Goal: Task Accomplishment & Management: Use online tool/utility

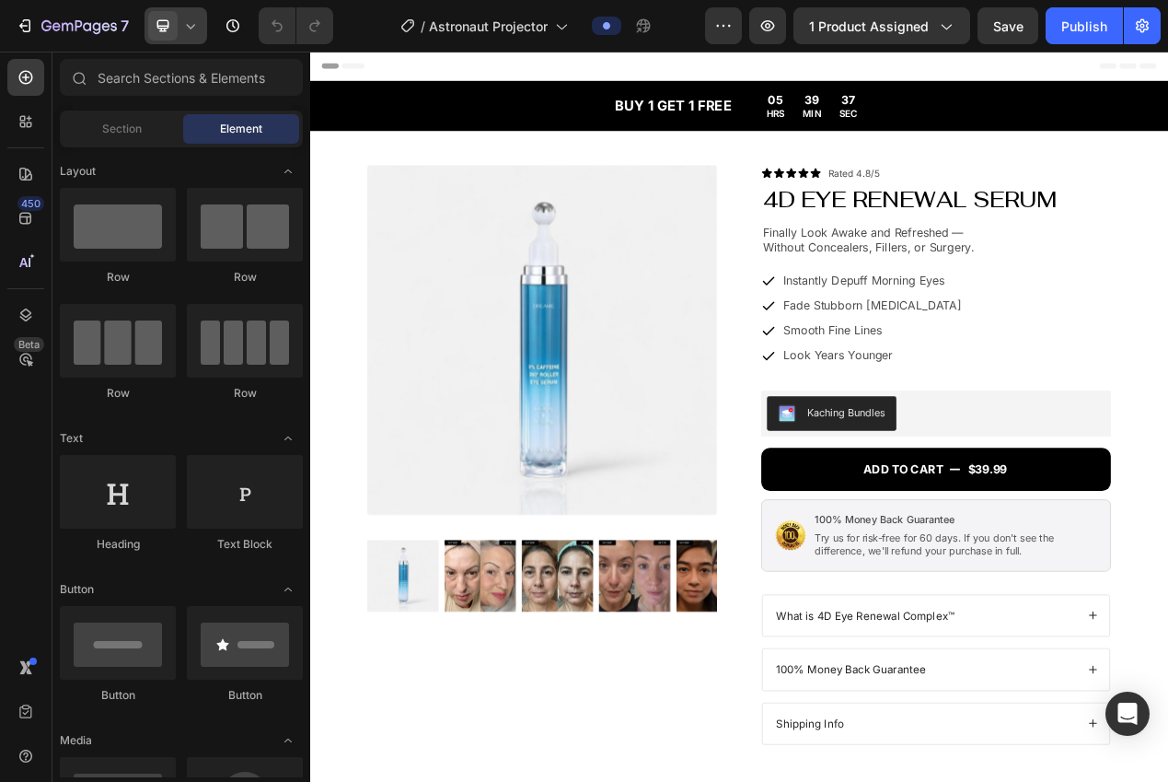
click at [167, 27] on icon at bounding box center [163, 26] width 18 height 18
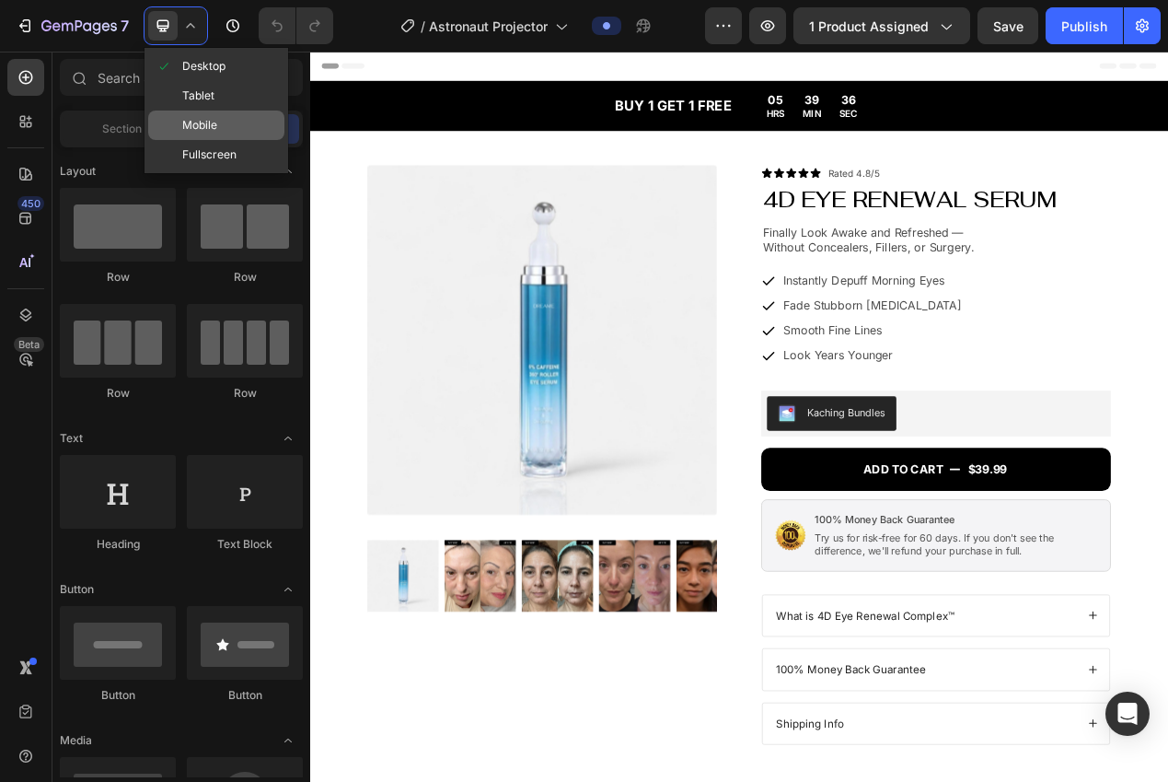
drag, startPoint x: 191, startPoint y: 123, endPoint x: 62, endPoint y: 237, distance: 171.6
click at [191, 123] on span "Mobile" at bounding box center [199, 125] width 35 height 18
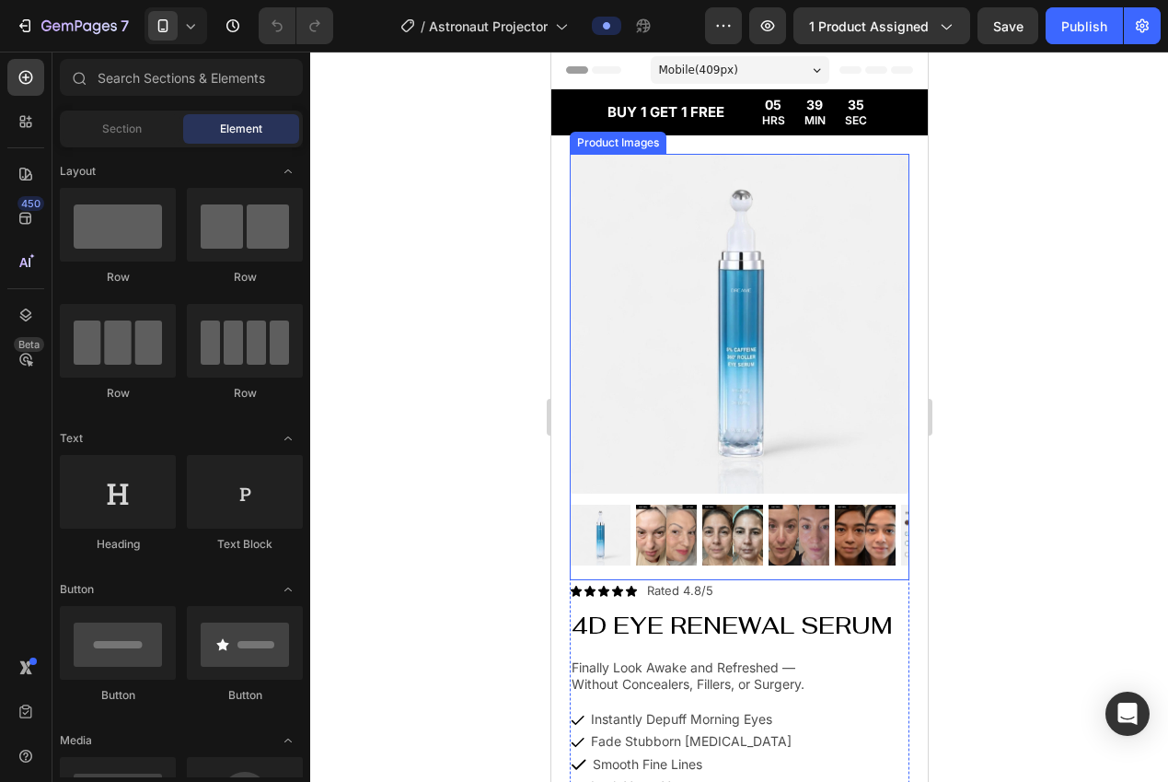
click at [651, 480] on div at bounding box center [739, 359] width 340 height 411
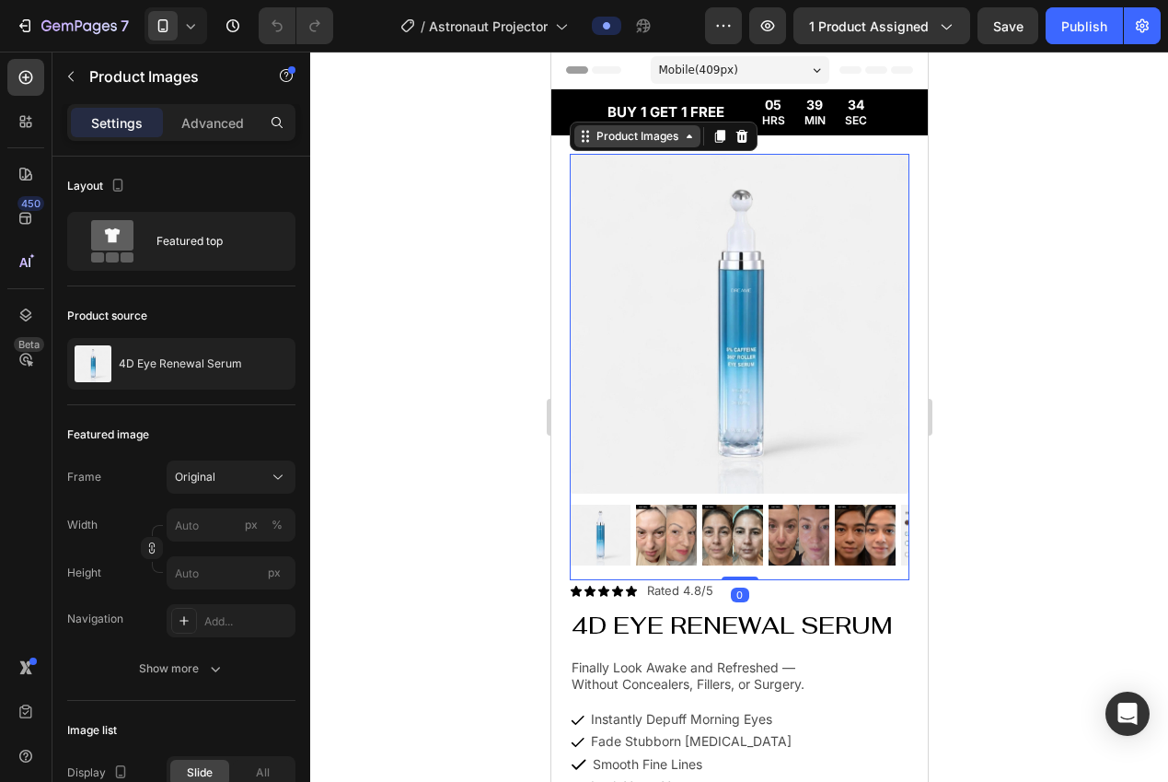
click at [585, 137] on icon at bounding box center [584, 136] width 15 height 15
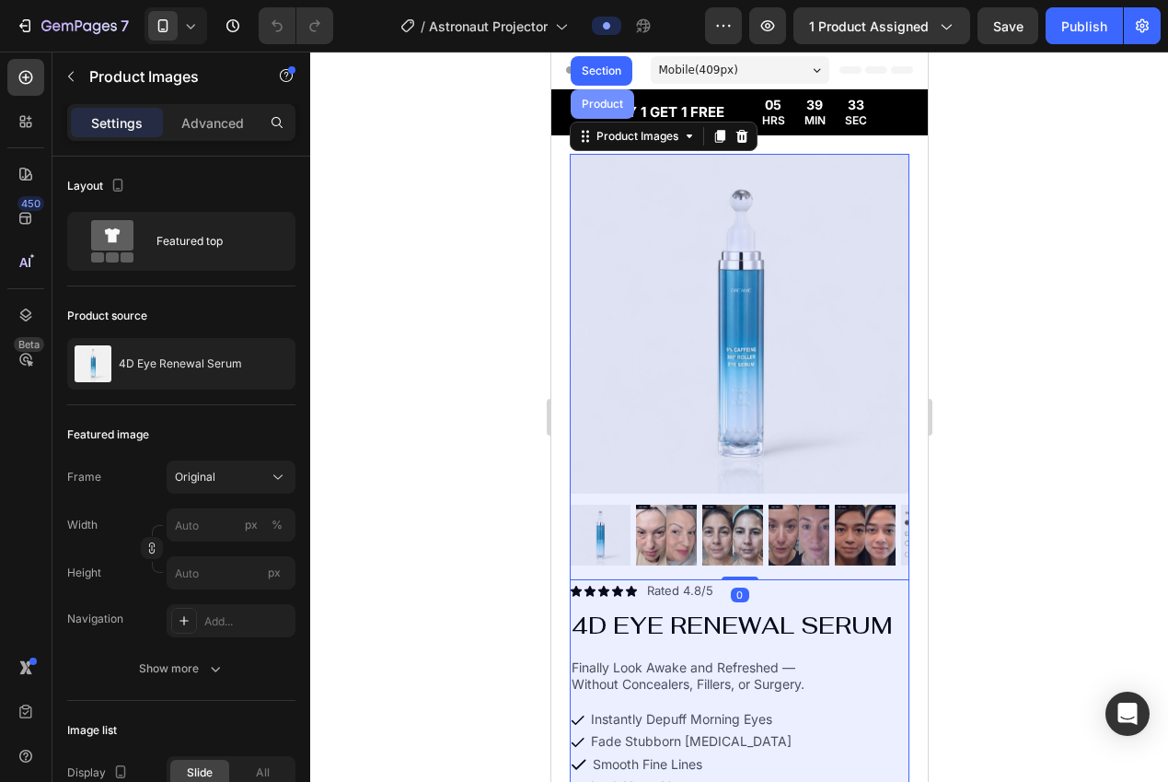
click at [595, 114] on div "Product" at bounding box center [602, 103] width 64 height 29
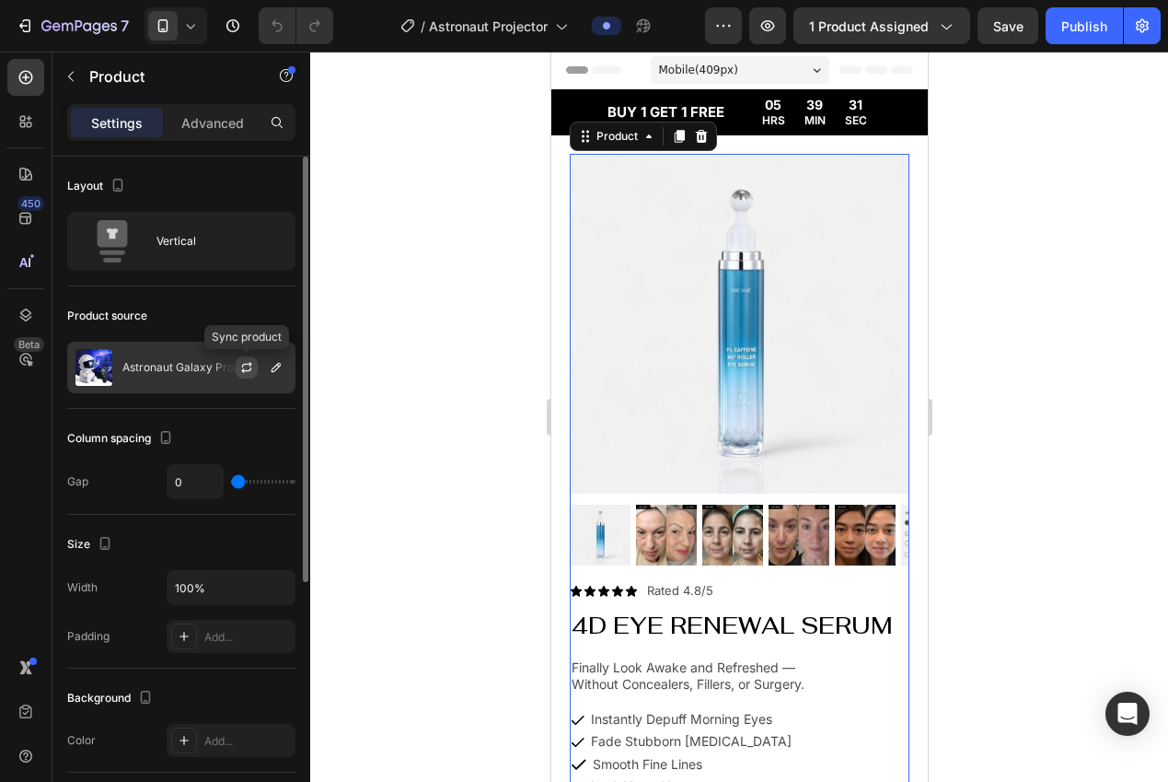
click at [243, 369] on icon "button" at bounding box center [246, 370] width 10 height 6
click at [152, 372] on p "Astronaut Galaxy Projector" at bounding box center [193, 367] width 142 height 13
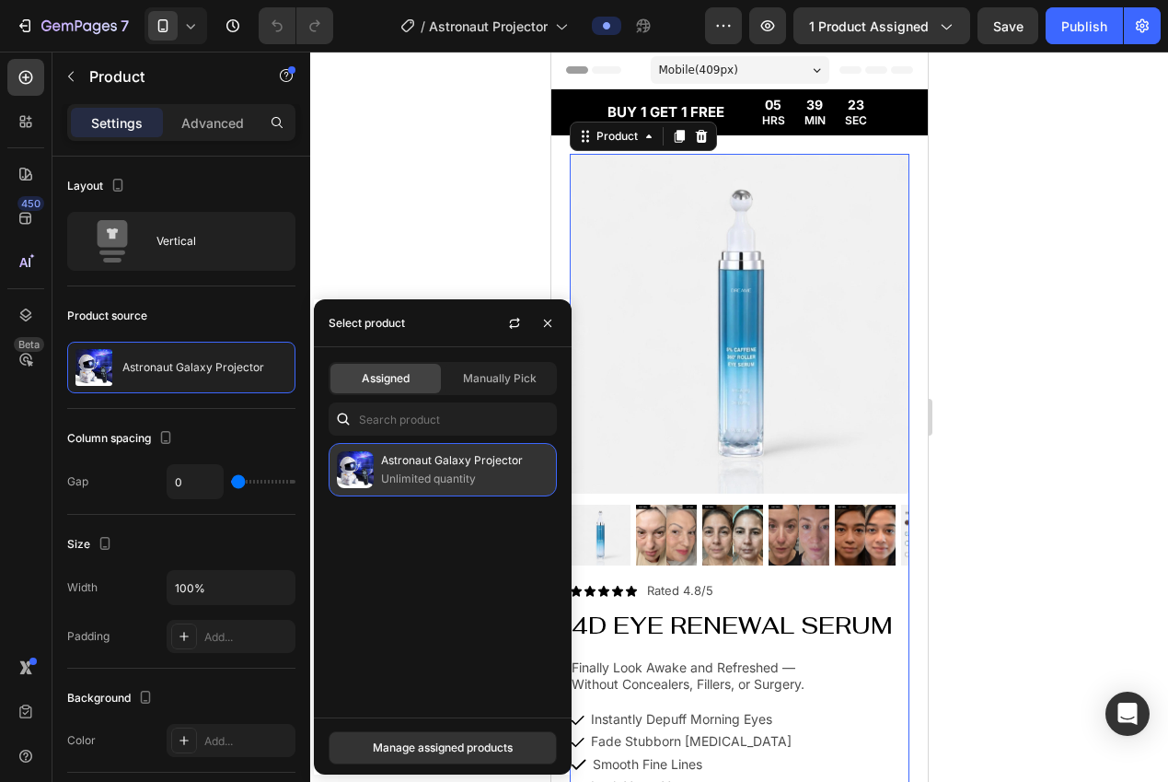
click at [448, 463] on p "Astronaut Galaxy Projector" at bounding box center [465, 460] width 168 height 18
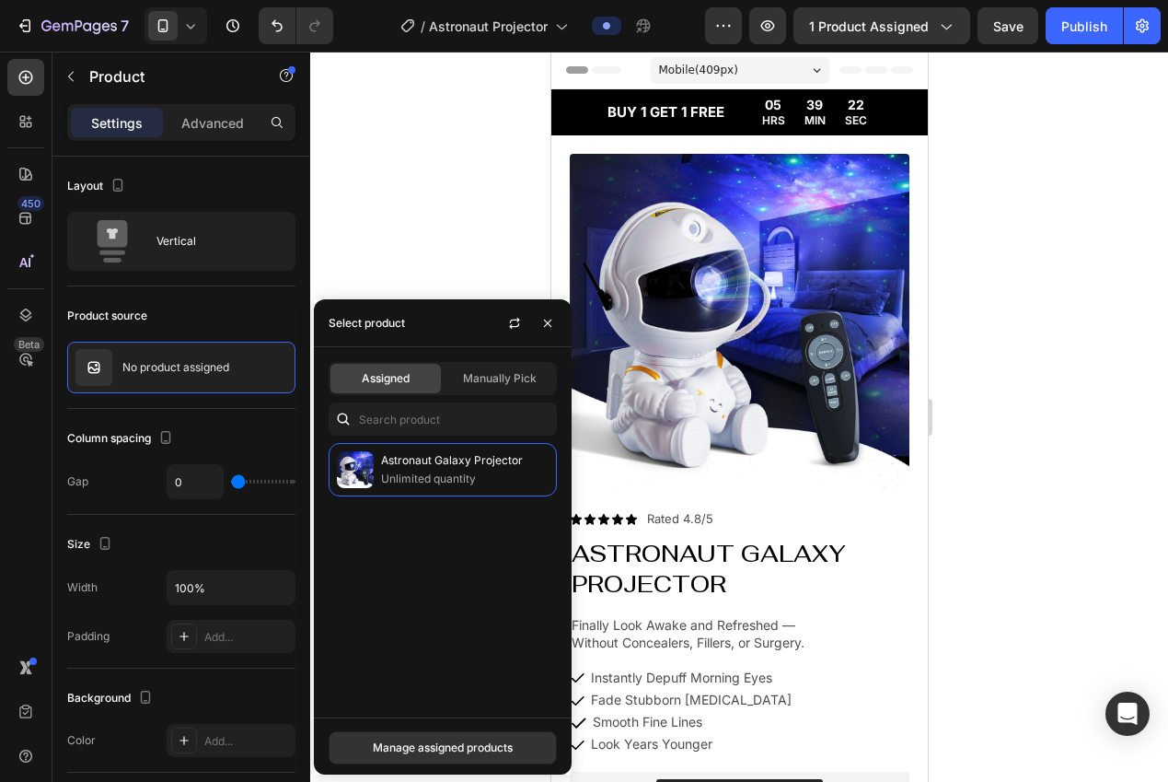
click at [373, 214] on div at bounding box center [739, 417] width 858 height 730
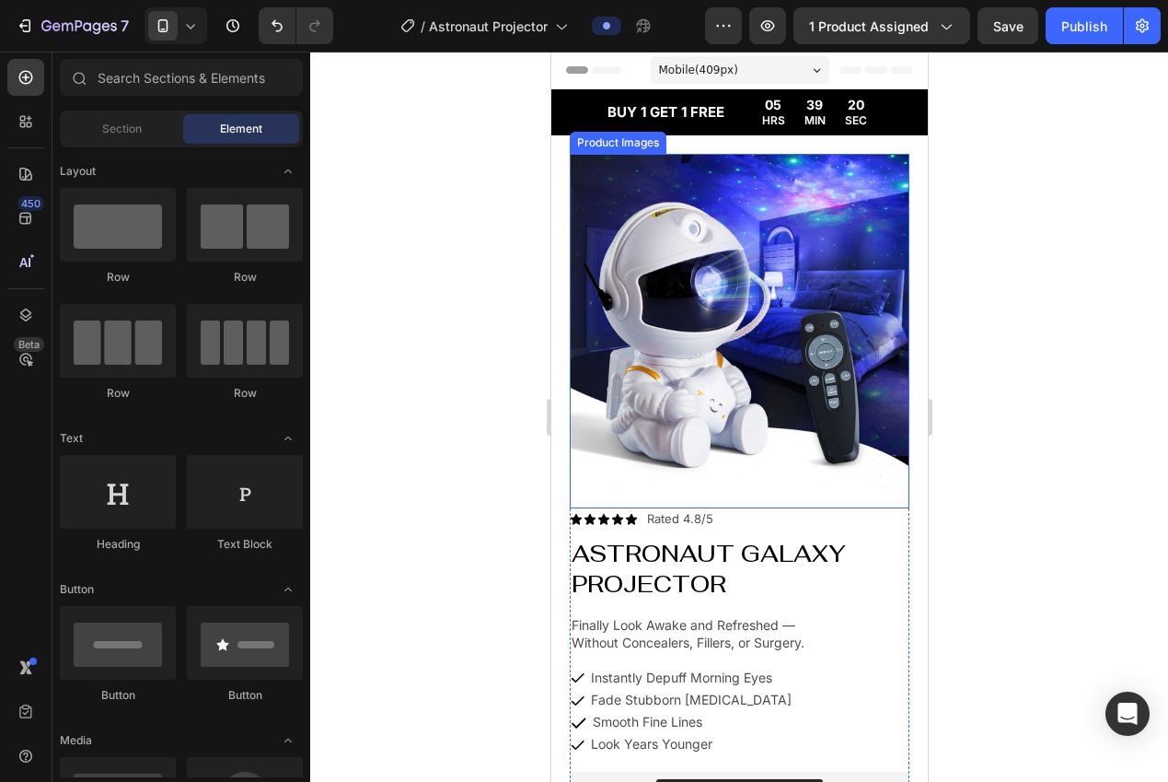
click at [756, 256] on img at bounding box center [739, 324] width 340 height 340
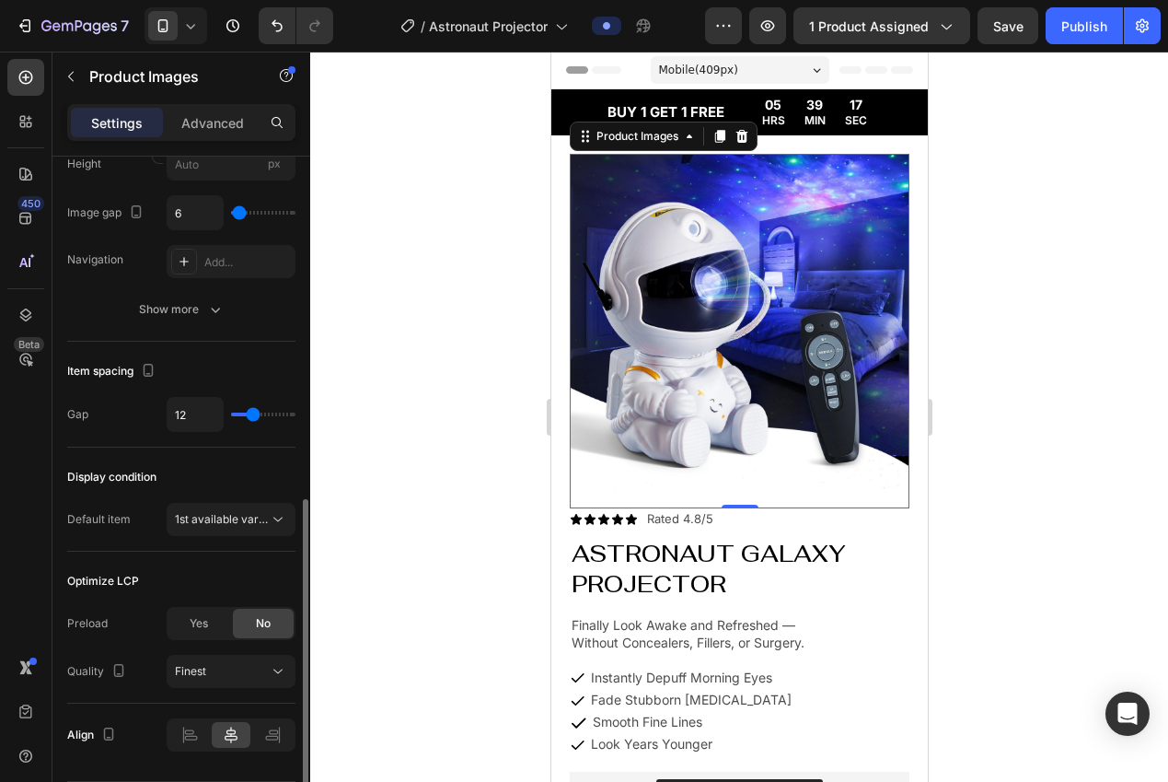
scroll to position [810, 0]
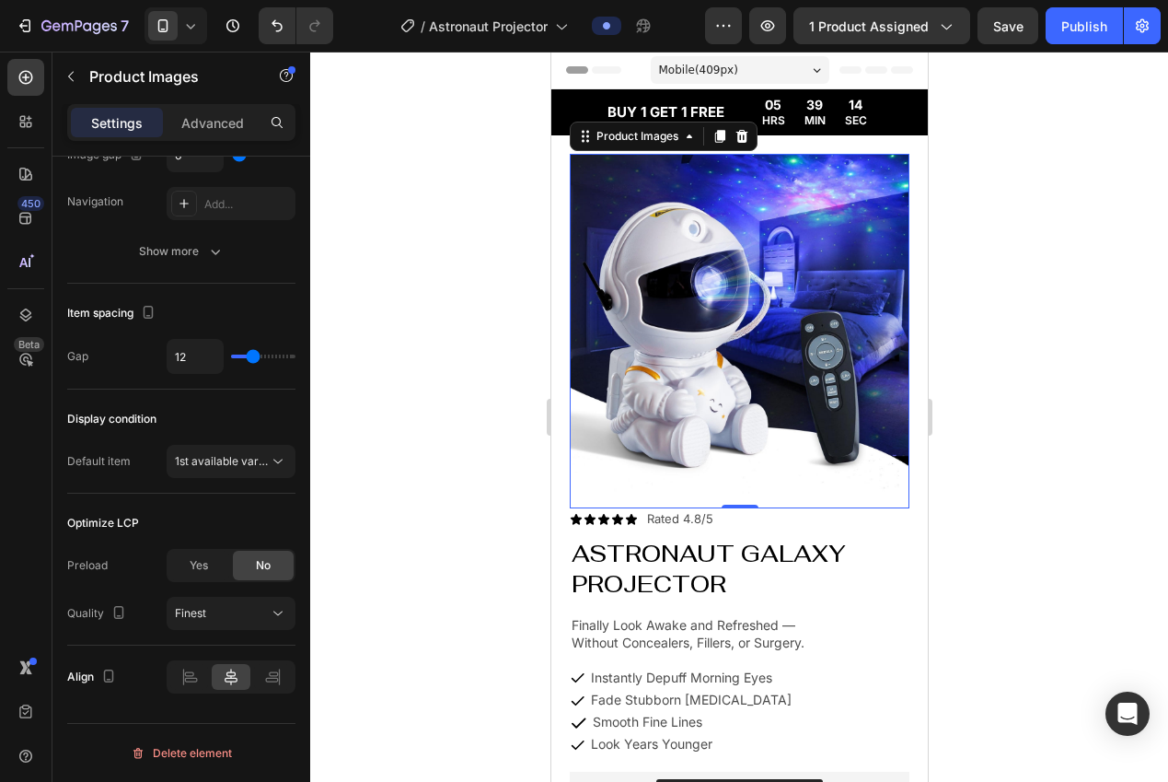
drag, startPoint x: 371, startPoint y: 492, endPoint x: 1167, endPoint y: 246, distance: 833.6
click at [369, 491] on div at bounding box center [739, 417] width 858 height 730
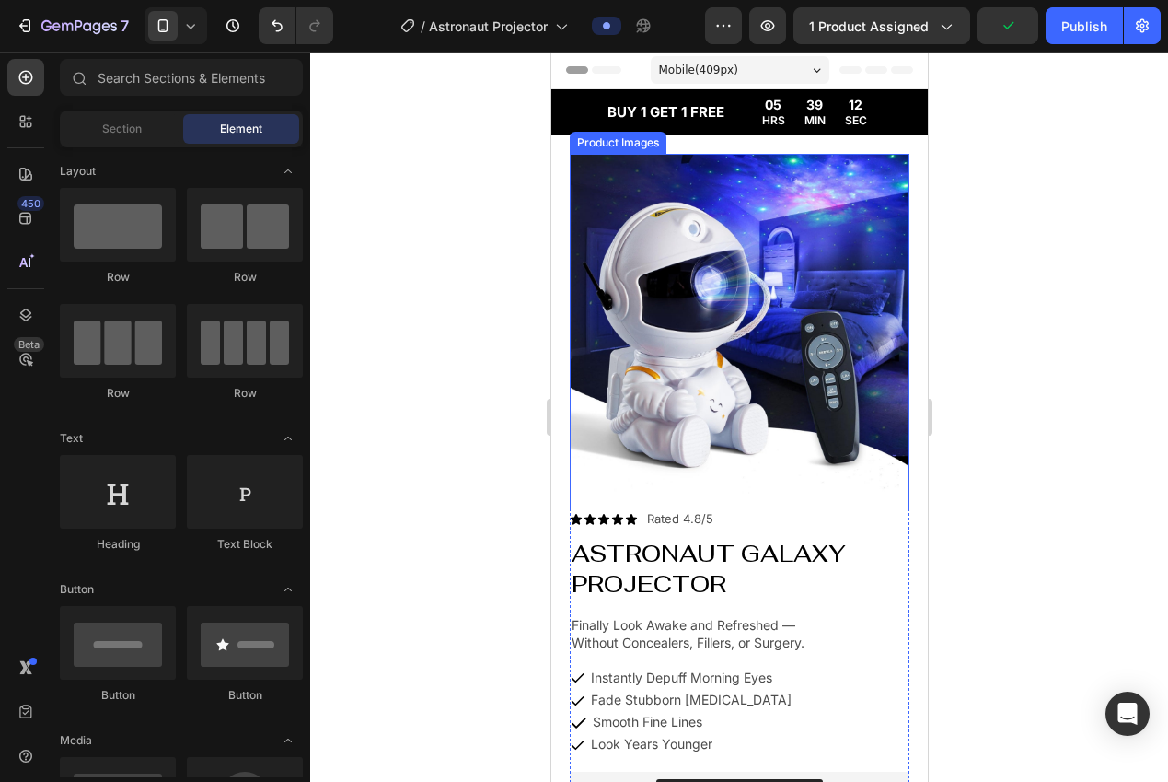
click at [742, 249] on img at bounding box center [739, 324] width 340 height 340
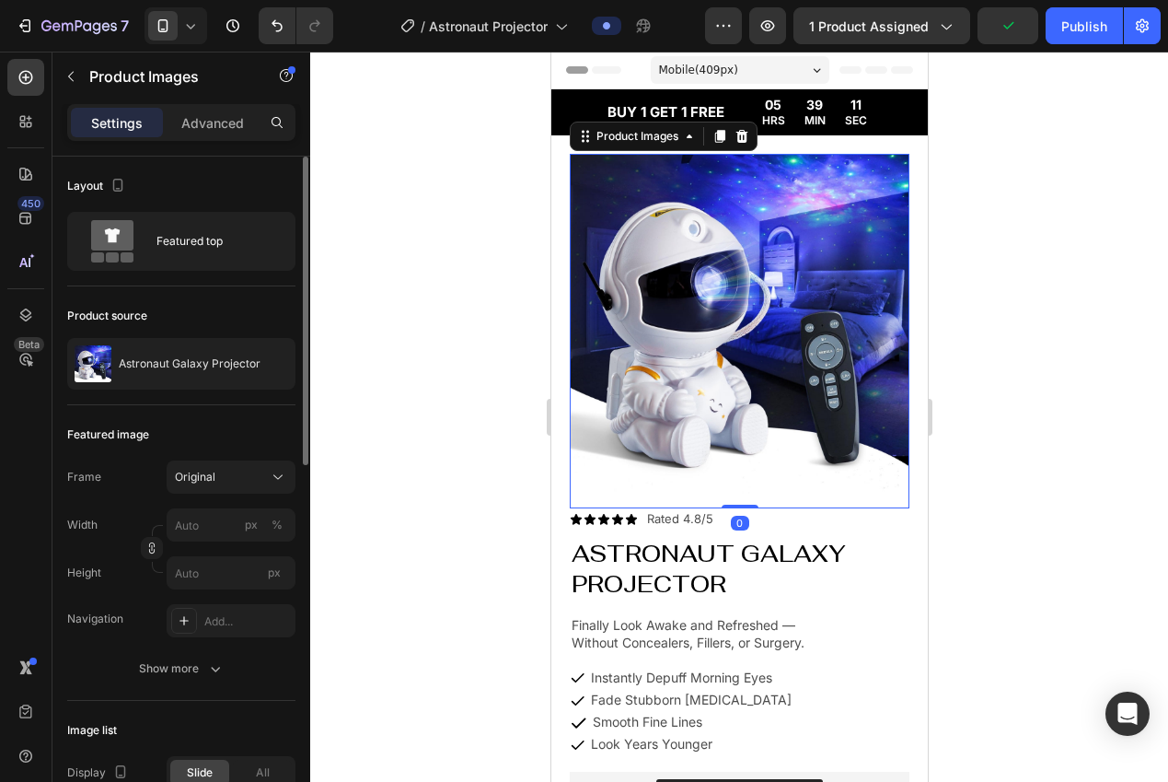
scroll to position [4, 0]
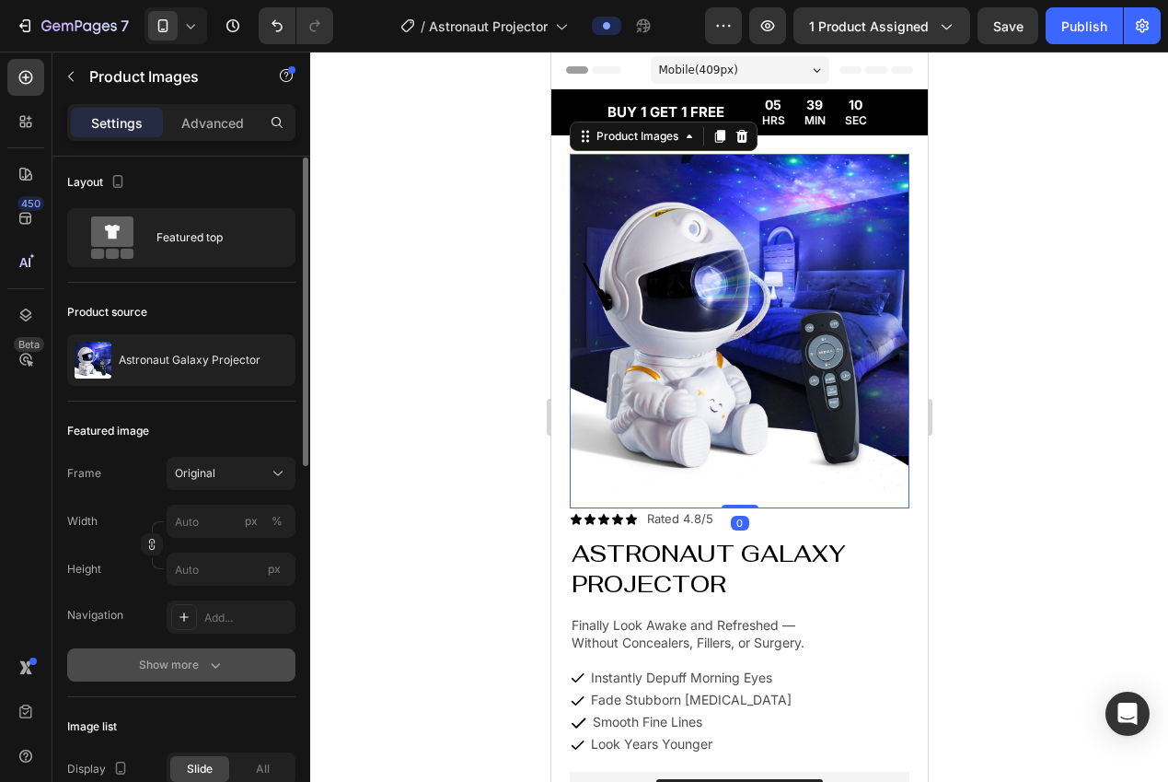
click at [203, 675] on button "Show more" at bounding box center [181, 664] width 228 height 33
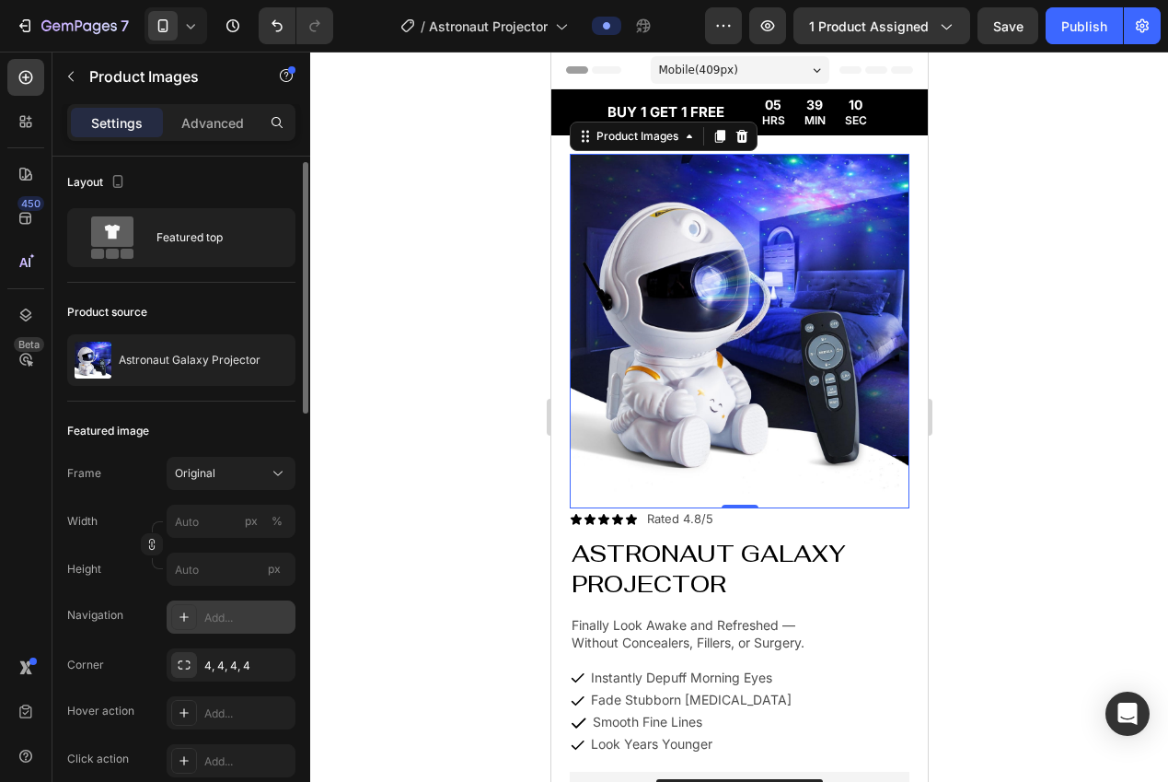
scroll to position [38, 0]
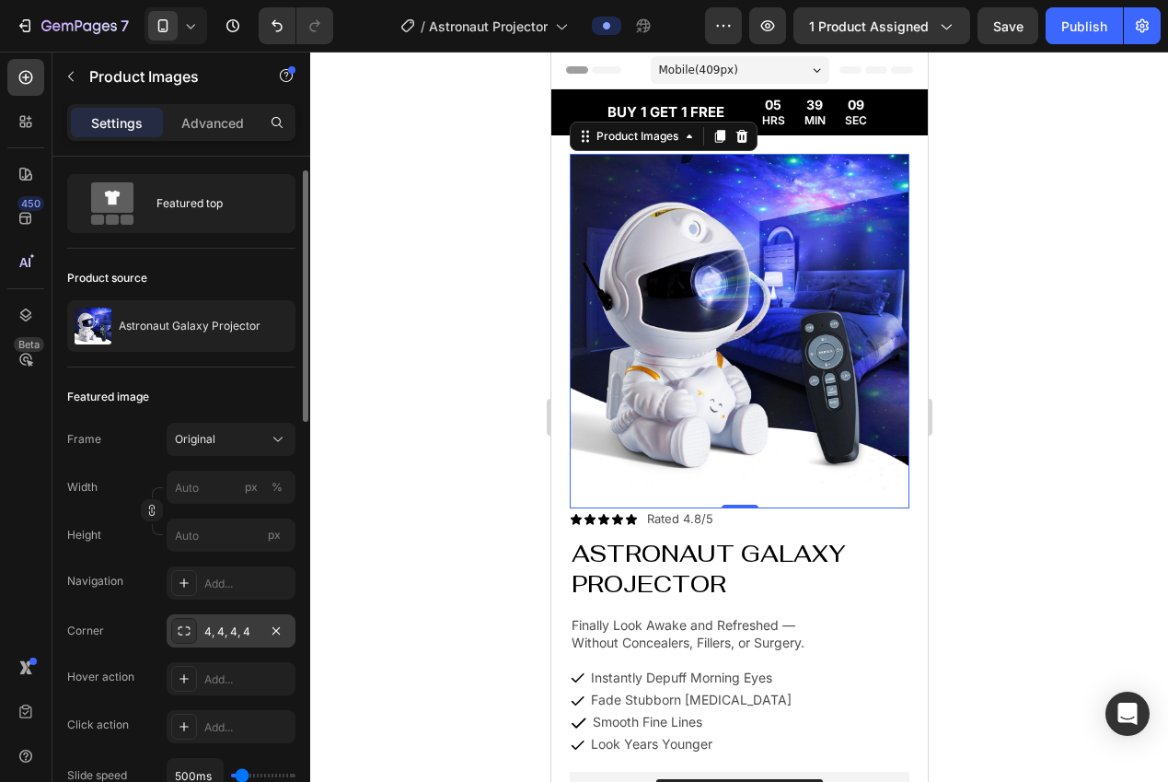
click at [207, 628] on div "4, 4, 4, 4" at bounding box center [230, 631] width 53 height 17
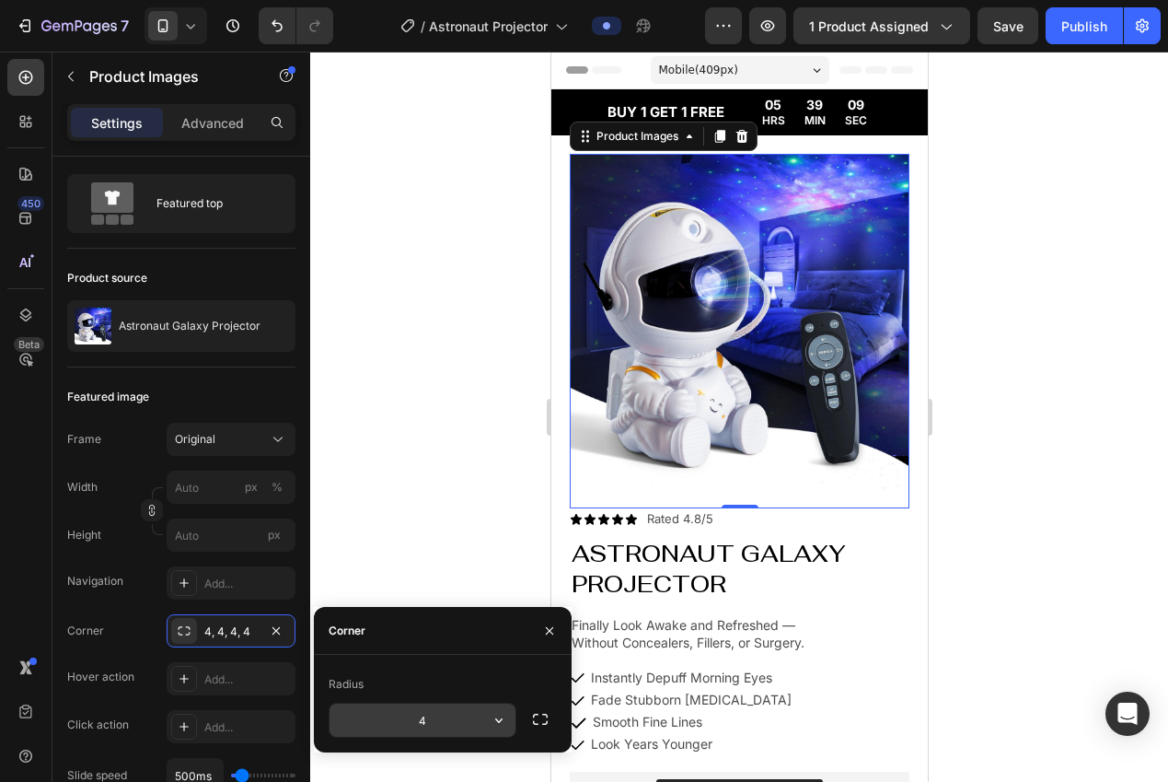
click at [428, 709] on input "4" at bounding box center [423, 719] width 186 height 33
type input "8"
click at [460, 414] on div at bounding box center [739, 417] width 858 height 730
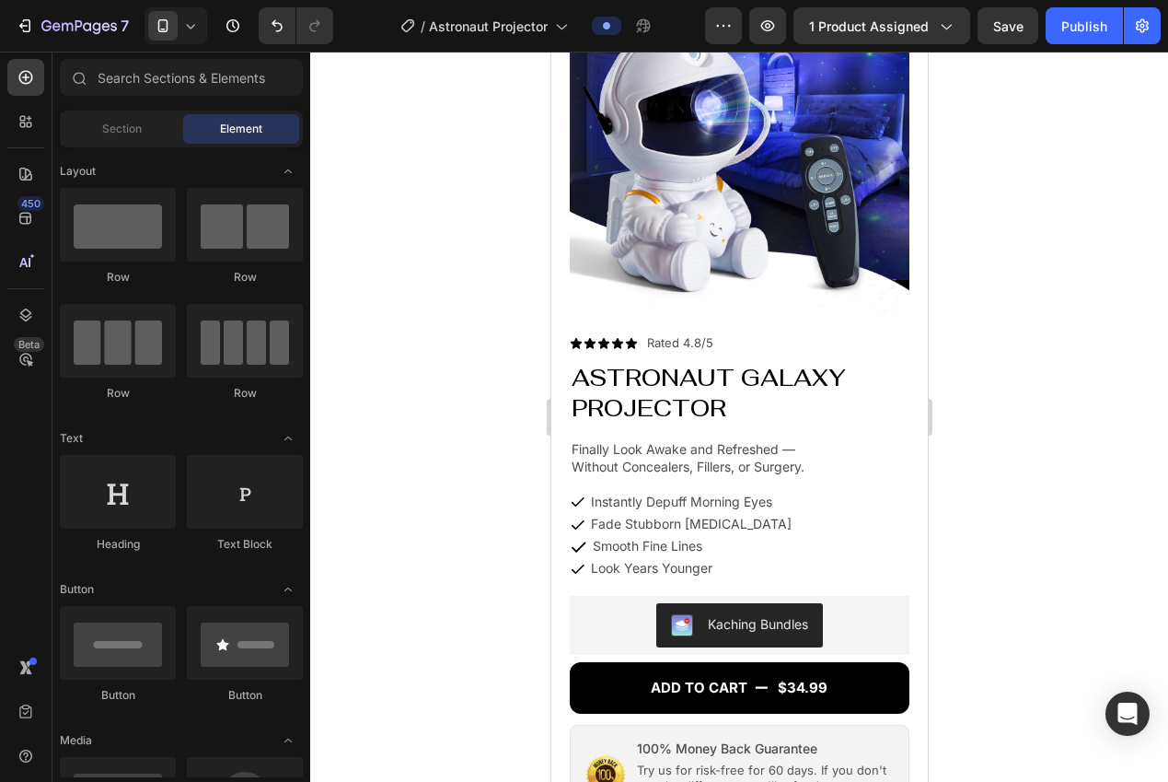
scroll to position [0, 0]
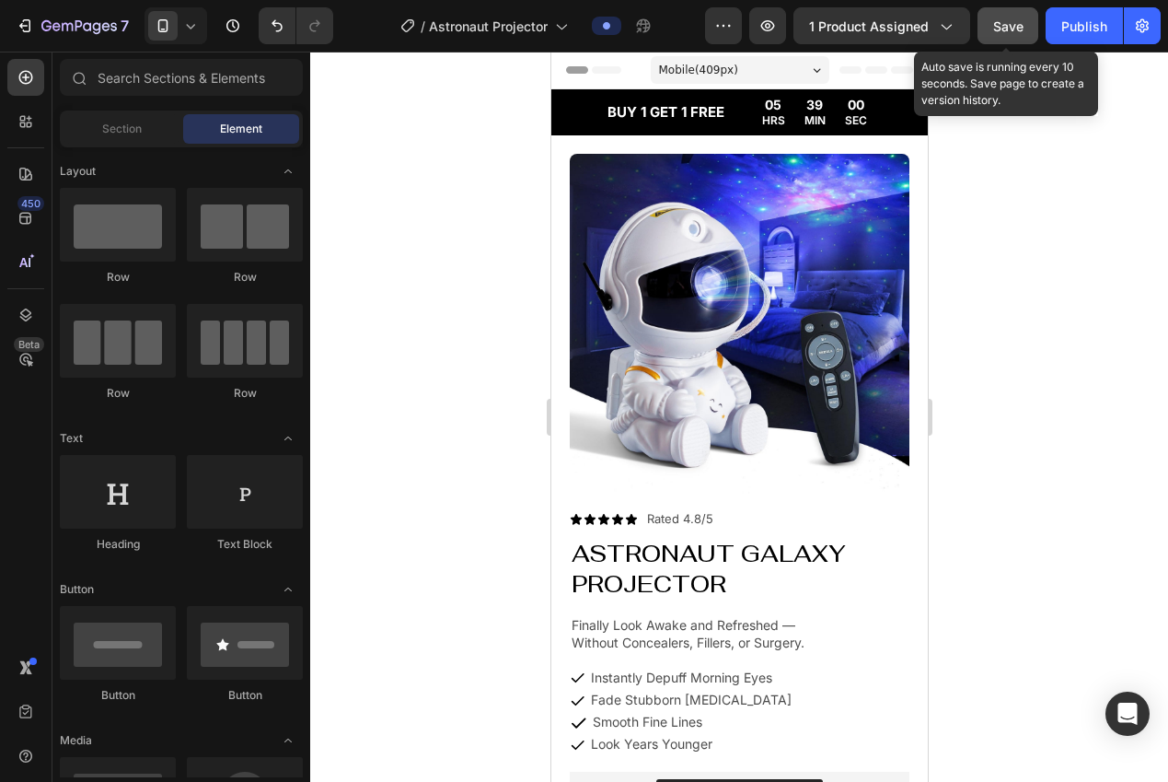
click at [991, 37] on button "Save" at bounding box center [1008, 25] width 61 height 37
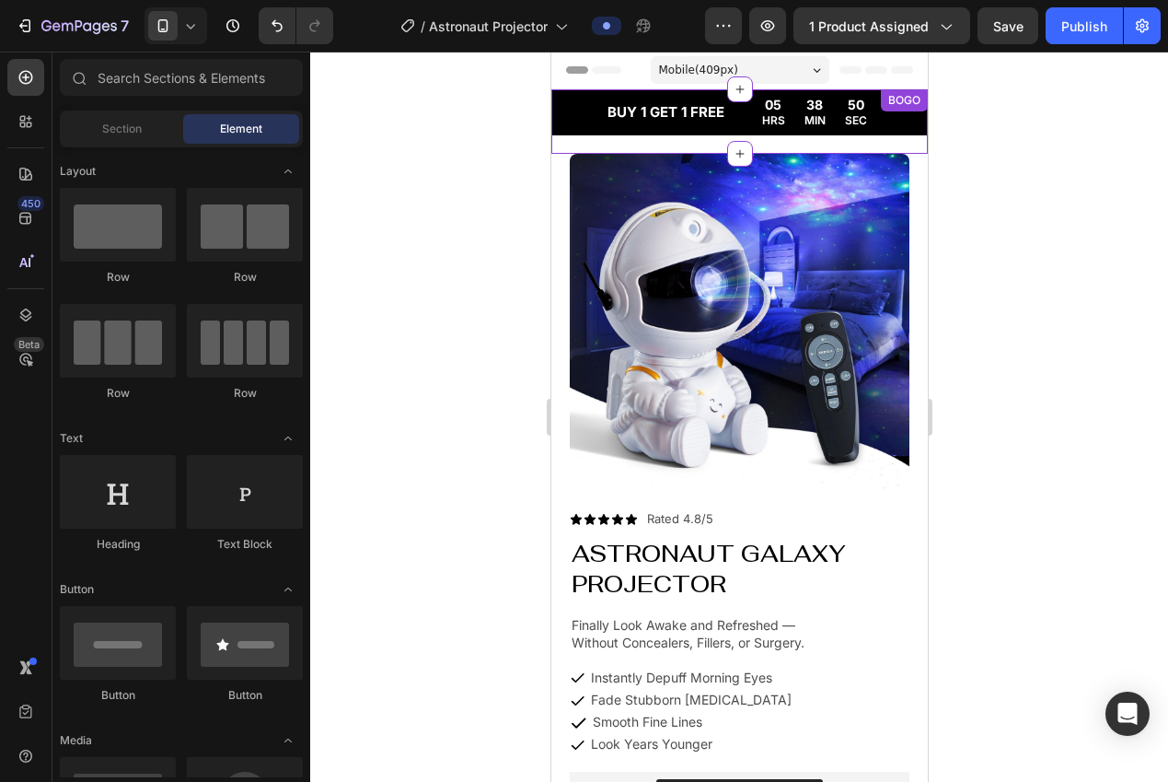
click at [577, 133] on div "BUY 1 GET 1 FREE Text Block 05 HRS 38 MIN 50 SEC Countdown Timer Row Row Row" at bounding box center [738, 112] width 377 height 46
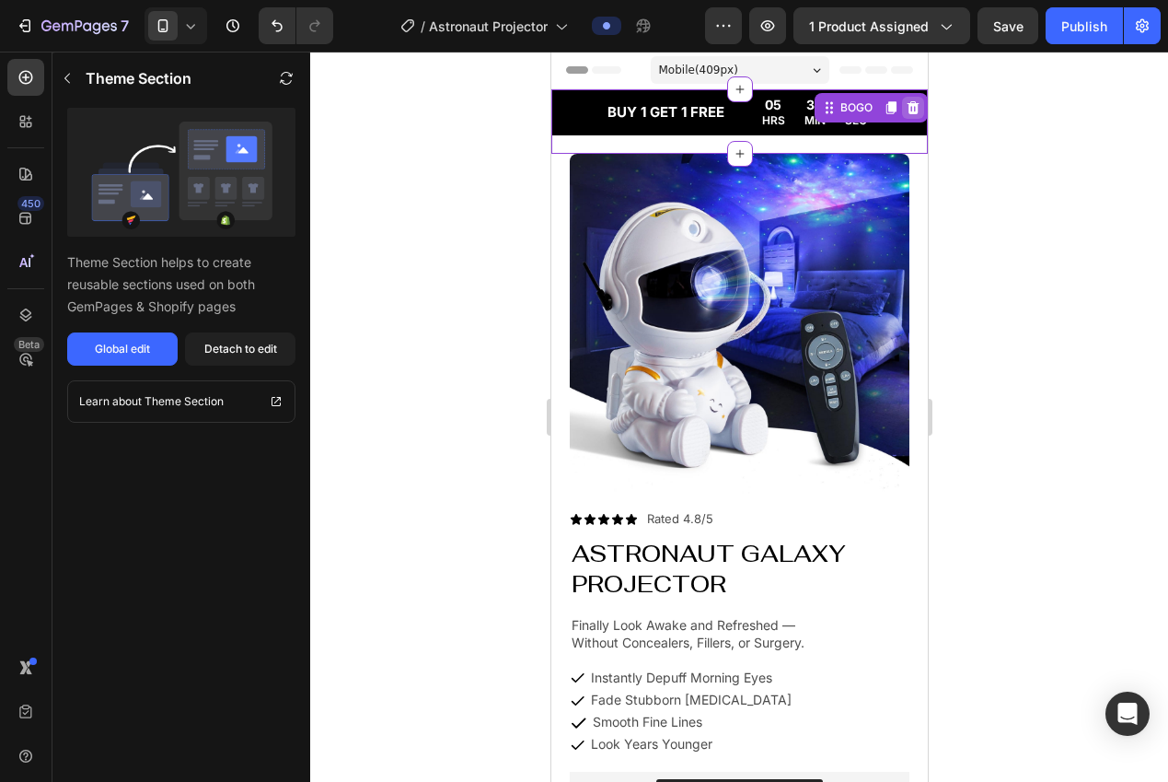
click at [905, 110] on icon at bounding box center [912, 107] width 15 height 15
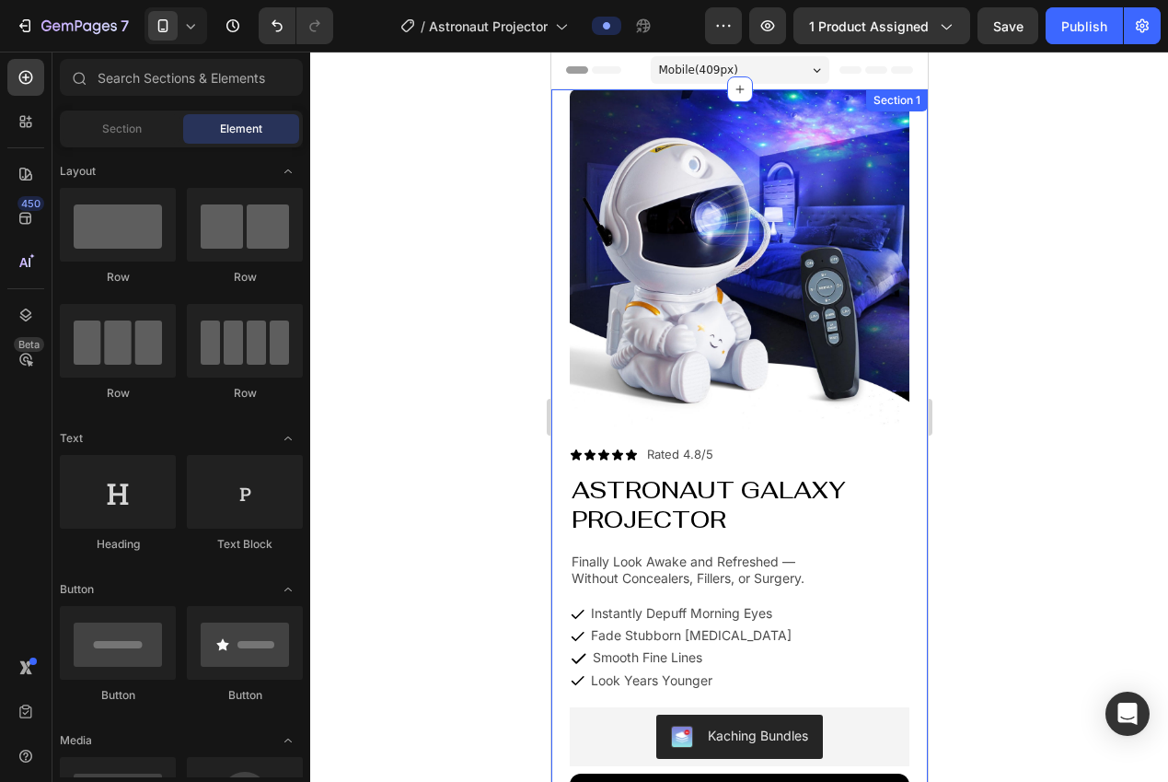
click at [555, 157] on div "Product Images Icon Icon Icon Icon Icon Icon List Rated 4.8/5 Text Block Row As…" at bounding box center [738, 625] width 377 height 1072
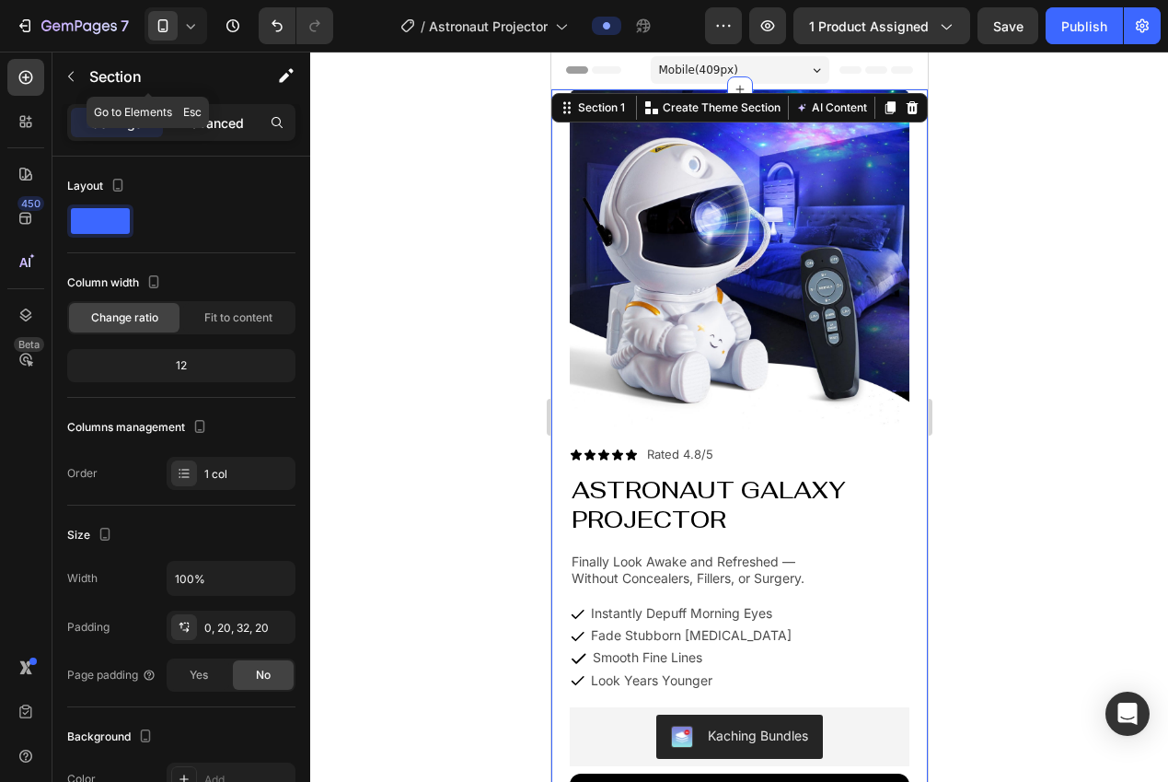
drag, startPoint x: 205, startPoint y: 120, endPoint x: 208, endPoint y: 129, distance: 9.6
click at [204, 121] on p "Advanced" at bounding box center [212, 122] width 63 height 19
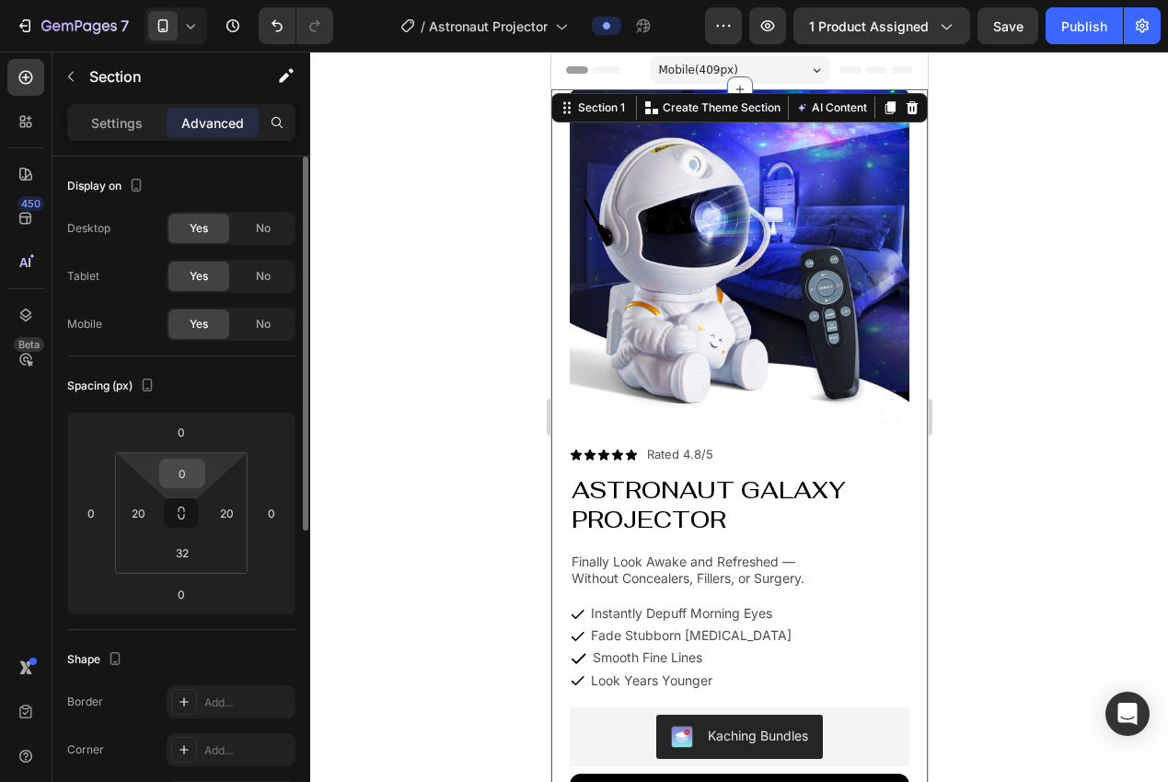
click at [190, 460] on input "0" at bounding box center [182, 473] width 37 height 28
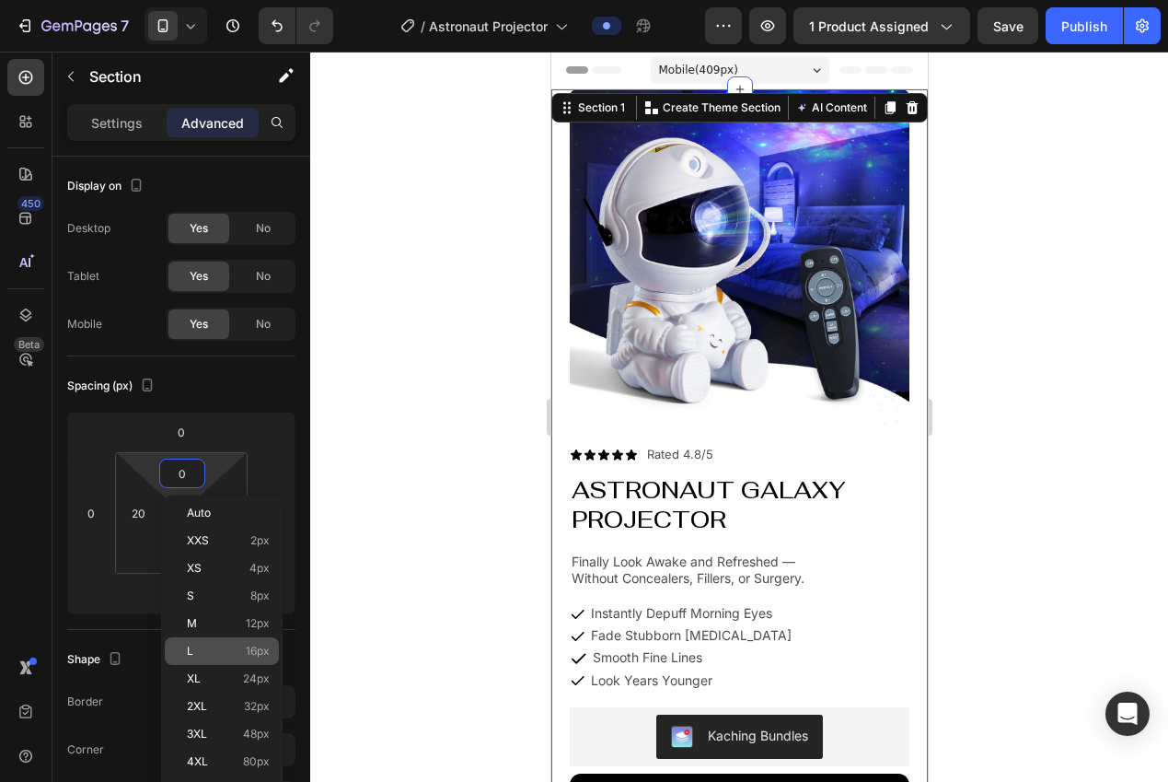
click at [259, 647] on span "16px" at bounding box center [258, 650] width 24 height 13
type input "16"
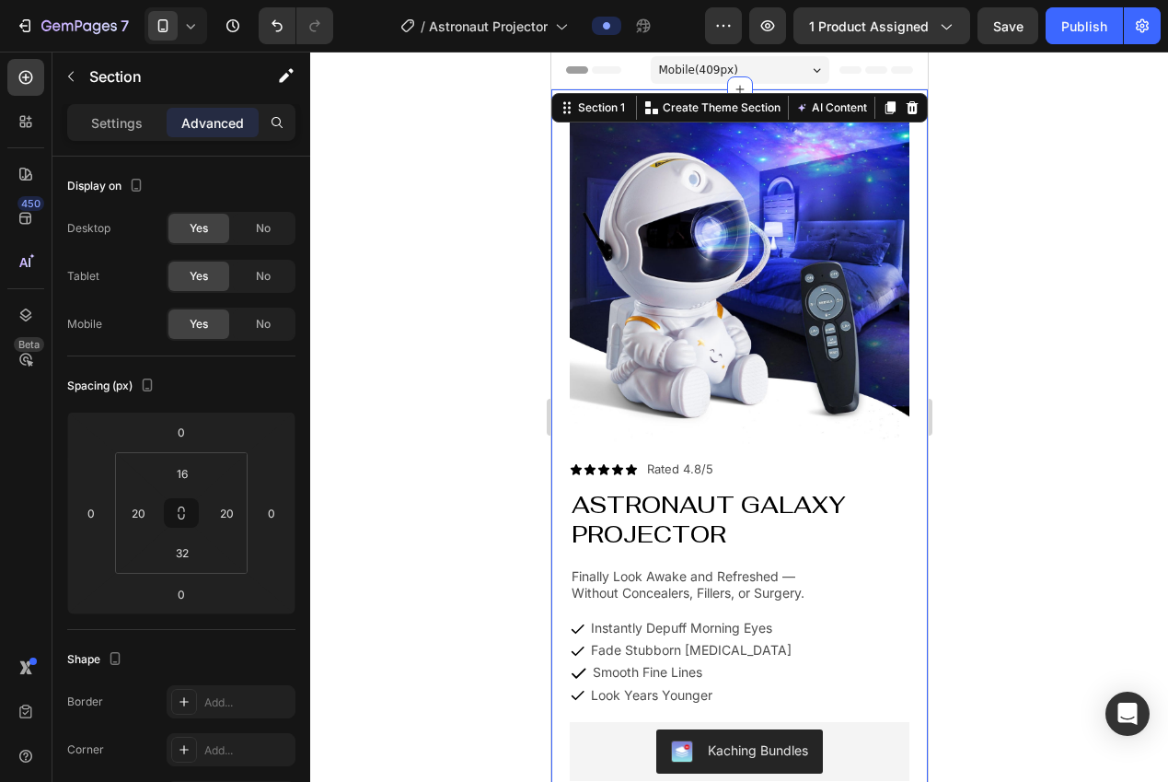
click at [313, 605] on div at bounding box center [739, 417] width 858 height 730
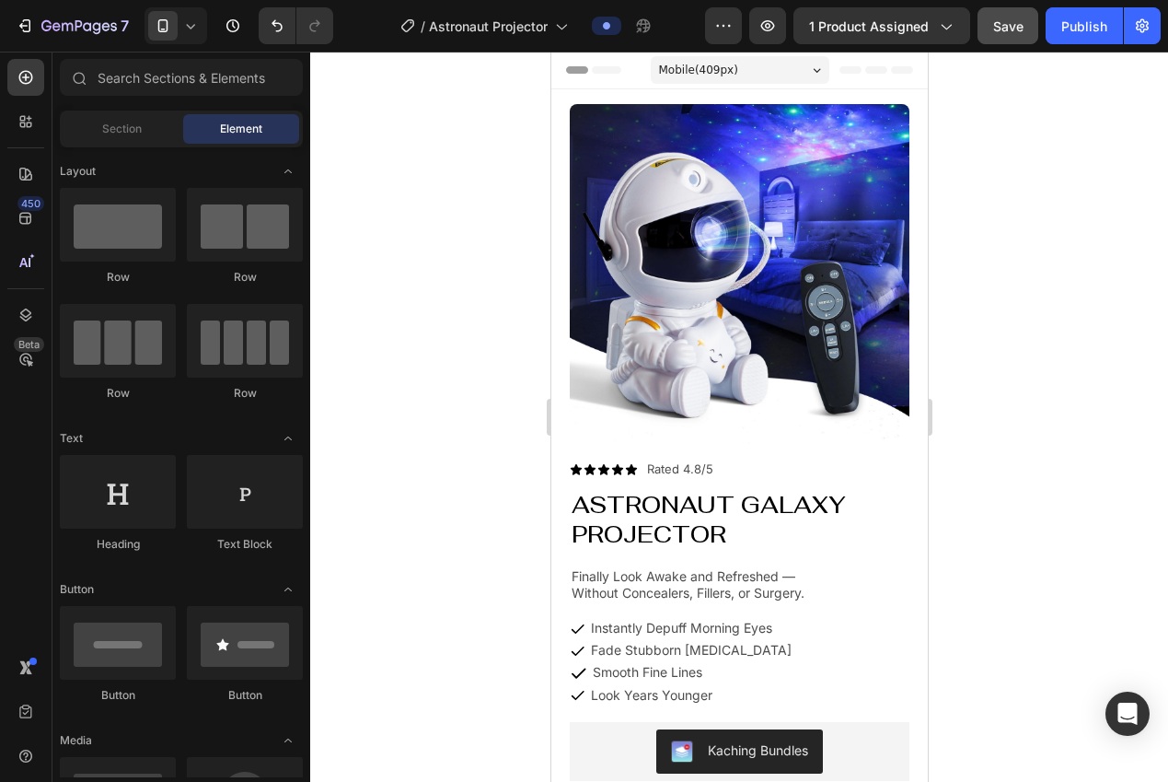
click at [1002, 36] on button "Save" at bounding box center [1008, 25] width 61 height 37
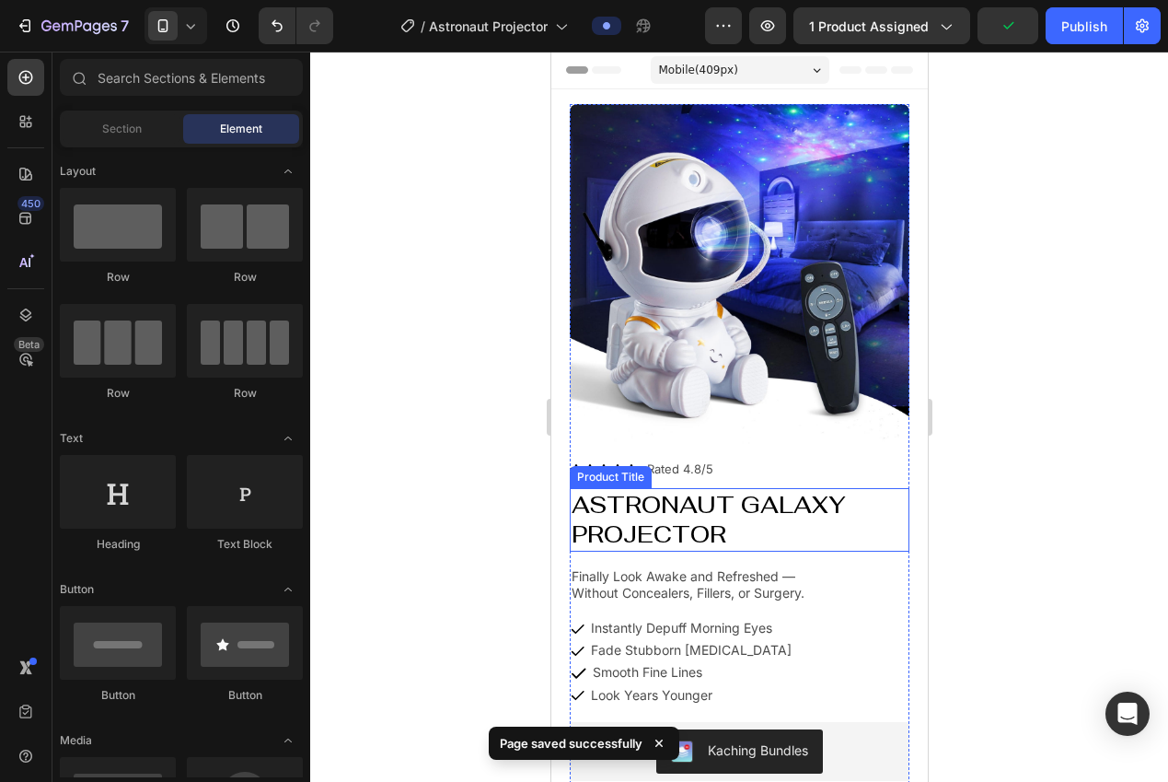
click at [703, 492] on h1 "Astronaut Galaxy Projector" at bounding box center [739, 520] width 340 height 64
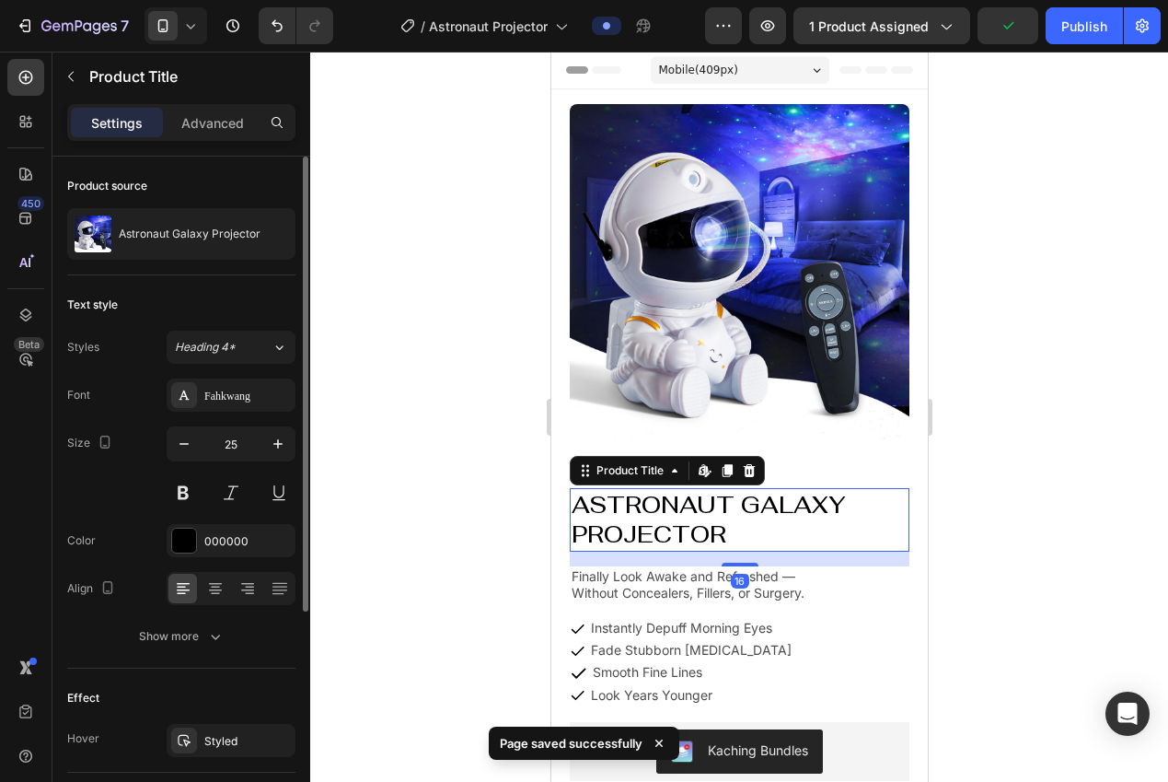
drag, startPoint x: 250, startPoint y: 405, endPoint x: 267, endPoint y: 414, distance: 19.0
click at [250, 405] on div "Fahkwang" at bounding box center [231, 394] width 129 height 33
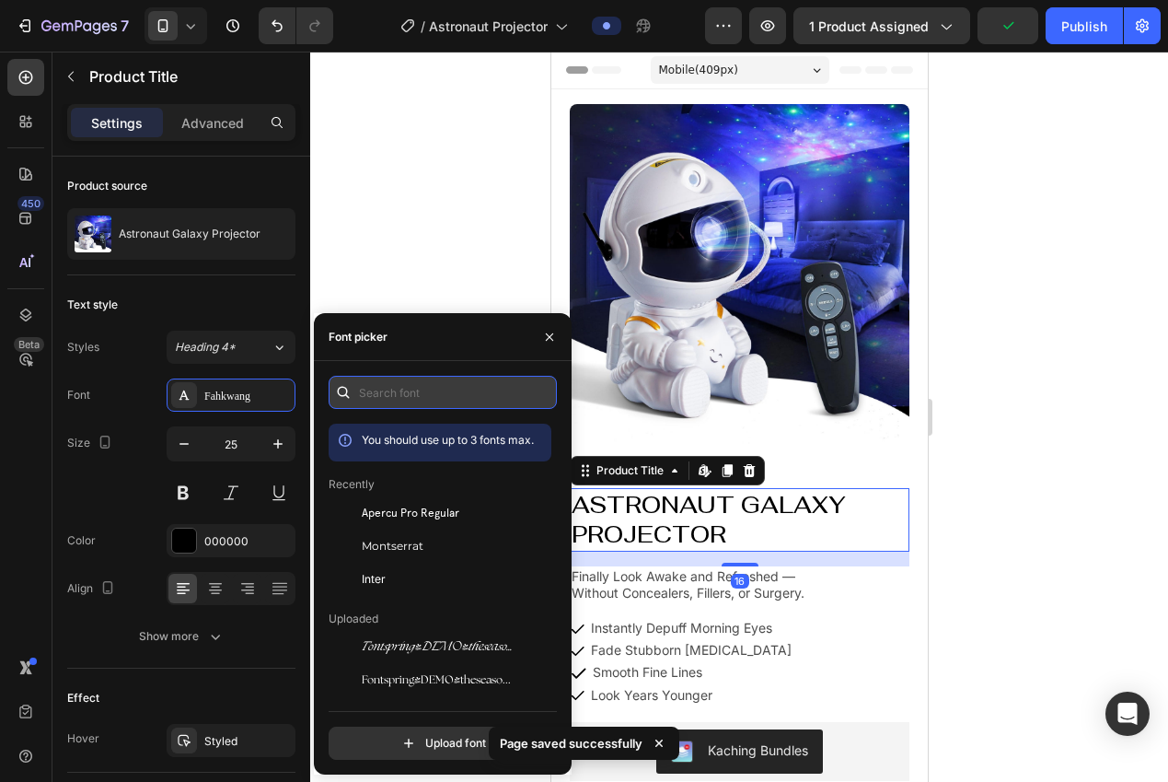
click at [400, 399] on input "text" at bounding box center [443, 392] width 228 height 33
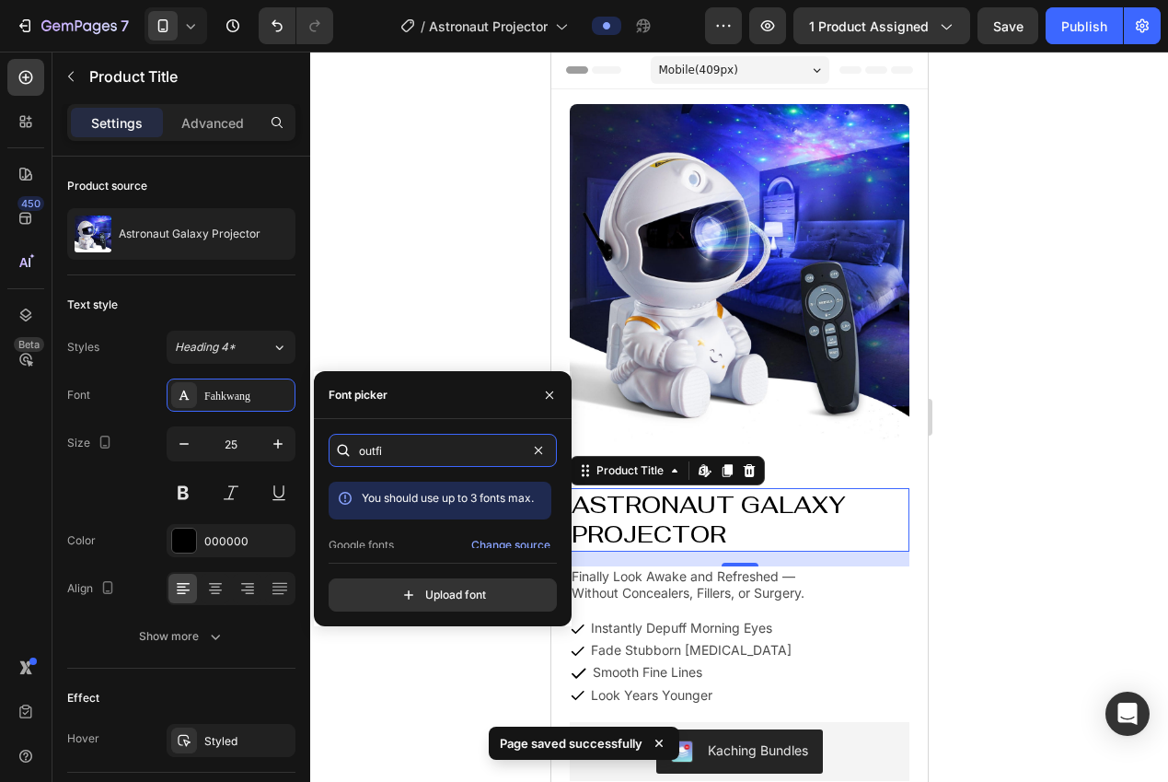
scroll to position [45, 0]
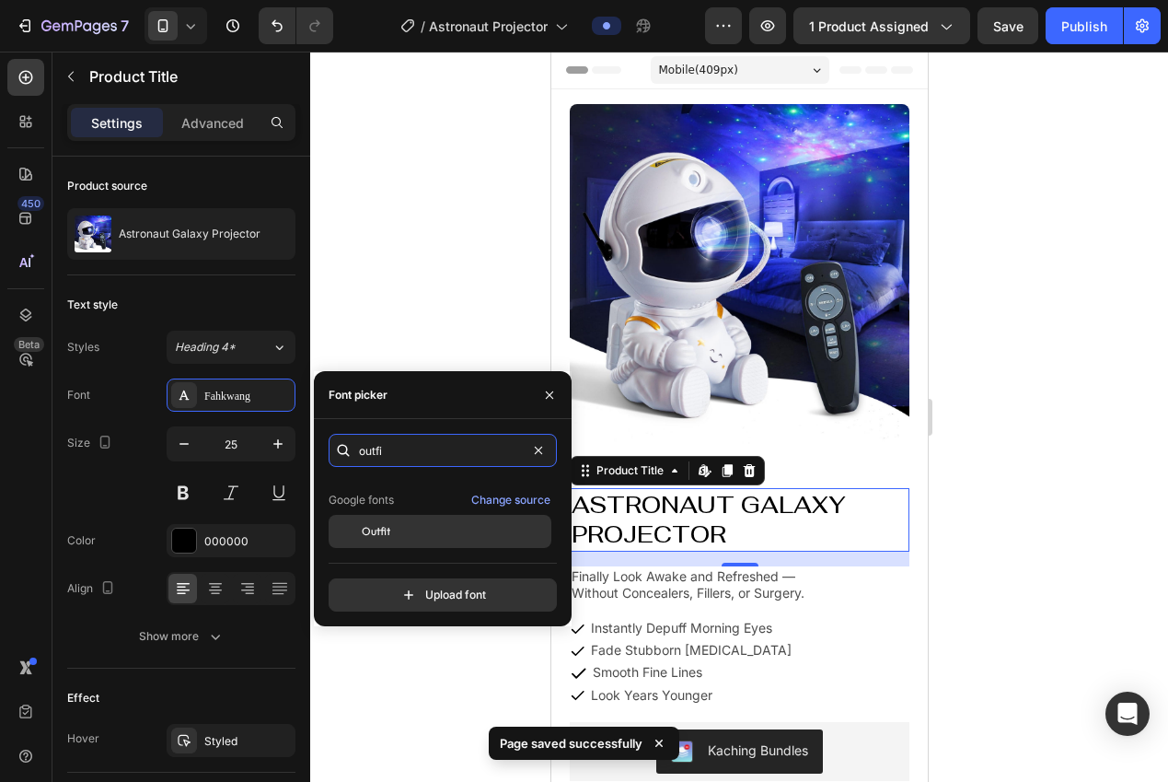
type input "outfi"
click at [420, 527] on div "Outfit" at bounding box center [455, 531] width 186 height 17
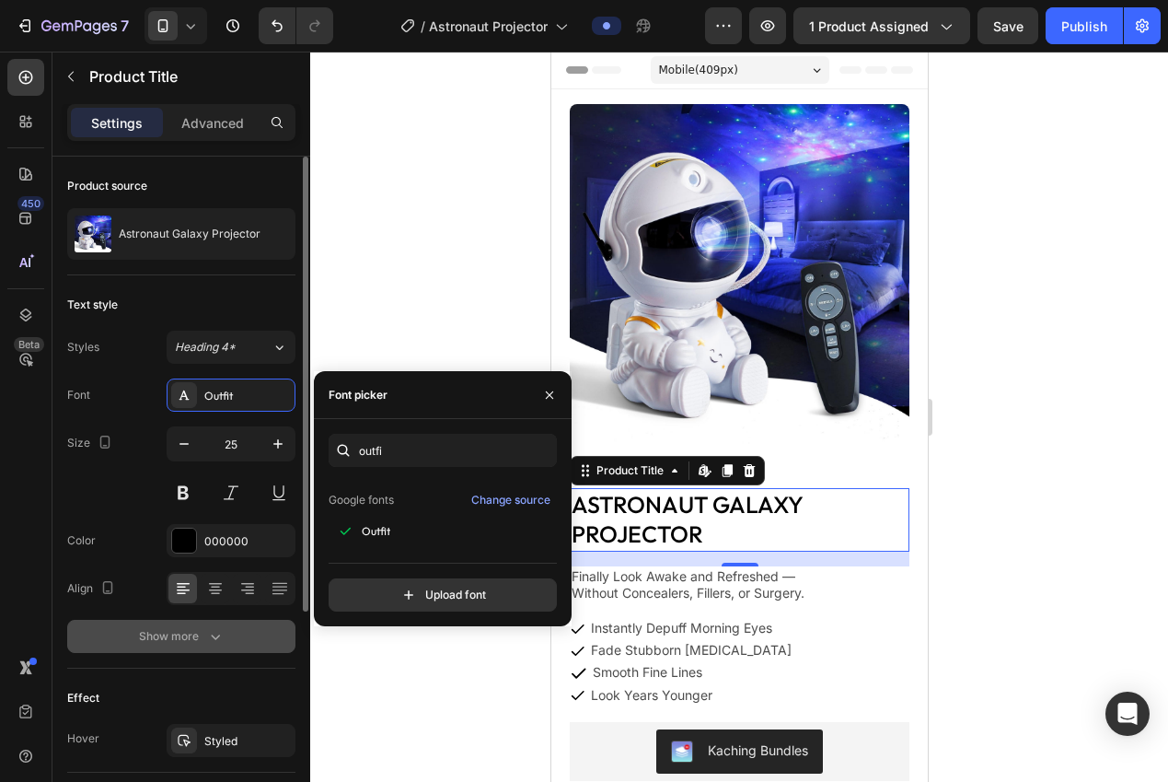
click at [206, 647] on button "Show more" at bounding box center [181, 636] width 228 height 33
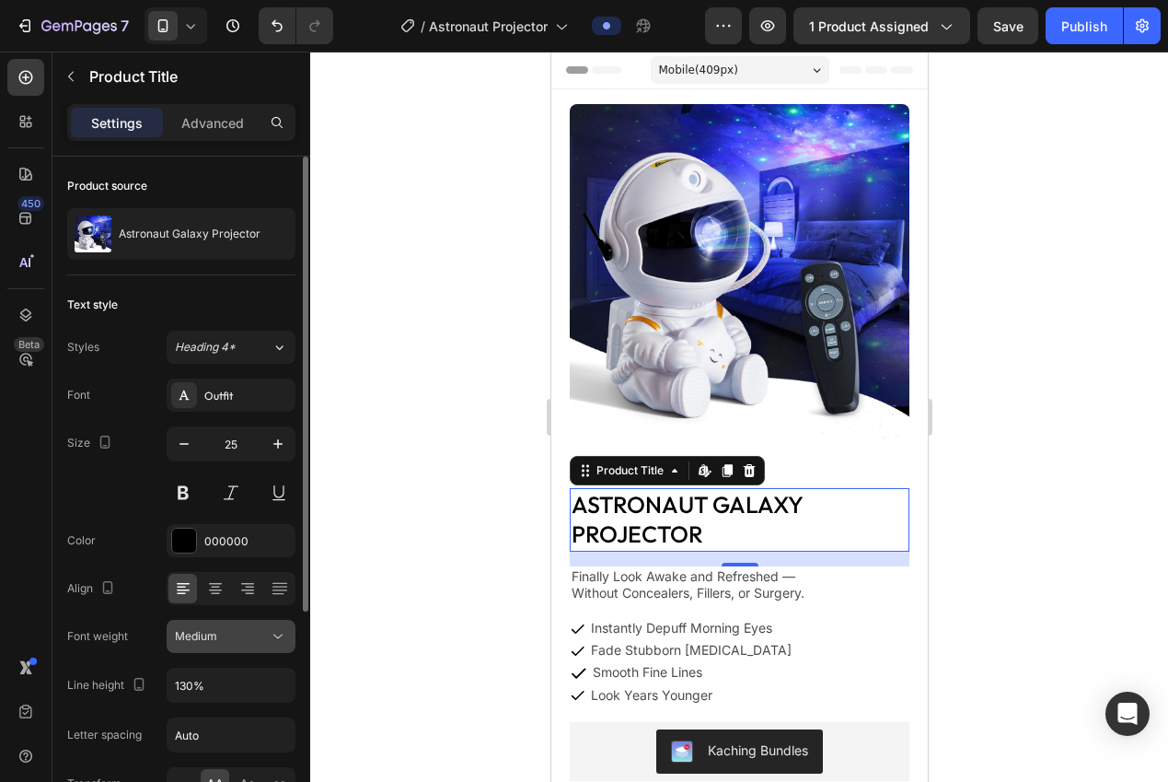
click at [207, 647] on button "Medium" at bounding box center [231, 636] width 129 height 33
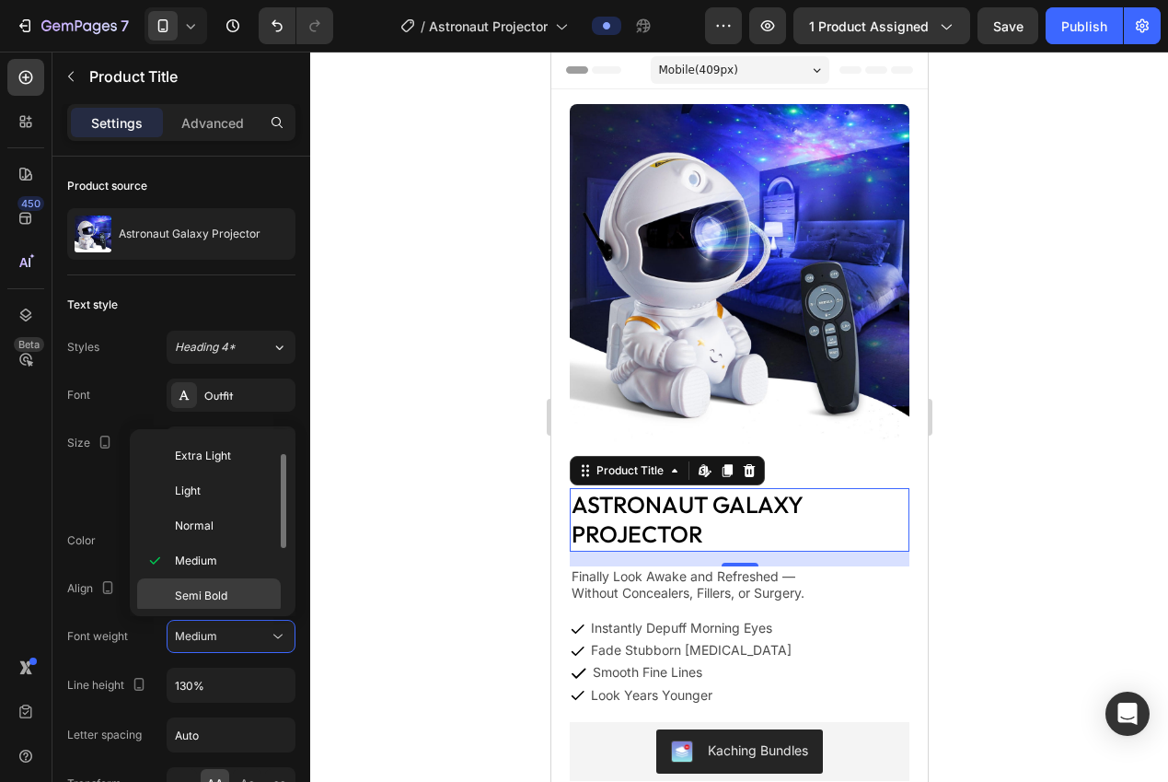
scroll to position [56, 0]
click at [209, 600] on p "Bold" at bounding box center [224, 607] width 98 height 17
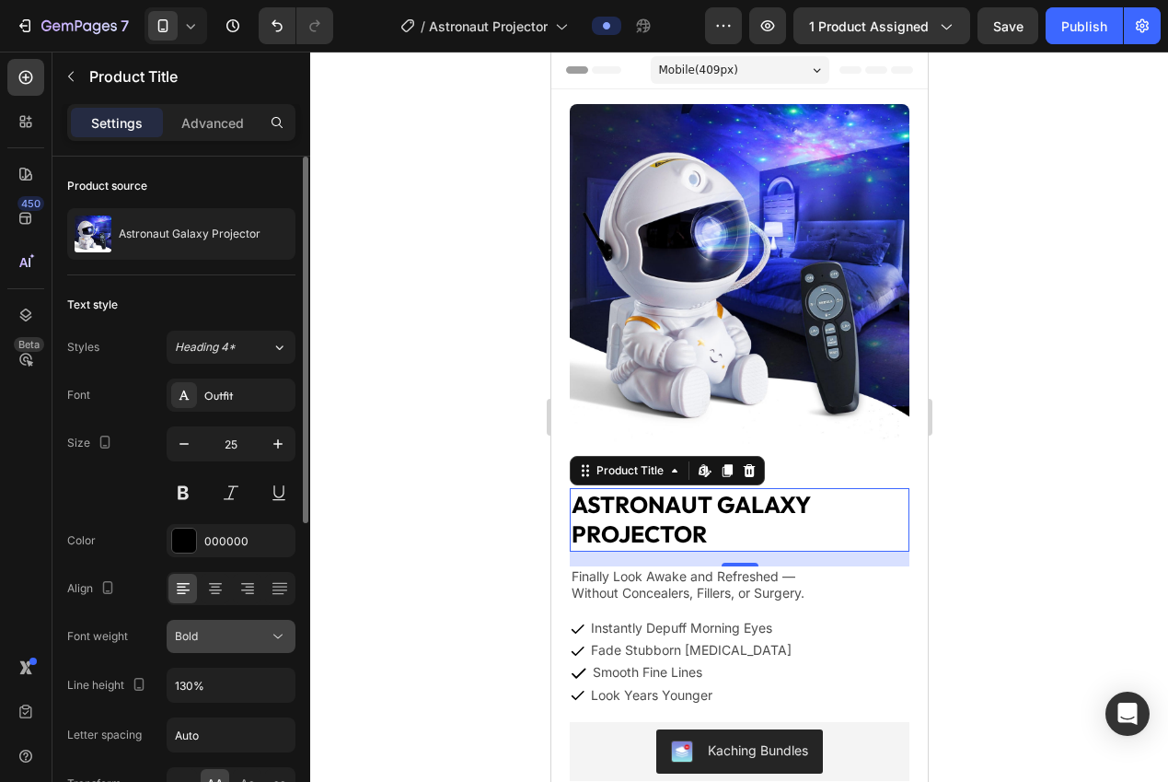
scroll to position [28, 0]
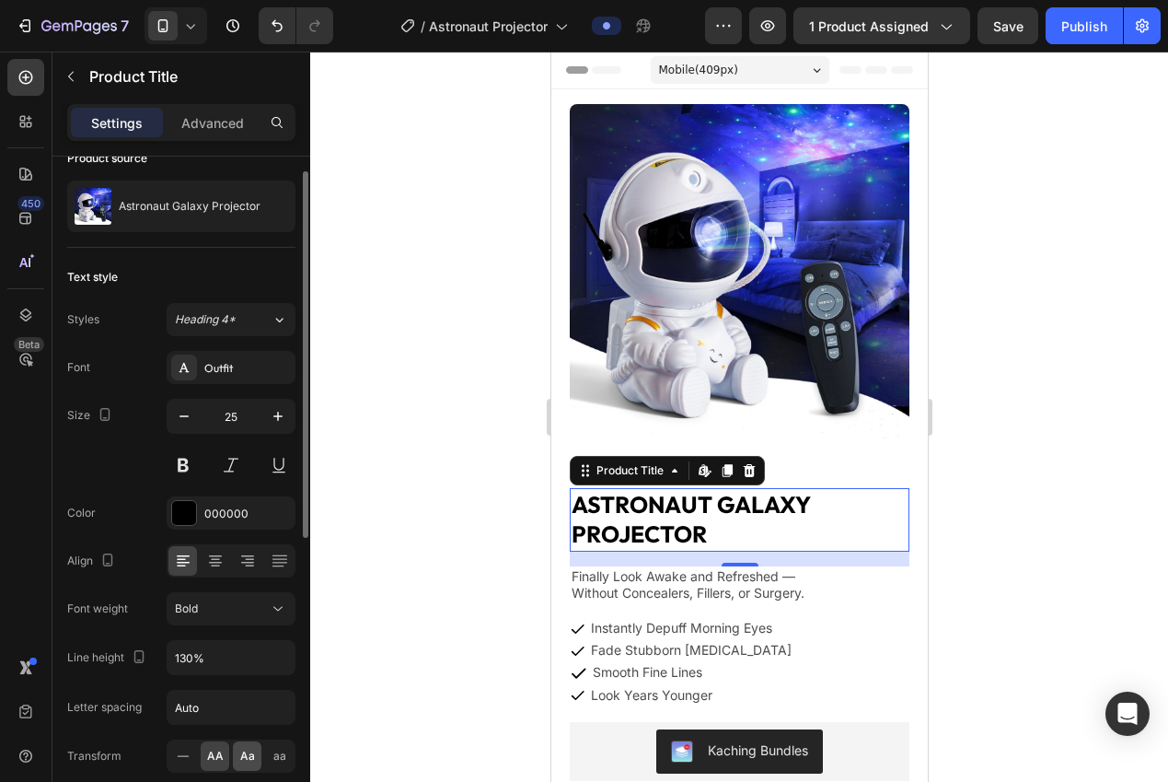
click at [242, 761] on span "Aa" at bounding box center [247, 755] width 15 height 17
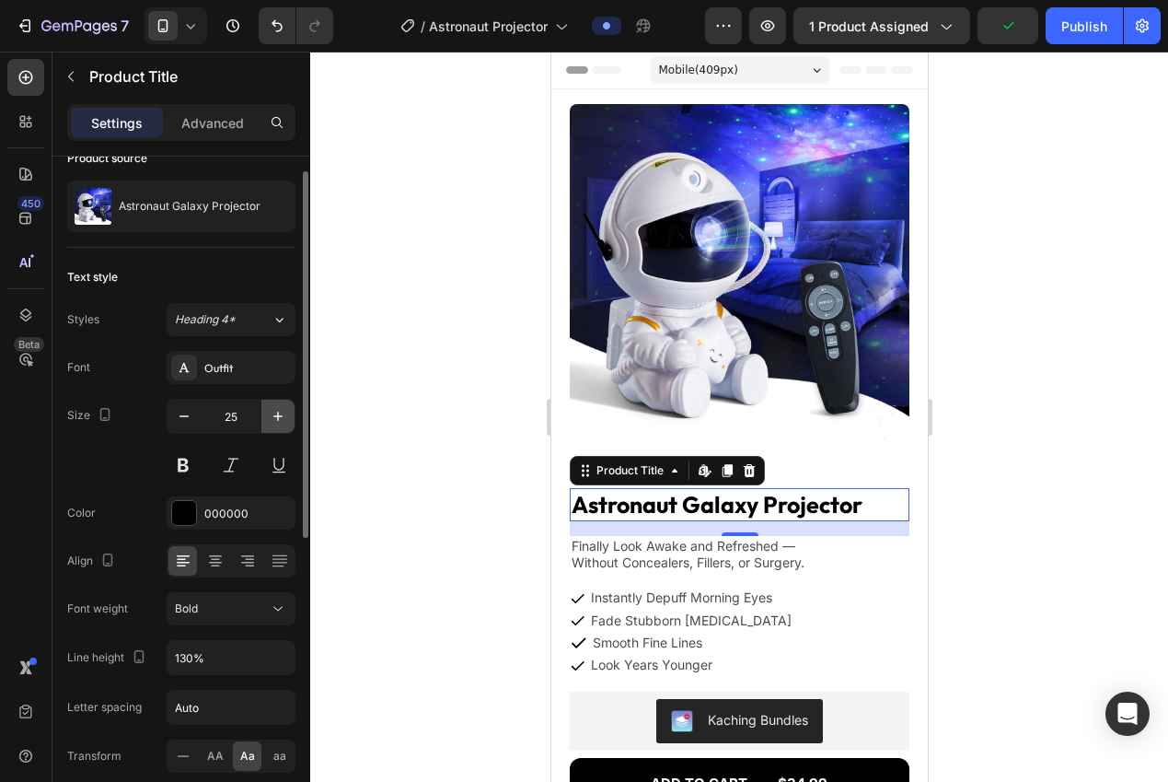
click at [275, 421] on icon "button" at bounding box center [278, 416] width 18 height 18
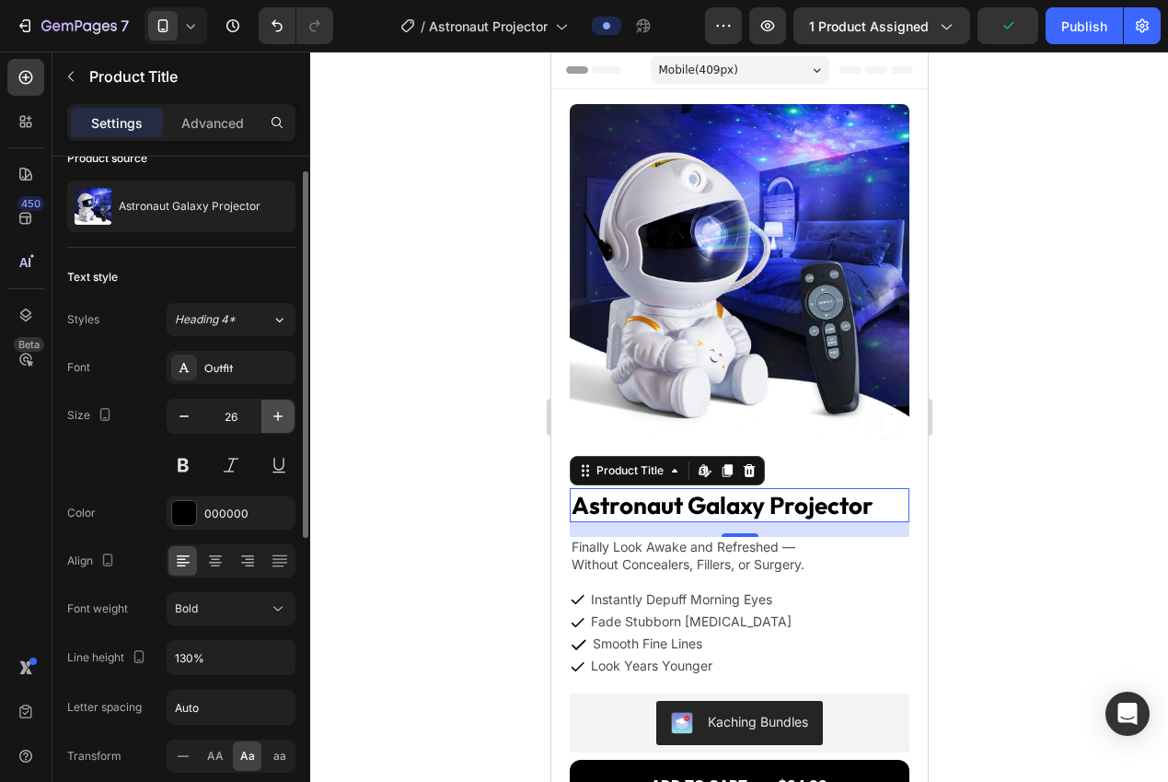
click at [275, 421] on icon "button" at bounding box center [278, 416] width 18 height 18
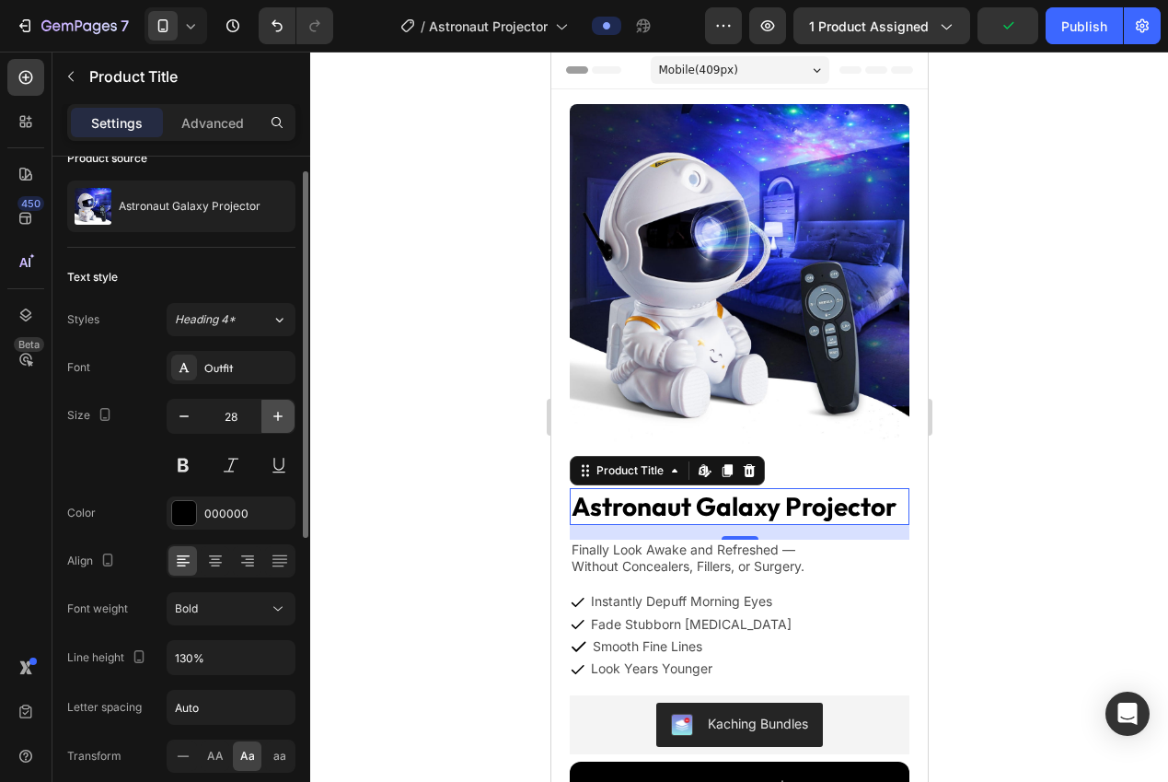
click at [275, 421] on icon "button" at bounding box center [278, 416] width 18 height 18
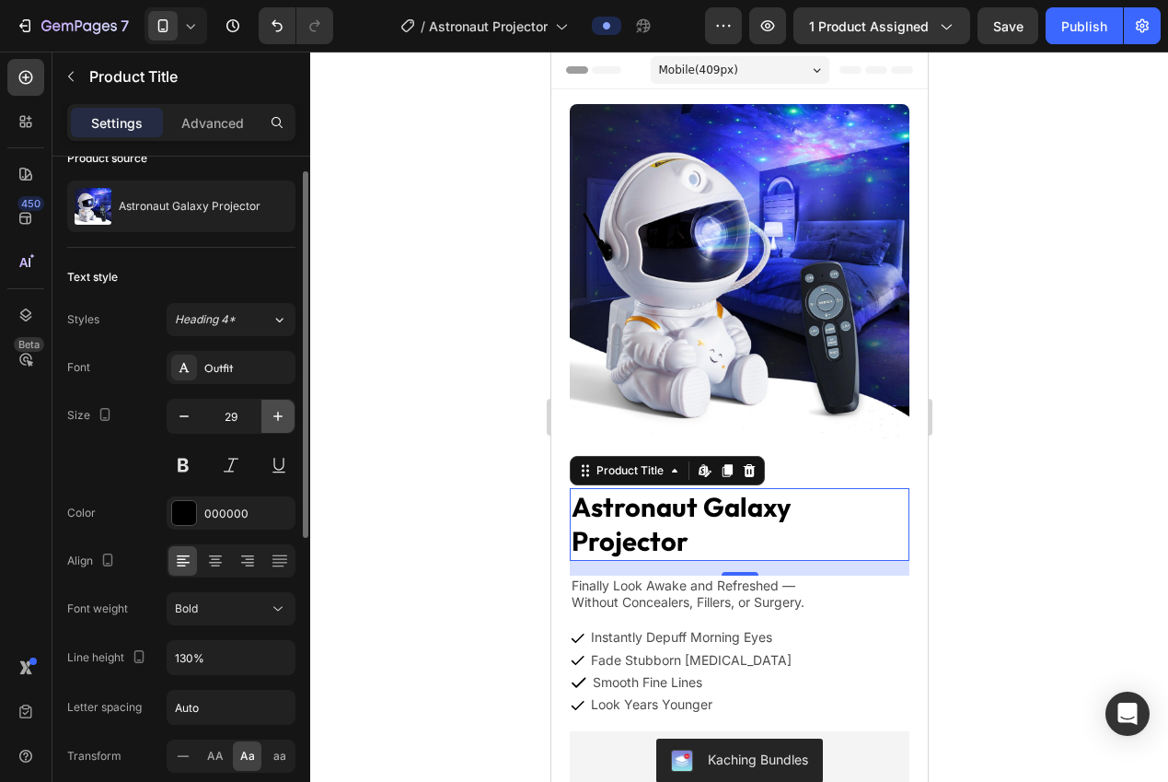
click at [275, 421] on icon "button" at bounding box center [278, 416] width 18 height 18
type input "31"
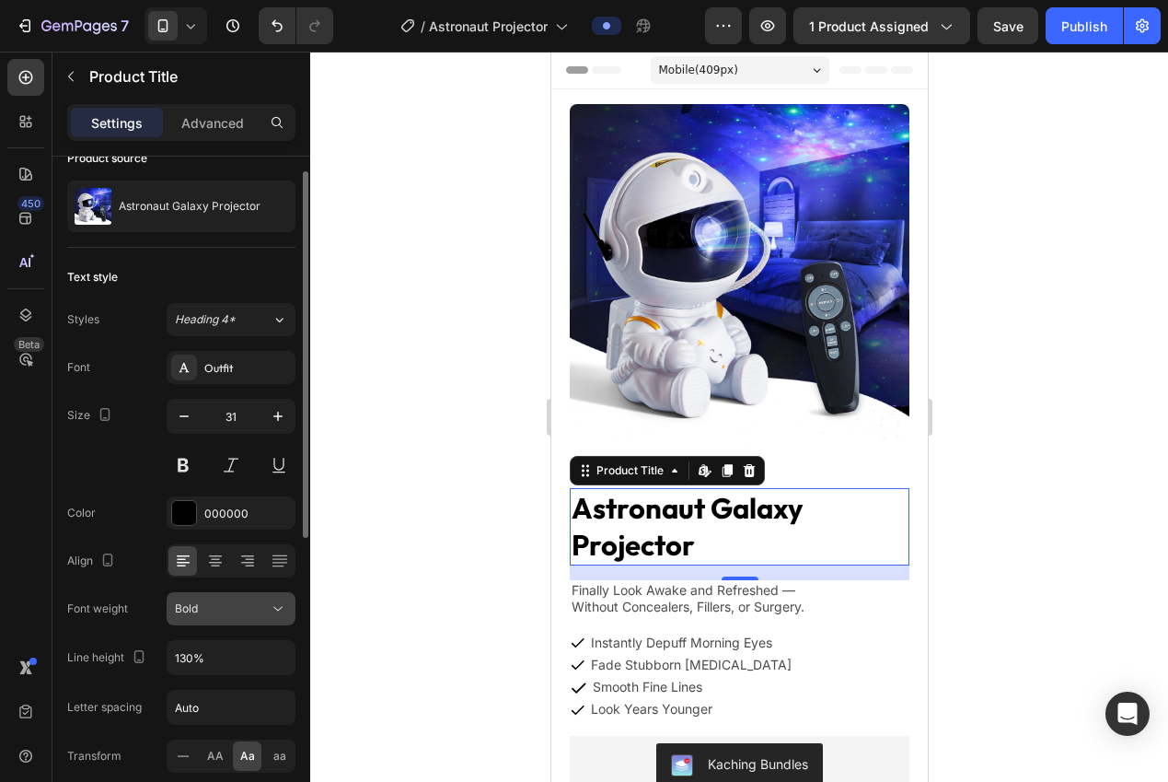
click at [243, 597] on button "Bold" at bounding box center [231, 608] width 129 height 33
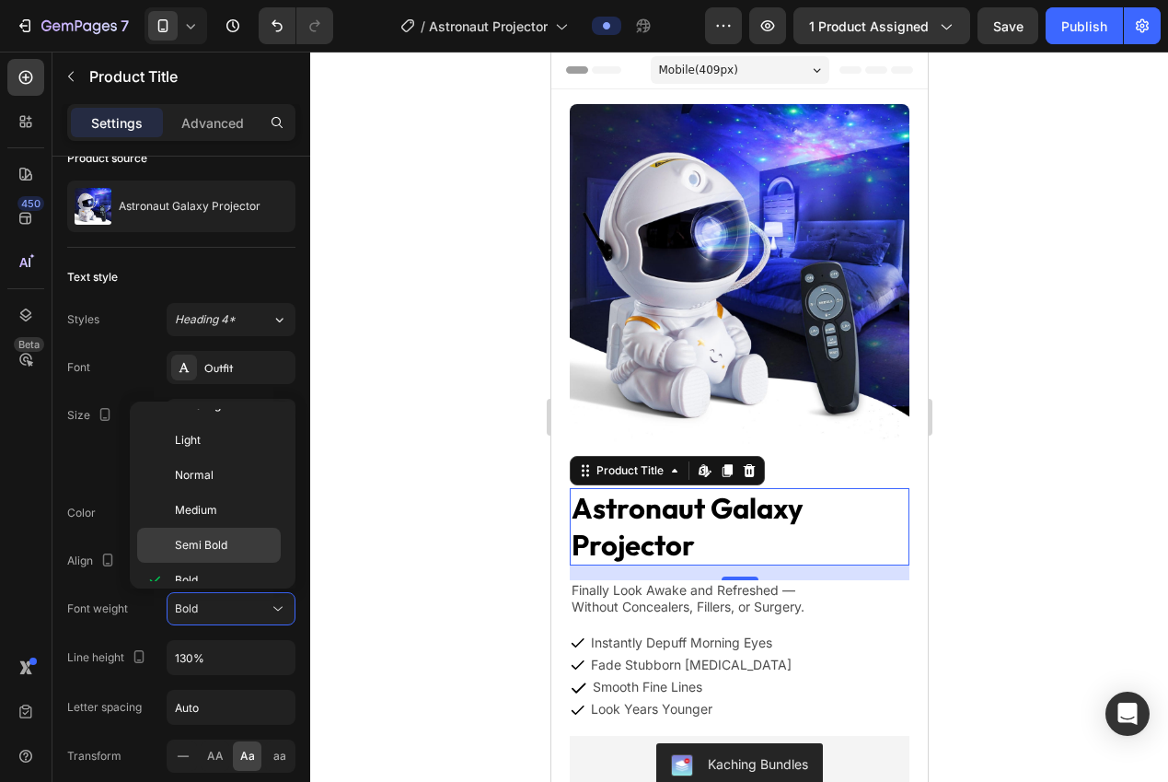
click at [203, 542] on span "Semi Bold" at bounding box center [201, 545] width 52 height 17
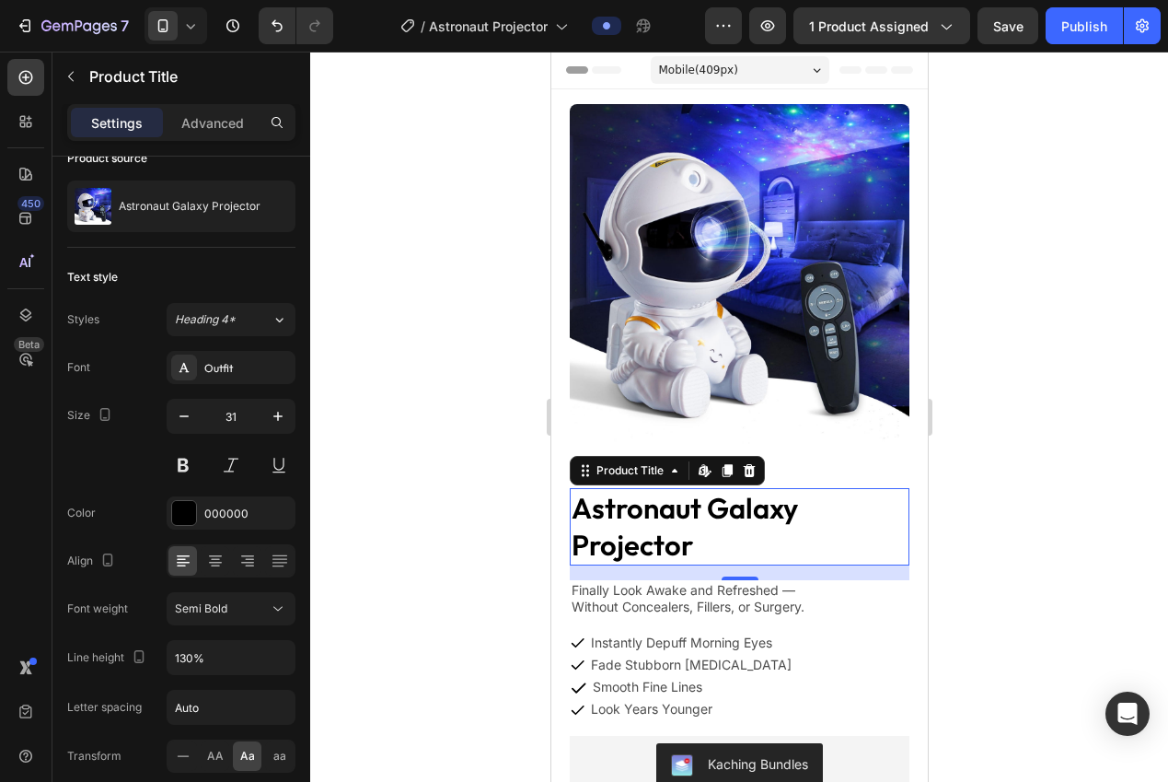
click at [442, 562] on div at bounding box center [739, 417] width 858 height 730
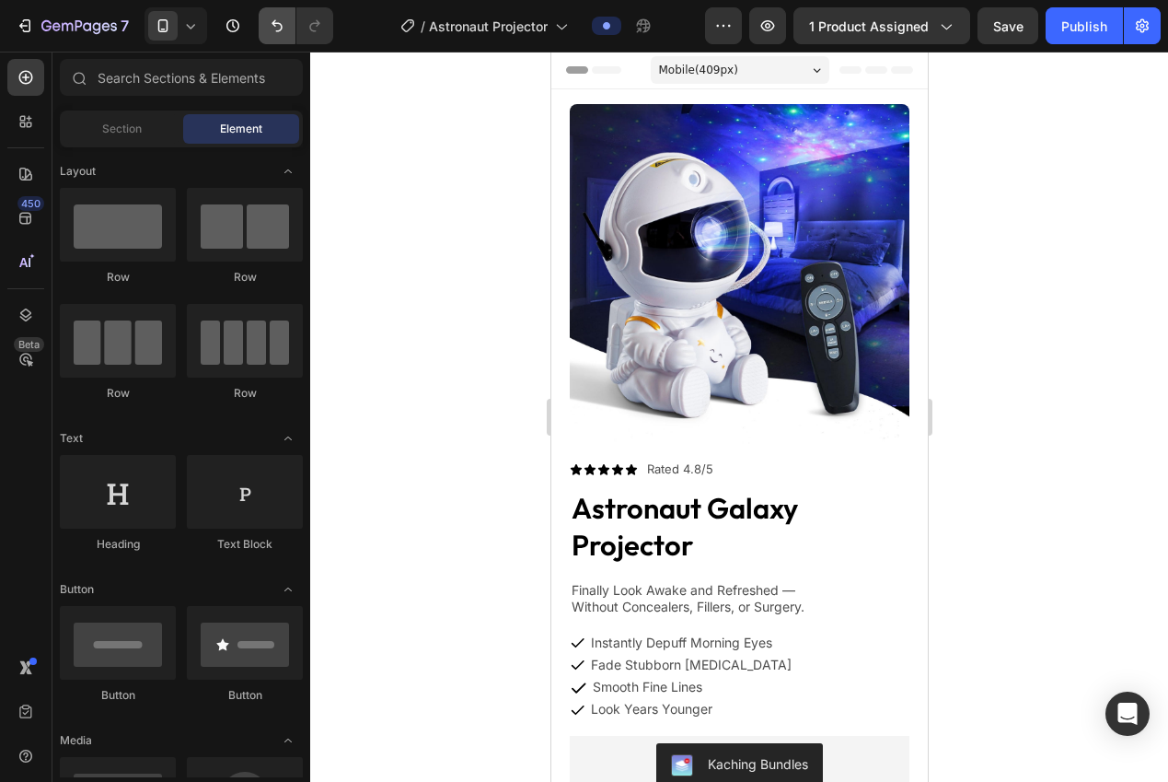
click at [276, 28] on icon "Undo/Redo" at bounding box center [277, 26] width 18 height 18
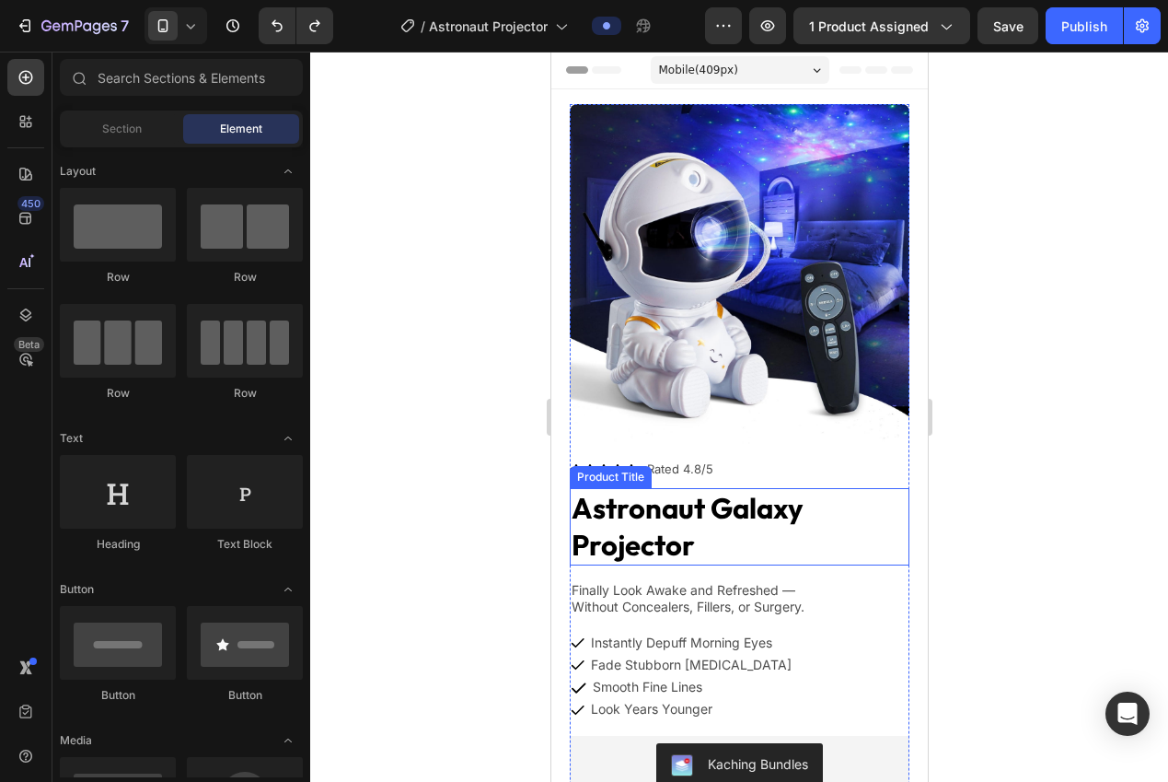
click at [655, 529] on h1 "astronaut galaxy projector" at bounding box center [739, 527] width 340 height 78
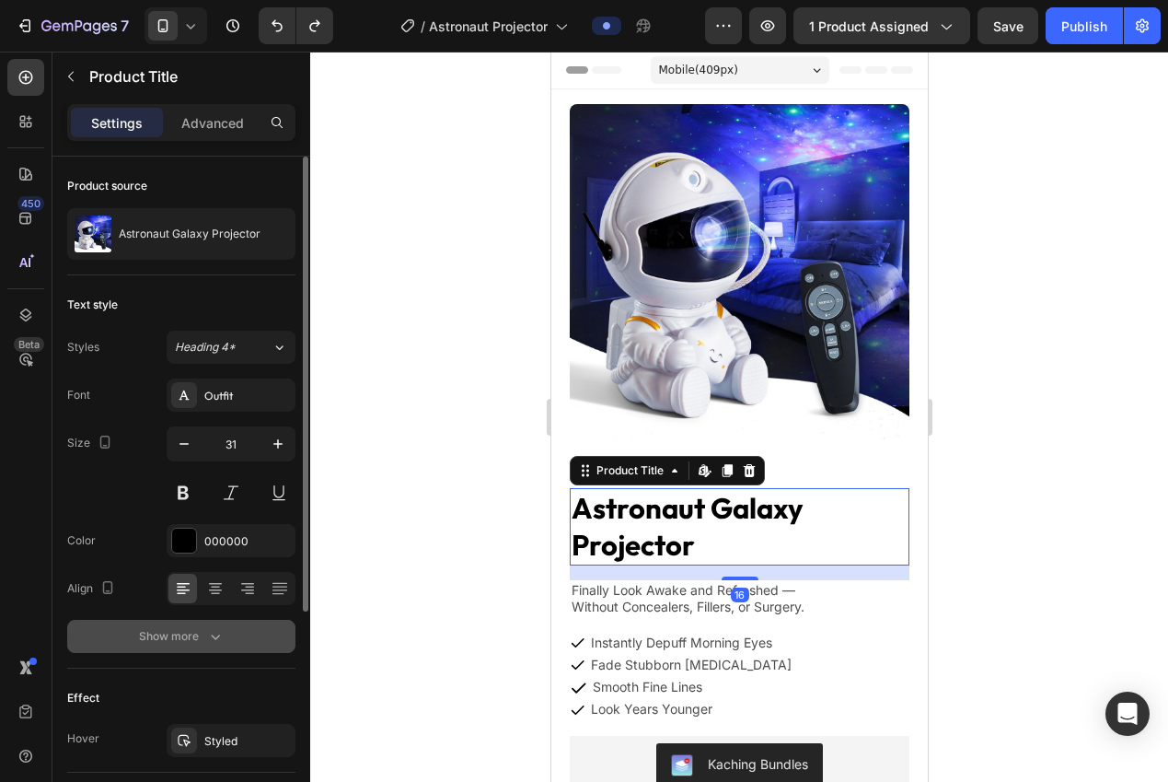
click at [223, 640] on icon "button" at bounding box center [215, 636] width 18 height 18
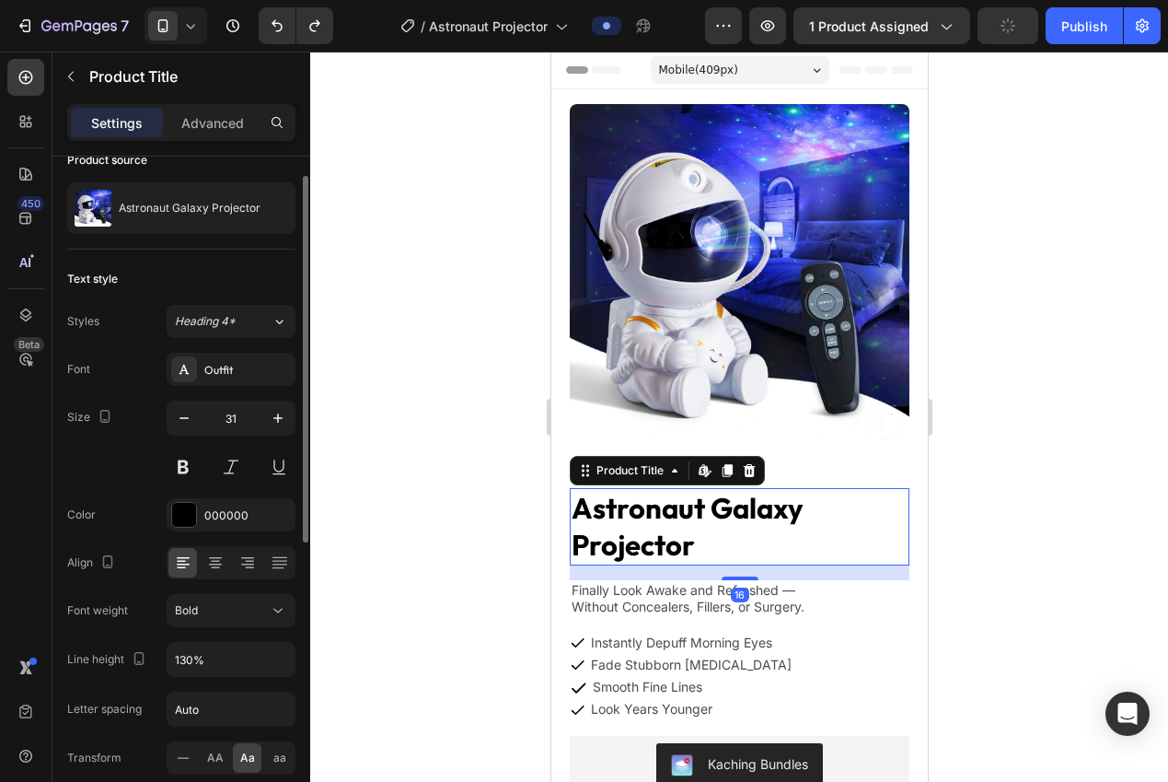
scroll to position [29, 0]
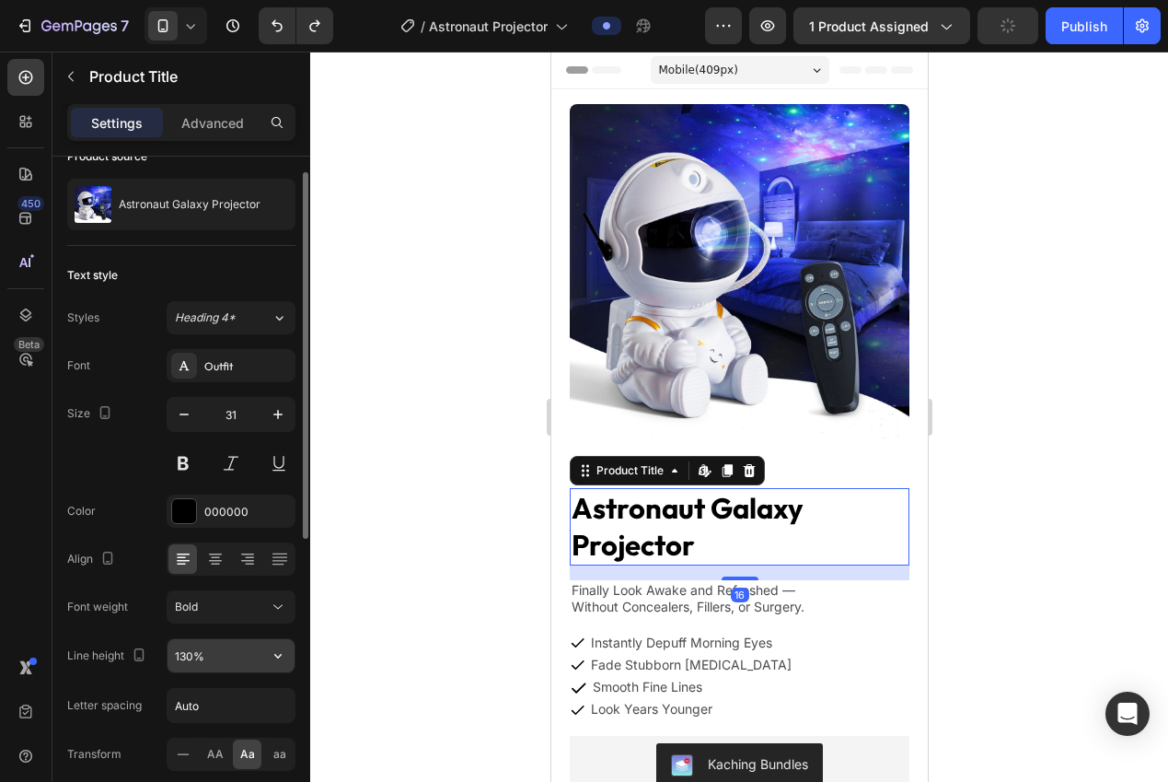
click at [231, 650] on input "130%" at bounding box center [231, 655] width 127 height 33
click at [272, 655] on icon "button" at bounding box center [278, 655] width 18 height 18
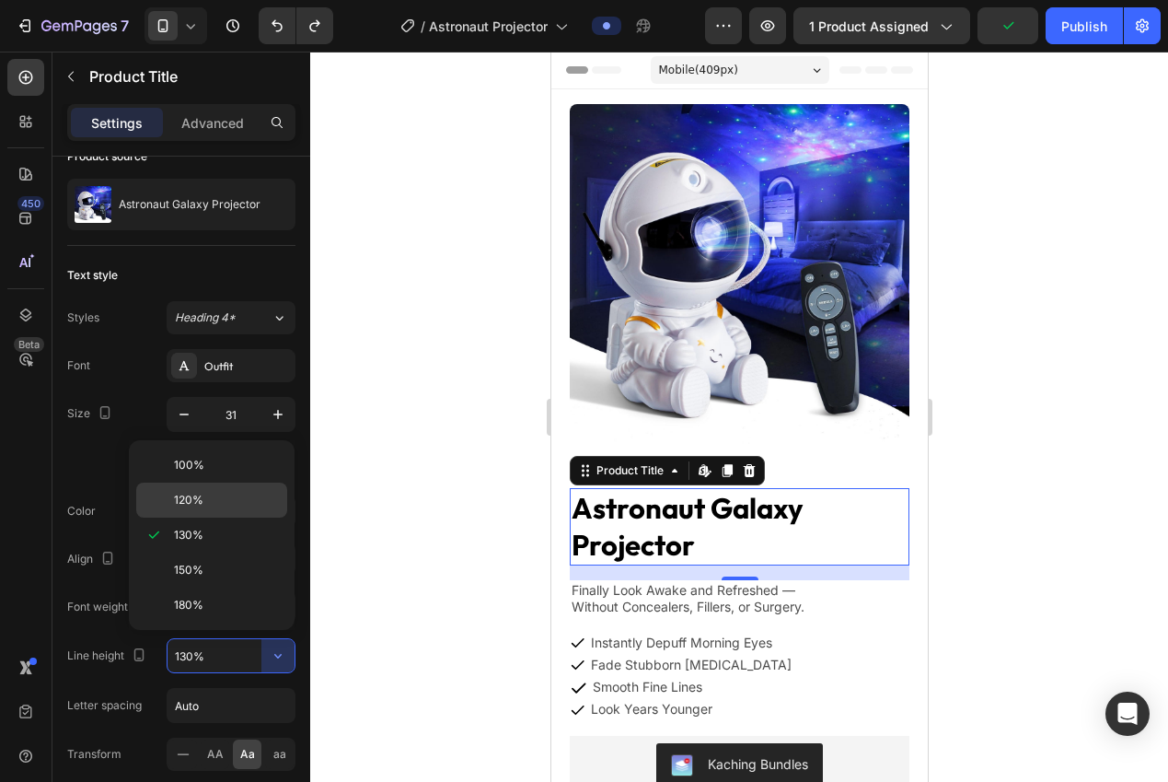
click at [218, 502] on p "120%" at bounding box center [226, 500] width 105 height 17
type input "120%"
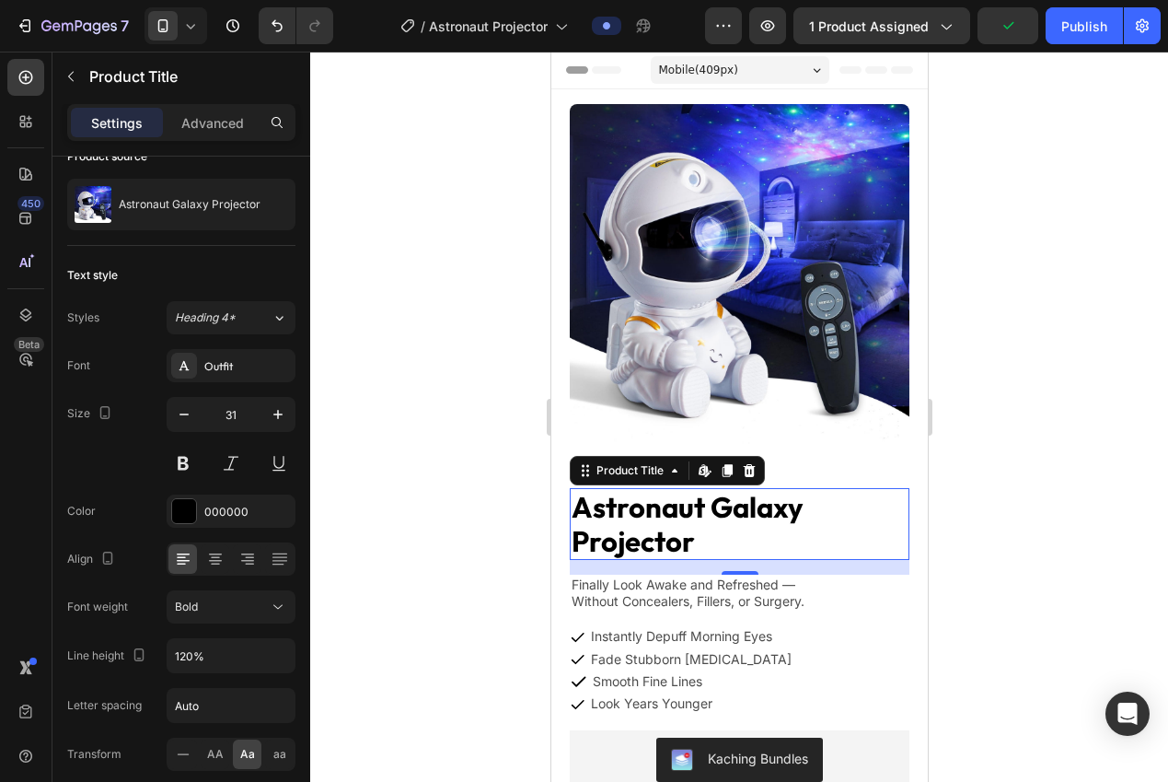
click at [406, 539] on div at bounding box center [739, 417] width 858 height 730
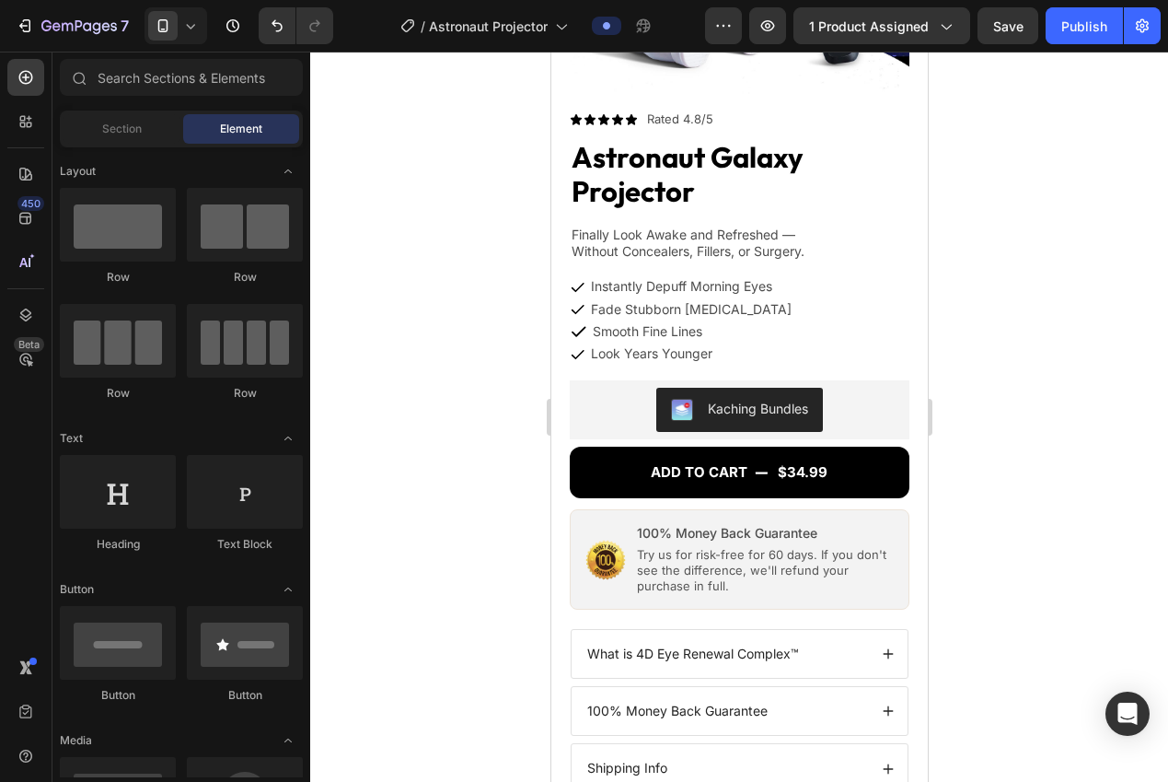
scroll to position [0, 0]
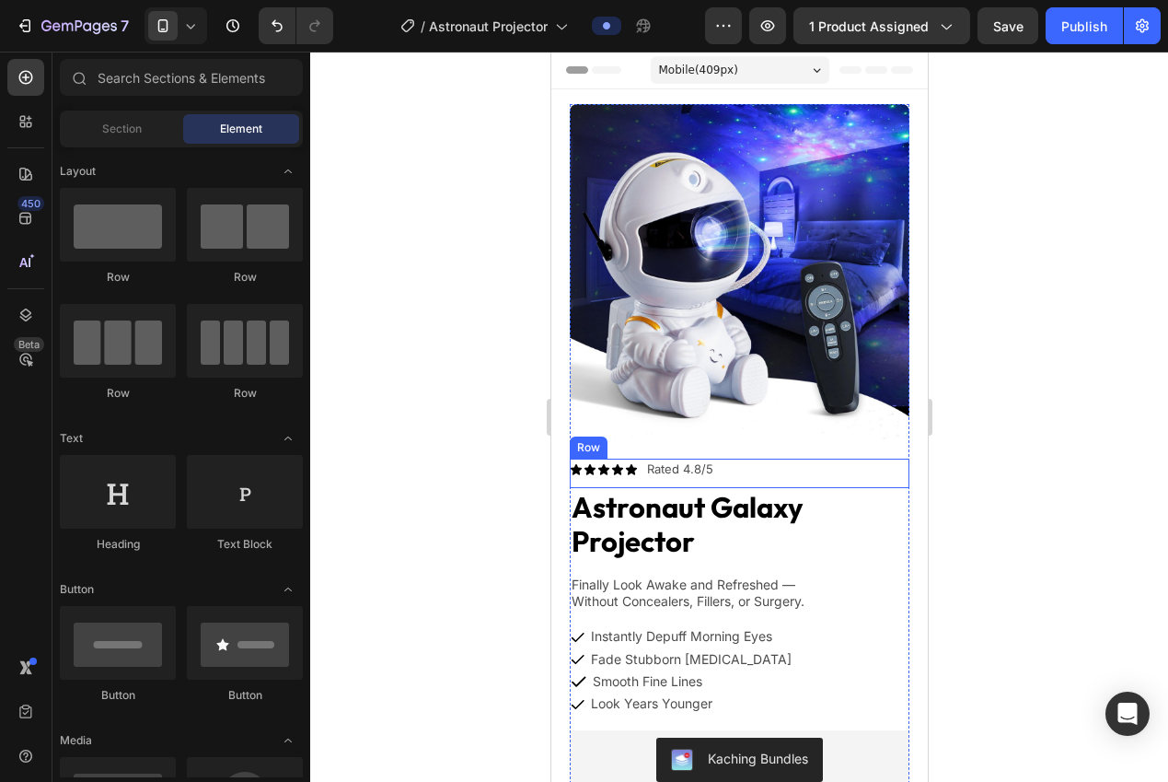
click at [633, 463] on div "Icon Icon Icon Icon Icon Icon List" at bounding box center [603, 469] width 68 height 22
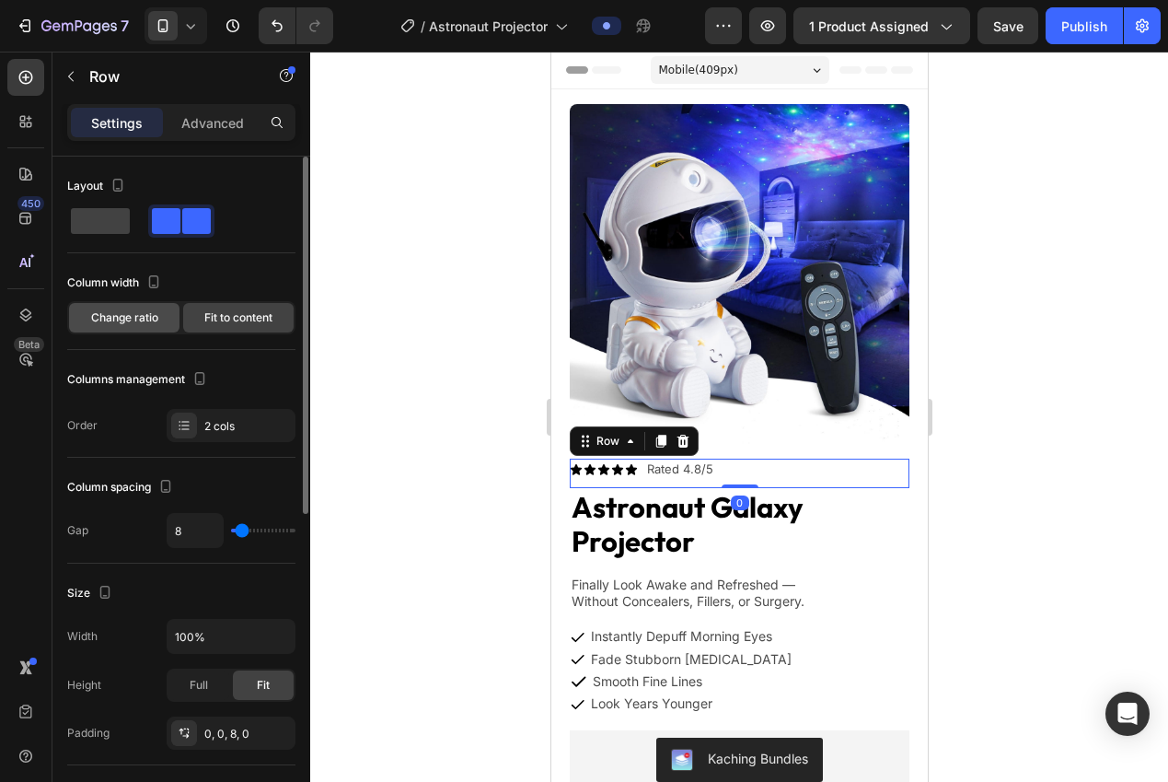
click at [120, 301] on div "Change ratio Fit to content" at bounding box center [181, 317] width 228 height 33
click at [121, 315] on span "Change ratio" at bounding box center [124, 317] width 67 height 17
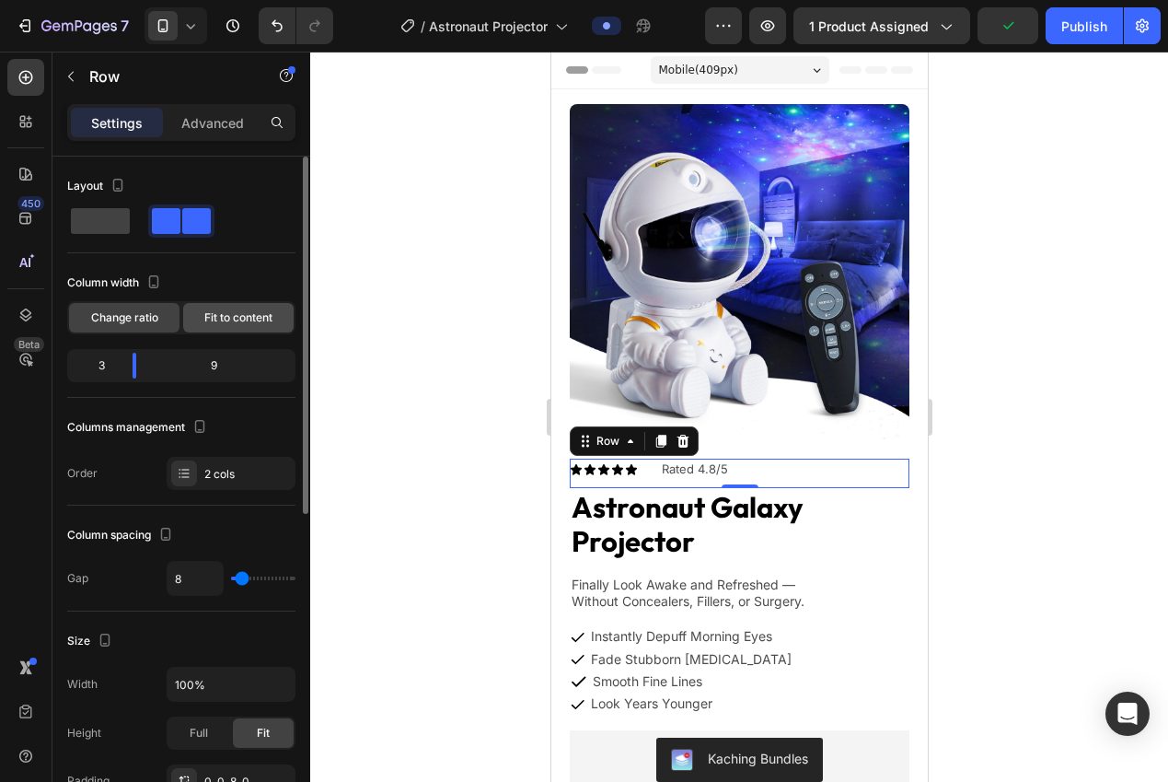
click at [239, 318] on span "Fit to content" at bounding box center [238, 317] width 68 height 17
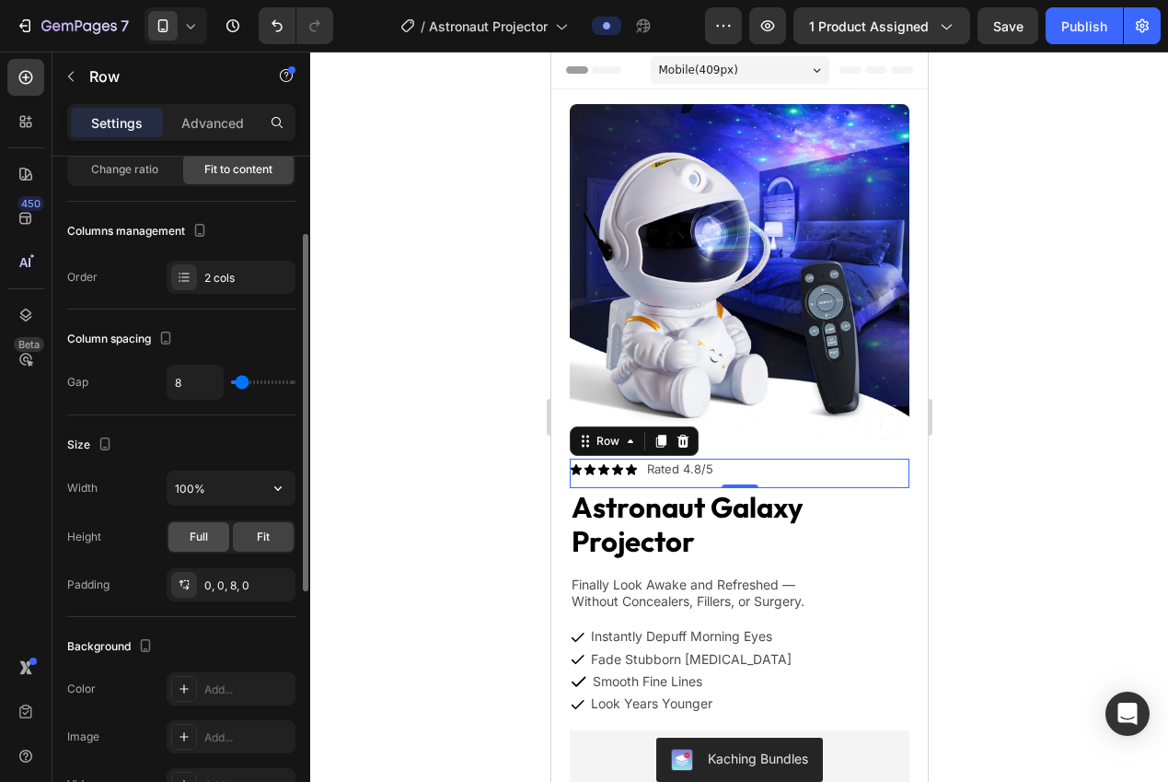
scroll to position [284, 0]
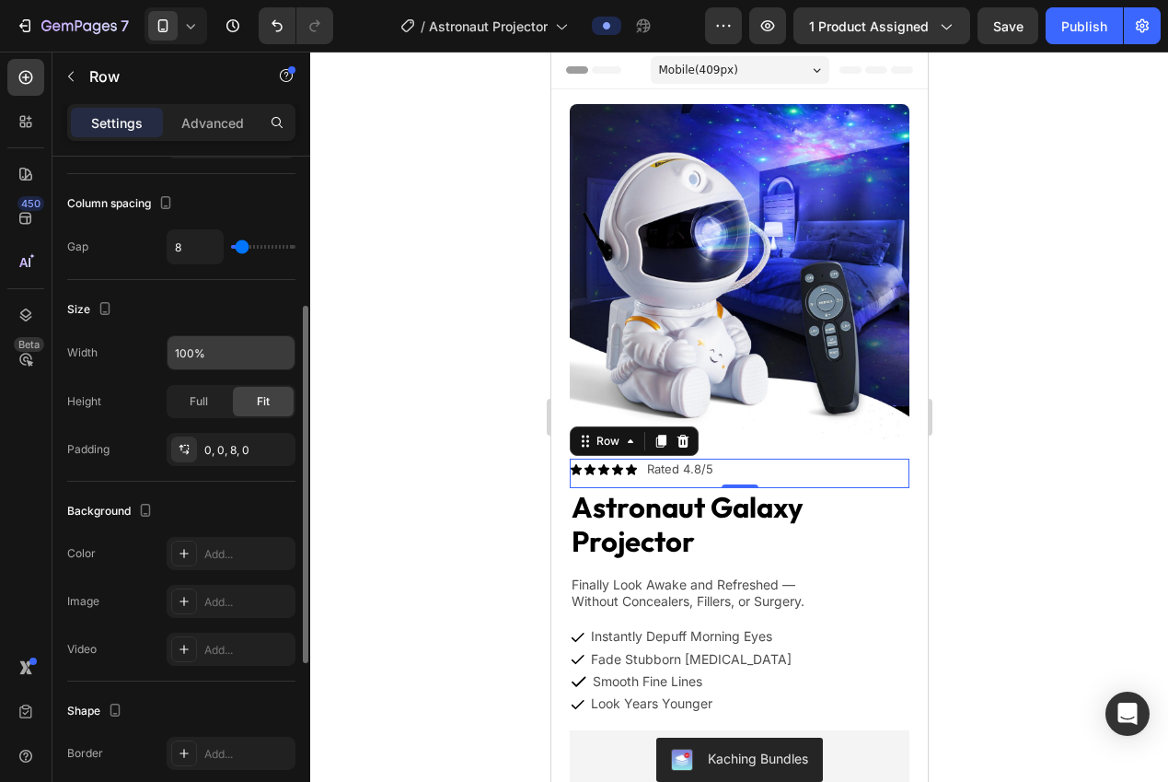
click at [226, 366] on input "100%" at bounding box center [231, 352] width 127 height 33
click at [283, 355] on icon "button" at bounding box center [278, 352] width 18 height 18
click at [180, 322] on div "Size" at bounding box center [181, 309] width 228 height 29
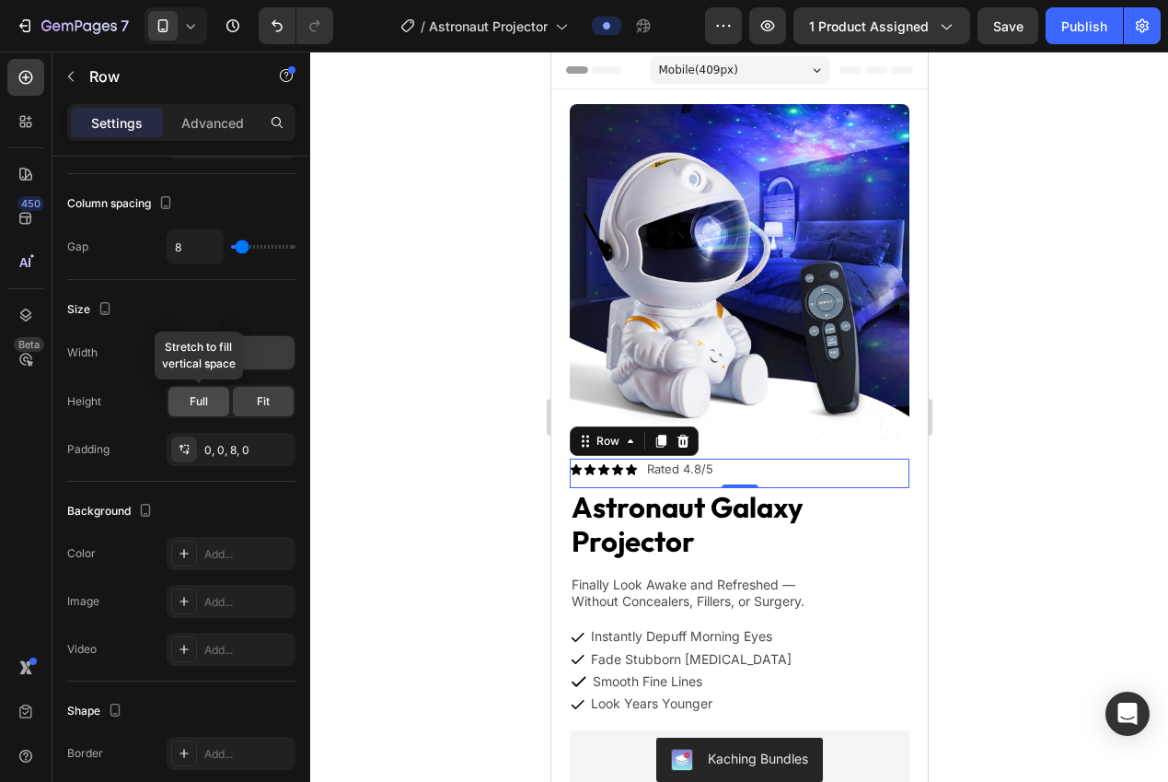
click at [215, 402] on div "Full" at bounding box center [198, 401] width 61 height 29
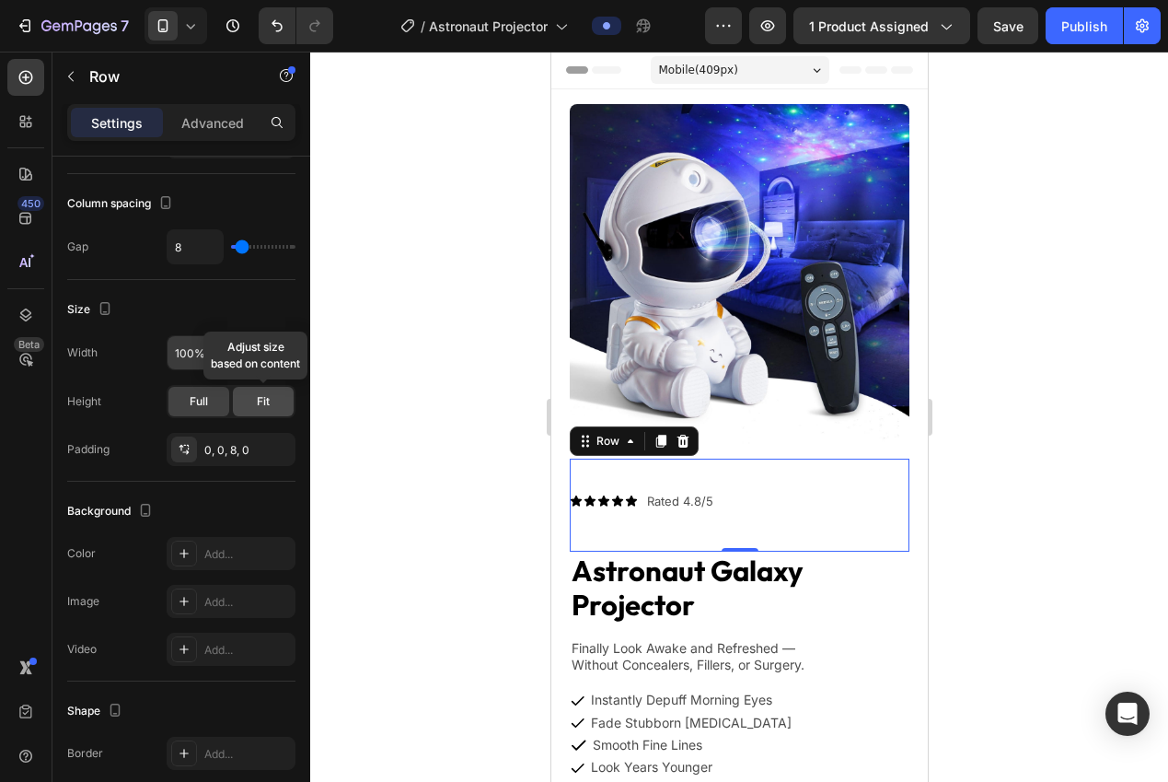
click at [257, 402] on span "Fit" at bounding box center [263, 401] width 13 height 17
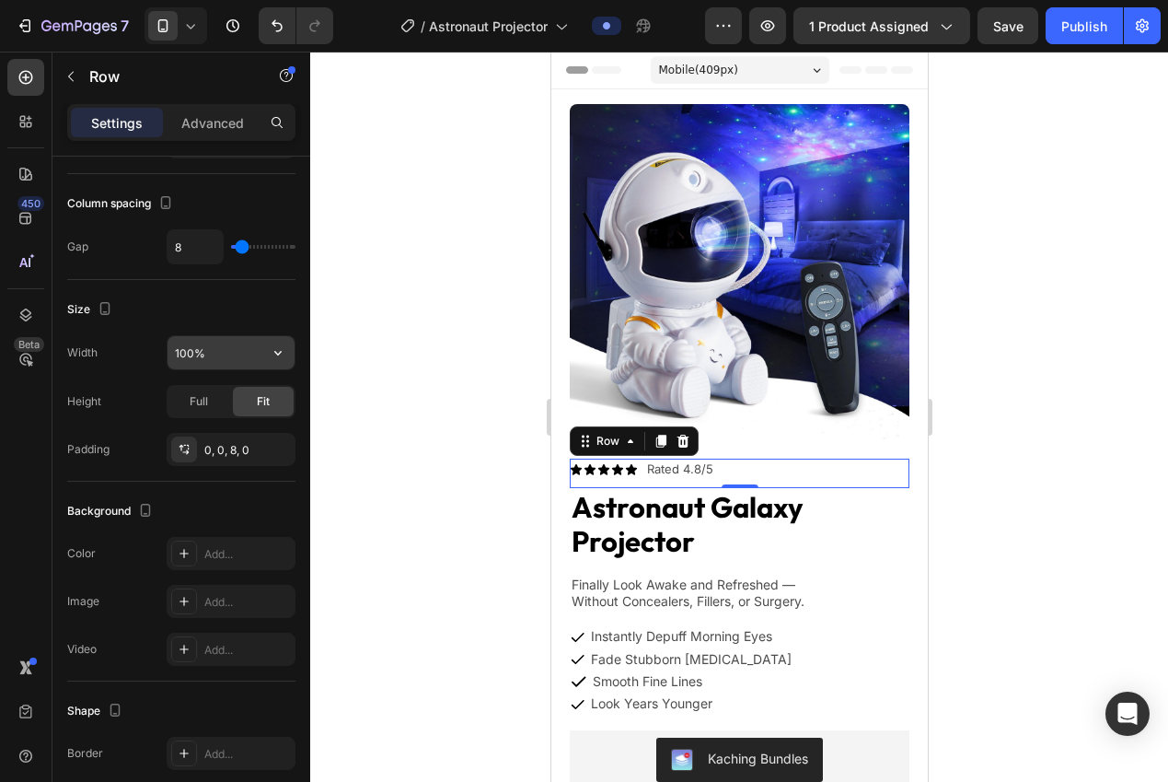
click at [217, 353] on input "100%" at bounding box center [231, 352] width 127 height 33
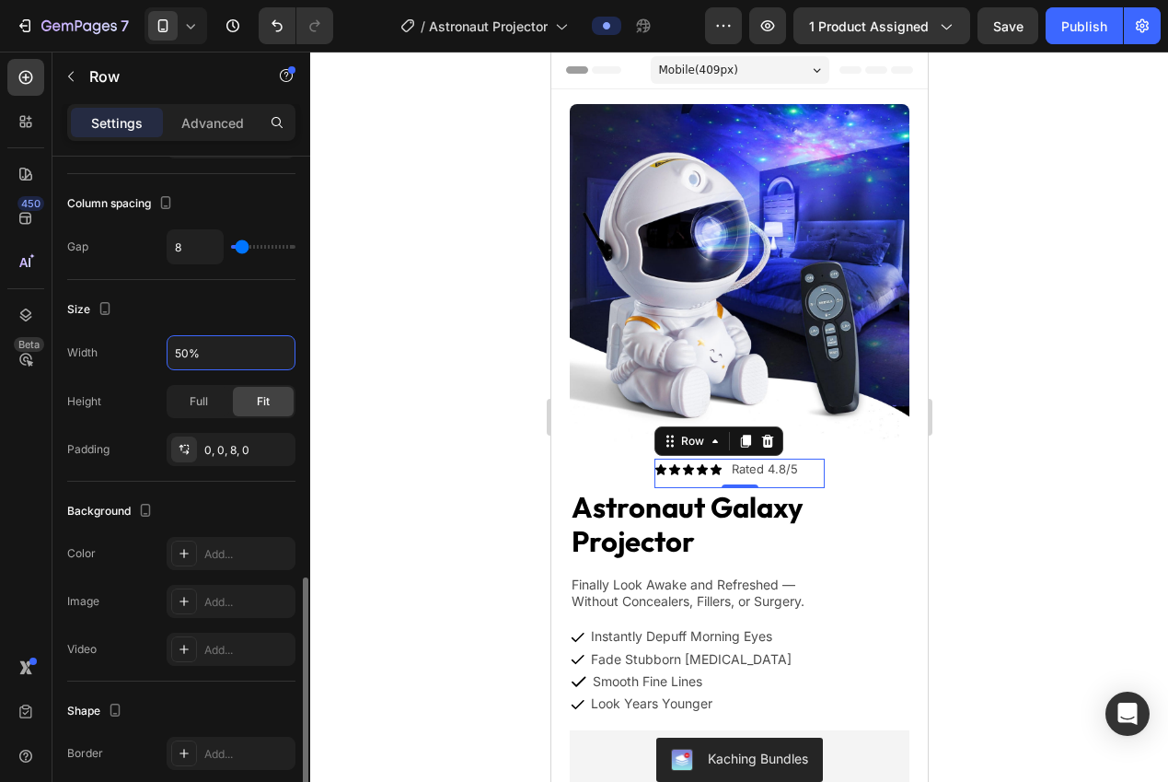
scroll to position [608, 0]
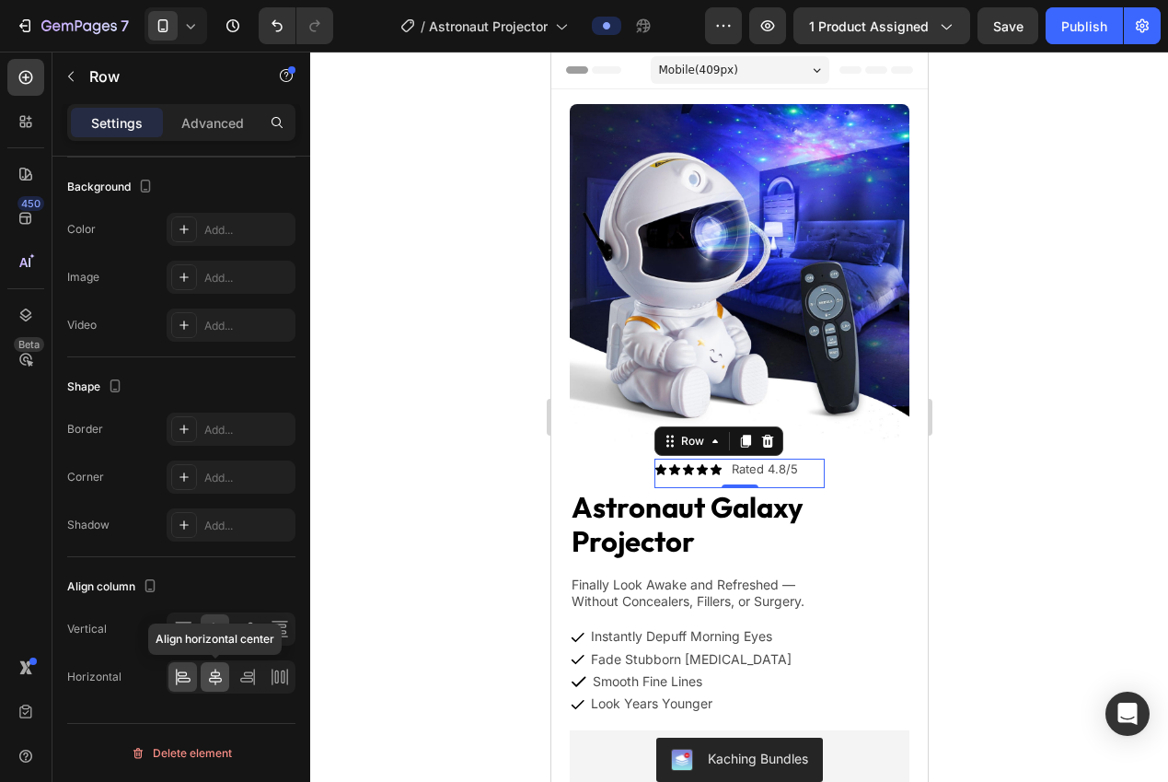
type input "50%"
click at [216, 679] on icon at bounding box center [215, 676] width 18 height 18
click at [189, 680] on icon at bounding box center [184, 680] width 13 height 5
click at [211, 133] on div "Advanced" at bounding box center [213, 122] width 92 height 29
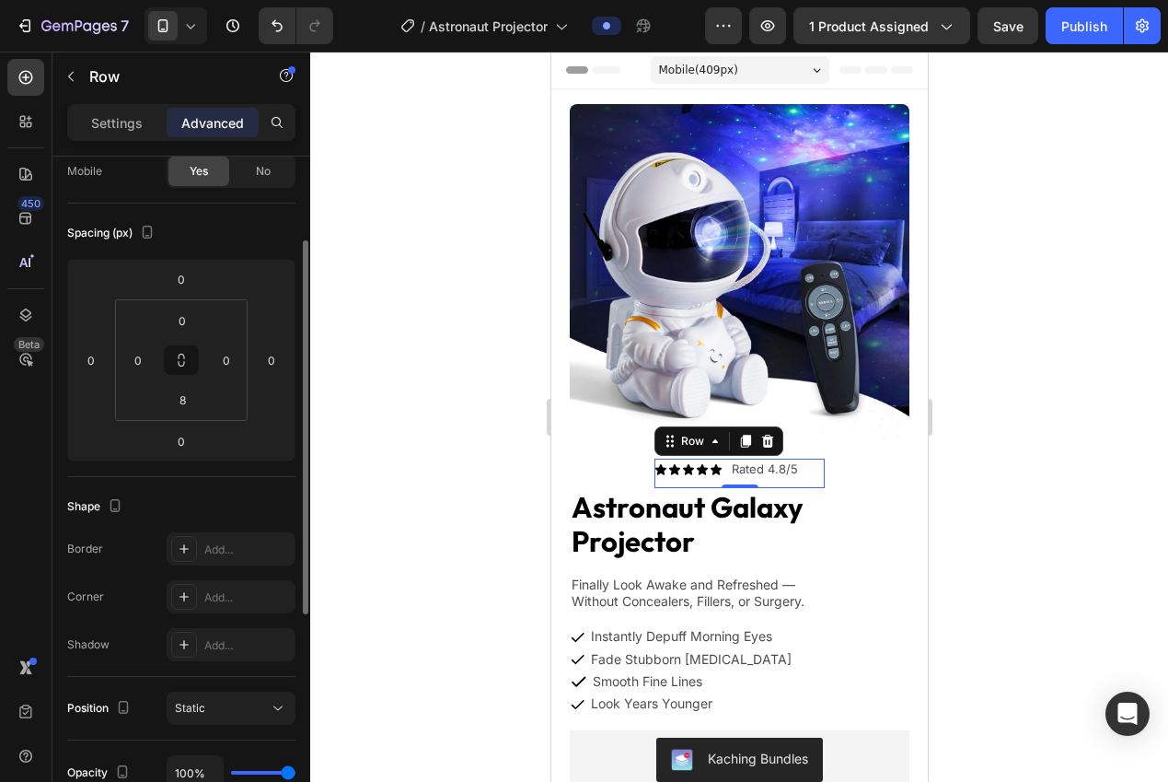
scroll to position [0, 0]
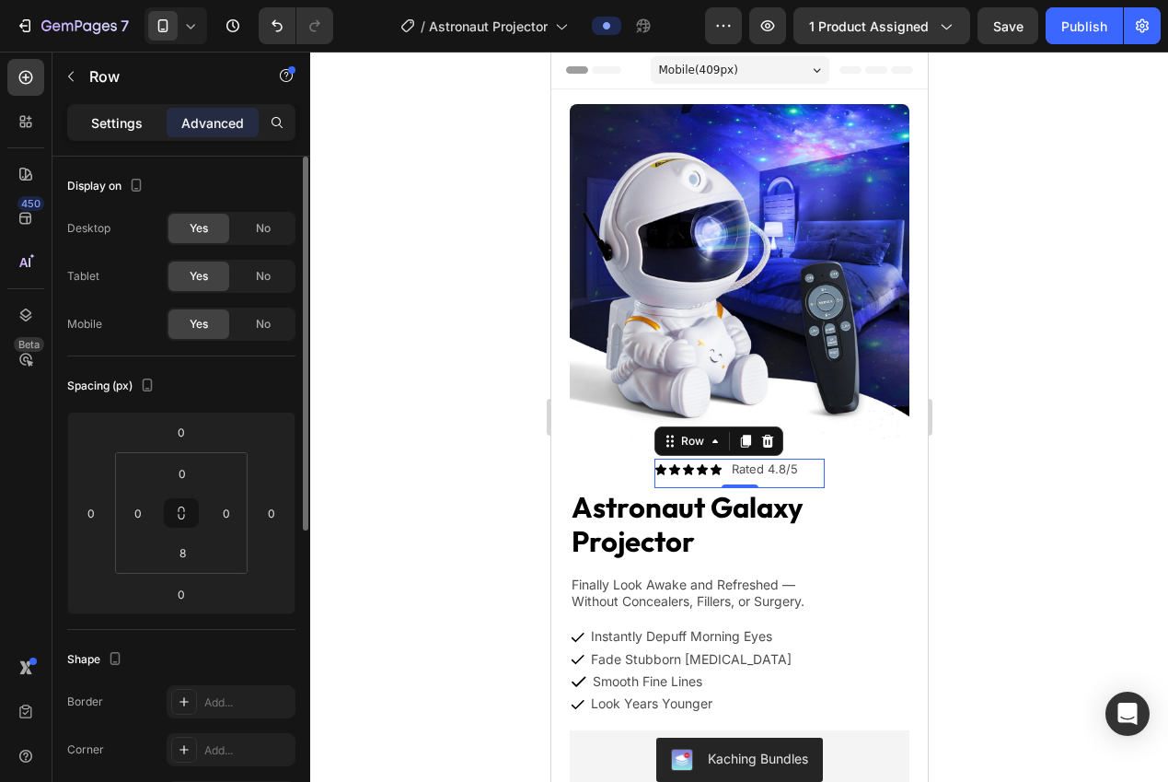
click at [119, 129] on p "Settings" at bounding box center [117, 122] width 52 height 19
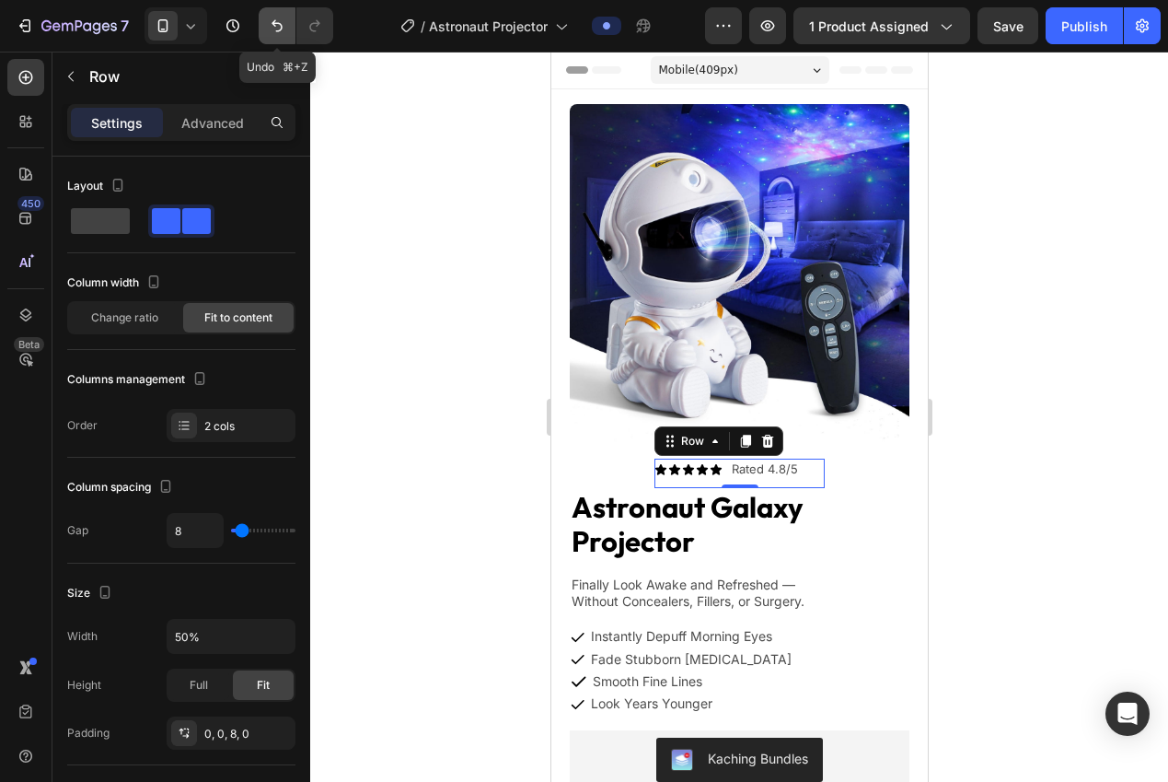
click at [266, 23] on button "Undo/Redo" at bounding box center [277, 25] width 37 height 37
type input "100%"
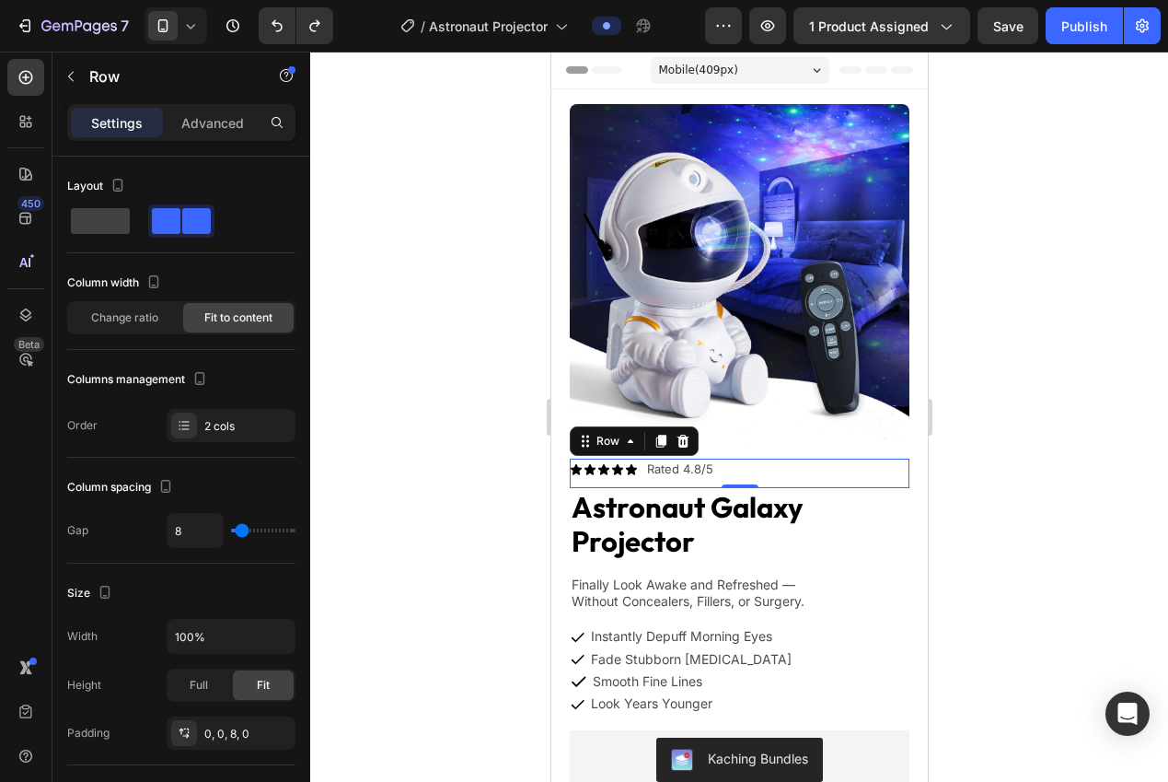
click at [381, 296] on div at bounding box center [739, 417] width 858 height 730
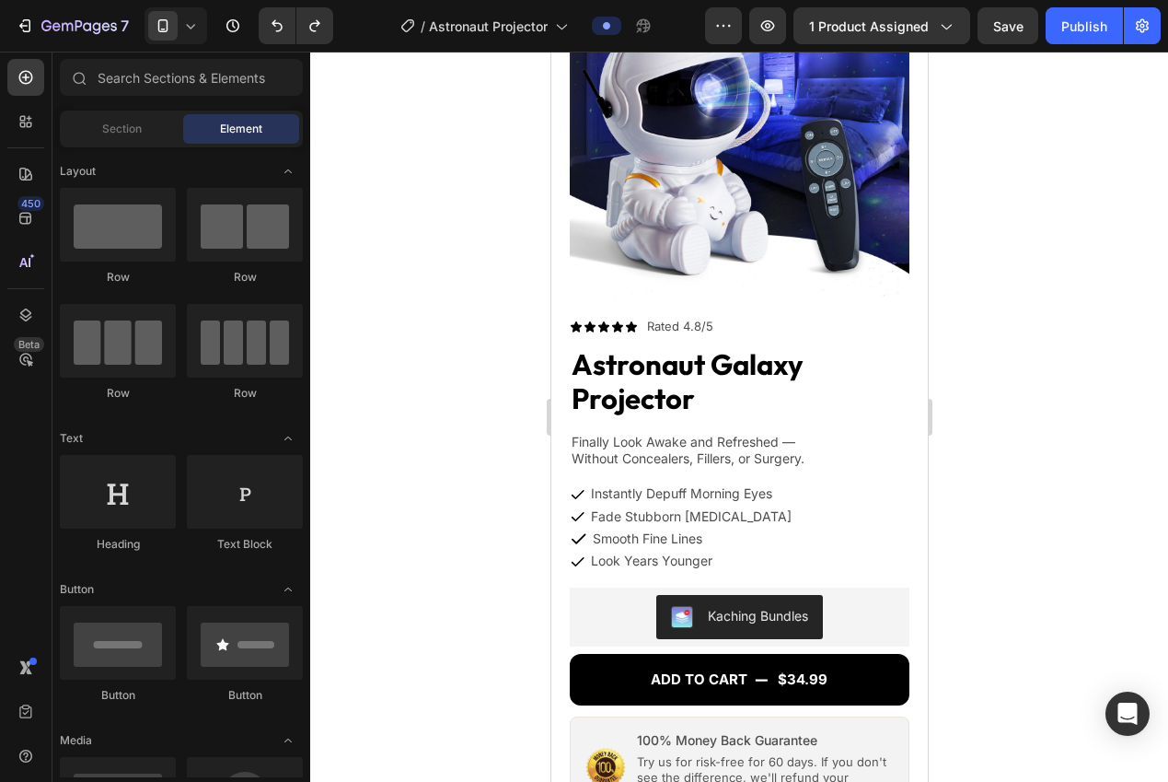
scroll to position [336, 0]
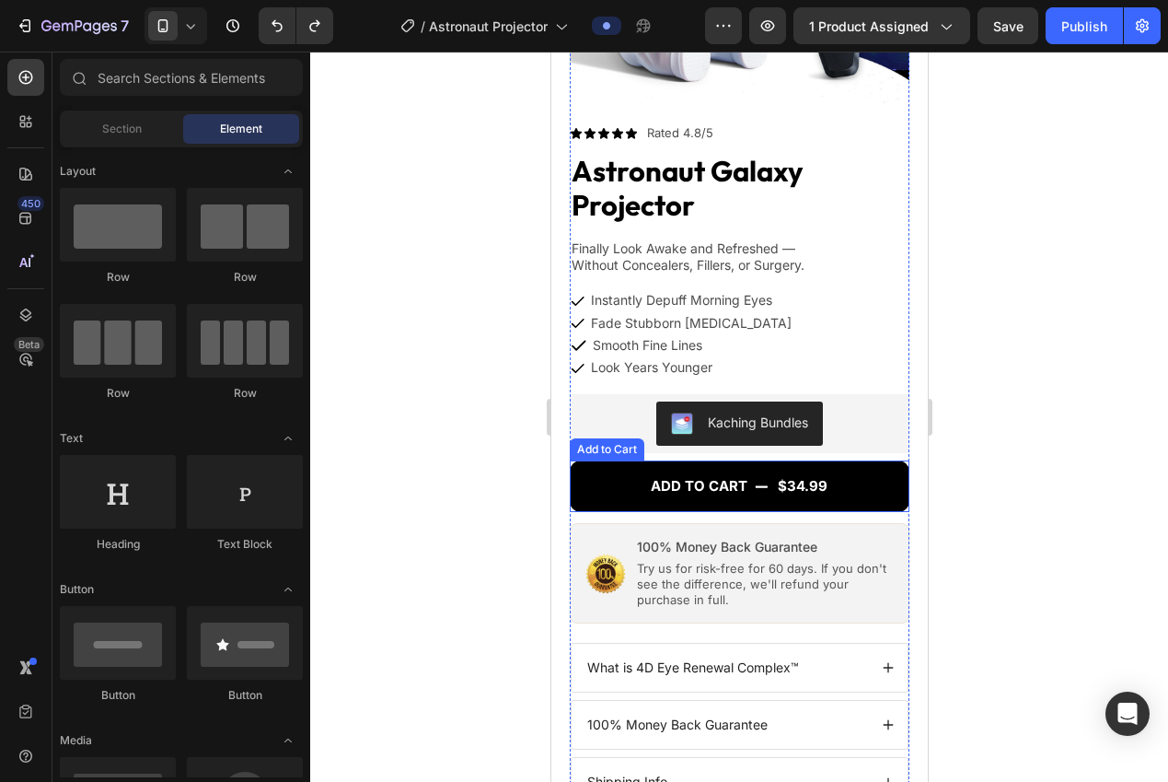
click at [606, 441] on div "Add to Cart" at bounding box center [606, 449] width 67 height 17
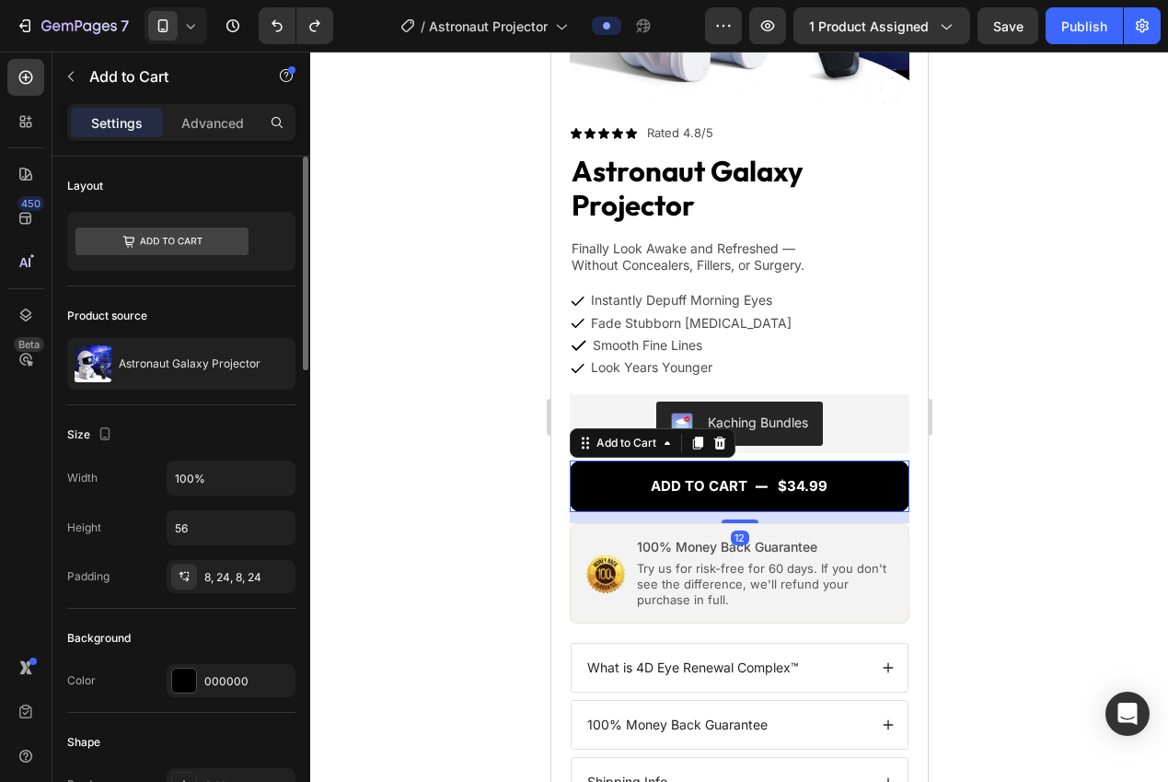
scroll to position [176, 0]
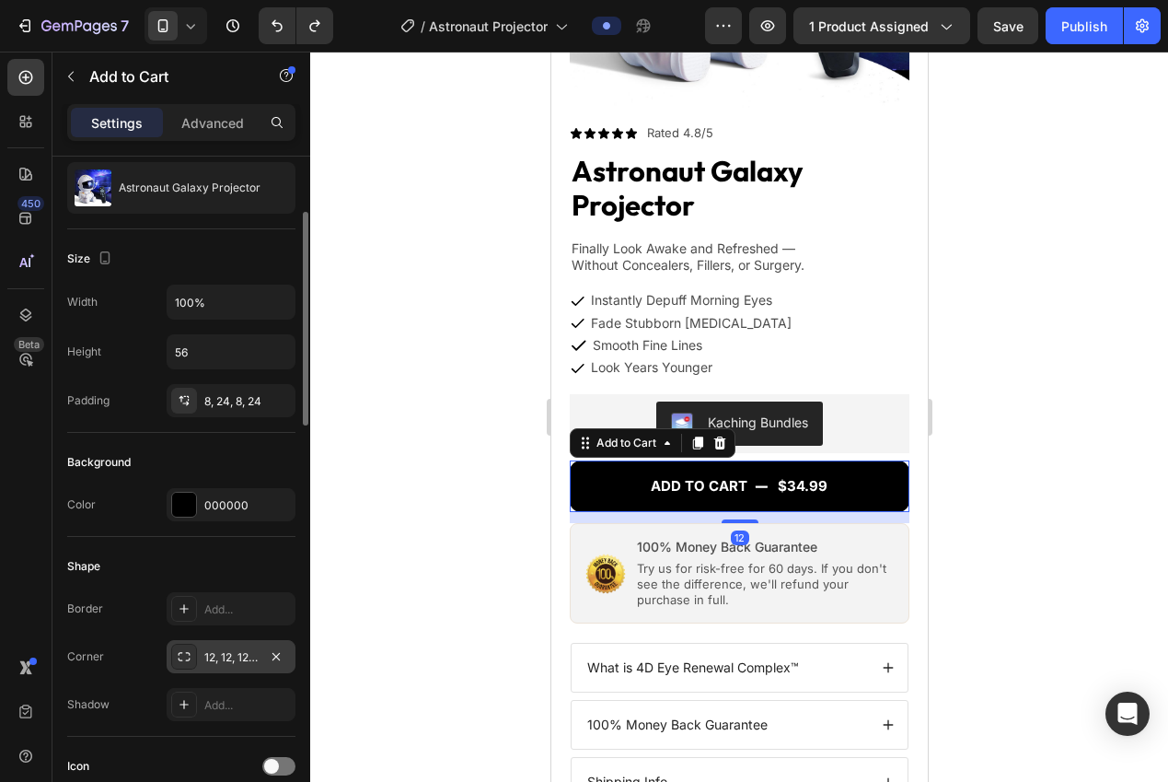
click at [232, 649] on div "12, 12, 12, 12" at bounding box center [230, 657] width 53 height 17
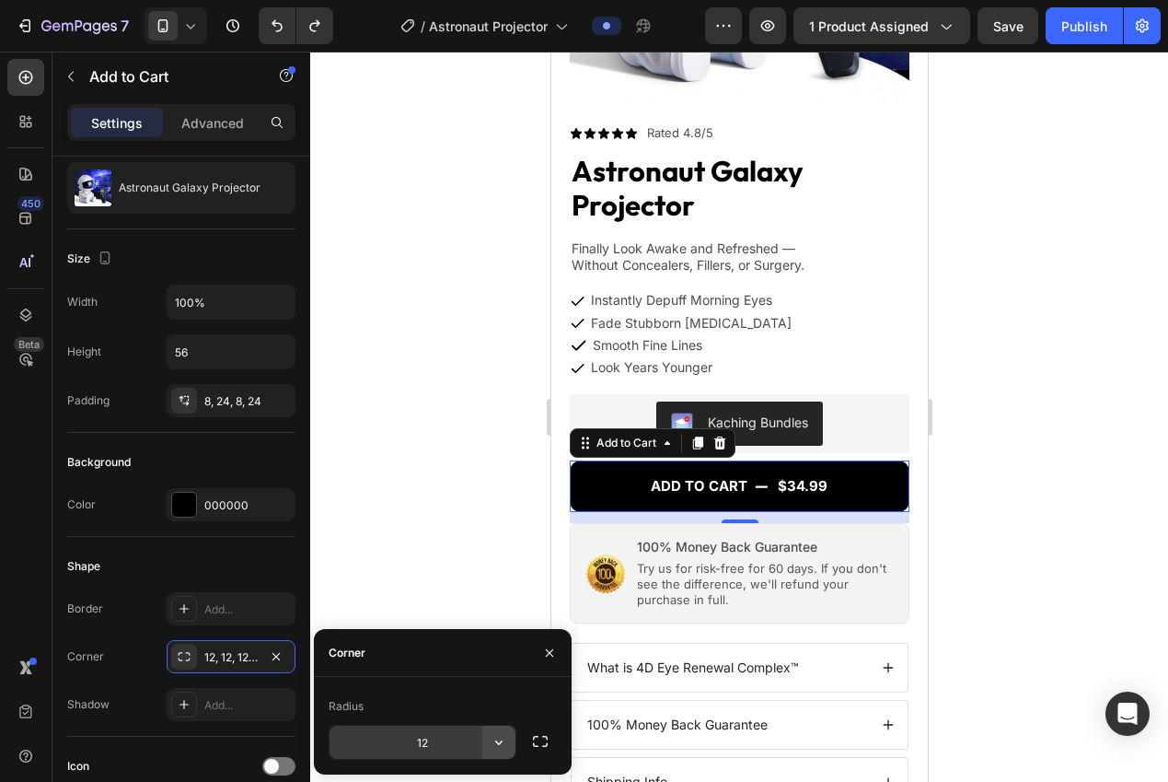
click at [502, 739] on icon "button" at bounding box center [499, 742] width 18 height 18
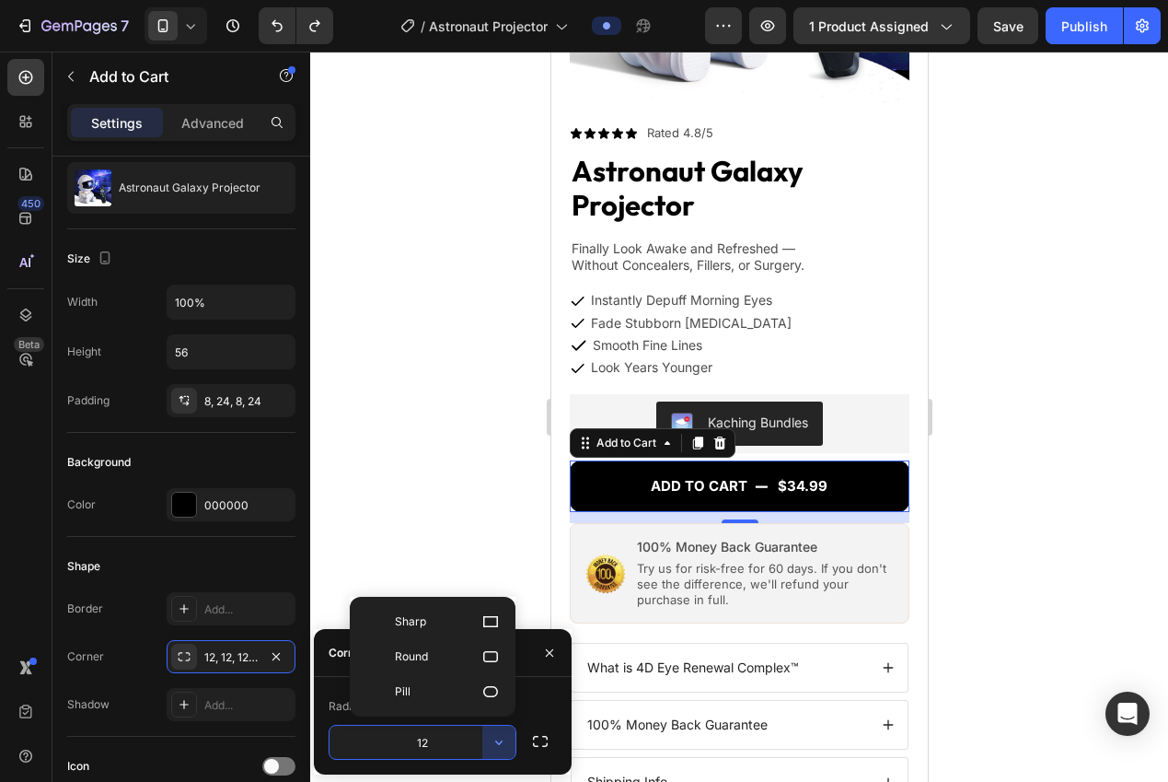
click at [453, 746] on input "12" at bounding box center [423, 741] width 186 height 33
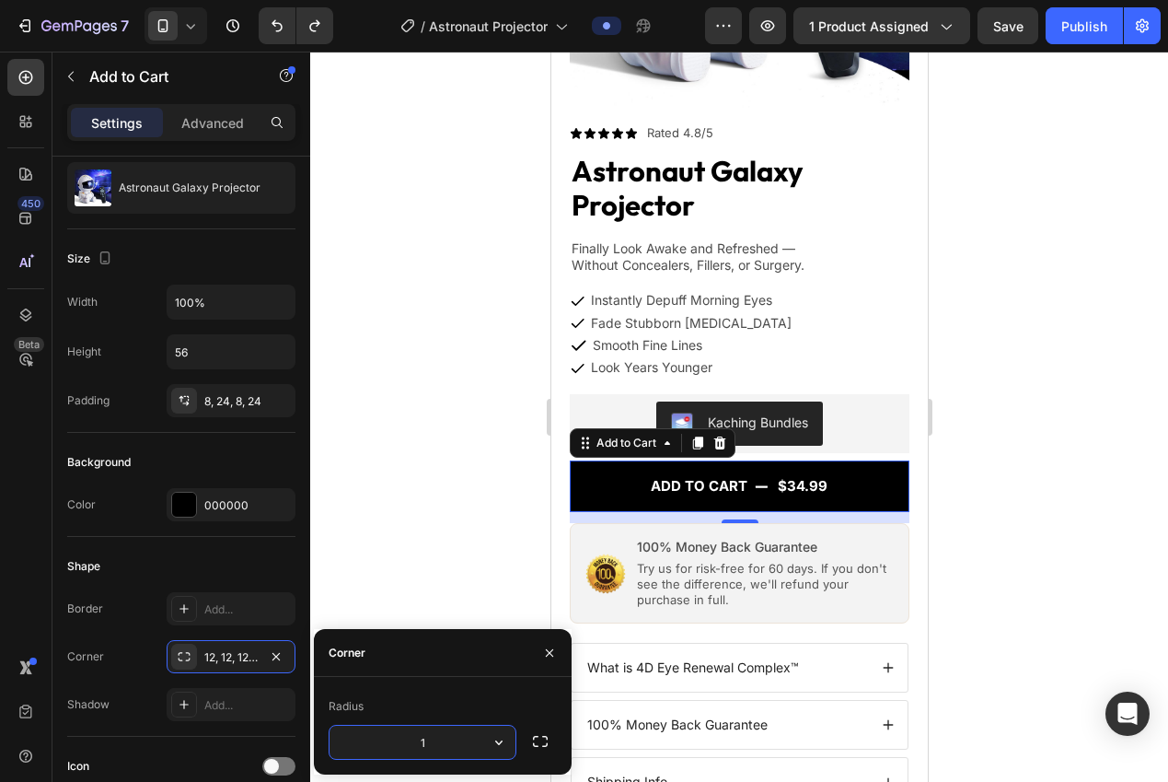
type input "16"
click at [402, 490] on div at bounding box center [739, 417] width 858 height 730
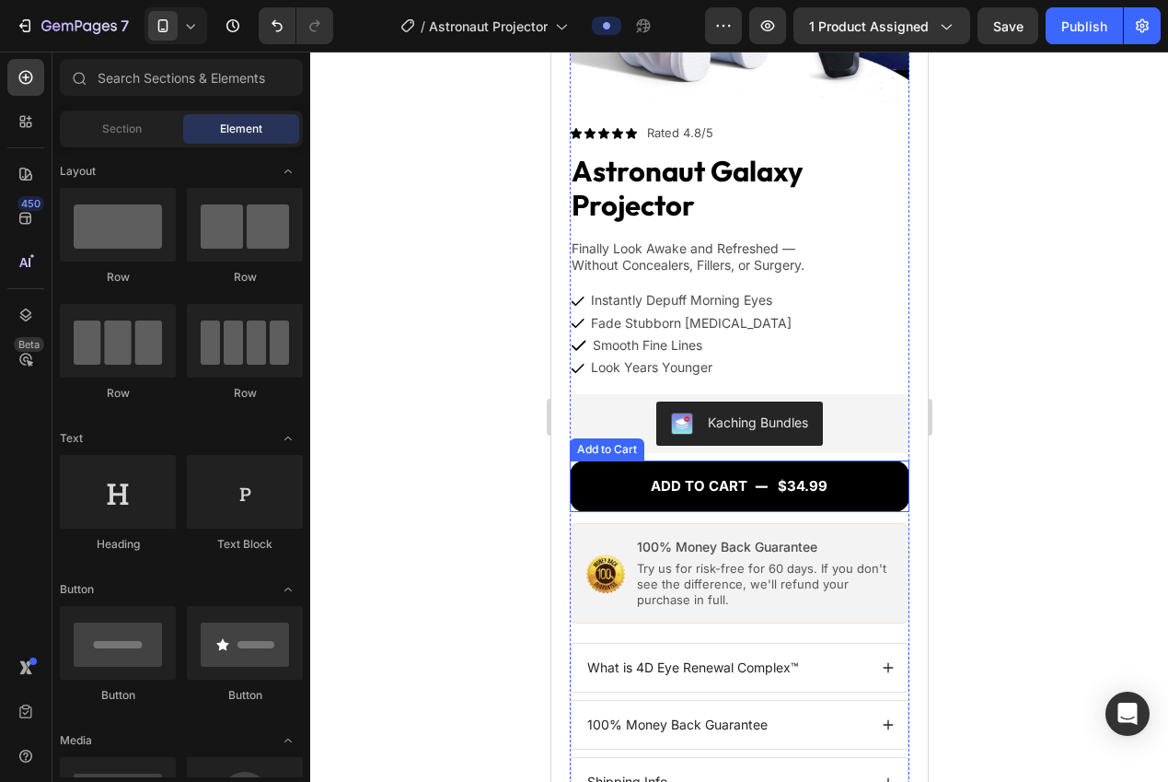
click at [596, 441] on div "Add to Cart" at bounding box center [606, 449] width 67 height 17
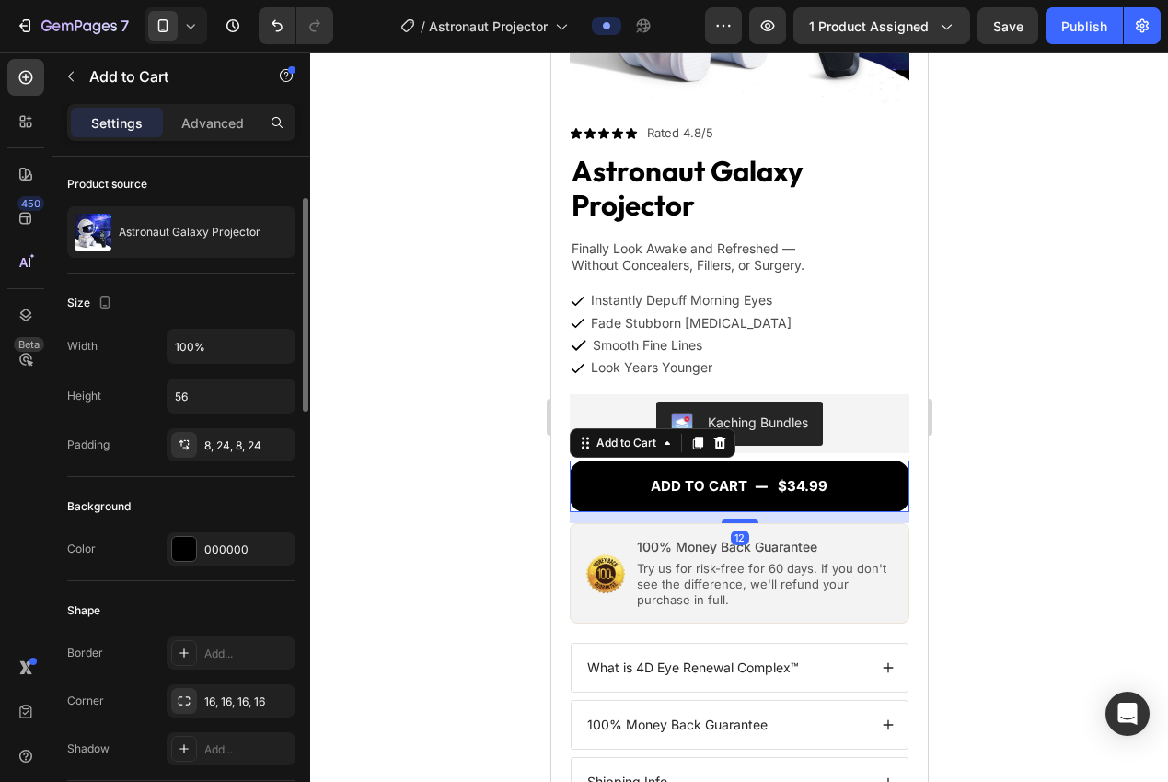
scroll to position [157, 0]
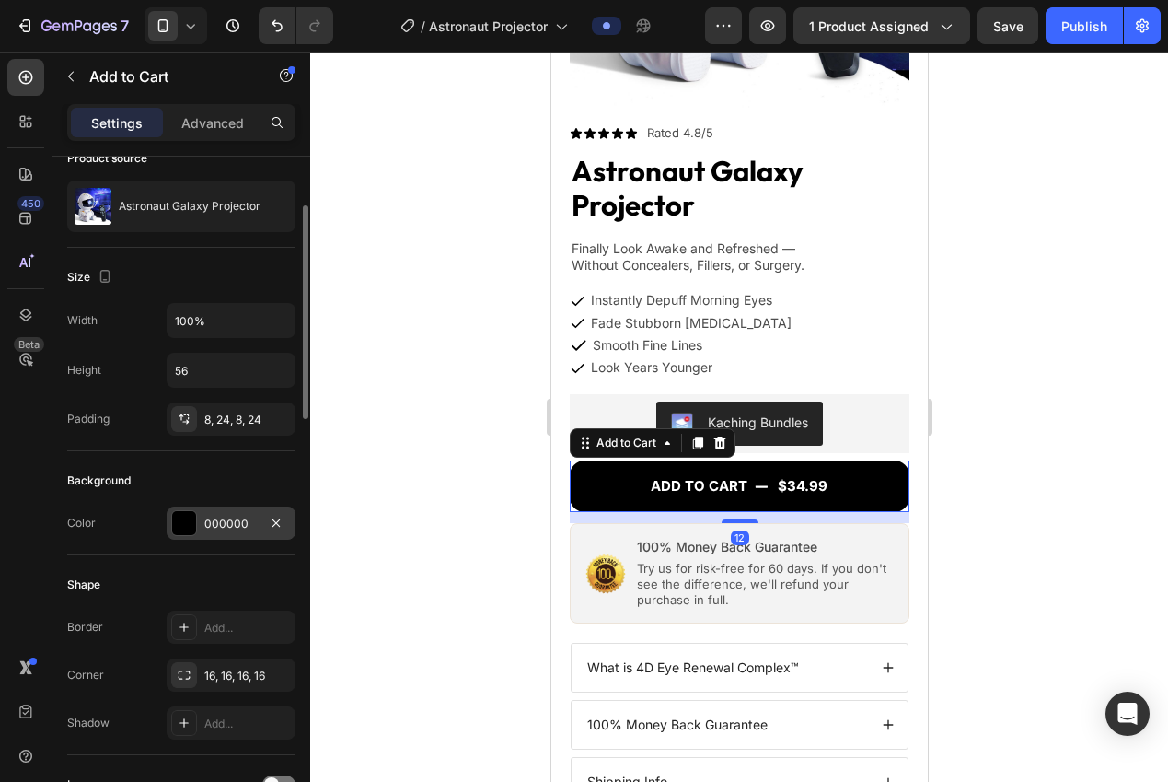
click at [209, 516] on div "000000" at bounding box center [230, 524] width 53 height 17
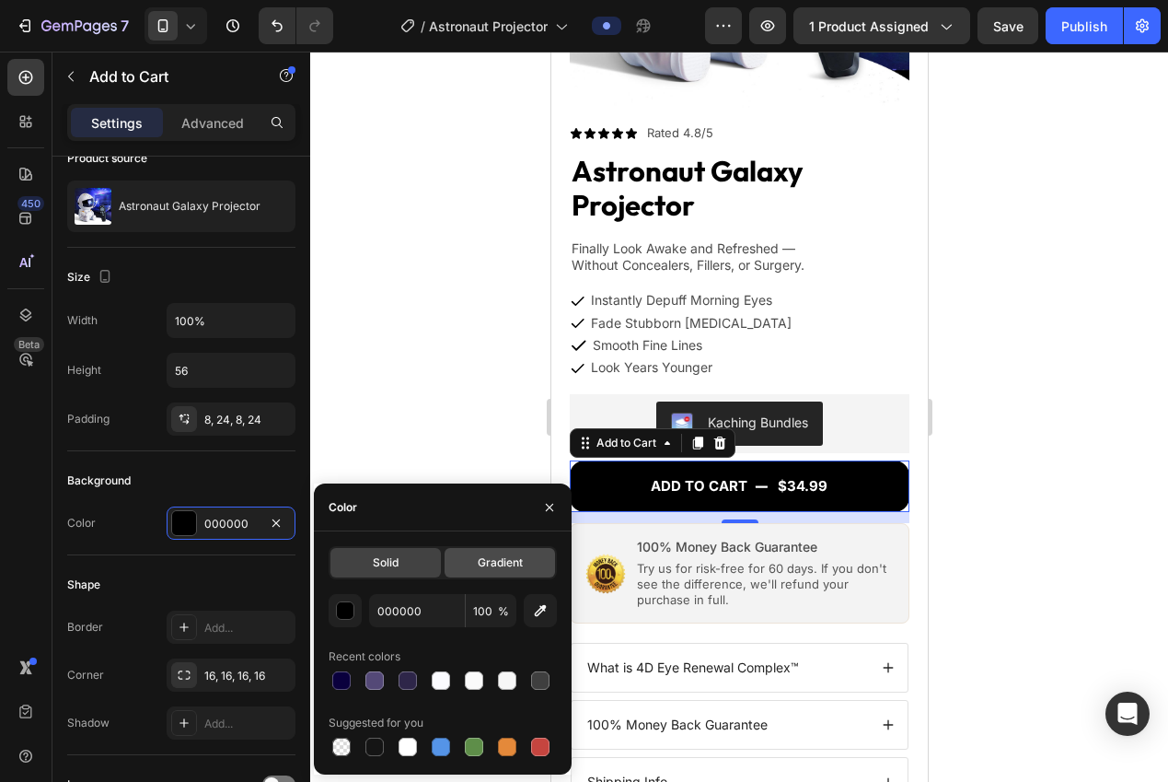
click at [507, 562] on span "Gradient" at bounding box center [500, 562] width 45 height 17
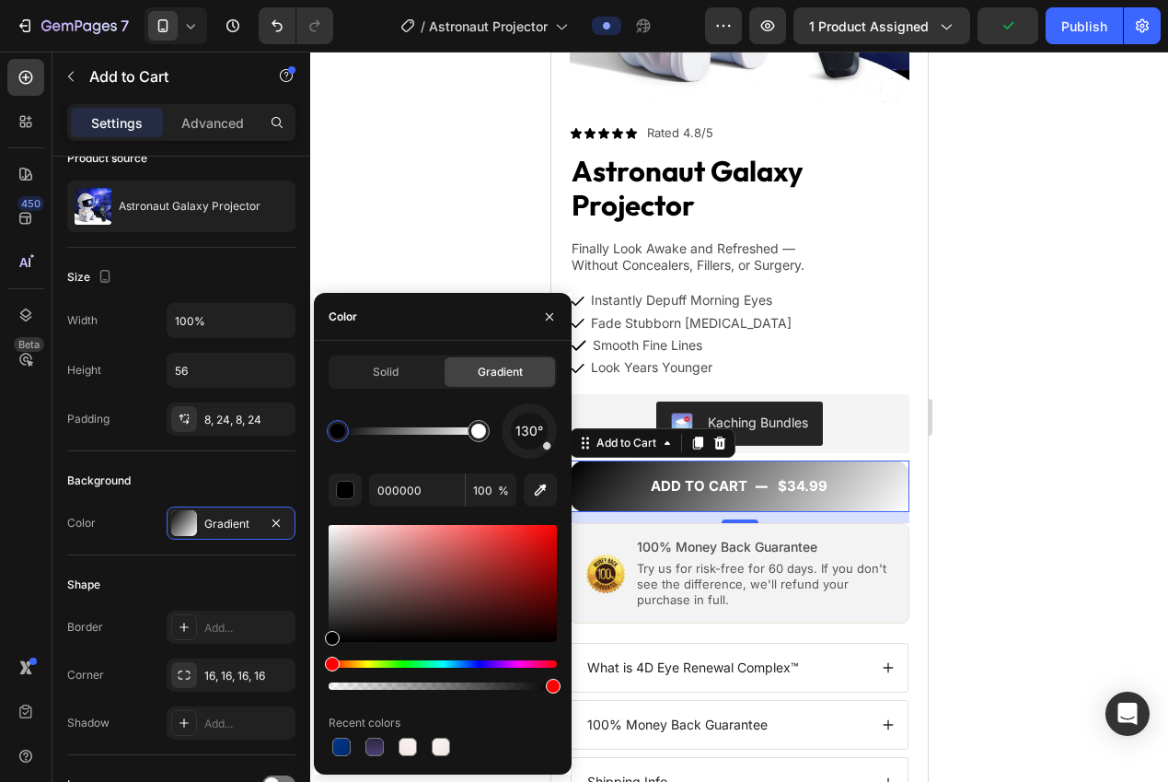
click at [340, 435] on div at bounding box center [337, 430] width 15 height 15
click at [397, 490] on input "000000" at bounding box center [417, 489] width 96 height 33
paste input "#B221BA"
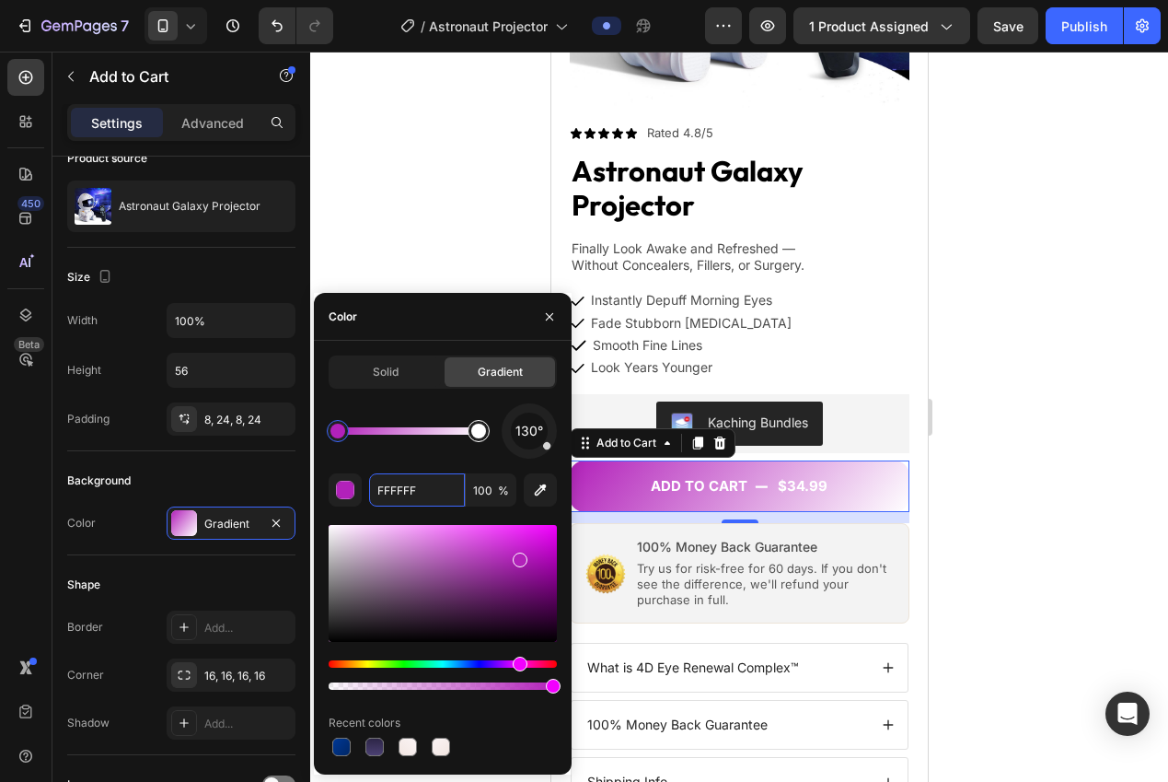
click at [477, 429] on div at bounding box center [478, 430] width 15 height 15
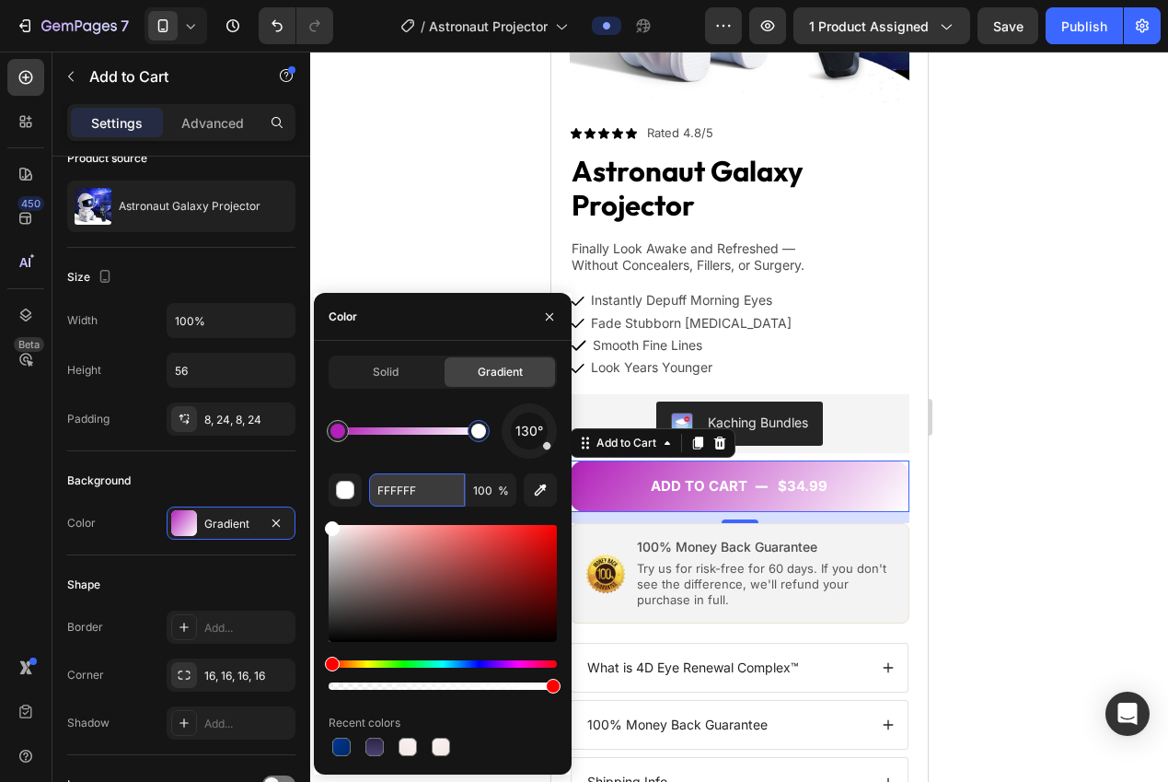
click at [421, 492] on input "FFFFFF" at bounding box center [417, 489] width 96 height 33
paste input "#F045CA"
type input "#F045CA"
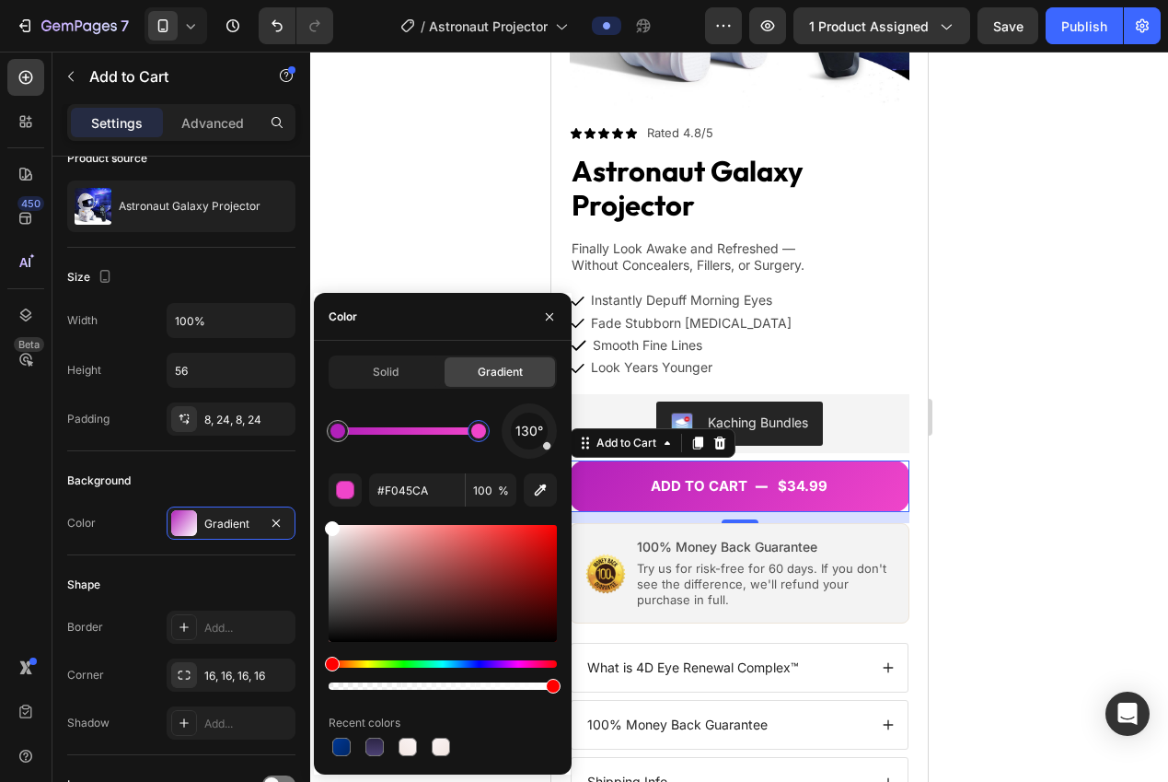
click at [387, 234] on div at bounding box center [739, 417] width 858 height 730
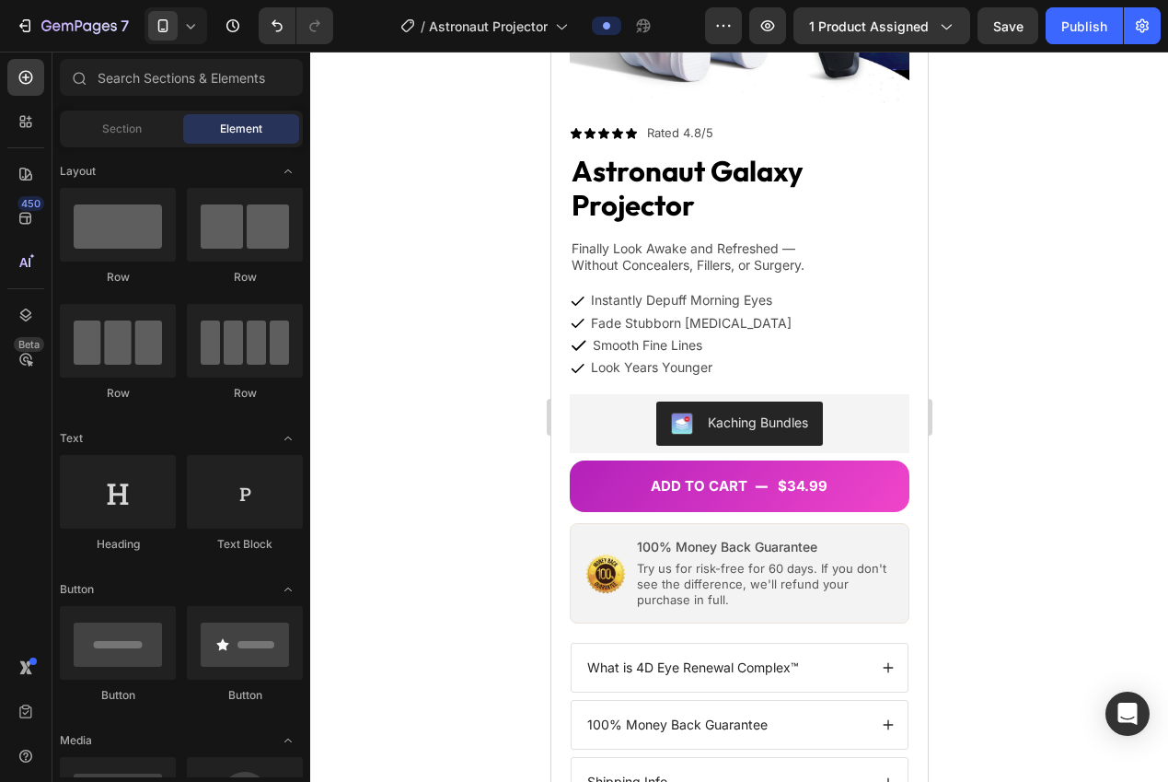
click at [387, 234] on div at bounding box center [739, 417] width 858 height 730
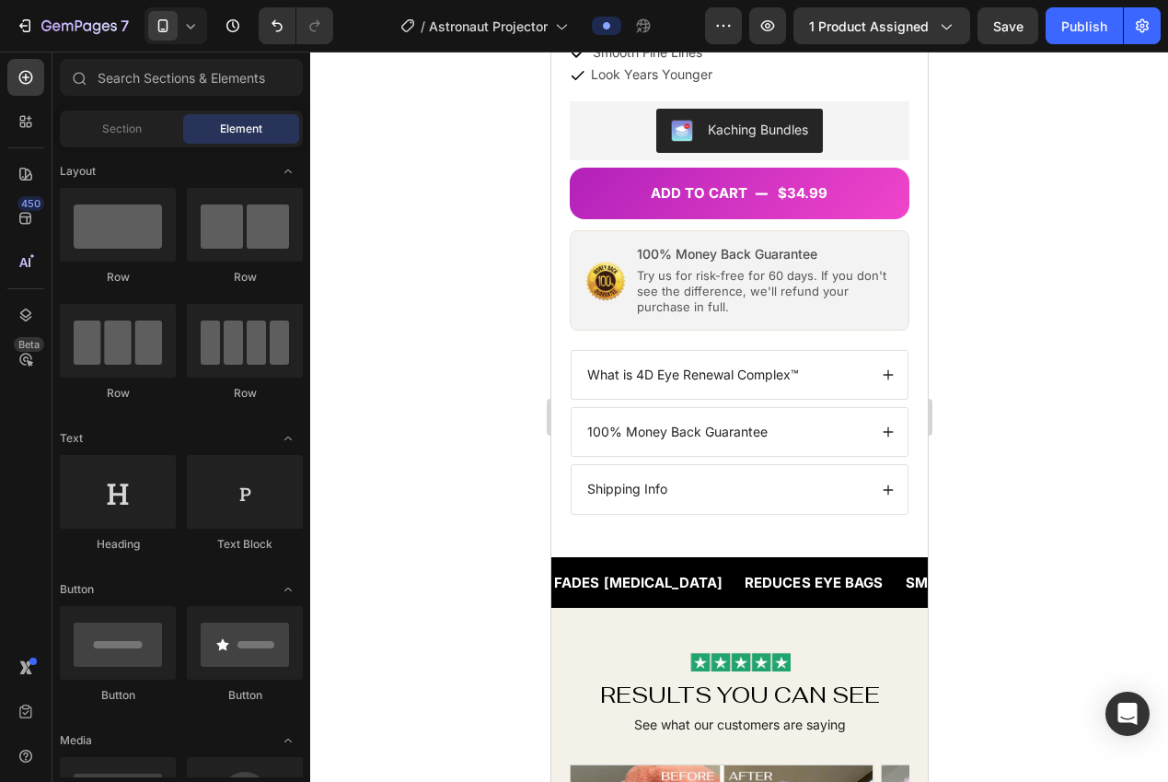
scroll to position [630, 0]
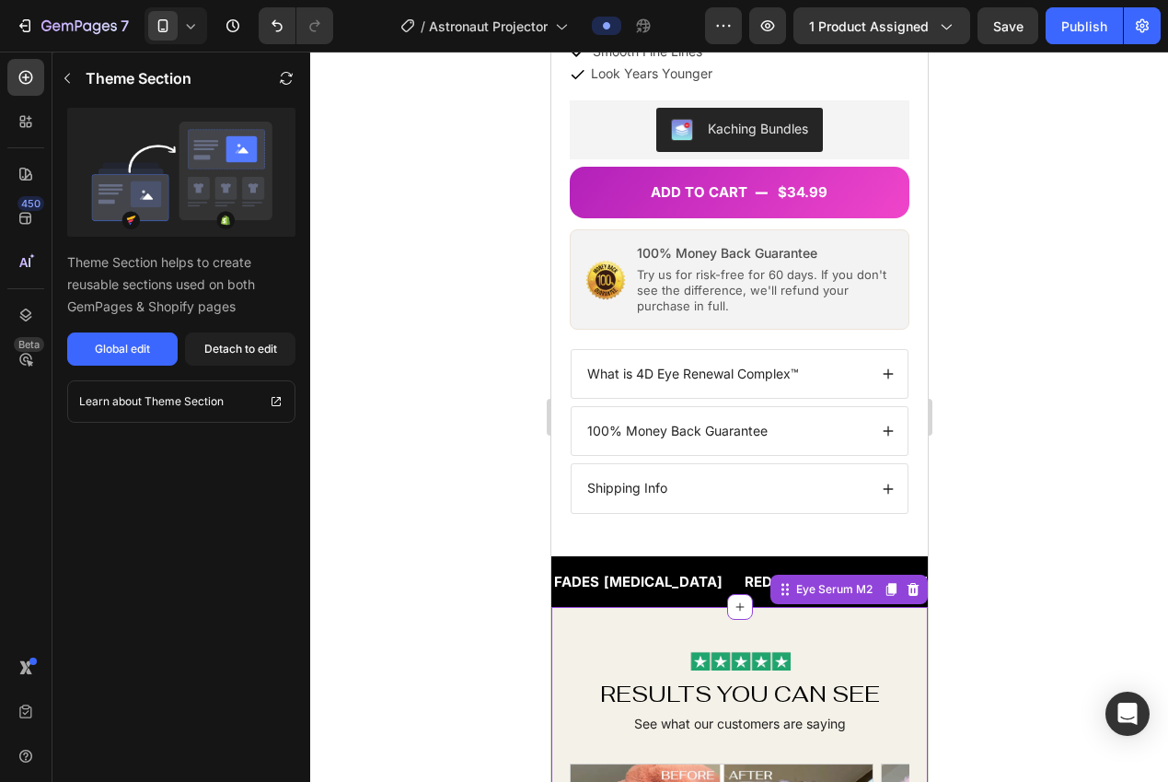
click at [226, 518] on div "Theme Section Theme Section helps to create reusable sections used on both GemP…" at bounding box center [181, 417] width 258 height 730
click at [249, 353] on div "Detach to edit" at bounding box center [240, 349] width 73 height 17
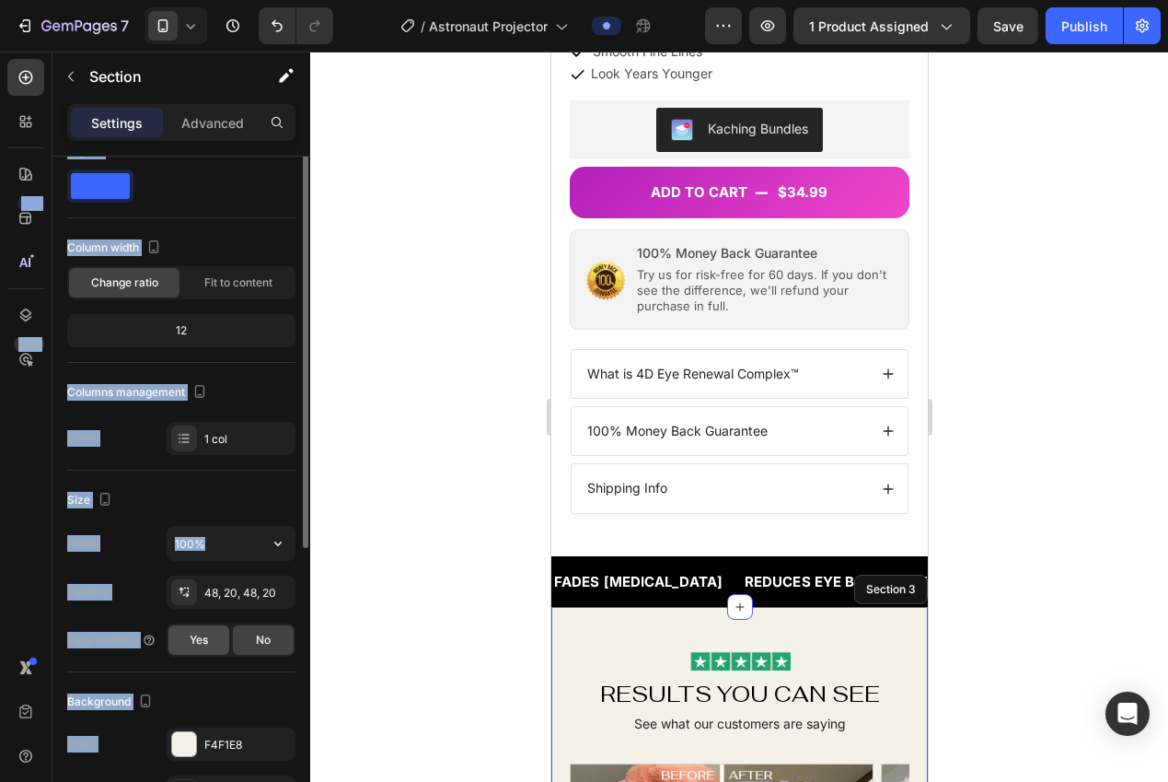
scroll to position [110, 0]
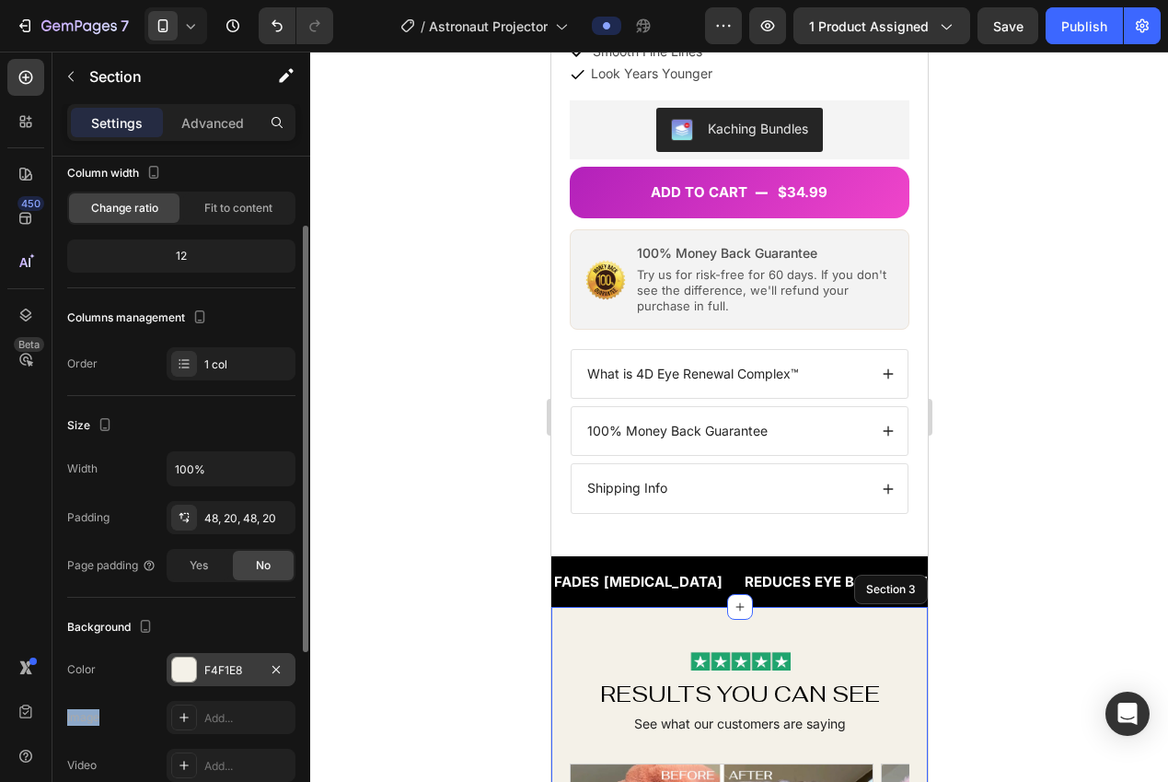
drag, startPoint x: 220, startPoint y: 681, endPoint x: 237, endPoint y: 673, distance: 18.5
click at [220, 680] on div "F4F1E8" at bounding box center [231, 669] width 129 height 33
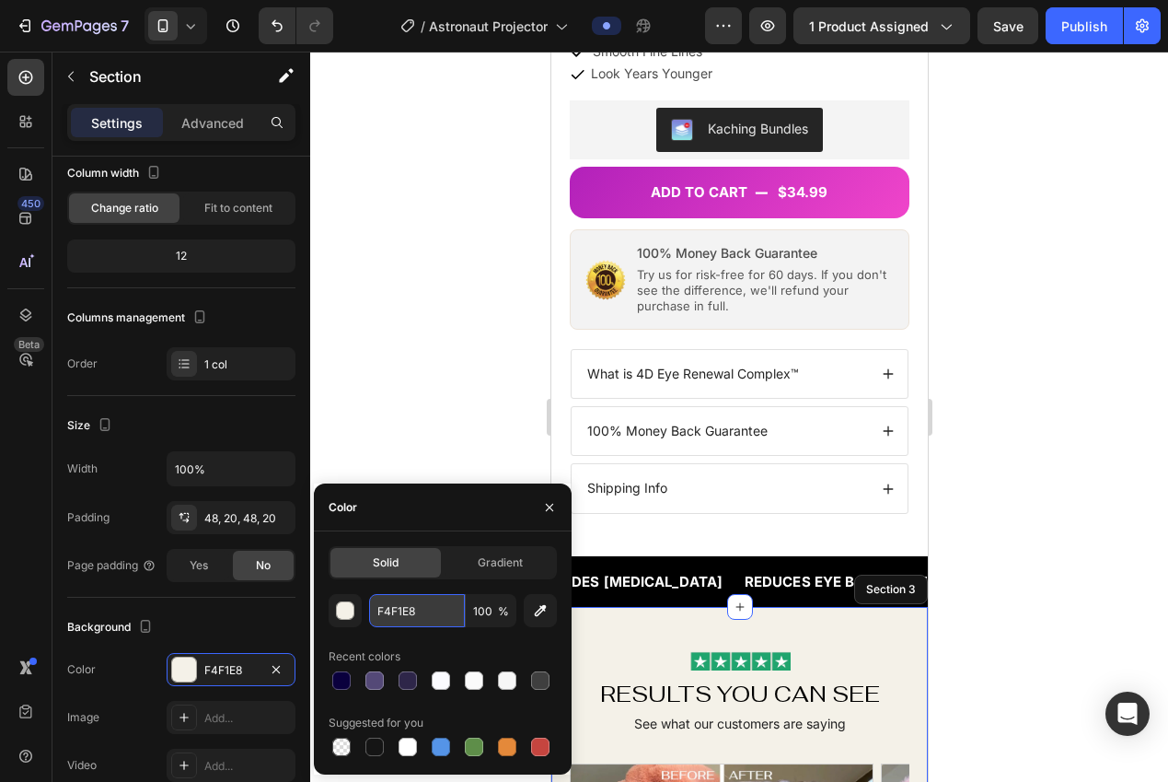
click at [390, 615] on input "F4F1E8" at bounding box center [417, 610] width 96 height 33
paste input "#F8F9FC"
type input "#F8F9FC"
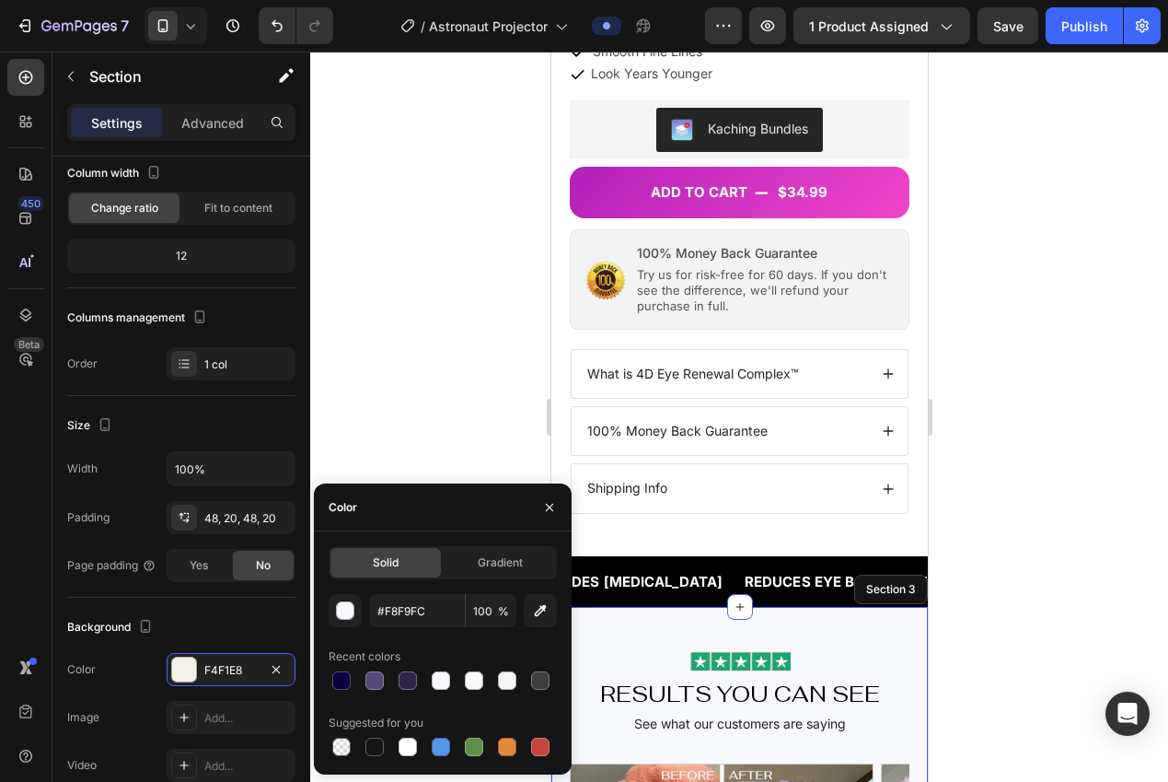
click at [351, 342] on div at bounding box center [739, 417] width 858 height 730
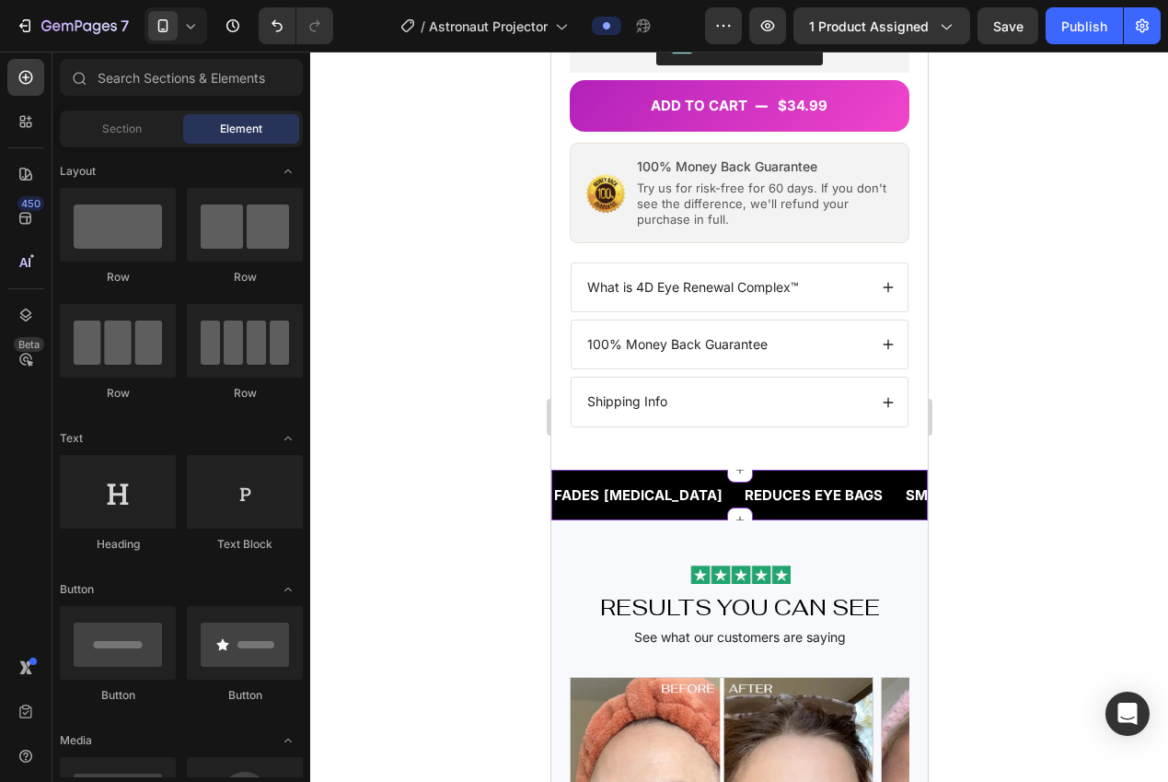
scroll to position [717, 0]
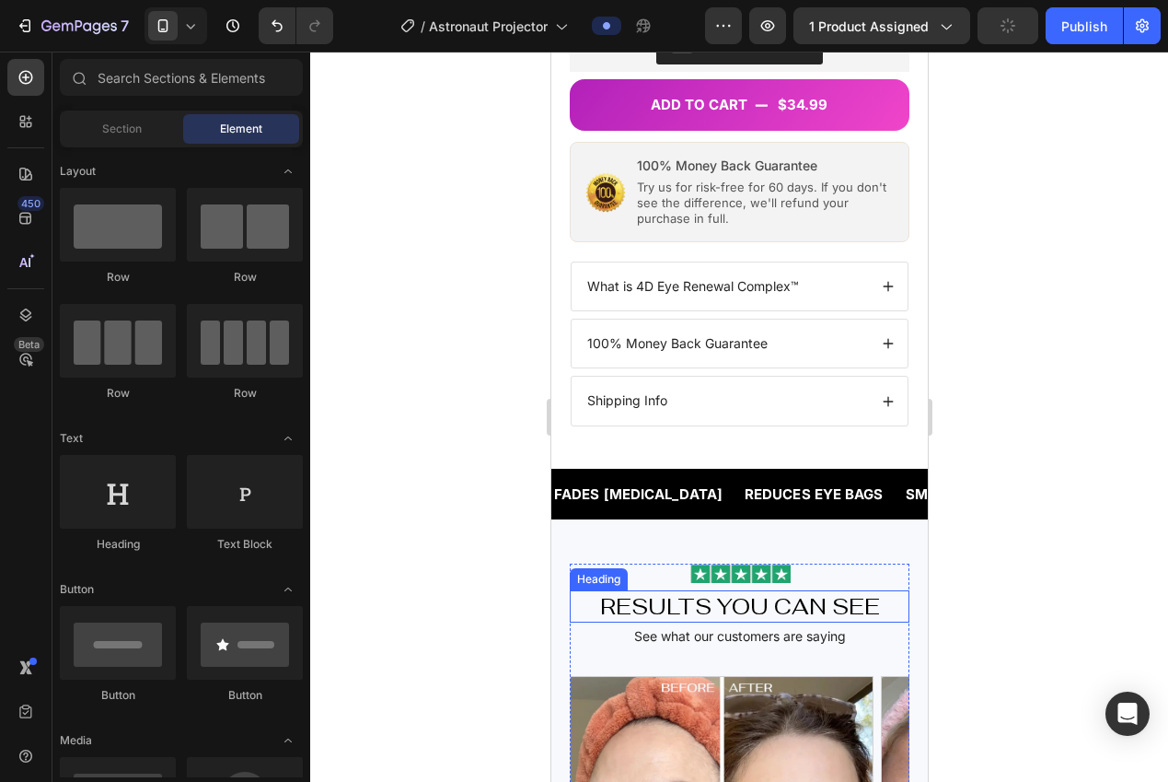
click at [765, 598] on h2 "RESULTS YOU CAN SEE" at bounding box center [739, 606] width 340 height 32
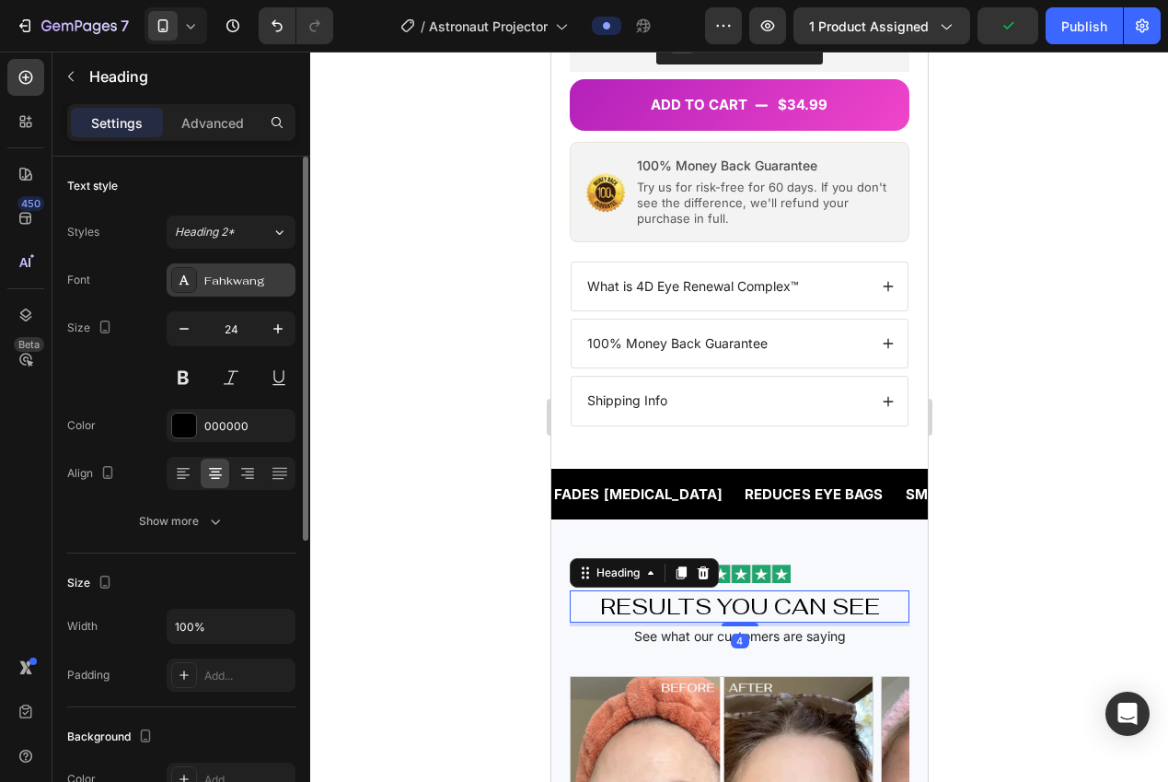
click at [231, 288] on div "Fahkwang" at bounding box center [231, 279] width 129 height 33
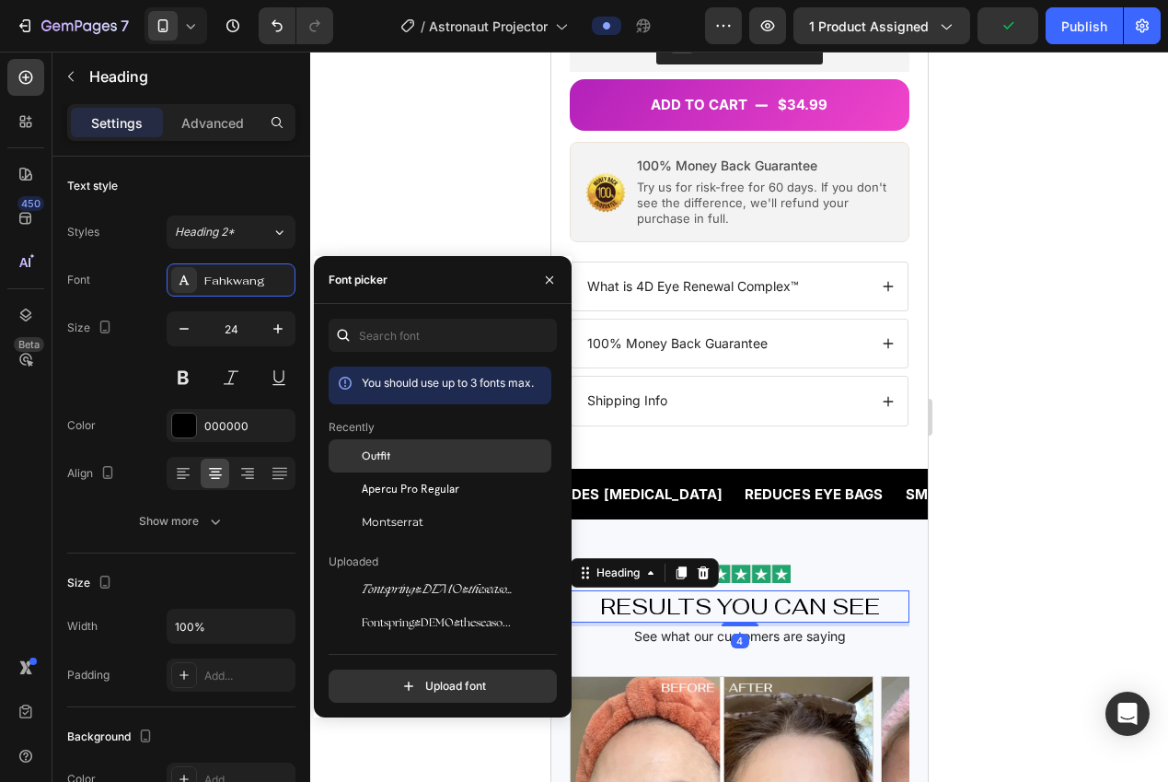
click at [383, 452] on span "Outfit" at bounding box center [376, 455] width 29 height 17
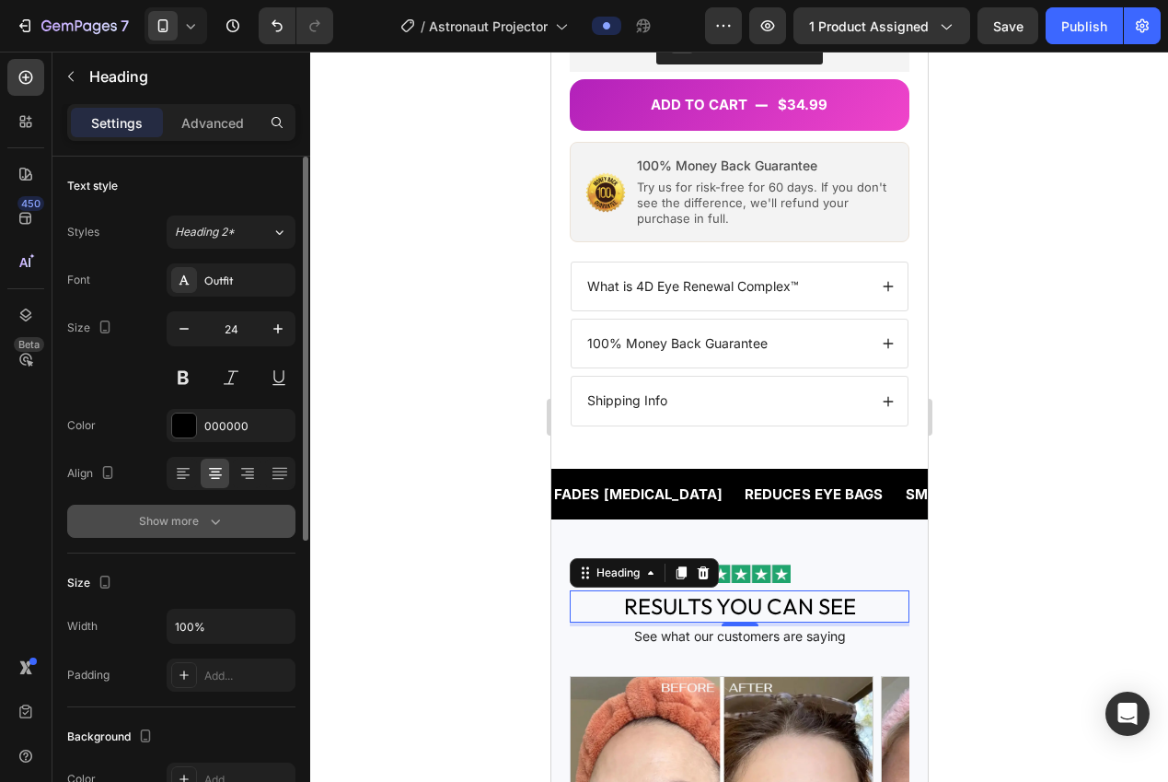
click at [214, 530] on button "Show more" at bounding box center [181, 520] width 228 height 33
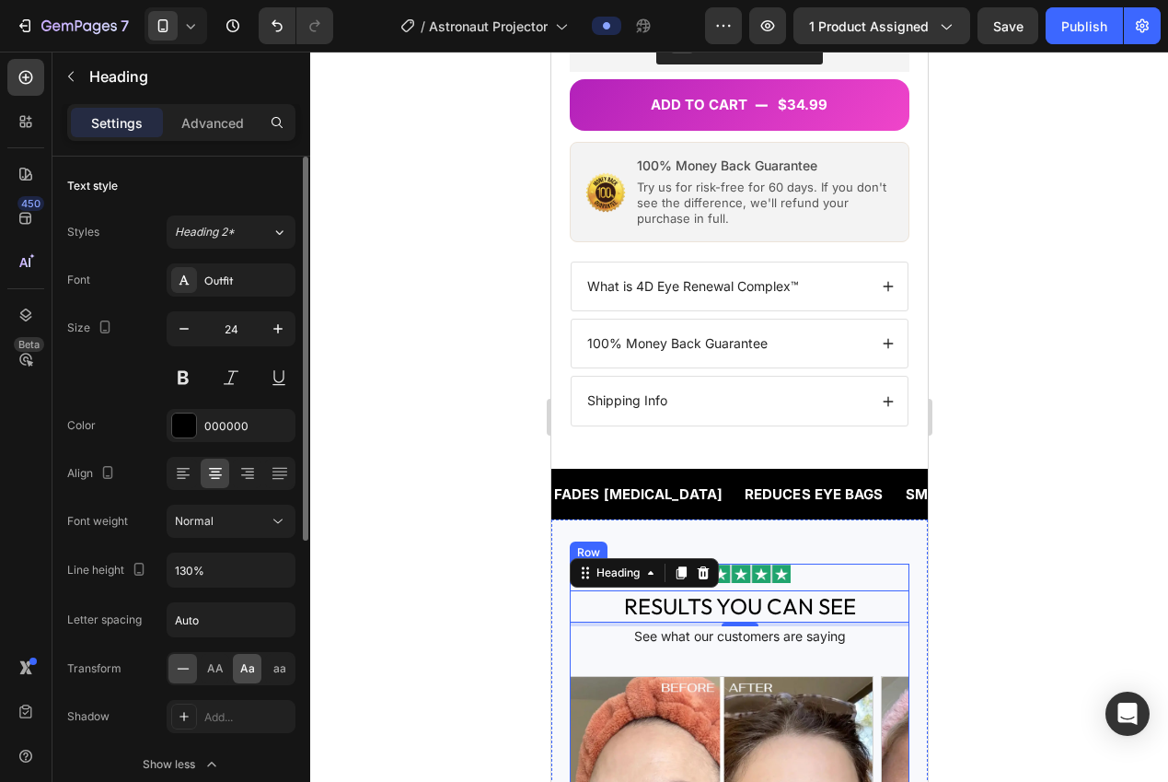
click at [246, 675] on span "Aa" at bounding box center [247, 668] width 15 height 17
click at [272, 335] on icon "button" at bounding box center [278, 328] width 18 height 18
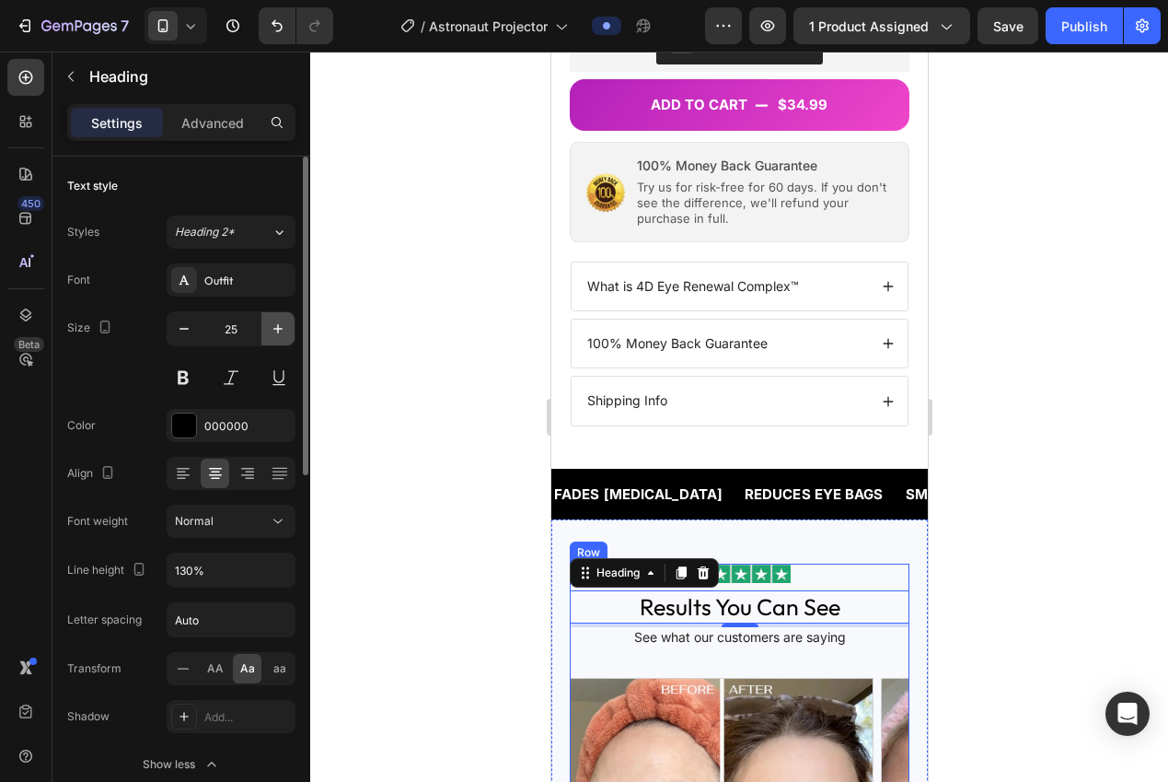
click at [272, 335] on icon "button" at bounding box center [278, 328] width 18 height 18
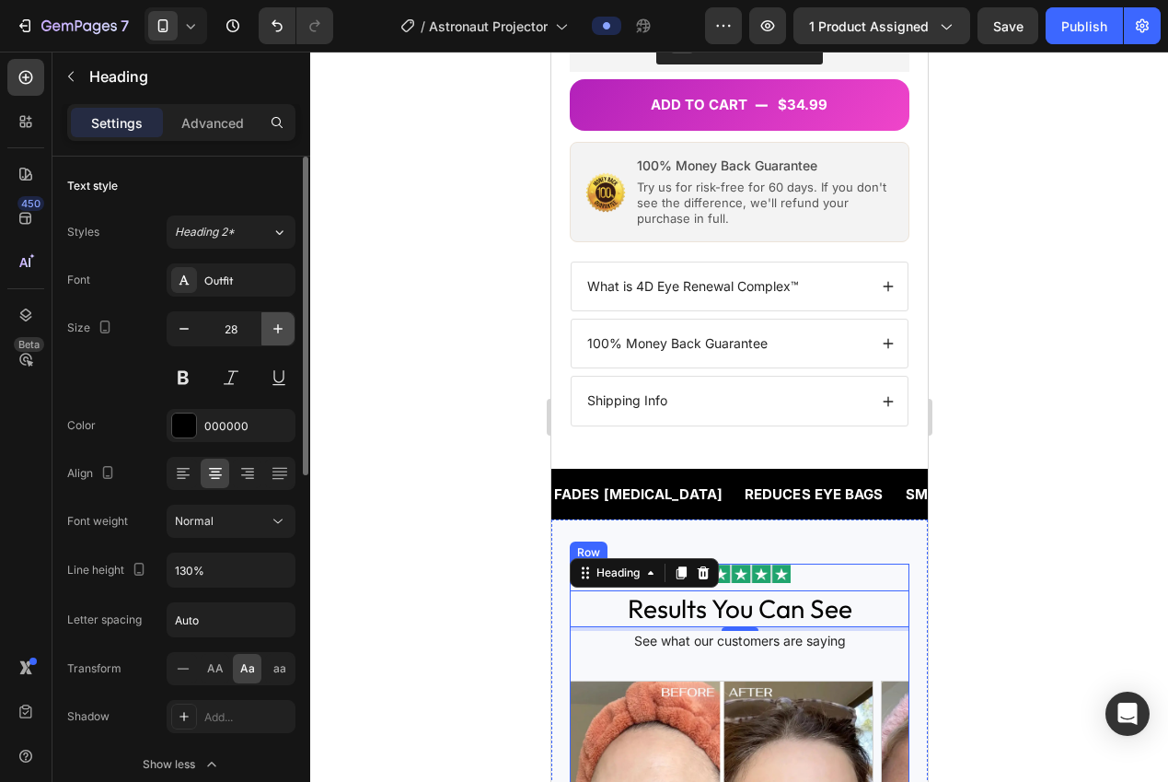
click at [272, 335] on icon "button" at bounding box center [278, 328] width 18 height 18
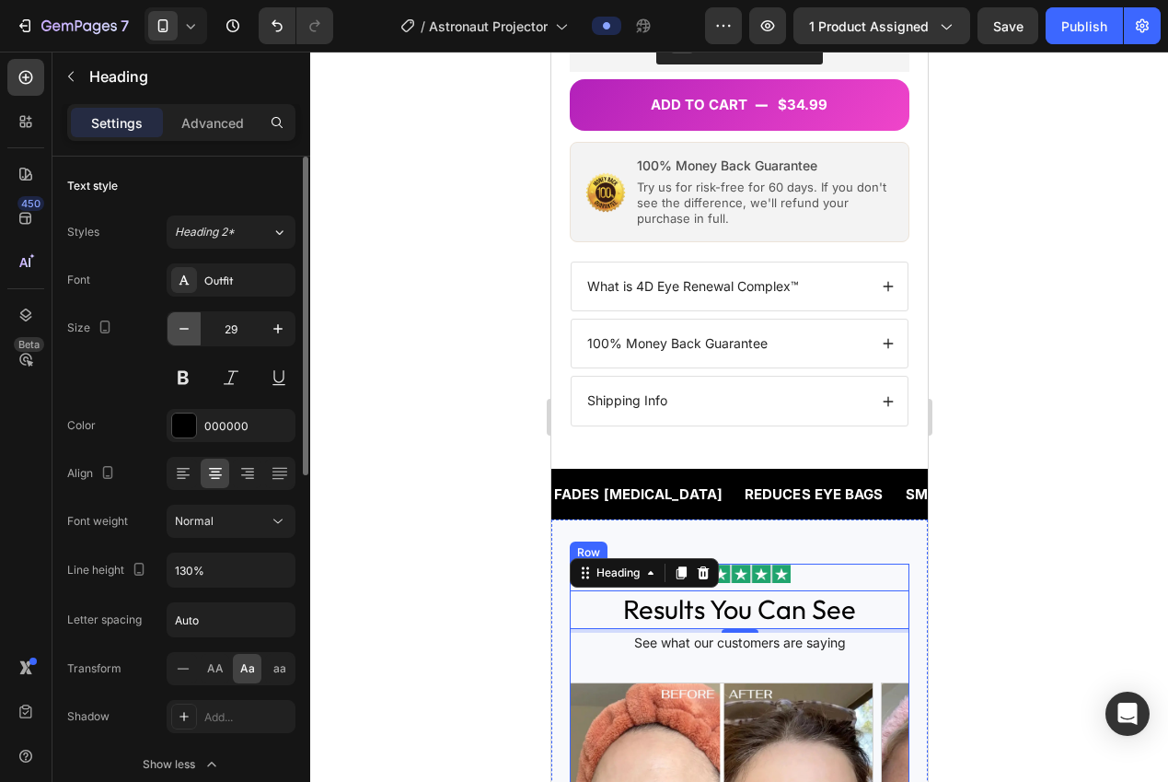
click at [184, 331] on icon "button" at bounding box center [184, 328] width 18 height 18
type input "28"
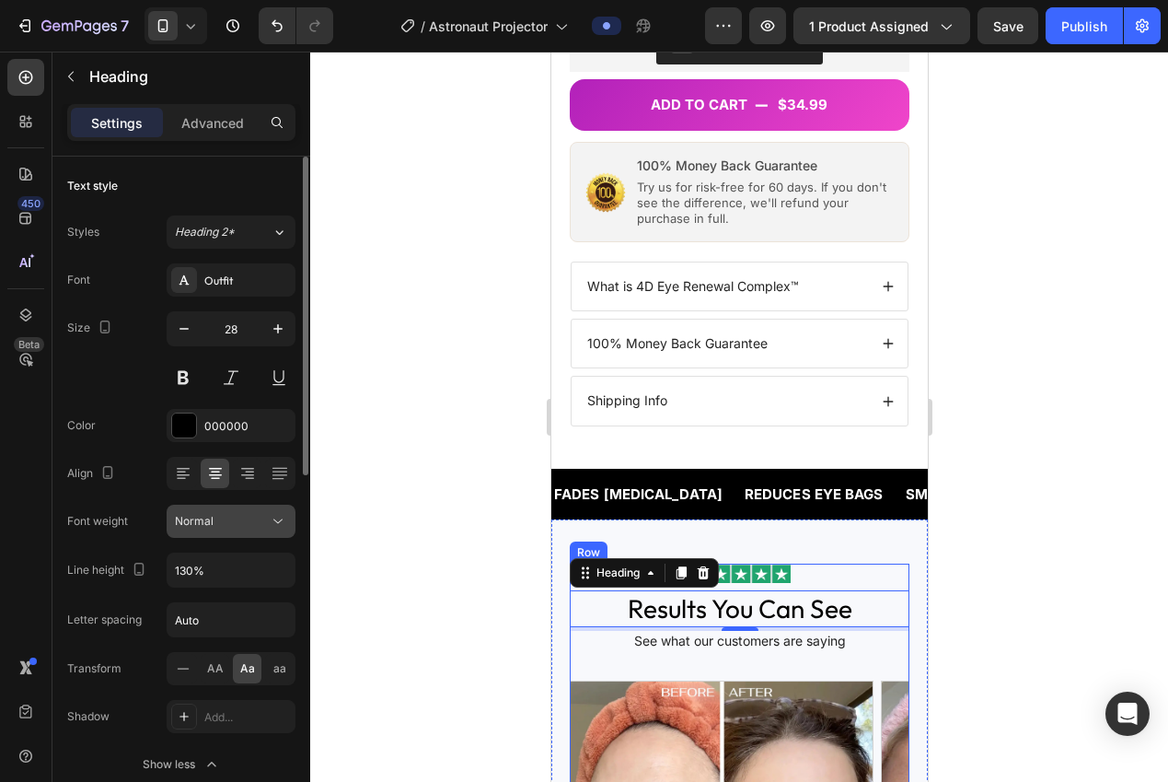
click at [209, 520] on span "Normal" at bounding box center [194, 521] width 39 height 14
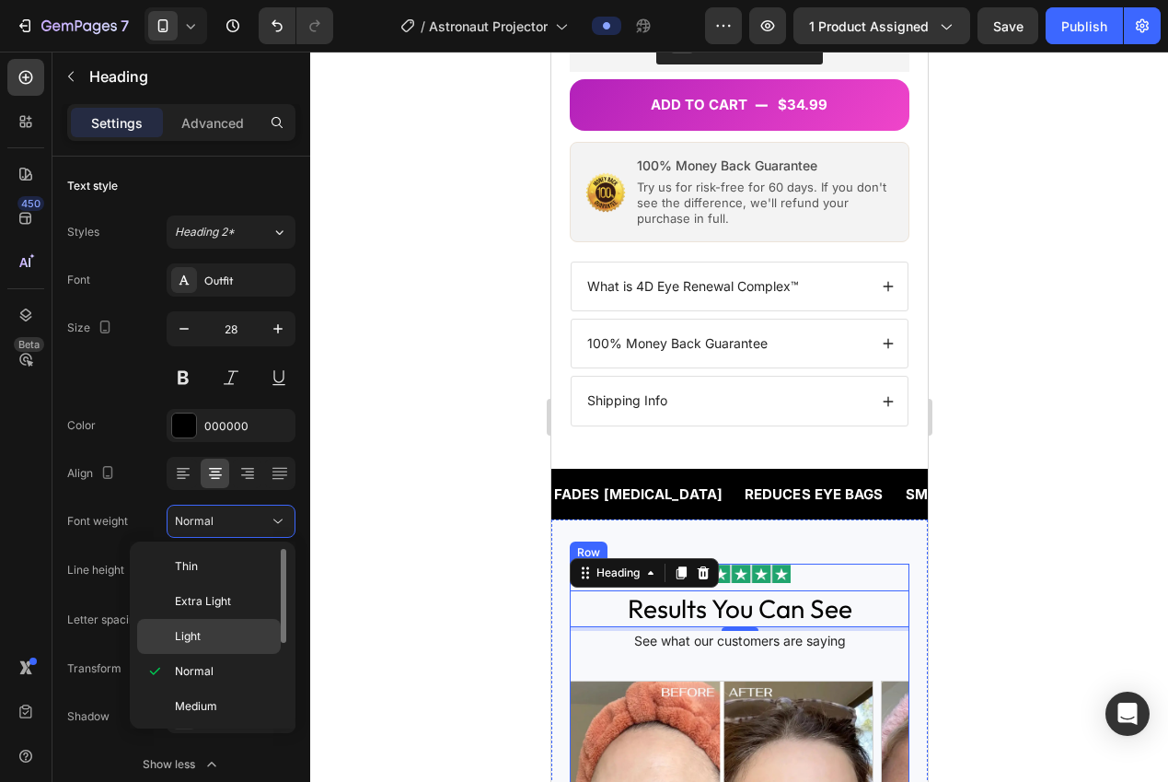
scroll to position [143, 0]
click at [182, 633] on span "Bold" at bounding box center [186, 633] width 23 height 17
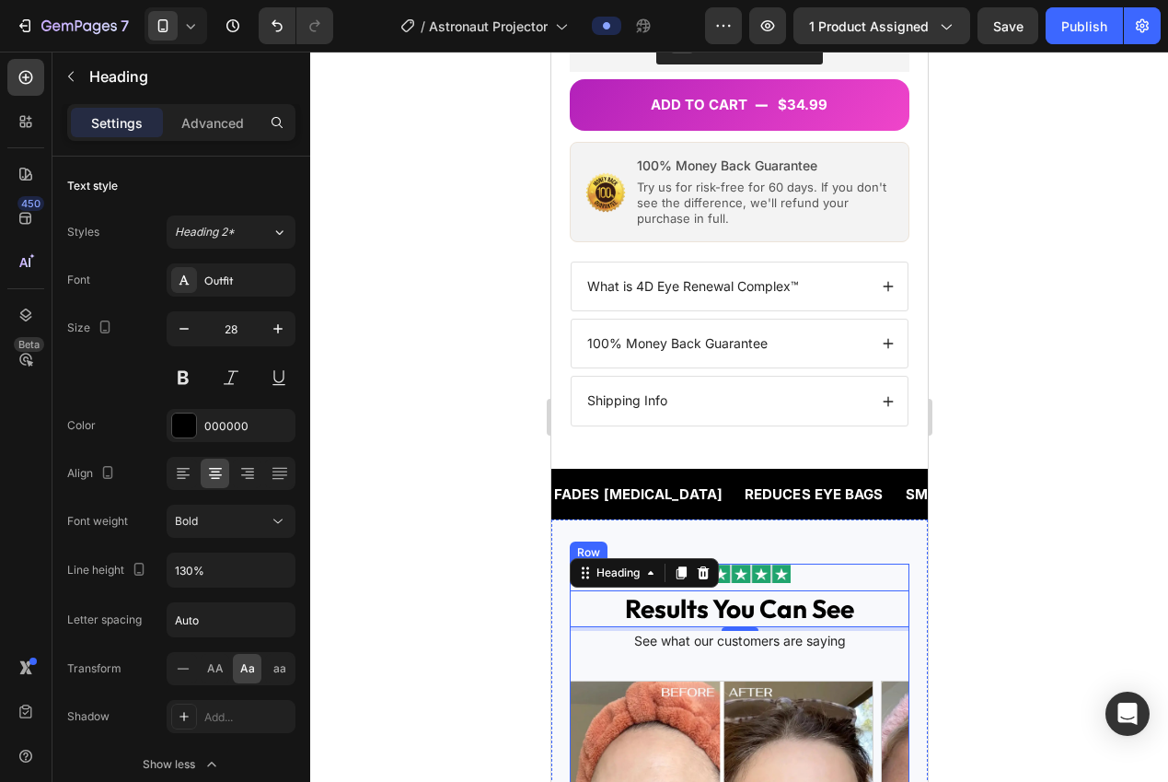
click at [408, 587] on div at bounding box center [739, 417] width 858 height 730
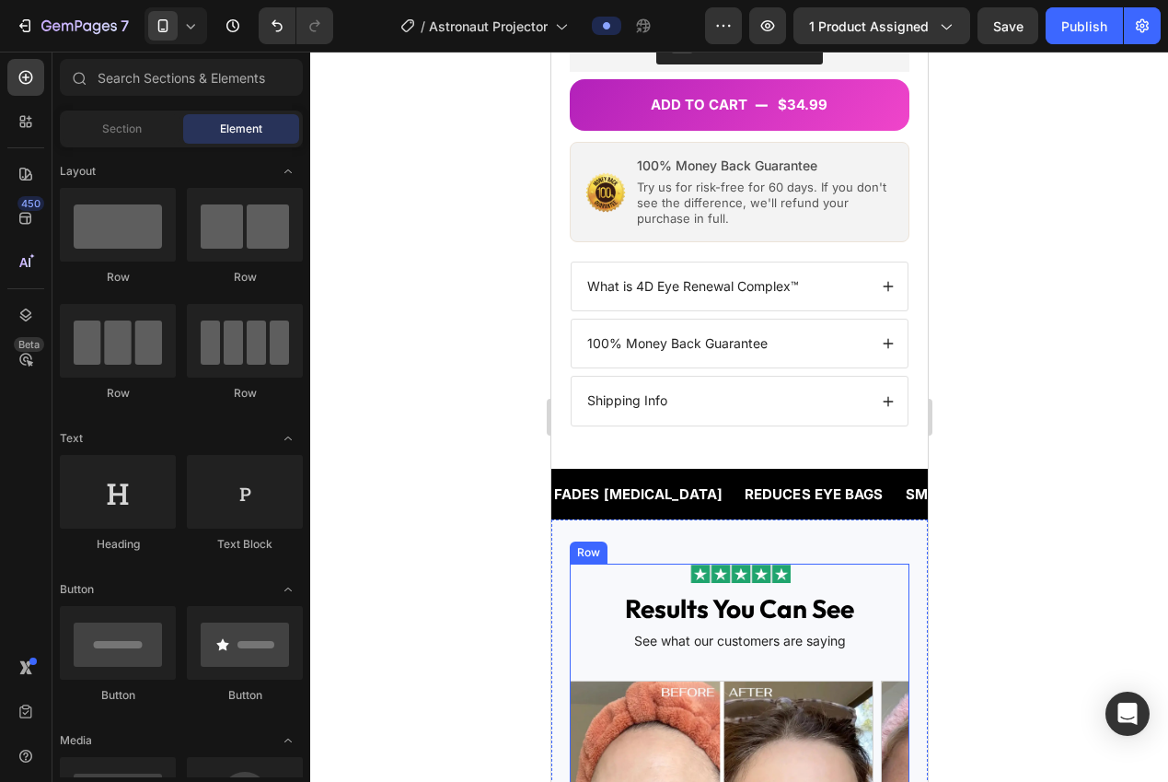
click at [756, 602] on h2 "results you can see" at bounding box center [739, 608] width 340 height 37
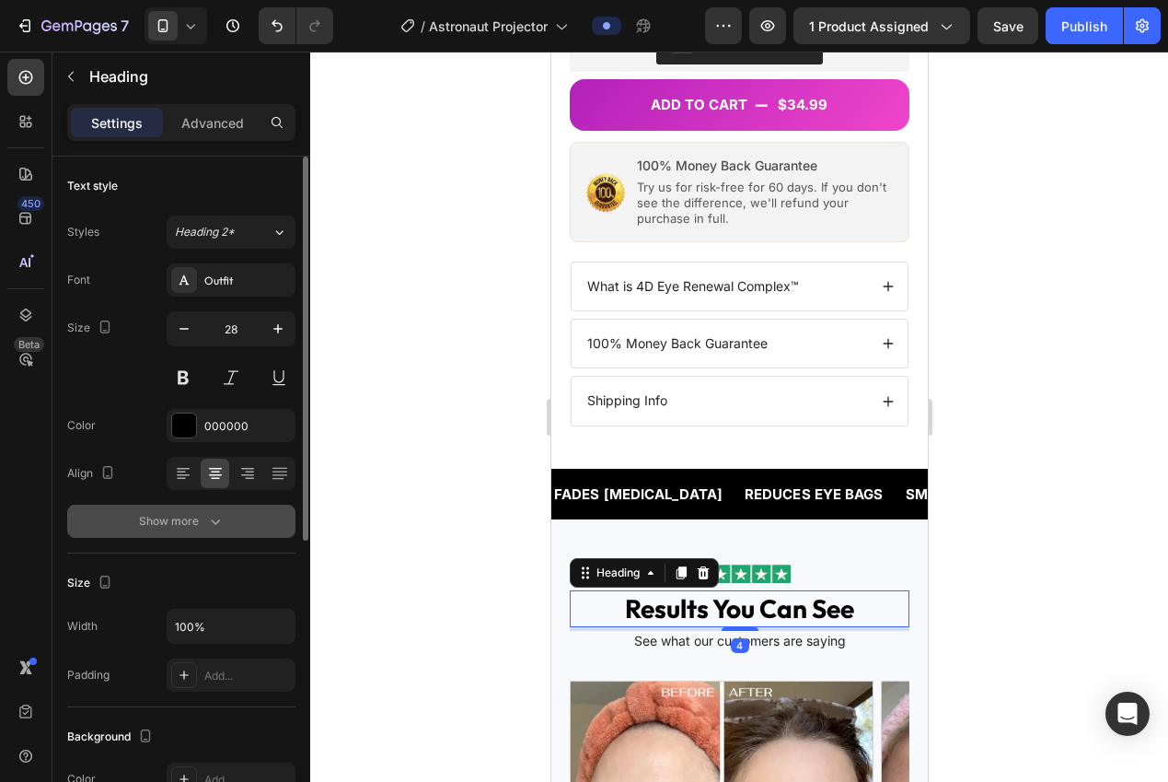
click at [249, 522] on button "Show more" at bounding box center [181, 520] width 228 height 33
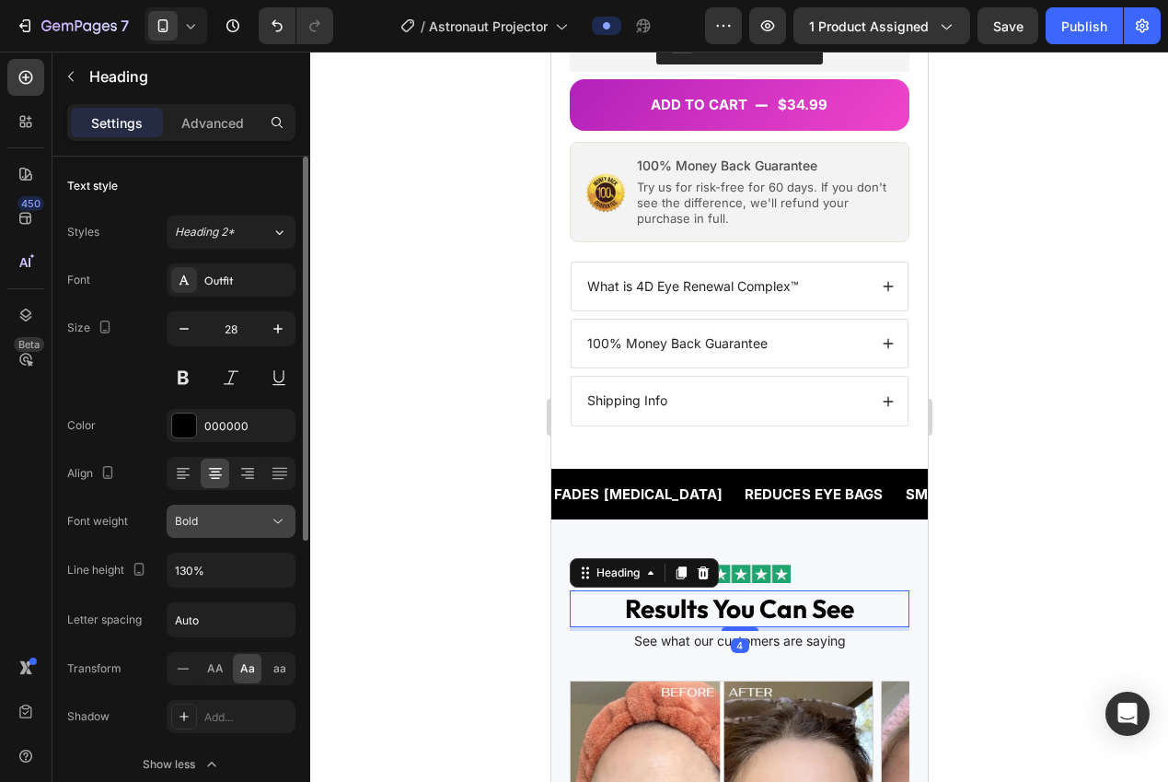
drag, startPoint x: 231, startPoint y: 516, endPoint x: 232, endPoint y: 526, distance: 9.3
click at [231, 517] on div "Bold" at bounding box center [222, 521] width 94 height 17
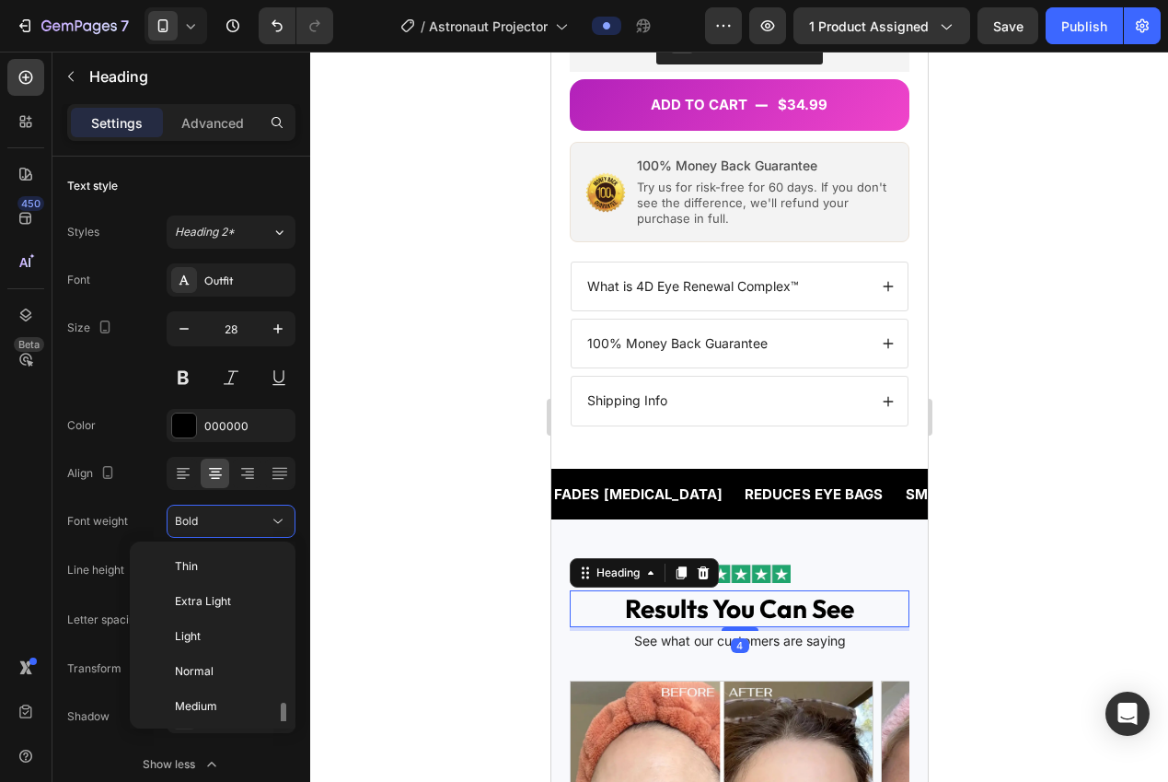
scroll to position [99, 0]
click at [236, 640] on p "Semi Bold" at bounding box center [224, 641] width 98 height 17
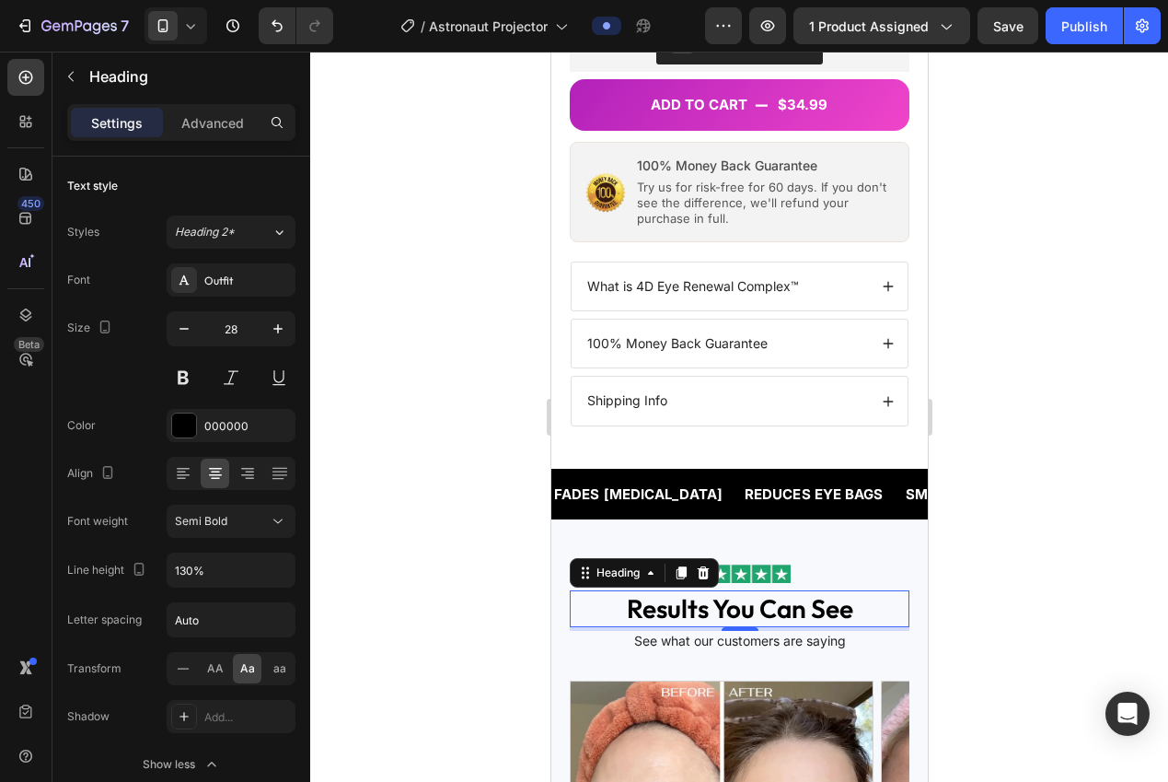
drag, startPoint x: 399, startPoint y: 595, endPoint x: 410, endPoint y: 579, distance: 19.2
click at [400, 591] on div at bounding box center [739, 417] width 858 height 730
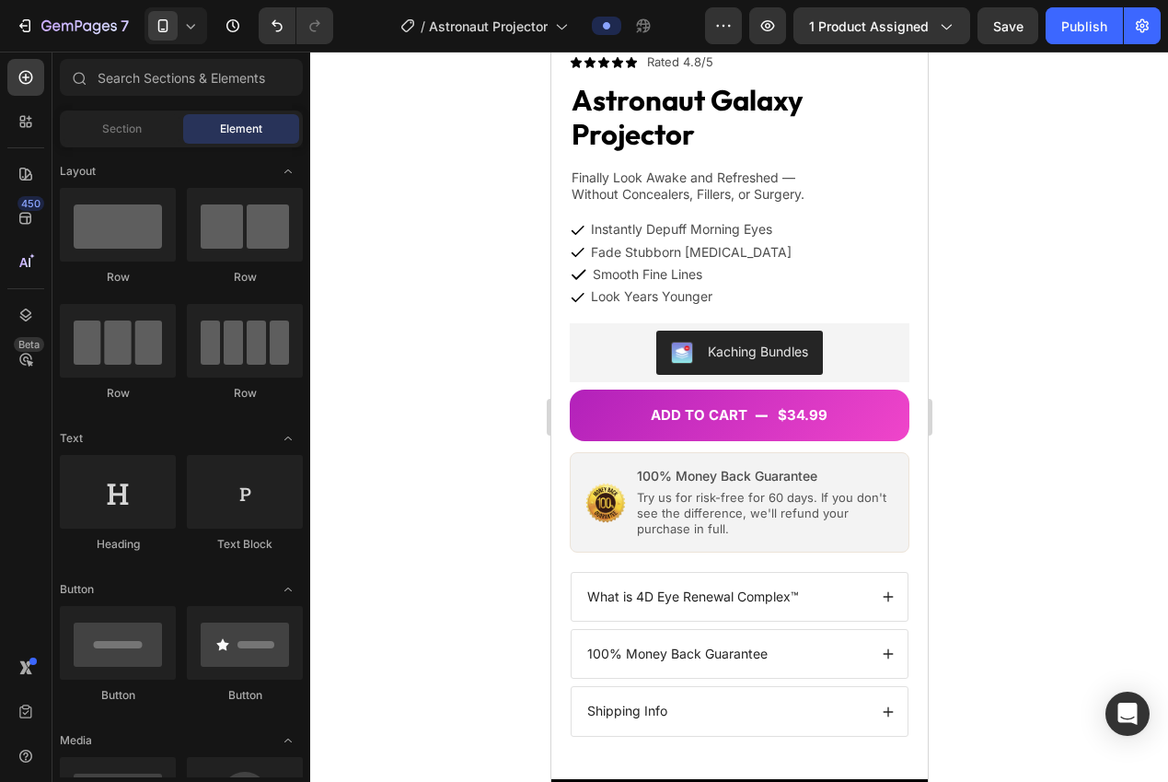
scroll to position [307, 0]
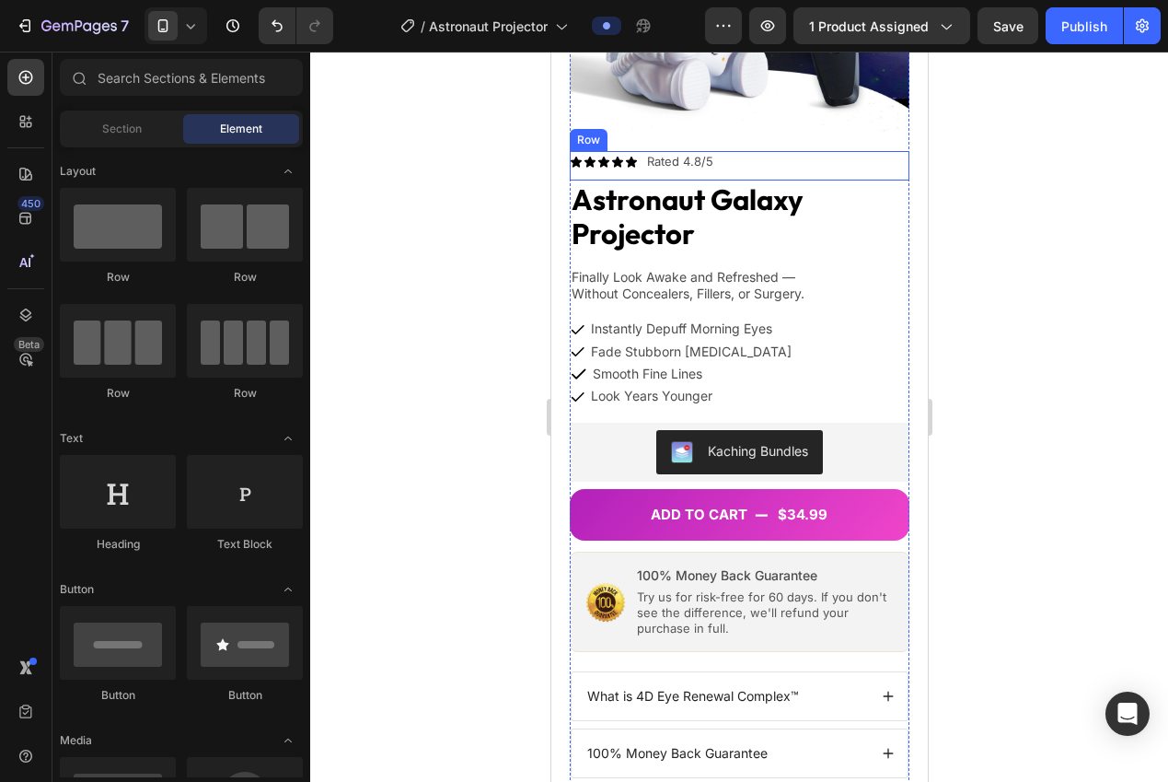
click at [635, 193] on h1 "astronaut galaxy projector" at bounding box center [739, 216] width 340 height 72
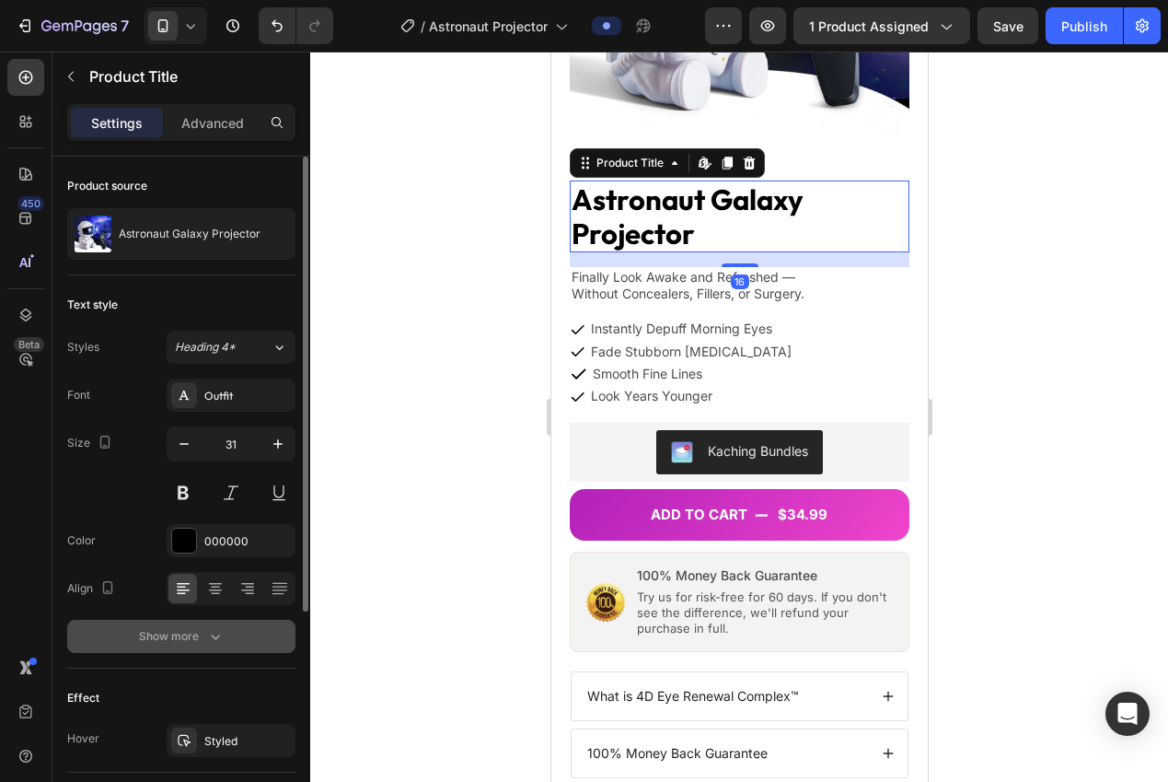
click at [259, 639] on button "Show more" at bounding box center [181, 636] width 228 height 33
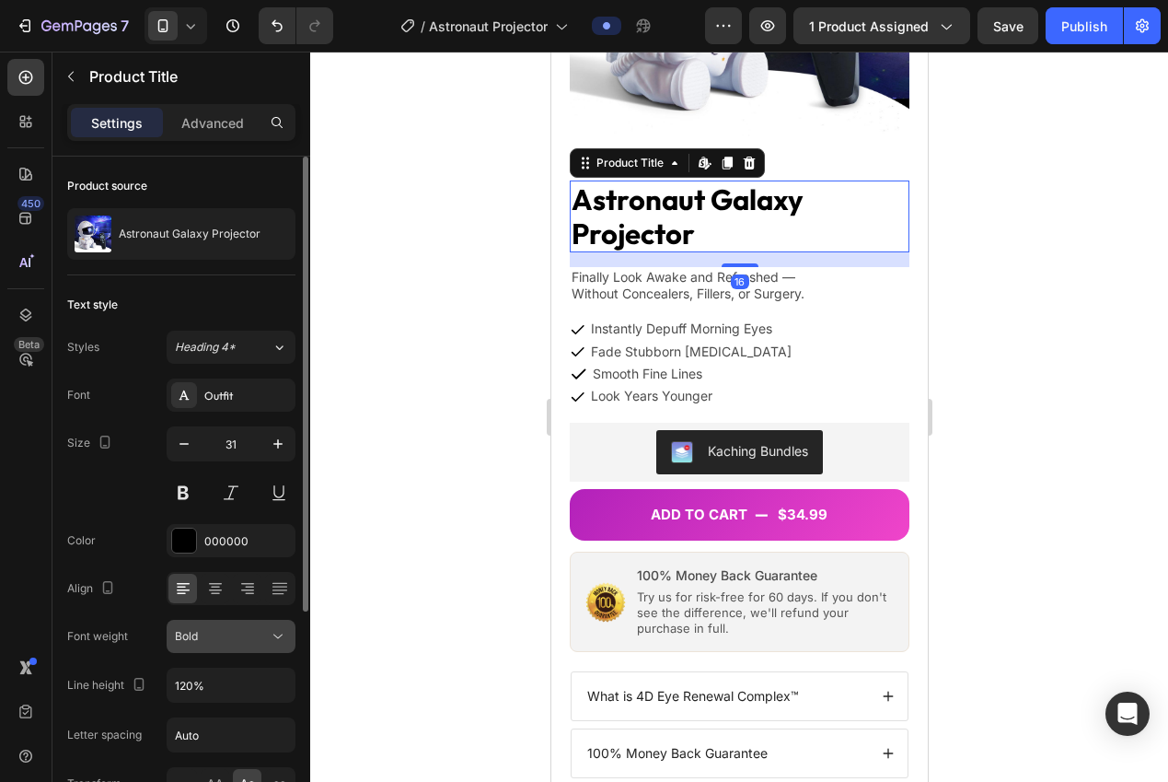
click at [252, 630] on div "Bold" at bounding box center [222, 636] width 94 height 17
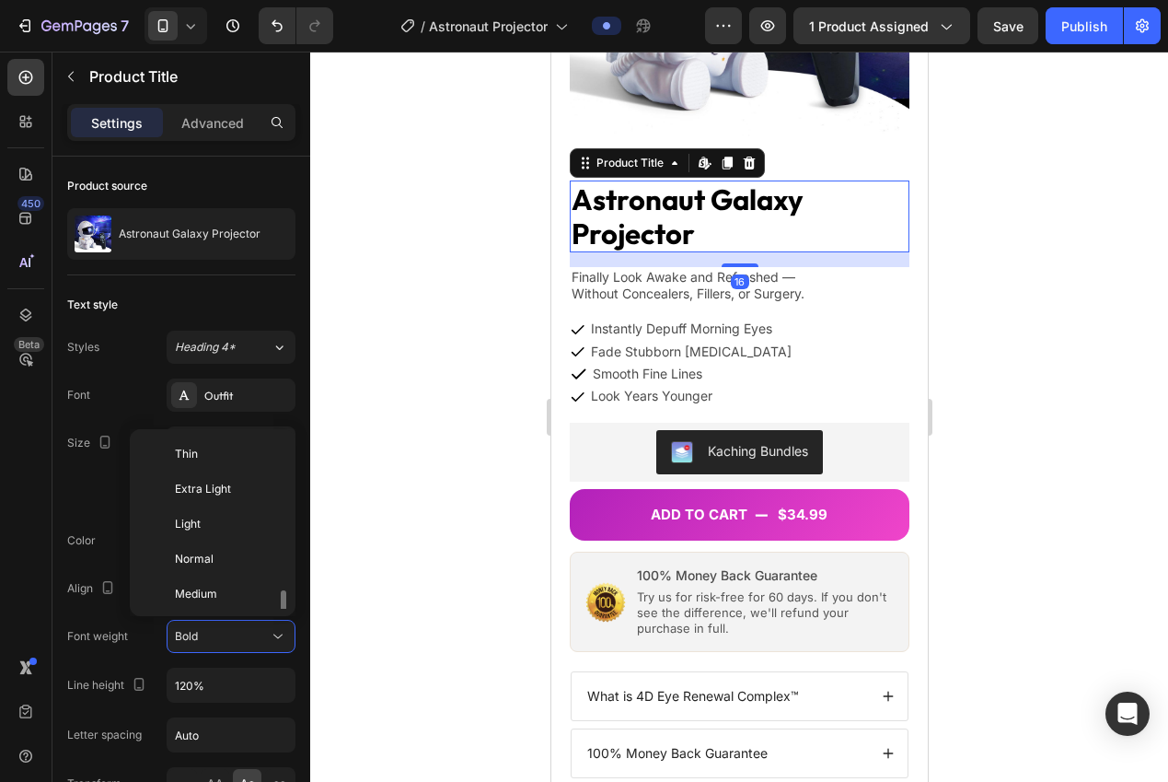
scroll to position [99, 0]
click at [220, 530] on span "Semi Bold" at bounding box center [201, 529] width 52 height 17
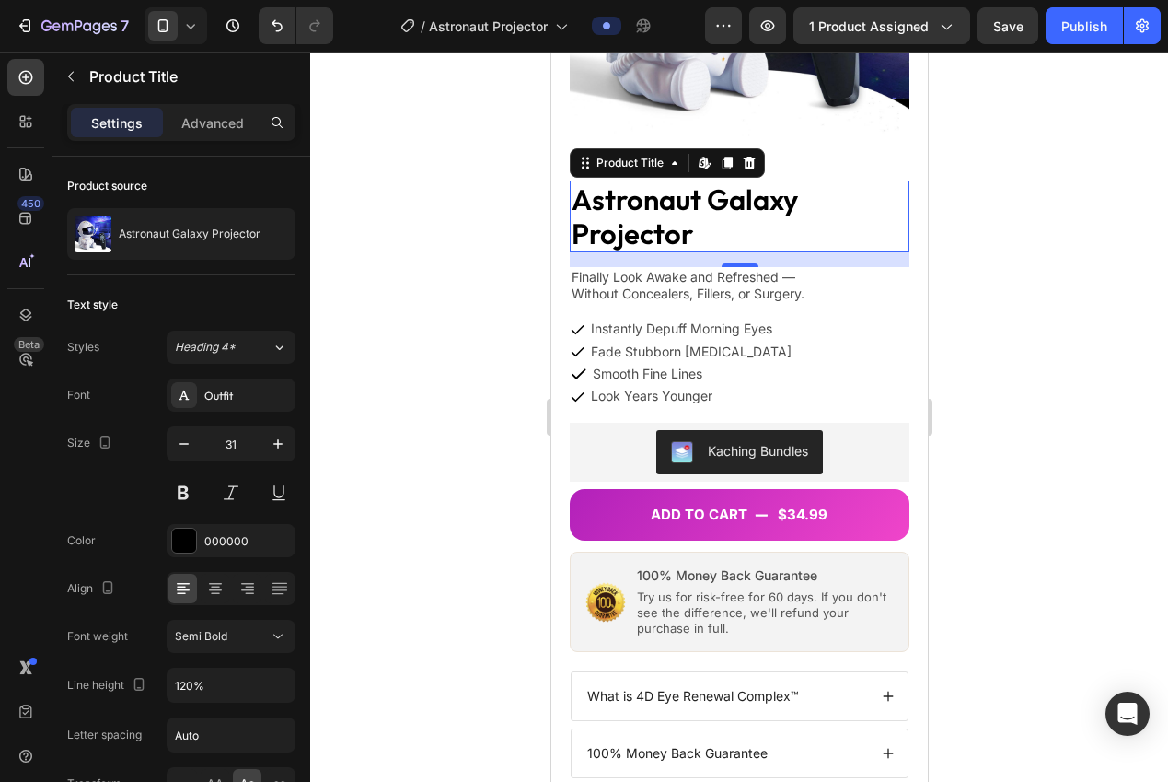
drag, startPoint x: 379, startPoint y: 503, endPoint x: 389, endPoint y: 494, distance: 13.1
click at [382, 499] on div at bounding box center [739, 417] width 858 height 730
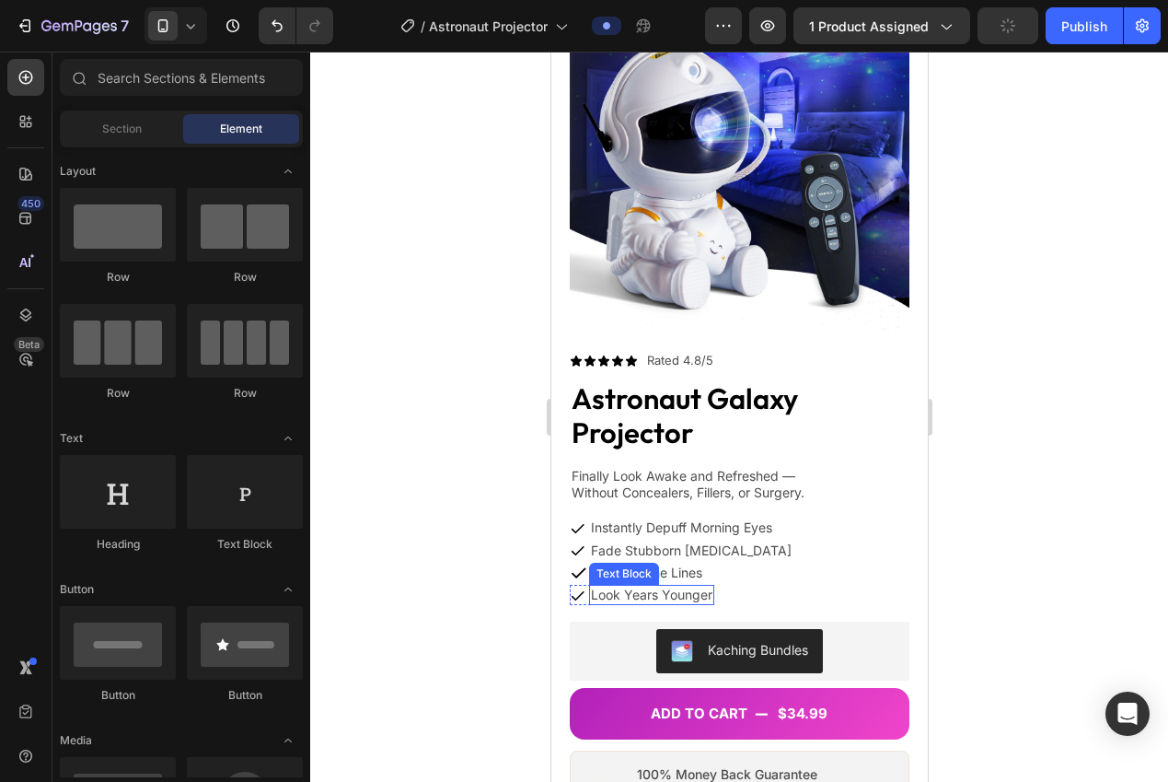
scroll to position [0, 0]
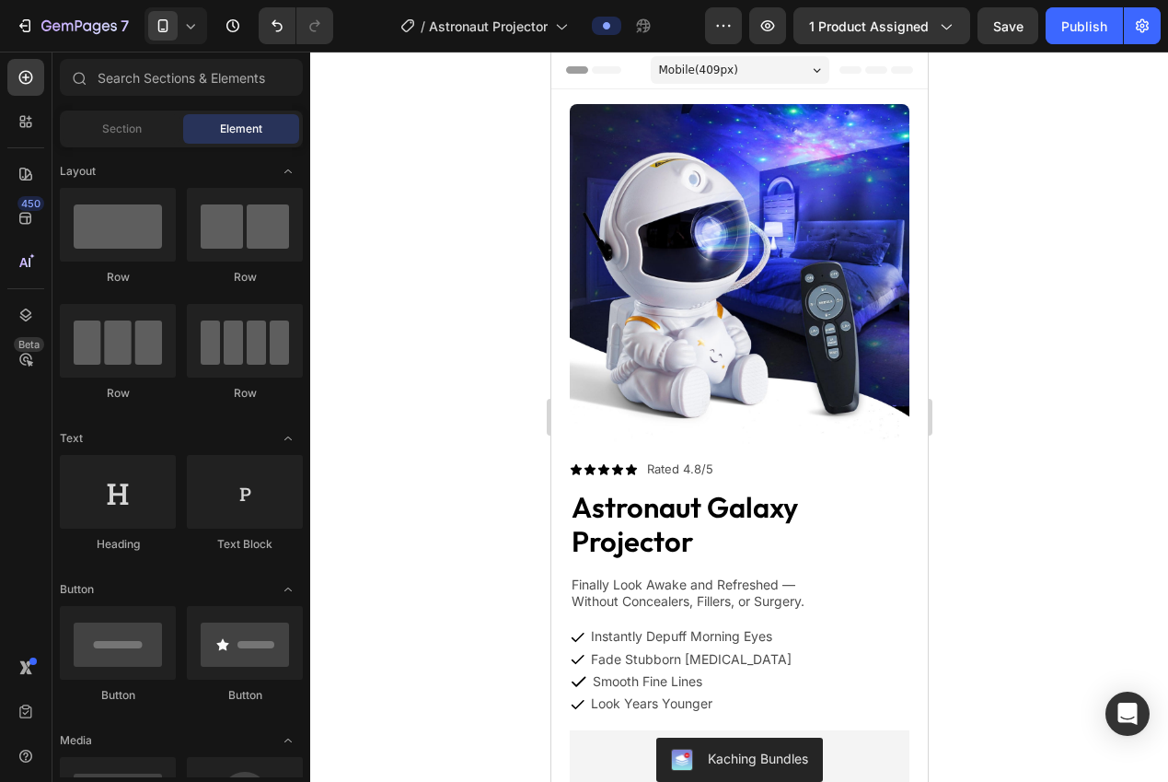
click at [434, 175] on div at bounding box center [739, 417] width 858 height 730
click at [280, 34] on icon "Undo/Redo" at bounding box center [277, 26] width 18 height 18
click at [579, 463] on icon at bounding box center [575, 469] width 13 height 13
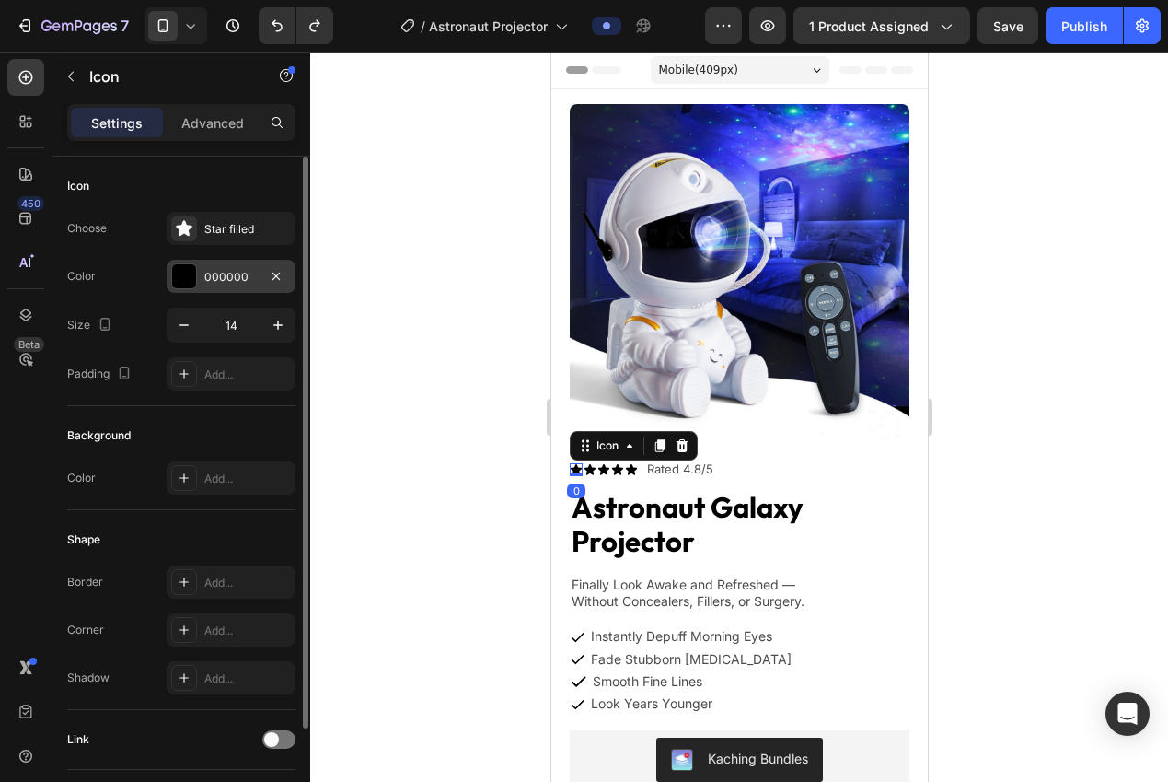
click at [196, 266] on div at bounding box center [184, 276] width 26 height 26
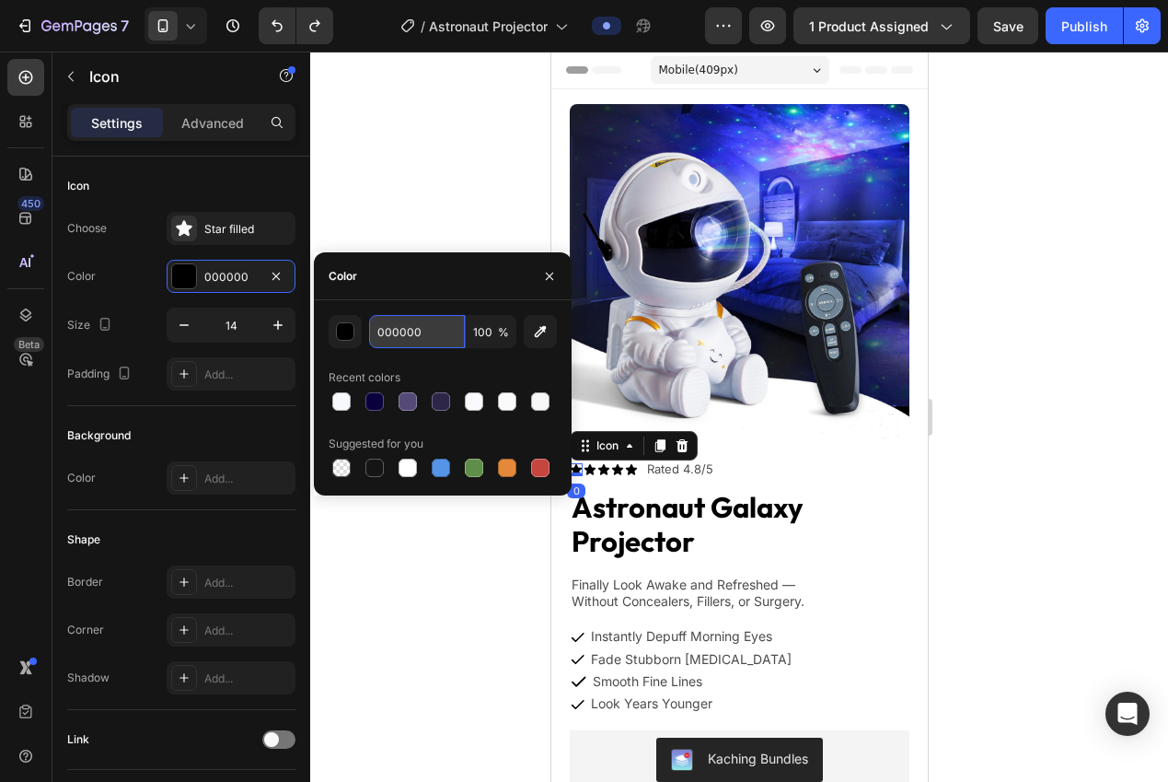
click at [411, 341] on input "000000" at bounding box center [417, 331] width 96 height 33
paste input "#B221BA"
type input "#B221BA"
click at [383, 118] on div at bounding box center [739, 417] width 858 height 730
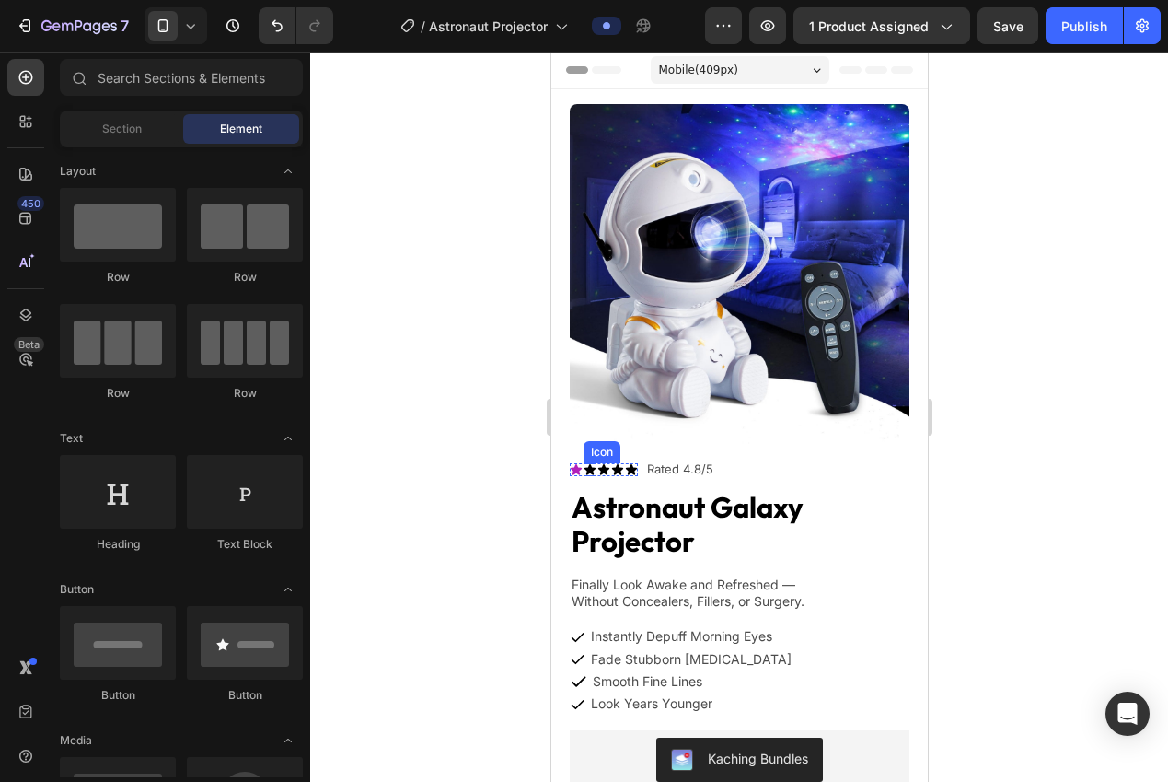
click at [588, 464] on icon at bounding box center [589, 469] width 11 height 11
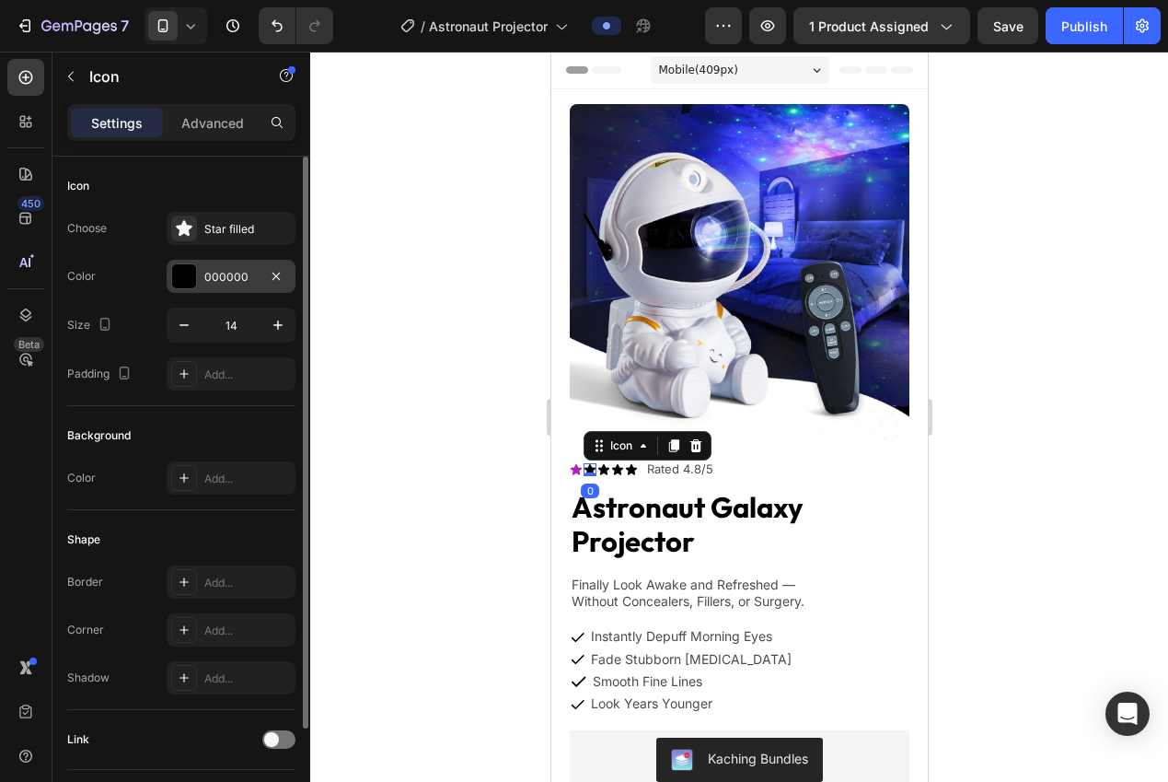
click at [216, 288] on div "000000" at bounding box center [231, 276] width 129 height 33
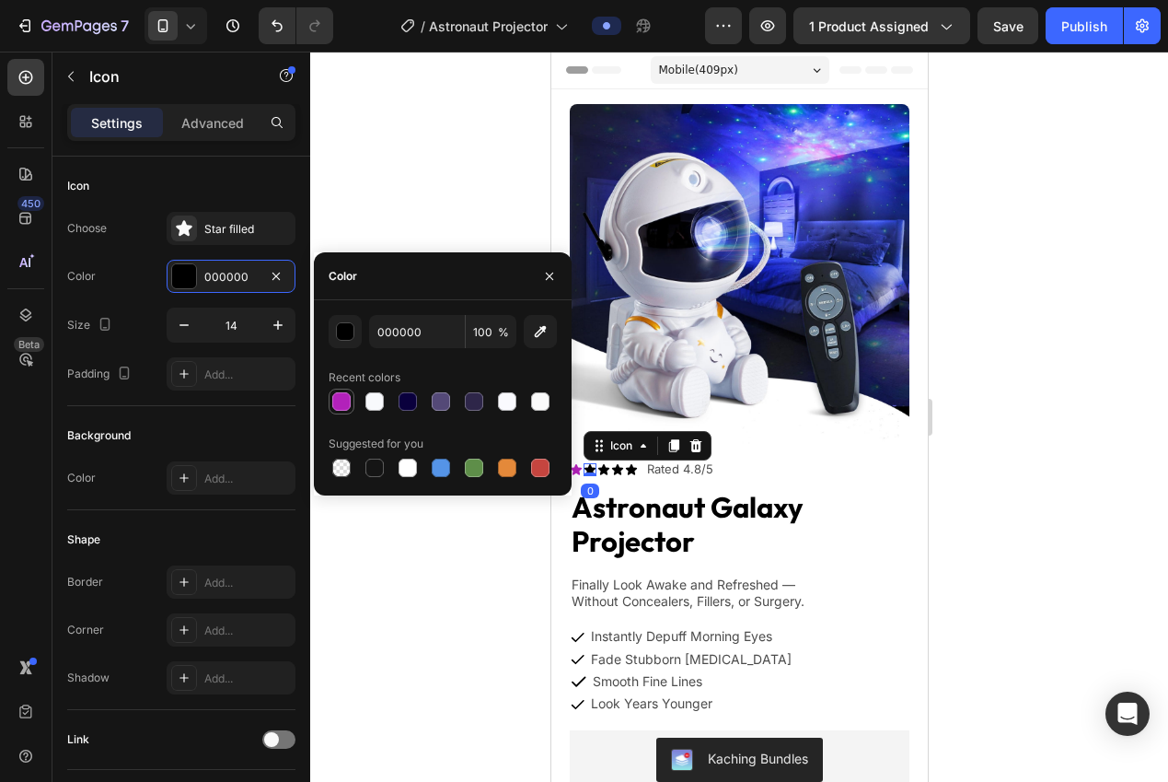
click at [347, 393] on div at bounding box center [341, 401] width 18 height 18
type input "B221BA"
click at [607, 463] on icon at bounding box center [603, 469] width 13 height 13
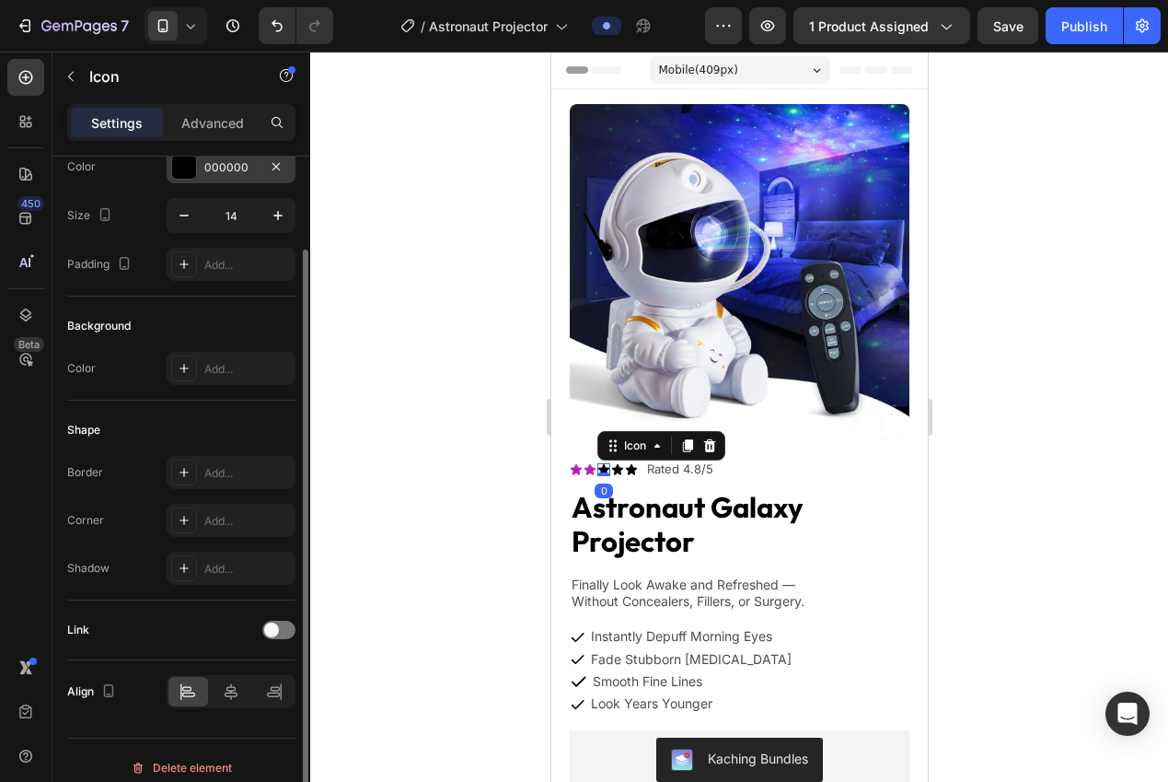
click at [214, 174] on div "000000" at bounding box center [230, 167] width 53 height 17
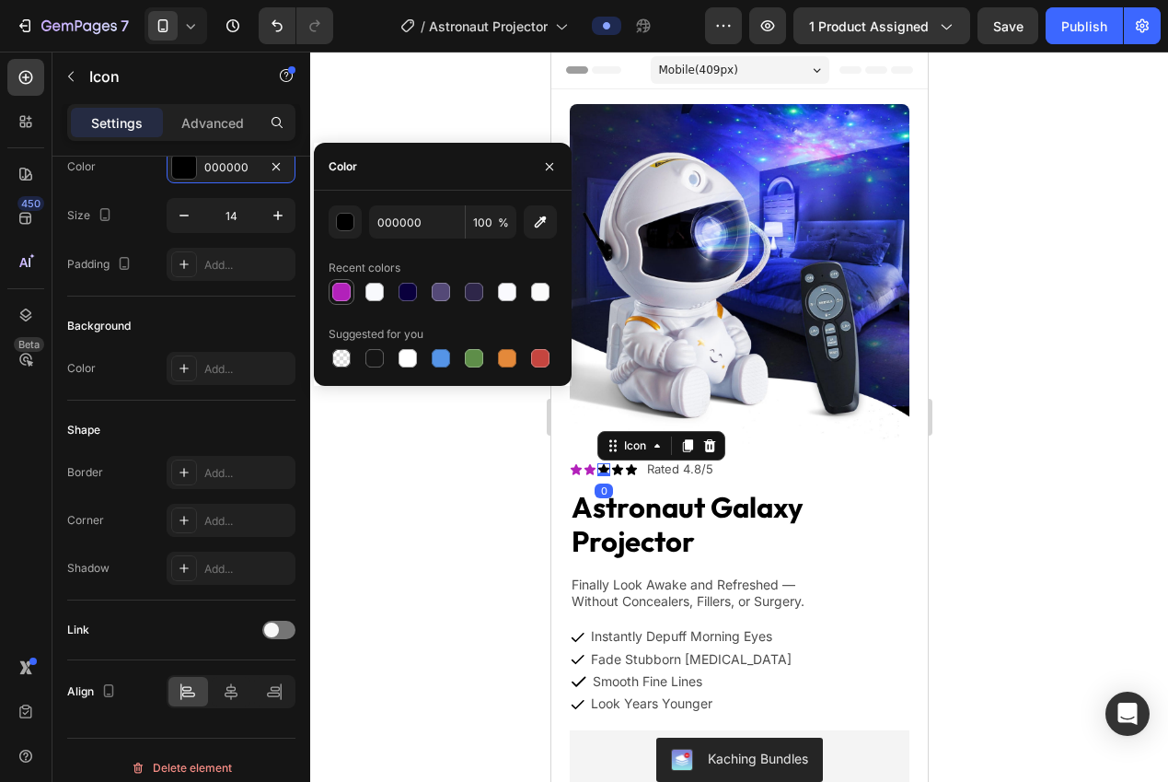
click at [331, 295] on div at bounding box center [341, 292] width 22 height 22
type input "B221BA"
click at [399, 514] on div at bounding box center [739, 417] width 858 height 730
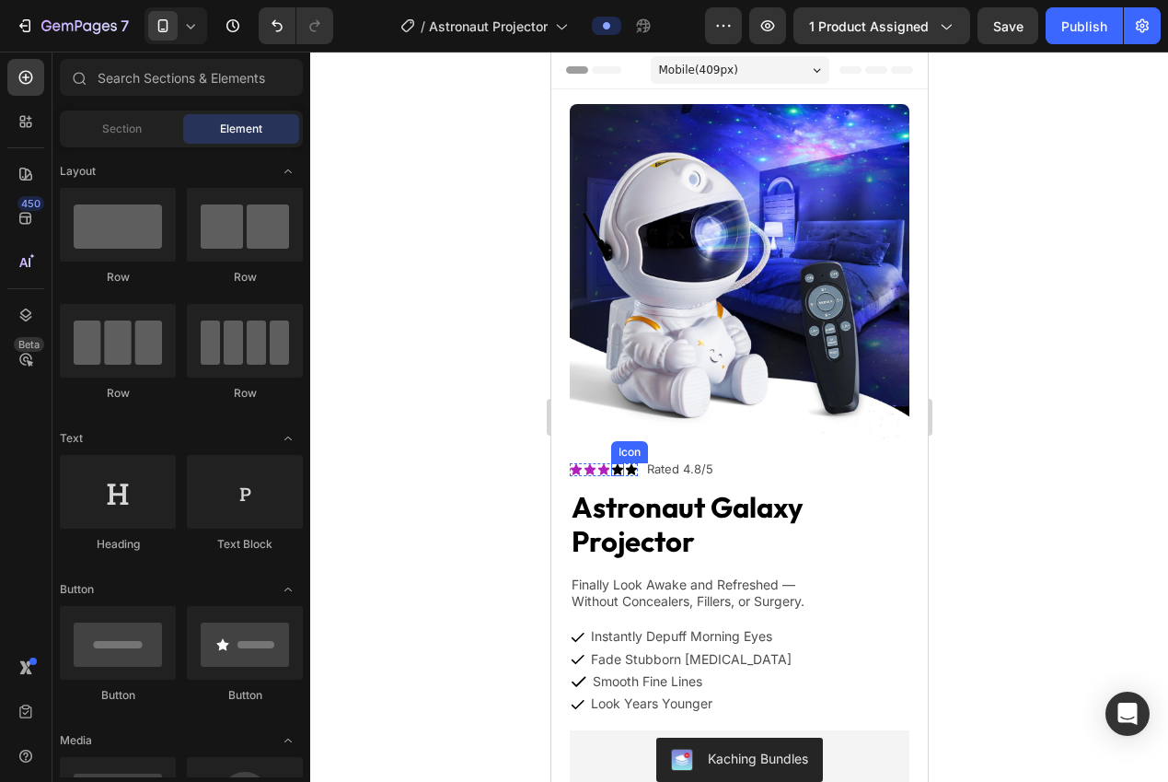
click at [617, 464] on icon at bounding box center [616, 469] width 11 height 11
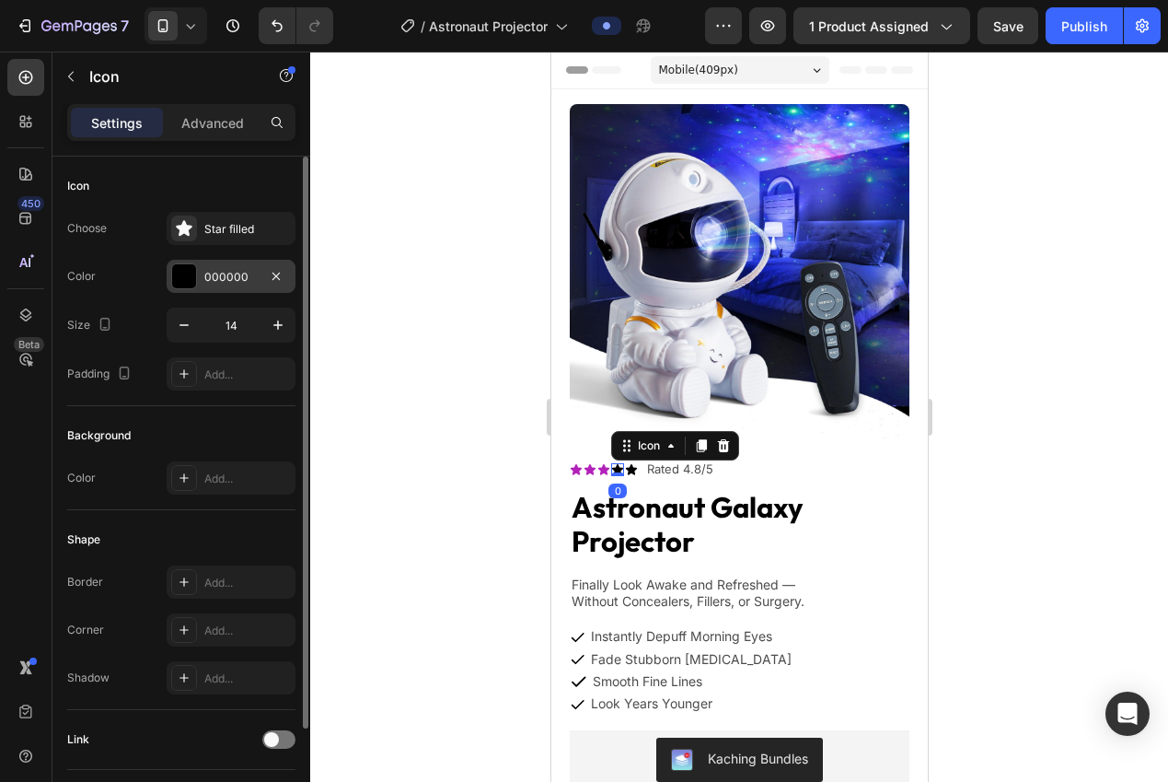
click at [223, 278] on div "000000" at bounding box center [230, 277] width 53 height 17
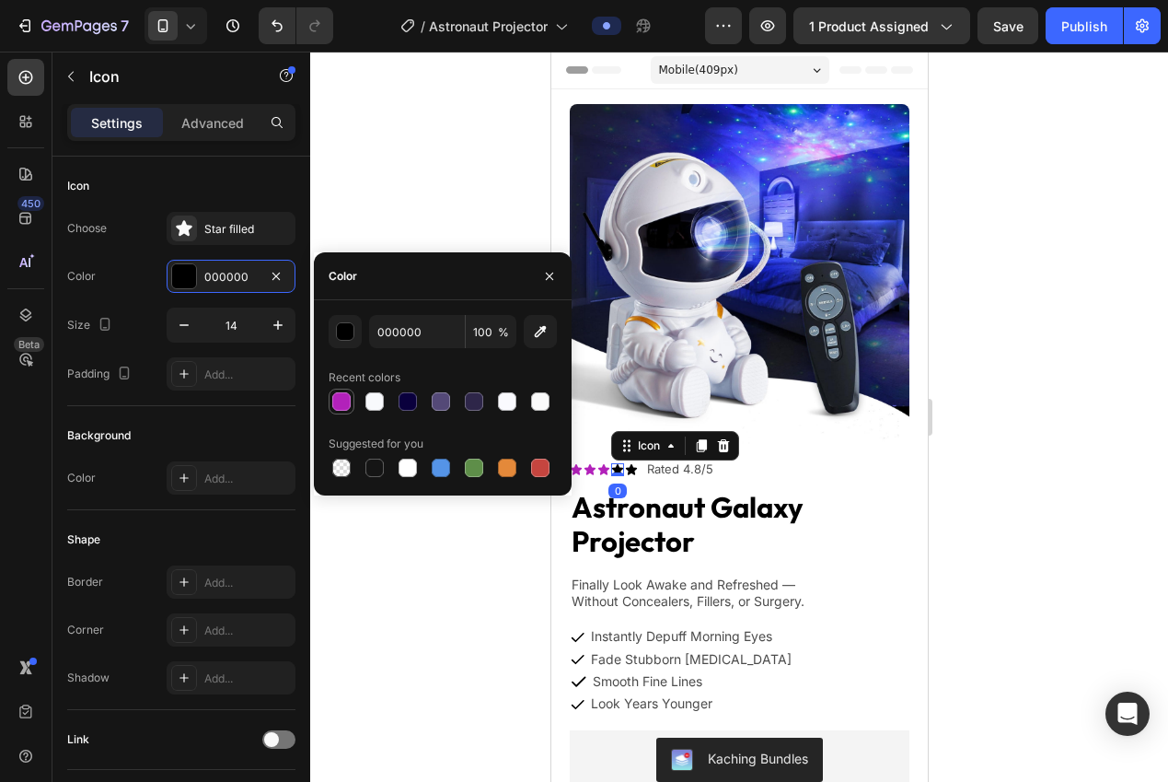
click at [341, 400] on div at bounding box center [341, 401] width 18 height 18
type input "B221BA"
click at [406, 621] on div at bounding box center [739, 417] width 858 height 730
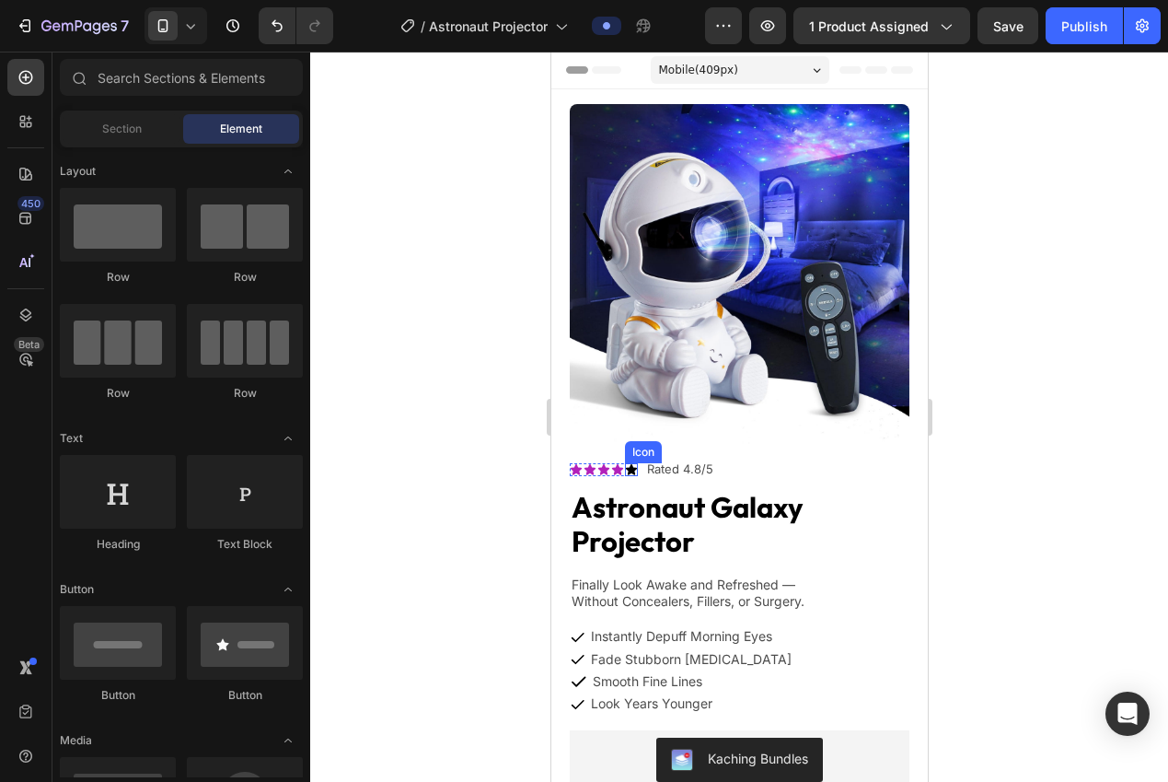
click at [631, 463] on icon at bounding box center [630, 469] width 13 height 13
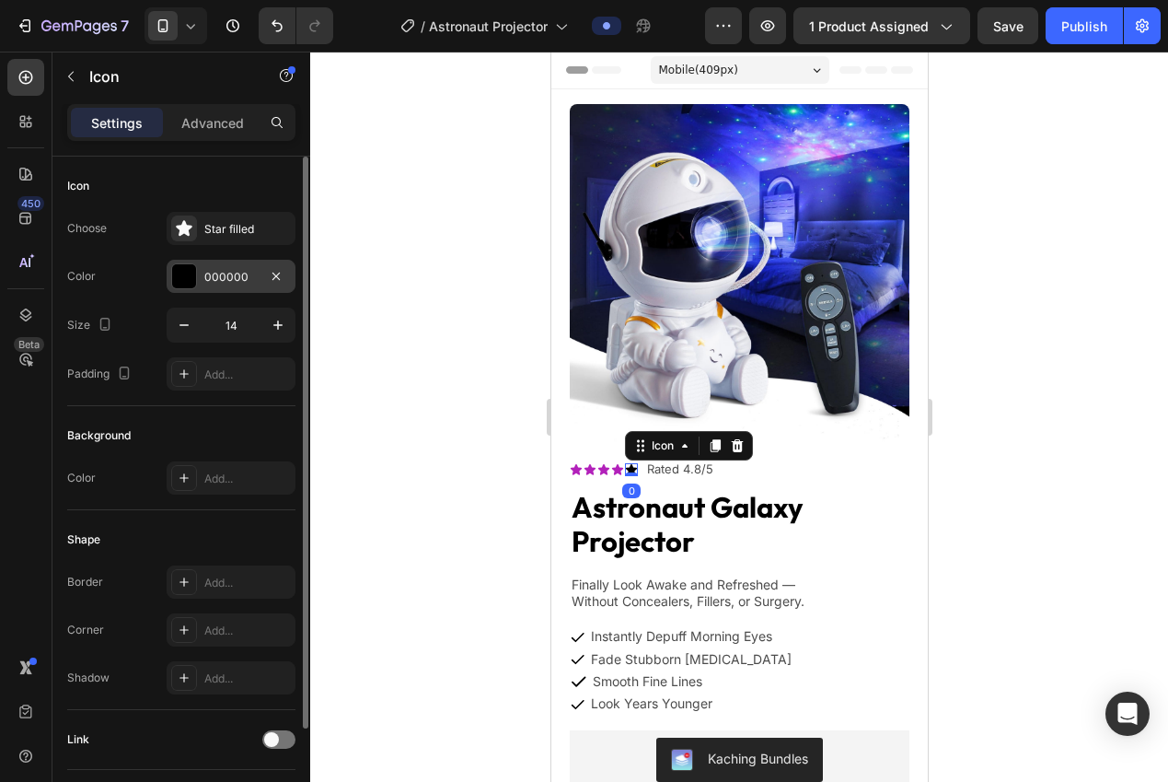
click at [210, 284] on div "000000" at bounding box center [230, 277] width 53 height 17
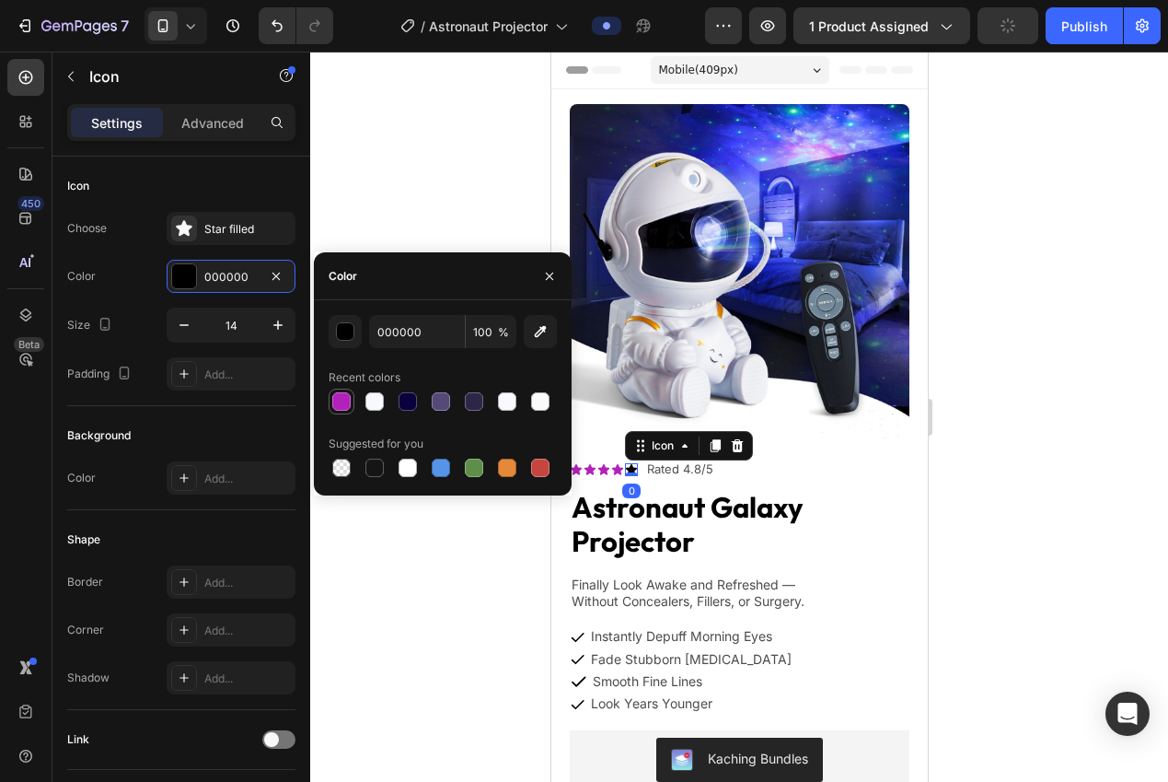
click at [344, 406] on div at bounding box center [341, 401] width 18 height 18
type input "B221BA"
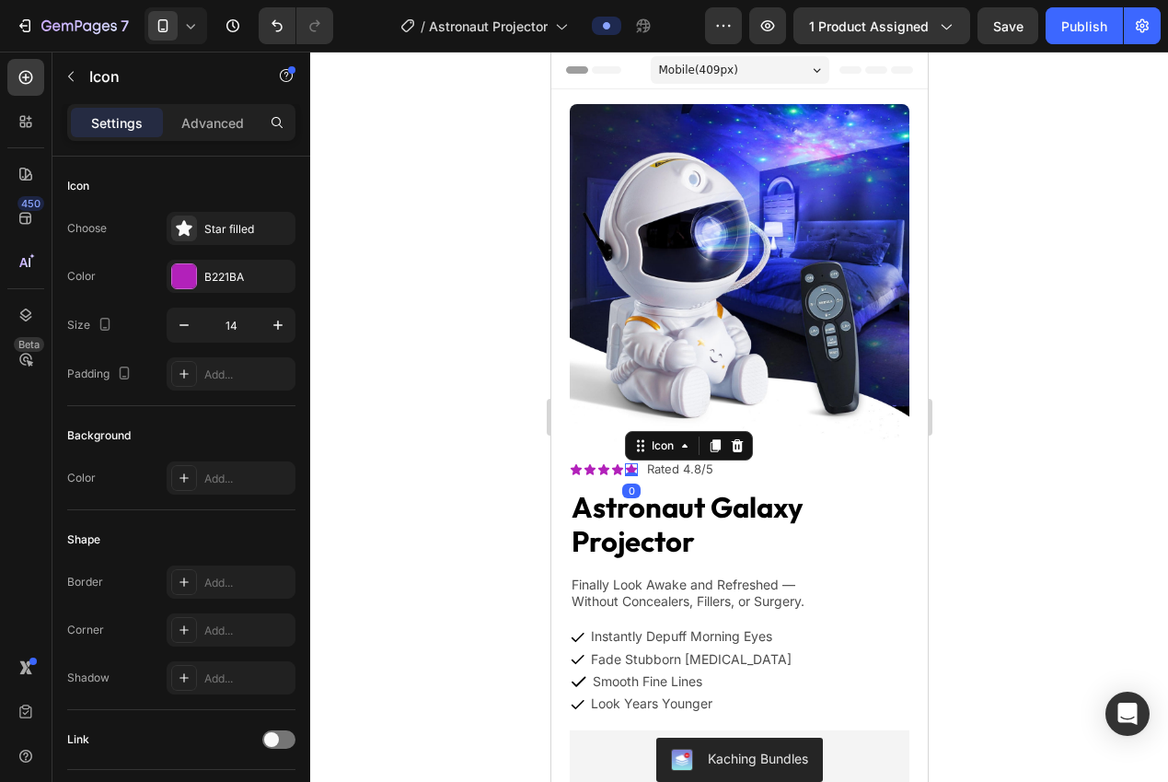
drag, startPoint x: 435, startPoint y: 556, endPoint x: 452, endPoint y: 550, distance: 17.5
click at [435, 556] on div at bounding box center [739, 417] width 858 height 730
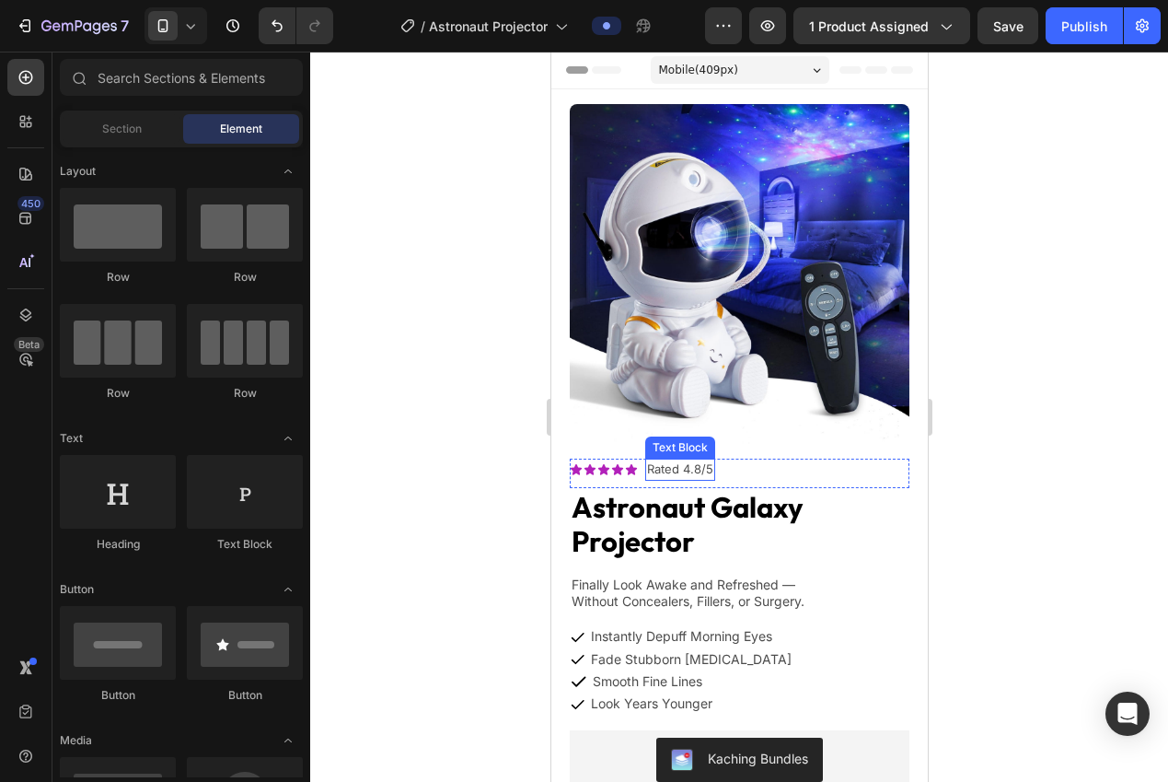
click at [679, 460] on p "Rated 4.8/5" at bounding box center [679, 469] width 66 height 18
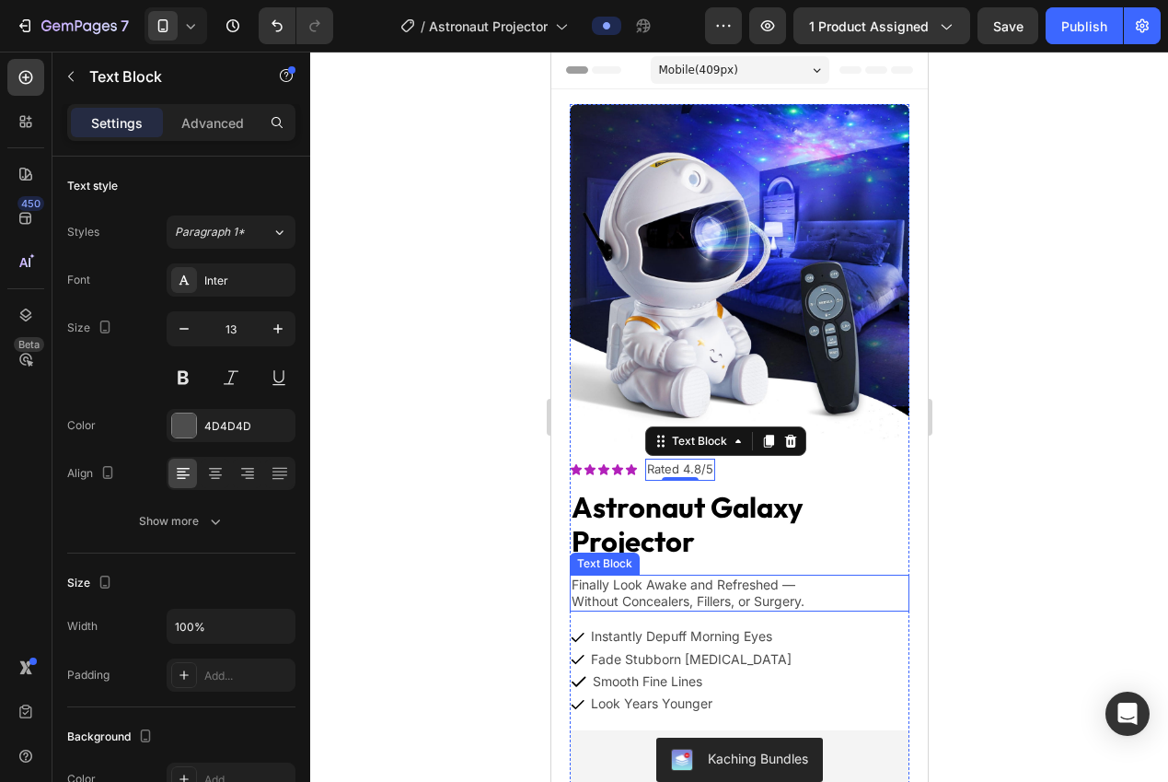
click at [714, 576] on p "Finally Look Awake and Refreshed —" at bounding box center [739, 584] width 336 height 17
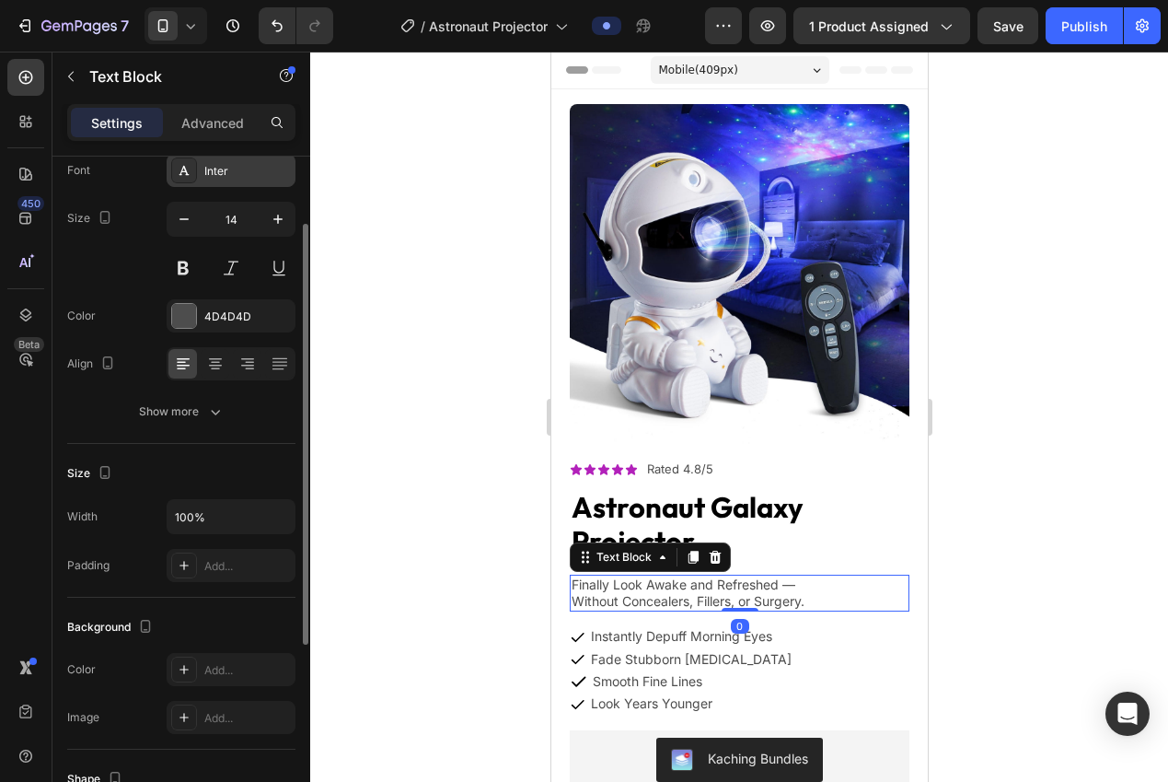
scroll to position [0, 0]
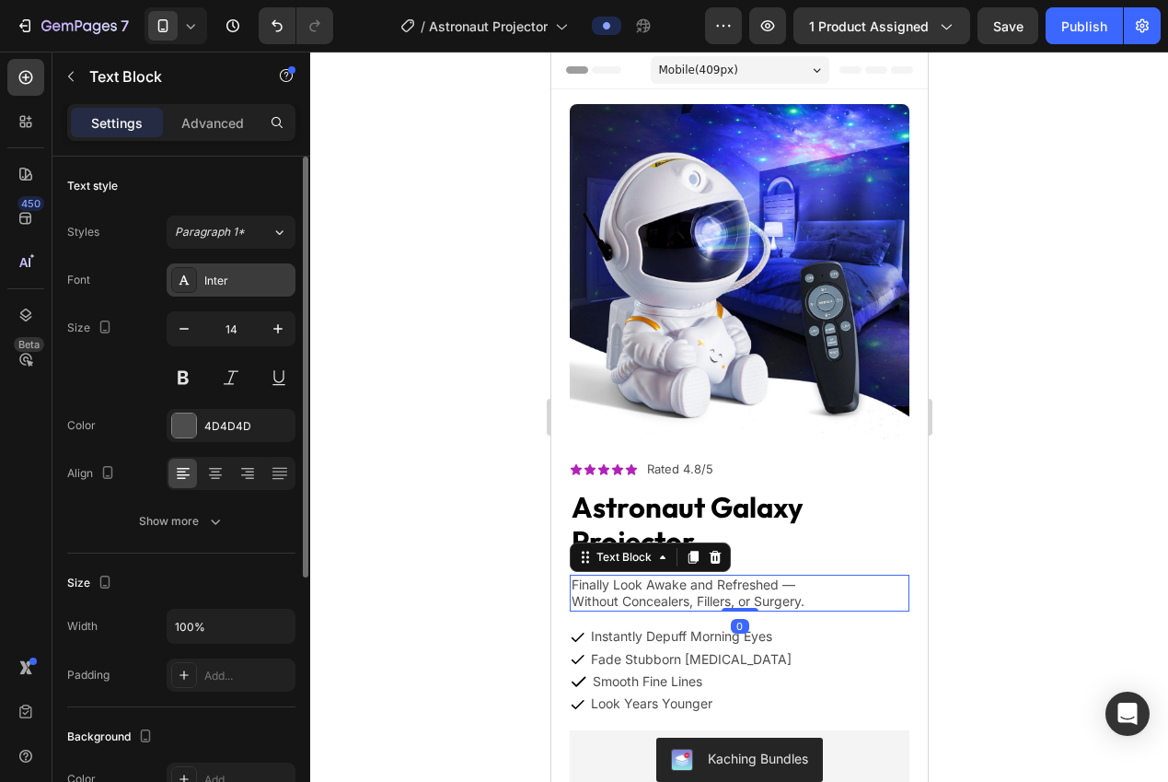
click at [226, 283] on div "Inter" at bounding box center [247, 280] width 87 height 17
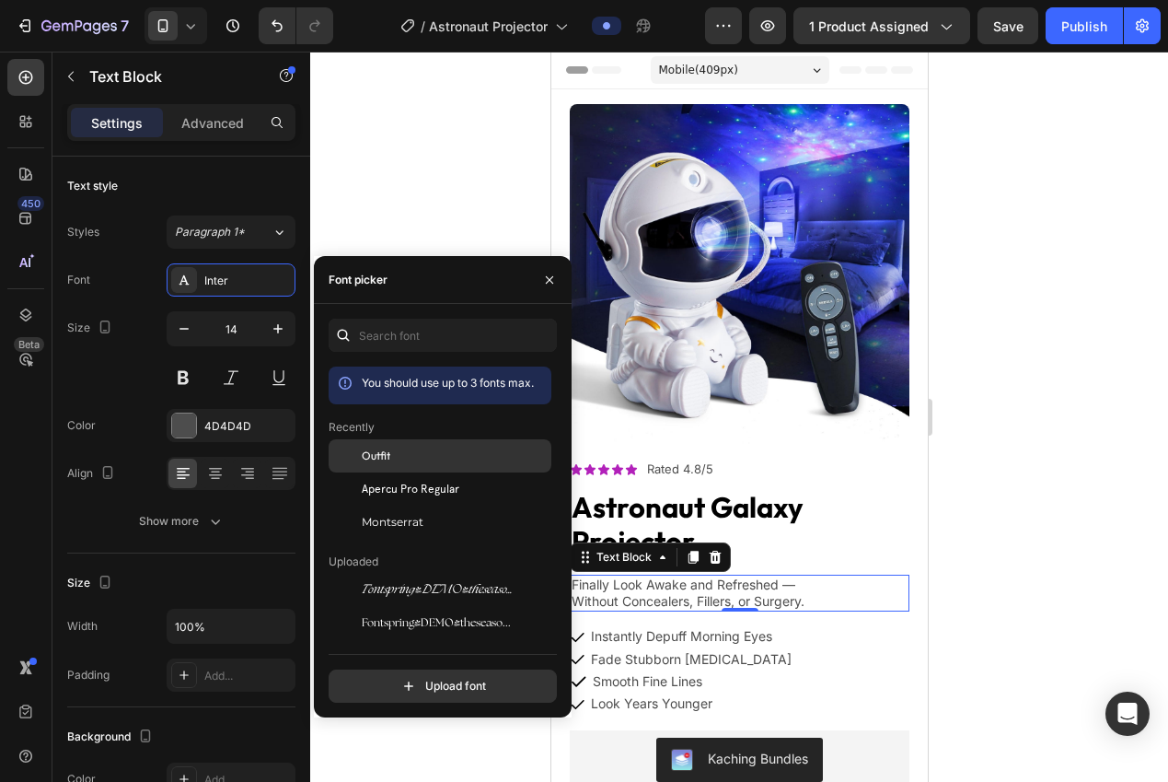
click at [404, 452] on div "Outfit" at bounding box center [455, 455] width 186 height 17
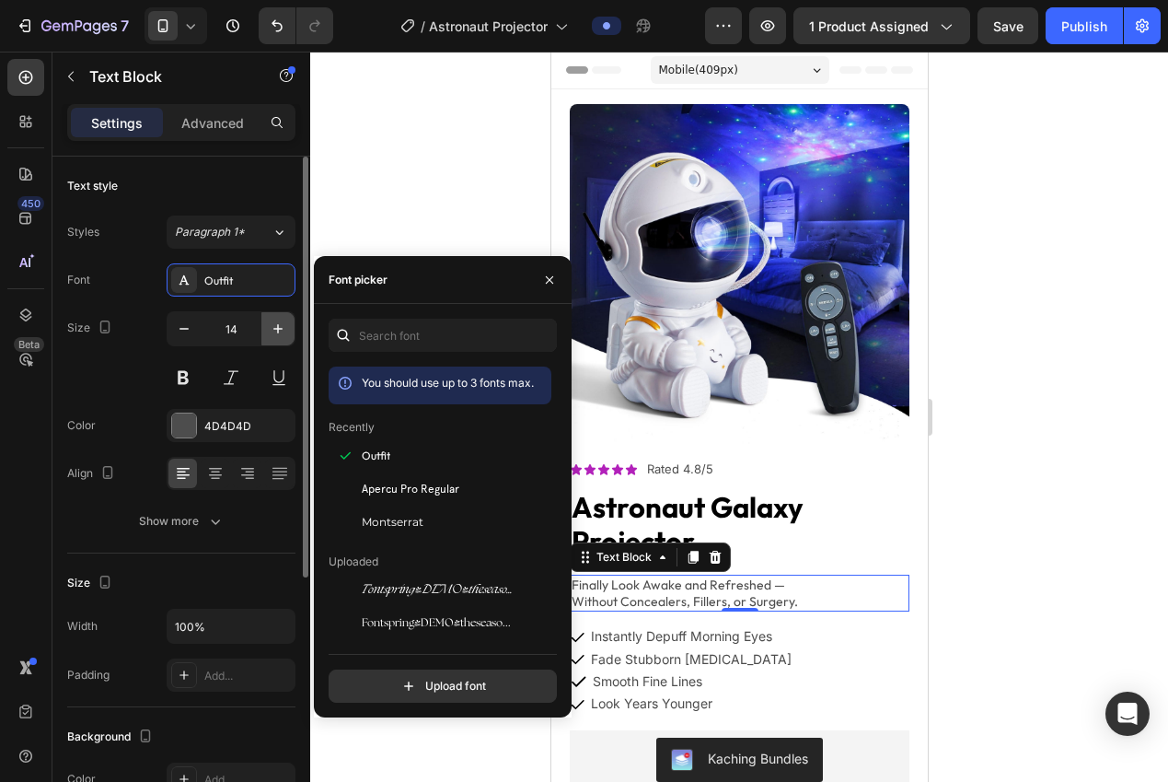
click at [277, 327] on icon "button" at bounding box center [278, 328] width 18 height 18
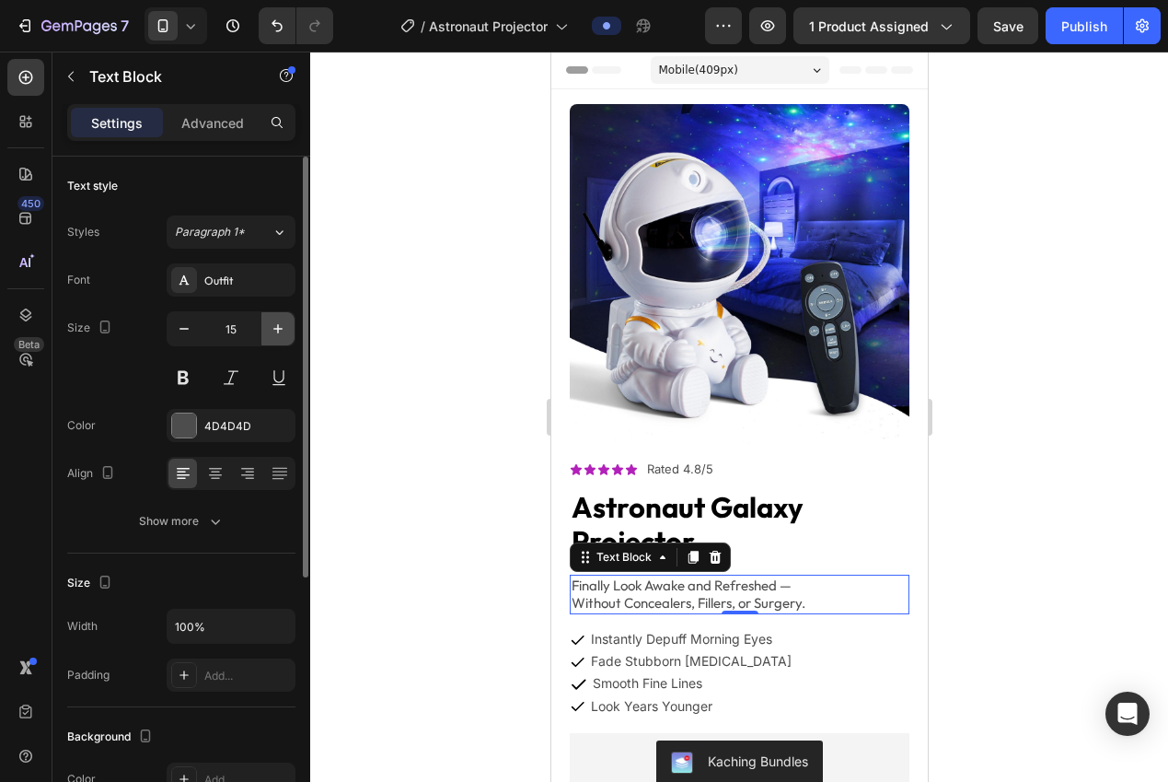
click at [278, 328] on icon "button" at bounding box center [277, 328] width 9 height 9
type input "16"
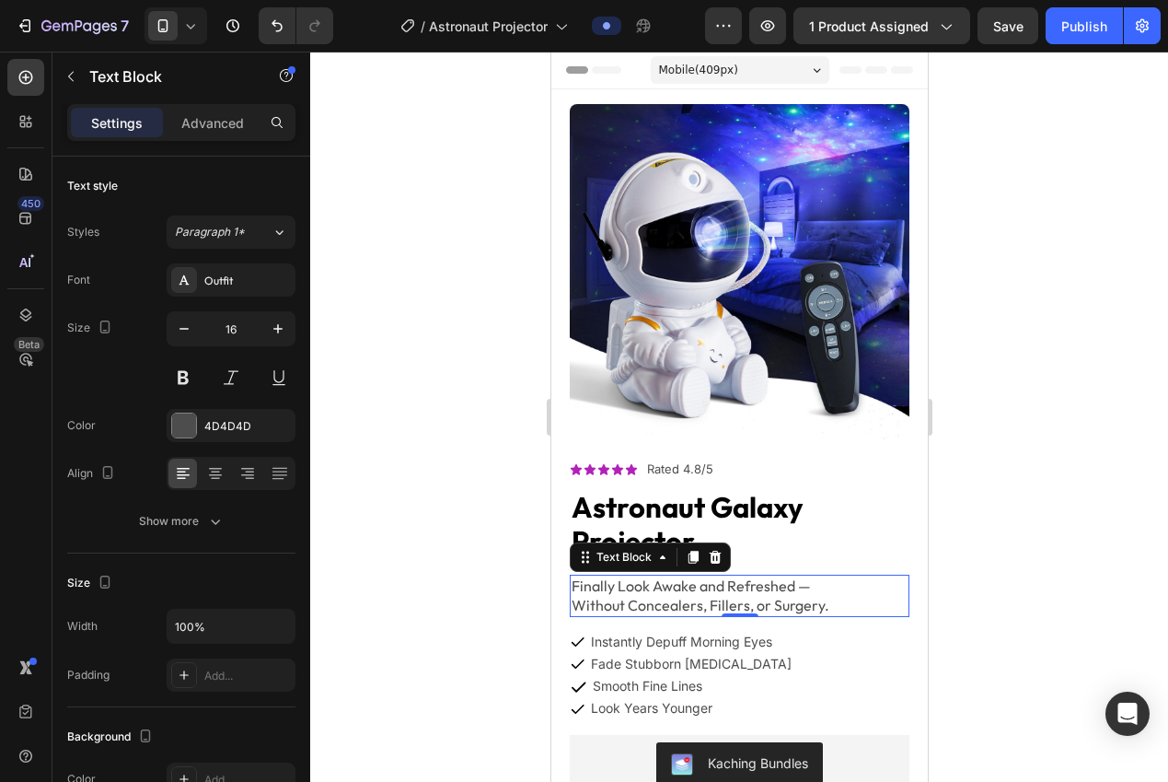
click at [492, 451] on div at bounding box center [739, 417] width 858 height 730
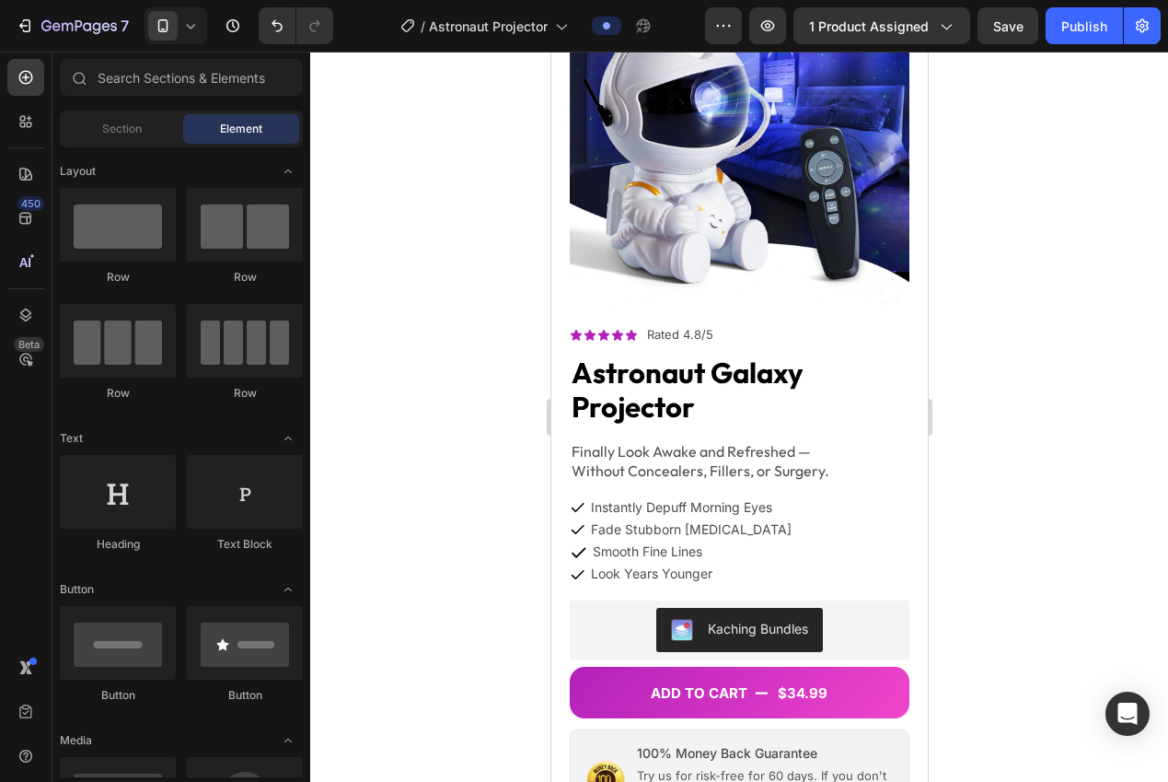
scroll to position [235, 0]
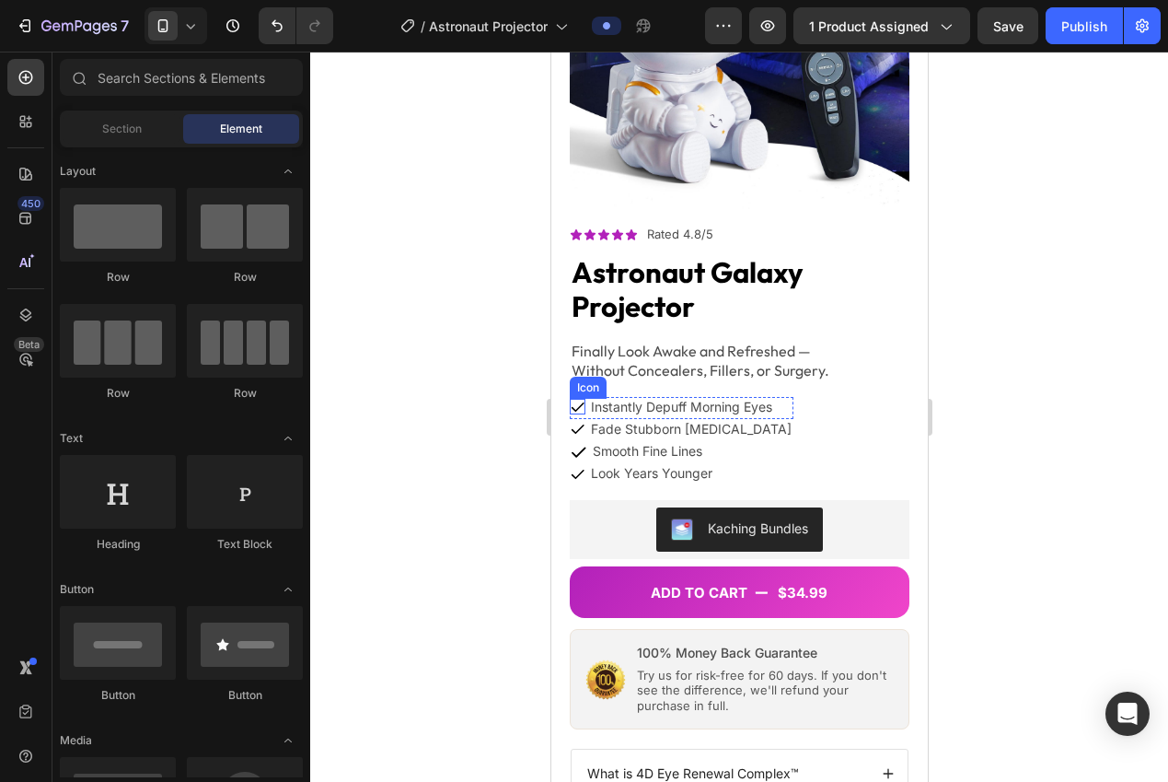
click at [577, 399] on icon at bounding box center [577, 407] width 16 height 16
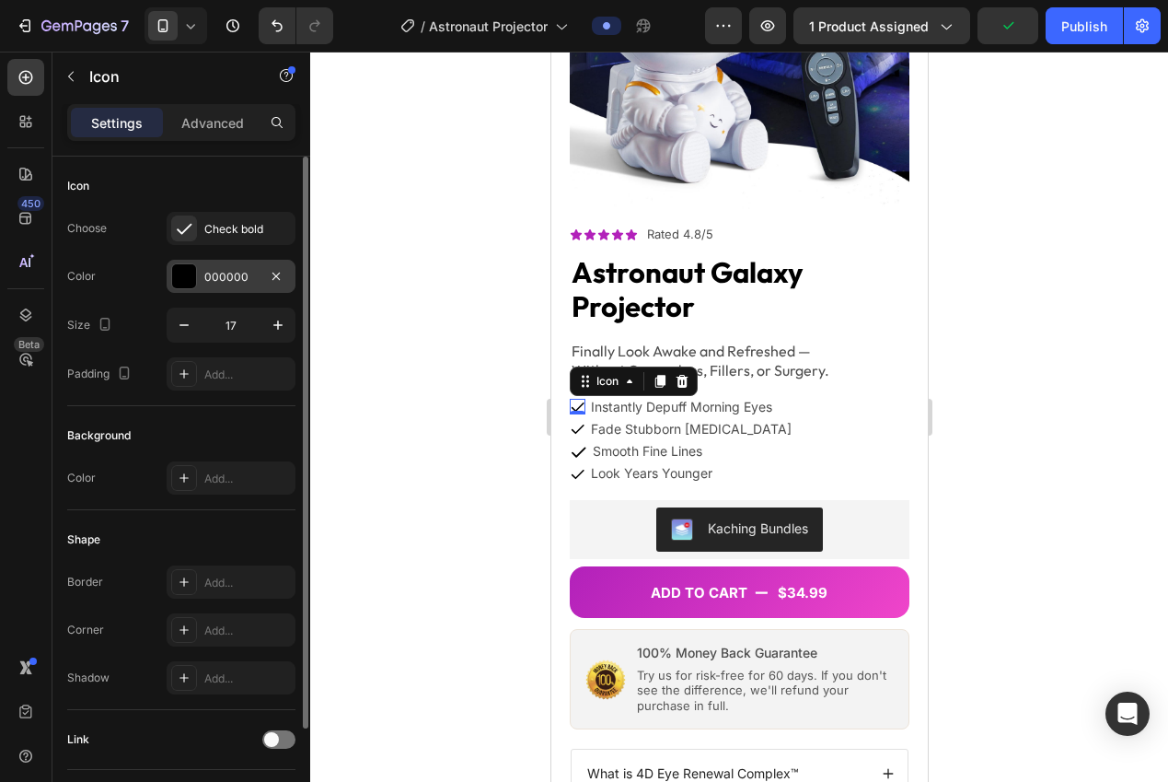
click at [240, 276] on div "000000" at bounding box center [230, 277] width 53 height 17
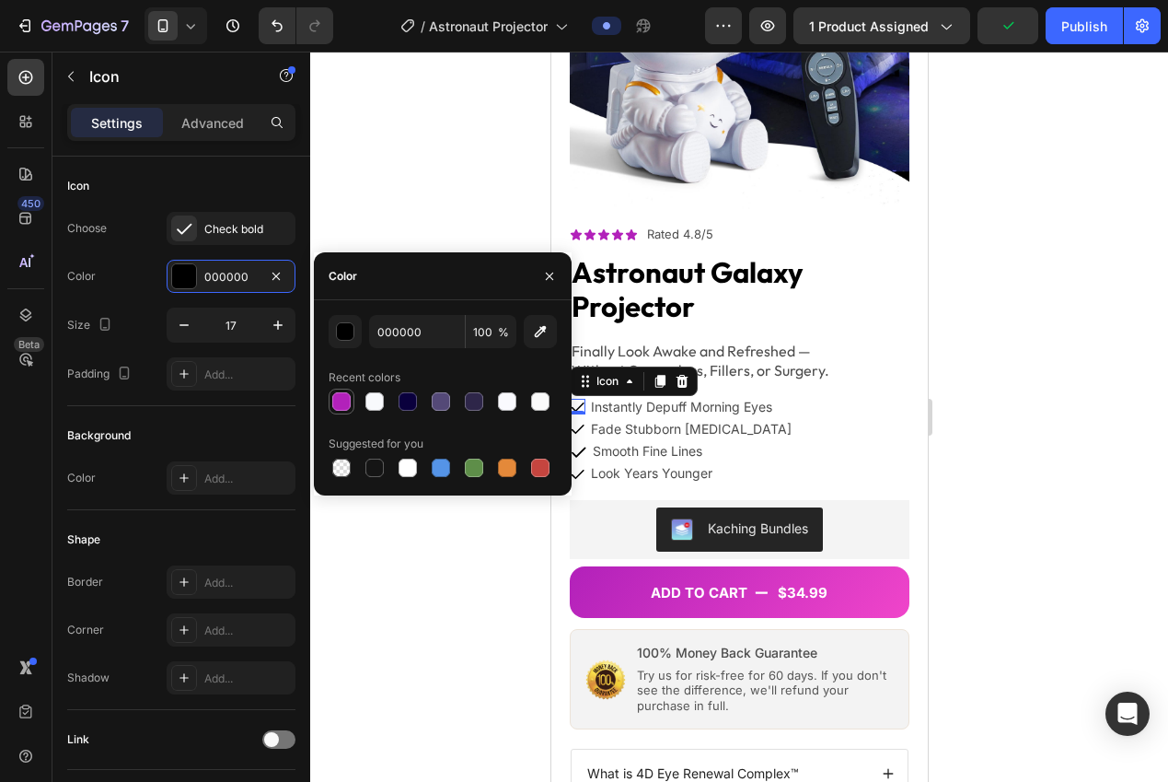
click at [337, 406] on div at bounding box center [341, 401] width 18 height 18
type input "B221BA"
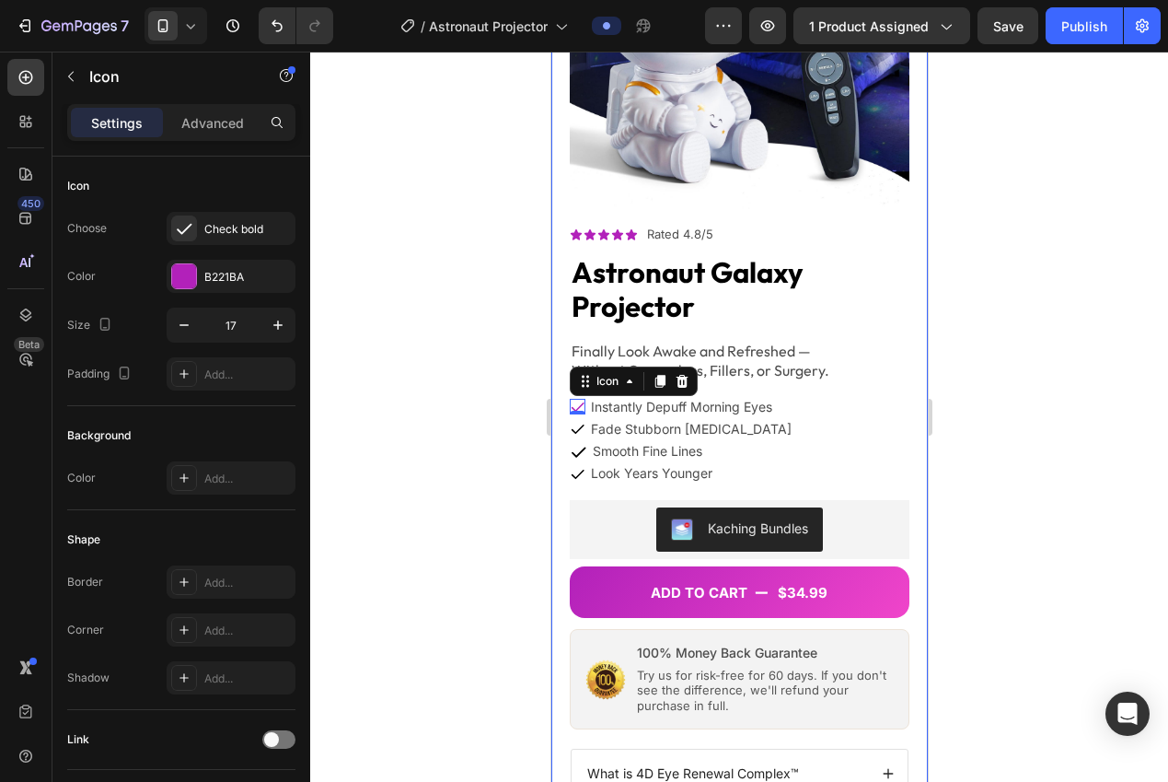
click at [499, 571] on div at bounding box center [739, 417] width 858 height 730
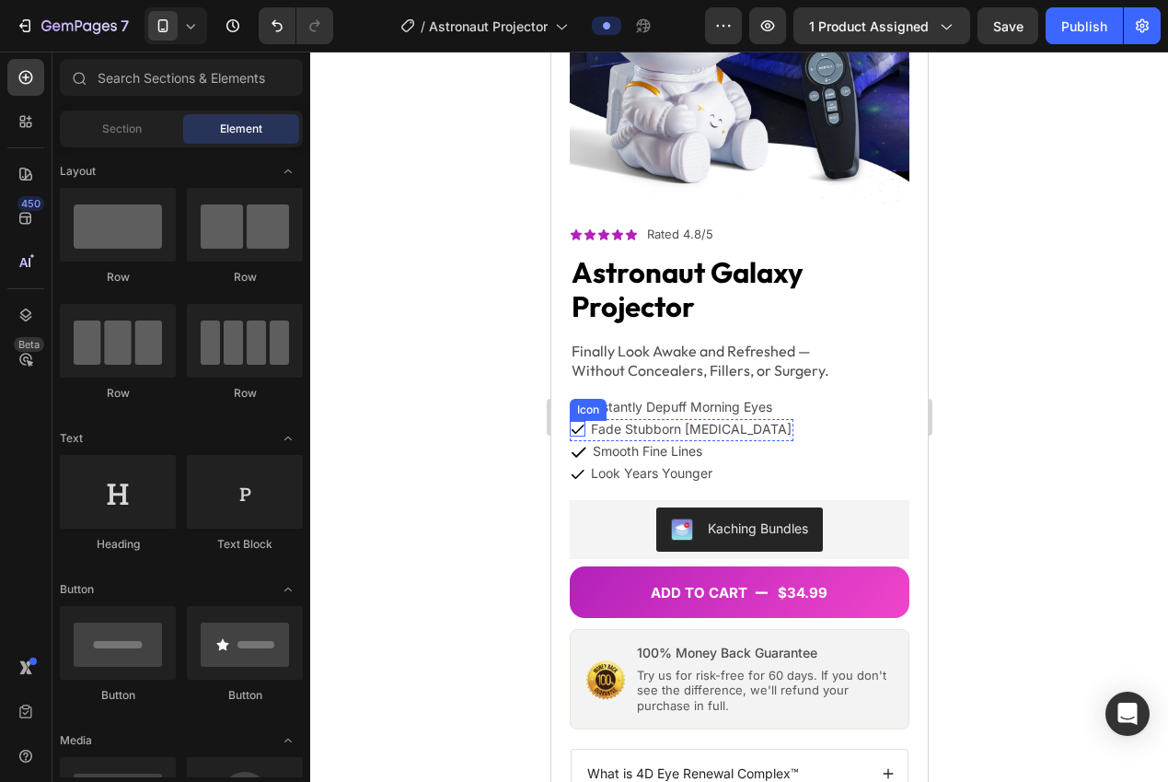
click at [574, 424] on icon at bounding box center [577, 428] width 13 height 9
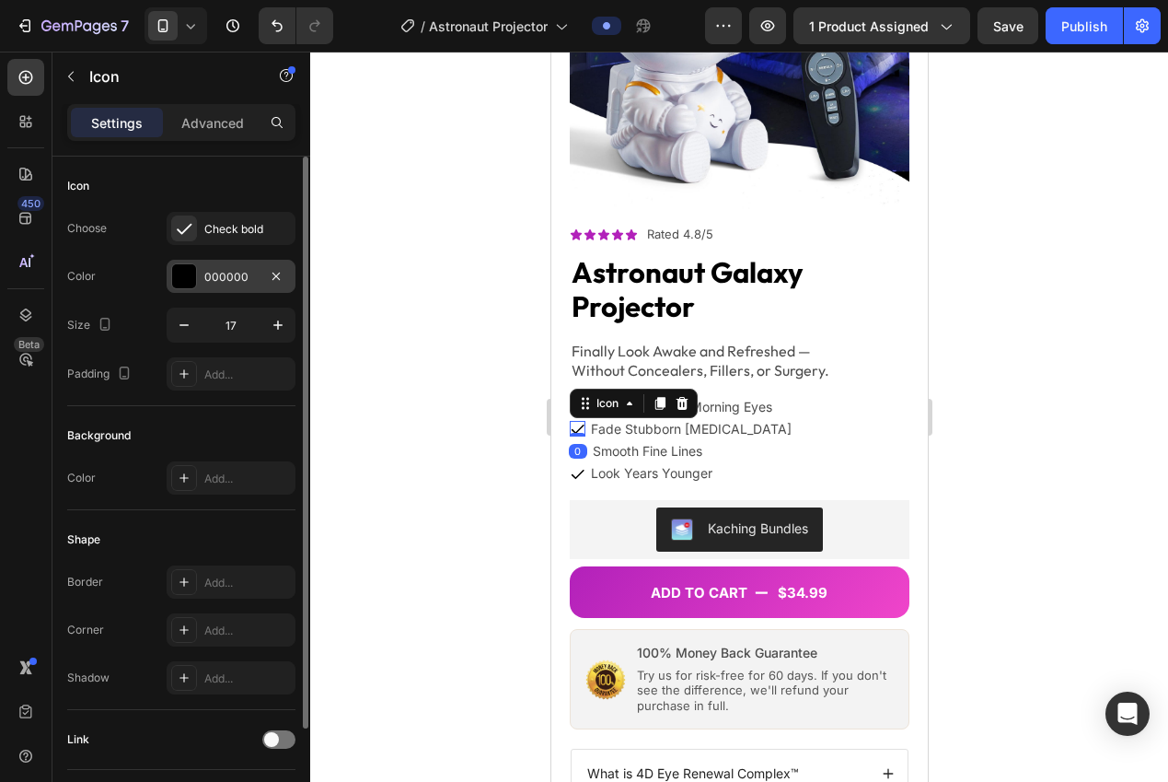
click at [206, 284] on div "000000" at bounding box center [230, 277] width 53 height 17
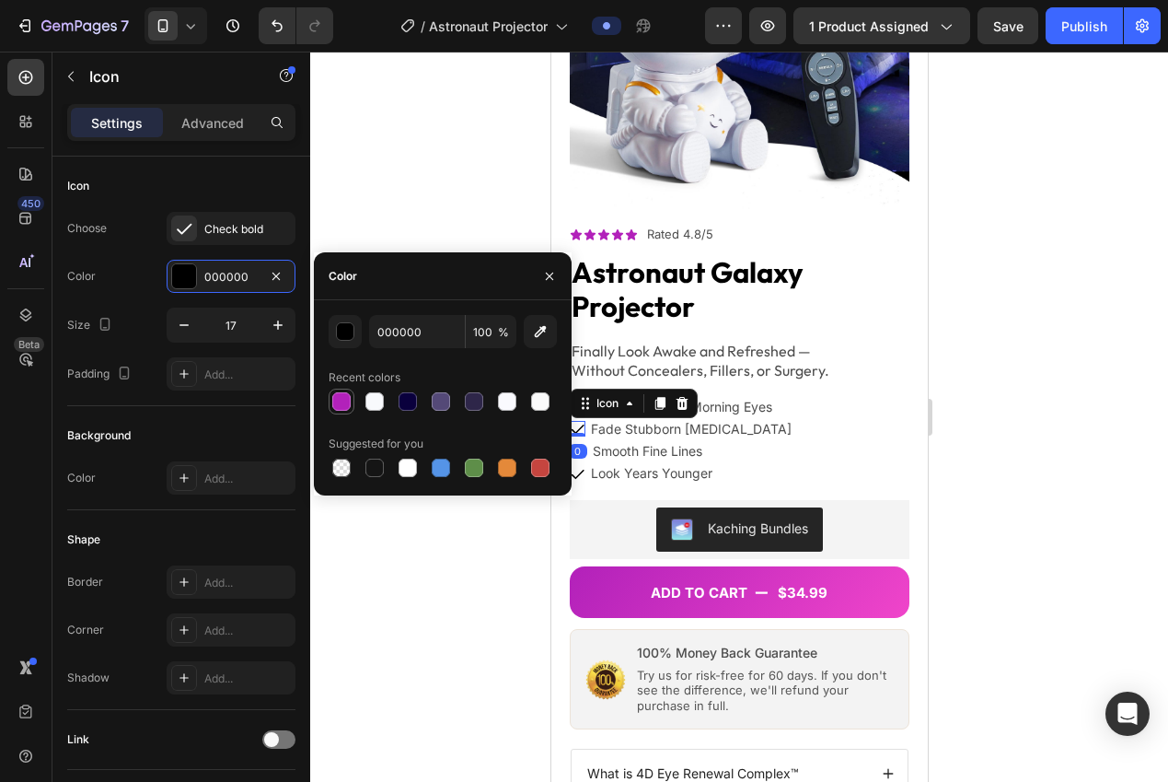
click at [335, 405] on div at bounding box center [341, 401] width 18 height 18
type input "B221BA"
click at [423, 557] on div at bounding box center [739, 417] width 858 height 730
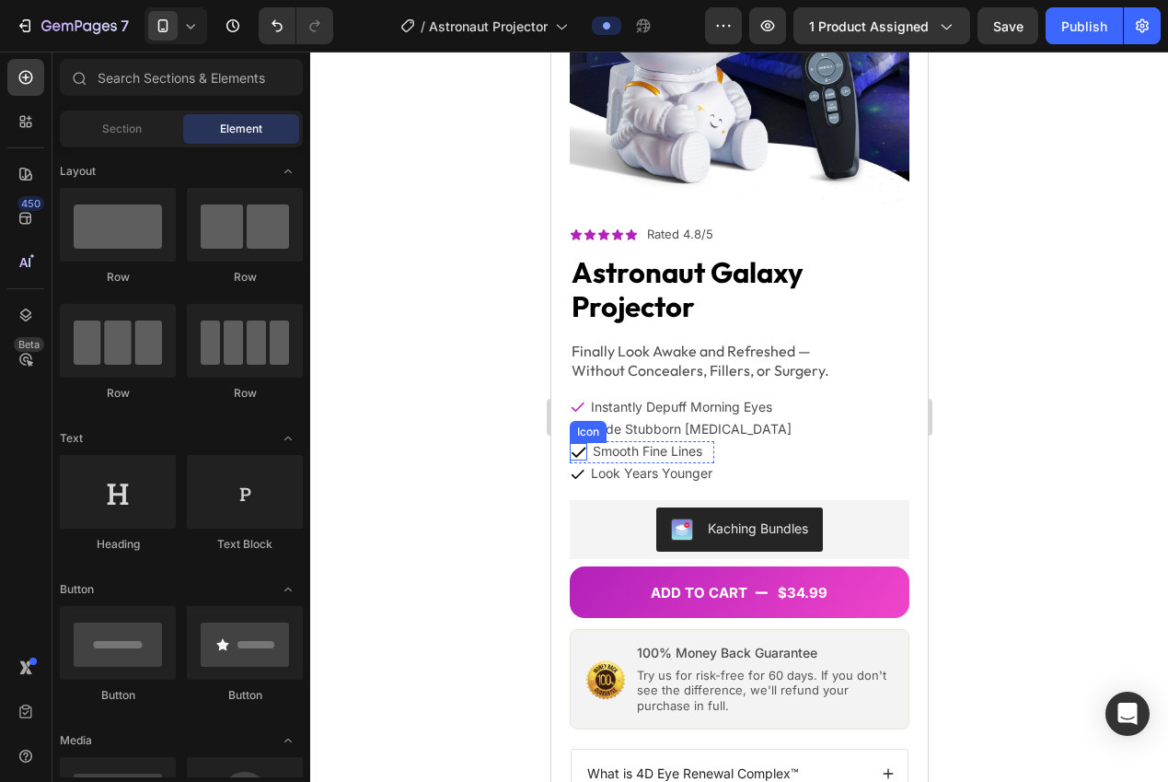
click at [576, 443] on icon at bounding box center [577, 451] width 17 height 17
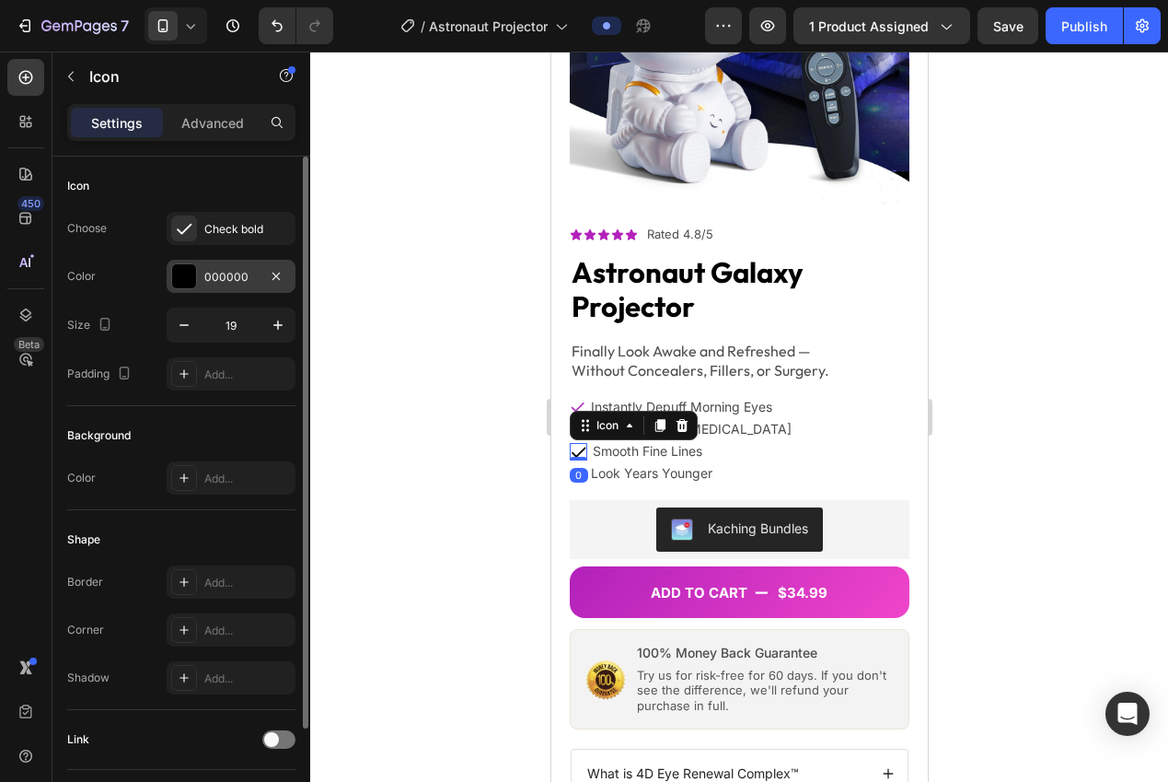
drag, startPoint x: 180, startPoint y: 276, endPoint x: 191, endPoint y: 283, distance: 12.8
click at [181, 277] on div at bounding box center [184, 276] width 24 height 24
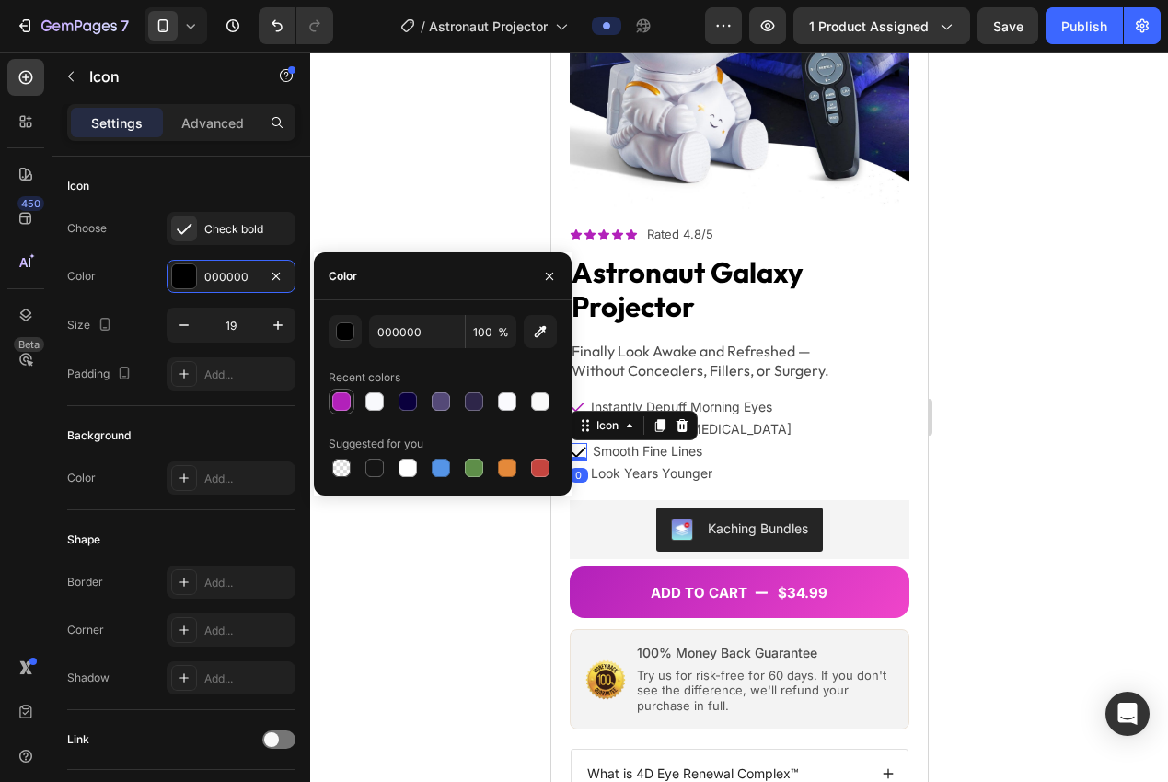
click at [338, 400] on div at bounding box center [341, 401] width 18 height 18
type input "B221BA"
drag, startPoint x: 417, startPoint y: 617, endPoint x: 488, endPoint y: 552, distance: 95.8
click at [417, 616] on div at bounding box center [739, 417] width 858 height 730
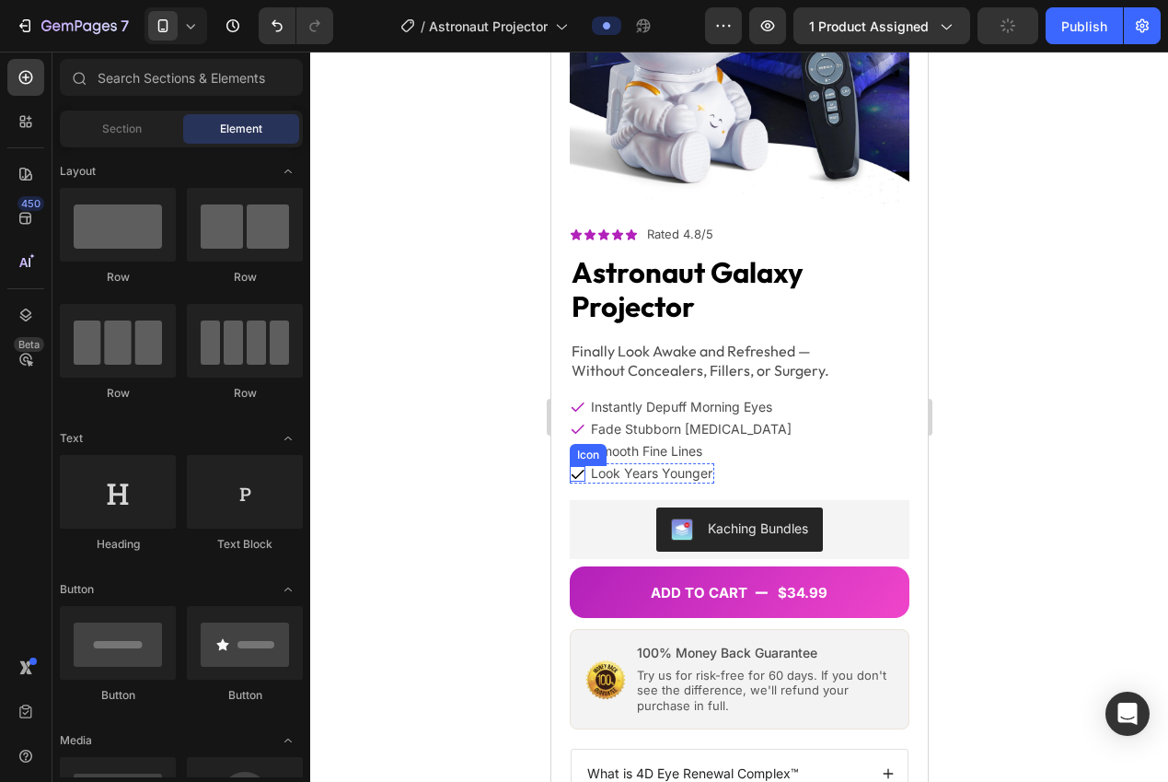
click at [574, 466] on icon at bounding box center [577, 474] width 16 height 16
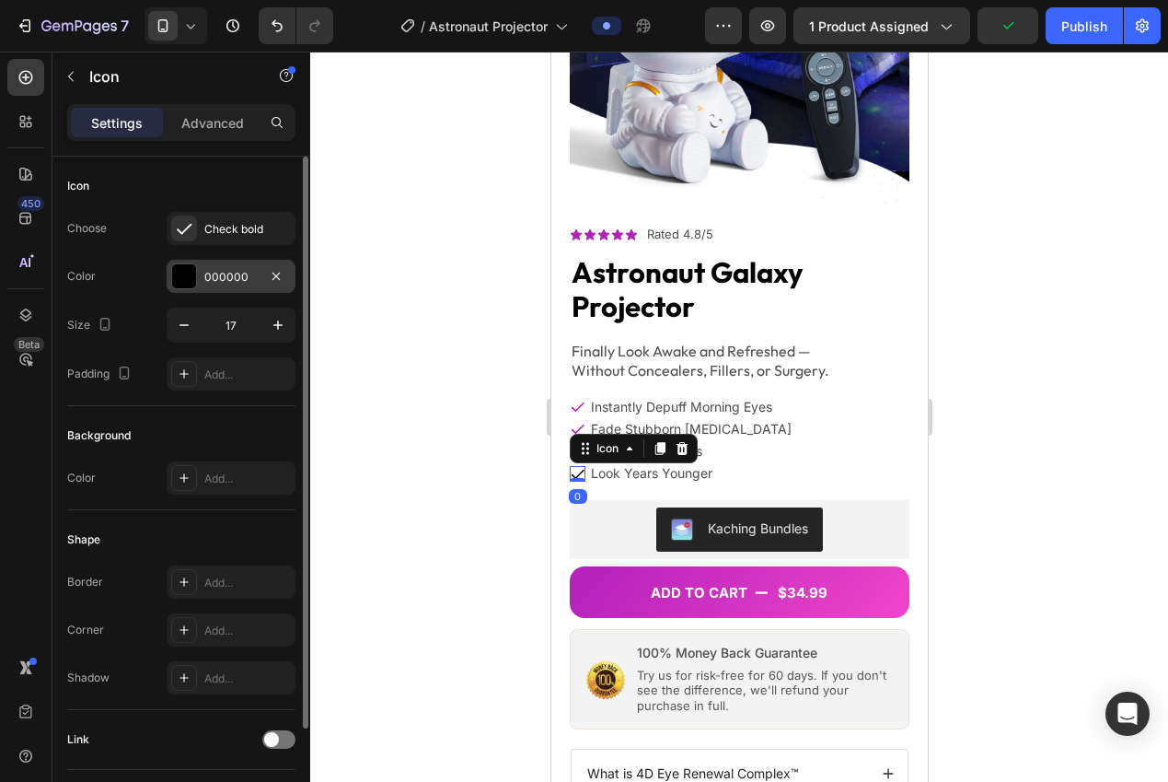
click at [203, 282] on div "000000" at bounding box center [231, 276] width 129 height 33
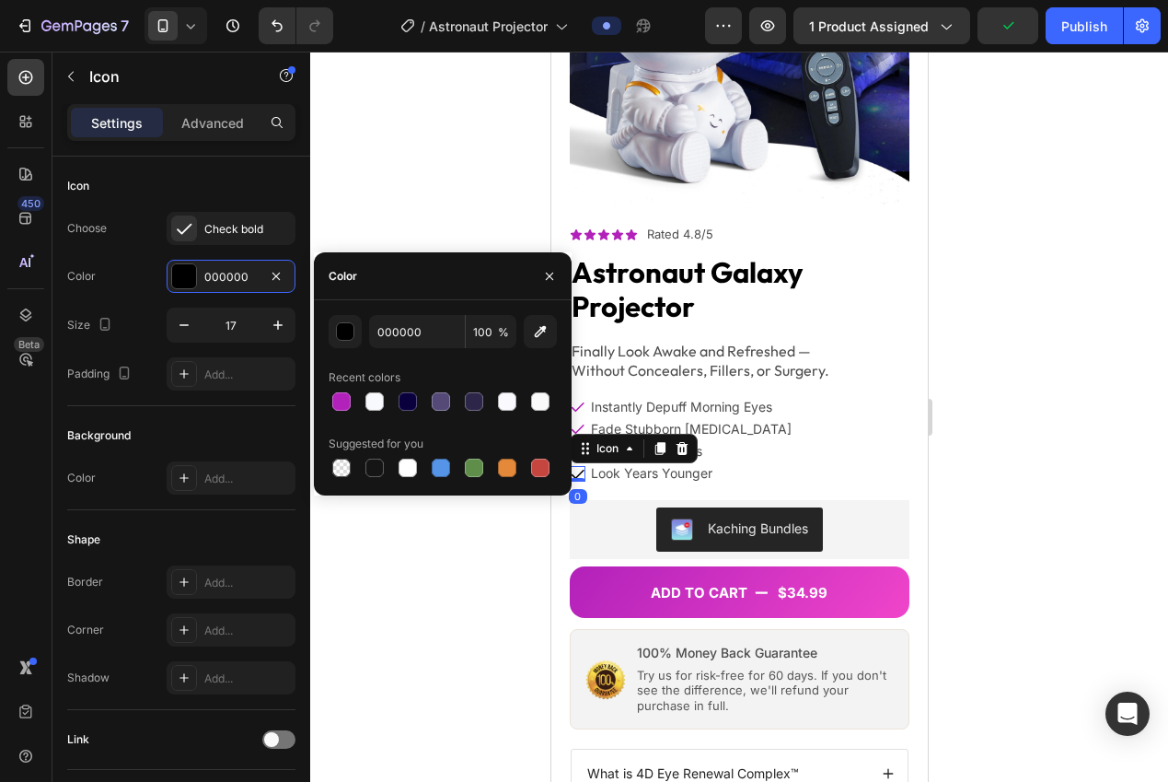
click at [347, 408] on div at bounding box center [341, 401] width 18 height 18
type input "B221BA"
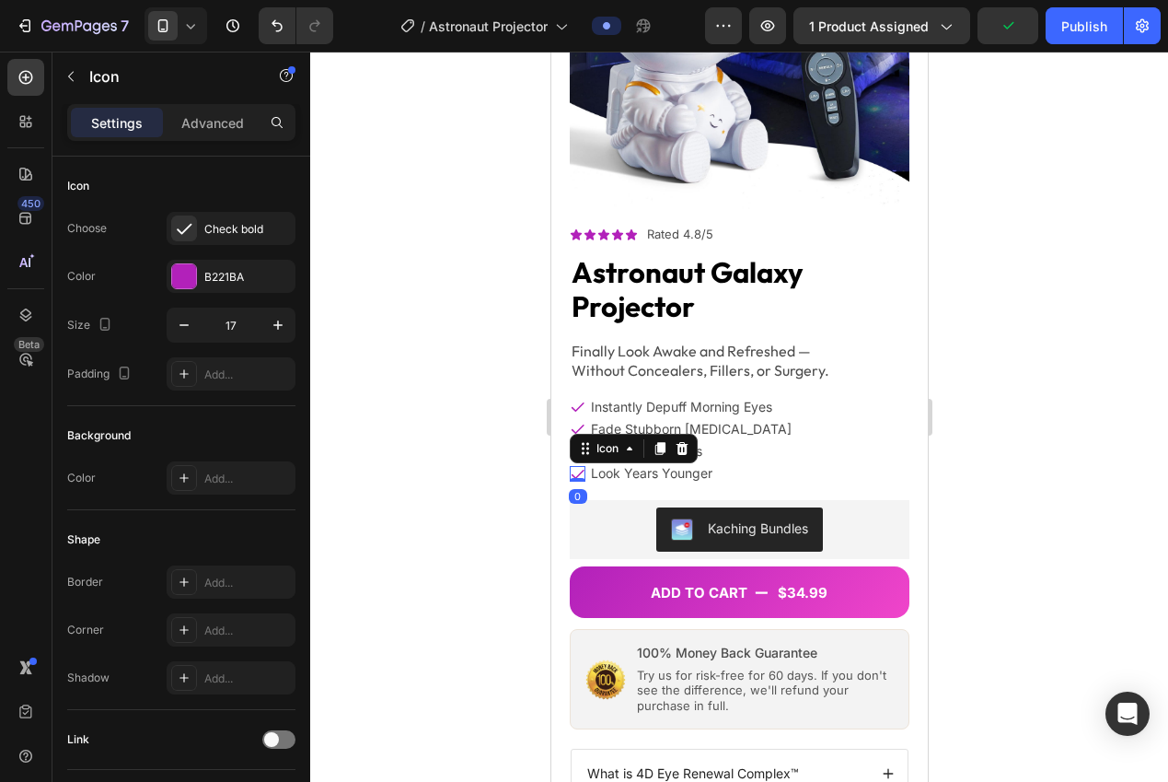
drag, startPoint x: 330, startPoint y: 543, endPoint x: 401, endPoint y: 537, distance: 71.2
click at [333, 544] on div at bounding box center [739, 417] width 858 height 730
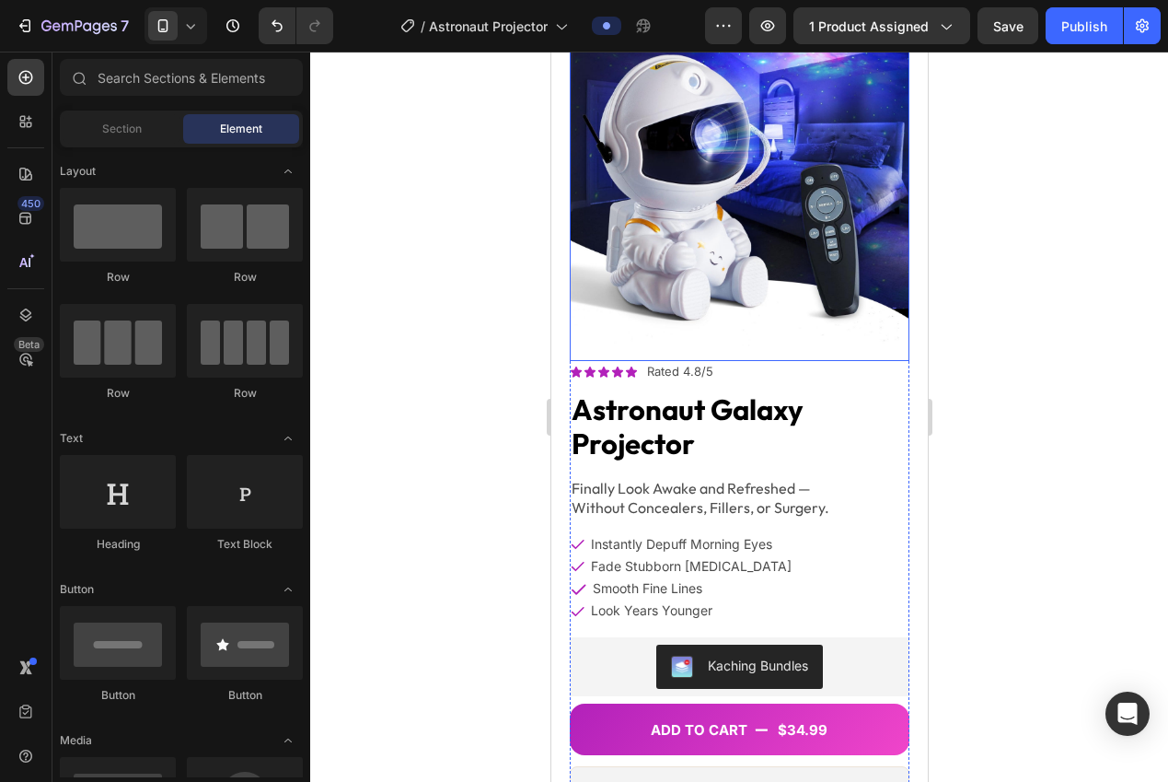
scroll to position [362, 0]
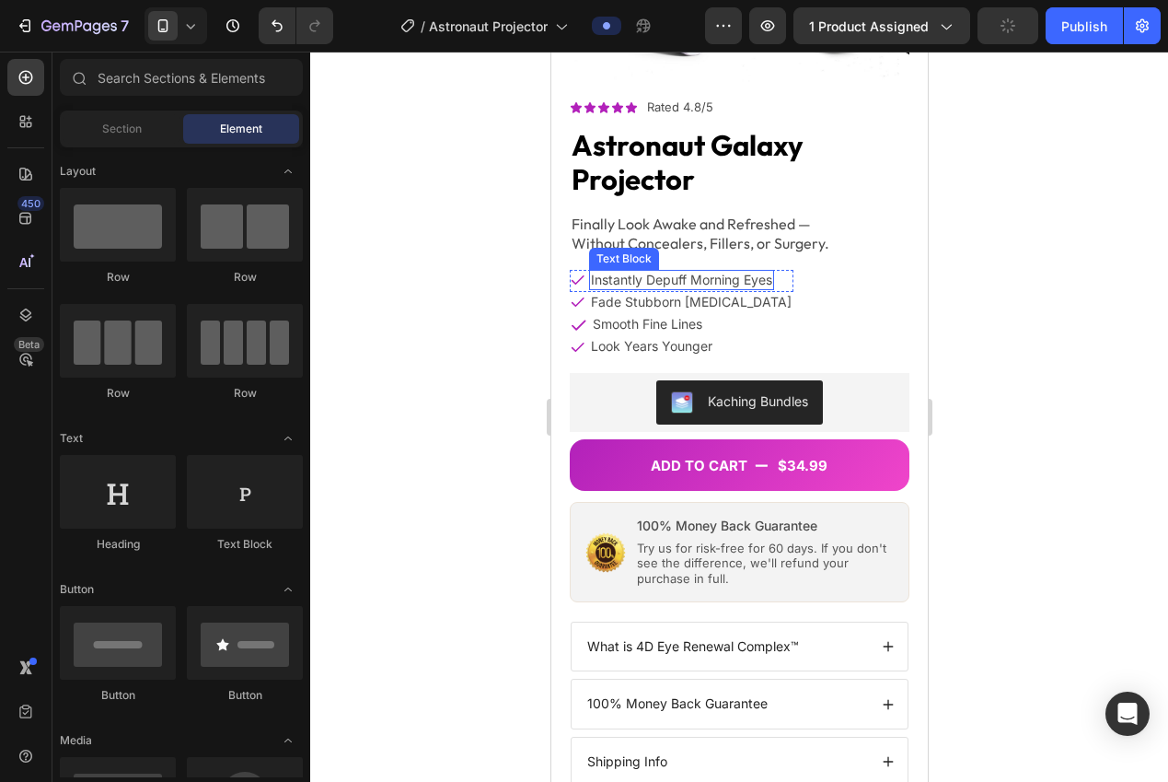
click at [690, 272] on p "instantly depuff morning eyes" at bounding box center [680, 280] width 181 height 17
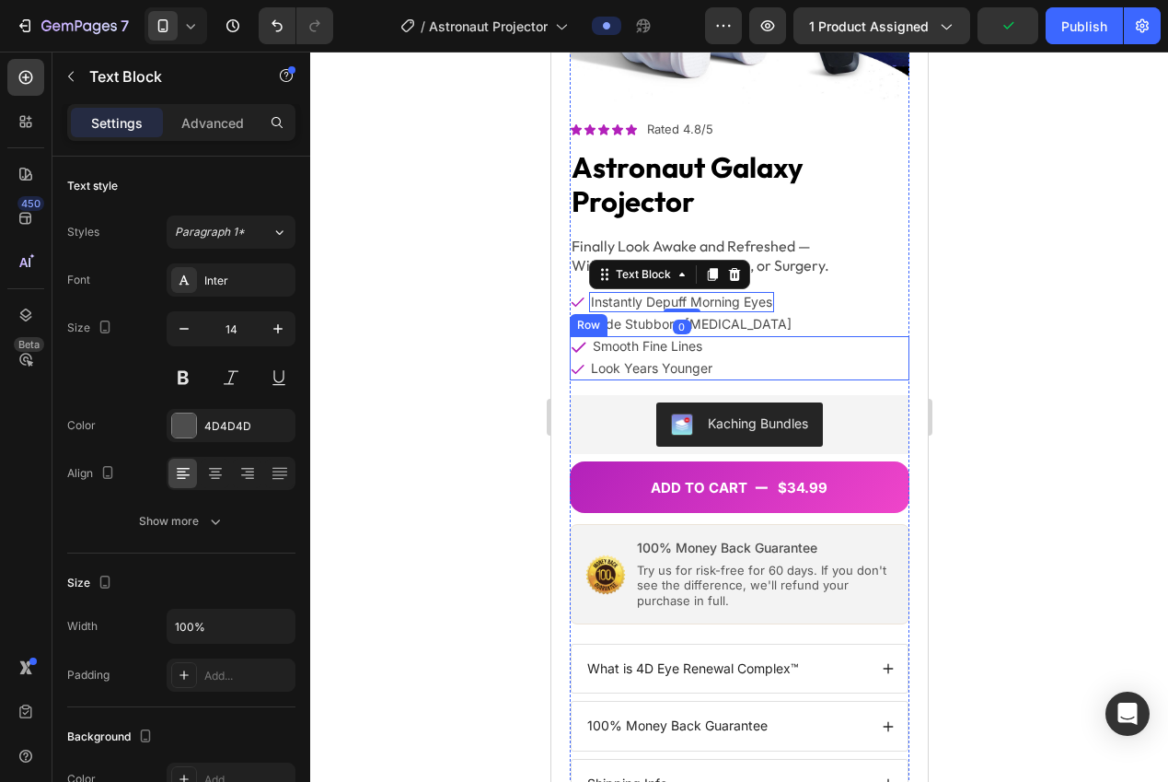
scroll to position [329, 0]
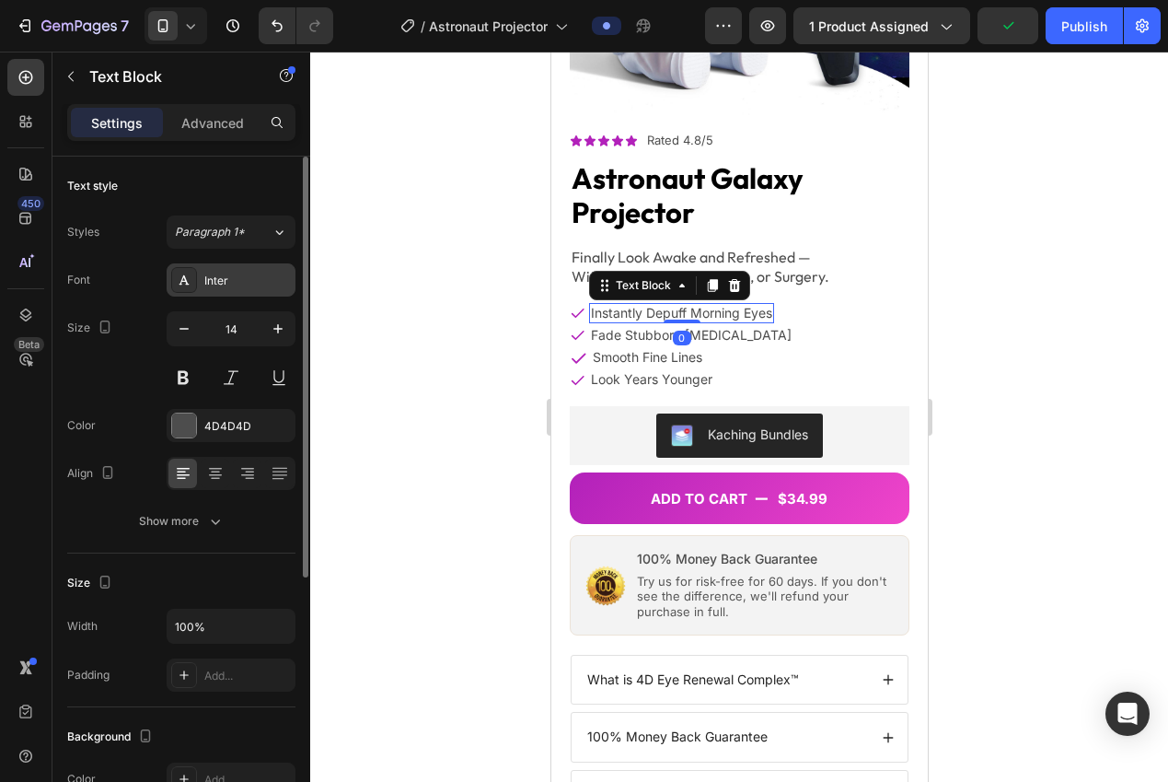
click at [221, 276] on div "Inter" at bounding box center [247, 280] width 87 height 17
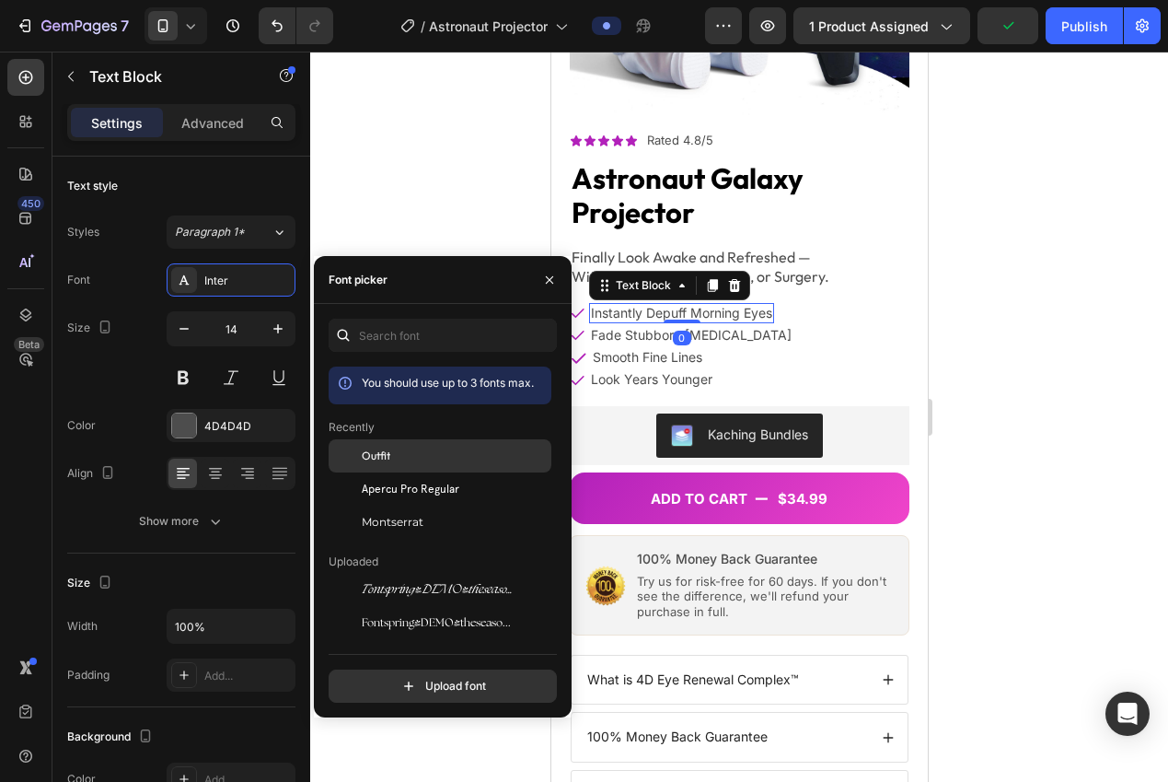
click at [418, 454] on div "Outfit" at bounding box center [455, 455] width 186 height 17
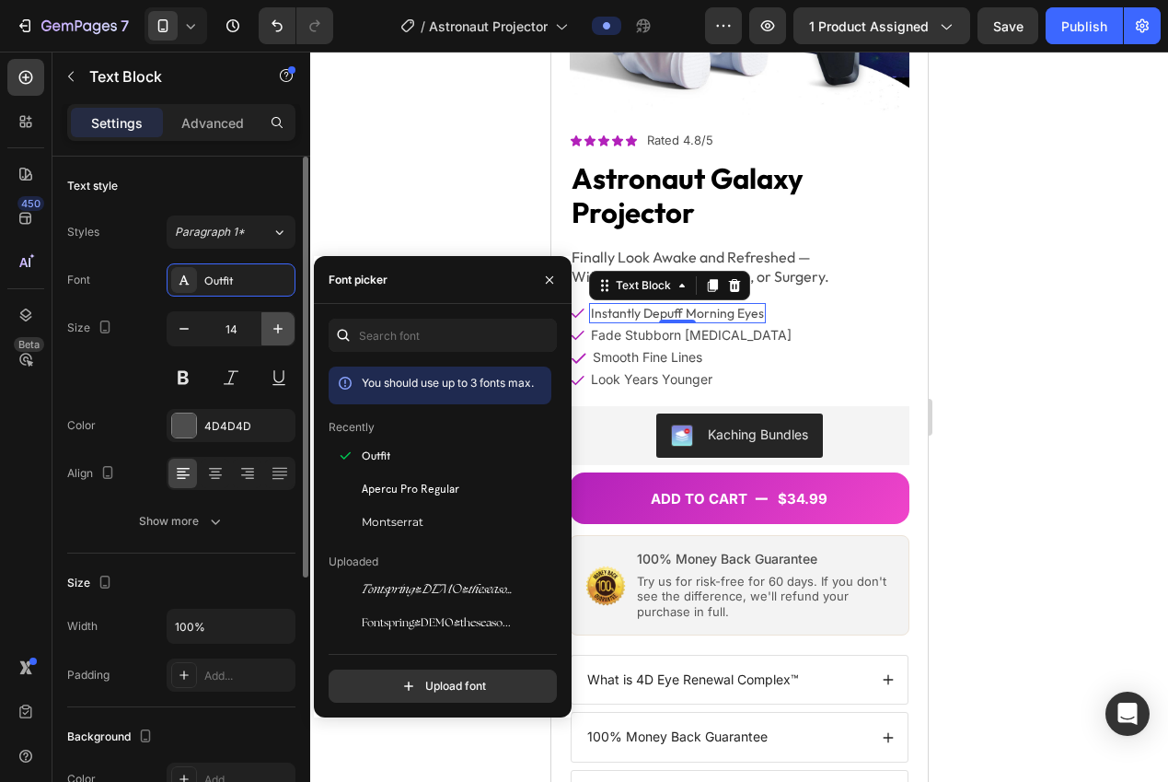
click at [283, 327] on icon "button" at bounding box center [278, 328] width 18 height 18
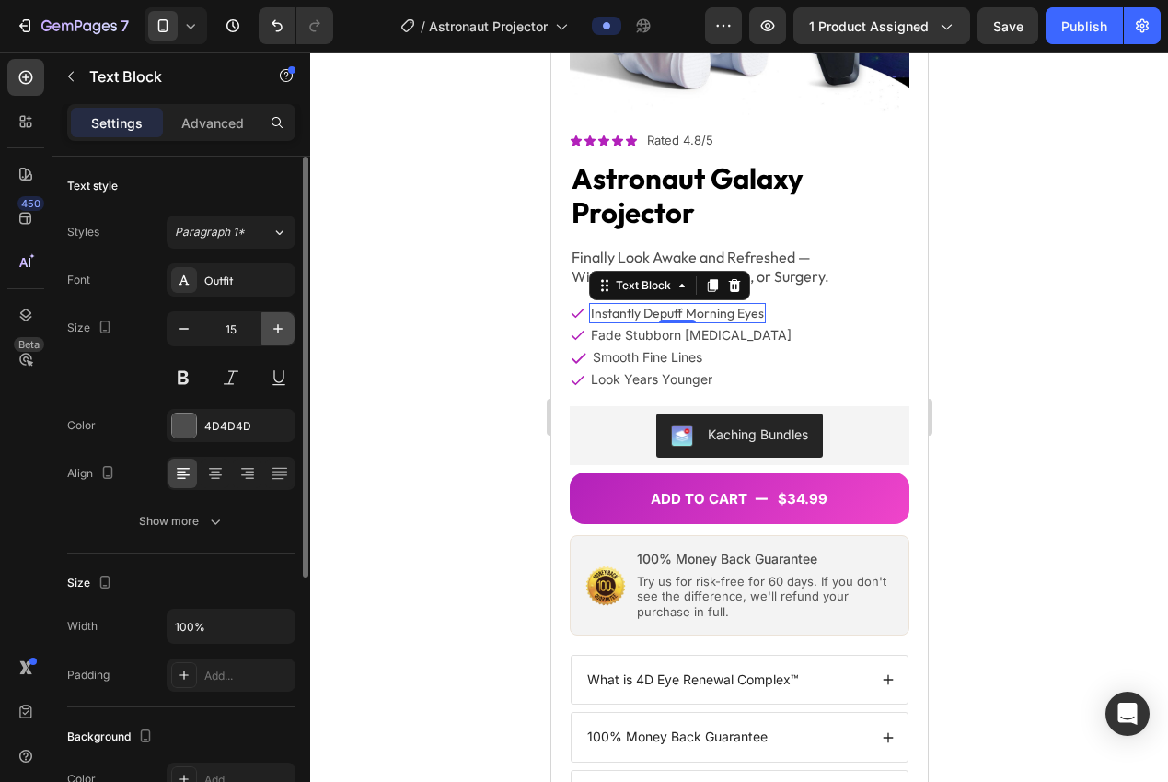
click at [282, 327] on icon "button" at bounding box center [278, 328] width 18 height 18
type input "16"
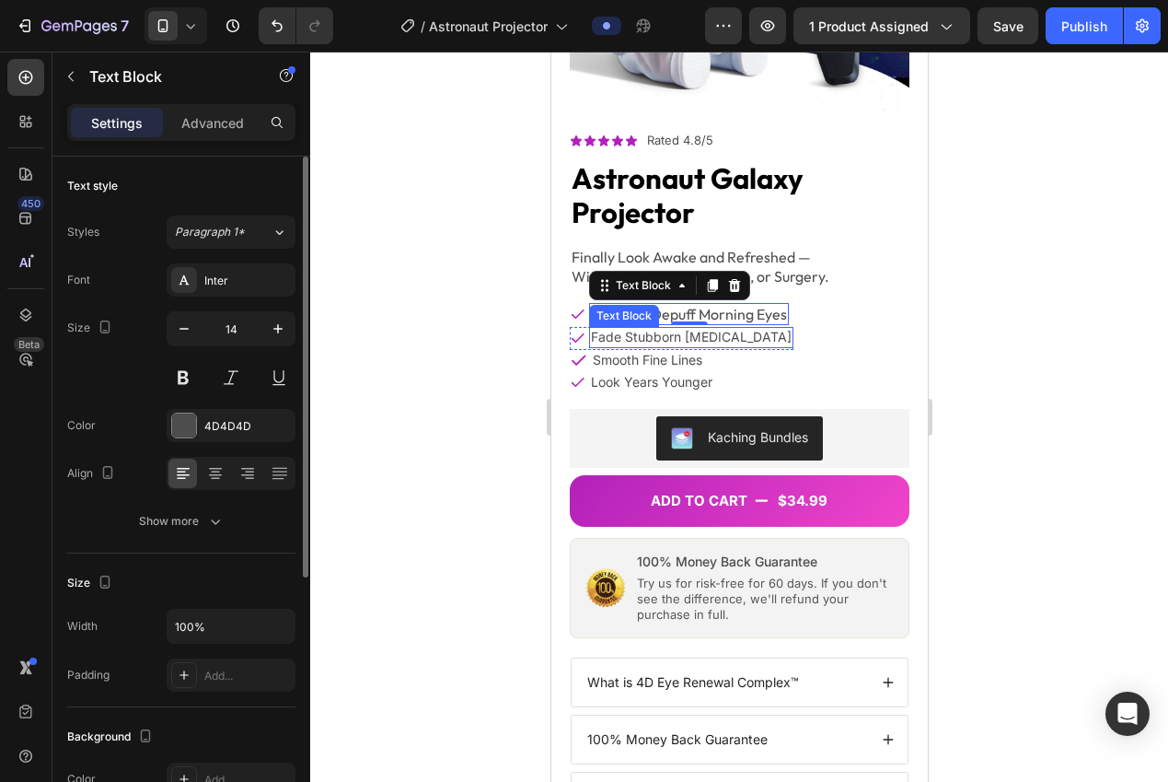
click at [636, 329] on p "fade stubborn [MEDICAL_DATA]" at bounding box center [690, 337] width 201 height 17
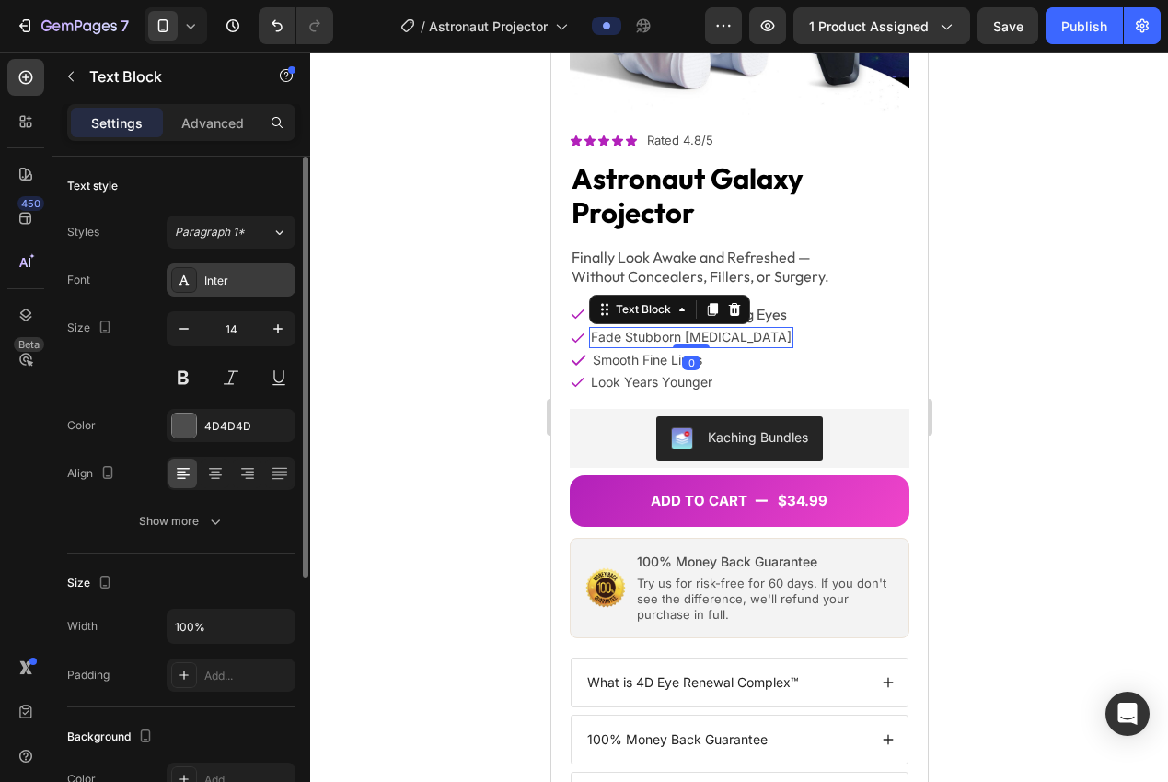
click at [248, 290] on div "Inter" at bounding box center [231, 279] width 129 height 33
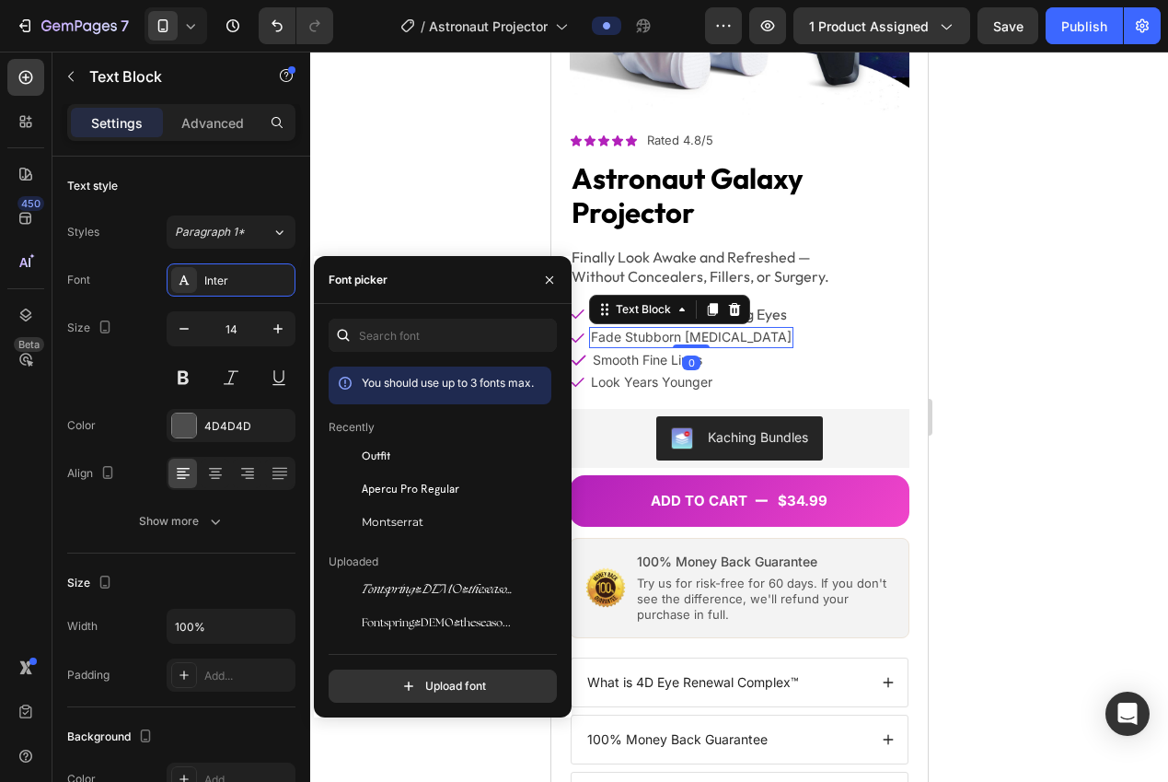
drag, startPoint x: 386, startPoint y: 452, endPoint x: 354, endPoint y: 409, distance: 53.4
click at [386, 453] on span "Outfit" at bounding box center [376, 455] width 29 height 17
click at [272, 322] on icon "button" at bounding box center [278, 328] width 18 height 18
click at [271, 322] on icon "button" at bounding box center [278, 328] width 18 height 18
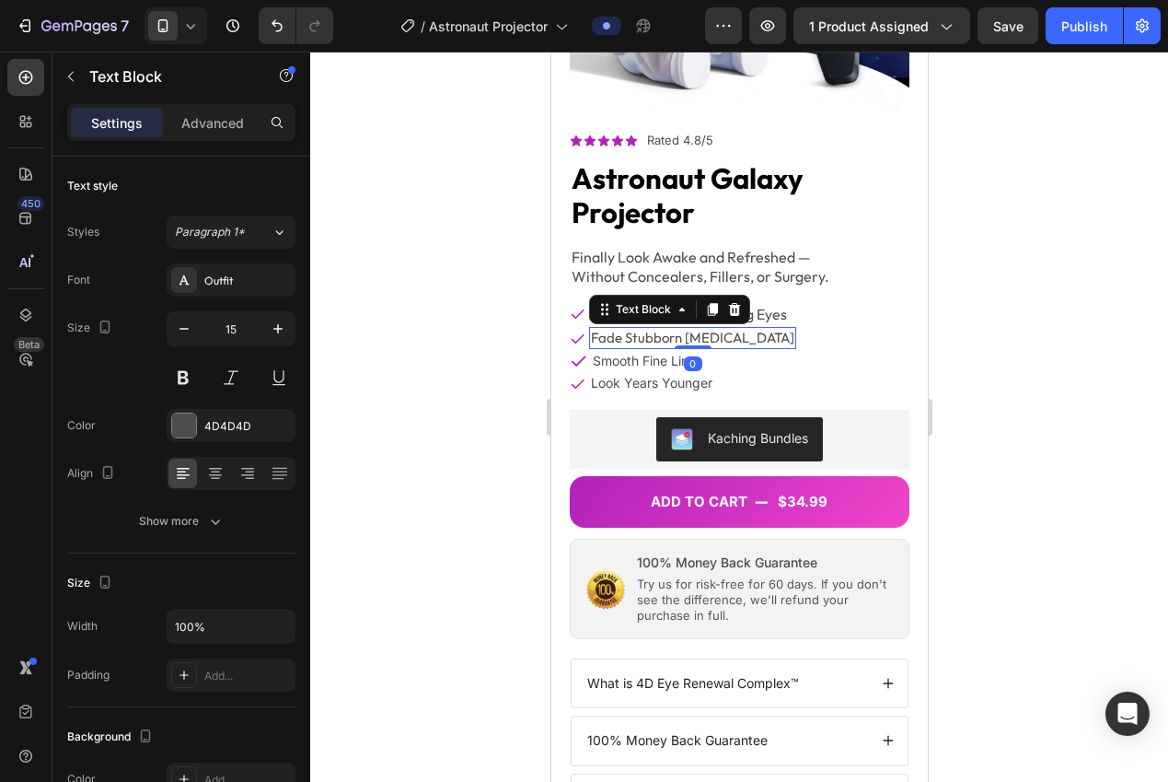
type input "16"
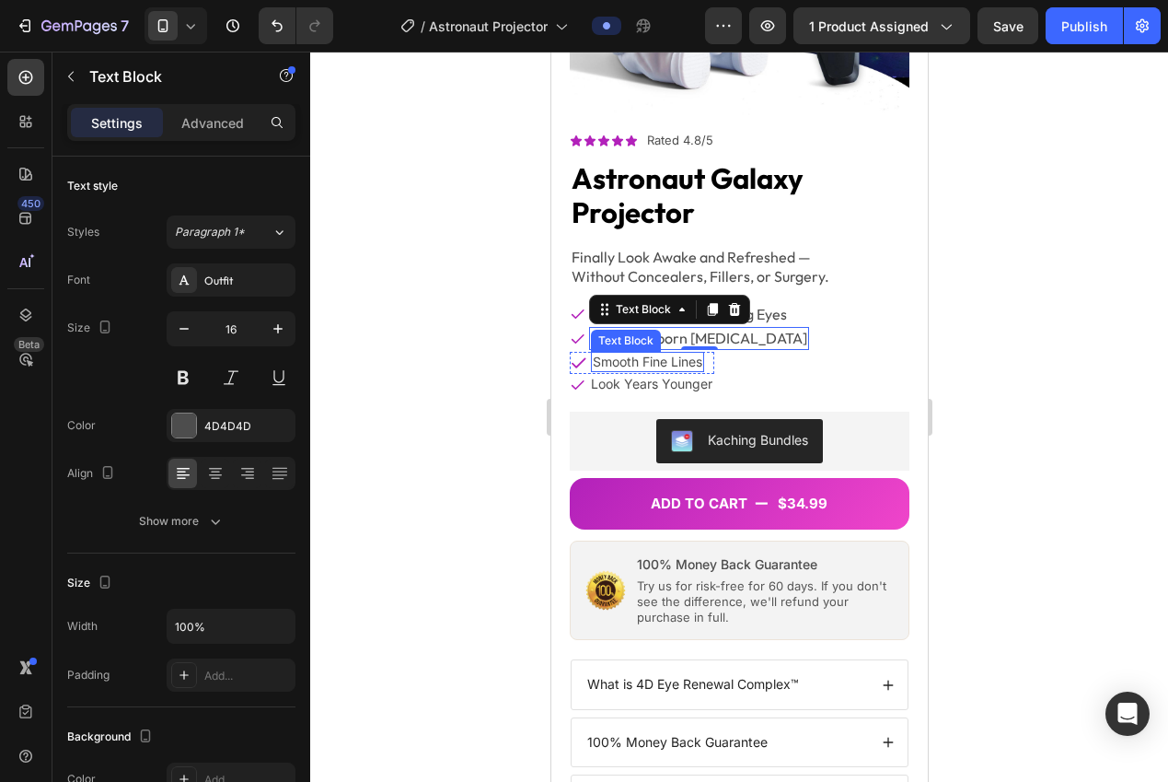
click at [631, 353] on p "smooth fine lines" at bounding box center [647, 361] width 110 height 17
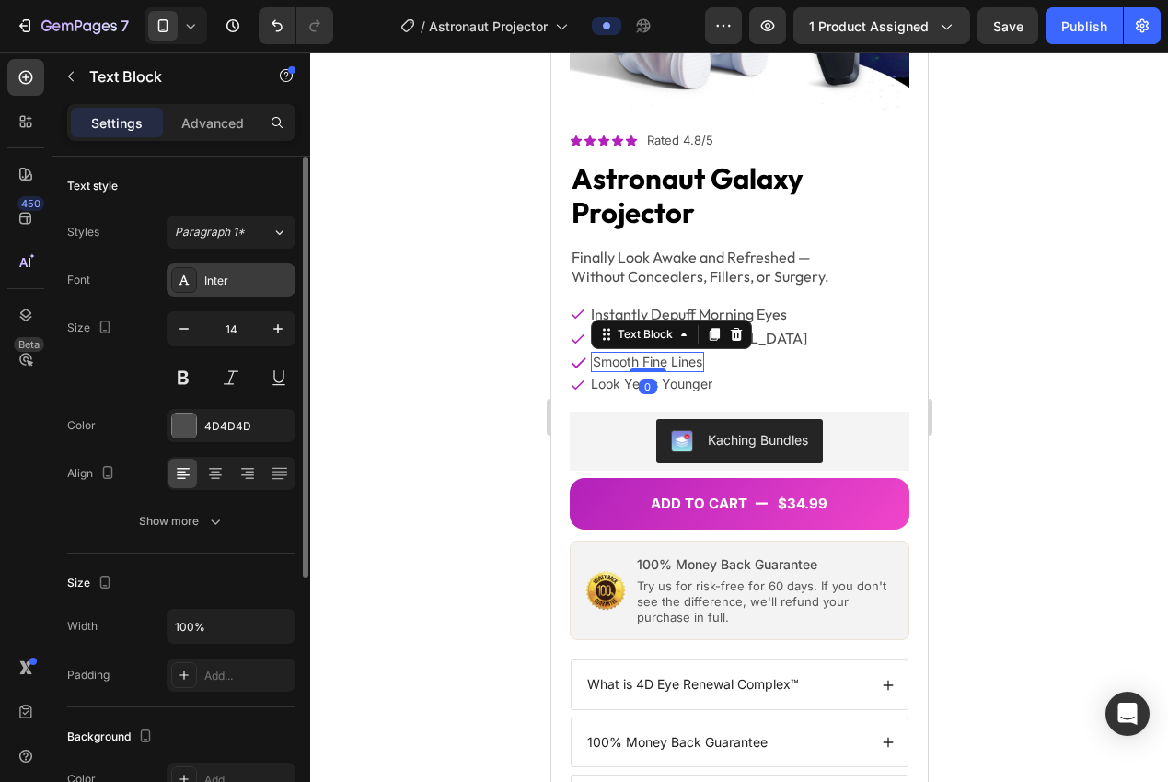
click at [259, 286] on div "Inter" at bounding box center [247, 280] width 87 height 17
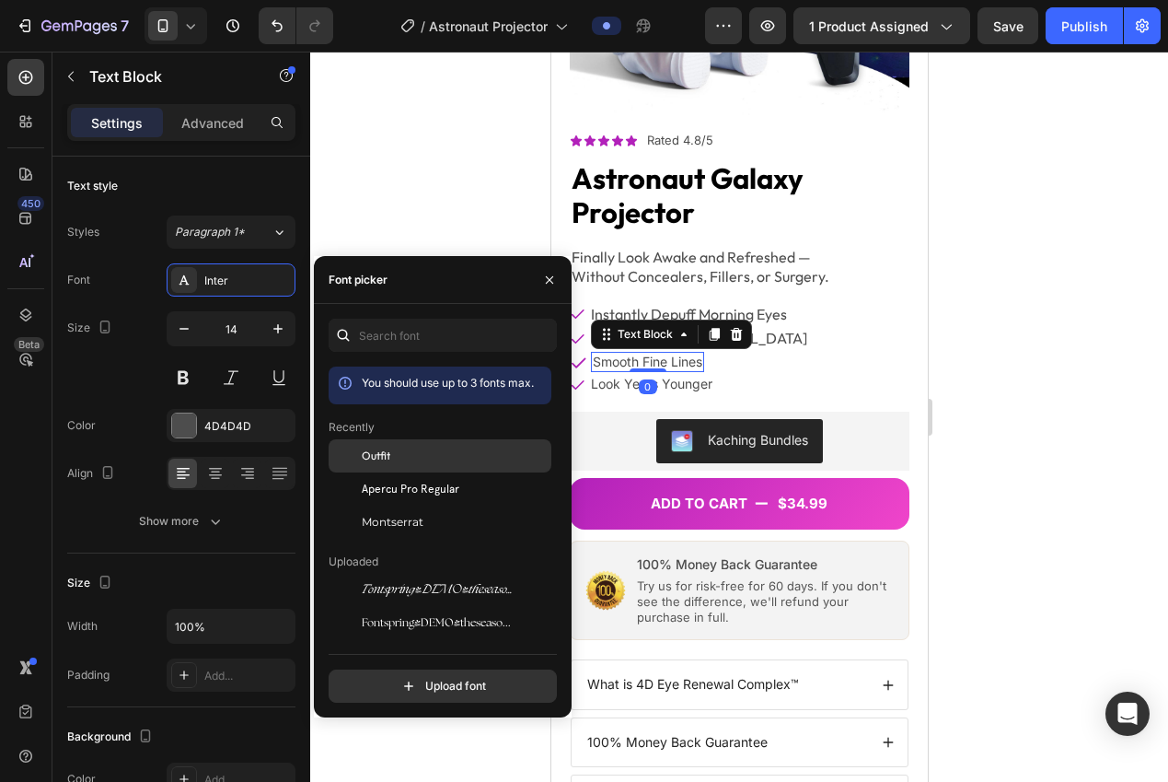
click at [390, 465] on div "Outfit" at bounding box center [440, 455] width 223 height 33
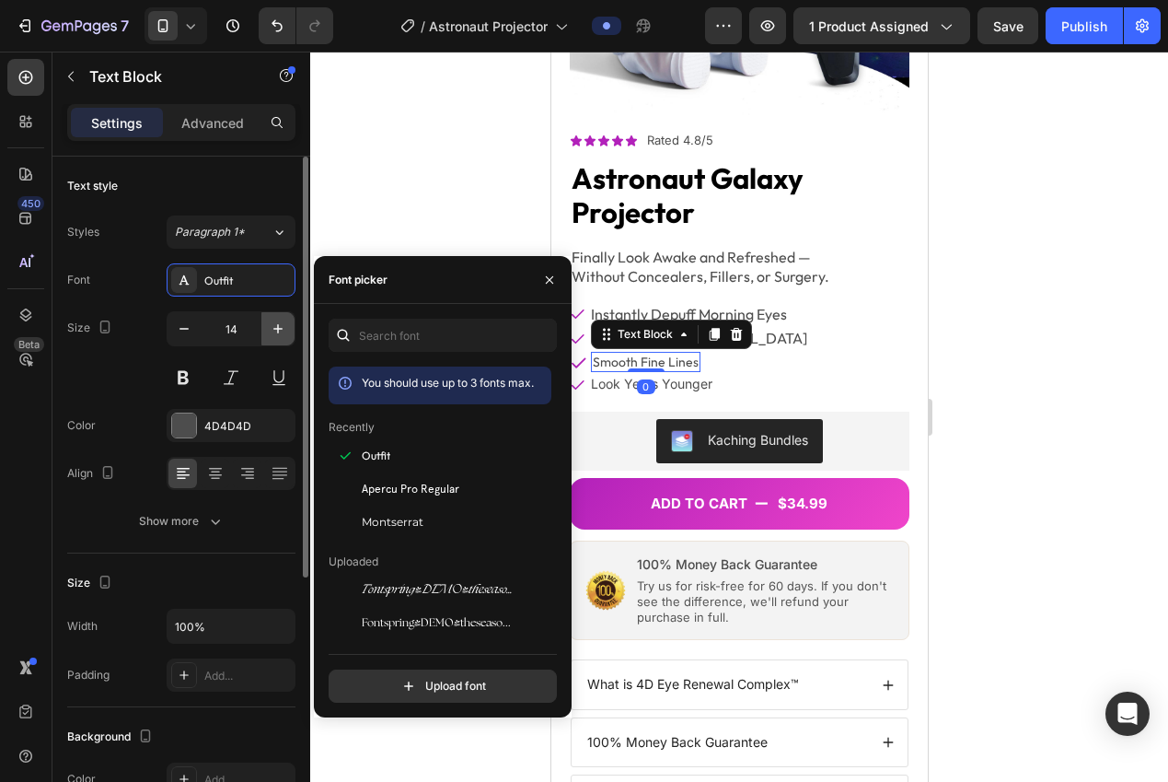
click at [277, 333] on icon "button" at bounding box center [278, 328] width 18 height 18
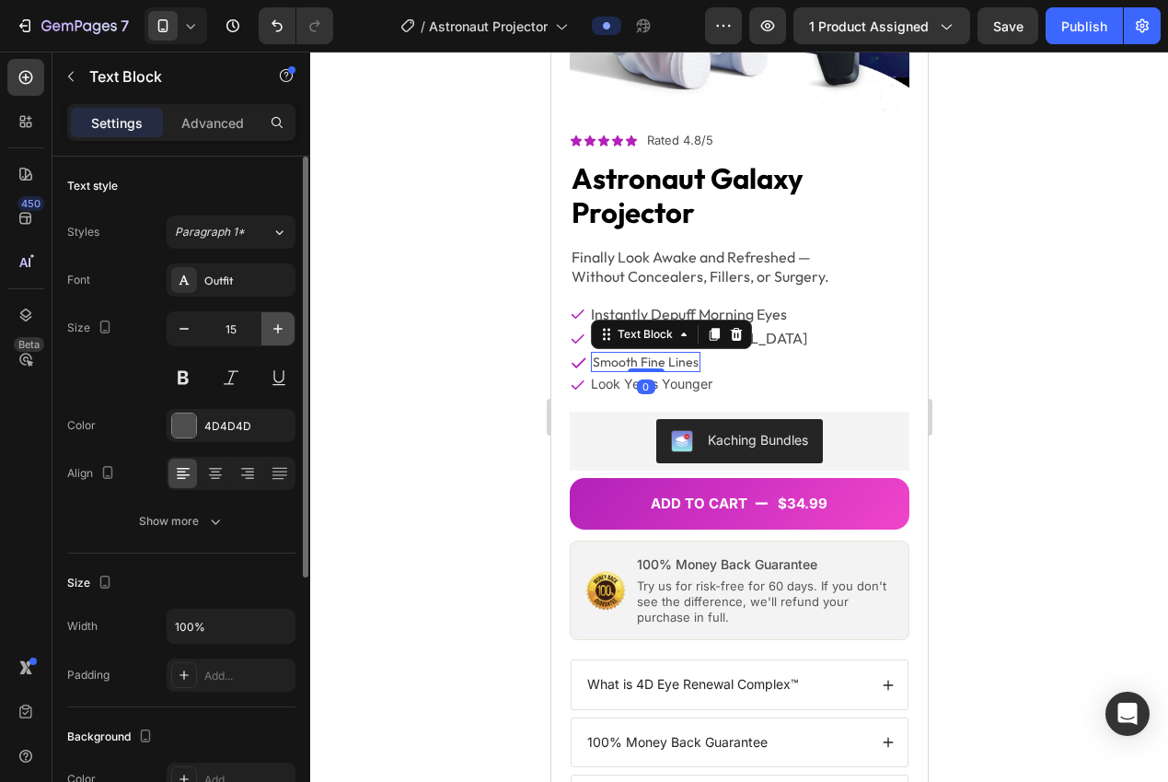
click at [276, 333] on icon "button" at bounding box center [278, 328] width 18 height 18
type input "16"
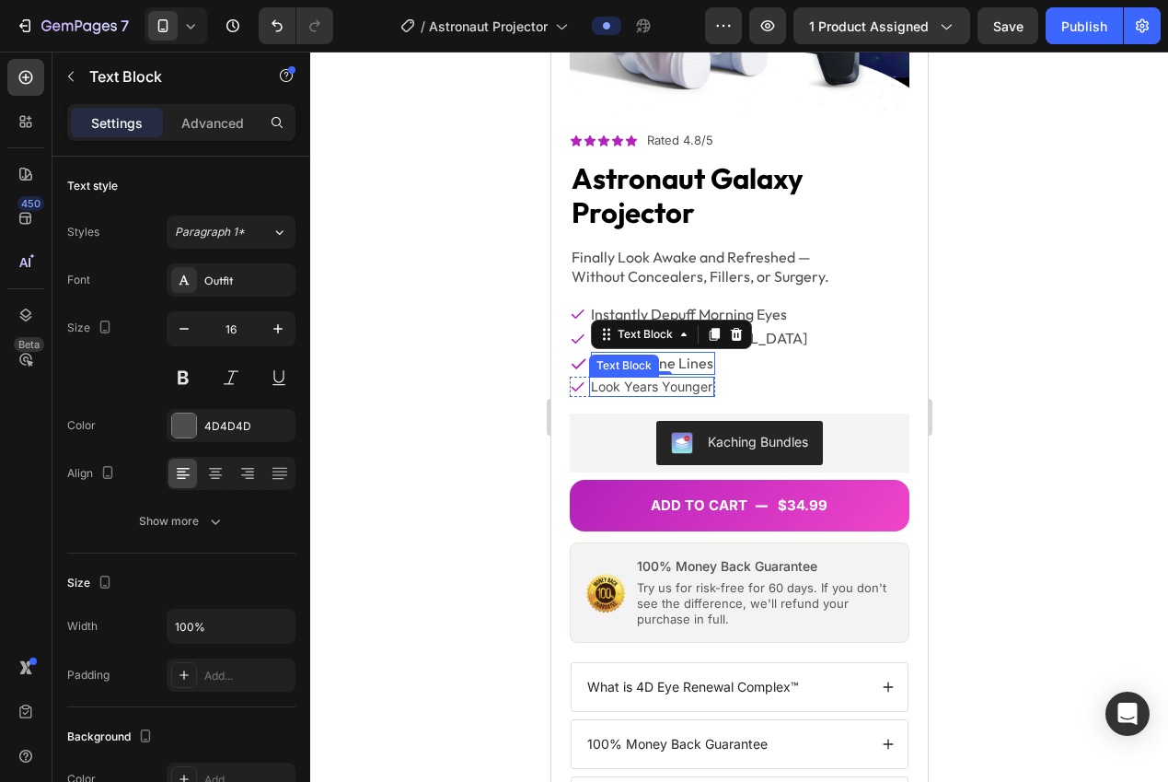
click at [625, 378] on p "Look Years Younger" at bounding box center [651, 386] width 122 height 17
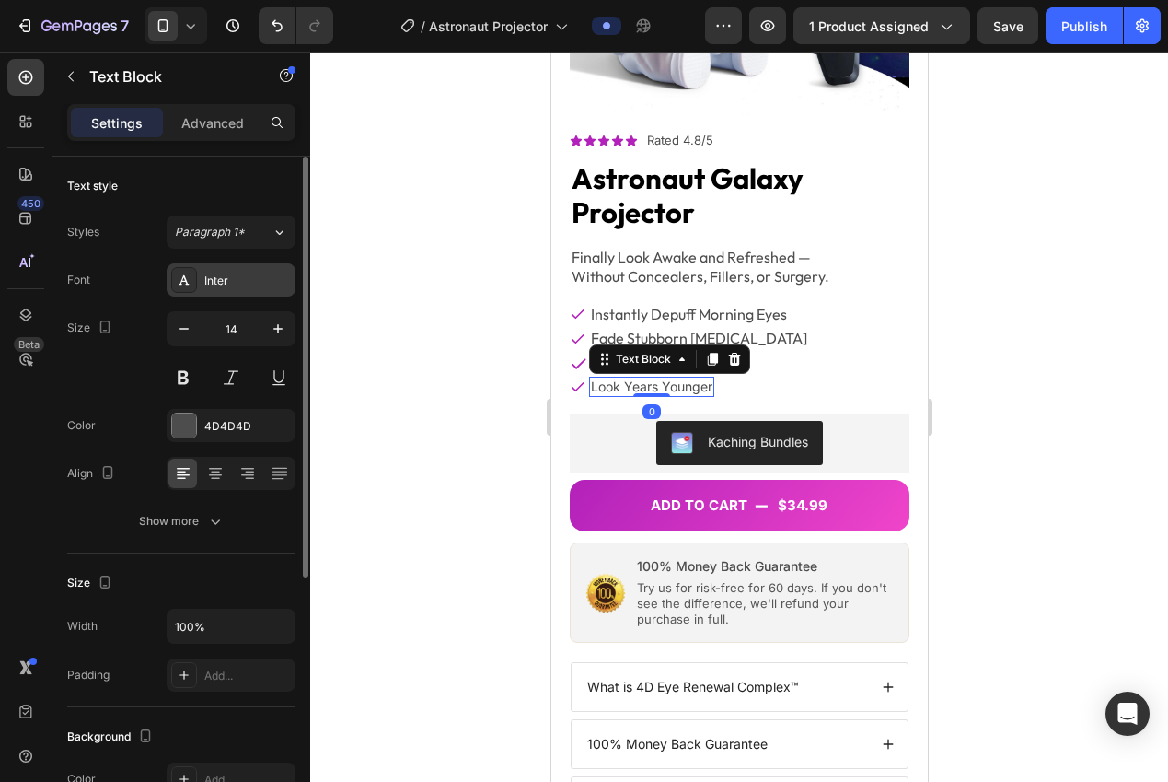
click at [272, 282] on div "Inter" at bounding box center [247, 280] width 87 height 17
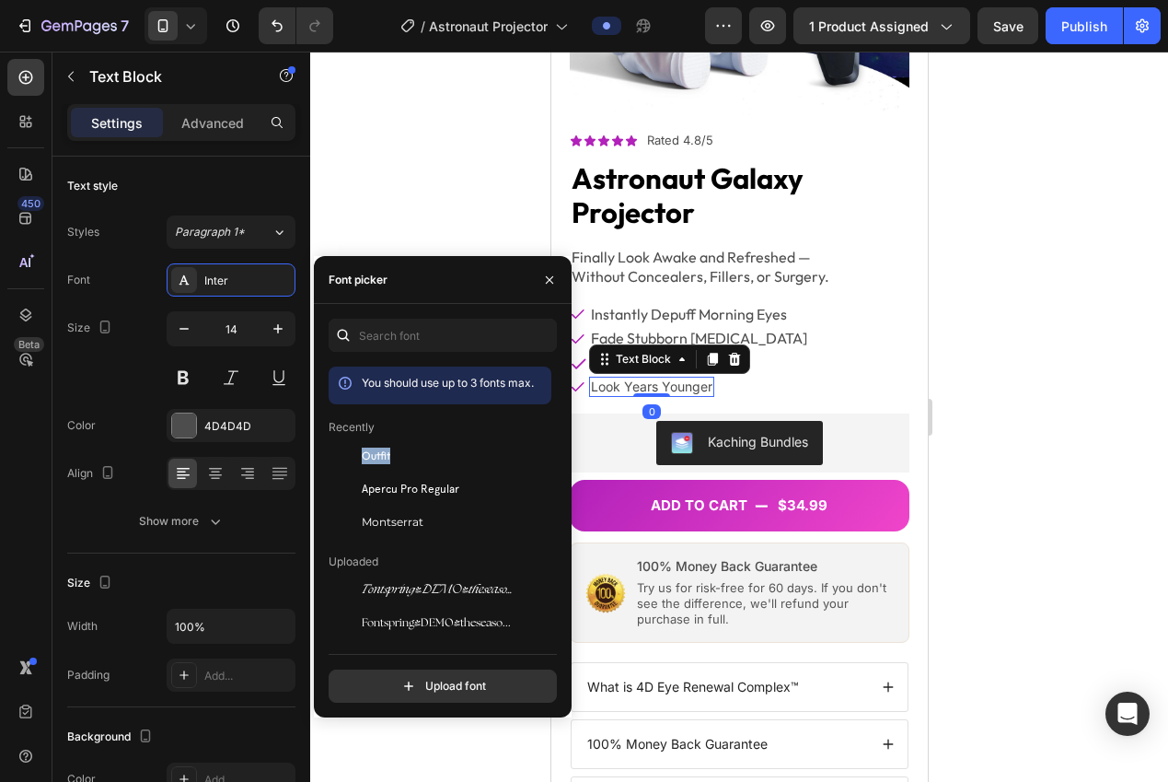
drag, startPoint x: 390, startPoint y: 447, endPoint x: 379, endPoint y: 436, distance: 15.6
click at [390, 447] on span "Outfit" at bounding box center [376, 455] width 29 height 17
click at [279, 330] on icon "button" at bounding box center [278, 328] width 18 height 18
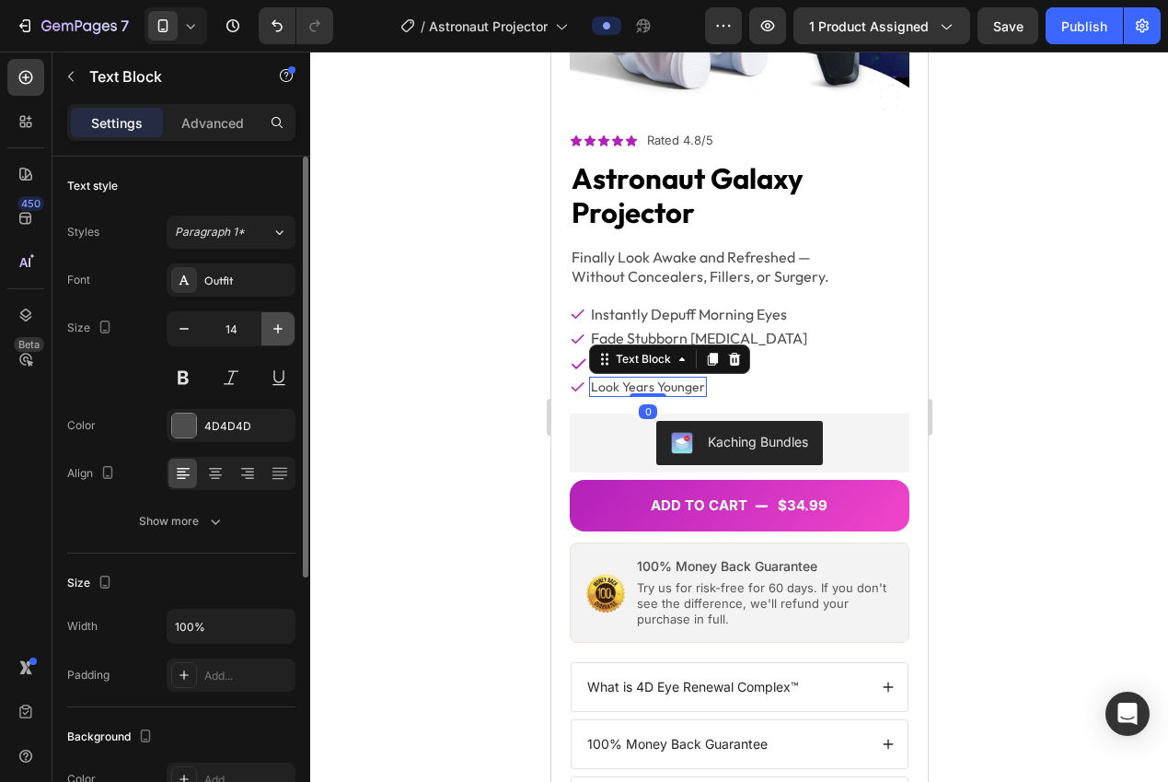
click at [279, 330] on icon "button" at bounding box center [278, 328] width 18 height 18
type input "16"
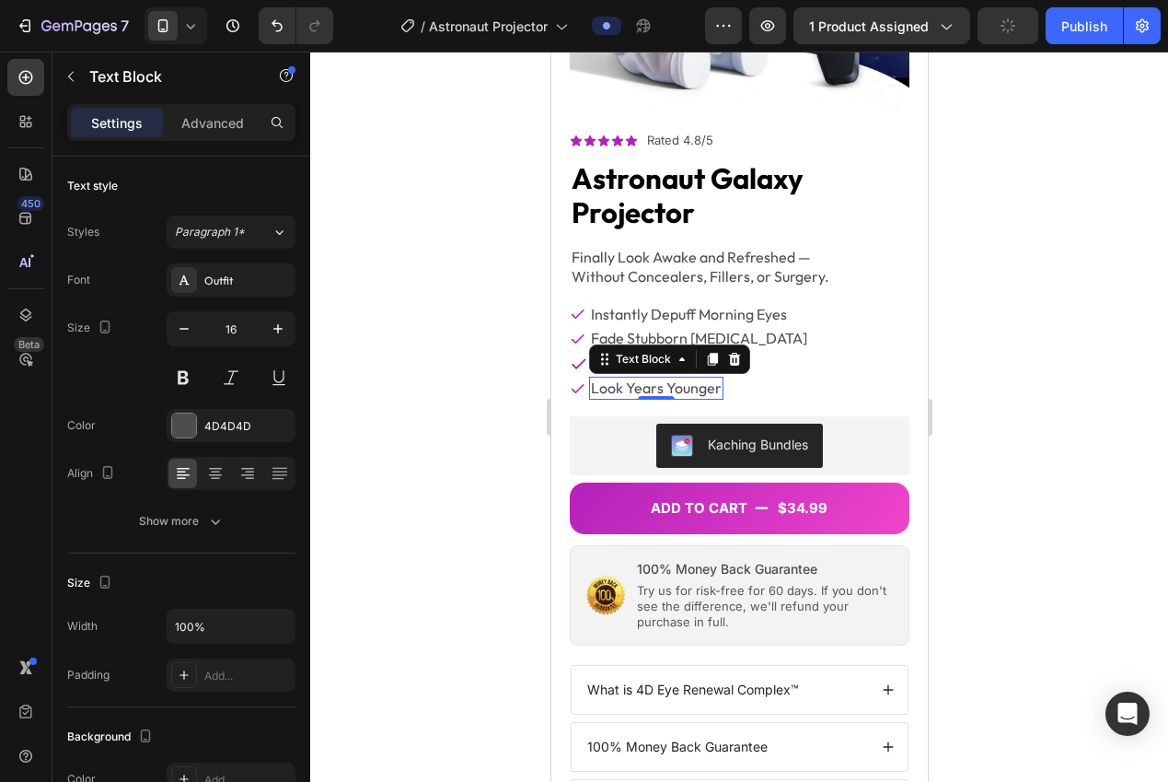
click at [371, 346] on div at bounding box center [739, 417] width 858 height 730
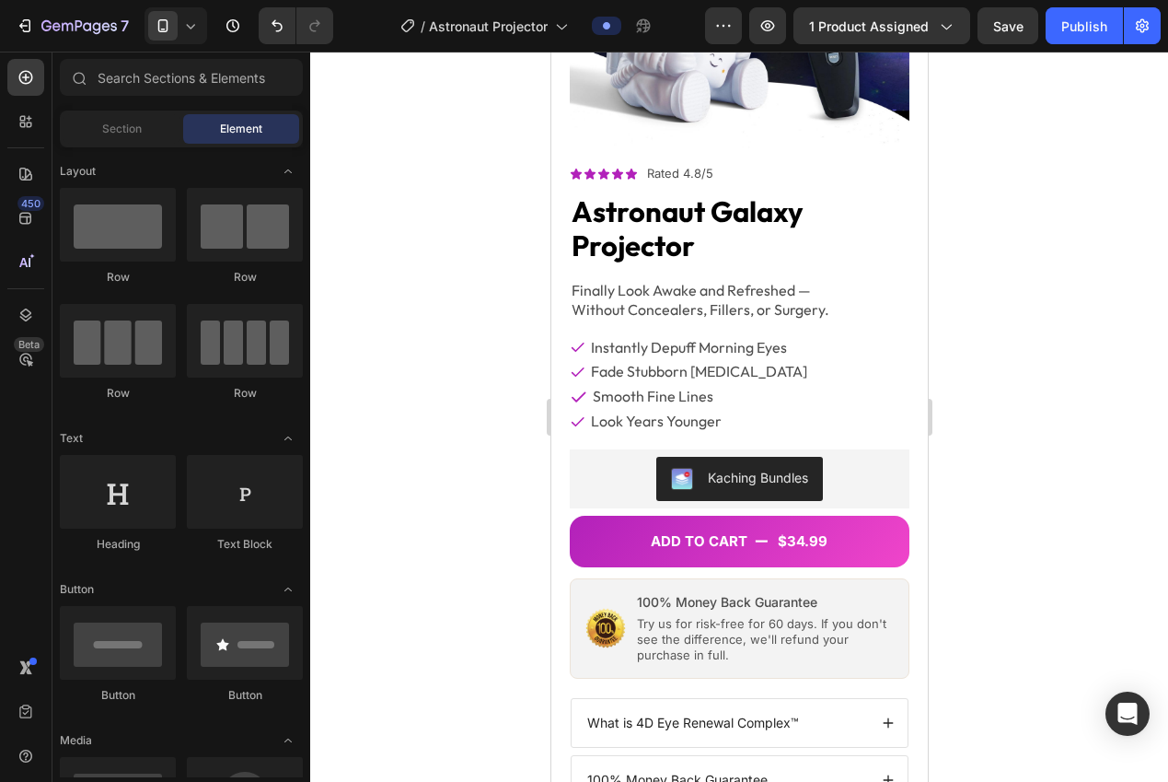
scroll to position [143, 0]
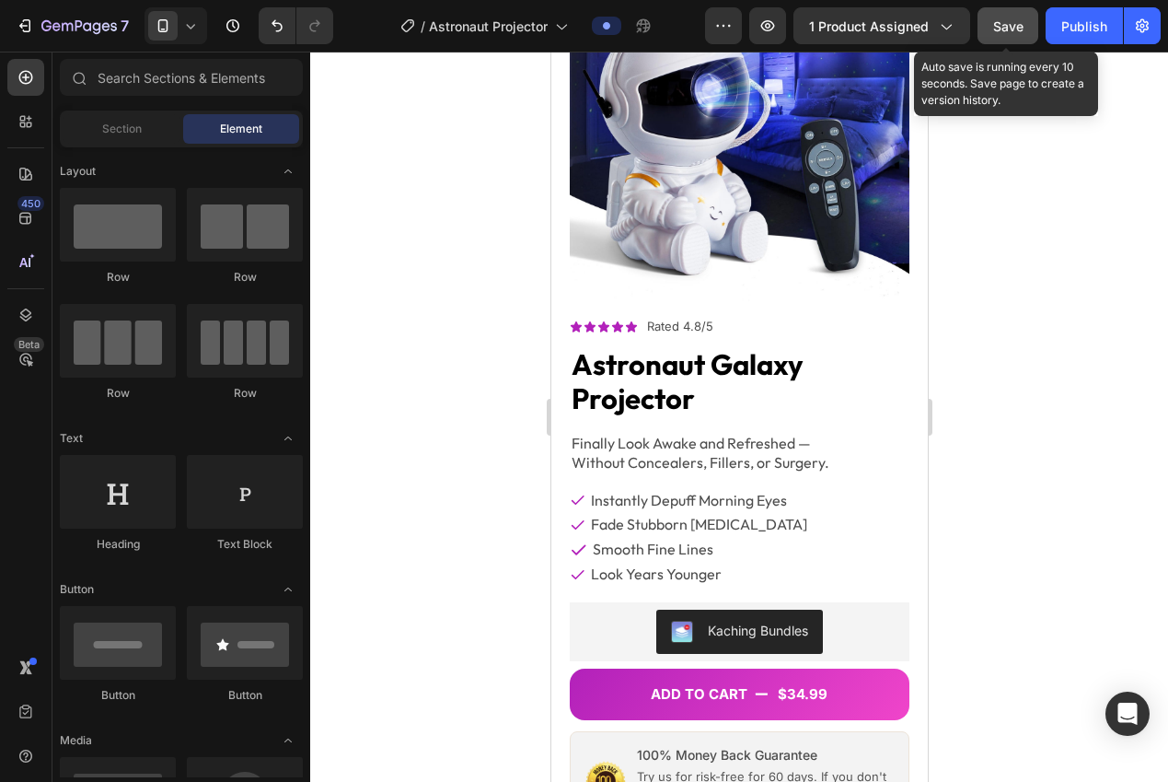
click at [999, 28] on span "Save" at bounding box center [1008, 26] width 30 height 16
click at [999, 29] on span "Save" at bounding box center [1008, 26] width 30 height 16
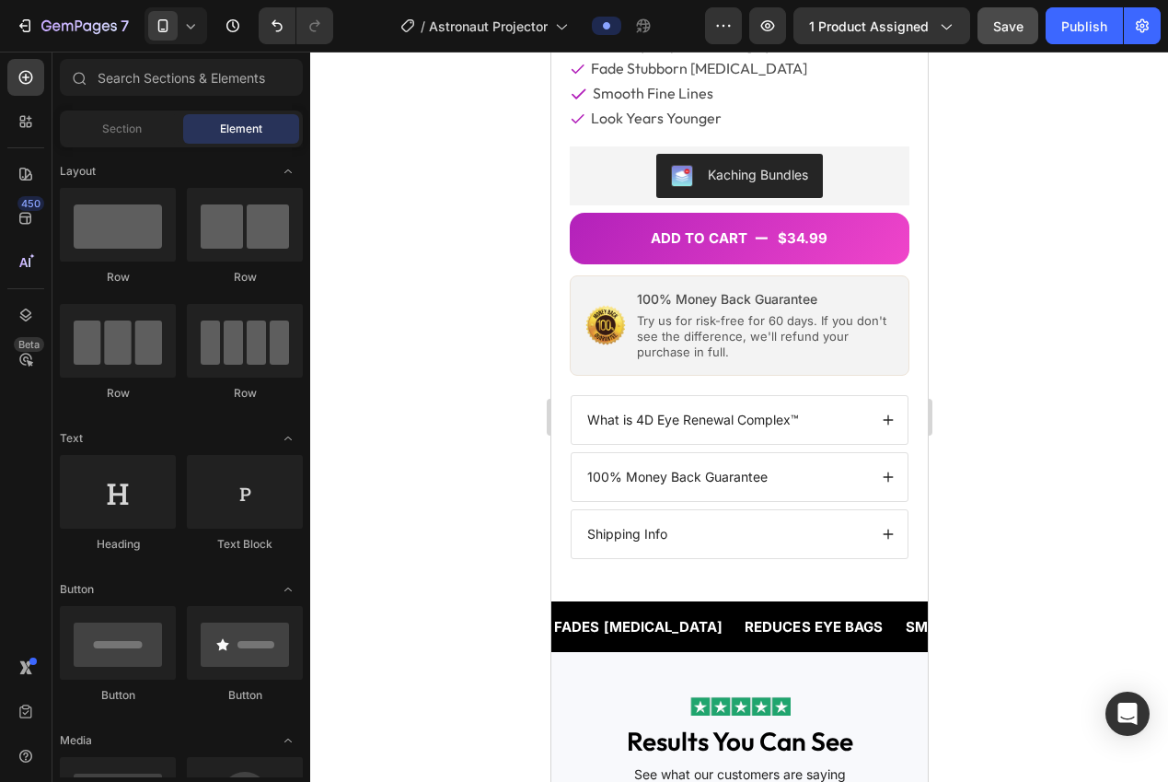
scroll to position [599, 0]
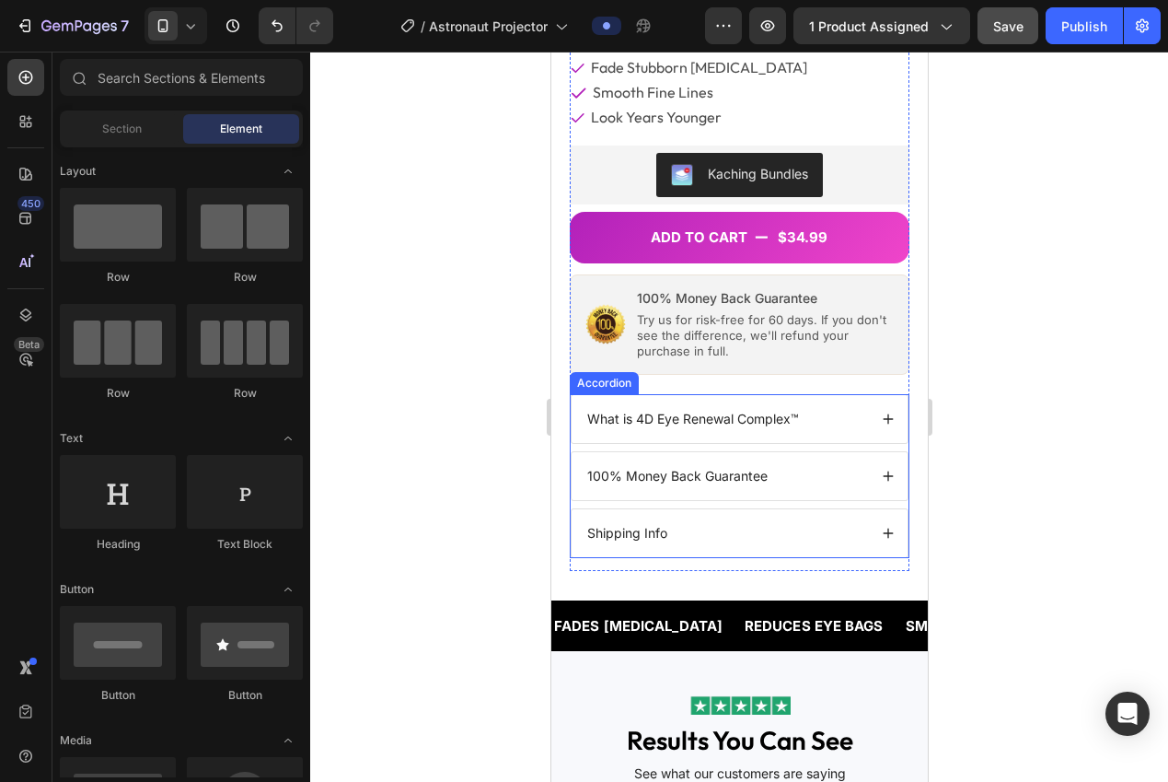
click at [594, 375] on div "Accordion" at bounding box center [604, 383] width 62 height 17
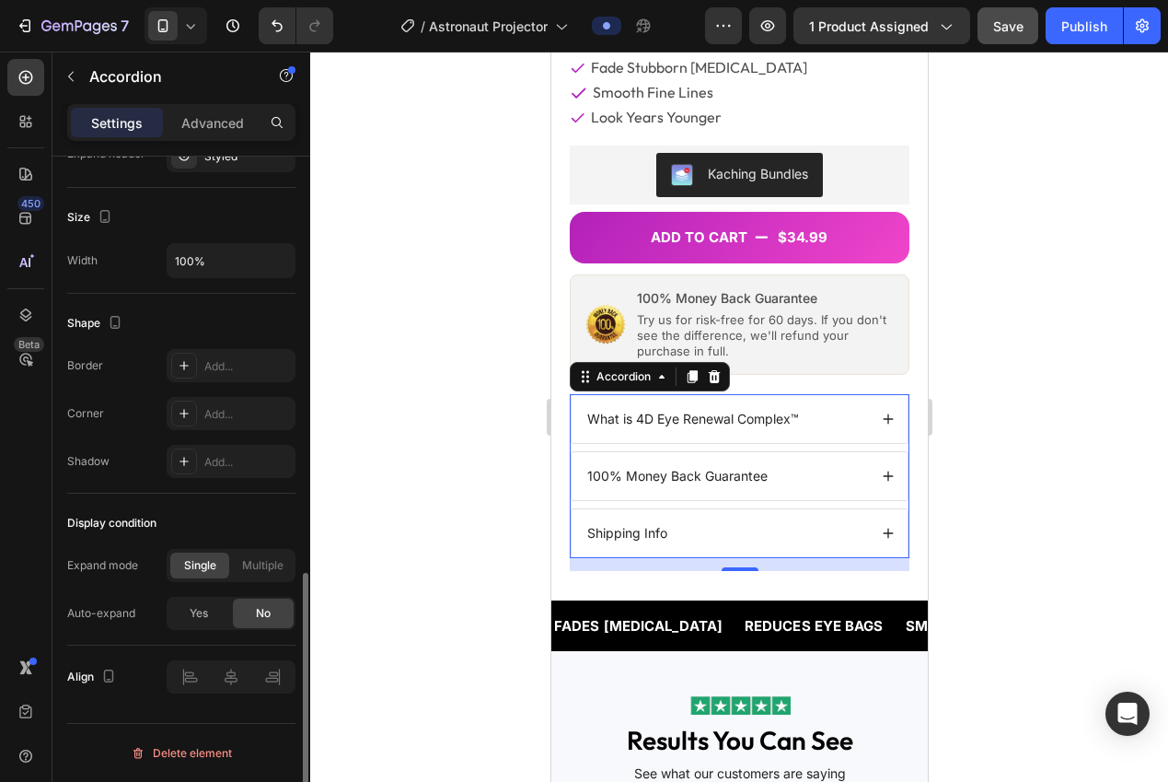
scroll to position [0, 0]
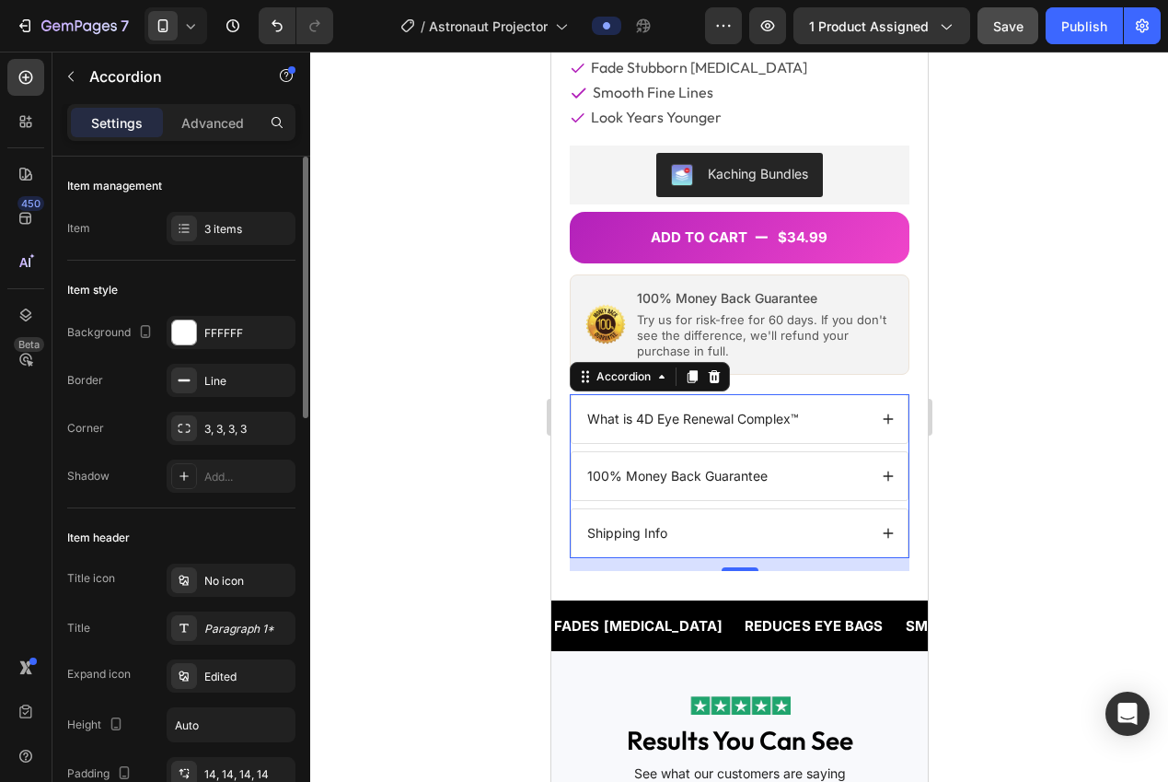
click at [210, 208] on div "Item management Item 3 items" at bounding box center [181, 208] width 228 height 104
click at [210, 216] on div "3 items" at bounding box center [231, 228] width 129 height 33
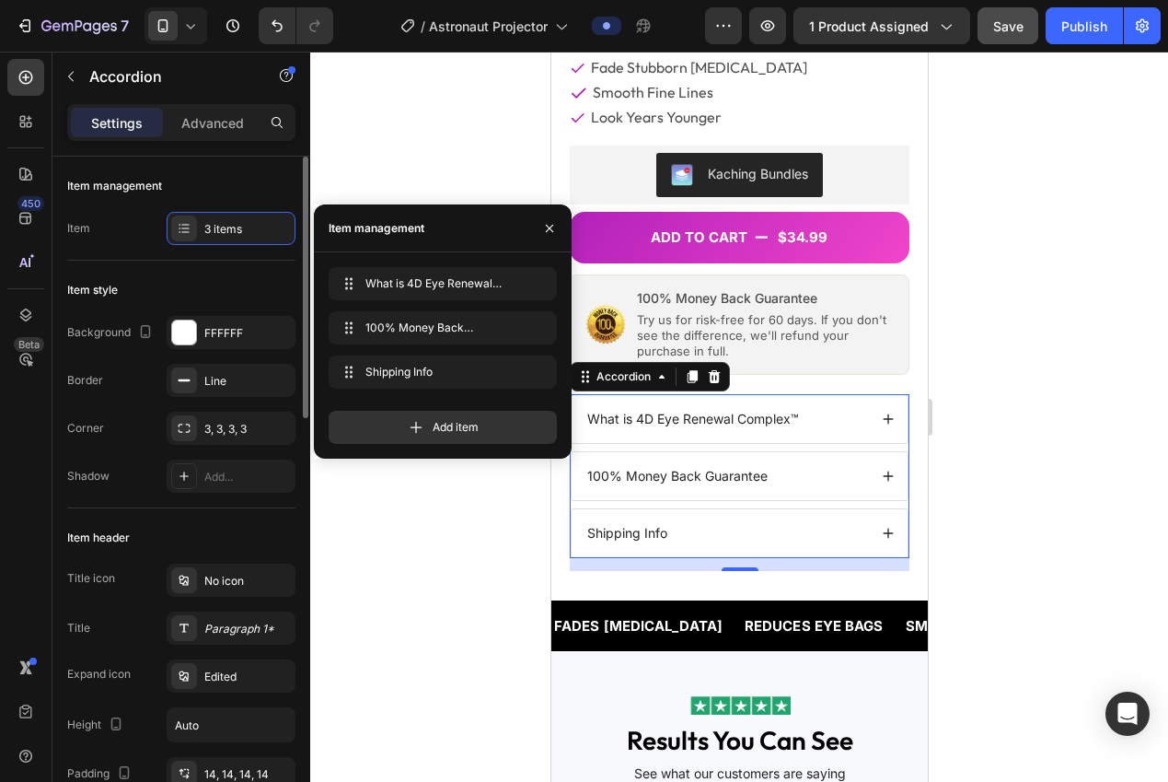
click at [135, 238] on div "Item 3 items" at bounding box center [181, 228] width 228 height 33
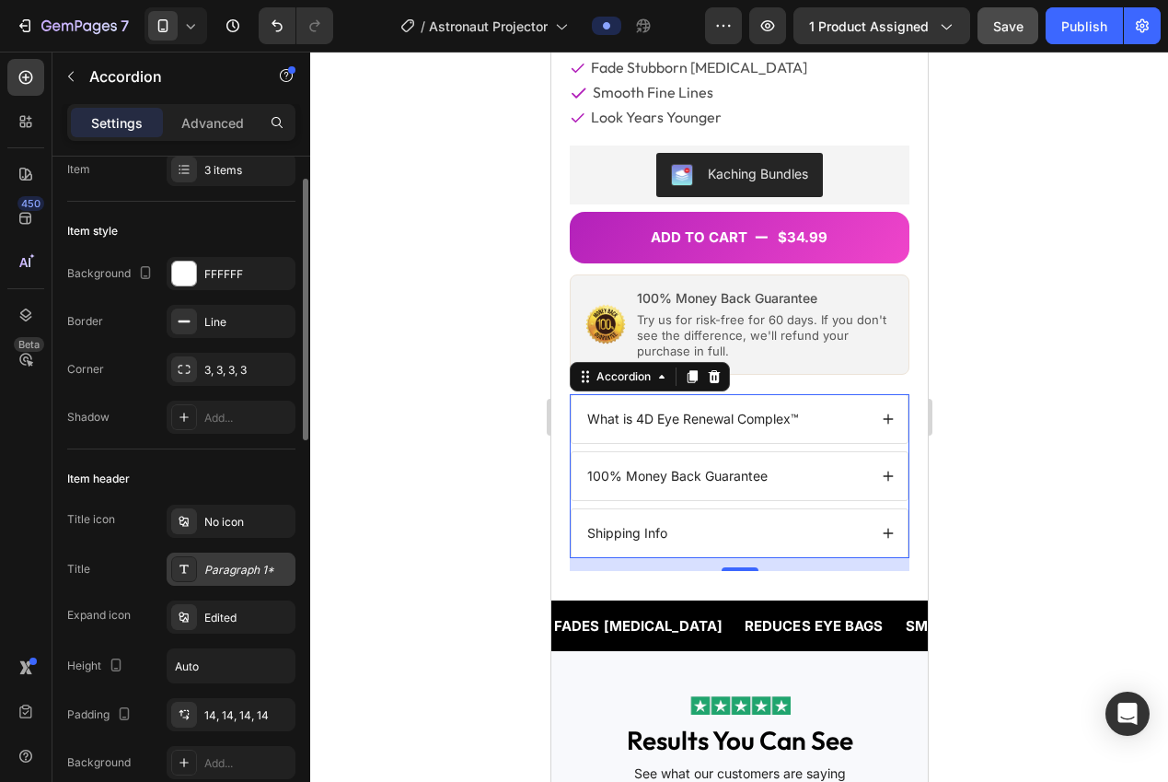
scroll to position [168, 0]
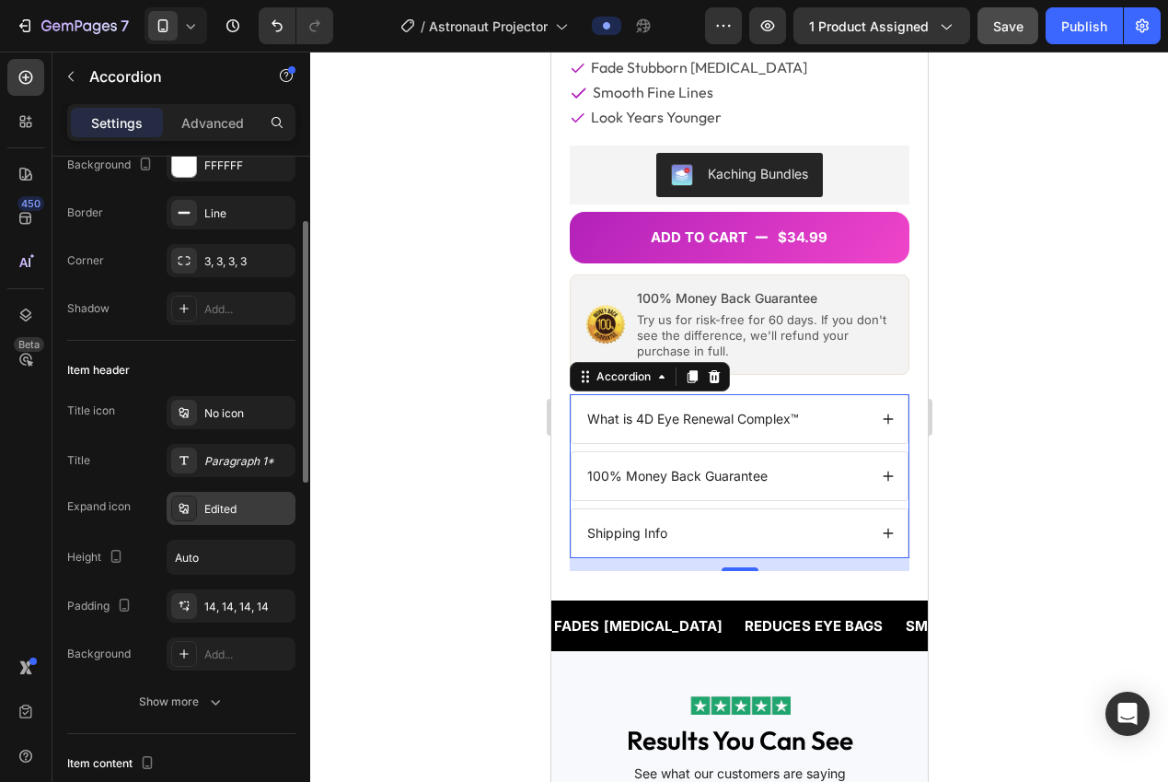
click at [212, 504] on div "Edited" at bounding box center [247, 509] width 87 height 17
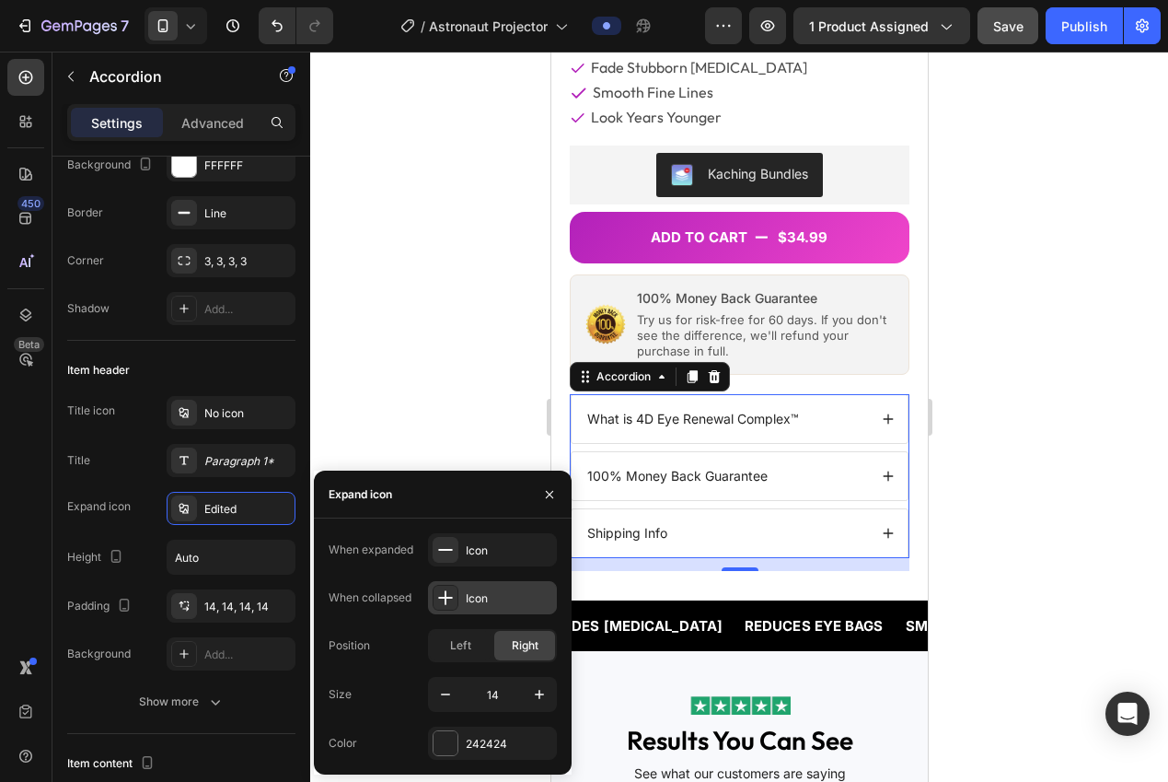
click at [481, 585] on div "Icon" at bounding box center [492, 597] width 129 height 33
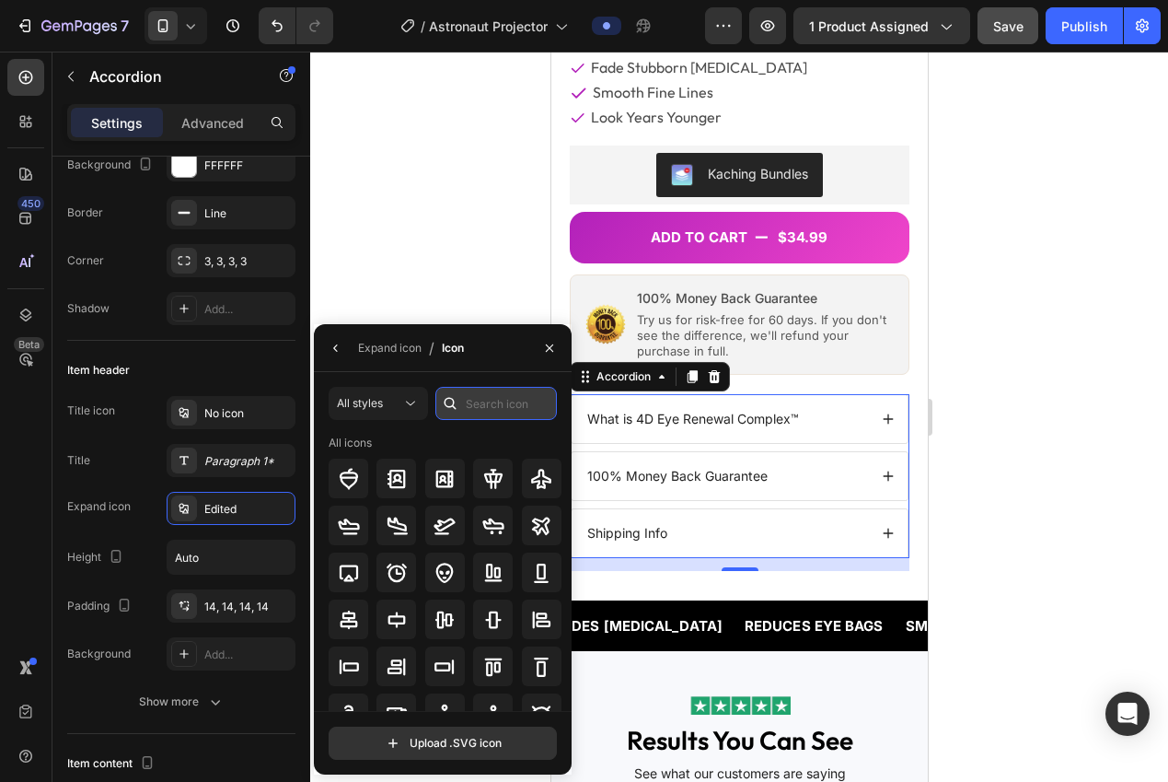
click at [499, 403] on input "text" at bounding box center [496, 403] width 122 height 33
type input "arrow"
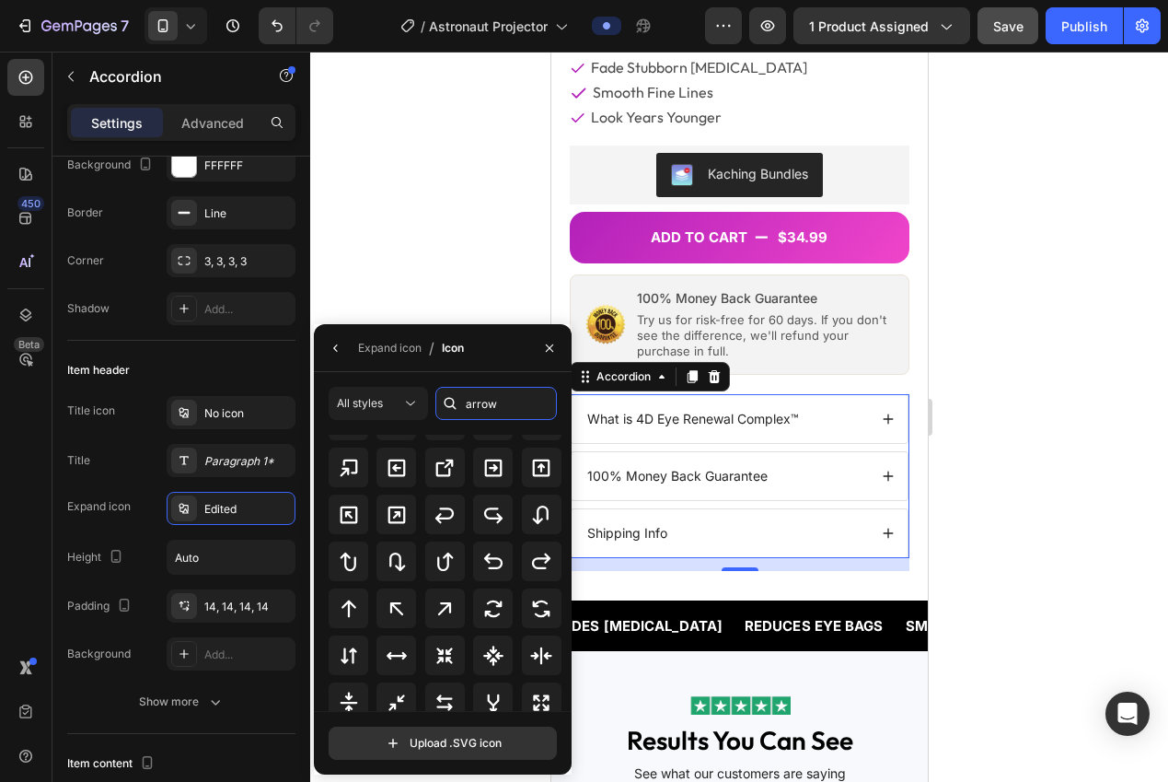
scroll to position [598, 0]
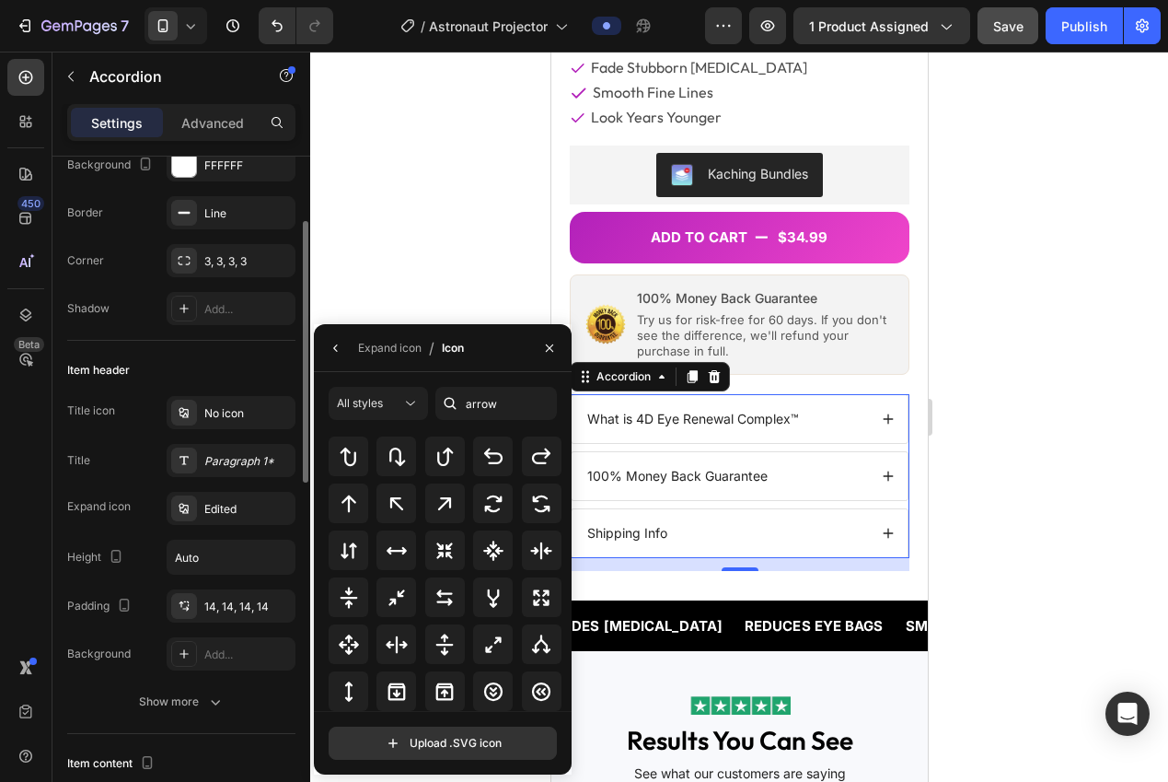
click at [116, 333] on div "Item style Background FFFFFF Border Line Corner 3, 3, 3, 3 Shadow Add..." at bounding box center [181, 217] width 228 height 248
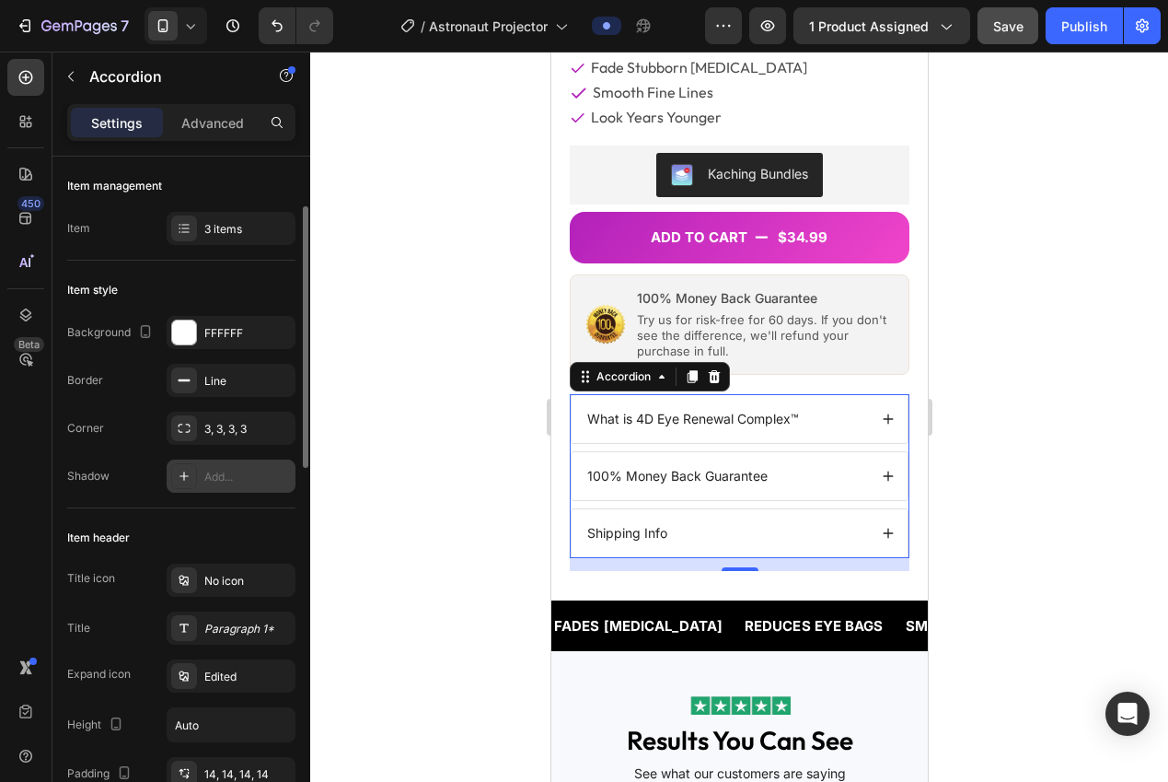
scroll to position [36, 0]
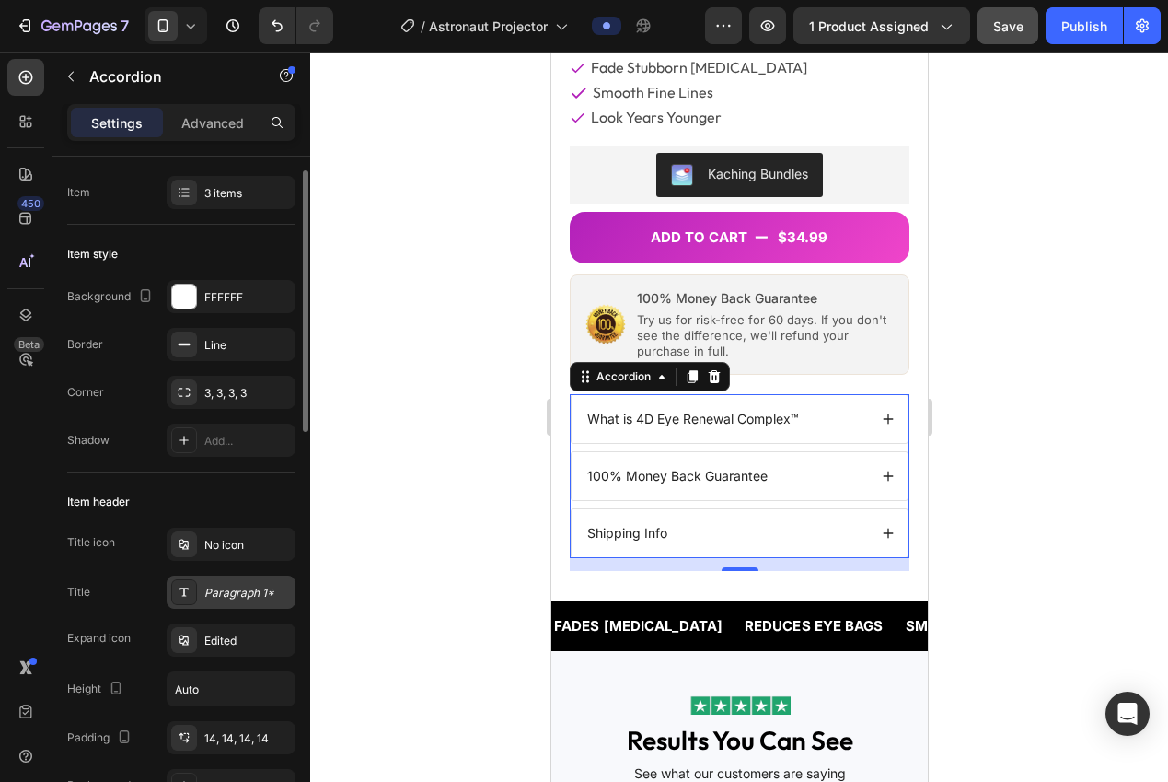
click at [226, 587] on div "Paragraph 1*" at bounding box center [247, 593] width 87 height 17
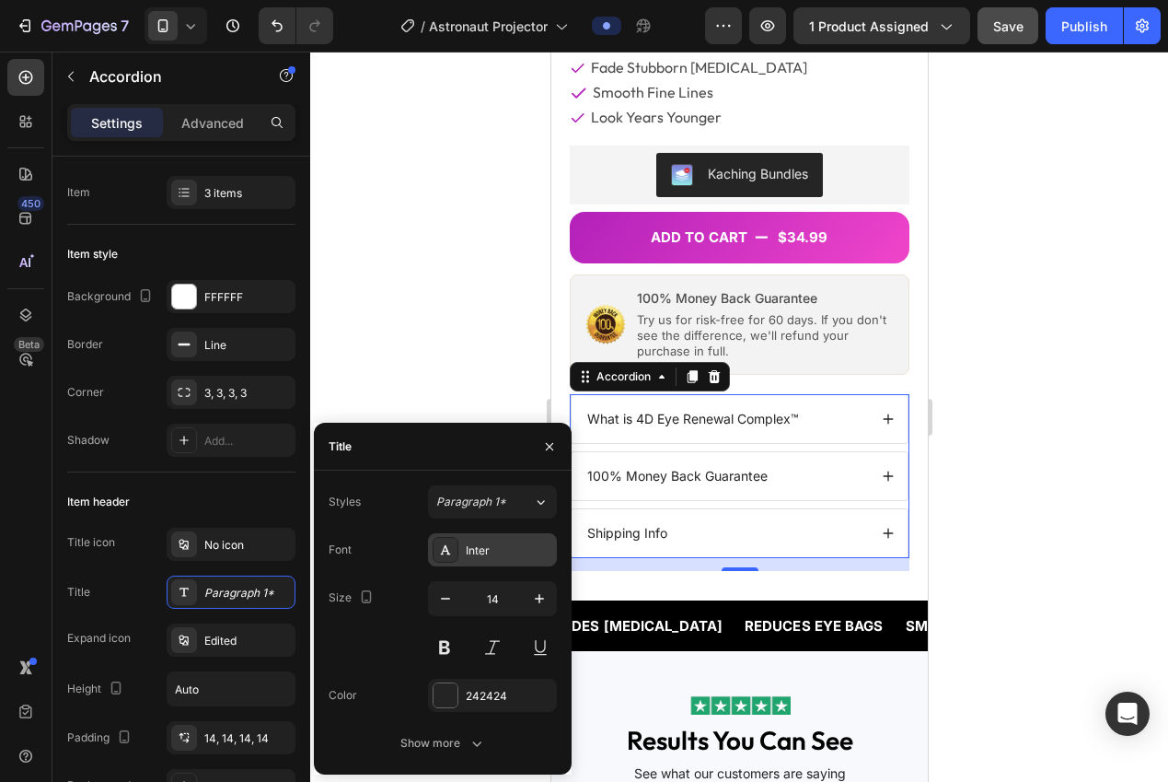
click at [500, 544] on div "Inter" at bounding box center [509, 550] width 87 height 17
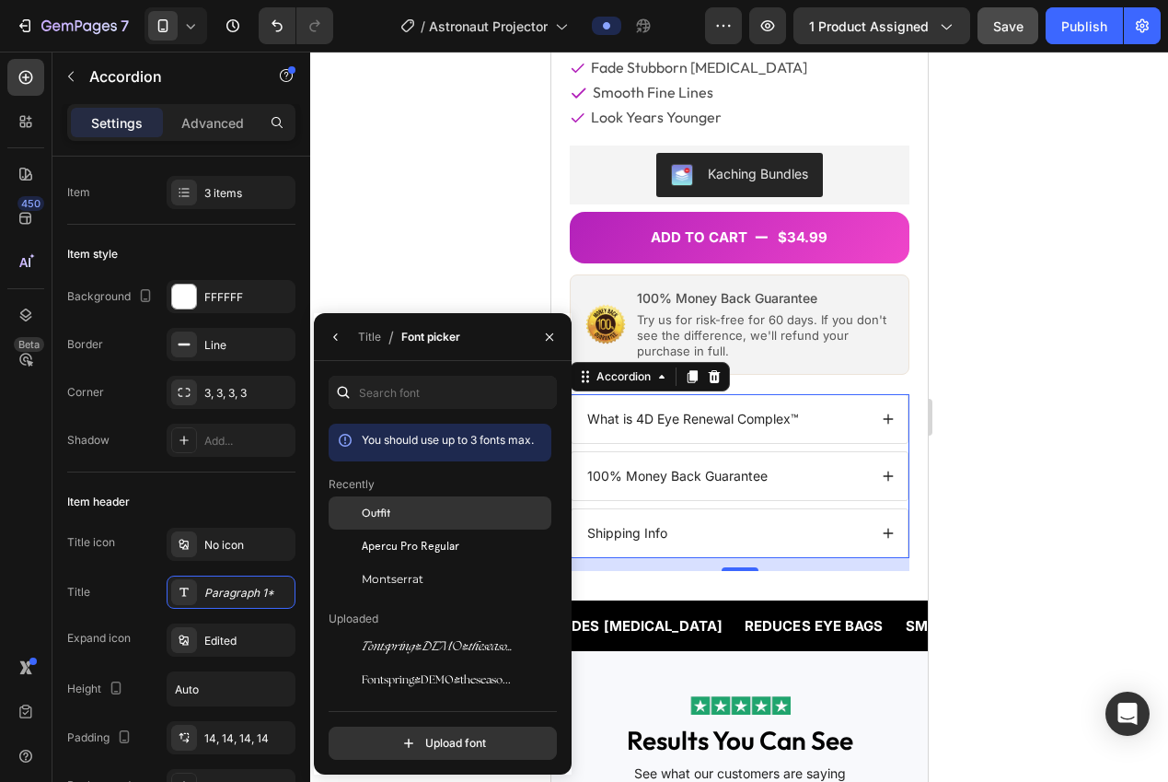
click at [428, 516] on div "Outfit" at bounding box center [455, 512] width 186 height 17
click at [365, 336] on div "Title" at bounding box center [369, 337] width 23 height 17
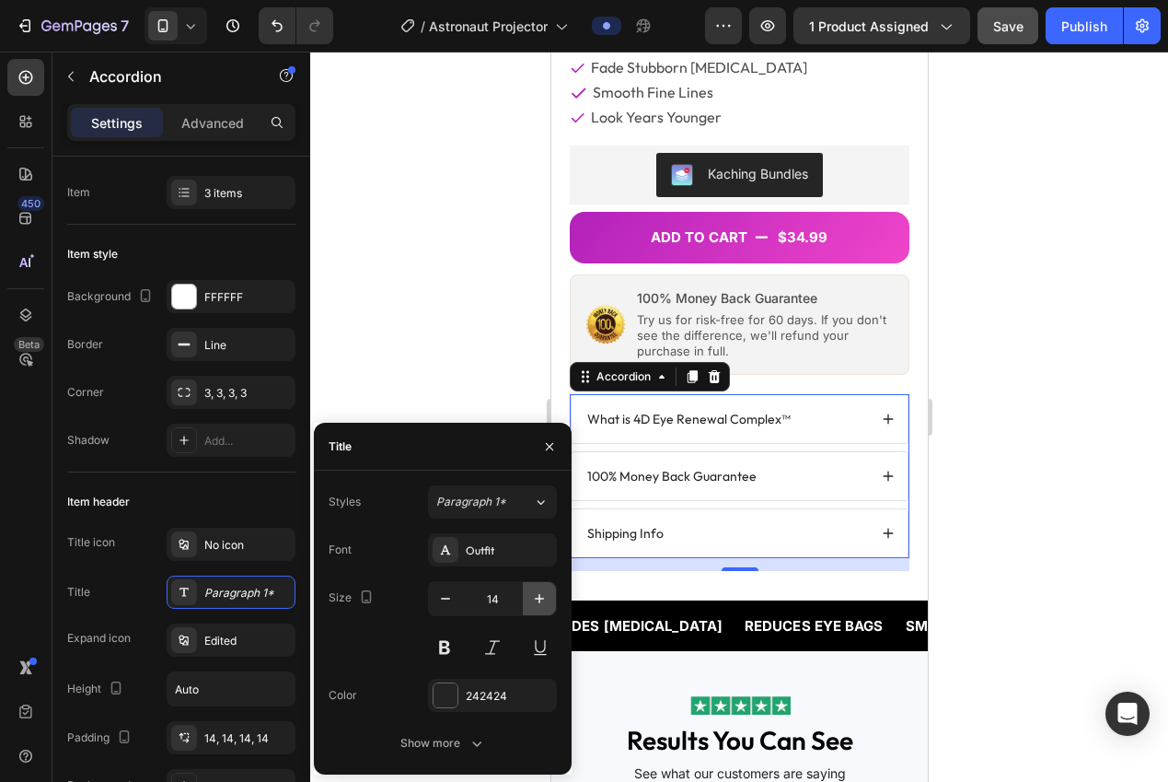
click at [539, 602] on icon "button" at bounding box center [539, 598] width 9 height 9
type input "15"
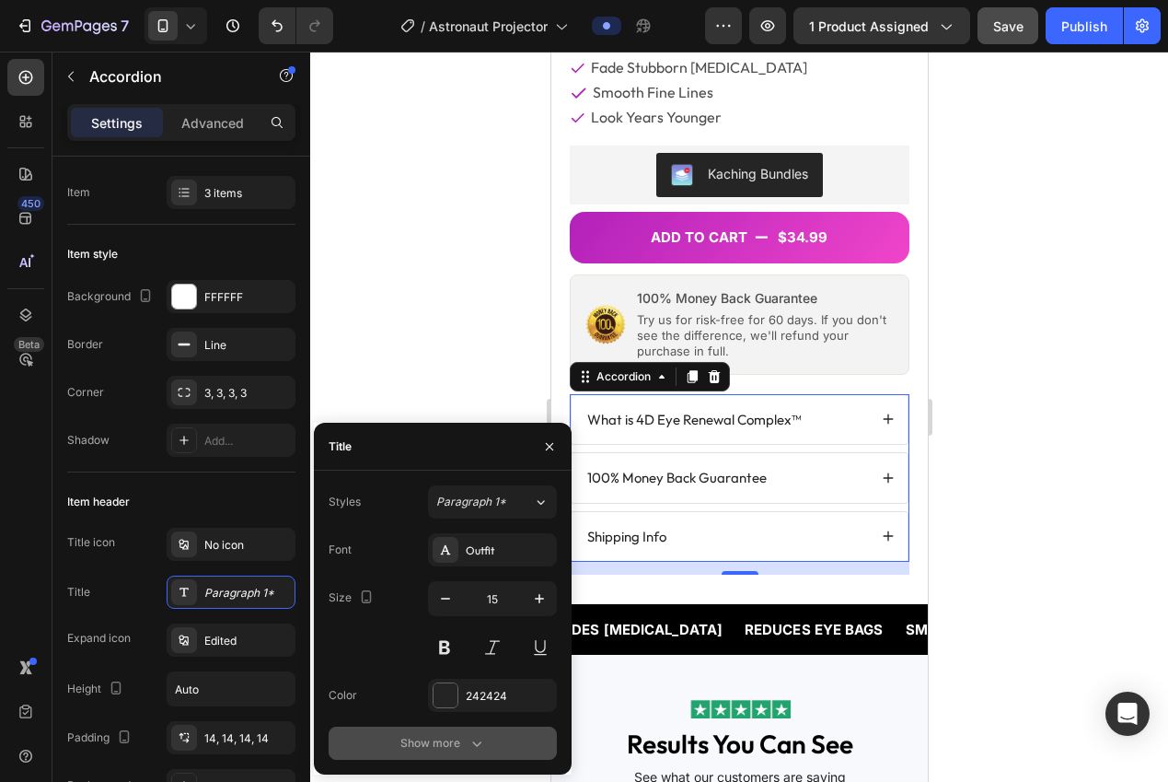
click at [462, 734] on button "Show more" at bounding box center [443, 742] width 228 height 33
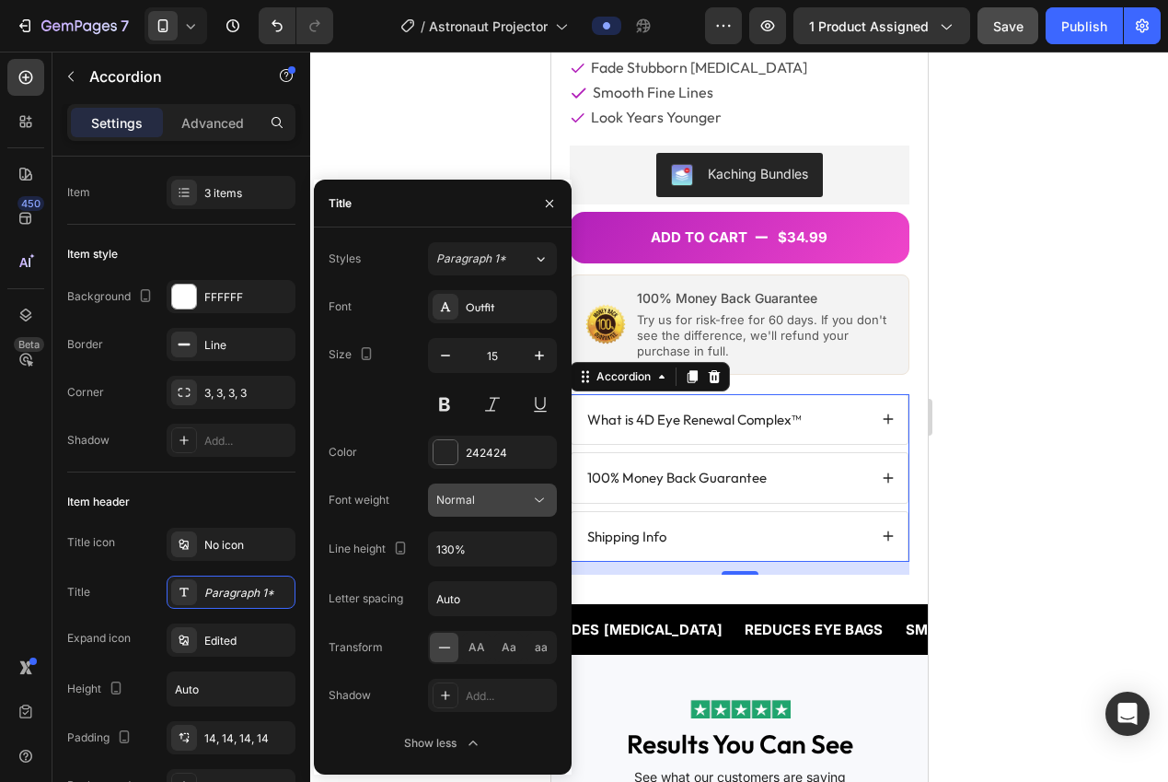
click at [486, 507] on div "Normal" at bounding box center [483, 500] width 94 height 17
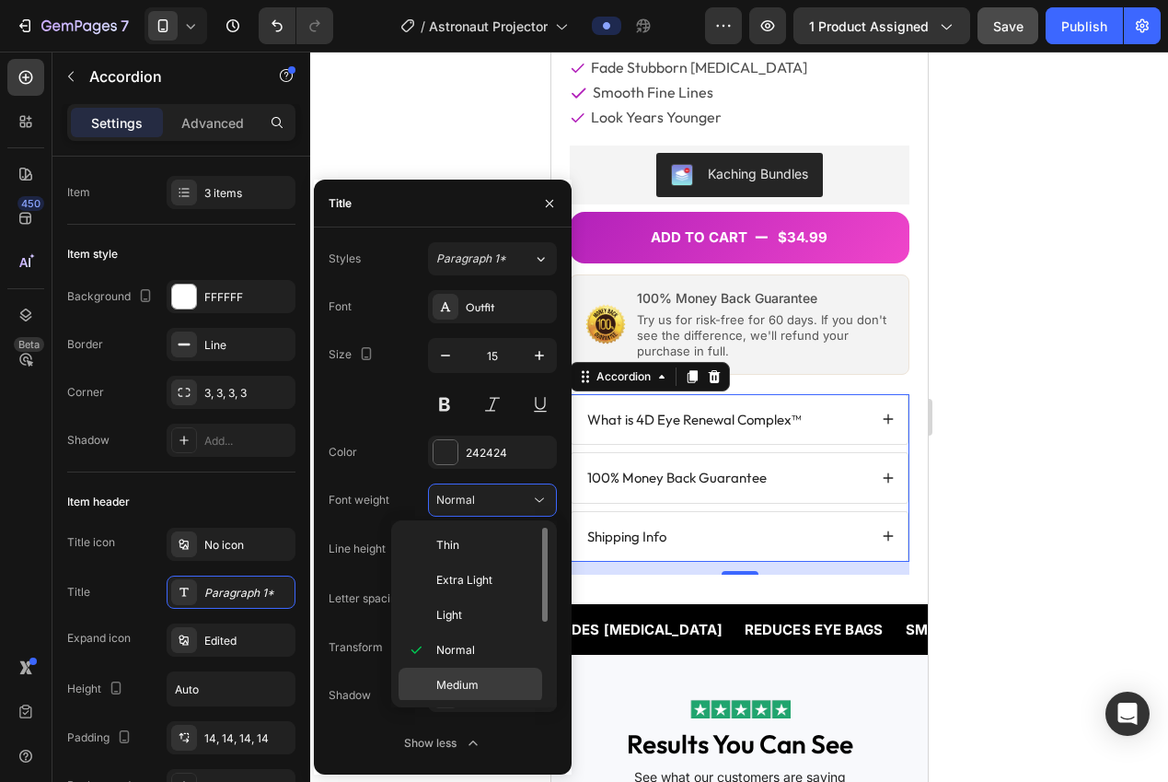
click at [496, 680] on p "Medium" at bounding box center [485, 685] width 98 height 17
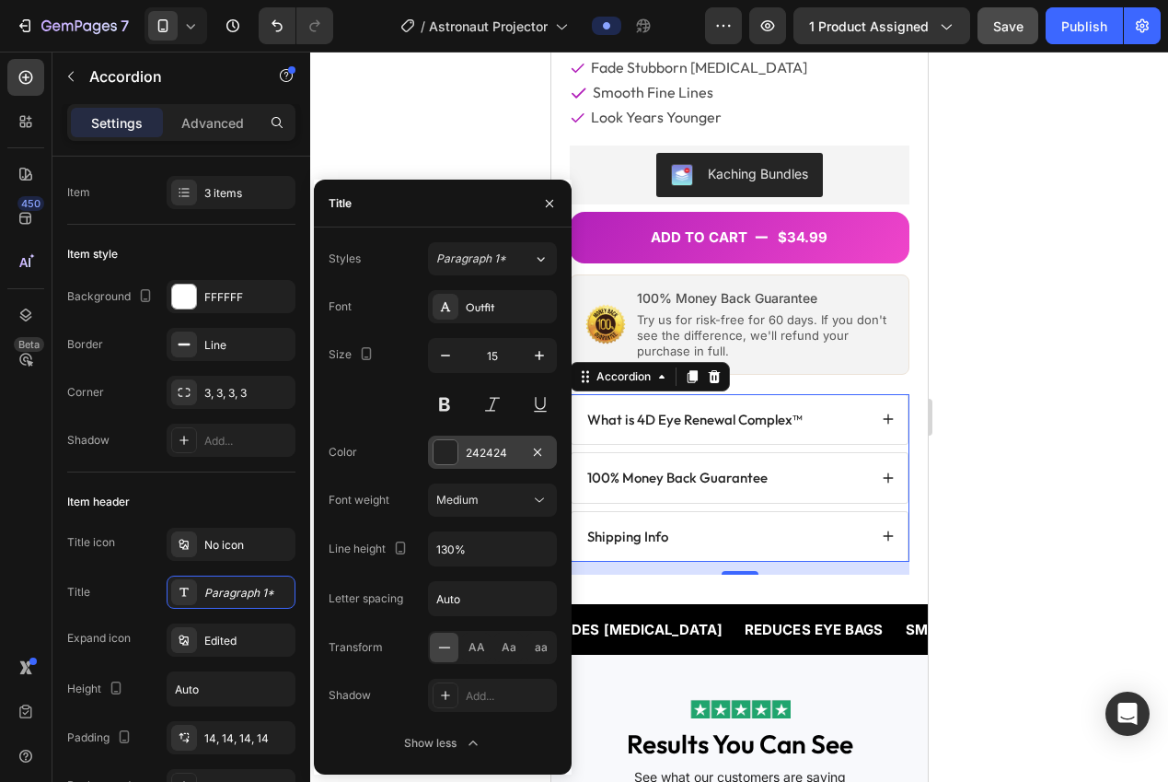
click at [480, 451] on div "242424" at bounding box center [492, 453] width 53 height 17
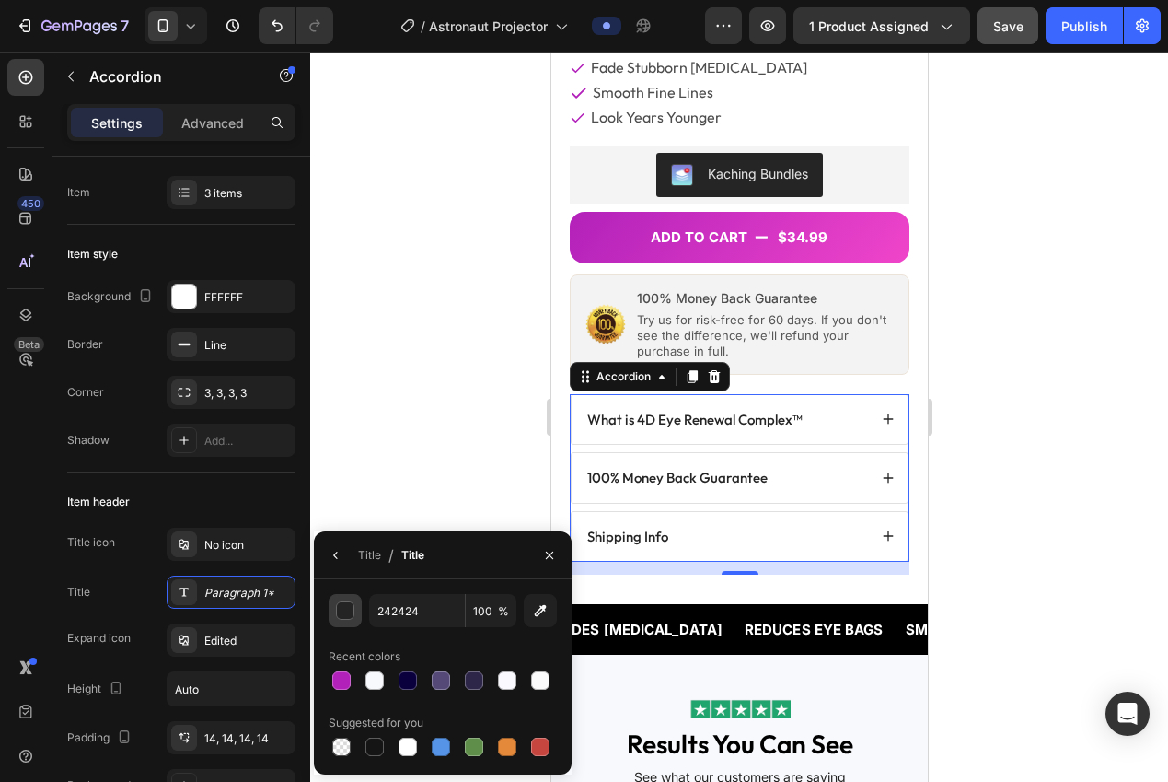
click at [347, 608] on div "button" at bounding box center [346, 611] width 18 height 18
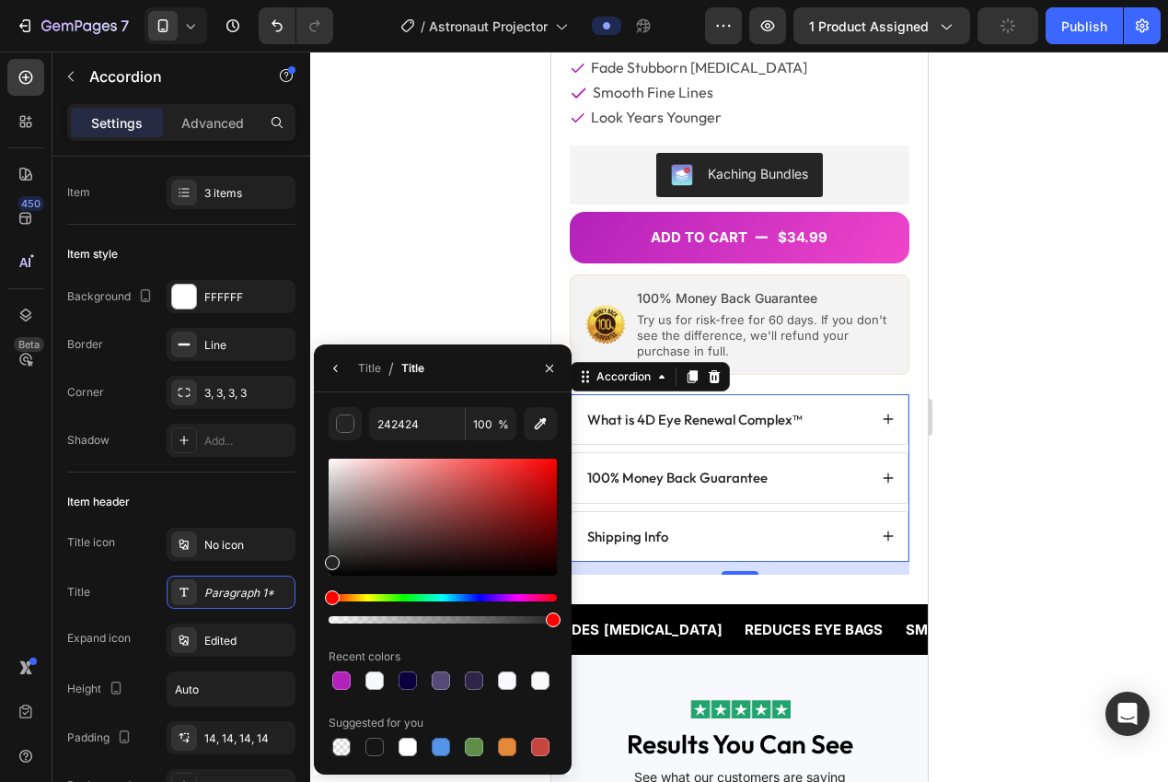
drag, startPoint x: 354, startPoint y: 551, endPoint x: 327, endPoint y: 597, distance: 52.9
click at [329, 595] on div at bounding box center [443, 541] width 228 height 172
type input "000000"
click at [362, 367] on div "Title" at bounding box center [369, 368] width 23 height 17
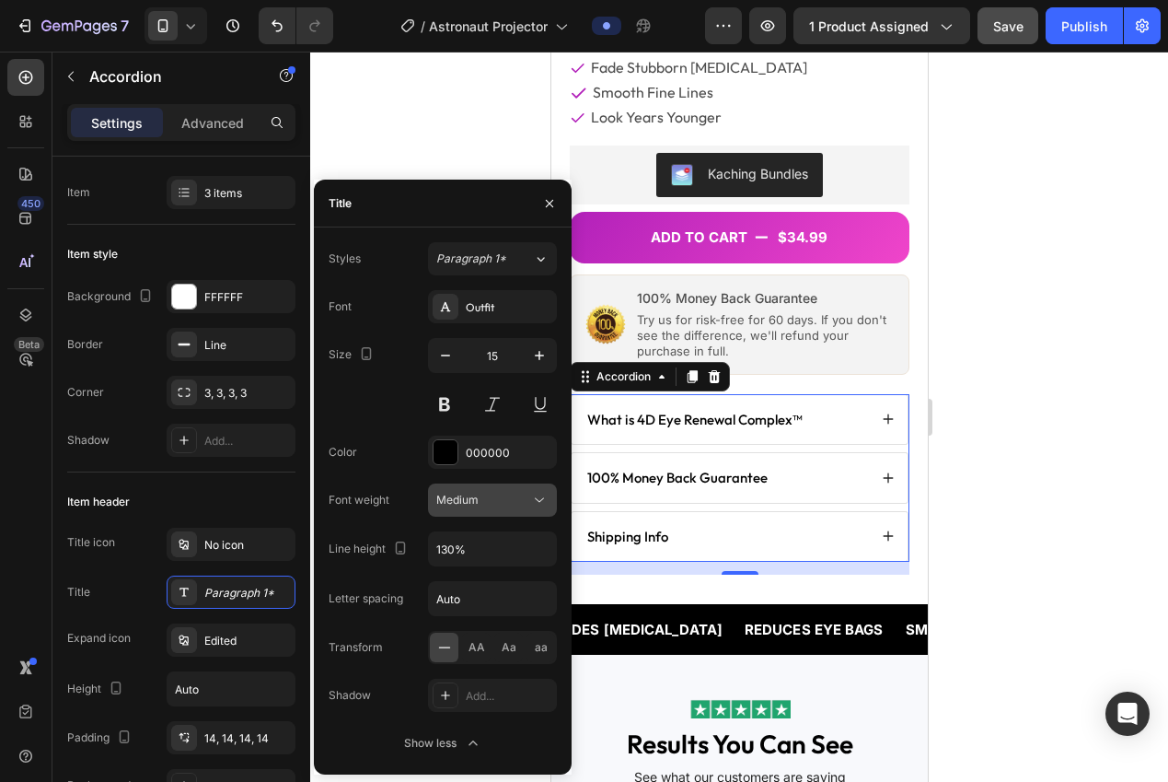
click at [461, 494] on span "Medium" at bounding box center [457, 499] width 42 height 14
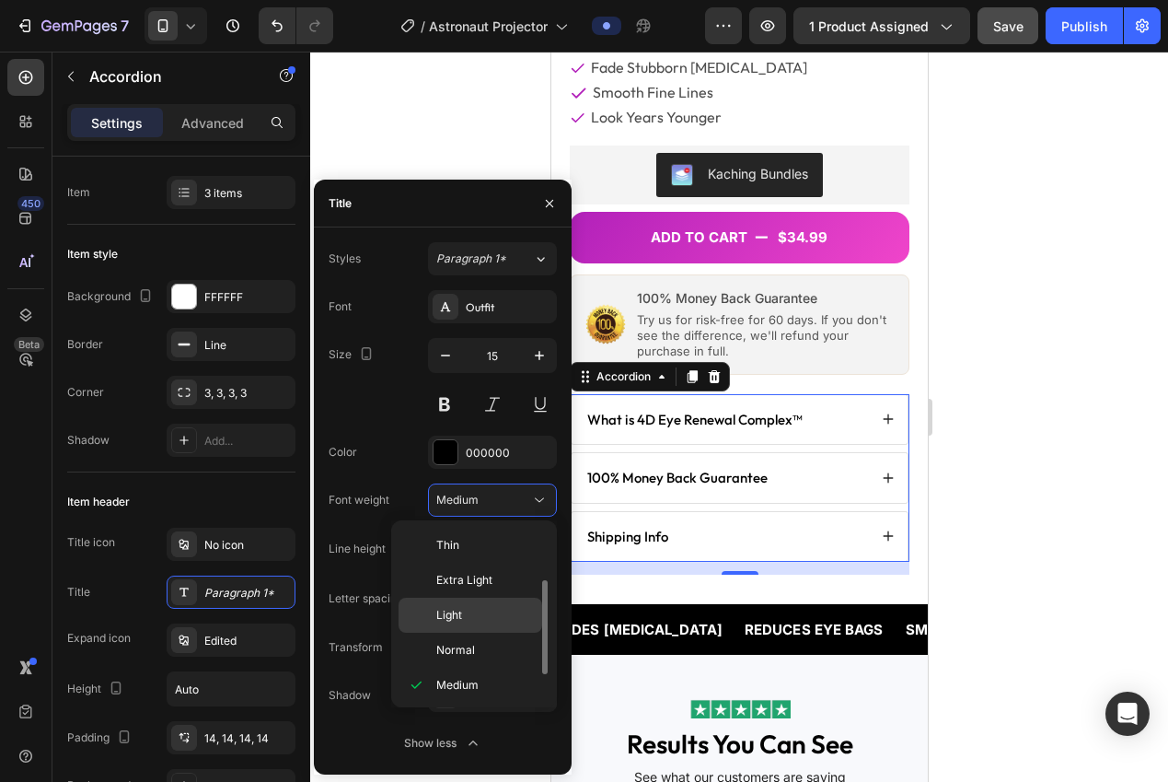
scroll to position [34, 0]
click at [475, 687] on span "Semi Bold" at bounding box center [462, 686] width 52 height 17
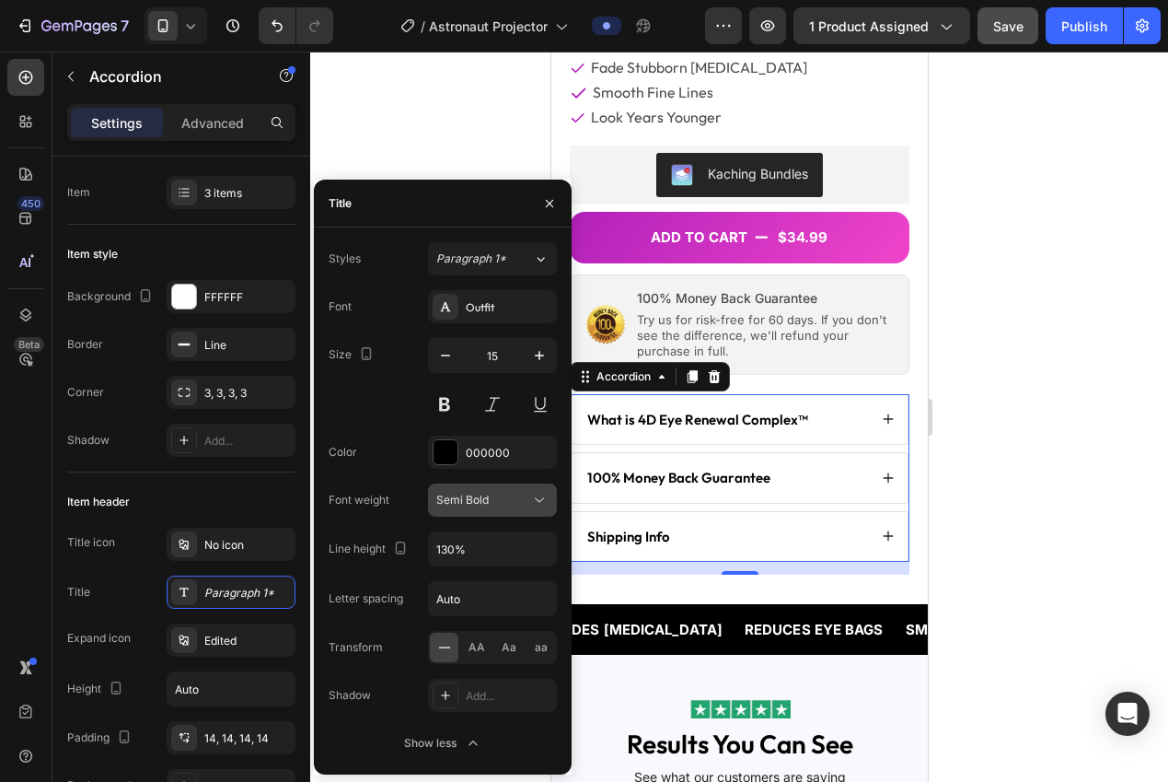
click at [463, 509] on button "Semi Bold" at bounding box center [492, 499] width 129 height 33
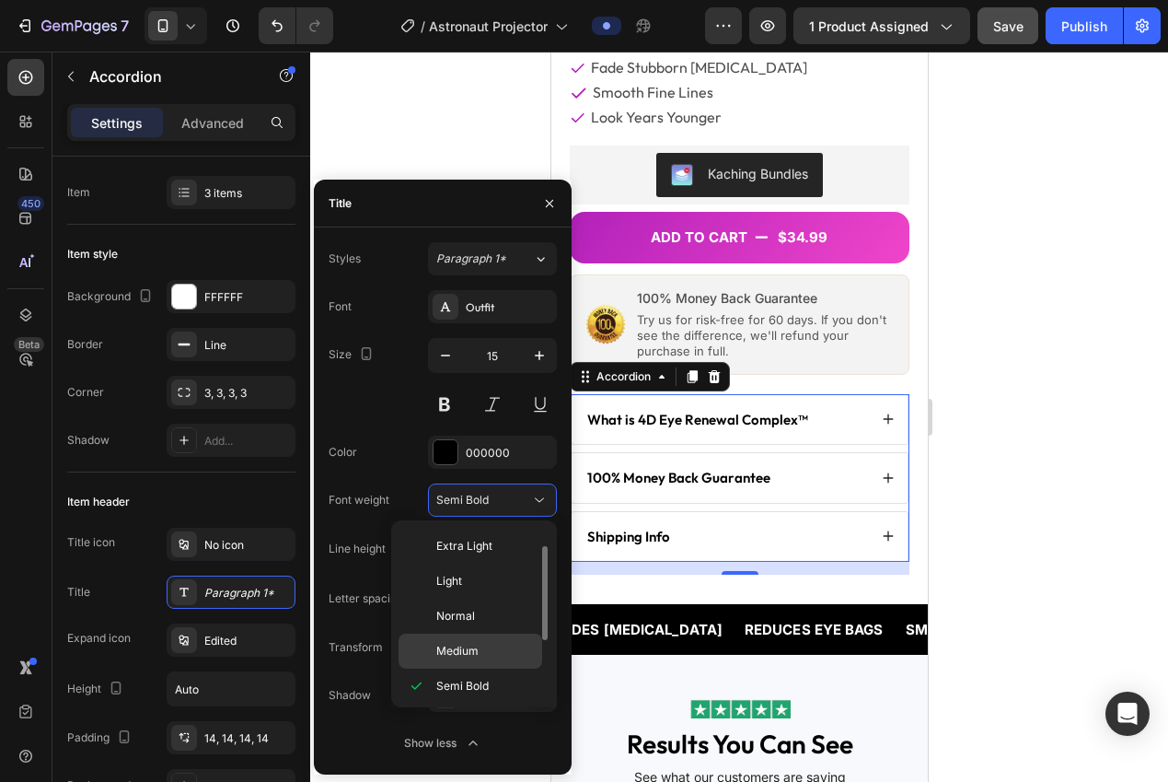
click at [452, 635] on div "Medium" at bounding box center [471, 650] width 144 height 35
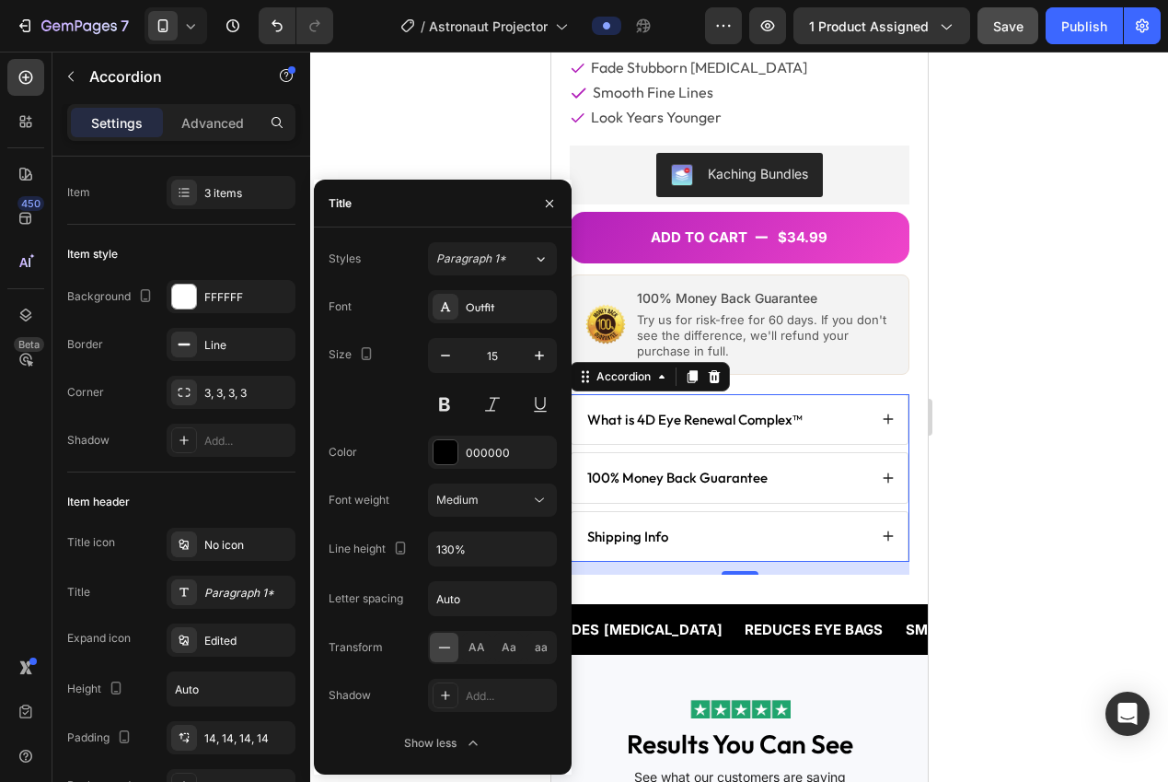
click at [990, 465] on div at bounding box center [739, 417] width 858 height 730
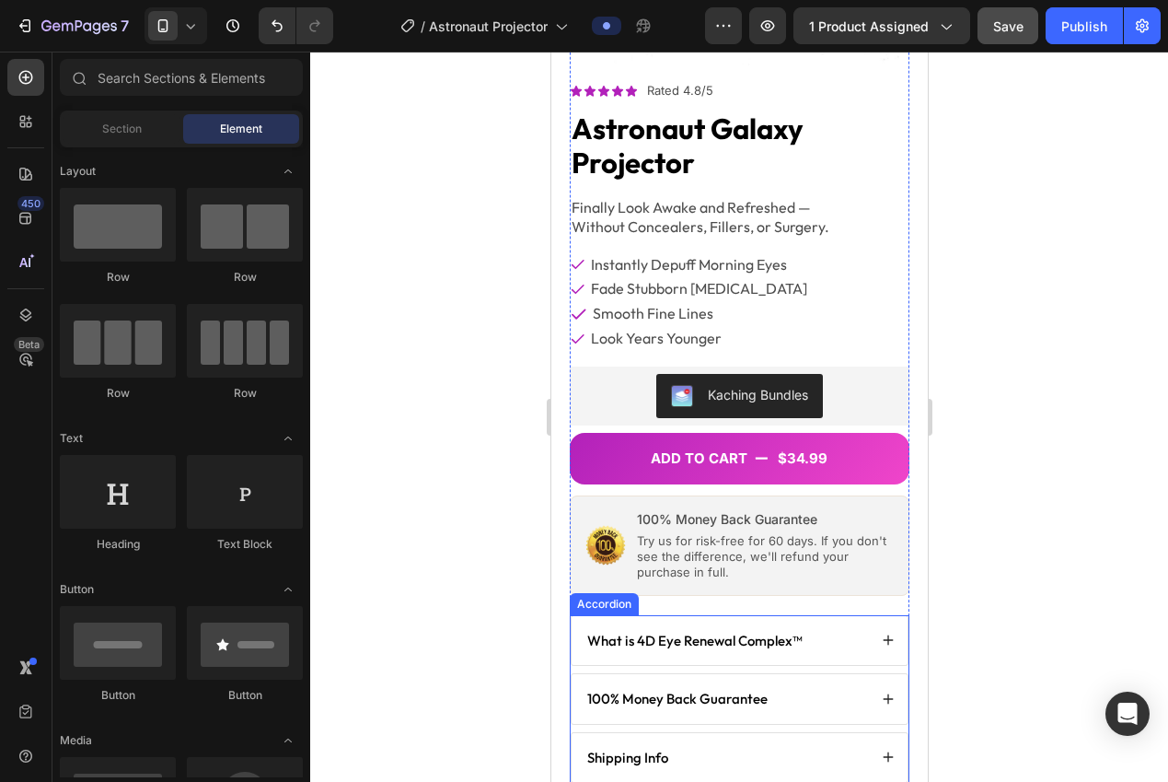
scroll to position [364, 0]
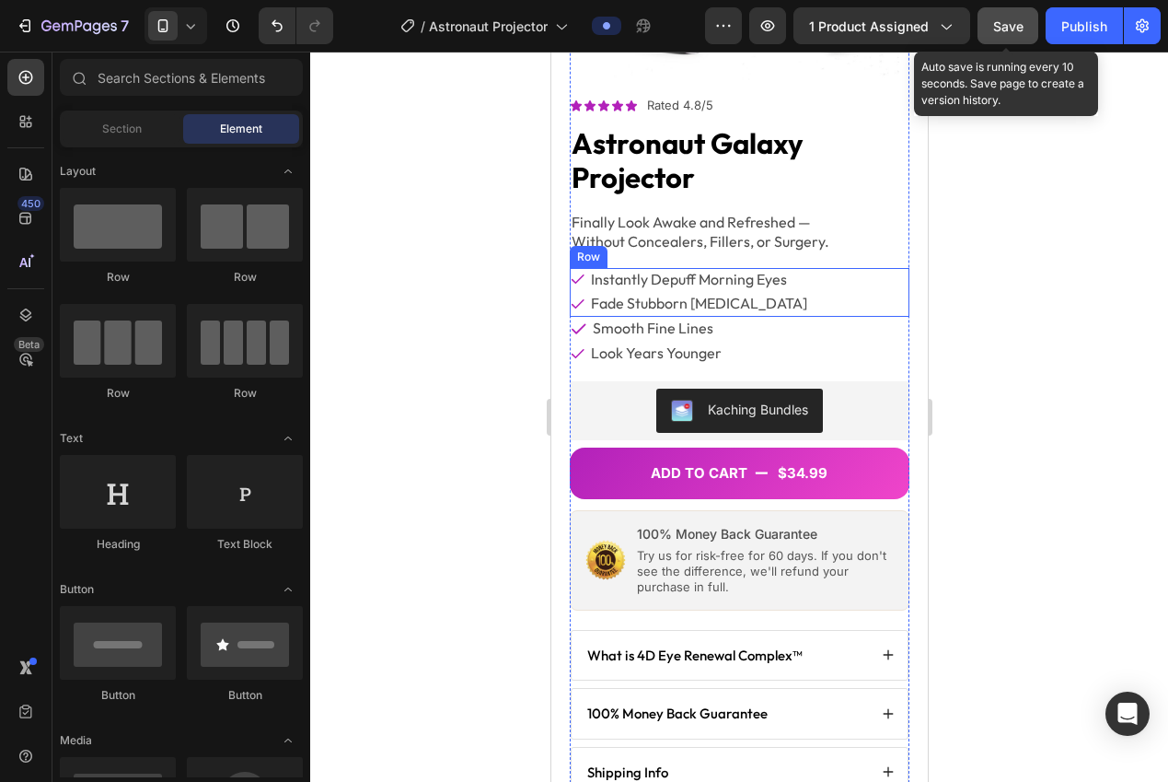
click at [1013, 41] on button "Save" at bounding box center [1008, 25] width 61 height 37
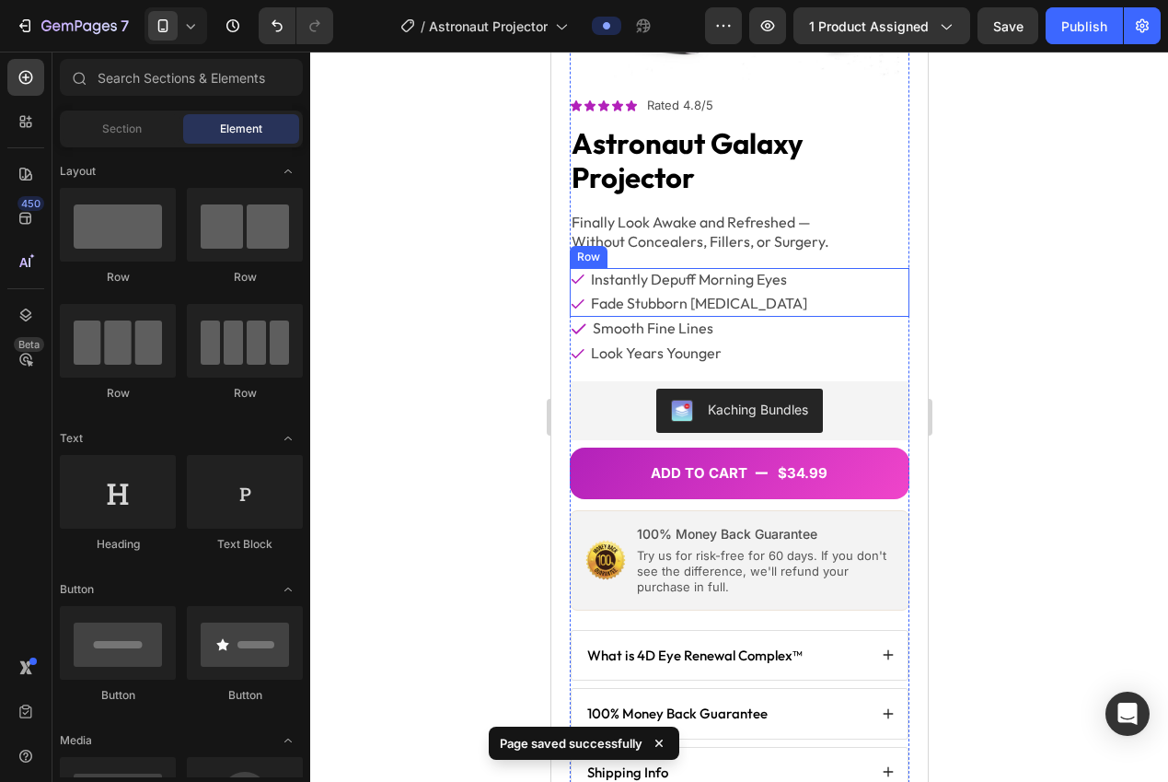
click at [984, 221] on div at bounding box center [739, 417] width 858 height 730
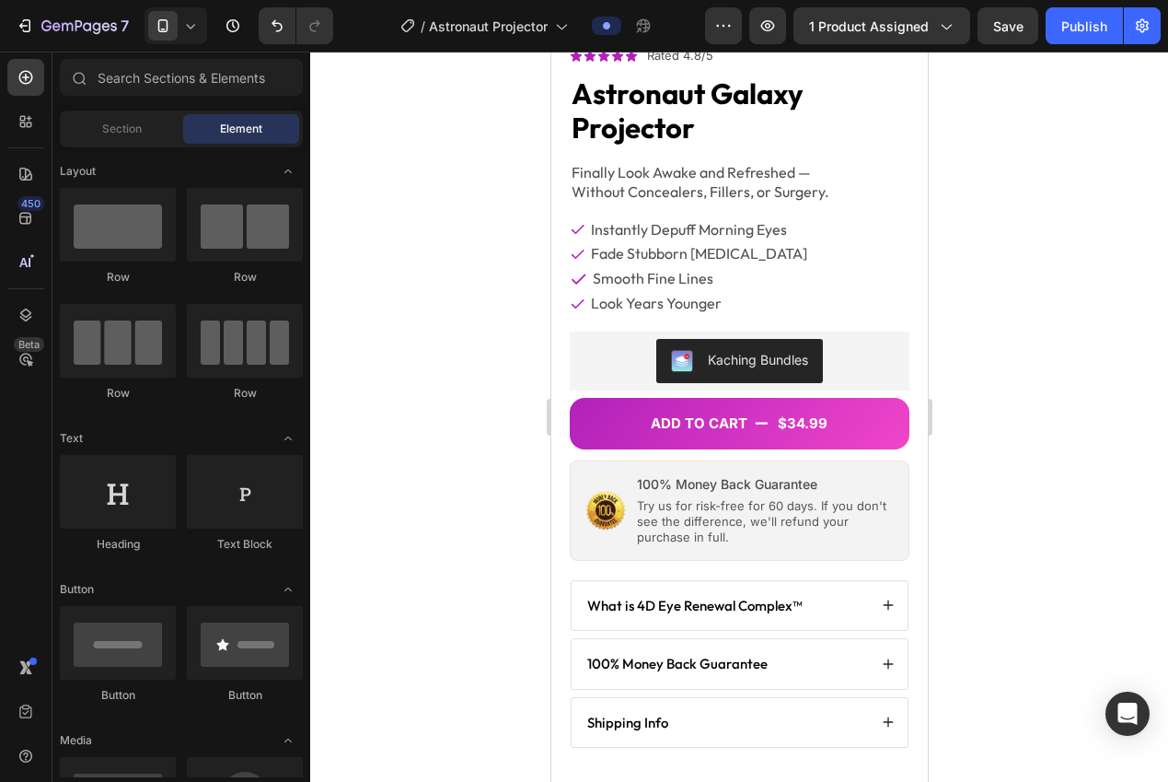
scroll to position [452, 0]
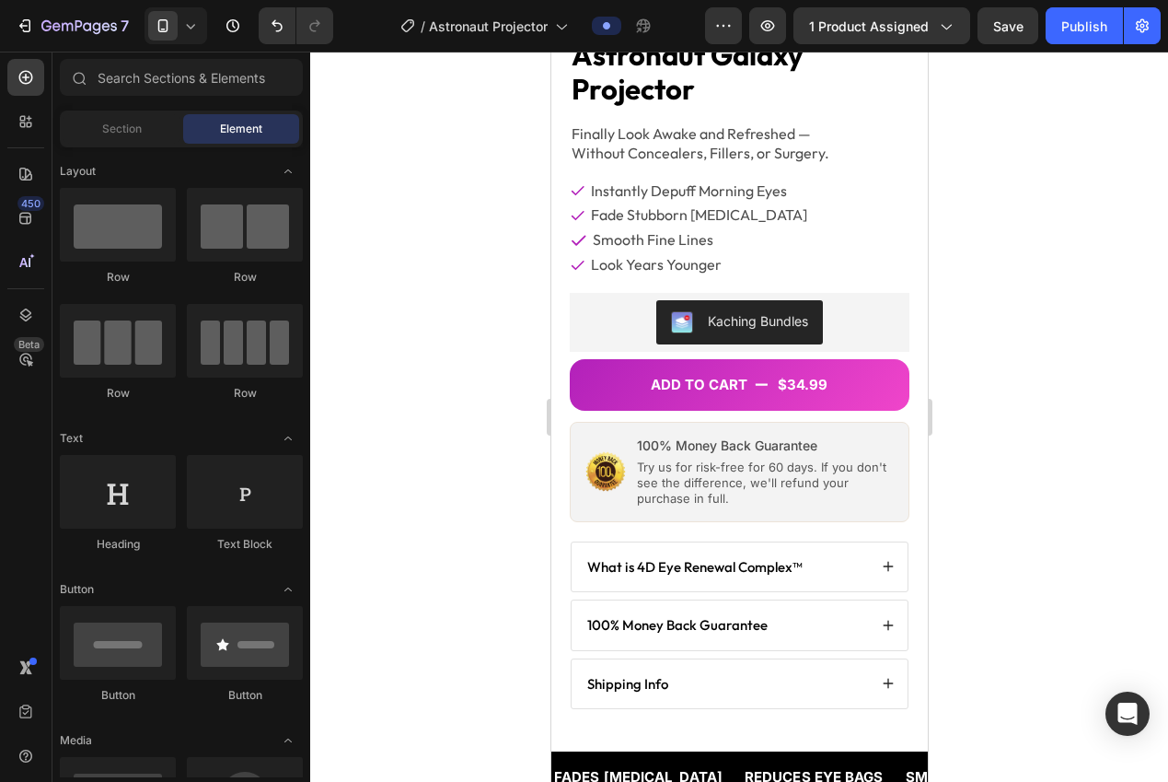
drag, startPoint x: 918, startPoint y: 164, endPoint x: 1481, endPoint y: 237, distance: 568.0
click at [759, 437] on p "100% Money Back Guarantee" at bounding box center [764, 445] width 257 height 17
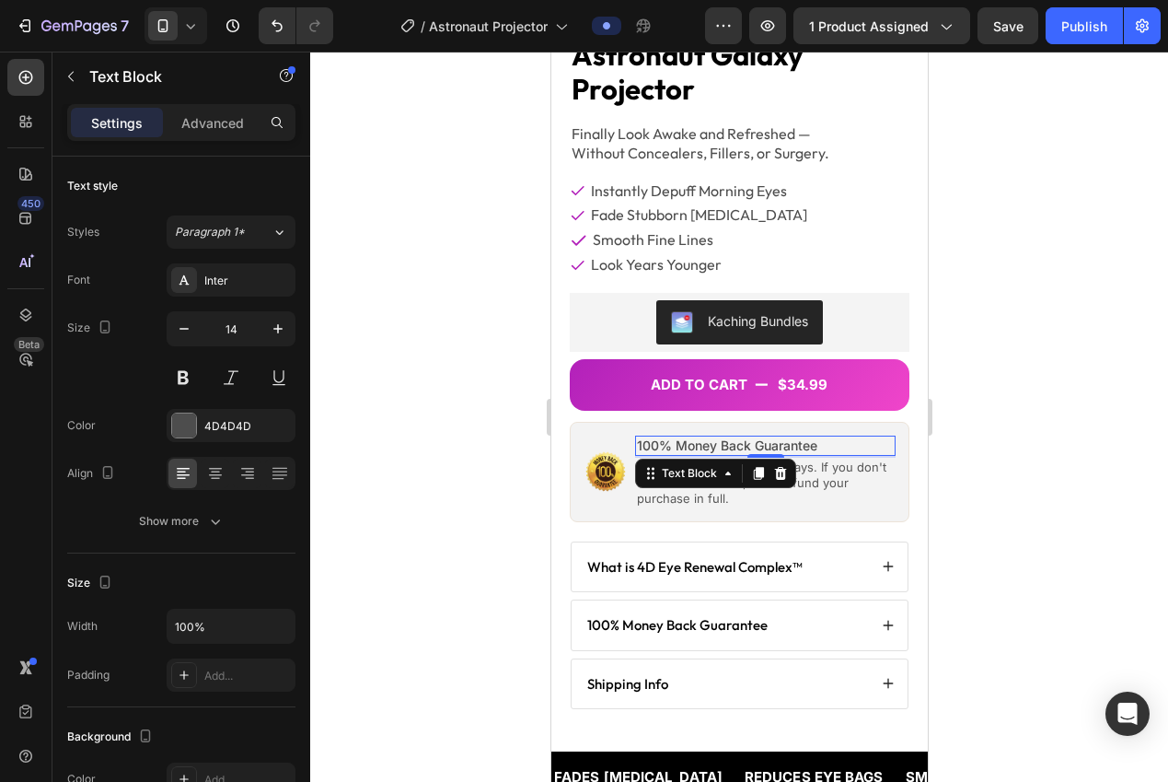
click at [759, 437] on p "100% Money Back Guarantee" at bounding box center [764, 445] width 257 height 17
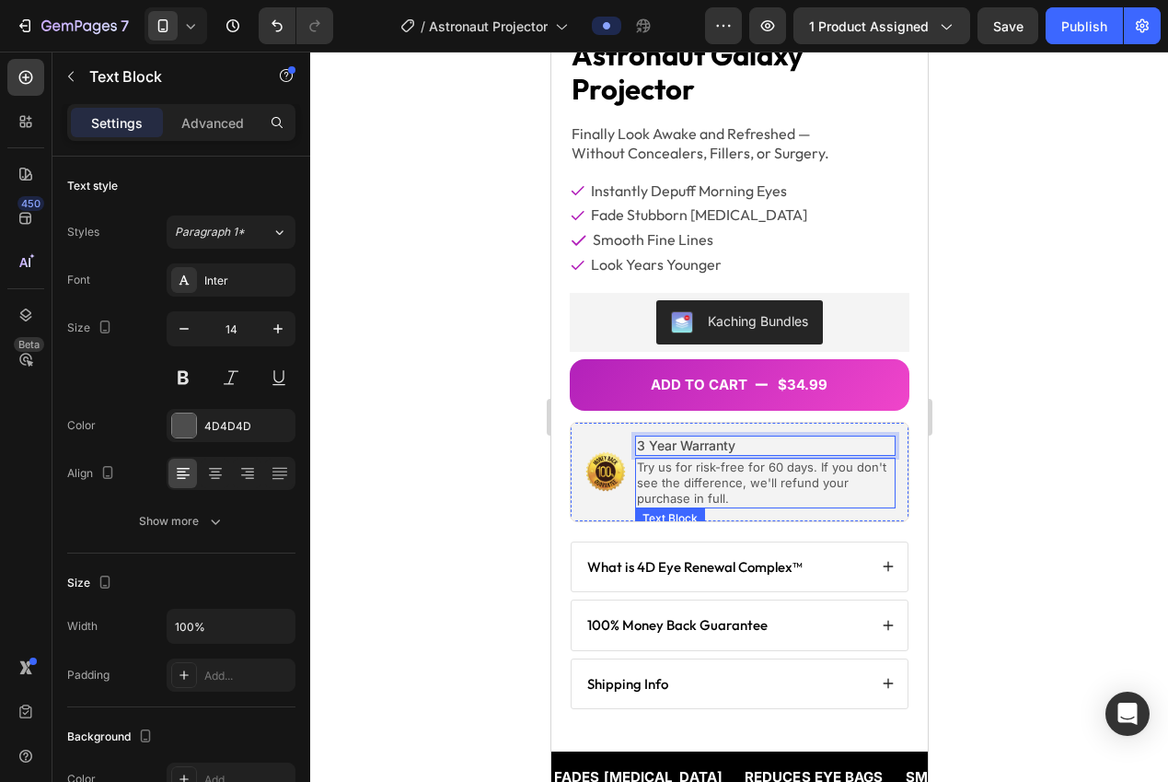
click at [729, 476] on p "Try us for risk-free for 60 days. If you don't see the difference, we'll refund…" at bounding box center [764, 482] width 257 height 47
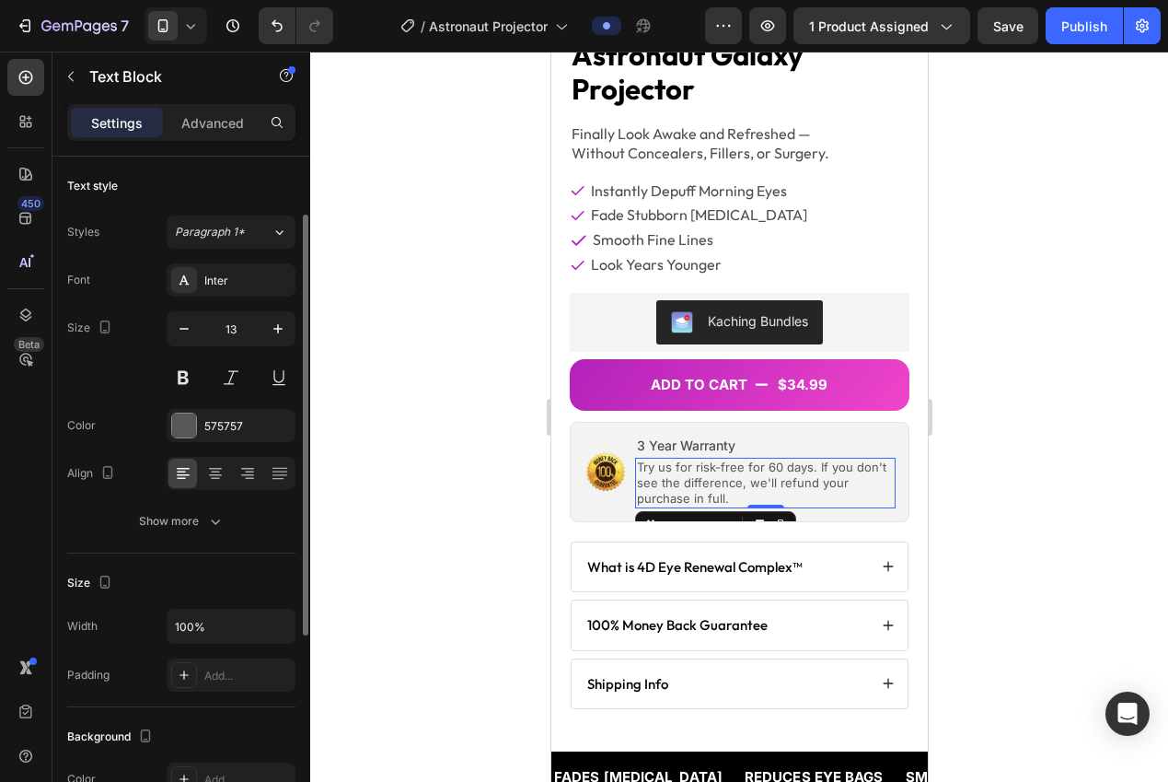
scroll to position [36, 0]
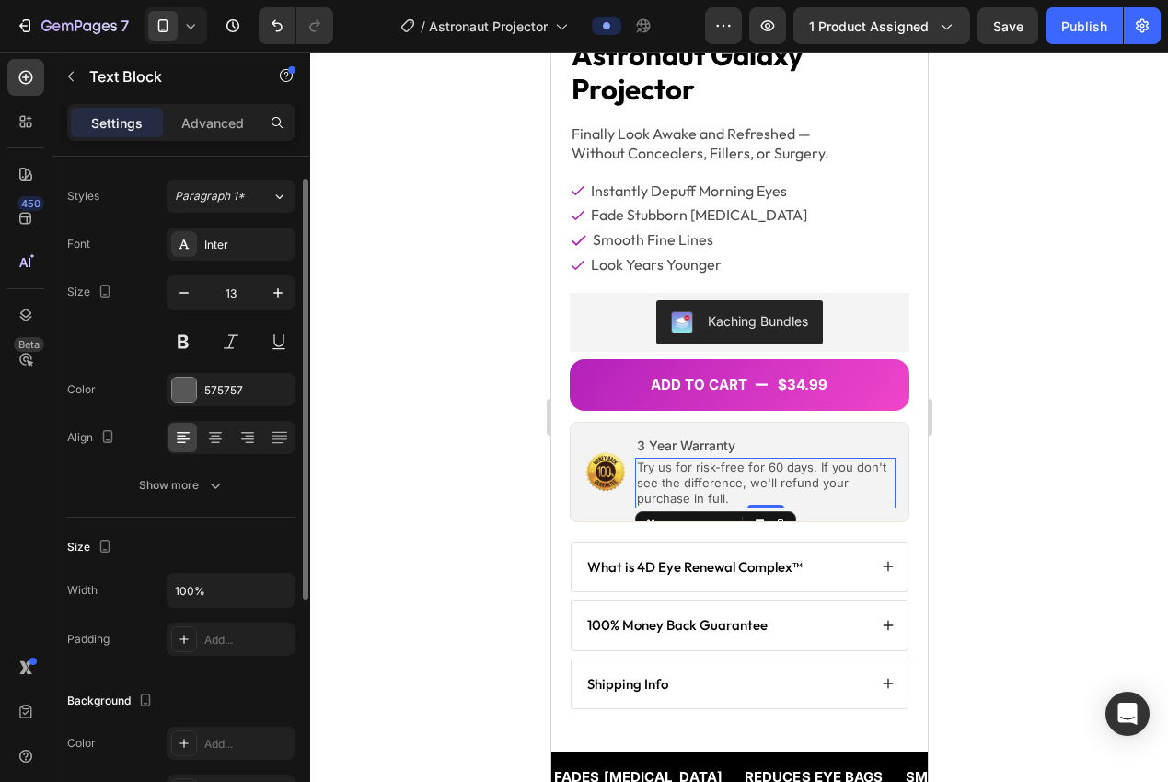
click at [729, 476] on p "Try us for risk-free for 60 days. If you don't see the difference, we'll refund…" at bounding box center [764, 482] width 257 height 47
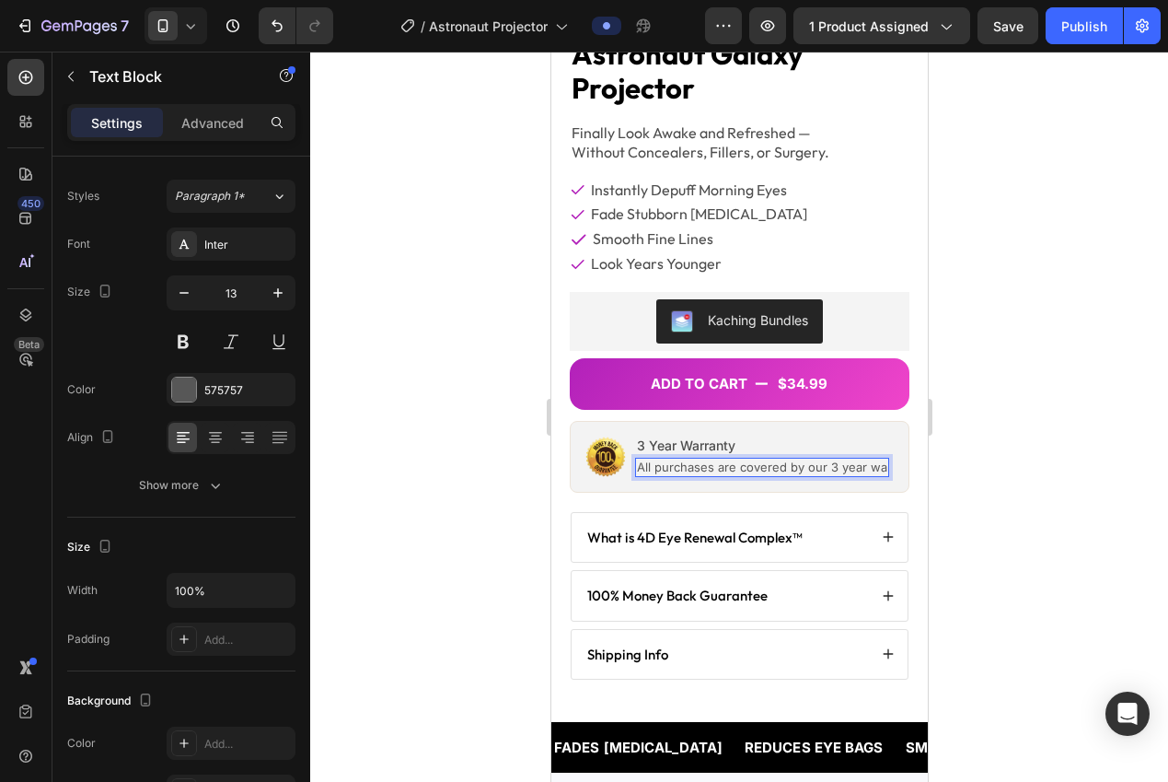
scroll to position [452, 0]
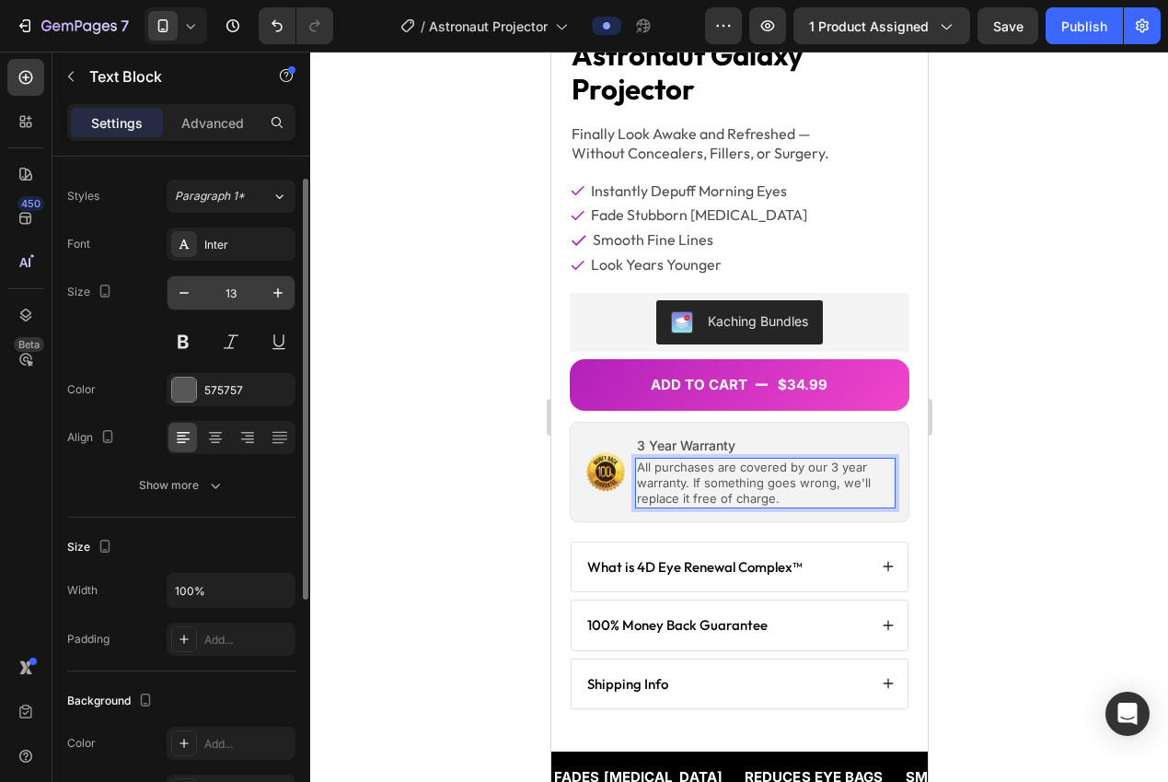
drag, startPoint x: 206, startPoint y: 244, endPoint x: 245, endPoint y: 284, distance: 55.3
click at [206, 244] on div "Inter" at bounding box center [247, 245] width 87 height 17
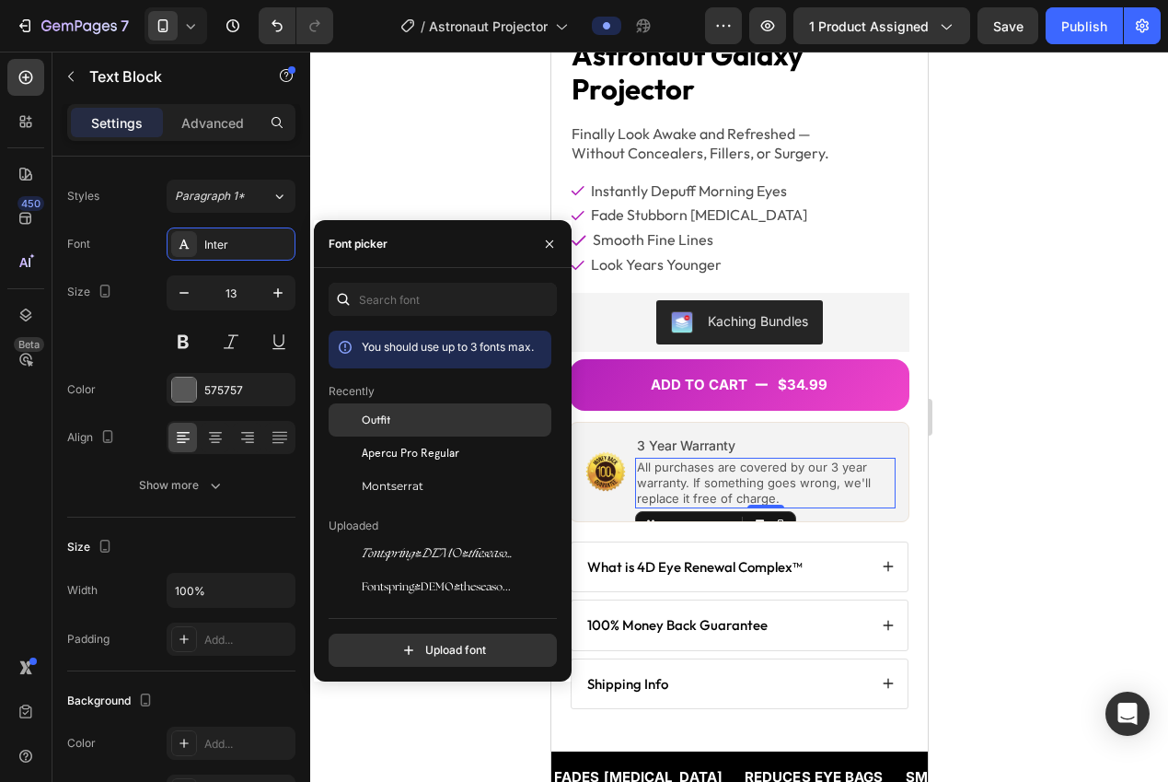
click at [428, 418] on div "Outfit" at bounding box center [455, 419] width 186 height 17
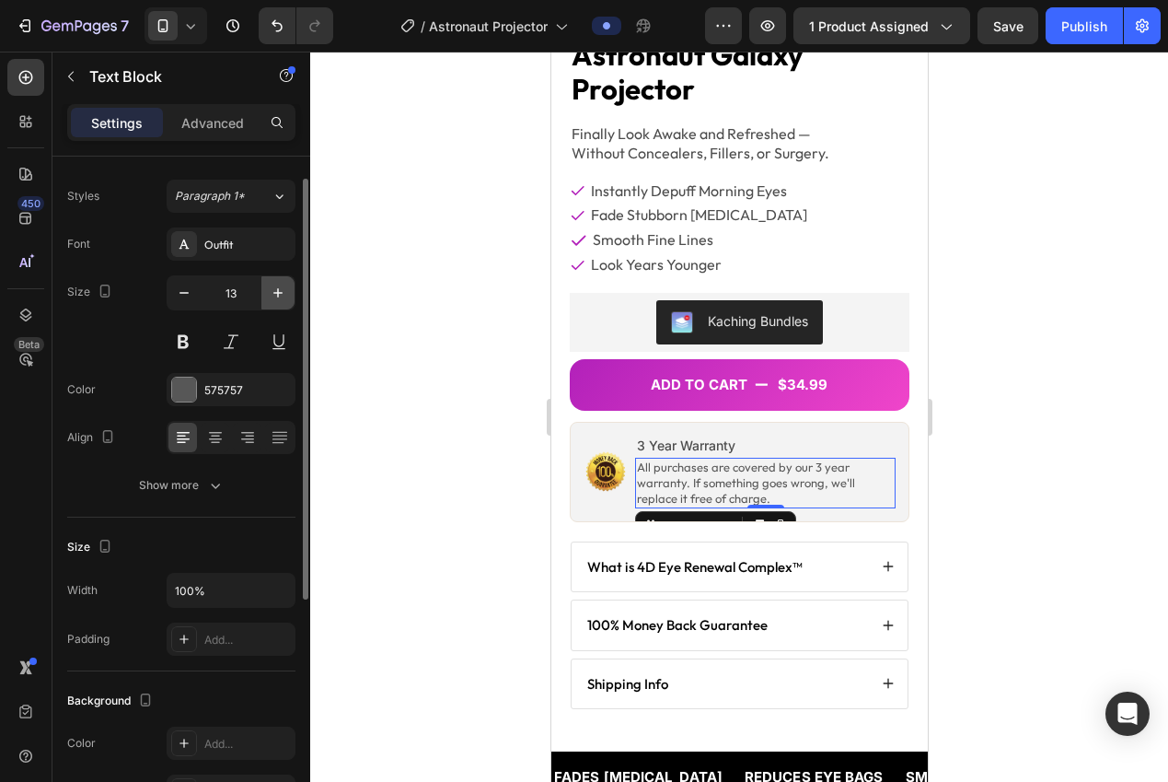
click at [275, 299] on icon "button" at bounding box center [278, 293] width 18 height 18
type input "14"
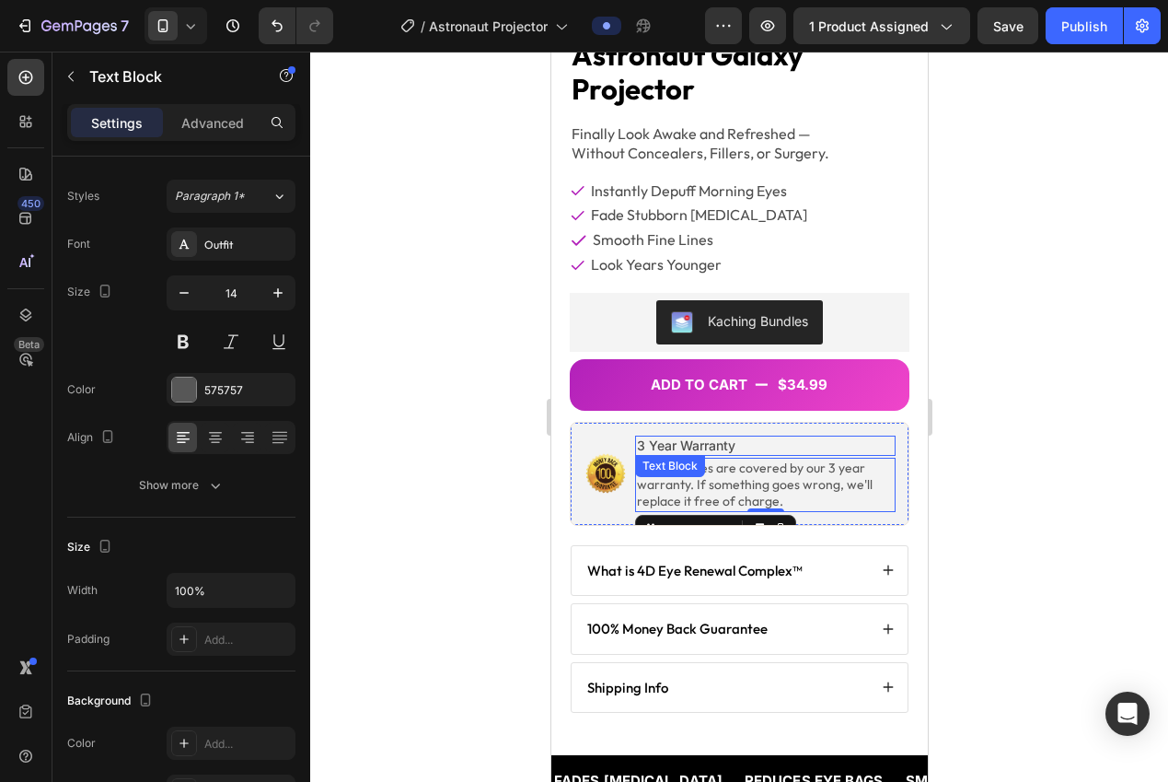
click at [693, 437] on p "3 Year Warranty" at bounding box center [764, 445] width 257 height 17
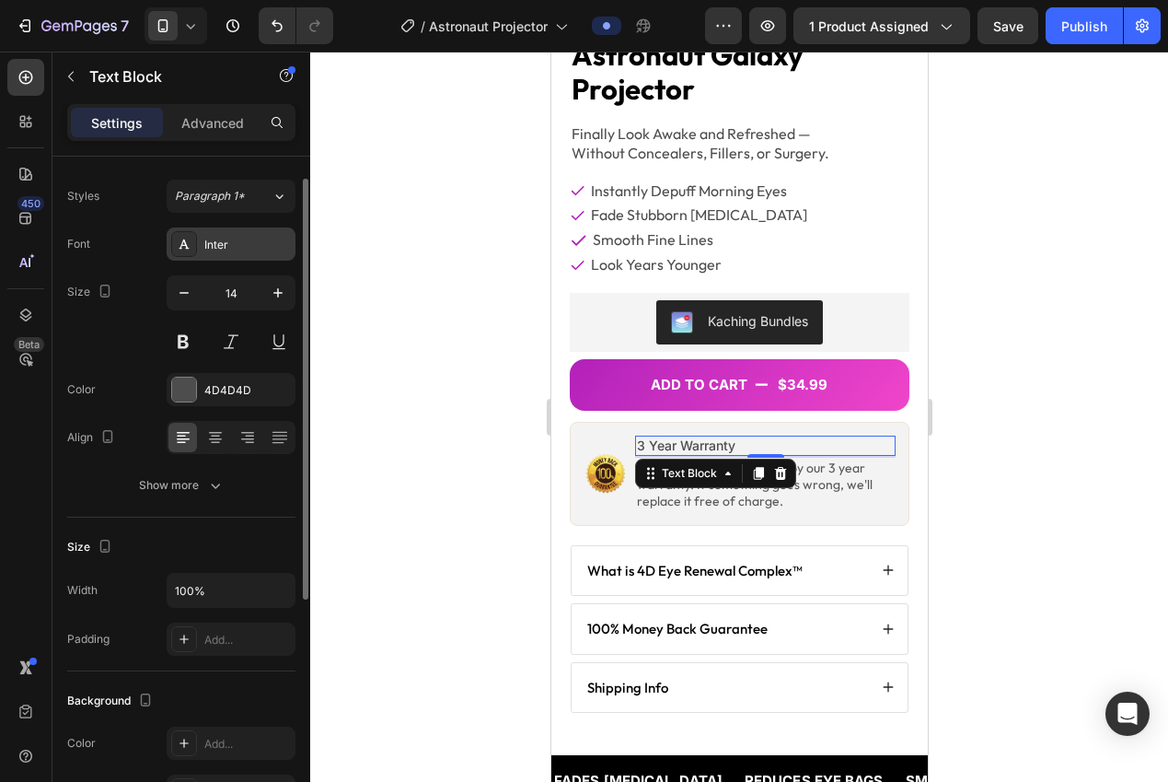
click at [242, 251] on div "Inter" at bounding box center [231, 243] width 129 height 33
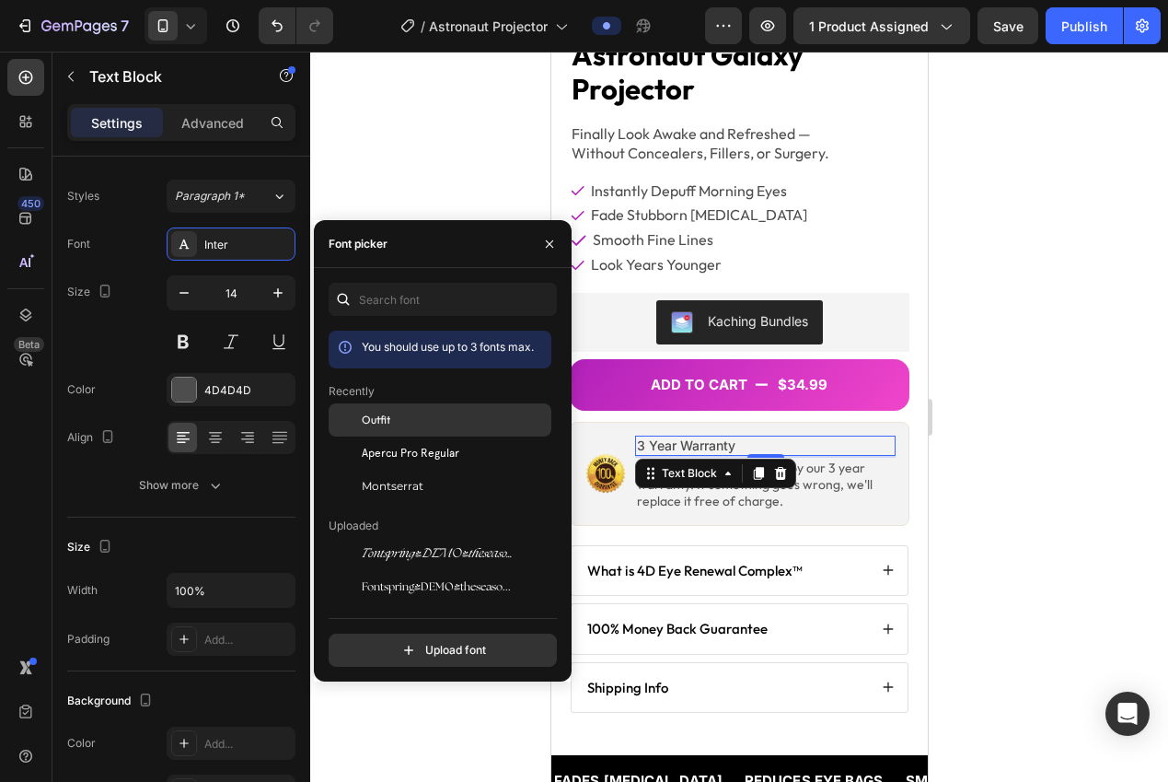
click at [393, 411] on div "Outfit" at bounding box center [455, 419] width 186 height 17
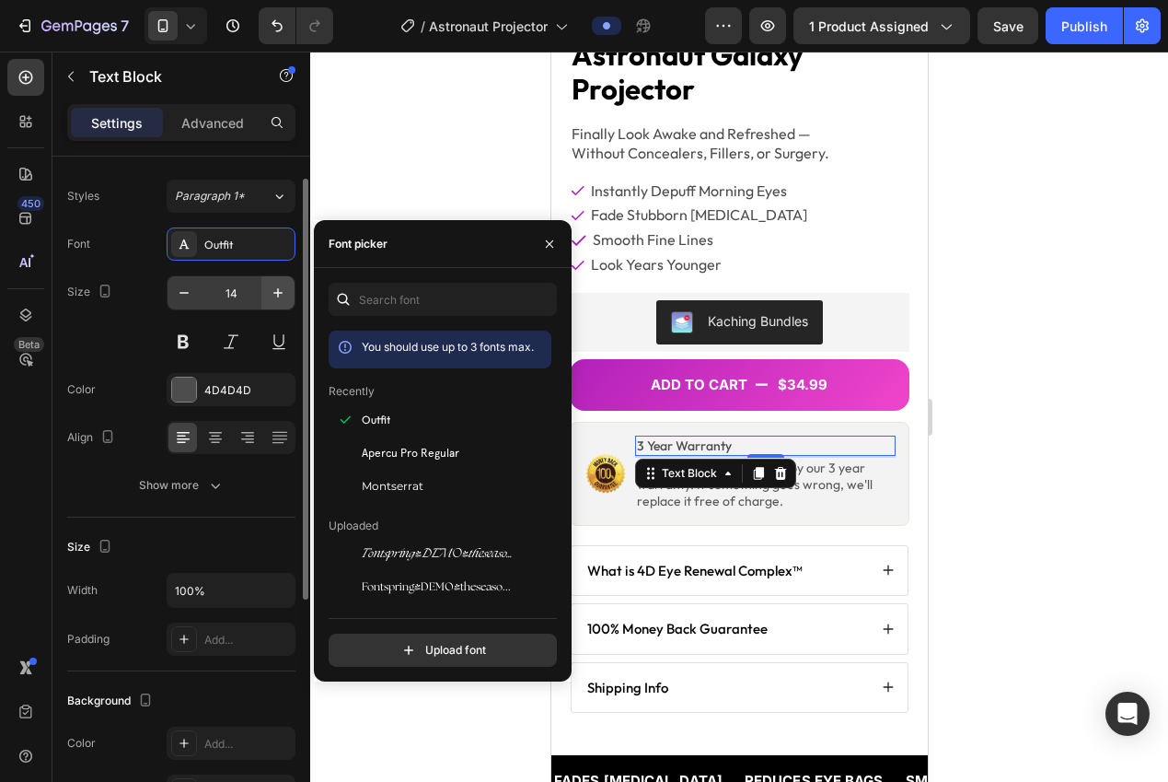
click at [275, 296] on icon "button" at bounding box center [278, 293] width 18 height 18
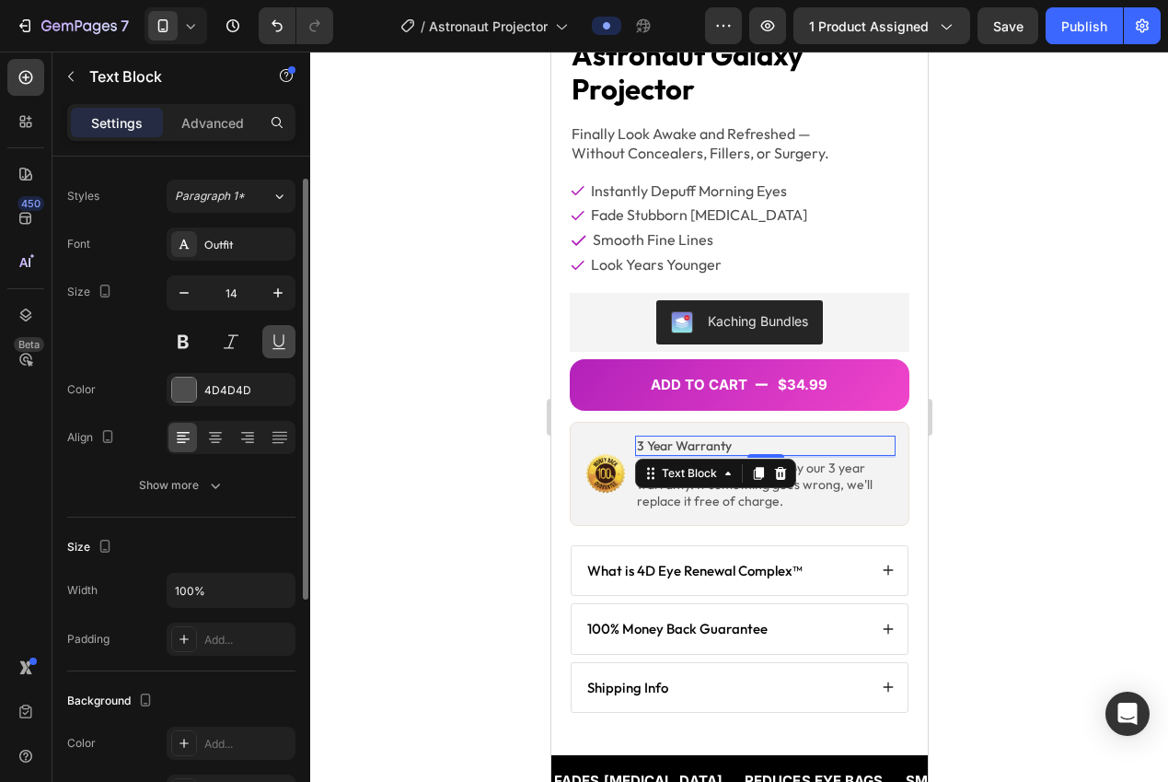
type input "15"
drag, startPoint x: 231, startPoint y: 397, endPoint x: 233, endPoint y: 407, distance: 10.3
click at [231, 397] on div "4D4D4D" at bounding box center [247, 390] width 87 height 17
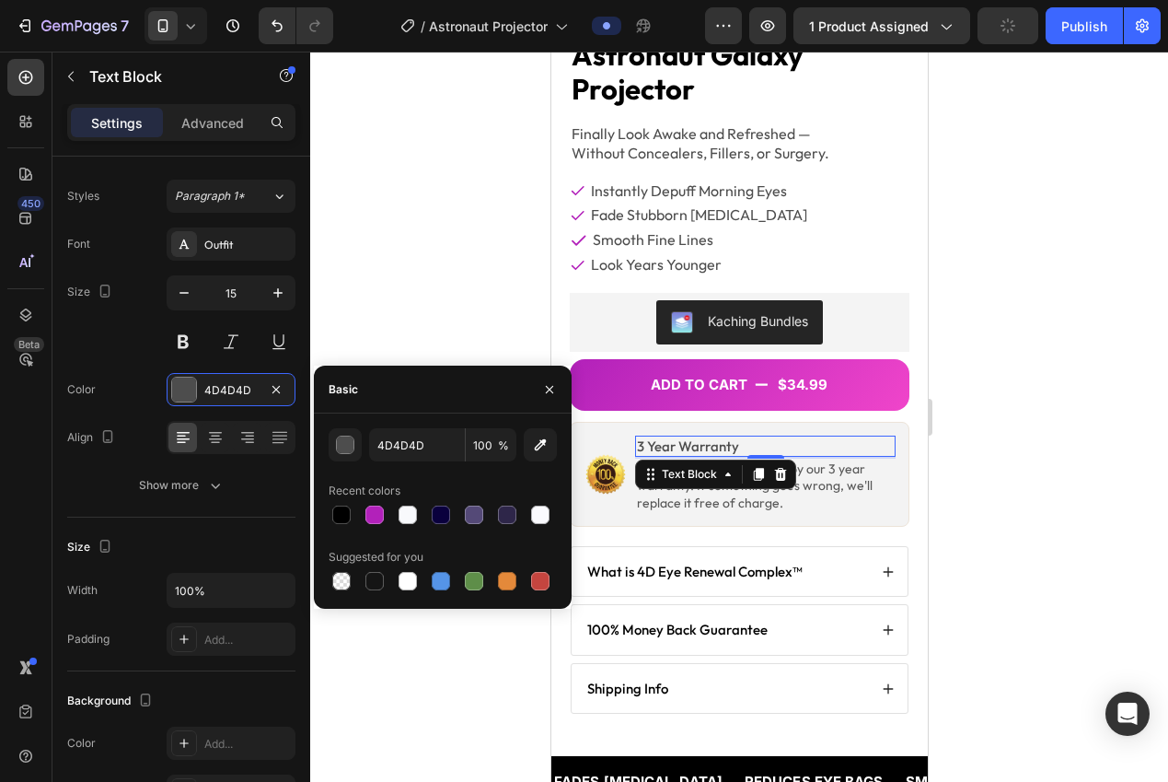
click at [340, 529] on div "4D4D4D 100 % Recent colors Suggested for you" at bounding box center [443, 511] width 228 height 166
click at [339, 520] on div at bounding box center [341, 514] width 18 height 18
type input "000000"
click at [477, 268] on div at bounding box center [739, 417] width 858 height 730
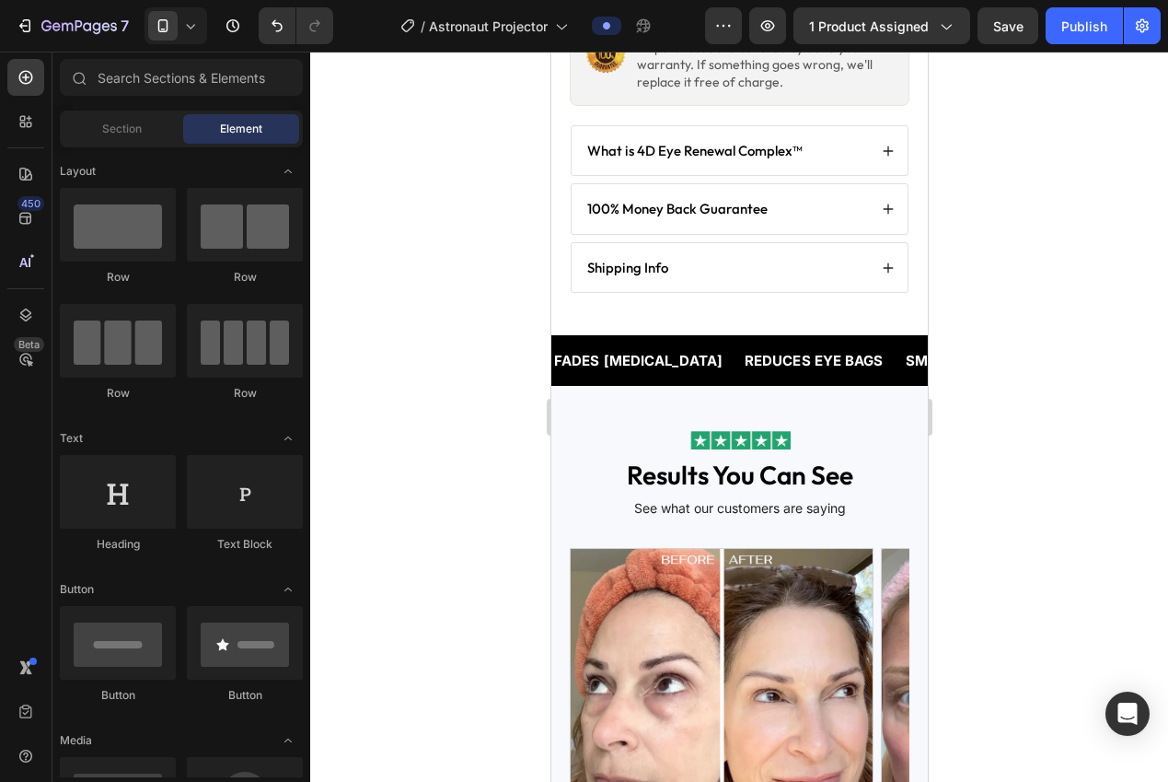
scroll to position [704, 0]
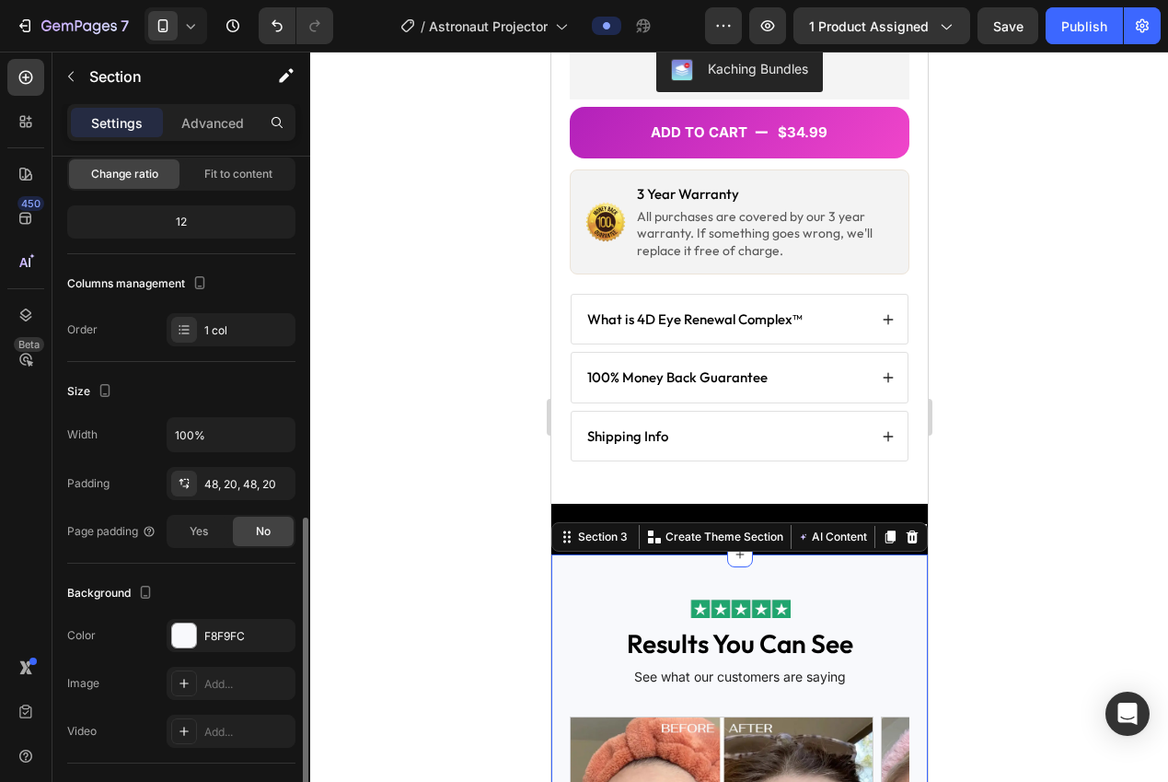
scroll to position [309, 0]
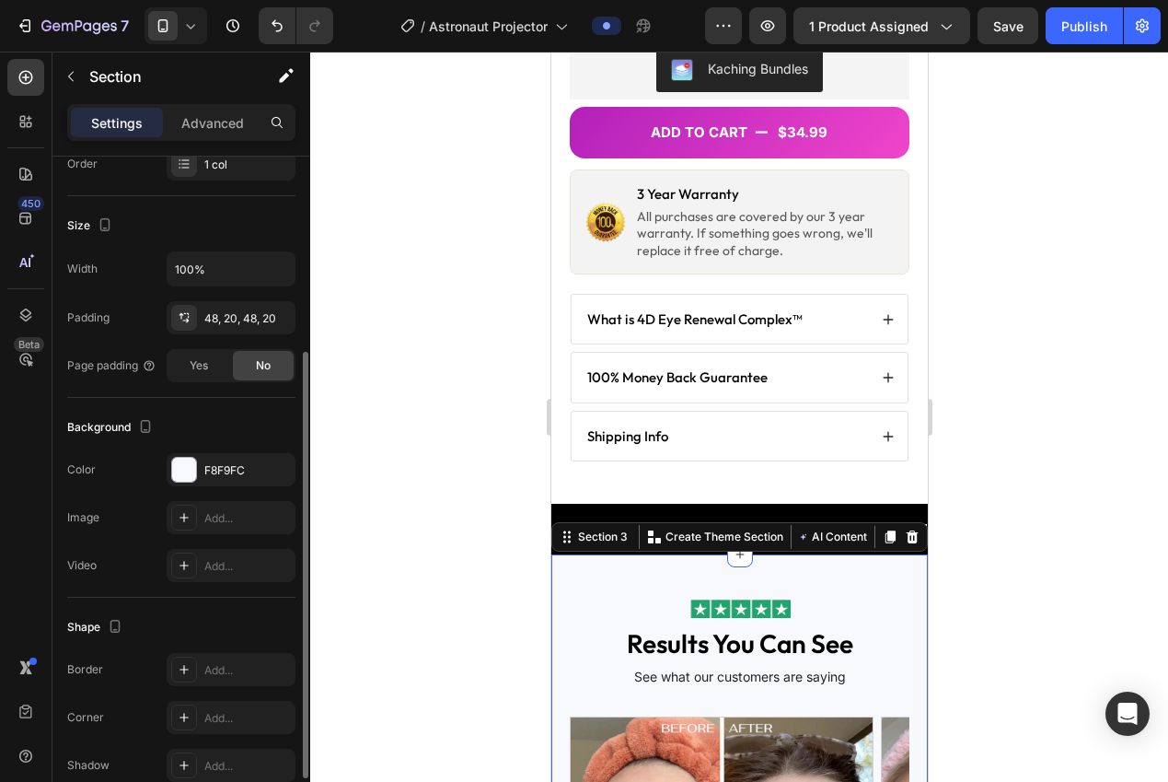
click at [198, 489] on div "The changes might be hidden by the video. Color F8F9FC Image Add... Video Add..." at bounding box center [181, 517] width 228 height 129
click at [202, 480] on div "F8F9FC" at bounding box center [231, 469] width 129 height 33
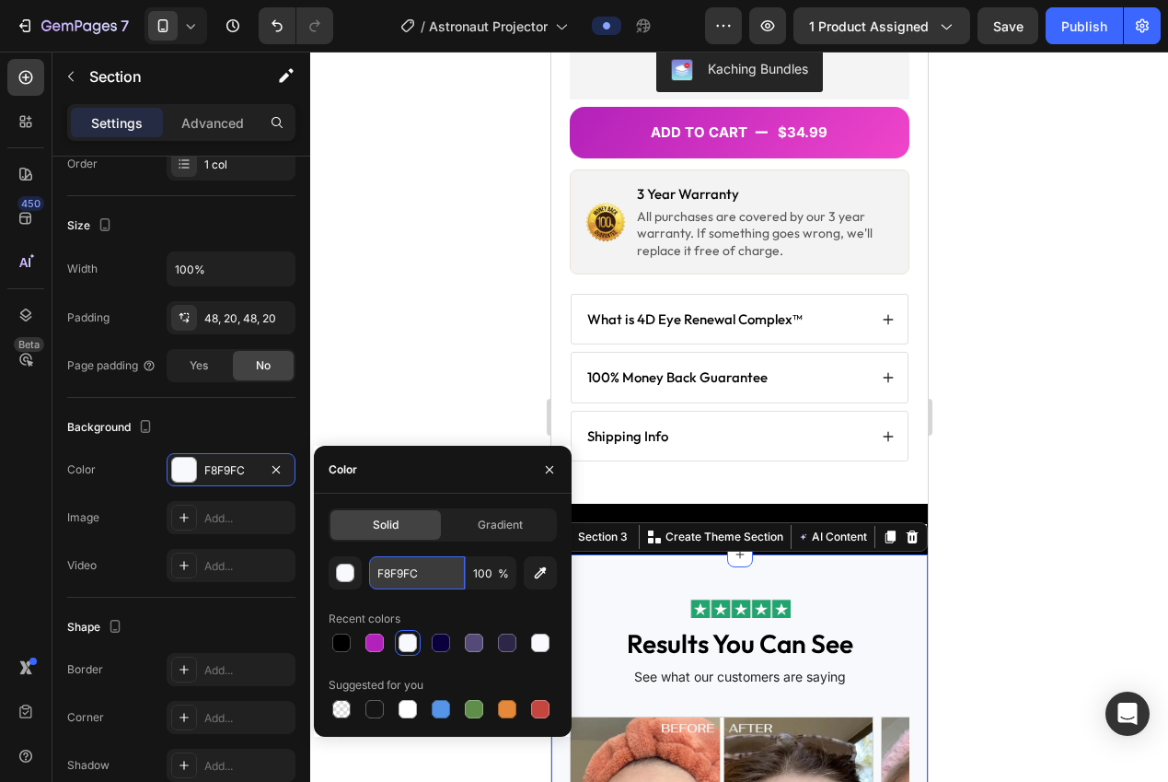
click at [423, 575] on input "F8F9FC" at bounding box center [417, 572] width 96 height 33
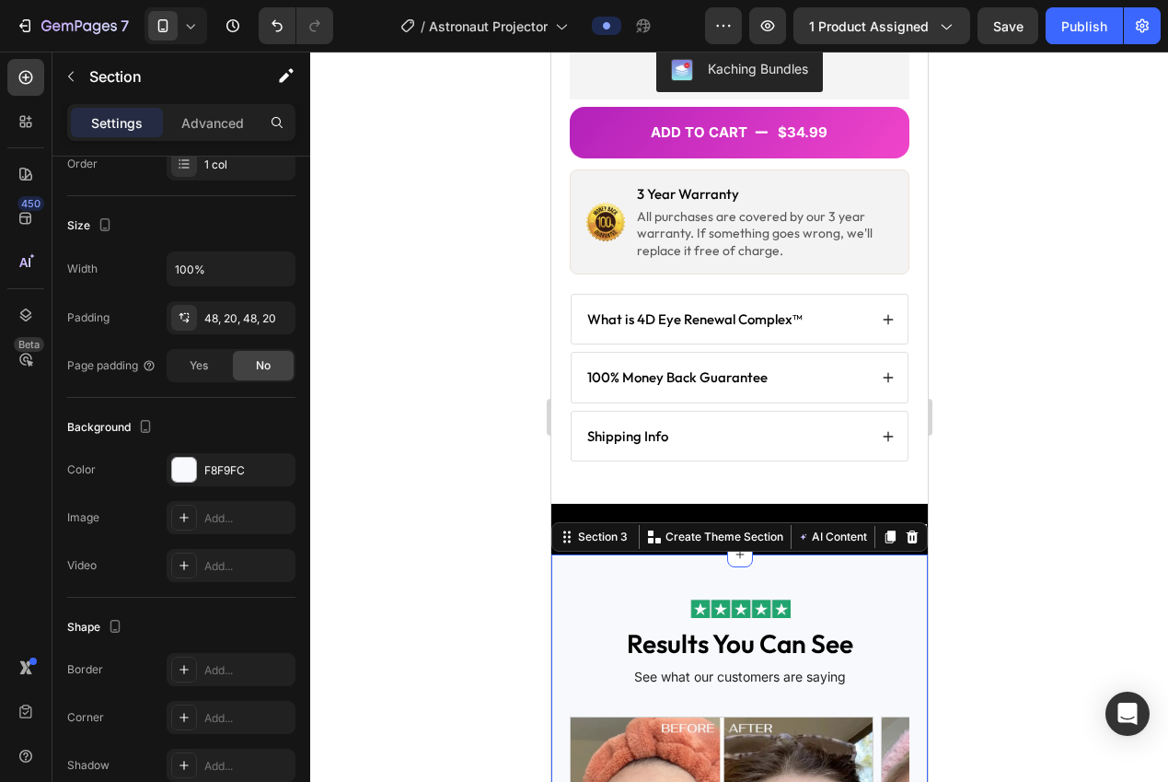
click at [319, 304] on div at bounding box center [739, 417] width 858 height 730
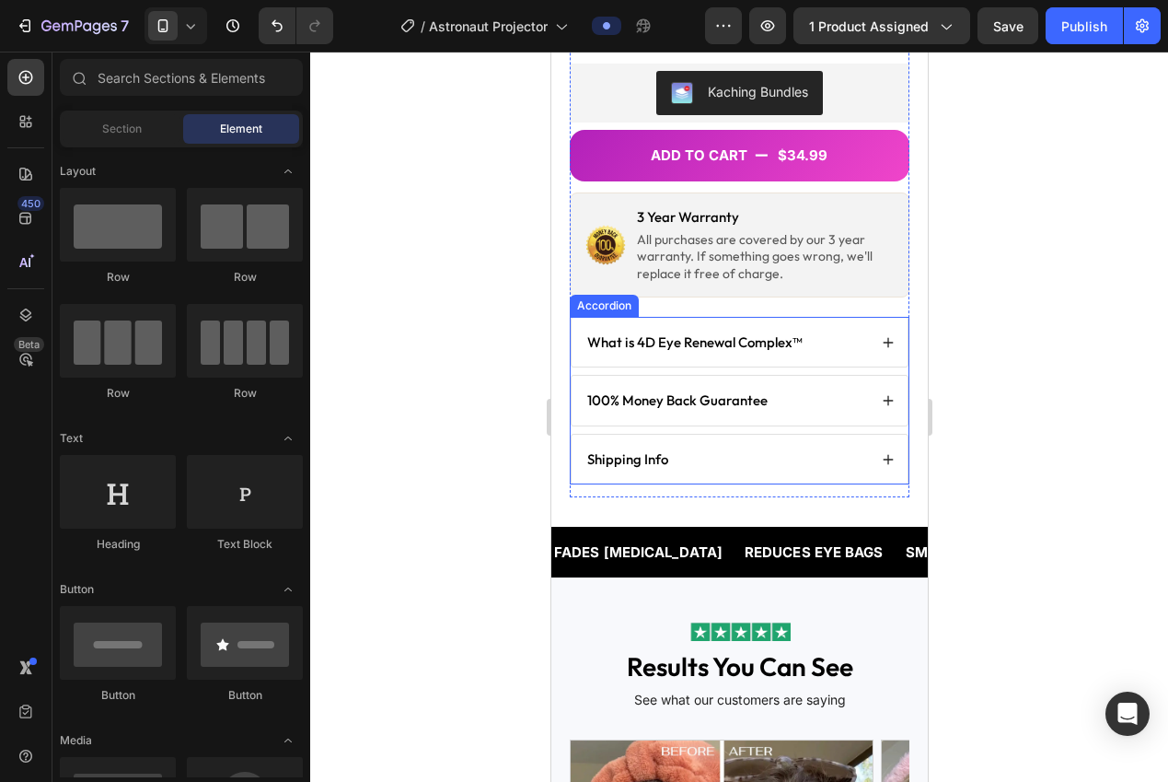
scroll to position [669, 0]
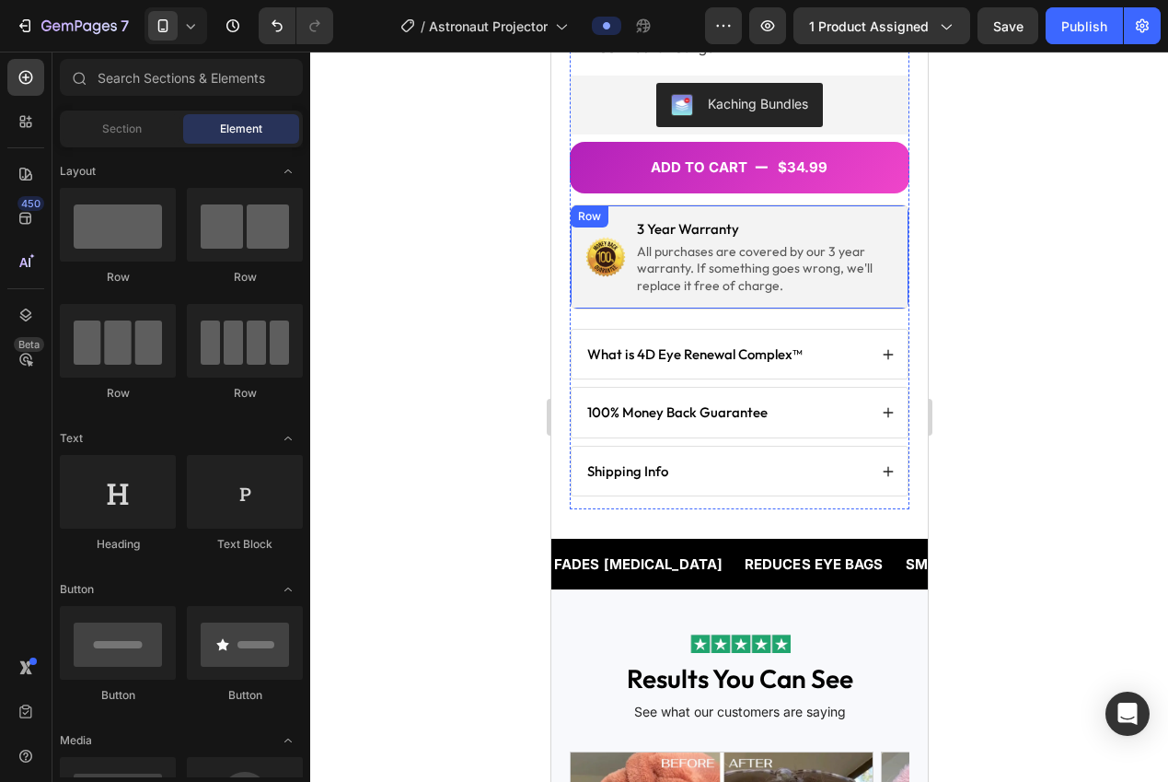
click at [585, 284] on div "Image 3 Year Warranty Text Block All purchases are covered by our 3 year warran…" at bounding box center [739, 256] width 340 height 105
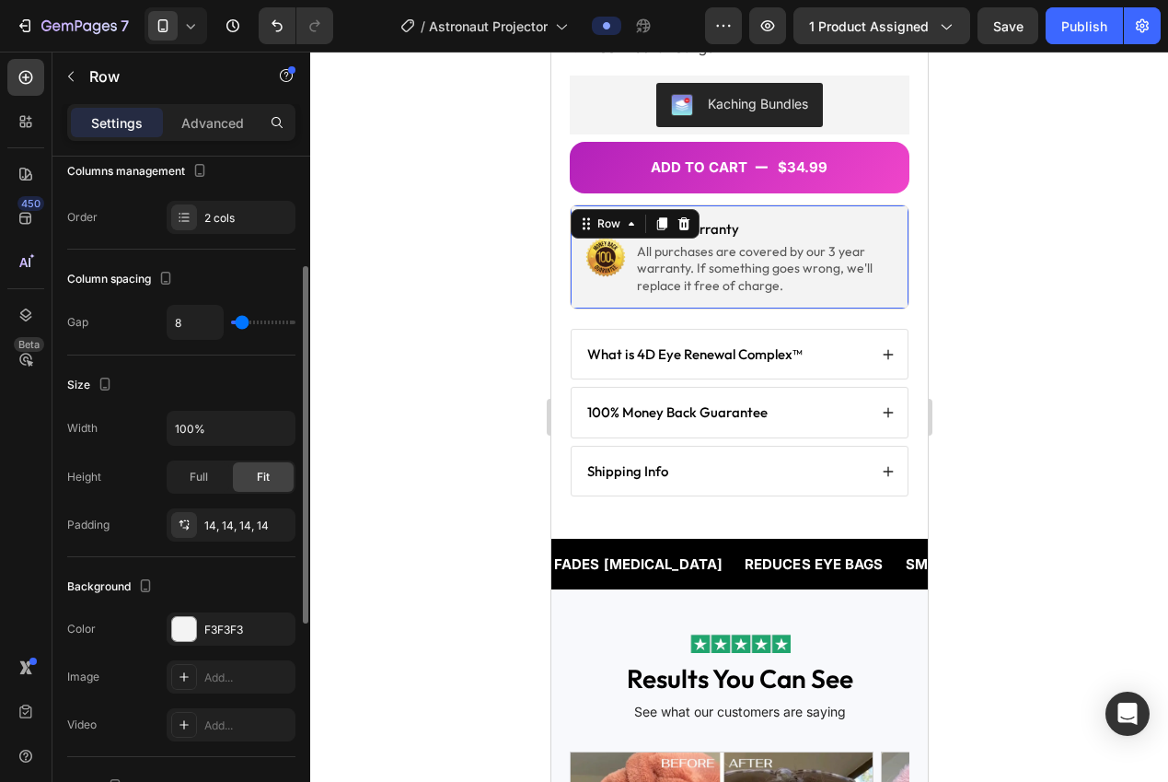
scroll to position [248, 0]
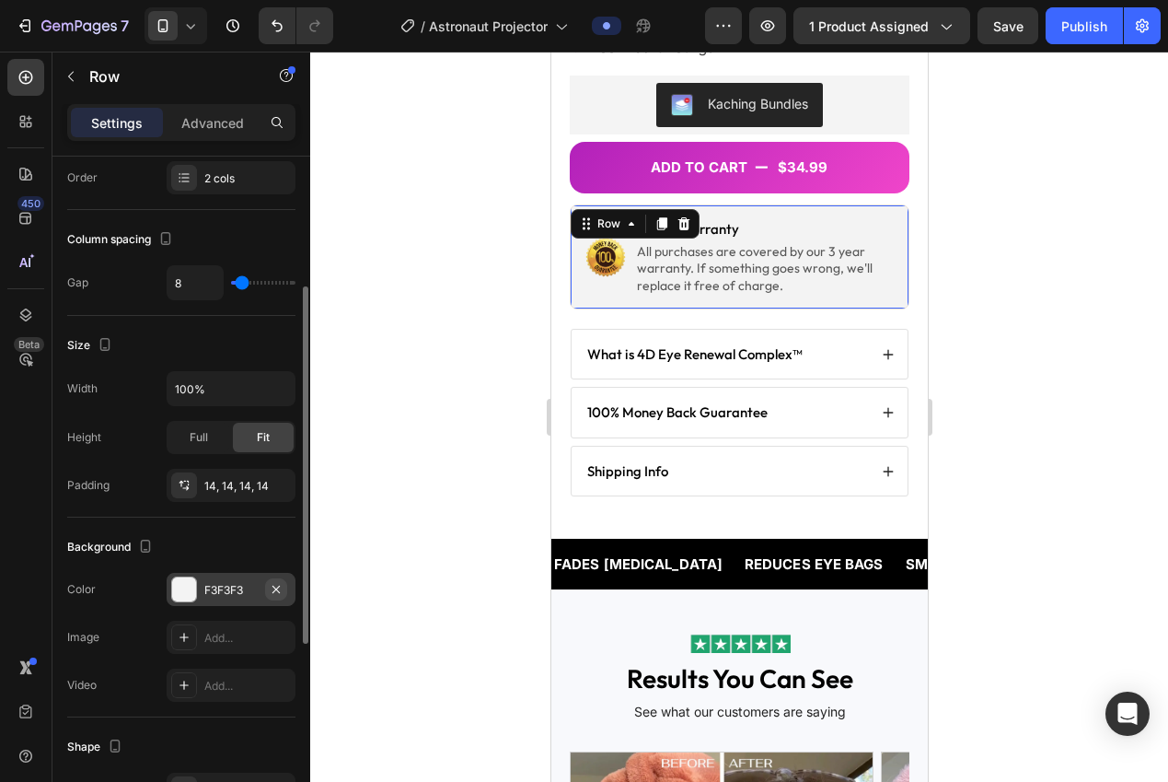
drag, startPoint x: 224, startPoint y: 592, endPoint x: 286, endPoint y: 593, distance: 62.6
click at [224, 592] on div "F3F3F3" at bounding box center [230, 590] width 53 height 17
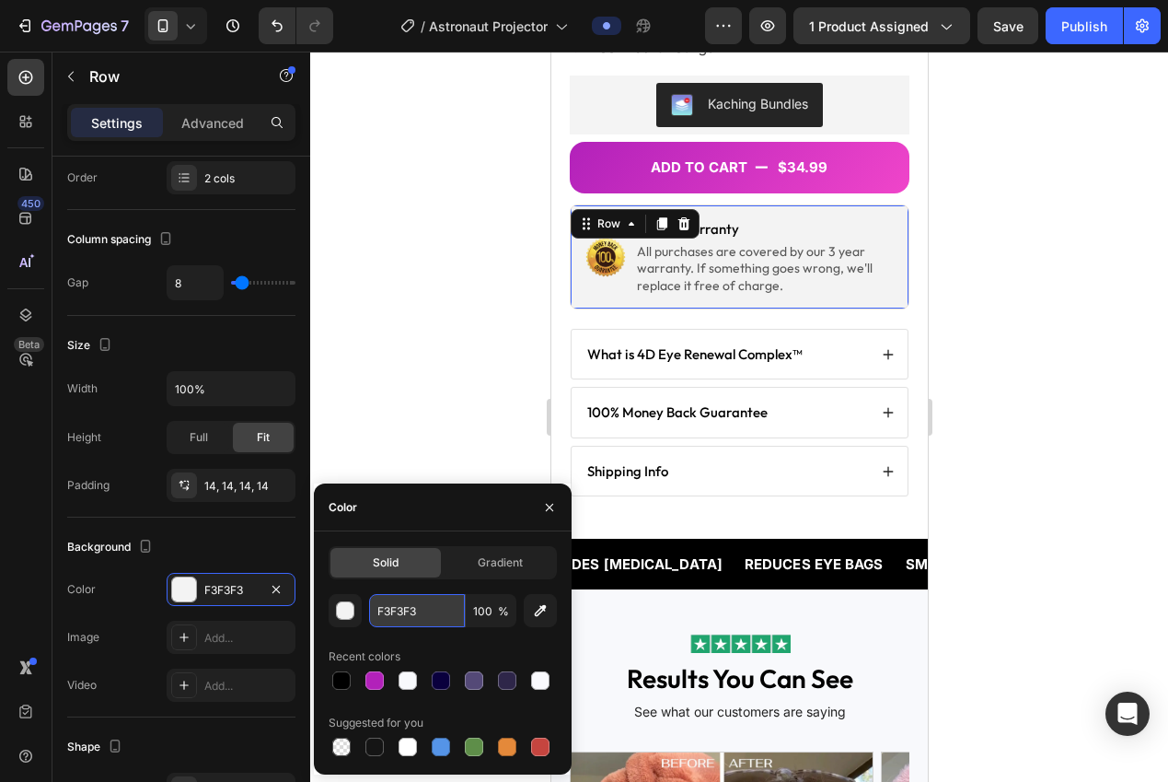
click at [398, 605] on input "F3F3F3" at bounding box center [417, 610] width 96 height 33
paste input "8F9FC"
type input "F8F9FC"
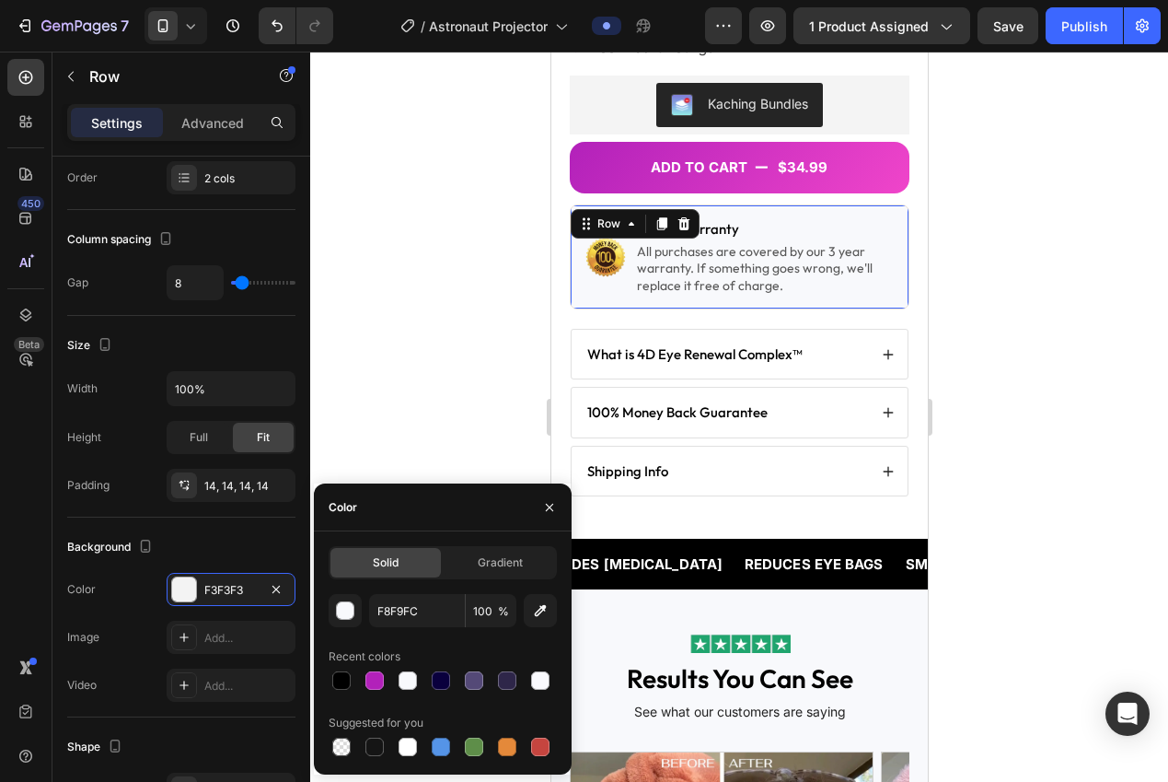
click at [333, 365] on div at bounding box center [739, 417] width 858 height 730
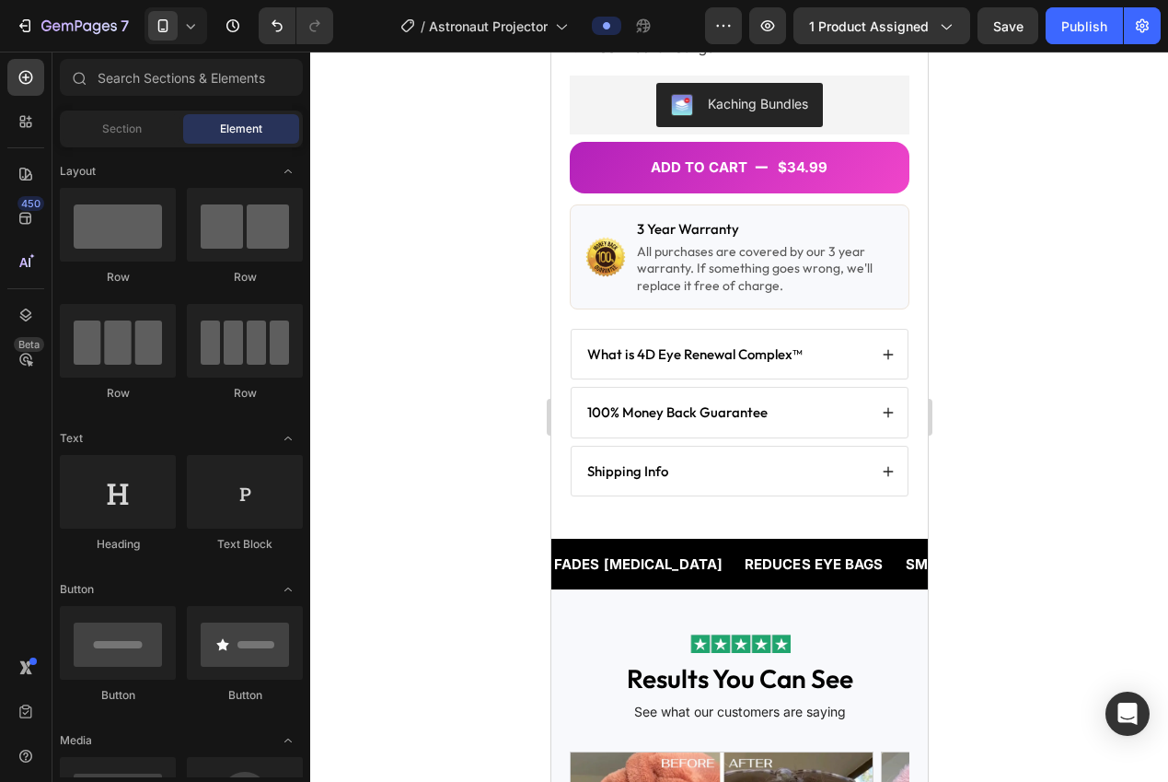
scroll to position [583, 0]
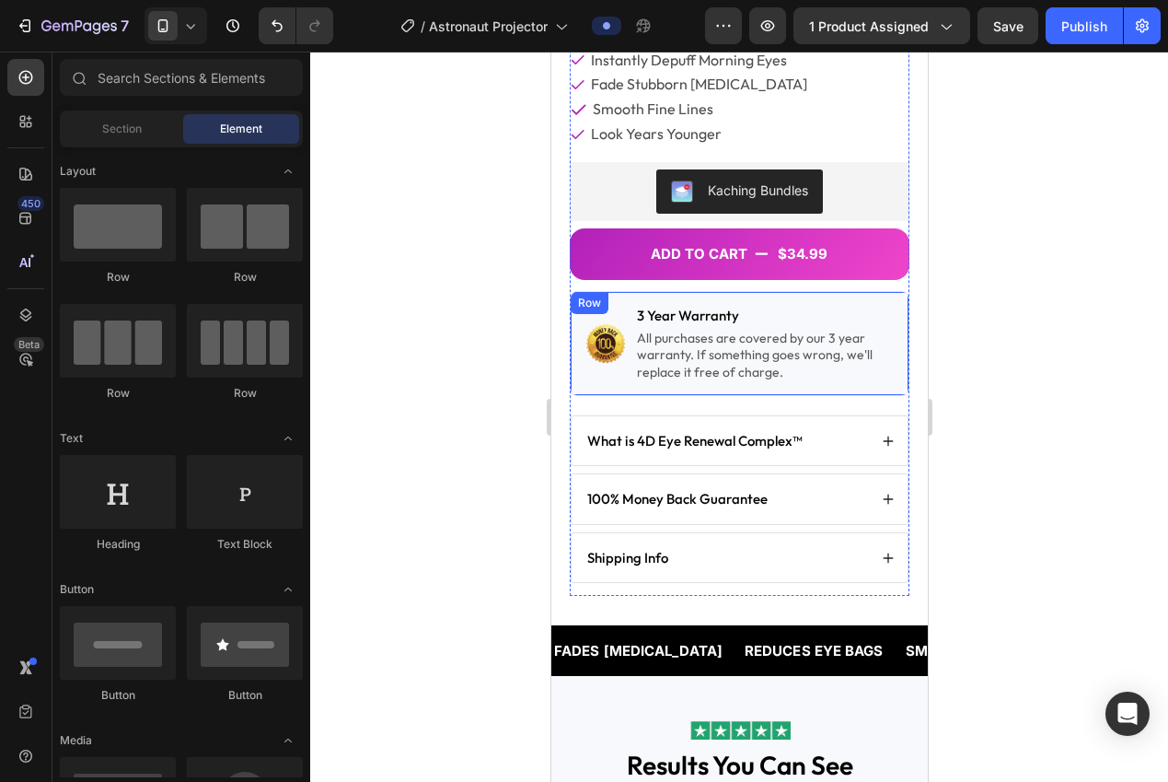
click at [588, 373] on div "Image 3 Year Warranty Text Block All purchases are covered by our 3 year warran…" at bounding box center [739, 343] width 340 height 105
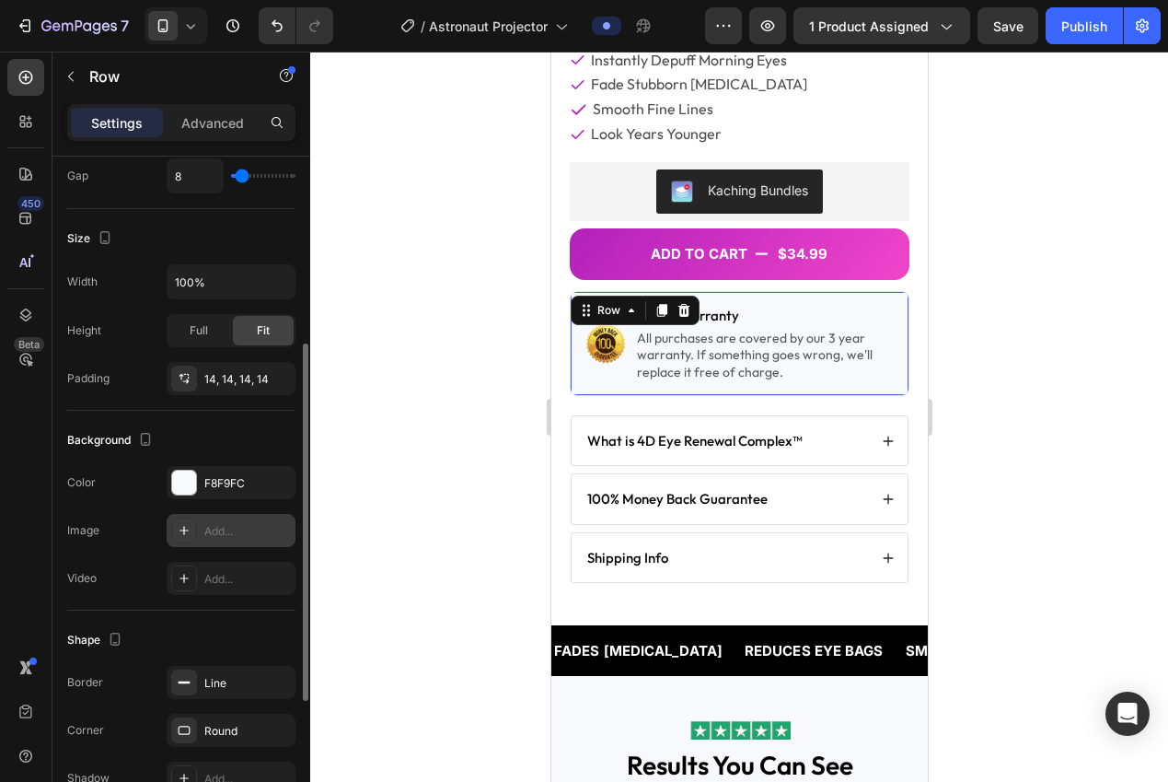
scroll to position [395, 0]
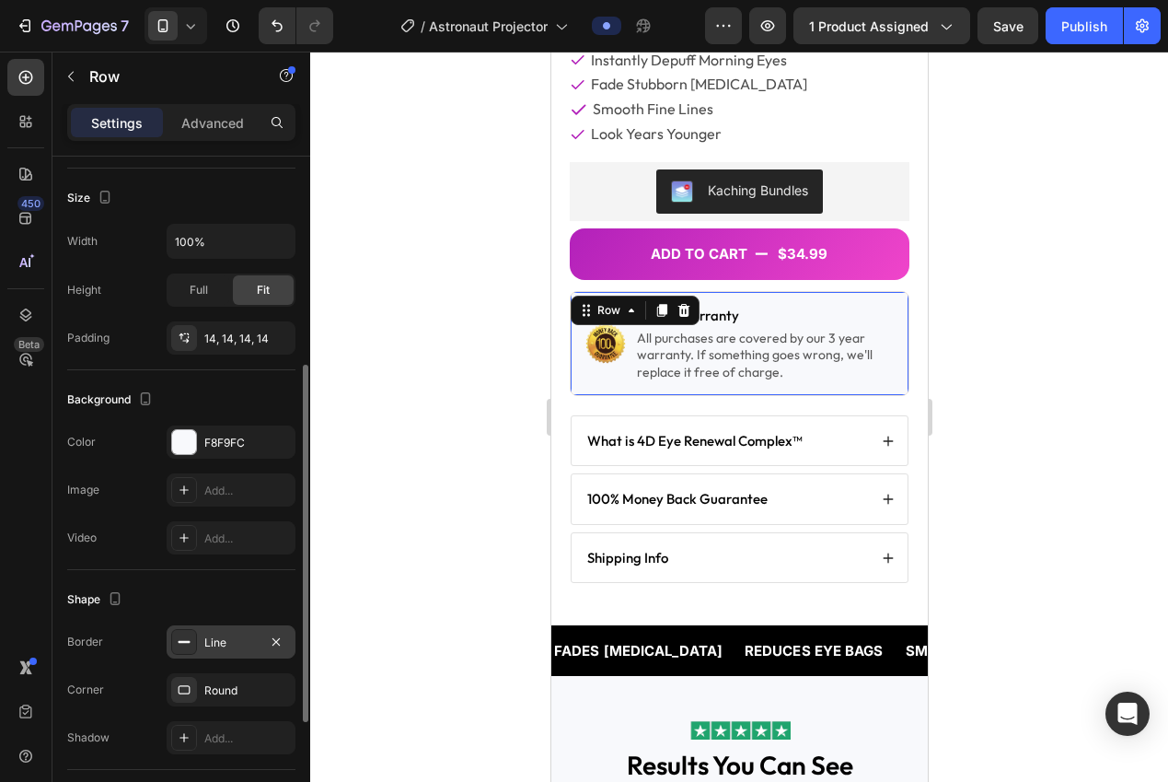
click at [212, 651] on div "Line" at bounding box center [231, 641] width 129 height 33
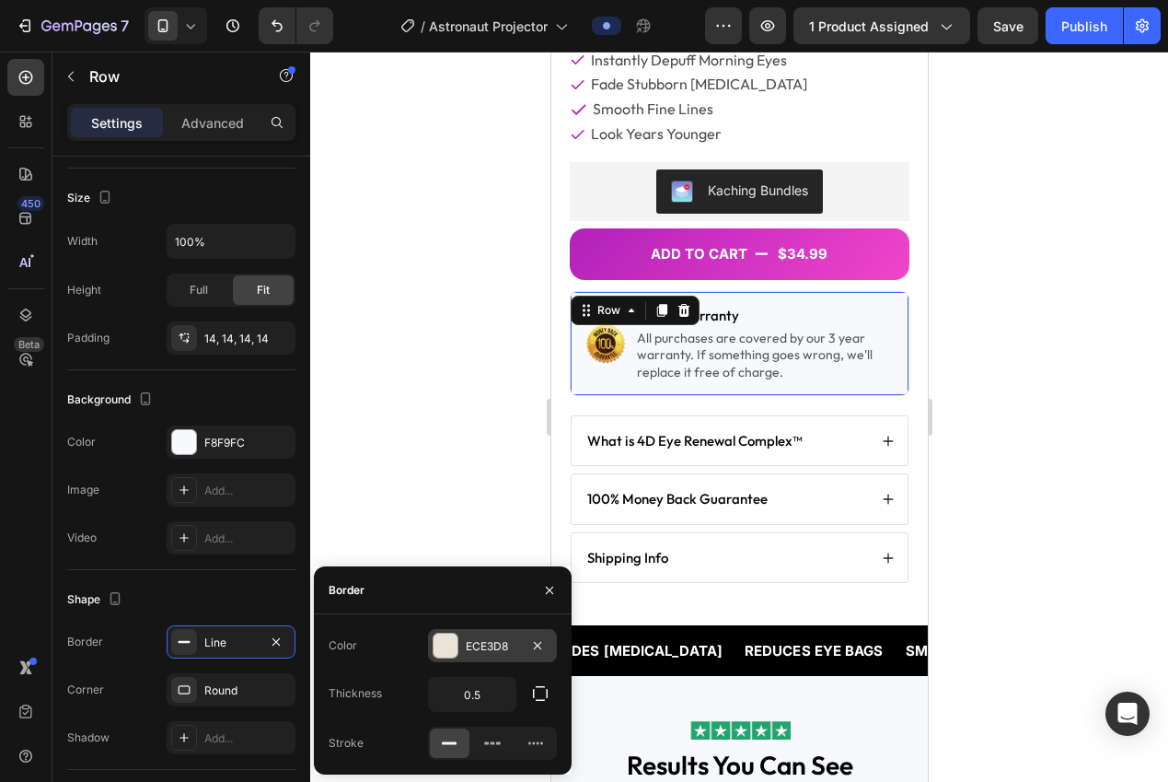
click at [461, 650] on div "ECE3D8" at bounding box center [492, 645] width 129 height 33
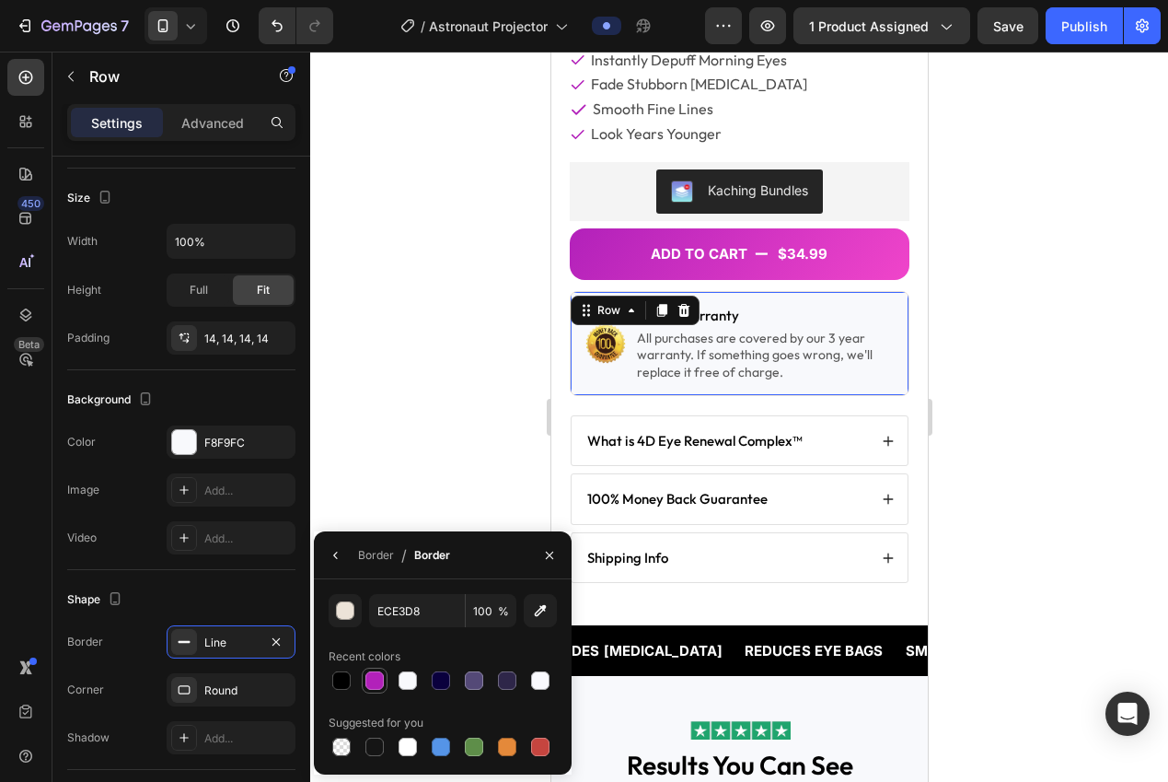
click at [375, 676] on div at bounding box center [374, 680] width 18 height 18
click at [444, 681] on div at bounding box center [441, 680] width 18 height 18
type input "0A003D"
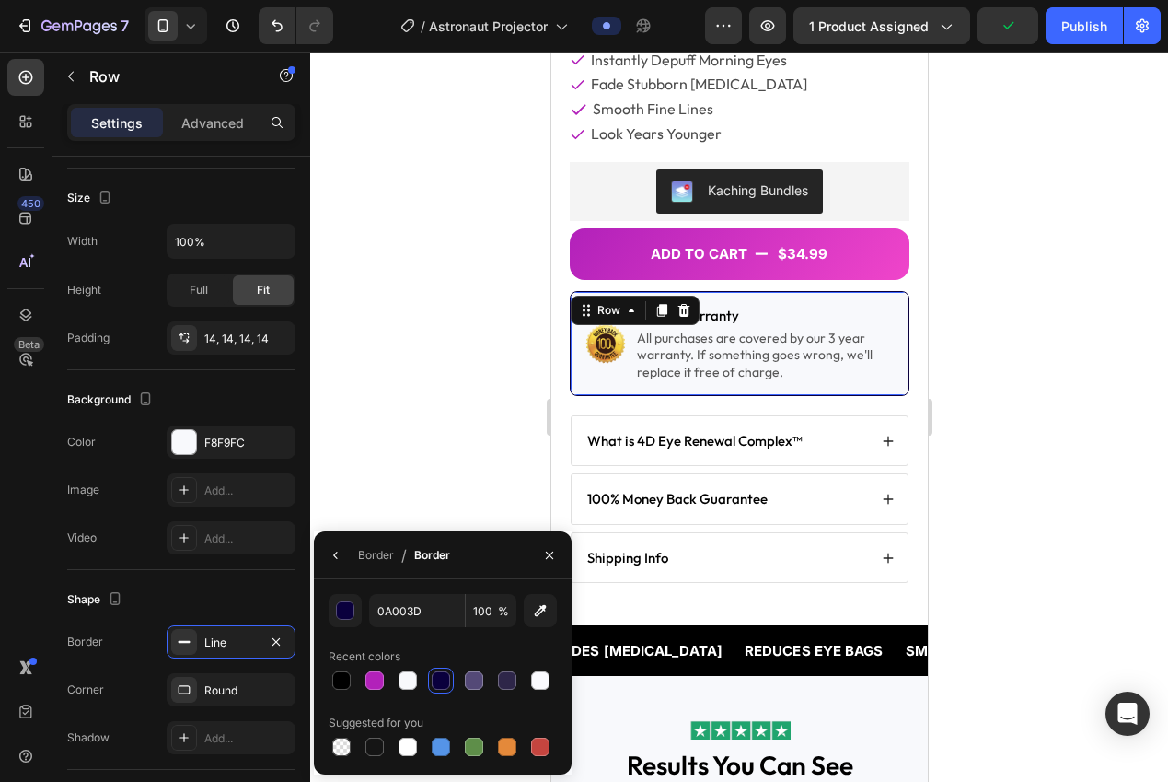
click at [390, 347] on div at bounding box center [739, 417] width 858 height 730
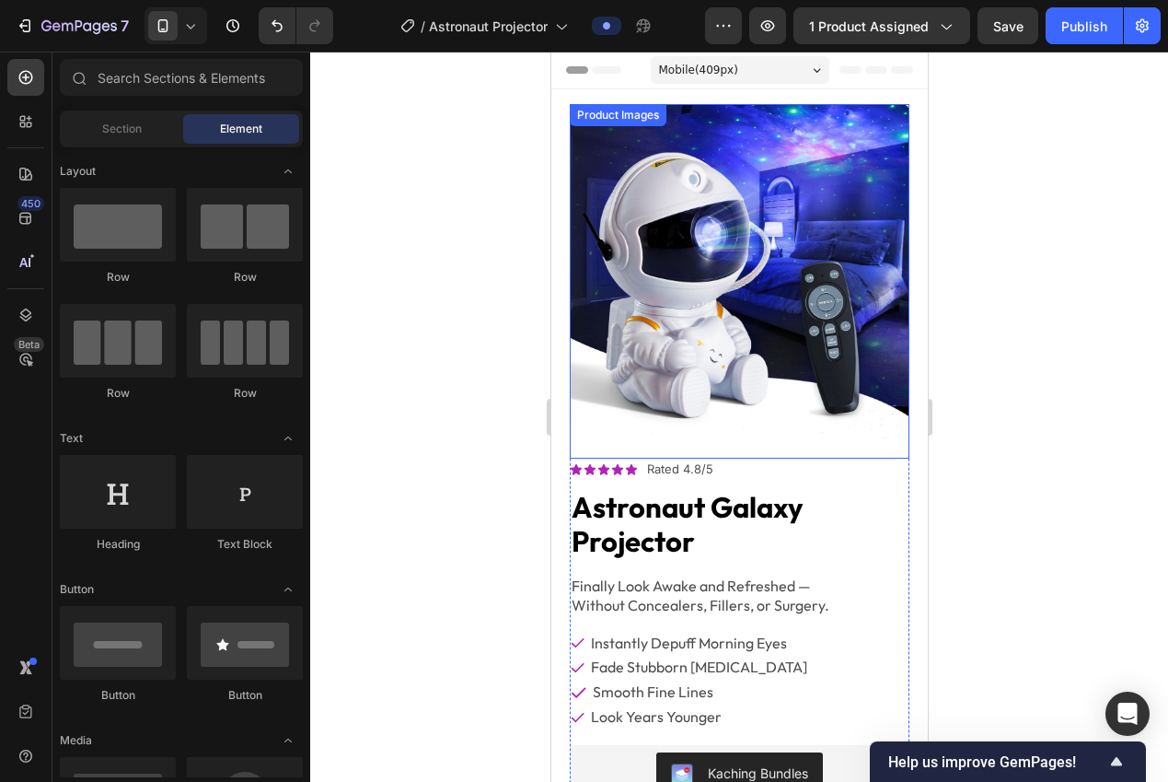
scroll to position [385, 0]
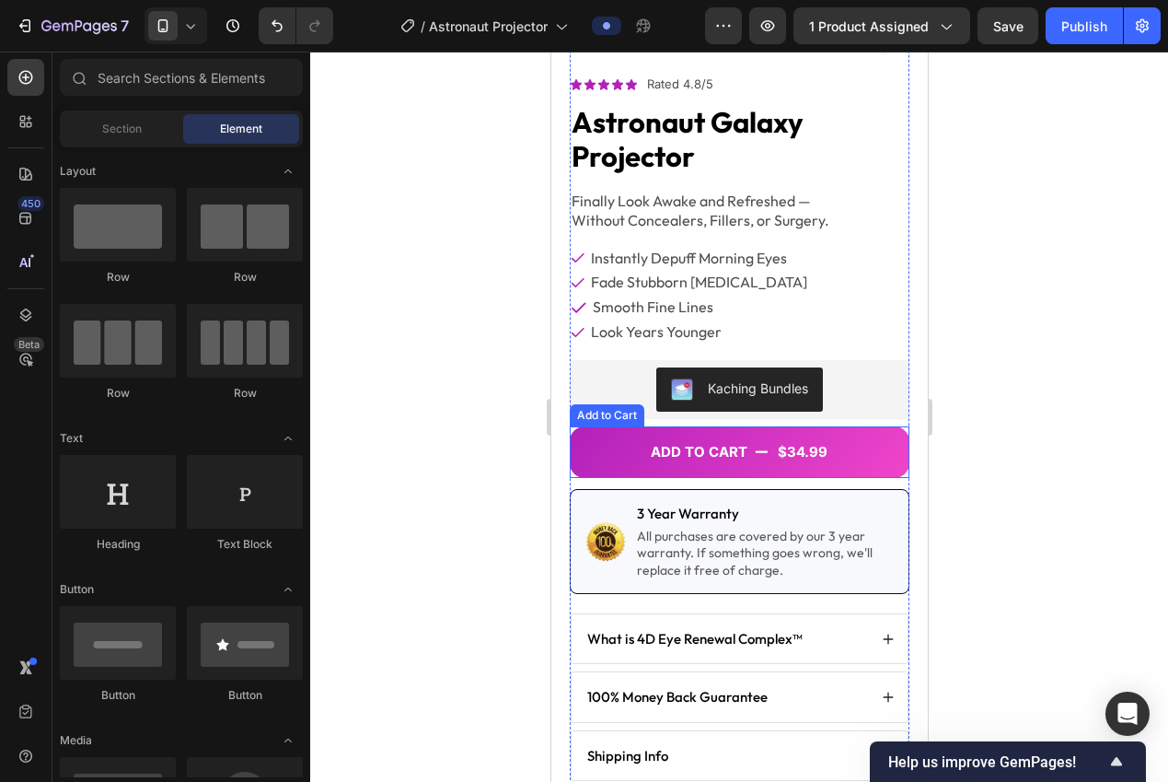
click at [592, 407] on div "Add to Cart" at bounding box center [606, 415] width 67 height 17
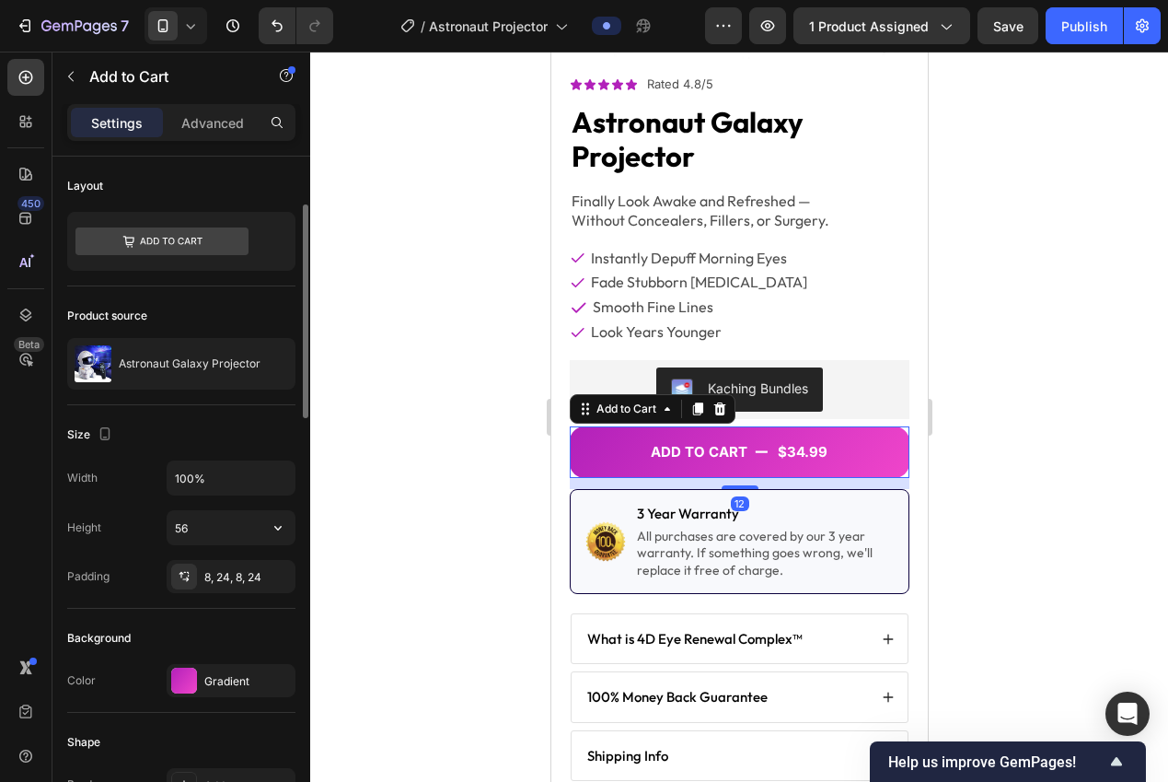
scroll to position [365, 0]
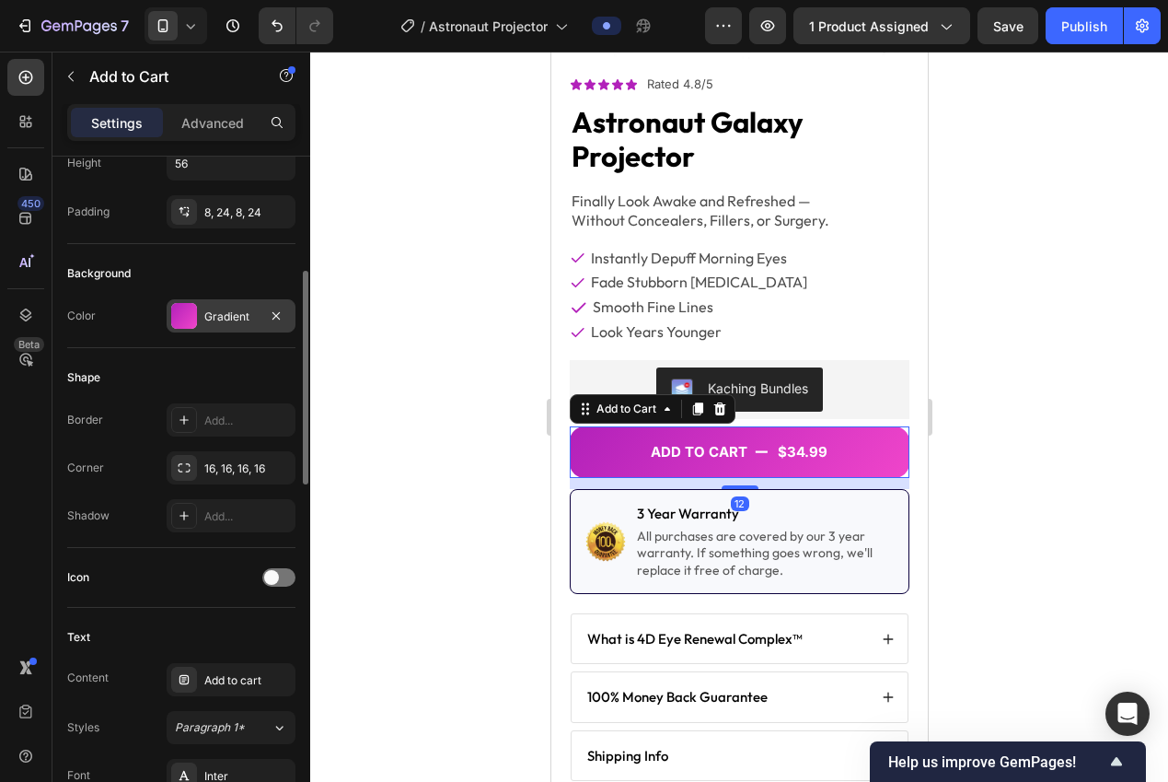
click at [177, 301] on div "Gradient" at bounding box center [231, 315] width 129 height 33
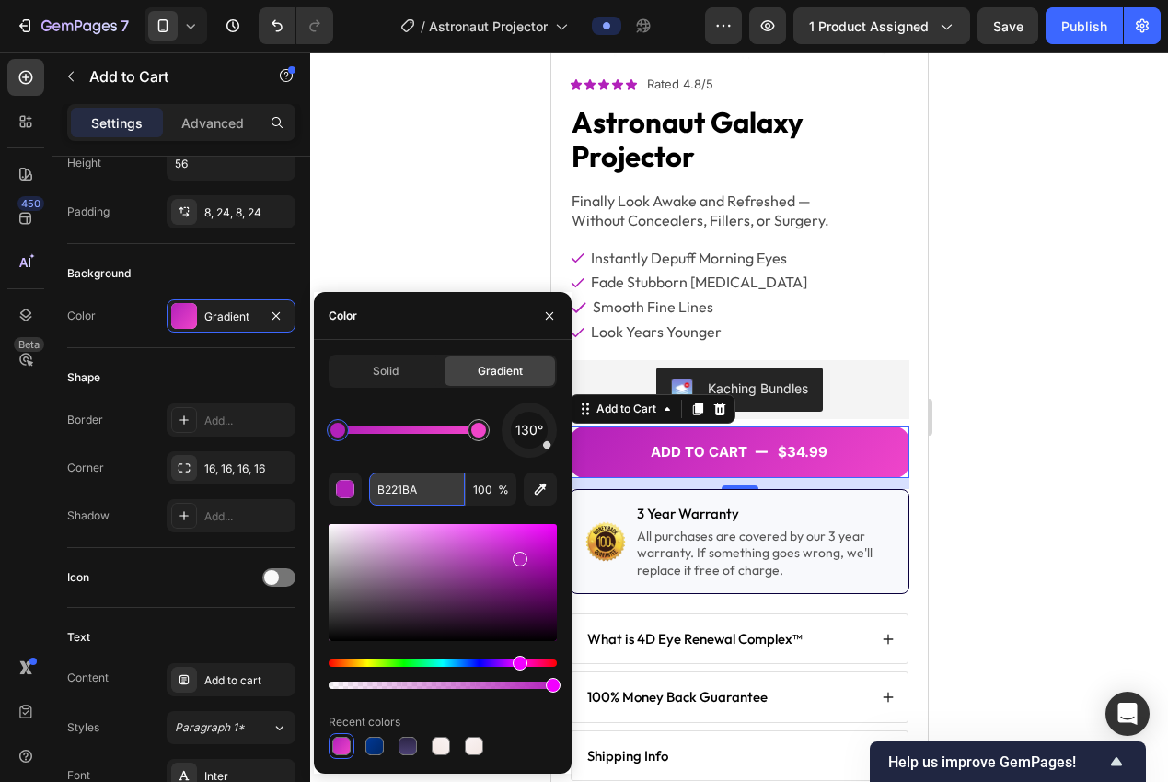
click at [400, 499] on input "B221BA" at bounding box center [417, 488] width 96 height 33
click at [335, 433] on div at bounding box center [337, 430] width 15 height 15
click at [128, 367] on div "Shape" at bounding box center [181, 377] width 228 height 29
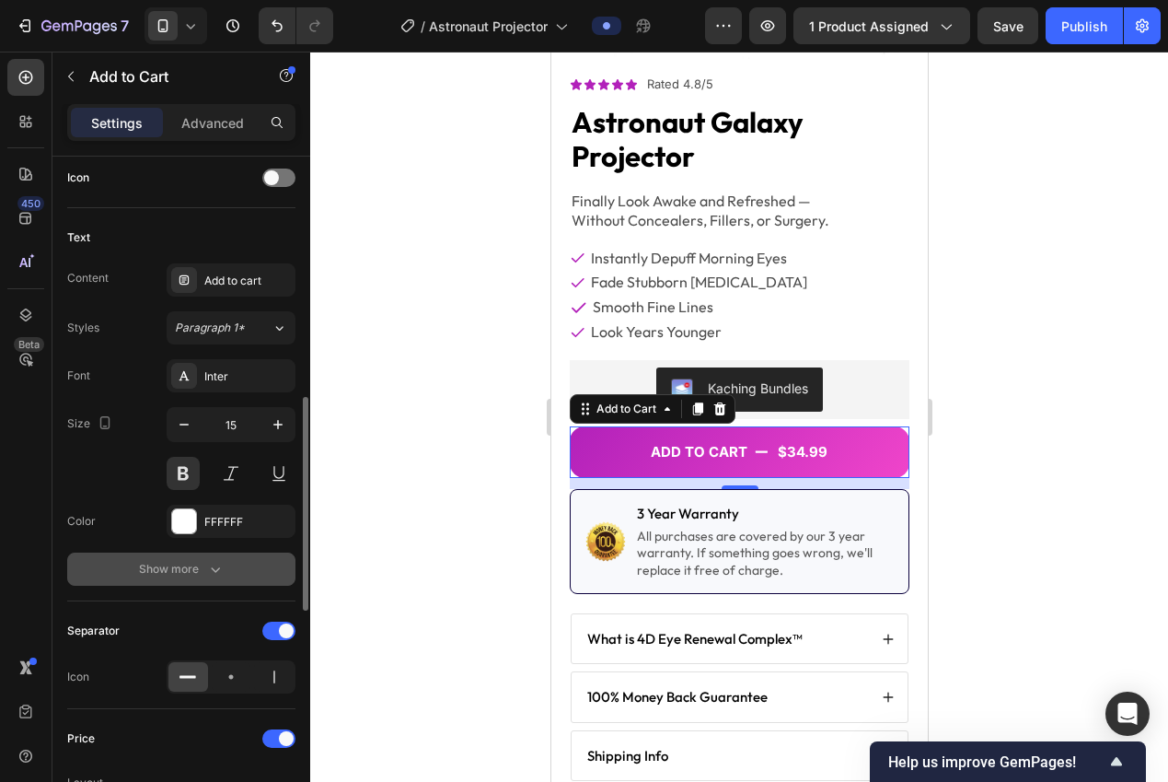
scroll to position [1095, 0]
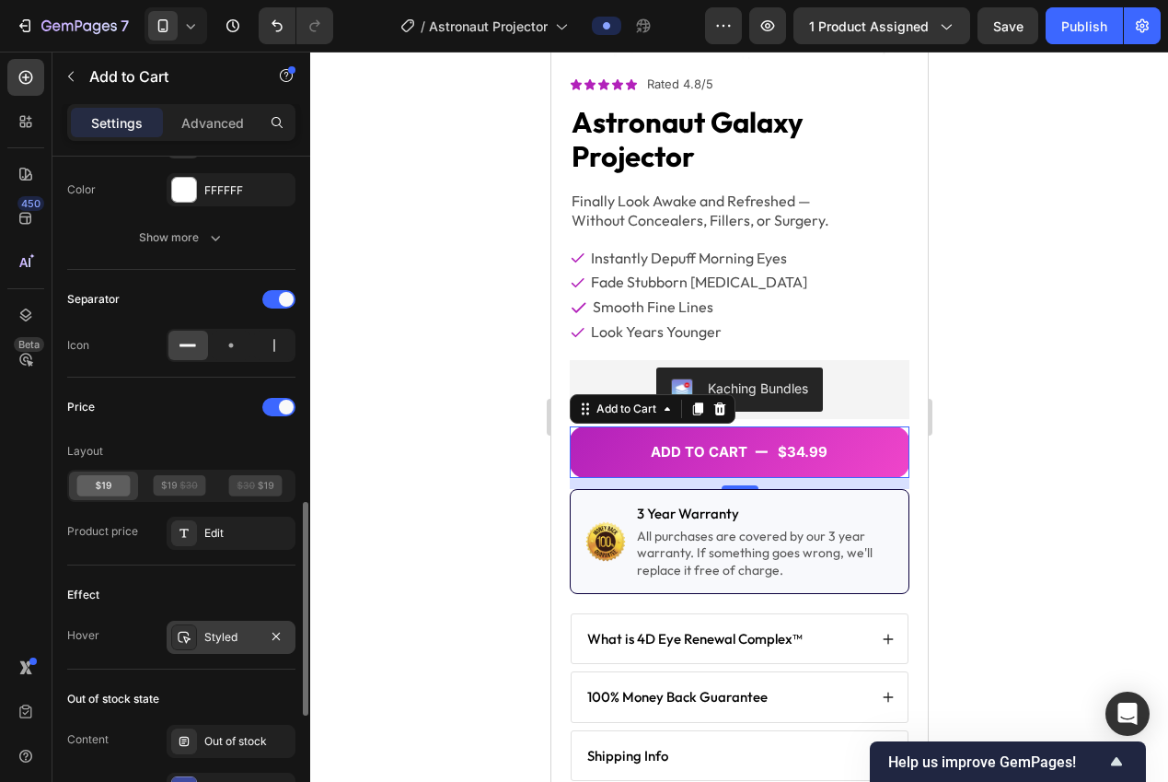
click at [224, 652] on div "Styled" at bounding box center [231, 636] width 129 height 33
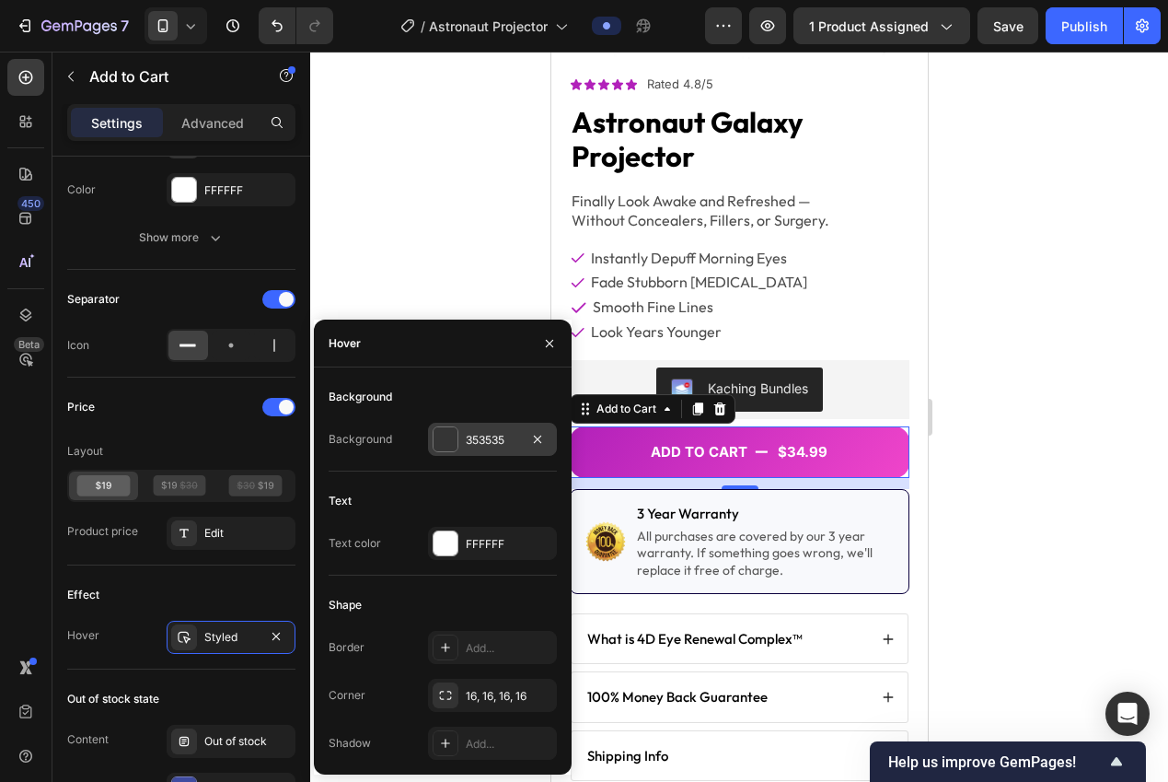
click at [469, 432] on div "353535" at bounding box center [492, 440] width 53 height 17
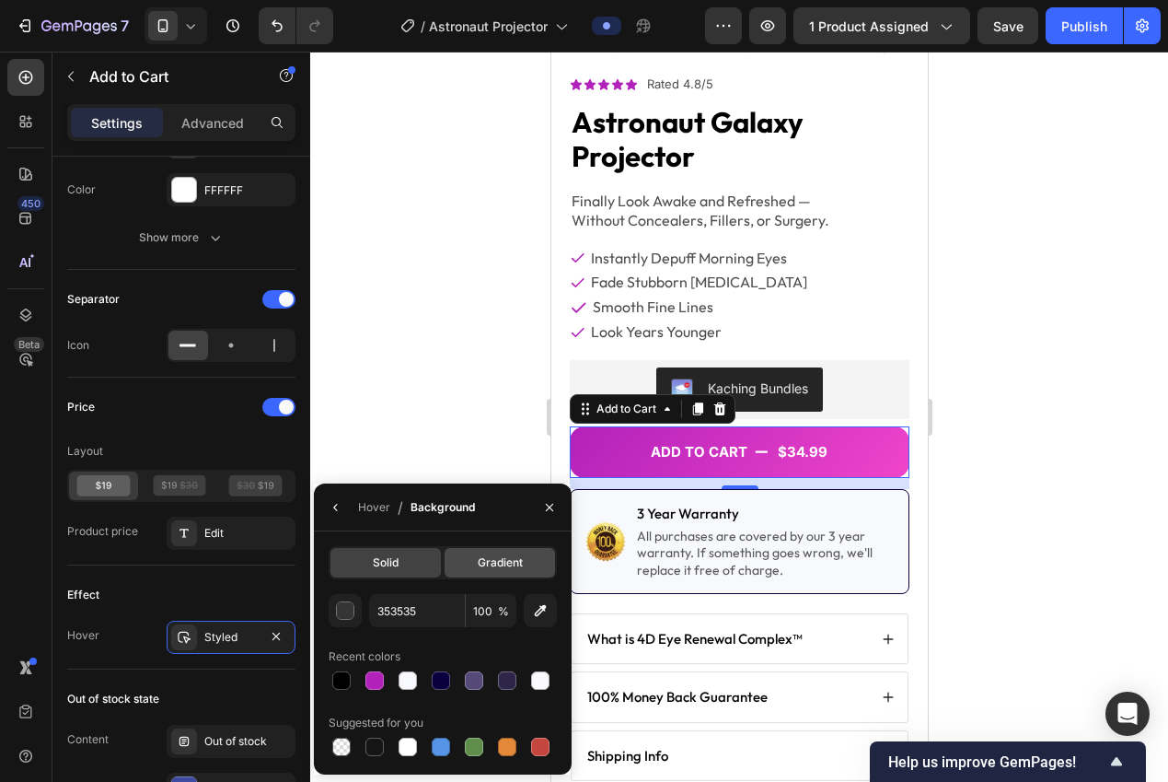
click at [487, 562] on span "Gradient" at bounding box center [500, 562] width 45 height 17
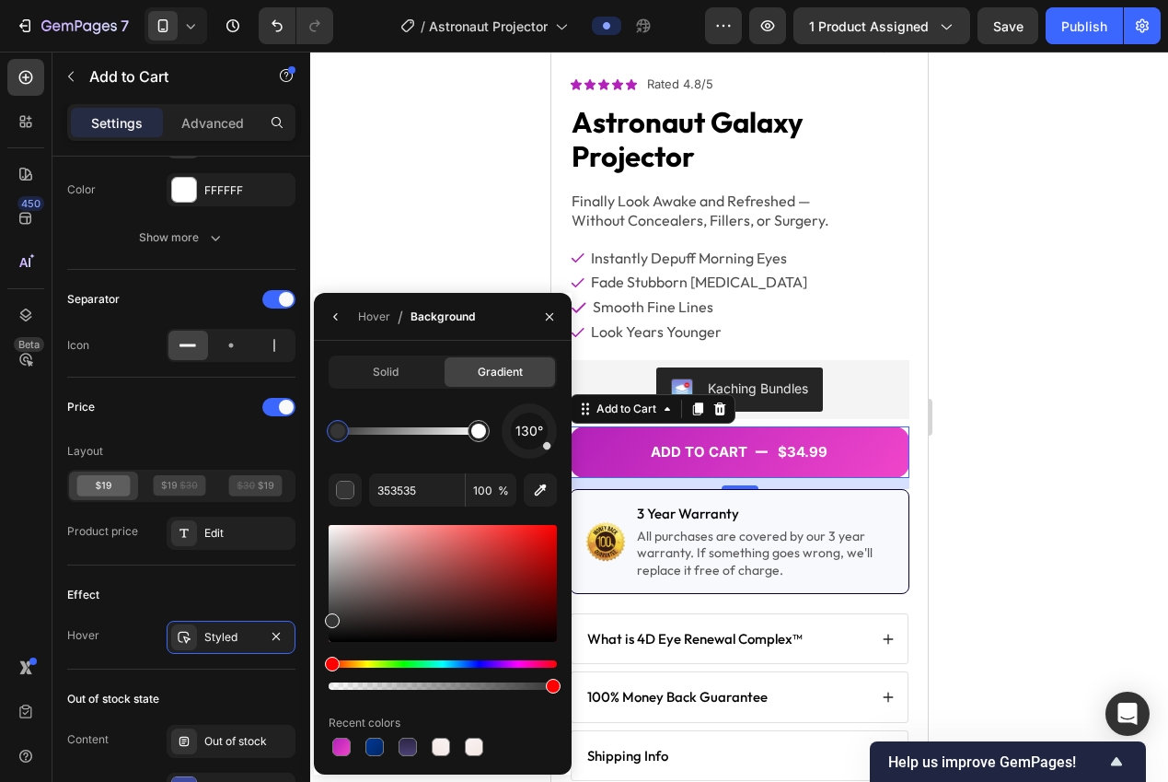
click at [335, 438] on div at bounding box center [338, 431] width 22 height 22
click at [404, 499] on input "353535" at bounding box center [417, 489] width 96 height 33
paste input "B221BA"
click at [201, 403] on div "Price" at bounding box center [181, 406] width 228 height 29
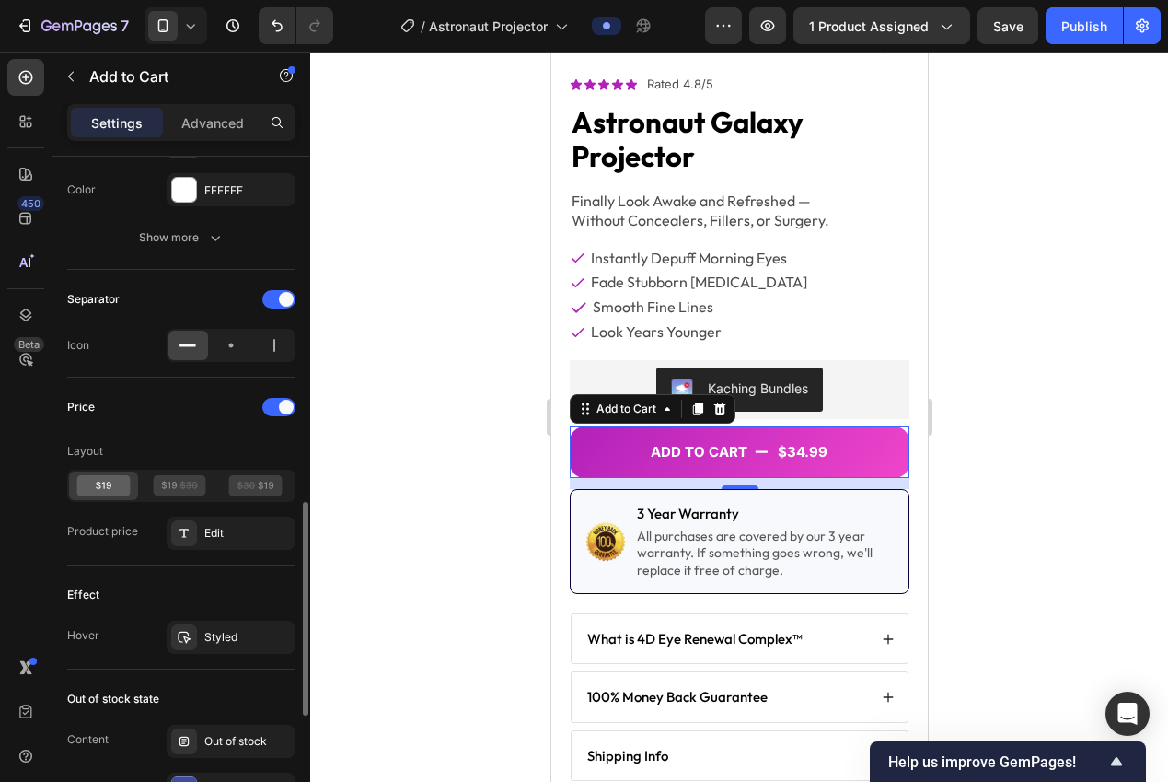
scroll to position [1234, 0]
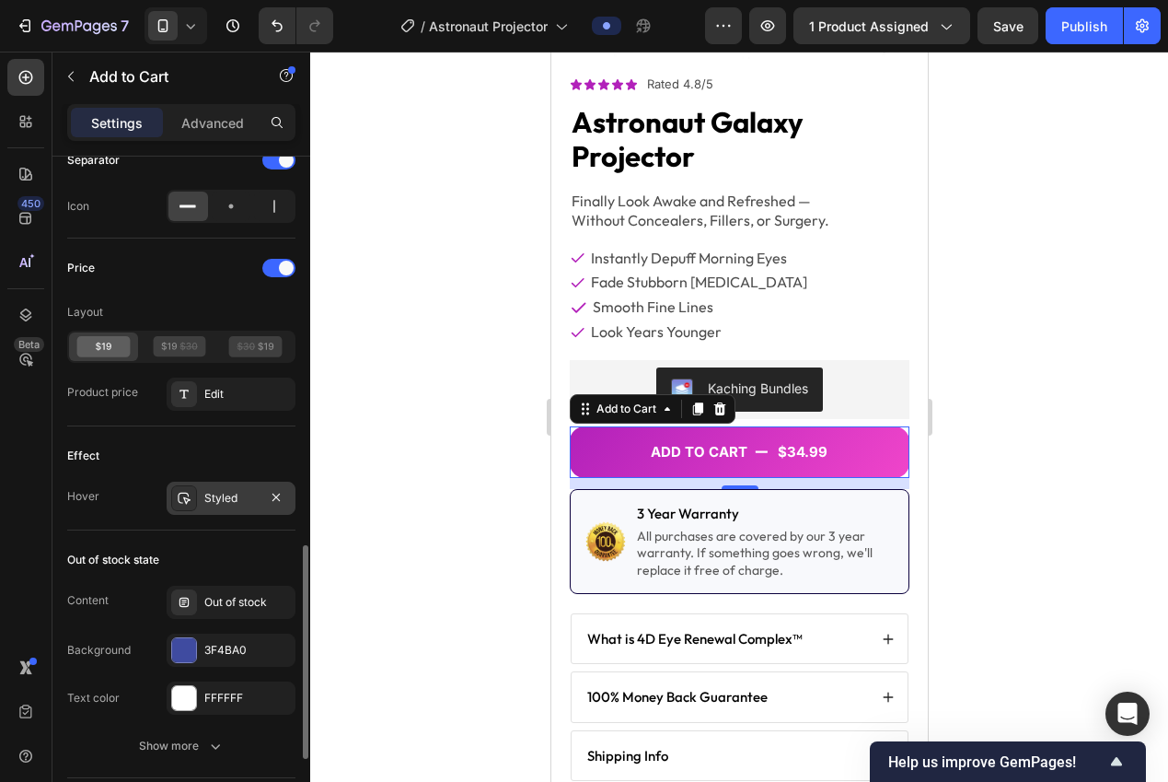
click at [209, 513] on div "Styled" at bounding box center [231, 497] width 129 height 33
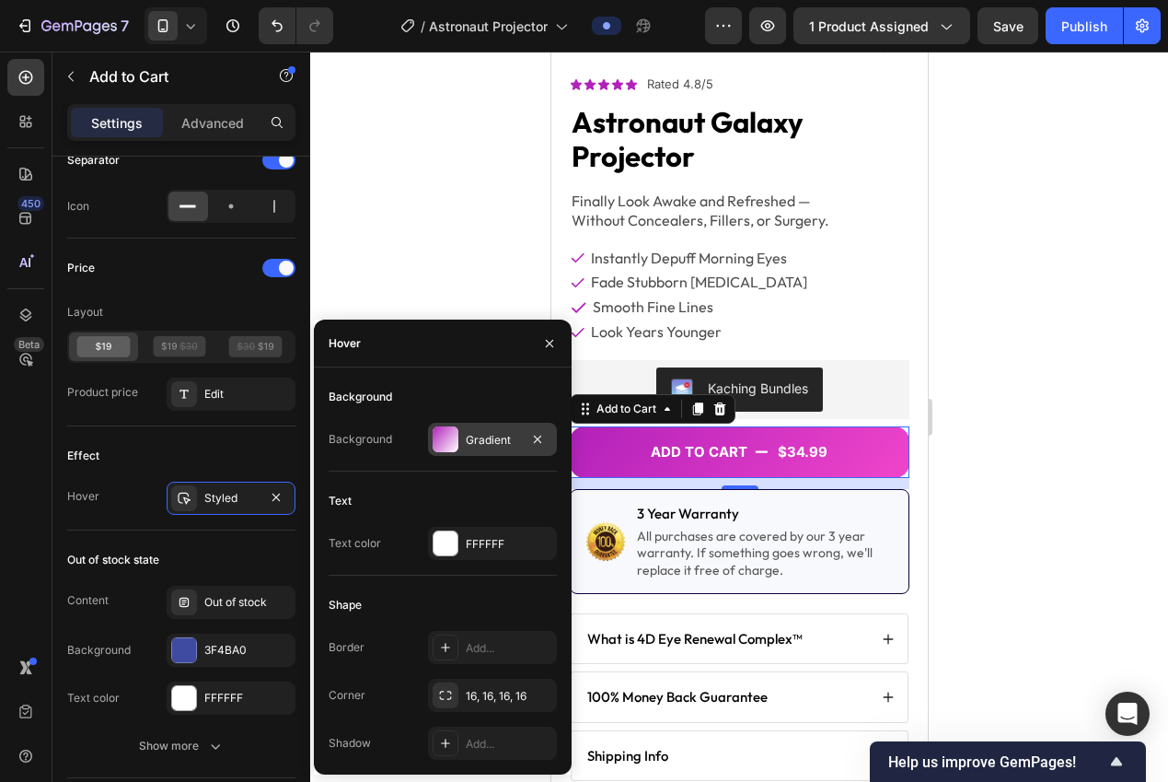
click at [465, 448] on div "Gradient" at bounding box center [492, 439] width 129 height 33
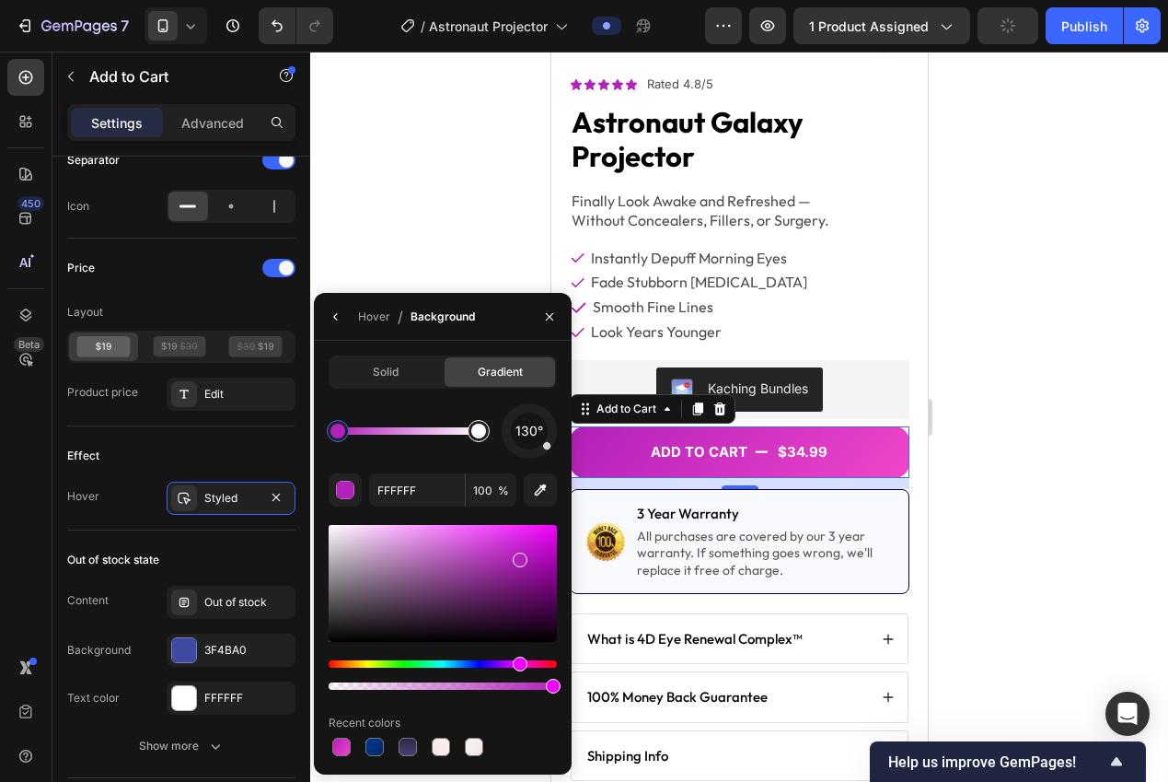
click at [482, 437] on div at bounding box center [479, 431] width 22 height 22
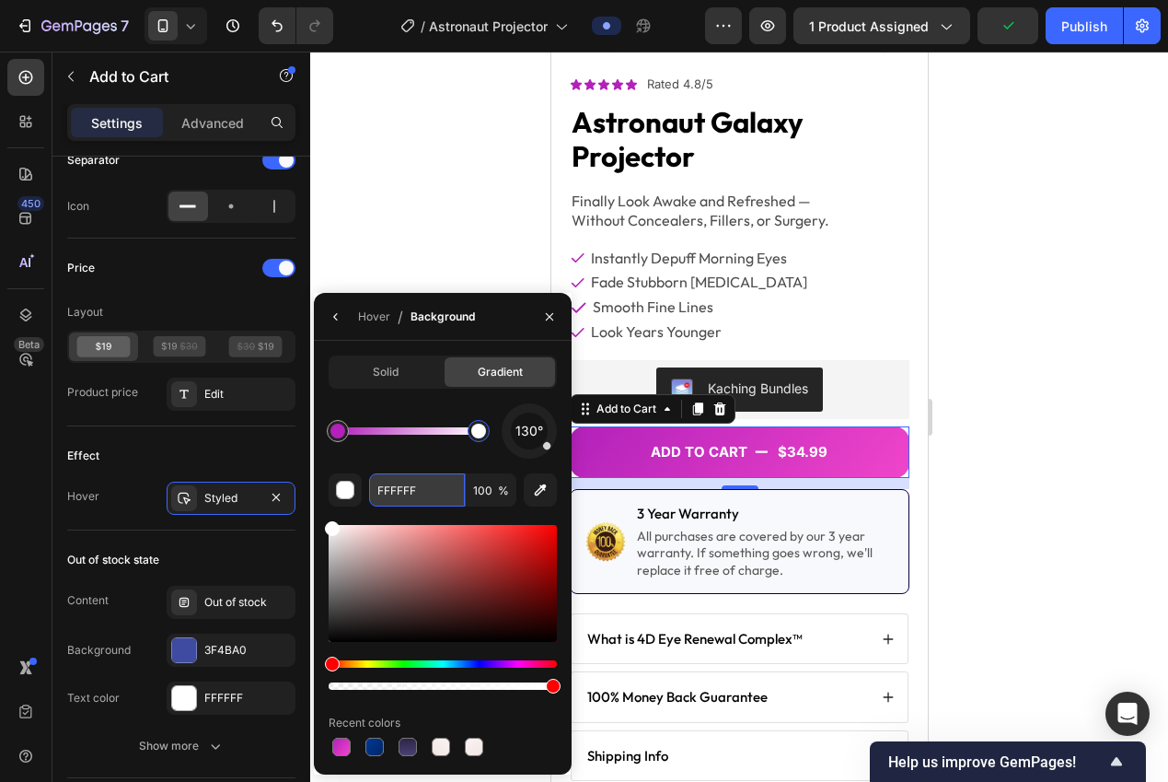
click at [406, 482] on input "FFFFFF" at bounding box center [417, 489] width 96 height 33
paste input "B221BA"
click at [381, 464] on div "130° B221BA 100 % Recent colors" at bounding box center [443, 581] width 228 height 356
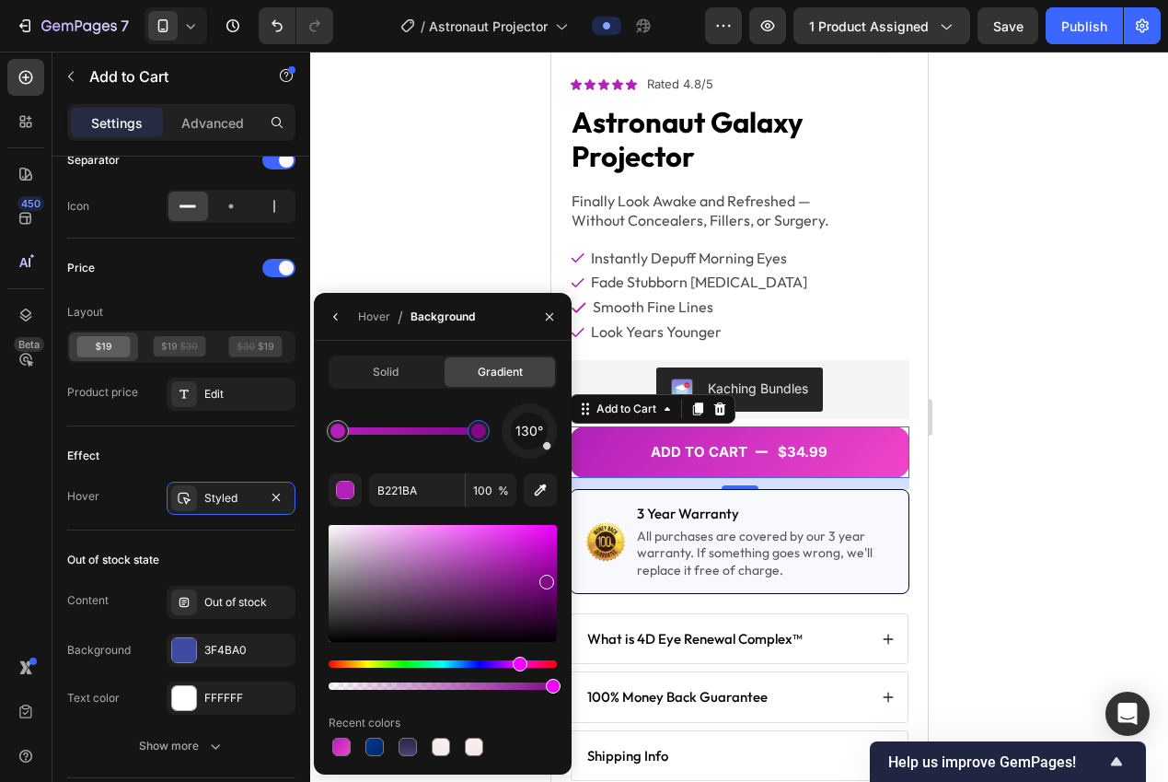
drag, startPoint x: 521, startPoint y: 562, endPoint x: 547, endPoint y: 580, distance: 31.7
click at [547, 580] on div at bounding box center [546, 581] width 15 height 15
drag, startPoint x: 543, startPoint y: 578, endPoint x: 544, endPoint y: 562, distance: 15.7
click at [544, 562] on div at bounding box center [546, 568] width 15 height 15
drag, startPoint x: 539, startPoint y: 565, endPoint x: 538, endPoint y: 548, distance: 17.5
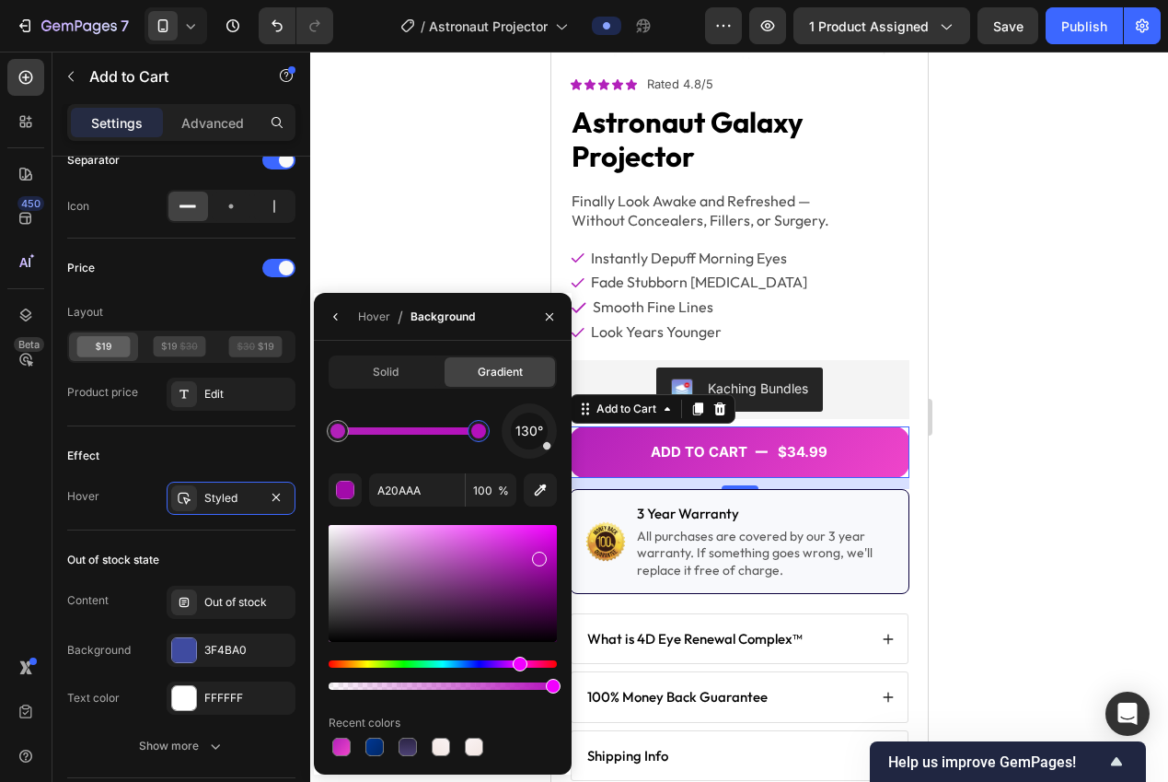
click at [538, 548] on div at bounding box center [443, 583] width 228 height 117
type input "C212CC"
click at [1063, 461] on div at bounding box center [739, 417] width 858 height 730
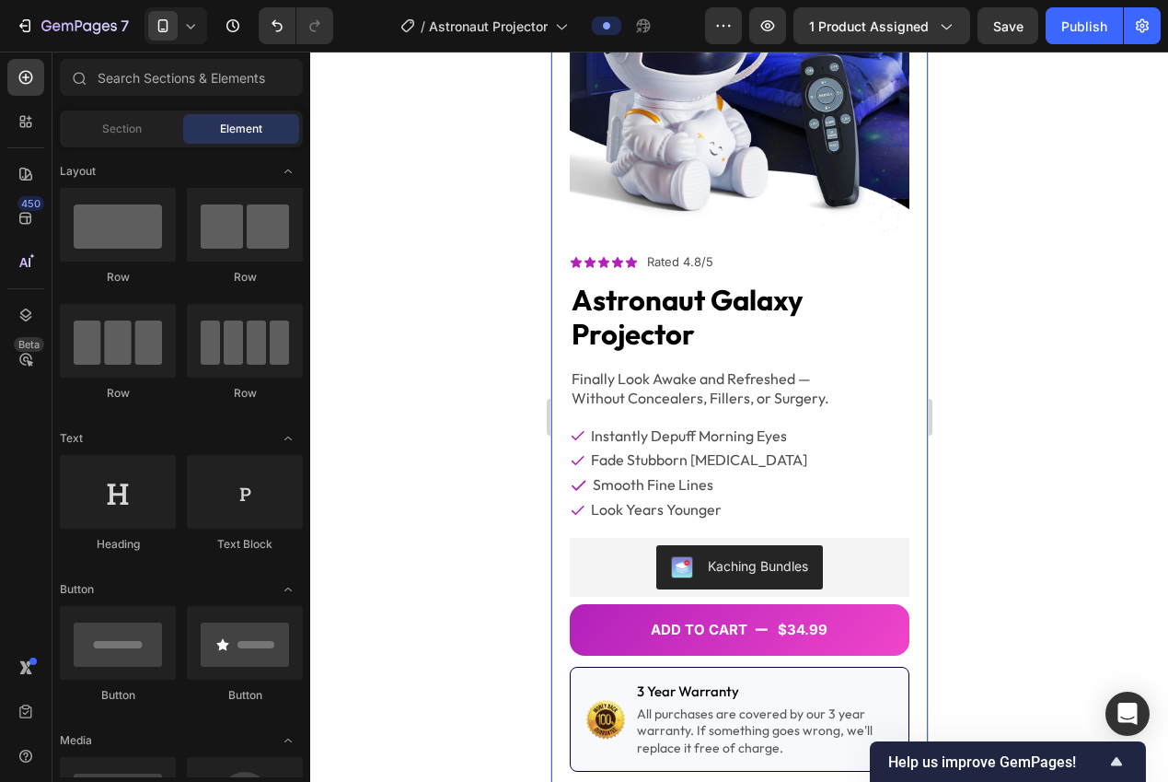
scroll to position [122, 0]
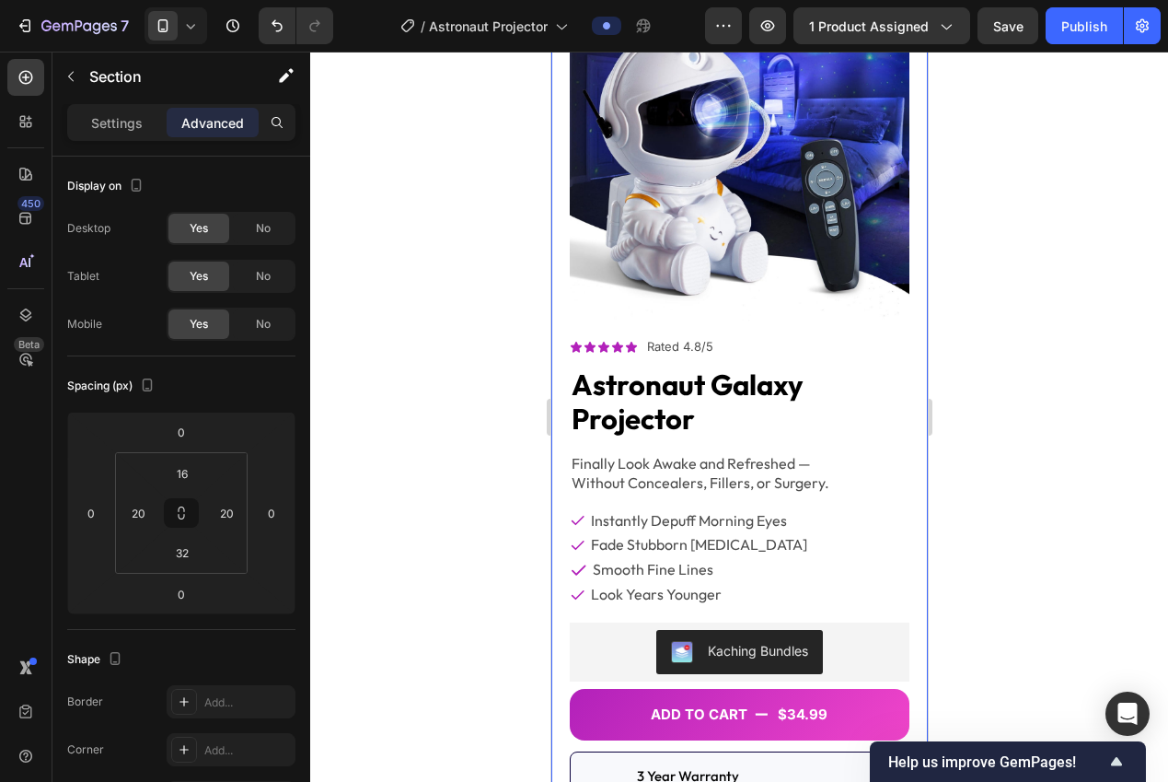
click at [973, 264] on div at bounding box center [739, 417] width 858 height 730
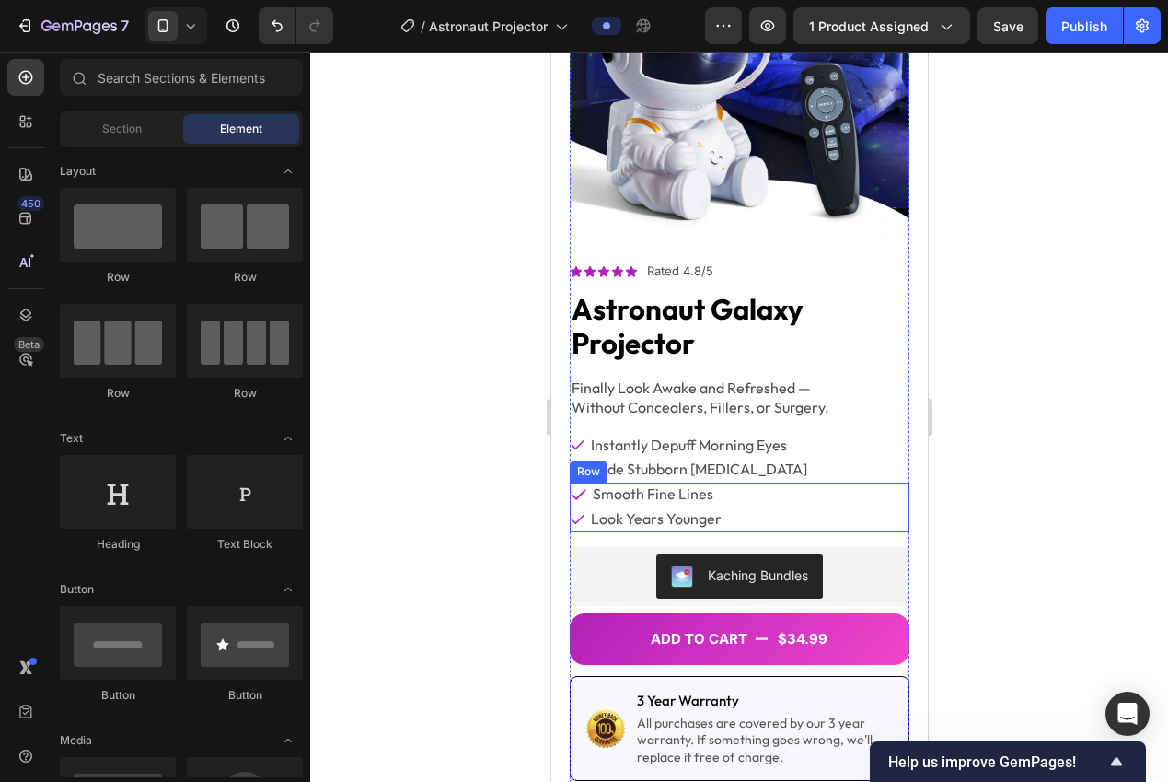
scroll to position [218, 0]
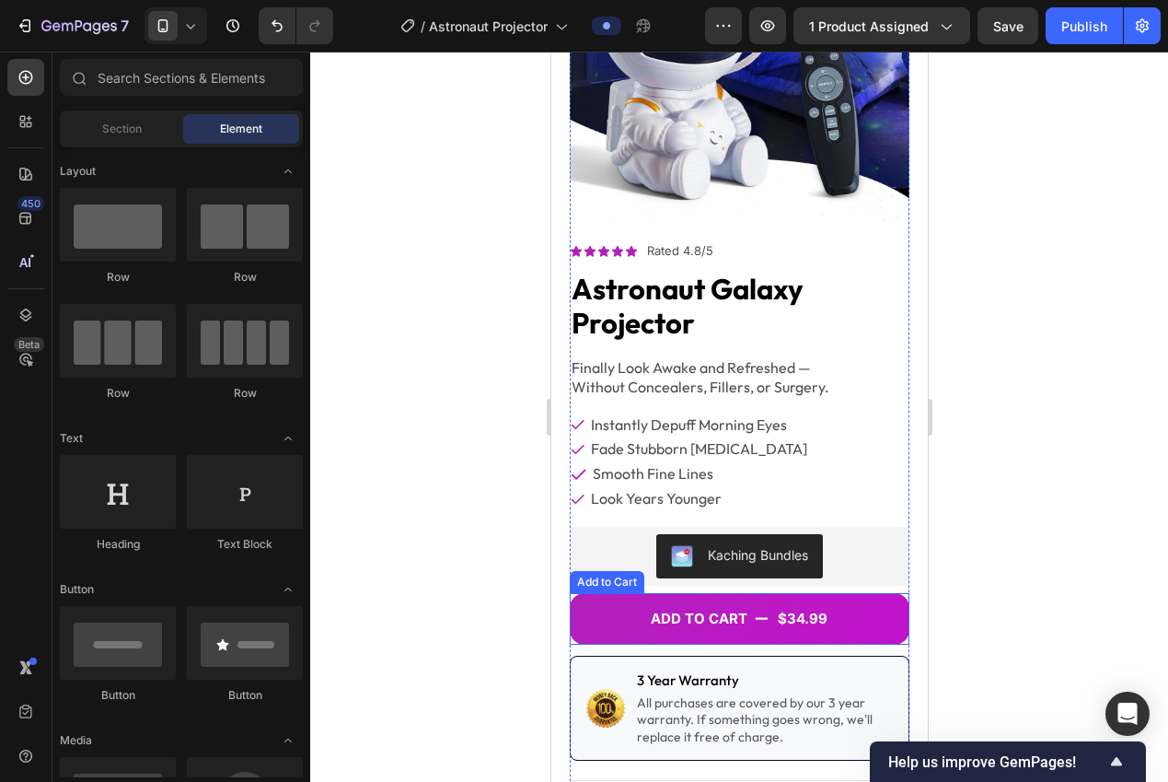
click at [615, 607] on button "Add to cart $34.99" at bounding box center [739, 619] width 340 height 52
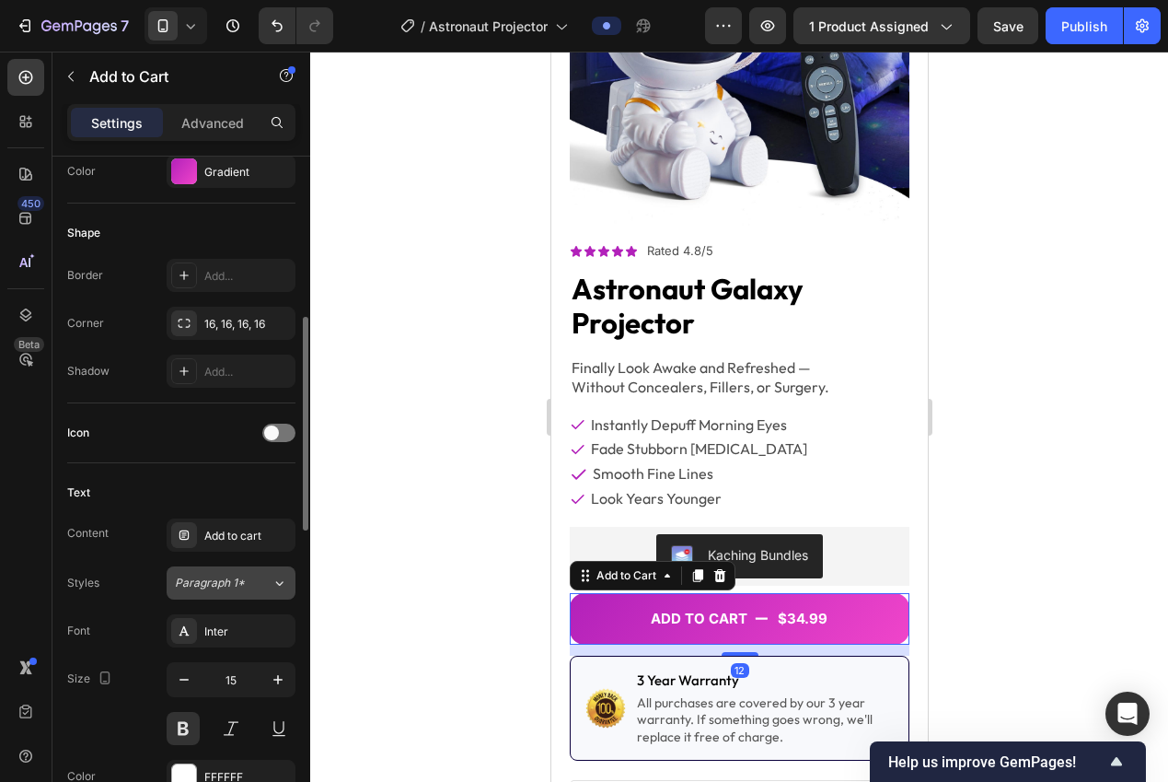
scroll to position [665, 0]
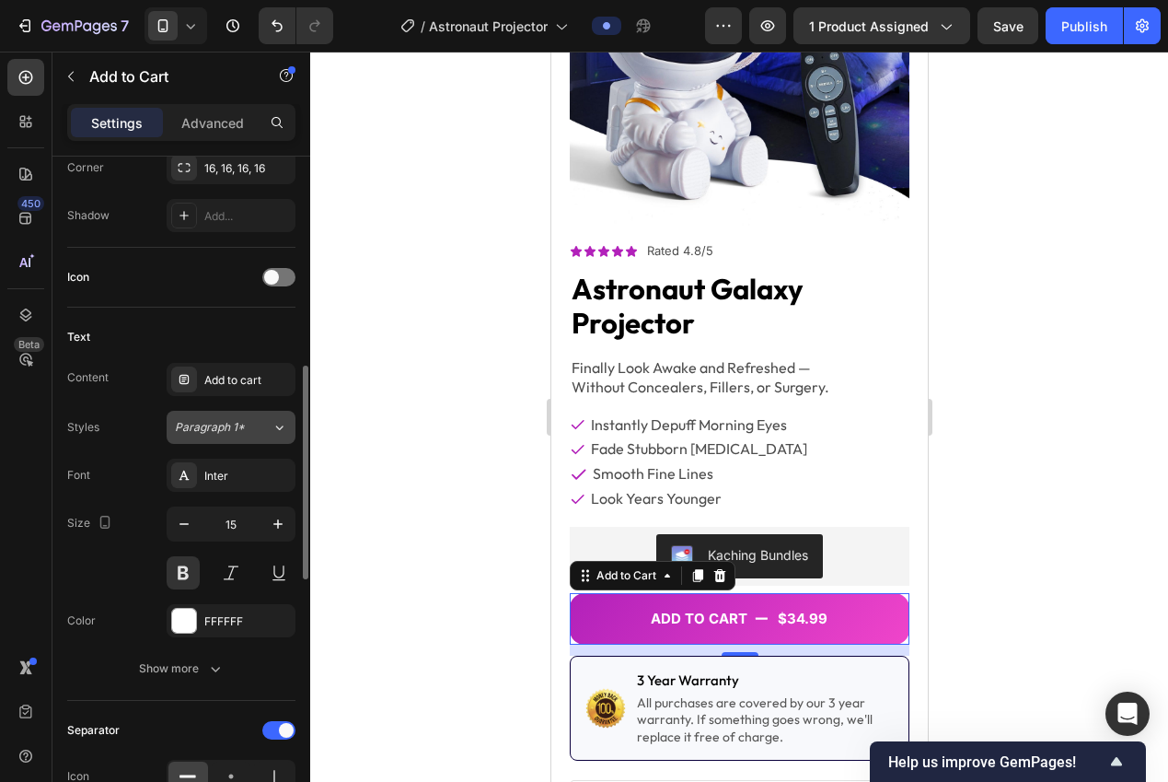
click at [209, 429] on span "Paragraph 1*" at bounding box center [210, 427] width 70 height 17
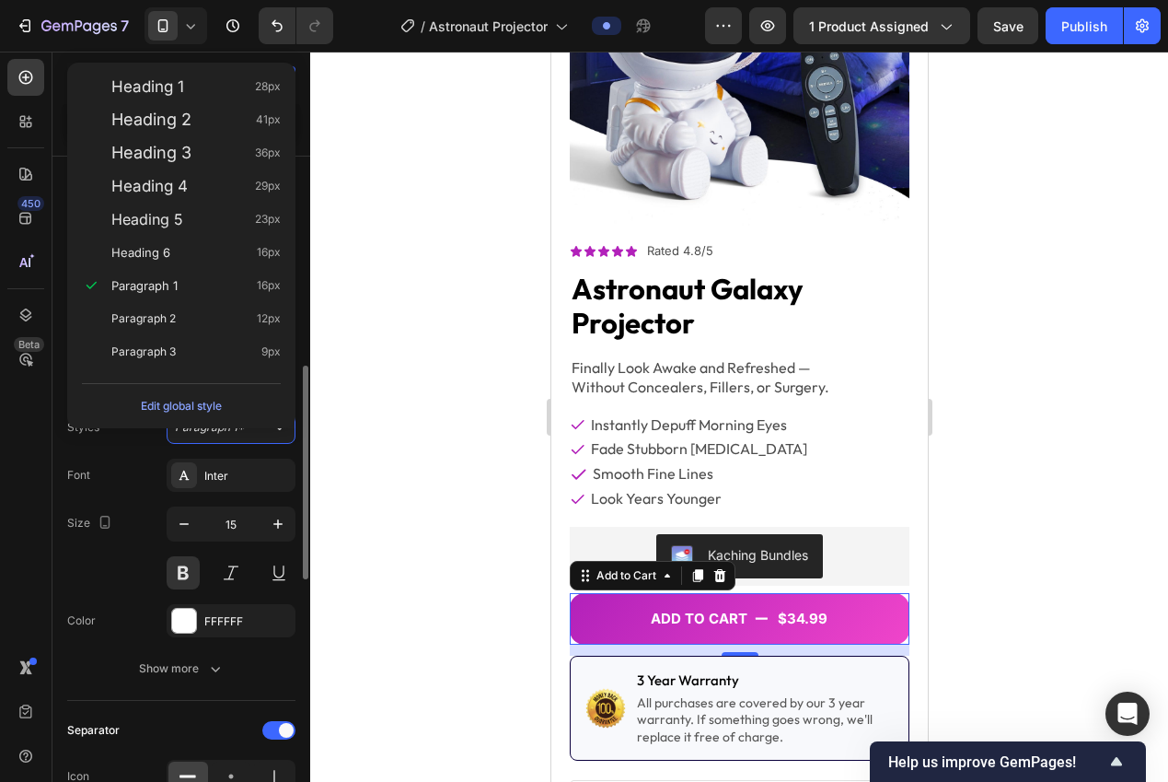
click at [139, 492] on div "Font Inter Size 15 Color FFFFFF Show more" at bounding box center [181, 571] width 228 height 226
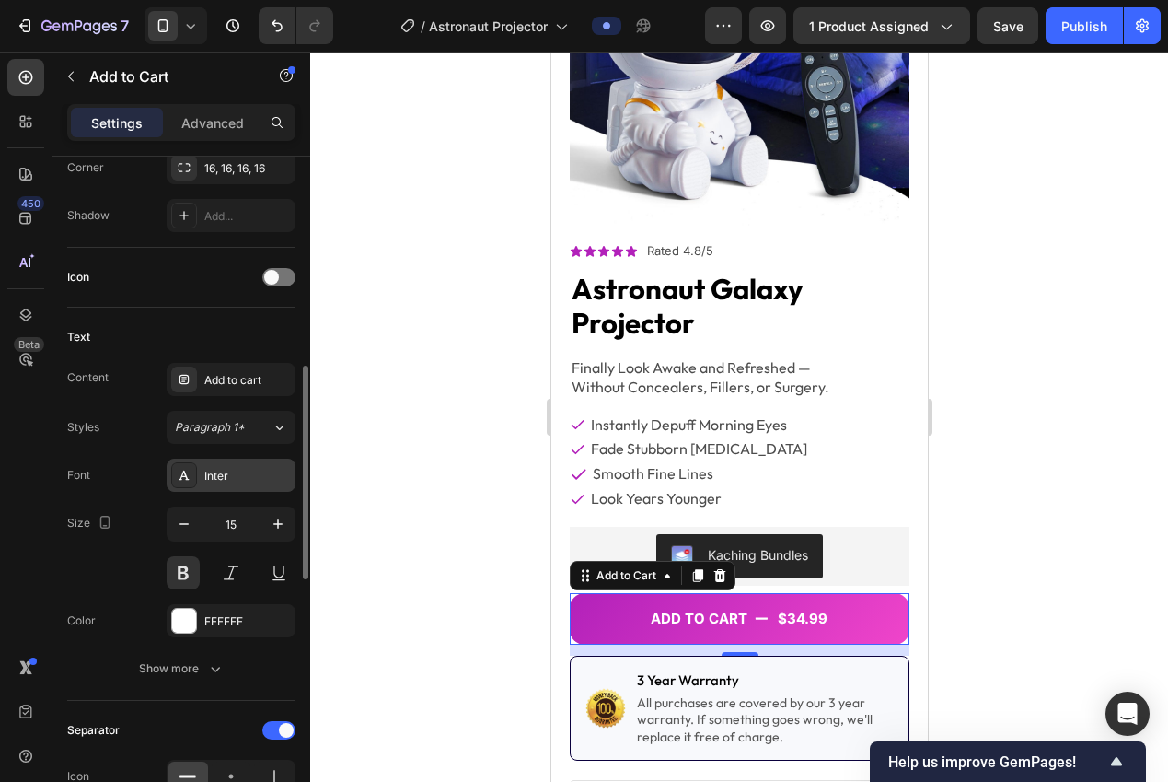
click at [227, 475] on div "Inter" at bounding box center [247, 476] width 87 height 17
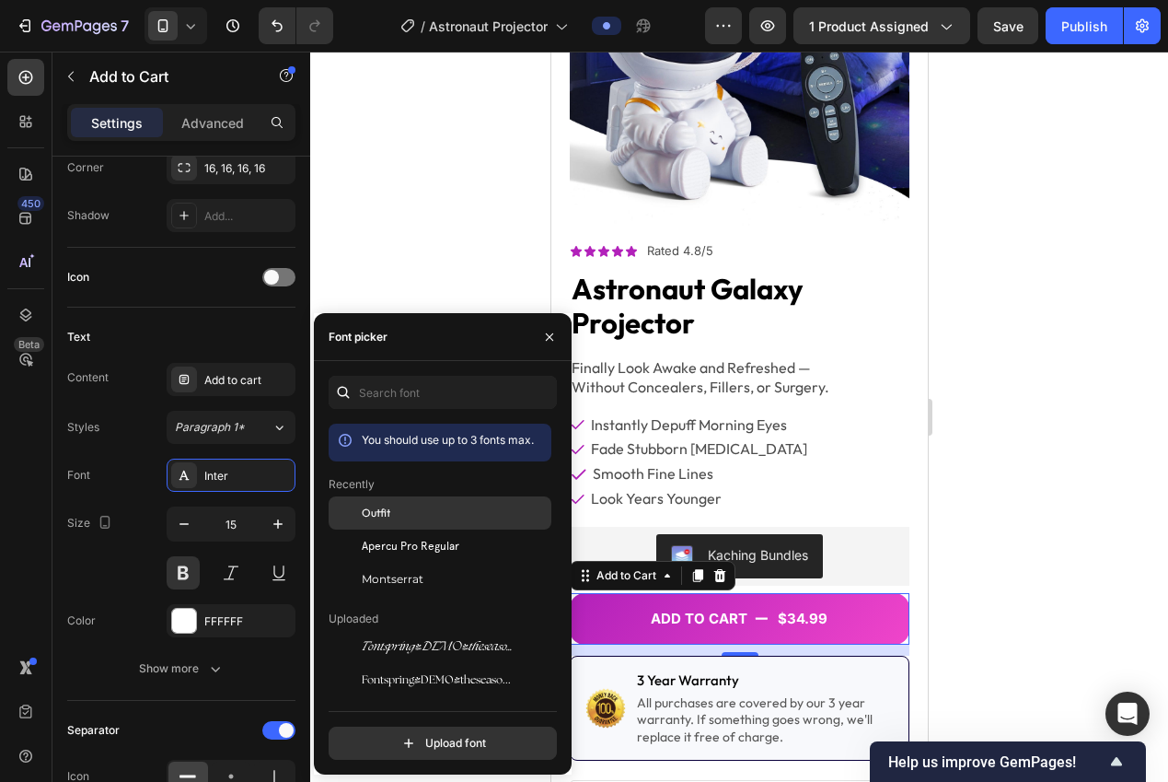
click at [432, 524] on div "Outfit" at bounding box center [440, 512] width 223 height 33
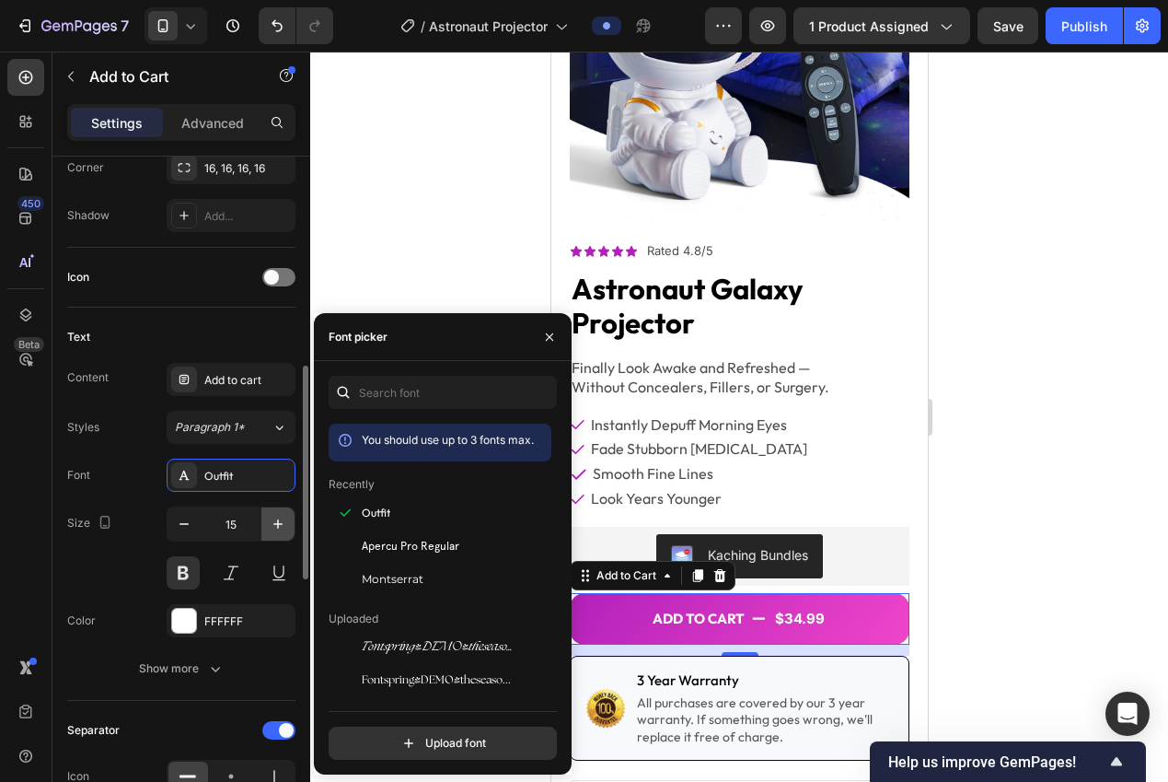
click at [274, 527] on icon "button" at bounding box center [278, 524] width 18 height 18
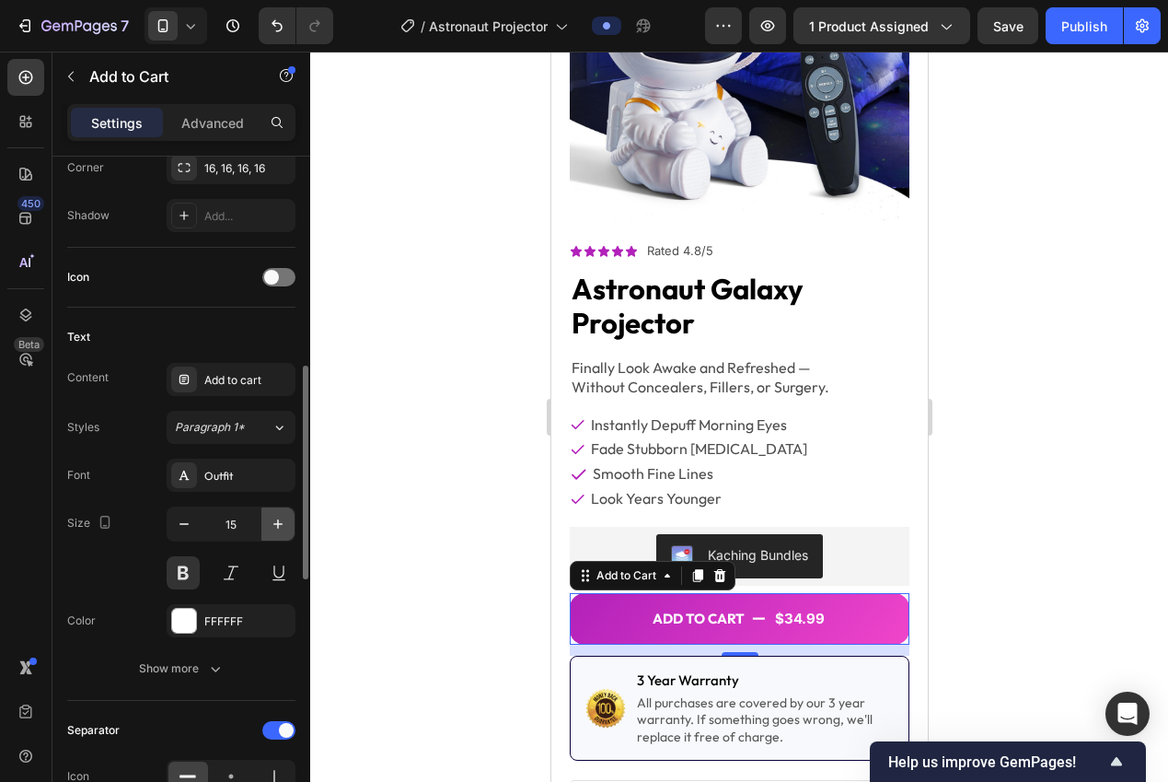
type input "16"
click at [477, 486] on div at bounding box center [739, 417] width 858 height 730
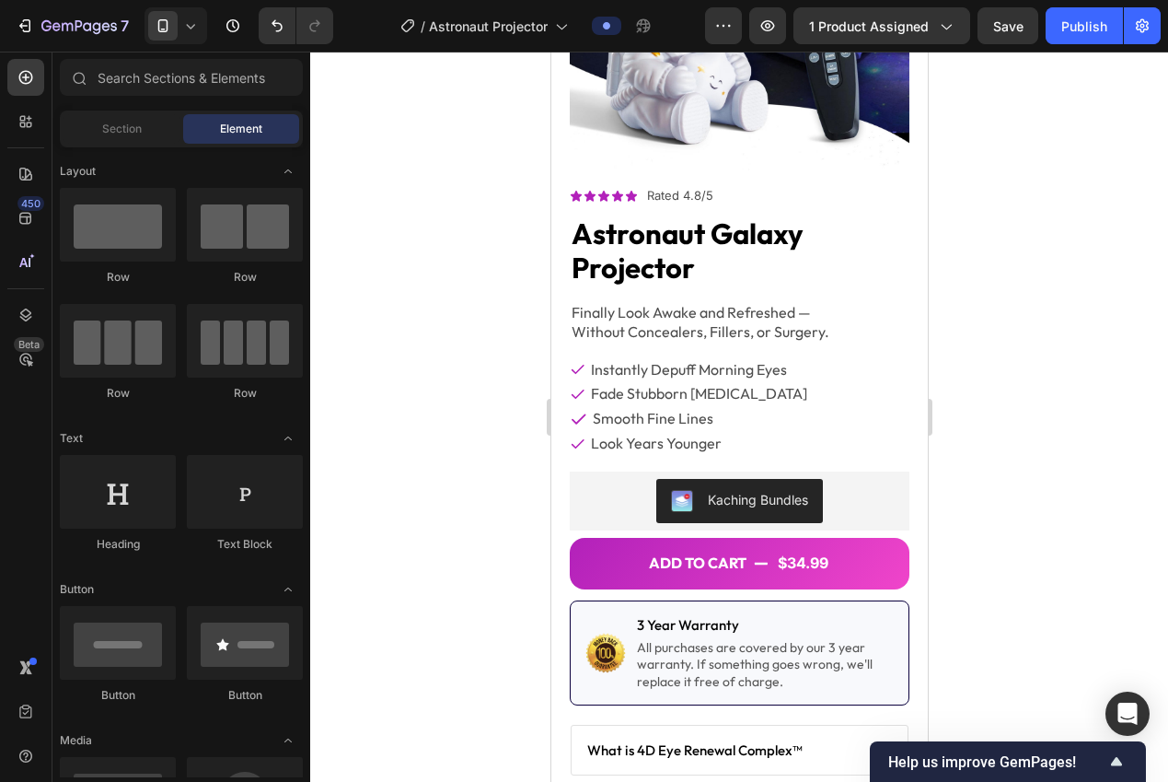
scroll to position [281, 0]
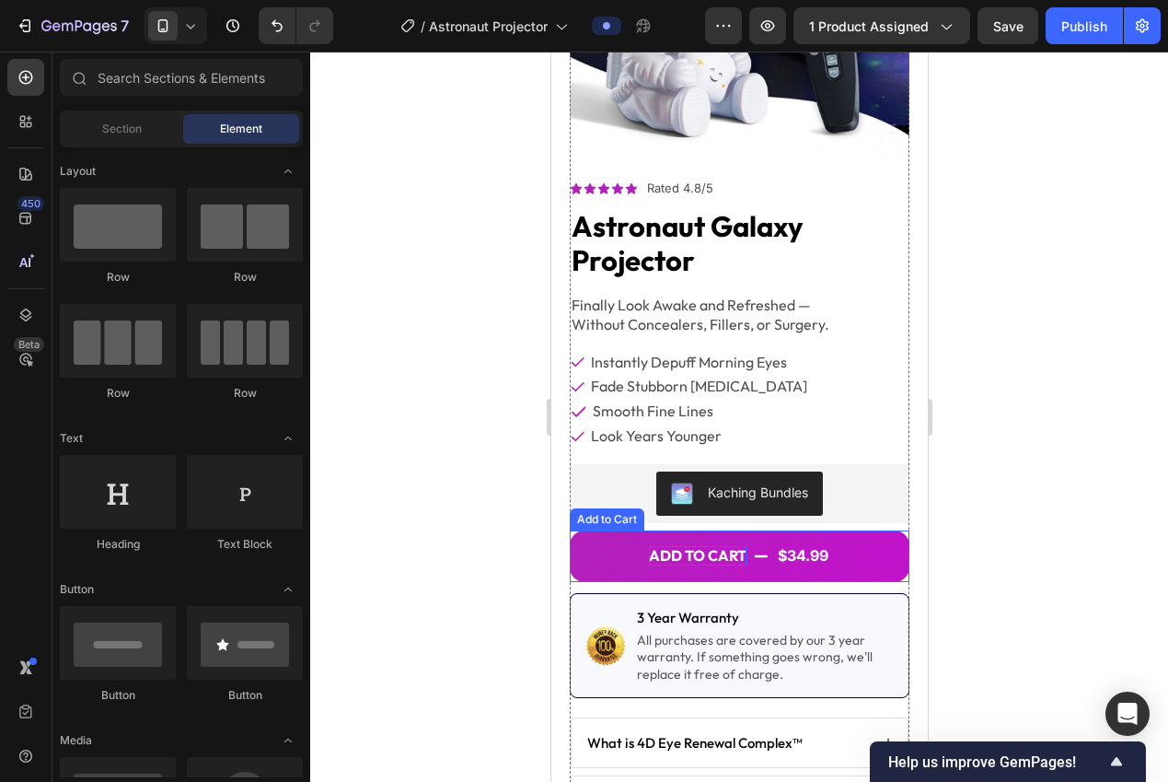
click at [673, 546] on div "Add to cart" at bounding box center [697, 555] width 98 height 19
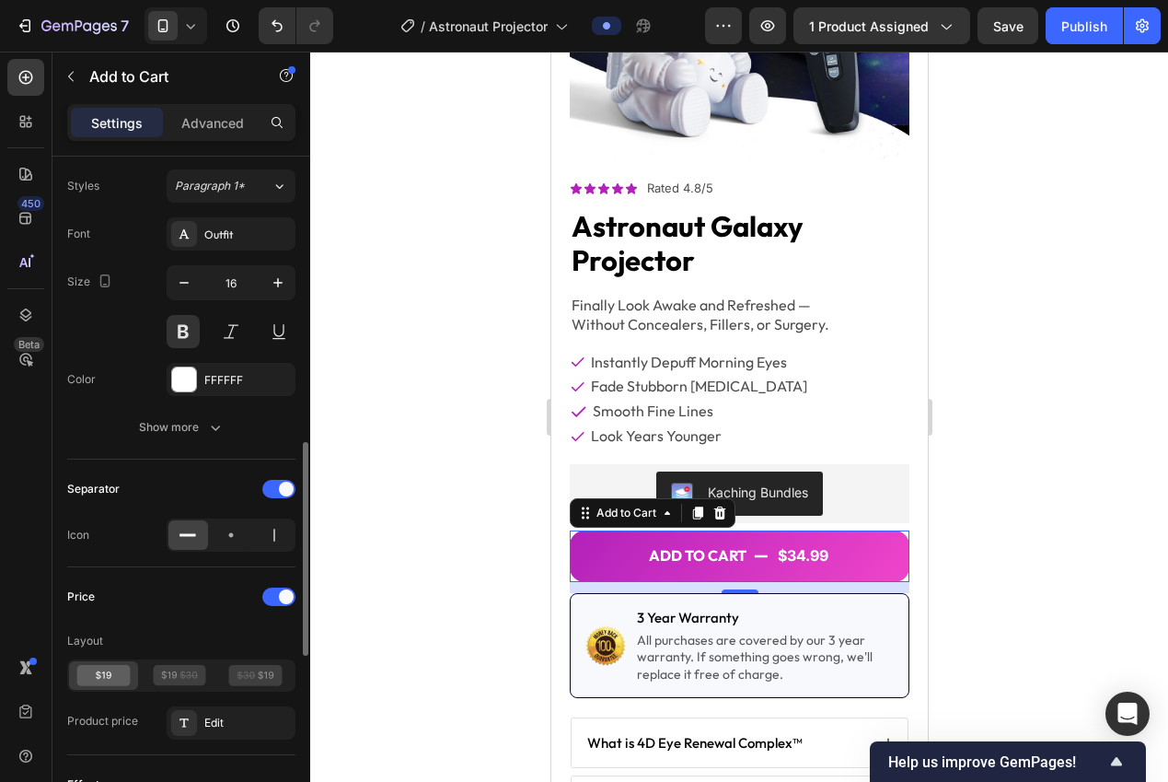
scroll to position [943, 0]
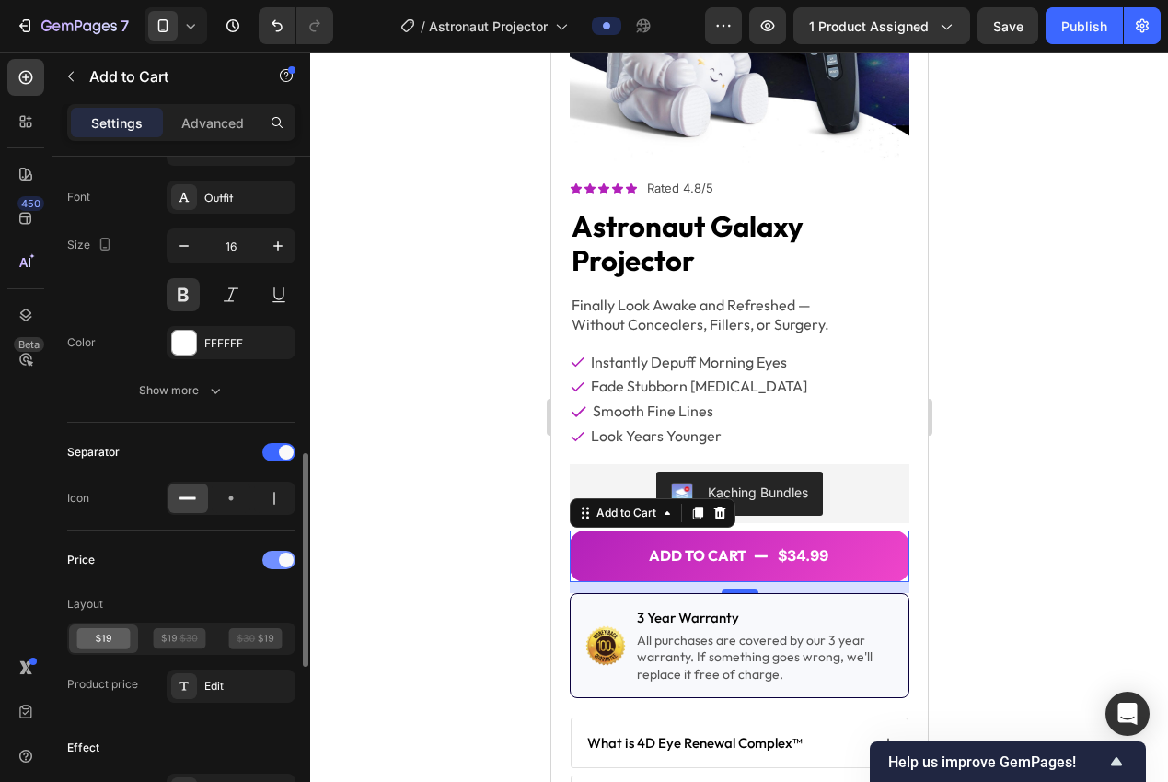
click at [278, 564] on div at bounding box center [278, 559] width 33 height 18
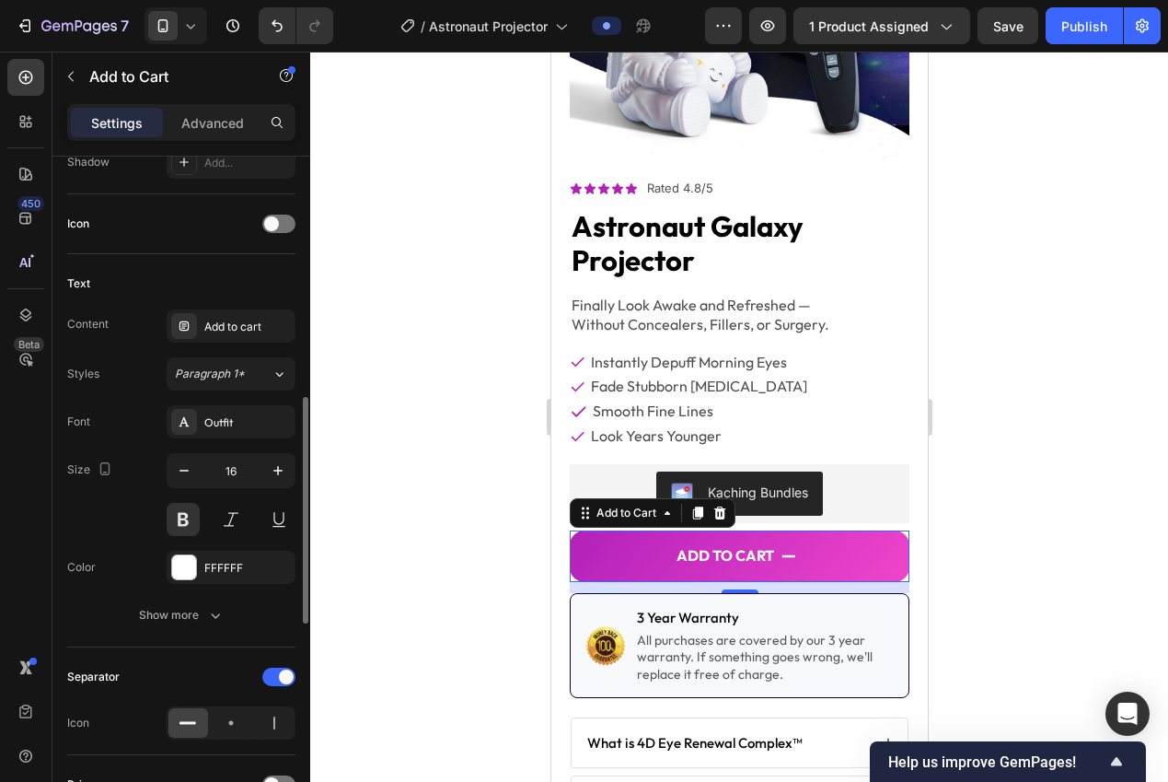
scroll to position [0, 0]
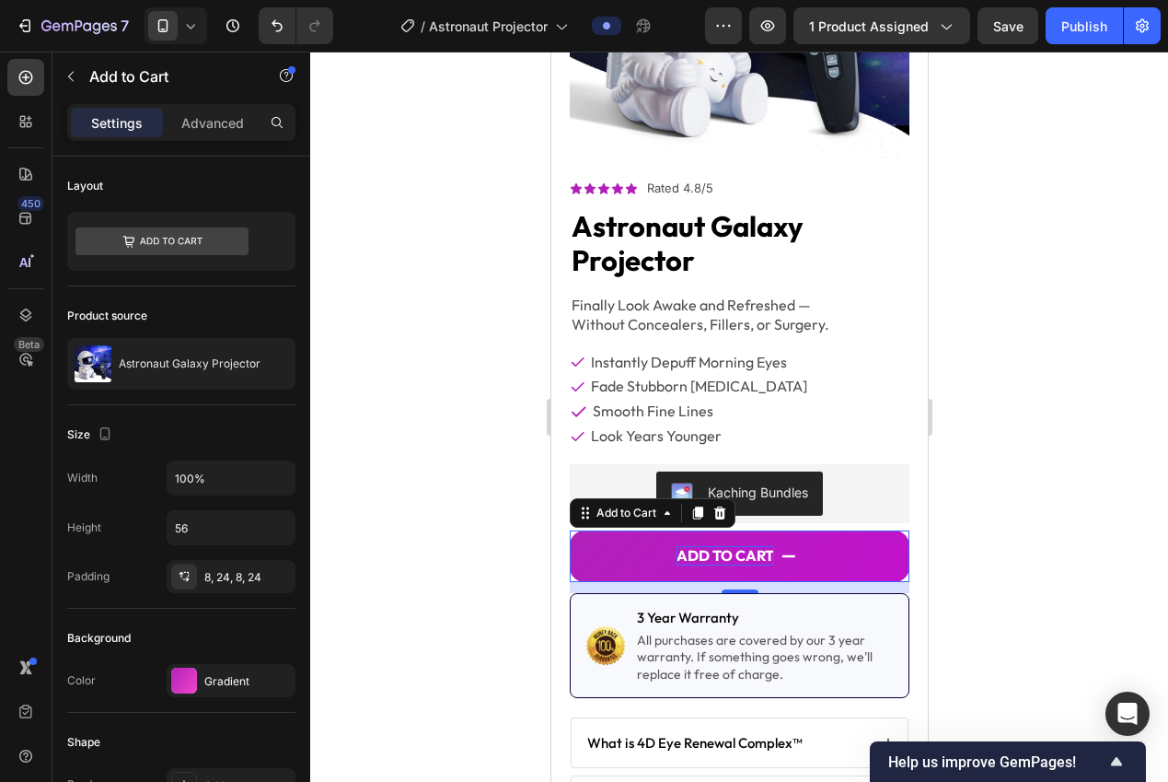
click at [746, 546] on div "Add to cart" at bounding box center [725, 555] width 98 height 19
click at [746, 546] on p "Add to cart" at bounding box center [725, 555] width 98 height 19
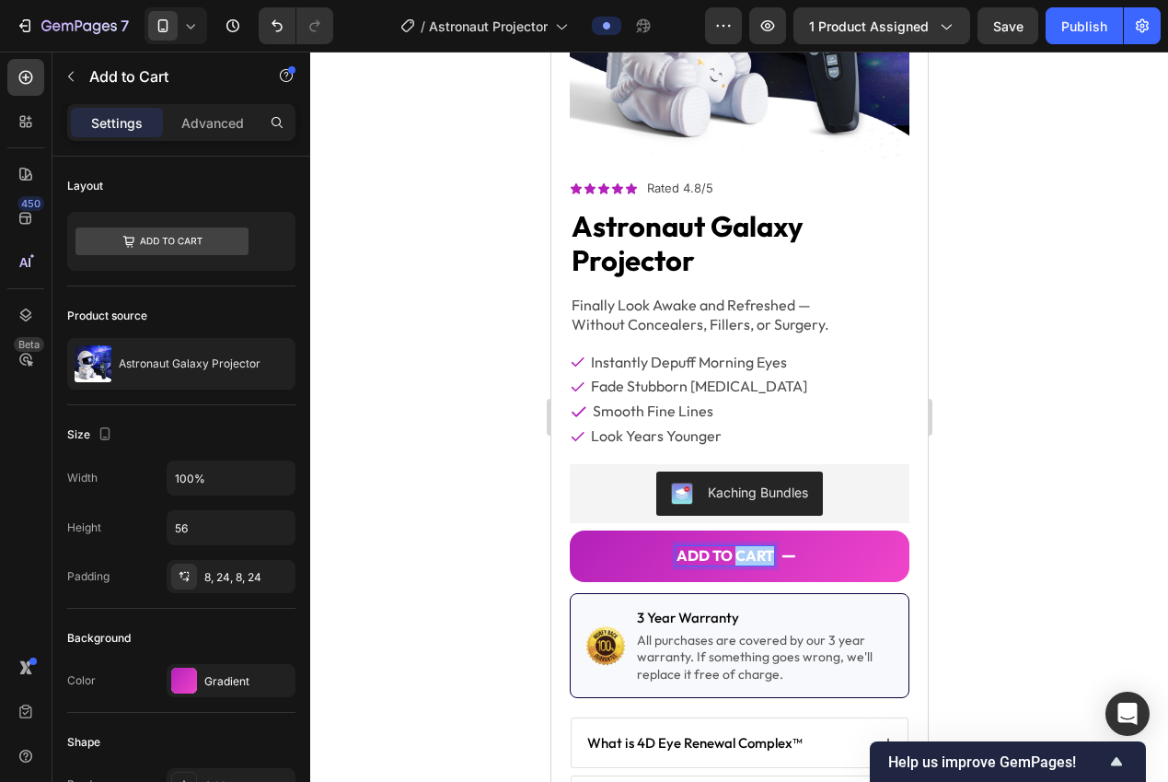
drag, startPoint x: 1068, startPoint y: 554, endPoint x: 941, endPoint y: 554, distance: 127.0
click at [1067, 554] on div at bounding box center [739, 417] width 858 height 730
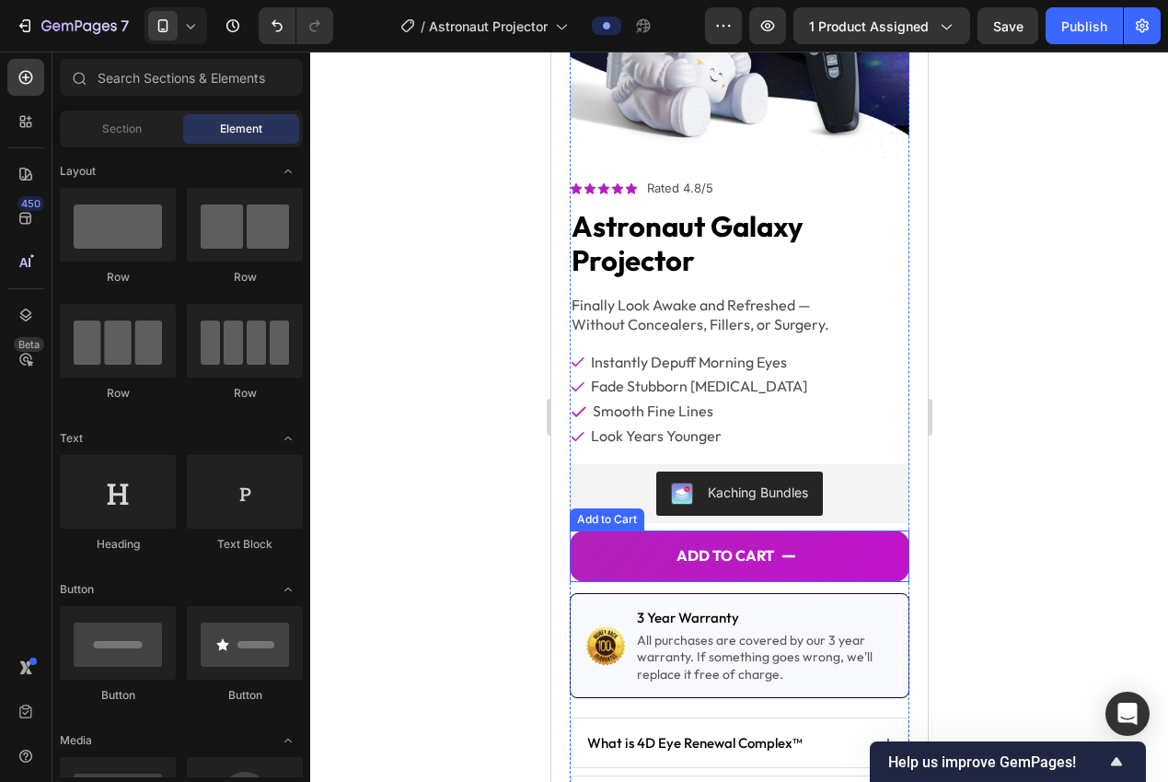
click at [788, 547] on button "Add to cart" at bounding box center [739, 556] width 340 height 52
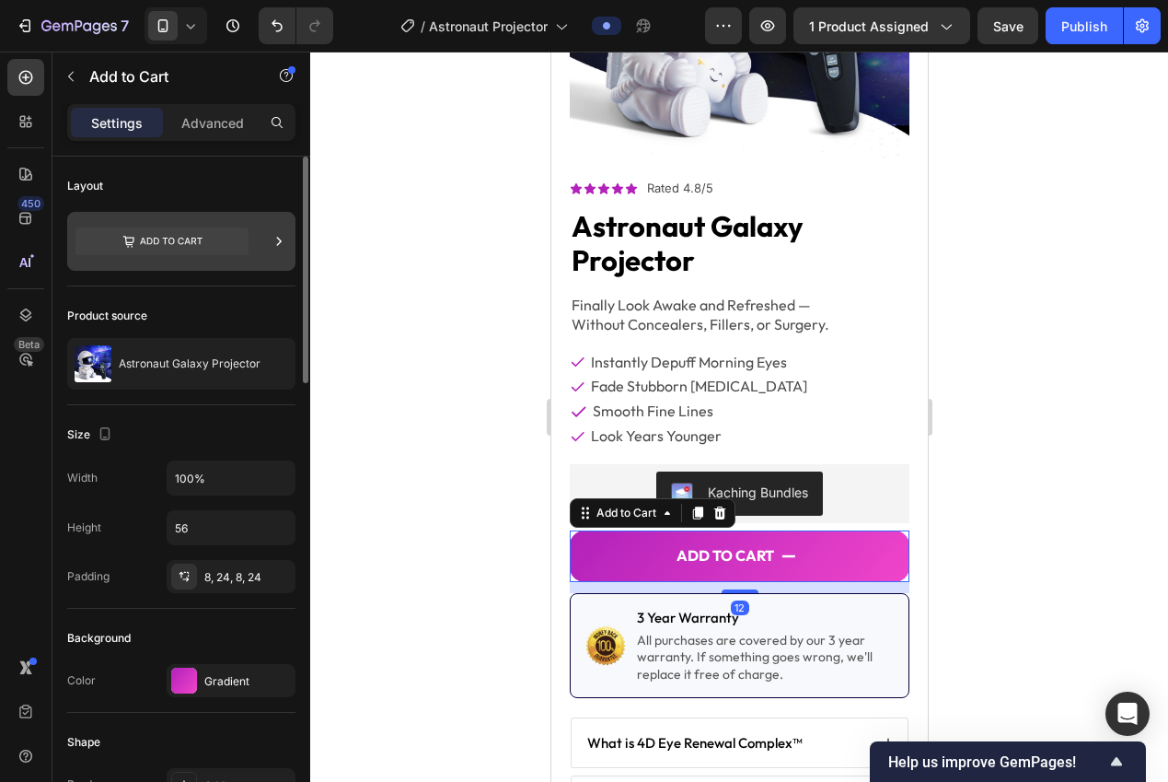
click at [180, 249] on icon at bounding box center [161, 241] width 173 height 28
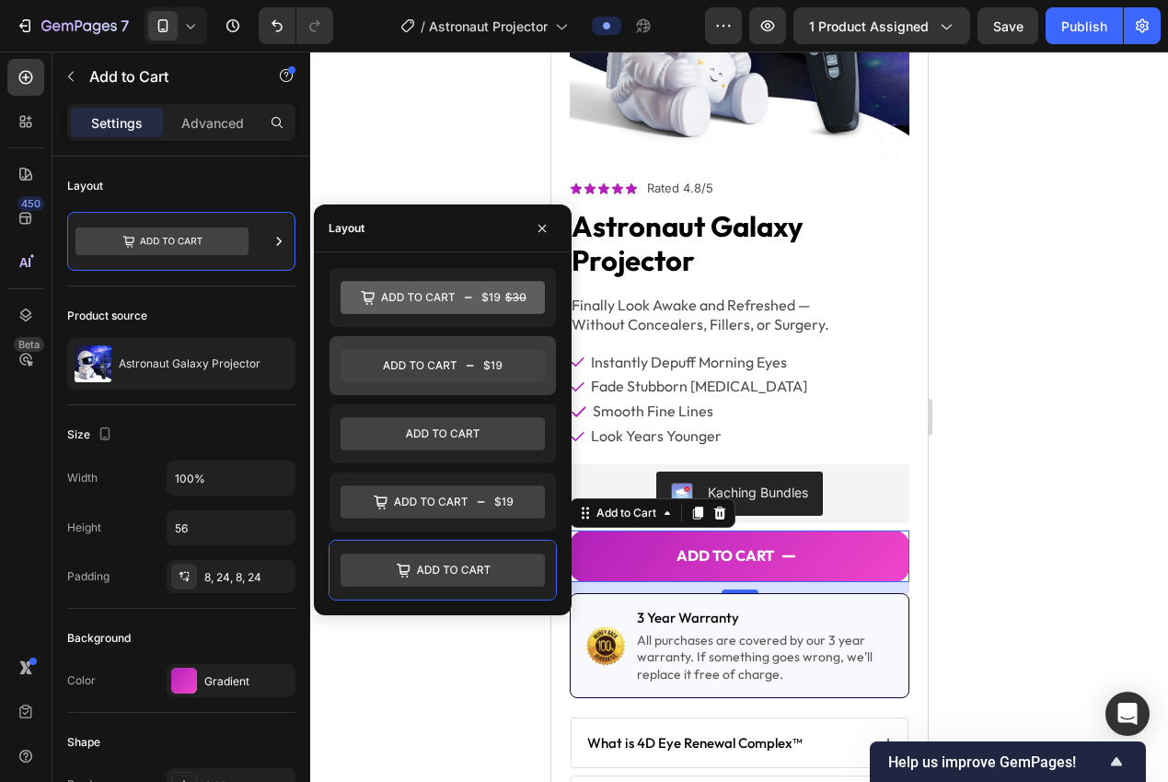
click at [406, 370] on icon at bounding box center [443, 365] width 204 height 33
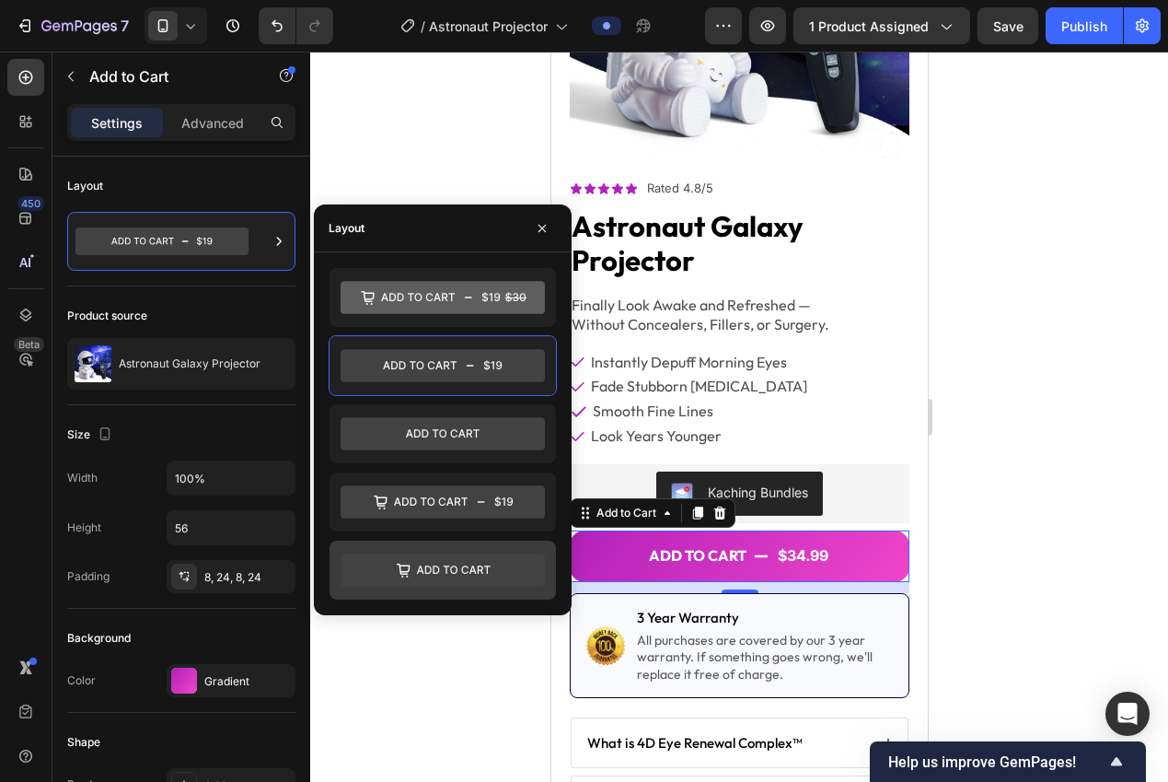
click at [438, 570] on icon at bounding box center [454, 569] width 74 height 8
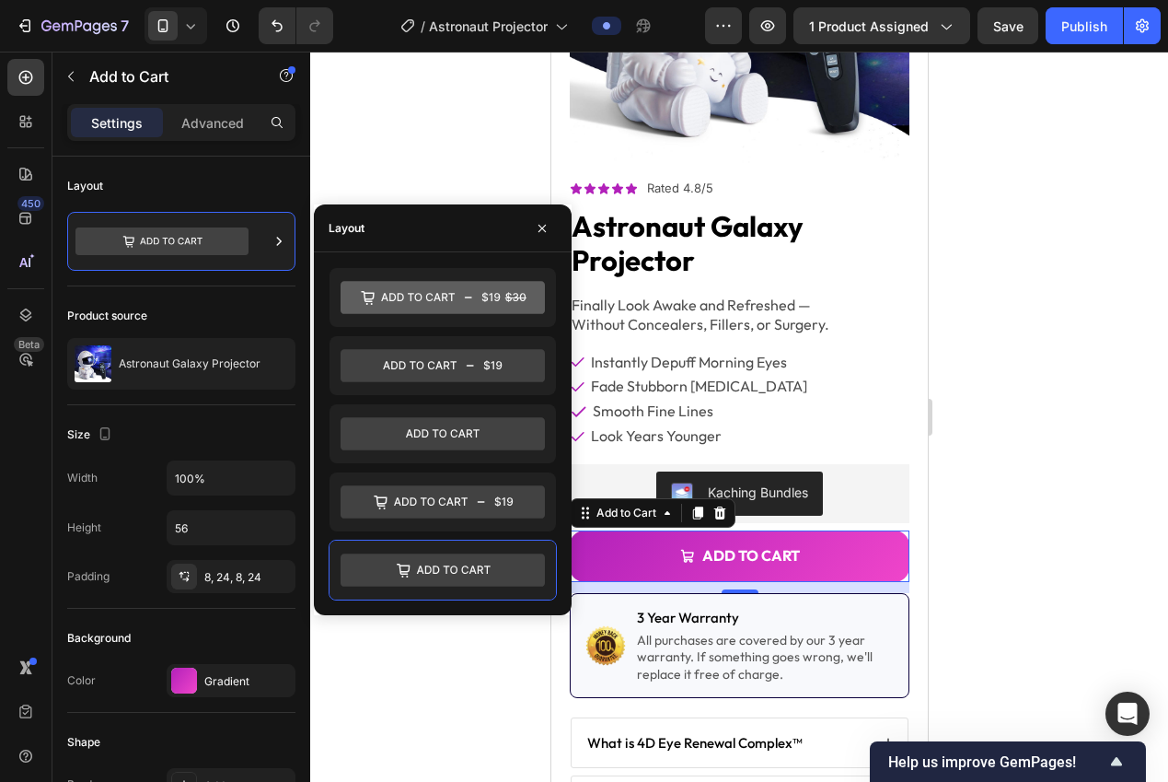
click at [1115, 415] on div at bounding box center [739, 417] width 858 height 730
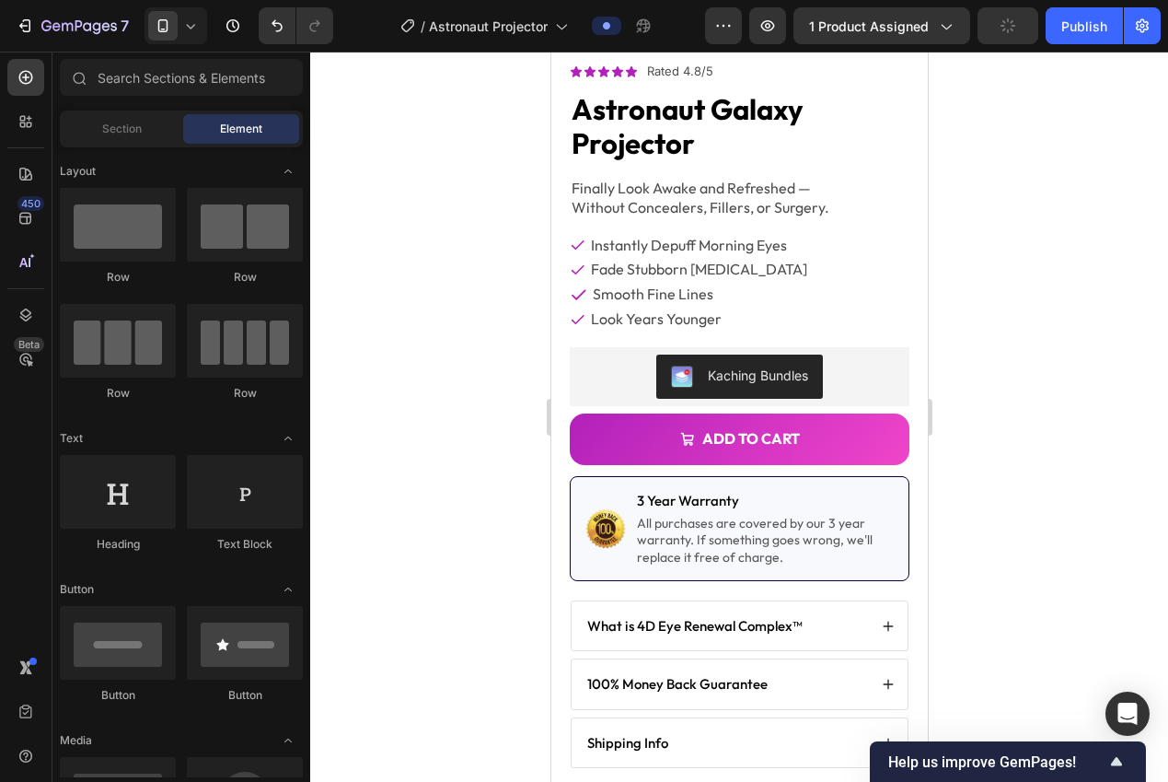
scroll to position [245, 0]
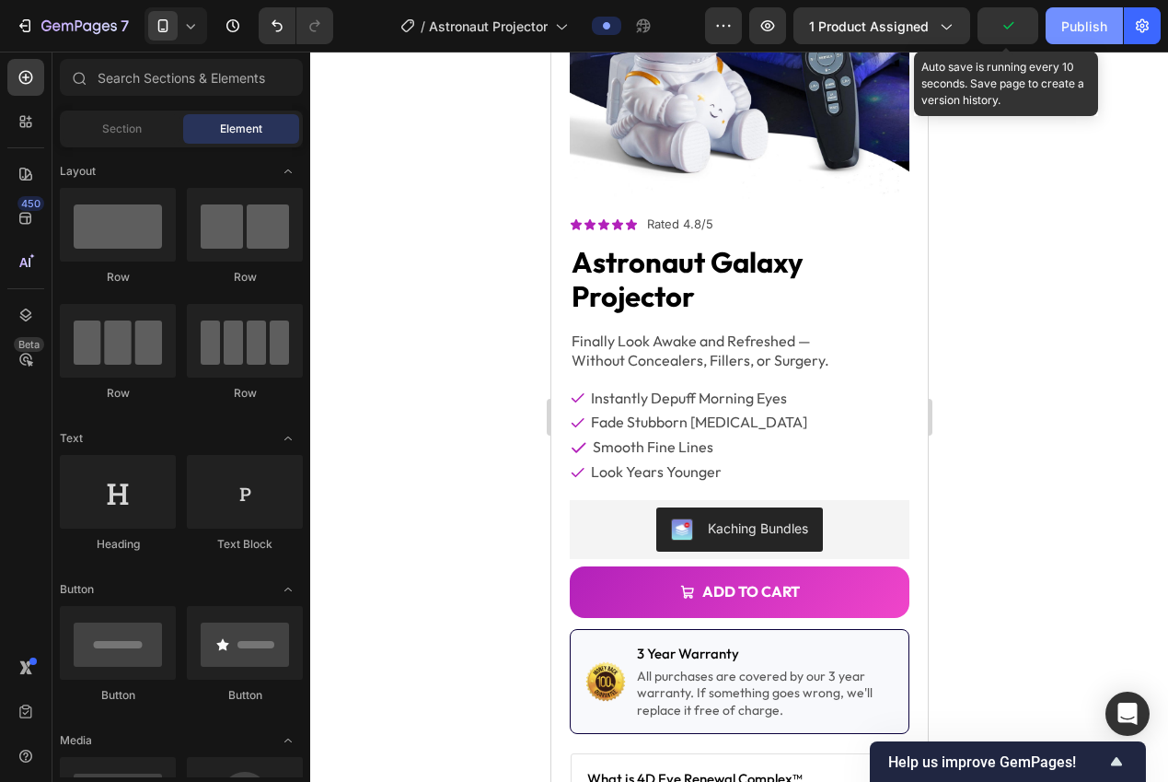
drag, startPoint x: 1007, startPoint y: 31, endPoint x: 1056, endPoint y: 24, distance: 49.3
click at [1007, 31] on icon "button" at bounding box center [1008, 26] width 18 height 18
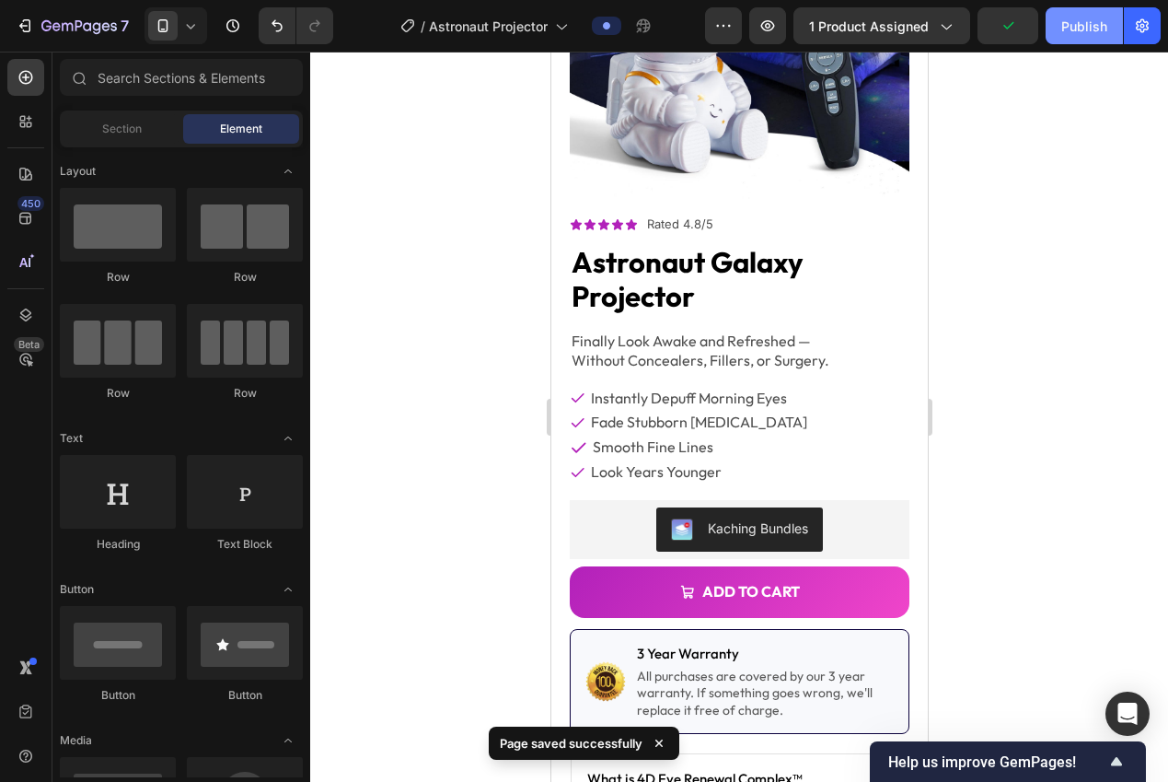
click at [1063, 23] on div "Publish" at bounding box center [1084, 26] width 46 height 19
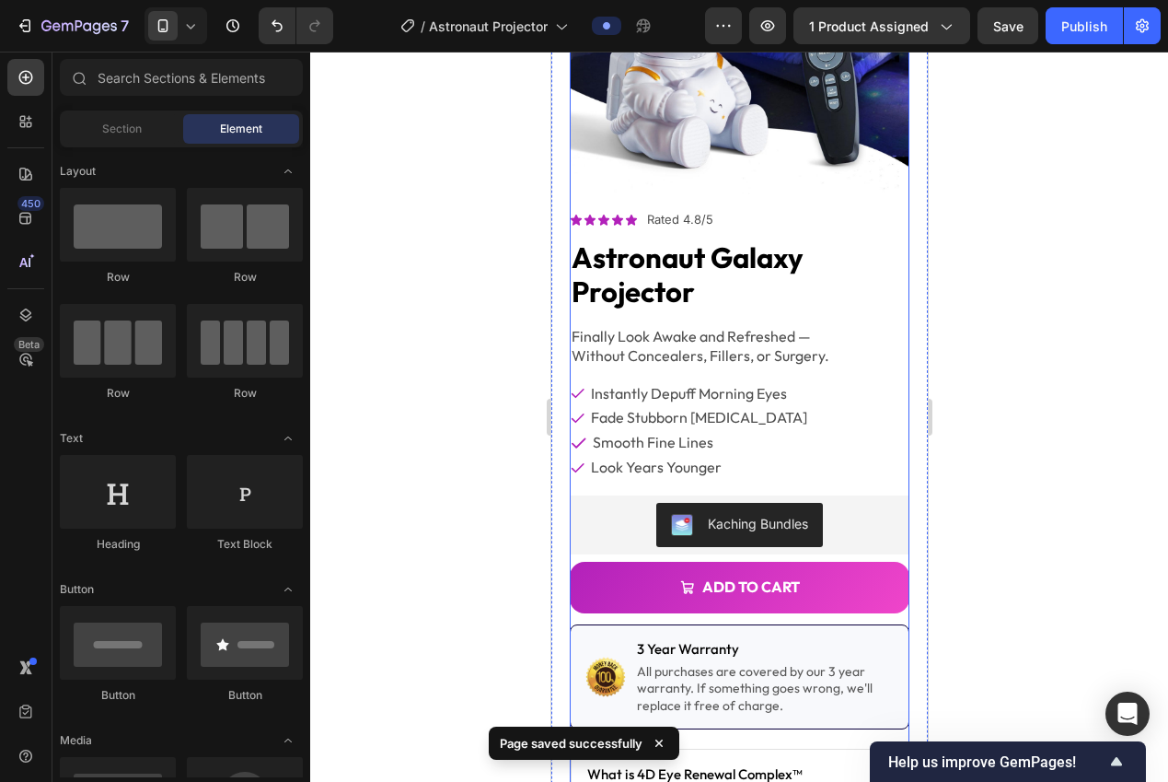
scroll to position [251, 0]
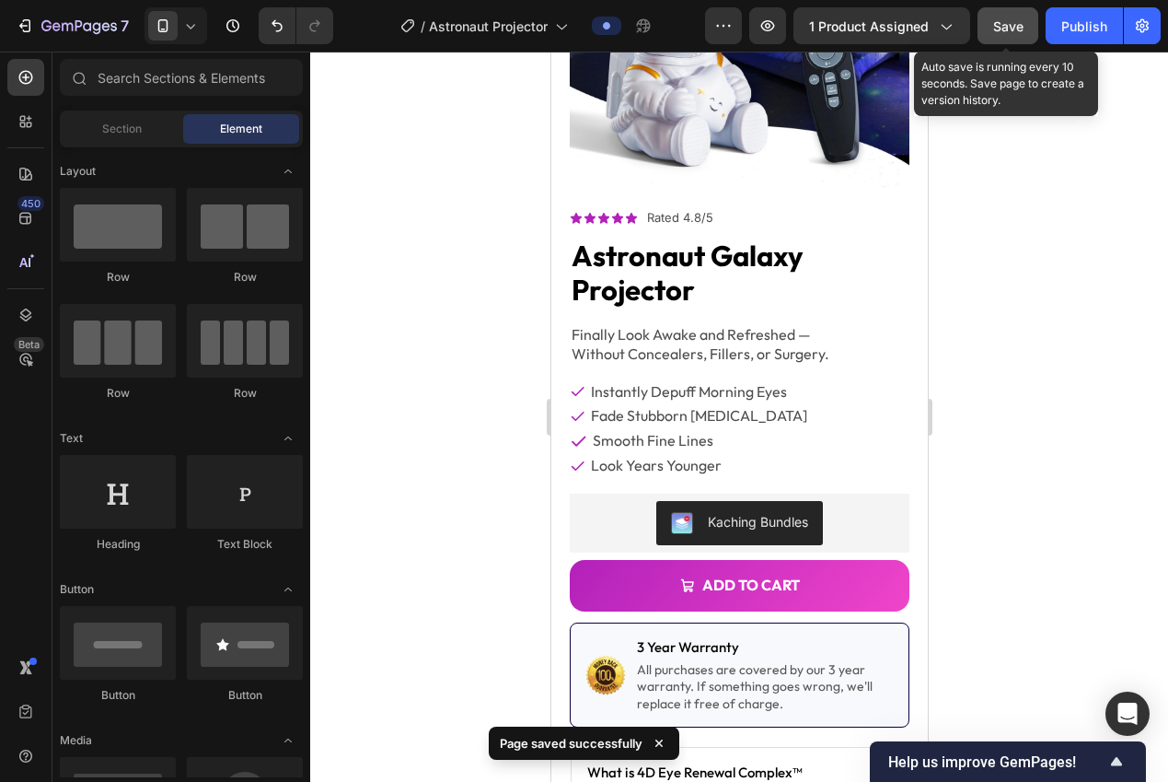
click at [1025, 33] on button "Save" at bounding box center [1008, 25] width 61 height 37
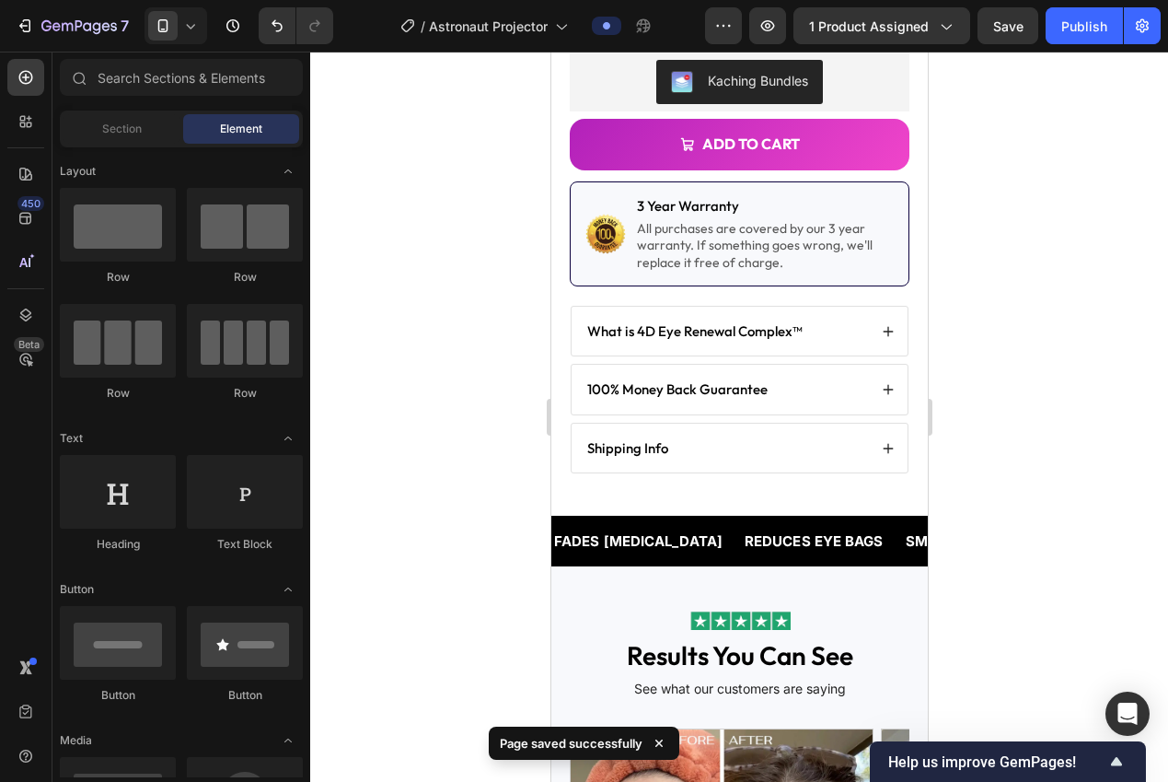
scroll to position [701, 0]
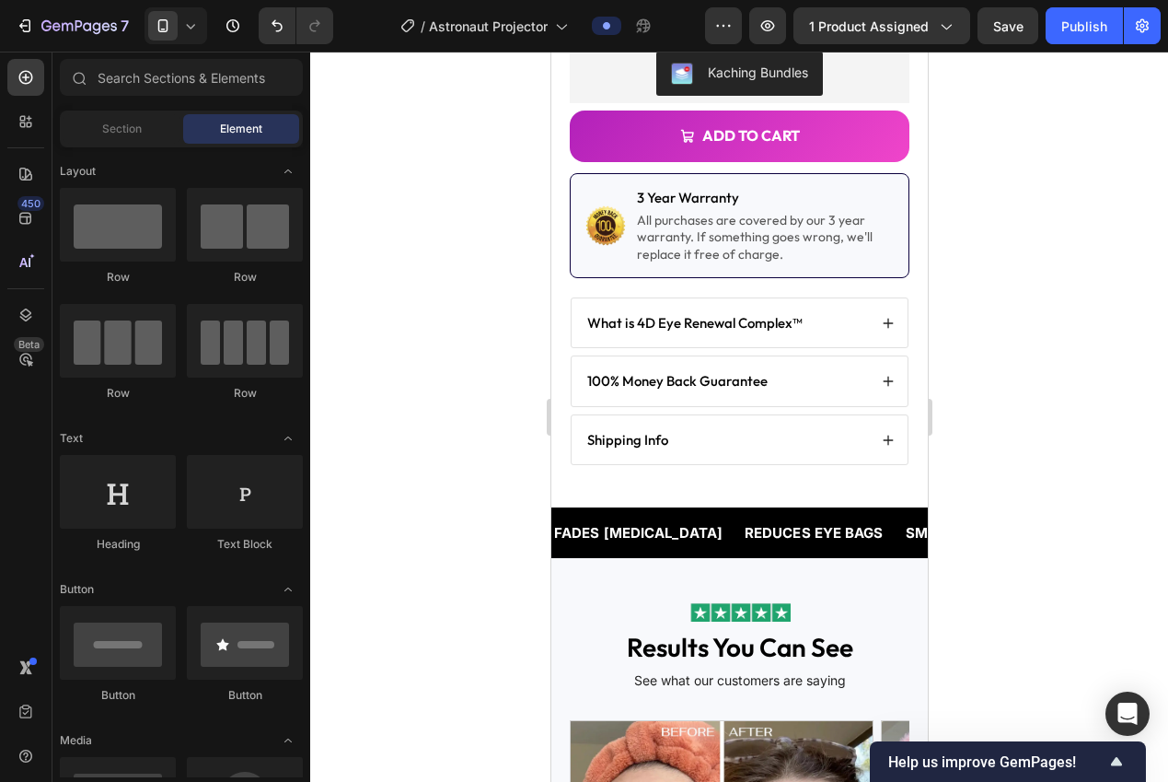
click at [1083, 405] on div at bounding box center [739, 417] width 858 height 730
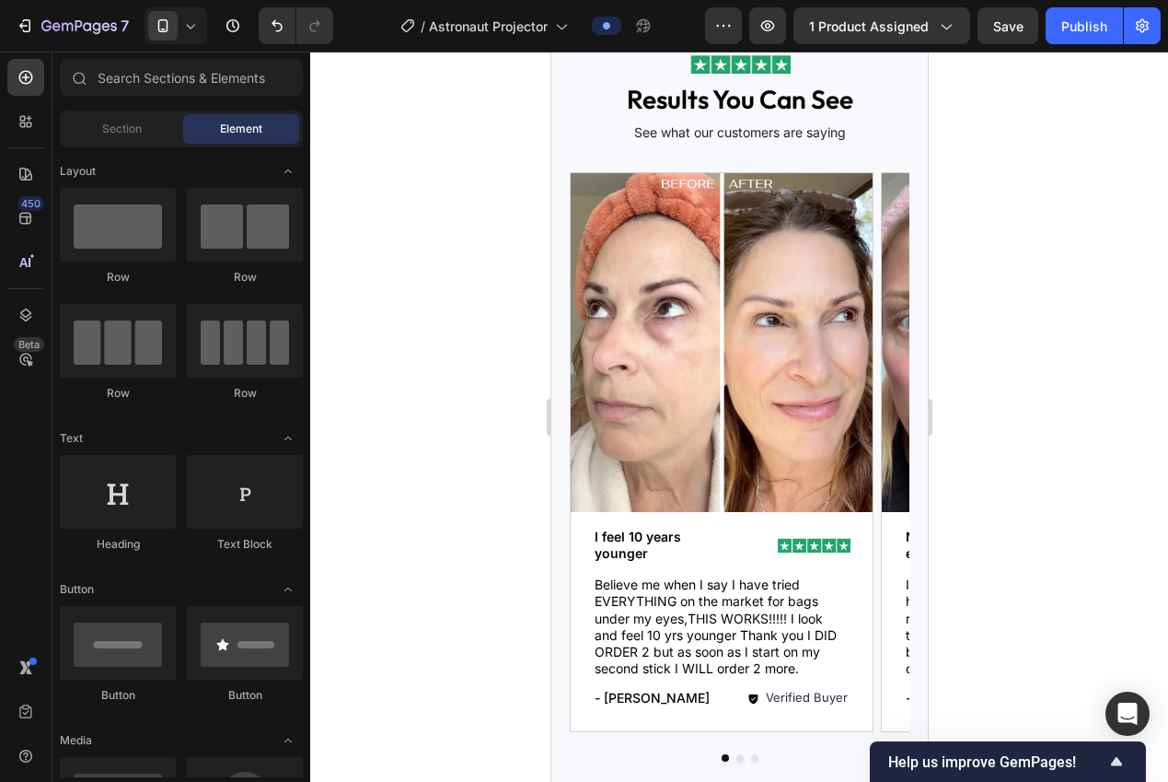
scroll to position [1203, 0]
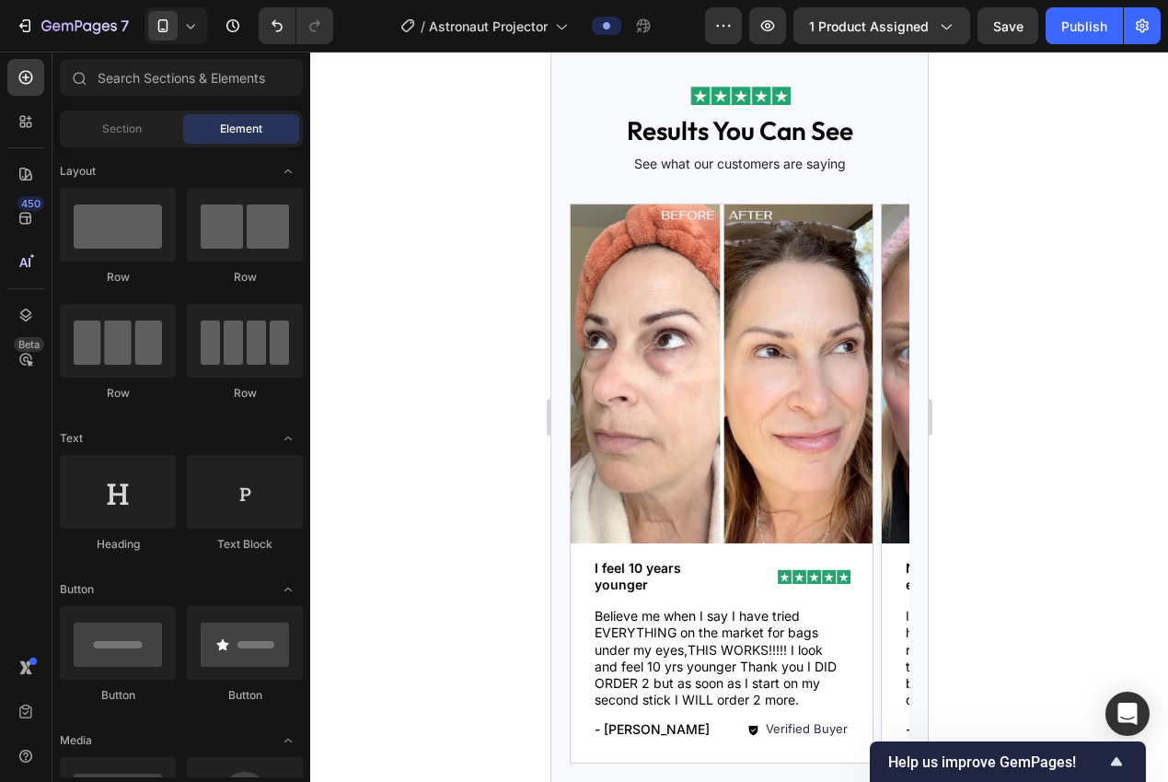
click at [698, 327] on img at bounding box center [721, 373] width 302 height 339
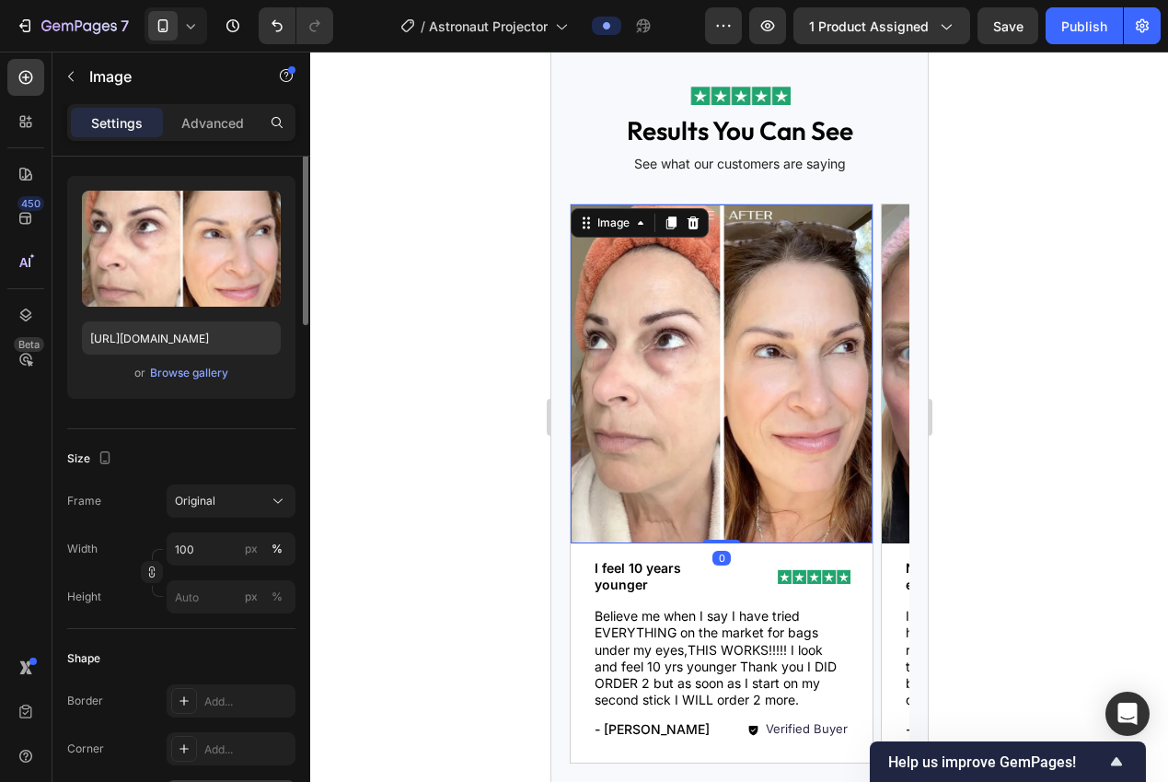
scroll to position [589, 0]
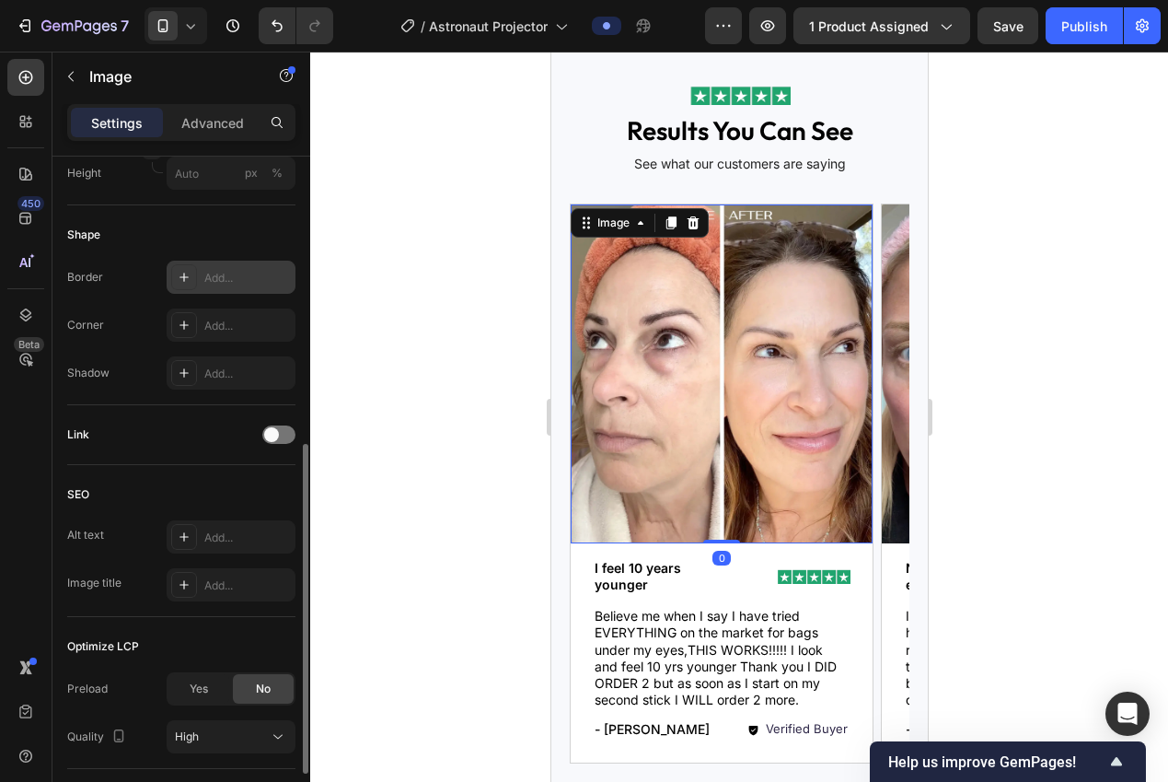
click at [213, 275] on div "Add..." at bounding box center [247, 278] width 87 height 17
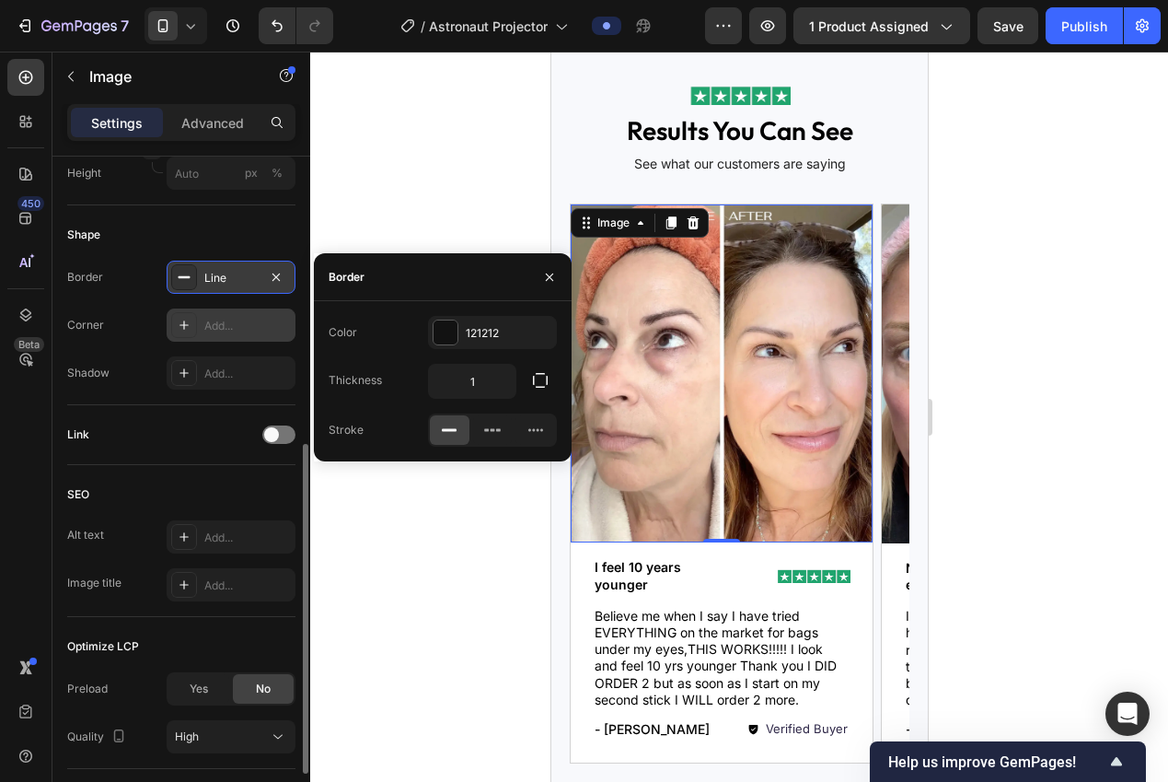
click at [208, 315] on div "Add..." at bounding box center [231, 324] width 129 height 33
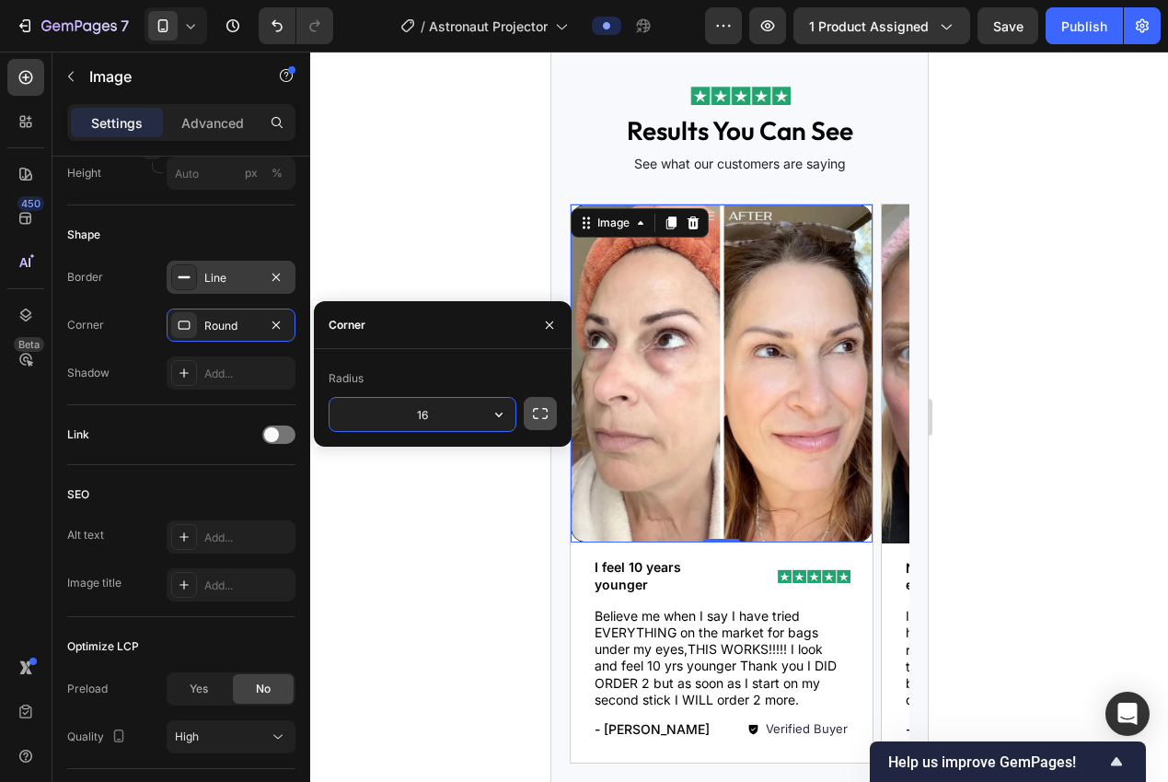
type input "16"
click at [539, 416] on icon "button" at bounding box center [540, 413] width 18 height 18
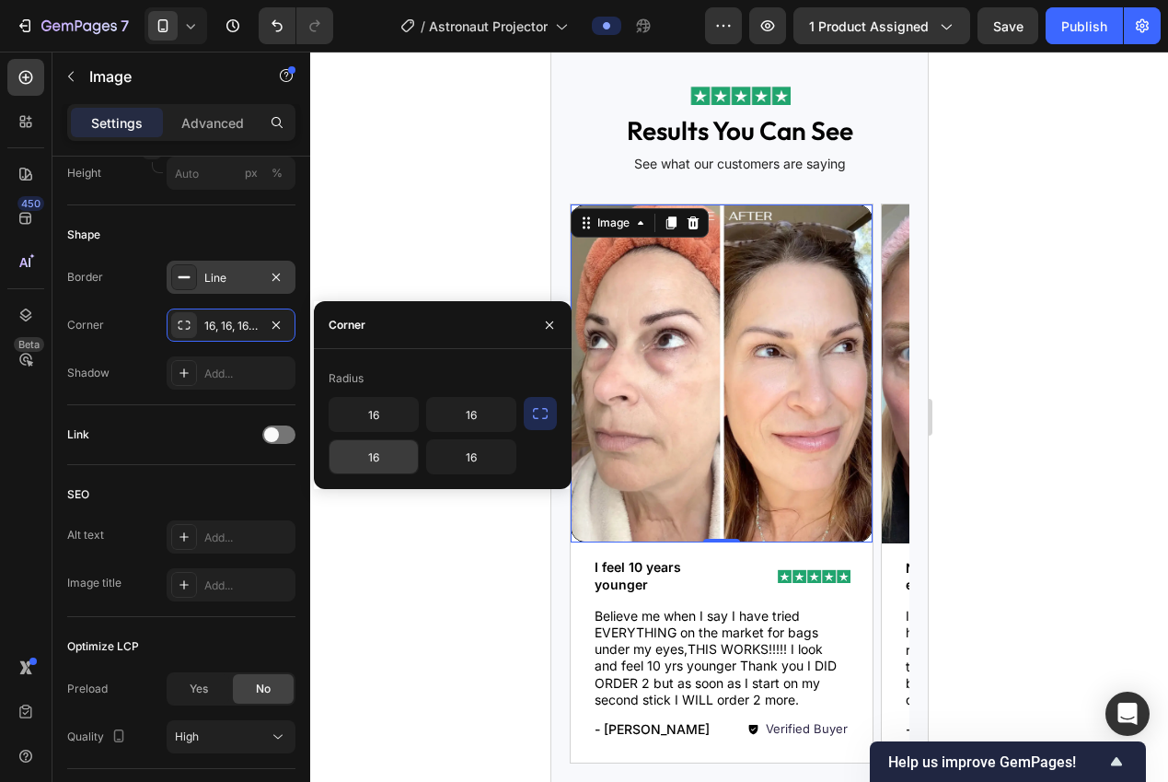
click at [386, 458] on input "16" at bounding box center [374, 456] width 88 height 33
type input "0"
click at [469, 469] on input "16" at bounding box center [471, 456] width 88 height 33
type input "0"
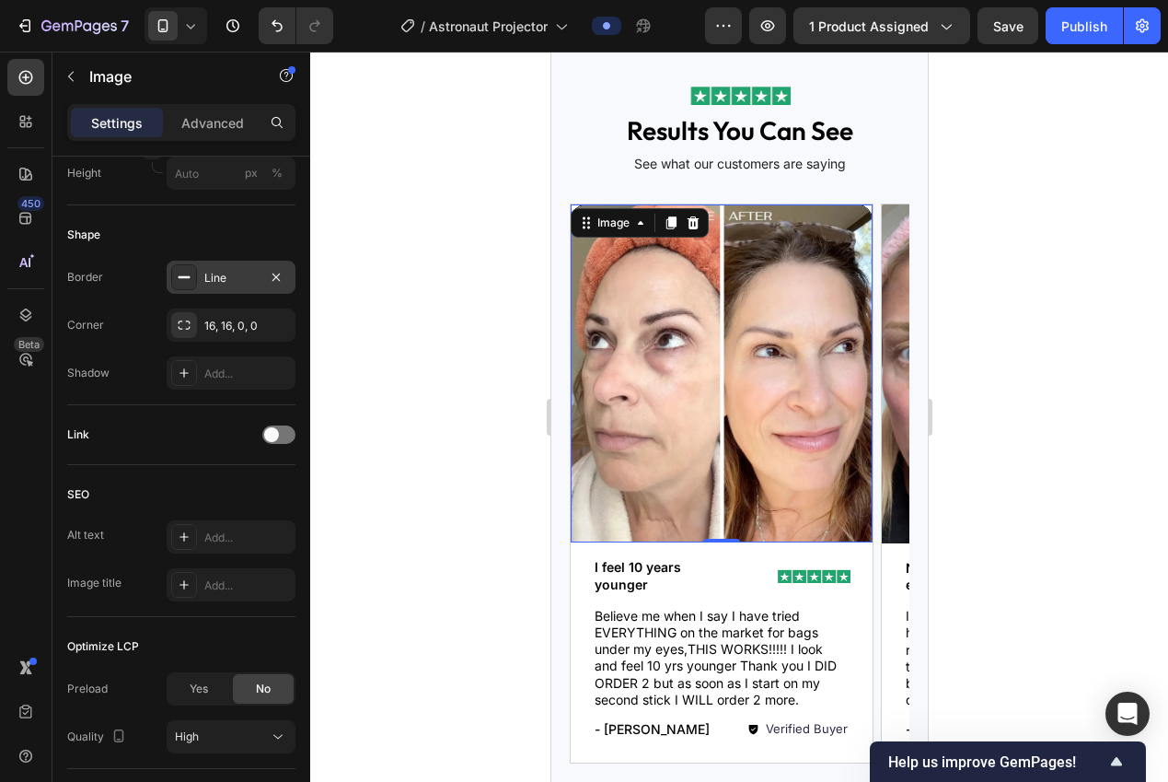
click at [337, 171] on div at bounding box center [739, 417] width 858 height 730
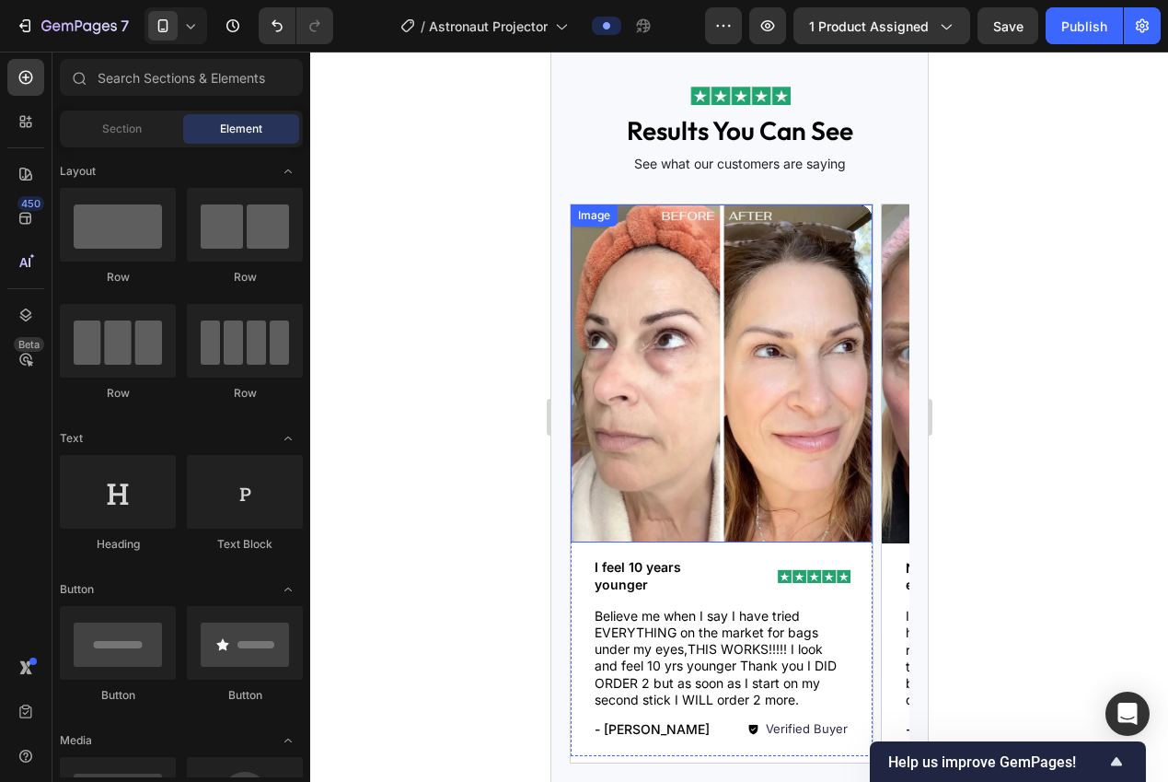
click at [840, 217] on img at bounding box center [721, 373] width 302 height 338
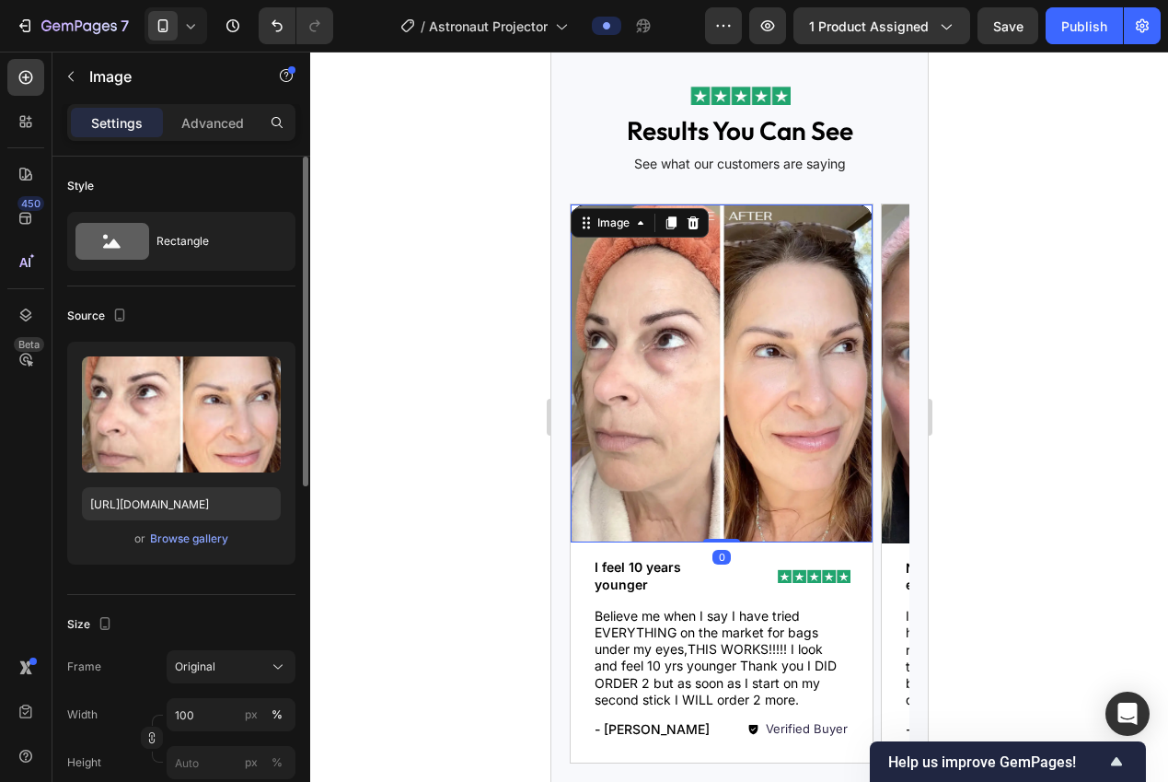
scroll to position [362, 0]
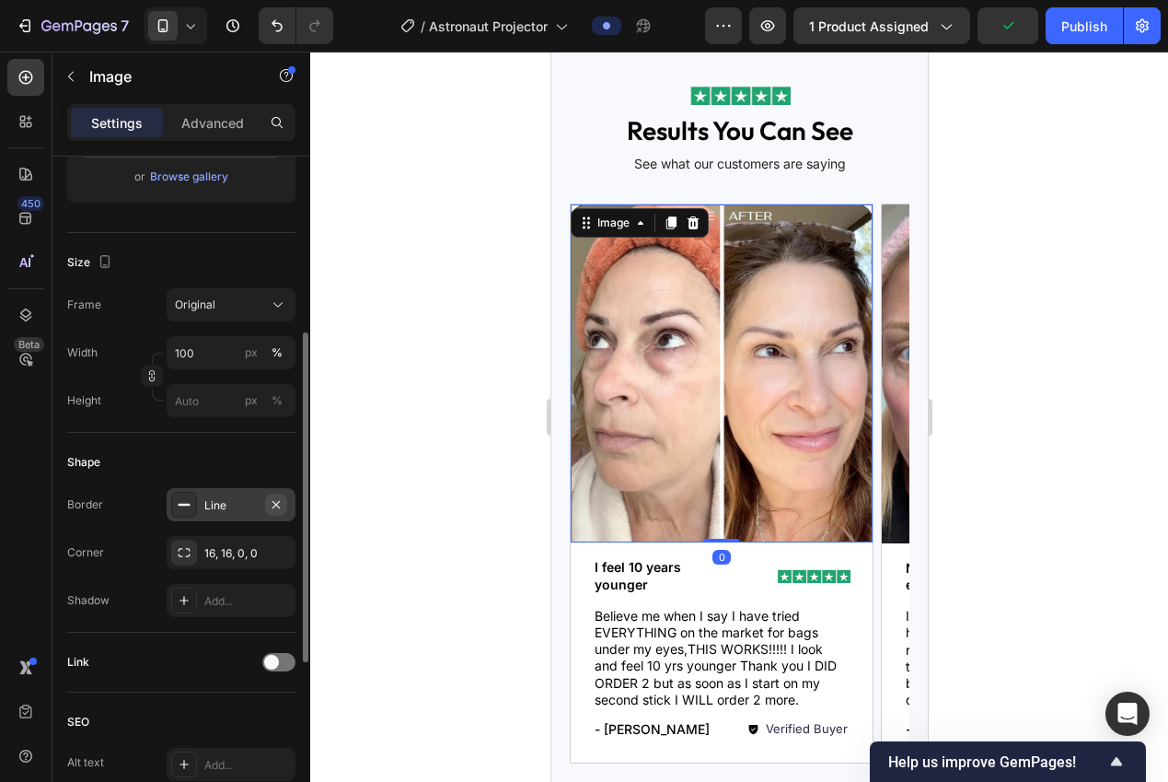
click at [276, 509] on icon "button" at bounding box center [276, 504] width 15 height 15
click at [207, 125] on p "Advanced" at bounding box center [212, 122] width 63 height 19
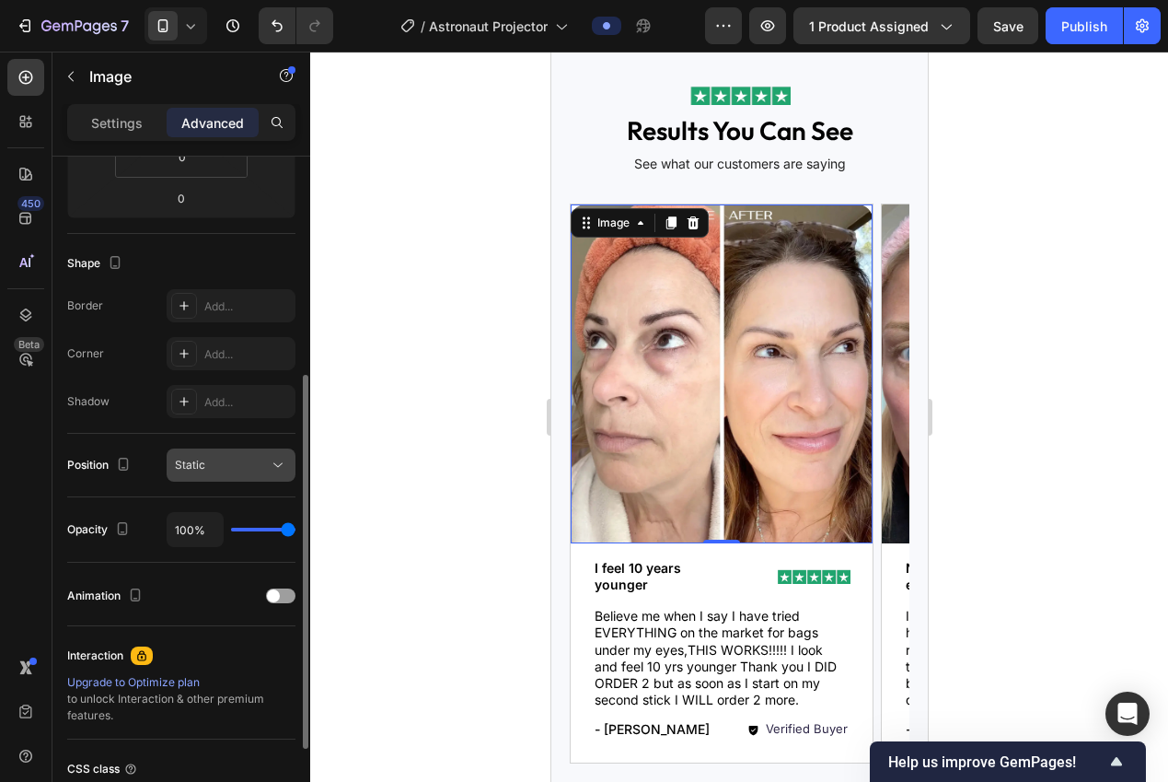
scroll to position [7, 0]
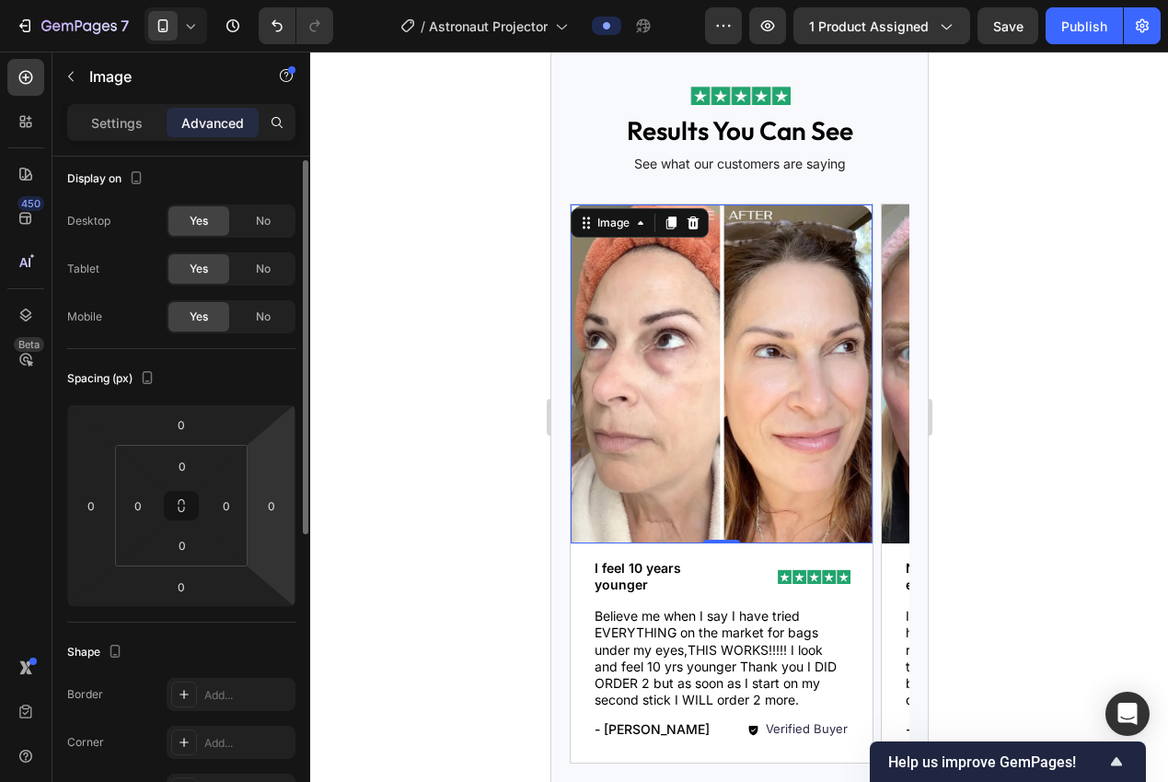
click at [443, 401] on div at bounding box center [739, 417] width 858 height 730
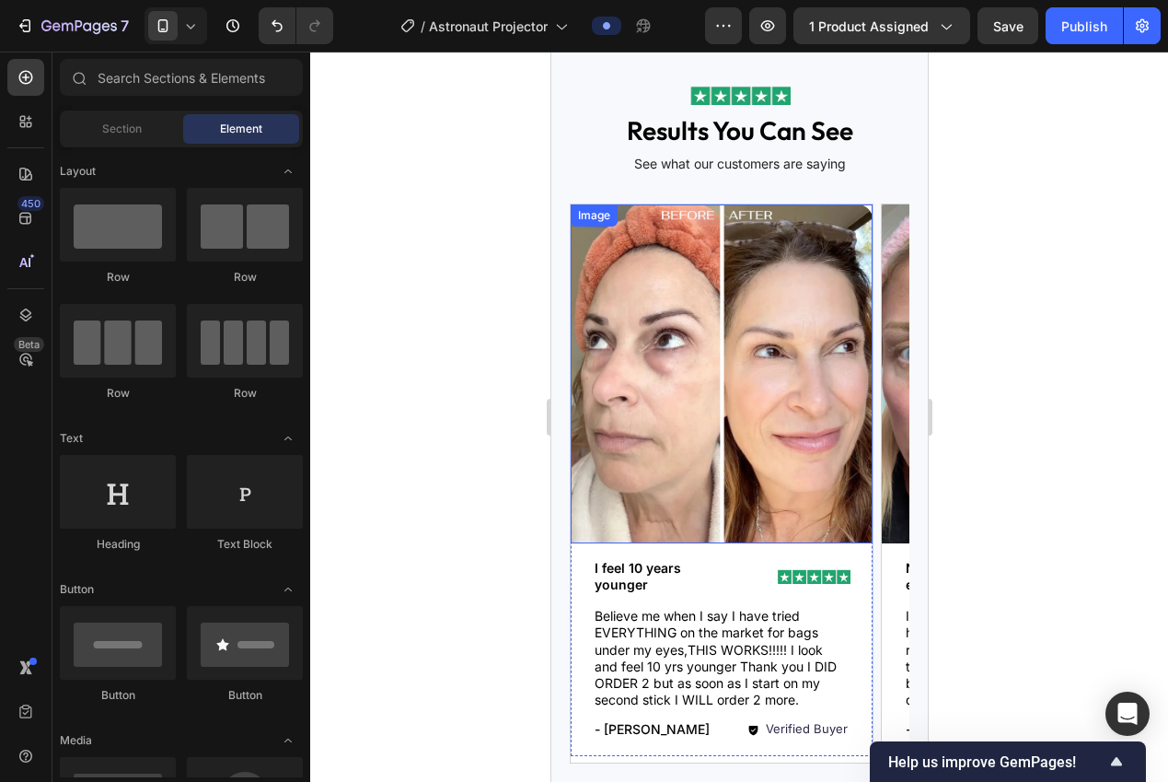
click at [840, 214] on img at bounding box center [721, 373] width 302 height 339
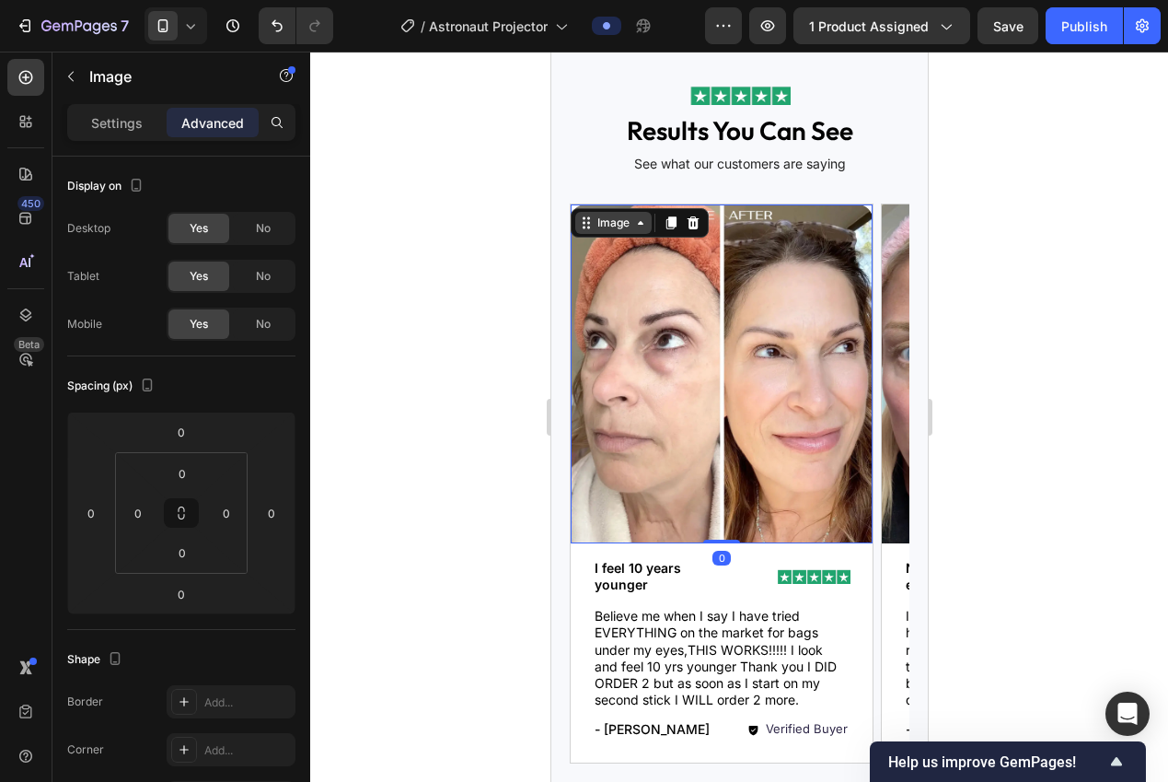
click at [585, 226] on icon at bounding box center [585, 222] width 15 height 15
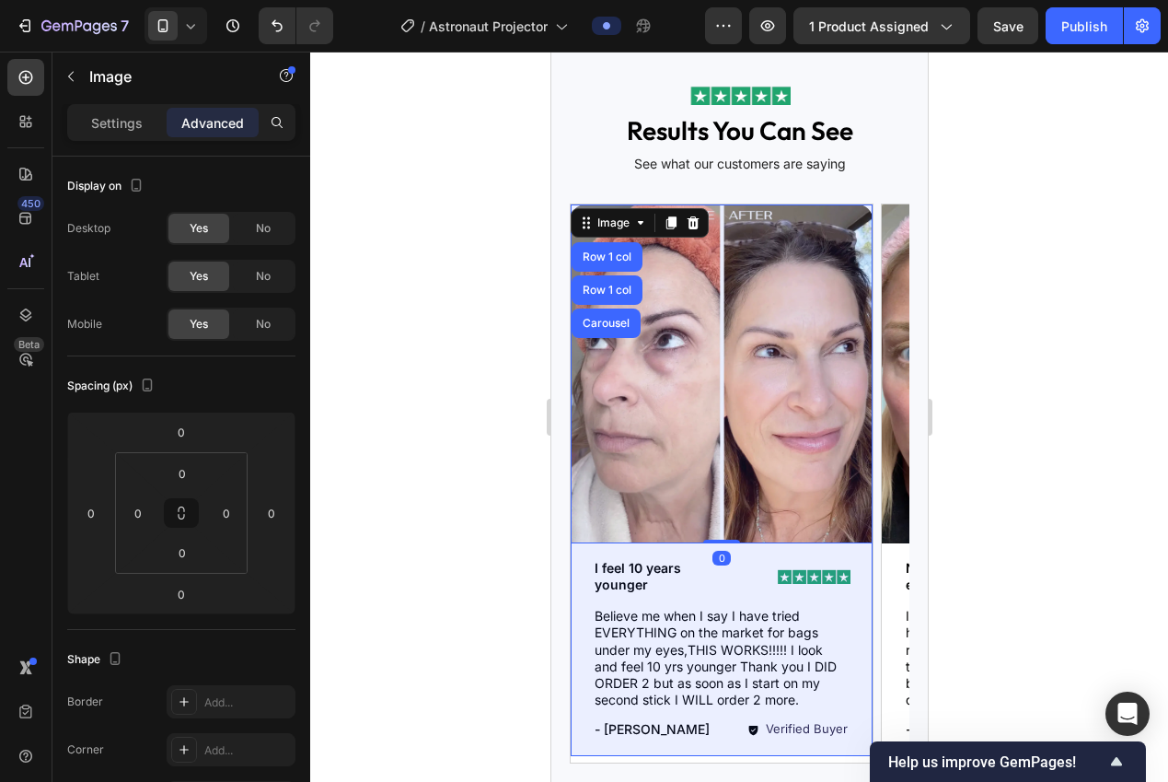
click at [597, 261] on div "Row 1 col" at bounding box center [606, 256] width 56 height 11
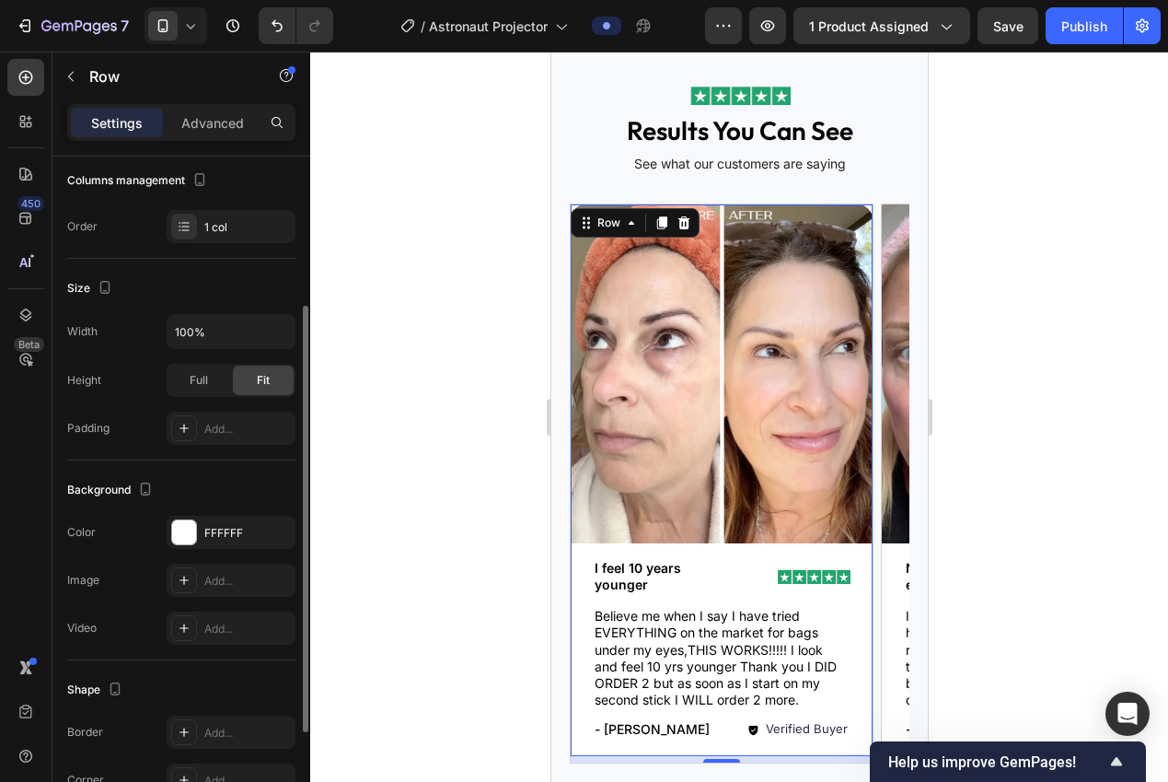
scroll to position [0, 0]
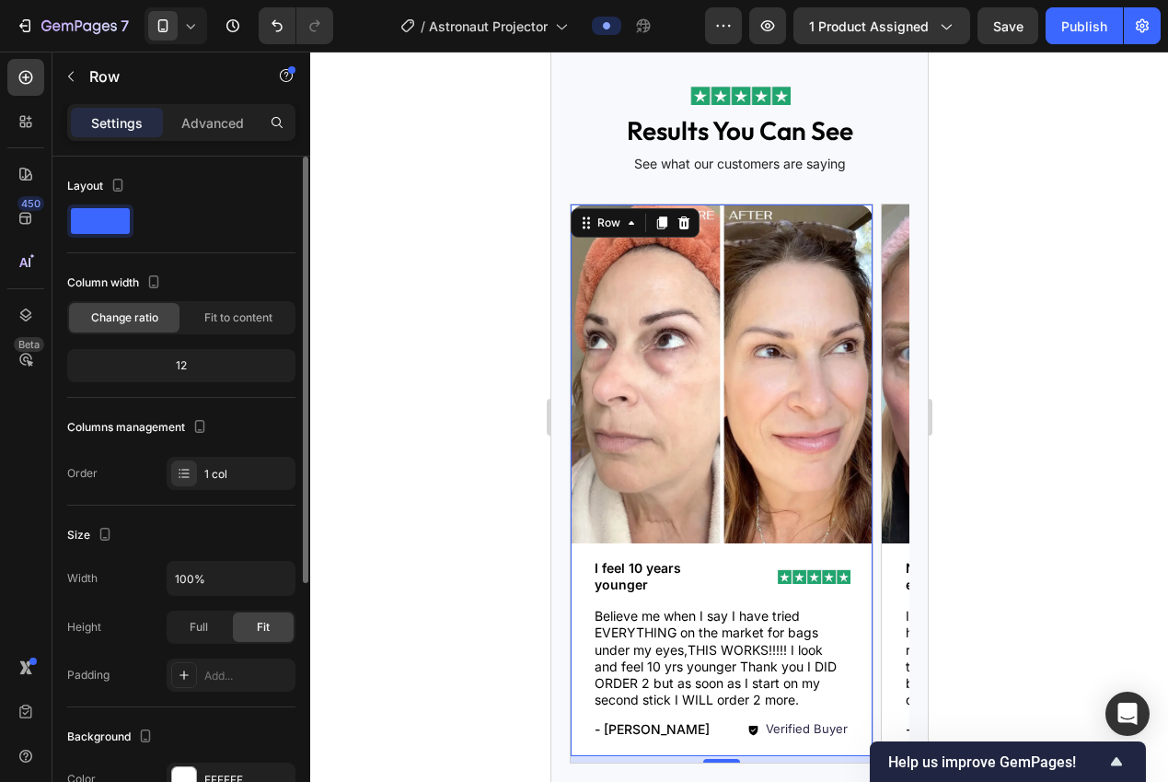
click at [176, 149] on div "Settings Advanced" at bounding box center [181, 130] width 258 height 52
click at [189, 129] on p "Advanced" at bounding box center [212, 122] width 63 height 19
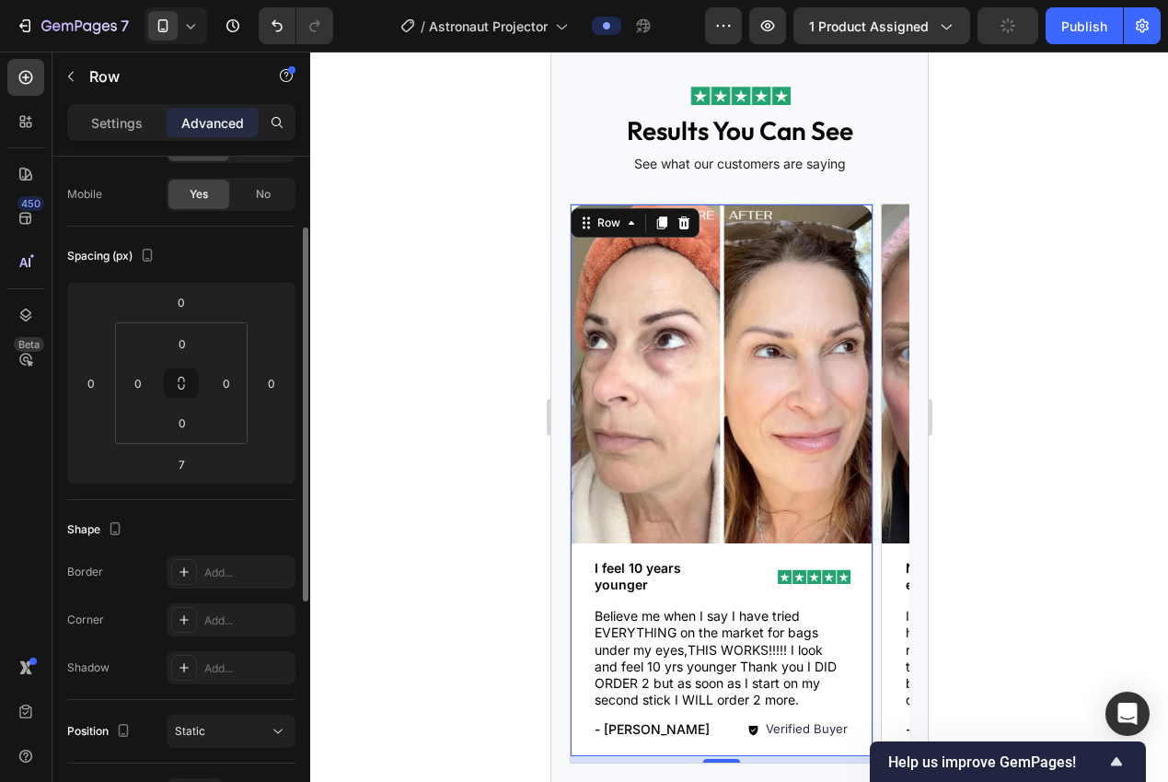
scroll to position [164, 0]
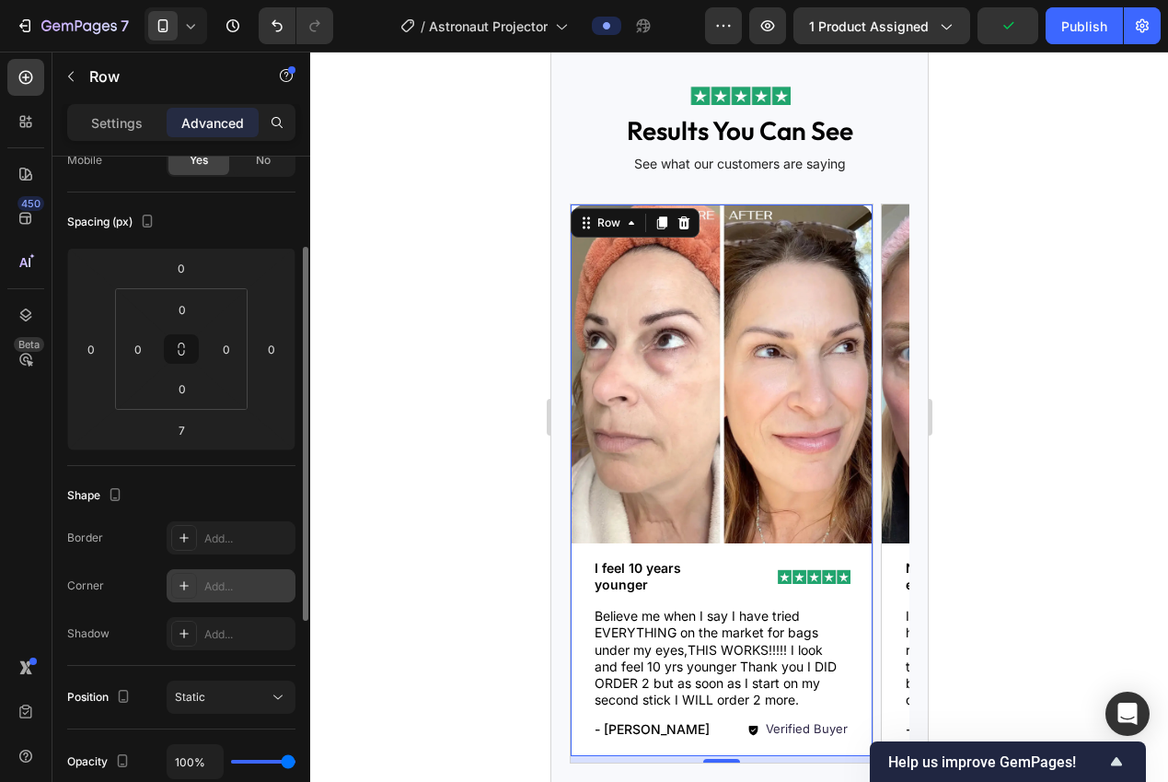
click at [223, 582] on div "Add..." at bounding box center [247, 586] width 87 height 17
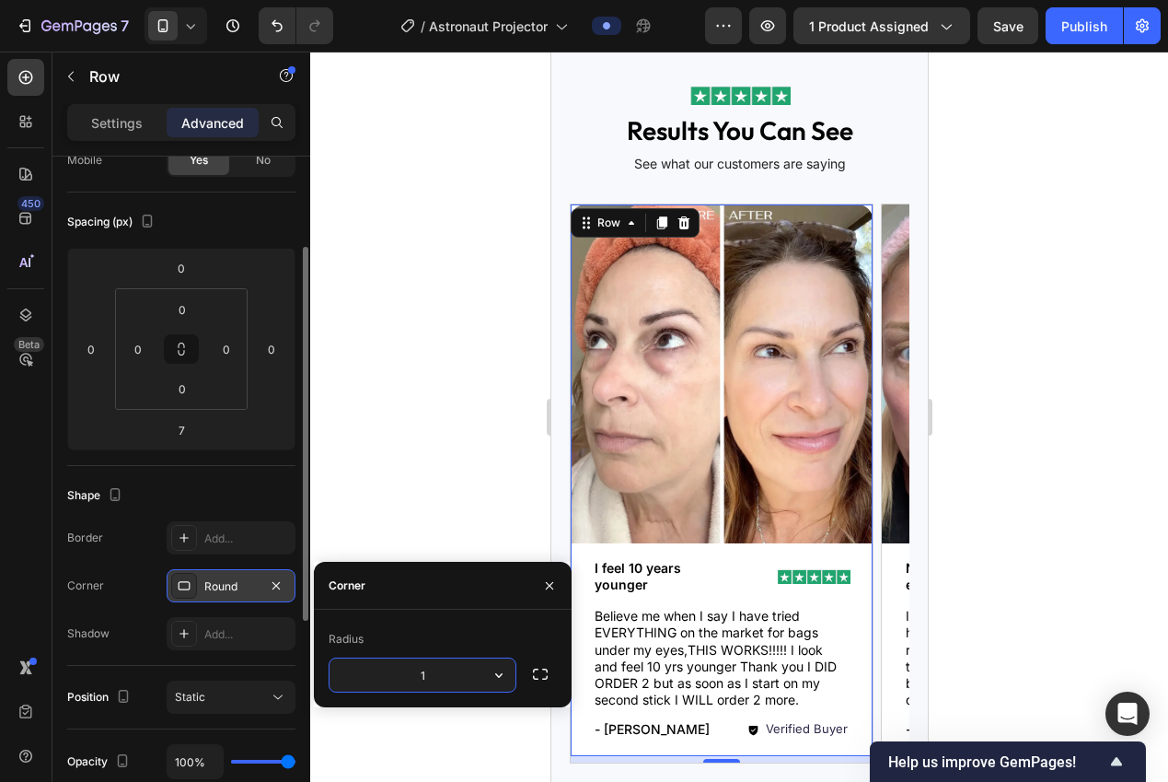
type input "16"
click at [422, 312] on div at bounding box center [739, 417] width 858 height 730
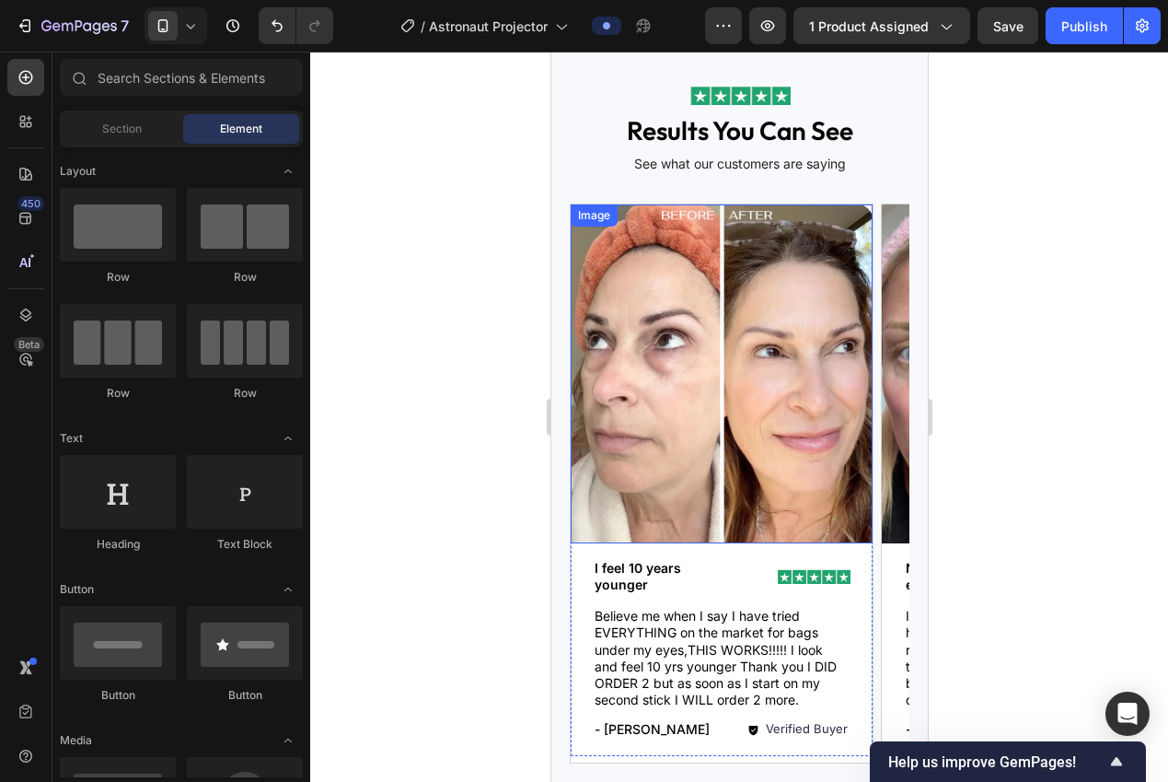
click at [865, 211] on img at bounding box center [721, 373] width 302 height 339
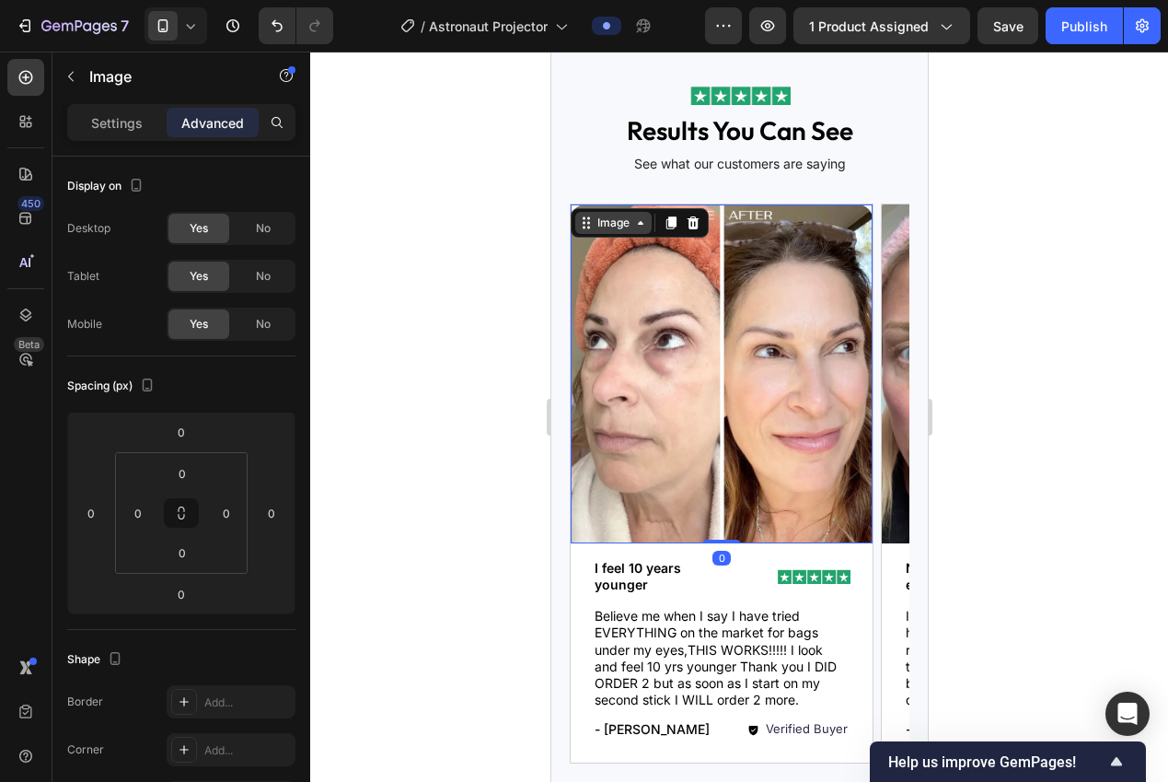
click at [586, 228] on icon at bounding box center [585, 222] width 15 height 15
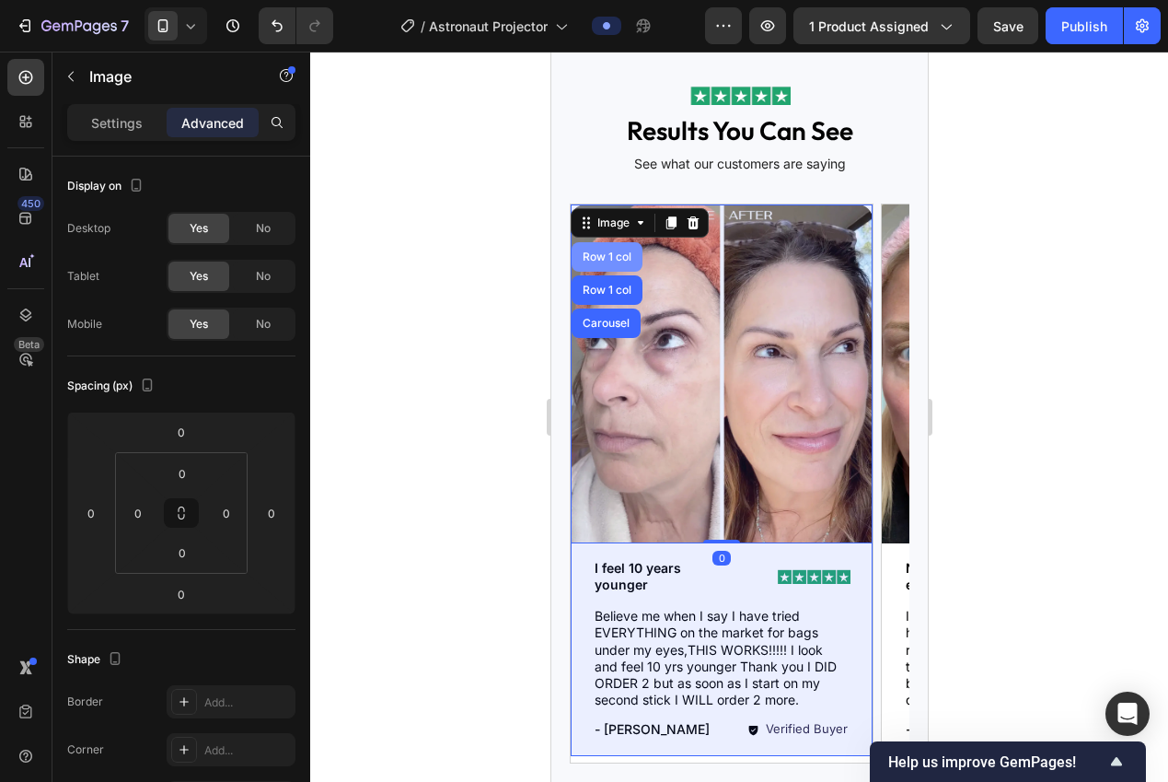
click at [604, 258] on div "Row 1 col" at bounding box center [606, 256] width 56 height 11
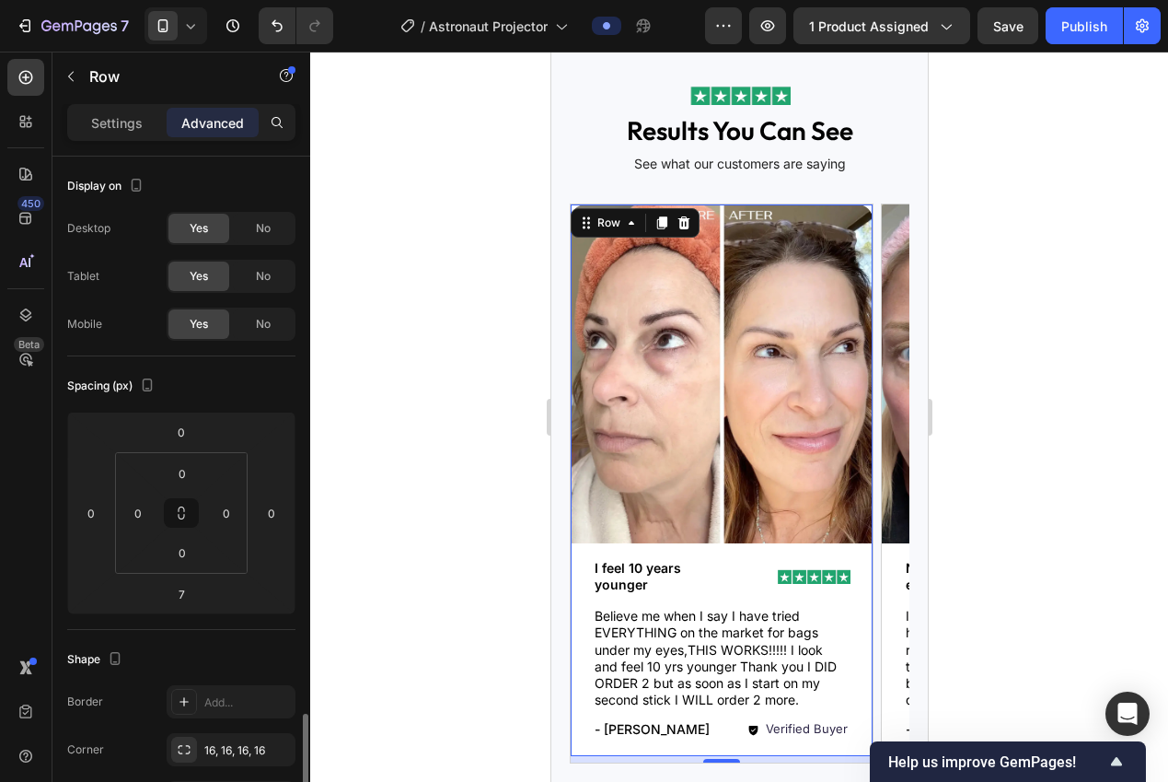
scroll to position [359, 0]
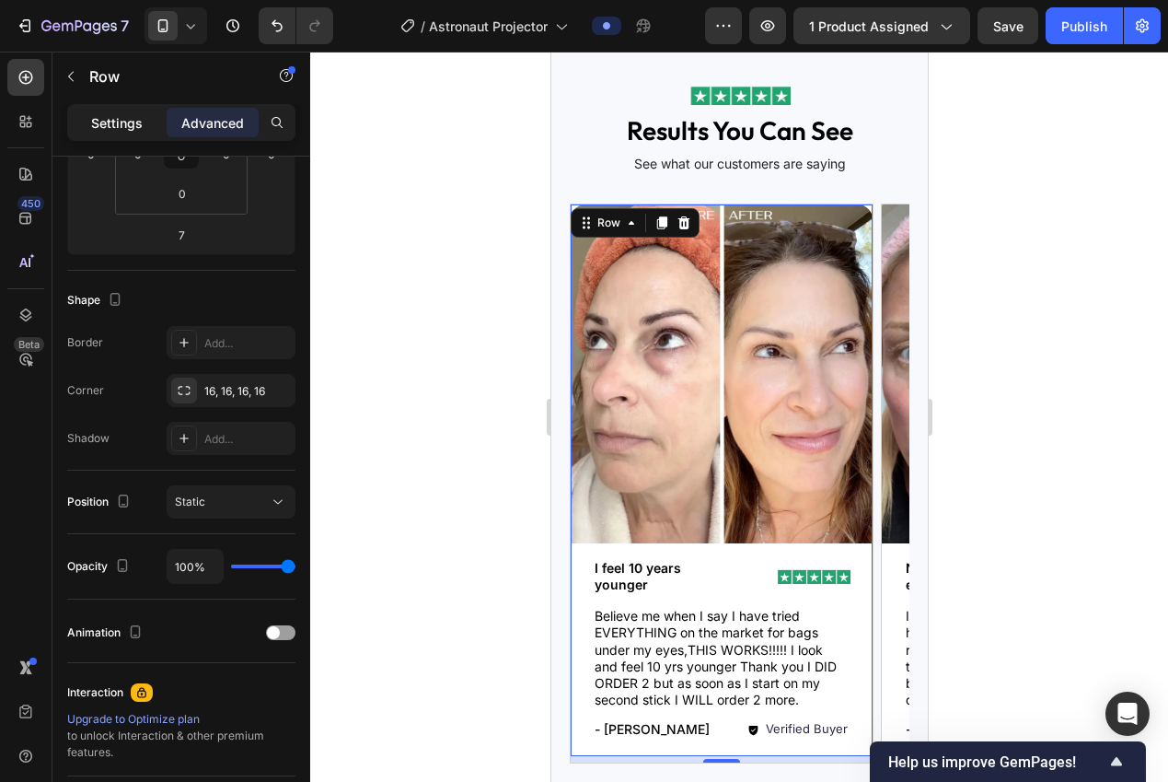
click at [124, 117] on p "Settings" at bounding box center [117, 122] width 52 height 19
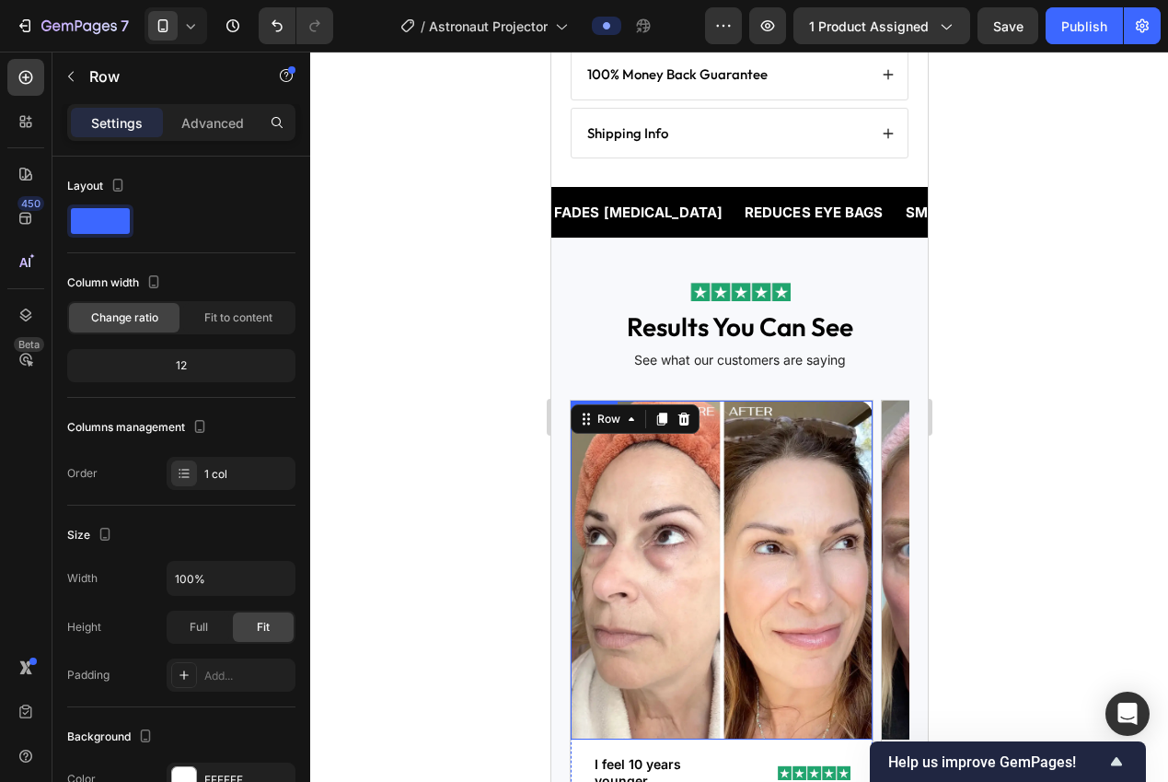
scroll to position [1008, 0]
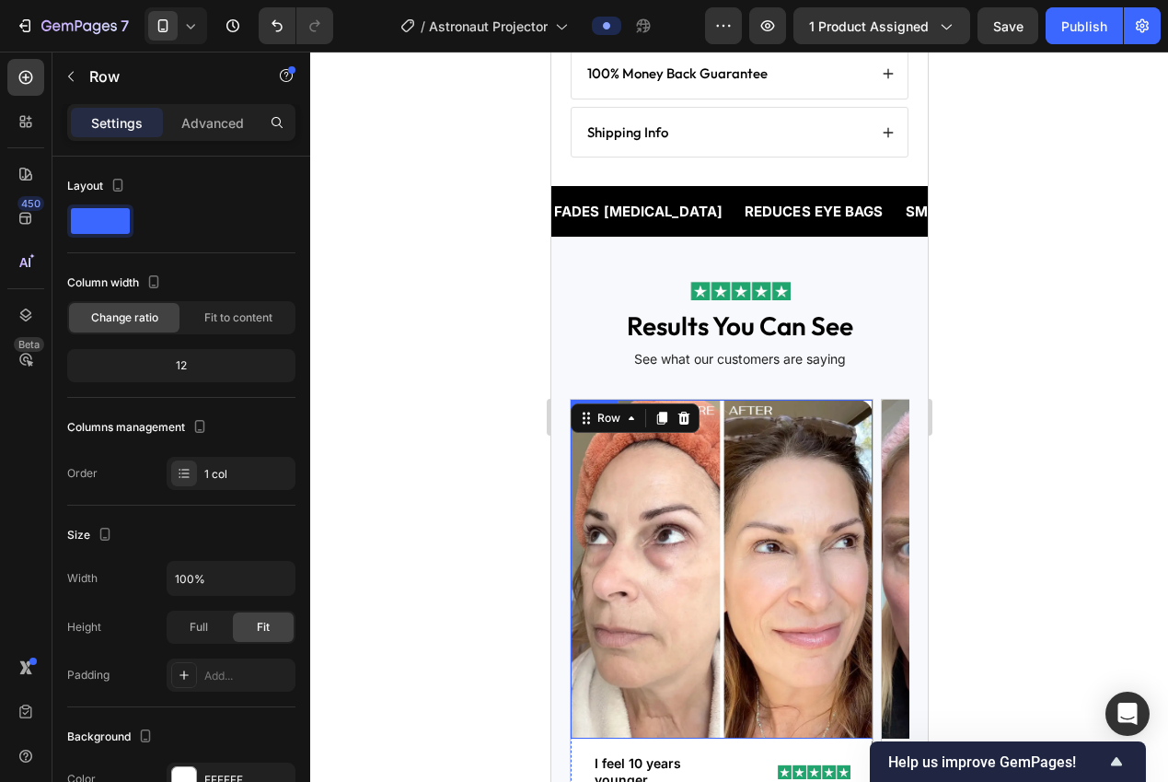
click at [701, 502] on img at bounding box center [721, 569] width 302 height 339
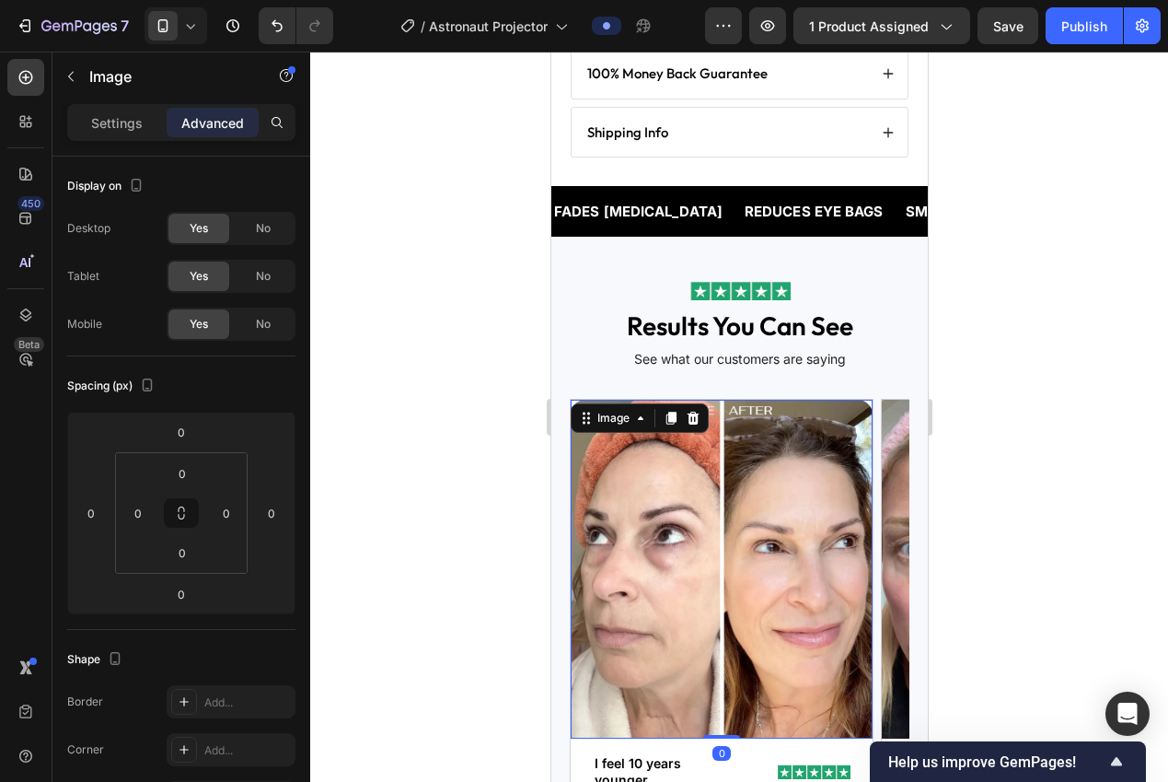
click at [584, 430] on div "Image" at bounding box center [639, 417] width 138 height 29
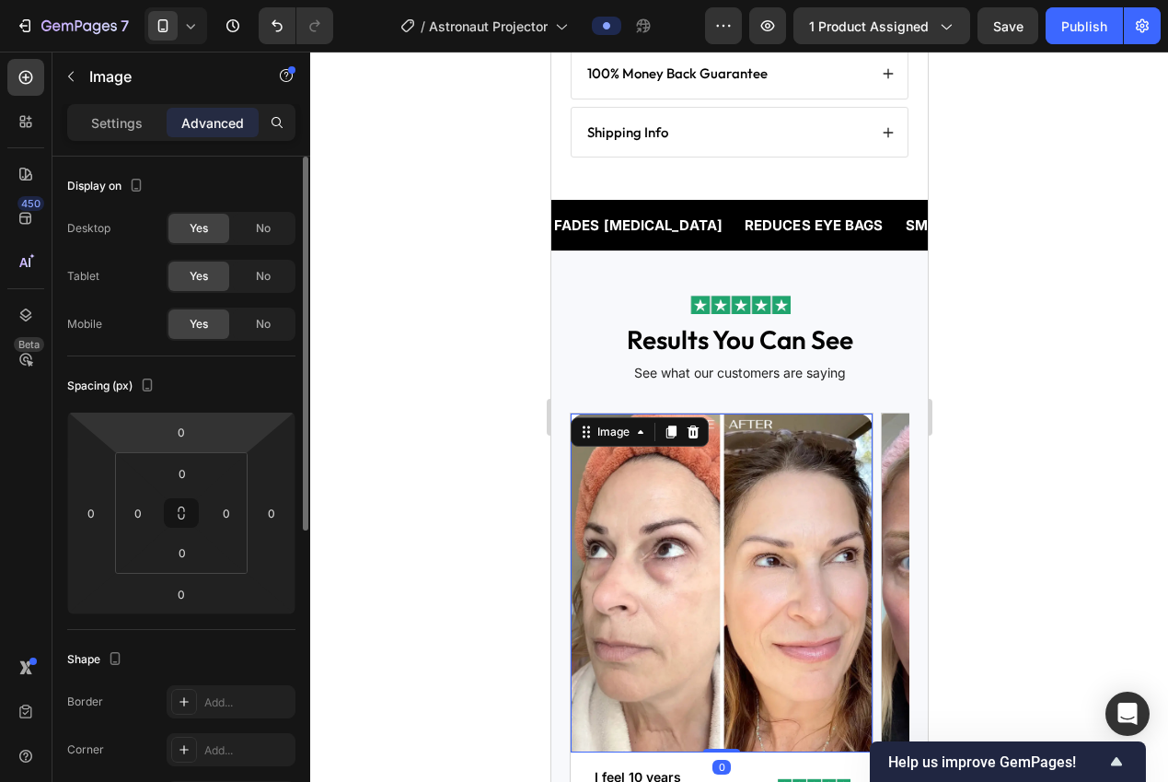
scroll to position [365, 0]
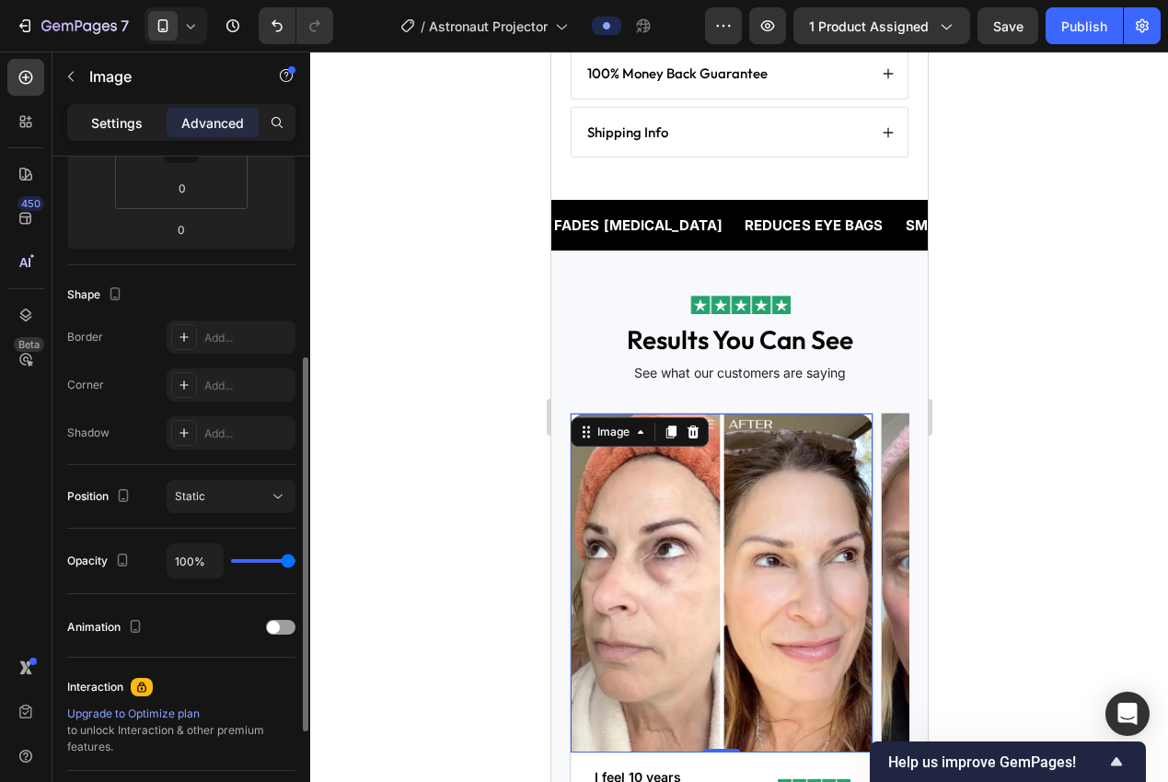
click at [118, 123] on p "Settings" at bounding box center [117, 122] width 52 height 19
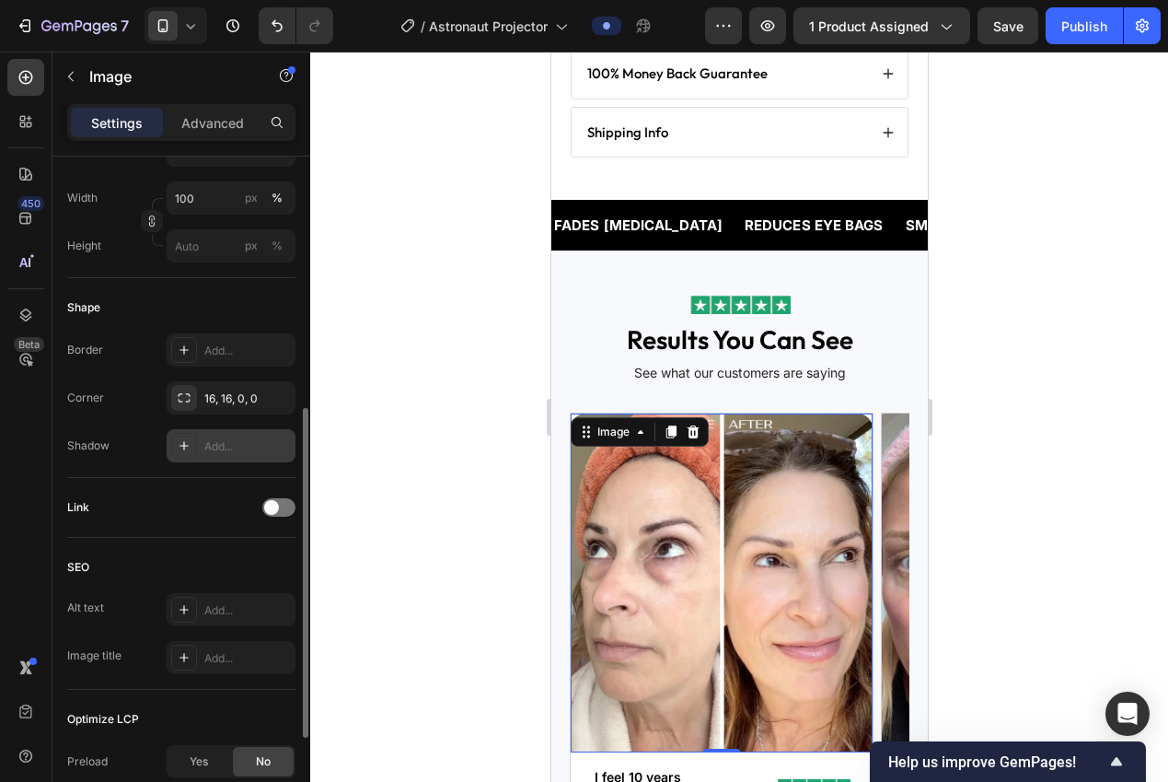
scroll to position [713, 0]
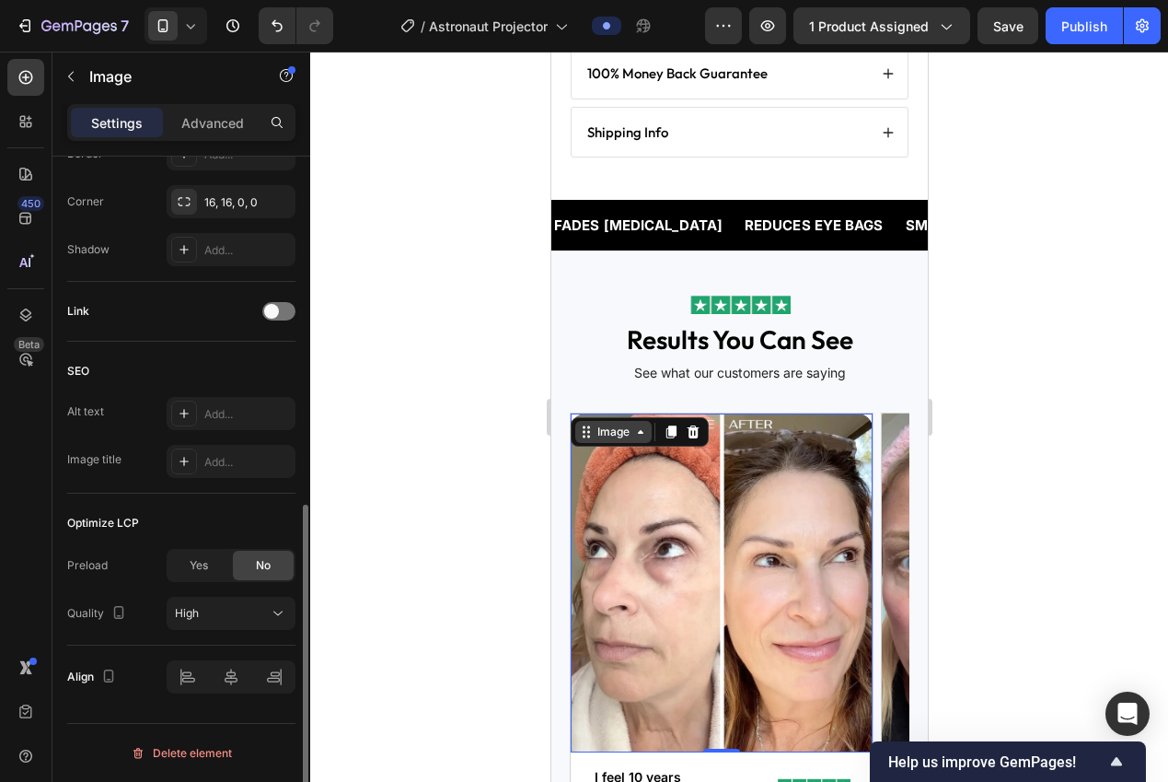
click at [581, 424] on icon at bounding box center [585, 431] width 15 height 15
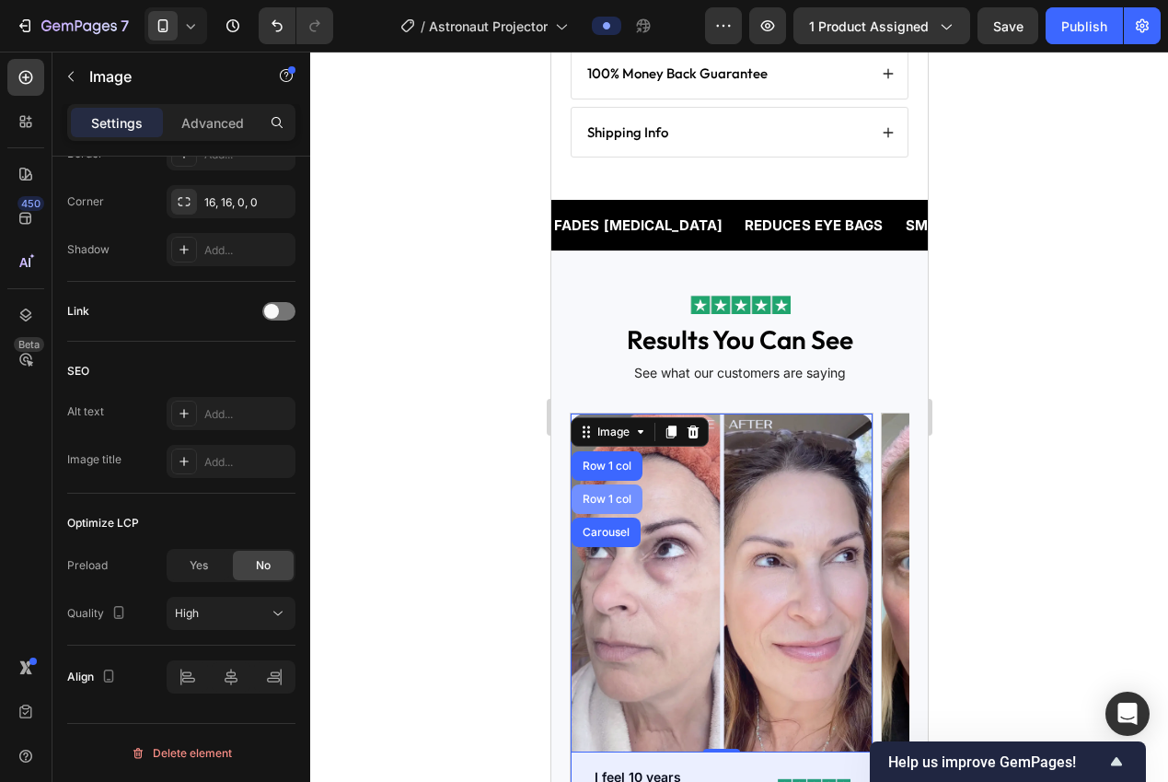
click at [612, 493] on div "Row 1 col" at bounding box center [606, 498] width 56 height 11
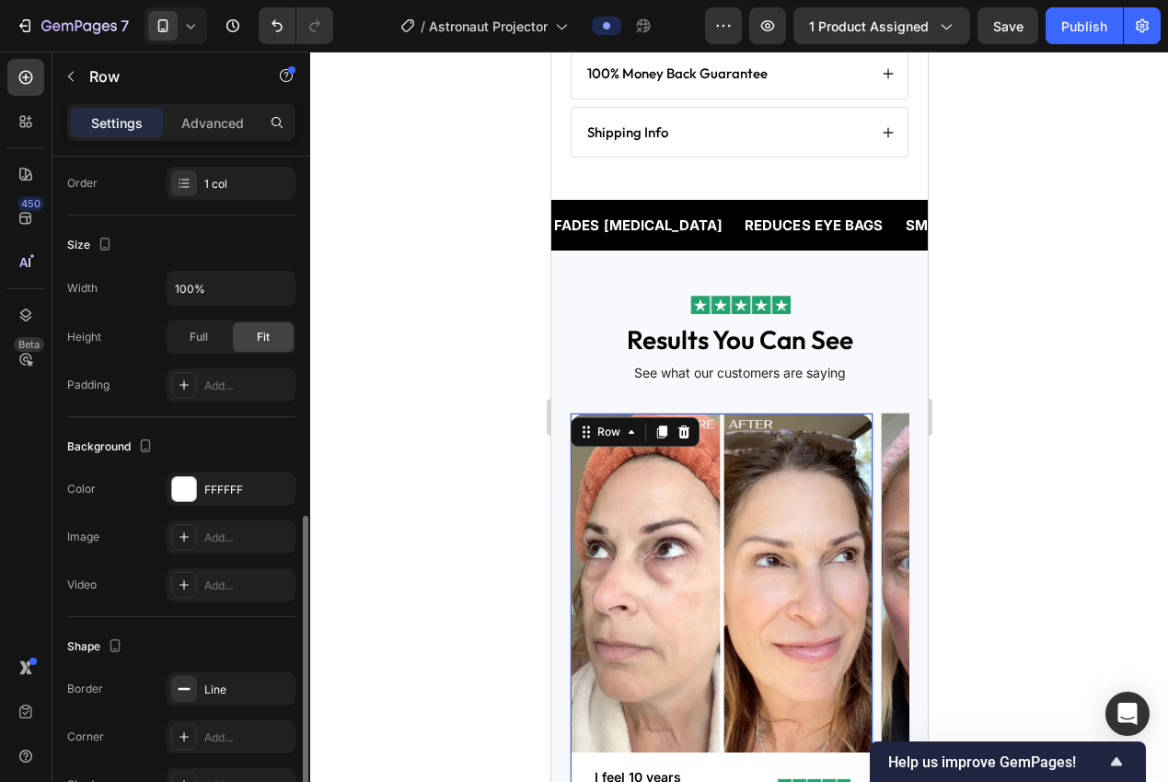
scroll to position [398, 0]
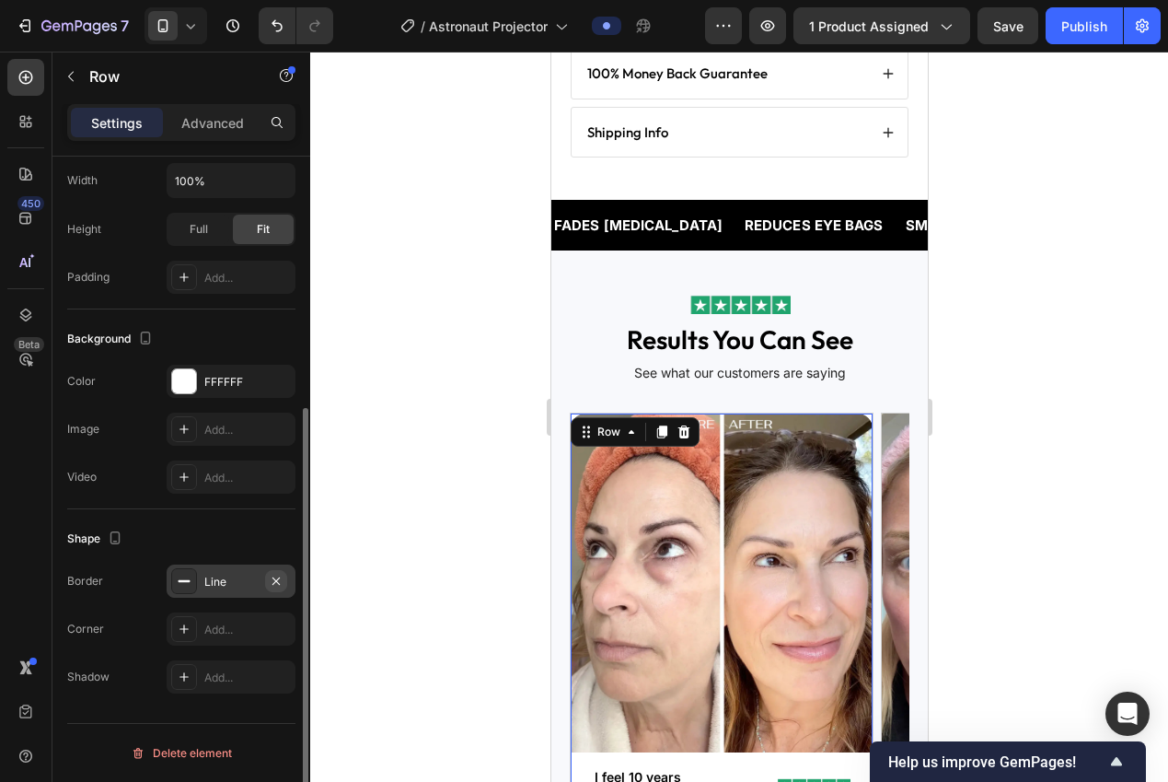
click at [280, 576] on icon "button" at bounding box center [276, 581] width 15 height 15
click at [323, 559] on div at bounding box center [739, 417] width 858 height 730
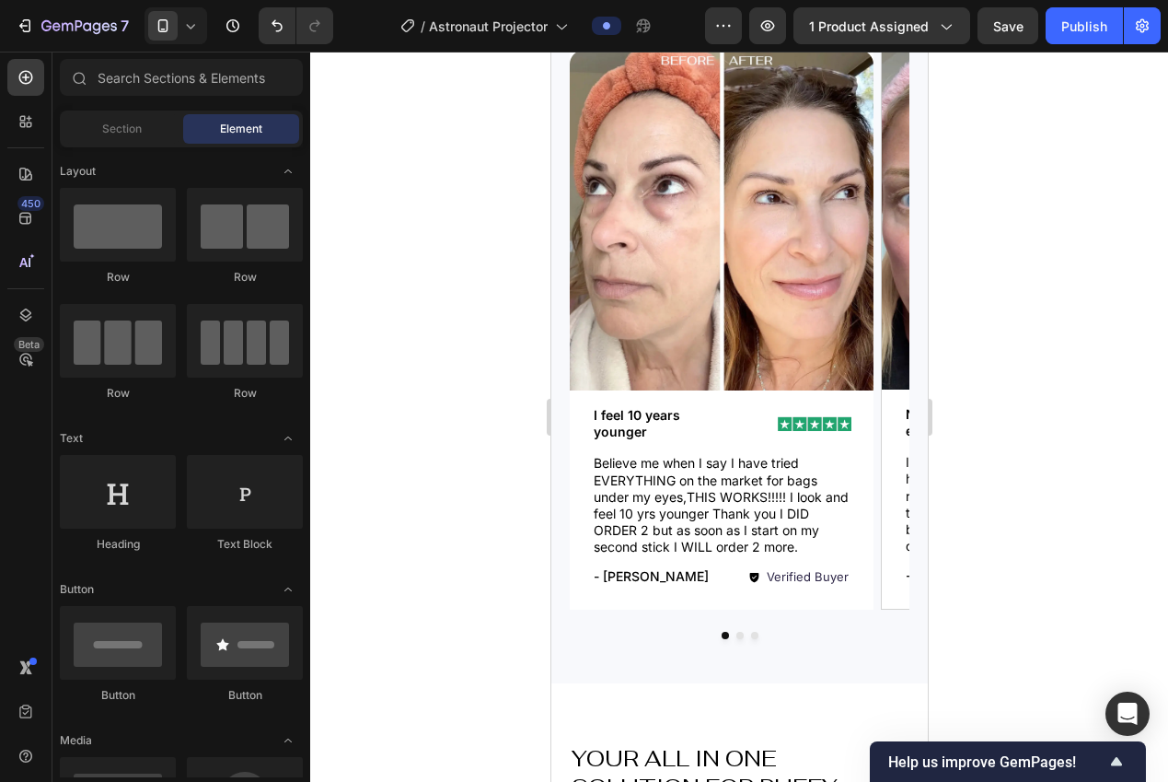
scroll to position [1395, 0]
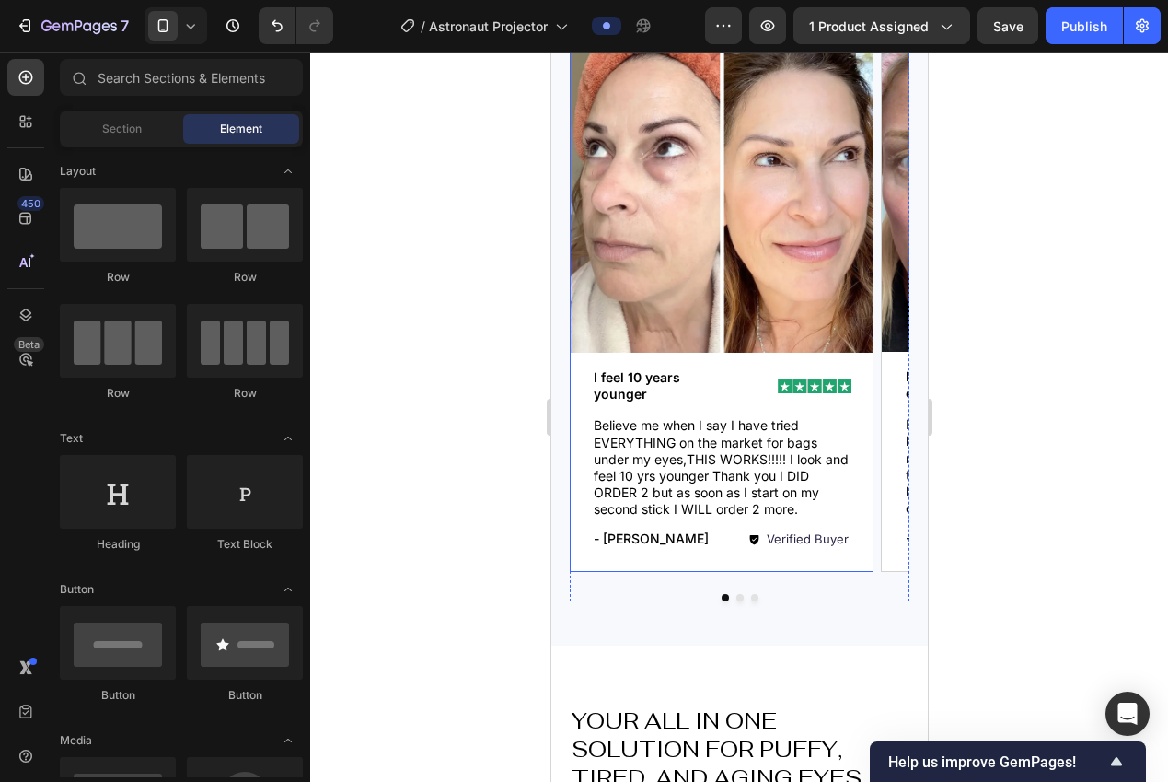
click at [588, 569] on div "Image Image I feel 10 years younger Text Block Row Believe me when I say I have…" at bounding box center [721, 292] width 304 height 560
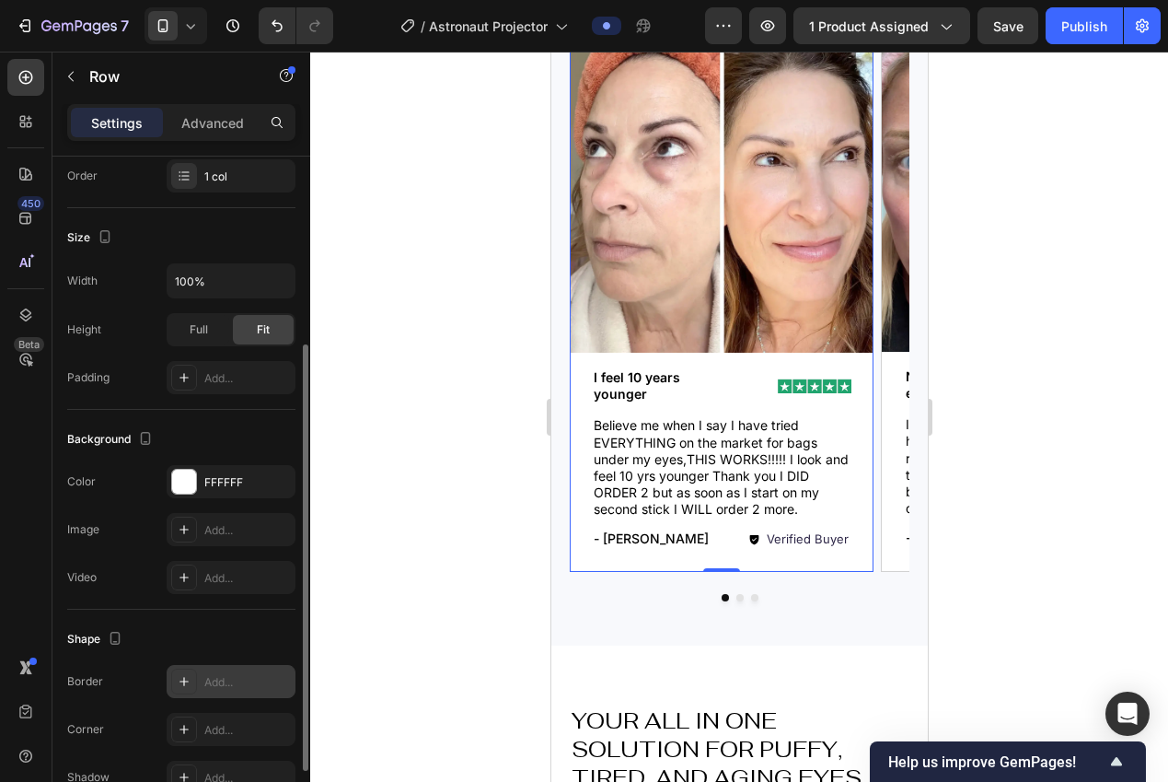
scroll to position [398, 0]
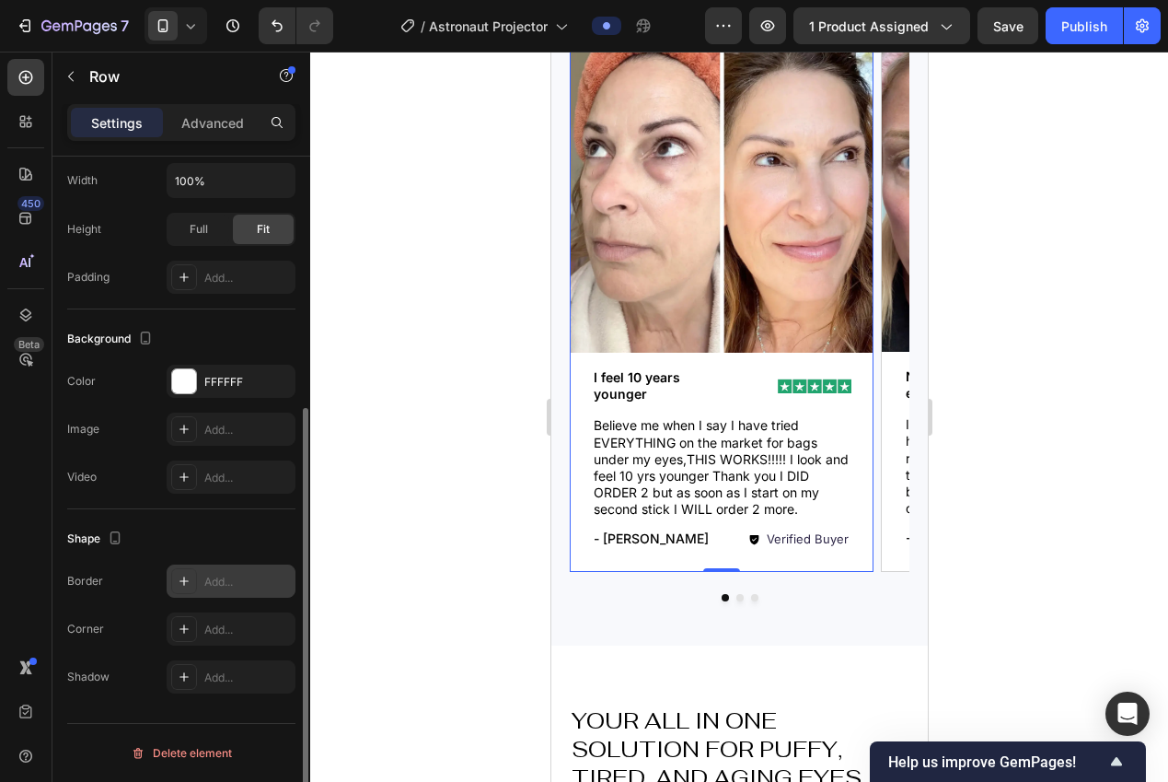
click at [227, 575] on div "Add..." at bounding box center [247, 582] width 87 height 17
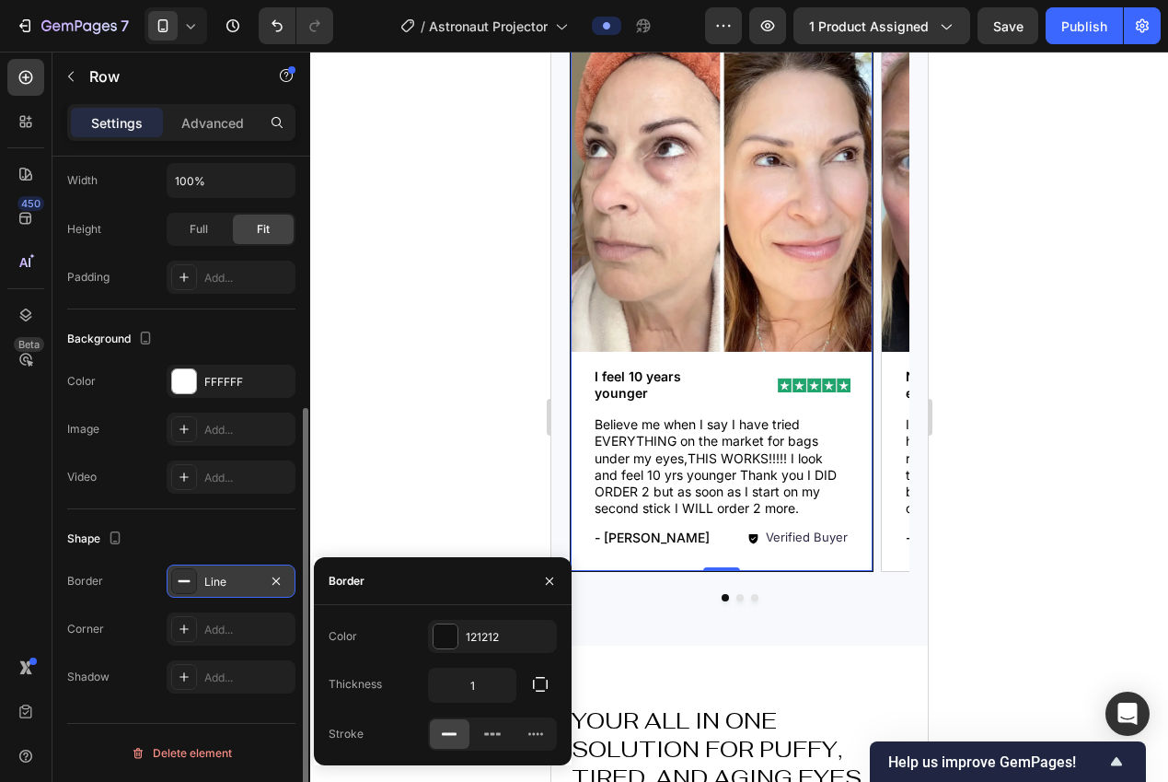
scroll to position [1396, 0]
click at [272, 583] on icon "button" at bounding box center [276, 581] width 15 height 15
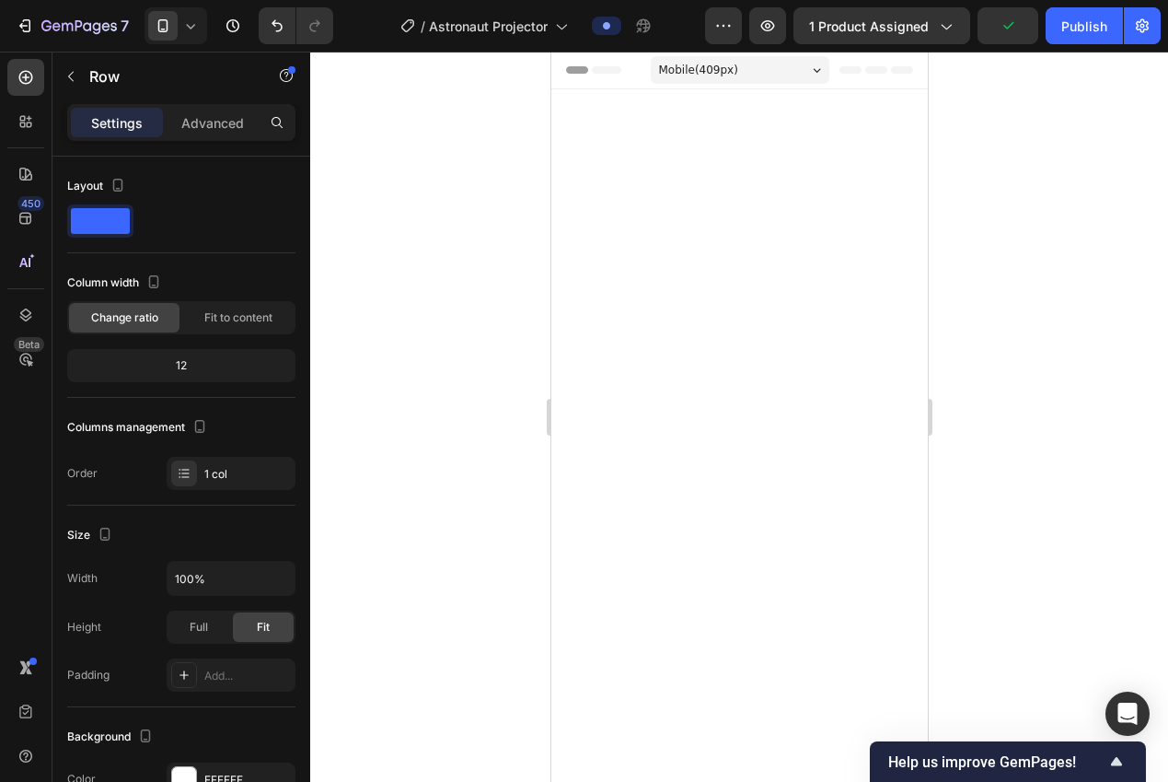
scroll to position [1395, 0]
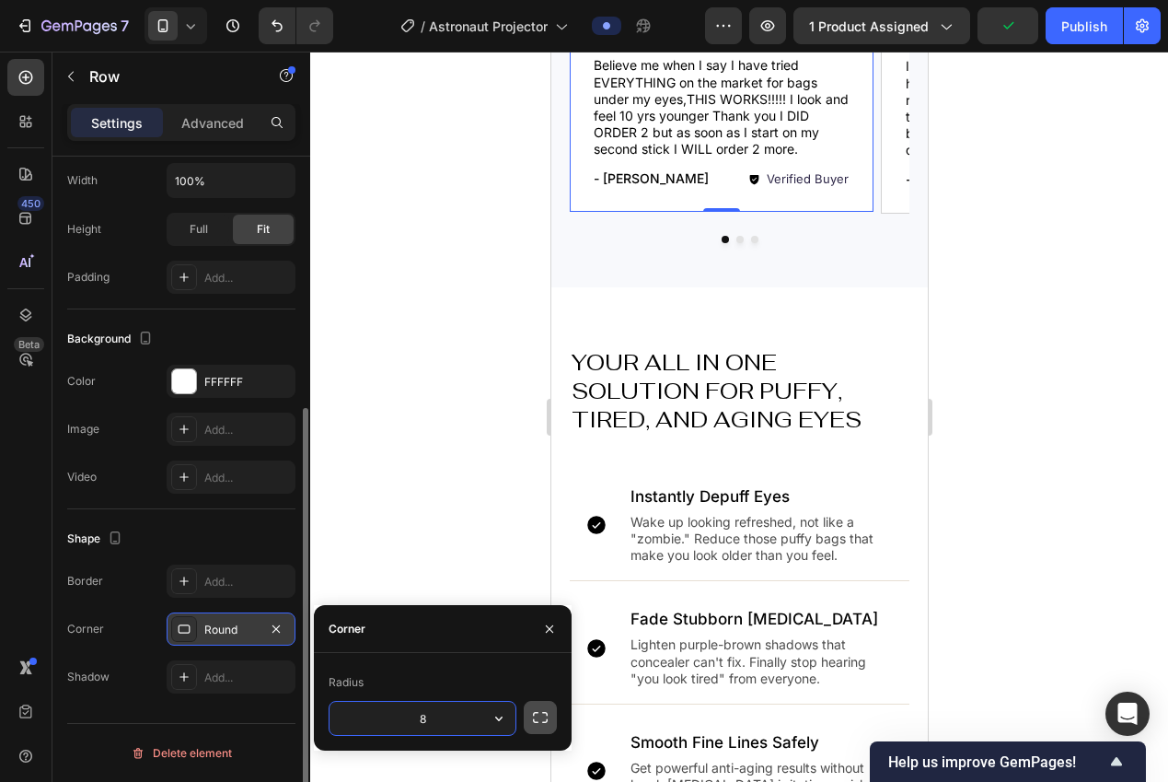
click at [534, 721] on icon "button" at bounding box center [540, 717] width 15 height 11
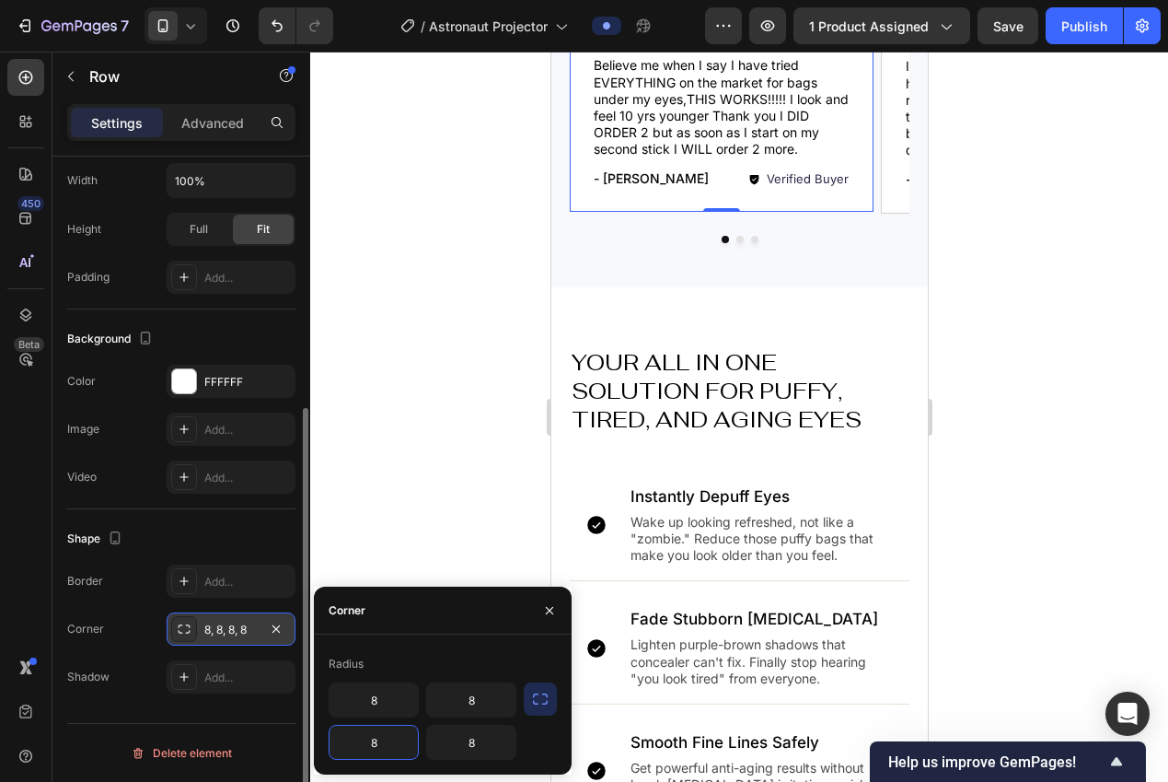
click at [375, 738] on input "8" at bounding box center [374, 741] width 88 height 33
type input "16"
click at [446, 751] on input "8" at bounding box center [471, 741] width 88 height 33
type input "16"
click at [381, 713] on input "8" at bounding box center [374, 699] width 88 height 33
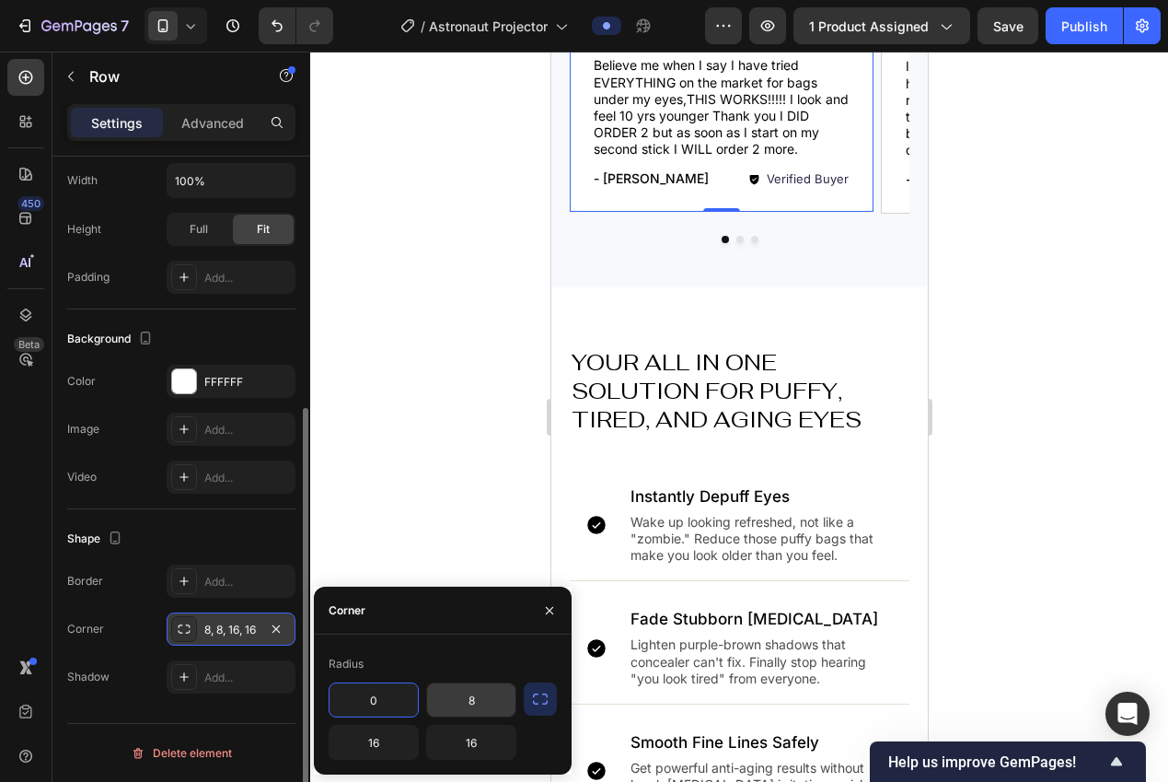
type input "0"
click at [451, 700] on input "8" at bounding box center [471, 699] width 88 height 33
type input "0"
click at [383, 434] on div at bounding box center [739, 417] width 858 height 730
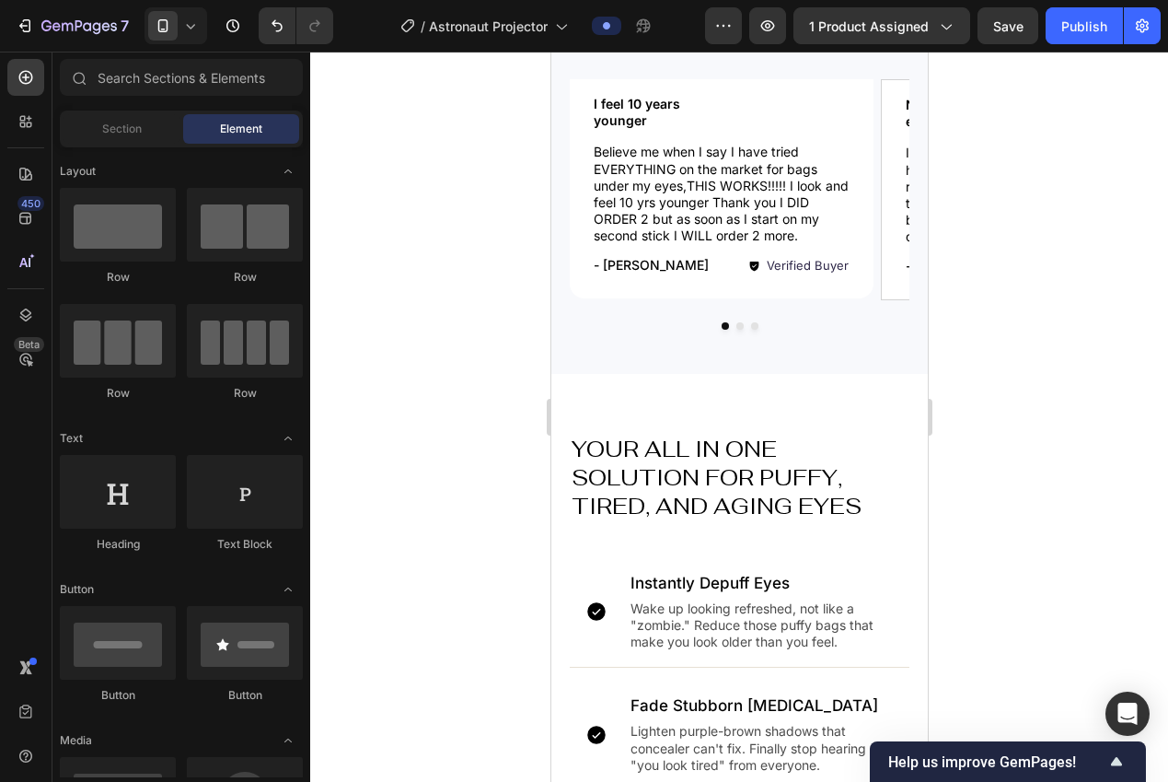
scroll to position [1277, 0]
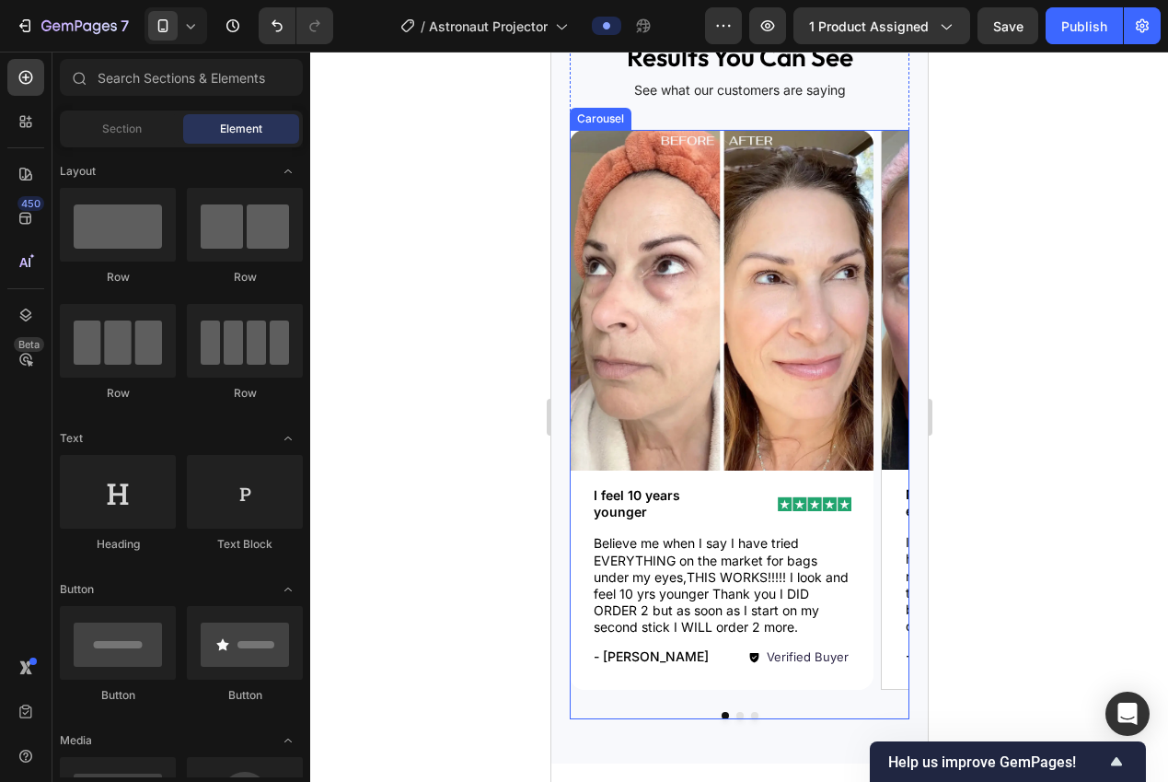
click at [877, 553] on div "Image Image I feel 10 years younger Text Block Row Believe me when I say I have…" at bounding box center [739, 410] width 340 height 560
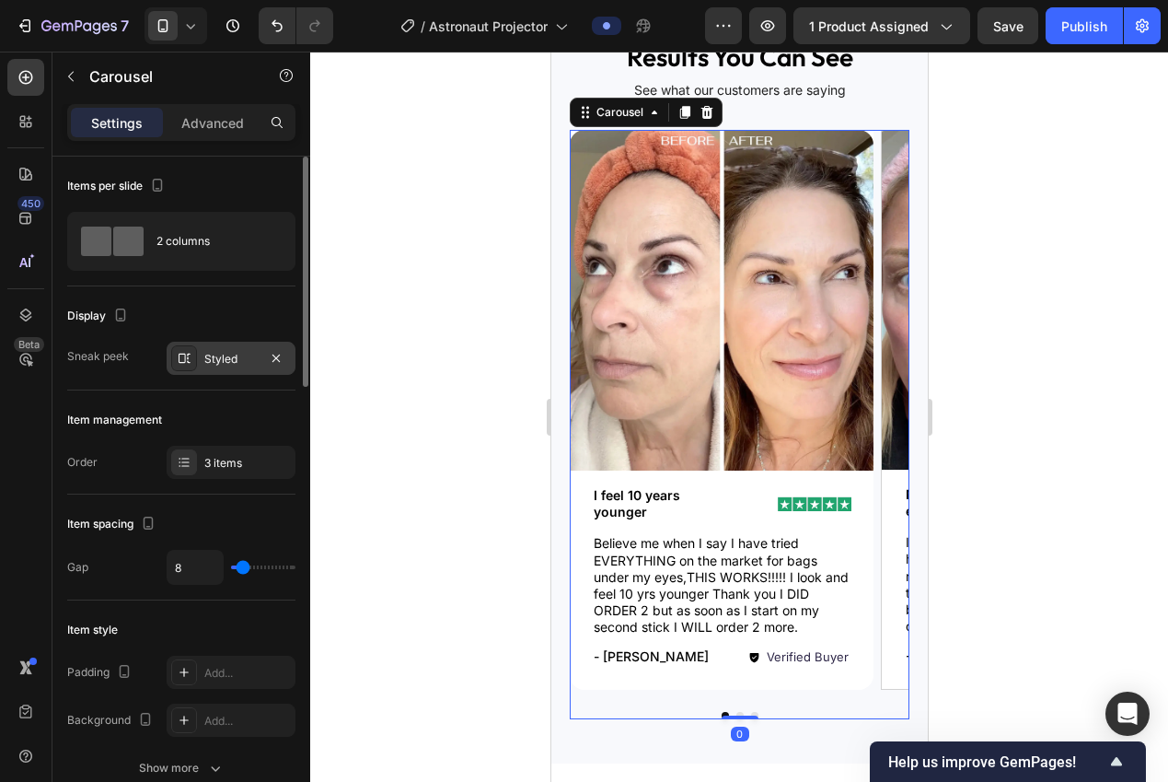
click at [194, 352] on div at bounding box center [184, 358] width 26 height 26
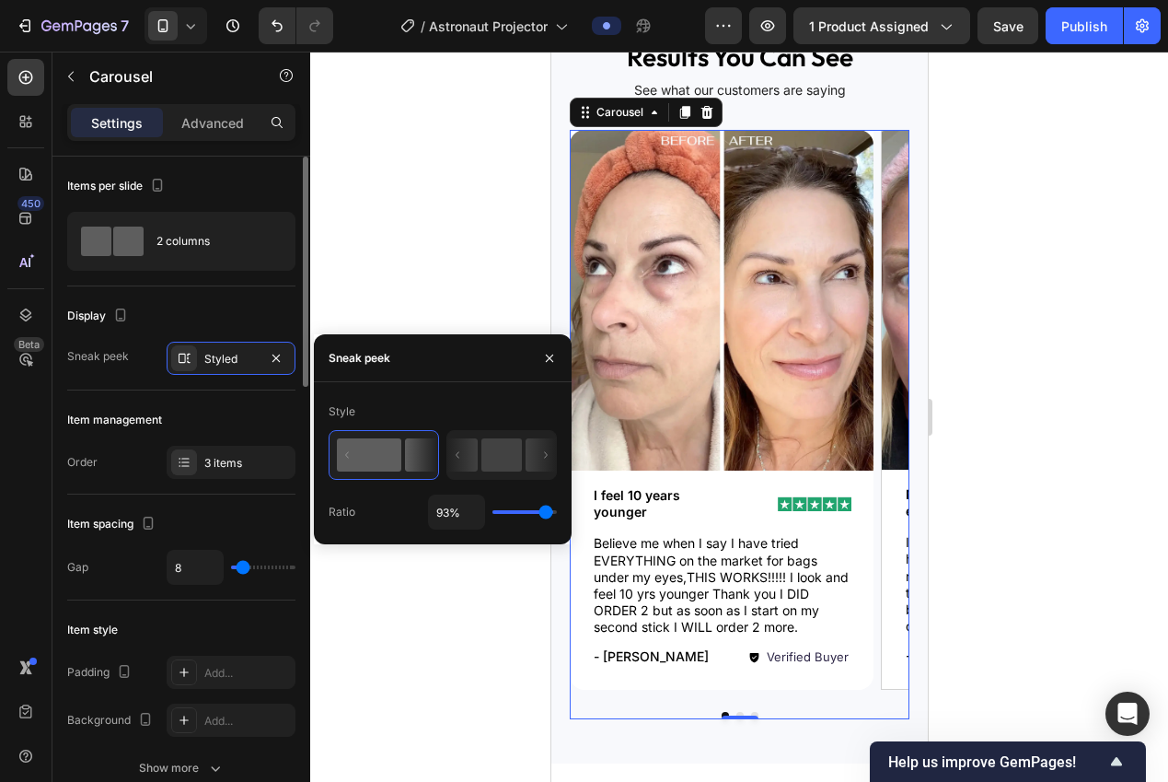
click at [143, 404] on div "Item management Order 3 items" at bounding box center [181, 442] width 228 height 104
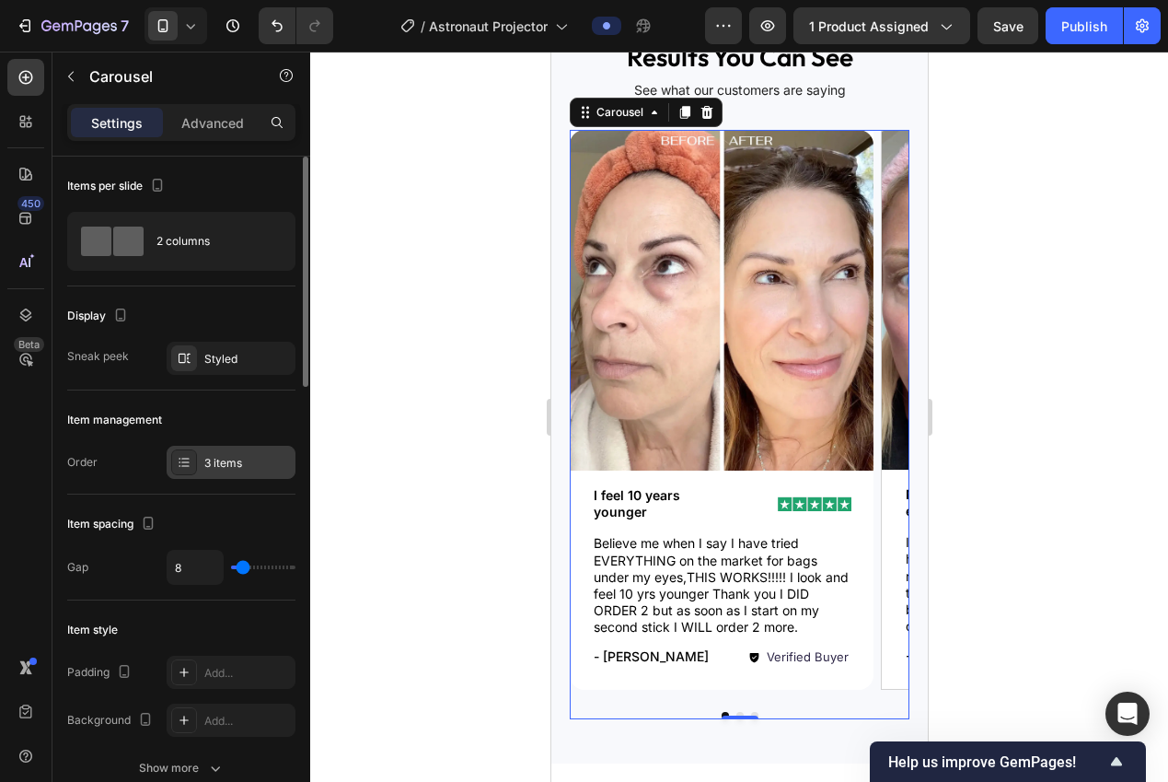
click at [216, 468] on div "3 items" at bounding box center [247, 463] width 87 height 17
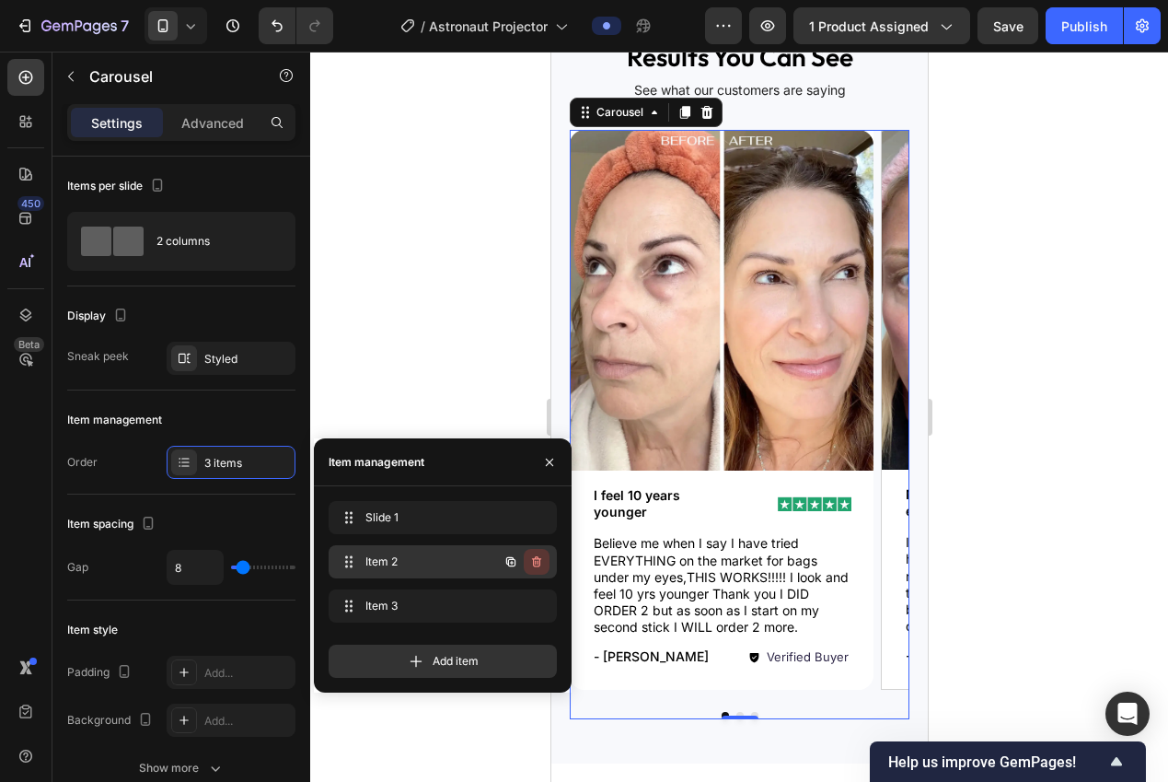
click at [538, 565] on icon "button" at bounding box center [536, 561] width 9 height 11
click at [538, 565] on div "Delete" at bounding box center [524, 561] width 34 height 17
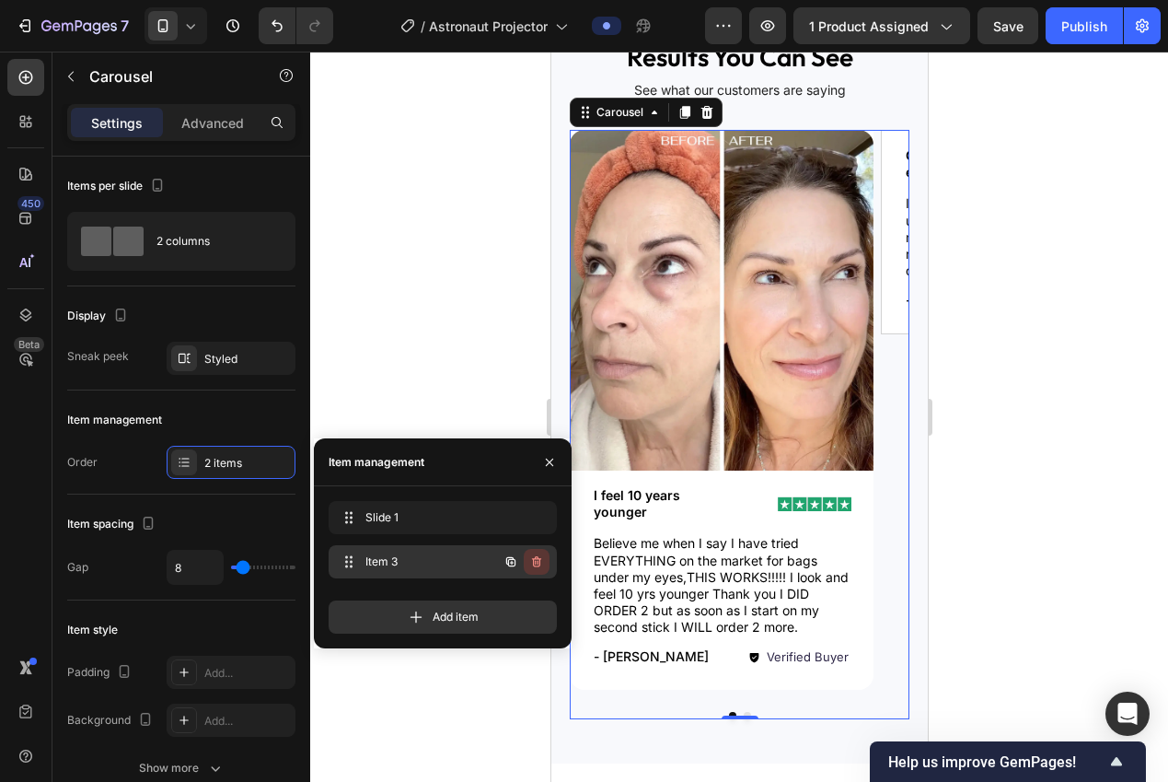
click at [538, 564] on icon "button" at bounding box center [536, 561] width 15 height 15
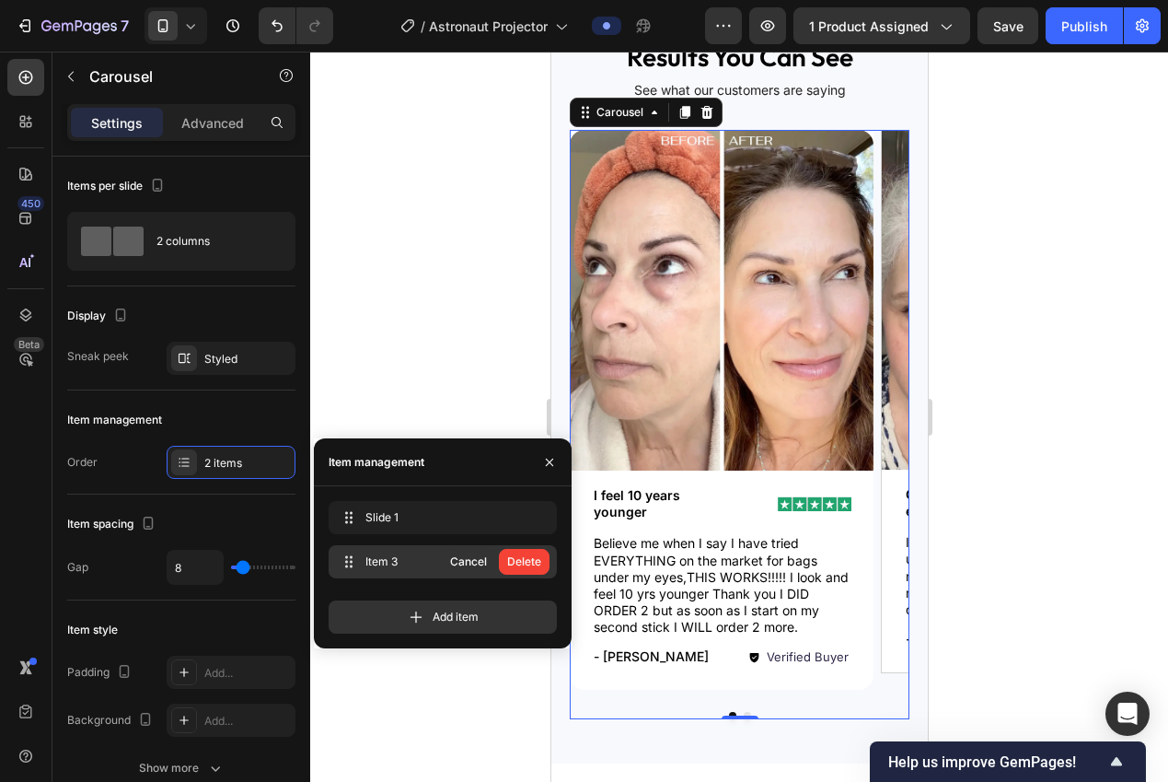
click at [538, 564] on div "Delete" at bounding box center [524, 561] width 34 height 17
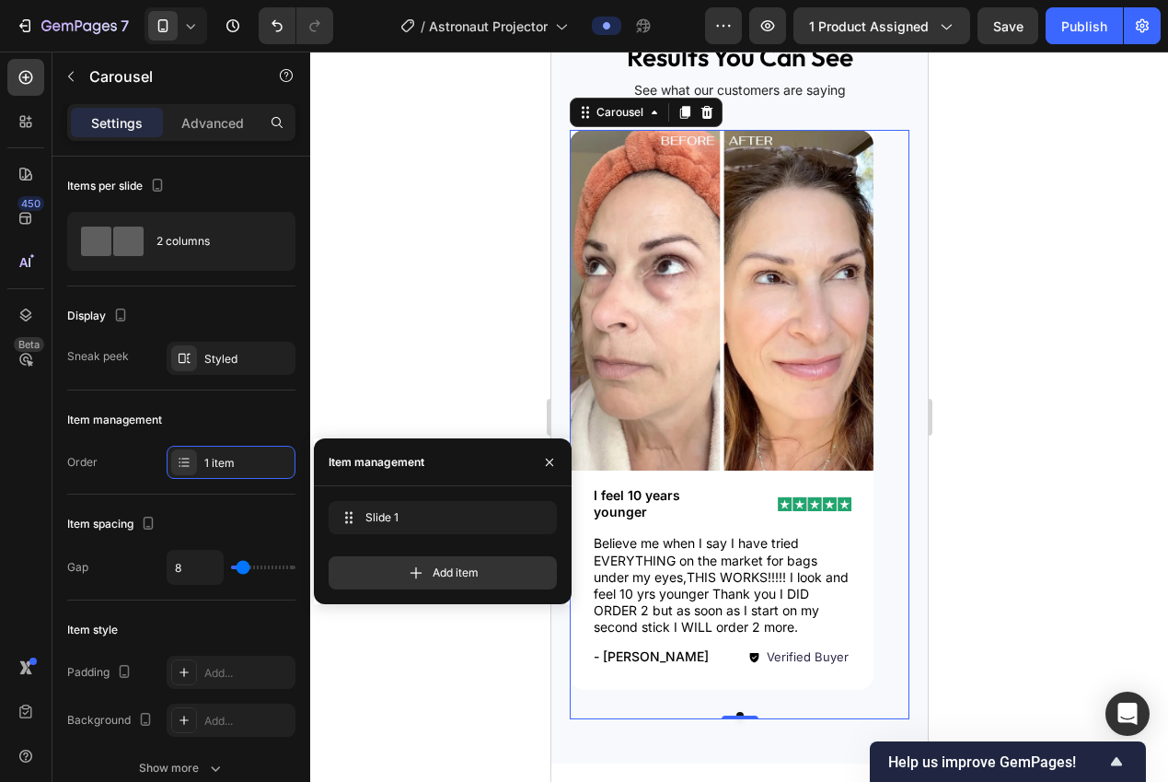
click at [435, 414] on div at bounding box center [739, 417] width 858 height 730
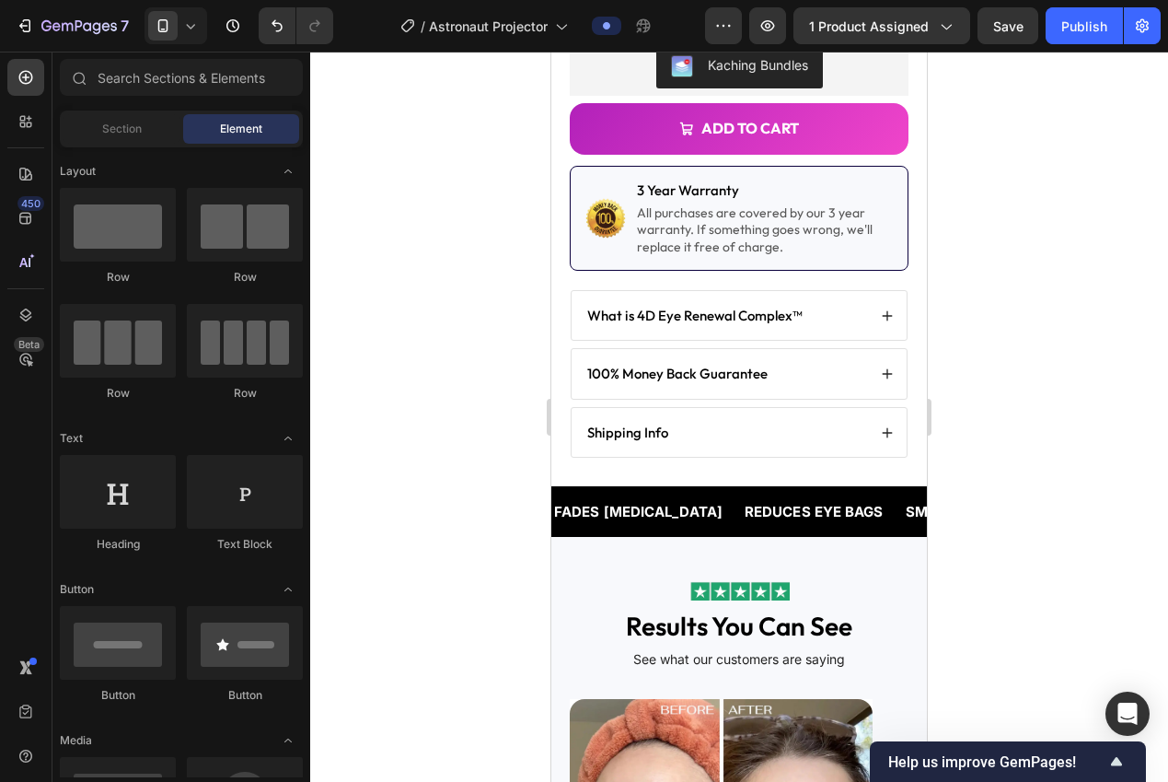
scroll to position [700, 0]
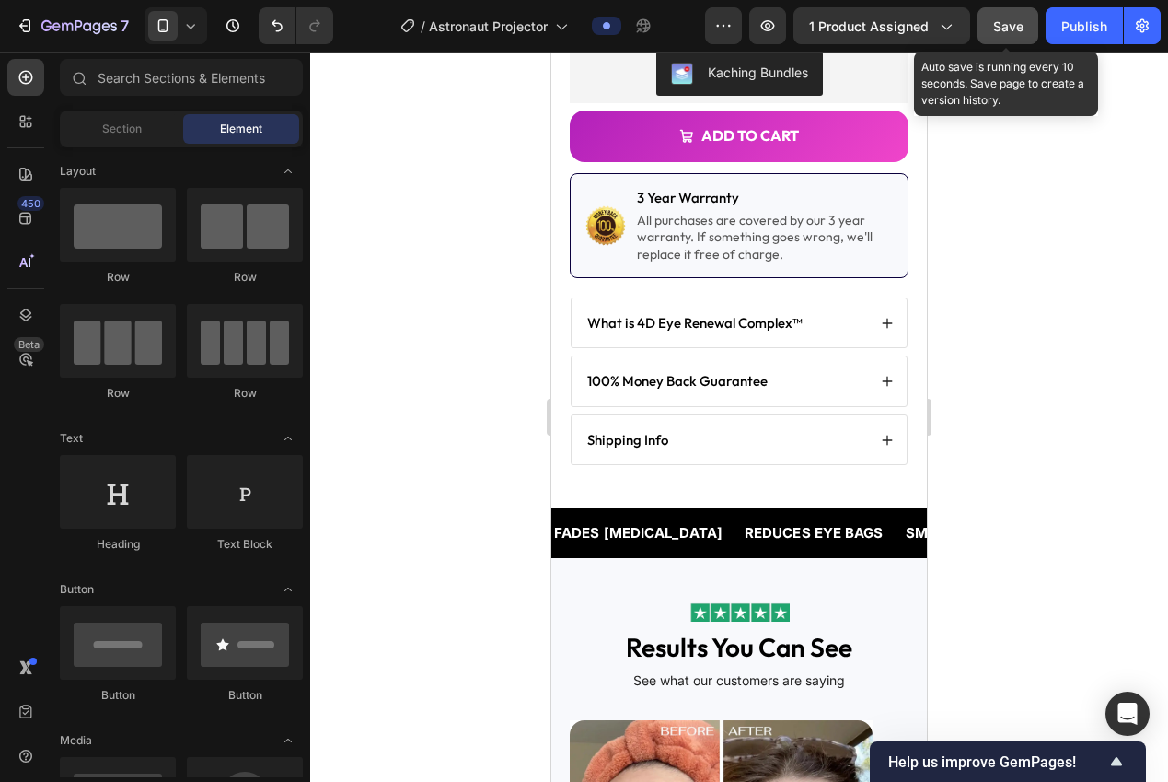
click at [1004, 40] on button "Save" at bounding box center [1008, 25] width 61 height 37
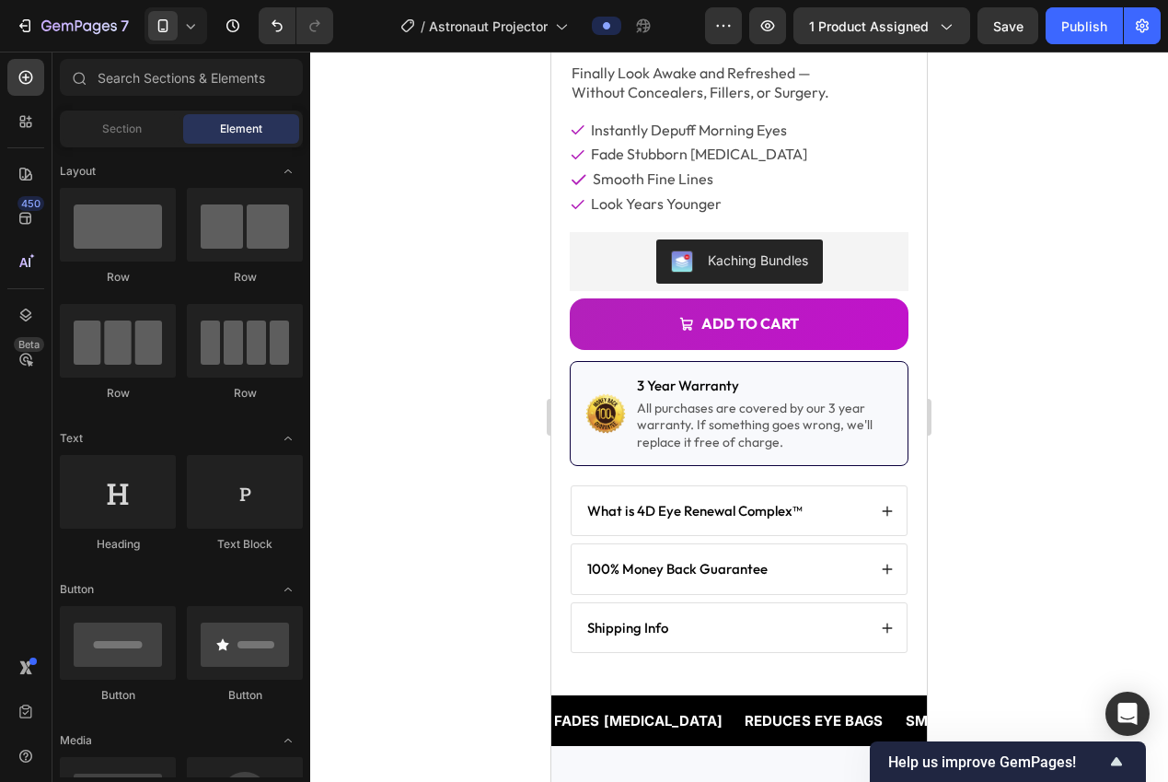
scroll to position [520, 0]
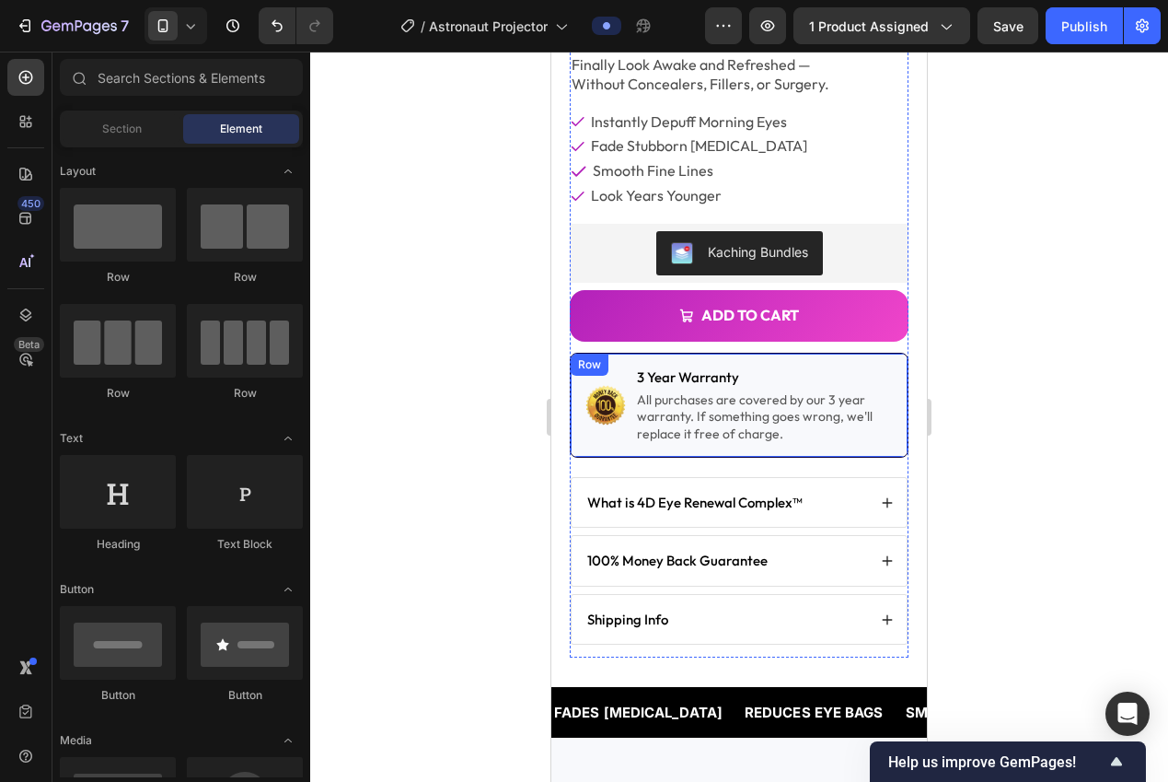
click at [581, 438] on div "Image 3 Year Warranty Text Block All purchases are covered by our 3 year warran…" at bounding box center [739, 405] width 339 height 105
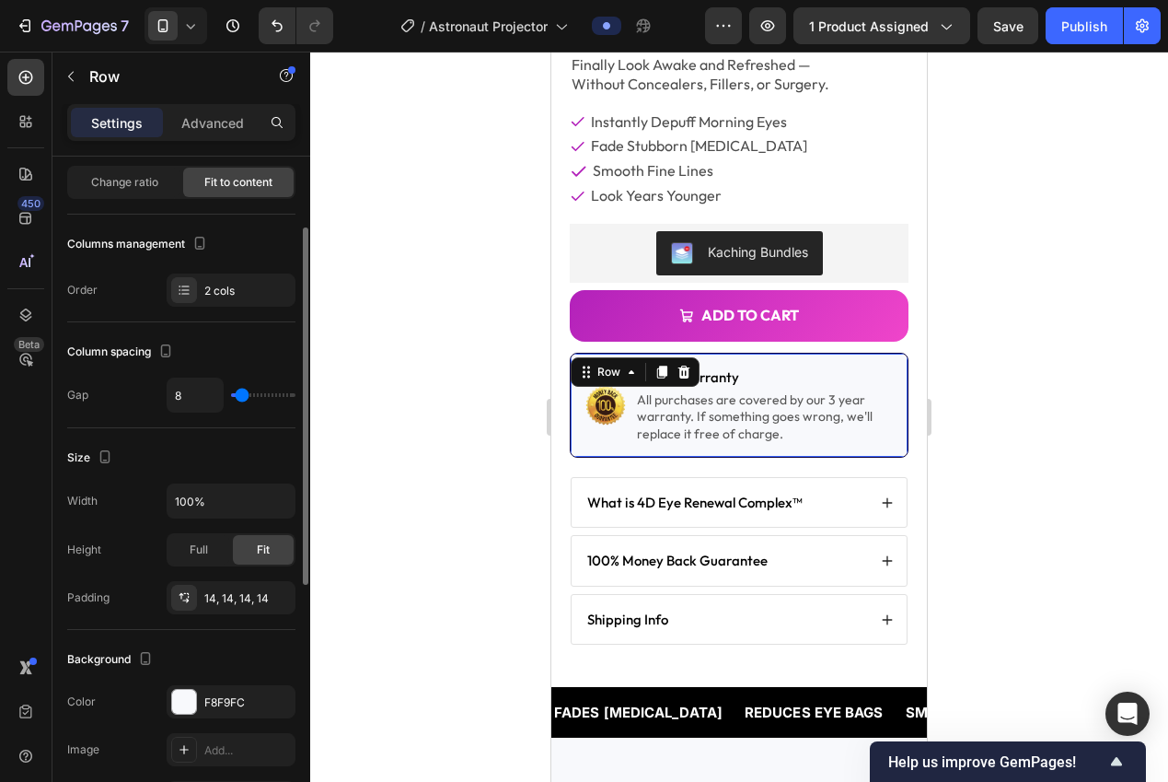
scroll to position [511, 0]
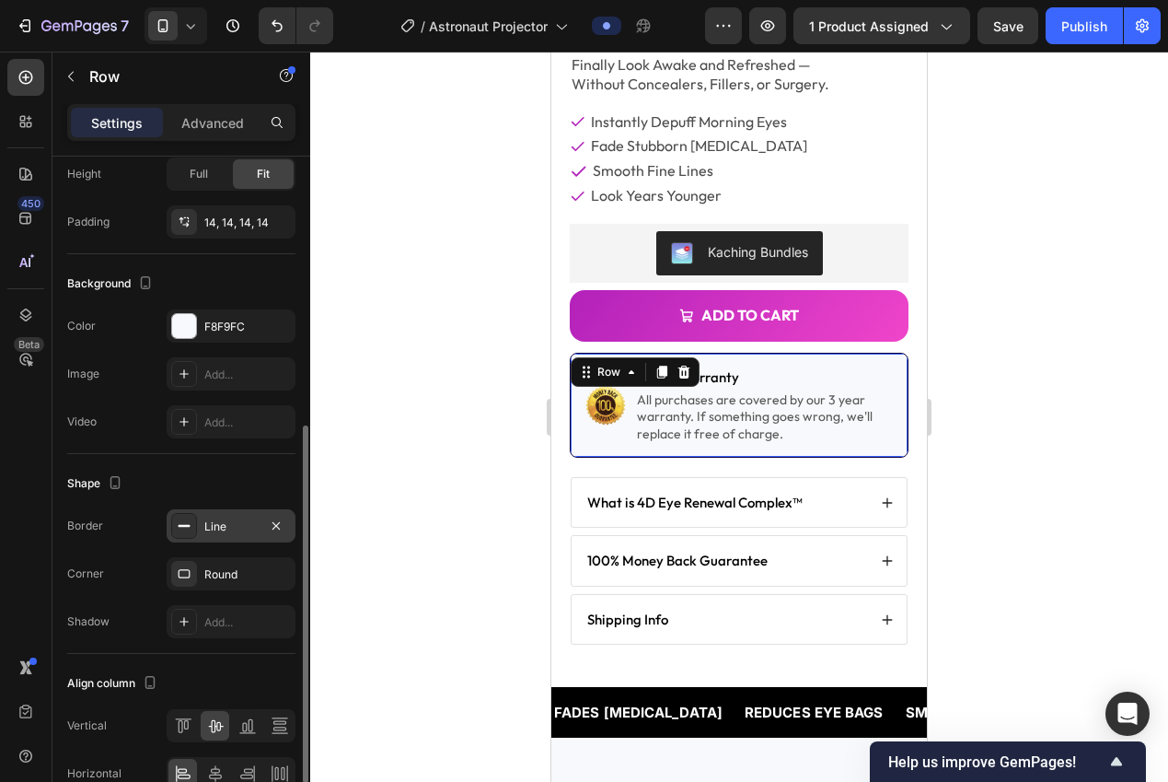
click at [278, 537] on div at bounding box center [276, 526] width 22 height 23
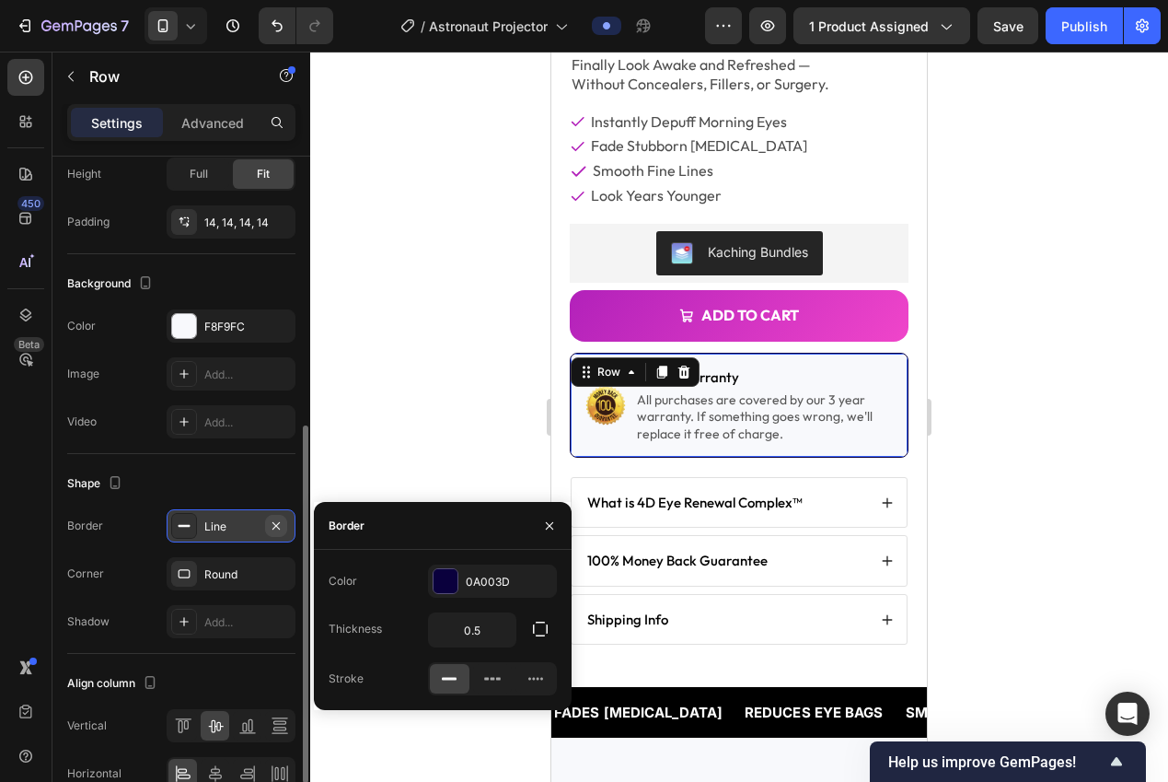
click at [269, 530] on icon "button" at bounding box center [276, 525] width 15 height 15
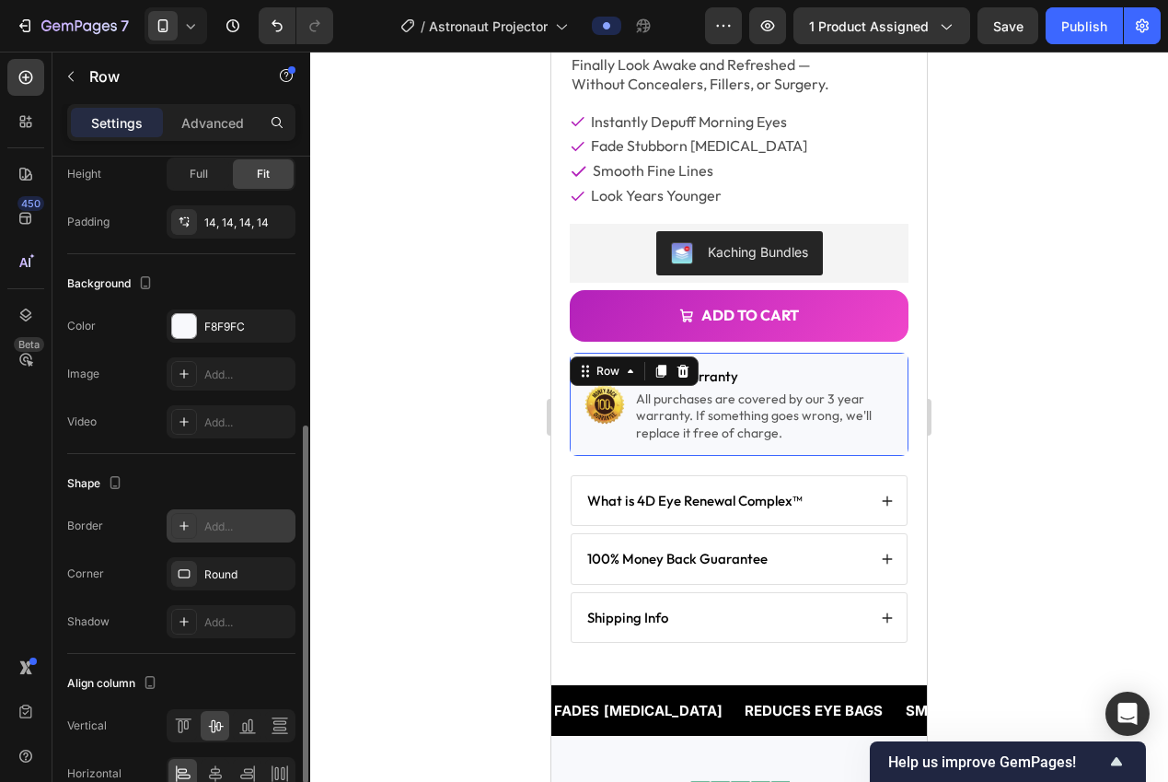
click at [453, 416] on div at bounding box center [739, 417] width 858 height 730
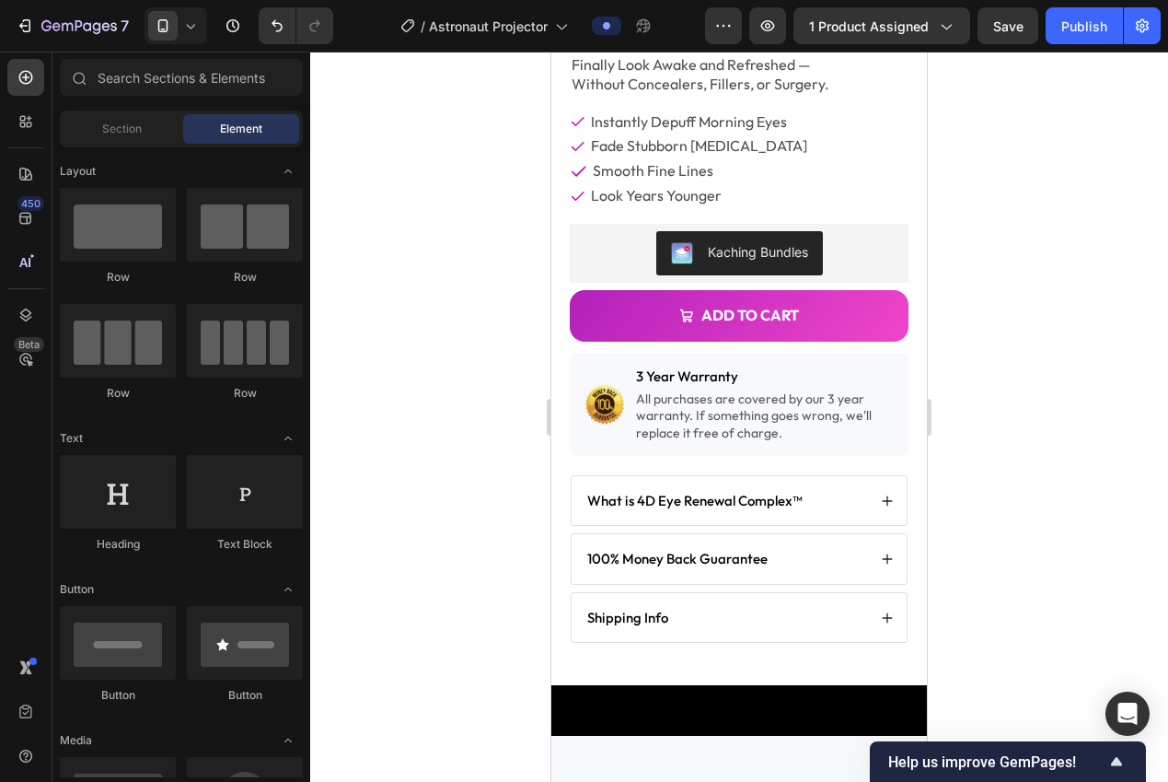
scroll to position [84, 0]
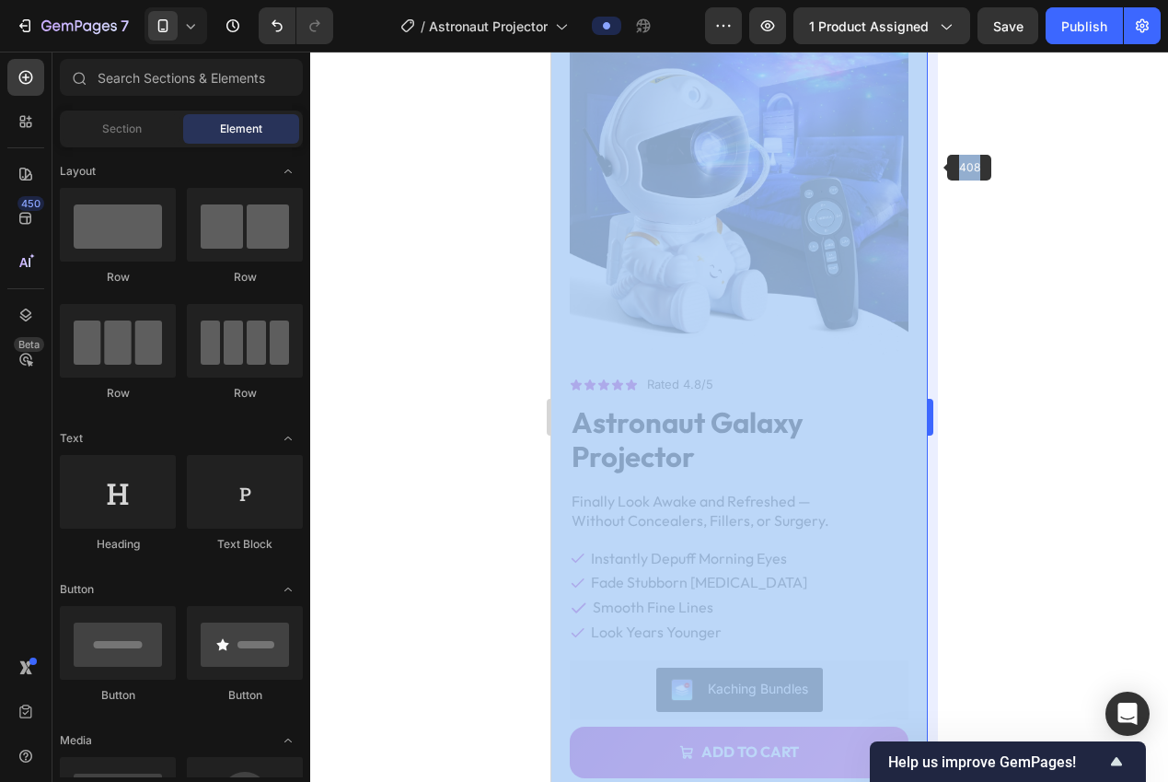
drag, startPoint x: 941, startPoint y: 89, endPoint x: 931, endPoint y: 167, distance: 78.0
click at [931, 167] on div "408 333333 100 % 333333 100 %" at bounding box center [739, 417] width 858 height 730
click at [956, 128] on div at bounding box center [739, 417] width 858 height 730
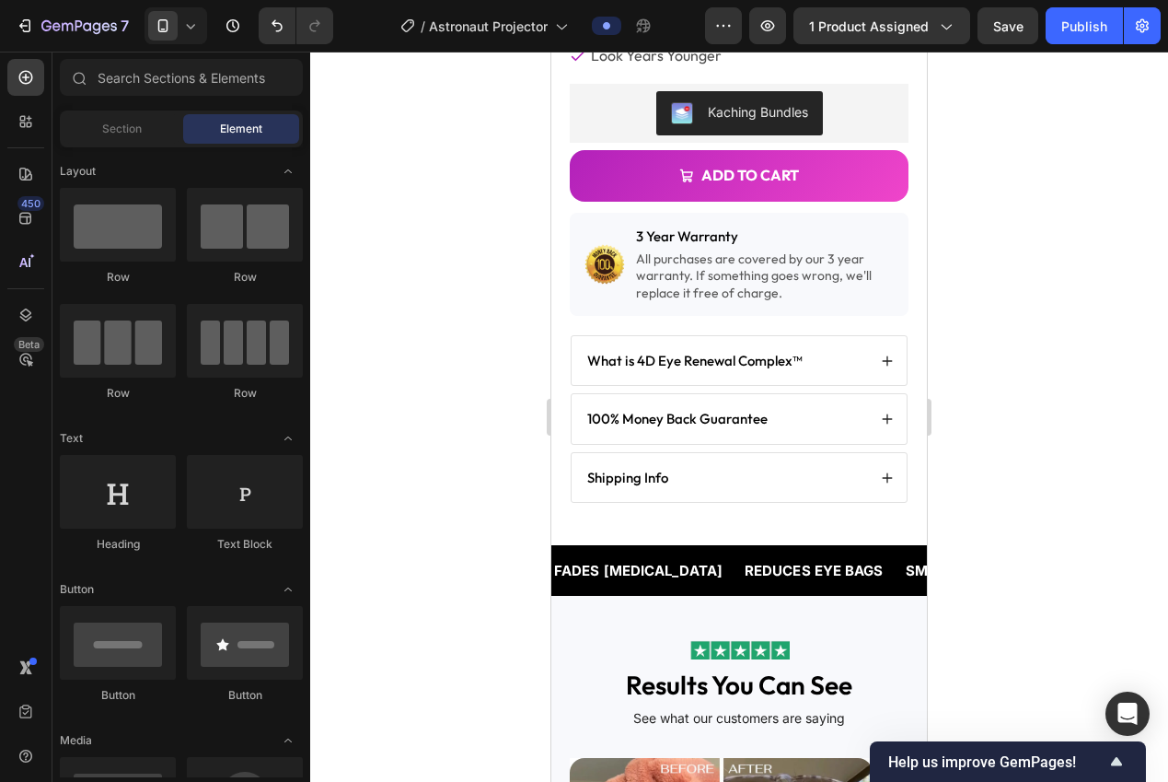
scroll to position [653, 0]
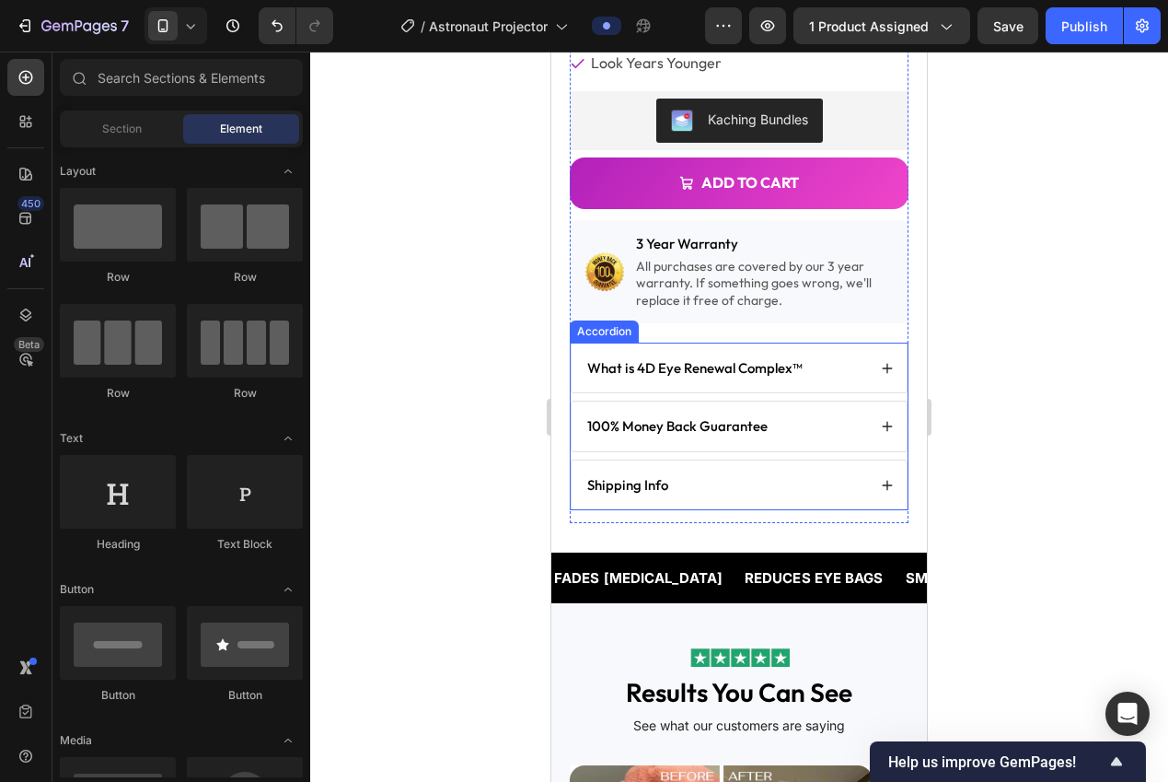
click at [602, 323] on div "Accordion" at bounding box center [605, 331] width 62 height 17
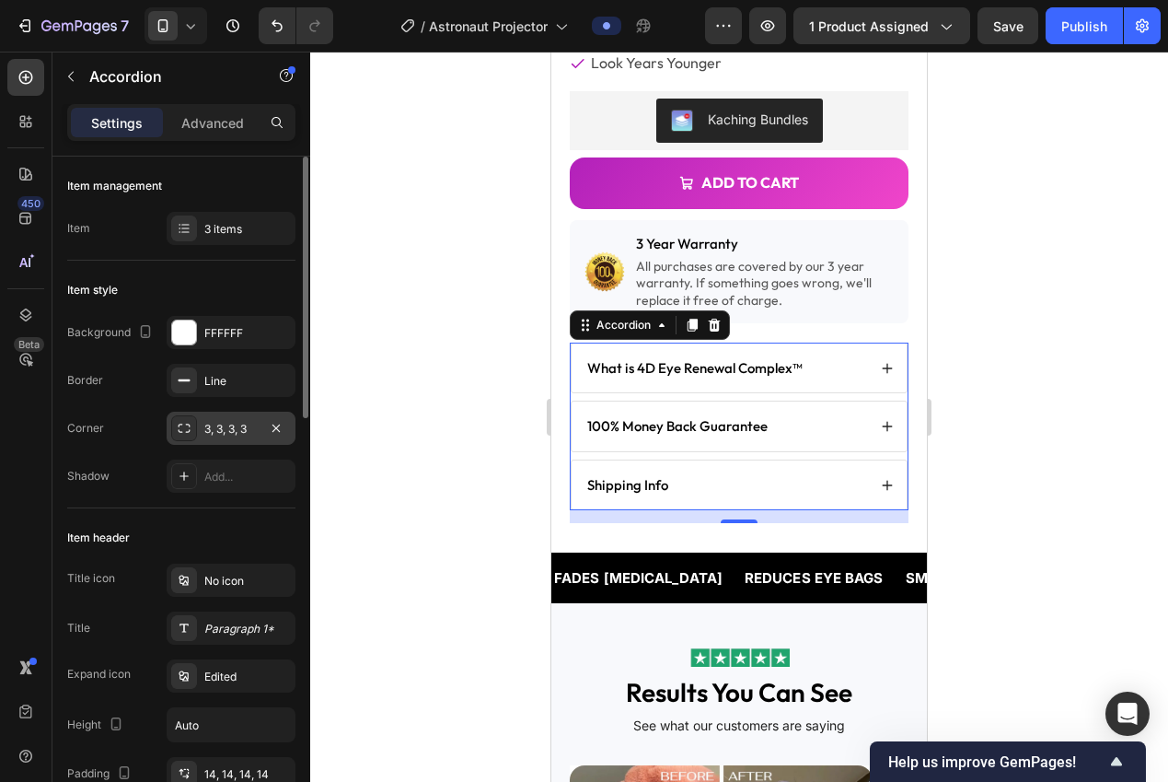
click at [217, 426] on div "3, 3, 3, 3" at bounding box center [230, 429] width 53 height 17
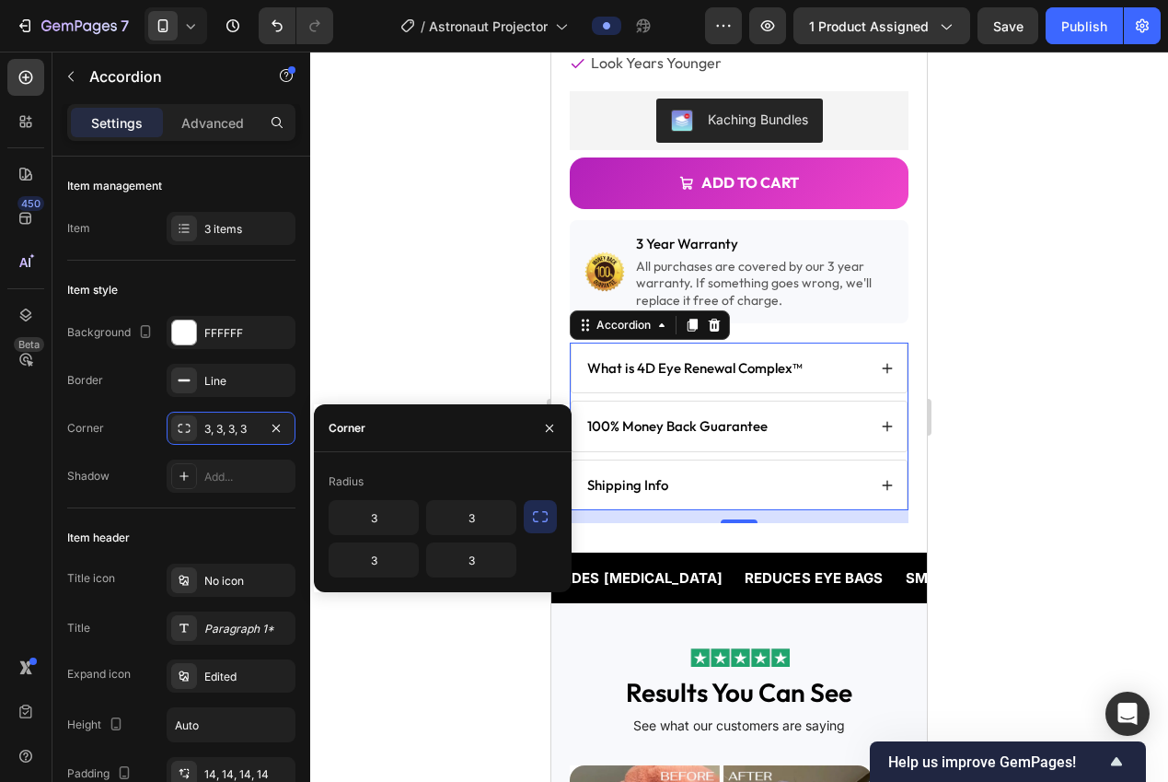
click at [545, 519] on icon "button" at bounding box center [540, 516] width 18 height 18
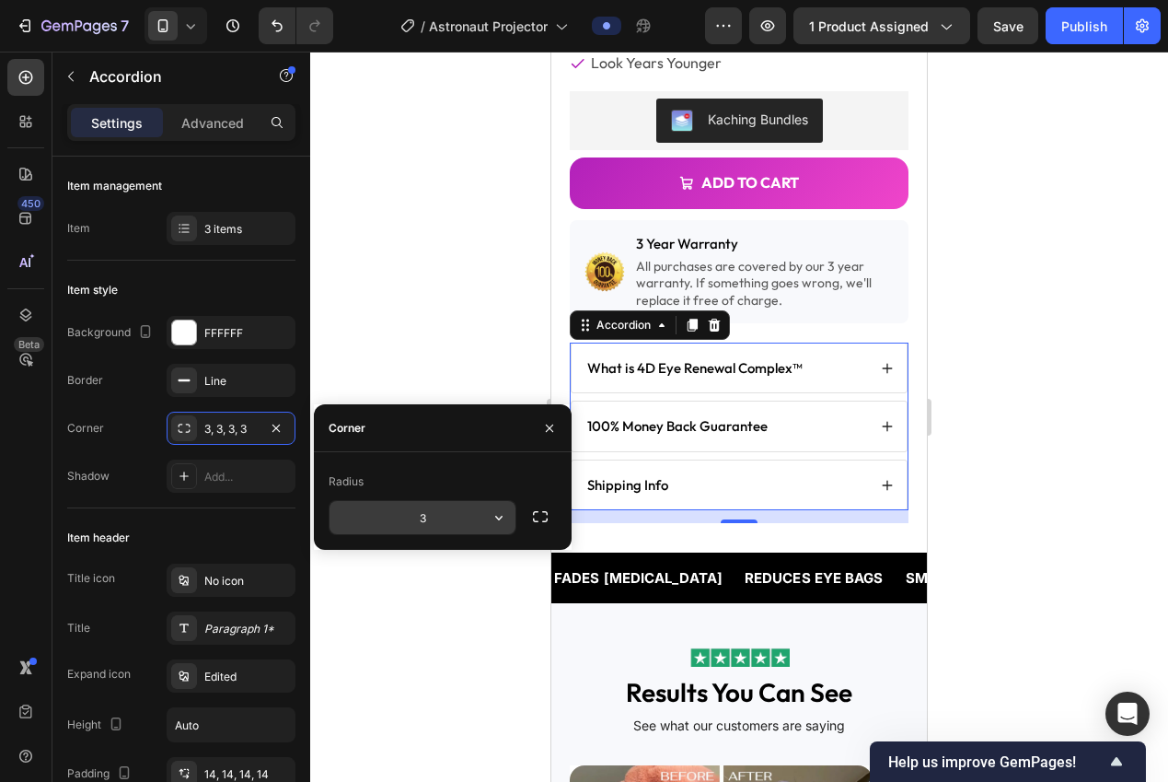
click at [423, 522] on input "3" at bounding box center [423, 517] width 186 height 33
type input "16"
click at [450, 320] on div at bounding box center [739, 417] width 858 height 730
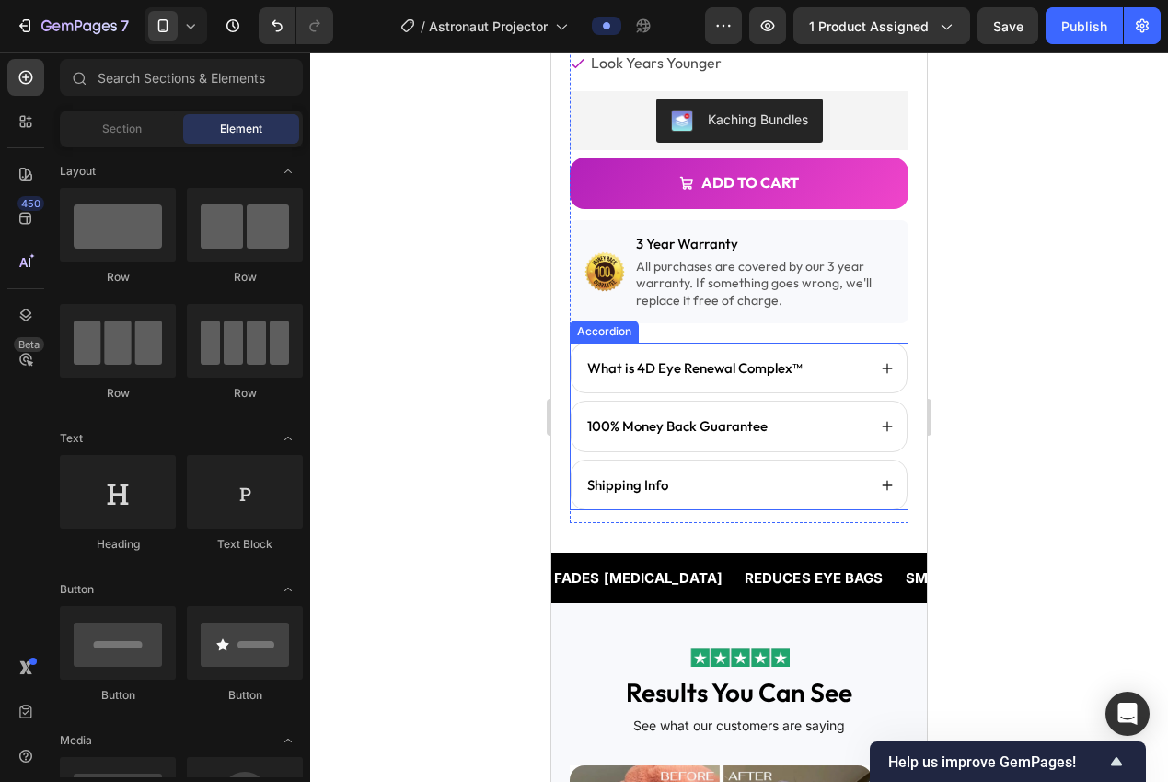
click at [598, 321] on div "Accordion" at bounding box center [604, 331] width 69 height 22
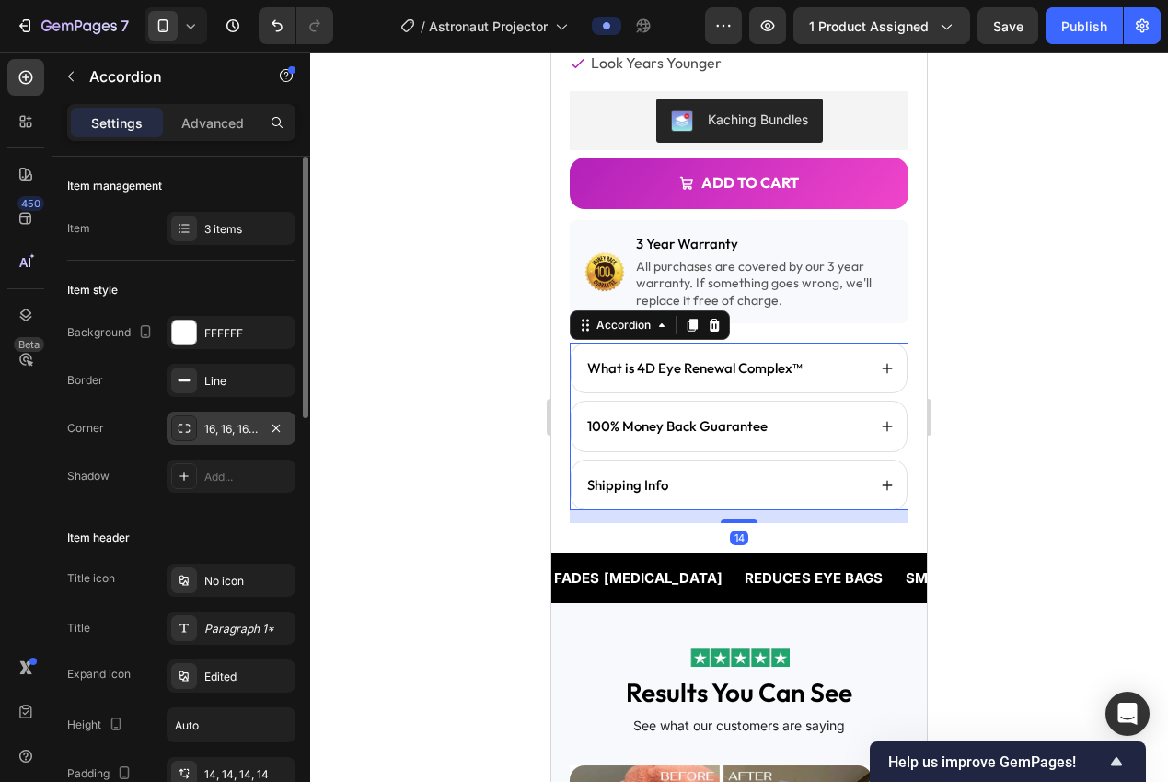
click at [216, 426] on div "16, 16, 16, 16" at bounding box center [230, 429] width 53 height 17
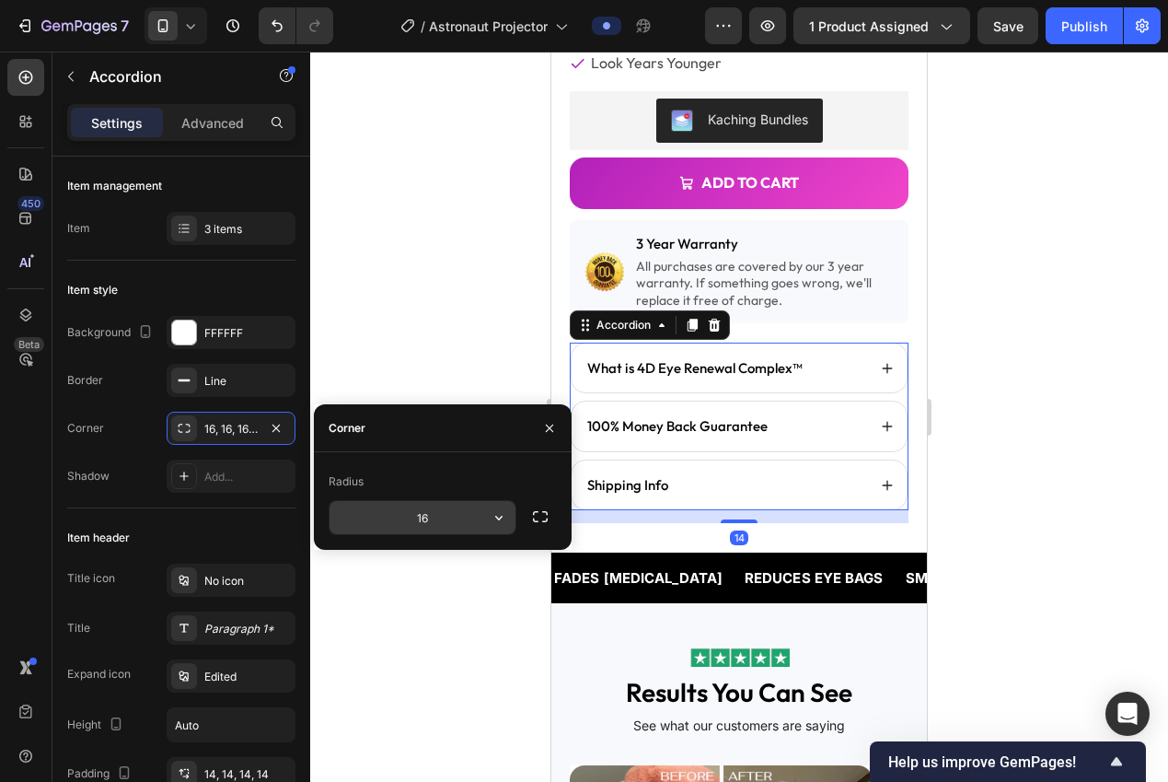
click at [478, 524] on input "16" at bounding box center [423, 517] width 186 height 33
type input "8"
click at [391, 305] on div at bounding box center [739, 417] width 858 height 730
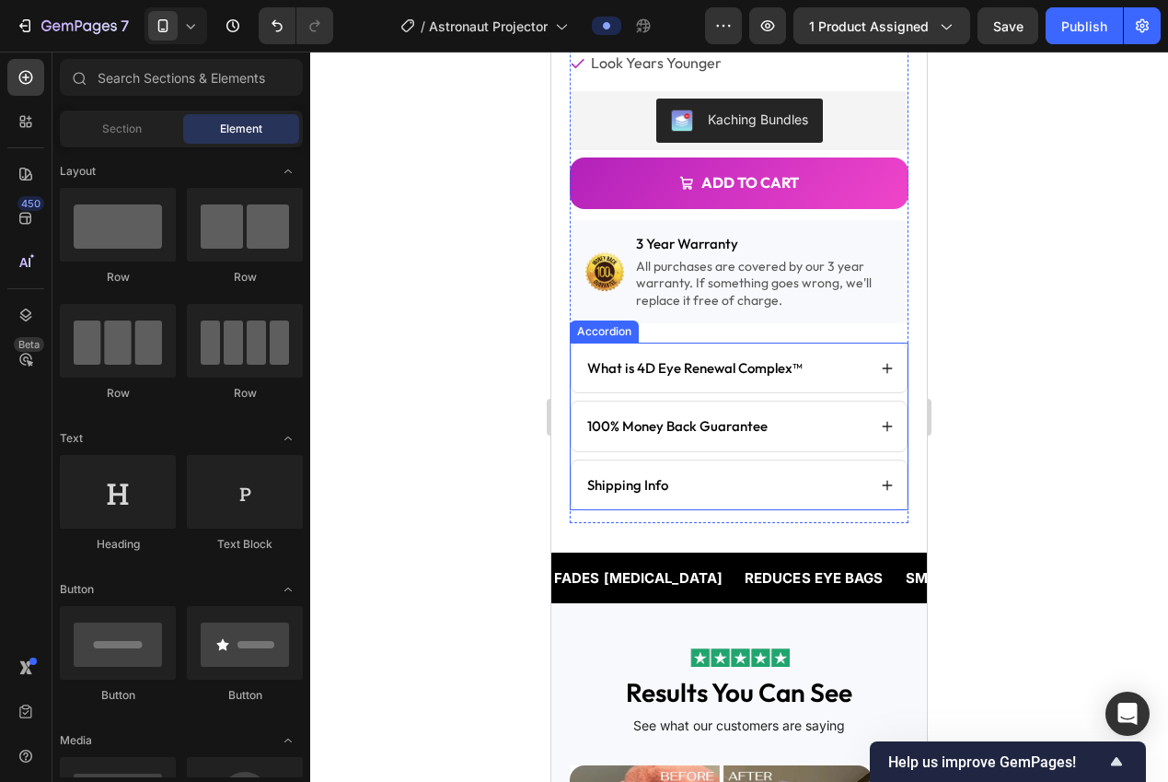
click at [881, 362] on icon at bounding box center [887, 368] width 13 height 13
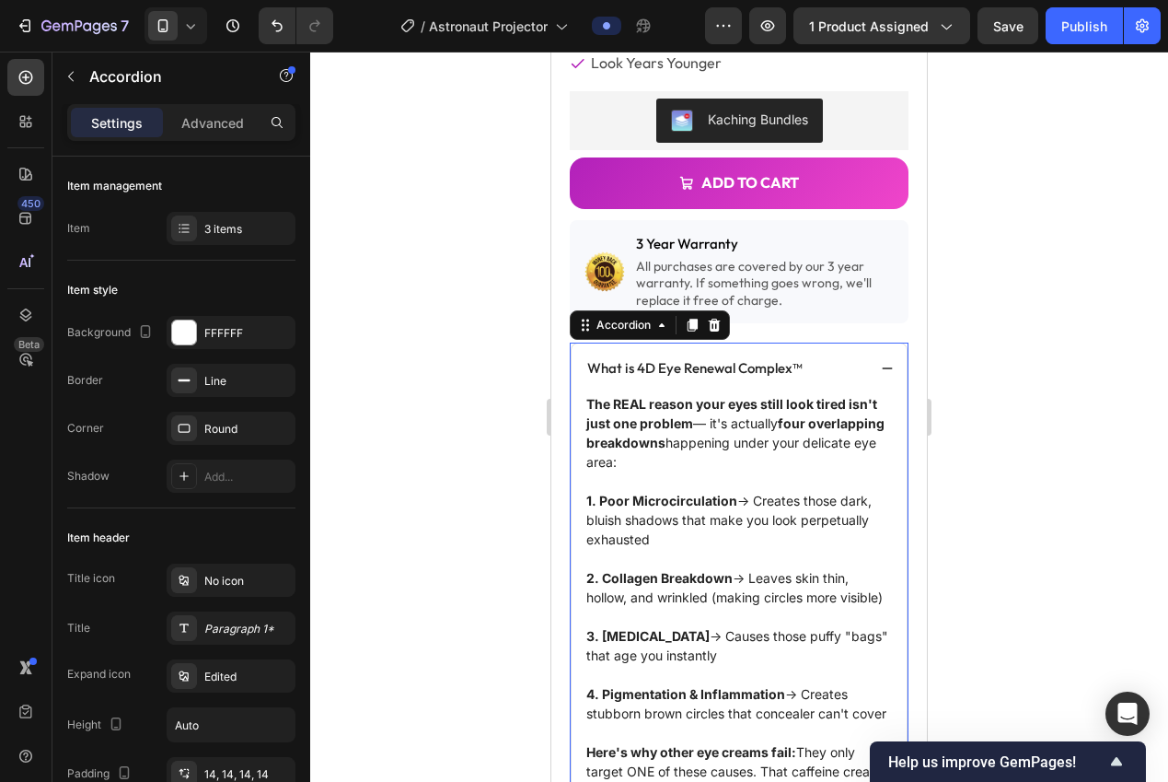
click at [993, 319] on div at bounding box center [739, 417] width 858 height 730
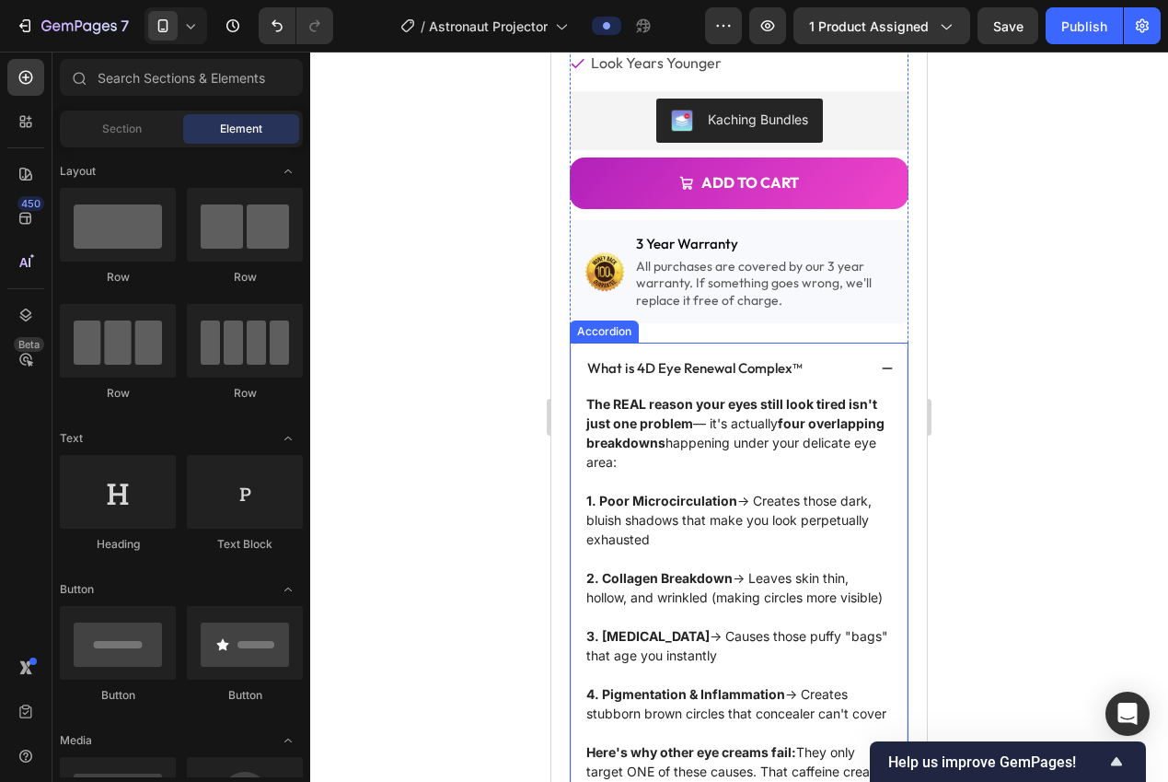
click at [881, 362] on icon at bounding box center [887, 368] width 13 height 13
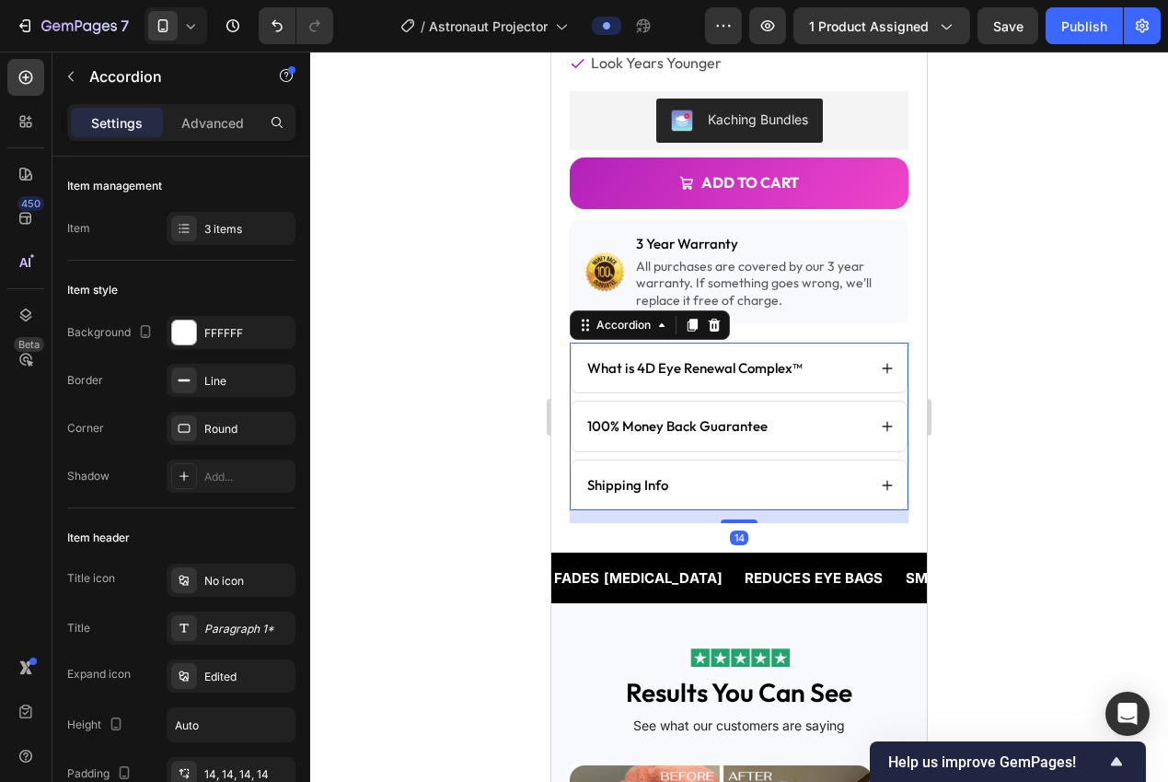
click at [991, 324] on div at bounding box center [739, 417] width 858 height 730
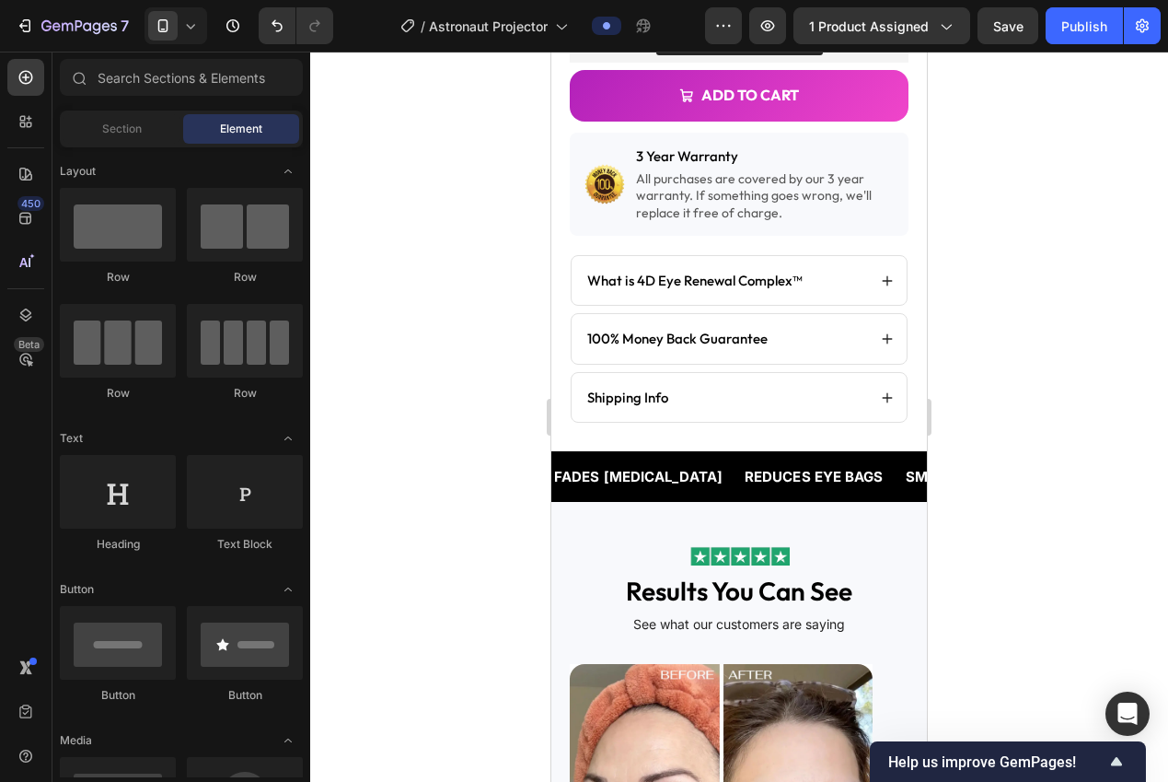
scroll to position [424, 0]
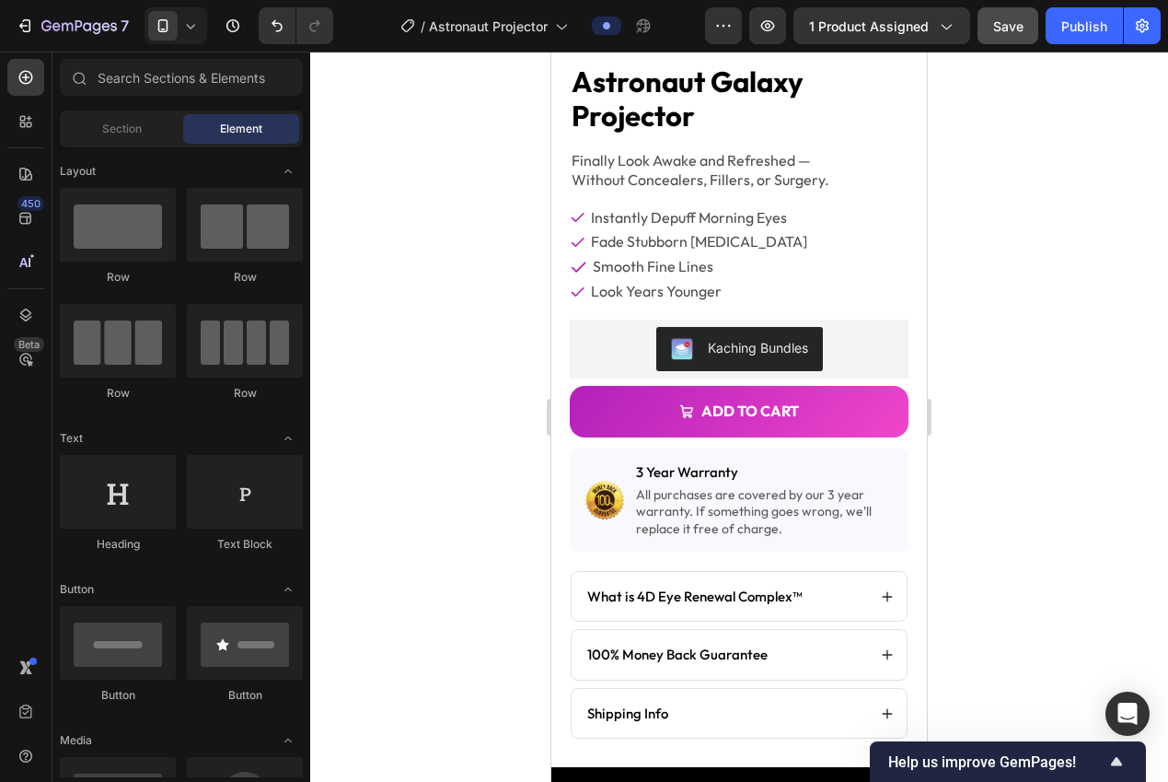
click at [1005, 40] on button "Save" at bounding box center [1008, 25] width 61 height 37
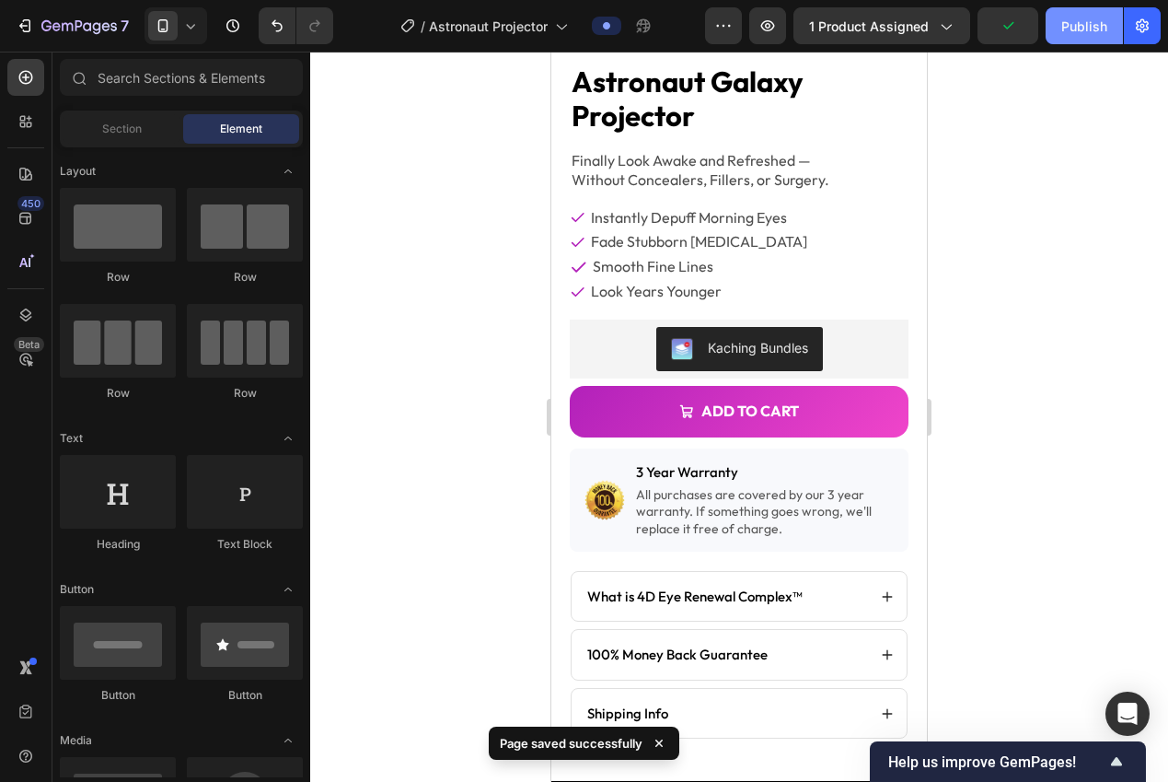
click at [1071, 39] on button "Publish" at bounding box center [1084, 25] width 77 height 37
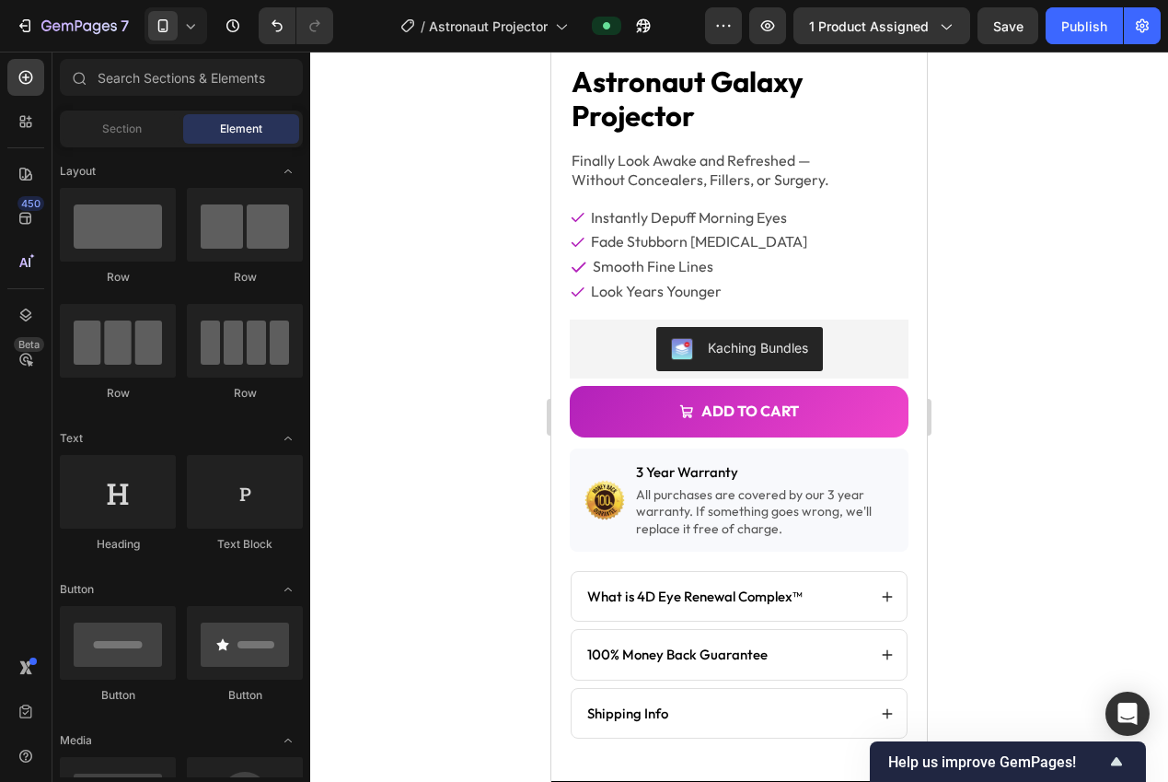
click at [693, 155] on p "Finally Look Awake and Refreshed —" at bounding box center [739, 160] width 335 height 19
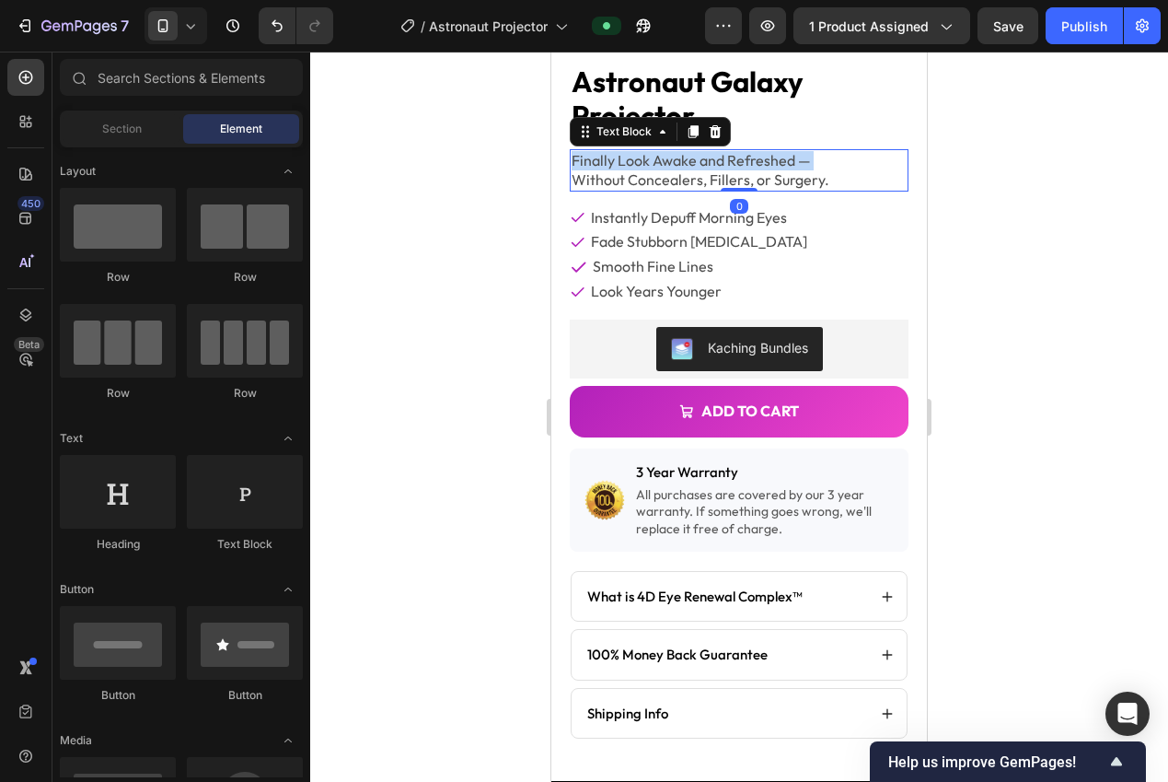
click at [693, 155] on p "Finally Look Awake and Refreshed —" at bounding box center [739, 160] width 335 height 19
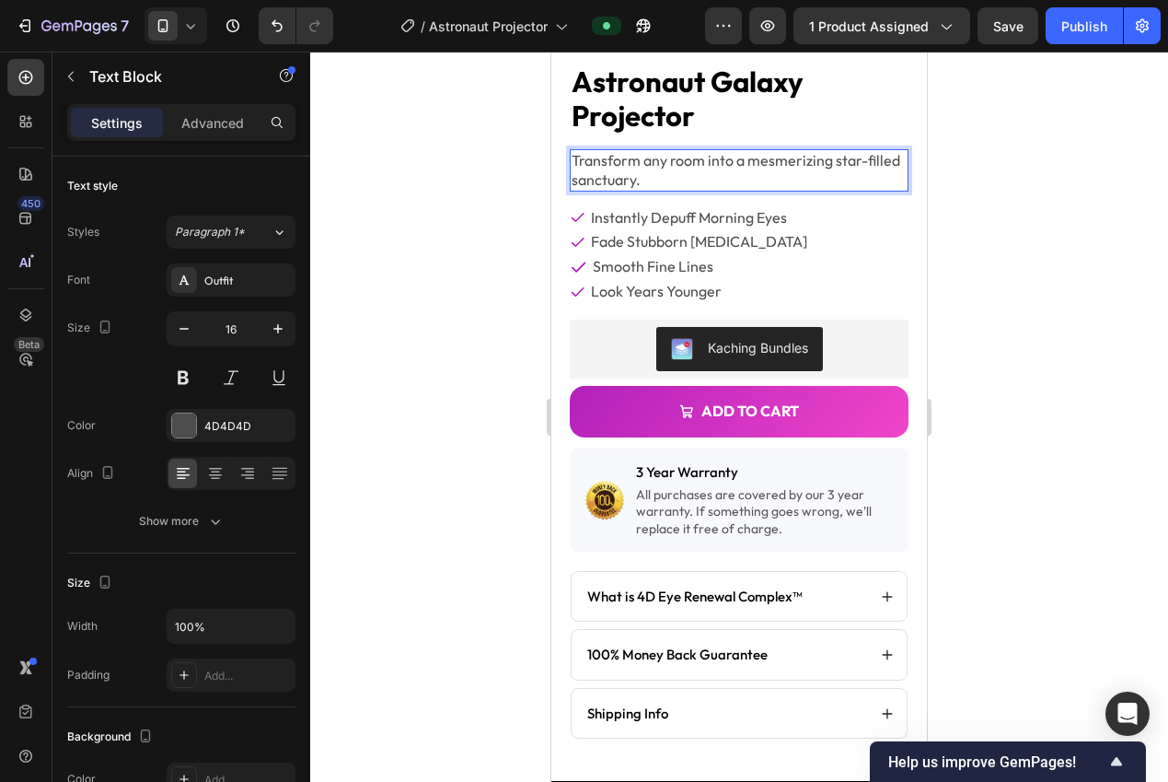
click at [991, 232] on div at bounding box center [739, 417] width 858 height 730
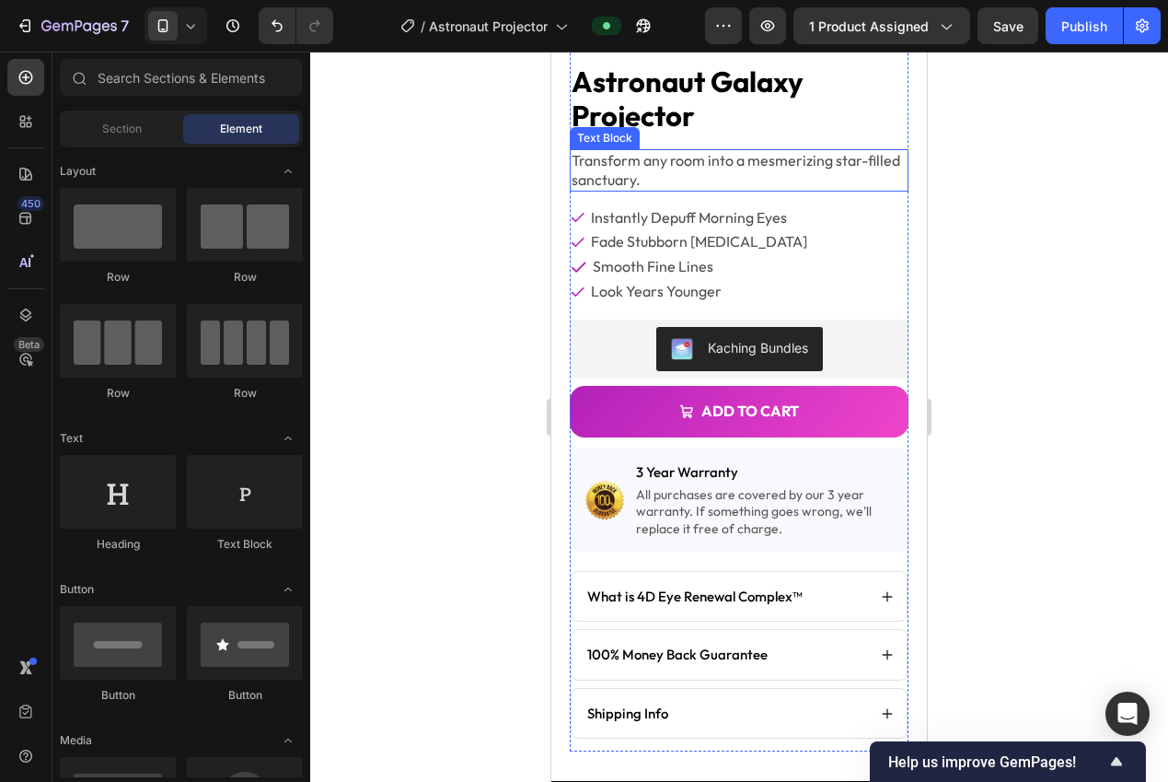
click at [807, 157] on p "Transform any room into a mesmerizing star-filled sanctuary." at bounding box center [739, 170] width 335 height 39
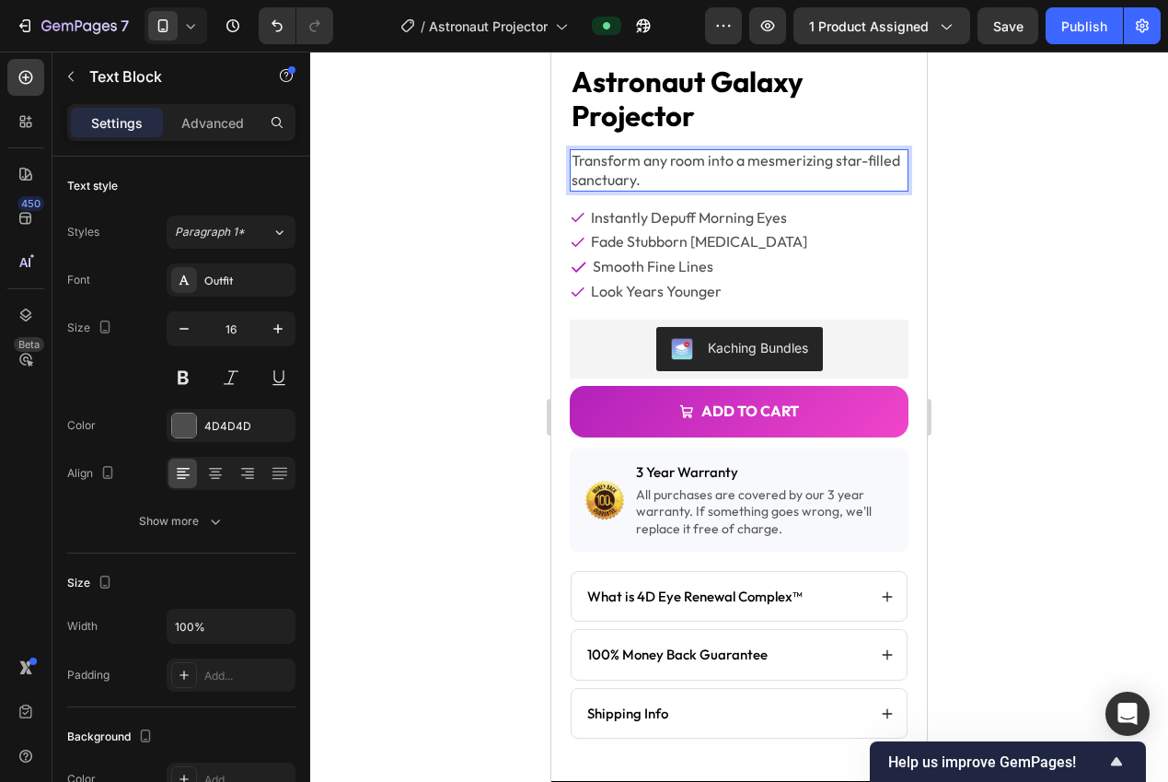
click at [835, 151] on p "Transform any room into a mesmerizing star-filled sanctuary." at bounding box center [739, 170] width 335 height 39
click at [968, 243] on div at bounding box center [739, 417] width 858 height 730
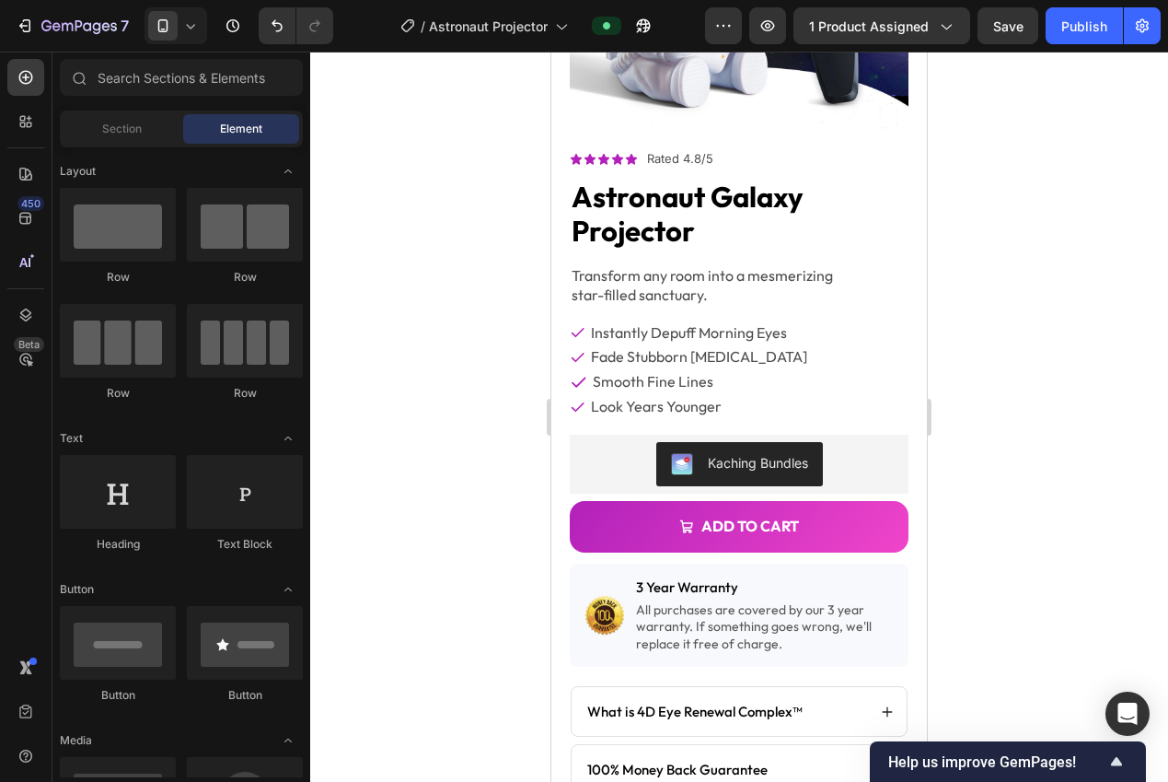
scroll to position [325, 0]
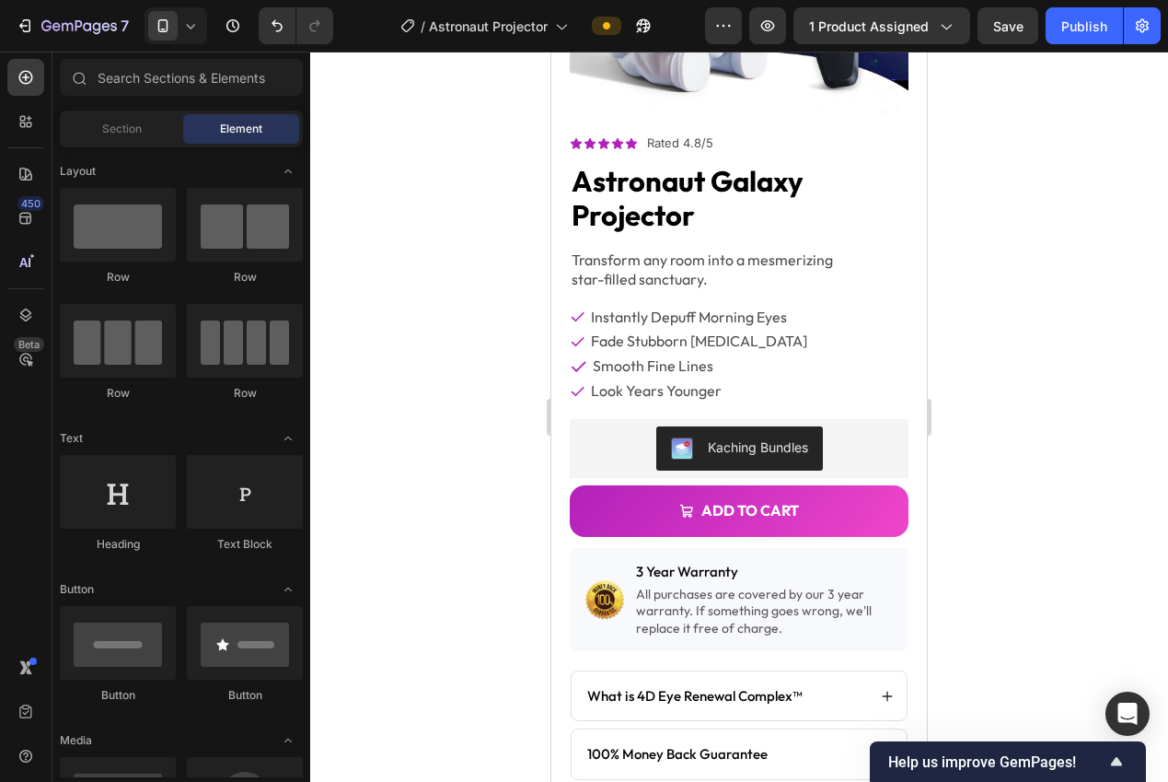
click at [666, 307] on p "instantly depuff morning eyes" at bounding box center [689, 316] width 196 height 19
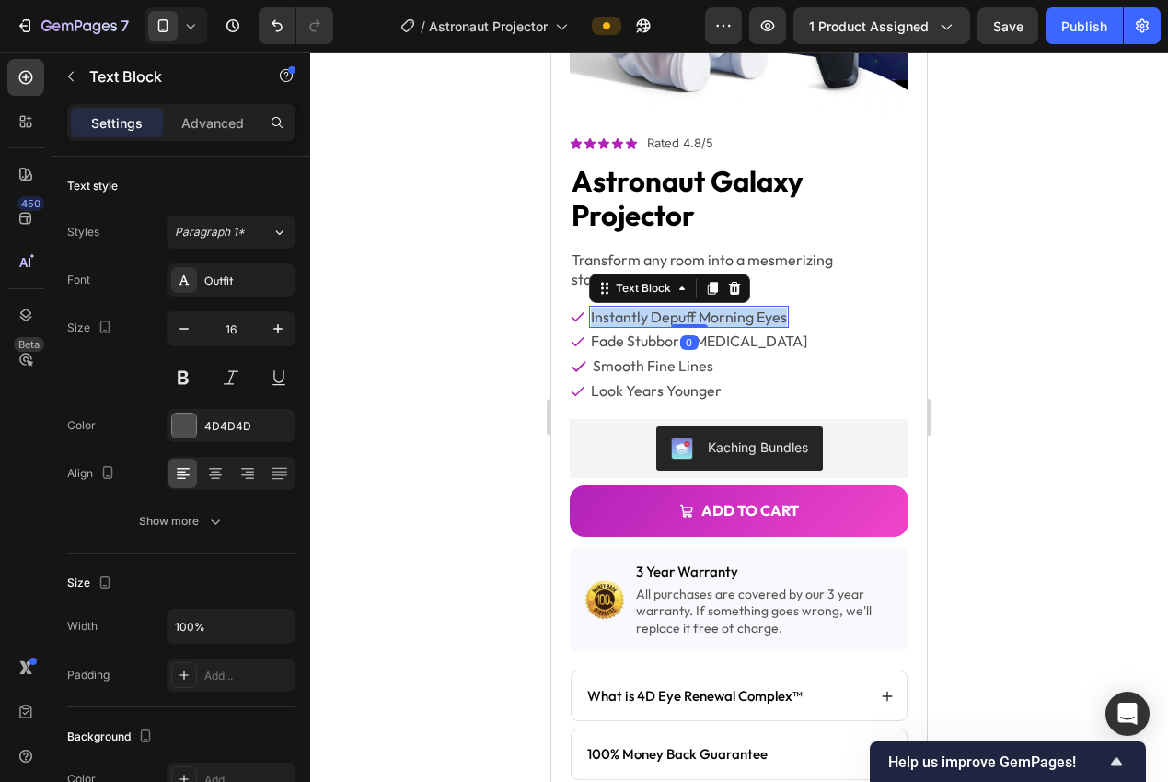
click at [666, 307] on p "instantly depuff morning eyes" at bounding box center [689, 316] width 196 height 19
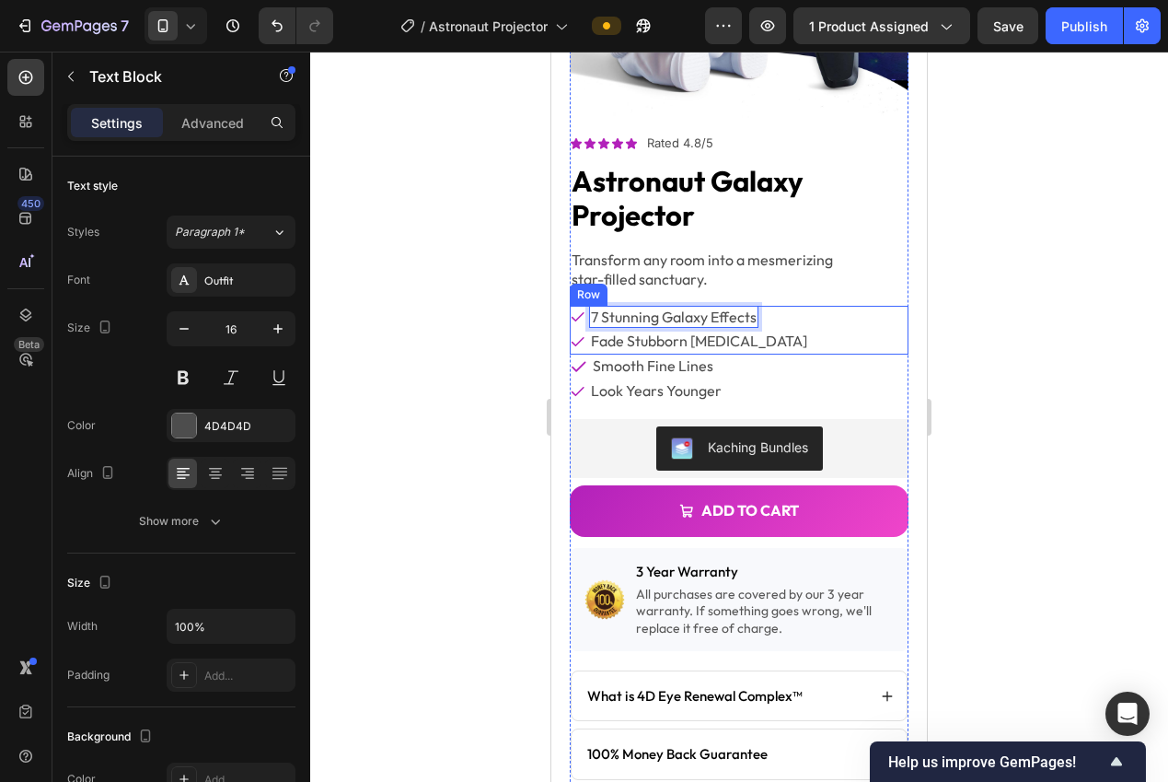
click at [1007, 342] on div at bounding box center [739, 417] width 858 height 730
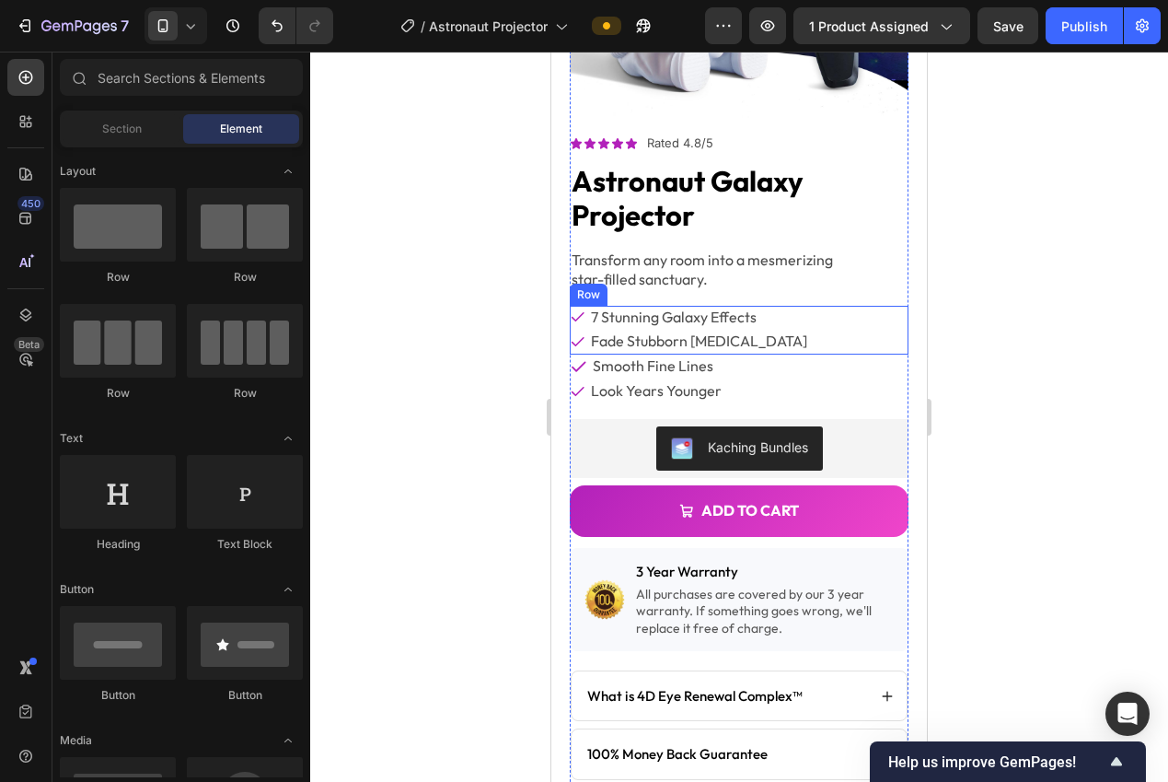
click at [706, 331] on p "fade stubborn [MEDICAL_DATA]" at bounding box center [699, 340] width 216 height 19
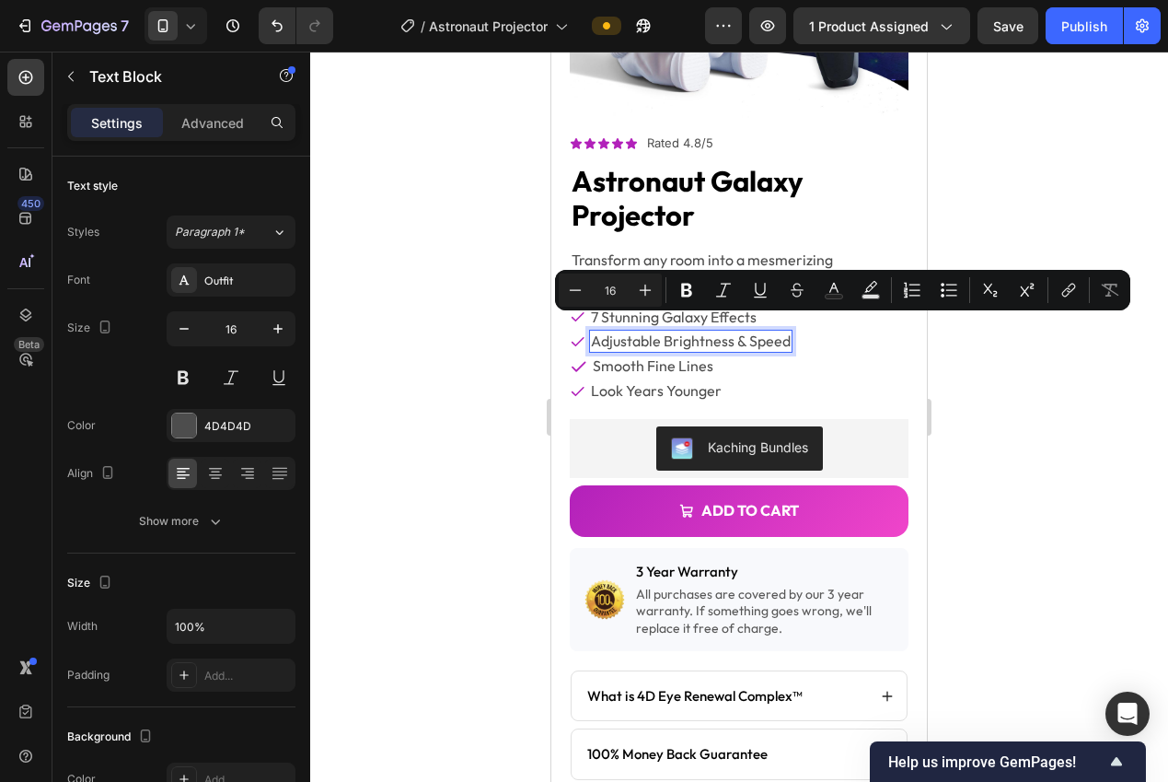
click at [970, 379] on div at bounding box center [739, 417] width 858 height 730
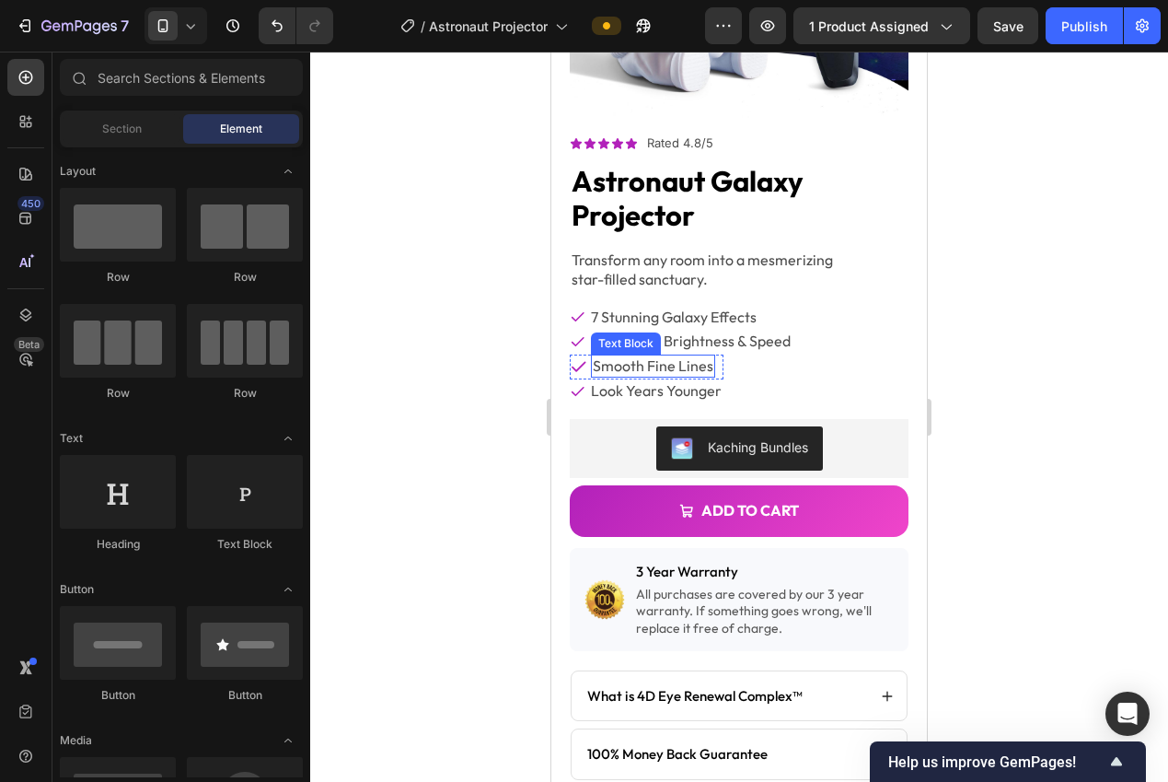
click at [640, 356] on p "smooth fine lines" at bounding box center [653, 365] width 121 height 19
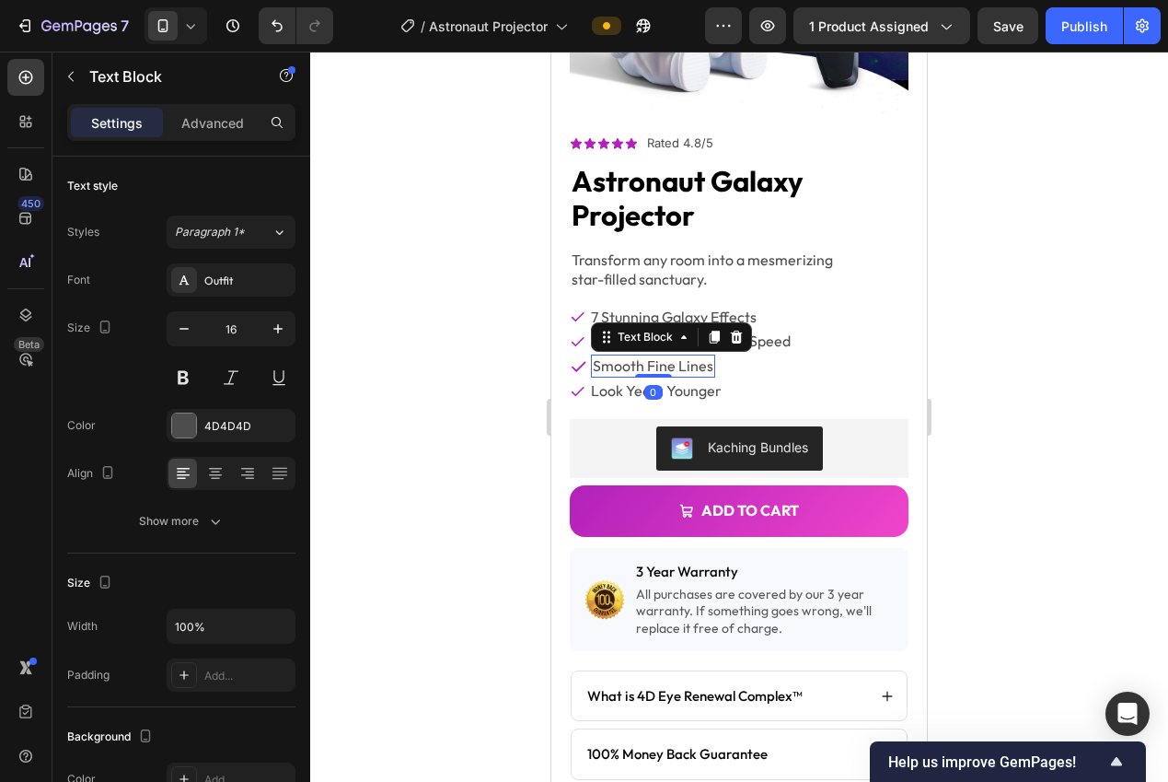
click at [641, 356] on p "smooth fine lines" at bounding box center [653, 365] width 121 height 19
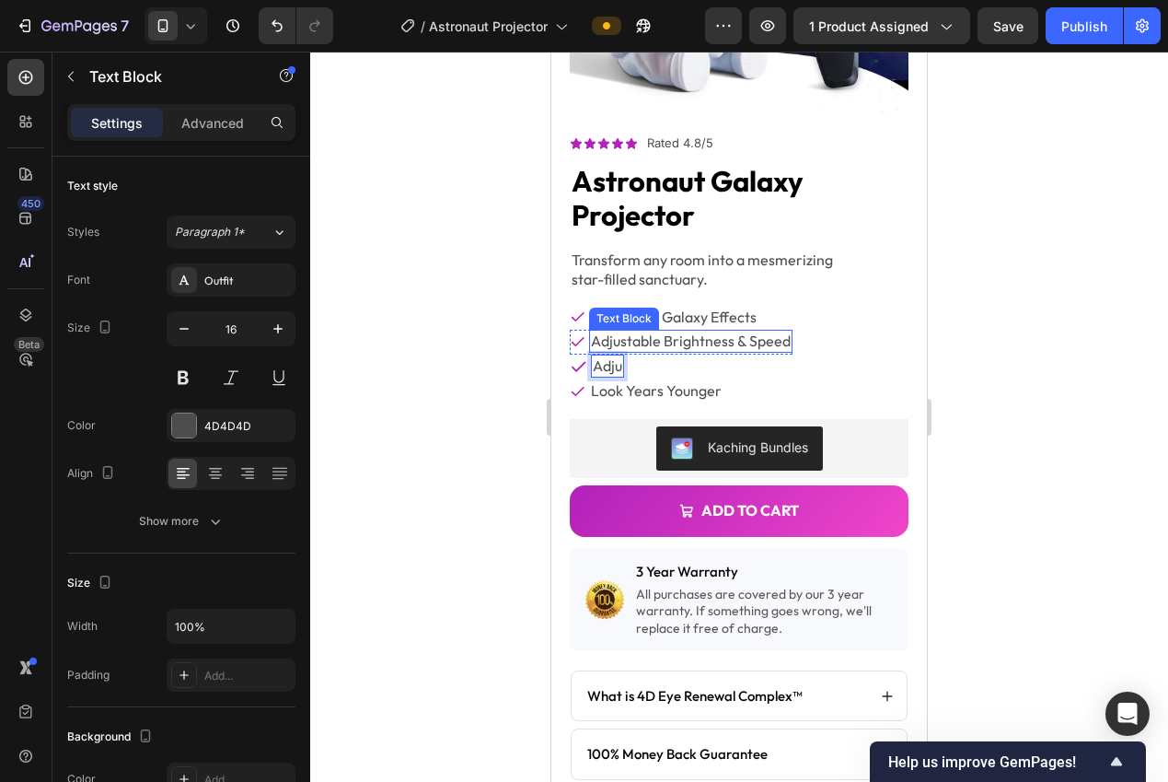
click at [713, 331] on p "Adjustable Brightness & Speed" at bounding box center [691, 340] width 200 height 19
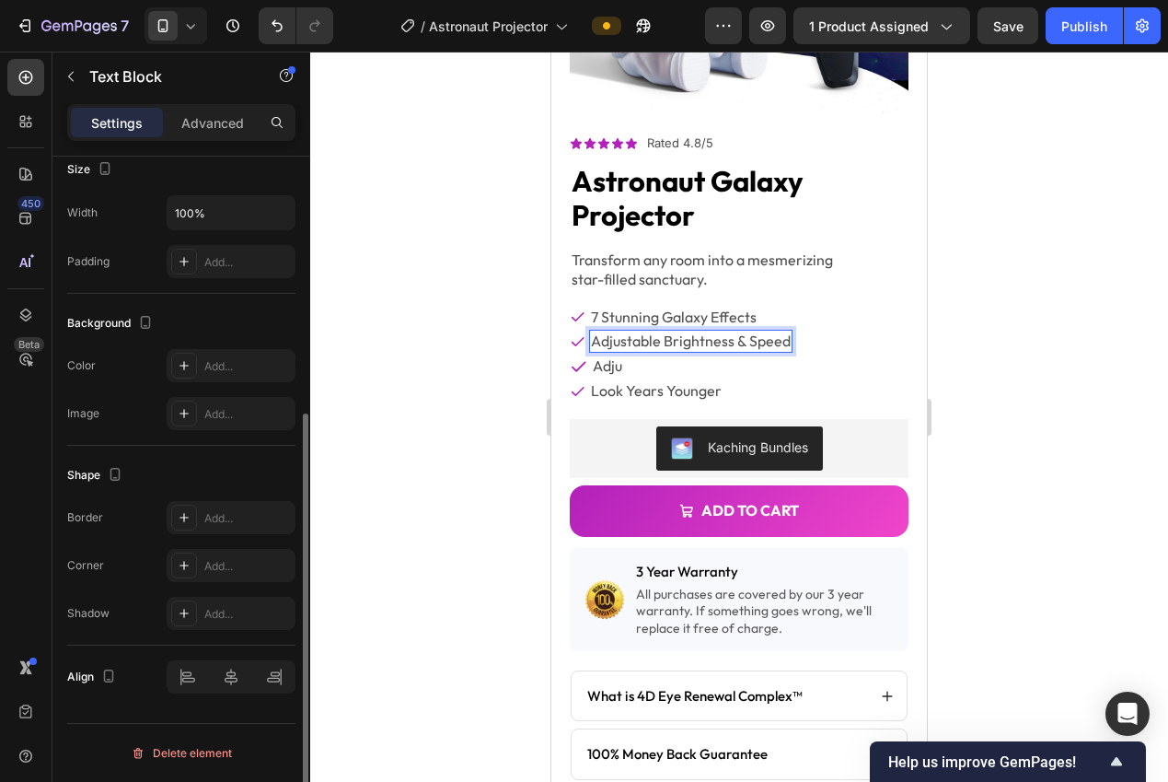
click at [747, 331] on p "Adjustable Brightness & Speed" at bounding box center [691, 340] width 200 height 19
click at [615, 356] on p "Adju" at bounding box center [607, 365] width 29 height 19
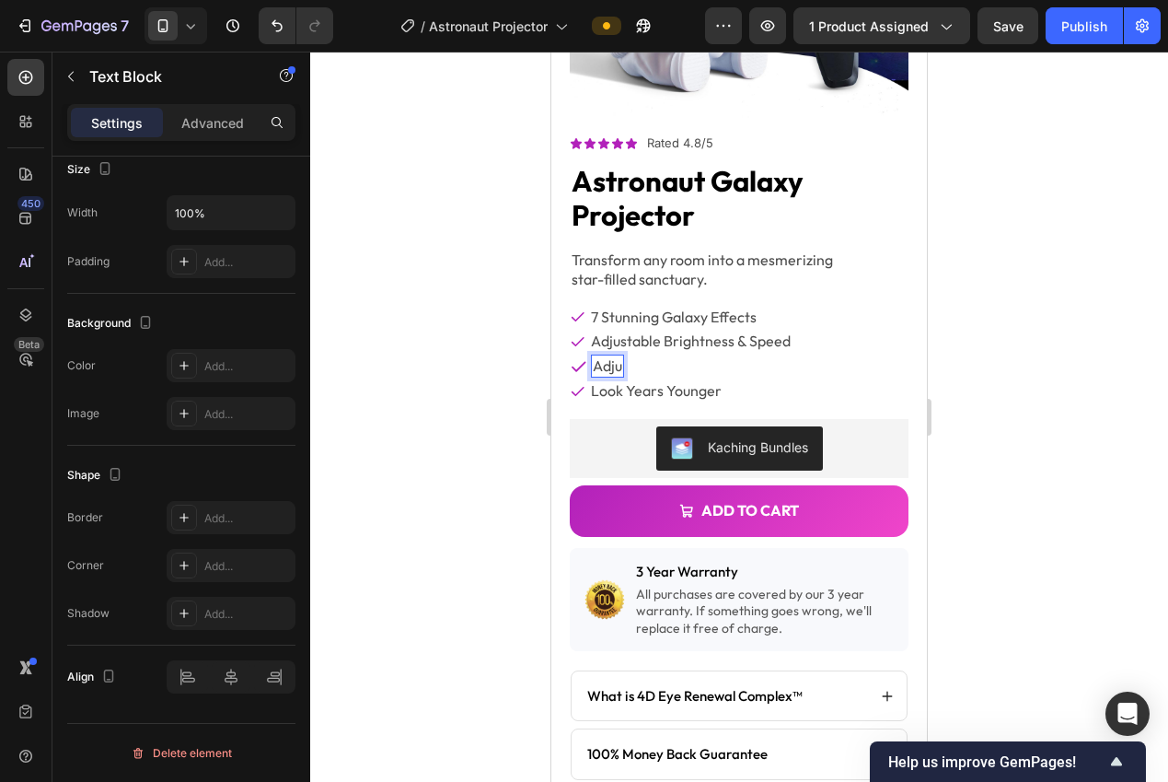
click at [611, 356] on p "Adju" at bounding box center [607, 365] width 29 height 19
click at [640, 385] on div "0" at bounding box center [649, 392] width 18 height 15
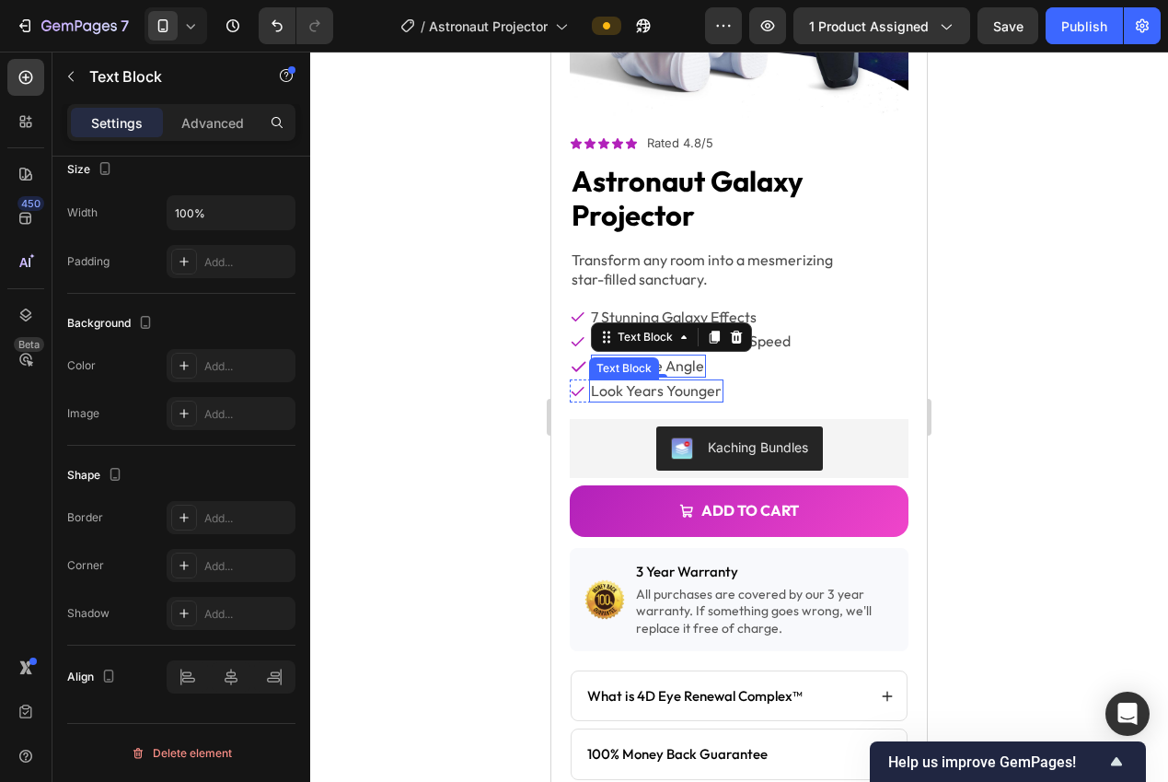
click at [667, 381] on p "Look Years Younger" at bounding box center [656, 390] width 131 height 19
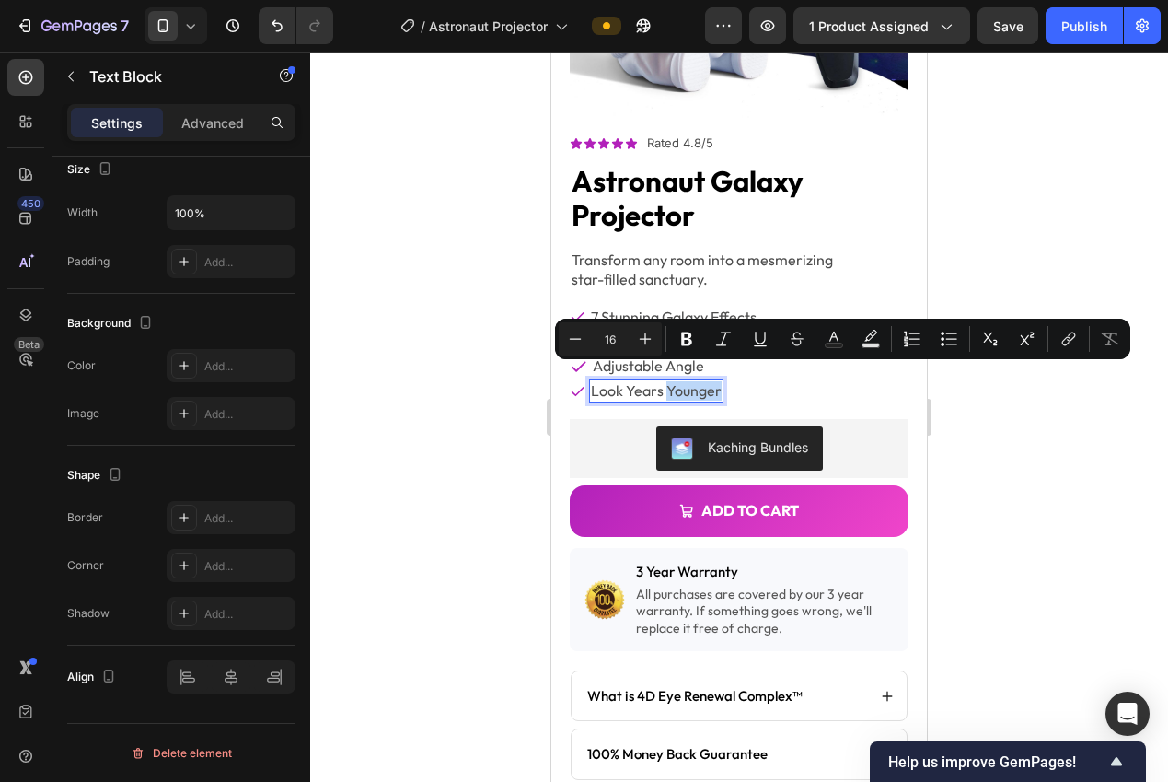
click at [667, 381] on p "Look Years Younger" at bounding box center [656, 390] width 131 height 19
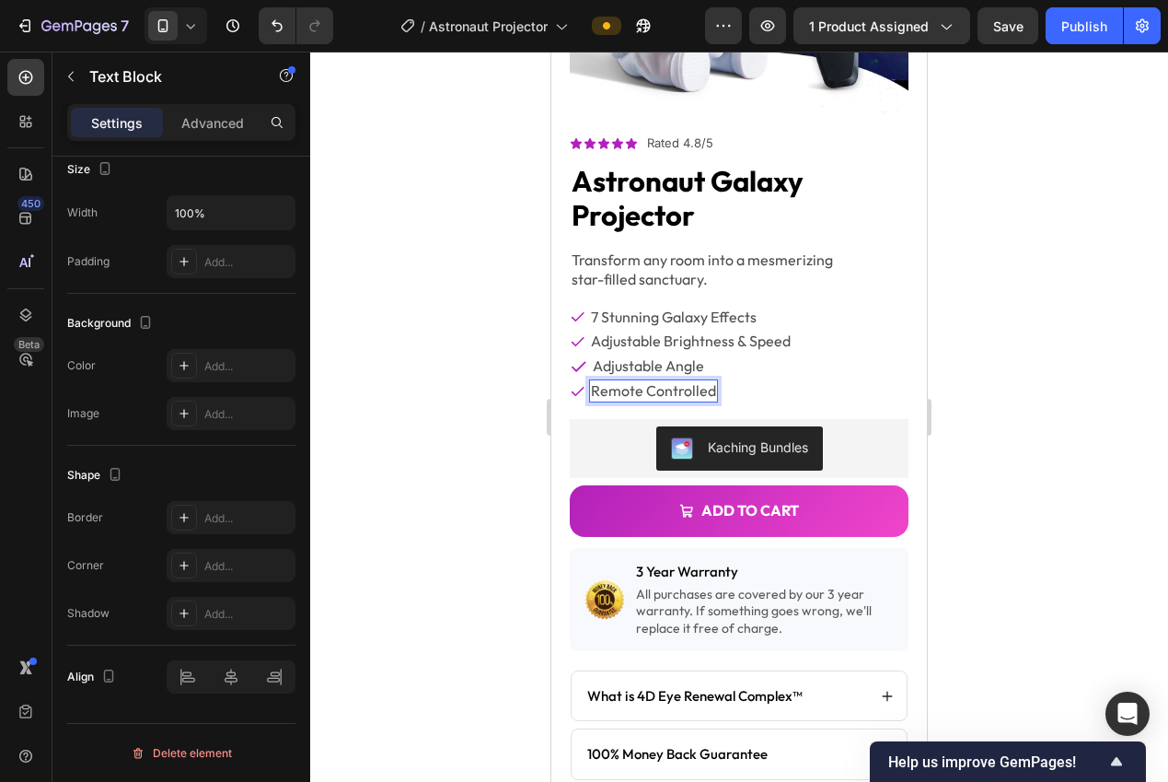
click at [1071, 381] on div at bounding box center [739, 417] width 858 height 730
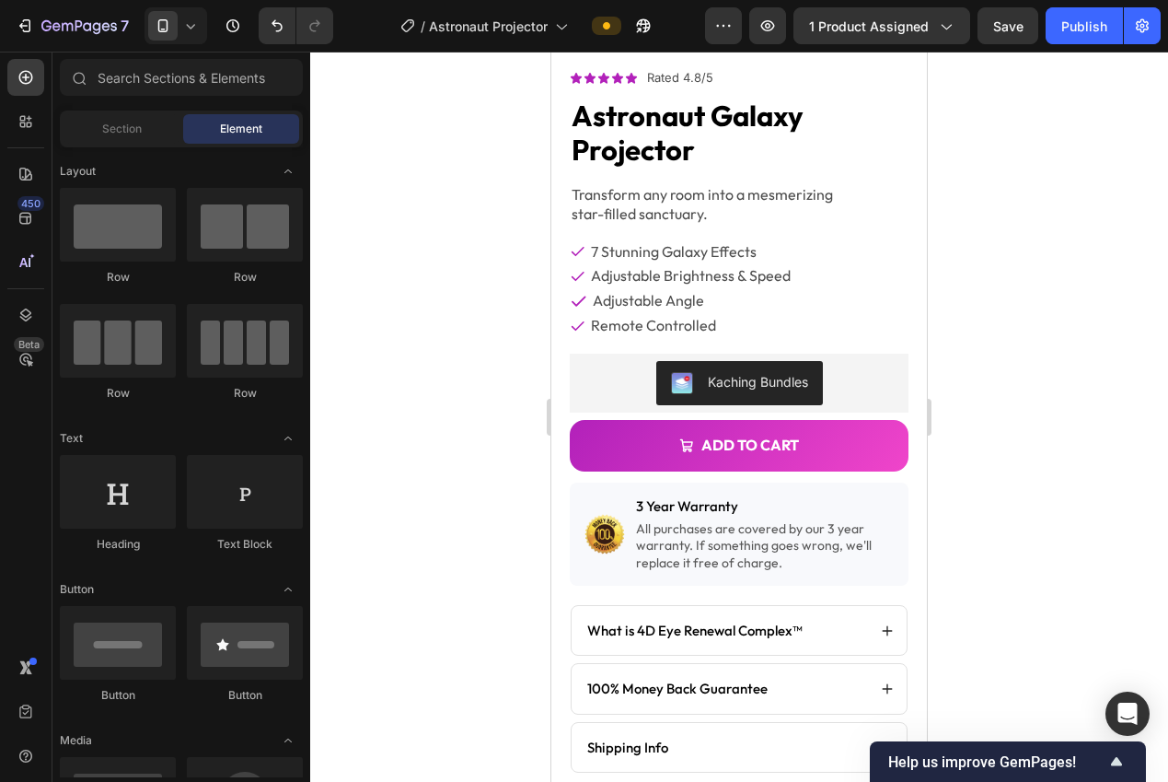
scroll to position [498, 0]
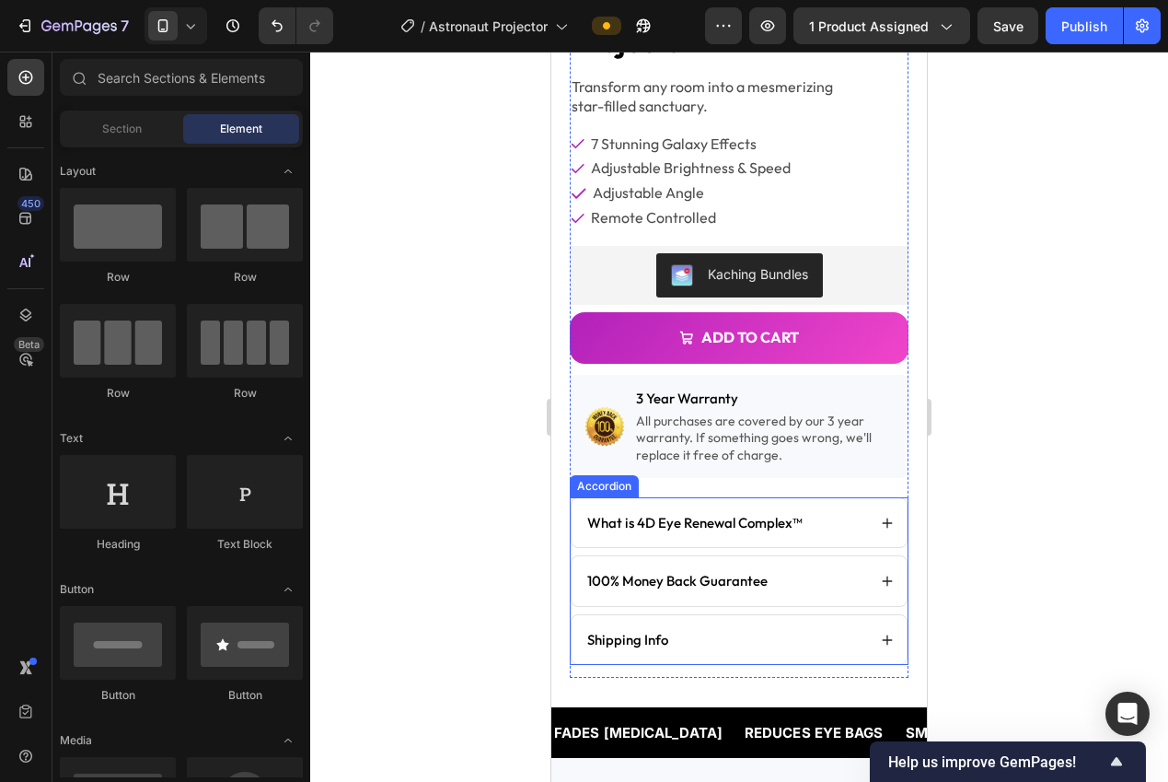
click at [679, 519] on div "What is 4D Eye Renewal Complex™" at bounding box center [695, 523] width 221 height 24
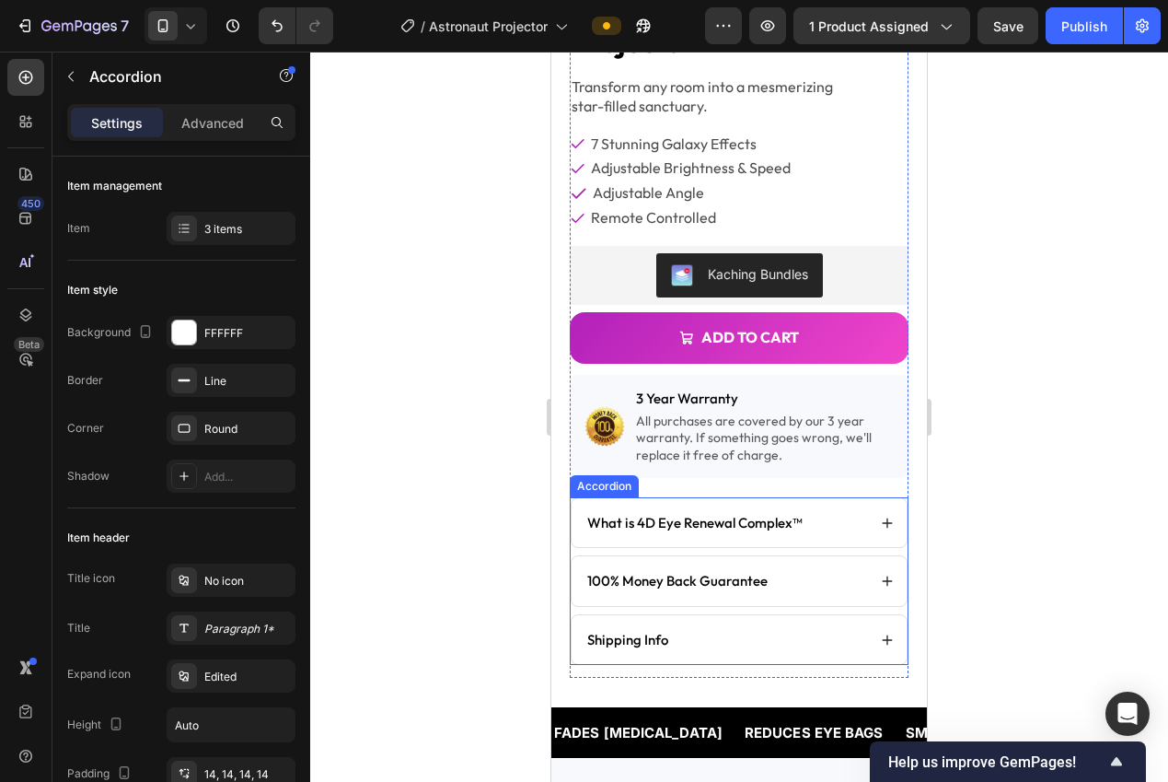
click at [679, 519] on div "What is 4D Eye Renewal Complex™" at bounding box center [695, 523] width 221 height 24
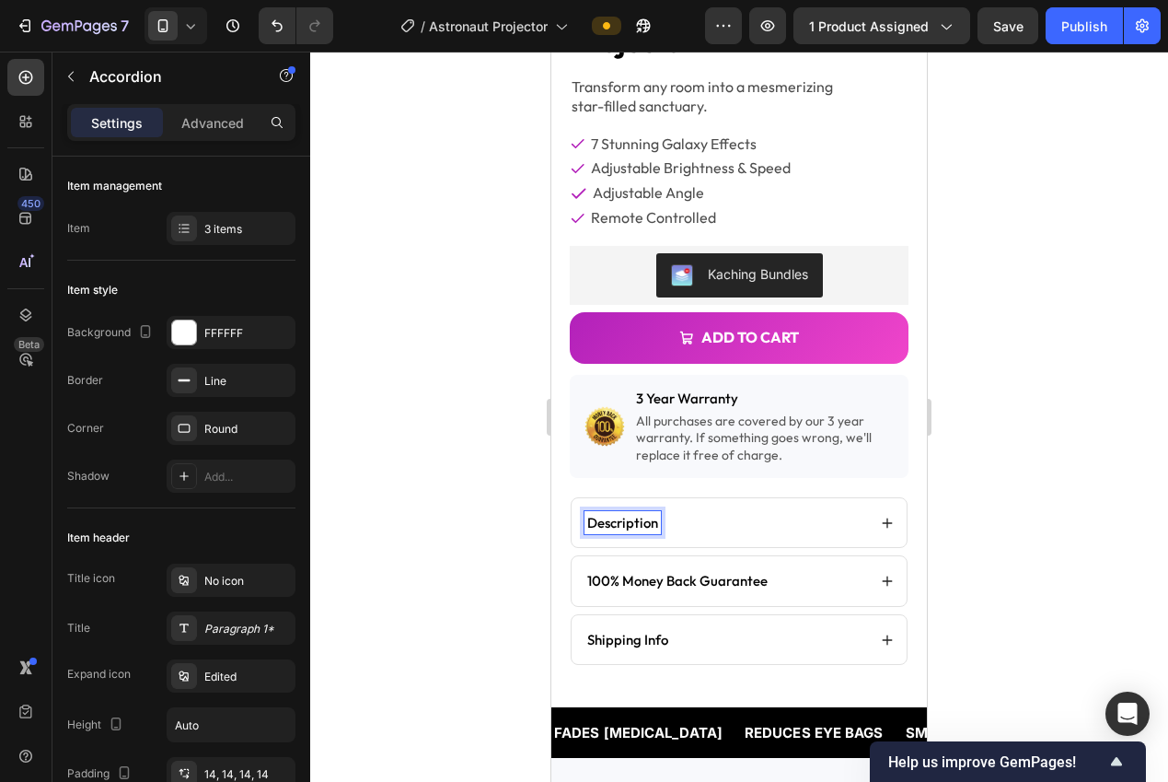
click at [993, 506] on div at bounding box center [739, 417] width 858 height 730
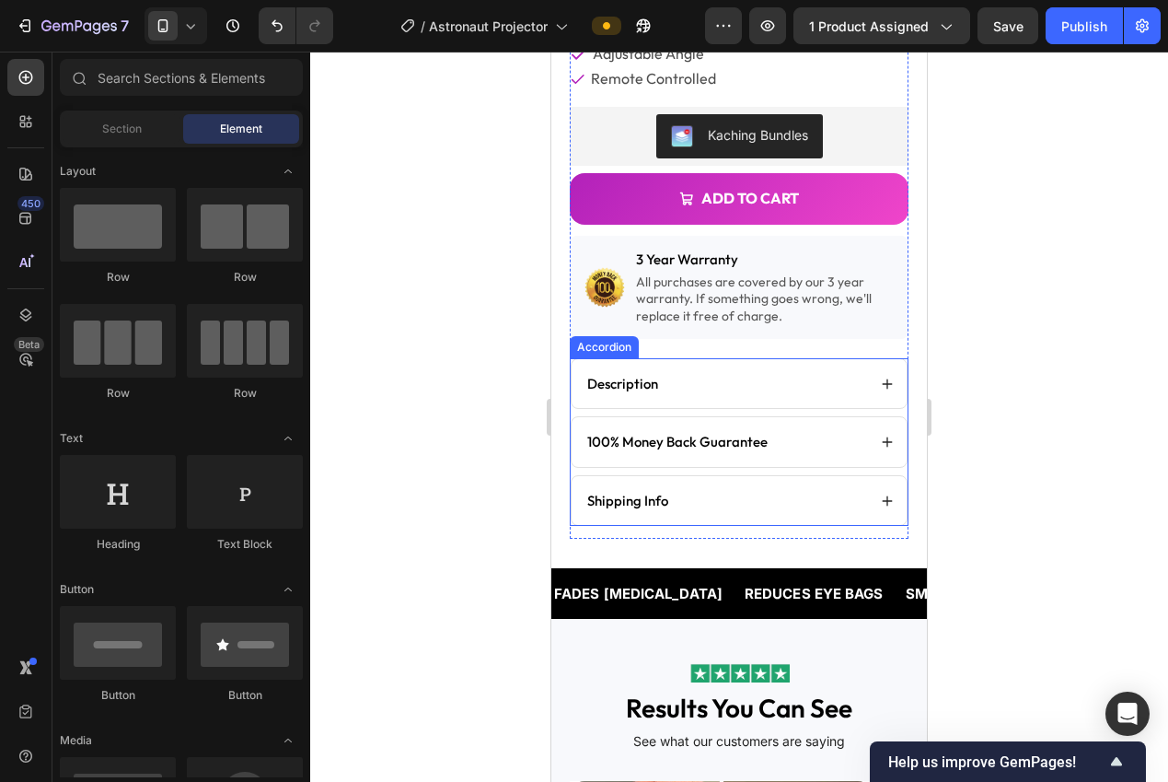
scroll to position [639, 0]
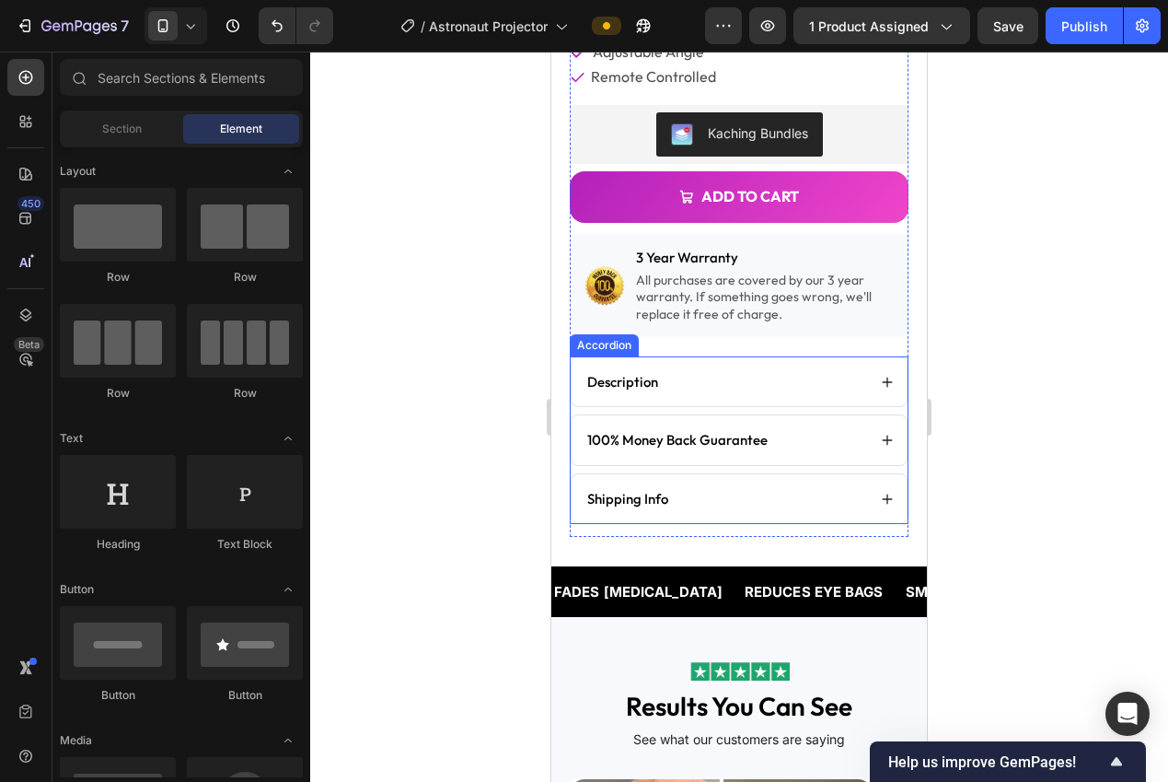
click at [883, 377] on icon at bounding box center [888, 382] width 10 height 10
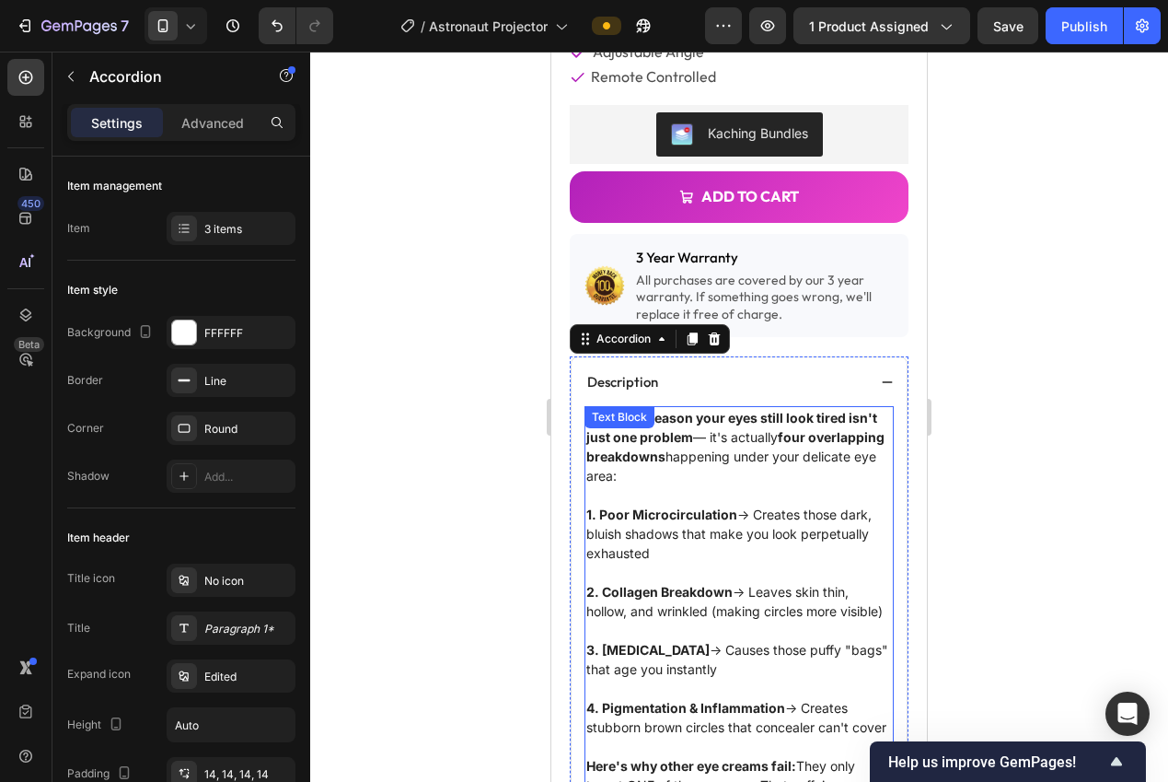
click at [776, 455] on p "The REAL reason your eyes still look tired isn't just one problem — it's actual…" at bounding box center [739, 446] width 306 height 77
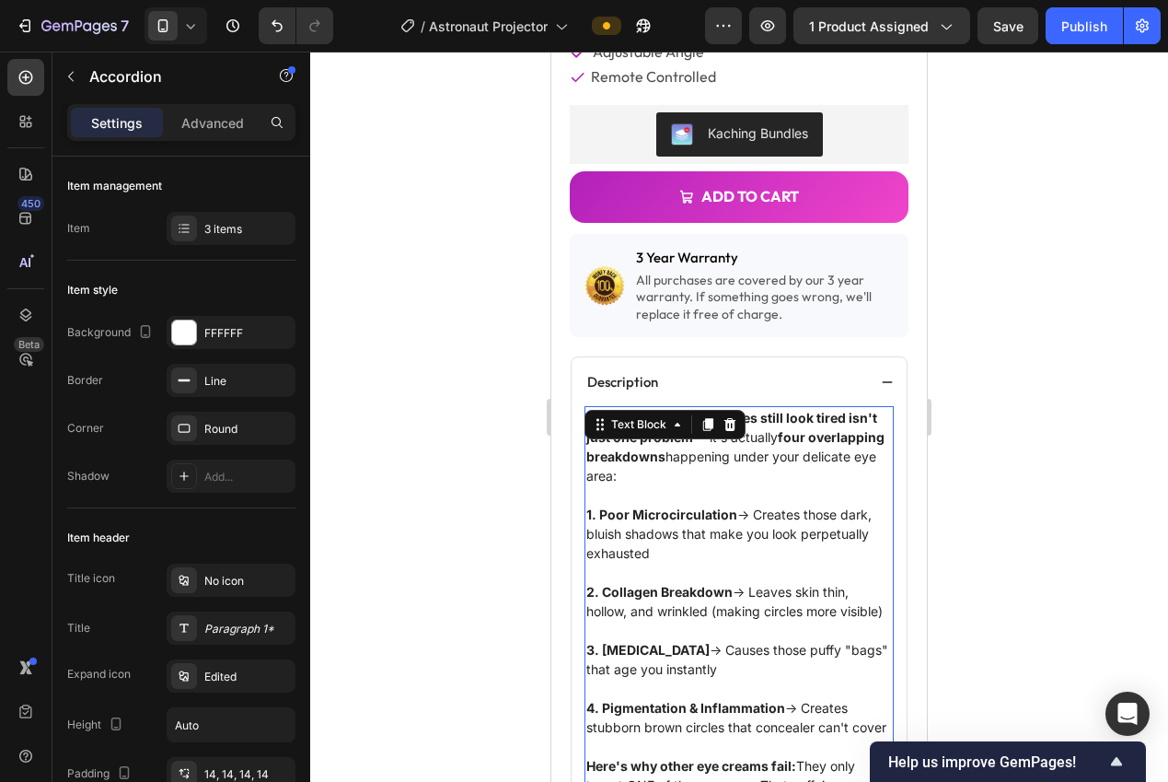
click at [776, 455] on p "The REAL reason your eyes still look tired isn't just one problem — it's actual…" at bounding box center [739, 446] width 306 height 77
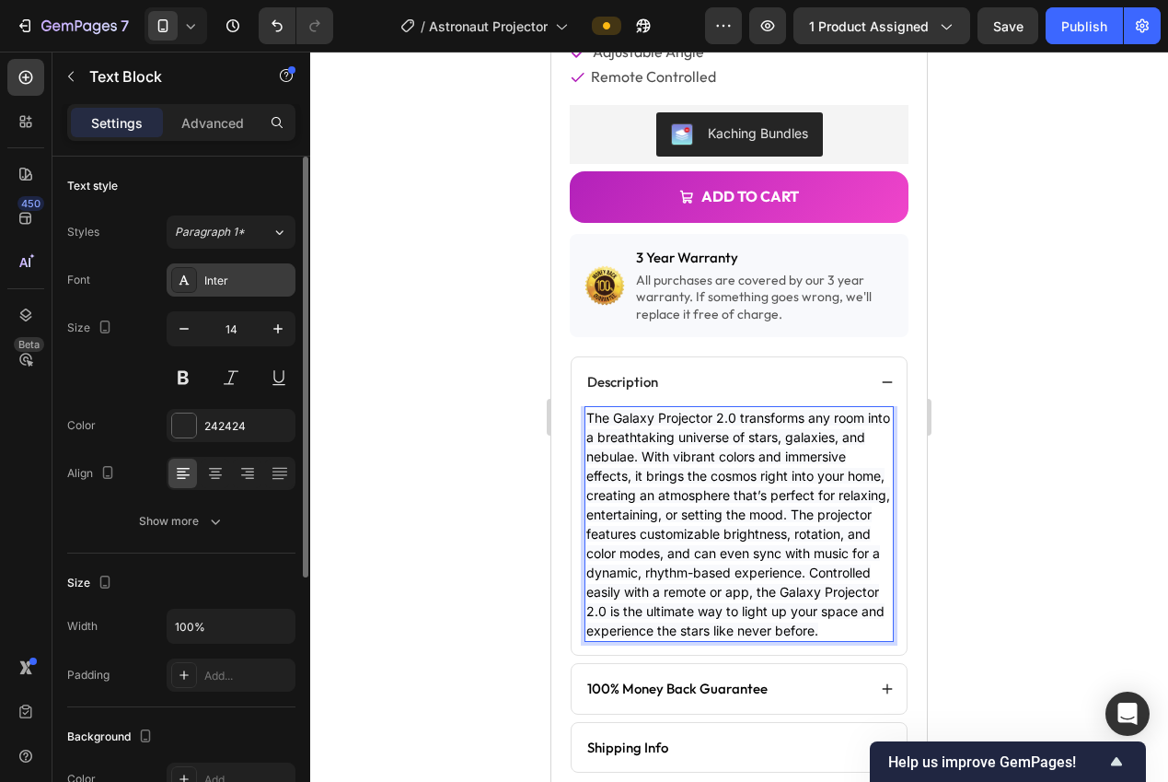
click at [234, 280] on div "Inter" at bounding box center [247, 280] width 87 height 17
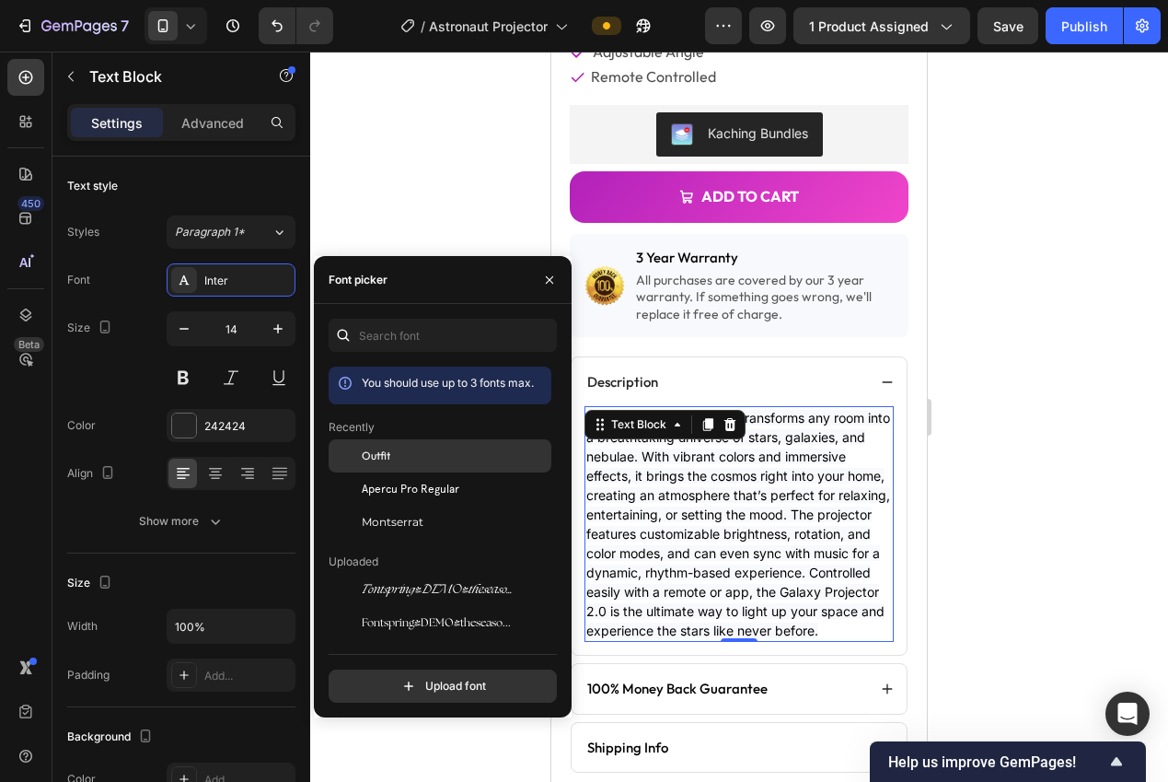
click at [398, 448] on div "Outfit" at bounding box center [455, 455] width 186 height 17
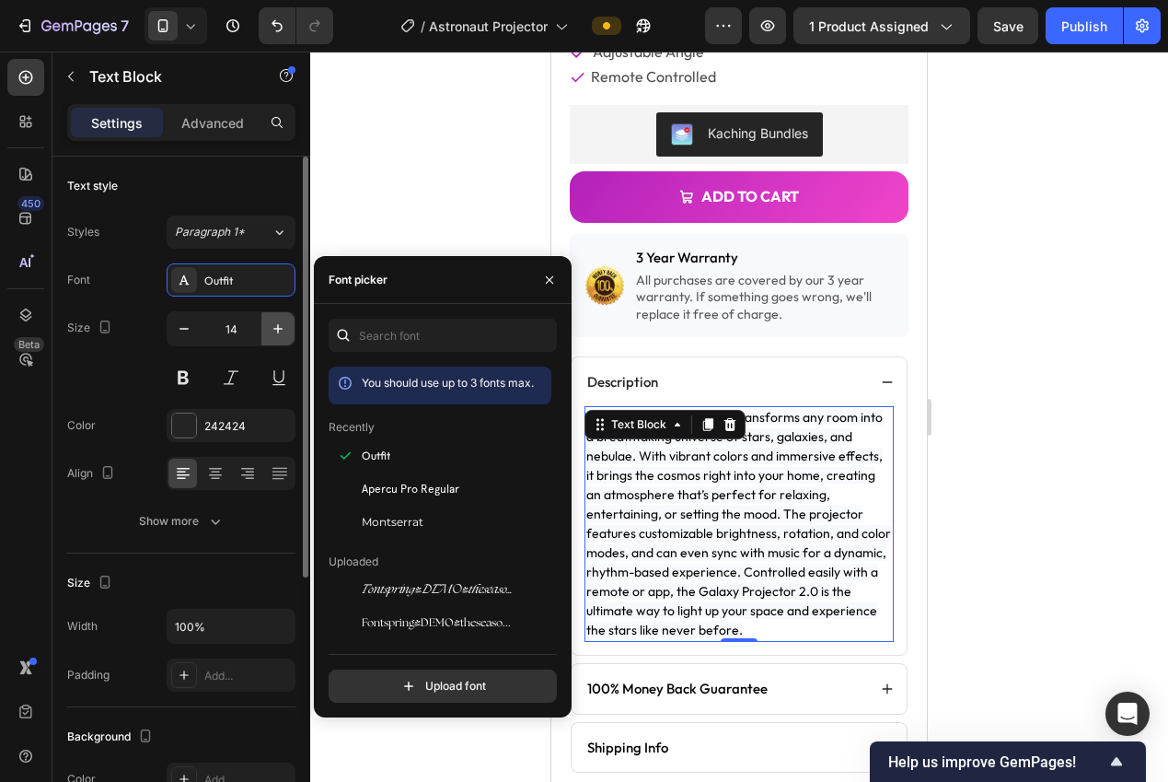
click at [279, 328] on icon "button" at bounding box center [277, 328] width 9 height 9
type input "15"
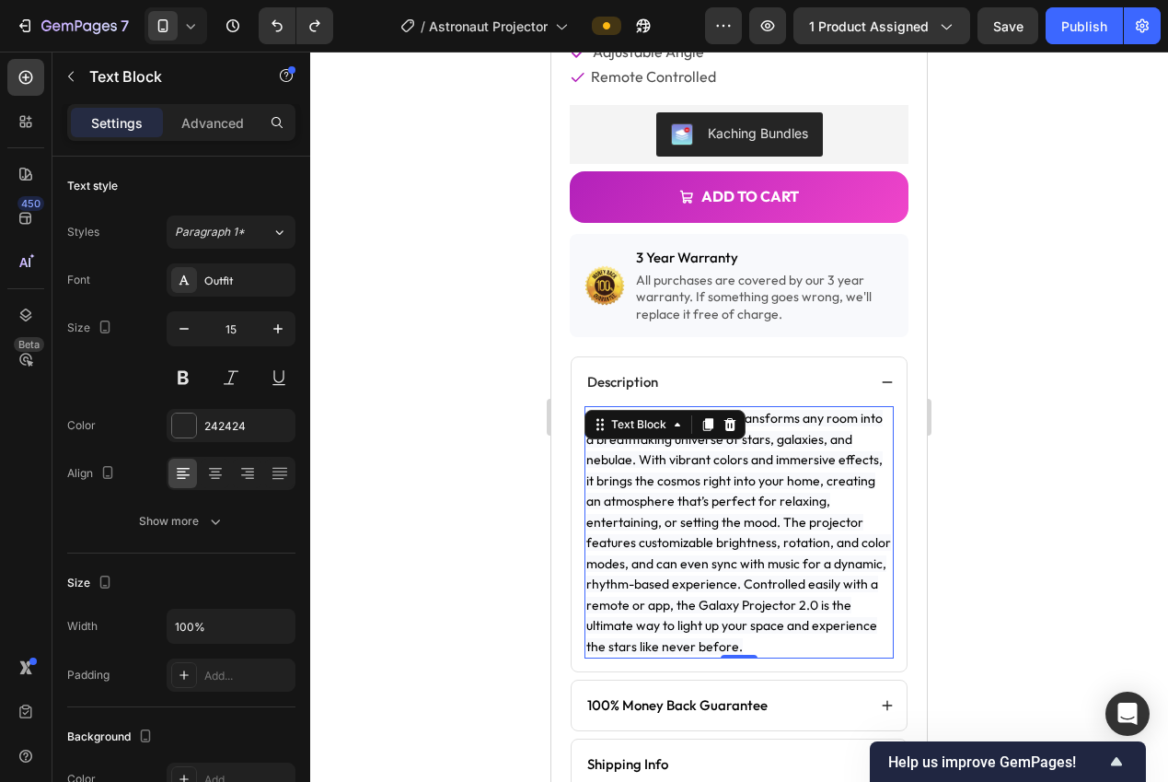
type input "14"
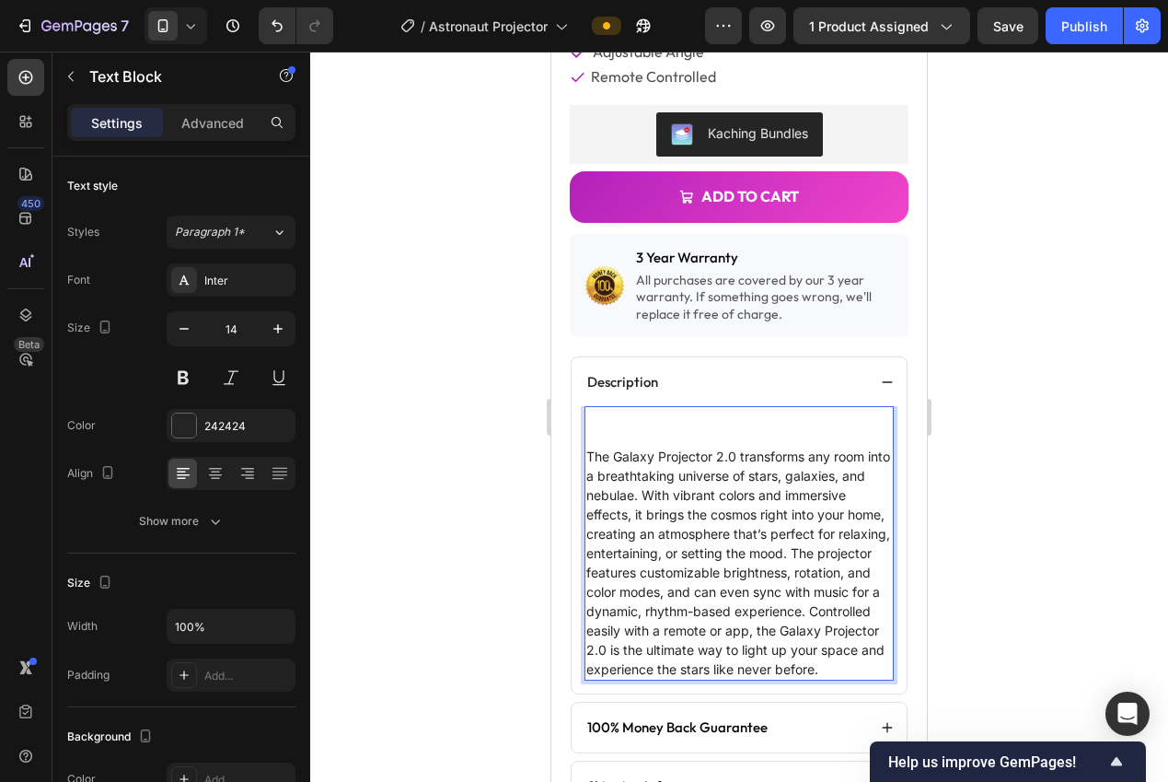
click at [590, 446] on p "The Galaxy Projector 2.0 transforms any room into a breathtaking universe of st…" at bounding box center [739, 562] width 306 height 232
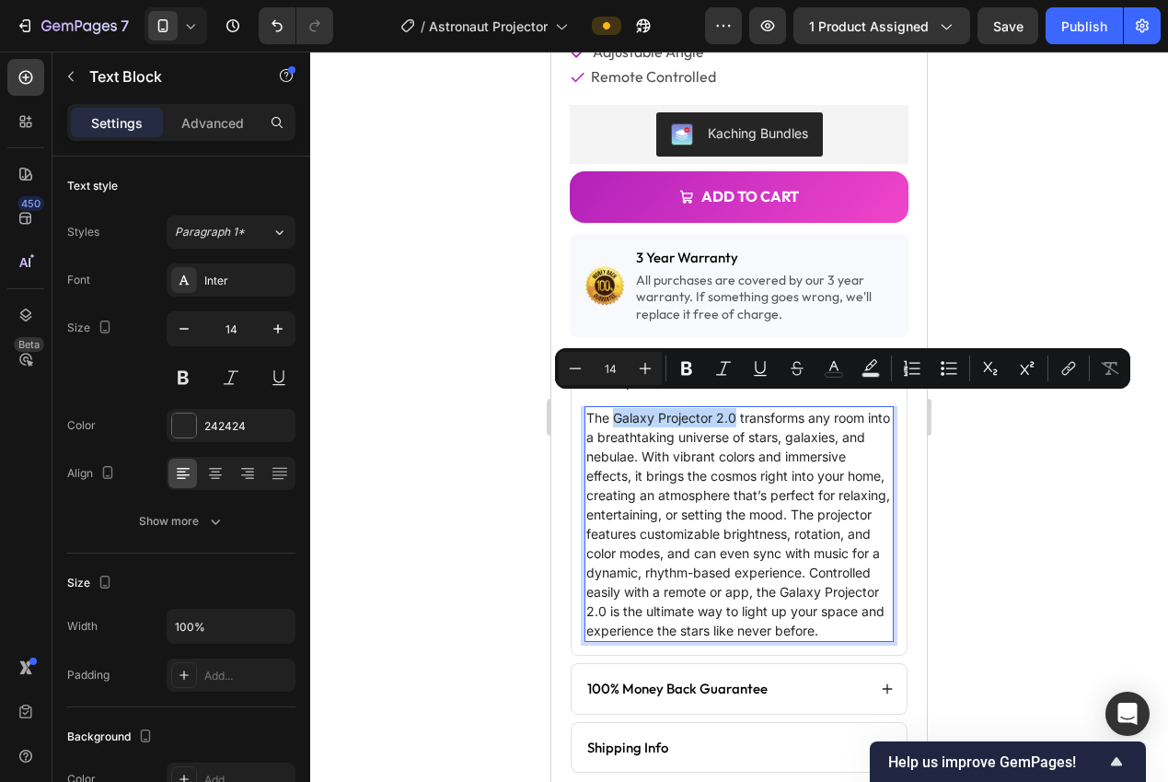
drag, startPoint x: 737, startPoint y: 403, endPoint x: 616, endPoint y: 404, distance: 121.5
click at [616, 408] on p "The Galaxy Projector 2.0 transforms any room into a breathtaking universe of st…" at bounding box center [739, 524] width 306 height 232
drag, startPoint x: 696, startPoint y: 411, endPoint x: 724, endPoint y: 411, distance: 27.6
click at [697, 411] on p "The Galaxy Projector 2.0 transforms any room into a breathtaking universe of st…" at bounding box center [739, 524] width 306 height 232
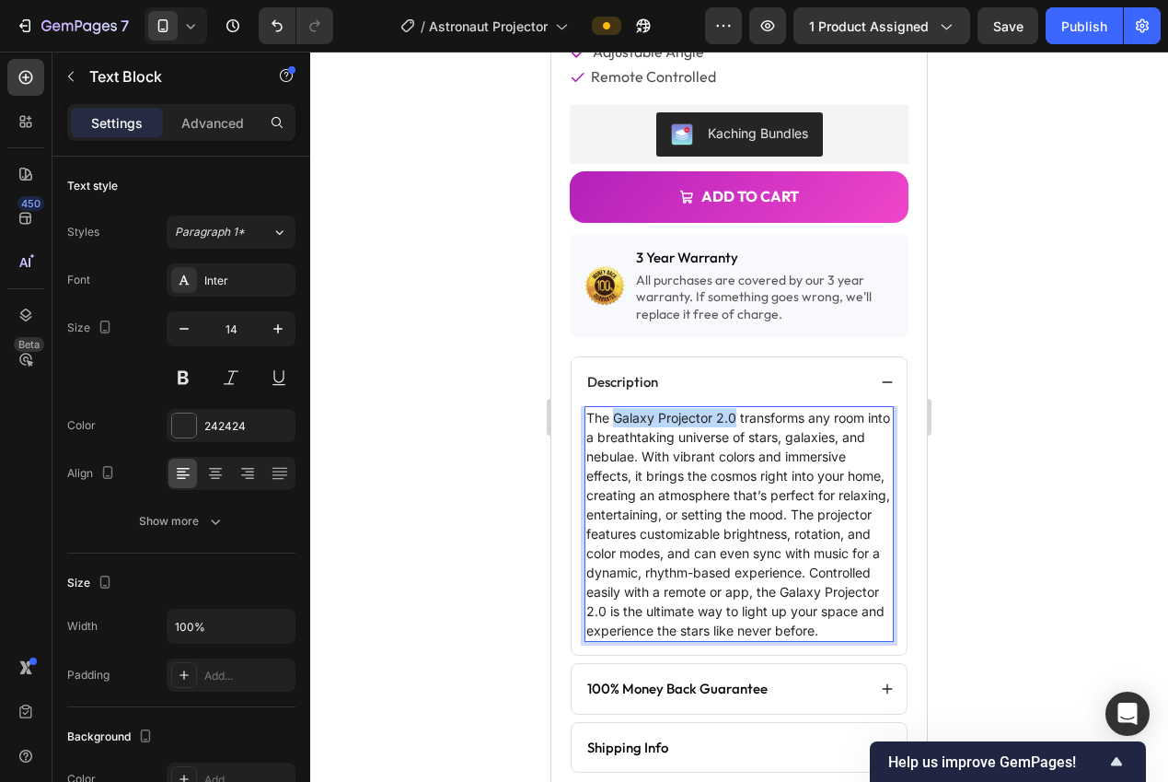
drag, startPoint x: 730, startPoint y: 404, endPoint x: 617, endPoint y: 407, distance: 113.3
click at [616, 408] on p "The Galaxy Projector 2.0 transforms any room into a breathtaking universe of st…" at bounding box center [739, 524] width 306 height 232
click at [845, 481] on p "The X transforms any room into a breathtaking universe of stars, galaxies, and …" at bounding box center [739, 524] width 306 height 232
click at [795, 501] on p "The X transforms any room into a breathtaking universe of stars, galaxies, and …" at bounding box center [739, 524] width 306 height 232
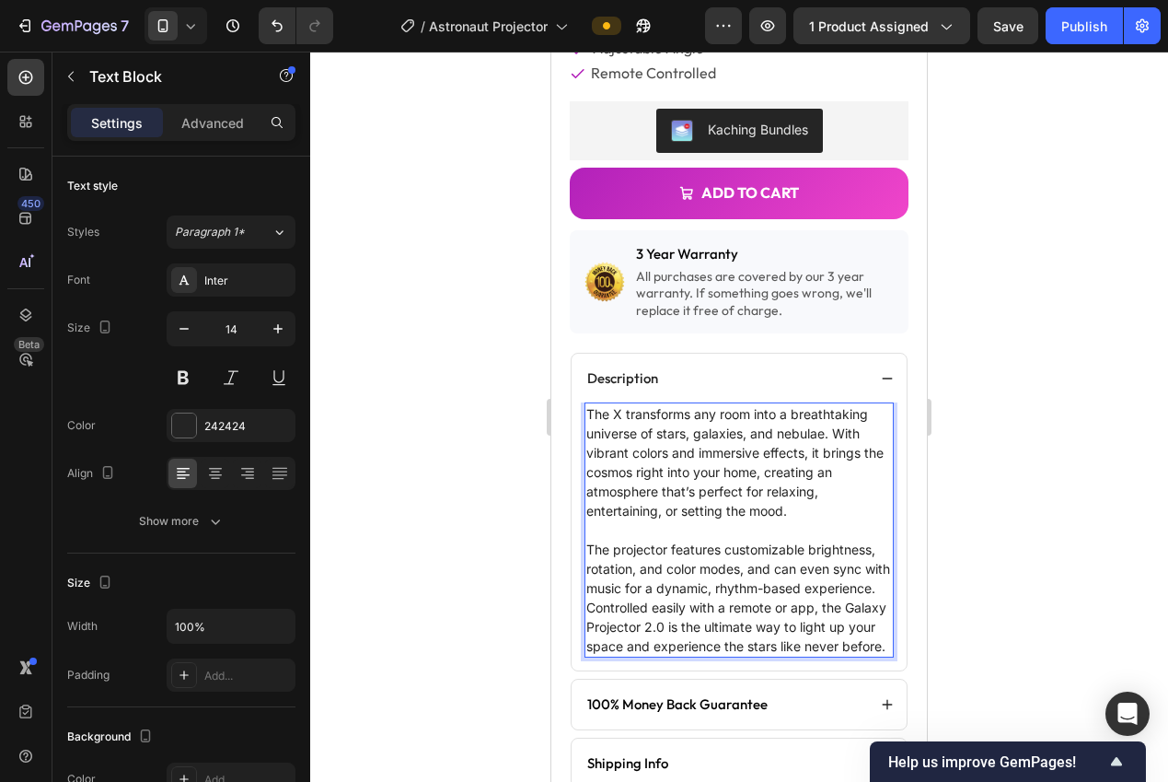
scroll to position [646, 0]
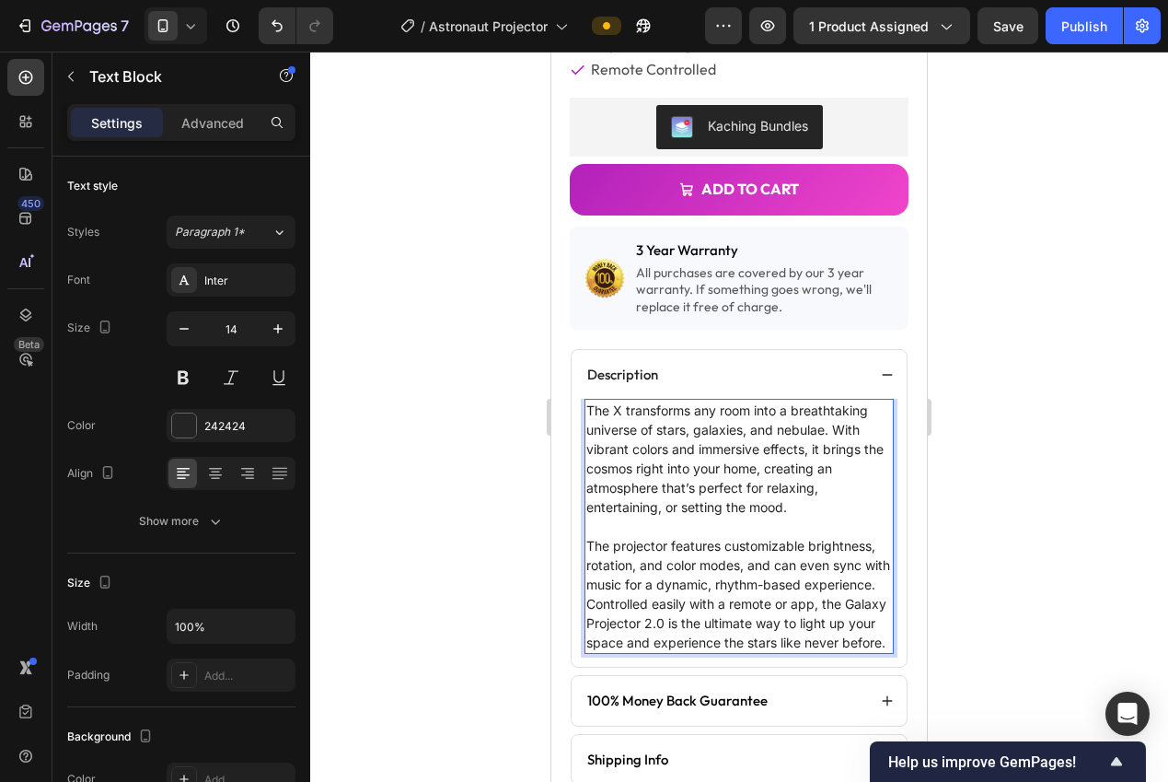
click at [836, 414] on p "The X transforms any room into a breathtaking universe of stars, galaxies, and …" at bounding box center [739, 458] width 306 height 116
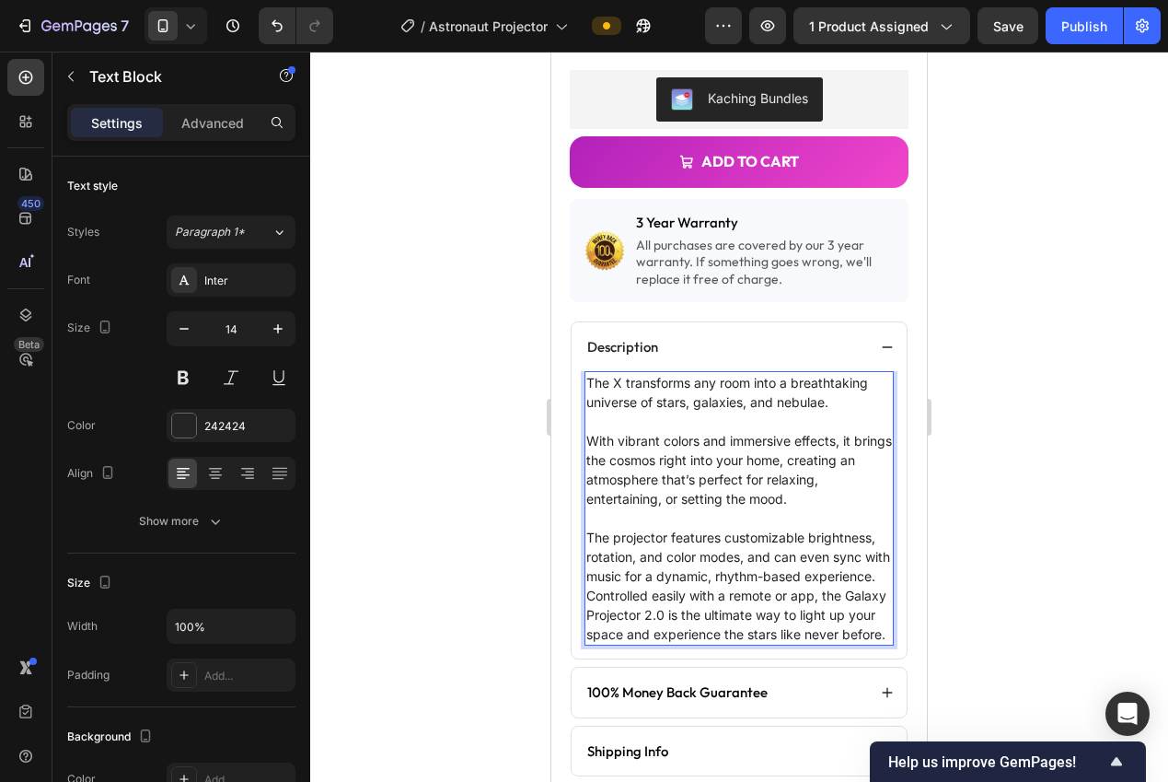
scroll to position [677, 0]
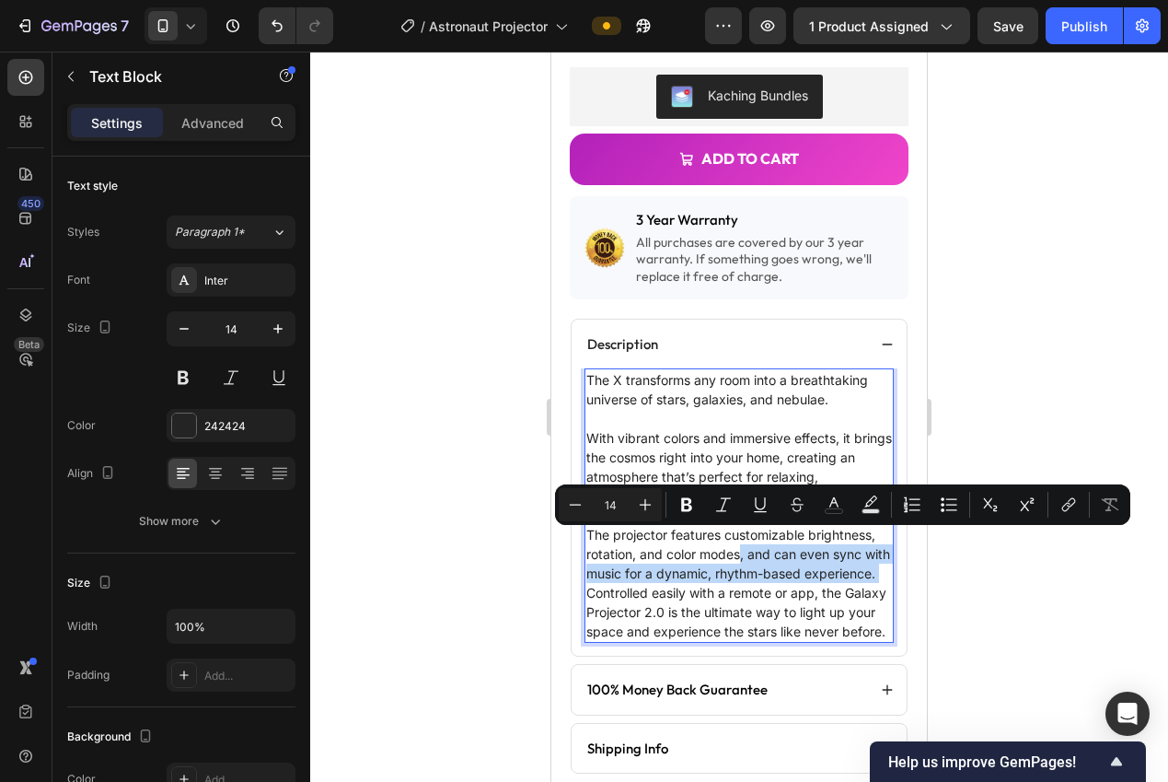
drag, startPoint x: 705, startPoint y: 580, endPoint x: 813, endPoint y: 547, distance: 112.7
click at [813, 547] on p "The projector features customizable brightness, rotation, and color modes, and …" at bounding box center [739, 583] width 306 height 116
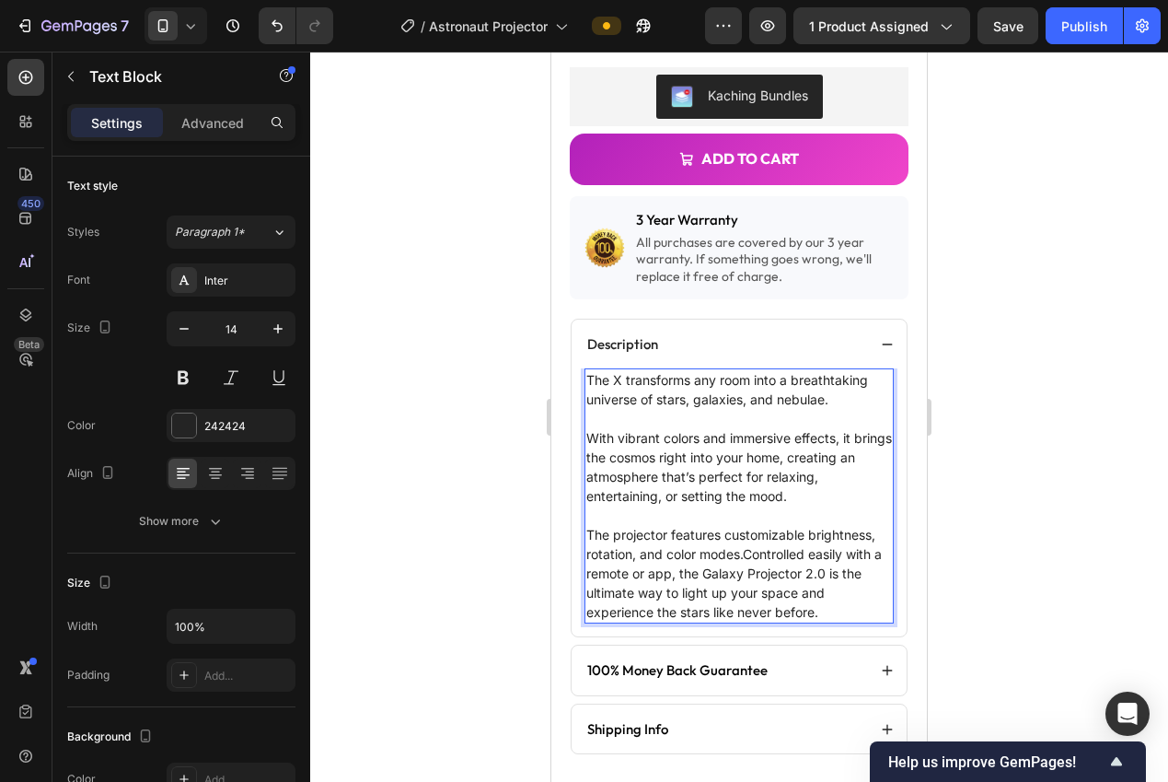
click at [727, 525] on p "The projector features customizable brightness, rotation, and color modes.Contr…" at bounding box center [739, 573] width 306 height 97
click at [741, 540] on p "The projector features customizable brightness, rotation, and color modes.Contr…" at bounding box center [739, 573] width 306 height 97
click at [631, 560] on p "The projector features customizable brightness, rotation, and 7 color modes.Con…" at bounding box center [739, 573] width 306 height 97
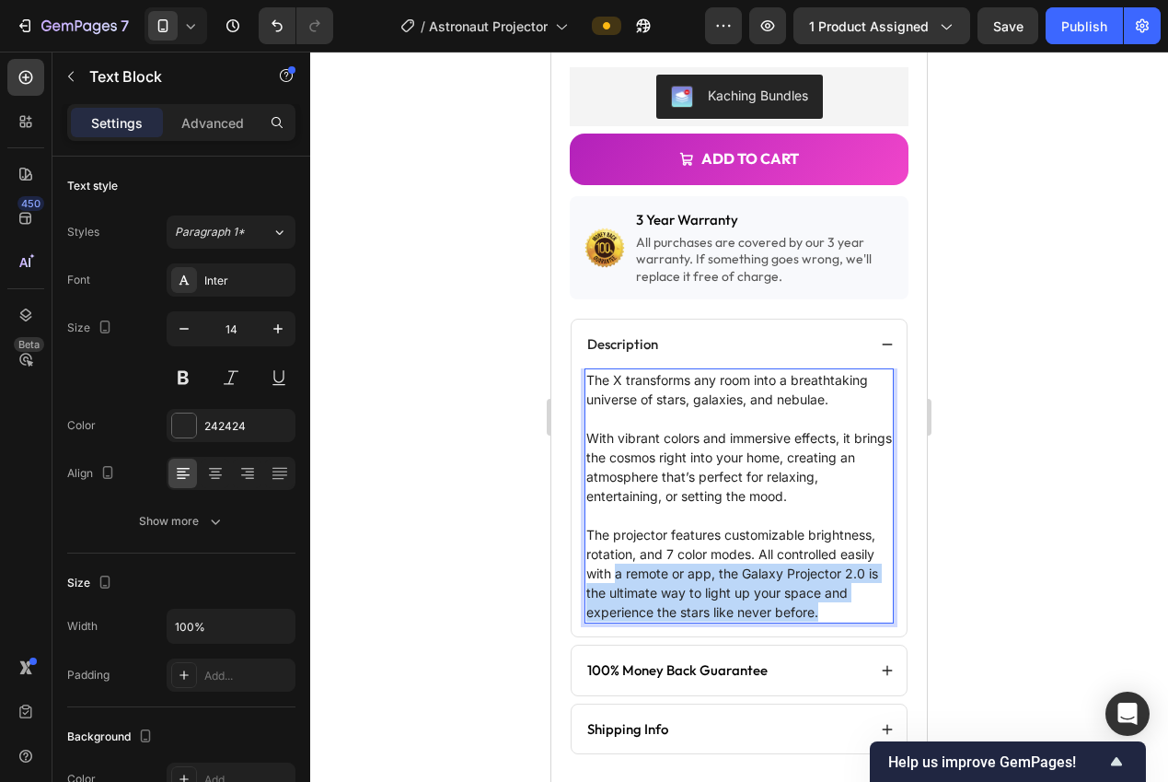
drag, startPoint x: 690, startPoint y: 586, endPoint x: 721, endPoint y: 561, distance: 39.8
click at [721, 561] on p "The projector features customizable brightness, rotation, and 7 color modes. Al…" at bounding box center [739, 573] width 306 height 97
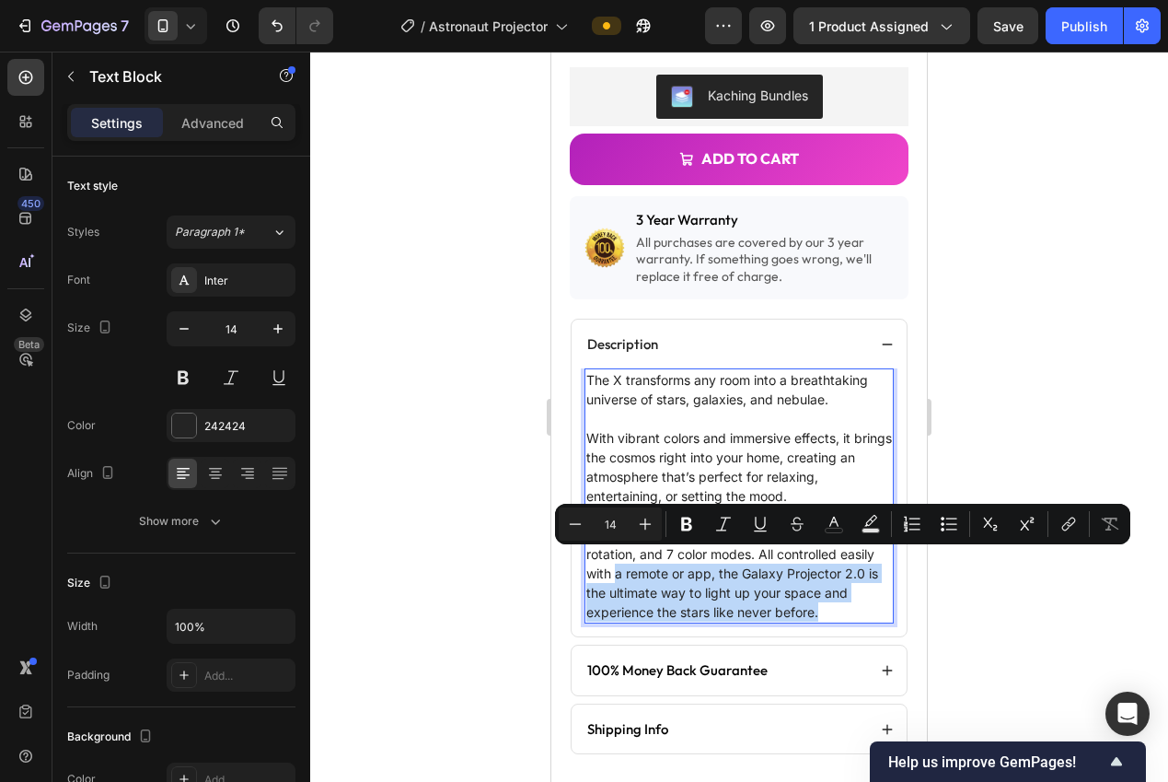
click at [726, 577] on p "The projector features customizable brightness, rotation, and 7 color modes. Al…" at bounding box center [739, 573] width 306 height 97
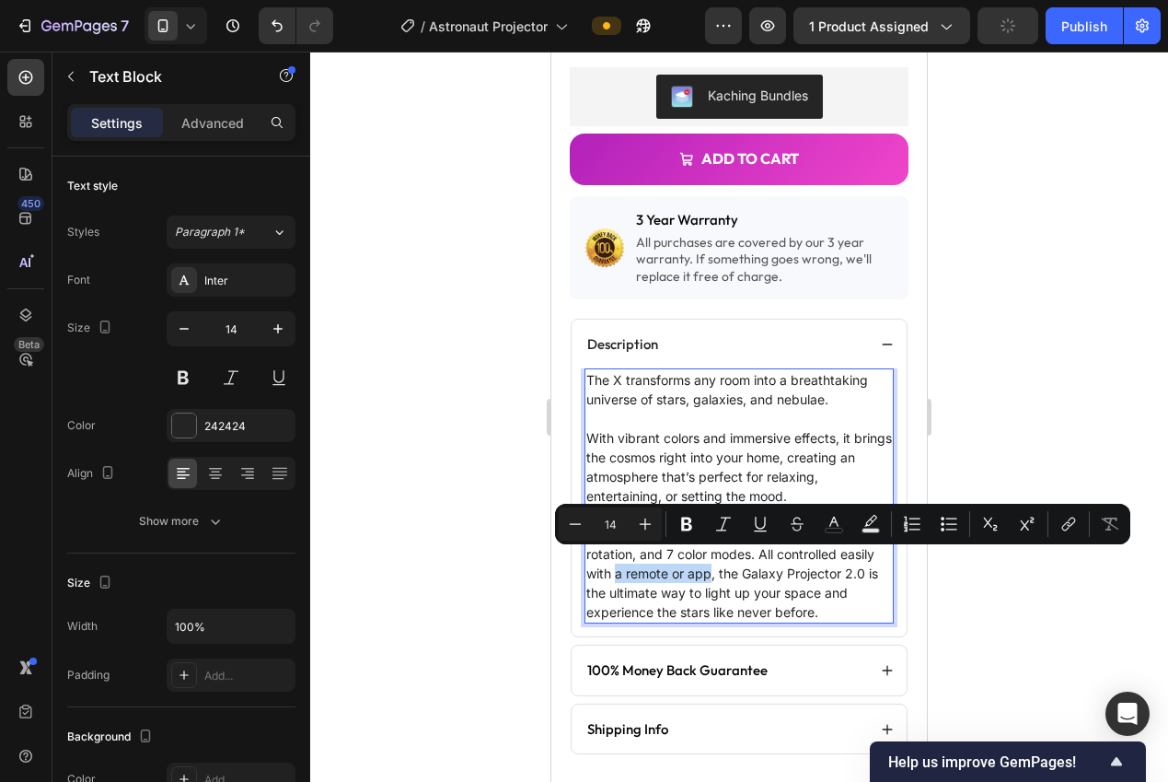
drag, startPoint x: 814, startPoint y: 561, endPoint x: 721, endPoint y: 561, distance: 93.0
click at [719, 562] on p "The projector features customizable brightness, rotation, and 7 color modes. Al…" at bounding box center [739, 573] width 306 height 97
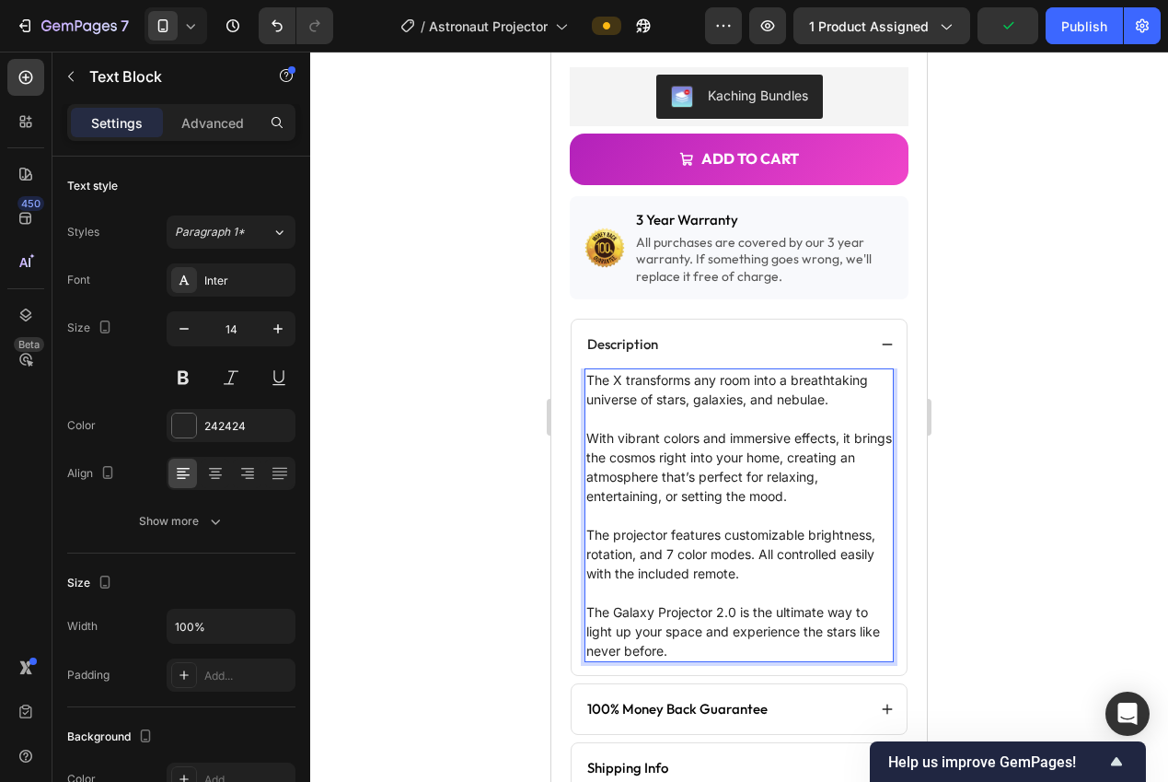
click at [724, 602] on p "The Galaxy Projector 2.0 is the ultimate way to light up your space and experie…" at bounding box center [739, 631] width 306 height 58
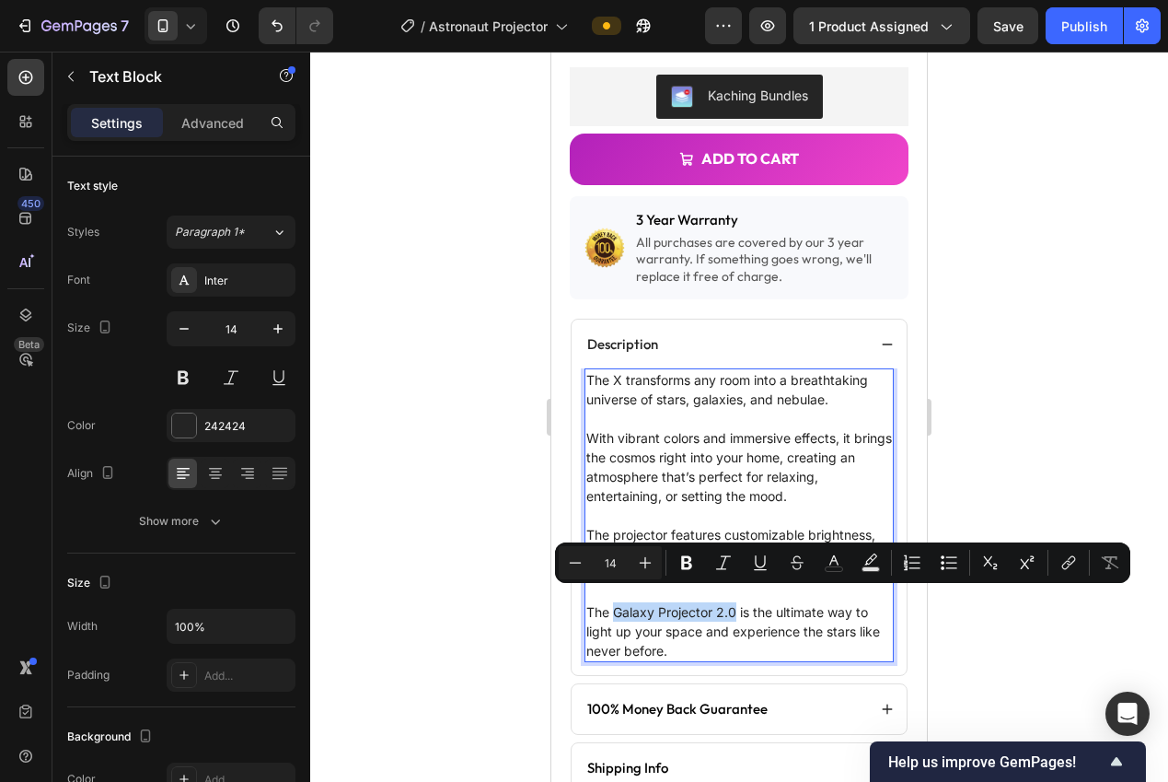
drag, startPoint x: 736, startPoint y: 598, endPoint x: 624, endPoint y: 599, distance: 112.3
click at [615, 602] on p "The Galaxy Projector 2.0 is the ultimate way to light up your space and experie…" at bounding box center [739, 631] width 306 height 58
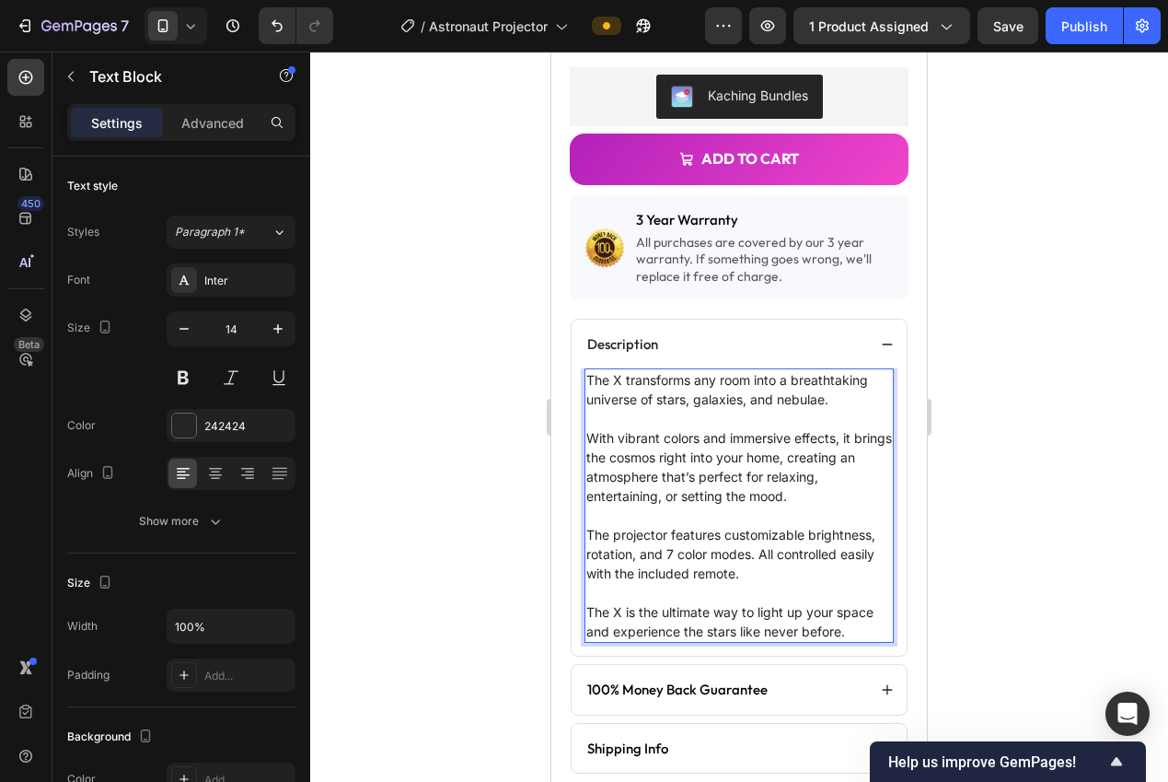
click at [1010, 602] on div at bounding box center [739, 417] width 858 height 730
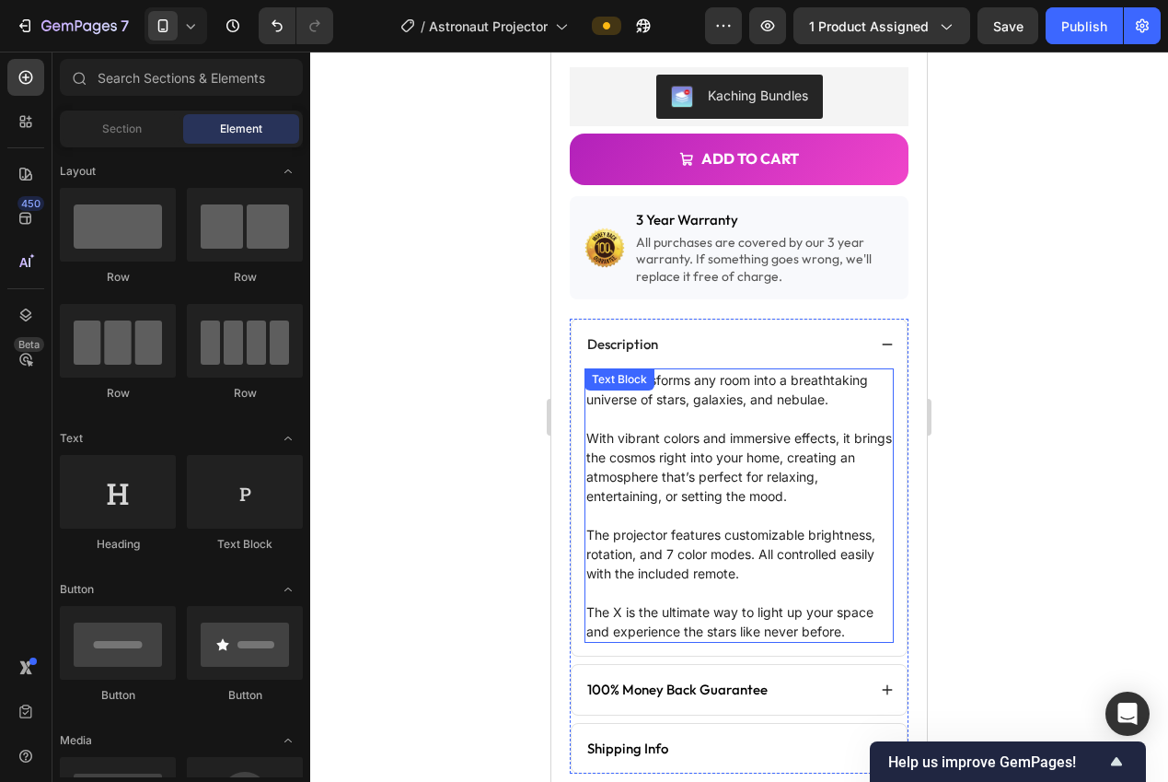
click at [792, 485] on p "With vibrant colors and immersive effects, it brings the cosmos right into your…" at bounding box center [739, 466] width 306 height 77
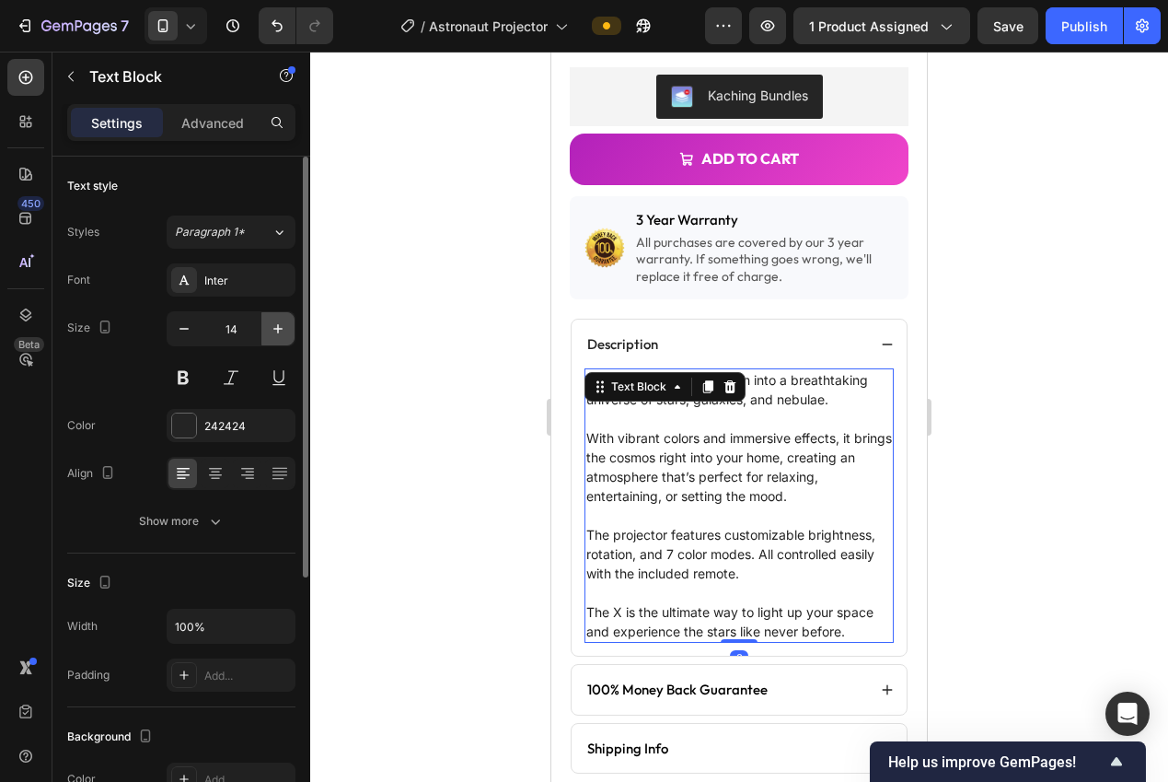
click at [278, 338] on button "button" at bounding box center [277, 328] width 33 height 33
type input "15"
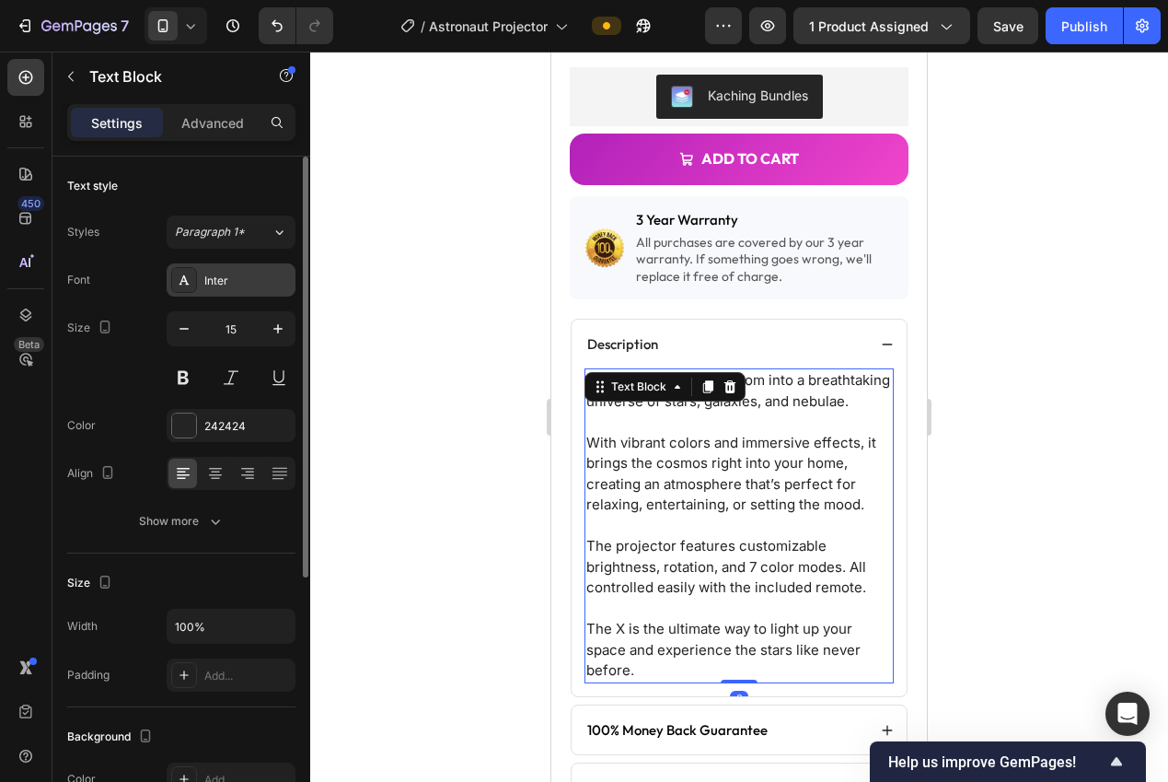
click at [222, 286] on div "Inter" at bounding box center [247, 280] width 87 height 17
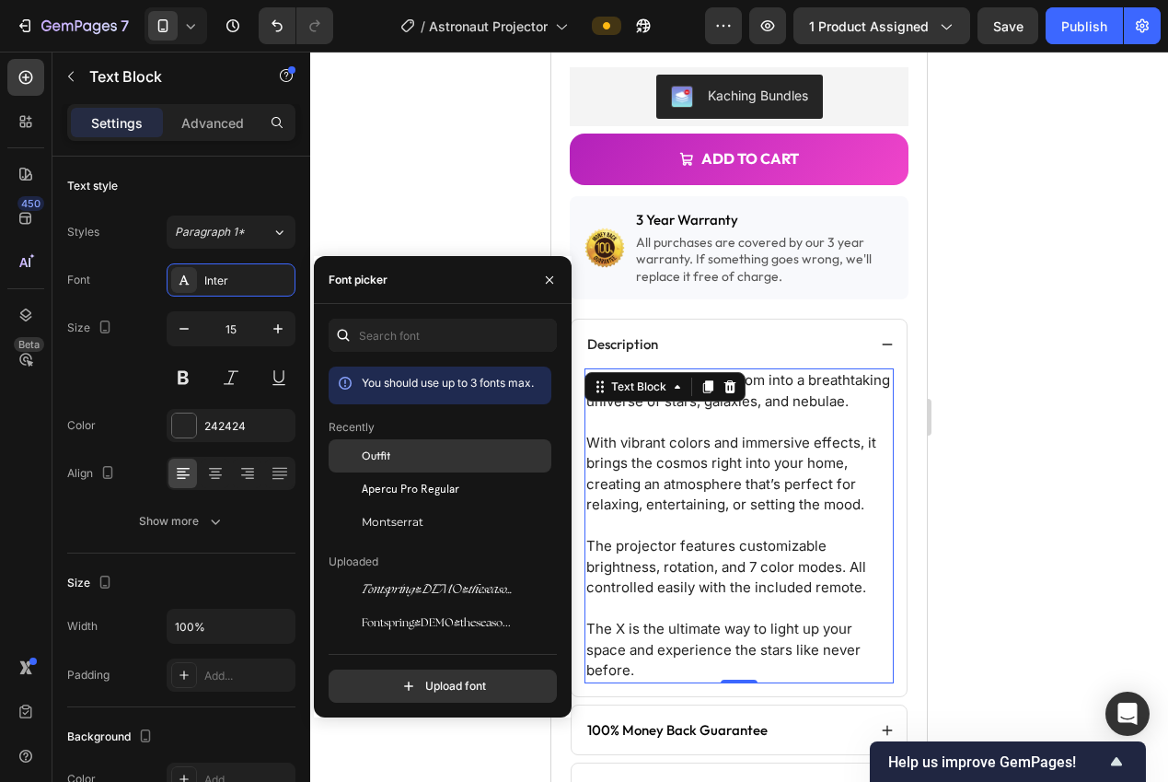
click at [382, 458] on span "Outfit" at bounding box center [376, 455] width 29 height 17
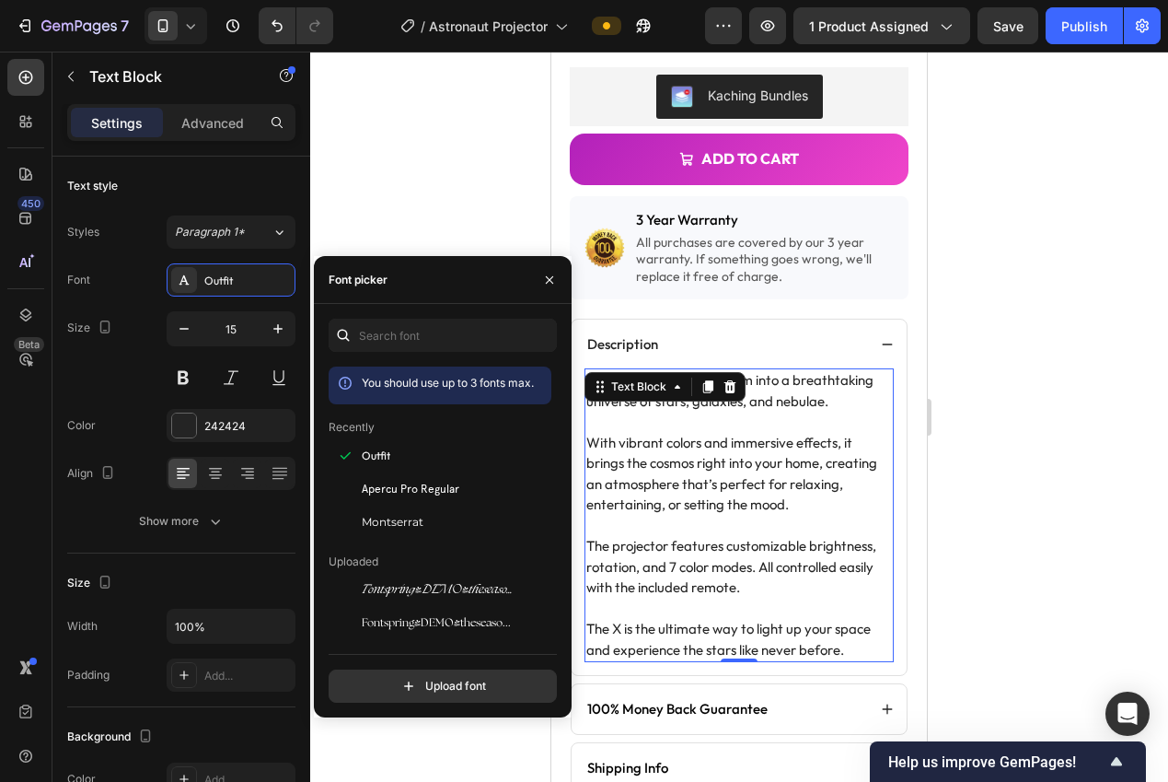
click at [361, 162] on div at bounding box center [739, 417] width 858 height 730
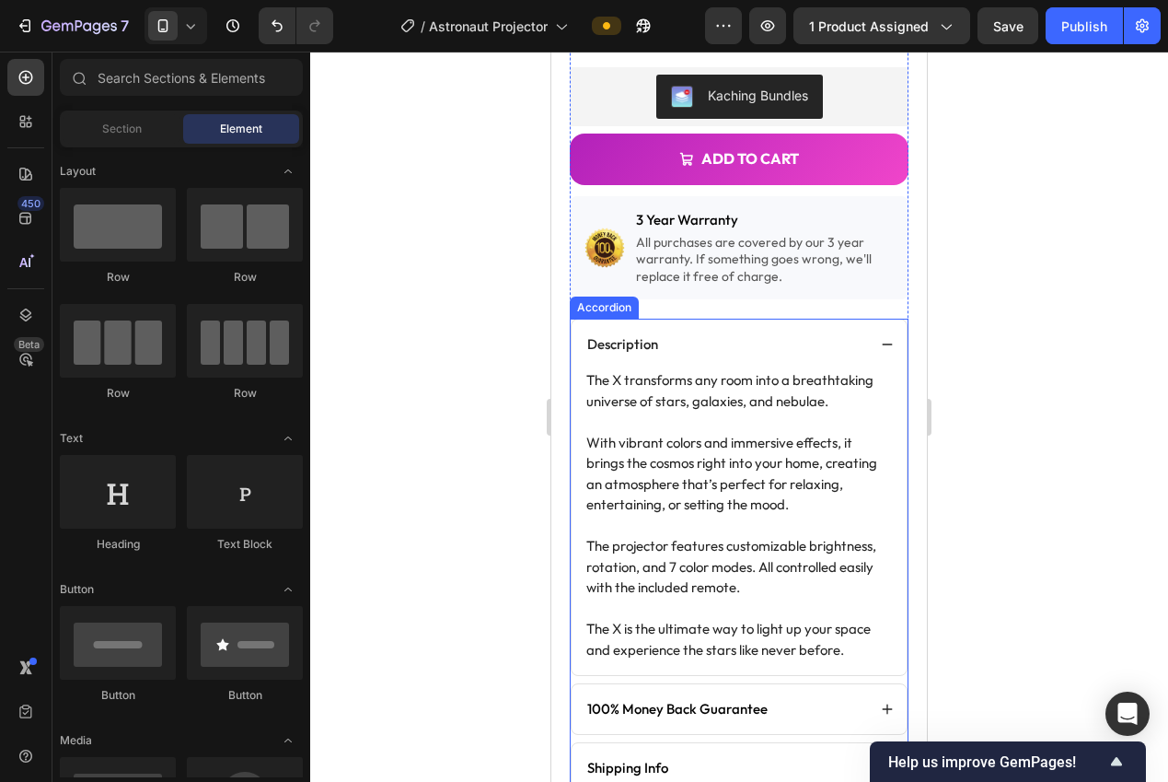
click at [1041, 409] on div at bounding box center [739, 417] width 858 height 730
click at [881, 338] on icon at bounding box center [887, 344] width 13 height 13
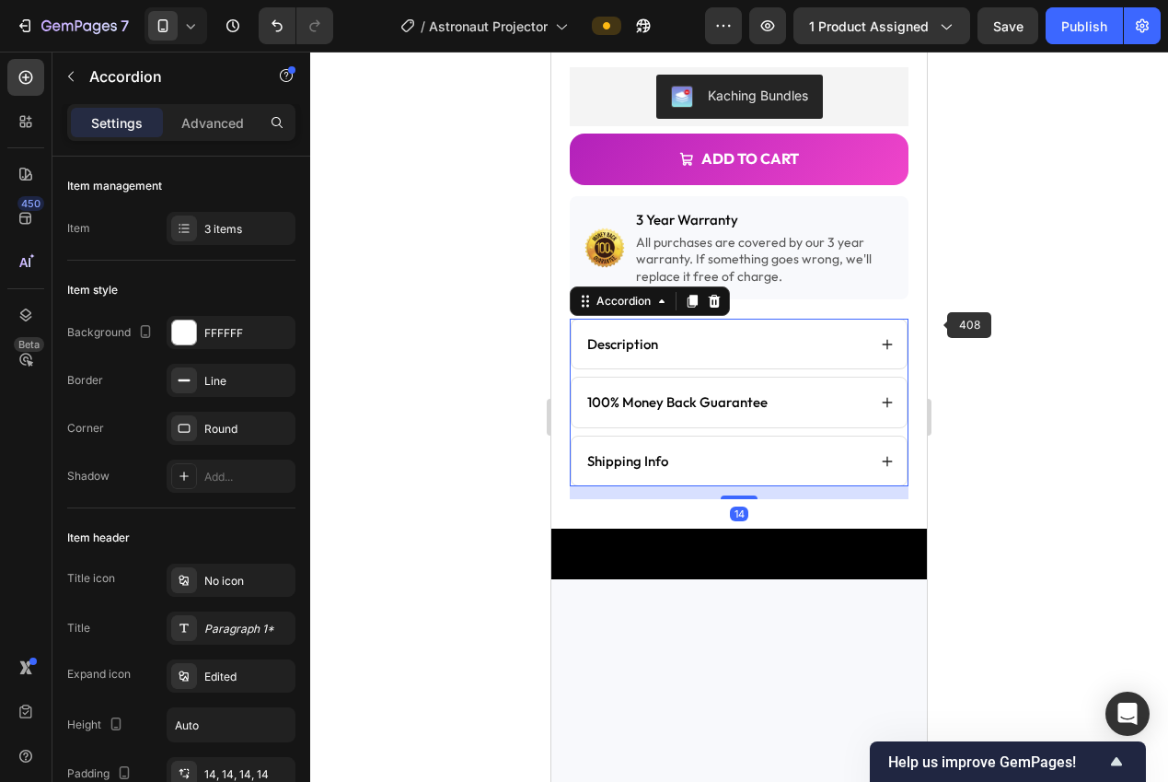
click at [964, 326] on div at bounding box center [739, 417] width 858 height 730
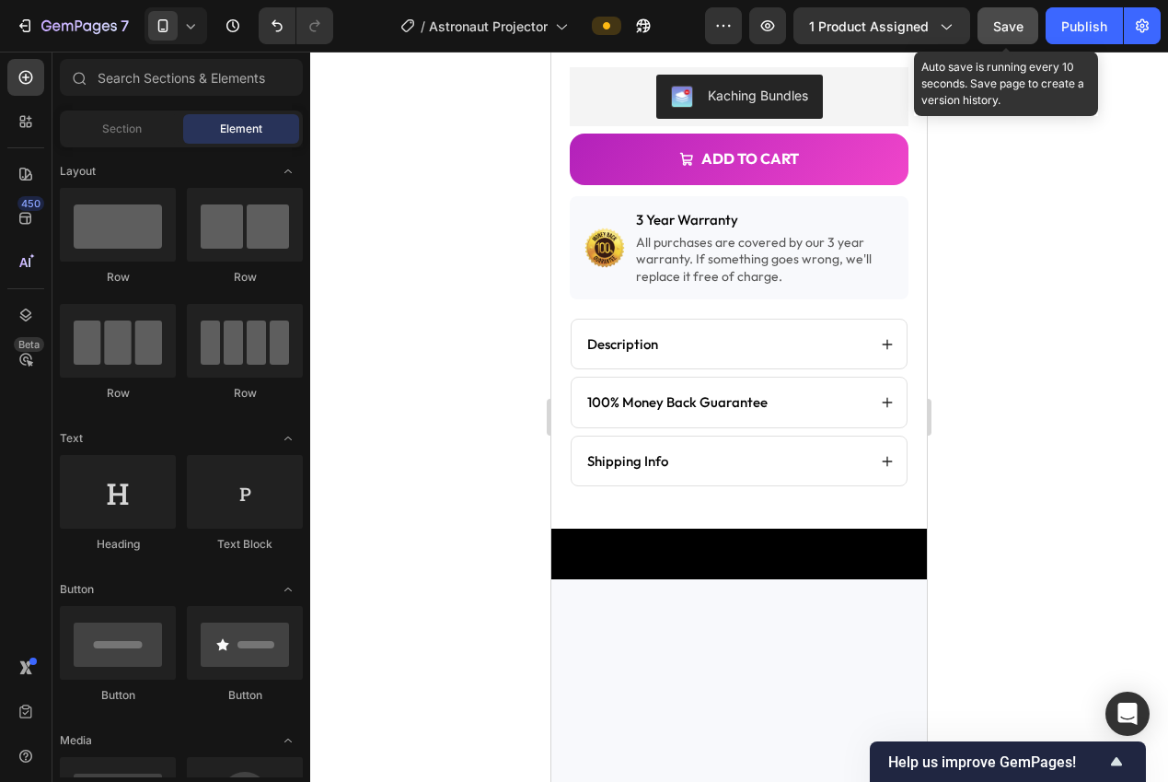
click at [1002, 29] on span "Save" at bounding box center [1008, 26] width 30 height 16
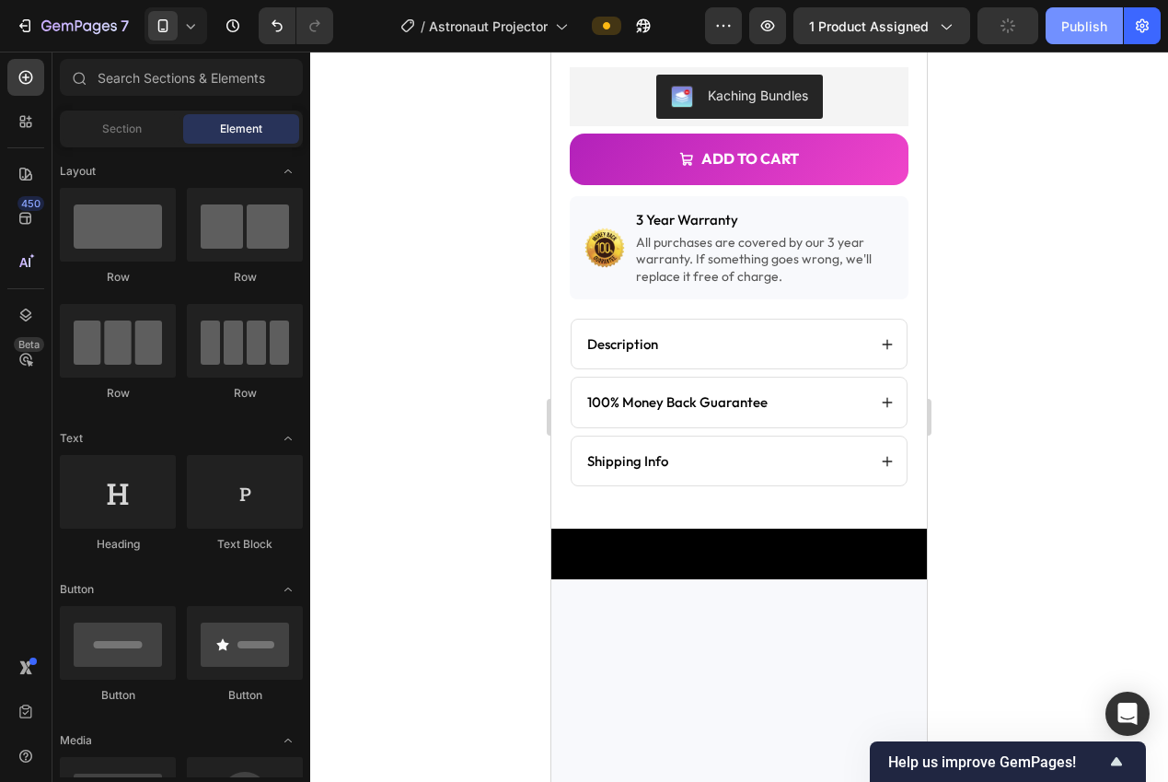
click at [1083, 34] on div "Publish" at bounding box center [1084, 26] width 46 height 19
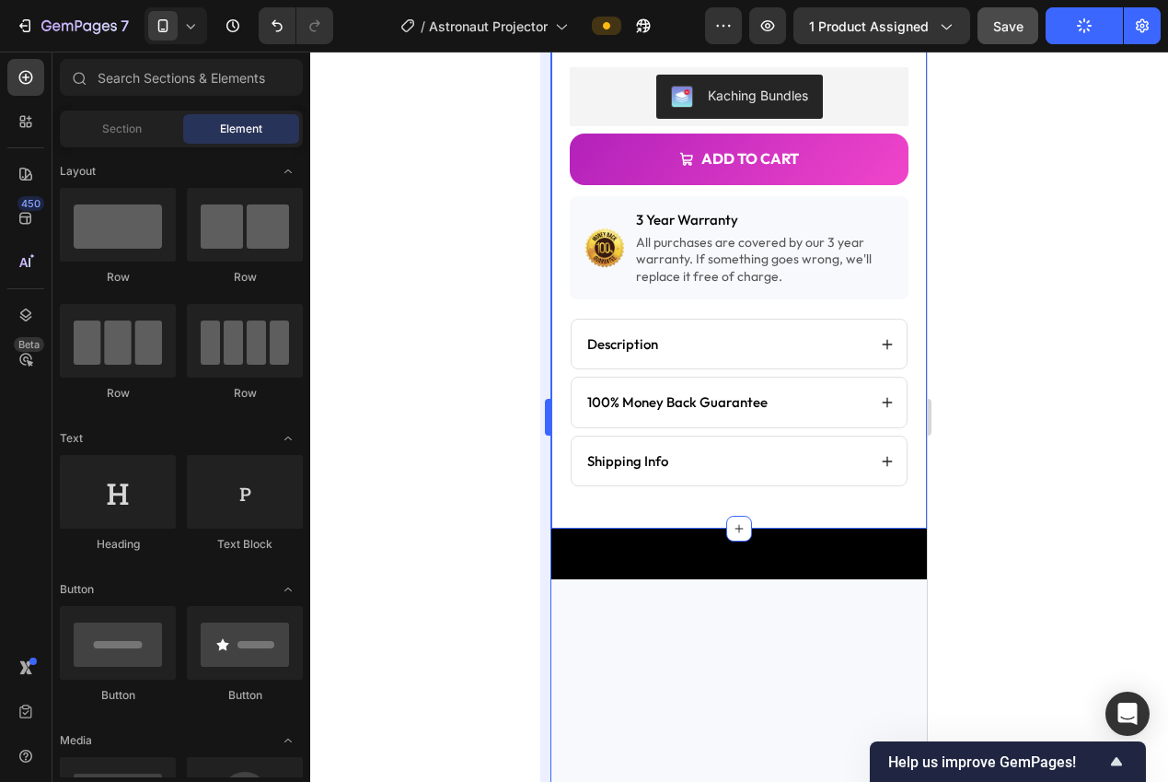
drag, startPoint x: 514, startPoint y: 364, endPoint x: 546, endPoint y: 339, distance: 40.7
click at [514, 364] on div at bounding box center [739, 417] width 858 height 730
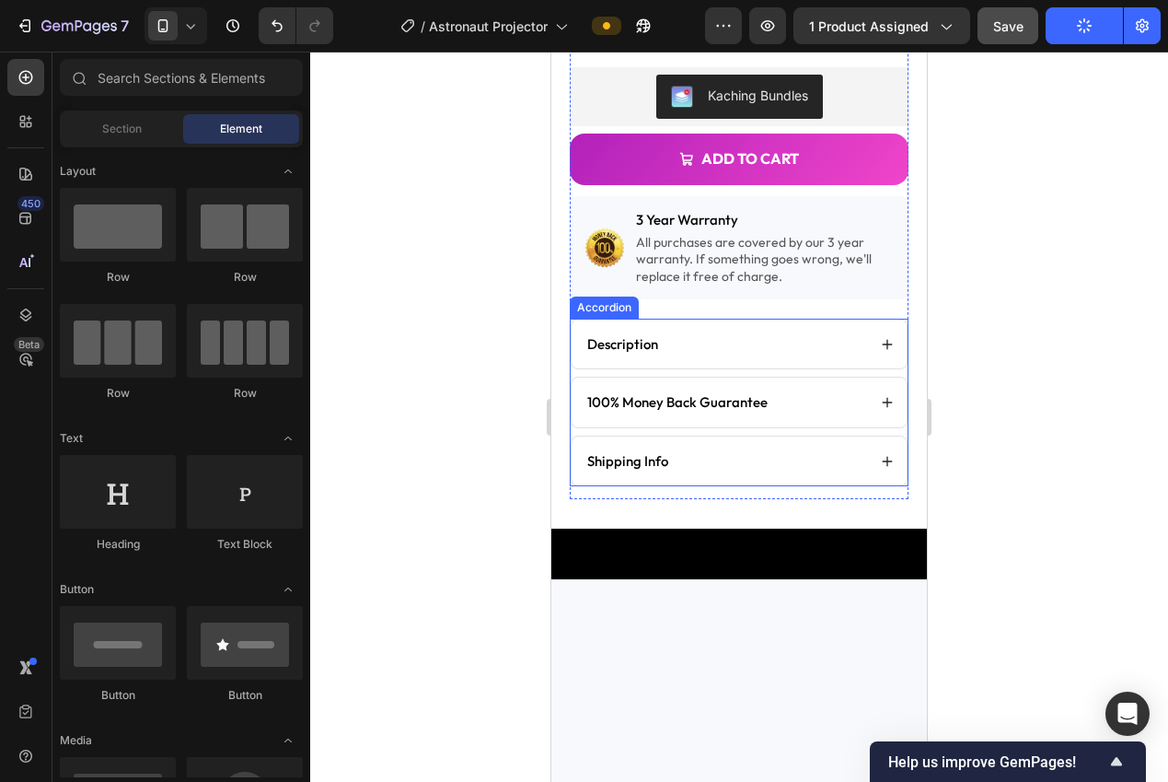
drag, startPoint x: 602, startPoint y: 295, endPoint x: 578, endPoint y: 295, distance: 24.0
click at [602, 299] on div "Accordion" at bounding box center [605, 307] width 62 height 17
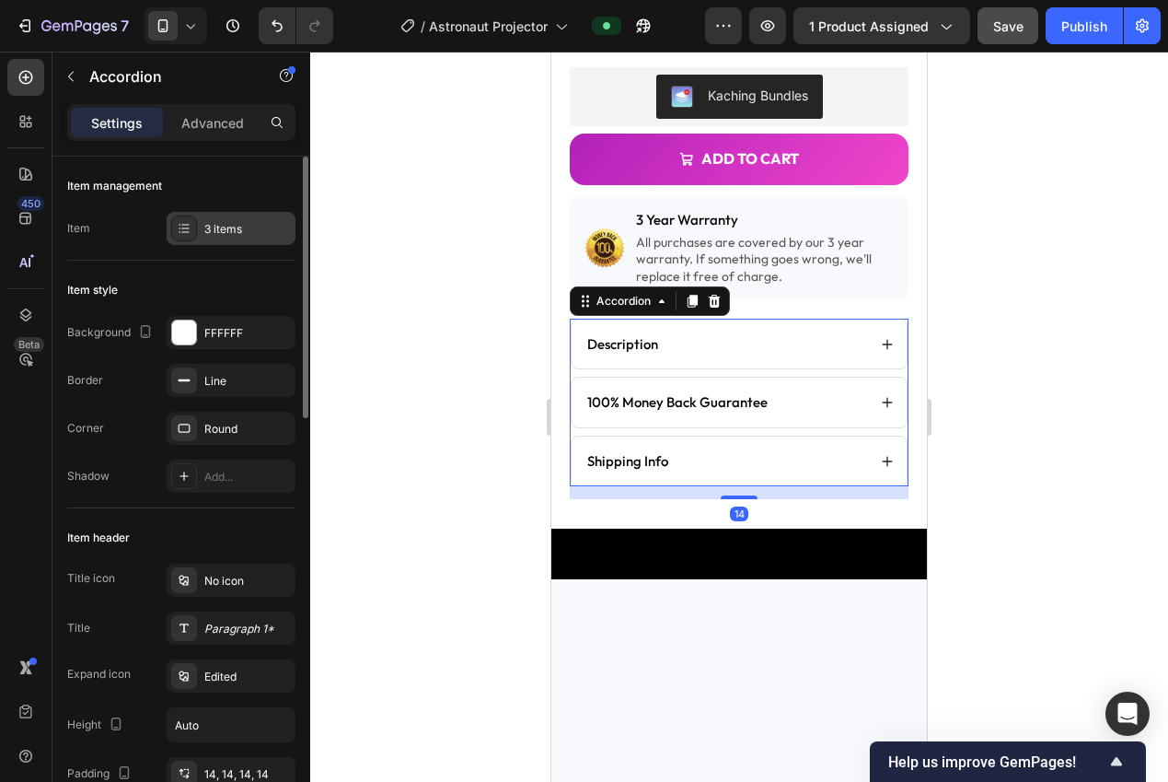
click at [240, 238] on div "3 items" at bounding box center [231, 228] width 129 height 33
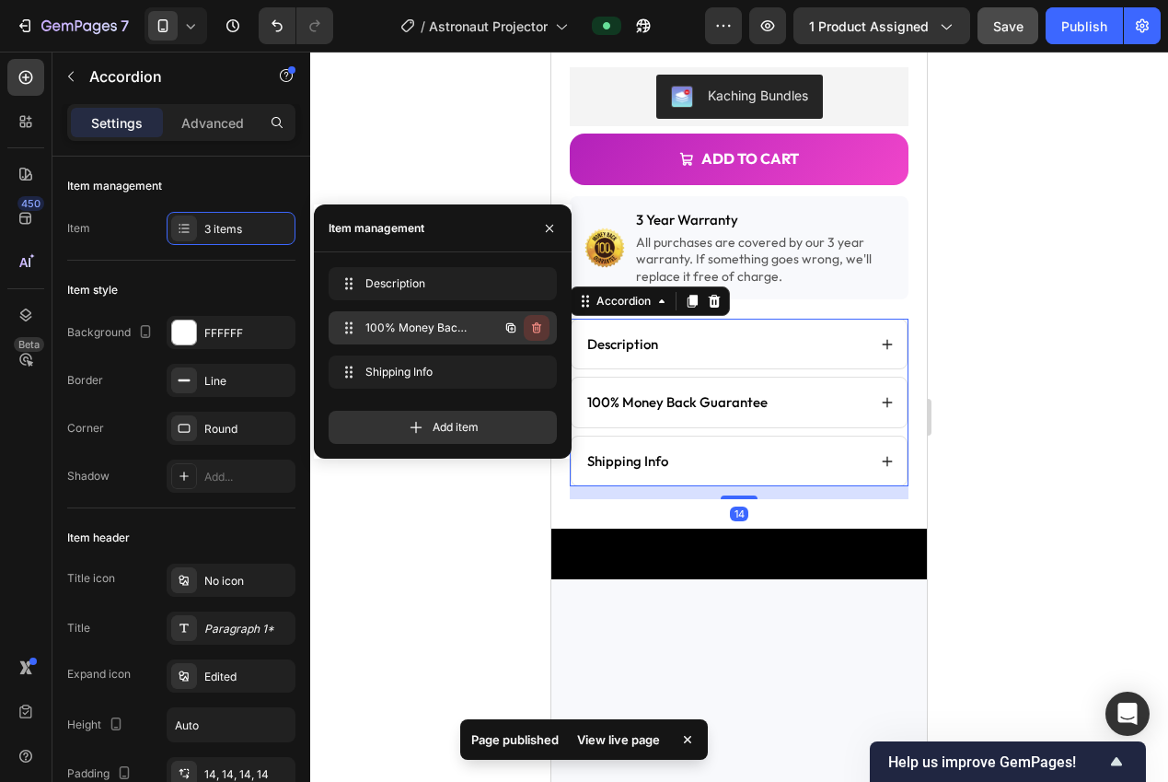
click at [540, 327] on icon "button" at bounding box center [536, 327] width 15 height 15
click at [540, 327] on div "Delete" at bounding box center [524, 327] width 34 height 17
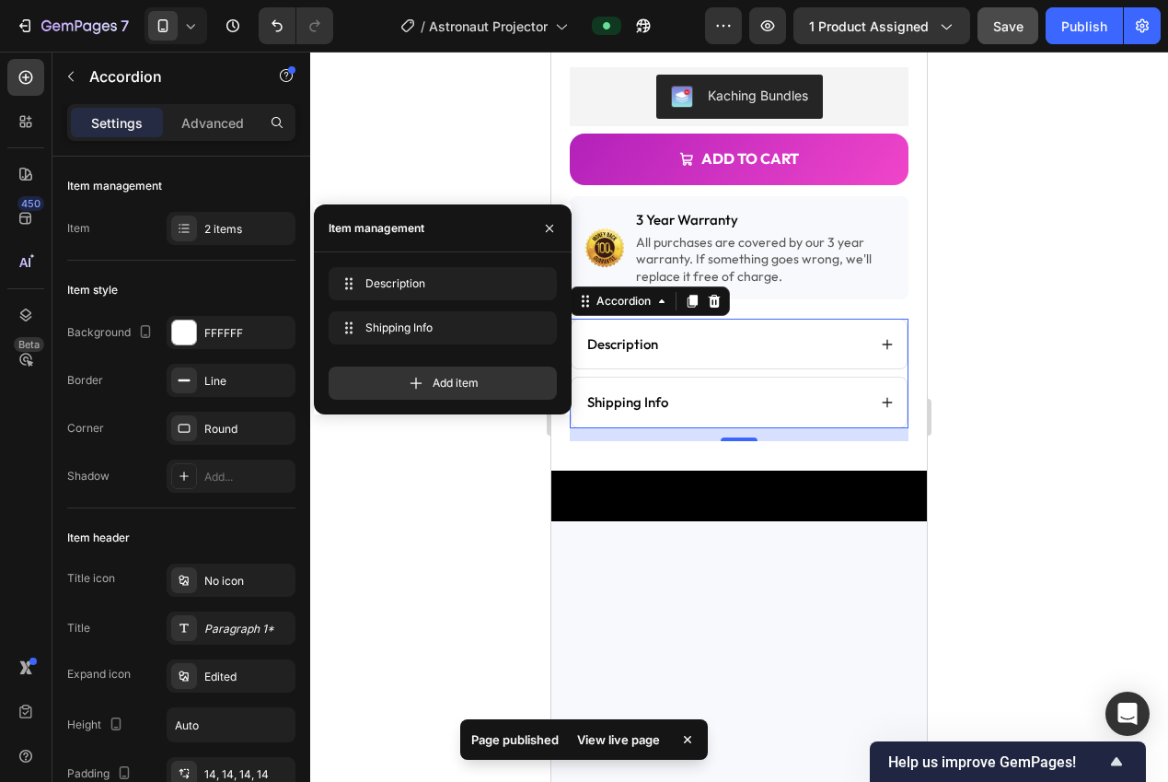
click at [1096, 384] on div at bounding box center [739, 417] width 858 height 730
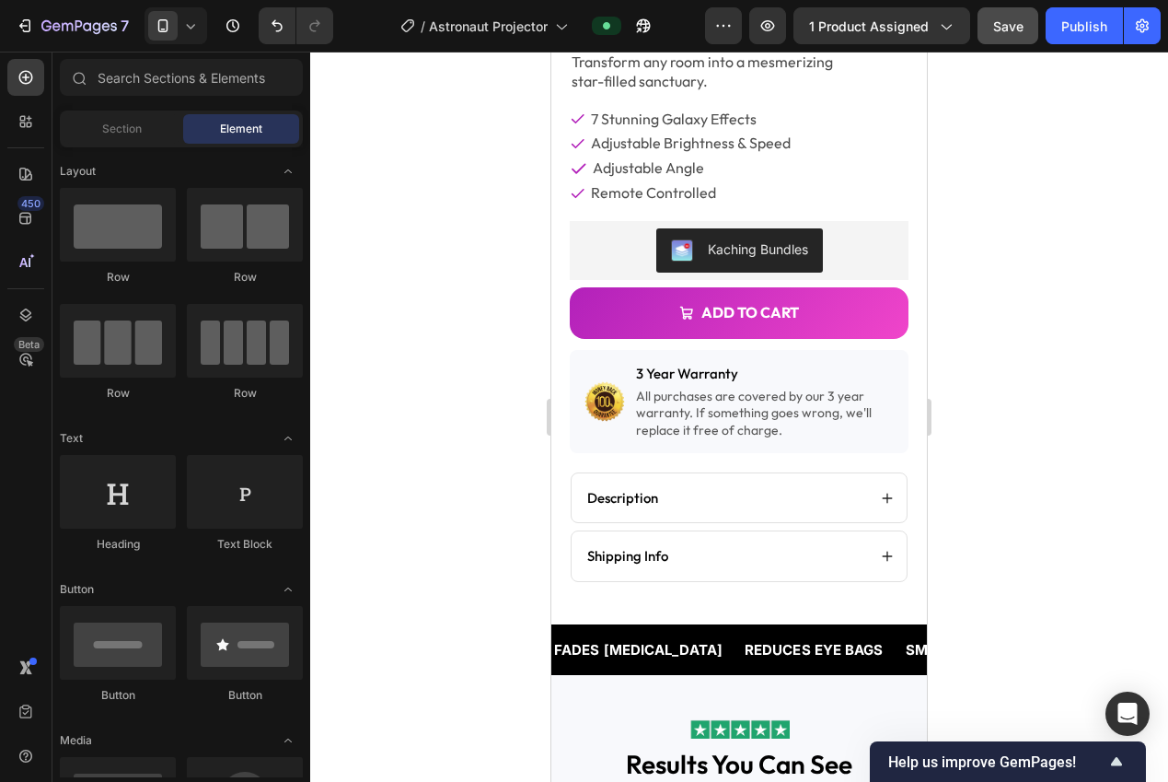
scroll to position [599, 0]
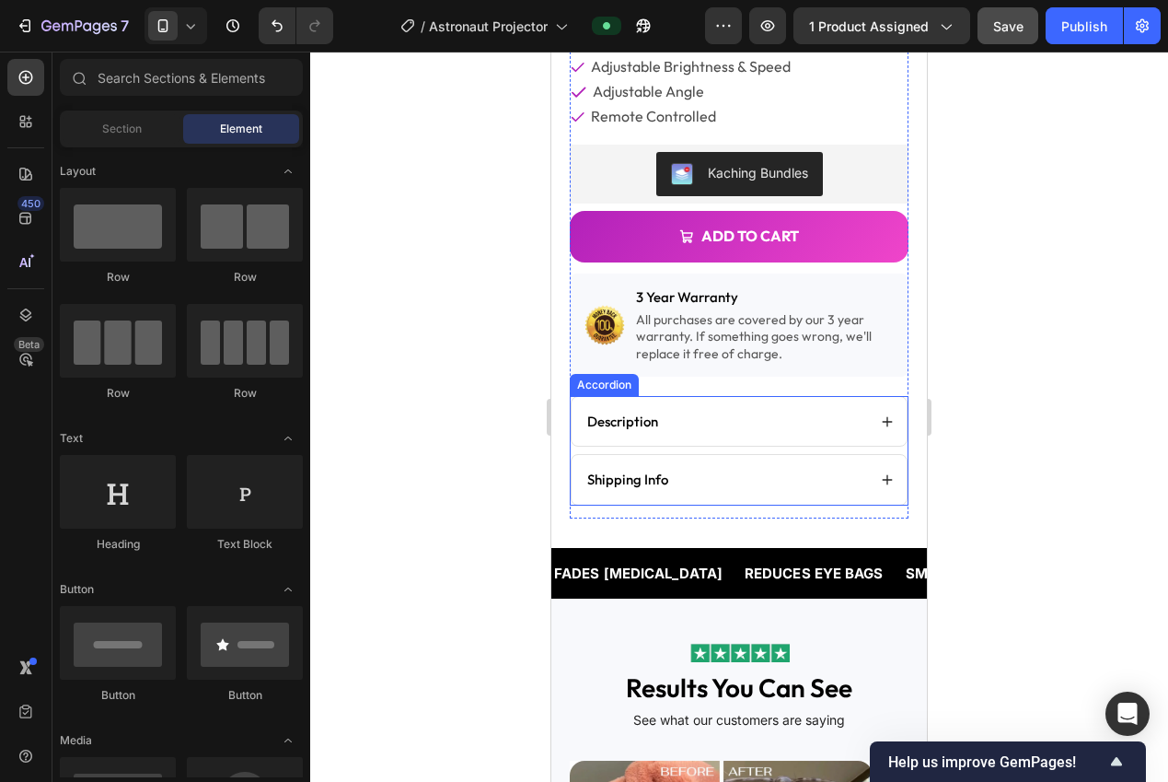
click at [609, 377] on div "Accordion" at bounding box center [605, 385] width 62 height 17
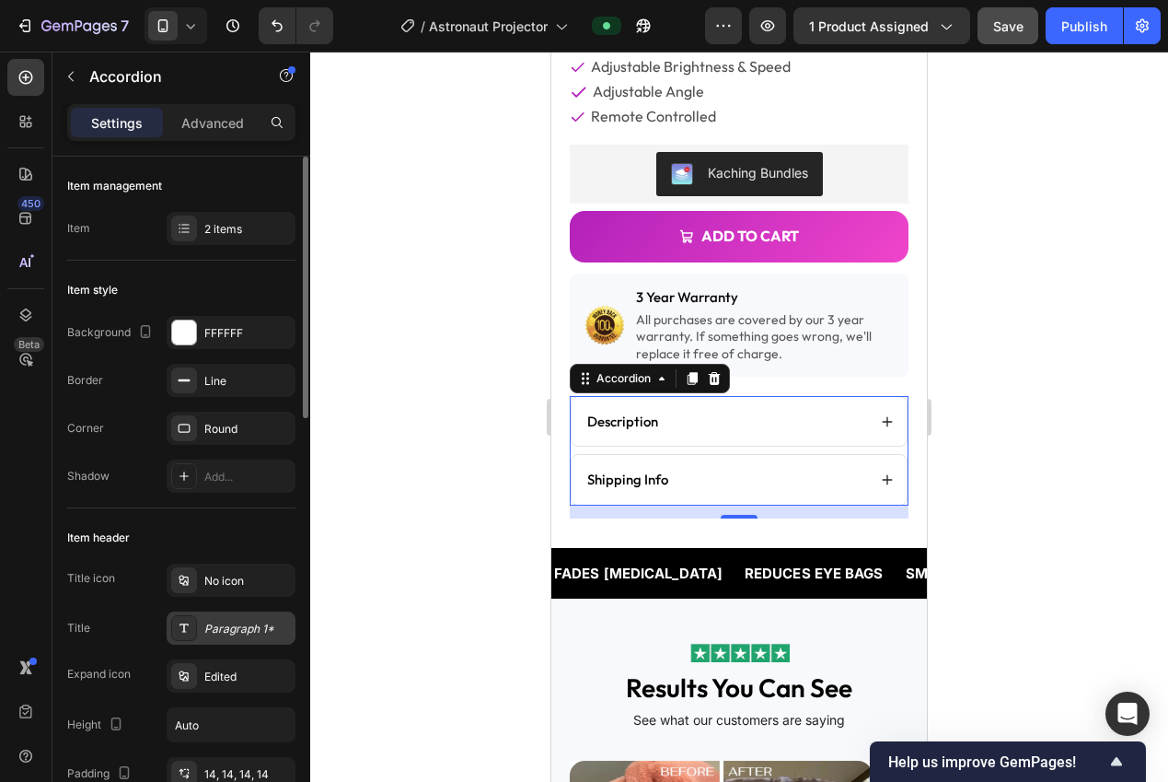
click at [219, 638] on div "Paragraph 1*" at bounding box center [231, 627] width 129 height 33
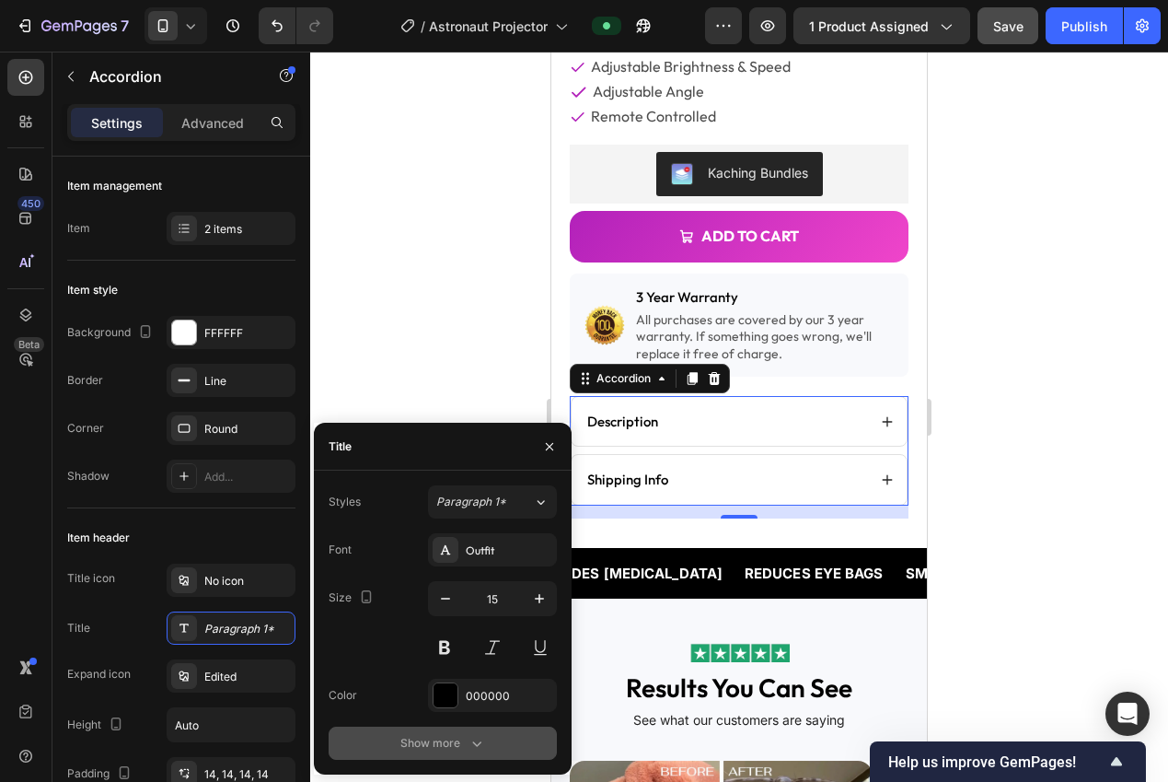
click at [475, 739] on icon "button" at bounding box center [477, 743] width 18 height 18
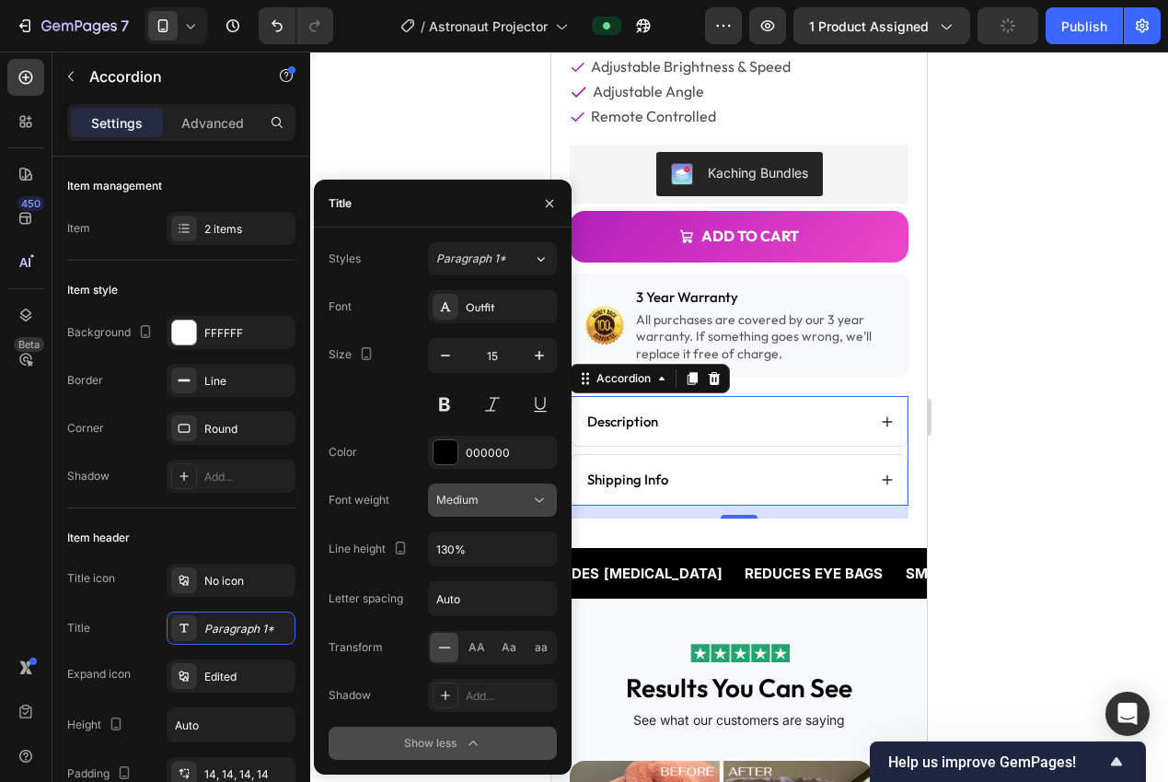
click at [515, 494] on div "Medium" at bounding box center [483, 500] width 94 height 17
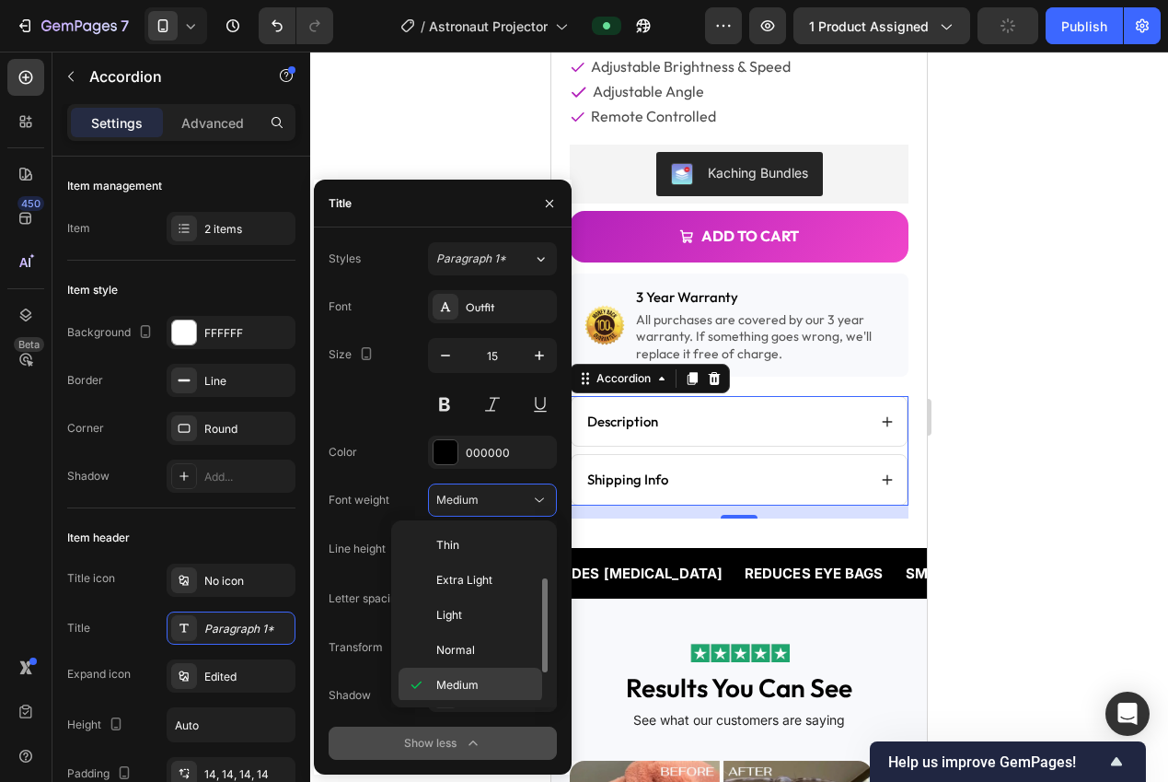
scroll to position [33, 0]
click at [476, 687] on span "Semi Bold" at bounding box center [462, 686] width 52 height 17
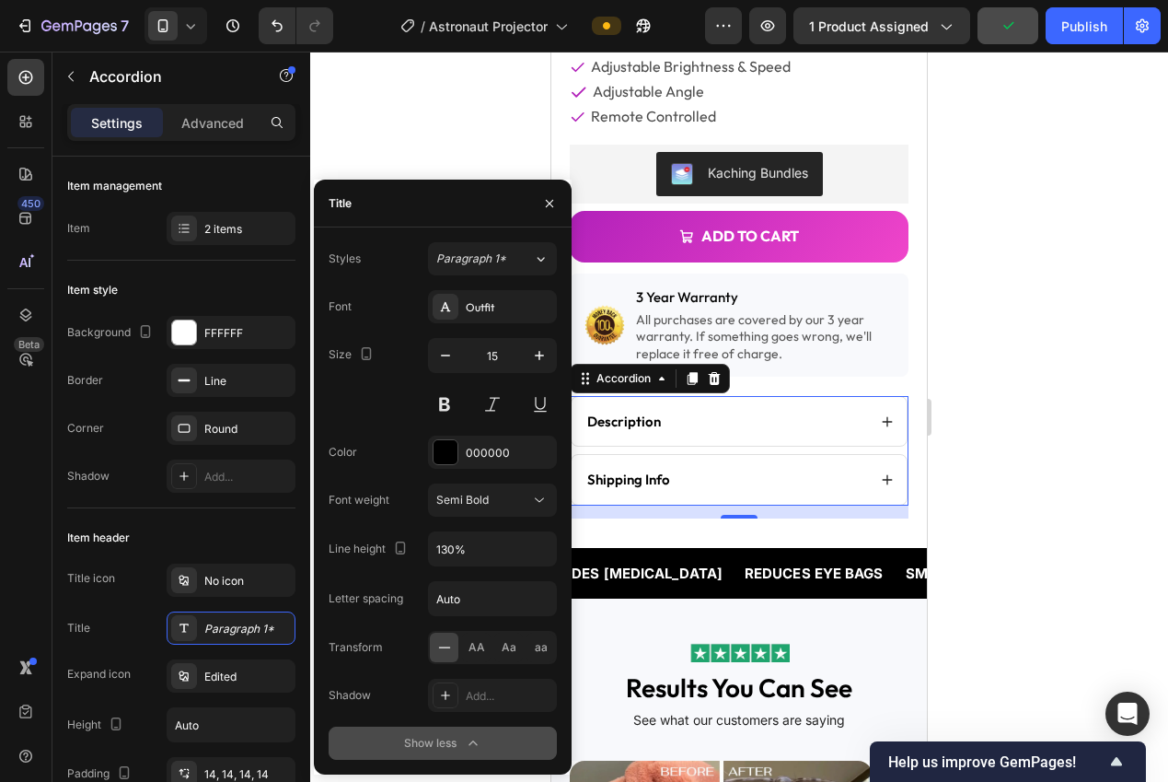
click at [1037, 505] on div at bounding box center [739, 417] width 858 height 730
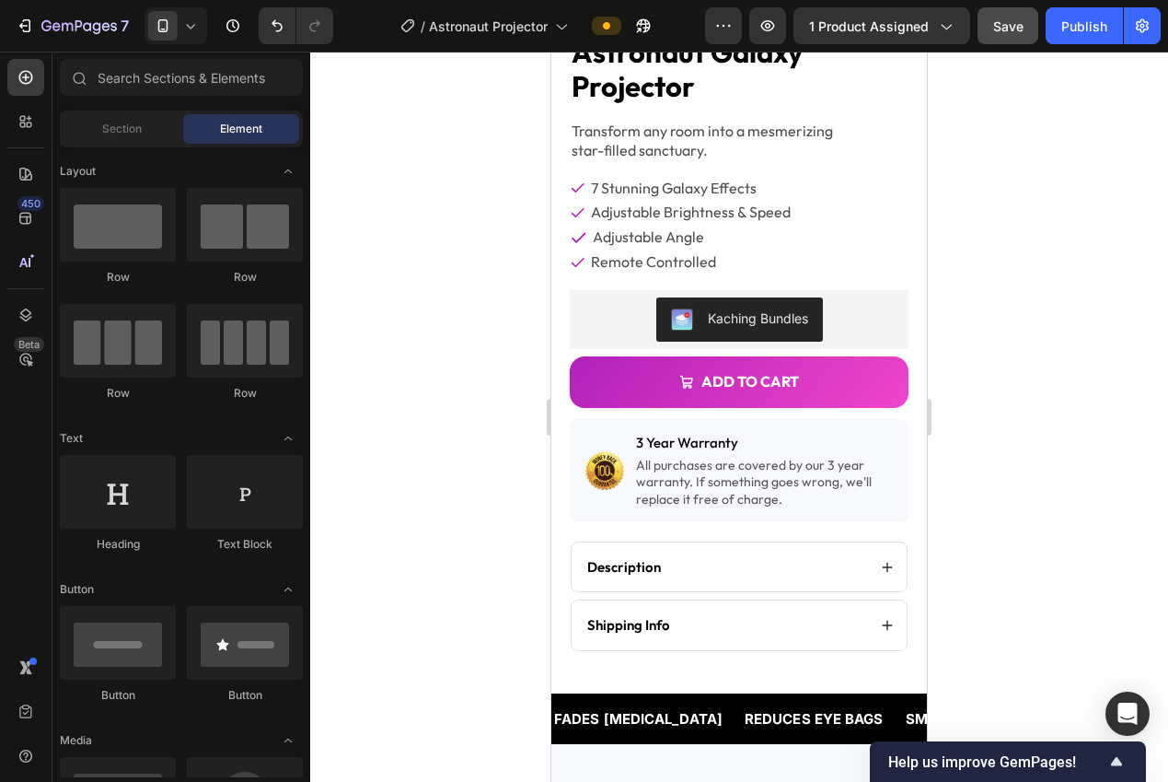
scroll to position [469, 0]
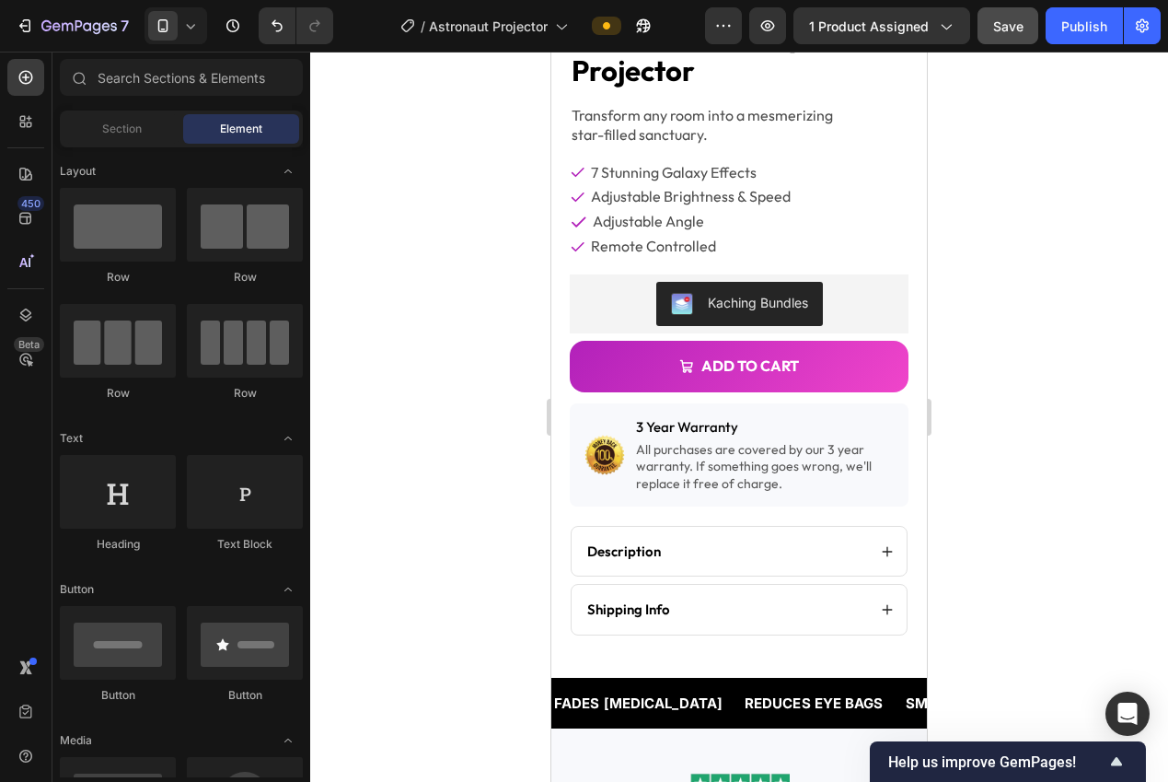
drag, startPoint x: 920, startPoint y: 150, endPoint x: 1485, endPoint y: 186, distance: 566.4
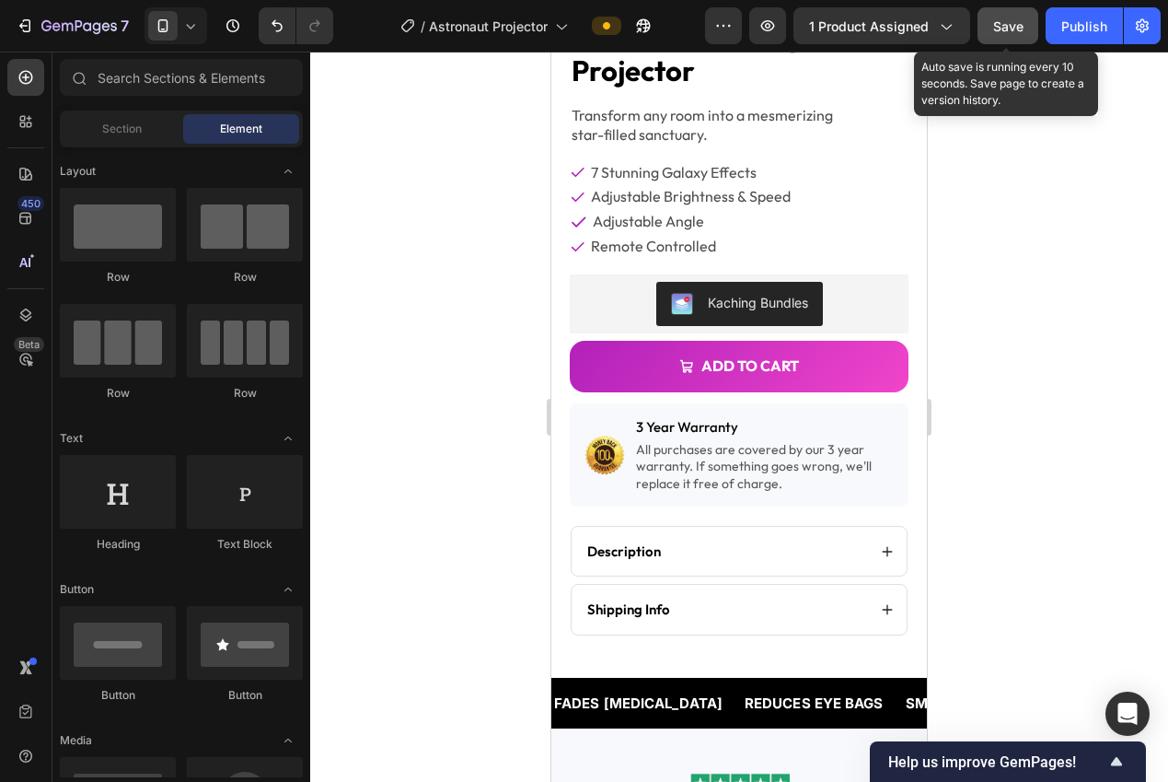
click at [998, 21] on span "Save" at bounding box center [1008, 26] width 30 height 16
click at [1075, 22] on div "Publish" at bounding box center [1084, 26] width 46 height 19
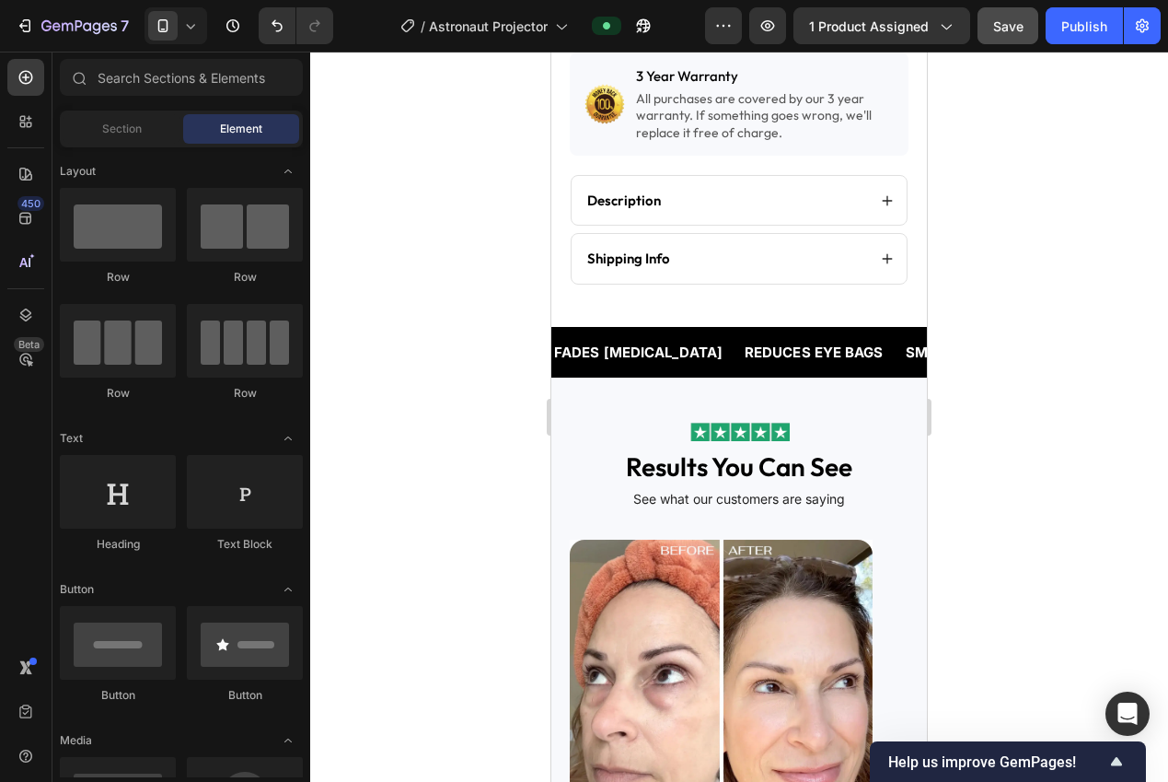
scroll to position [821, 0]
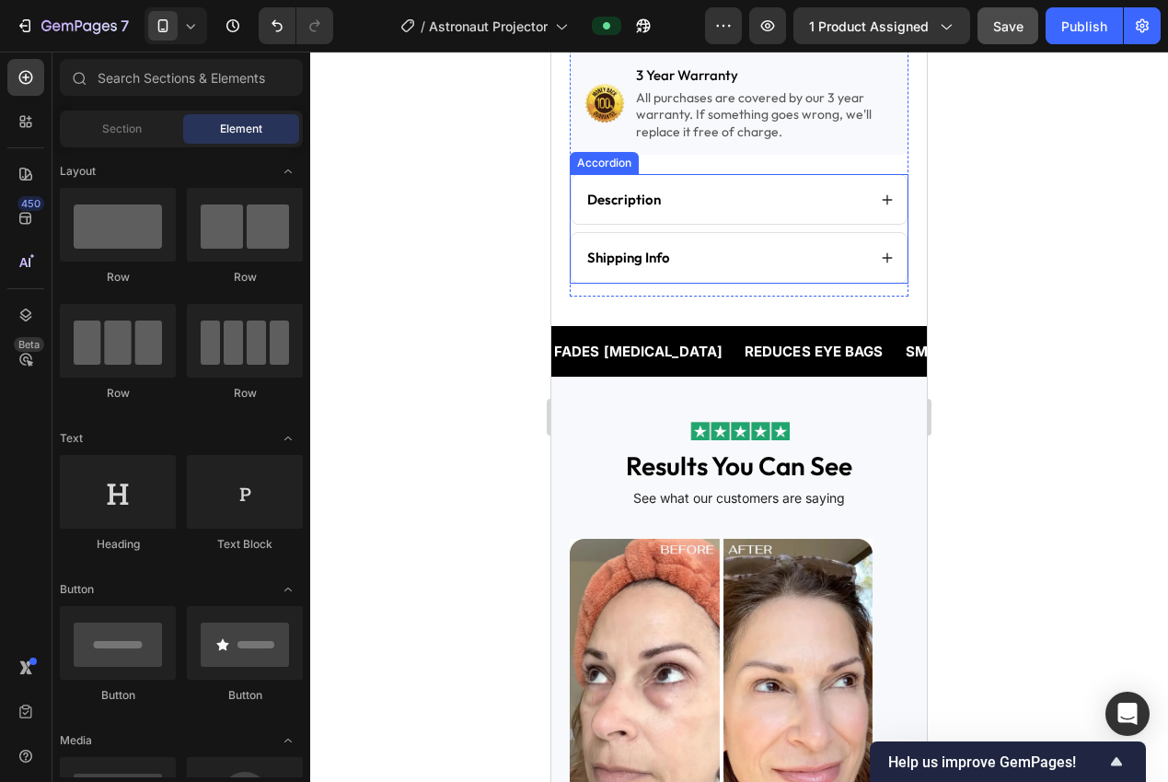
click at [881, 251] on icon at bounding box center [887, 257] width 13 height 13
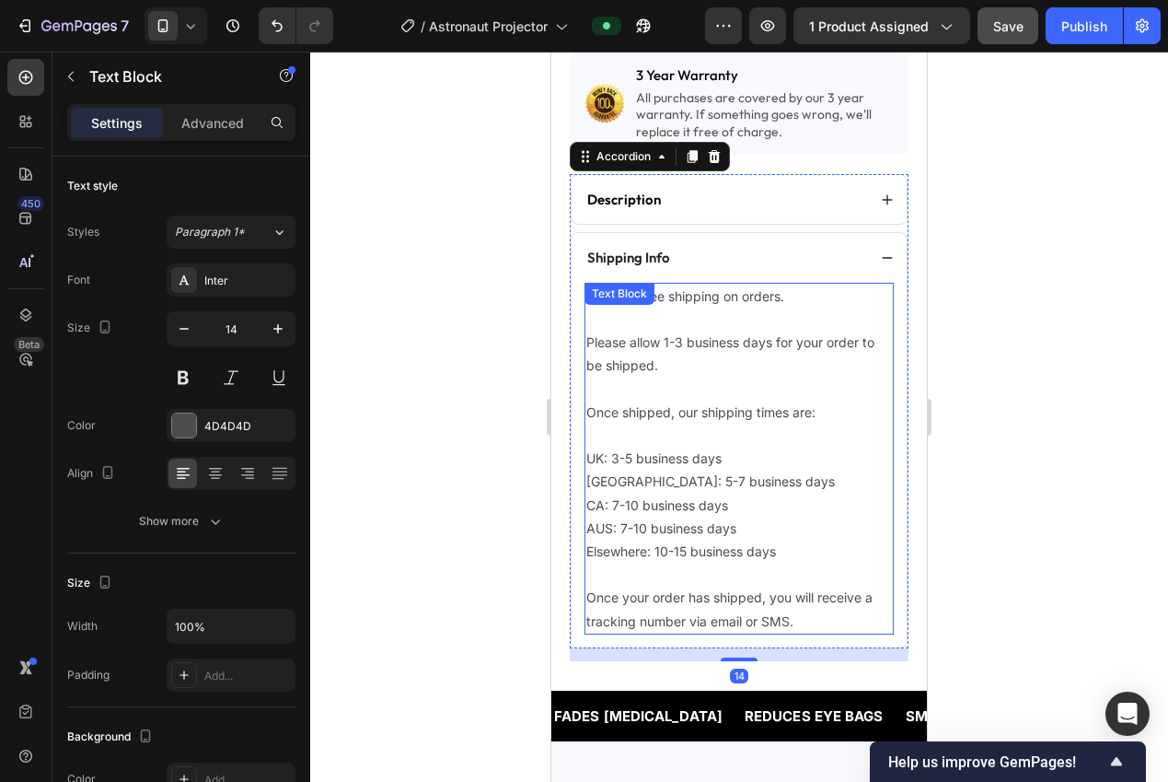
click at [761, 377] on p at bounding box center [739, 388] width 306 height 23
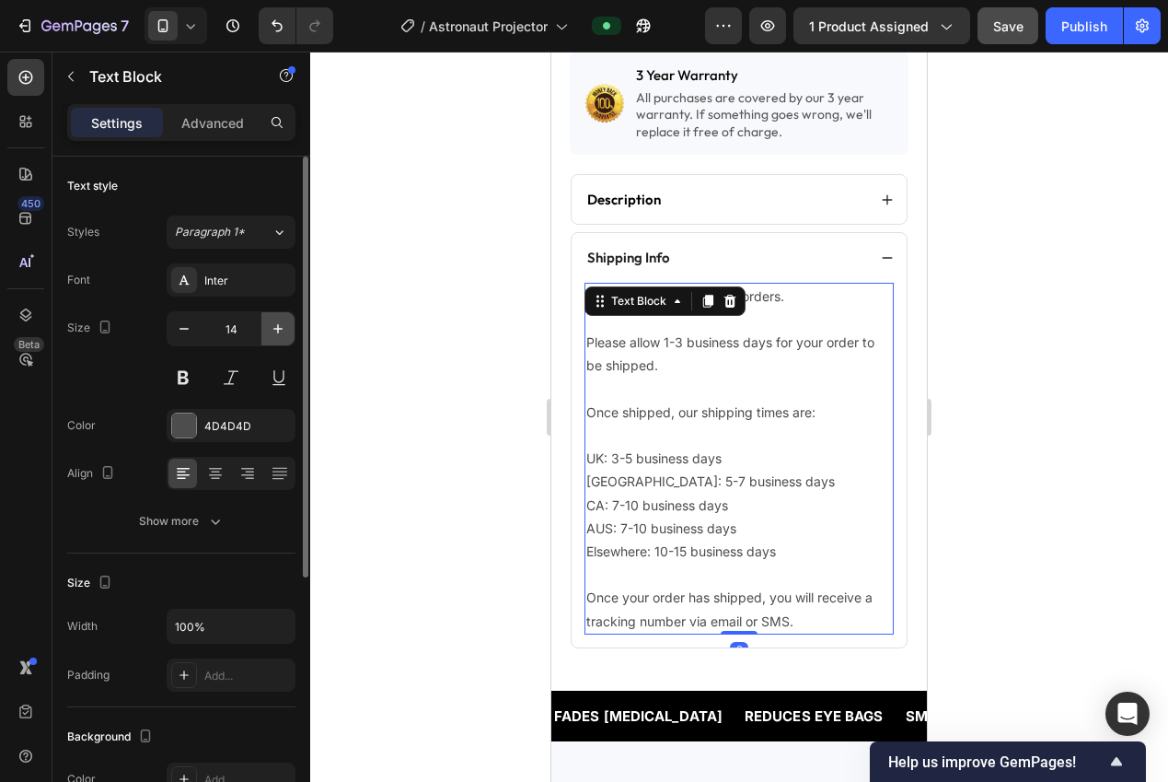
click at [275, 324] on icon "button" at bounding box center [278, 328] width 18 height 18
type input "15"
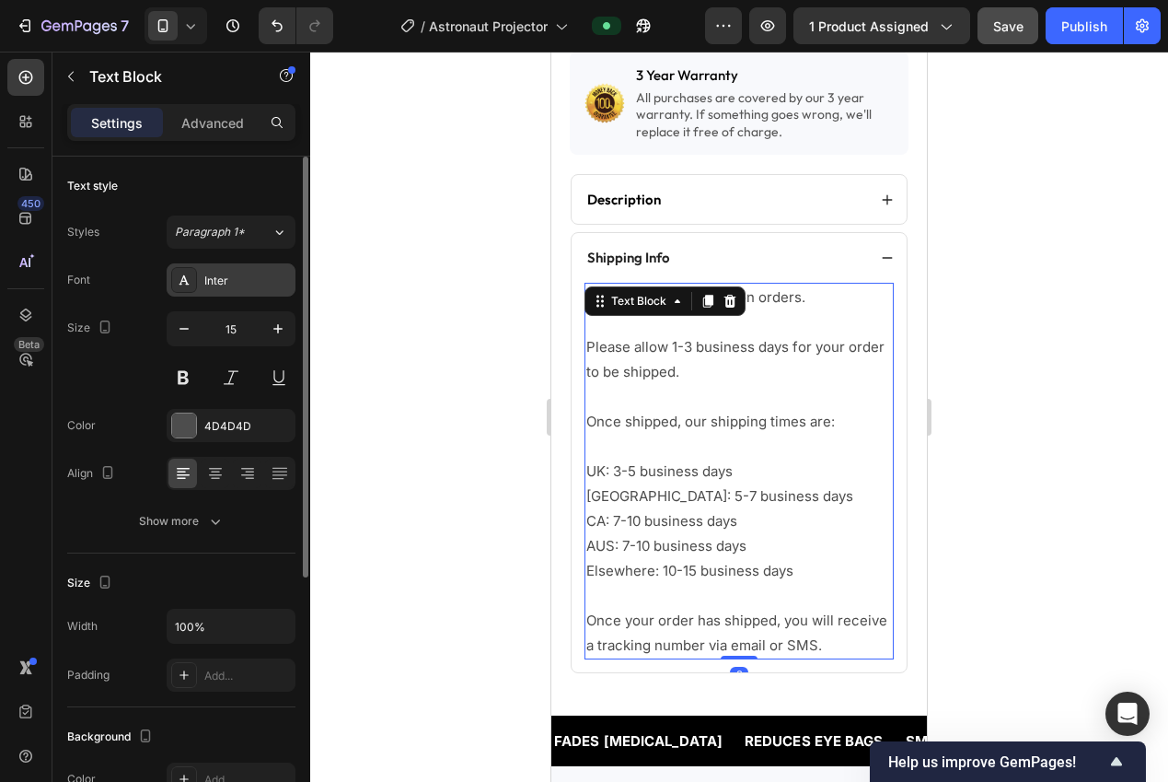
click at [248, 280] on div "Inter" at bounding box center [247, 280] width 87 height 17
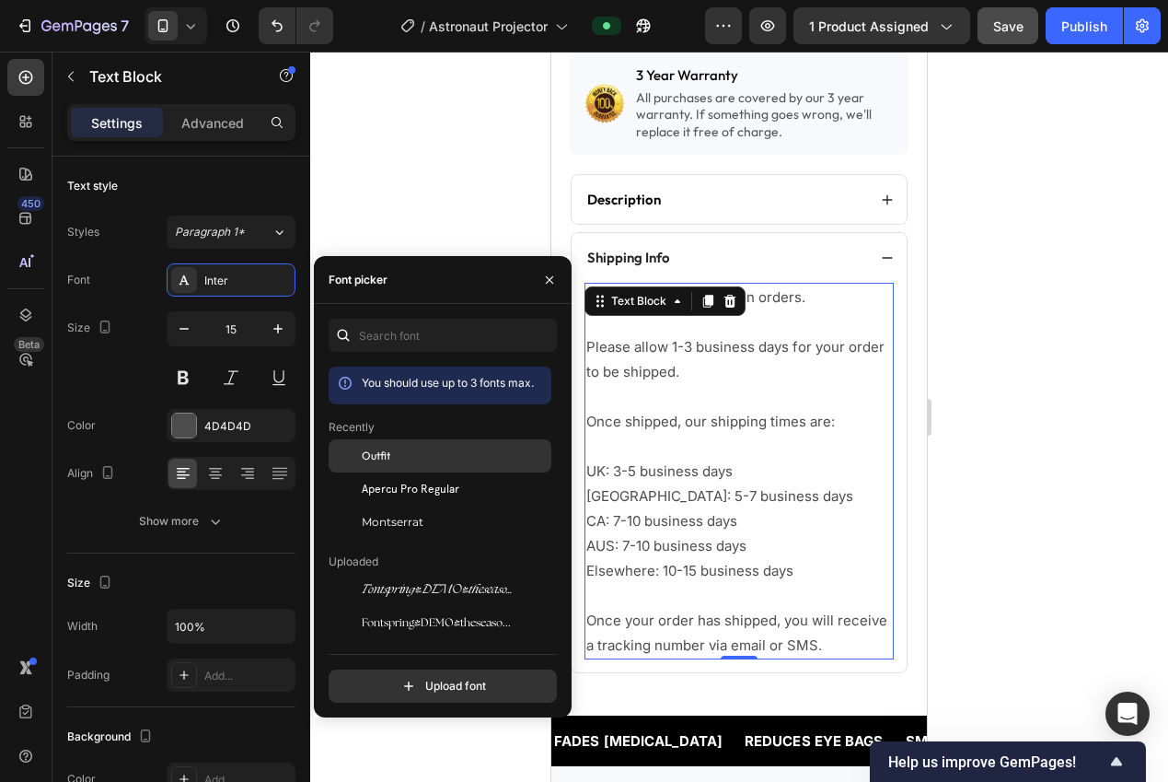
click at [390, 451] on div "Outfit" at bounding box center [455, 455] width 186 height 17
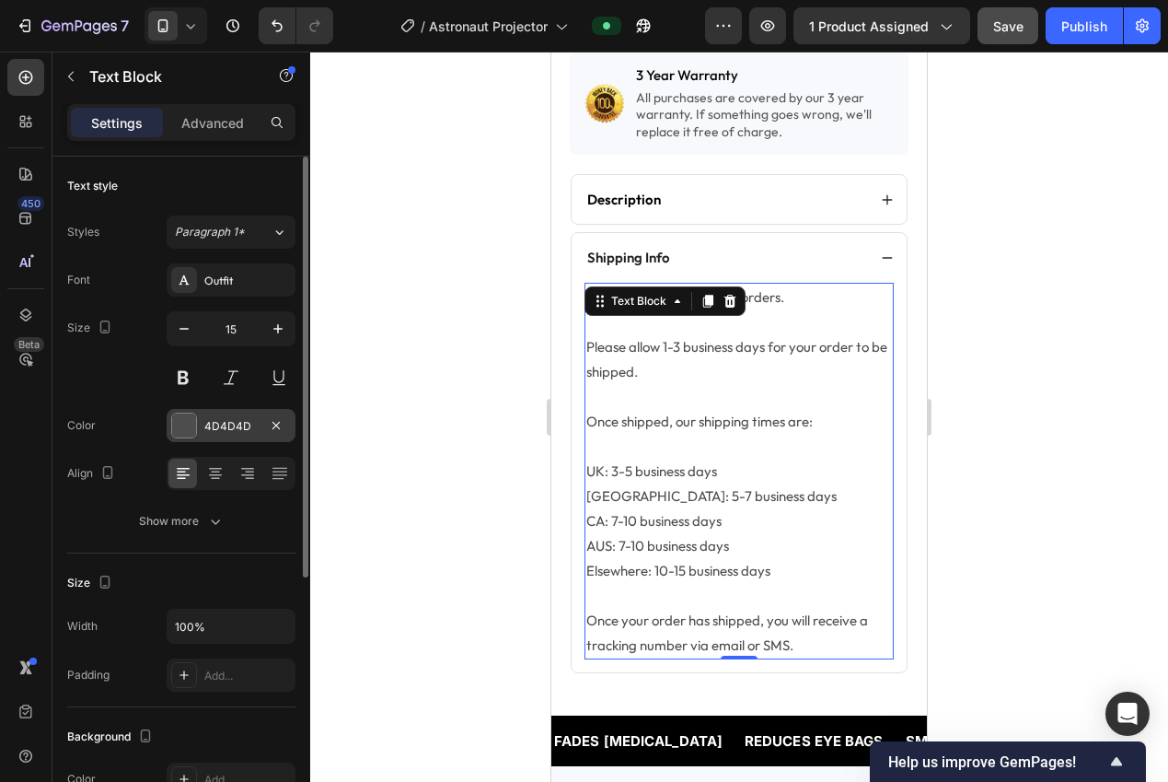
drag, startPoint x: 237, startPoint y: 433, endPoint x: 249, endPoint y: 439, distance: 14.4
click at [237, 433] on div "4D4D4D" at bounding box center [230, 426] width 53 height 17
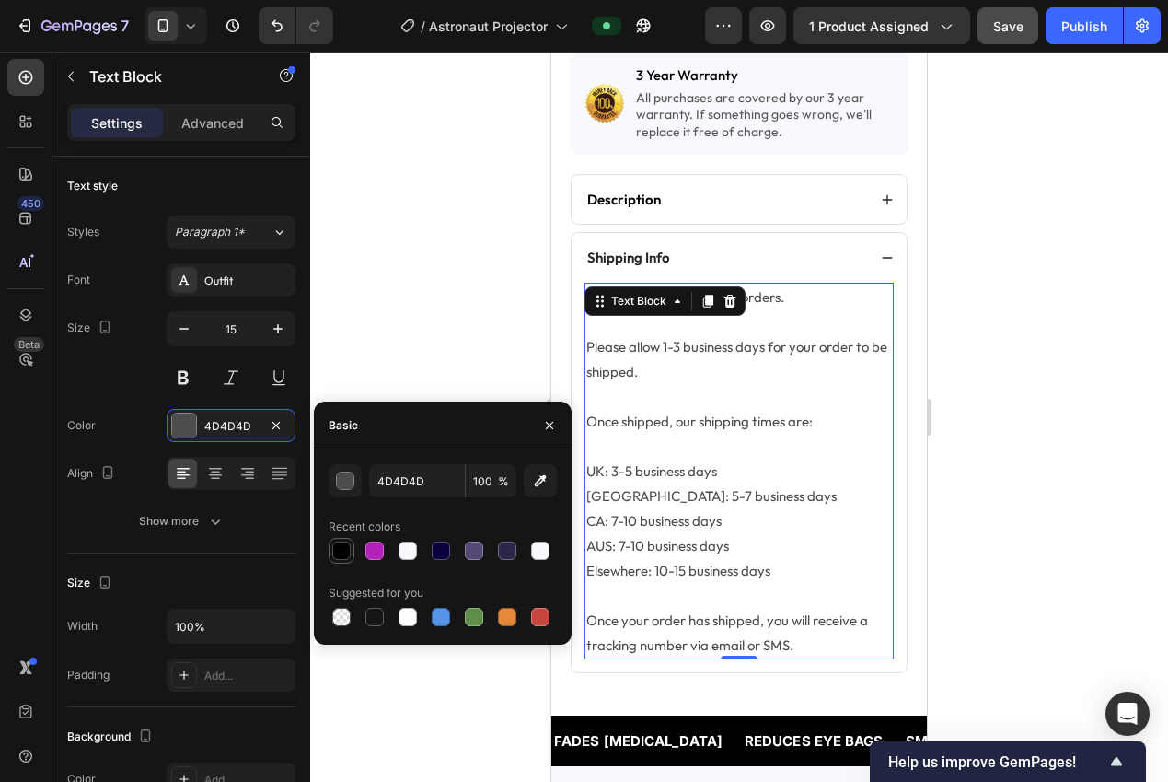
click at [345, 550] on div at bounding box center [341, 550] width 18 height 18
type input "000000"
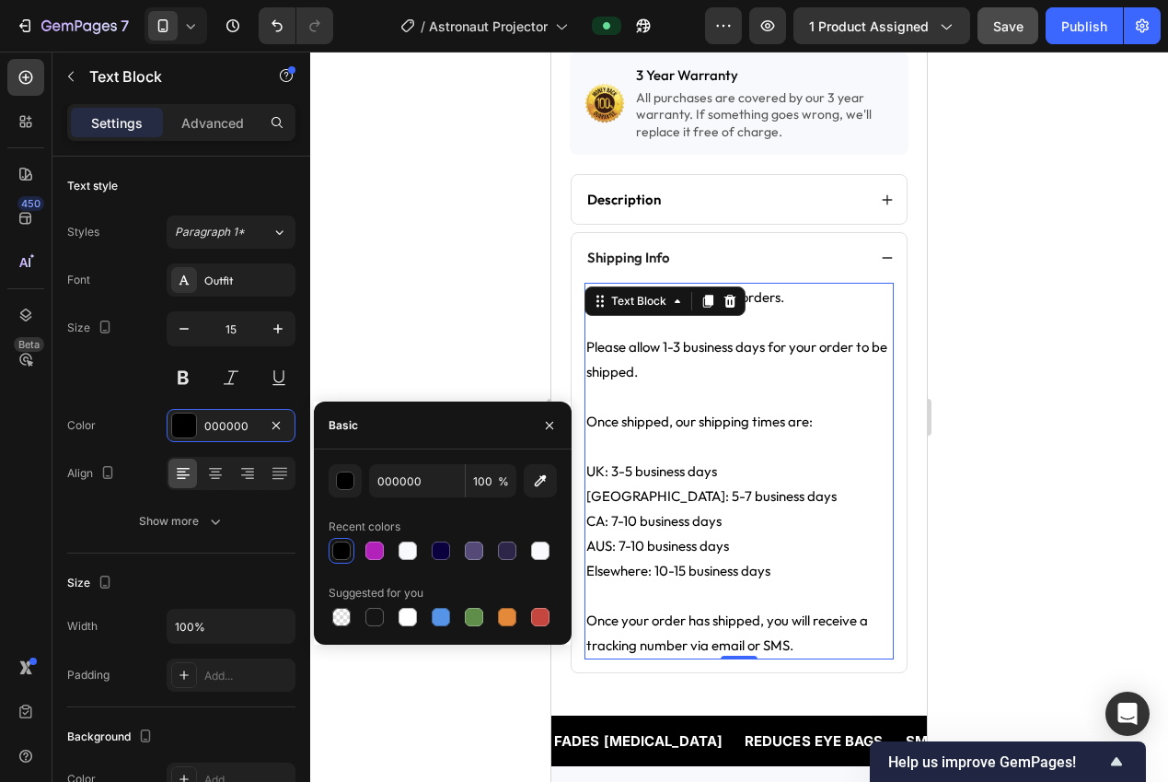
click at [366, 345] on div at bounding box center [739, 417] width 858 height 730
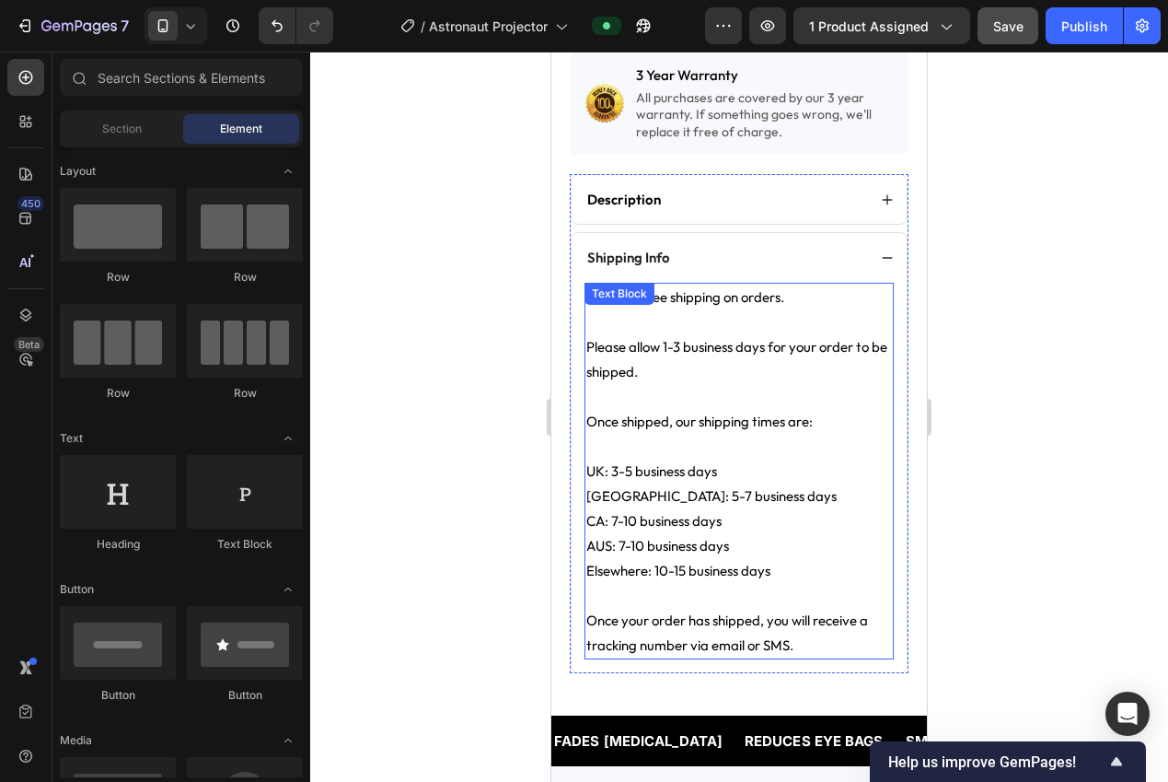
click at [762, 363] on p "Please allow 1-3 business days for your order to be shipped." at bounding box center [739, 359] width 306 height 50
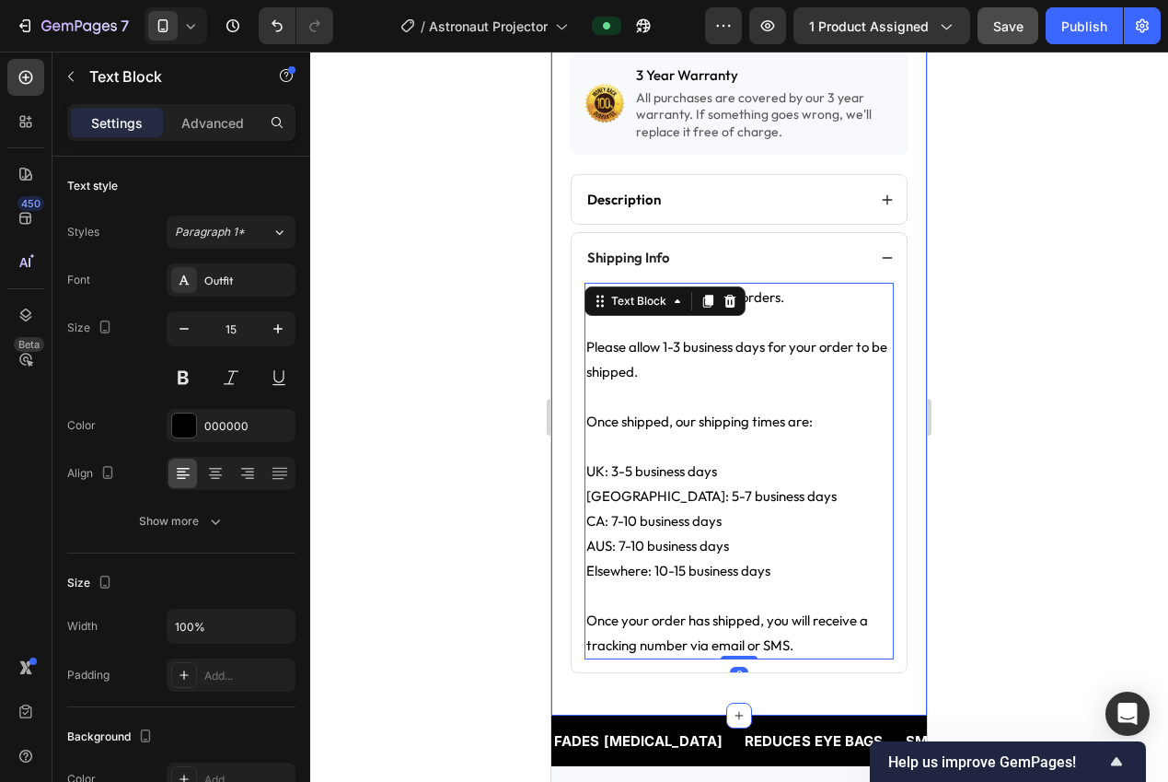
click at [1012, 326] on div at bounding box center [739, 417] width 858 height 730
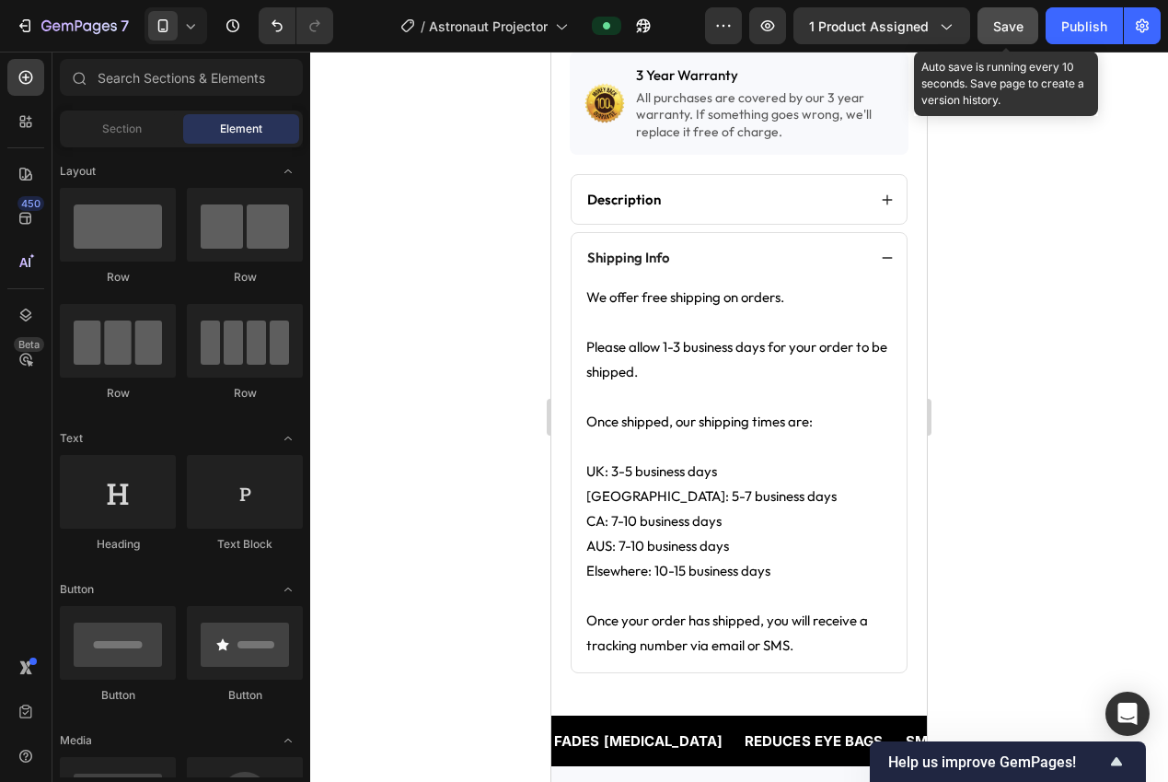
click at [1032, 21] on button "Save" at bounding box center [1008, 25] width 61 height 37
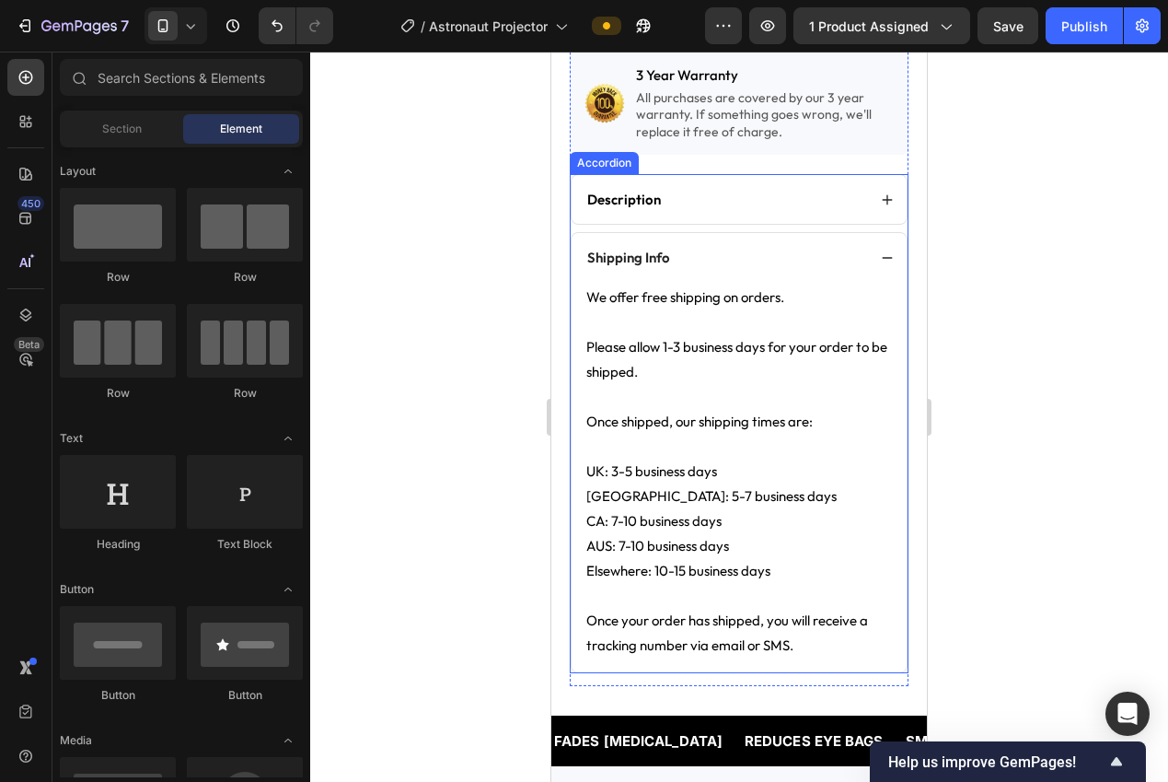
click at [881, 251] on icon at bounding box center [887, 257] width 13 height 13
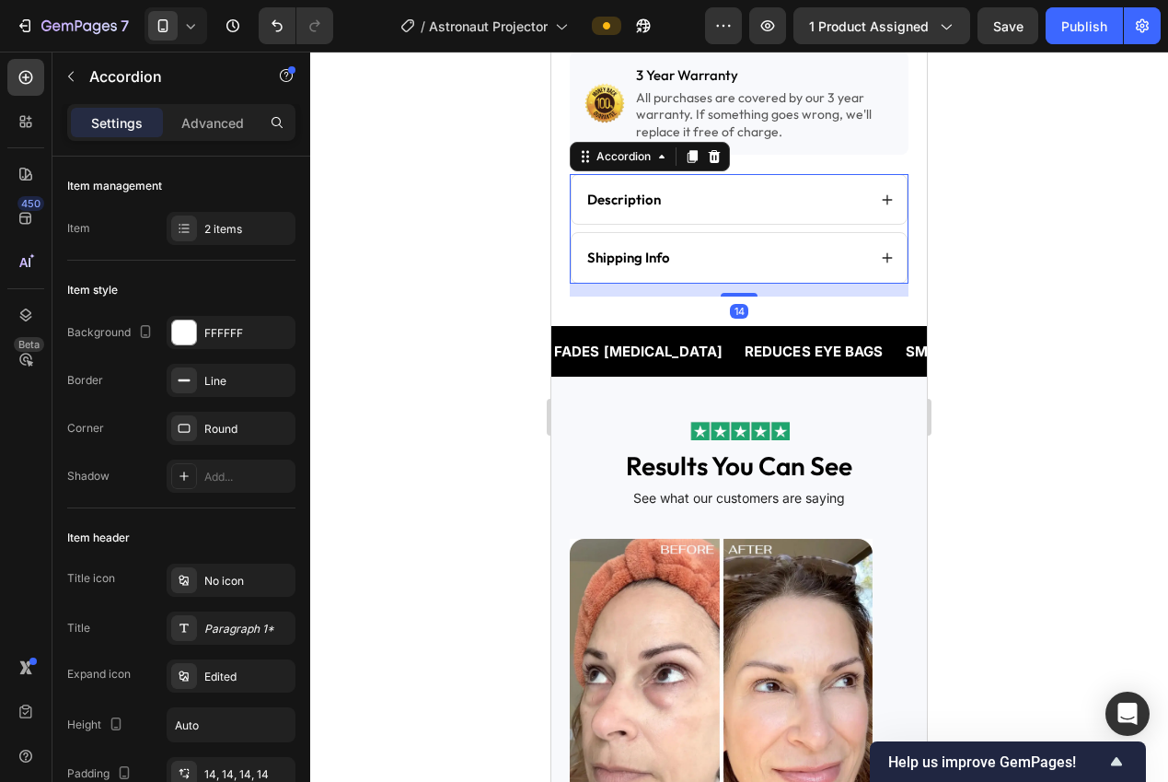
click at [1006, 244] on div at bounding box center [739, 417] width 858 height 730
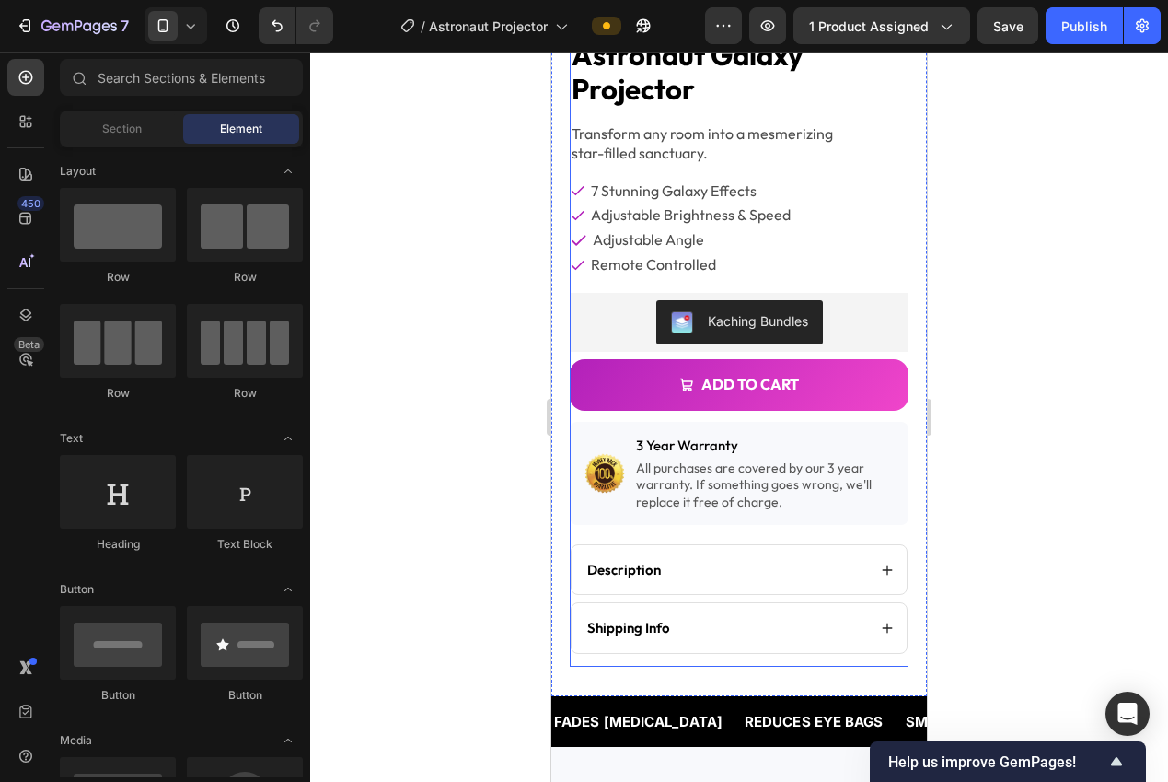
scroll to position [473, 0]
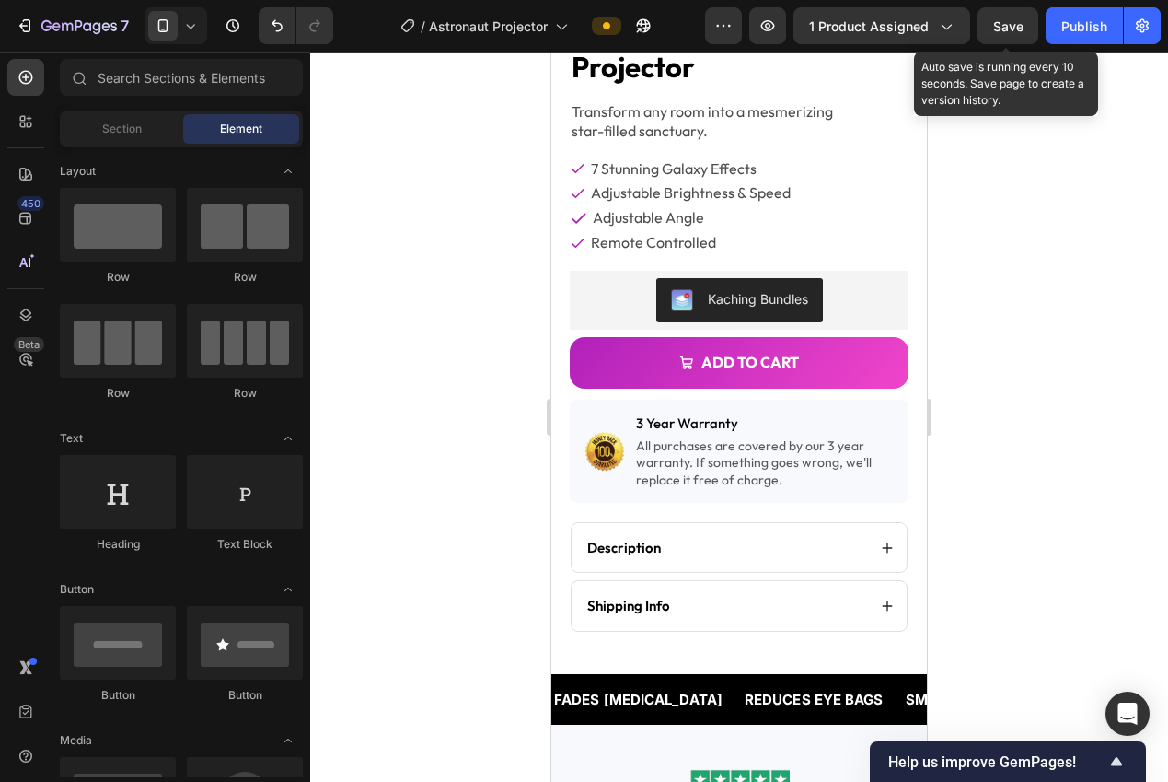
click at [1001, 15] on button "Save" at bounding box center [1008, 25] width 61 height 37
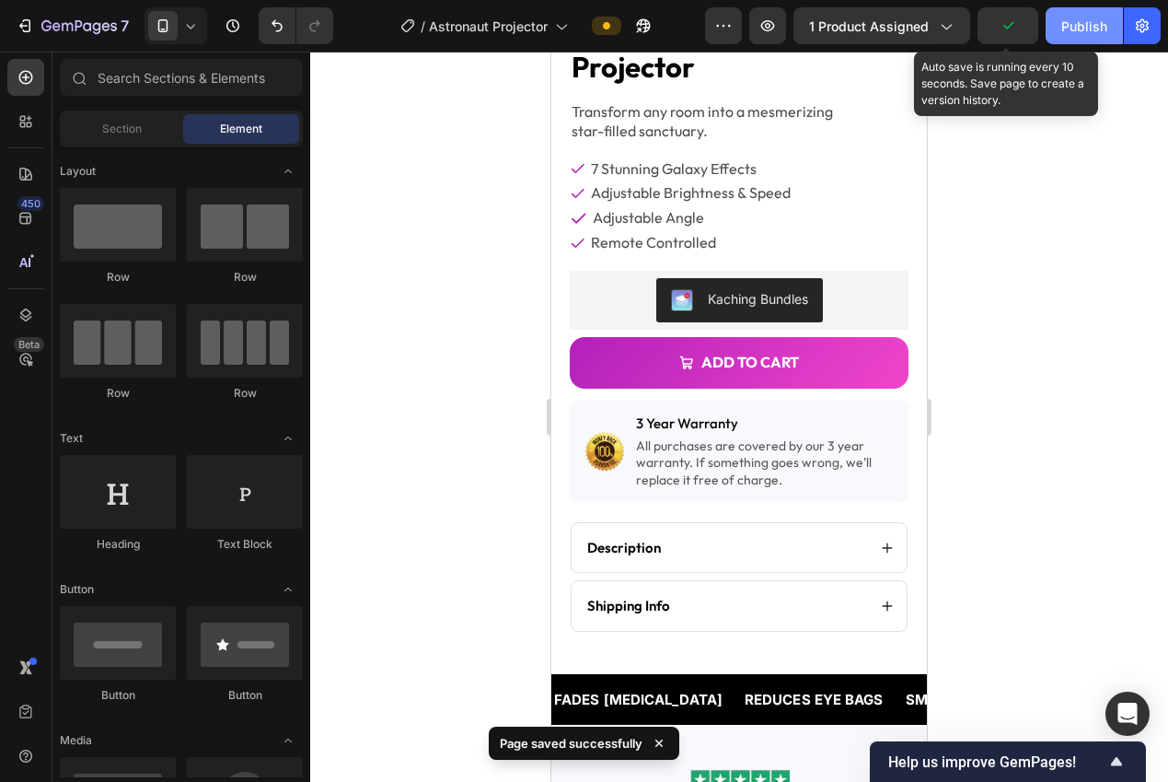
click at [1072, 30] on div "Publish" at bounding box center [1084, 26] width 46 height 19
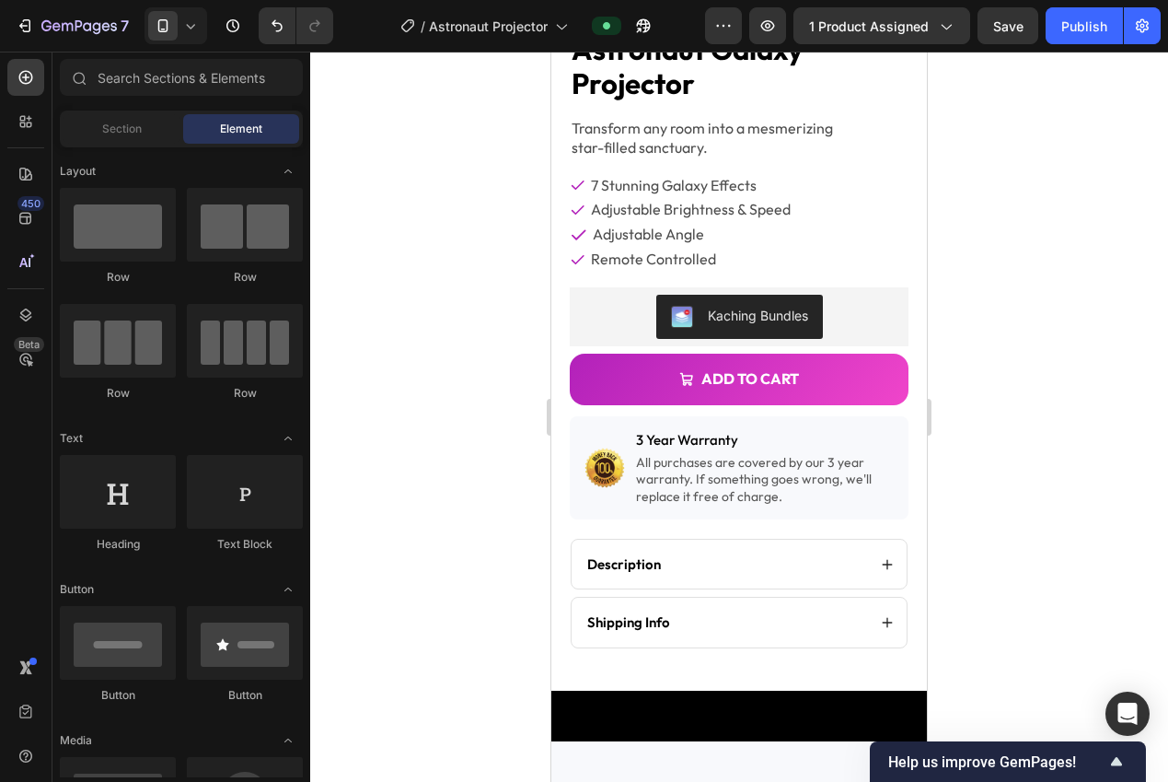
scroll to position [350, 0]
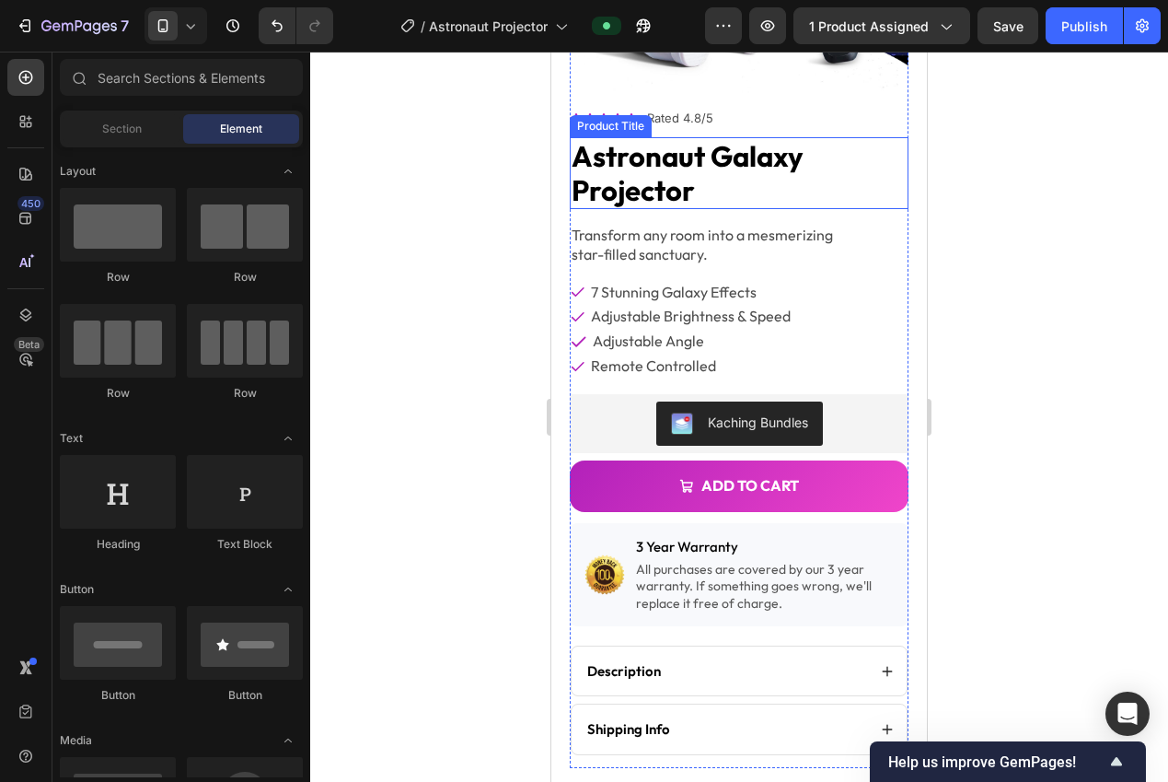
click at [691, 245] on p "star-filled sanctuary." at bounding box center [739, 254] width 335 height 19
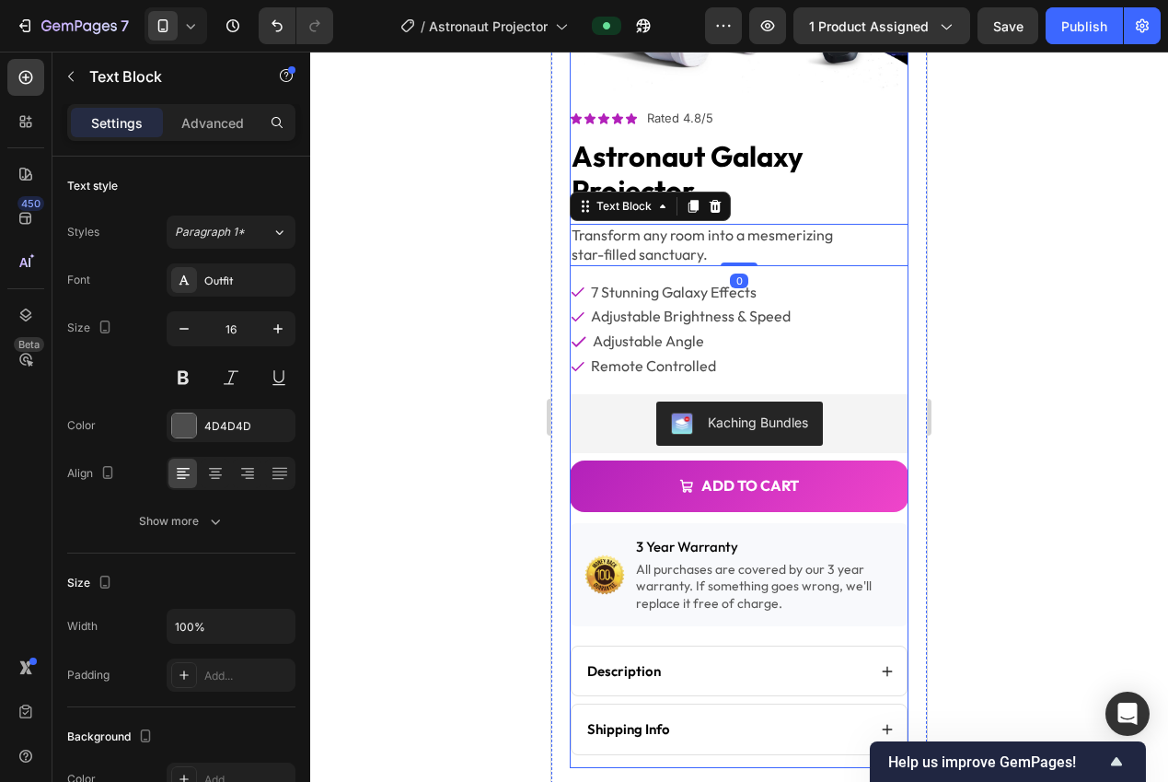
click at [1031, 272] on div at bounding box center [739, 417] width 858 height 730
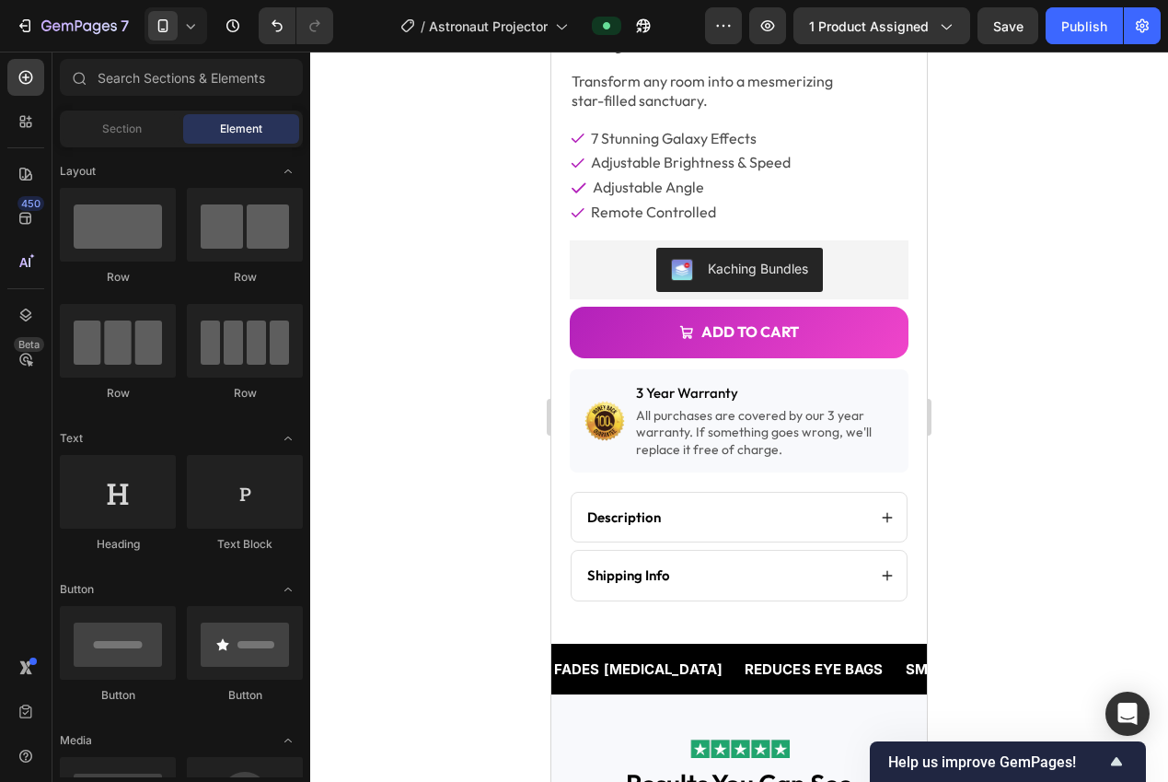
scroll to position [755, 0]
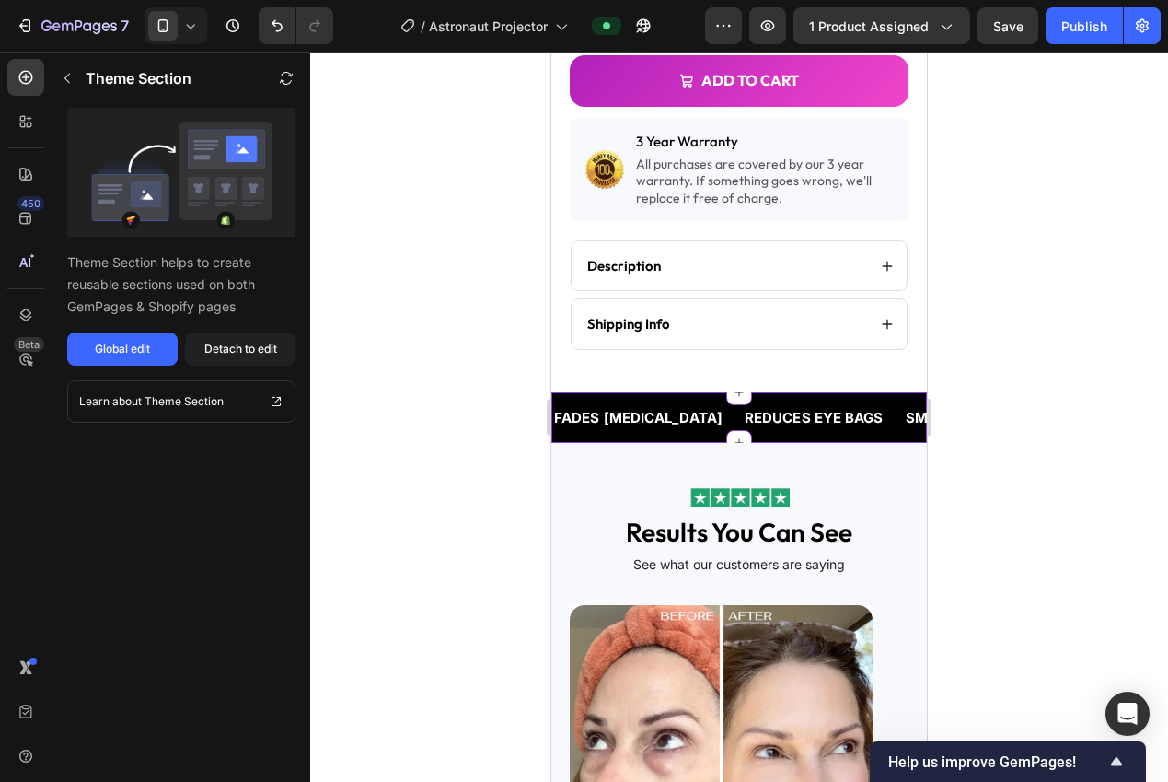
click at [623, 405] on p "FADES DARK CIRCLES" at bounding box center [638, 417] width 168 height 25
click at [243, 343] on div "Detach to edit" at bounding box center [240, 349] width 73 height 17
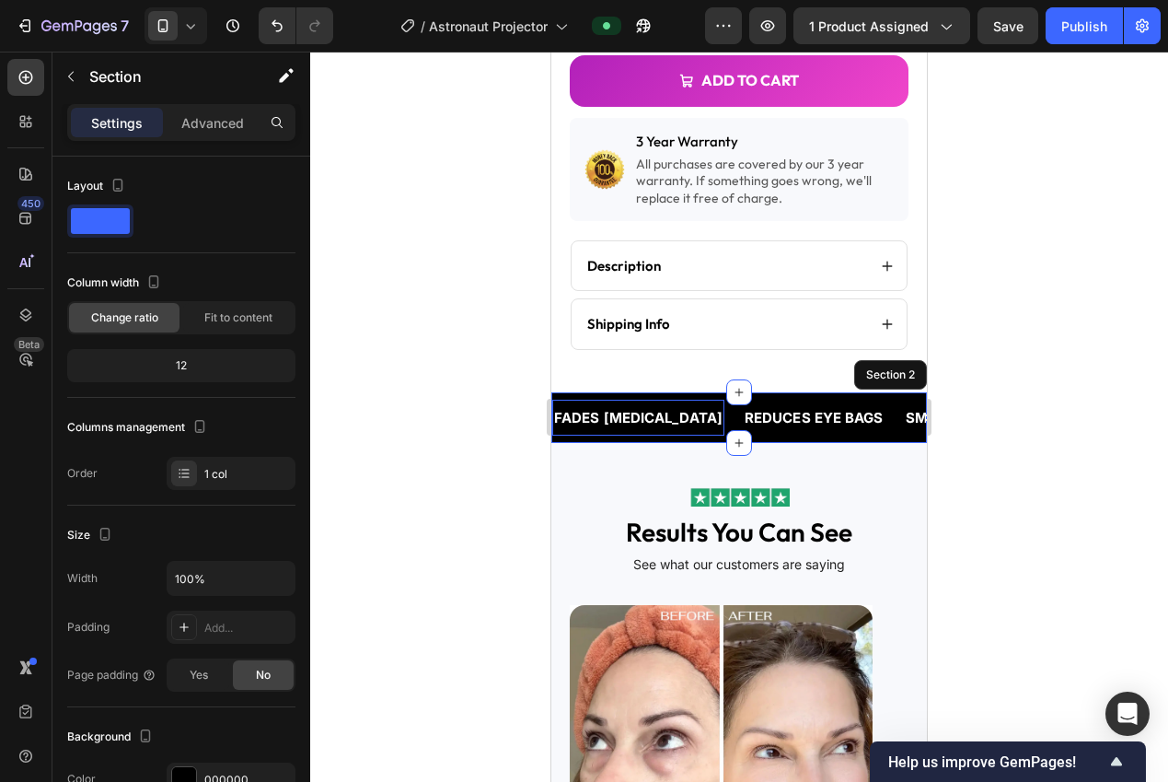
click at [661, 405] on p "FADES DARK CIRCLES" at bounding box center [638, 417] width 168 height 25
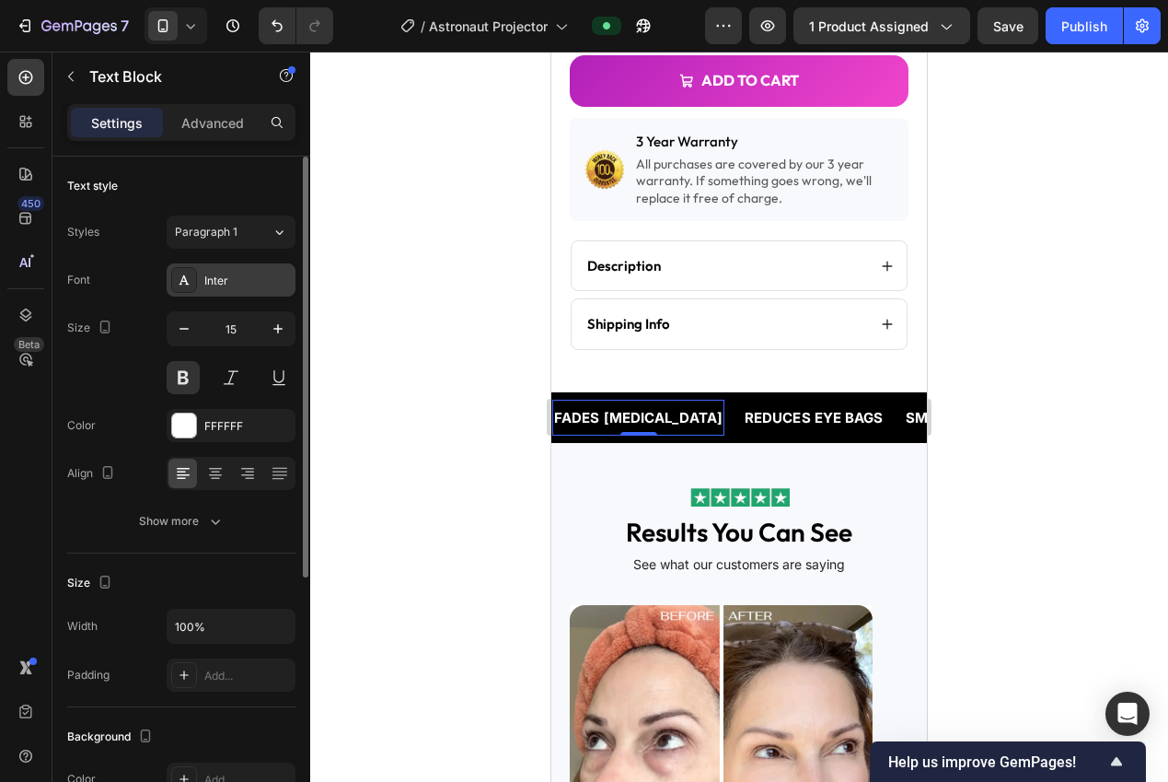
click at [217, 283] on div "Inter" at bounding box center [247, 280] width 87 height 17
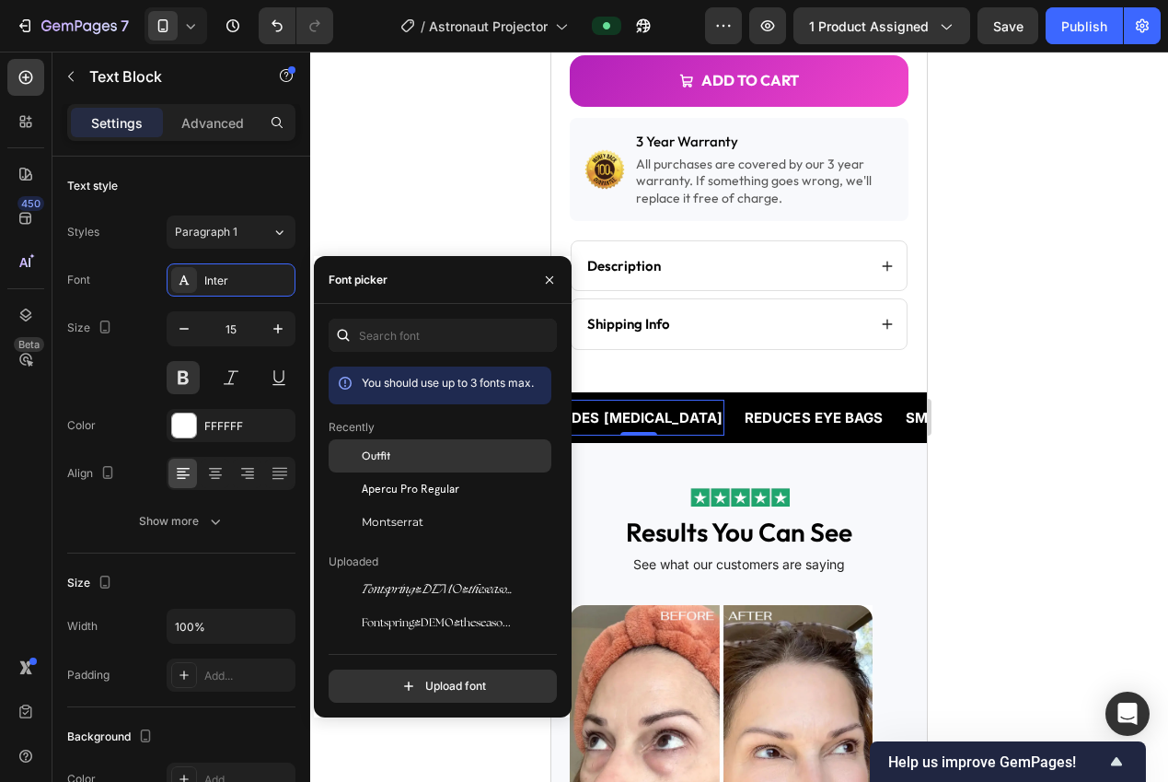
click at [392, 458] on div "Outfit" at bounding box center [455, 455] width 186 height 17
click at [1059, 433] on div at bounding box center [739, 417] width 858 height 730
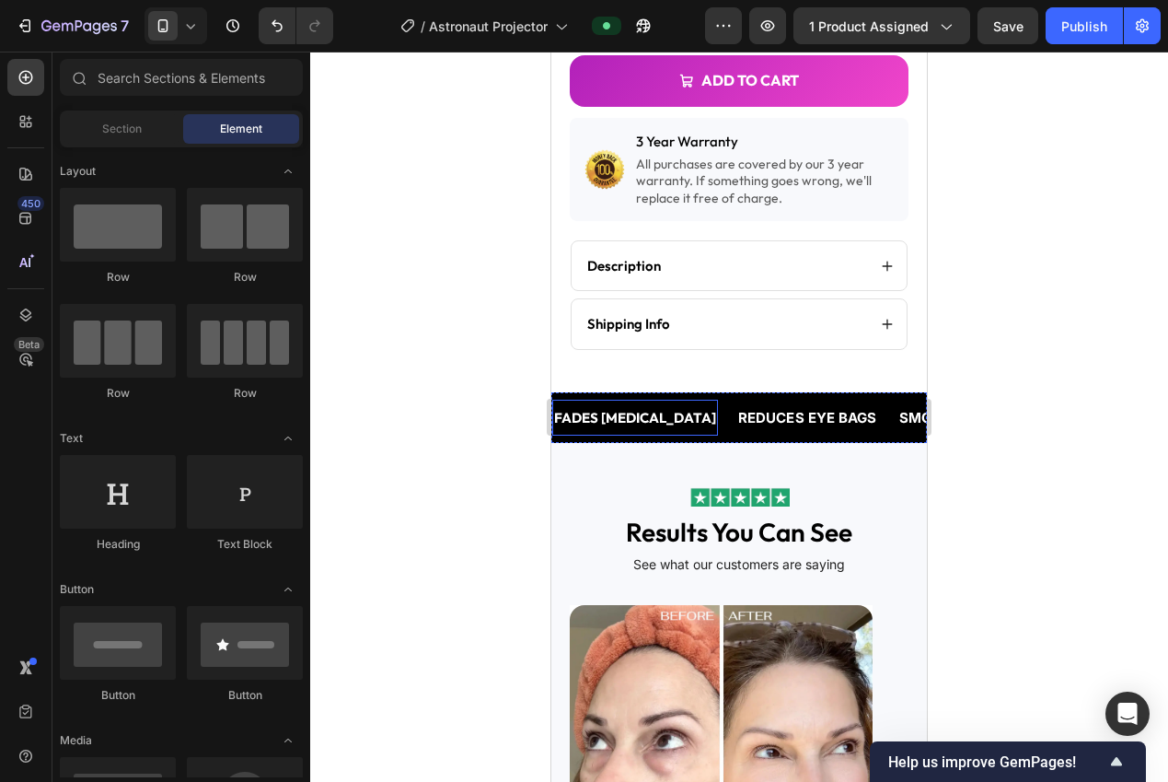
click at [645, 405] on p "FADES DARK CIRCLES" at bounding box center [635, 417] width 162 height 25
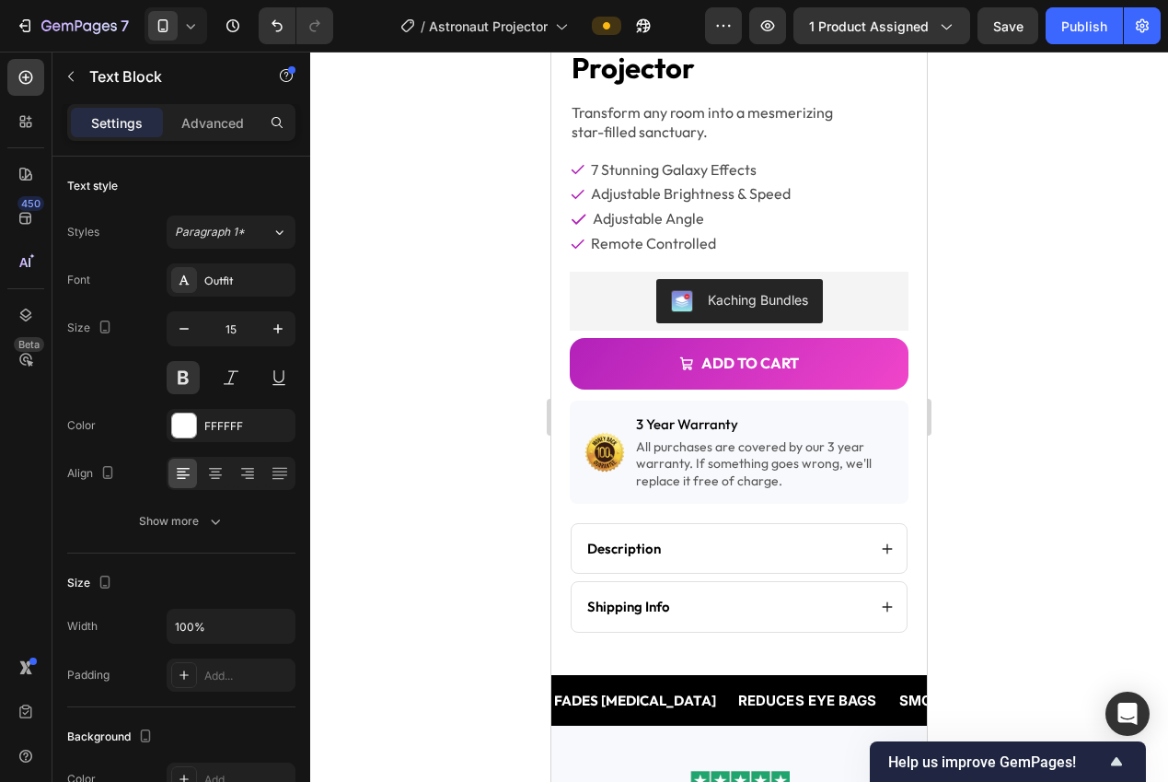
scroll to position [503, 0]
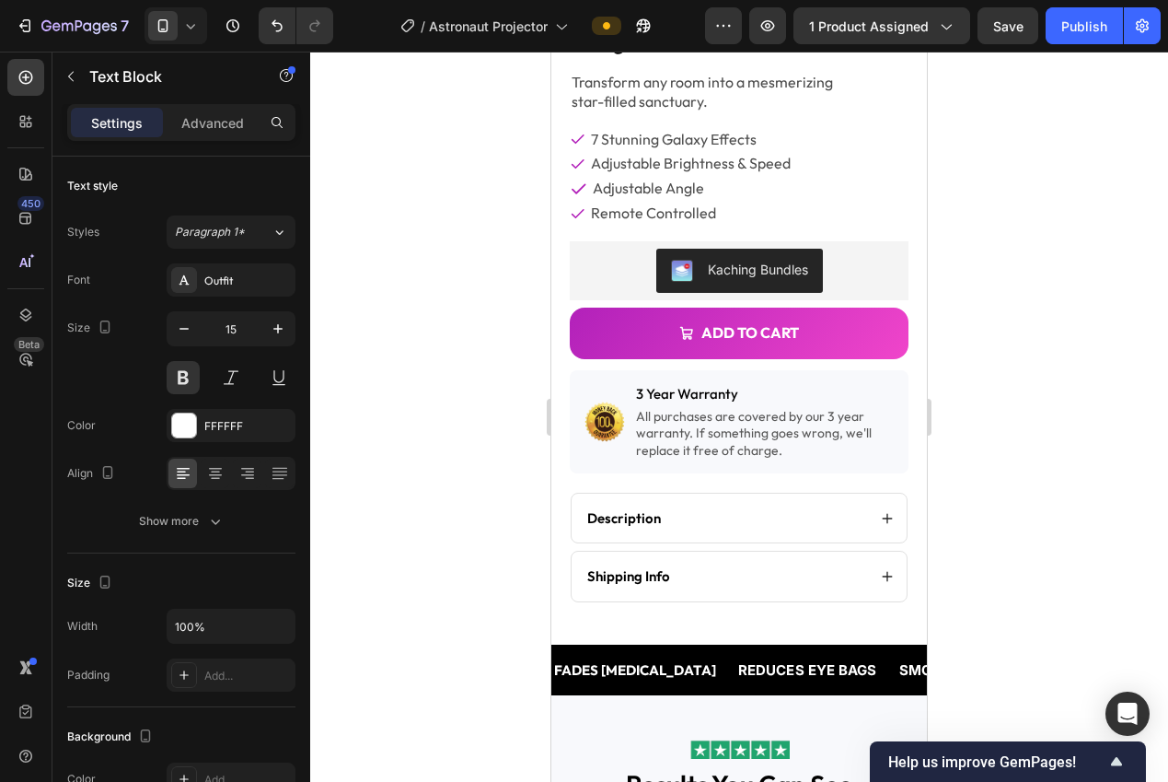
click at [636, 657] on p "FADES DARK CIRCLES" at bounding box center [635, 669] width 162 height 25
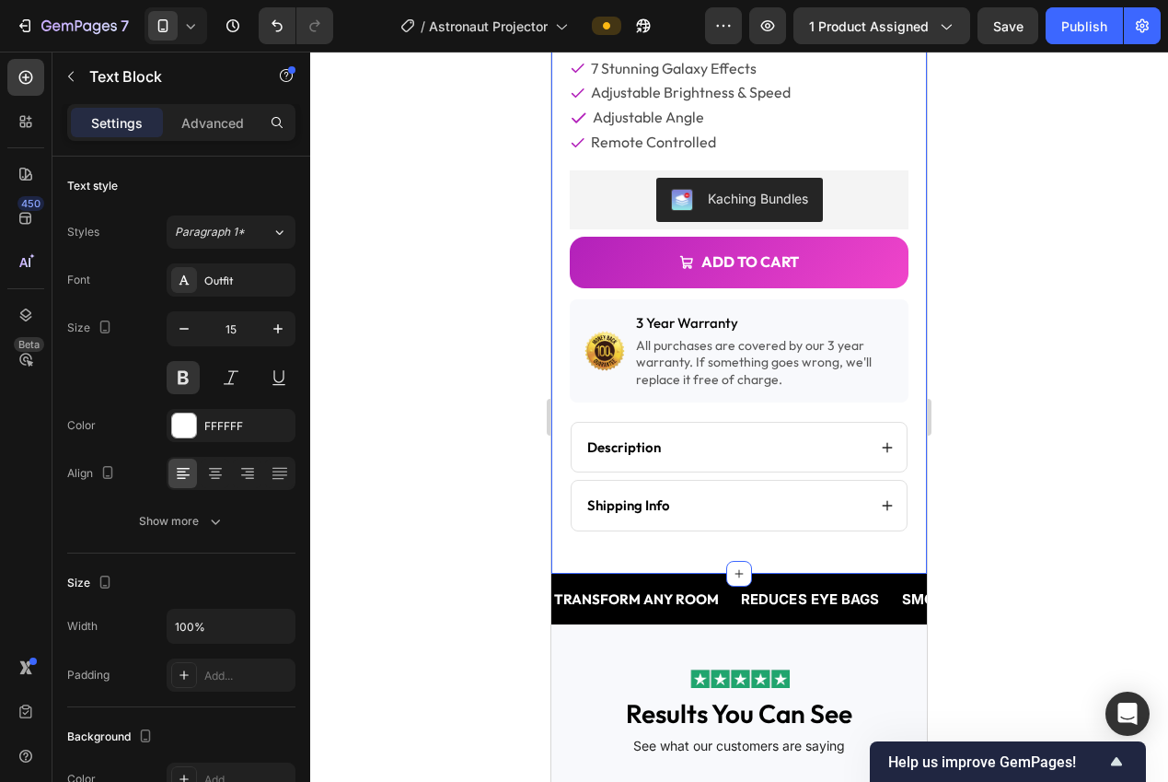
scroll to position [660, 0]
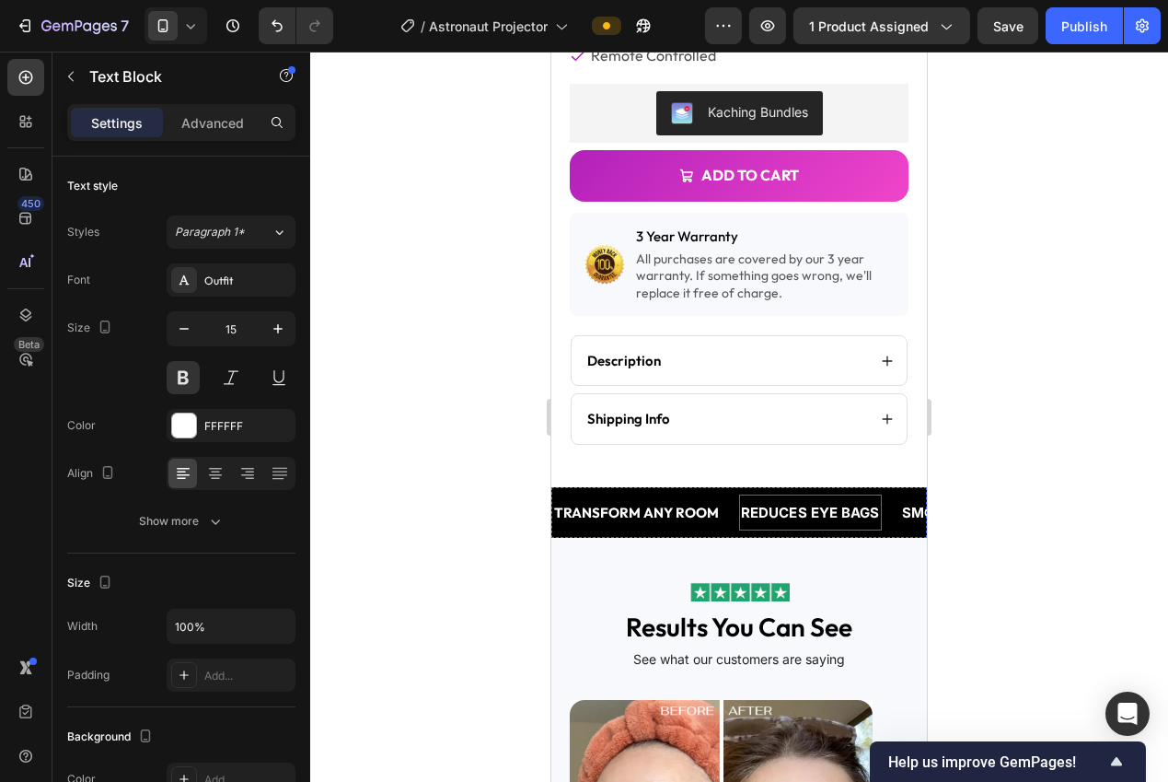
click at [801, 500] on p "REDUCES EYE BAGS" at bounding box center [810, 512] width 139 height 25
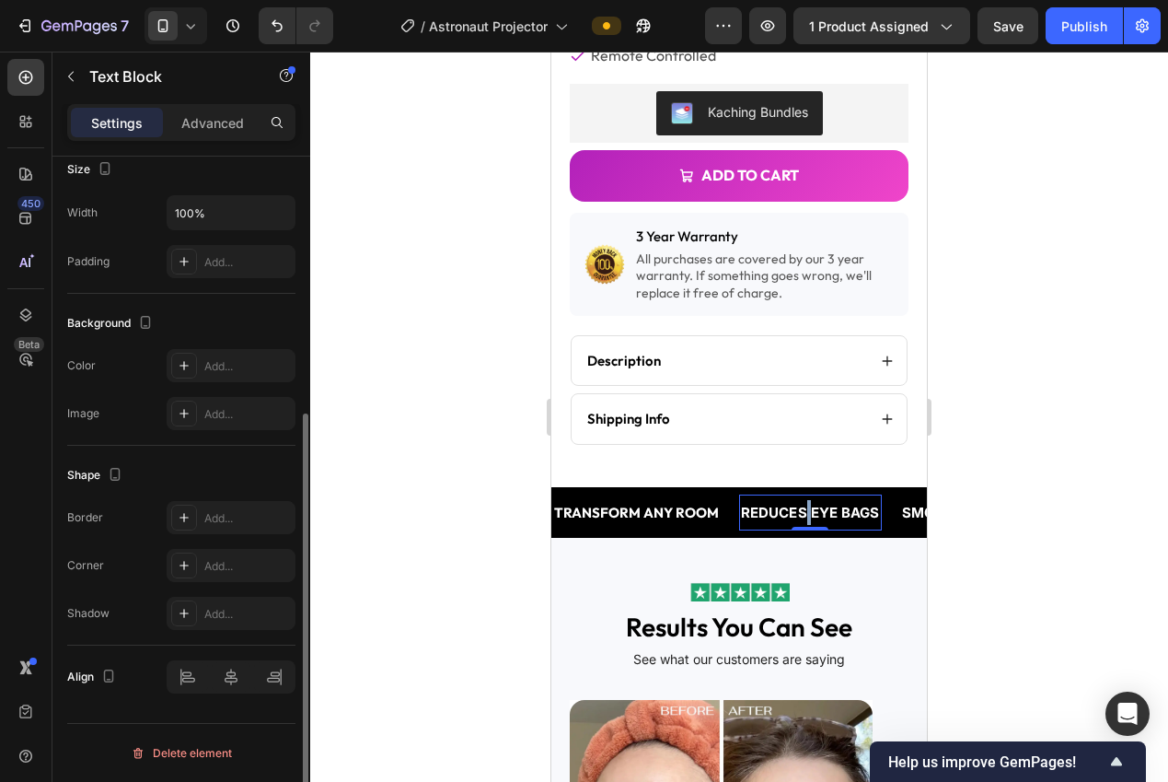
click at [801, 500] on p "REDUCES EYE BAGS" at bounding box center [810, 512] width 139 height 25
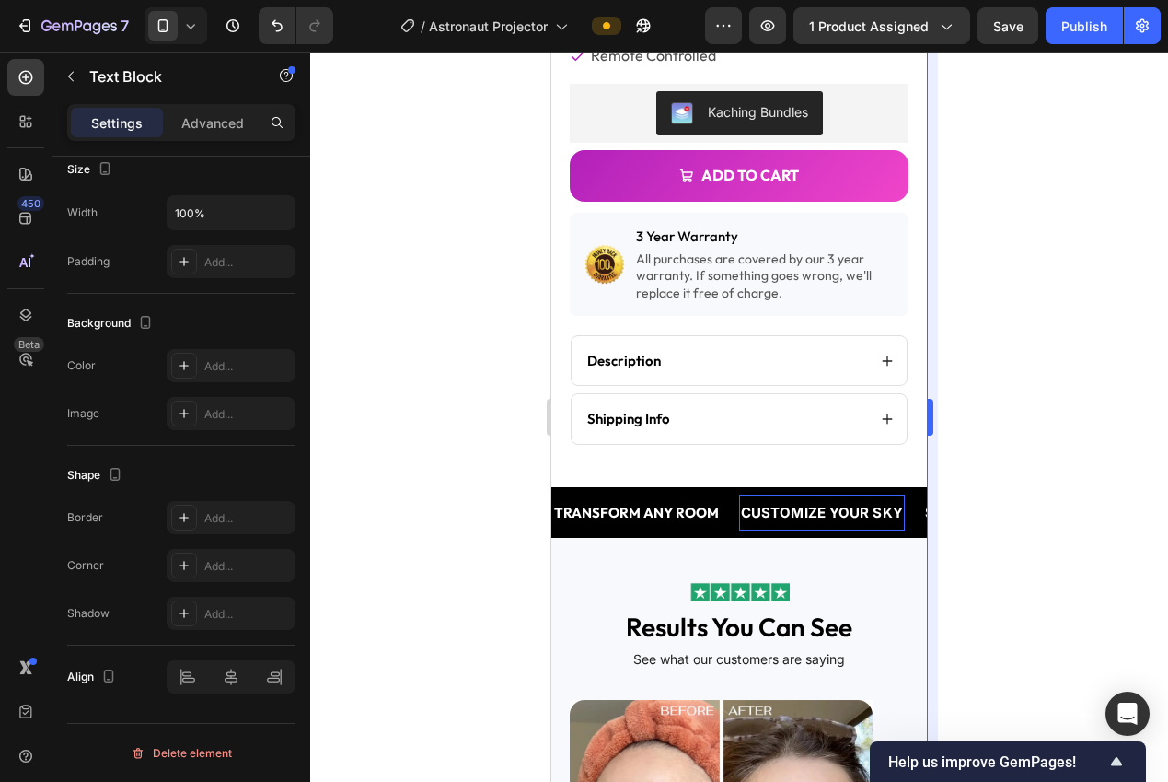
drag, startPoint x: 1052, startPoint y: 538, endPoint x: 927, endPoint y: 519, distance: 126.5
click at [1048, 537] on div at bounding box center [739, 417] width 858 height 730
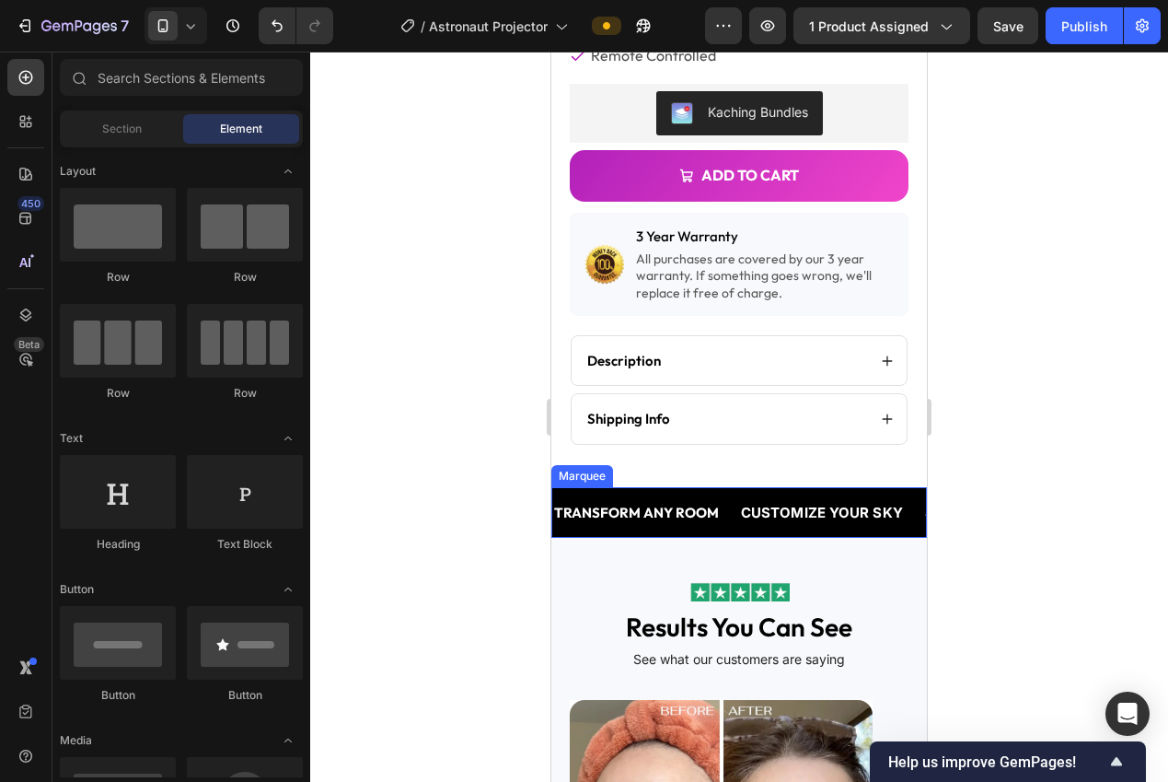
click at [719, 511] on div "TRANSFORM ANY ROOM Text Block" at bounding box center [645, 512] width 187 height 36
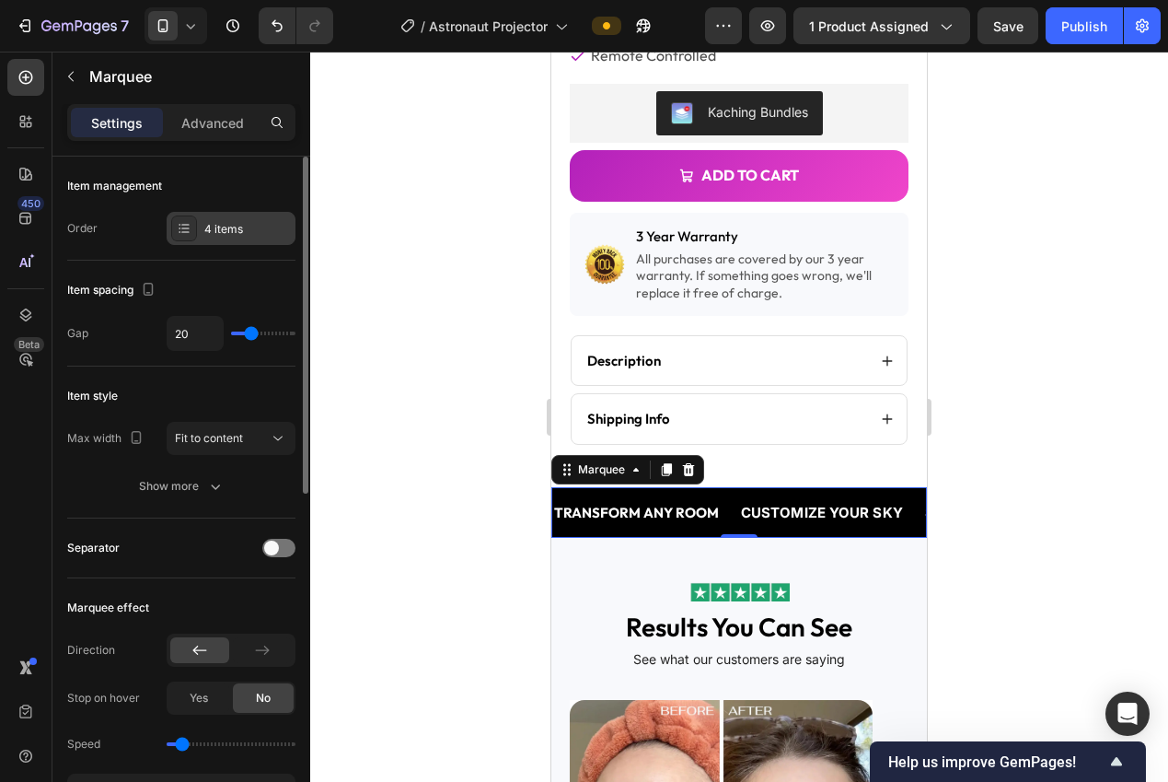
click at [214, 241] on div "4 items" at bounding box center [231, 228] width 129 height 33
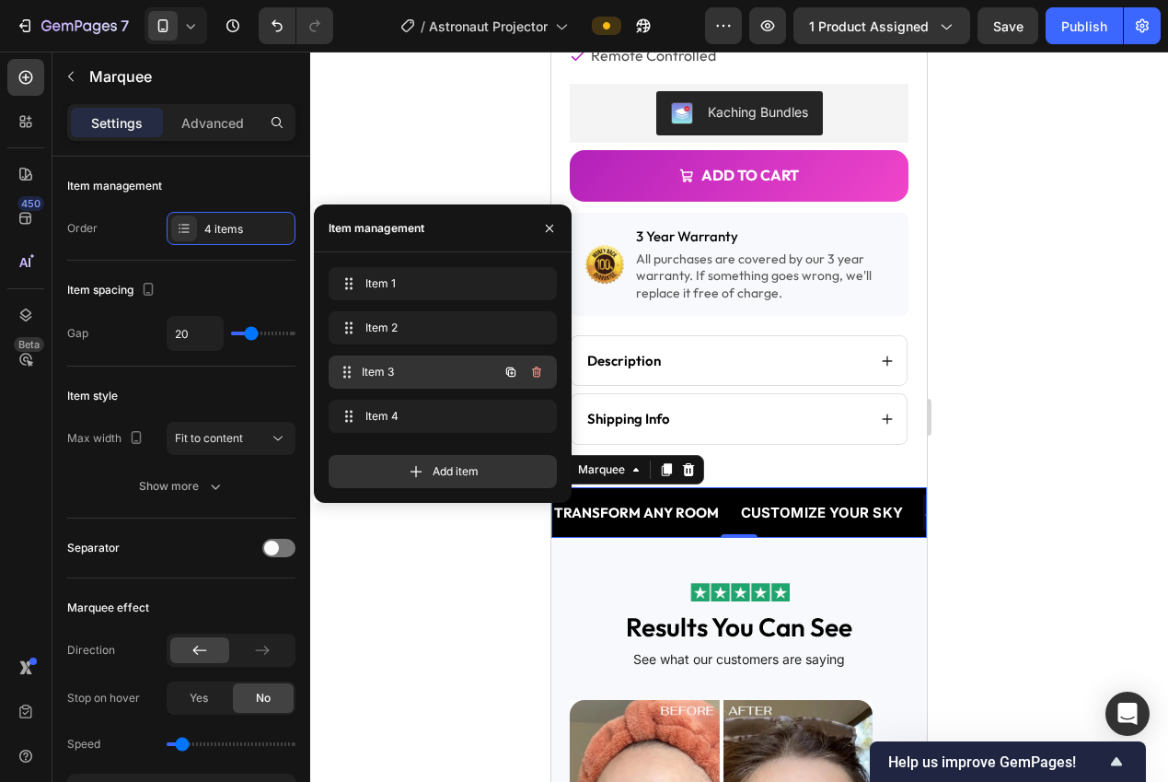
click at [388, 370] on span "Item 3" at bounding box center [430, 372] width 136 height 17
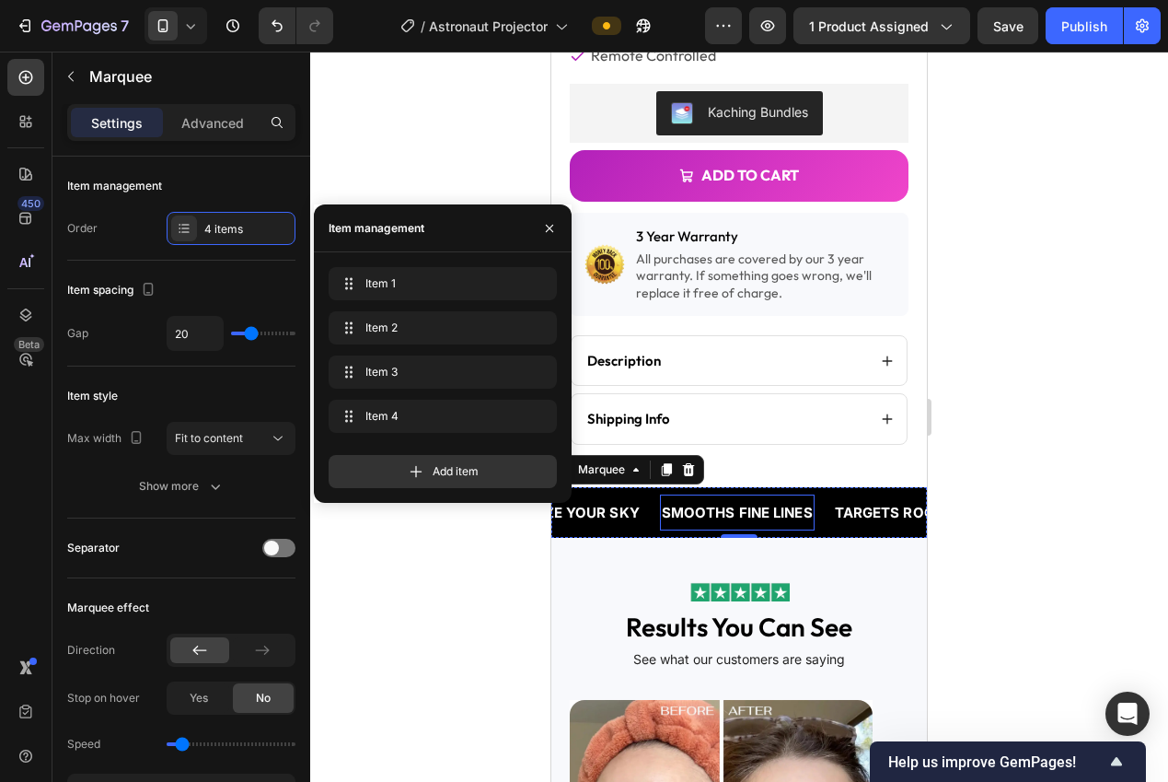
click at [726, 500] on p "SMOOTHS FINE LINES" at bounding box center [737, 512] width 151 height 25
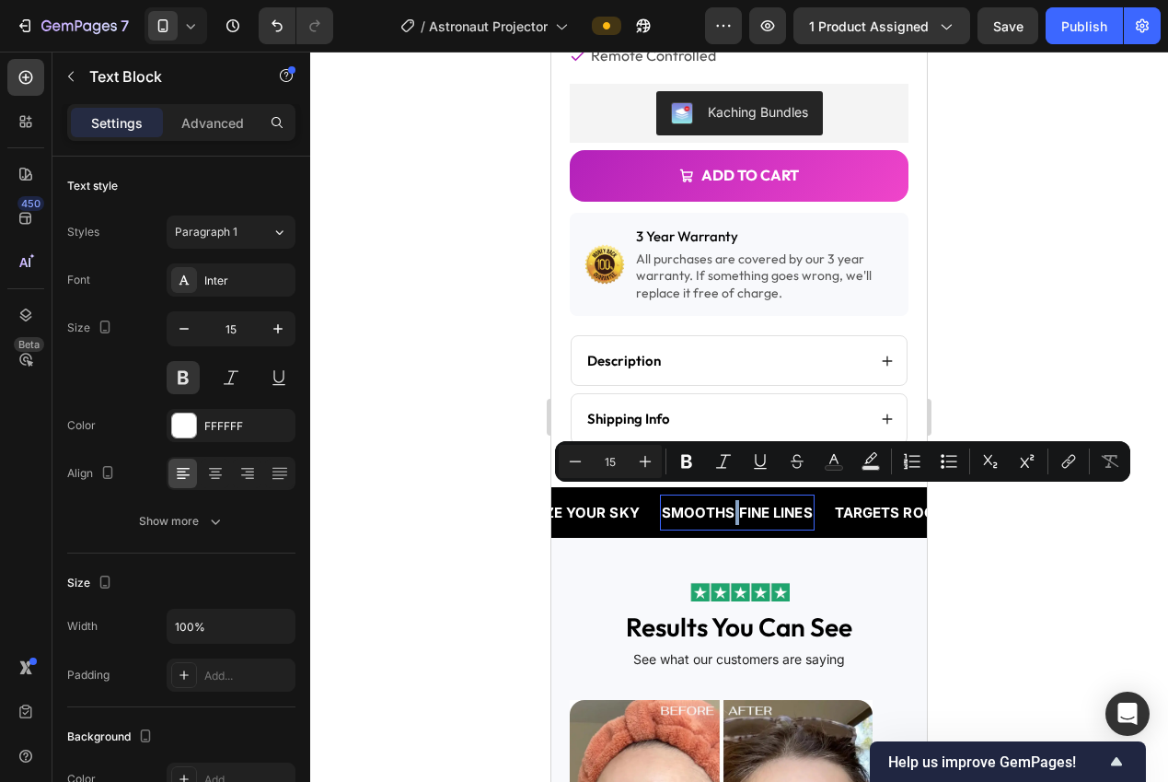
click at [728, 500] on p "SMOOTHS FINE LINES" at bounding box center [737, 512] width 151 height 25
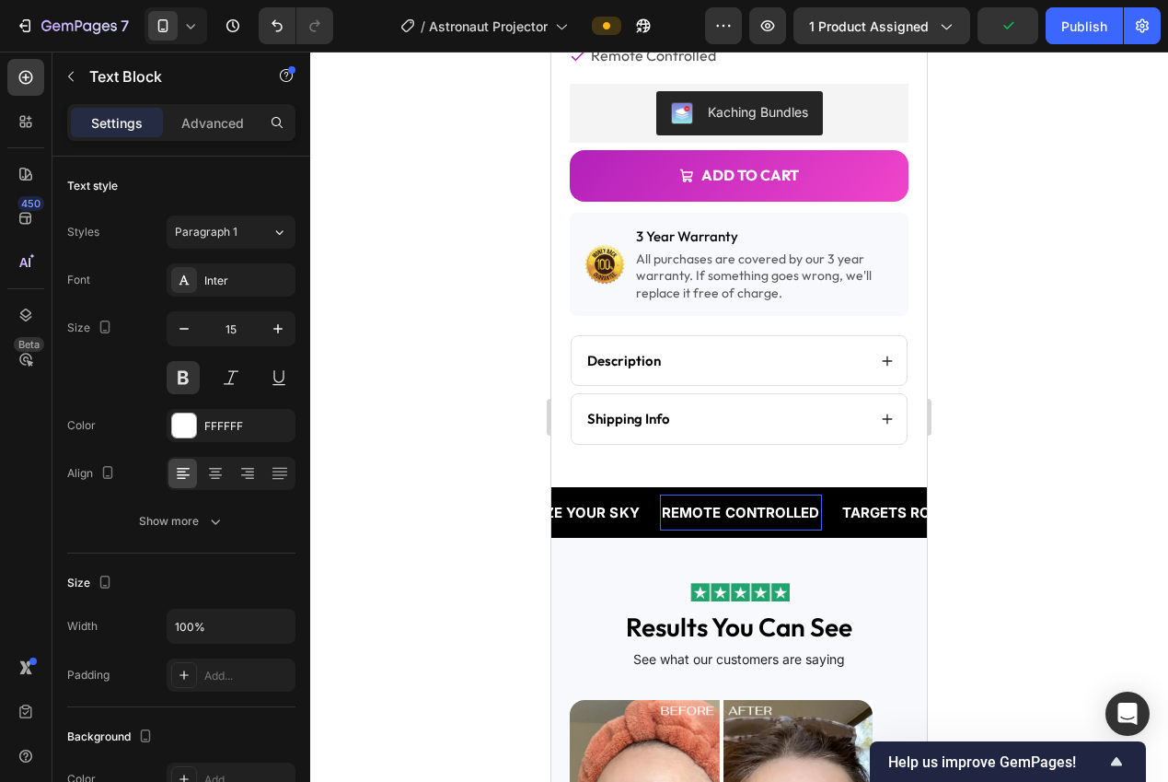
click at [504, 448] on div at bounding box center [739, 417] width 858 height 730
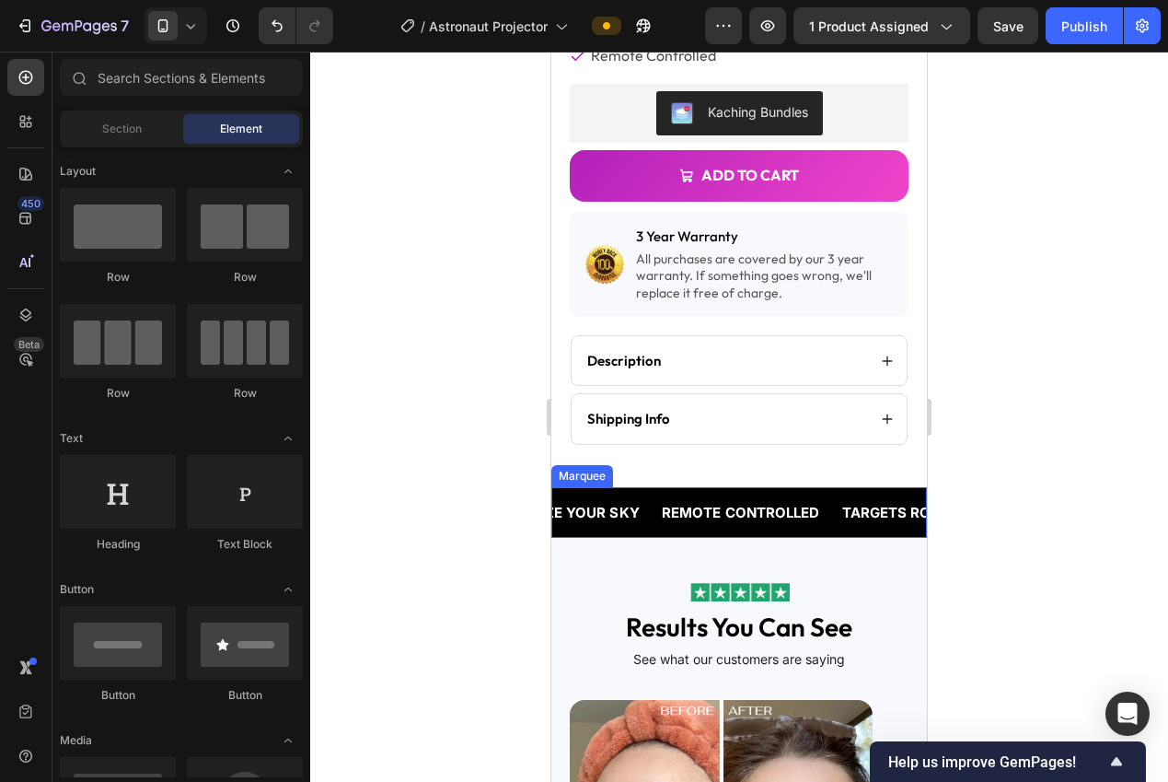
click at [643, 513] on div "CUSTOMIZE YOUR SKY Text Block" at bounding box center [568, 512] width 184 height 36
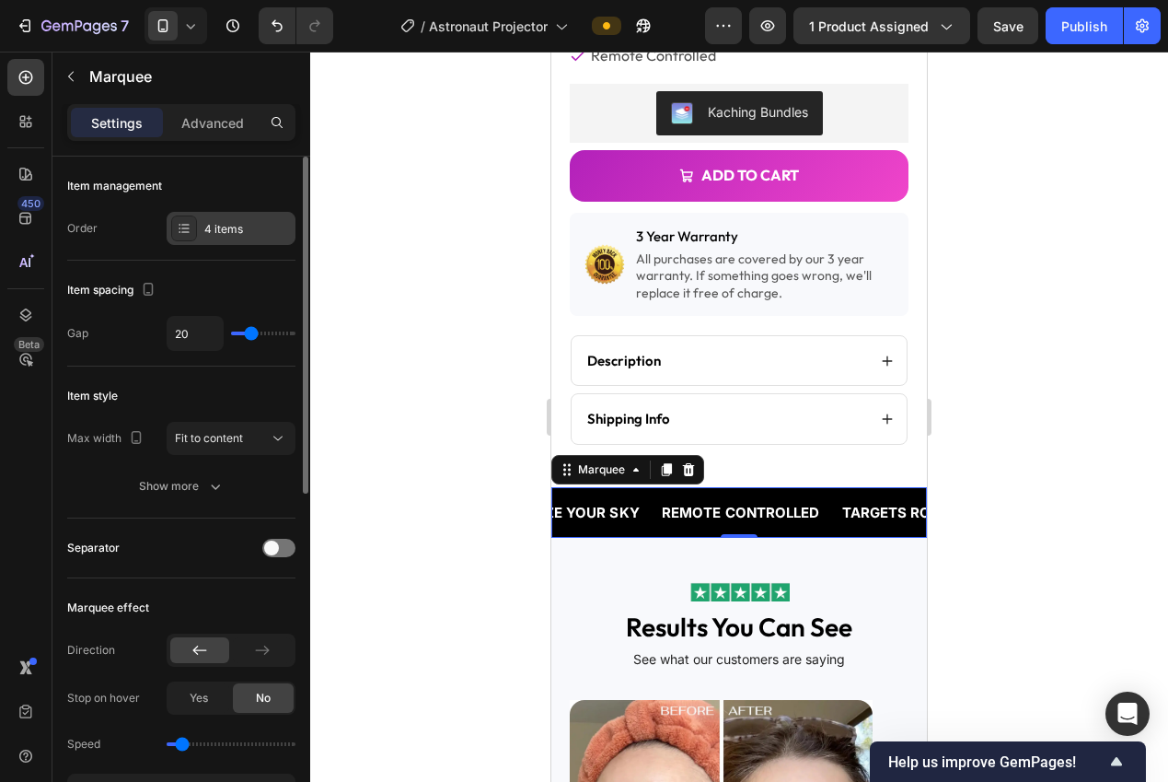
click at [206, 236] on div "4 items" at bounding box center [247, 229] width 87 height 17
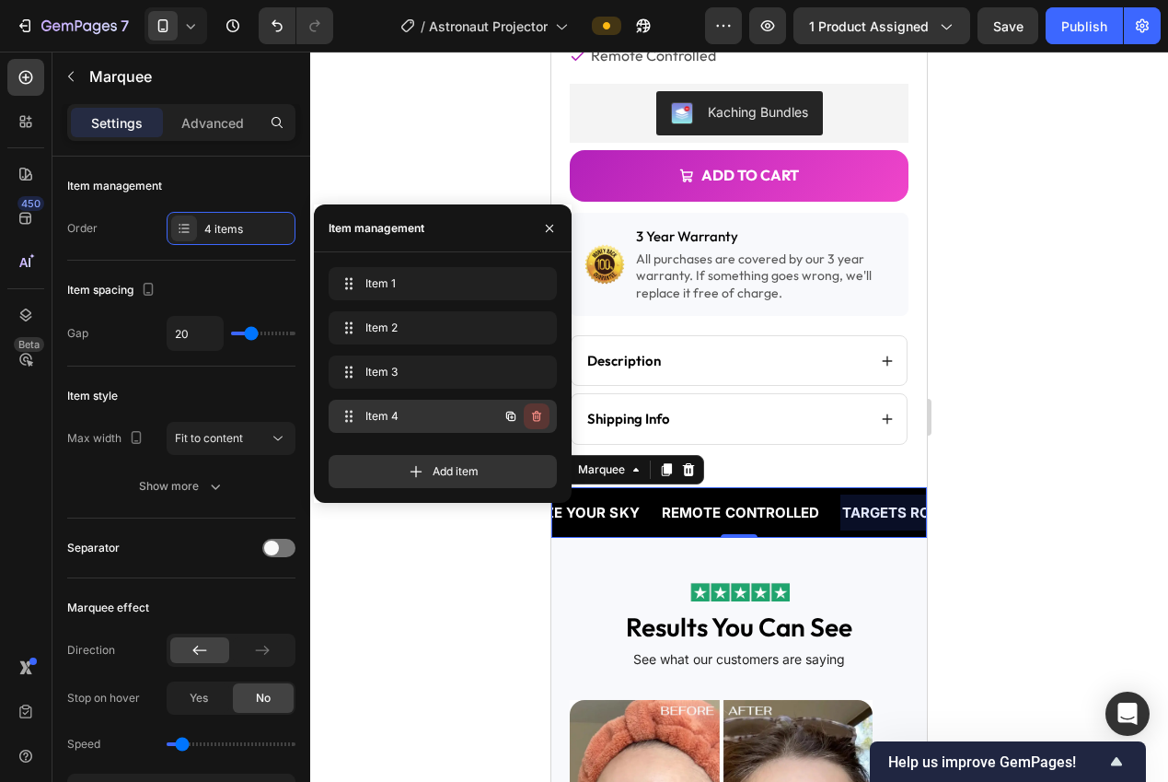
click at [536, 417] on icon "button" at bounding box center [536, 416] width 15 height 15
click at [536, 417] on div "Delete" at bounding box center [524, 416] width 34 height 17
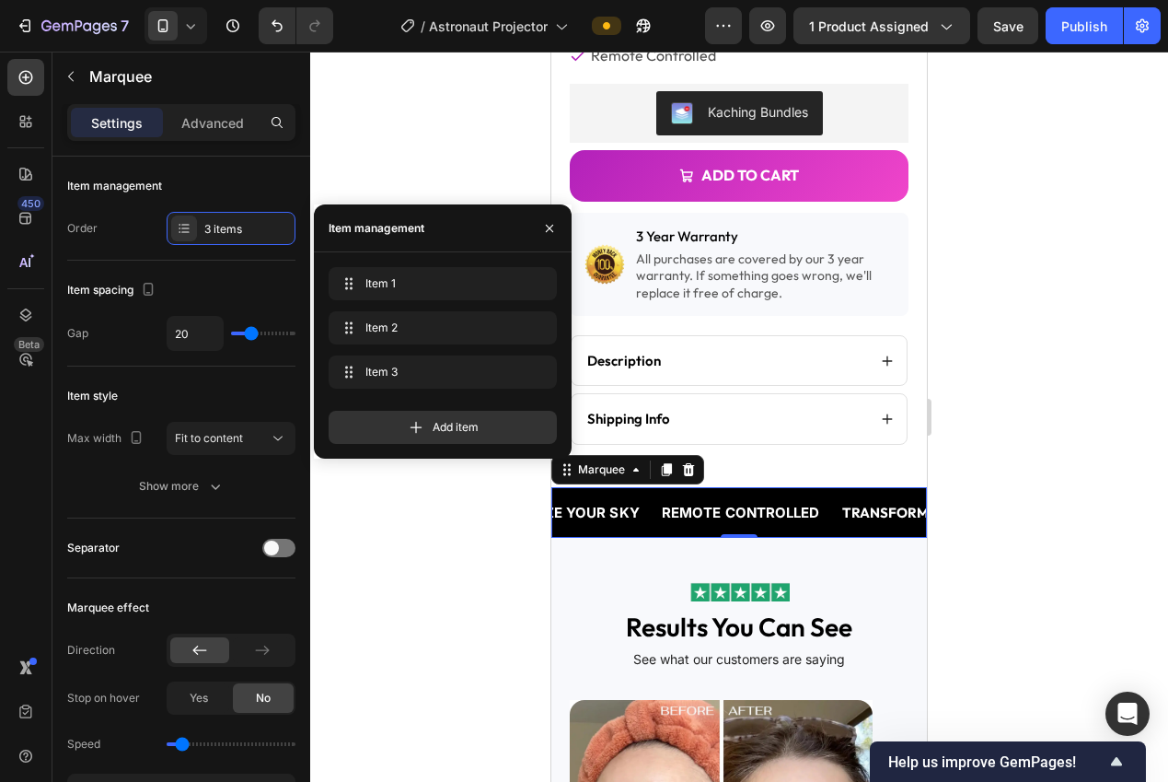
click at [1067, 390] on div at bounding box center [739, 417] width 858 height 730
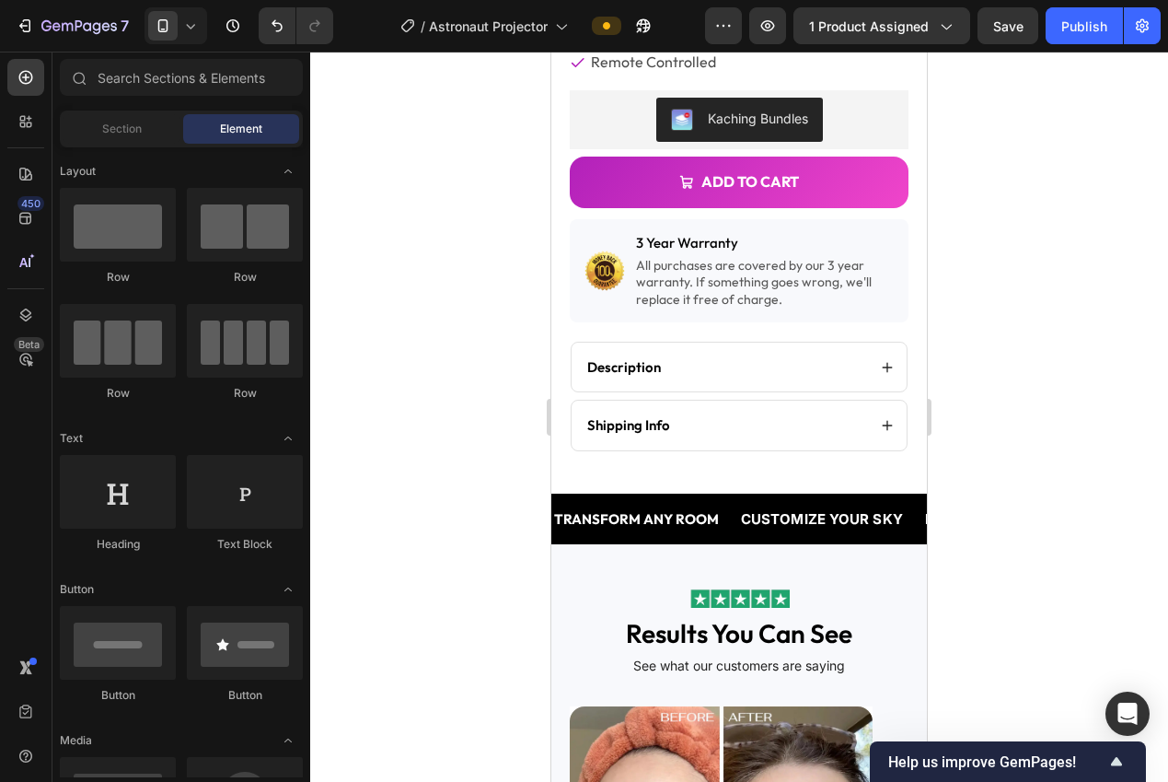
scroll to position [0, 0]
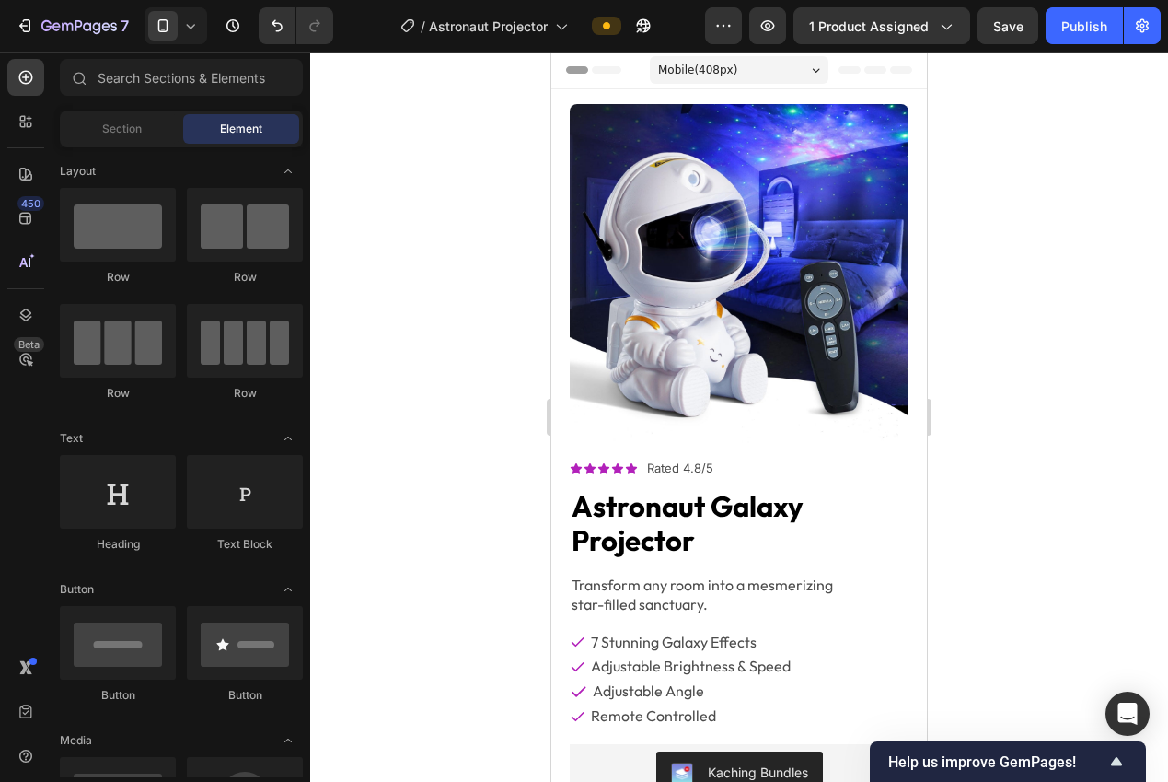
drag, startPoint x: 918, startPoint y: 162, endPoint x: 1479, endPoint y: 121, distance: 563.1
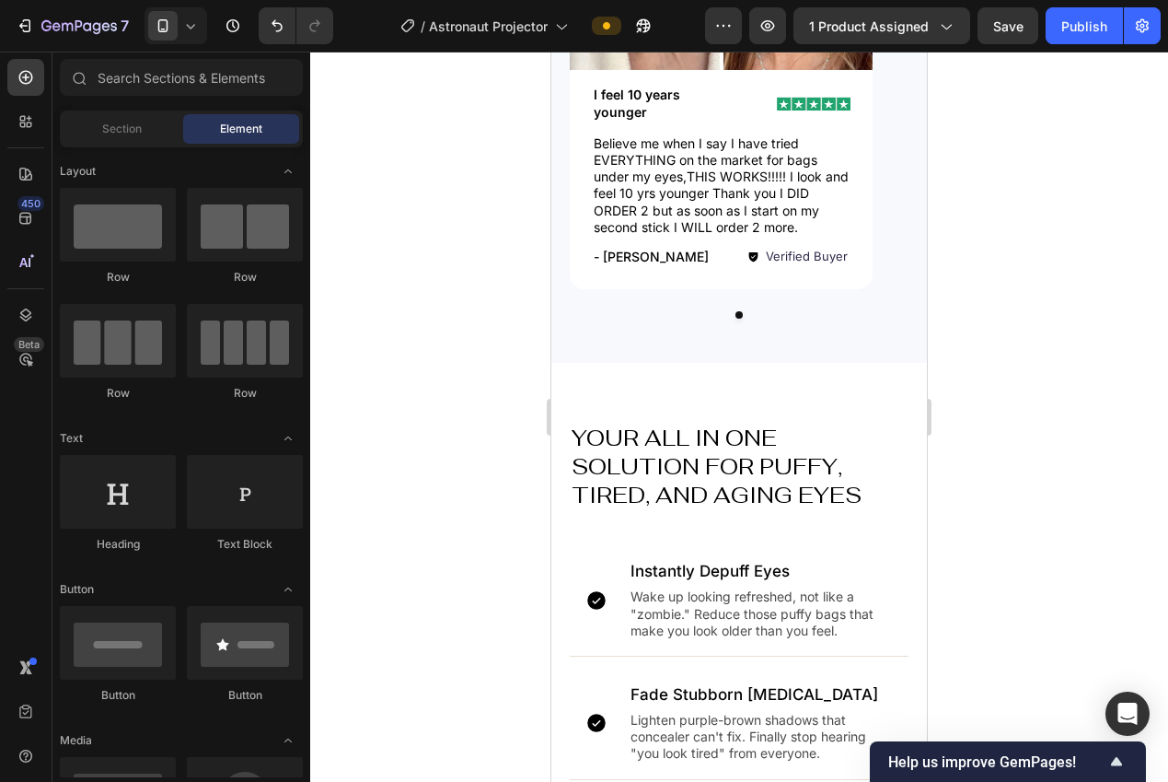
drag, startPoint x: 920, startPoint y: 172, endPoint x: 1717, endPoint y: 242, distance: 800.3
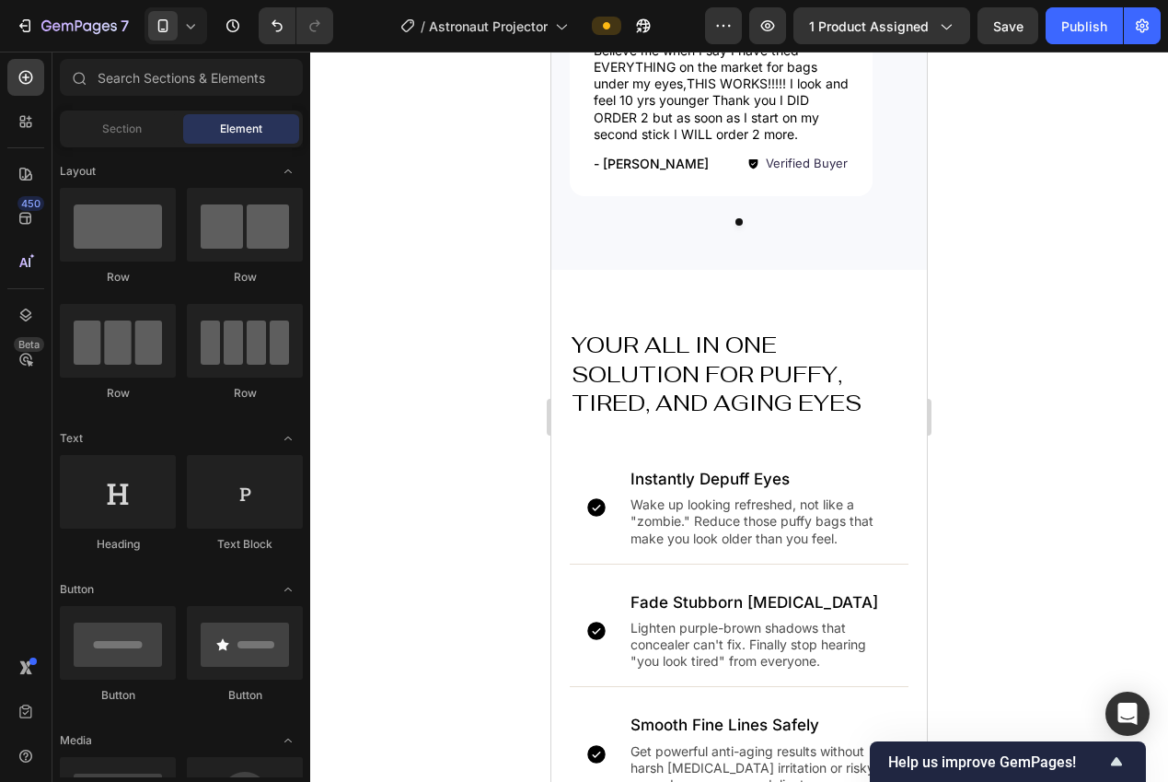
scroll to position [1806, 0]
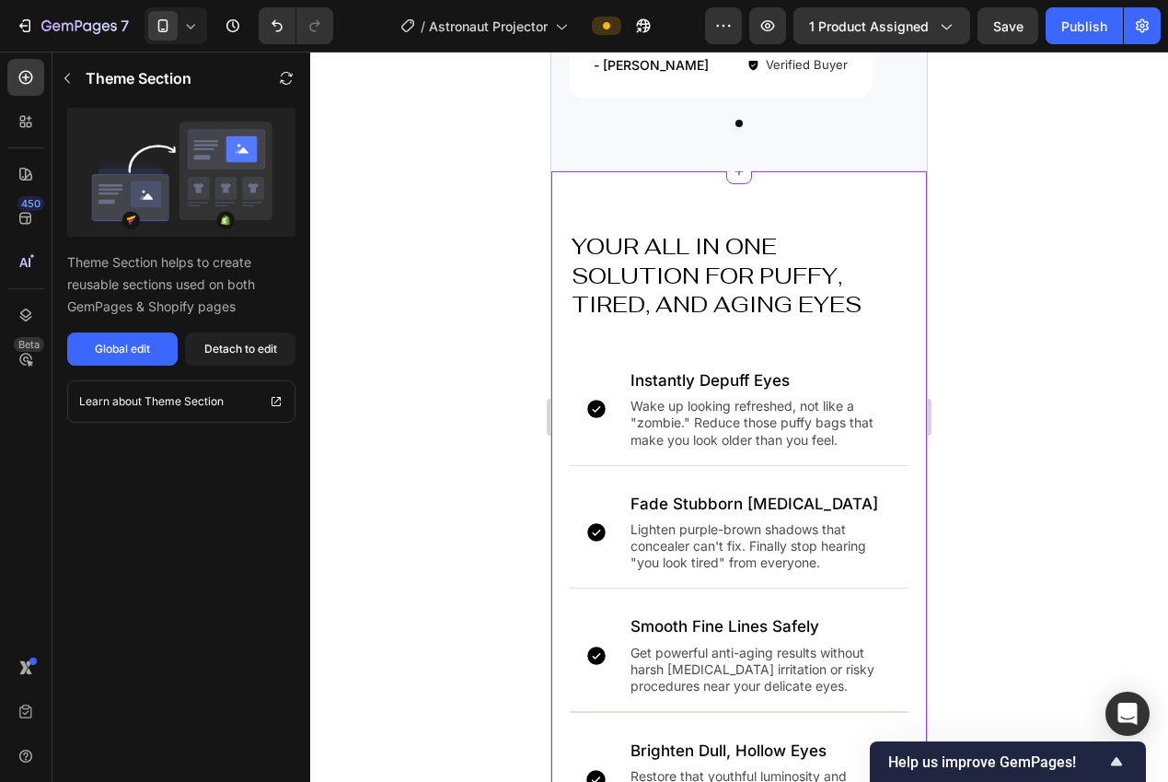
click at [689, 287] on h2 "YOUR ALL IN ONE SOLUTION FOR PUFFY, TIRED, AND AGING EYES" at bounding box center [739, 275] width 339 height 90
click at [217, 356] on div "Detach to edit" at bounding box center [240, 349] width 73 height 17
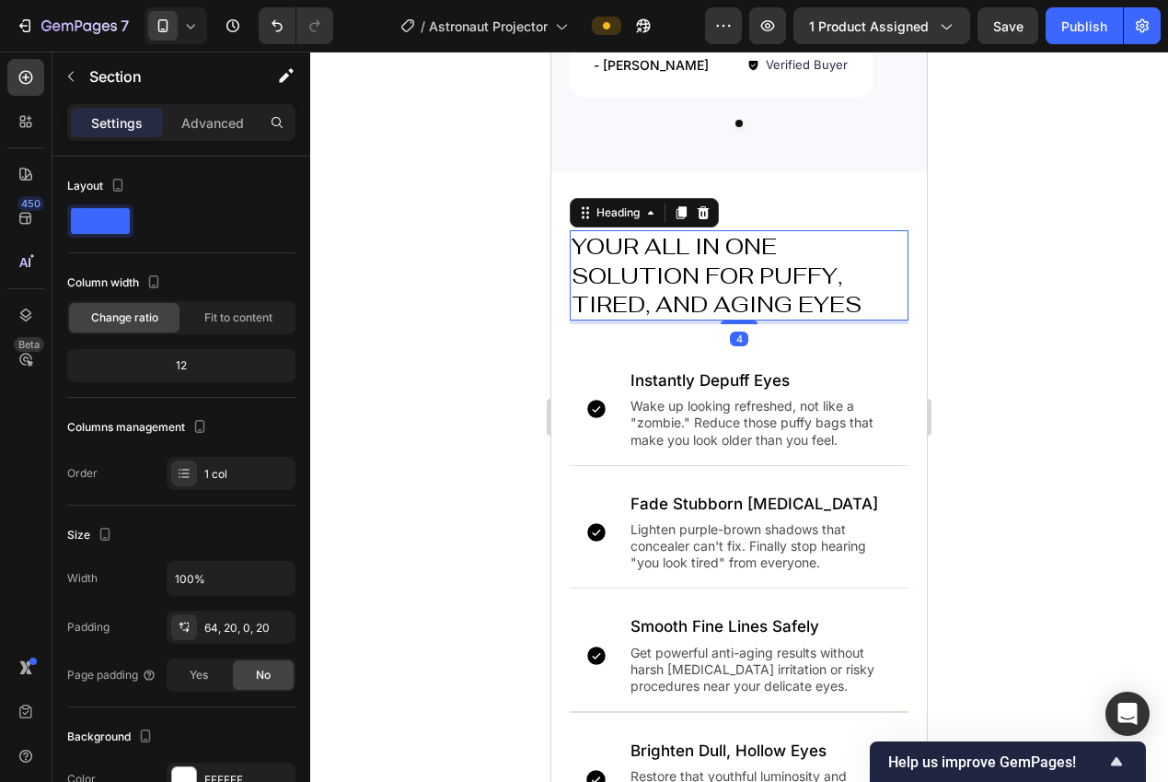
drag, startPoint x: 699, startPoint y: 291, endPoint x: 893, endPoint y: 437, distance: 243.2
click at [699, 291] on h2 "YOUR ALL IN ONE SOLUTION FOR PUFFY, TIRED, AND AGING EYES" at bounding box center [739, 275] width 339 height 90
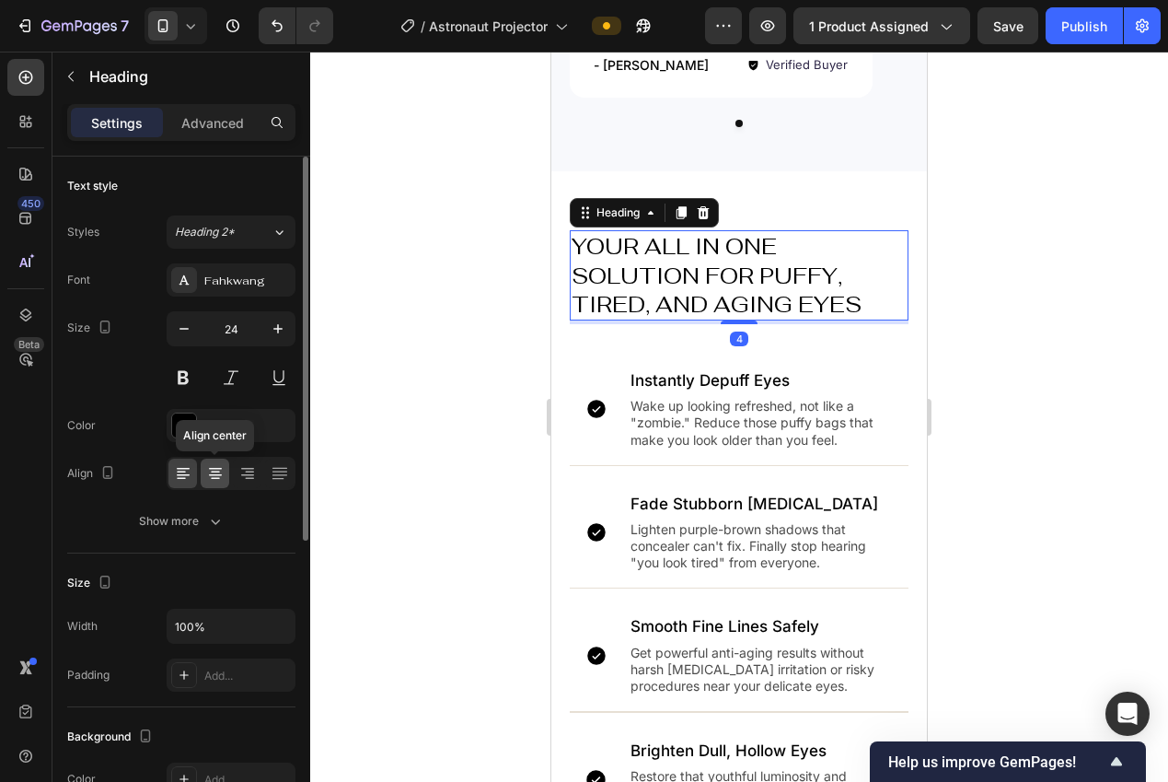
click at [217, 474] on icon at bounding box center [215, 475] width 13 height 2
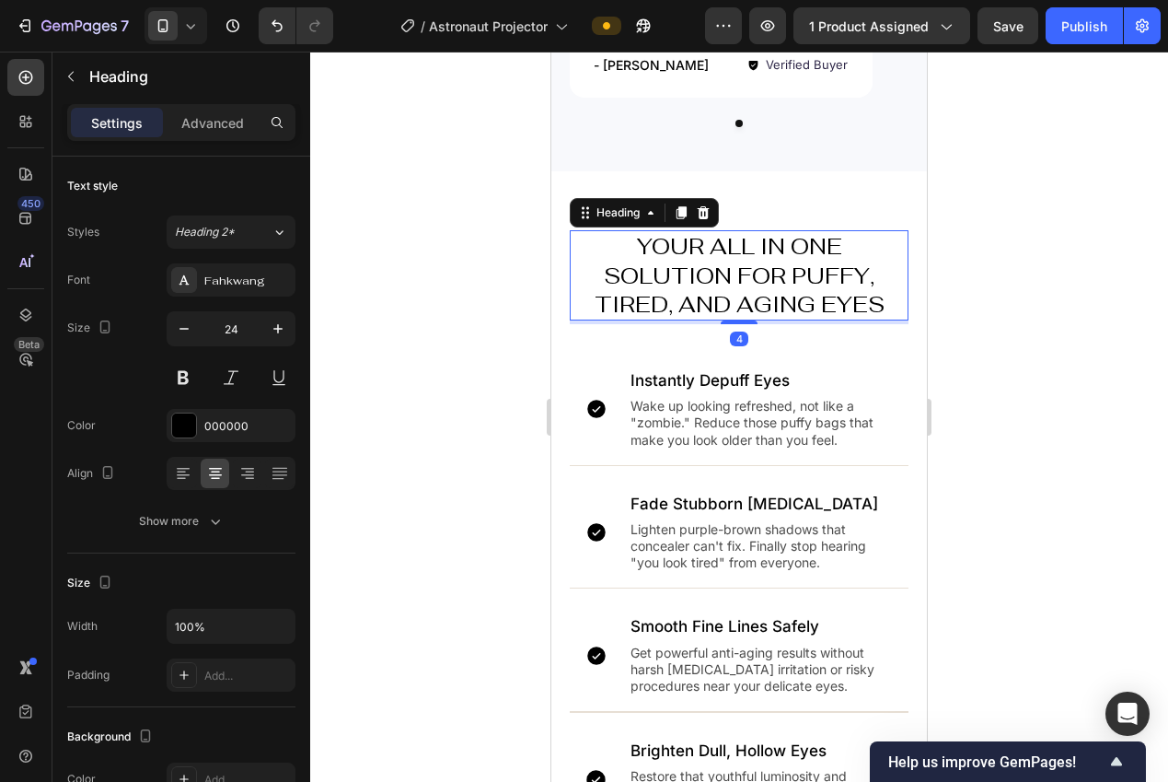
click at [402, 457] on div at bounding box center [739, 417] width 858 height 730
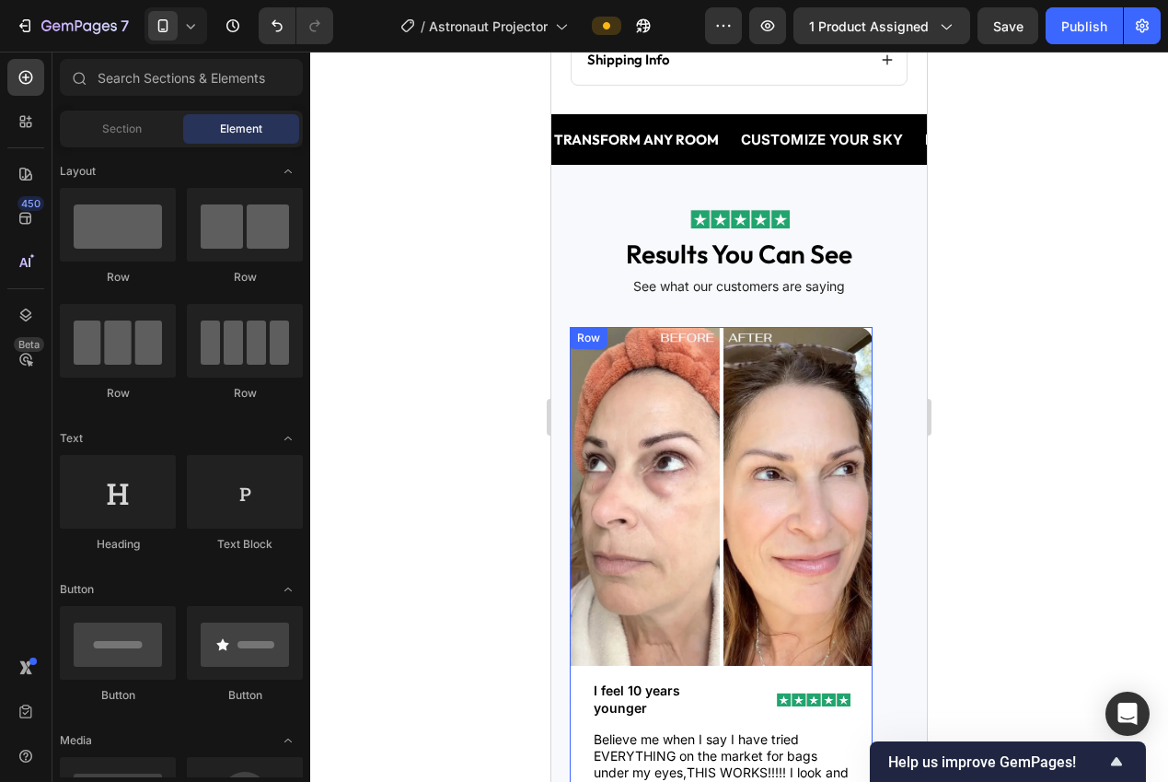
scroll to position [794, 0]
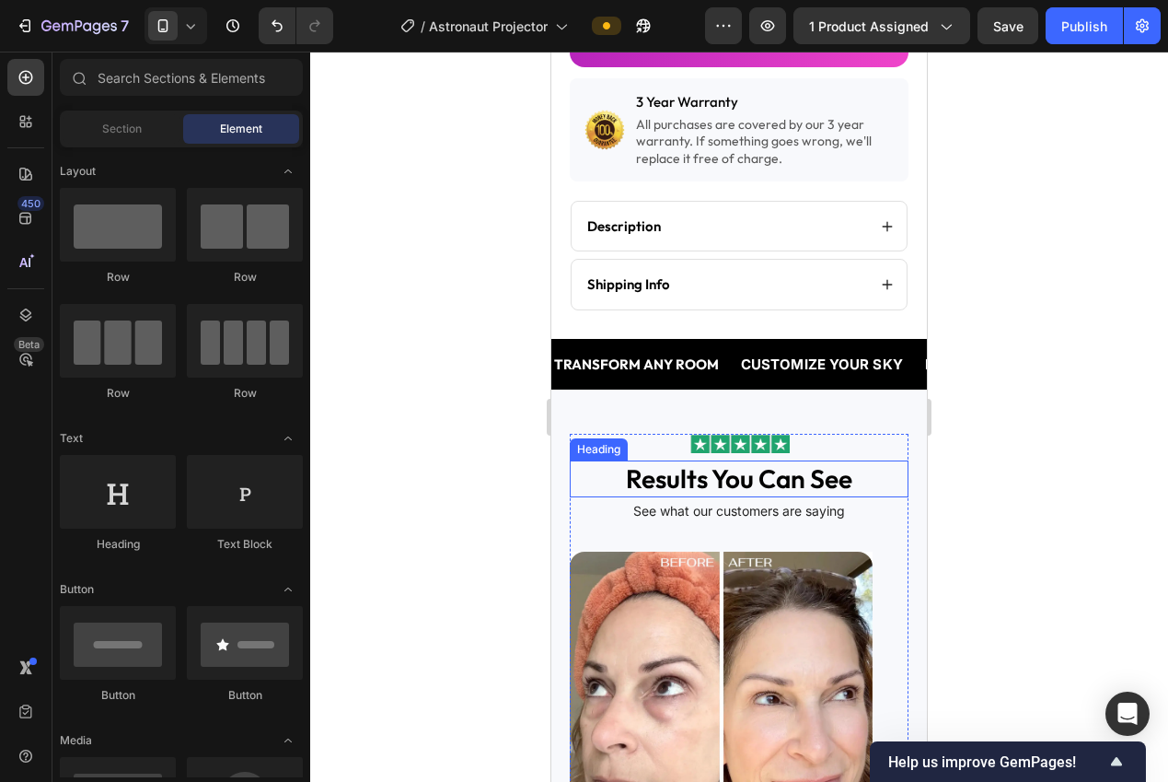
click at [731, 482] on h2 "results you can see" at bounding box center [739, 478] width 339 height 37
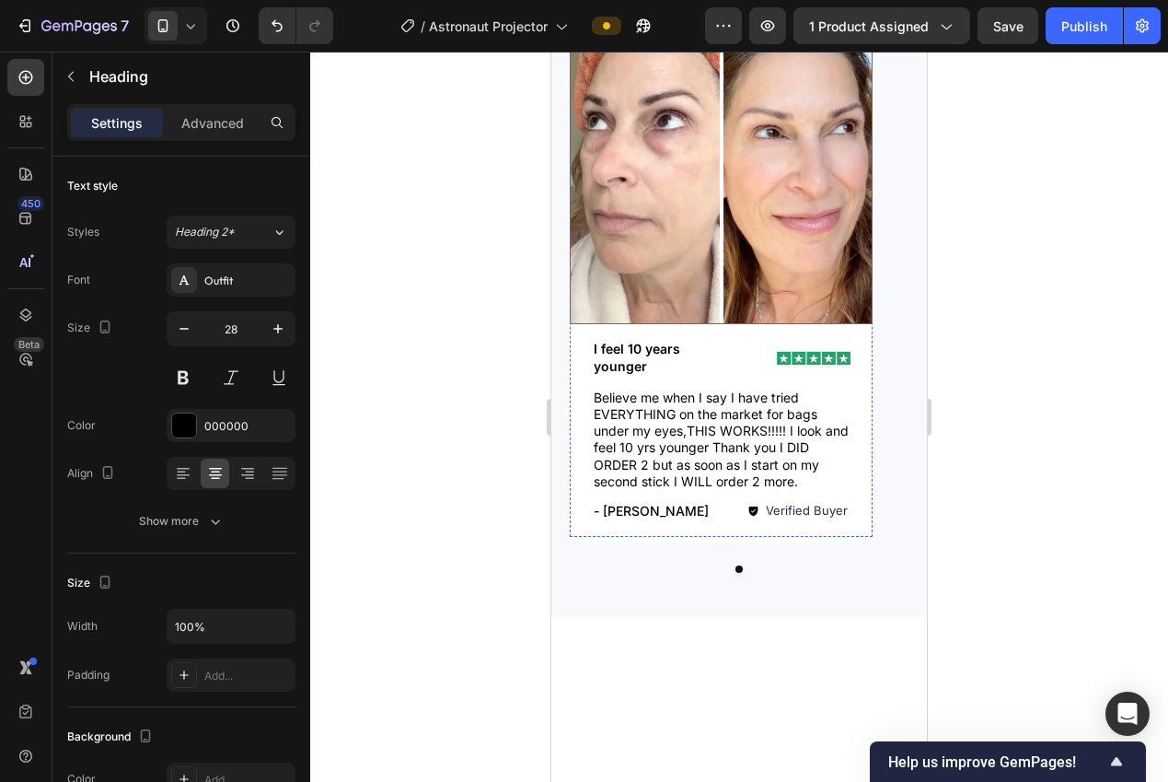
scroll to position [1397, 0]
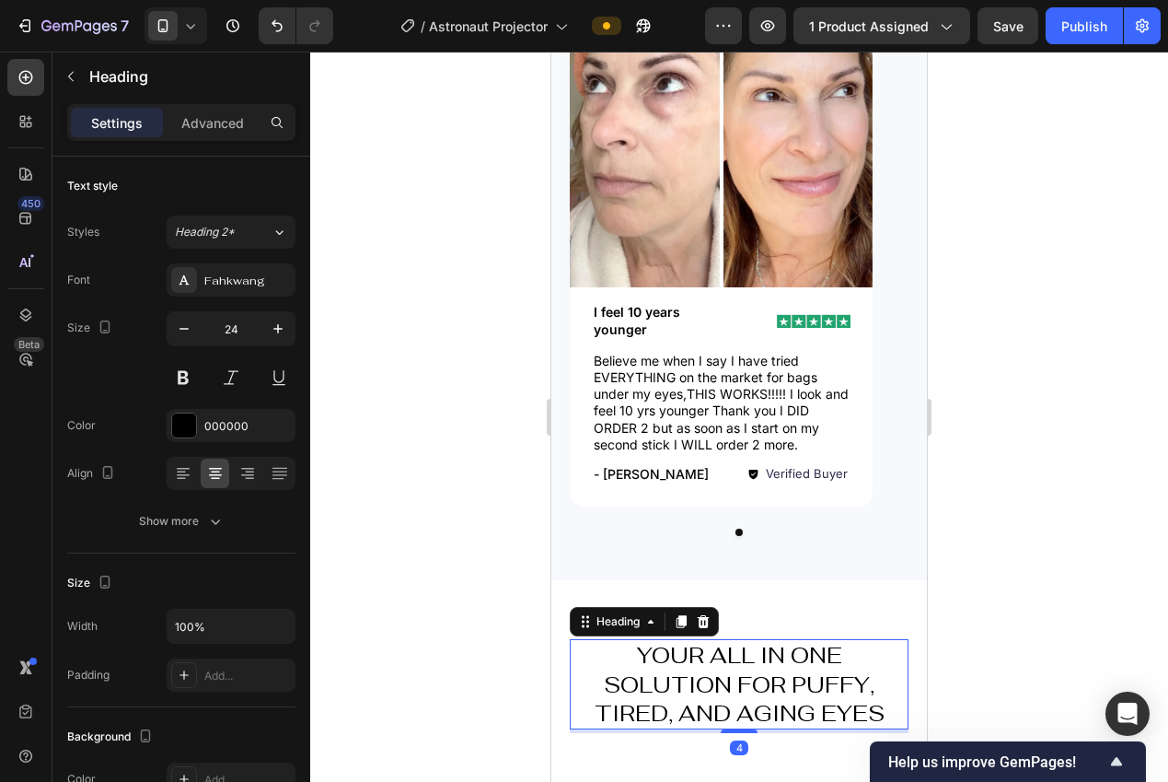
click at [770, 702] on h2 "YOUR ALL IN ONE SOLUTION FOR PUFFY, TIRED, AND AGING EYES" at bounding box center [739, 684] width 339 height 90
click at [281, 333] on icon "button" at bounding box center [278, 328] width 18 height 18
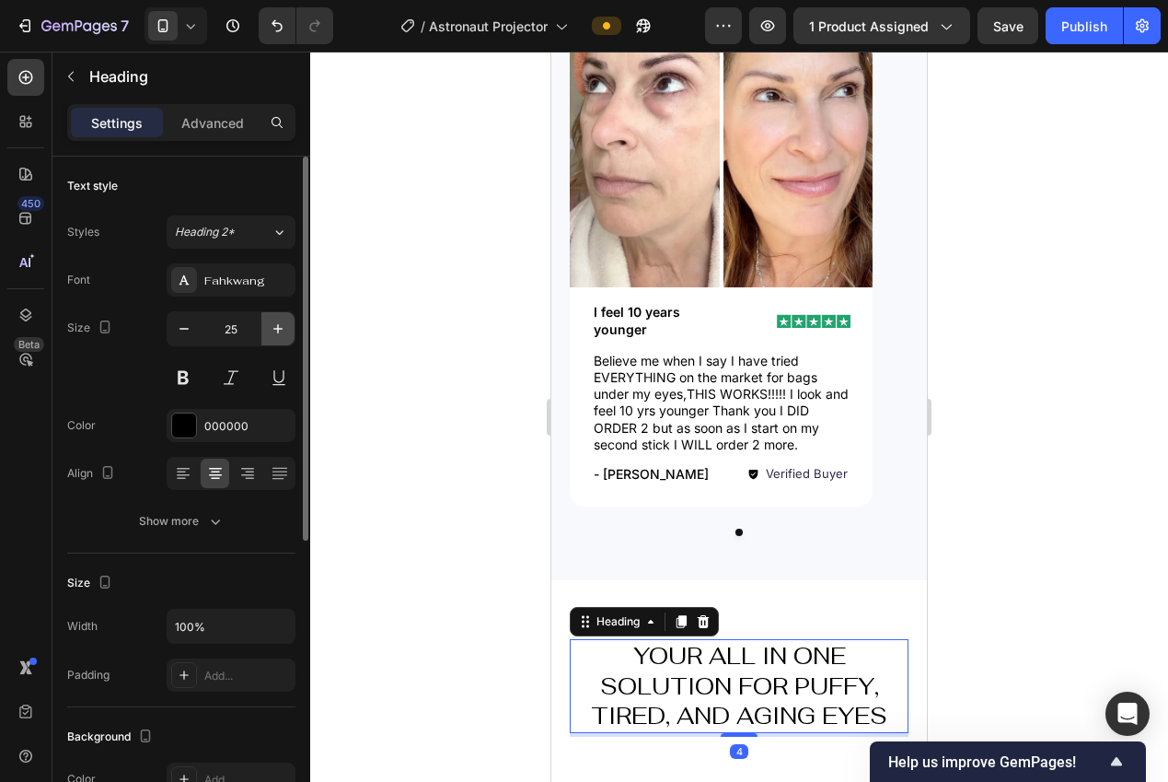
click at [281, 333] on icon "button" at bounding box center [278, 328] width 18 height 18
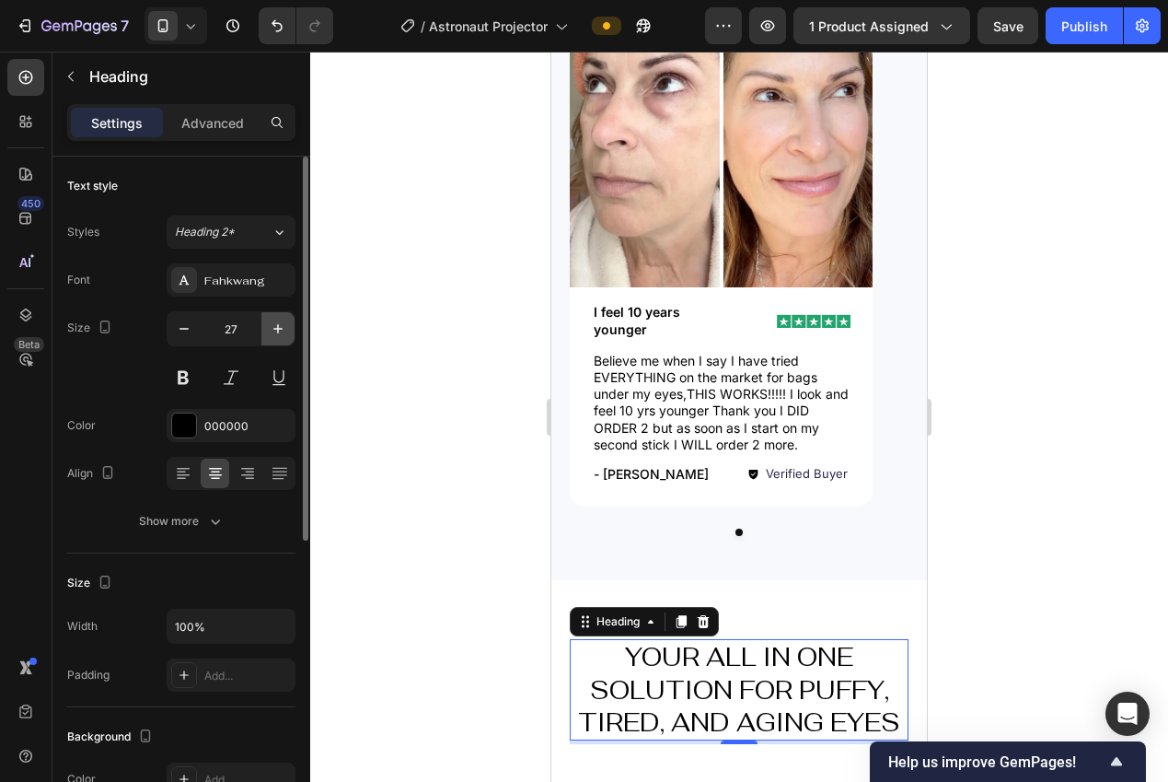
type input "28"
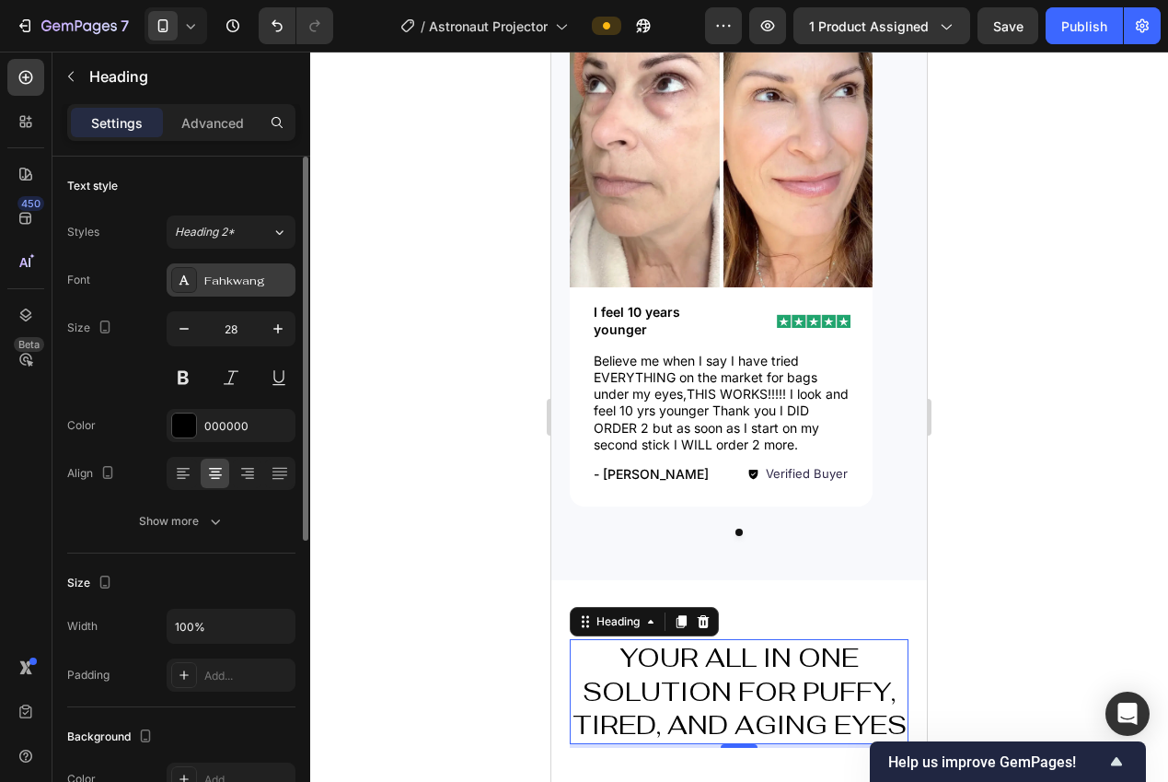
click at [248, 288] on div "Fahkwang" at bounding box center [231, 279] width 129 height 33
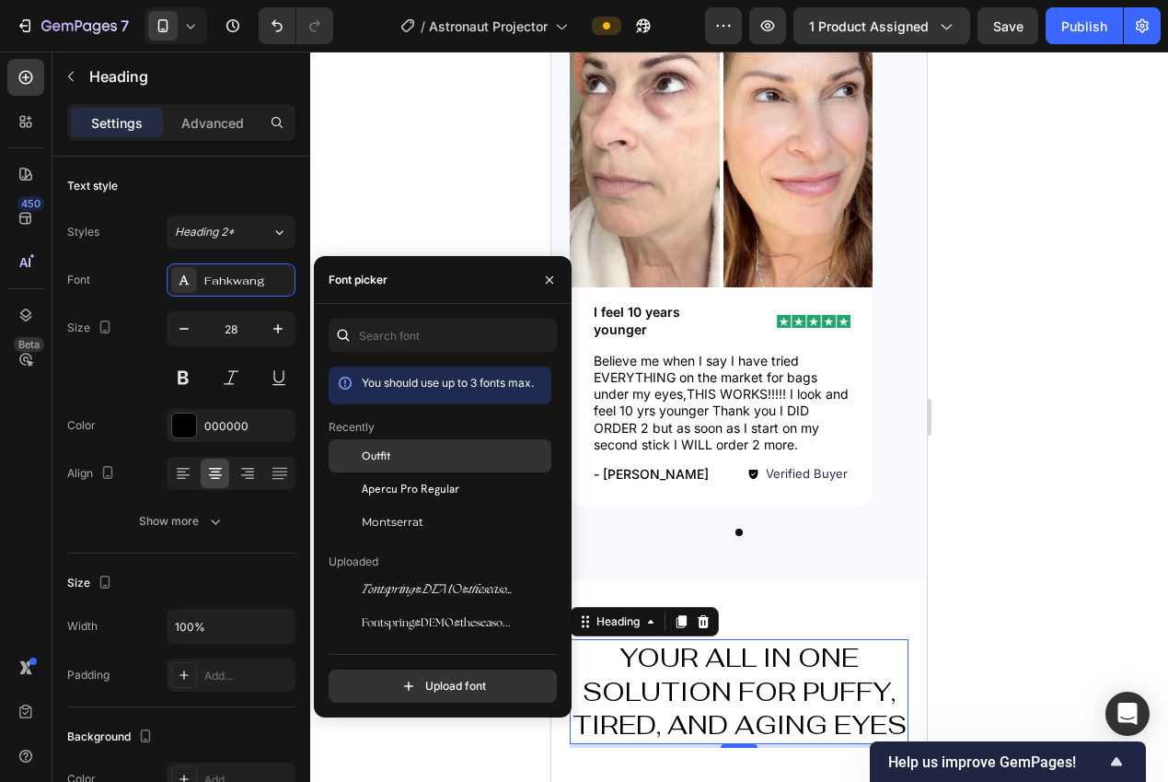
click at [407, 458] on div "Outfit" at bounding box center [455, 455] width 186 height 17
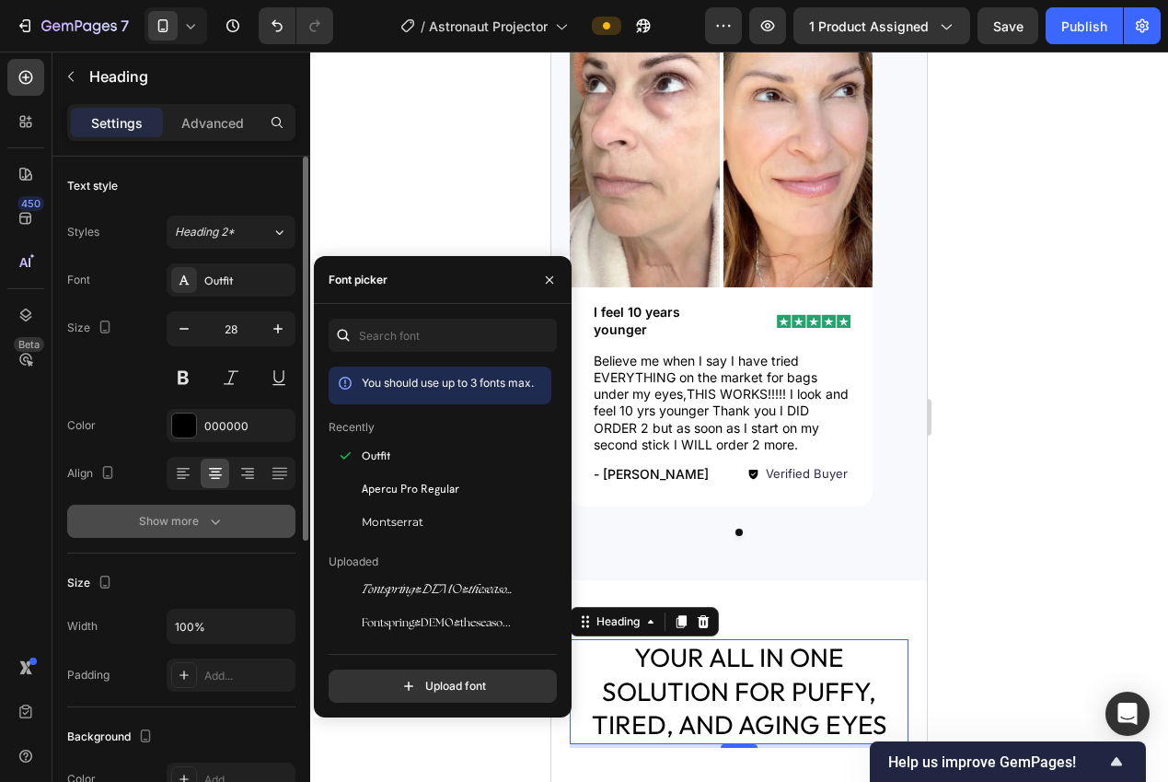
click at [252, 521] on button "Show more" at bounding box center [181, 520] width 228 height 33
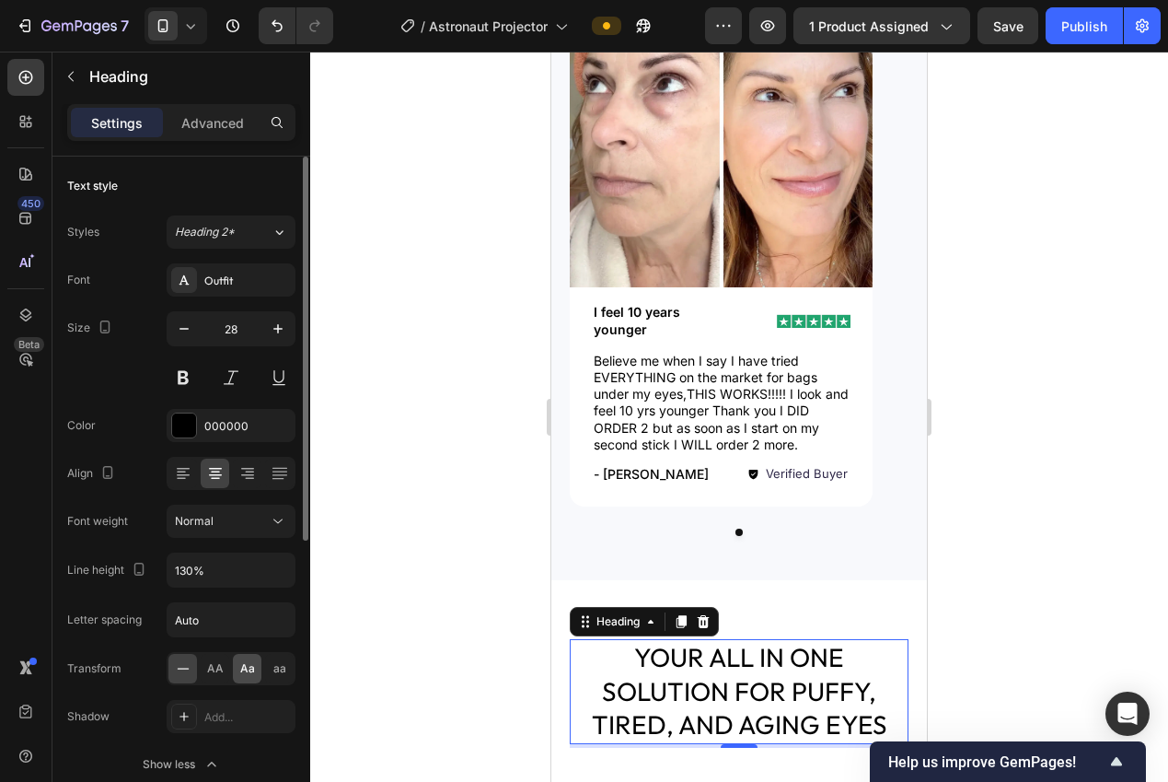
click at [245, 670] on span "Aa" at bounding box center [247, 668] width 15 height 17
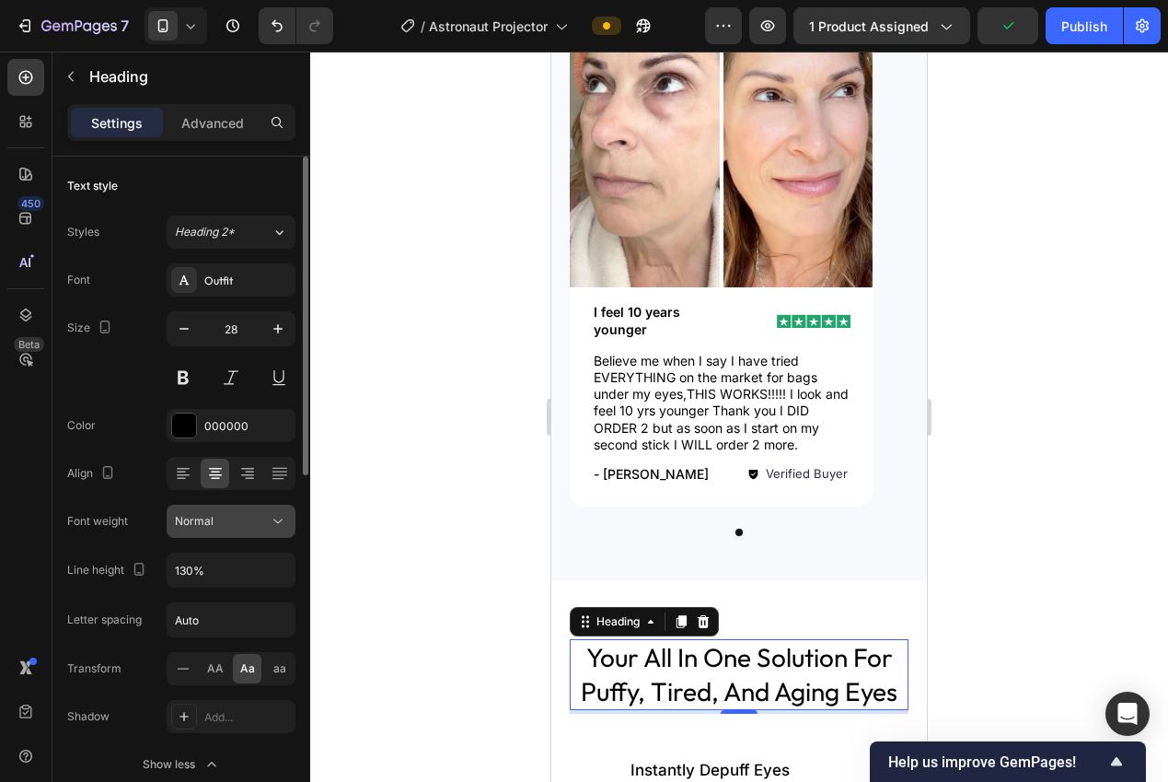
click at [236, 529] on div "Normal" at bounding box center [231, 521] width 112 height 18
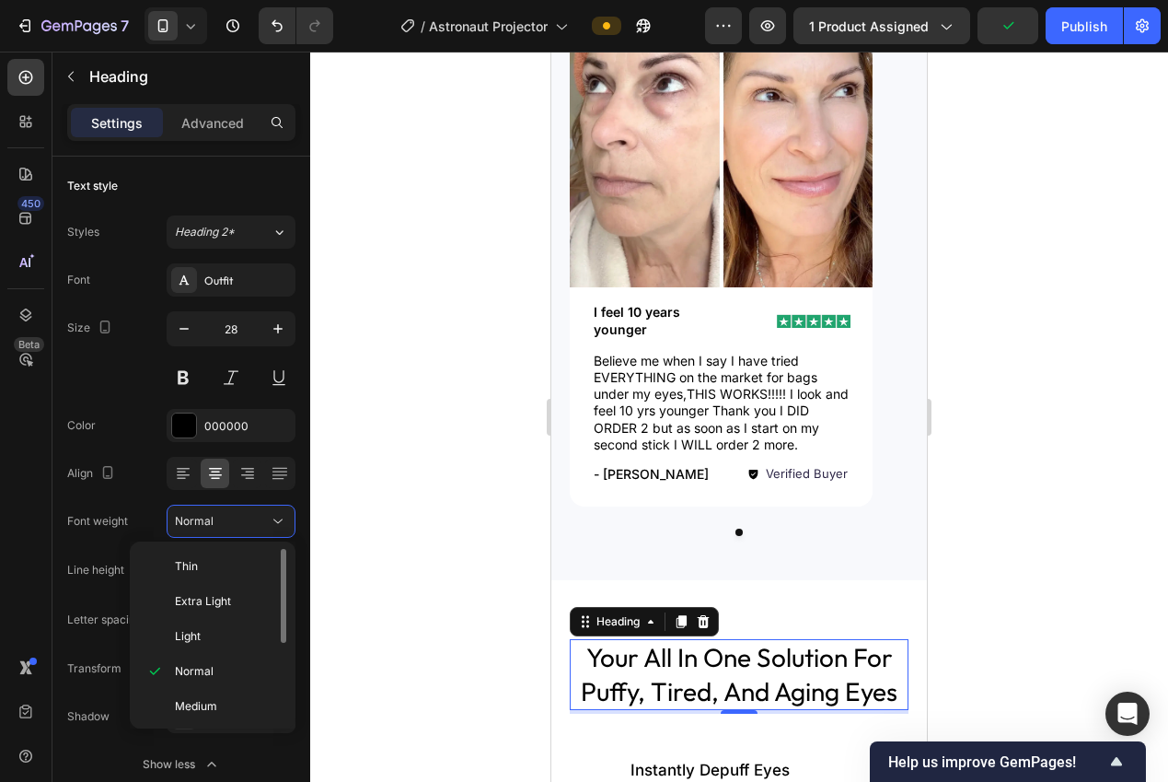
scroll to position [143, 0]
click at [209, 602] on span "Semi Bold" at bounding box center [201, 598] width 52 height 17
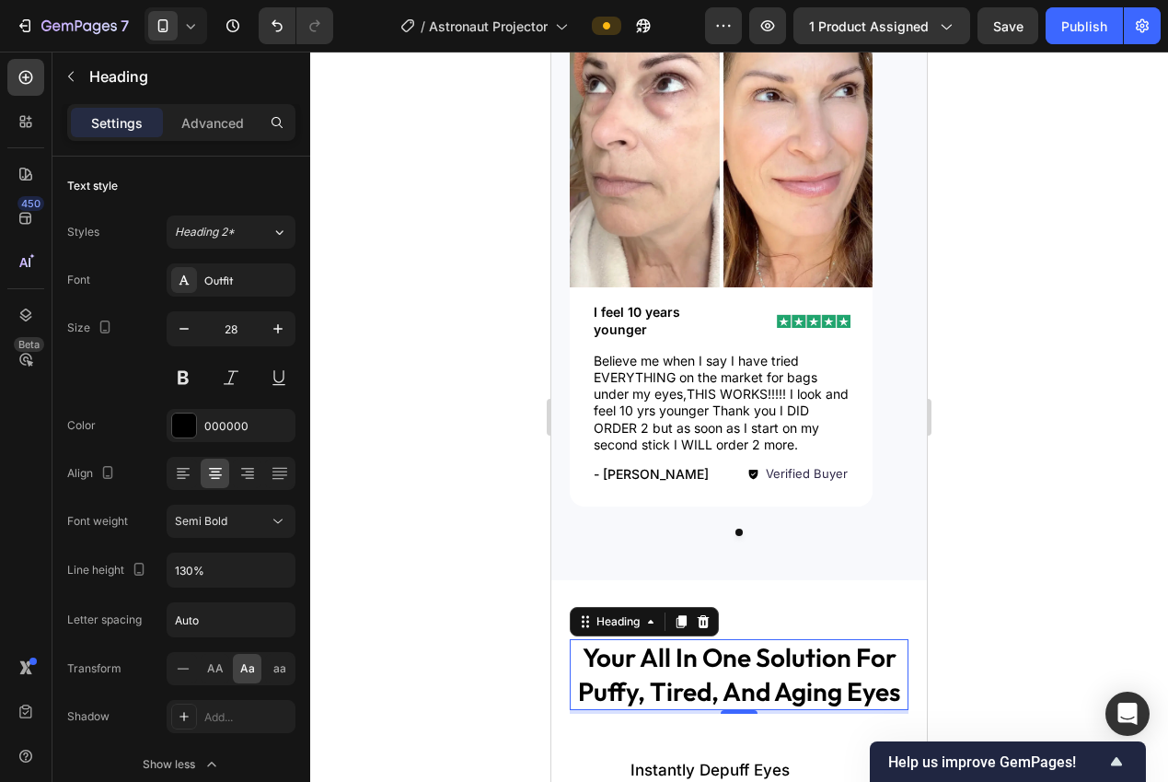
click at [469, 530] on div at bounding box center [739, 417] width 858 height 730
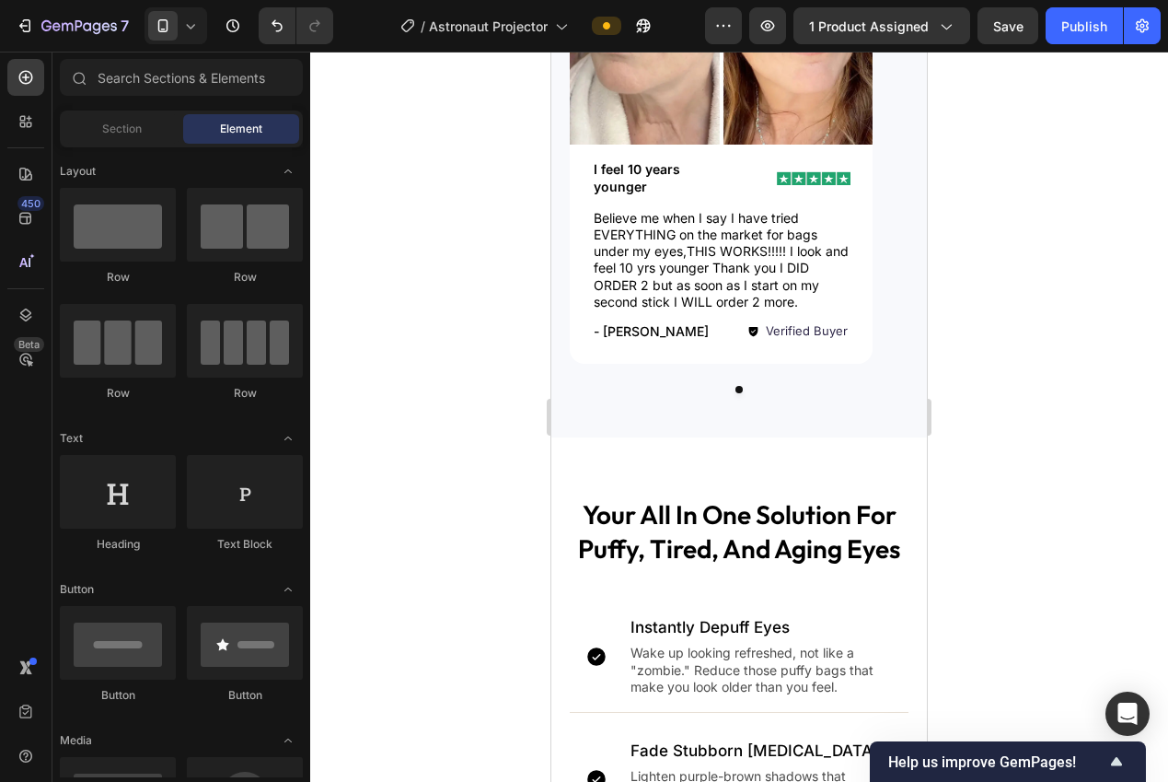
scroll to position [1544, 0]
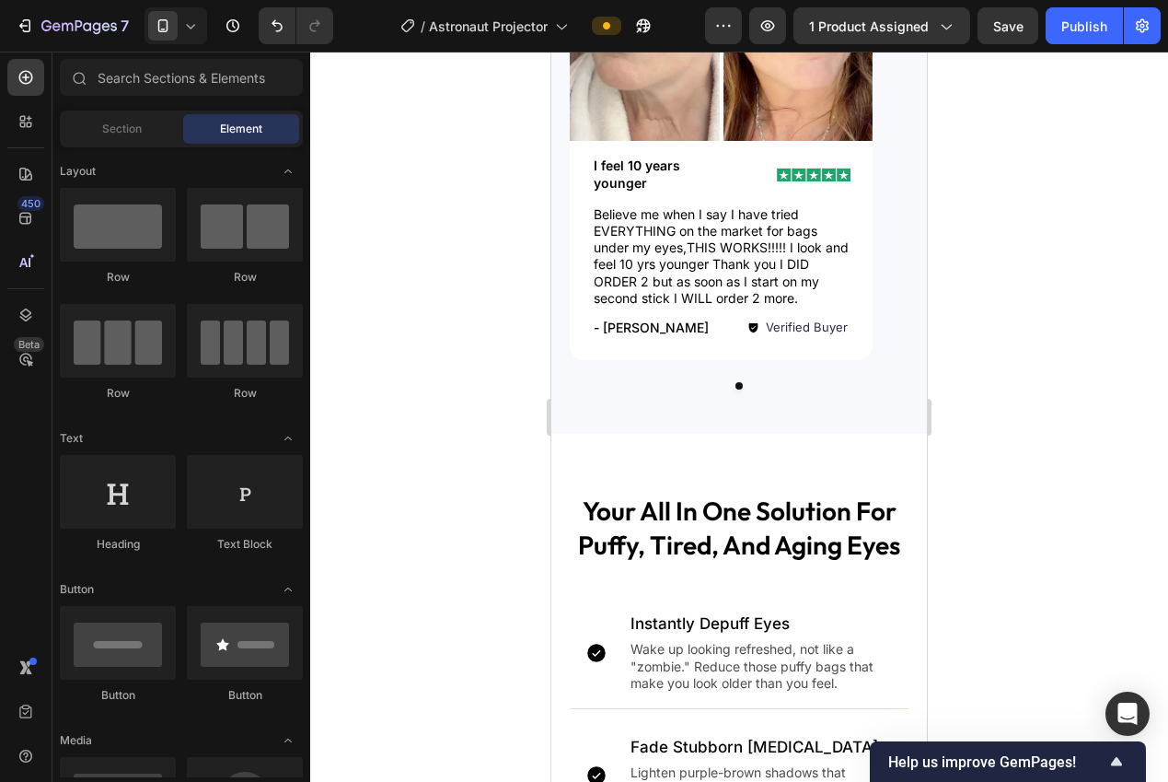
click at [747, 546] on h2 "your all in one solution for puffy, tired, and aging eyes" at bounding box center [739, 527] width 339 height 71
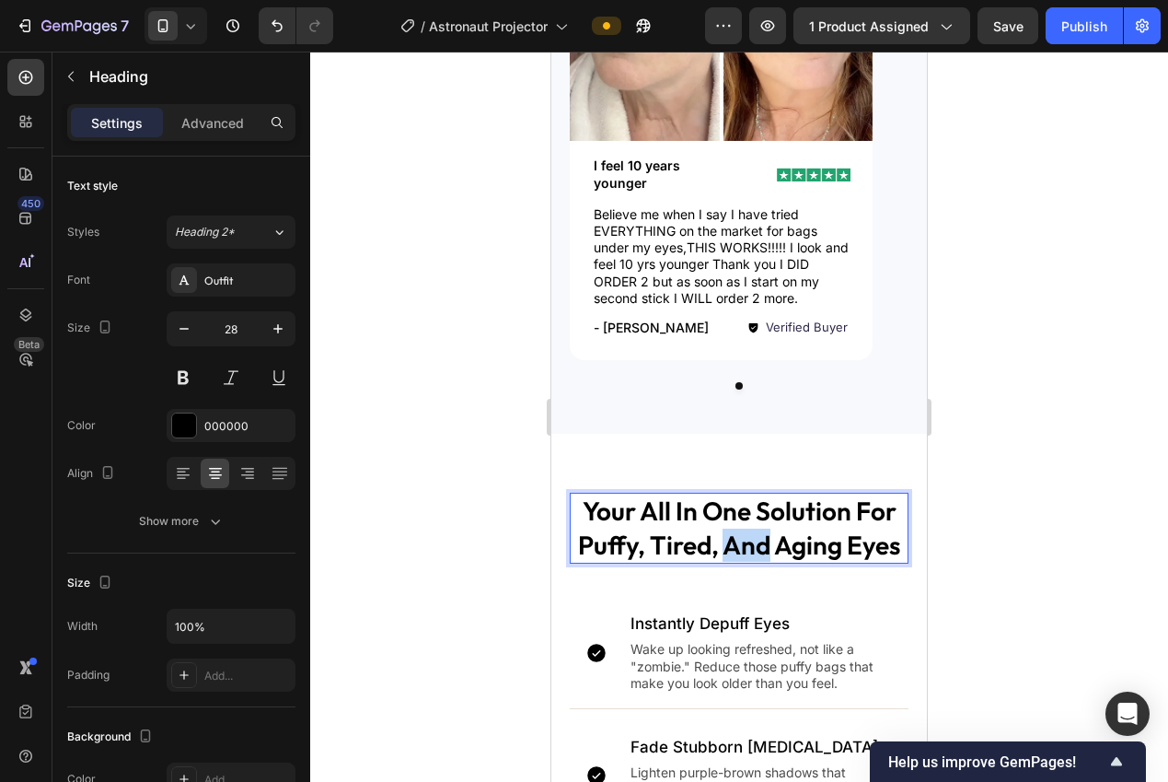
click at [748, 546] on p "your all in one solution for puffy, tired, and aging eyes" at bounding box center [739, 527] width 335 height 67
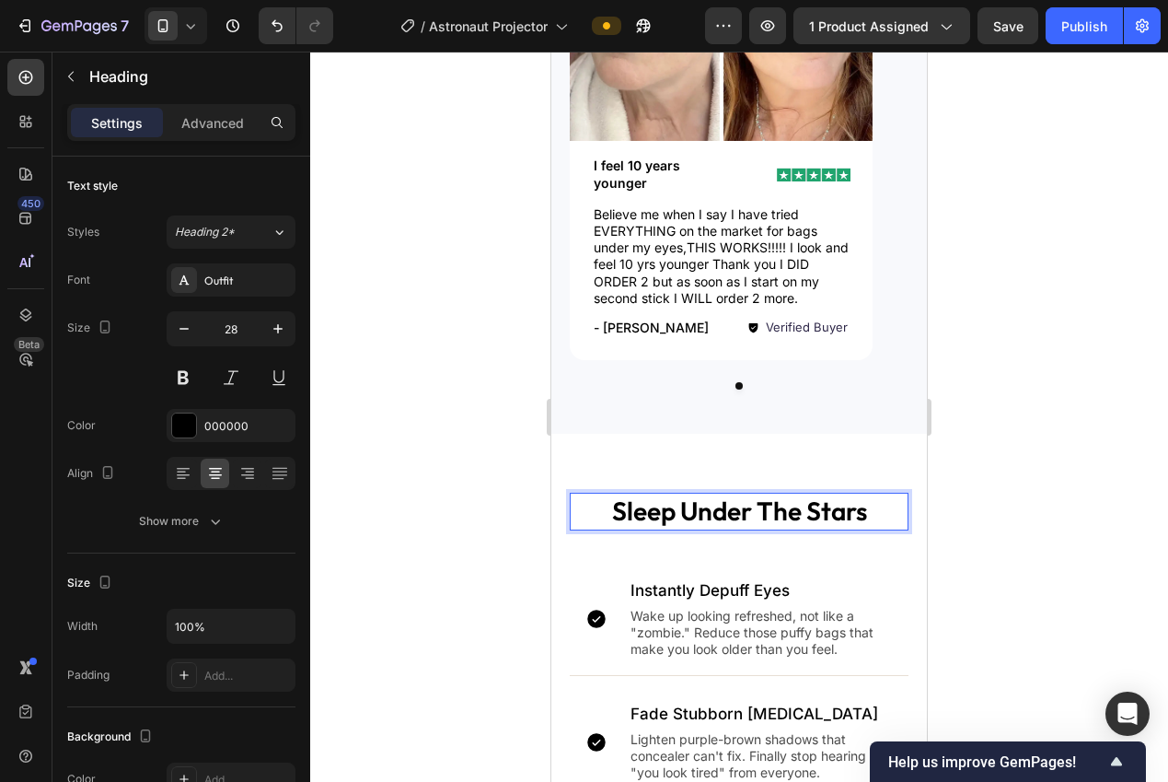
click at [1031, 470] on div at bounding box center [739, 417] width 858 height 730
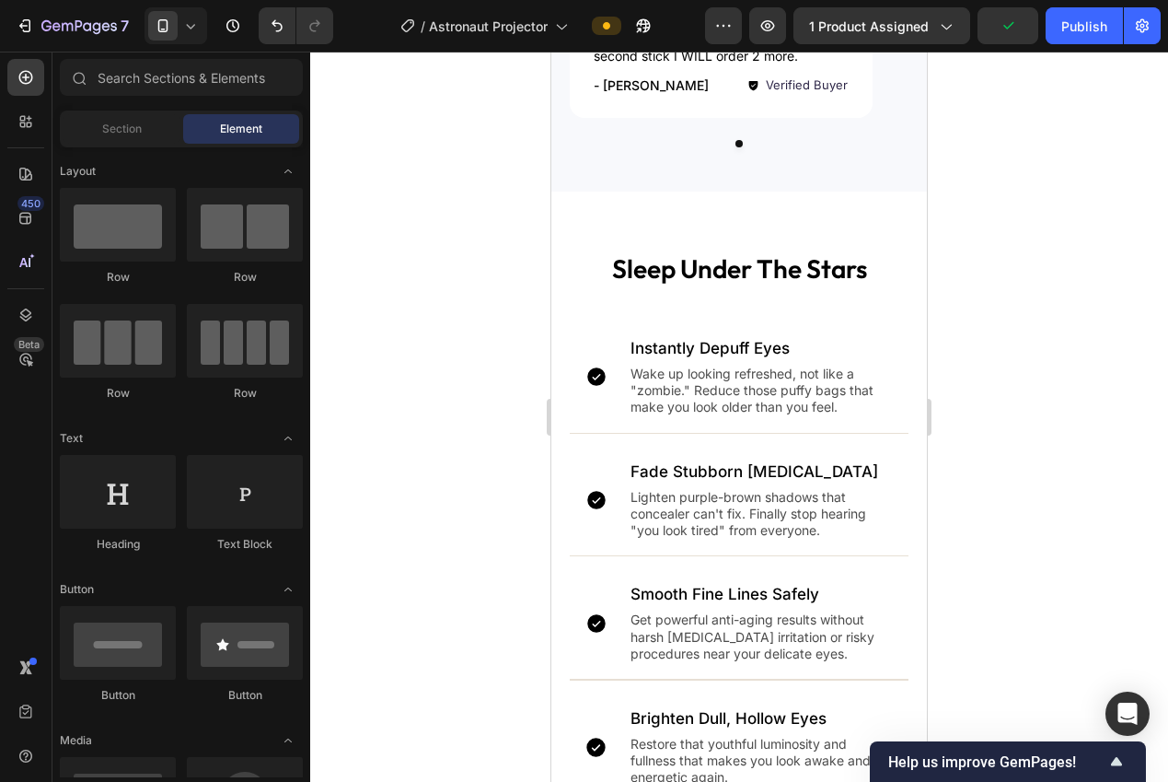
scroll to position [1809, 0]
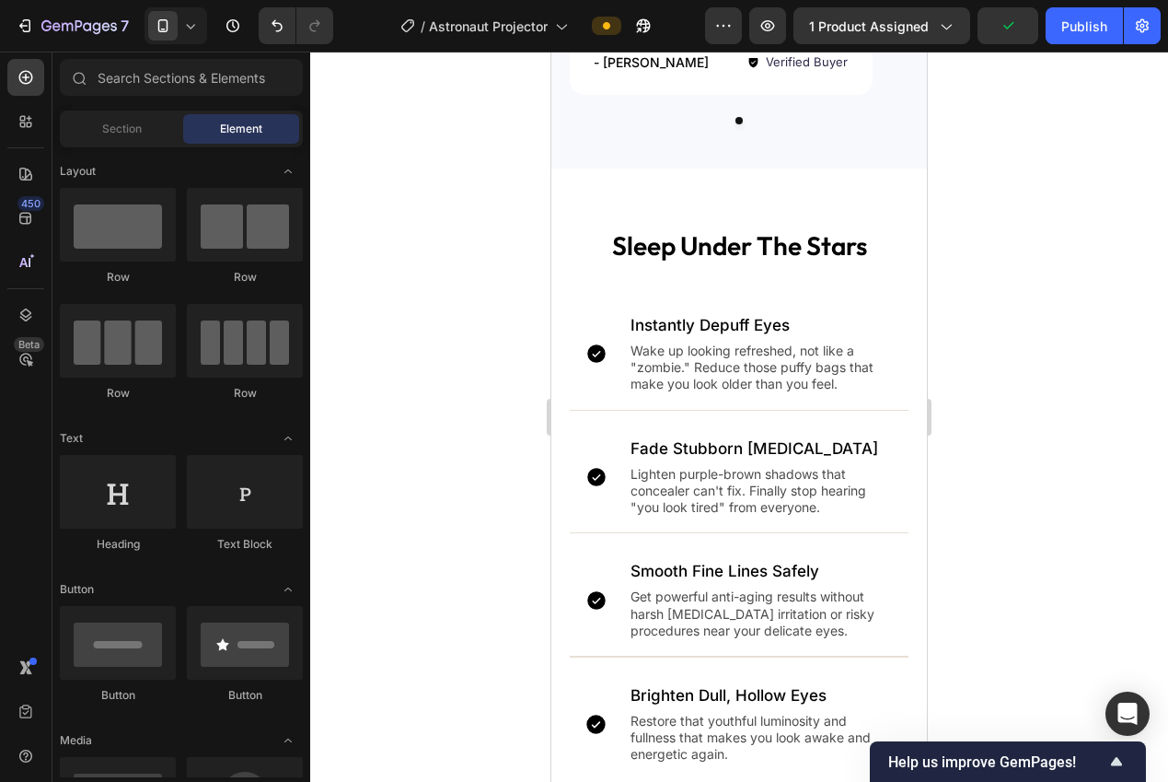
drag, startPoint x: 920, startPoint y: 293, endPoint x: 1481, endPoint y: 377, distance: 567.7
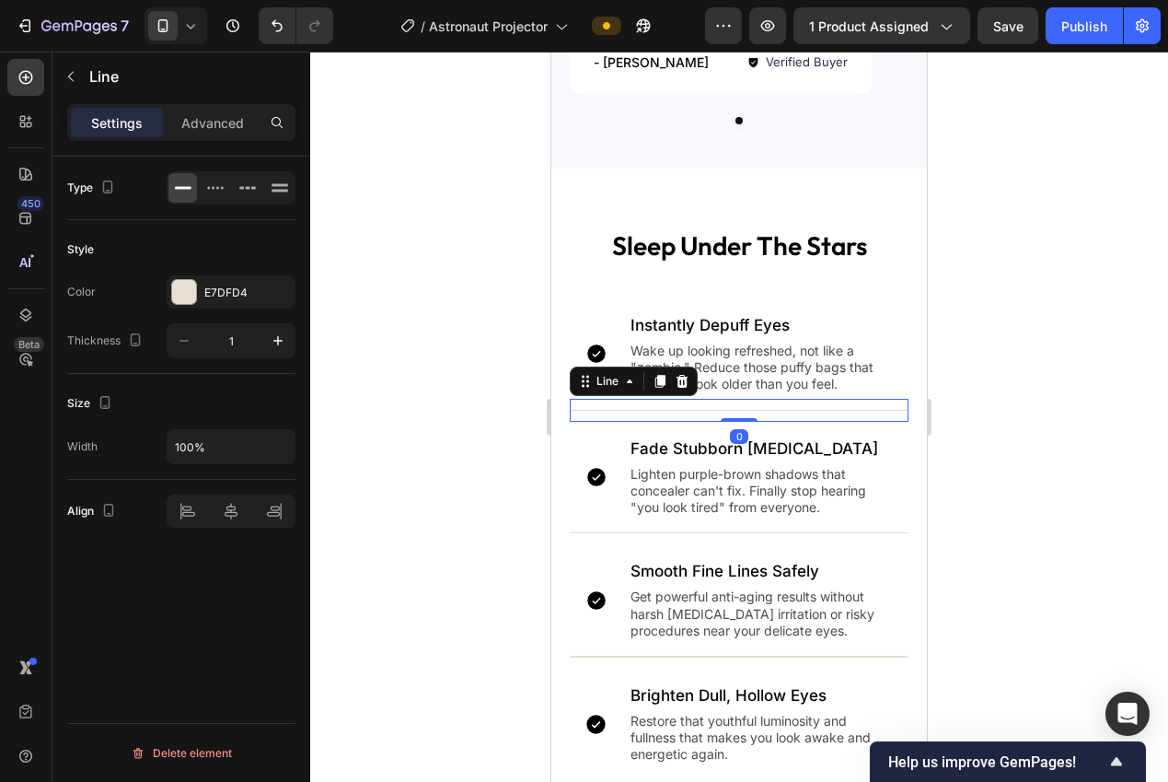
click at [601, 404] on div "Title Line 0" at bounding box center [739, 410] width 339 height 23
click at [685, 382] on icon at bounding box center [683, 380] width 12 height 13
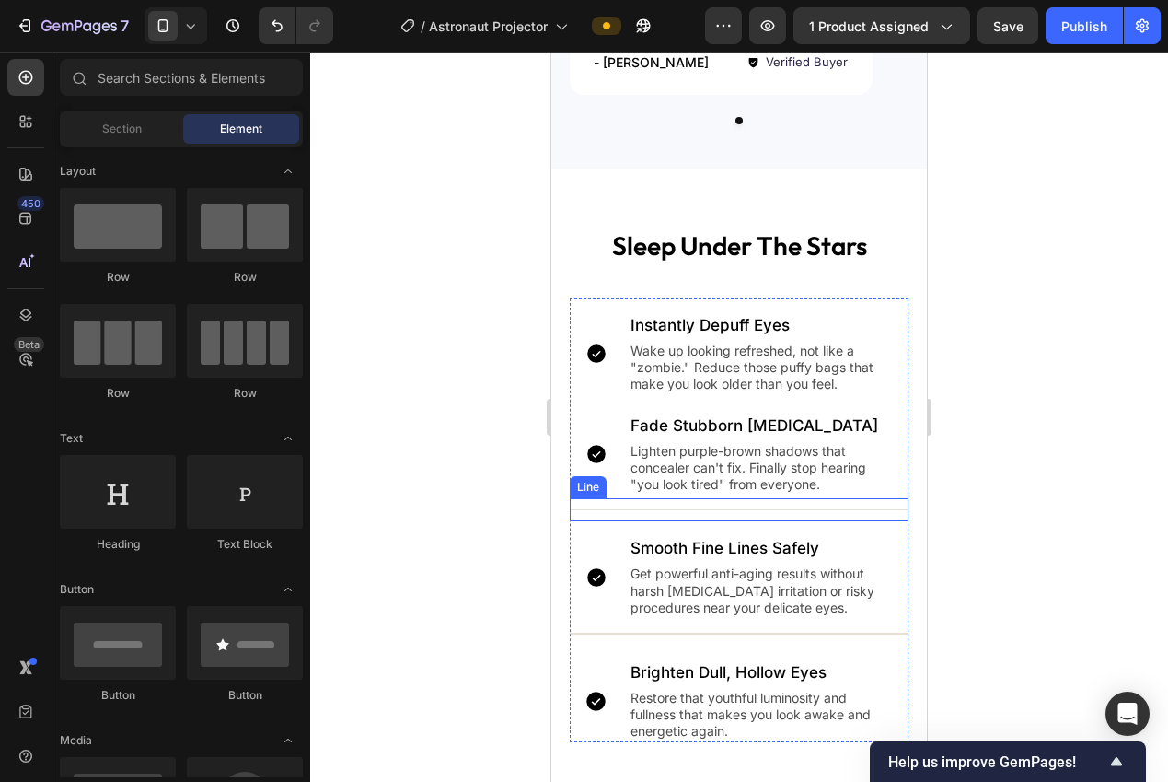
click at [603, 506] on div "Title Line" at bounding box center [739, 509] width 339 height 23
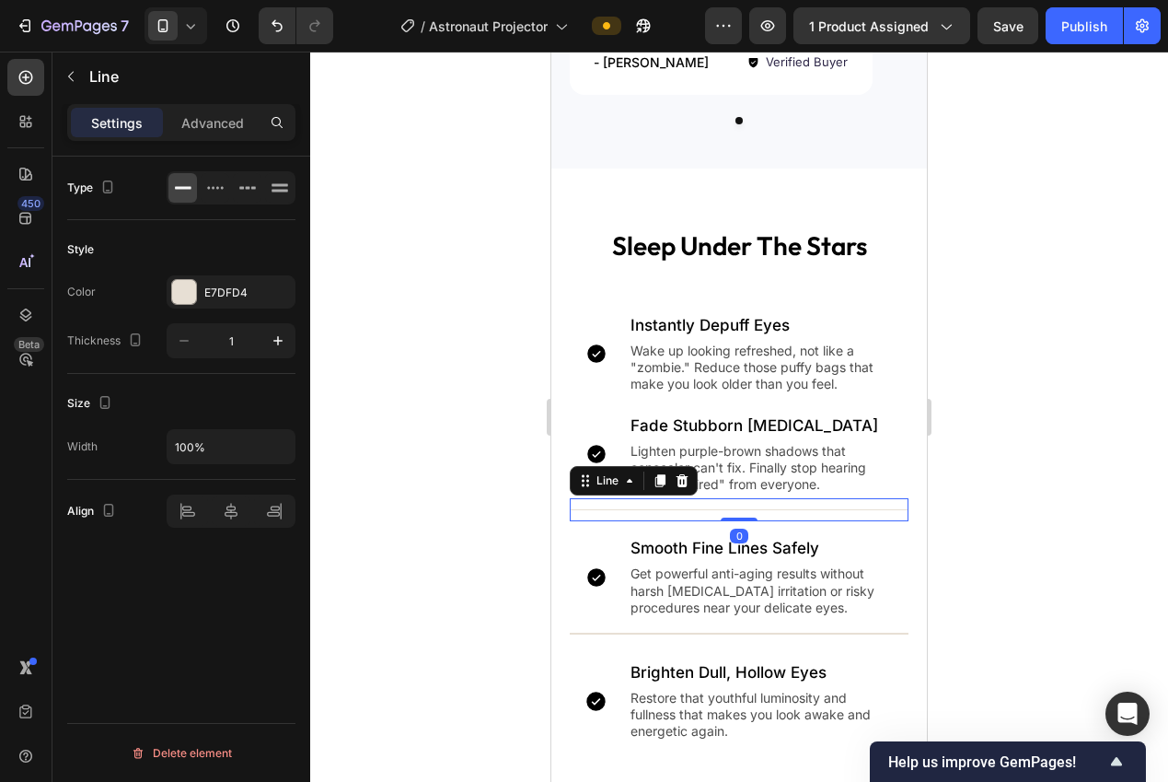
click at [682, 477] on icon at bounding box center [683, 480] width 12 height 13
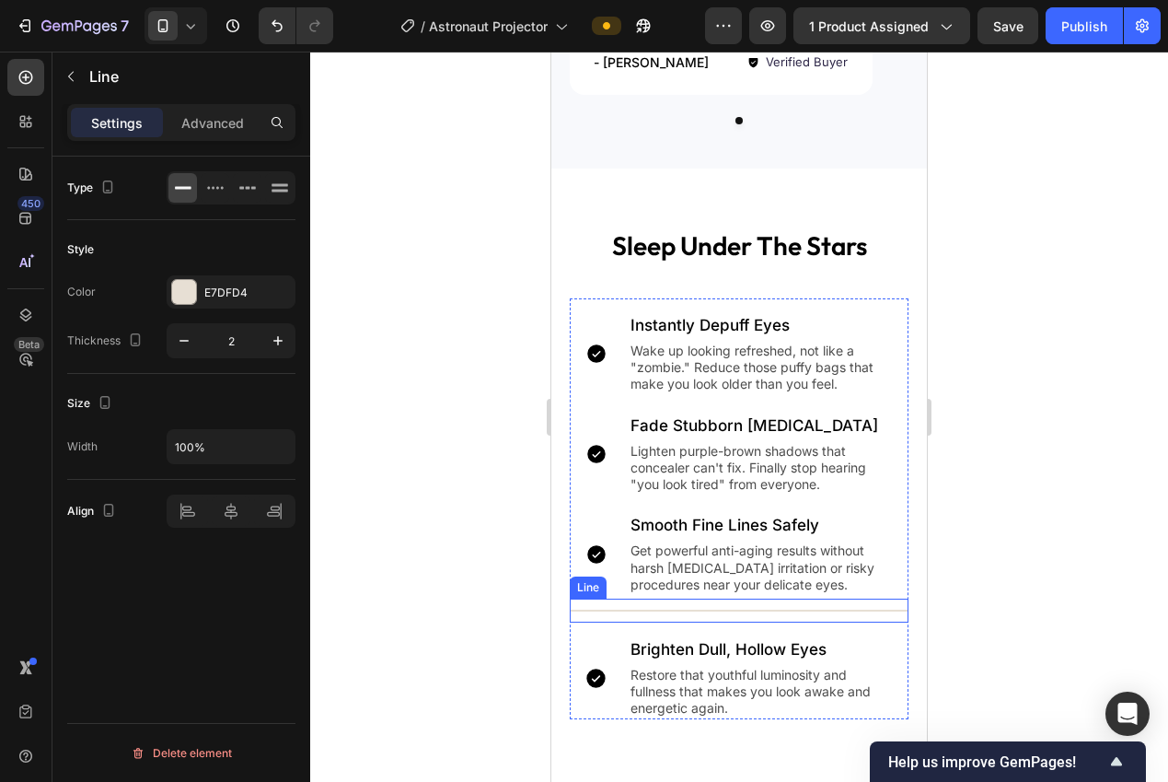
click at [597, 611] on div "Title Line" at bounding box center [739, 610] width 339 height 24
click at [686, 583] on icon at bounding box center [683, 580] width 12 height 13
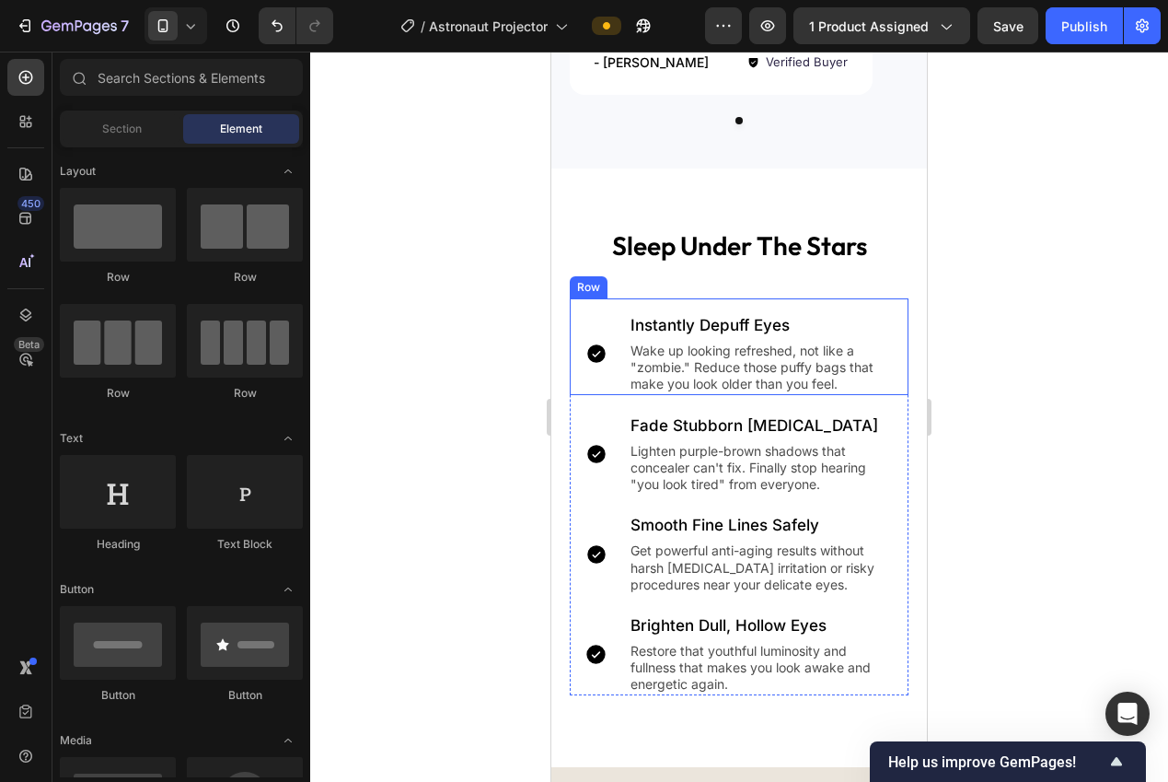
click at [599, 376] on div "Icon" at bounding box center [596, 354] width 53 height 82
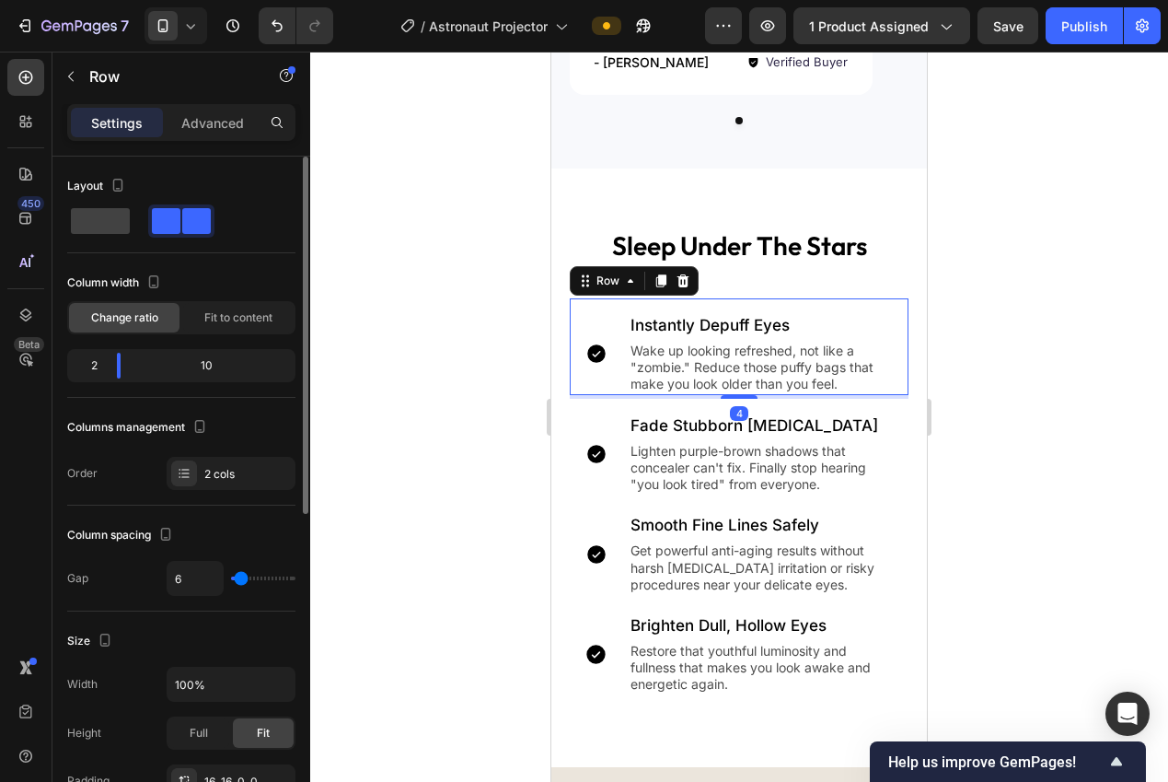
scroll to position [336, 0]
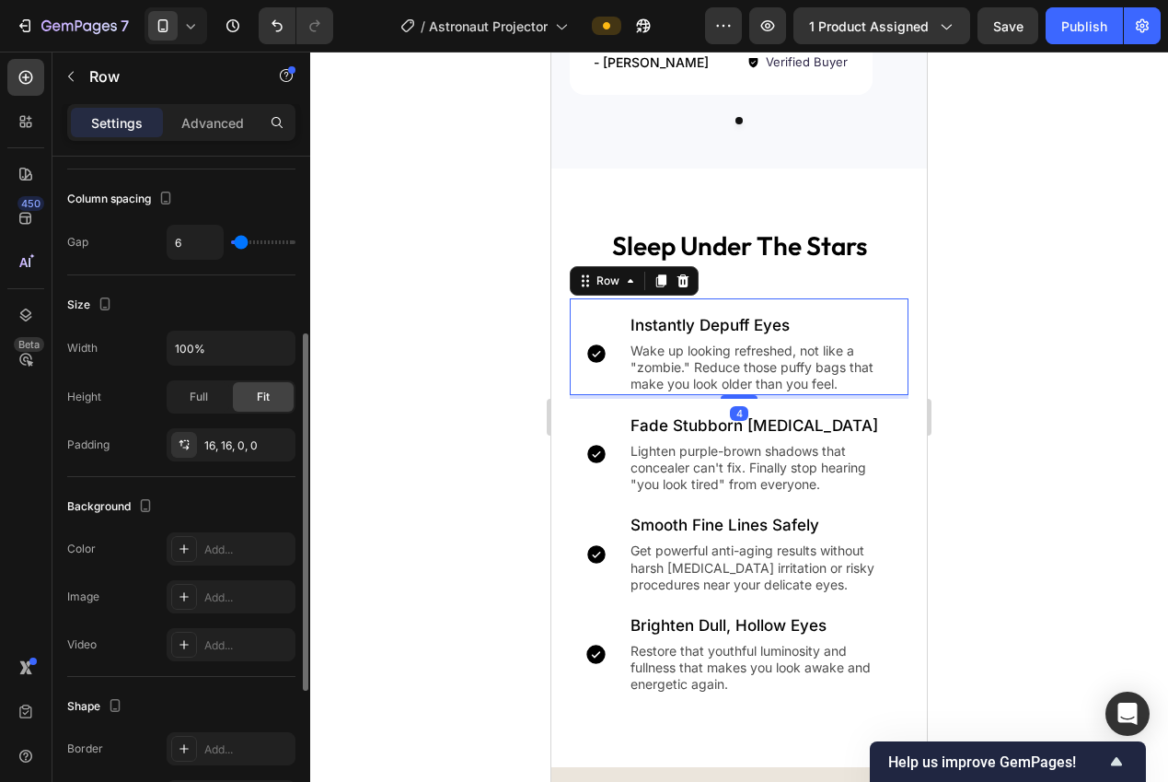
click at [470, 426] on div at bounding box center [739, 417] width 858 height 730
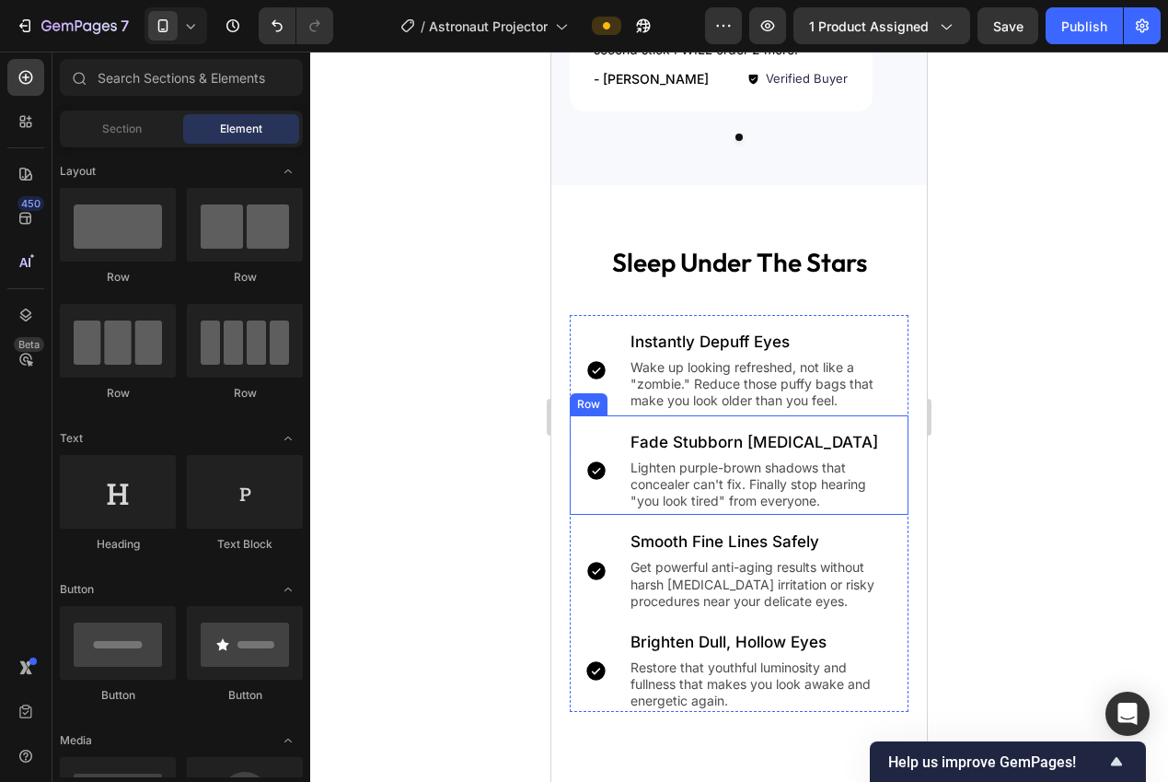
scroll to position [1778, 0]
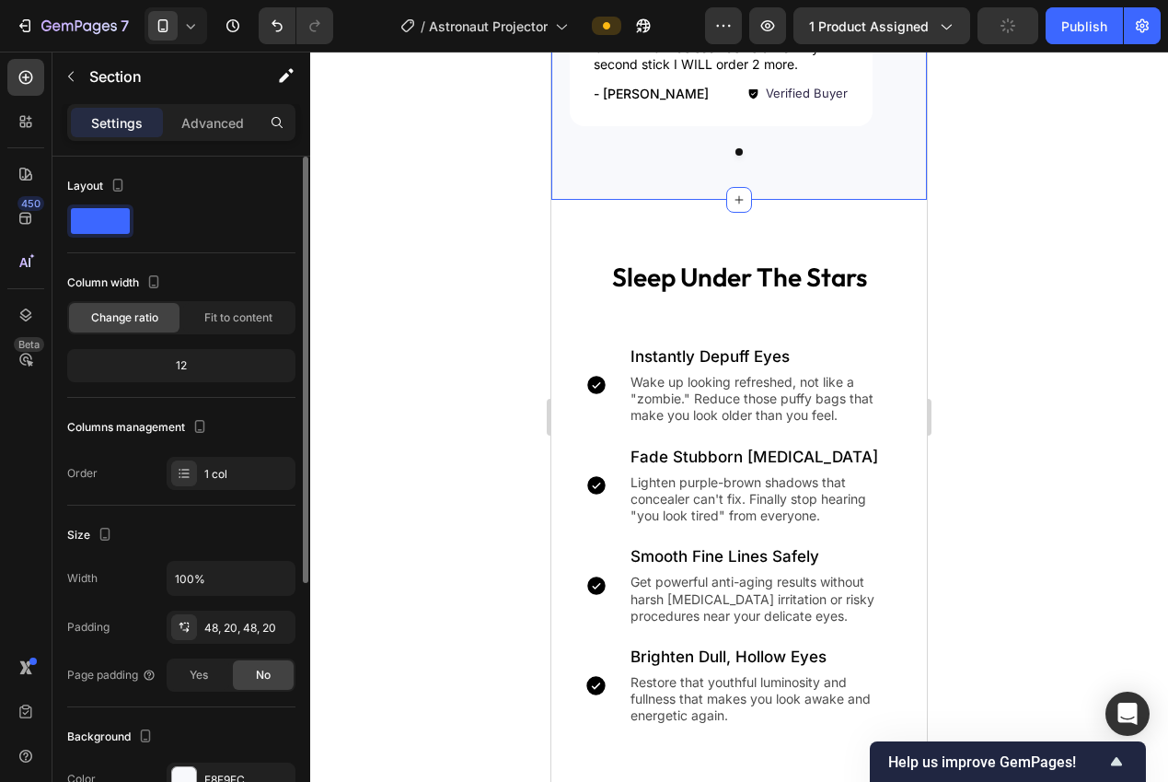
scroll to position [38, 0]
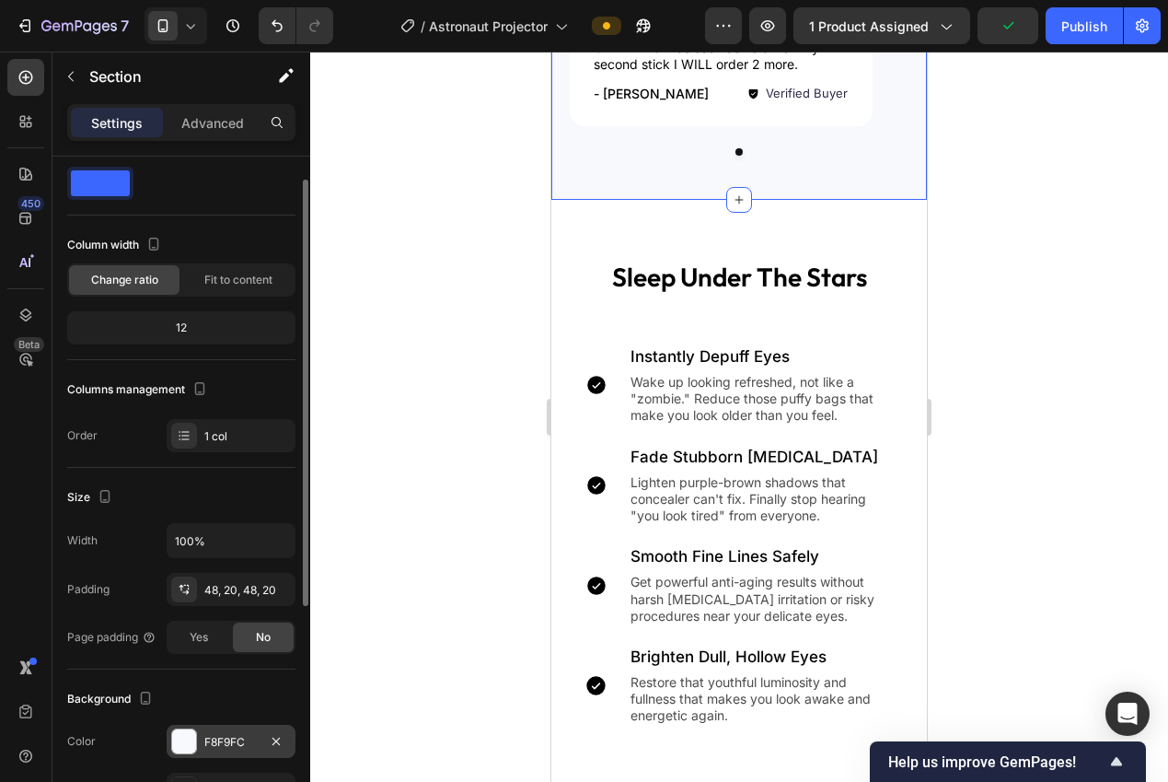
click at [199, 738] on div "F8F9FC" at bounding box center [231, 740] width 129 height 33
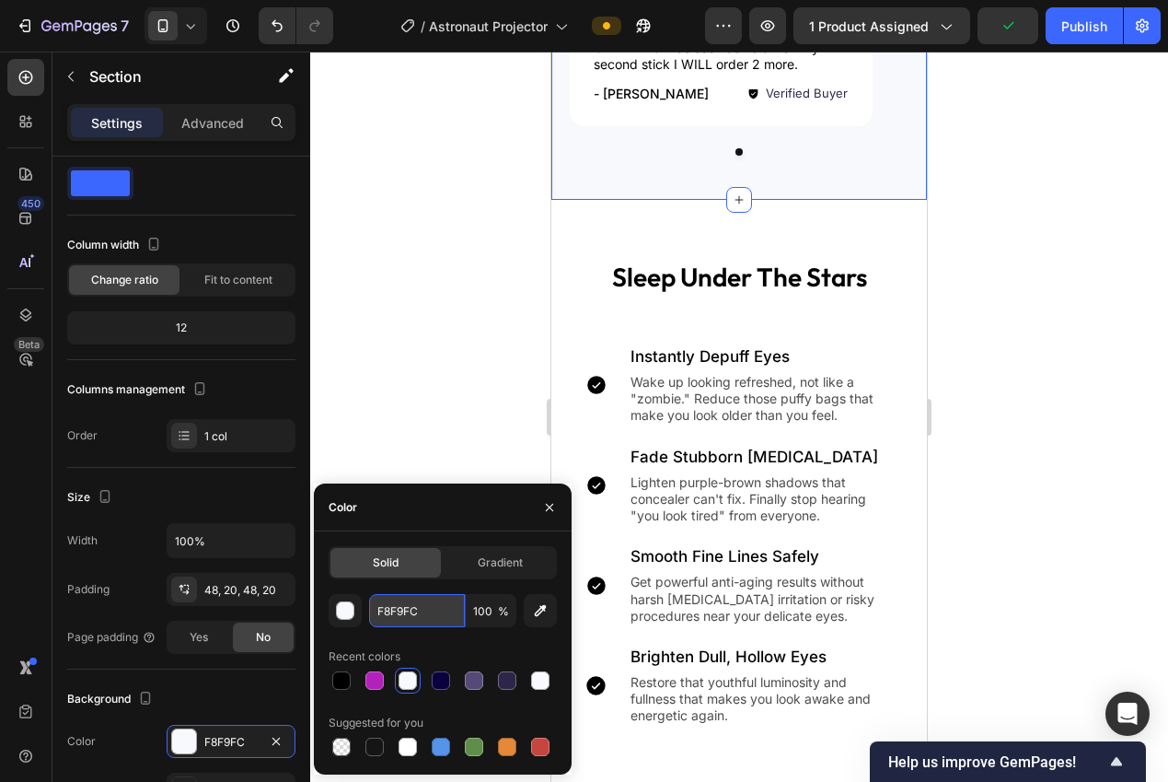
click at [389, 618] on input "F8F9FC" at bounding box center [417, 610] width 96 height 33
click at [353, 268] on div at bounding box center [739, 417] width 858 height 730
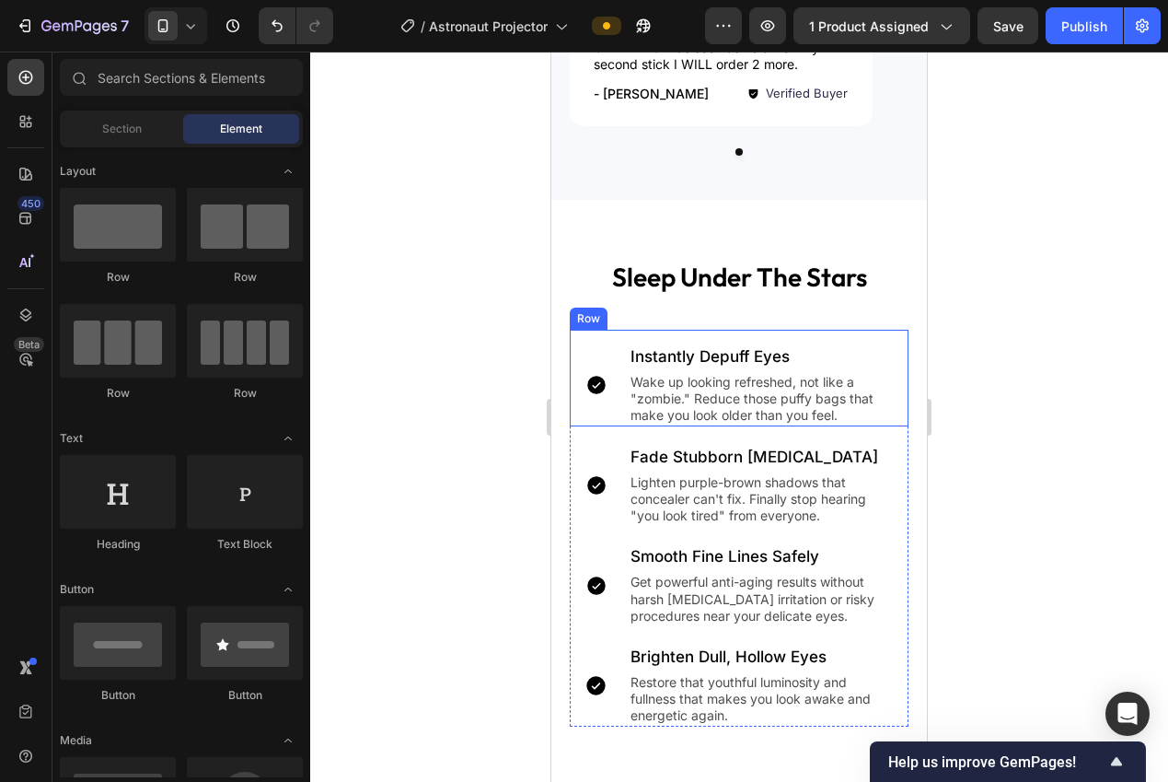
click at [602, 411] on div "Icon" at bounding box center [596, 385] width 53 height 82
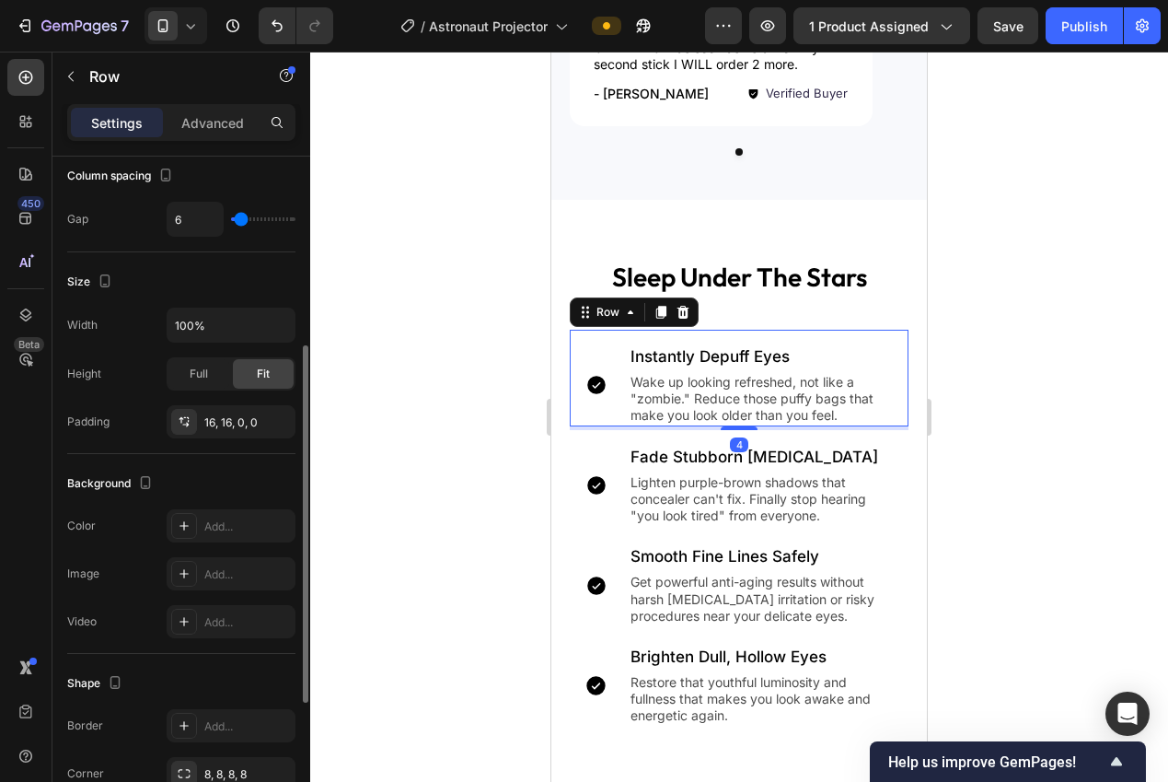
scroll to position [524, 0]
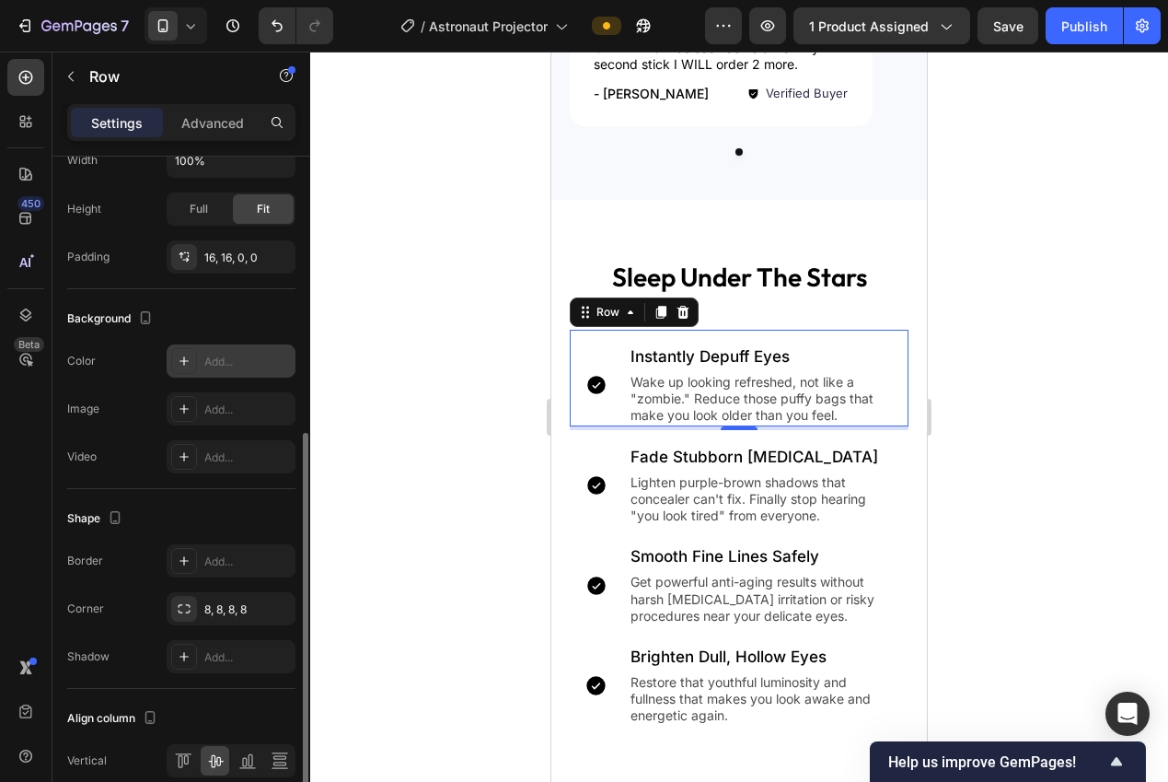
click at [223, 356] on div "Add..." at bounding box center [247, 361] width 87 height 17
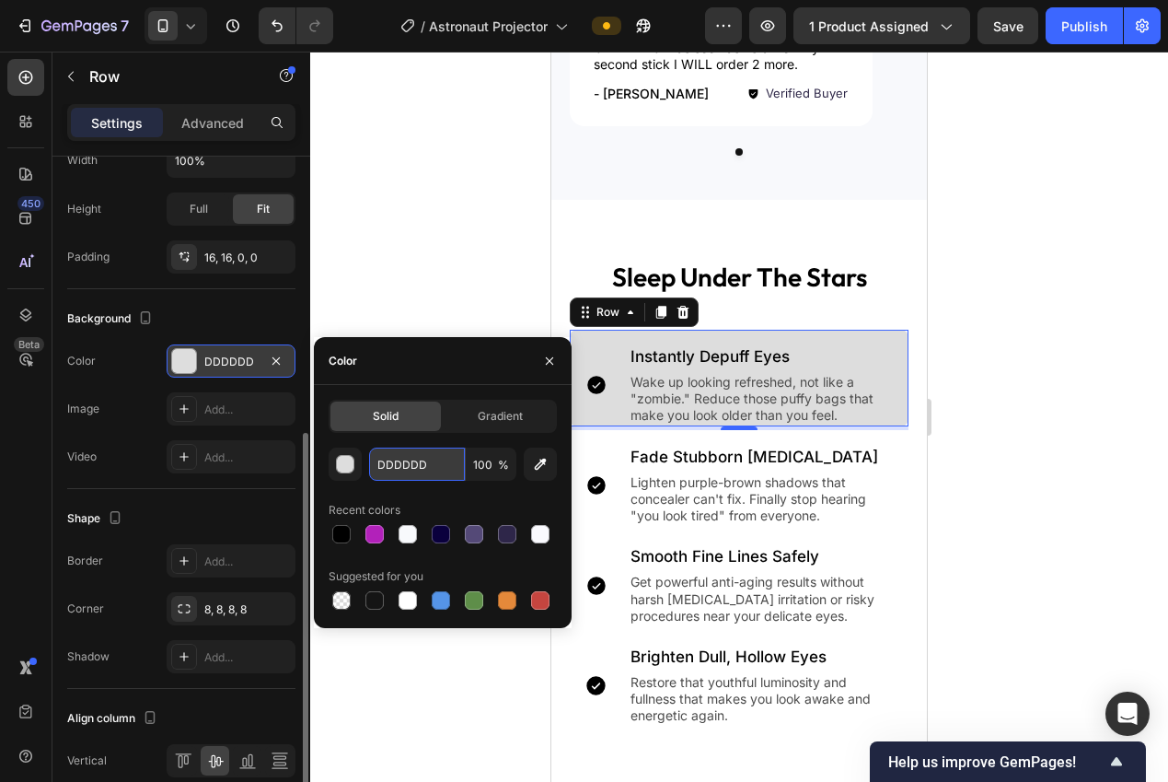
click at [400, 467] on input "DDDDDD" at bounding box center [417, 463] width 96 height 33
paste input "F8F9FC"
type input "F8F9FC"
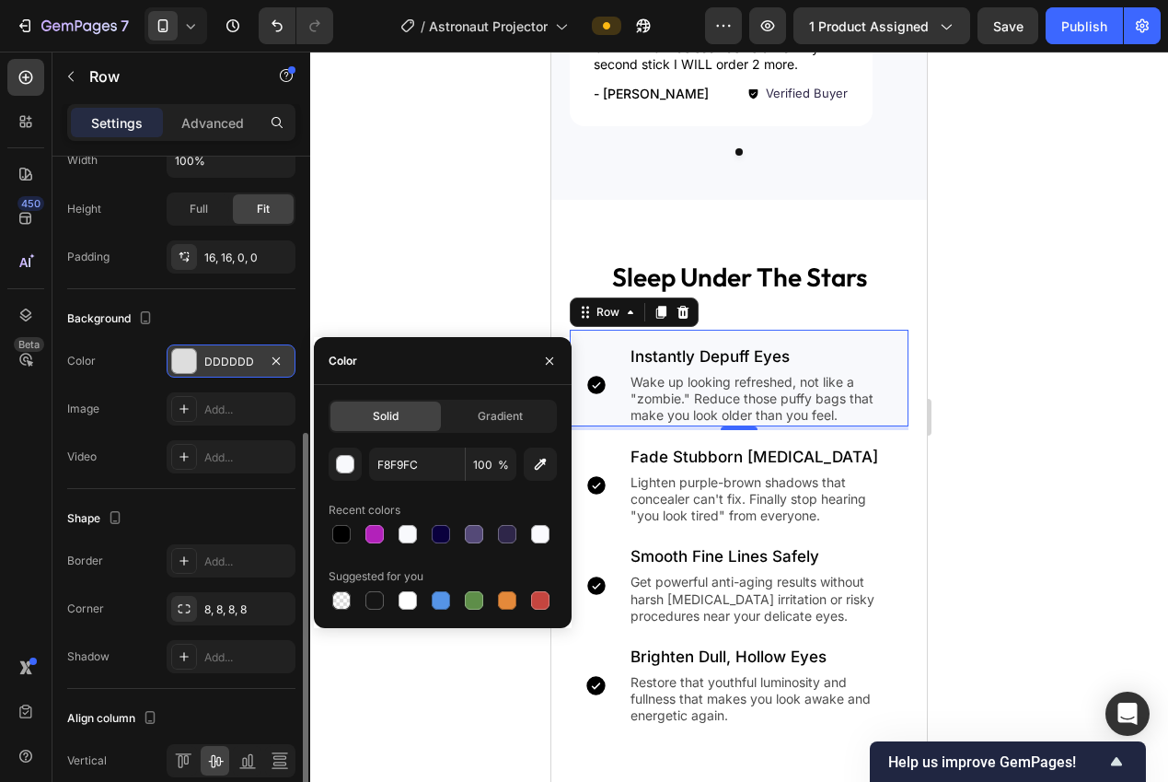
click at [375, 229] on div at bounding box center [739, 417] width 858 height 730
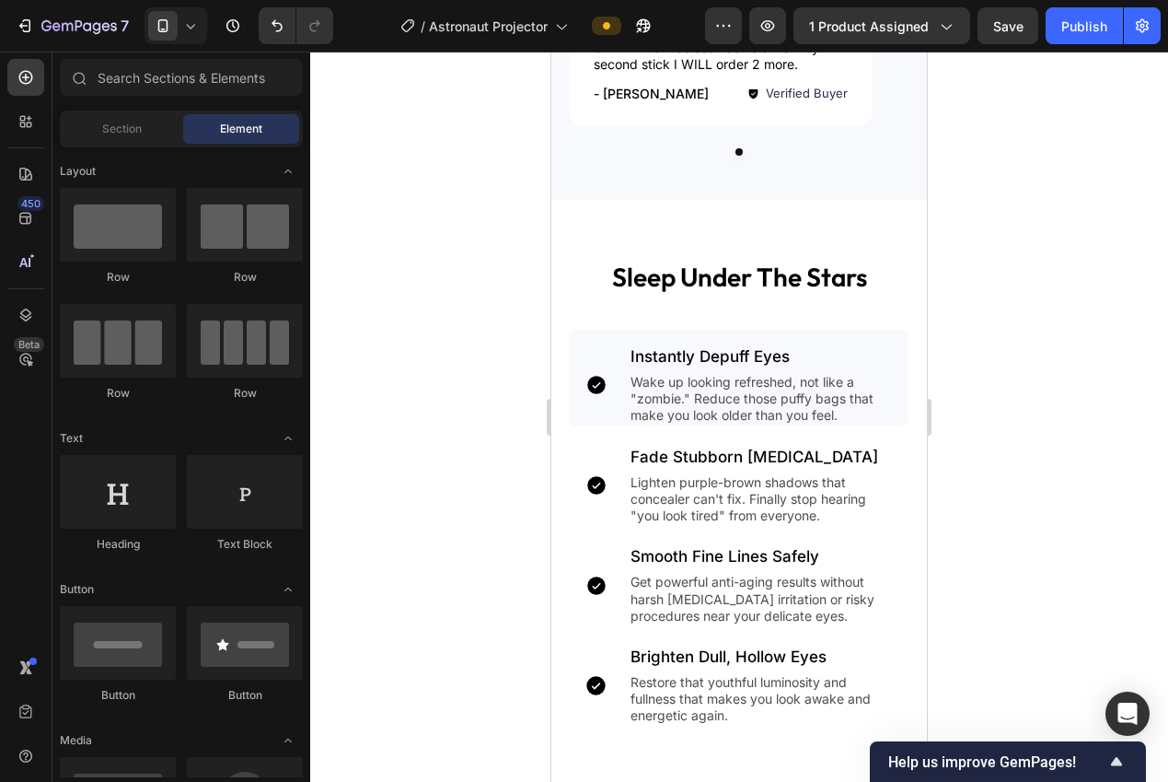
scroll to position [1848, 0]
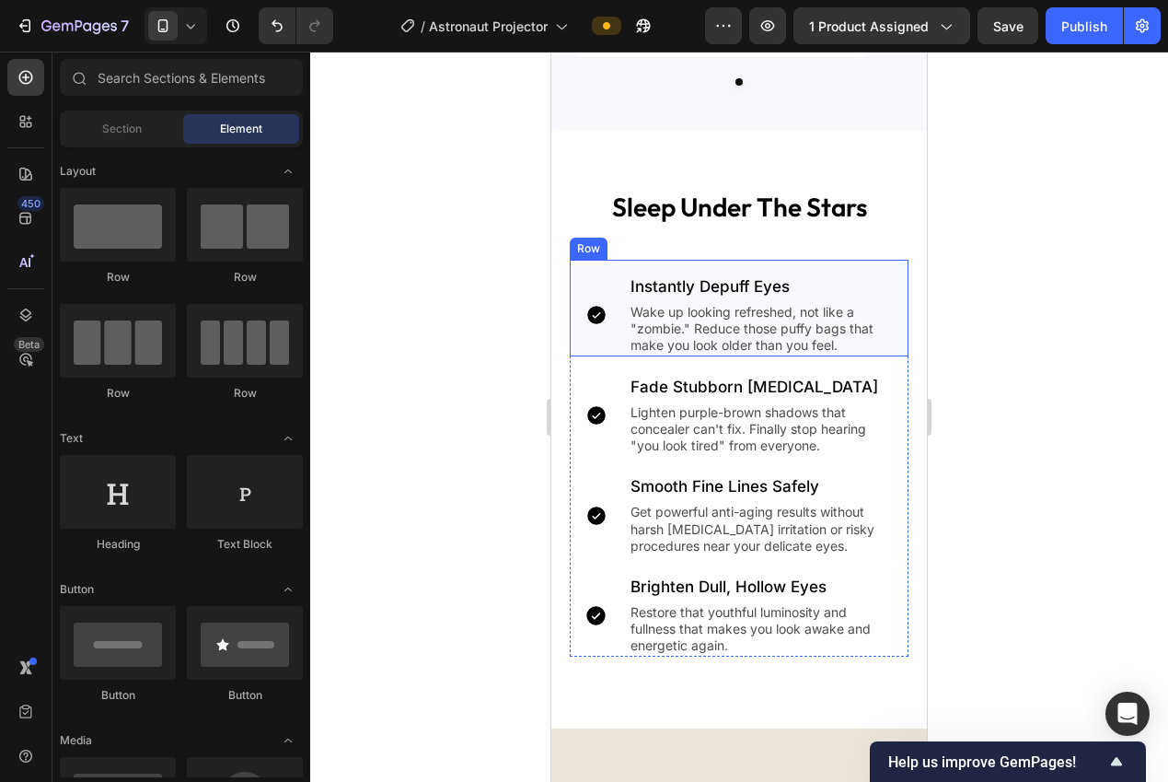
click at [592, 349] on div "Icon" at bounding box center [596, 315] width 53 height 82
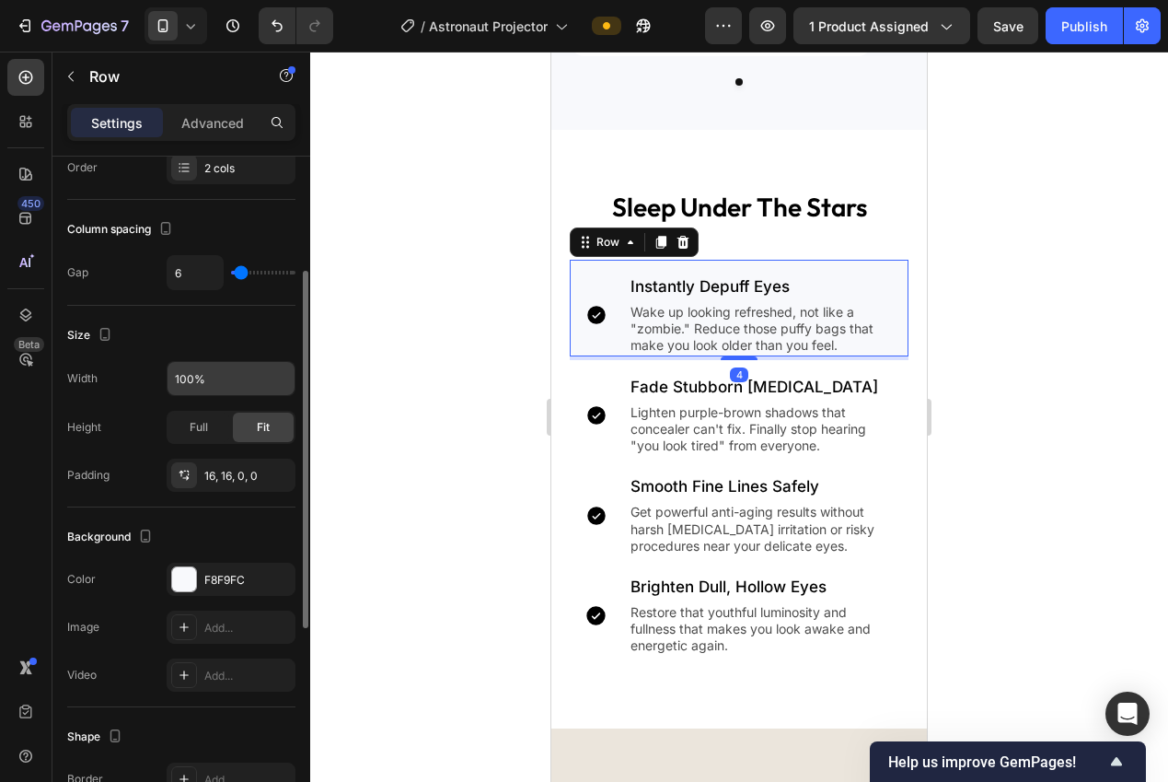
scroll to position [608, 0]
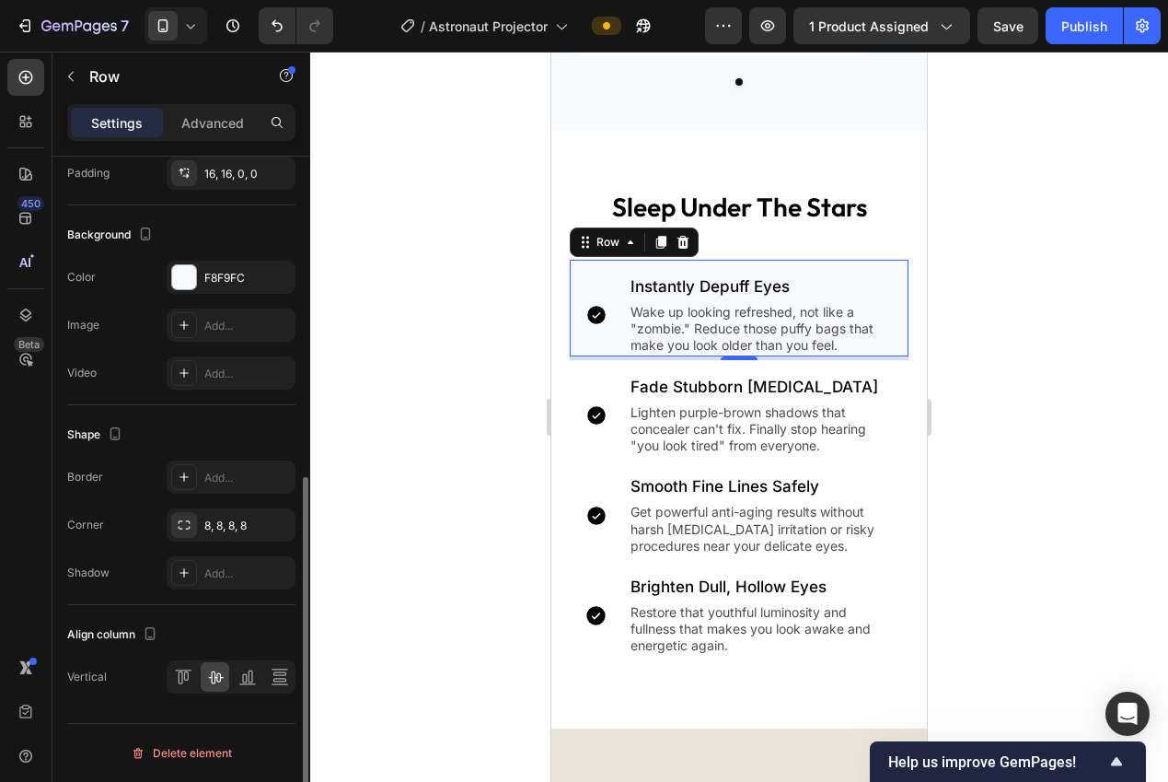
drag, startPoint x: 201, startPoint y: 524, endPoint x: 235, endPoint y: 546, distance: 40.6
click at [201, 524] on div "8, 8, 8, 8" at bounding box center [231, 524] width 129 height 33
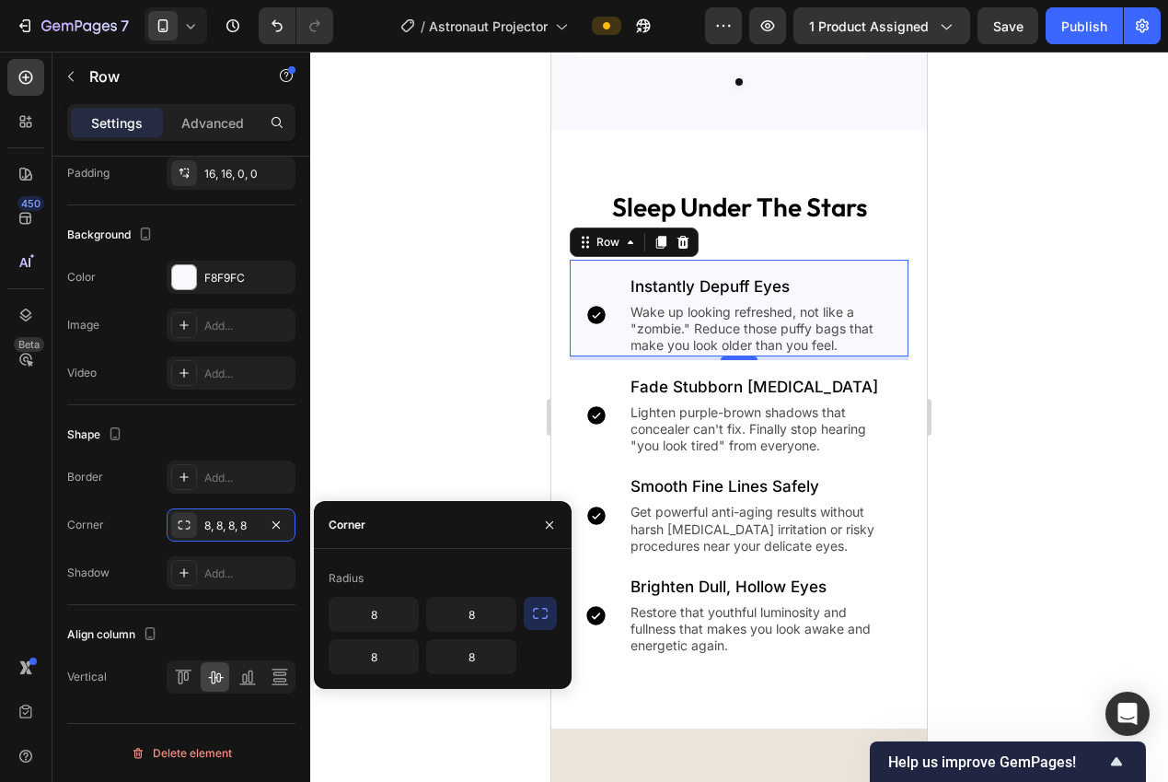
click at [539, 618] on icon "button" at bounding box center [540, 613] width 18 height 18
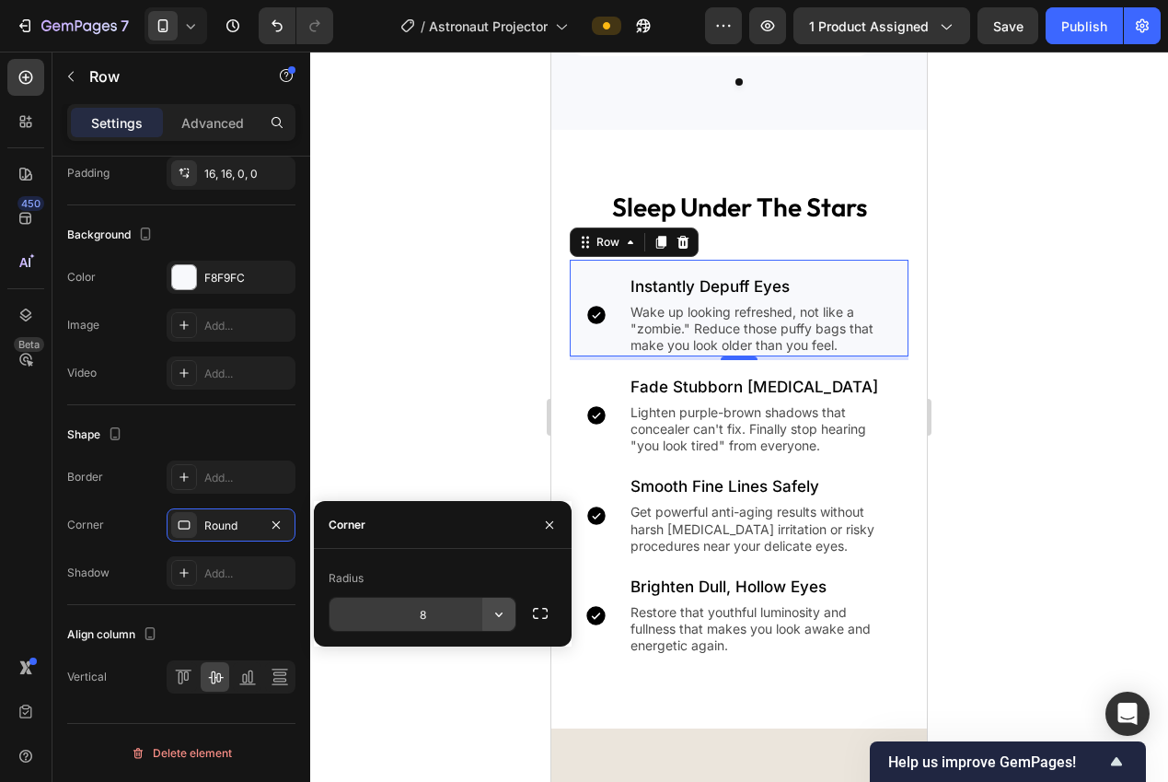
click at [494, 615] on icon "button" at bounding box center [499, 614] width 18 height 18
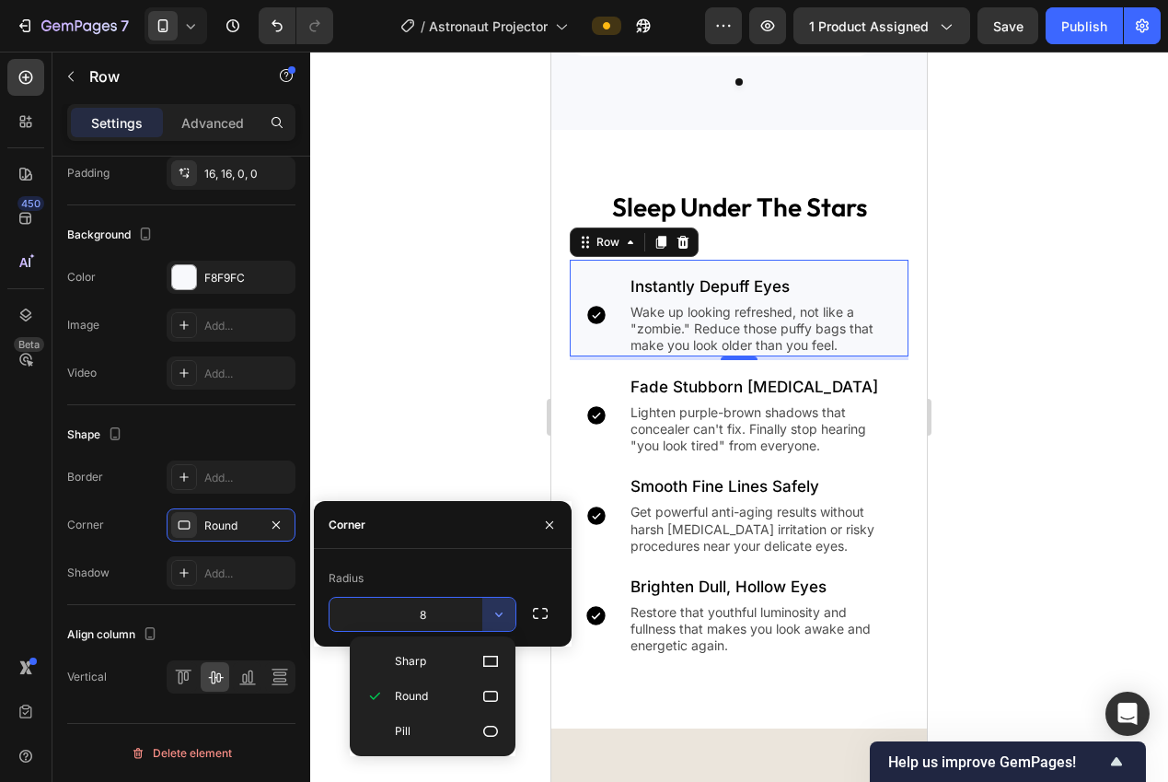
click at [450, 616] on input "8" at bounding box center [423, 613] width 186 height 33
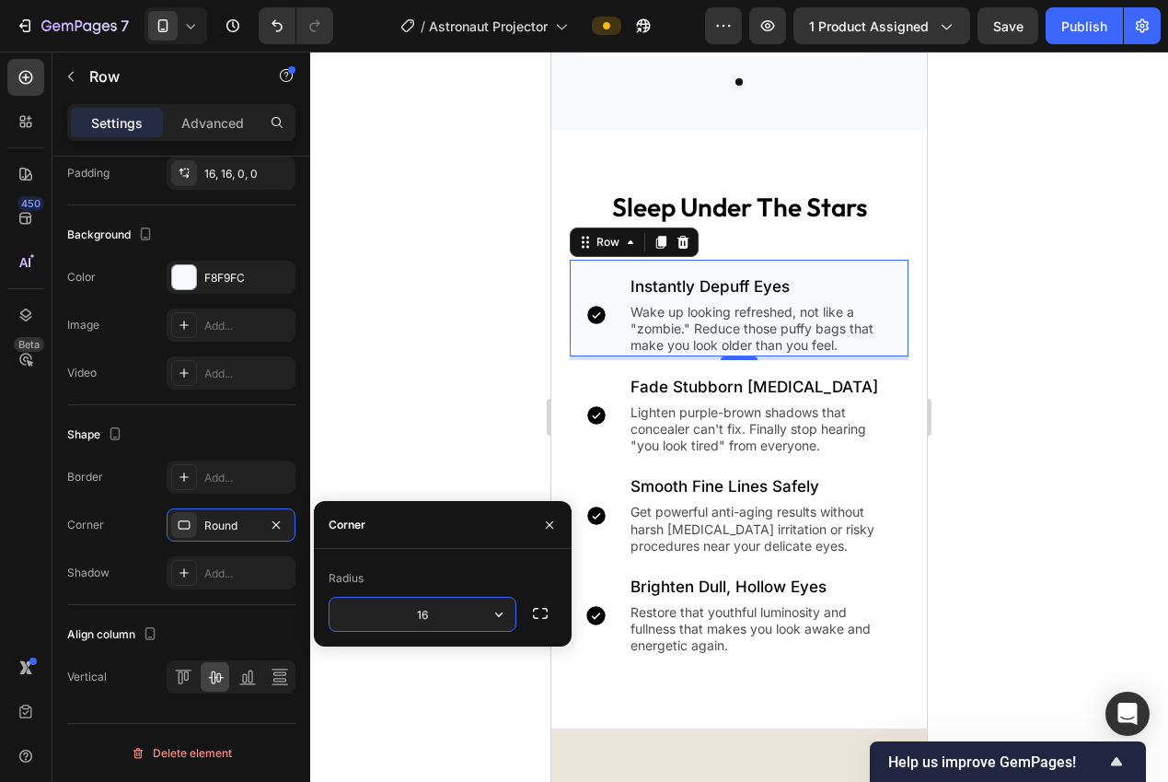
click at [453, 612] on input "16" at bounding box center [423, 613] width 186 height 33
type input "12"
click at [349, 389] on div at bounding box center [739, 417] width 858 height 730
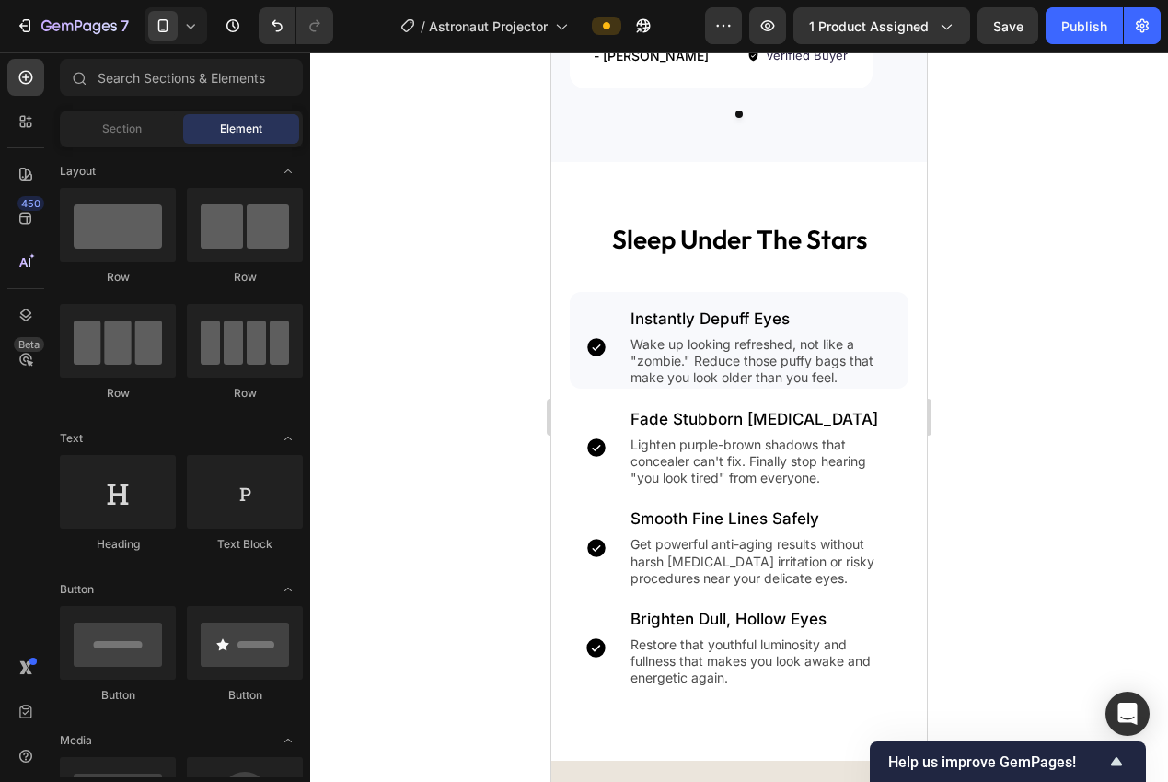
scroll to position [1839, 0]
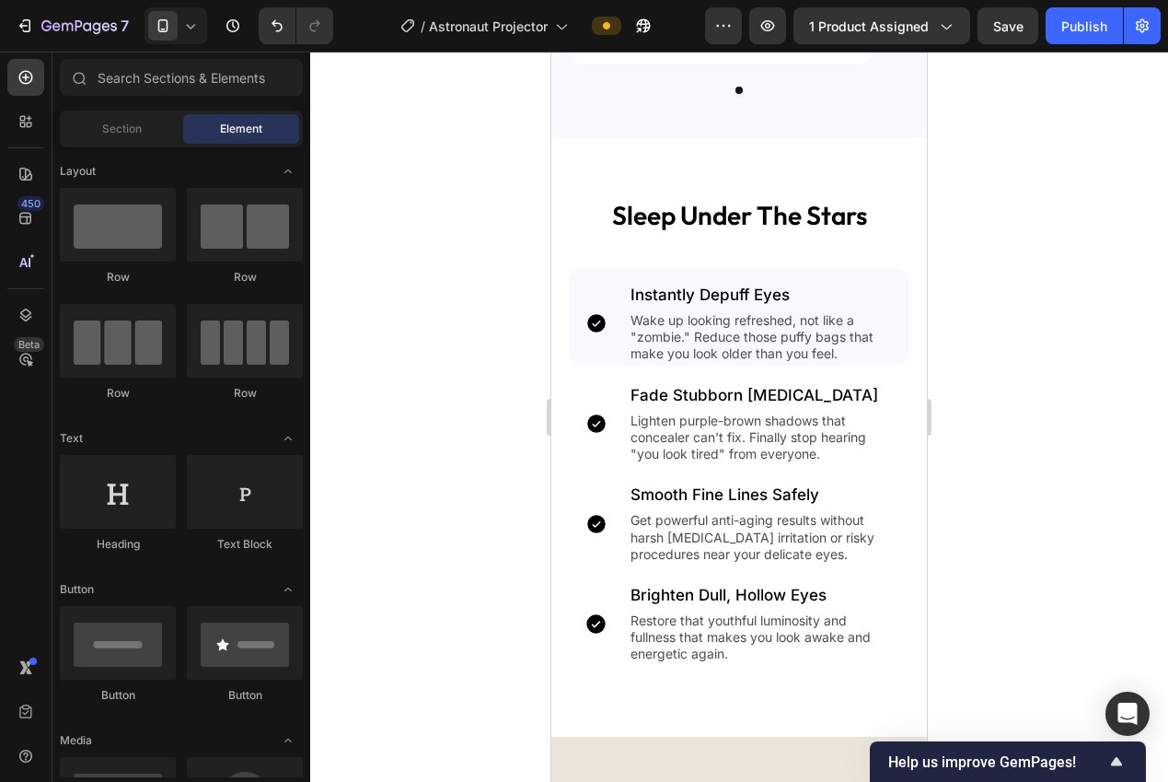
drag, startPoint x: 921, startPoint y: 316, endPoint x: 1483, endPoint y: 378, distance: 565.0
click at [122, 79] on input "text" at bounding box center [181, 77] width 243 height 37
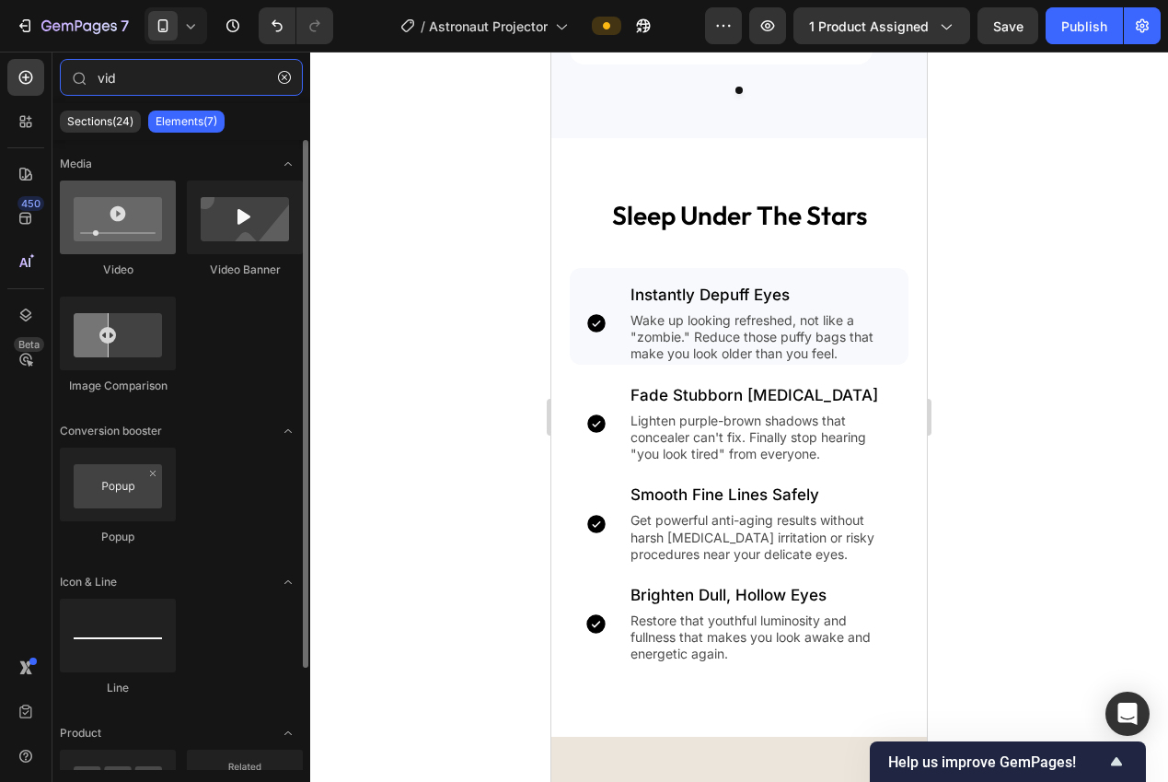
type input "vid"
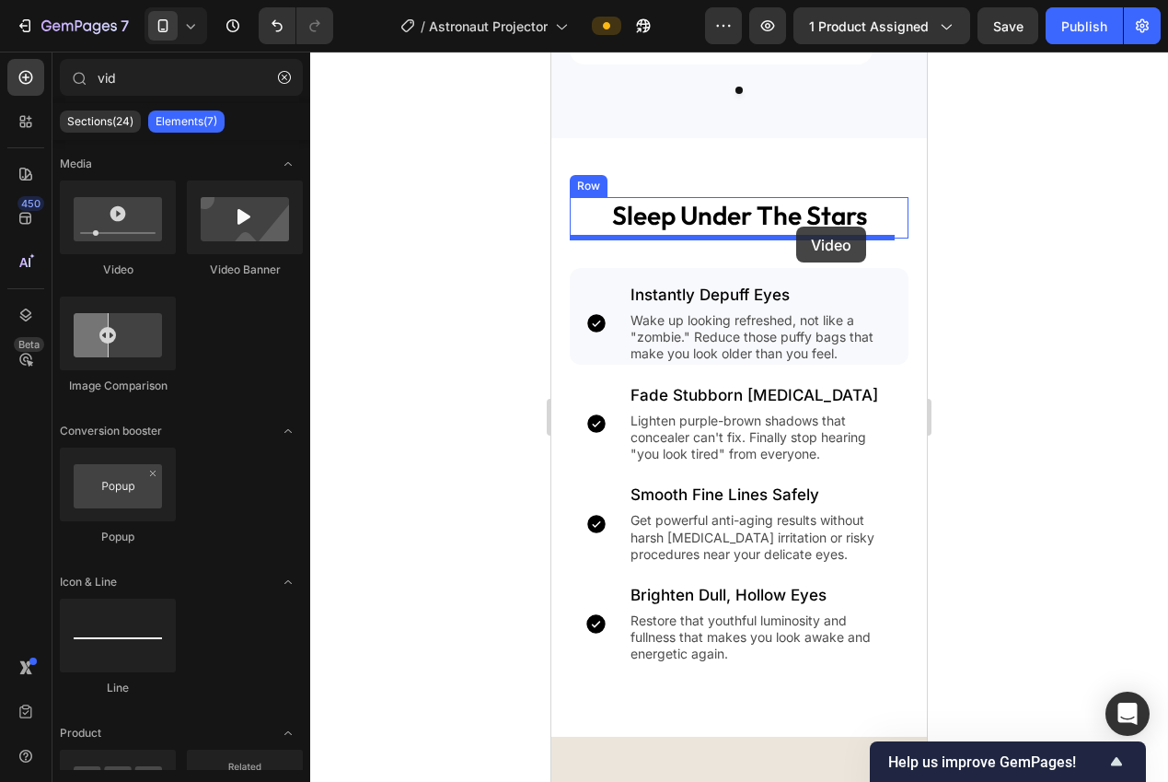
drag, startPoint x: 675, startPoint y: 265, endPoint x: 796, endPoint y: 226, distance: 127.5
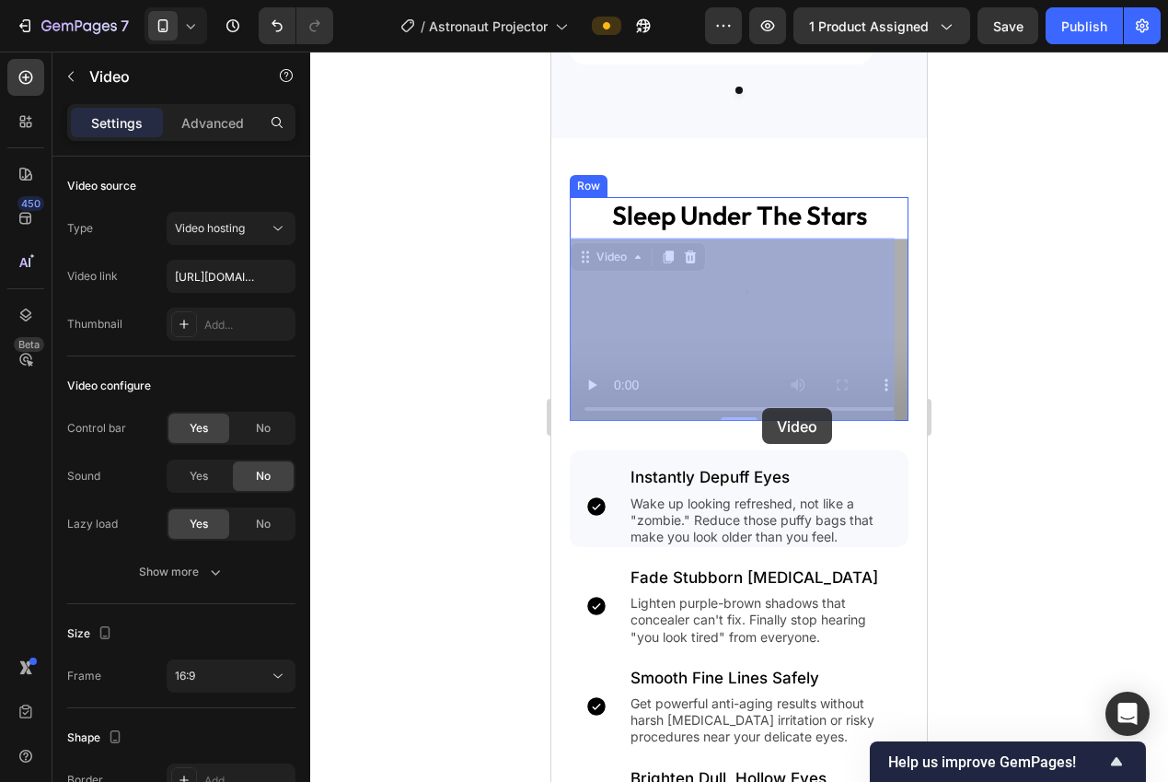
drag, startPoint x: 604, startPoint y: 272, endPoint x: 762, endPoint y: 408, distance: 208.3
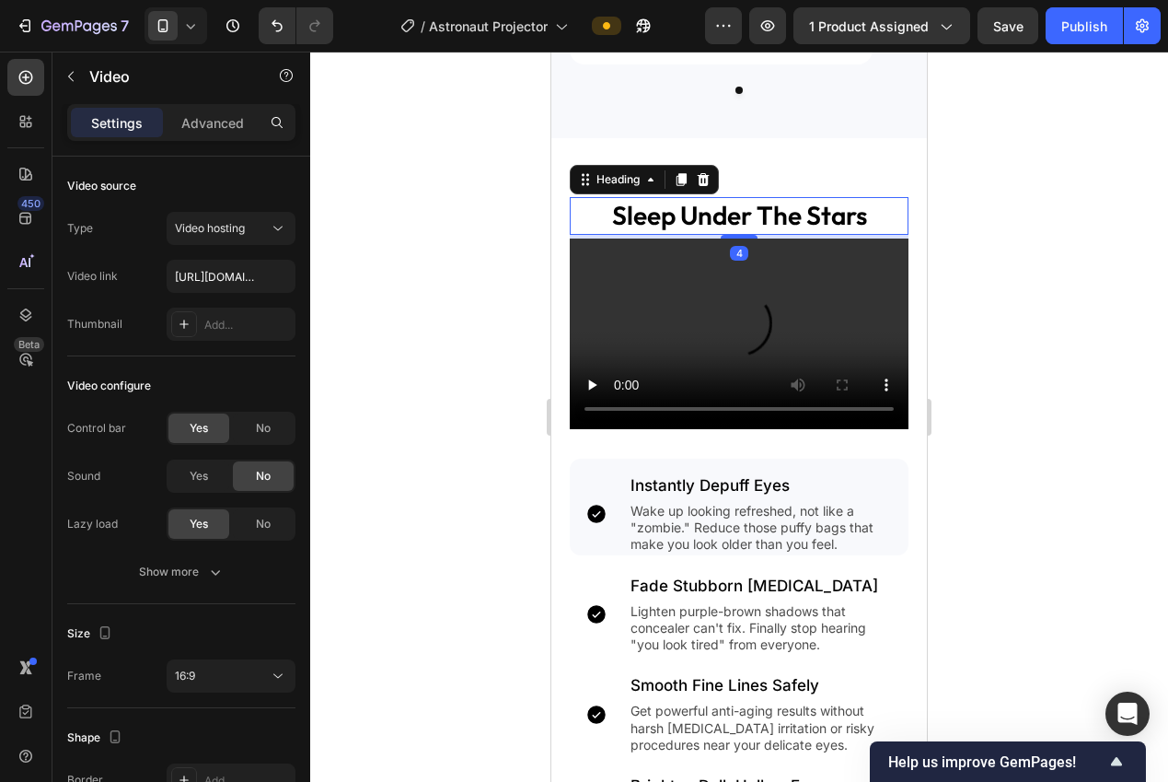
click at [695, 203] on h2 "sleep under the stars" at bounding box center [739, 215] width 339 height 37
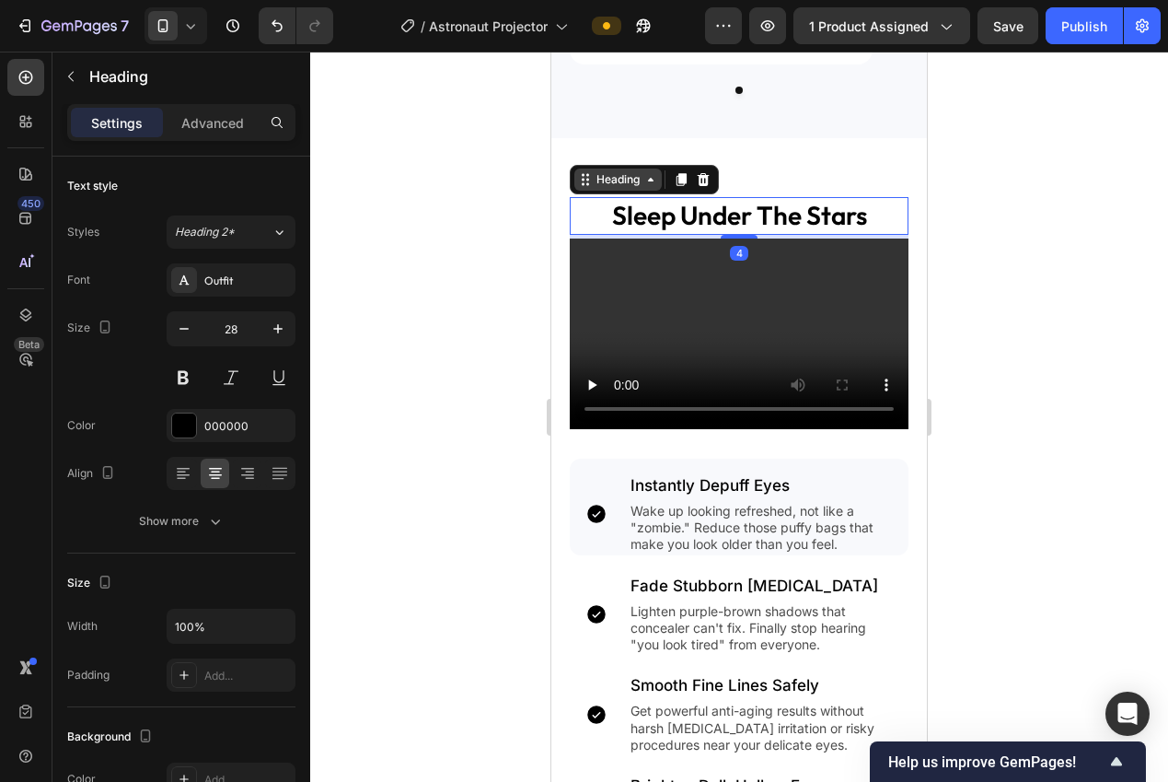
click at [578, 180] on icon at bounding box center [585, 179] width 15 height 15
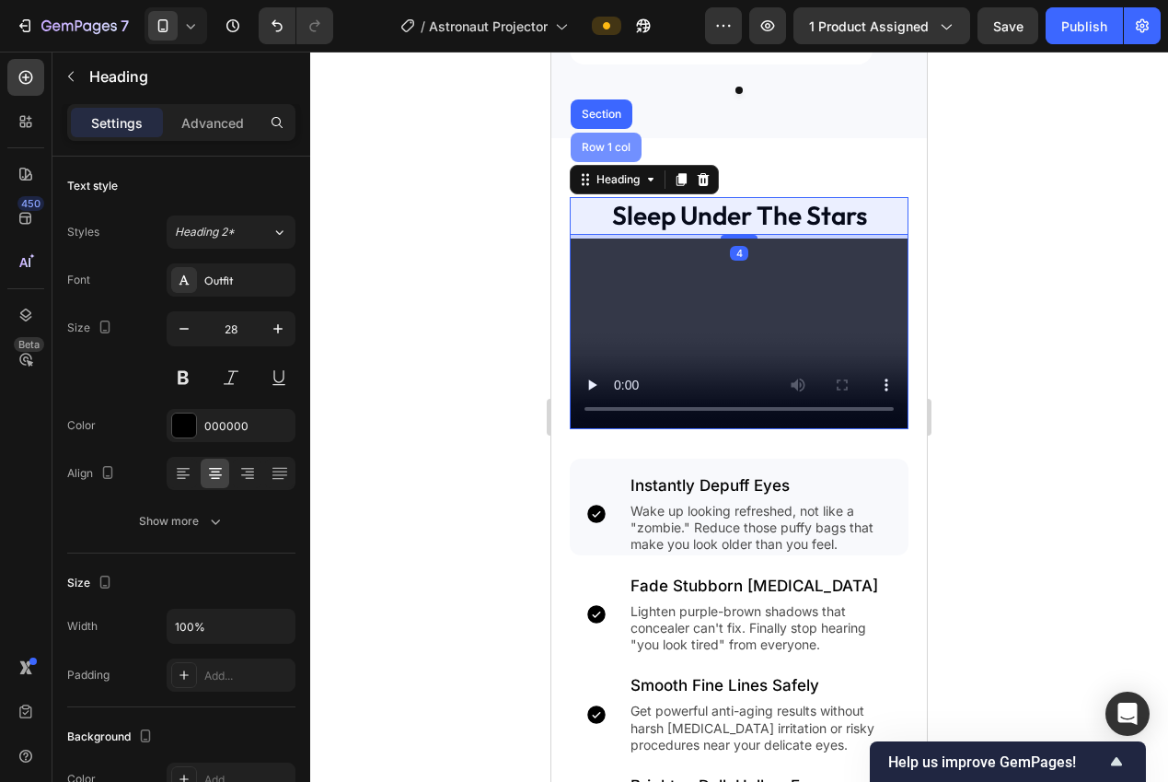
click at [584, 161] on div "Row 1 col" at bounding box center [606, 147] width 71 height 29
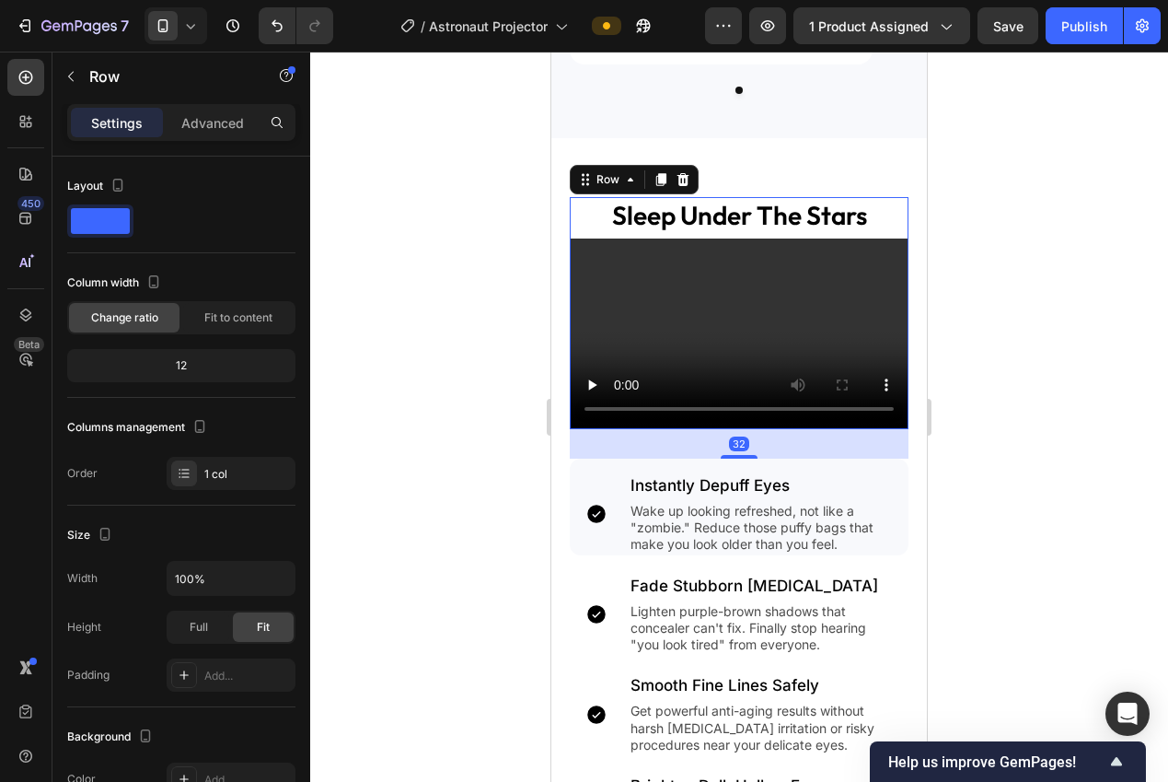
drag, startPoint x: 508, startPoint y: 323, endPoint x: 520, endPoint y: 319, distance: 12.8
click at [508, 323] on div at bounding box center [739, 417] width 858 height 730
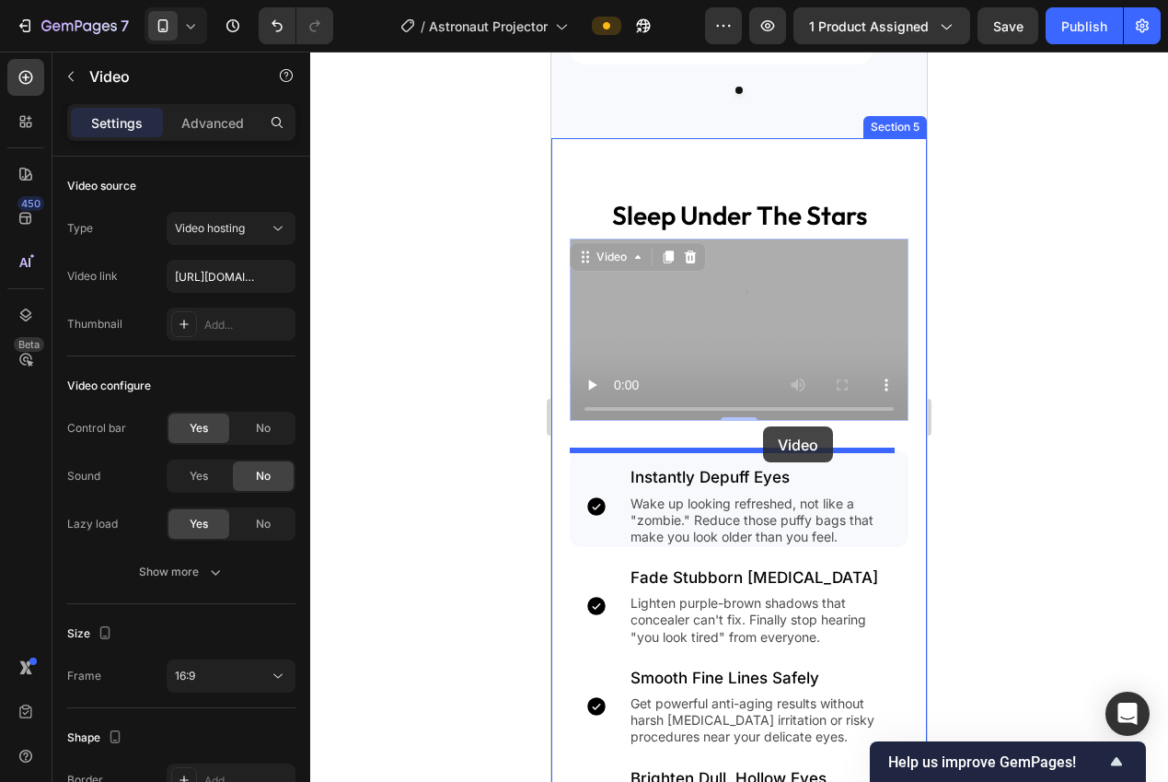
drag, startPoint x: 697, startPoint y: 295, endPoint x: 763, endPoint y: 426, distance: 147.4
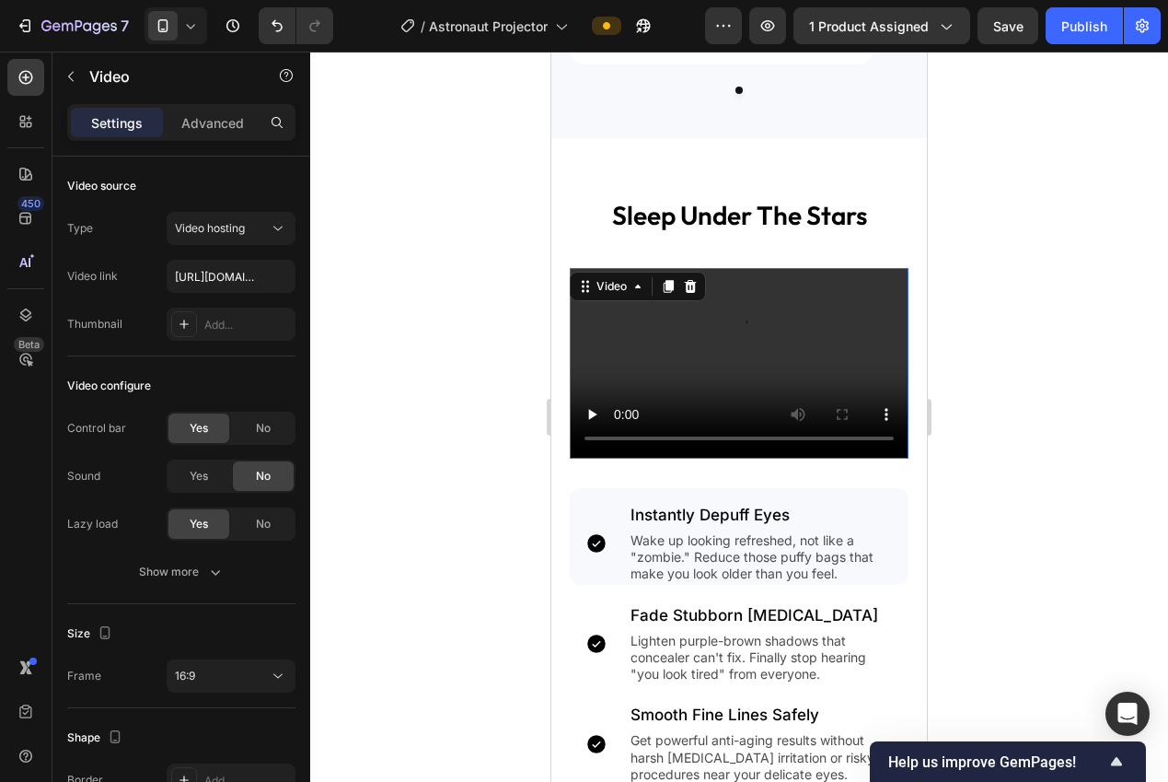
click at [449, 335] on div at bounding box center [739, 417] width 858 height 730
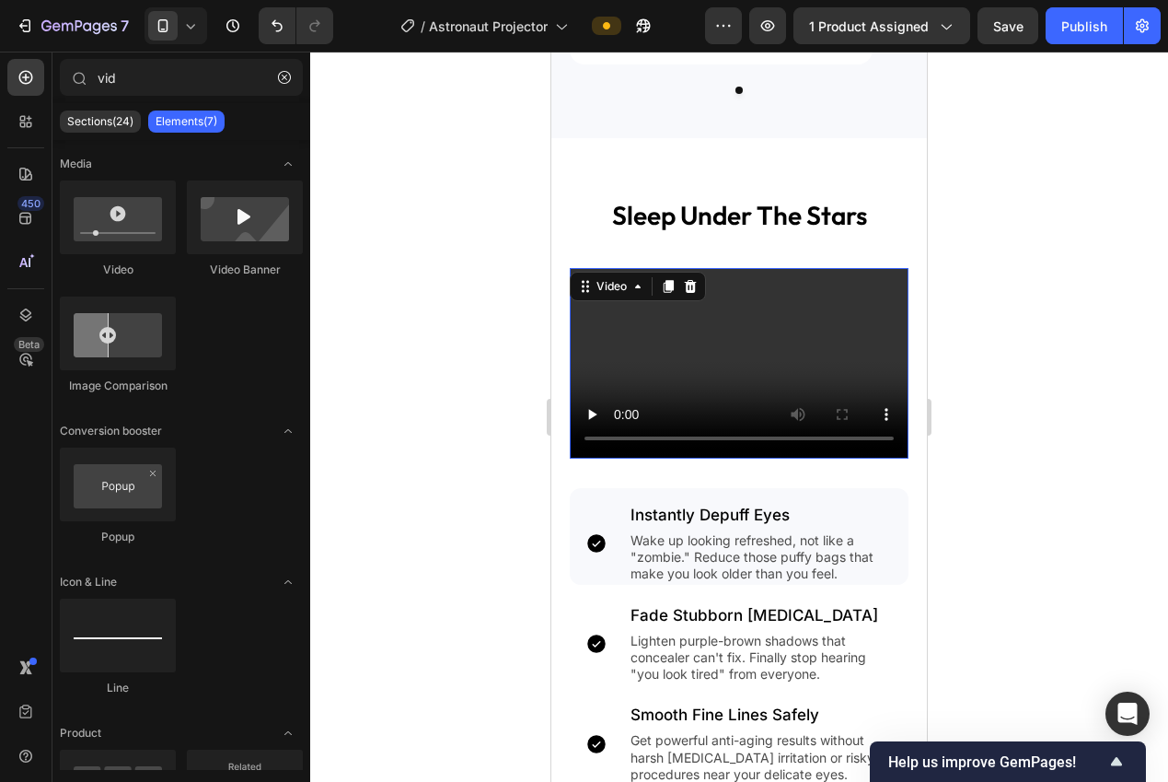
drag, startPoint x: 757, startPoint y: 319, endPoint x: 1027, endPoint y: 408, distance: 285.0
click at [757, 319] on video at bounding box center [739, 363] width 339 height 191
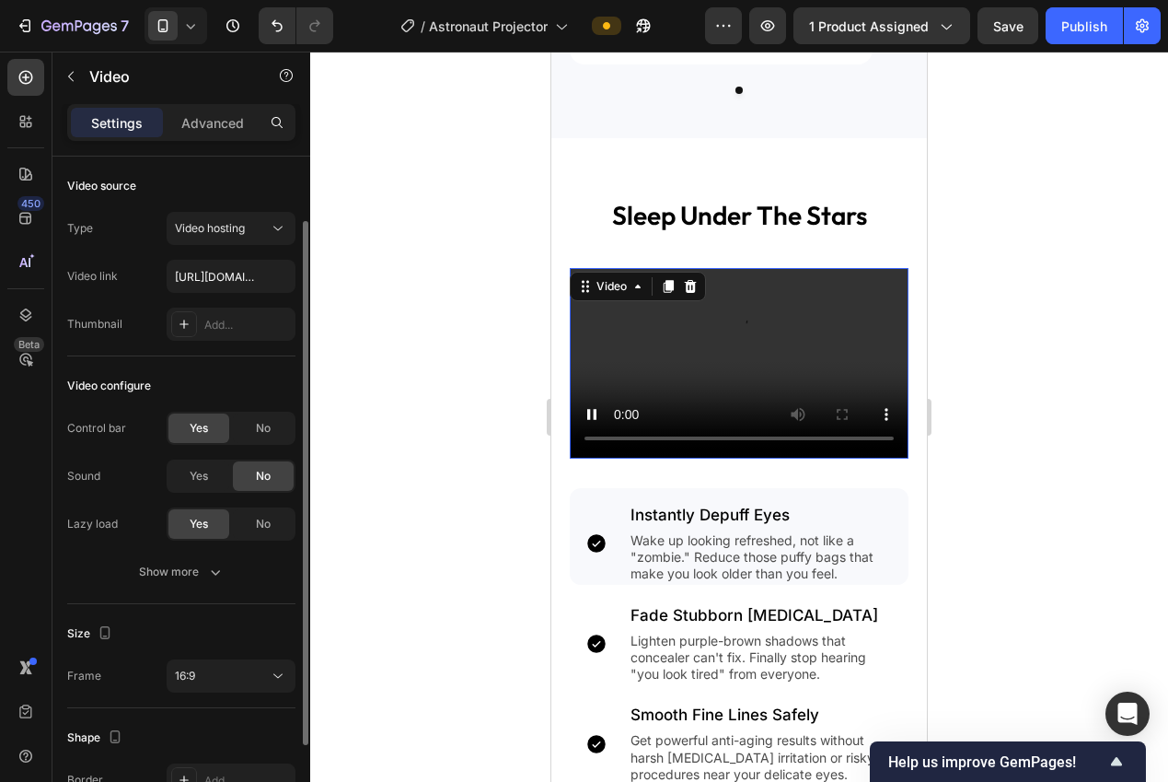
scroll to position [199, 0]
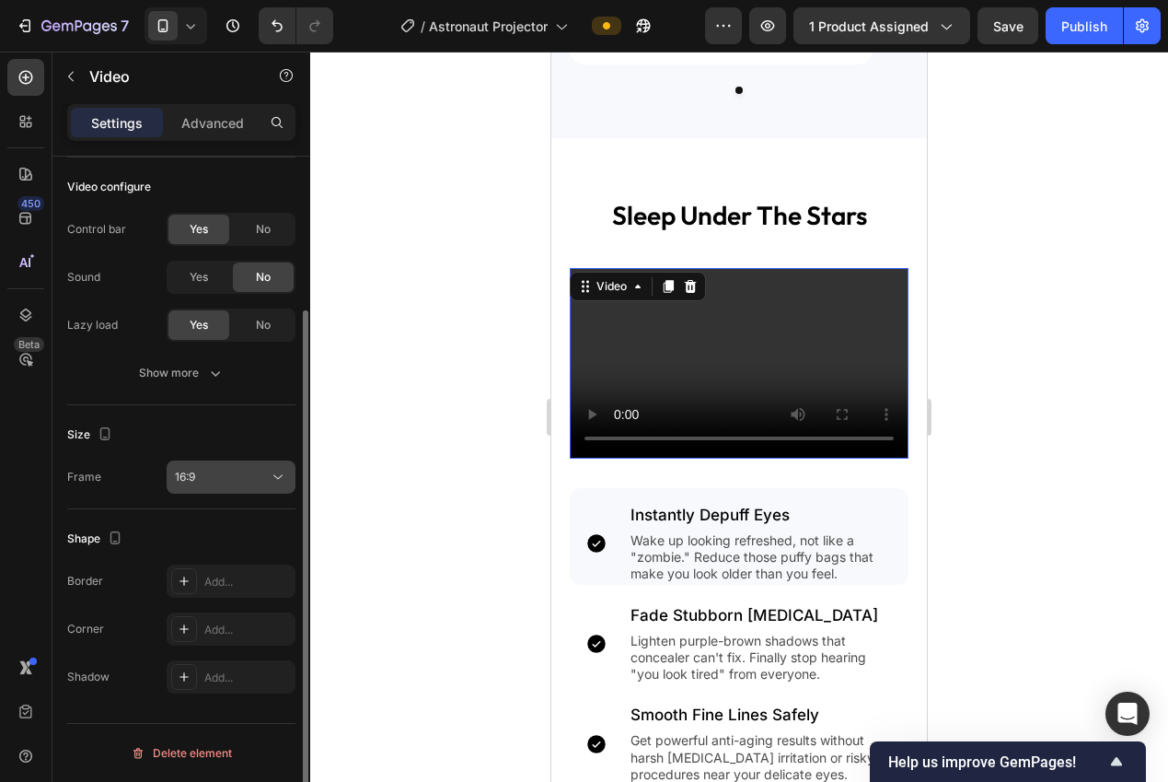
click at [222, 481] on div "16:9" at bounding box center [222, 477] width 94 height 17
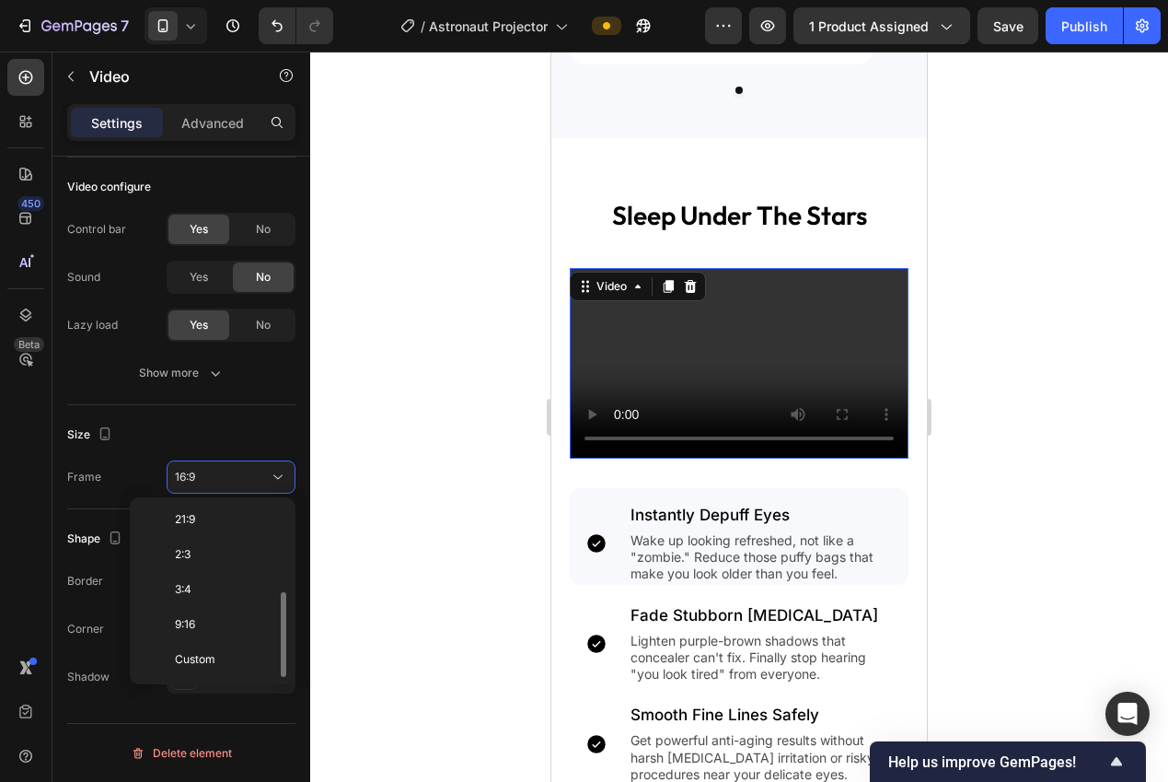
scroll to position [0, 0]
click at [199, 518] on span "Original" at bounding box center [195, 522] width 41 height 17
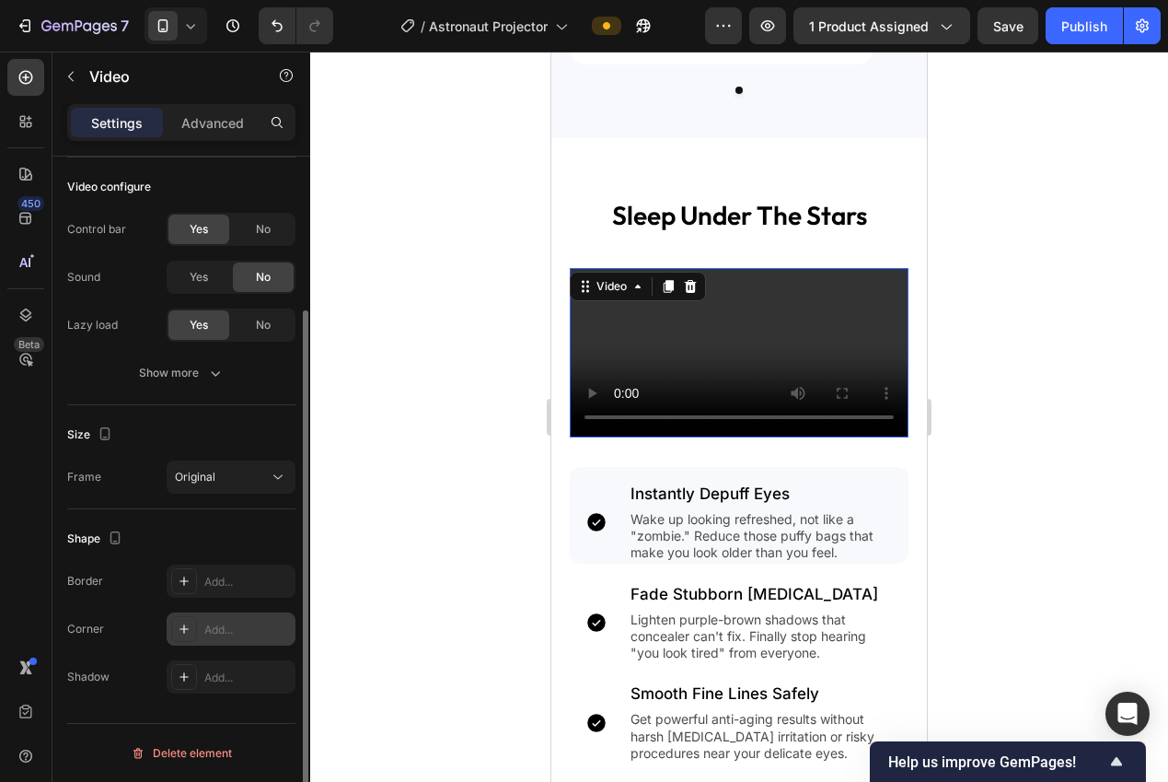
click at [225, 619] on div "Add..." at bounding box center [231, 628] width 129 height 33
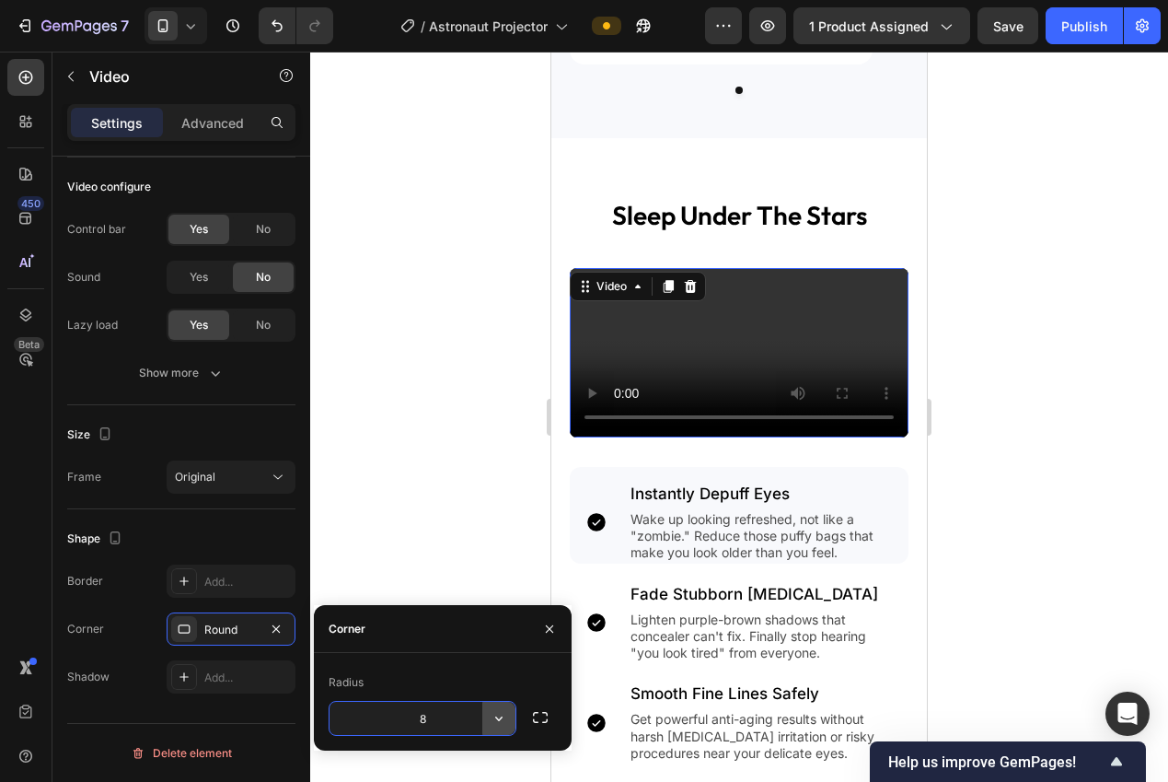
click at [497, 725] on icon "button" at bounding box center [499, 718] width 18 height 18
click at [445, 733] on input "8" at bounding box center [423, 717] width 186 height 33
drag, startPoint x: 439, startPoint y: 722, endPoint x: 400, endPoint y: 718, distance: 38.8
click at [400, 718] on input "8" at bounding box center [423, 717] width 186 height 33
type input "12"
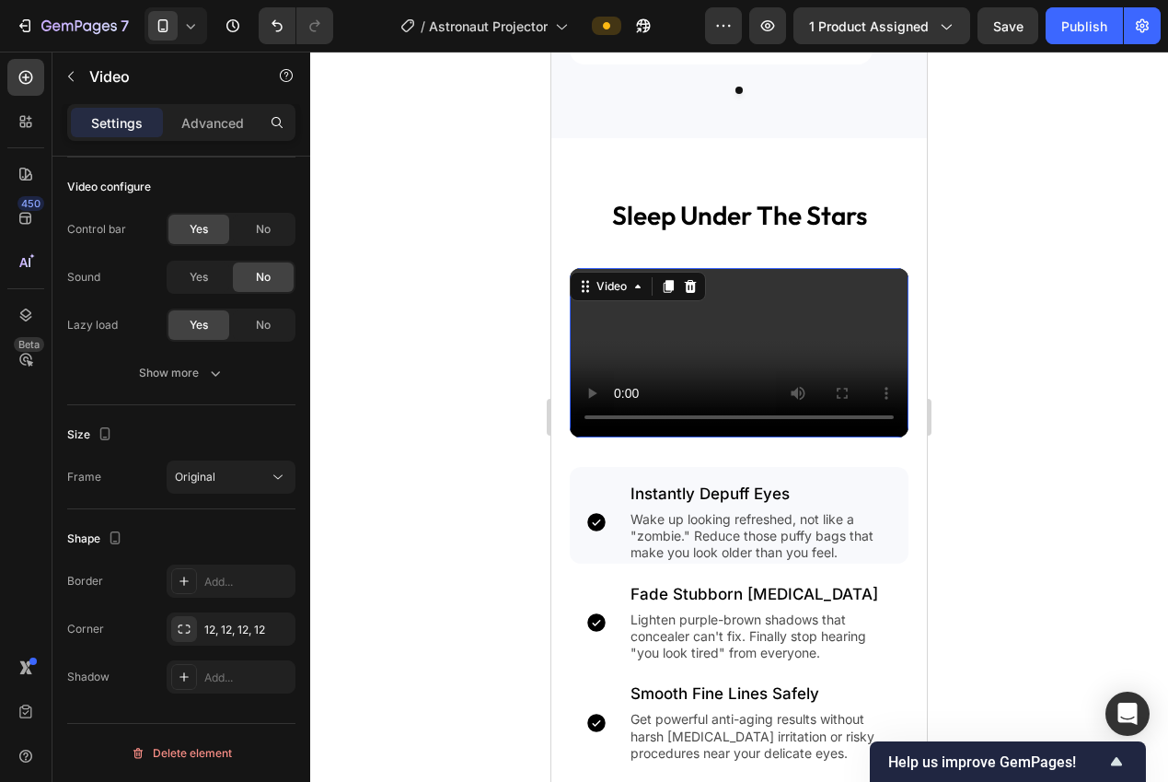
click at [364, 469] on div at bounding box center [739, 417] width 858 height 730
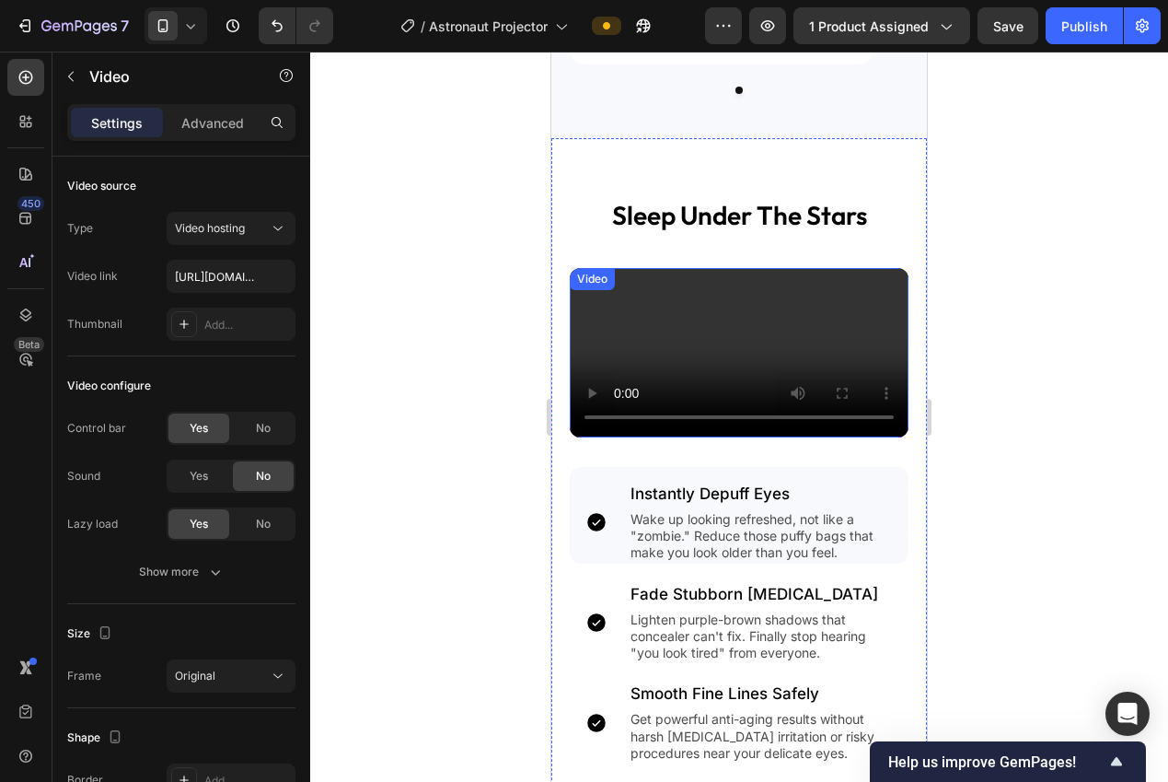
click at [809, 336] on video at bounding box center [739, 352] width 339 height 169
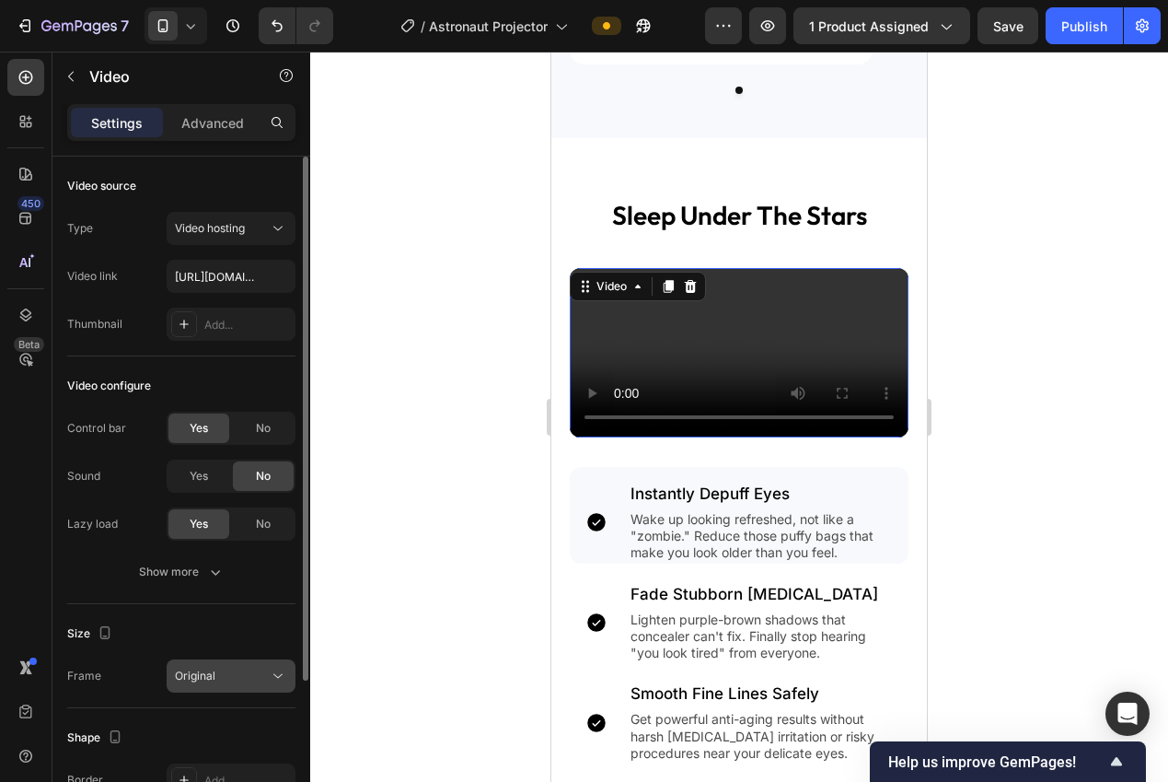
click at [245, 678] on div "Original" at bounding box center [222, 675] width 94 height 17
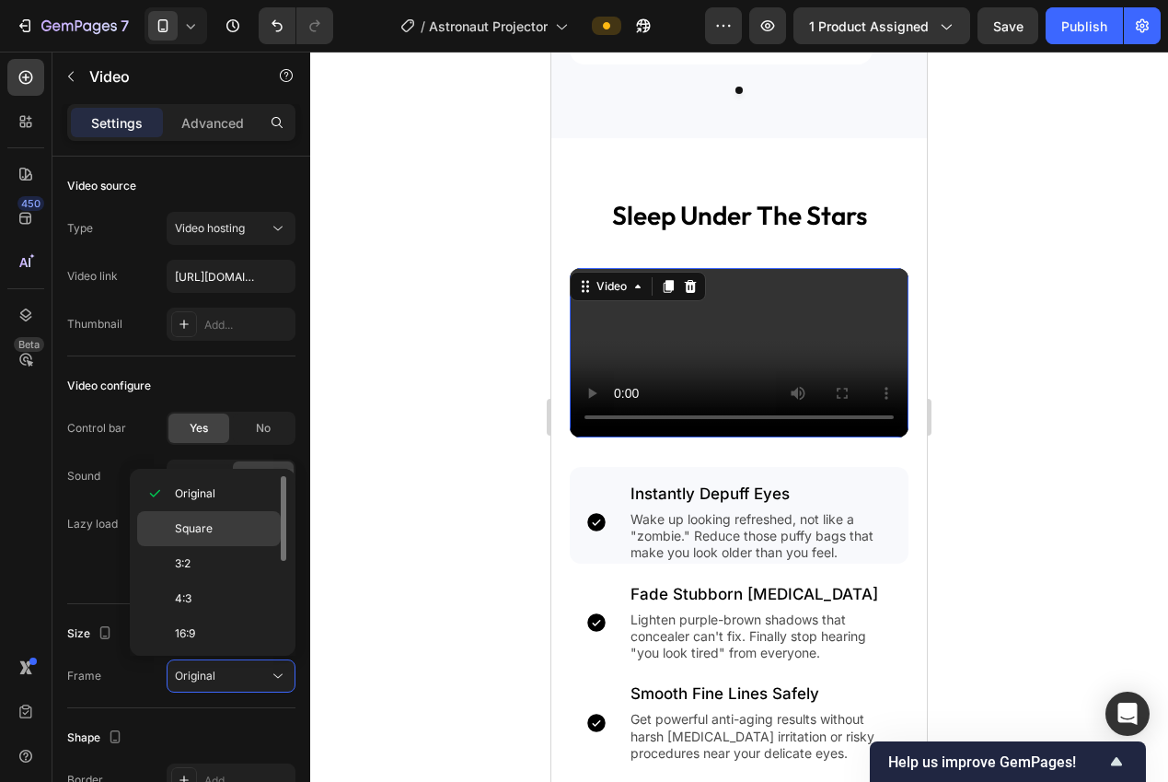
click at [213, 532] on p "Square" at bounding box center [224, 528] width 98 height 17
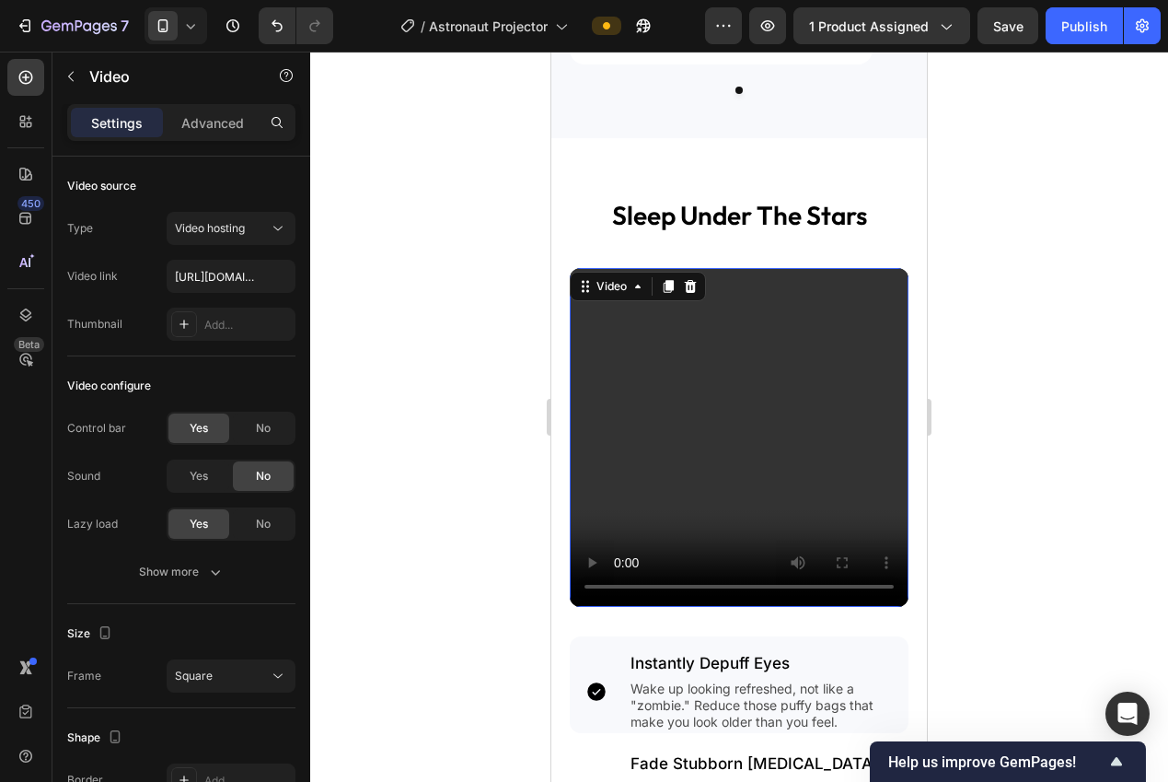
click at [394, 469] on div at bounding box center [739, 417] width 858 height 730
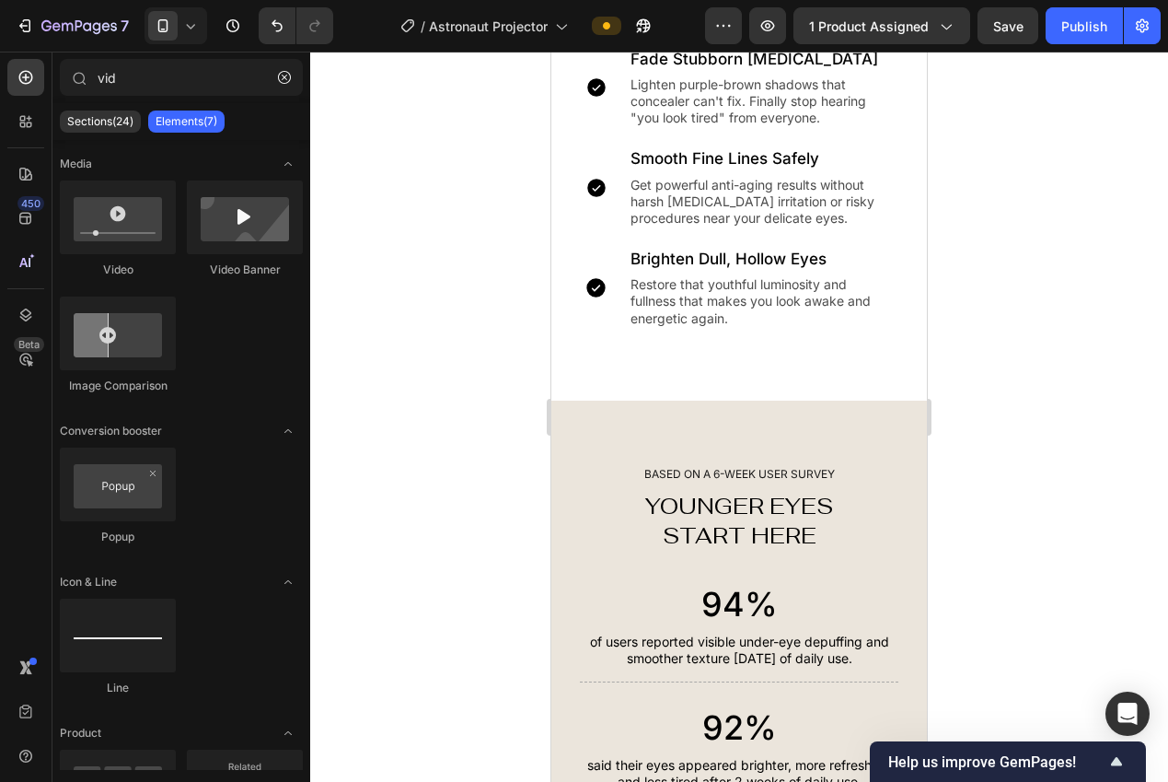
scroll to position [2559, 0]
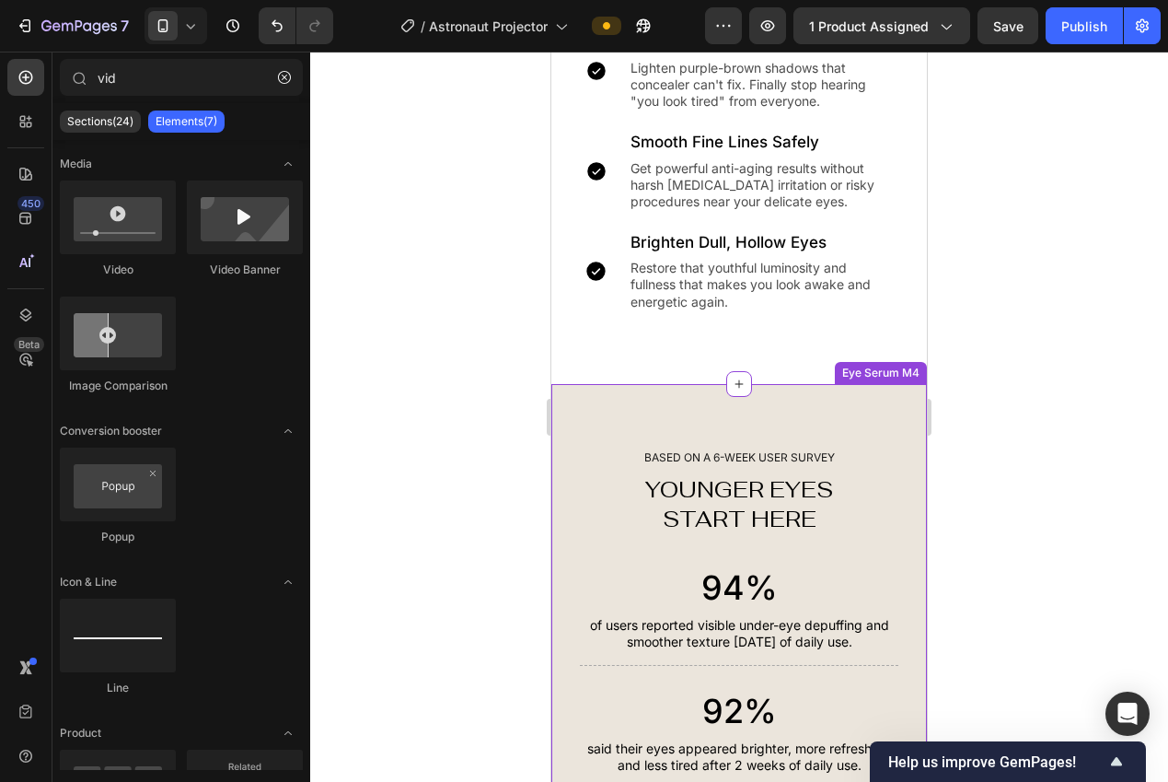
click at [834, 391] on div "BASED ON A 6-WEEK USER SURVEY Text Block YOUNGER EYES START HERE Heading 94% He…" at bounding box center [739, 744] width 376 height 721
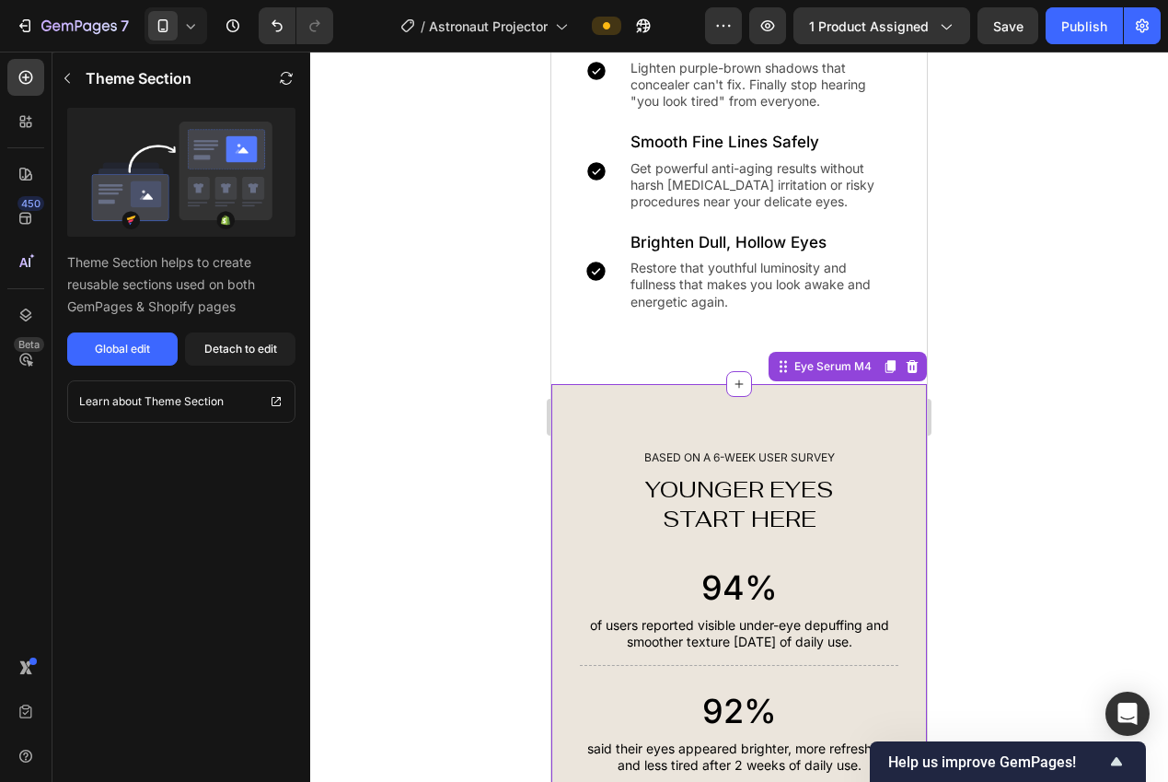
click at [907, 360] on icon at bounding box center [913, 366] width 12 height 13
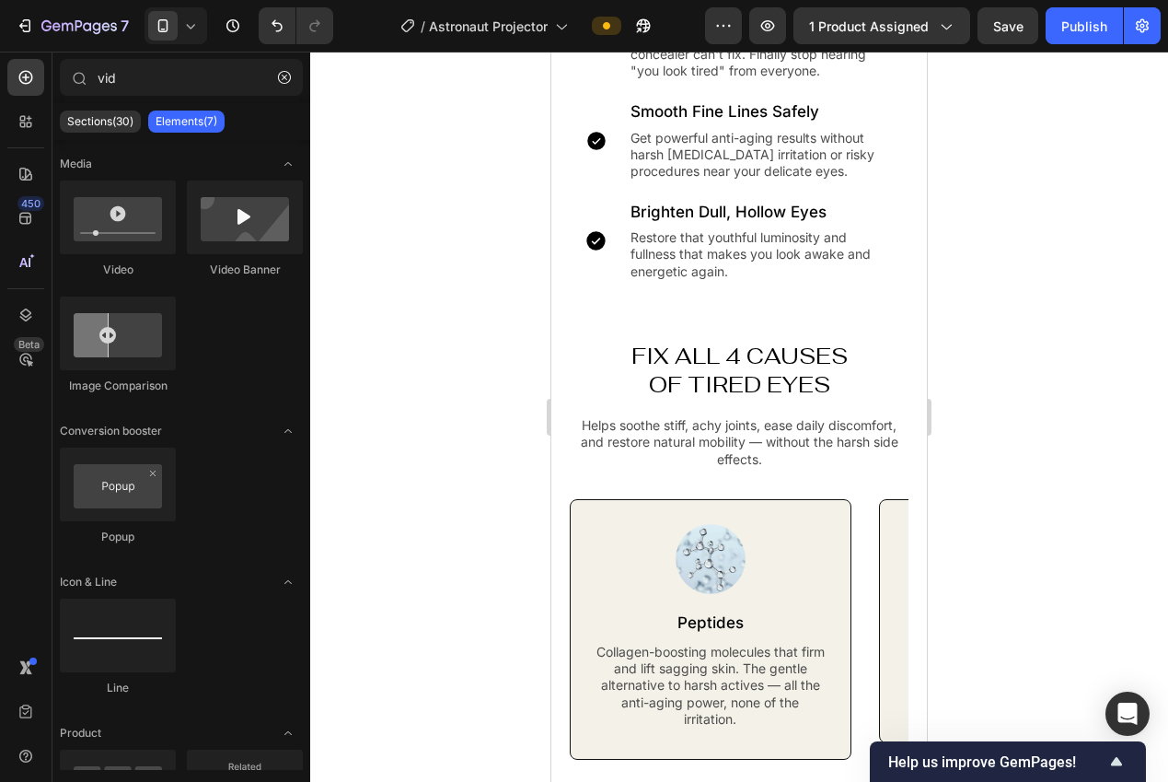
scroll to position [2611, 0]
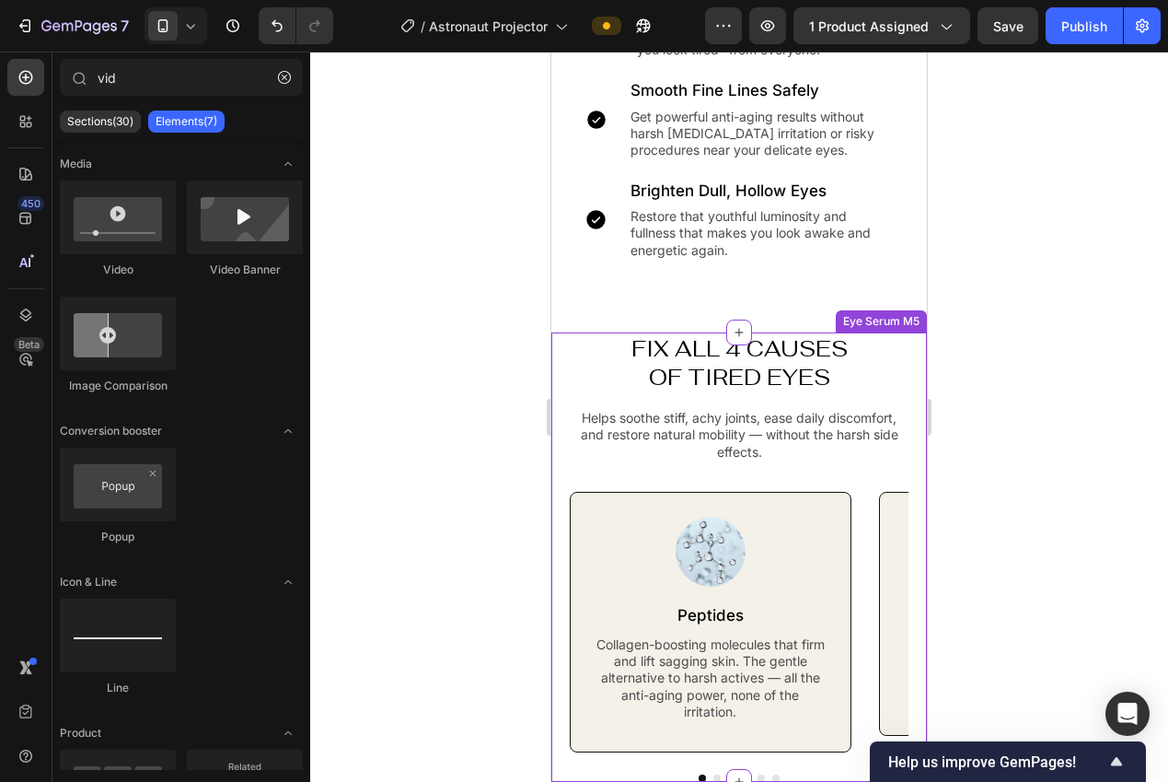
click at [886, 356] on h2 "fix all 4 causes of tired eyes" at bounding box center [739, 362] width 339 height 61
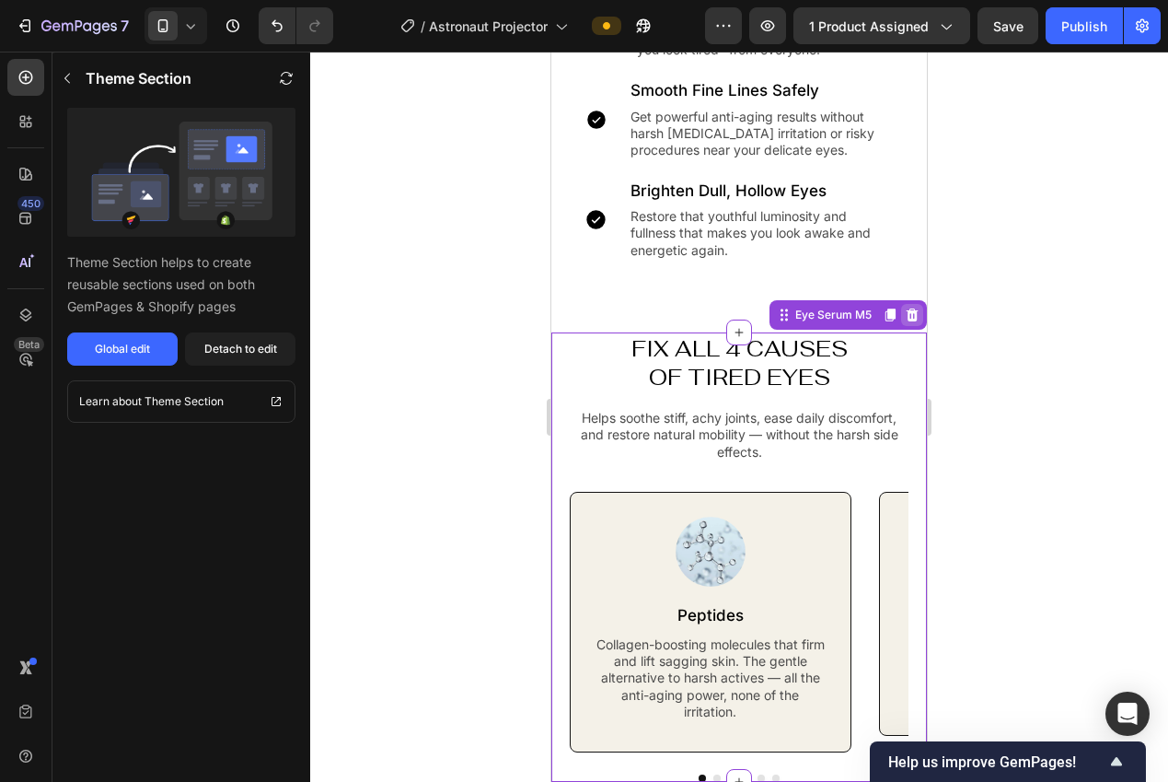
click at [905, 307] on icon at bounding box center [912, 314] width 15 height 15
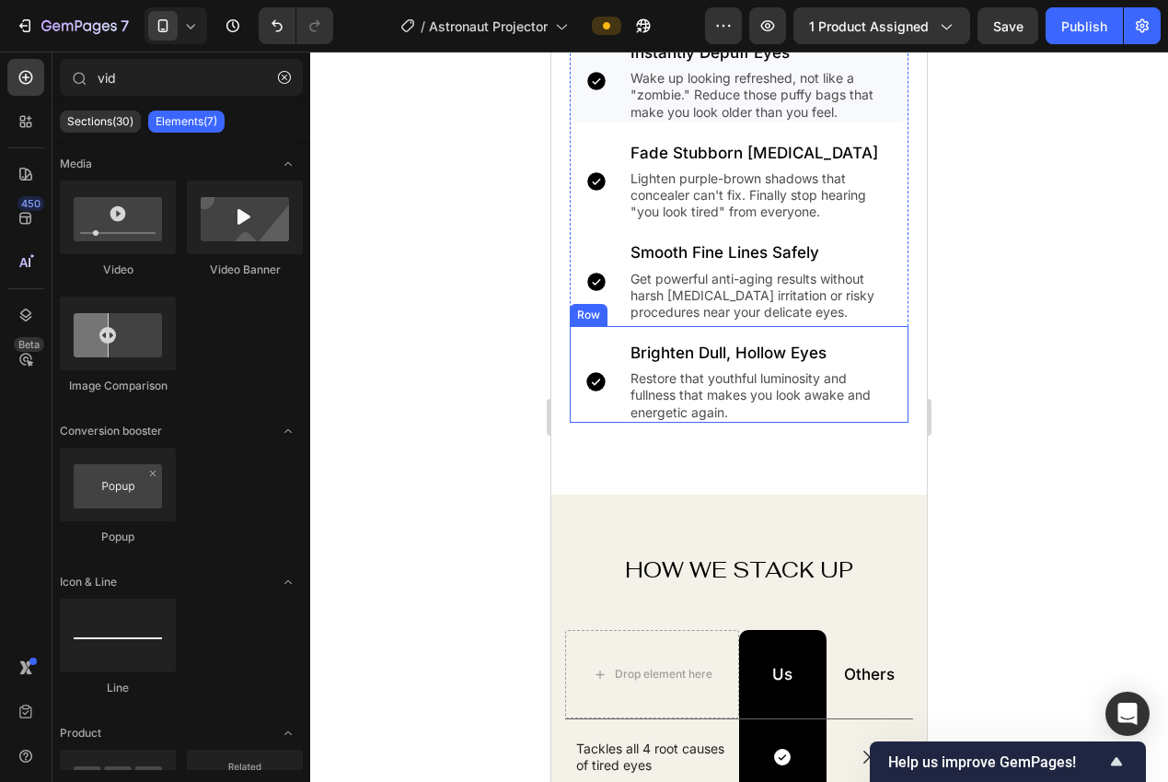
scroll to position [2569, 0]
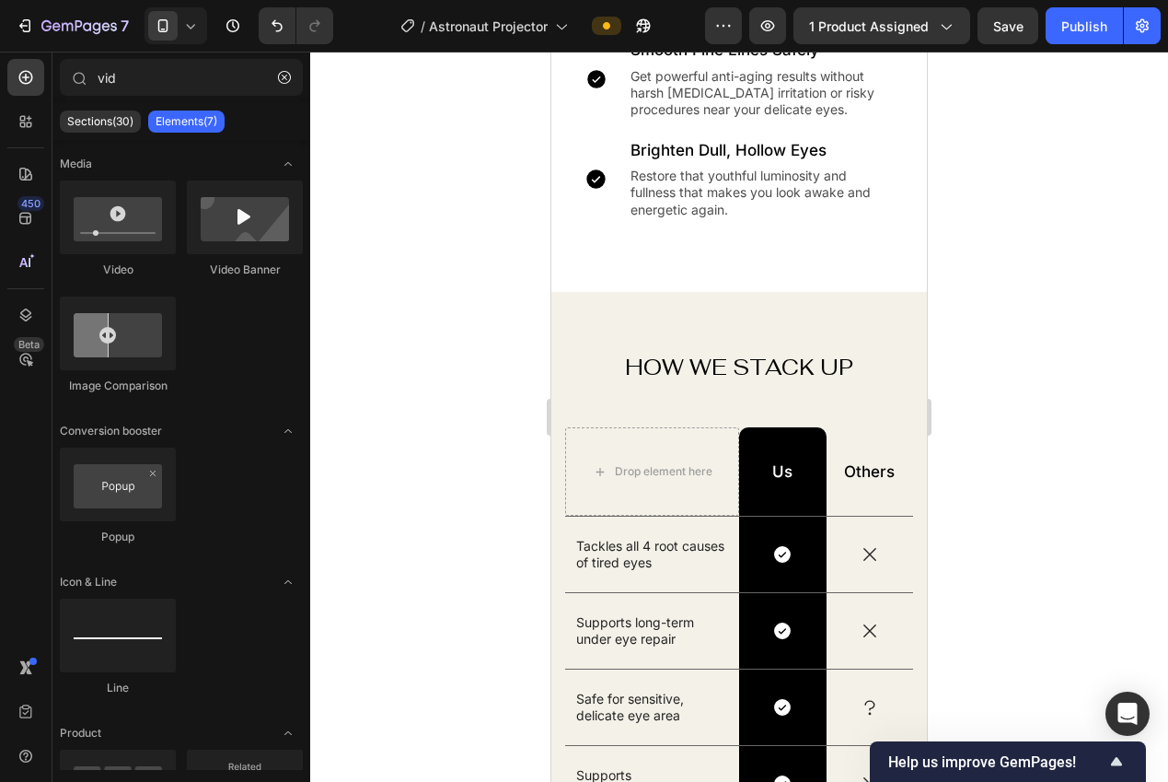
drag, startPoint x: 921, startPoint y: 445, endPoint x: 1479, endPoint y: 494, distance: 561.0
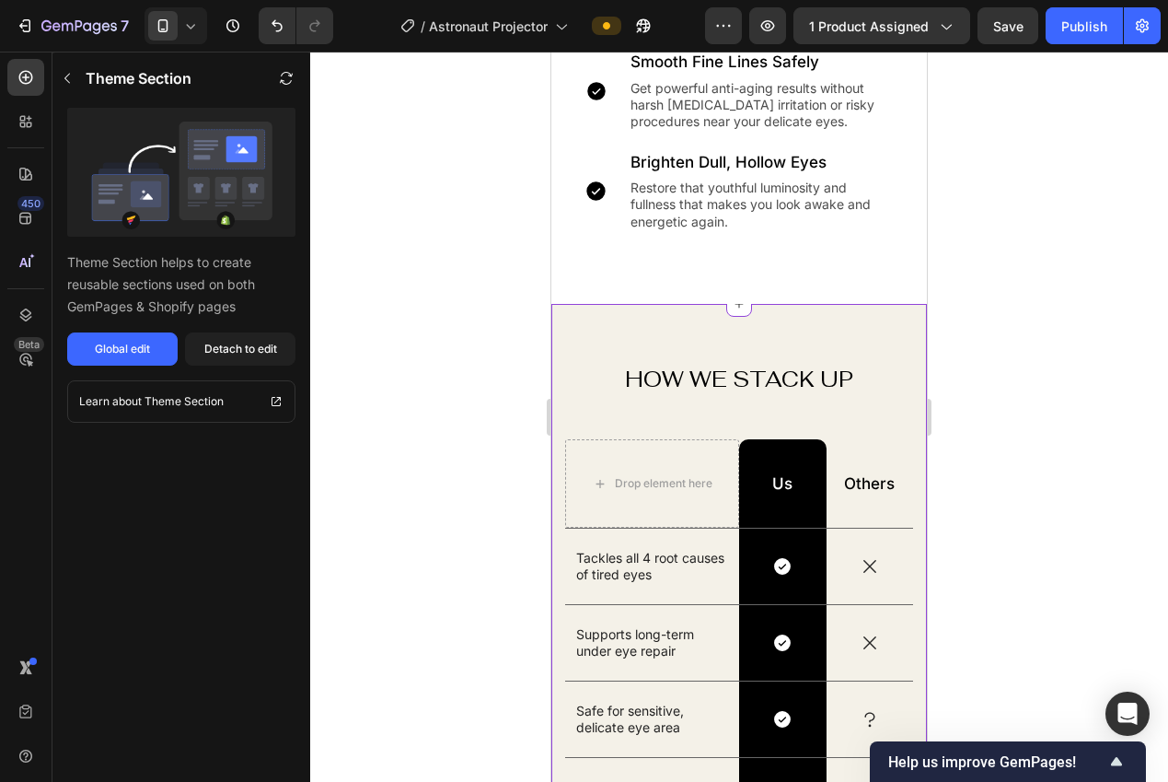
click at [846, 316] on div "How We Stack Up Heading Drop element here Us Text Block Row Others Text Block R…" at bounding box center [739, 689] width 376 height 770
click at [907, 280] on icon at bounding box center [913, 286] width 12 height 13
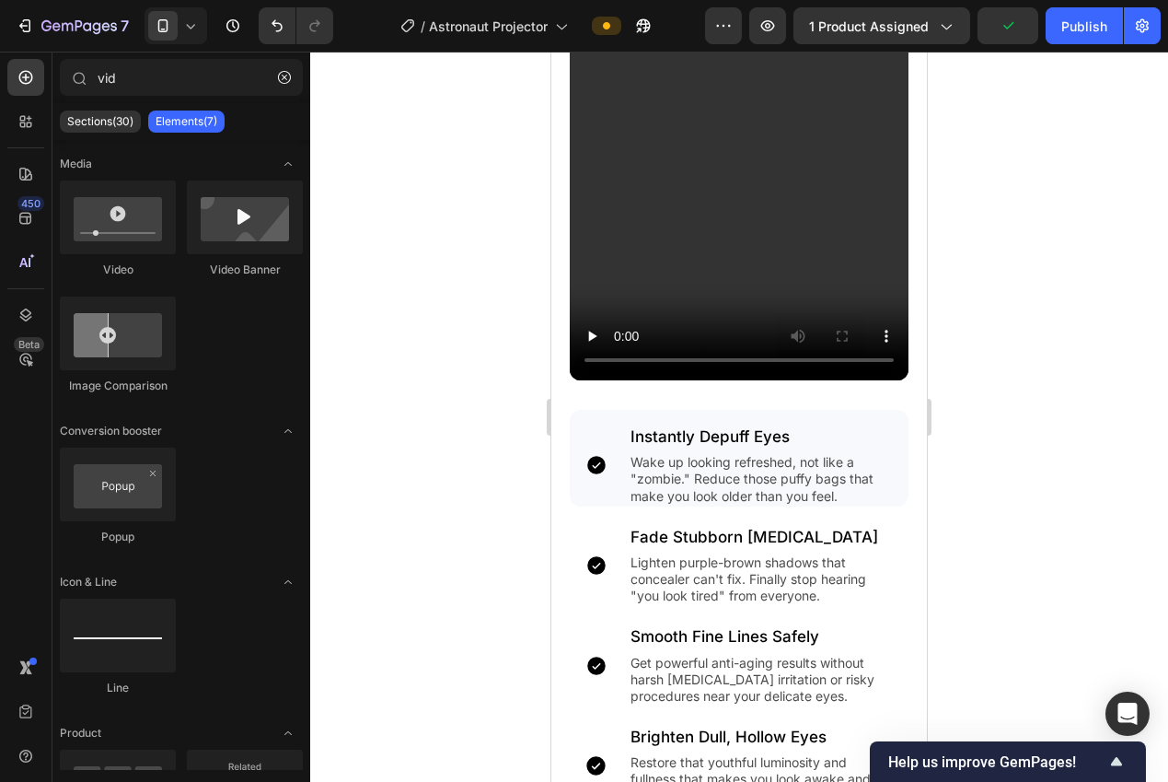
scroll to position [2080, 0]
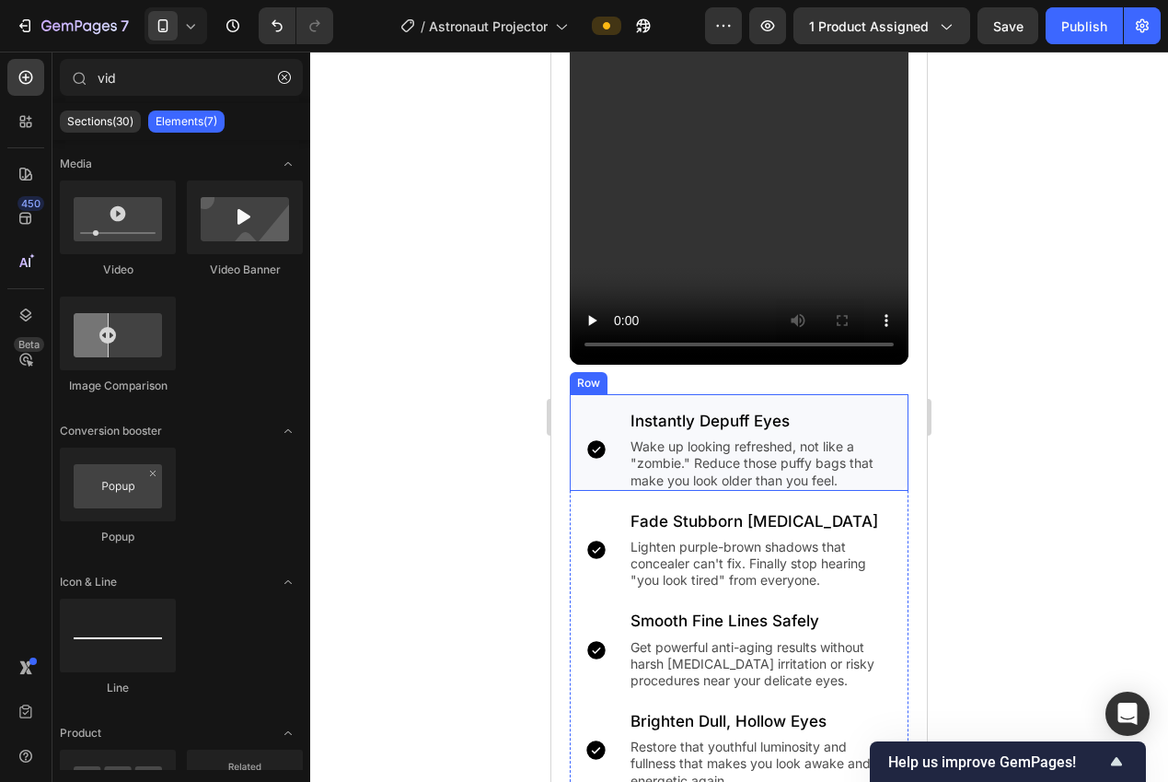
click at [590, 464] on div "Icon" at bounding box center [596, 450] width 53 height 82
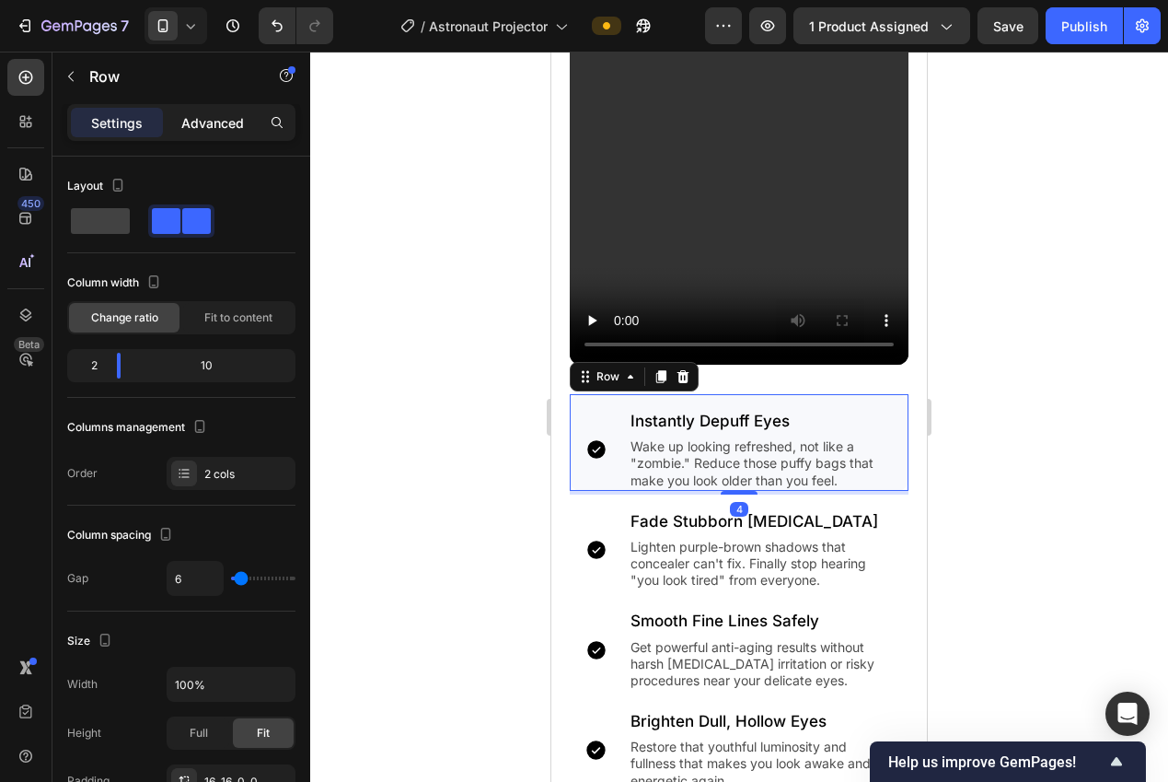
click at [197, 128] on p "Advanced" at bounding box center [212, 122] width 63 height 19
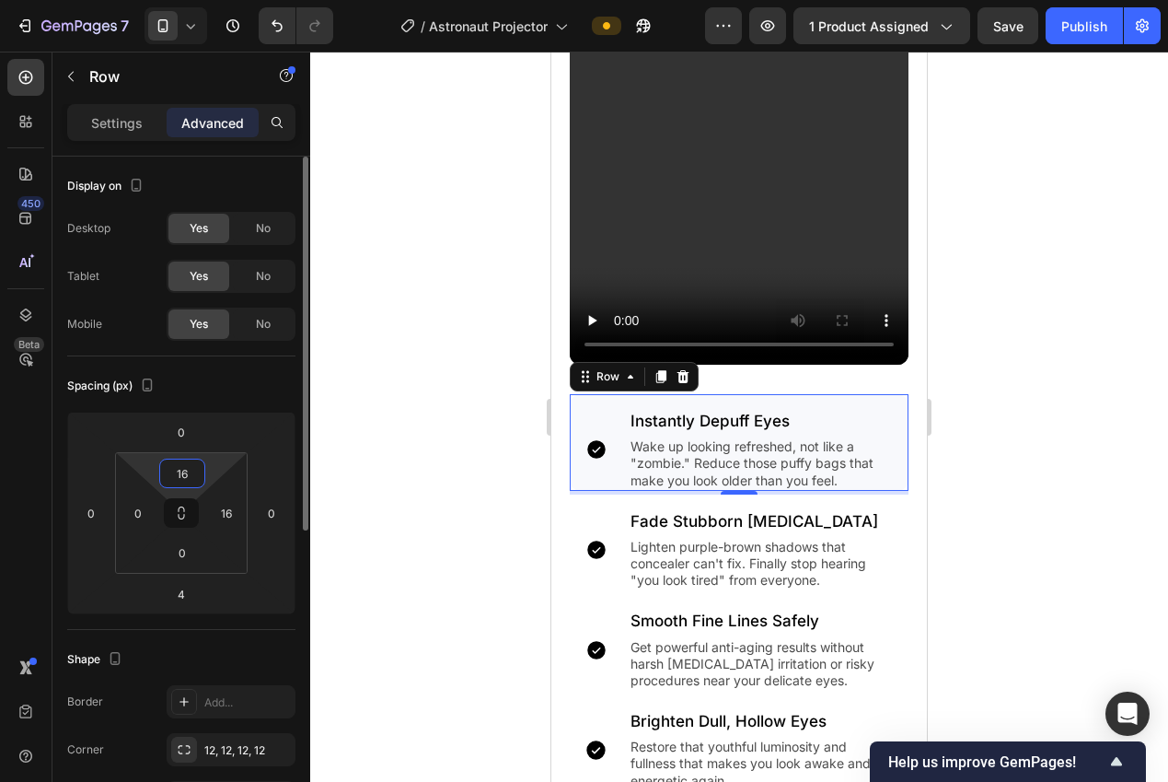
click at [186, 470] on input "16" at bounding box center [182, 473] width 37 height 28
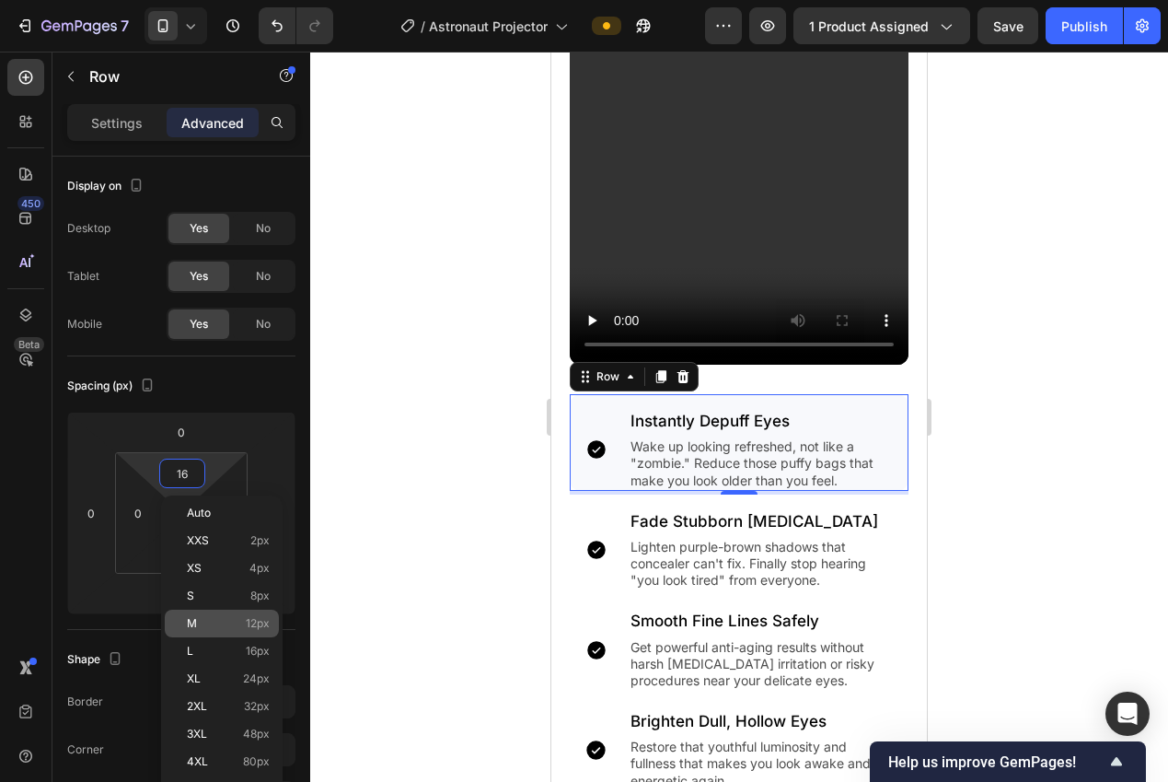
click at [239, 628] on p "M 12px" at bounding box center [228, 623] width 83 height 13
type input "12"
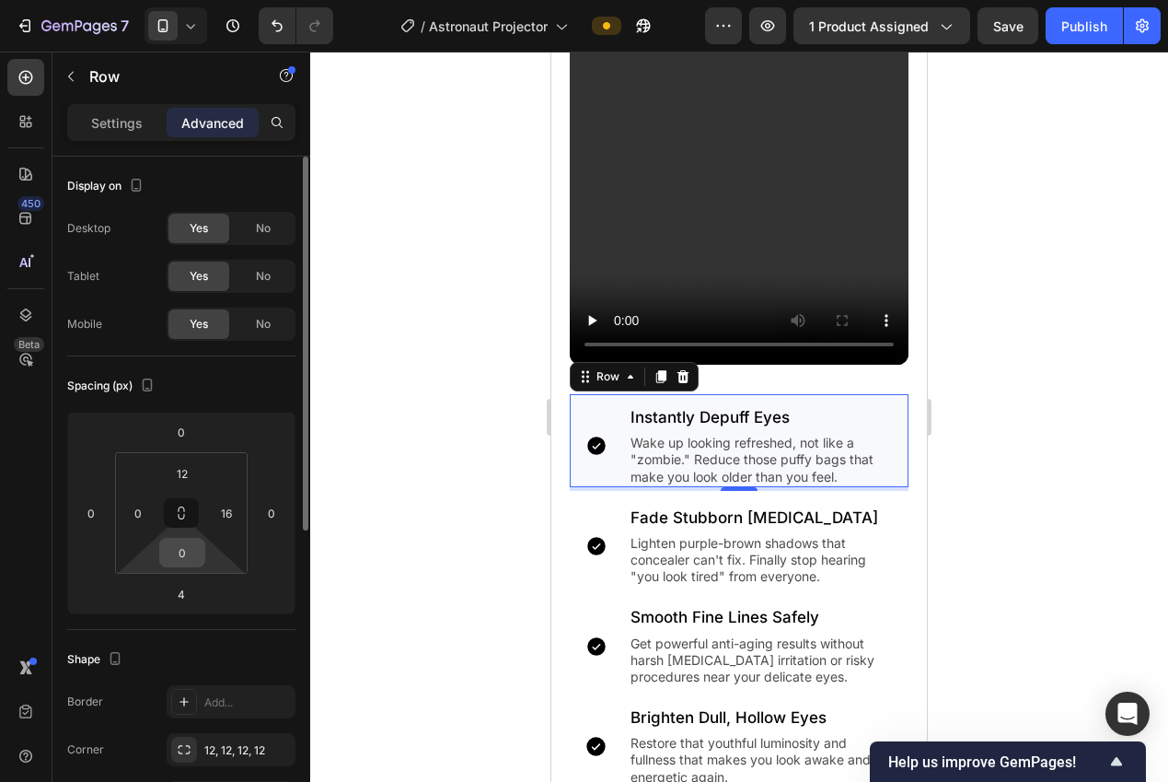
click at [183, 562] on input "0" at bounding box center [182, 553] width 37 height 28
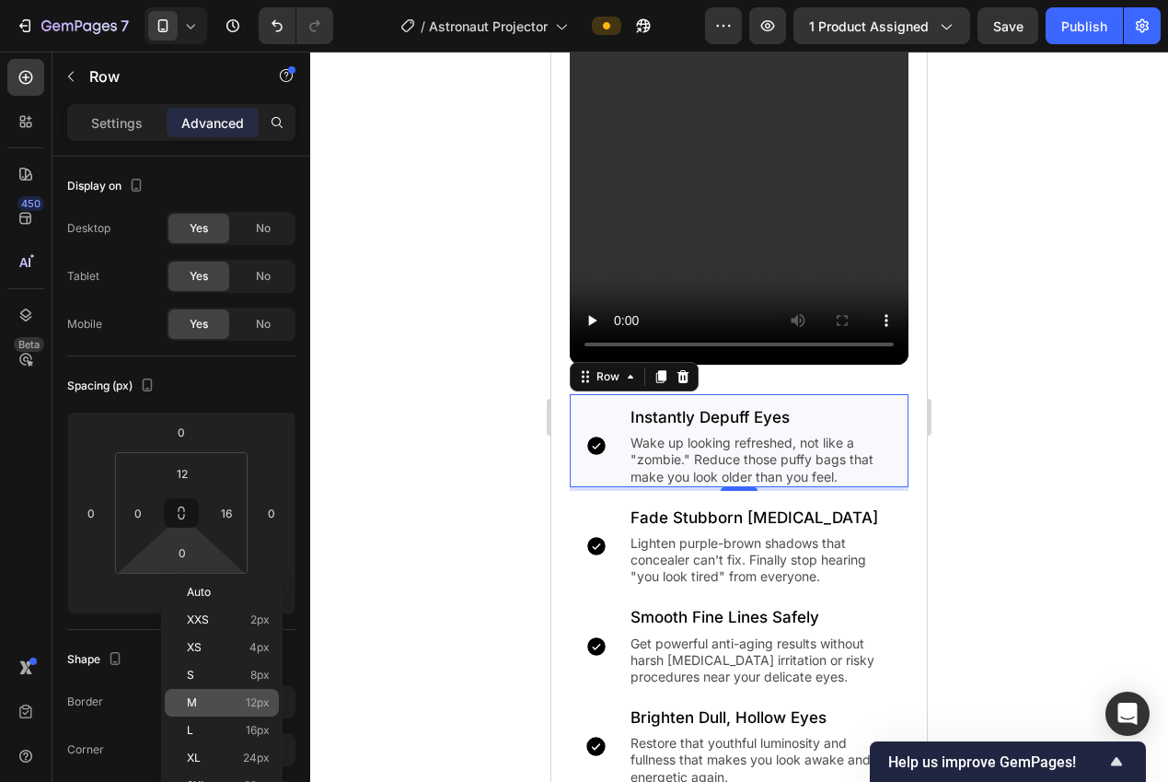
click at [233, 701] on p "M 12px" at bounding box center [228, 702] width 83 height 13
type input "12"
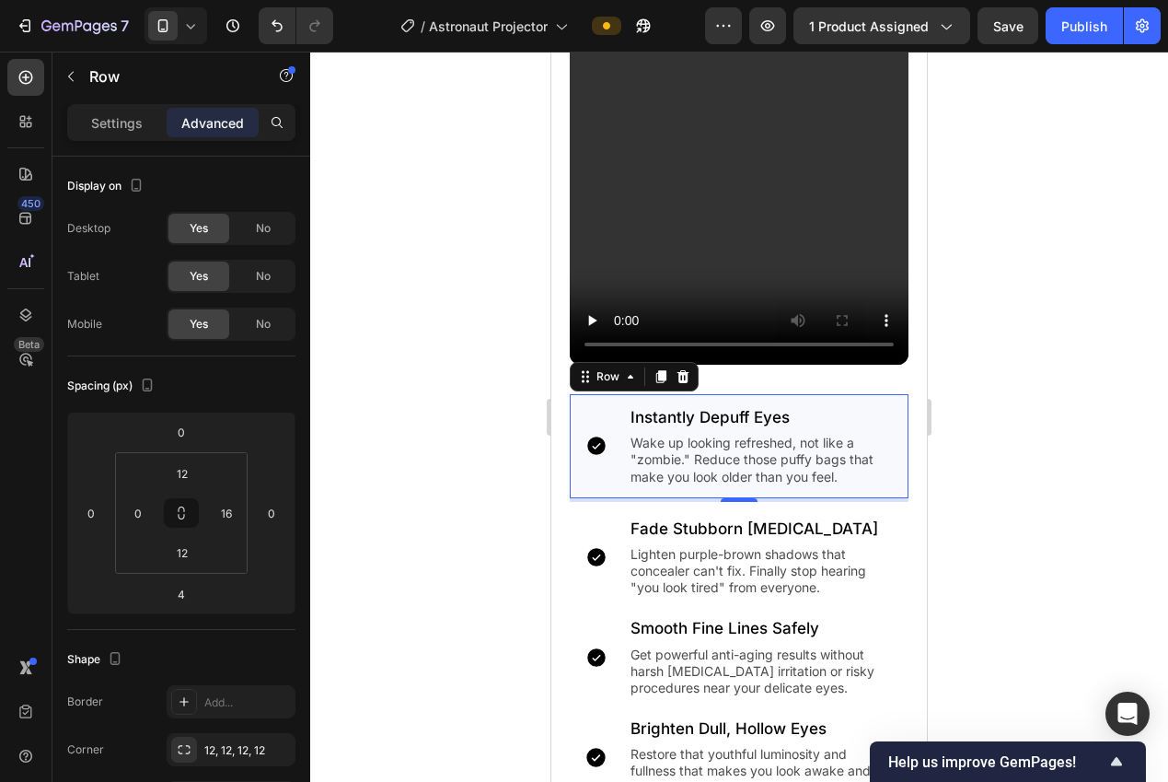
click at [423, 613] on div at bounding box center [739, 417] width 858 height 730
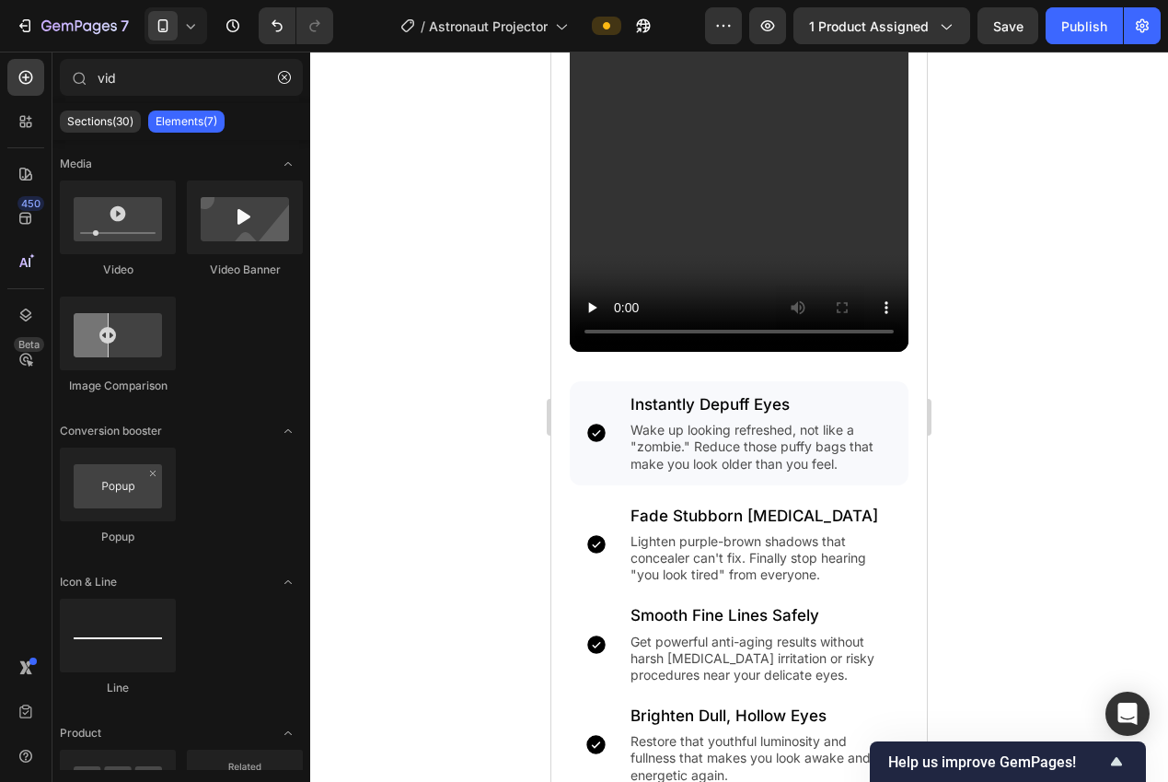
scroll to position [2103, 0]
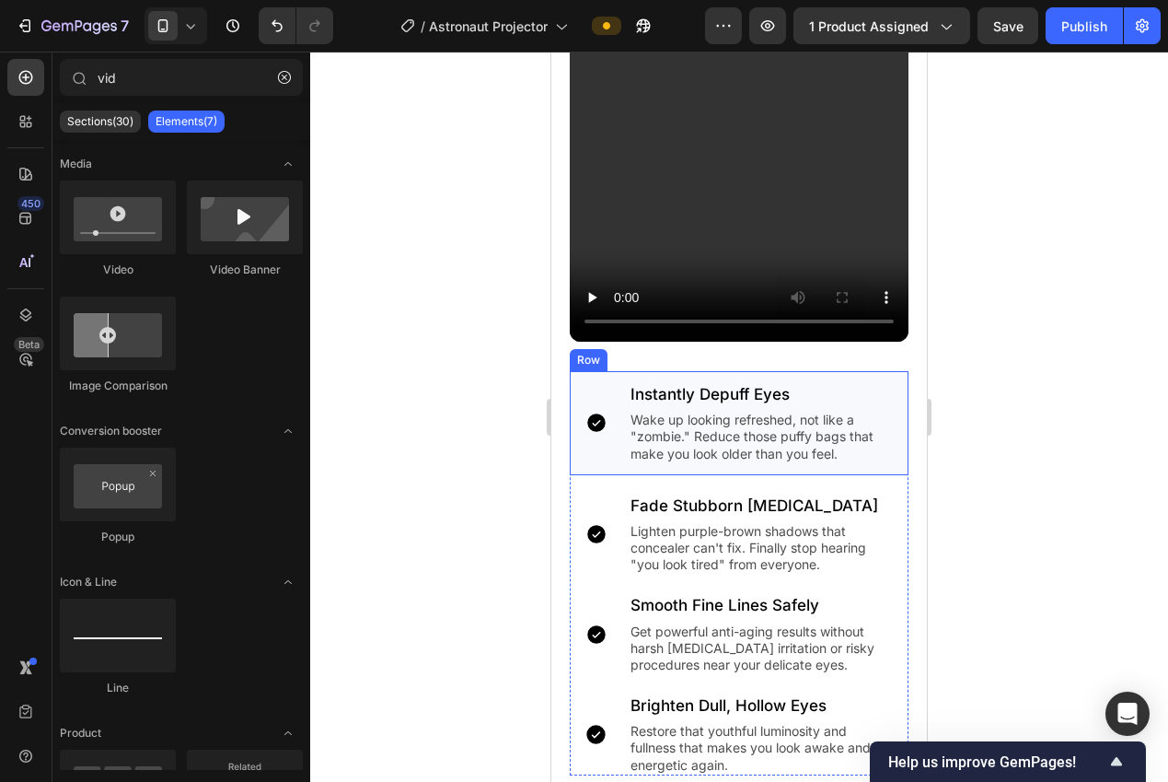
click at [592, 455] on div "Icon Instantly Depuff Eyes Heading Wake up looking refreshed, not like a "zombi…" at bounding box center [739, 423] width 339 height 104
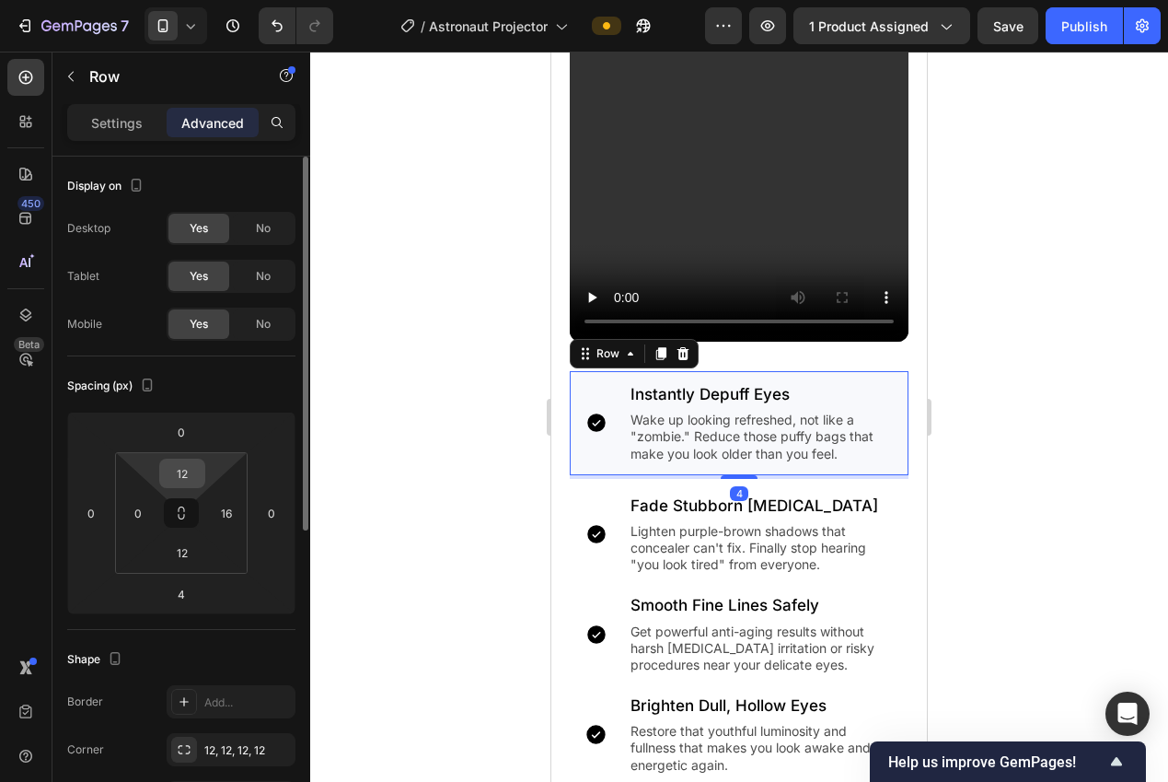
click at [189, 472] on input "12" at bounding box center [182, 473] width 37 height 28
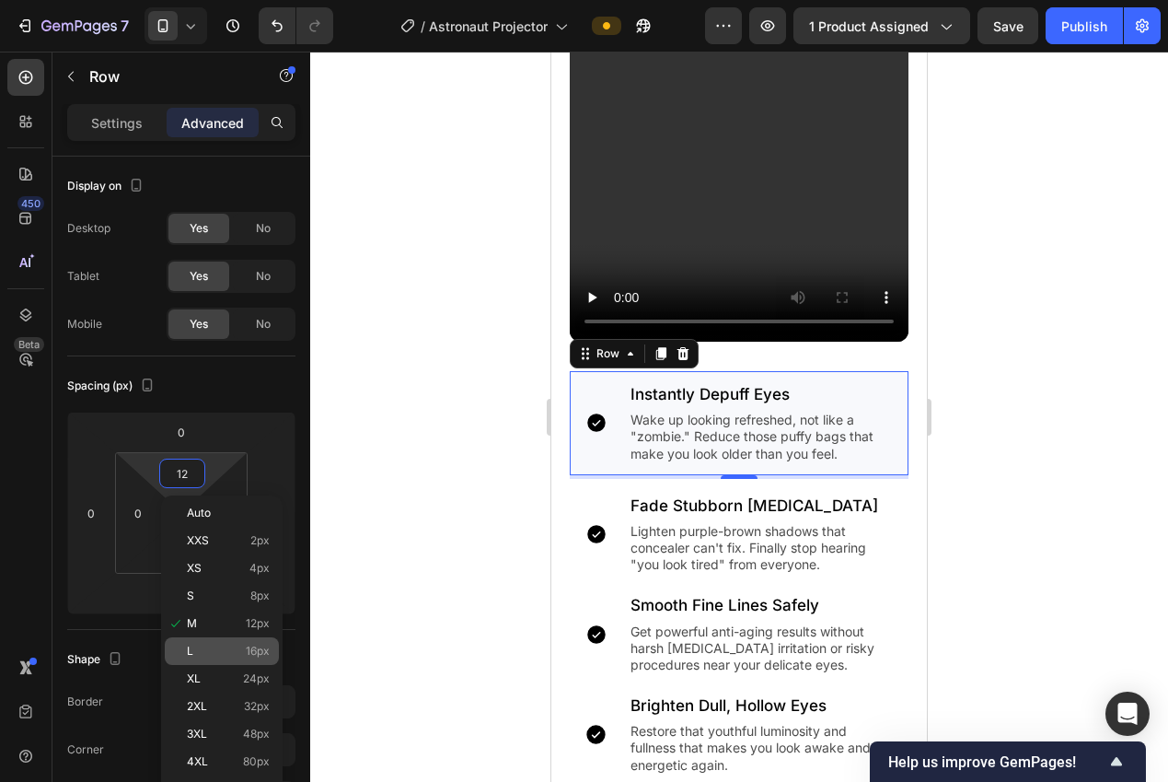
click at [230, 655] on p "L 16px" at bounding box center [228, 650] width 83 height 13
type input "16"
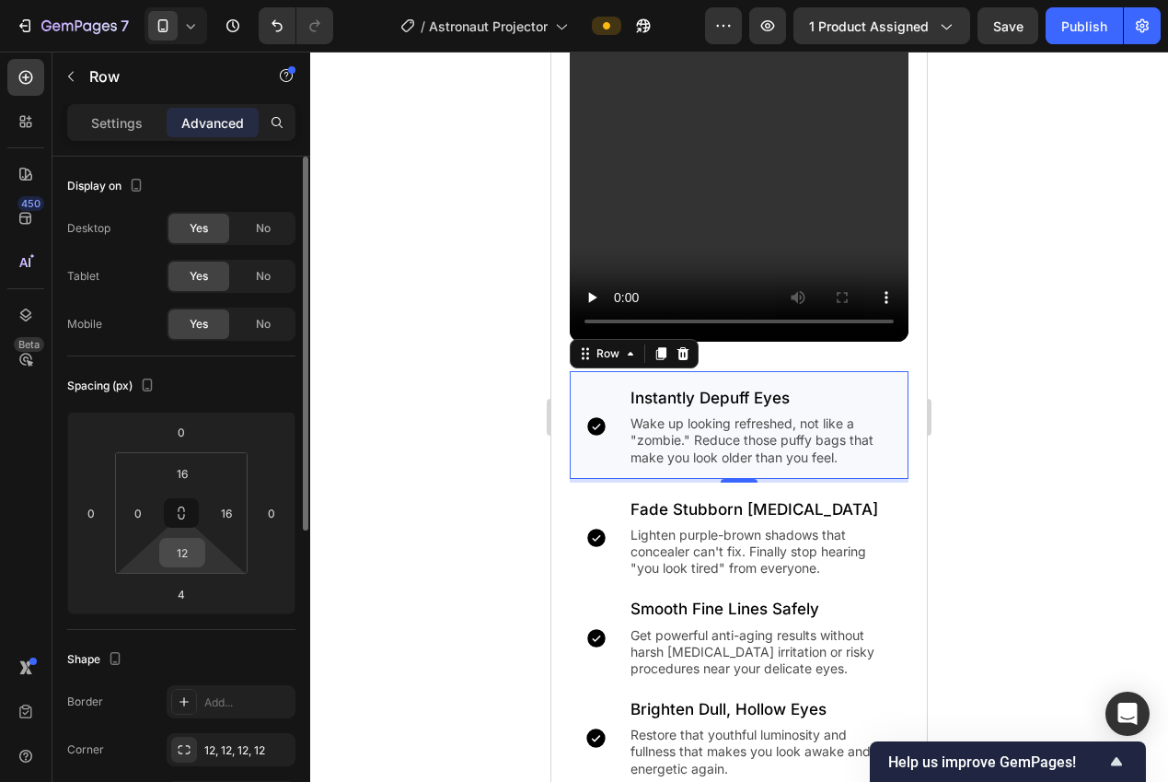
click at [182, 556] on input "12" at bounding box center [182, 553] width 37 height 28
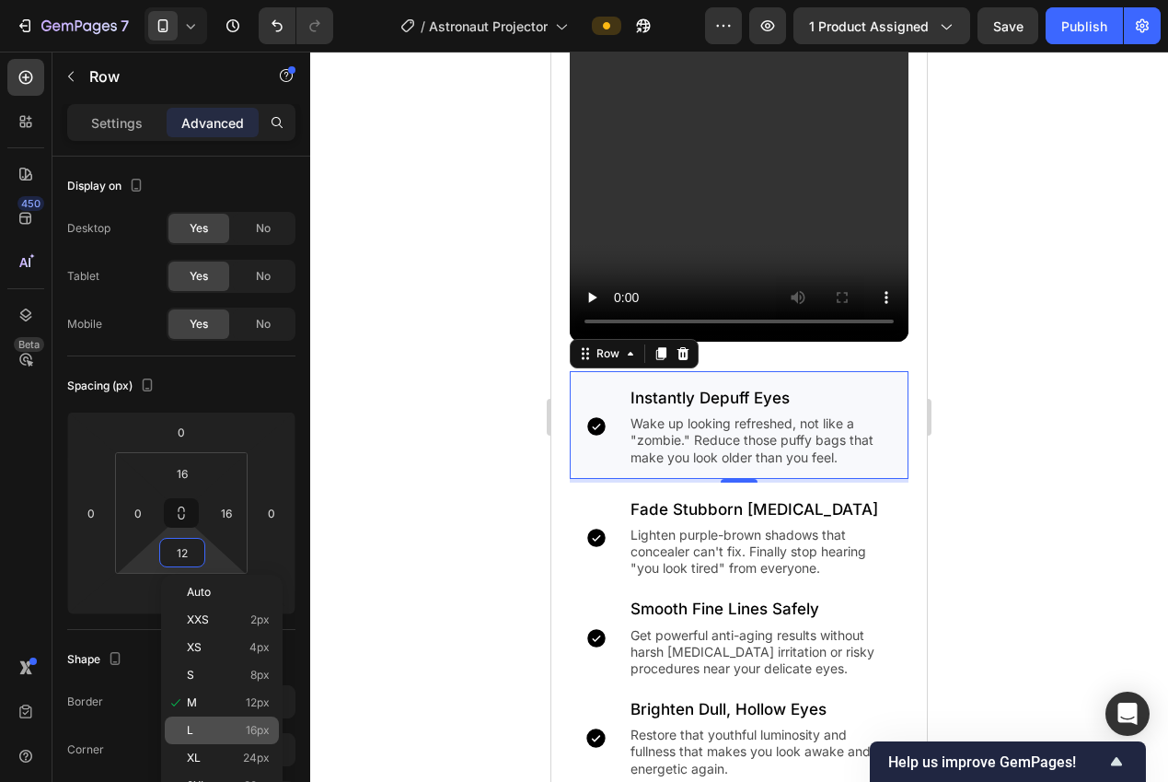
click at [231, 726] on p "L 16px" at bounding box center [228, 730] width 83 height 13
type input "16"
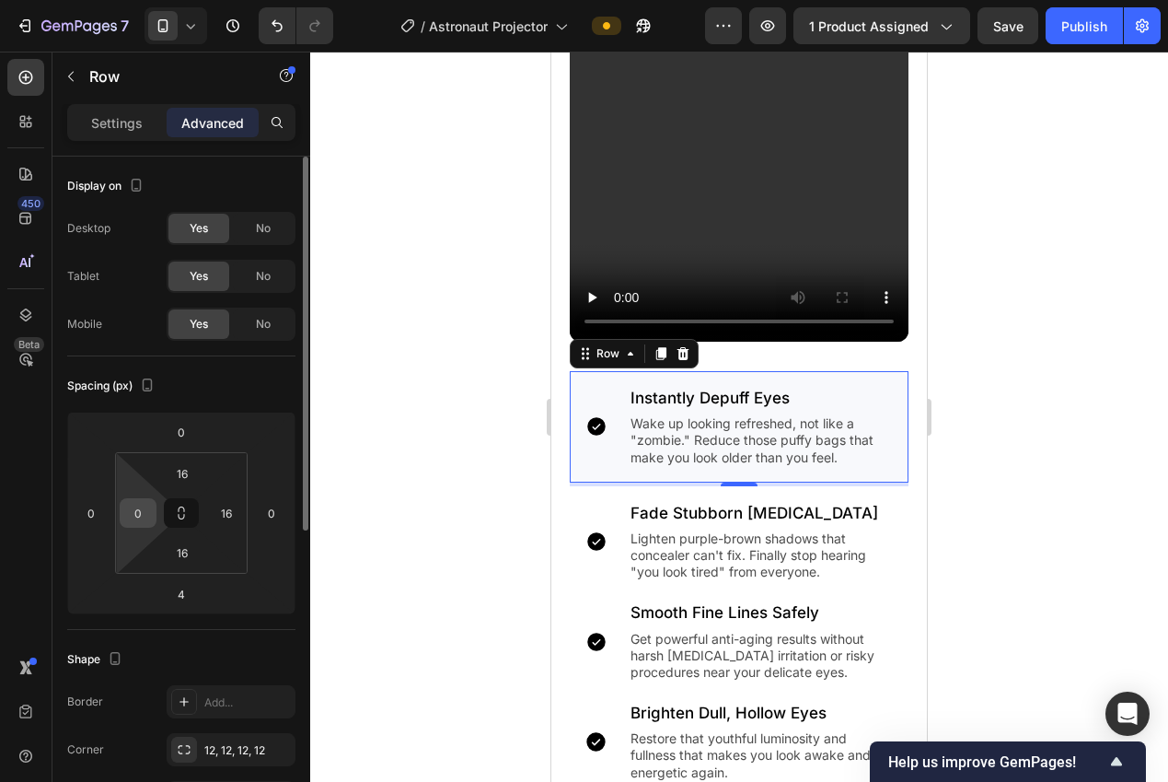
click at [141, 509] on input "0" at bounding box center [138, 513] width 28 height 28
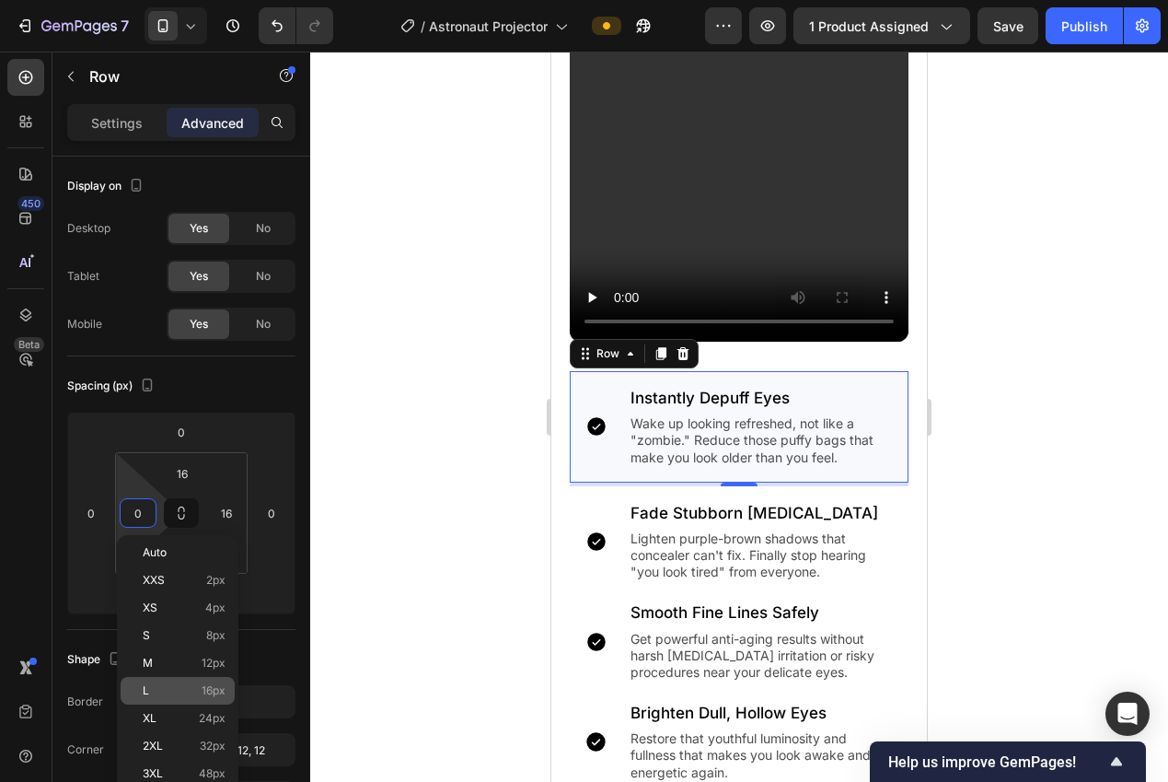
click at [200, 685] on p "L 16px" at bounding box center [184, 690] width 83 height 13
type input "16"
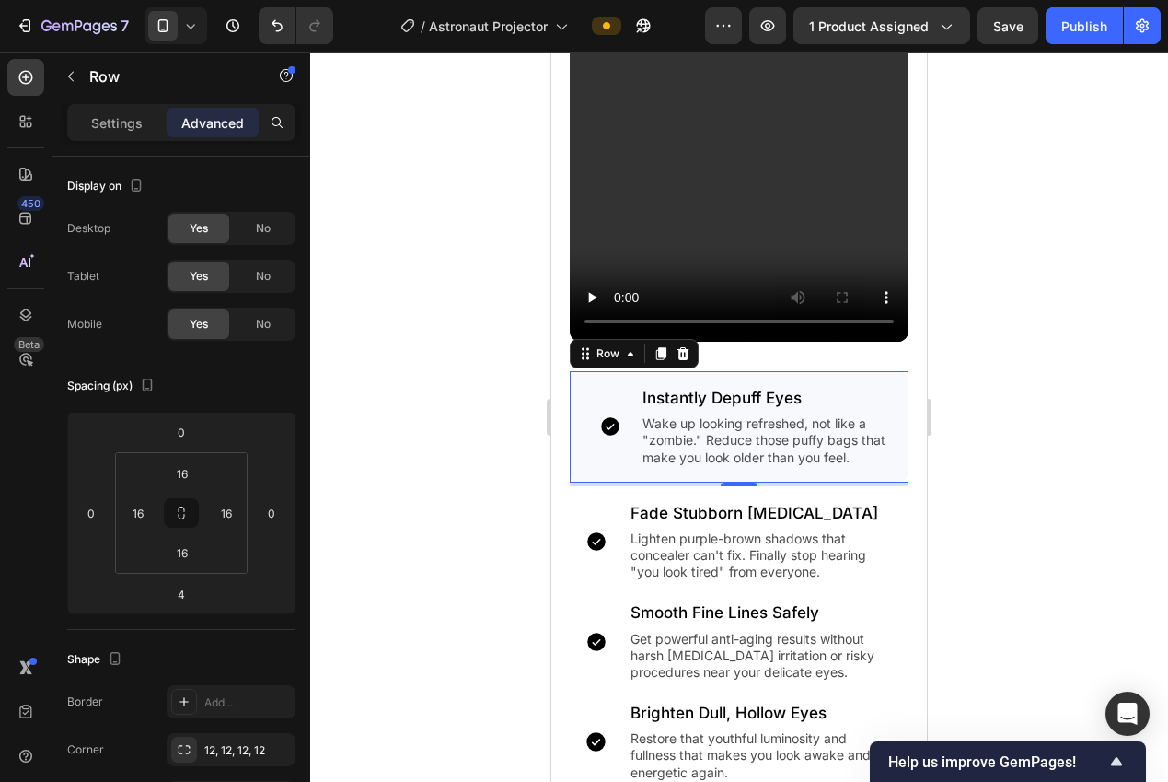
click at [355, 619] on div at bounding box center [739, 417] width 858 height 730
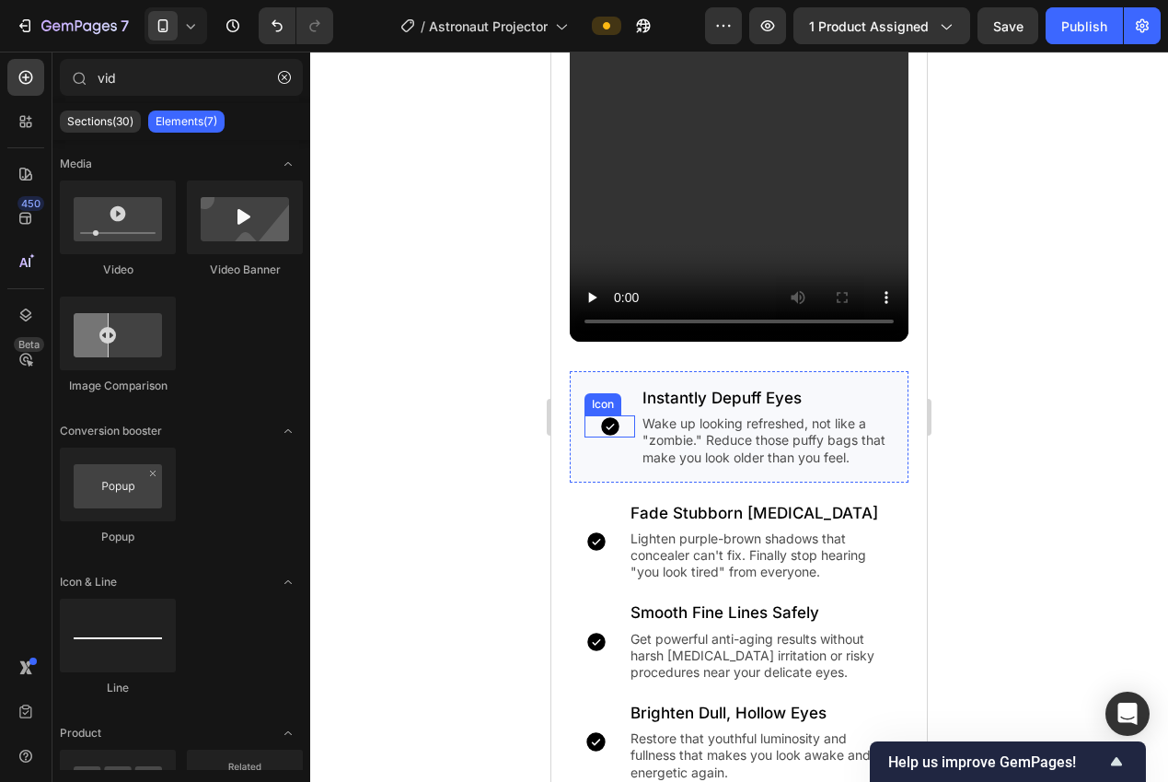
click at [588, 418] on div "Icon" at bounding box center [610, 426] width 51 height 22
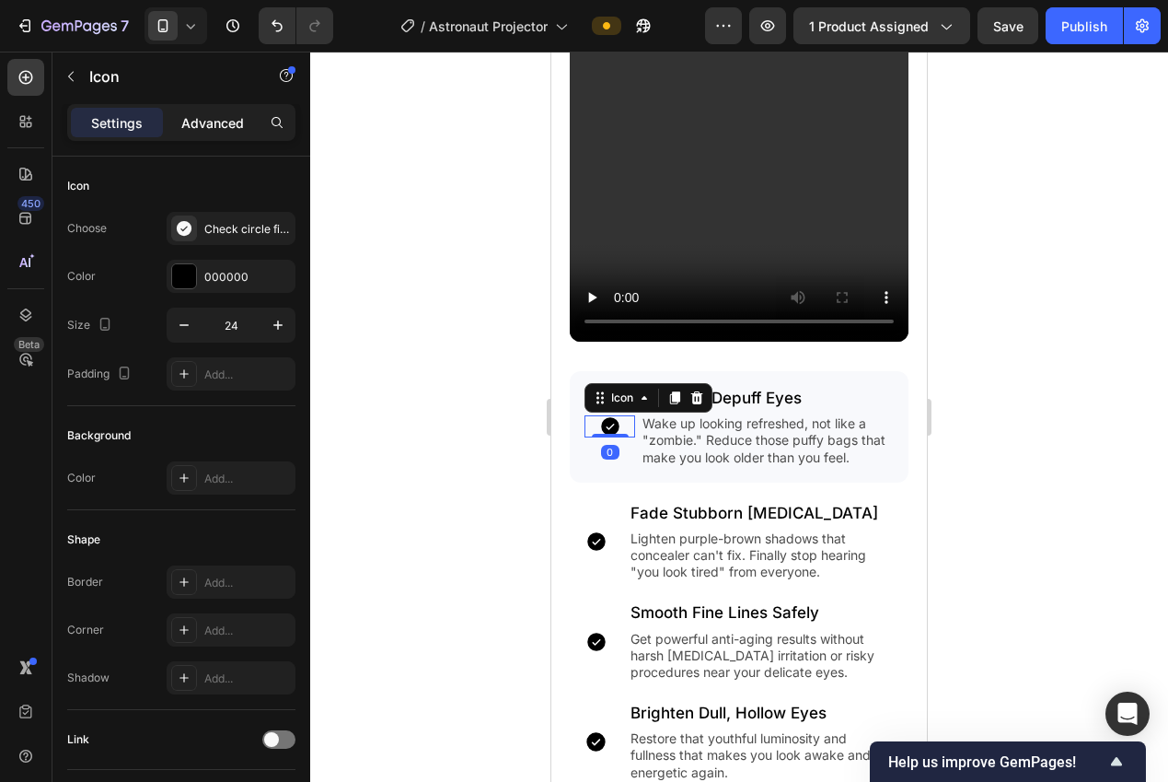
click at [196, 135] on div "Advanced" at bounding box center [213, 122] width 92 height 29
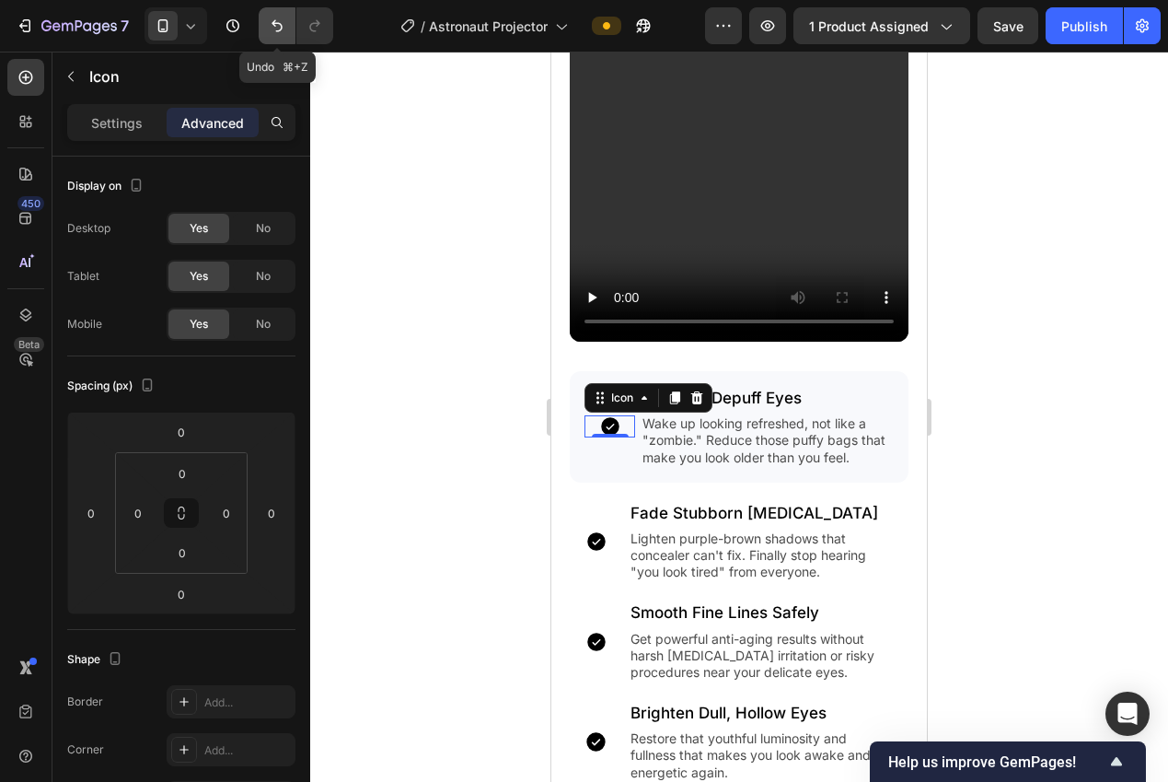
click at [270, 27] on icon "Undo/Redo" at bounding box center [277, 26] width 18 height 18
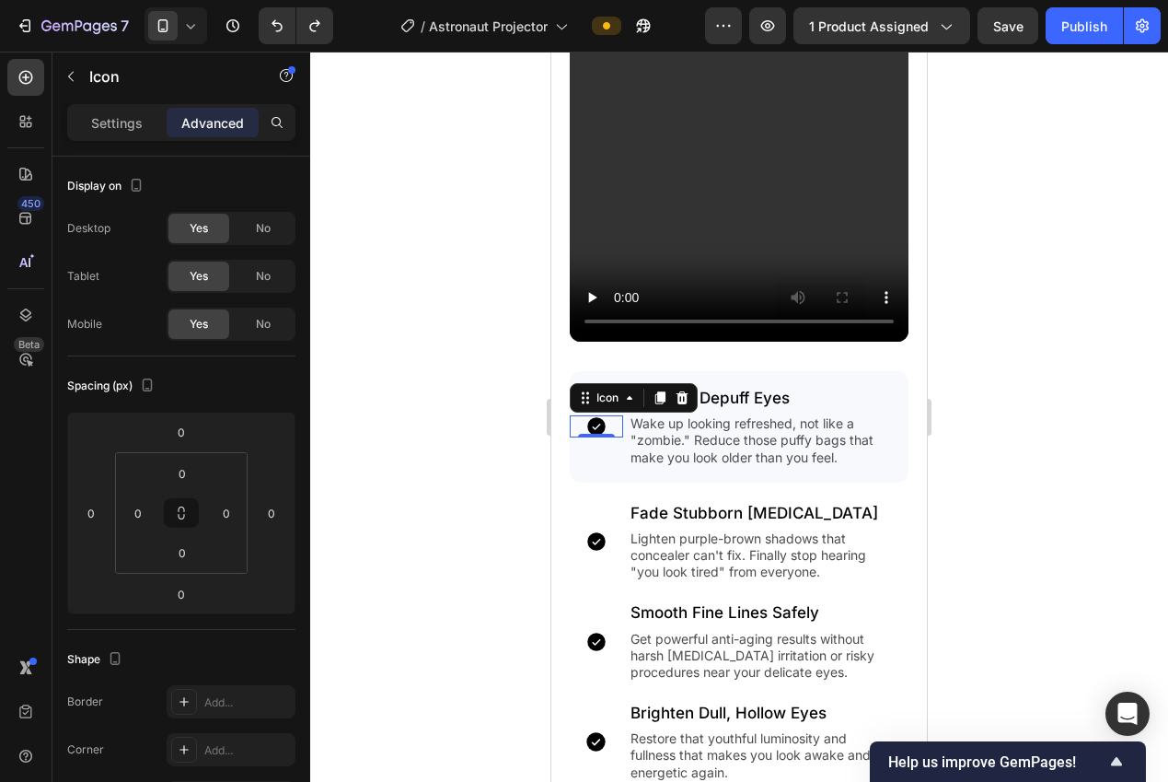
click at [427, 341] on div at bounding box center [739, 417] width 858 height 730
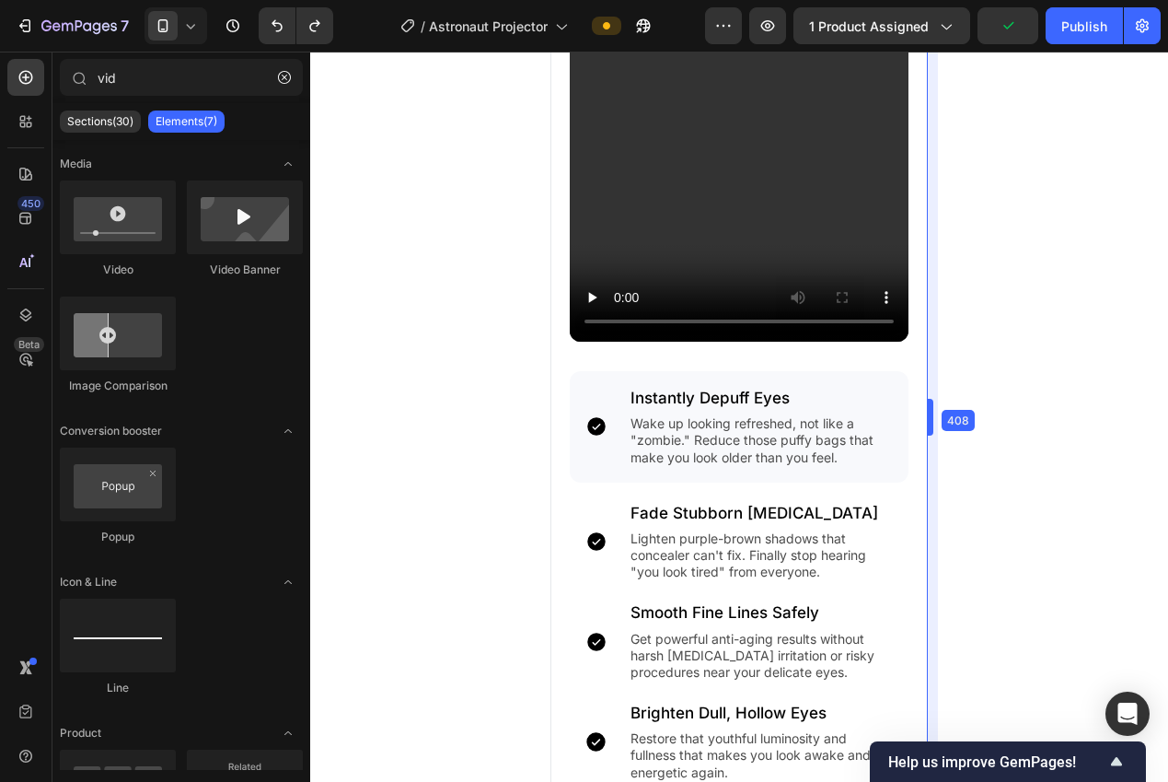
scroll to position [2072, 0]
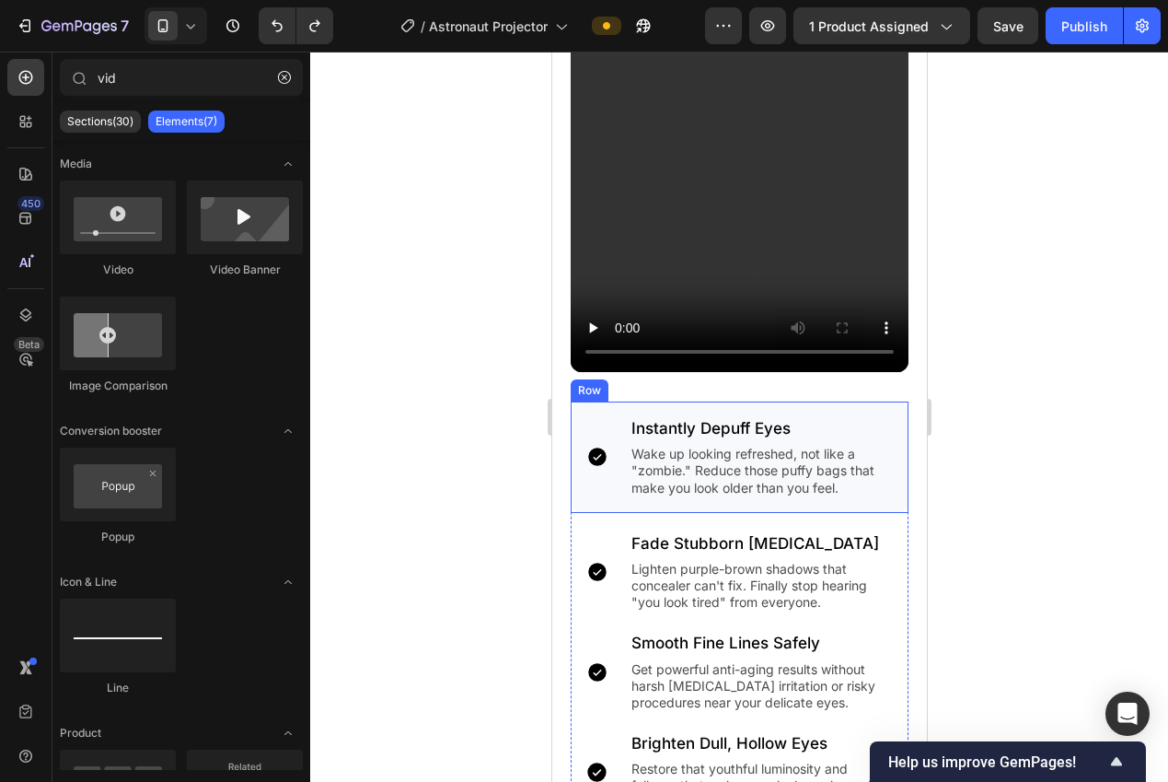
click at [612, 491] on div "Icon Instantly Depuff Eyes Heading Wake up looking refreshed, not like a "zombi…" at bounding box center [739, 456] width 338 height 111
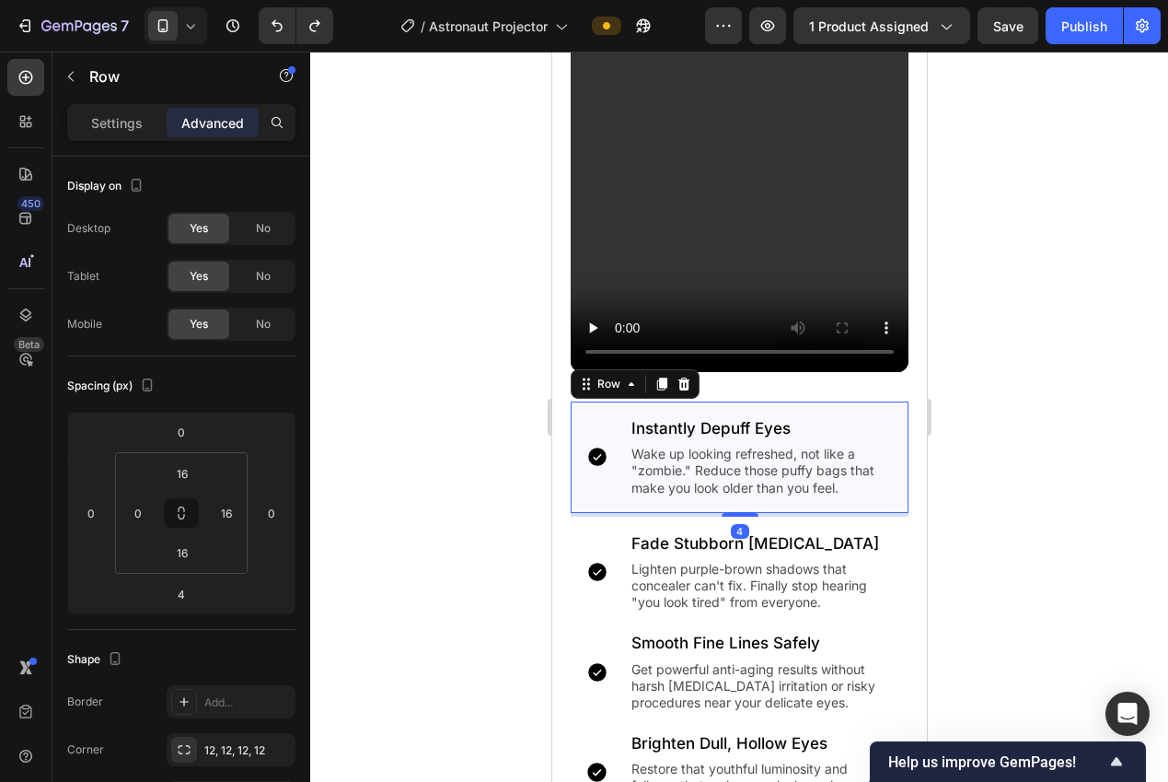
click at [483, 465] on div at bounding box center [739, 417] width 858 height 730
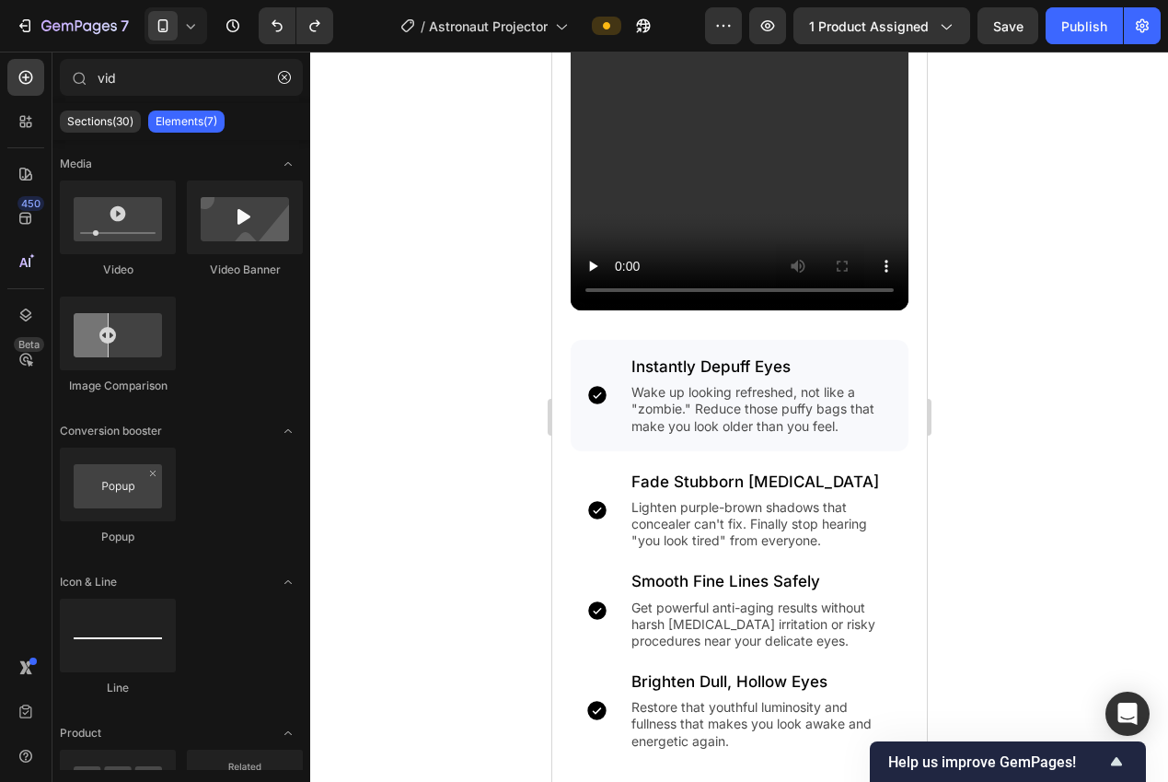
drag, startPoint x: 919, startPoint y: 474, endPoint x: 1528, endPoint y: 527, distance: 611.7
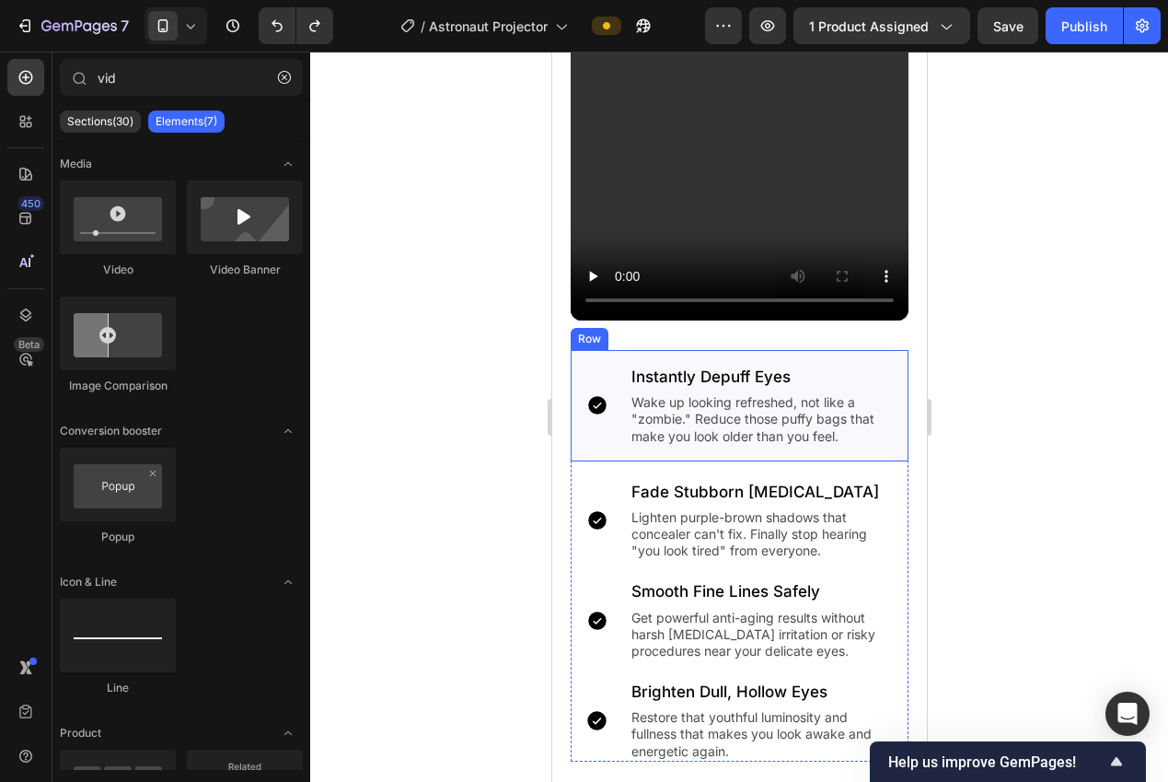
click at [589, 437] on div "Icon Instantly Depuff Eyes Heading Wake up looking refreshed, not like a "zombi…" at bounding box center [739, 405] width 338 height 111
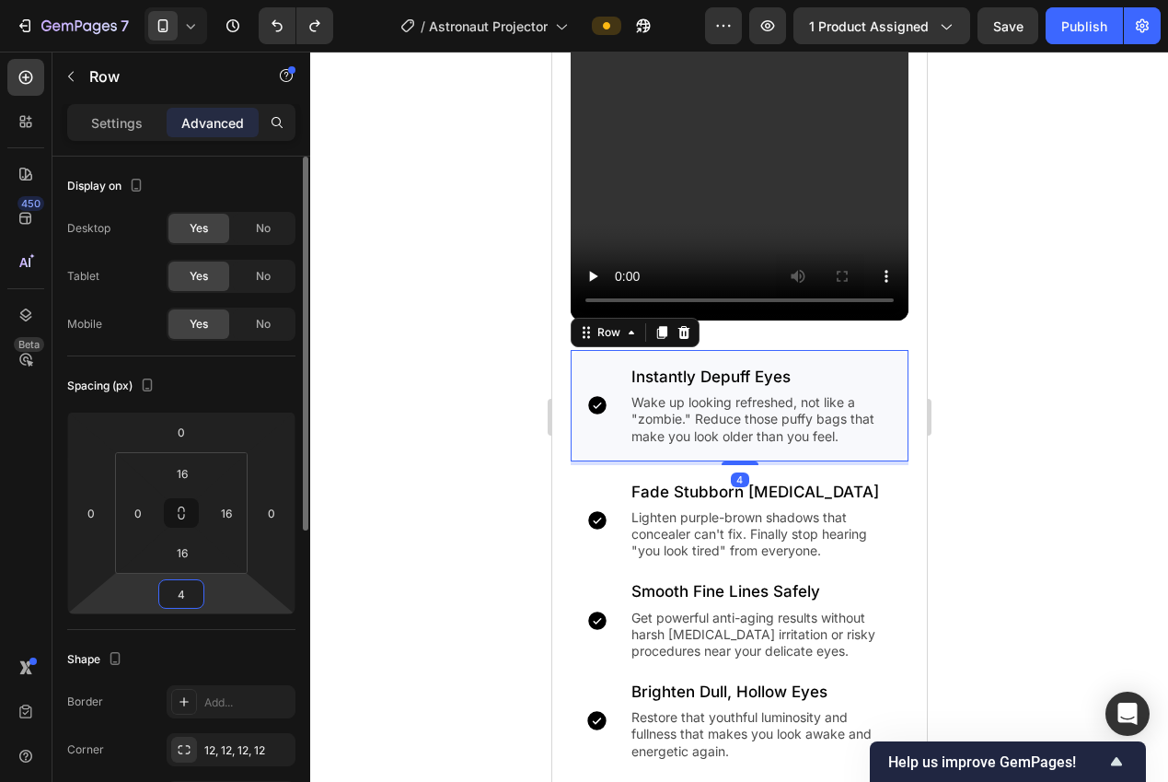
click at [198, 597] on input "4" at bounding box center [181, 594] width 37 height 28
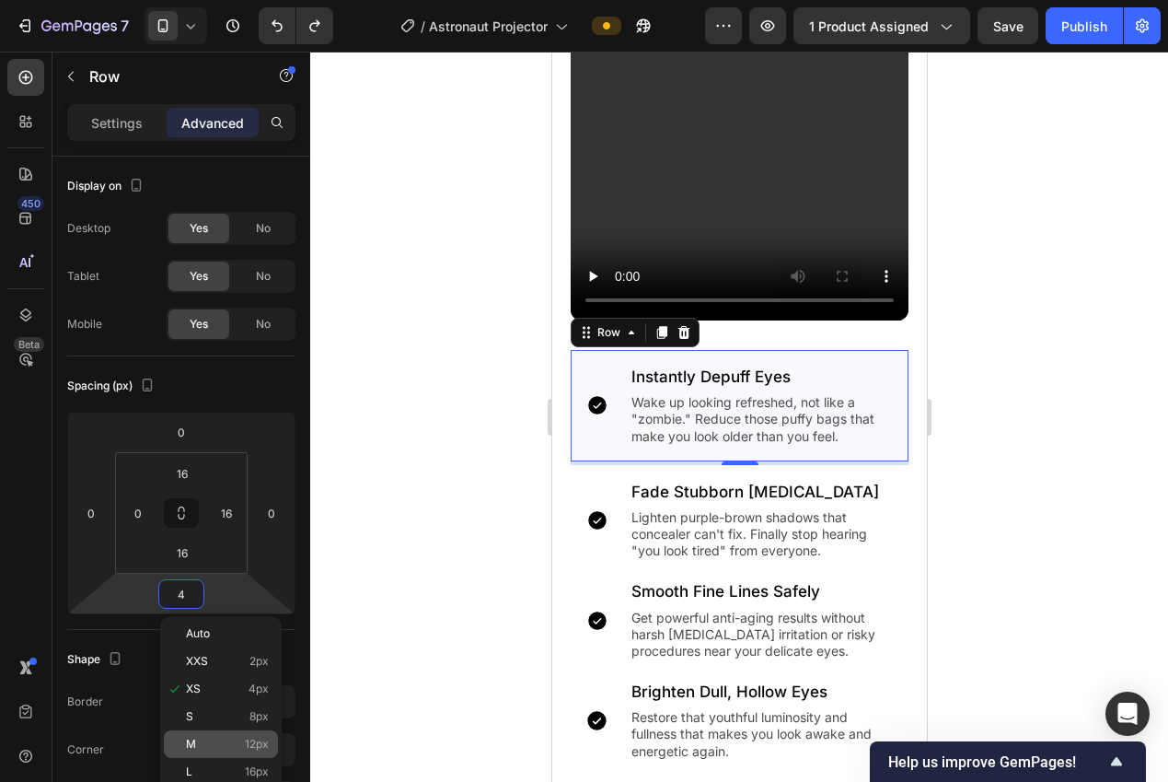
click at [254, 750] on div "M 12px" at bounding box center [221, 744] width 114 height 28
type input "12"
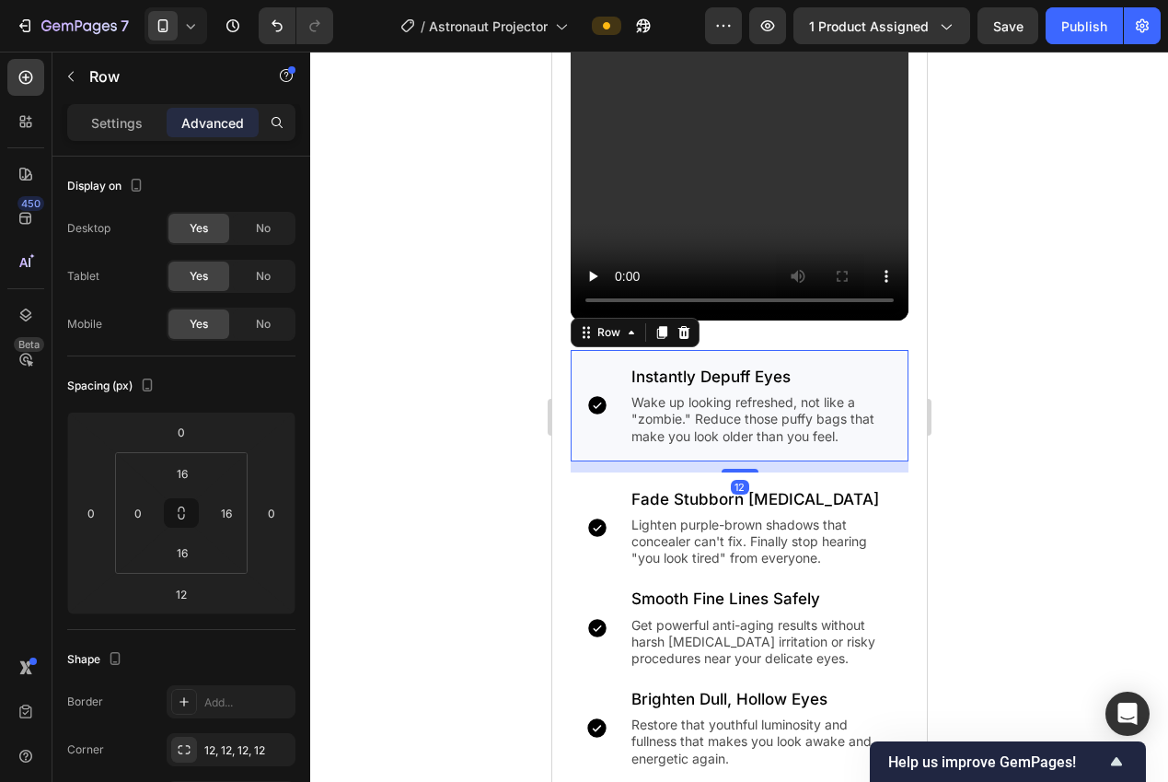
click at [405, 636] on div at bounding box center [739, 417] width 858 height 730
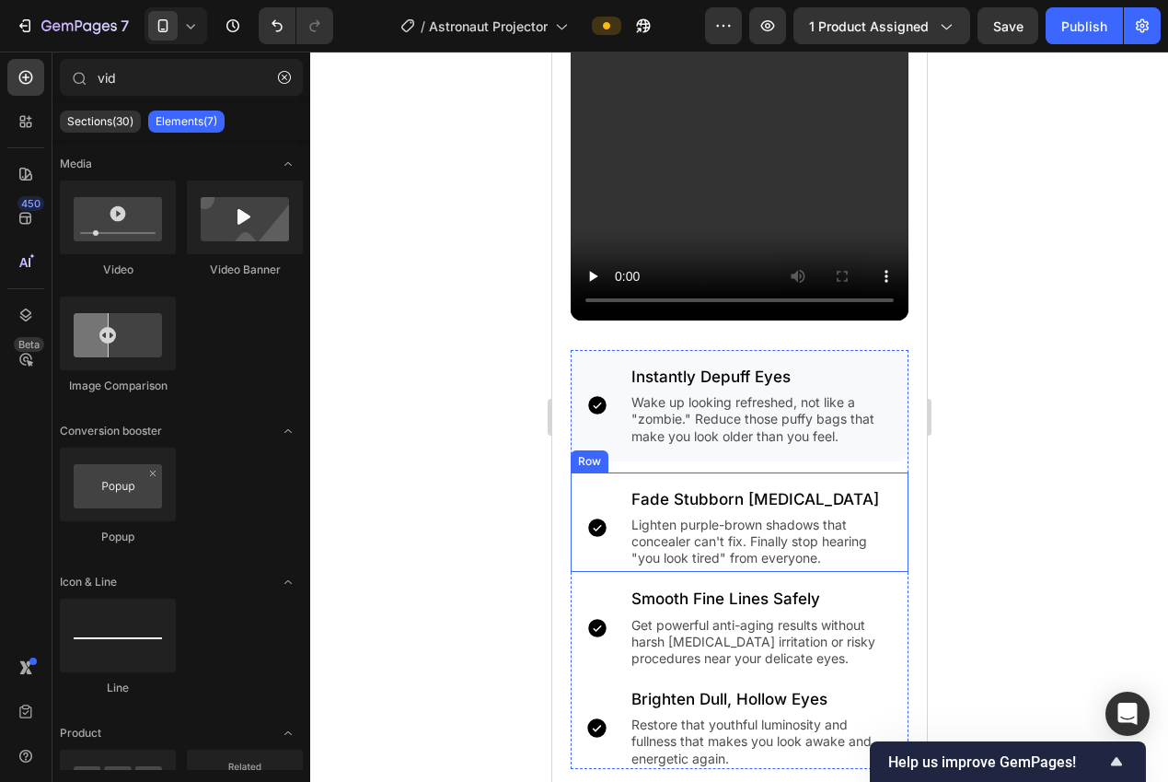
click at [594, 535] on div "Icon" at bounding box center [596, 528] width 53 height 82
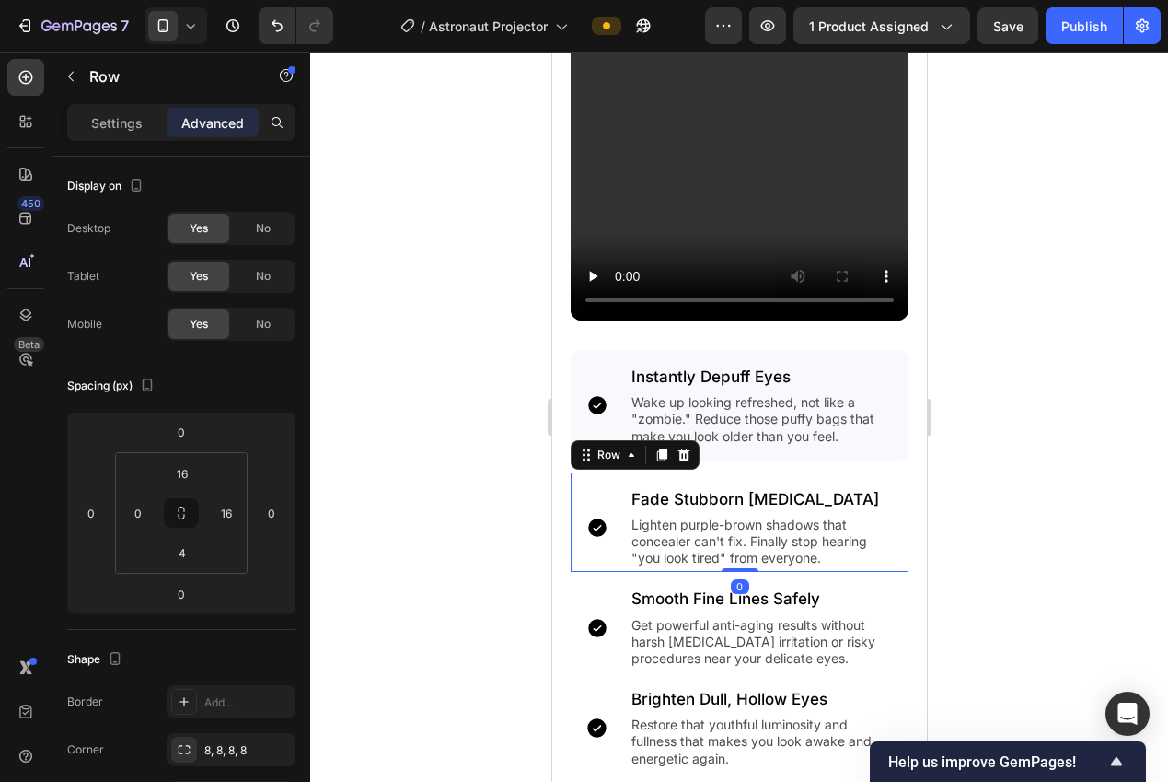
click at [680, 447] on icon at bounding box center [683, 454] width 15 height 15
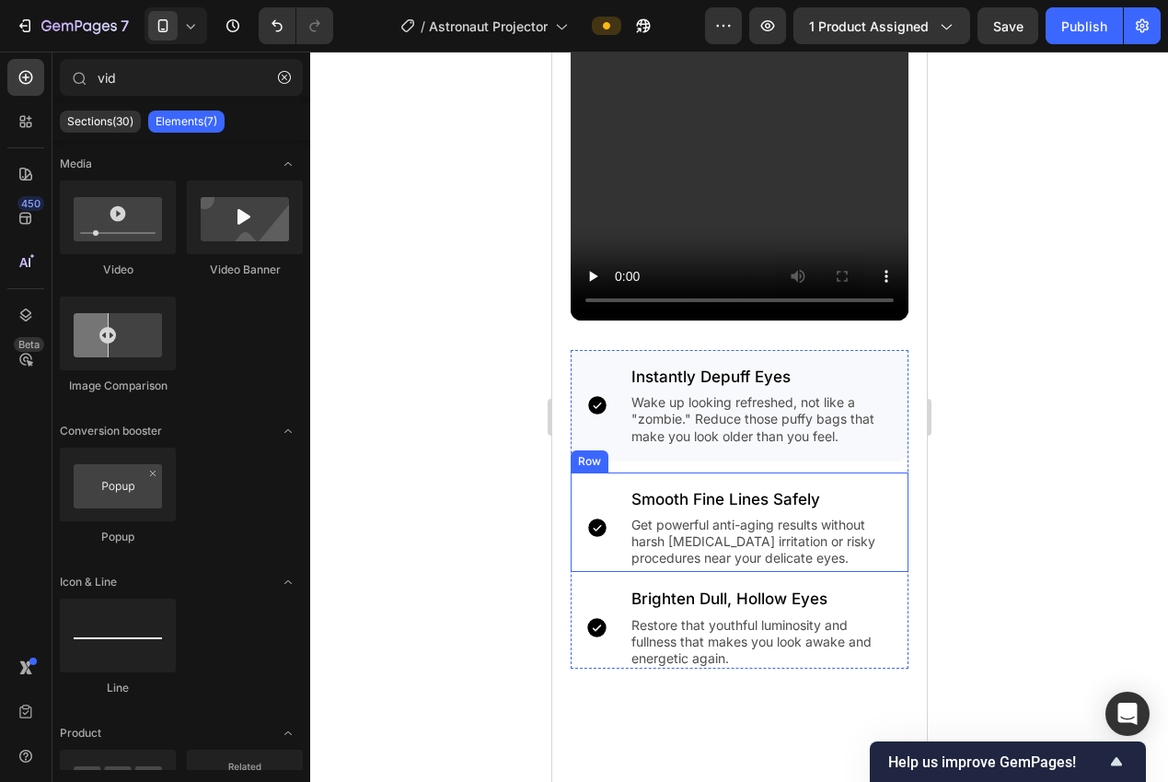
click at [580, 543] on div "Icon" at bounding box center [596, 528] width 53 height 82
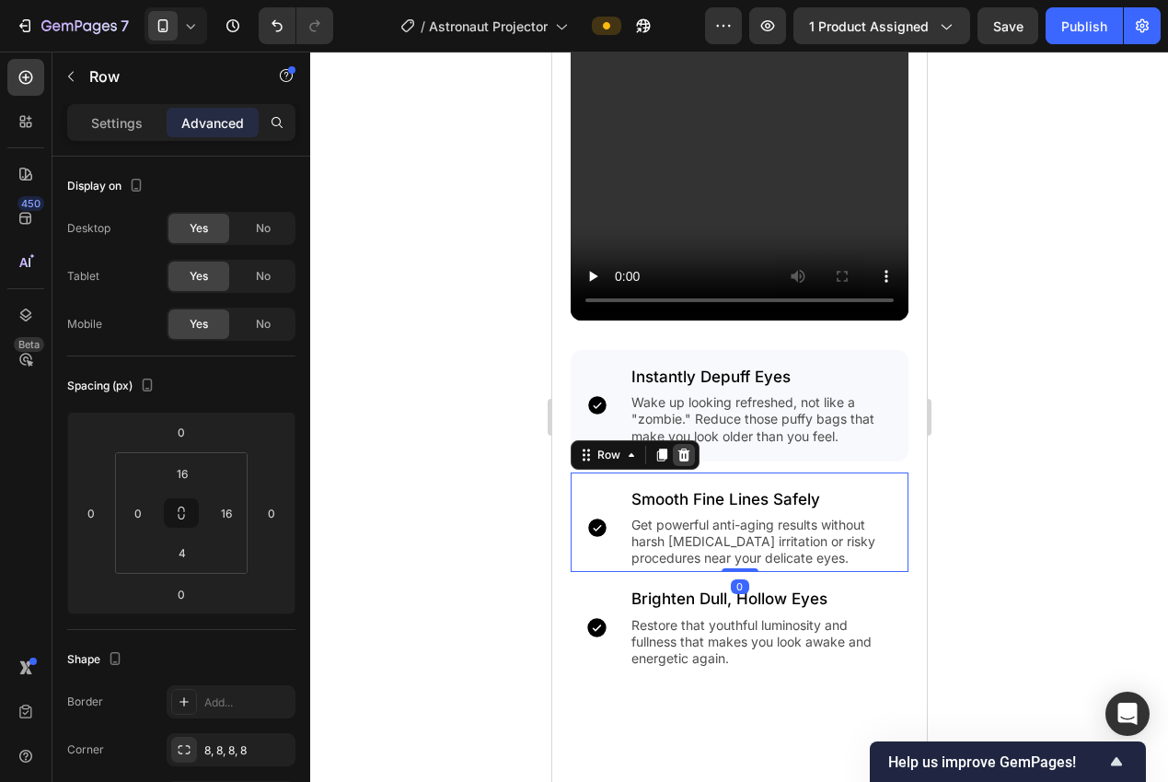
click at [683, 448] on icon at bounding box center [684, 454] width 12 height 13
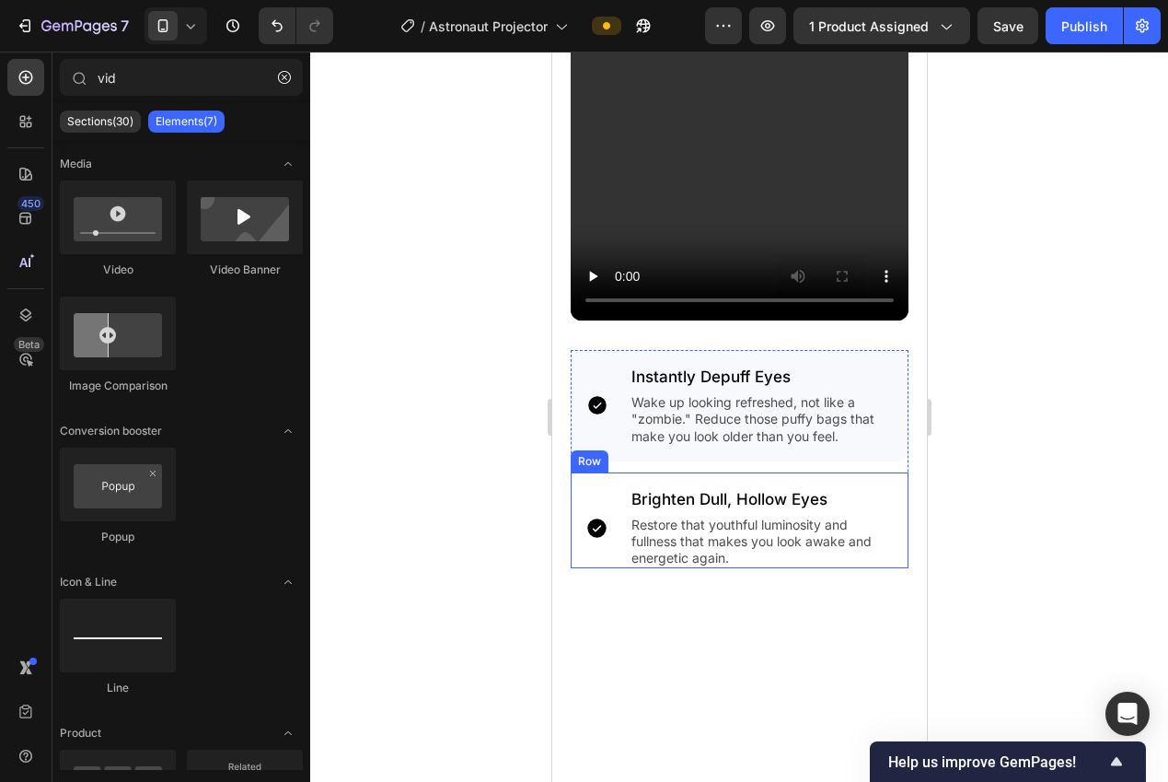
click at [604, 546] on div "Icon" at bounding box center [596, 528] width 53 height 82
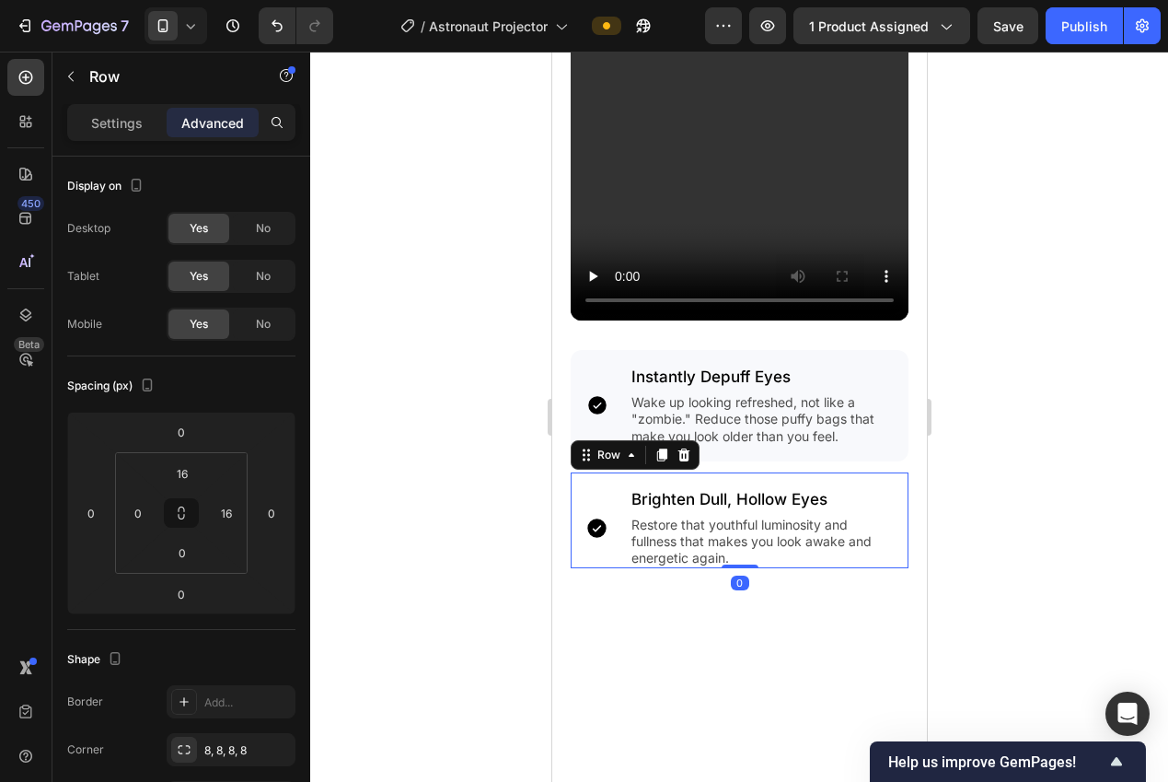
click at [684, 452] on div "Row" at bounding box center [634, 454] width 129 height 29
click at [680, 448] on icon at bounding box center [684, 454] width 12 height 13
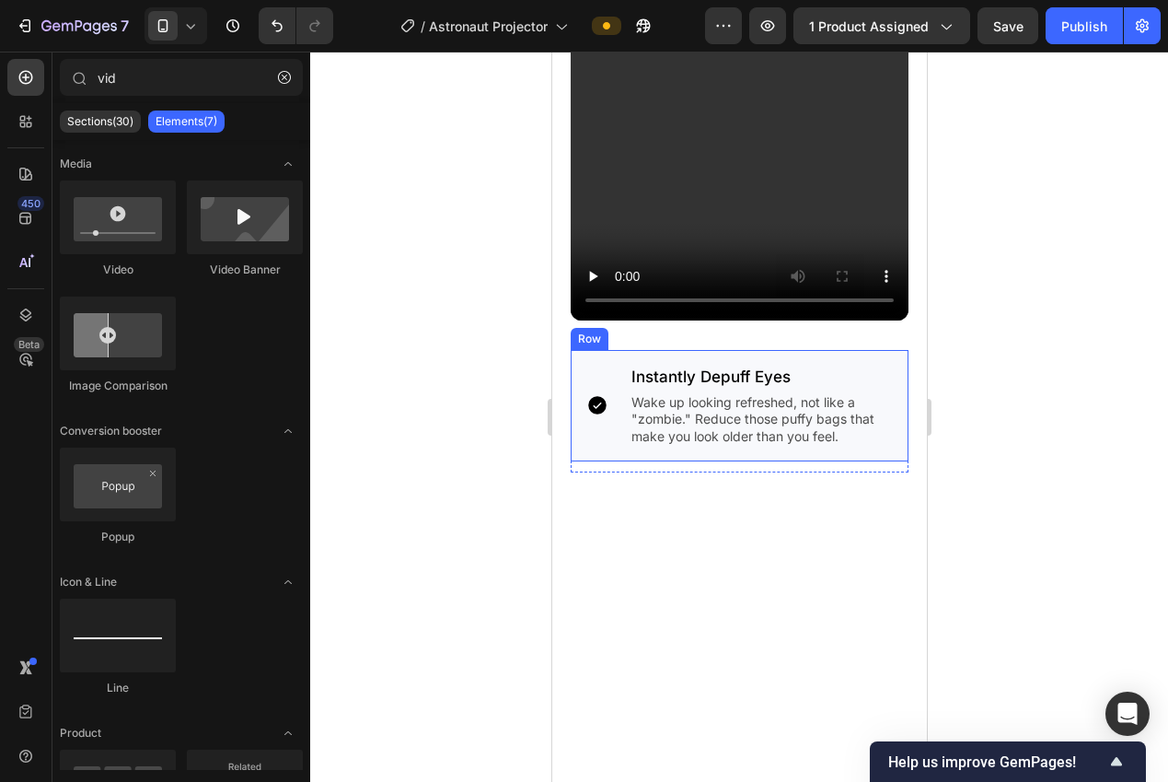
click at [601, 432] on div "Icon" at bounding box center [596, 406] width 53 height 82
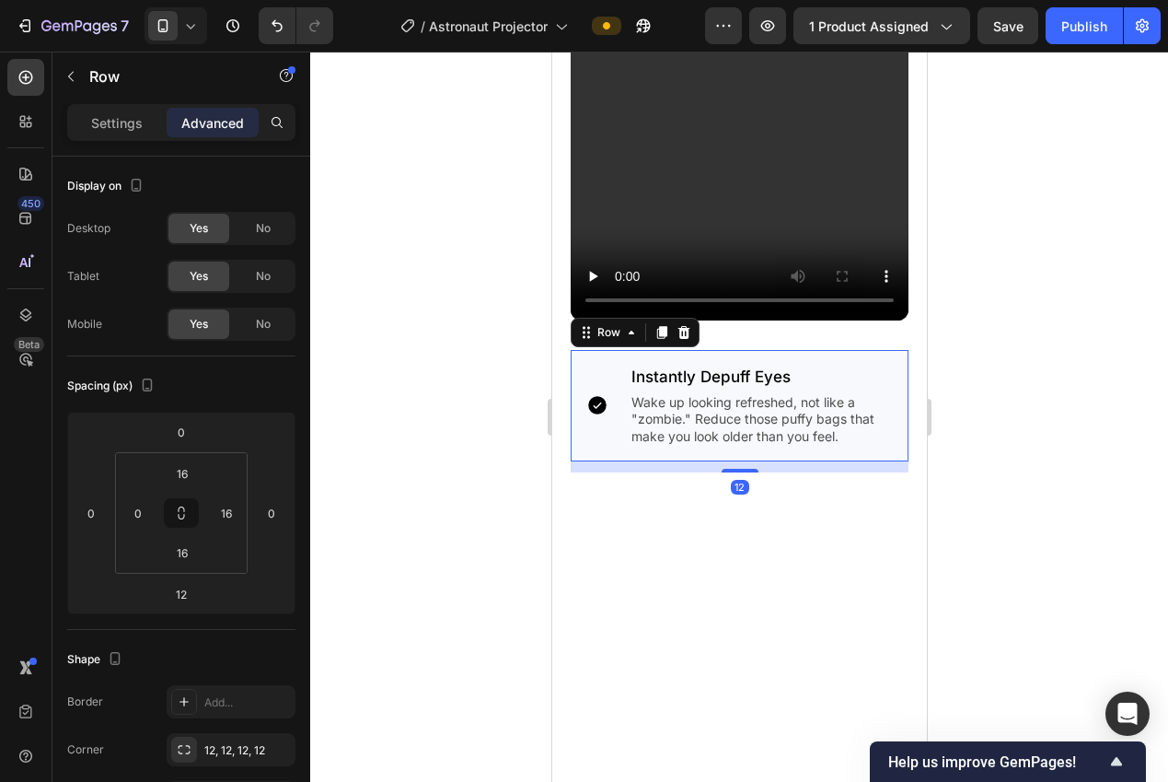
click at [659, 326] on icon at bounding box center [661, 332] width 10 height 13
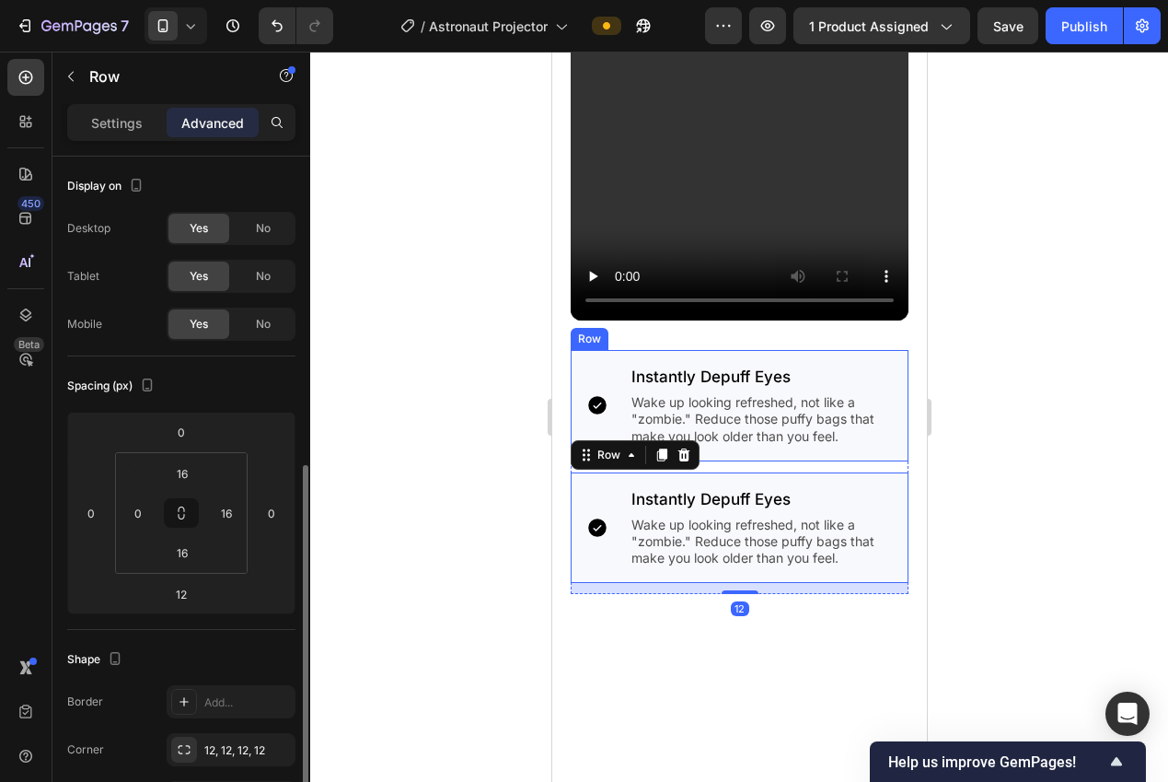
scroll to position [199, 0]
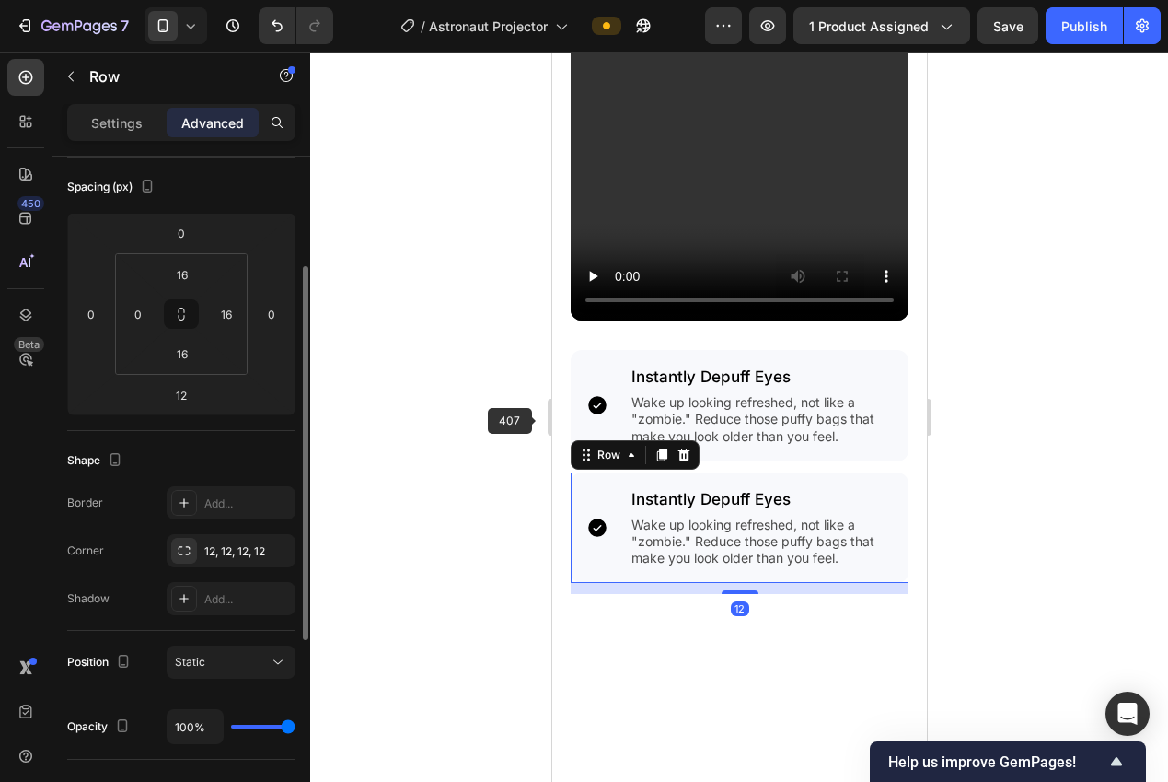
click at [531, 441] on div at bounding box center [739, 417] width 858 height 730
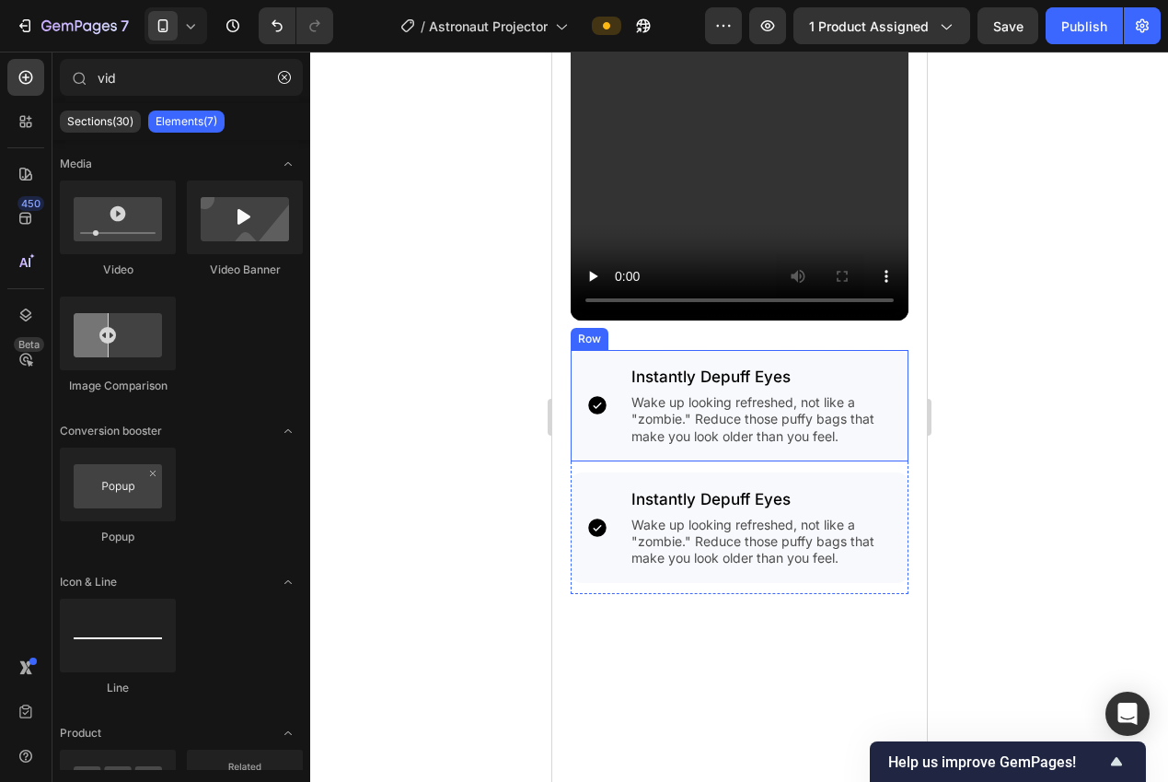
click at [620, 439] on div "Icon Instantly Depuff Eyes Heading Wake up looking refreshed, not like a "zombi…" at bounding box center [739, 405] width 338 height 111
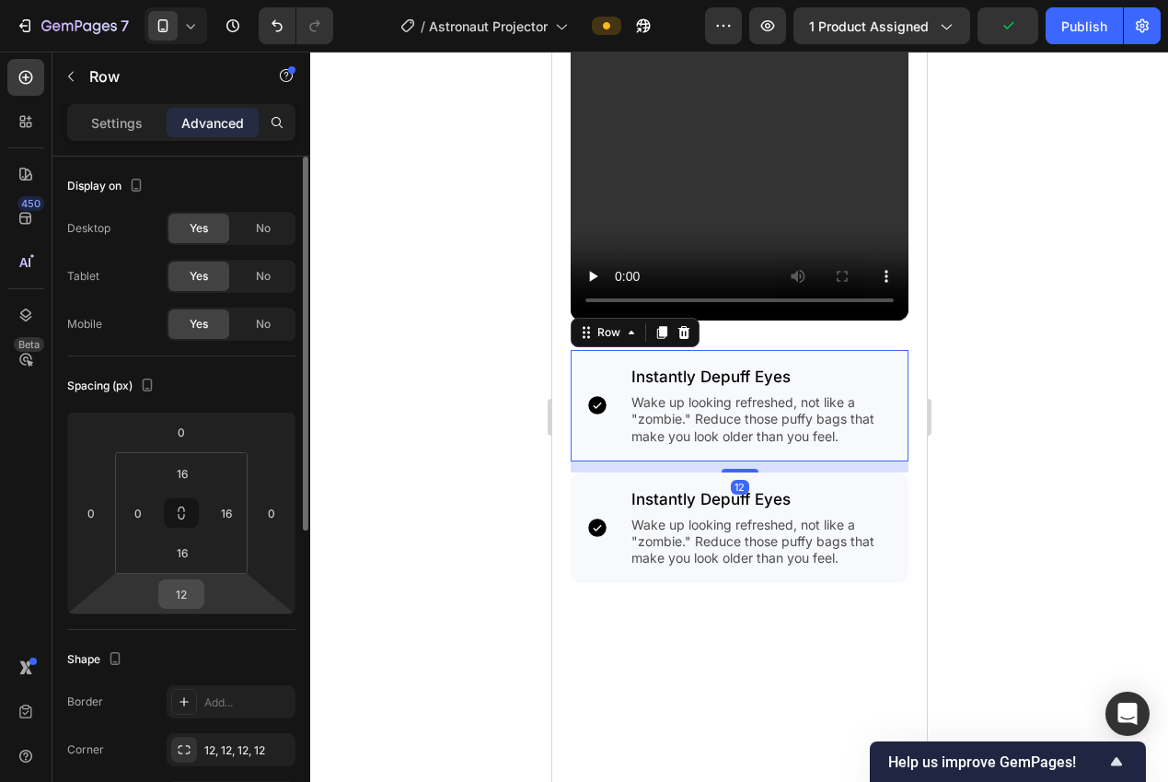
click at [191, 598] on input "12" at bounding box center [181, 594] width 37 height 28
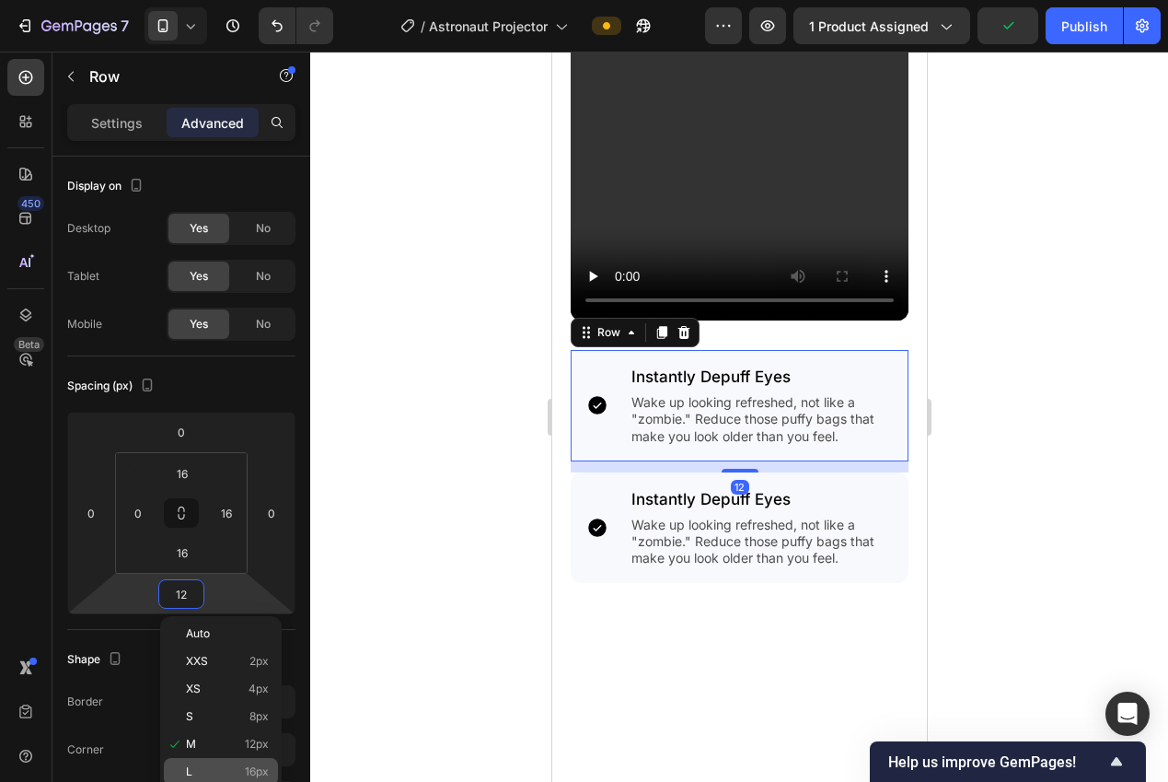
click at [261, 769] on span "16px" at bounding box center [257, 771] width 24 height 13
type input "16"
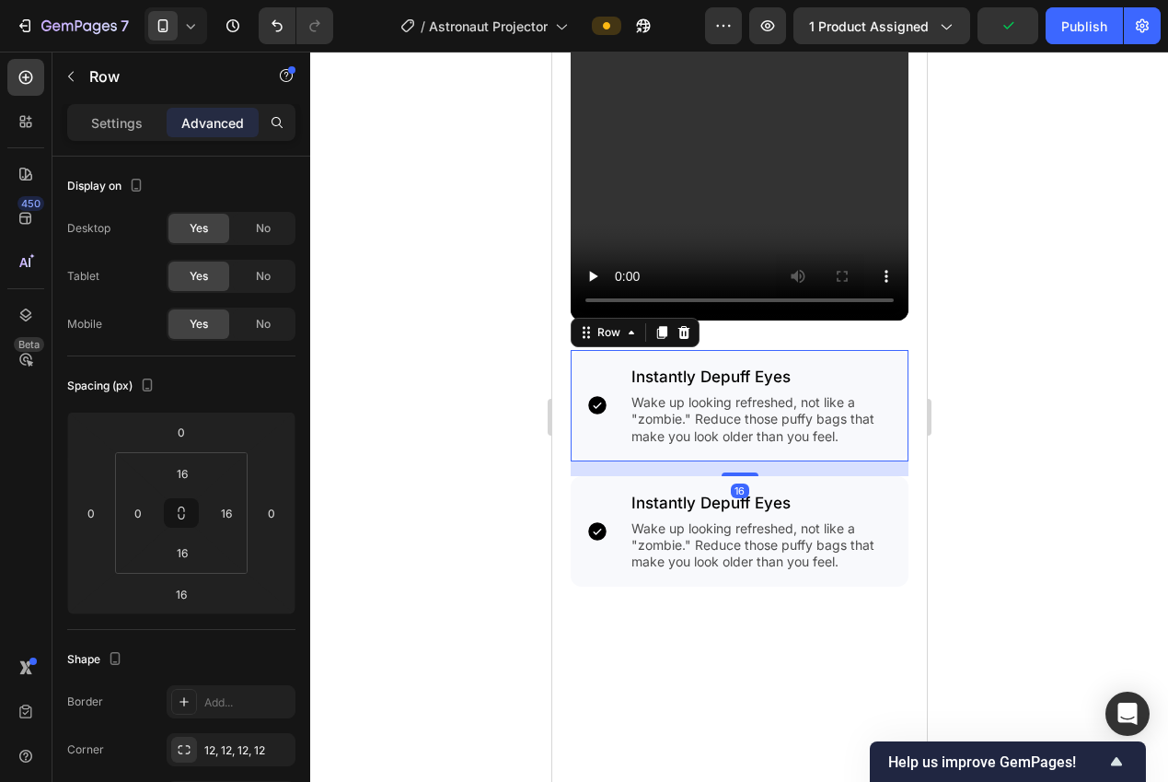
click at [388, 631] on div at bounding box center [739, 417] width 858 height 730
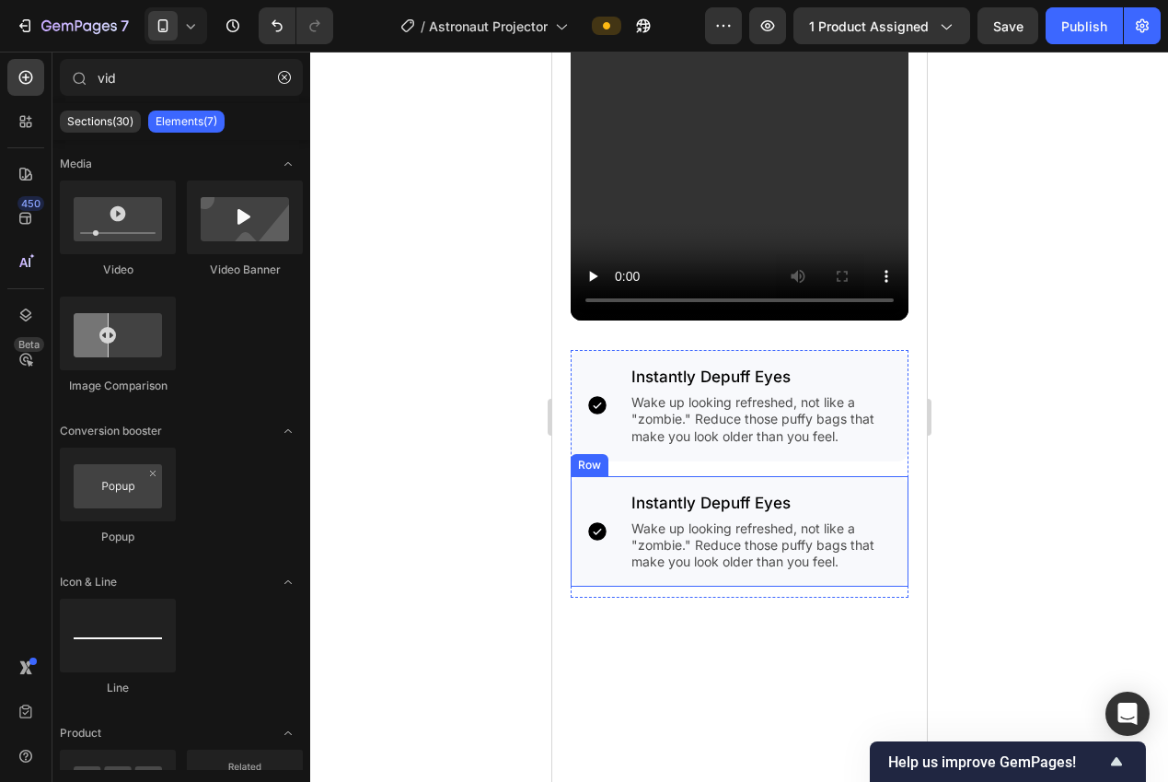
click at [596, 476] on div "Icon Instantly Depuff Eyes Heading Wake up looking refreshed, not like a "zombi…" at bounding box center [739, 531] width 338 height 111
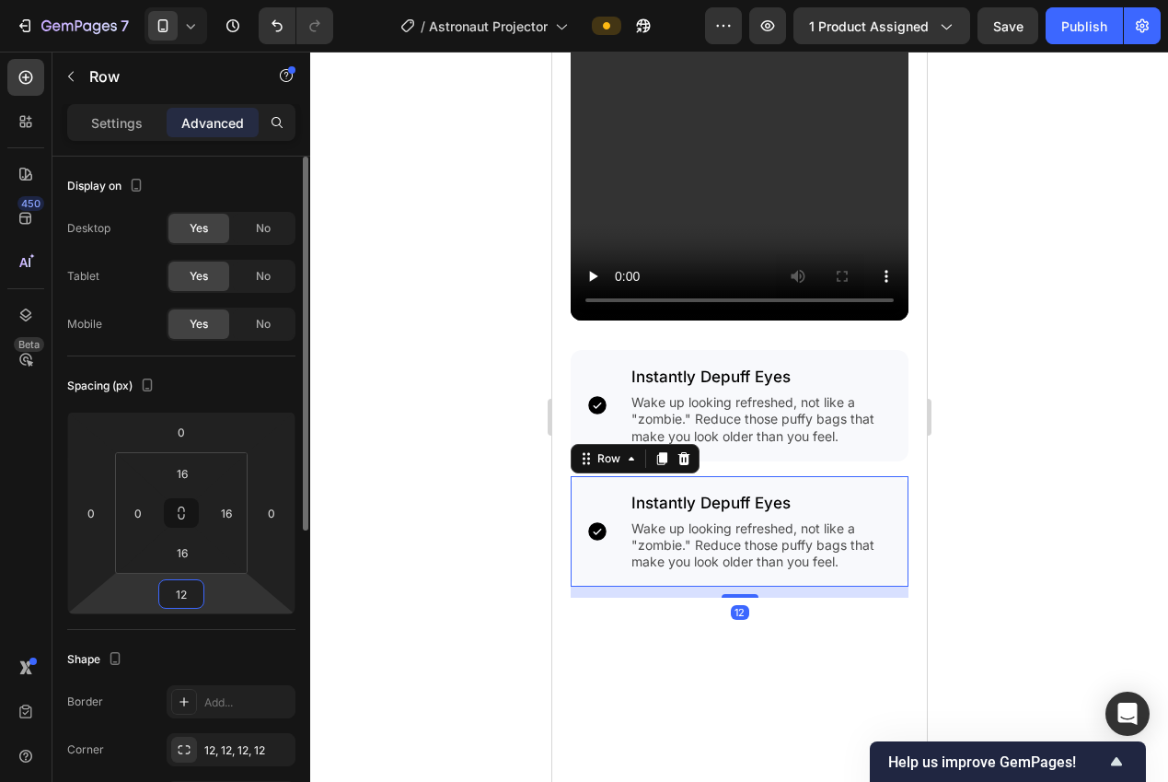
click at [175, 604] on input "12" at bounding box center [181, 594] width 37 height 28
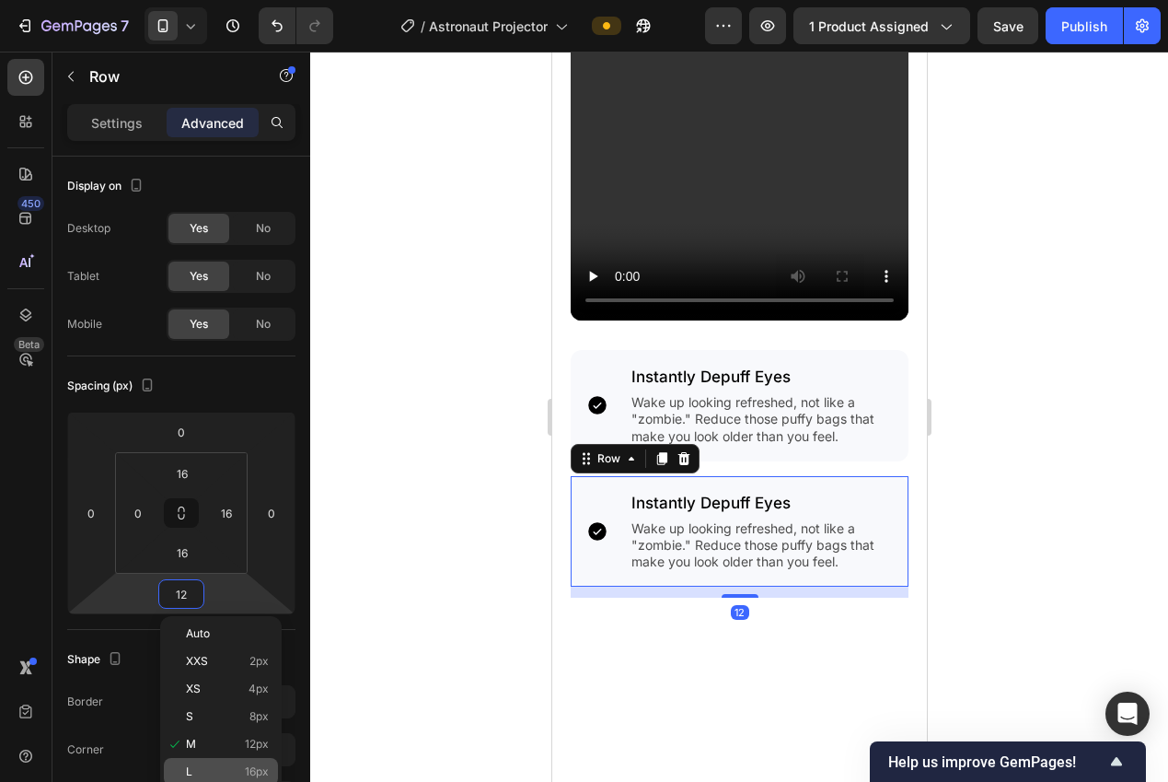
click at [253, 770] on span "16px" at bounding box center [257, 771] width 24 height 13
type input "16"
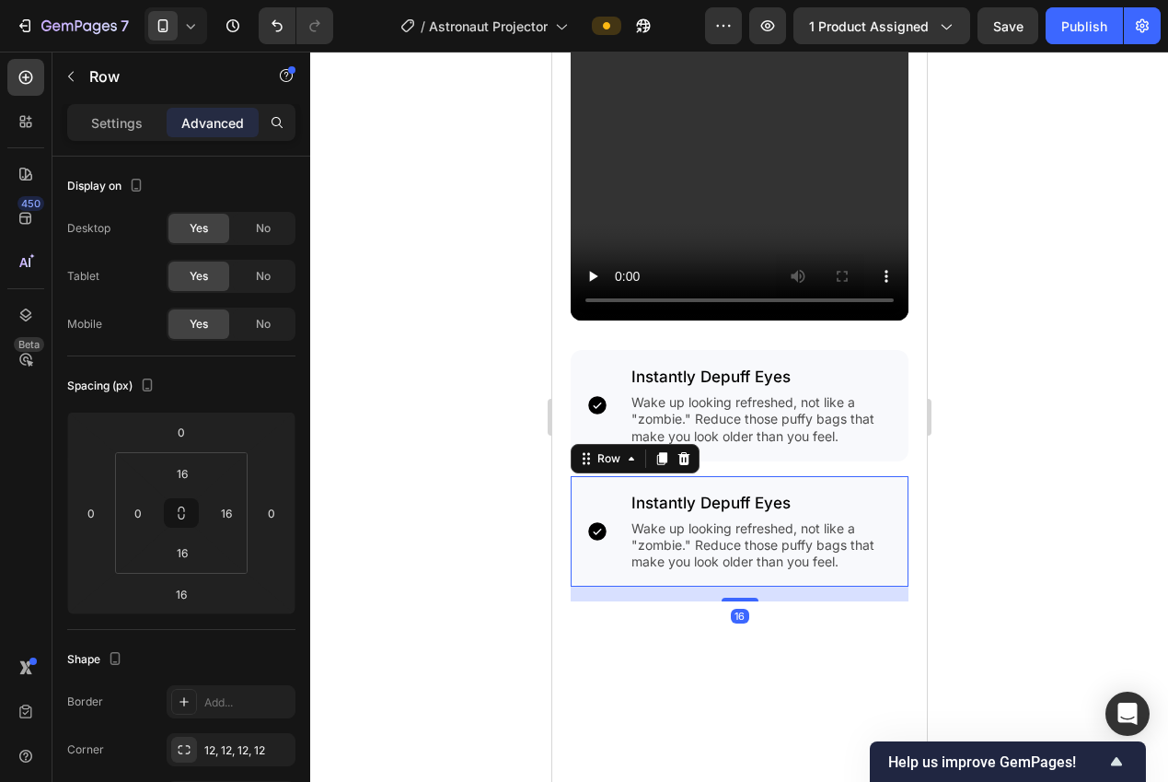
click at [439, 657] on div at bounding box center [739, 417] width 858 height 730
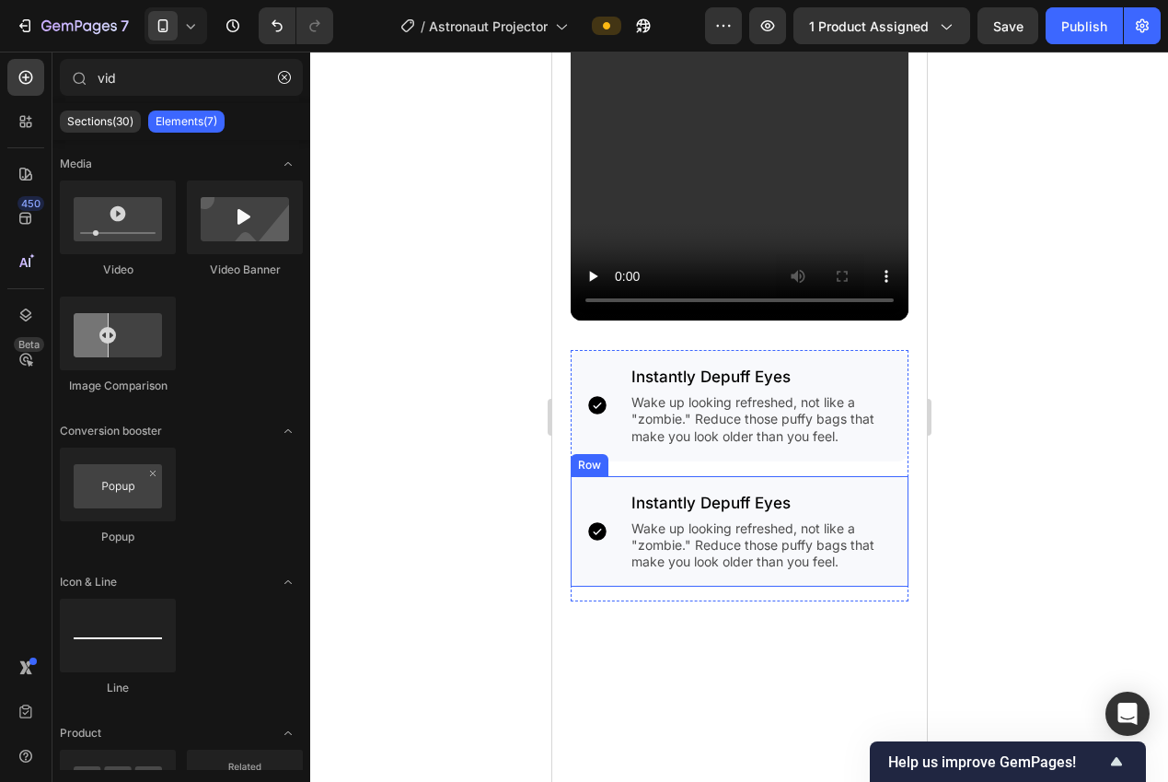
click at [620, 476] on div "Icon Instantly Depuff Eyes Heading Wake up looking refreshed, not like a "zombi…" at bounding box center [739, 531] width 338 height 111
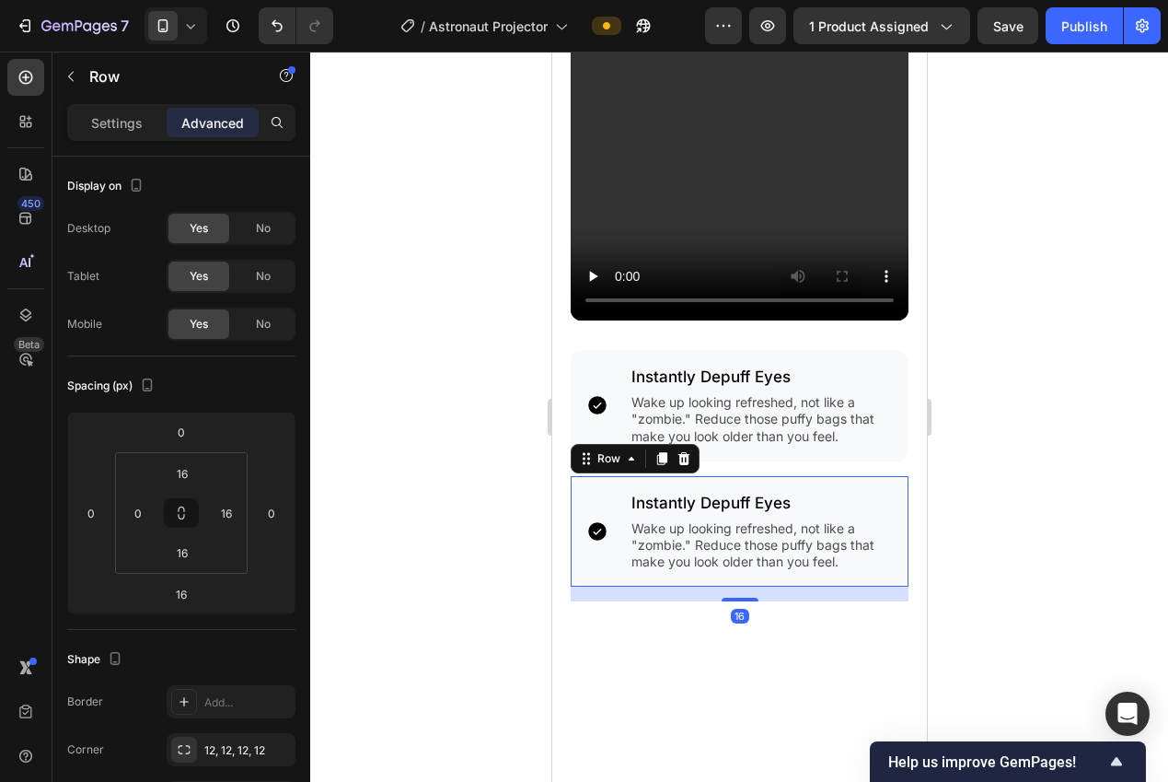
click at [663, 452] on icon at bounding box center [661, 458] width 10 height 13
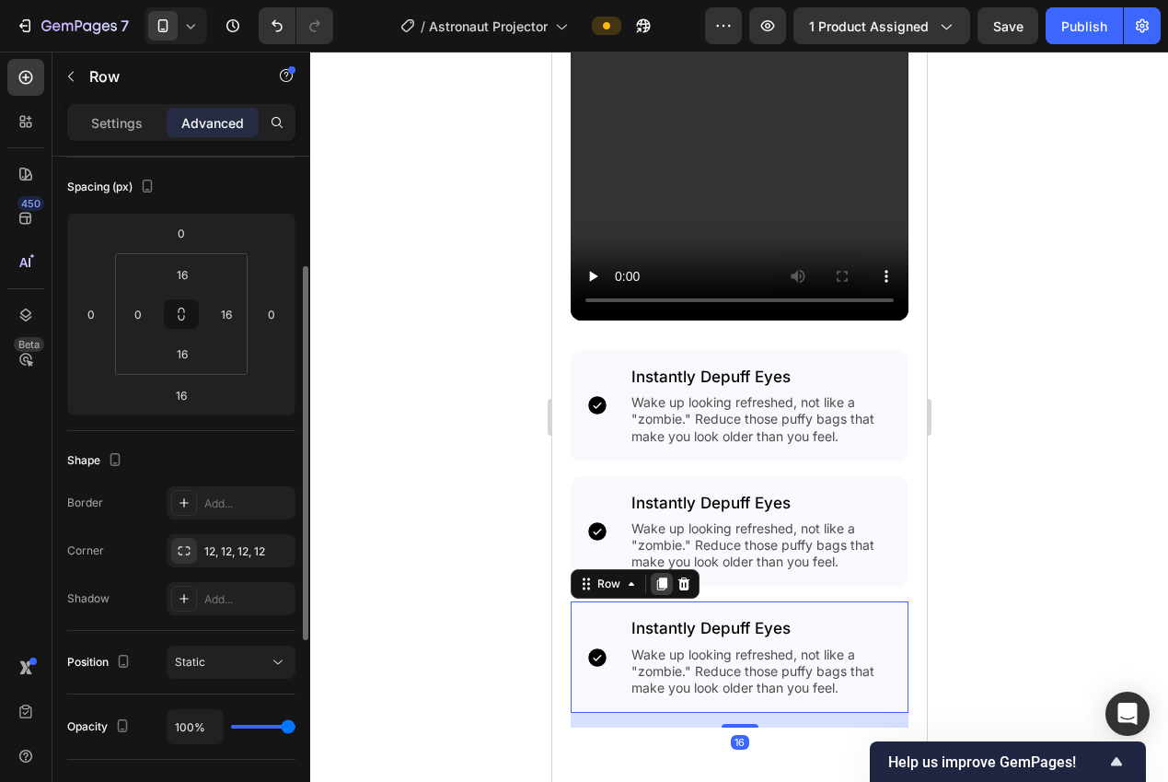
click at [663, 578] on icon at bounding box center [661, 584] width 10 height 13
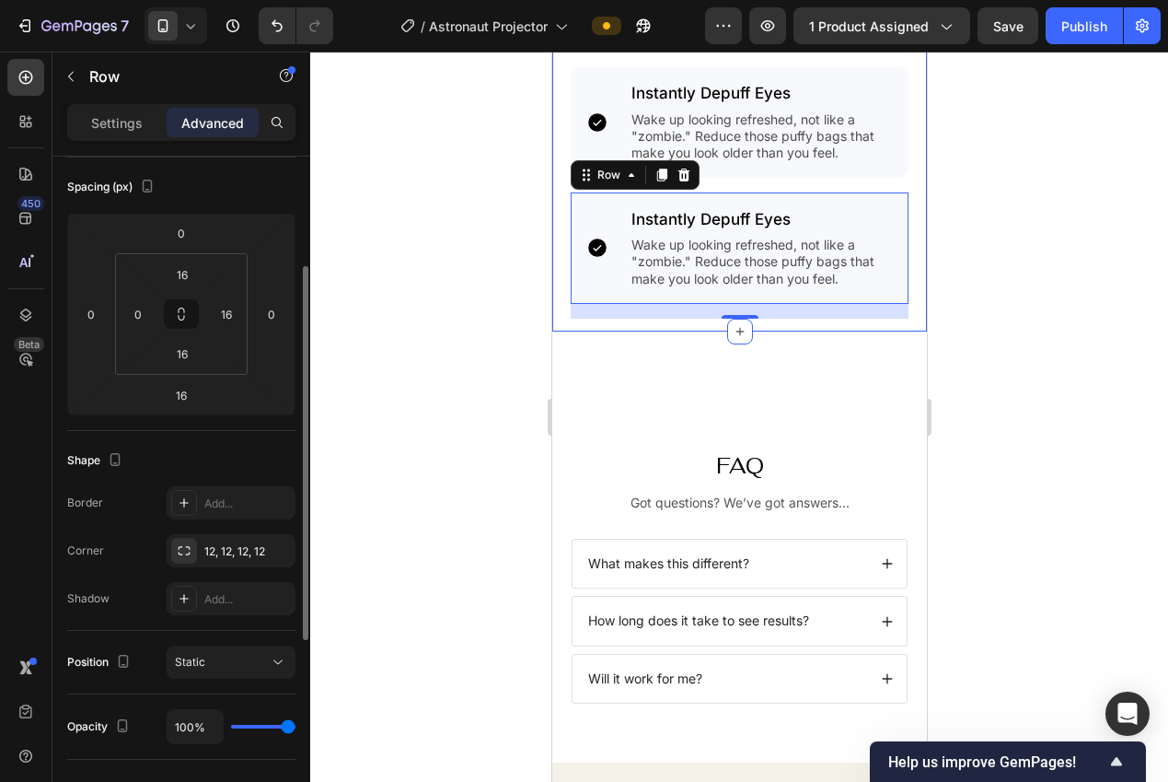
click at [538, 534] on div at bounding box center [739, 417] width 858 height 730
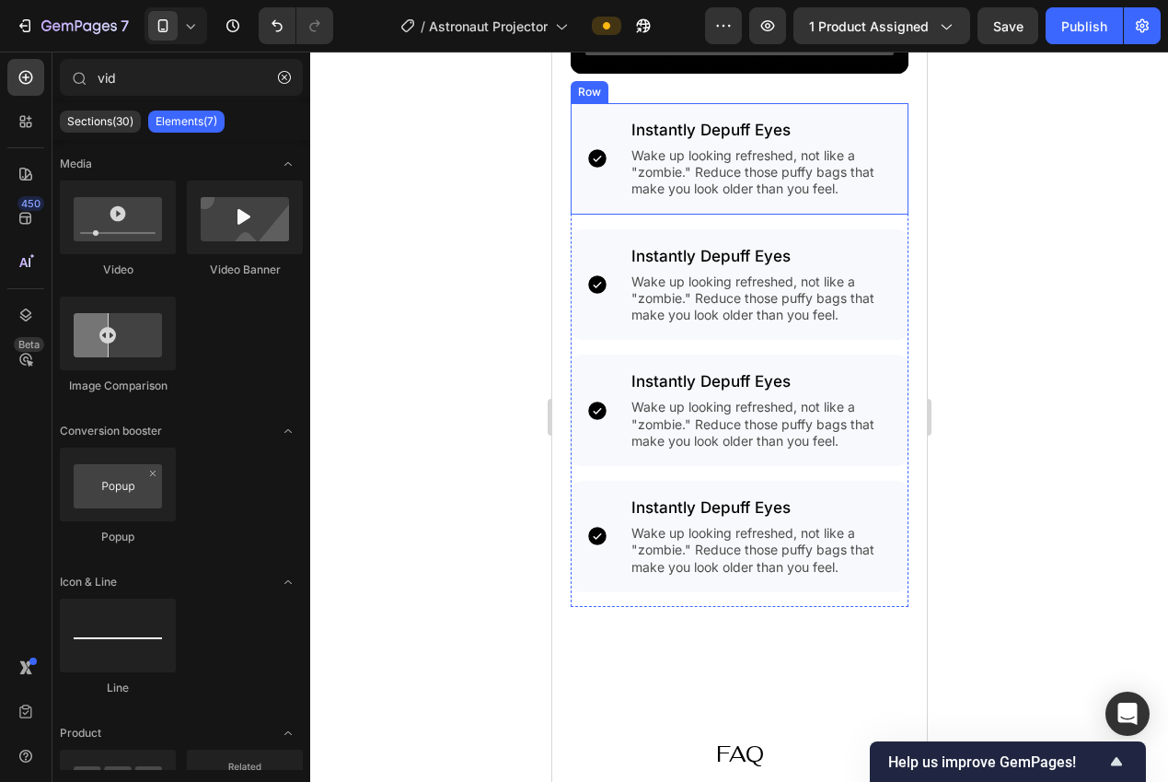
scroll to position [2381, 0]
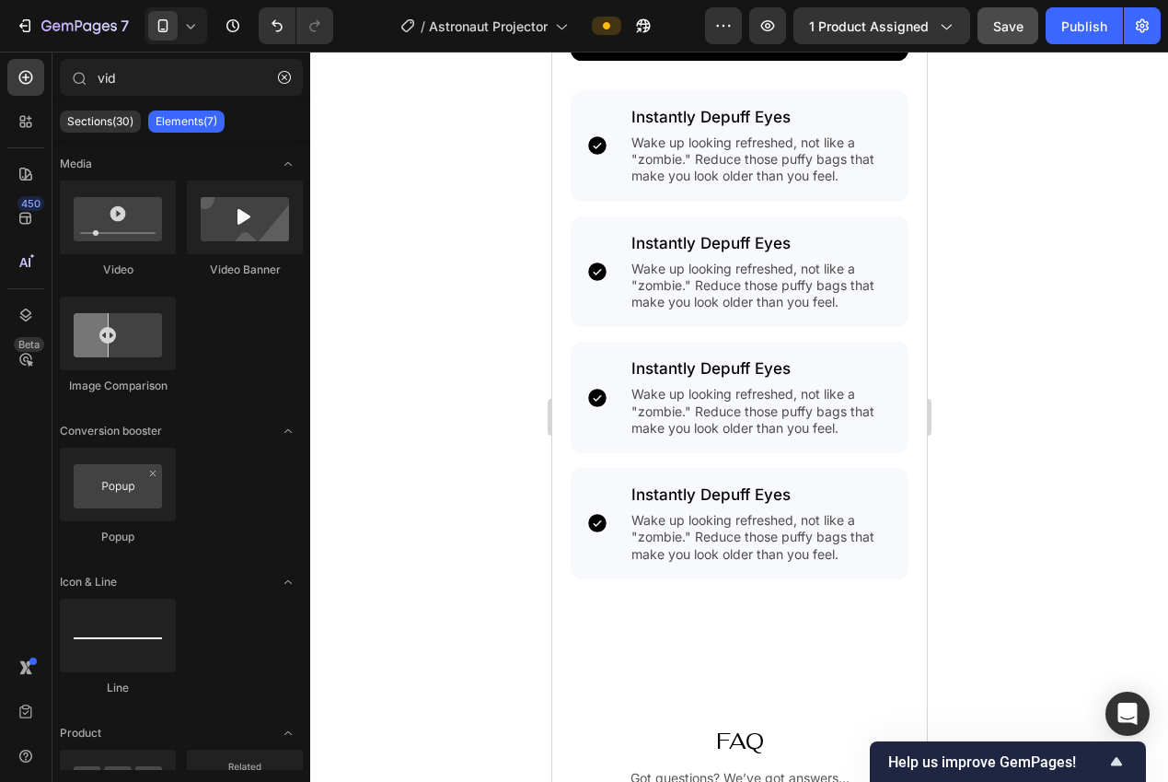
click at [1021, 37] on button "Save" at bounding box center [1008, 25] width 61 height 37
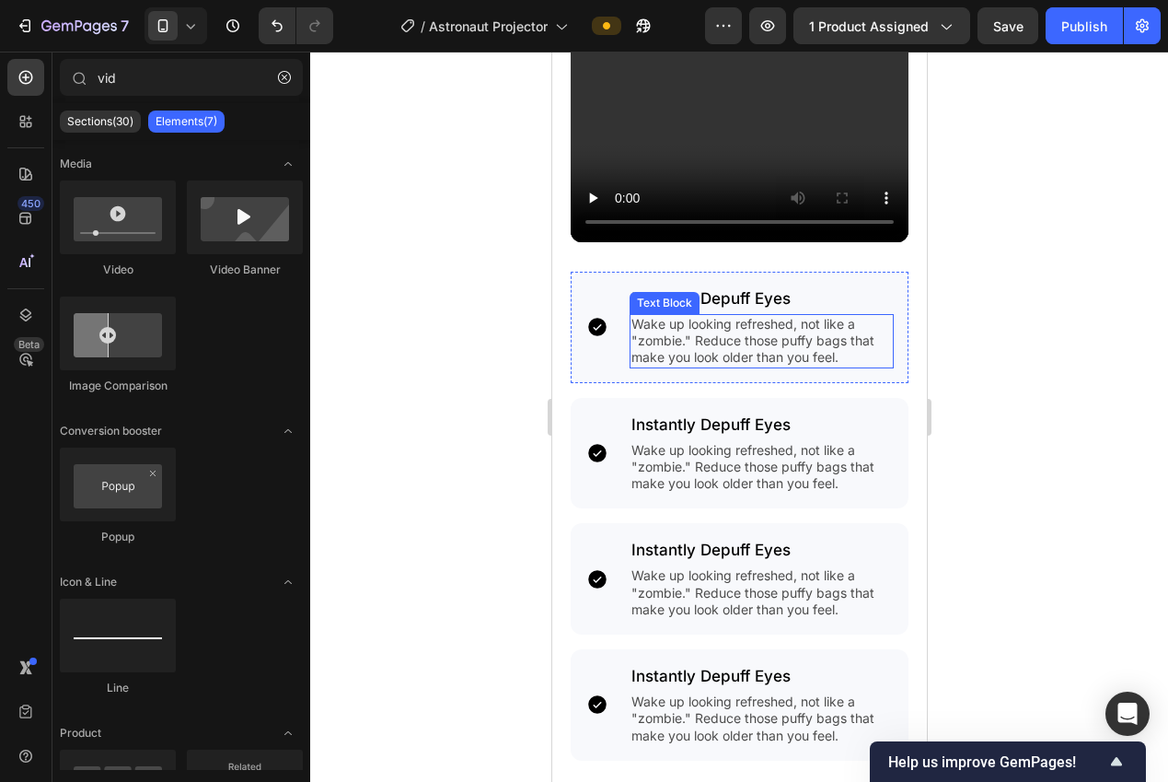
scroll to position [2172, 0]
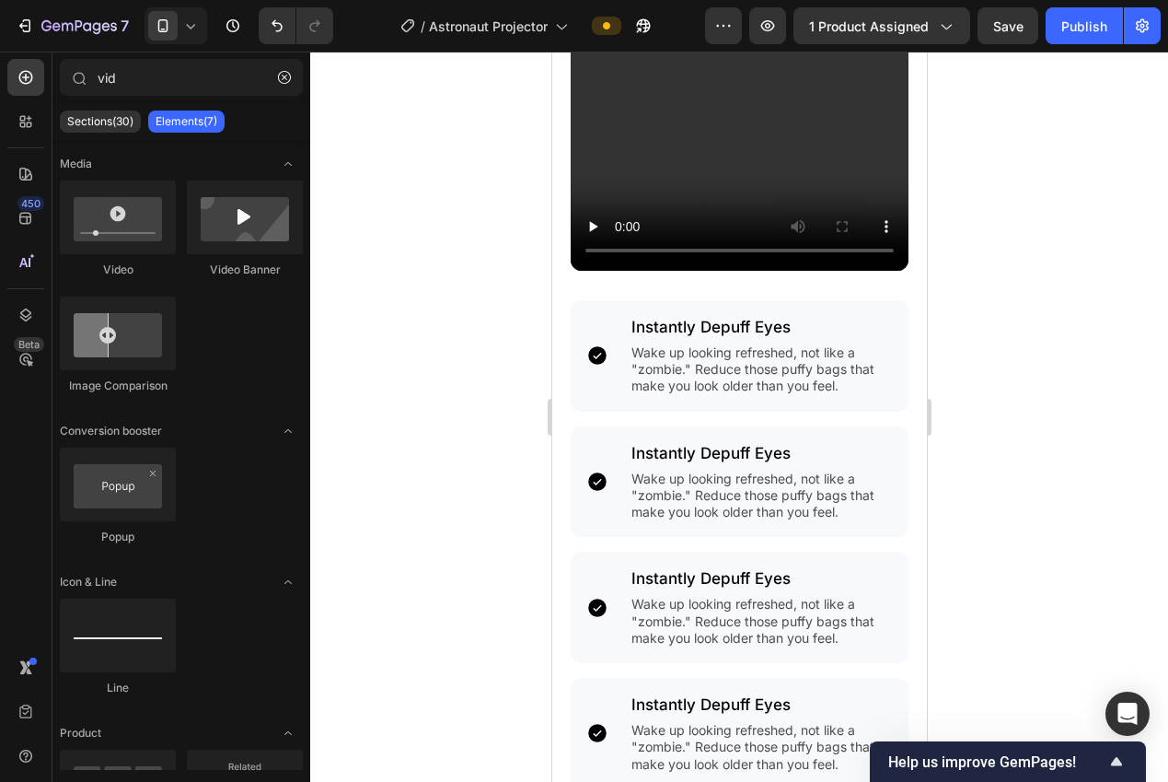
click at [727, 315] on h2 "Instantly Depuff Eyes" at bounding box center [761, 327] width 265 height 24
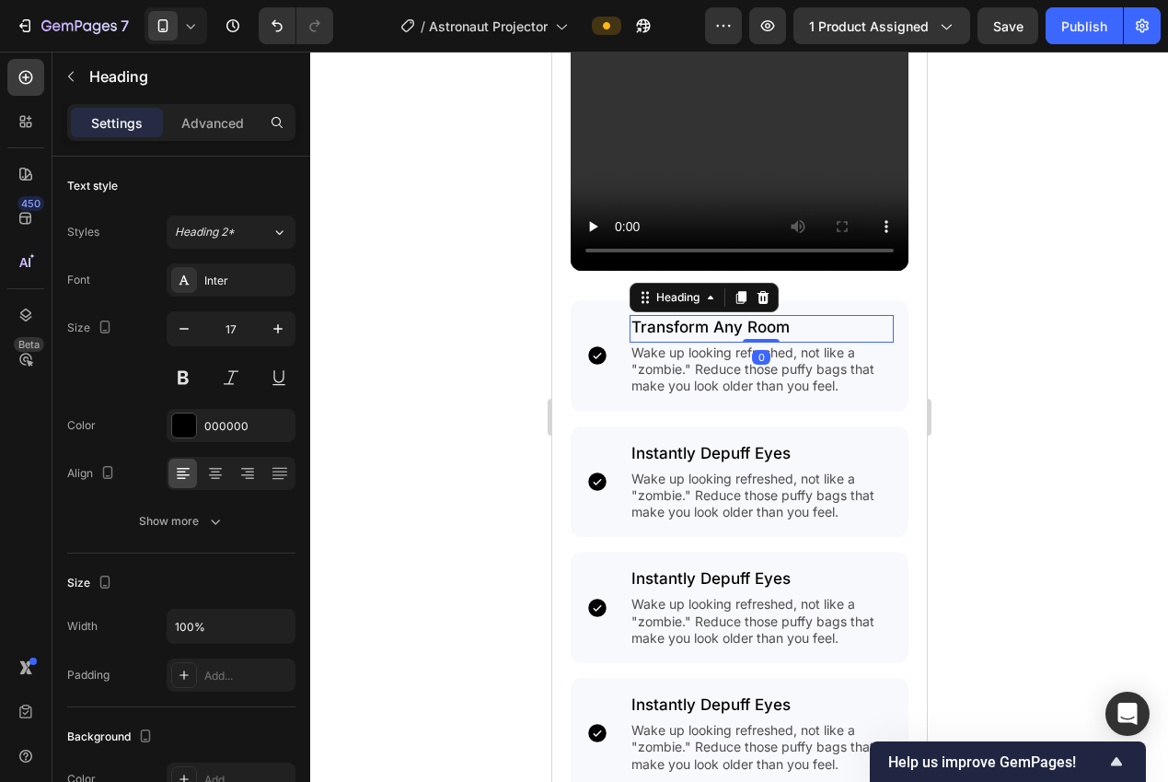
click at [1037, 404] on div at bounding box center [739, 417] width 858 height 730
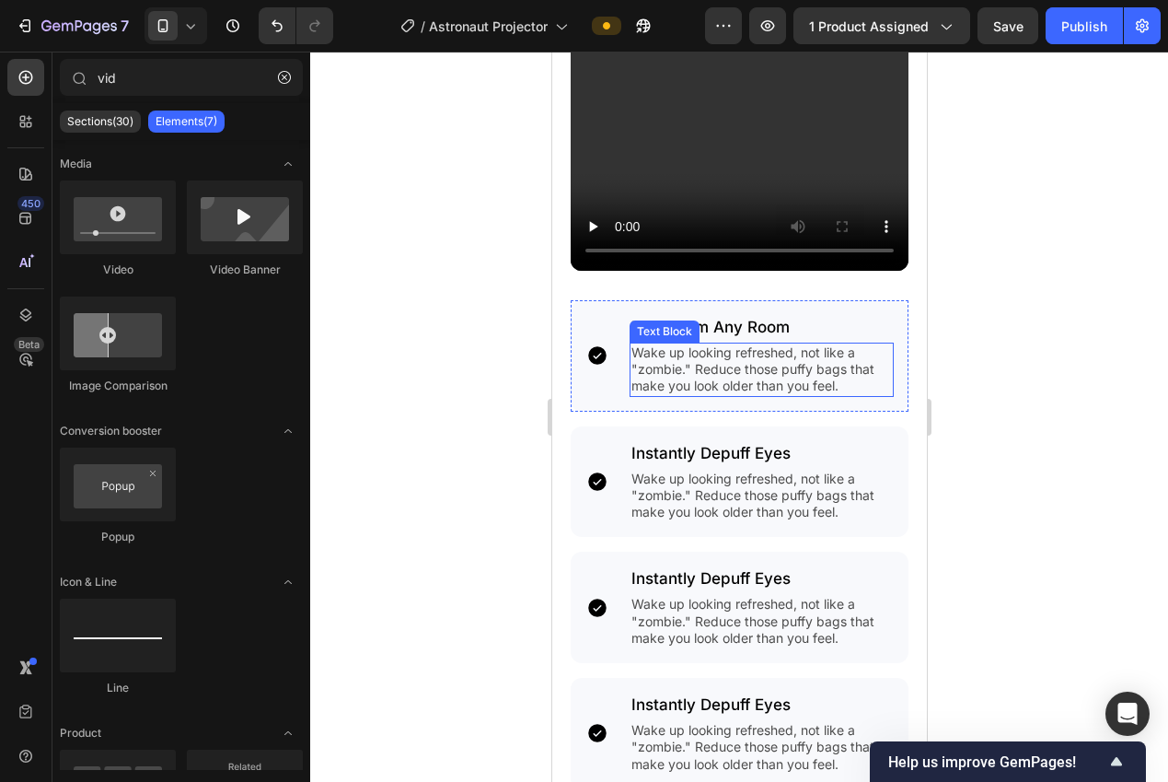
click at [767, 362] on p "Wake up looking refreshed, not like a "zombie." Reduce those puffy bags that ma…" at bounding box center [761, 369] width 261 height 51
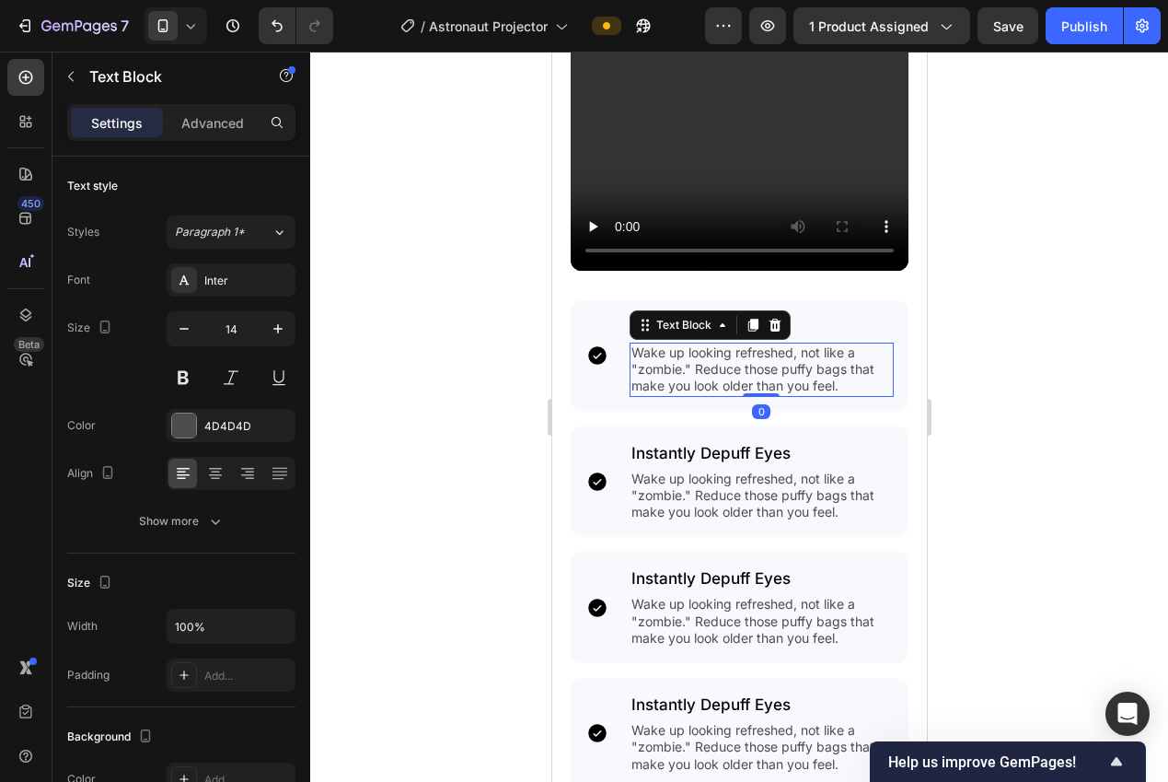
click at [767, 362] on p "Wake up looking refreshed, not like a "zombie." Reduce those puffy bags that ma…" at bounding box center [761, 369] width 261 height 51
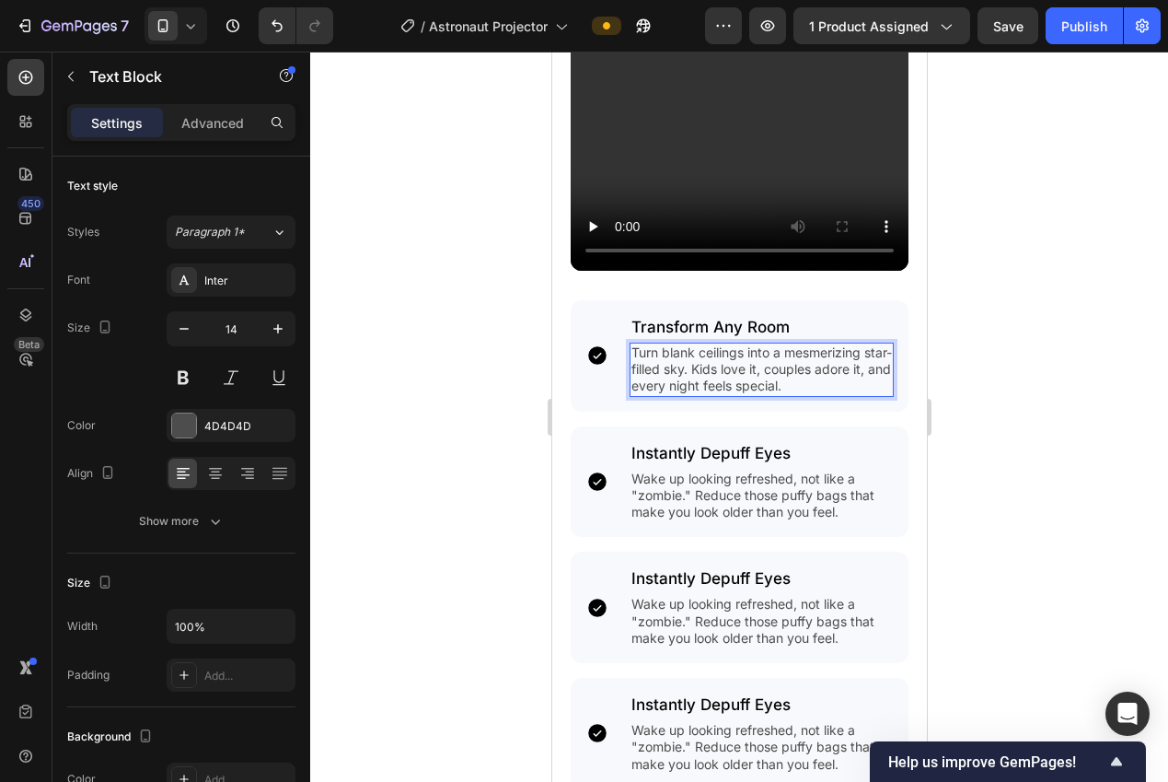
click at [967, 400] on div at bounding box center [739, 417] width 858 height 730
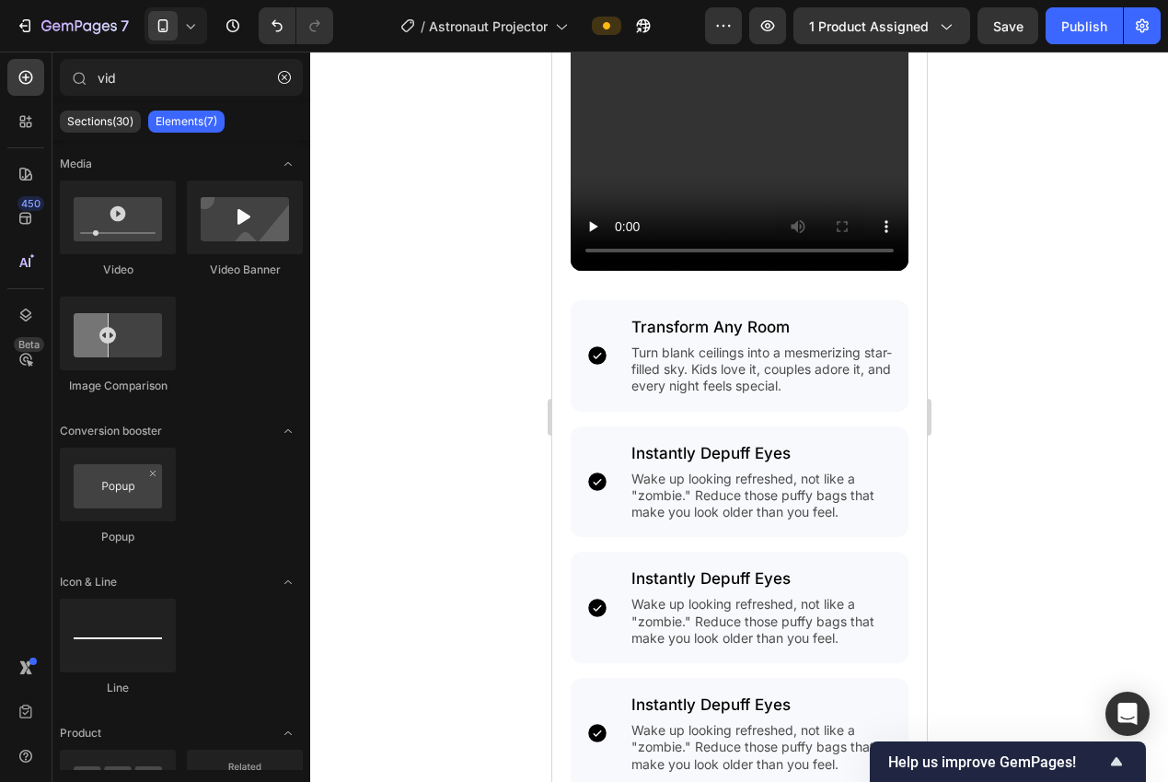
click at [740, 361] on p "Turn blank ceilings into a mesmerizing star-filled sky. Kids love it, couples a…" at bounding box center [761, 369] width 261 height 51
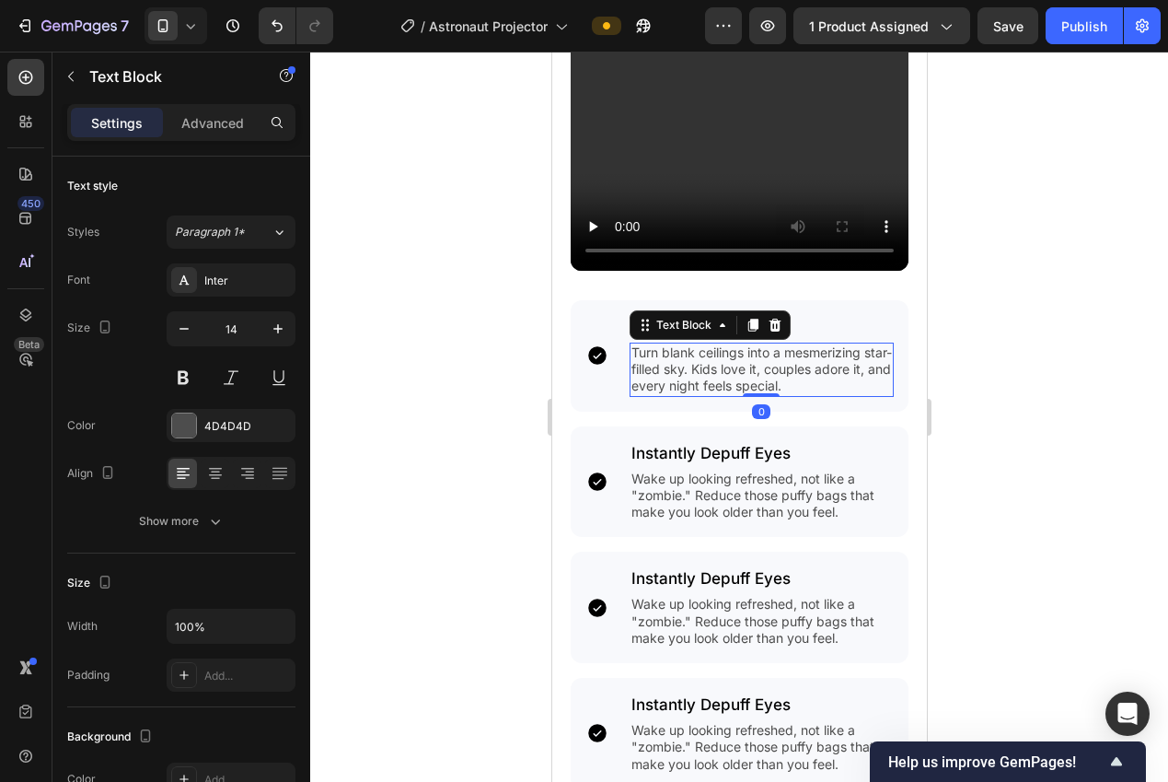
click at [435, 349] on div at bounding box center [739, 417] width 858 height 730
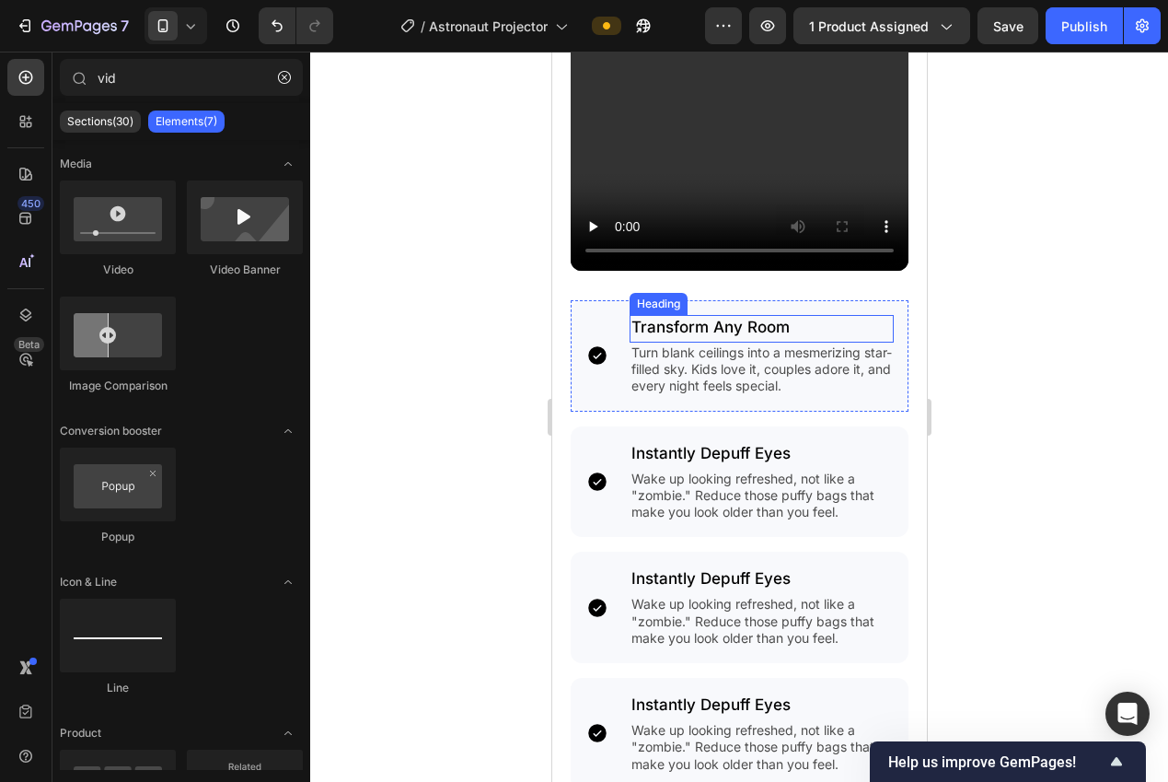
click at [719, 317] on p "Transform Any Room" at bounding box center [761, 327] width 261 height 20
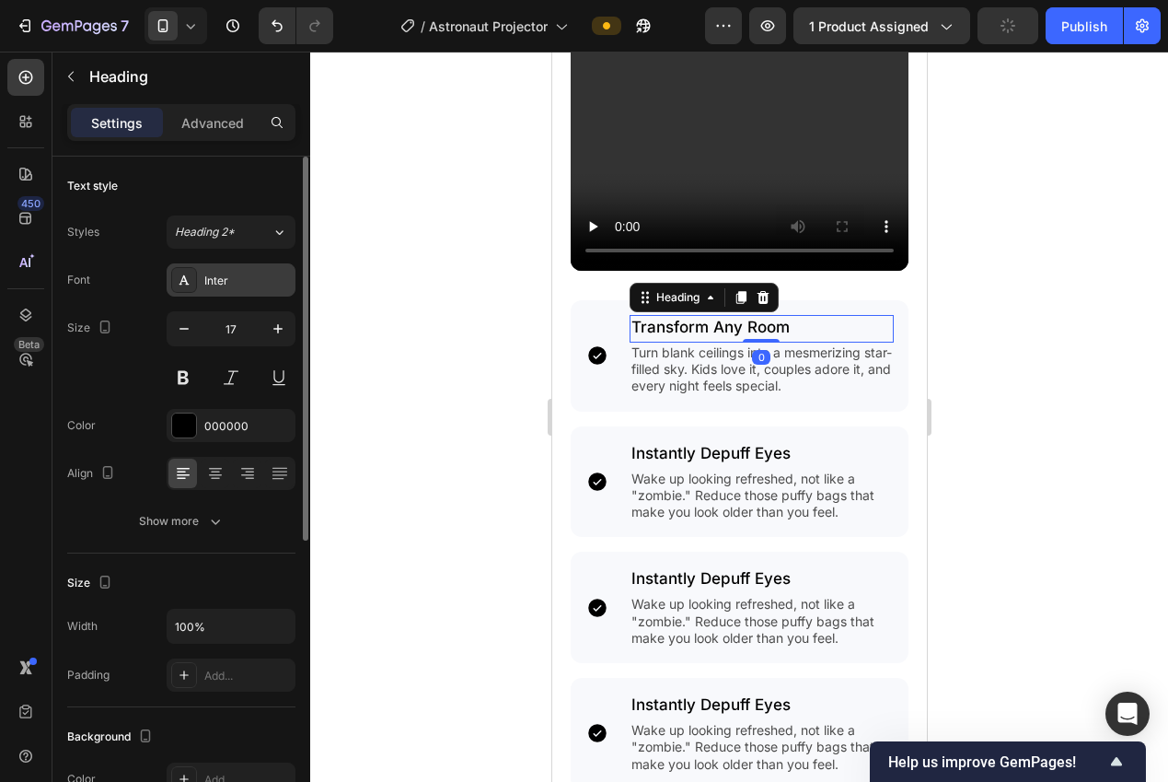
click at [227, 290] on div "Inter" at bounding box center [231, 279] width 129 height 33
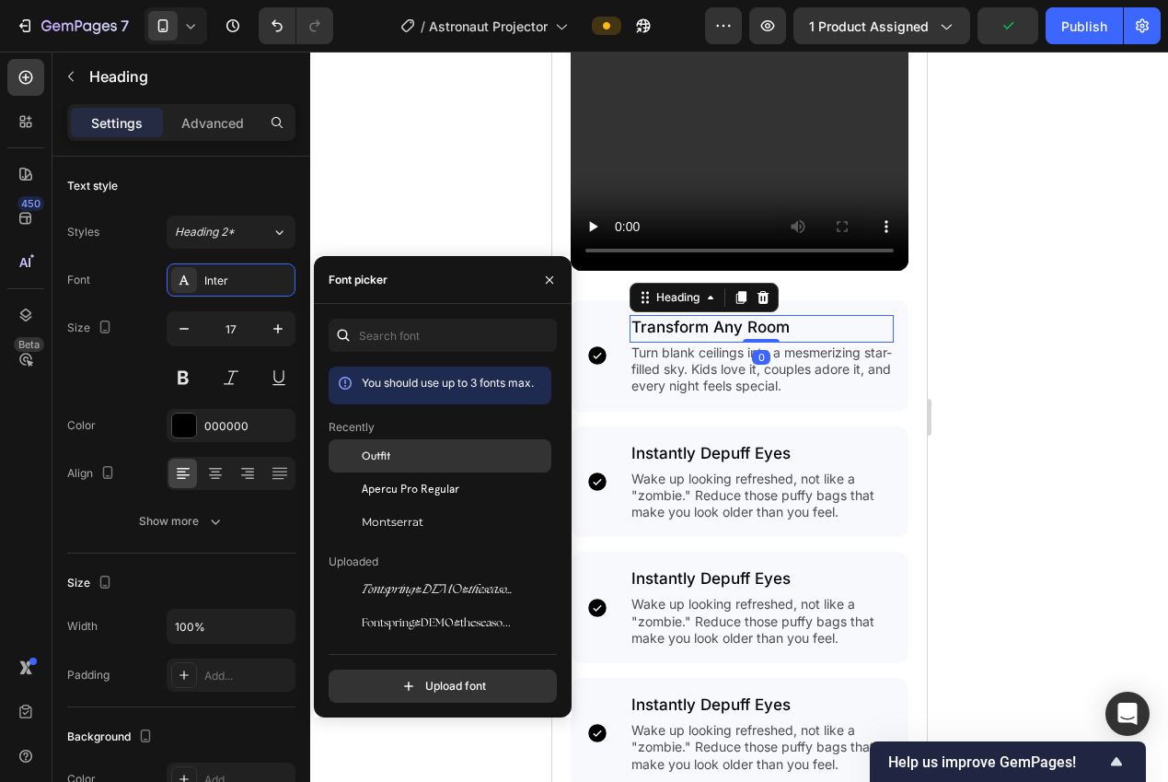
click at [378, 452] on span "Outfit" at bounding box center [376, 455] width 29 height 17
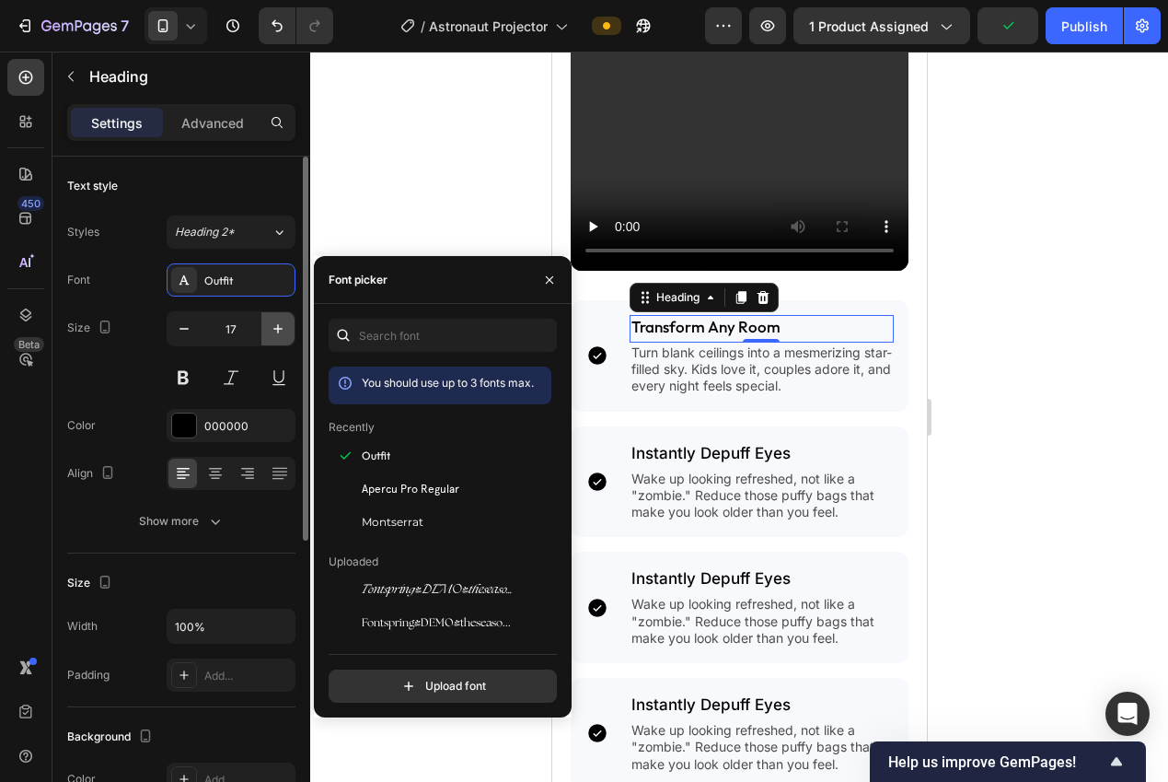
click at [267, 325] on button "button" at bounding box center [277, 328] width 33 height 33
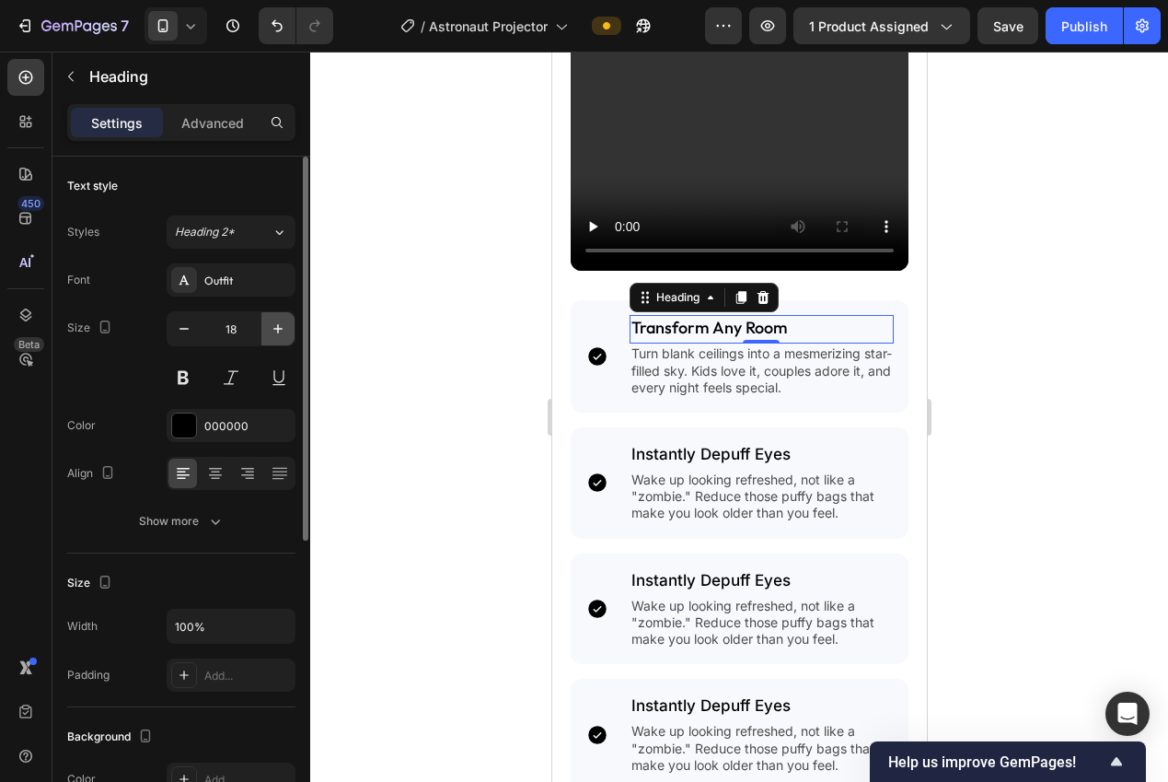
click at [267, 325] on button "button" at bounding box center [277, 328] width 33 height 33
type input "19"
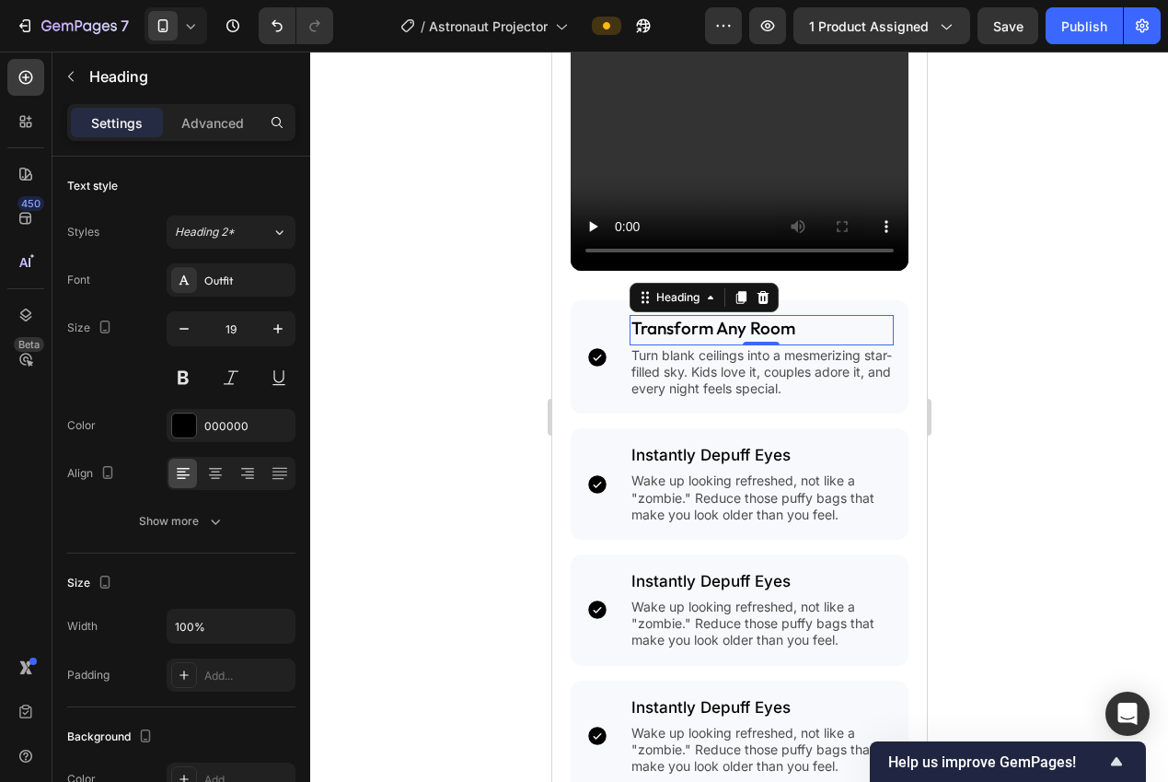
click at [458, 378] on div at bounding box center [739, 417] width 858 height 730
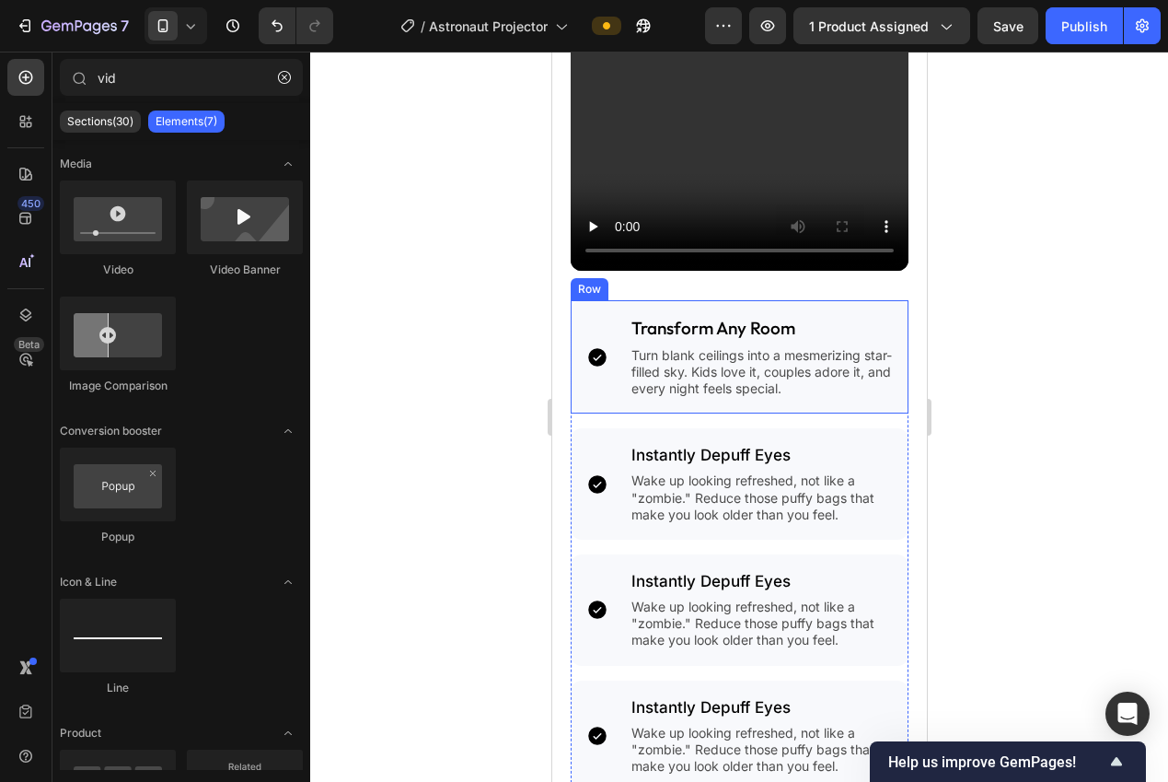
click at [719, 375] on p "Turn blank ceilings into a mesmerizing star-filled sky. Kids love it, couples a…" at bounding box center [761, 372] width 261 height 51
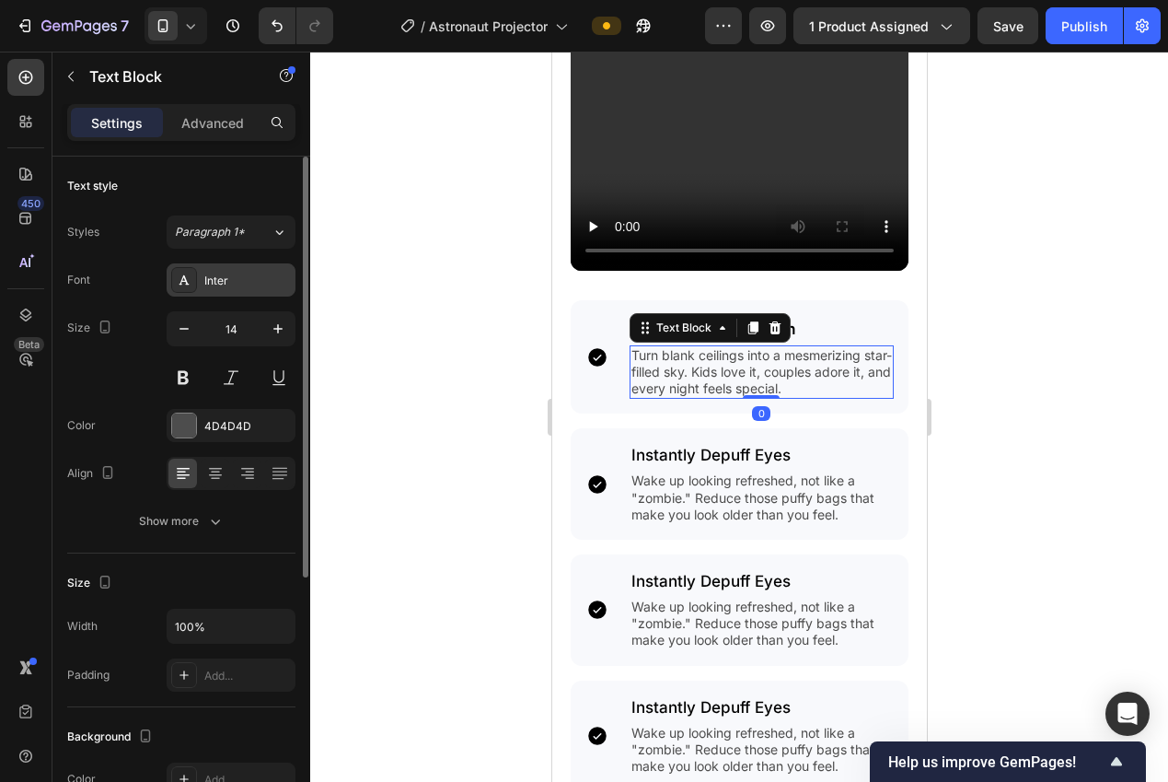
click at [247, 290] on div "Inter" at bounding box center [231, 279] width 129 height 33
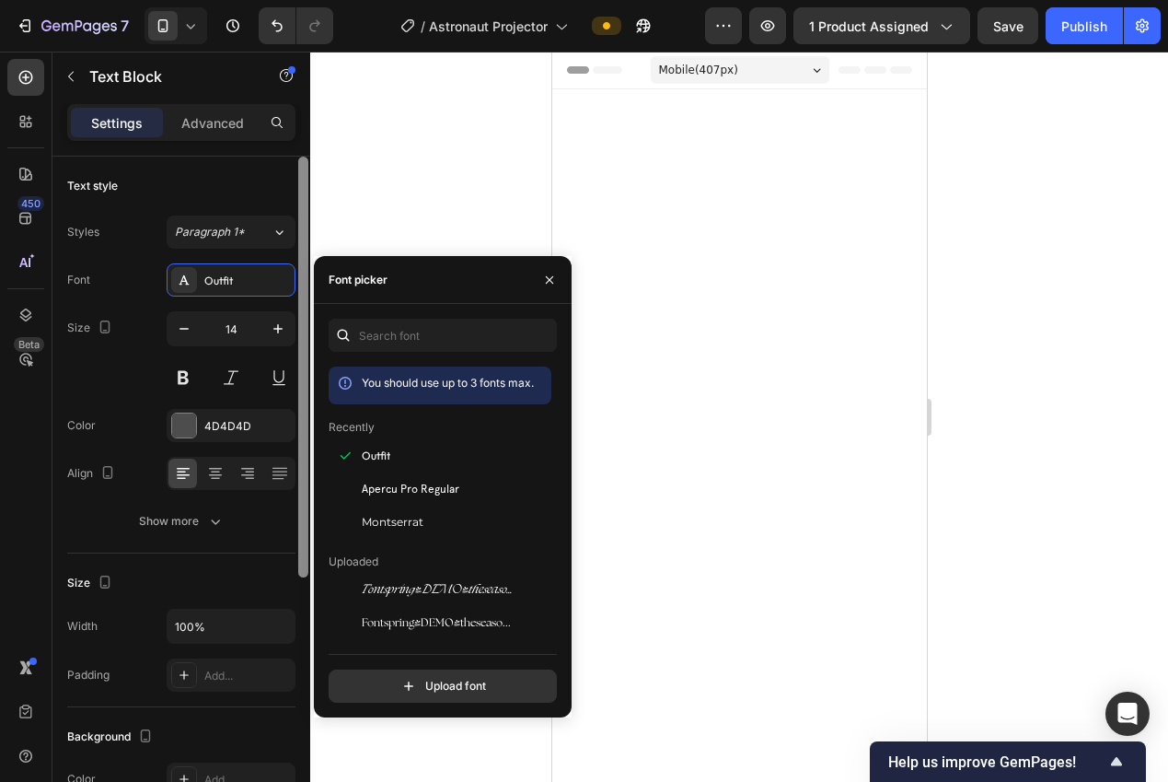
scroll to position [2172, 0]
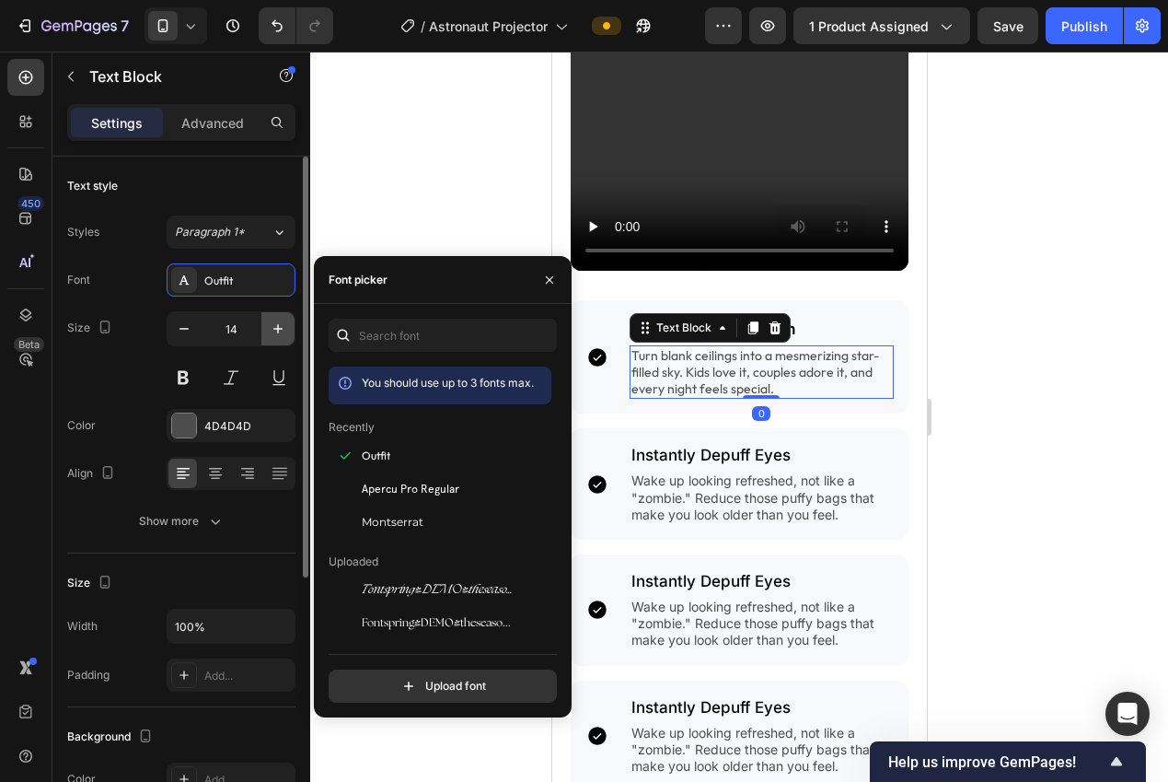
click at [270, 325] on icon "button" at bounding box center [278, 328] width 18 height 18
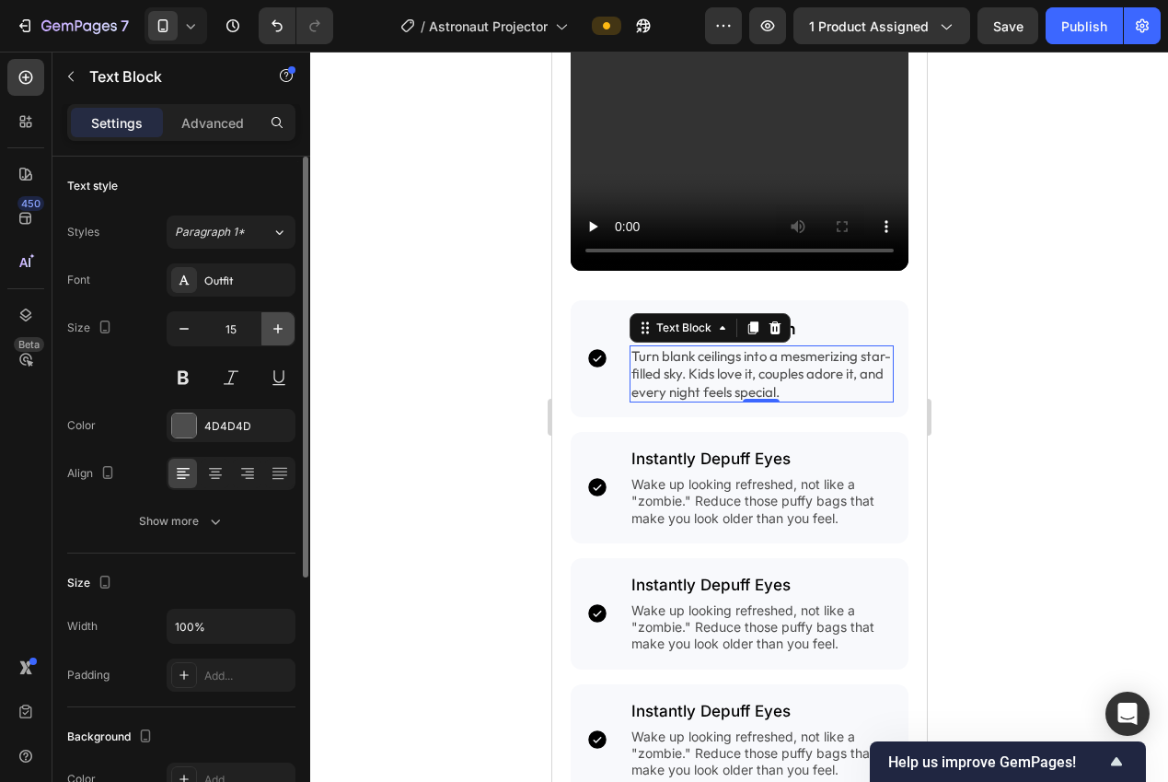
click at [270, 325] on icon "button" at bounding box center [278, 328] width 18 height 18
type input "16"
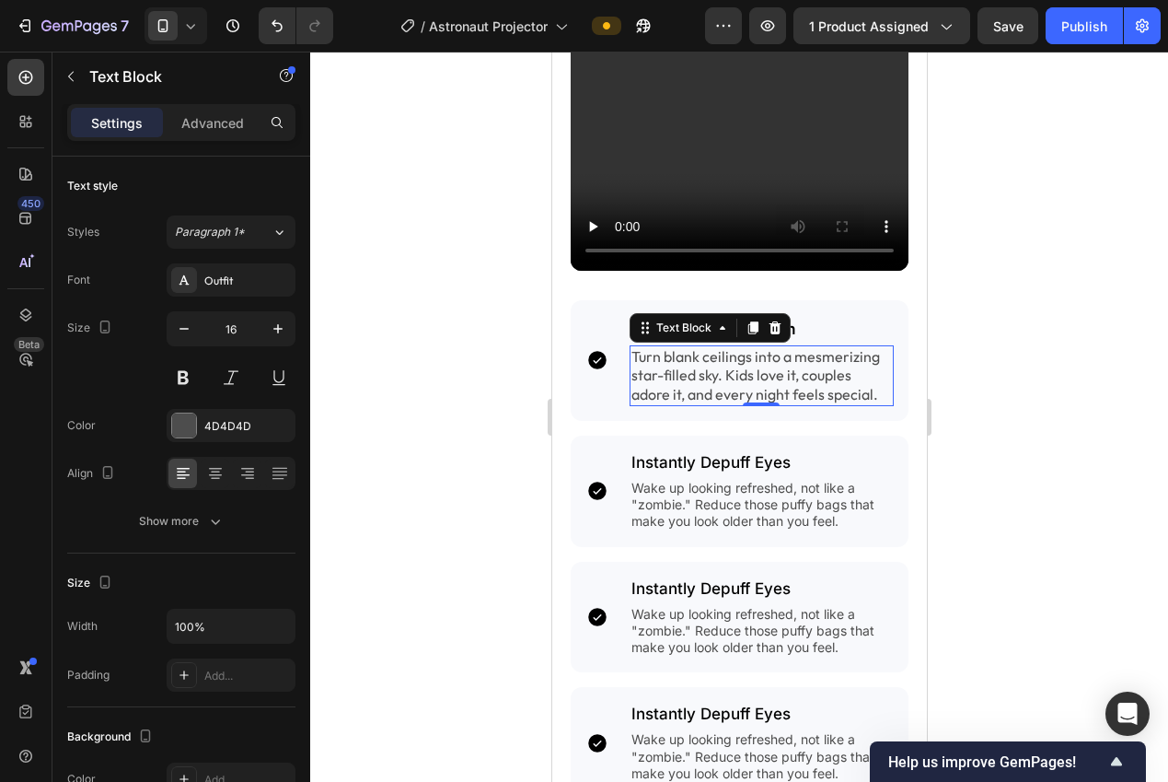
click at [495, 423] on div at bounding box center [739, 417] width 858 height 730
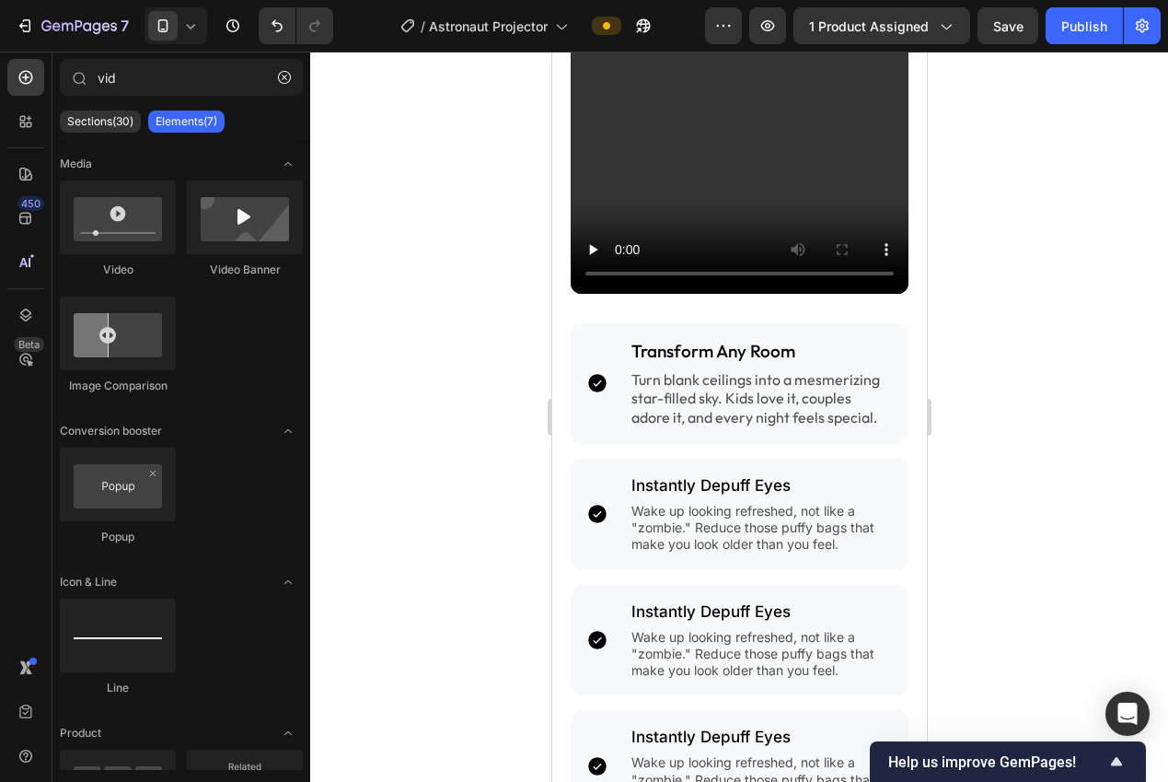
scroll to position [2182, 0]
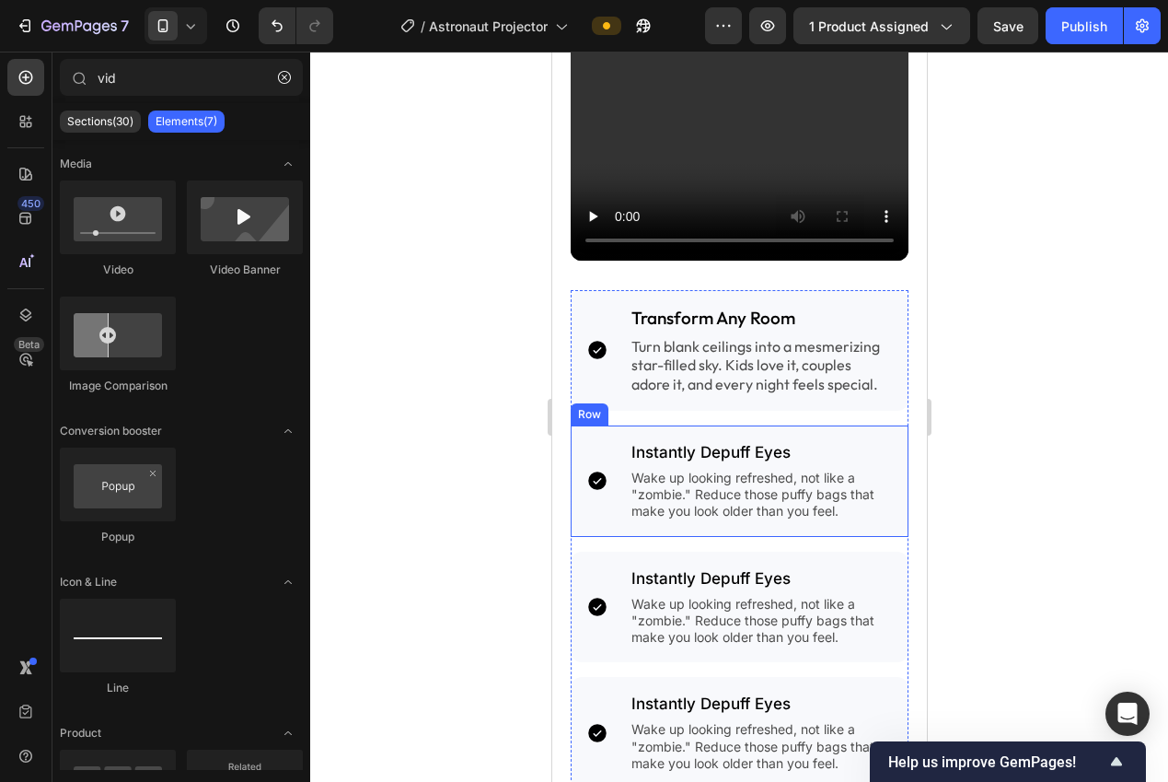
click at [593, 488] on div "Icon" at bounding box center [596, 481] width 53 height 82
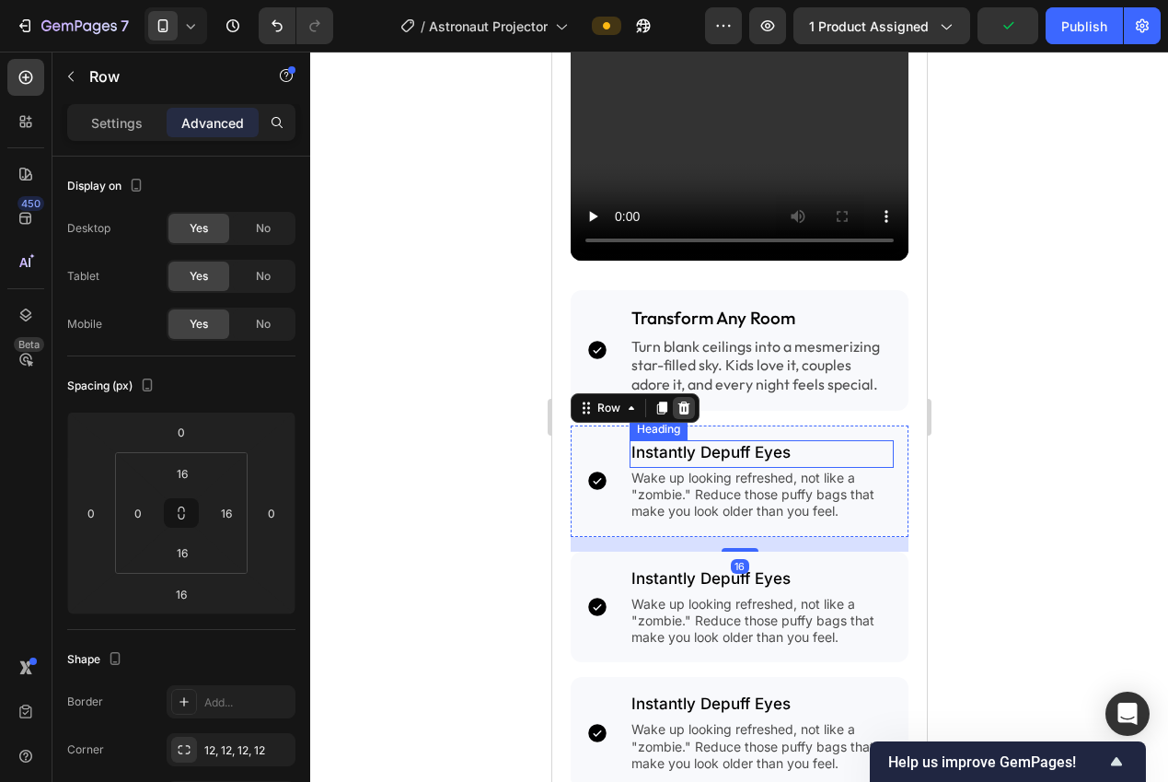
click at [676, 400] on icon at bounding box center [683, 407] width 15 height 15
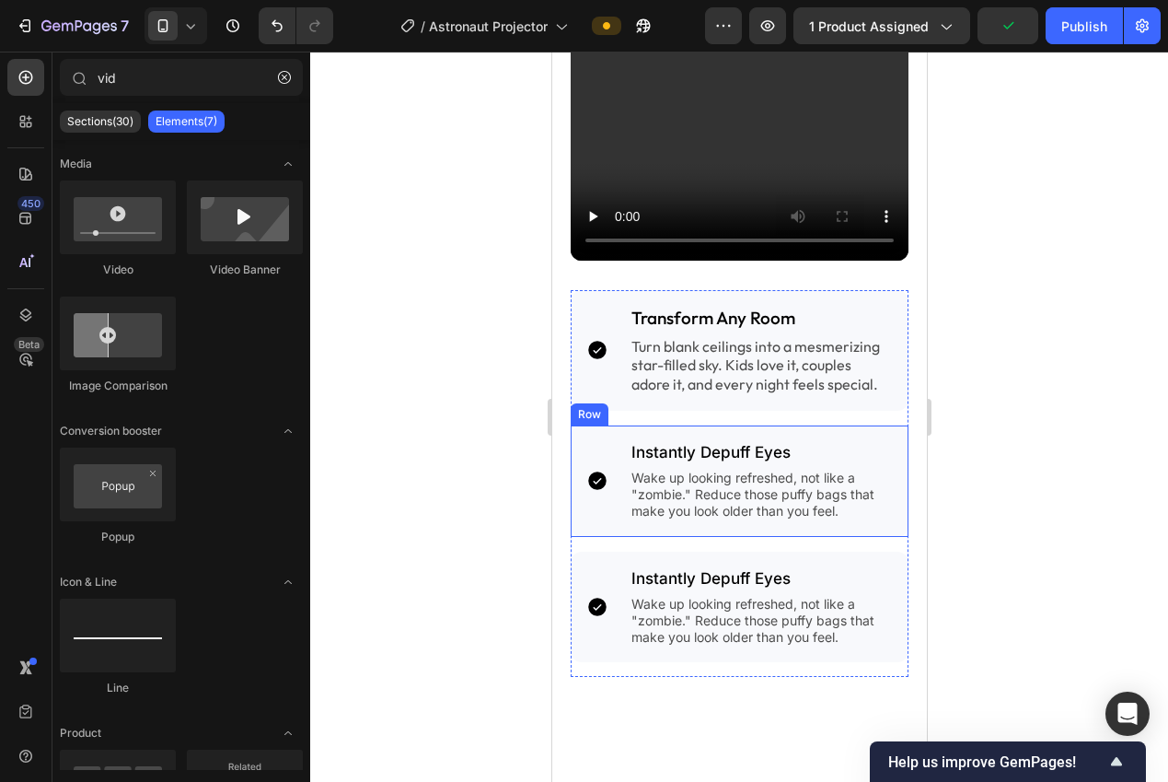
click at [596, 504] on div "Icon" at bounding box center [596, 481] width 53 height 82
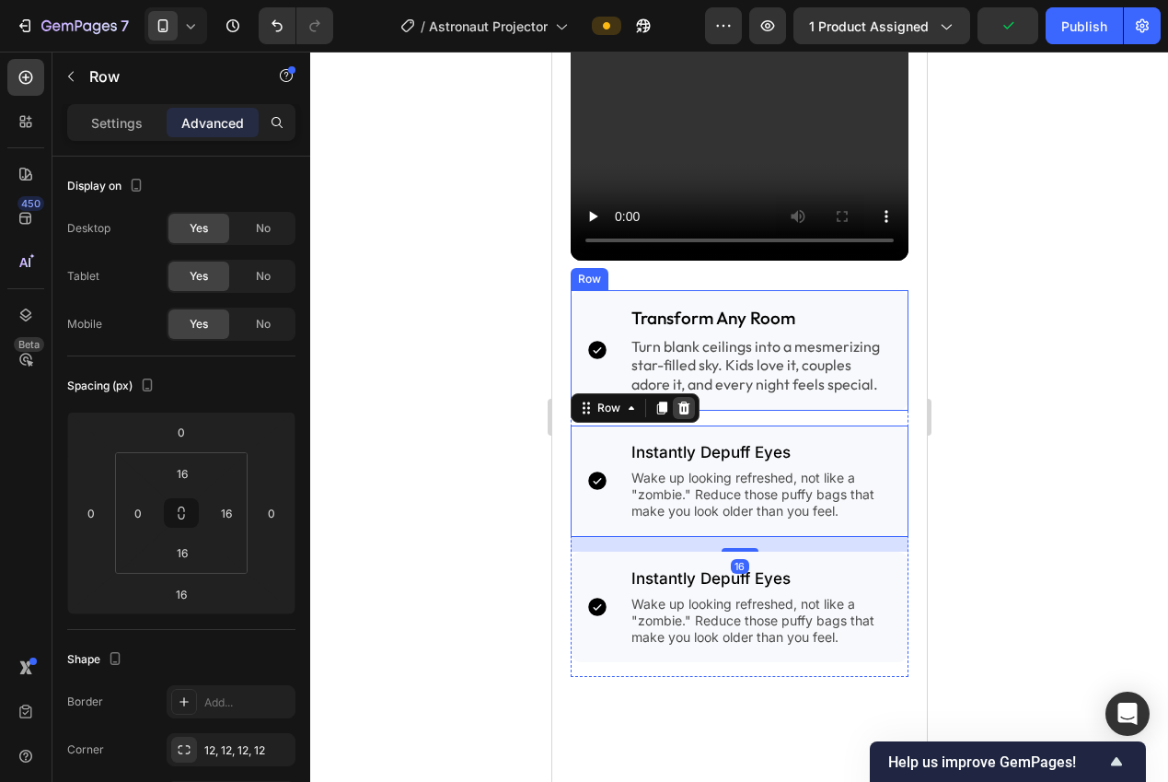
click at [686, 401] on icon at bounding box center [684, 407] width 12 height 13
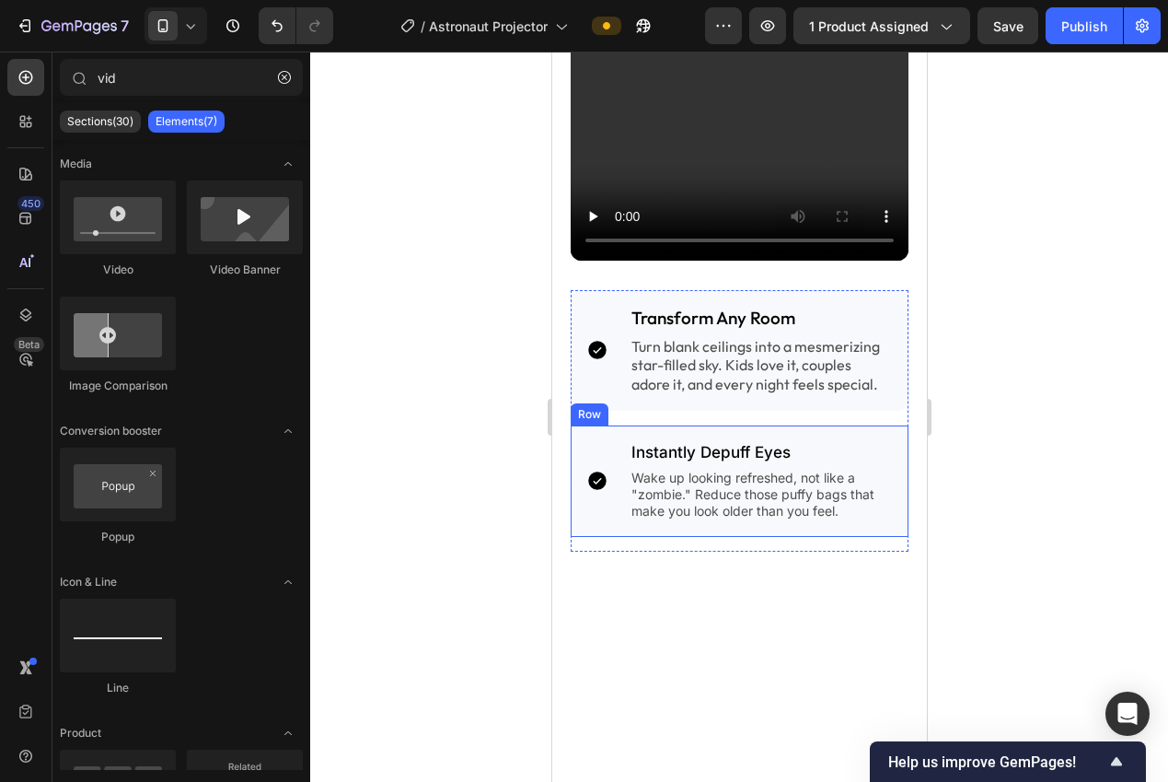
click at [598, 492] on div "Icon" at bounding box center [596, 481] width 53 height 82
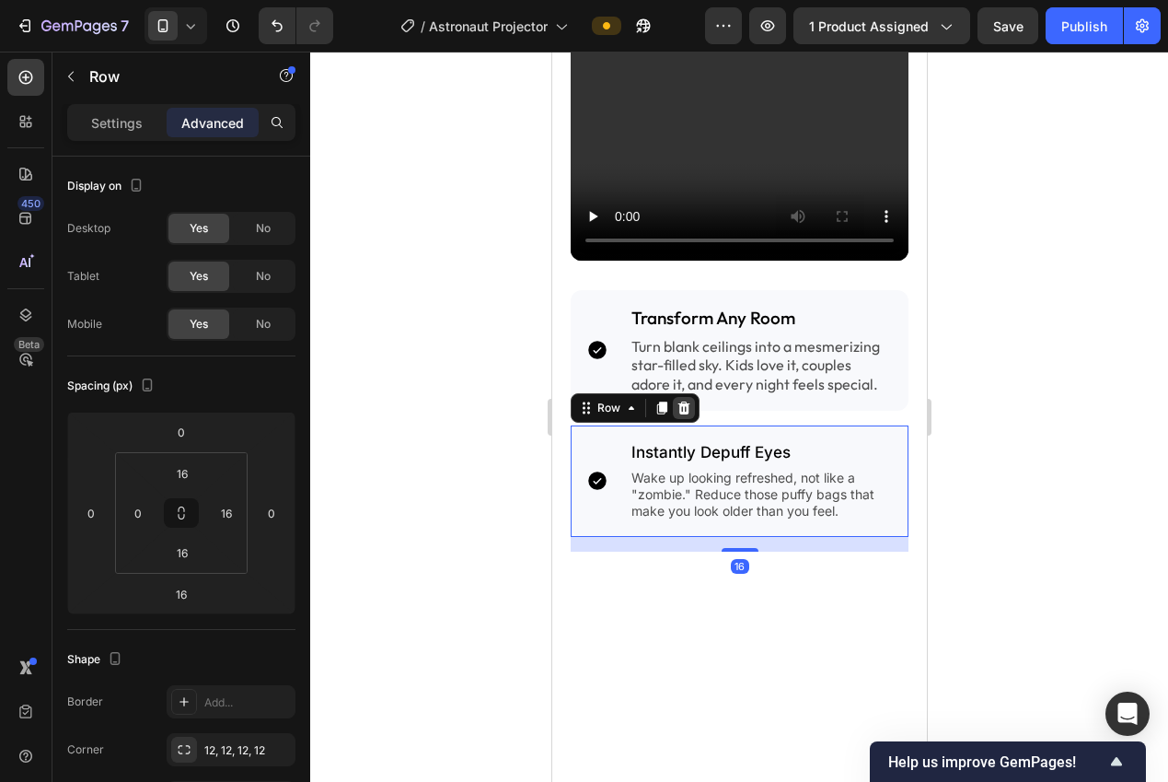
click at [678, 404] on div at bounding box center [683, 408] width 22 height 22
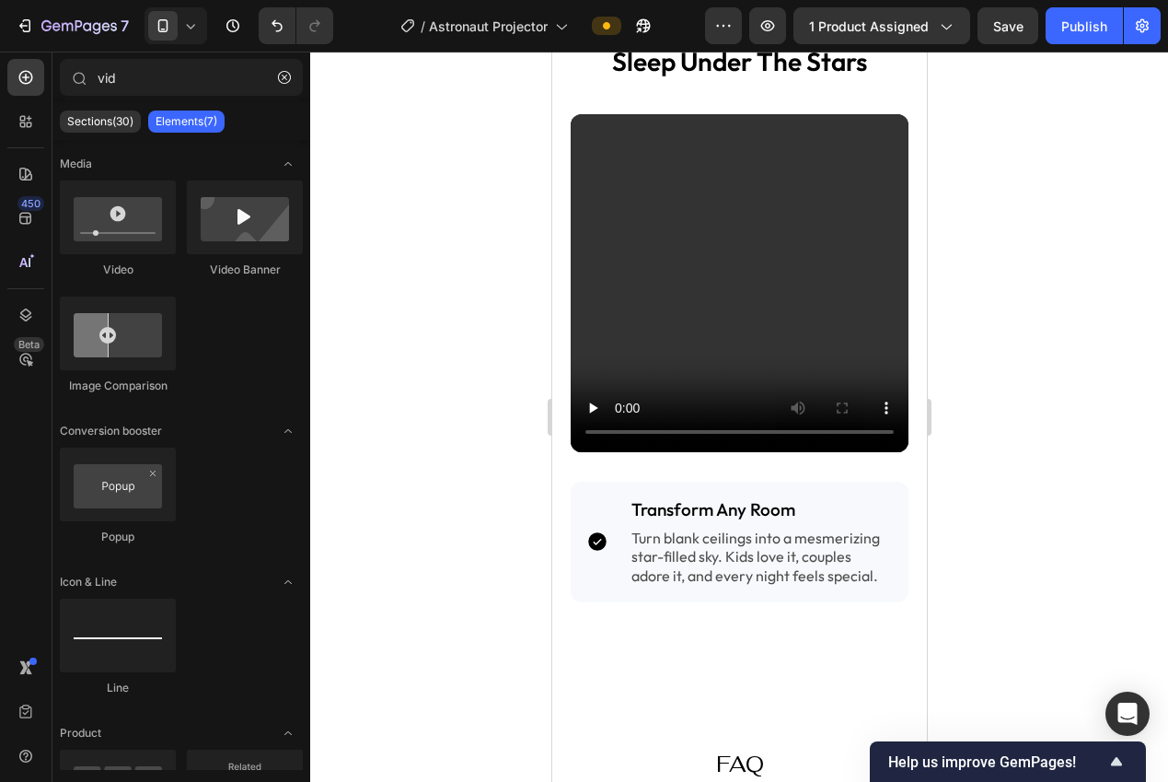
scroll to position [2005, 0]
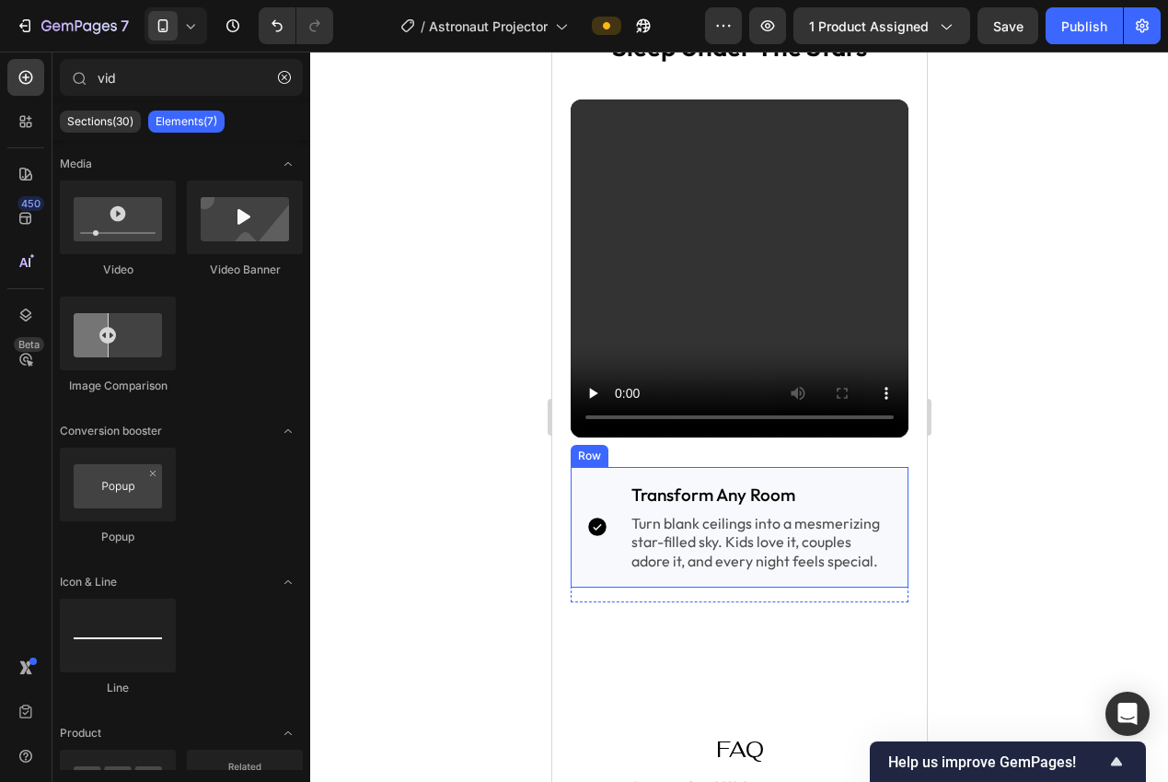
click at [598, 562] on div "Icon Transform Any Room Heading Turn blank ceilings into a mesmerizing star-fil…" at bounding box center [739, 527] width 338 height 121
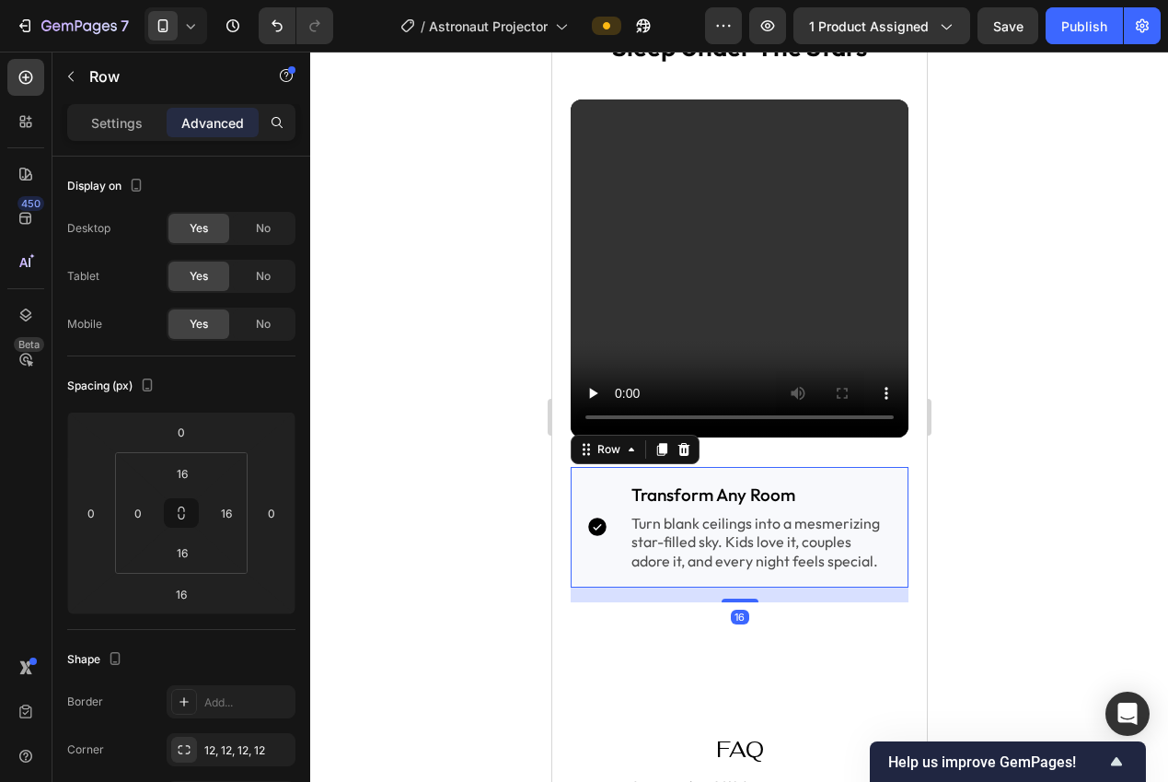
click at [660, 443] on icon at bounding box center [661, 449] width 10 height 13
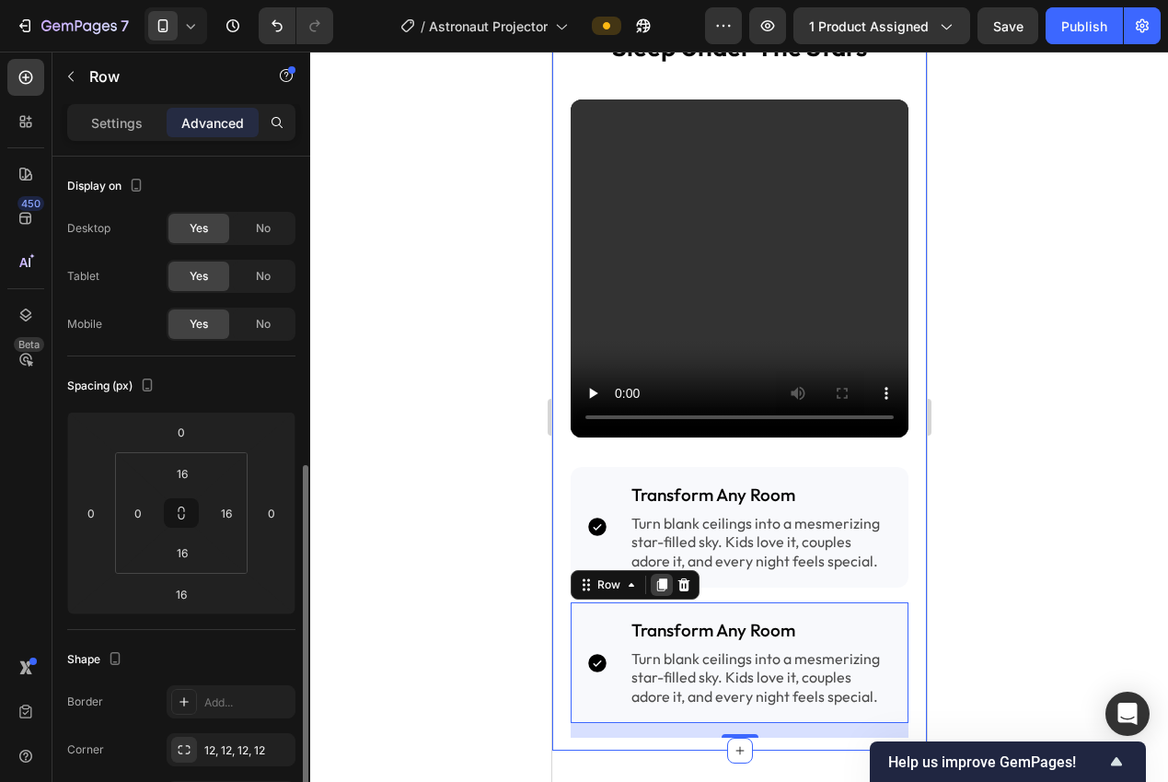
scroll to position [199, 0]
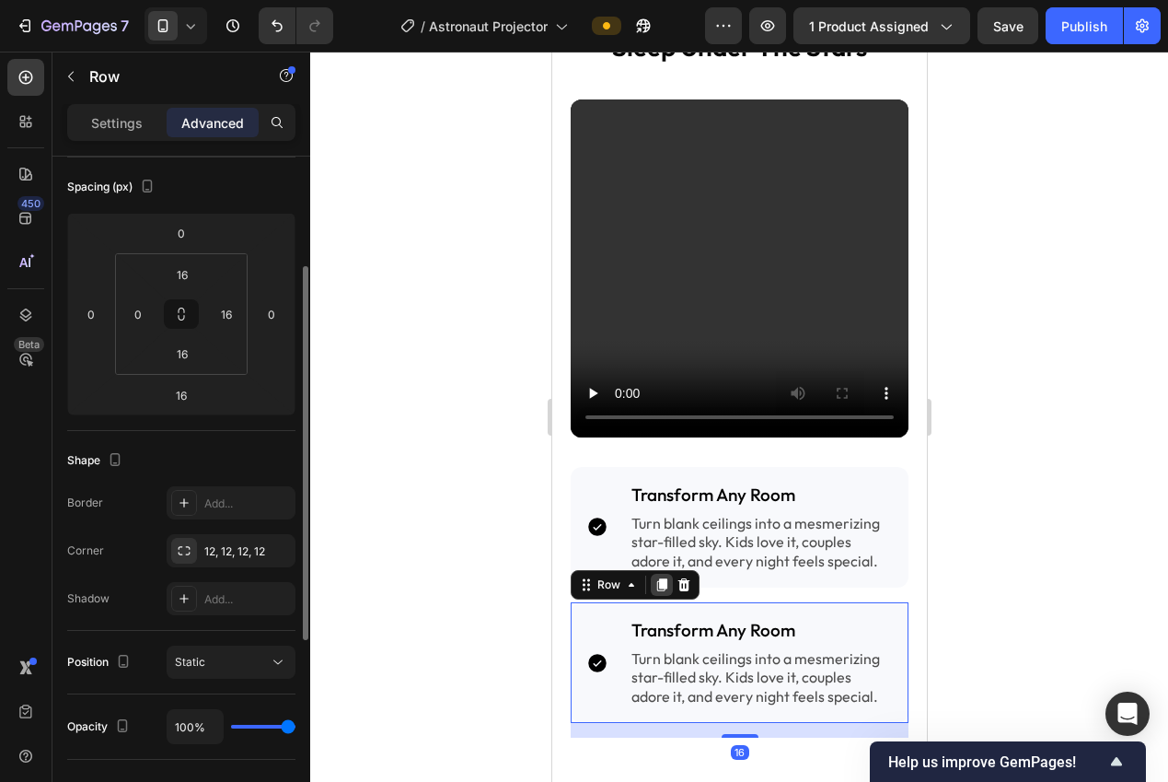
click at [662, 578] on icon at bounding box center [661, 584] width 10 height 13
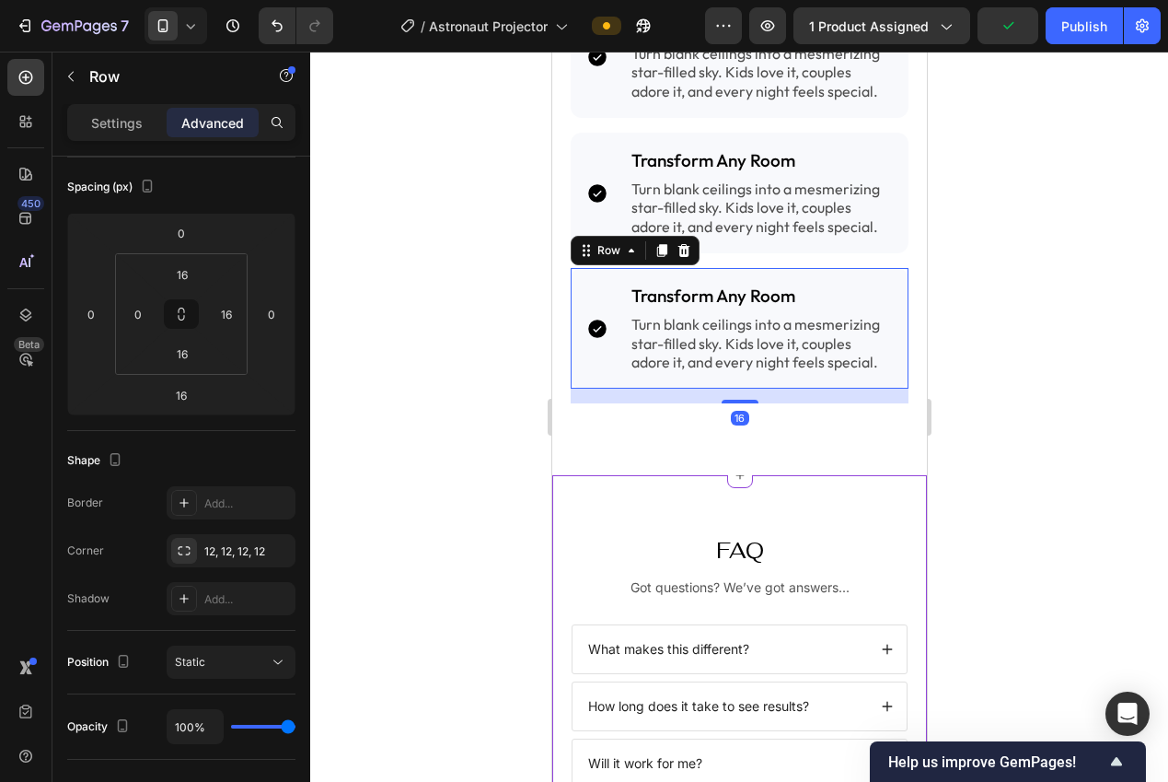
scroll to position [2471, 0]
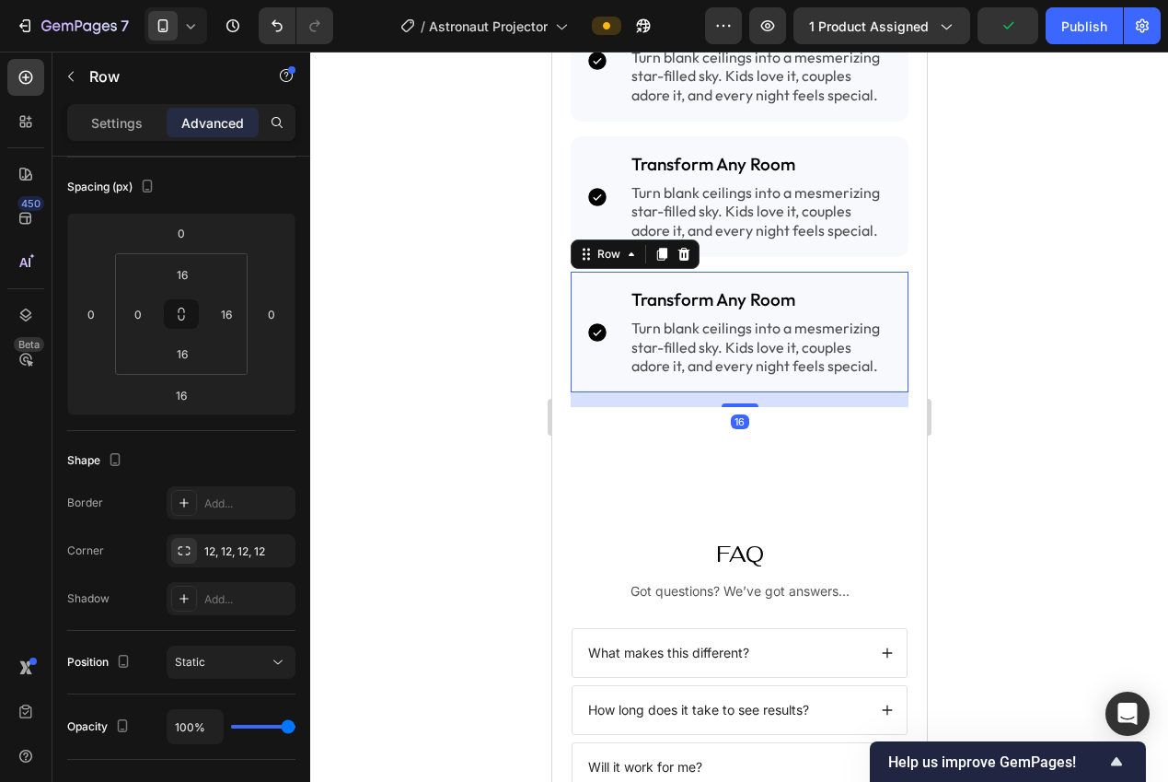
click at [656, 248] on icon at bounding box center [661, 254] width 10 height 13
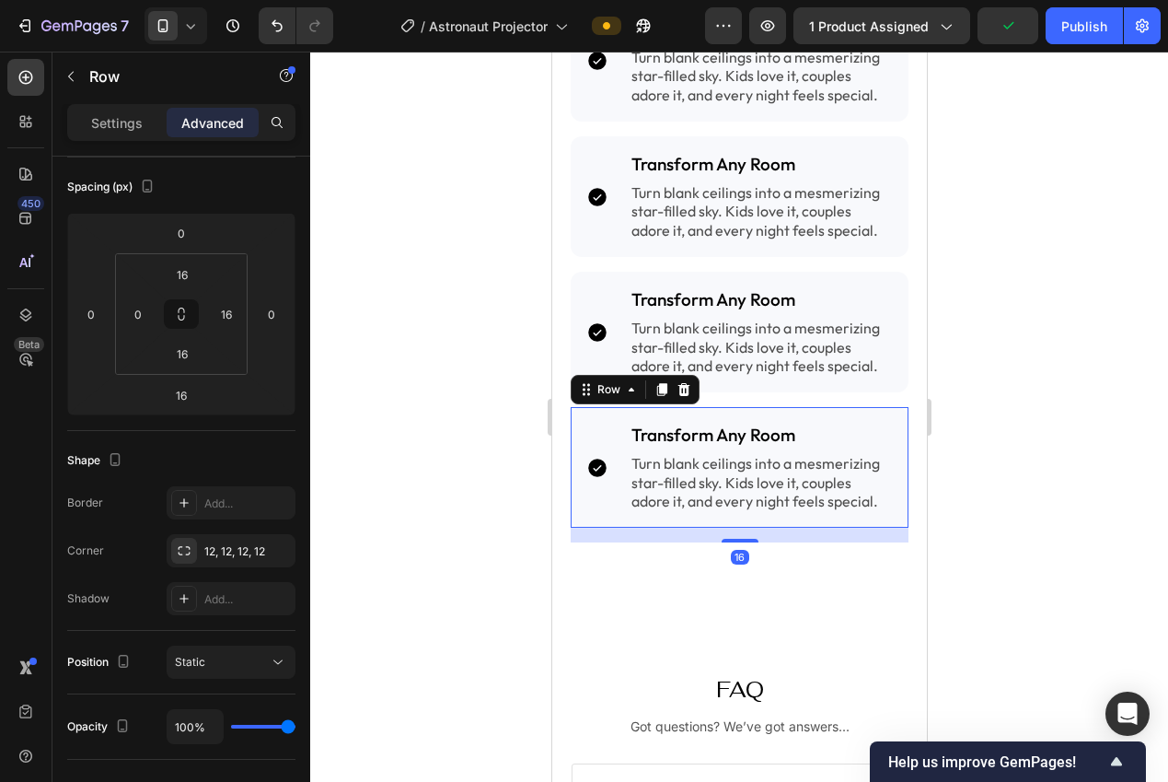
click at [1019, 377] on div at bounding box center [739, 417] width 858 height 730
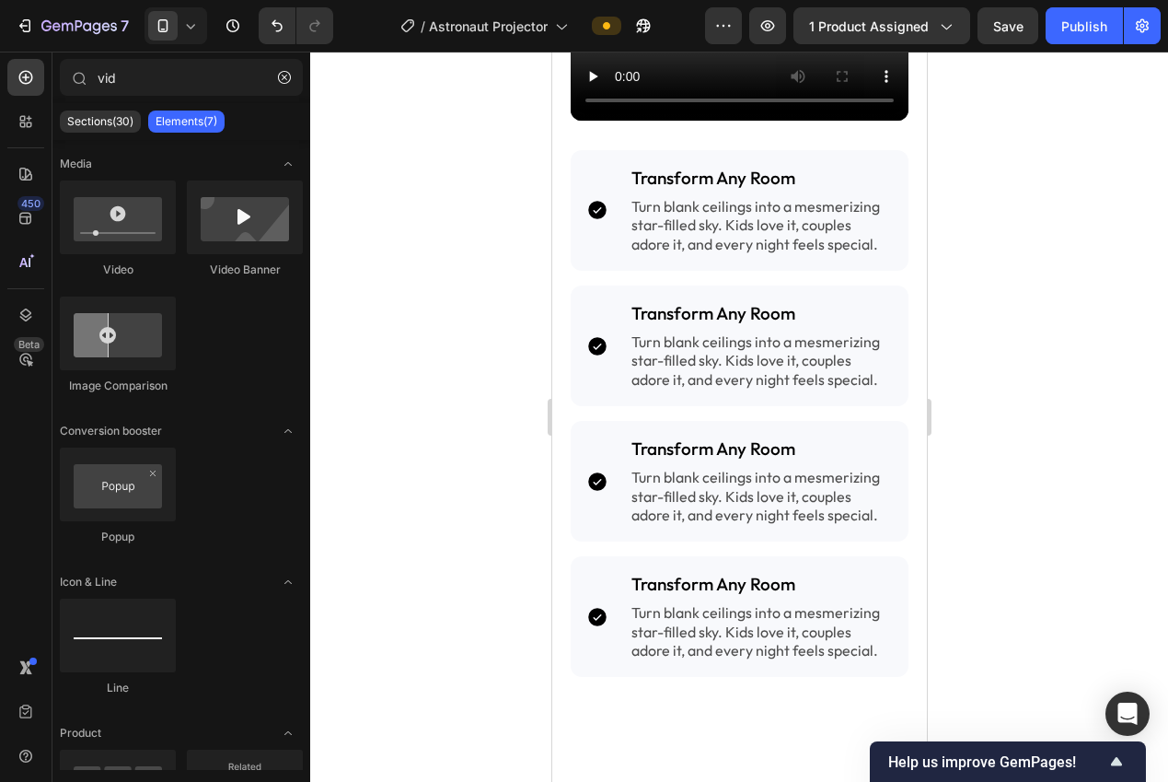
scroll to position [2349, 0]
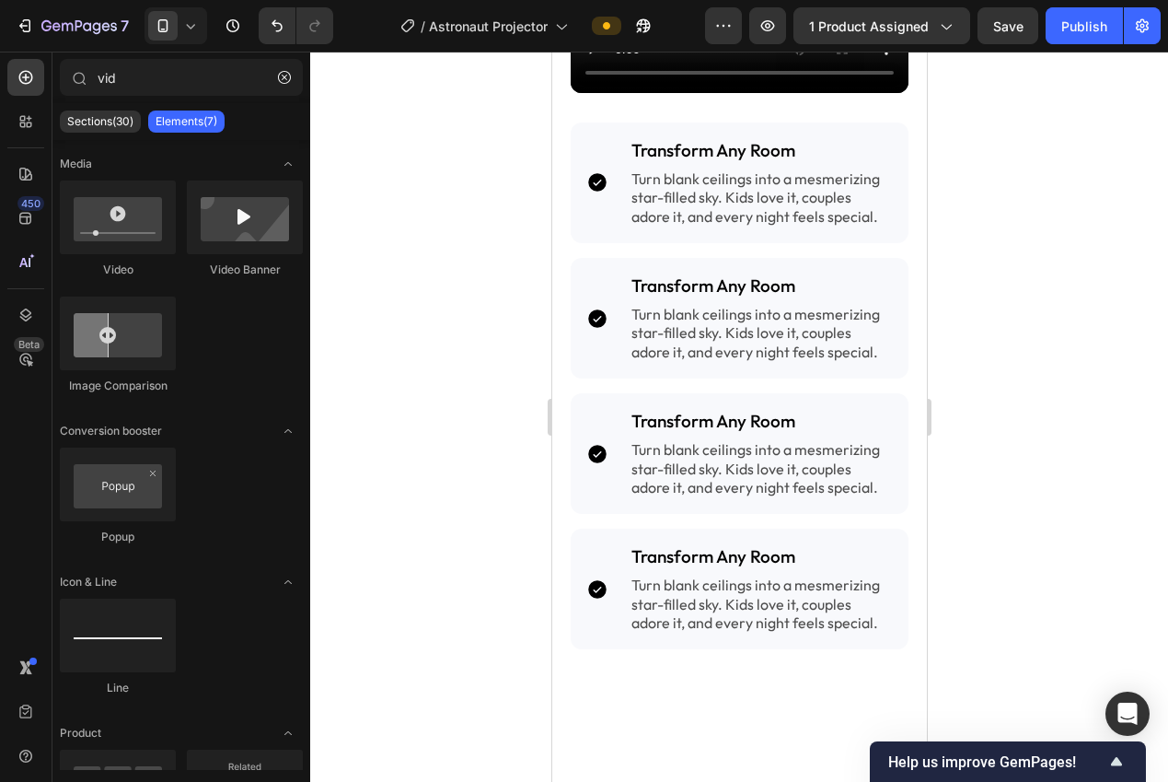
drag, startPoint x: 921, startPoint y: 517, endPoint x: 1486, endPoint y: 548, distance: 566.0
click at [710, 277] on h2 "Transform Any Room" at bounding box center [761, 285] width 265 height 27
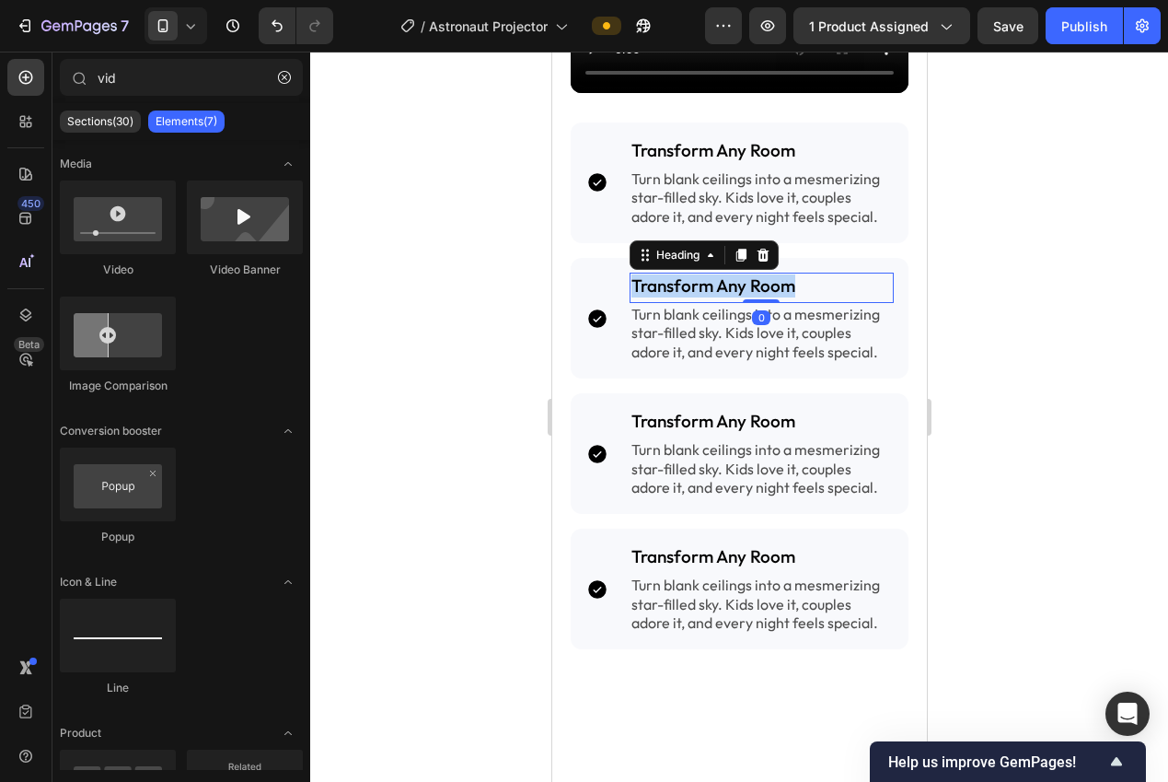
click at [710, 277] on p "Transform Any Room" at bounding box center [761, 285] width 261 height 23
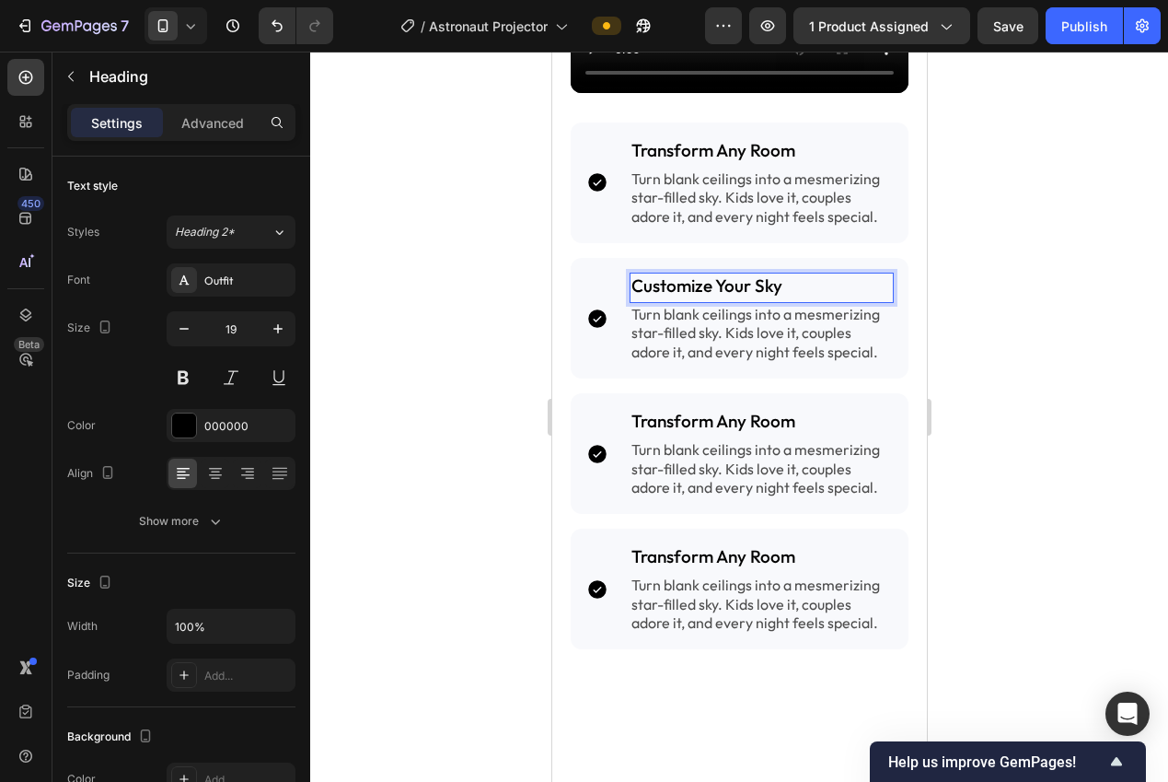
click at [1045, 383] on div at bounding box center [739, 417] width 858 height 730
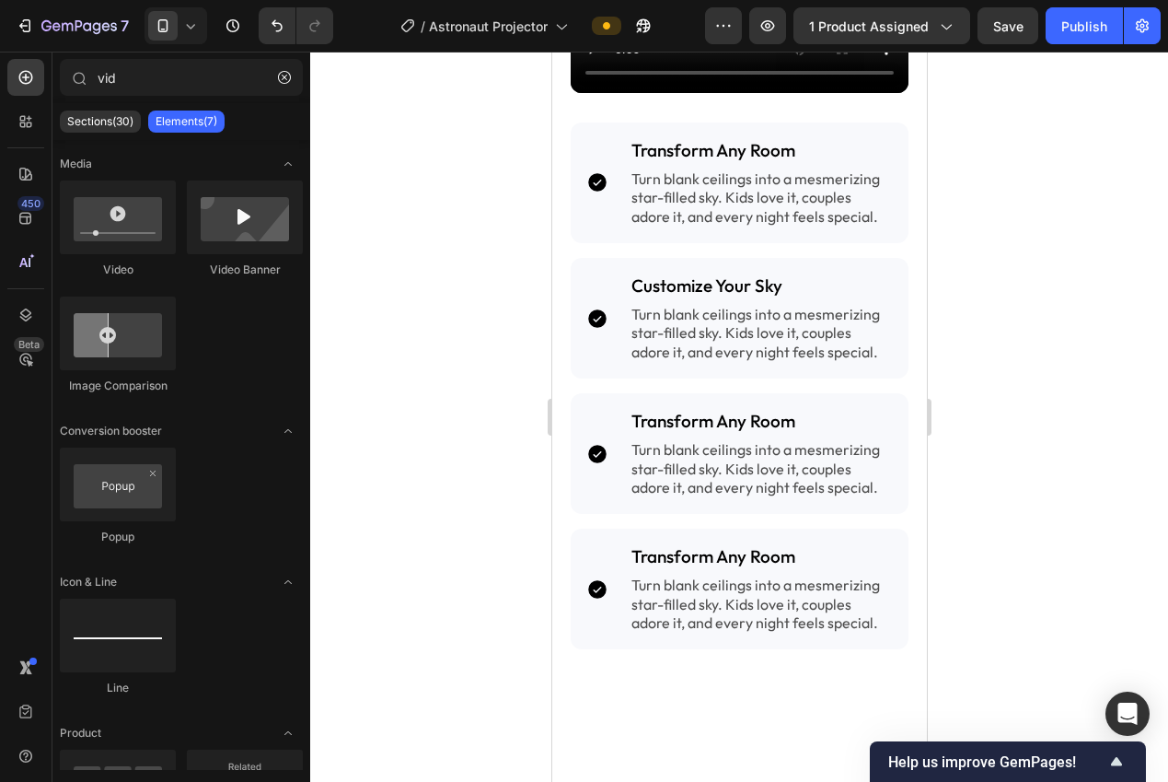
click at [729, 330] on p "Turn blank ceilings into a mesmerizing star-filled sky. Kids love it, couples a…" at bounding box center [761, 333] width 261 height 57
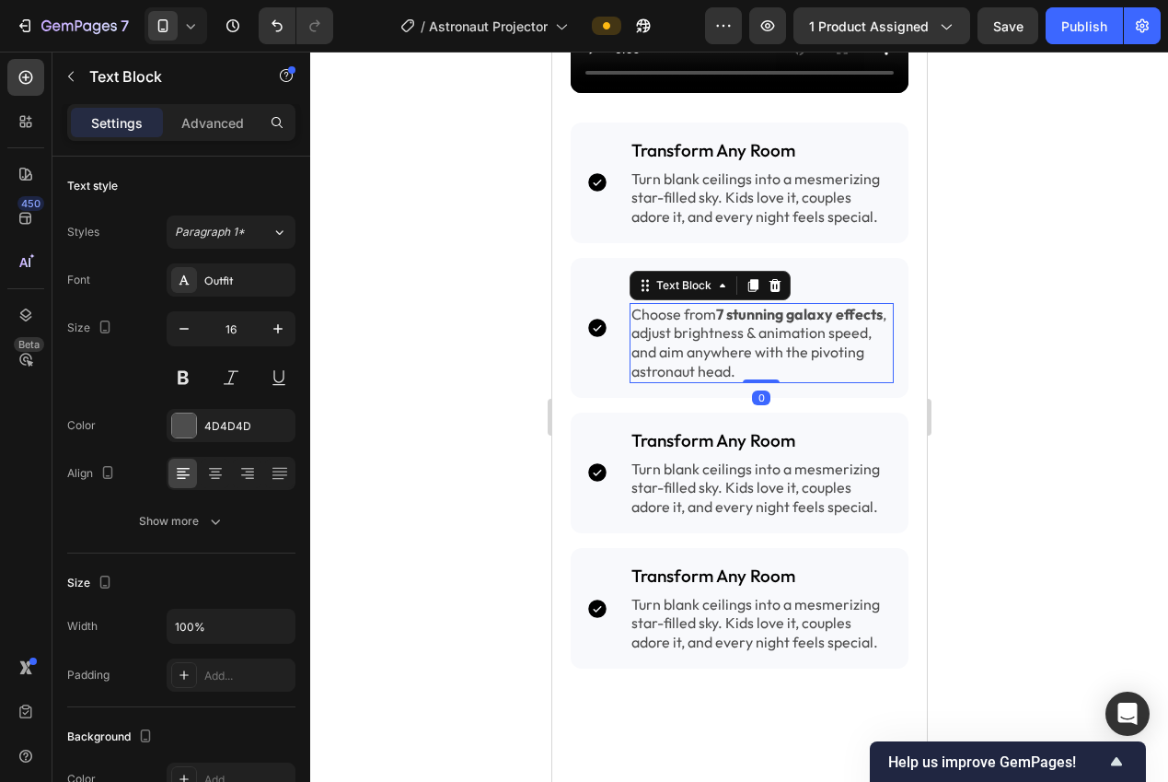
click at [992, 361] on div at bounding box center [739, 417] width 858 height 730
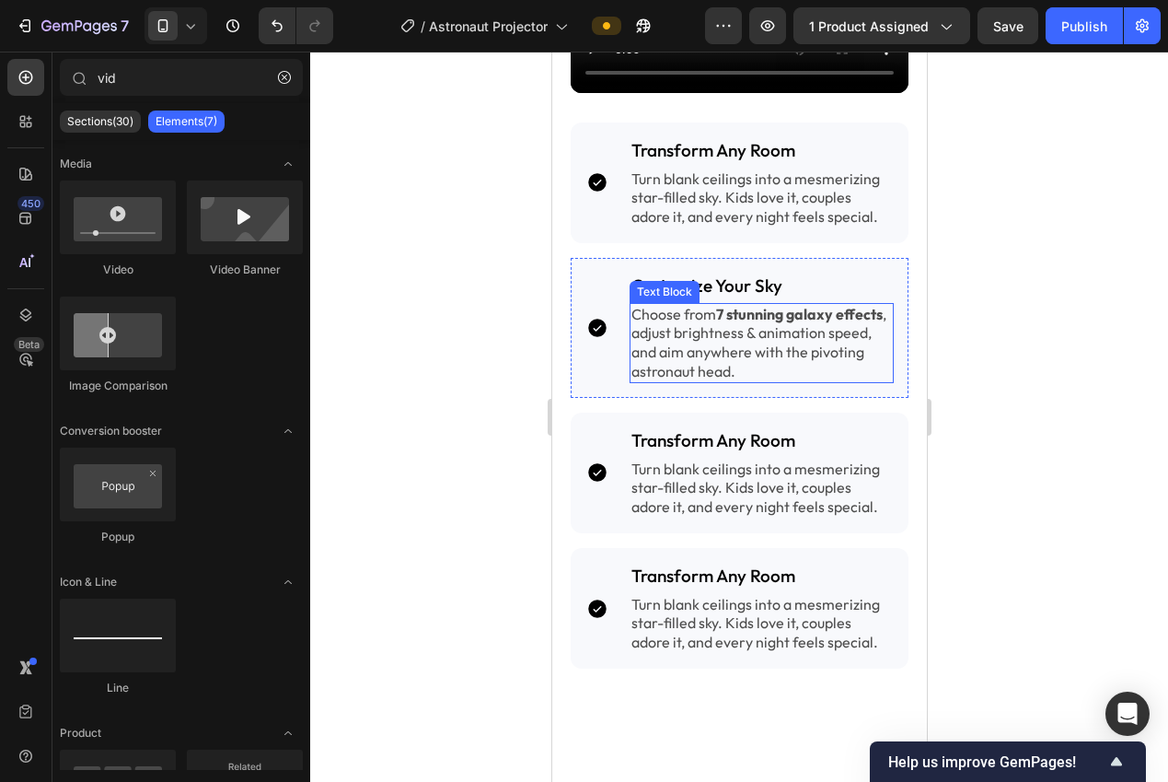
click at [732, 324] on p "Choose from 7 stunning galaxy effects , adjust brightness & animation speed, an…" at bounding box center [761, 343] width 261 height 76
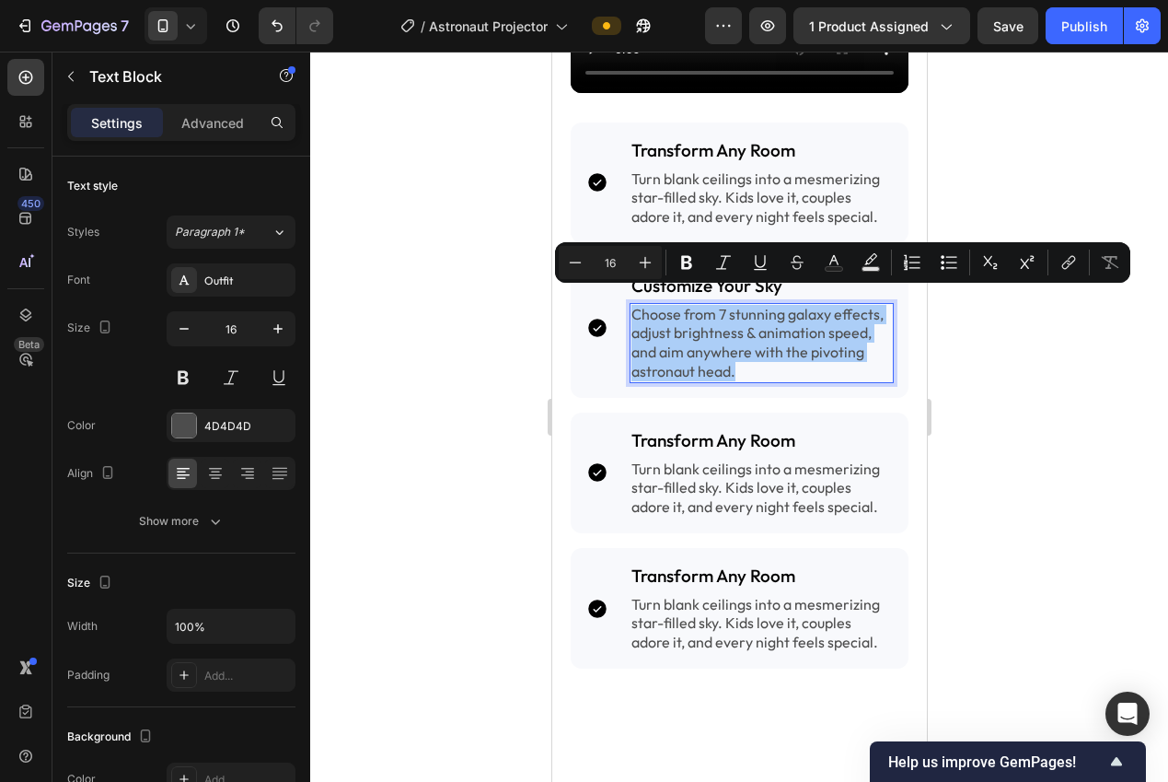
click at [1132, 354] on div at bounding box center [739, 417] width 858 height 730
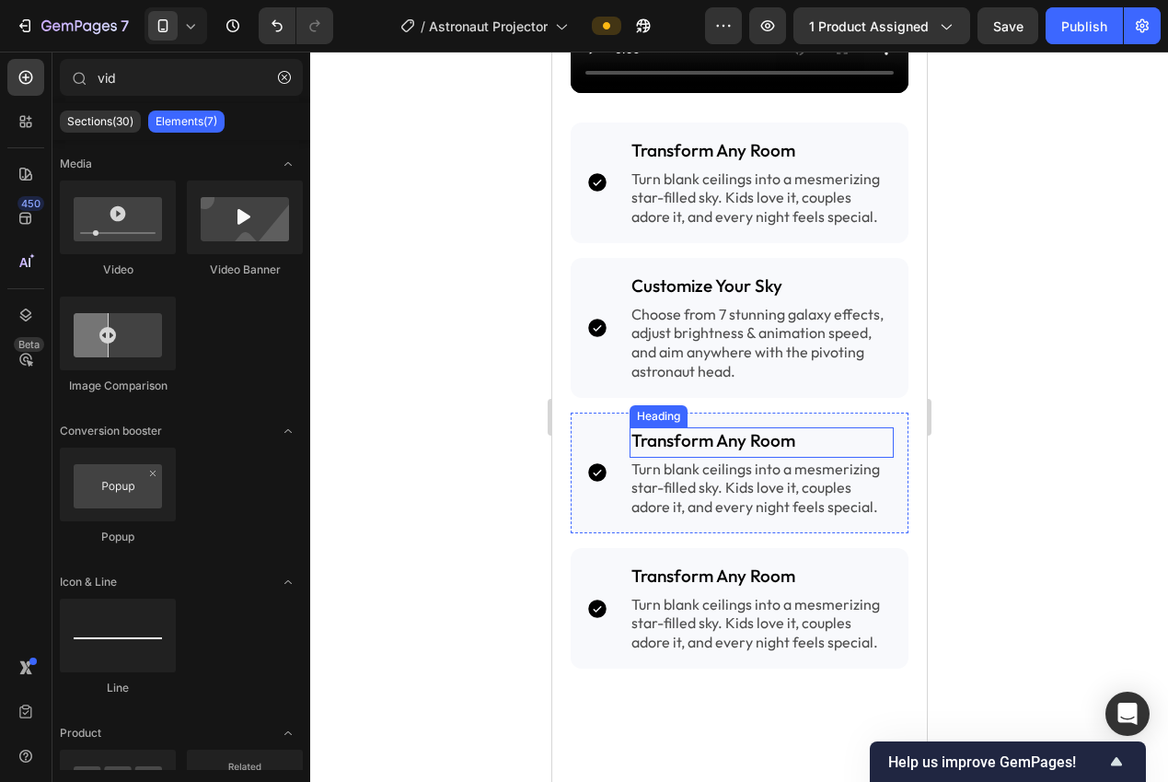
click at [742, 433] on h2 "Transform Any Room" at bounding box center [761, 440] width 265 height 27
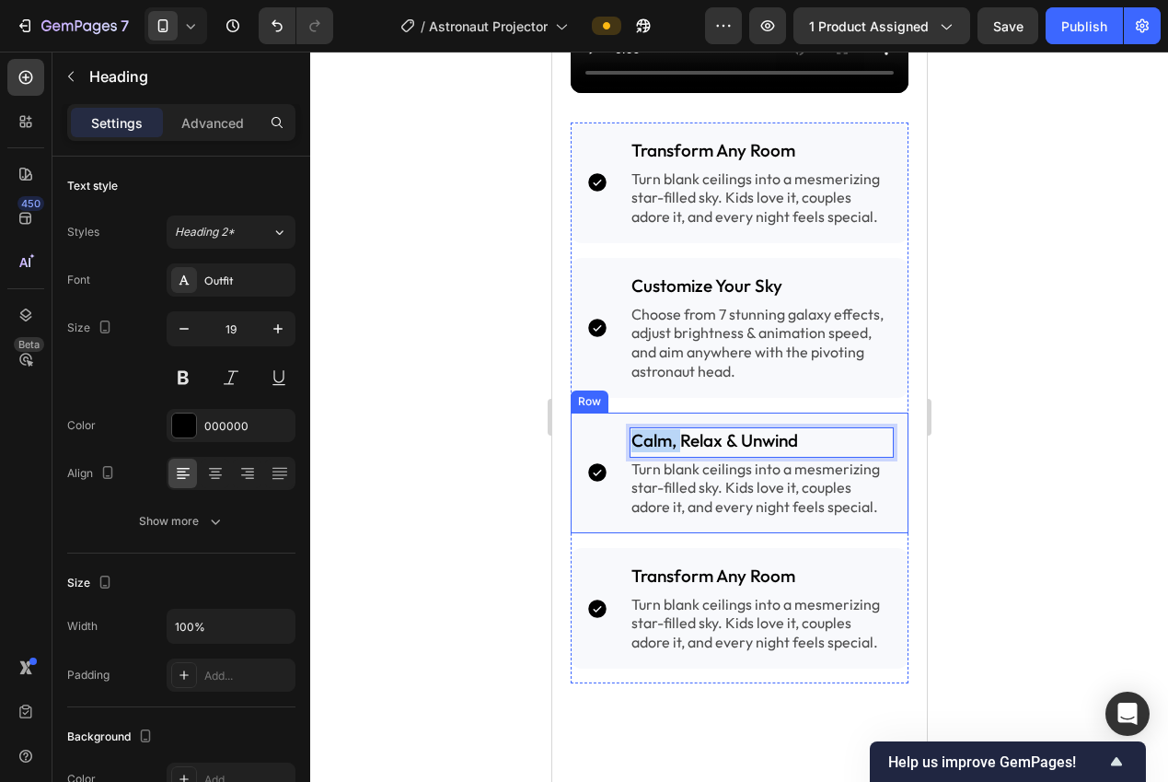
drag, startPoint x: 678, startPoint y: 429, endPoint x: 618, endPoint y: 424, distance: 60.0
click at [618, 425] on div "Icon Calm, Relax & Unwind Heading 0 Turn blank ceilings into a mesmerizing star…" at bounding box center [739, 472] width 338 height 121
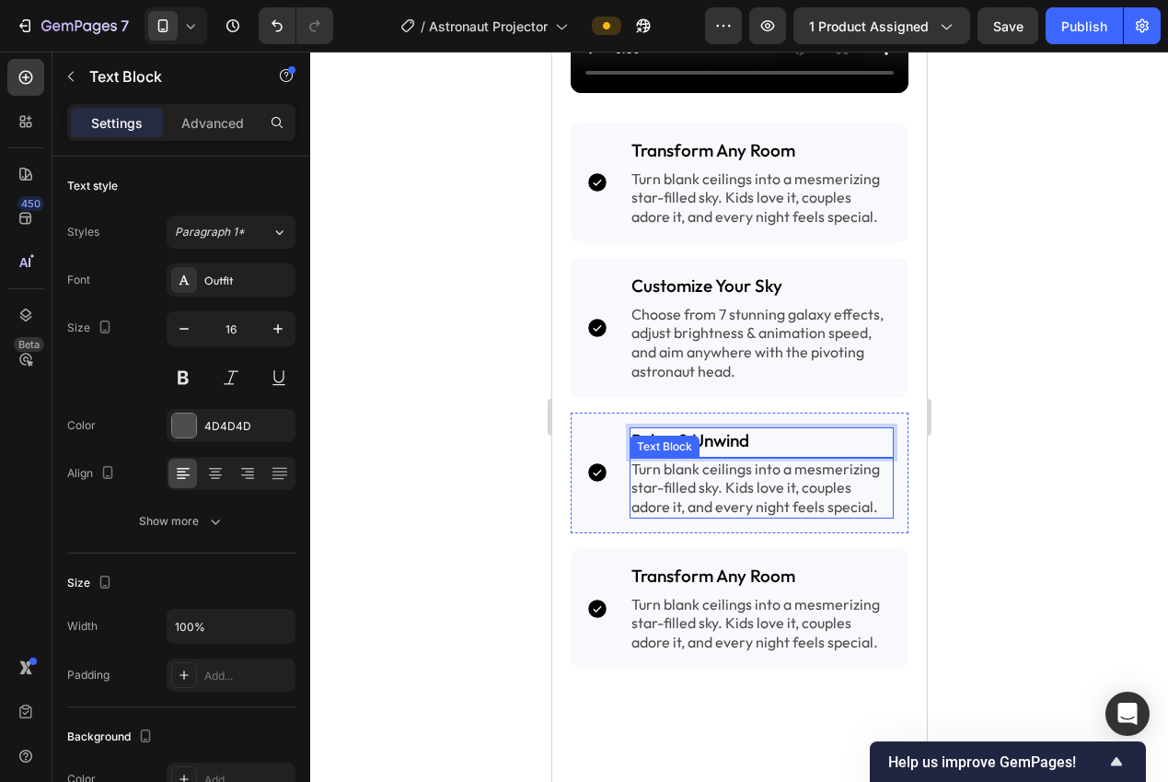
click at [814, 480] on p "Turn blank ceilings into a mesmerizing star-filled sky. Kids love it, couples a…" at bounding box center [761, 487] width 261 height 57
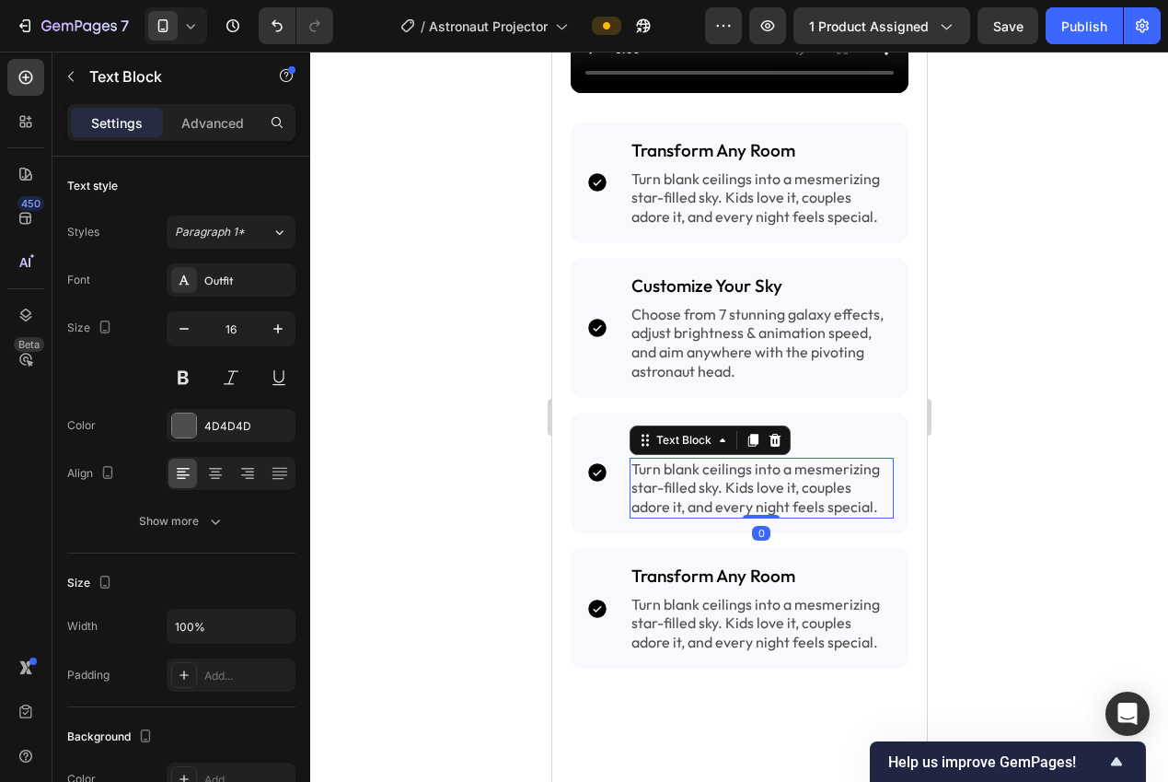
click at [814, 480] on p "Turn blank ceilings into a mesmerizing star-filled sky. Kids love it, couples a…" at bounding box center [761, 487] width 261 height 57
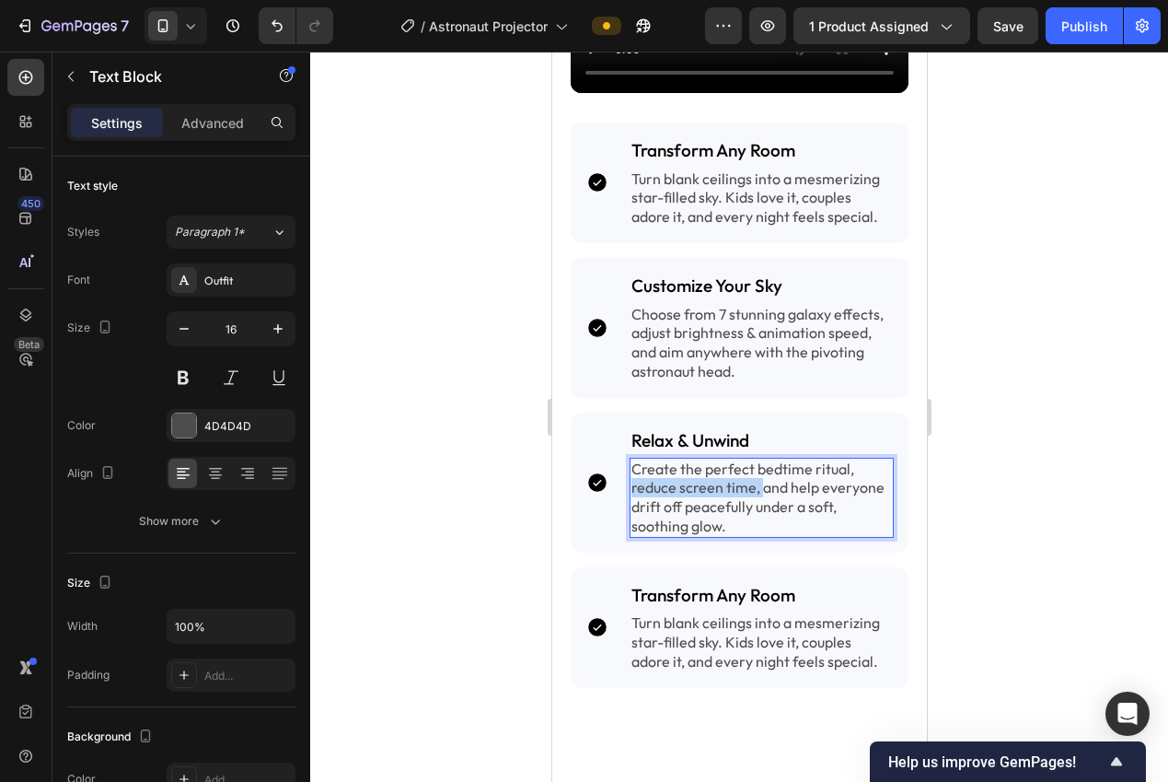
drag, startPoint x: 759, startPoint y: 478, endPoint x: 622, endPoint y: 479, distance: 137.2
click at [622, 480] on div "Icon Relax & Unwind Heading Create the perfect bedtime ritual, reduce screen ti…" at bounding box center [739, 482] width 338 height 140
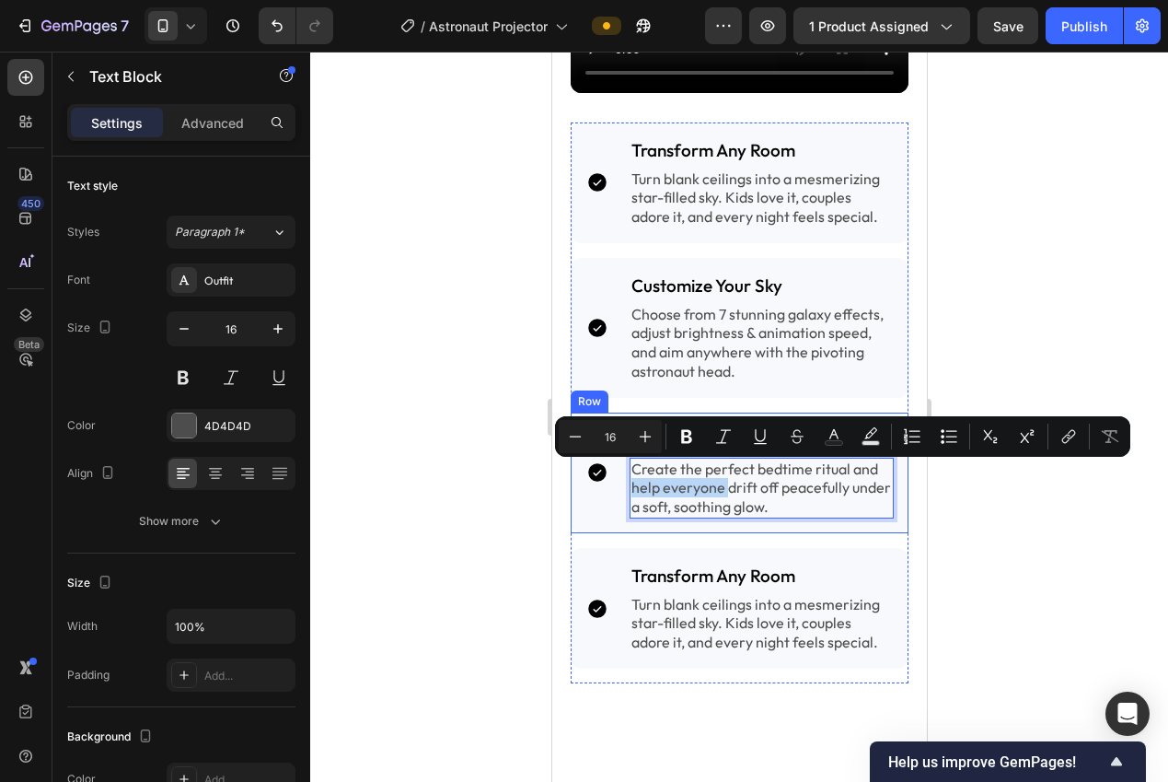
drag, startPoint x: 724, startPoint y: 472, endPoint x: 614, endPoint y: 473, distance: 110.5
click at [614, 474] on div "Icon Relax & Unwind Heading Create the perfect bedtime ritual and help everyone…" at bounding box center [739, 472] width 338 height 121
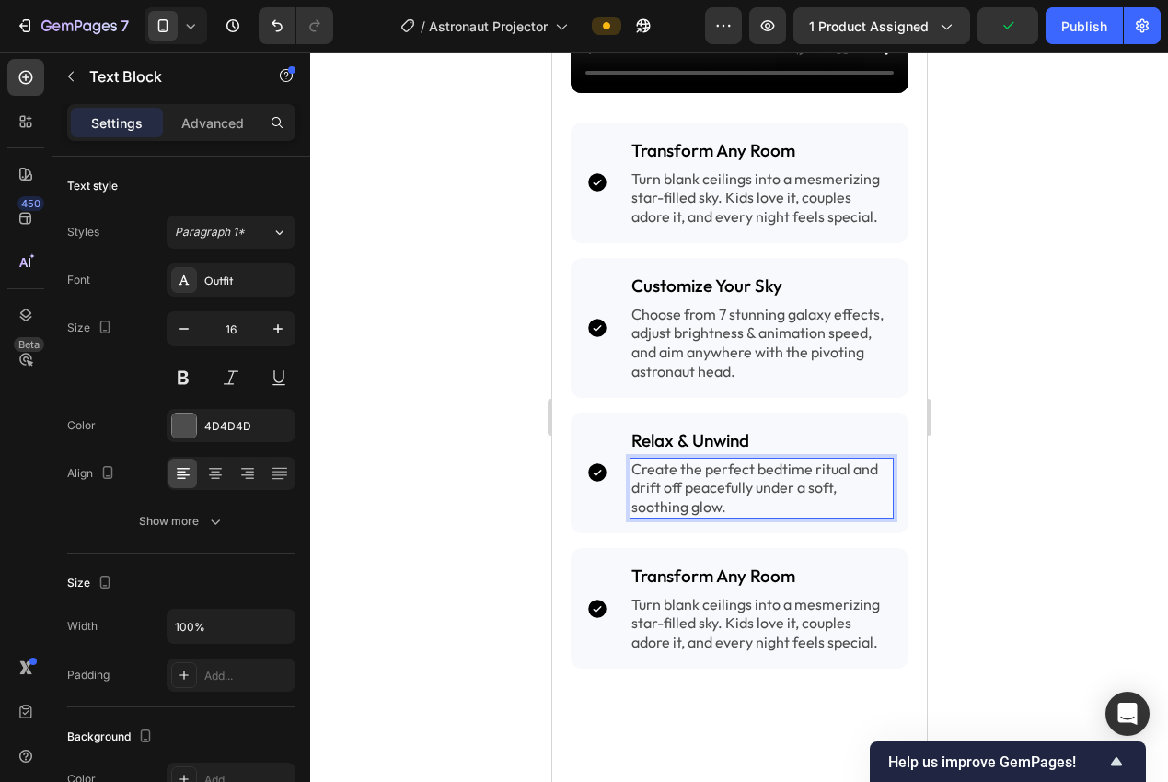
click at [1021, 469] on div at bounding box center [739, 417] width 858 height 730
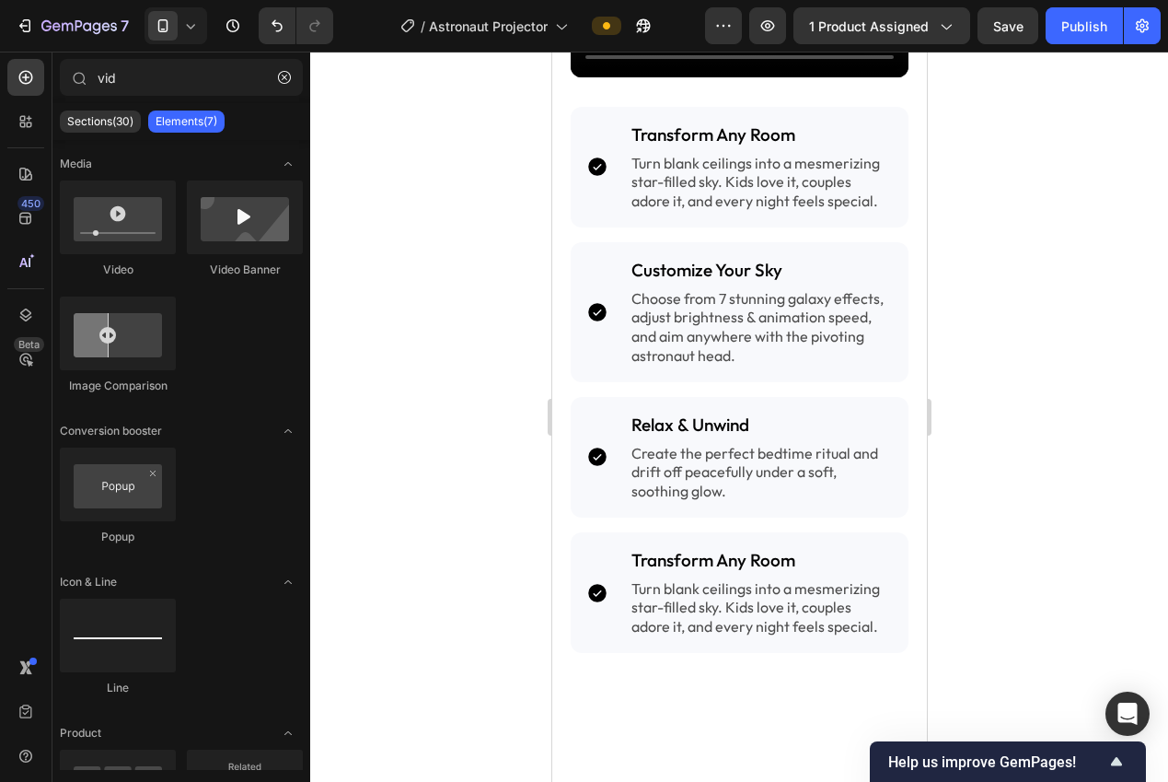
scroll to position [2409, 0]
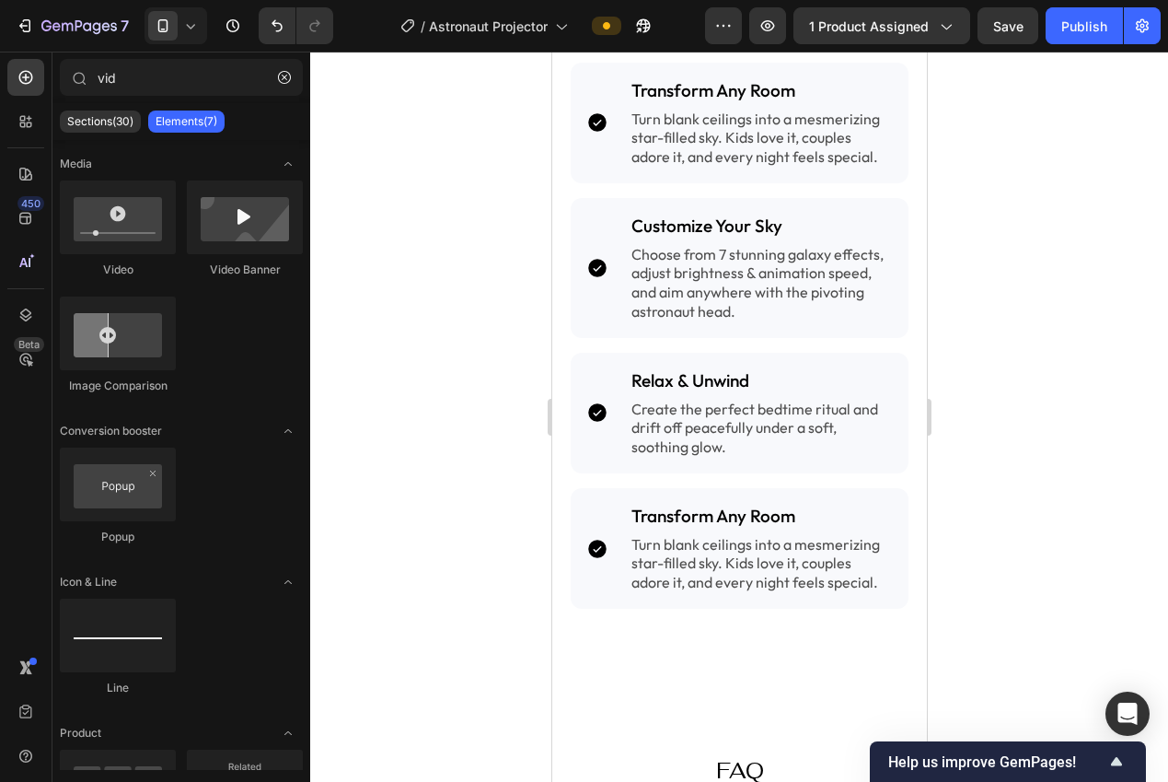
click at [707, 503] on h2 "Transform Any Room" at bounding box center [761, 516] width 265 height 27
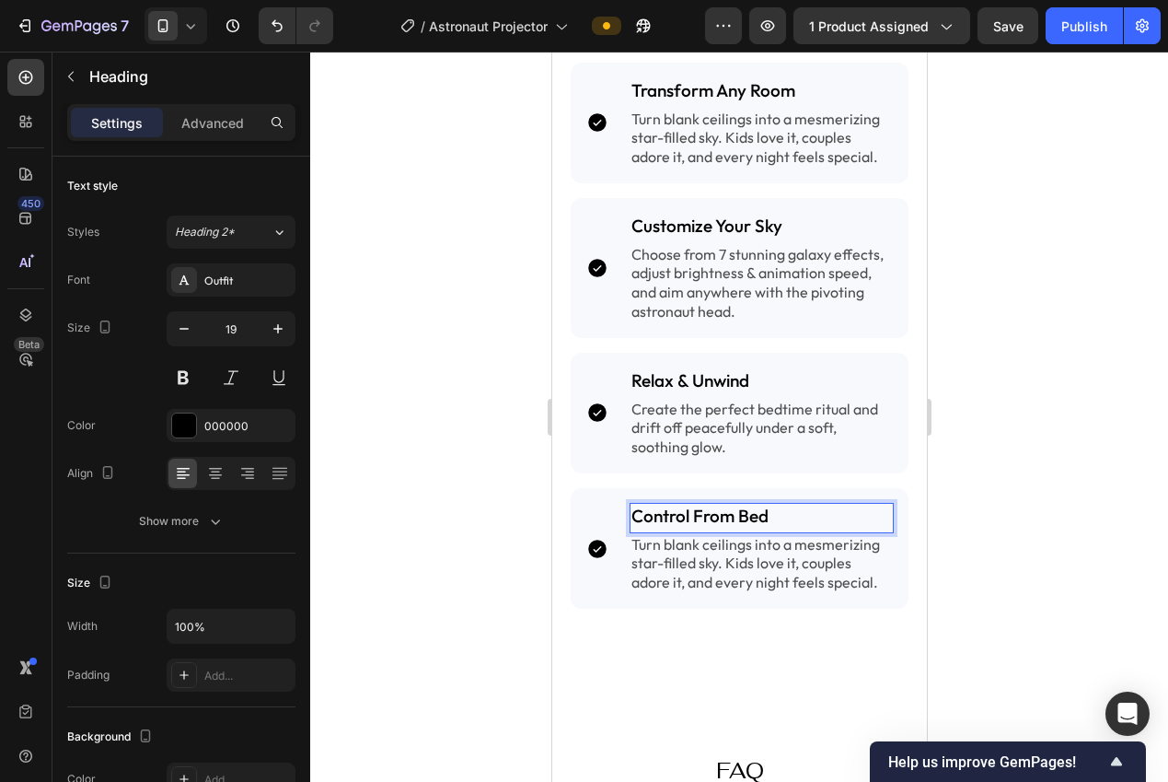
click at [1014, 511] on div at bounding box center [739, 417] width 858 height 730
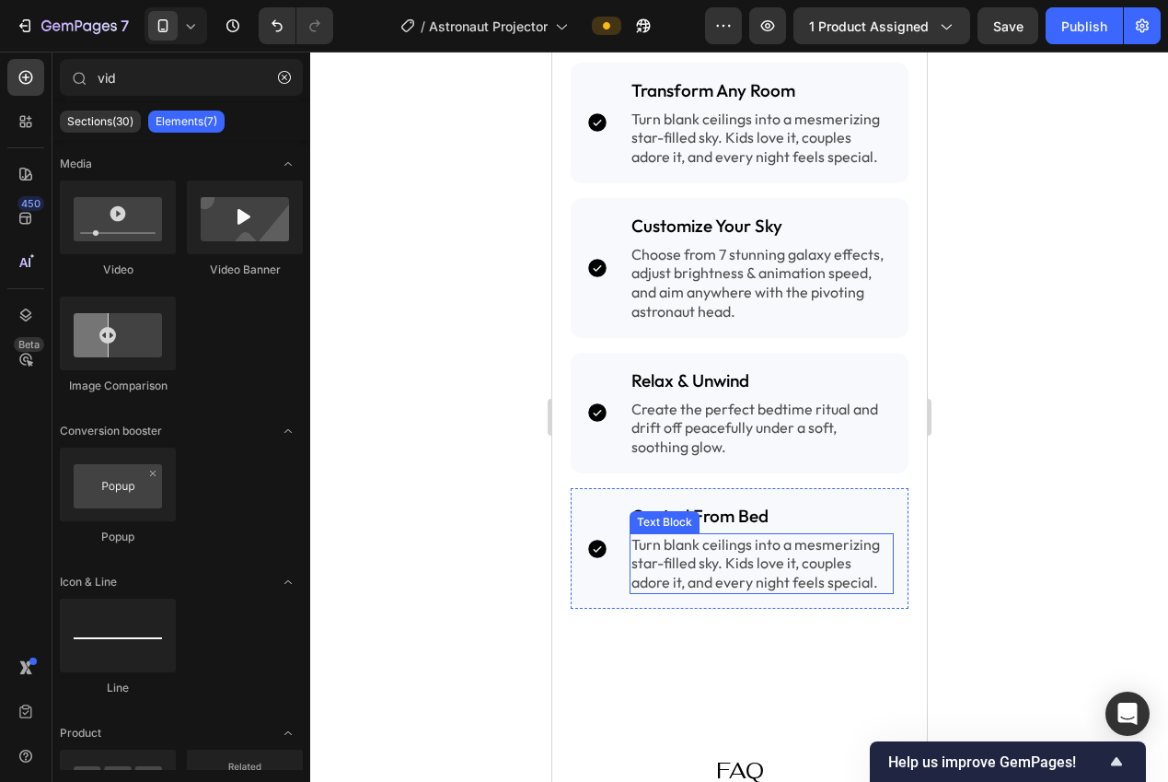
click at [740, 544] on p "Turn blank ceilings into a mesmerizing star-filled sky. Kids love it, couples a…" at bounding box center [761, 563] width 261 height 57
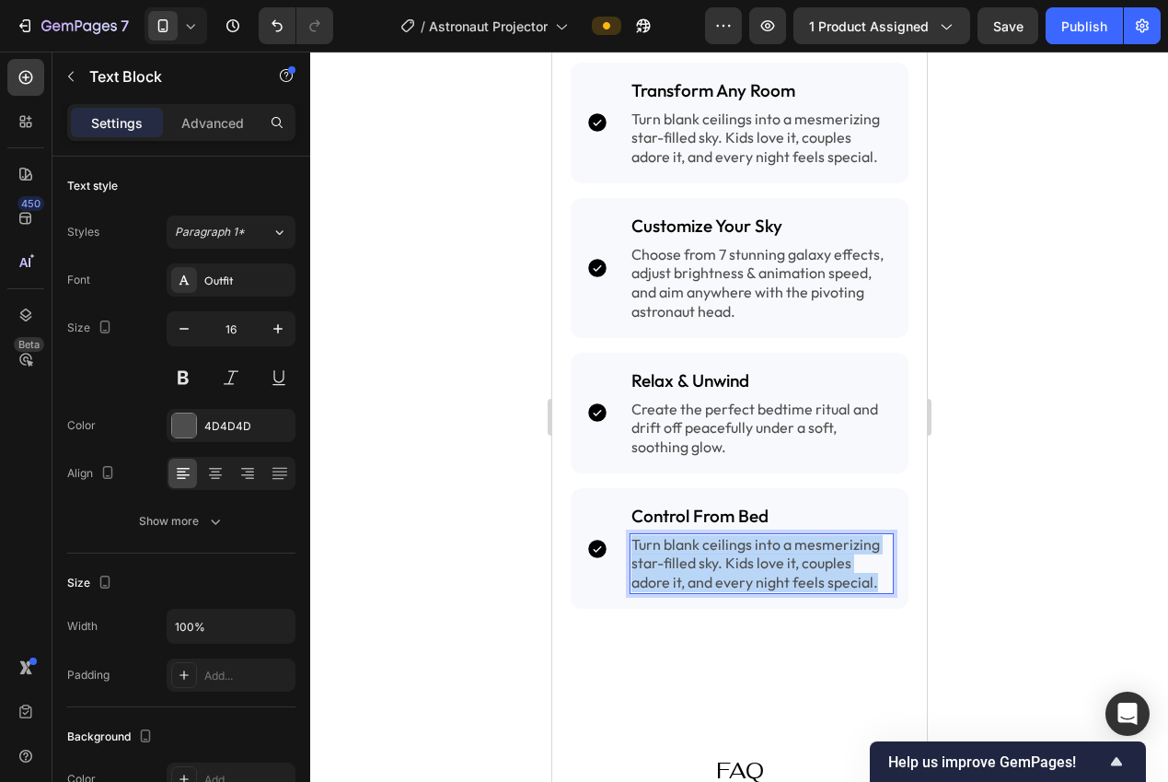
click at [740, 544] on p "Turn blank ceilings into a mesmerizing star-filled sky. Kids love it, couples a…" at bounding box center [761, 563] width 261 height 57
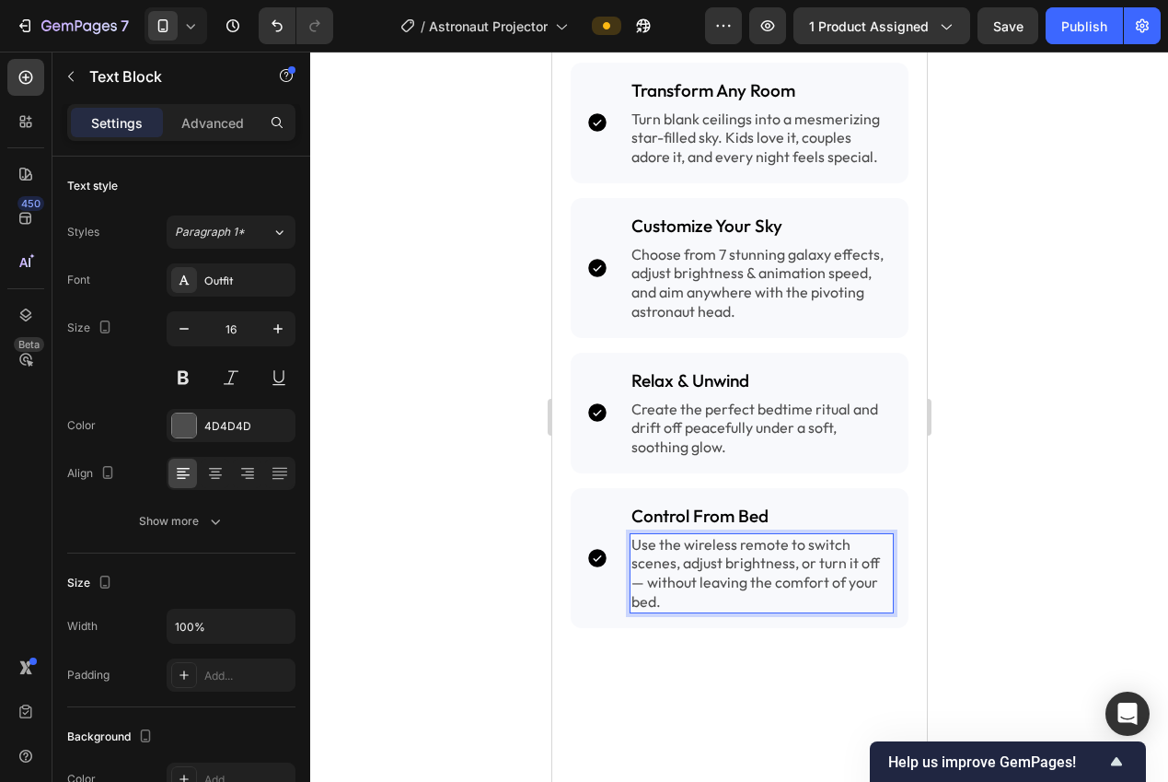
click at [999, 534] on div at bounding box center [739, 417] width 858 height 730
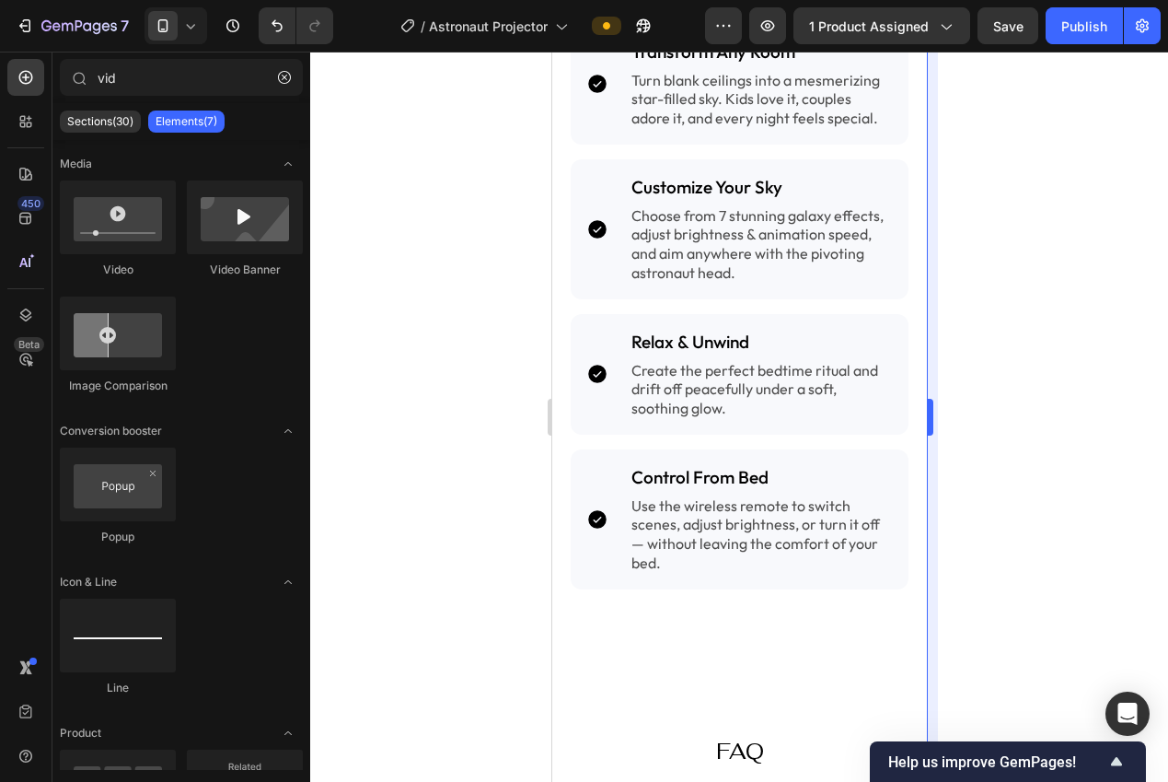
scroll to position [2453, 0]
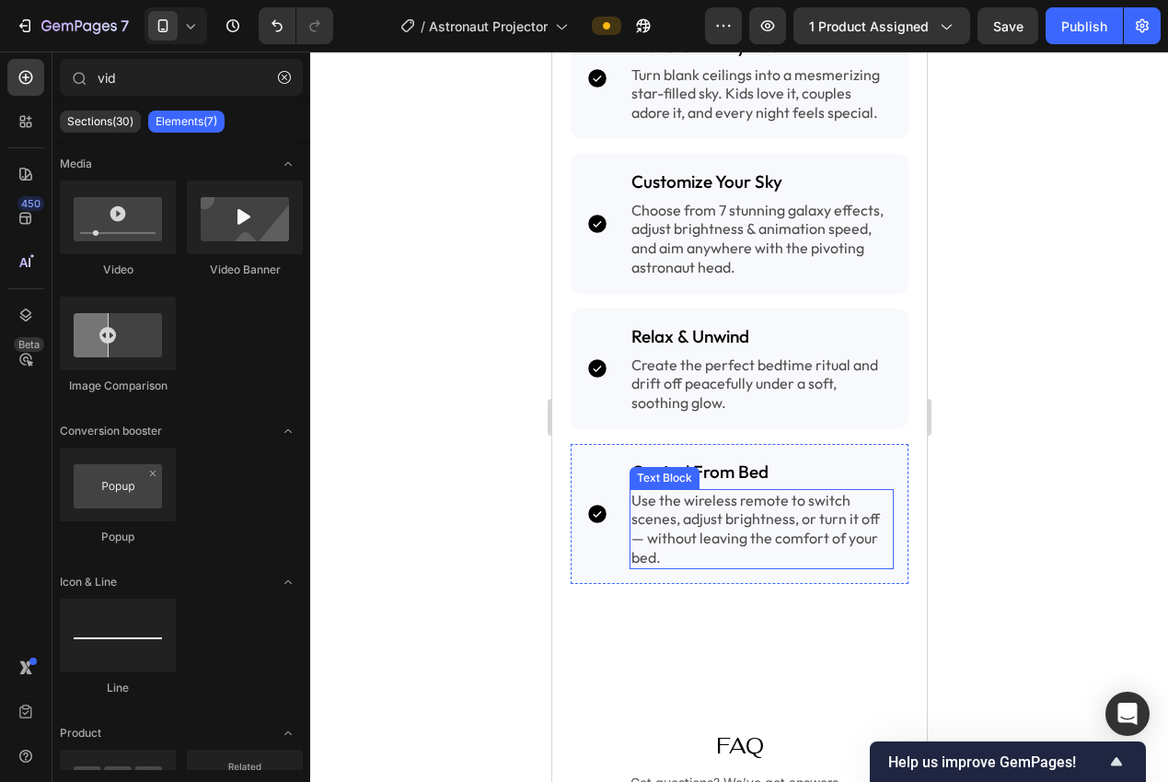
click at [685, 518] on p "Use the wireless remote to switch scenes, adjust brightness, or turn it off — w…" at bounding box center [761, 529] width 261 height 76
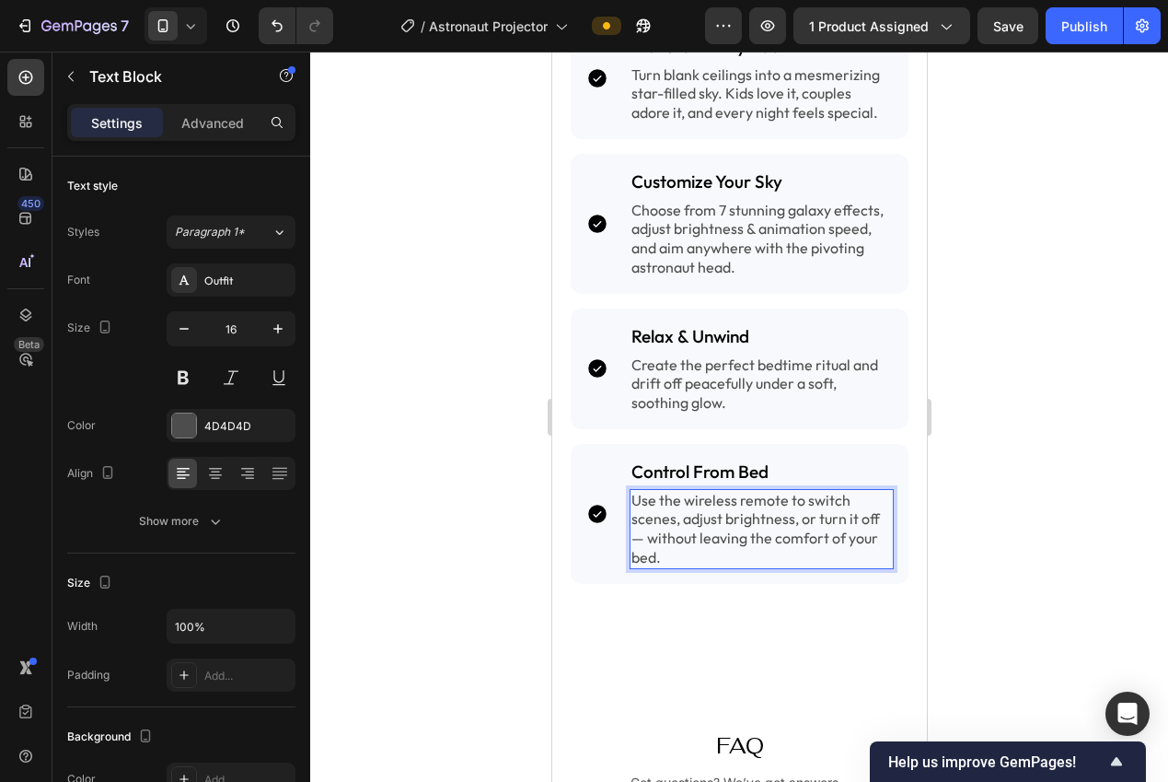
click at [647, 524] on p "Use the wireless remote to switch scenes, adjust brightness, or turn it off — w…" at bounding box center [761, 529] width 261 height 76
click at [1083, 494] on div at bounding box center [739, 417] width 858 height 730
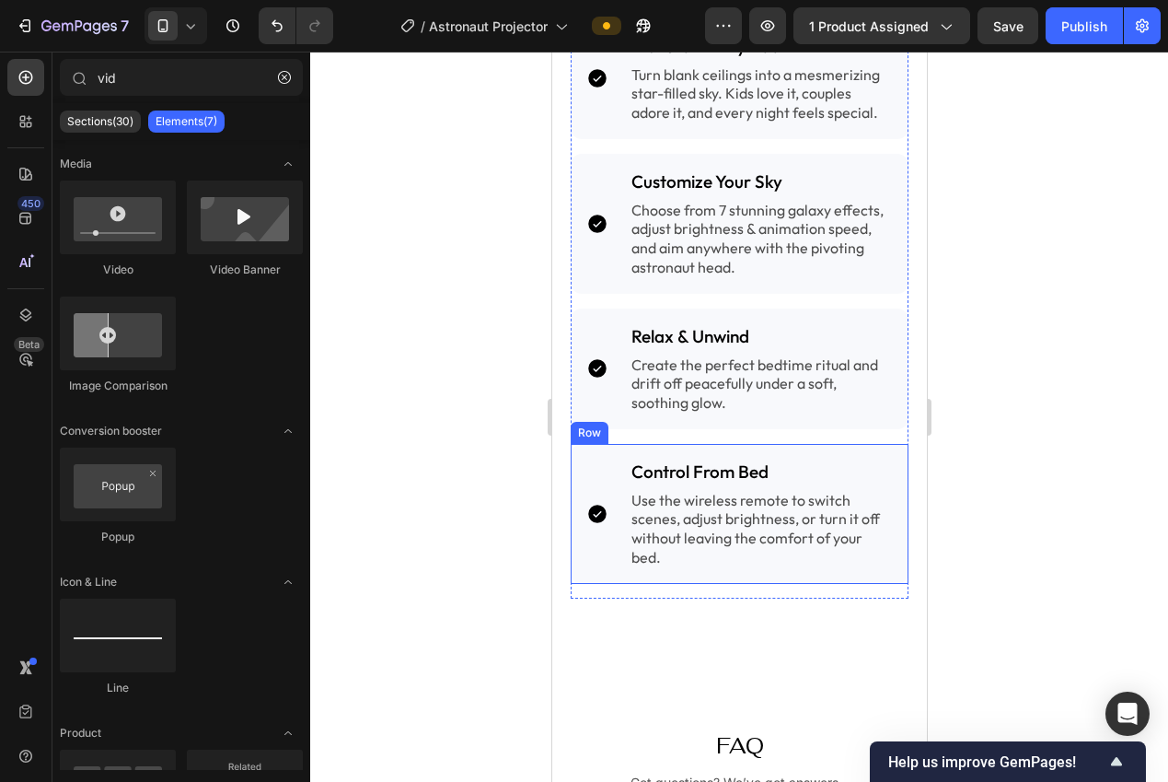
click at [770, 556] on div "Icon Control From Bed Heading Use the wireless remote to switch scenes, adjust …" at bounding box center [739, 514] width 338 height 140
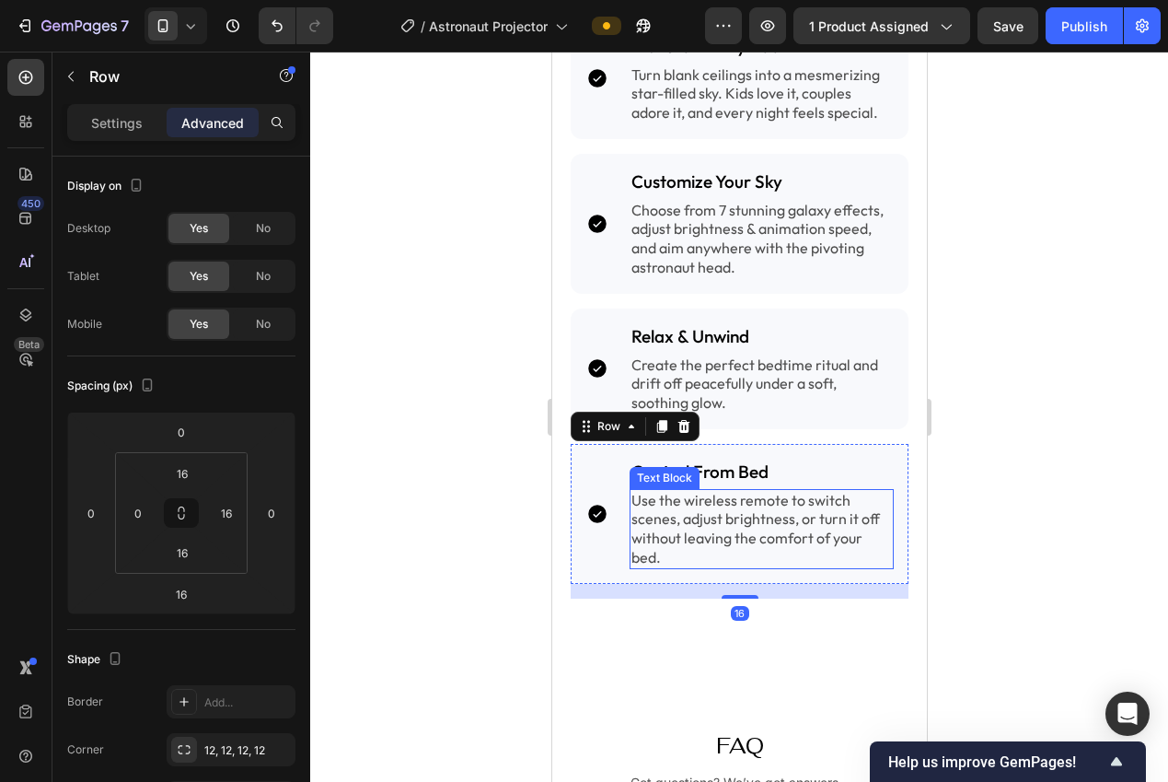
click at [759, 539] on p "Use the wireless remote to switch scenes, adjust brightness, or turn it off wit…" at bounding box center [761, 529] width 261 height 76
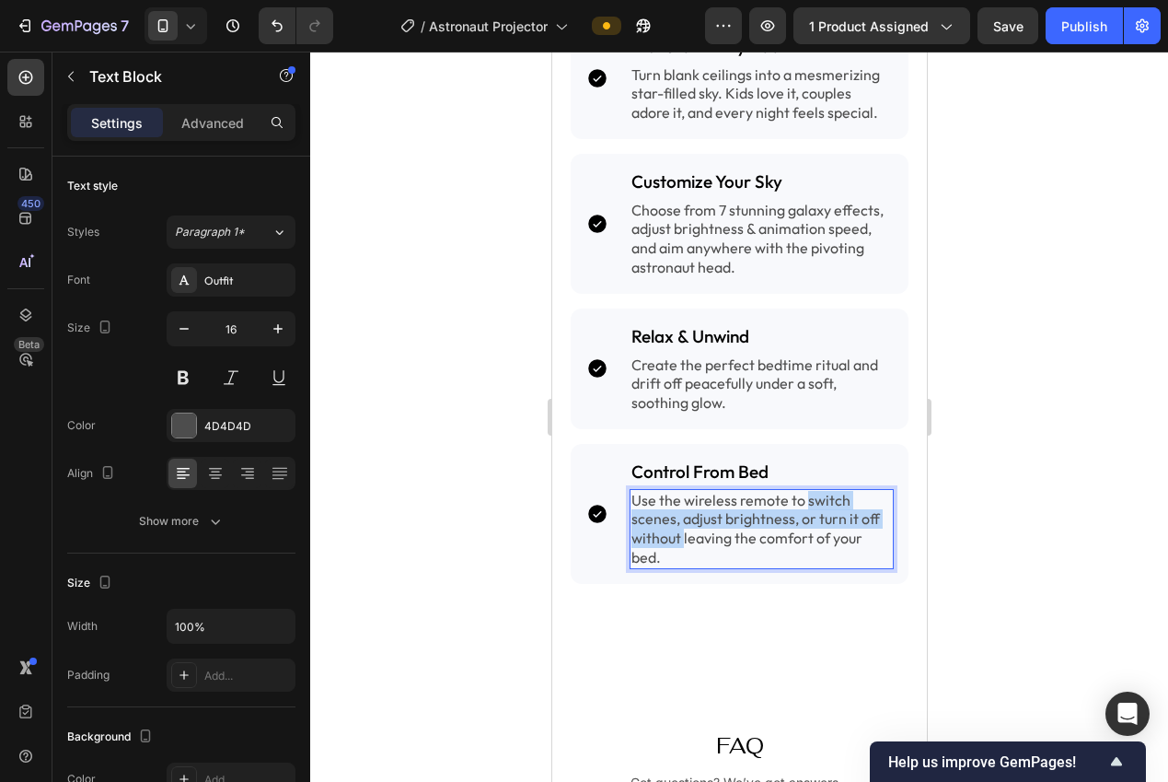
drag, startPoint x: 672, startPoint y: 523, endPoint x: 804, endPoint y: 488, distance: 136.2
click at [804, 491] on p "Use the wireless remote to switch scenes, adjust brightness, or turn it off wit…" at bounding box center [761, 529] width 261 height 76
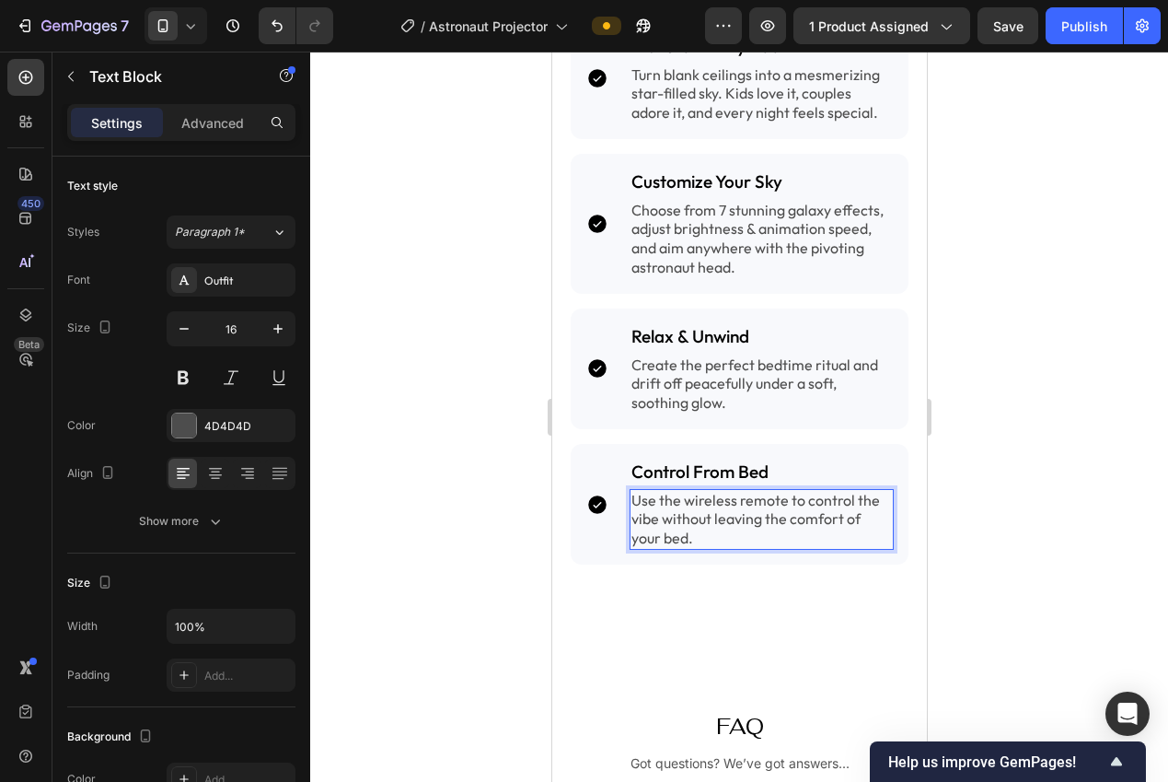
click at [1060, 511] on div at bounding box center [739, 417] width 858 height 730
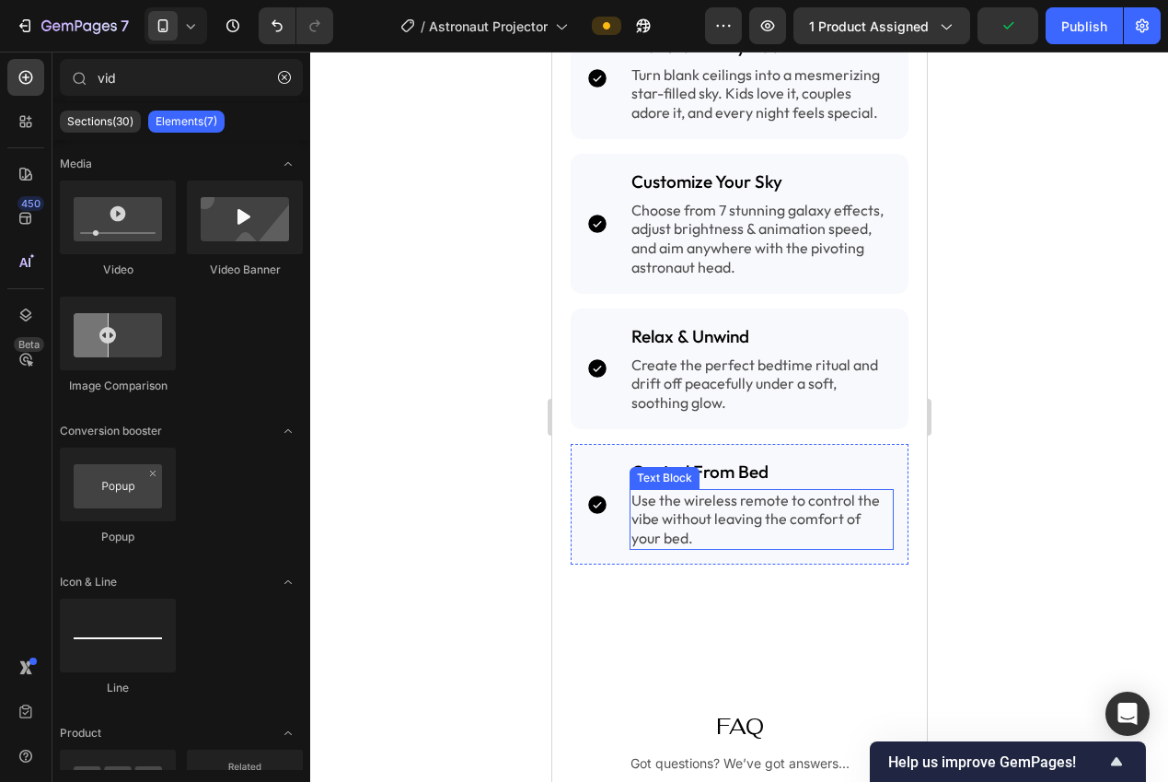
click at [763, 491] on p "Use the wireless remote to control the vibe without leaving the comfort of your…" at bounding box center [761, 519] width 261 height 57
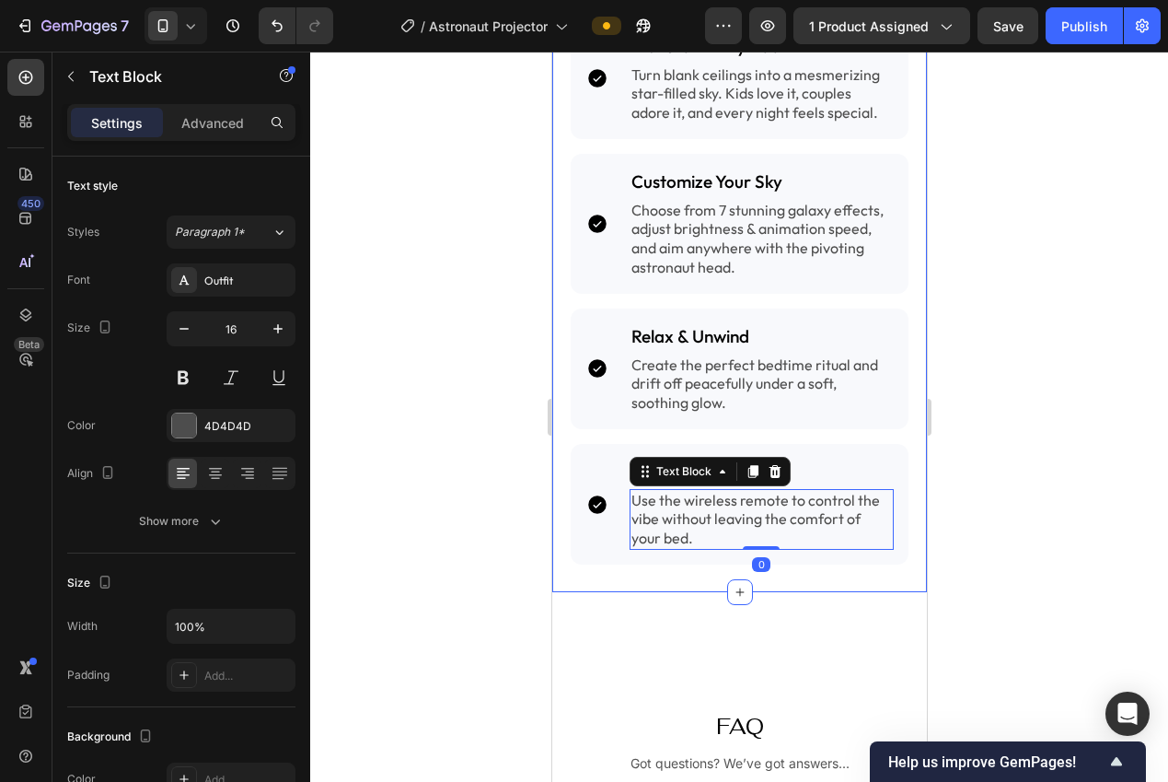
click at [977, 520] on div at bounding box center [739, 417] width 858 height 730
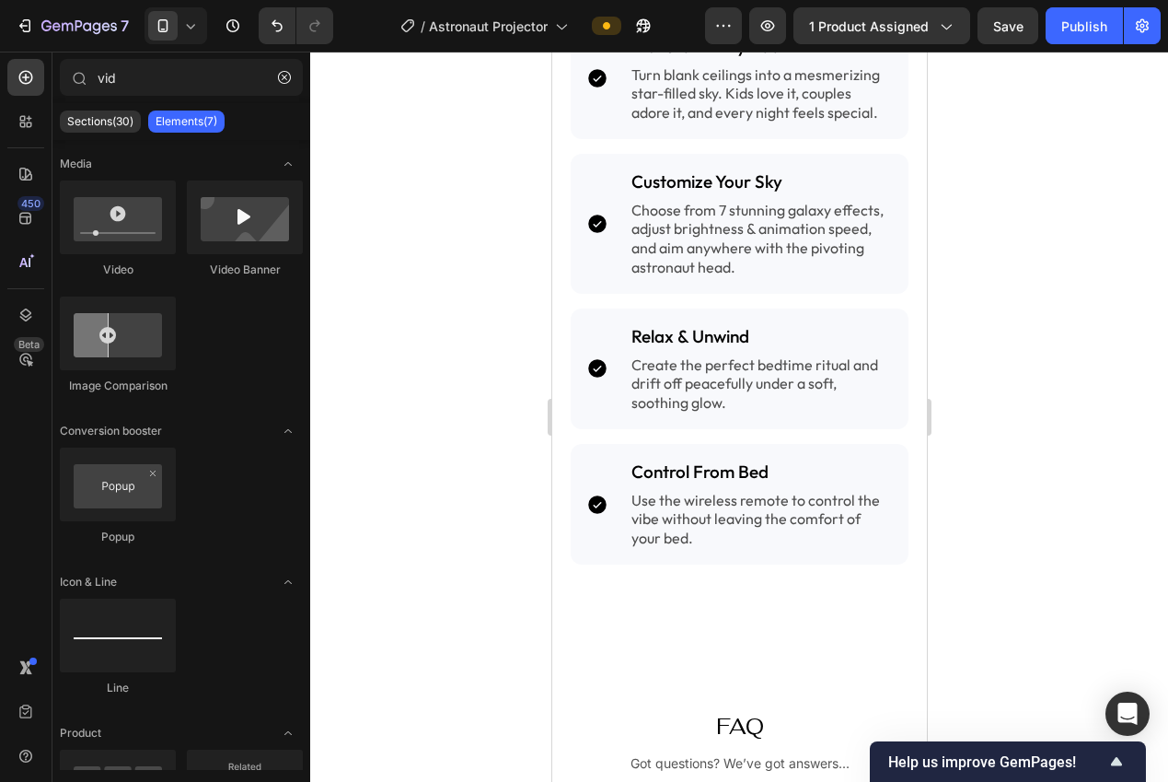
click at [964, 506] on div at bounding box center [739, 417] width 858 height 730
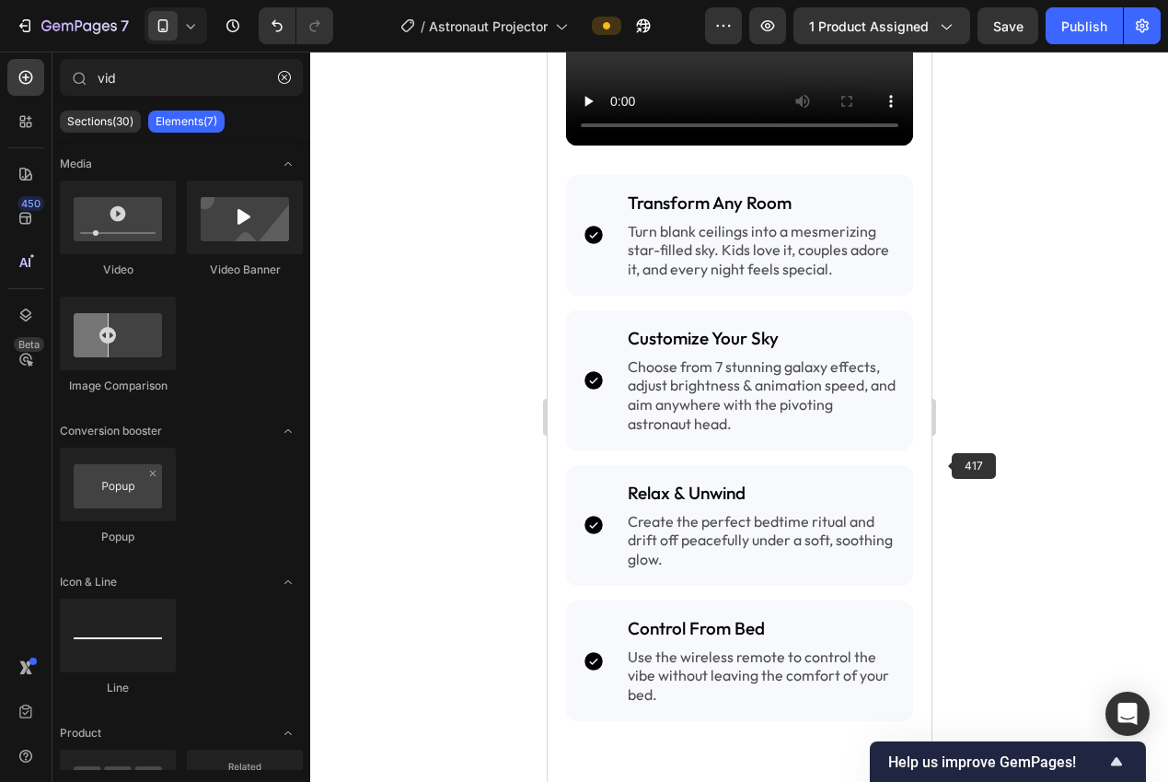
scroll to position [2295, 0]
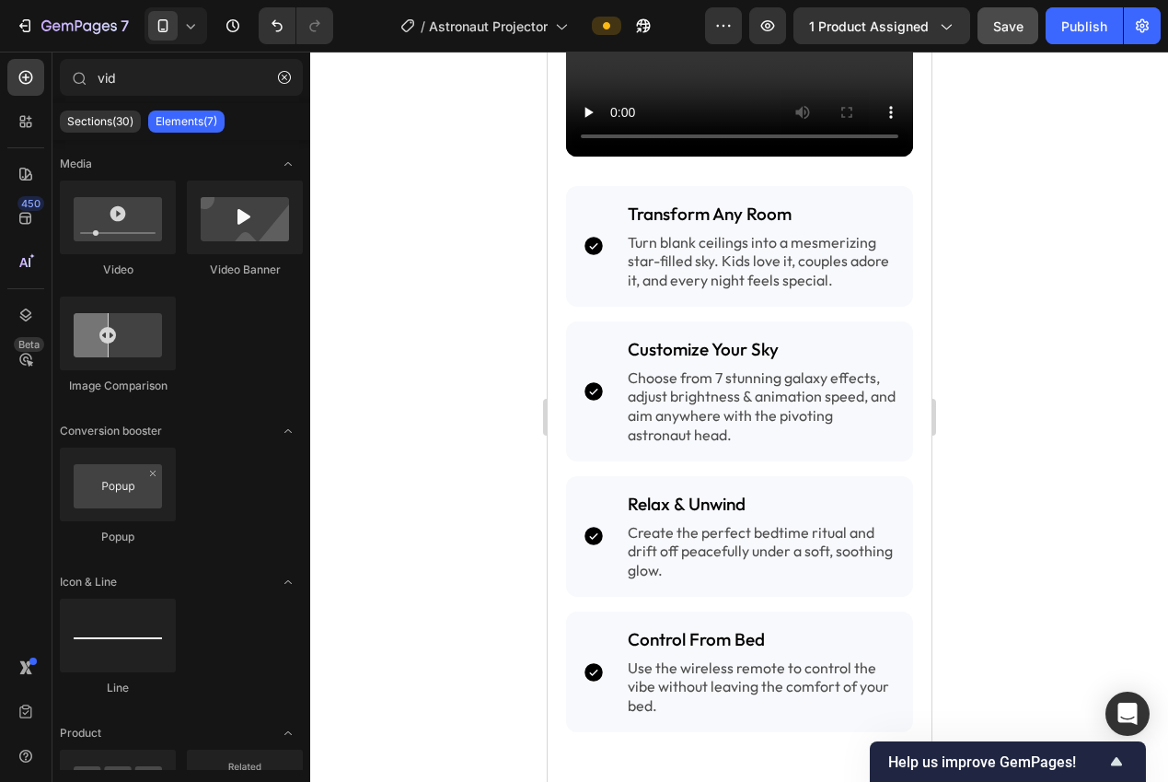
drag, startPoint x: 1009, startPoint y: 52, endPoint x: 1006, endPoint y: 41, distance: 10.5
click at [1009, 50] on div "7 Version history / Astronaut Projector Preview 1 product assigned Save Publish" at bounding box center [584, 26] width 1168 height 52
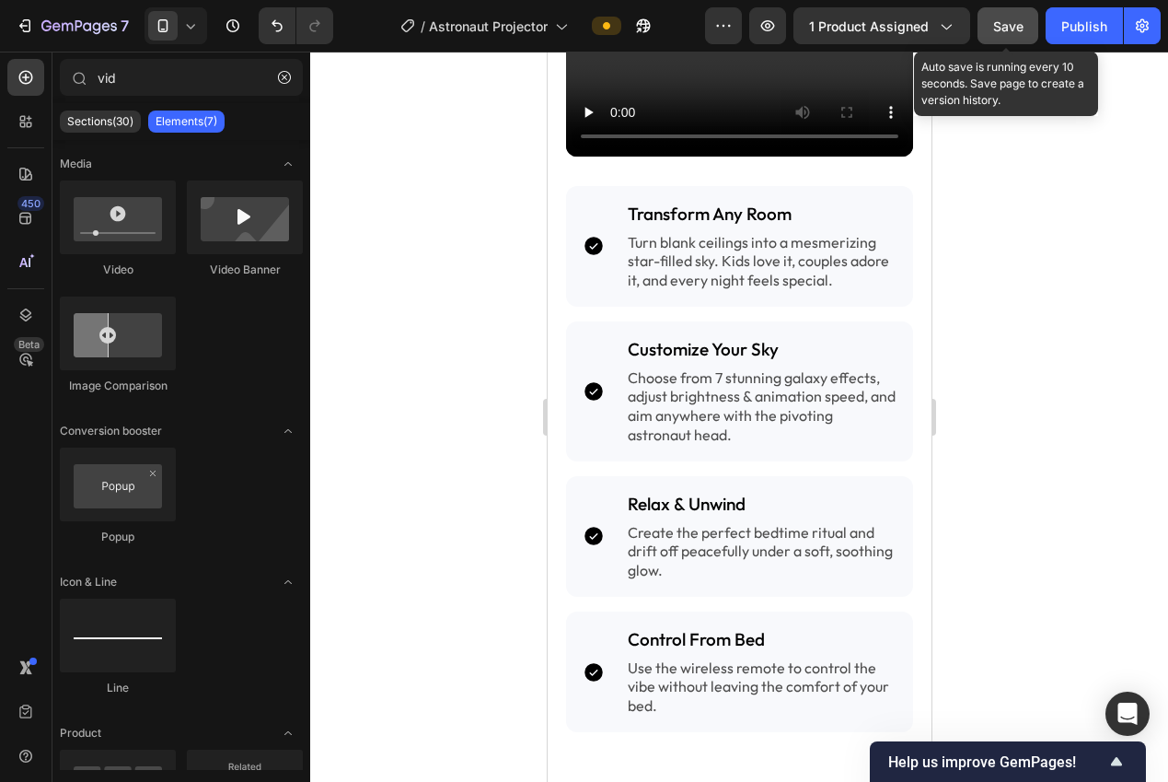
click at [1005, 34] on div "Save" at bounding box center [1008, 26] width 30 height 19
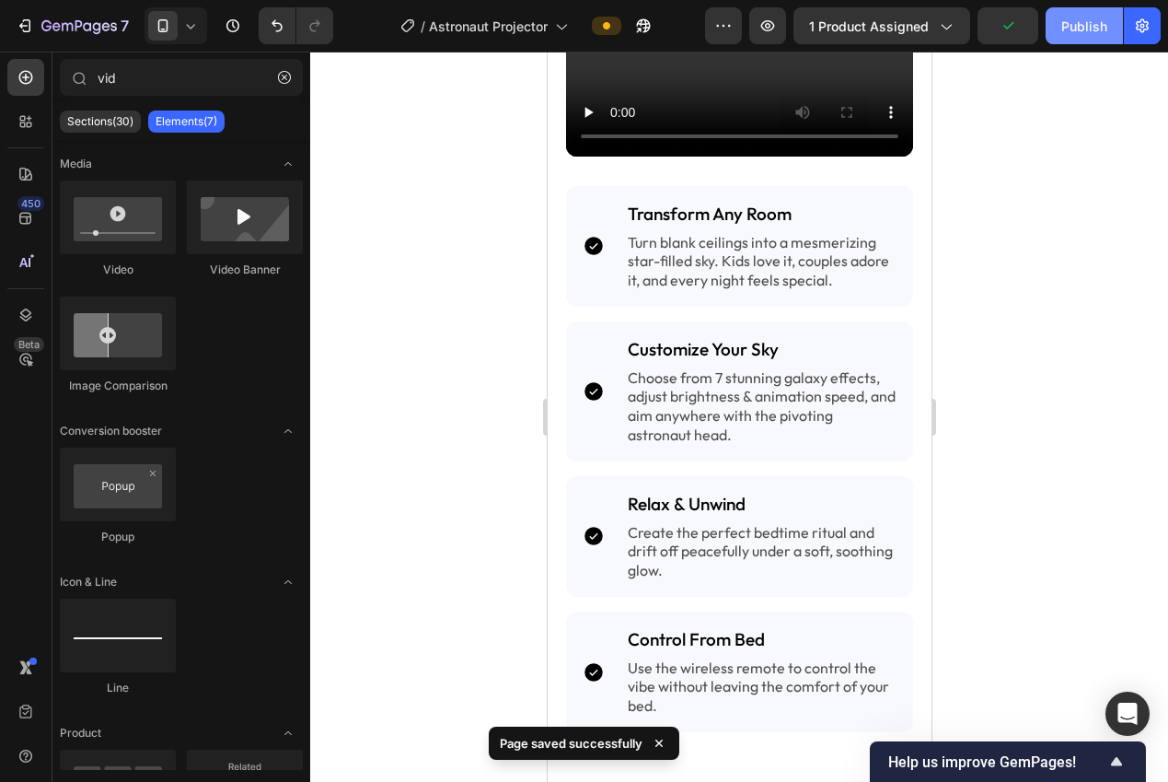
drag, startPoint x: 1065, startPoint y: 29, endPoint x: 1156, endPoint y: 14, distance: 92.5
click at [1065, 29] on div "Publish" at bounding box center [1084, 26] width 46 height 19
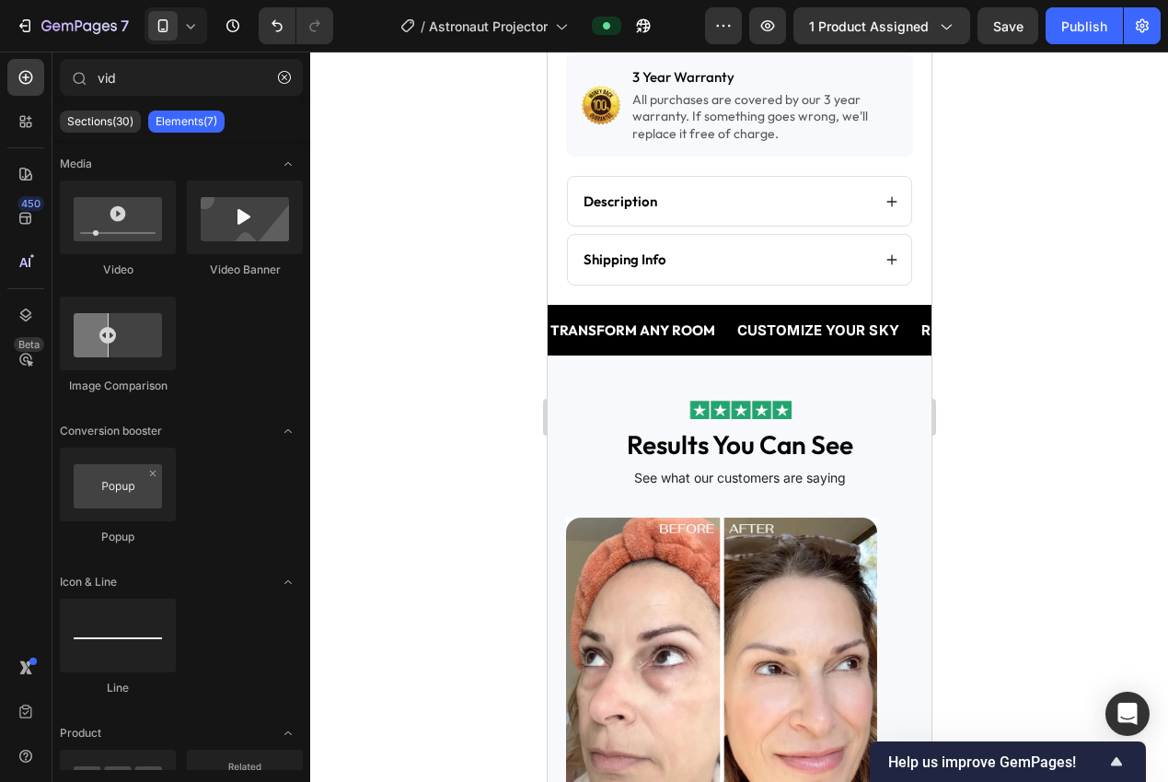
scroll to position [429, 0]
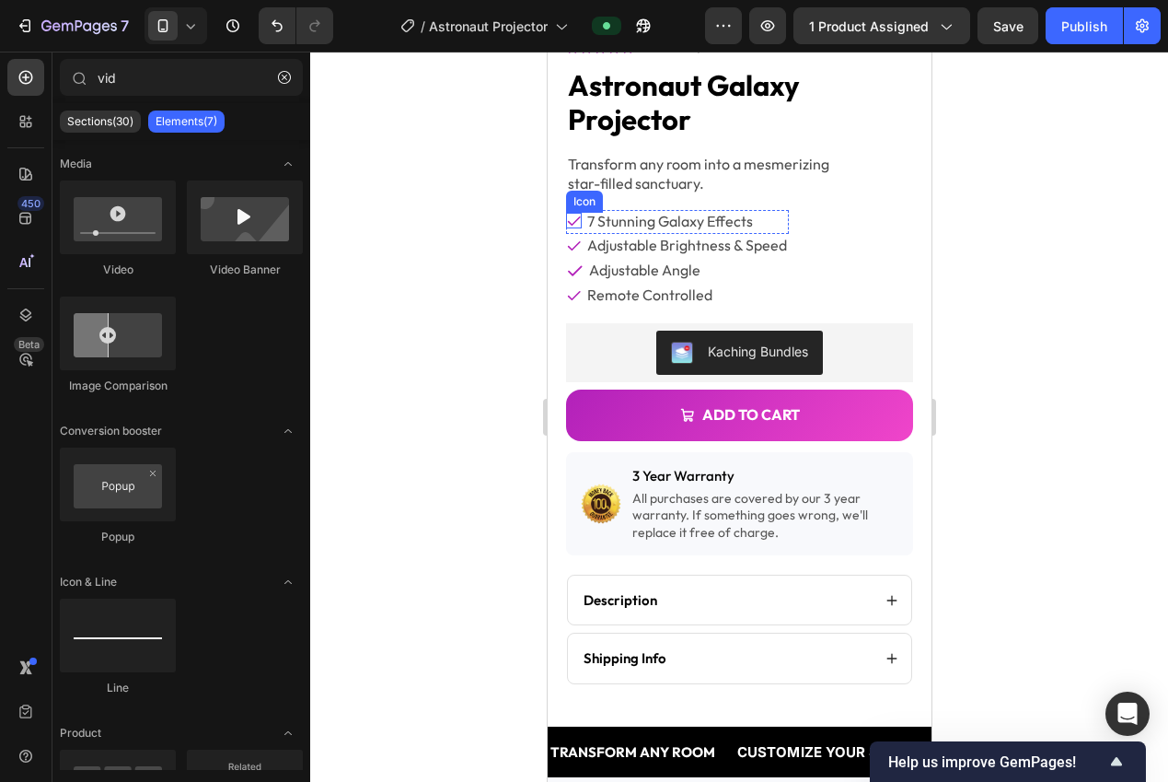
click at [574, 216] on icon at bounding box center [573, 220] width 13 height 9
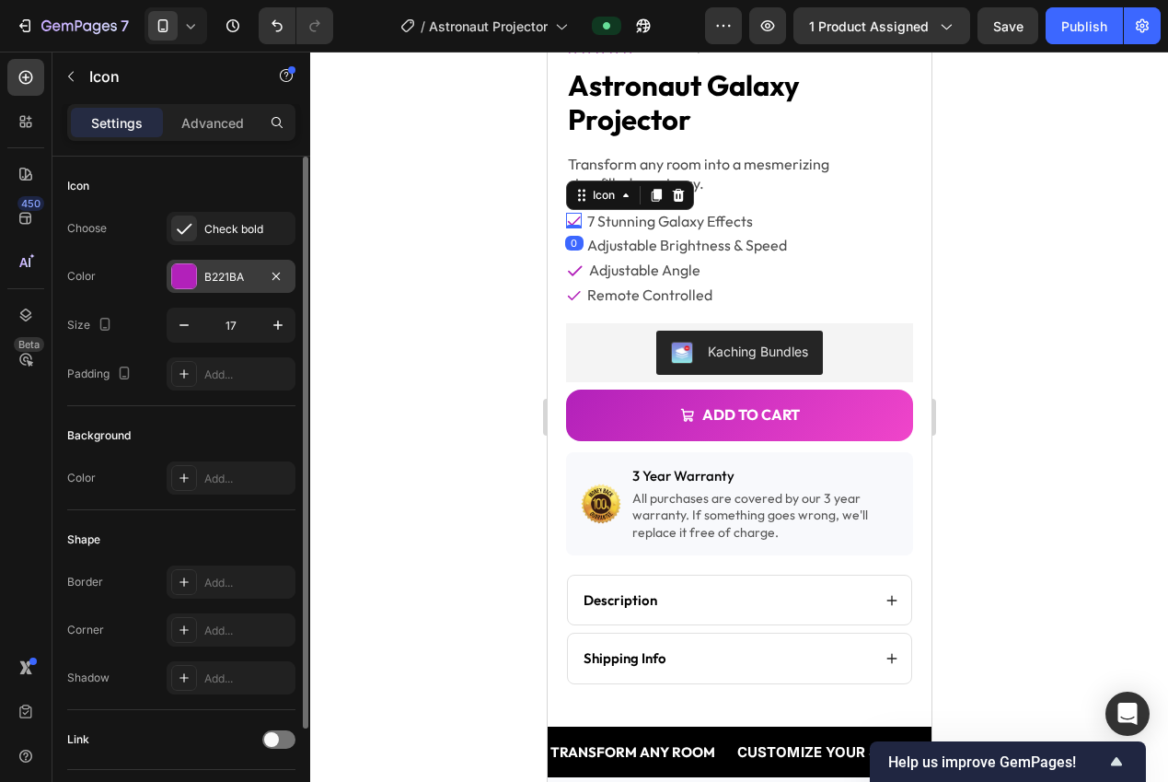
click at [217, 260] on div "B221BA" at bounding box center [231, 276] width 129 height 33
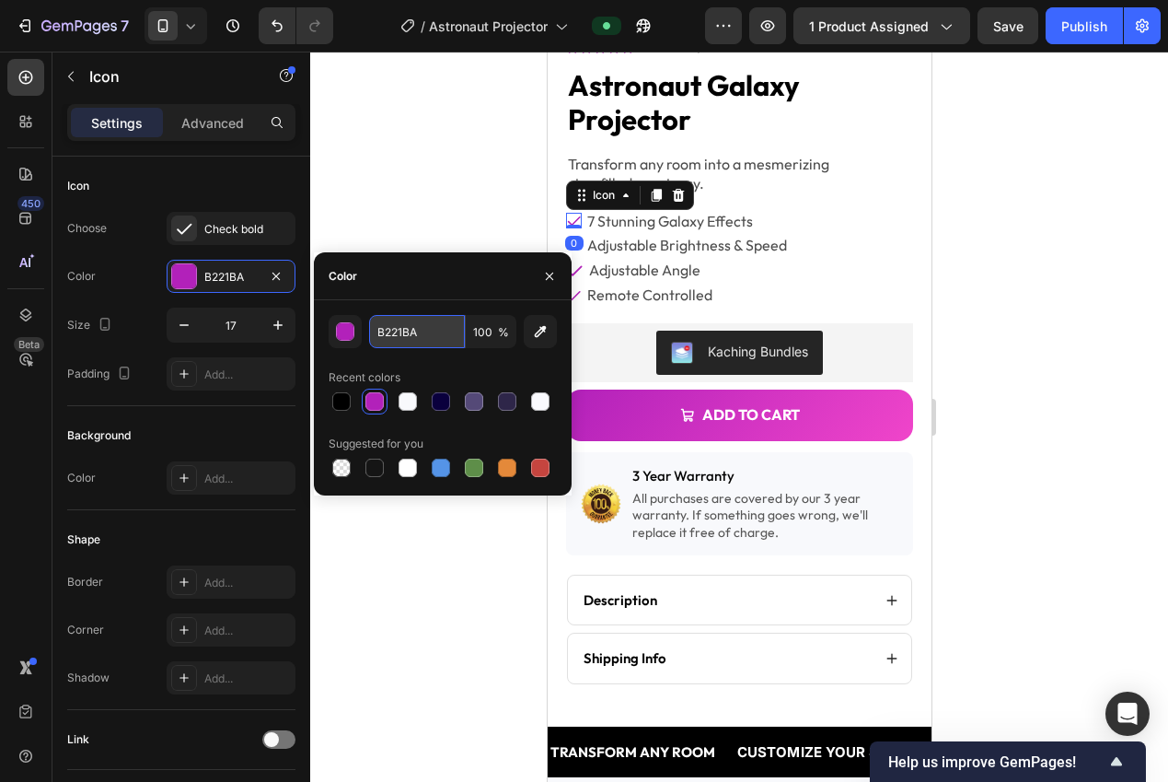
click at [418, 333] on input "B221BA" at bounding box center [417, 331] width 96 height 33
click at [349, 185] on div at bounding box center [739, 417] width 858 height 730
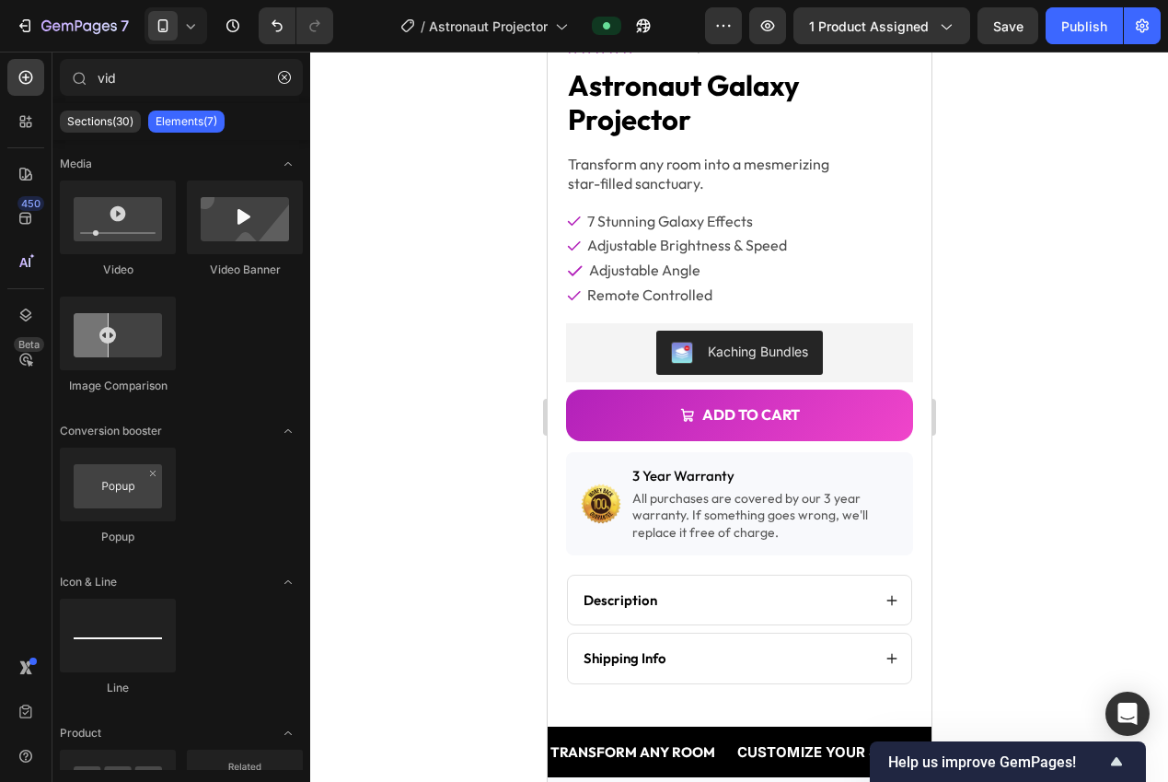
drag, startPoint x: 1068, startPoint y: 203, endPoint x: 1049, endPoint y: 198, distance: 20.1
click at [1066, 202] on div at bounding box center [739, 417] width 858 height 730
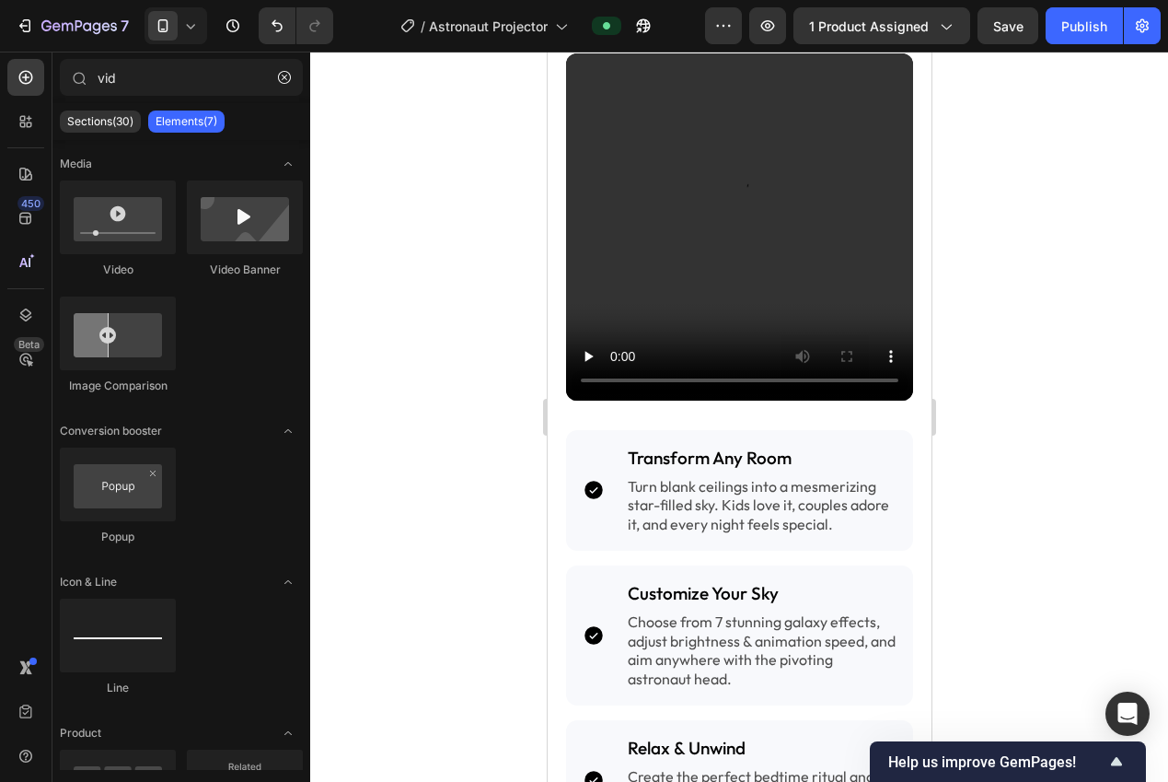
scroll to position [2187, 0]
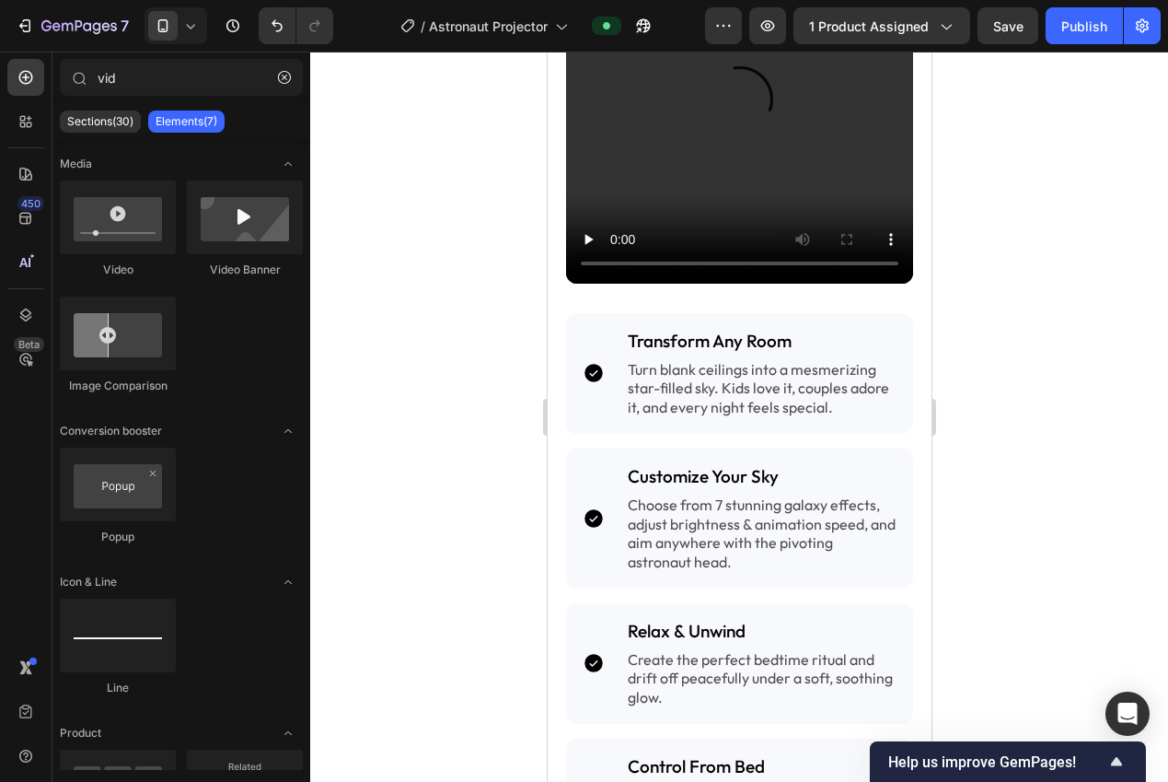
drag, startPoint x: 926, startPoint y: 186, endPoint x: 1498, endPoint y: 529, distance: 666.9
click at [577, 362] on div "Icon" at bounding box center [592, 373] width 54 height 22
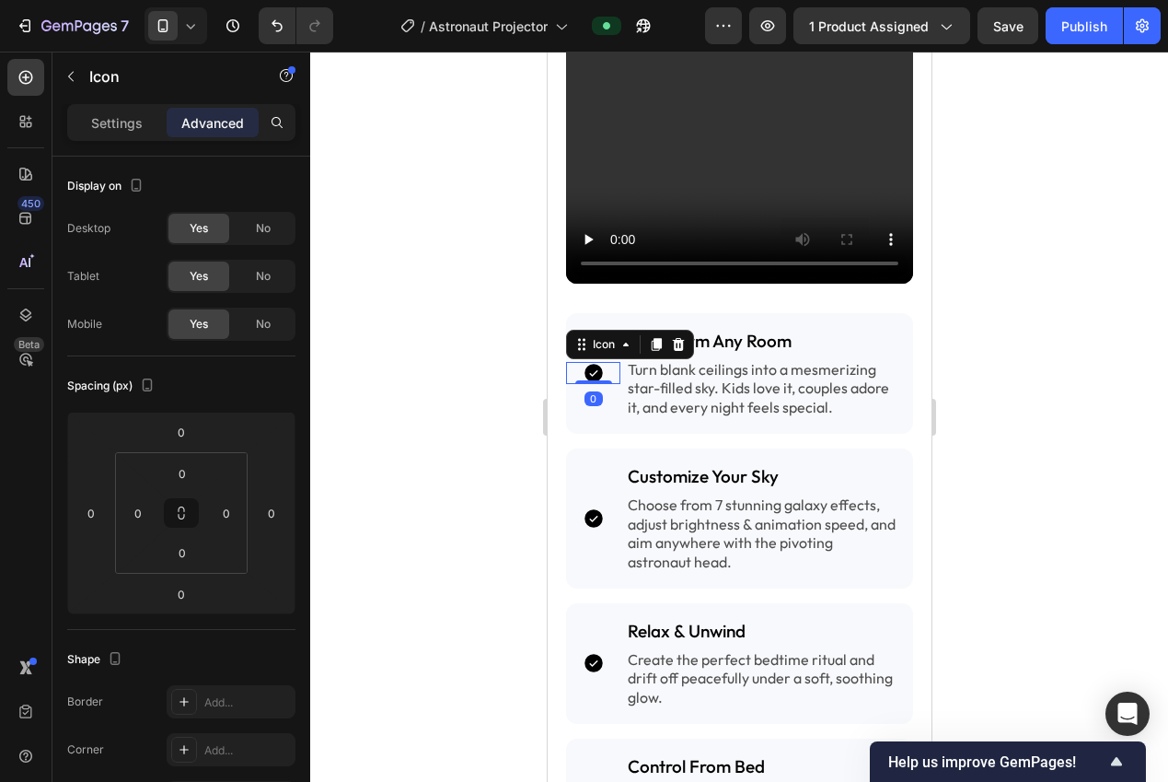
click at [691, 330] on div "Icon" at bounding box center [629, 344] width 128 height 29
click at [681, 337] on icon at bounding box center [677, 344] width 15 height 15
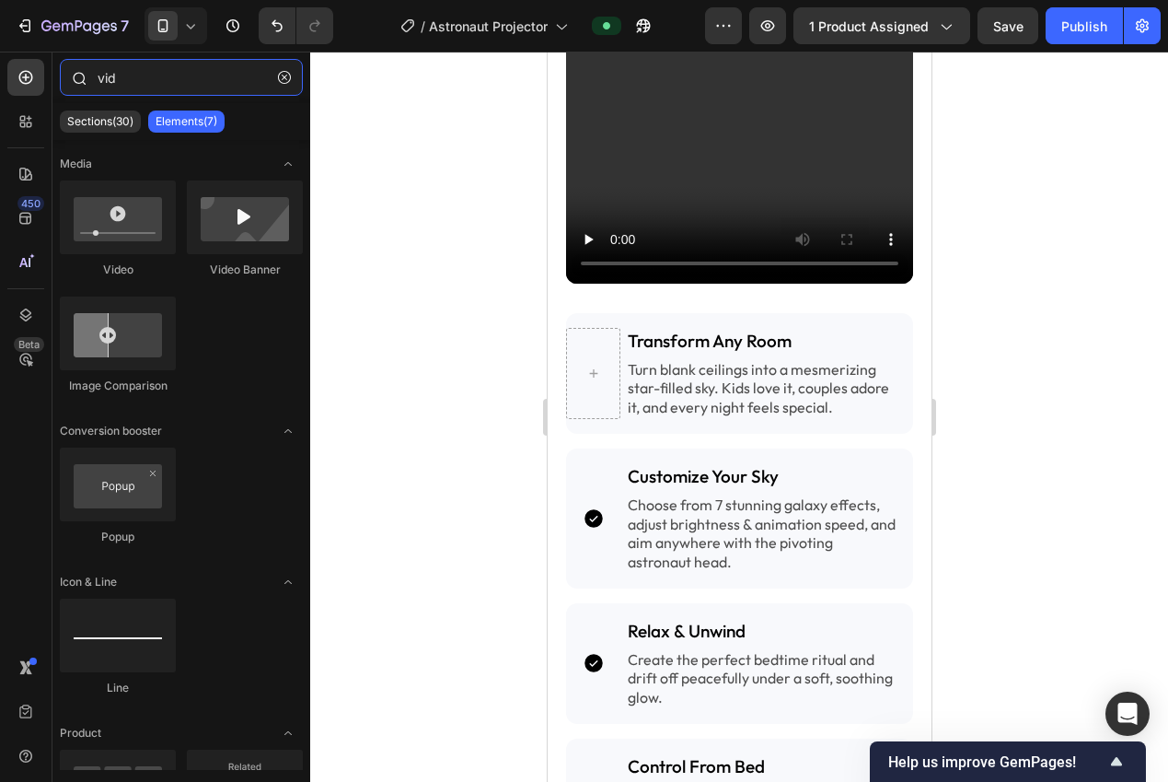
click at [120, 82] on input "vid" at bounding box center [181, 77] width 243 height 37
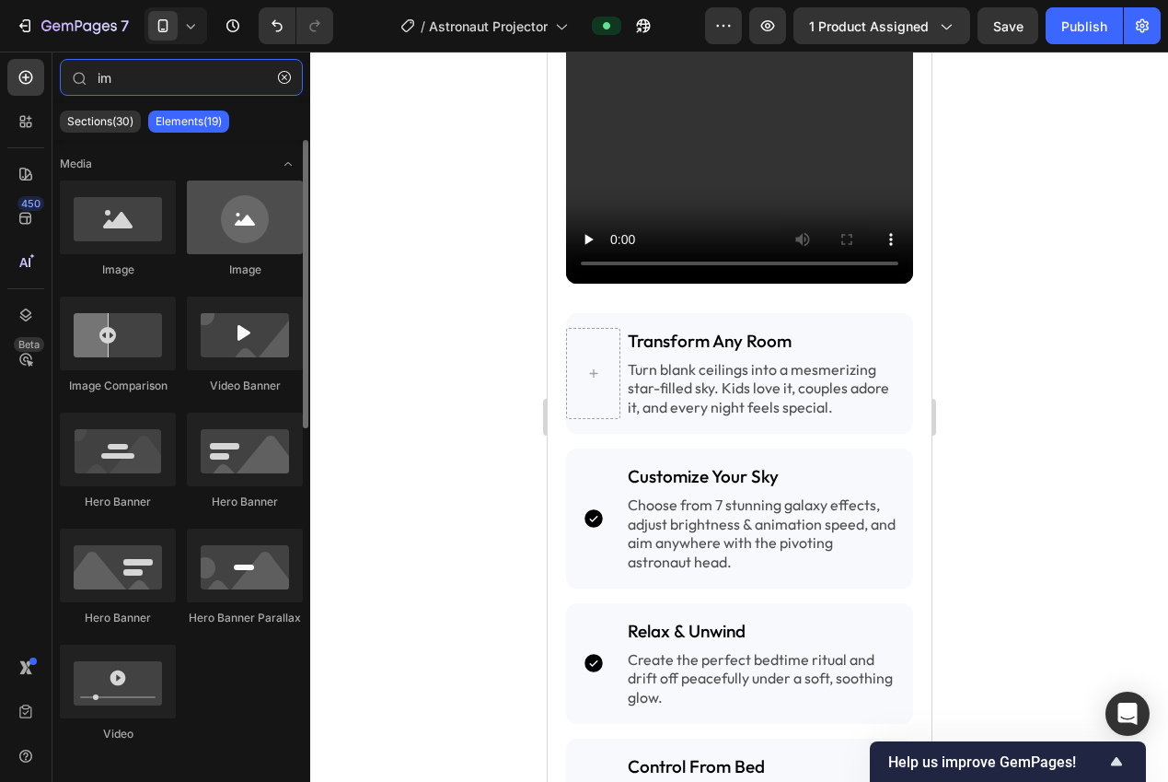
type input "im"
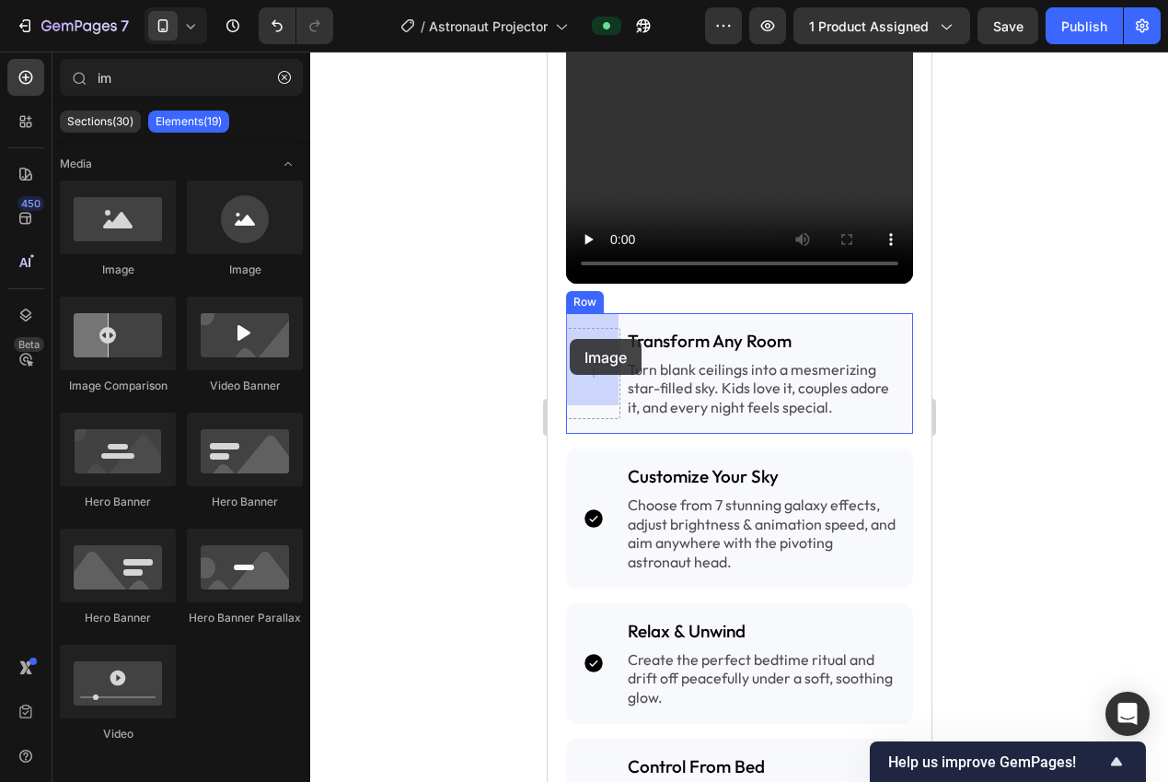
drag, startPoint x: 781, startPoint y: 286, endPoint x: 581, endPoint y: 342, distance: 207.3
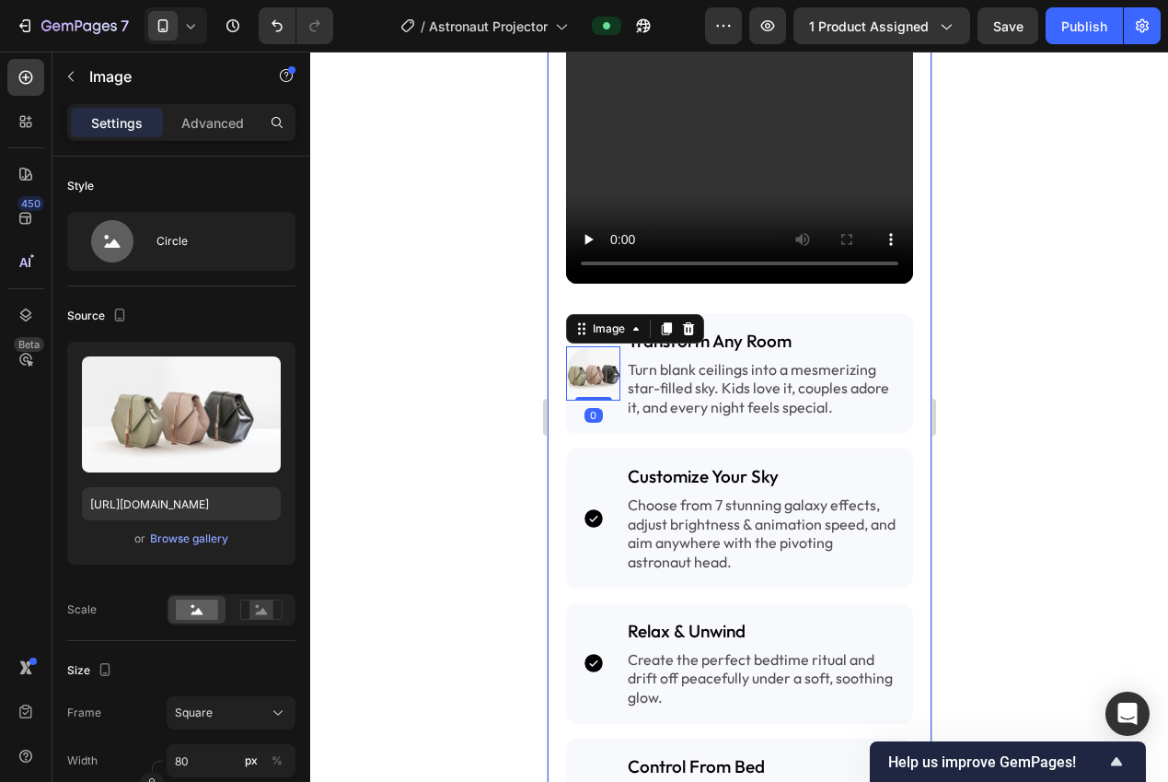
drag, startPoint x: 453, startPoint y: 364, endPoint x: 422, endPoint y: 373, distance: 32.6
click at [449, 365] on div at bounding box center [739, 417] width 858 height 730
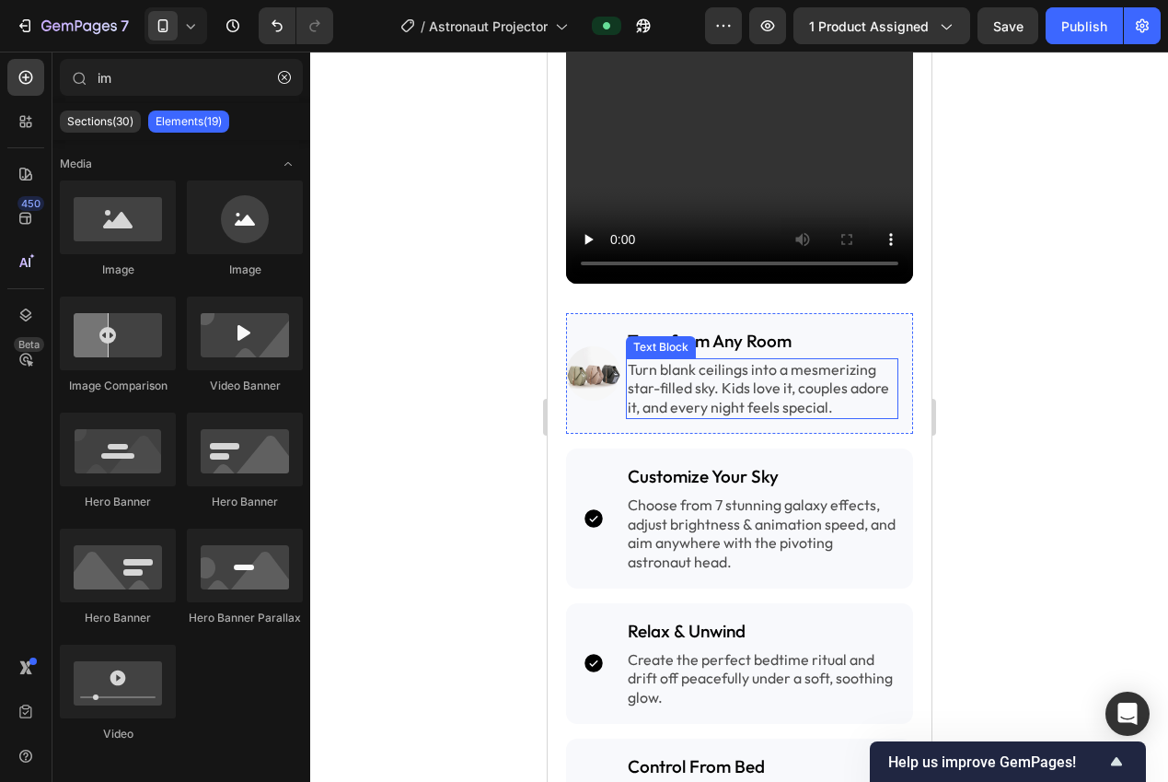
click at [600, 359] on img at bounding box center [592, 373] width 54 height 54
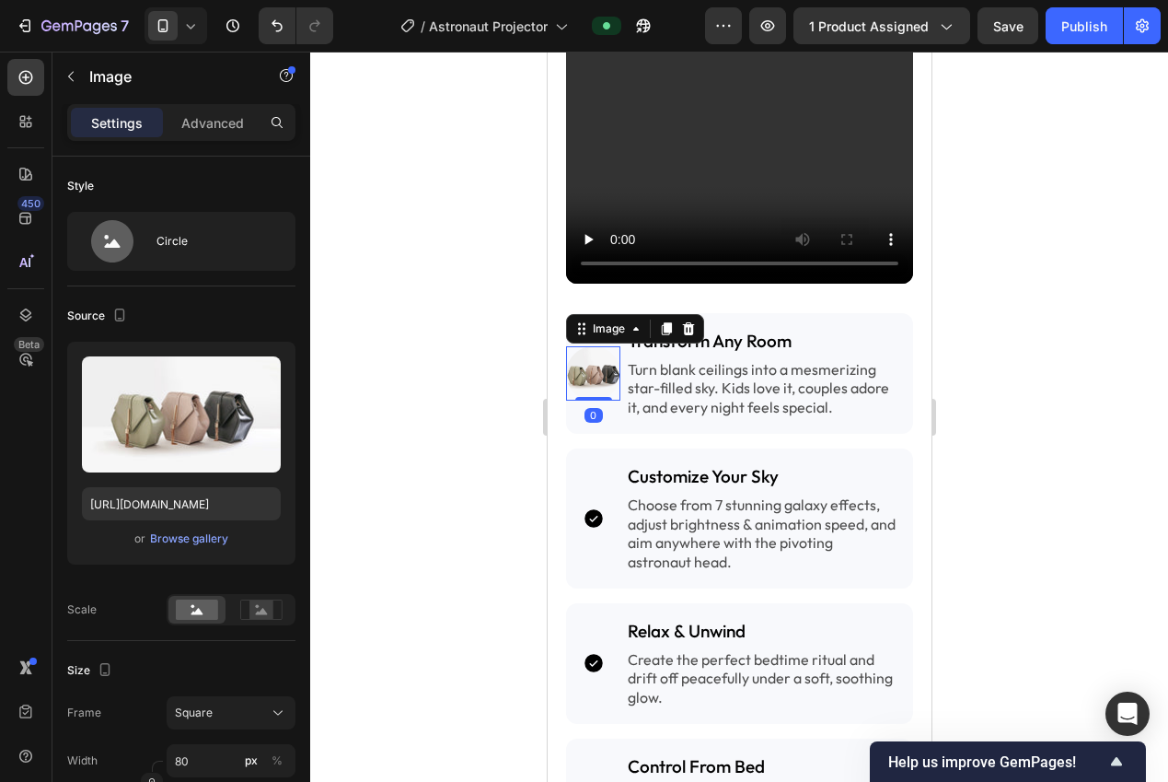
click at [201, 114] on p "Advanced" at bounding box center [212, 122] width 63 height 19
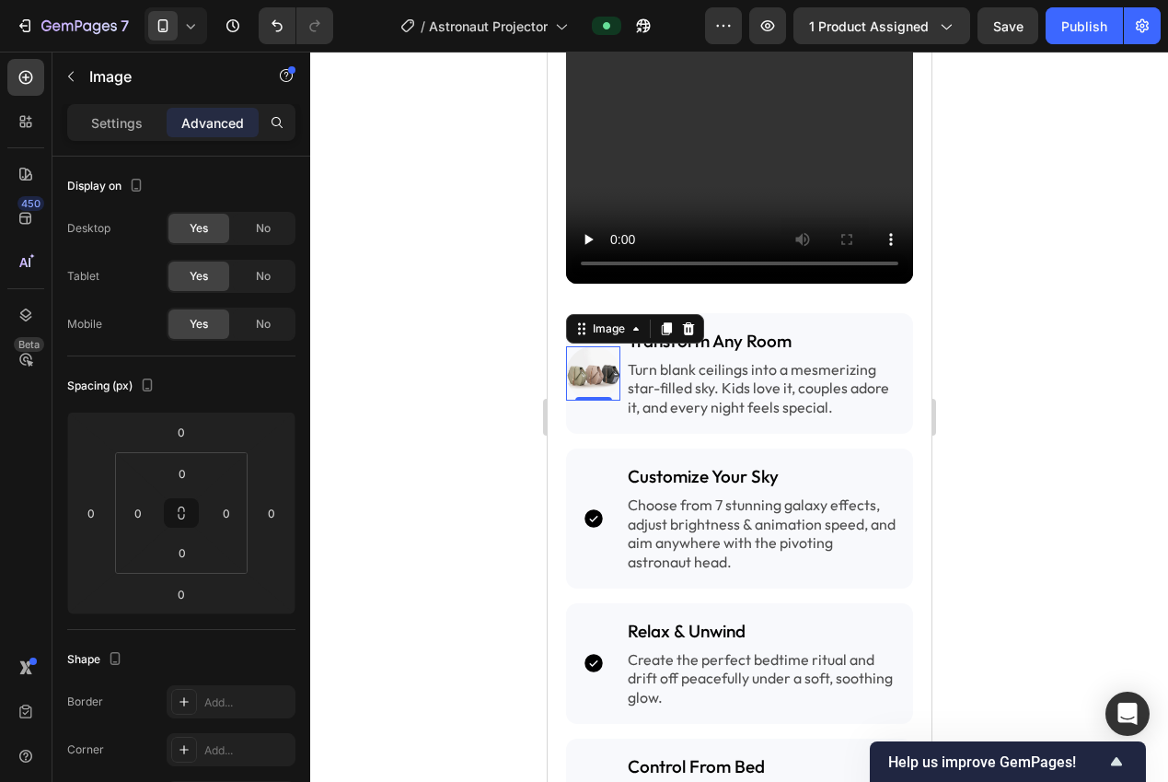
click at [487, 406] on div at bounding box center [739, 417] width 858 height 730
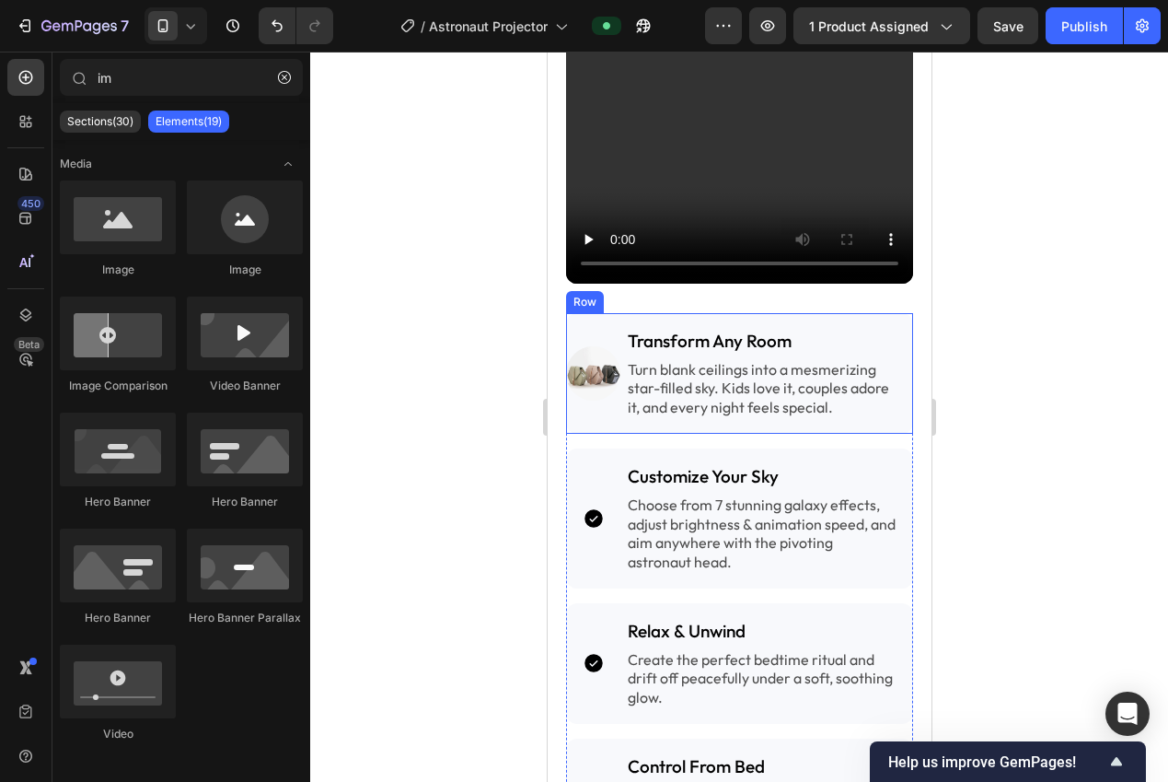
click at [600, 413] on div "Image Transform Any Room Heading Turn blank ceilings into a mesmerizing star-fi…" at bounding box center [738, 373] width 347 height 121
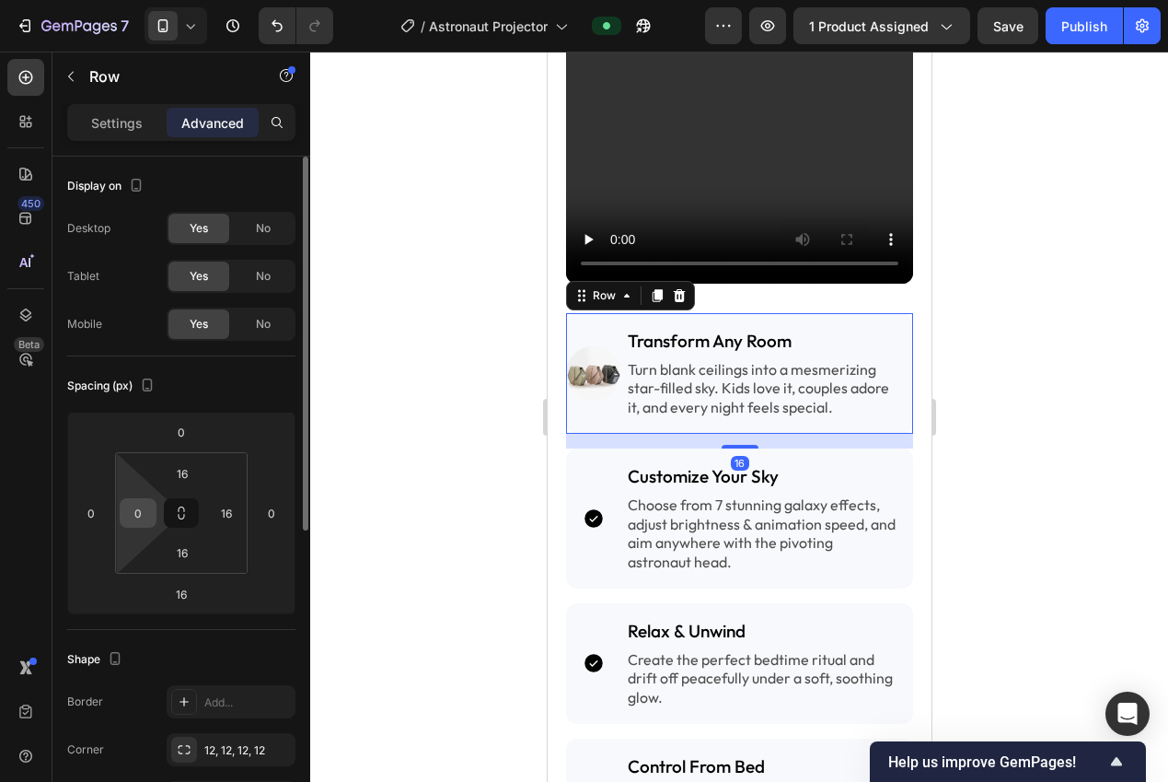
click at [143, 506] on input "0" at bounding box center [138, 513] width 28 height 28
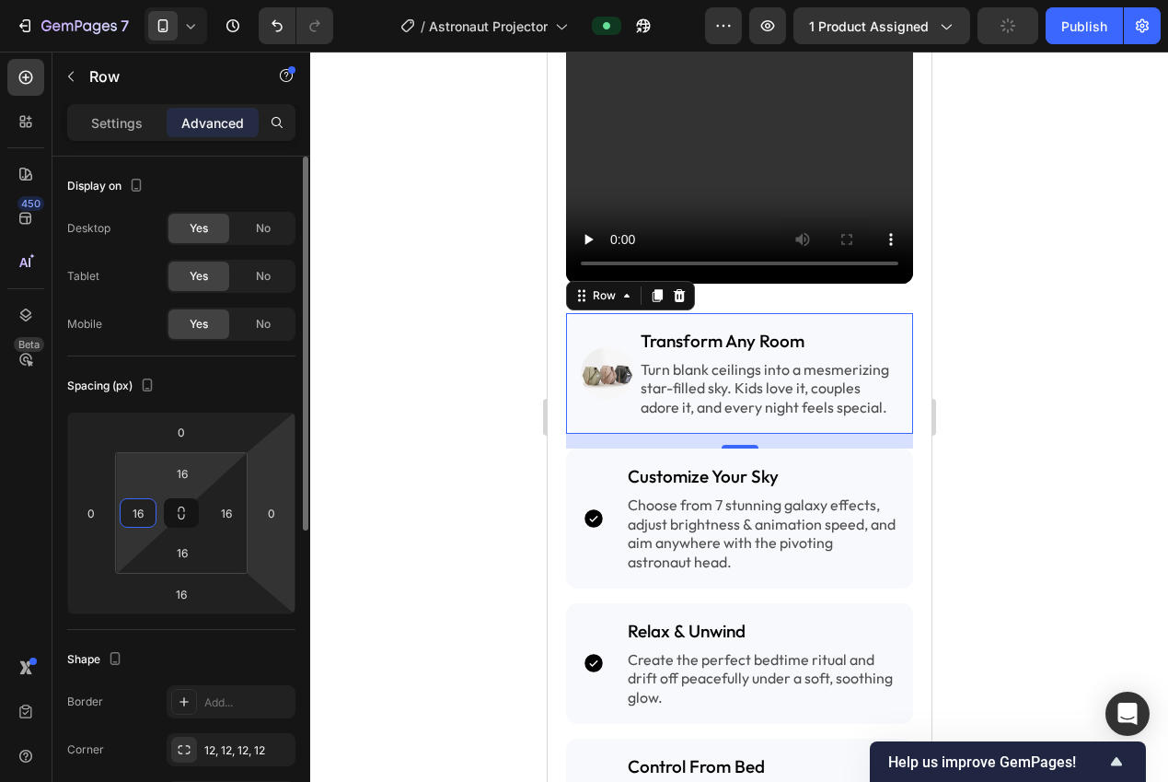
type input "16"
click at [281, 0] on html "7 Version history / Astronaut Projector Preview 1 product assigned Publish 450 …" at bounding box center [584, 0] width 1168 height 0
type input "2"
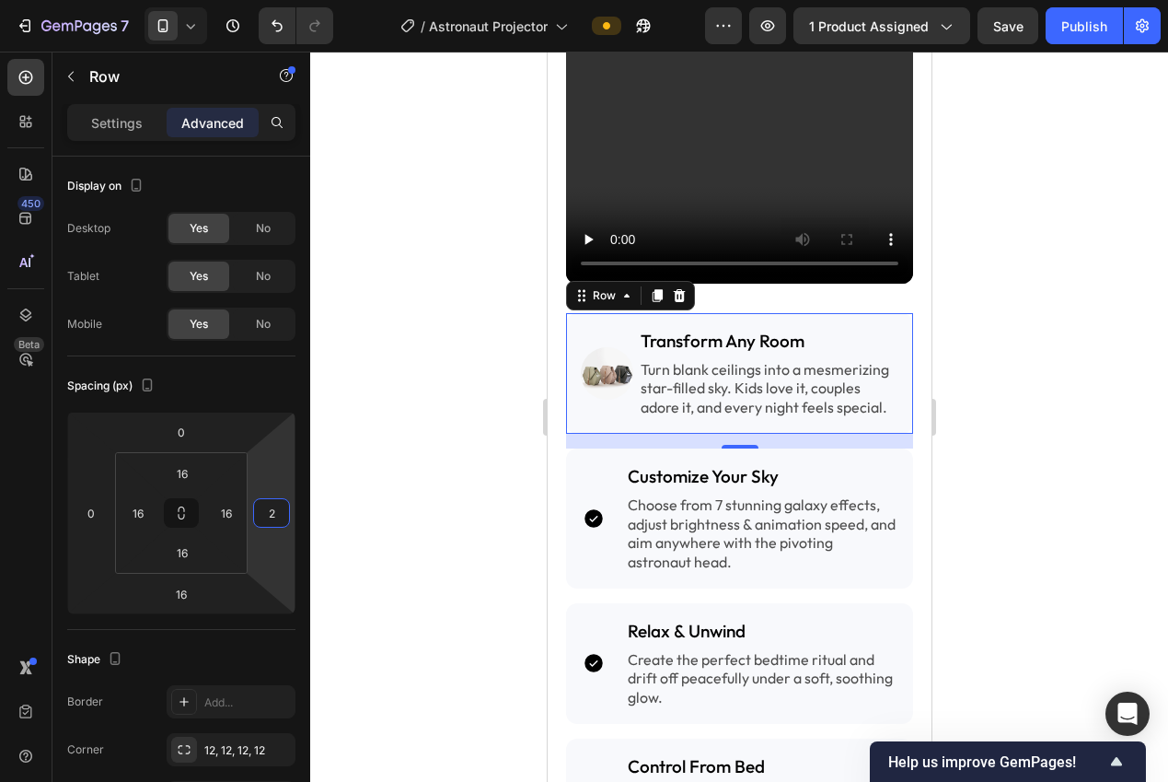
click at [423, 434] on div at bounding box center [739, 417] width 858 height 730
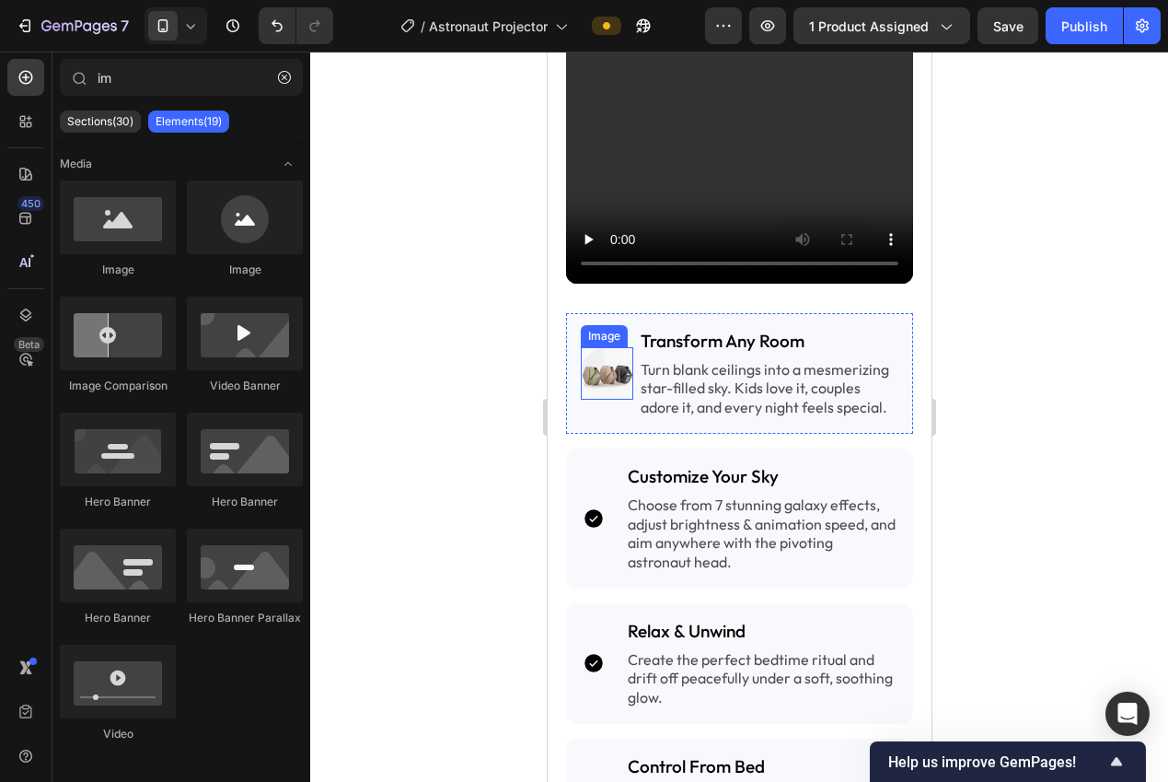
click at [617, 356] on img at bounding box center [606, 373] width 52 height 52
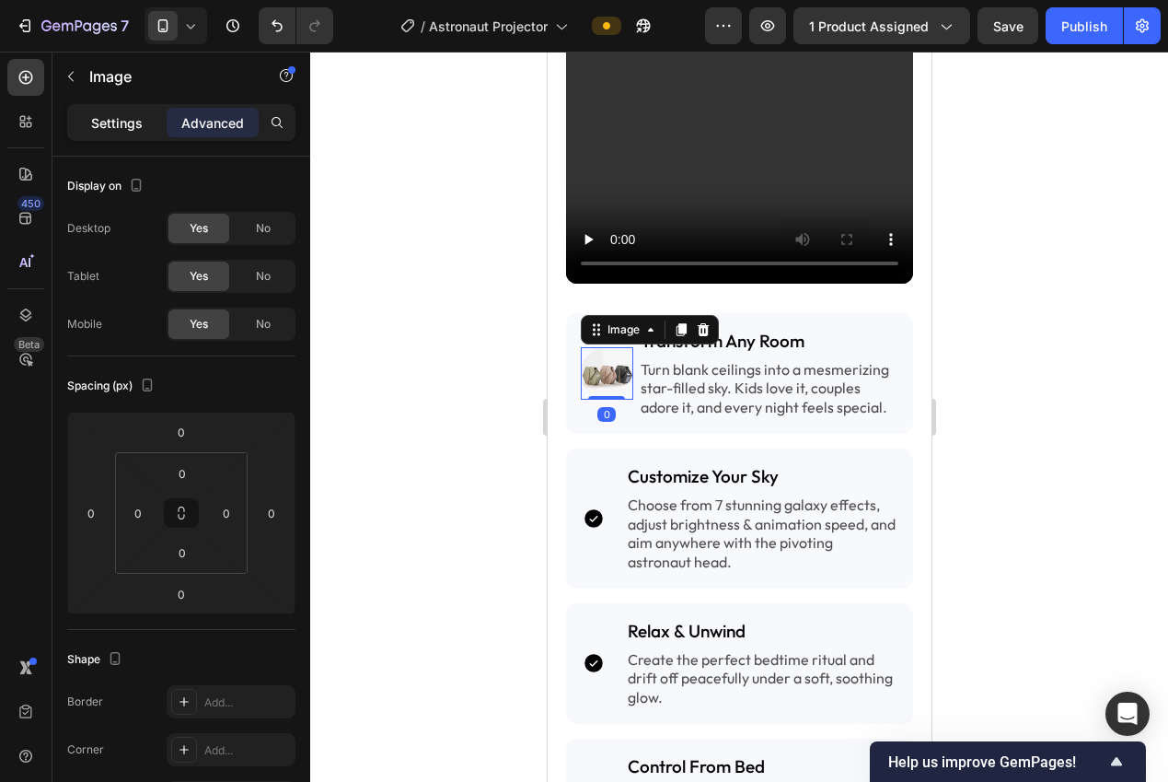
click at [95, 122] on p "Settings" at bounding box center [117, 122] width 52 height 19
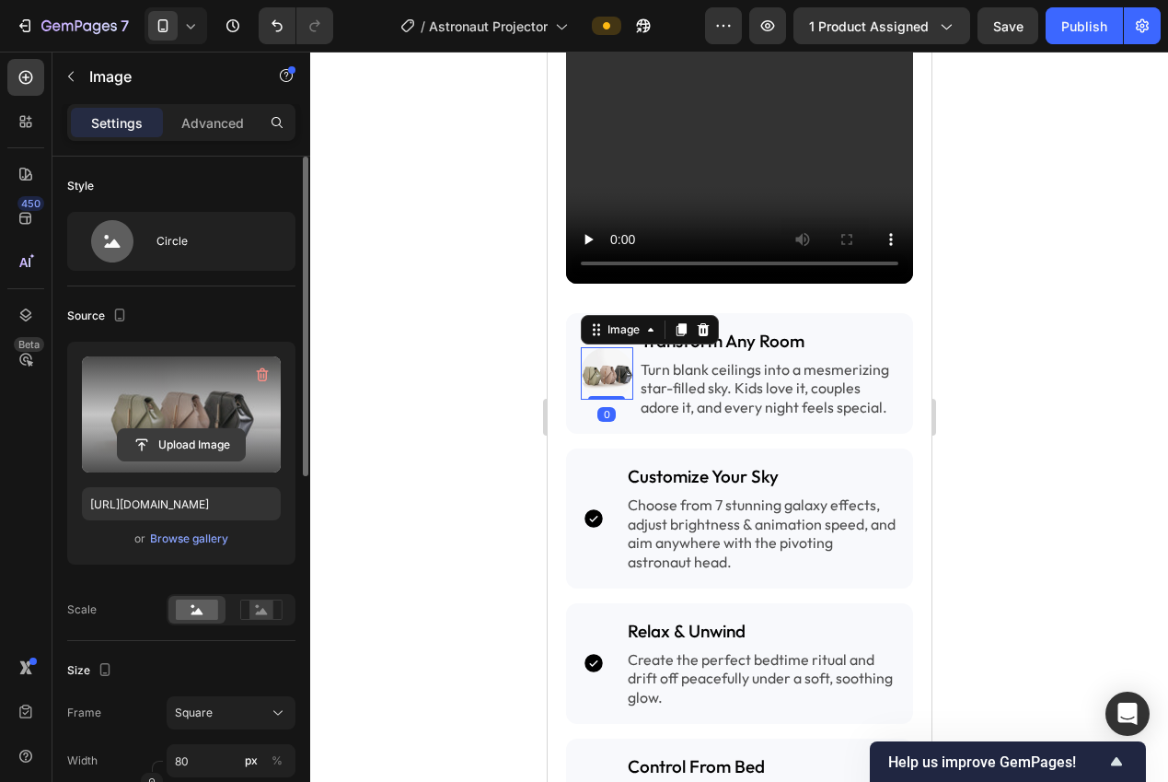
click at [206, 429] on input "file" at bounding box center [181, 444] width 127 height 31
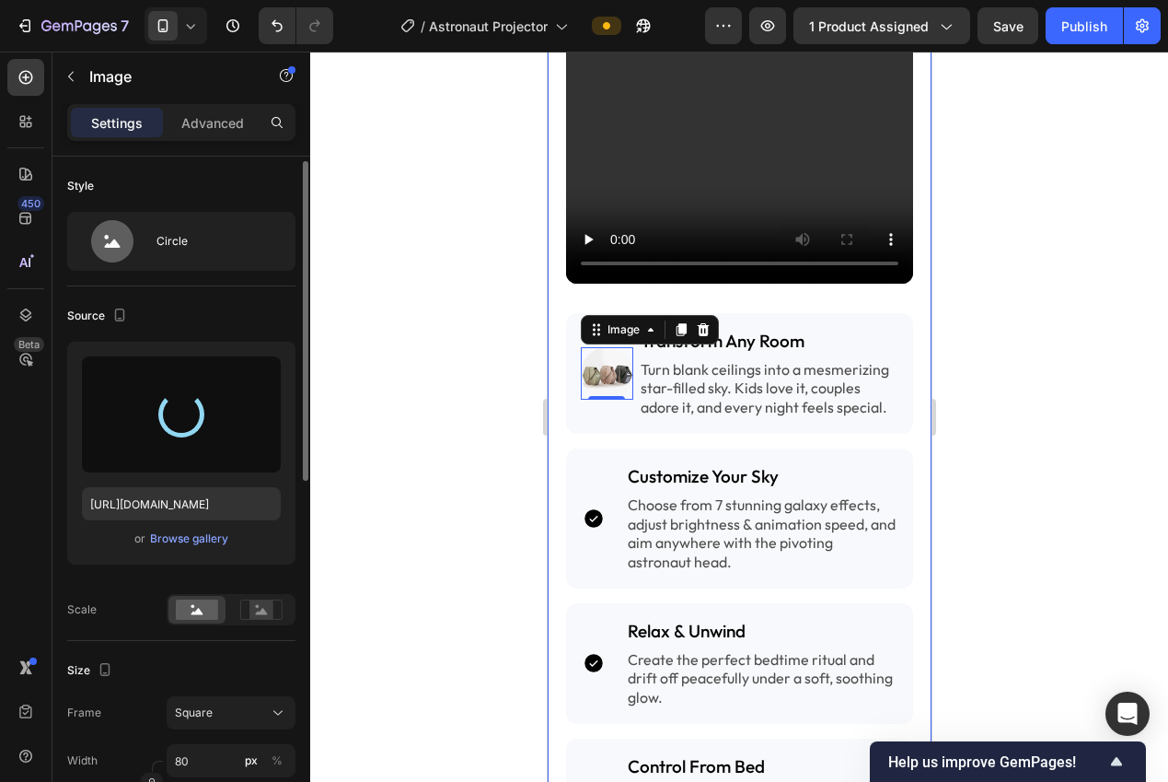
scroll to position [157, 0]
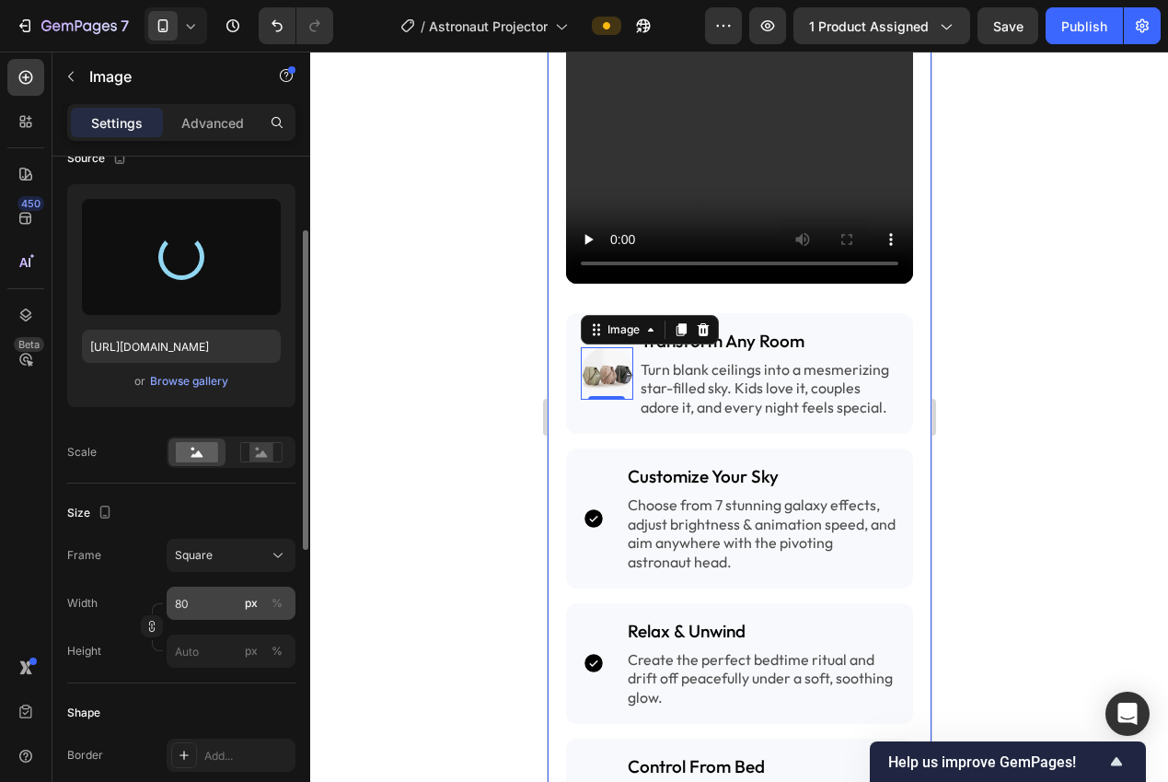
type input "[URL][DOMAIN_NAME]"
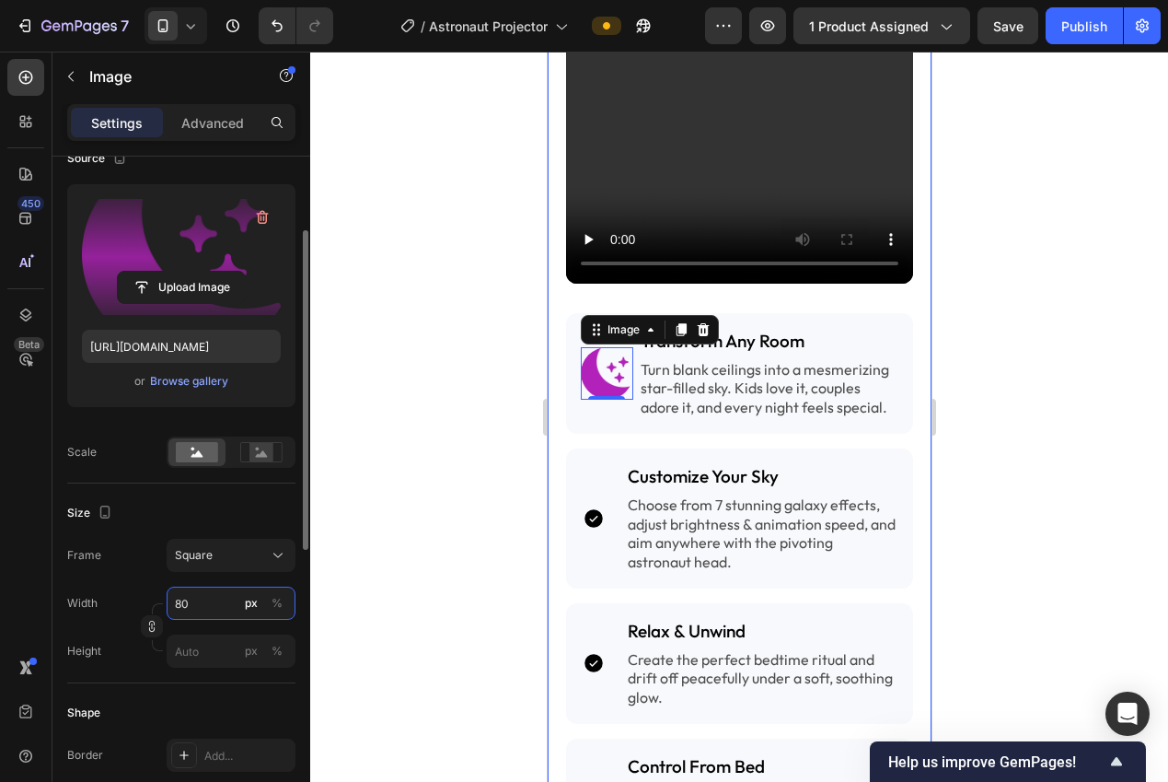
click at [202, 608] on input "80" at bounding box center [231, 602] width 129 height 33
type input "5"
type input "50"
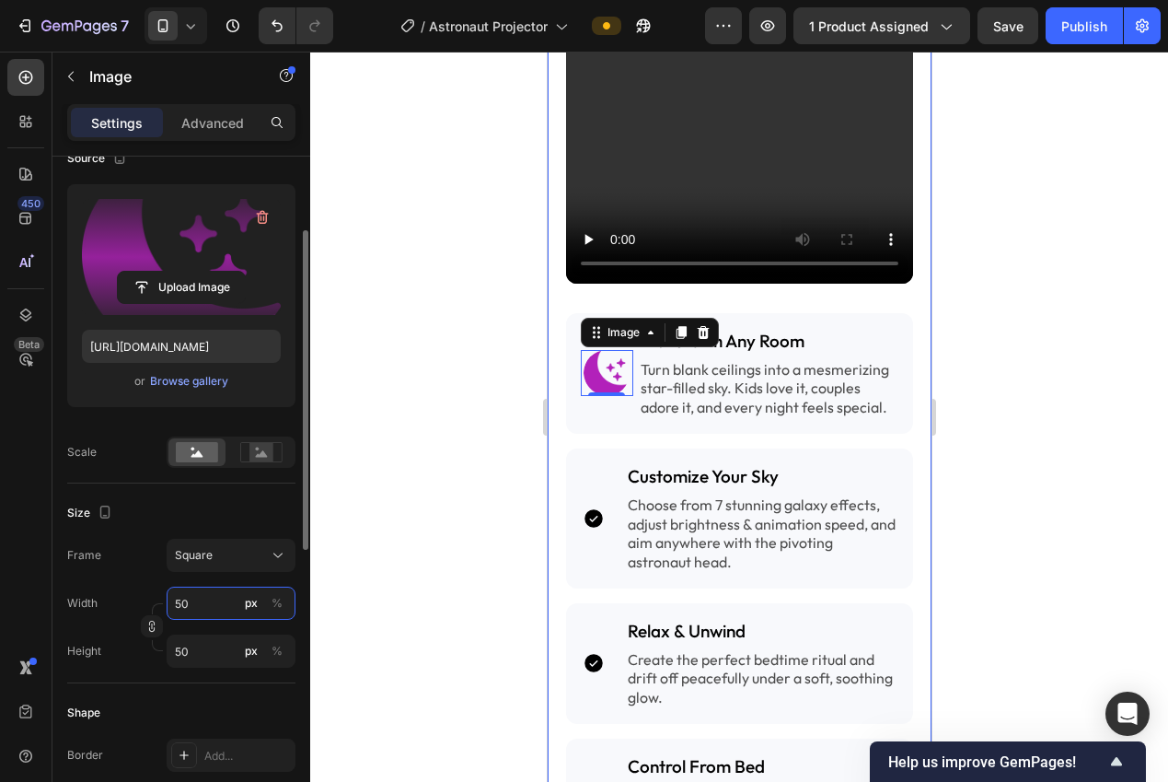
drag, startPoint x: 199, startPoint y: 608, endPoint x: 172, endPoint y: 605, distance: 26.8
click at [172, 605] on input "50" at bounding box center [231, 602] width 129 height 33
type input "4"
type input "40"
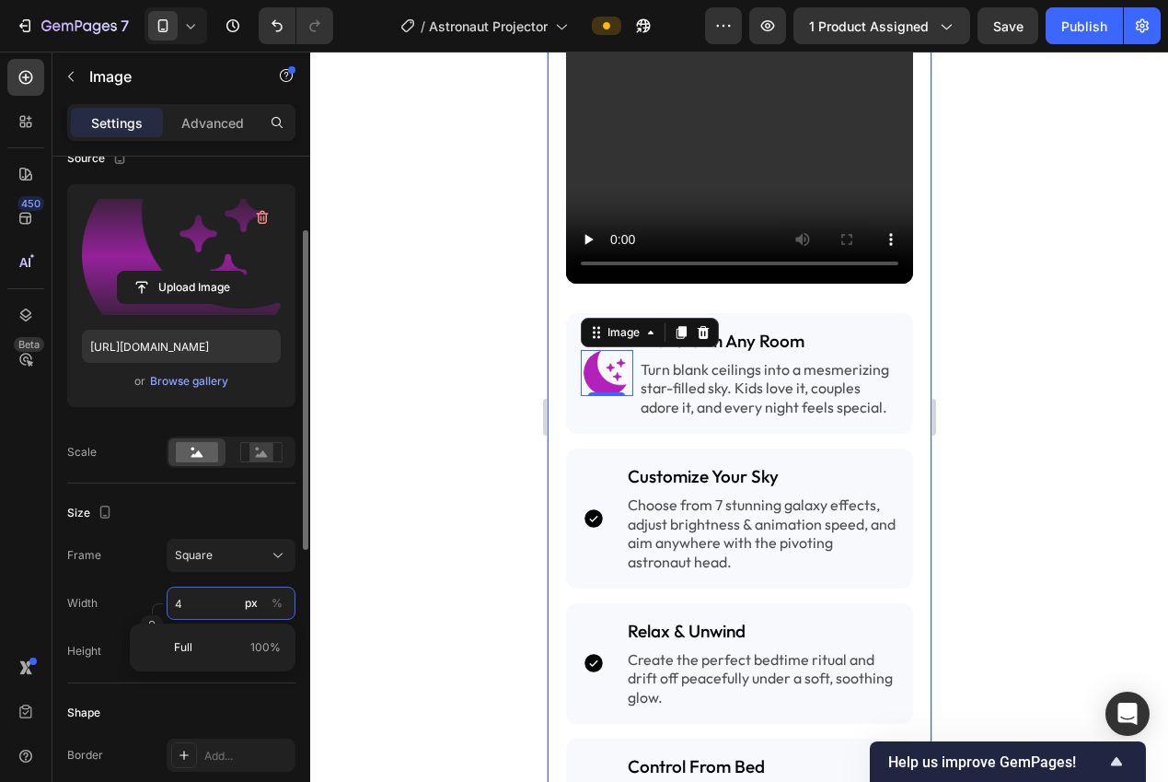
type input "40"
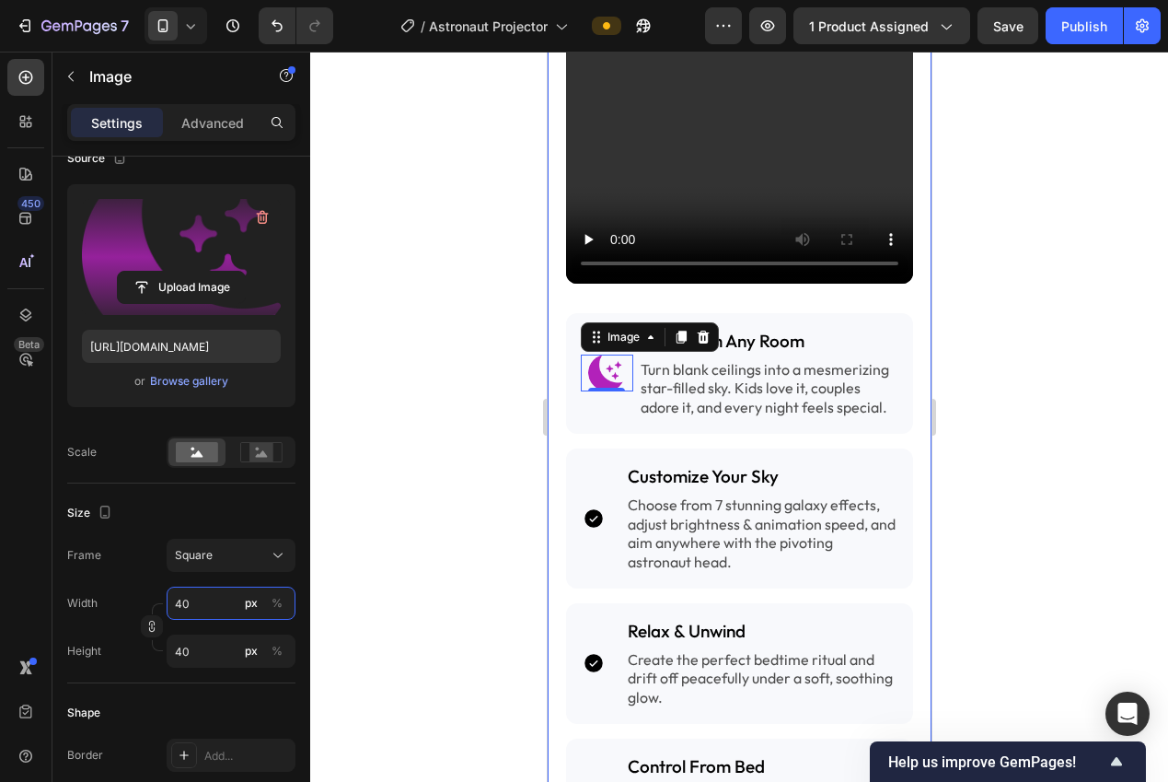
type input "40"
click at [411, 536] on div at bounding box center [739, 417] width 858 height 730
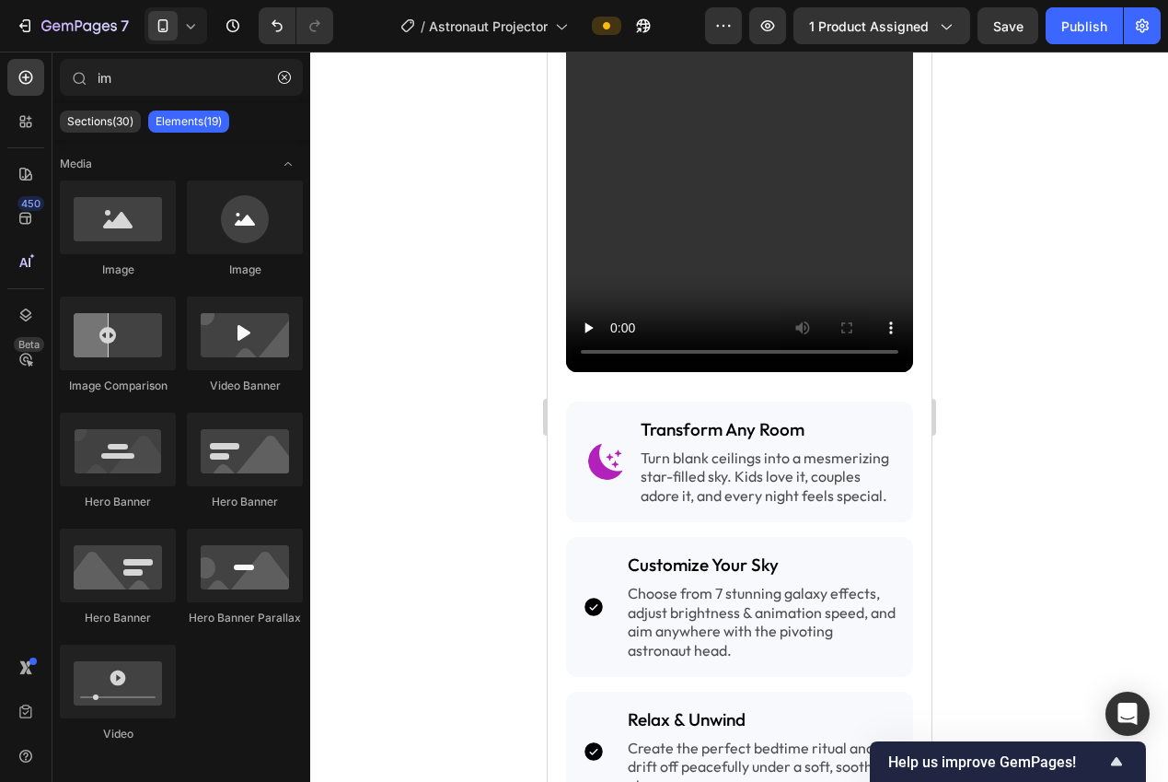
scroll to position [2104, 0]
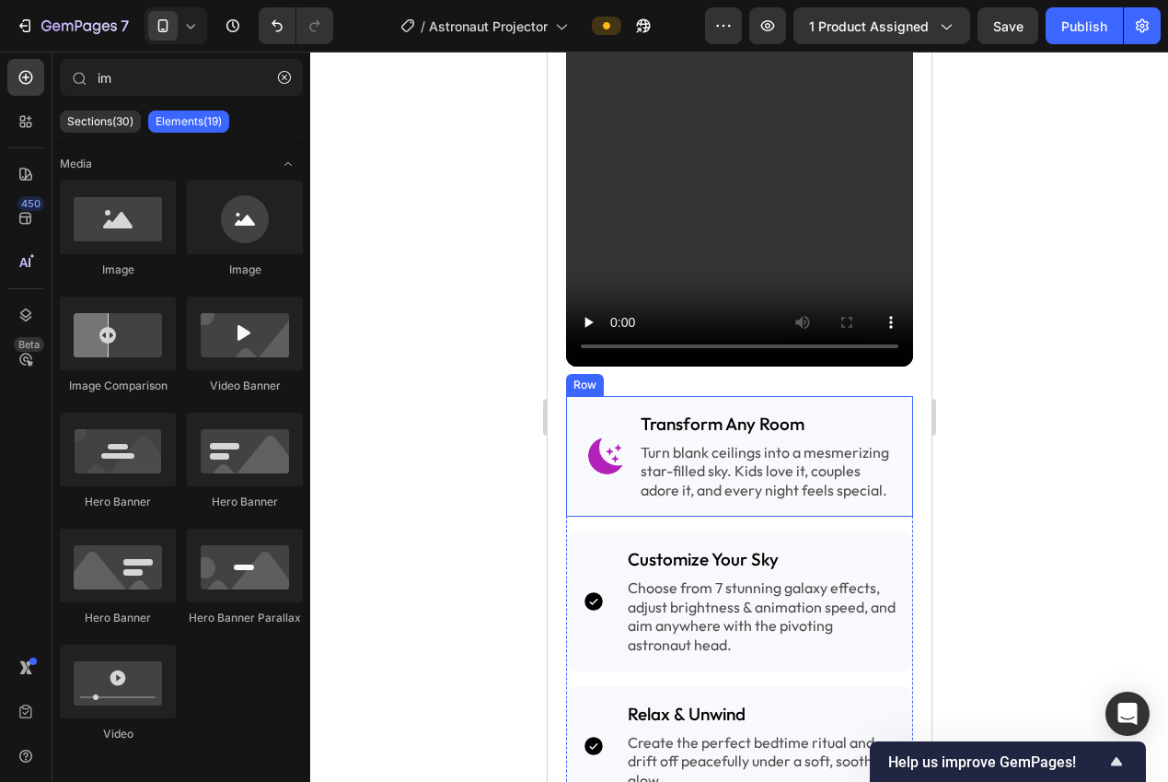
click at [597, 438] on img at bounding box center [605, 455] width 37 height 37
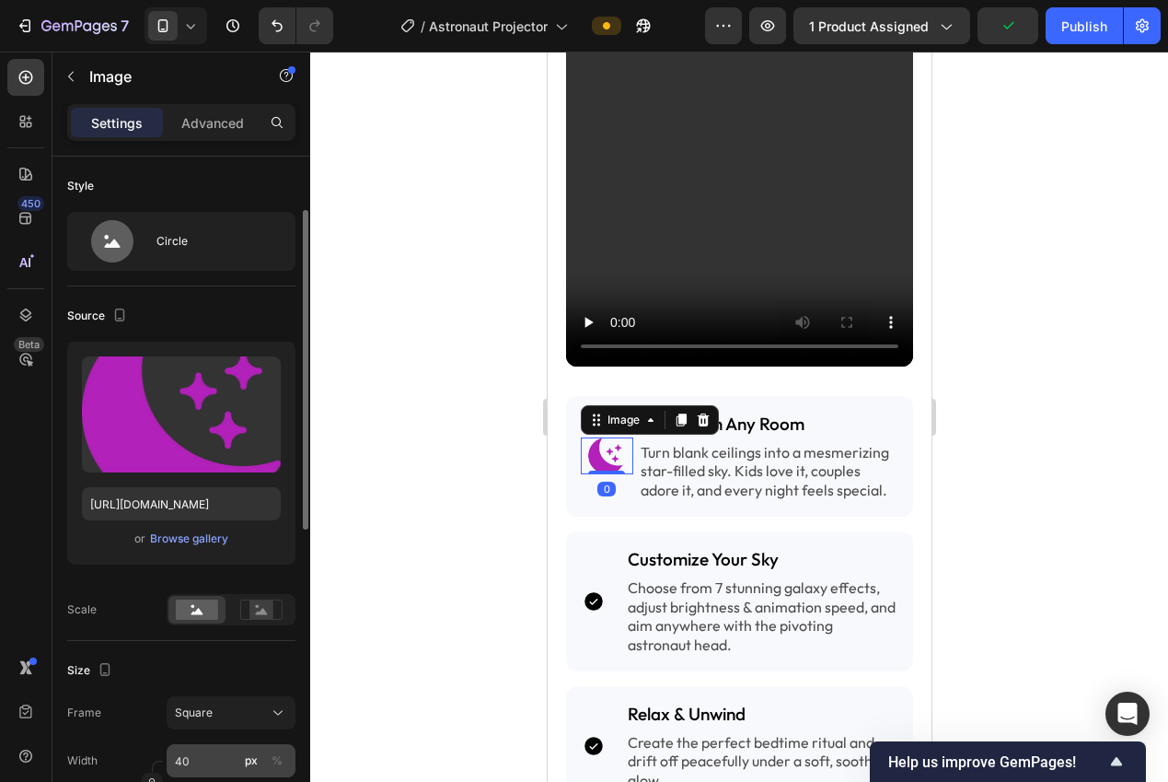
scroll to position [37, 0]
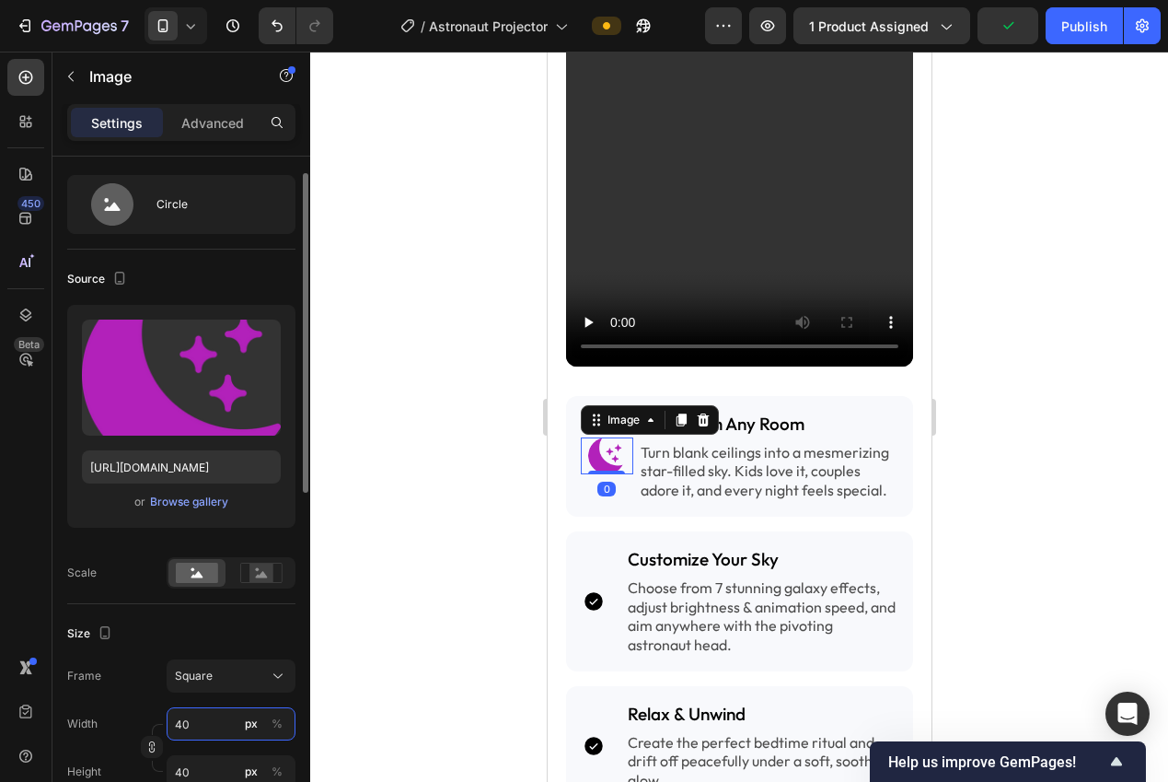
click at [221, 732] on input "40" at bounding box center [231, 723] width 129 height 33
type input "3"
type input "35"
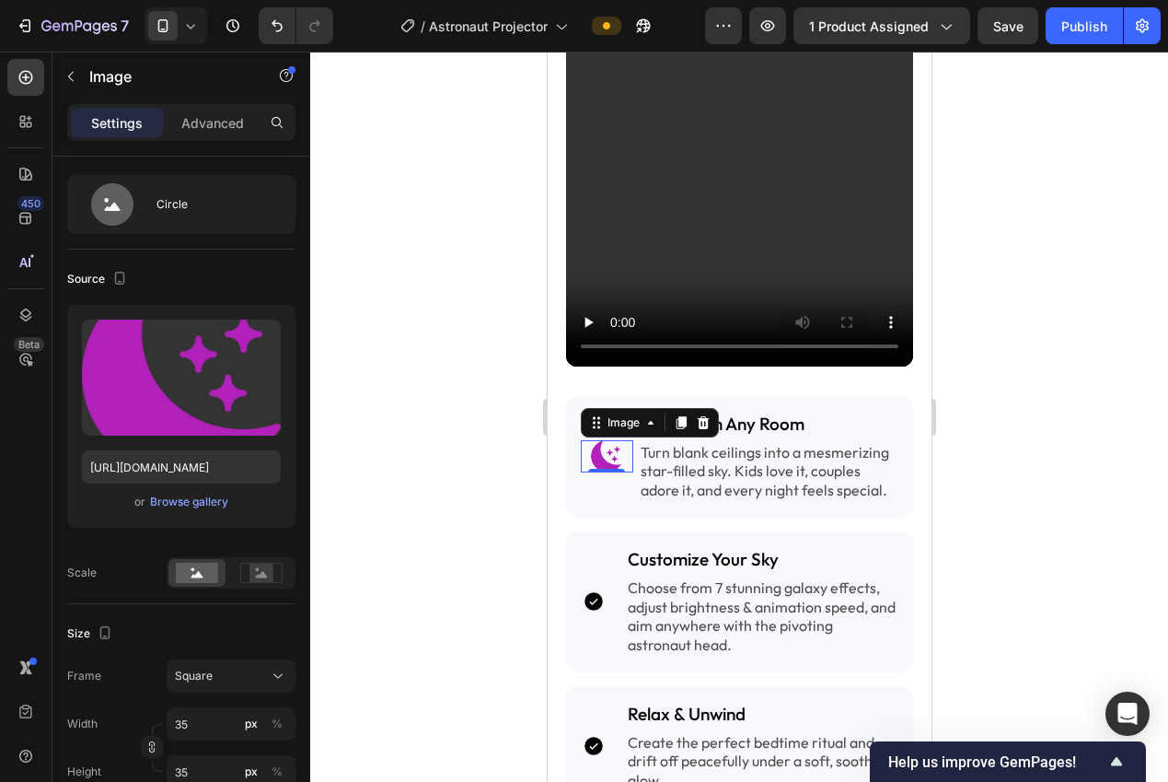
click at [329, 595] on div at bounding box center [739, 417] width 858 height 730
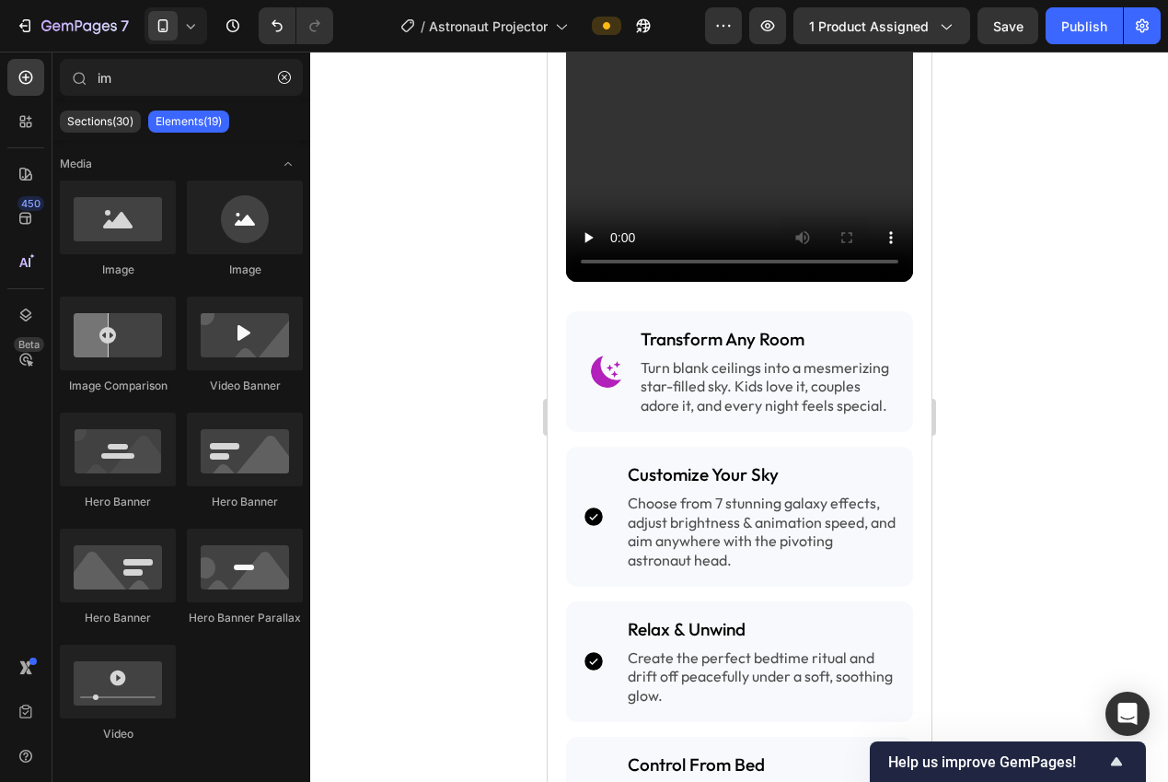
drag, startPoint x: 923, startPoint y: 445, endPoint x: 1477, endPoint y: 512, distance: 558.2
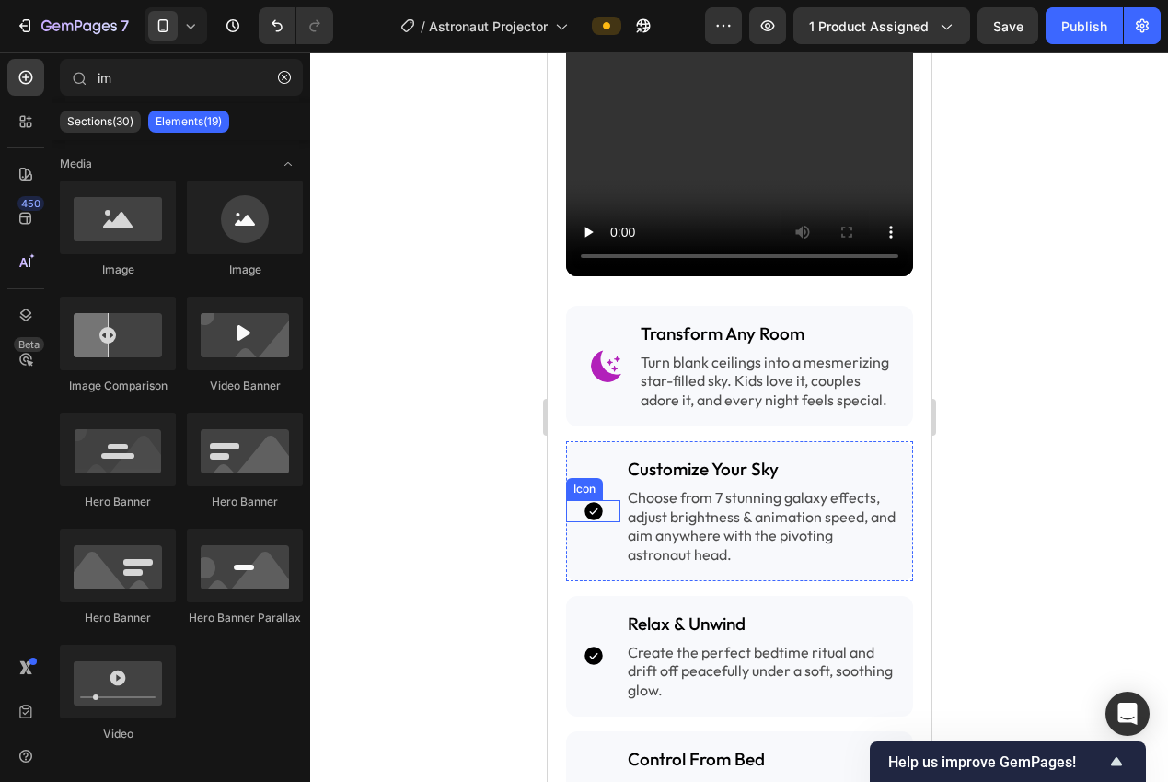
drag, startPoint x: 588, startPoint y: 497, endPoint x: 608, endPoint y: 480, distance: 26.8
click at [588, 500] on icon at bounding box center [593, 511] width 22 height 22
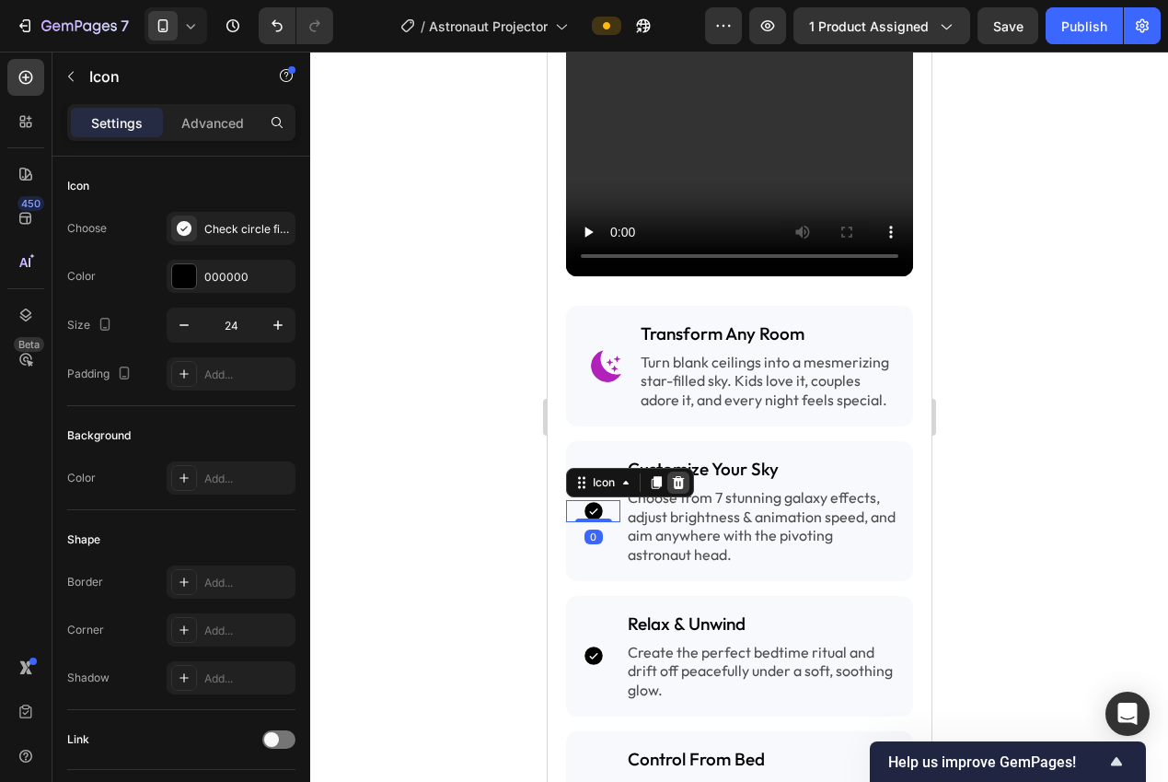
click at [682, 476] on icon at bounding box center [678, 482] width 12 height 13
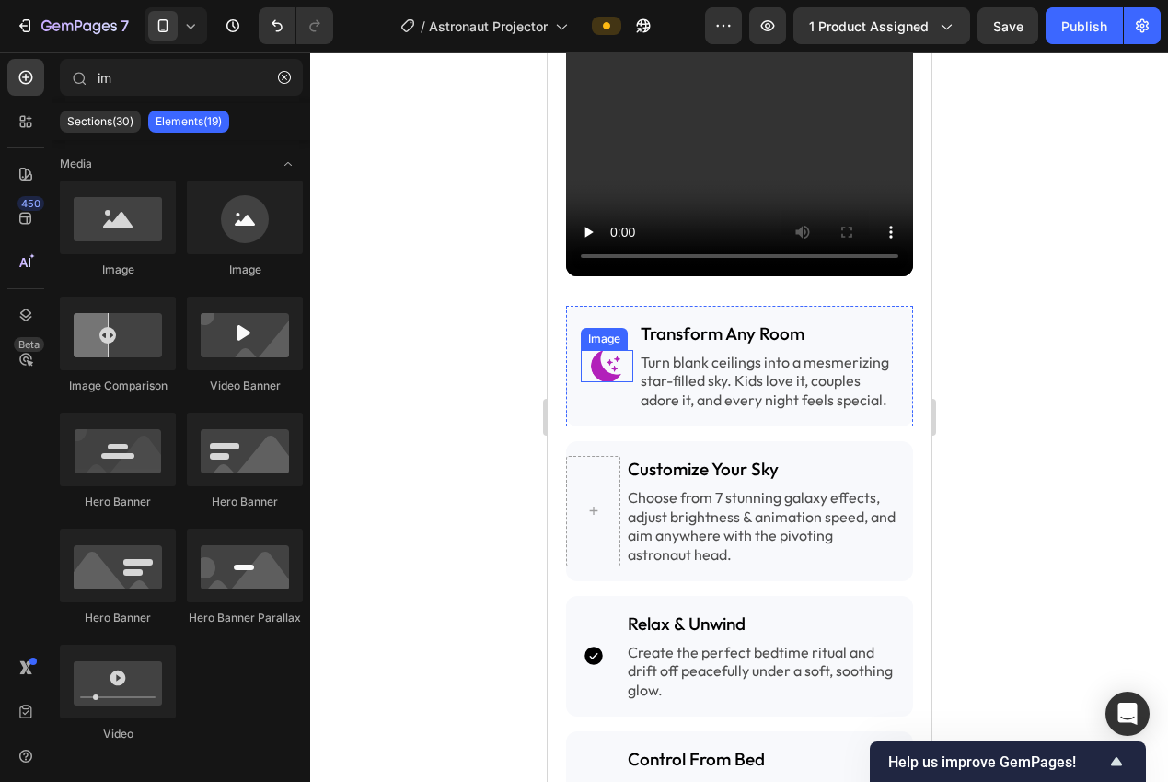
click at [600, 363] on img at bounding box center [606, 366] width 32 height 32
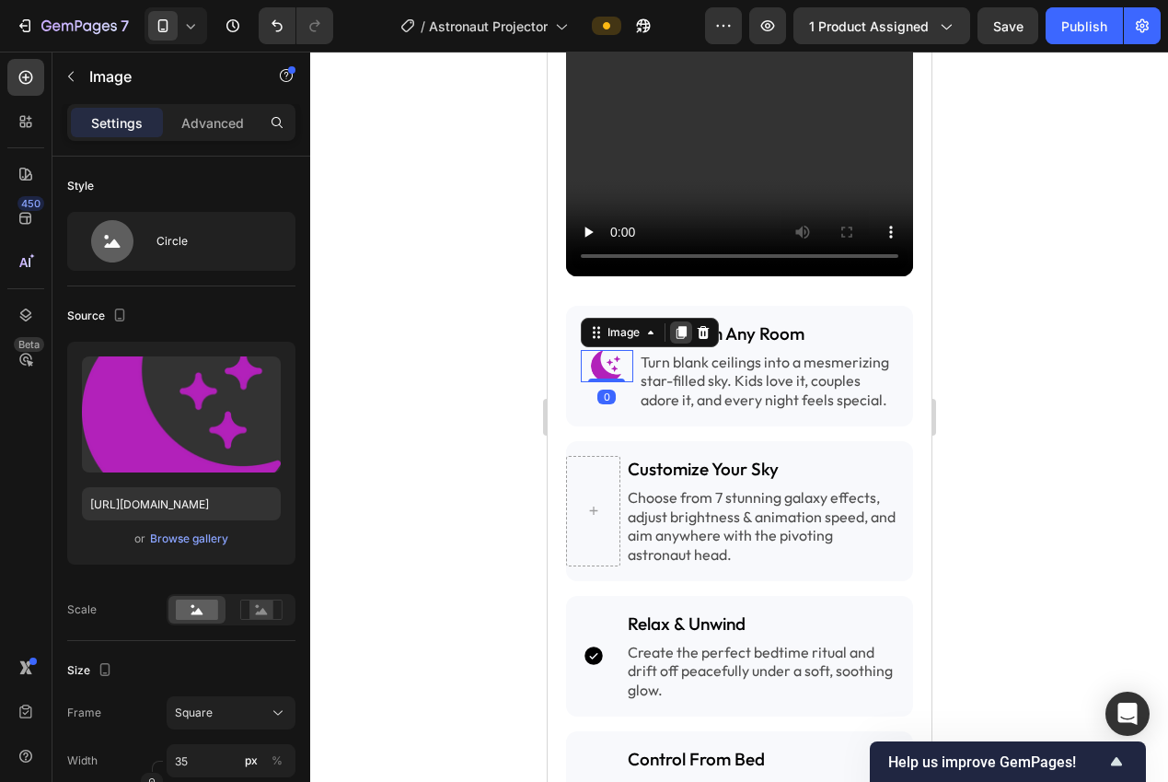
click at [681, 326] on icon at bounding box center [681, 332] width 10 height 13
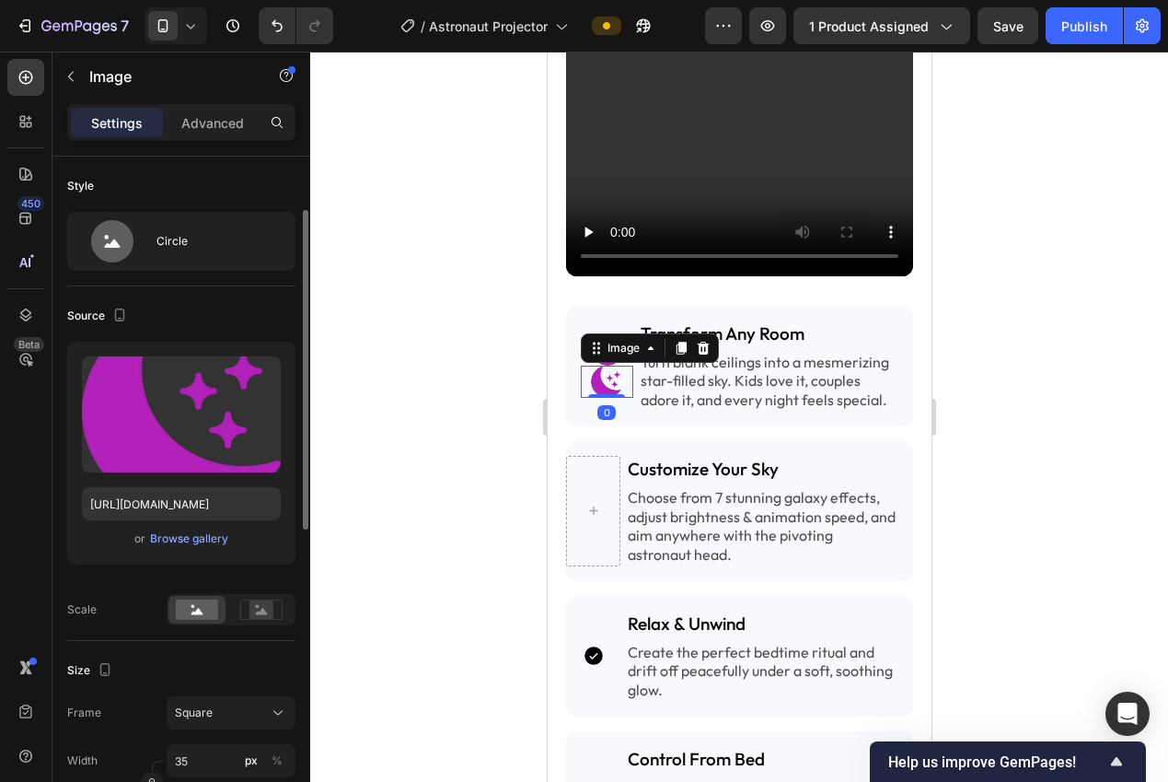
scroll to position [37, 0]
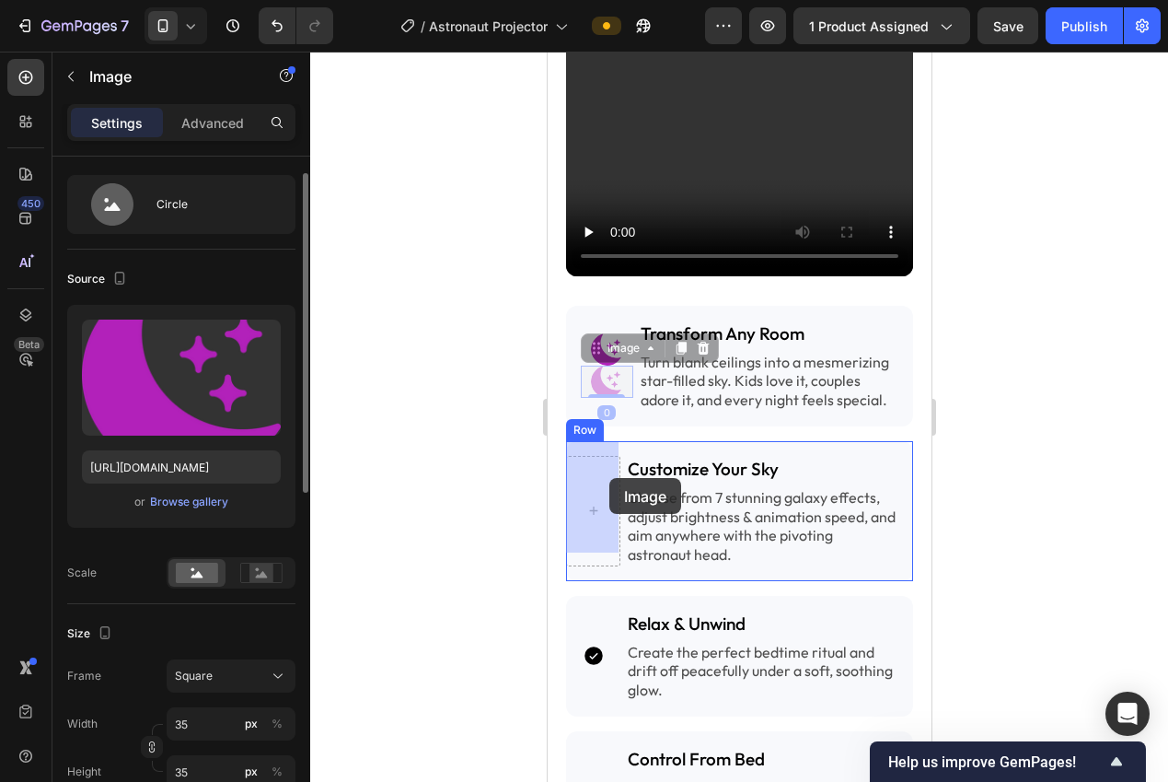
drag, startPoint x: 589, startPoint y: 336, endPoint x: 608, endPoint y: 478, distance: 143.1
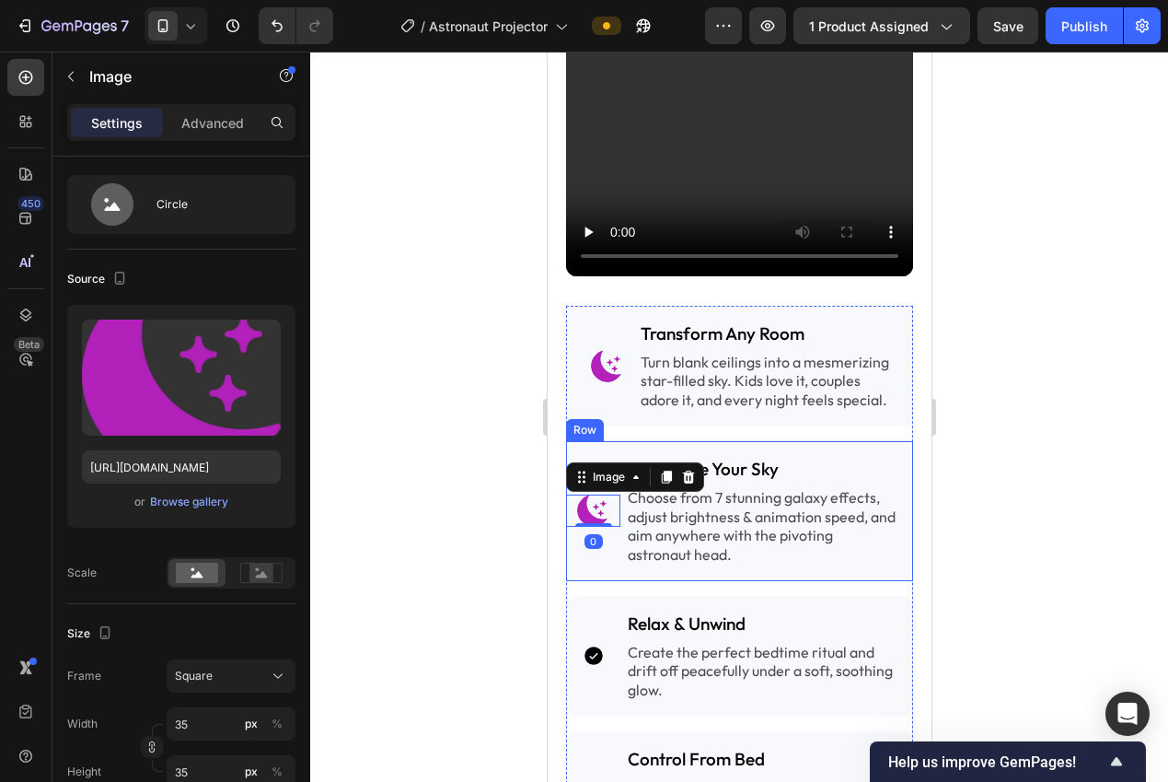
click at [663, 563] on div "Image 0 Customize Your Sky Heading Choose from 7 stunning galaxy effects, adjus…" at bounding box center [738, 511] width 347 height 140
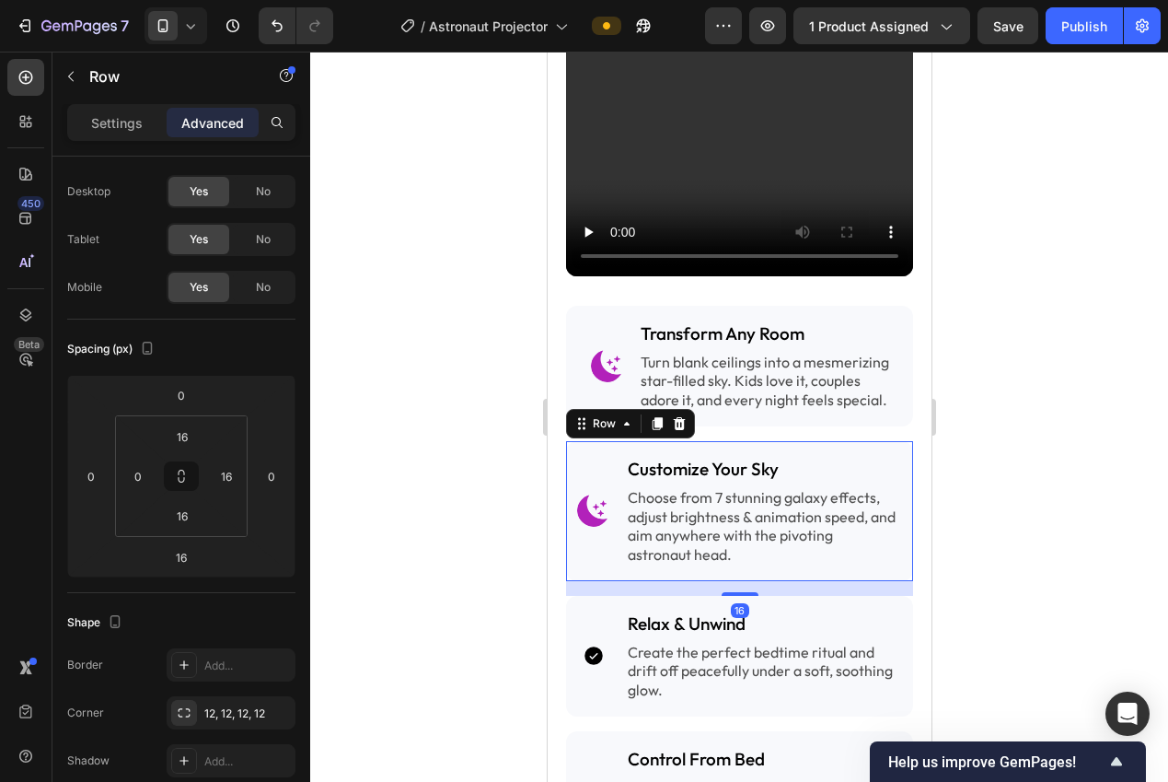
scroll to position [0, 0]
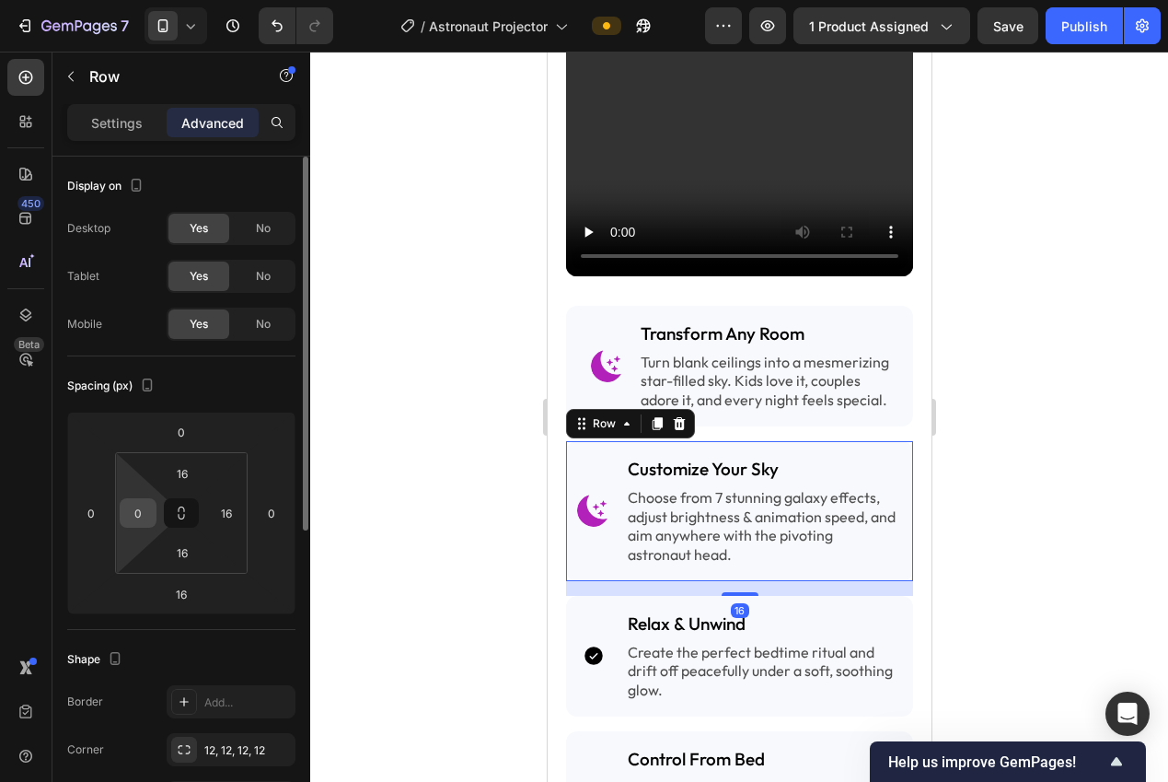
click at [141, 520] on input "0" at bounding box center [138, 513] width 28 height 28
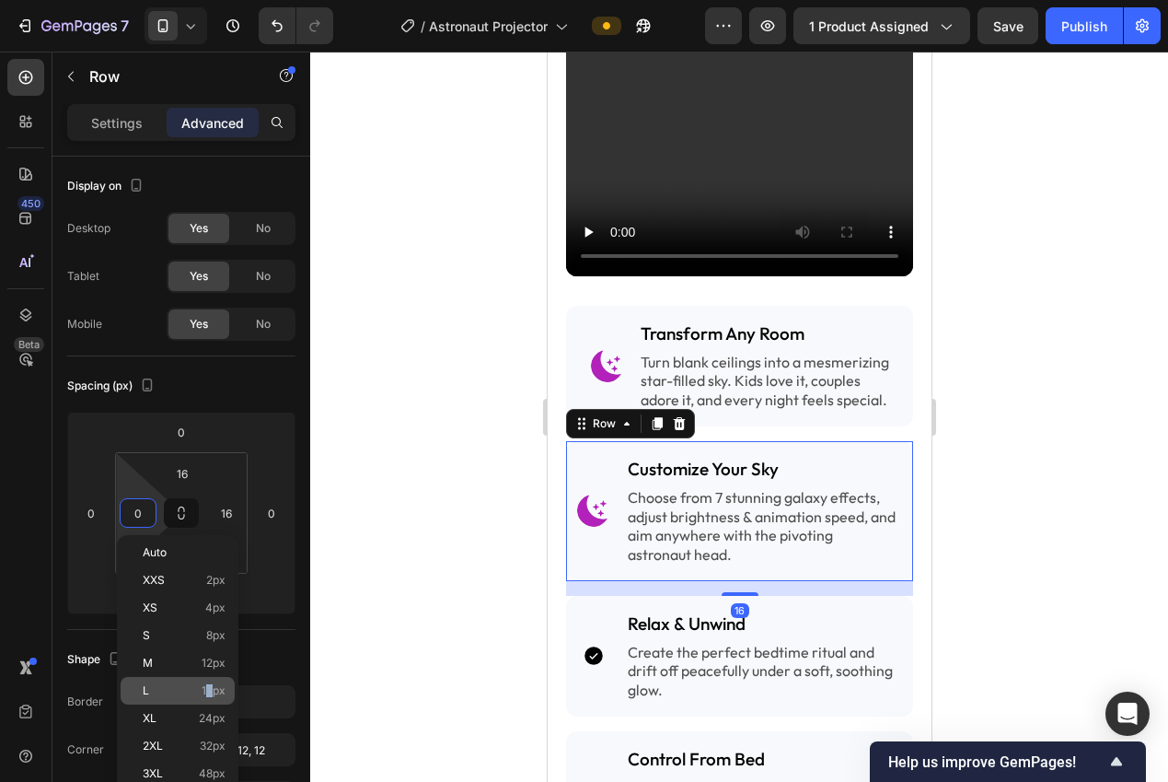
click at [208, 690] on span "16px" at bounding box center [214, 690] width 24 height 13
type input "16"
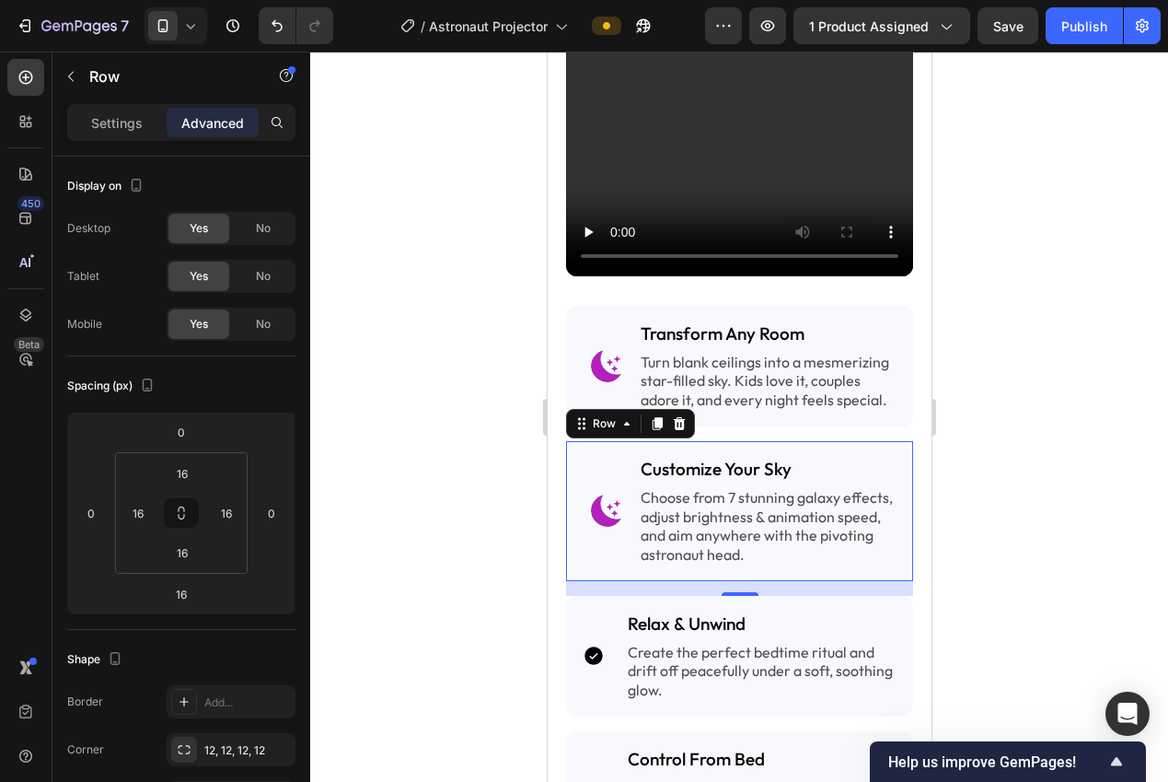
click at [434, 563] on div at bounding box center [739, 417] width 858 height 730
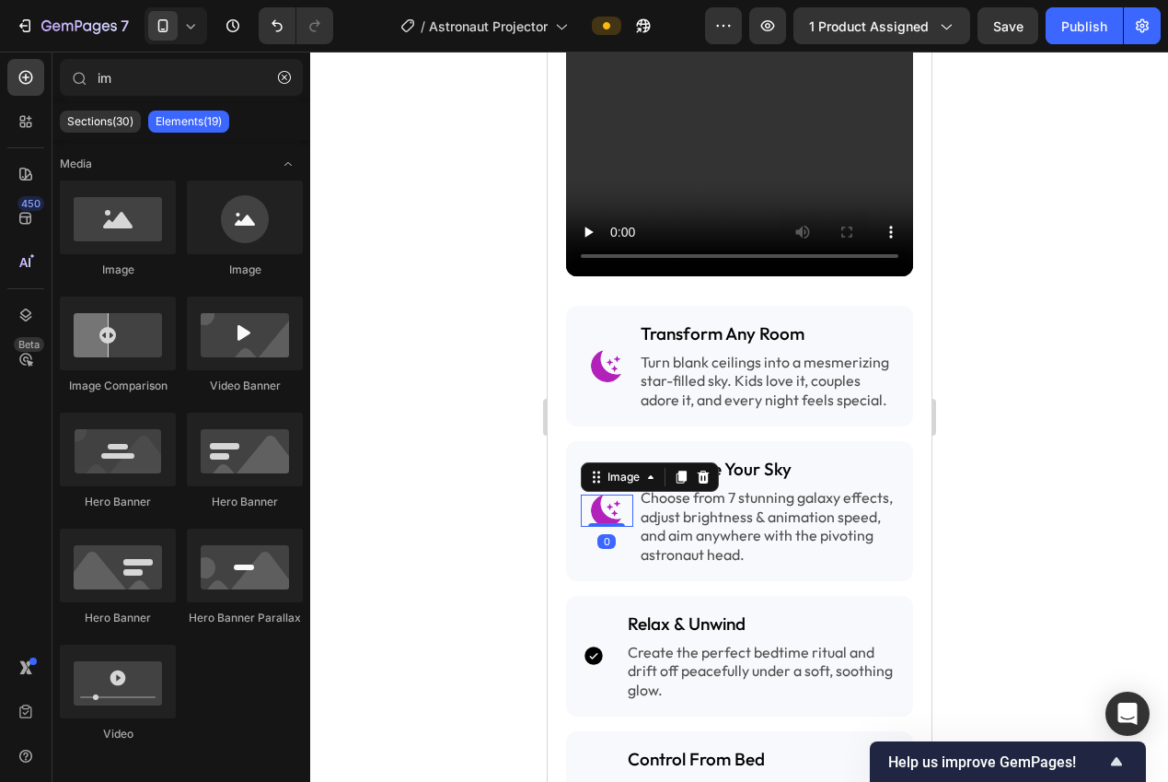
click at [604, 503] on img at bounding box center [606, 510] width 32 height 32
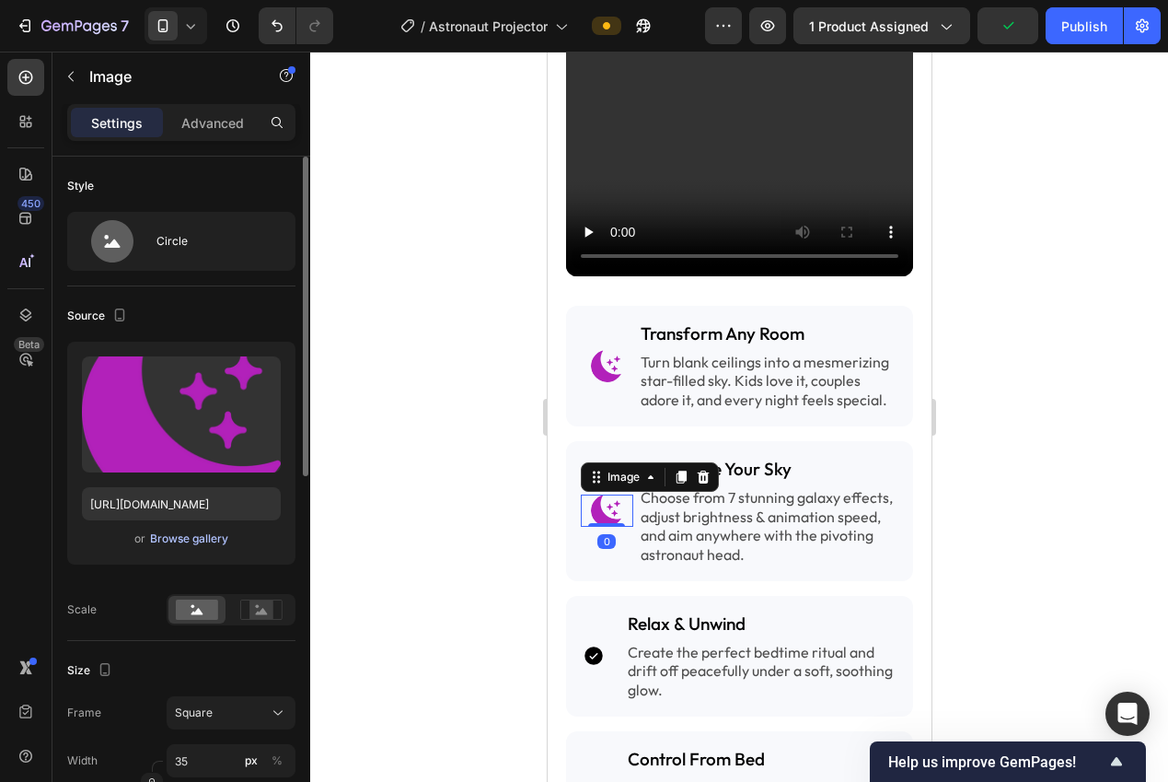
click at [184, 540] on div "Browse gallery" at bounding box center [189, 538] width 78 height 17
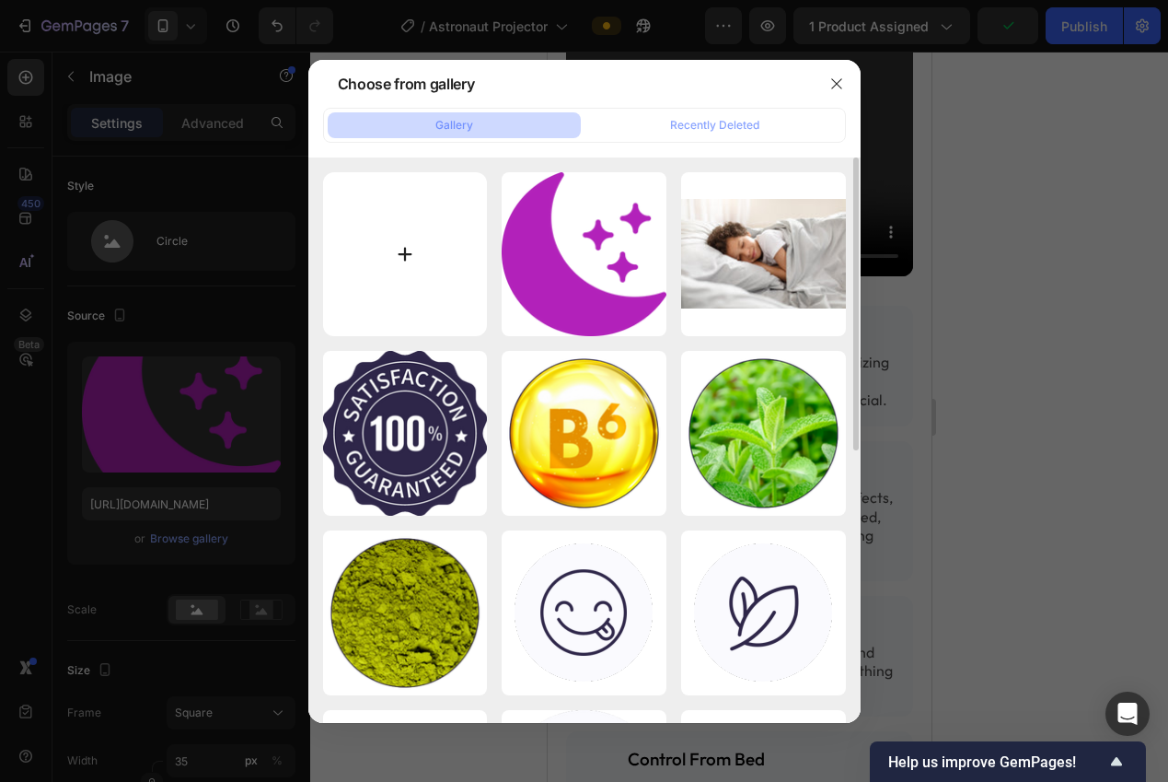
click at [398, 257] on input "file" at bounding box center [405, 254] width 165 height 165
type input "C:\fakepath\icon 4.png"
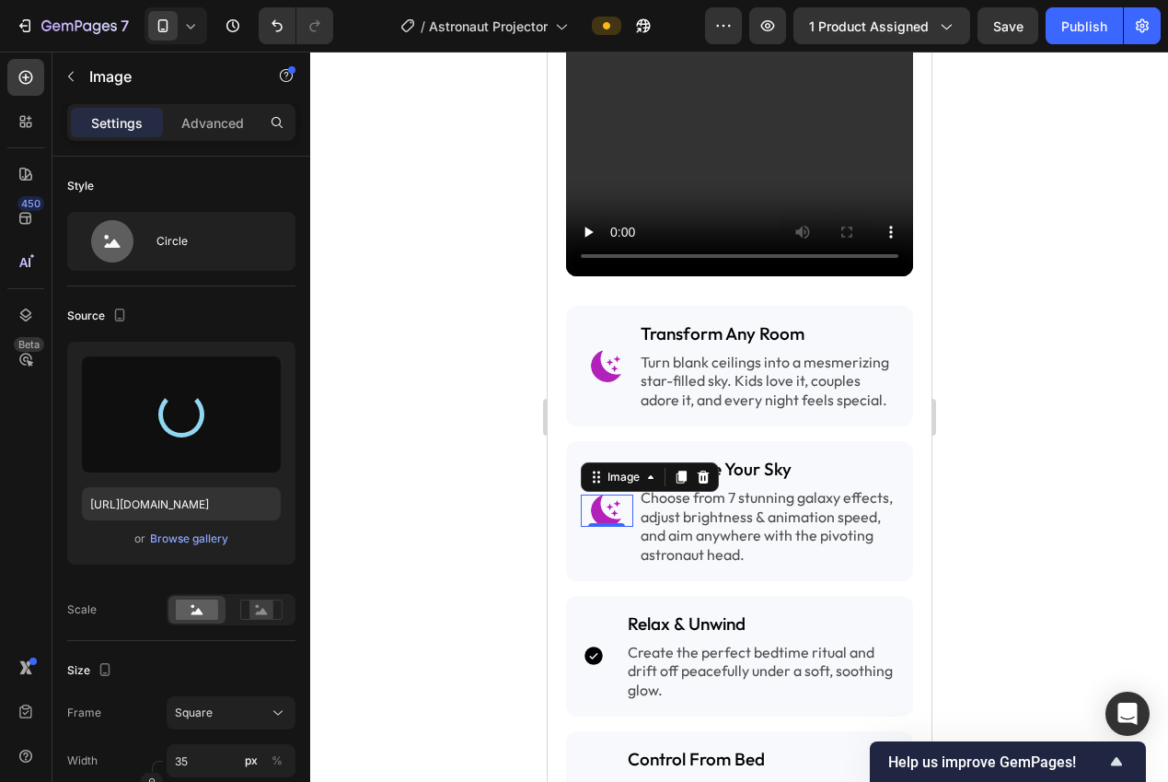
type input "[URL][DOMAIN_NAME]"
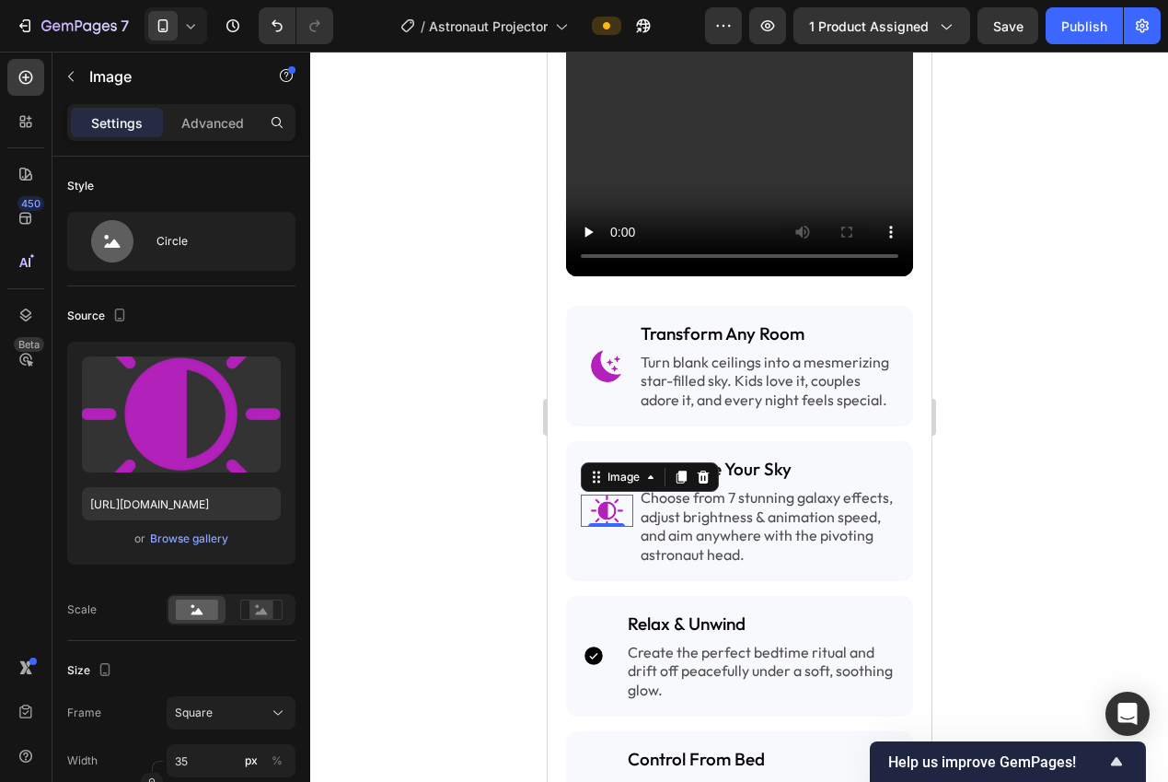
click at [1013, 472] on div at bounding box center [739, 417] width 858 height 730
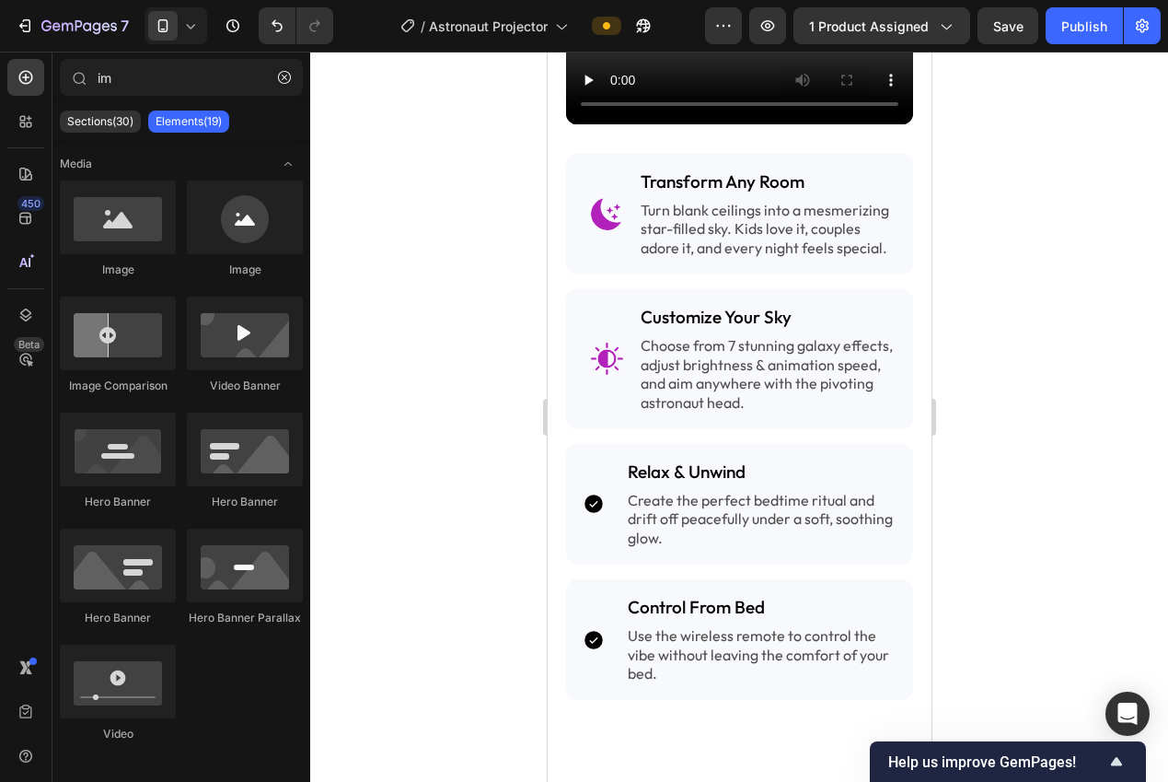
scroll to position [2352, 0]
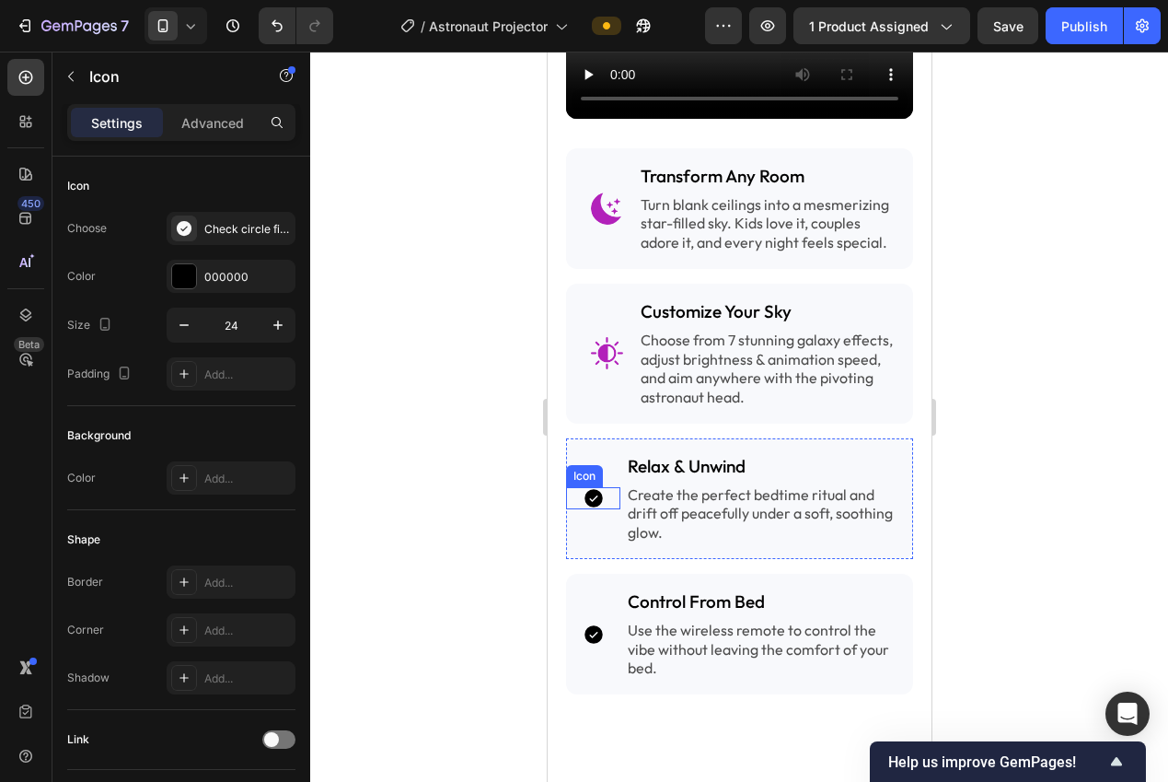
click at [585, 490] on icon at bounding box center [593, 499] width 18 height 18
click at [678, 463] on icon at bounding box center [678, 469] width 12 height 13
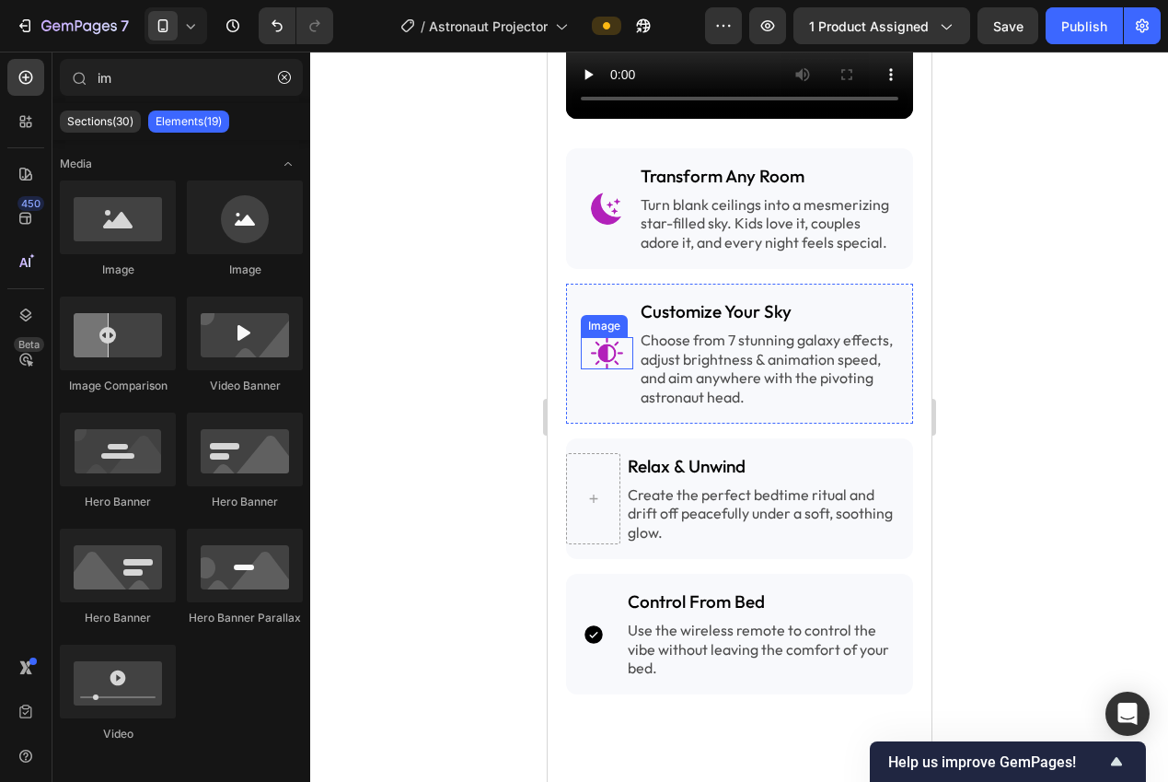
click at [593, 347] on img at bounding box center [606, 353] width 32 height 32
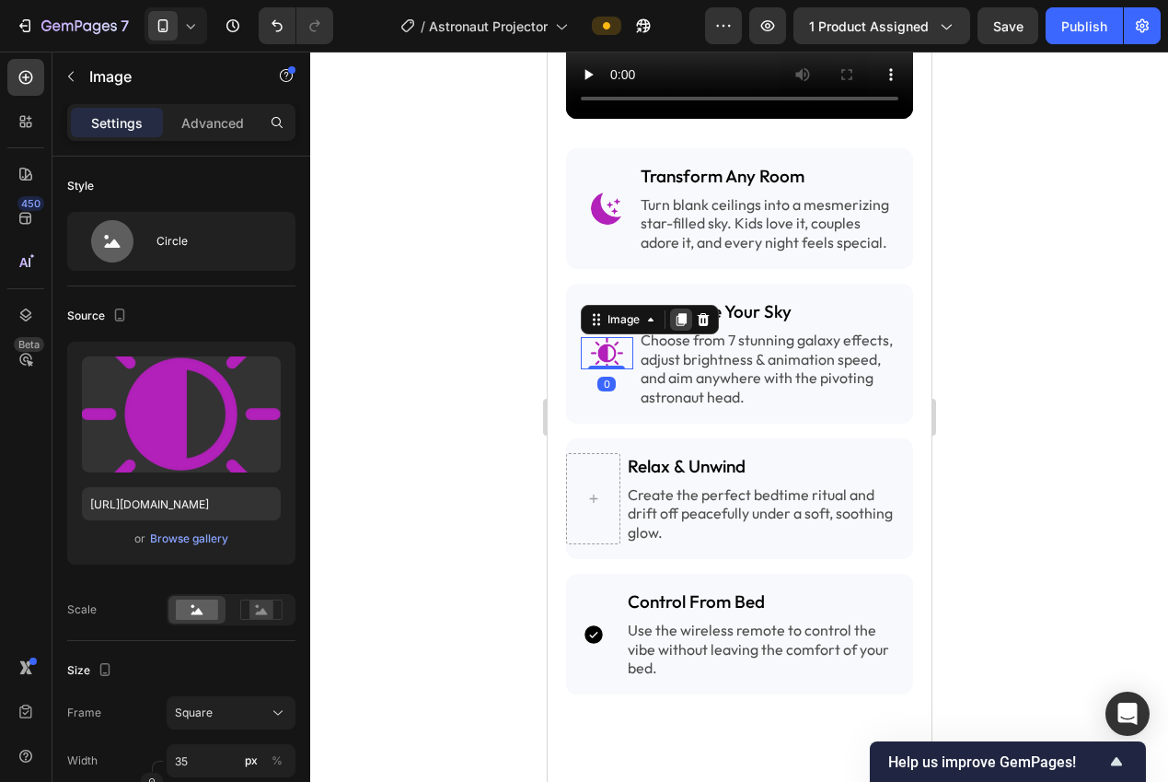
click at [678, 314] on div at bounding box center [680, 319] width 22 height 22
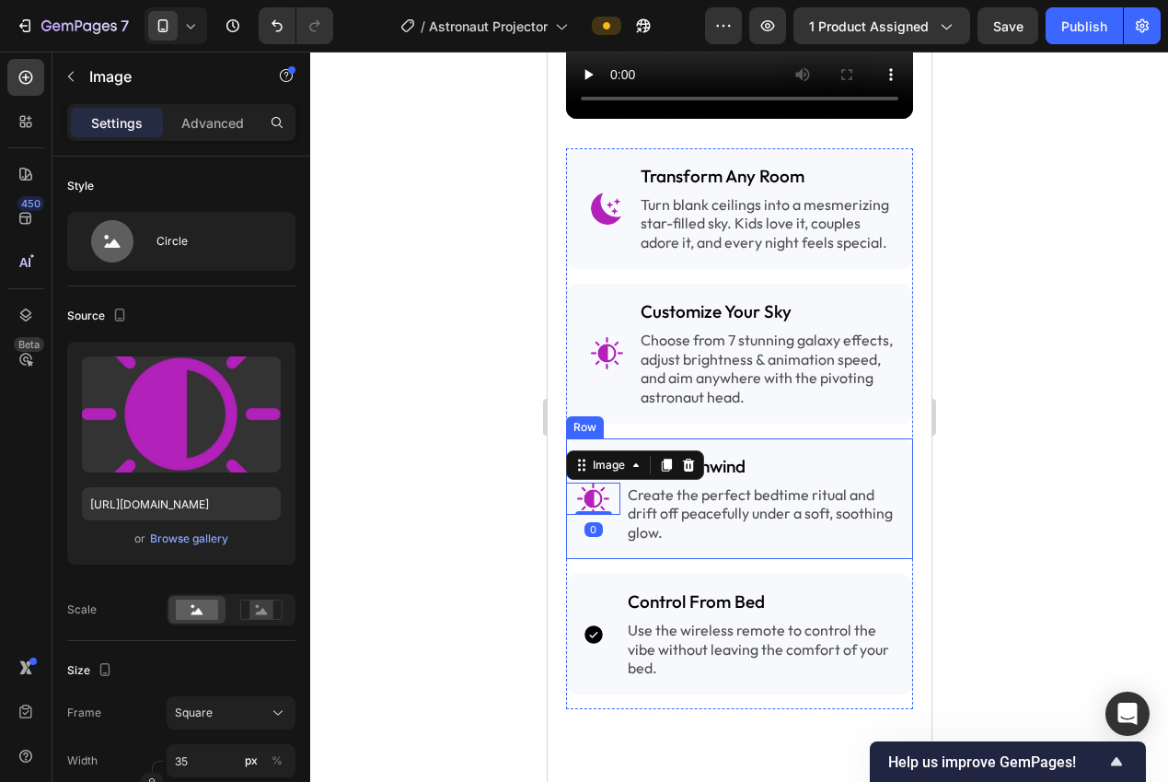
click at [642, 544] on div "Image 0 Relax & Unwind Heading Create the perfect bedtime ritual and drift off …" at bounding box center [738, 498] width 347 height 121
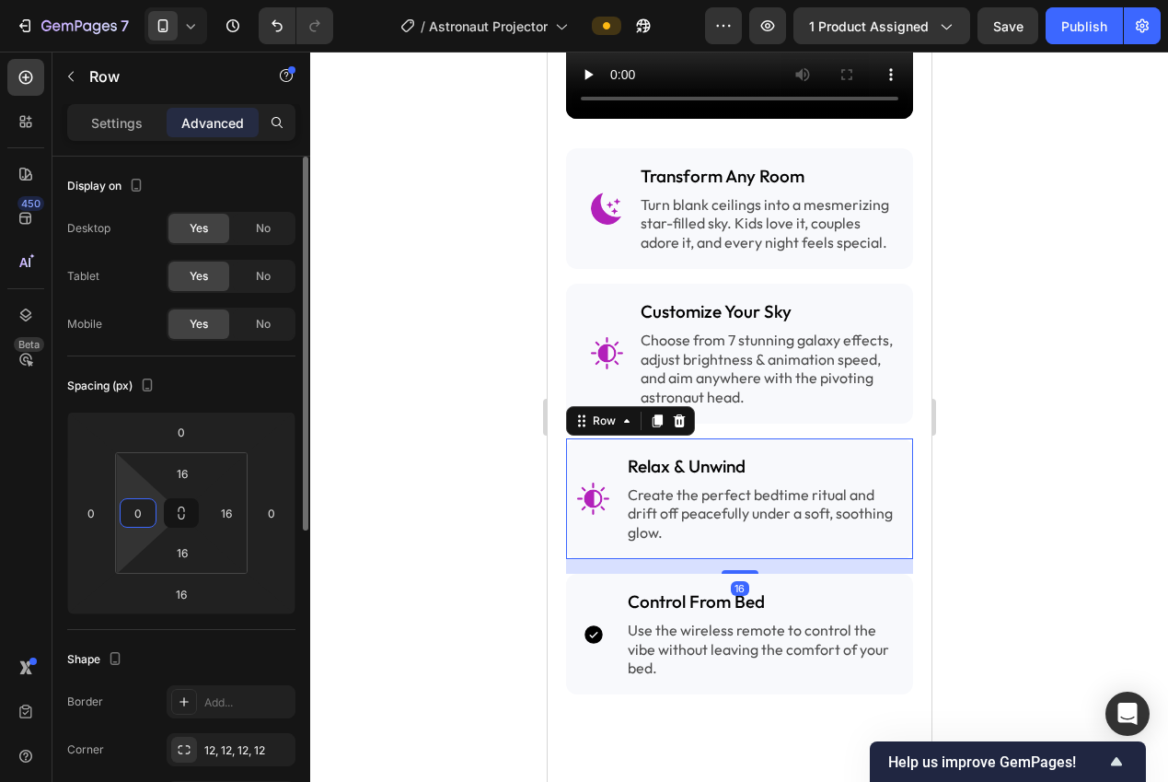
click at [142, 0] on html "7 Version history / Astronaut Projector Preview 1 product assigned Save Publish…" at bounding box center [584, 0] width 1168 height 0
click at [138, 517] on input "0" at bounding box center [138, 513] width 28 height 28
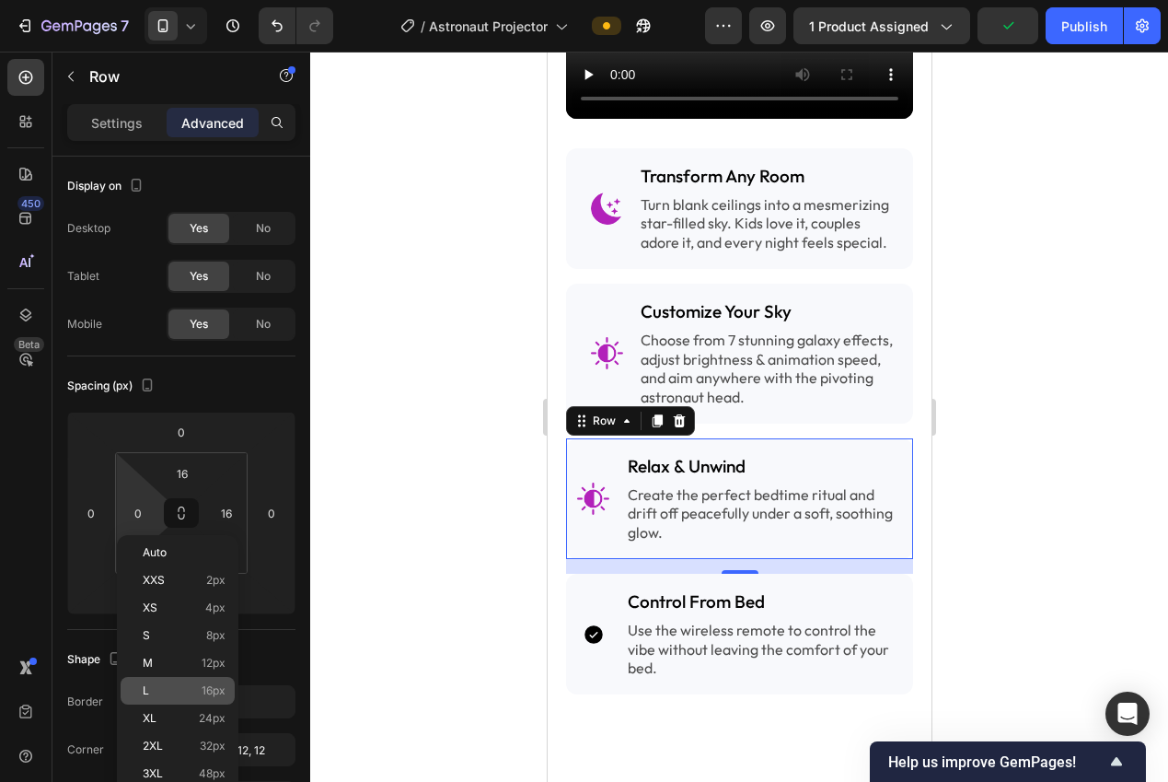
click at [214, 692] on span "16px" at bounding box center [214, 690] width 24 height 13
type input "16"
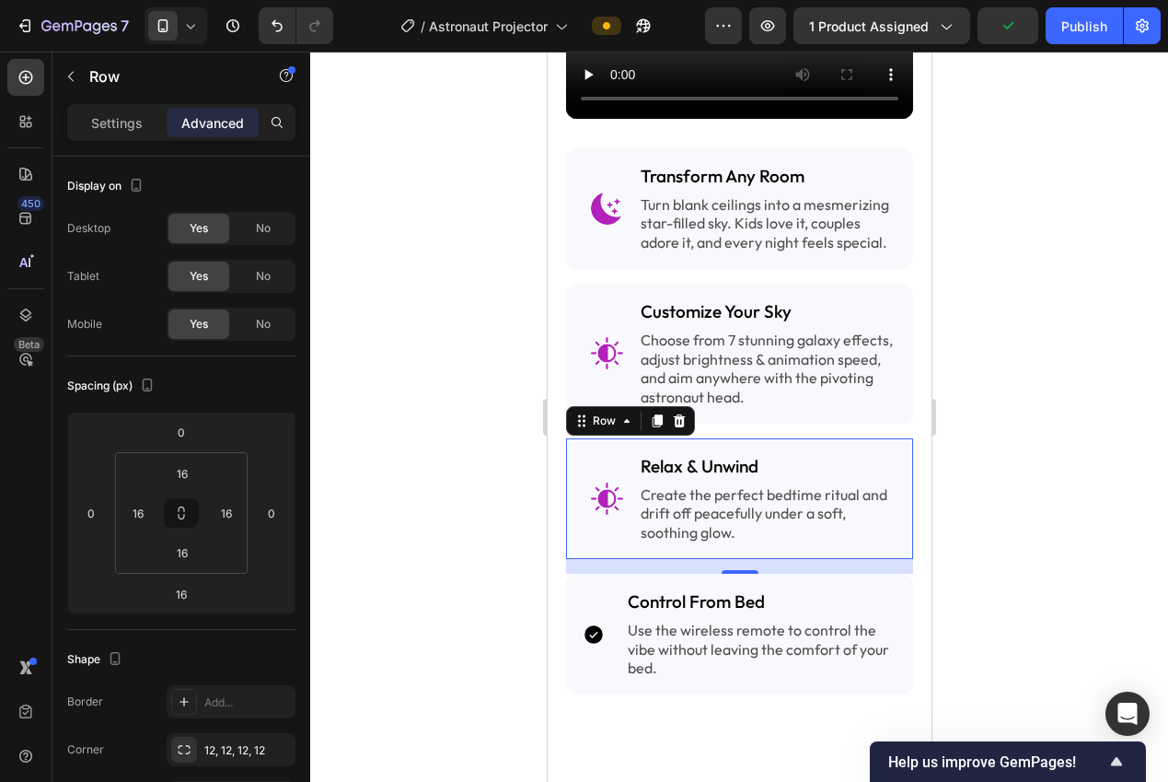
click at [430, 593] on div at bounding box center [739, 417] width 858 height 730
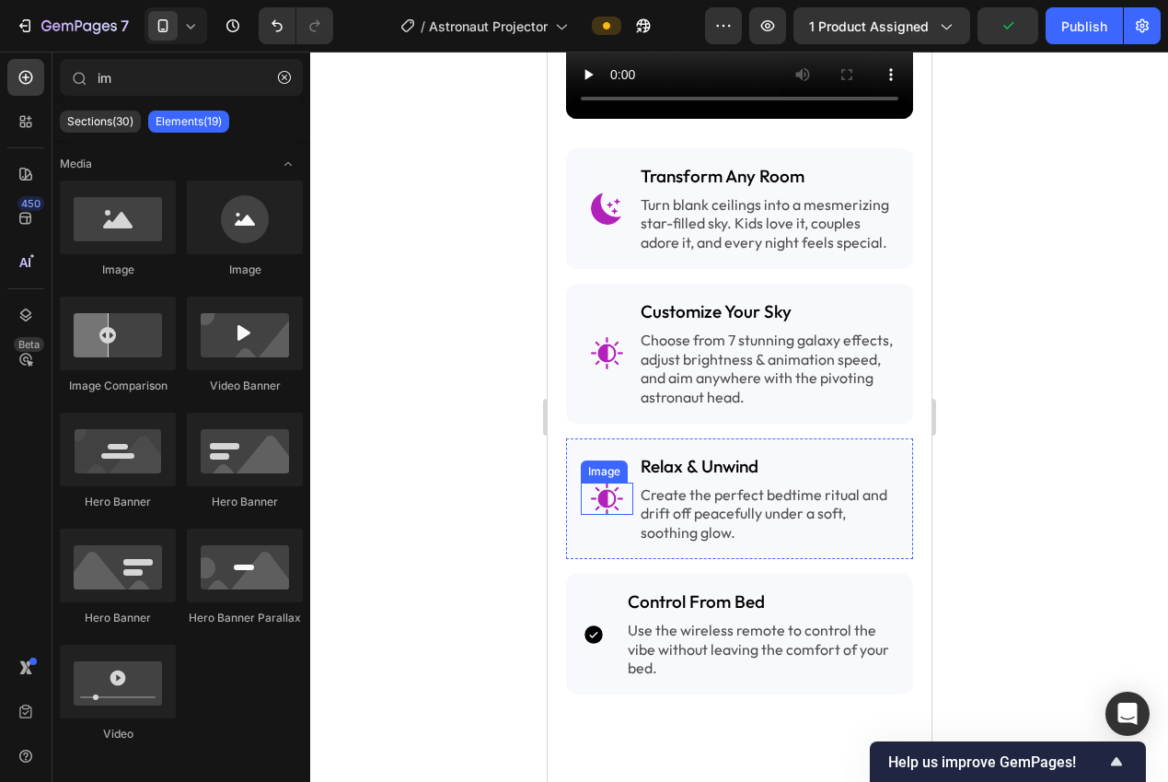
click at [603, 492] on img at bounding box center [606, 498] width 32 height 32
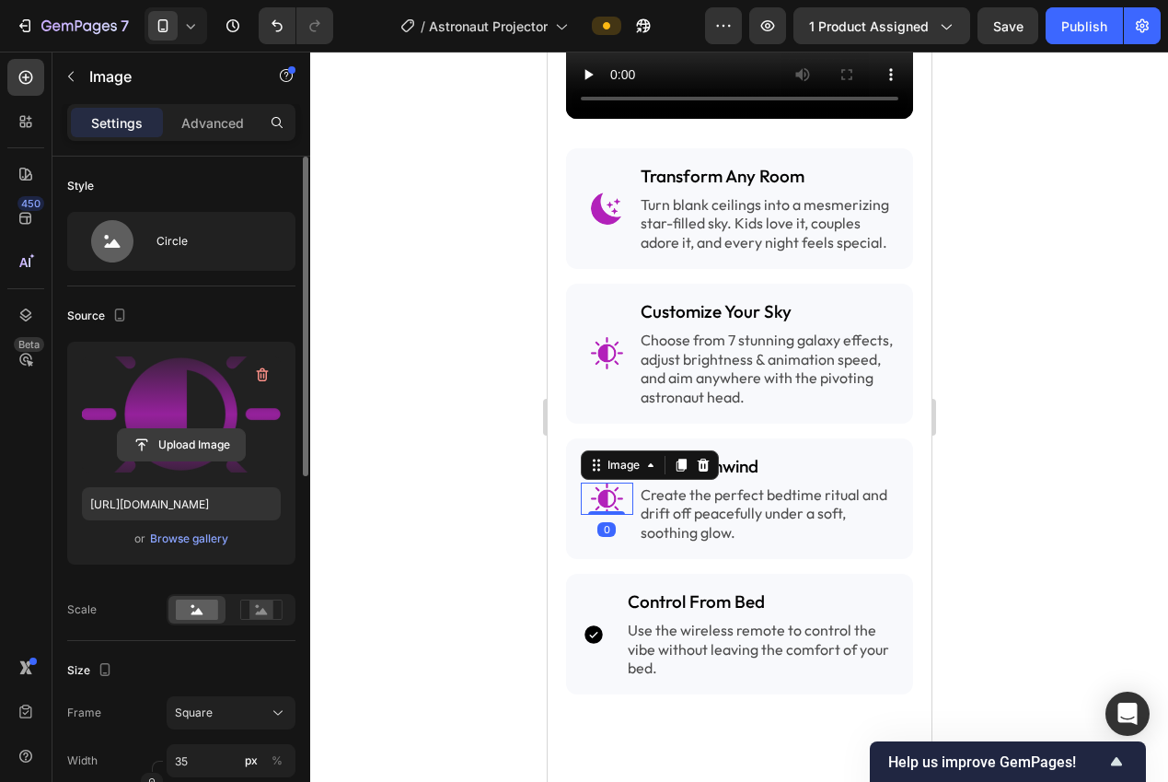
click at [205, 441] on input "file" at bounding box center [181, 444] width 127 height 31
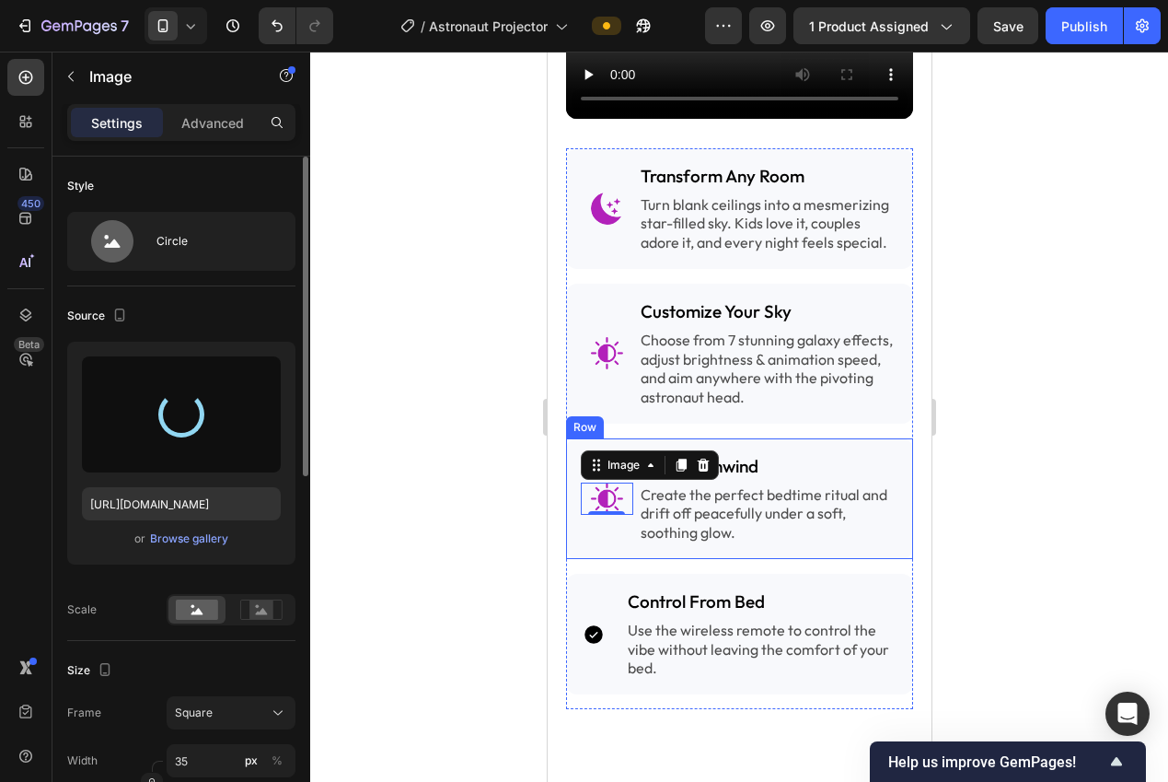
type input "[URL][DOMAIN_NAME]"
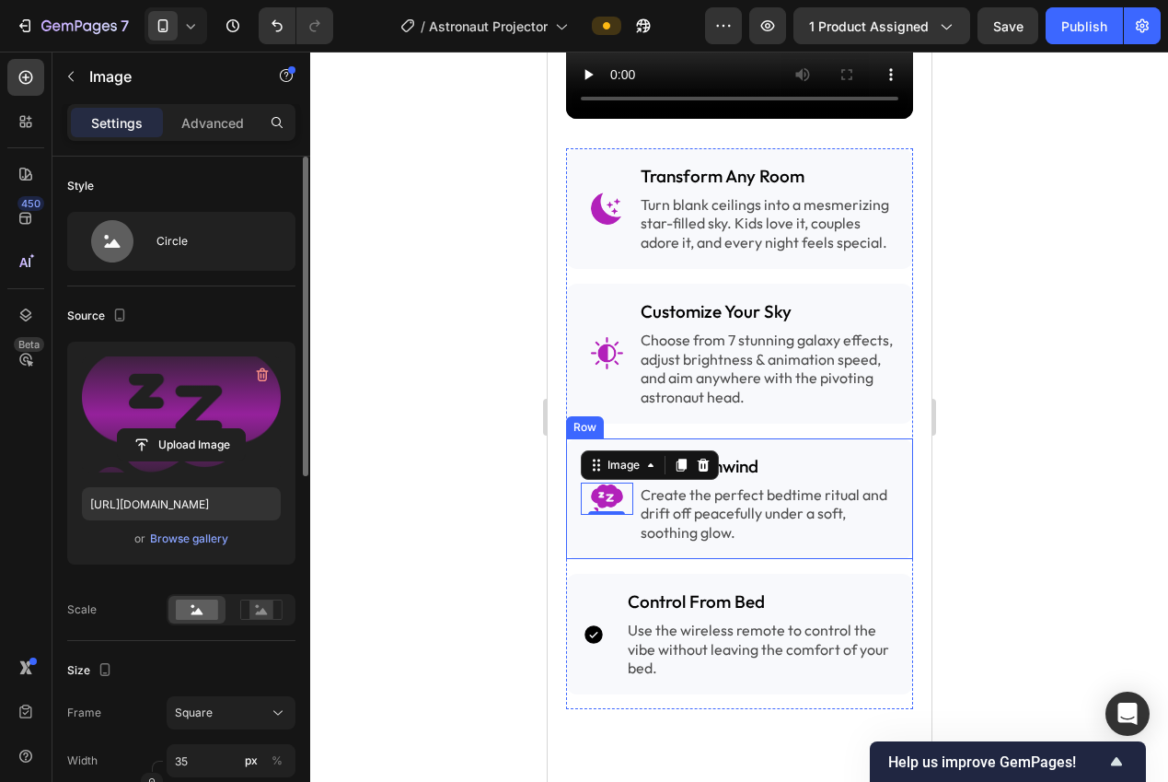
drag, startPoint x: 422, startPoint y: 453, endPoint x: 504, endPoint y: 480, distance: 86.2
click at [422, 453] on div at bounding box center [739, 417] width 858 height 730
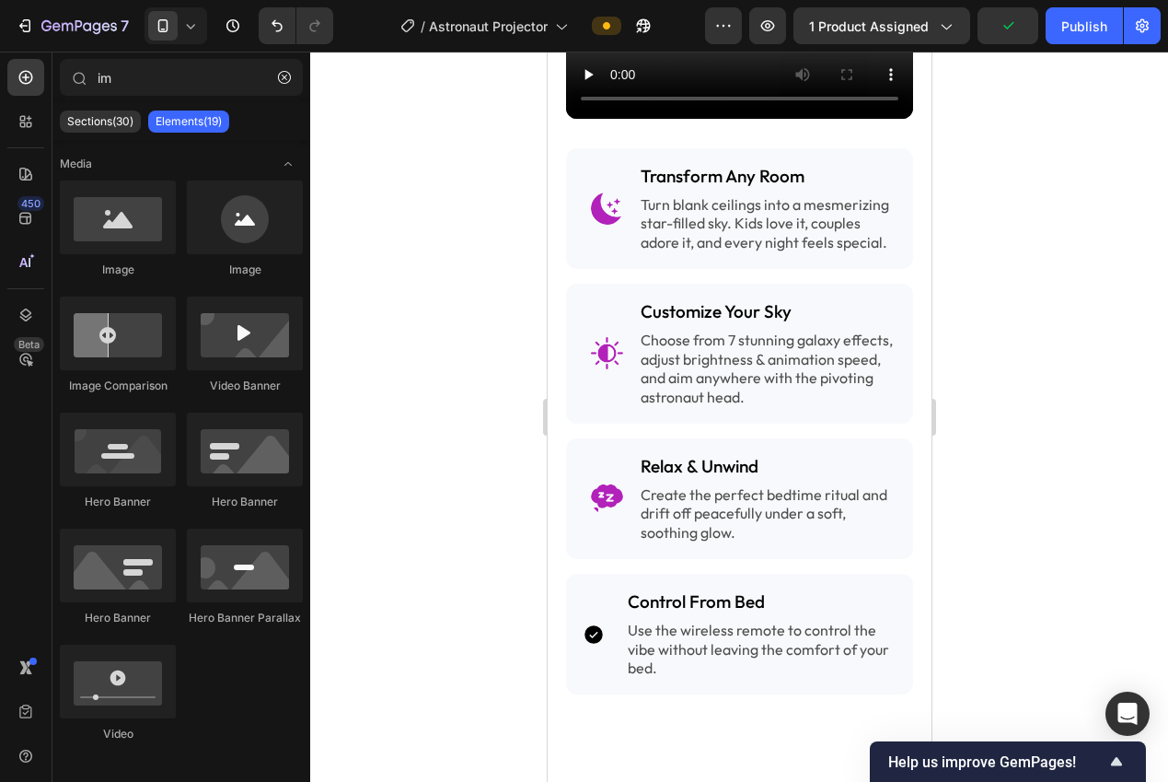
scroll to position [2434, 0]
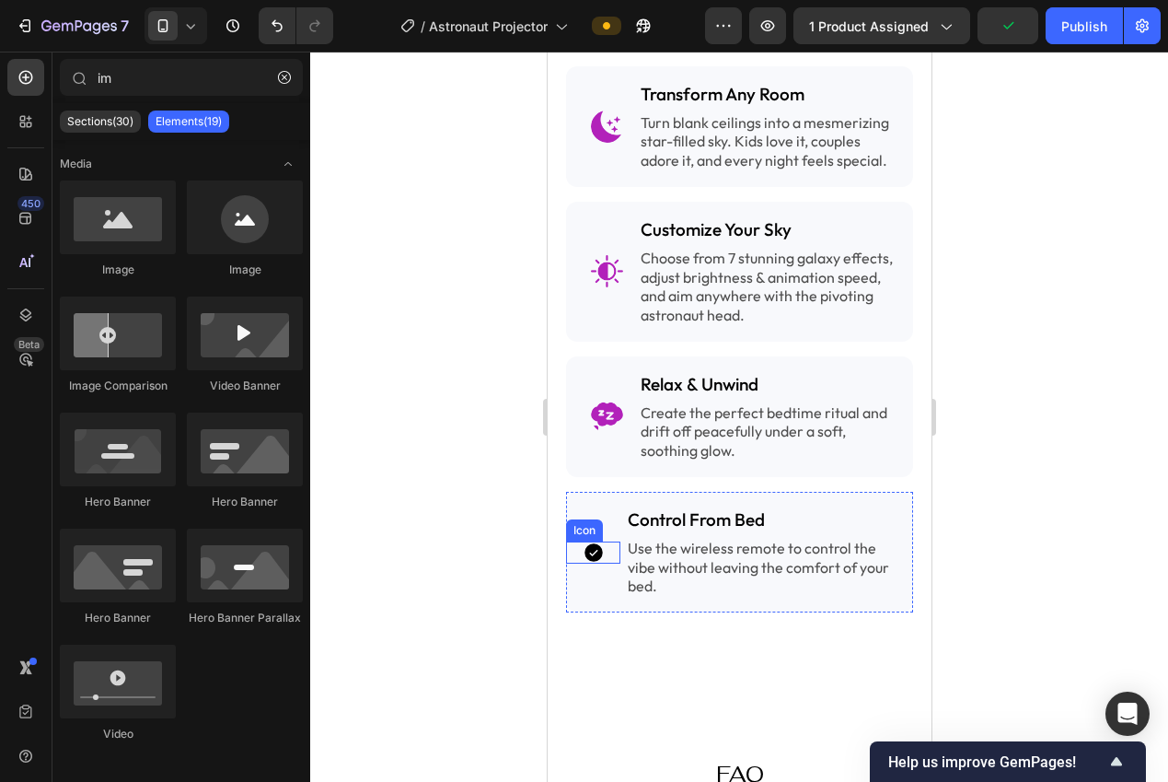
click at [586, 543] on icon at bounding box center [593, 552] width 18 height 18
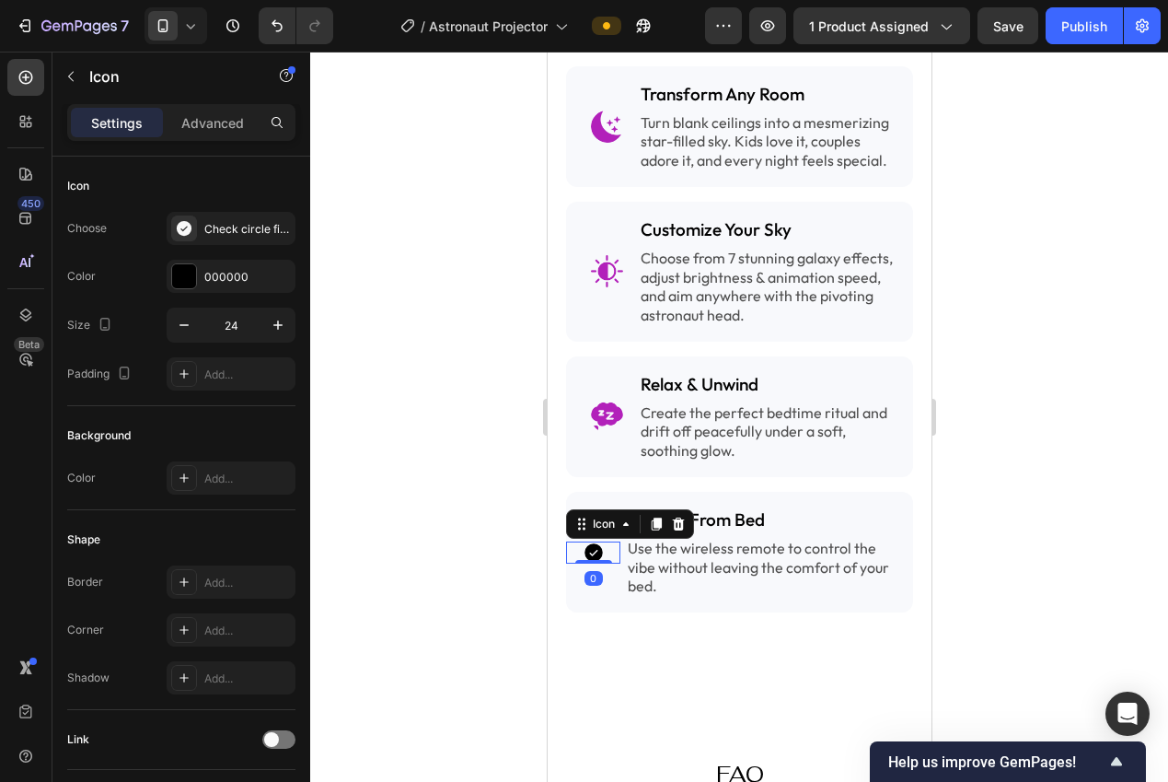
click at [689, 510] on div "Icon" at bounding box center [629, 523] width 128 height 29
click at [682, 516] on icon at bounding box center [678, 522] width 12 height 13
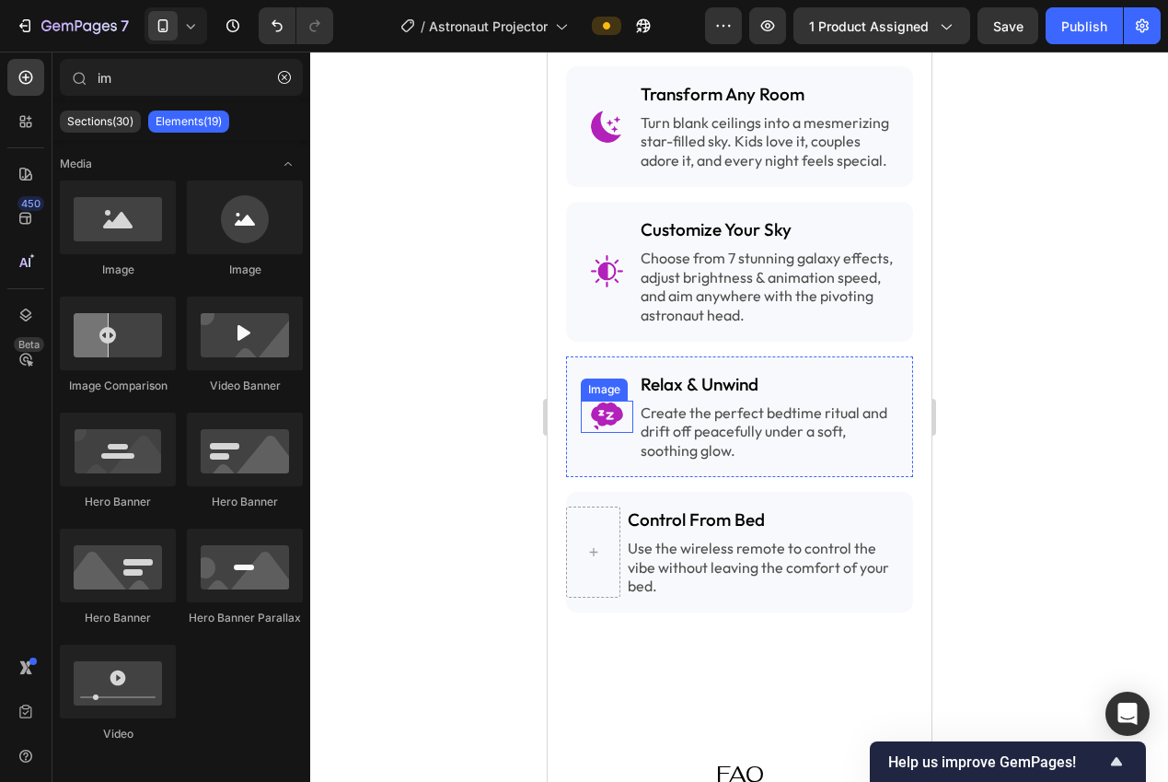
click at [600, 408] on img at bounding box center [606, 416] width 32 height 32
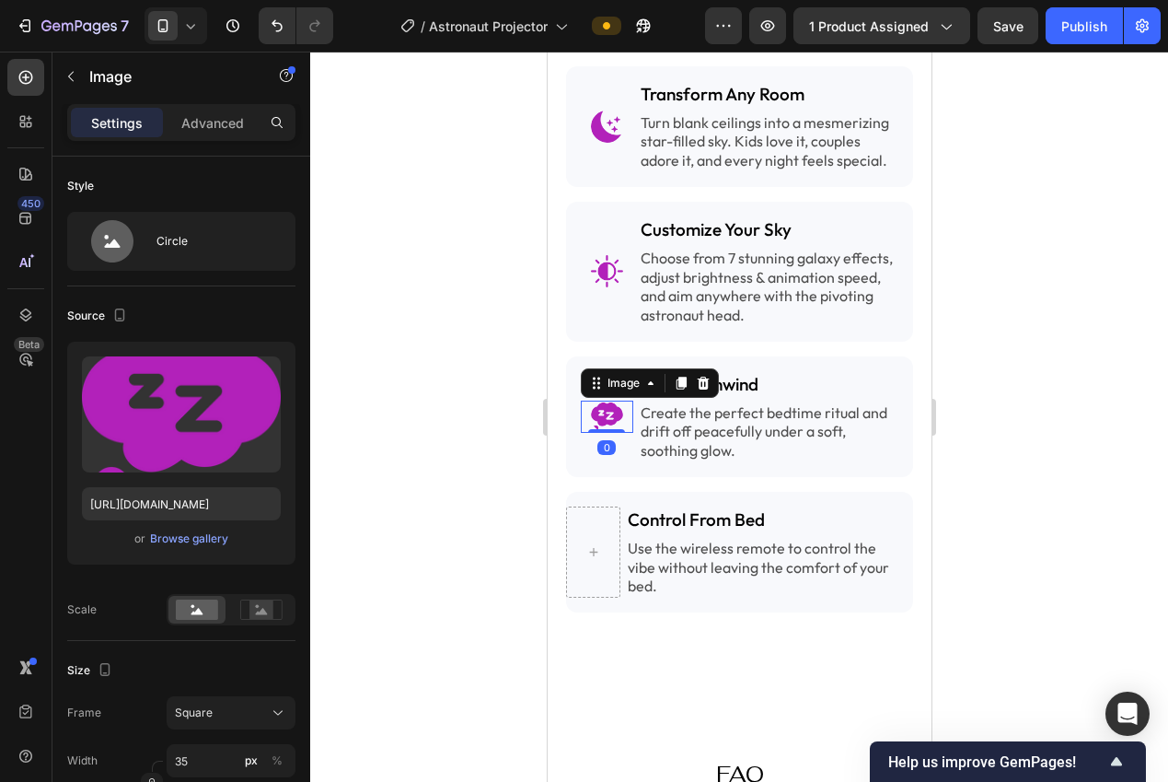
click at [677, 376] on icon at bounding box center [680, 383] width 15 height 15
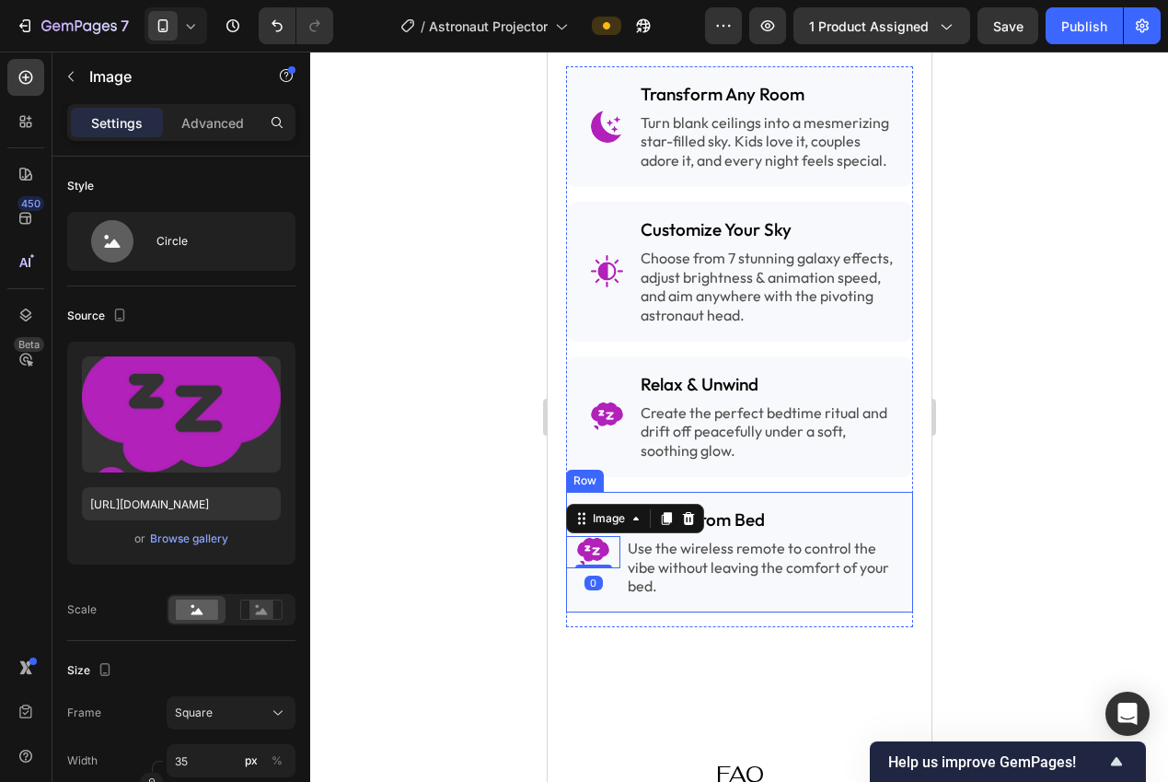
click at [608, 591] on div "Image 0 Control From Bed Heading Use the wireless remote to control the vibe wi…" at bounding box center [738, 552] width 347 height 121
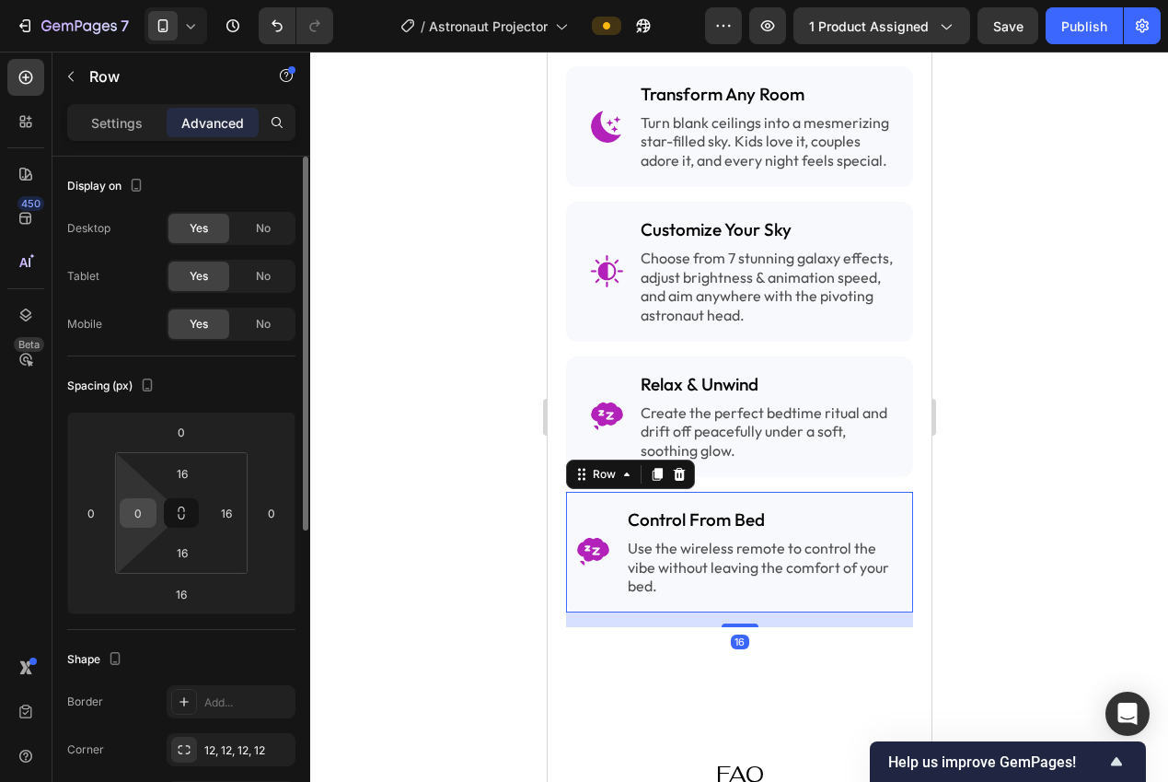
click at [152, 515] on div "0" at bounding box center [138, 512] width 37 height 29
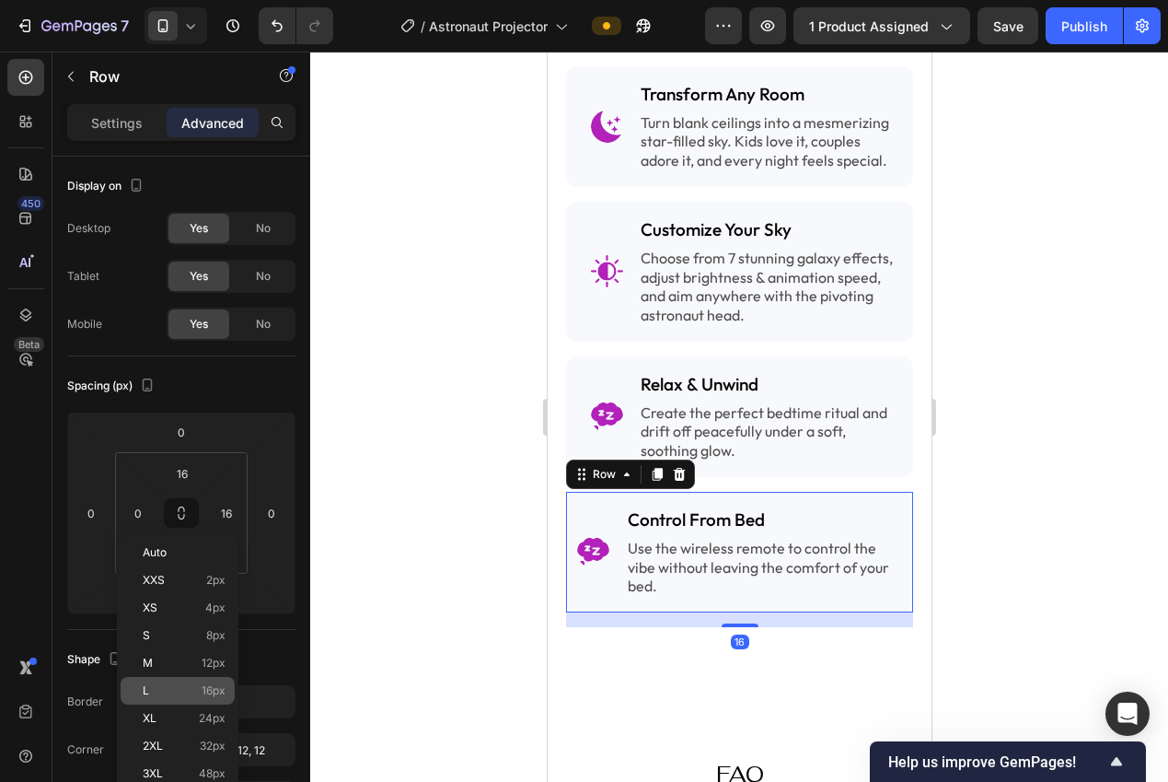
click at [225, 690] on div "L 16px" at bounding box center [178, 691] width 114 height 28
type input "16"
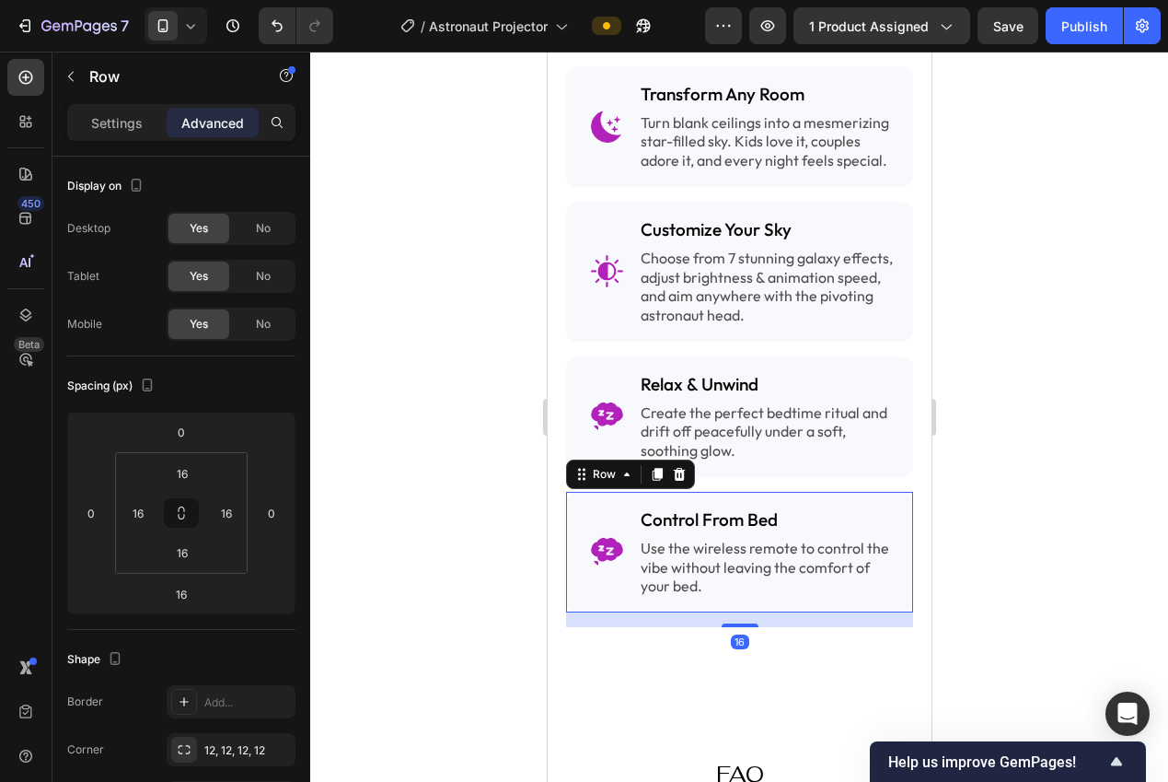
click at [364, 608] on div at bounding box center [739, 417] width 858 height 730
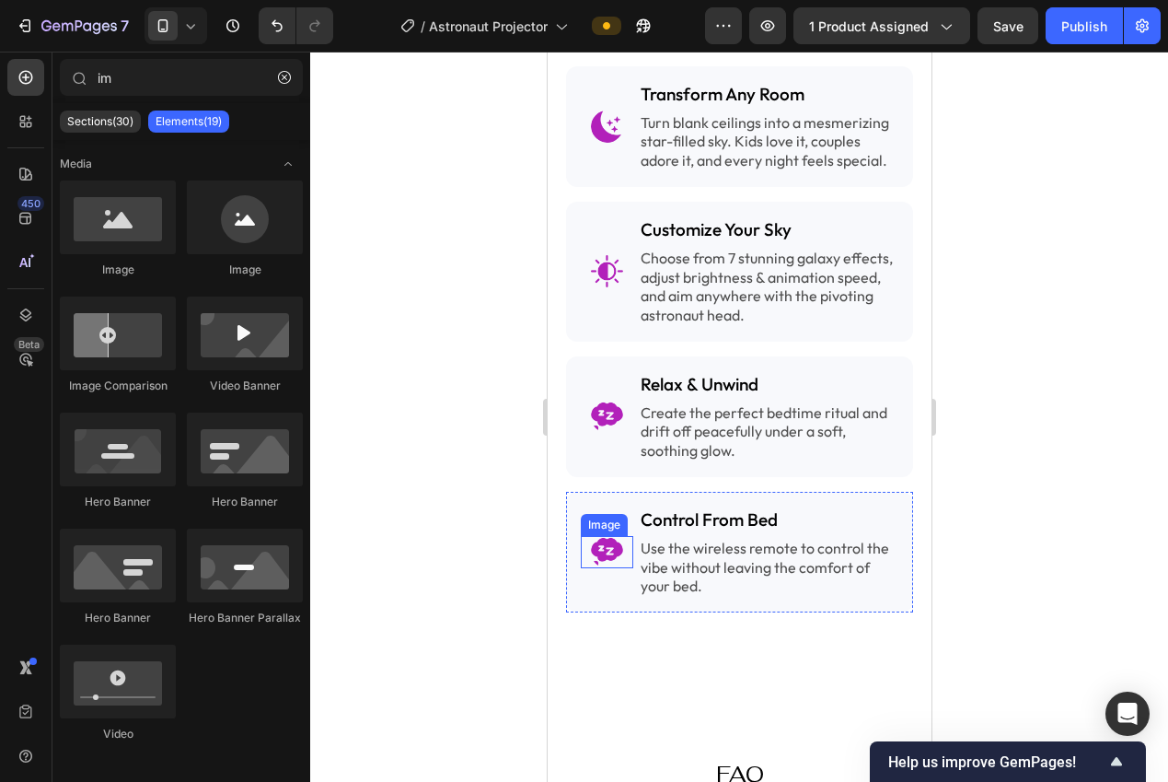
click at [597, 536] on img at bounding box center [606, 552] width 32 height 32
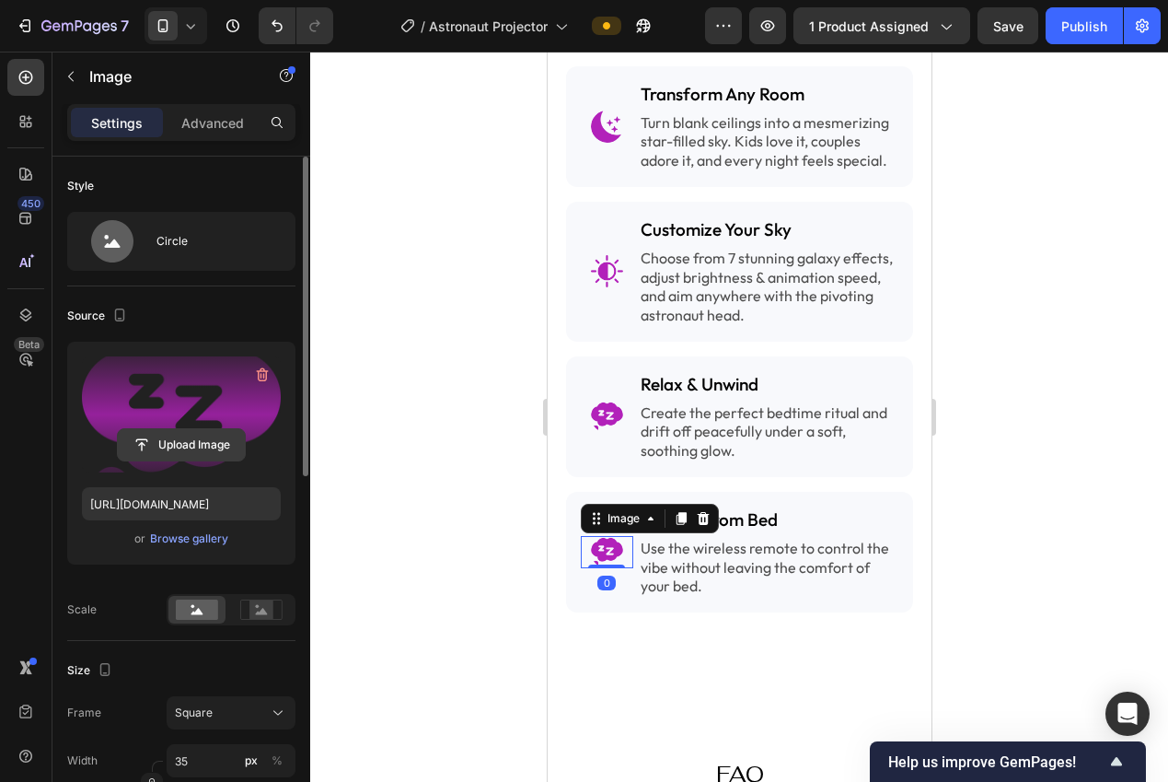
click at [197, 446] on input "file" at bounding box center [181, 444] width 127 height 31
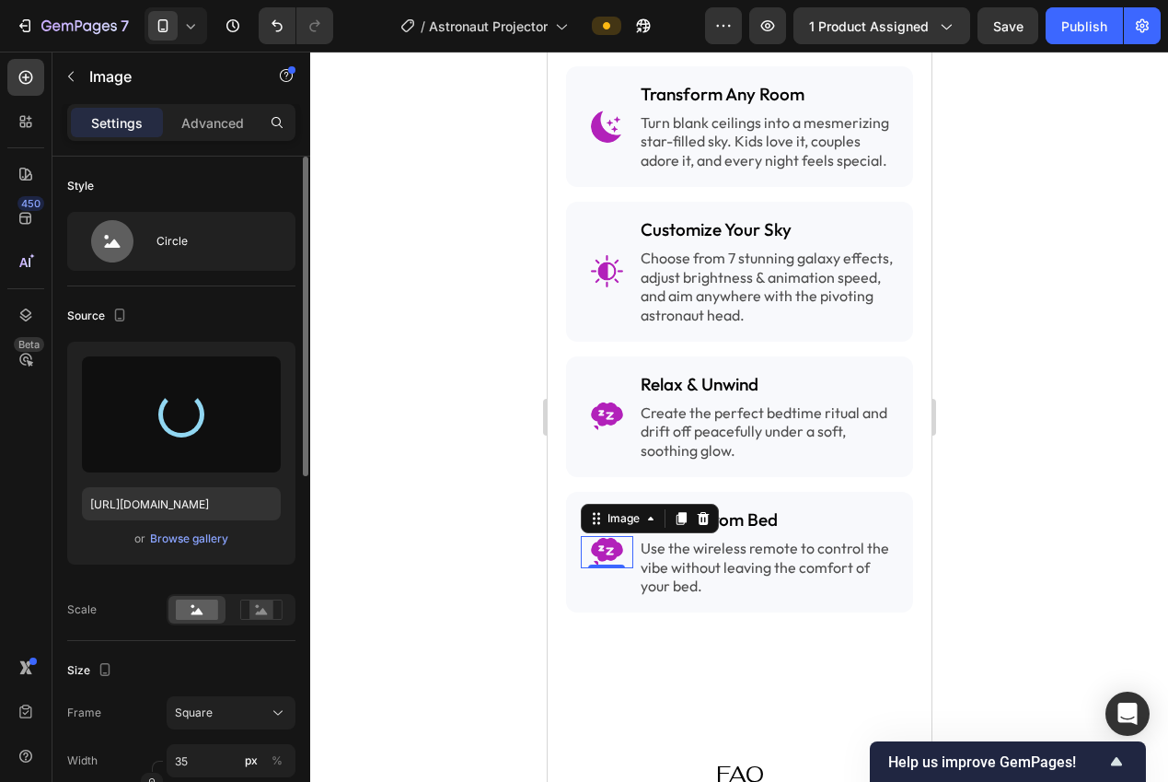
type input "[URL][DOMAIN_NAME]"
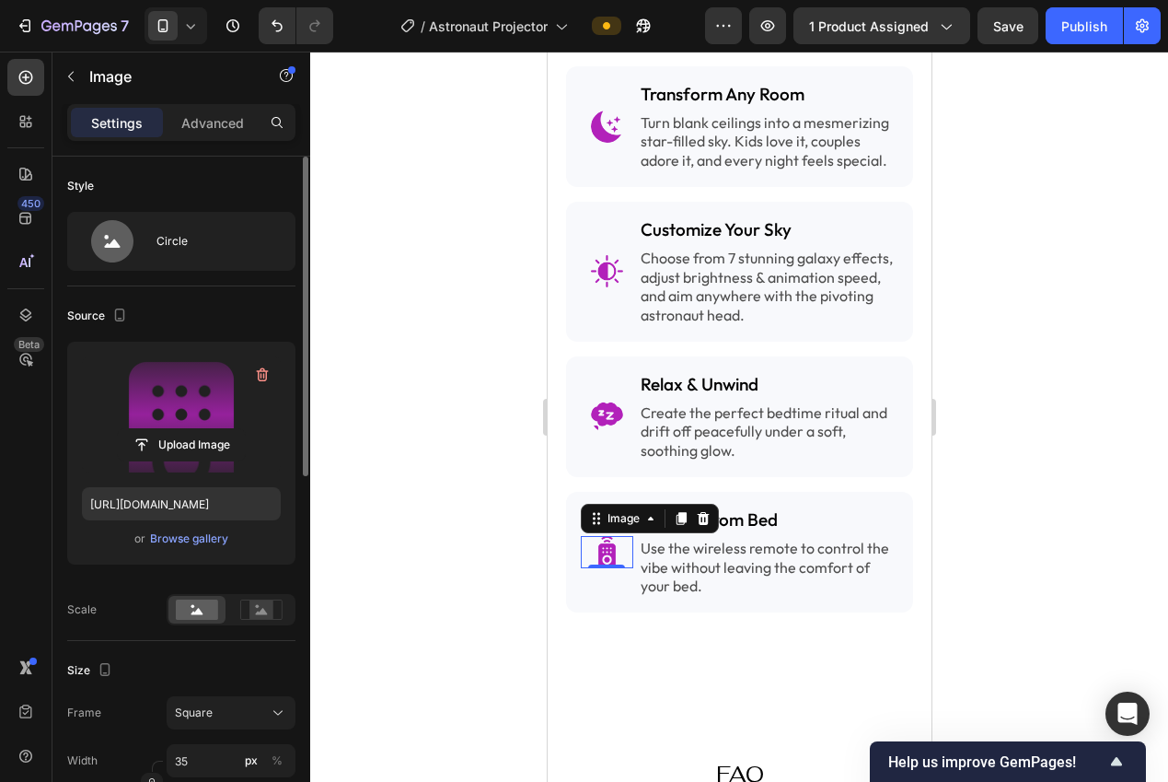
click at [994, 427] on div at bounding box center [739, 417] width 858 height 730
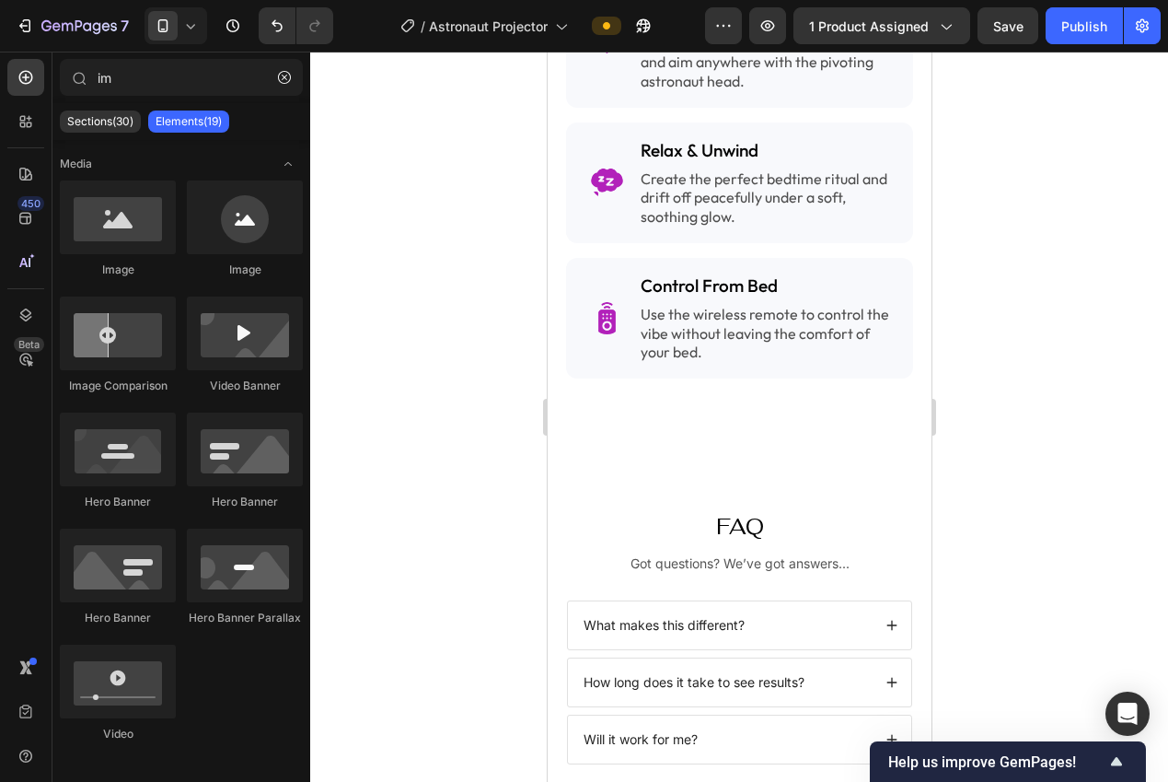
scroll to position [2640, 0]
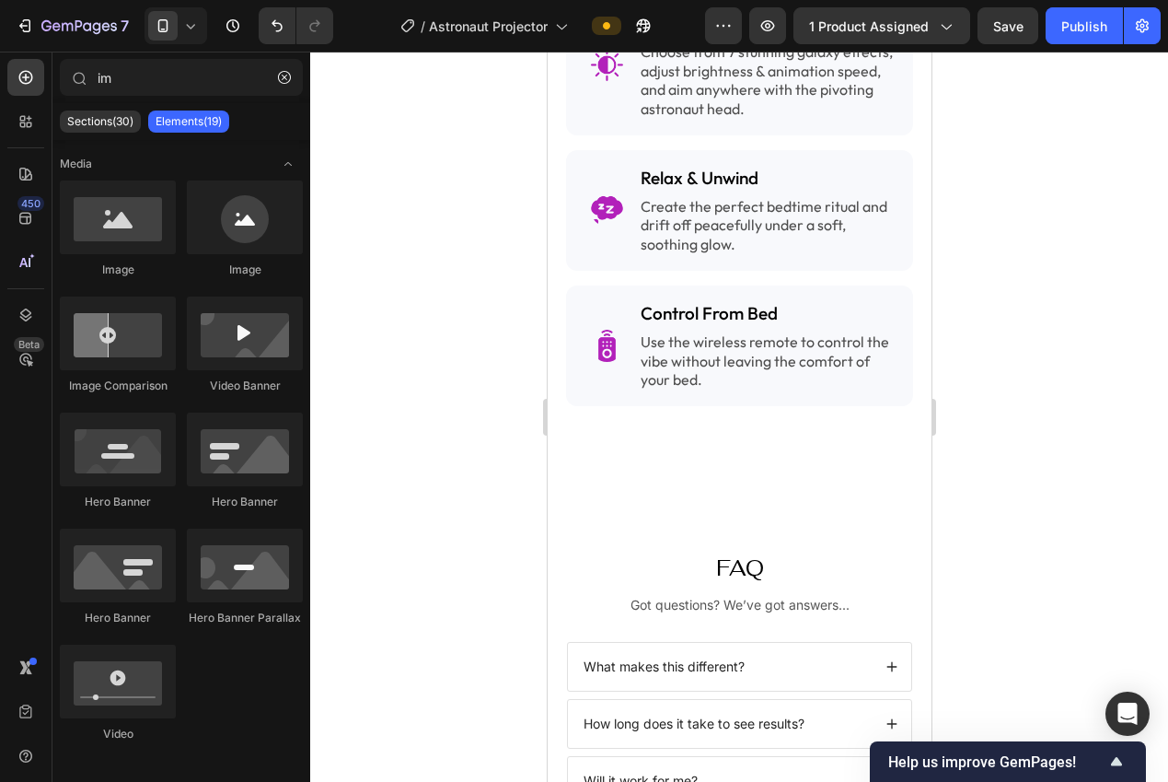
drag, startPoint x: 924, startPoint y: 460, endPoint x: 1523, endPoint y: 146, distance: 675.7
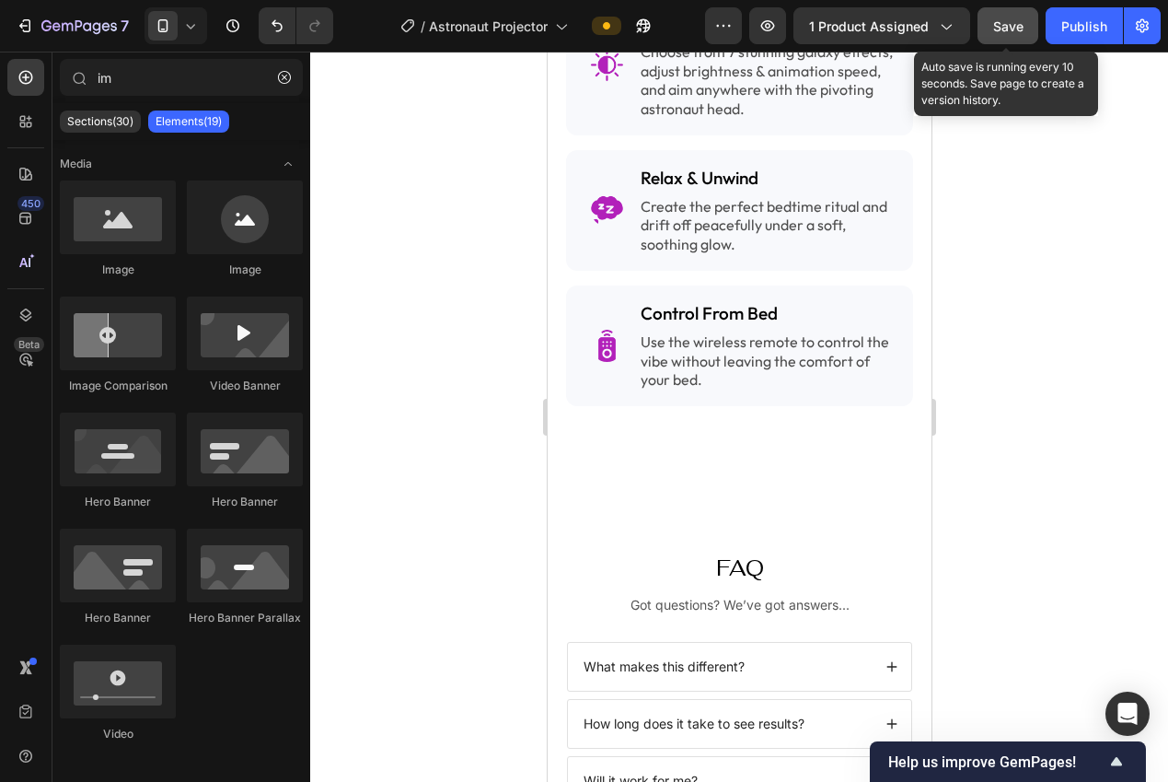
click at [1001, 29] on span "Save" at bounding box center [1008, 26] width 30 height 16
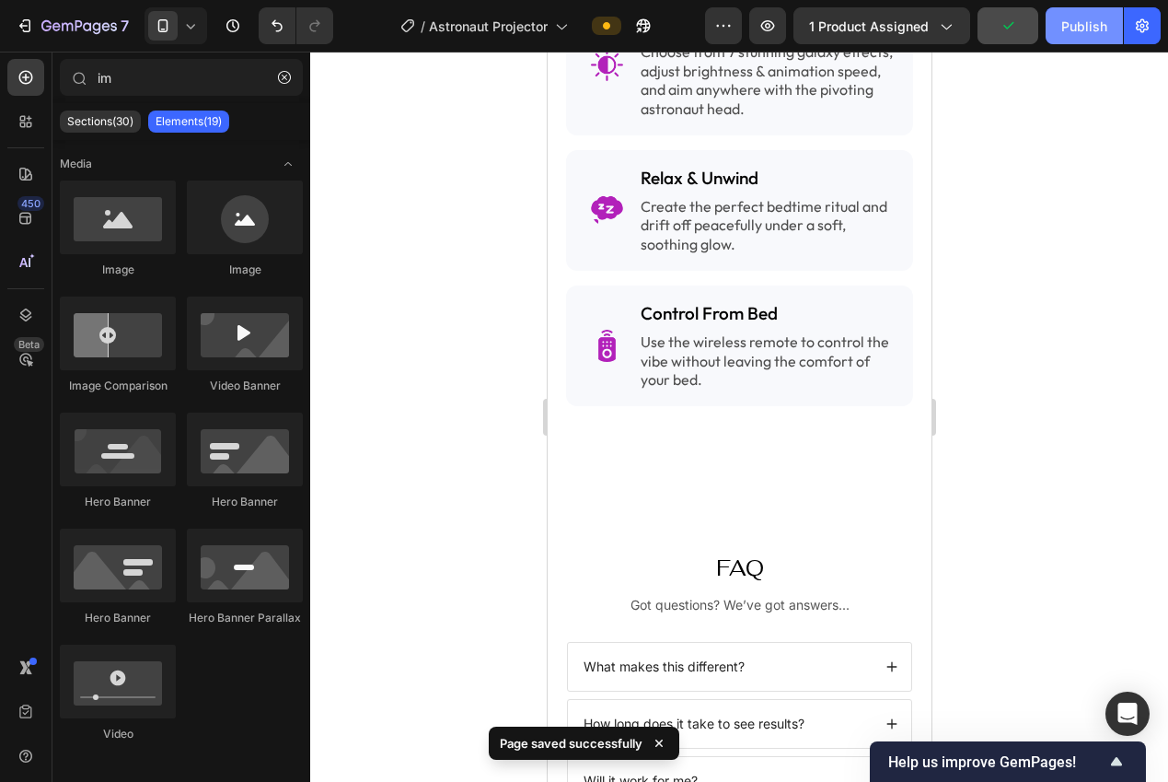
click at [1096, 38] on button "Publish" at bounding box center [1084, 25] width 77 height 37
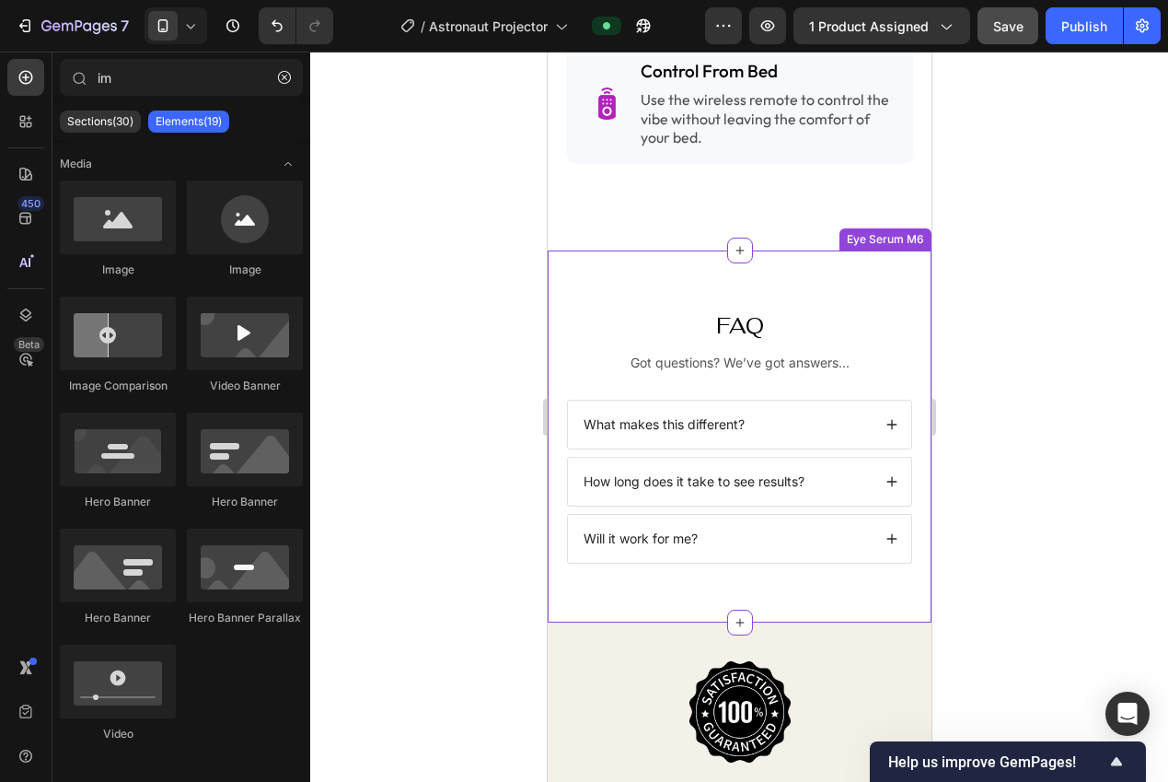
scroll to position [2884, 0]
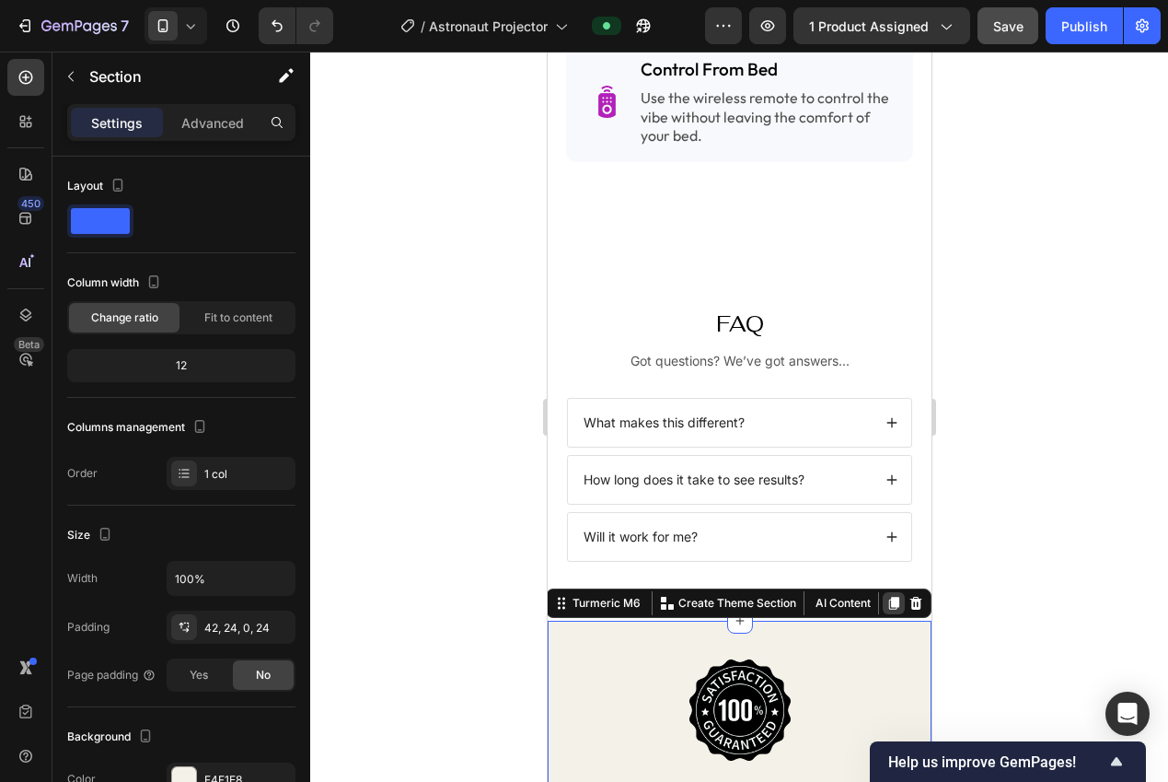
click at [888, 597] on icon at bounding box center [893, 603] width 10 height 13
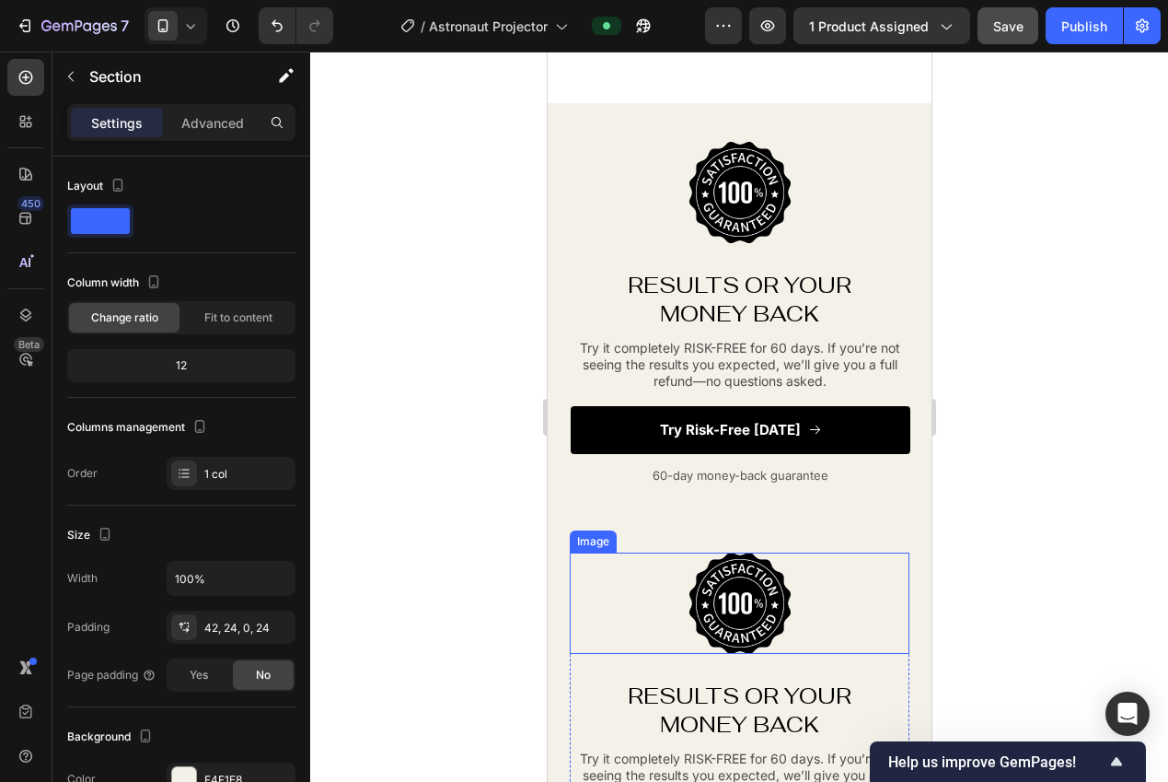
scroll to position [3201, 0]
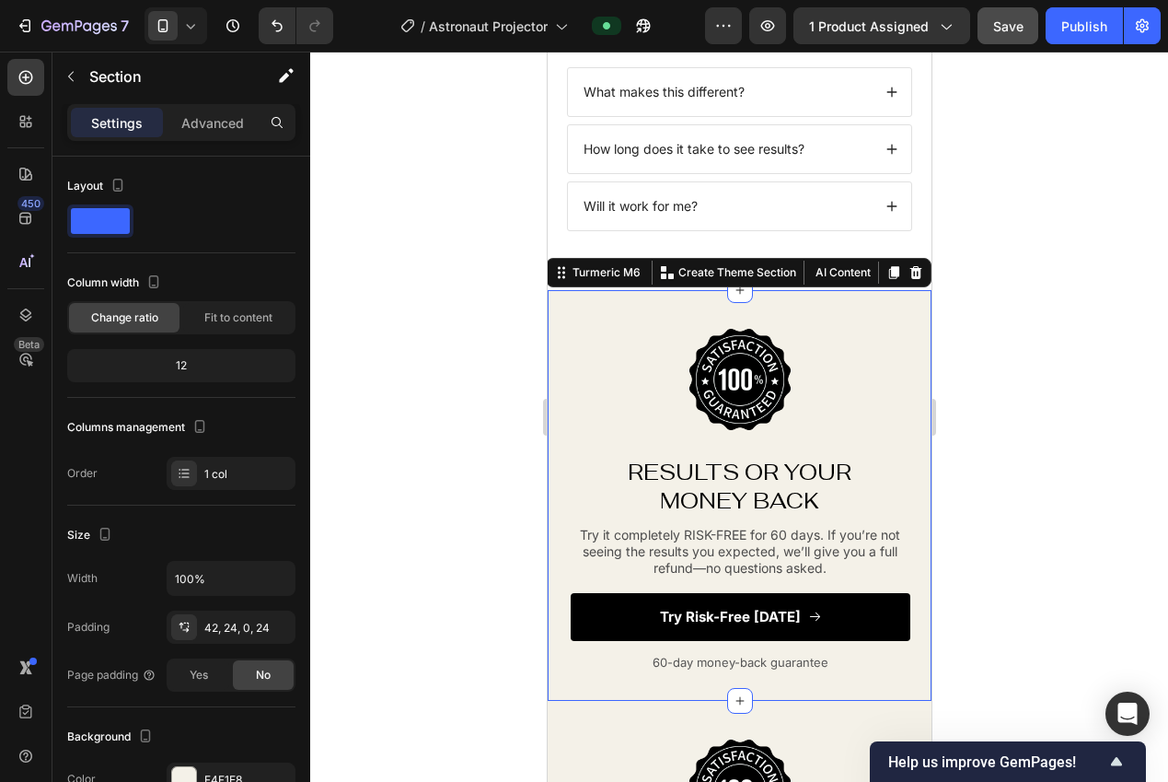
drag, startPoint x: 863, startPoint y: 312, endPoint x: 842, endPoint y: 326, distance: 24.5
click at [863, 311] on div "Image RESULTS OR YOUR MONEY BACK Heading RESULTS OR YOUR MONEY BACK Heading Try…" at bounding box center [739, 495] width 384 height 411
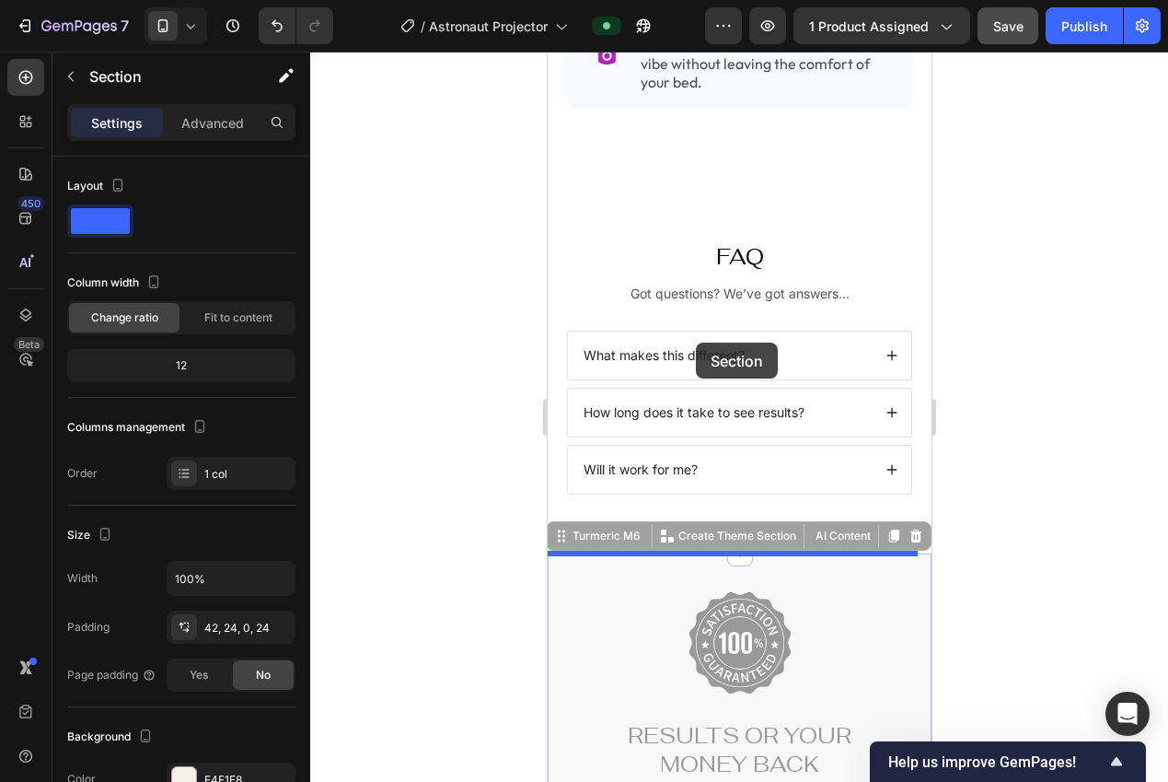
scroll to position [2739, 0]
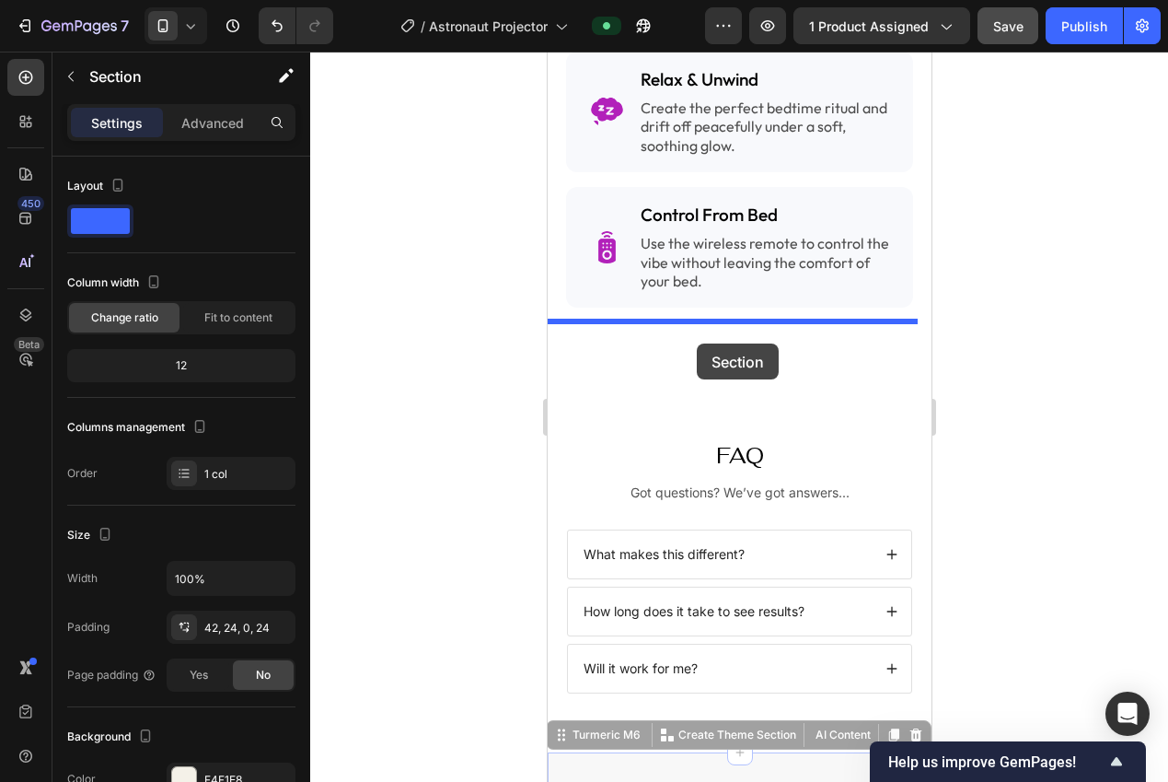
drag, startPoint x: 560, startPoint y: 495, endPoint x: 696, endPoint y: 343, distance: 204.0
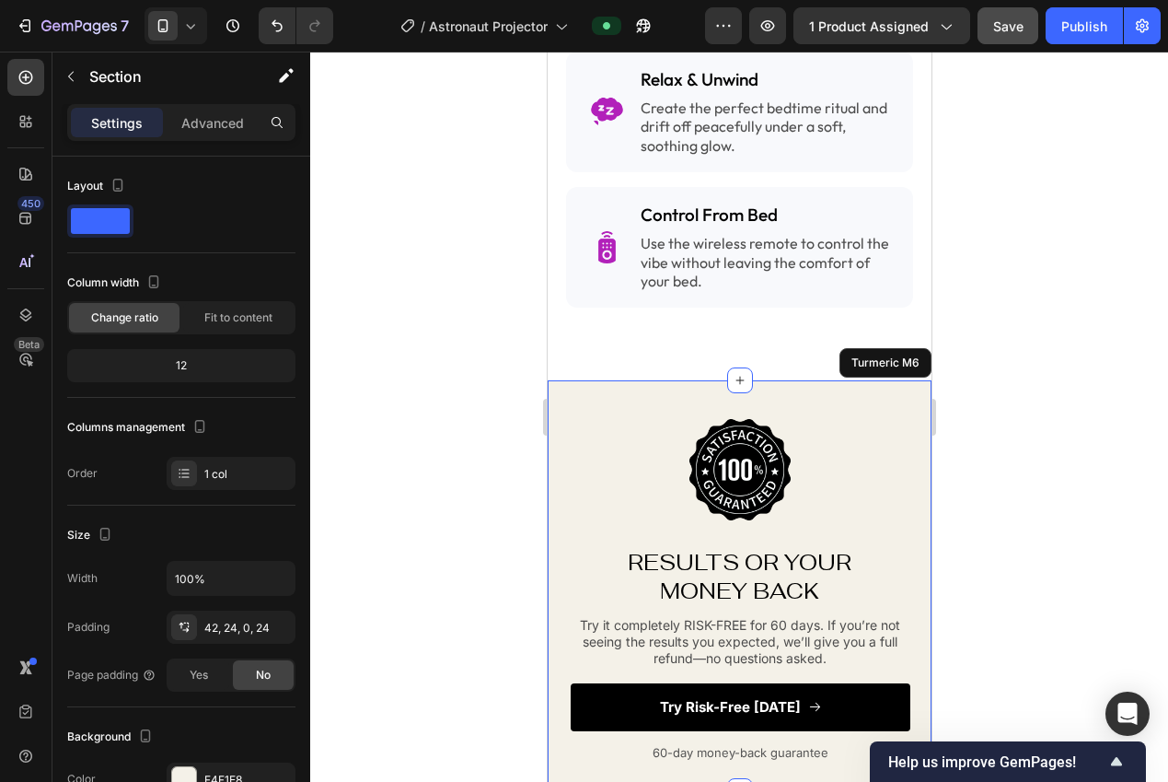
click at [1019, 402] on div at bounding box center [739, 417] width 858 height 730
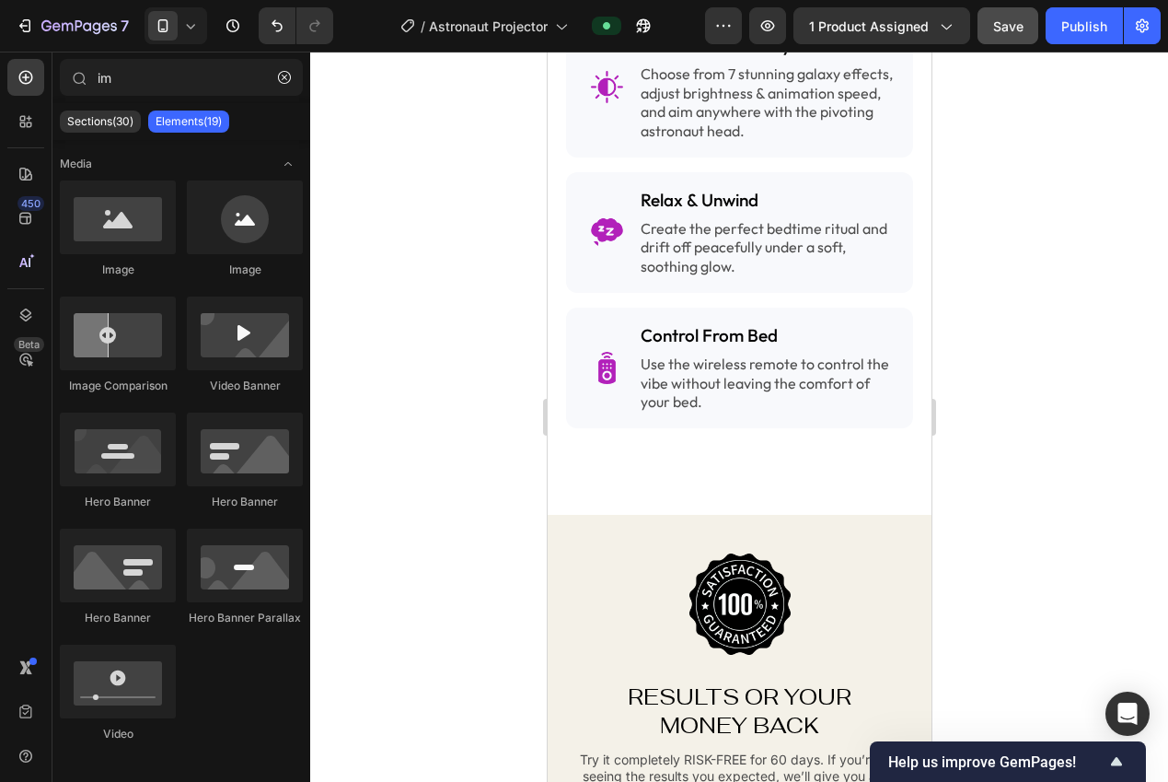
scroll to position [2636, 0]
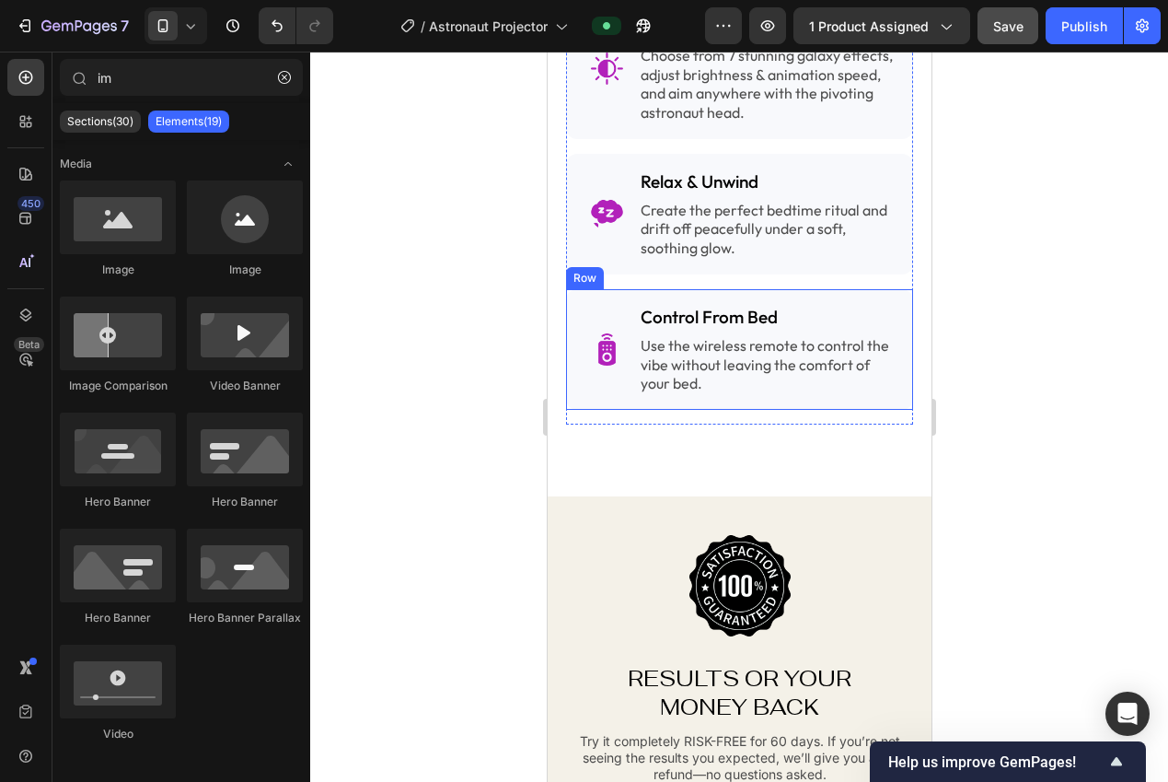
click at [803, 394] on div "Image Control From Bed Heading Use the wireless remote to control the vibe with…" at bounding box center [738, 349] width 347 height 121
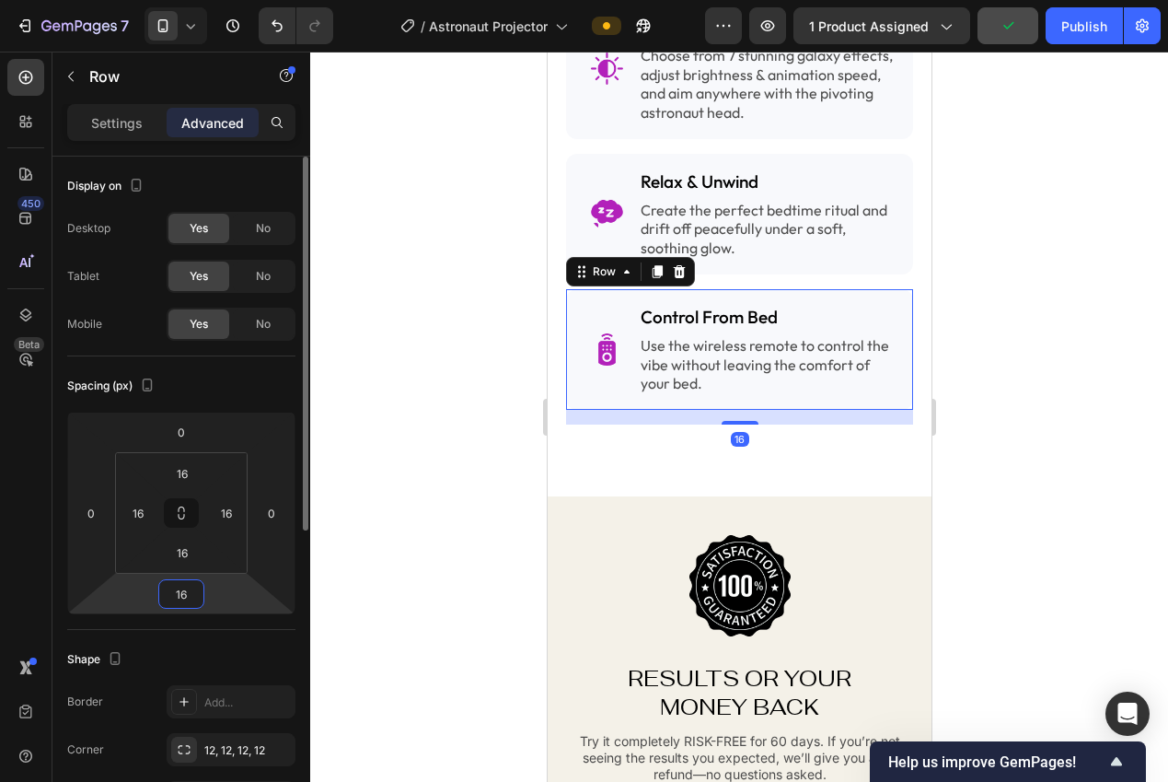
click at [189, 587] on input "16" at bounding box center [181, 594] width 37 height 28
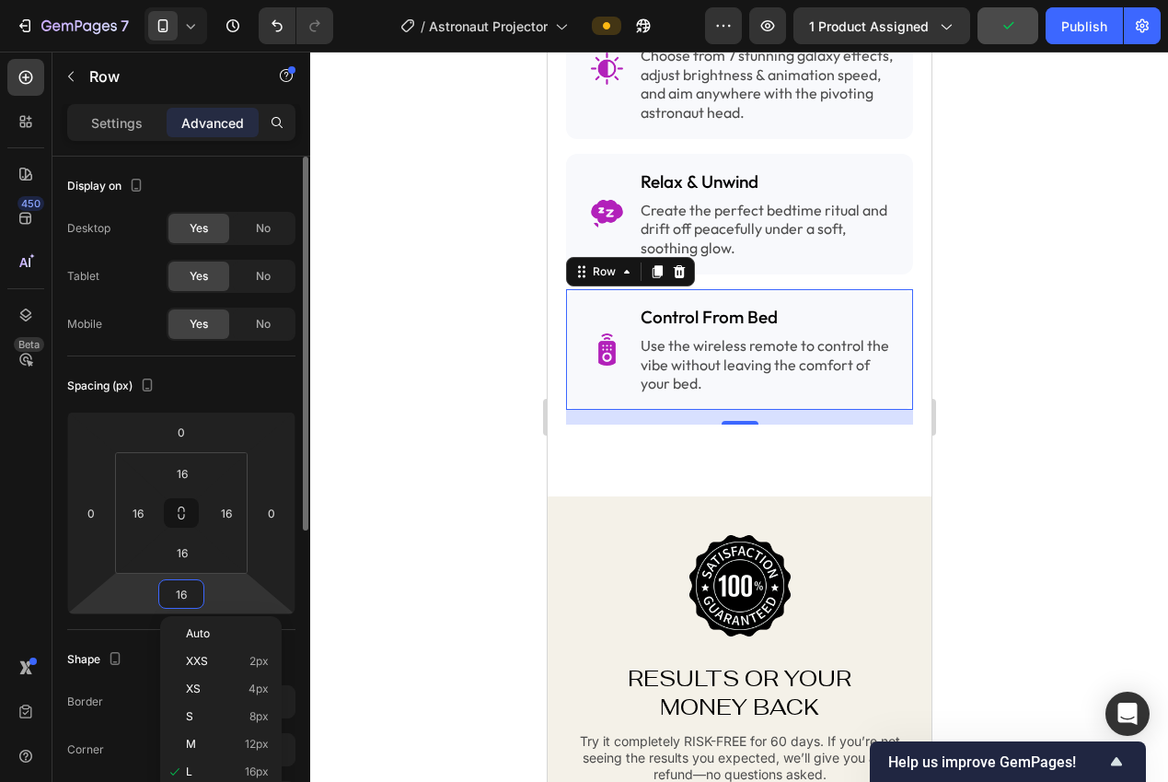
type input "0"
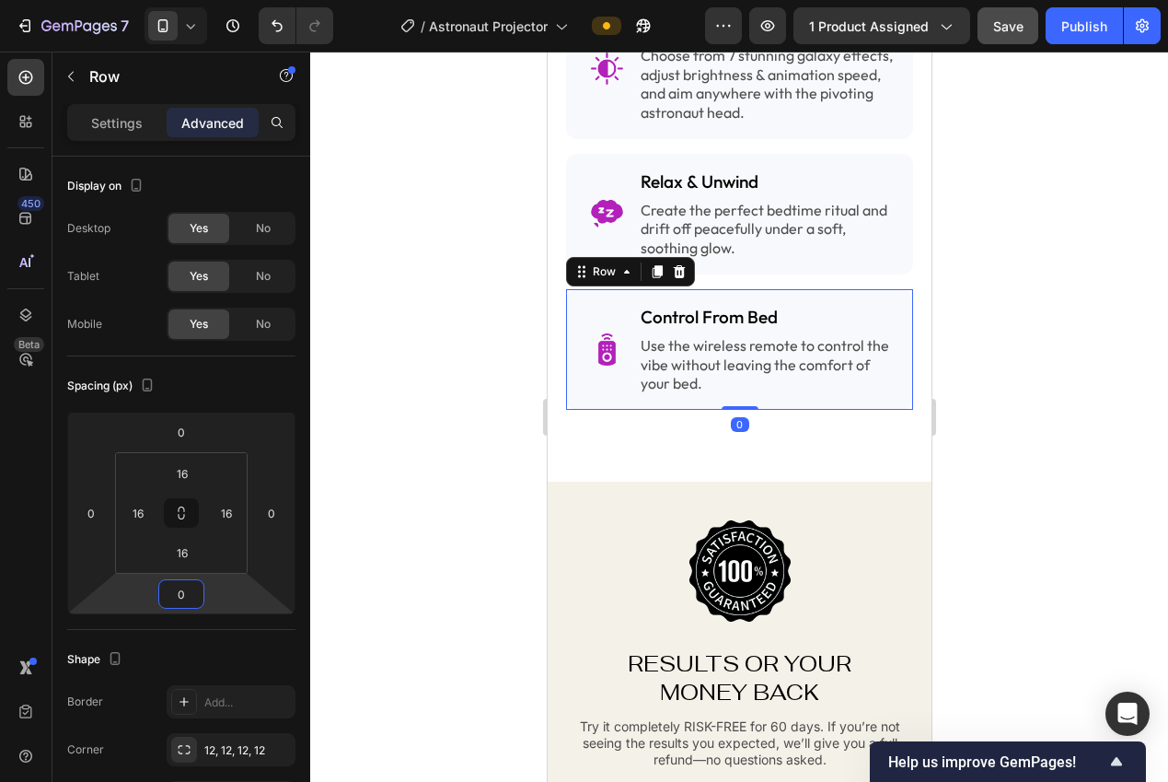
click at [360, 527] on div at bounding box center [739, 417] width 858 height 730
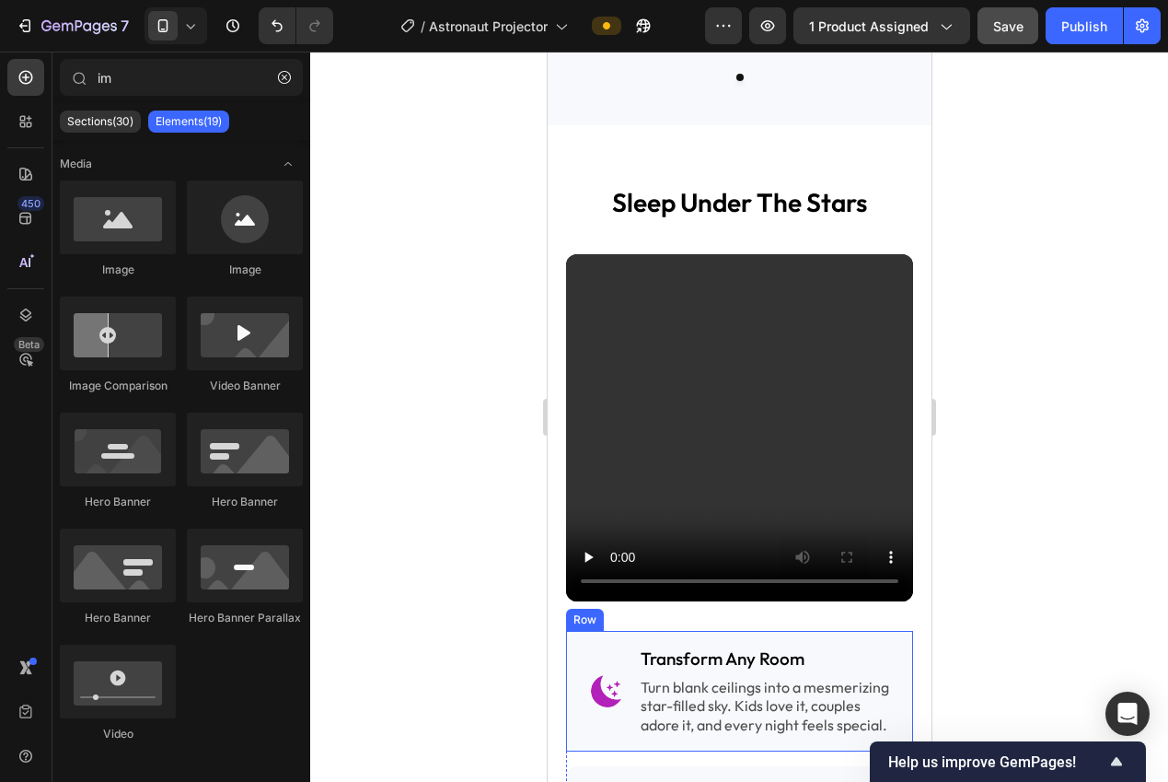
scroll to position [1864, 0]
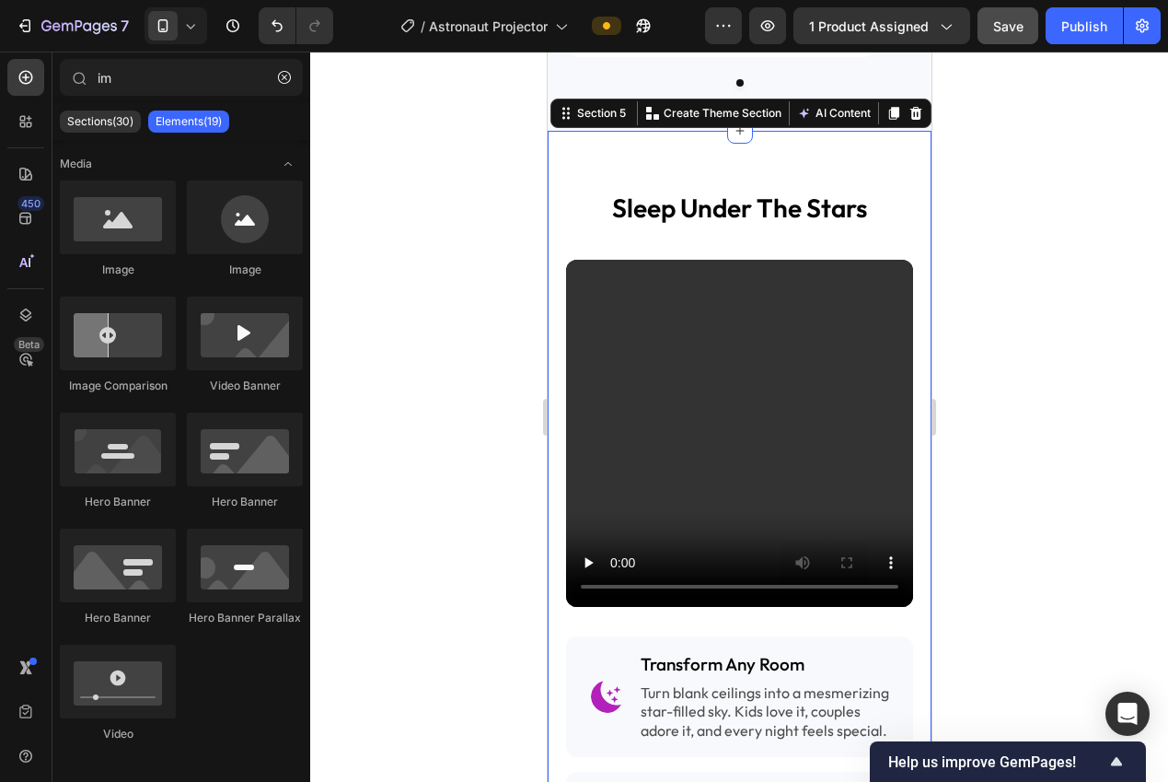
click at [681, 163] on div "sleep under the stars Heading Row Video Image Transform Any Room Heading Turn b…" at bounding box center [739, 663] width 384 height 1065
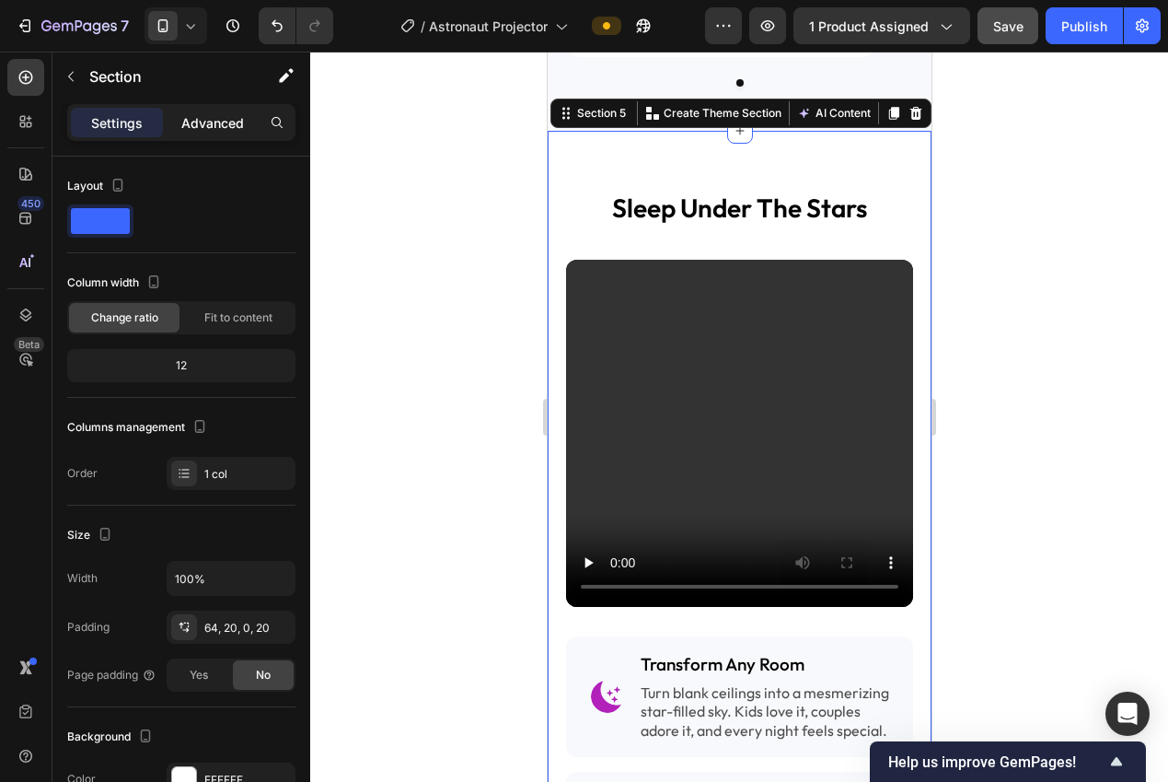
click at [191, 113] on p "Advanced" at bounding box center [212, 122] width 63 height 19
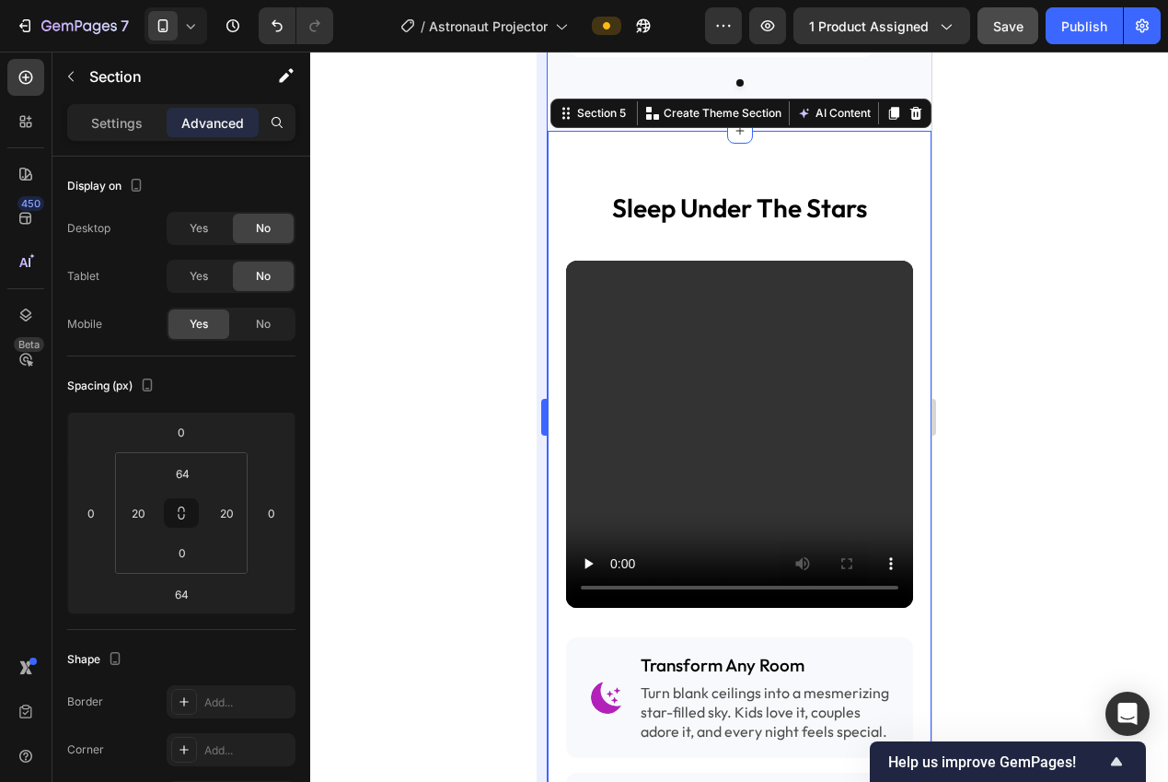
drag, startPoint x: 393, startPoint y: 472, endPoint x: 538, endPoint y: 418, distance: 154.4
click at [393, 470] on div at bounding box center [739, 417] width 858 height 730
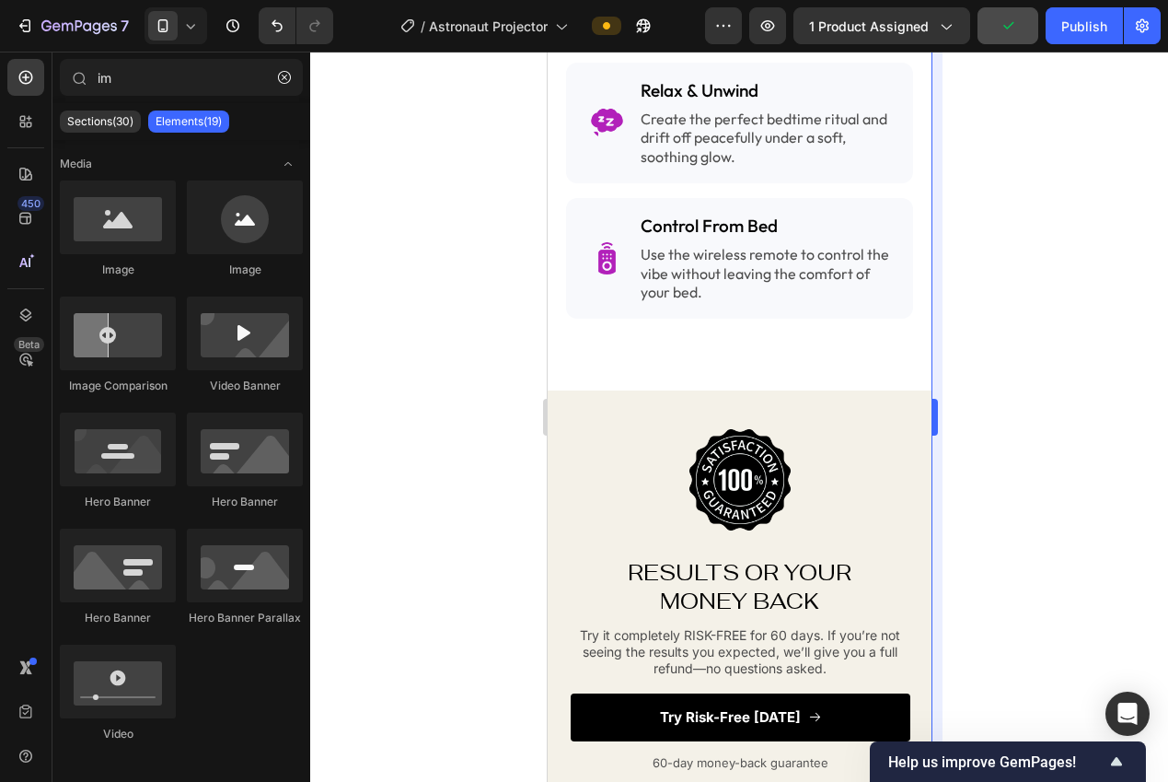
scroll to position [2746, 0]
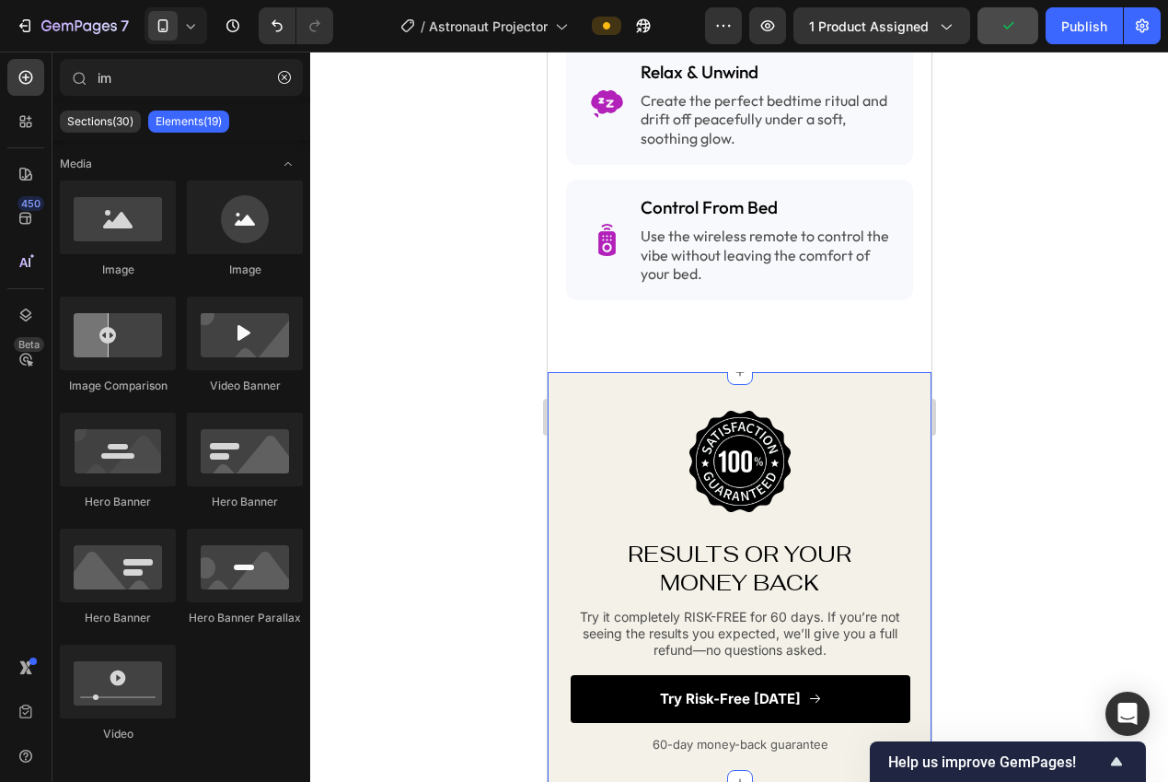
click at [866, 372] on div "Image RESULTS OR YOUR MONEY BACK Heading RESULTS OR YOUR MONEY BACK Heading Try…" at bounding box center [739, 577] width 384 height 411
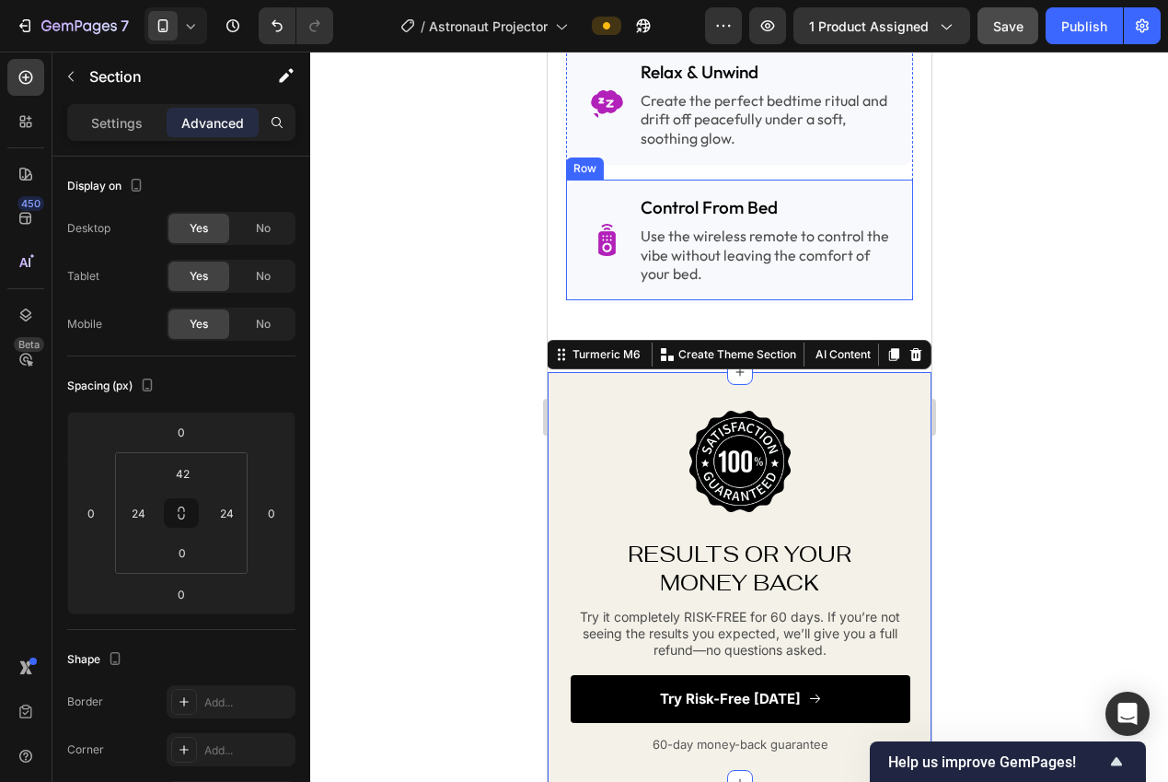
click at [587, 276] on div "Image Control From Bed Heading Use the wireless remote to control the vibe with…" at bounding box center [738, 240] width 347 height 121
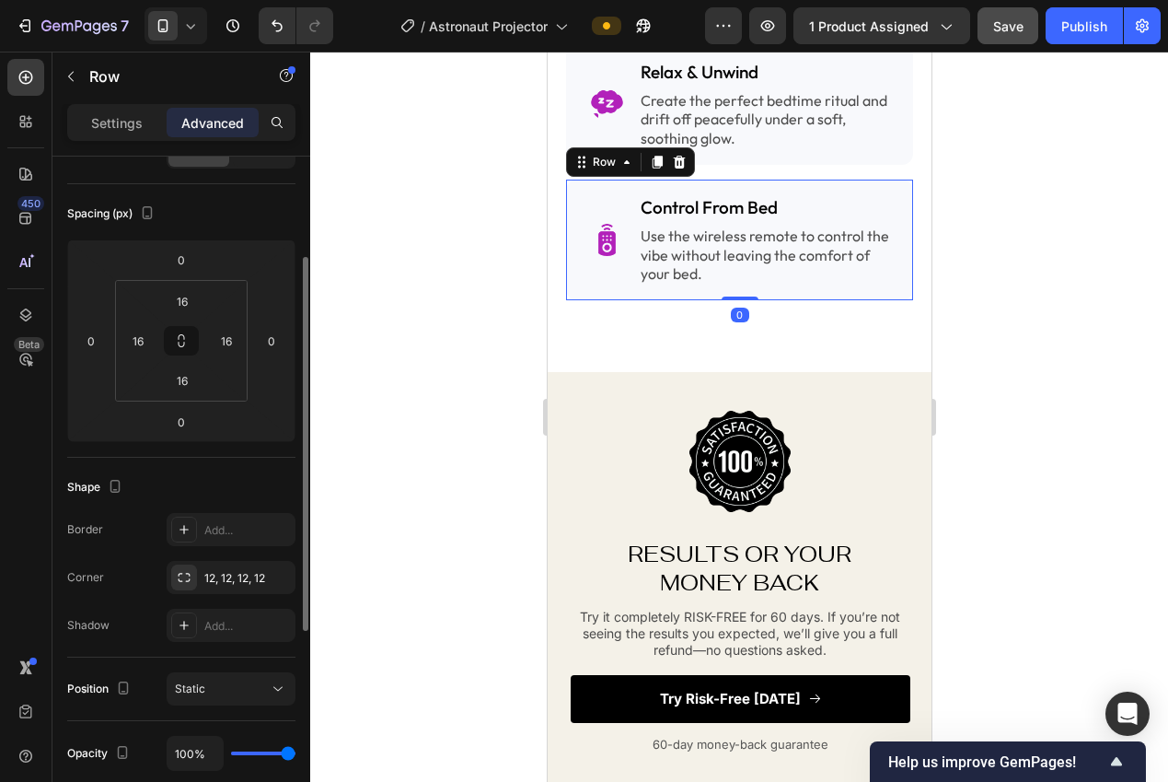
scroll to position [189, 0]
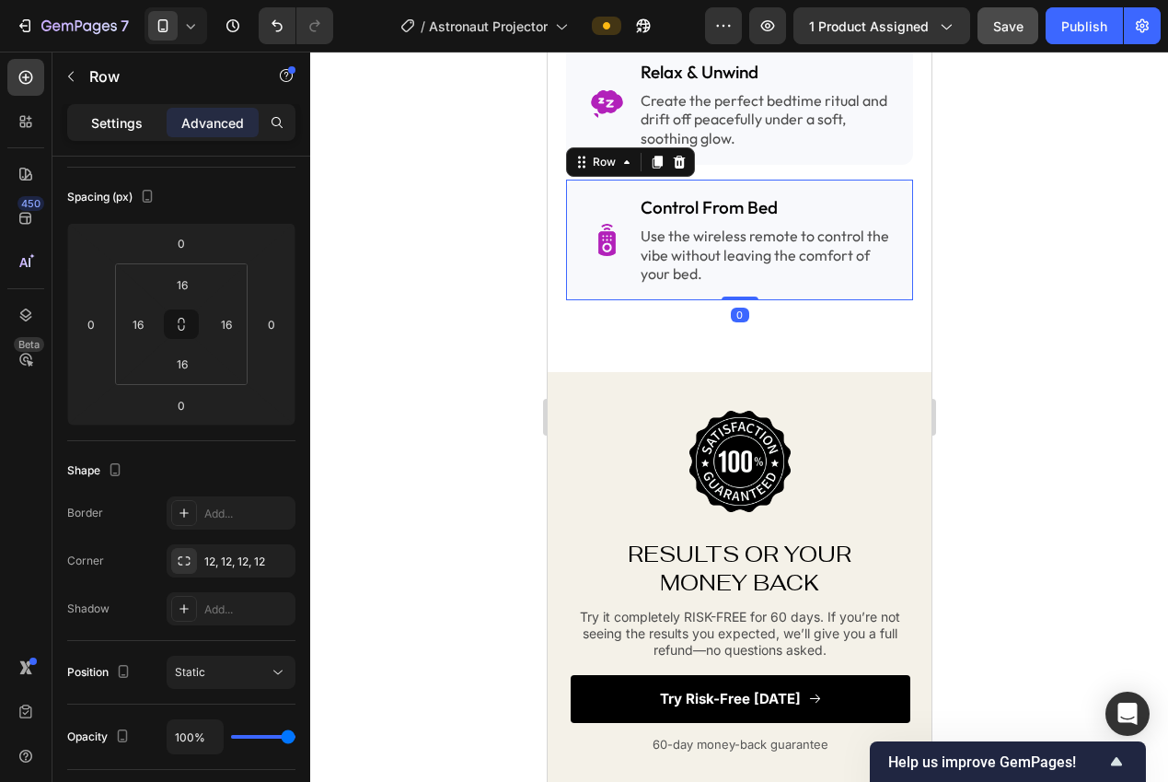
click at [110, 135] on div "Settings" at bounding box center [117, 122] width 92 height 29
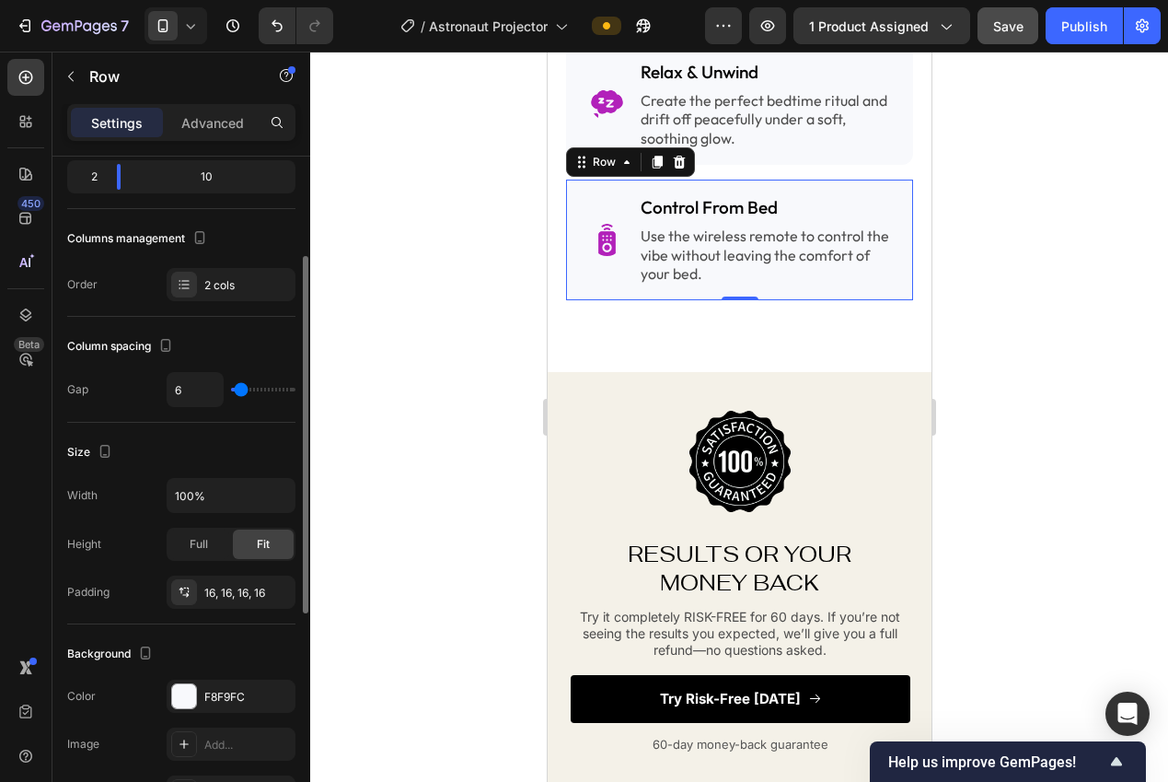
scroll to position [345, 0]
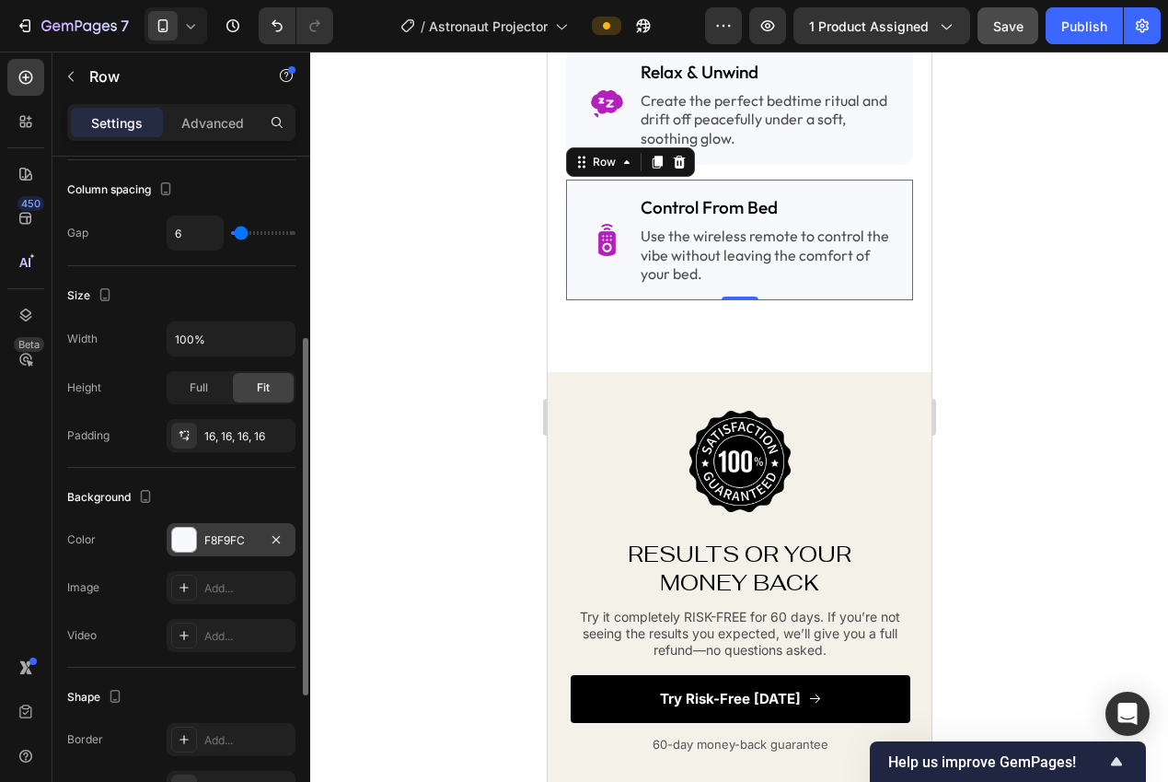
click at [198, 545] on div "F8F9FC" at bounding box center [231, 539] width 129 height 33
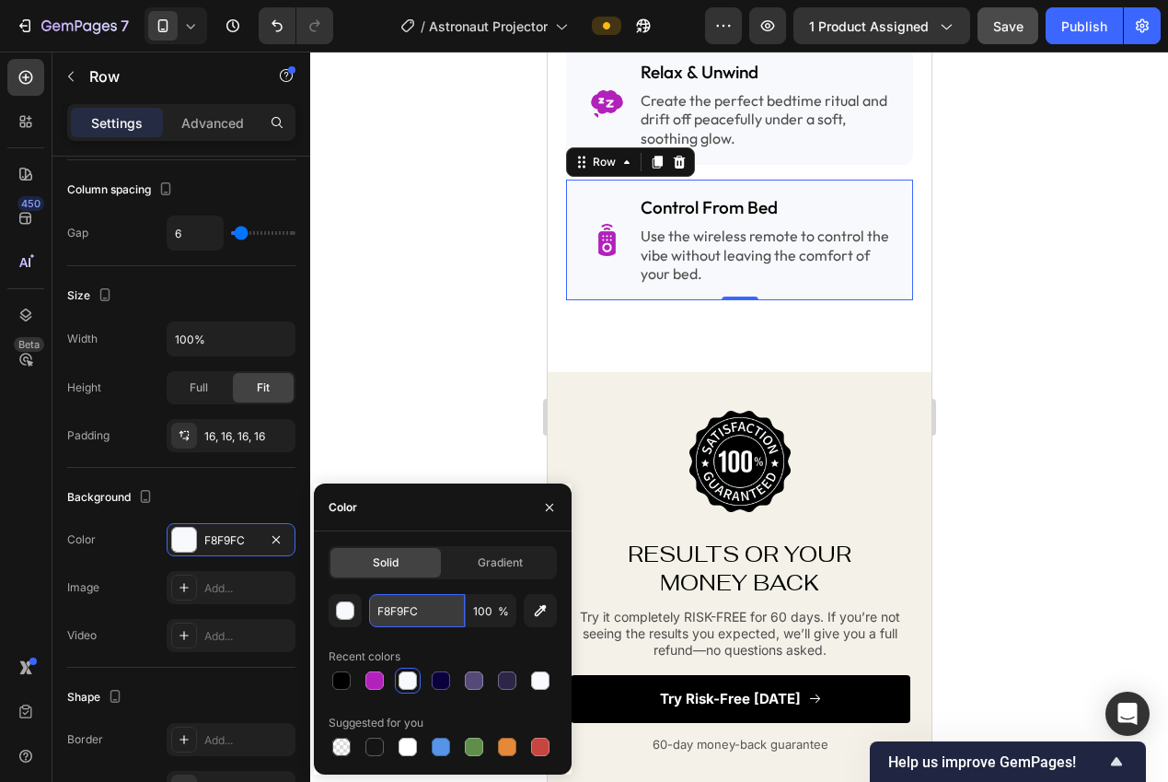
click at [411, 601] on input "F8F9FC" at bounding box center [417, 610] width 96 height 33
click at [351, 339] on div at bounding box center [739, 417] width 858 height 730
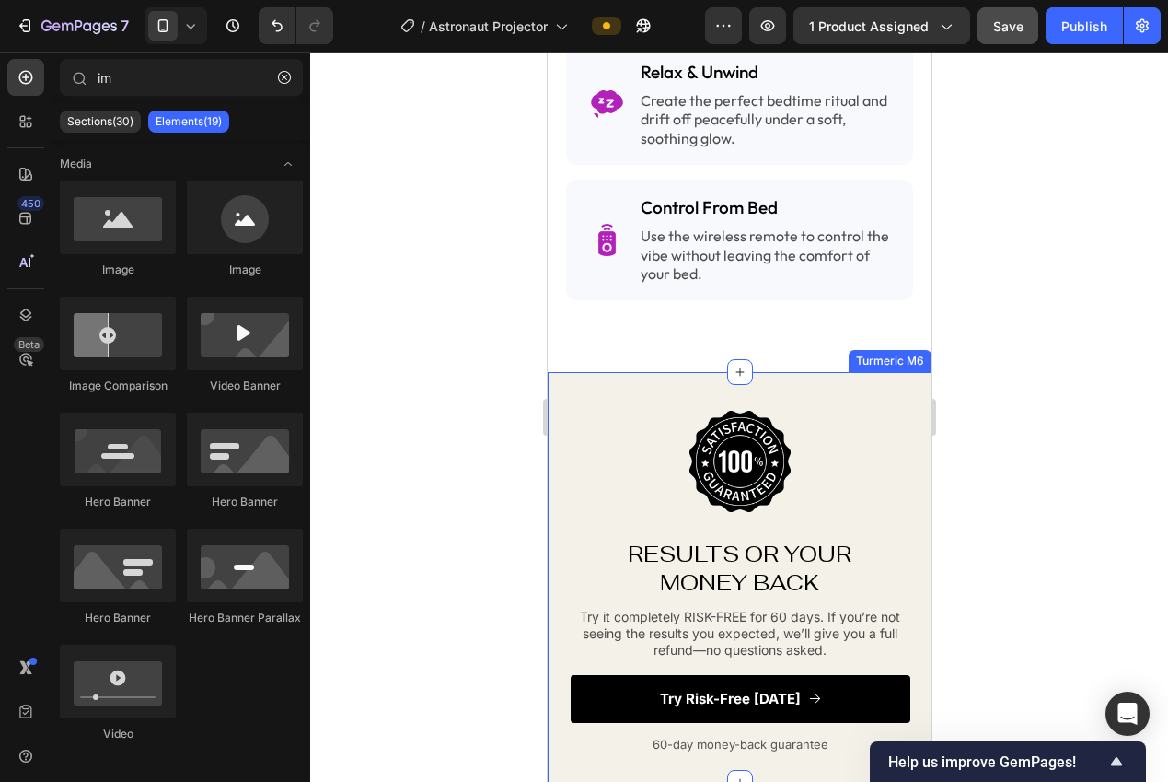
click at [618, 383] on div "Image RESULTS OR YOUR MONEY BACK Heading RESULTS OR YOUR MONEY BACK Heading Try…" at bounding box center [739, 577] width 384 height 411
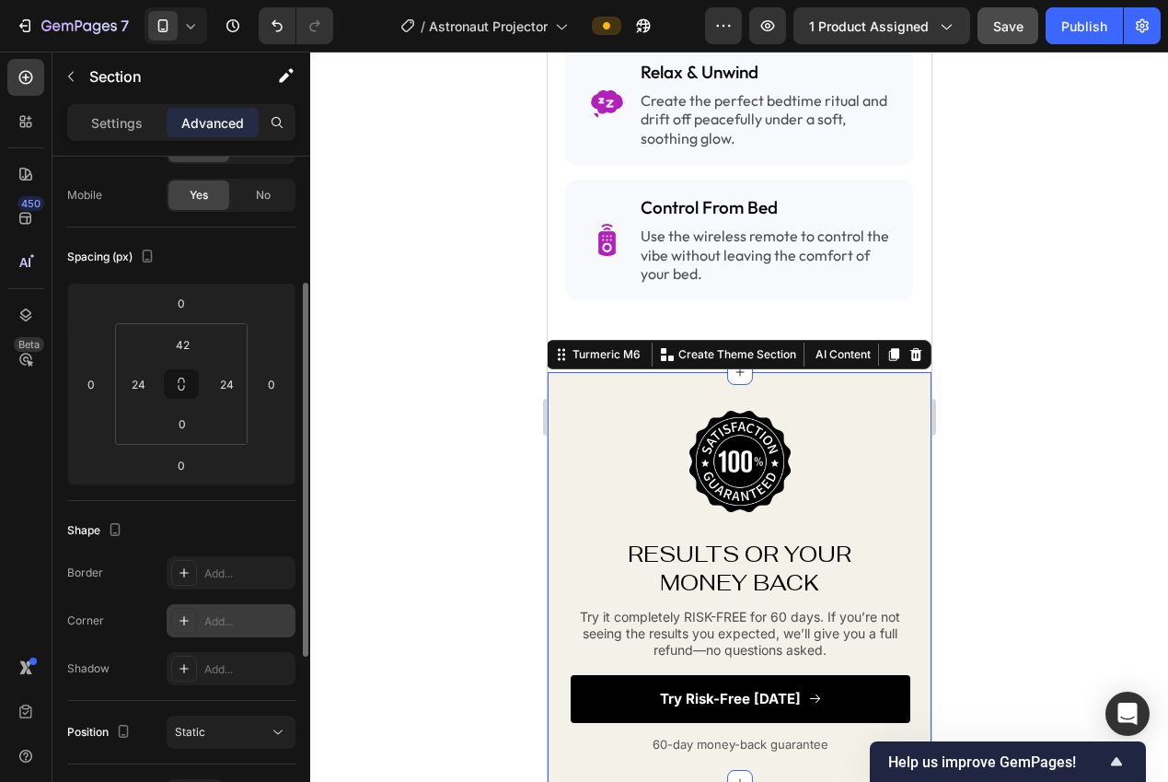
scroll to position [165, 0]
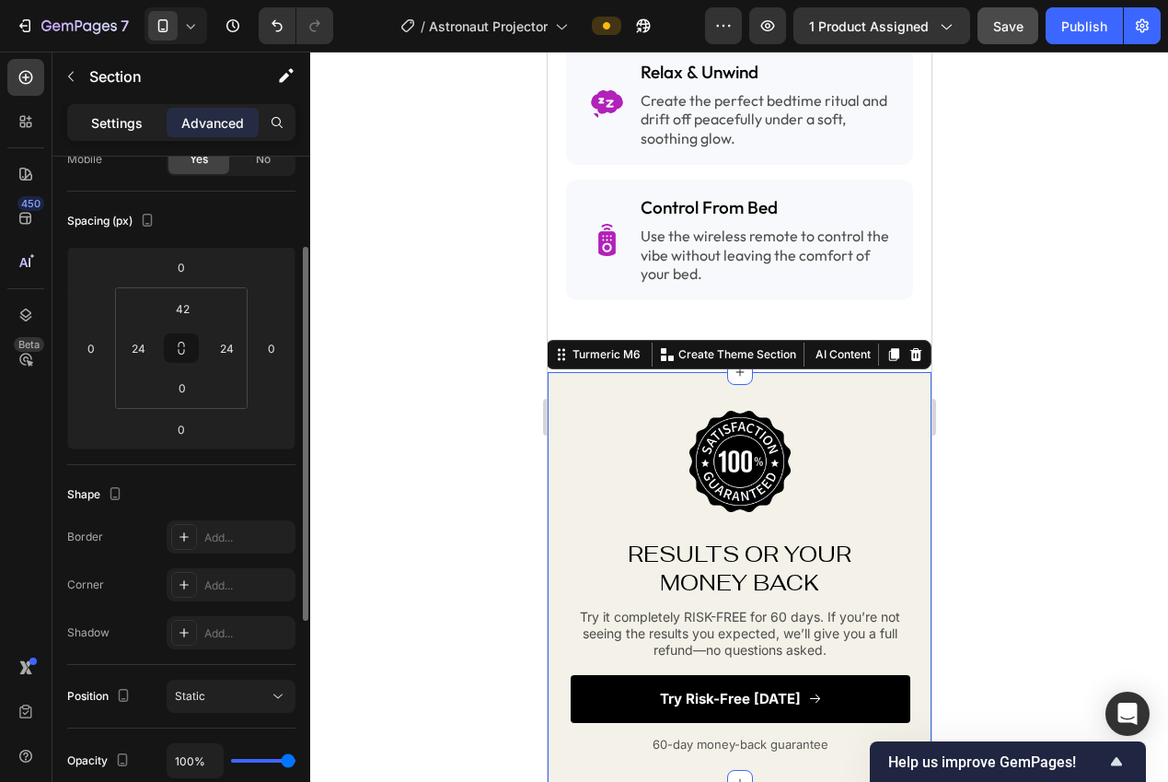
click at [101, 129] on p "Settings" at bounding box center [117, 122] width 52 height 19
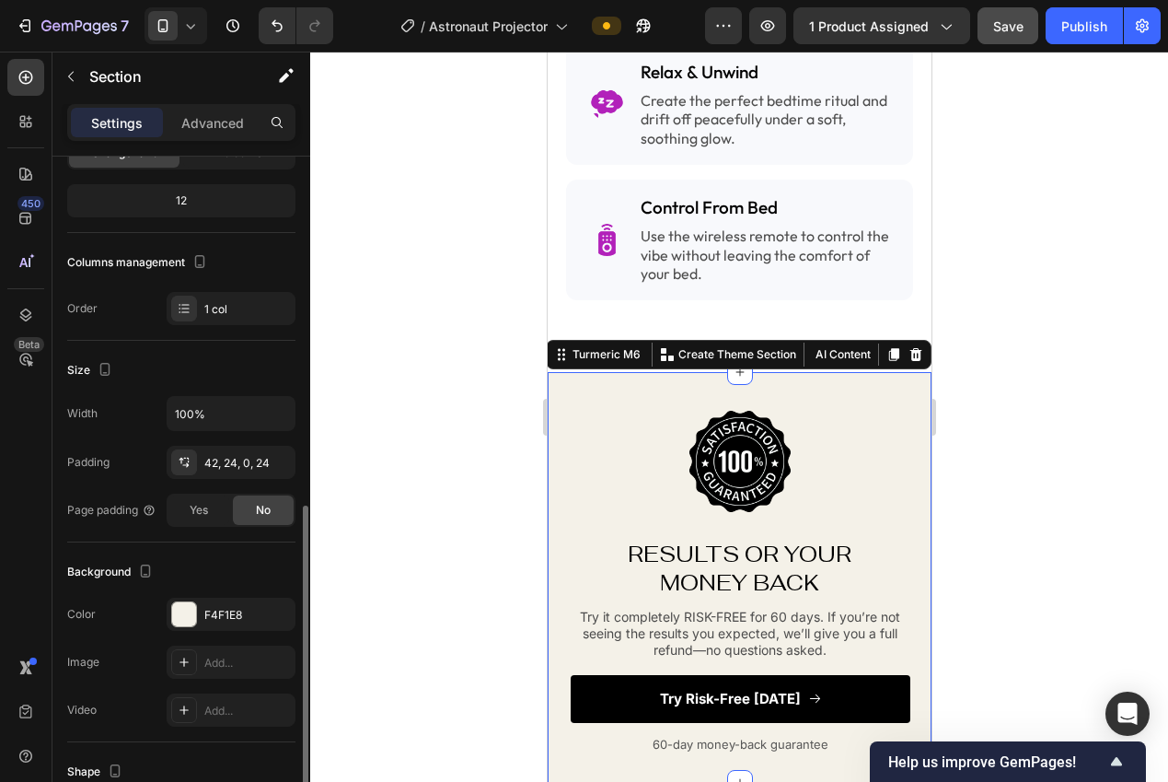
scroll to position [315, 0]
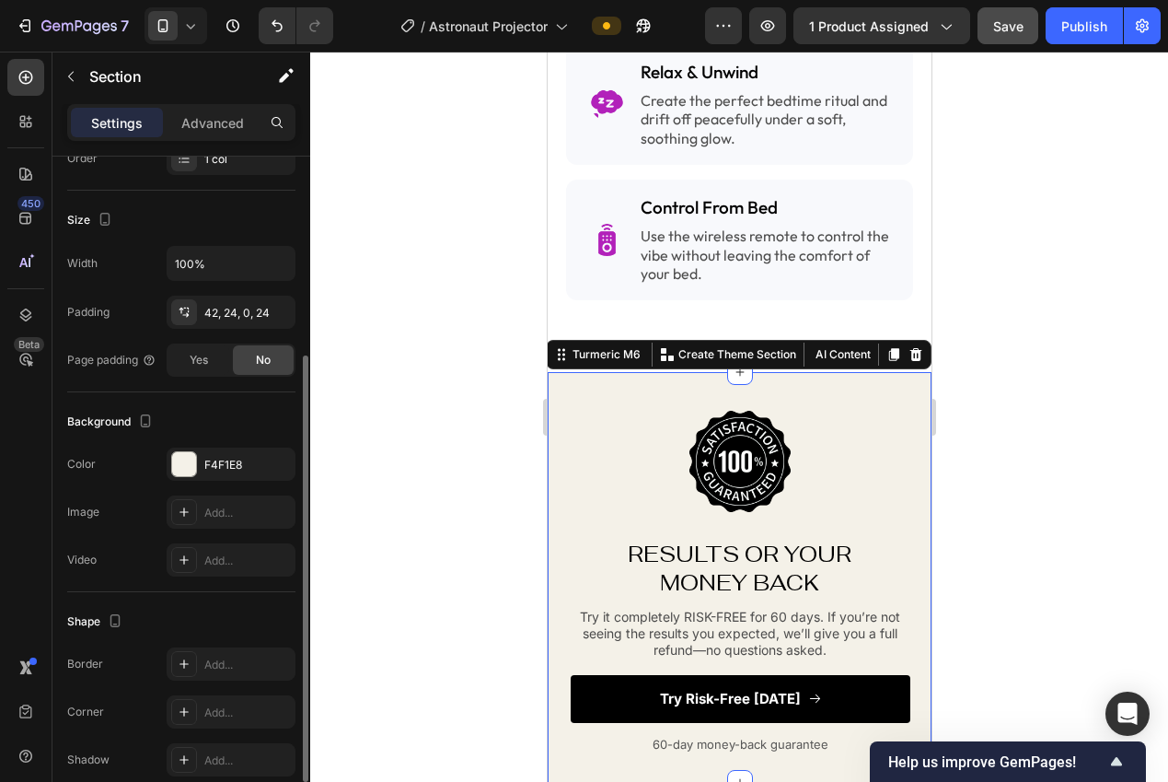
drag, startPoint x: 199, startPoint y: 468, endPoint x: 264, endPoint y: 489, distance: 68.7
click at [199, 469] on div "F4F1E8" at bounding box center [231, 463] width 129 height 33
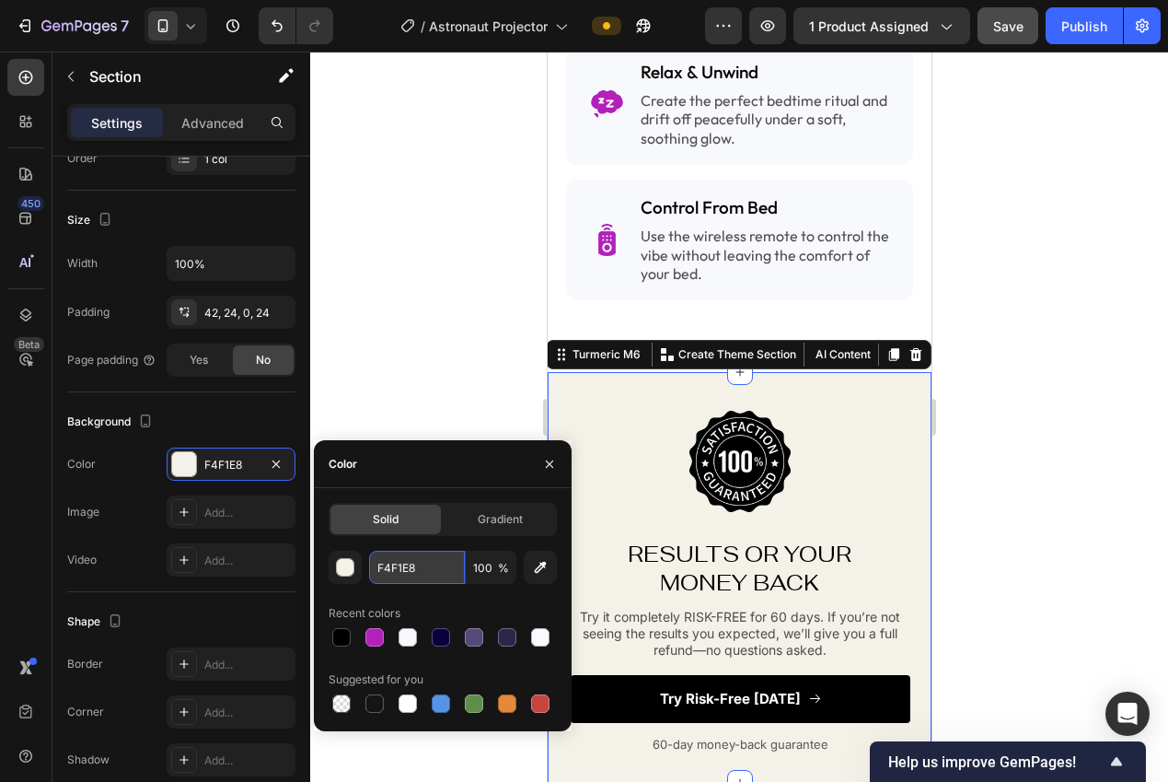
click at [411, 573] on input "F4F1E8" at bounding box center [417, 566] width 96 height 33
paste input "8F9FC"
type input "F8F9FC"
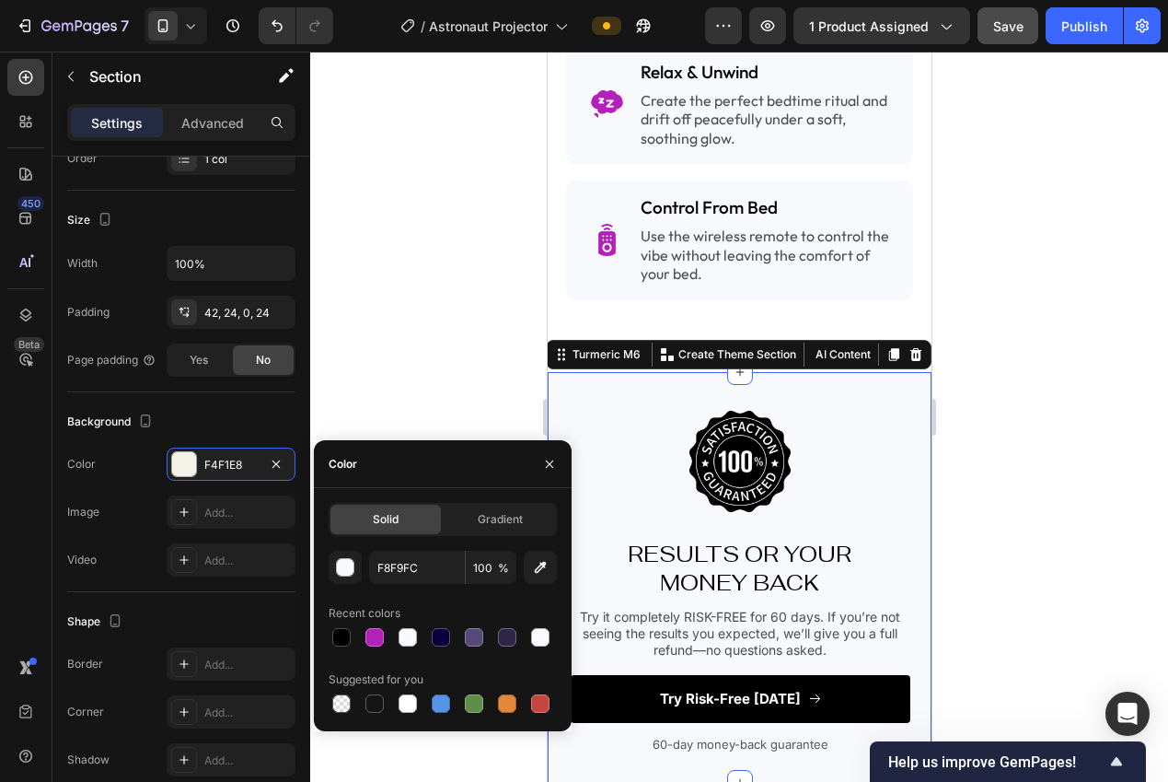
click at [353, 339] on div at bounding box center [739, 417] width 858 height 730
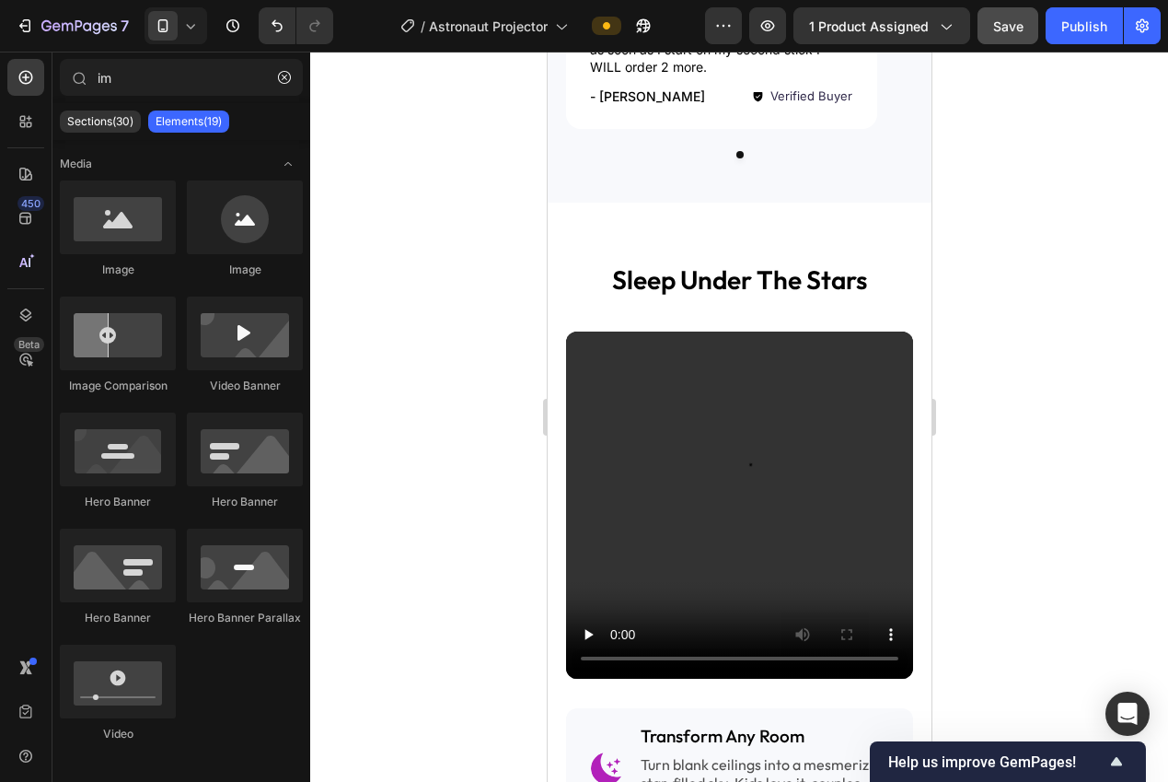
scroll to position [1489, 0]
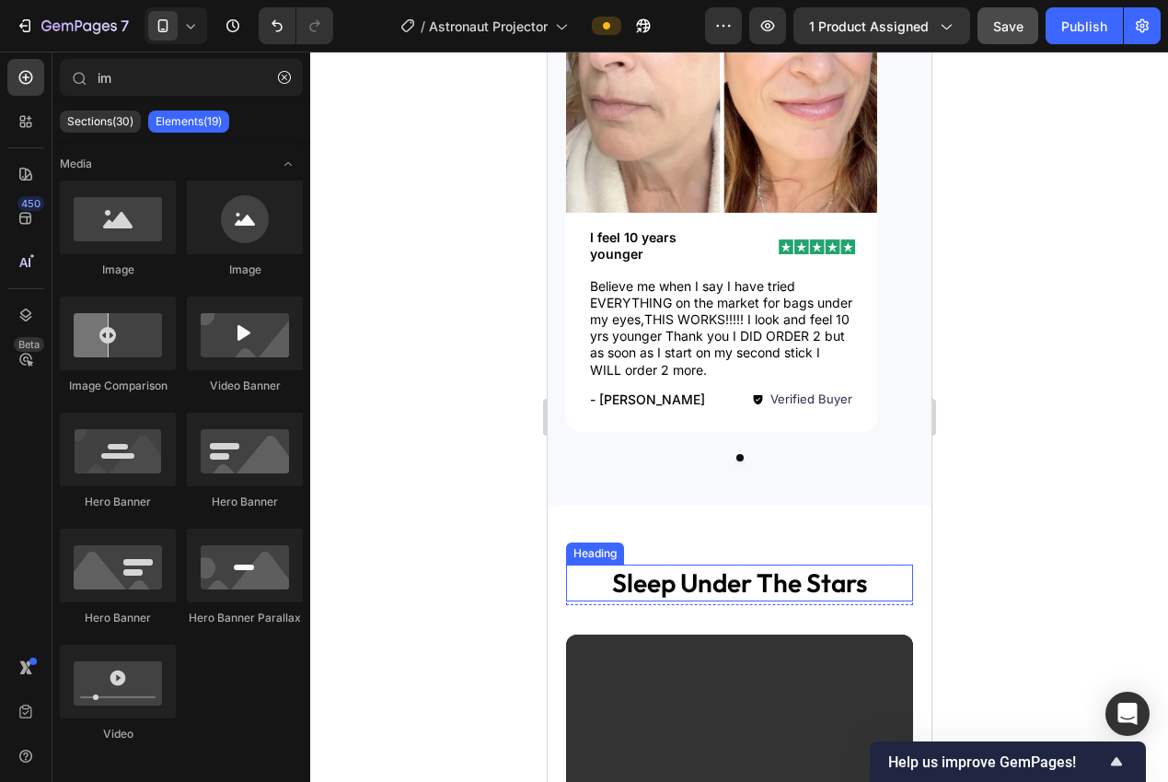
click at [781, 585] on h2 "sleep under the stars" at bounding box center [738, 582] width 347 height 37
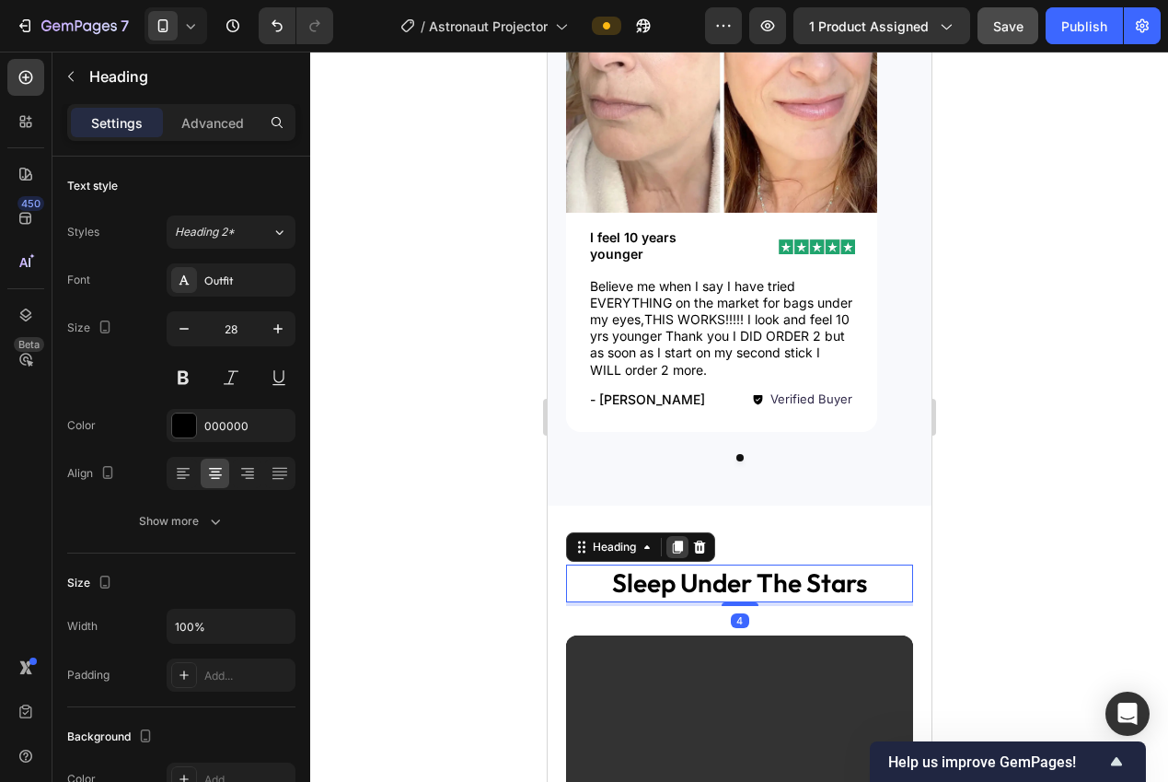
click at [678, 547] on icon at bounding box center [677, 547] width 10 height 13
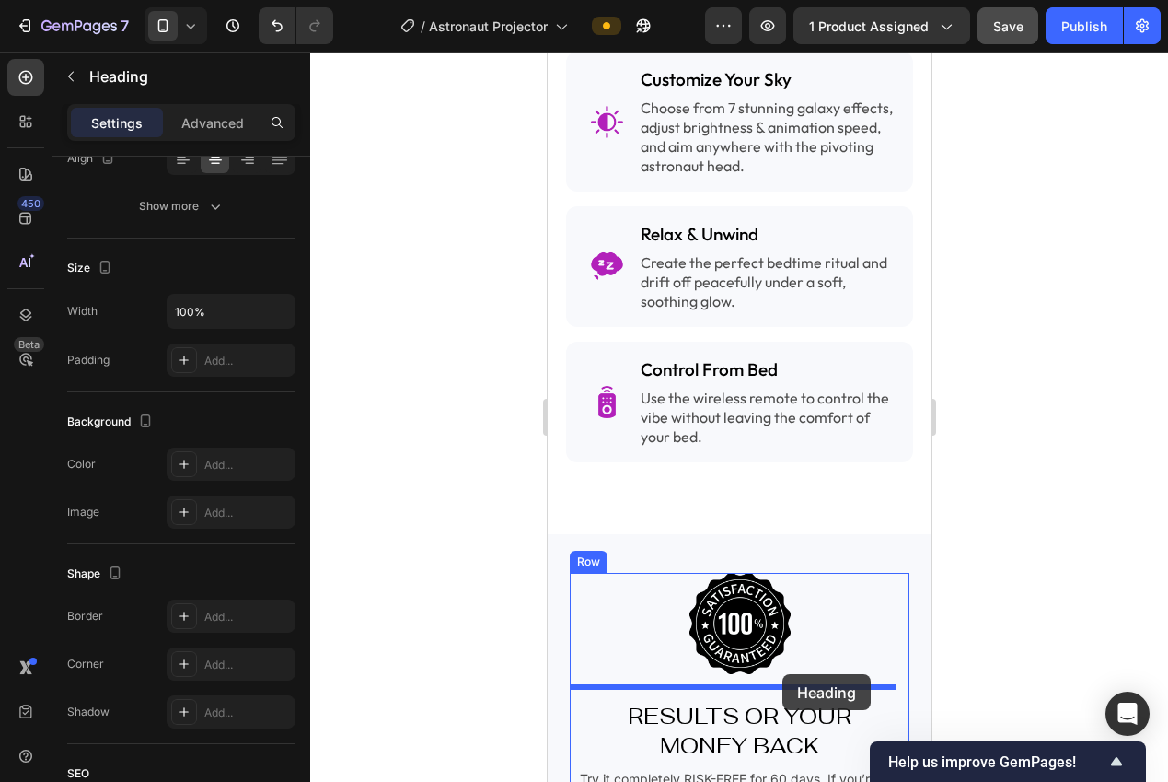
drag, startPoint x: 580, startPoint y: 586, endPoint x: 782, endPoint y: 674, distance: 219.8
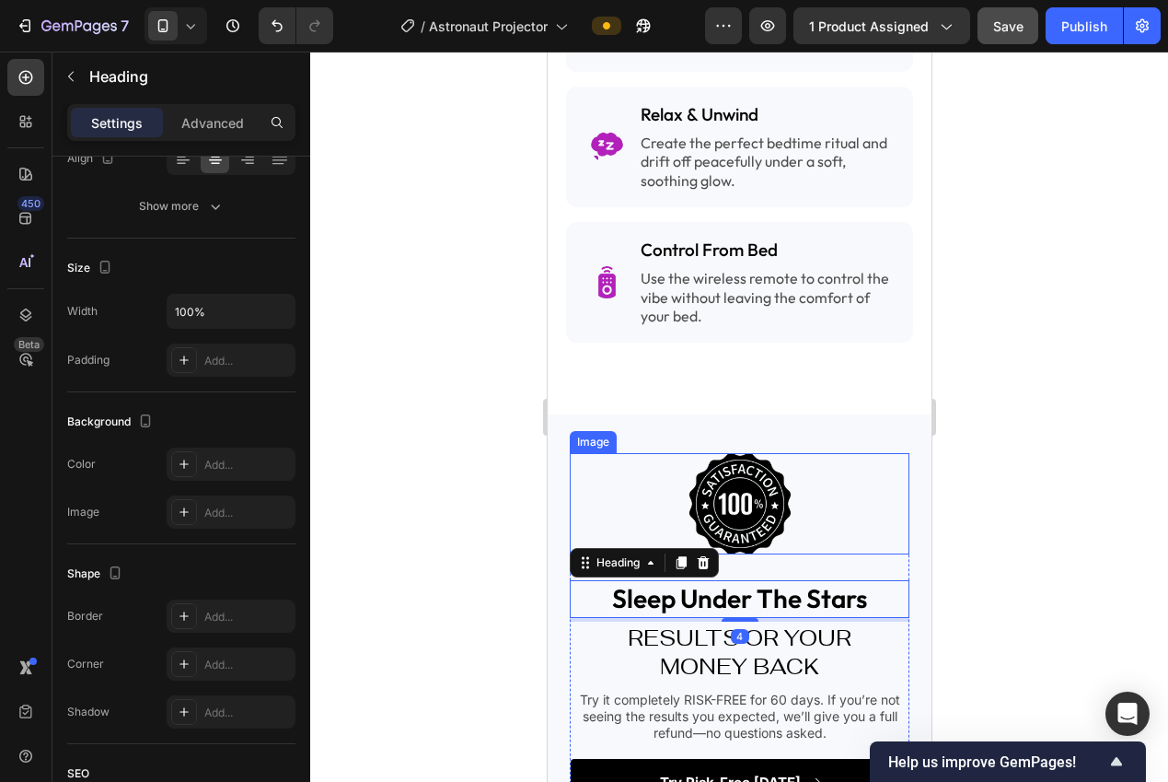
scroll to position [3053, 0]
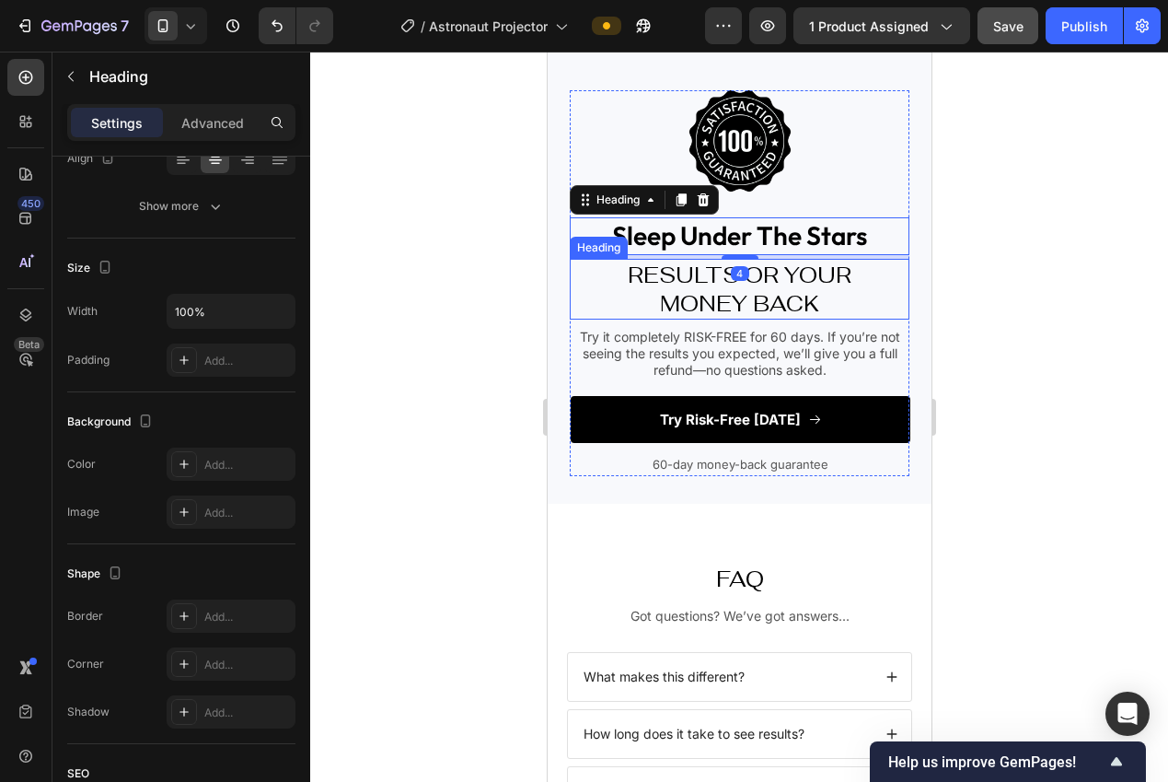
click at [701, 279] on h2 "RESULTS OR YOUR MONEY BACK" at bounding box center [738, 289] width 303 height 61
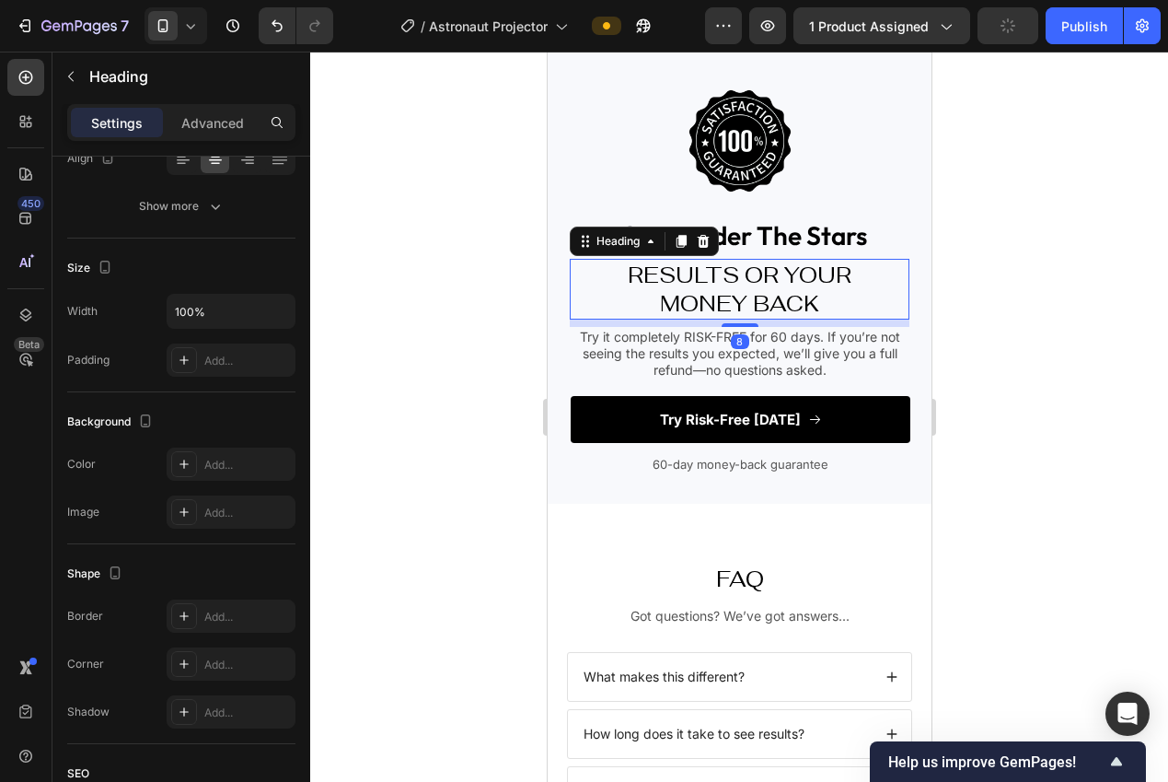
click at [707, 240] on icon at bounding box center [703, 240] width 12 height 13
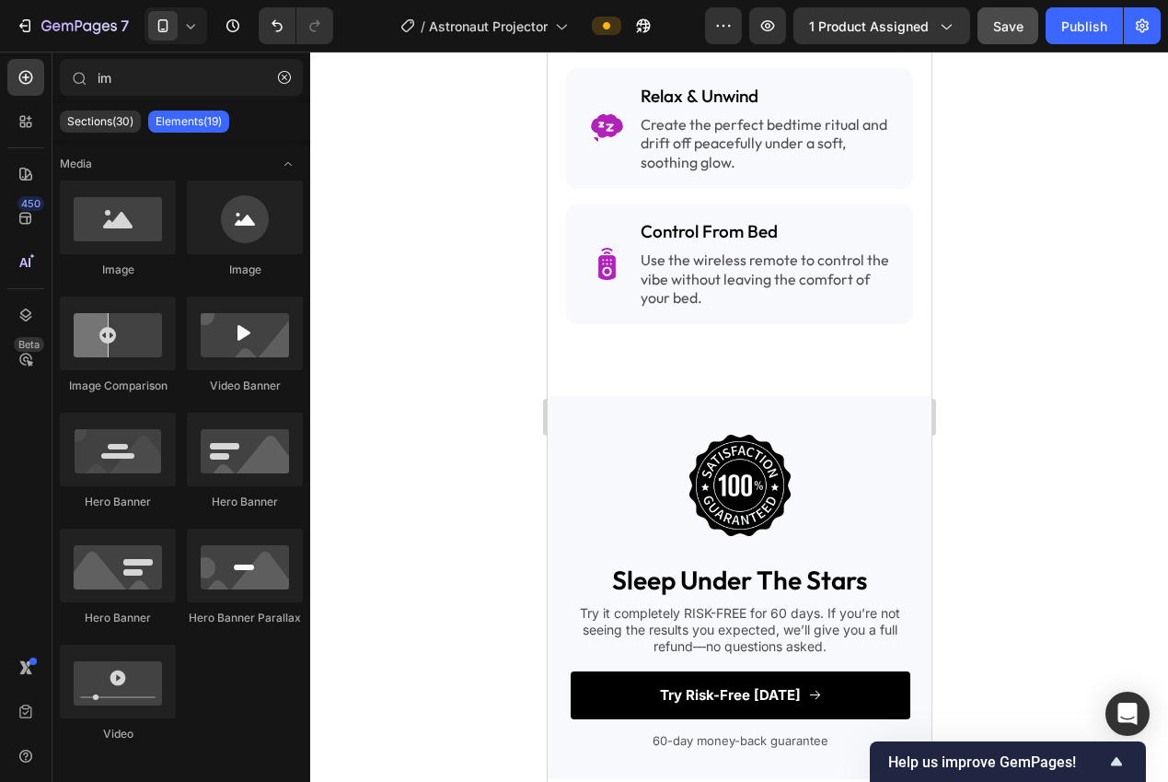
scroll to position [2752, 0]
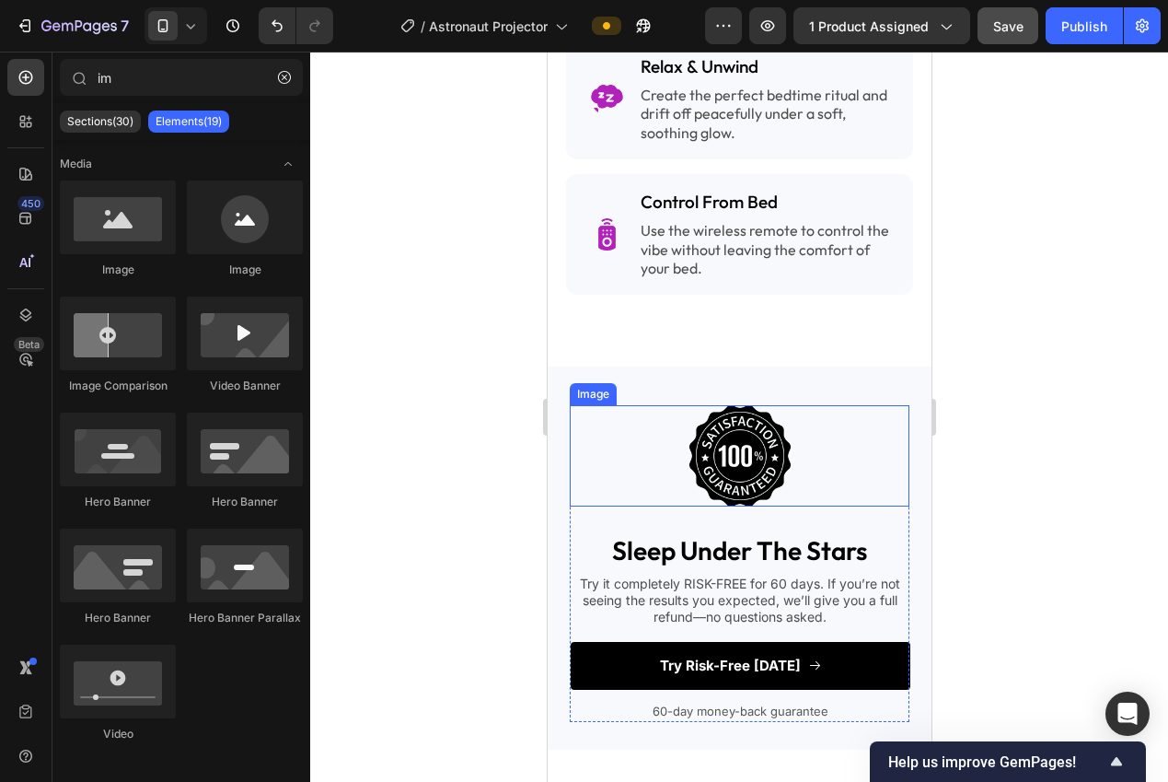
click at [759, 453] on img at bounding box center [739, 455] width 101 height 101
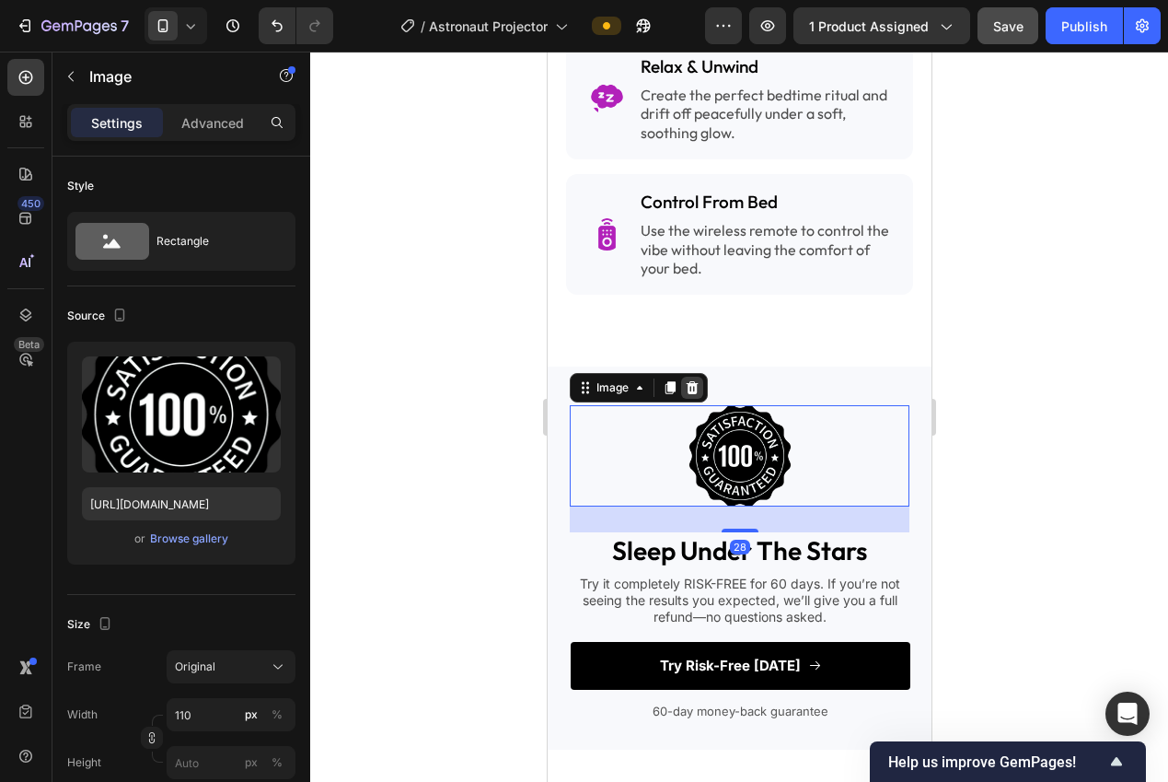
click at [693, 380] on icon at bounding box center [691, 387] width 15 height 15
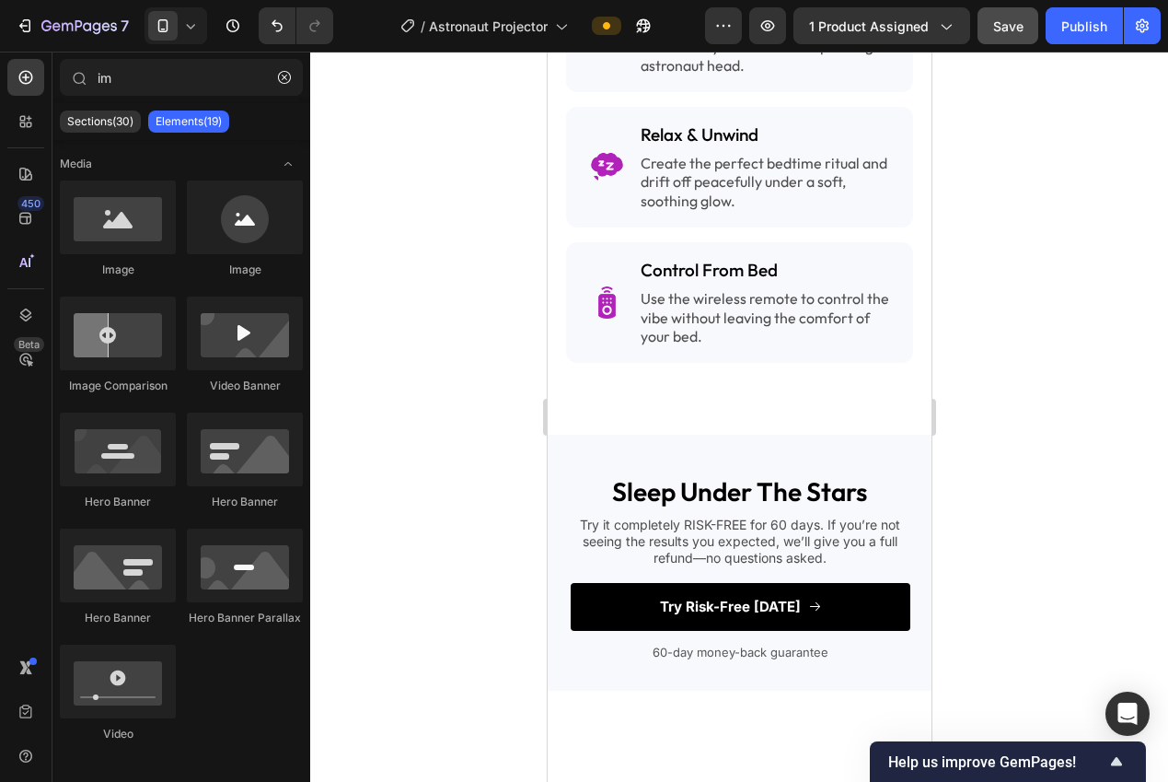
drag, startPoint x: 920, startPoint y: 544, endPoint x: 1489, endPoint y: 574, distance: 570.6
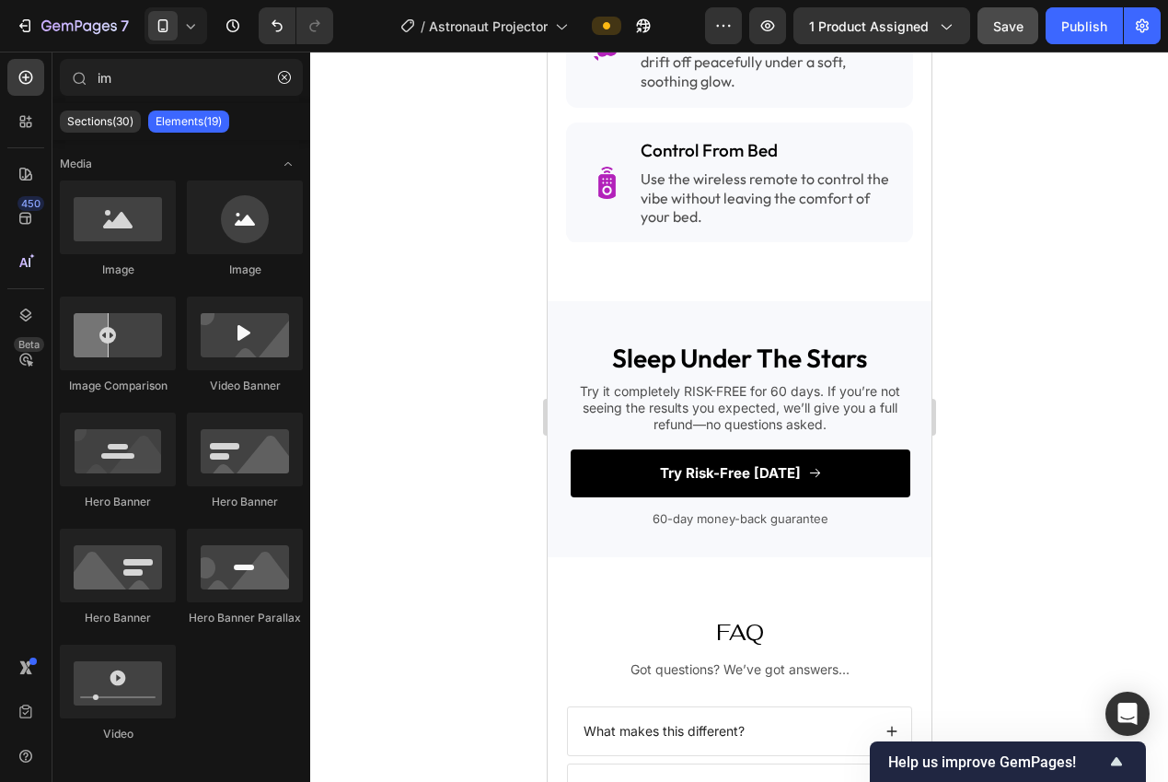
scroll to position [2774, 0]
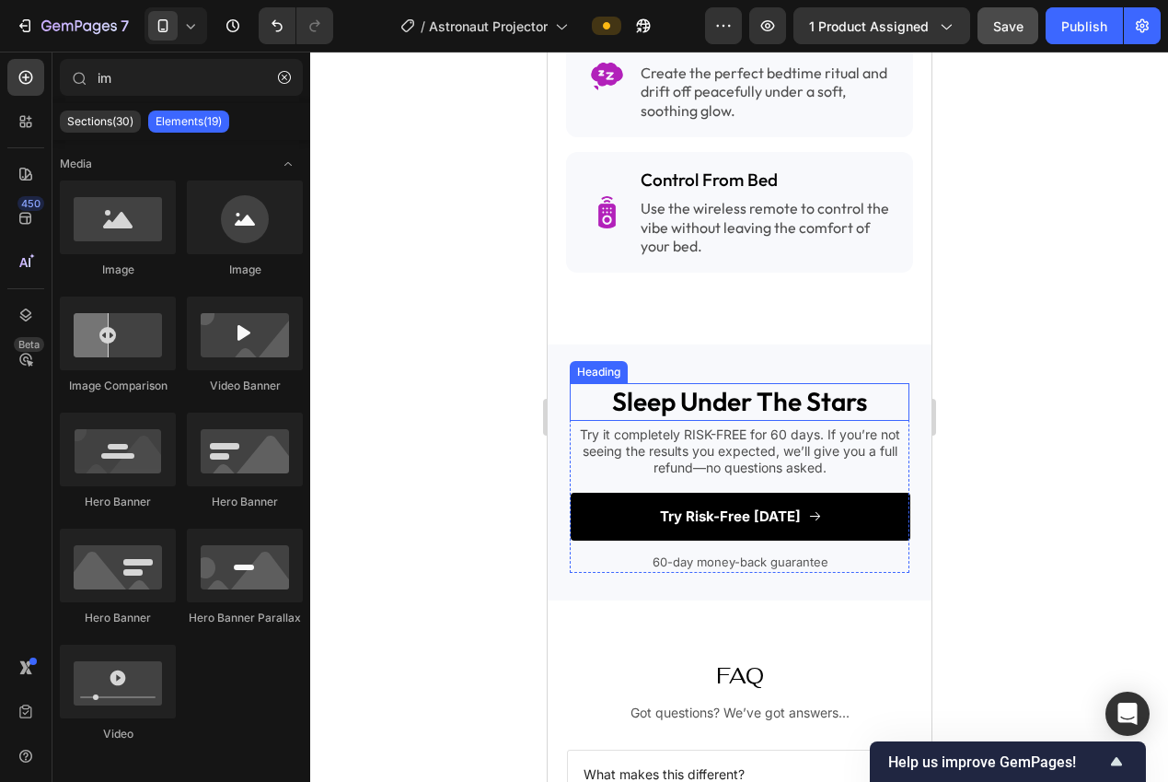
click at [794, 392] on h2 "sleep under the stars" at bounding box center [739, 401] width 340 height 37
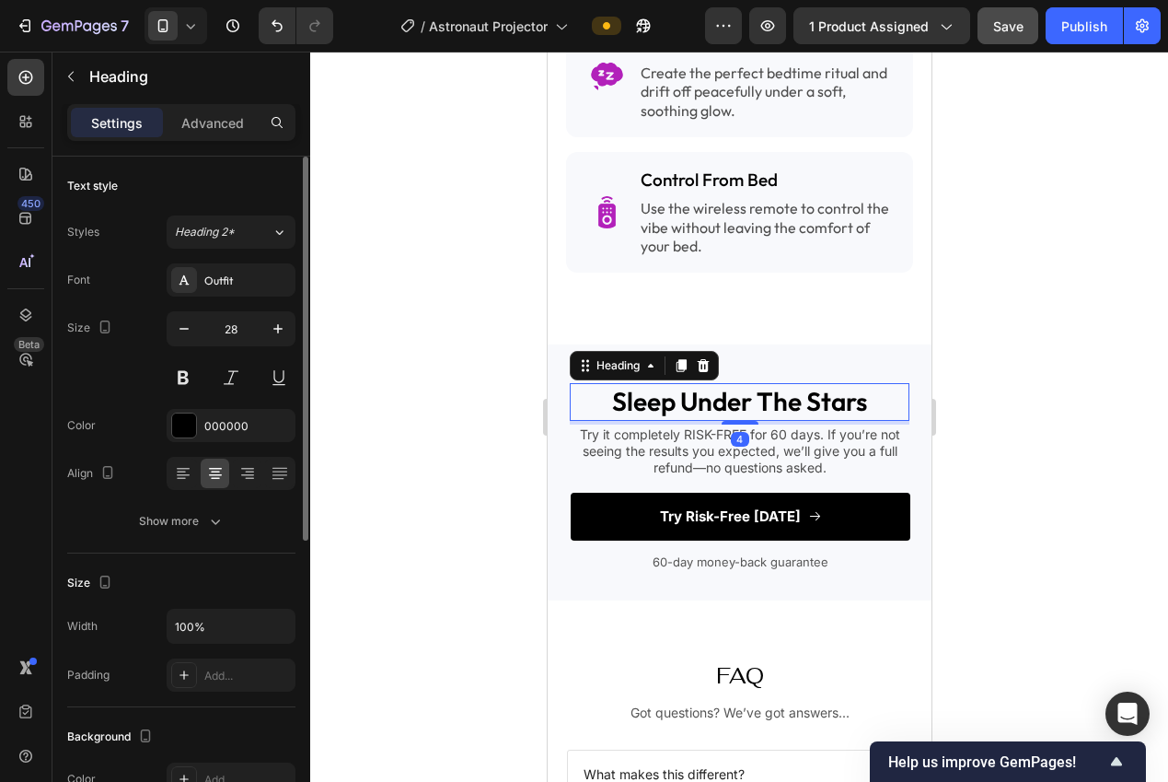
drag, startPoint x: 218, startPoint y: 129, endPoint x: 233, endPoint y: 204, distance: 76.9
click at [218, 129] on p "Advanced" at bounding box center [212, 122] width 63 height 19
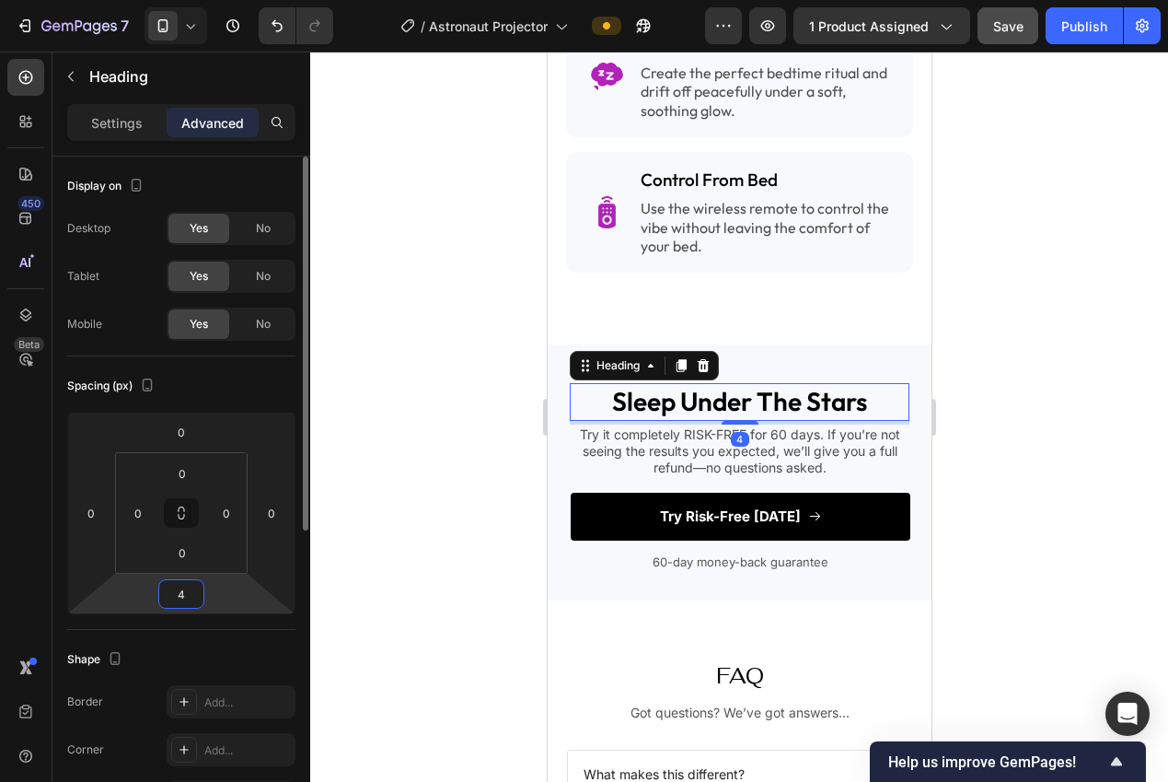
click at [178, 592] on input "4" at bounding box center [181, 594] width 37 height 28
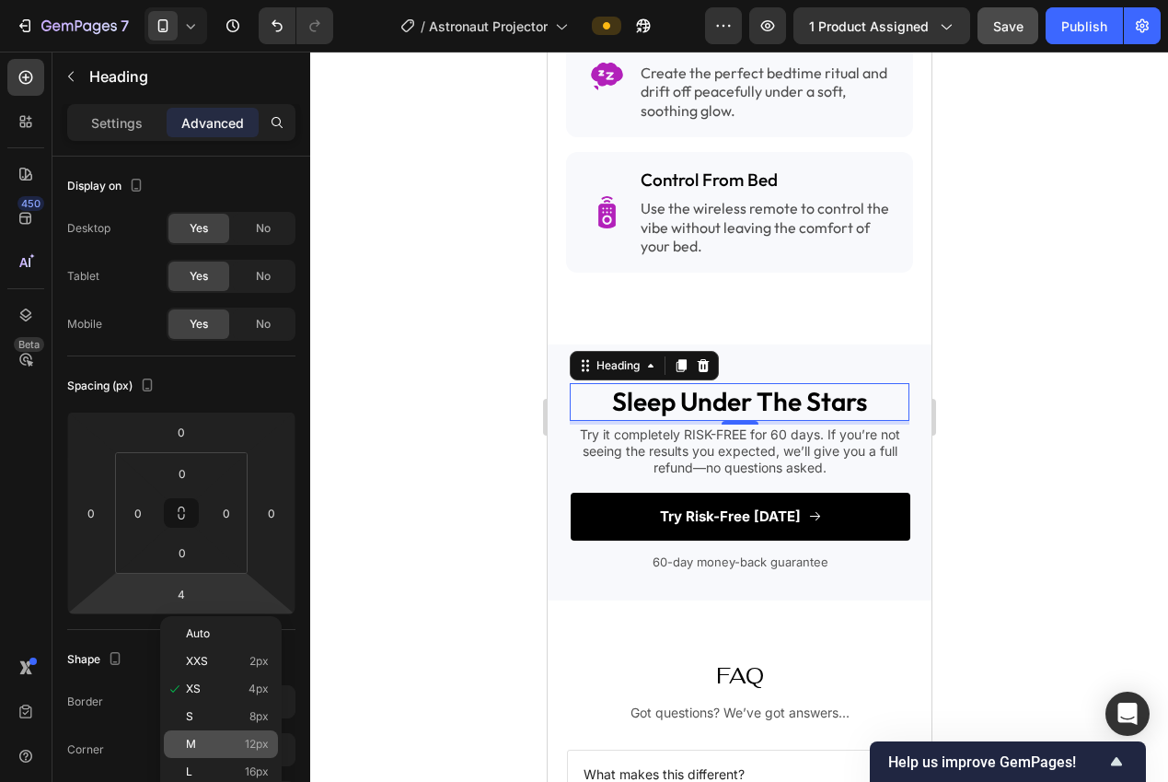
click at [238, 751] on div "M 12px" at bounding box center [221, 744] width 114 height 28
type input "12"
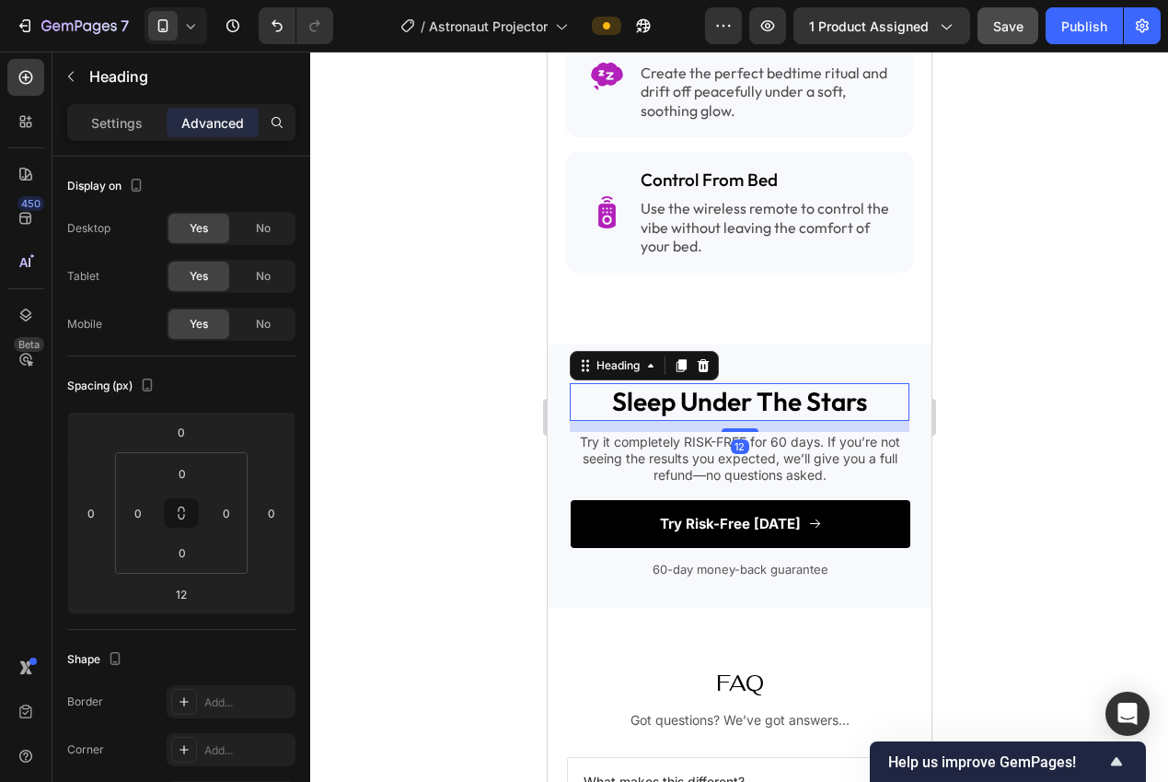
click at [411, 657] on div at bounding box center [739, 417] width 858 height 730
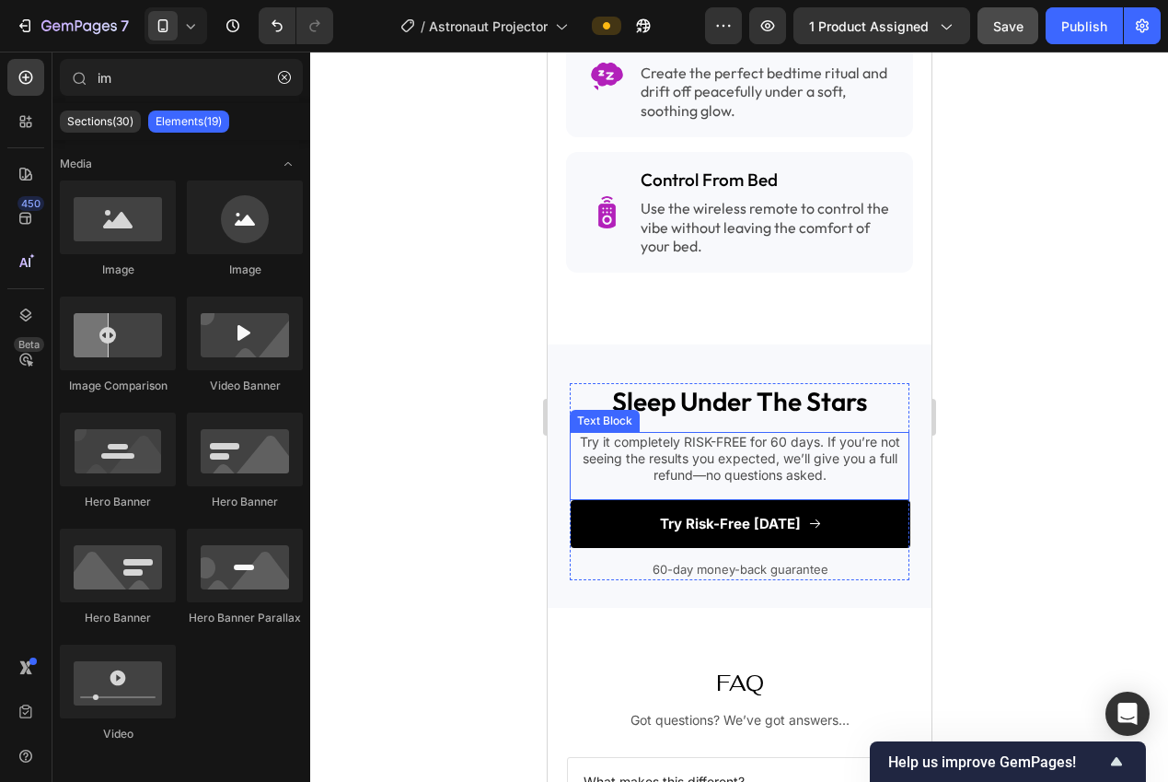
click at [760, 434] on p "Try it completely RISK-FREE for 60 days. If you’re not seeing the results you e…" at bounding box center [739, 459] width 336 height 51
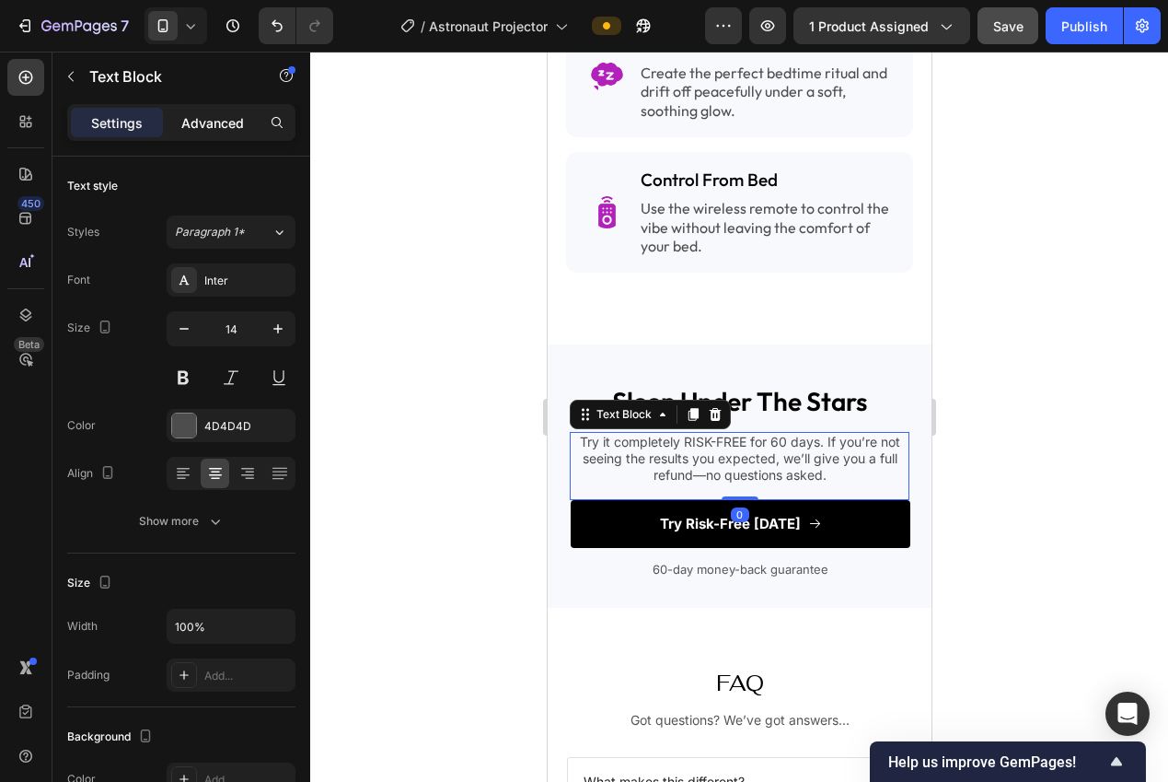
click at [225, 123] on p "Advanced" at bounding box center [212, 122] width 63 height 19
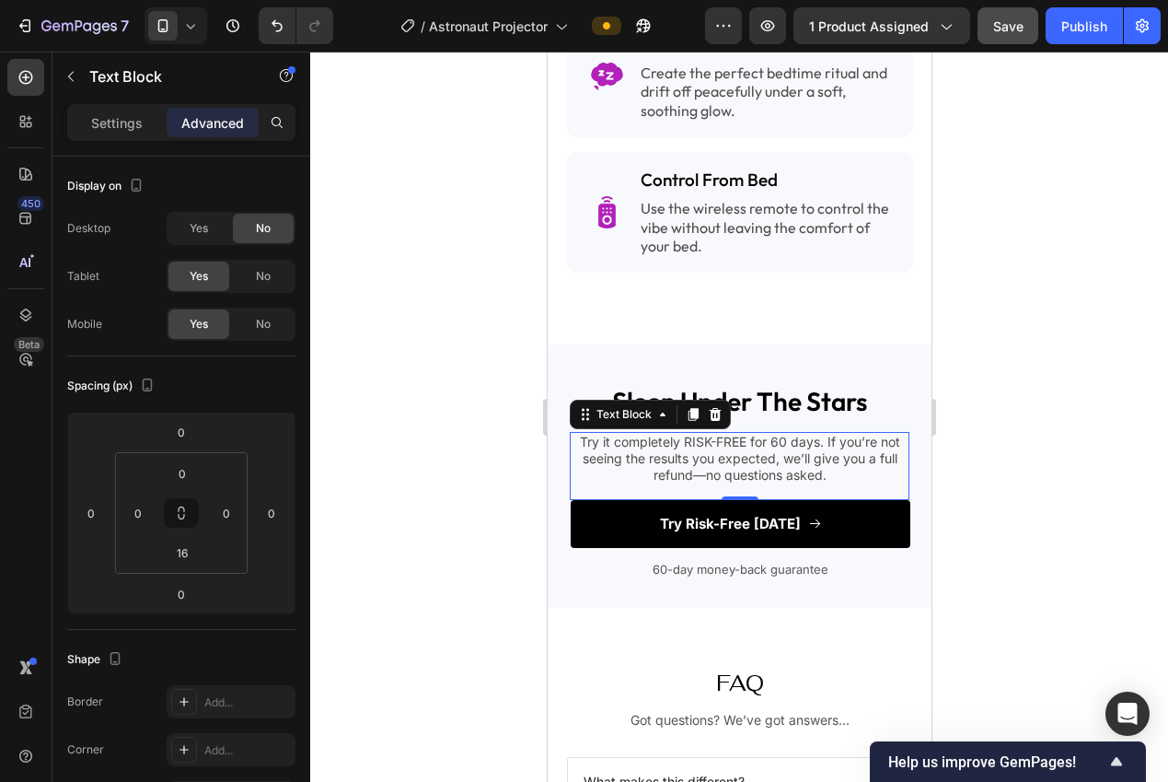
click at [409, 555] on div at bounding box center [739, 417] width 858 height 730
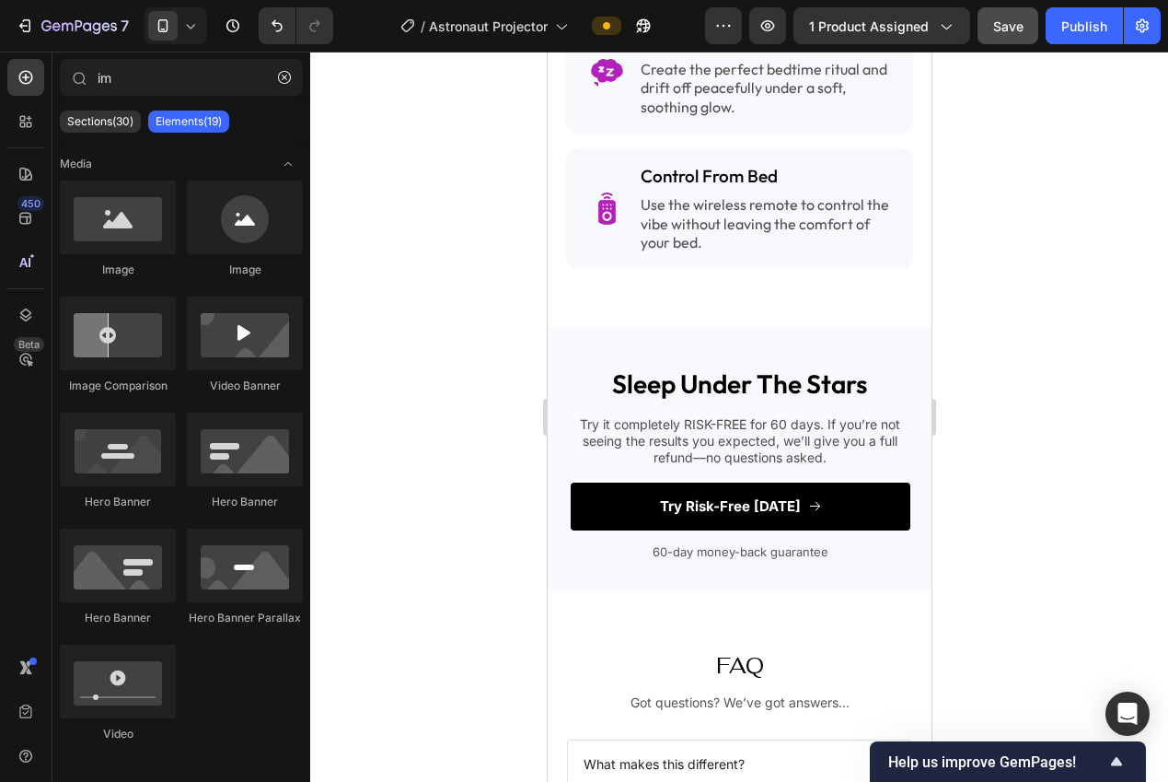
scroll to position [2730, 0]
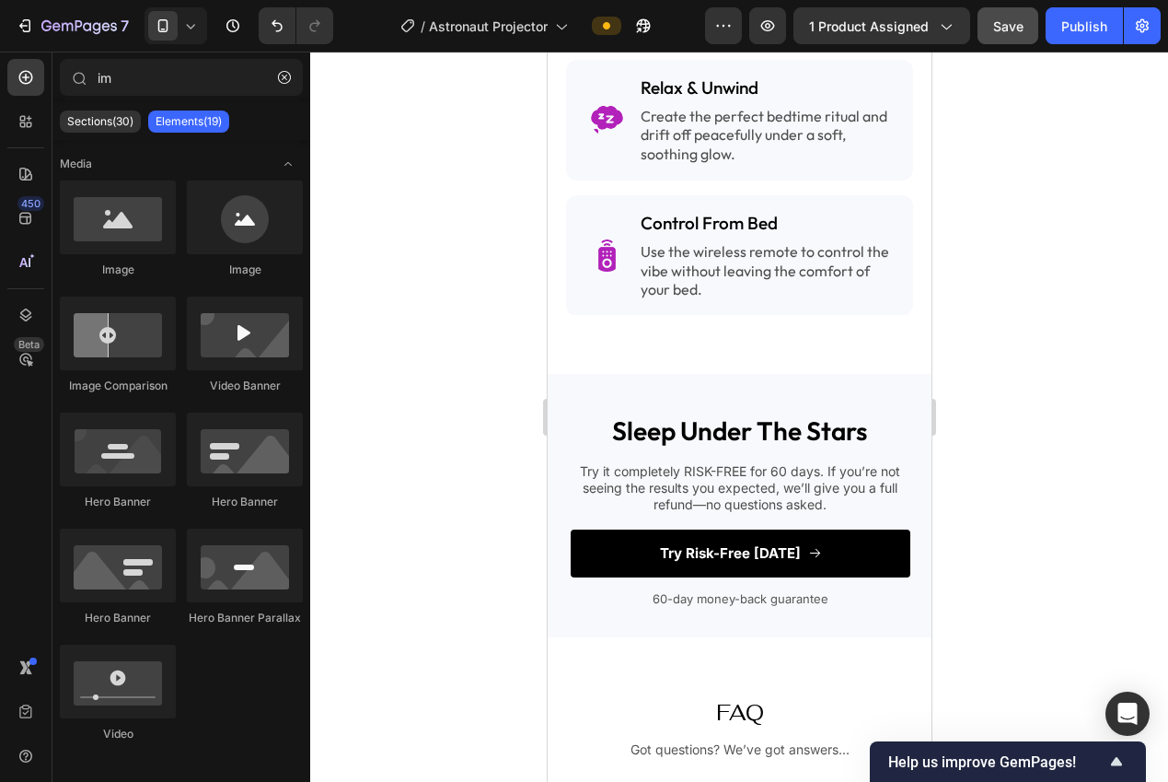
drag, startPoint x: 924, startPoint y: 555, endPoint x: 1558, endPoint y: 597, distance: 635.7
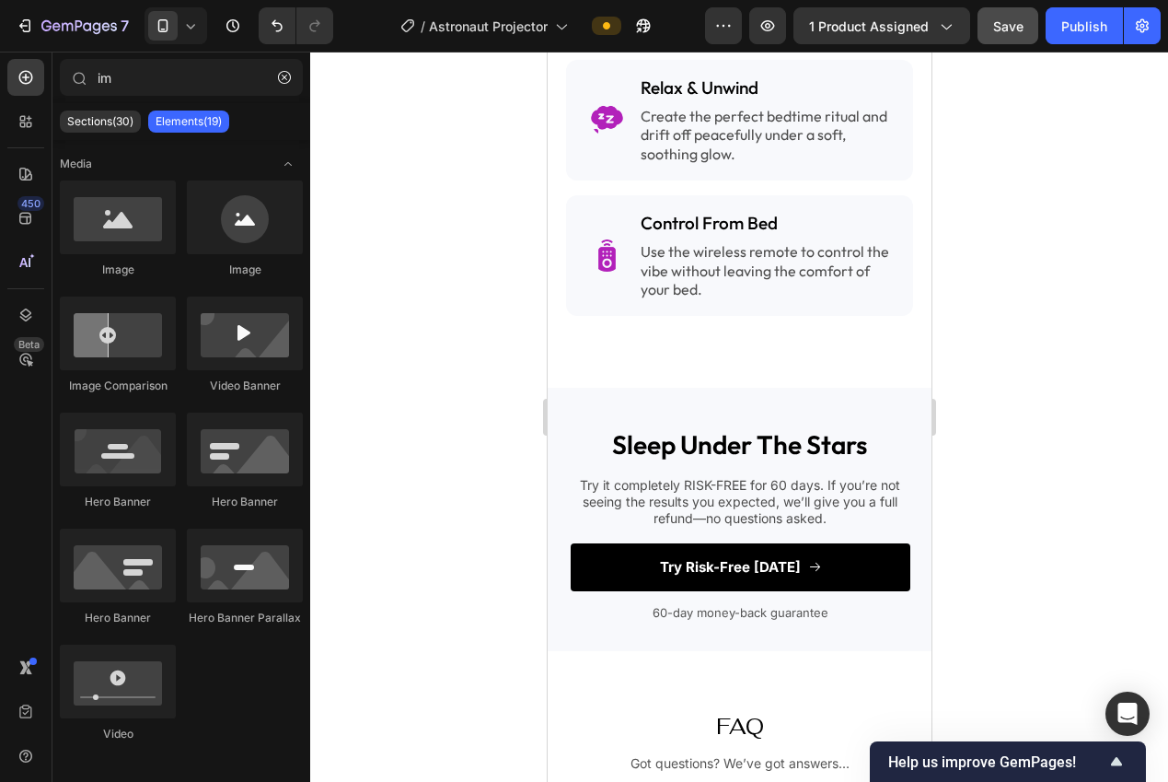
click at [784, 434] on h2 "sleep under the stars" at bounding box center [739, 444] width 340 height 37
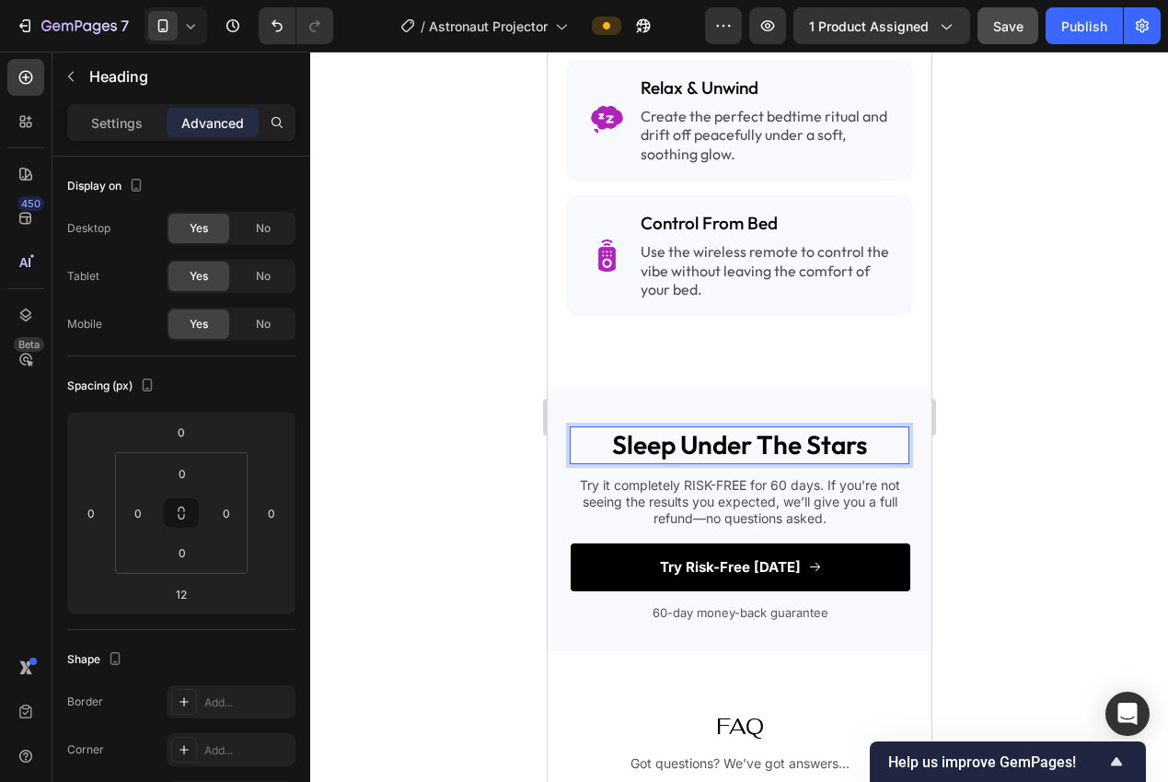
click at [784, 434] on p "sleep under the stars" at bounding box center [739, 444] width 336 height 33
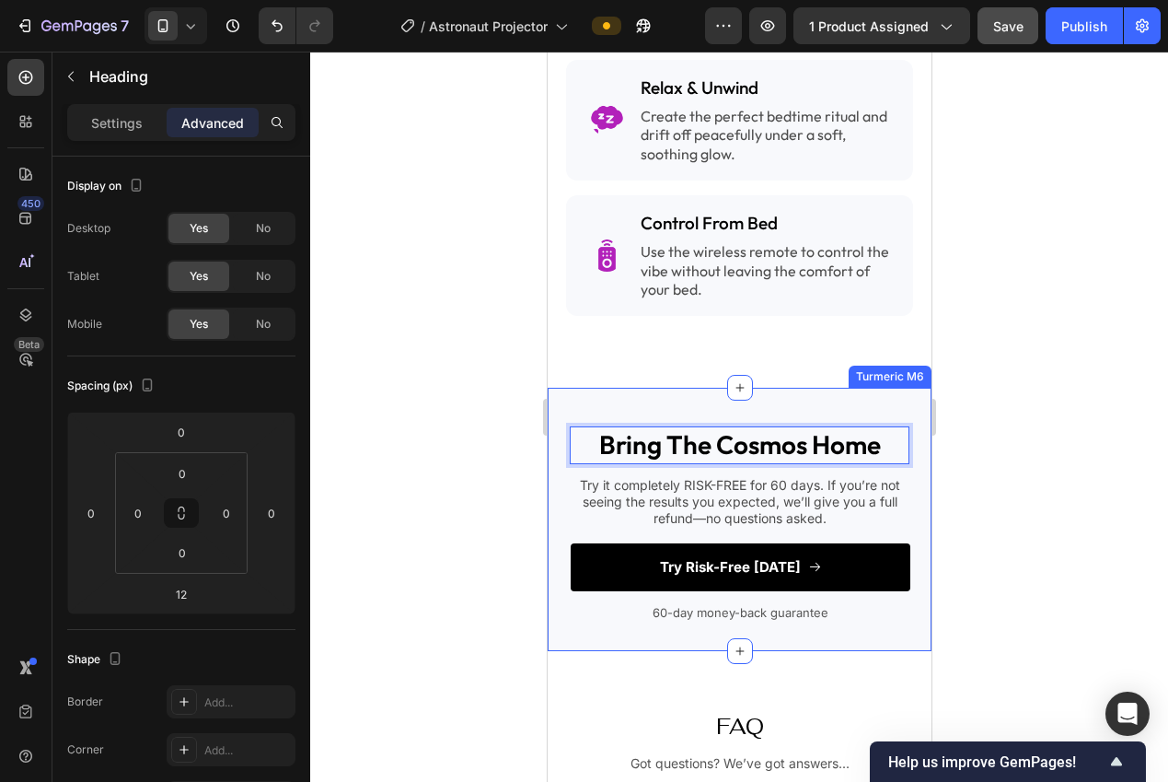
click at [1019, 501] on div at bounding box center [739, 417] width 858 height 730
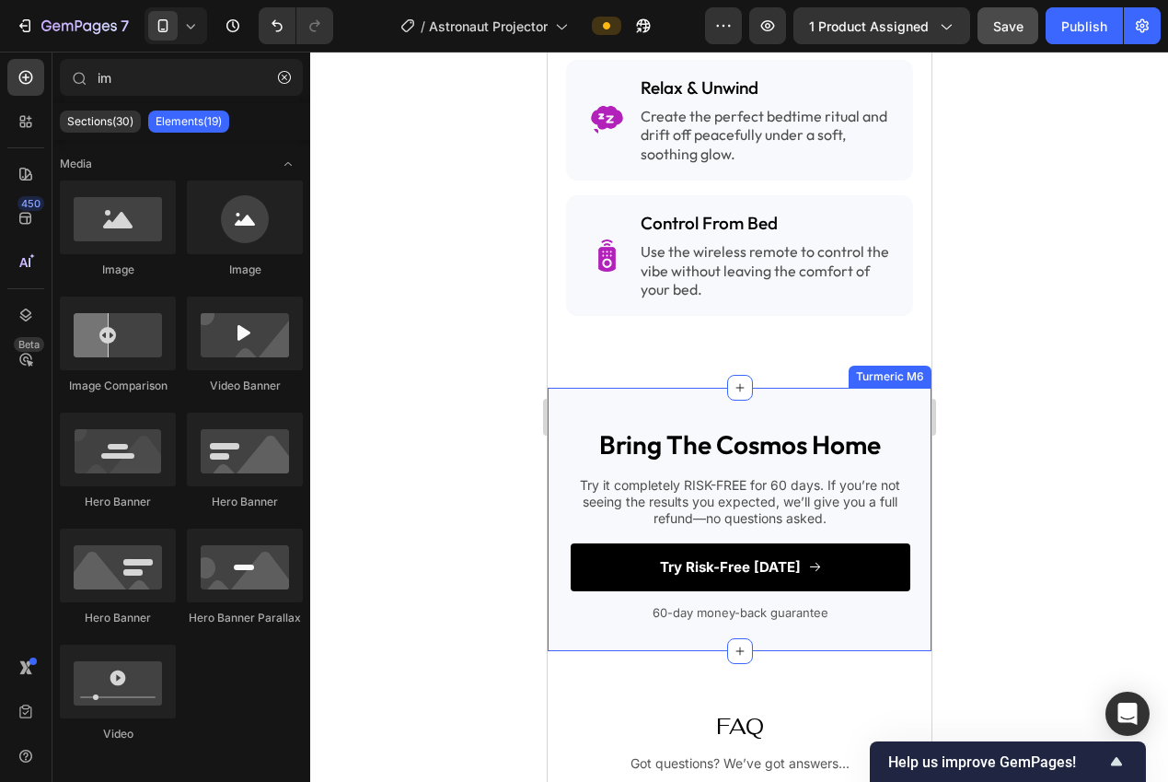
click at [993, 501] on div at bounding box center [739, 417] width 858 height 730
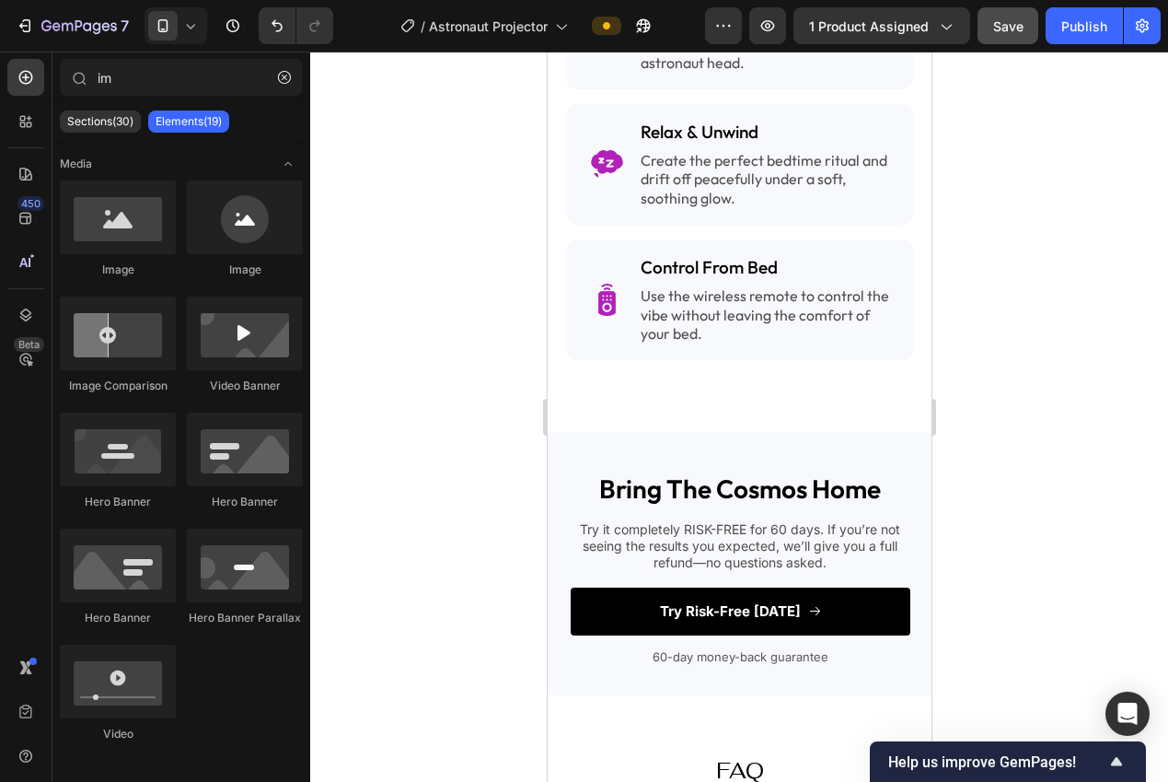
scroll to position [2697, 0]
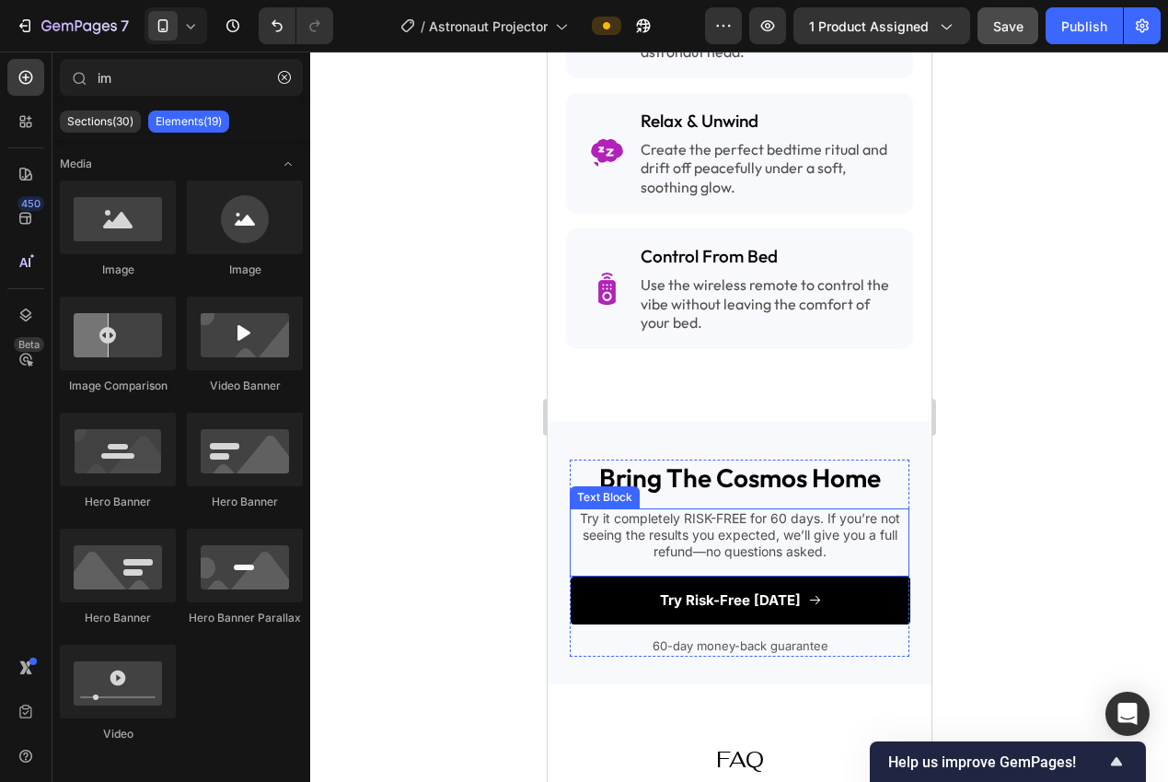
click at [750, 520] on p "Try it completely RISK-FREE for 60 days. If you’re not seeing the results you e…" at bounding box center [739, 535] width 336 height 51
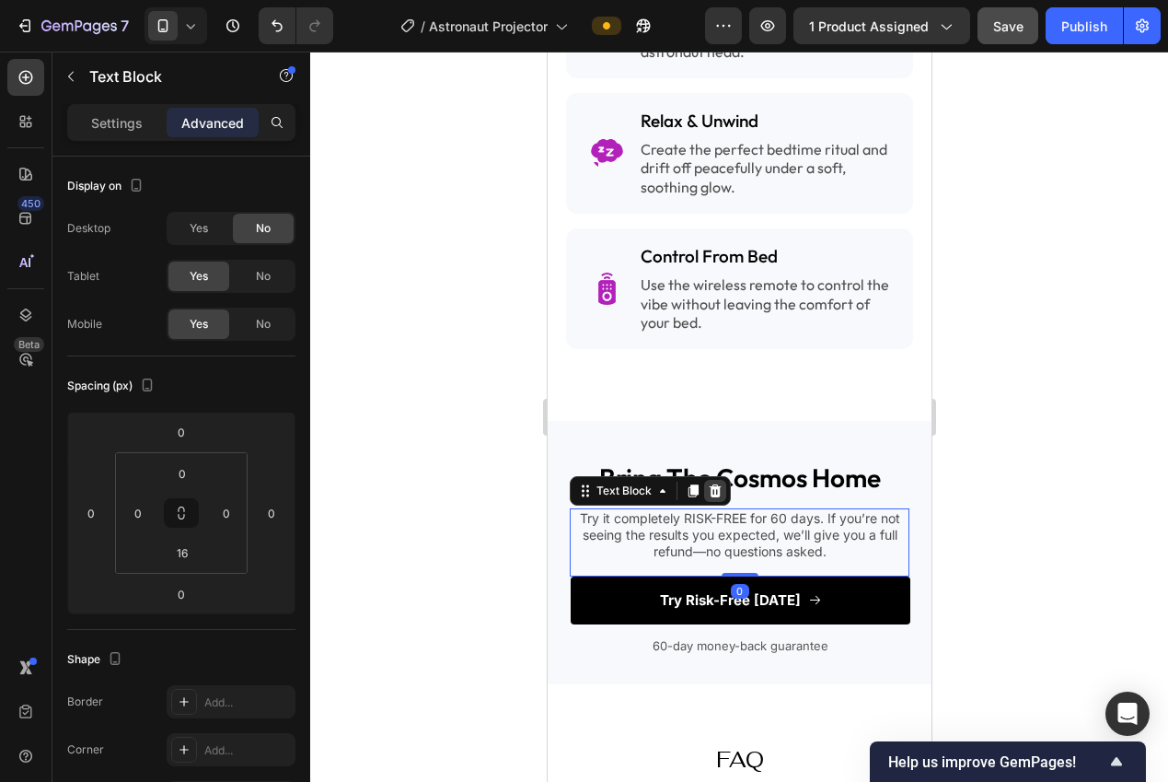
click at [707, 483] on icon at bounding box center [714, 490] width 15 height 15
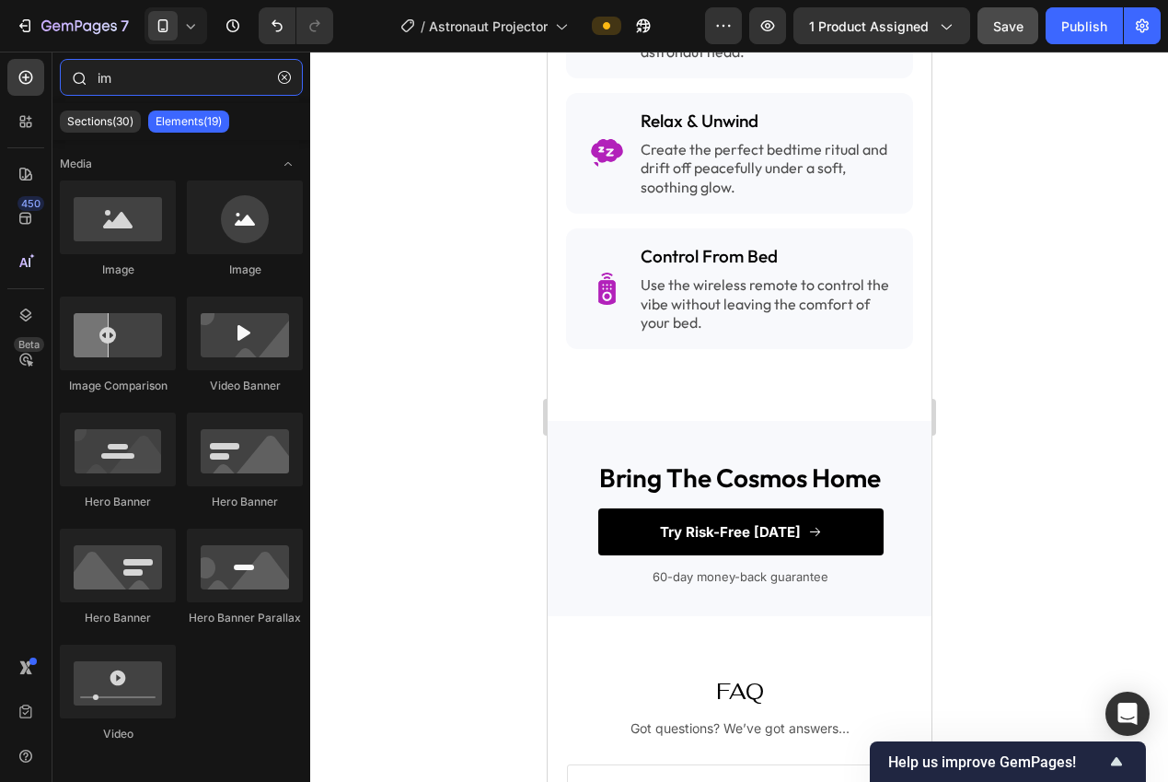
click at [143, 81] on input "im" at bounding box center [181, 77] width 243 height 37
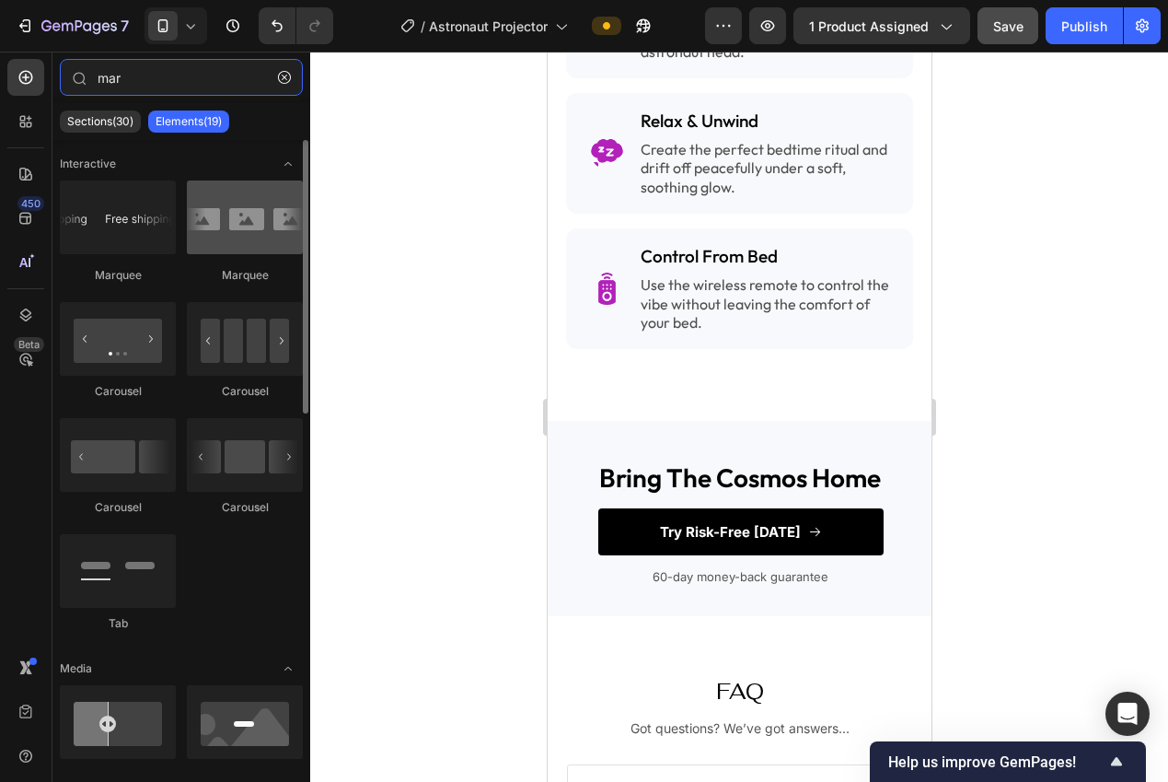
type input "mar"
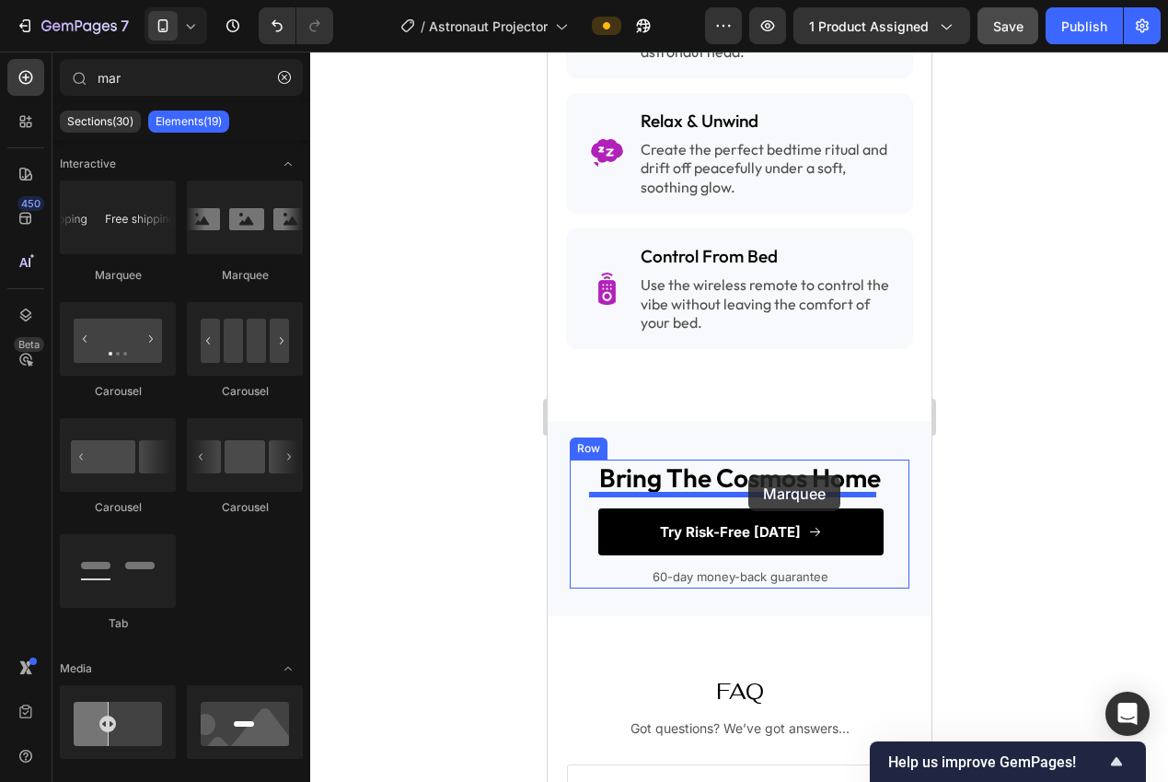
drag, startPoint x: 790, startPoint y: 304, endPoint x: 805, endPoint y: 485, distance: 182.0
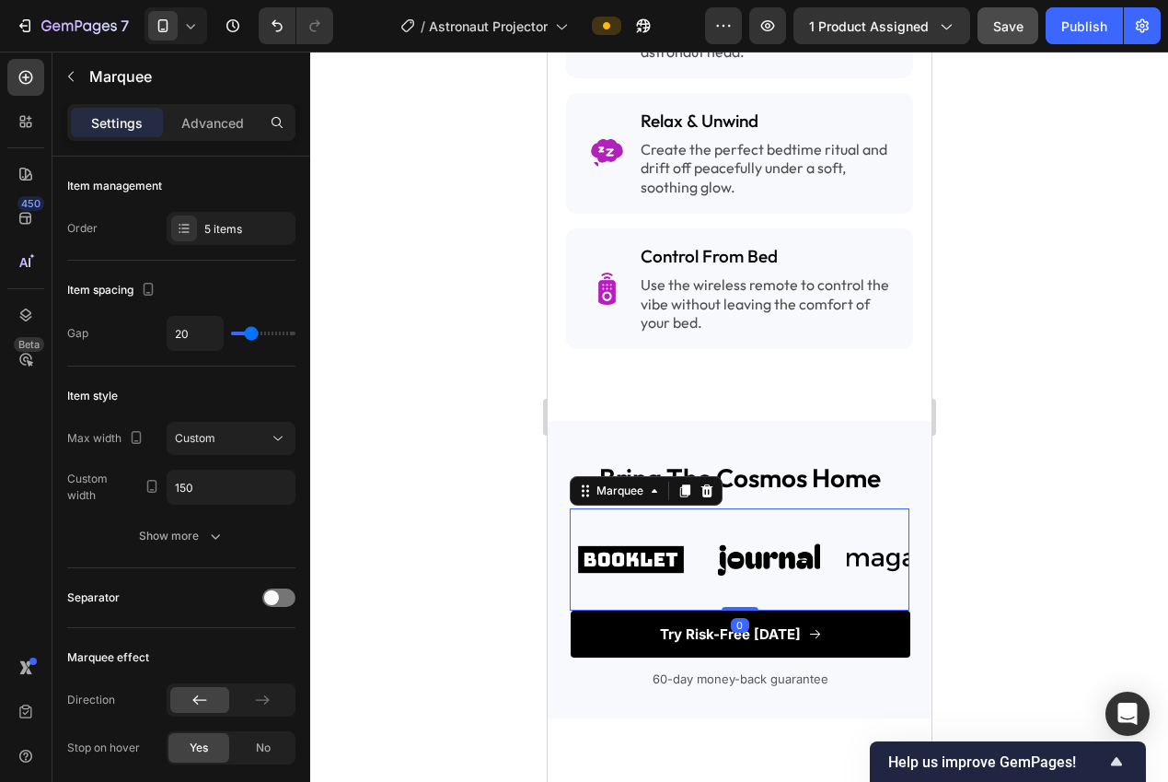
click at [1000, 511] on div at bounding box center [739, 417] width 858 height 730
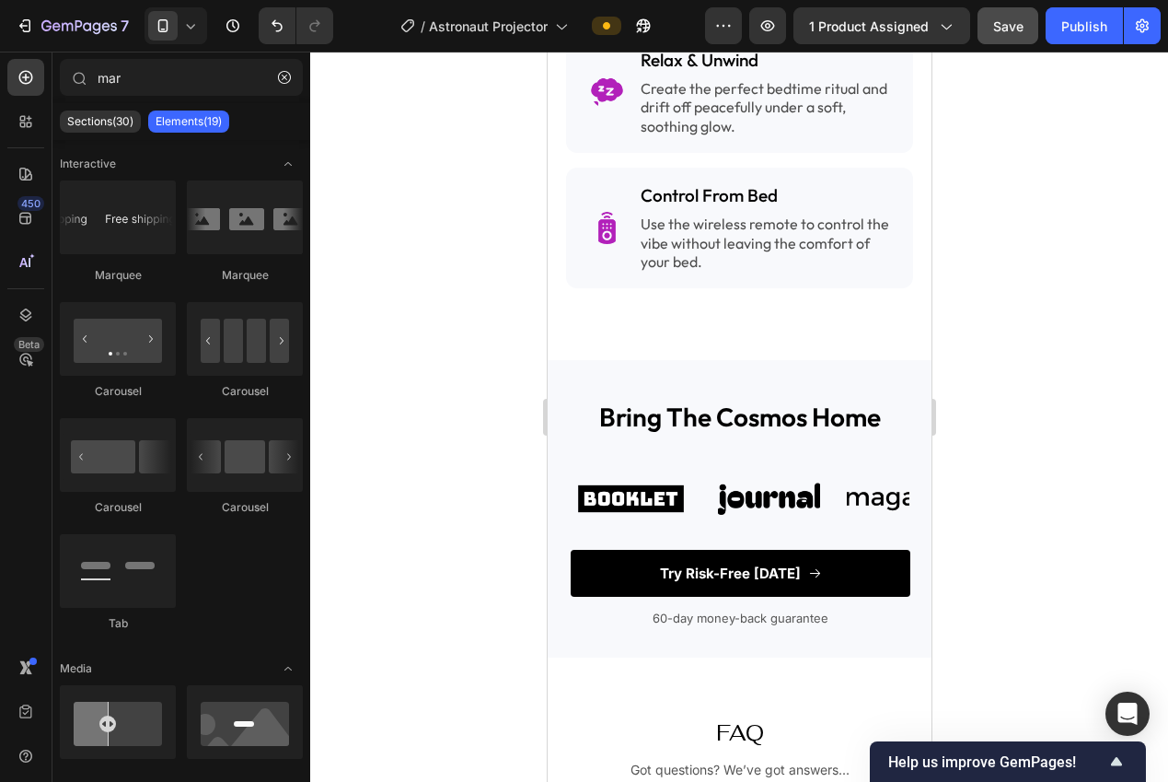
scroll to position [2835, 0]
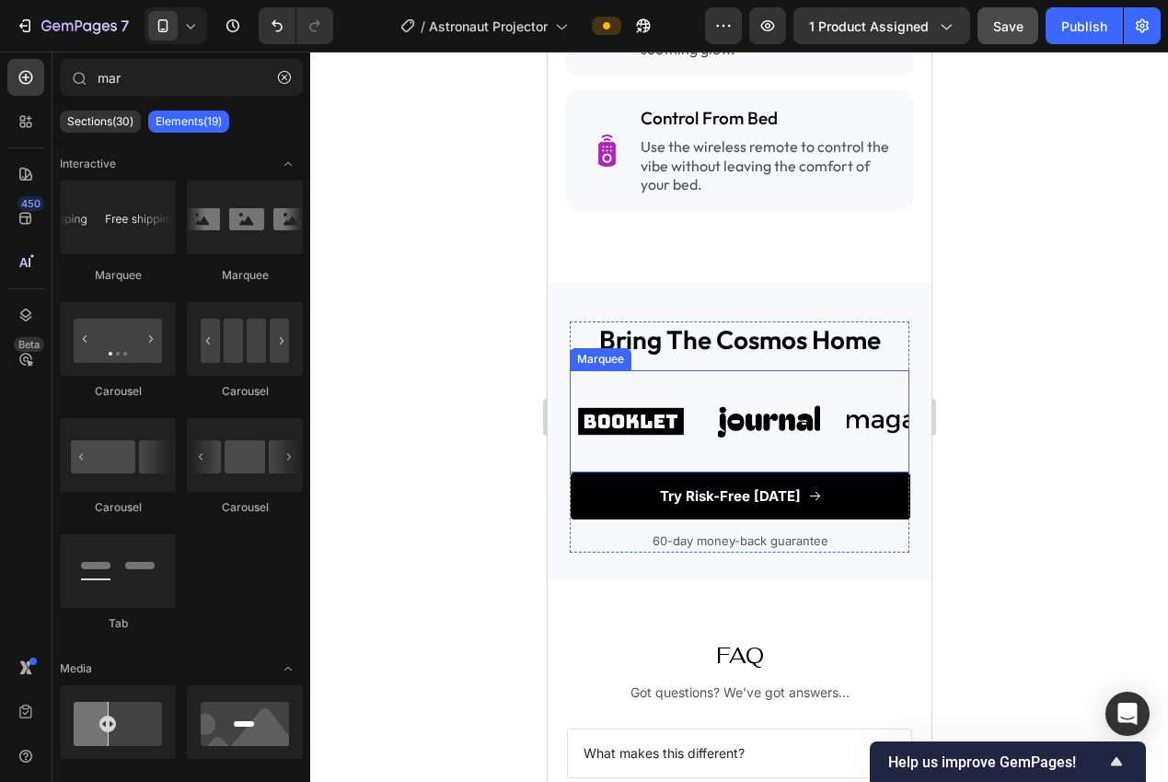
click at [698, 385] on div "Image" at bounding box center [639, 421] width 138 height 73
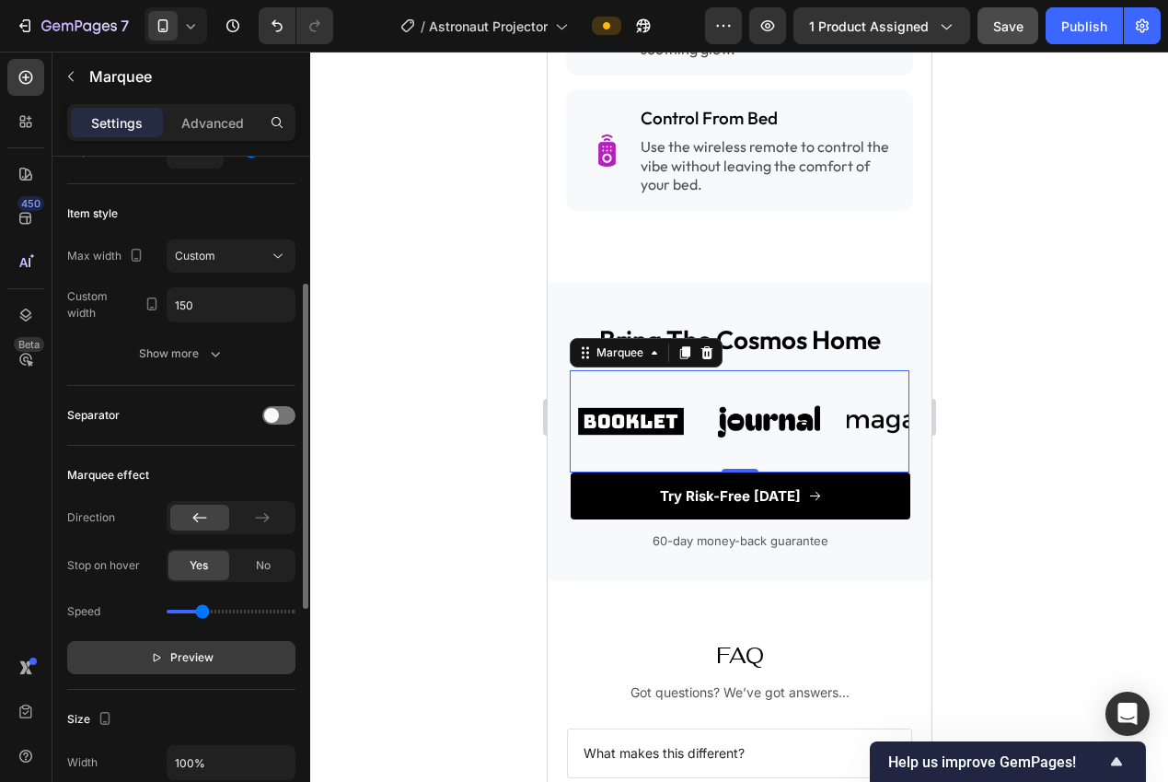
scroll to position [209, 0]
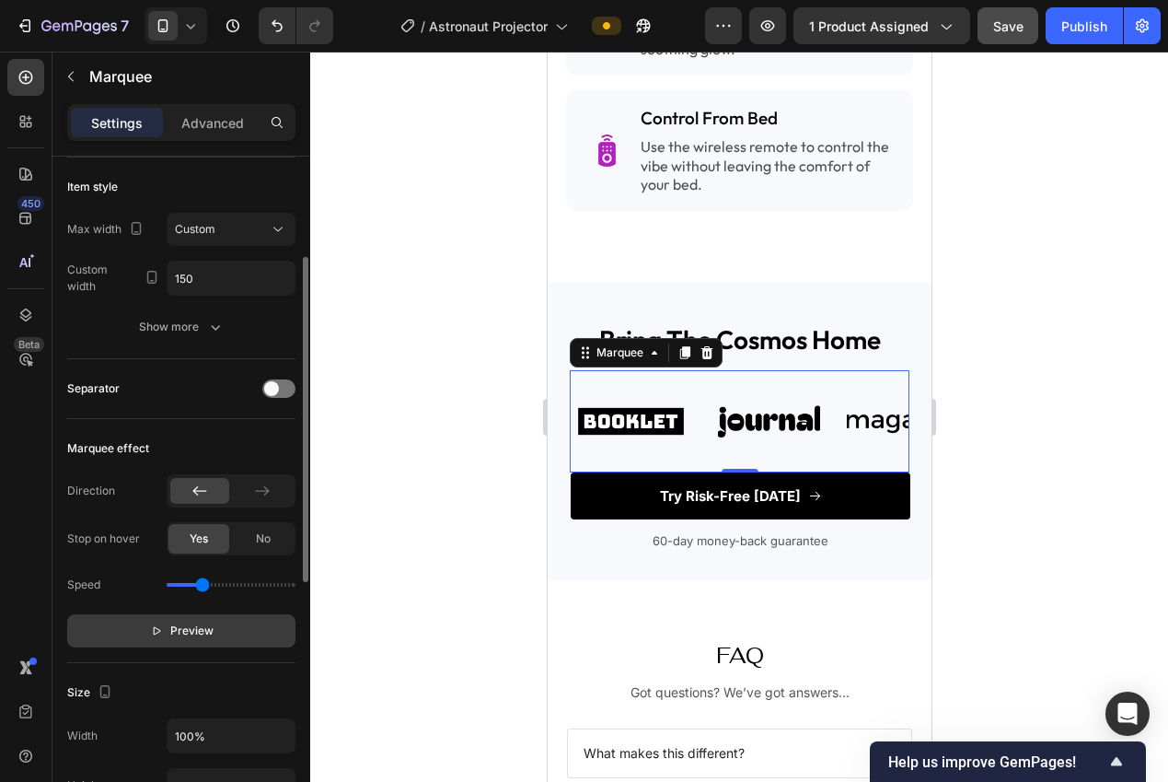
click at [203, 635] on span "Preview" at bounding box center [191, 630] width 43 height 18
click at [203, 622] on span "Pause" at bounding box center [192, 630] width 32 height 18
drag, startPoint x: 193, startPoint y: 585, endPoint x: 180, endPoint y: 585, distance: 13.8
click at [180, 585] on input "range" at bounding box center [231, 585] width 129 height 4
click at [182, 586] on input "range" at bounding box center [231, 585] width 129 height 4
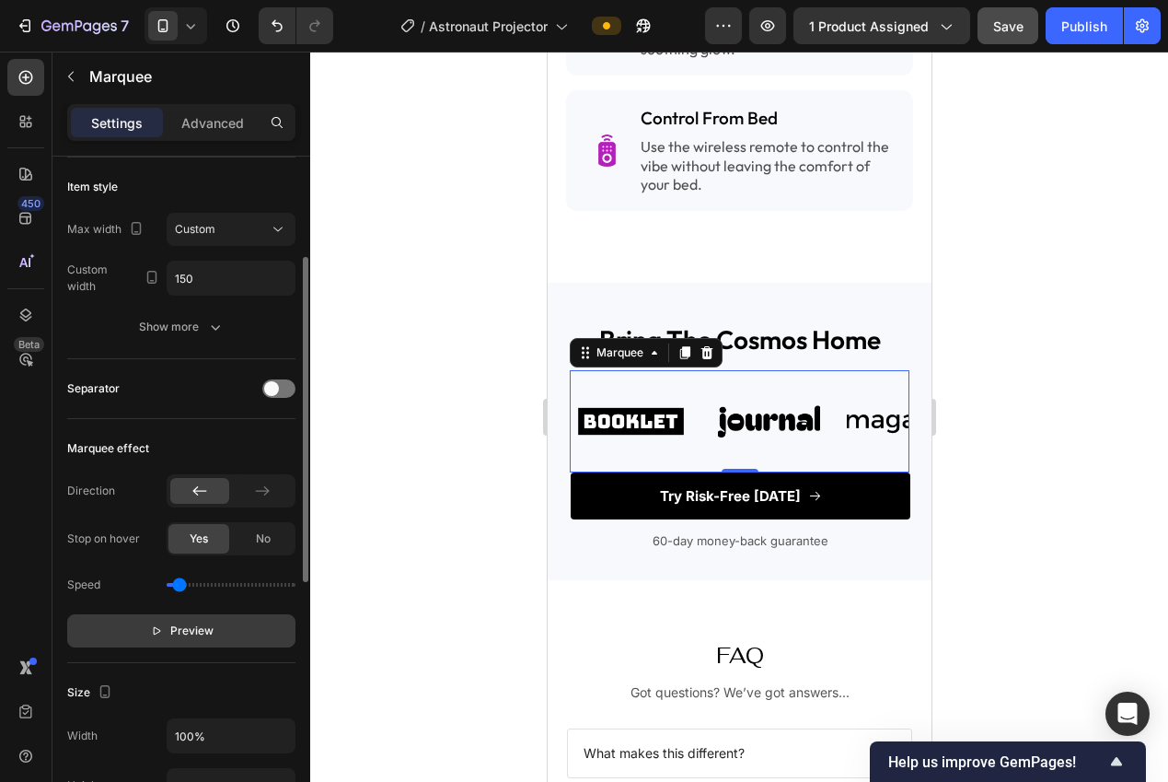
type input "0.2"
click at [180, 585] on input "range" at bounding box center [231, 585] width 129 height 4
click at [398, 580] on div at bounding box center [739, 417] width 858 height 730
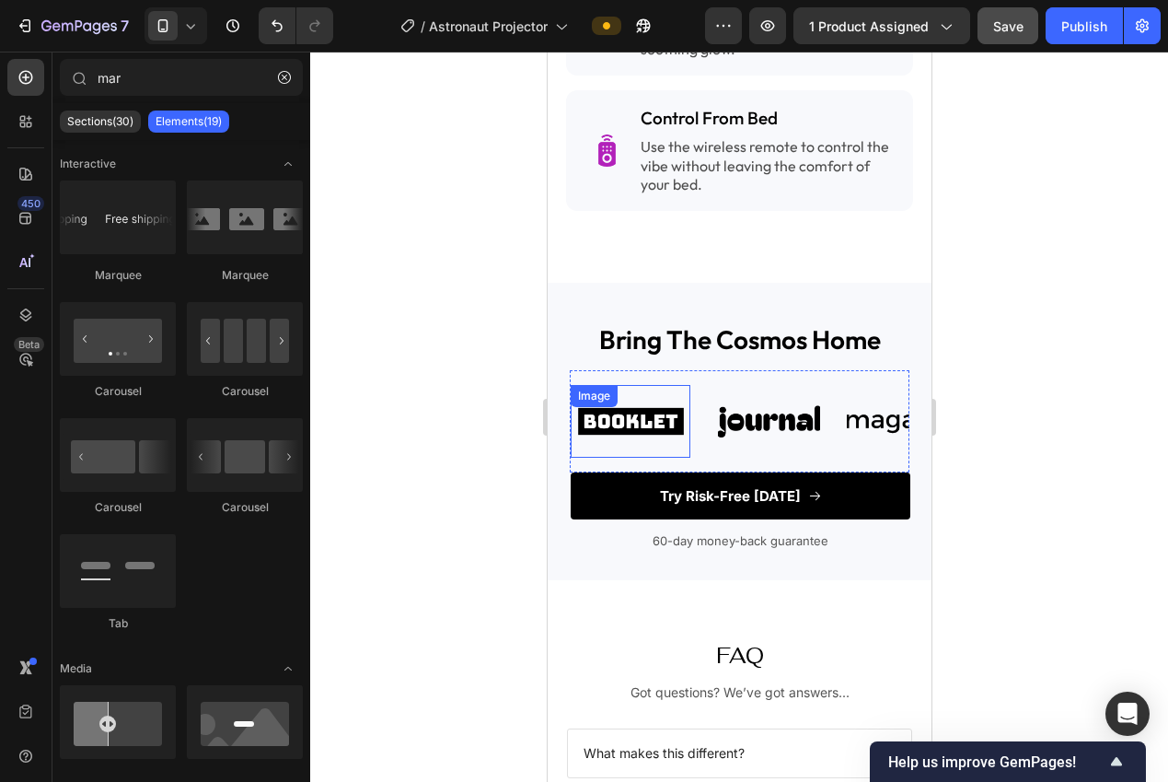
click at [648, 410] on img at bounding box center [630, 421] width 120 height 51
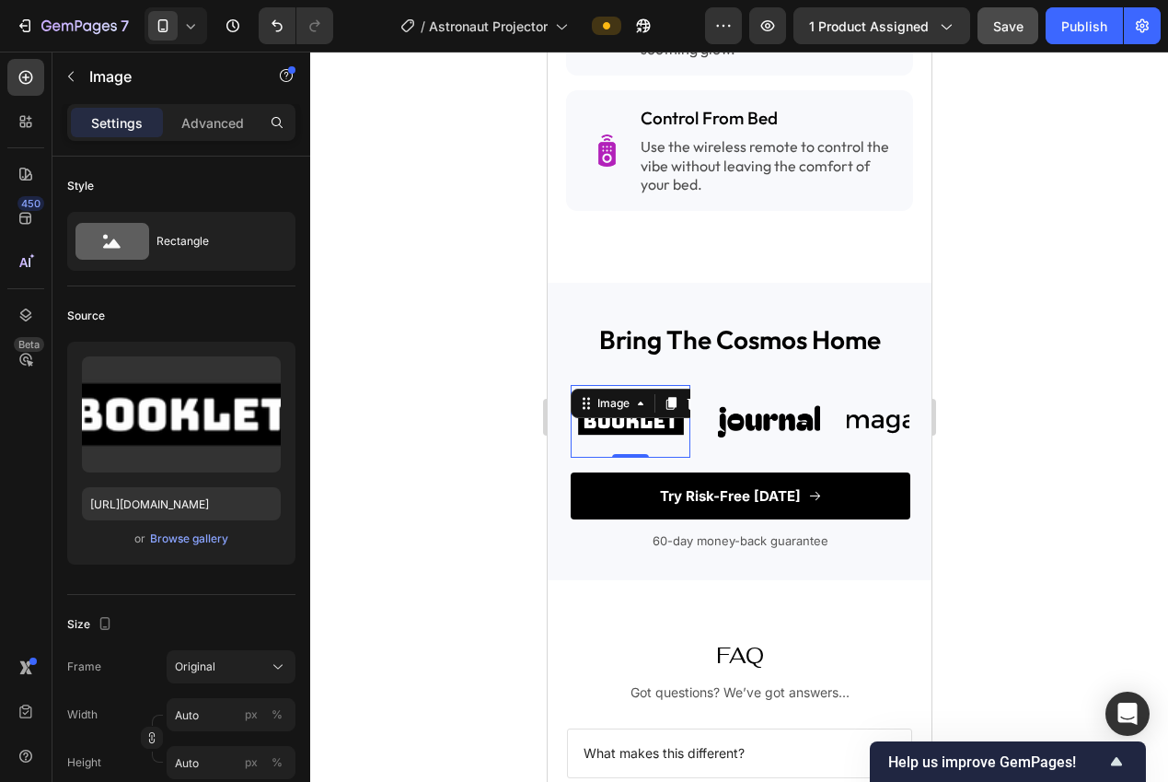
click at [473, 505] on div at bounding box center [739, 417] width 858 height 730
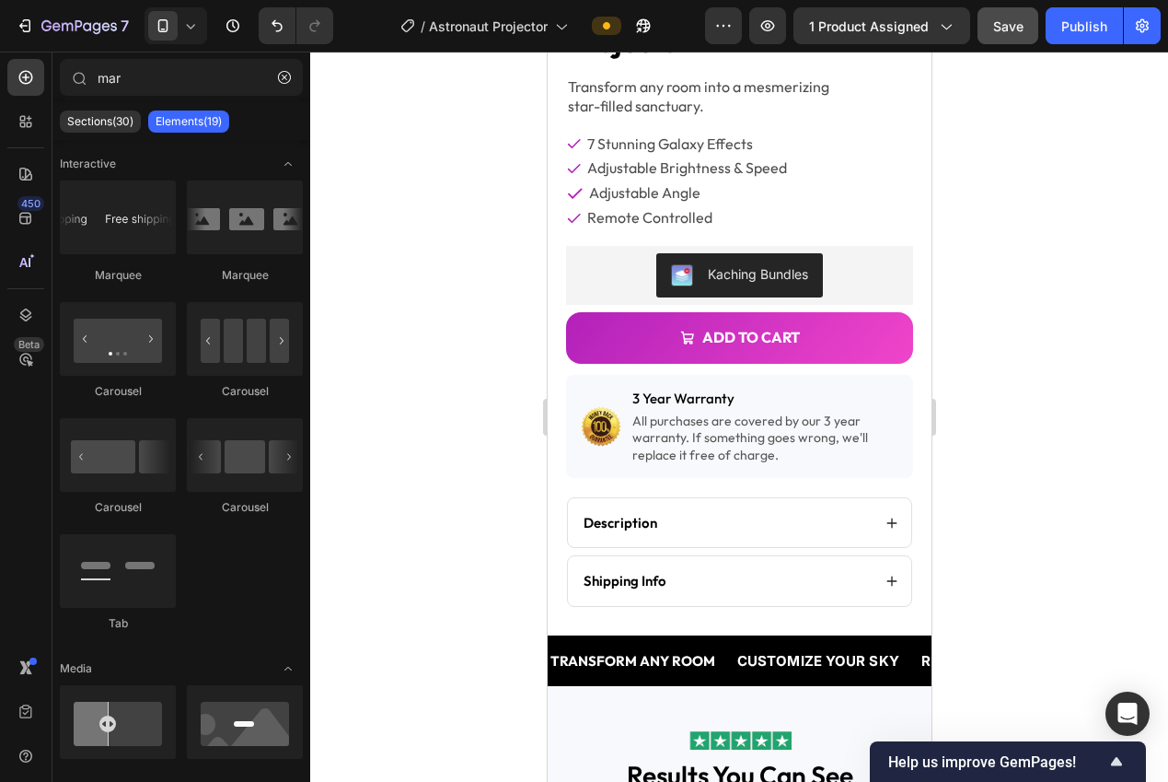
scroll to position [501, 0]
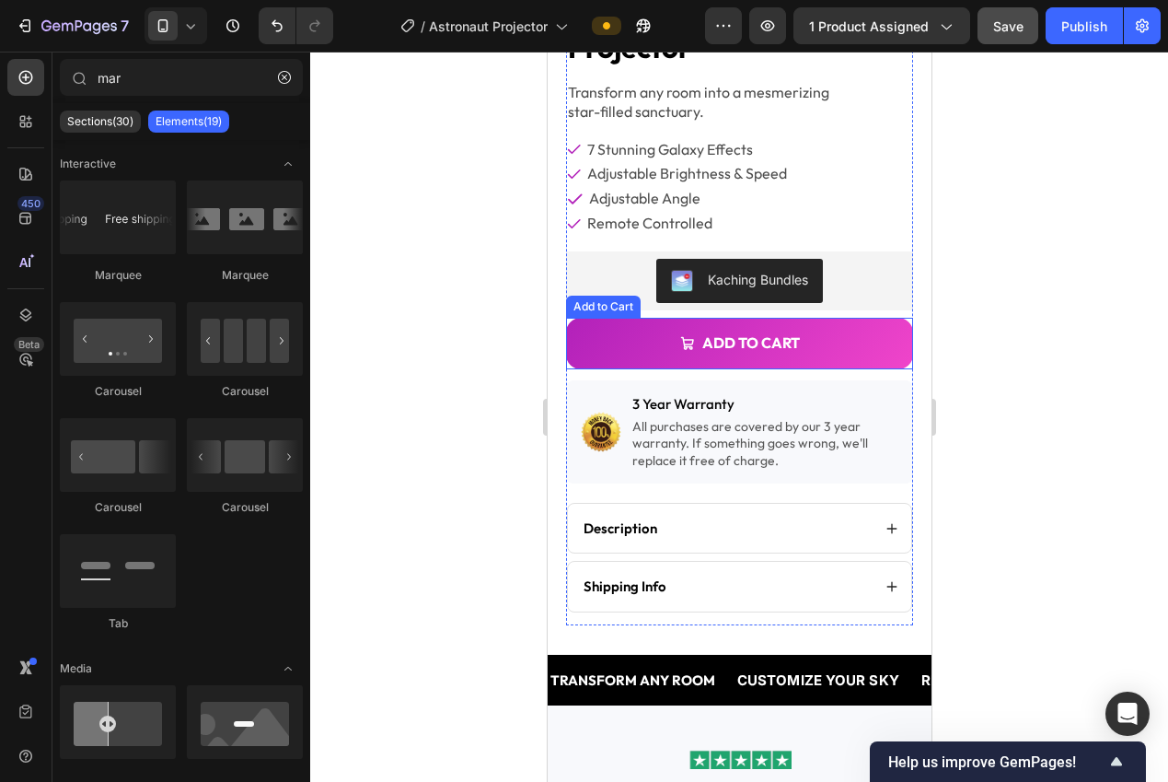
click at [596, 298] on div "Add to Cart" at bounding box center [602, 306] width 67 height 17
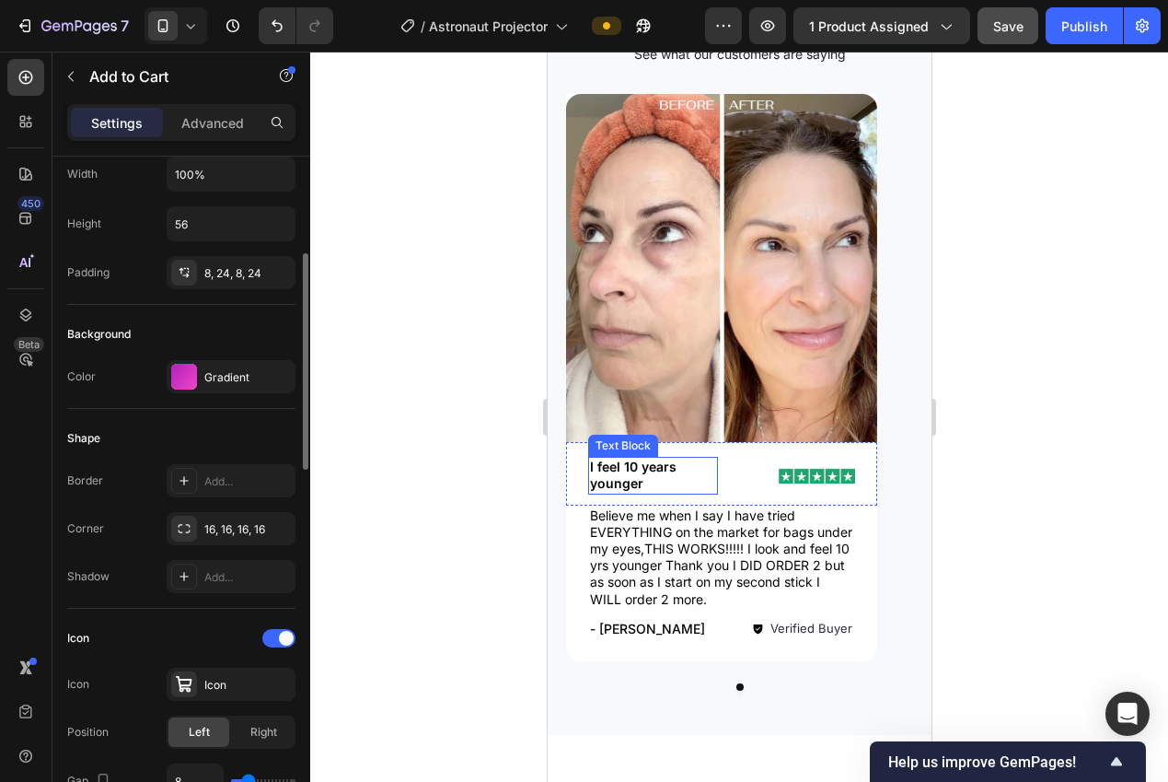
scroll to position [1686, 0]
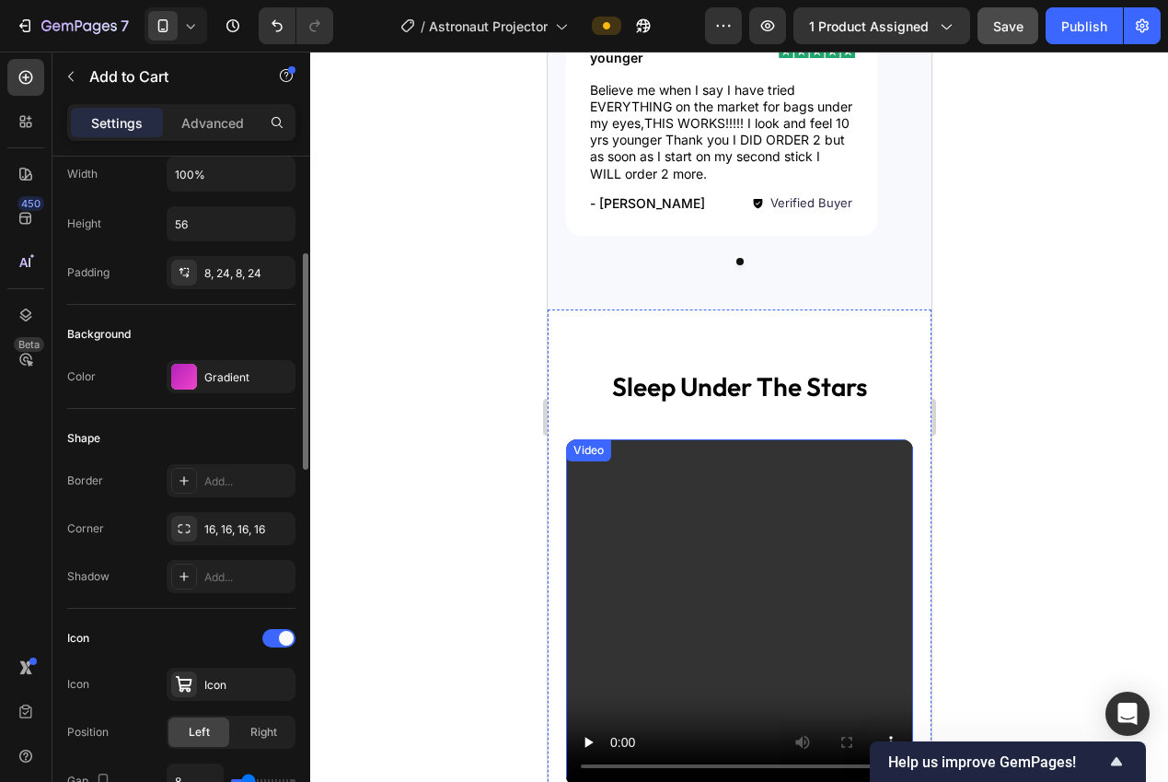
click at [192, 393] on div "Background Color Gradient" at bounding box center [181, 357] width 228 height 104
click at [191, 382] on div at bounding box center [184, 377] width 26 height 26
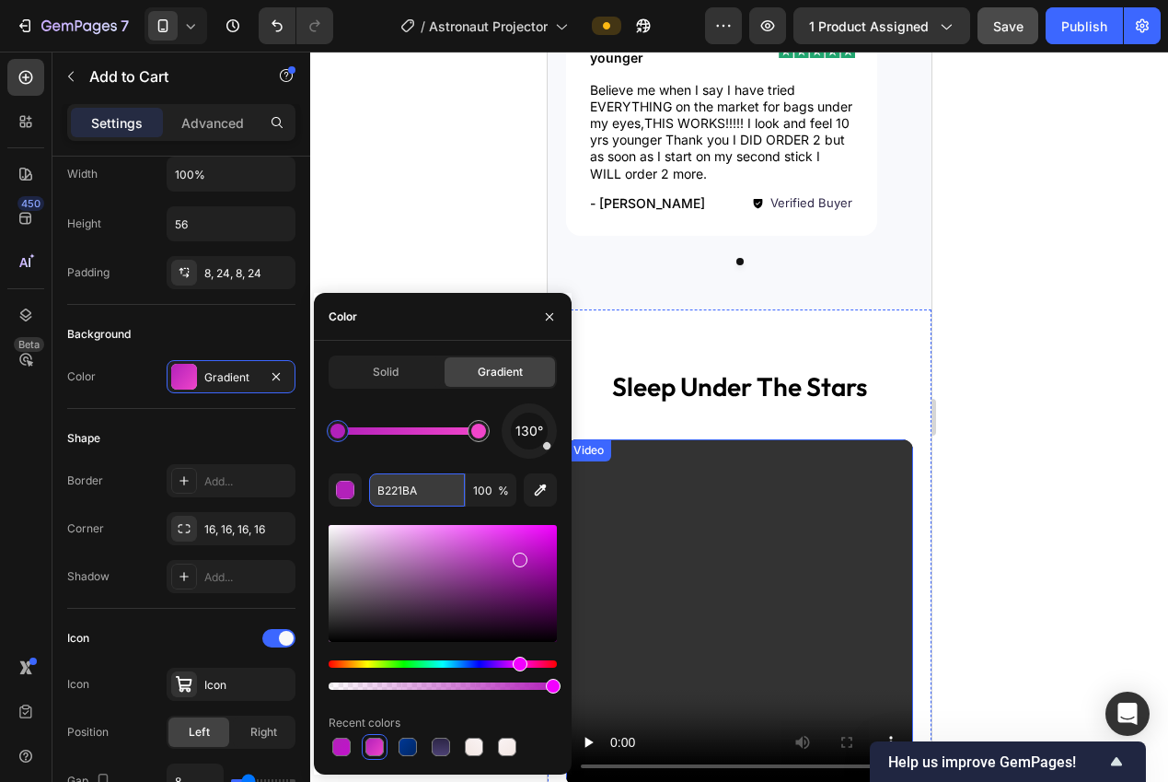
click at [411, 494] on input "B221BA" at bounding box center [417, 489] width 96 height 33
click at [332, 433] on div at bounding box center [337, 430] width 15 height 15
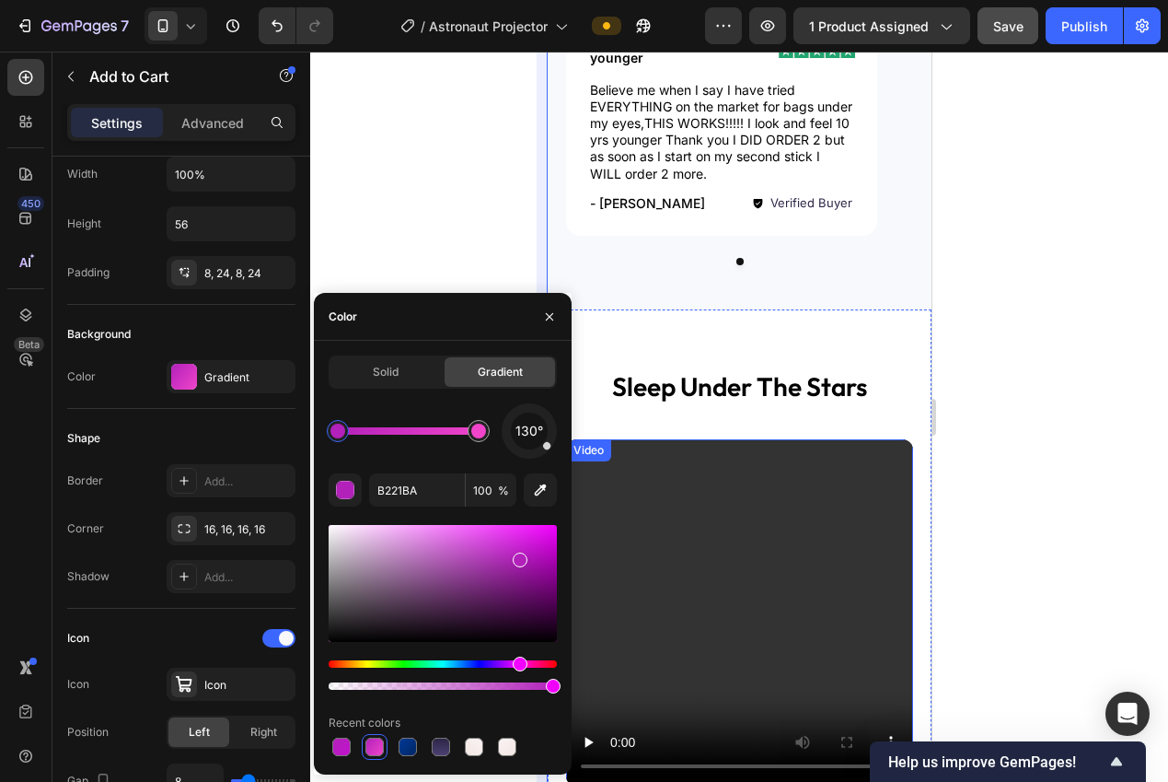
drag, startPoint x: 396, startPoint y: 226, endPoint x: 543, endPoint y: 344, distance: 189.2
click at [395, 226] on div at bounding box center [739, 417] width 858 height 730
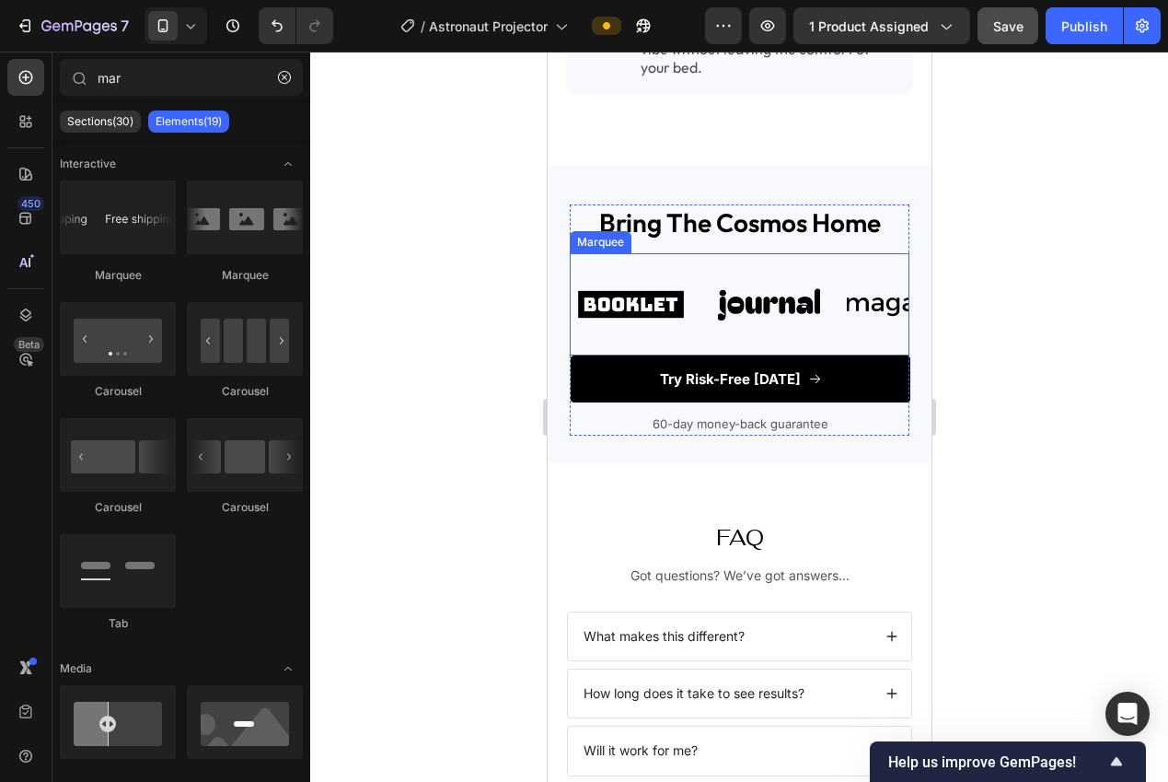
scroll to position [2987, 0]
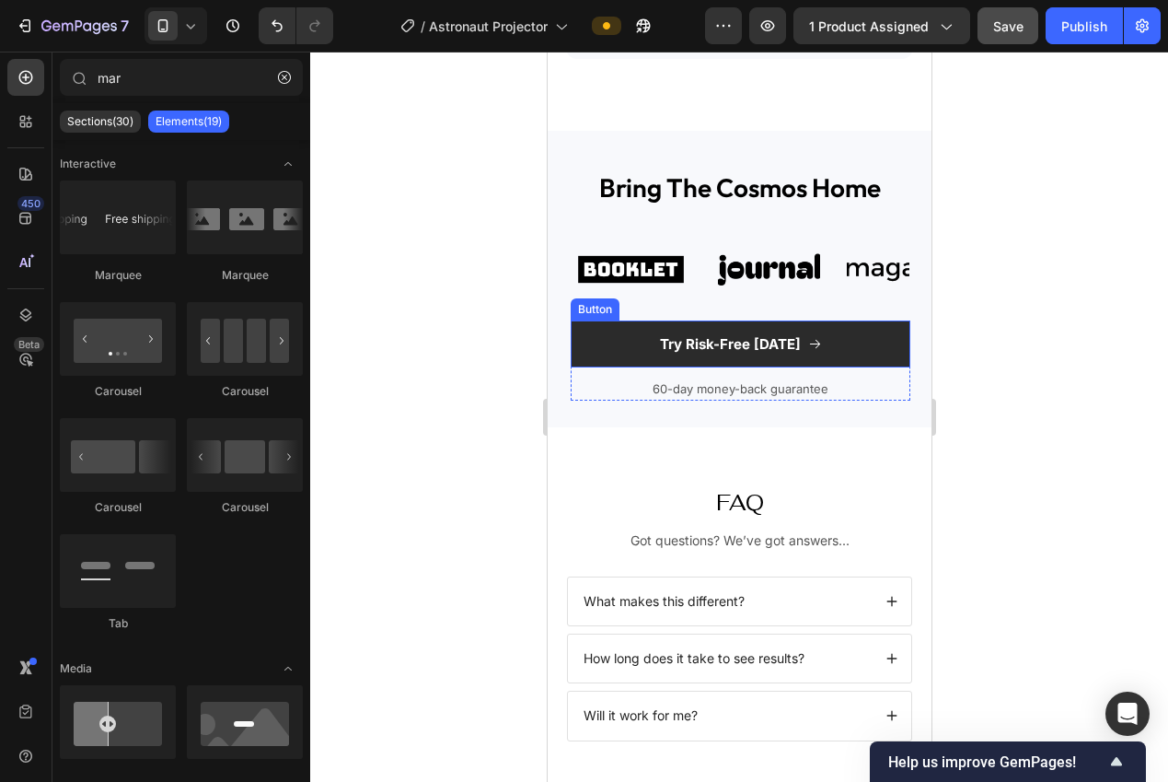
click at [609, 323] on button "Try Risk-Free [DATE]" at bounding box center [740, 344] width 340 height 48
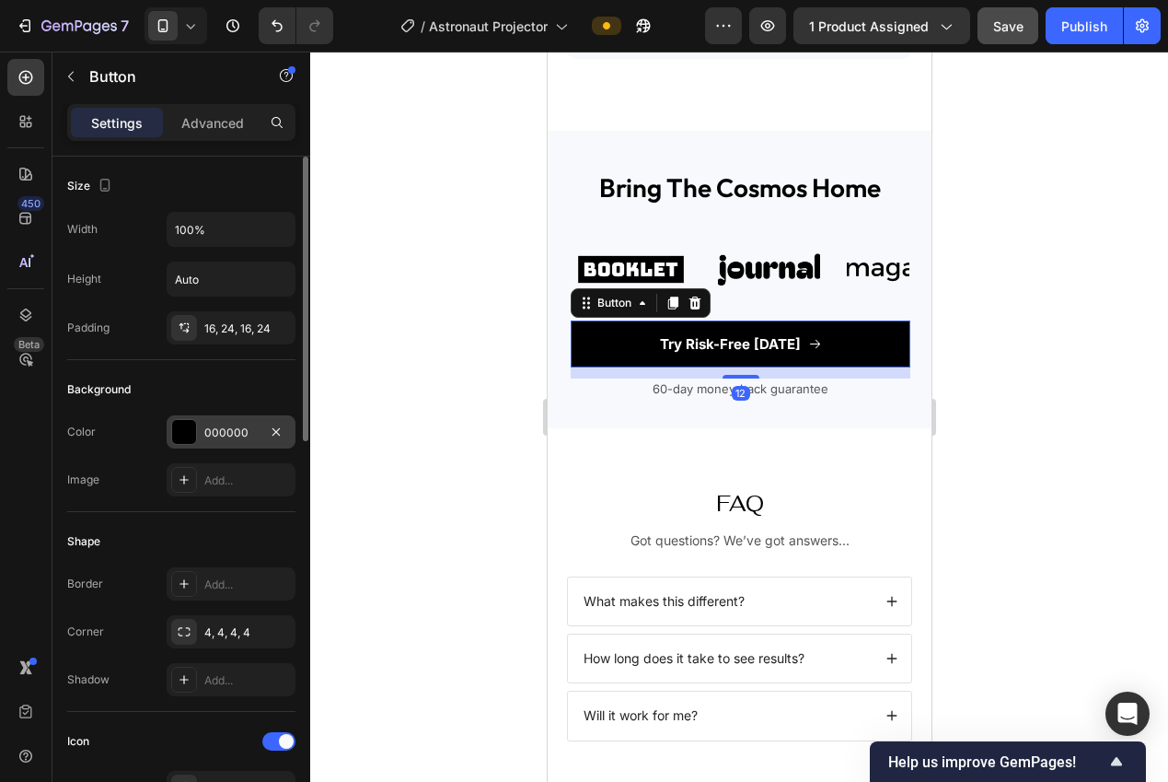
click at [195, 440] on div at bounding box center [184, 432] width 26 height 26
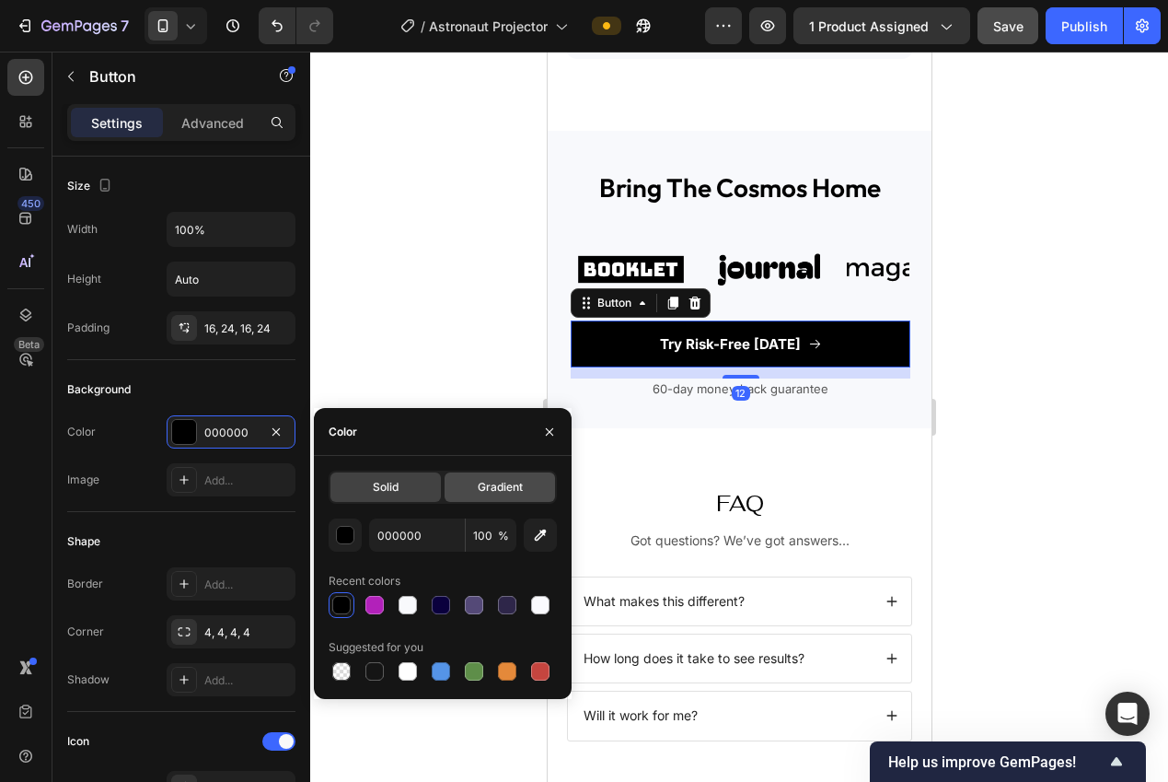
click at [492, 489] on span "Gradient" at bounding box center [500, 487] width 45 height 17
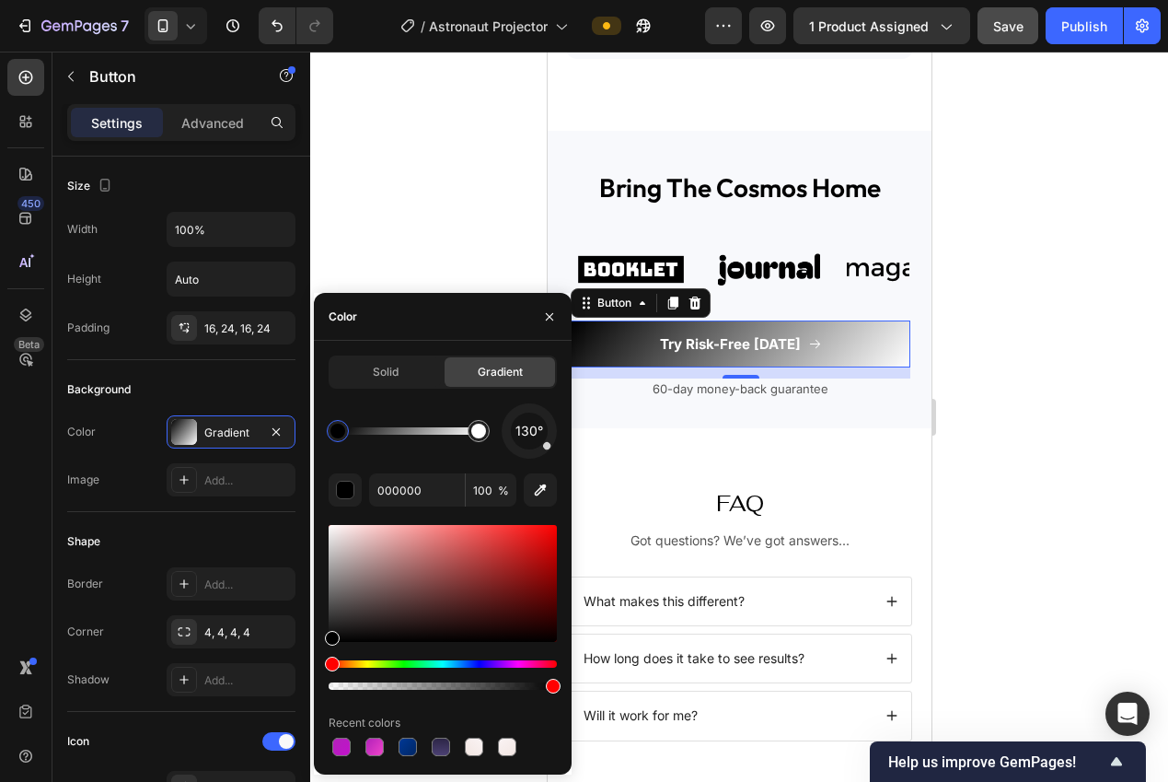
click at [332, 438] on div at bounding box center [338, 431] width 22 height 22
click at [393, 487] on input "000000" at bounding box center [417, 489] width 96 height 33
paste input "B221BA"
click at [396, 489] on input "B221BA0000" at bounding box center [417, 489] width 96 height 33
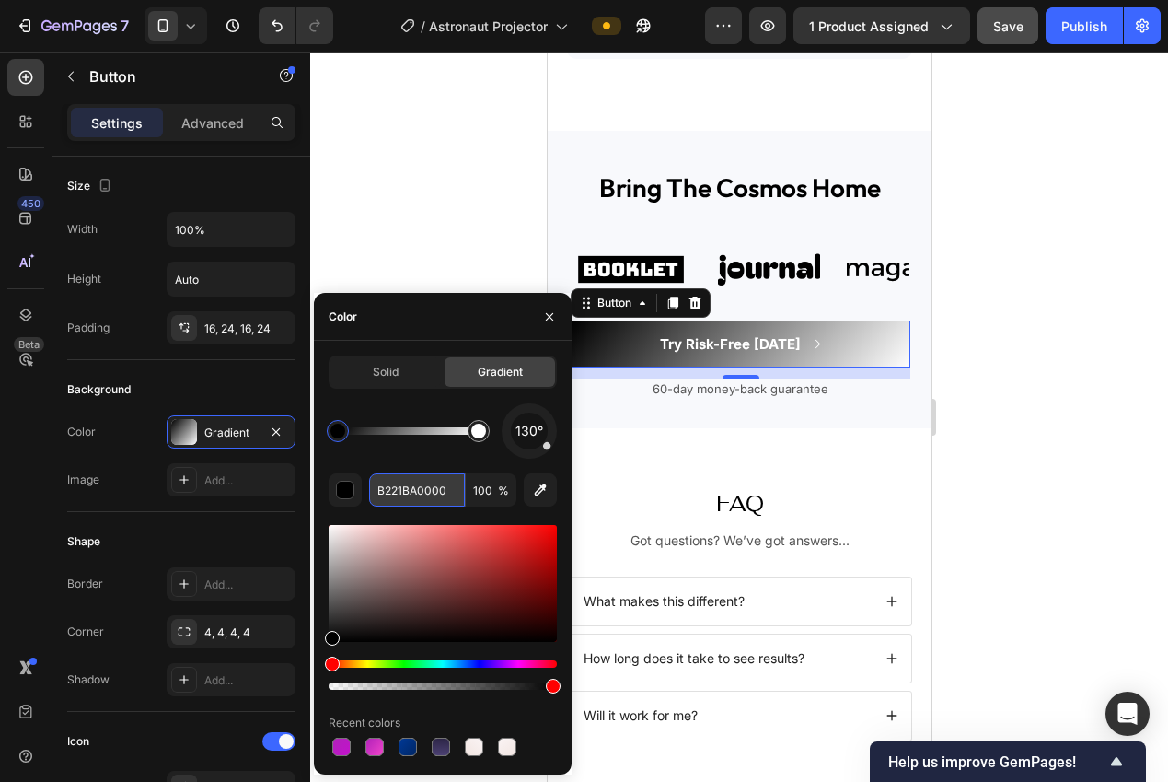
paste input "text"
type input "B221BA"
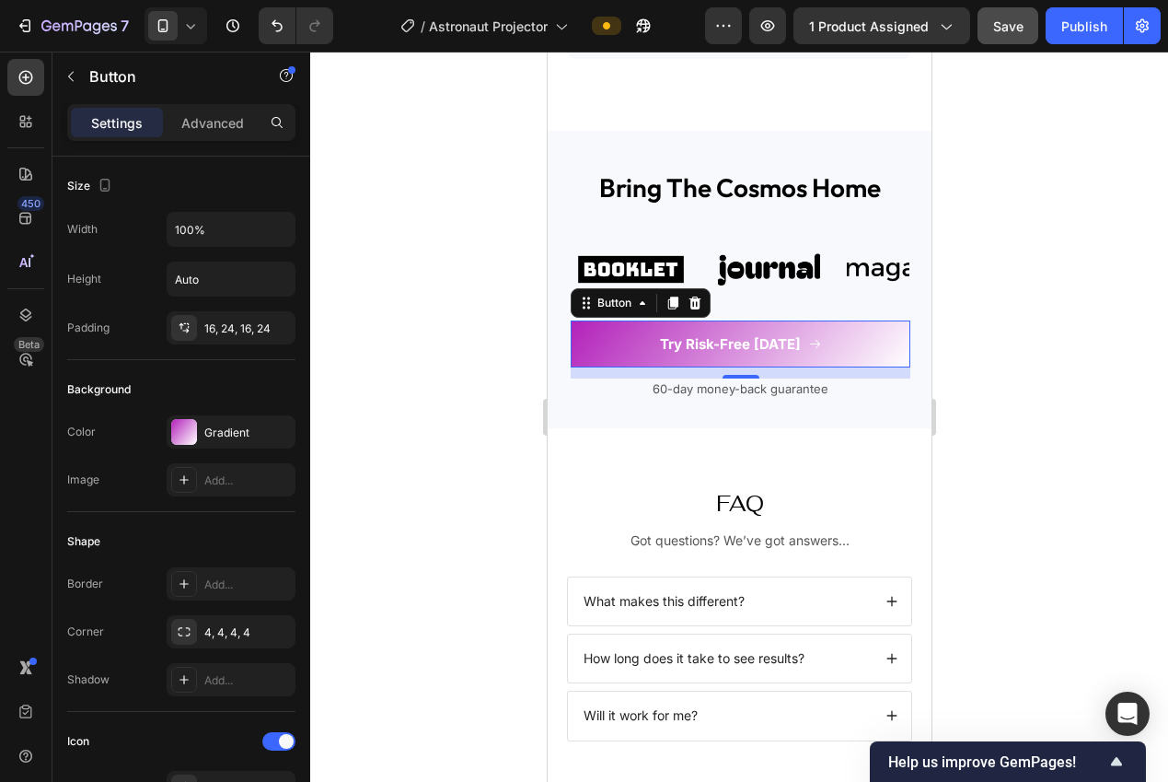
click at [363, 229] on div at bounding box center [739, 417] width 858 height 730
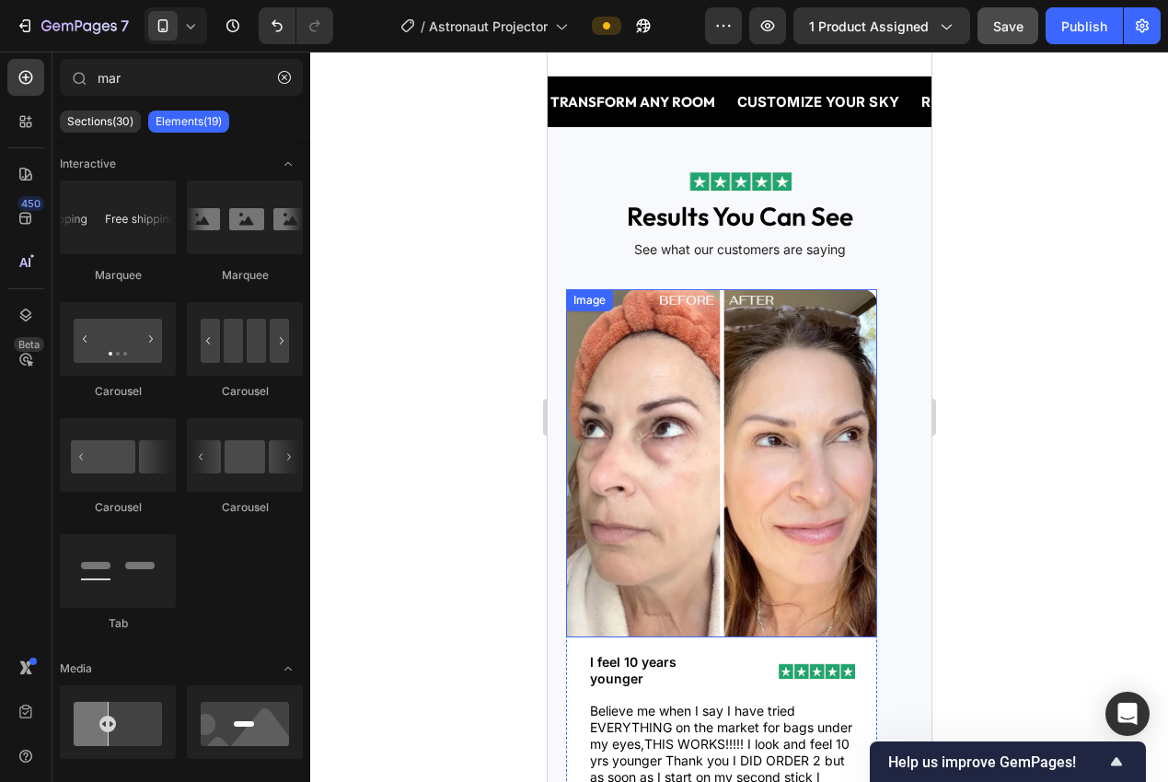
scroll to position [661, 0]
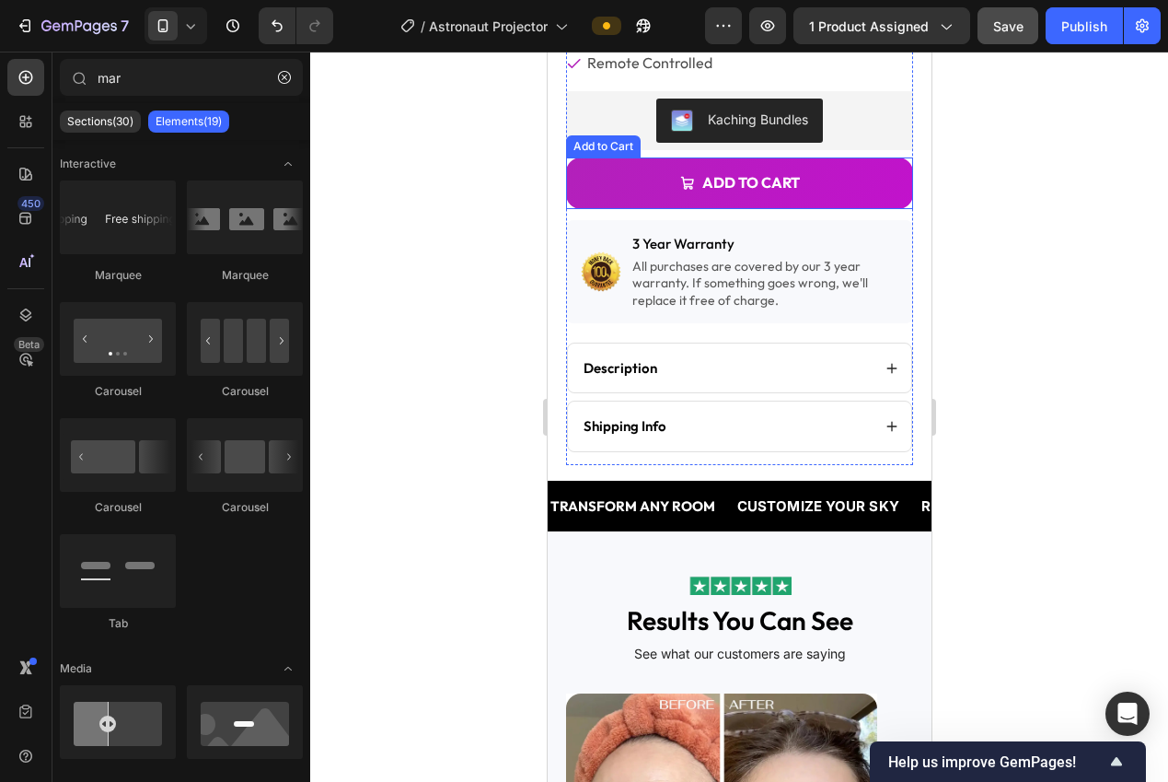
click at [613, 168] on button "Add to cart" at bounding box center [738, 183] width 347 height 52
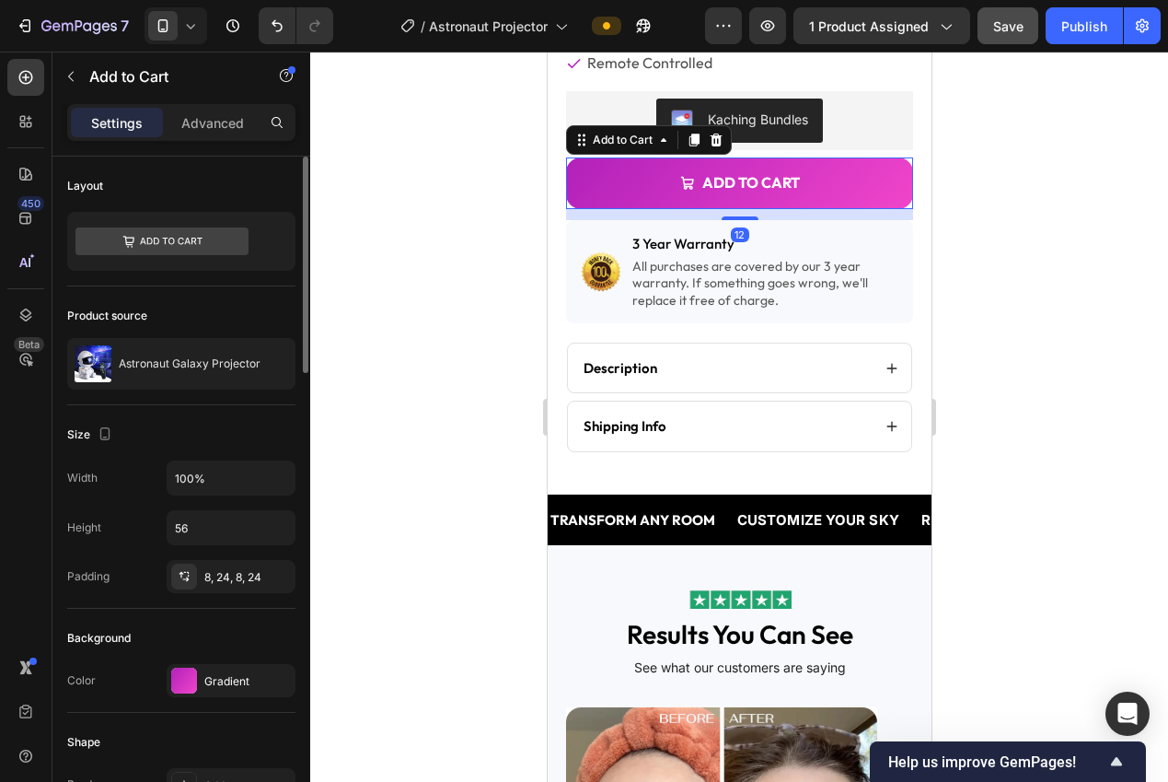
scroll to position [159, 0]
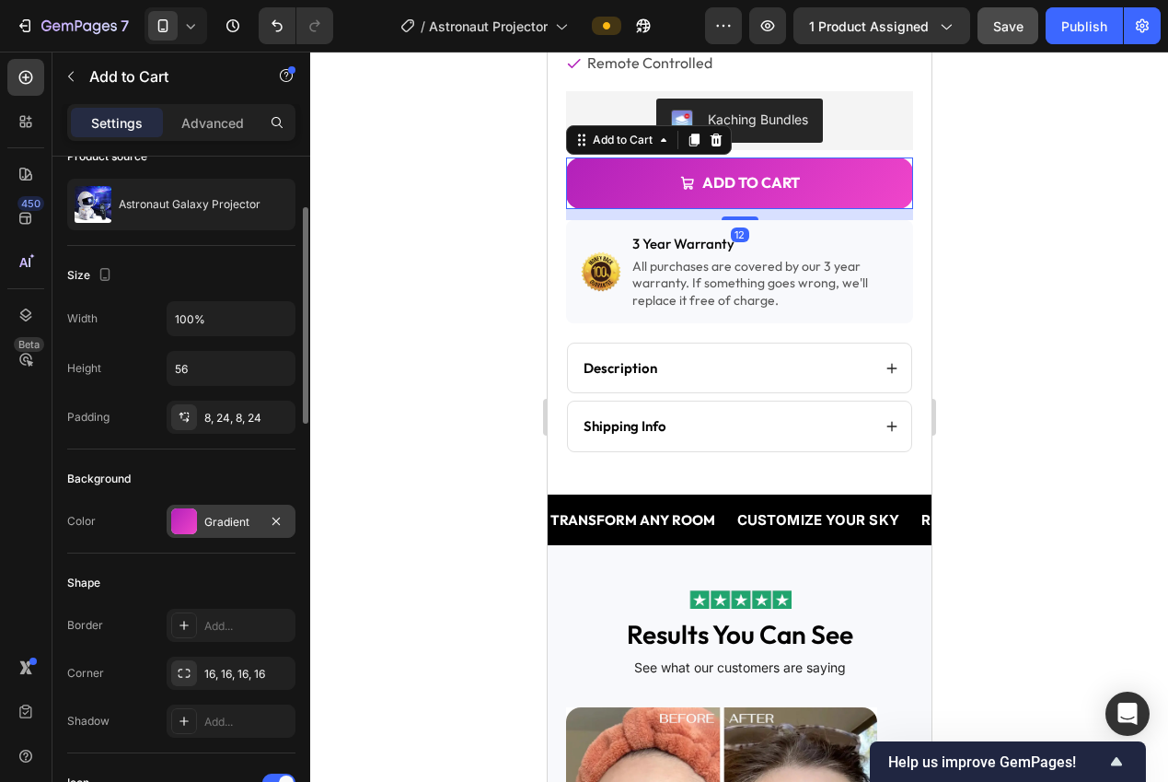
click at [211, 512] on div "Gradient" at bounding box center [231, 520] width 129 height 33
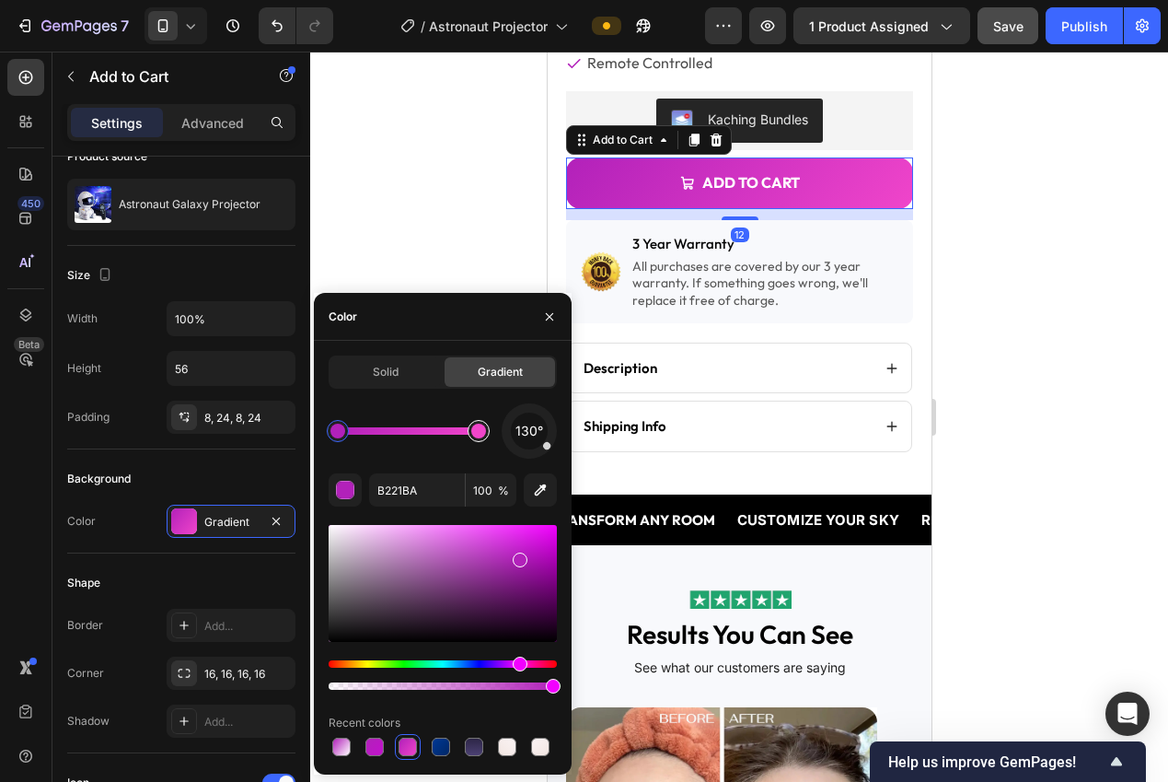
type input "F045CA"
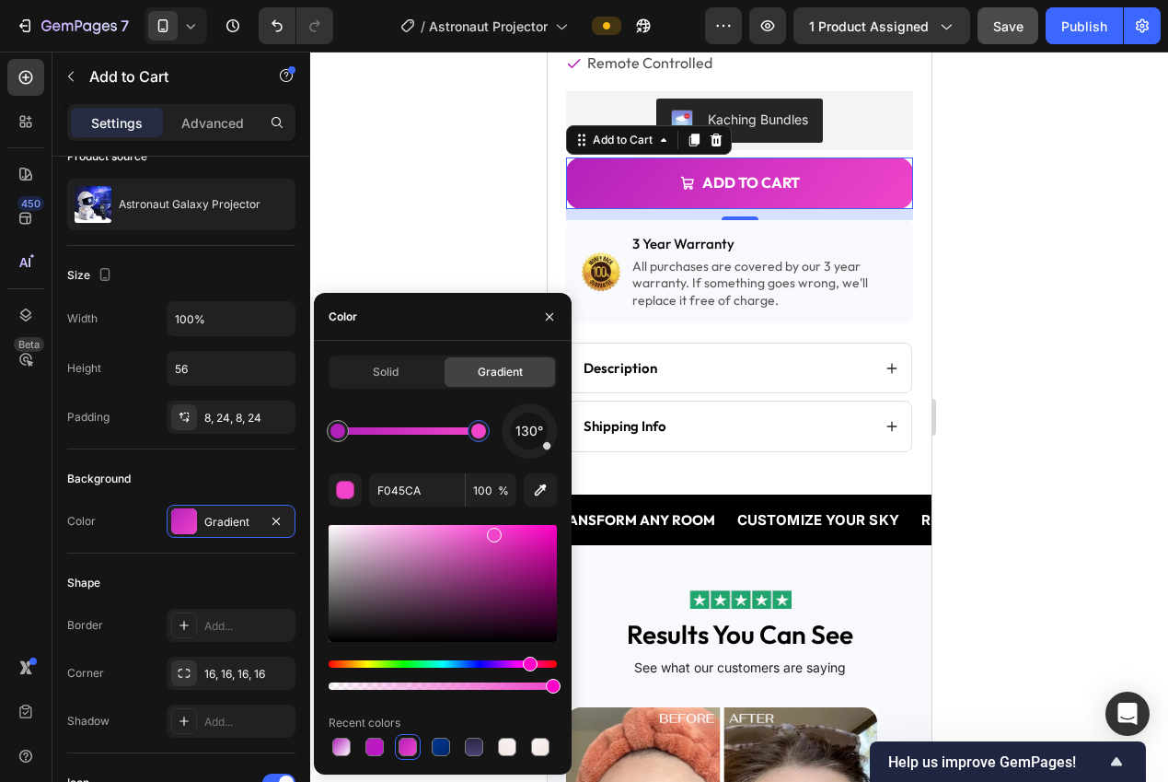
click at [480, 437] on div at bounding box center [478, 430] width 15 height 15
click at [423, 492] on input "F045CA" at bounding box center [417, 489] width 96 height 33
click at [355, 254] on div at bounding box center [739, 417] width 858 height 730
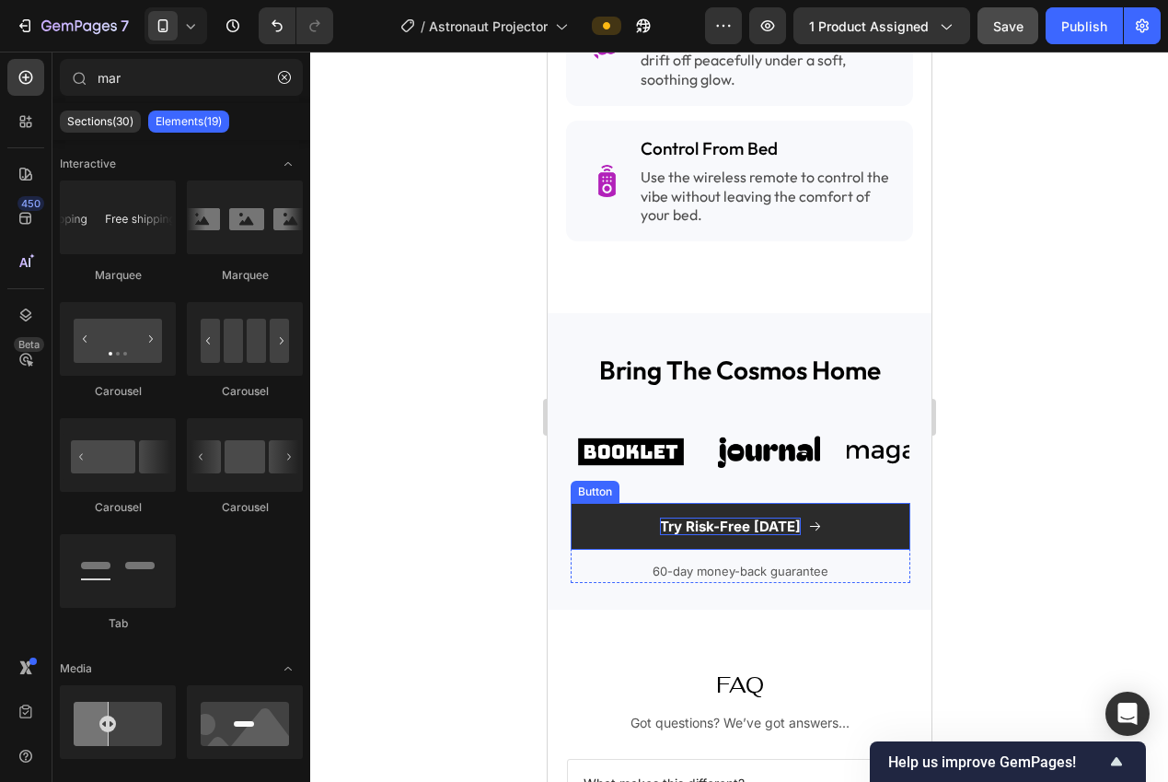
scroll to position [2806, 0]
click at [652, 516] on button "Try Risk-Free [DATE]" at bounding box center [740, 526] width 340 height 48
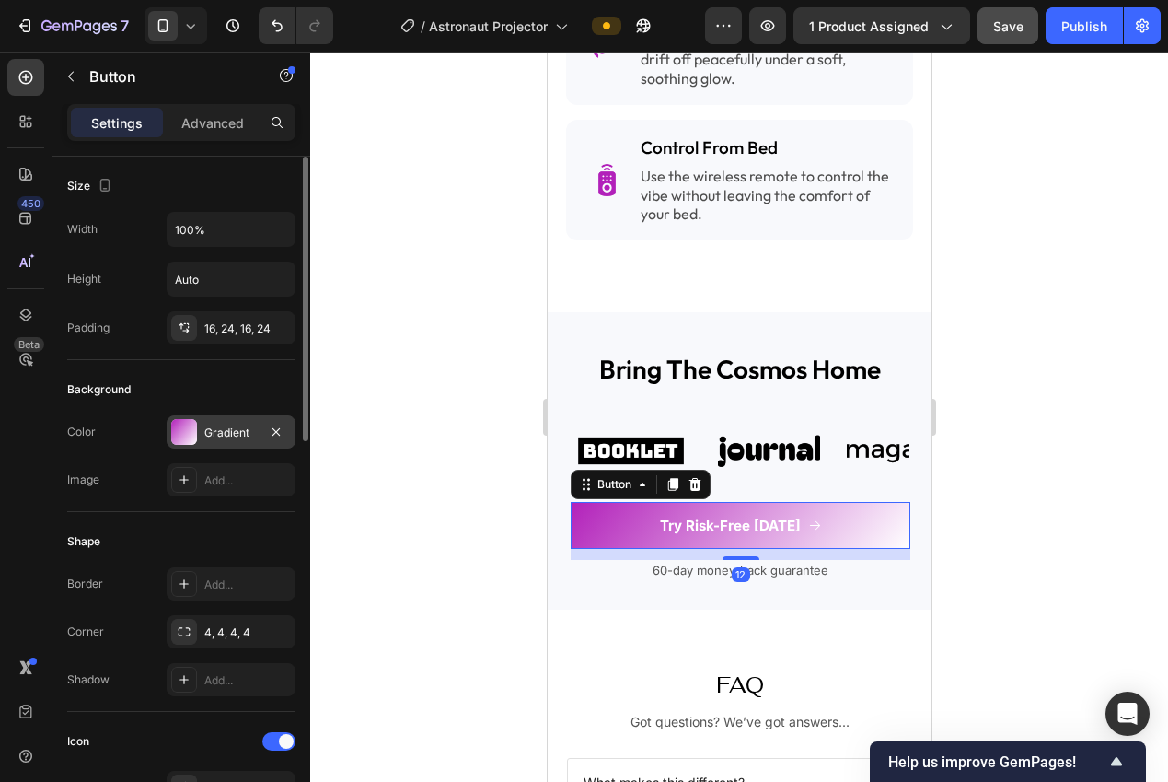
click at [199, 424] on div "Gradient" at bounding box center [231, 431] width 129 height 33
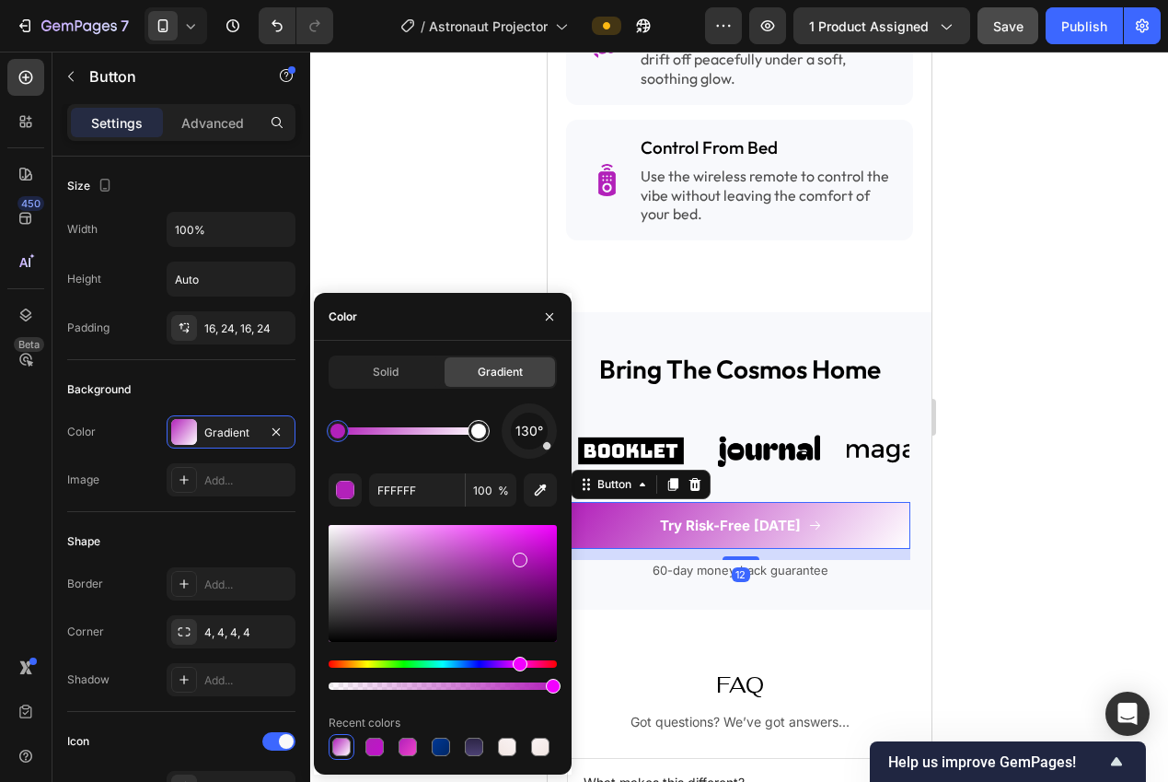
click at [478, 441] on div at bounding box center [479, 431] width 22 height 22
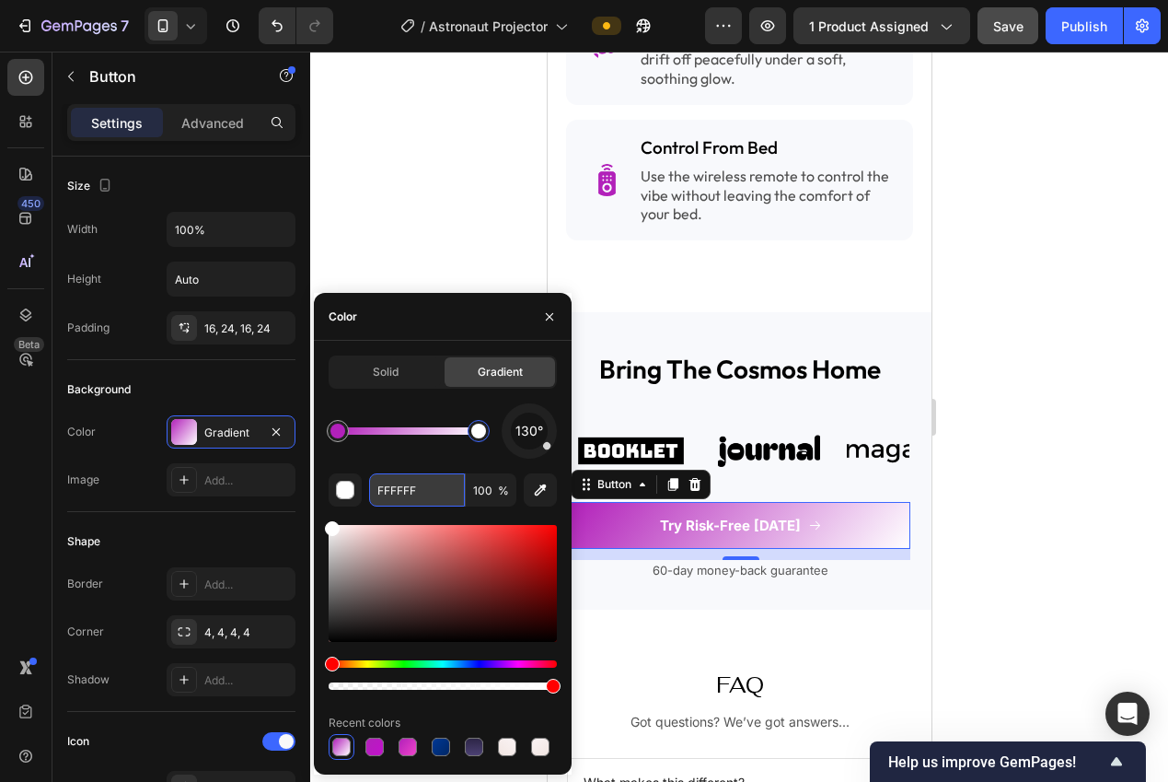
click at [415, 487] on input "FFFFFF" at bounding box center [417, 489] width 96 height 33
paste input "045CA"
type input "F045CA"
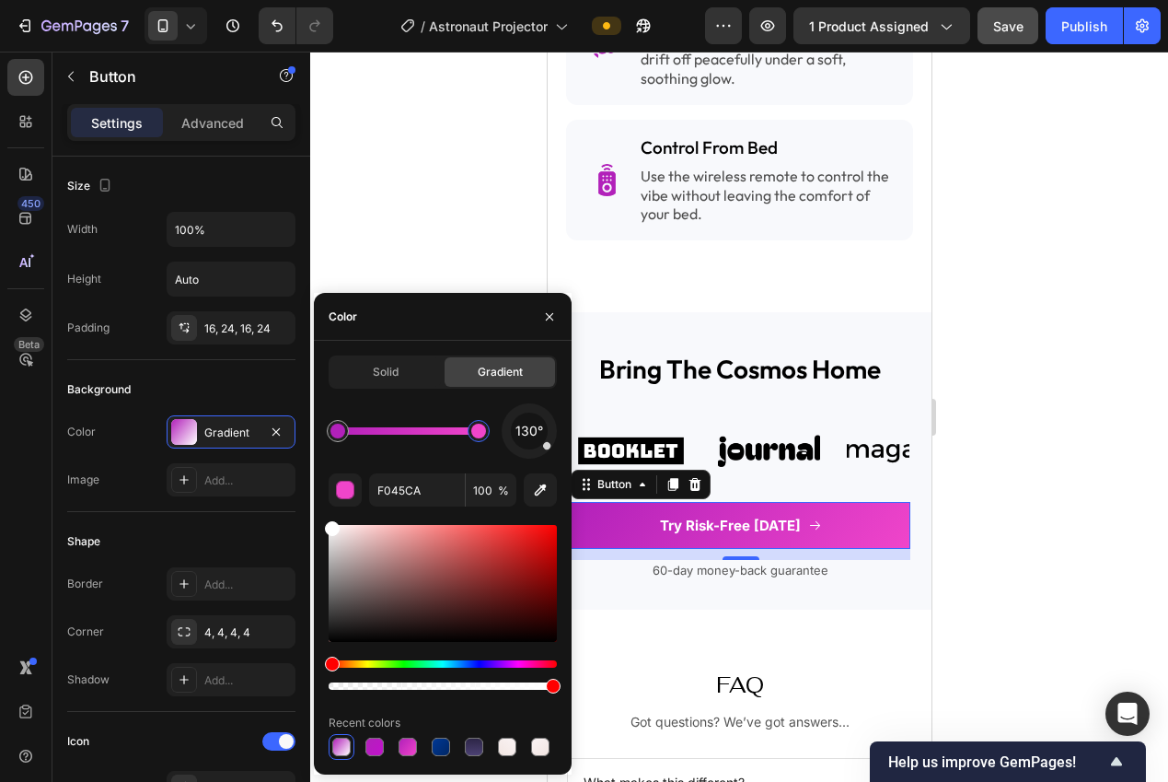
click at [414, 253] on div at bounding box center [739, 417] width 858 height 730
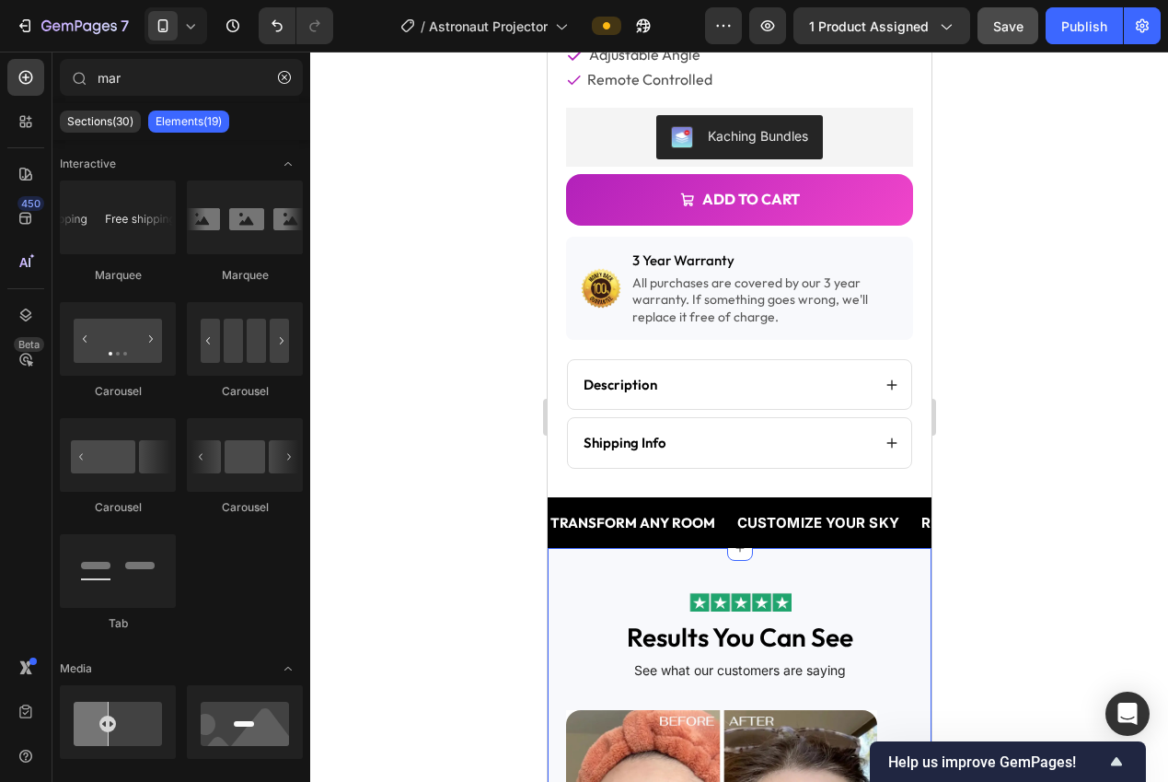
scroll to position [513, 0]
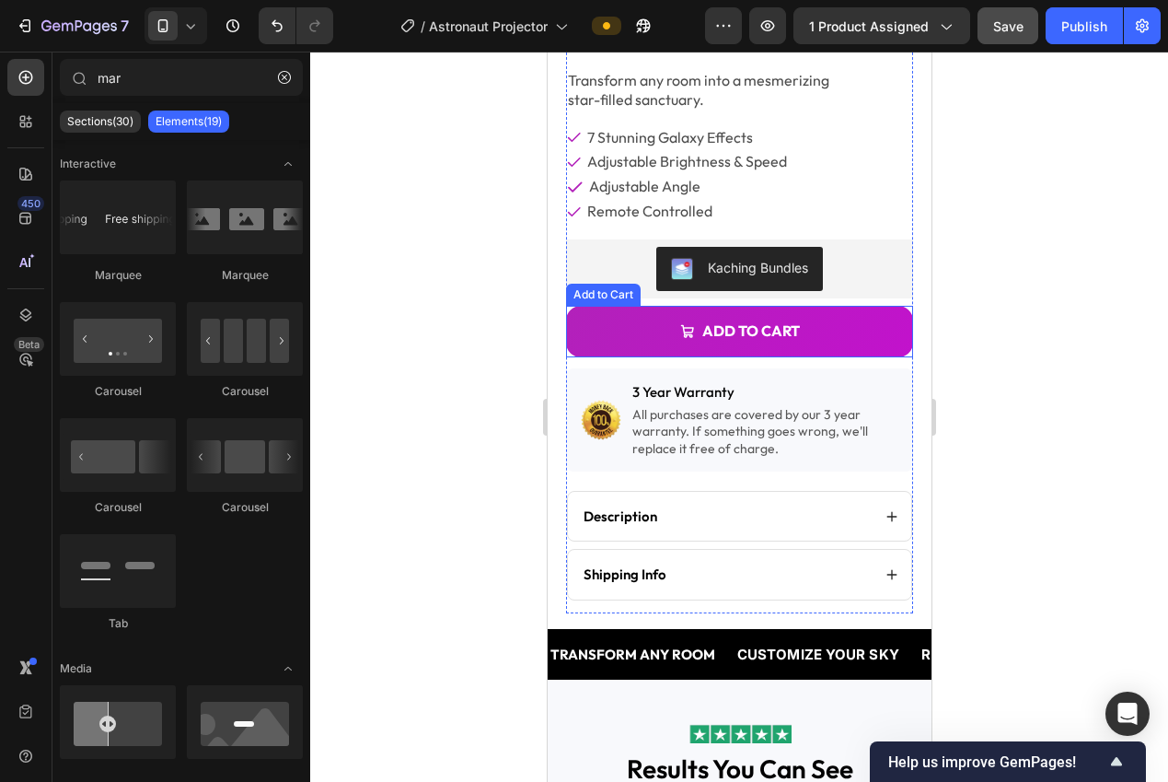
click at [604, 318] on button "Add to cart" at bounding box center [738, 332] width 347 height 52
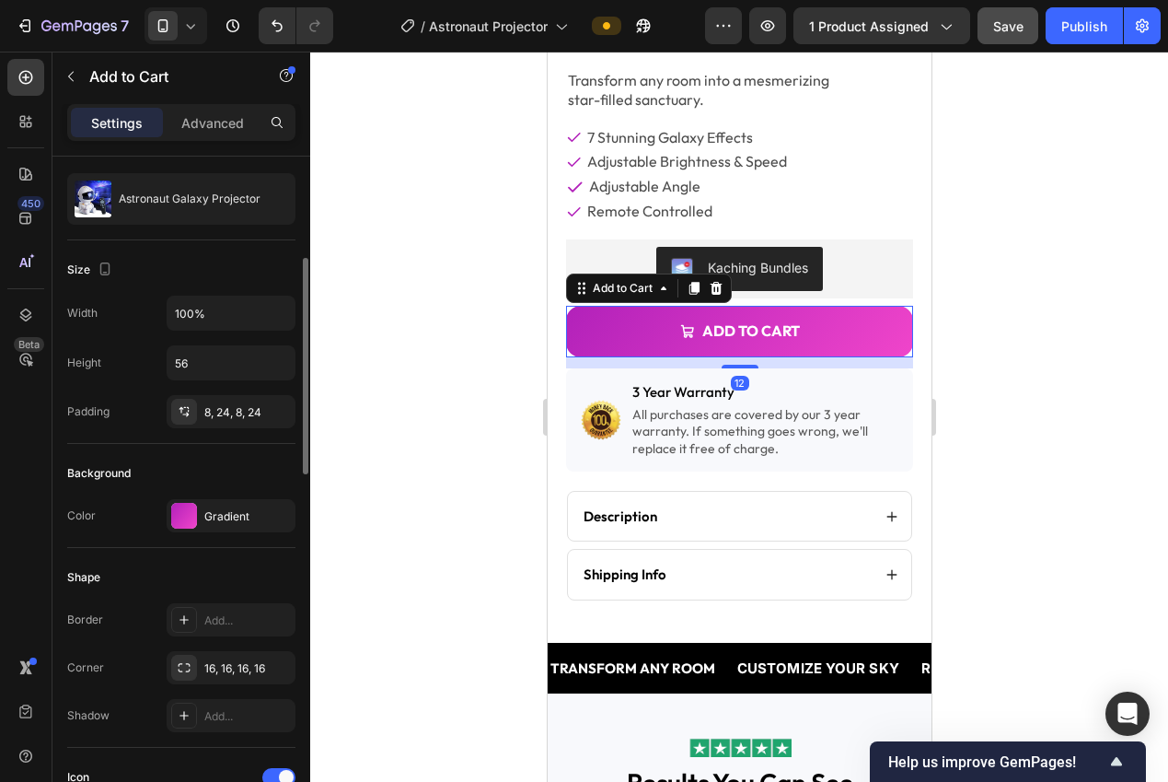
scroll to position [202, 0]
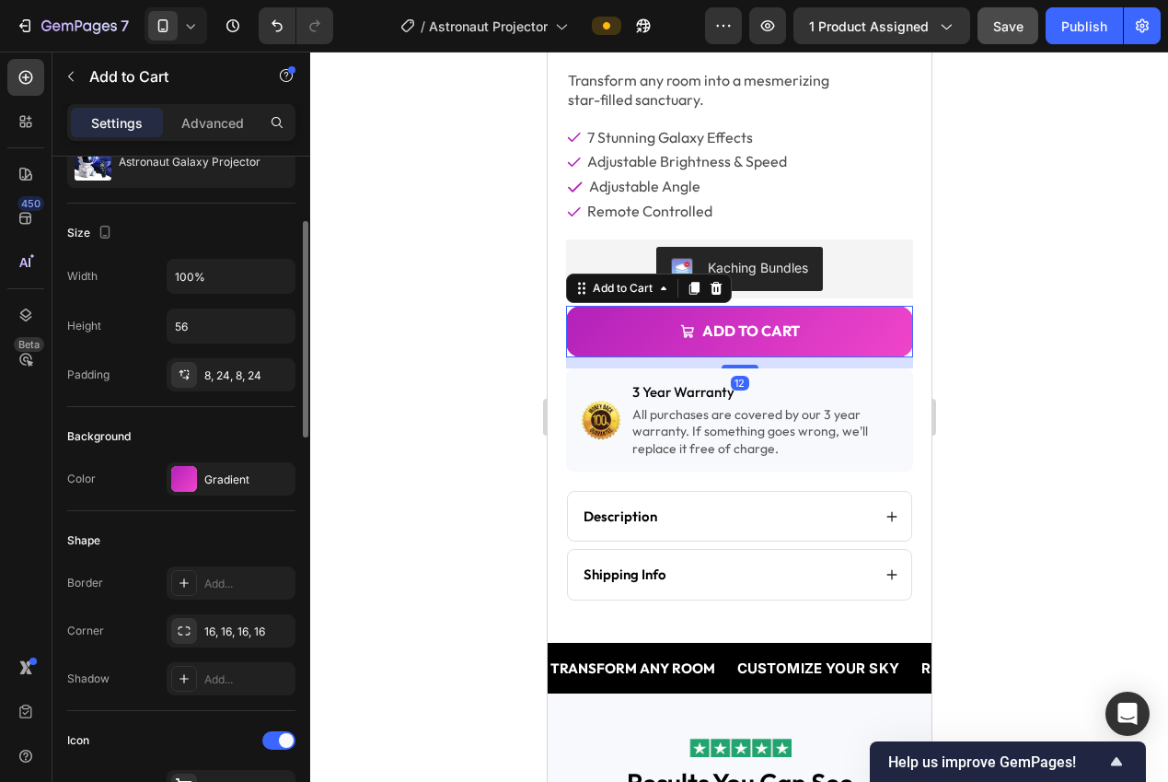
click at [423, 536] on div at bounding box center [739, 417] width 858 height 730
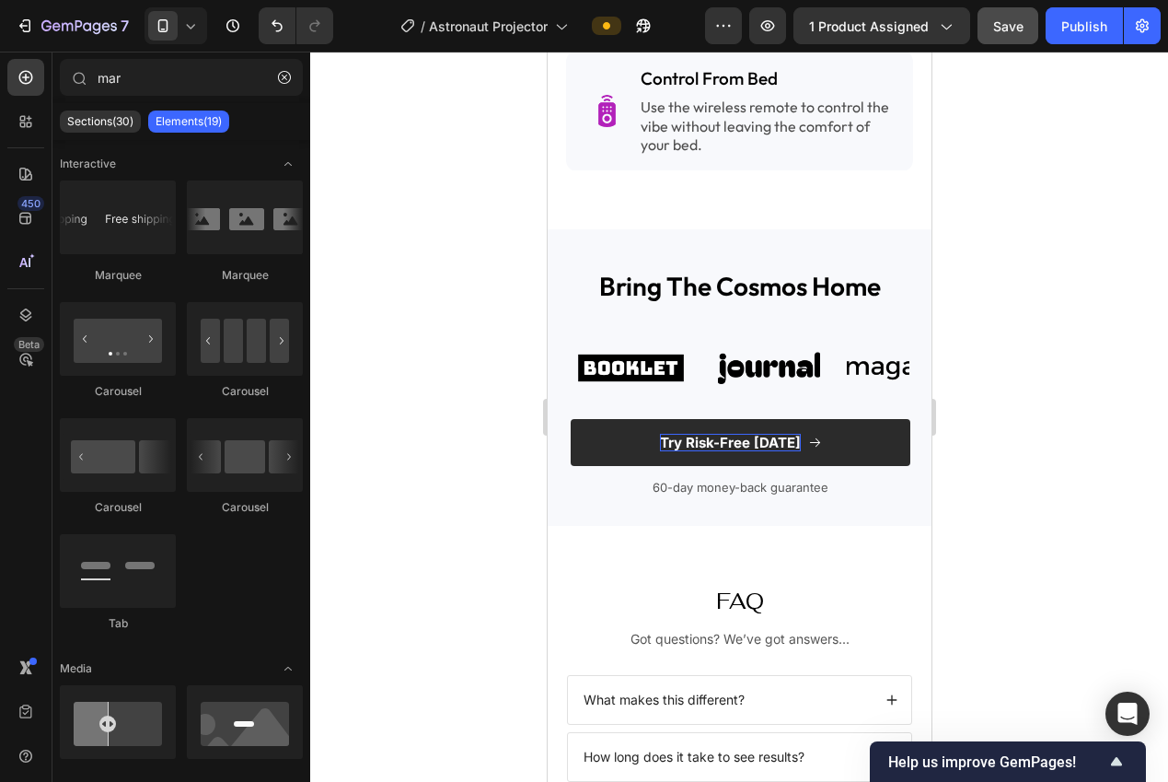
scroll to position [2877, 0]
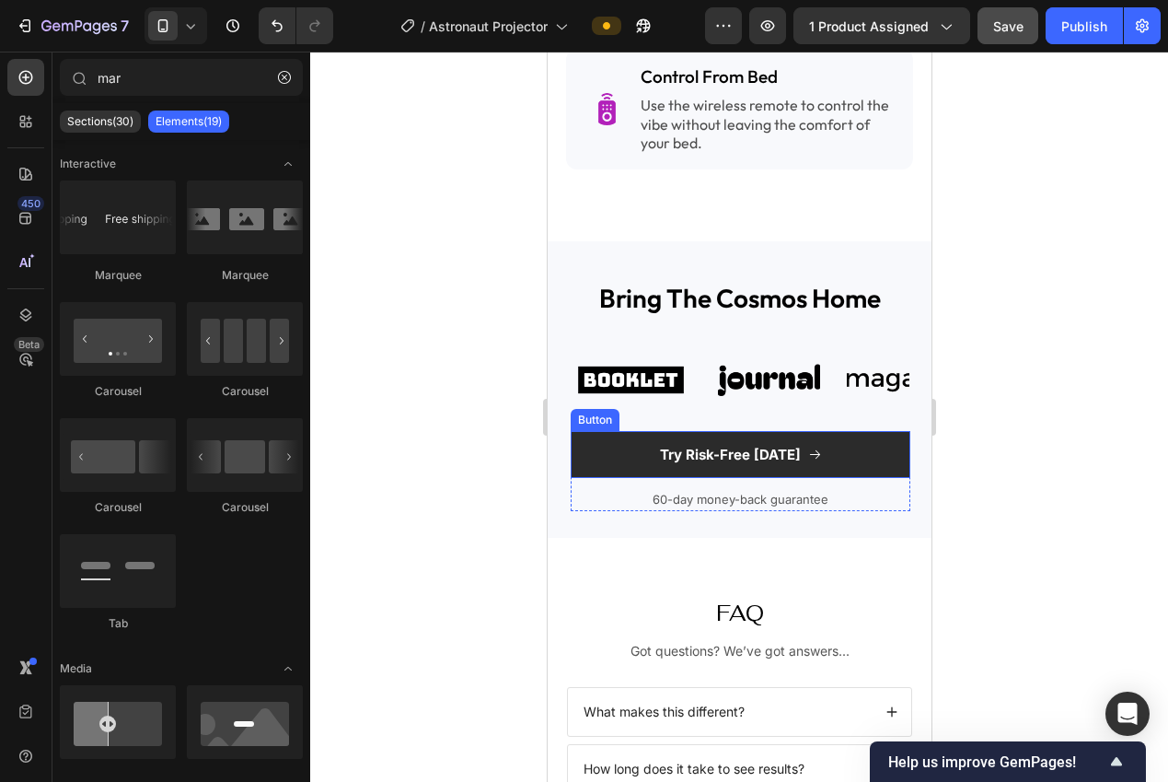
click at [624, 431] on button "Try Risk-Free [DATE]" at bounding box center [740, 455] width 340 height 48
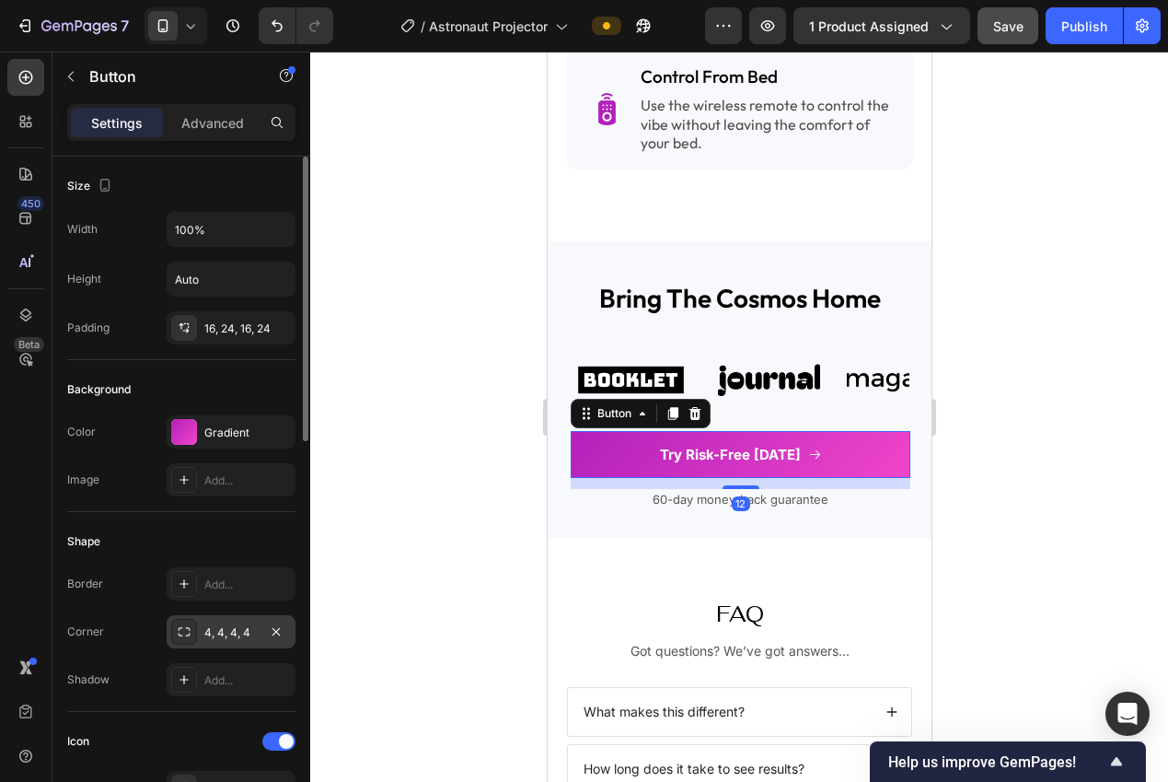
click at [229, 627] on div "4, 4, 4, 4" at bounding box center [230, 632] width 53 height 17
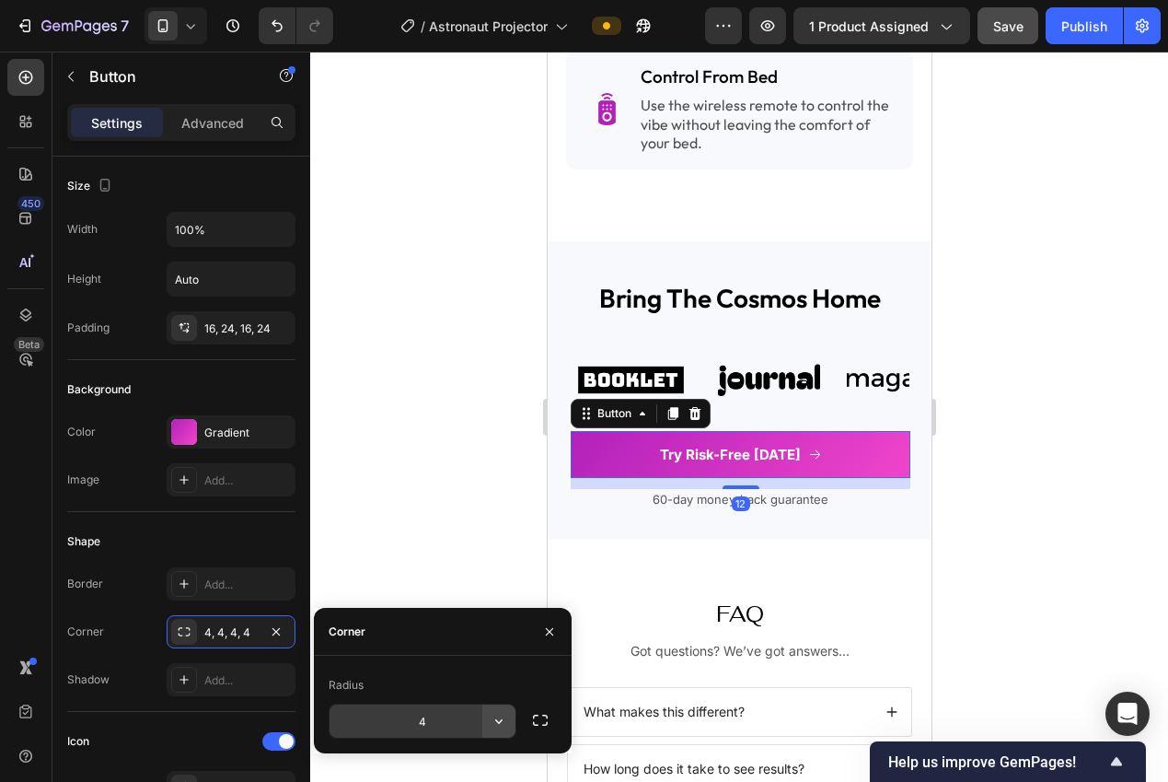
click at [512, 725] on button "button" at bounding box center [498, 720] width 33 height 33
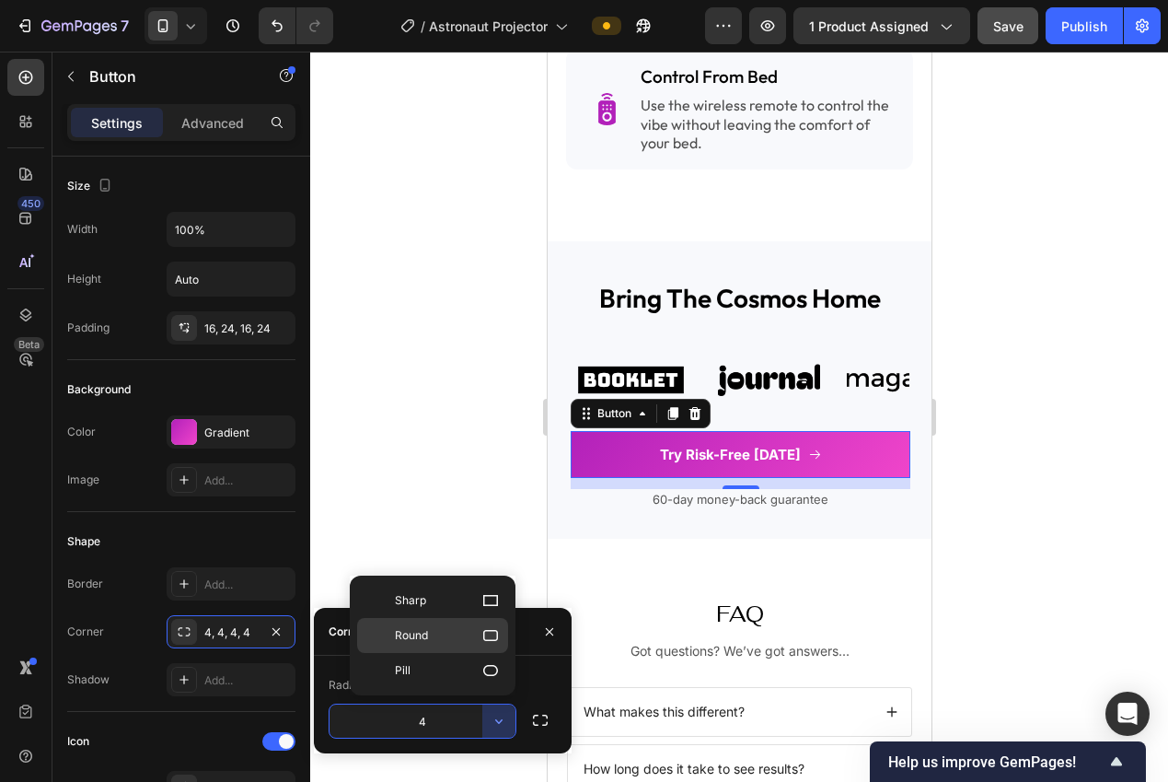
click at [439, 644] on div "Round" at bounding box center [432, 635] width 151 height 35
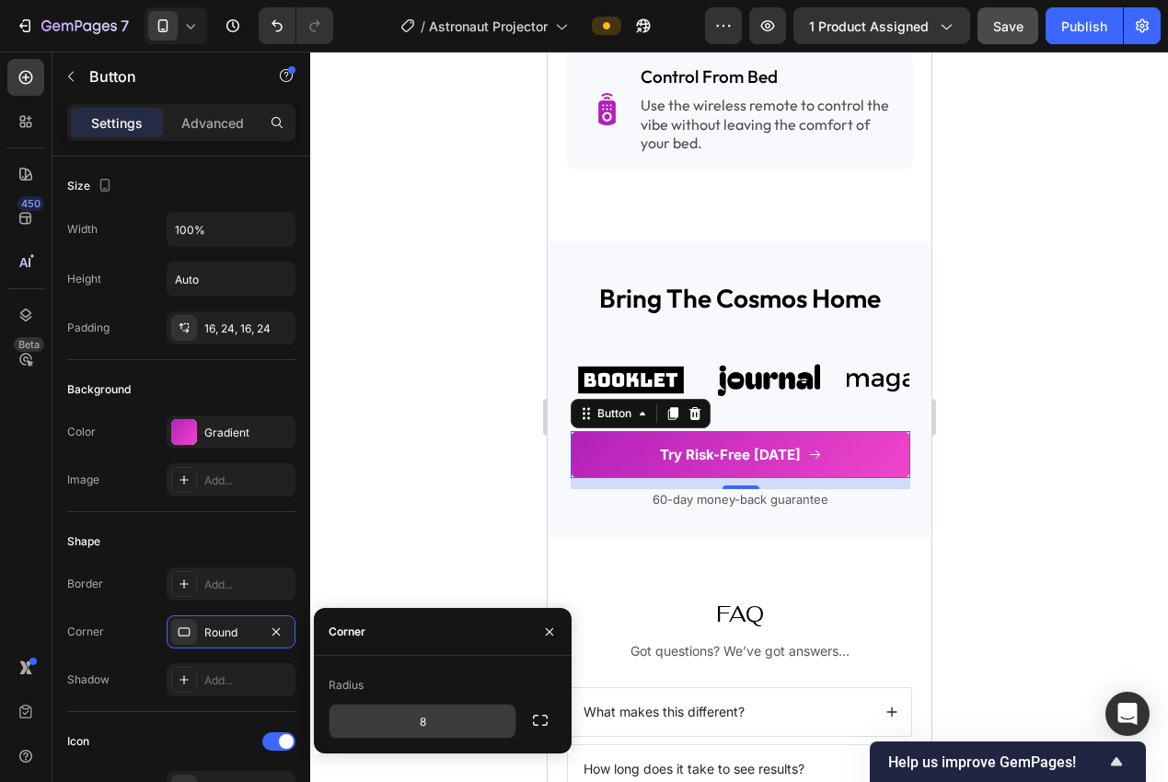
click at [450, 721] on input "8" at bounding box center [423, 720] width 186 height 33
type input "16"
click at [434, 462] on div at bounding box center [739, 417] width 858 height 730
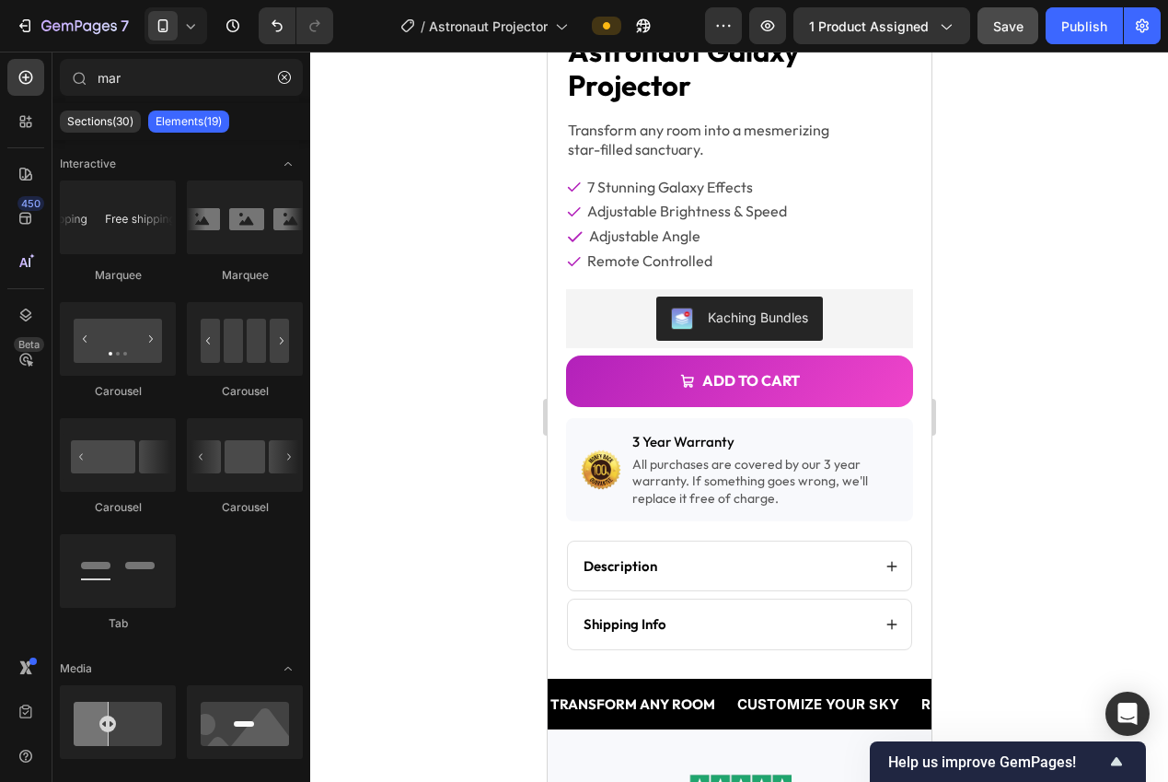
scroll to position [451, 0]
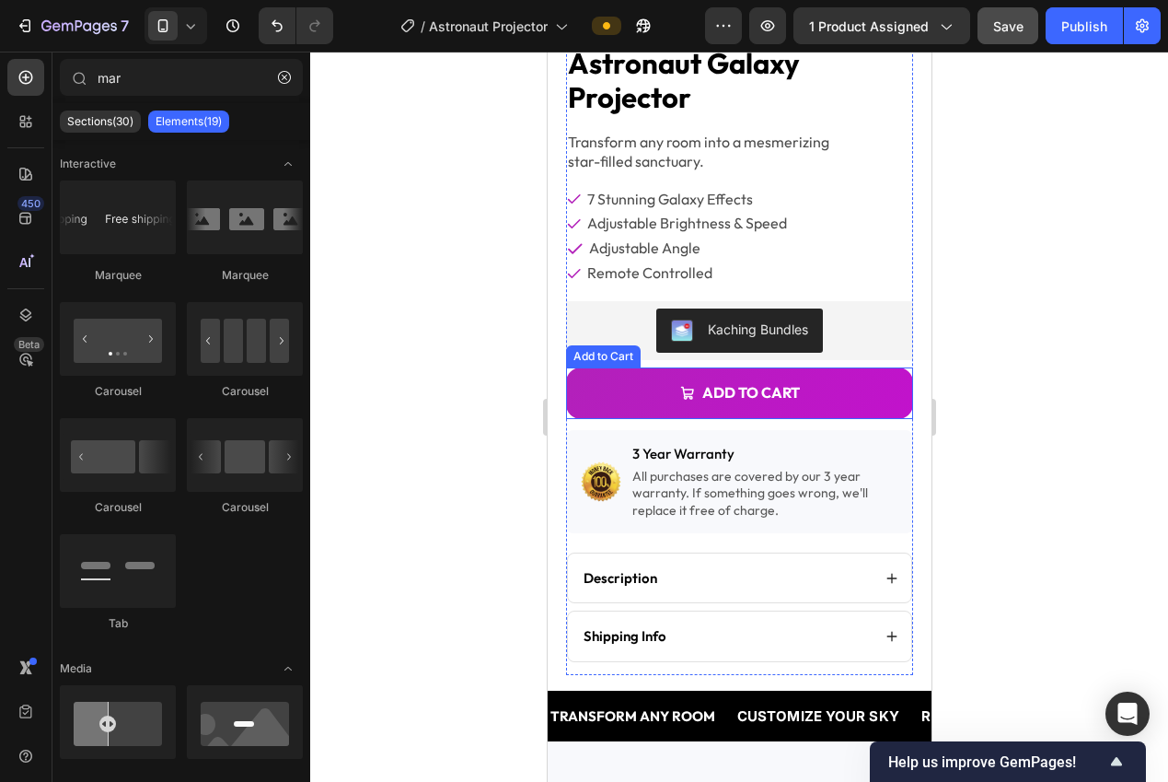
click at [679, 386] on icon "Add to cart" at bounding box center [686, 393] width 15 height 15
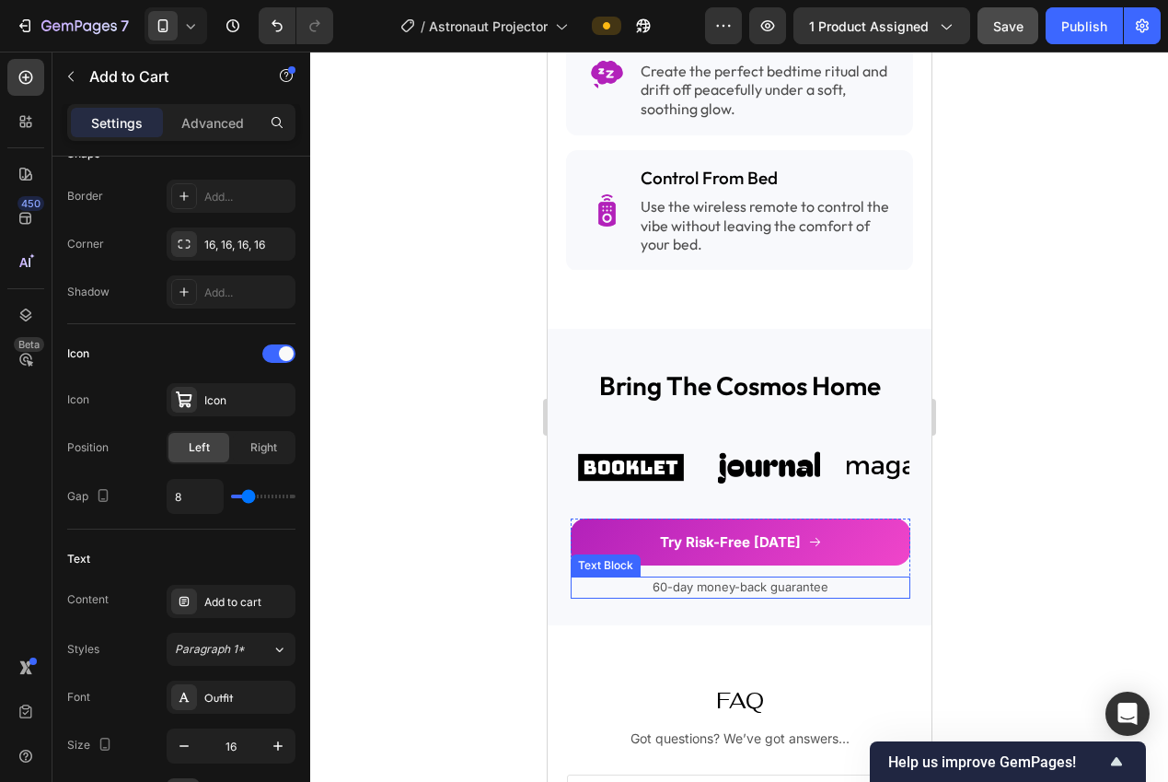
scroll to position [2780, 0]
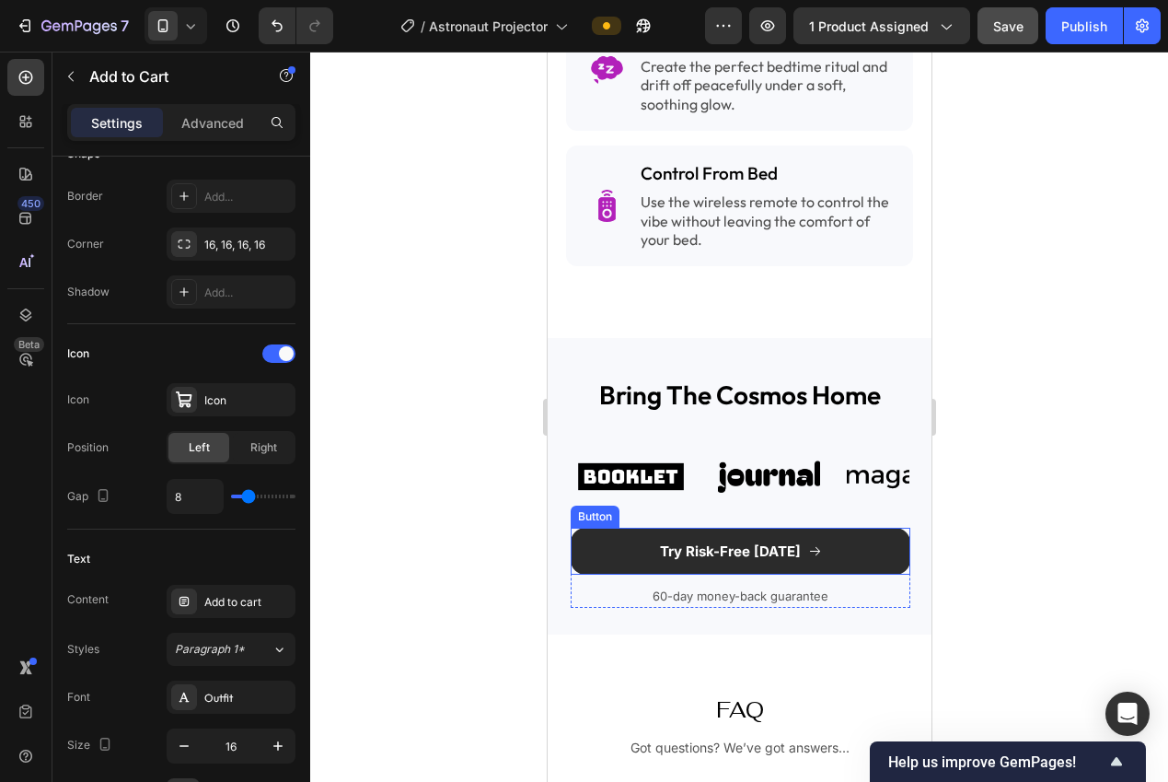
click at [650, 540] on button "Try Risk-Free [DATE]" at bounding box center [740, 551] width 340 height 48
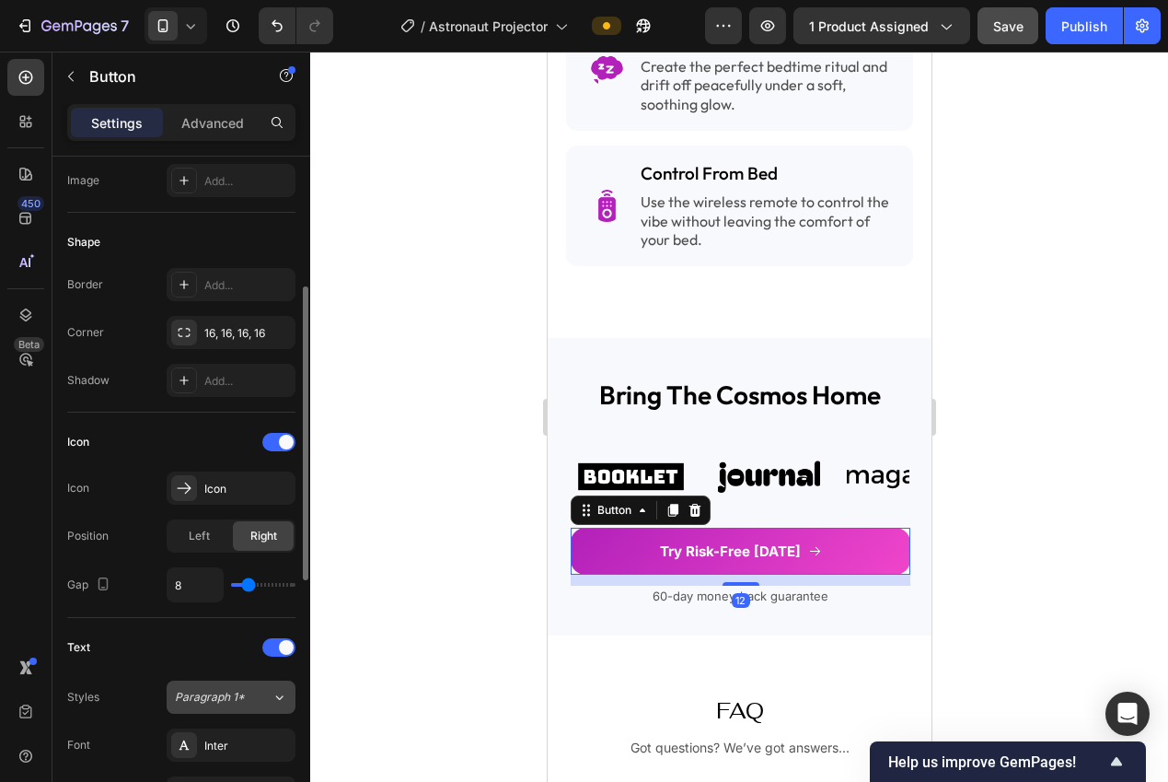
scroll to position [450, 0]
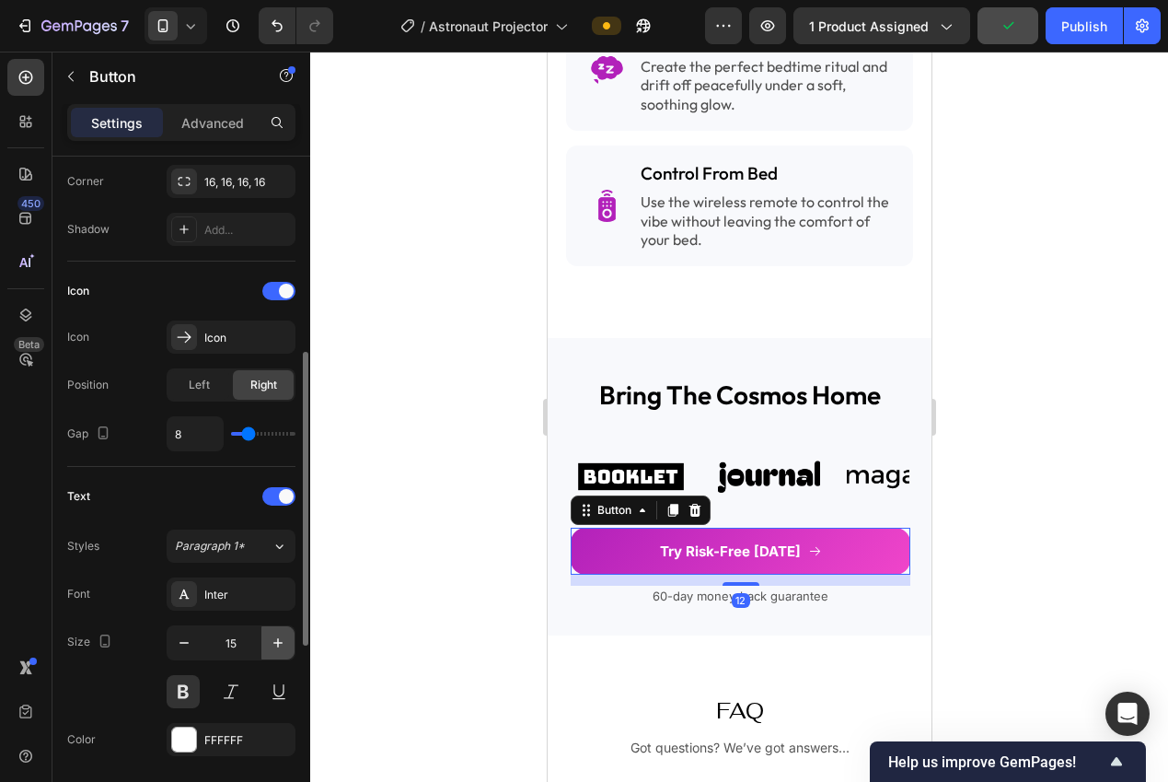
drag, startPoint x: 288, startPoint y: 643, endPoint x: 281, endPoint y: 632, distance: 13.3
click at [287, 643] on button "button" at bounding box center [277, 642] width 33 height 33
type input "16"
click at [210, 587] on div "Inter" at bounding box center [247, 594] width 87 height 17
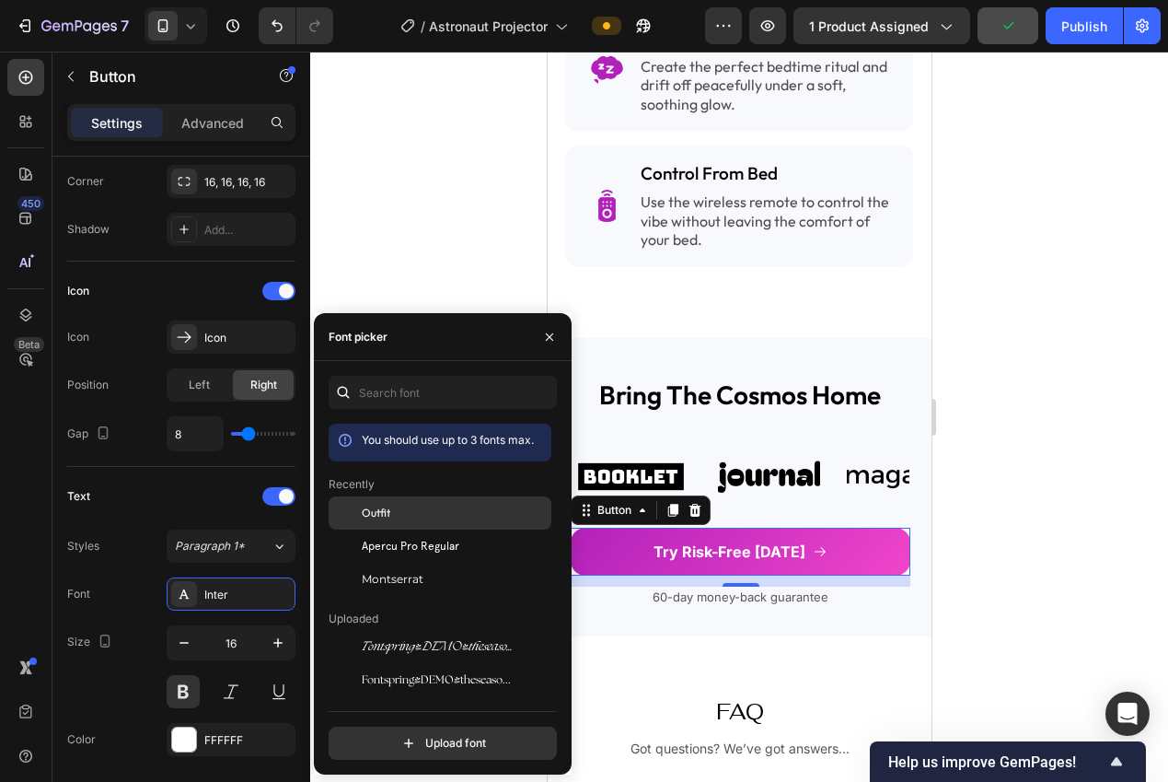
click at [397, 517] on div "Outfit" at bounding box center [455, 512] width 186 height 17
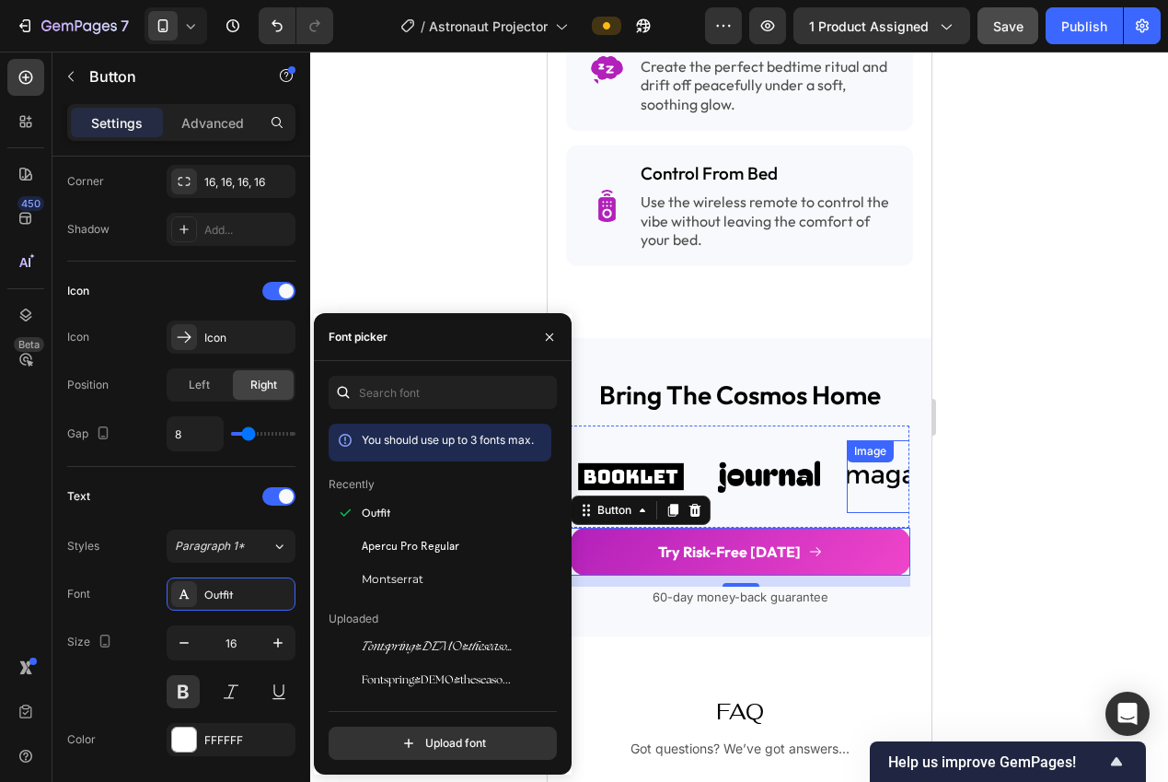
click at [994, 469] on div at bounding box center [739, 417] width 858 height 730
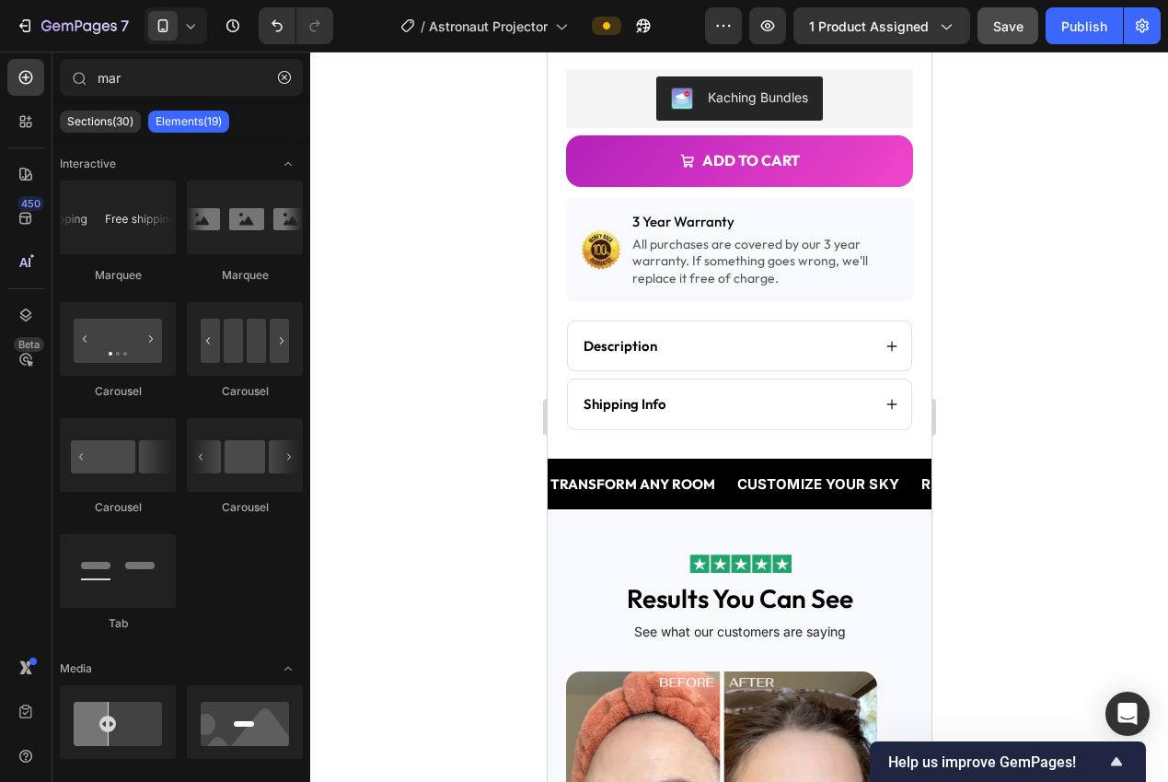
scroll to position [541, 0]
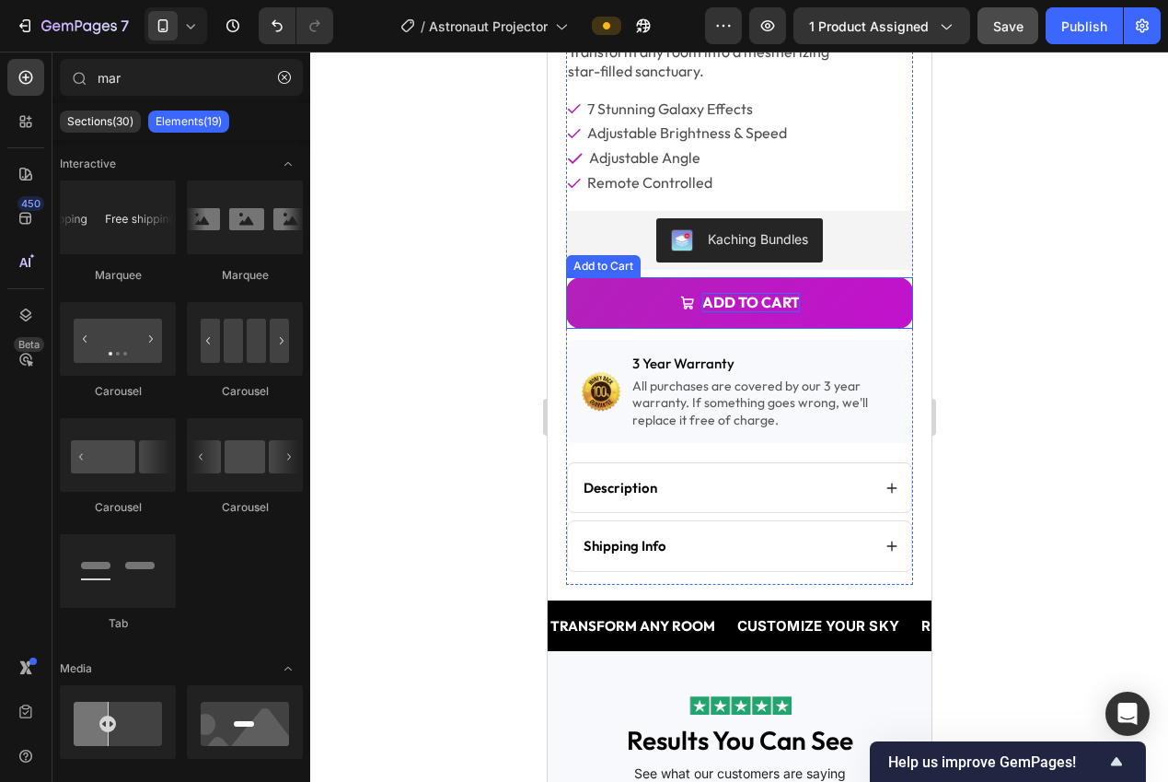
click at [703, 297] on div "Add to cart" at bounding box center [750, 302] width 98 height 19
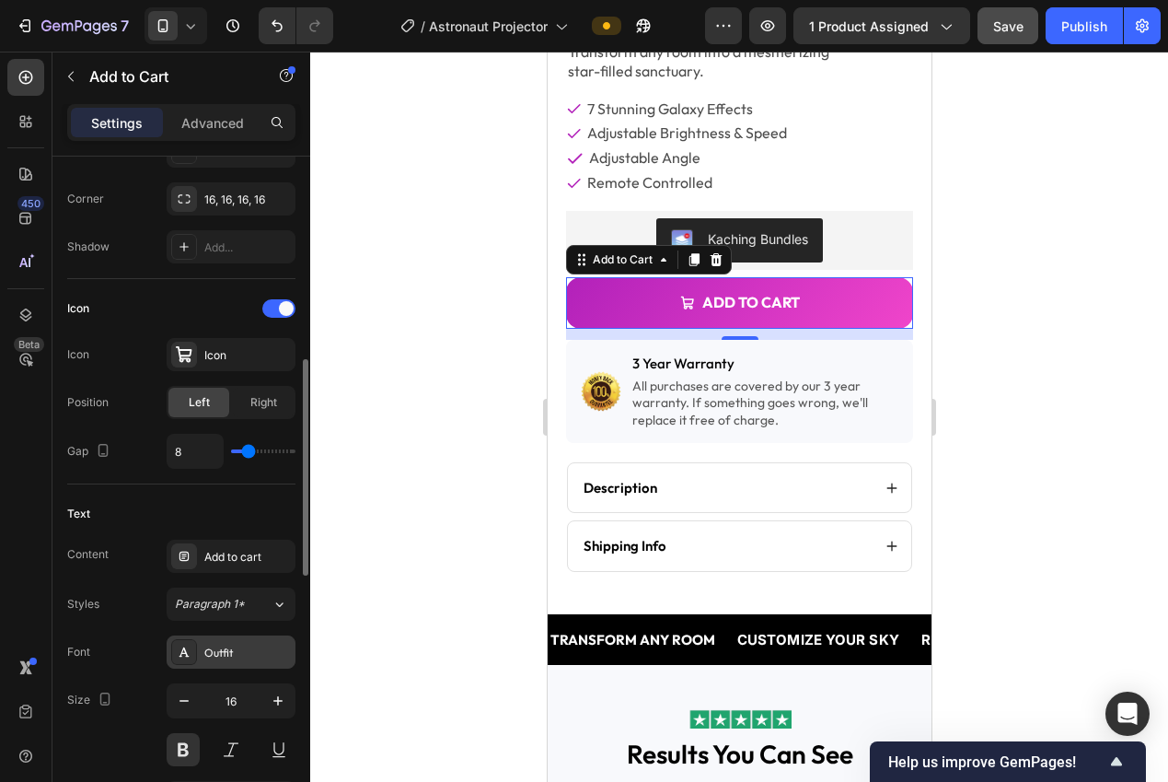
scroll to position [773, 0]
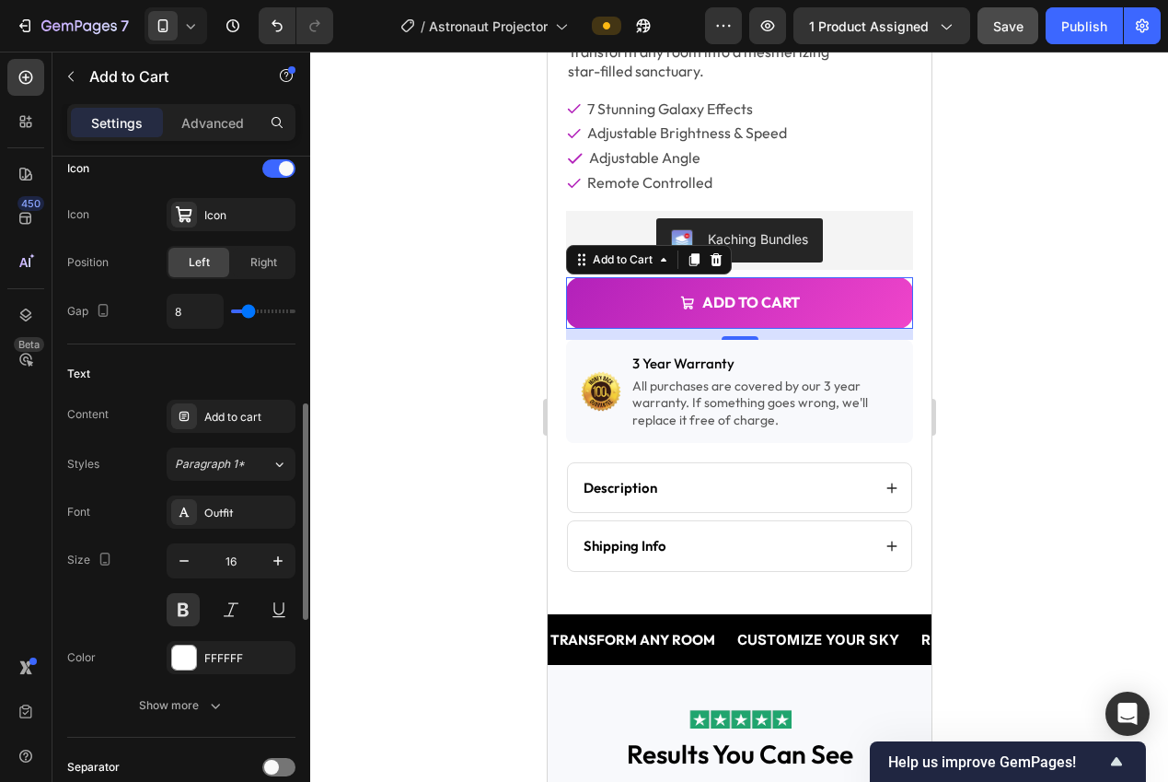
drag, startPoint x: 240, startPoint y: 701, endPoint x: 243, endPoint y: 679, distance: 21.4
click at [240, 700] on button "Show more" at bounding box center [181, 705] width 228 height 33
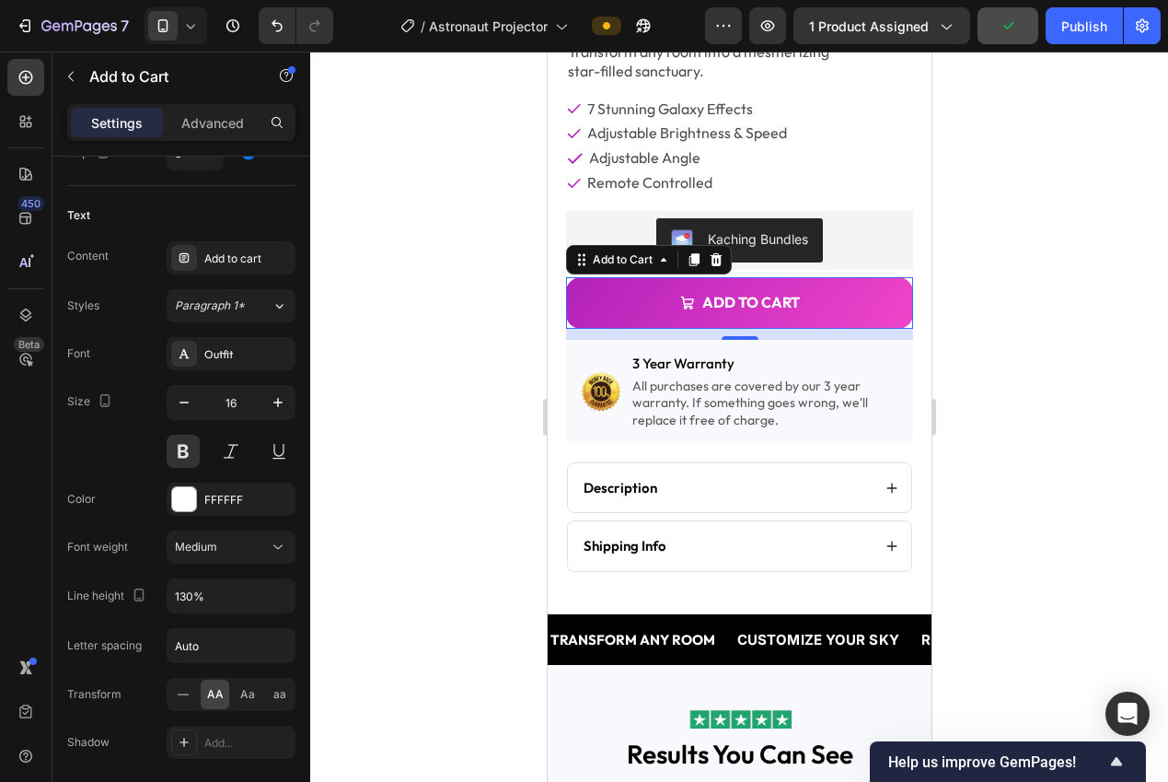
click at [483, 446] on div at bounding box center [739, 417] width 858 height 730
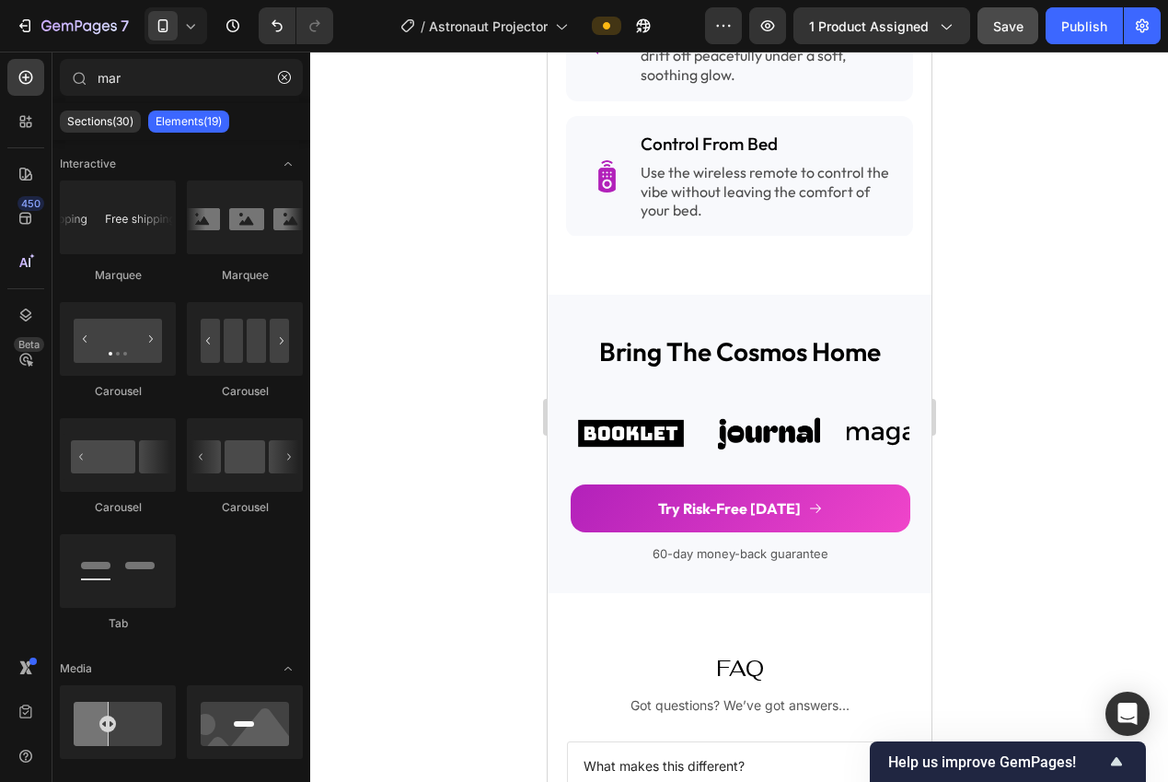
scroll to position [2821, 0]
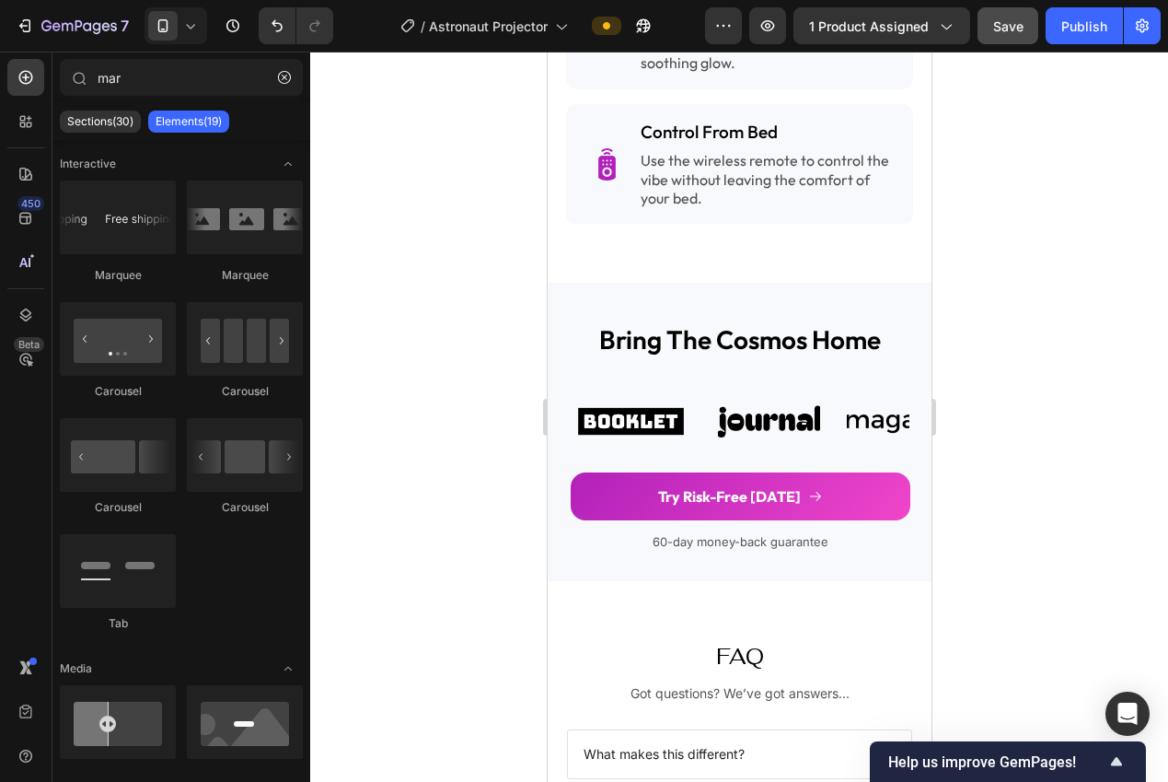
drag, startPoint x: 923, startPoint y: 219, endPoint x: 1479, endPoint y: 624, distance: 687.9
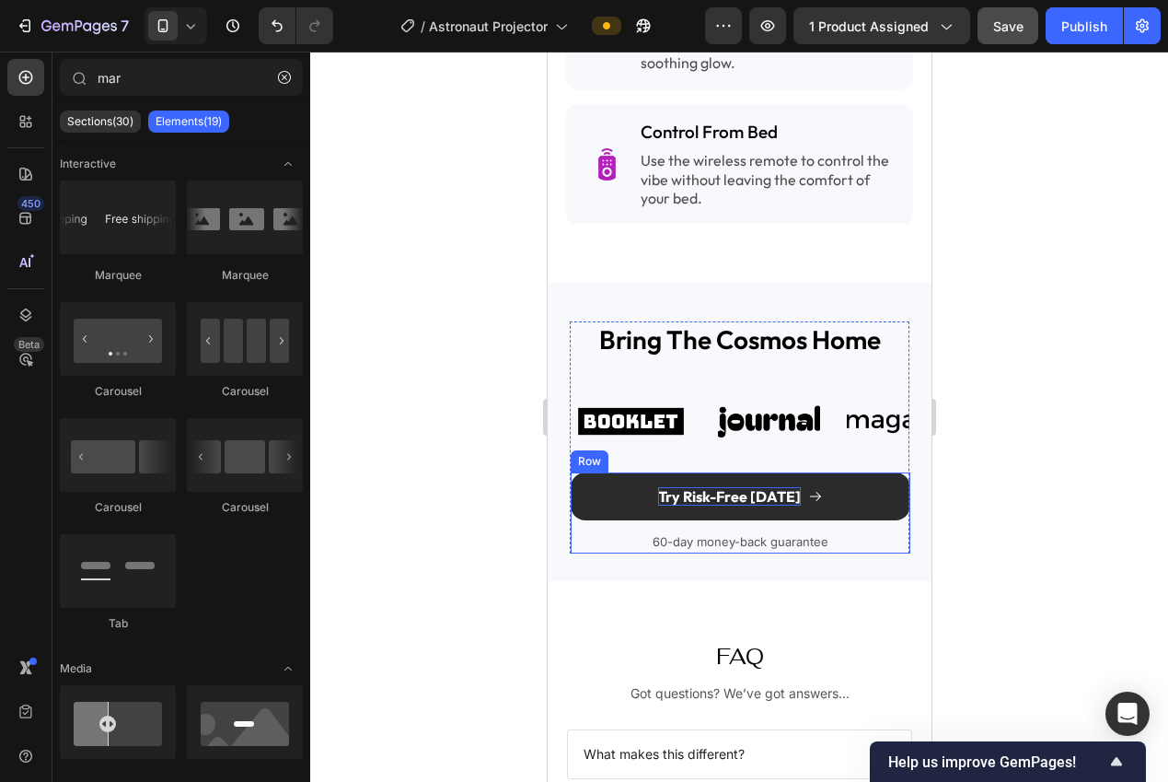
click at [697, 488] on p "Try Risk-Free [DATE]" at bounding box center [728, 496] width 143 height 19
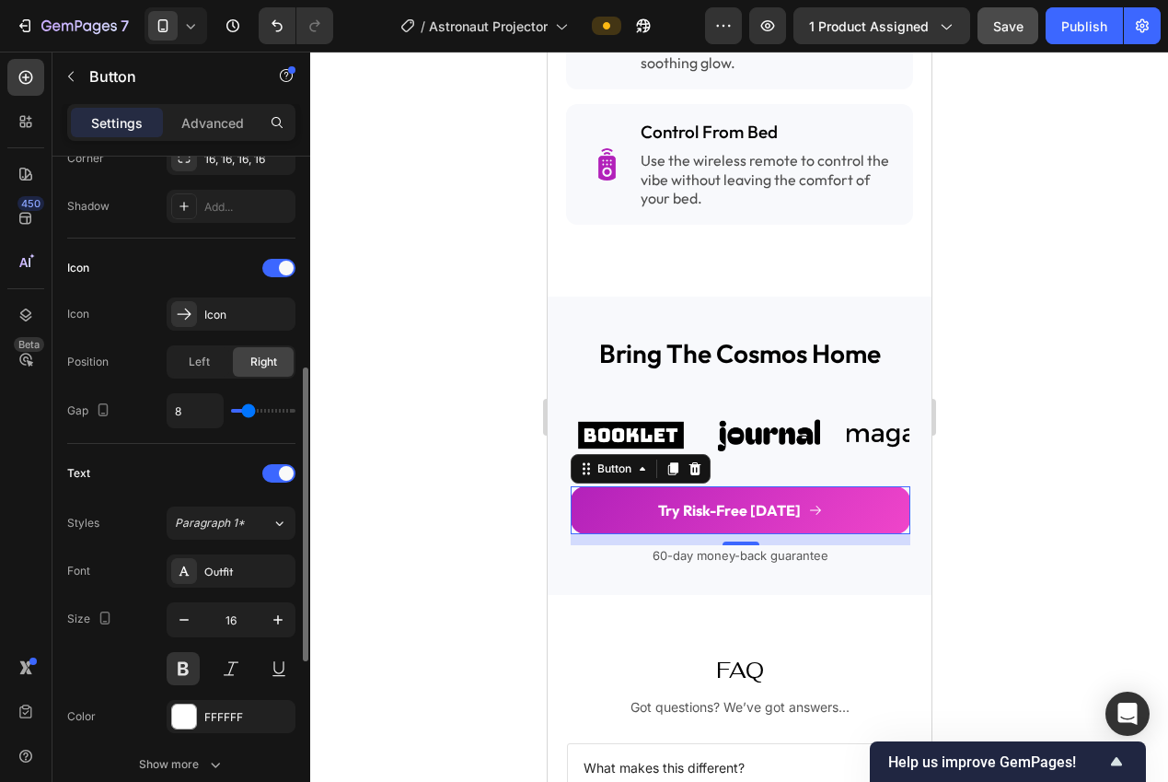
scroll to position [615, 0]
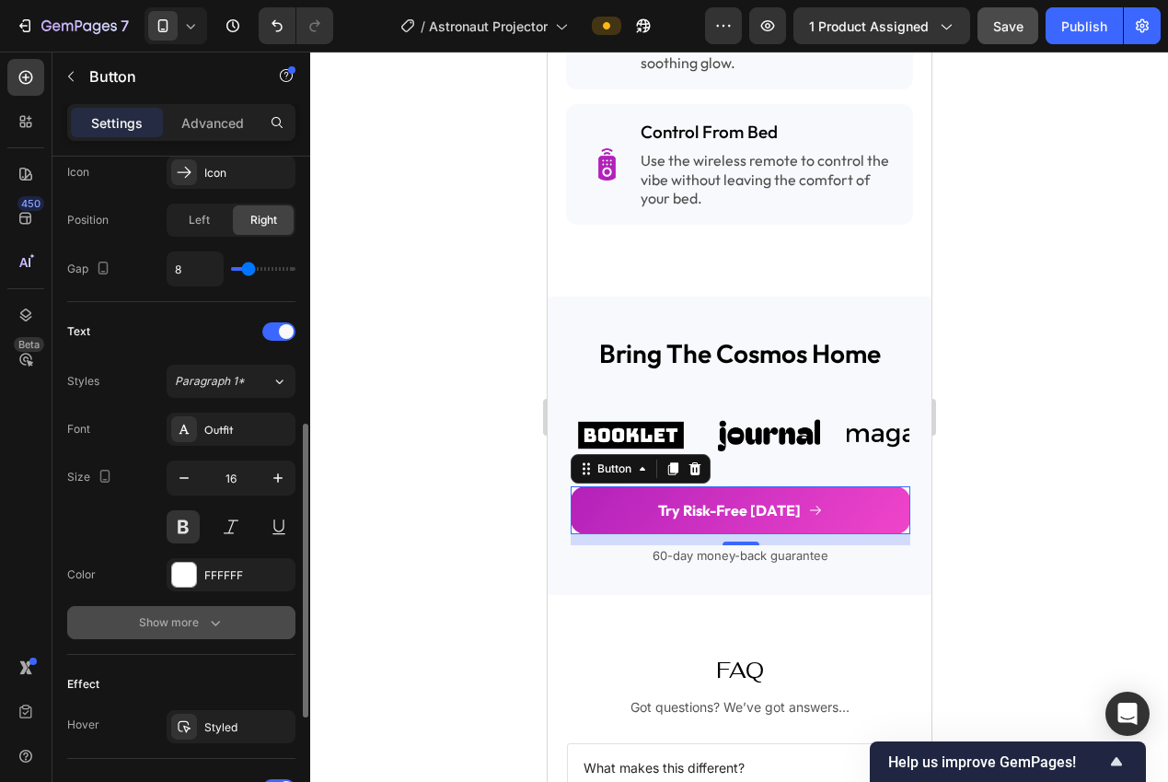
click at [214, 622] on icon "button" at bounding box center [215, 622] width 18 height 18
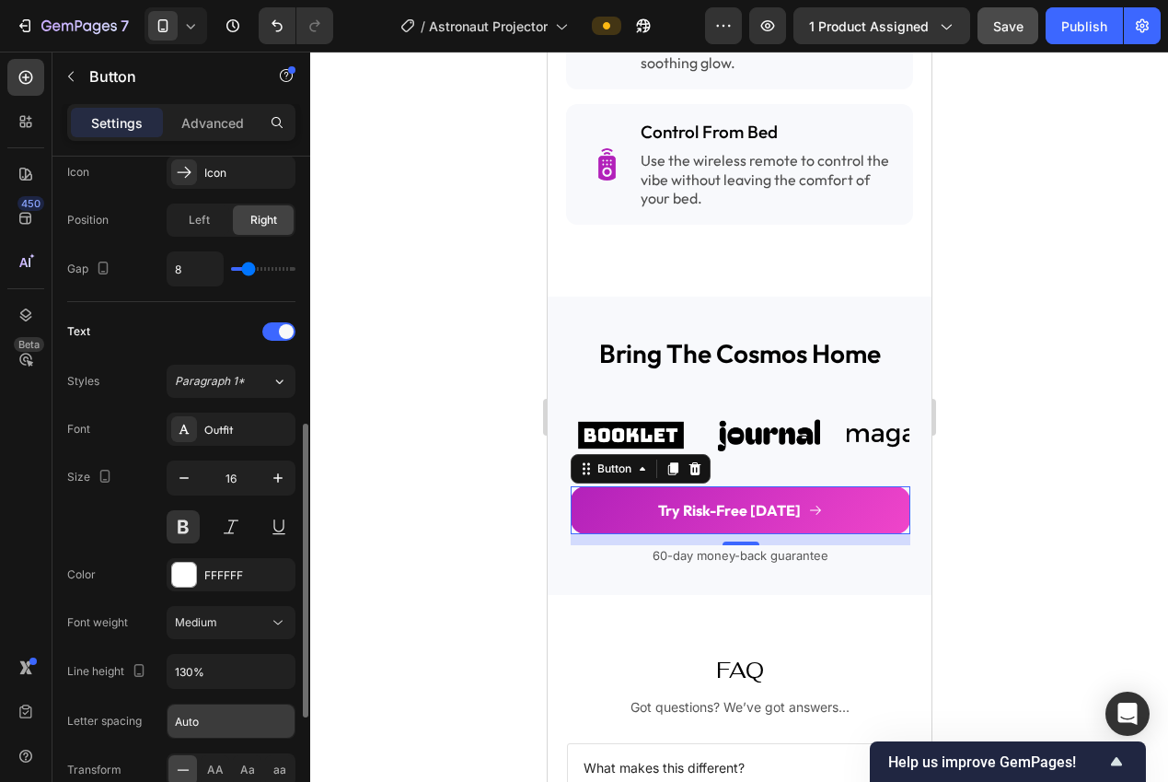
scroll to position [619, 0]
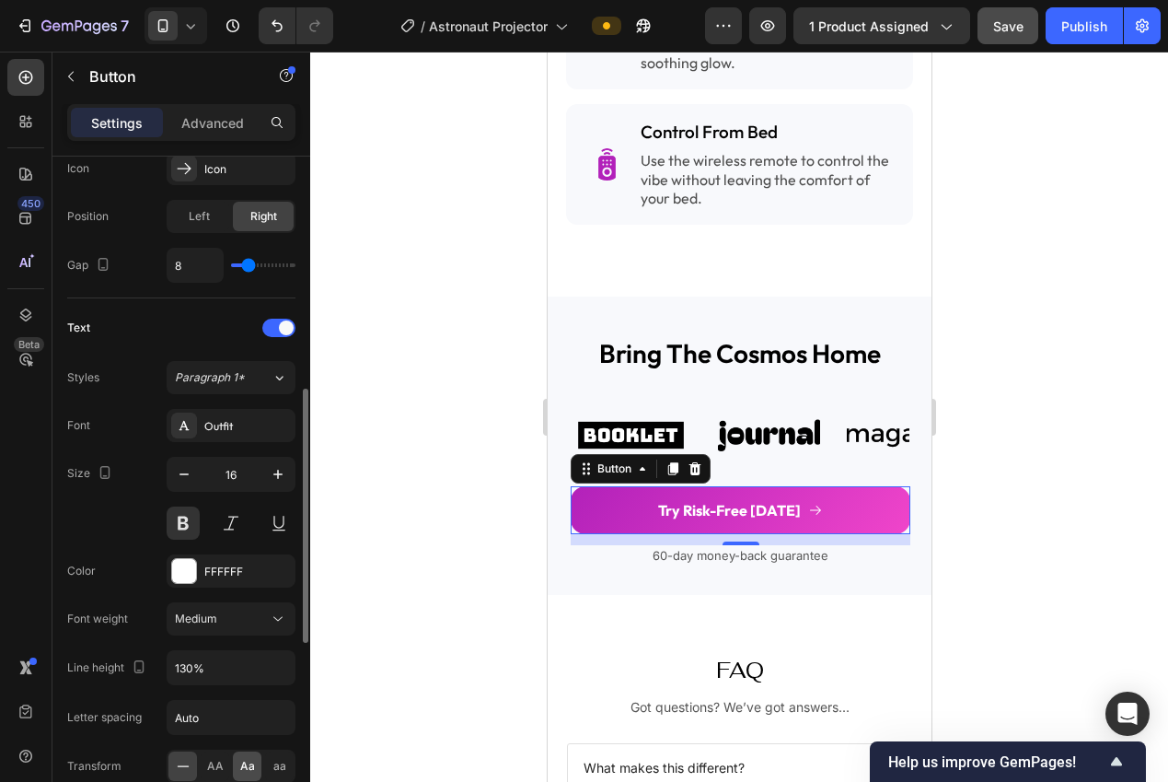
click at [251, 766] on span "Aa" at bounding box center [247, 766] width 15 height 17
click at [245, 765] on span "Aa" at bounding box center [247, 766] width 15 height 17
drag, startPoint x: 214, startPoint y: 760, endPoint x: 230, endPoint y: 763, distance: 15.9
click at [215, 760] on span "AA" at bounding box center [215, 766] width 17 height 17
click at [240, 764] on span "Aa" at bounding box center [247, 766] width 15 height 17
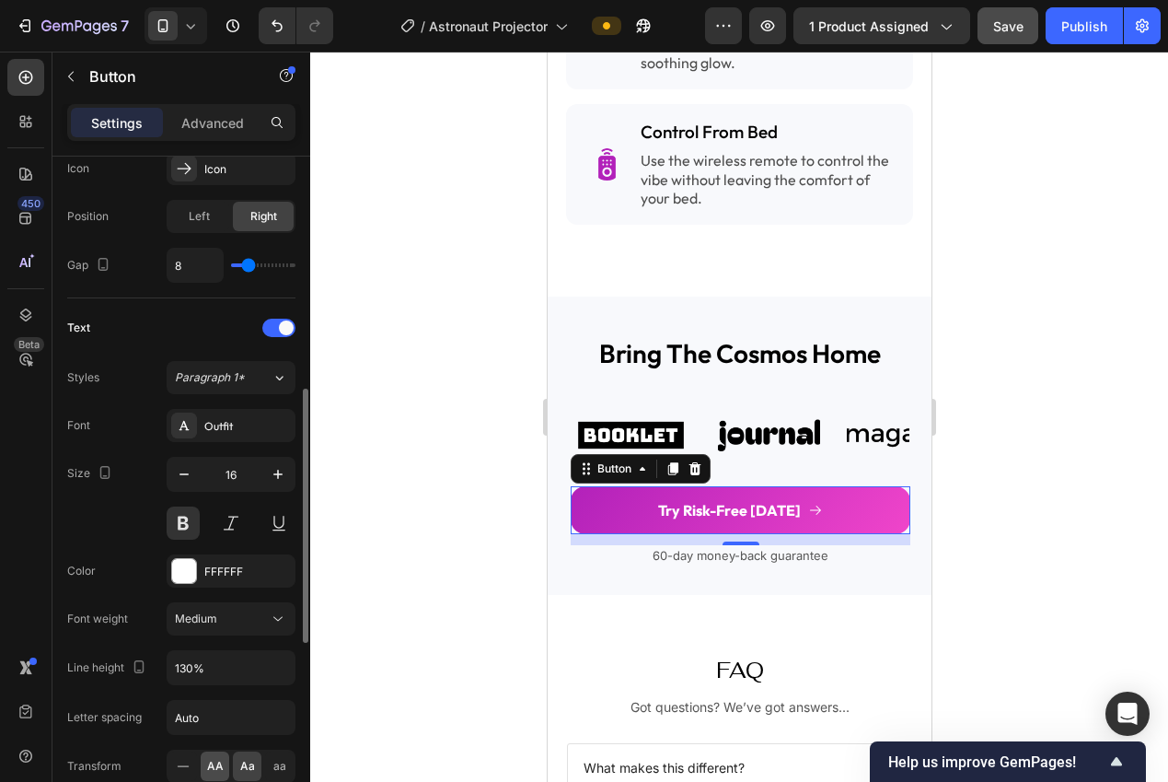
click at [210, 763] on span "AA" at bounding box center [215, 766] width 17 height 17
click at [359, 687] on div at bounding box center [739, 417] width 858 height 730
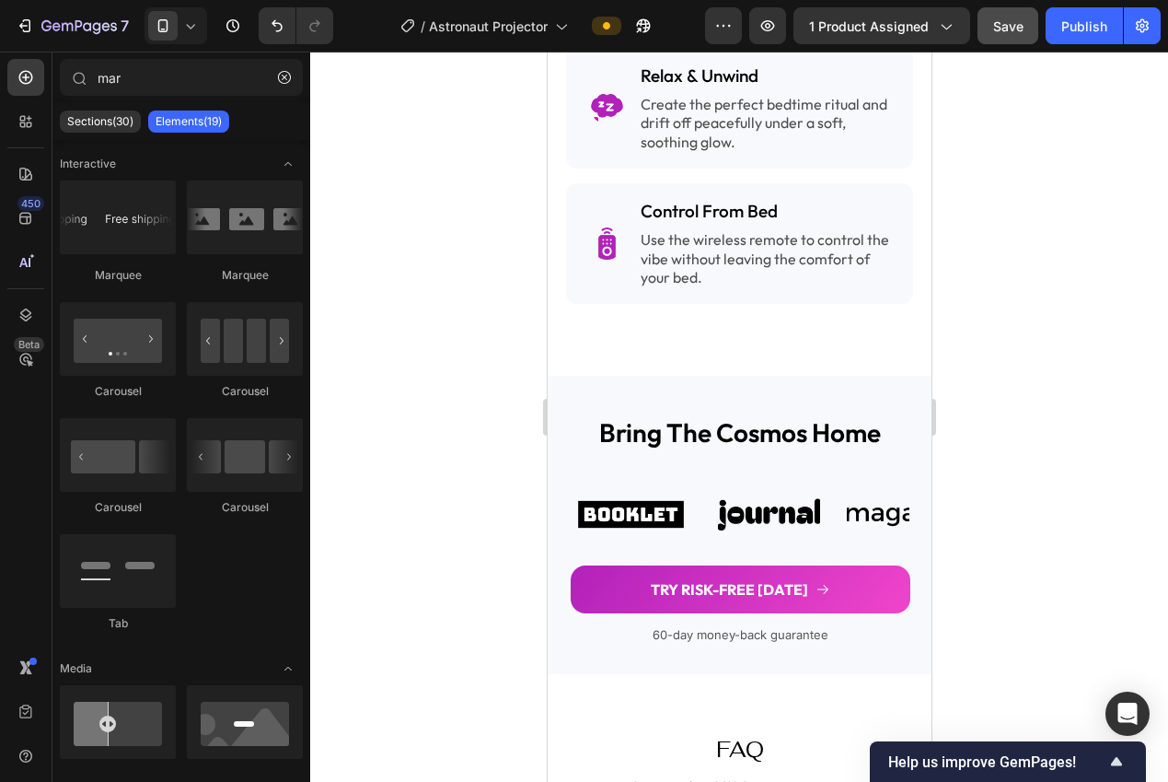
scroll to position [2801, 0]
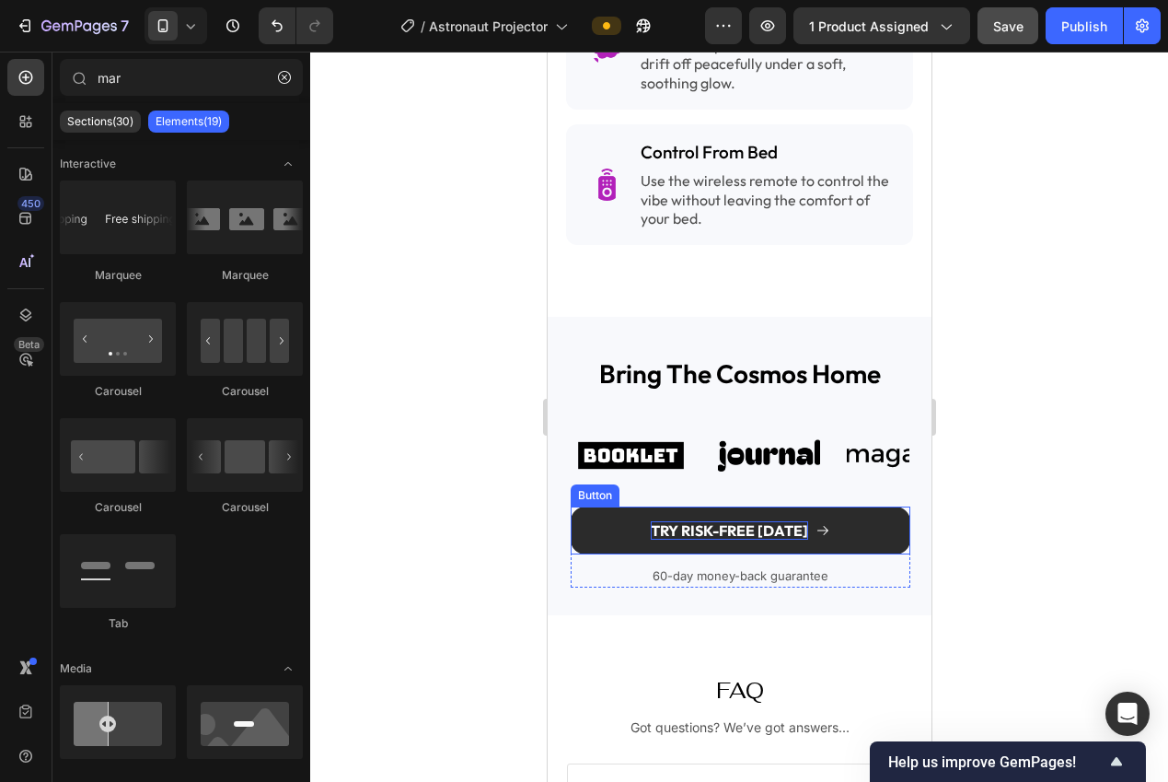
click at [717, 521] on p "Try Risk-Free [DATE]" at bounding box center [728, 530] width 157 height 19
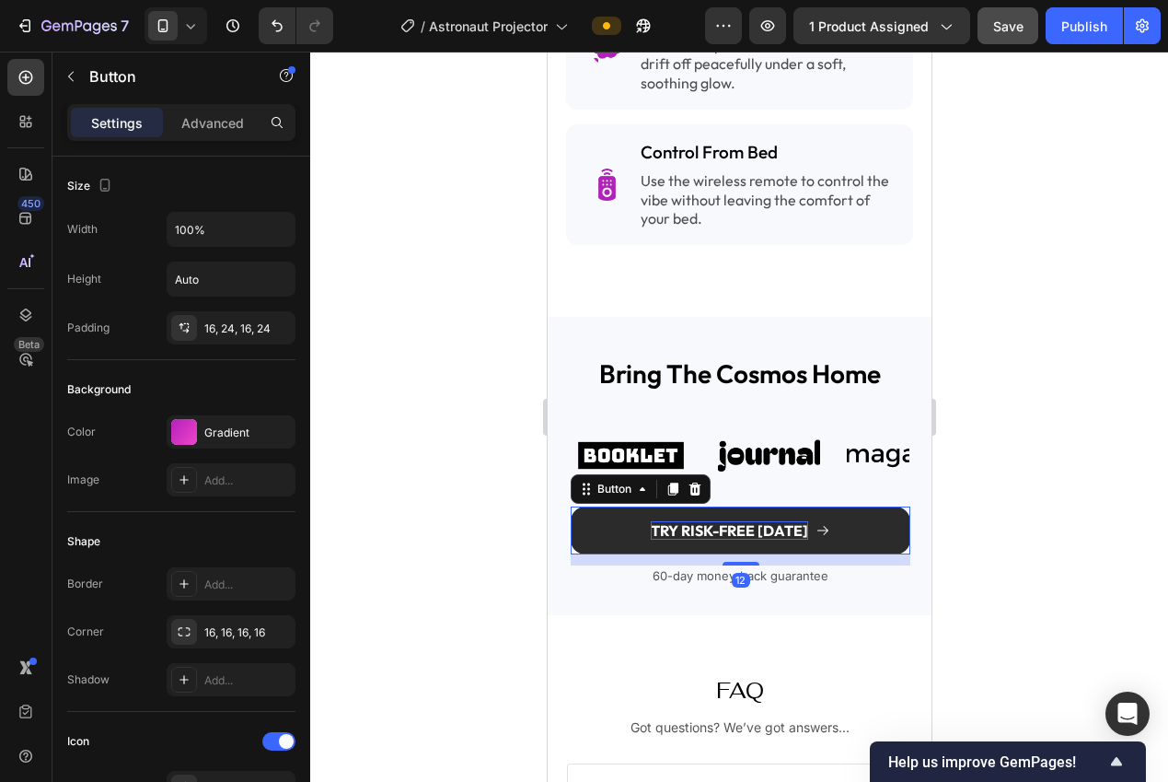
click at [717, 521] on p "Try Risk-Free [DATE]" at bounding box center [728, 530] width 157 height 19
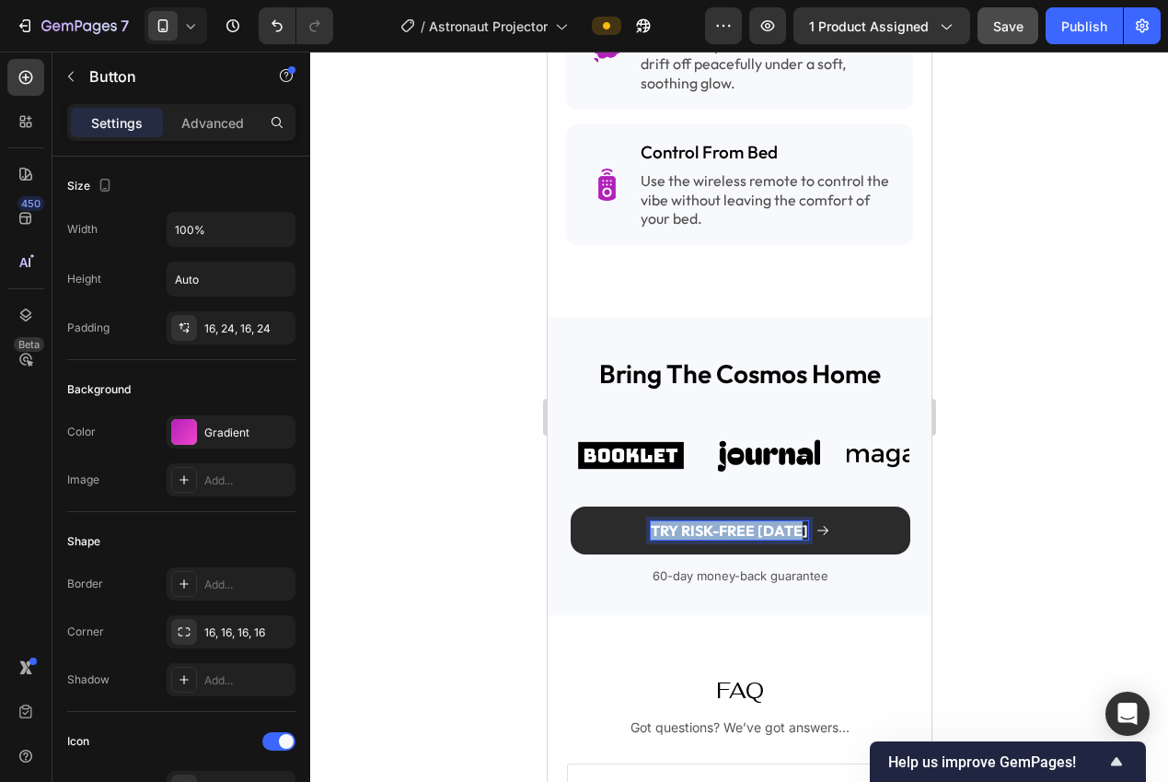
click at [717, 521] on p "Try Risk-Free [DATE]" at bounding box center [728, 530] width 157 height 19
click at [570, 506] on button "GET" at bounding box center [740, 530] width 340 height 49
click at [982, 480] on div at bounding box center [739, 417] width 858 height 730
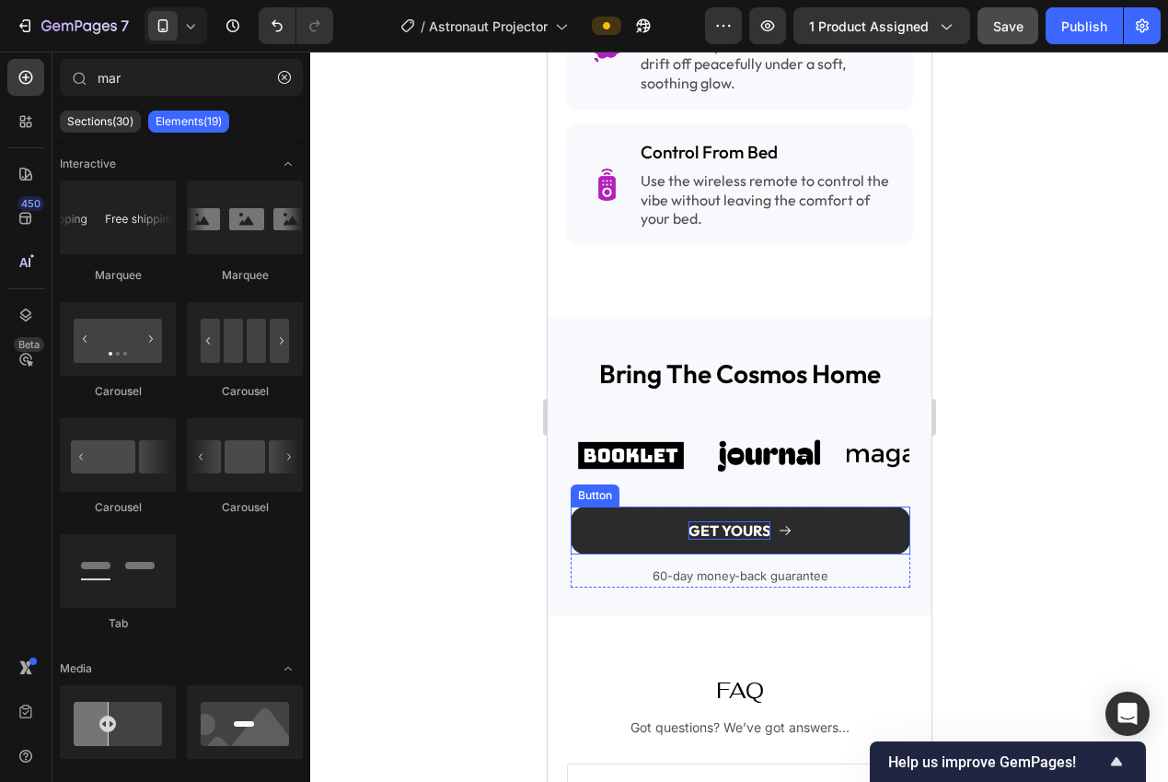
click at [602, 510] on button "GET YOURS" at bounding box center [740, 530] width 340 height 49
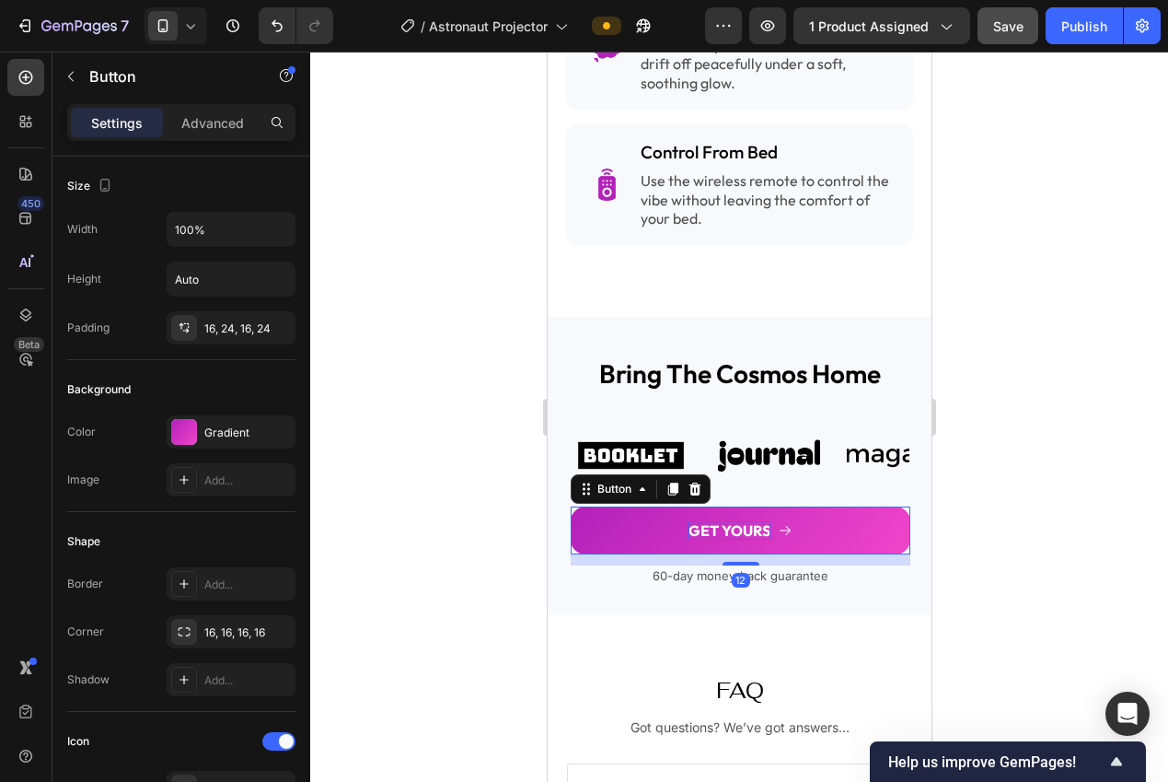
click at [378, 478] on div at bounding box center [739, 417] width 858 height 730
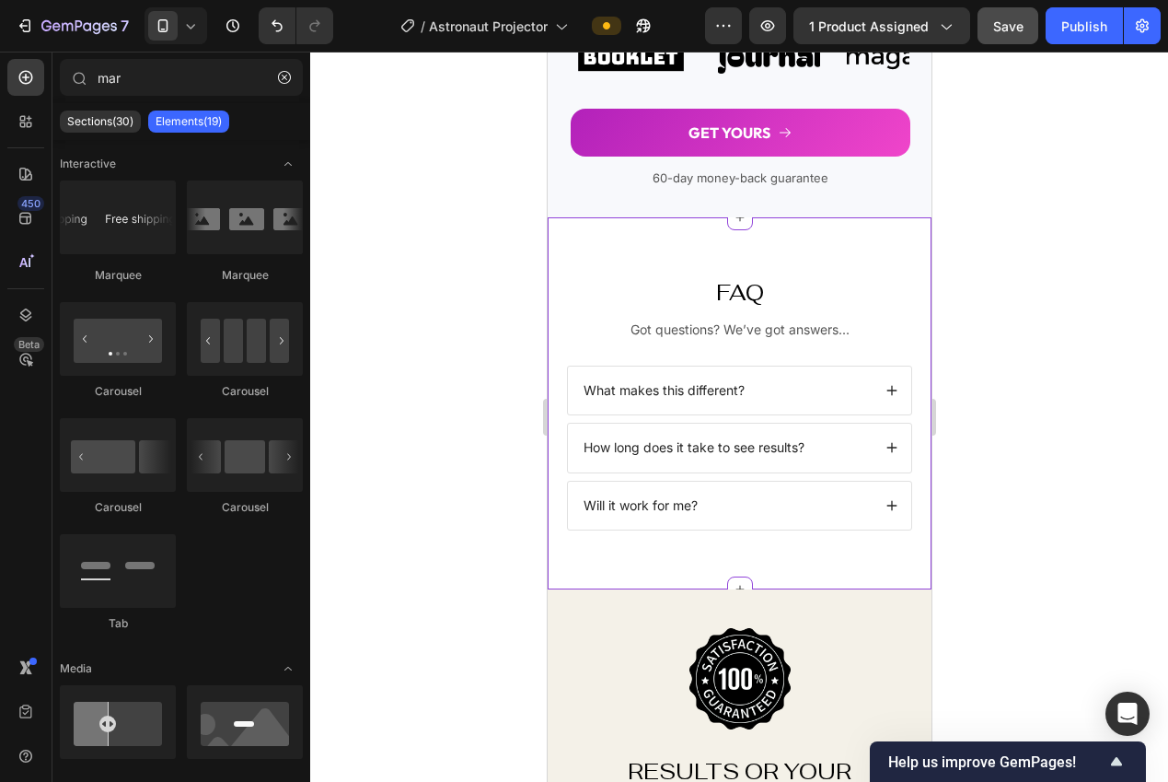
scroll to position [3022, 0]
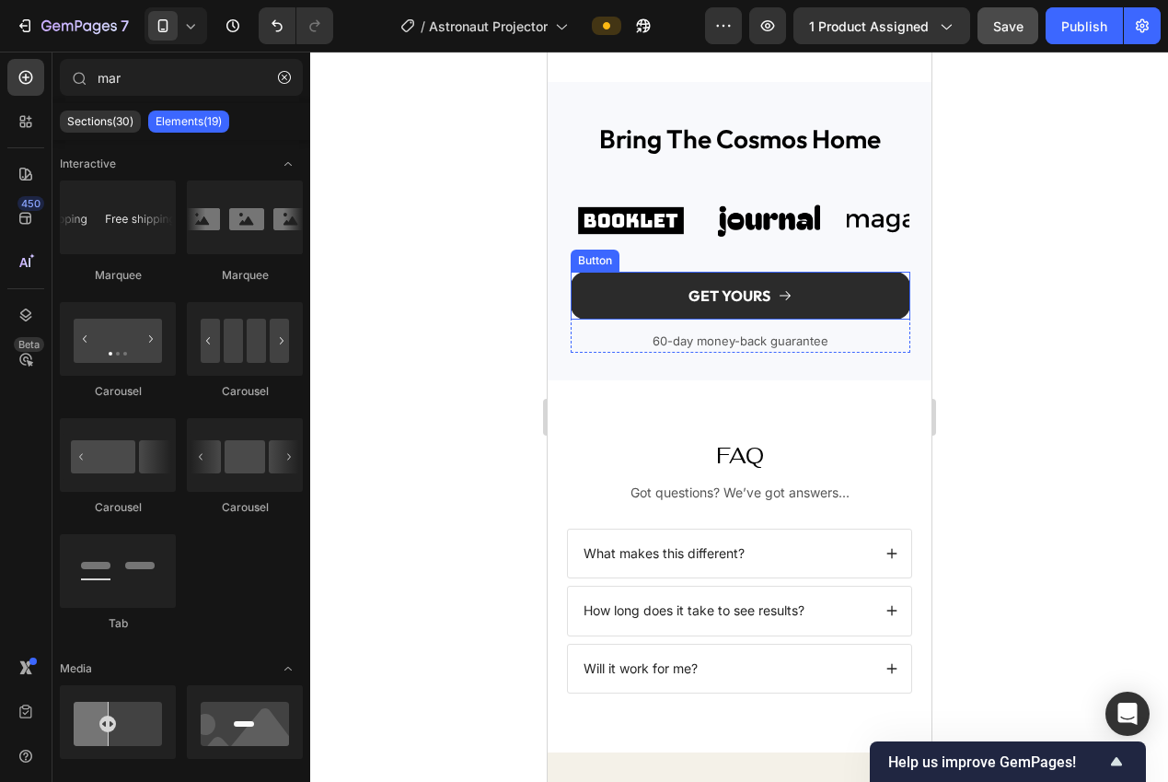
click at [633, 272] on button "GET YOURS" at bounding box center [740, 296] width 340 height 49
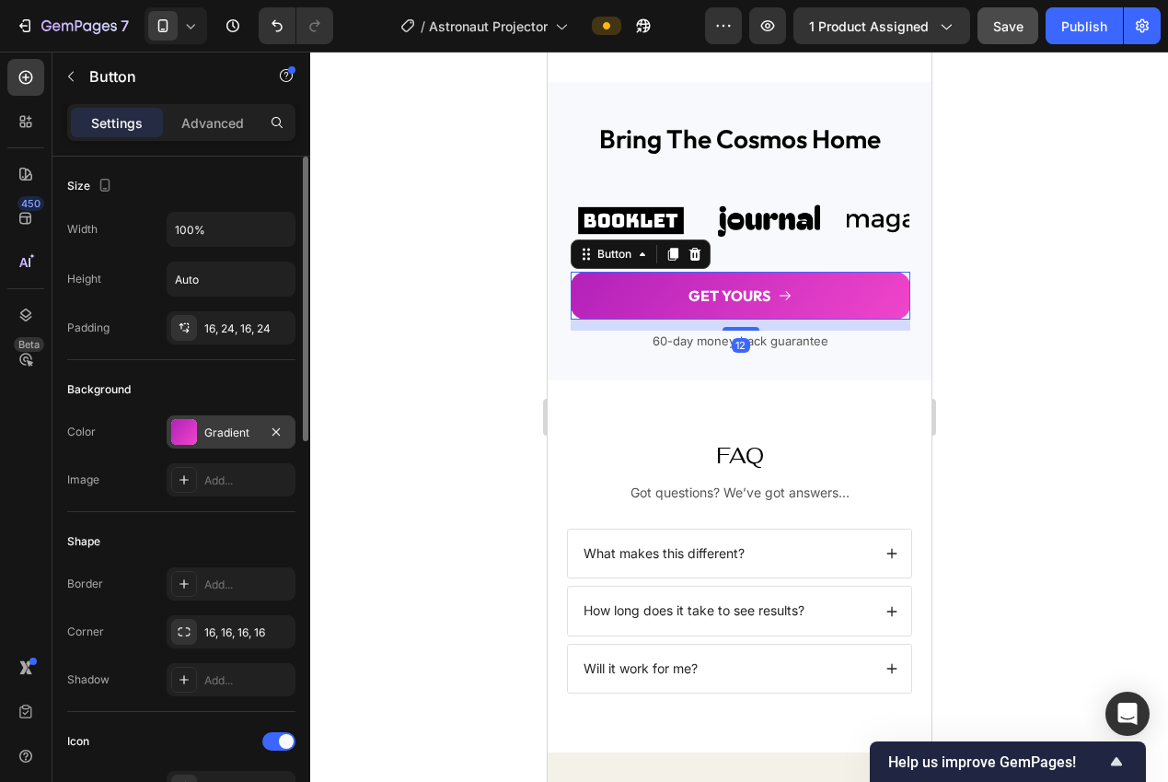
click at [200, 436] on div "Gradient" at bounding box center [231, 431] width 129 height 33
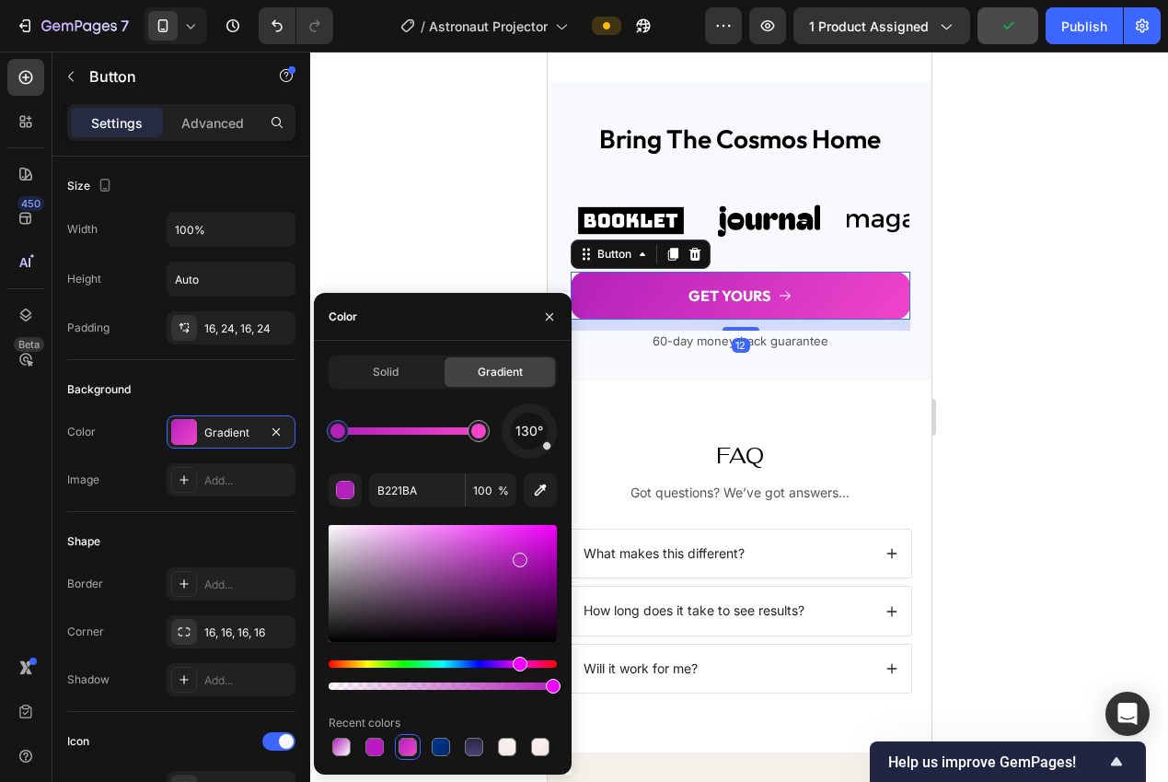
click at [333, 439] on div at bounding box center [338, 431] width 22 height 22
click at [378, 487] on input "B221BA" at bounding box center [417, 489] width 96 height 33
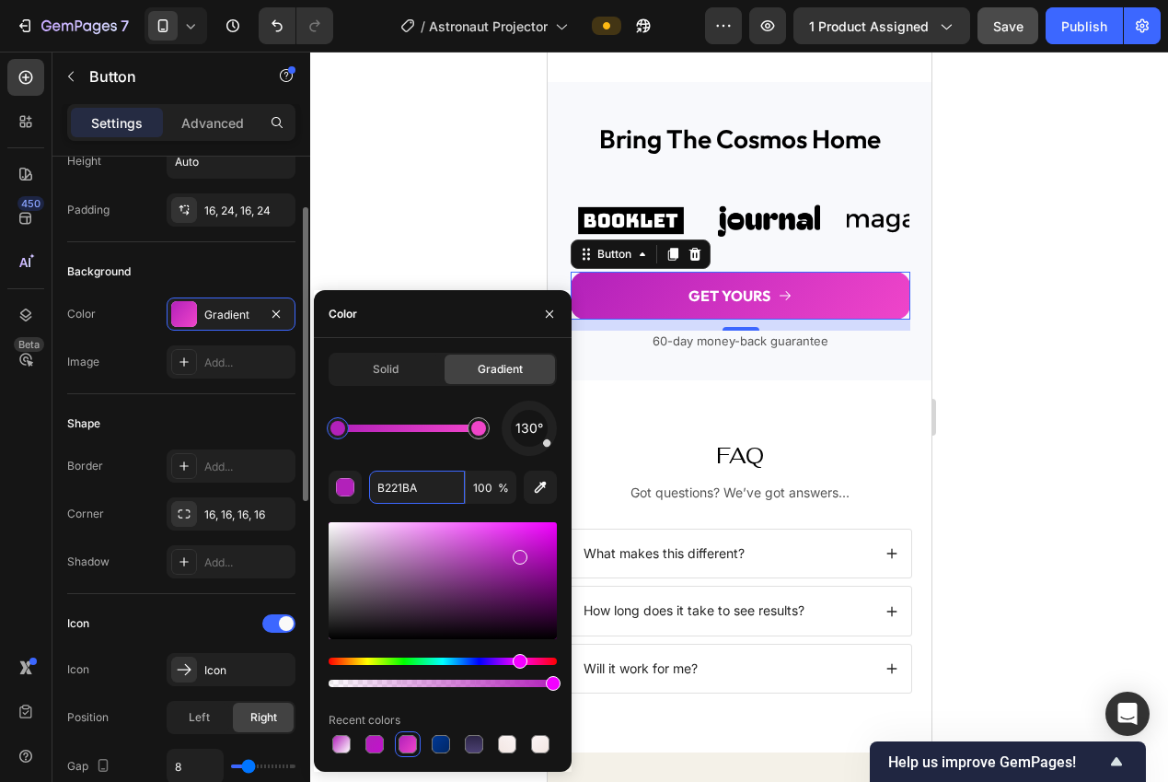
scroll to position [288, 0]
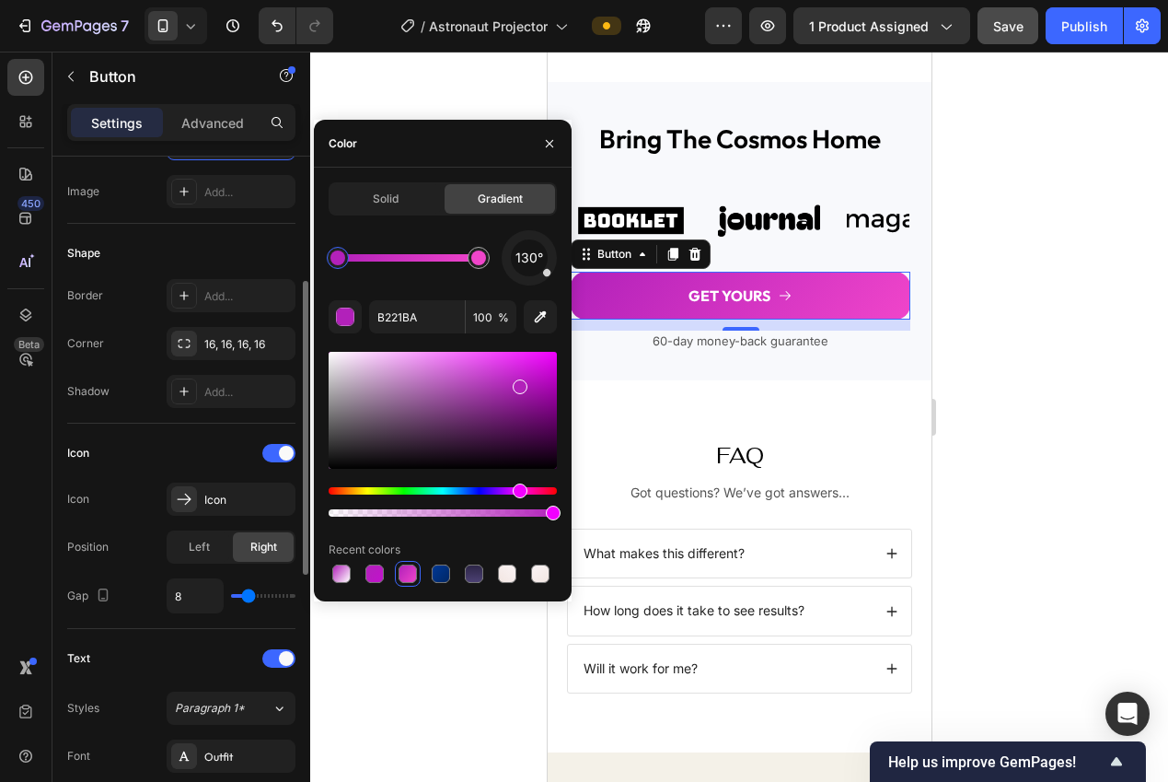
click at [104, 469] on div "Icon Icon Icon Position Left Right Gap 8" at bounding box center [181, 525] width 228 height 175
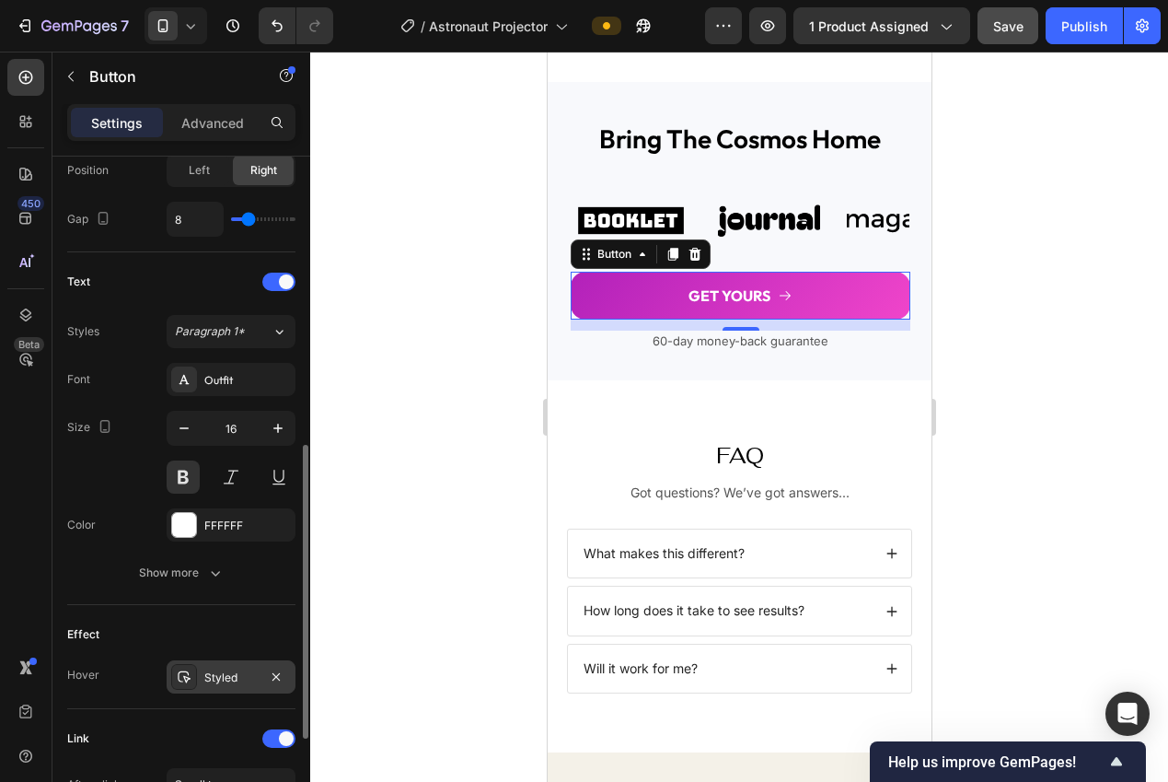
scroll to position [700, 0]
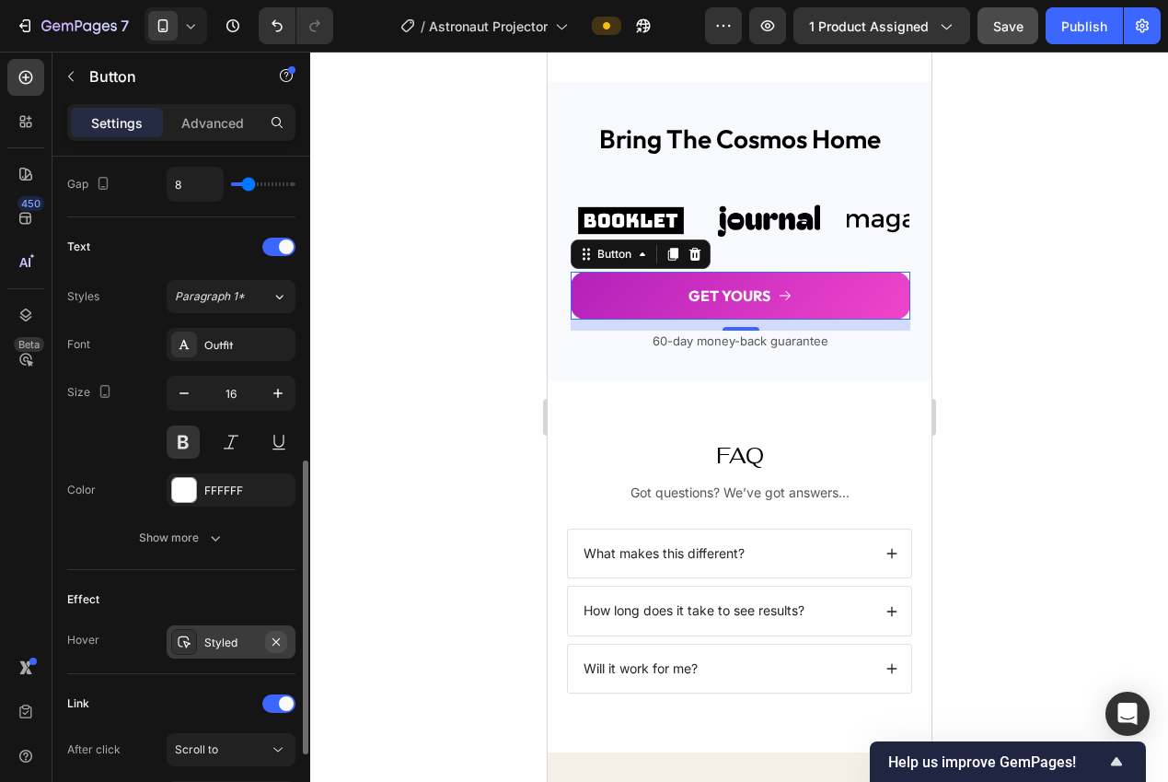
drag, startPoint x: 215, startPoint y: 652, endPoint x: 280, endPoint y: 649, distance: 64.5
click at [214, 651] on div "Styled" at bounding box center [231, 641] width 129 height 33
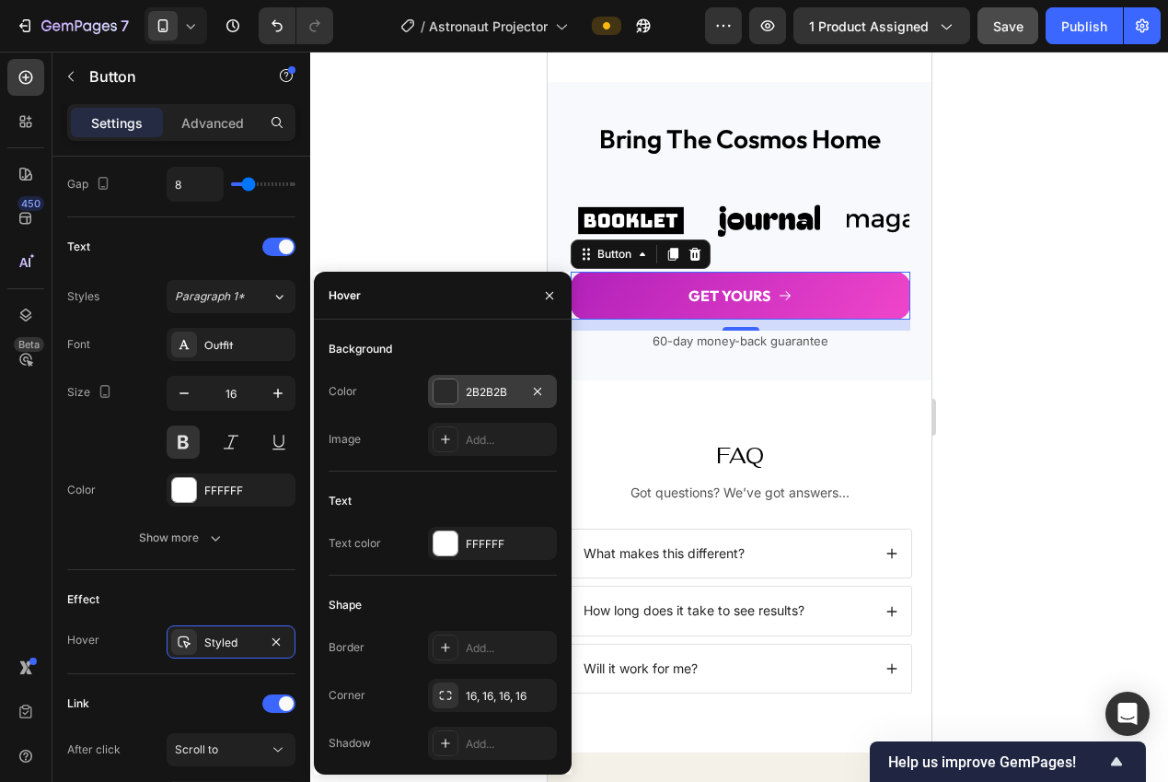
click at [454, 390] on div at bounding box center [446, 391] width 24 height 24
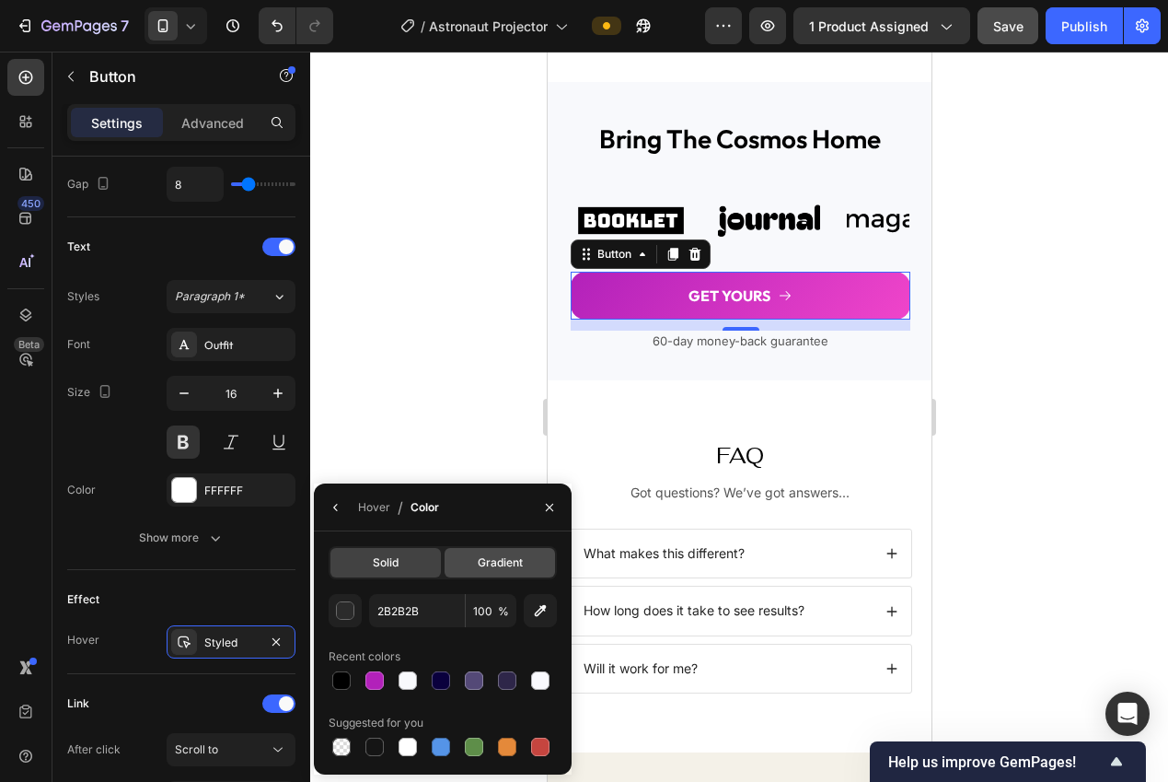
click at [482, 568] on span "Gradient" at bounding box center [500, 562] width 45 height 17
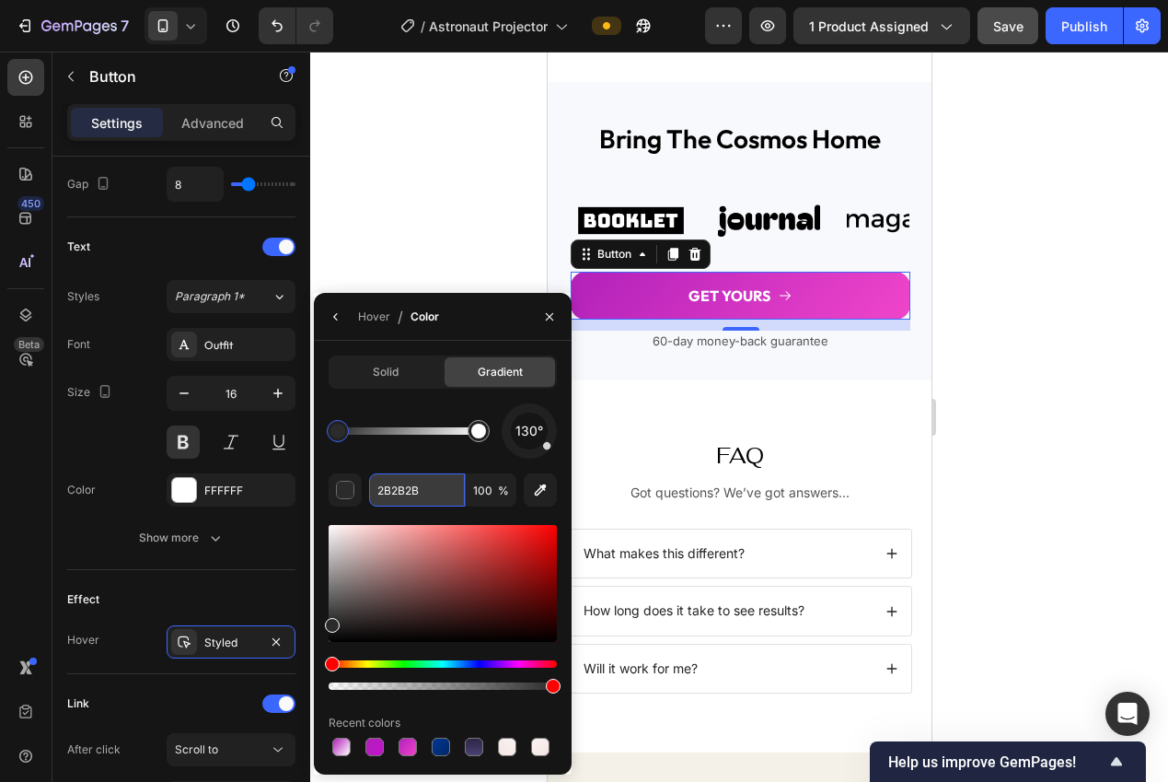
click at [380, 482] on input "2B2B2B" at bounding box center [417, 489] width 96 height 33
paste input "B221BA"
type input "B221BA"
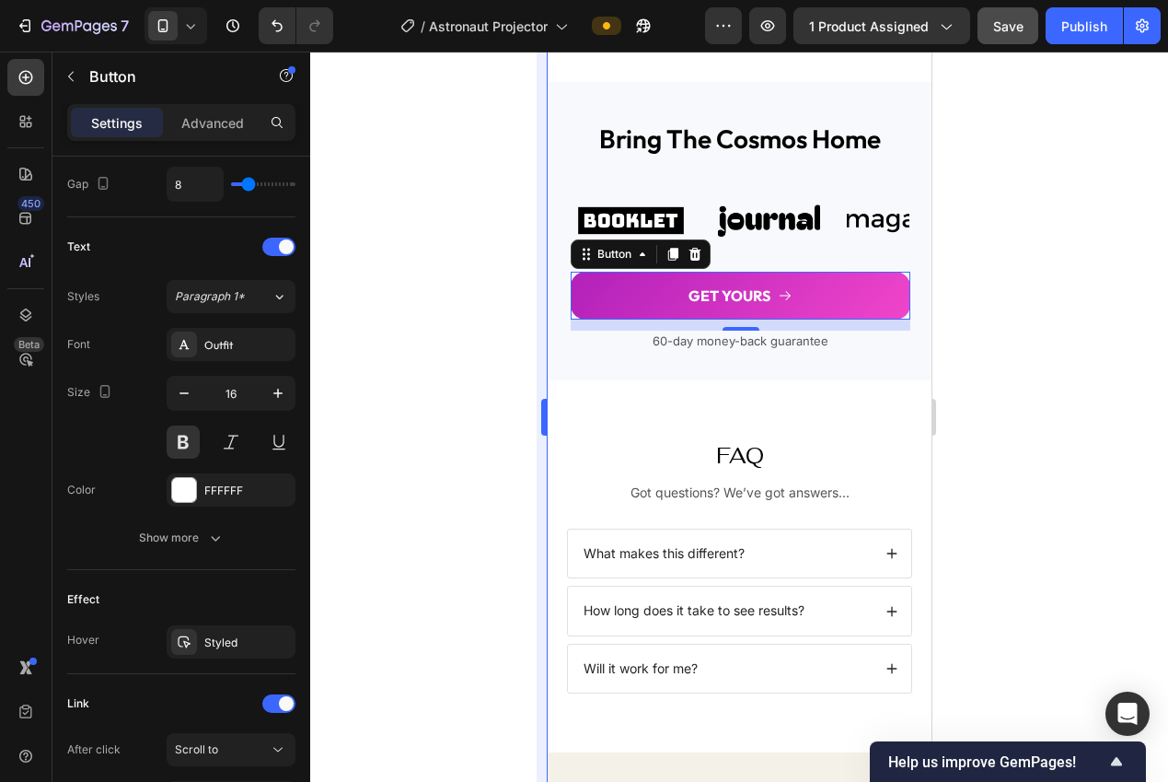
drag, startPoint x: 361, startPoint y: 272, endPoint x: 544, endPoint y: 363, distance: 204.2
click at [360, 272] on div at bounding box center [739, 417] width 858 height 730
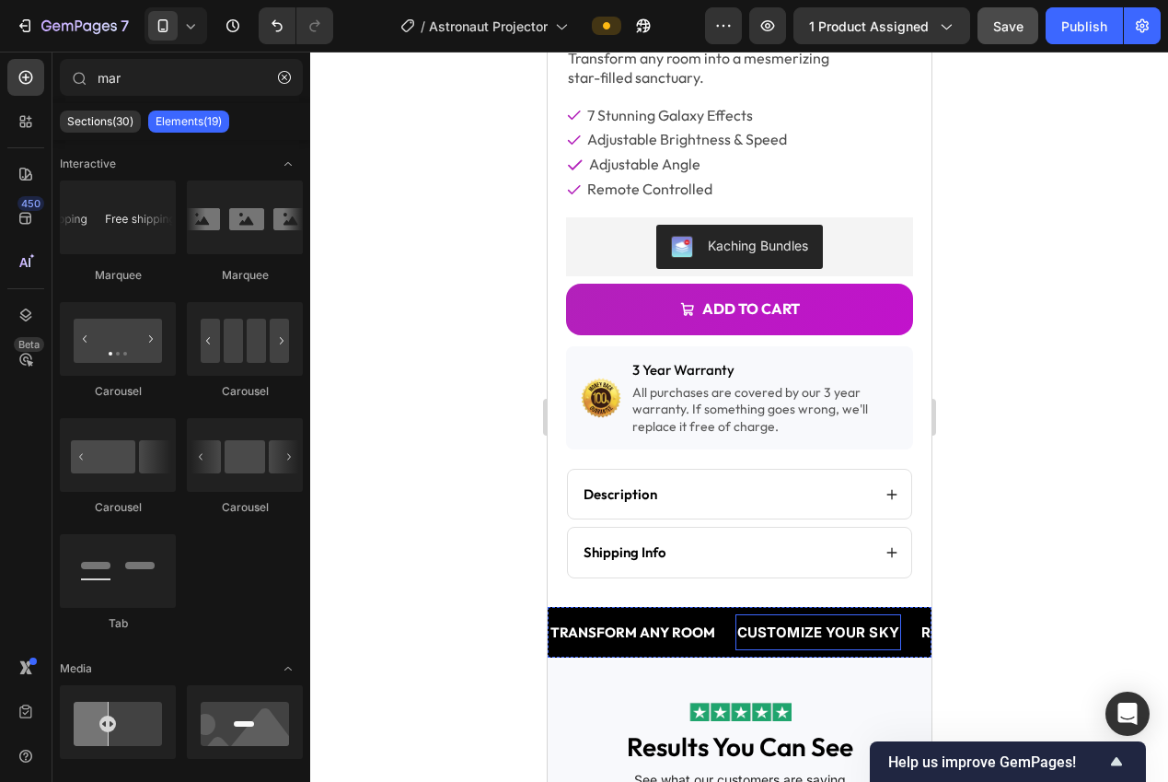
scroll to position [403, 0]
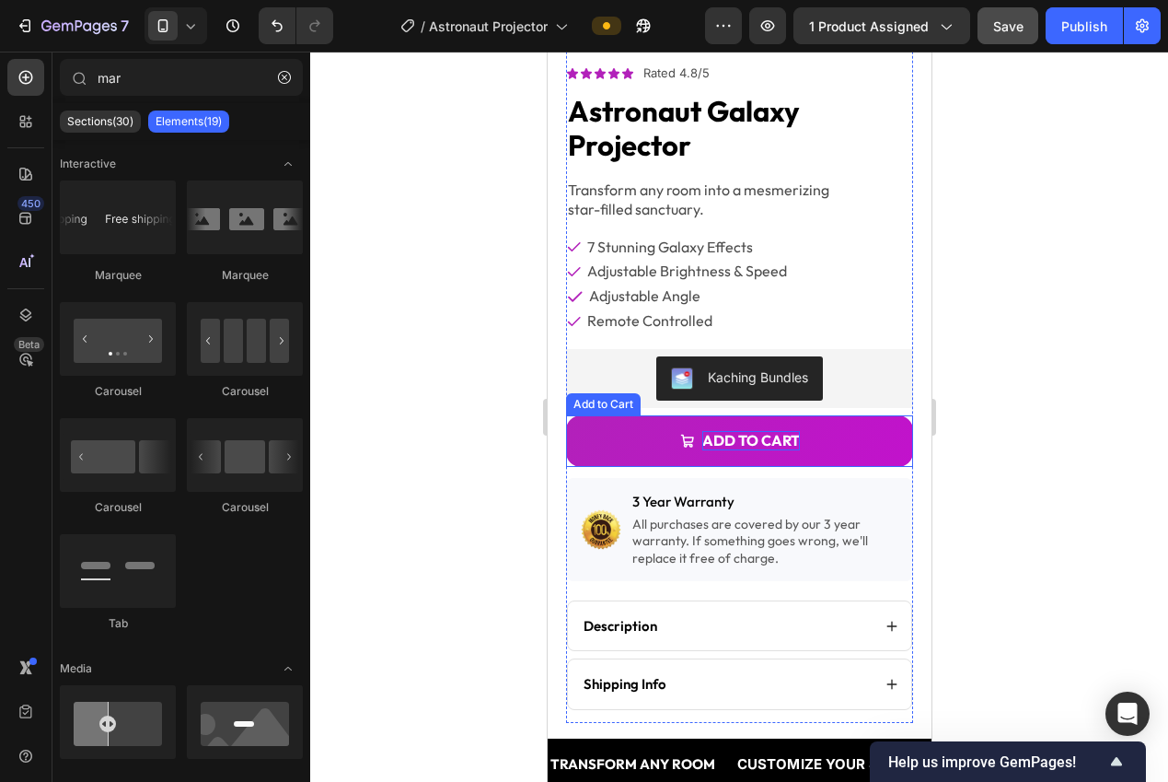
click at [733, 431] on div "Add to cart" at bounding box center [750, 440] width 98 height 19
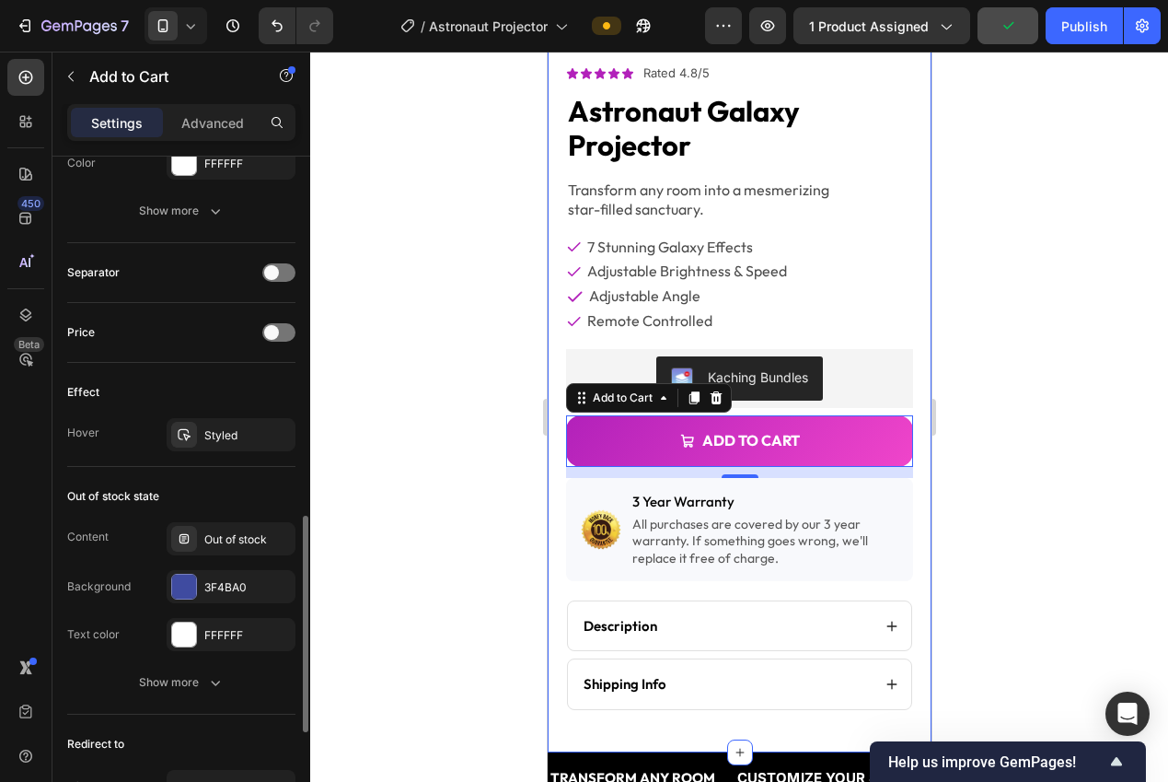
scroll to position [1115, 0]
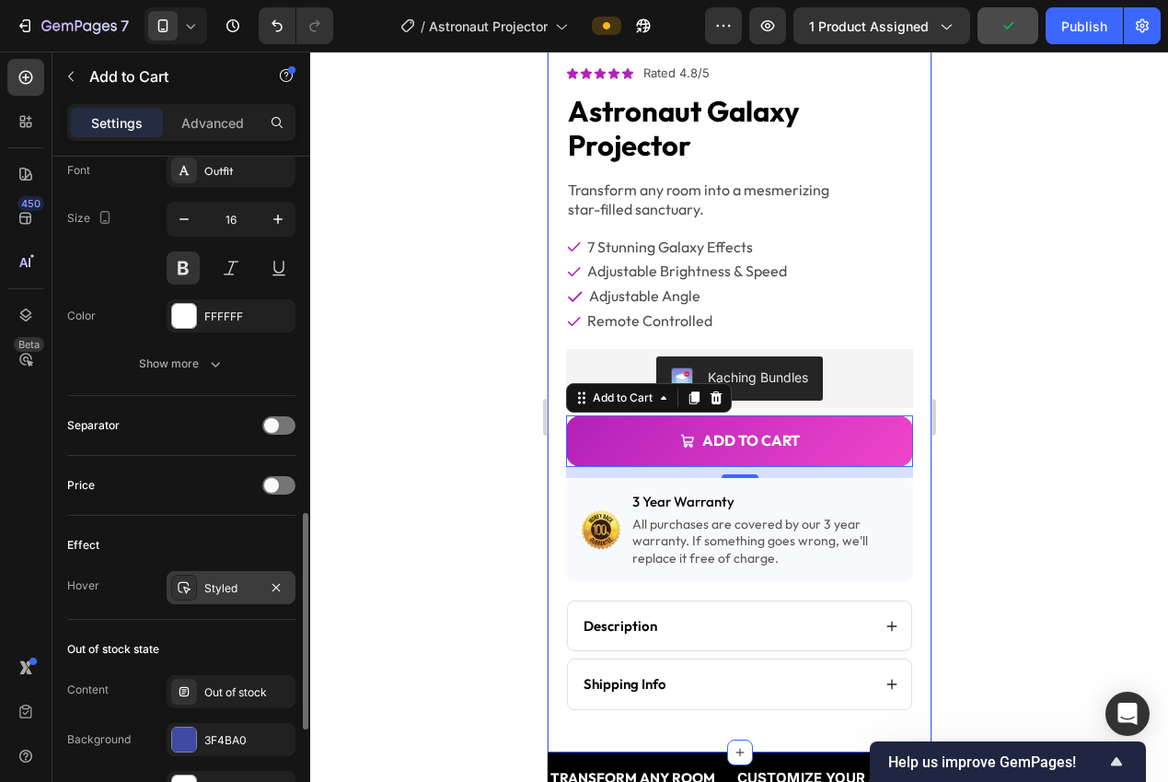
click at [199, 593] on div "Styled" at bounding box center [231, 587] width 129 height 33
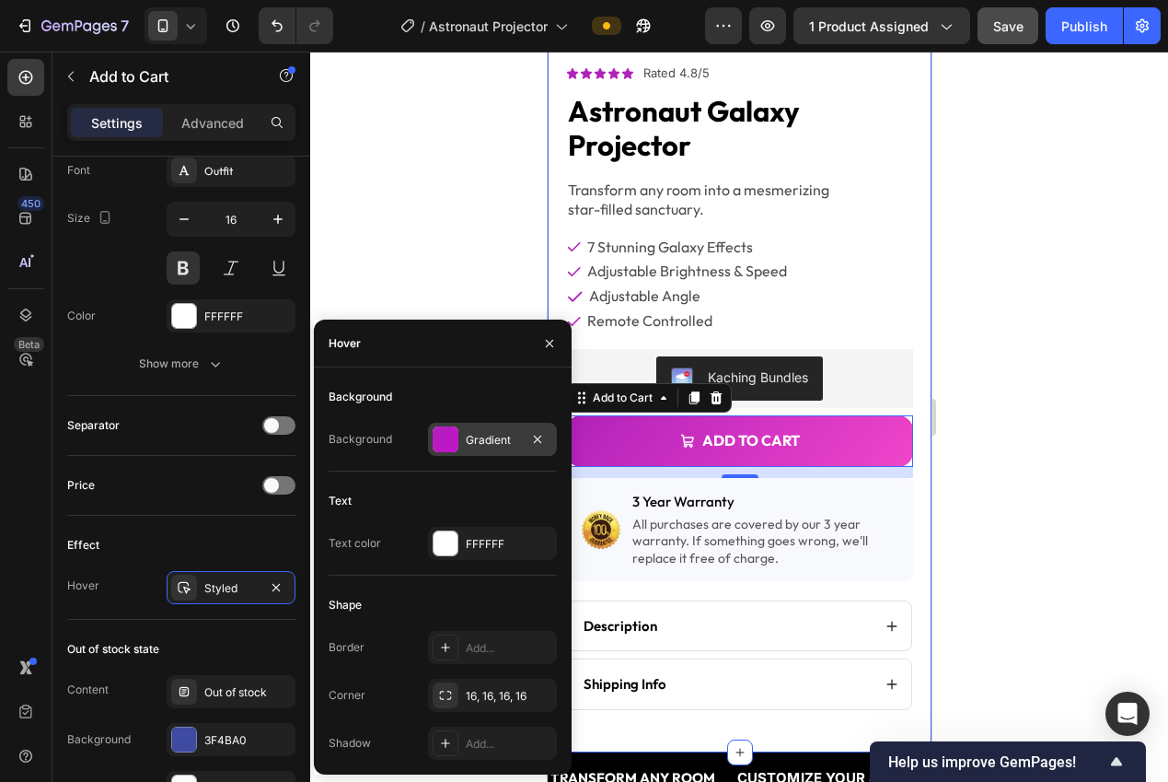
click at [440, 429] on div at bounding box center [446, 439] width 26 height 26
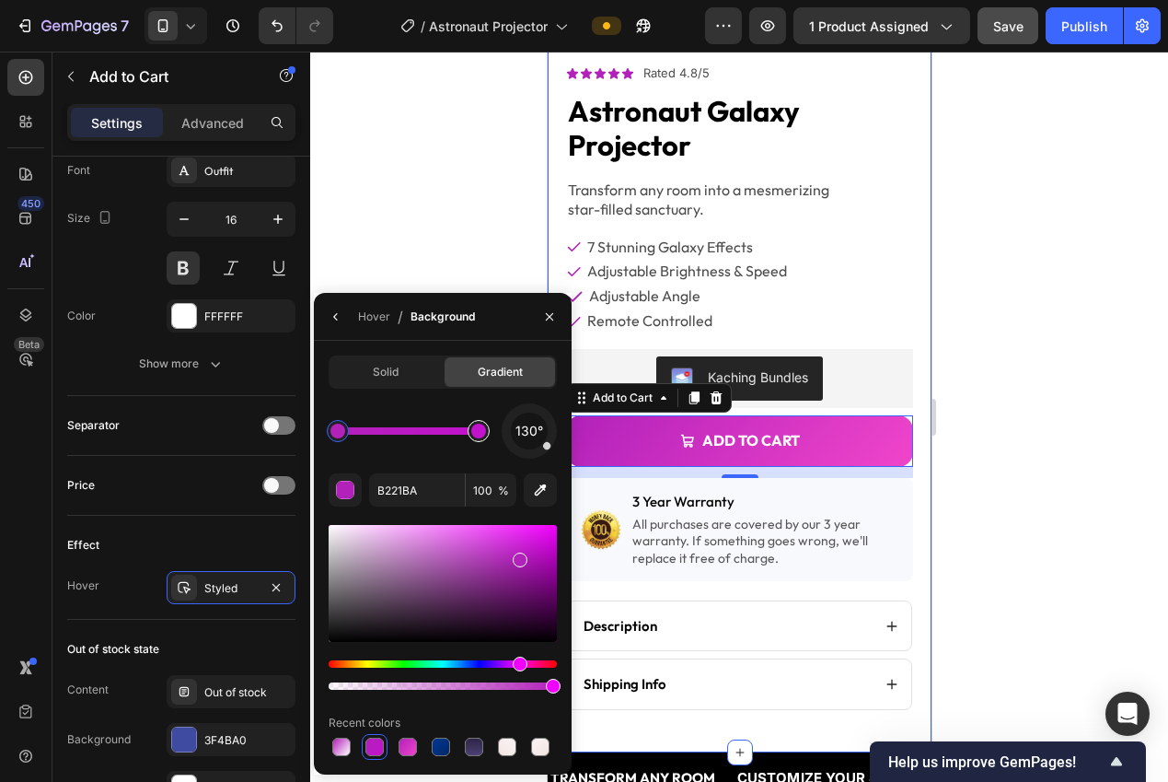
type input "C212CC"
click at [477, 437] on div at bounding box center [479, 431] width 22 height 22
click at [414, 484] on input "C212CC" at bounding box center [417, 489] width 96 height 33
click at [366, 225] on div at bounding box center [739, 417] width 858 height 730
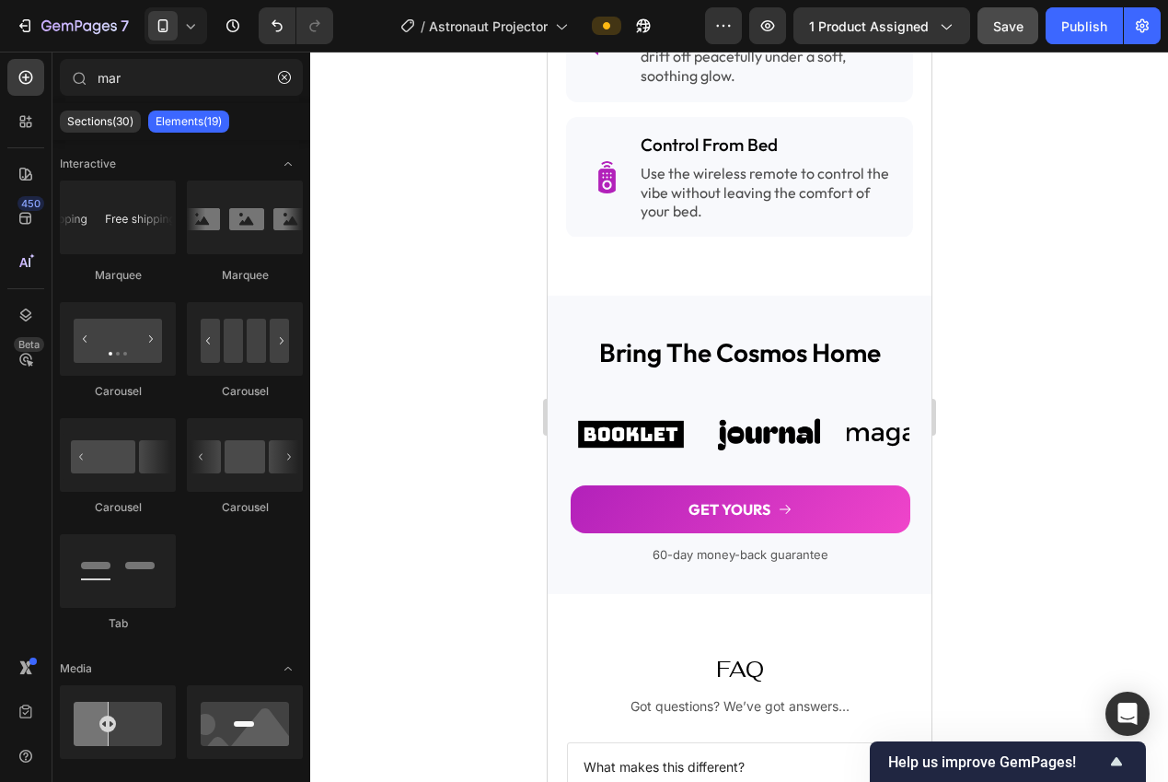
scroll to position [2874, 0]
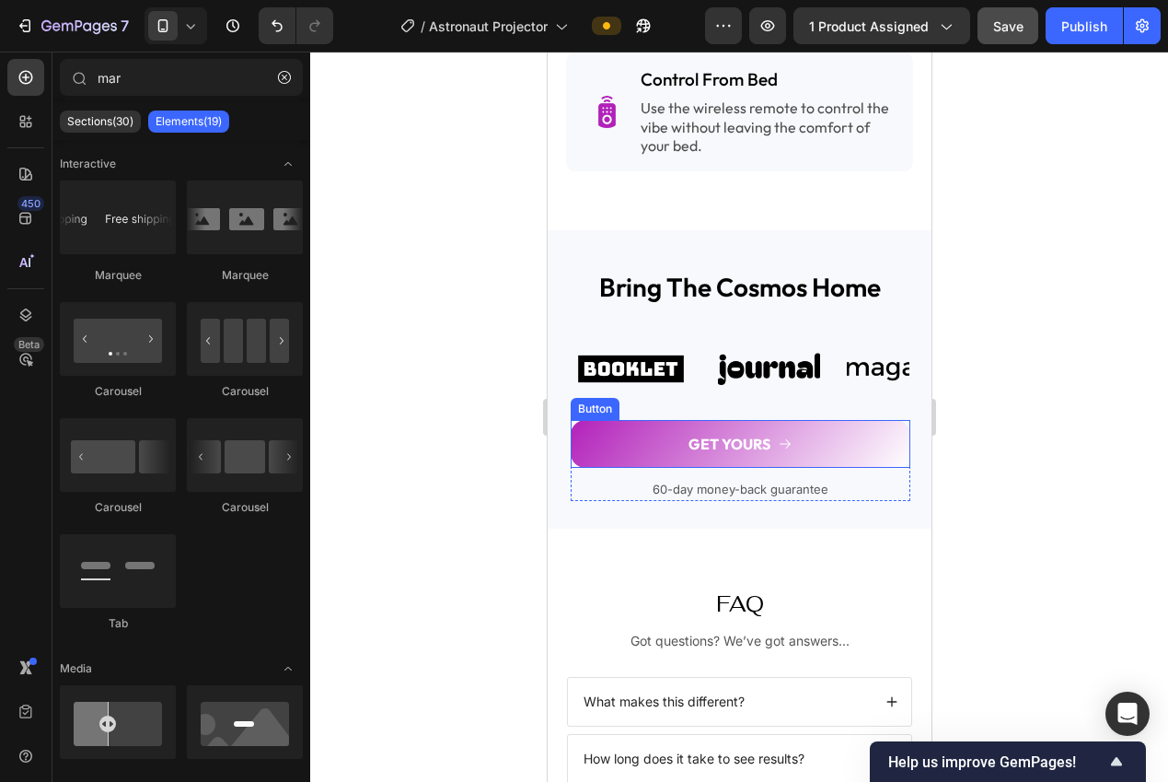
click at [647, 446] on button "GET YOURS" at bounding box center [740, 444] width 340 height 49
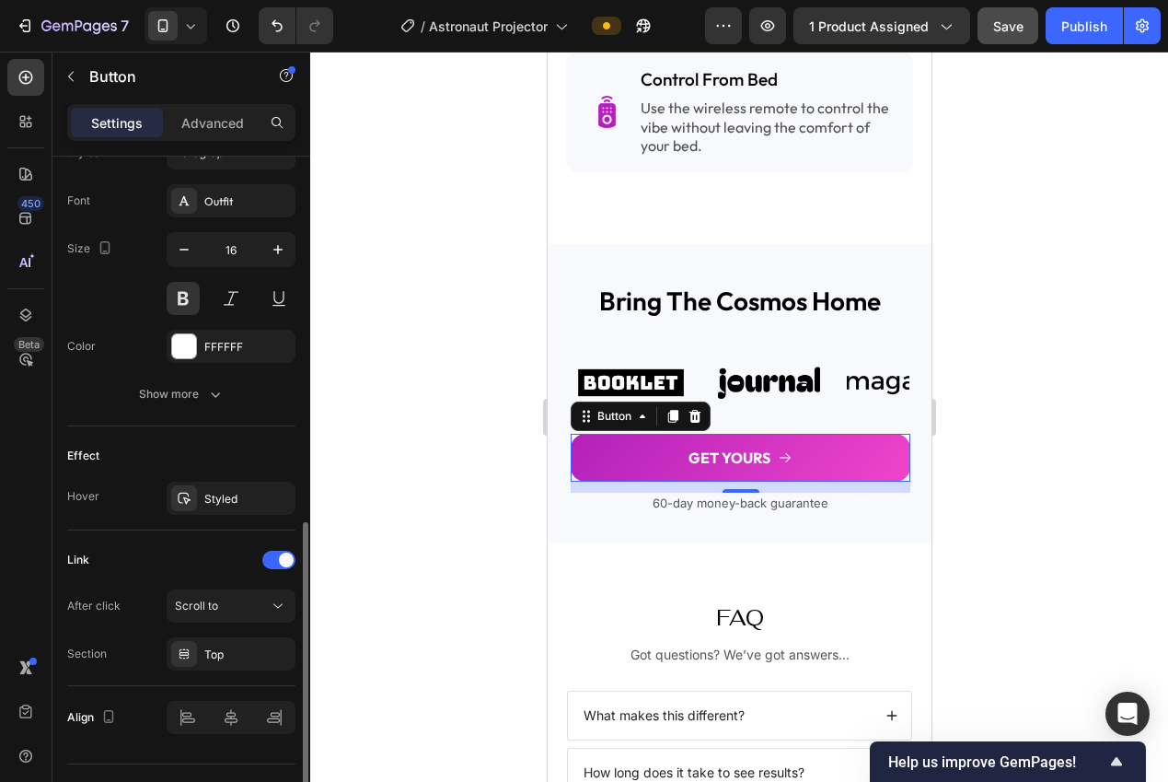
scroll to position [884, 0]
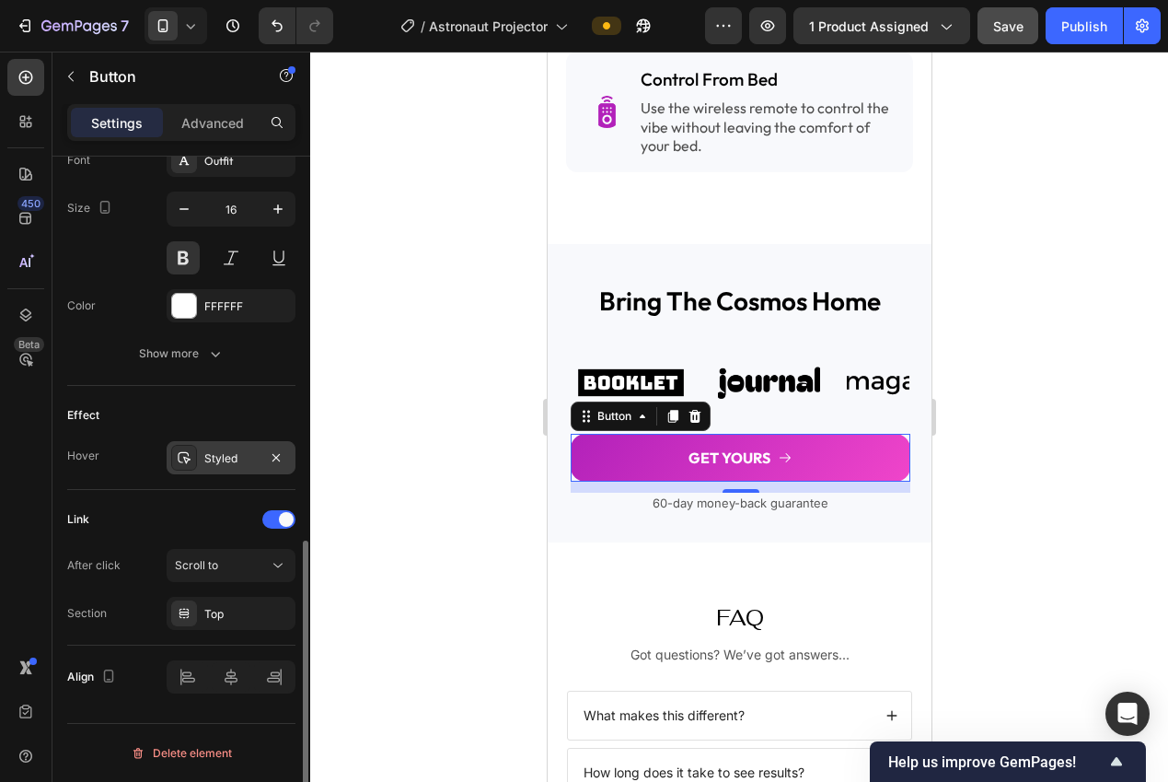
click at [203, 443] on div "Styled" at bounding box center [231, 457] width 129 height 33
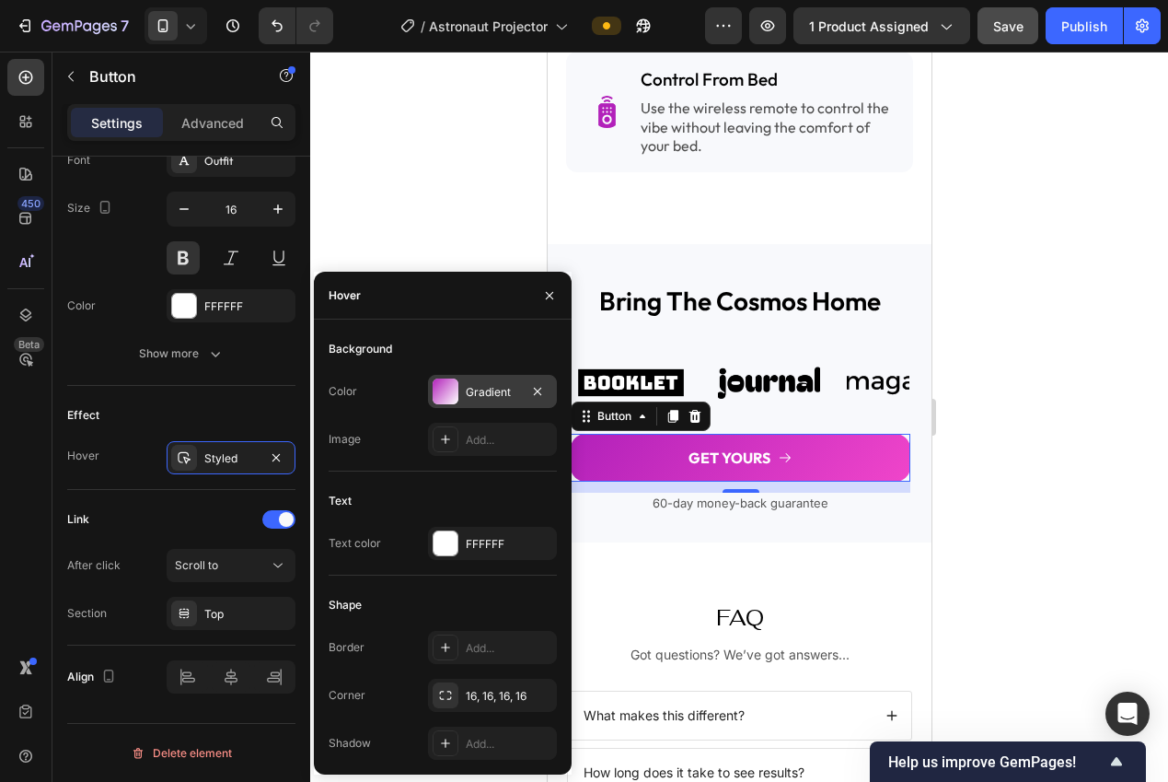
click at [472, 387] on div "Gradient" at bounding box center [492, 392] width 53 height 17
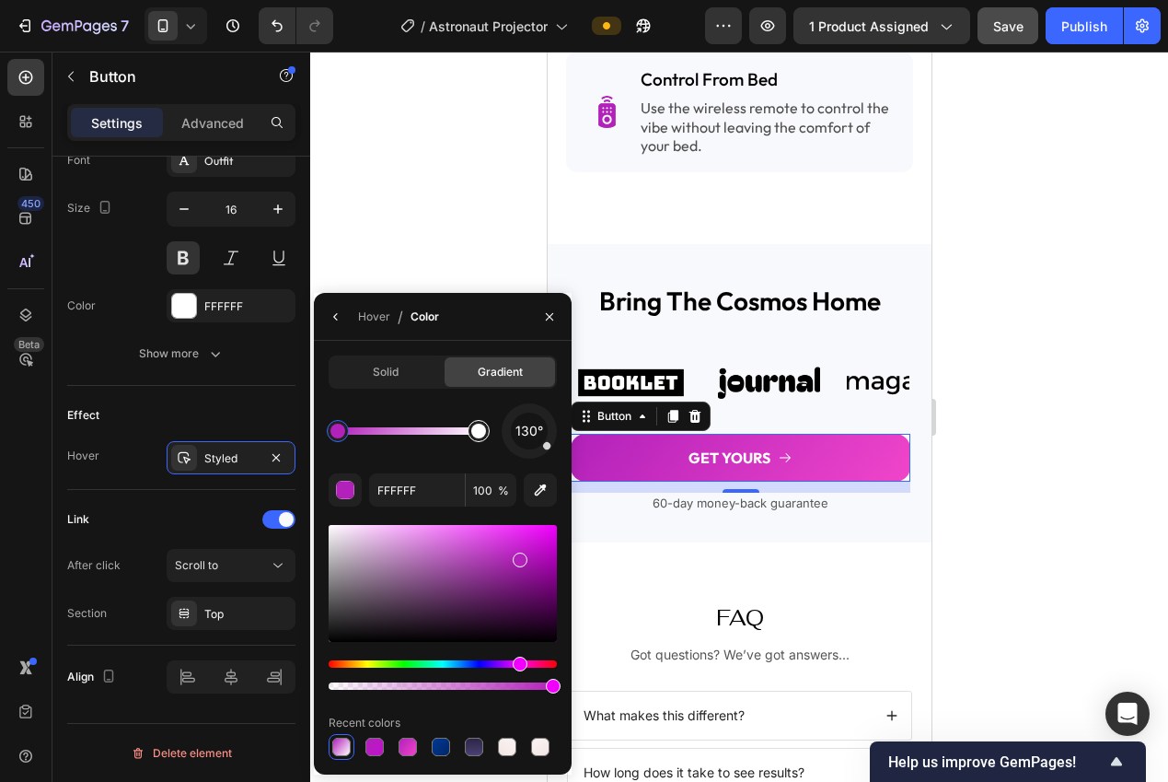
click at [474, 437] on div at bounding box center [479, 431] width 22 height 22
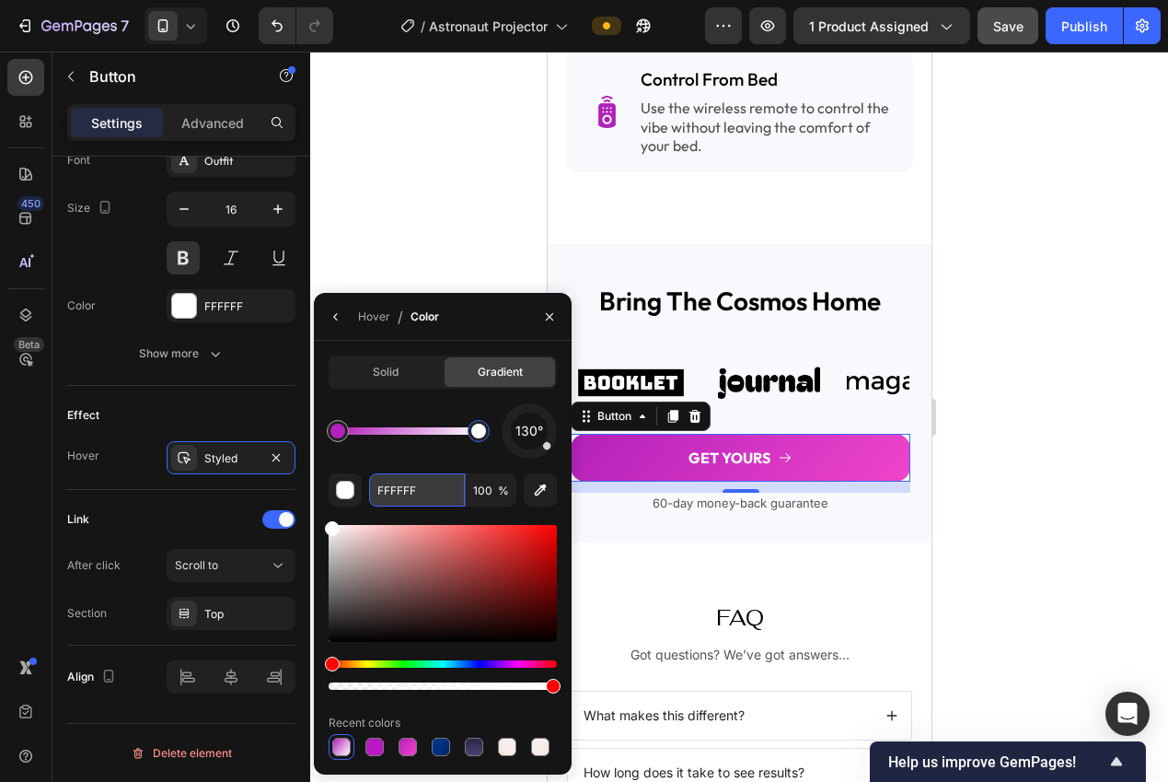
click at [411, 478] on input "FFFFFF" at bounding box center [417, 489] width 96 height 33
paste input "C212CC"
click at [411, 487] on input "C212CCFFFFFF" at bounding box center [417, 489] width 96 height 33
click at [410, 488] on input "C212CCFFFFFF" at bounding box center [417, 489] width 96 height 33
paste input "text"
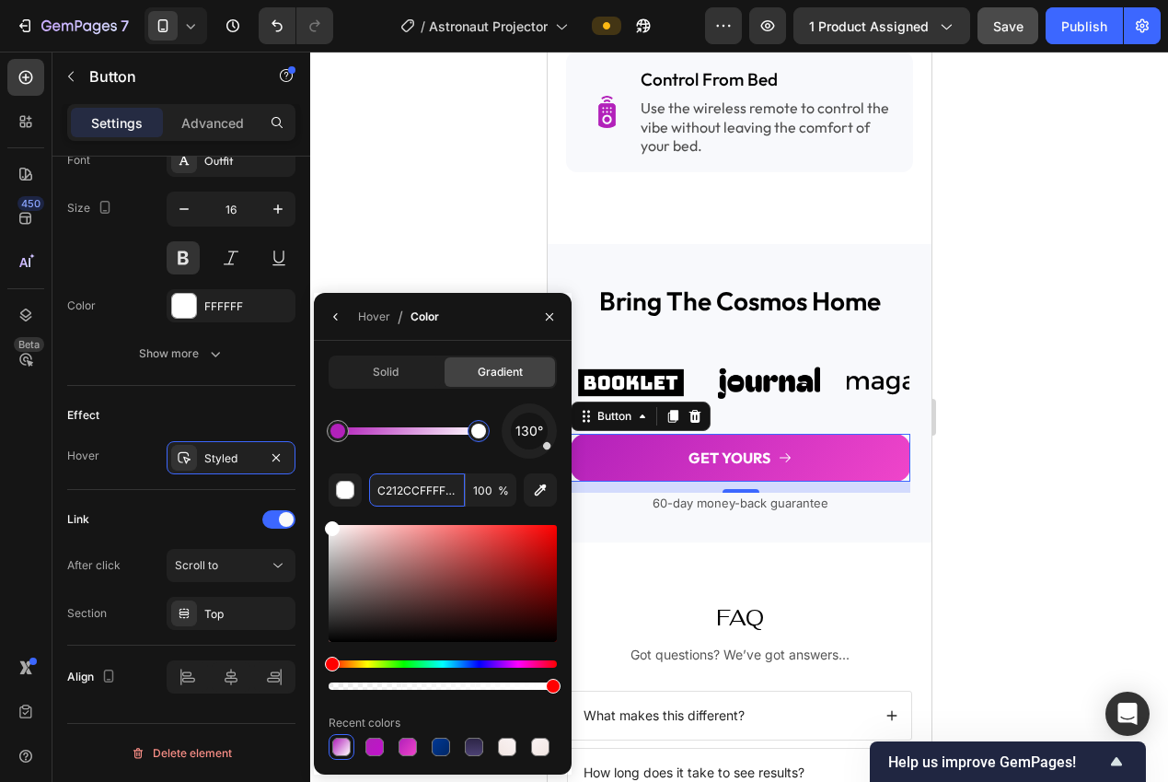
type input "C212CC"
click at [385, 239] on div at bounding box center [739, 417] width 858 height 730
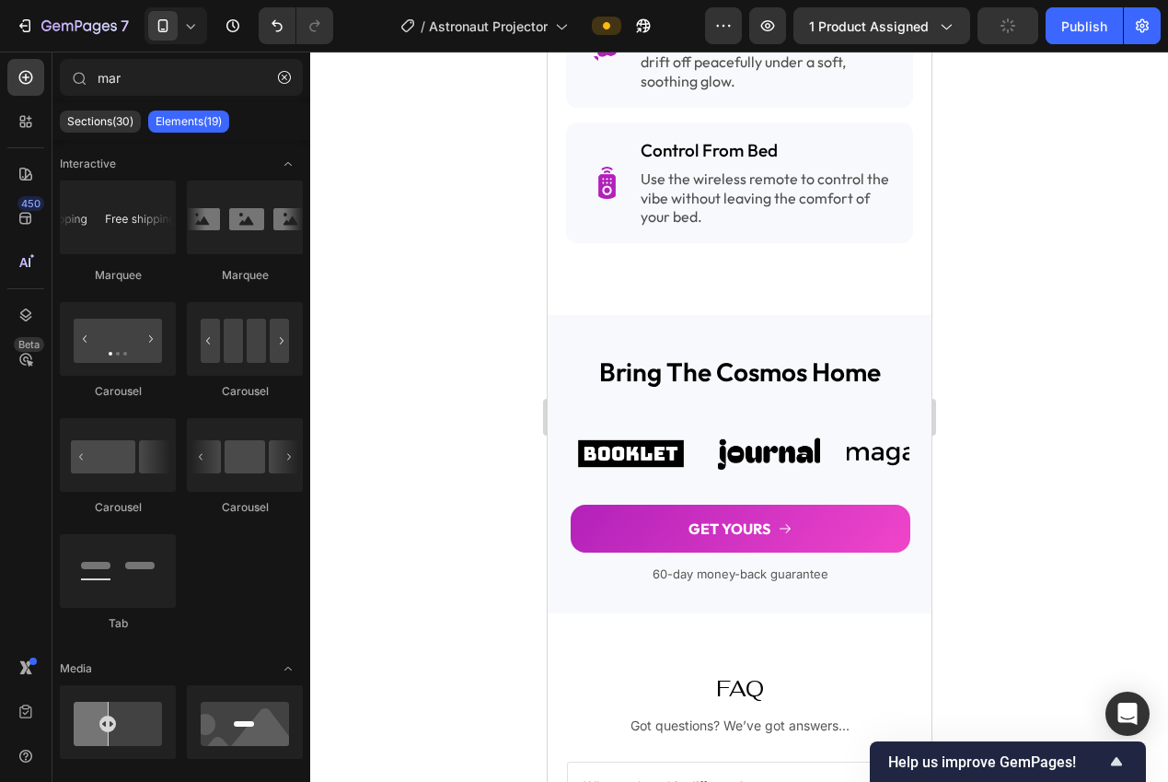
scroll to position [2827, 0]
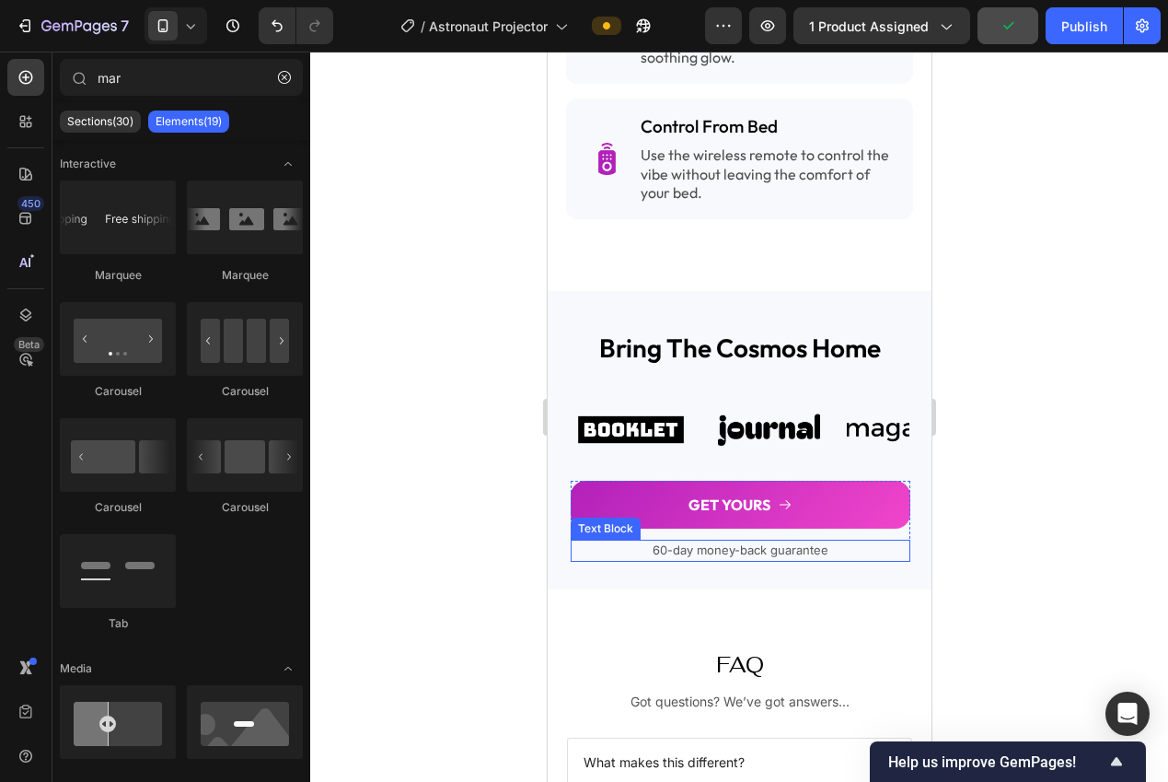
click at [712, 541] on p "60-day money-back guarantee" at bounding box center [740, 550] width 336 height 18
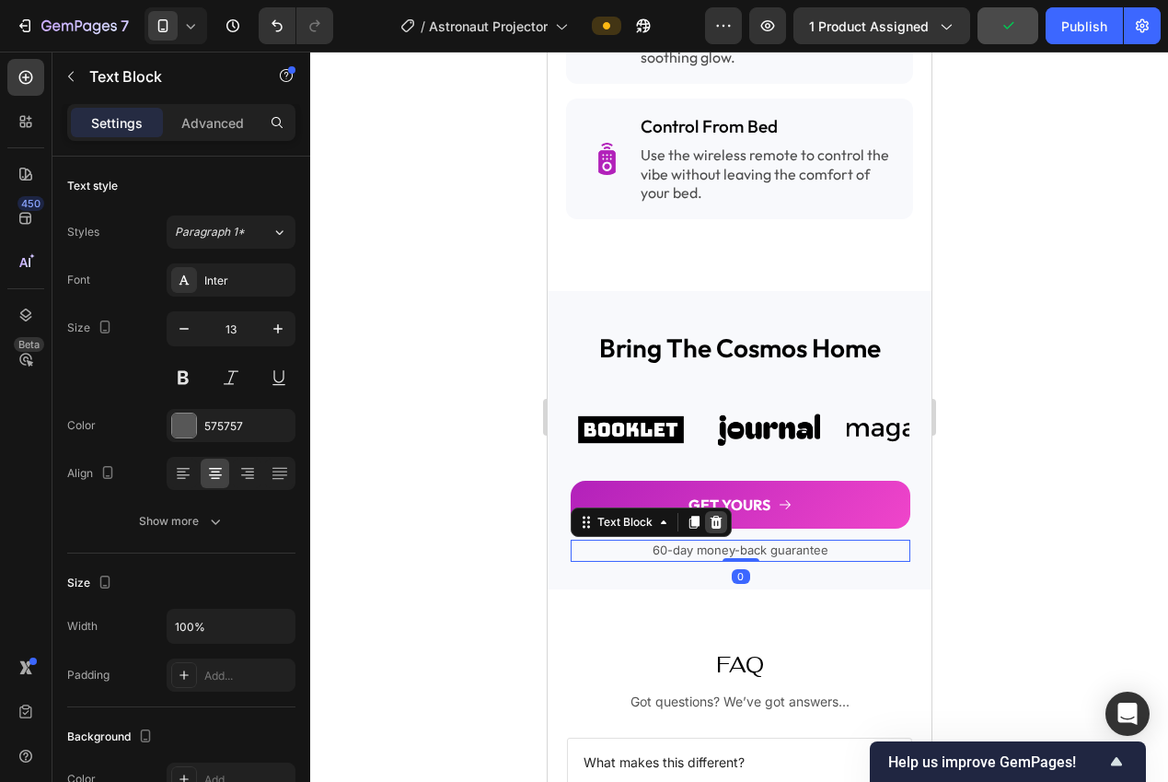
click at [713, 515] on icon at bounding box center [715, 522] width 15 height 15
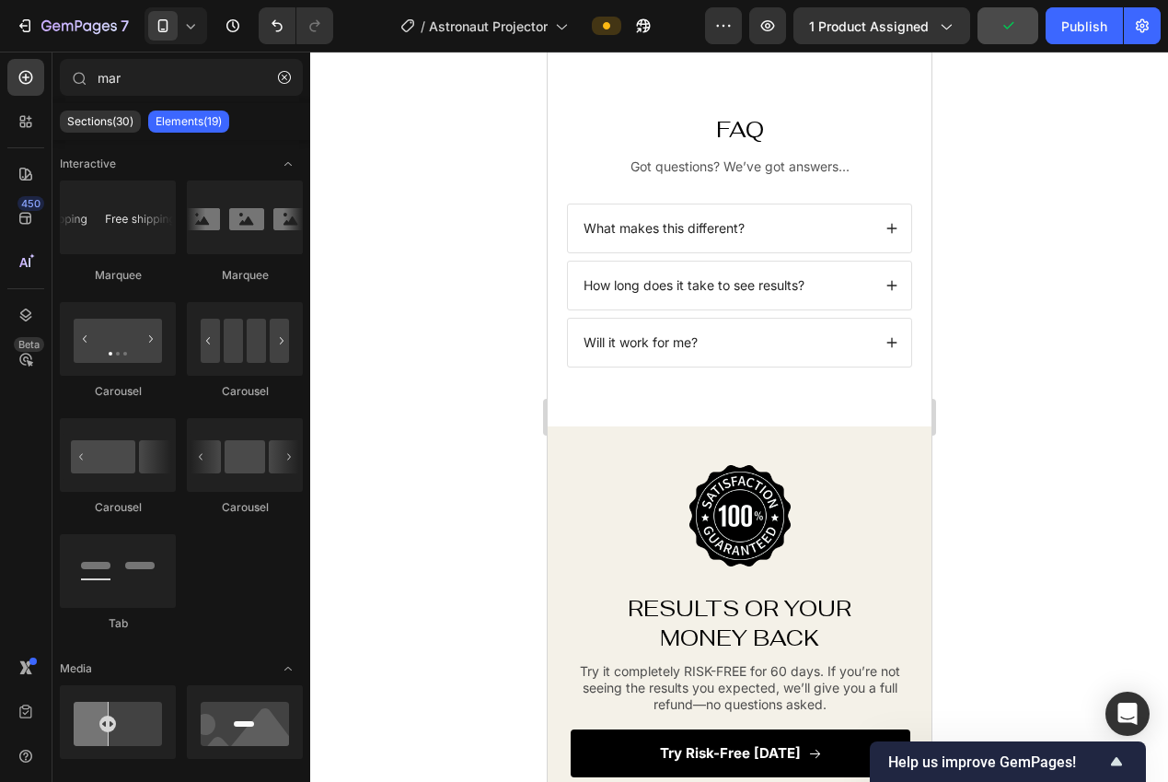
scroll to position [3319, 0]
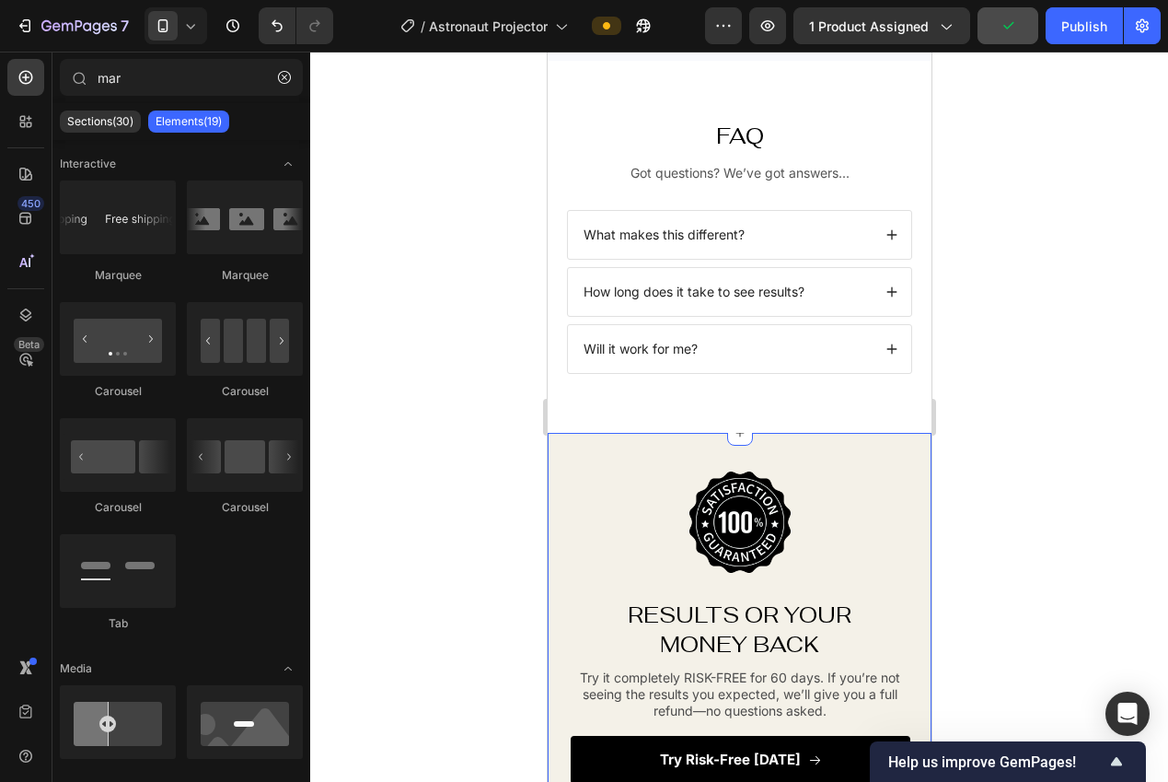
click at [863, 440] on div "Image RESULTS OR YOUR MONEY BACK Heading RESULTS OR YOUR MONEY BACK Heading Try…" at bounding box center [739, 638] width 384 height 411
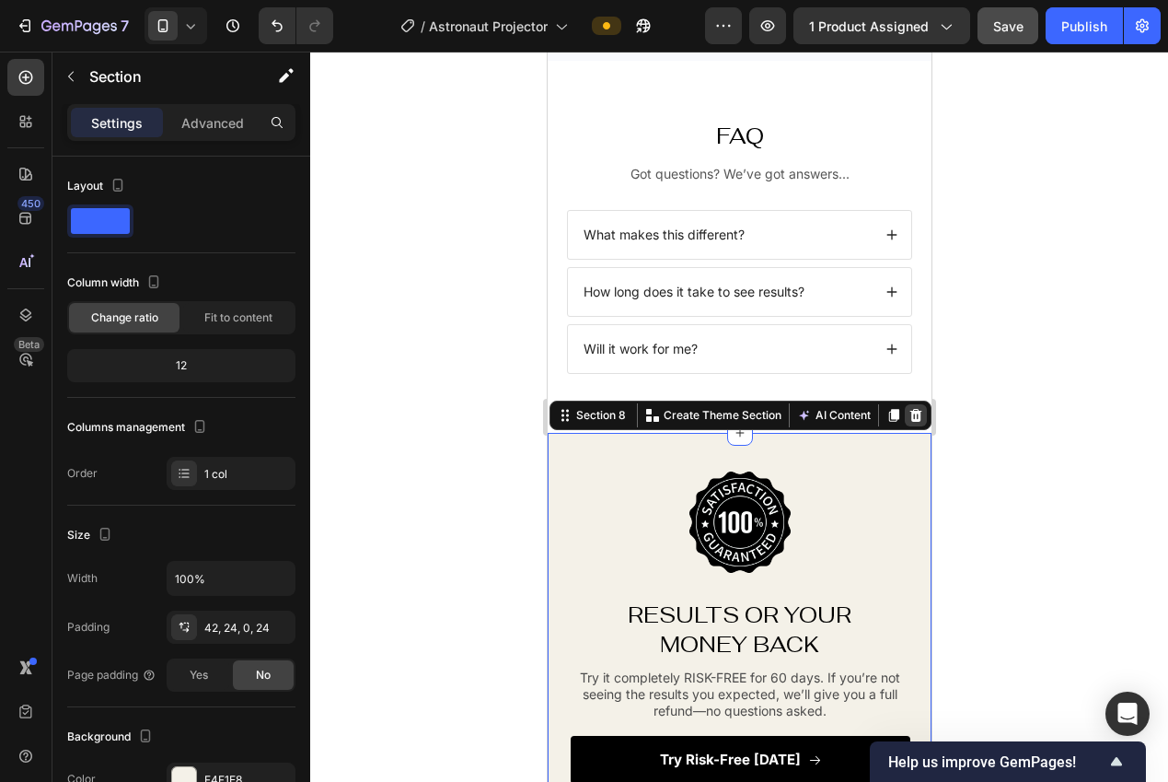
click at [910, 413] on icon at bounding box center [916, 415] width 12 height 13
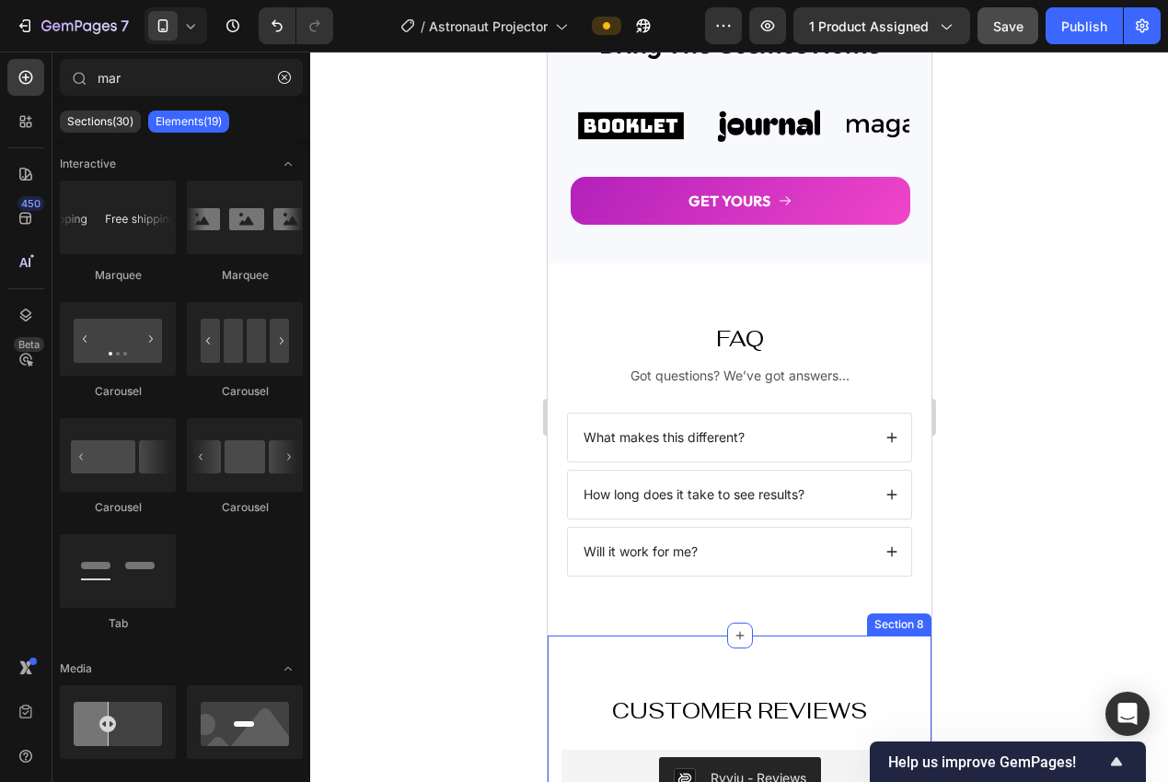
scroll to position [2969, 0]
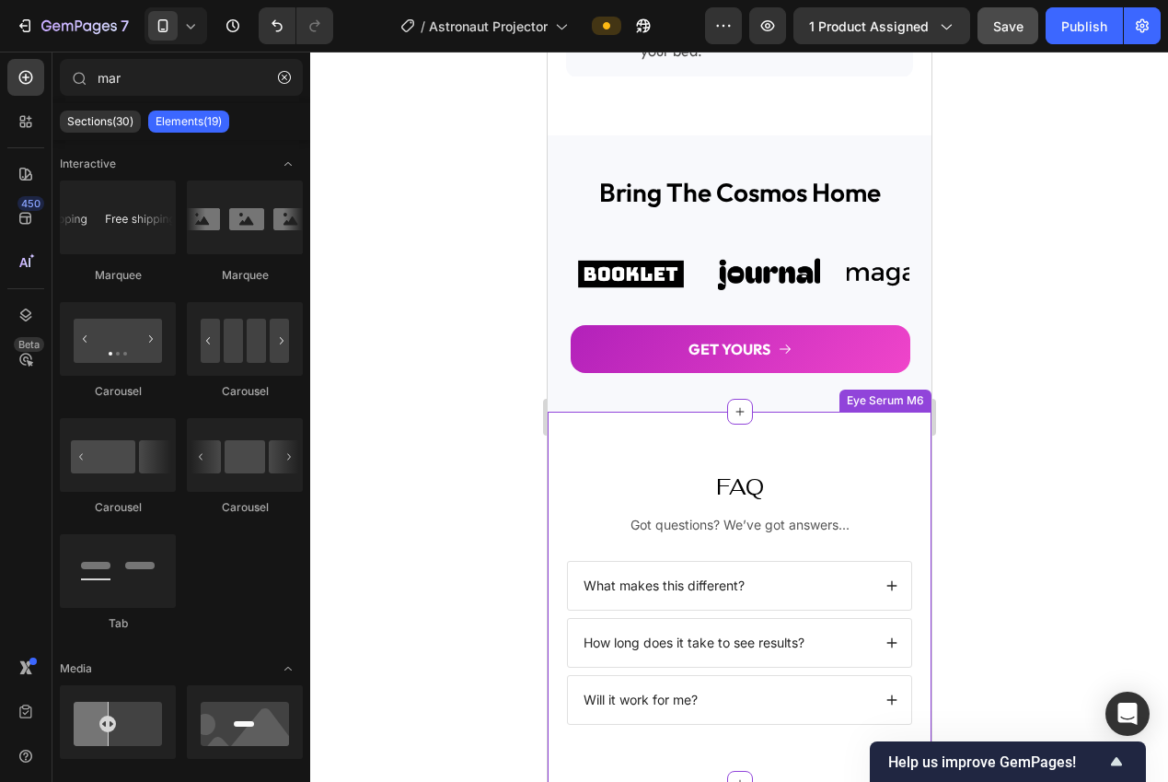
click at [828, 458] on div "FAQ Heading Got questions? We’ve got answers... Text Block What makes this diff…" at bounding box center [739, 597] width 384 height 372
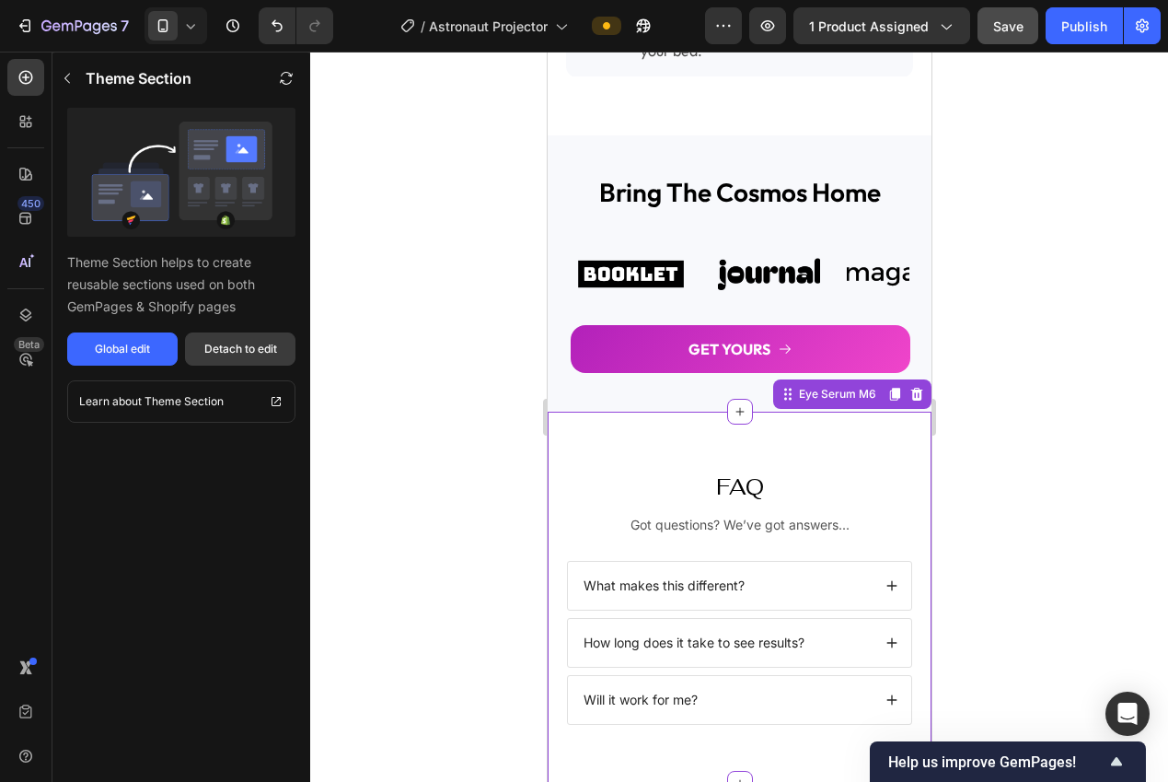
click at [236, 356] on div "Detach to edit" at bounding box center [240, 349] width 73 height 17
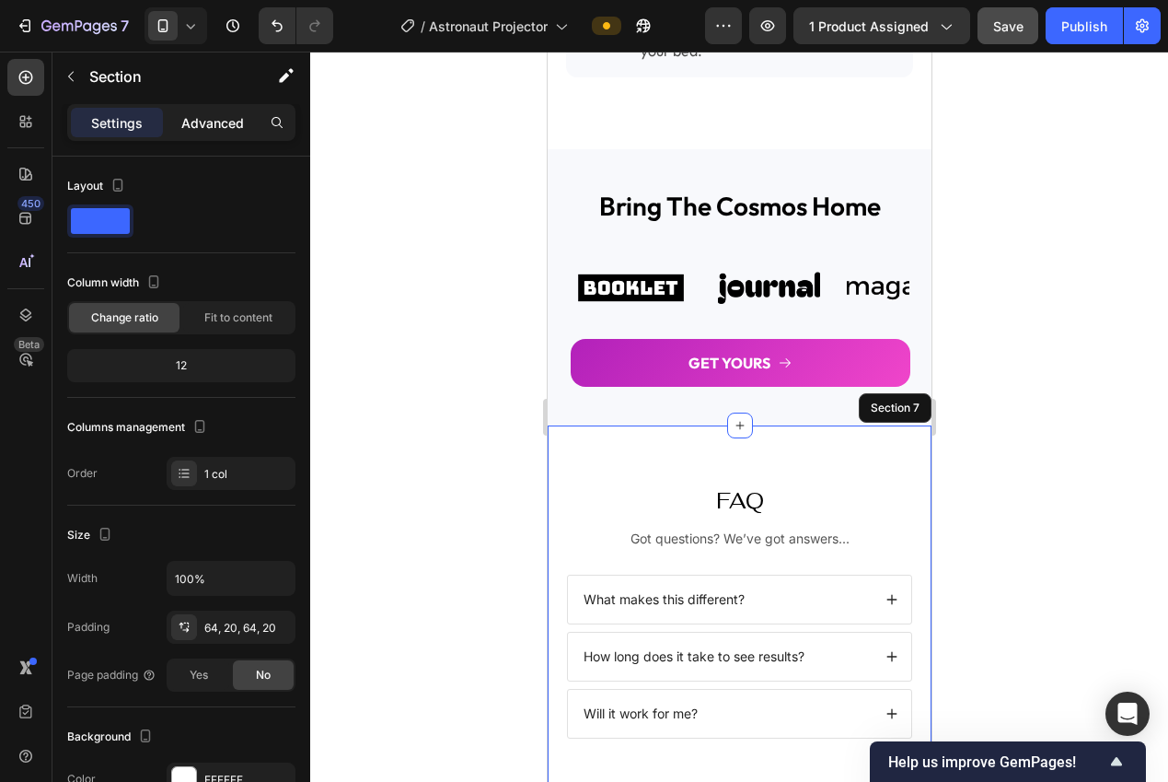
click at [223, 130] on p "Advanced" at bounding box center [212, 122] width 63 height 19
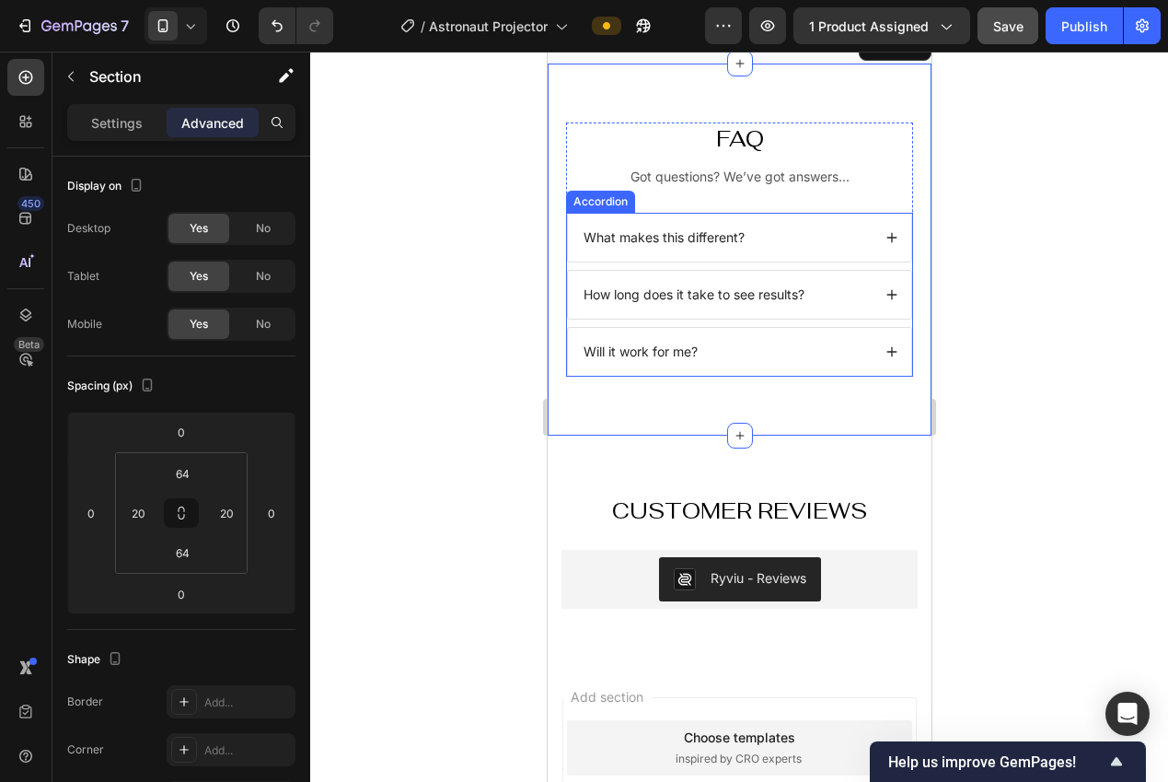
scroll to position [3329, 0]
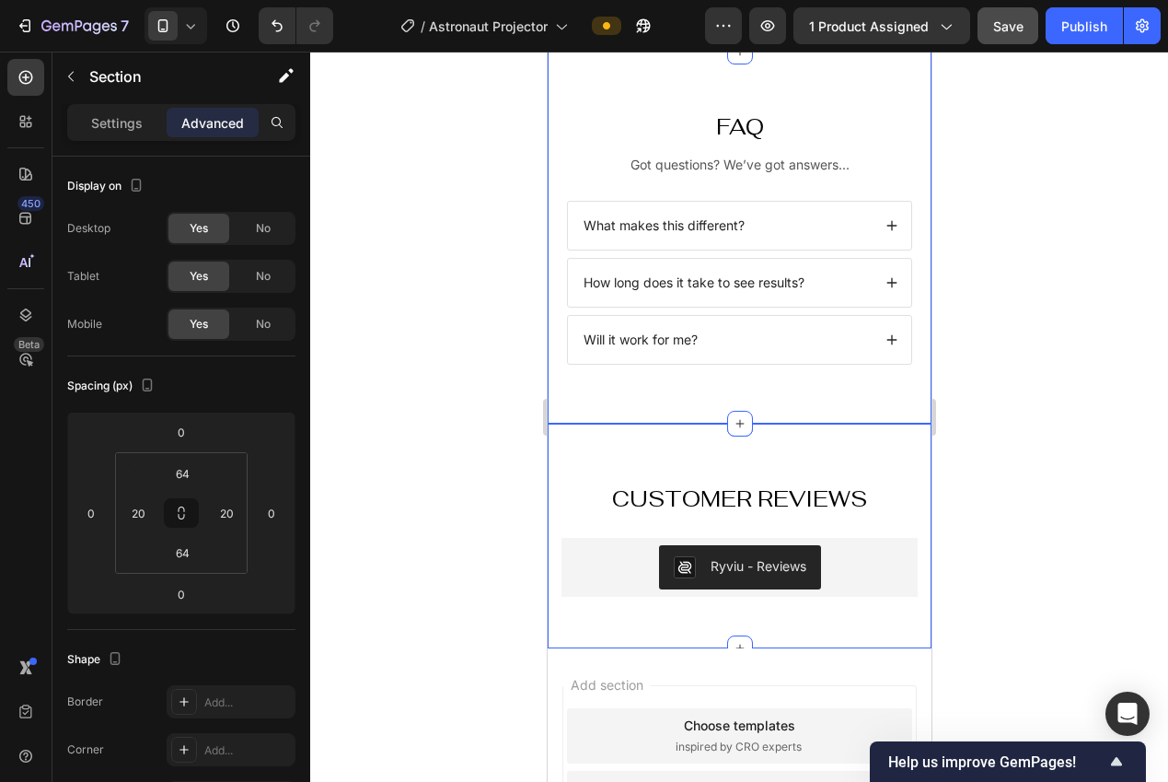
click at [686, 458] on div "Customer Reviews Heading Ryviu - Reviews Ryviu Row" at bounding box center [739, 516] width 384 height 187
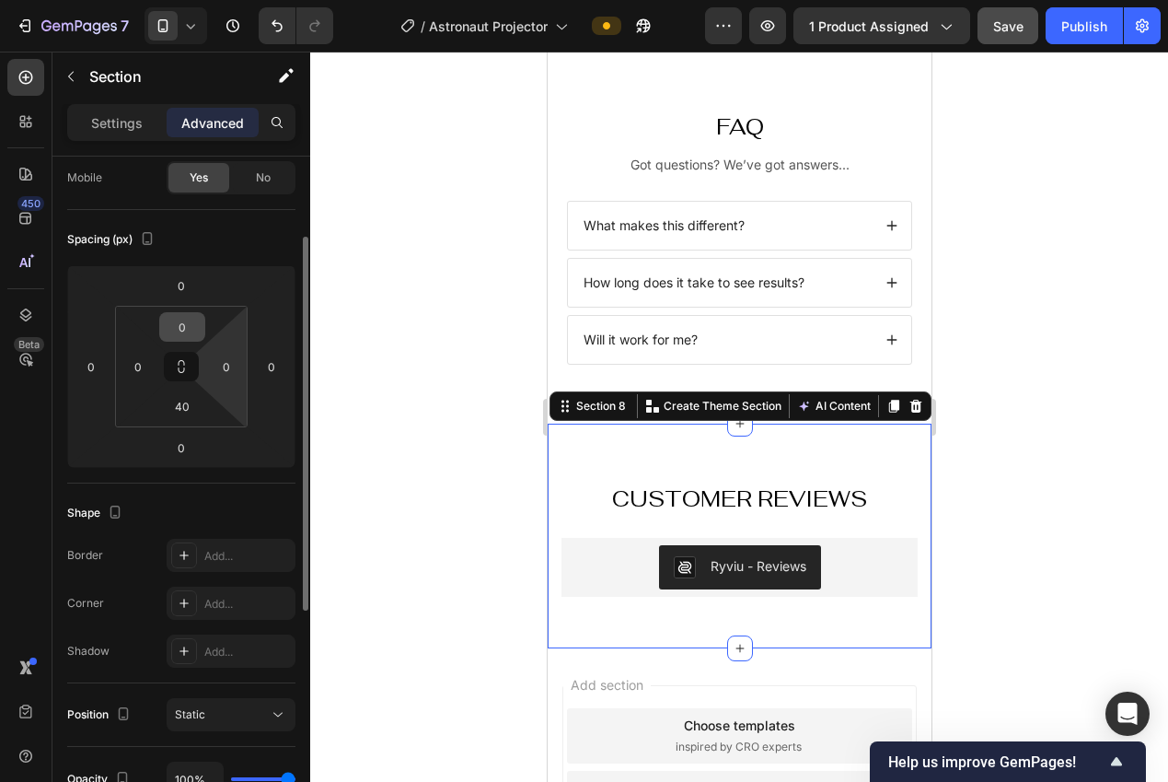
scroll to position [121, 0]
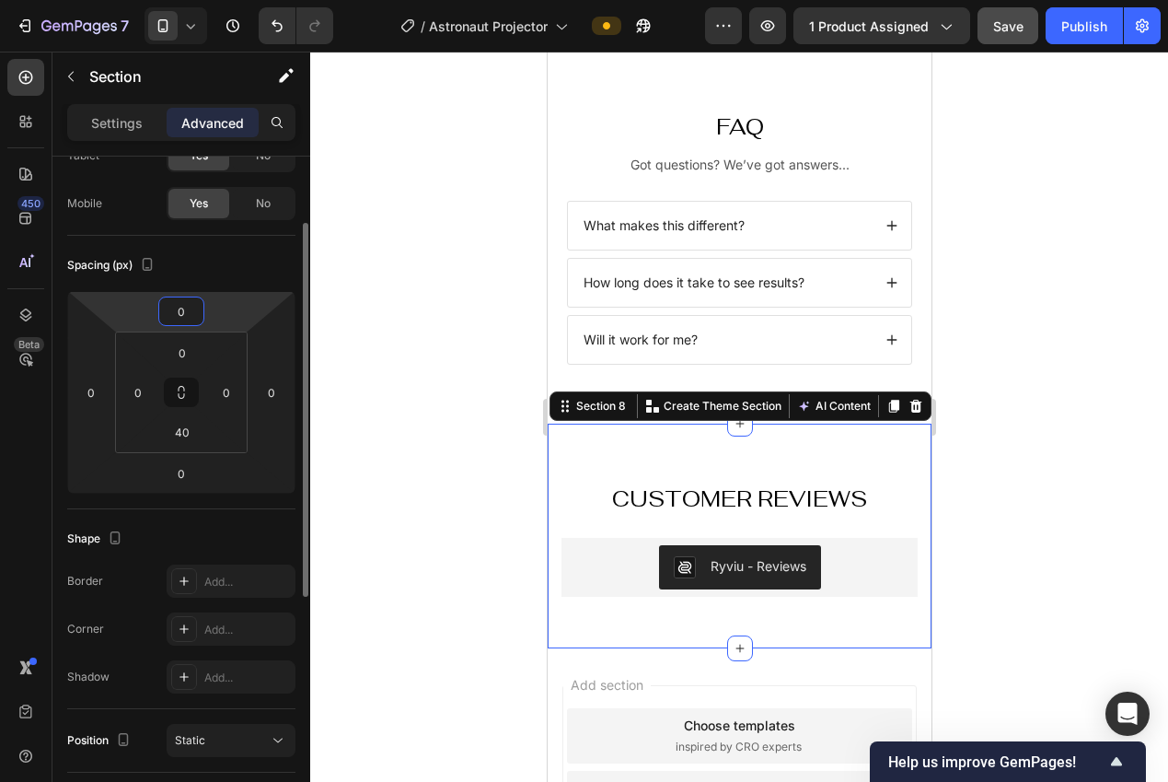
click at [173, 309] on input "0" at bounding box center [181, 311] width 37 height 28
click at [190, 353] on input "0" at bounding box center [182, 353] width 37 height 28
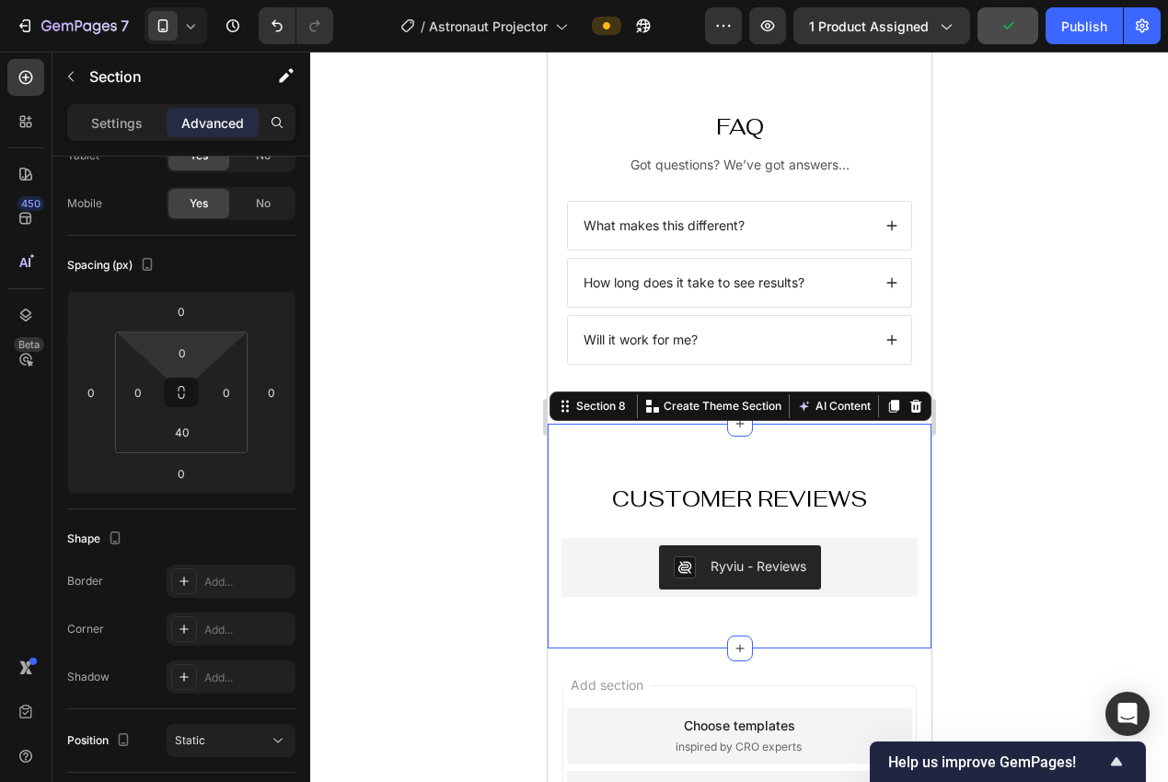
drag, startPoint x: 416, startPoint y: 338, endPoint x: 427, endPoint y: 329, distance: 14.4
click at [417, 338] on div at bounding box center [739, 417] width 858 height 730
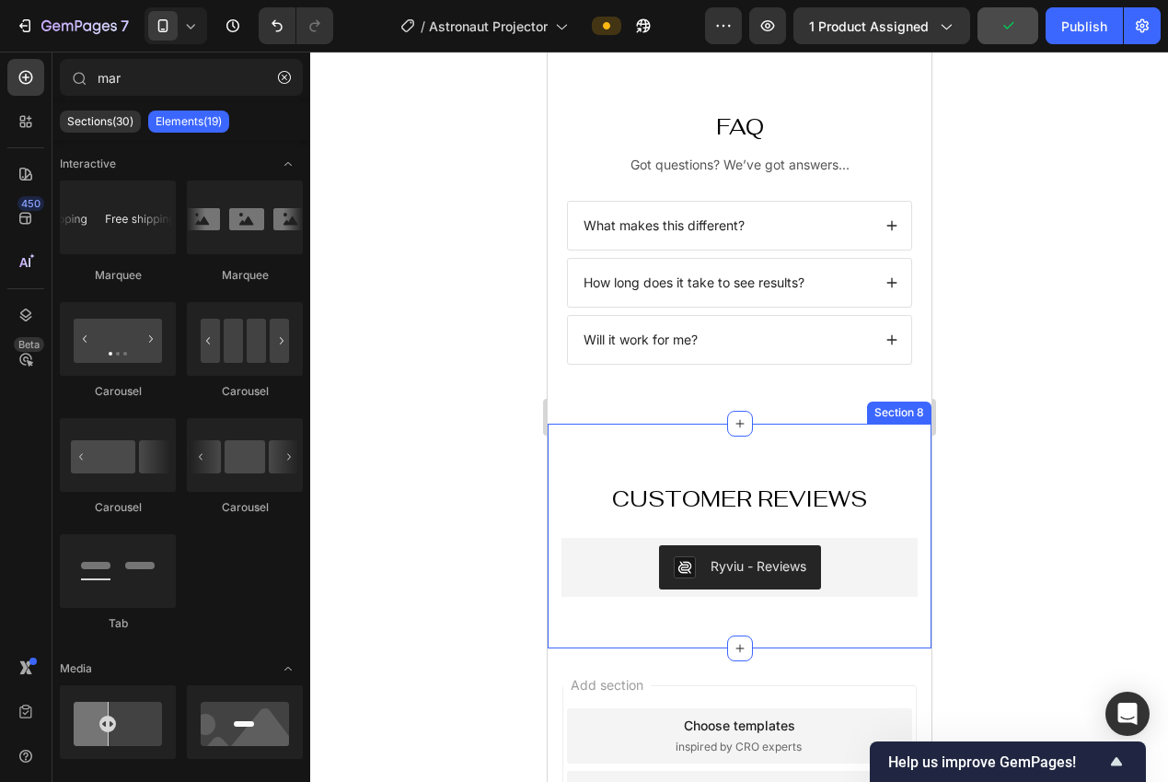
click at [640, 444] on div "Customer Reviews Heading Ryviu - Reviews Ryviu Row" at bounding box center [739, 516] width 384 height 187
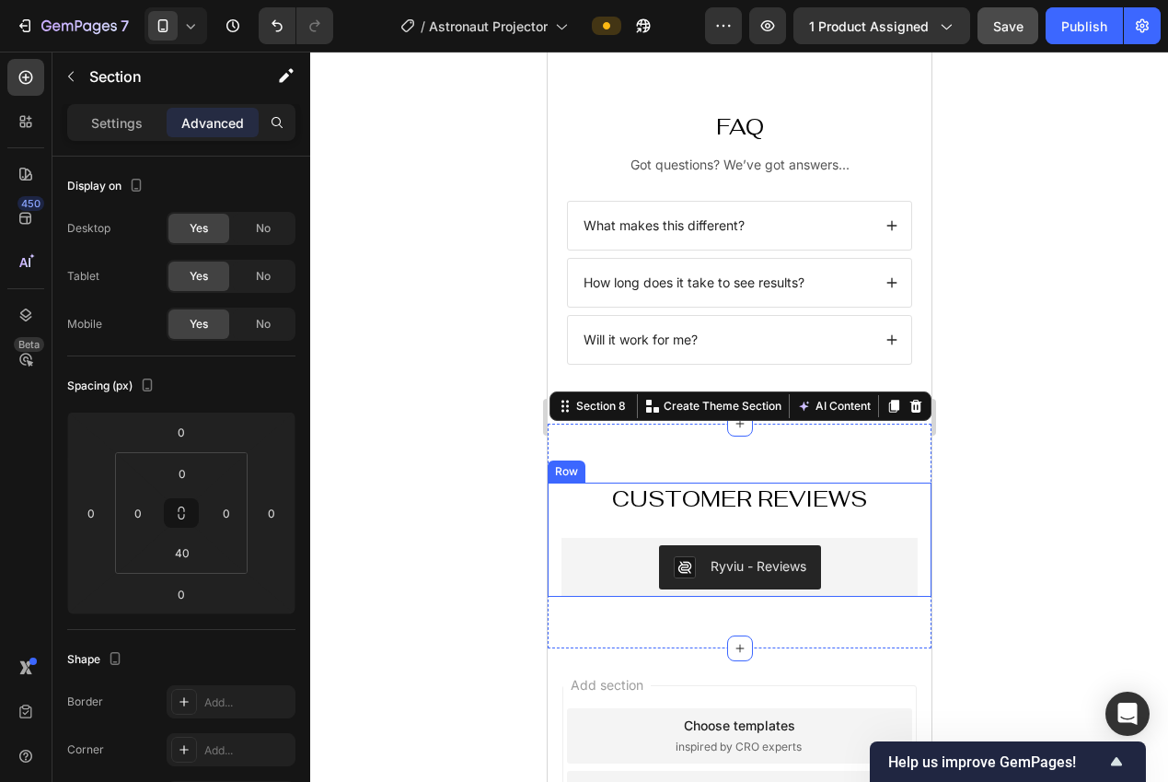
click at [556, 506] on div "Customer Reviews Heading Ryviu - Reviews Ryviu Row" at bounding box center [739, 538] width 384 height 113
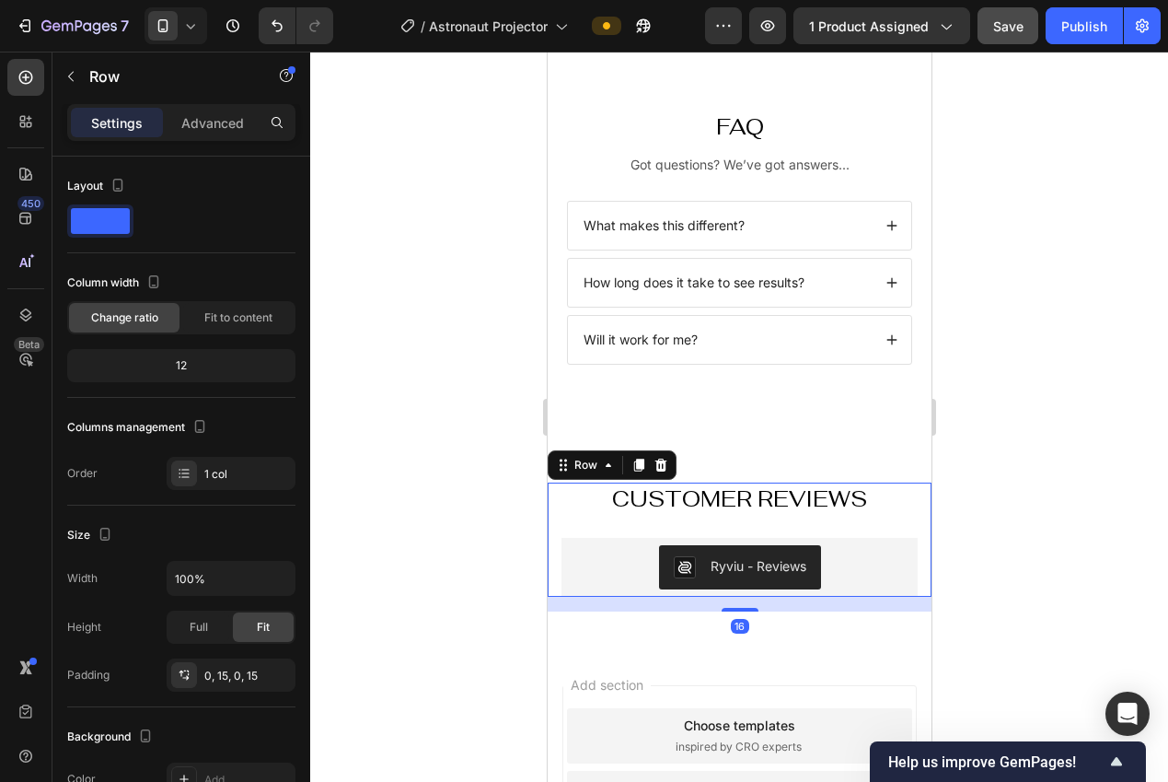
click at [212, 145] on div "Settings Advanced" at bounding box center [181, 130] width 258 height 52
click at [212, 133] on div "Advanced" at bounding box center [213, 122] width 92 height 29
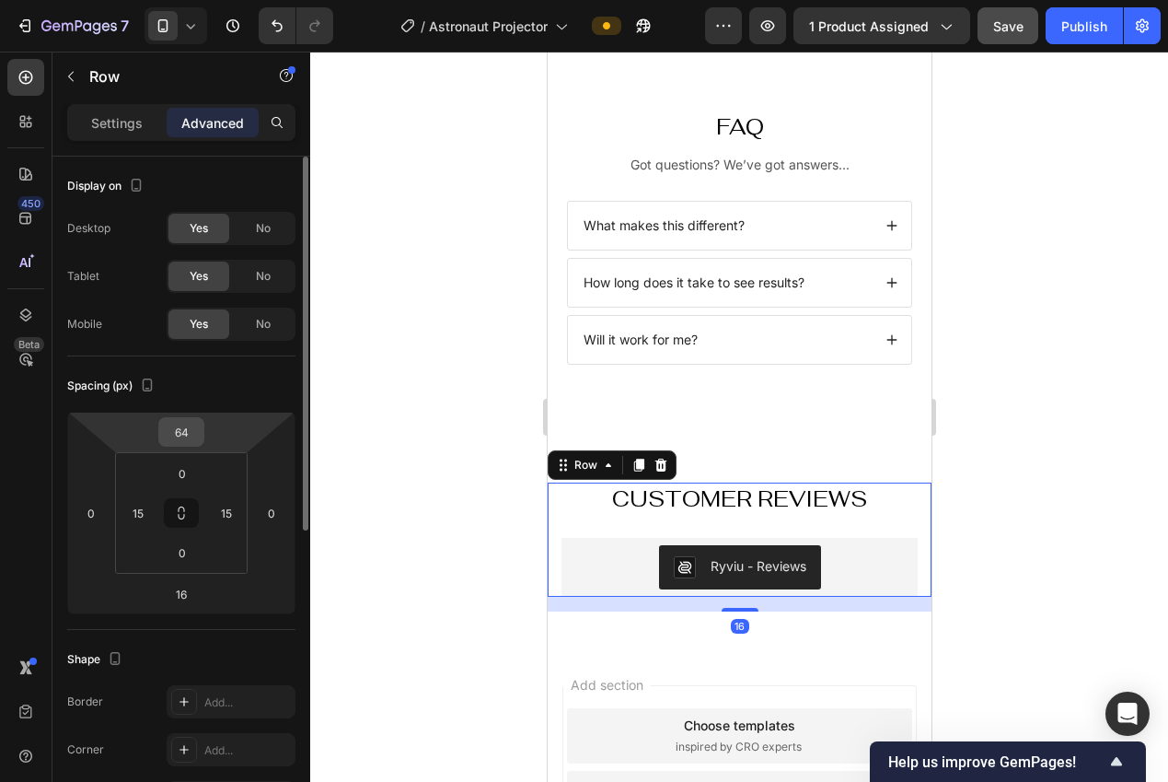
click at [177, 436] on input "64" at bounding box center [181, 432] width 37 height 28
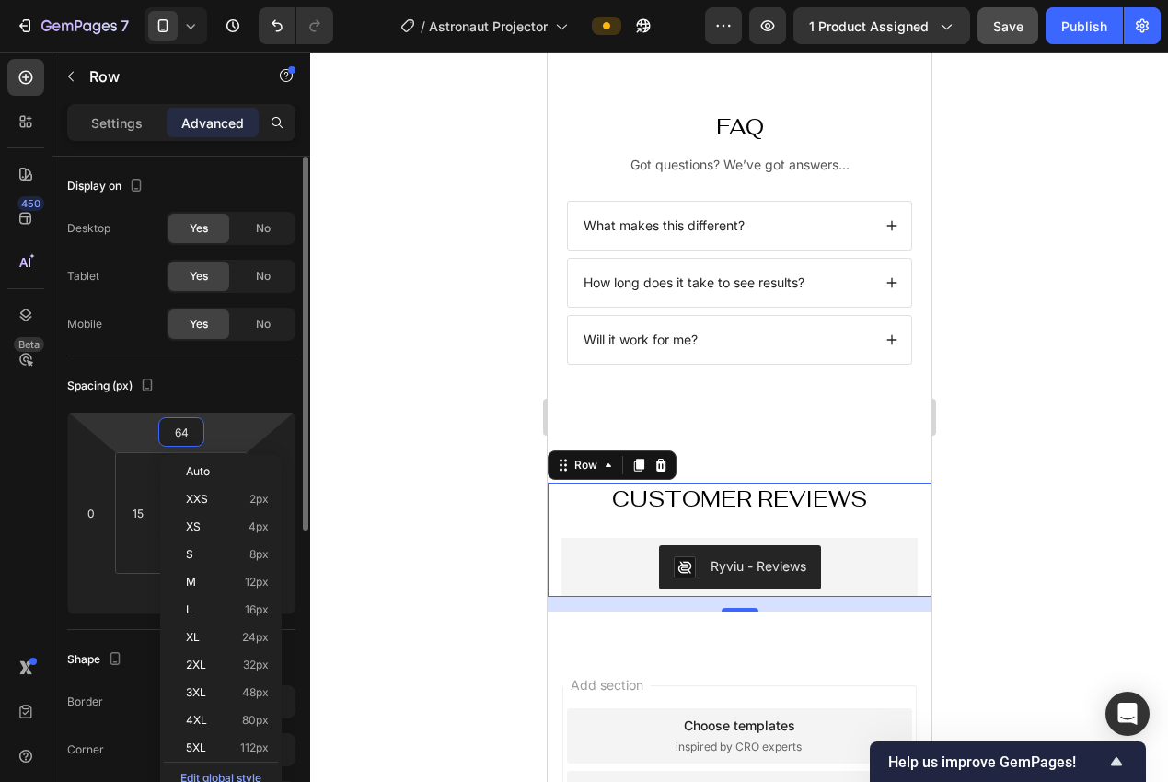
type input "0"
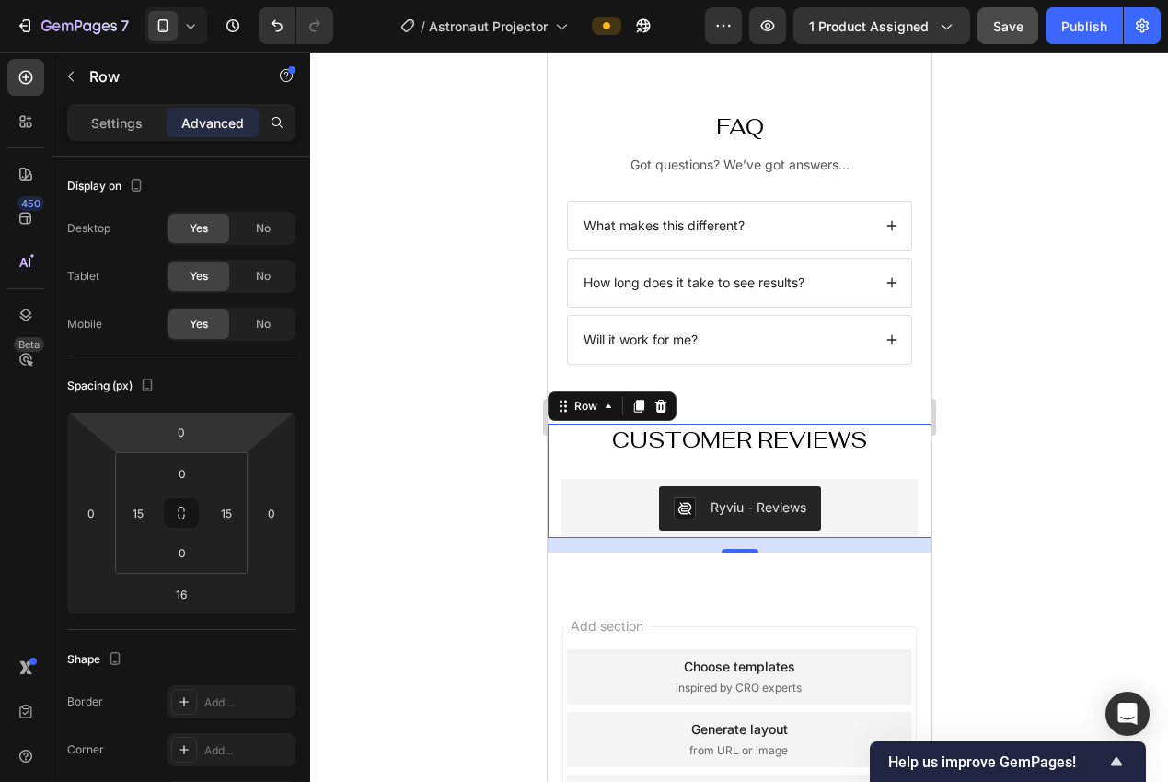
drag, startPoint x: 403, startPoint y: 427, endPoint x: 435, endPoint y: 434, distance: 33.1
click at [404, 427] on div at bounding box center [739, 417] width 858 height 730
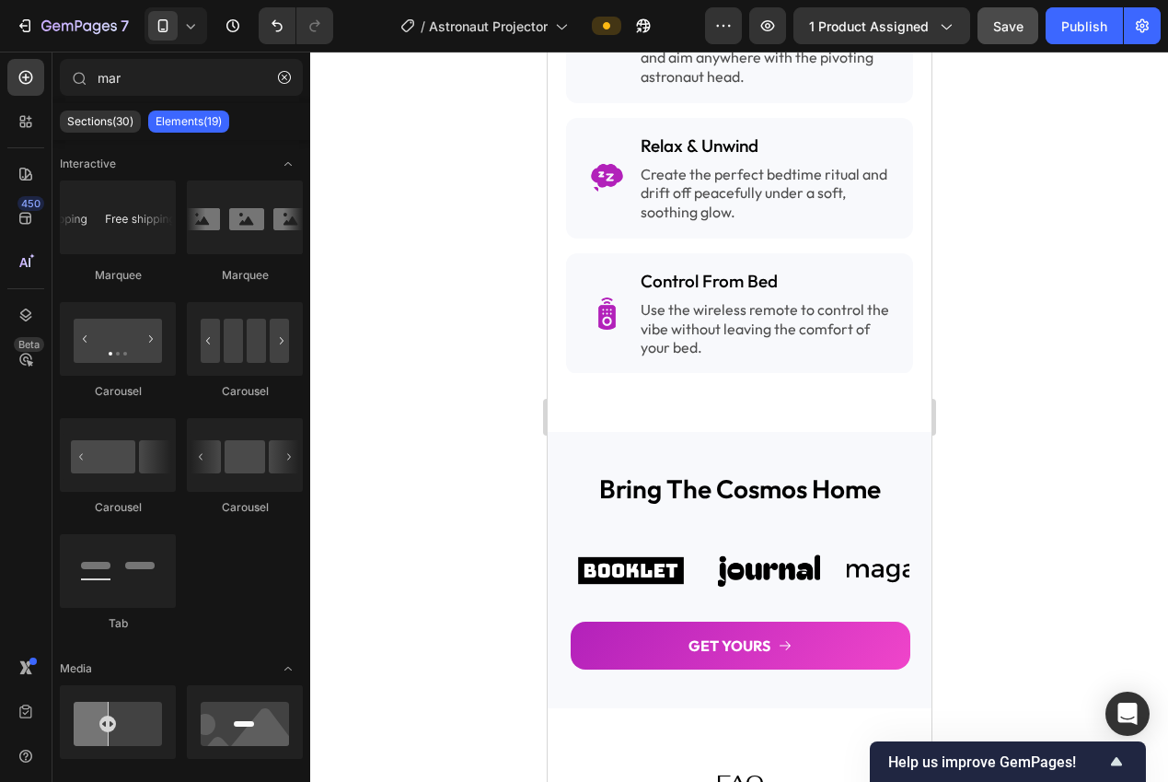
scroll to position [2784, 0]
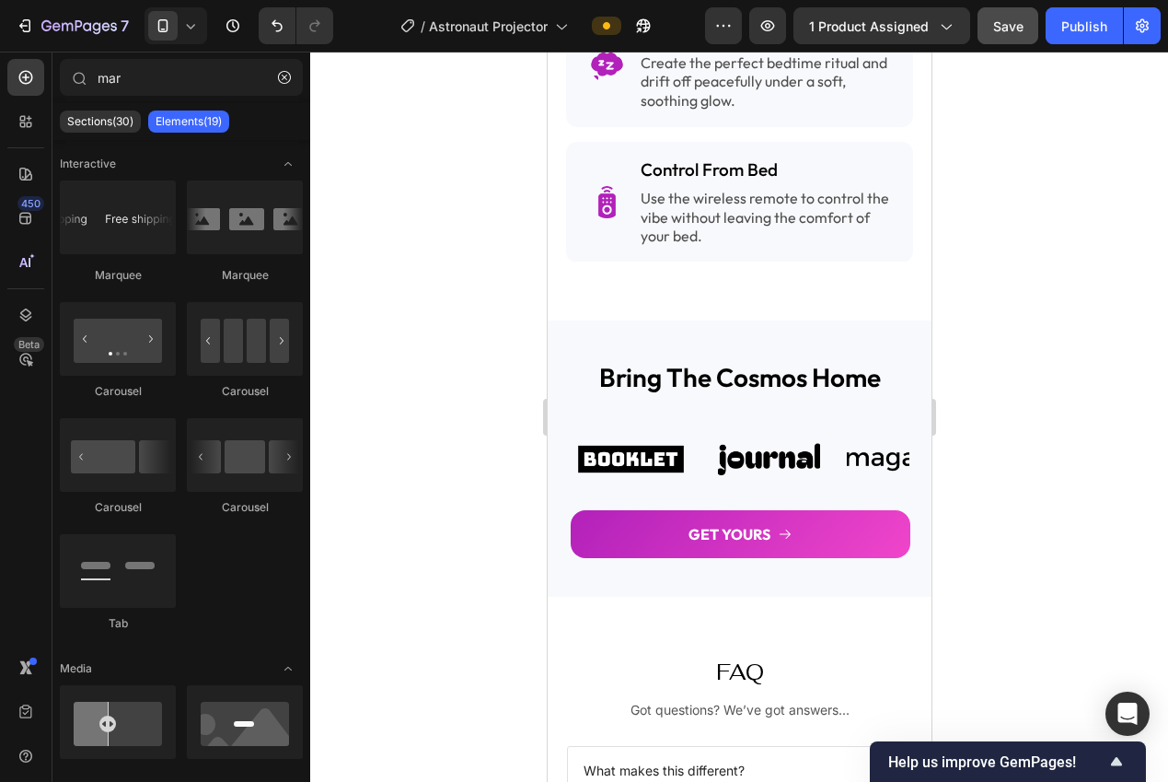
drag, startPoint x: 926, startPoint y: 640, endPoint x: 1477, endPoint y: 586, distance: 554.0
click at [718, 384] on h2 "bring the cosmos home" at bounding box center [739, 377] width 340 height 37
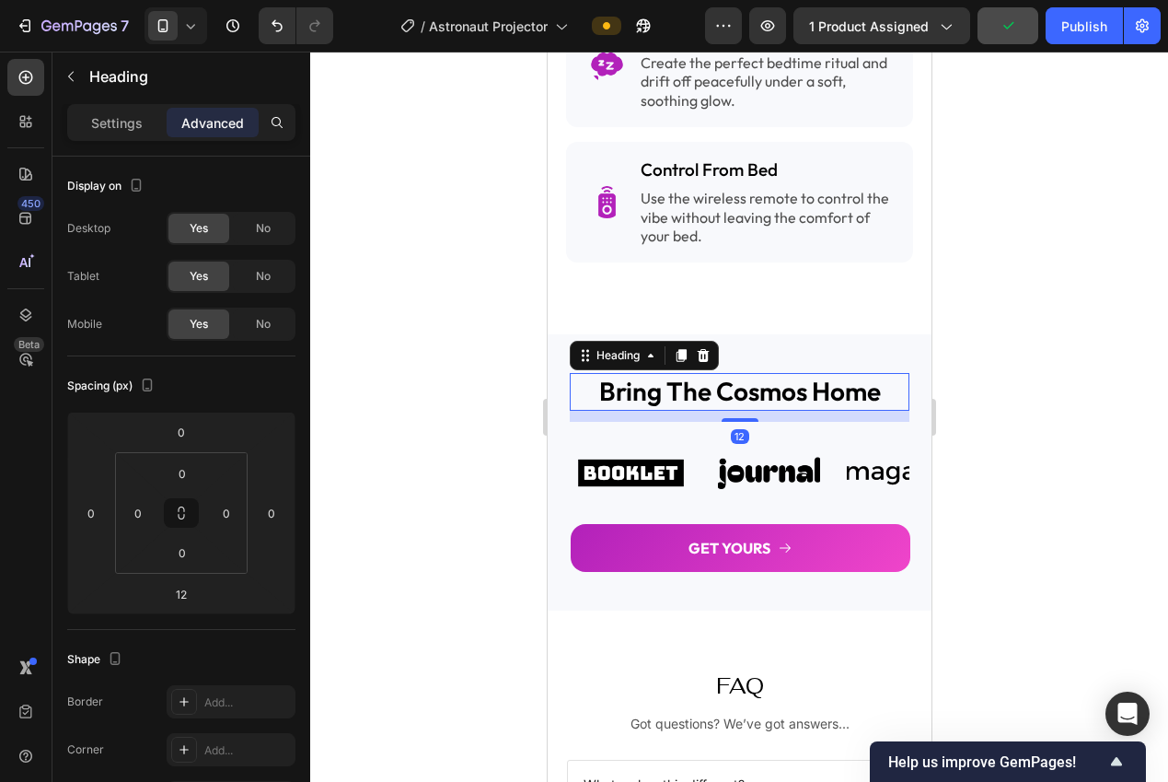
drag, startPoint x: 682, startPoint y: 342, endPoint x: 684, endPoint y: 369, distance: 26.8
click at [682, 349] on icon at bounding box center [681, 355] width 10 height 13
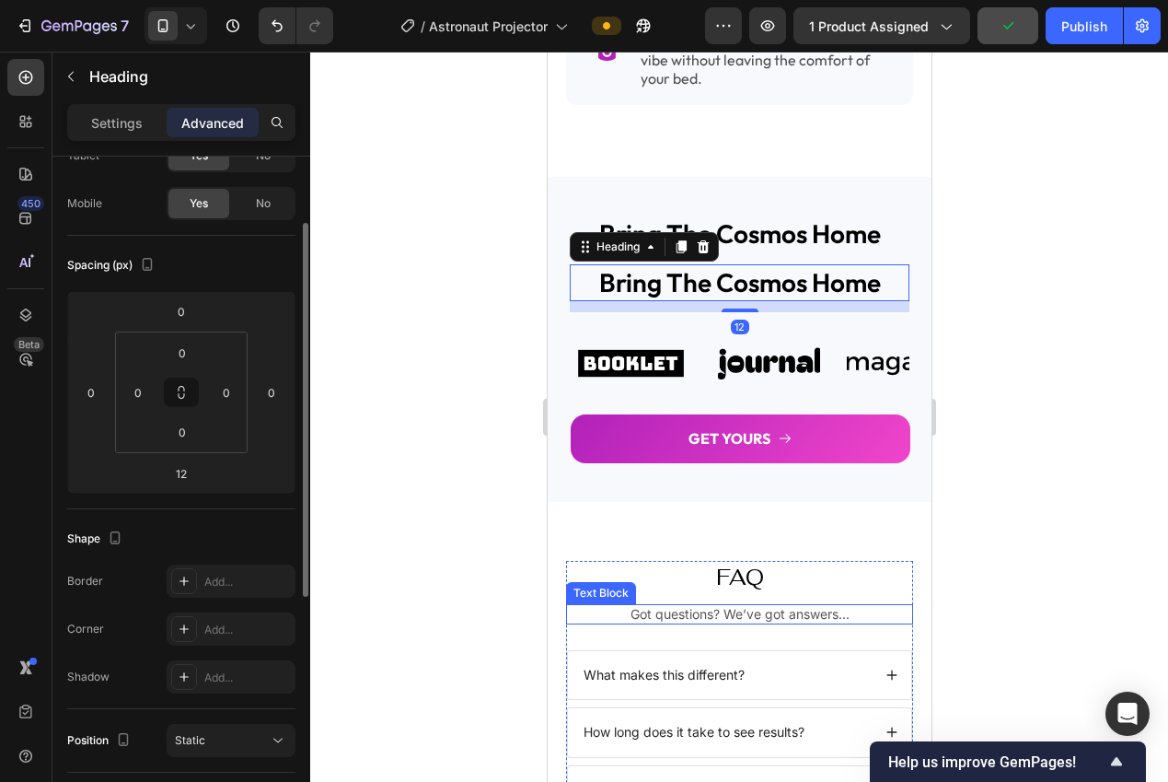
scroll to position [2947, 0]
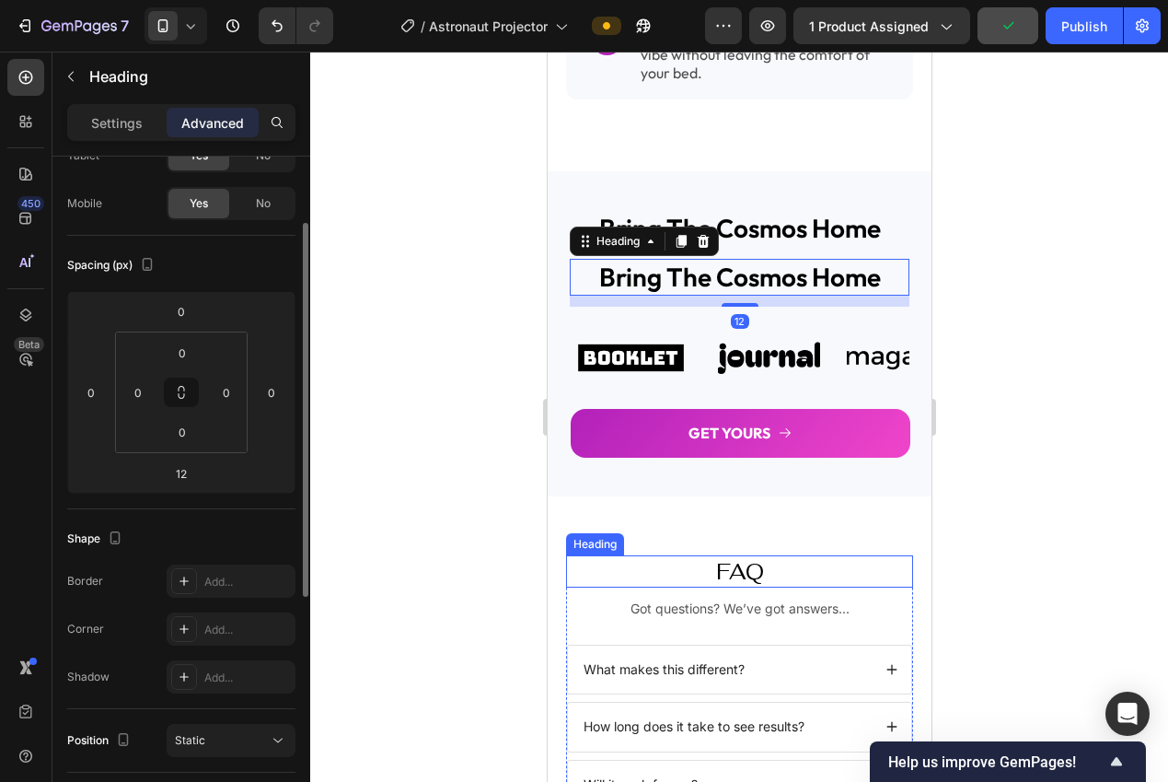
click at [734, 557] on h2 "FAQ" at bounding box center [738, 571] width 347 height 32
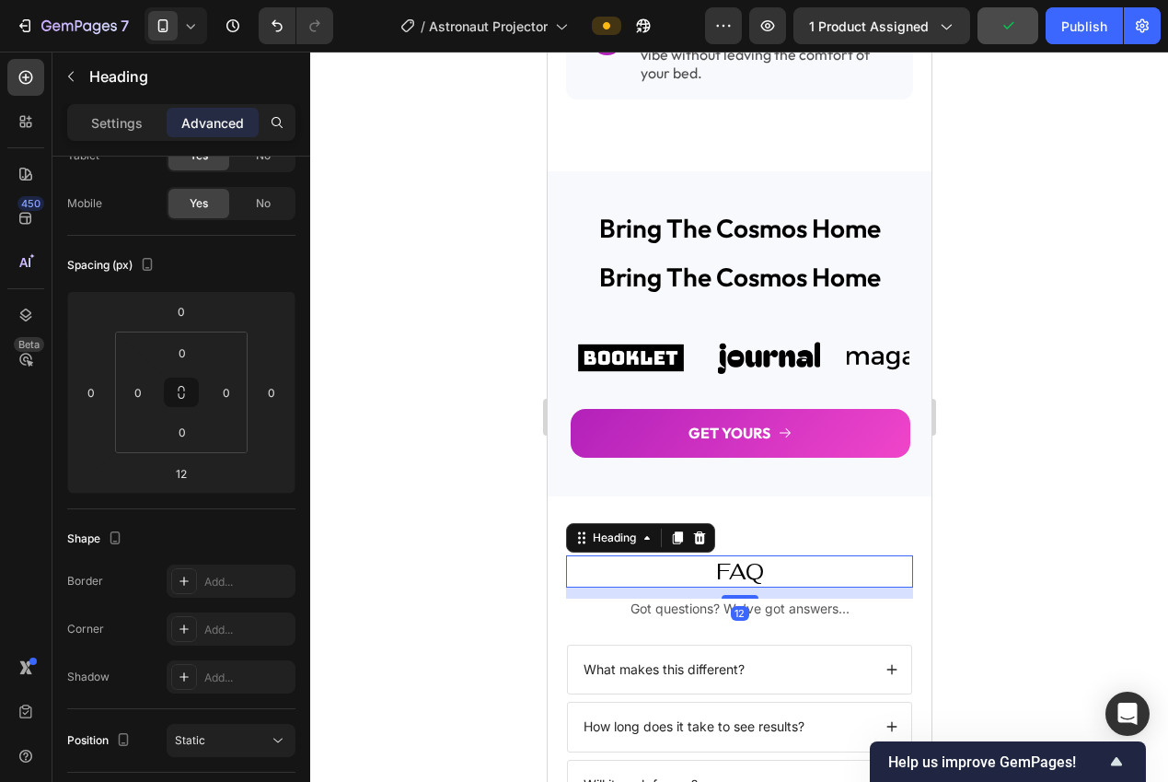
click at [695, 531] on icon at bounding box center [699, 537] width 12 height 13
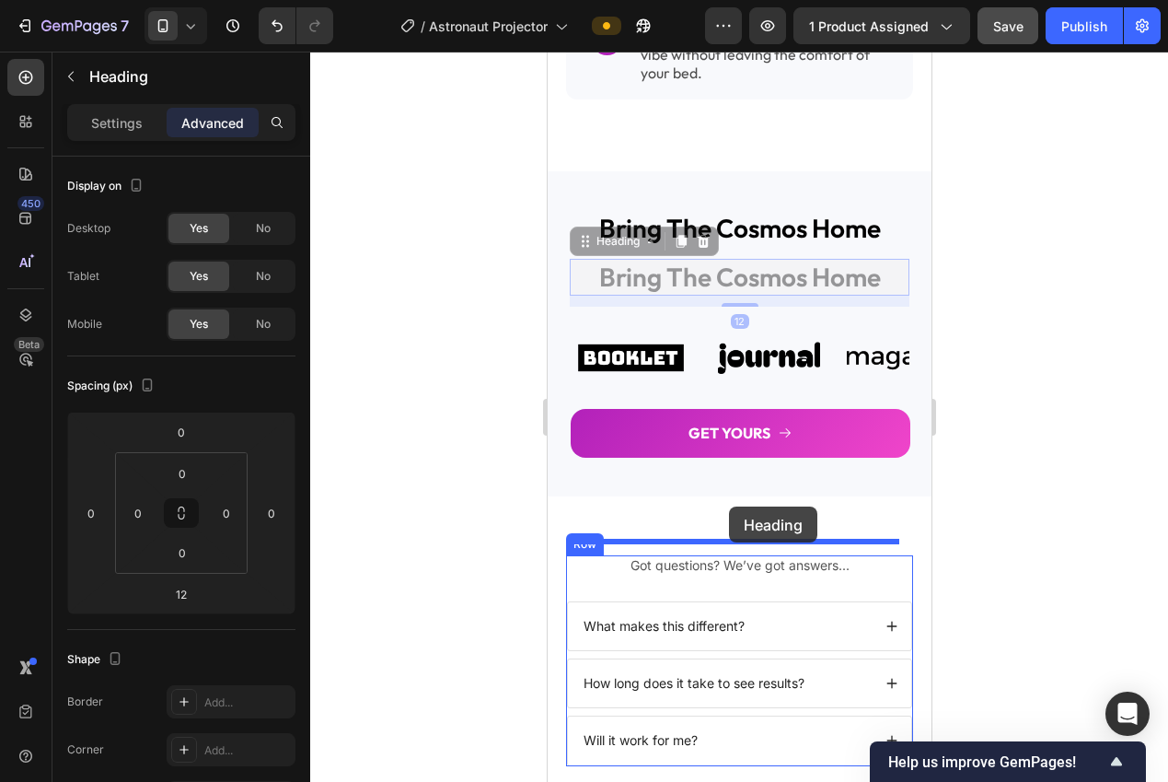
drag, startPoint x: 678, startPoint y: 259, endPoint x: 729, endPoint y: 513, distance: 259.1
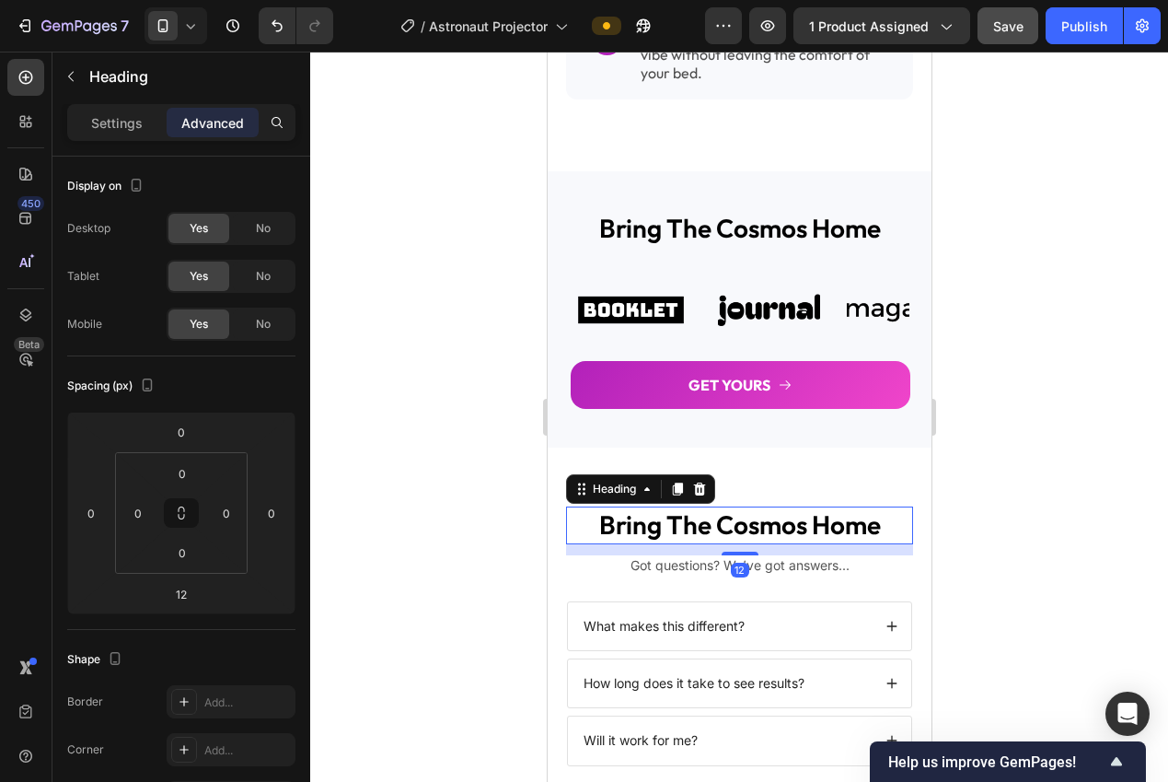
click at [993, 516] on div at bounding box center [739, 417] width 858 height 730
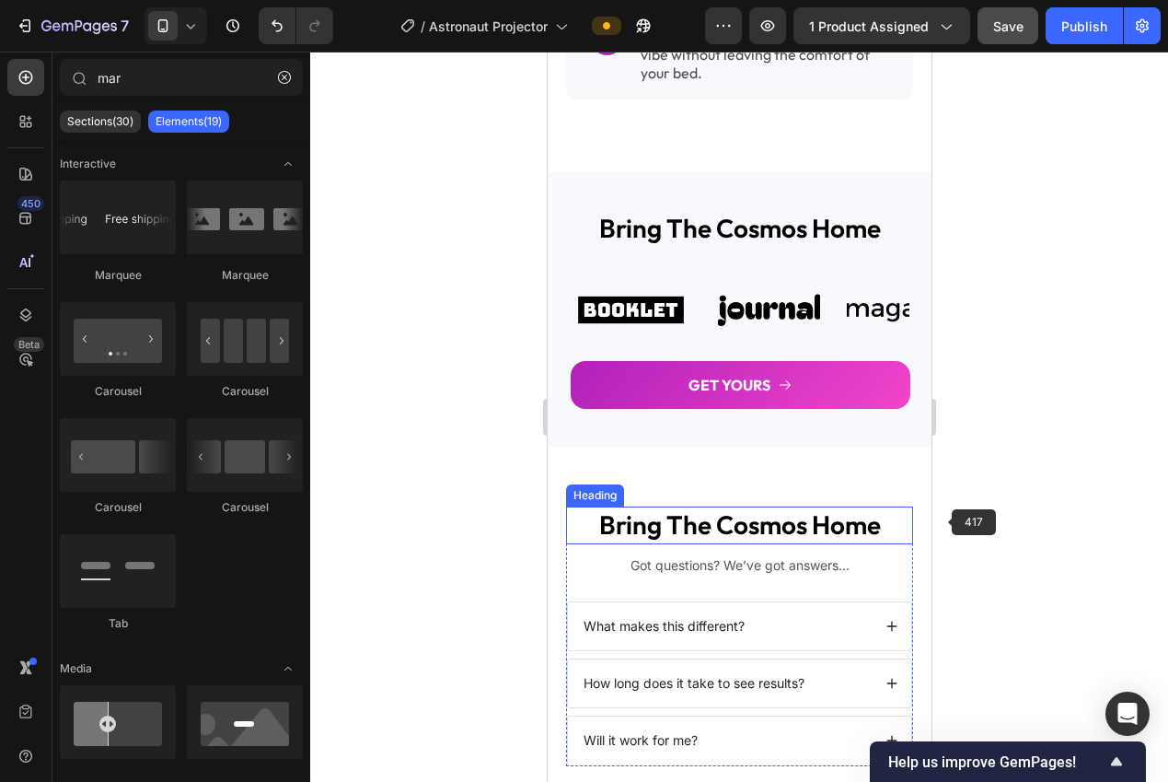
click at [768, 506] on h2 "bring the cosmos home" at bounding box center [738, 524] width 347 height 37
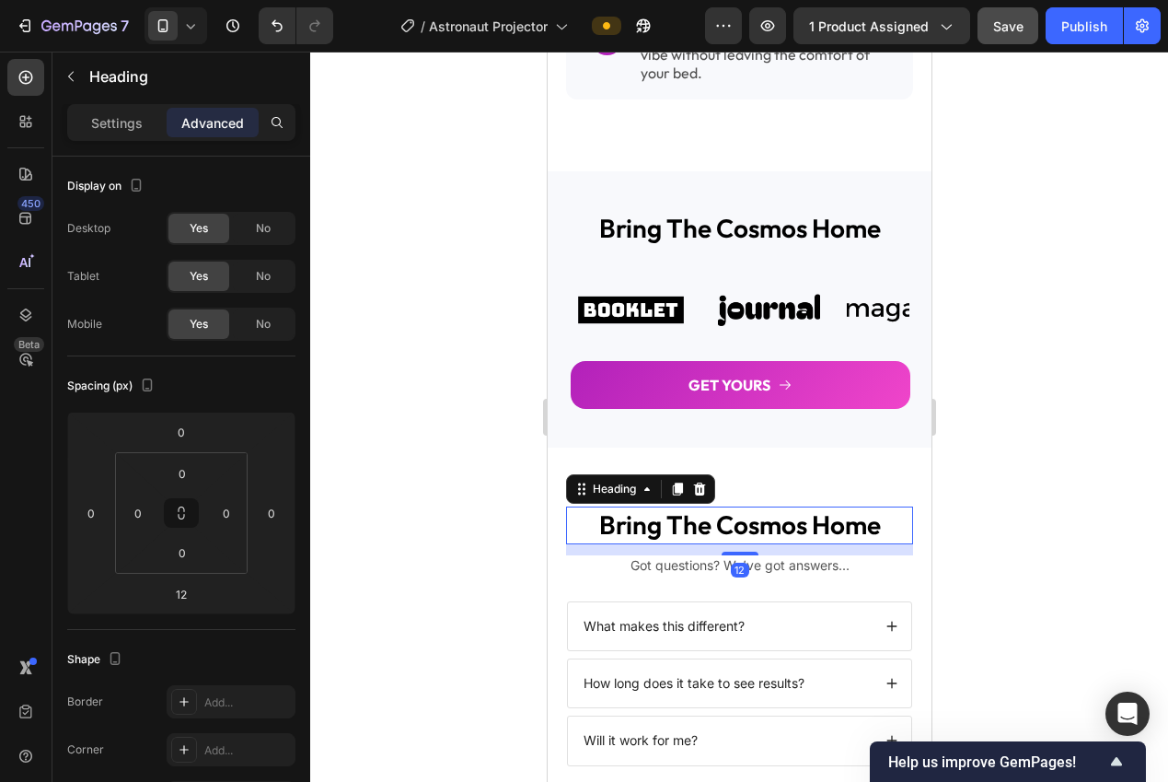
click at [768, 506] on h2 "bring the cosmos home" at bounding box center [738, 524] width 347 height 37
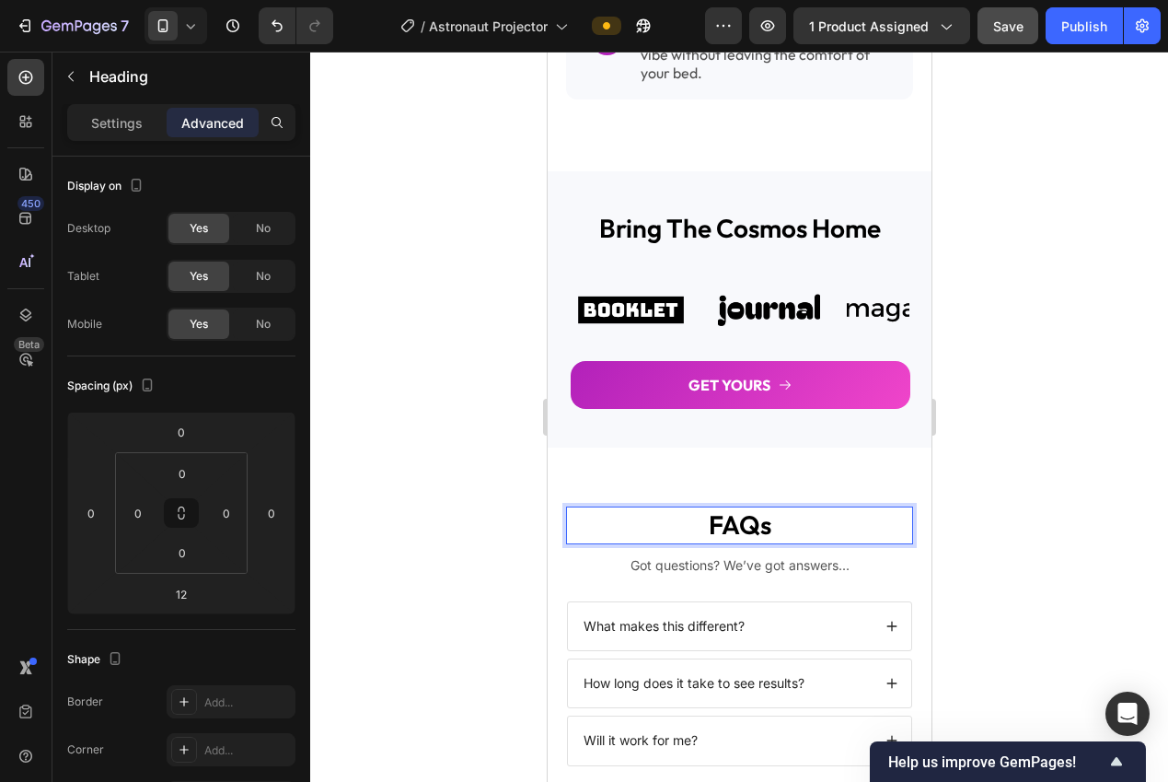
click at [1037, 513] on div at bounding box center [739, 417] width 858 height 730
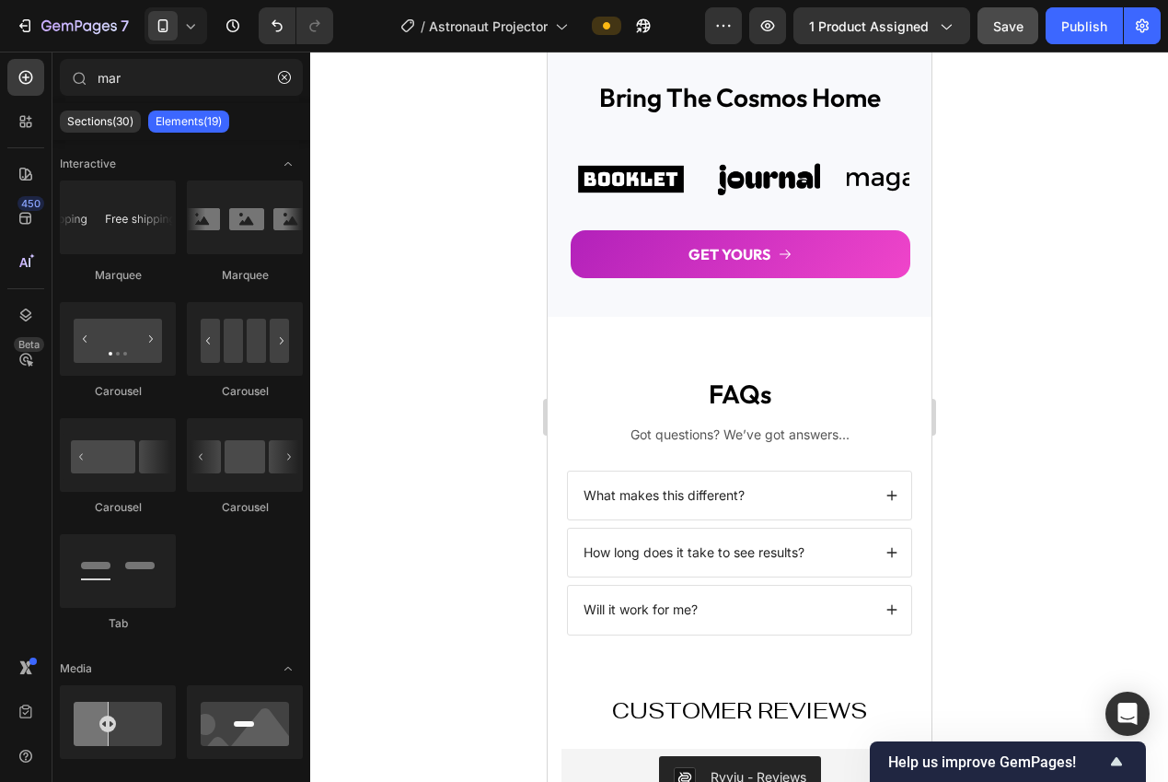
scroll to position [2962, 0]
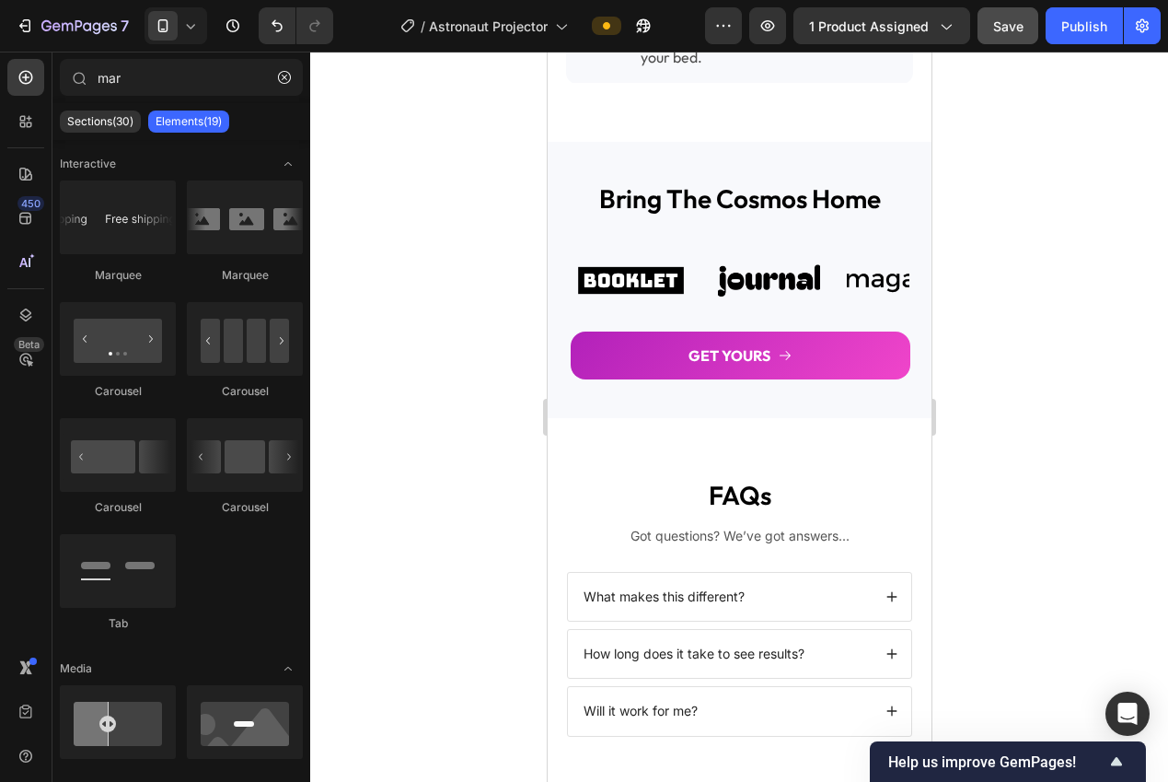
drag, startPoint x: 920, startPoint y: 581, endPoint x: 1477, endPoint y: 633, distance: 560.3
click at [736, 492] on p "FAQs" at bounding box center [738, 495] width 343 height 33
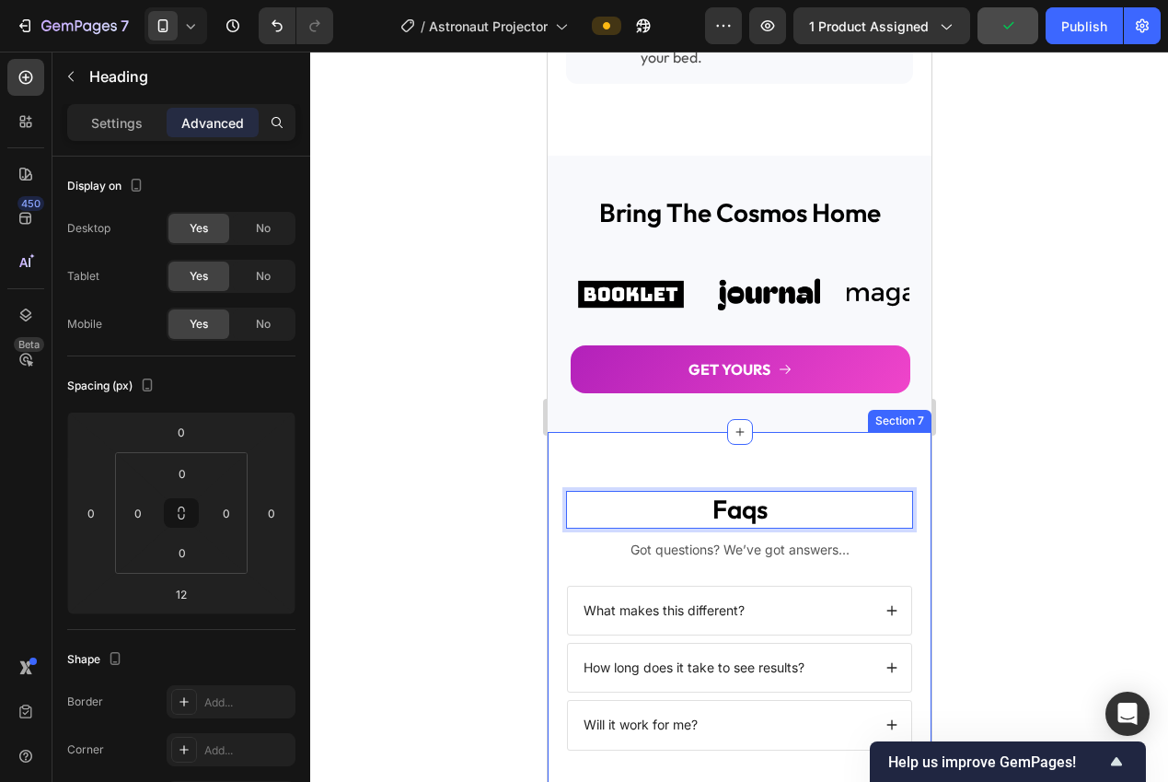
click at [1039, 442] on div at bounding box center [739, 417] width 858 height 730
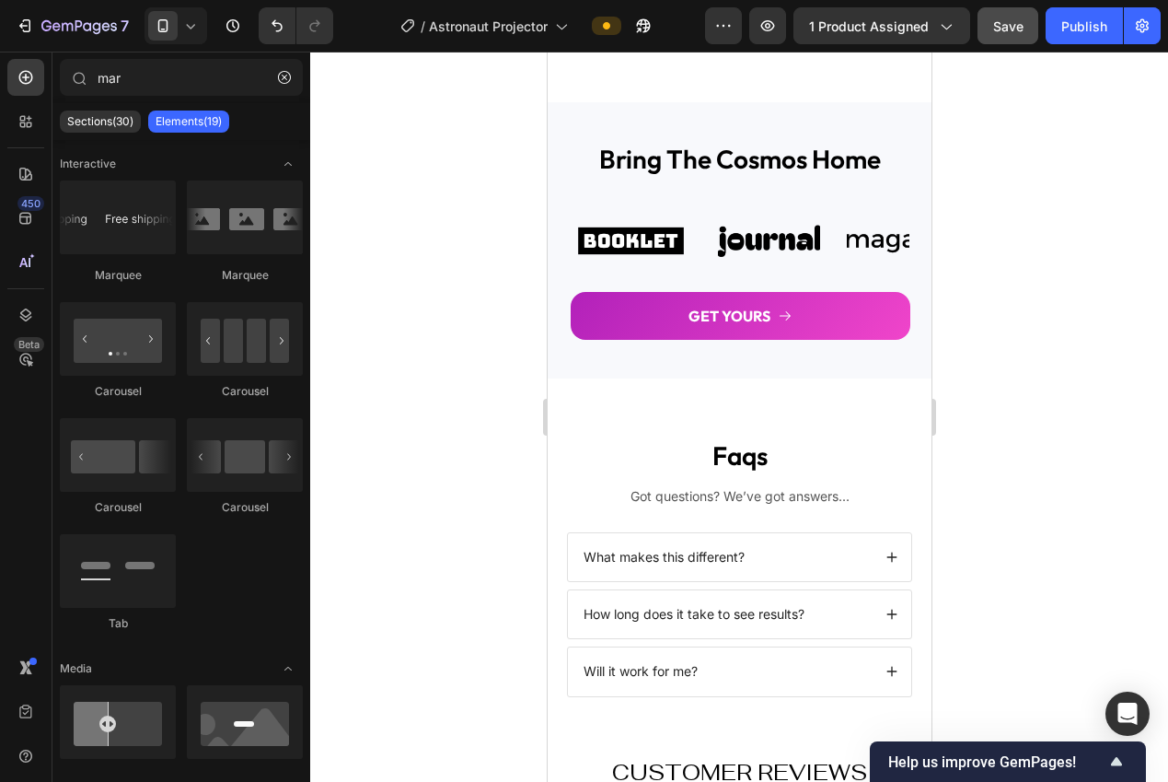
scroll to position [3108, 0]
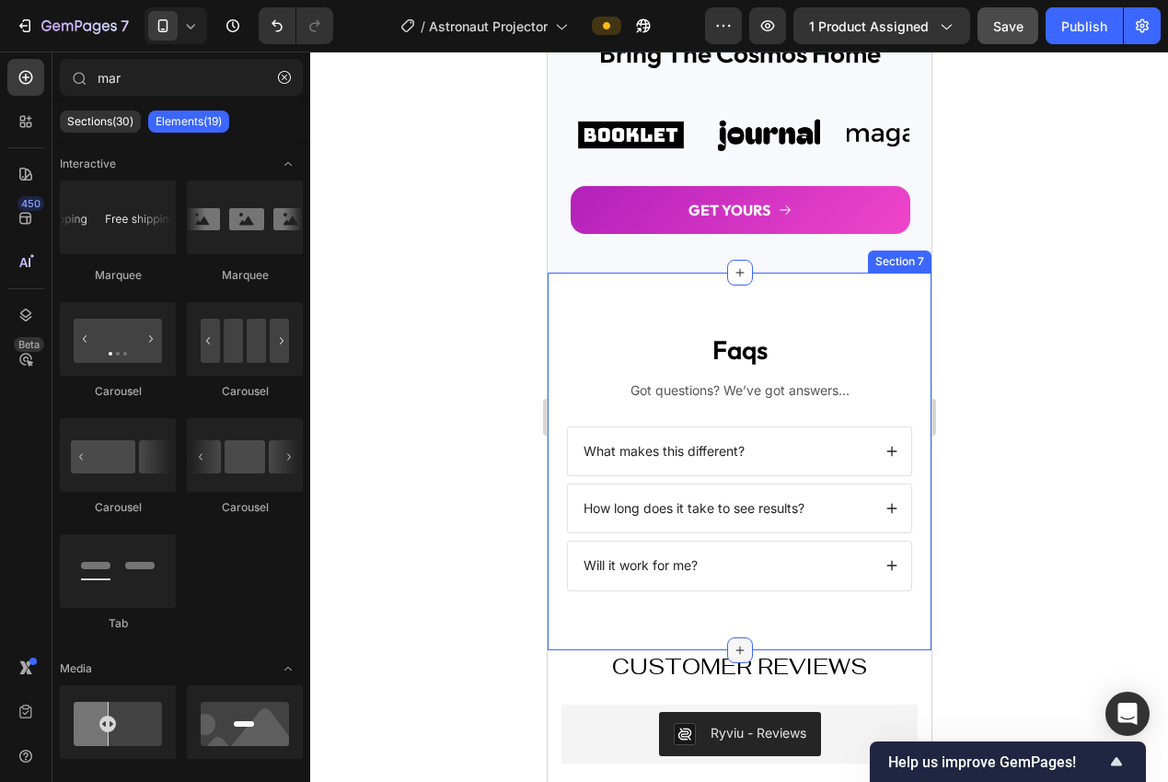
click at [739, 658] on div at bounding box center [739, 650] width 26 height 26
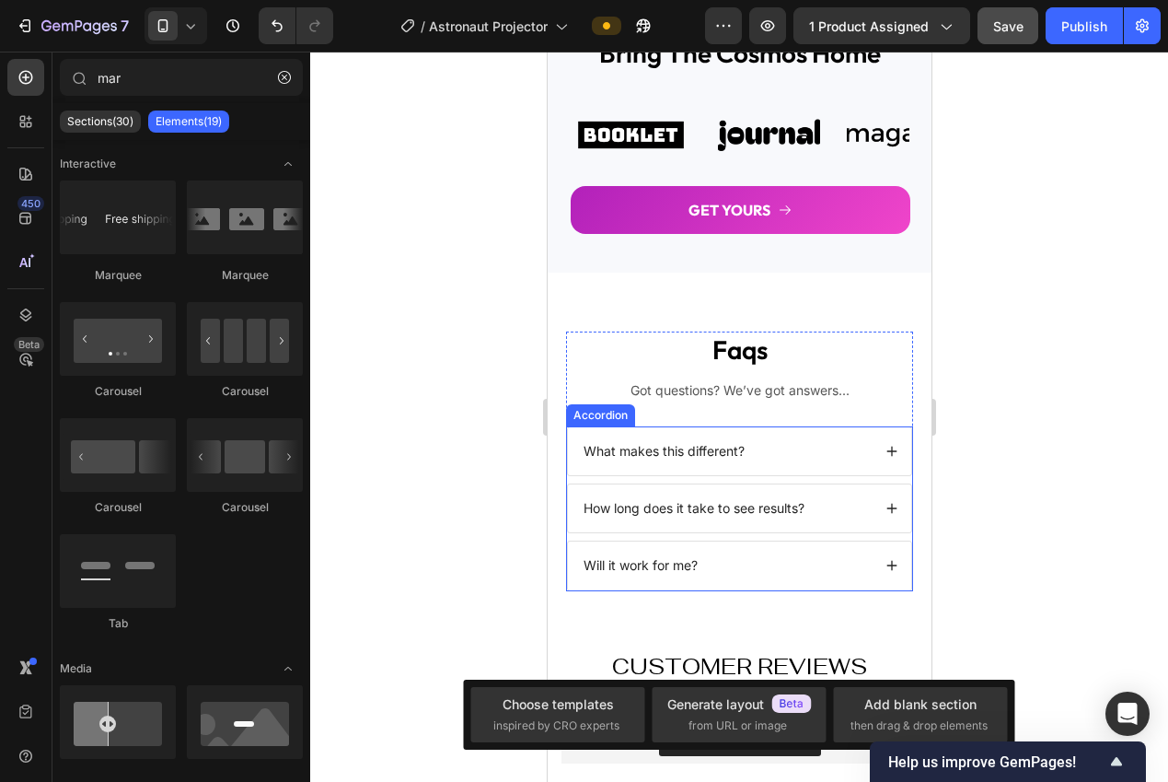
scroll to position [3141, 0]
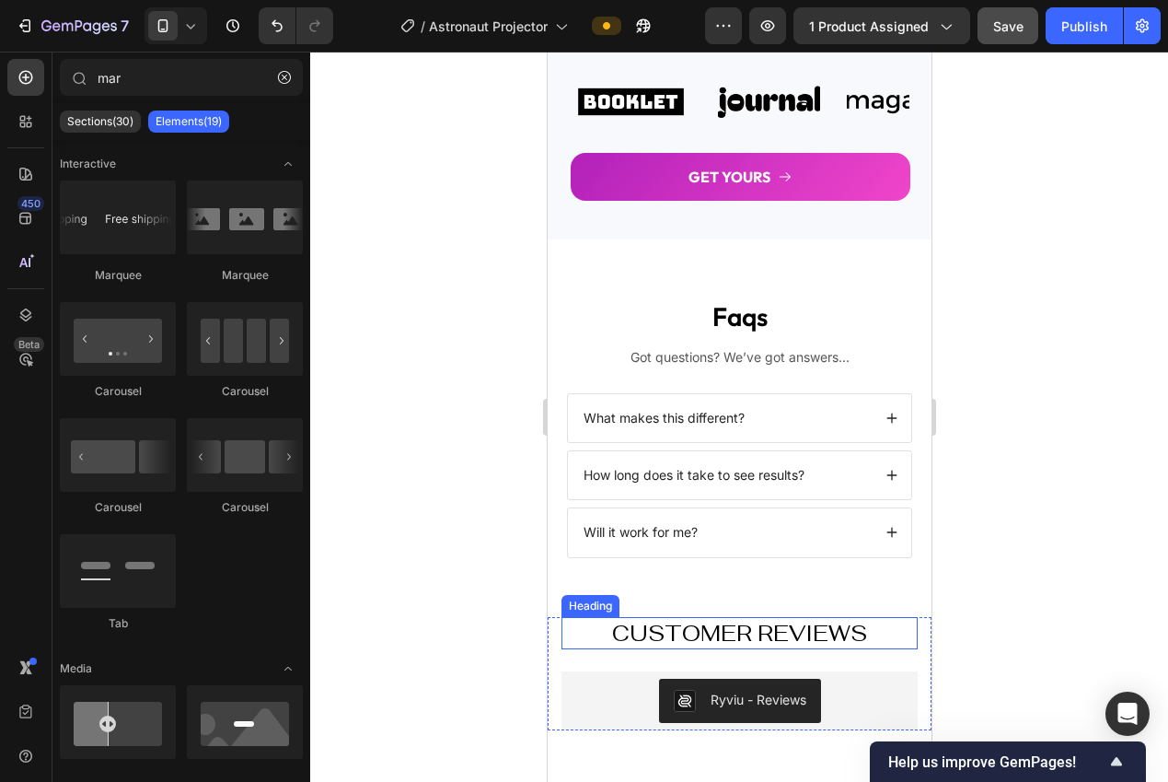
click at [653, 623] on h2 "Customer Reviews" at bounding box center [739, 633] width 356 height 32
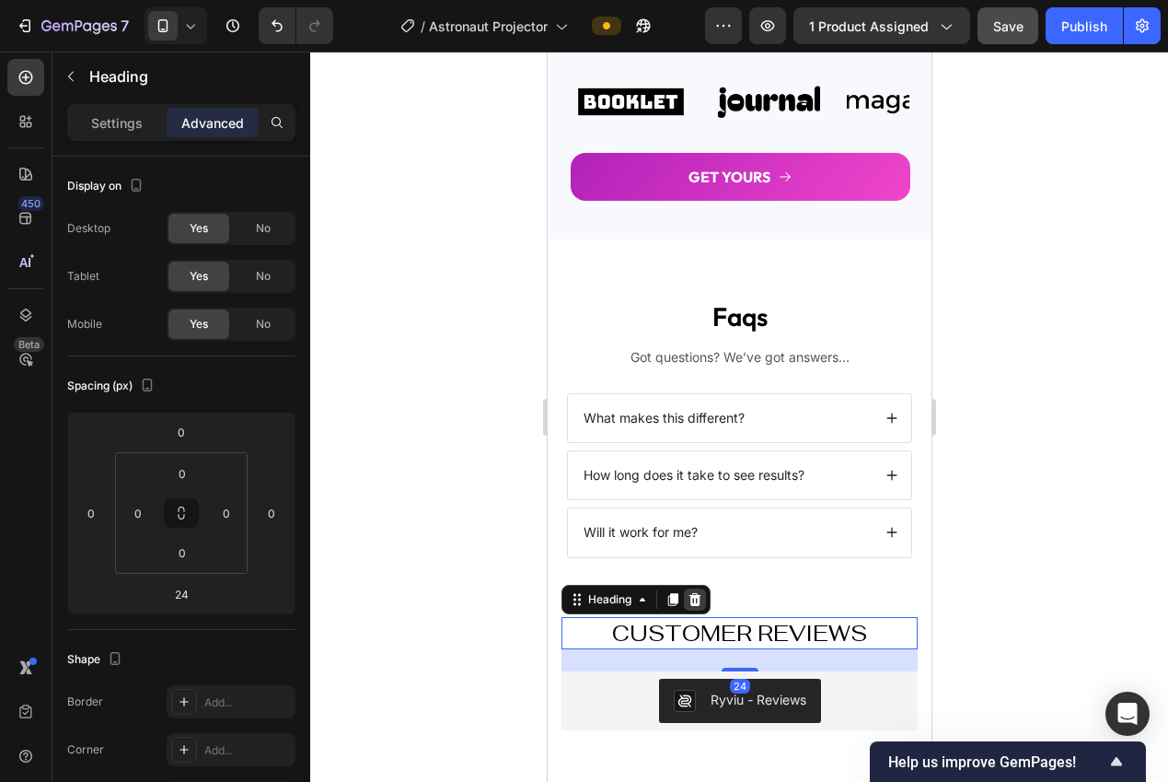
click at [693, 600] on icon at bounding box center [694, 599] width 15 height 15
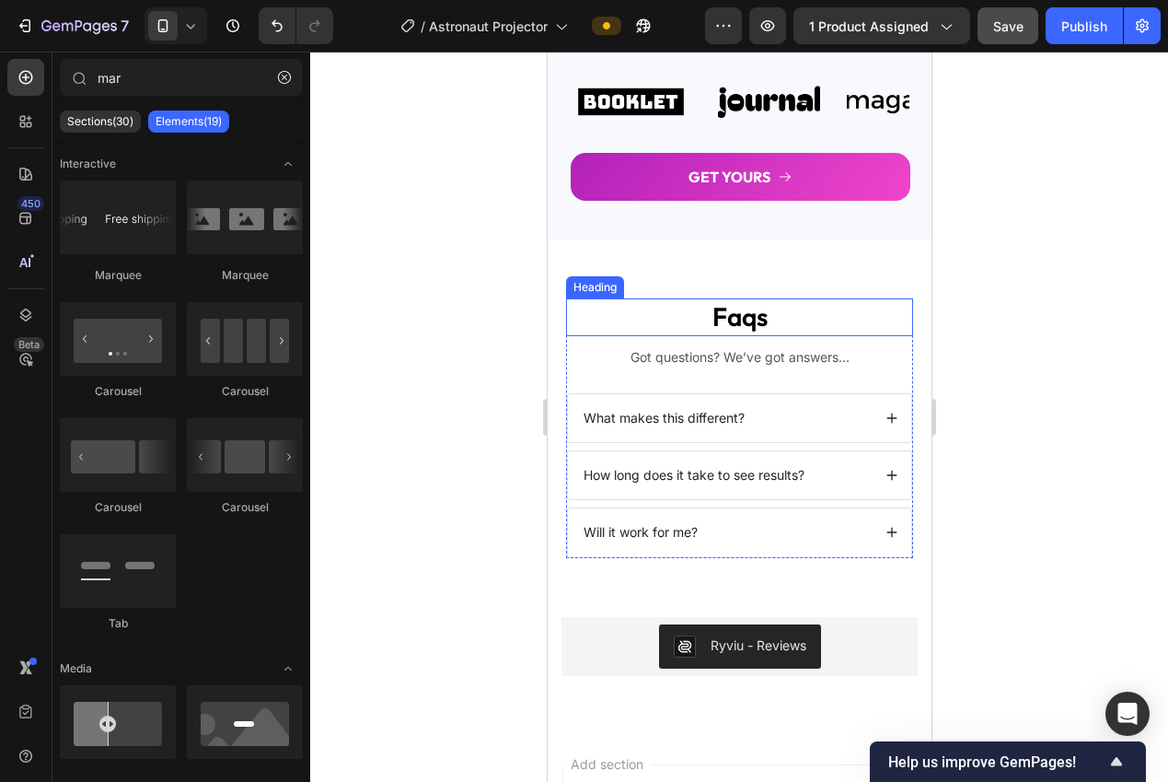
click at [721, 303] on p "Faqs" at bounding box center [738, 316] width 343 height 33
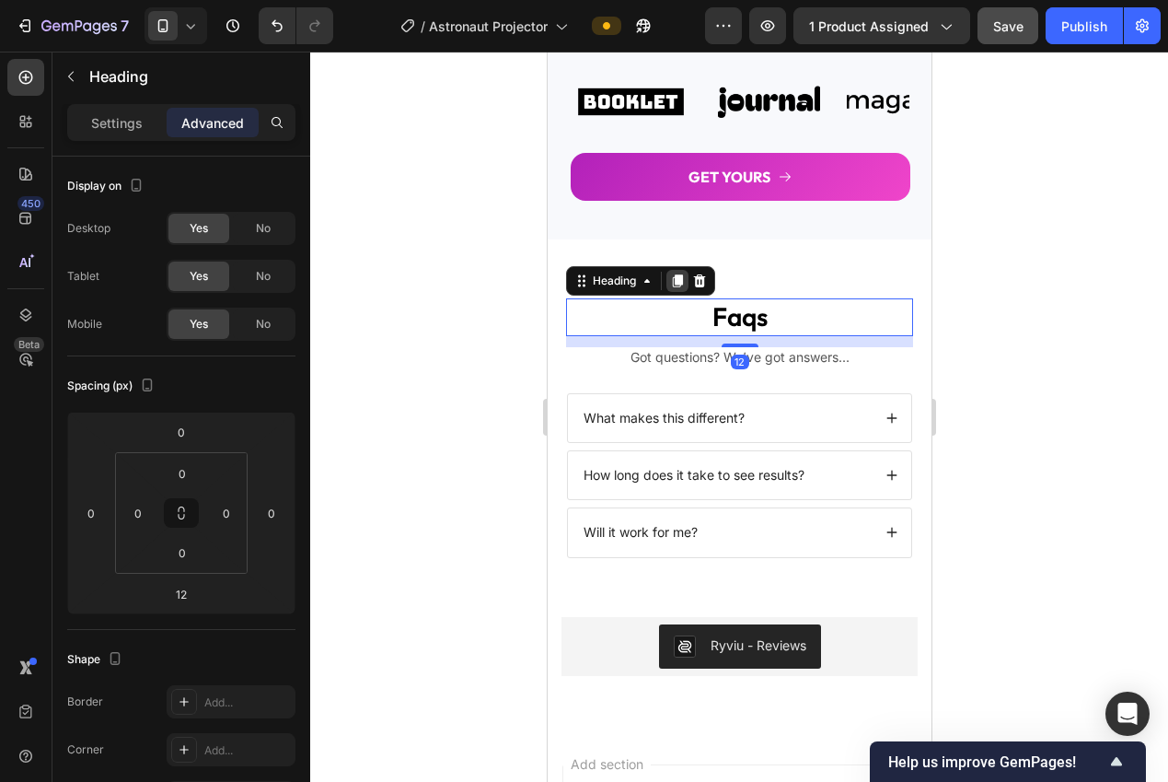
click at [681, 284] on icon at bounding box center [677, 281] width 10 height 13
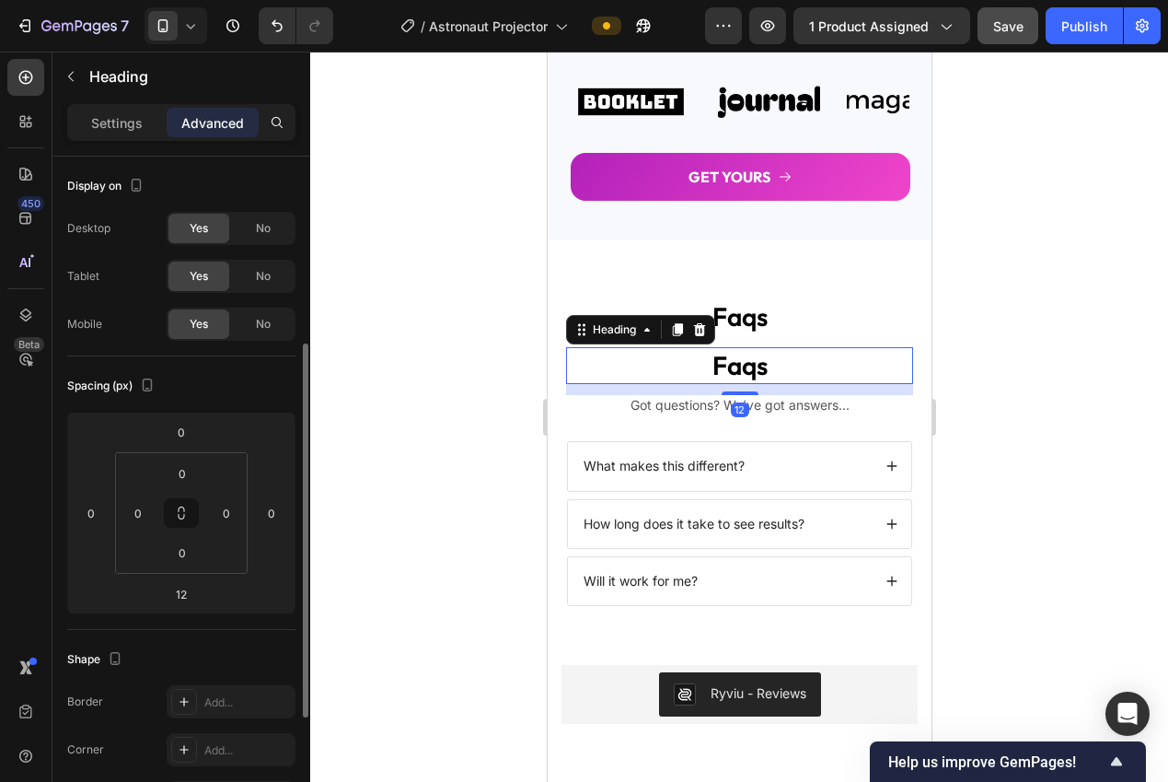
scroll to position [121, 0]
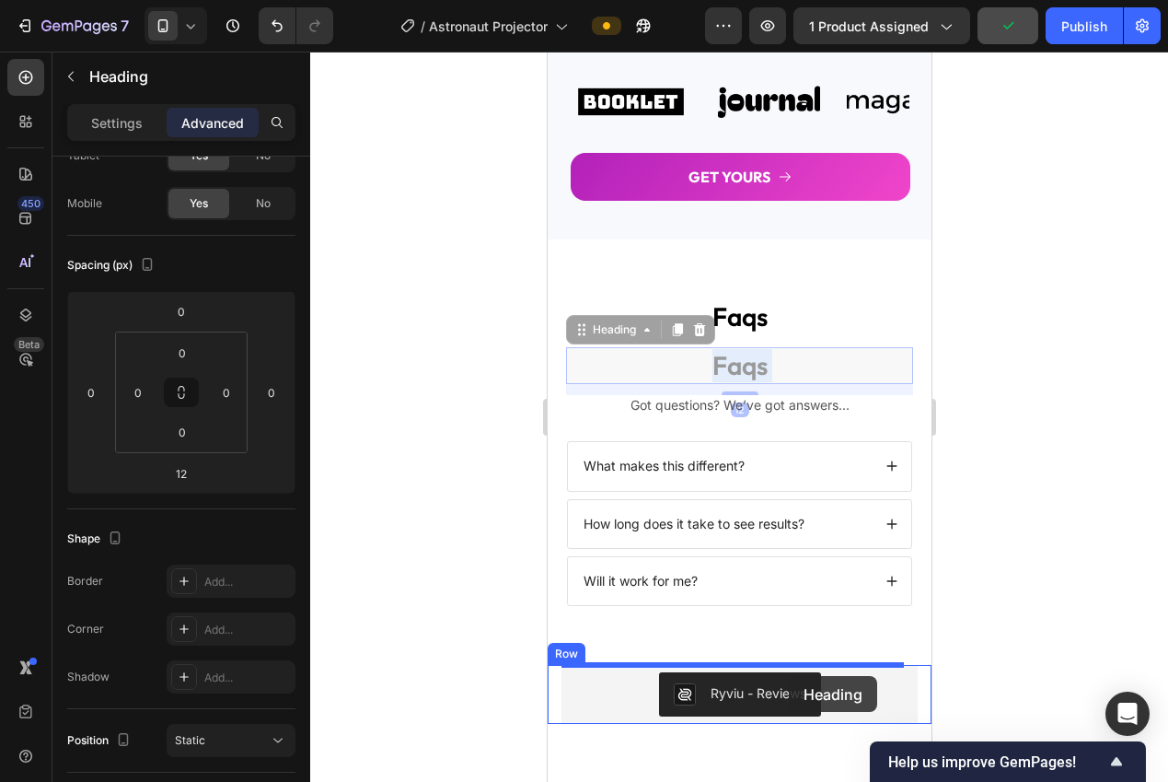
drag, startPoint x: 695, startPoint y: 360, endPoint x: 788, endPoint y: 676, distance: 329.2
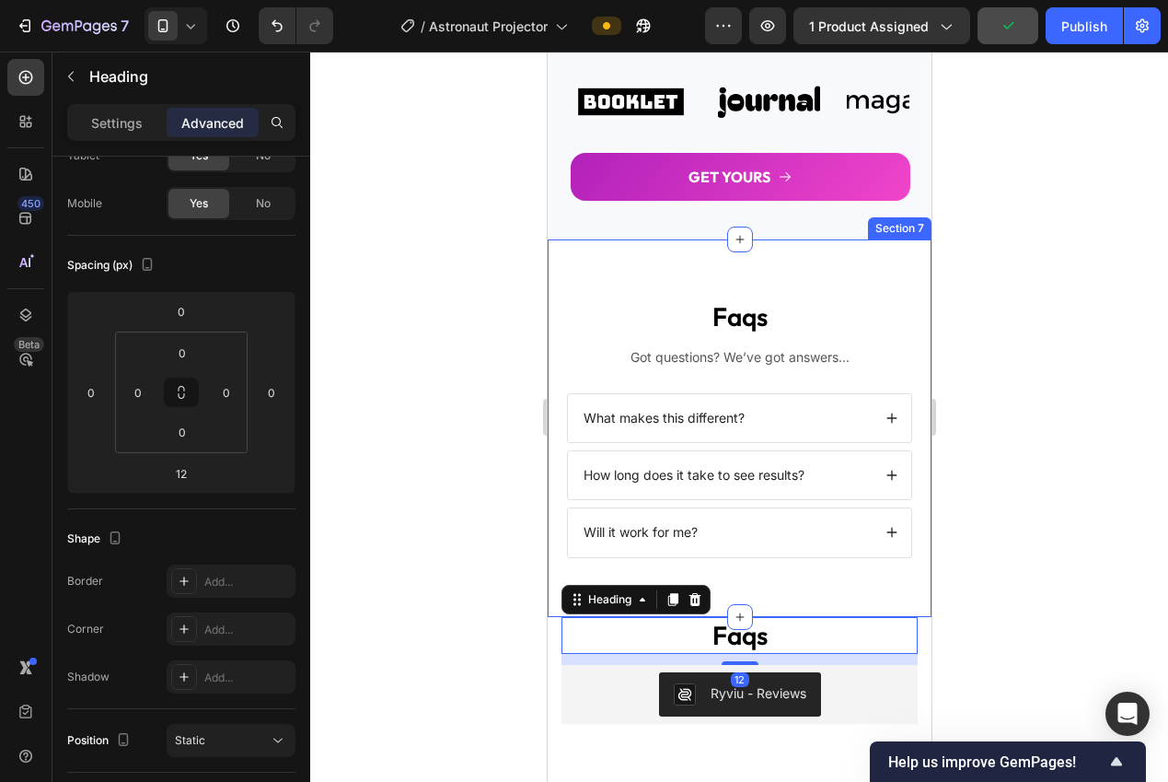
click at [987, 579] on div at bounding box center [739, 417] width 858 height 730
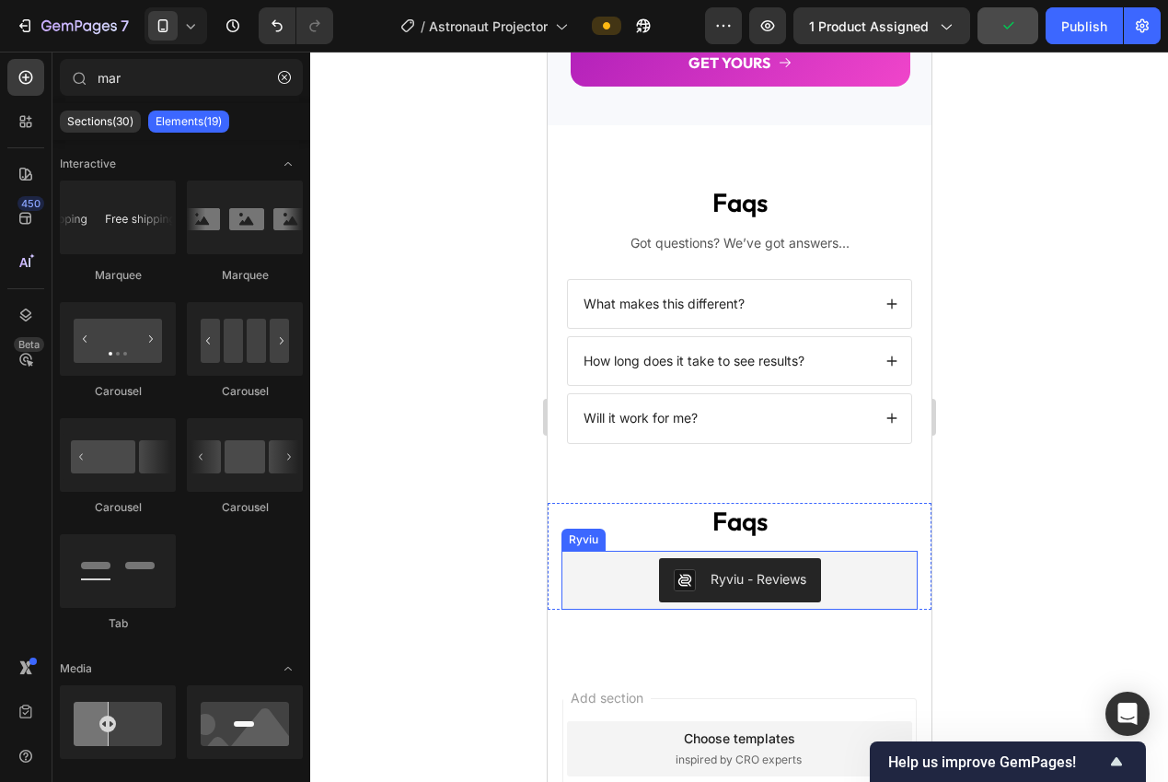
scroll to position [3268, 0]
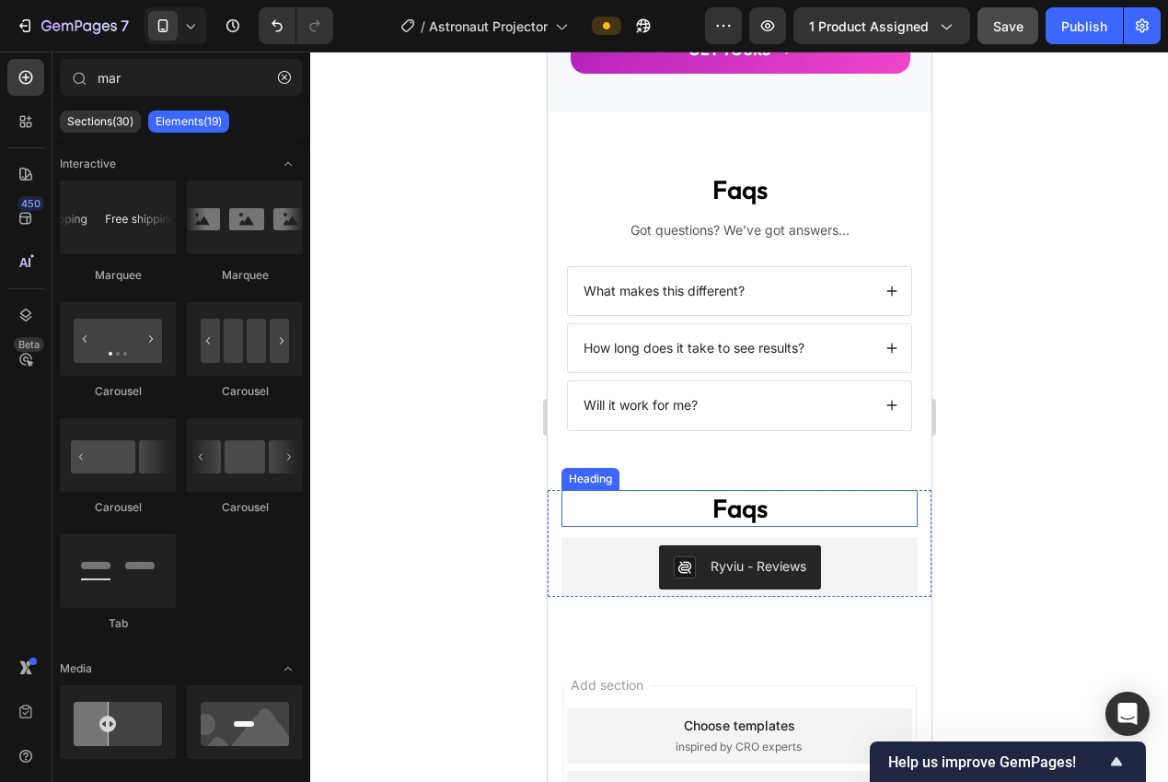
click at [730, 523] on h2 "faqs" at bounding box center [739, 508] width 356 height 37
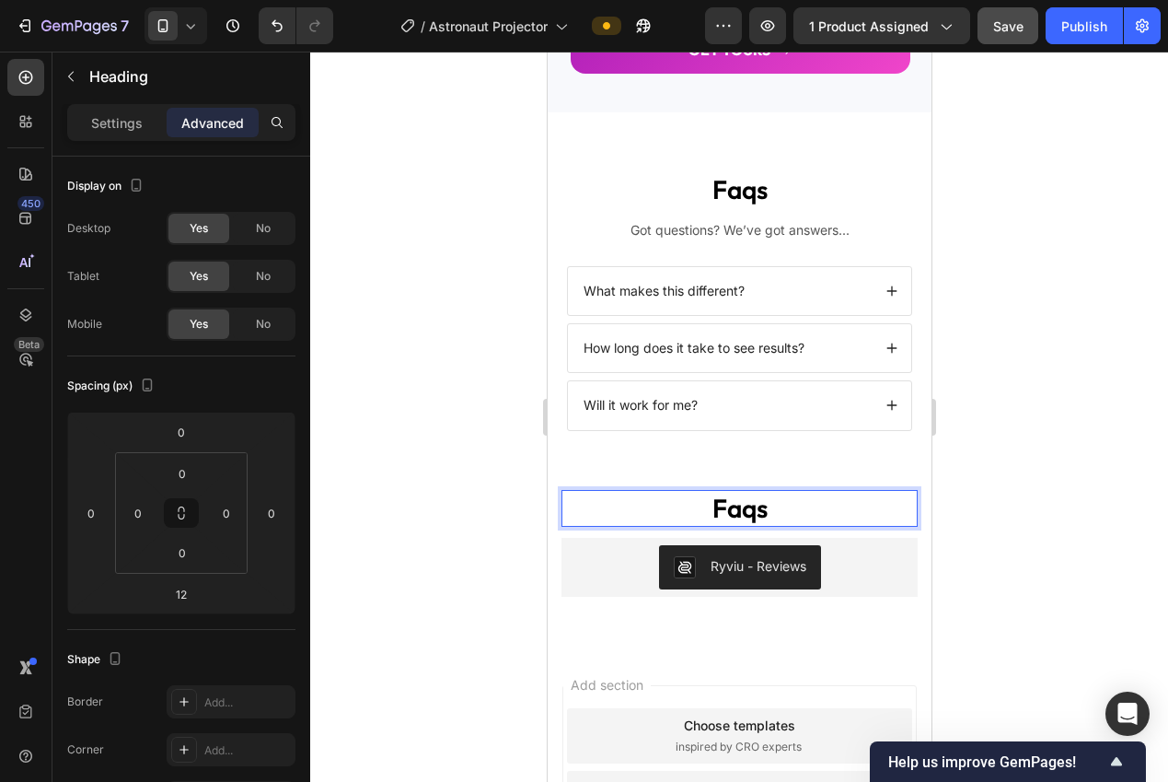
click at [730, 520] on h2 "faqs" at bounding box center [739, 508] width 356 height 37
click at [1084, 515] on div at bounding box center [739, 417] width 858 height 730
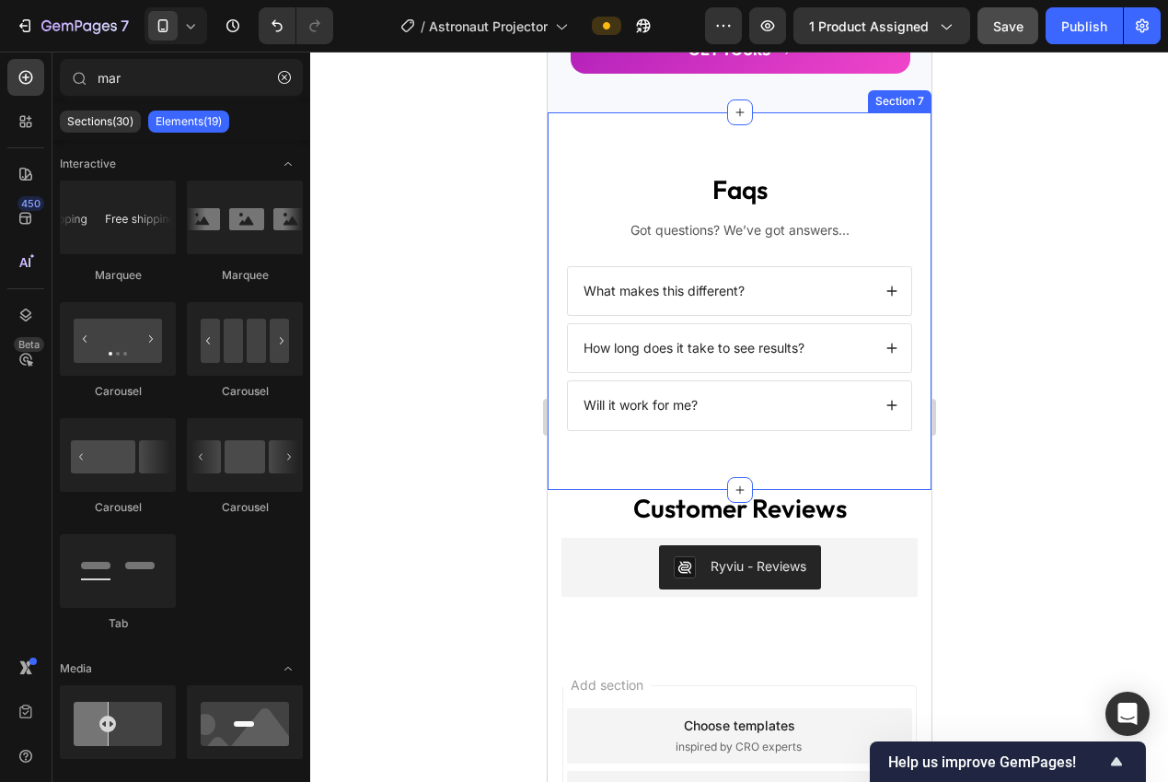
click at [755, 505] on p "Customer Reviews" at bounding box center [738, 508] width 353 height 33
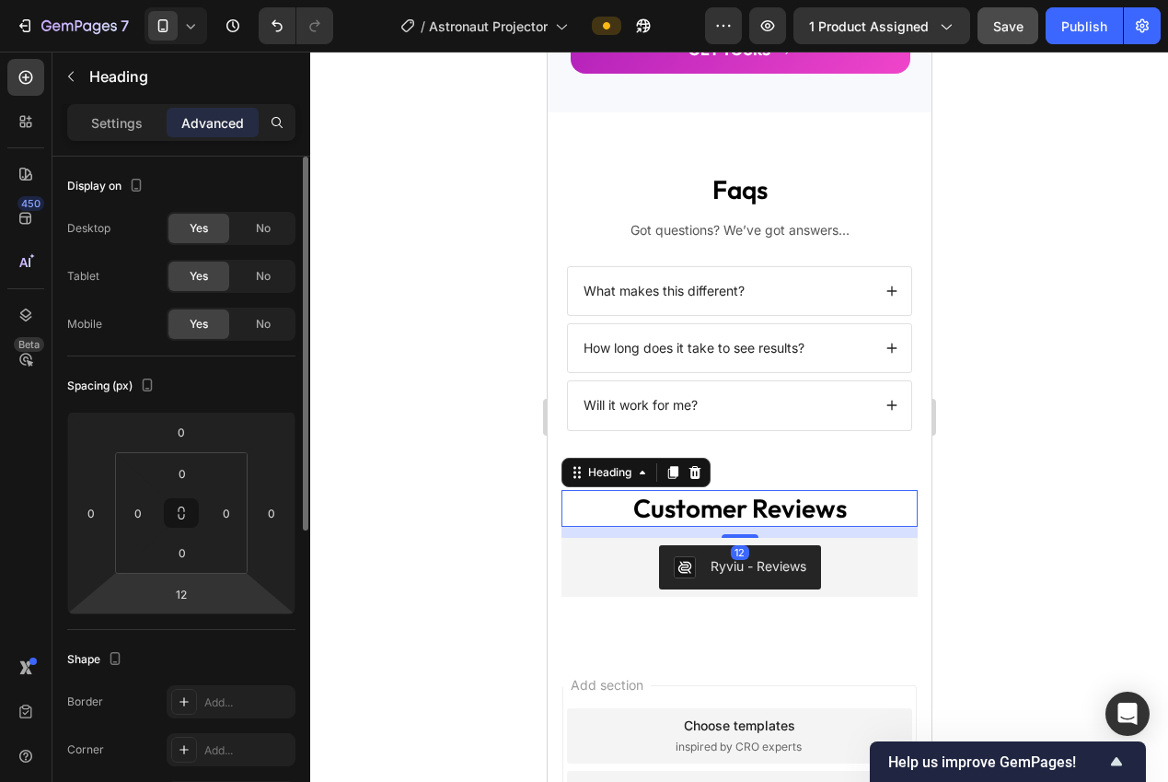
click at [186, 0] on html "7 Version history / Astronaut Projector Preview 1 product assigned Save Publish…" at bounding box center [584, 0] width 1168 height 0
click at [189, 593] on input "12" at bounding box center [181, 594] width 37 height 28
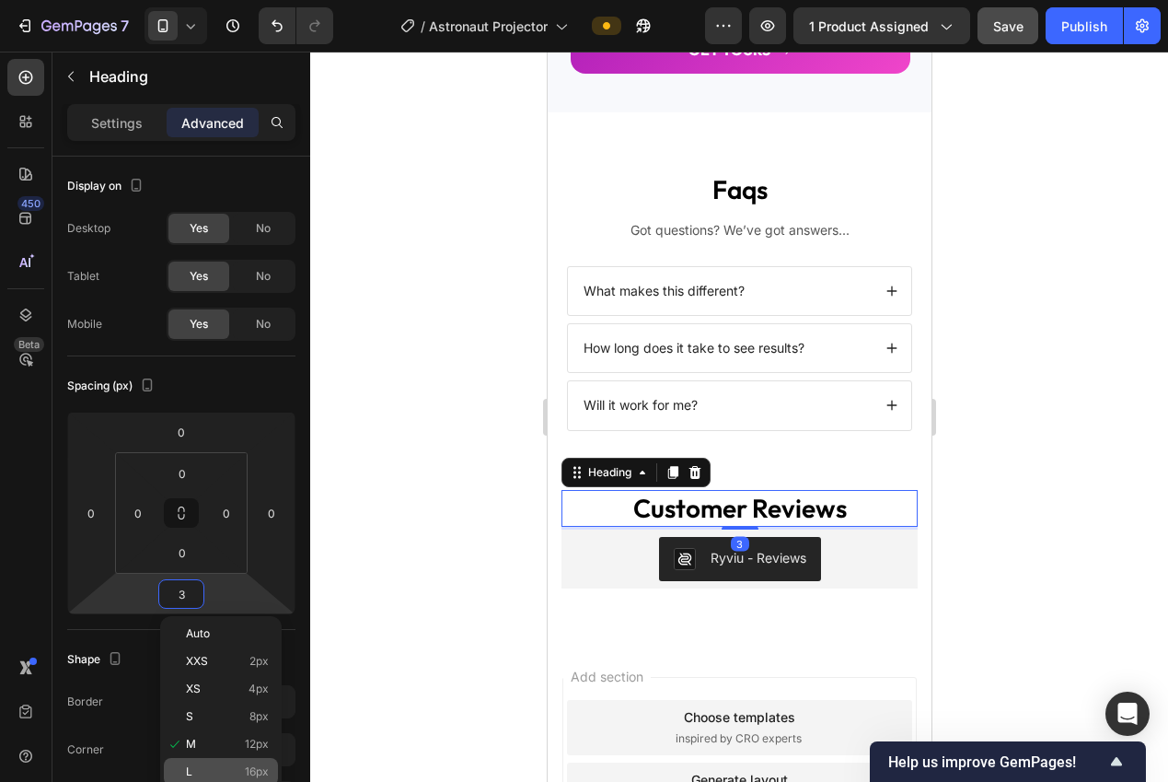
type input "32"
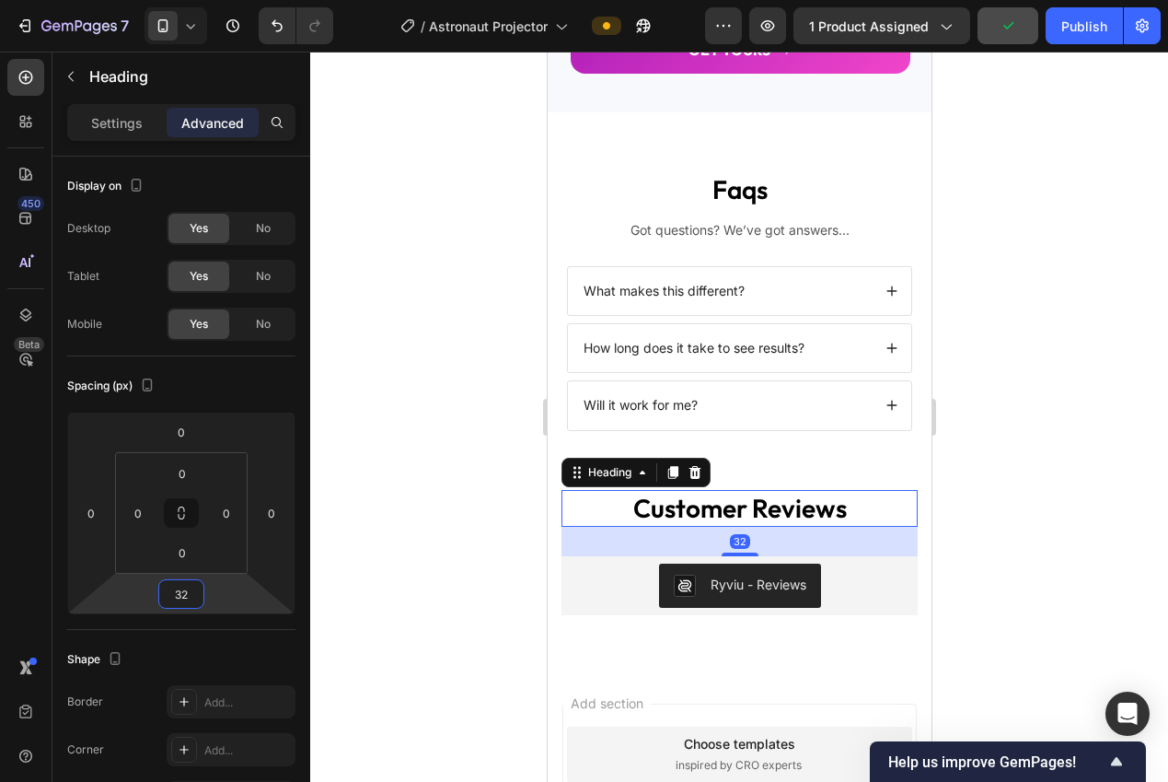
click at [407, 643] on div at bounding box center [739, 417] width 858 height 730
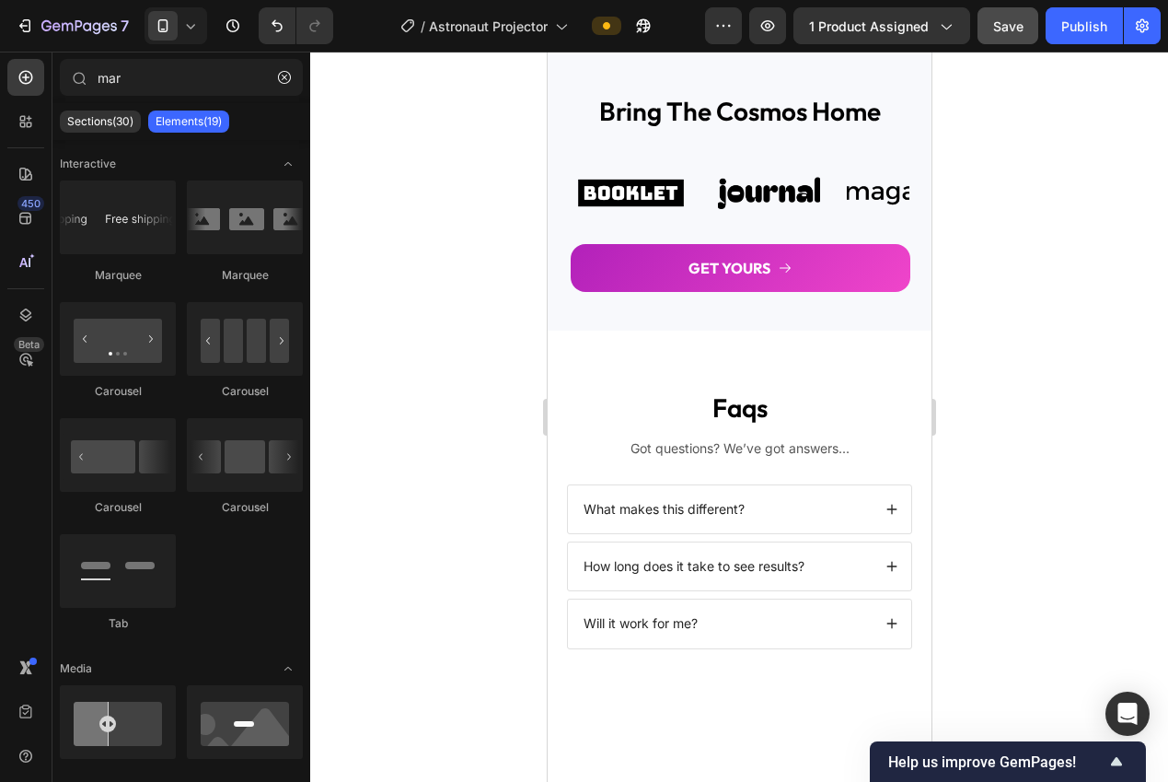
drag, startPoint x: 923, startPoint y: 647, endPoint x: 1524, endPoint y: 663, distance: 601.3
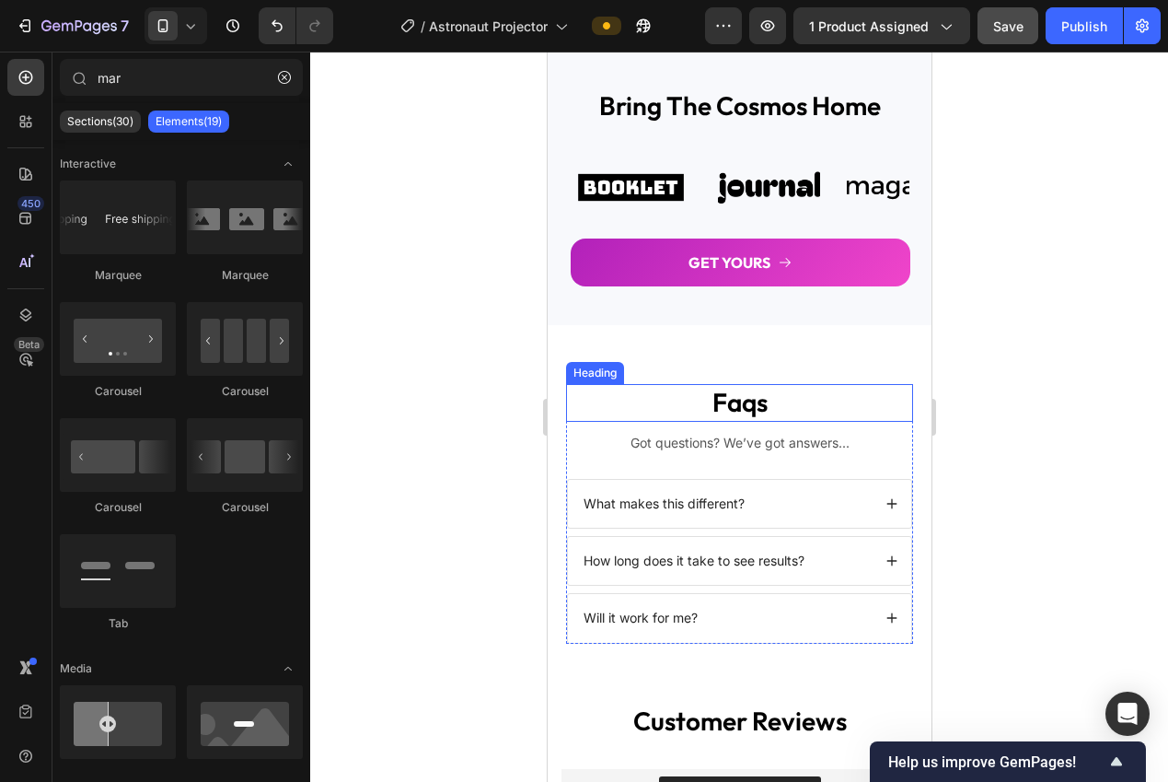
click at [765, 438] on p "Got questions? We’ve got answers..." at bounding box center [738, 442] width 343 height 17
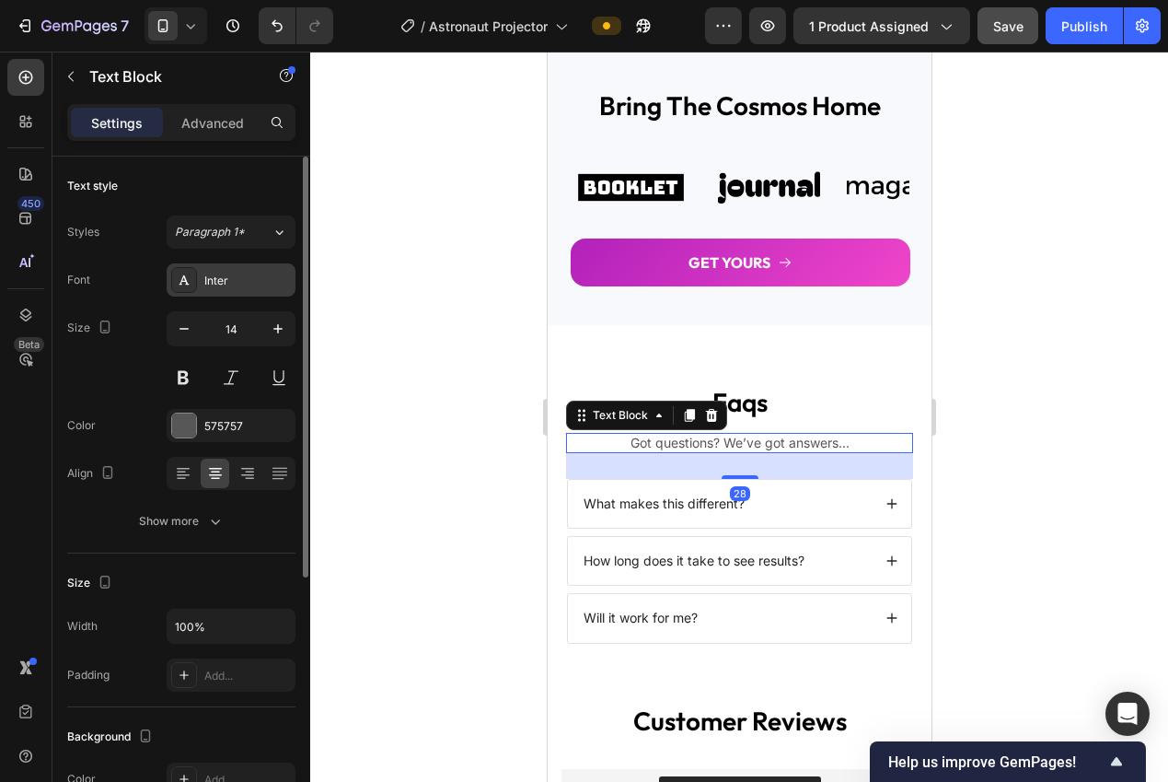
click at [244, 283] on div "Inter" at bounding box center [247, 280] width 87 height 17
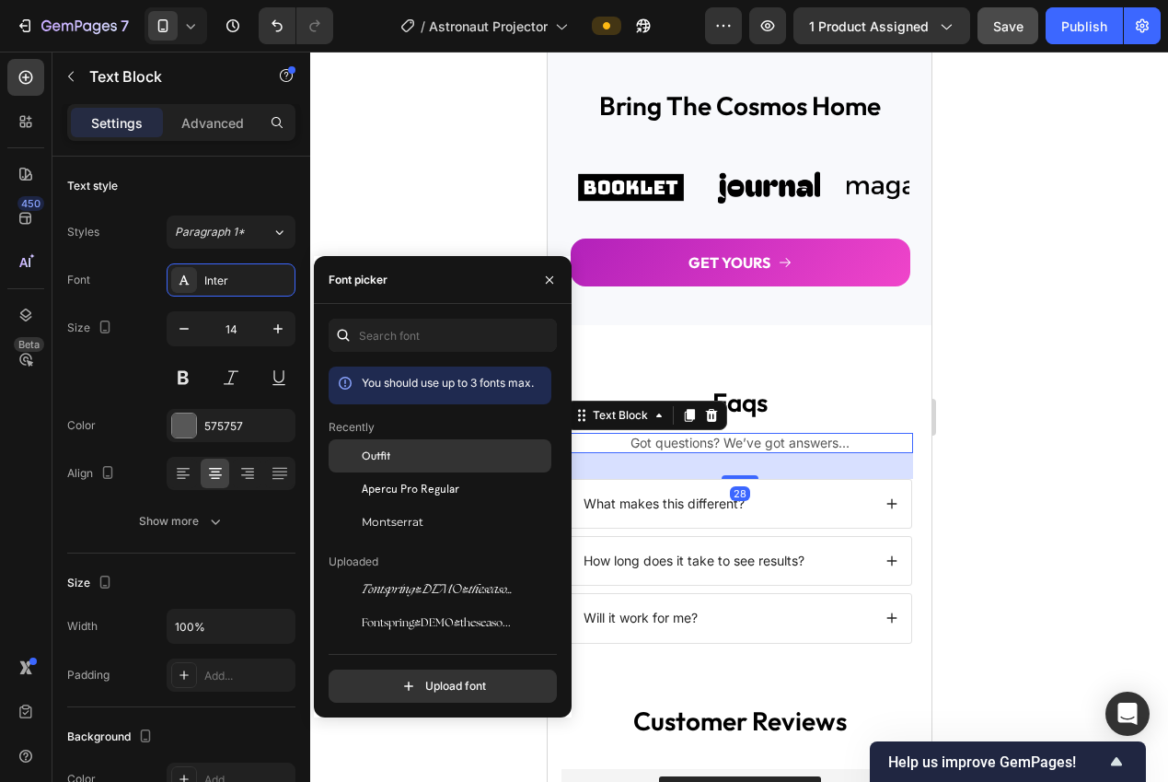
click at [400, 462] on div "Outfit" at bounding box center [455, 455] width 186 height 17
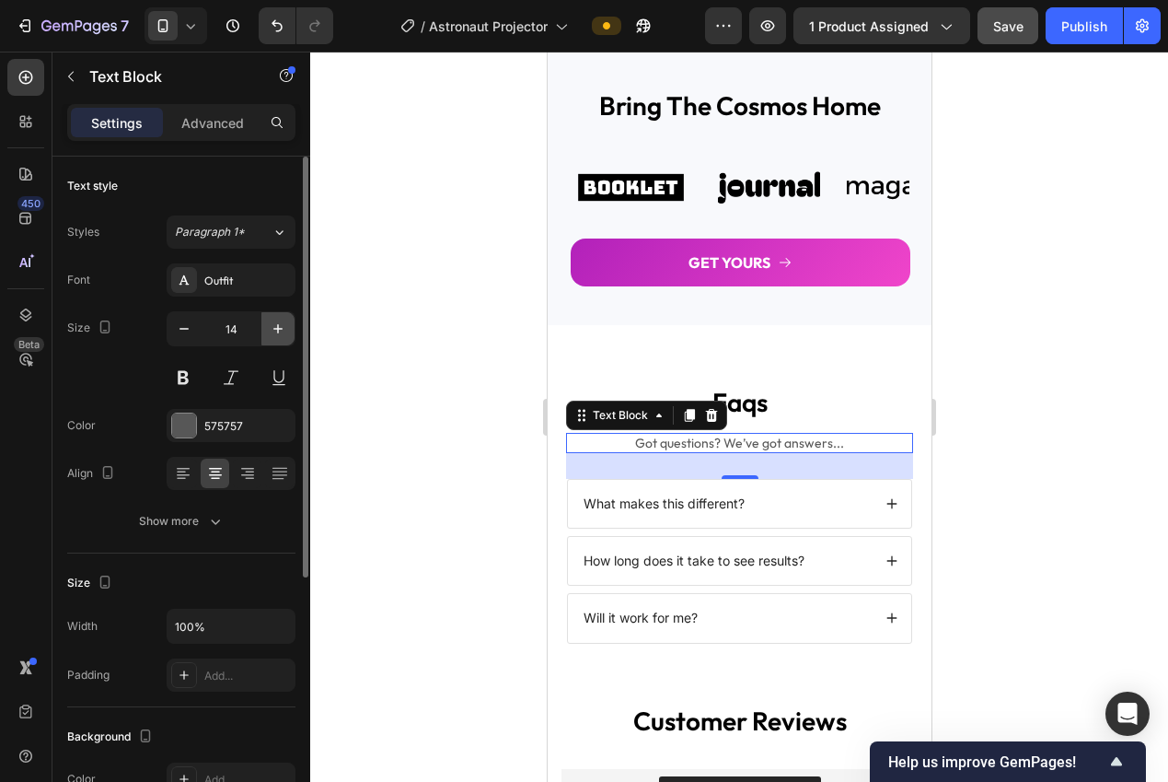
click at [272, 331] on icon "button" at bounding box center [278, 328] width 18 height 18
type input "16"
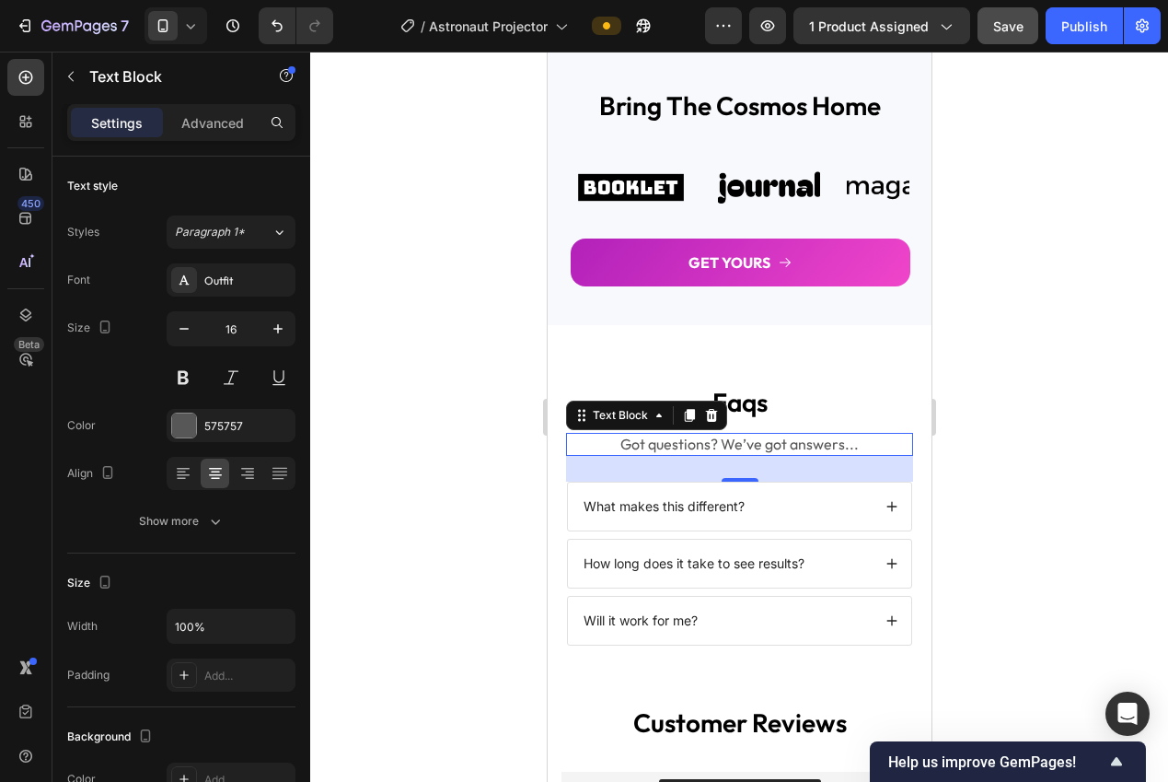
click at [402, 381] on div at bounding box center [739, 417] width 858 height 730
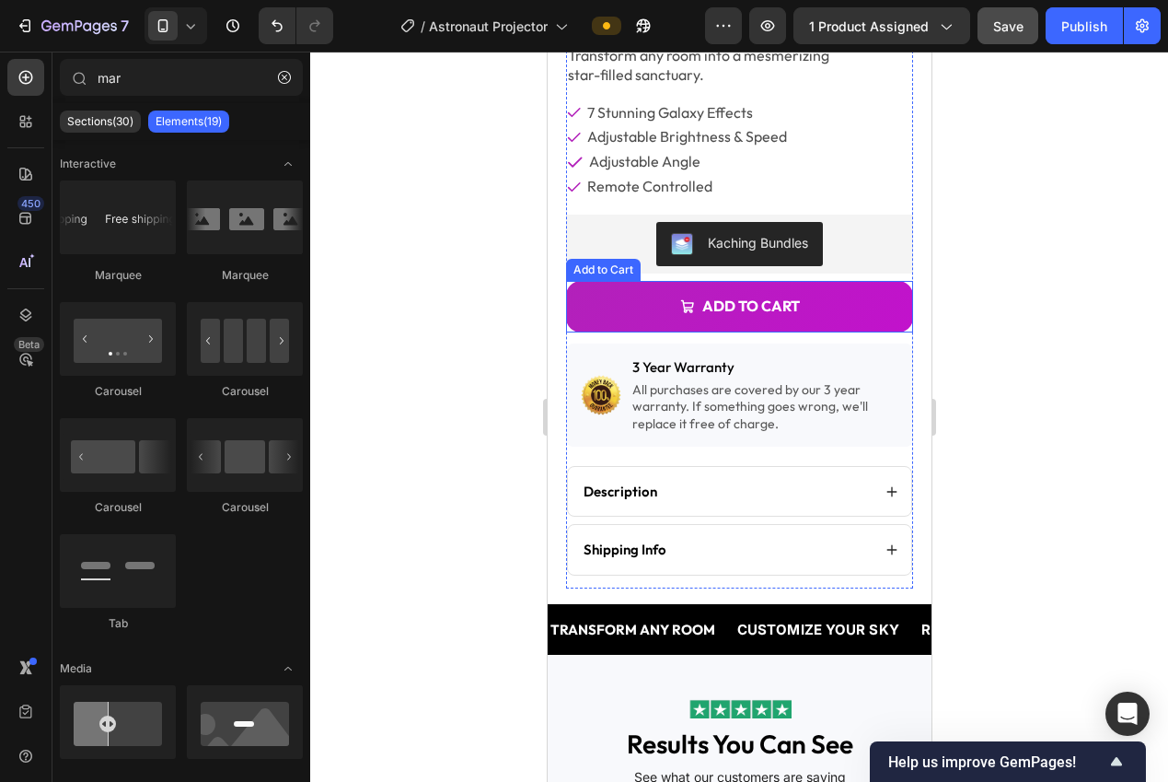
scroll to position [516, 0]
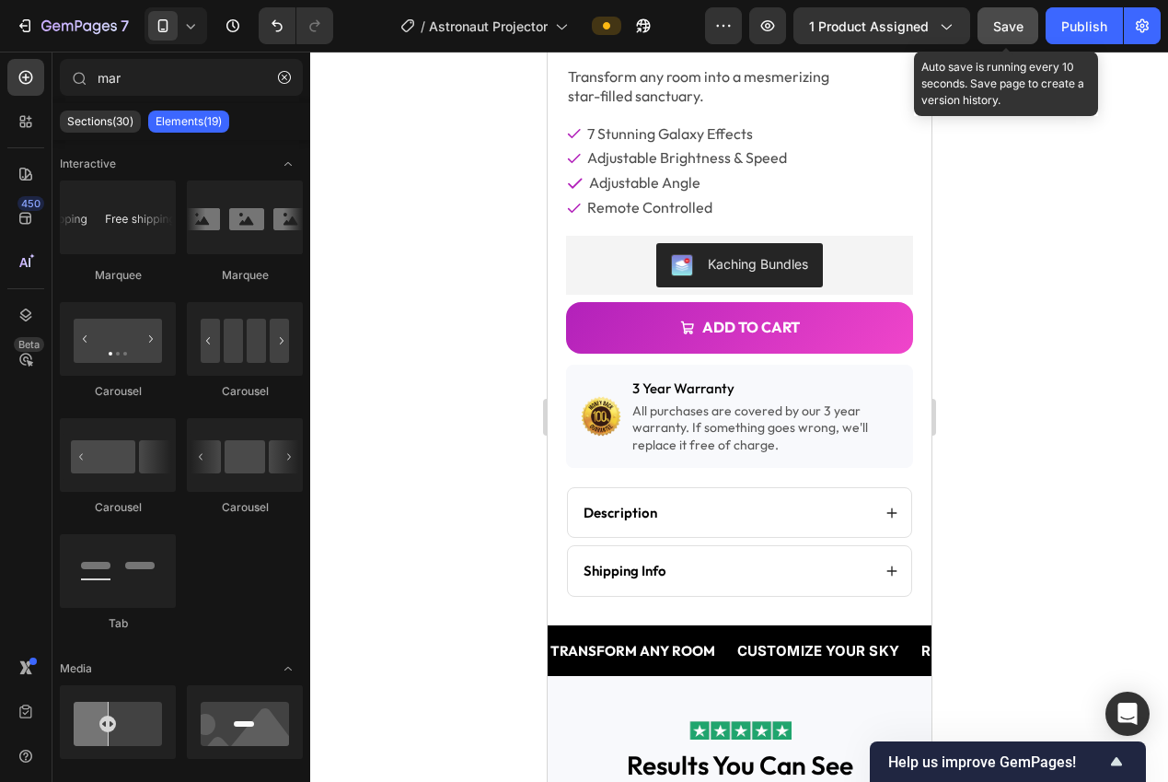
click at [1006, 27] on span "Save" at bounding box center [1008, 26] width 30 height 16
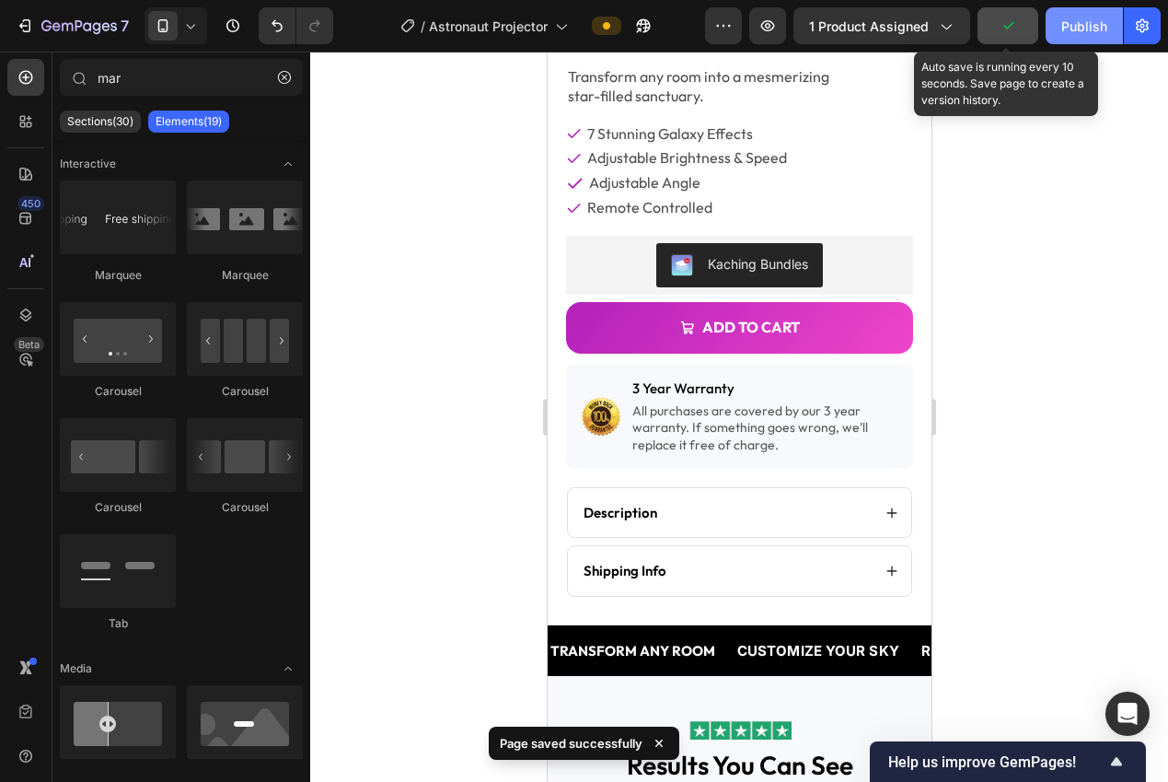
click at [1068, 29] on div "Publish" at bounding box center [1084, 26] width 46 height 19
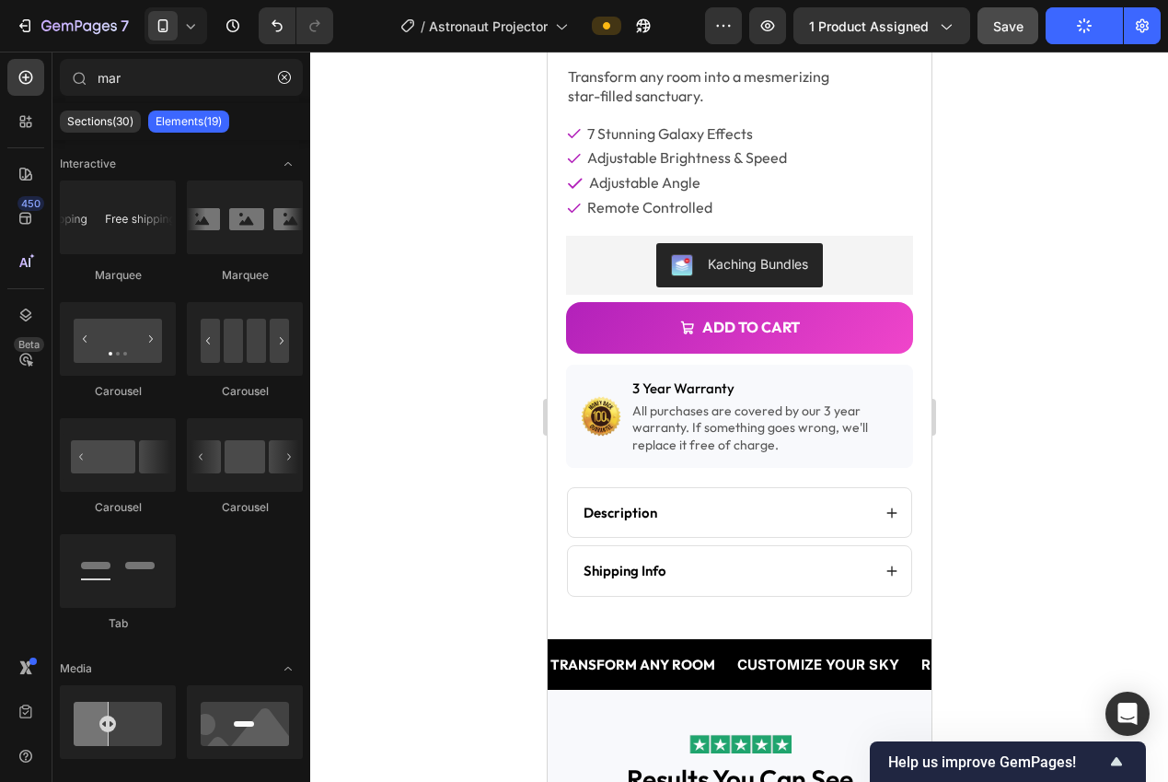
click at [1037, 227] on div at bounding box center [739, 417] width 858 height 730
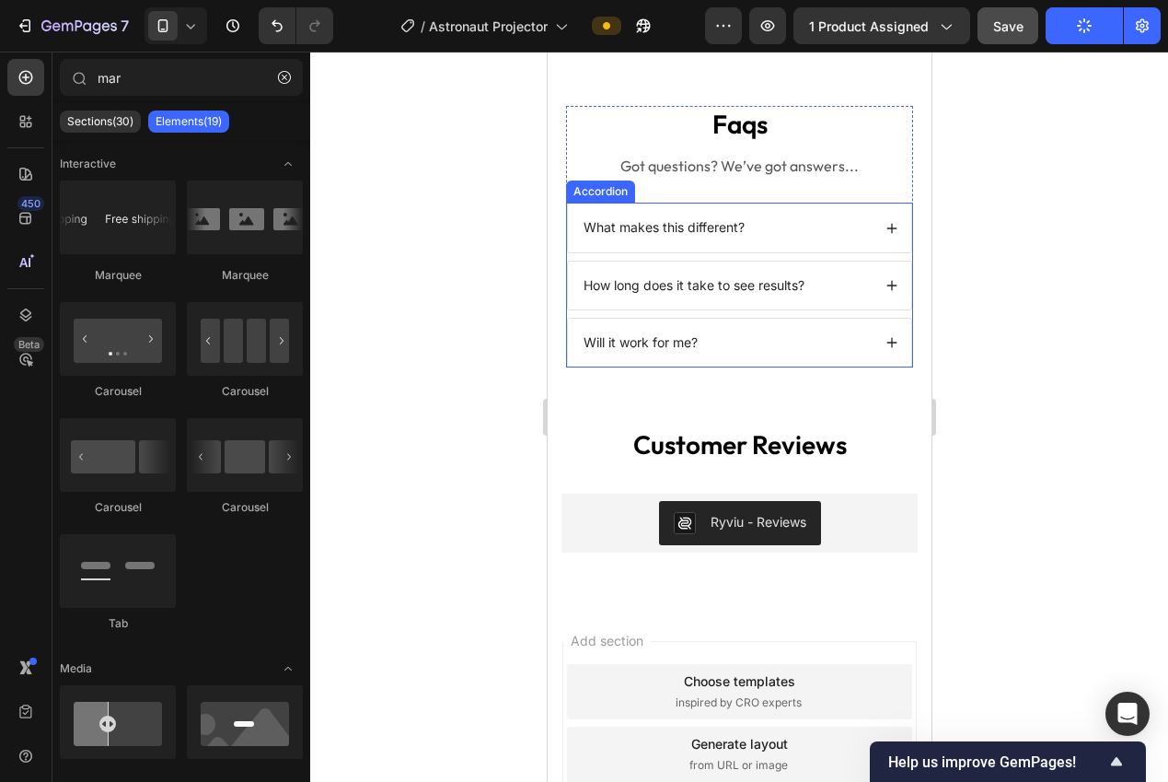
scroll to position [3243, 0]
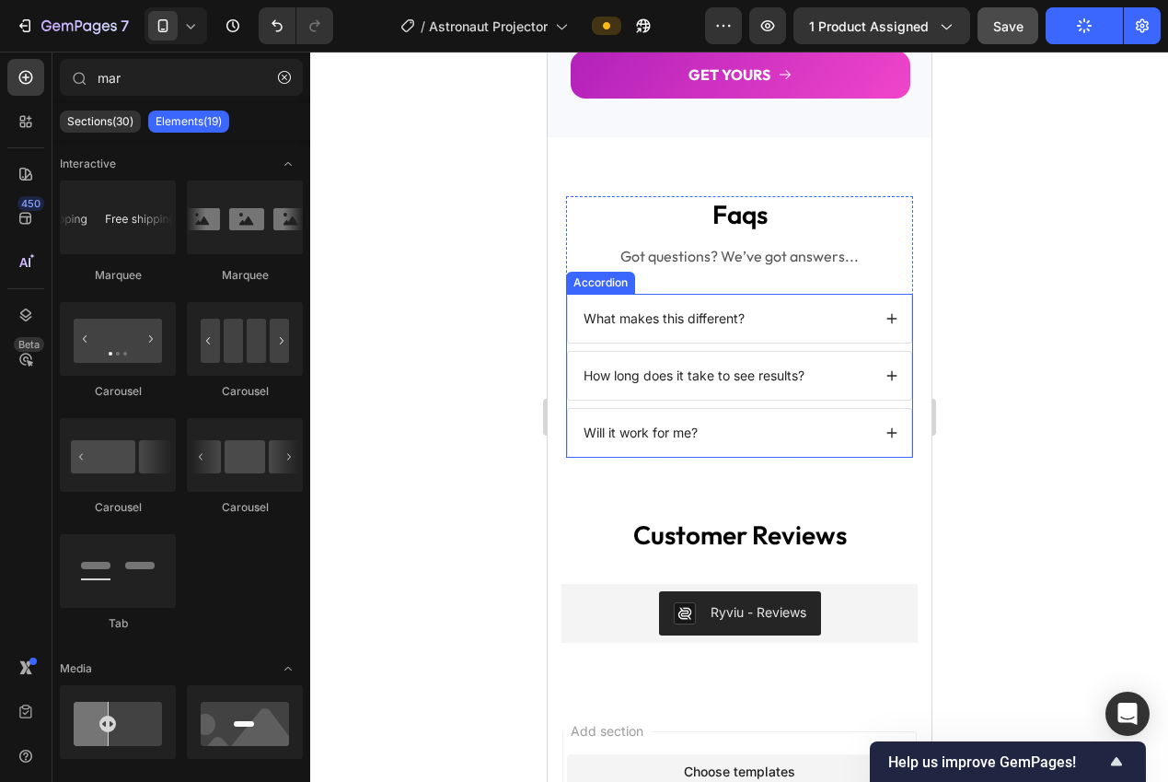
click at [609, 284] on div "Accordion" at bounding box center [600, 282] width 62 height 17
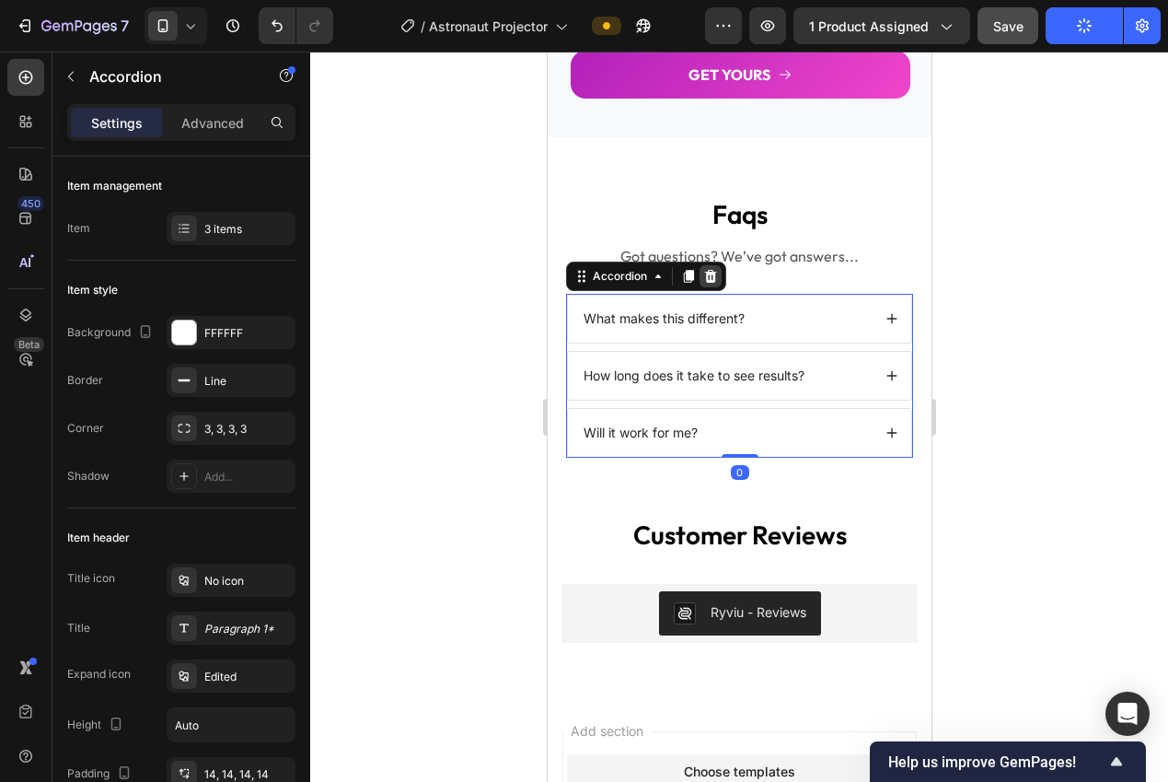
click at [704, 281] on icon at bounding box center [709, 276] width 15 height 15
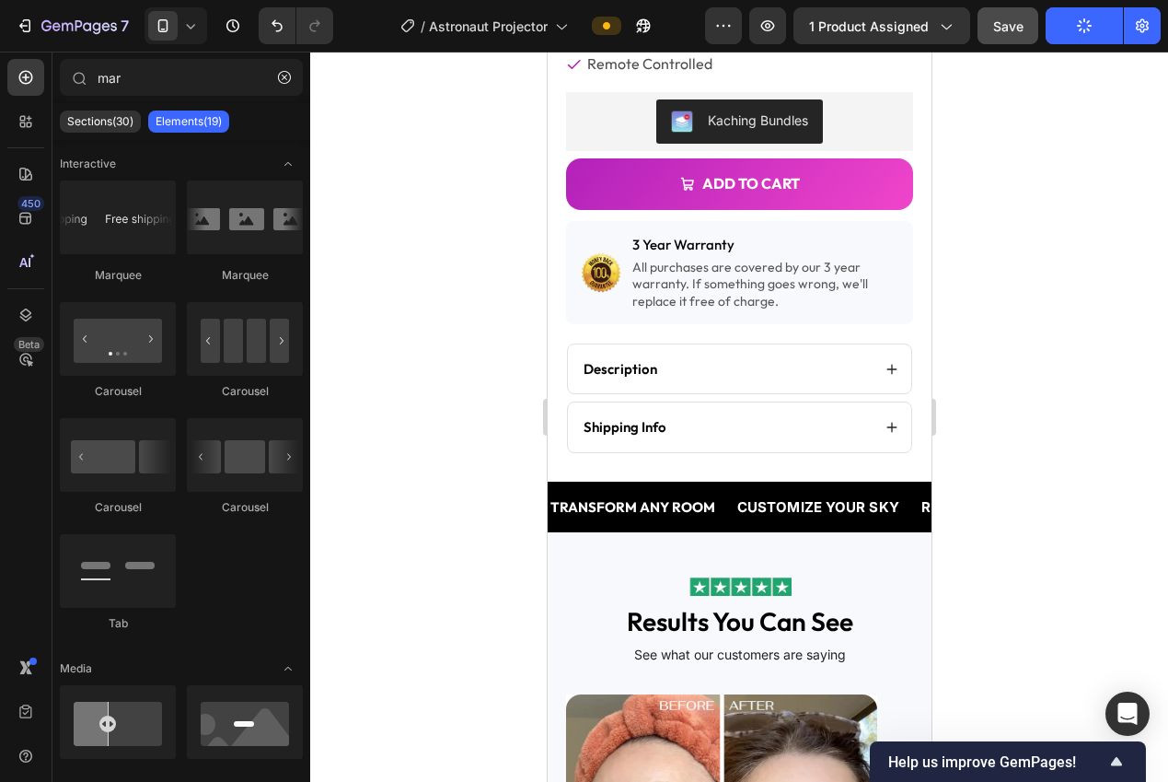
scroll to position [537, 0]
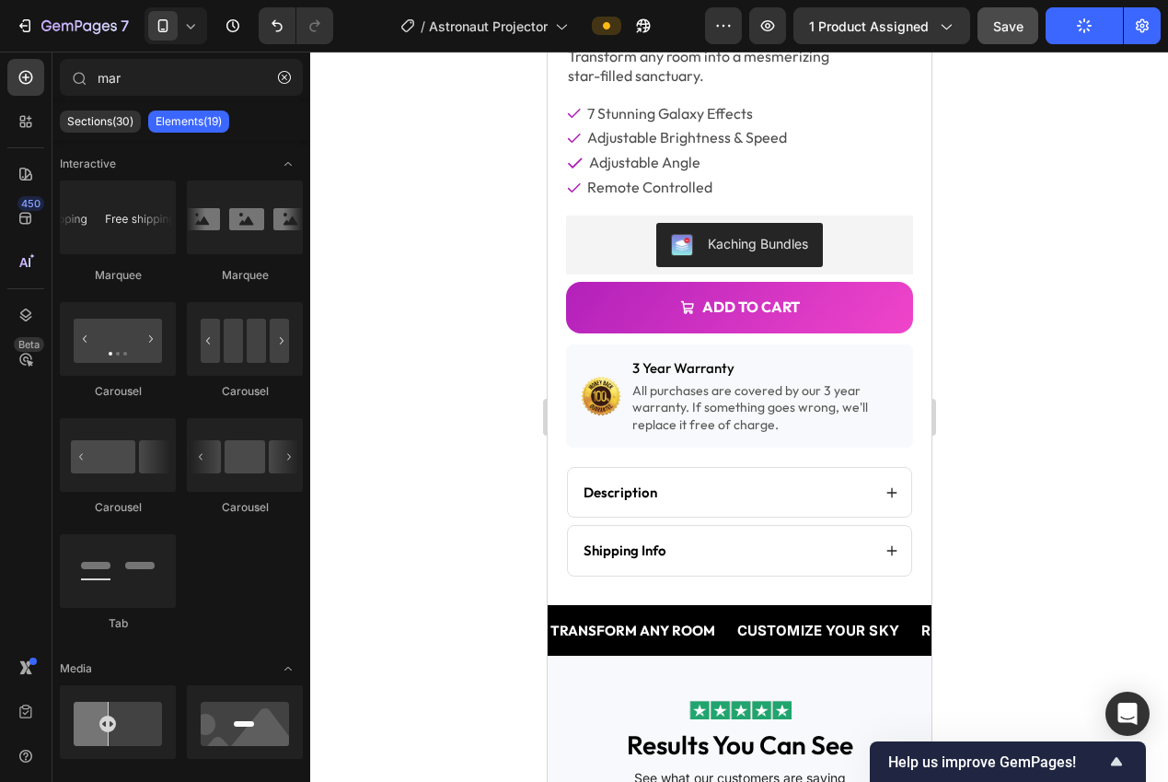
drag, startPoint x: 921, startPoint y: 646, endPoint x: 1480, endPoint y: 215, distance: 705.6
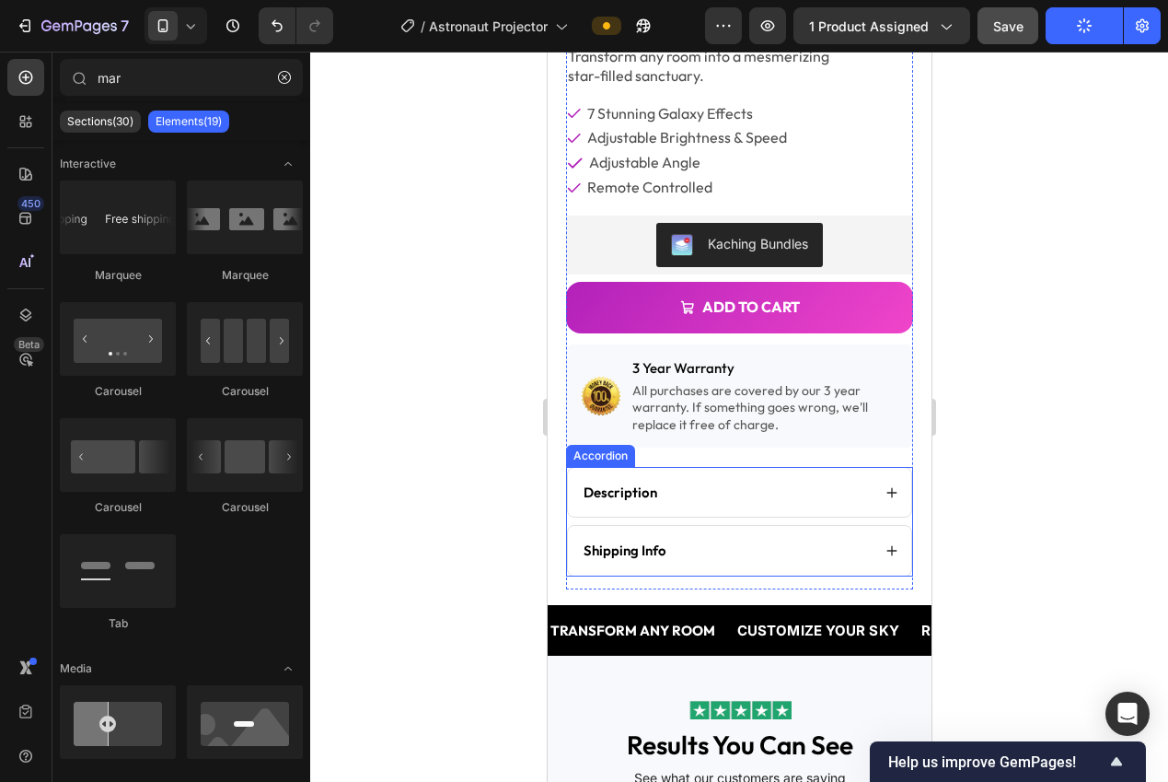
click at [611, 446] on div "Accordion" at bounding box center [599, 456] width 69 height 22
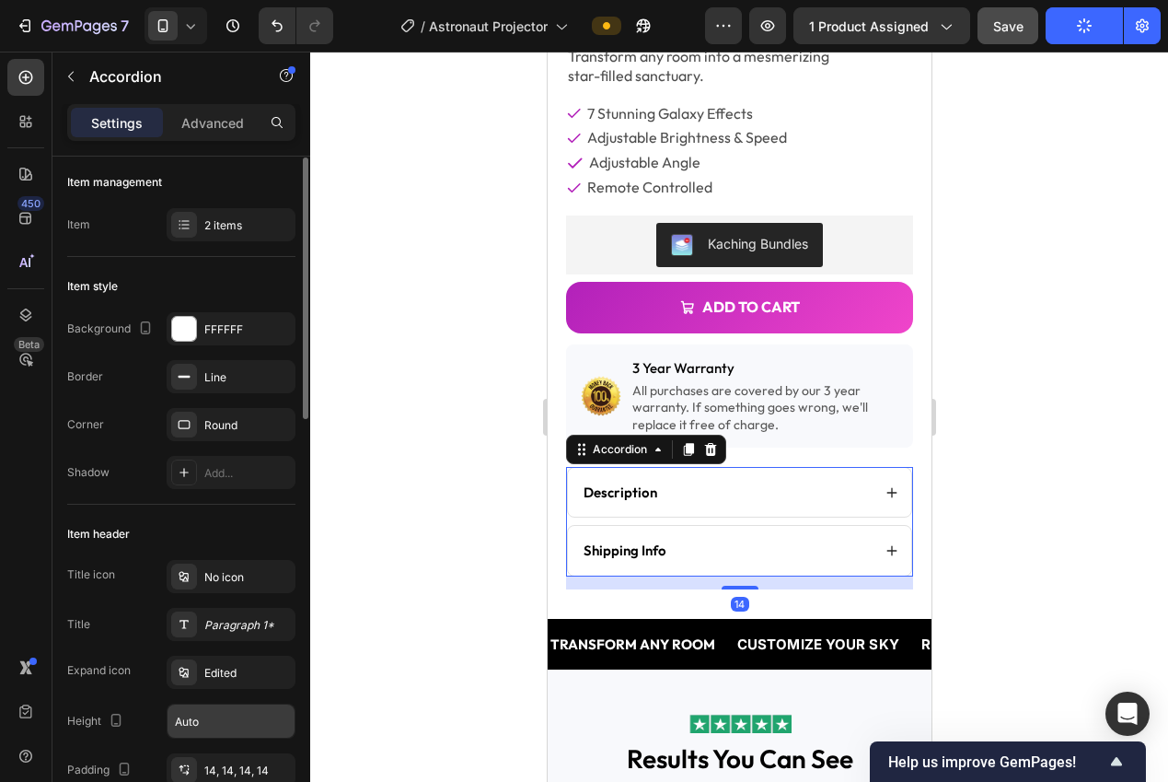
scroll to position [152, 0]
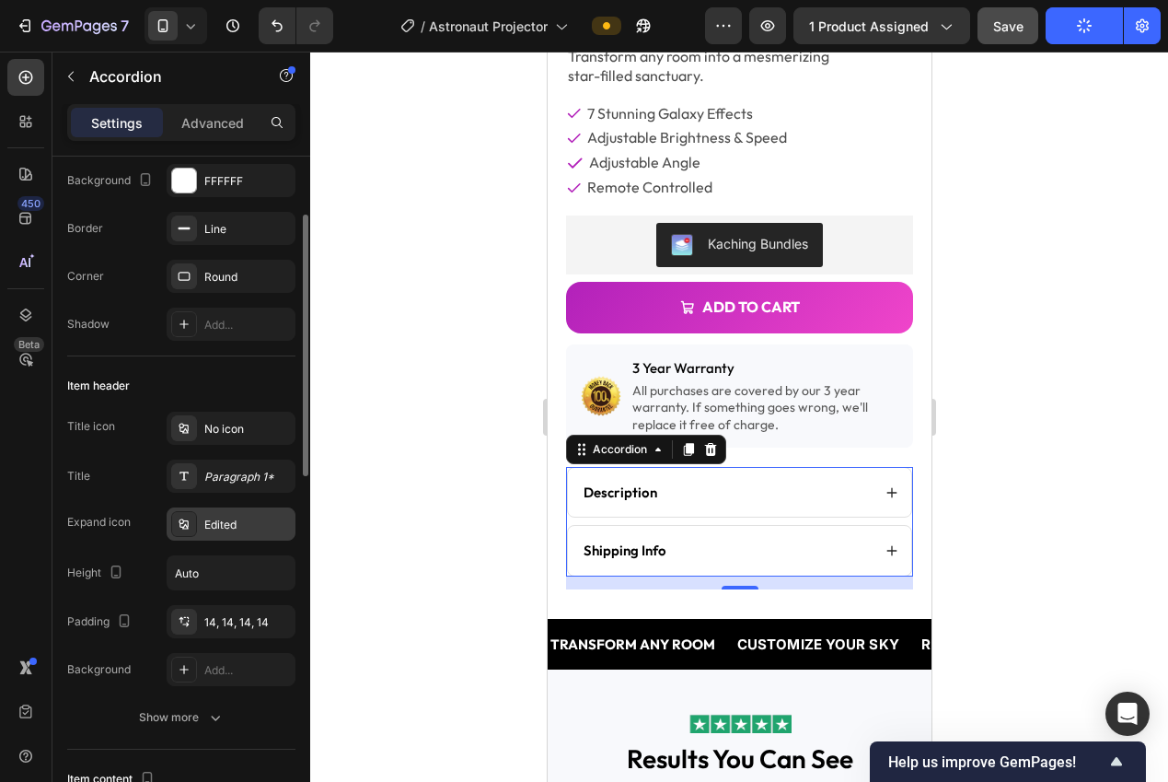
click at [223, 533] on div "Edited" at bounding box center [231, 523] width 129 height 33
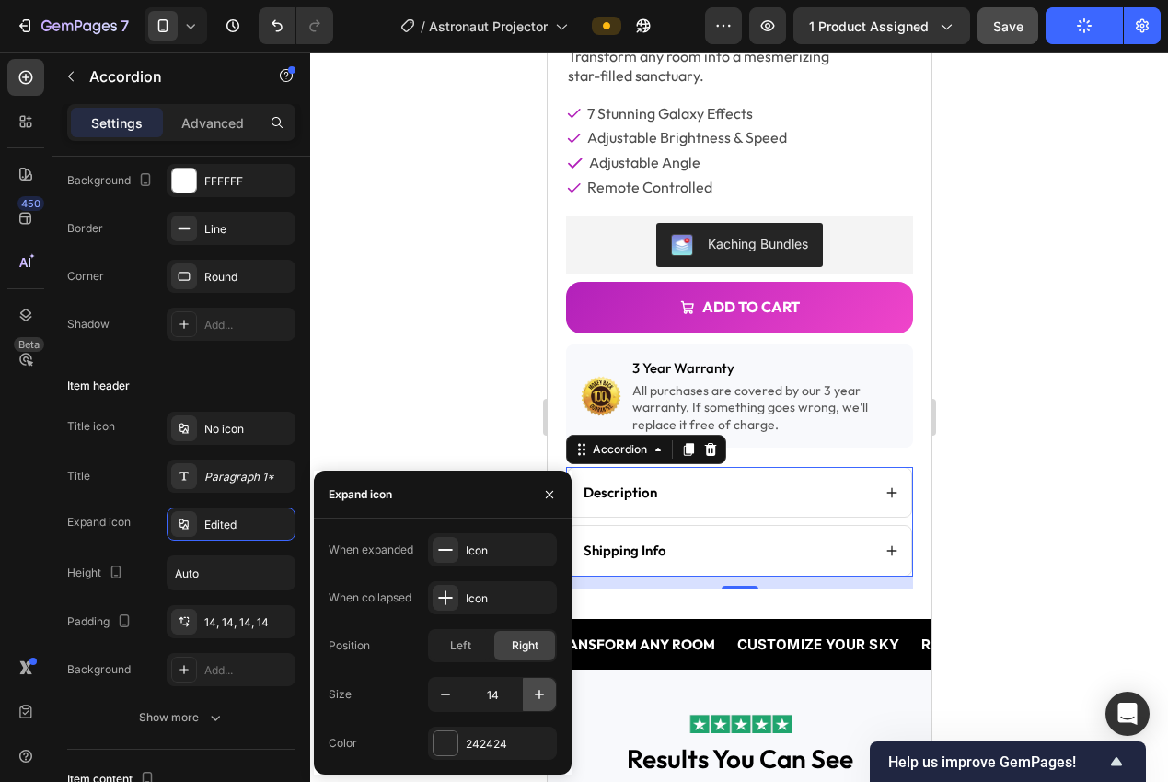
click at [540, 689] on icon "button" at bounding box center [539, 694] width 18 height 18
type input "15"
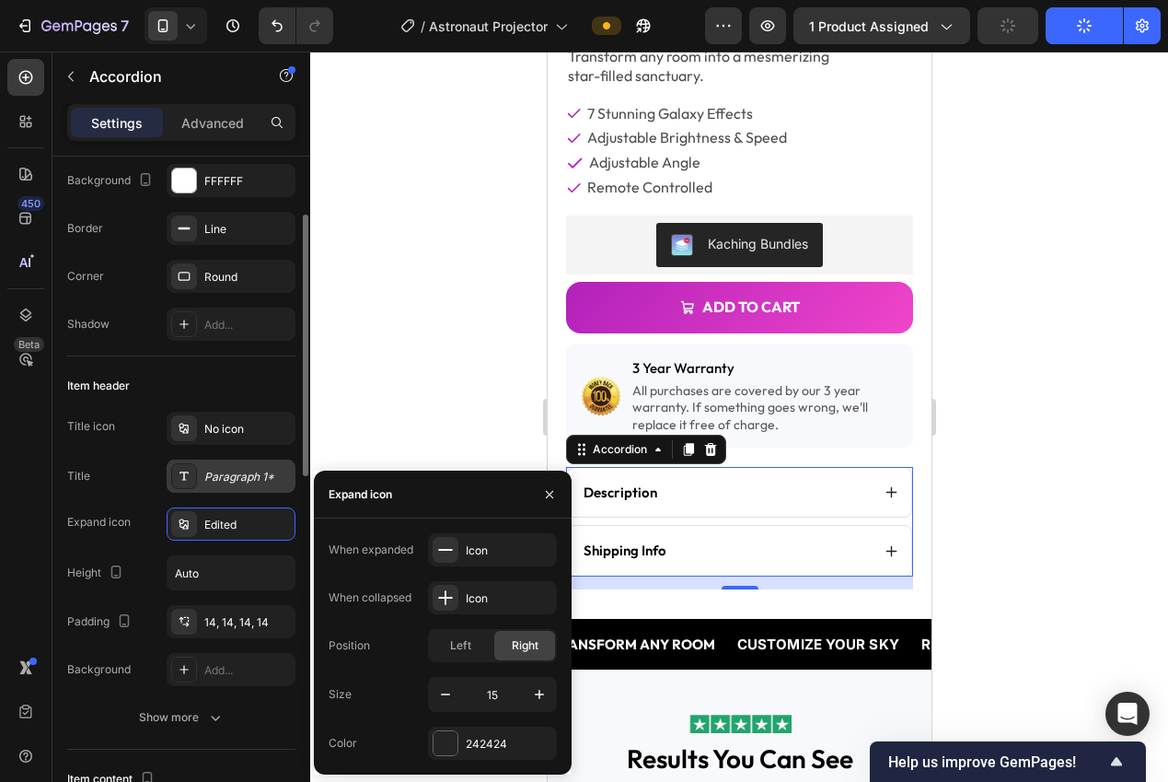
click at [204, 472] on div "Paragraph 1*" at bounding box center [247, 477] width 87 height 17
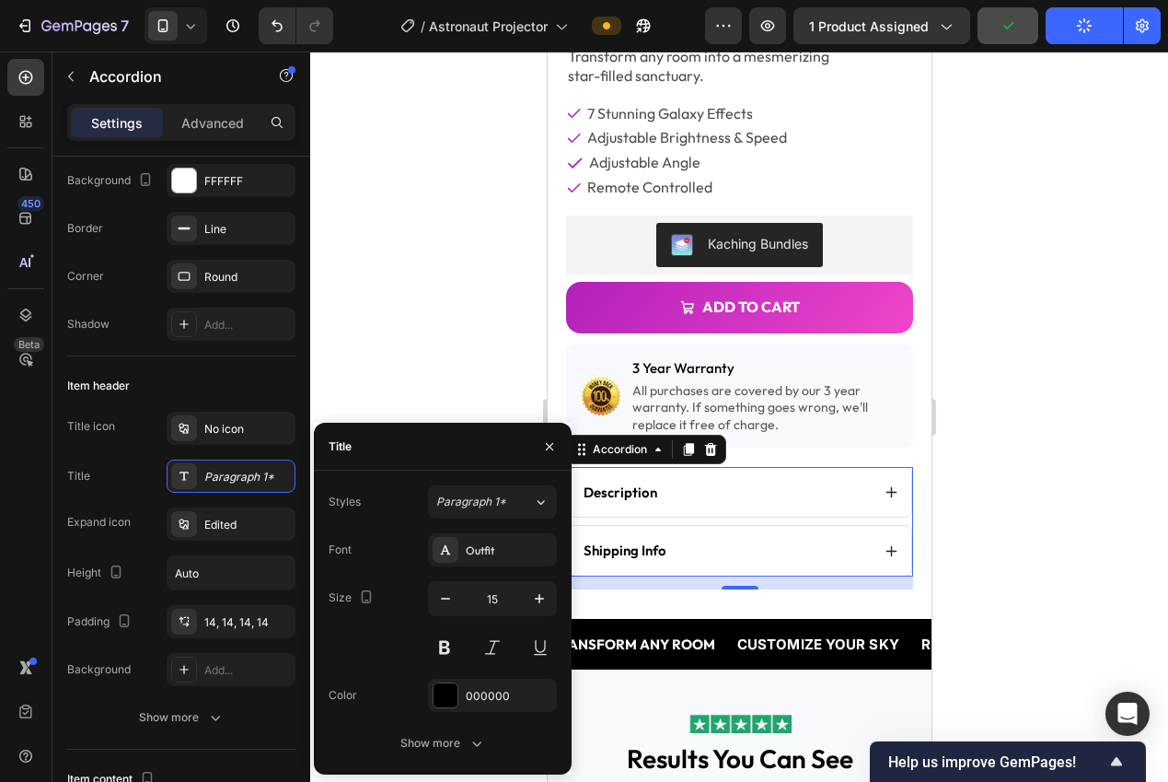
click at [374, 332] on div at bounding box center [739, 417] width 858 height 730
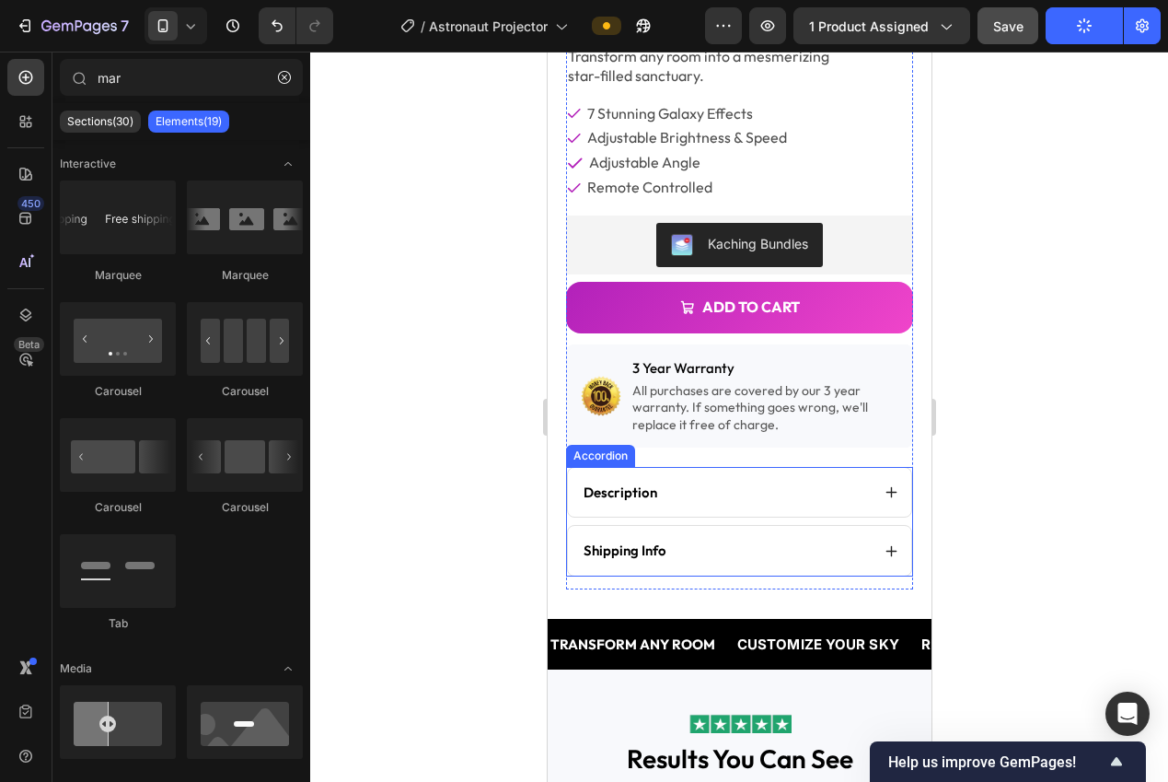
click at [585, 447] on div "Accordion" at bounding box center [600, 455] width 62 height 17
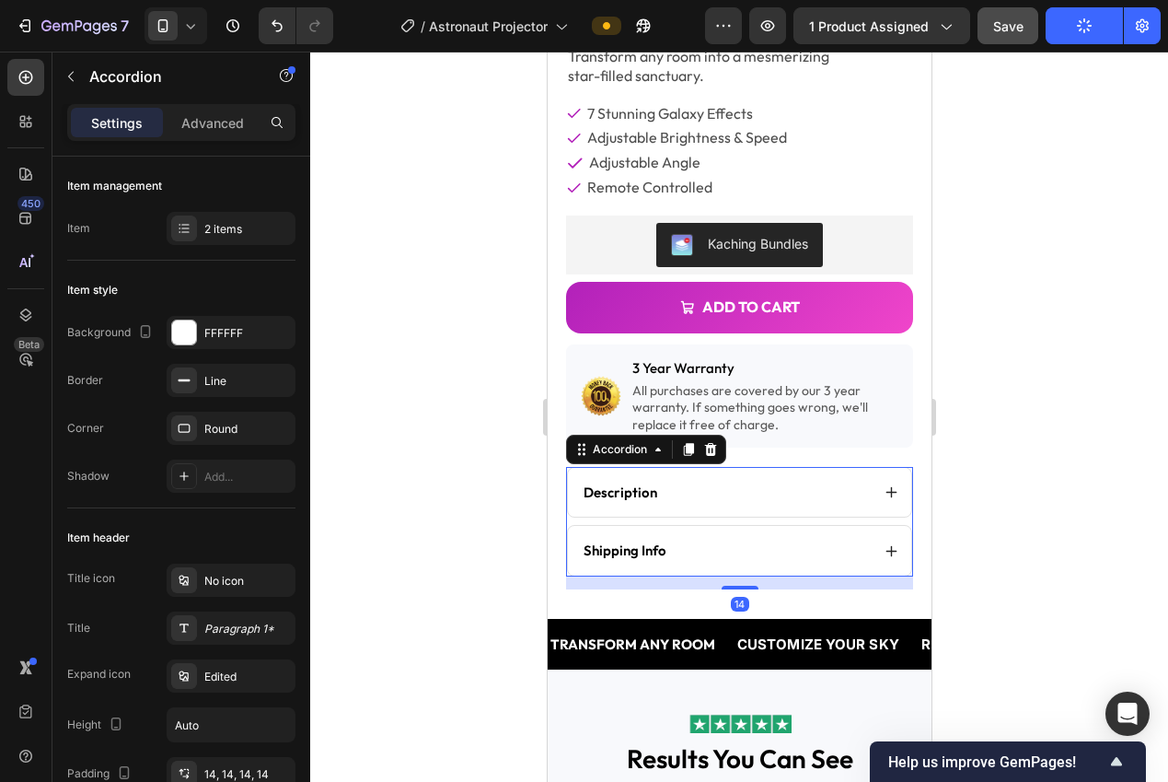
click at [686, 443] on icon at bounding box center [688, 449] width 10 height 13
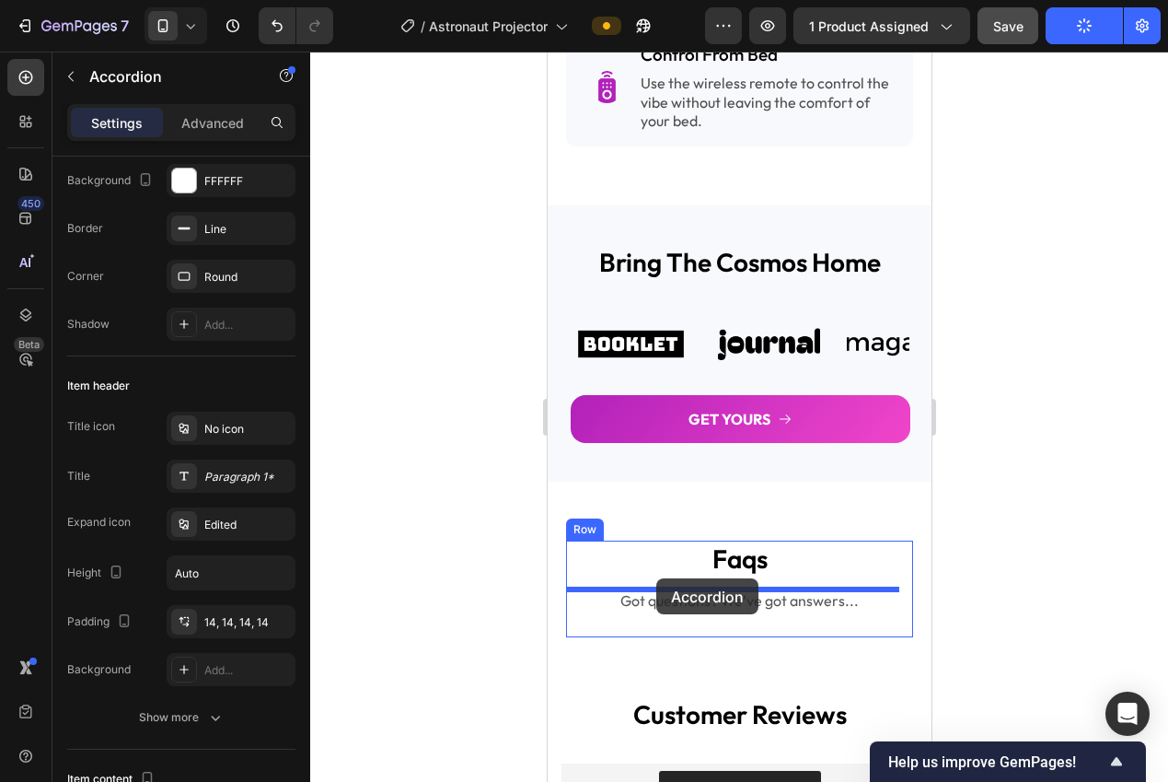
scroll to position [3022, 0]
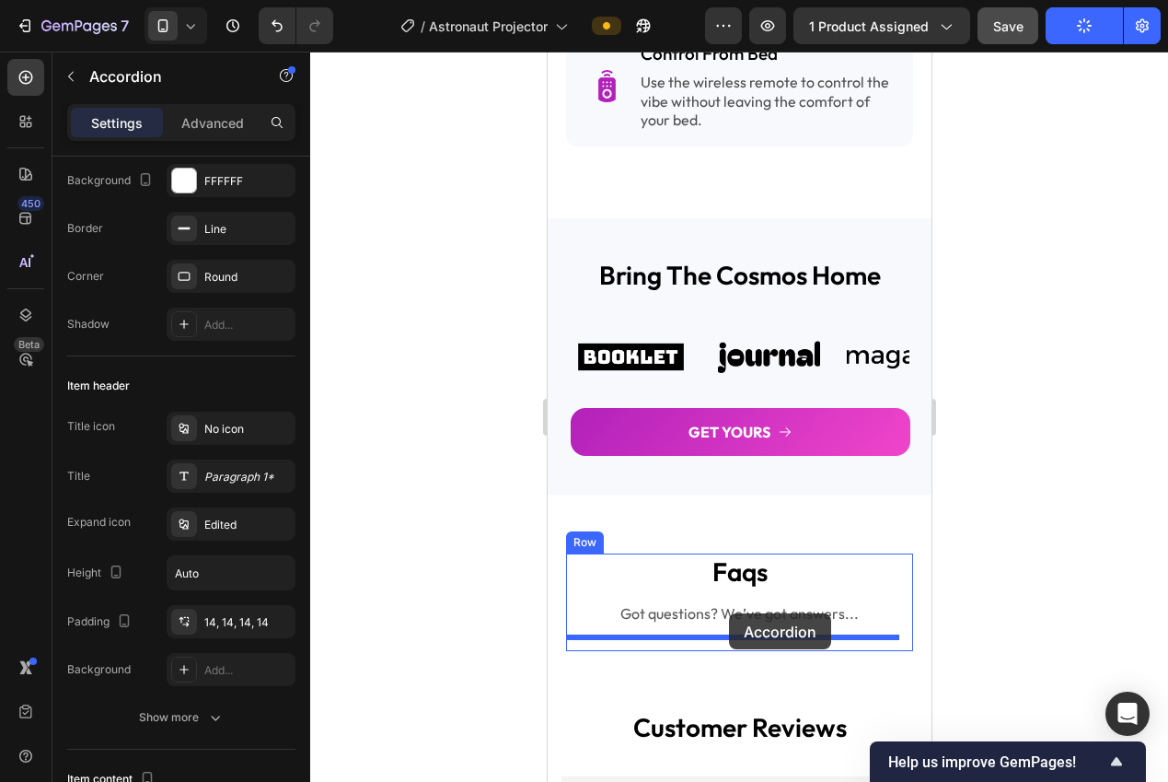
drag, startPoint x: 581, startPoint y: 566, endPoint x: 728, endPoint y: 613, distance: 154.6
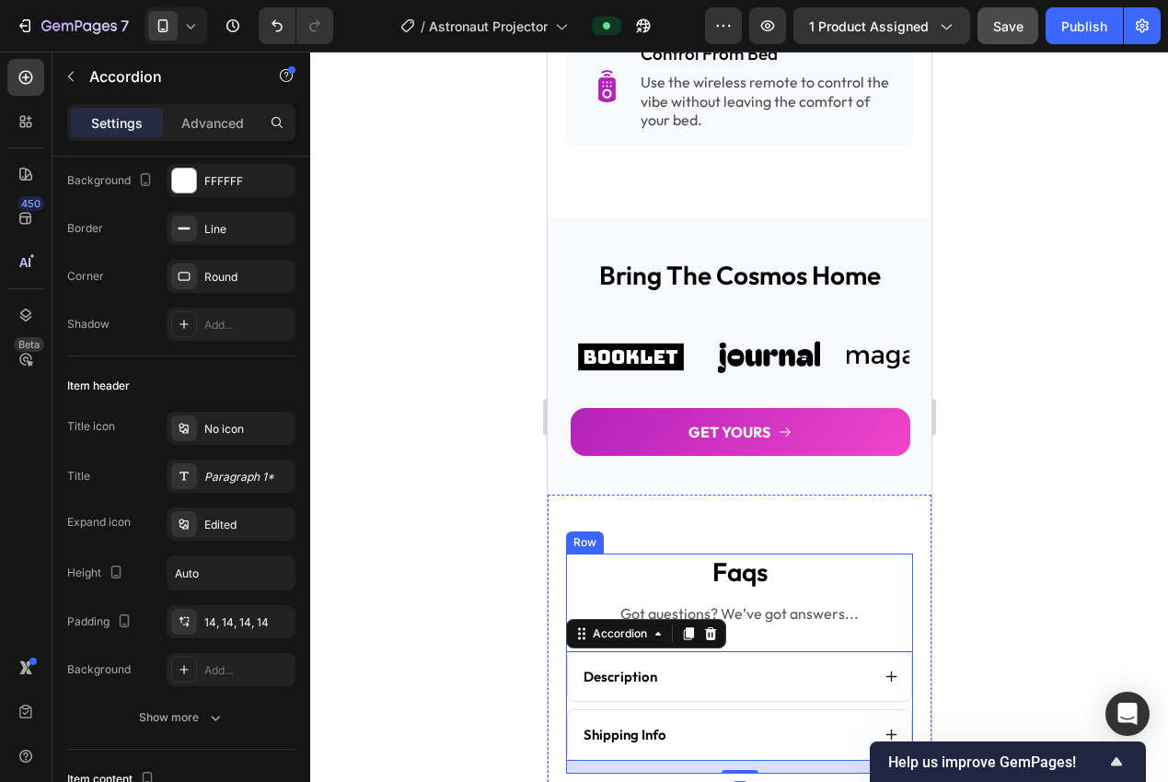
click at [1017, 550] on div at bounding box center [739, 417] width 858 height 730
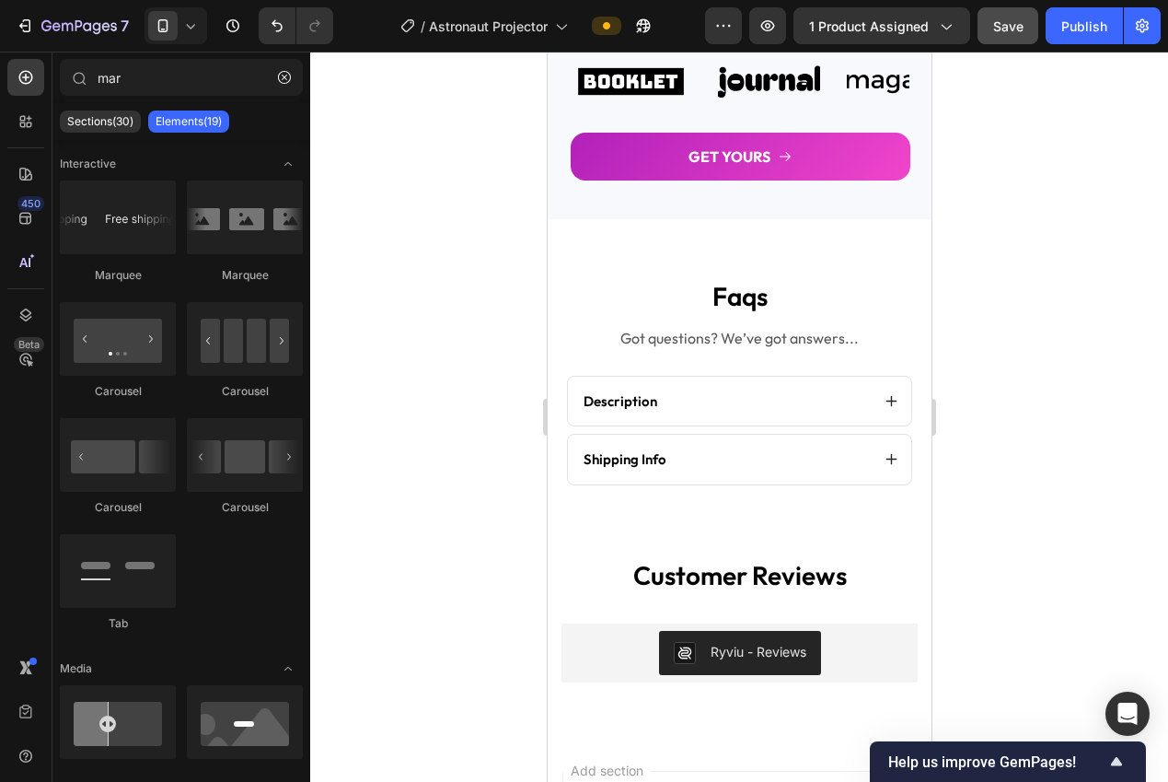
scroll to position [3256, 0]
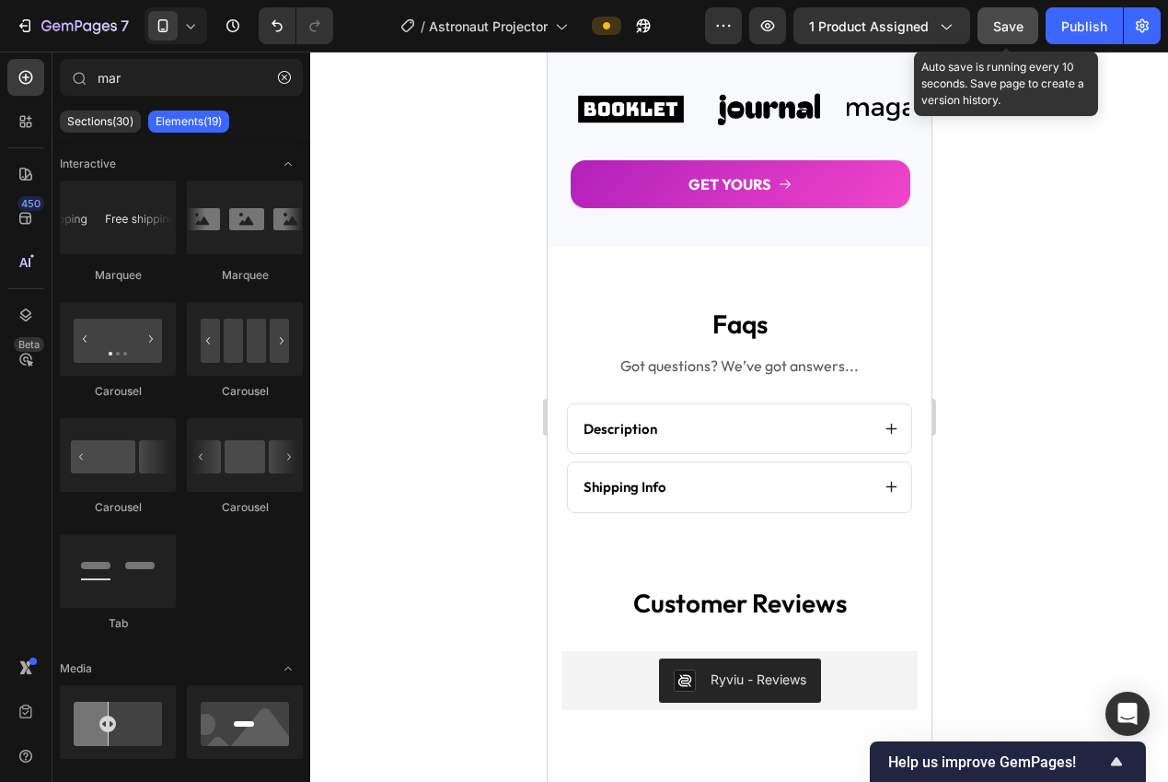
click at [994, 23] on span "Save" at bounding box center [1008, 26] width 30 height 16
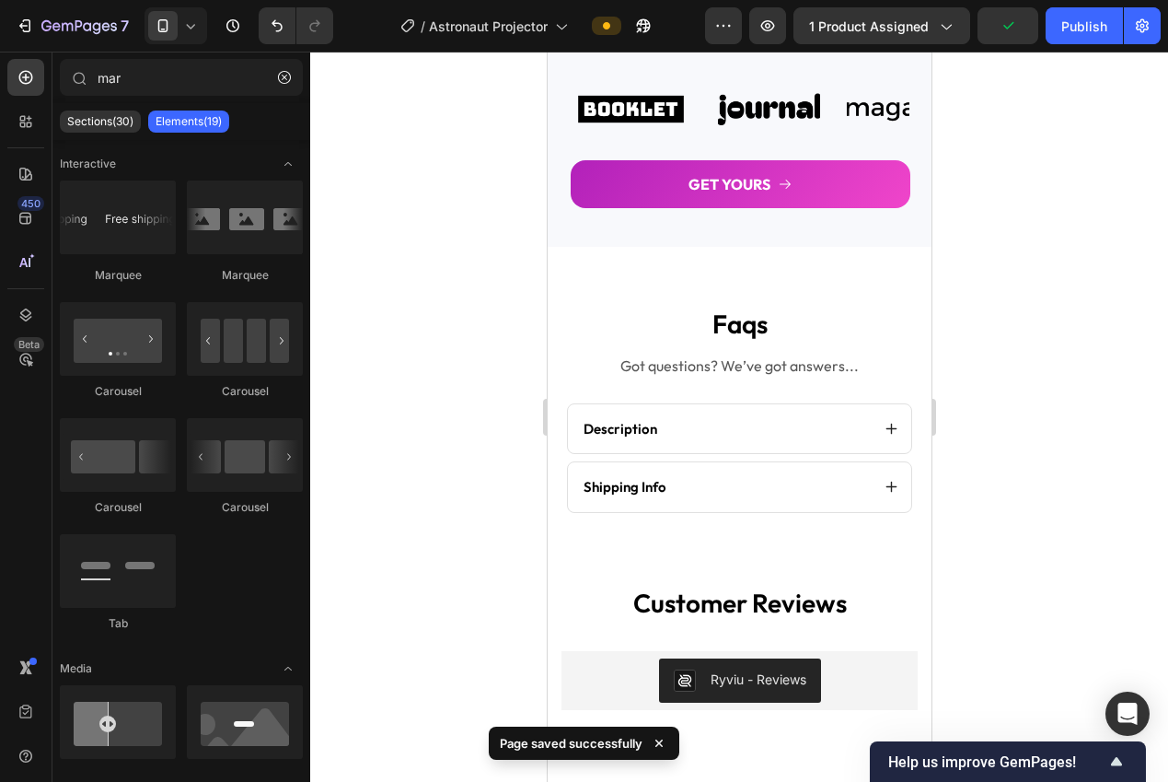
drag, startPoint x: 1082, startPoint y: 29, endPoint x: 1072, endPoint y: 48, distance: 21.4
click at [1082, 29] on div "Publish" at bounding box center [1084, 26] width 46 height 19
click at [625, 425] on p "Description" at bounding box center [620, 429] width 74 height 18
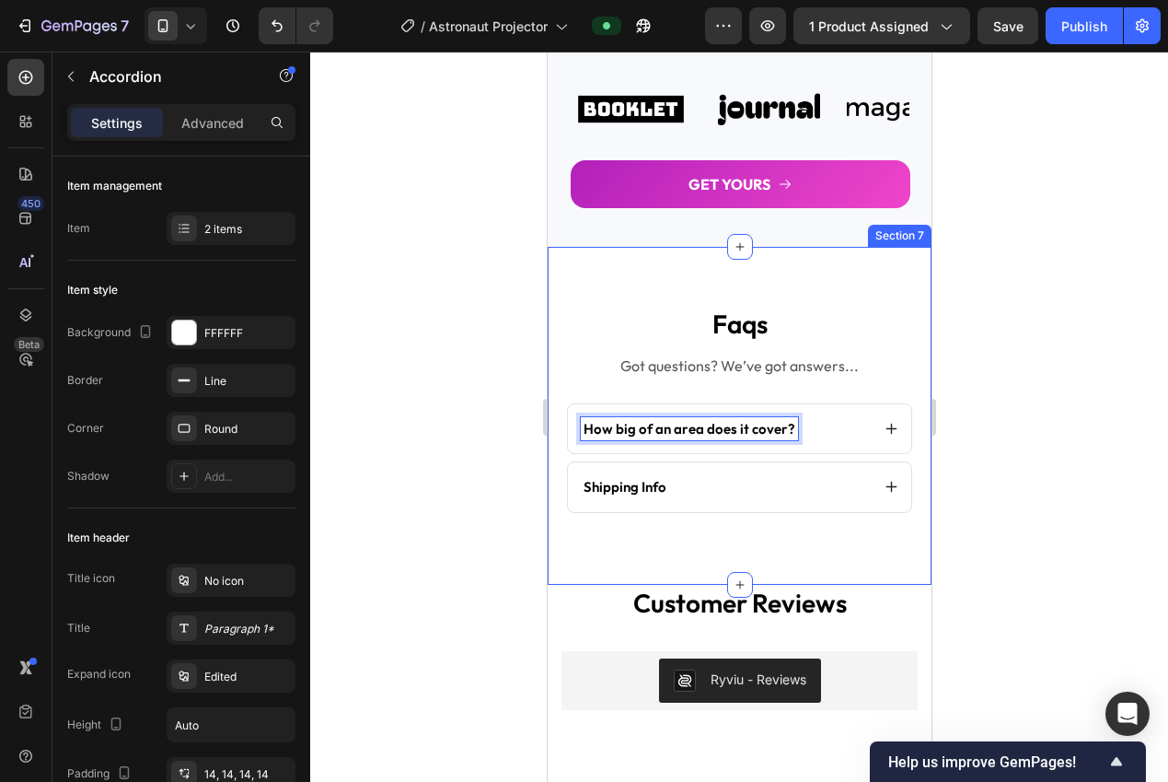
click at [1031, 469] on div at bounding box center [739, 417] width 858 height 730
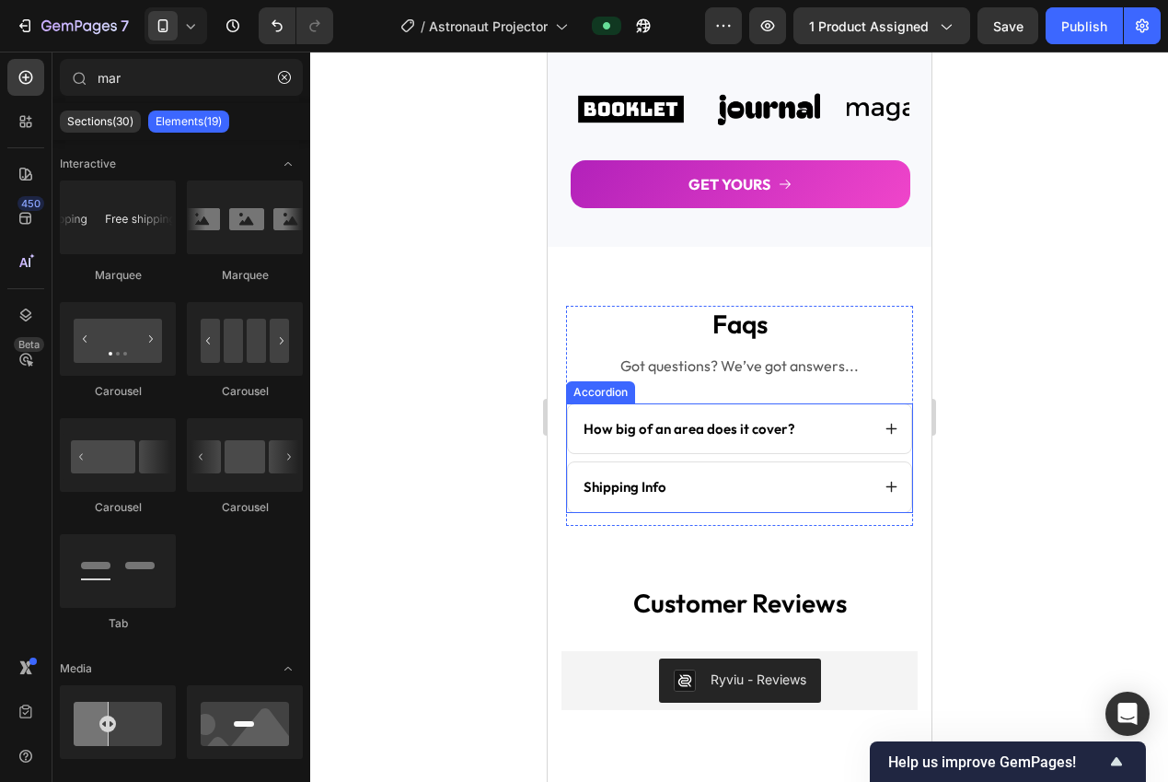
click at [884, 423] on icon at bounding box center [891, 429] width 14 height 14
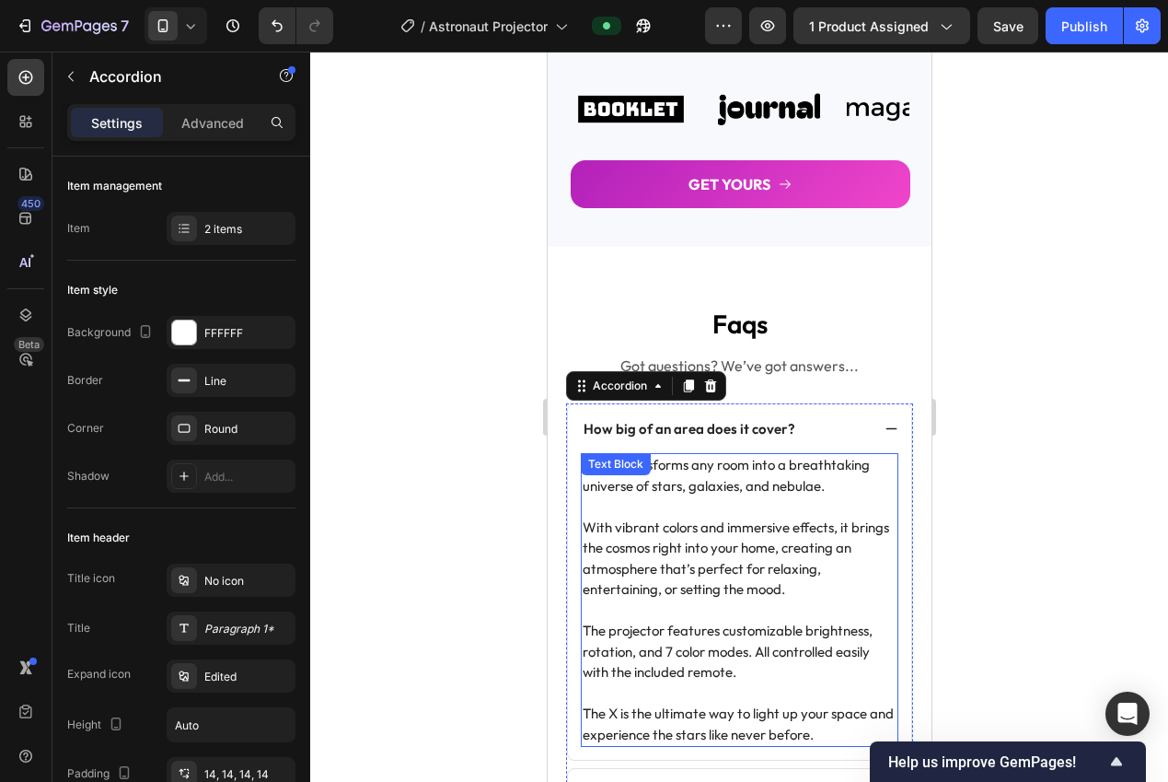
click at [758, 509] on p at bounding box center [739, 506] width 314 height 21
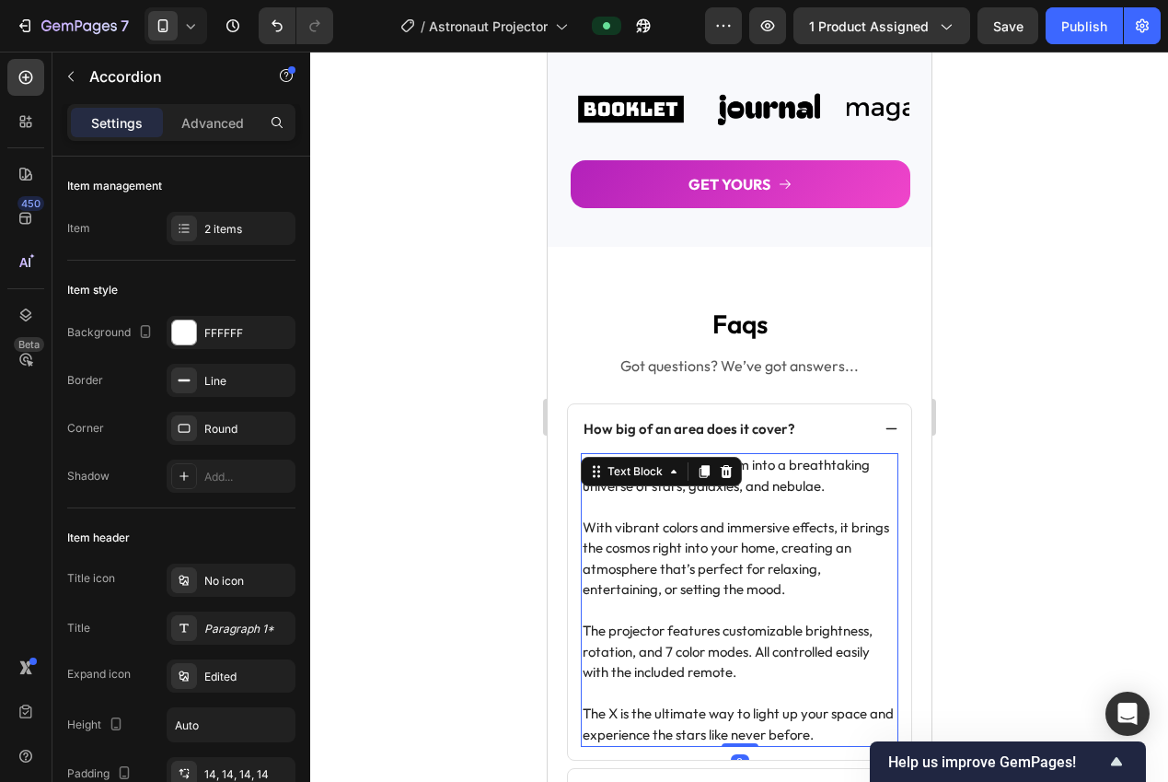
click at [758, 509] on p at bounding box center [739, 506] width 314 height 21
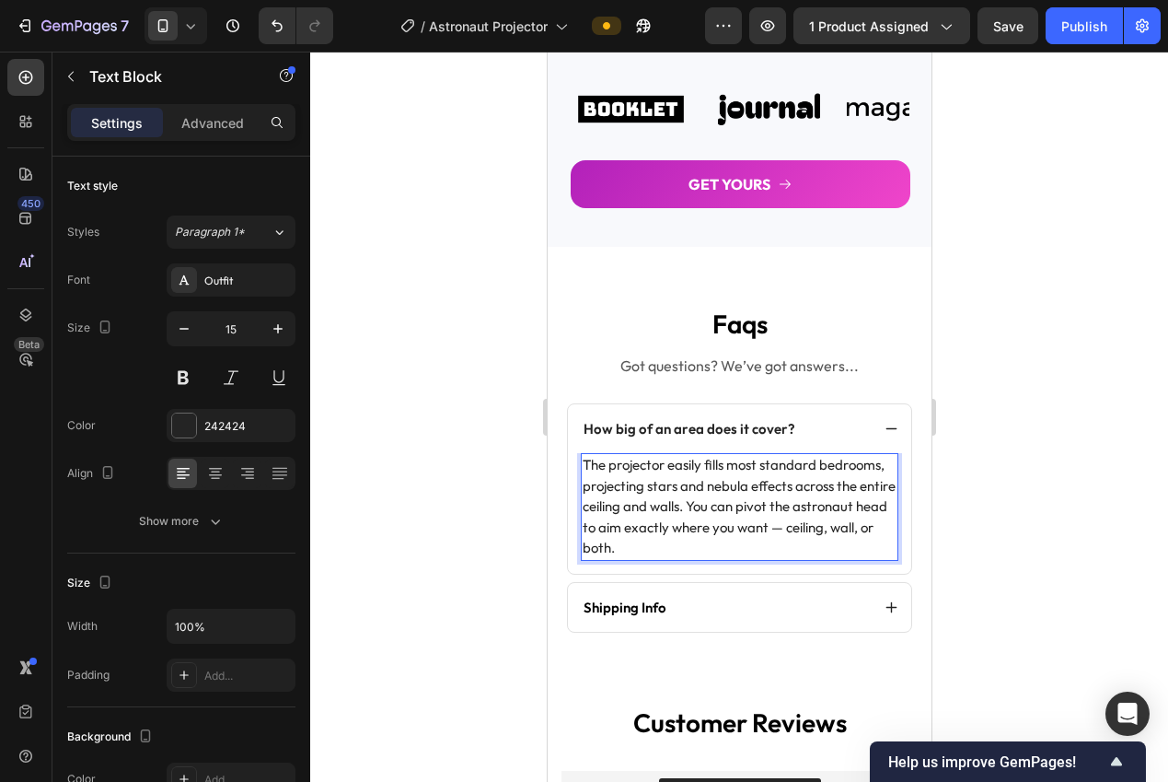
click at [746, 524] on p "The projector easily fills most standard bedrooms, projecting stars and nebula …" at bounding box center [739, 507] width 314 height 104
click at [745, 524] on p "The projector easily fills most standard bedrooms, projecting stars and nebula …" at bounding box center [739, 507] width 314 height 104
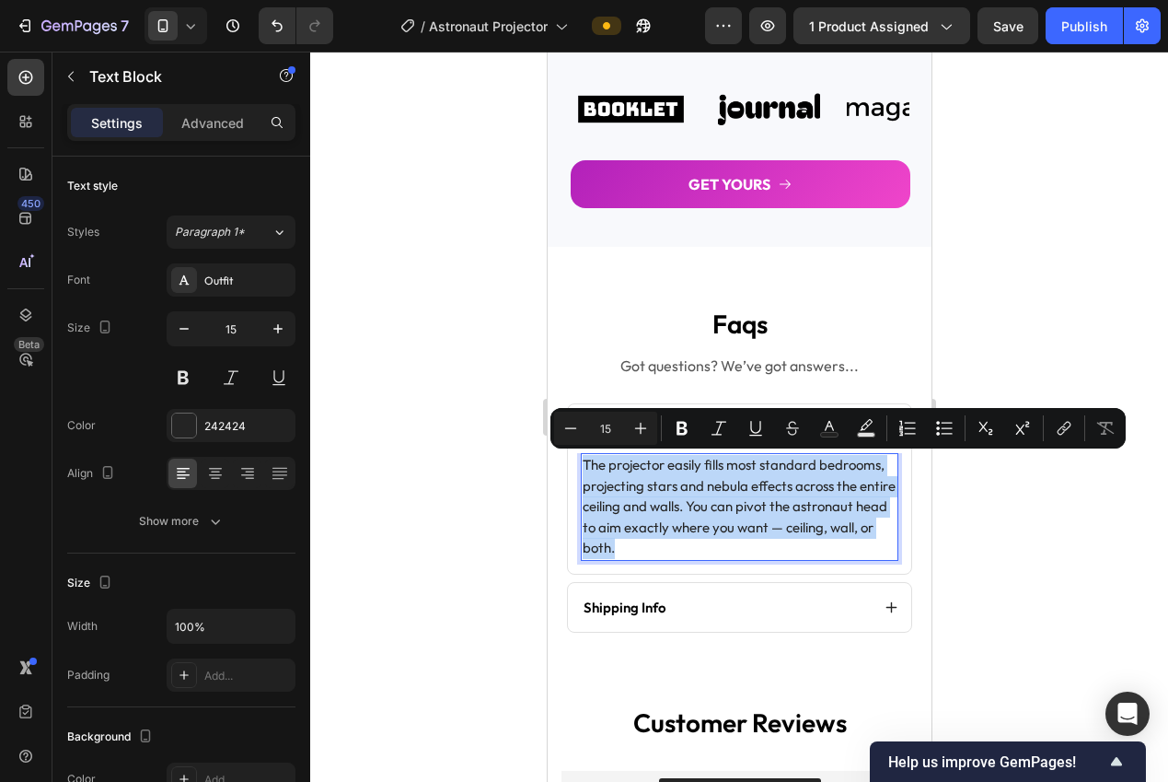
click at [764, 523] on p "The projector easily fills most standard bedrooms, projecting stars and nebula …" at bounding box center [739, 507] width 314 height 104
click at [796, 504] on p "The projector easily fills most standard bedrooms, projecting stars and nebula …" at bounding box center [739, 507] width 314 height 104
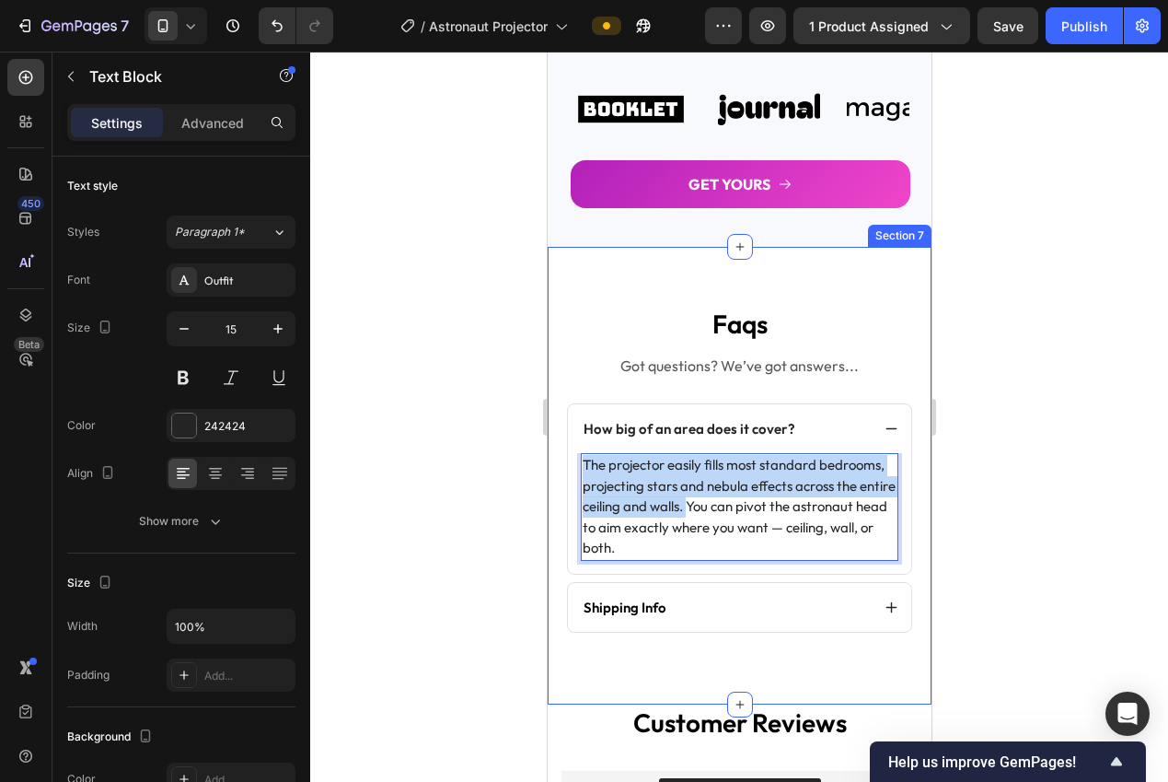
drag, startPoint x: 782, startPoint y: 505, endPoint x: 553, endPoint y: 461, distance: 233.4
click at [553, 461] on div "faqs Heading Got questions? We’ve got answers... Text Block How big of an area …" at bounding box center [739, 476] width 384 height 458
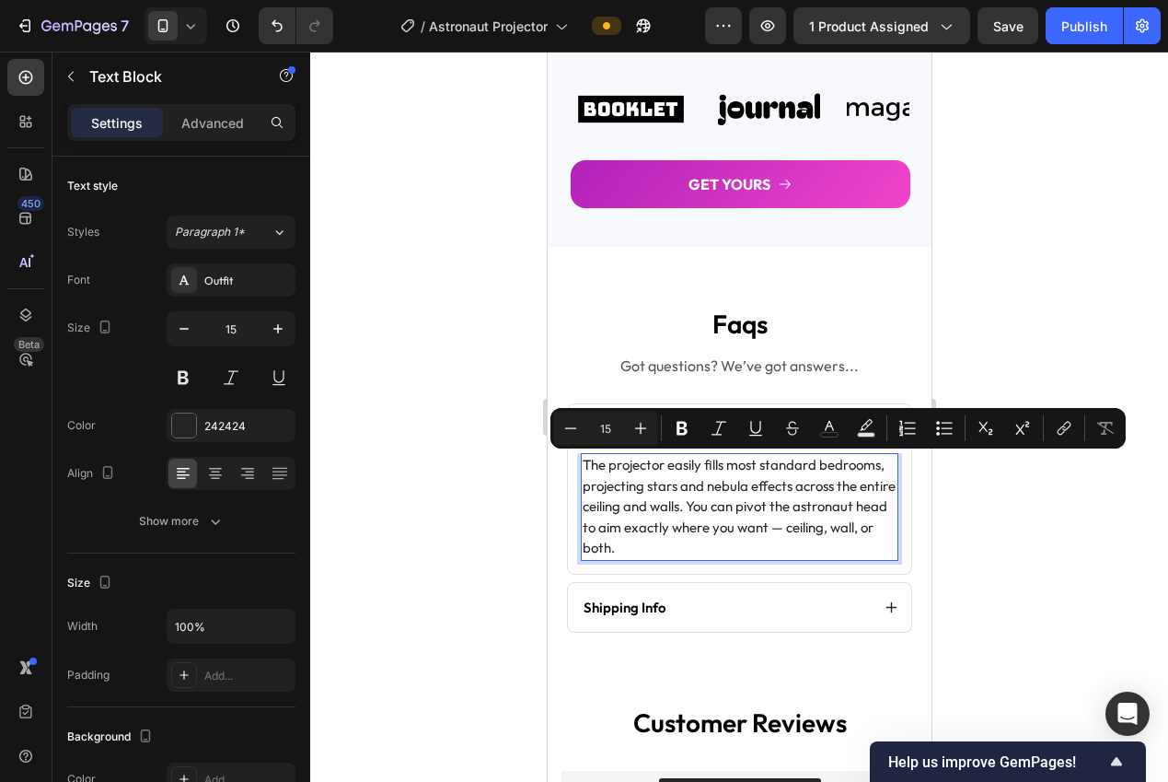
click at [790, 510] on p "The projector easily fills most standard bedrooms, projecting stars and nebula …" at bounding box center [739, 507] width 314 height 104
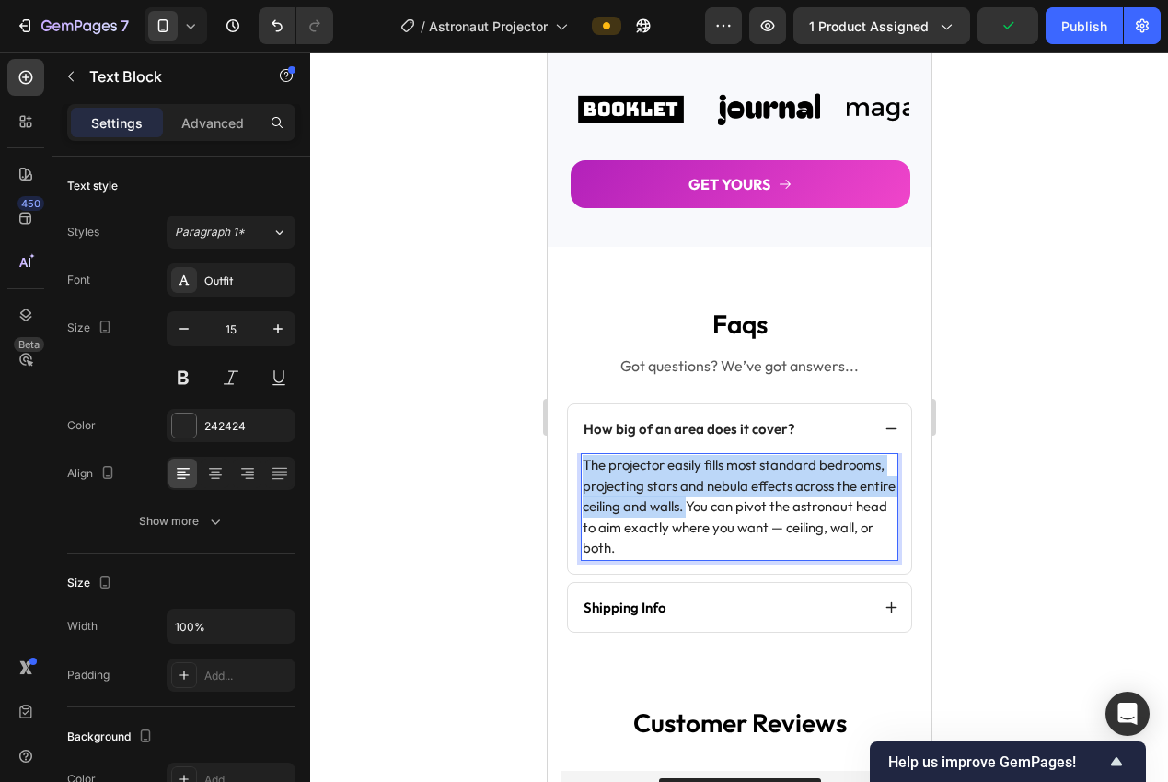
drag, startPoint x: 719, startPoint y: 492, endPoint x: 1091, endPoint y: 513, distance: 372.5
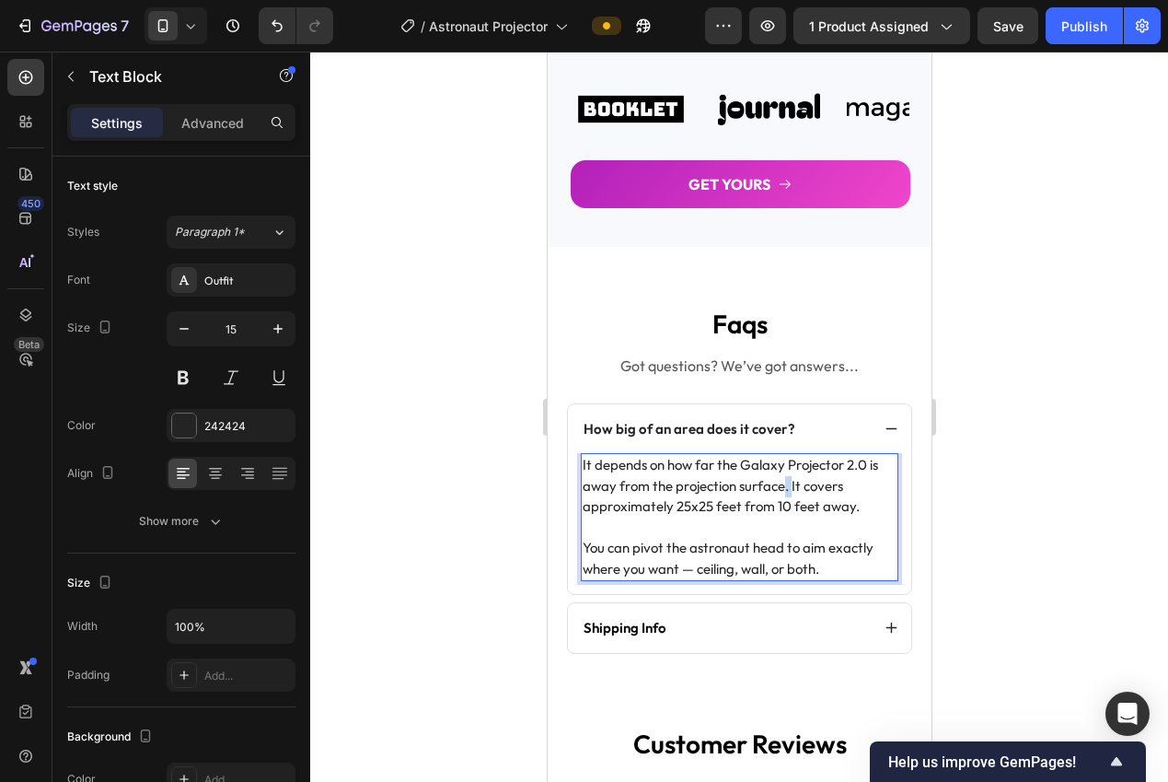
click at [781, 484] on p "It depends on how far the Galaxy Projector 2.0 is away from the projection surf…" at bounding box center [739, 486] width 314 height 63
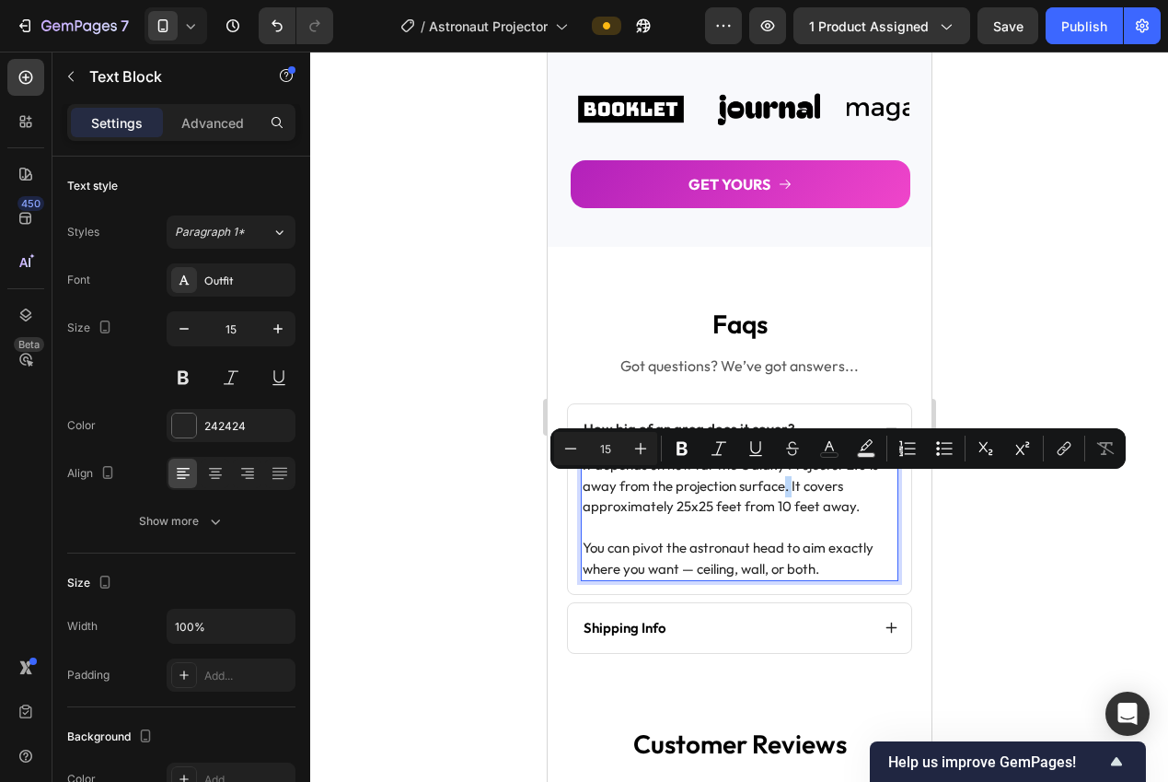
click at [781, 484] on p "It depends on how far the Galaxy Projector 2.0 is away from the projection surf…" at bounding box center [739, 486] width 314 height 63
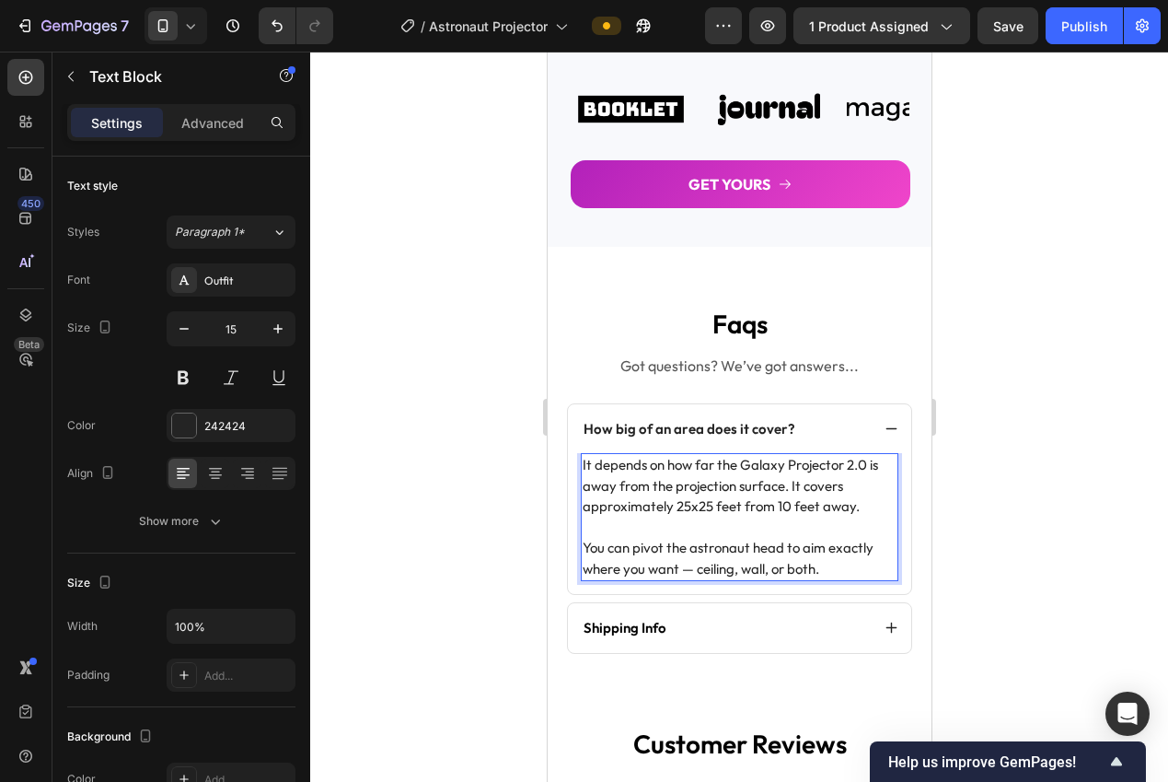
click at [788, 500] on p "It depends on how far the Galaxy Projector 2.0 is away from the projection surf…" at bounding box center [739, 486] width 314 height 63
drag, startPoint x: 792, startPoint y: 482, endPoint x: 607, endPoint y: 475, distance: 185.2
click at [565, 453] on div "How big of an area does it cover? It depends on how far the Galaxy Projector 2.…" at bounding box center [738, 528] width 347 height 250
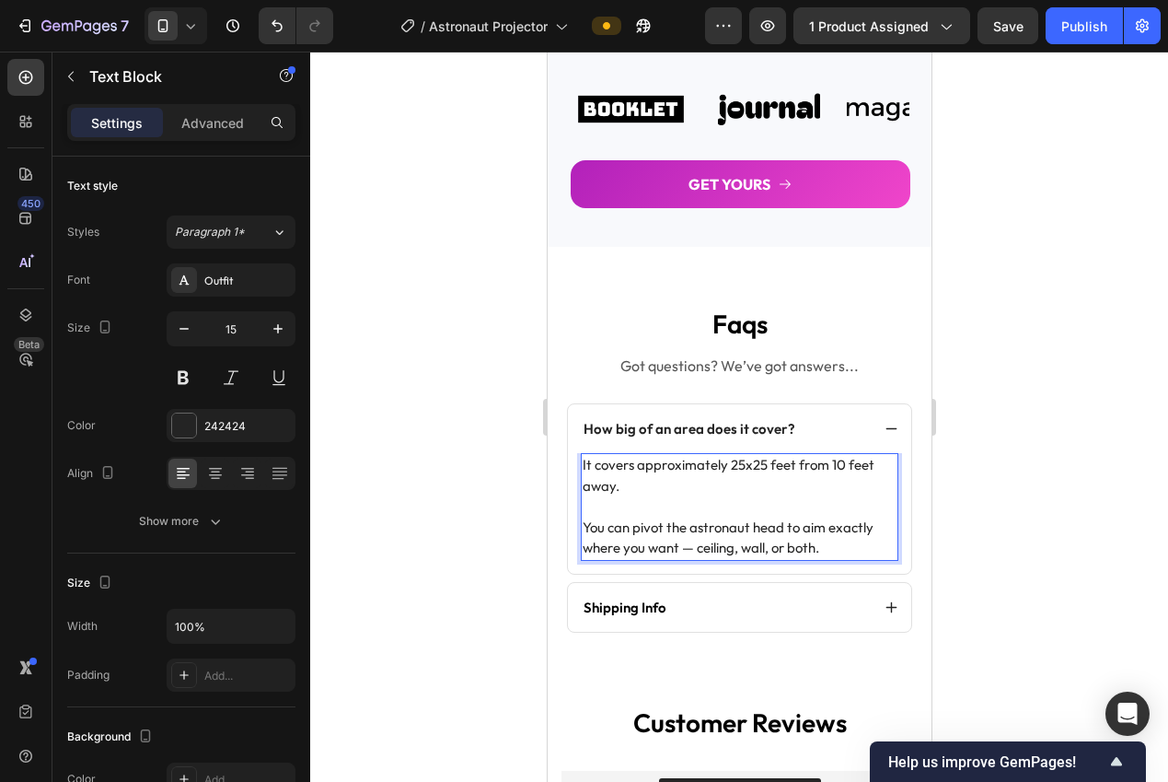
click at [646, 489] on p "It covers approximately 25x25 feet from 10 feet away." at bounding box center [739, 475] width 314 height 41
click at [582, 522] on p "You can pivot the astronaut head to aim exactly where you want — ceiling, wall,…" at bounding box center [739, 537] width 314 height 41
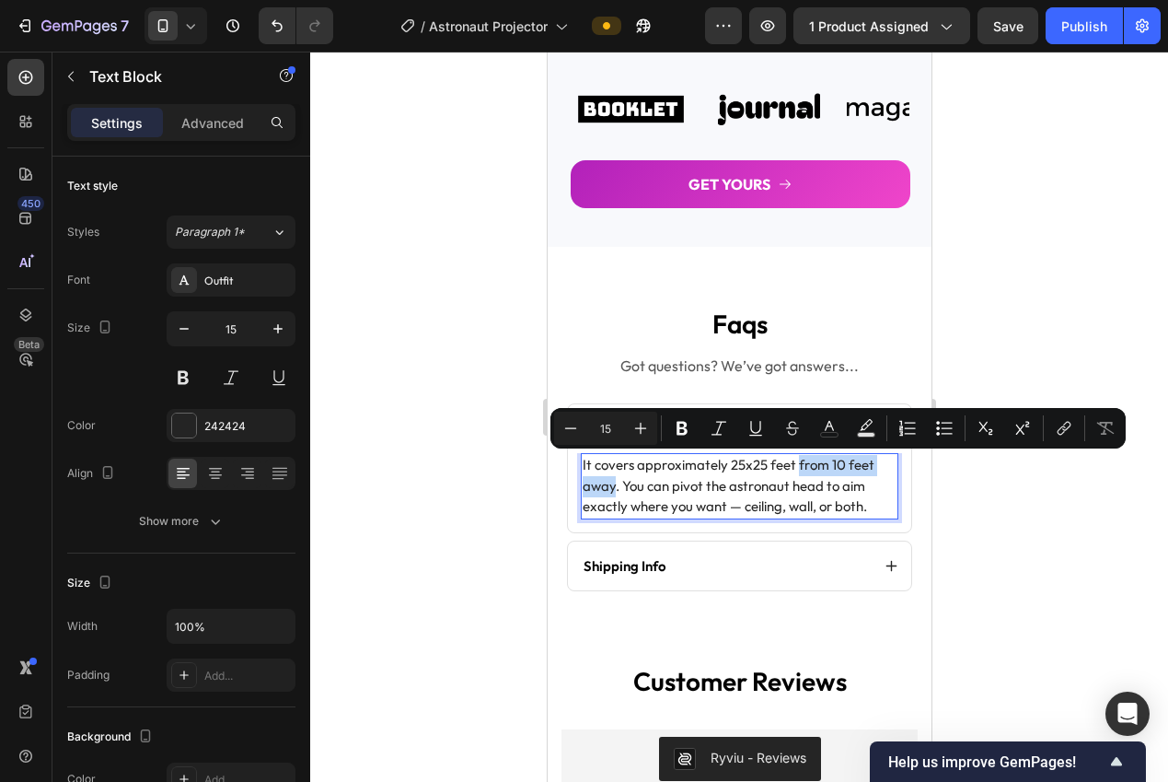
drag, startPoint x: 609, startPoint y: 481, endPoint x: 797, endPoint y: 465, distance: 188.5
click at [797, 465] on p "It covers approximately 25x25 feet from 10 feet away. You can pivot the astrona…" at bounding box center [739, 486] width 314 height 63
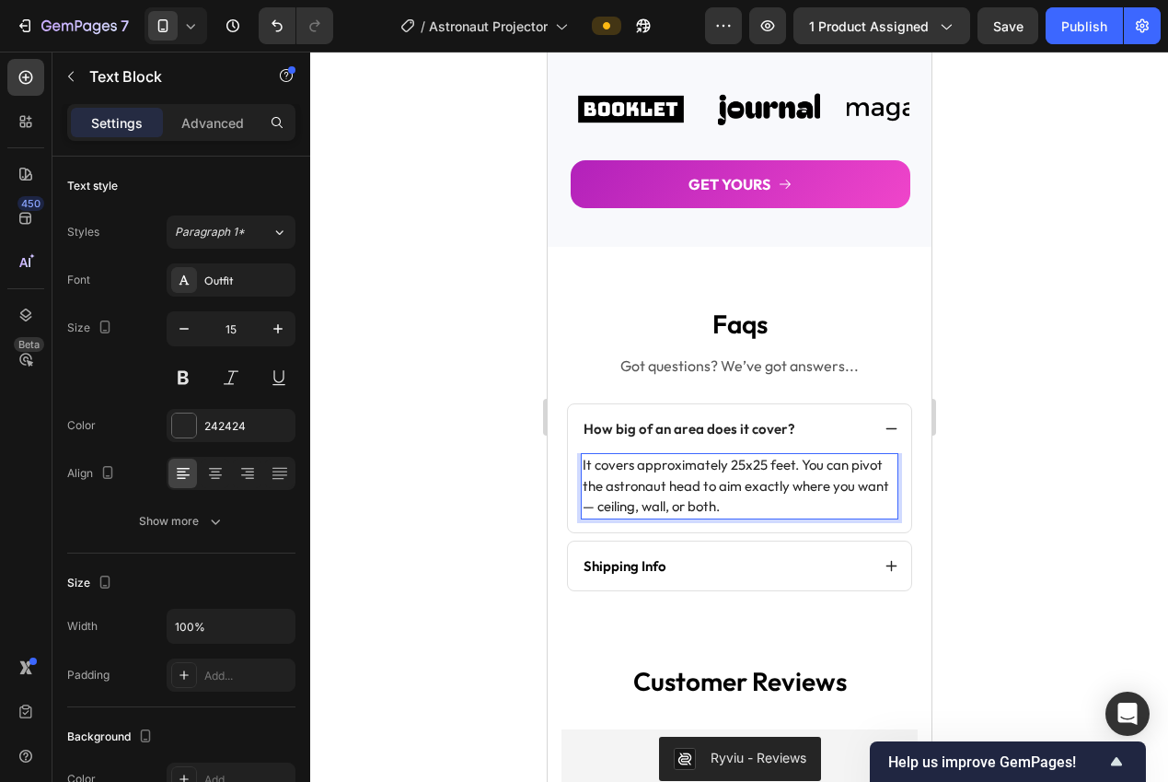
click at [1057, 519] on div at bounding box center [739, 417] width 858 height 730
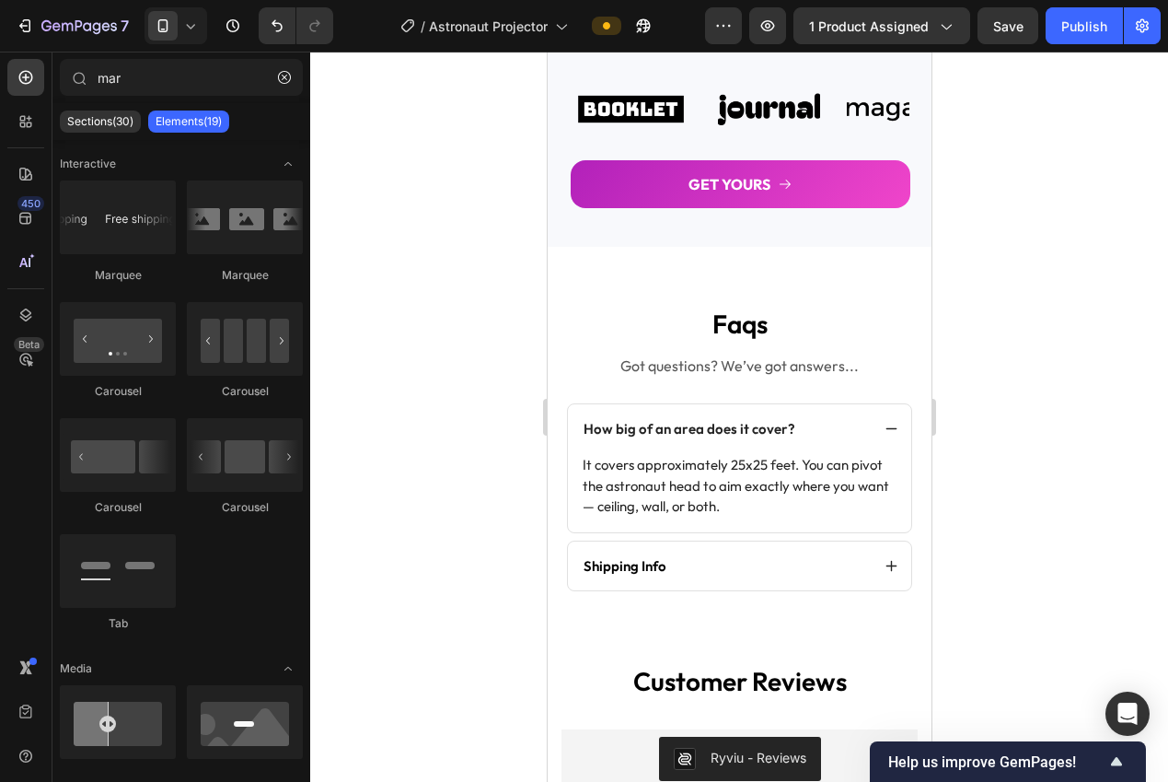
click at [1002, 446] on div at bounding box center [739, 417] width 858 height 730
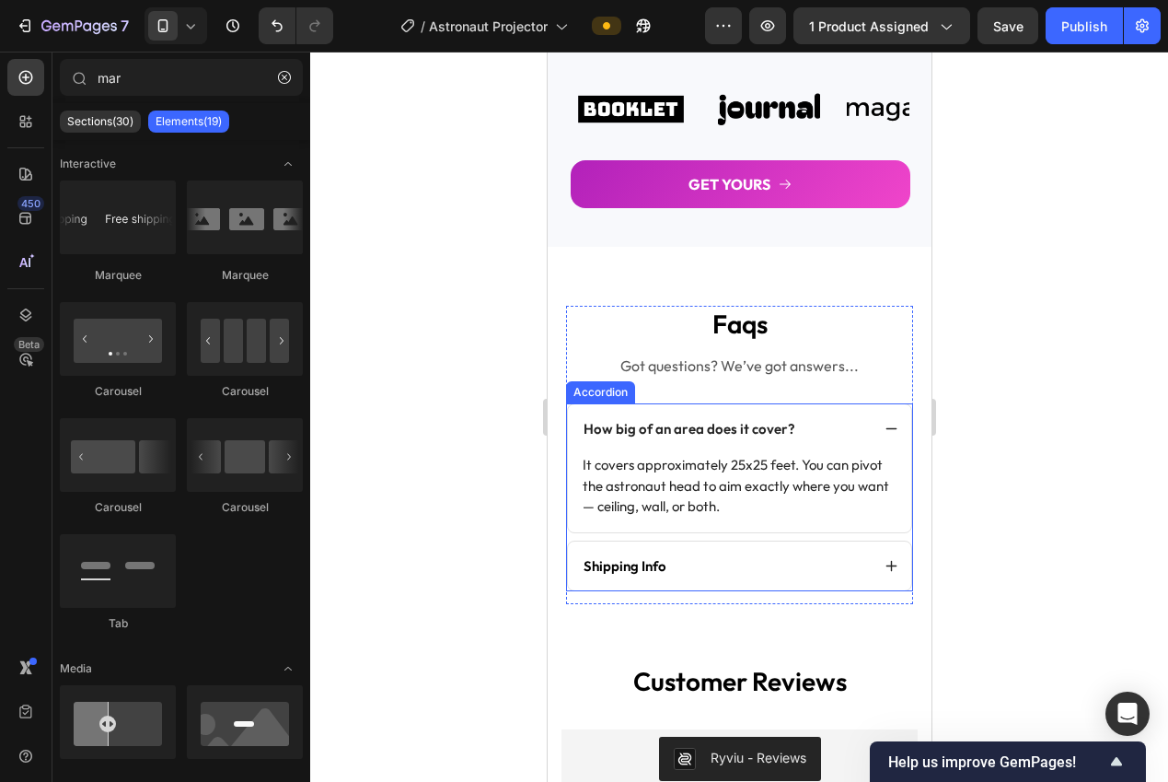
click at [884, 429] on icon at bounding box center [891, 429] width 14 height 14
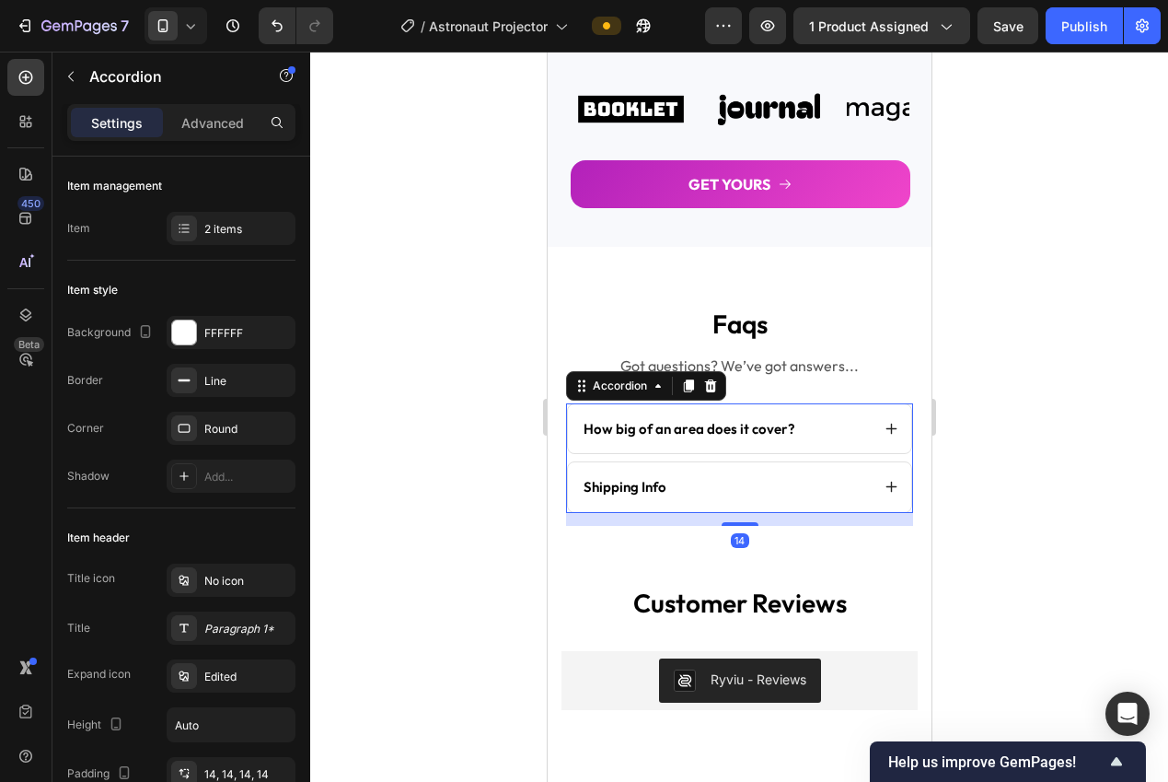
click at [1002, 440] on div at bounding box center [739, 417] width 858 height 730
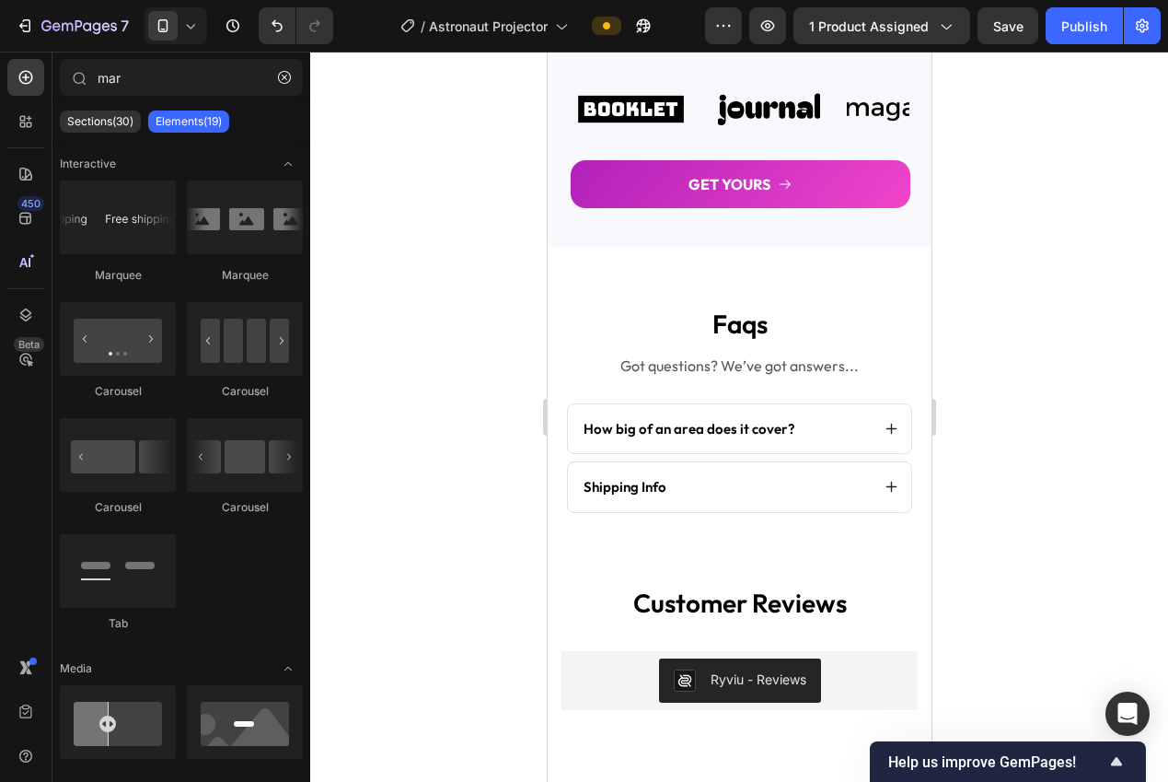
click at [646, 484] on p "Shipping Info" at bounding box center [624, 487] width 83 height 18
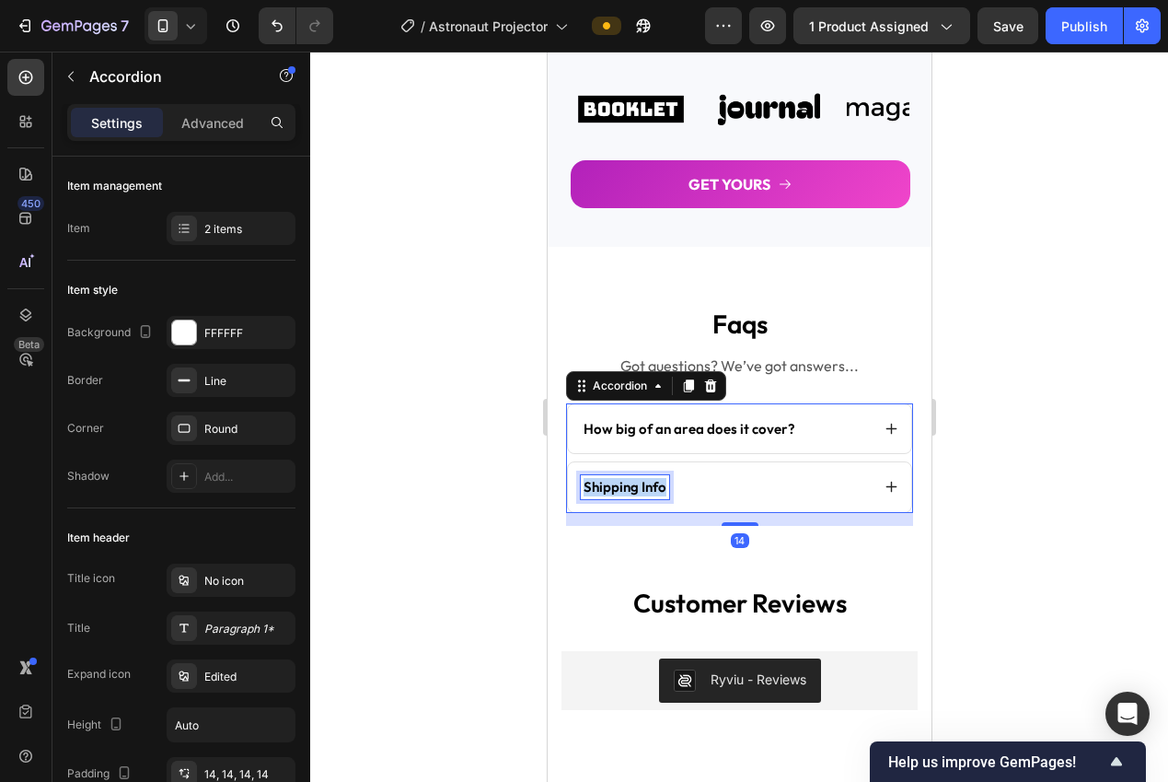
click at [646, 484] on p "Shipping Info" at bounding box center [624, 487] width 83 height 18
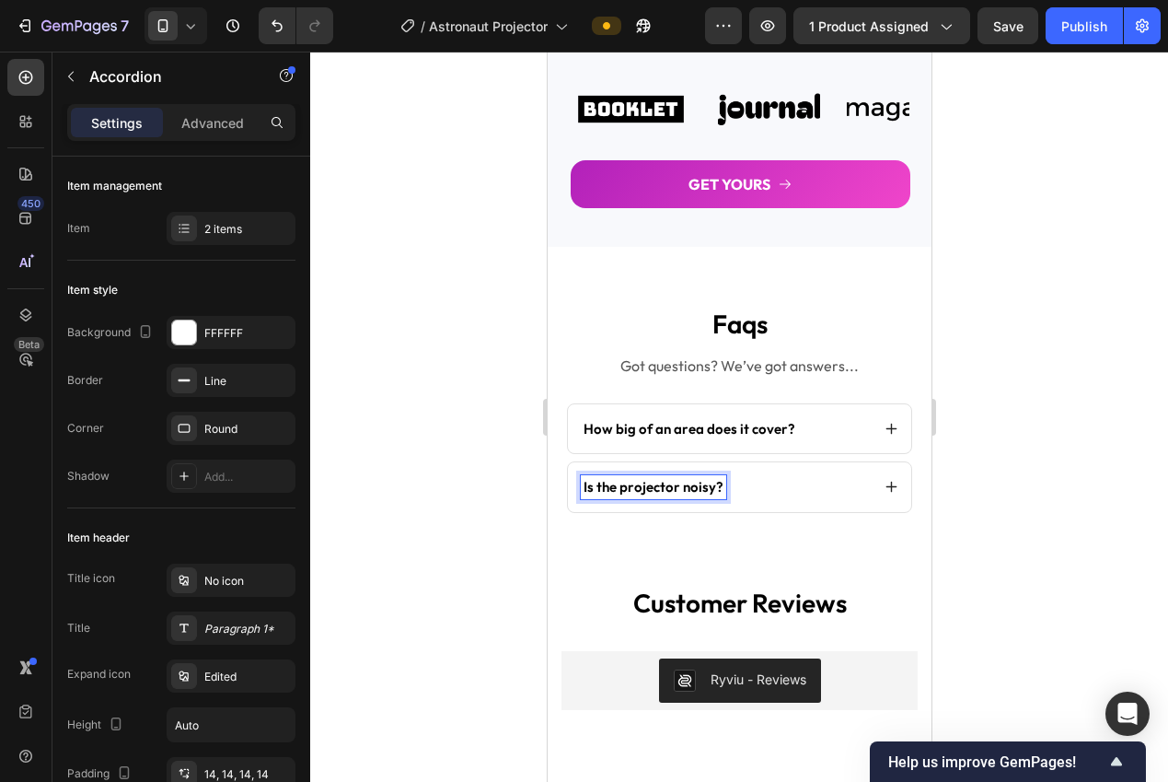
click at [1003, 509] on div at bounding box center [739, 417] width 858 height 730
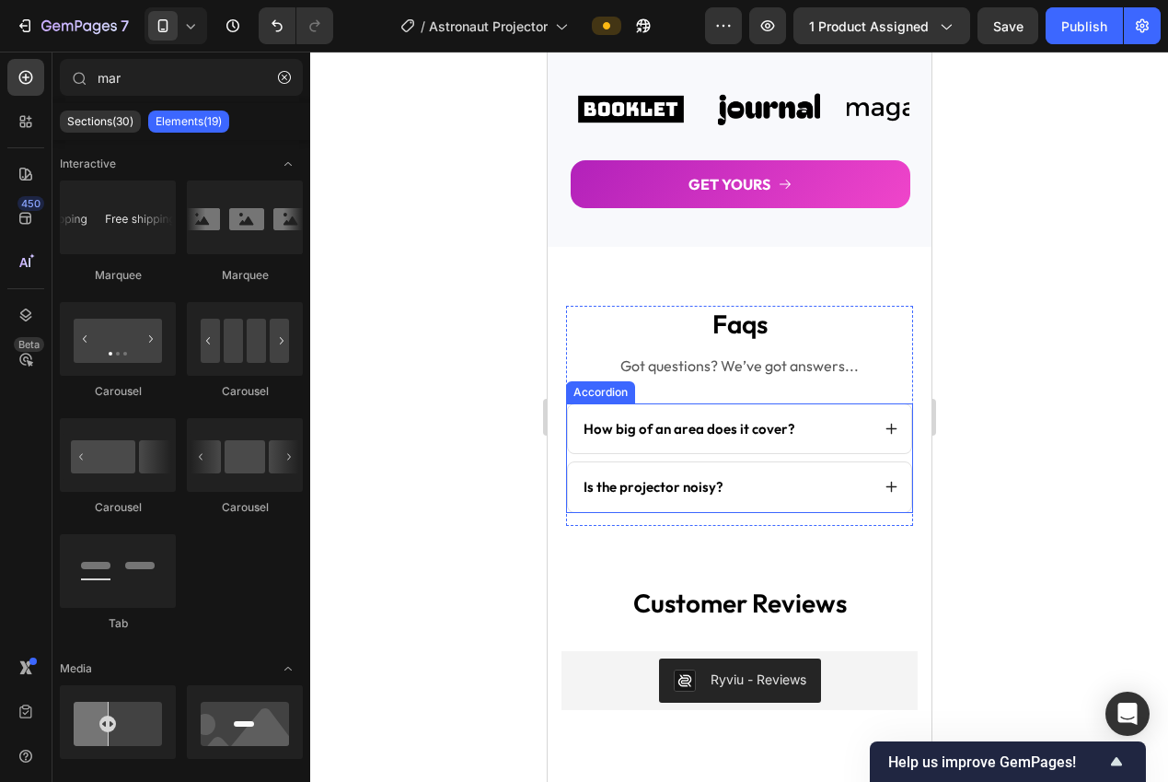
click at [867, 482] on div "Is the projector noisy?" at bounding box center [738, 487] width 343 height 50
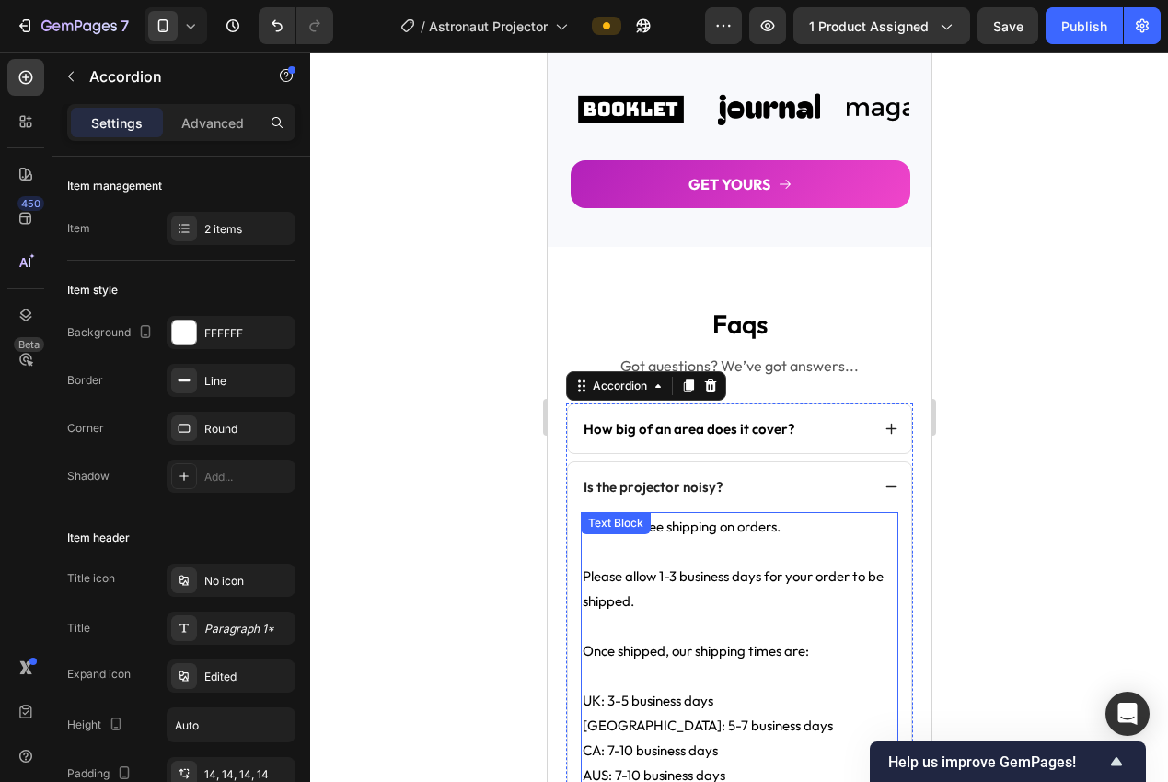
click at [770, 544] on p at bounding box center [739, 551] width 314 height 25
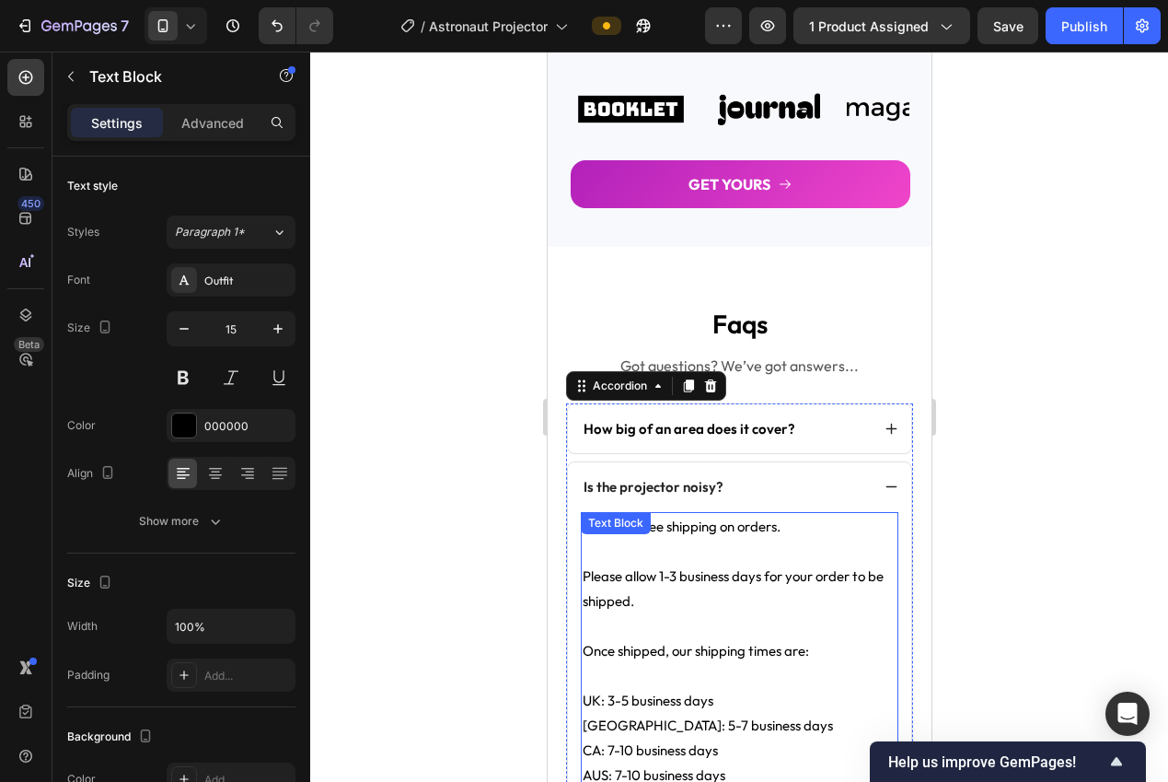
click at [770, 544] on p at bounding box center [739, 551] width 314 height 25
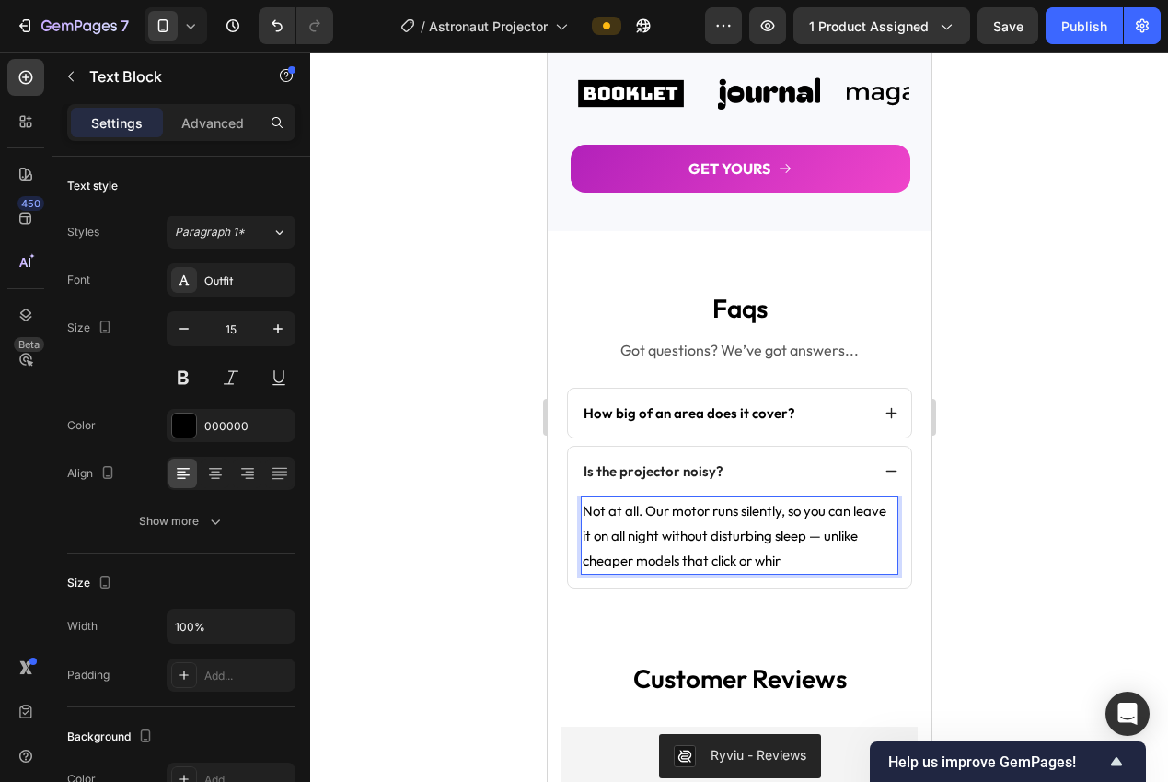
scroll to position [3285, 0]
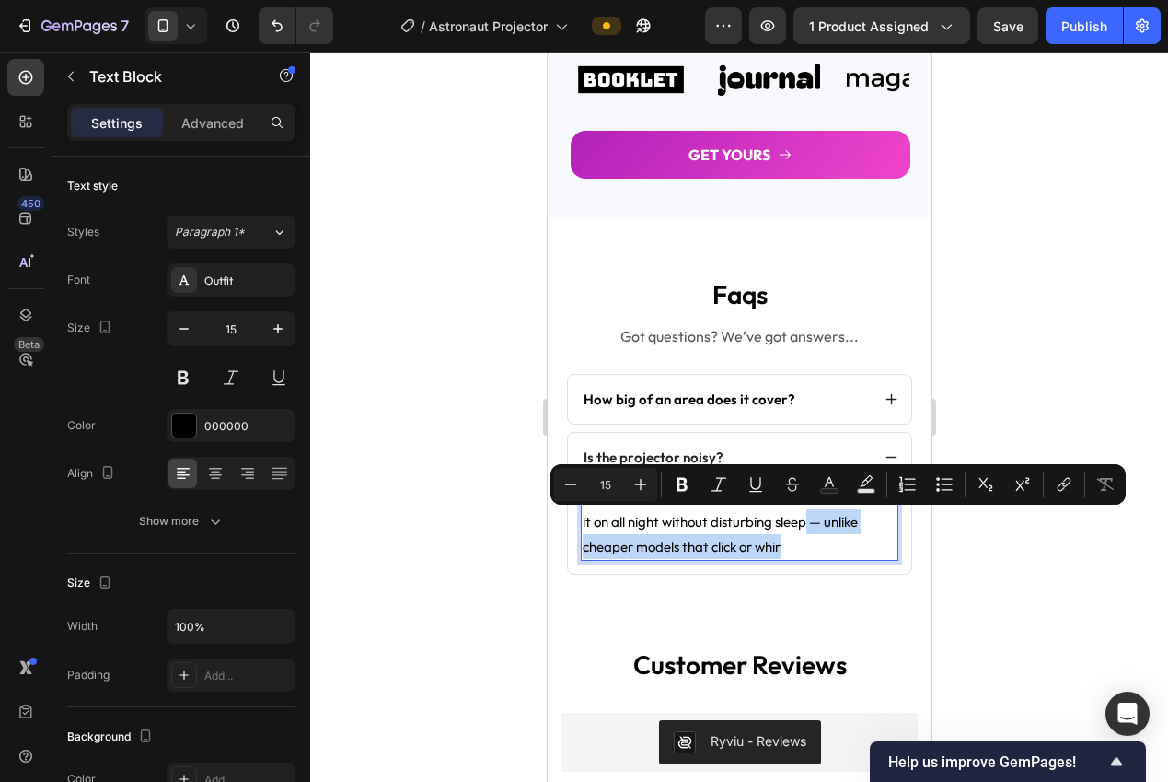
drag, startPoint x: 842, startPoint y: 546, endPoint x: 840, endPoint y: 527, distance: 19.4
click at [840, 527] on p "Not at all. Our motor runs silently, so you can leave it on all night without d…" at bounding box center [739, 521] width 314 height 75
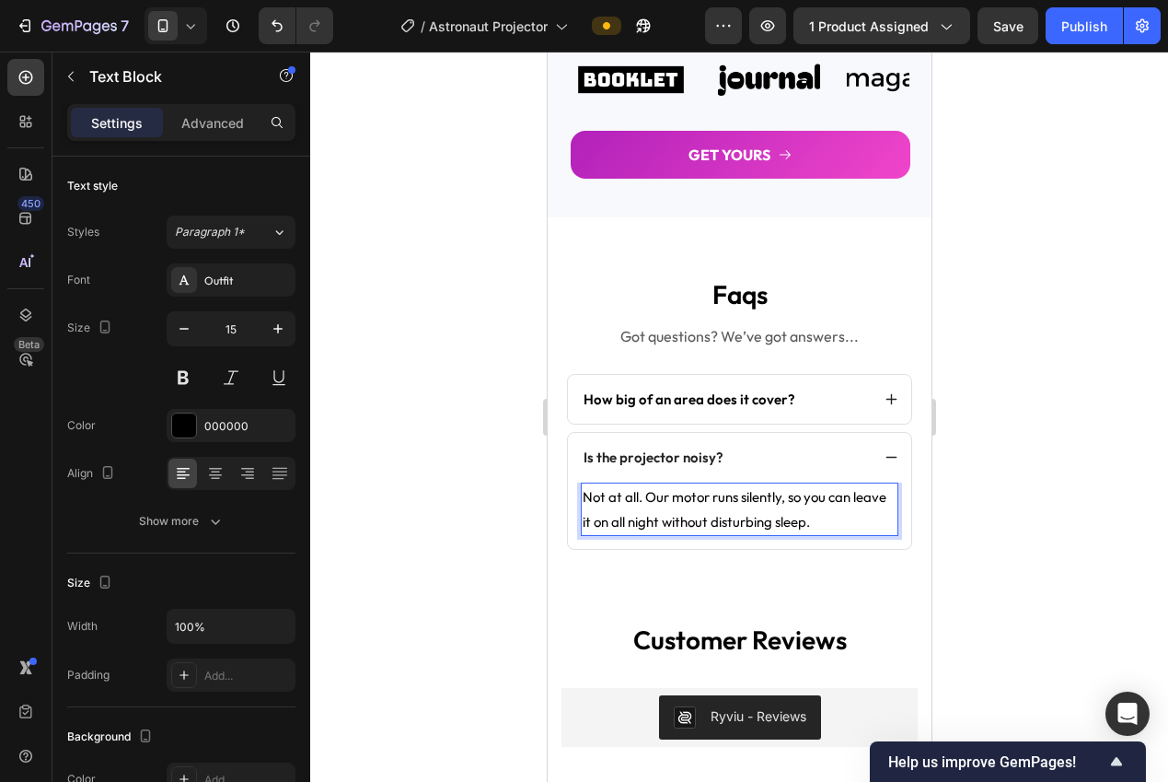
click at [411, 438] on div at bounding box center [739, 417] width 858 height 730
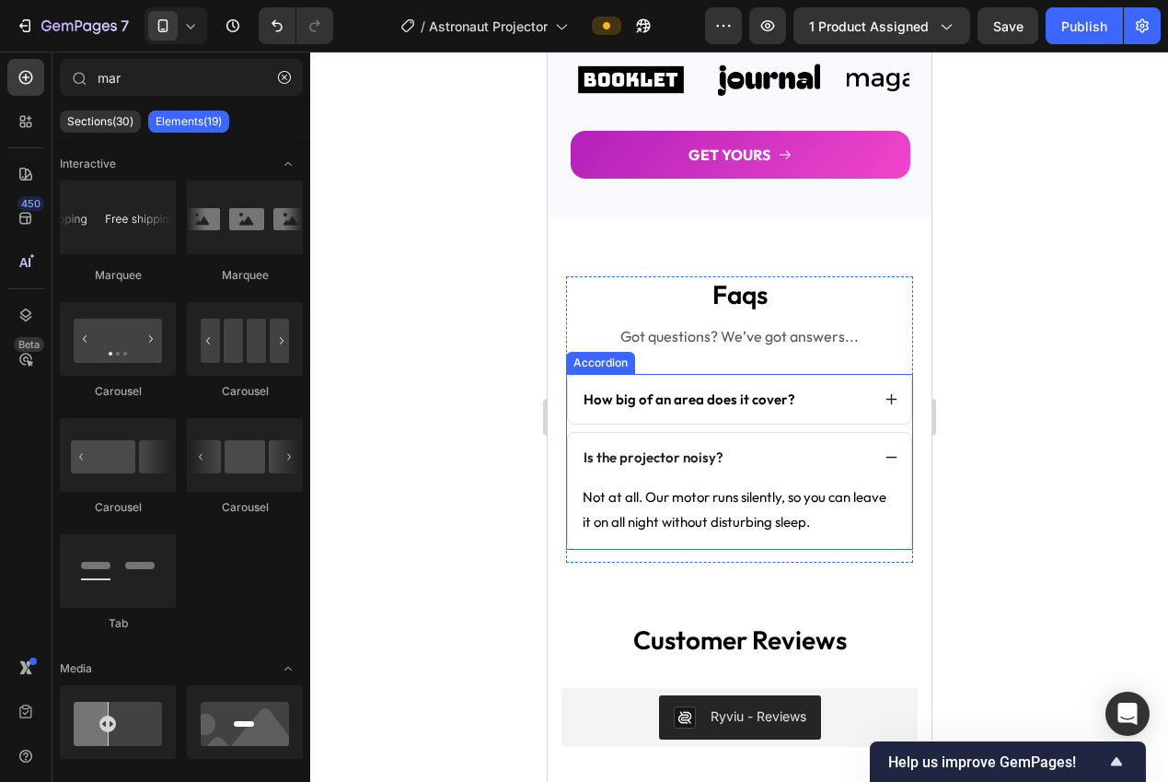
click at [886, 458] on icon at bounding box center [891, 457] width 11 height 1
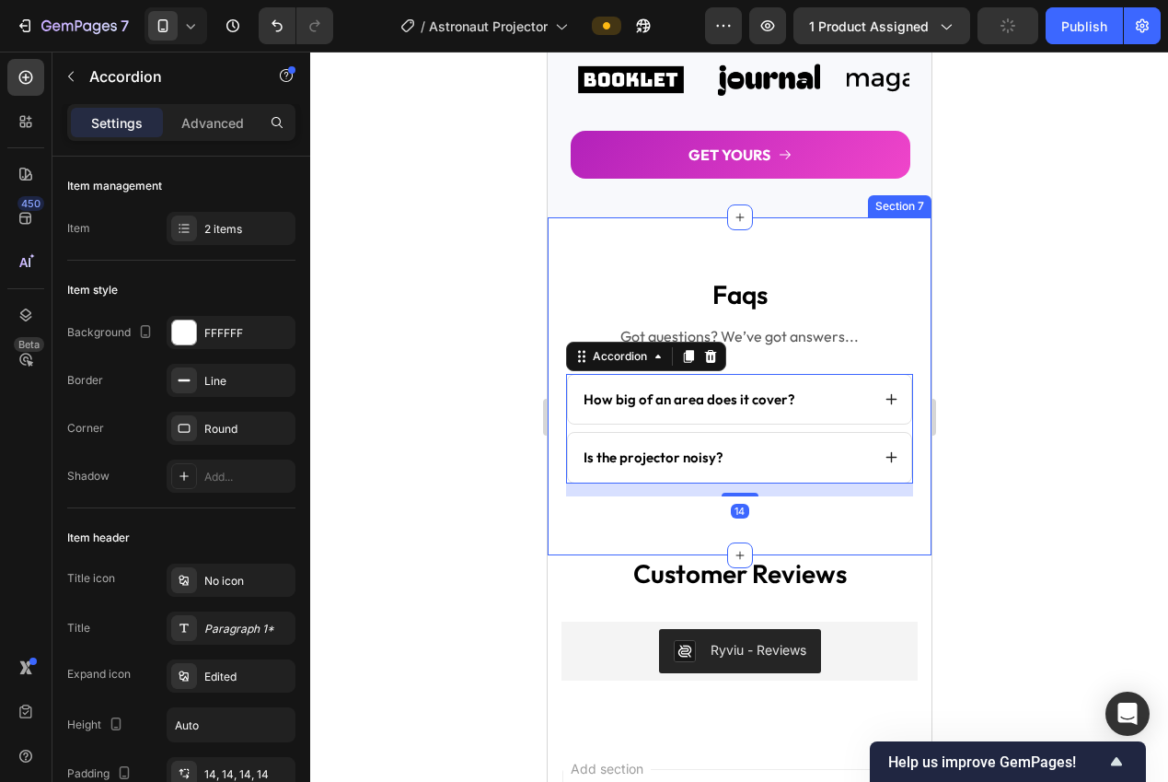
click at [1024, 463] on div at bounding box center [739, 417] width 858 height 730
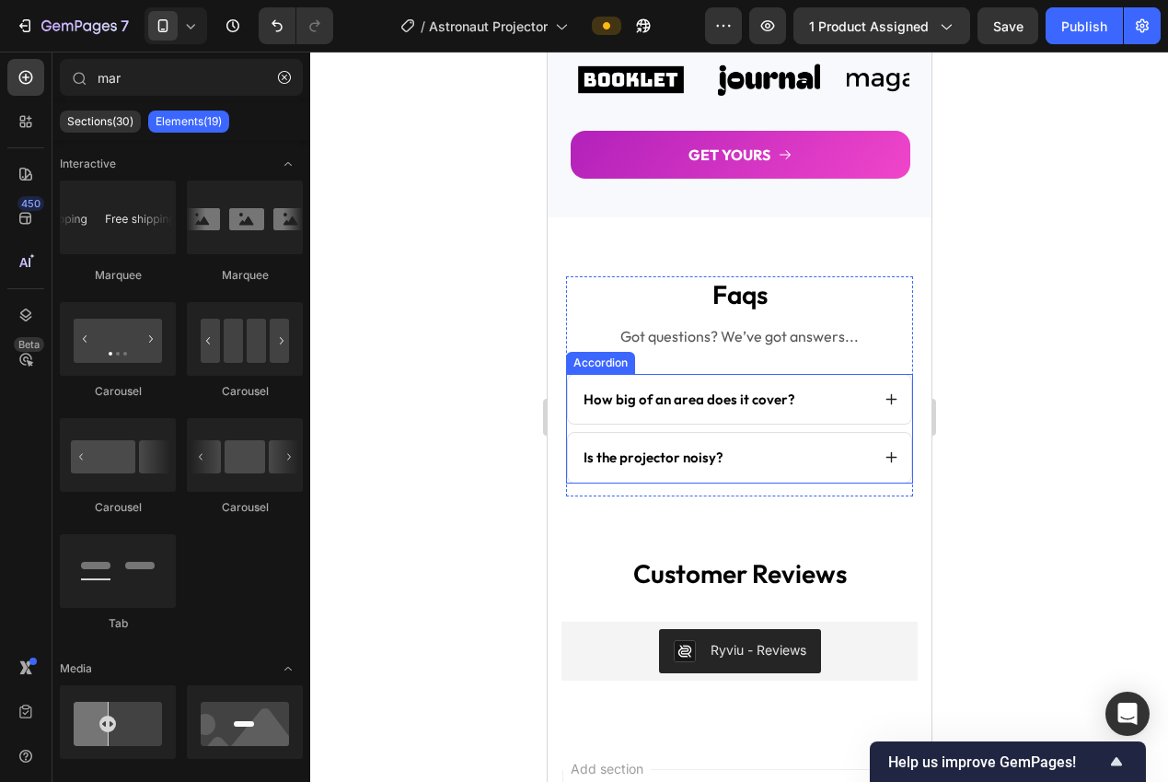
click at [608, 364] on div "Accordion" at bounding box center [600, 362] width 62 height 17
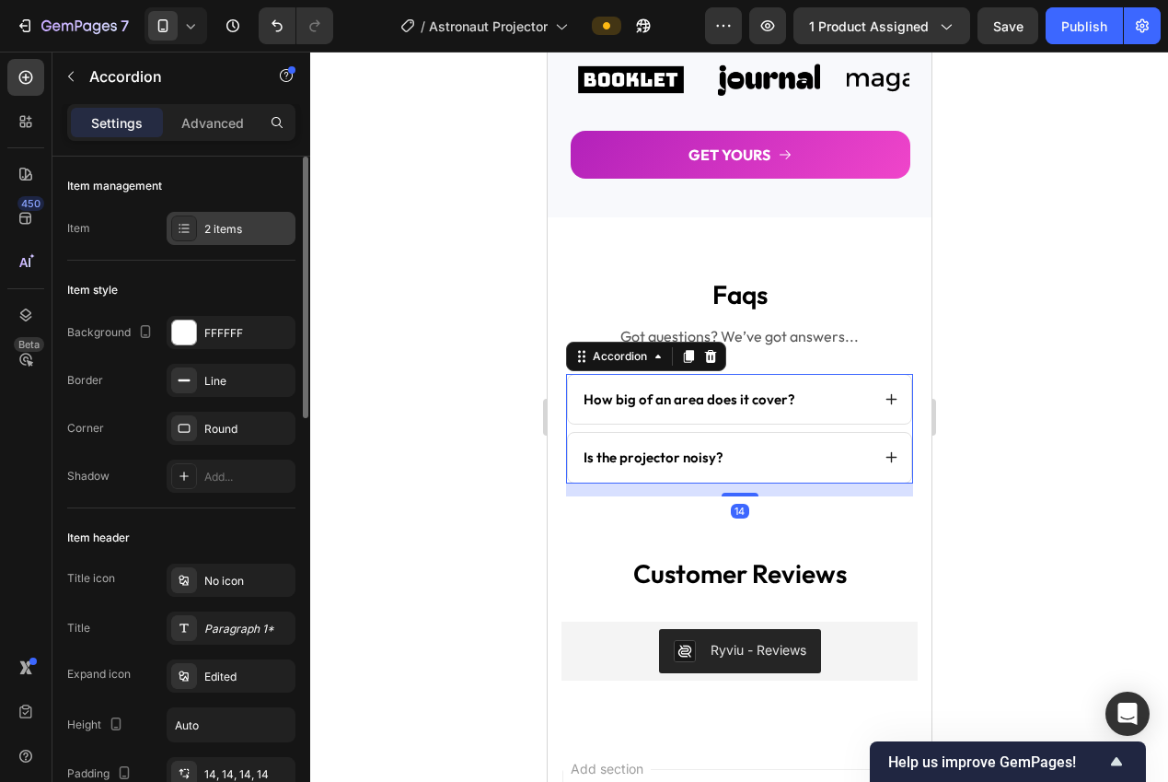
click at [213, 228] on div "2 items" at bounding box center [247, 229] width 87 height 17
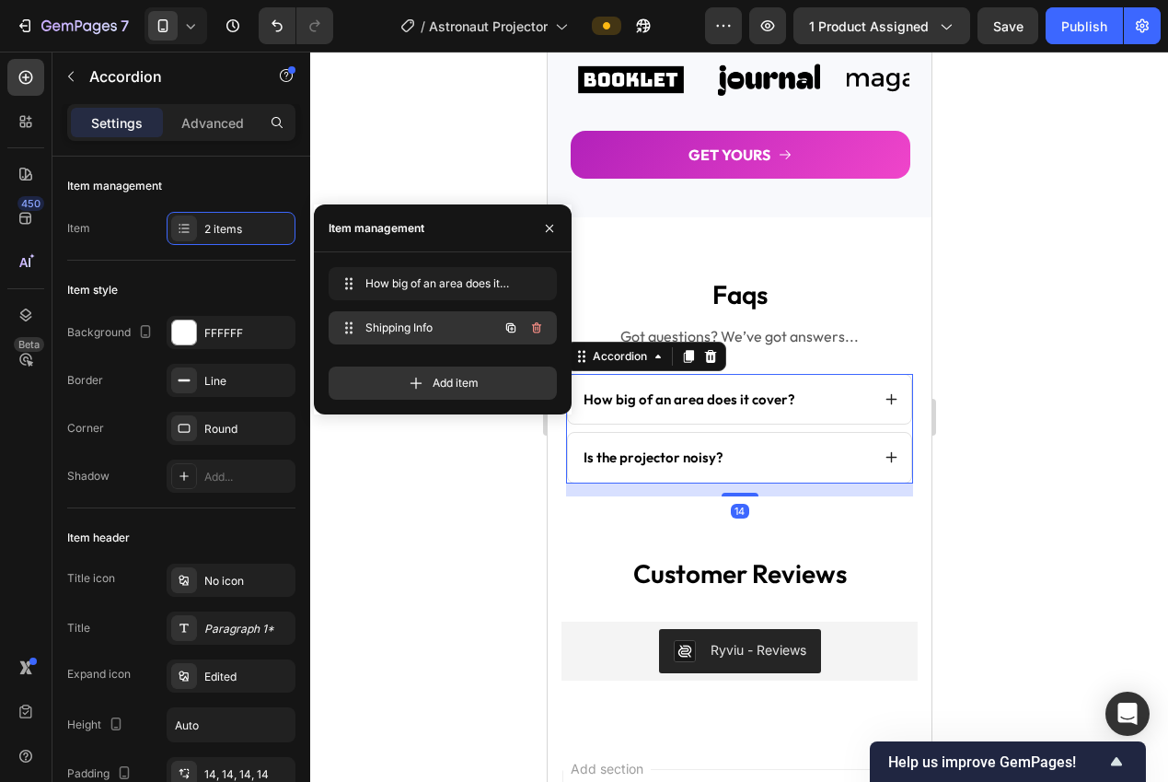
click at [504, 335] on button "button" at bounding box center [511, 328] width 26 height 26
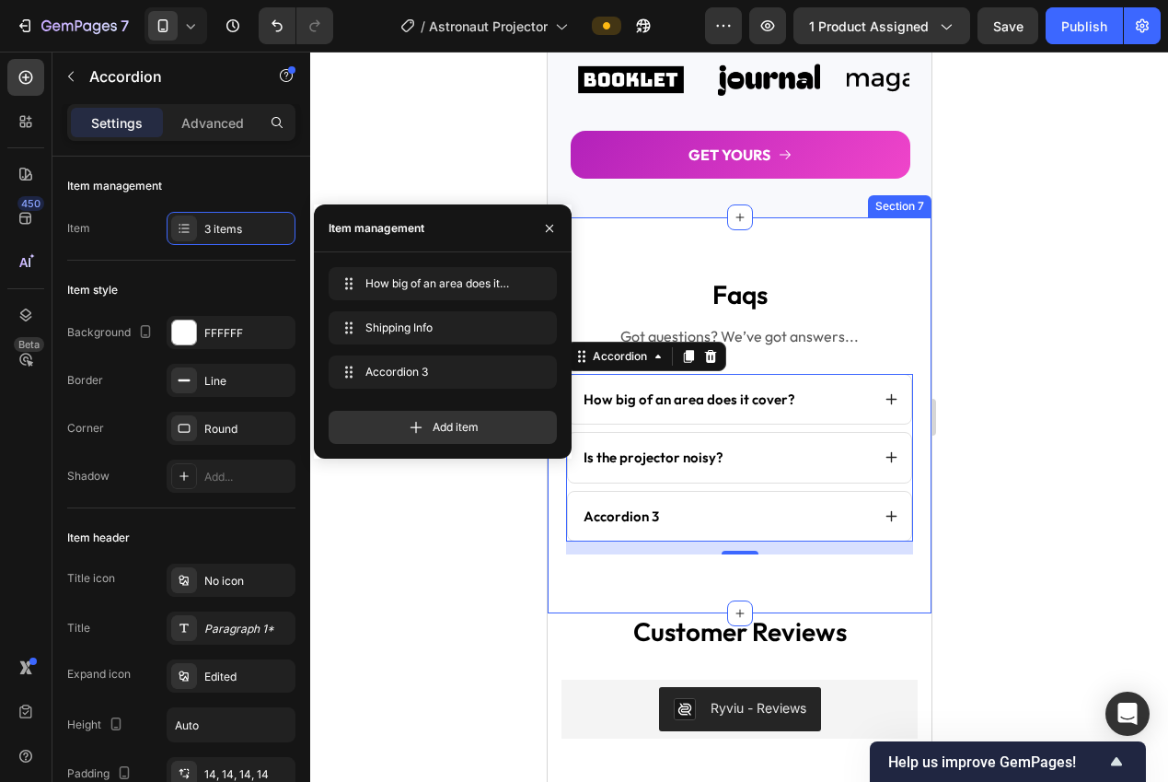
click at [1013, 483] on div at bounding box center [739, 417] width 858 height 730
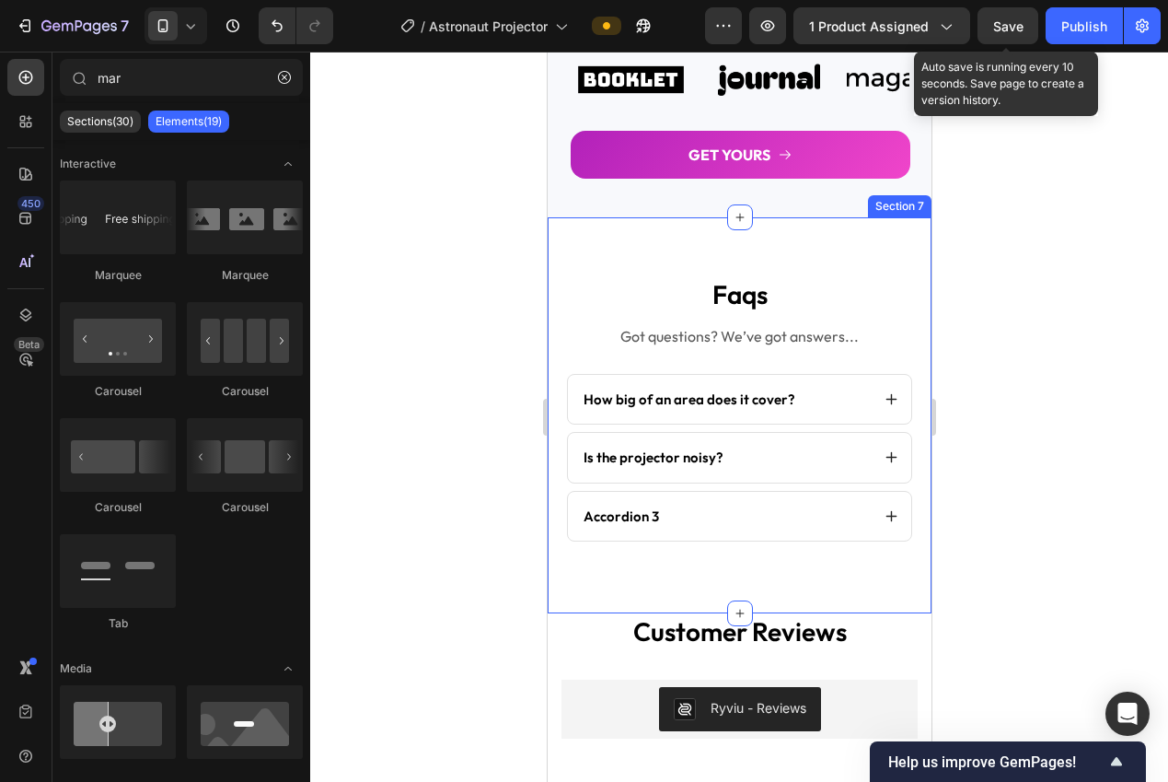
click at [1008, 24] on span "Save" at bounding box center [1008, 26] width 30 height 16
click at [1072, 31] on div "Publish" at bounding box center [1084, 26] width 46 height 19
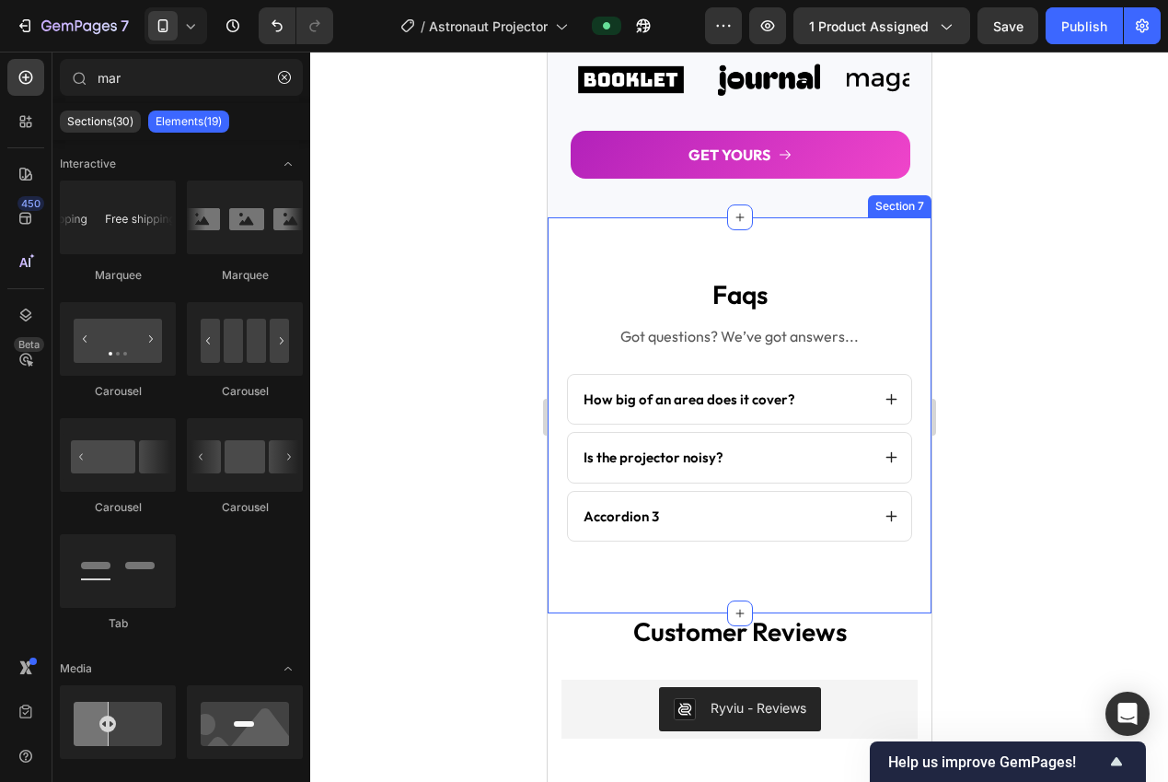
click at [623, 507] on div "Accordion 3" at bounding box center [620, 516] width 81 height 24
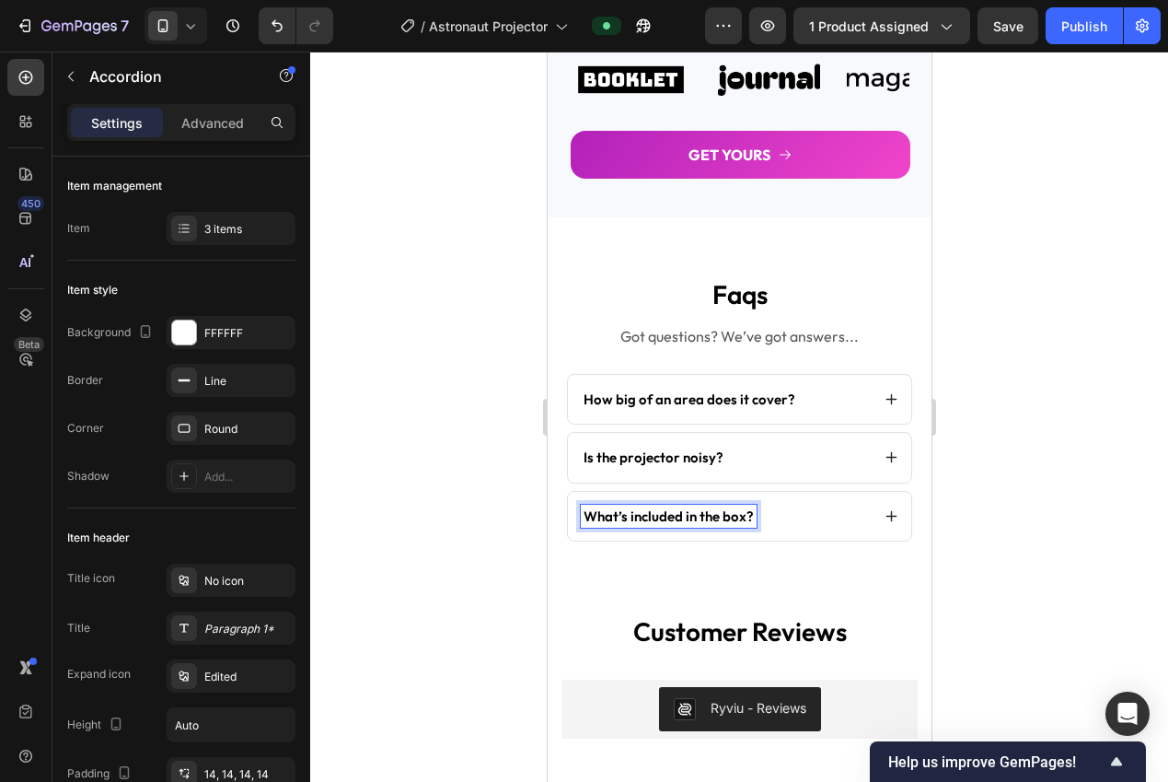
click at [989, 529] on div at bounding box center [739, 417] width 858 height 730
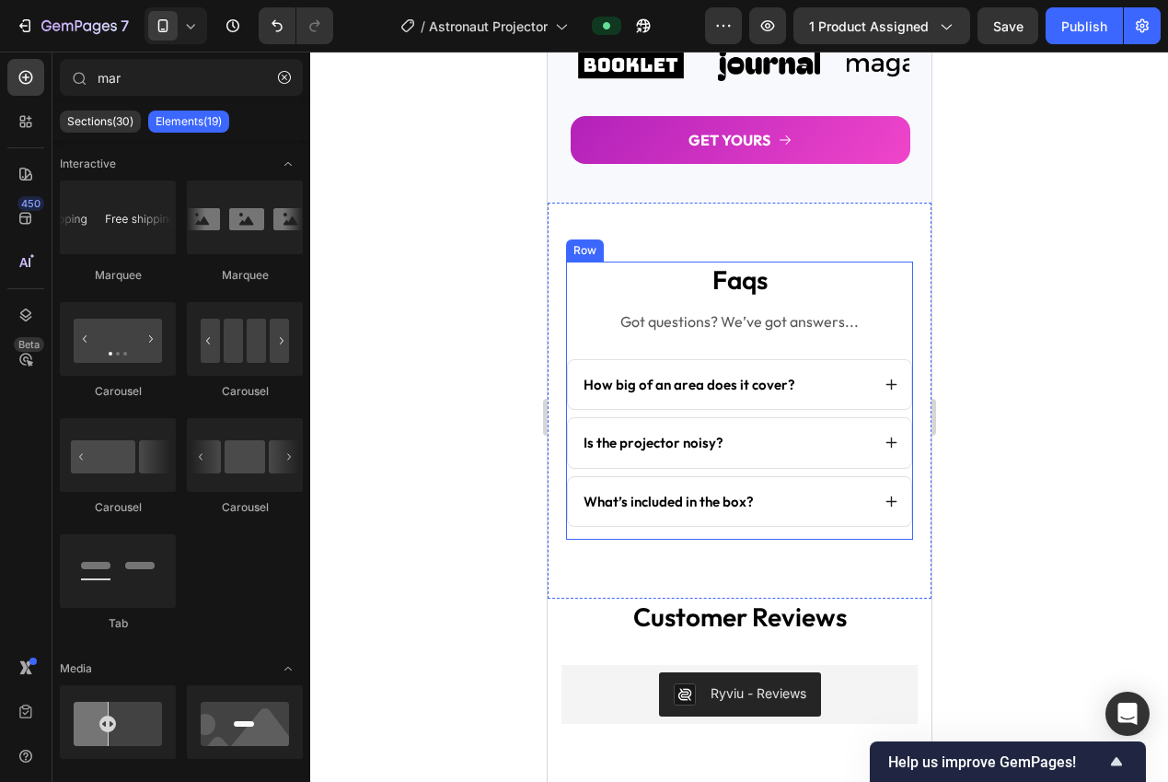
scroll to position [3316, 0]
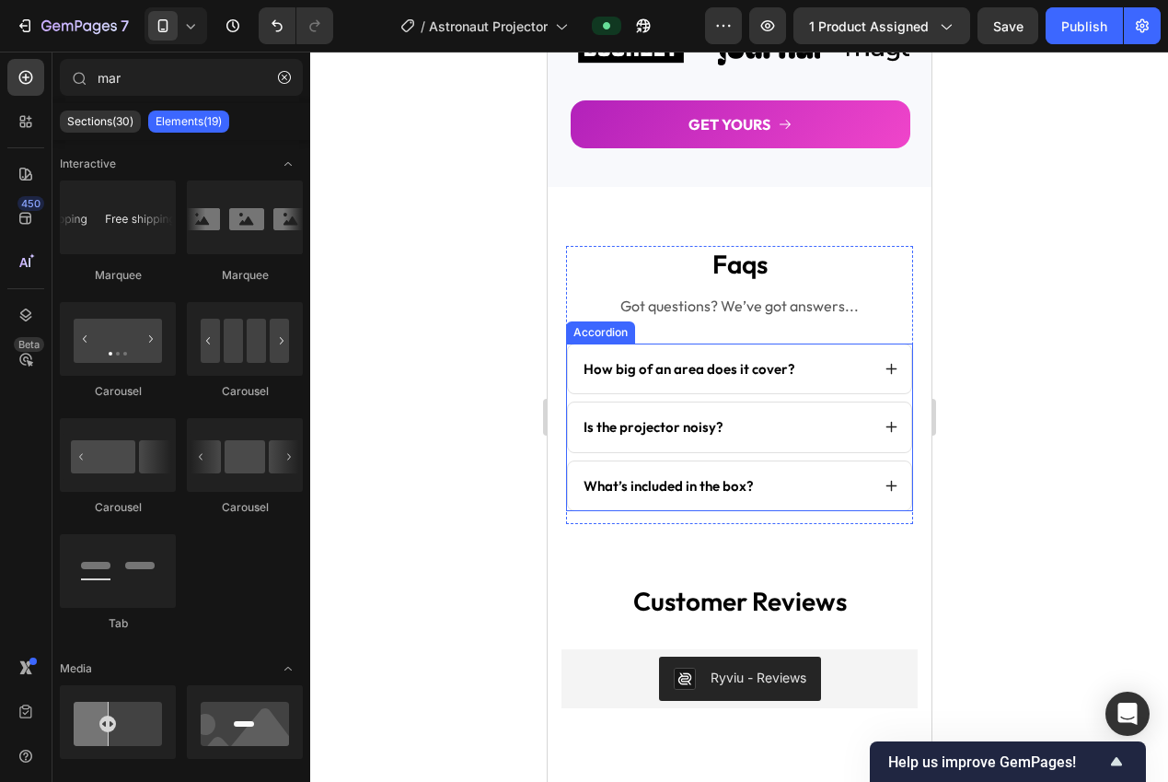
click at [884, 481] on icon at bounding box center [891, 486] width 14 height 14
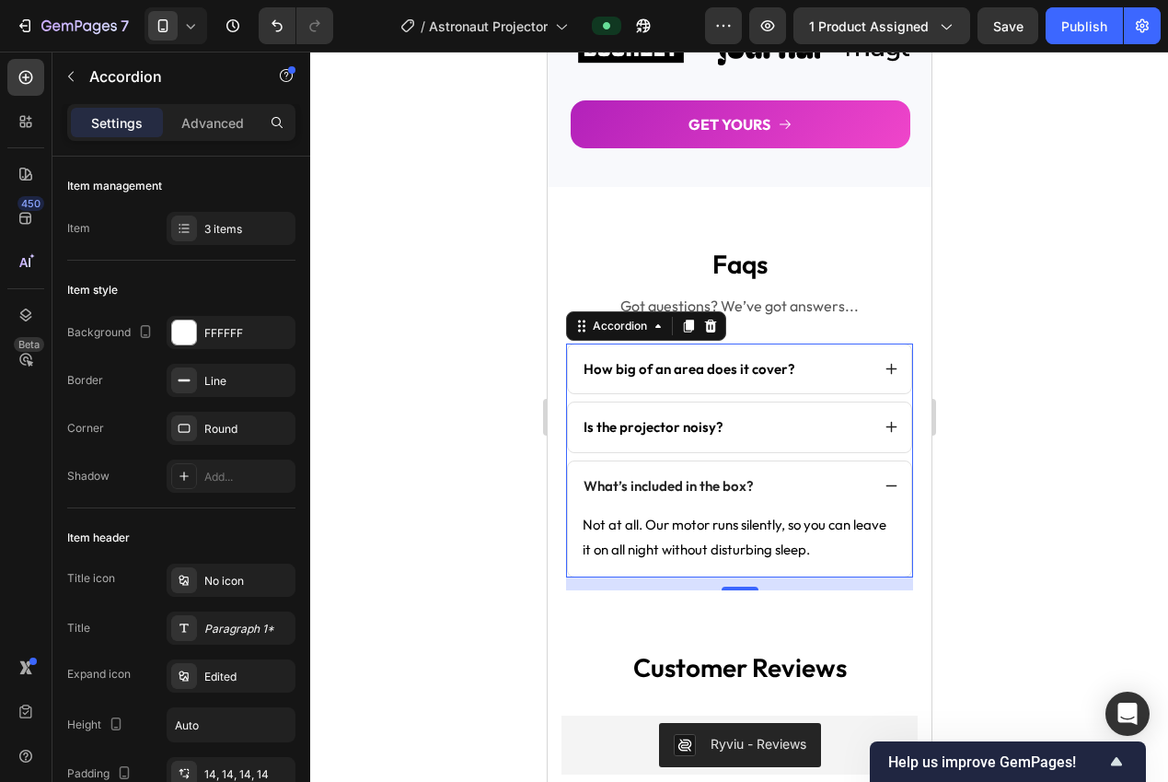
click at [769, 525] on p "Not at all. Our motor runs silently, so you can leave it on all night without d…" at bounding box center [739, 537] width 314 height 50
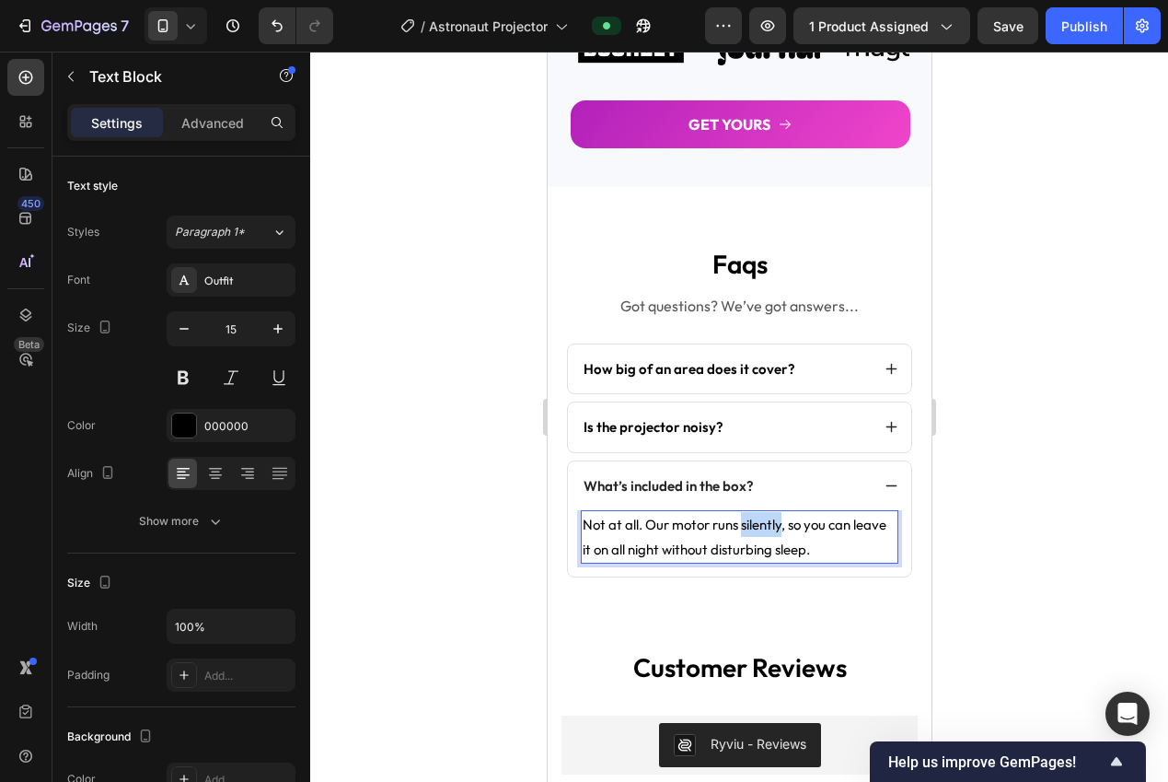
click at [767, 526] on p "Not at all. Our motor runs silently, so you can leave it on all night without d…" at bounding box center [739, 537] width 314 height 50
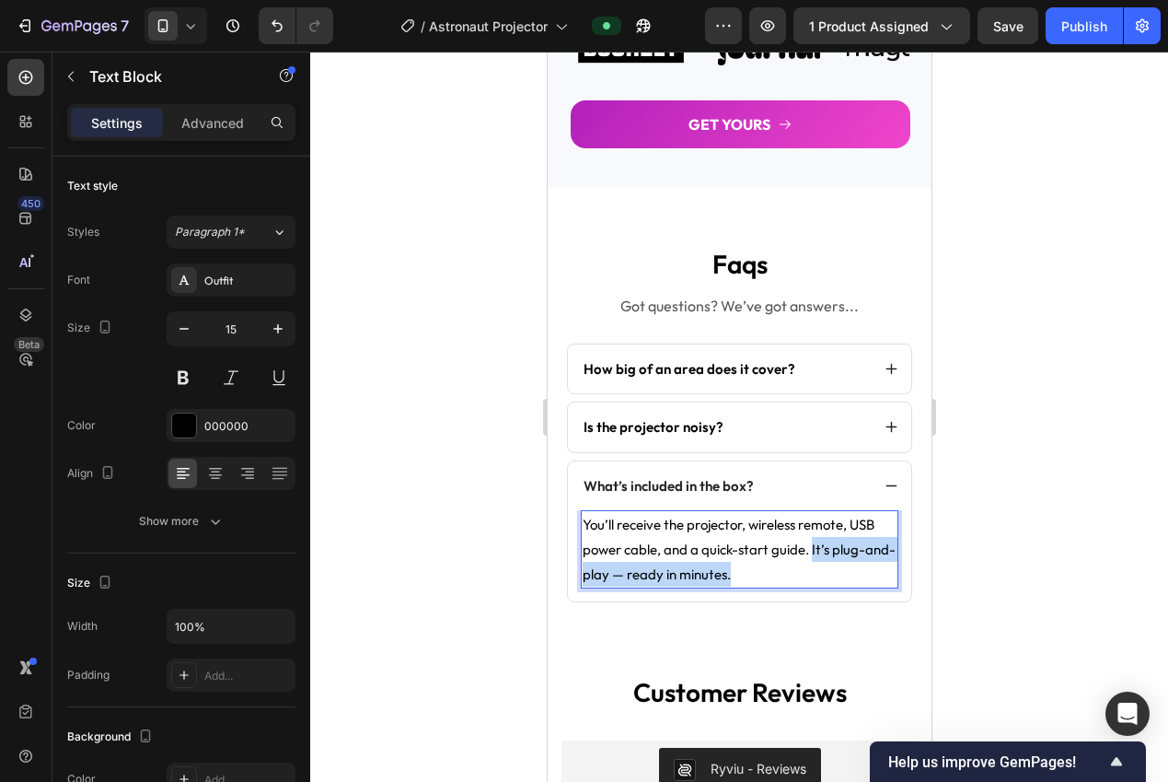
drag, startPoint x: 796, startPoint y: 557, endPoint x: 812, endPoint y: 550, distance: 17.3
click at [812, 550] on p "You’ll receive the projector, wireless remote, USB power cable, and a quick-sta…" at bounding box center [739, 549] width 314 height 75
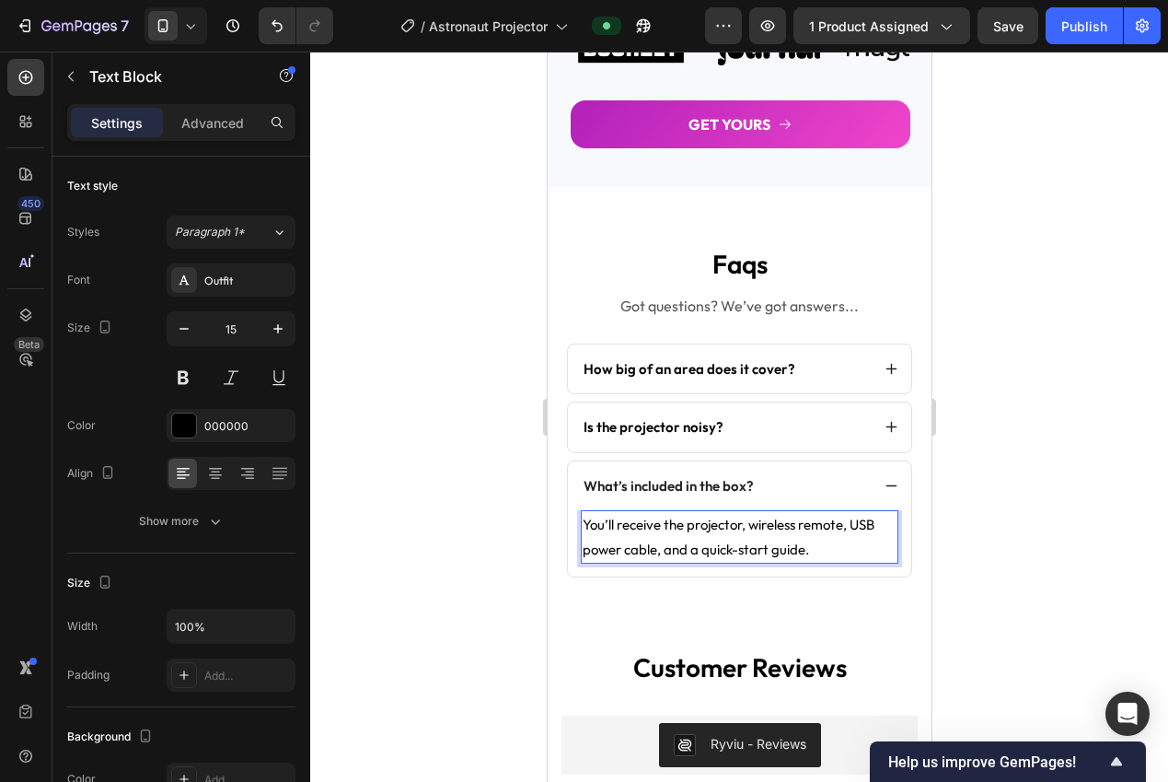
click at [974, 553] on div at bounding box center [739, 417] width 858 height 730
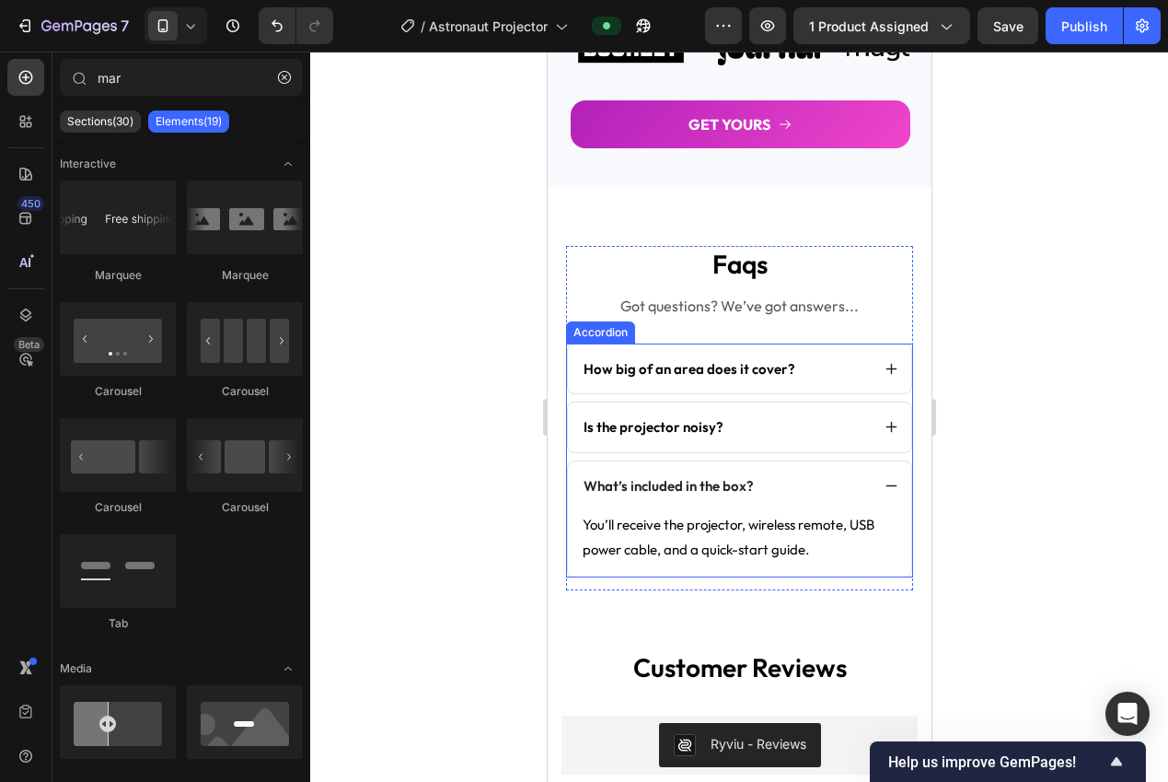
click at [884, 487] on icon at bounding box center [891, 486] width 14 height 14
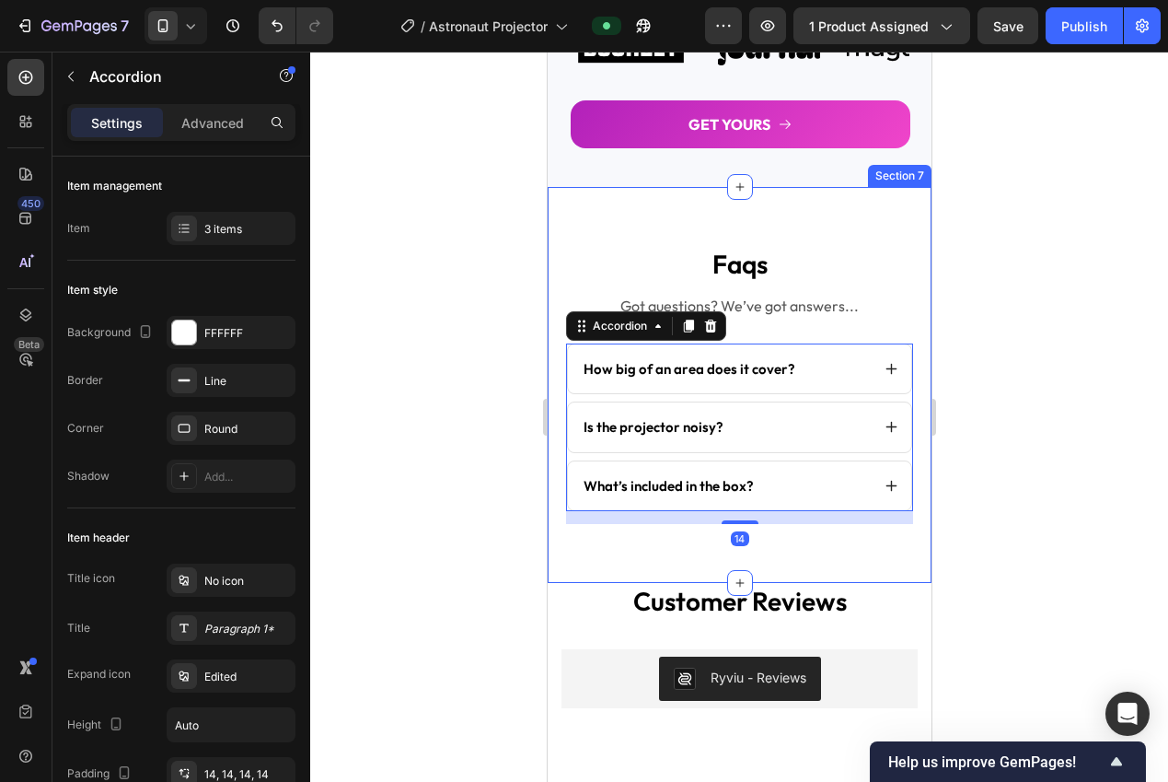
click at [996, 497] on div at bounding box center [739, 417] width 858 height 730
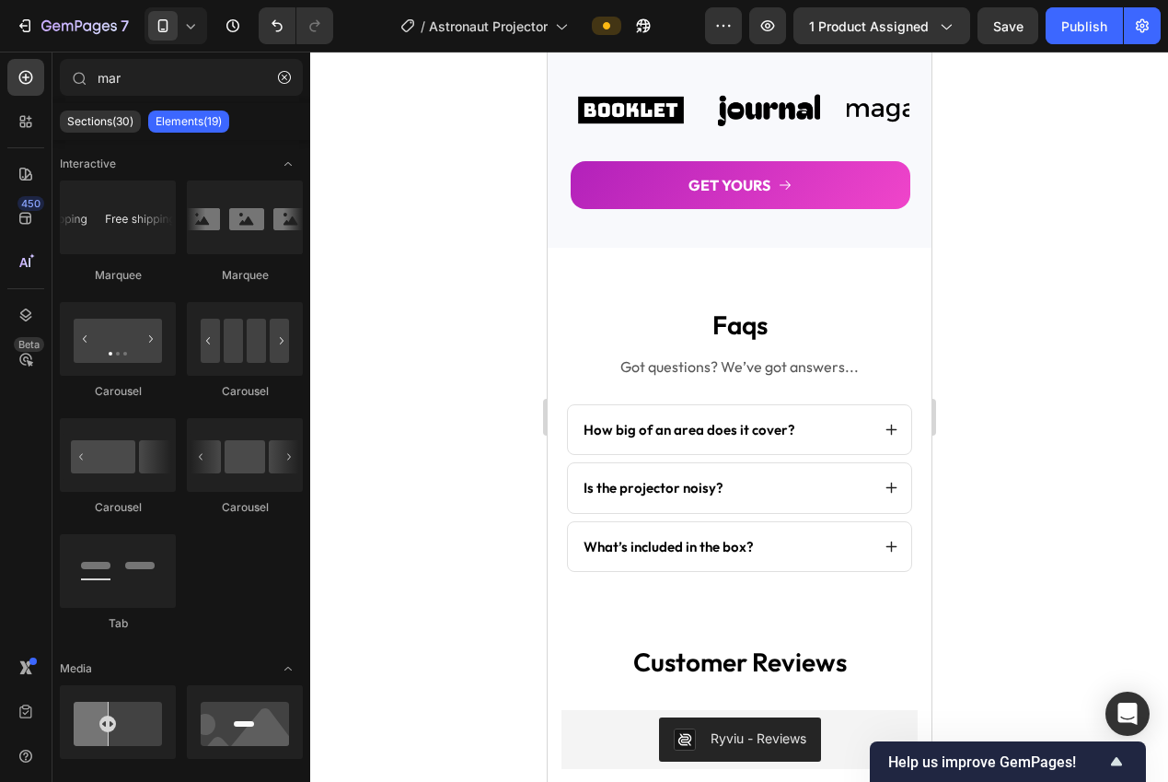
scroll to position [3250, 0]
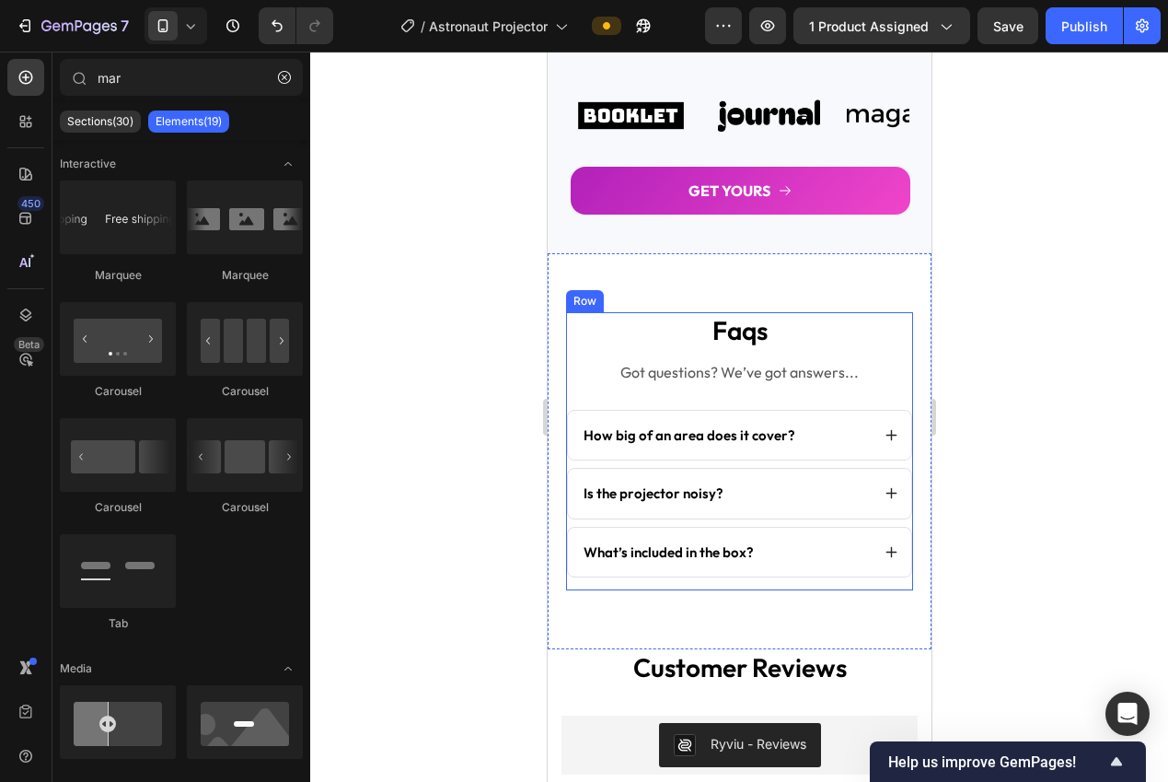
click at [775, 581] on div "faqs Heading Got questions? We’ve got answers... Text Block How big of an area …" at bounding box center [738, 451] width 347 height 278
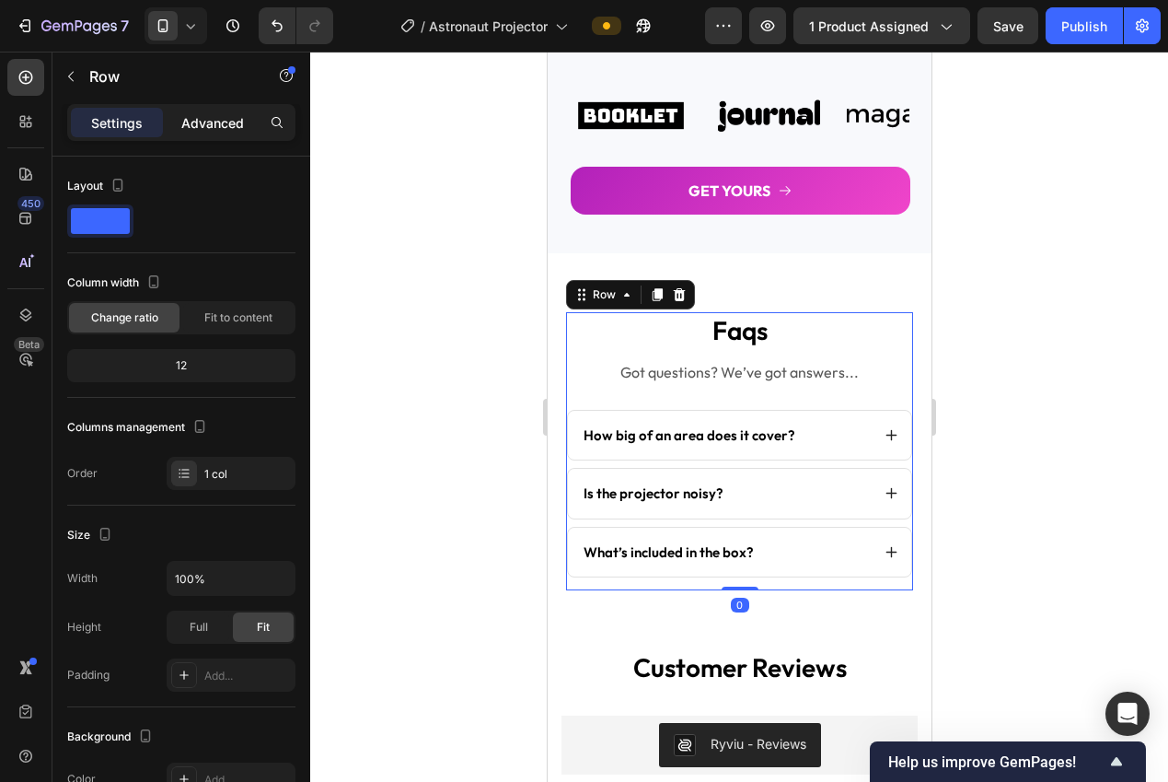
click at [195, 122] on p "Advanced" at bounding box center [212, 122] width 63 height 19
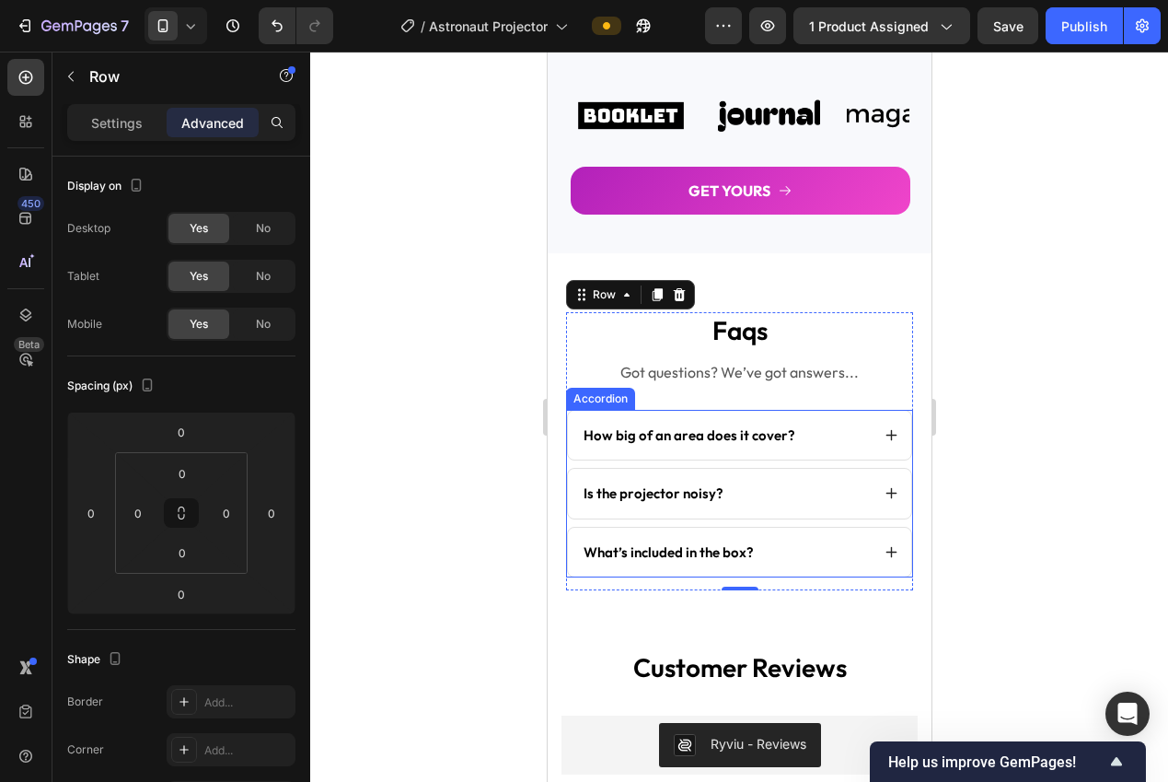
click at [603, 398] on div "Accordion" at bounding box center [600, 398] width 62 height 17
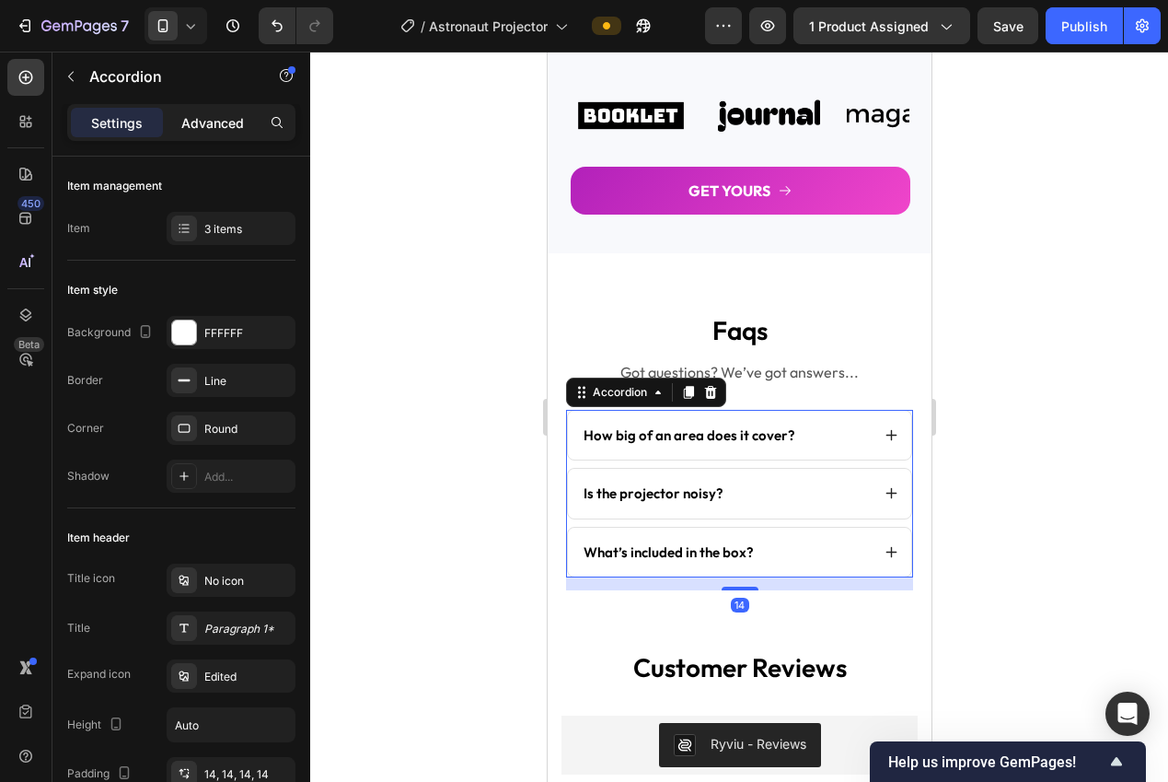
click at [212, 118] on p "Advanced" at bounding box center [212, 122] width 63 height 19
type input "100%"
type input "100"
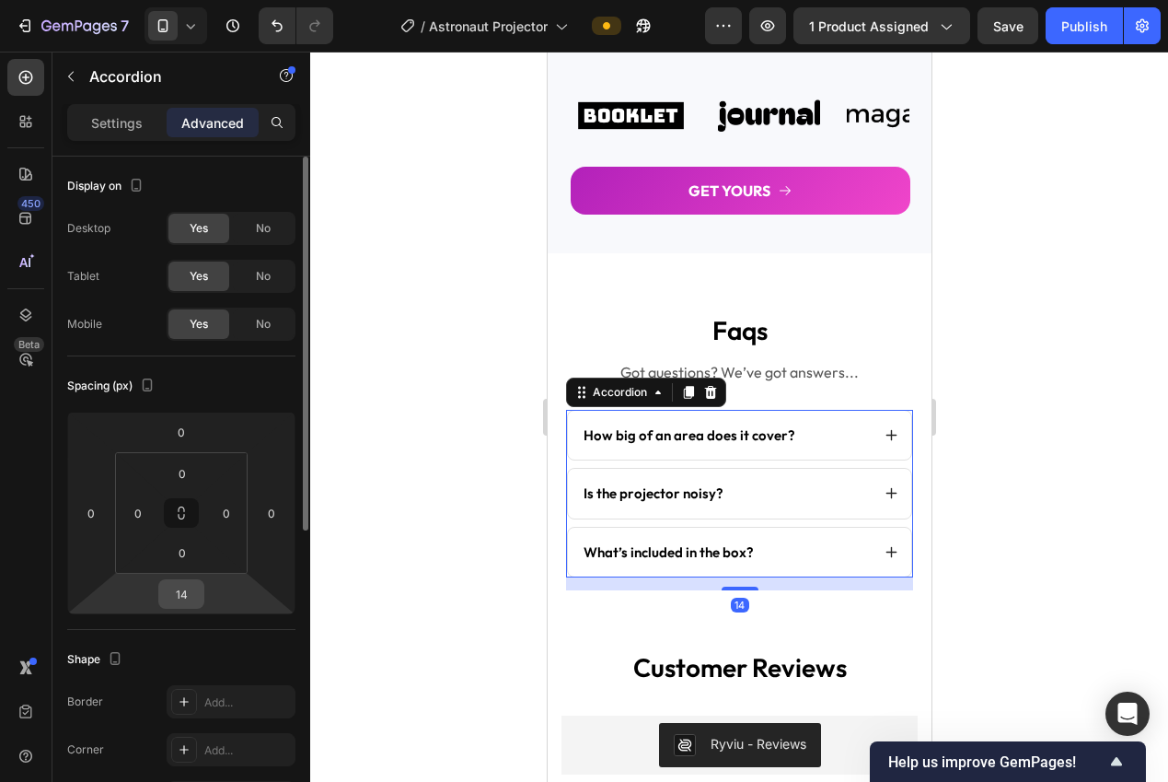
click at [175, 596] on input "14" at bounding box center [181, 594] width 37 height 28
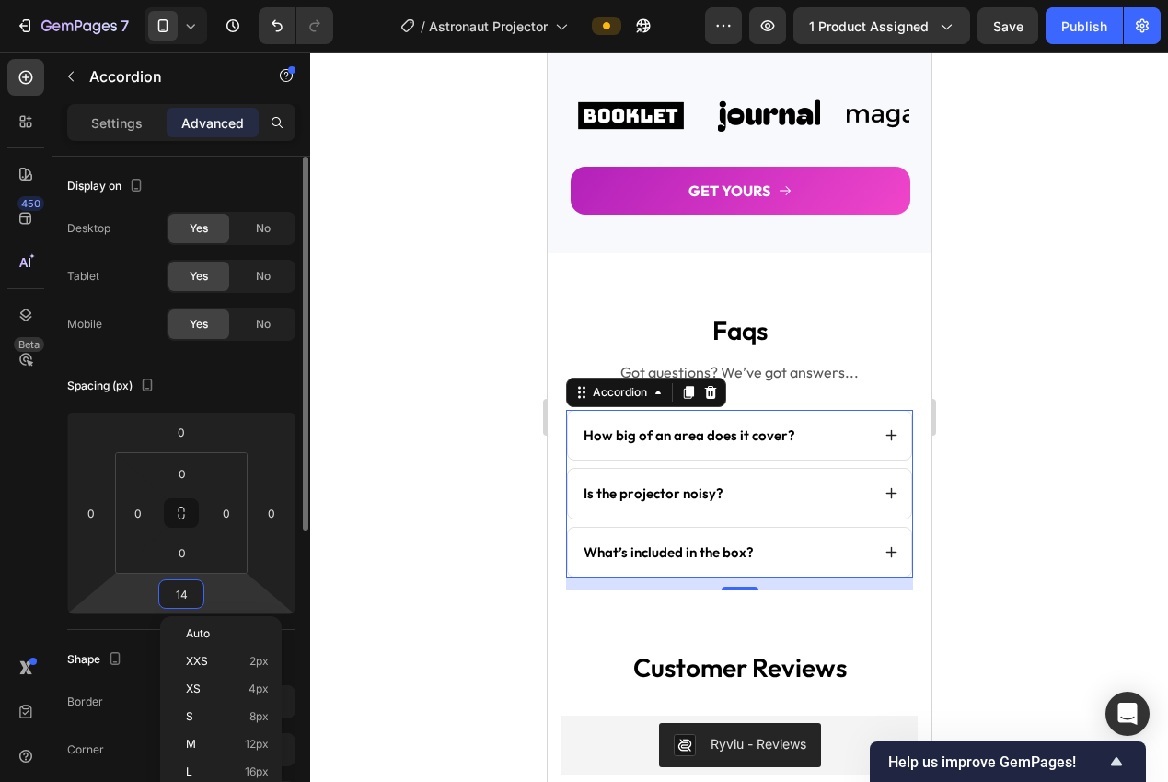
type input "9"
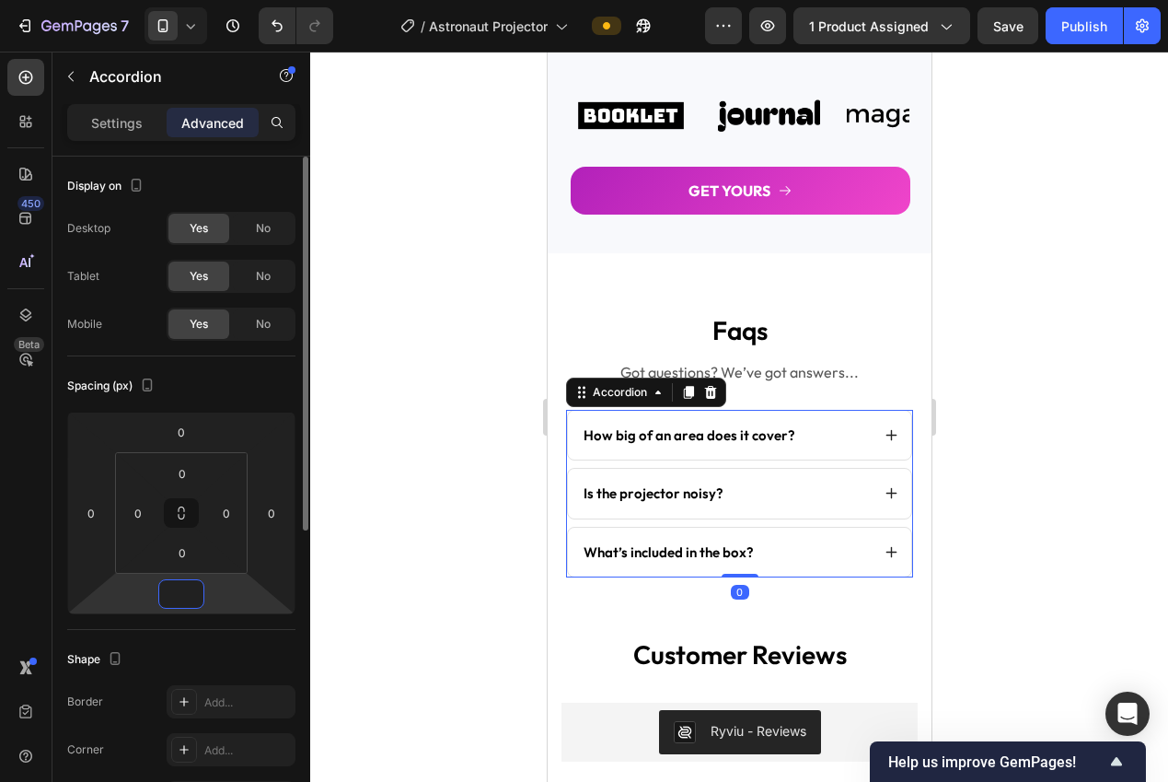
type input "0"
click at [383, 513] on div at bounding box center [739, 417] width 858 height 730
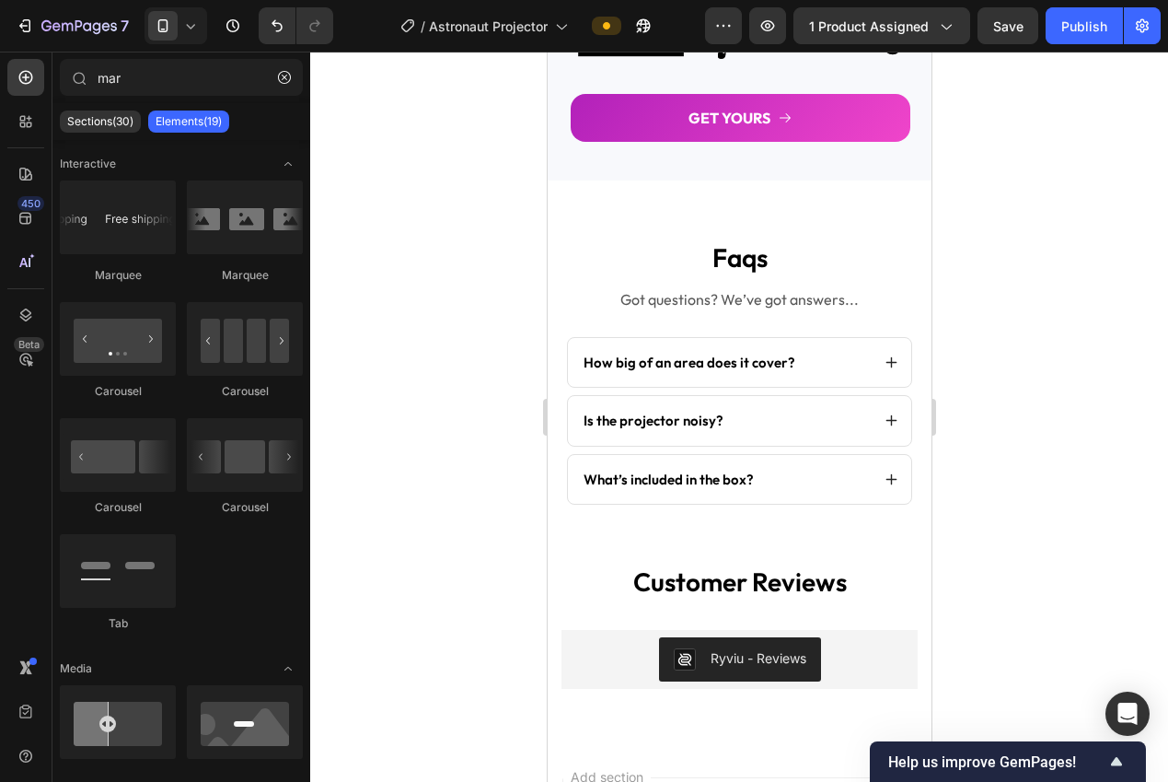
scroll to position [3383, 0]
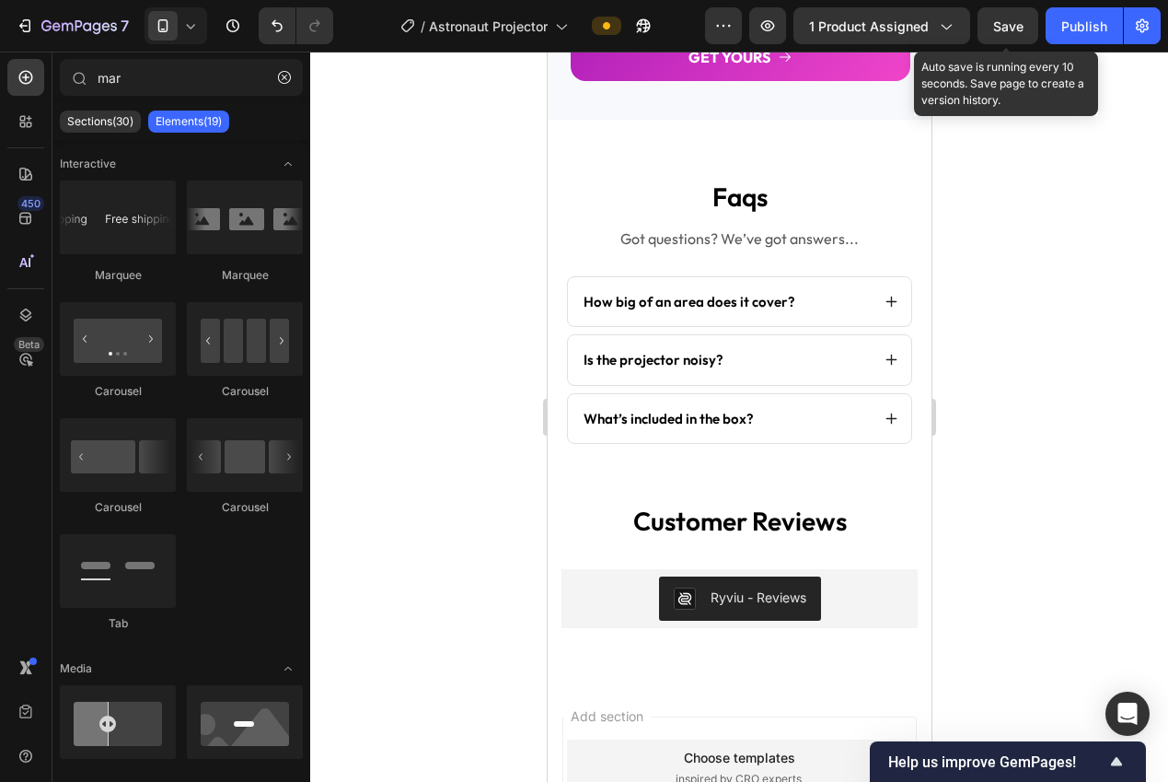
click at [1007, 29] on span "Save" at bounding box center [1008, 26] width 30 height 16
click at [1089, 21] on div "Publish" at bounding box center [1084, 26] width 46 height 19
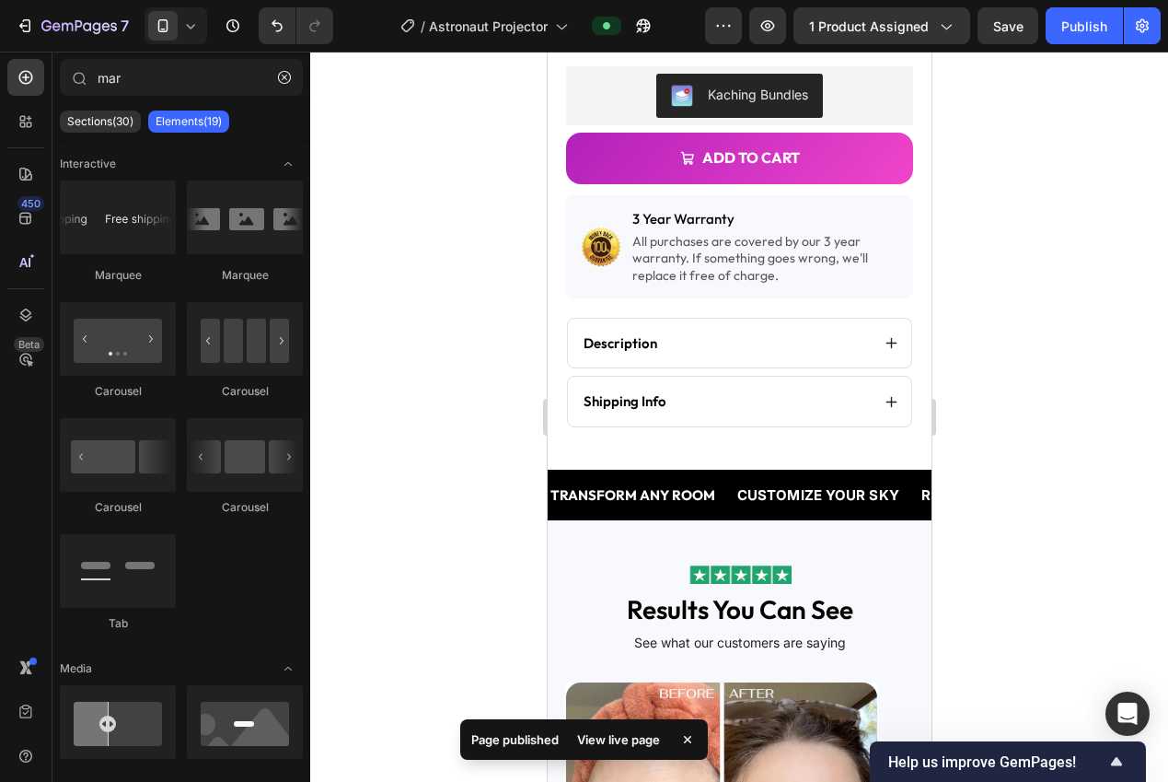
scroll to position [724, 0]
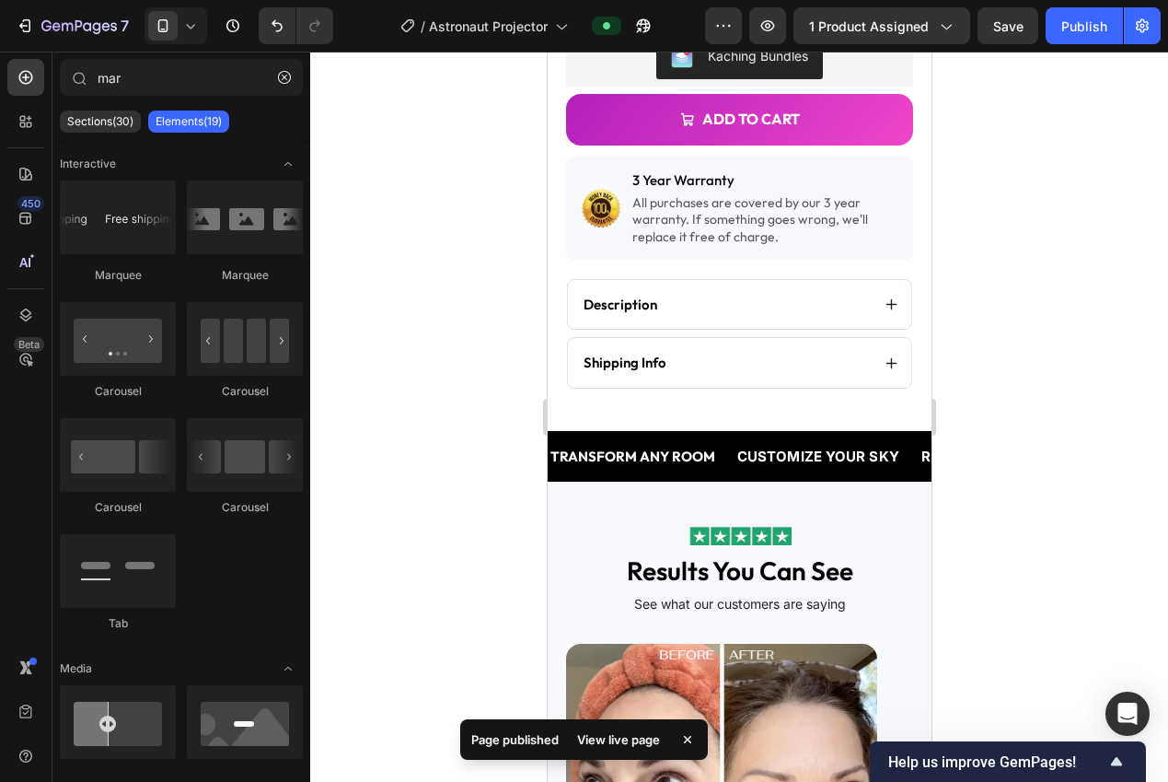
drag, startPoint x: 925, startPoint y: 649, endPoint x: 1477, endPoint y: 261, distance: 675.3
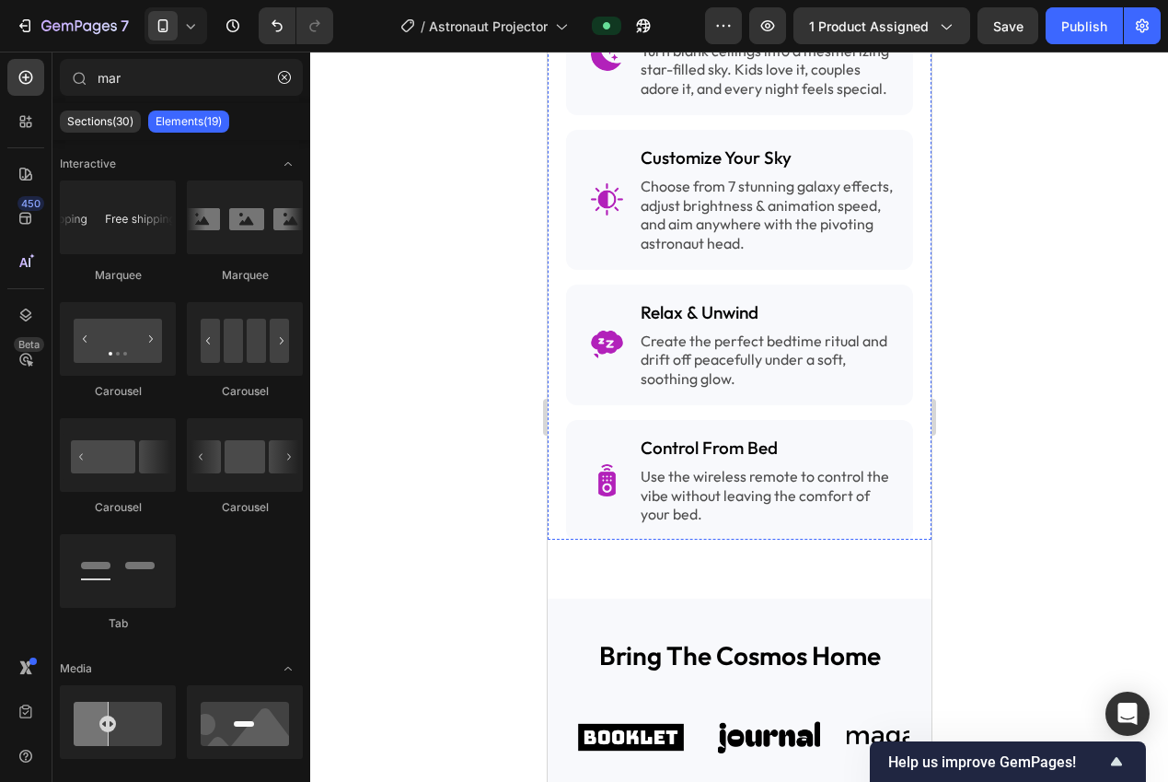
scroll to position [2739, 0]
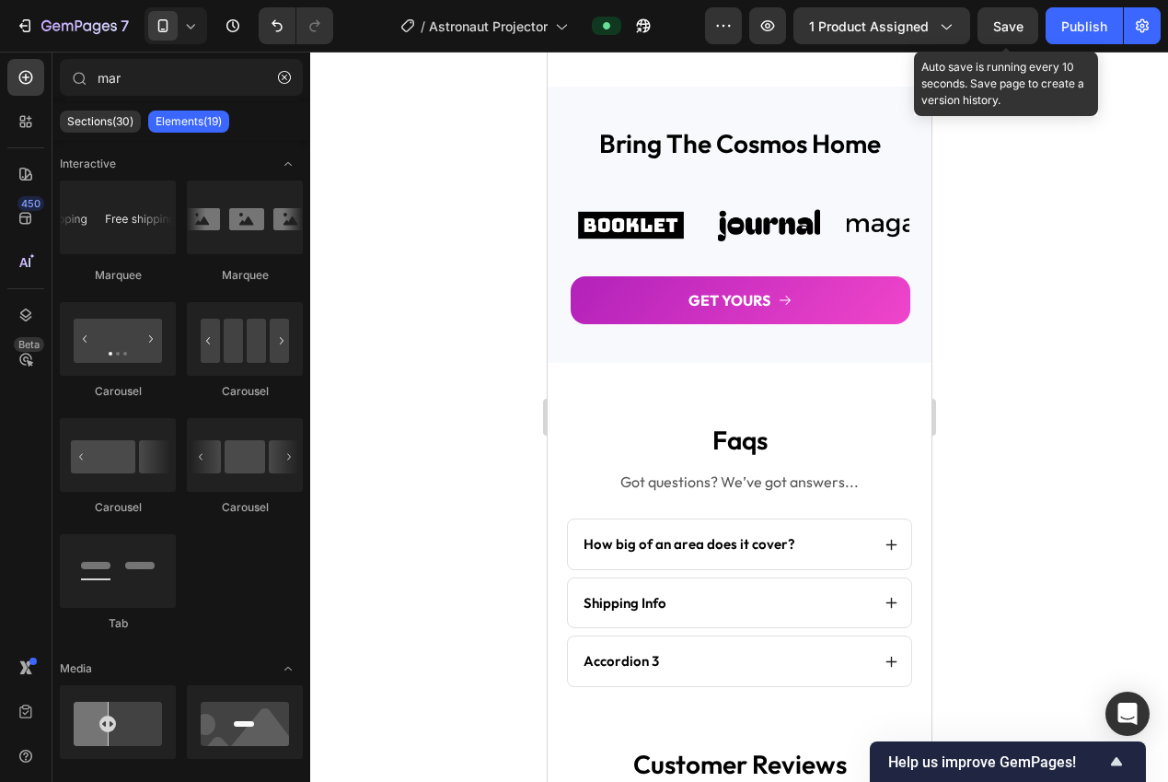
click at [1025, 29] on button "Save" at bounding box center [1008, 25] width 61 height 37
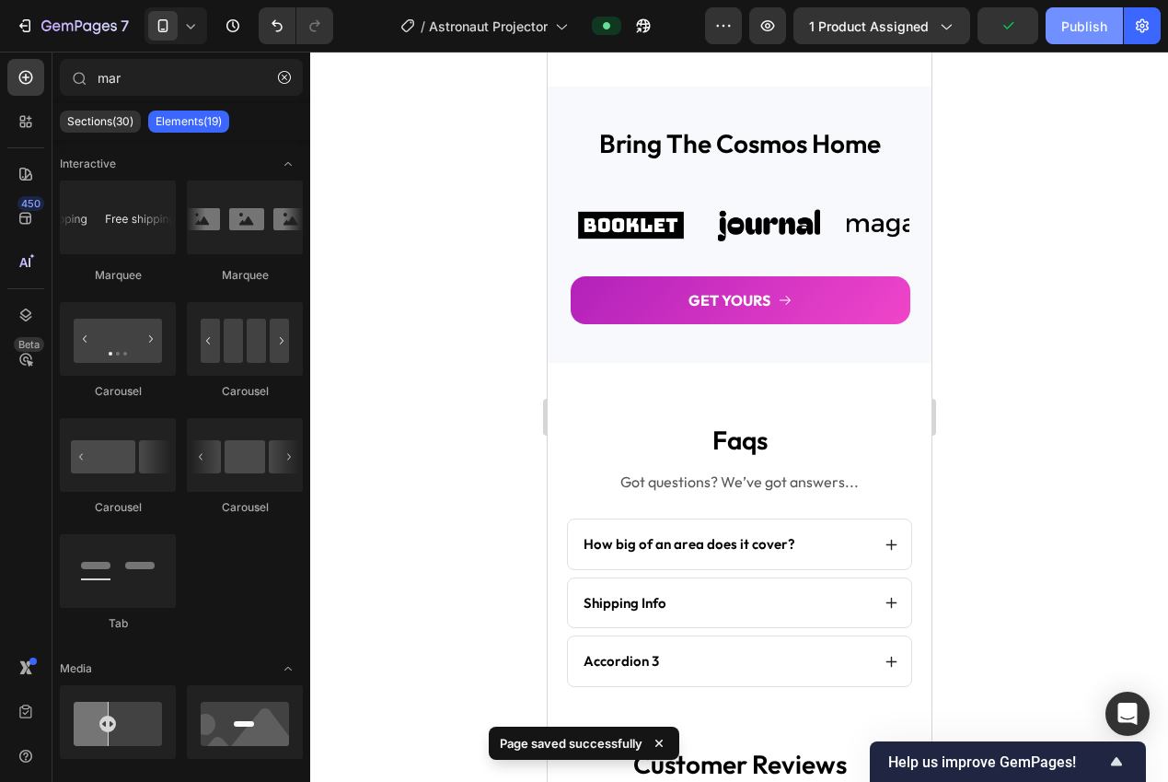
click at [1060, 23] on button "Publish" at bounding box center [1084, 25] width 77 height 37
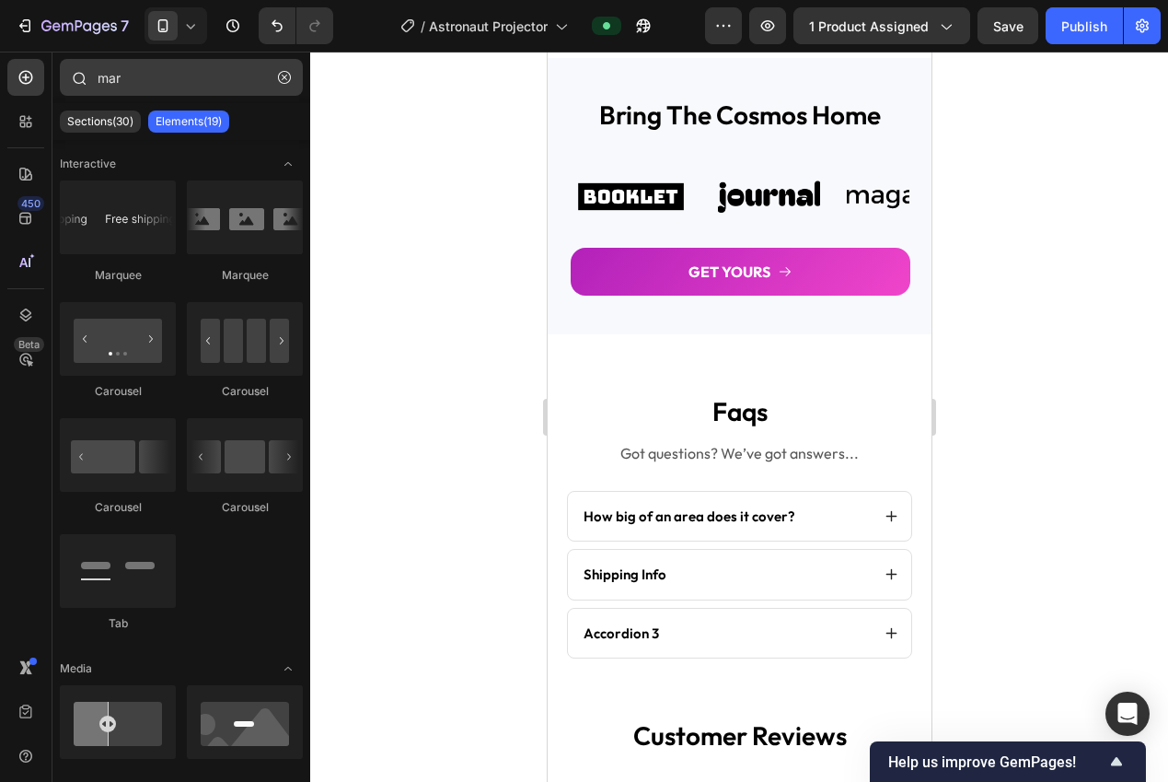
scroll to position [2904, 0]
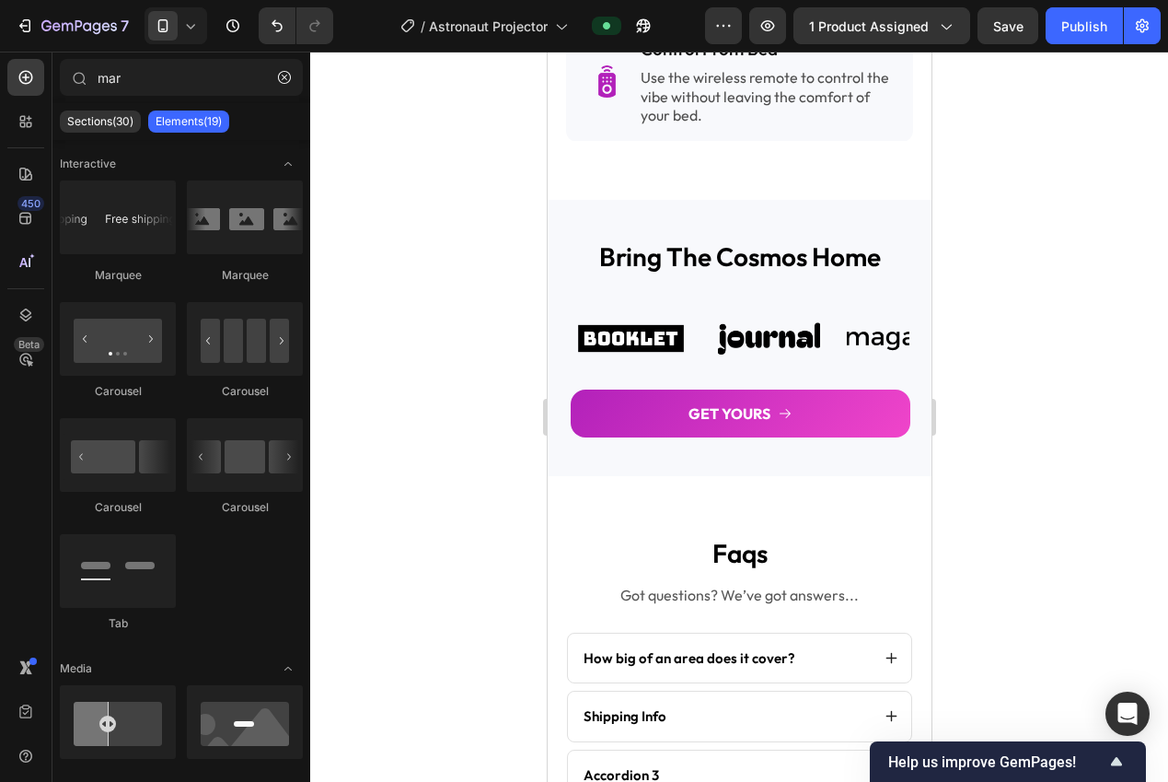
click at [621, 332] on div "Image" at bounding box center [630, 338] width 120 height 73
click at [619, 302] on div "Image" at bounding box center [594, 291] width 49 height 22
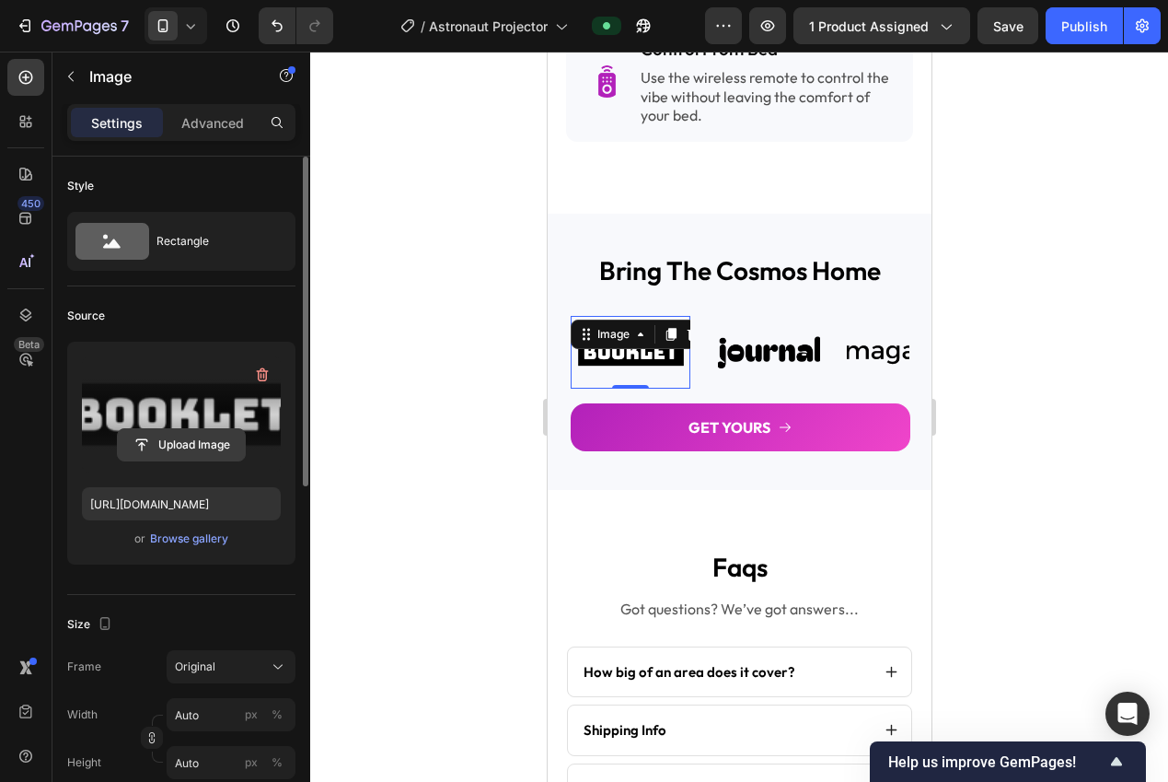
click at [184, 446] on input "file" at bounding box center [181, 444] width 127 height 31
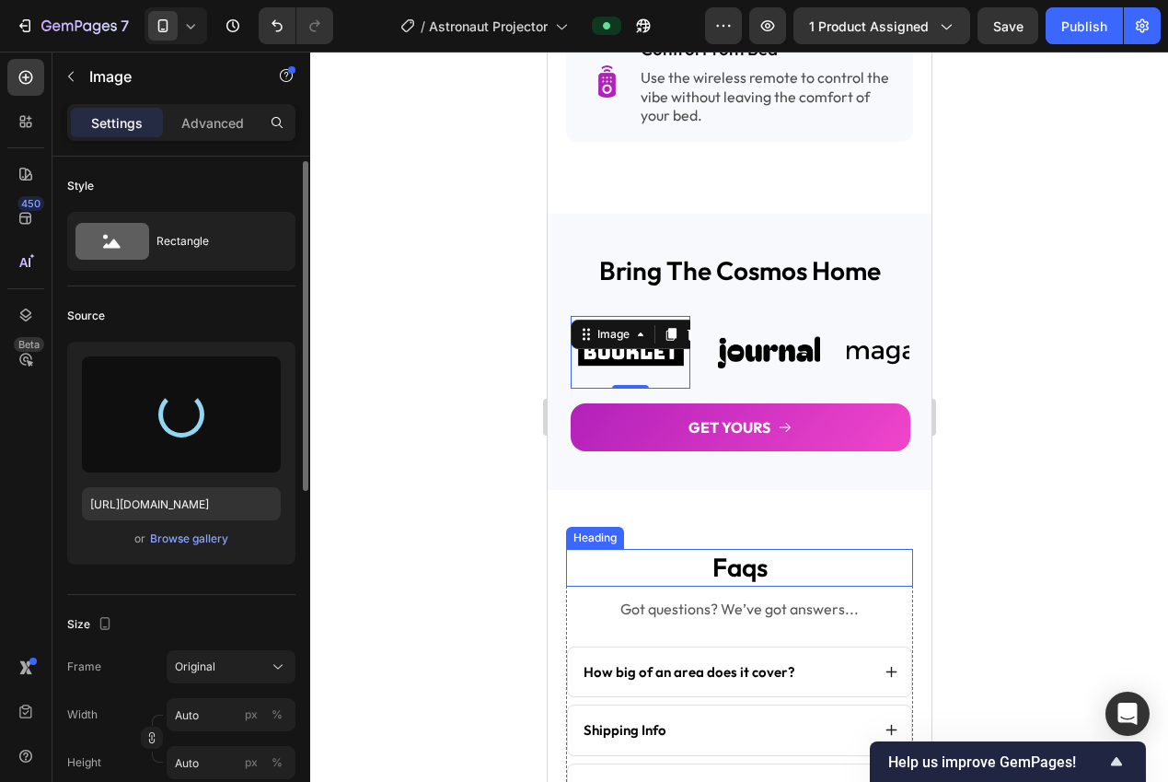
scroll to position [121, 0]
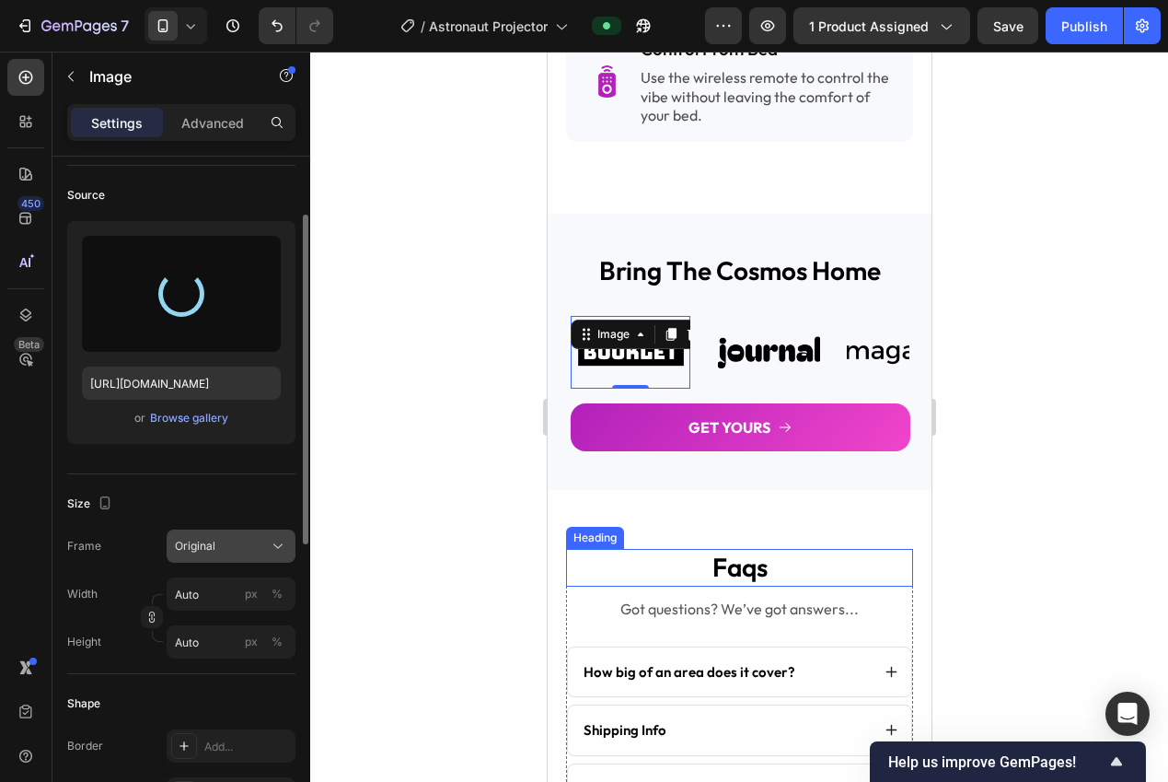
click at [201, 542] on span "Original" at bounding box center [195, 546] width 41 height 17
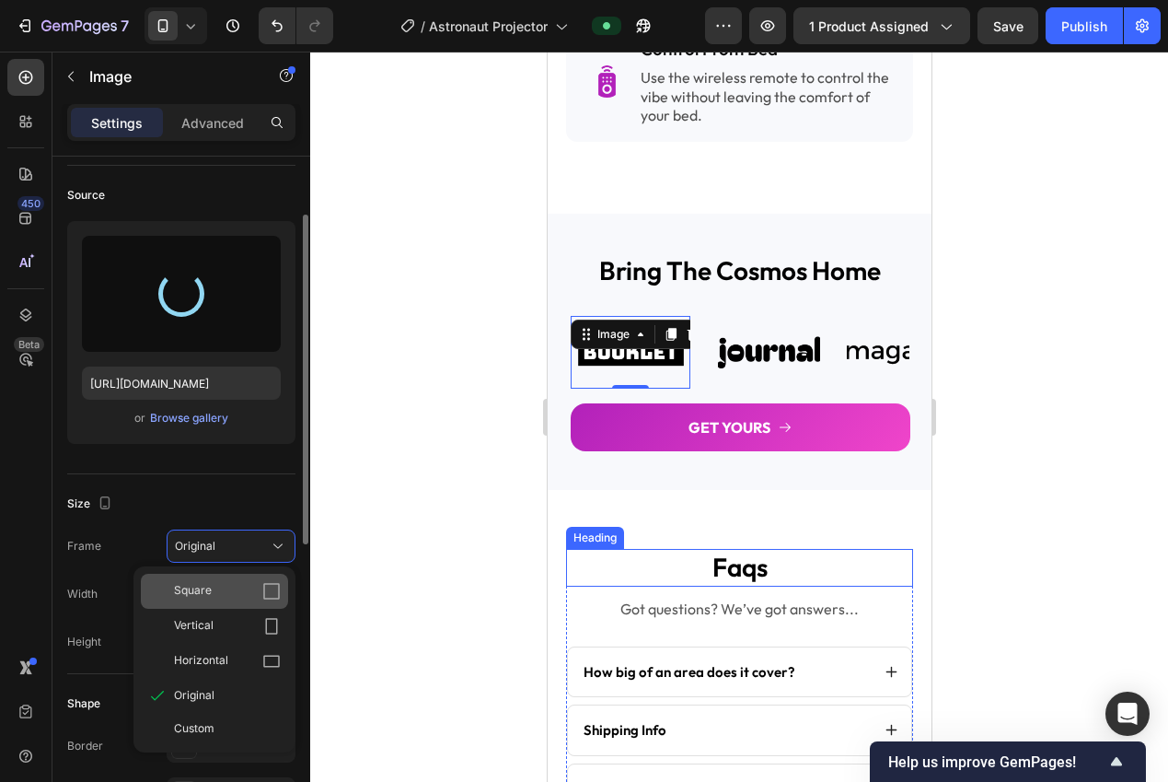
click at [216, 583] on div "Square" at bounding box center [227, 591] width 107 height 18
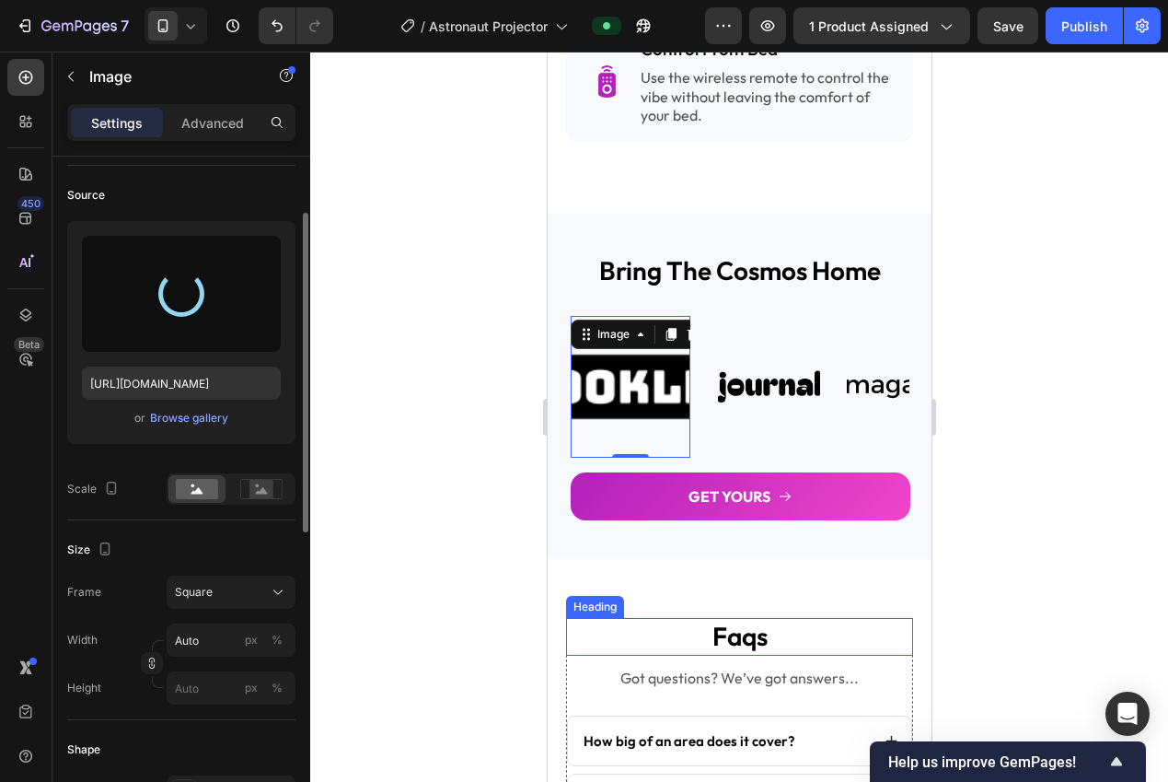
type input "https://cdn.shopify.com/s/files/1/0940/0539/5768/files/gempages_563747377920344…"
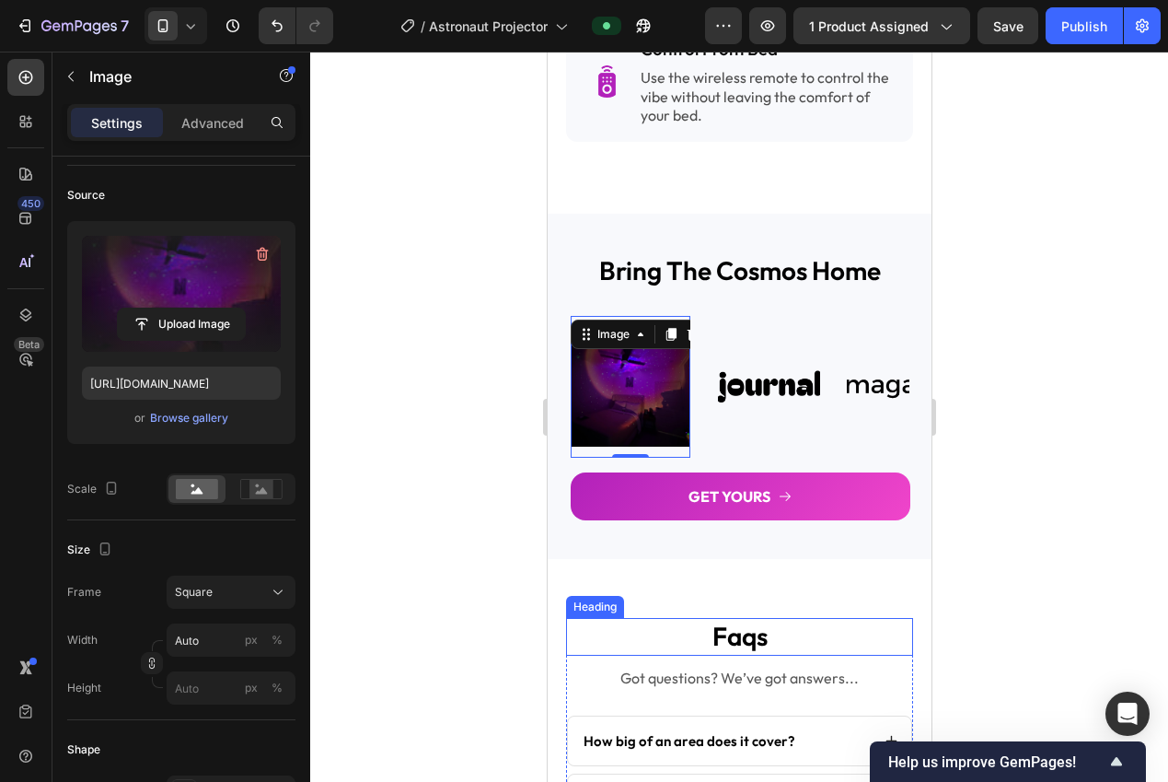
click at [465, 478] on div at bounding box center [739, 417] width 858 height 730
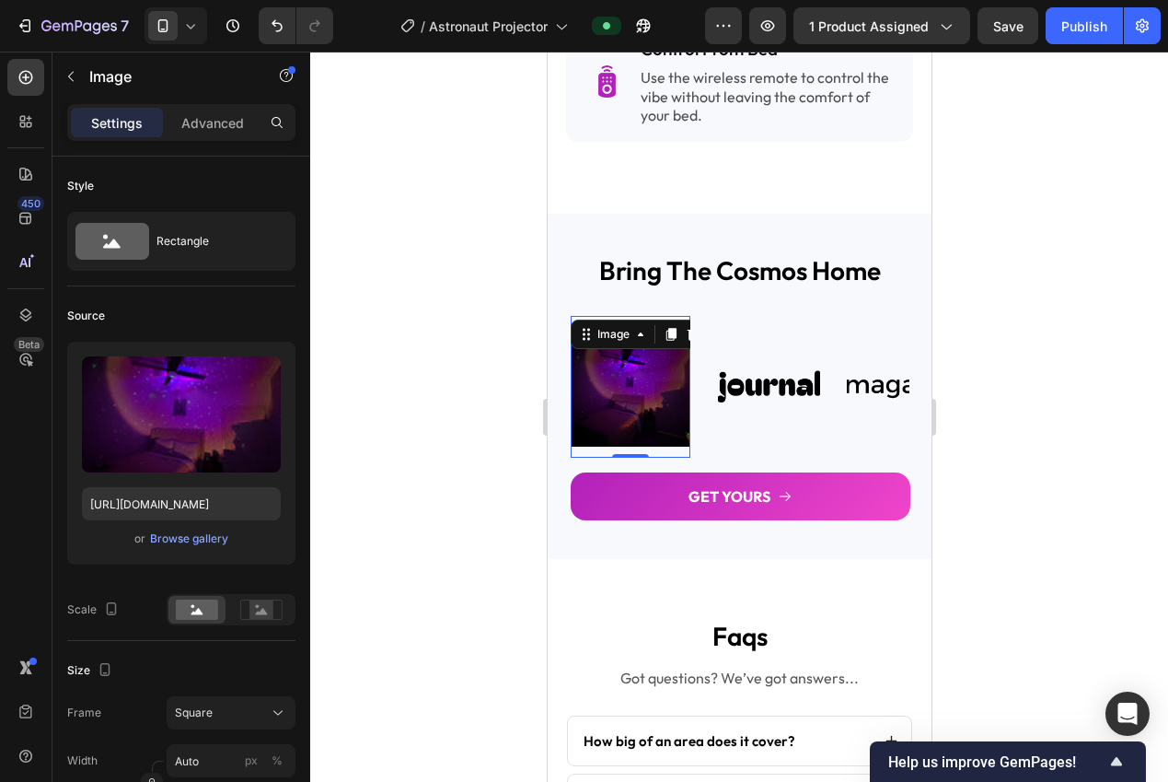
click at [603, 379] on img at bounding box center [630, 387] width 120 height 120
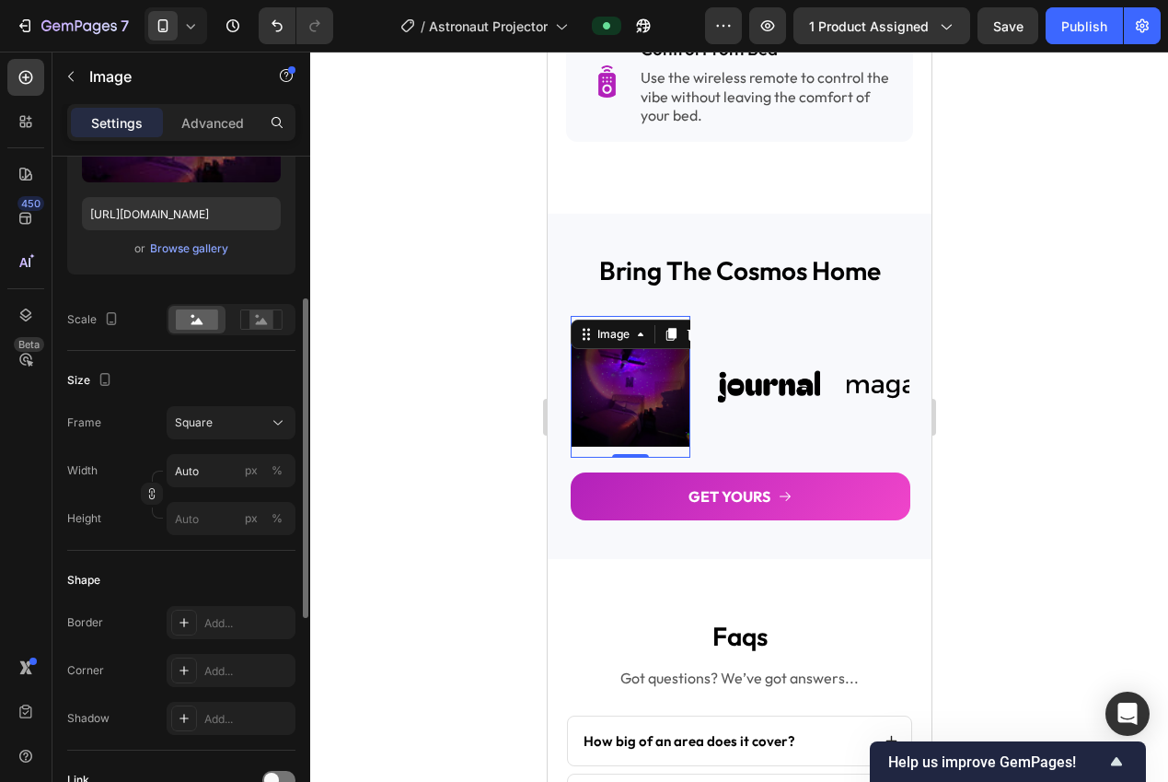
scroll to position [325, 0]
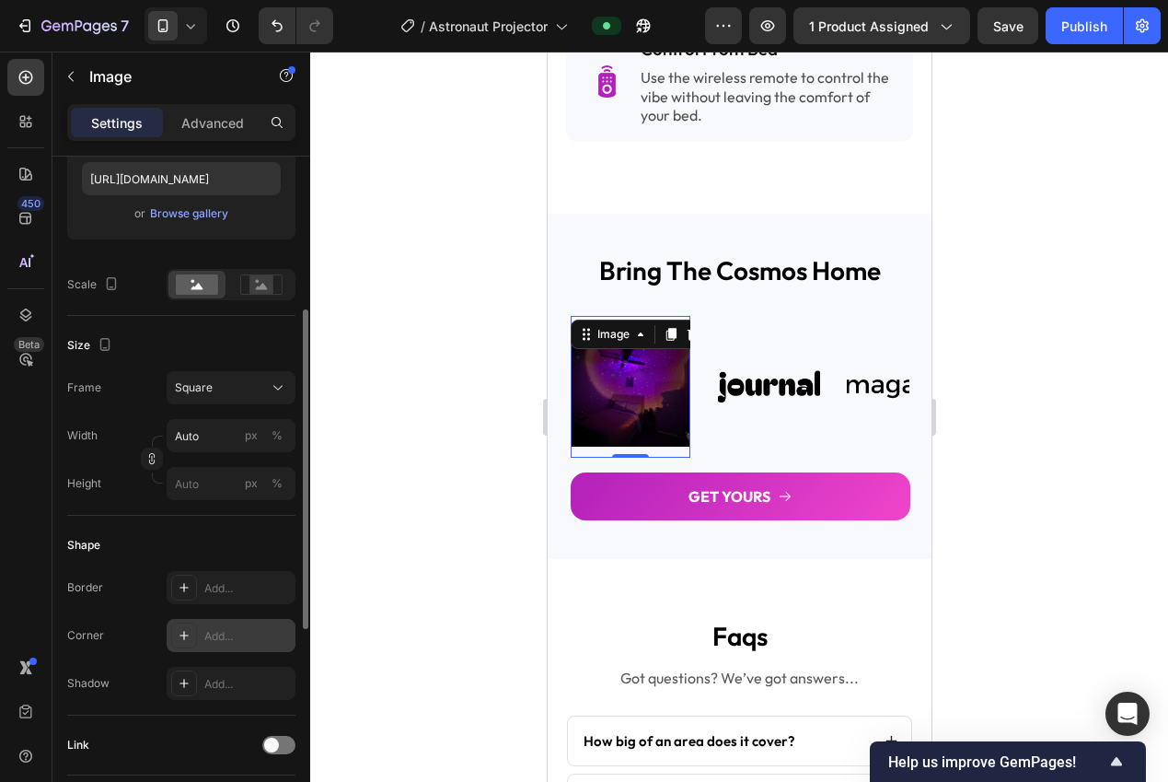
click at [223, 625] on div "Add..." at bounding box center [231, 635] width 129 height 33
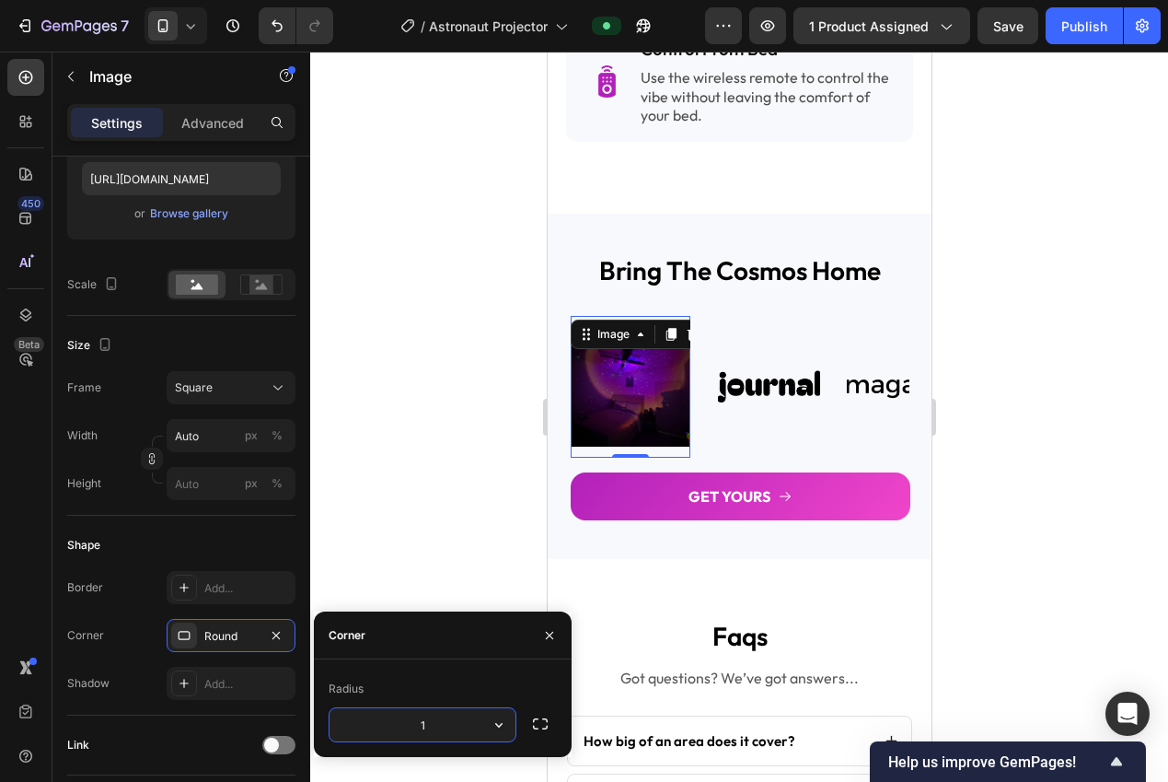
type input "16"
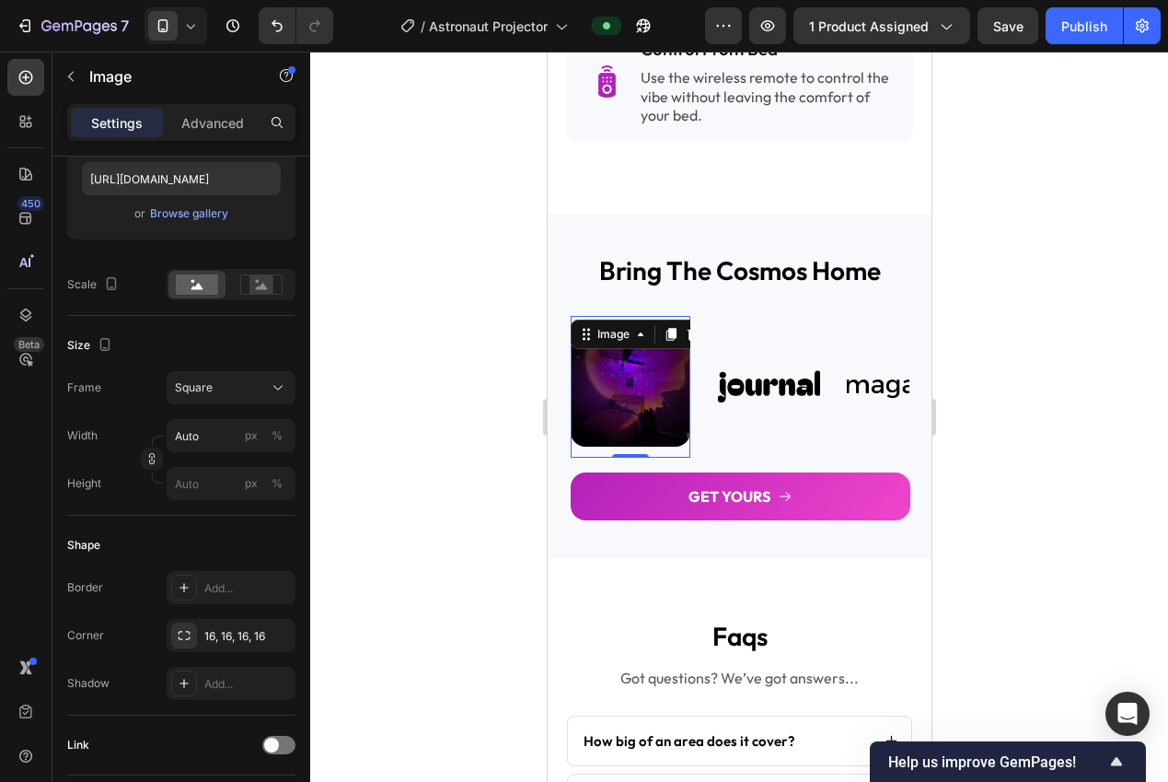
click at [443, 572] on div at bounding box center [739, 417] width 858 height 730
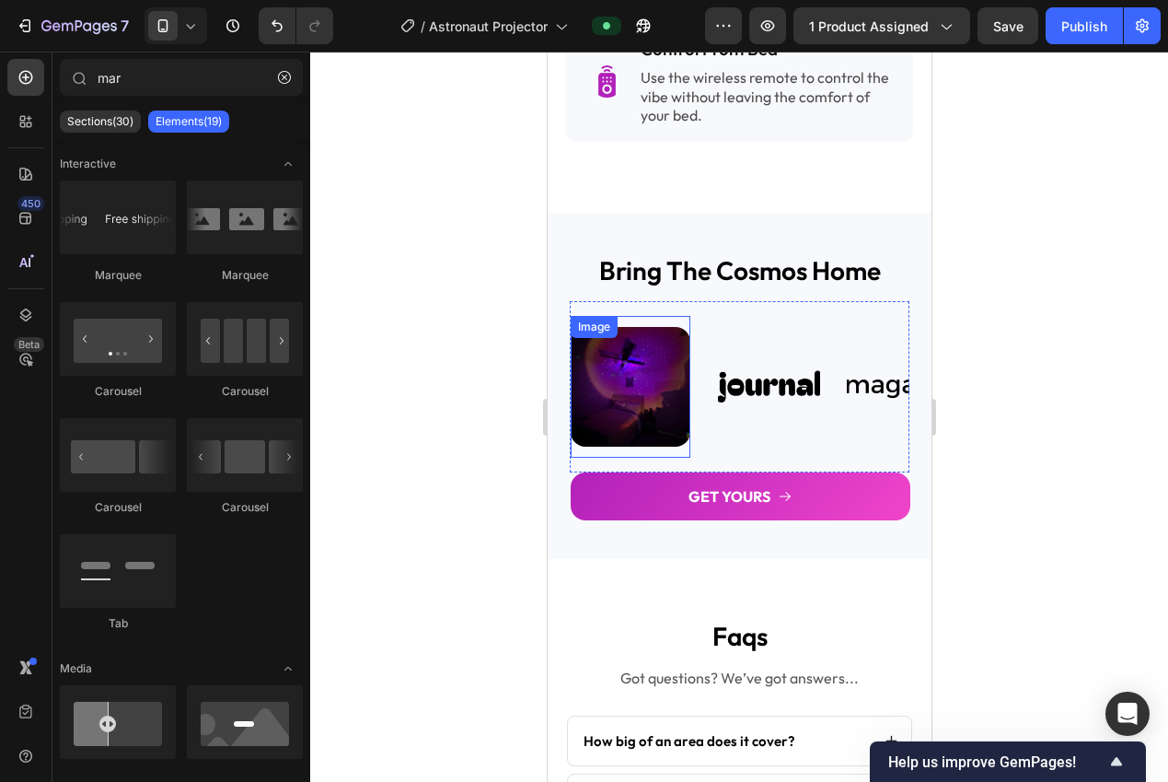
click at [619, 380] on img at bounding box center [630, 387] width 120 height 120
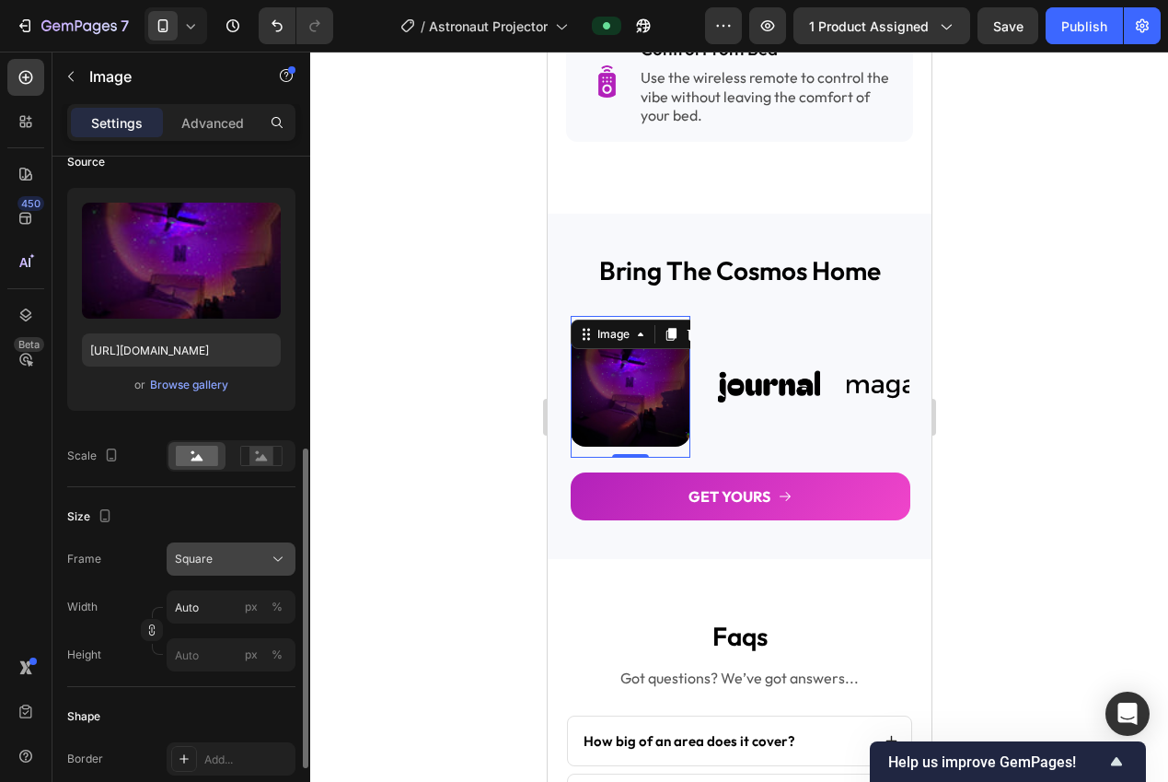
scroll to position [303, 0]
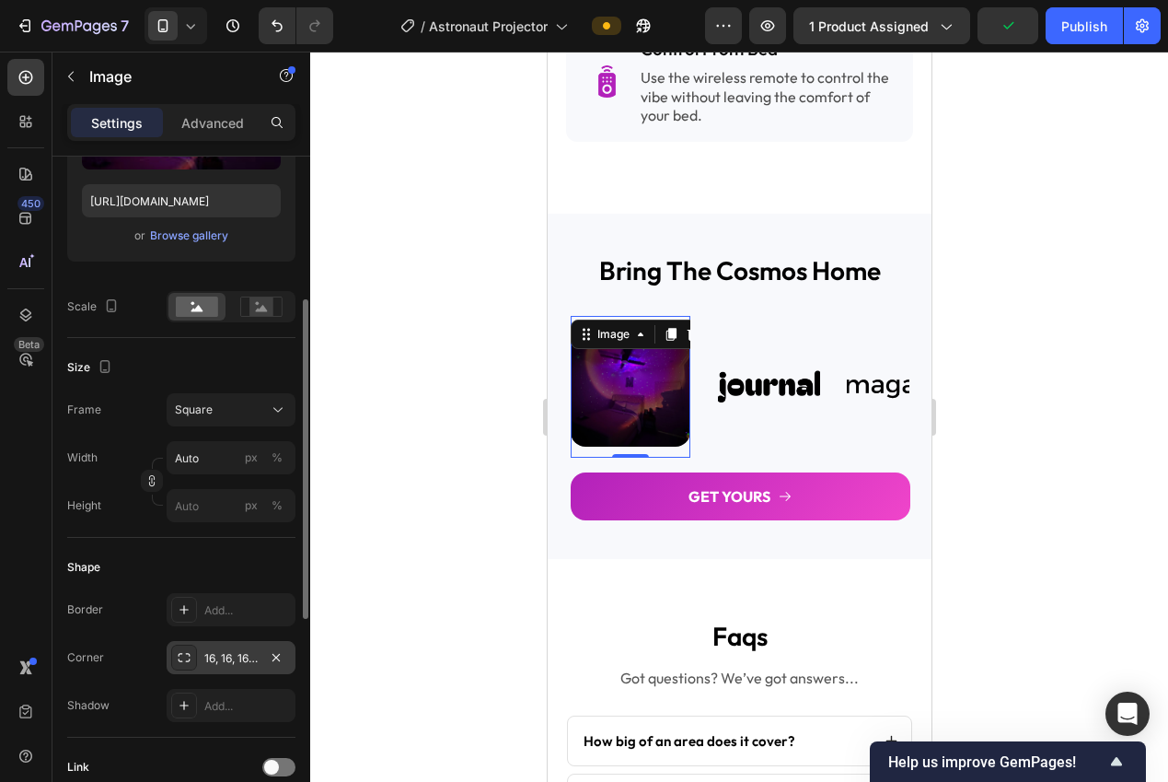
click at [233, 663] on div "16, 16, 16, 16" at bounding box center [230, 658] width 53 height 17
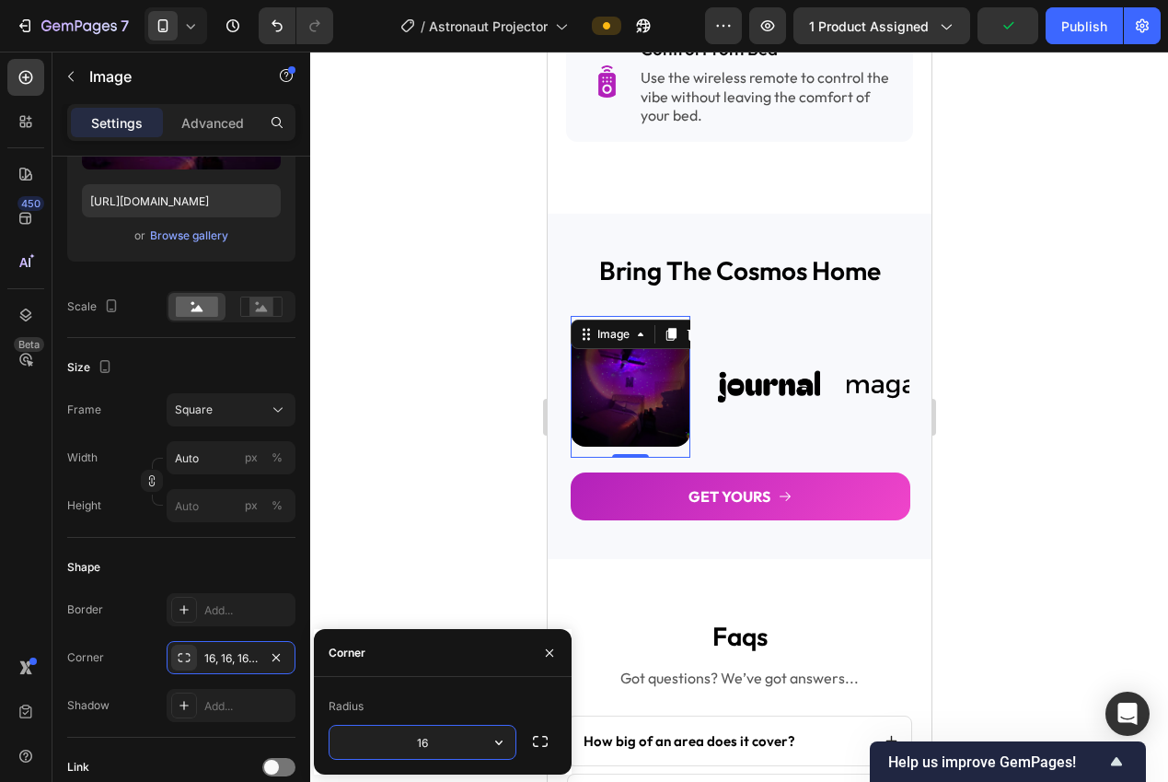
click at [440, 732] on input "16" at bounding box center [423, 741] width 186 height 33
click at [451, 737] on input "16" at bounding box center [423, 741] width 186 height 33
type input "12"
click at [310, 471] on div at bounding box center [739, 417] width 858 height 730
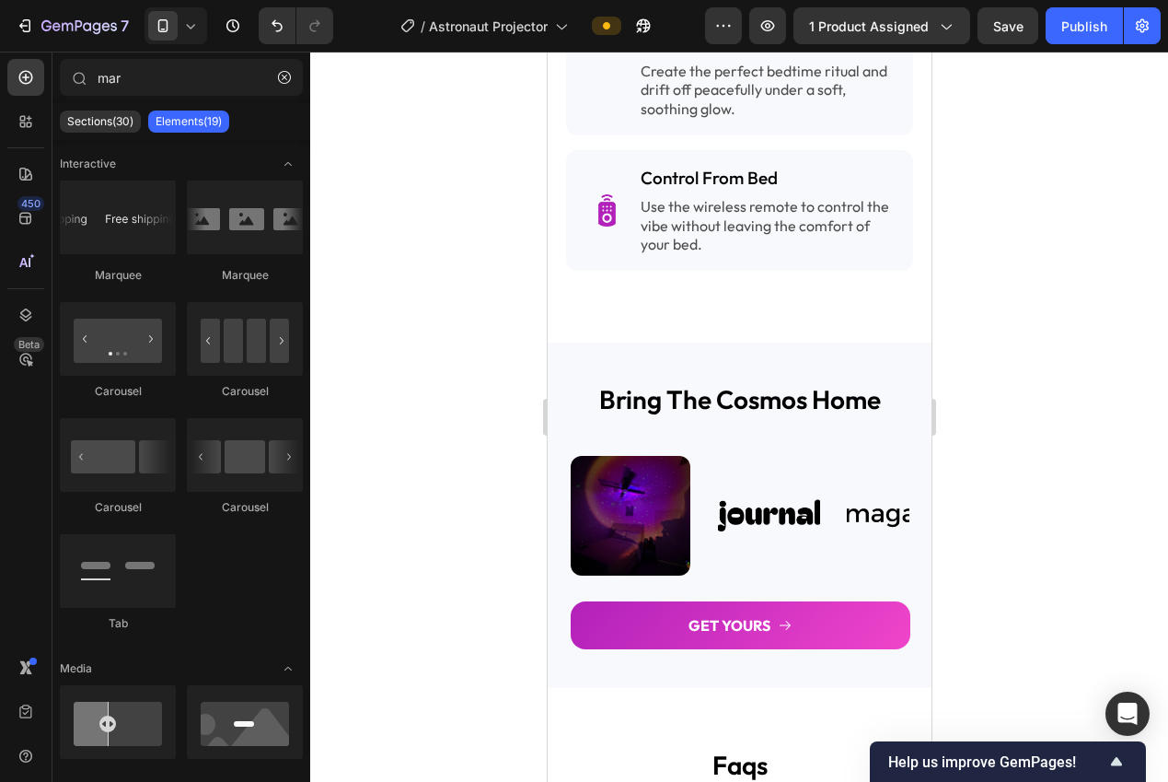
scroll to position [2759, 0]
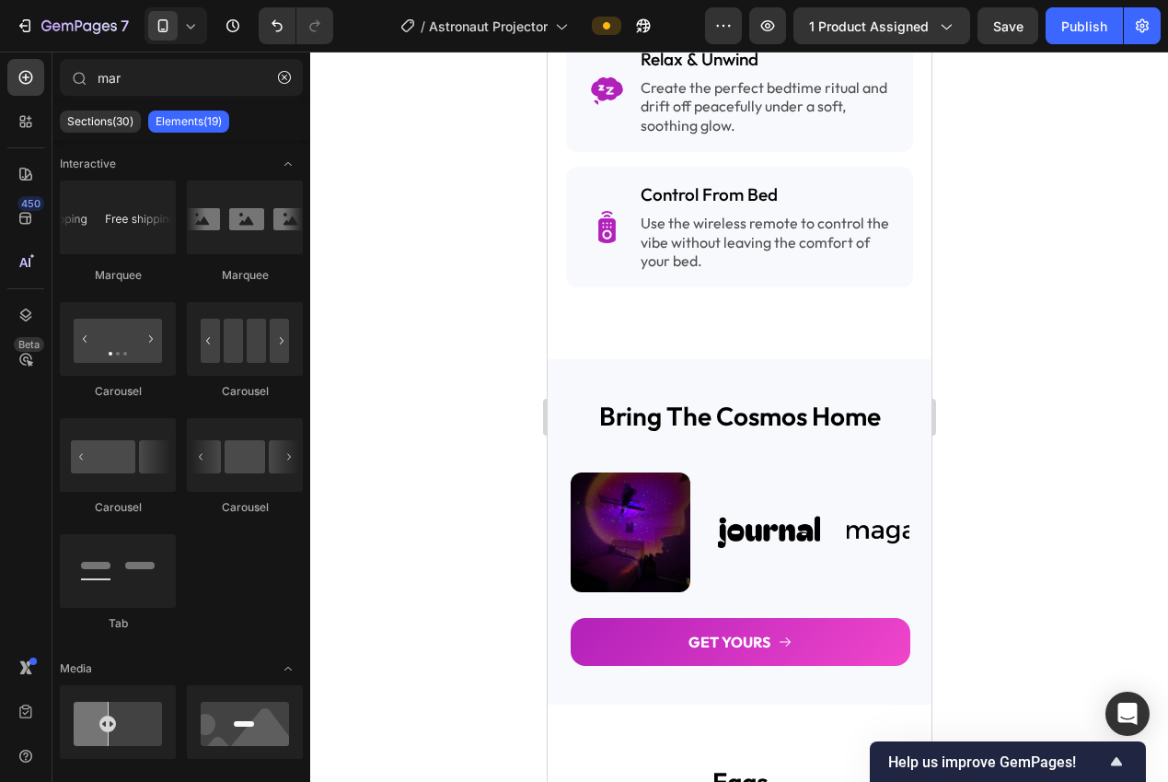
drag, startPoint x: 922, startPoint y: 572, endPoint x: 1478, endPoint y: 598, distance: 556.7
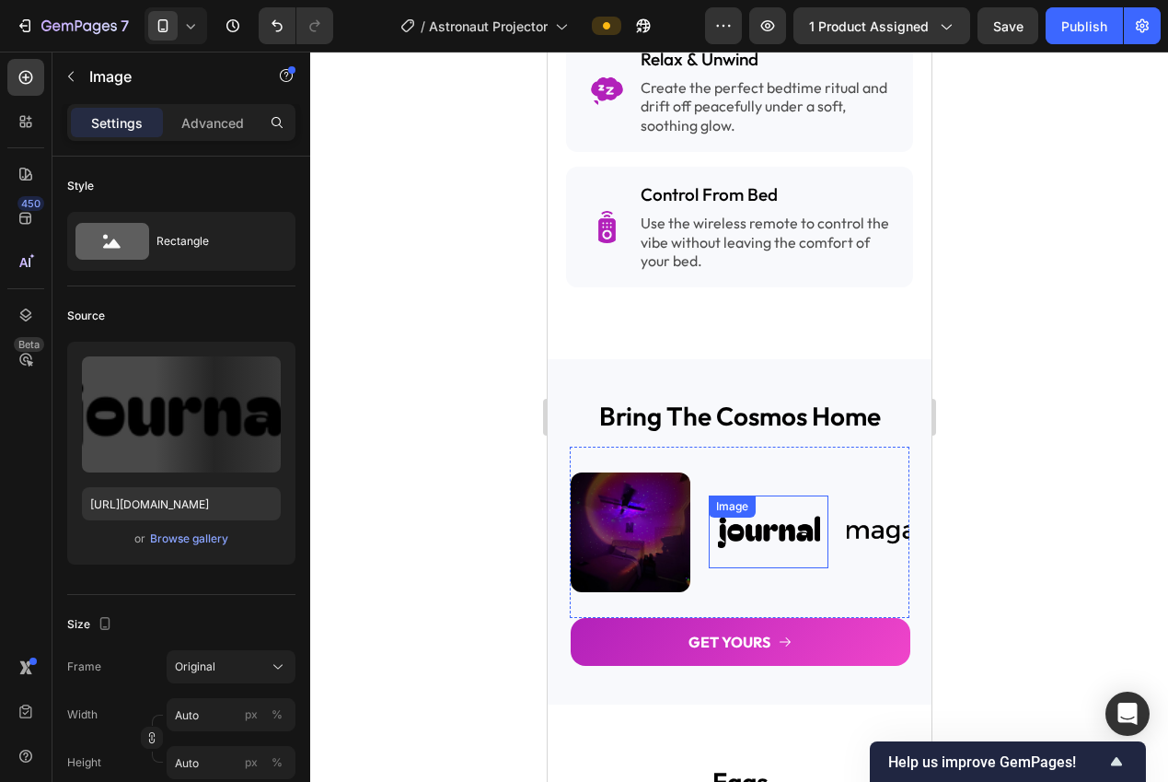
click at [741, 522] on img at bounding box center [768, 531] width 120 height 51
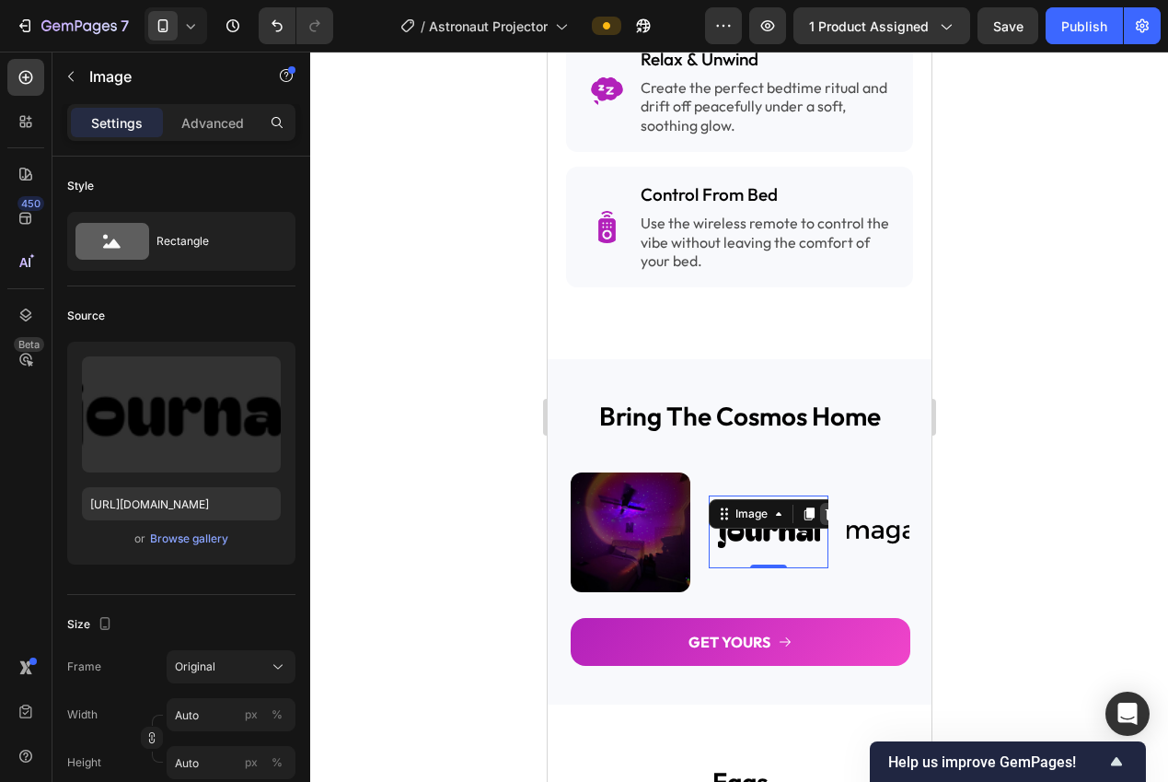
click at [823, 506] on icon at bounding box center [830, 513] width 15 height 15
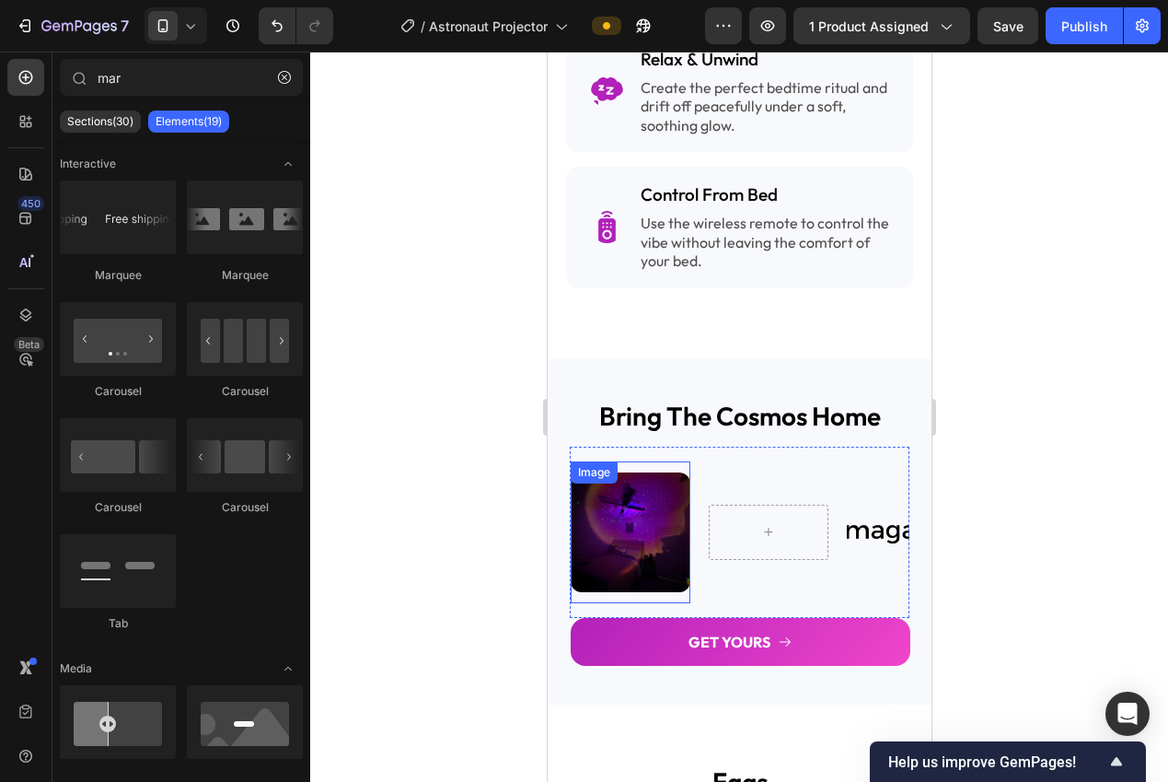
click at [641, 509] on img at bounding box center [630, 532] width 120 height 120
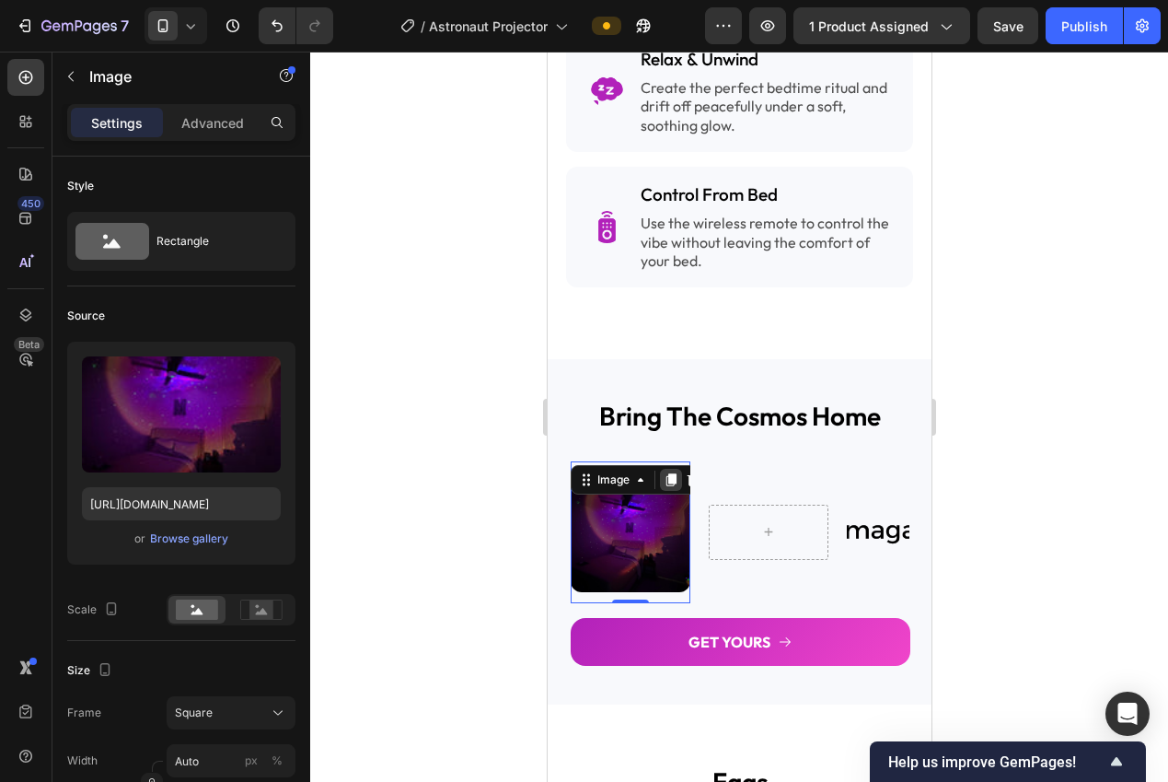
click at [672, 473] on icon at bounding box center [671, 479] width 10 height 13
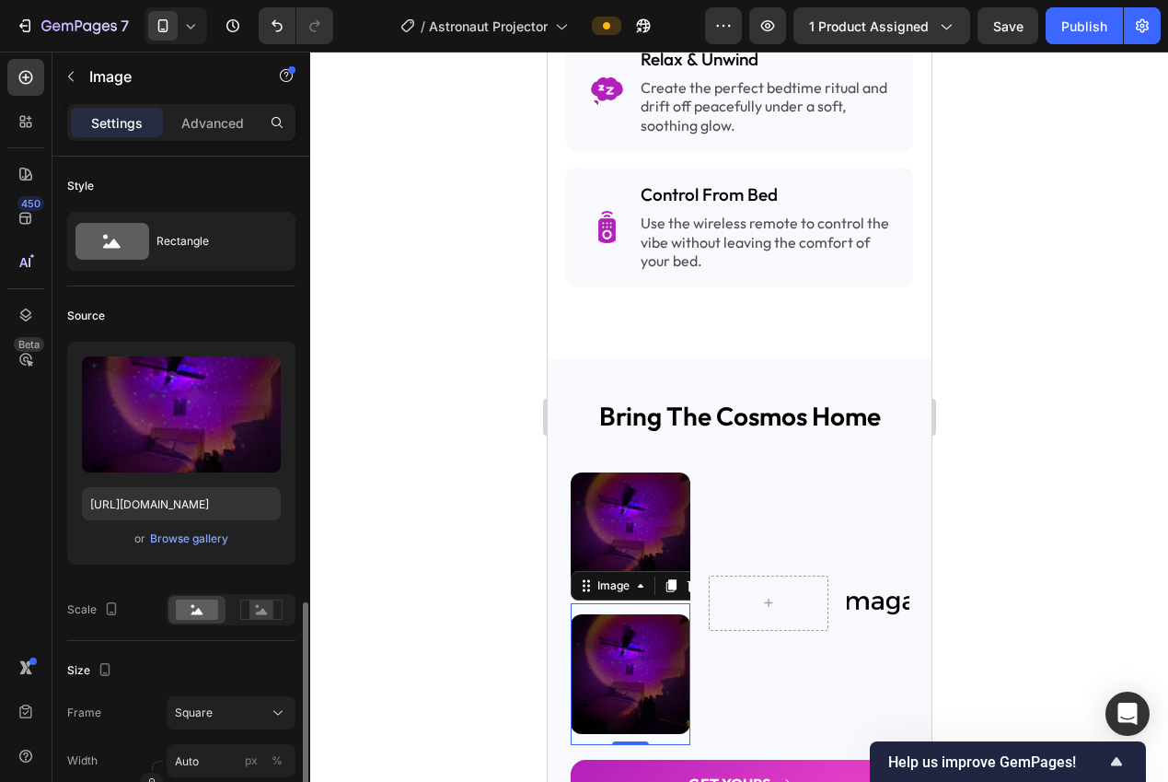
scroll to position [303, 0]
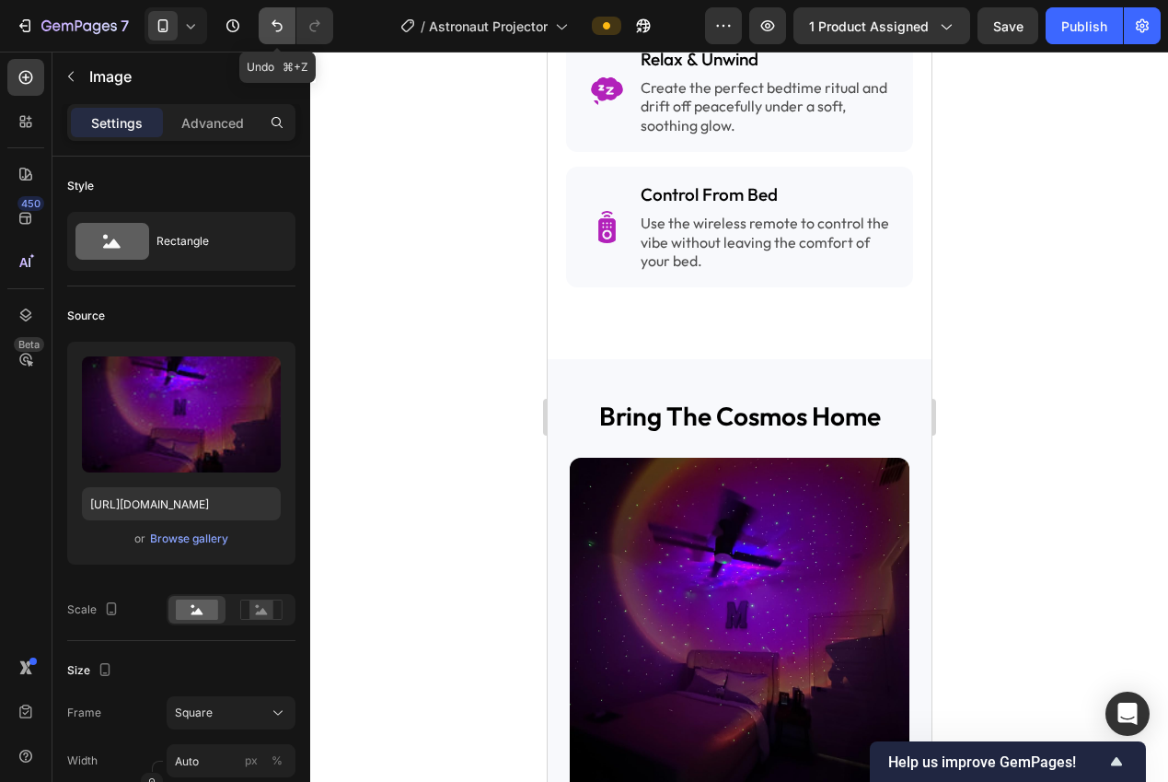
click at [274, 26] on icon "Undo/Redo" at bounding box center [277, 26] width 18 height 18
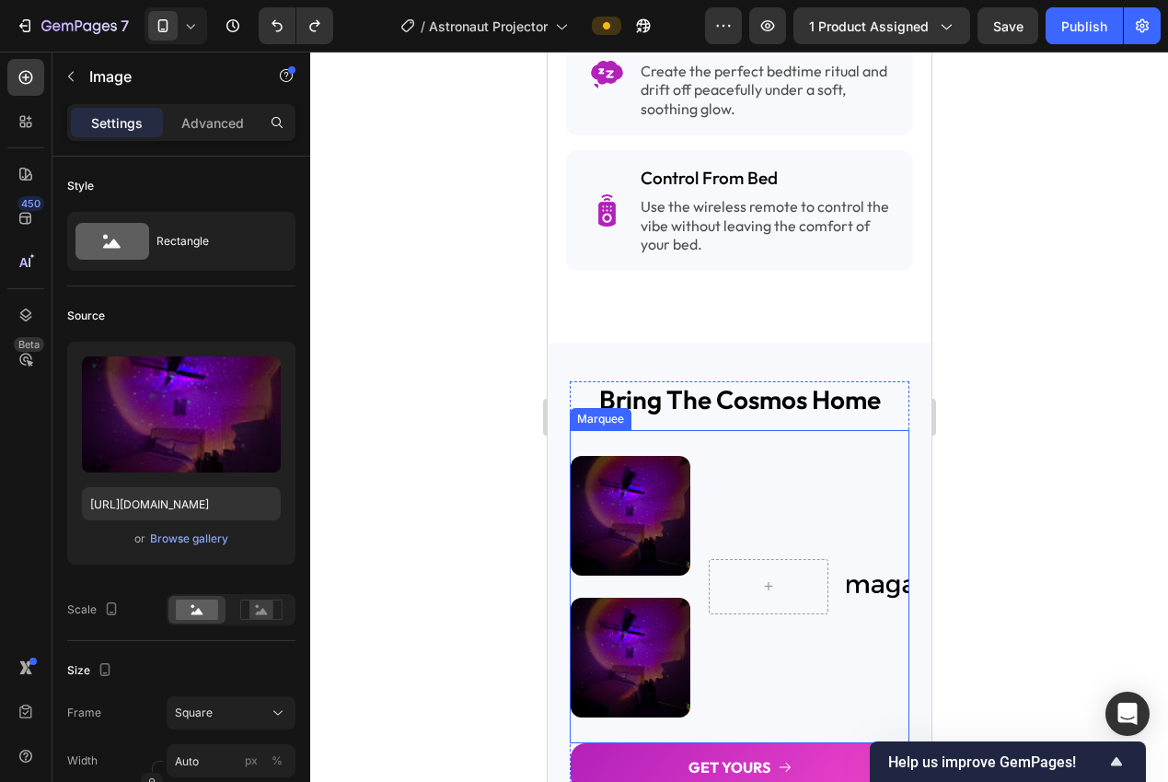
scroll to position [2795, 0]
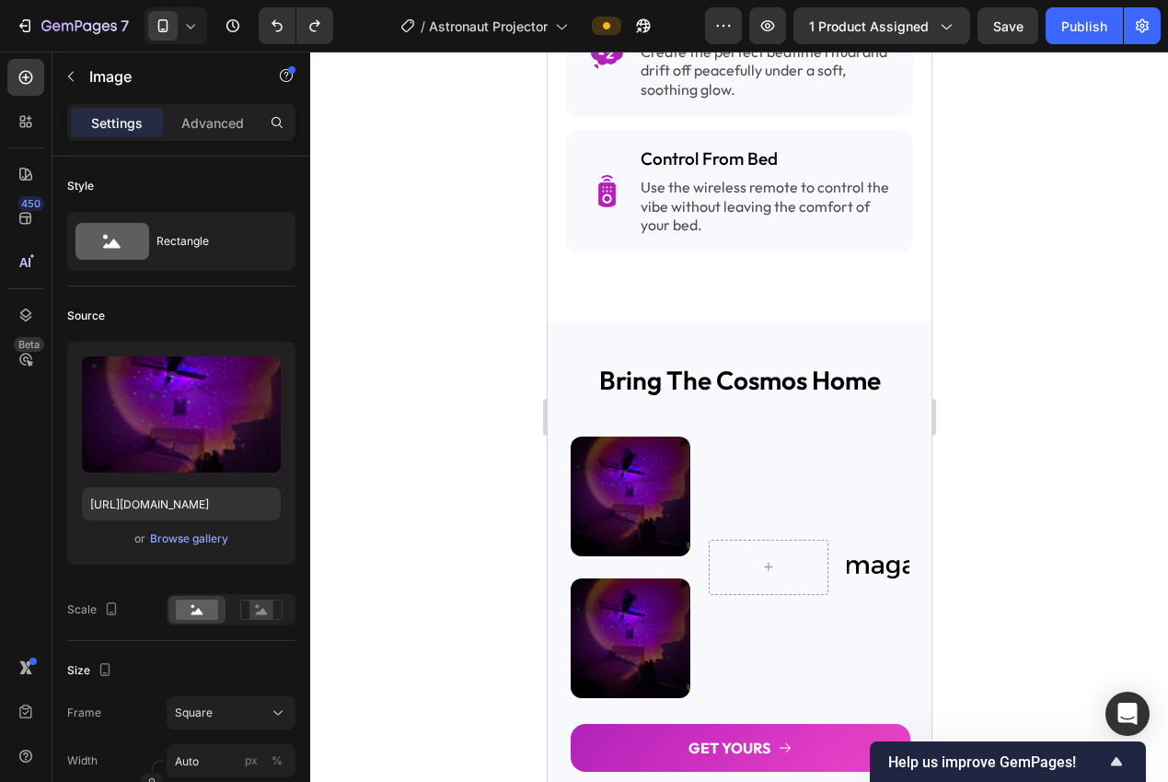
click at [628, 583] on img at bounding box center [630, 638] width 120 height 120
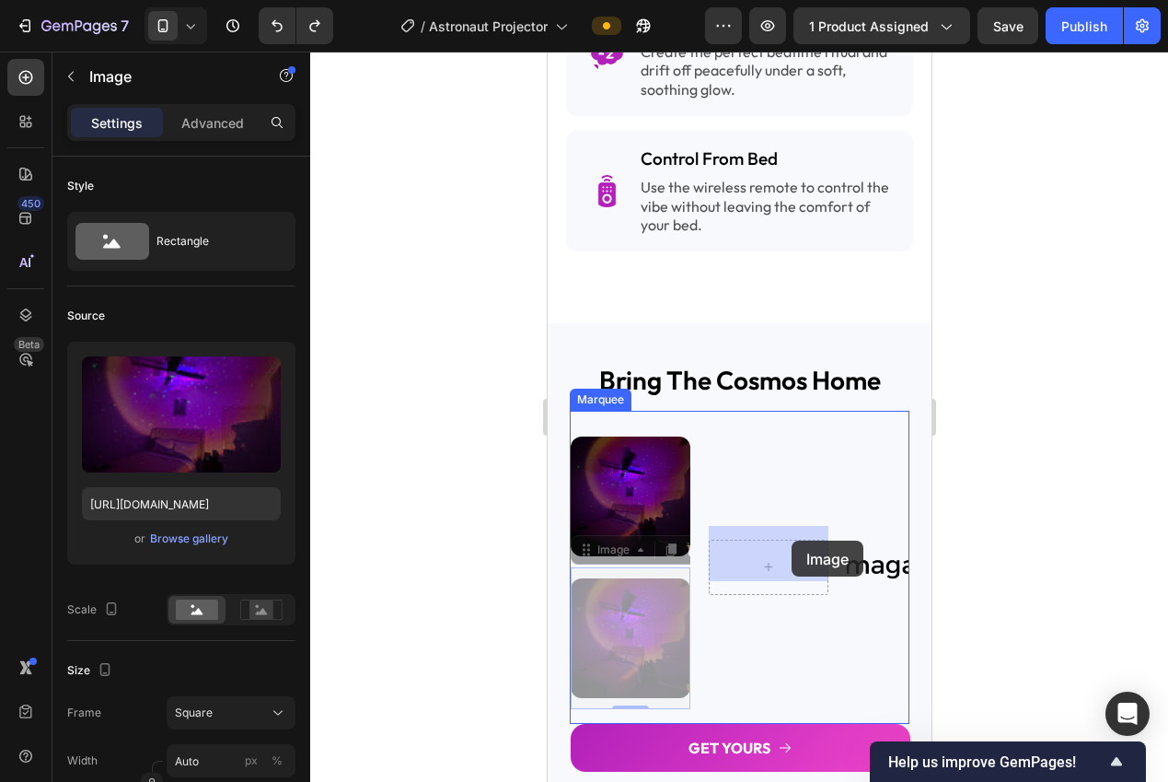
drag, startPoint x: 586, startPoint y: 537, endPoint x: 791, endPoint y: 540, distance: 204.4
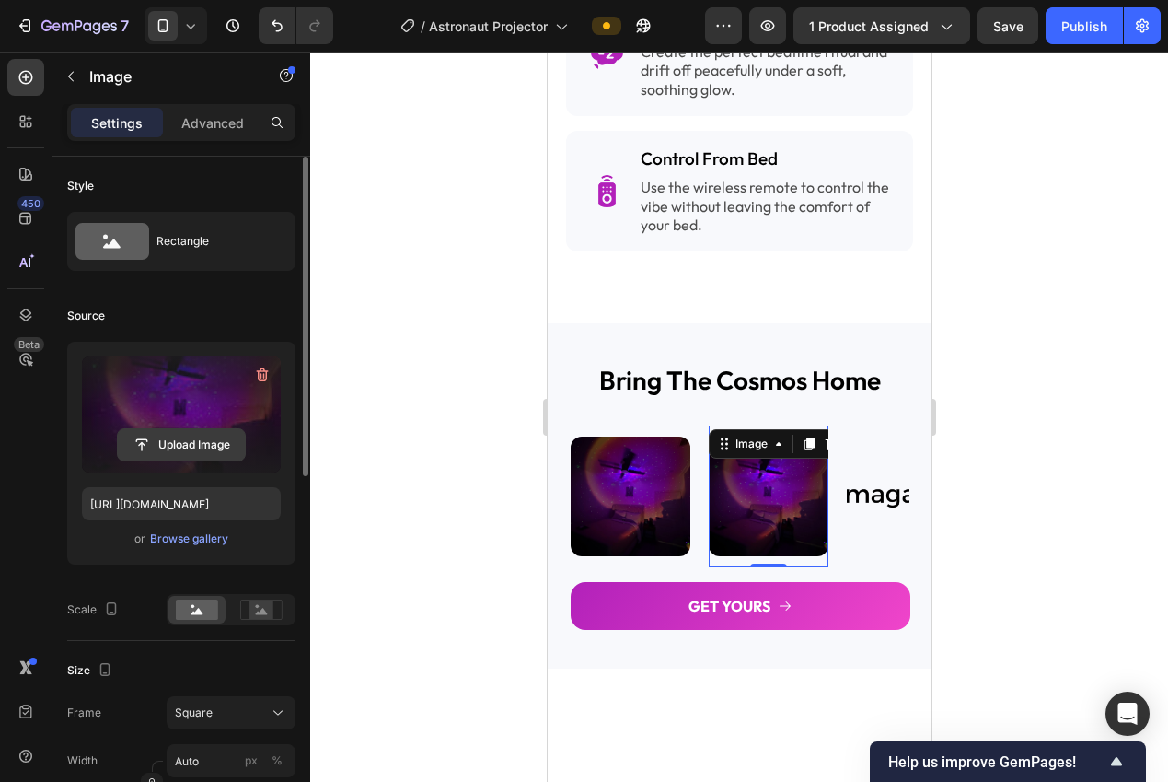
click at [174, 450] on input "file" at bounding box center [181, 444] width 127 height 31
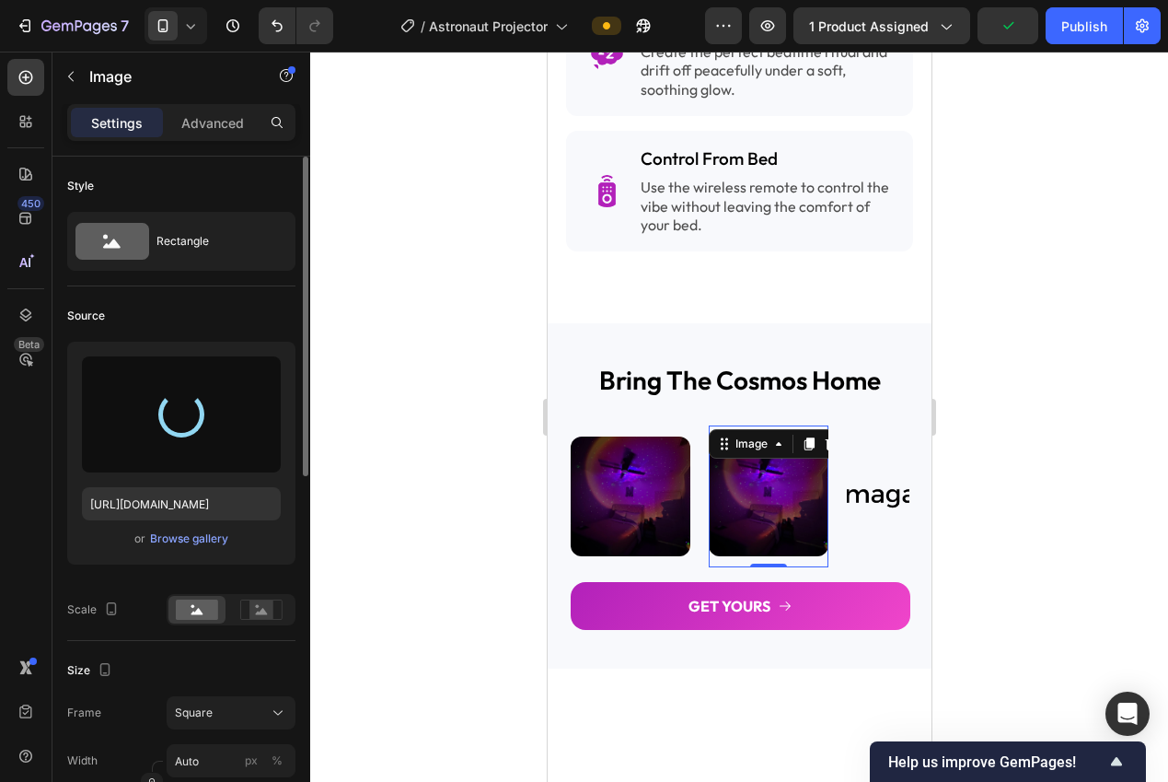
type input "https://cdn.shopify.com/s/files/1/0940/0539/5768/files/gempages_563747377920344…"
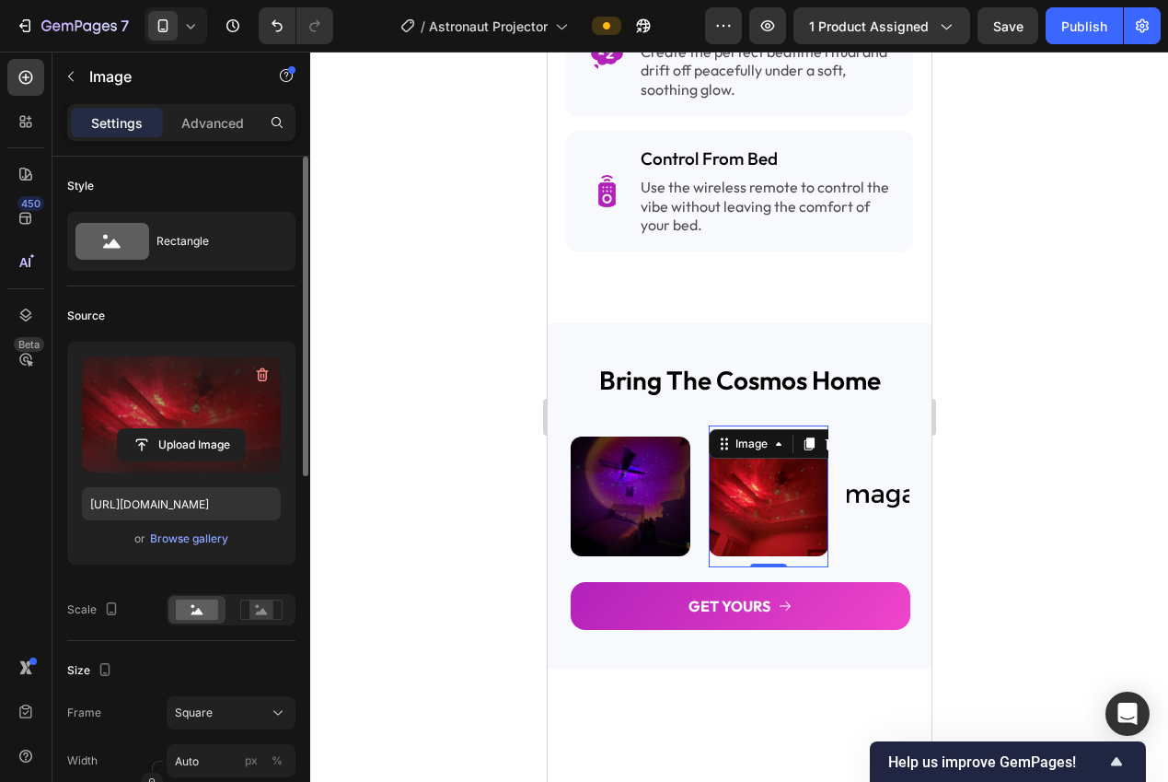
click at [1037, 373] on div at bounding box center [739, 417] width 858 height 730
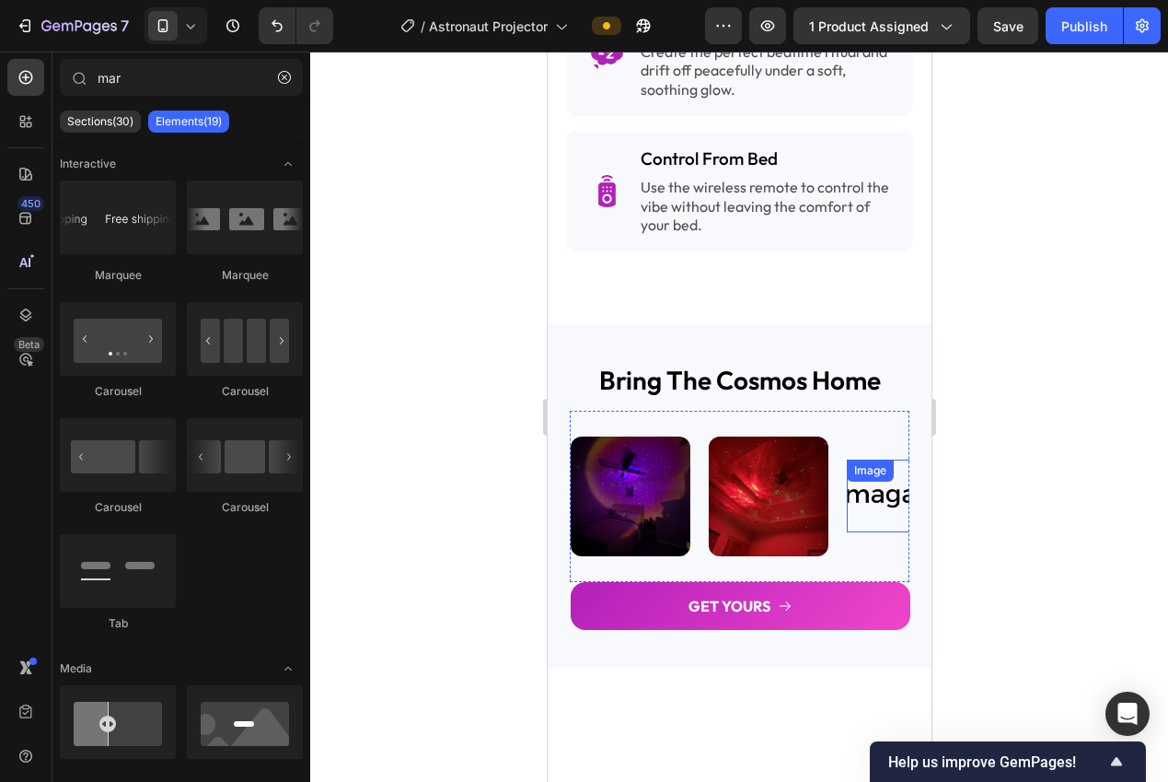
click at [862, 481] on img at bounding box center [906, 495] width 120 height 51
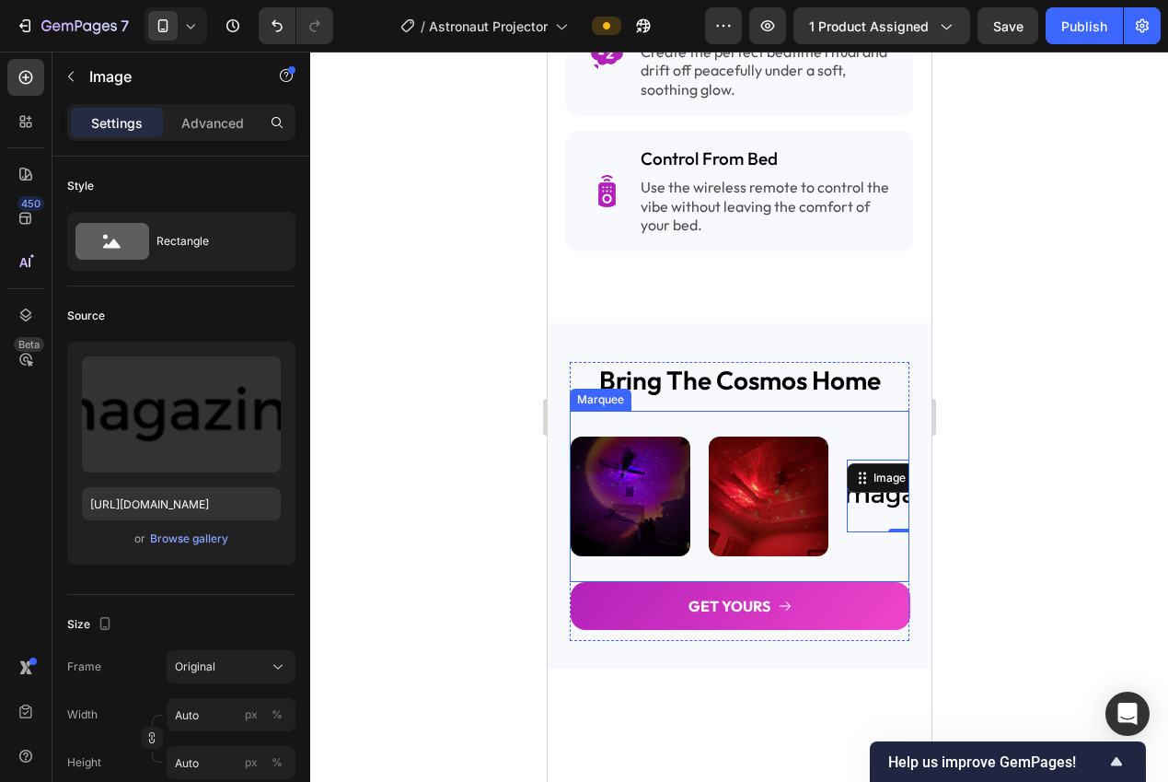
click at [857, 533] on div "Image Image Image 0 Image Image" at bounding box center [915, 496] width 690 height 142
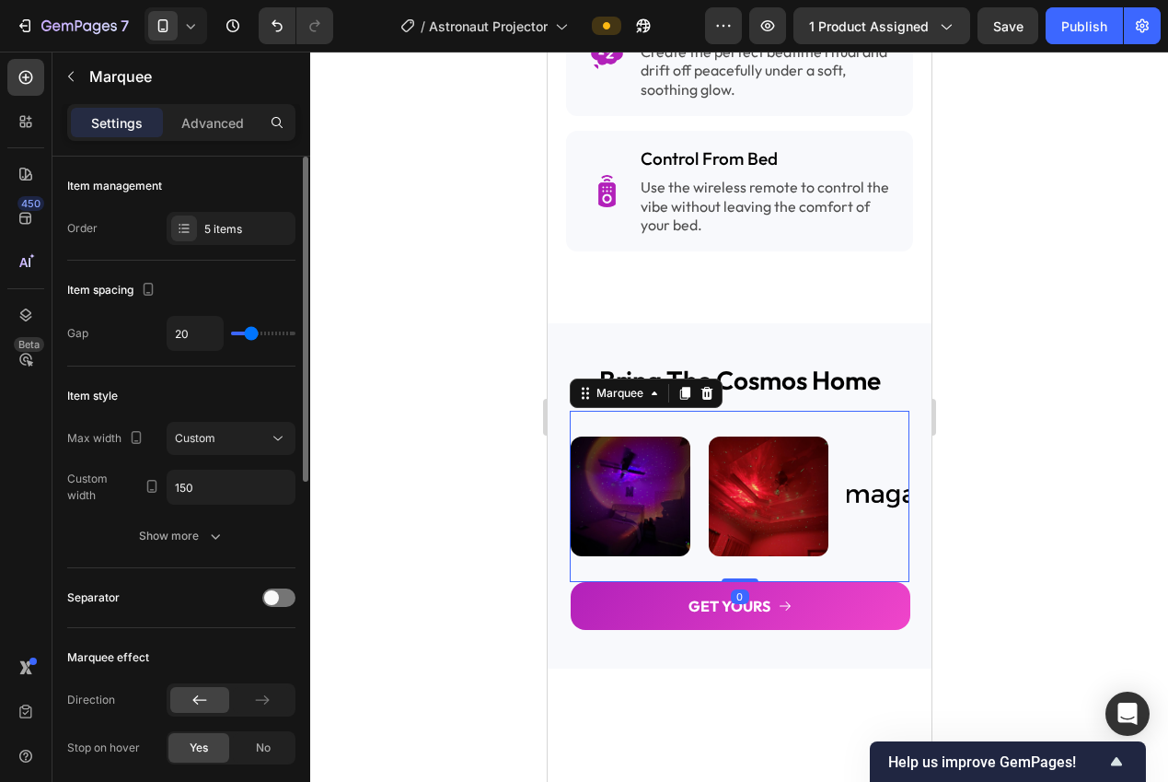
drag, startPoint x: 176, startPoint y: 233, endPoint x: 265, endPoint y: 271, distance: 96.9
click at [177, 232] on icon at bounding box center [184, 228] width 15 height 15
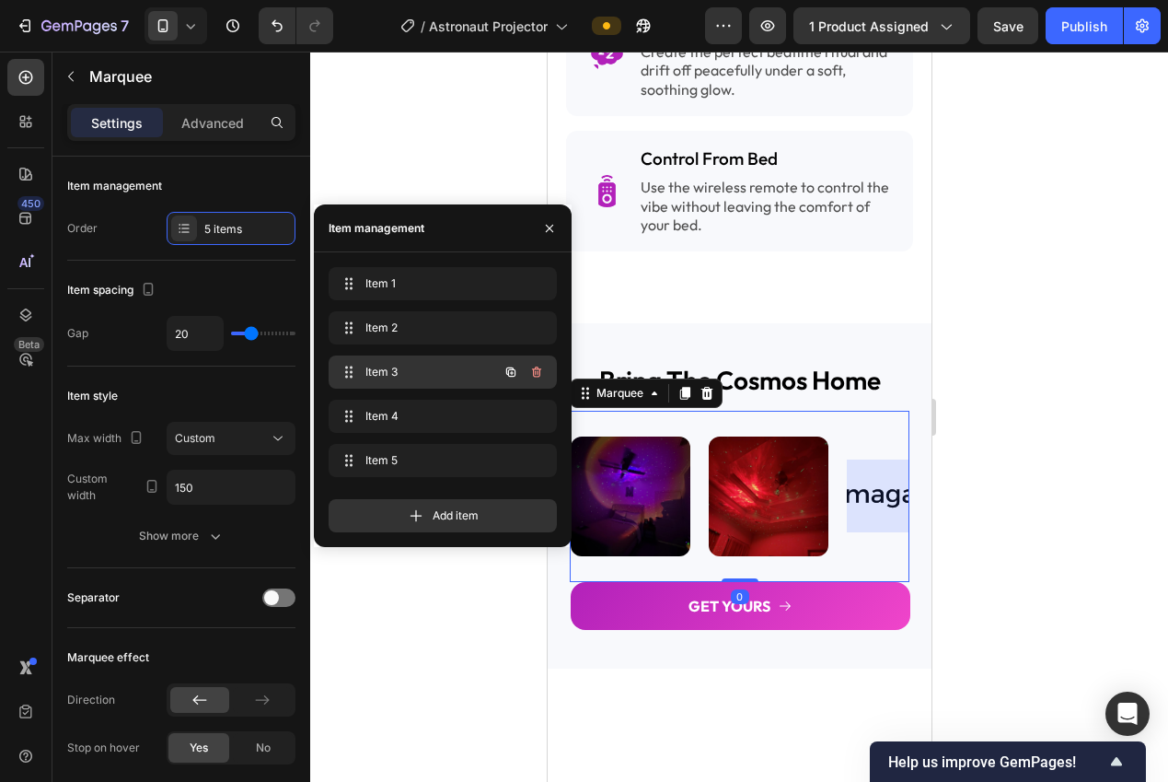
click at [381, 370] on span "Item 3" at bounding box center [417, 372] width 104 height 17
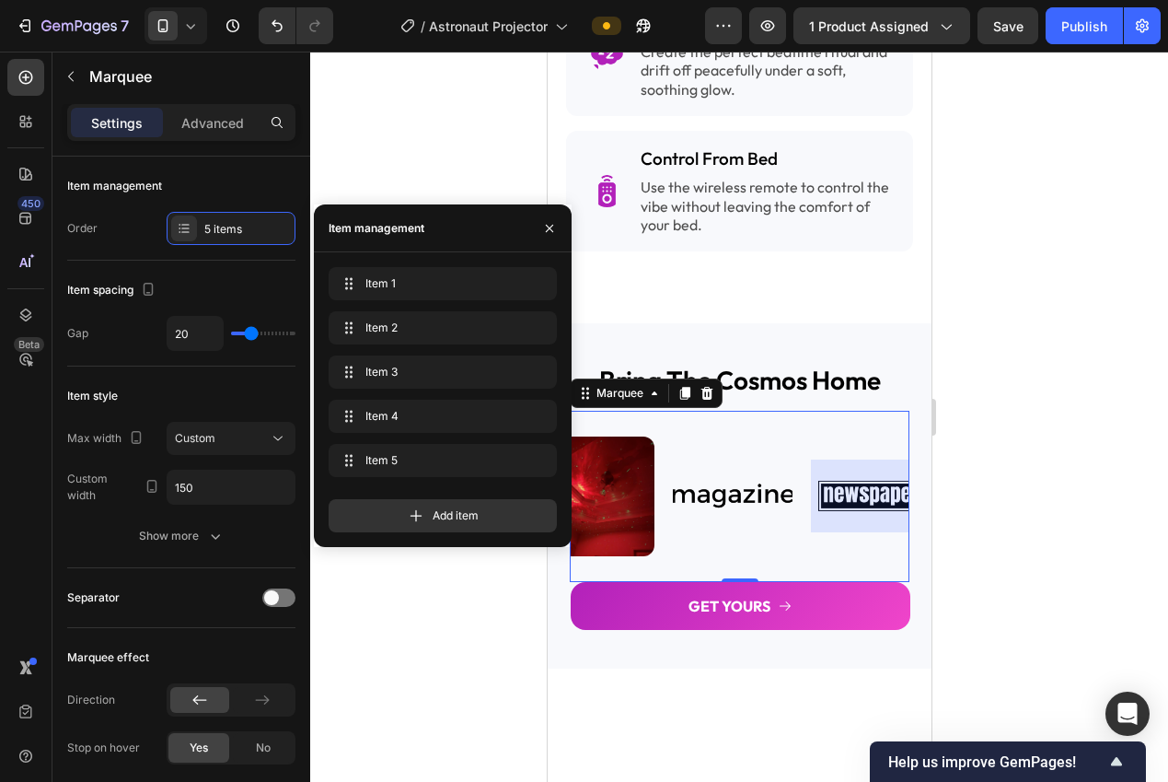
click at [1028, 522] on div at bounding box center [739, 417] width 858 height 730
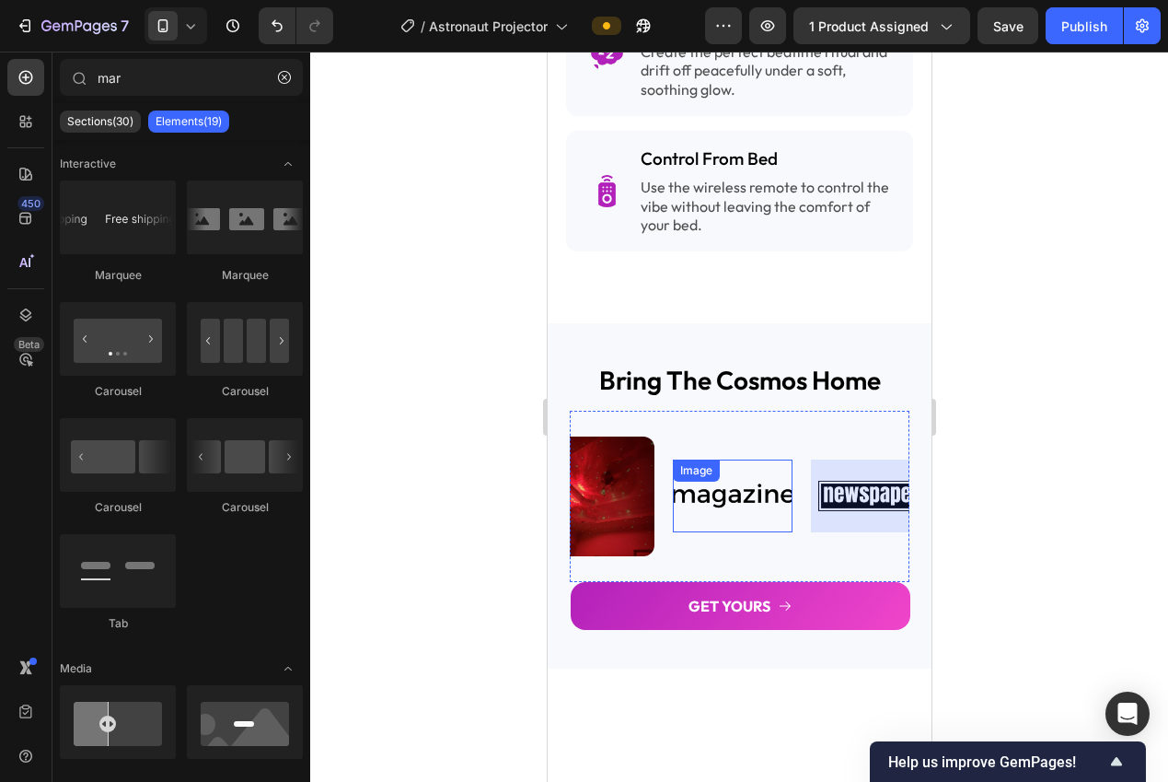
click at [737, 486] on img at bounding box center [732, 495] width 120 height 51
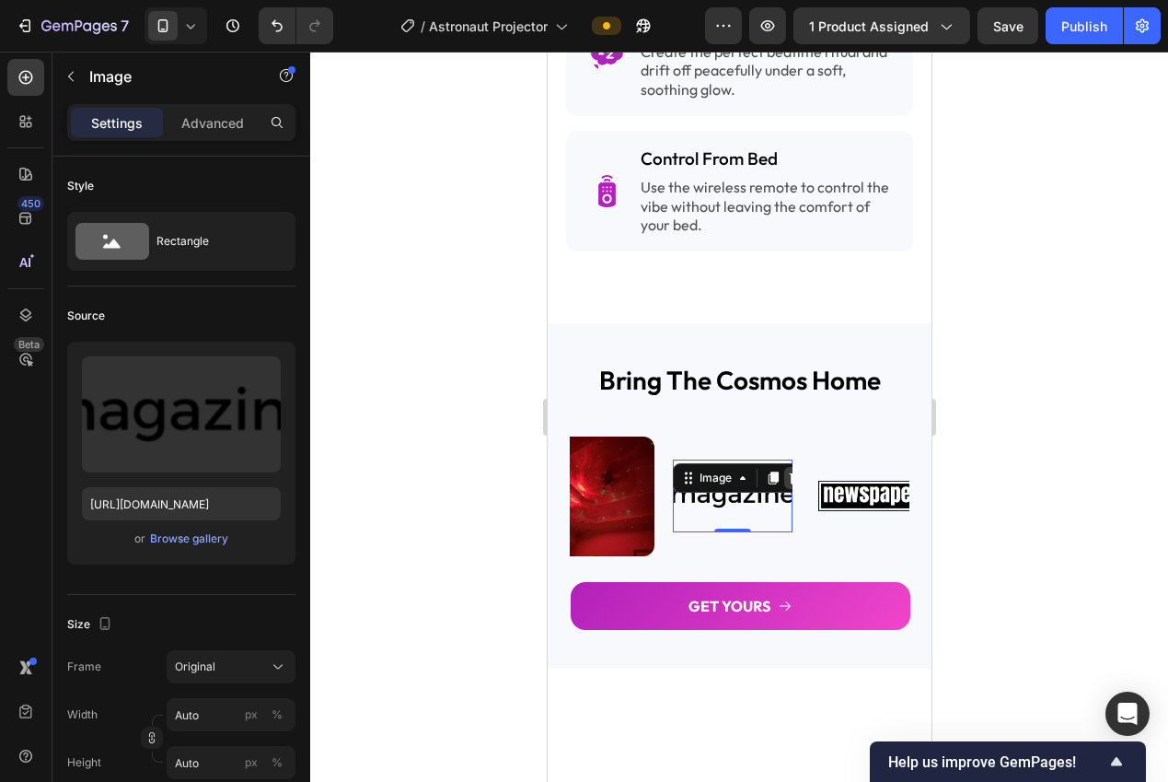
click at [788, 470] on icon at bounding box center [794, 477] width 15 height 15
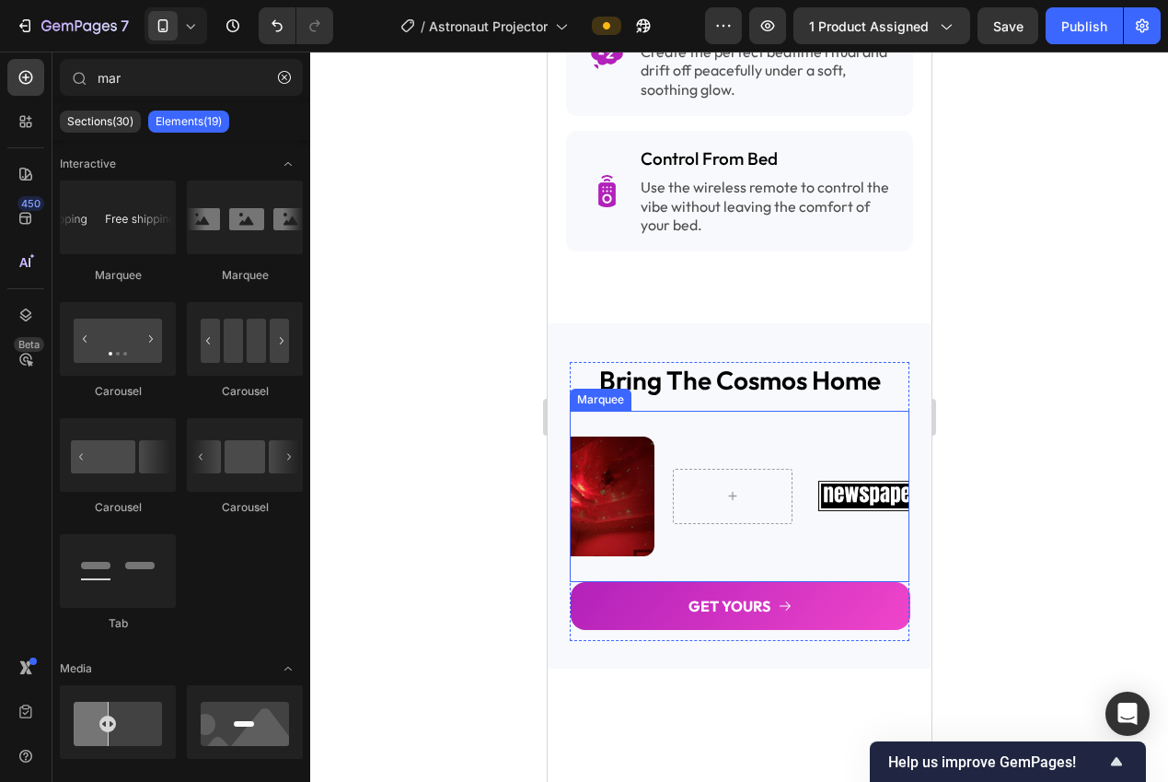
click at [751, 527] on div "Image Image Image Image" at bounding box center [741, 496] width 690 height 142
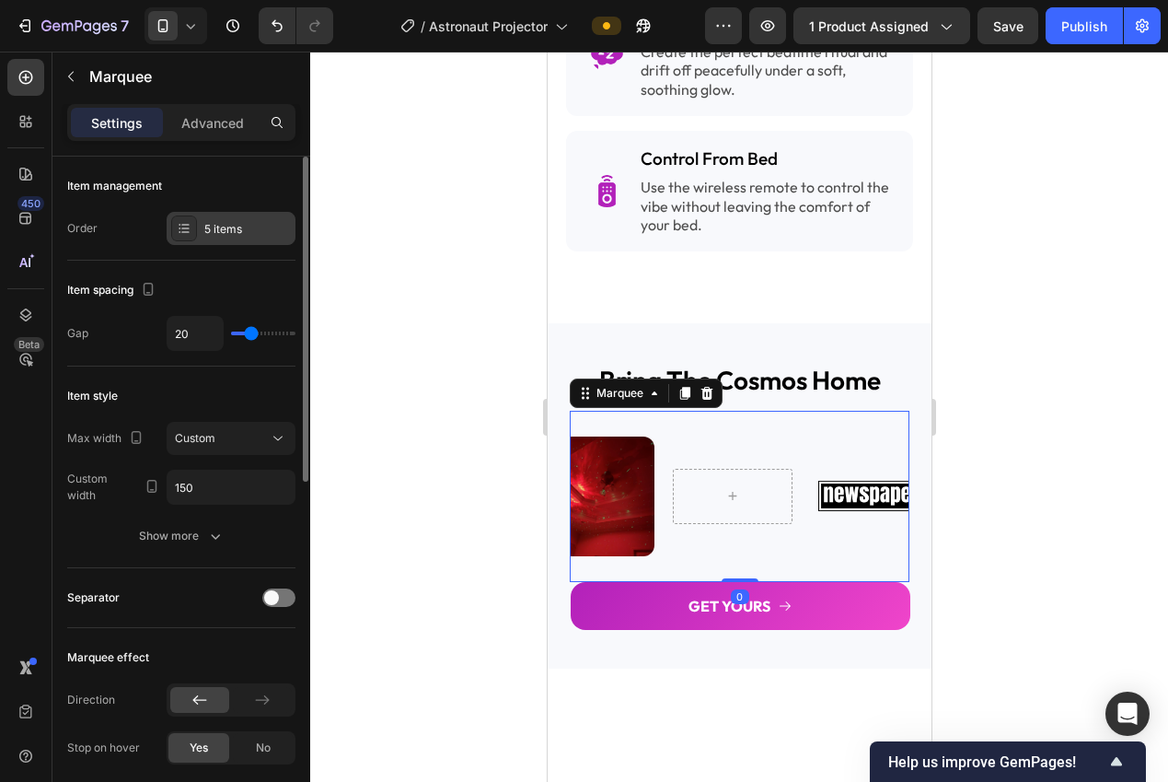
click at [225, 235] on div "5 items" at bounding box center [247, 229] width 87 height 17
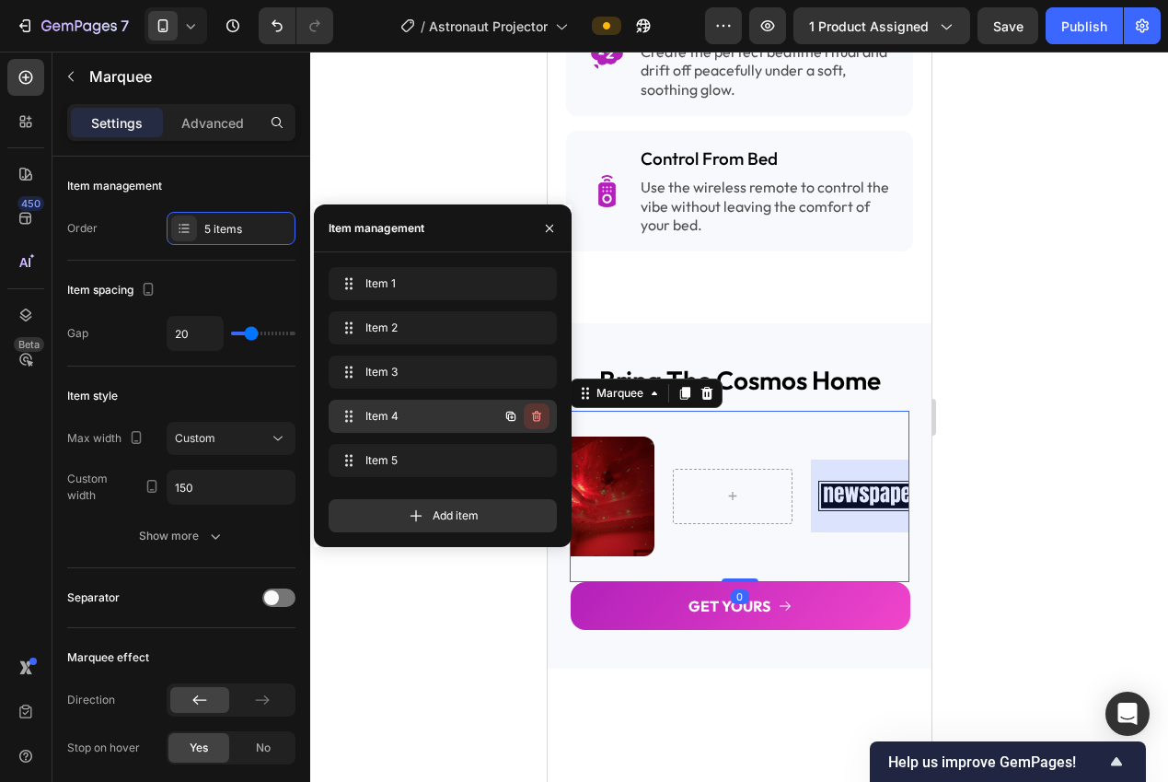
click at [539, 413] on icon "button" at bounding box center [536, 416] width 9 height 11
click at [538, 417] on div "Delete" at bounding box center [524, 416] width 34 height 17
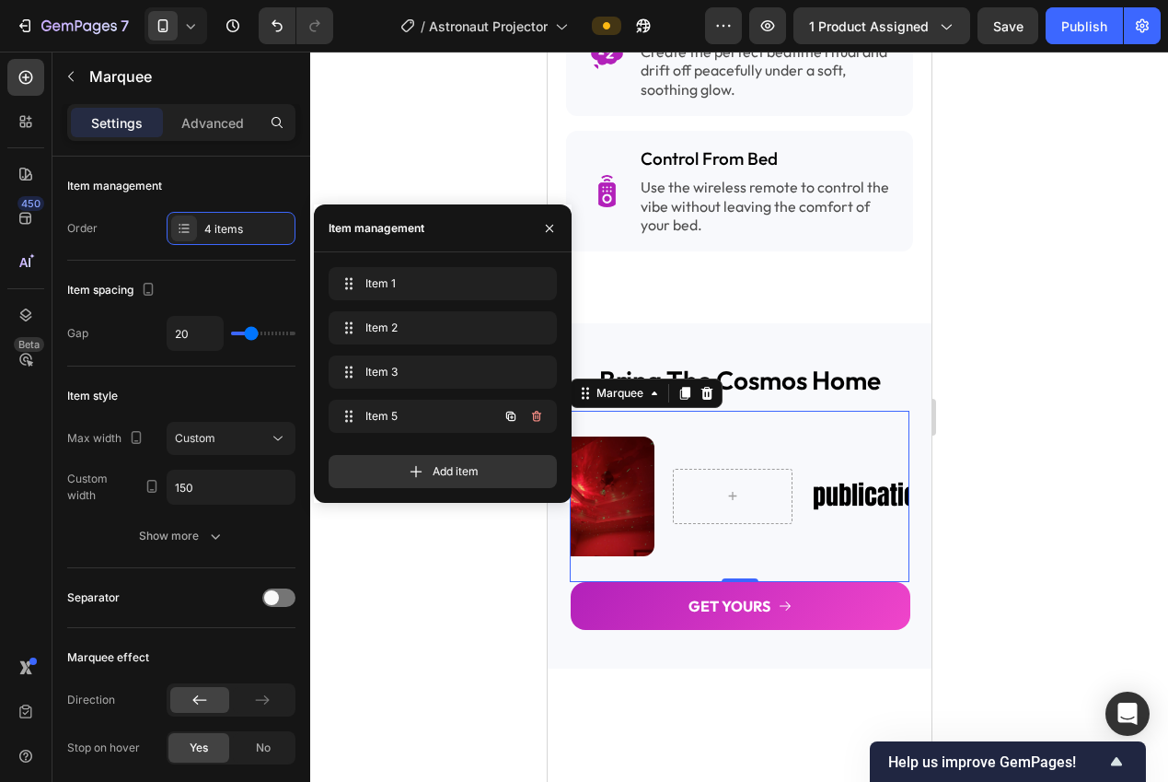
click at [538, 417] on icon "button" at bounding box center [538, 417] width 1 height 5
click at [537, 417] on div "Delete" at bounding box center [524, 416] width 34 height 17
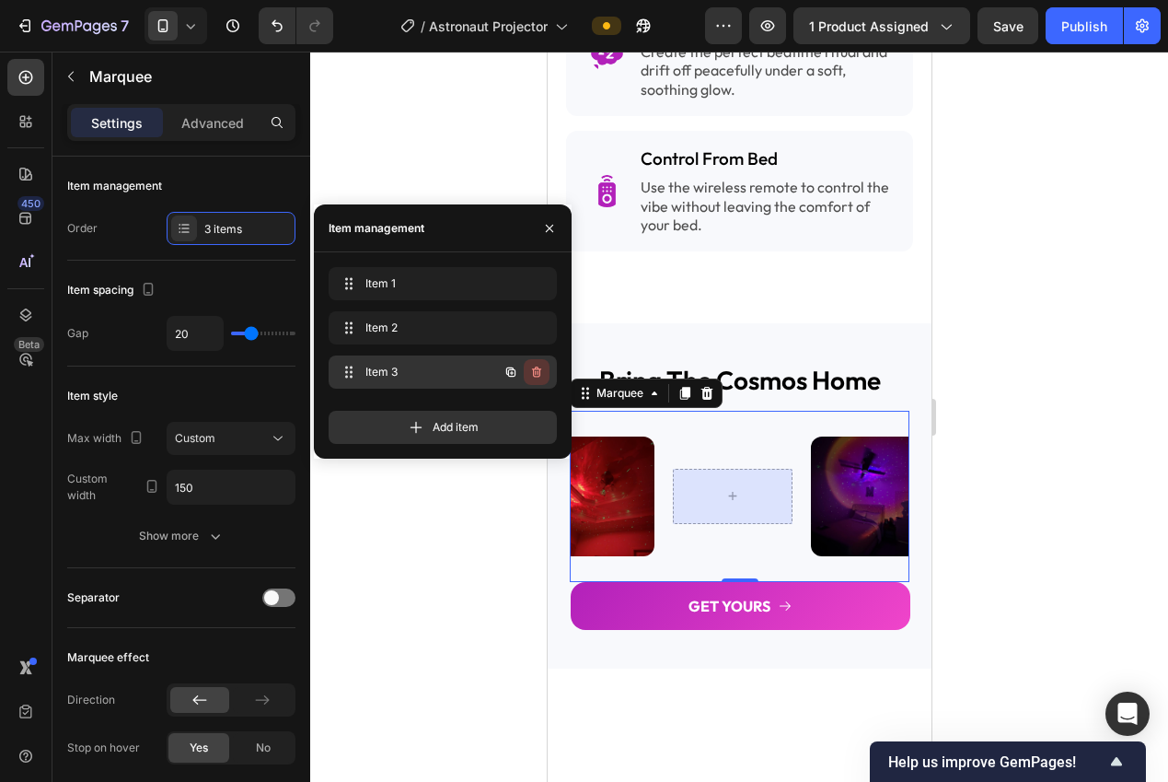
click at [527, 376] on button "button" at bounding box center [537, 372] width 26 height 26
click at [535, 376] on div "Delete" at bounding box center [524, 372] width 34 height 17
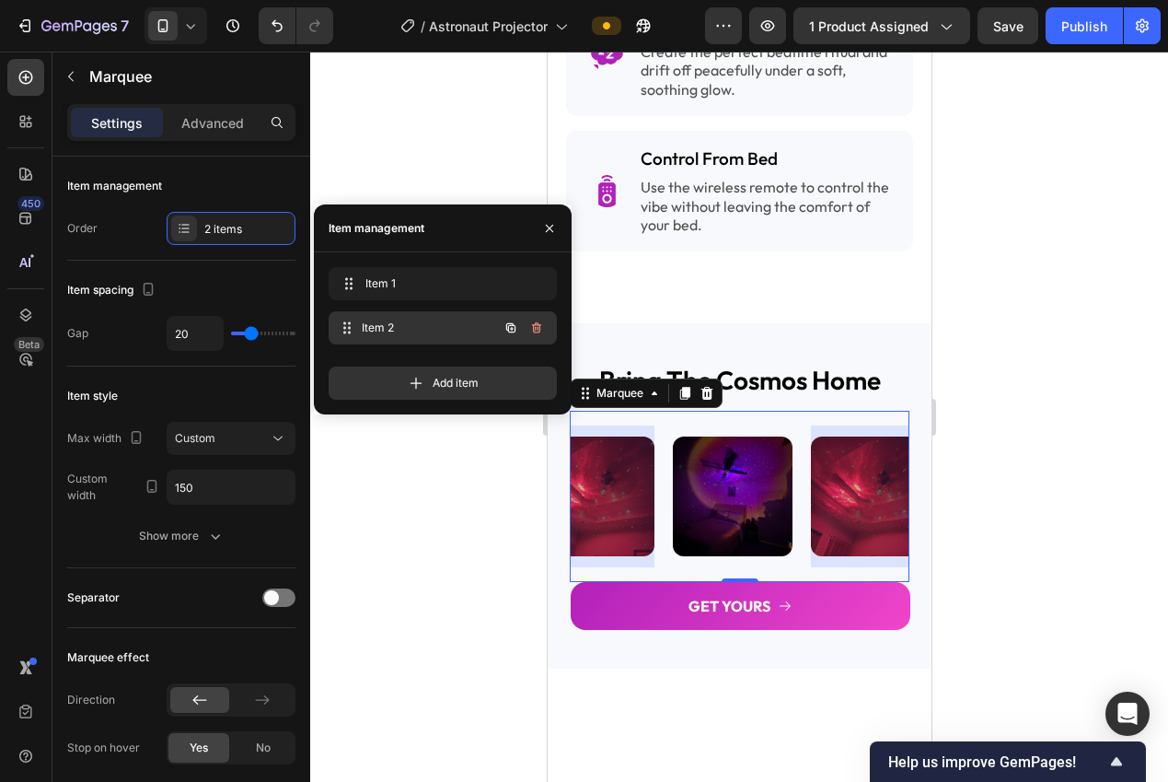
click at [399, 334] on span "Item 2" at bounding box center [430, 327] width 136 height 17
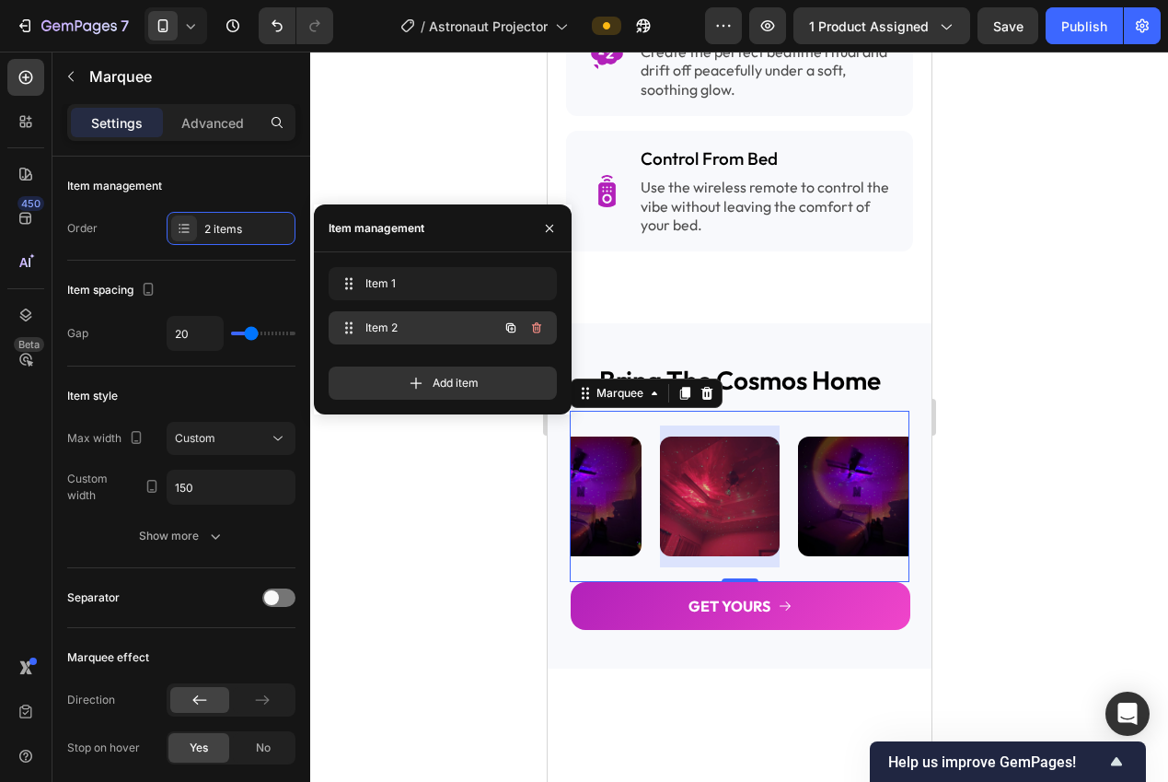
scroll to position [0, 36]
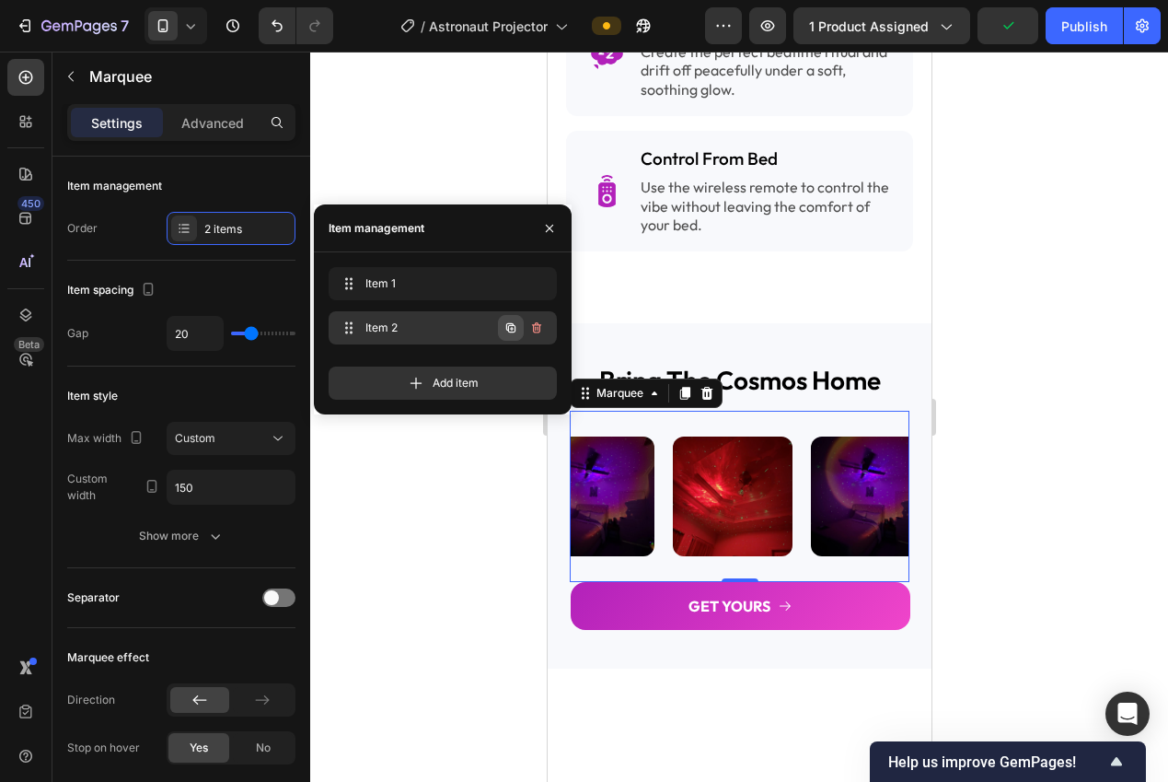
click at [507, 327] on icon "button" at bounding box center [510, 327] width 9 height 9
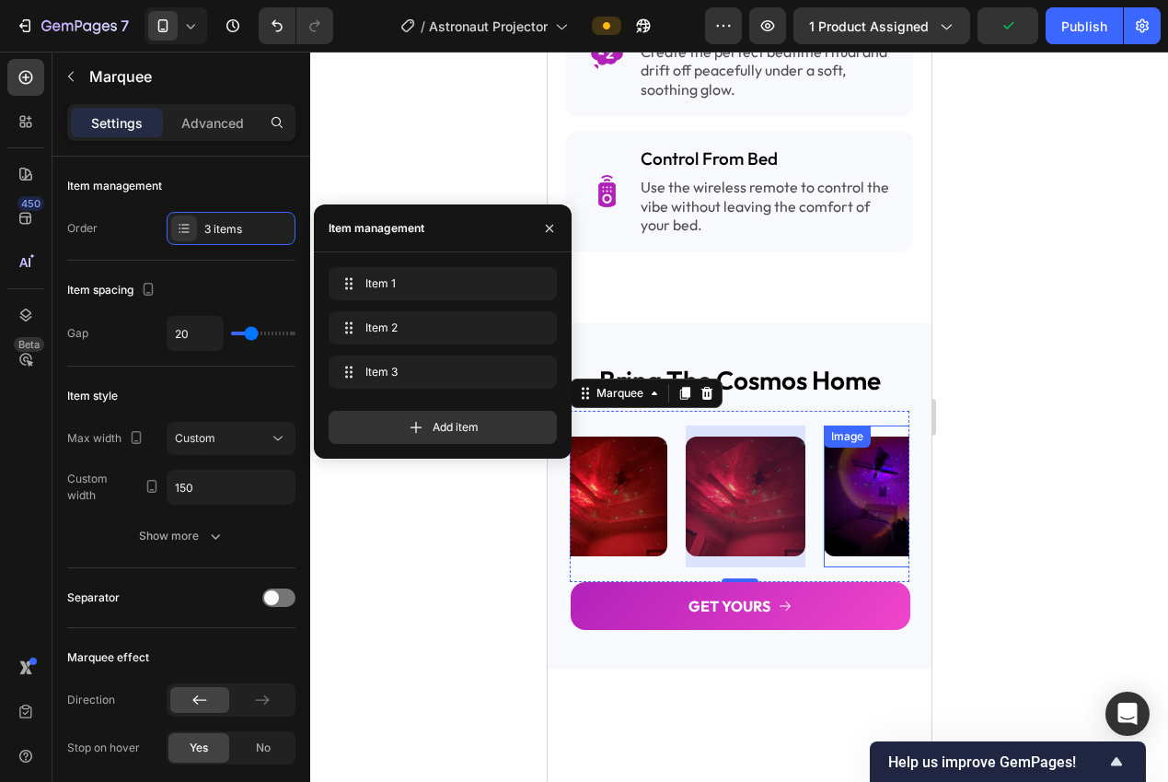
scroll to position [0, 174]
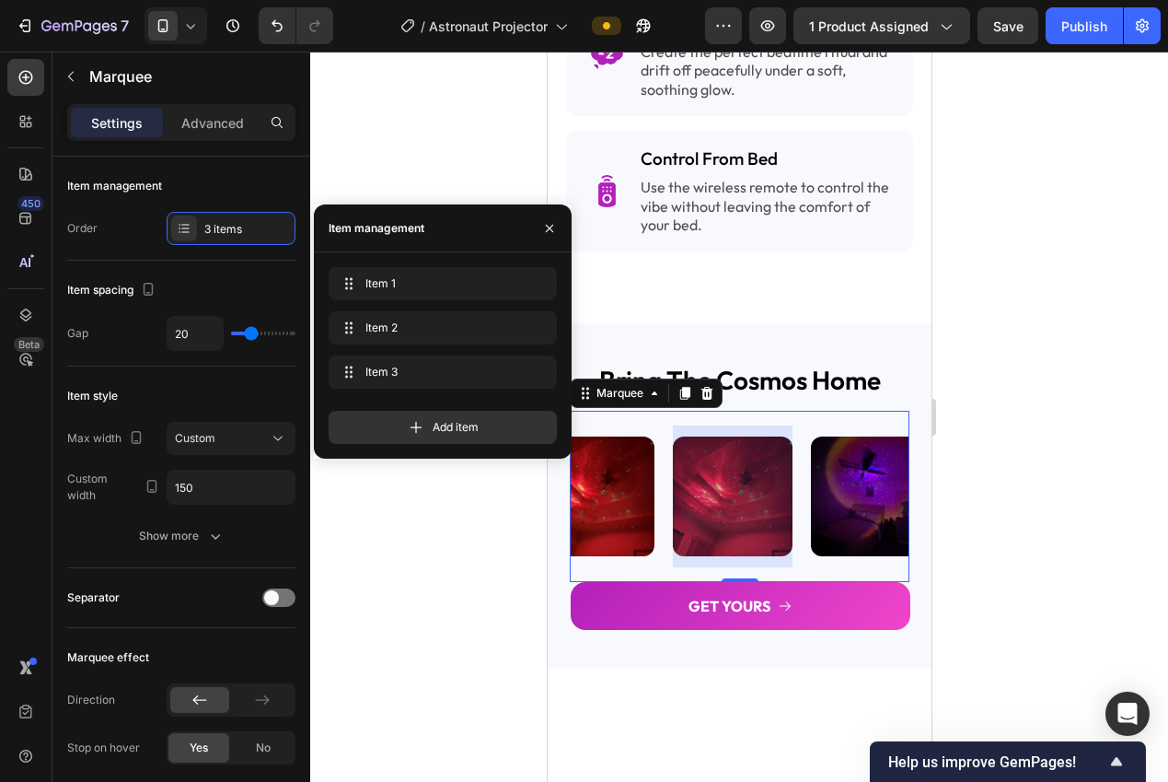
click at [764, 472] on div at bounding box center [732, 496] width 120 height 142
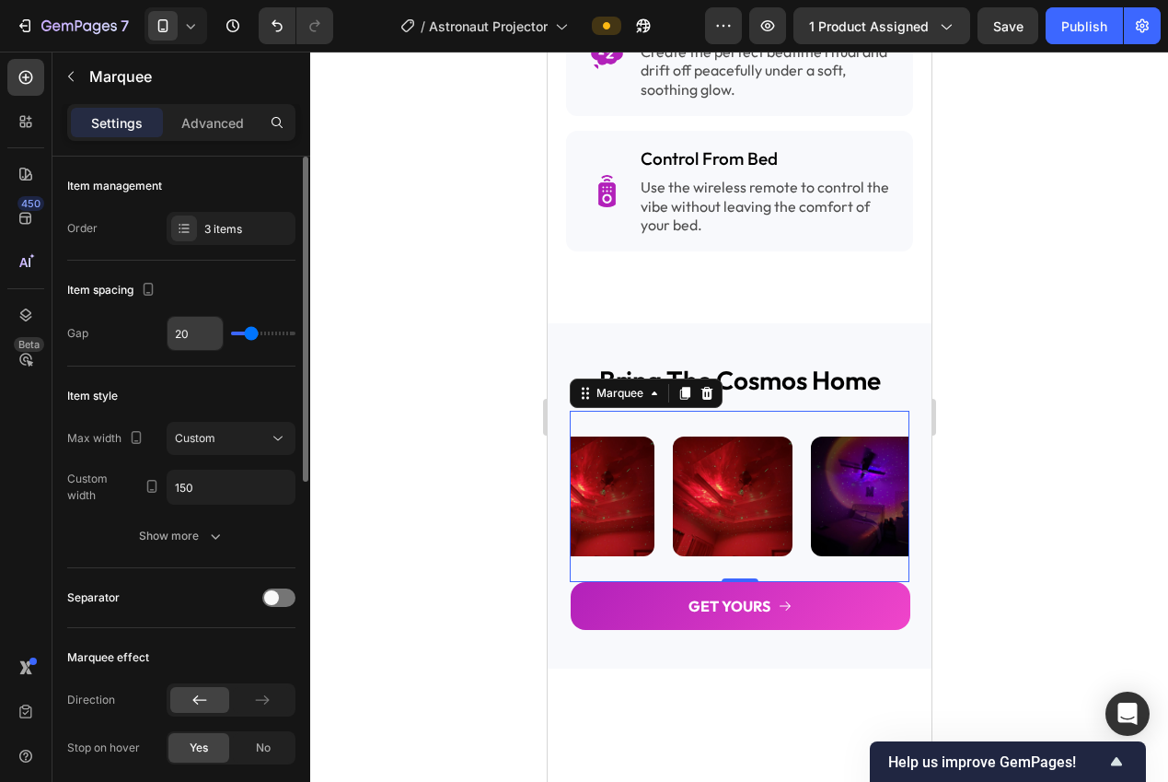
scroll to position [0, 0]
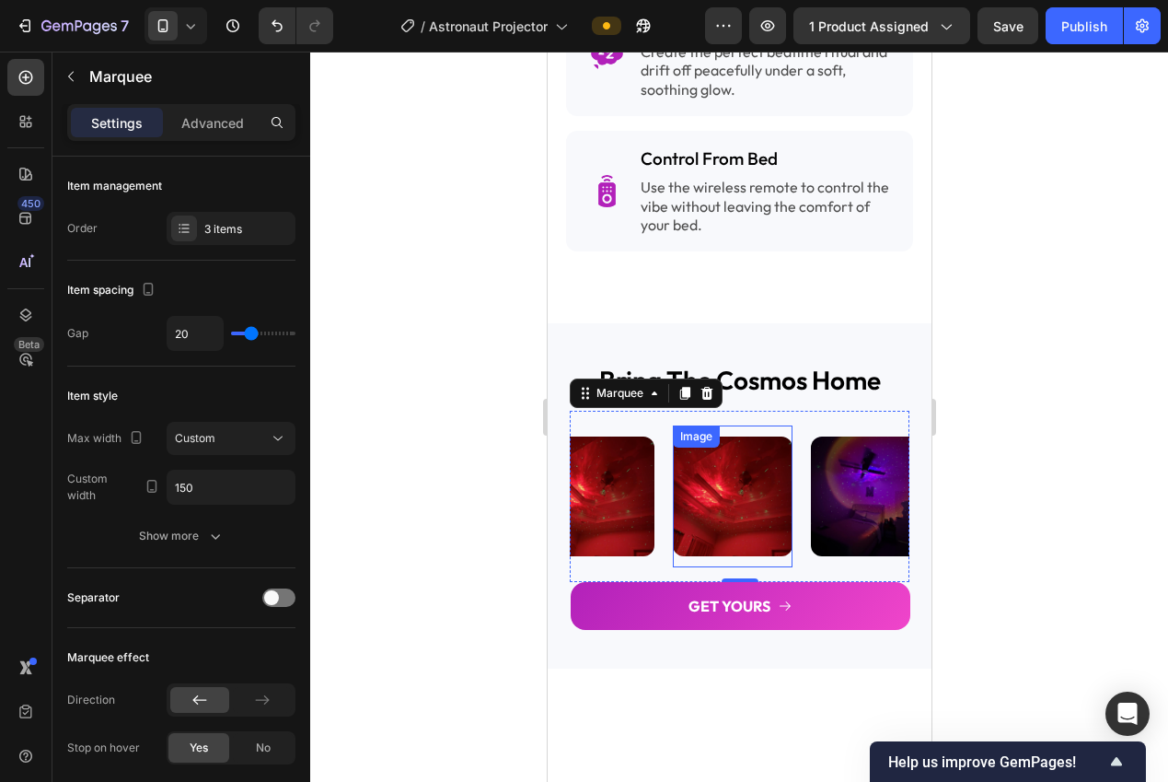
click at [718, 461] on img at bounding box center [732, 496] width 120 height 120
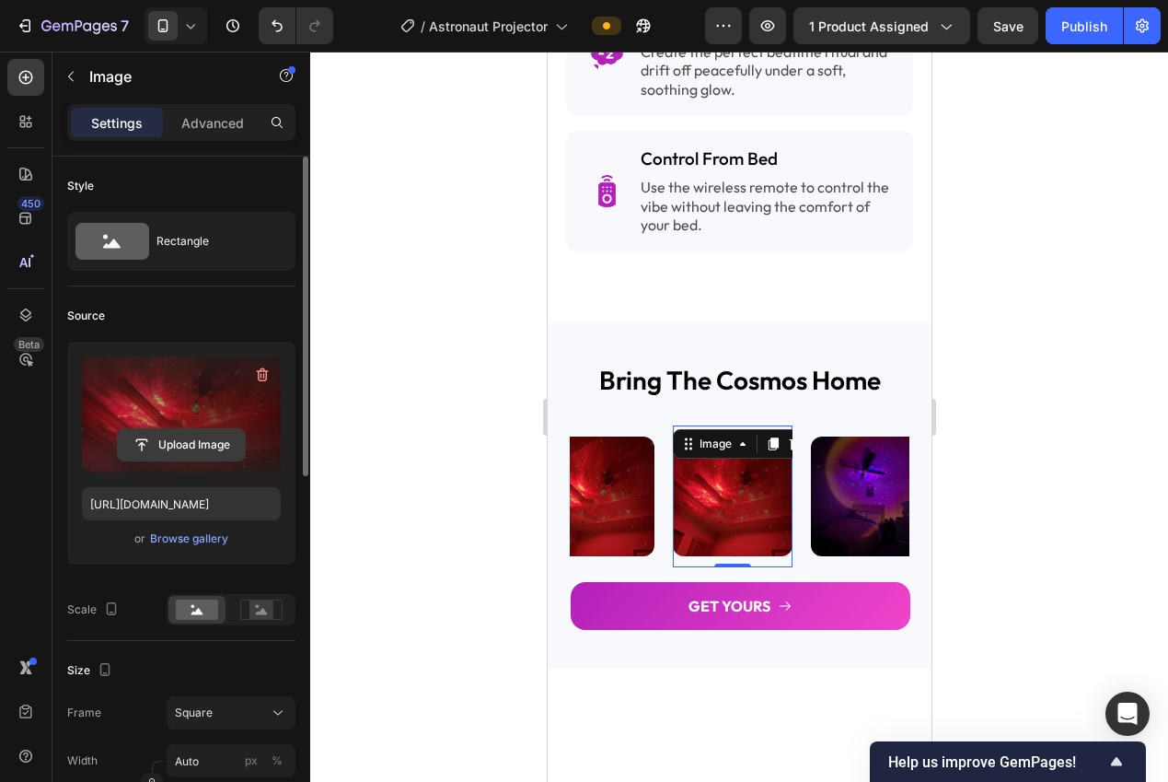
click at [220, 440] on input "file" at bounding box center [181, 444] width 127 height 31
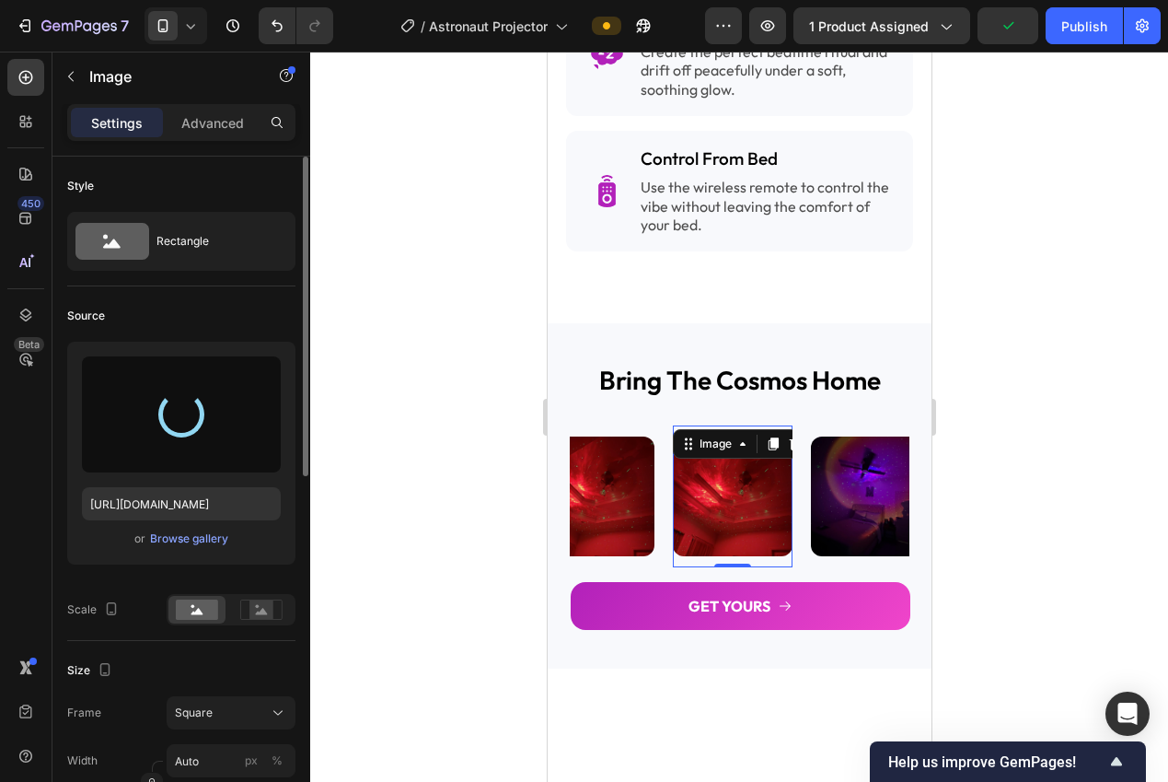
type input "https://cdn.shopify.com/s/files/1/0940/0539/5768/files/gempages_563747377920344…"
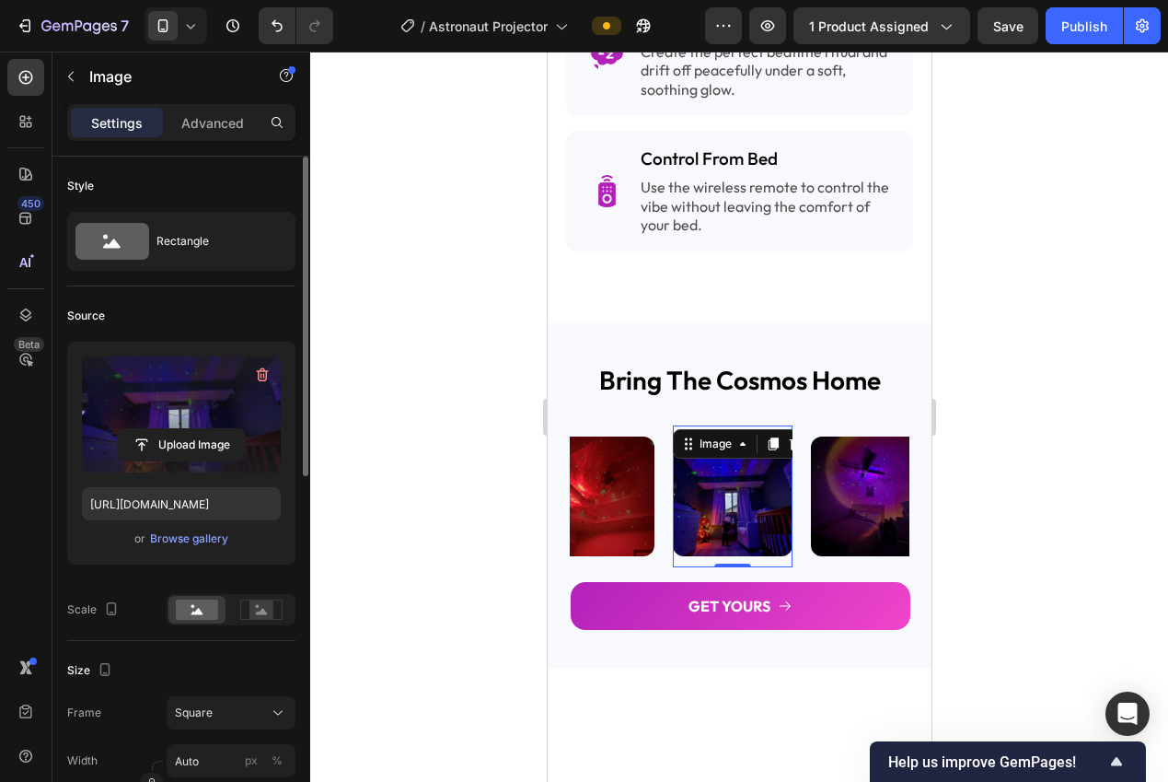
click at [423, 481] on div at bounding box center [739, 417] width 858 height 730
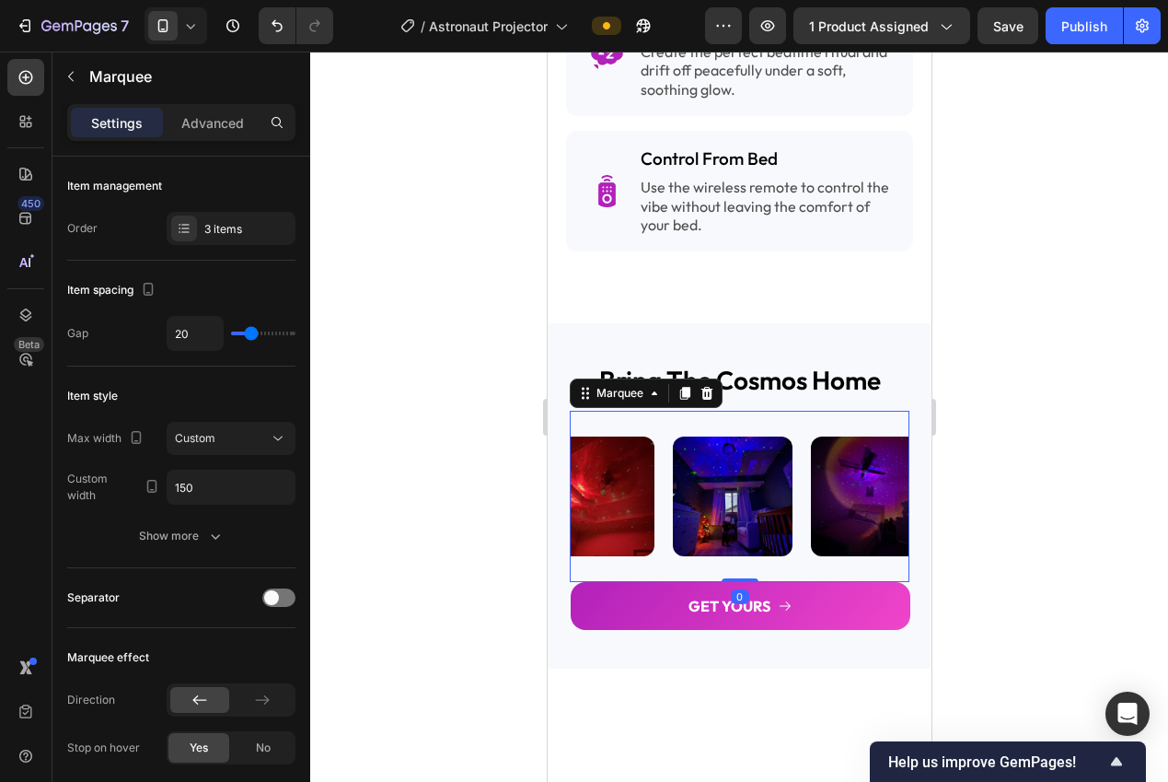
click at [664, 547] on div "Image" at bounding box center [603, 496] width 138 height 142
click at [215, 229] on div "3 items" at bounding box center [247, 229] width 87 height 17
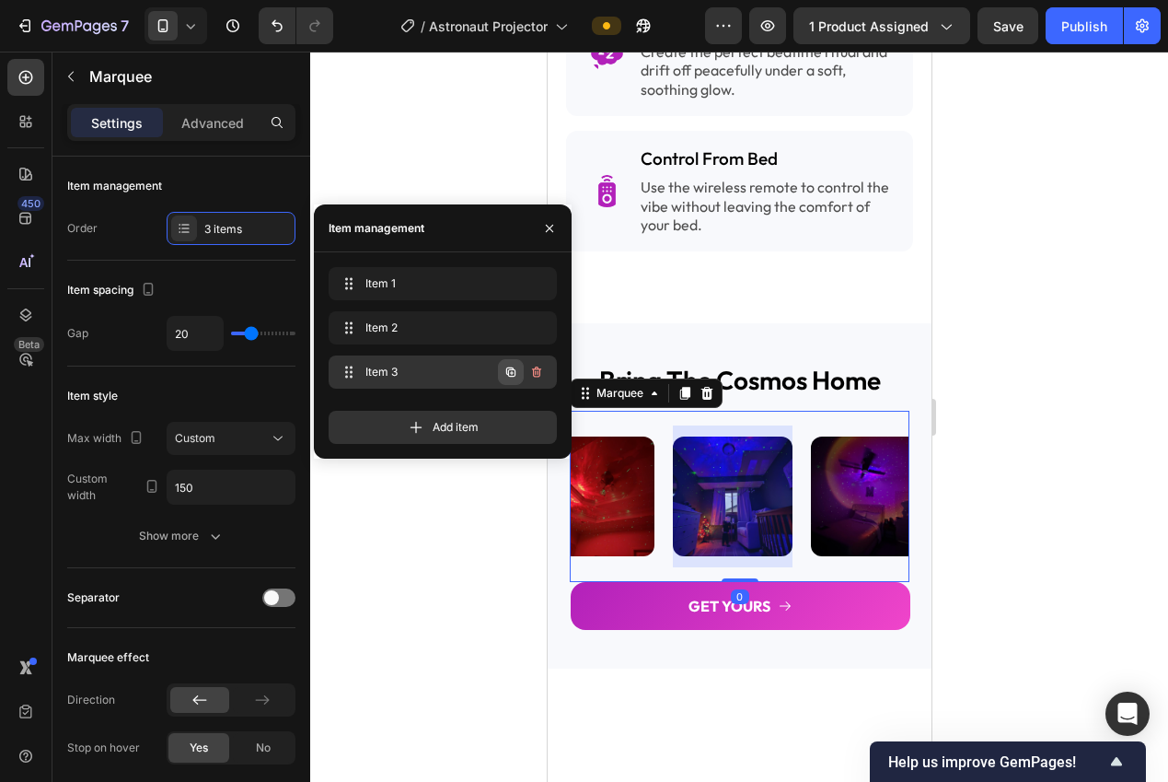
click at [513, 374] on icon "button" at bounding box center [511, 372] width 15 height 15
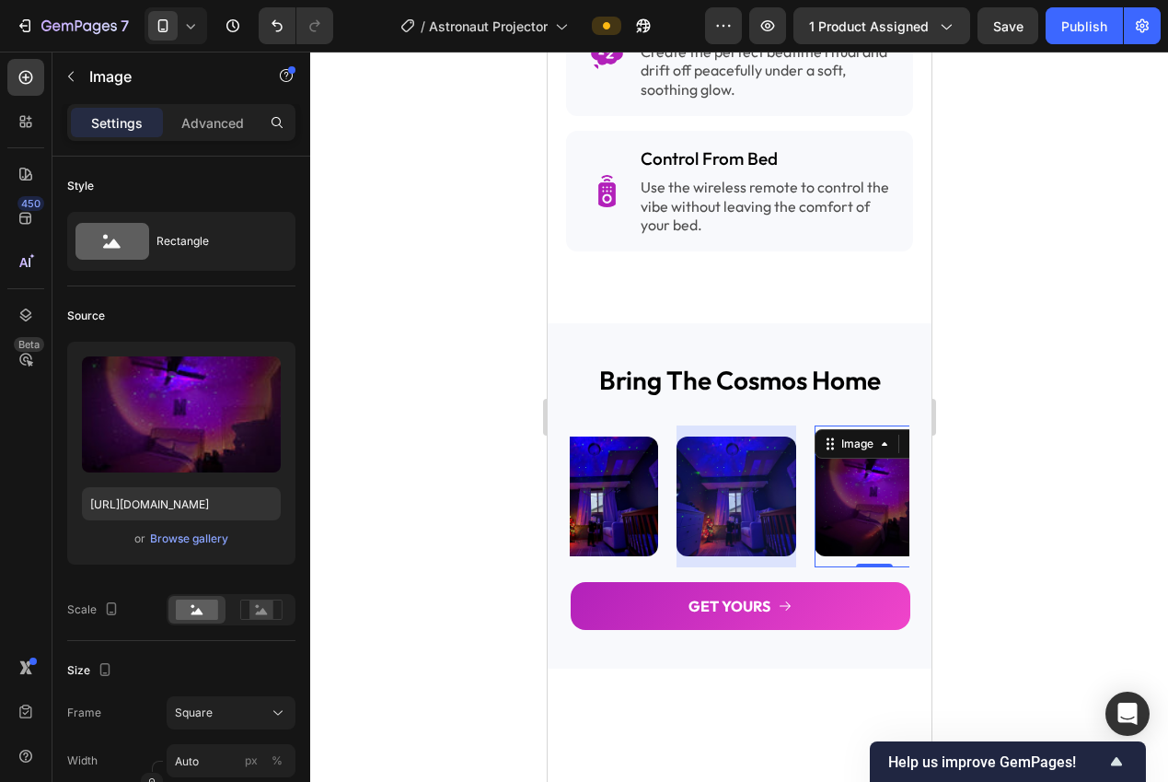
click at [840, 489] on img at bounding box center [874, 496] width 120 height 120
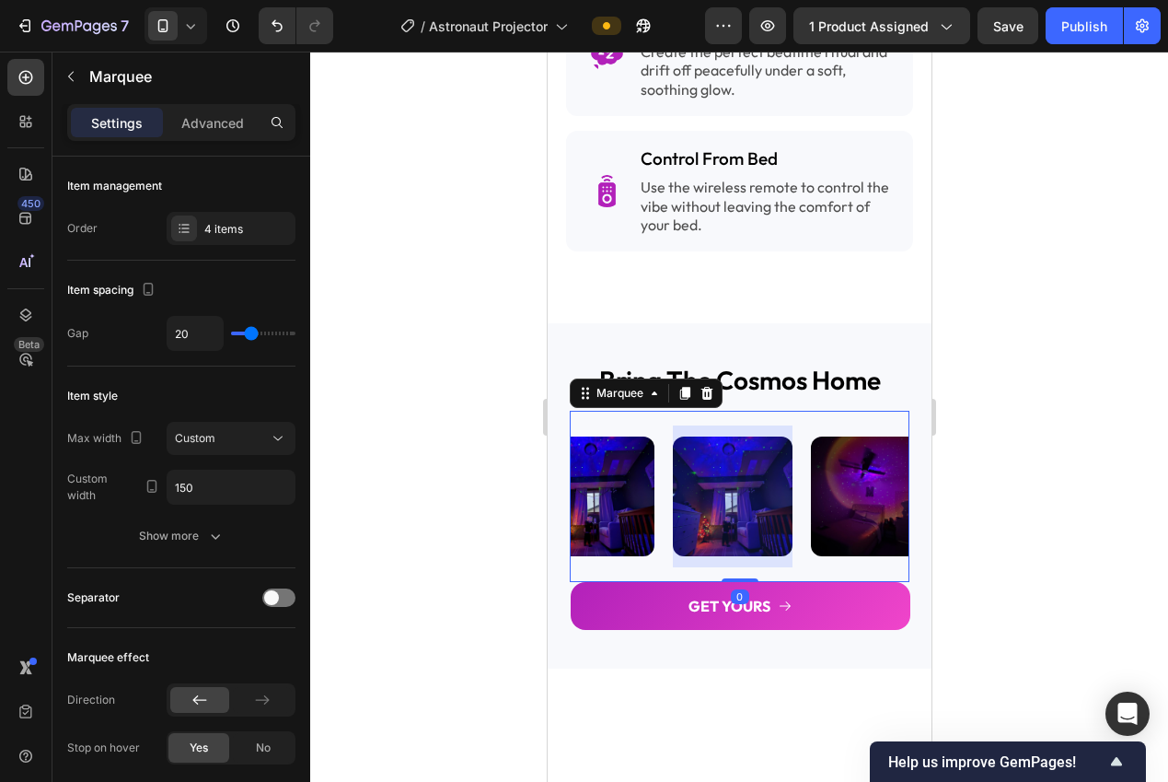
click at [769, 498] on div at bounding box center [732, 496] width 120 height 142
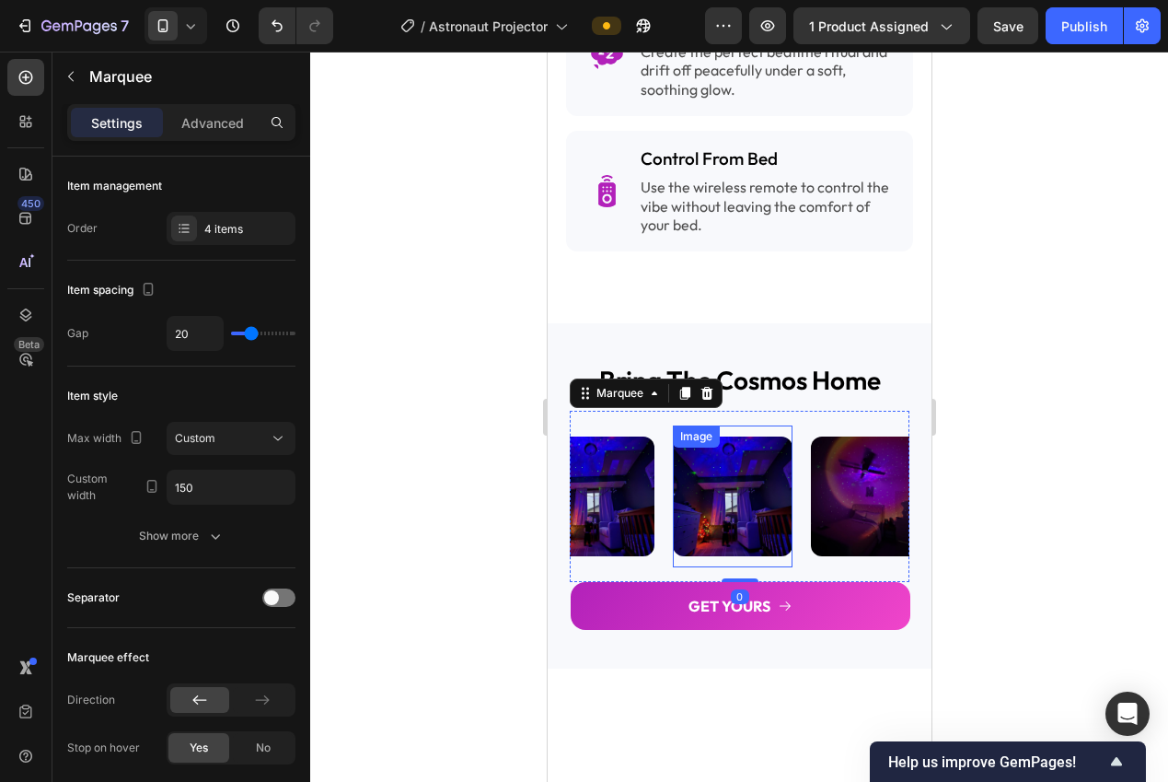
click at [696, 452] on img at bounding box center [732, 496] width 120 height 120
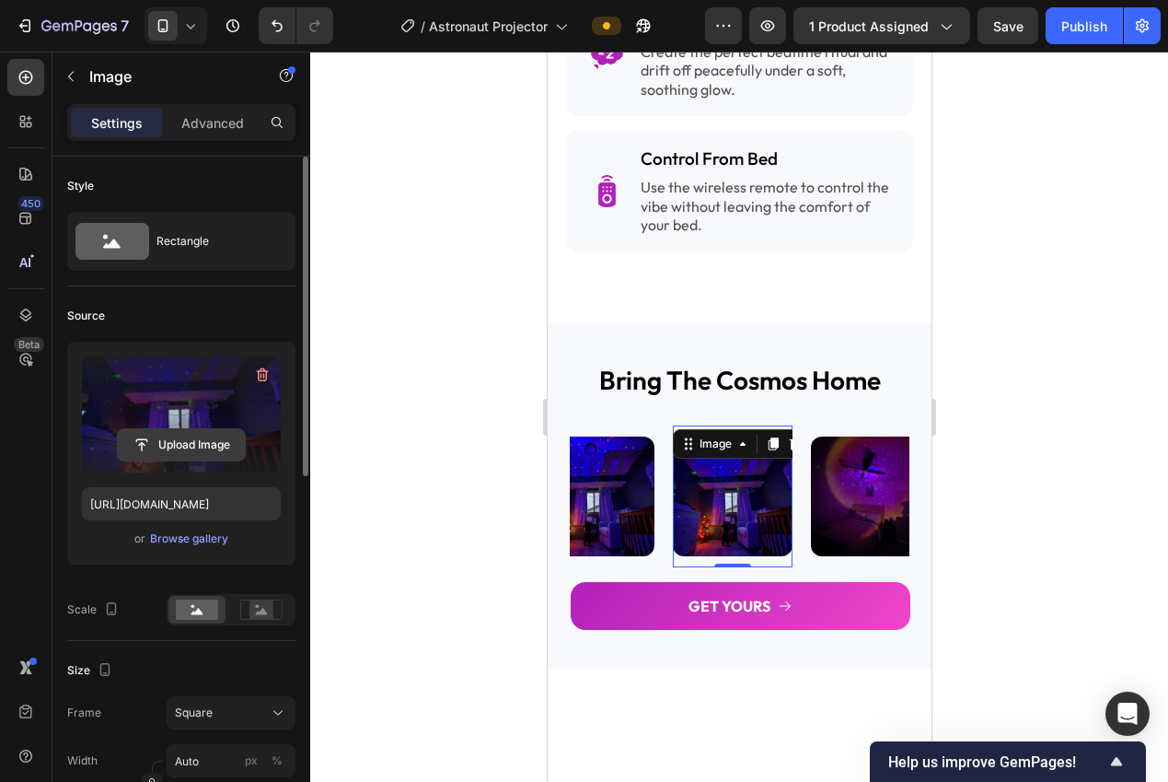
click at [207, 450] on input "file" at bounding box center [181, 444] width 127 height 31
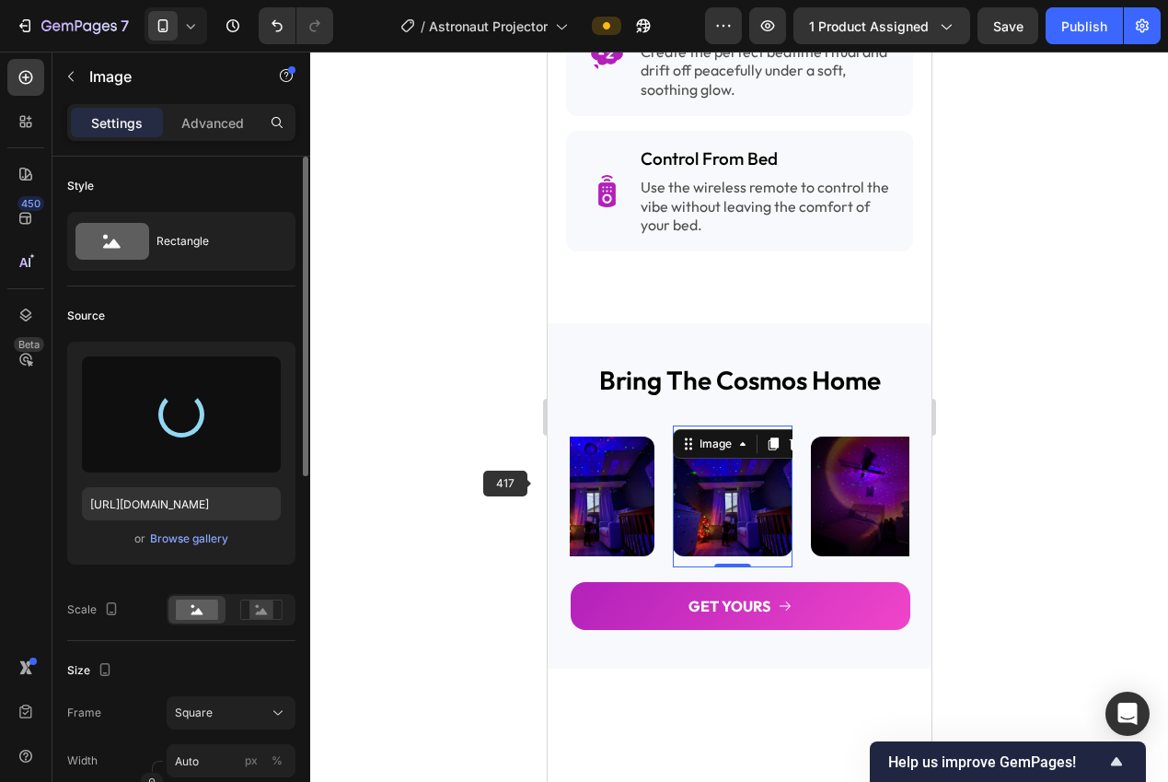
type input "https://cdn.shopify.com/s/files/1/0940/0539/5768/files/gempages_563747377920344…"
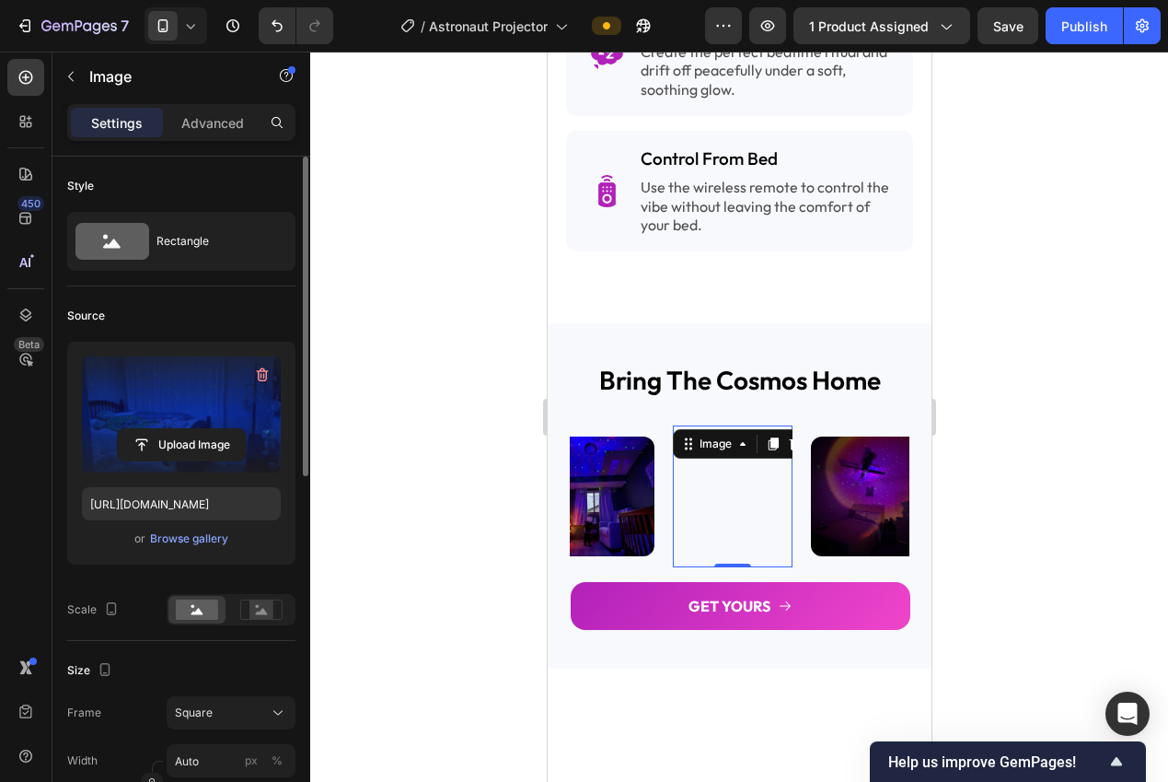
click at [489, 458] on div at bounding box center [739, 417] width 858 height 730
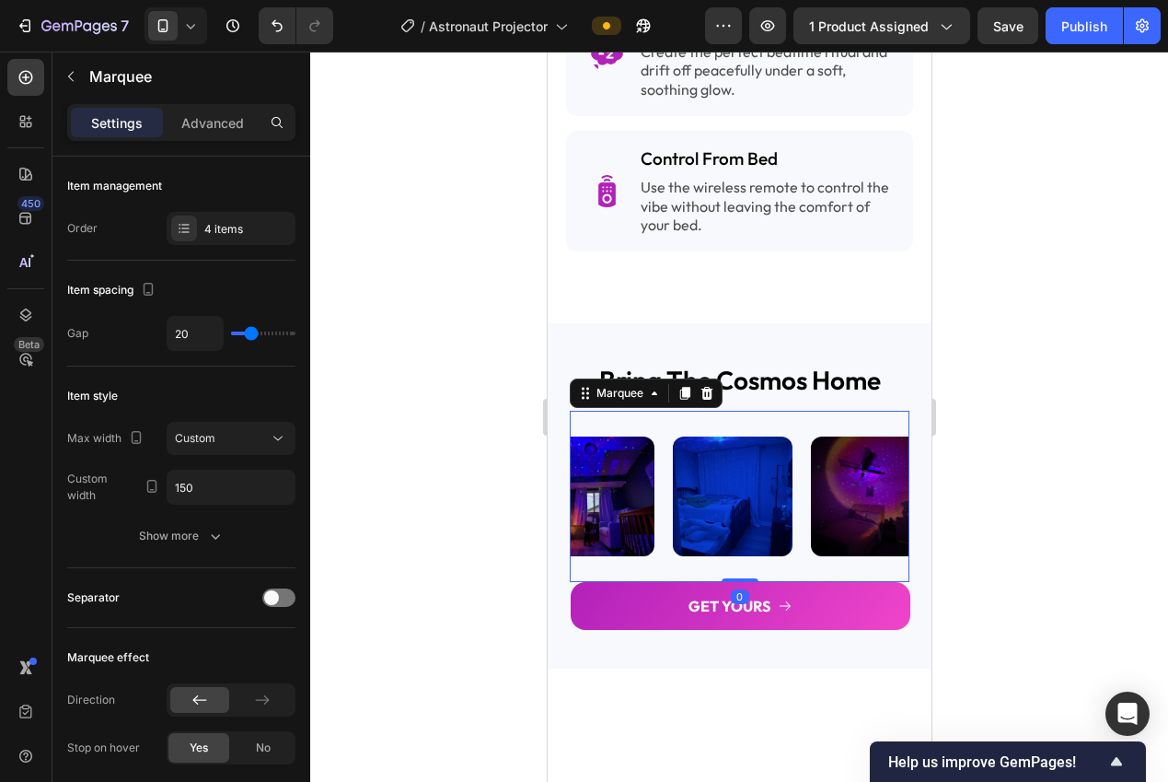
click at [802, 534] on div "Image" at bounding box center [741, 496] width 138 height 142
click at [211, 233] on div "4 items" at bounding box center [247, 229] width 87 height 17
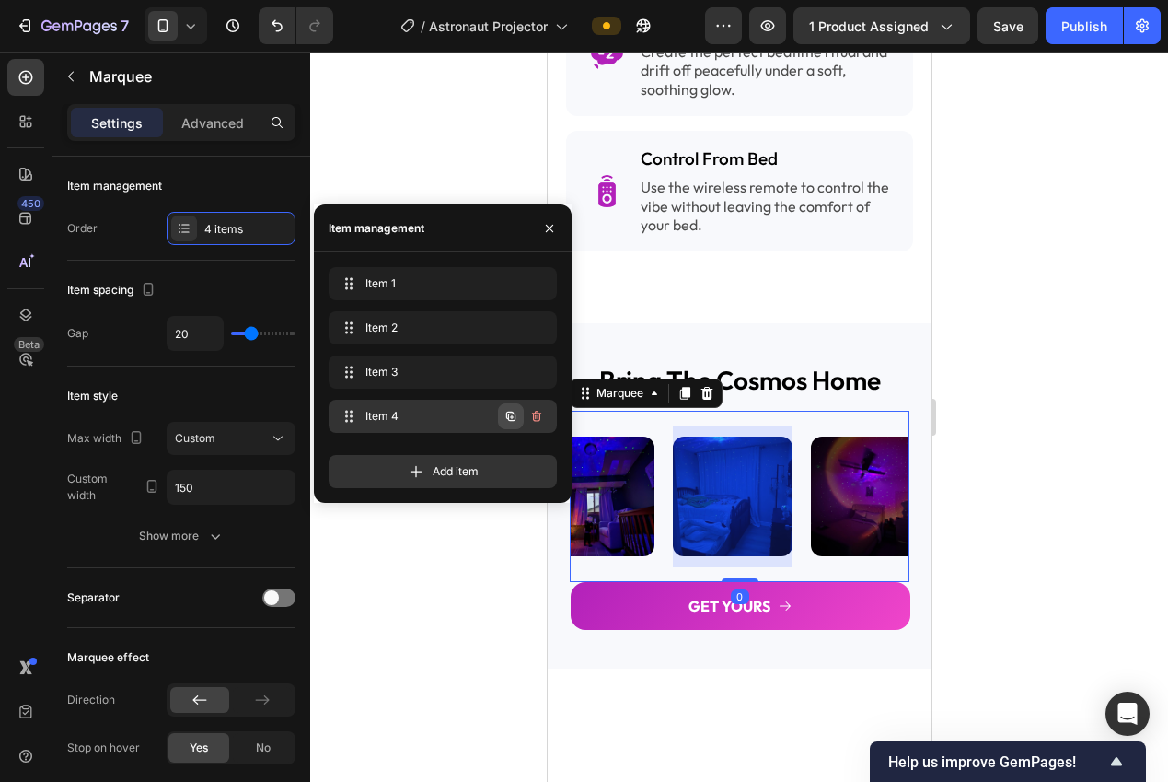
click at [504, 418] on icon "button" at bounding box center [511, 416] width 15 height 15
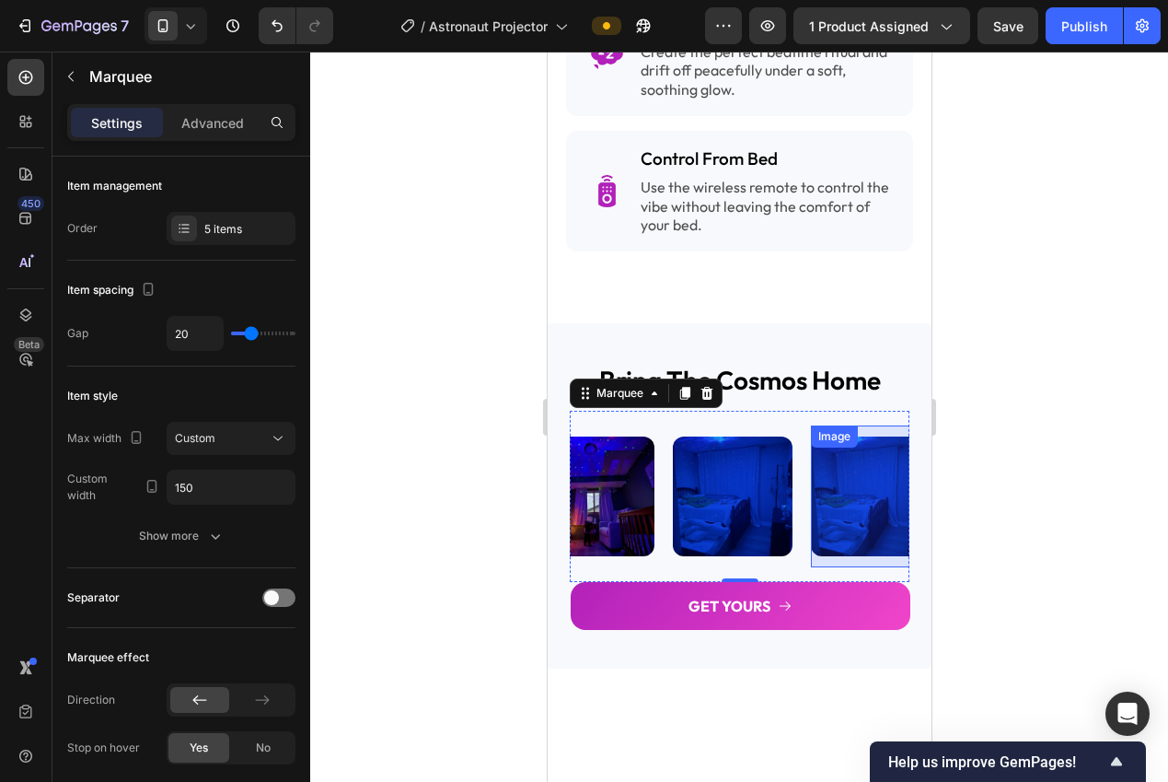
click at [597, 489] on div "Image Image Image Image Image Image Image Image Image Image" at bounding box center [428, 496] width 340 height 142
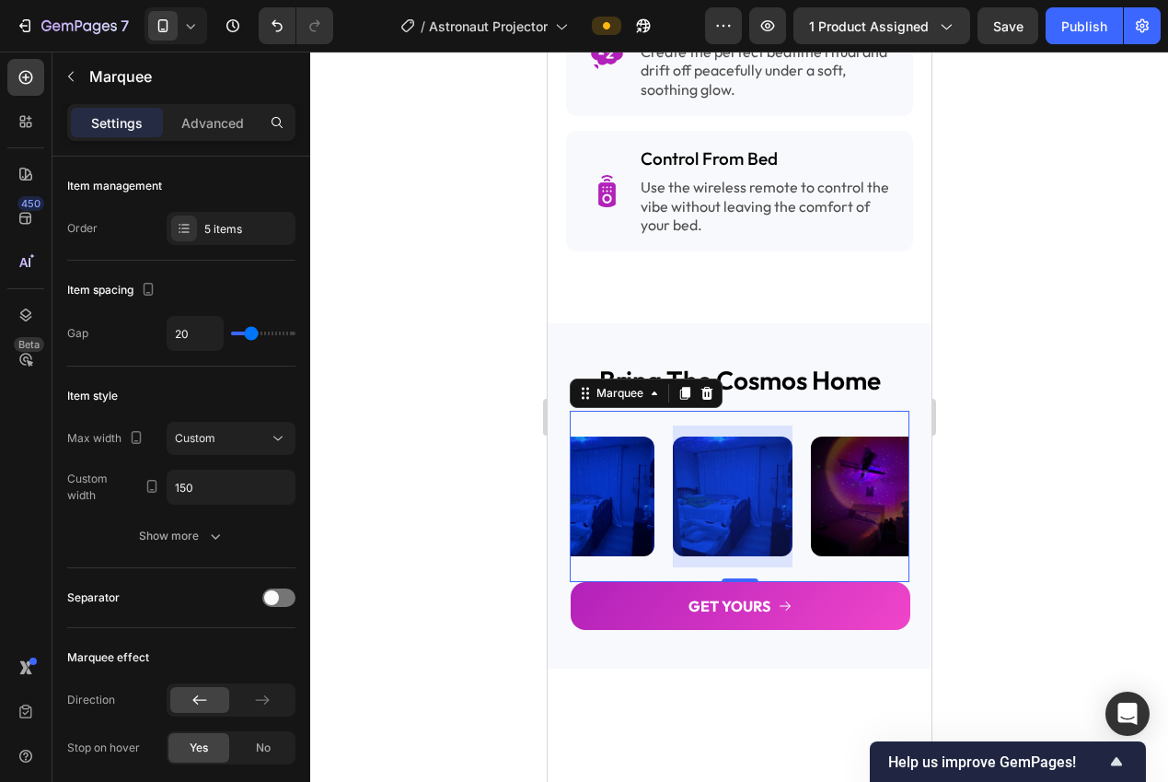
click at [765, 486] on div at bounding box center [732, 496] width 120 height 142
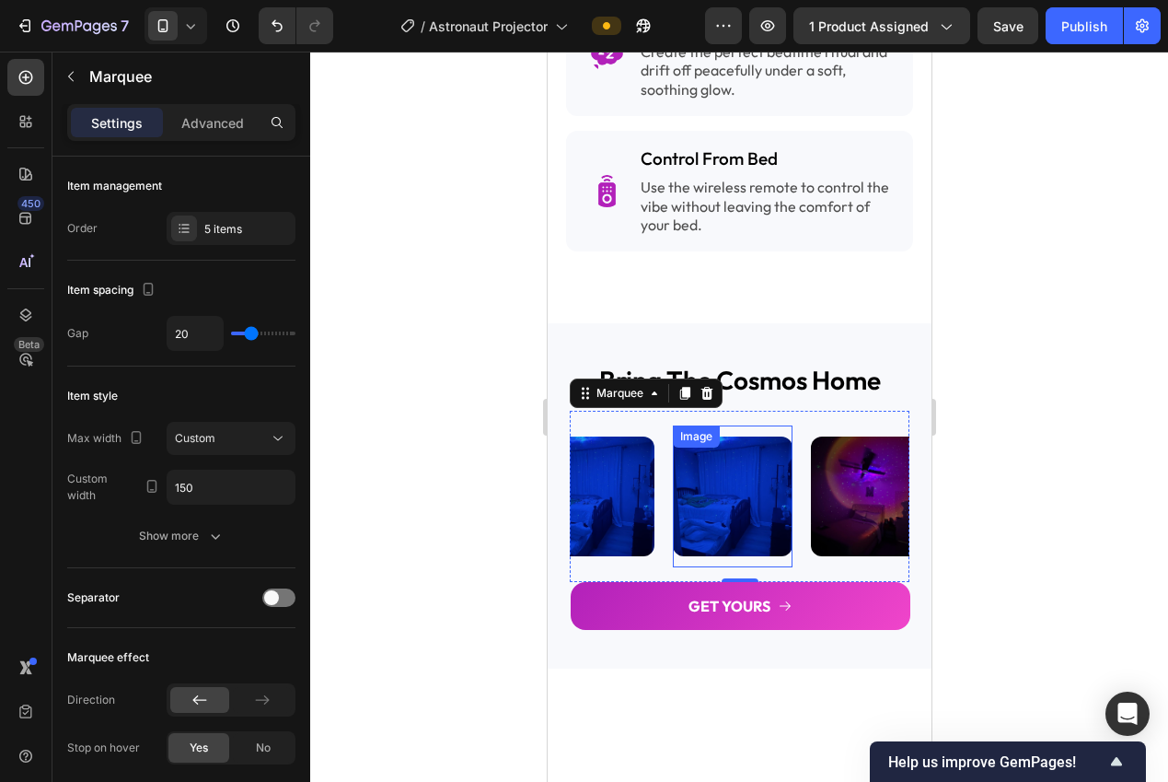
click at [724, 491] on img at bounding box center [732, 496] width 120 height 120
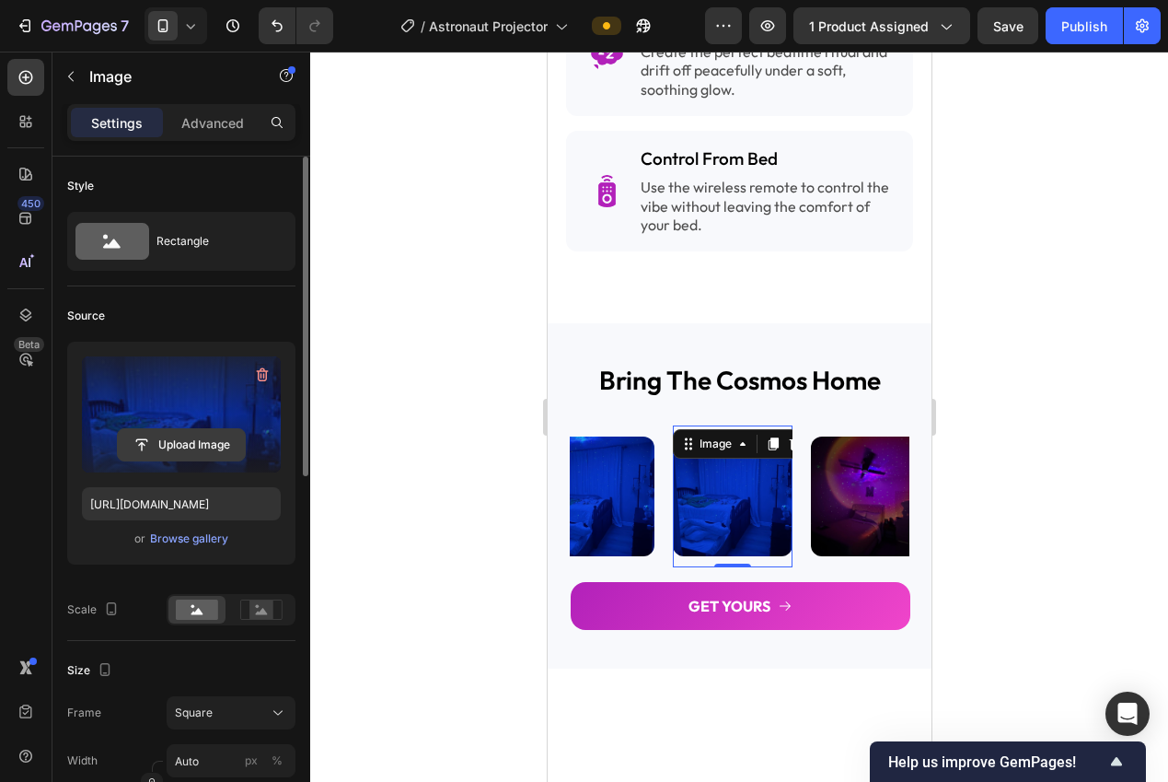
click at [185, 436] on input "file" at bounding box center [181, 444] width 127 height 31
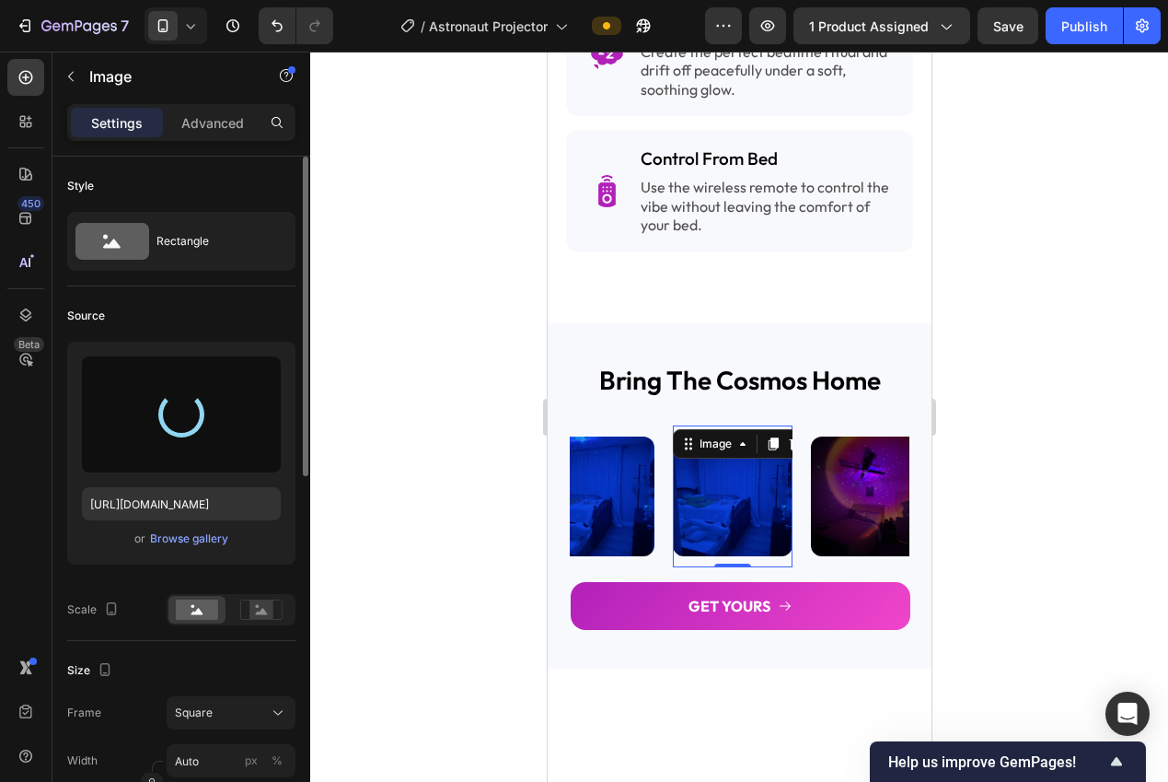
type input "https://cdn.shopify.com/s/files/1/0940/0539/5768/files/gempages_563747377920344…"
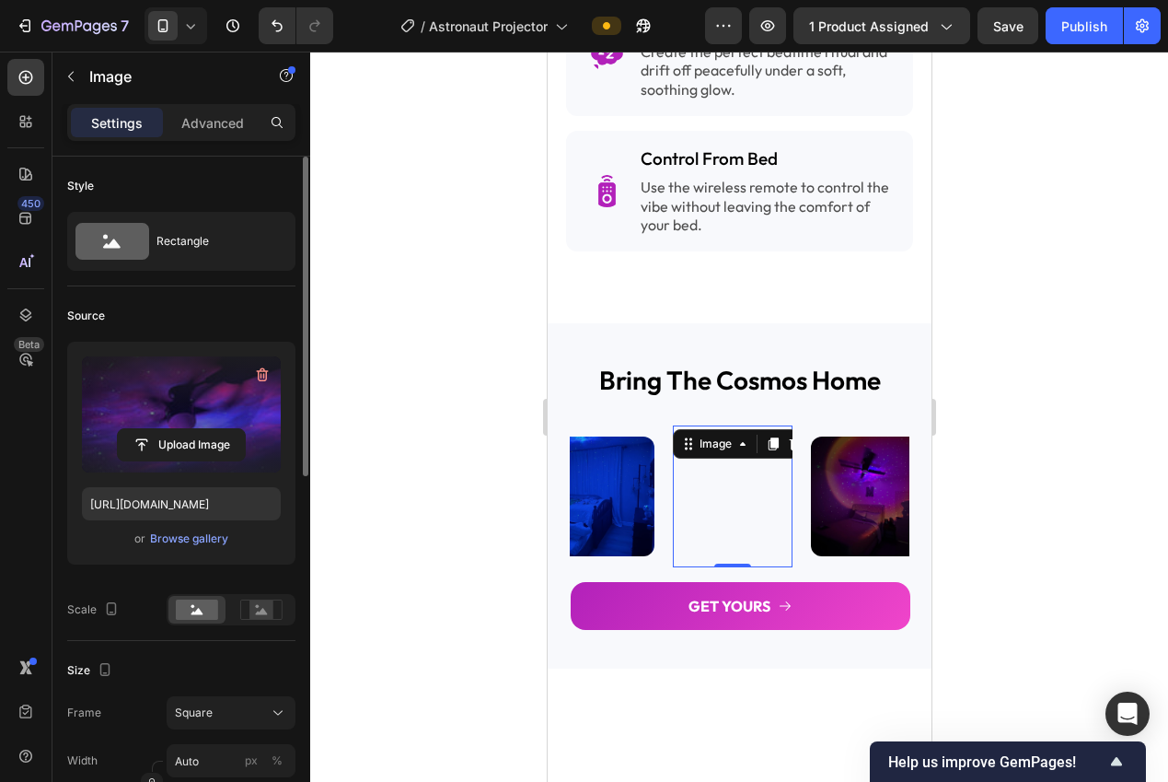
click at [481, 426] on div at bounding box center [739, 417] width 858 height 730
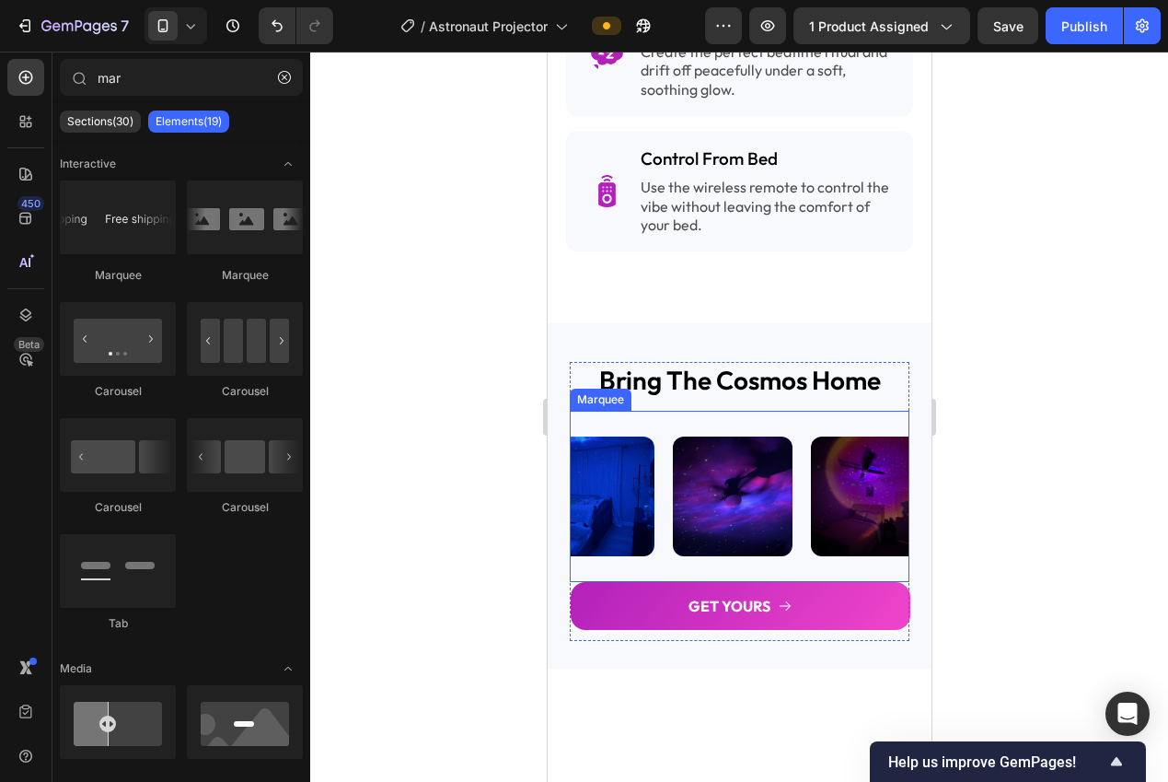
click at [803, 528] on div "Image" at bounding box center [741, 496] width 138 height 142
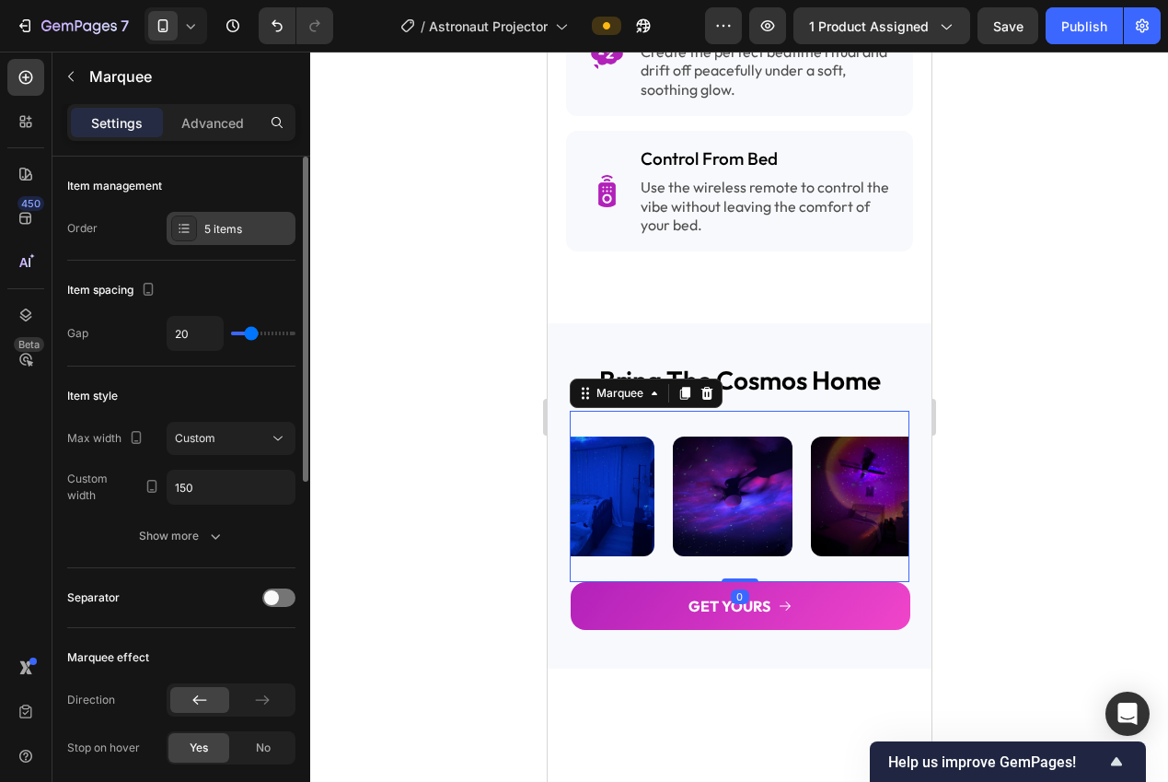
click at [186, 232] on icon at bounding box center [184, 228] width 15 height 15
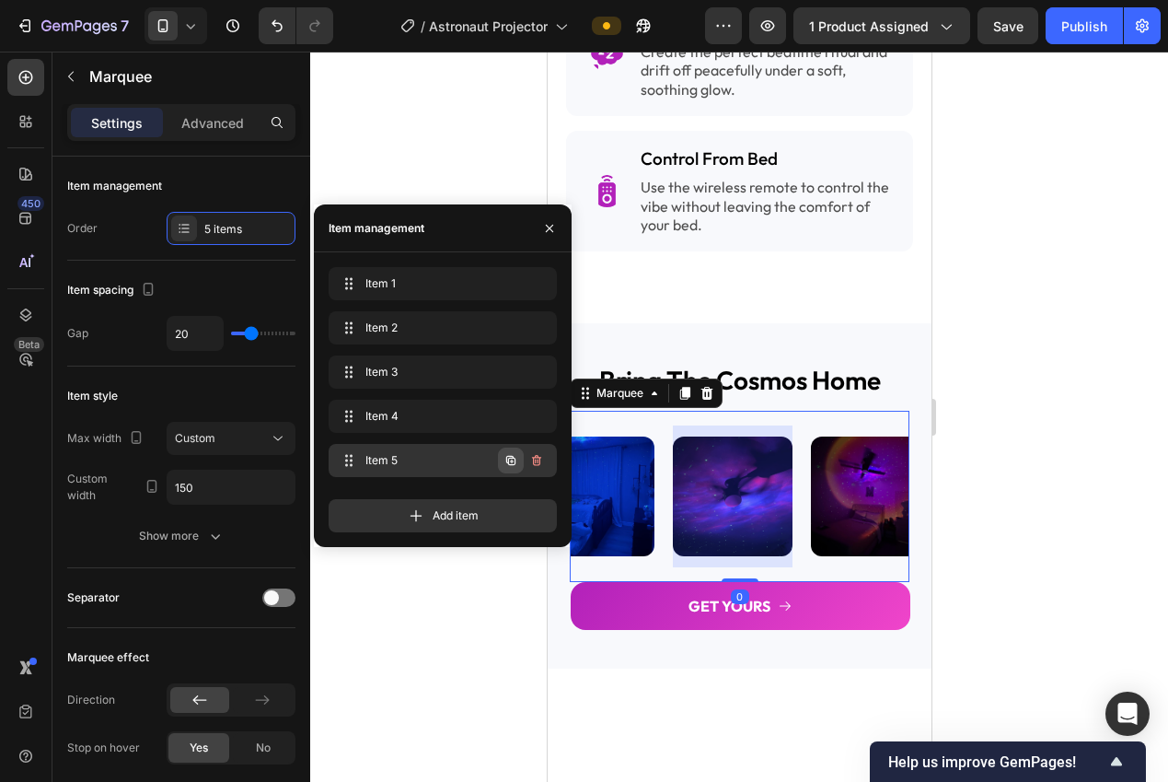
click at [514, 464] on icon "button" at bounding box center [510, 460] width 9 height 9
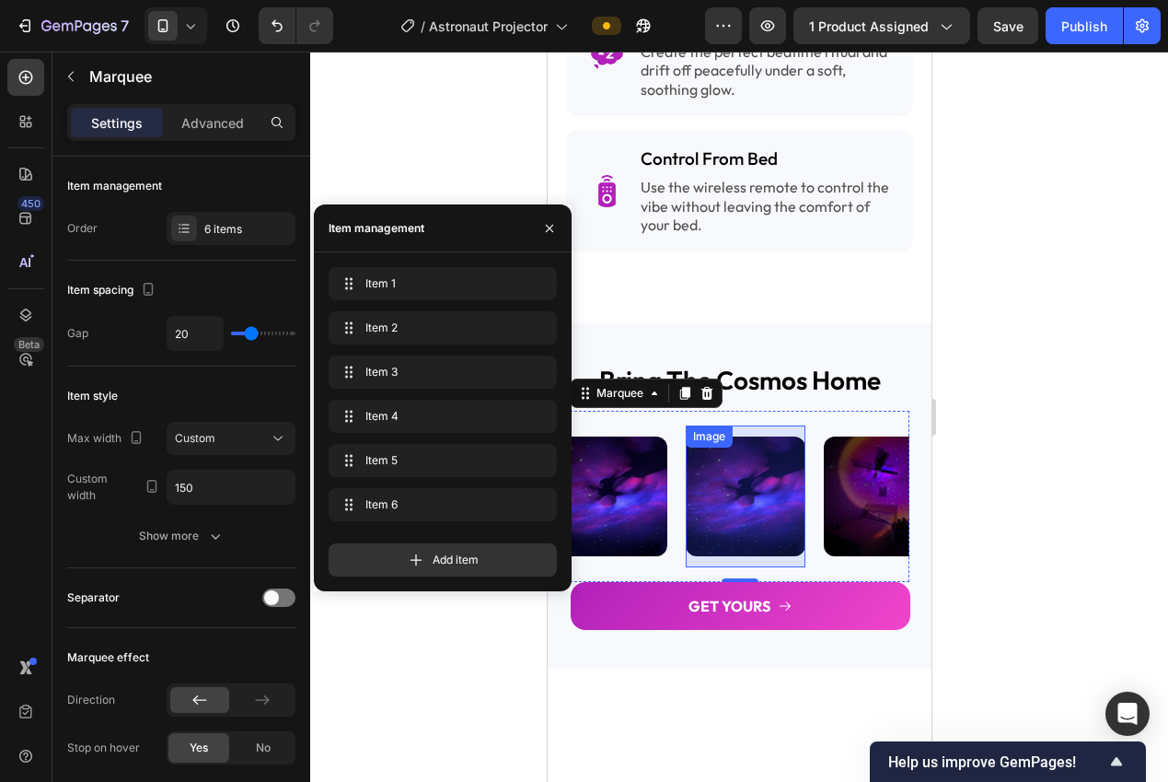
click at [334, 488] on div "Image Image Image Image Image Image Image Image Image Image Image Image" at bounding box center [164, 496] width 340 height 142
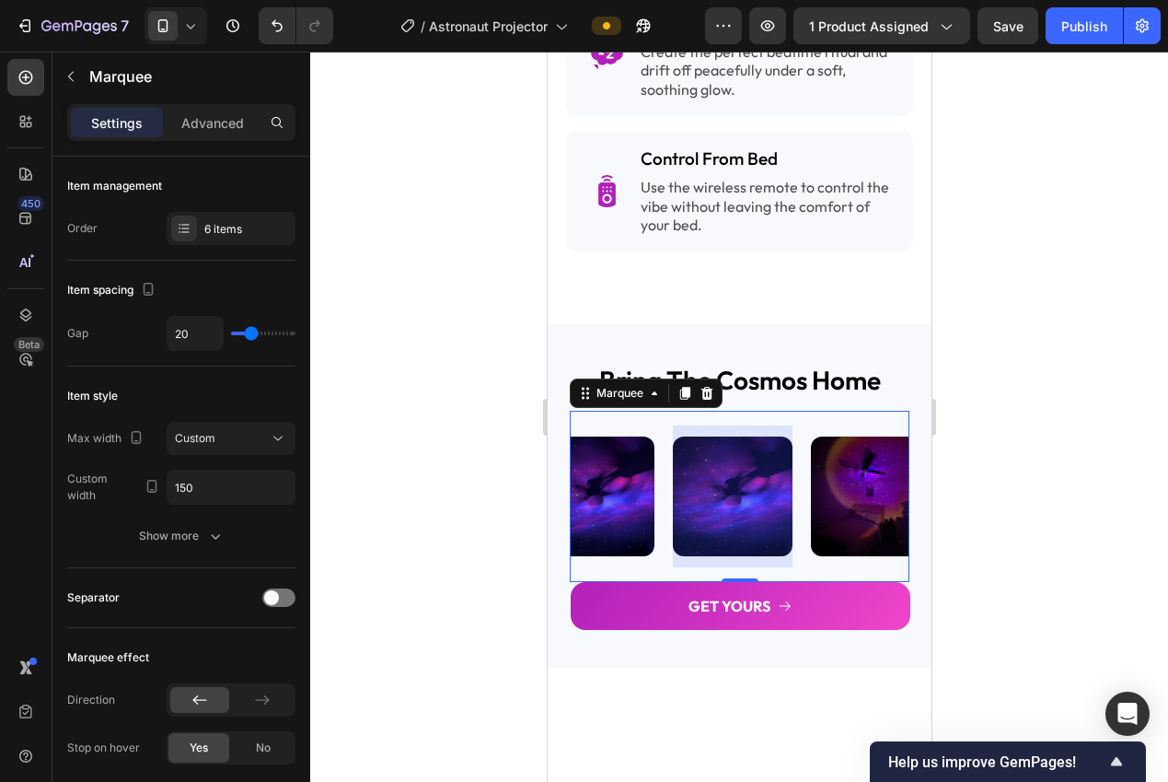
click at [759, 488] on div at bounding box center [732, 496] width 120 height 142
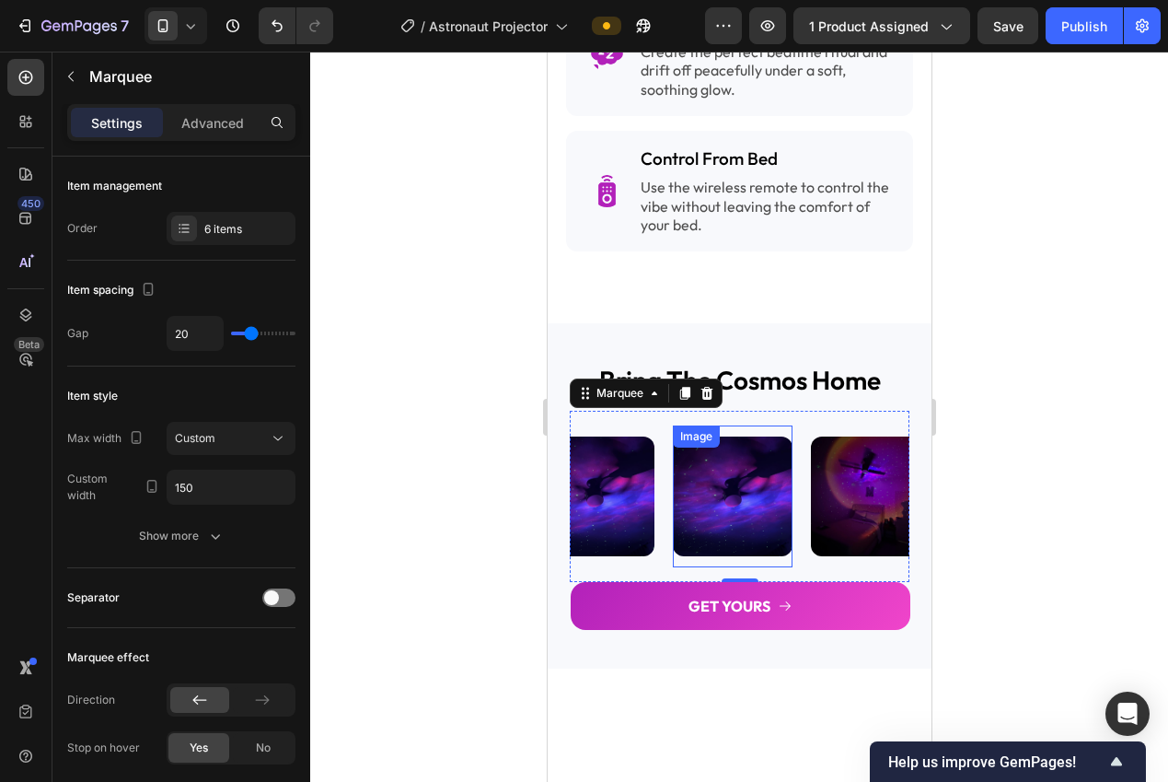
click at [726, 456] on img at bounding box center [732, 496] width 120 height 120
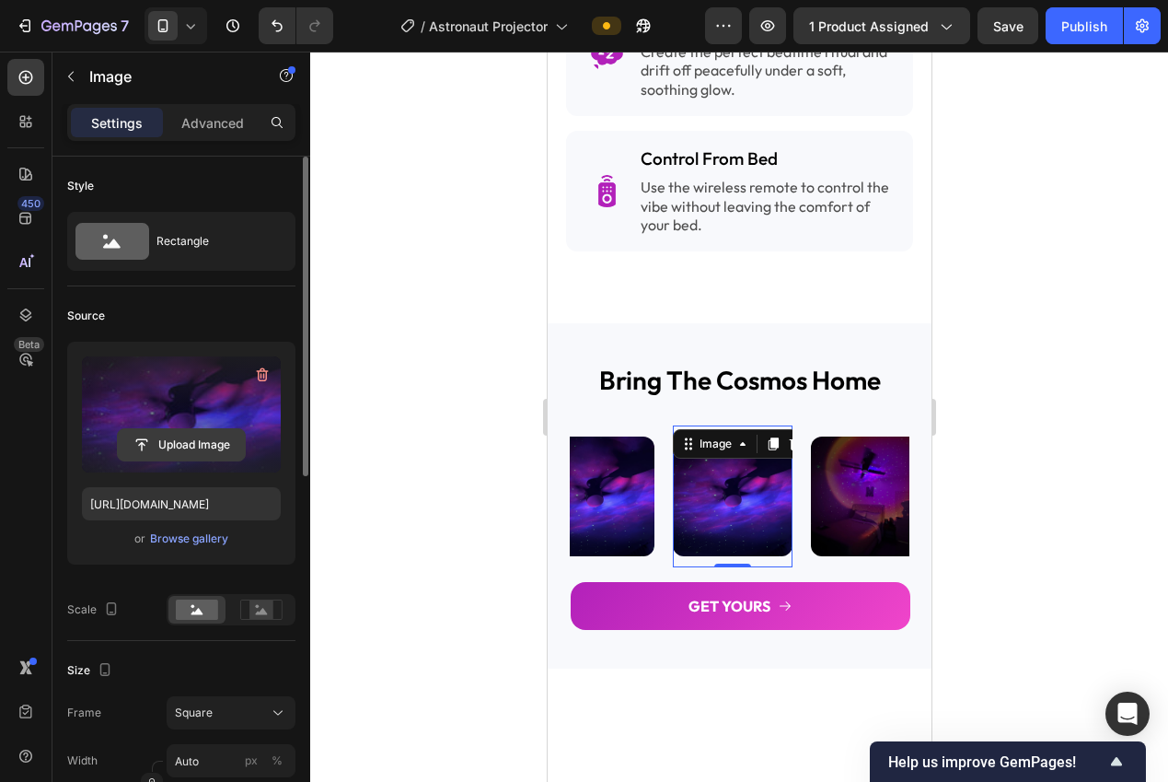
click at [213, 432] on input "file" at bounding box center [181, 444] width 127 height 31
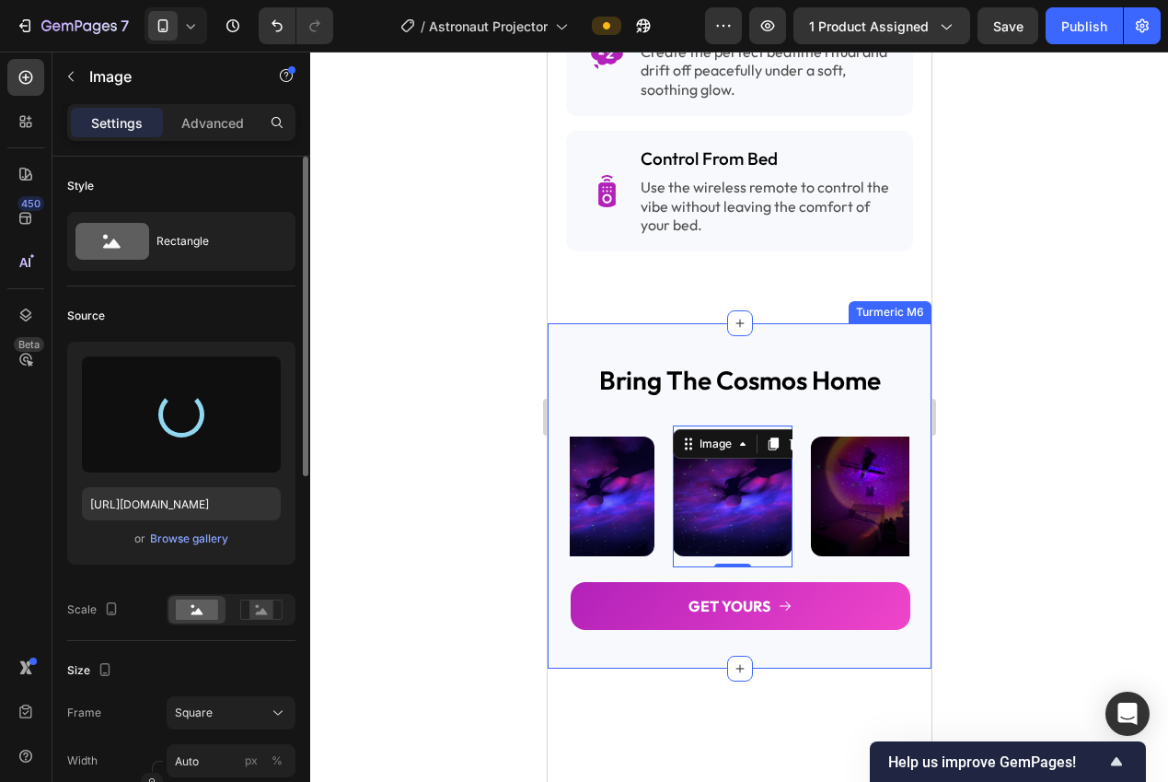
type input "https://cdn.shopify.com/s/files/1/0940/0539/5768/files/gempages_563747377920344…"
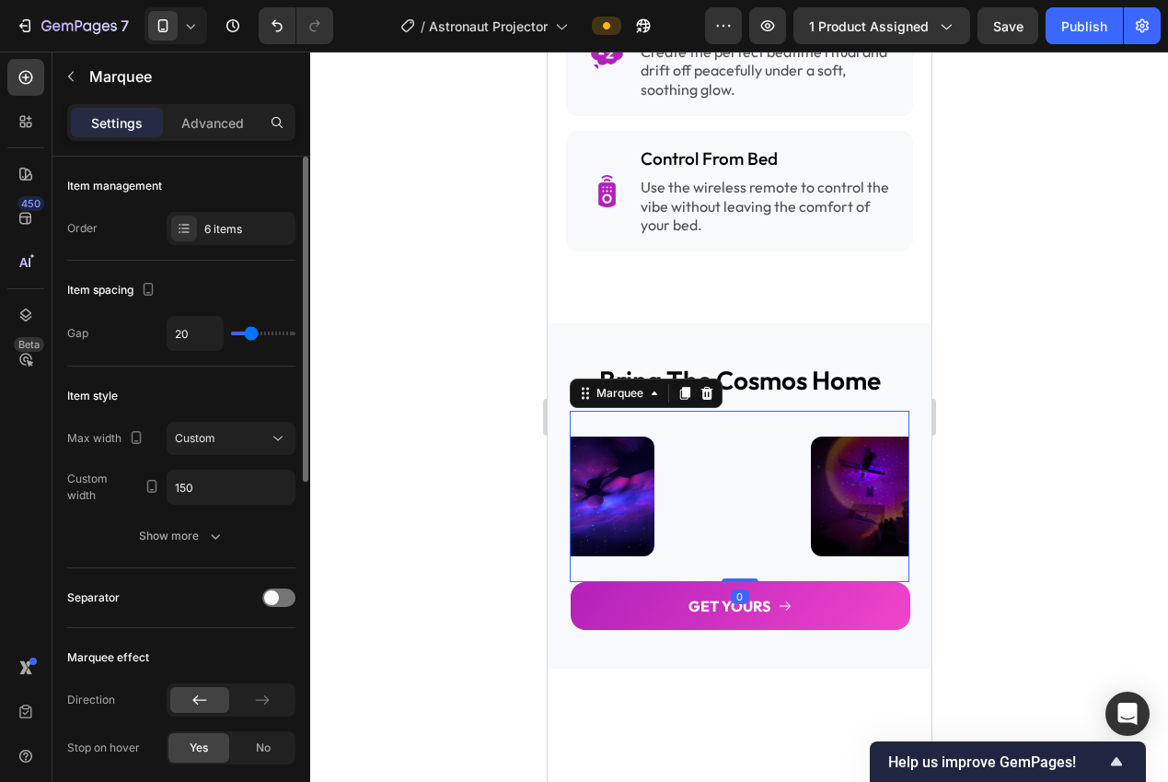
click at [804, 481] on div "Image" at bounding box center [741, 496] width 138 height 142
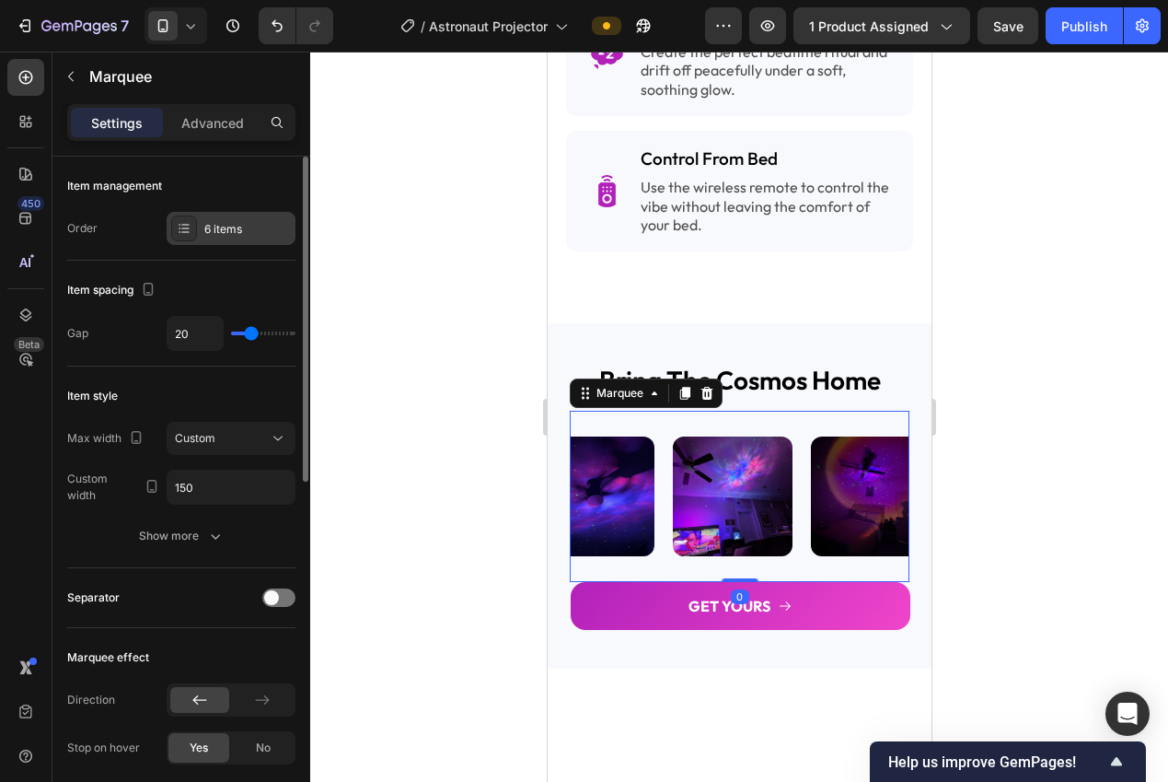
click at [183, 241] on div "6 items" at bounding box center [231, 228] width 129 height 33
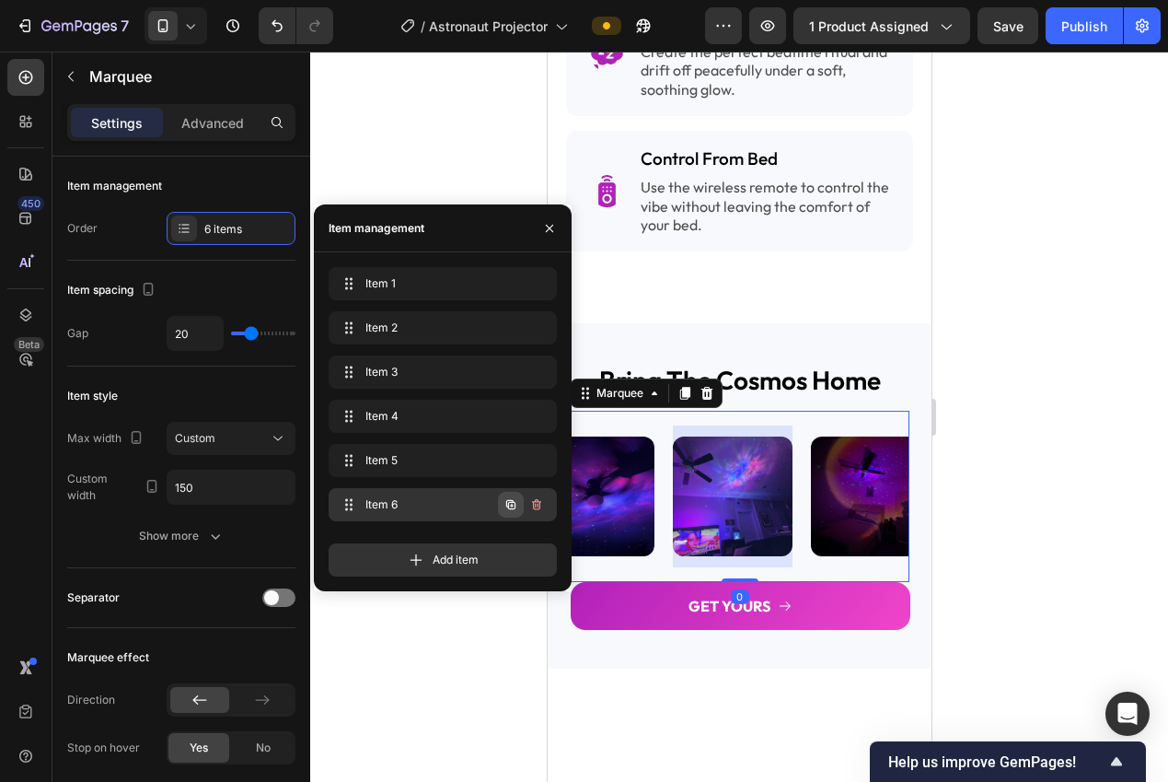
click at [507, 504] on icon "button" at bounding box center [511, 504] width 15 height 15
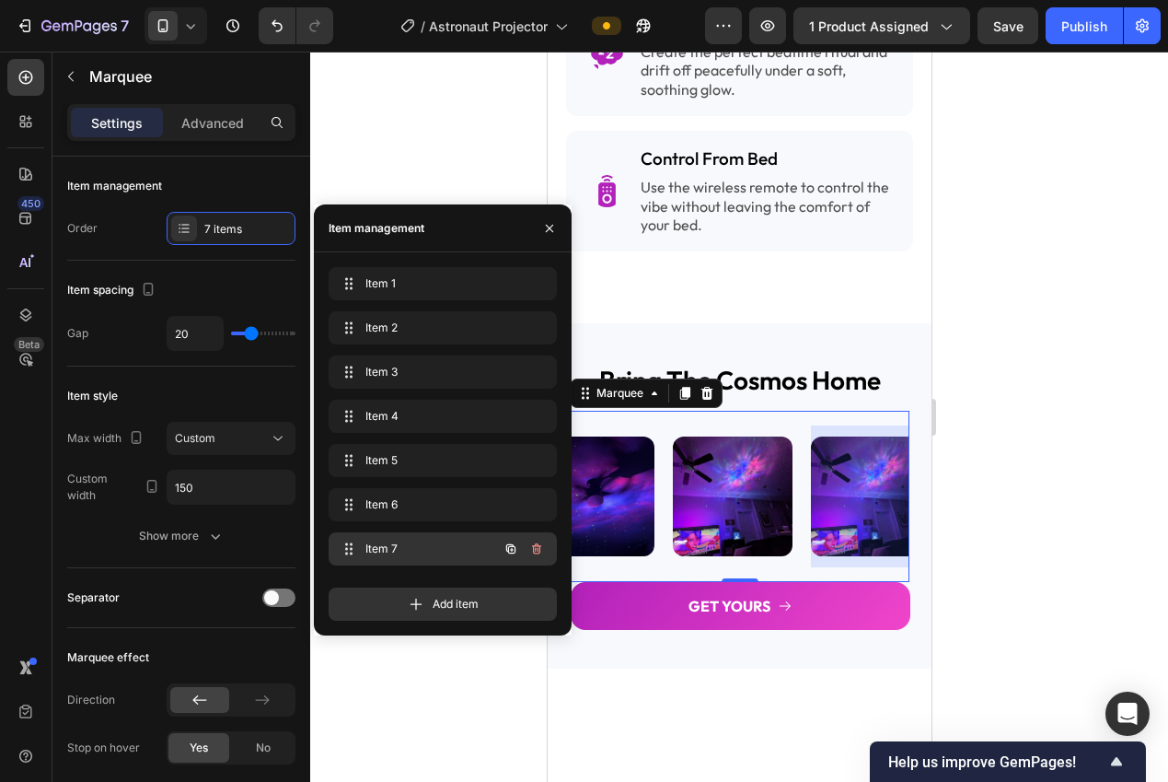
click at [388, 546] on span "Item 7" at bounding box center [417, 548] width 104 height 17
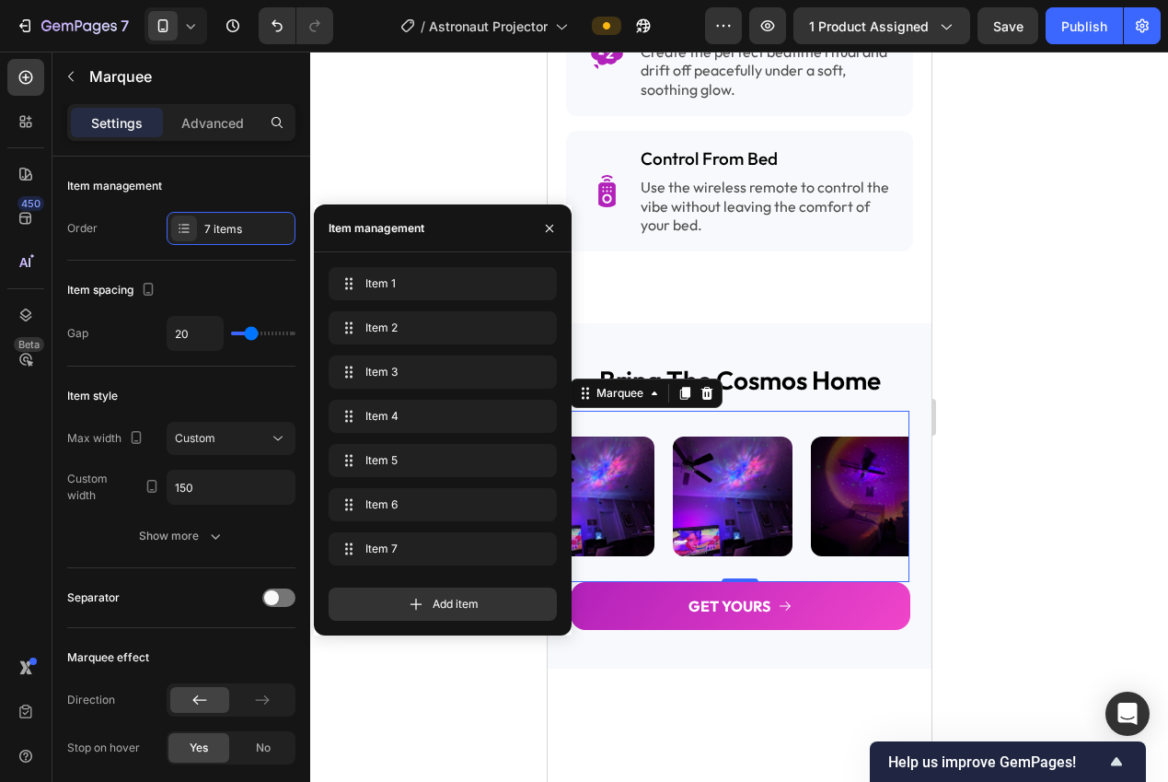
click at [152, 267] on div "Item spacing Gap 20" at bounding box center [181, 314] width 228 height 106
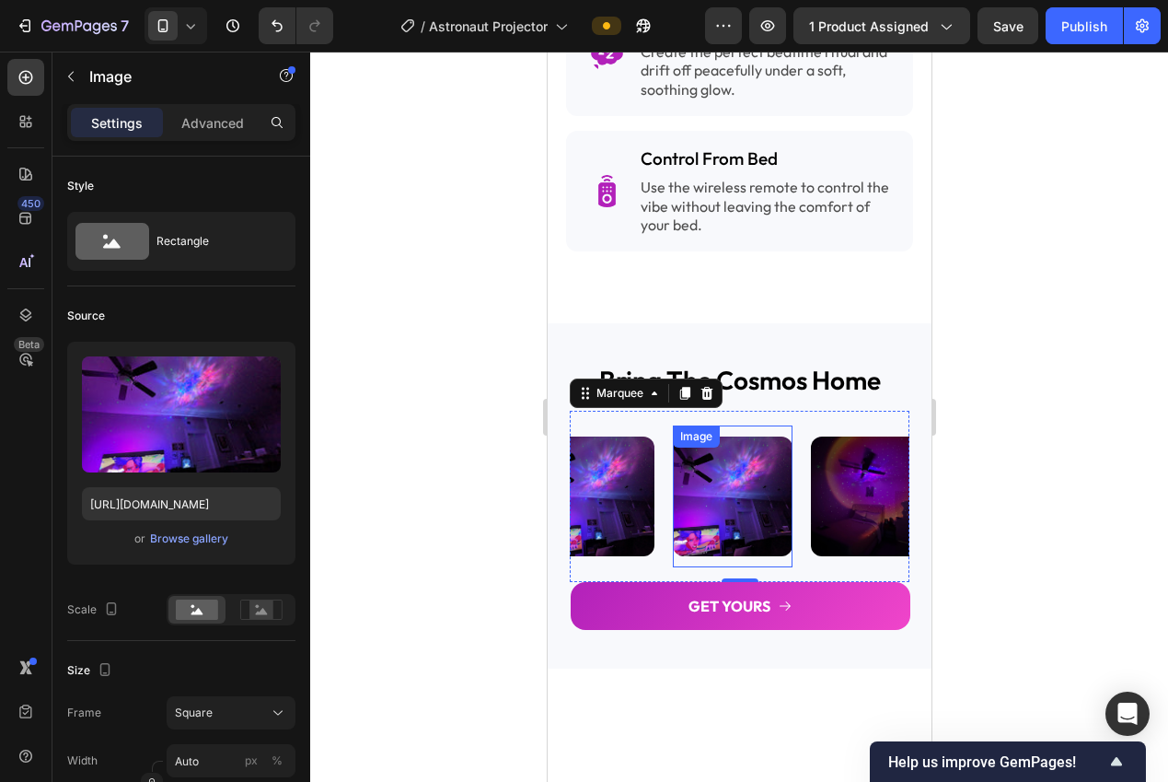
click at [749, 477] on img at bounding box center [732, 496] width 120 height 120
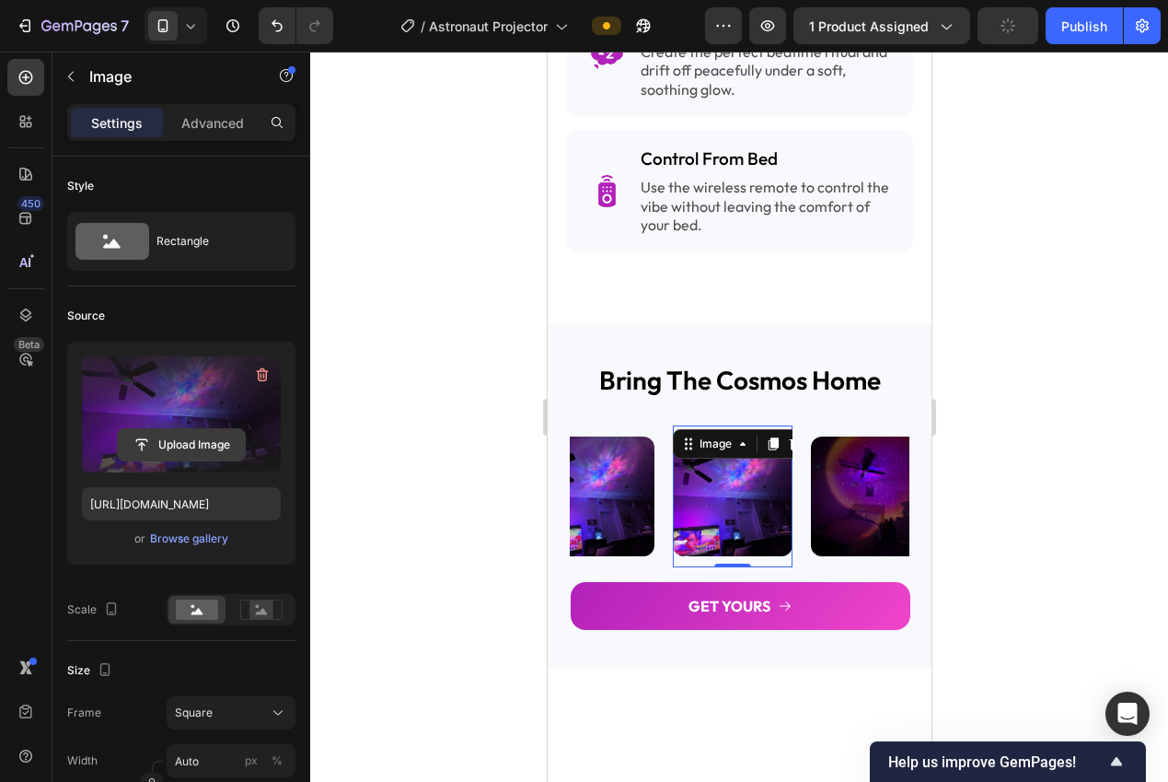
click at [167, 434] on input "file" at bounding box center [181, 444] width 127 height 31
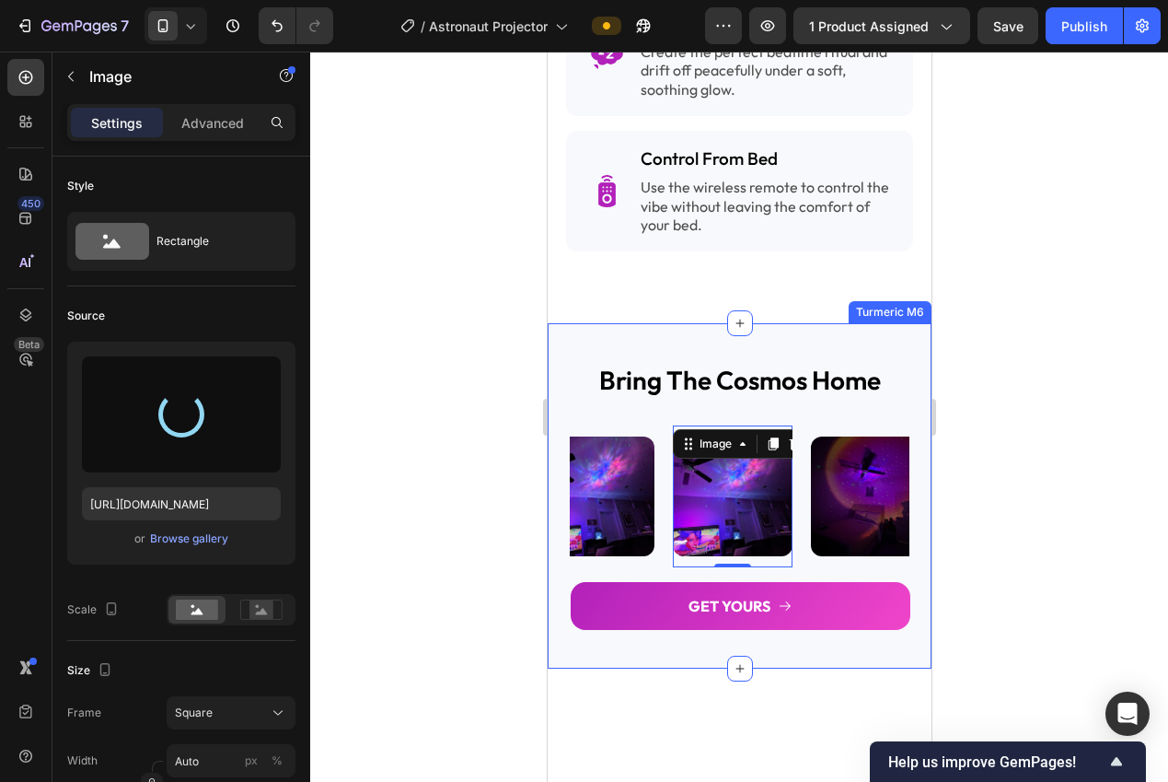
type input "https://cdn.shopify.com/s/files/1/0940/0539/5768/files/gempages_563747377920344…"
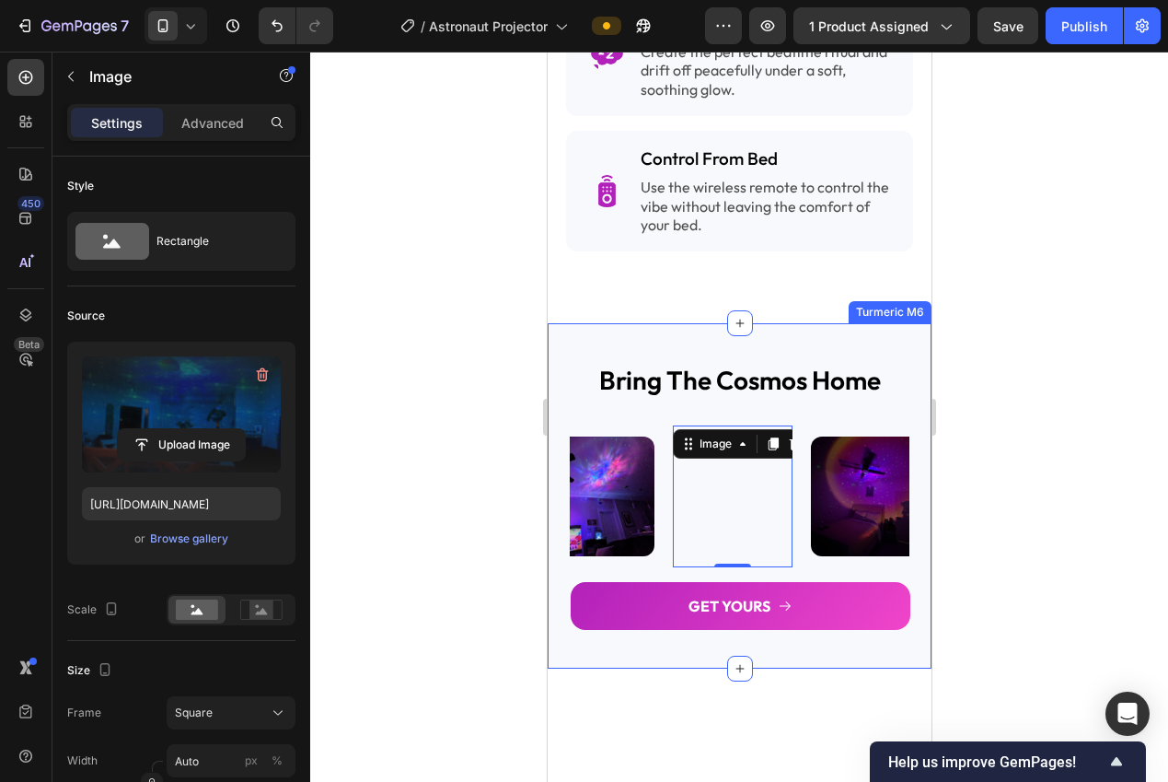
click at [411, 423] on div at bounding box center [739, 417] width 858 height 730
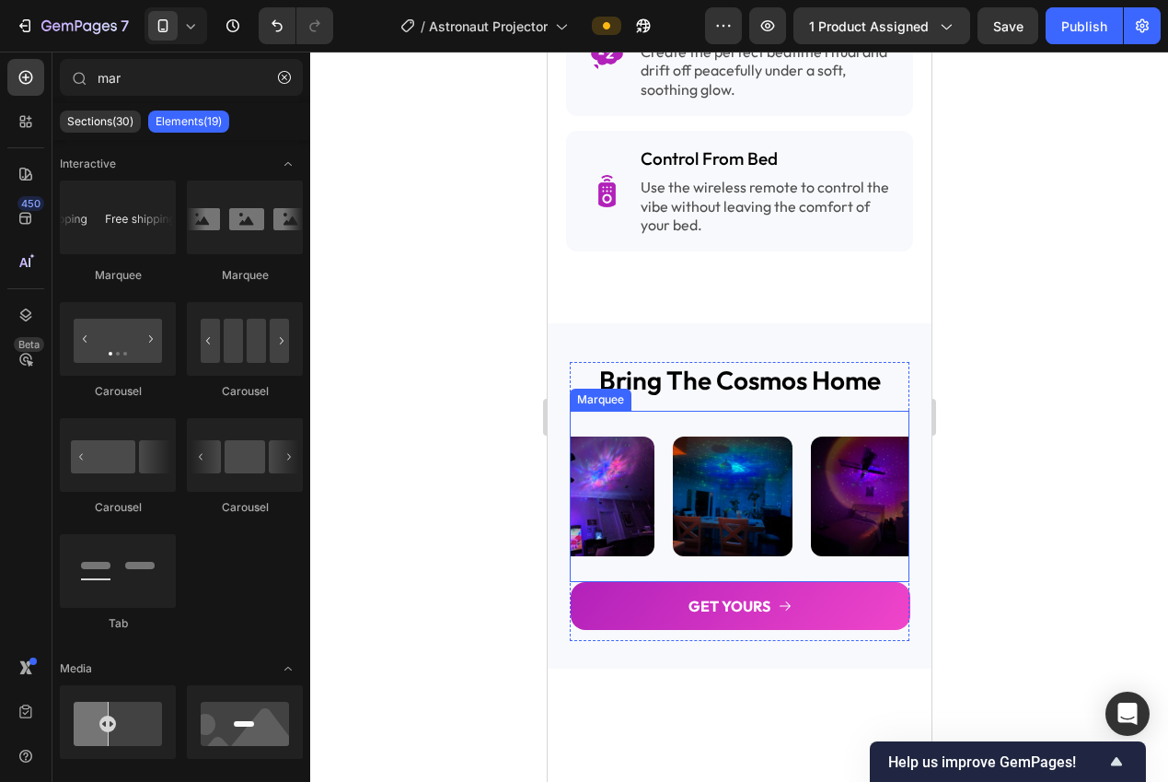
click at [662, 533] on div "Image" at bounding box center [603, 496] width 138 height 142
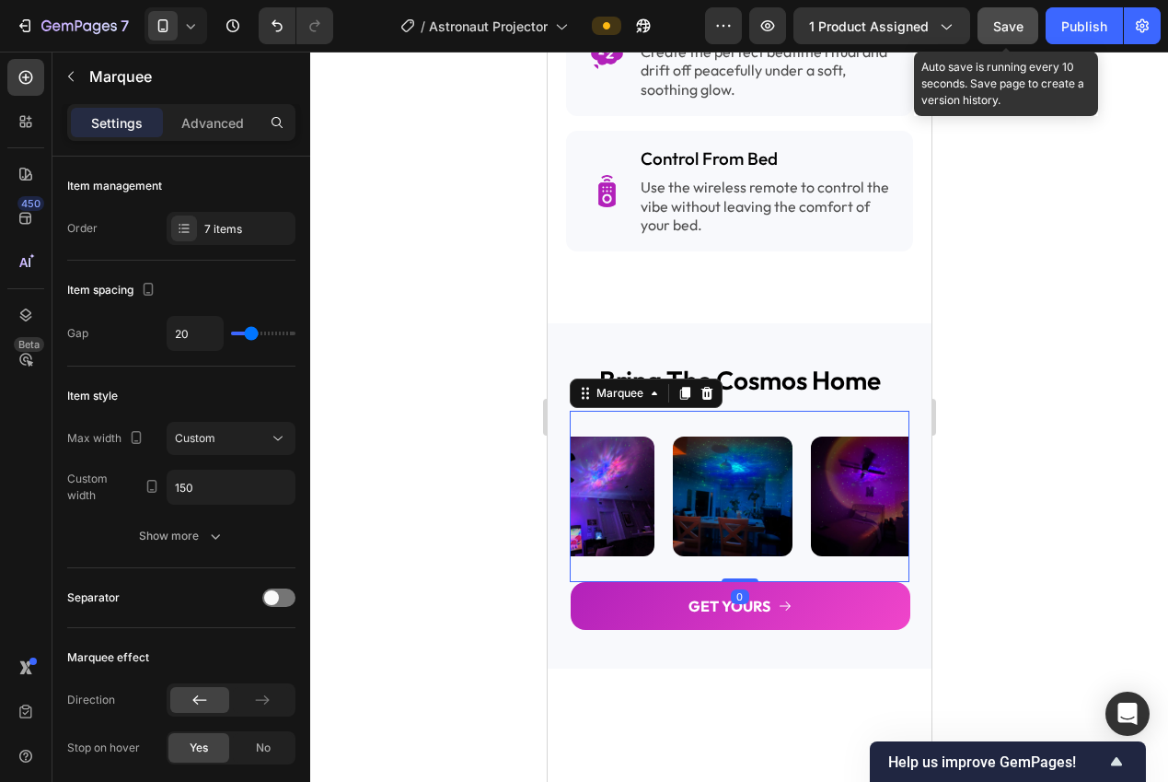
click at [1003, 26] on span "Save" at bounding box center [1008, 26] width 30 height 16
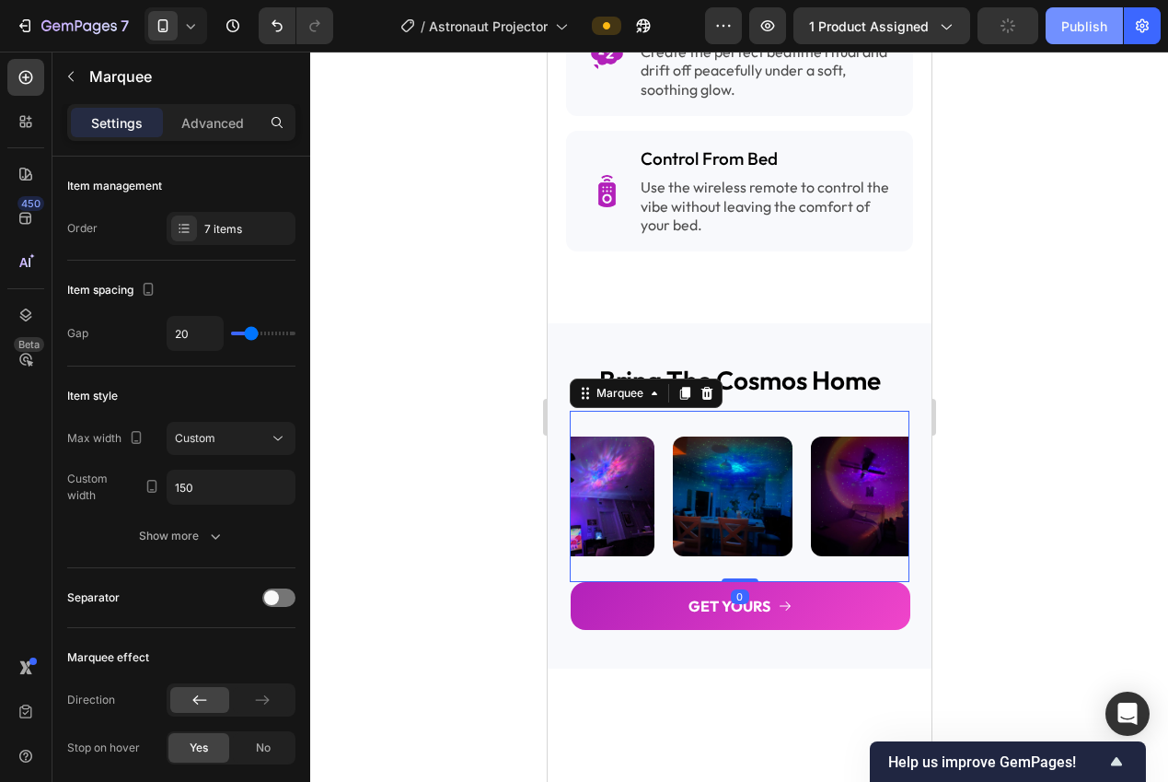
click at [1072, 34] on div "Publish" at bounding box center [1084, 26] width 46 height 19
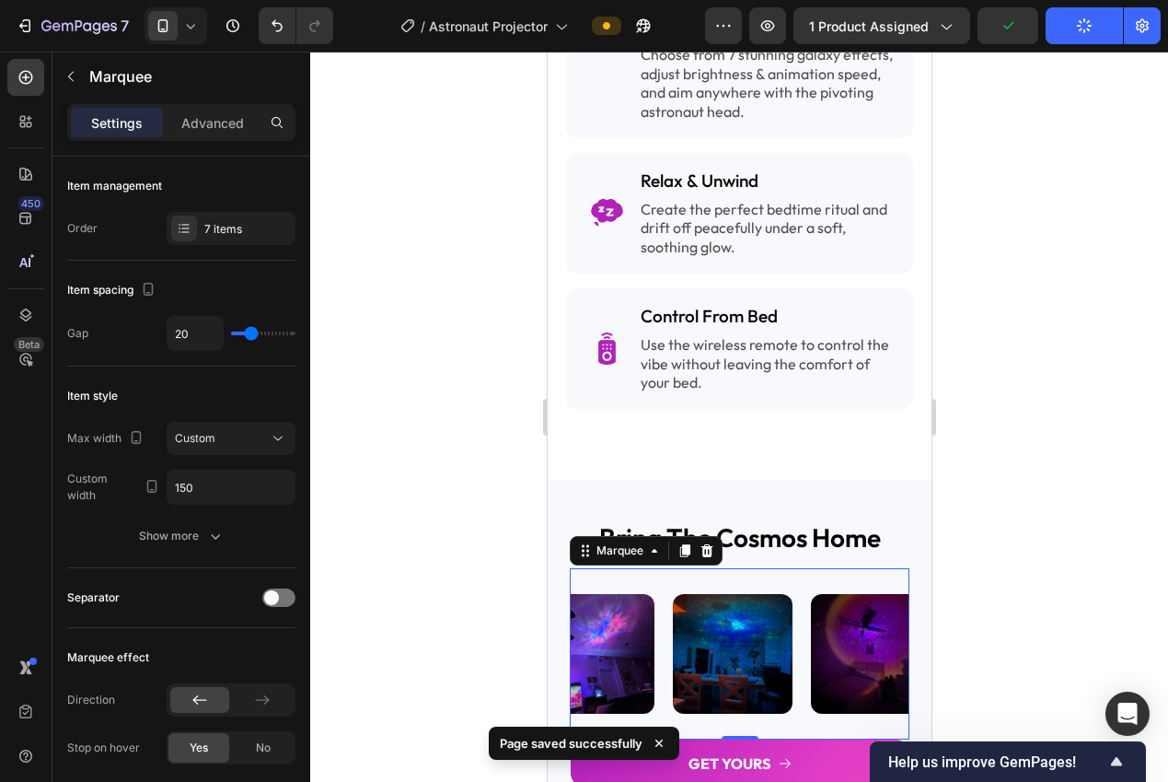
scroll to position [2854, 0]
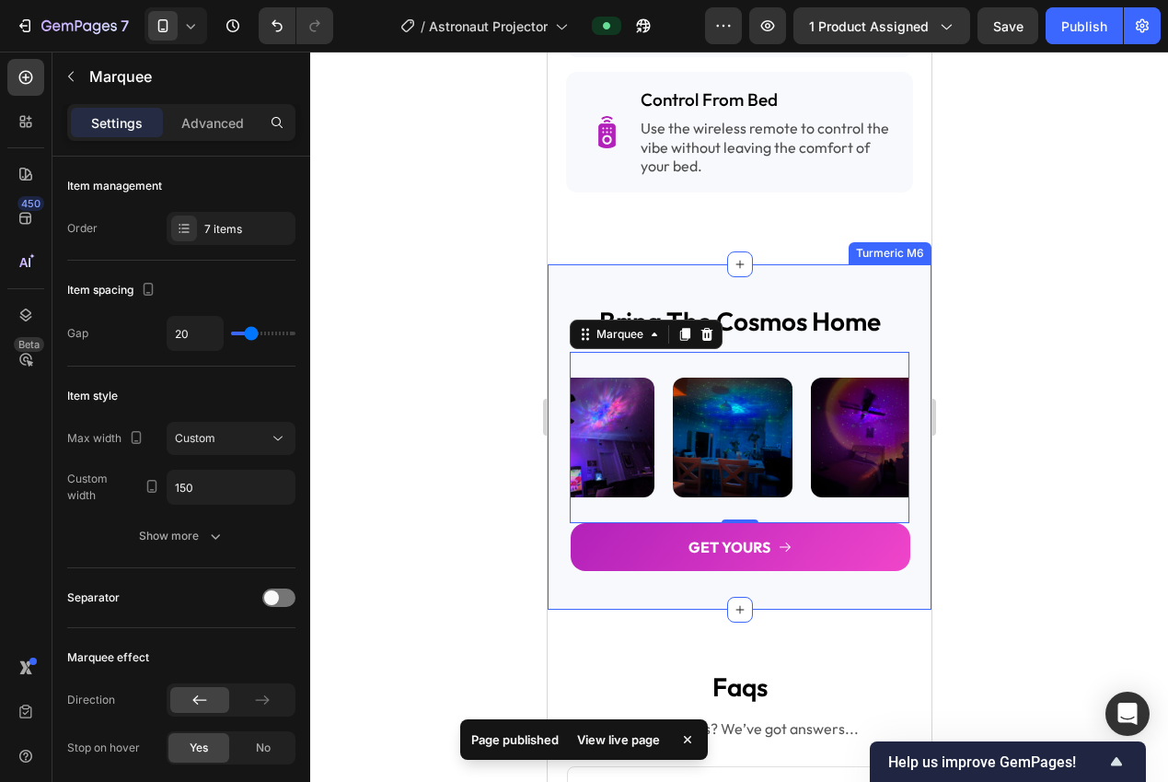
click at [990, 467] on div at bounding box center [739, 417] width 858 height 730
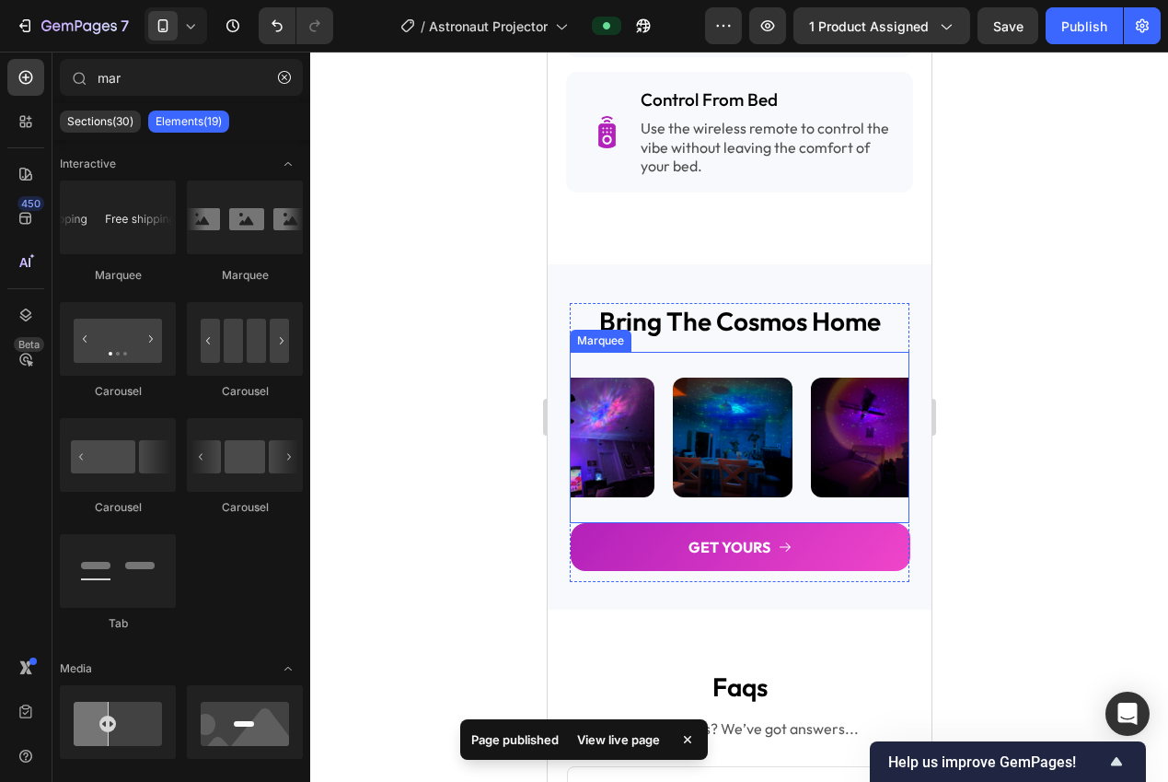
click at [658, 469] on div "Image" at bounding box center [603, 437] width 138 height 142
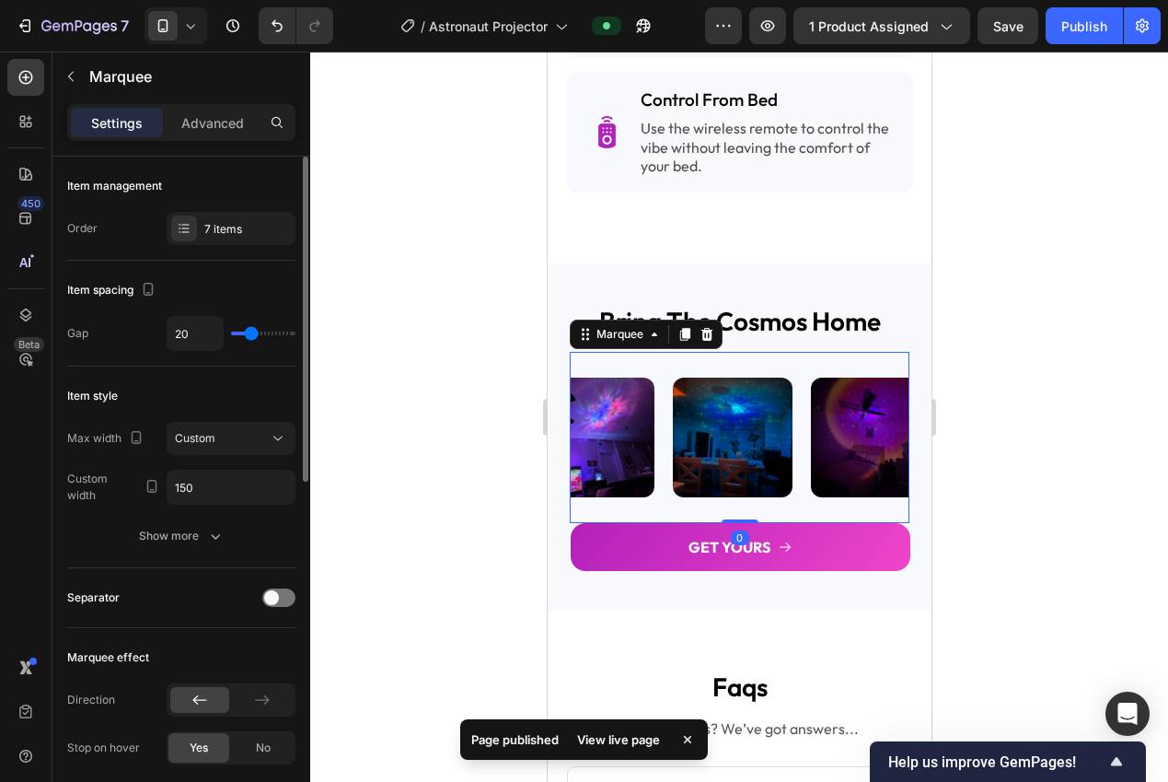
type input "25"
type input "24"
type input "23"
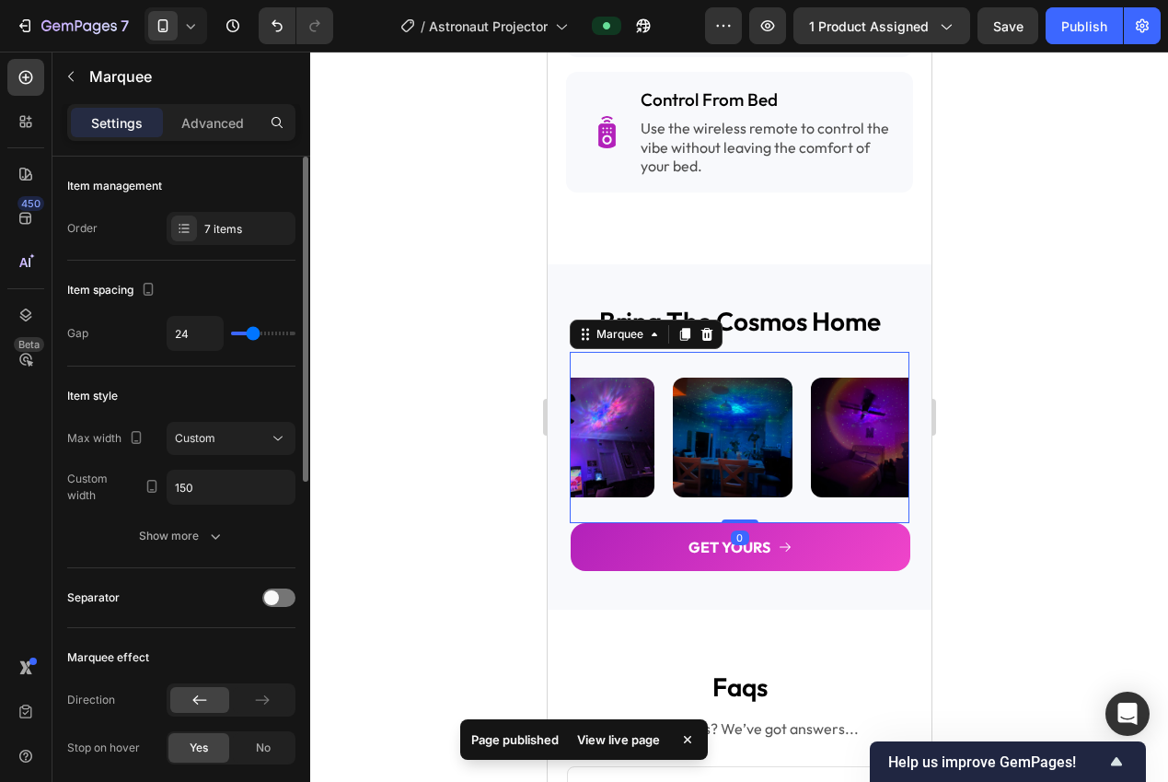
type input "23"
type input "22"
type input "21"
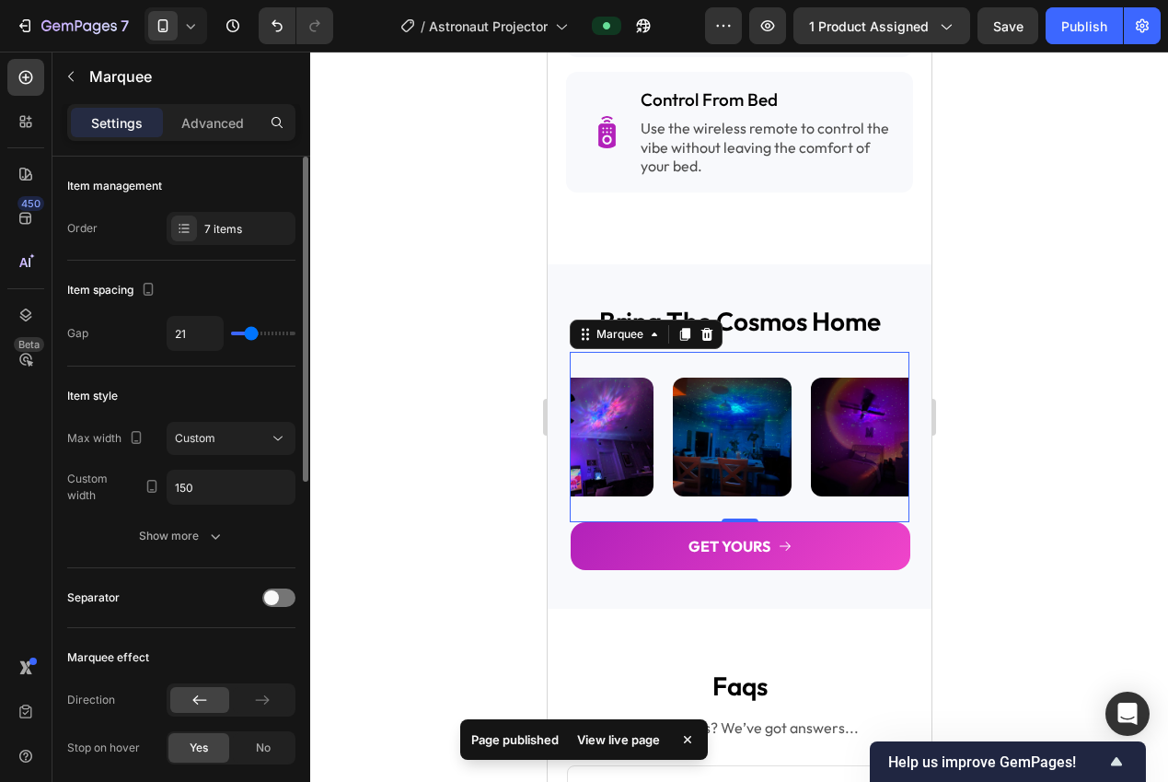
type input "20"
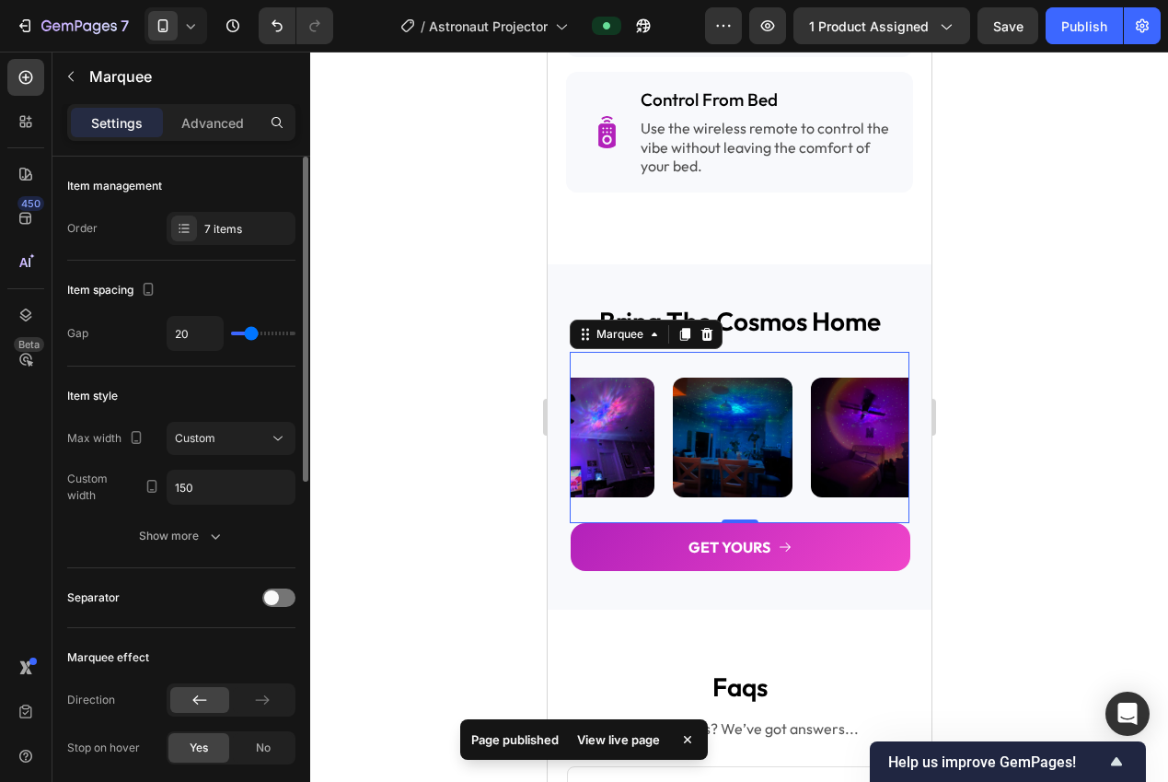
type input "14"
type input "13"
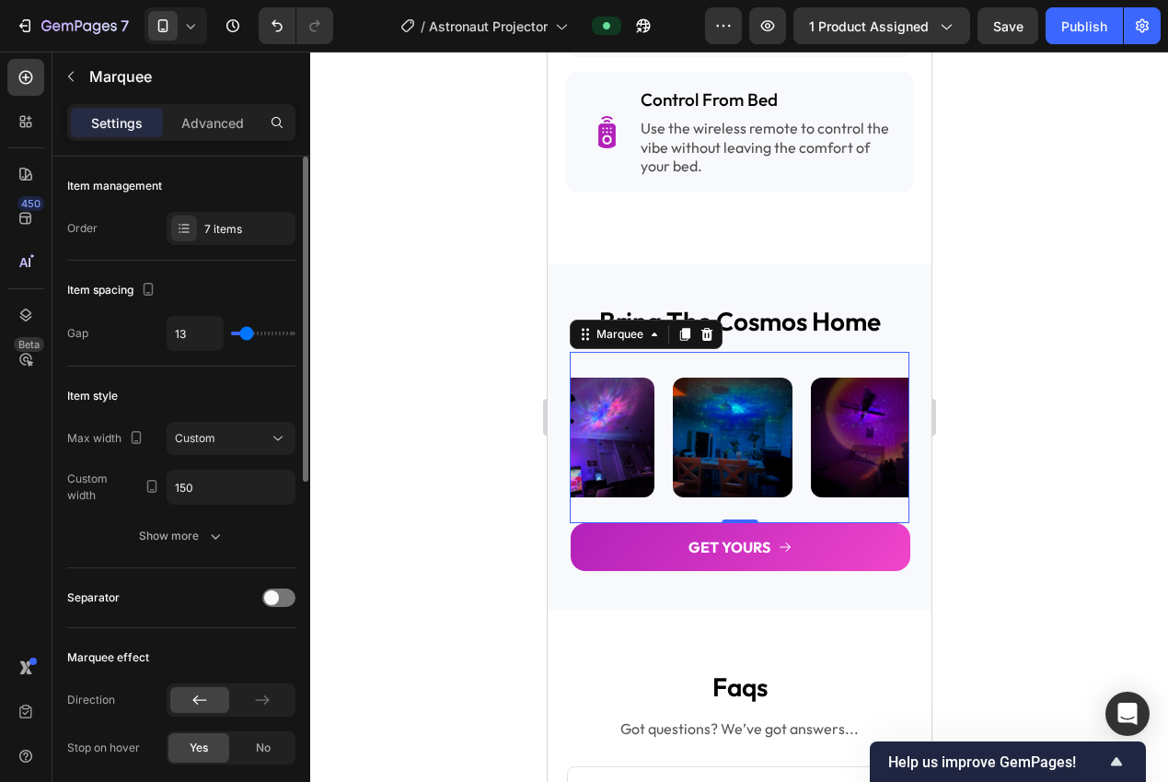
type input "12"
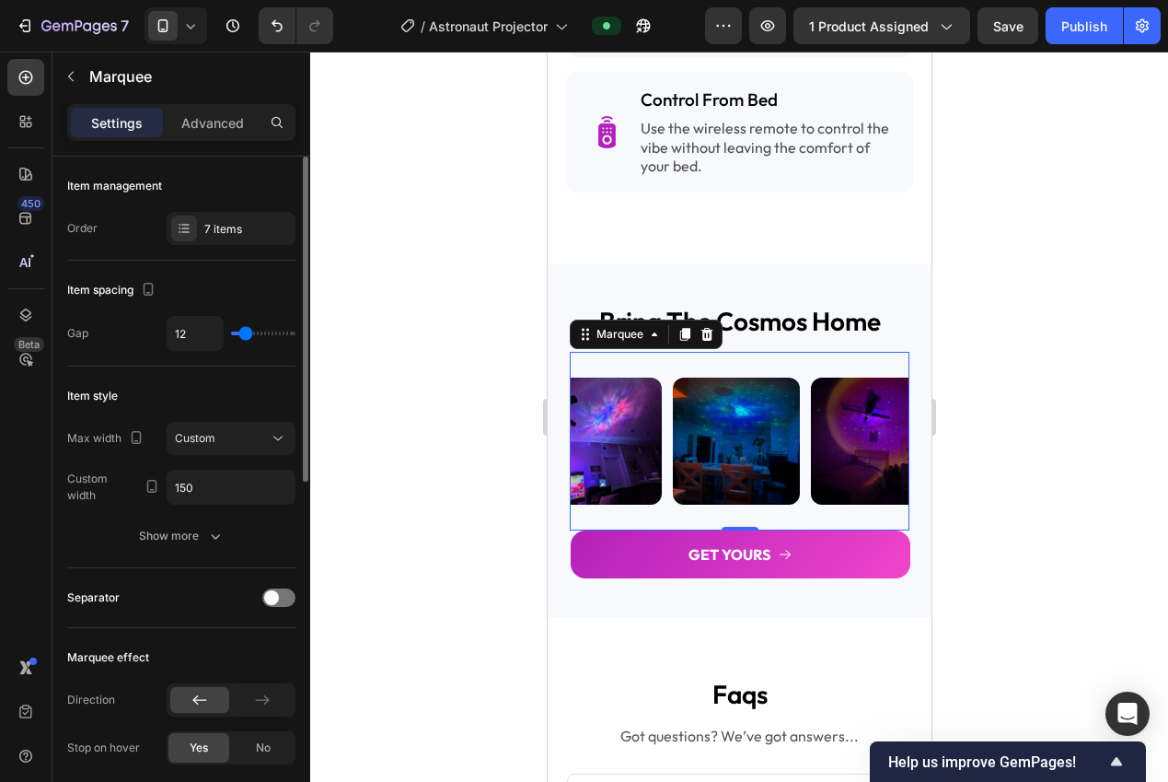
type input "12"
click at [246, 335] on input "range" at bounding box center [263, 333] width 64 height 4
click at [243, 538] on button "Show more" at bounding box center [181, 535] width 228 height 33
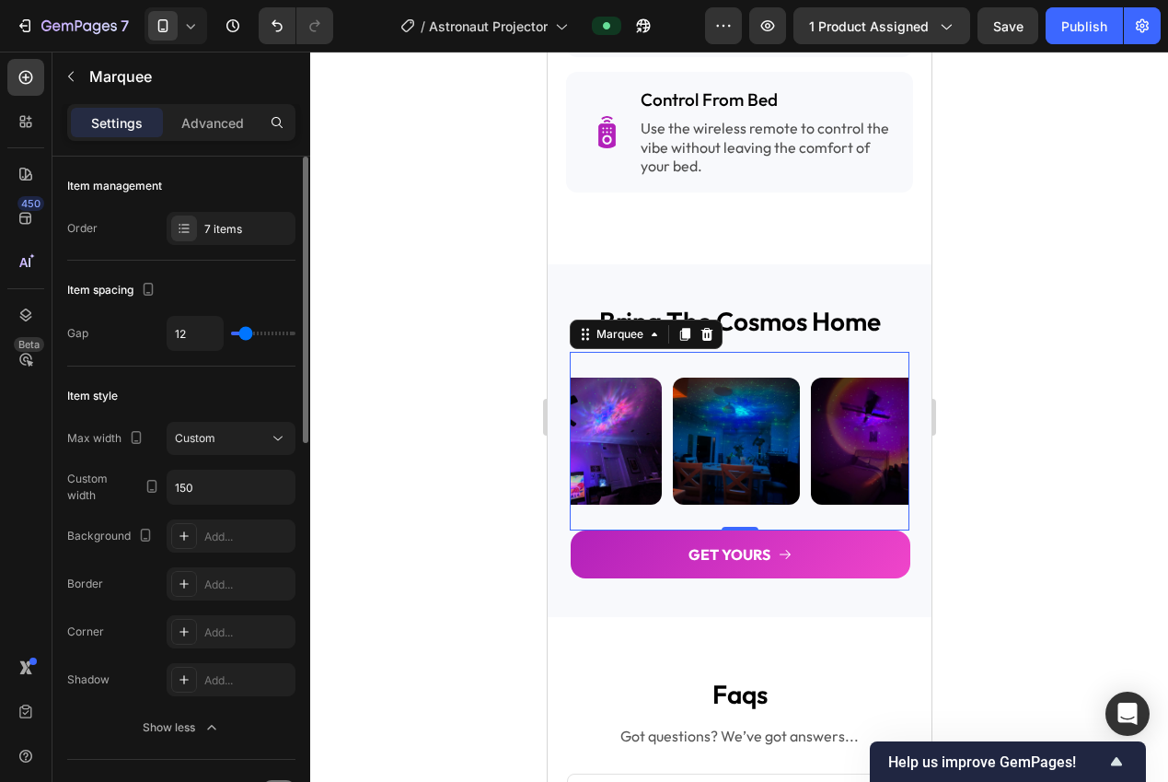
scroll to position [240, 0]
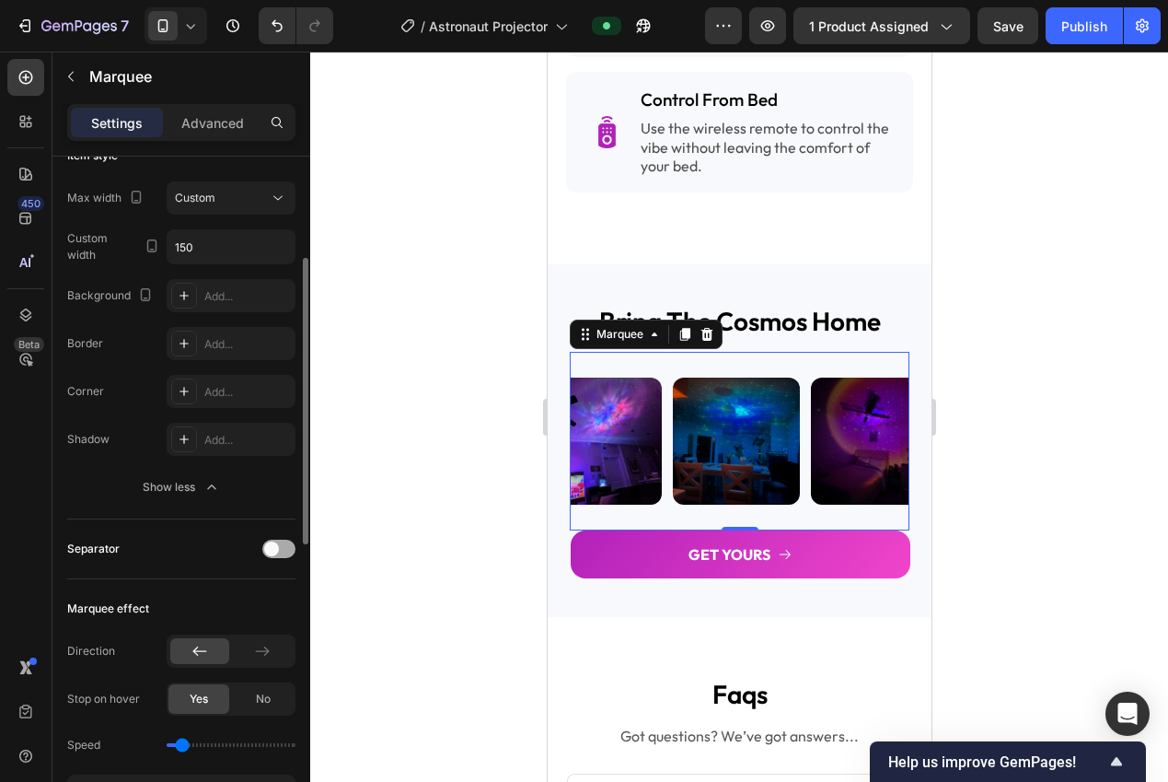
click at [278, 555] on div at bounding box center [278, 548] width 33 height 18
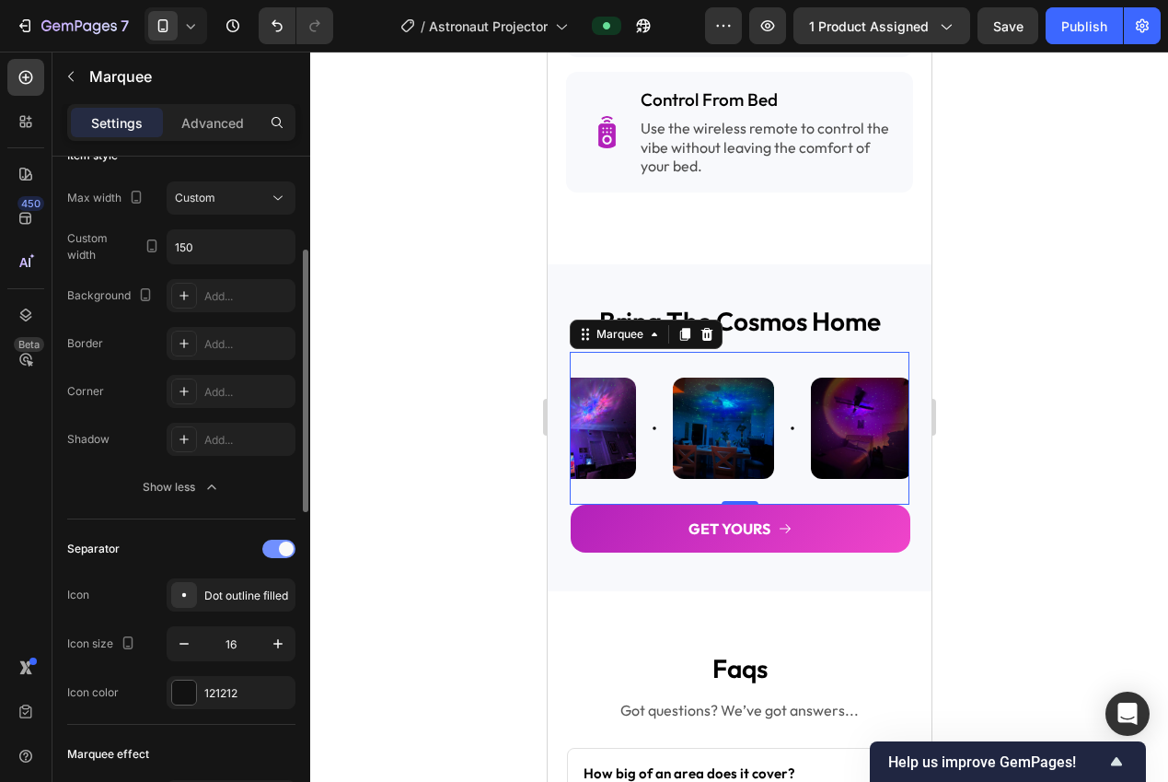
click at [277, 555] on div at bounding box center [278, 548] width 33 height 18
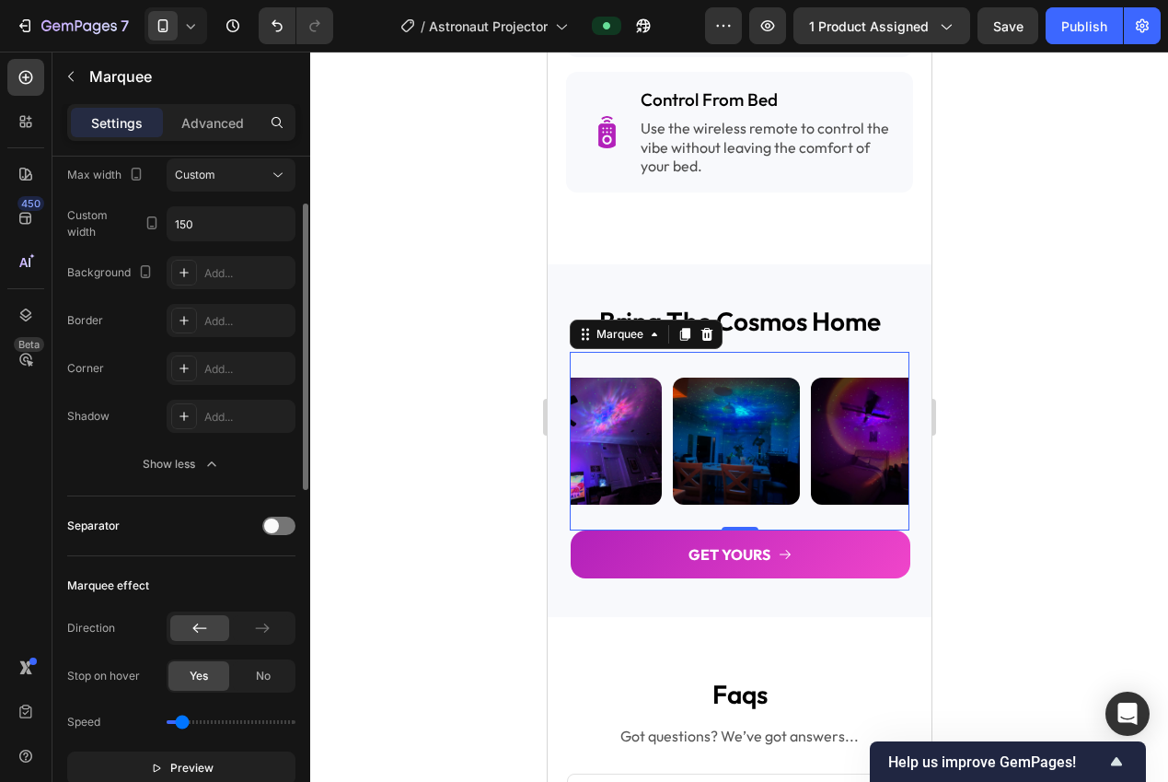
scroll to position [119, 0]
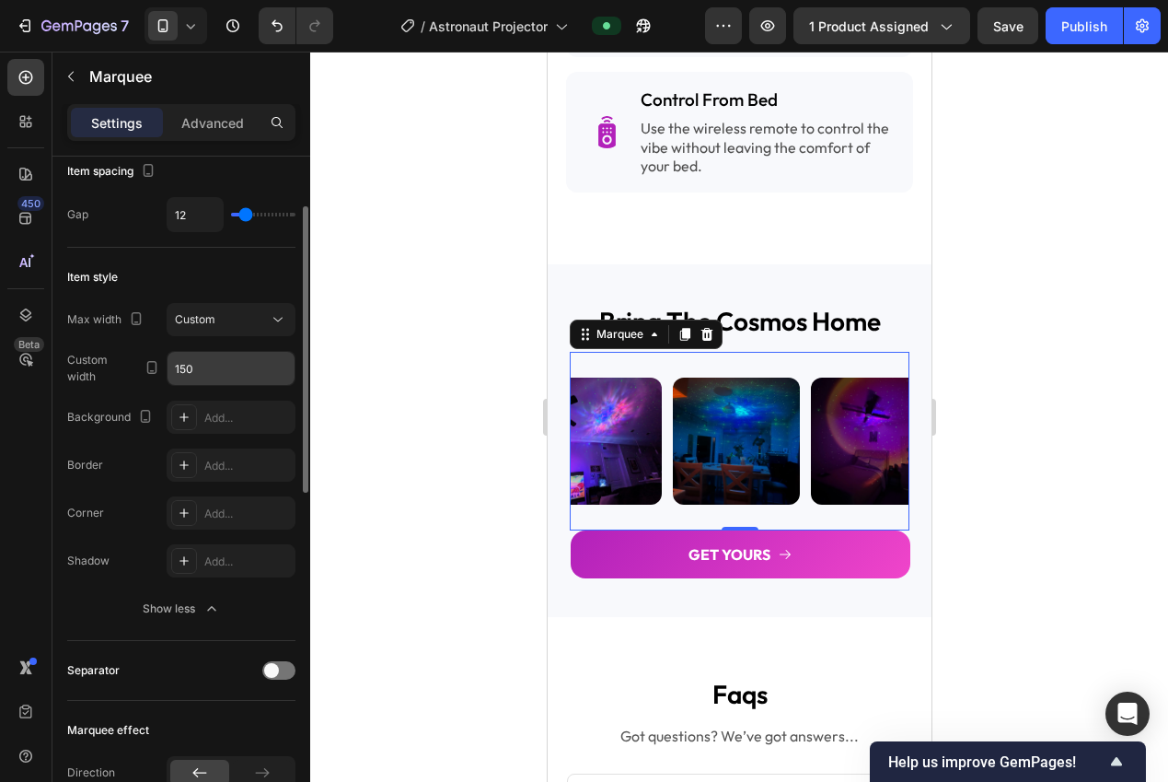
click at [225, 367] on input "150" at bounding box center [231, 368] width 127 height 33
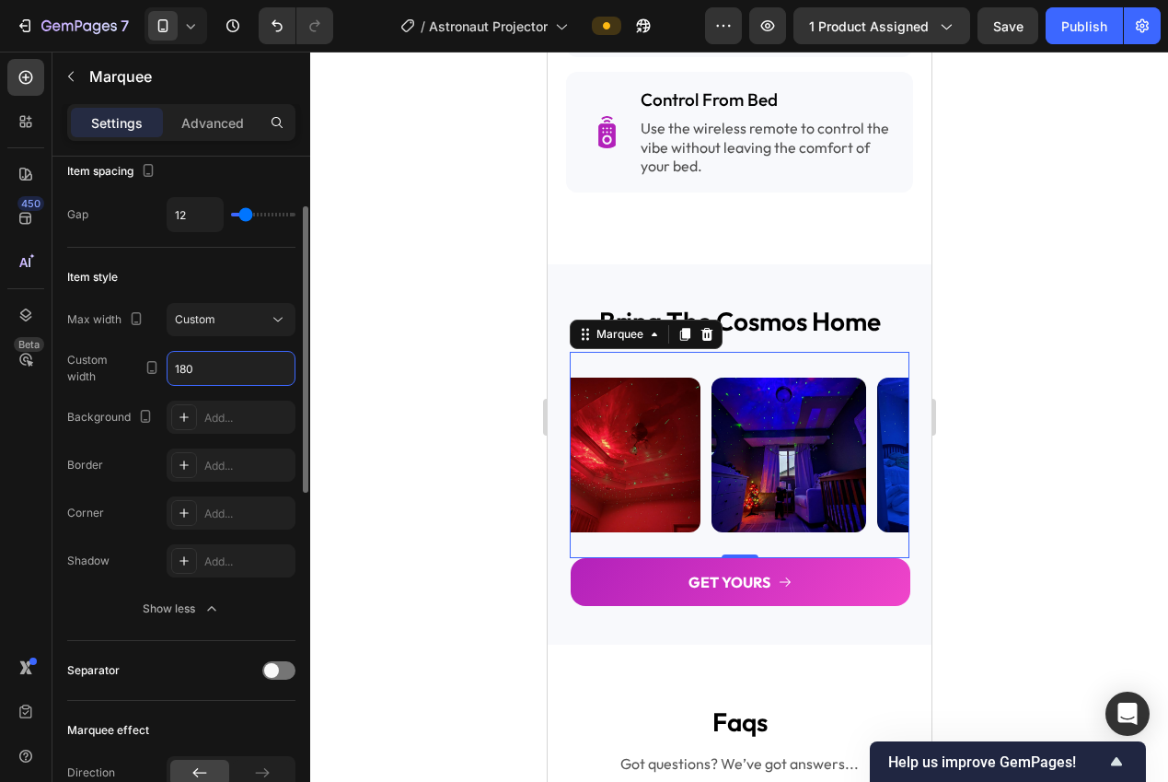
scroll to position [0, 0]
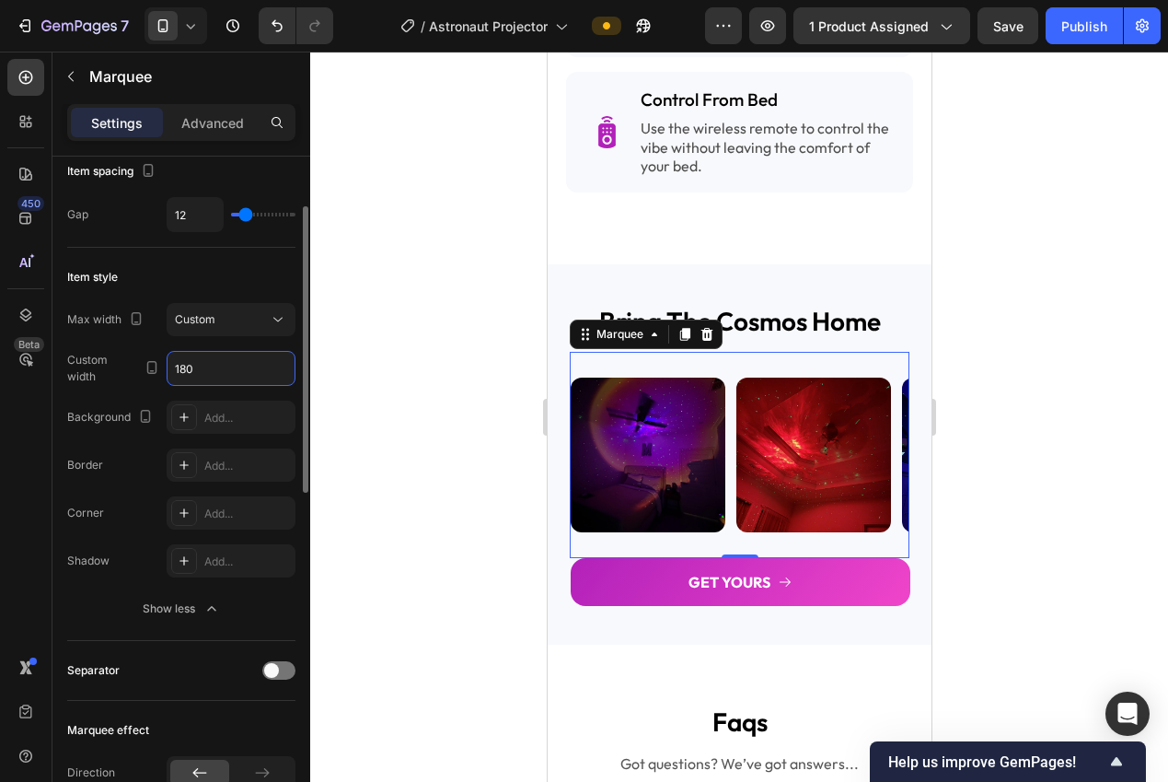
drag, startPoint x: 220, startPoint y: 368, endPoint x: 170, endPoint y: 366, distance: 49.7
click at [170, 366] on input "180" at bounding box center [231, 368] width 127 height 33
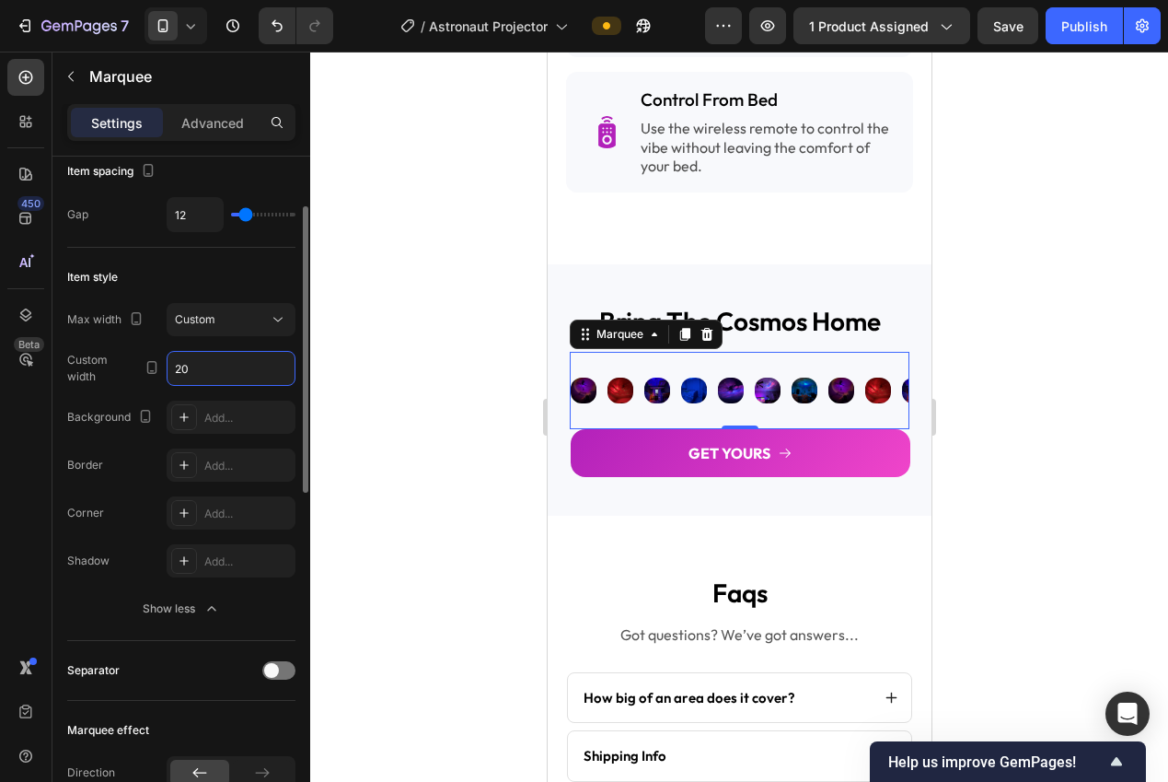
type input "200"
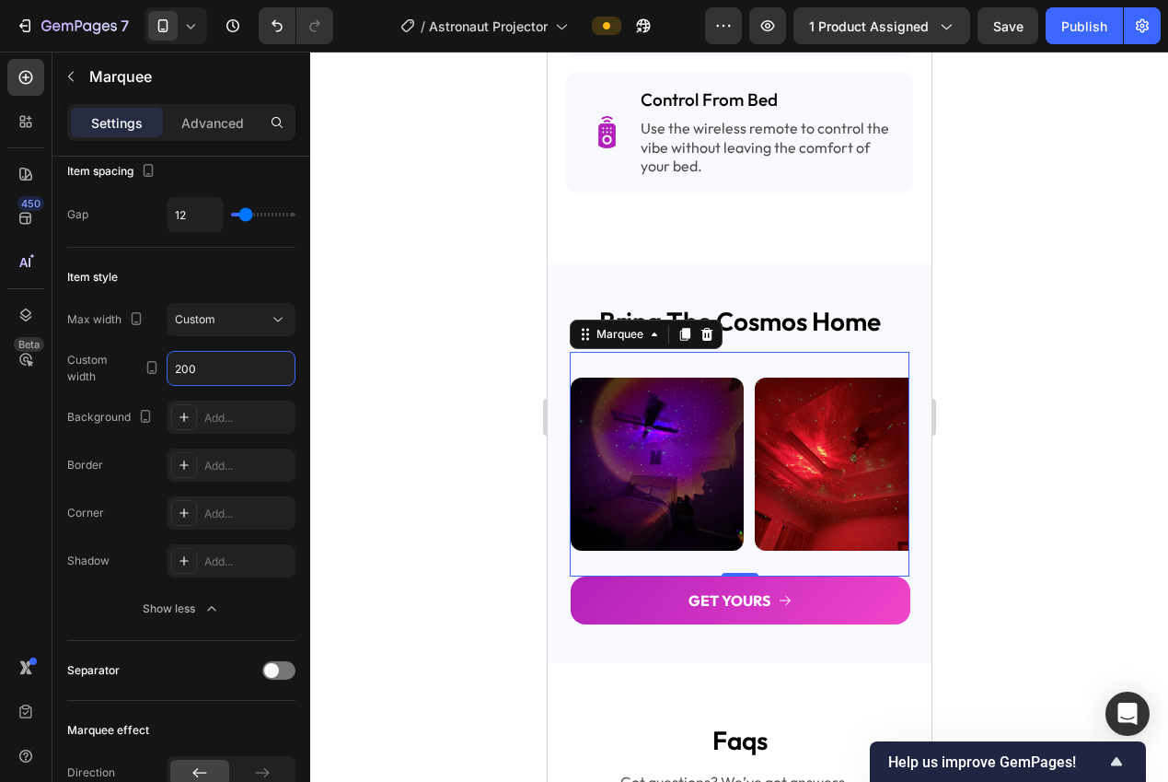
click at [421, 364] on div at bounding box center [739, 417] width 858 height 730
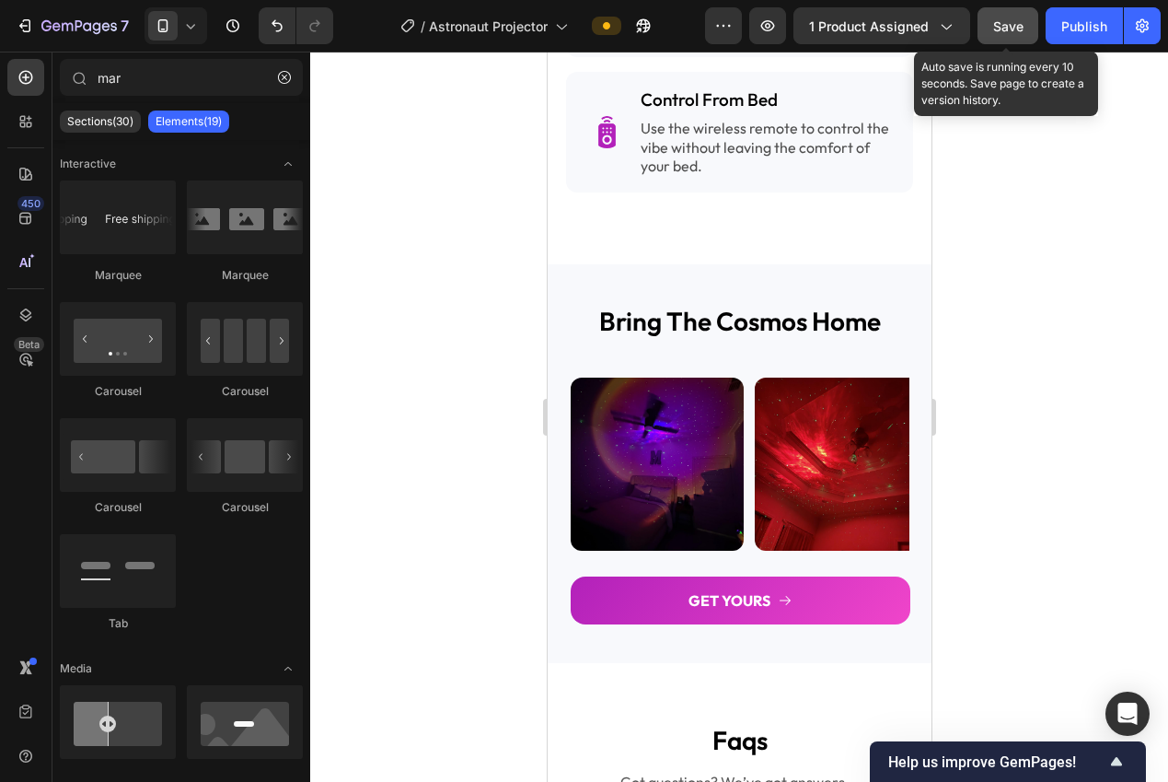
click at [1009, 22] on span "Save" at bounding box center [1008, 26] width 30 height 16
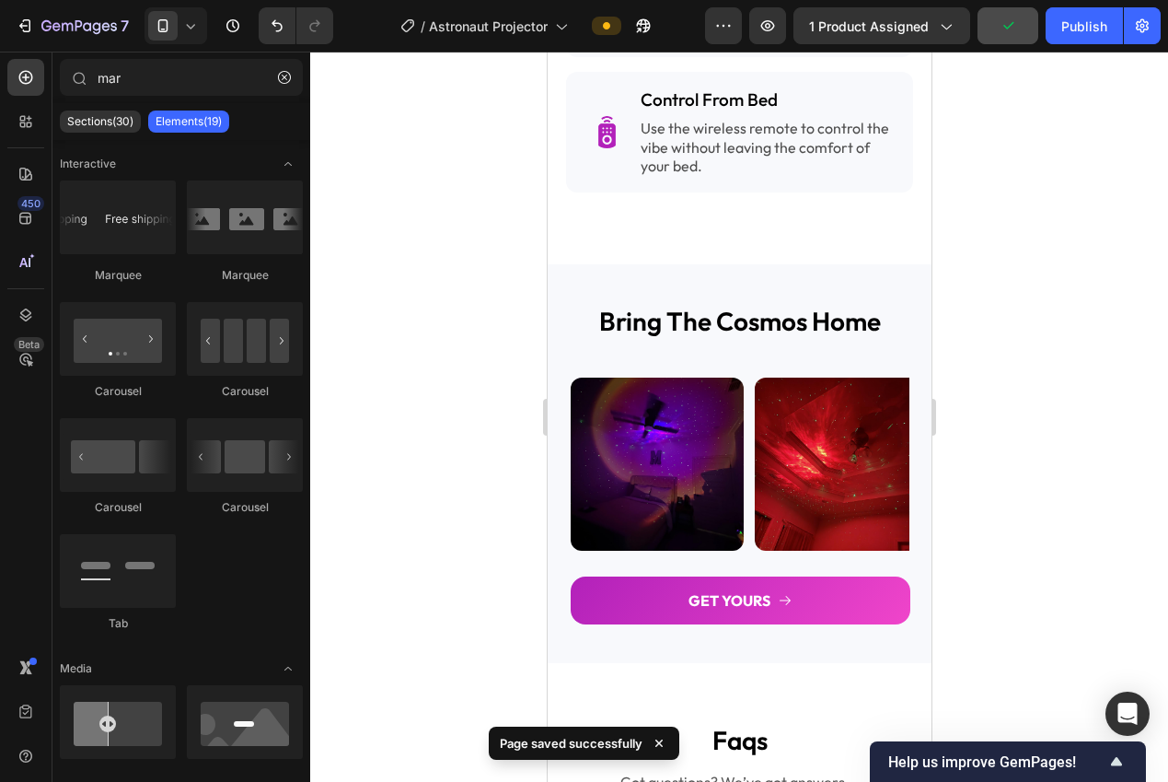
drag, startPoint x: 1072, startPoint y: 41, endPoint x: 1024, endPoint y: 103, distance: 79.4
click at [1072, 40] on button "Publish" at bounding box center [1084, 25] width 77 height 37
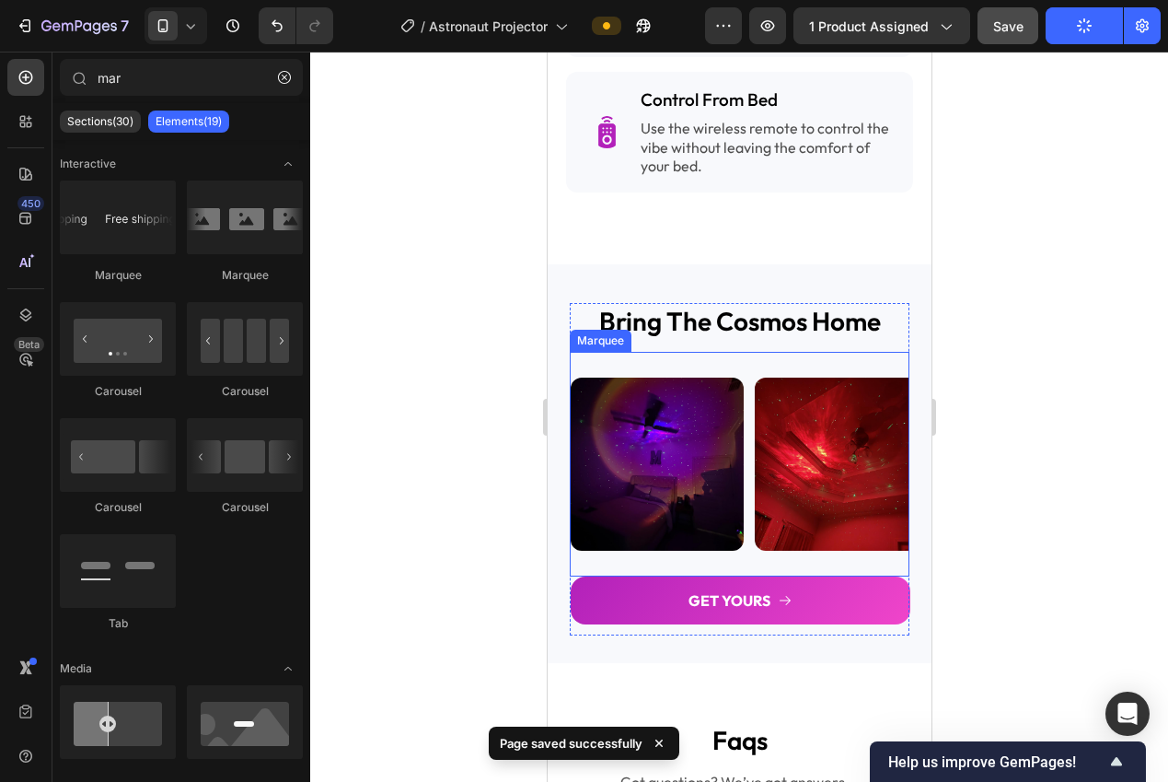
click at [747, 531] on div "Image" at bounding box center [662, 463] width 184 height 195
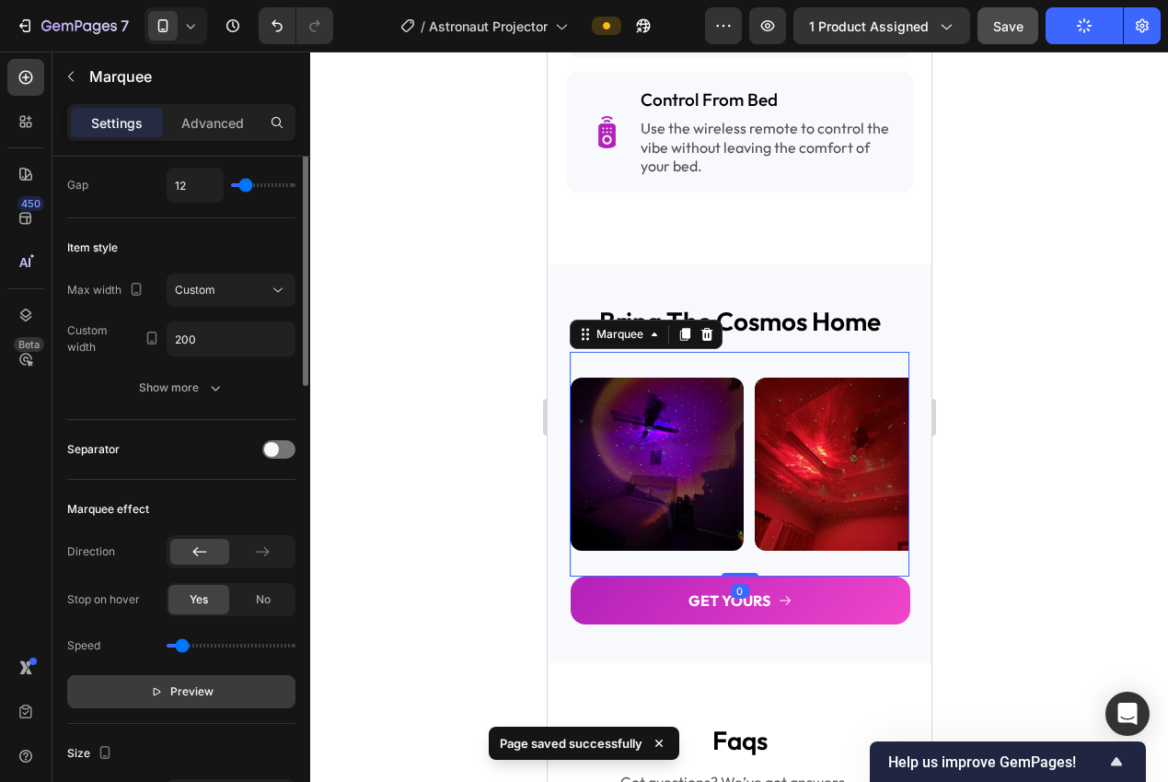
scroll to position [311, 0]
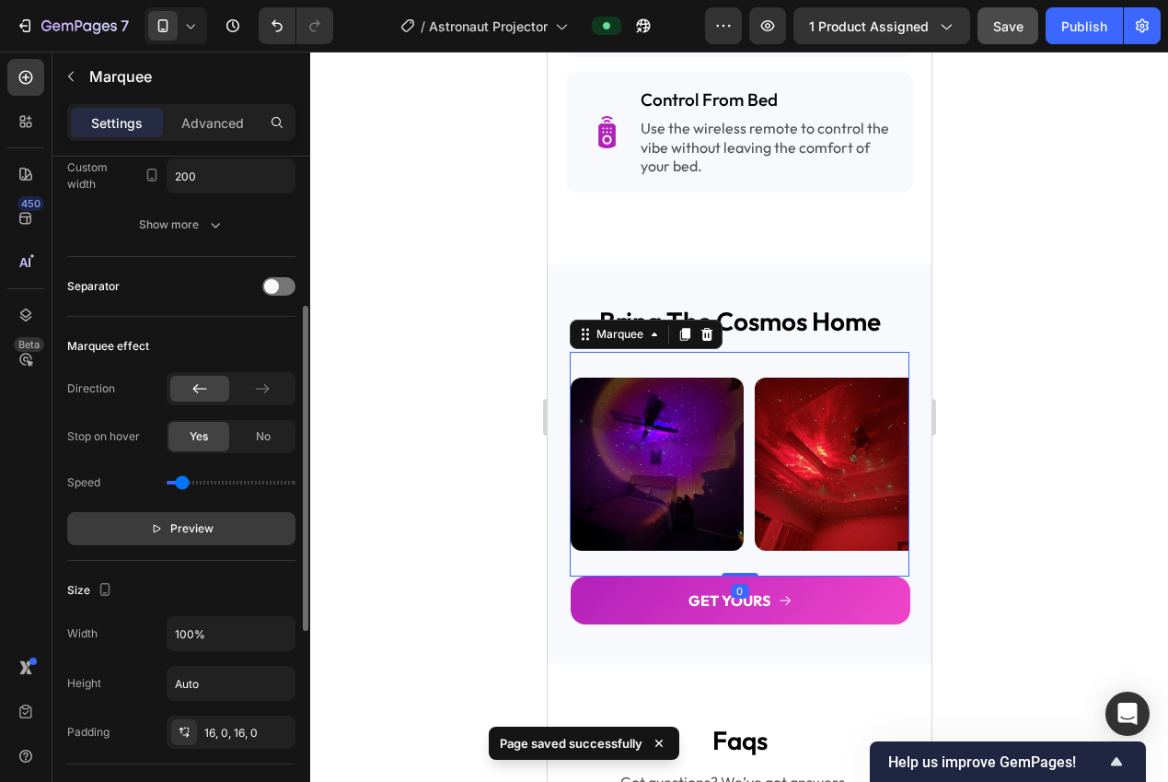
click at [217, 525] on button "Preview" at bounding box center [181, 528] width 228 height 33
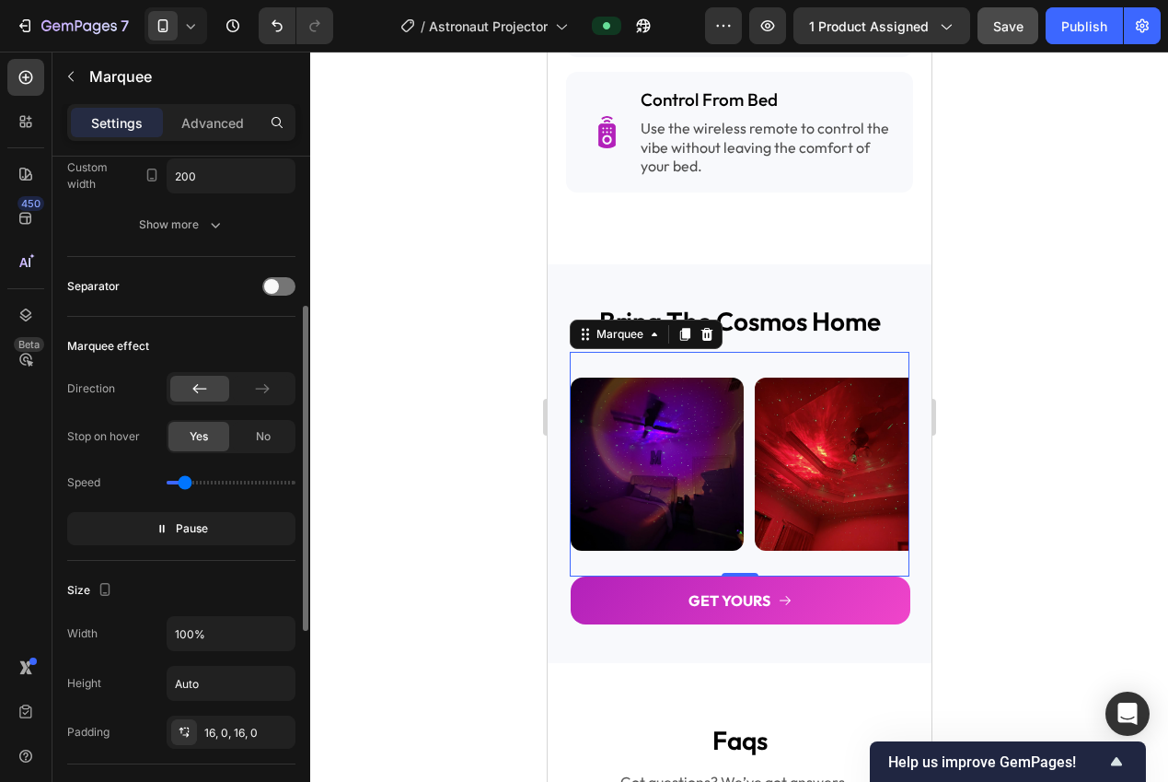
type input "0.4"
click at [184, 483] on input "range" at bounding box center [231, 483] width 129 height 4
click at [984, 550] on div at bounding box center [739, 417] width 858 height 730
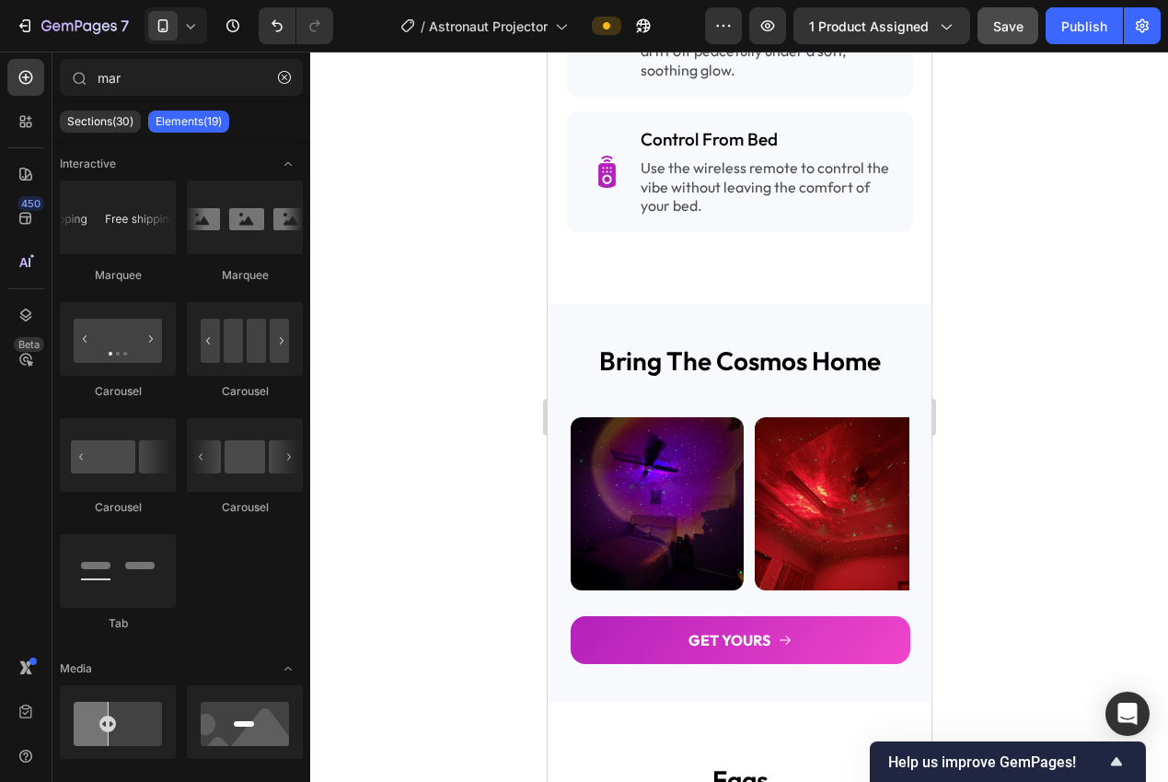
scroll to position [2809, 0]
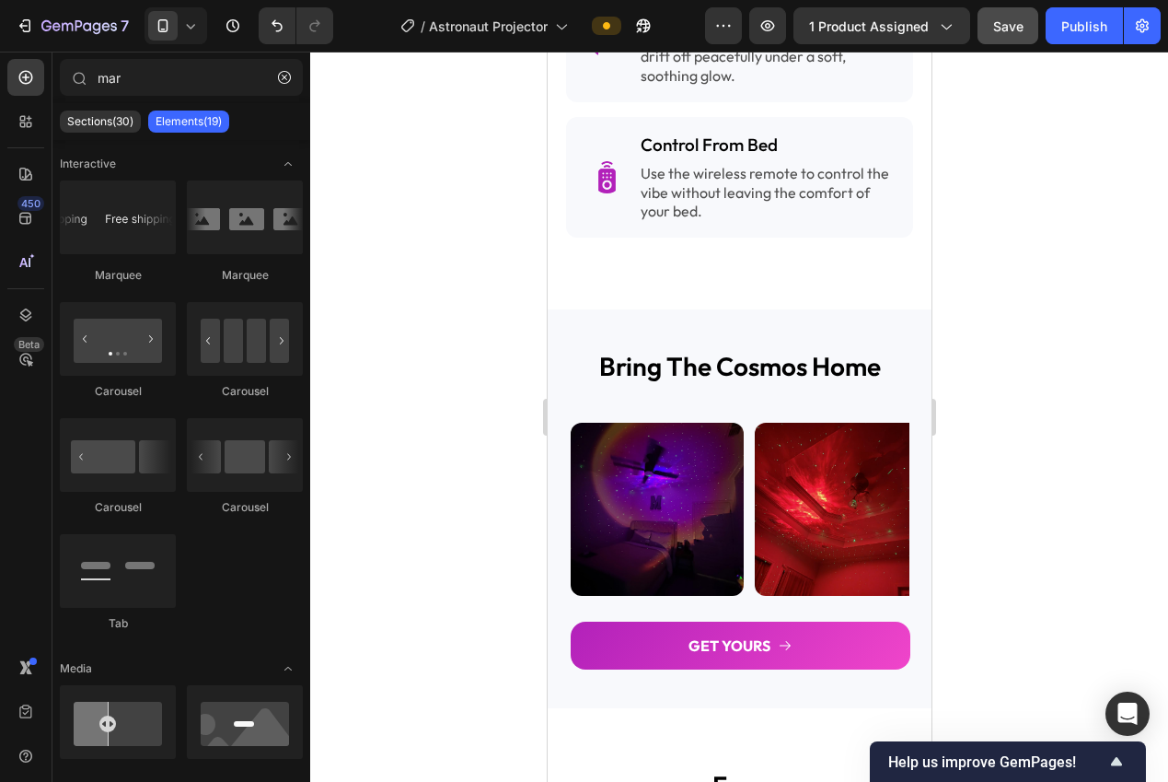
drag, startPoint x: 925, startPoint y: 560, endPoint x: 1477, endPoint y: 614, distance: 554.1
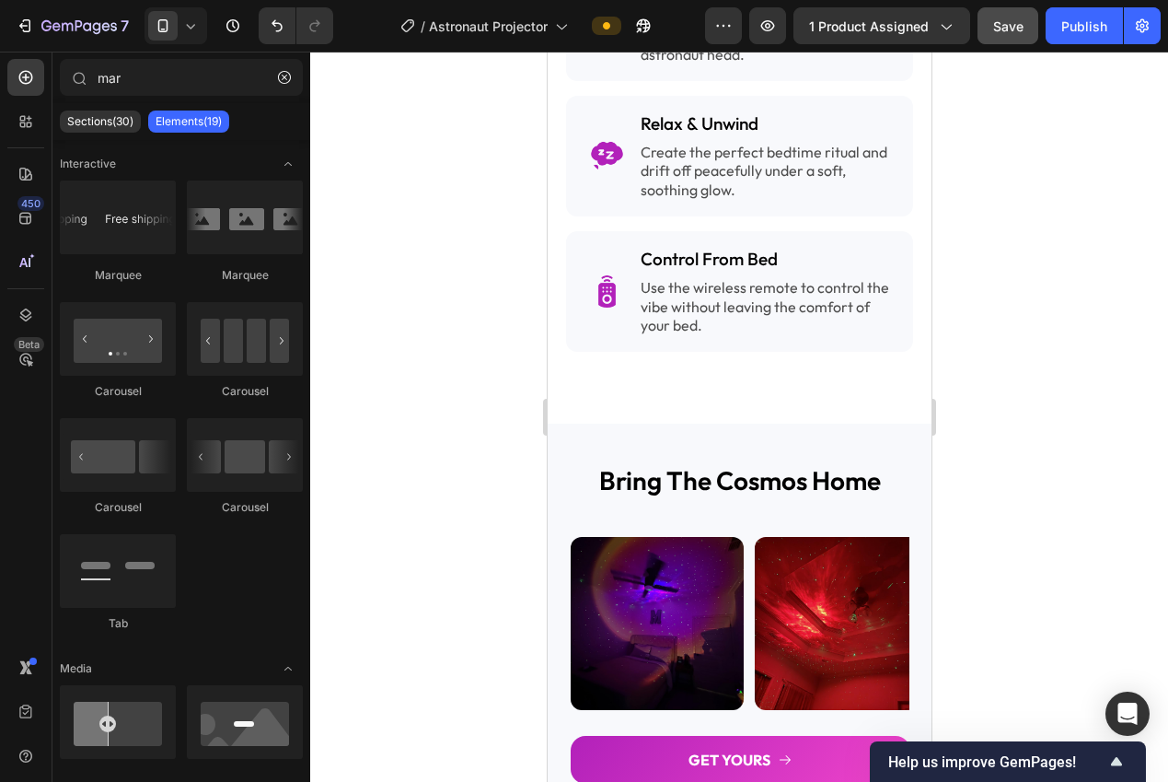
scroll to position [2683, 0]
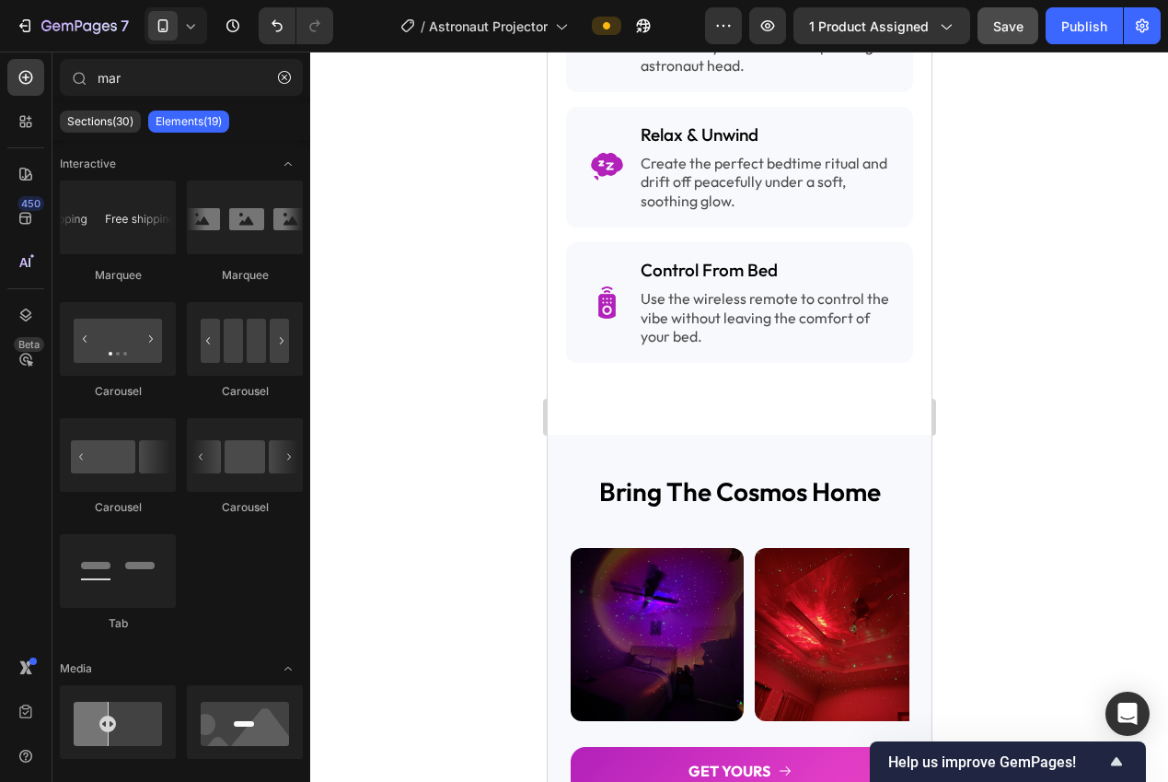
click at [1001, 34] on div "Save" at bounding box center [1008, 26] width 30 height 19
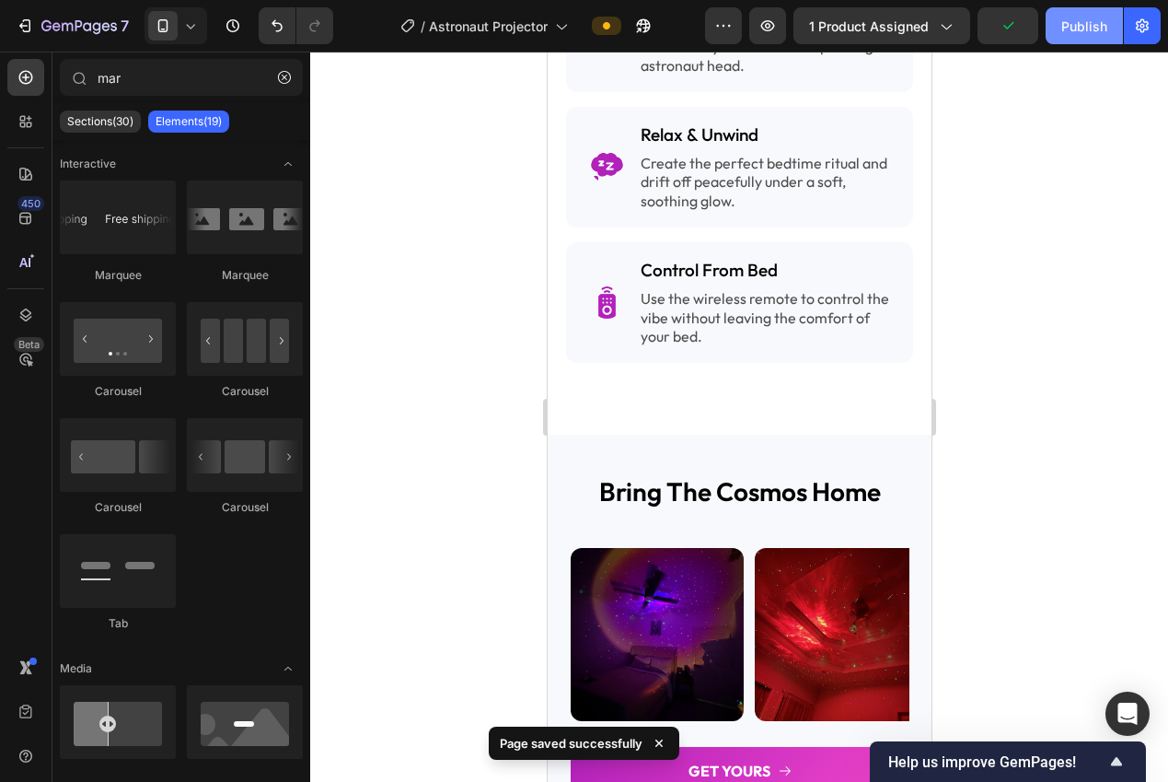
drag, startPoint x: 1058, startPoint y: 33, endPoint x: 1030, endPoint y: 110, distance: 81.2
click at [1058, 33] on button "Publish" at bounding box center [1084, 25] width 77 height 37
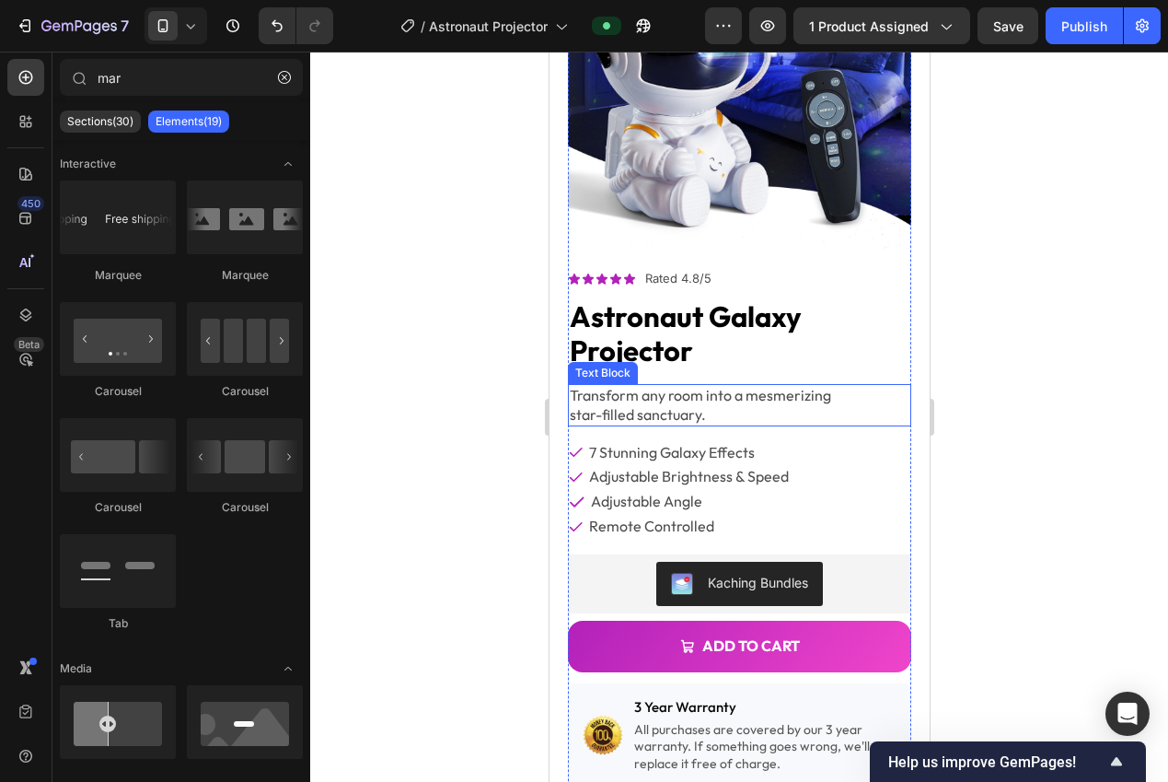
scroll to position [102, 0]
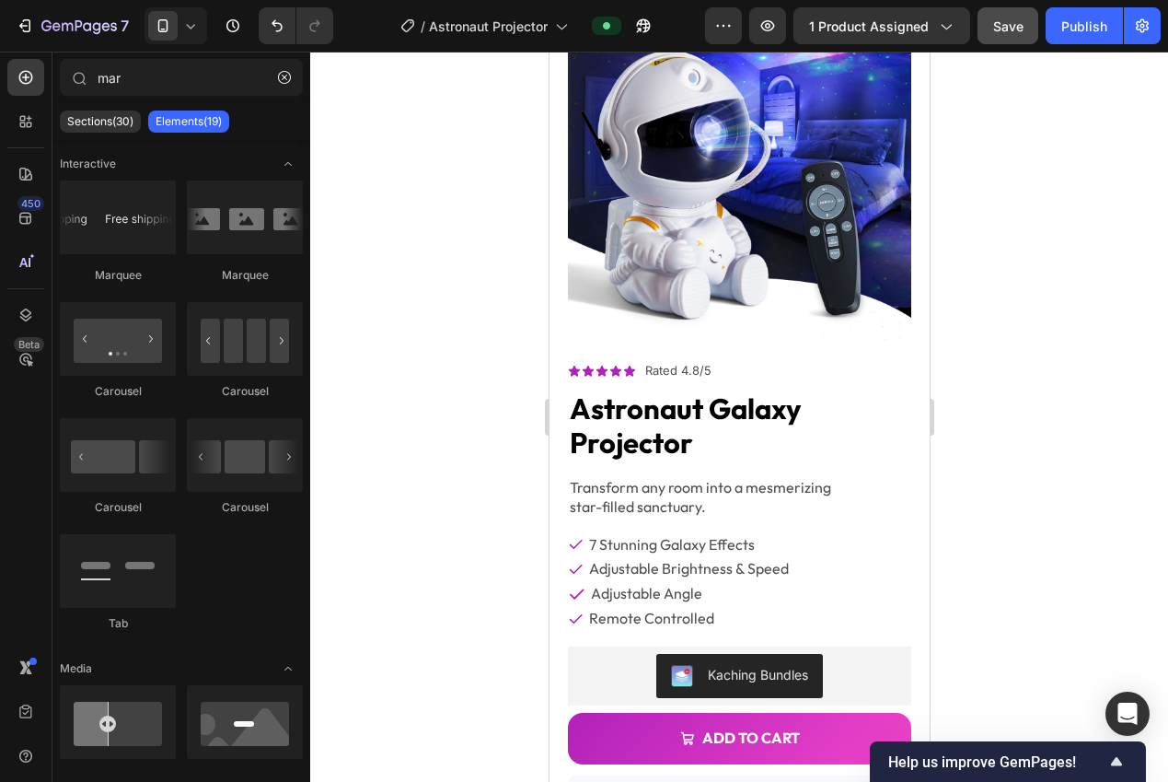
click at [991, 29] on button "Save" at bounding box center [1008, 25] width 61 height 37
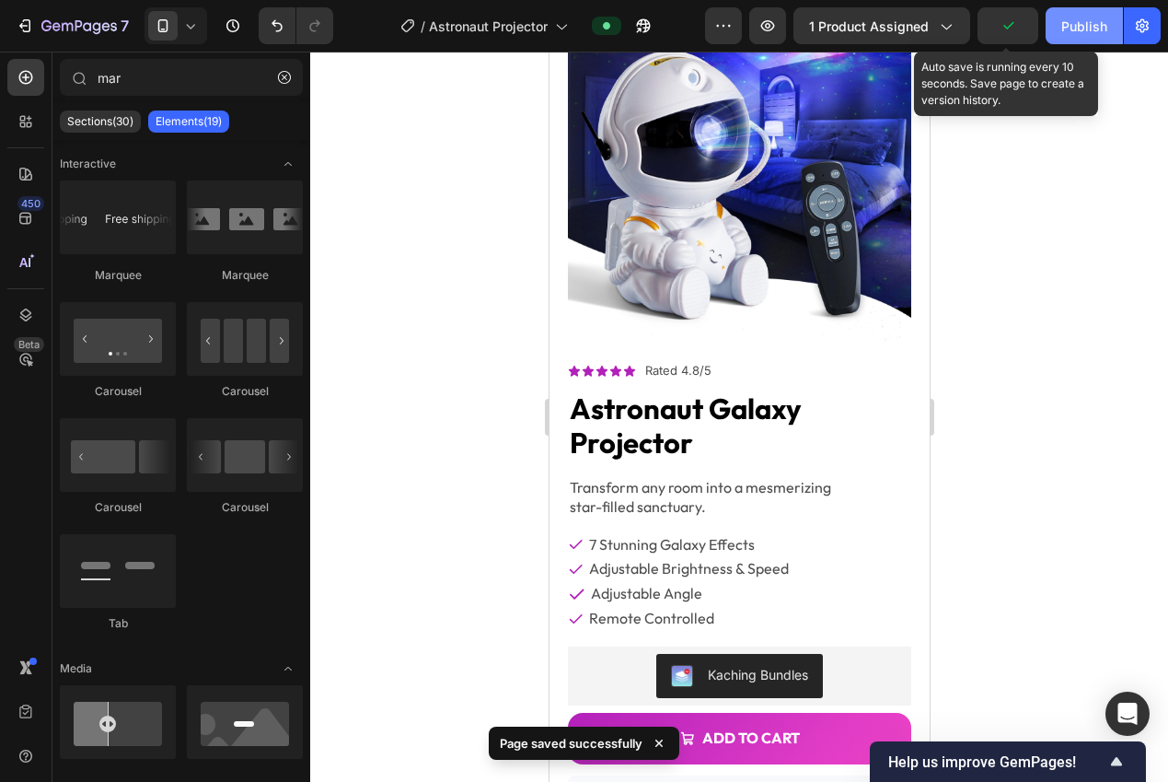
click at [1077, 33] on div "Publish" at bounding box center [1084, 26] width 46 height 19
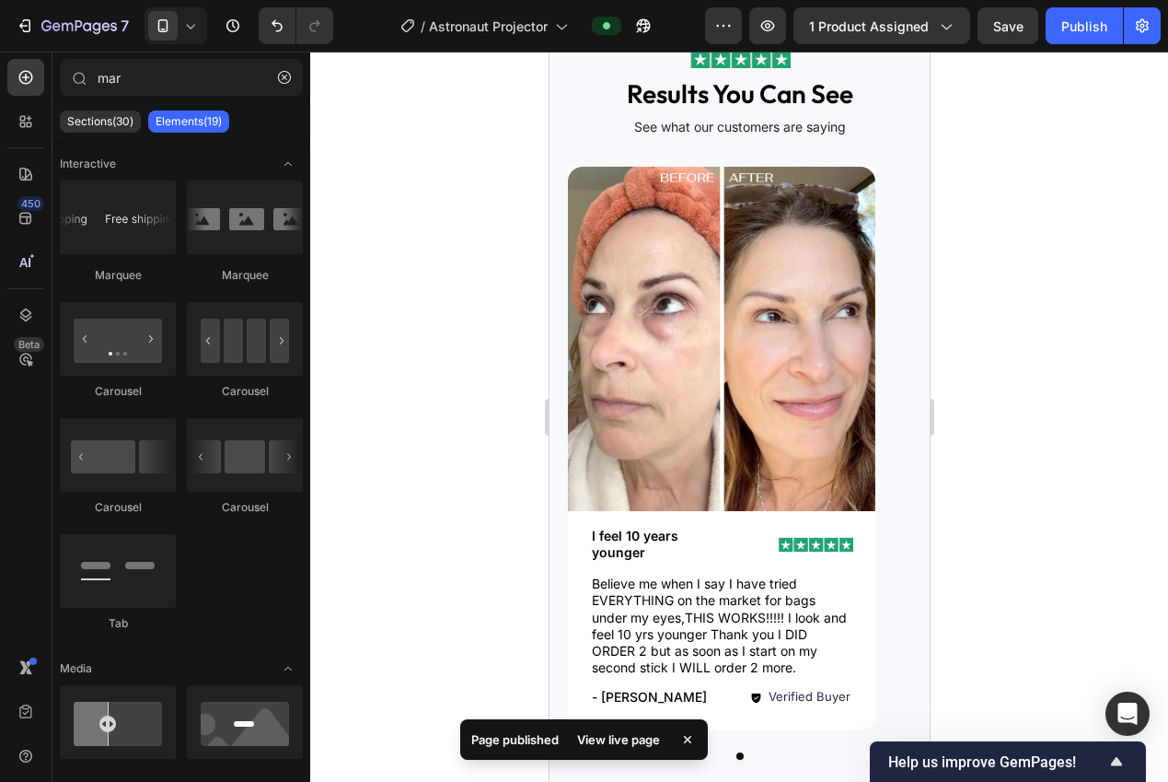
scroll to position [1200, 0]
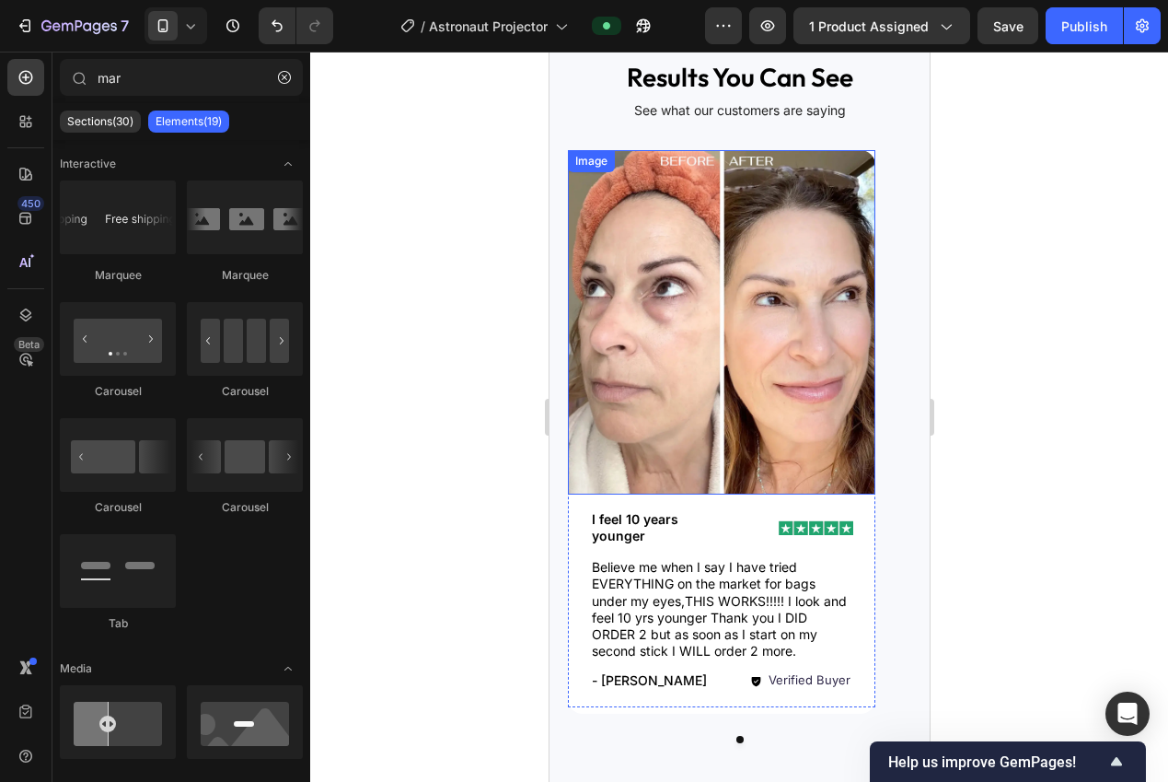
click at [773, 367] on img at bounding box center [720, 322] width 307 height 344
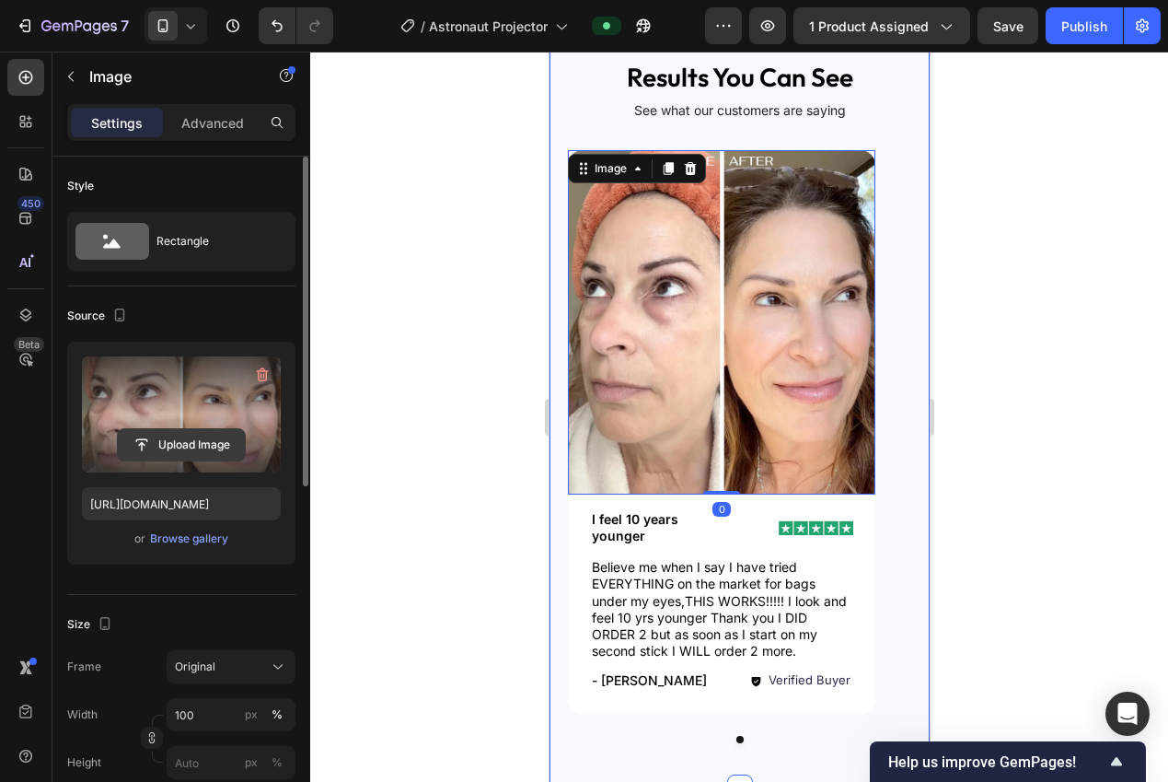
click at [163, 434] on input "file" at bounding box center [181, 444] width 127 height 31
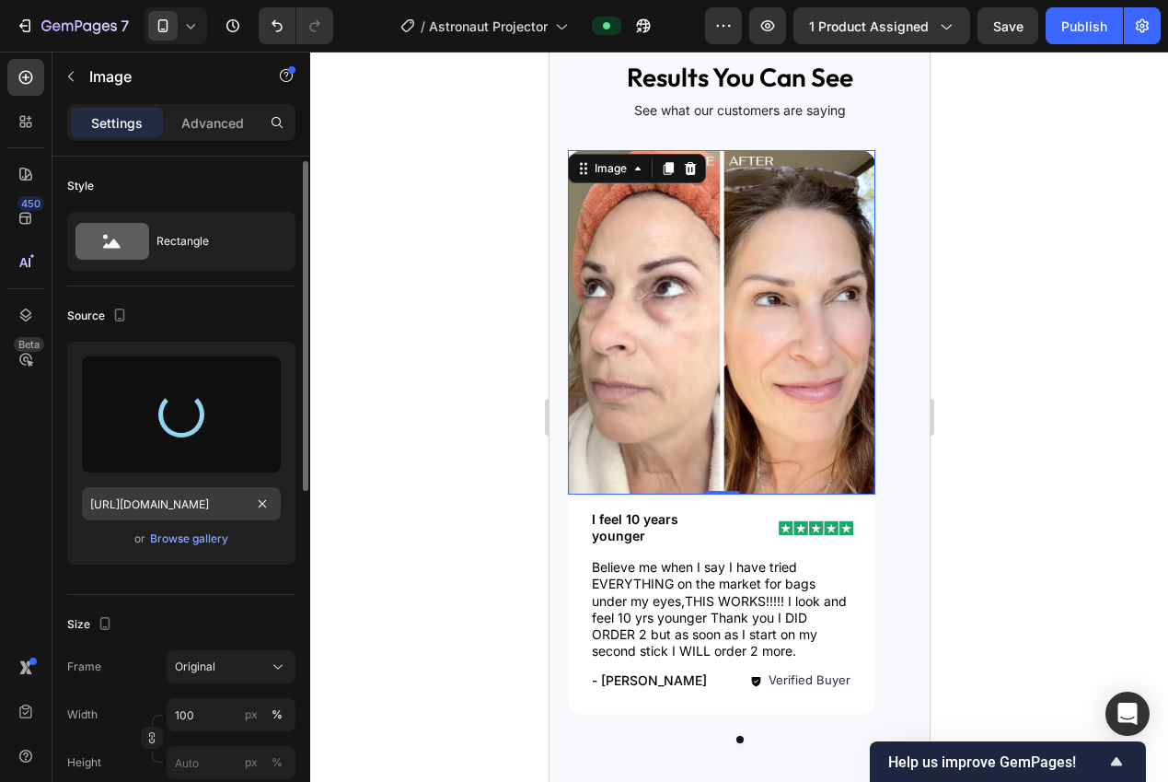
scroll to position [4, 0]
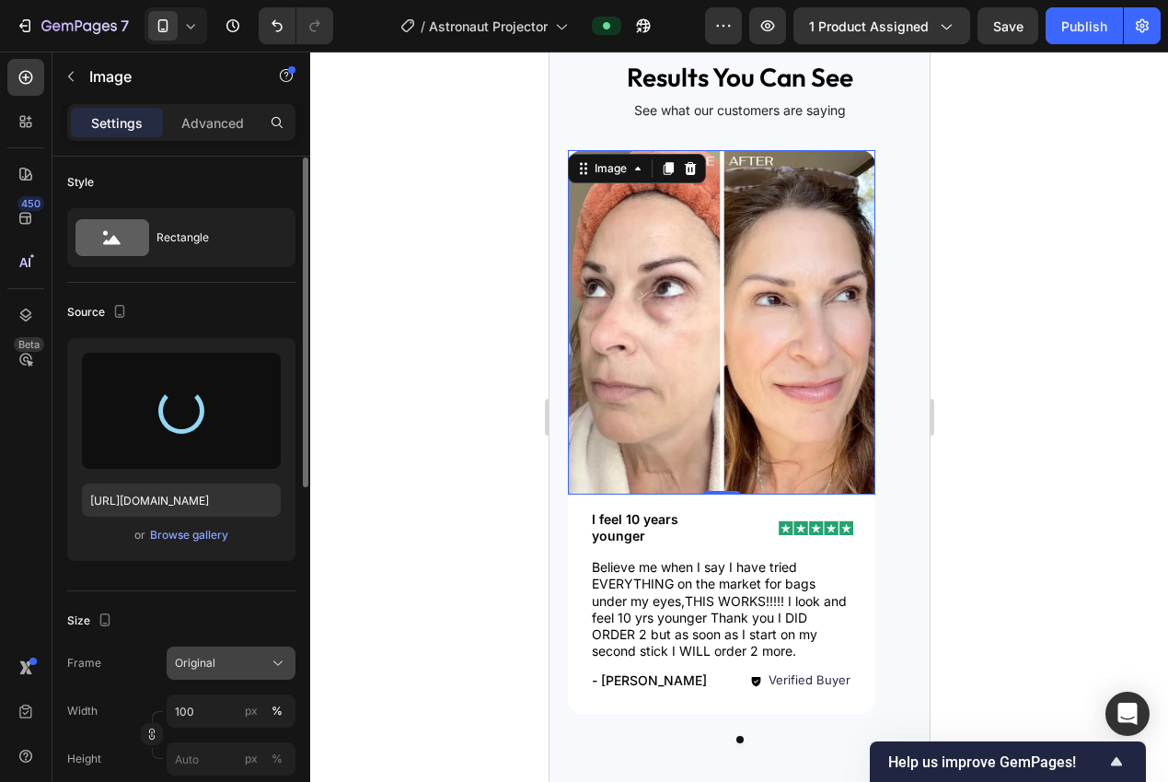
click at [237, 661] on div "Original" at bounding box center [220, 663] width 90 height 17
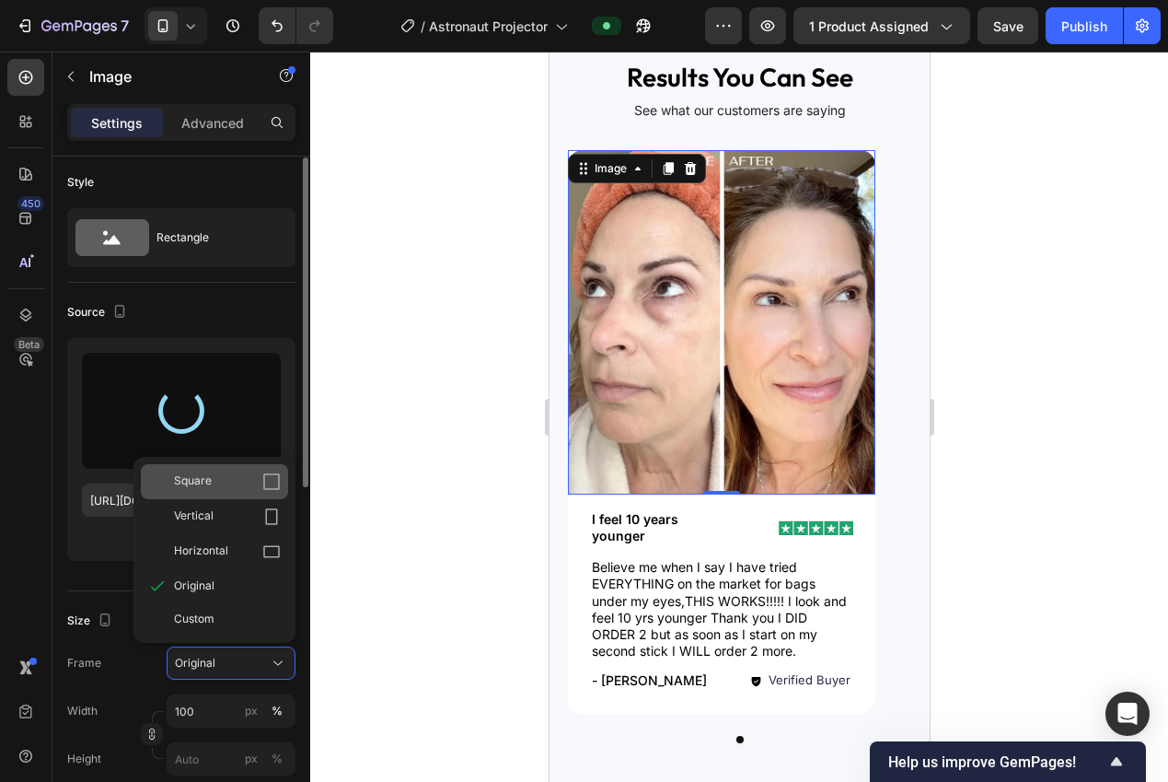
click at [226, 478] on div "Square" at bounding box center [227, 481] width 107 height 18
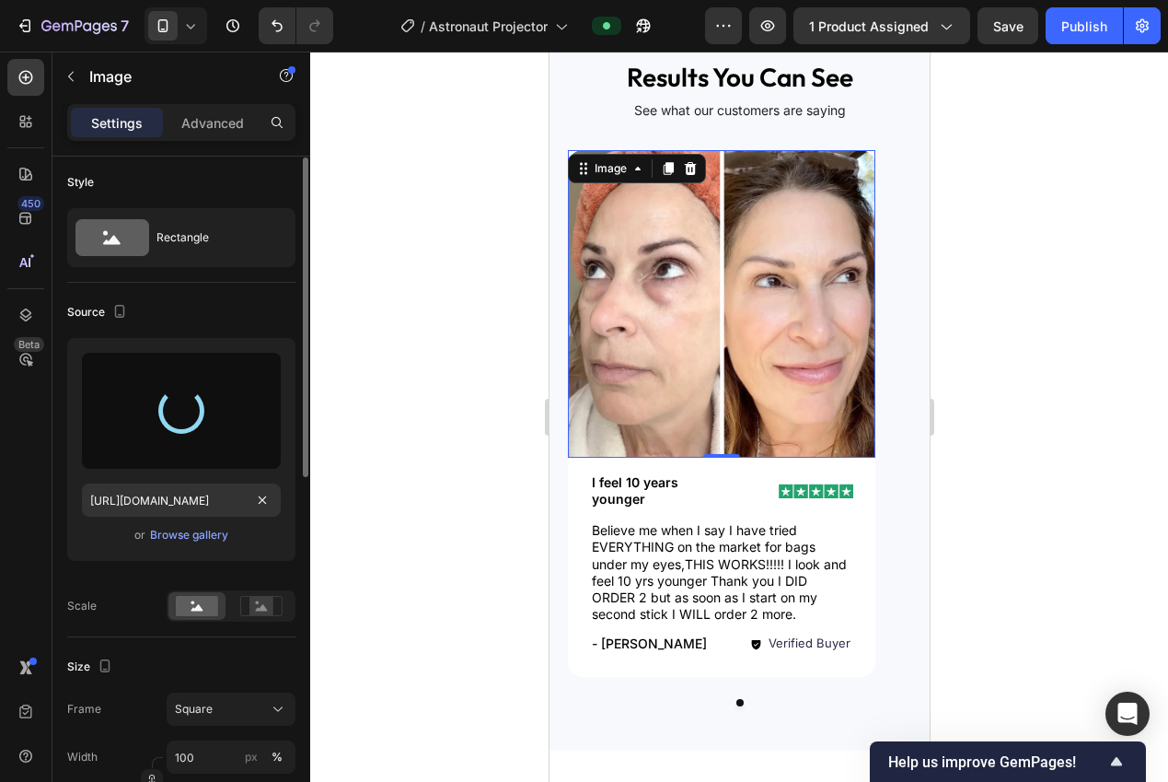
type input "https://cdn.shopify.com/s/files/1/0940/0539/5768/files/gempages_563747377920344…"
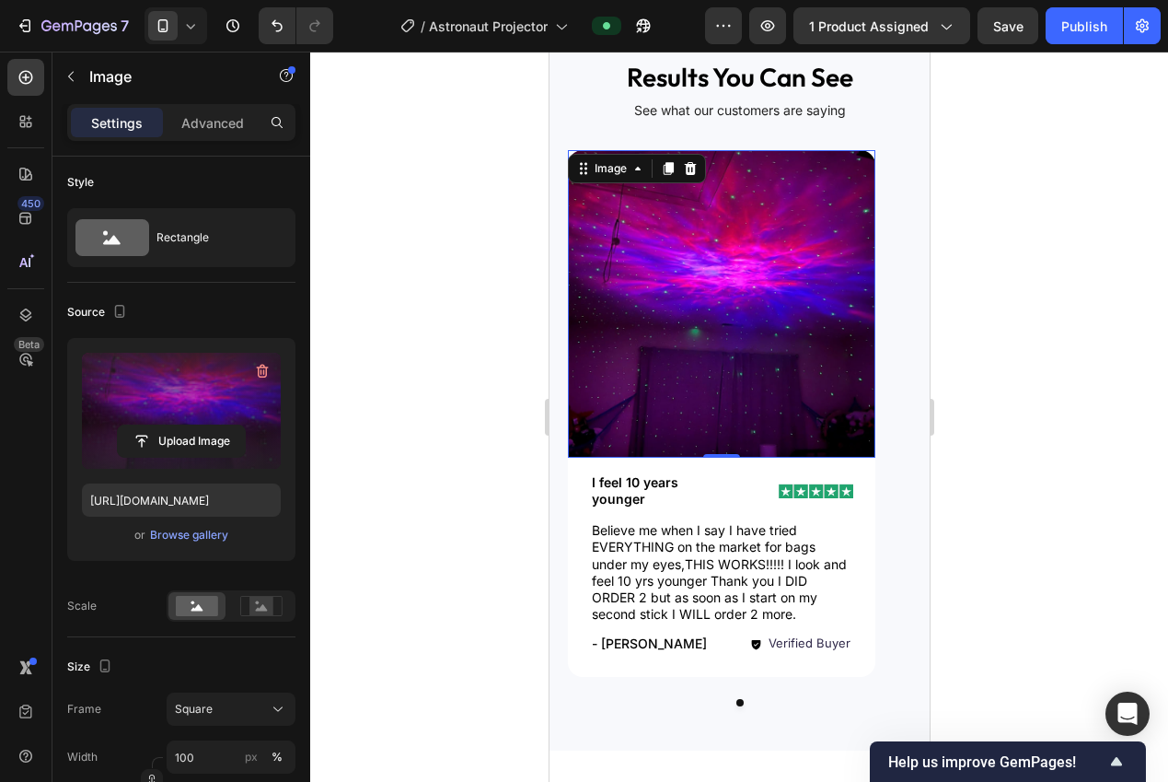
click at [395, 480] on div at bounding box center [739, 417] width 858 height 730
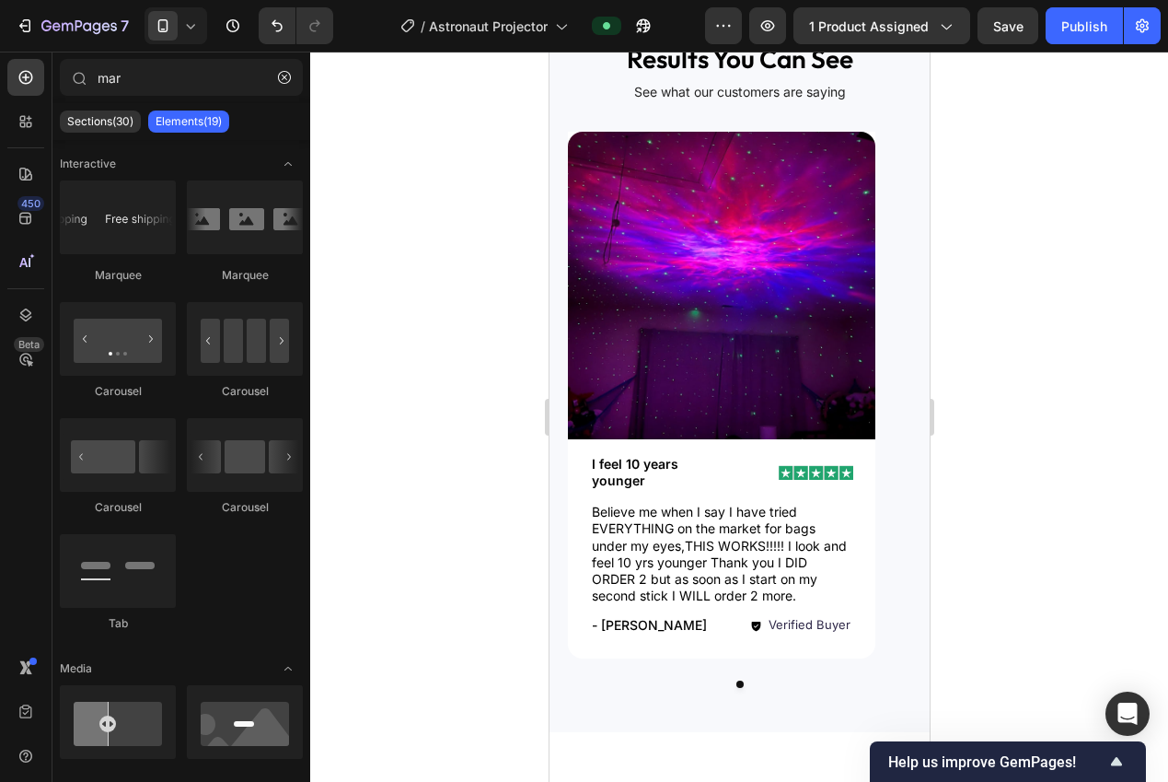
scroll to position [1257, 0]
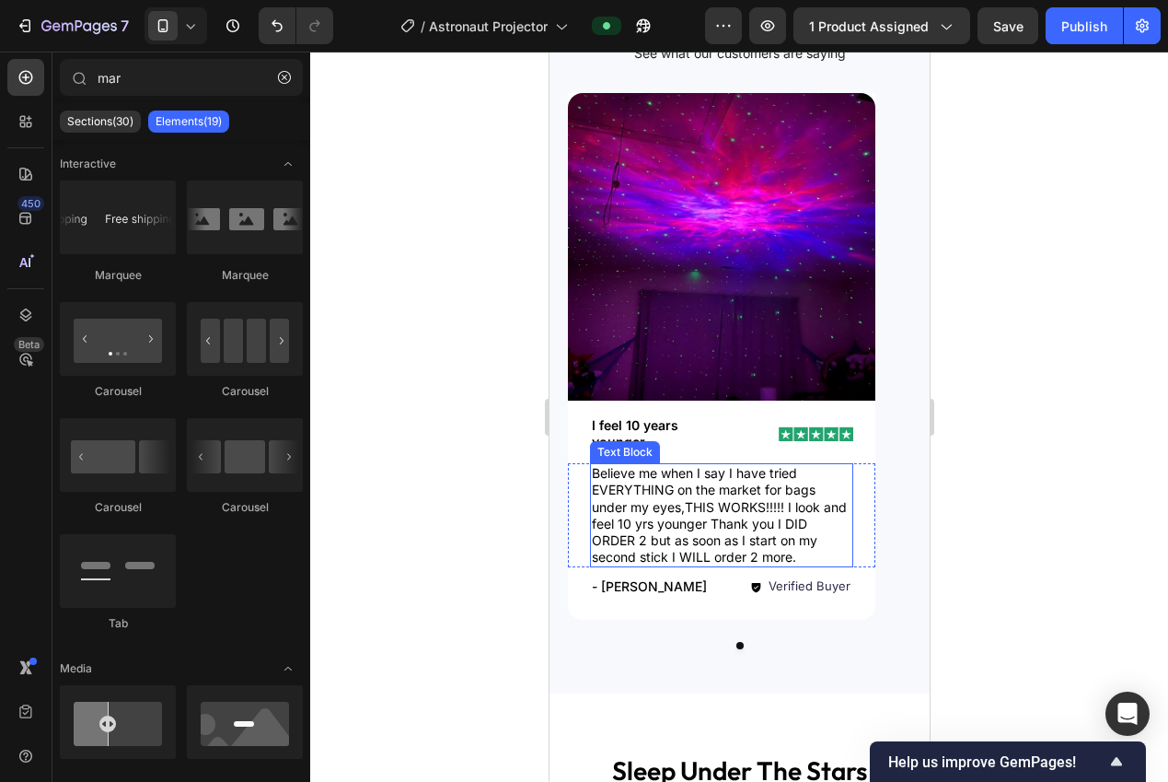
click at [717, 521] on p "Believe me when I say I have tried EVERYTHING on the market for bags under my e…" at bounding box center [721, 515] width 260 height 100
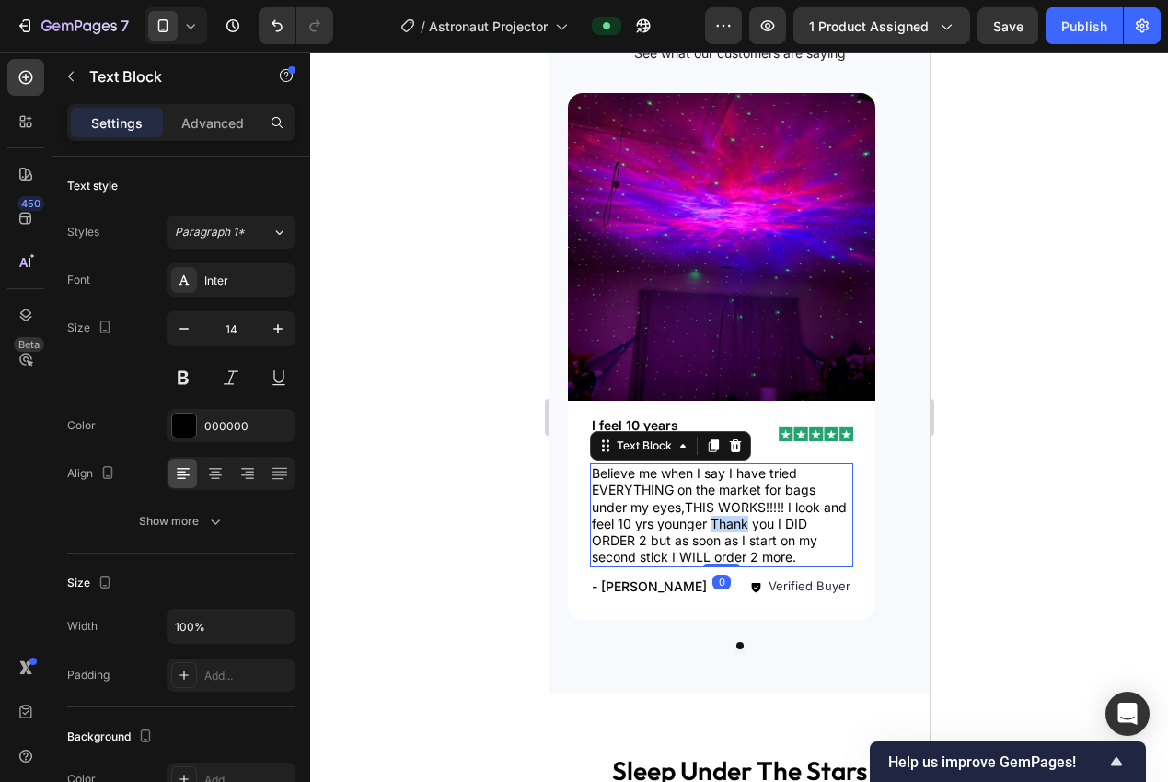
click at [717, 521] on p "Believe me when I say I have tried EVERYTHING on the market for bags under my e…" at bounding box center [721, 515] width 260 height 100
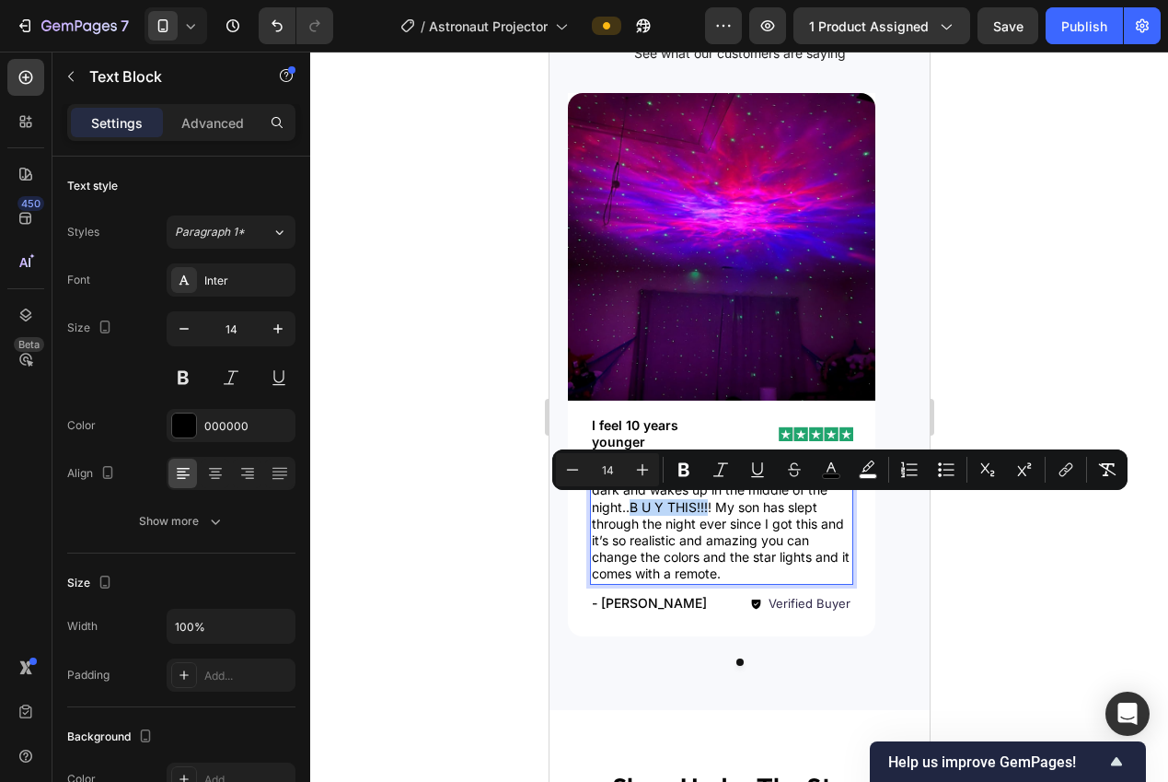
drag, startPoint x: 708, startPoint y: 506, endPoint x: 630, endPoint y: 505, distance: 78.3
click at [630, 505] on span "For any parent with a child scared of the dark and wakes up in the middle of th…" at bounding box center [720, 523] width 258 height 116
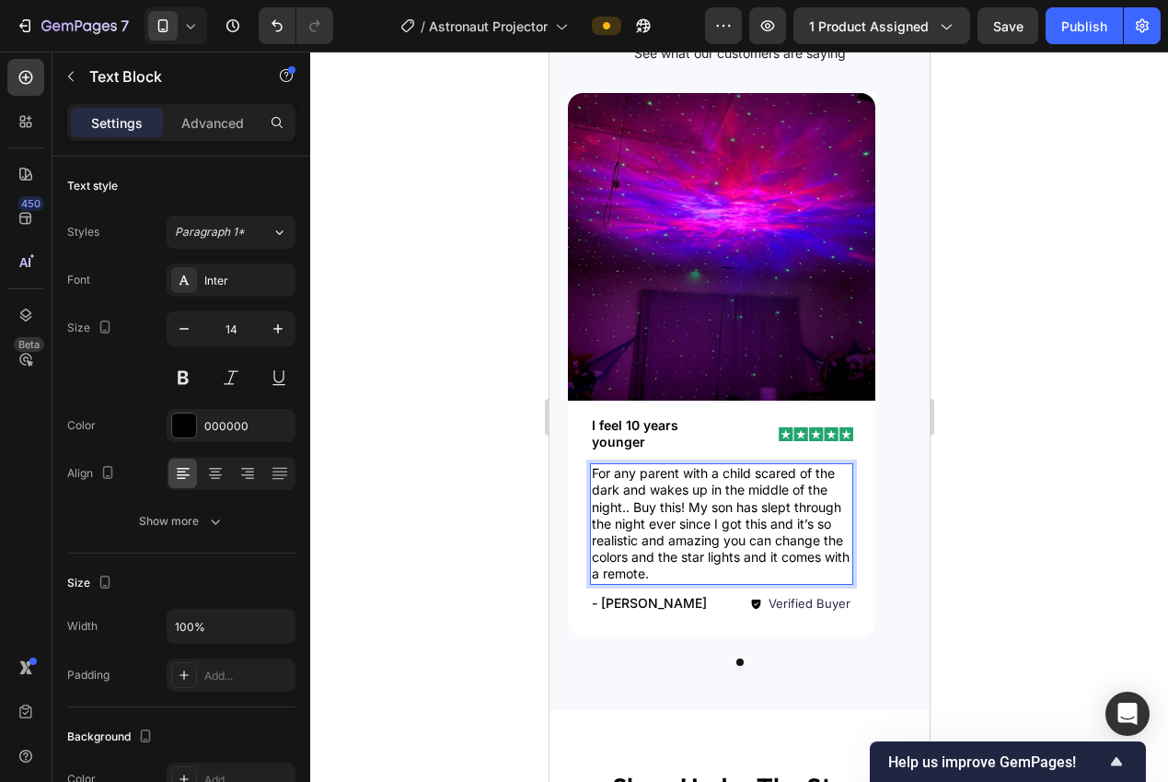
click at [732, 564] on p "For any parent with a child scared of the dark and wakes up in the middle of th…" at bounding box center [721, 523] width 260 height 117
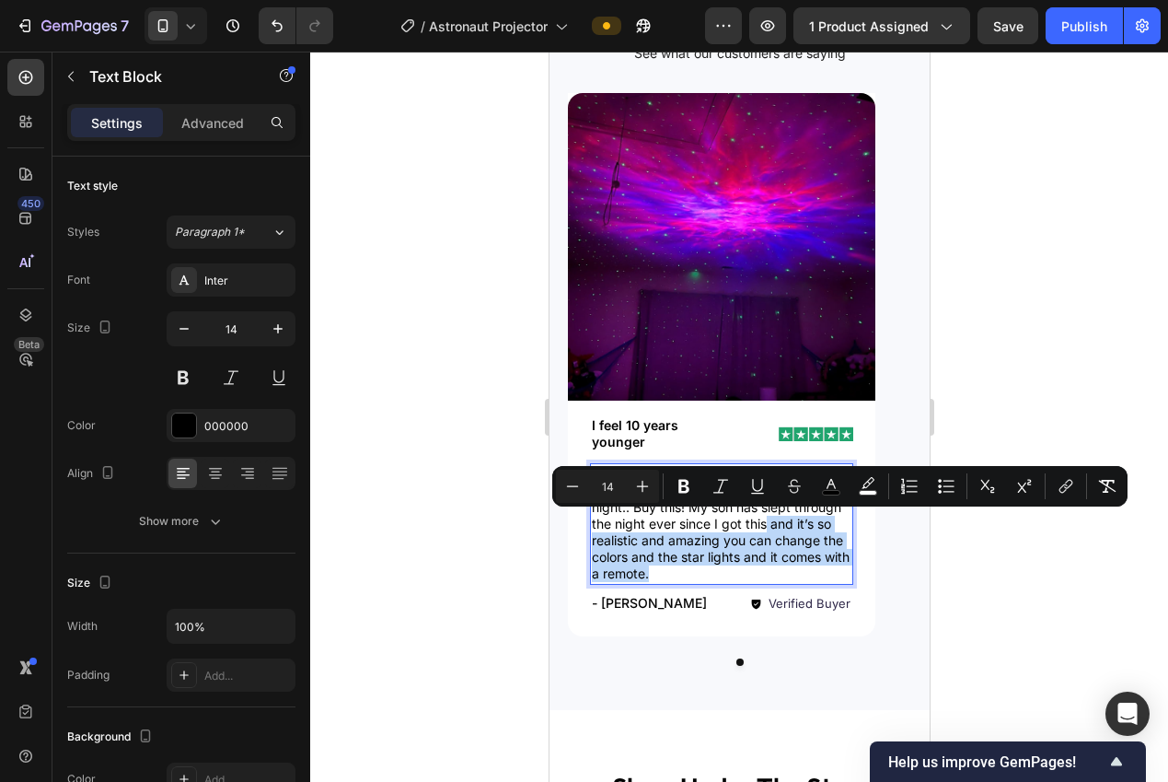
drag, startPoint x: 750, startPoint y: 573, endPoint x: 767, endPoint y: 520, distance: 55.0
click at [767, 520] on p "For any parent with a child scared of the dark and wakes up in the middle of th…" at bounding box center [721, 523] width 260 height 117
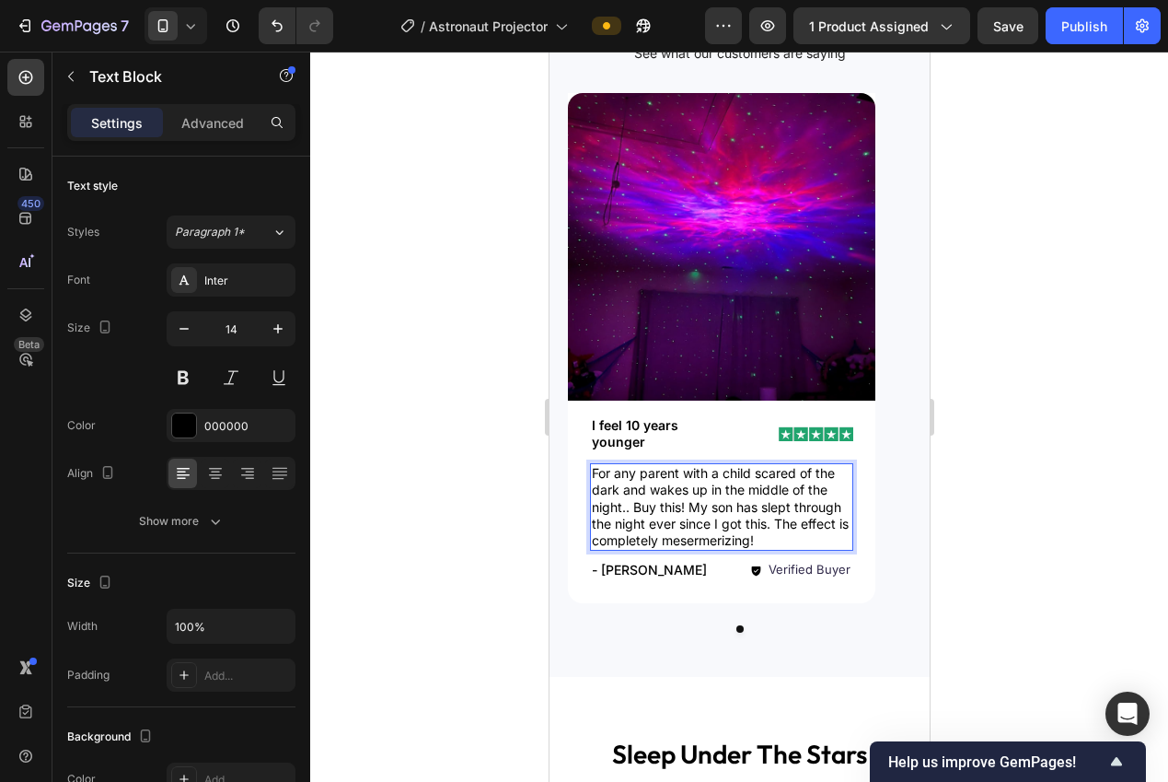
click at [694, 544] on span "For any parent with a child scared of the dark and wakes up in the middle of th…" at bounding box center [719, 506] width 257 height 83
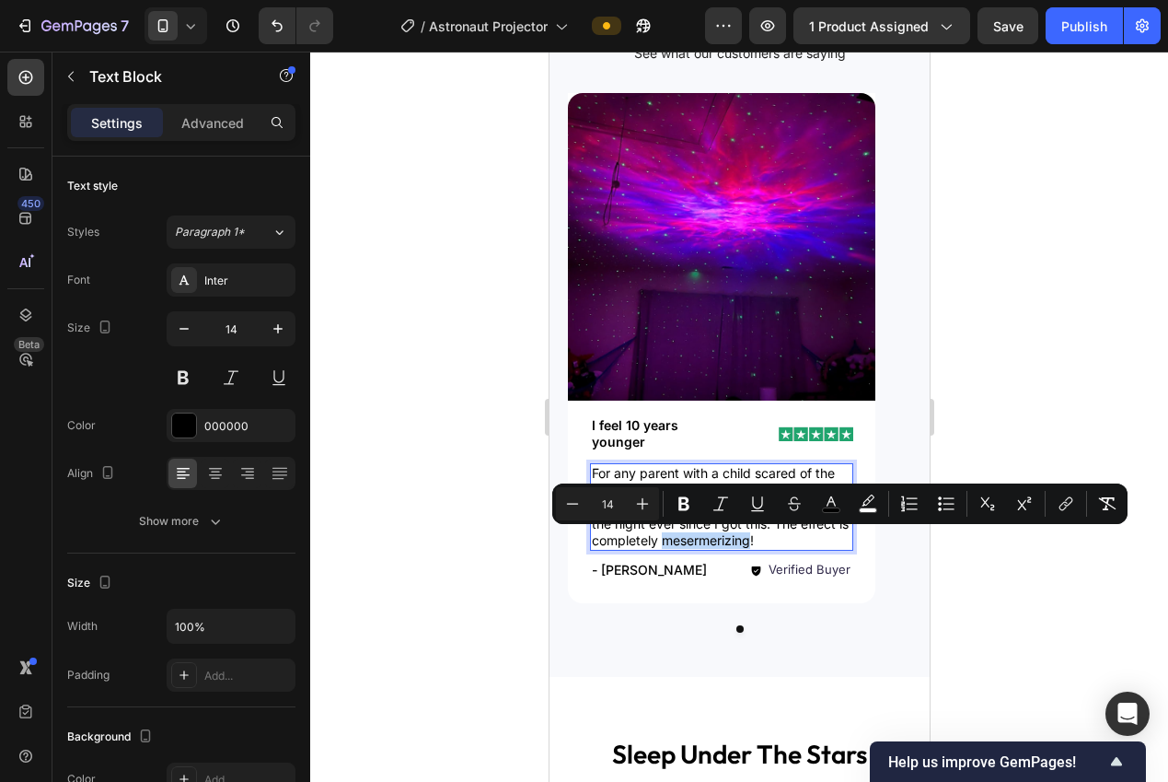
copy span "mesermerizing"
click at [695, 541] on span "For any parent with a child scared of the dark and wakes up in the middle of th…" at bounding box center [719, 506] width 257 height 83
click at [696, 540] on span "For any parent with a child scared of the dark and wakes up in the middle of th…" at bounding box center [719, 506] width 257 height 83
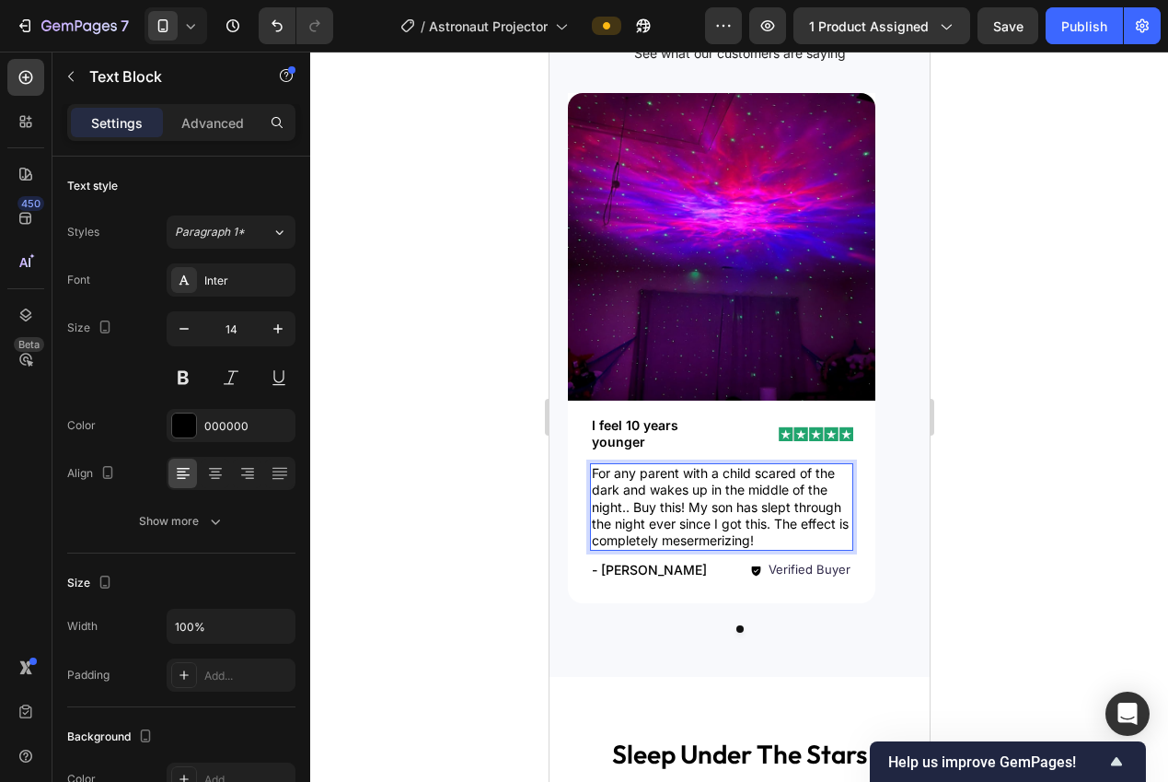
click at [711, 542] on span "For any parent with a child scared of the dark and wakes up in the middle of th…" at bounding box center [719, 506] width 257 height 83
click at [711, 541] on span "For any parent with a child scared of the dark and wakes up in the middle of th…" at bounding box center [719, 506] width 257 height 83
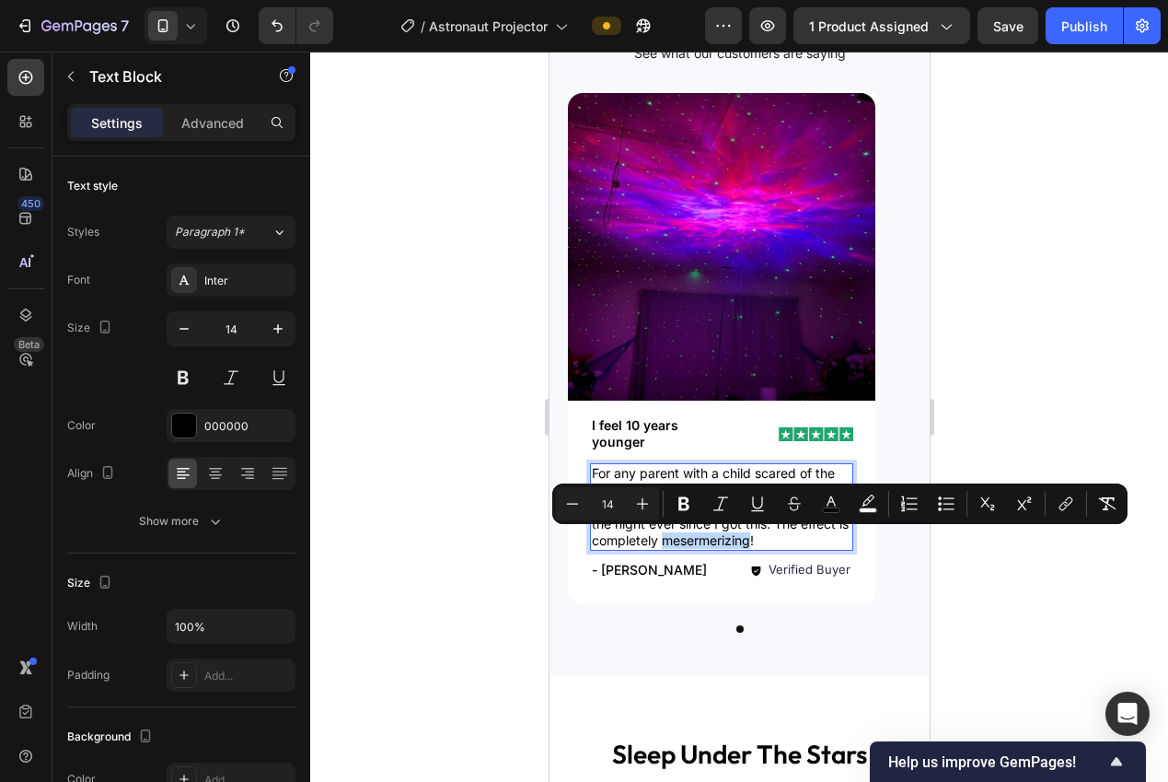
type input "18"
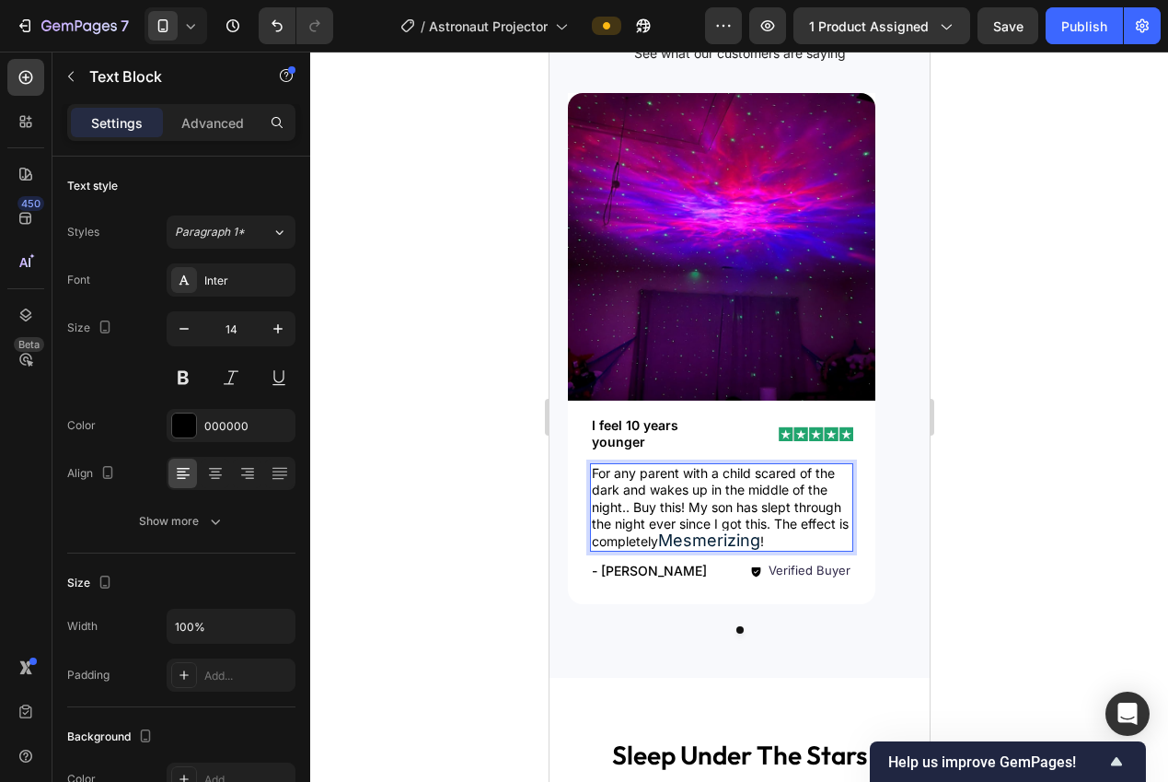
click at [678, 541] on span "Mesmerizing" at bounding box center [708, 539] width 102 height 19
drag, startPoint x: 673, startPoint y: 539, endPoint x: 678, endPoint y: 550, distance: 11.1
click at [673, 539] on span "For any parent with a child scared of the dark and wakes up in the middle of th…" at bounding box center [719, 506] width 257 height 83
drag, startPoint x: 663, startPoint y: 540, endPoint x: 612, endPoint y: 539, distance: 50.7
click at [612, 539] on span "For any parent with a child scared of the dark and wakes up in the middle of th…" at bounding box center [719, 506] width 257 height 83
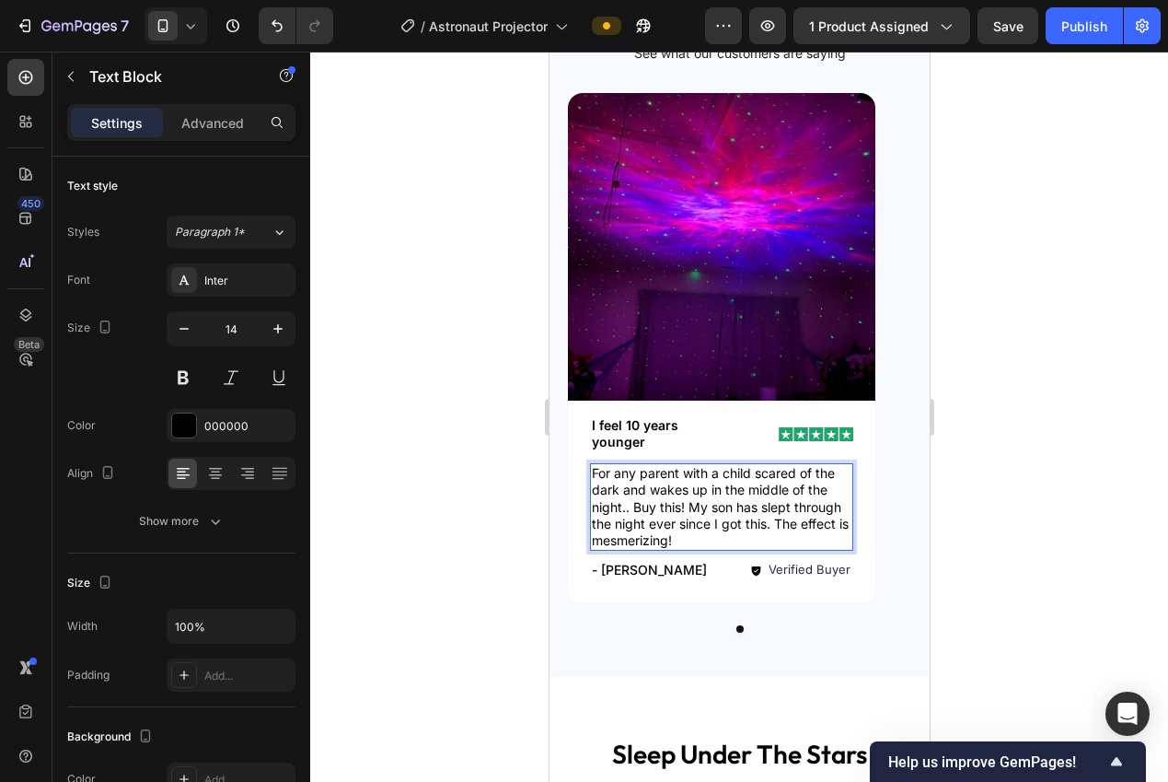
click at [997, 421] on div at bounding box center [739, 417] width 858 height 730
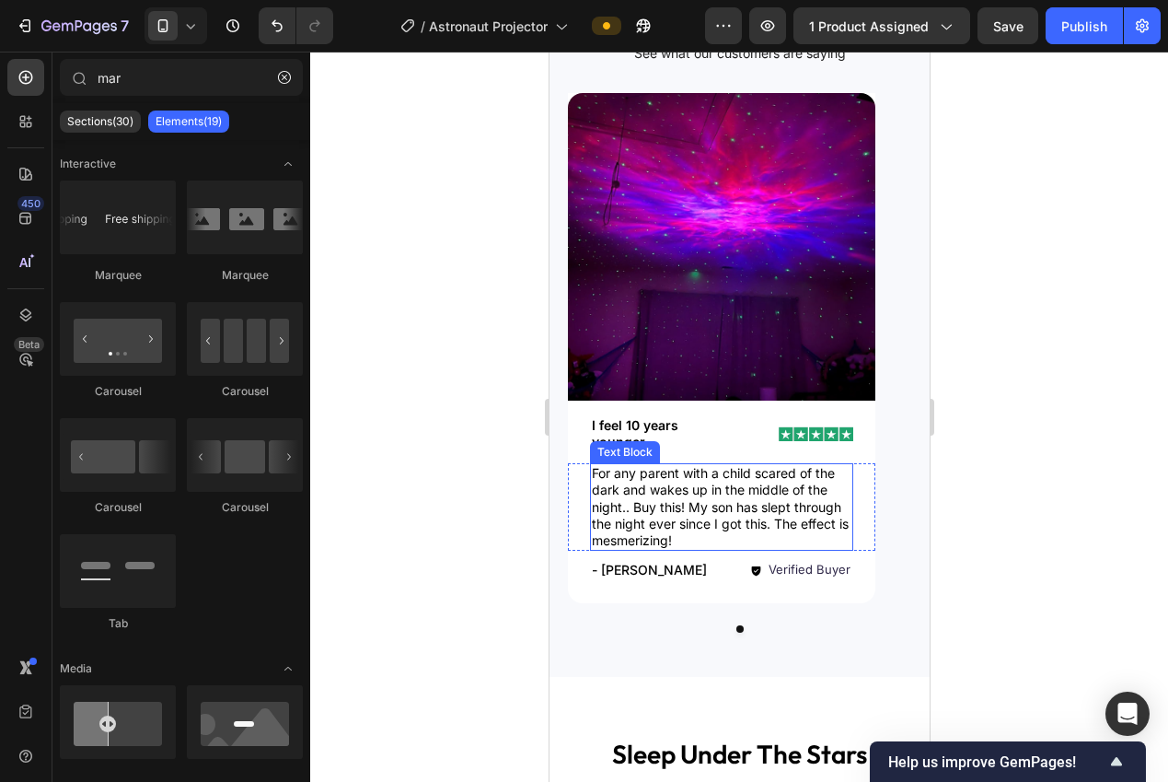
click at [689, 517] on span "For any parent with a child scared of the dark and wakes up in the middle of th…" at bounding box center [719, 506] width 257 height 83
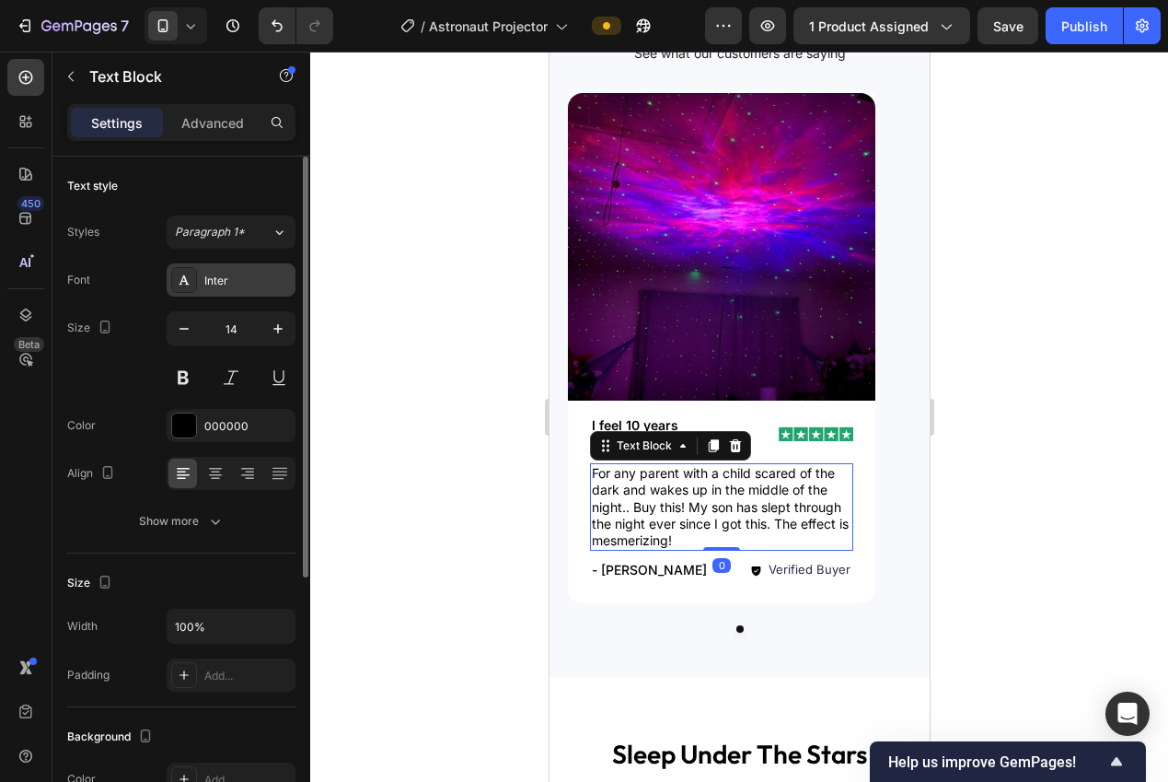
click at [220, 274] on div "Inter" at bounding box center [247, 280] width 87 height 17
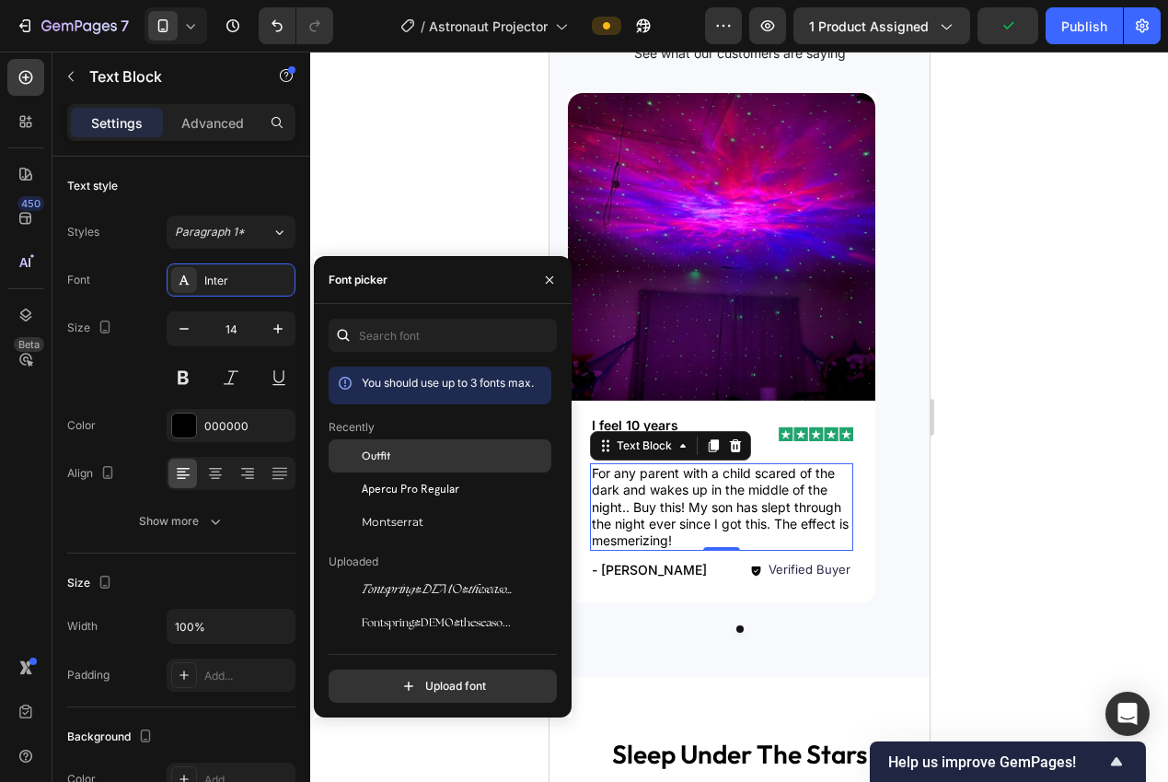
click at [396, 457] on div "Outfit" at bounding box center [455, 455] width 186 height 17
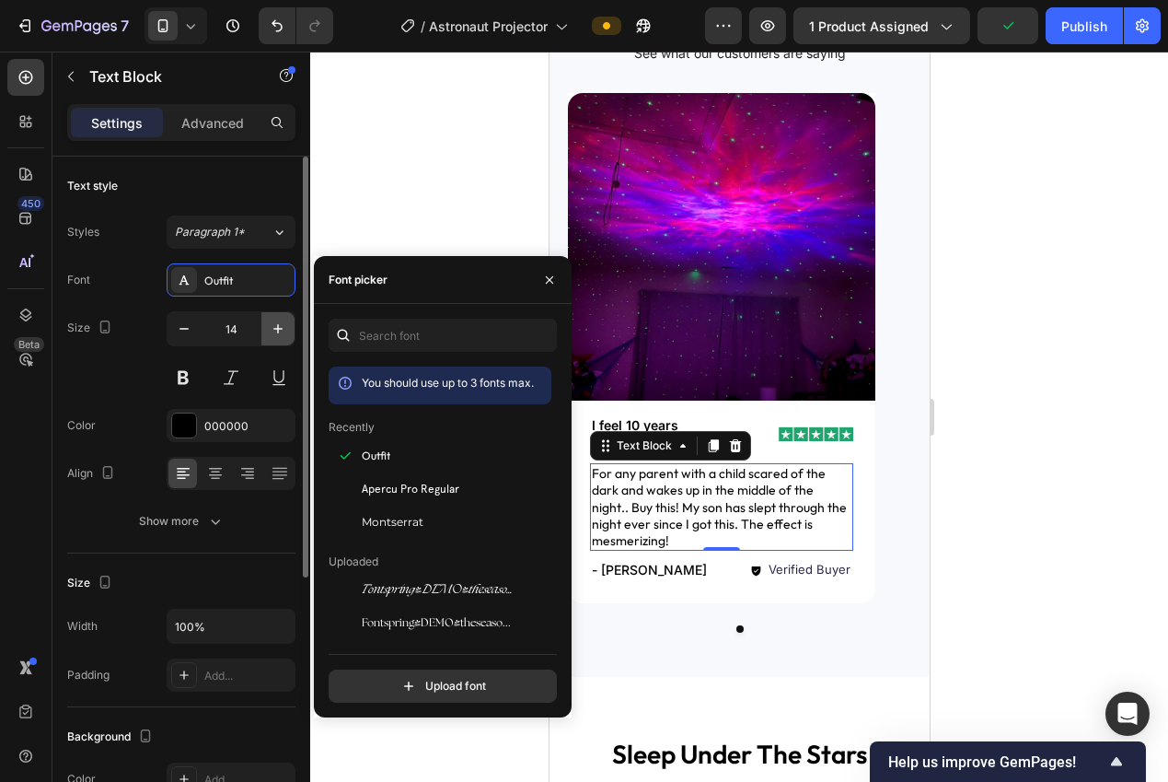
click at [267, 330] on button "button" at bounding box center [277, 328] width 33 height 33
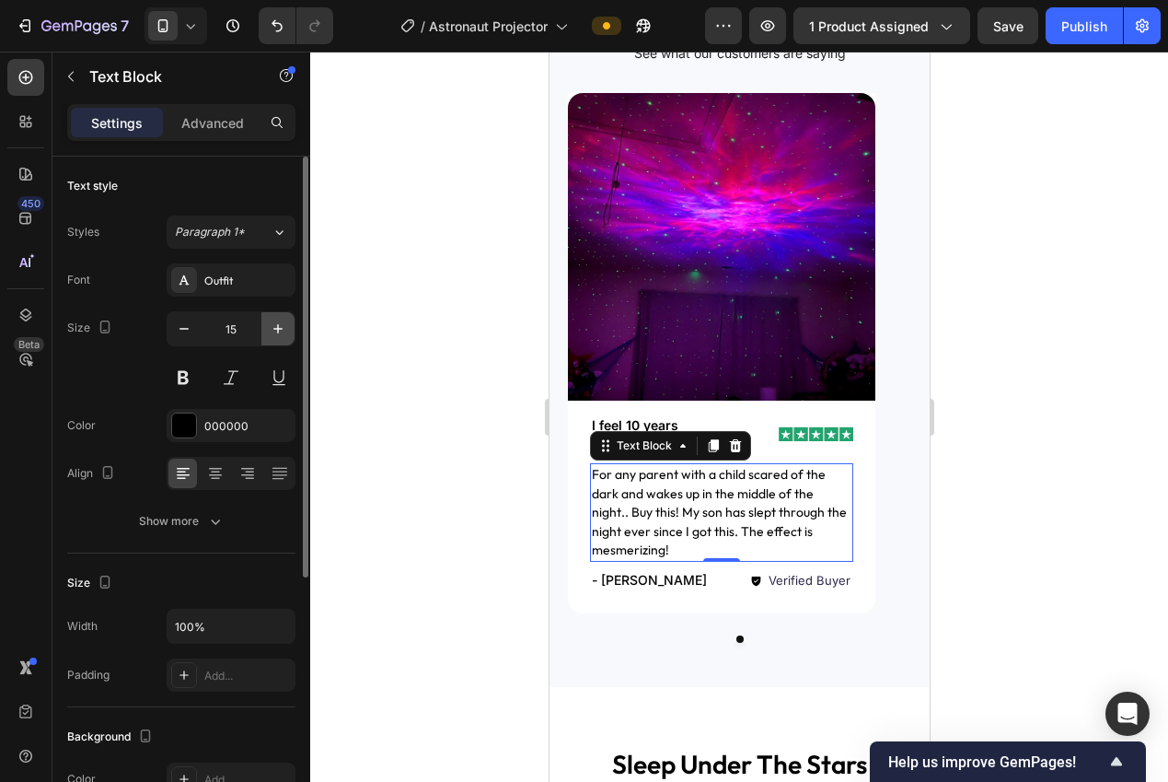
click at [270, 335] on icon "button" at bounding box center [278, 328] width 18 height 18
type input "16"
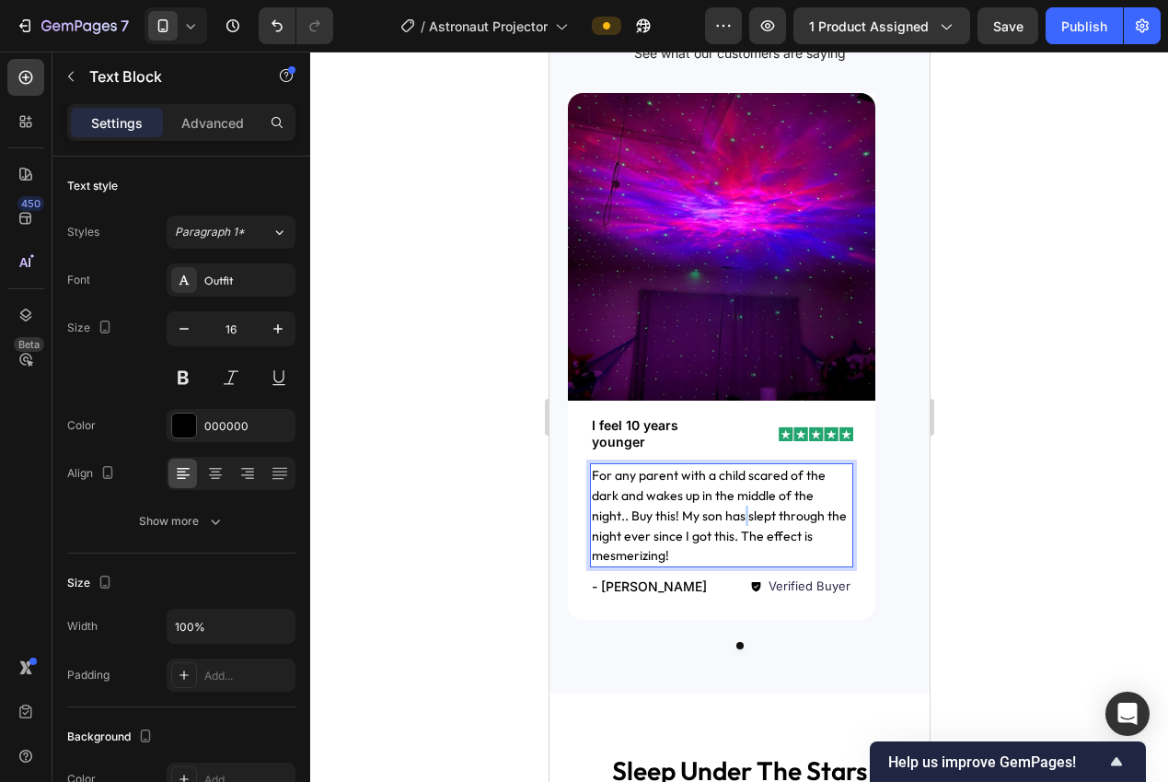
click at [677, 524] on p "For any parent with a child scared of the dark and wakes up in the middle of th…" at bounding box center [721, 515] width 260 height 100
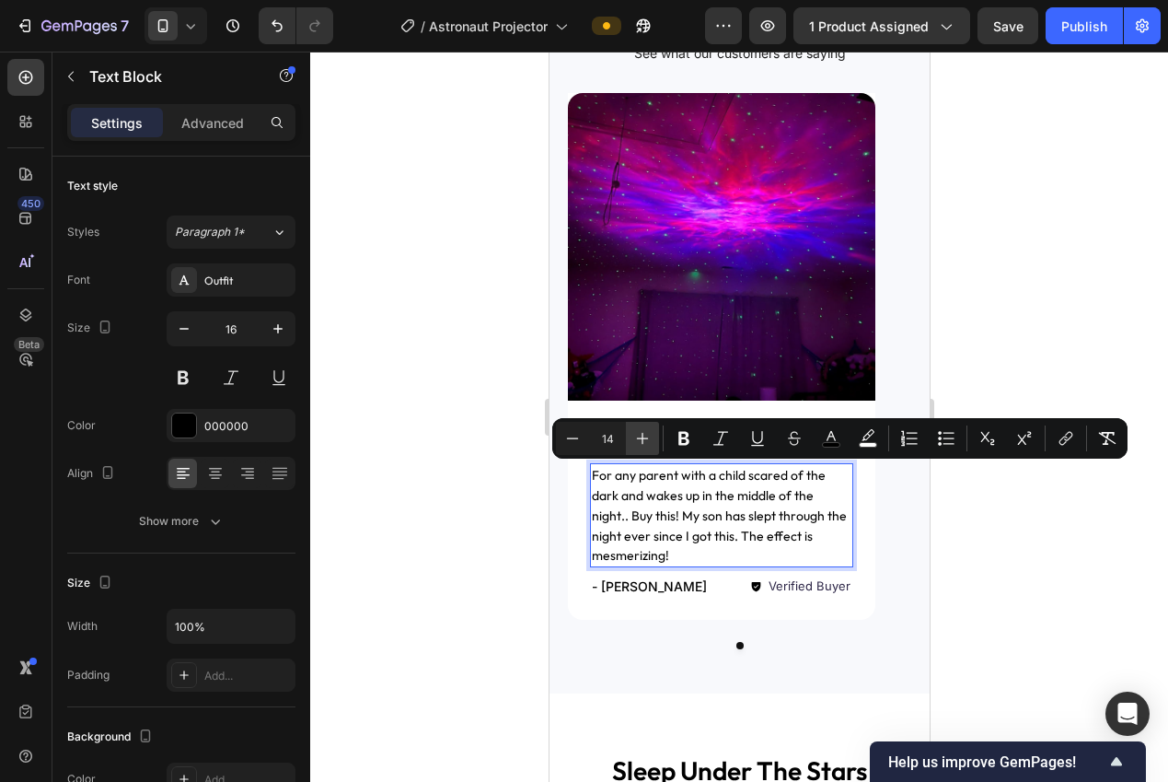
click at [640, 439] on icon "Editor contextual toolbar" at bounding box center [642, 438] width 18 height 18
type input "15"
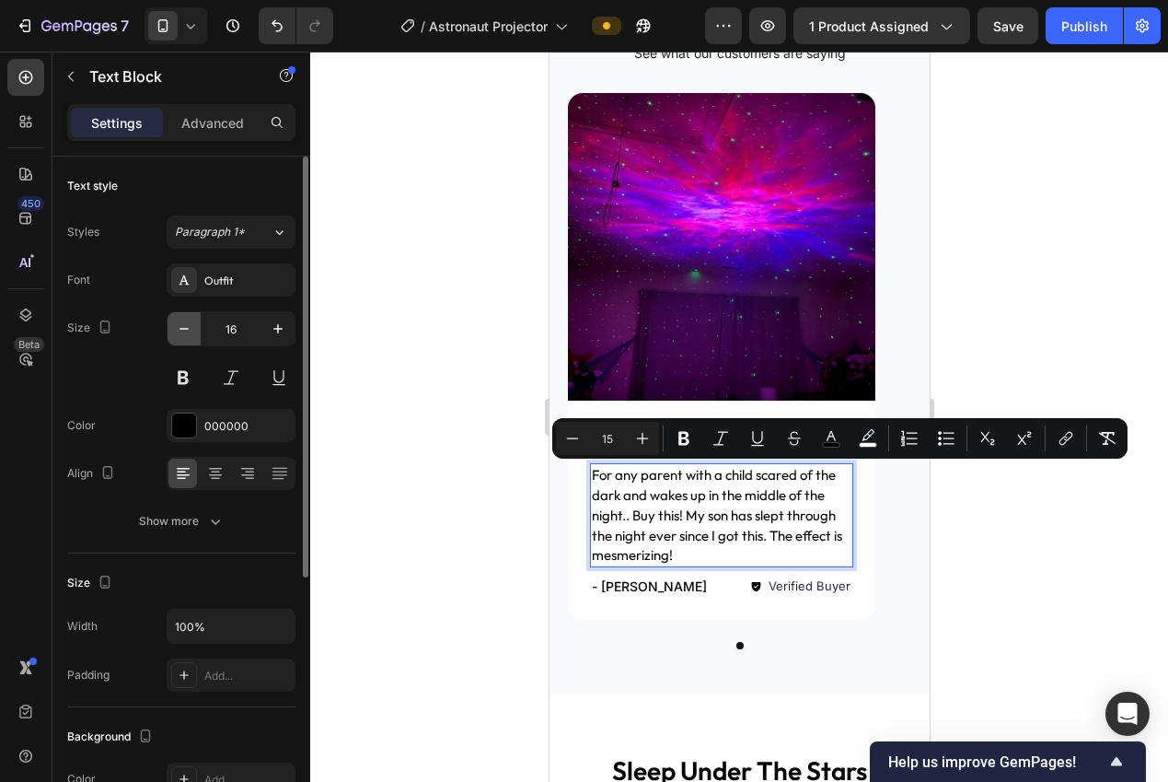
click at [197, 333] on button "button" at bounding box center [184, 328] width 33 height 33
type input "15"
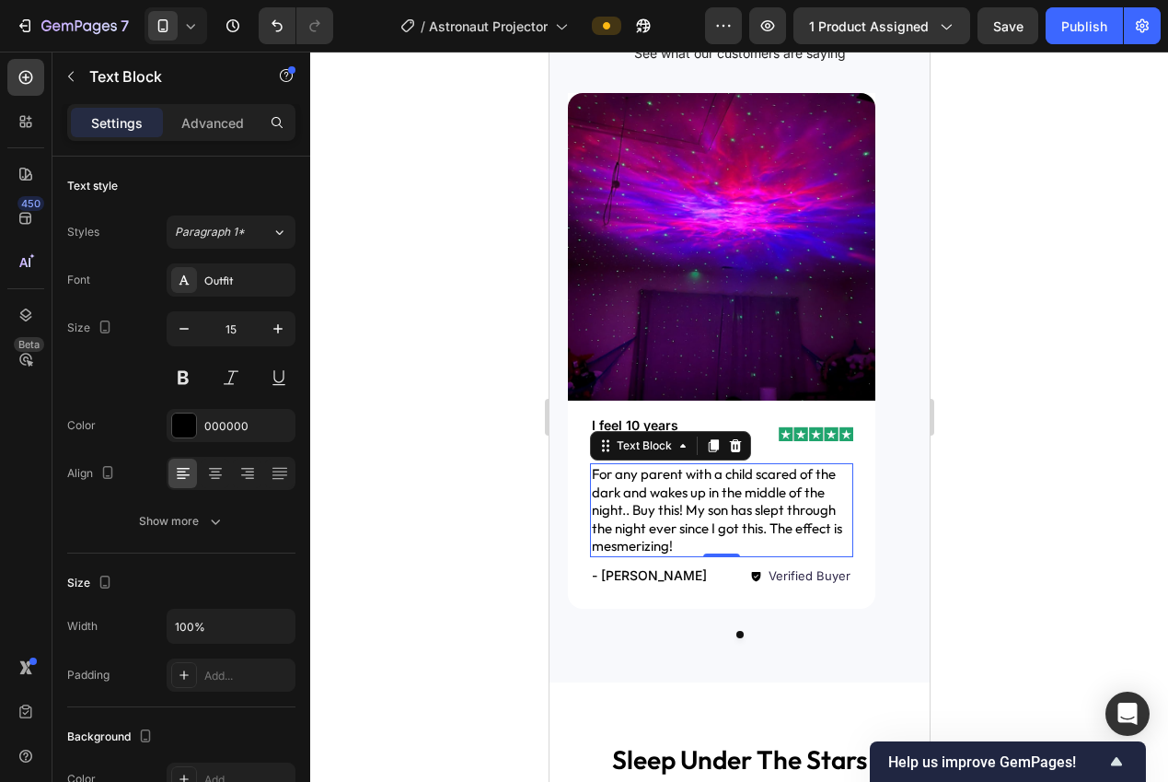
click at [452, 449] on div at bounding box center [739, 417] width 858 height 730
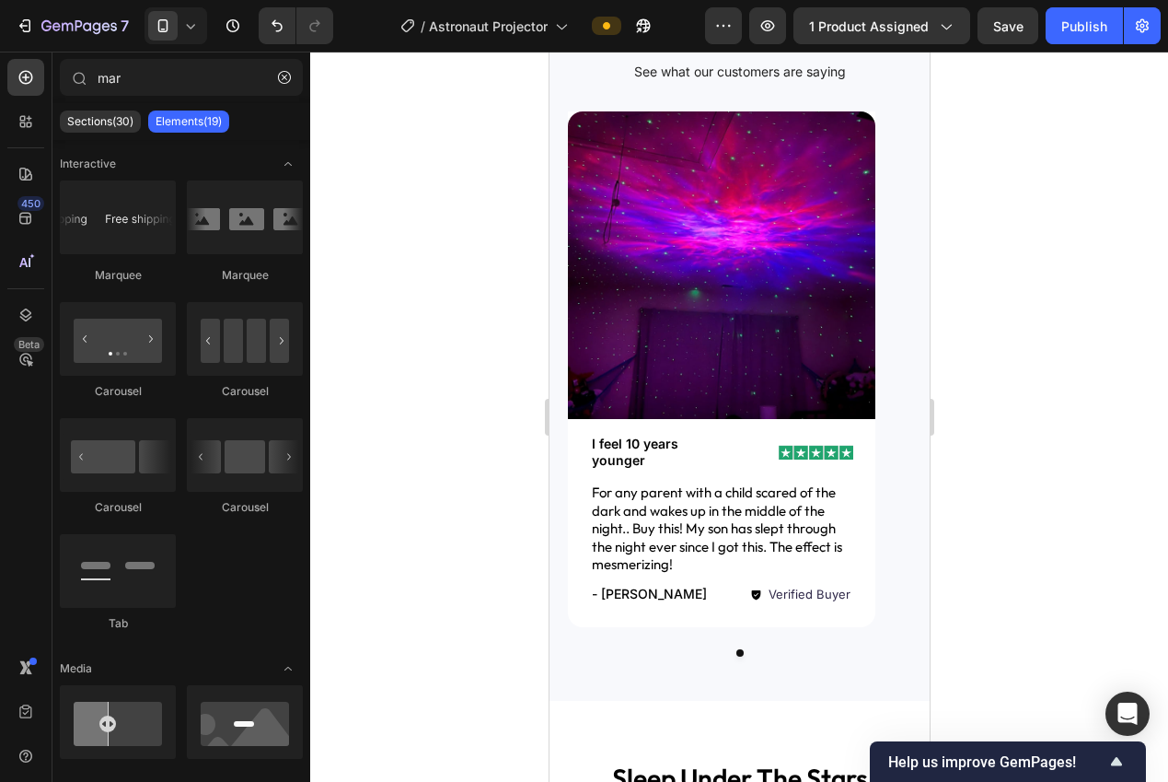
scroll to position [1288, 0]
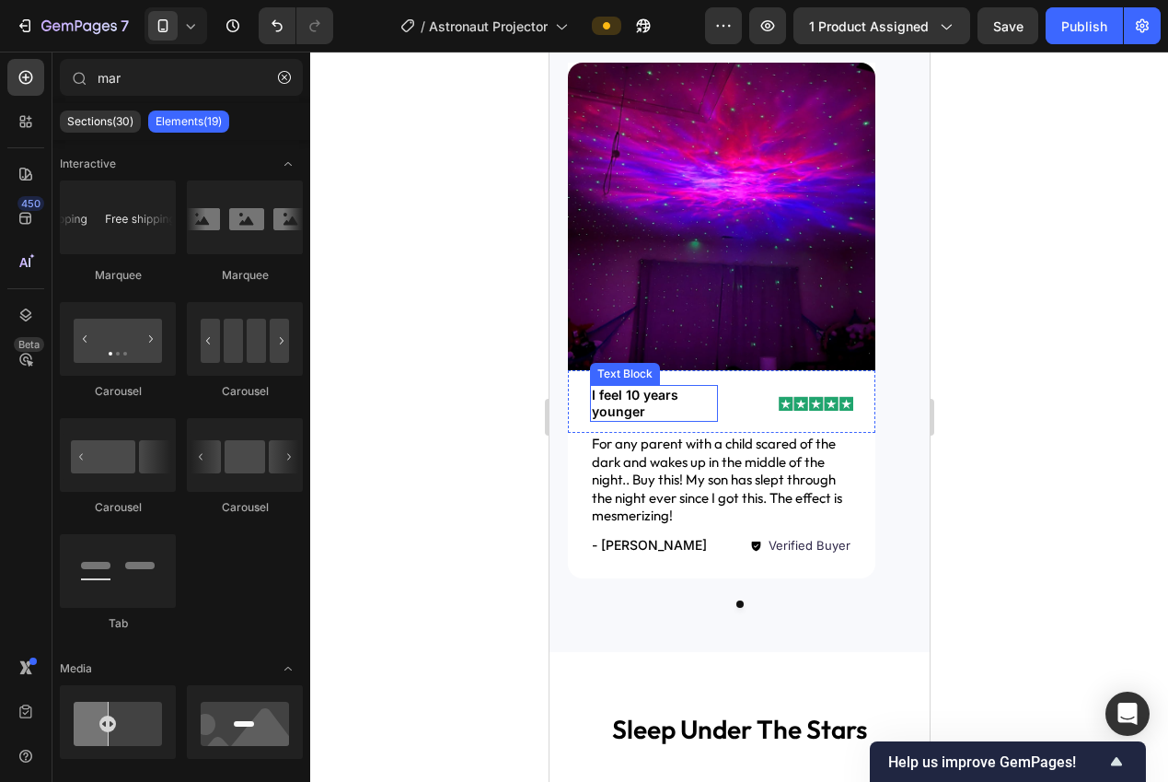
click at [649, 404] on p "I feel 10 years younger" at bounding box center [653, 403] width 124 height 33
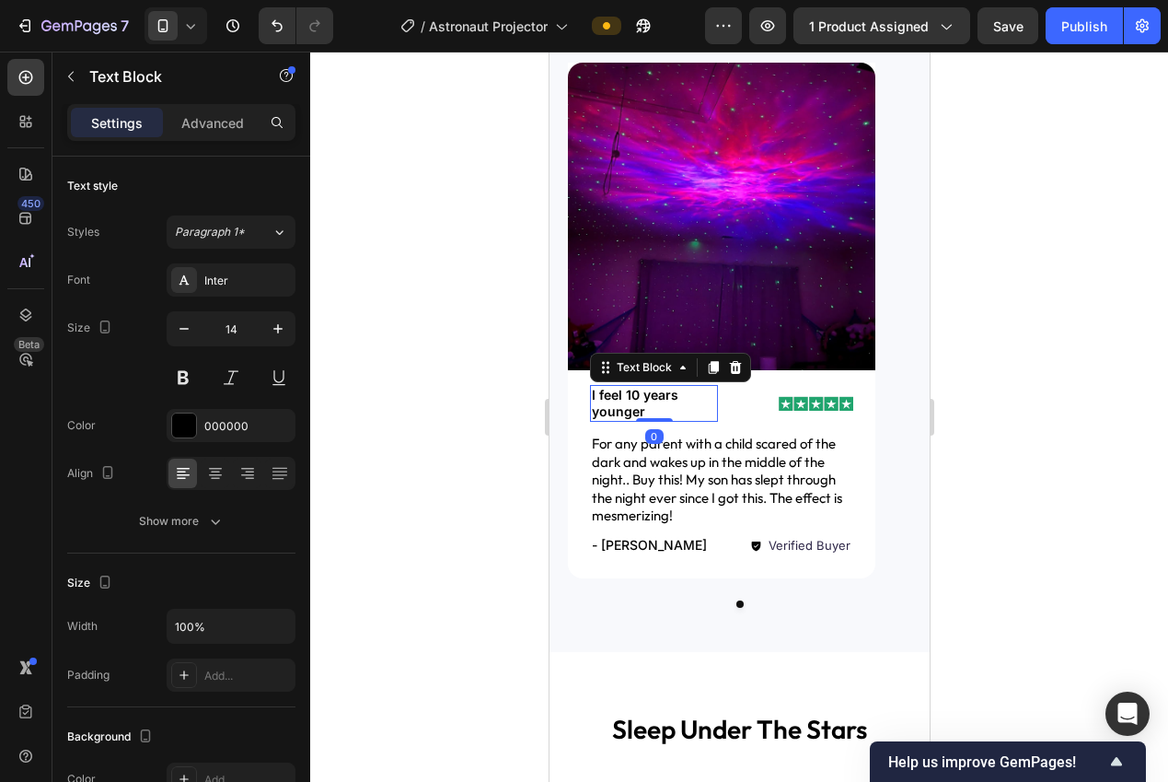
click at [649, 404] on p "I feel 10 years younger" at bounding box center [653, 403] width 124 height 33
click at [656, 403] on p "I feel 10 years younger" at bounding box center [653, 403] width 124 height 33
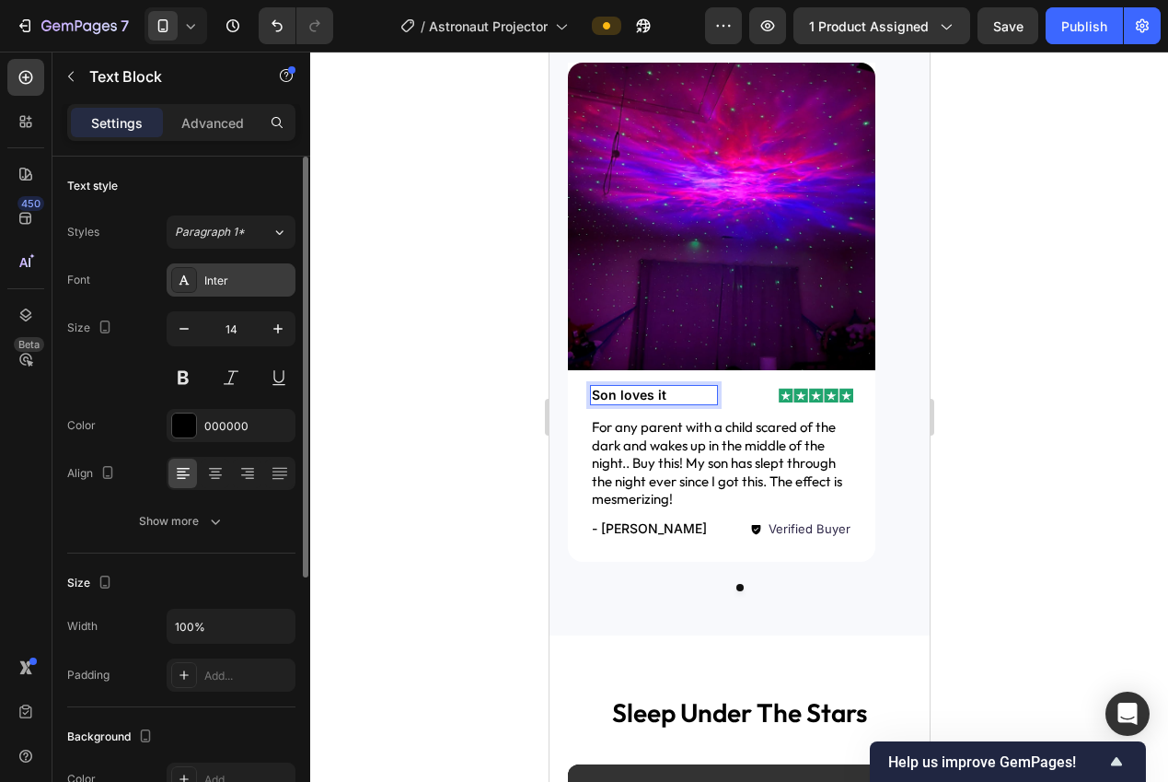
click at [256, 295] on div "Font Inter Size 14 Color 000000 Align Show more" at bounding box center [181, 400] width 228 height 274
click at [252, 284] on div "Inter" at bounding box center [247, 280] width 87 height 17
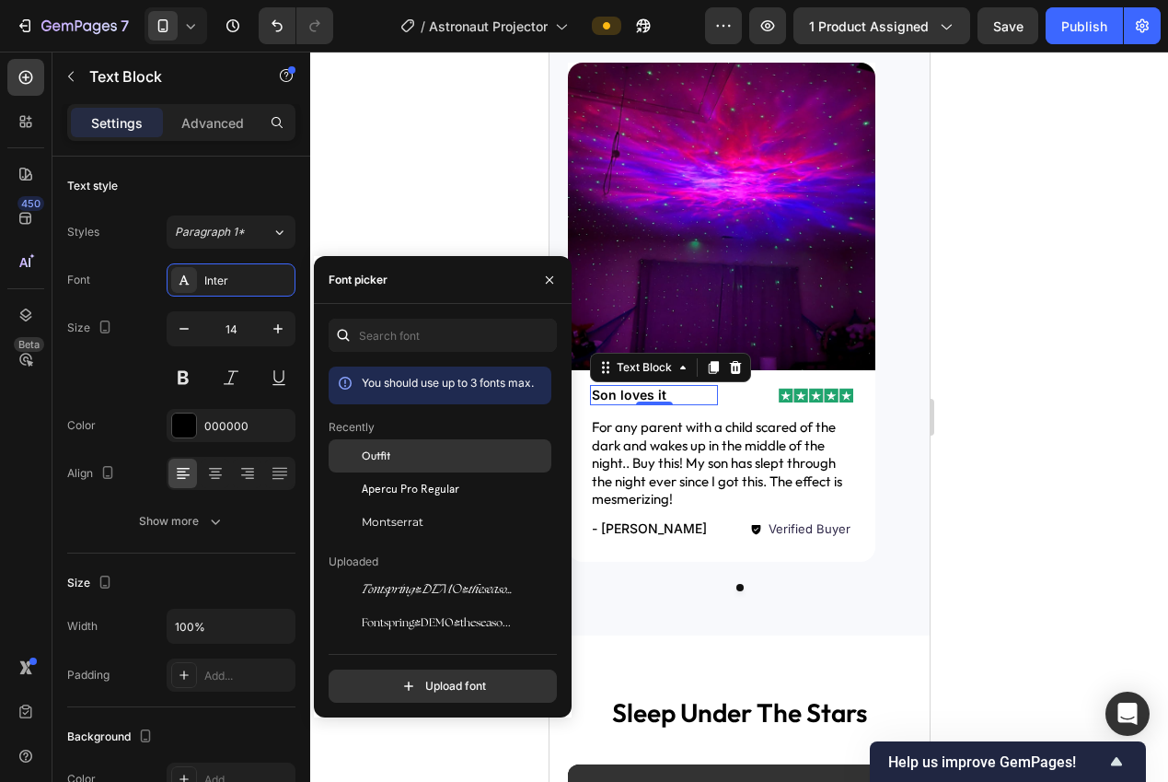
click at [403, 458] on div "Outfit" at bounding box center [455, 455] width 186 height 17
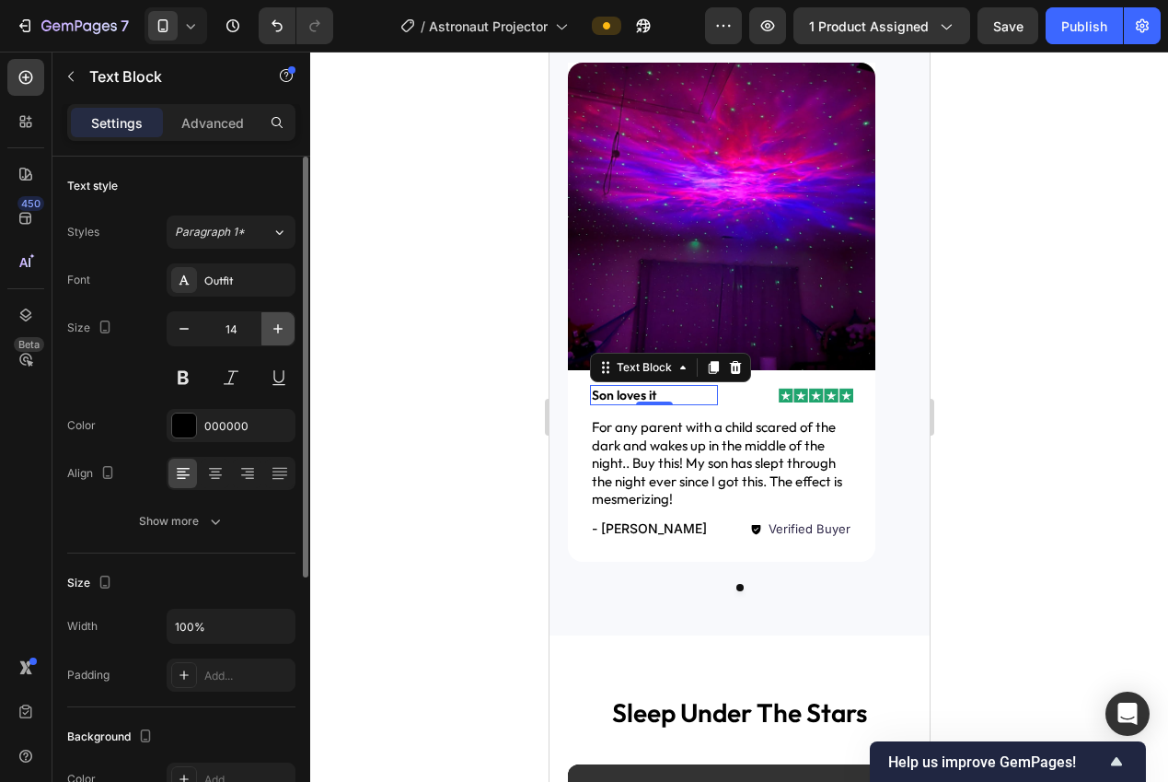
click at [272, 330] on icon "button" at bounding box center [278, 328] width 18 height 18
type input "15"
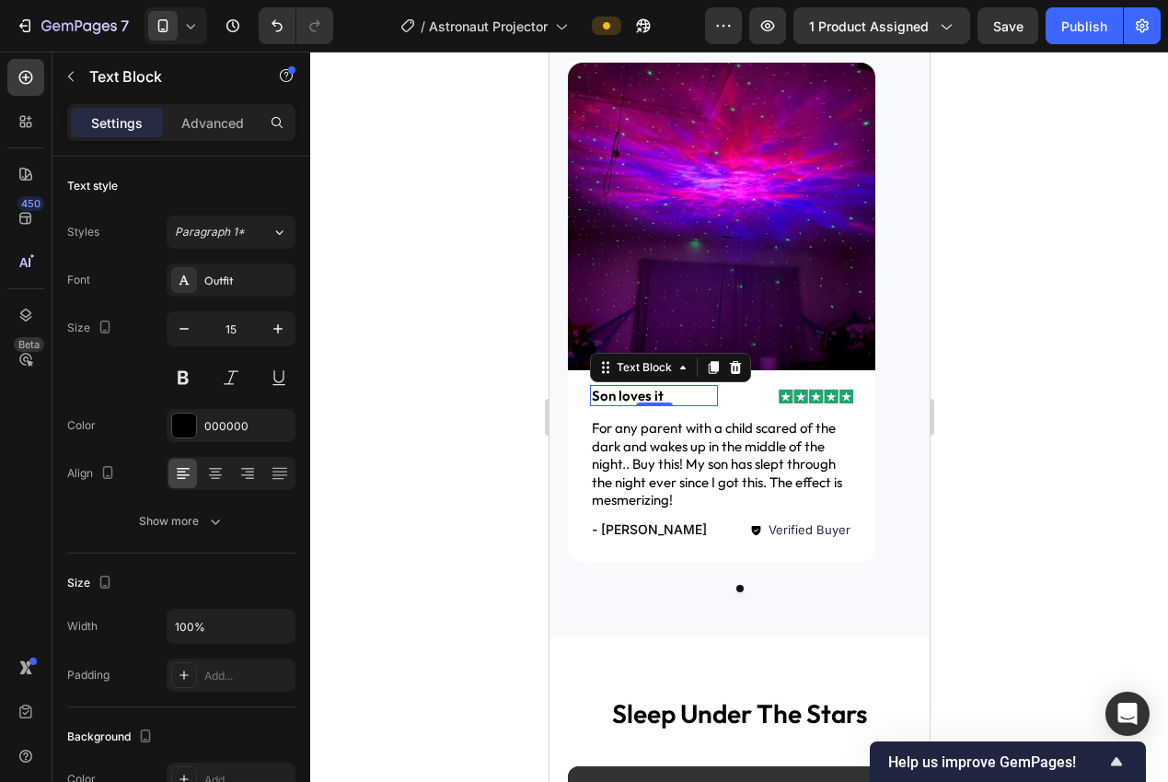
click at [452, 388] on div at bounding box center [739, 417] width 858 height 730
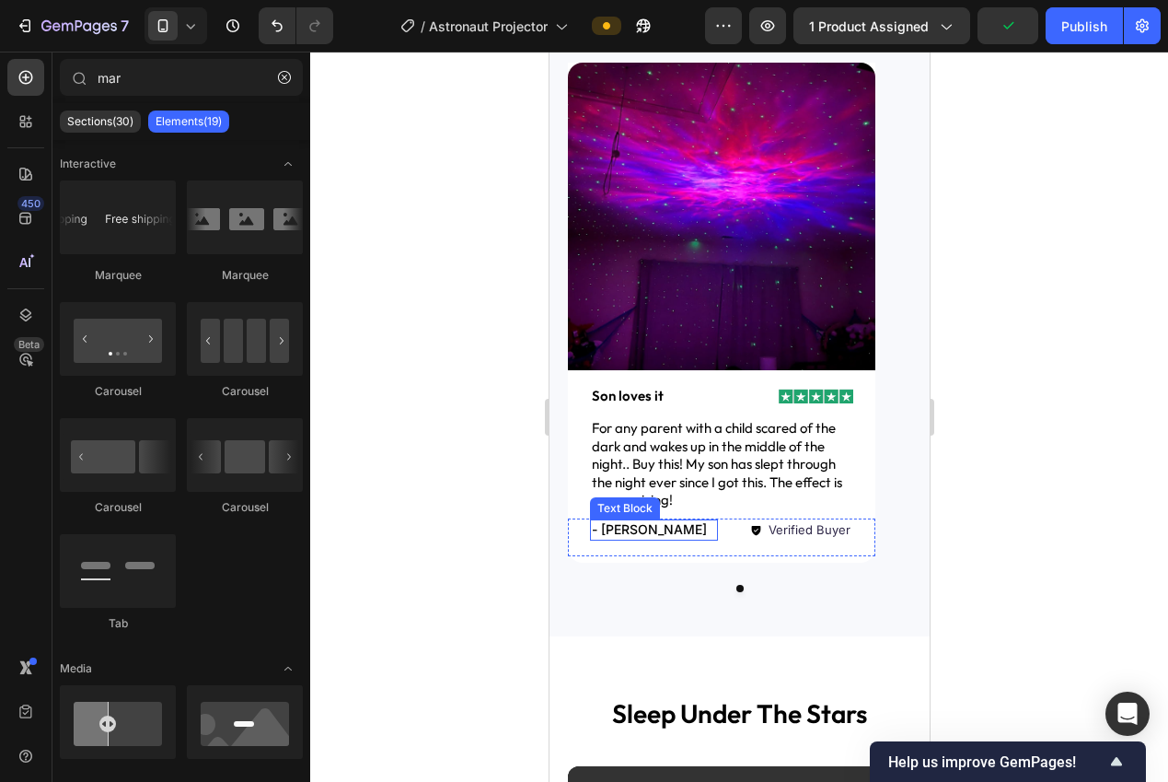
click at [637, 528] on p "- [PERSON_NAME]" at bounding box center [653, 529] width 124 height 17
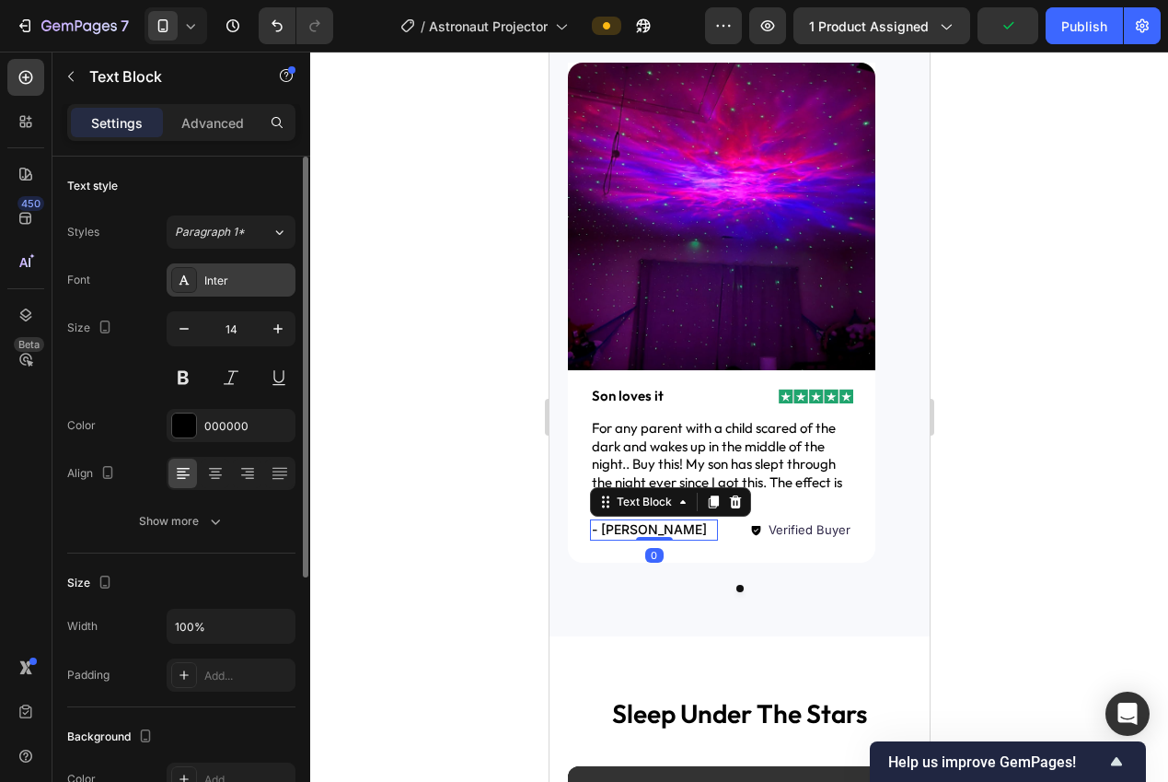
click at [212, 285] on div "Inter" at bounding box center [247, 280] width 87 height 17
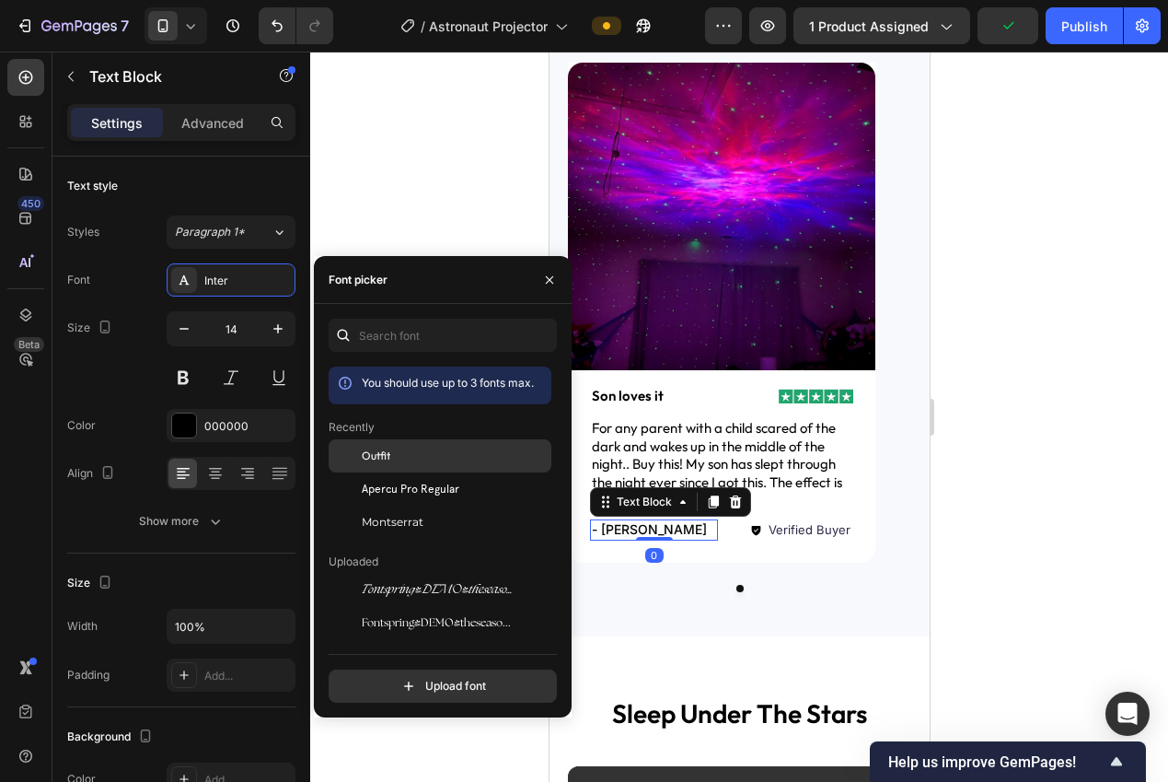
click at [386, 453] on span "Outfit" at bounding box center [376, 455] width 29 height 17
click at [365, 235] on div at bounding box center [739, 417] width 858 height 730
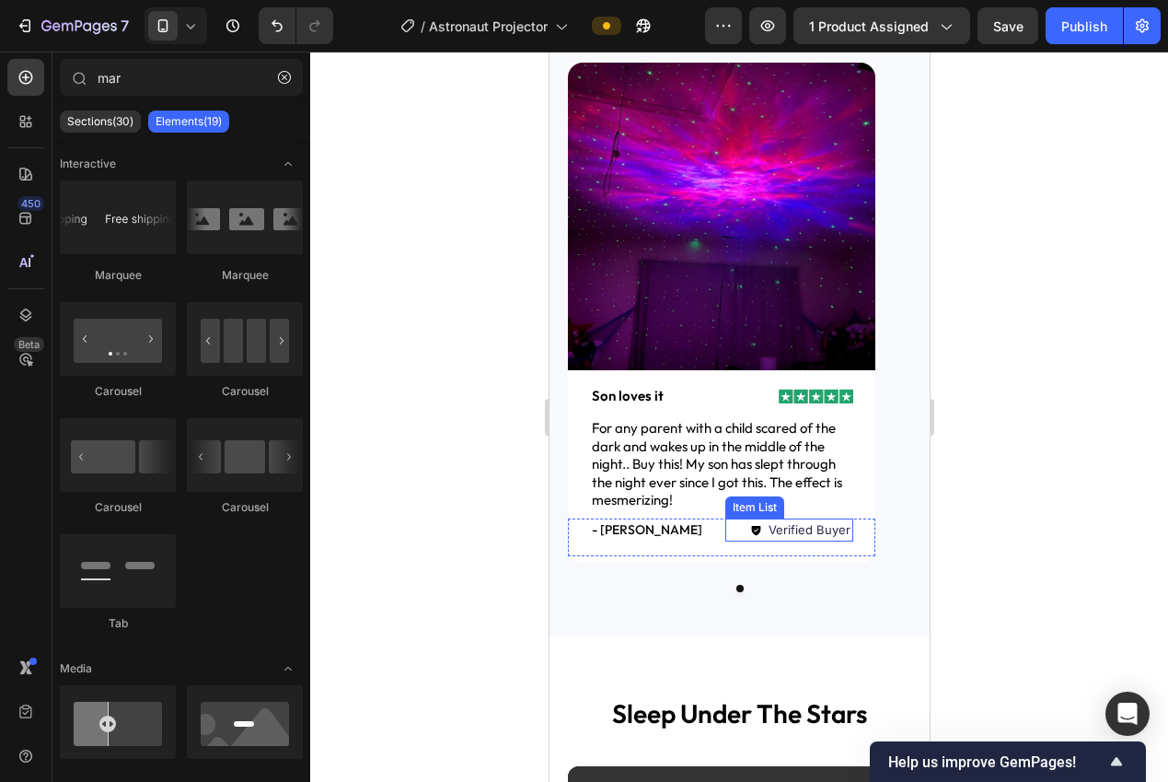
click at [828, 531] on p "Verified Buyer" at bounding box center [809, 530] width 82 height 18
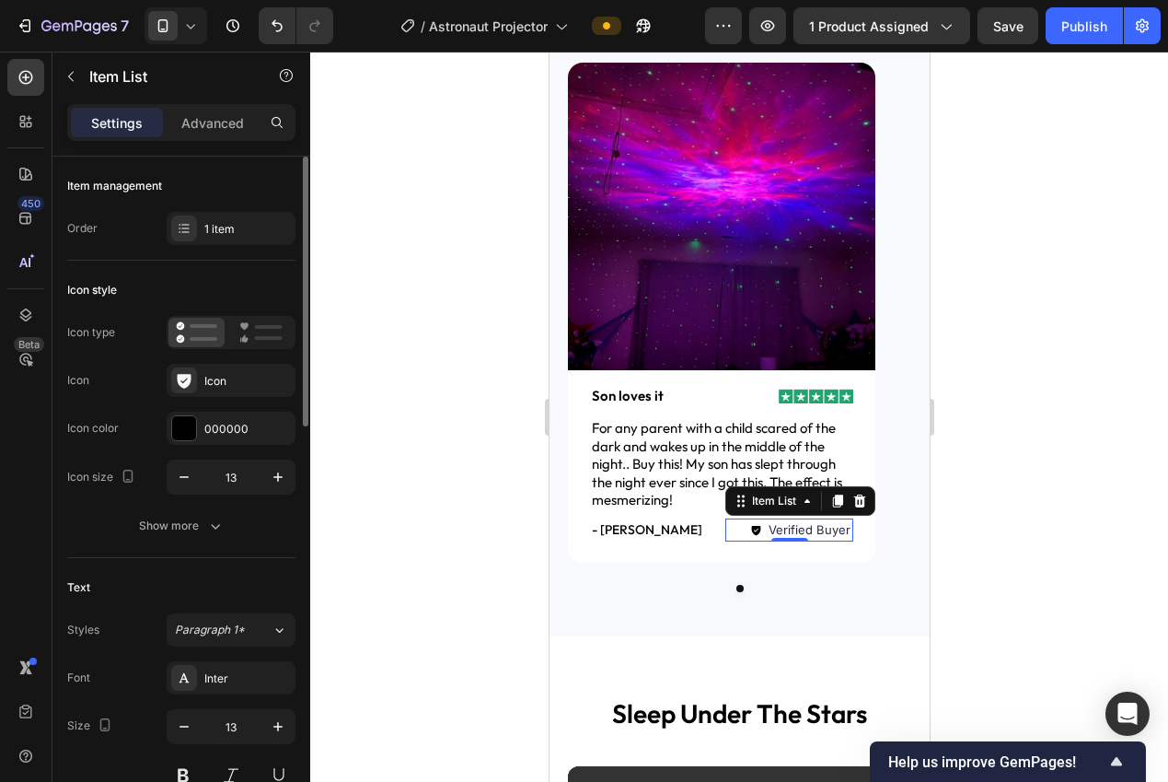
click at [211, 450] on div "Icon type Icon Icon Icon color 000000 Icon size 13" at bounding box center [181, 405] width 228 height 179
click at [204, 443] on div "000000" at bounding box center [231, 427] width 129 height 33
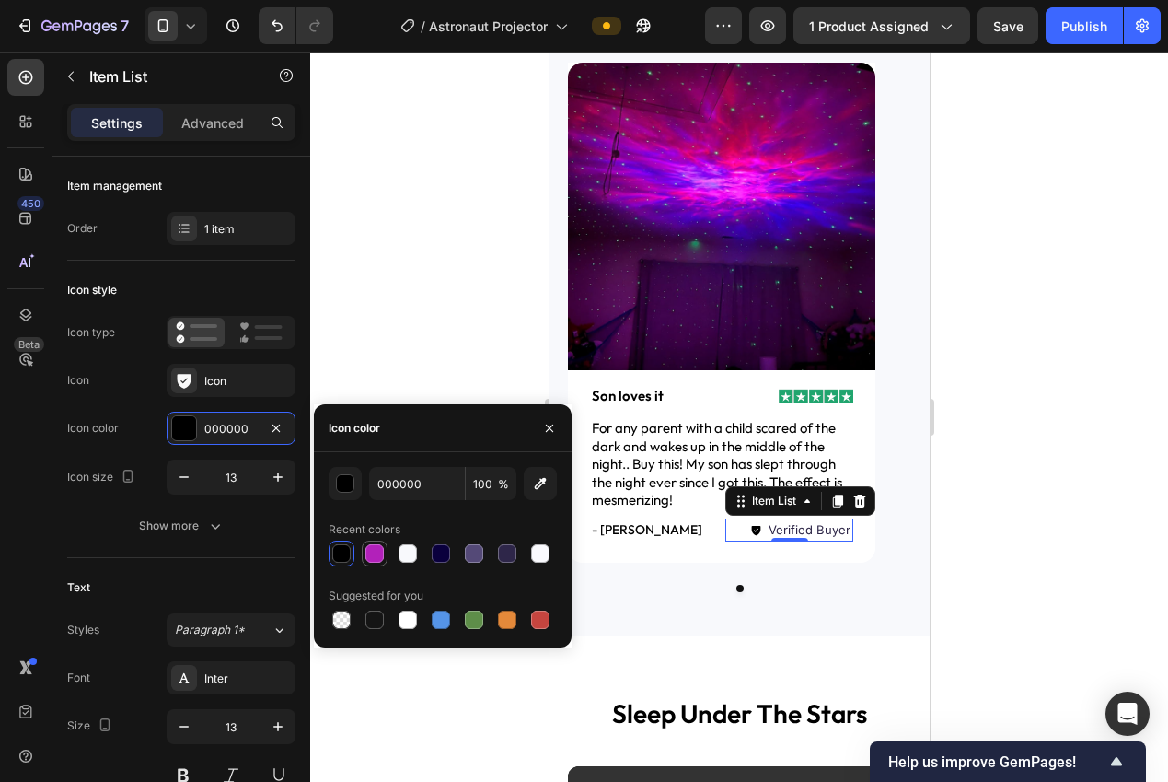
click at [375, 551] on div at bounding box center [374, 553] width 18 height 18
type input "B221BA"
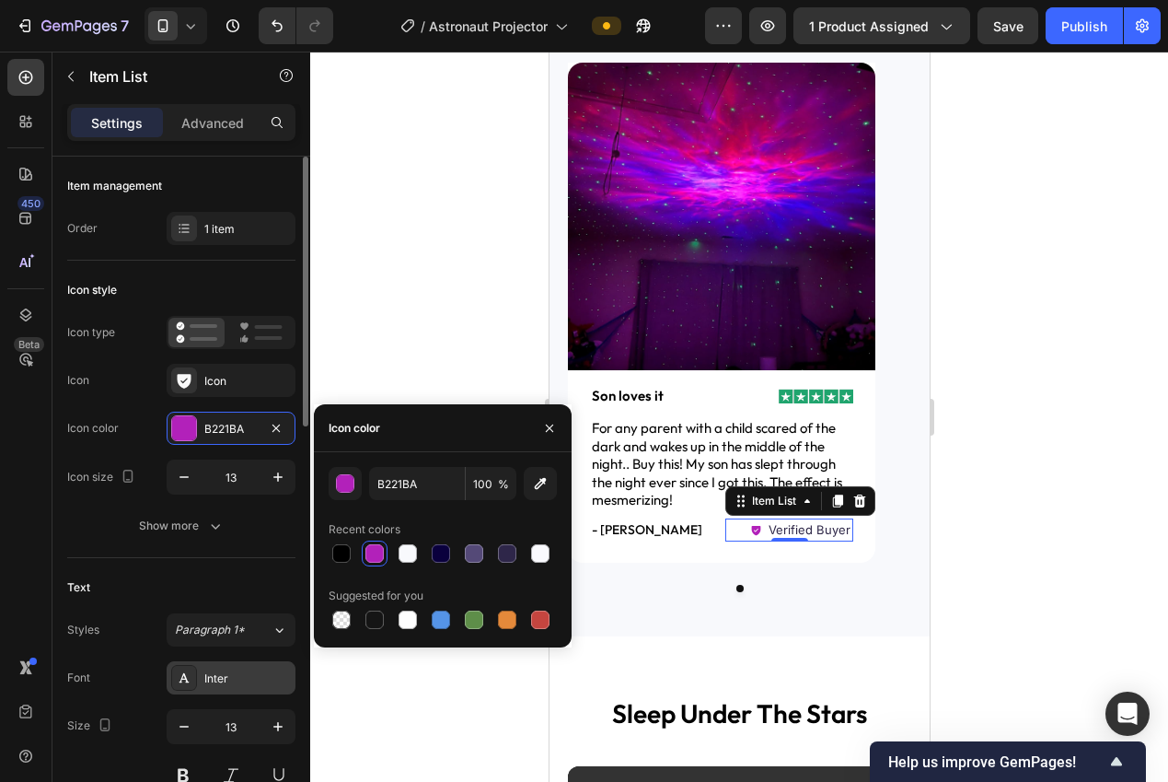
click at [240, 689] on div "Inter" at bounding box center [231, 677] width 129 height 33
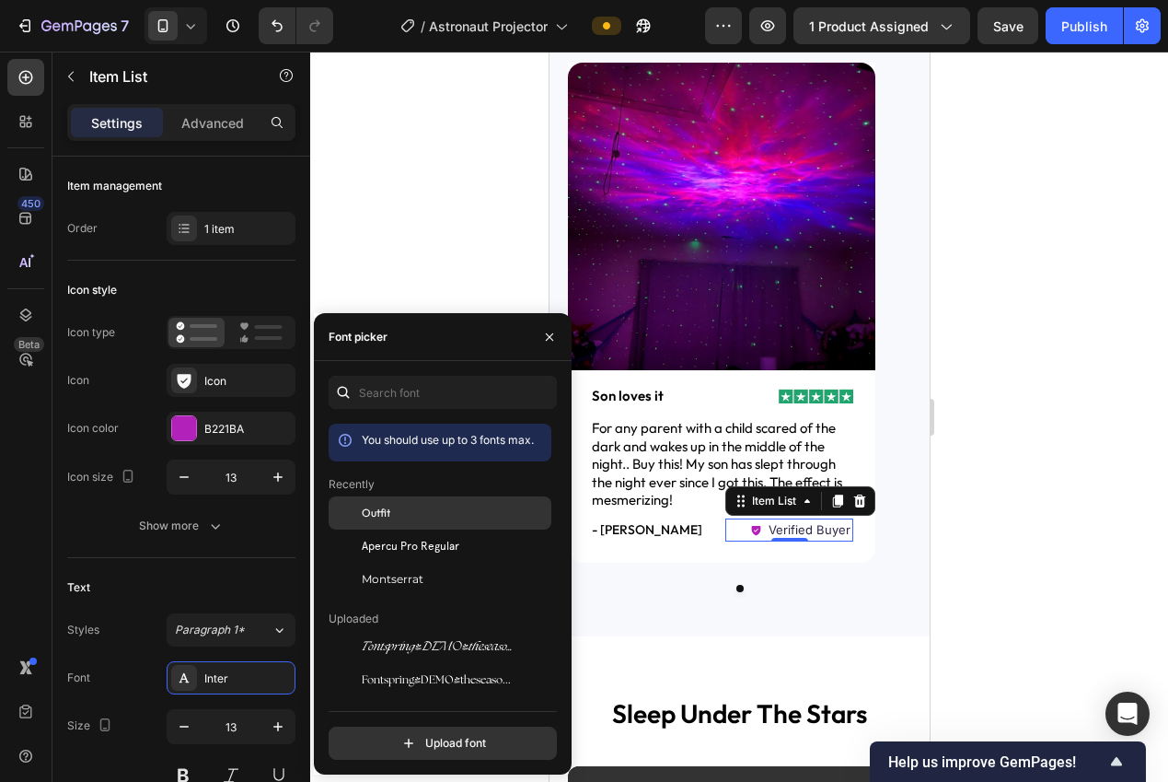
click at [394, 515] on div "Outfit" at bounding box center [455, 512] width 186 height 17
click at [379, 242] on div at bounding box center [739, 417] width 858 height 730
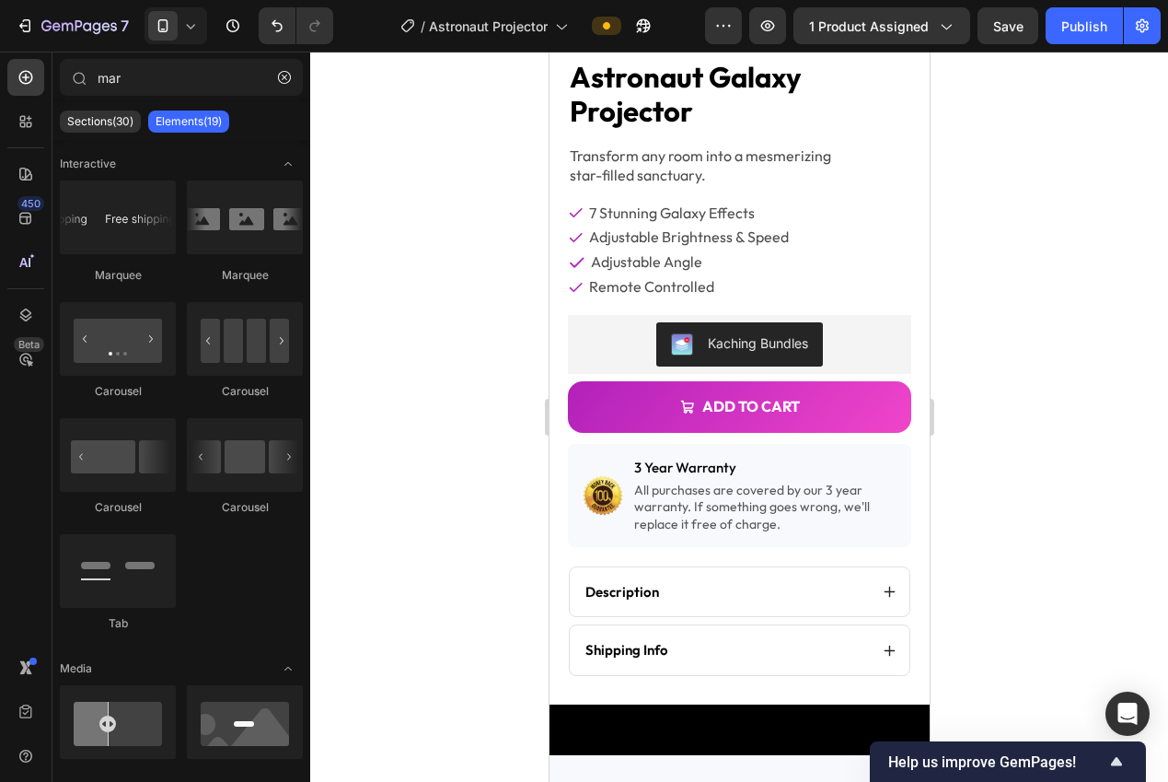
scroll to position [0, 0]
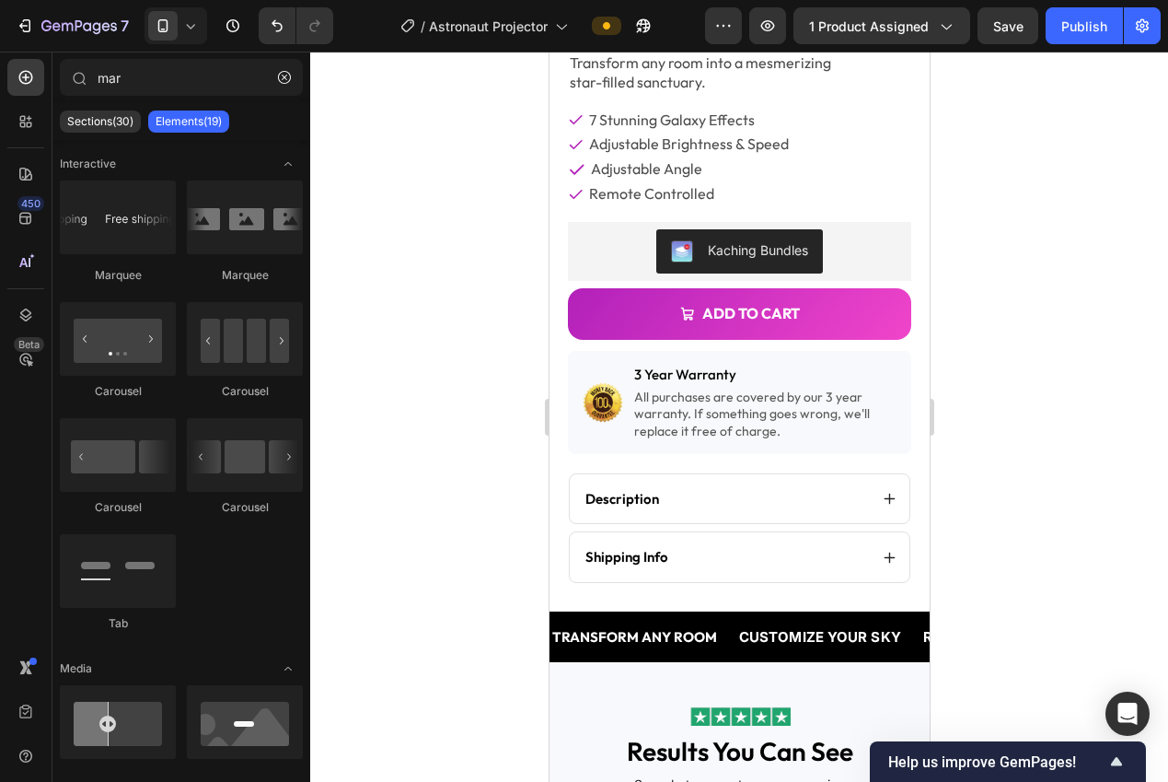
drag, startPoint x: 924, startPoint y: 300, endPoint x: 1493, endPoint y: 134, distance: 592.5
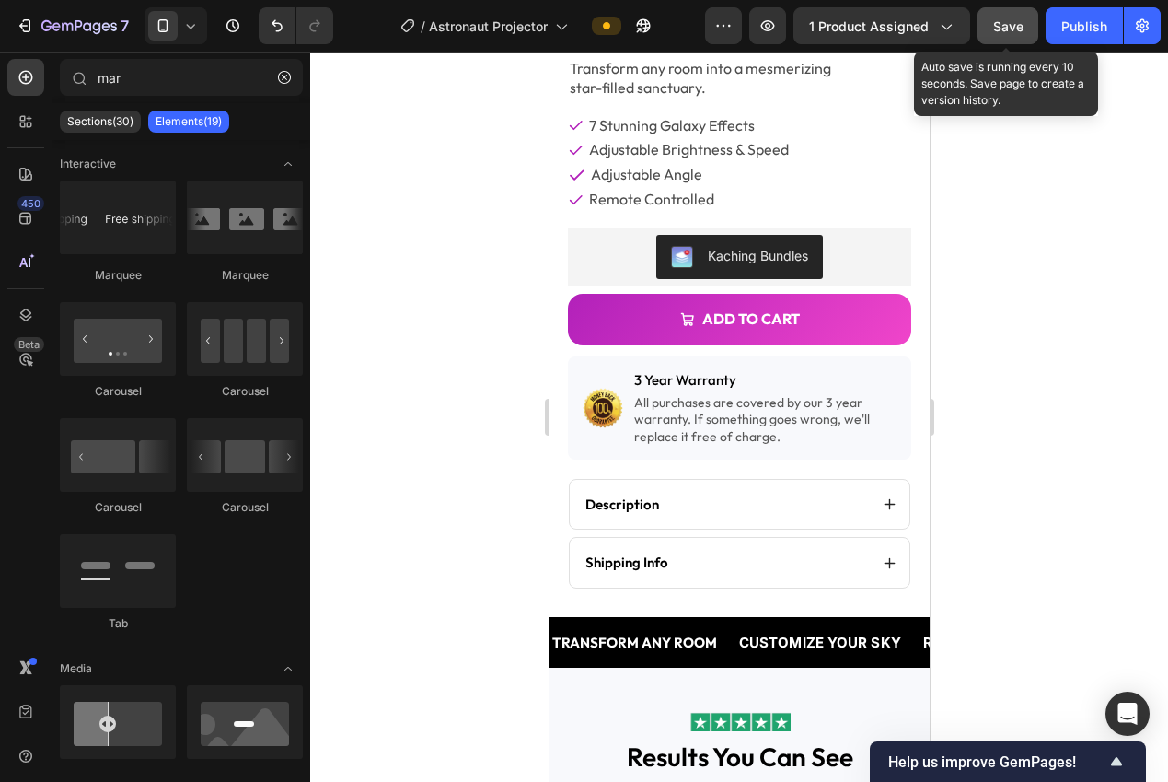
click at [997, 28] on span "Save" at bounding box center [1008, 26] width 30 height 16
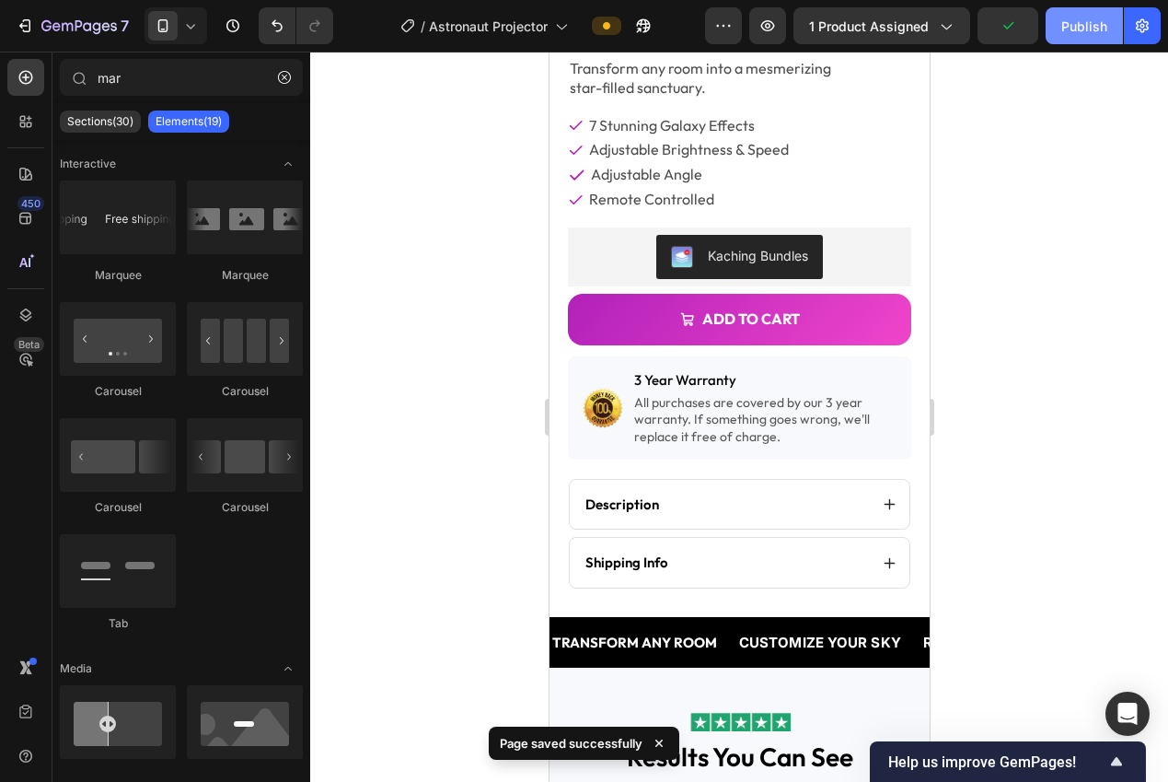
click at [1088, 29] on div "Publish" at bounding box center [1084, 26] width 46 height 19
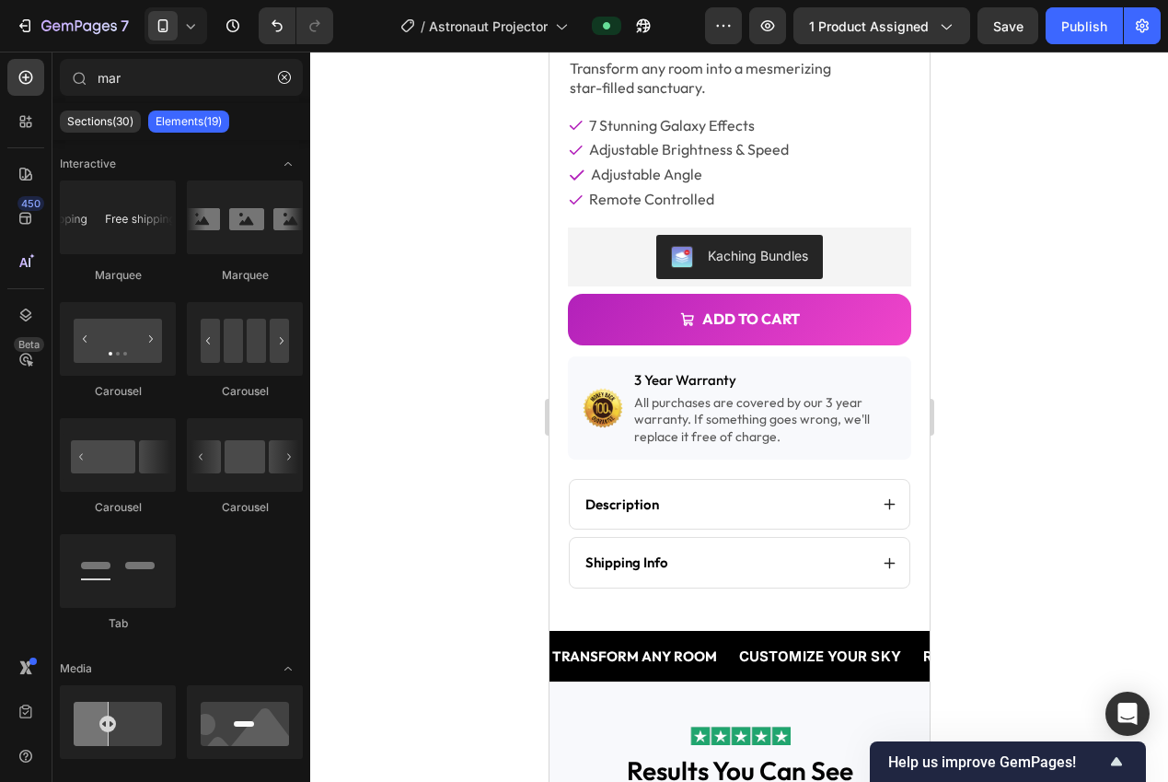
click at [1059, 226] on div at bounding box center [739, 417] width 858 height 730
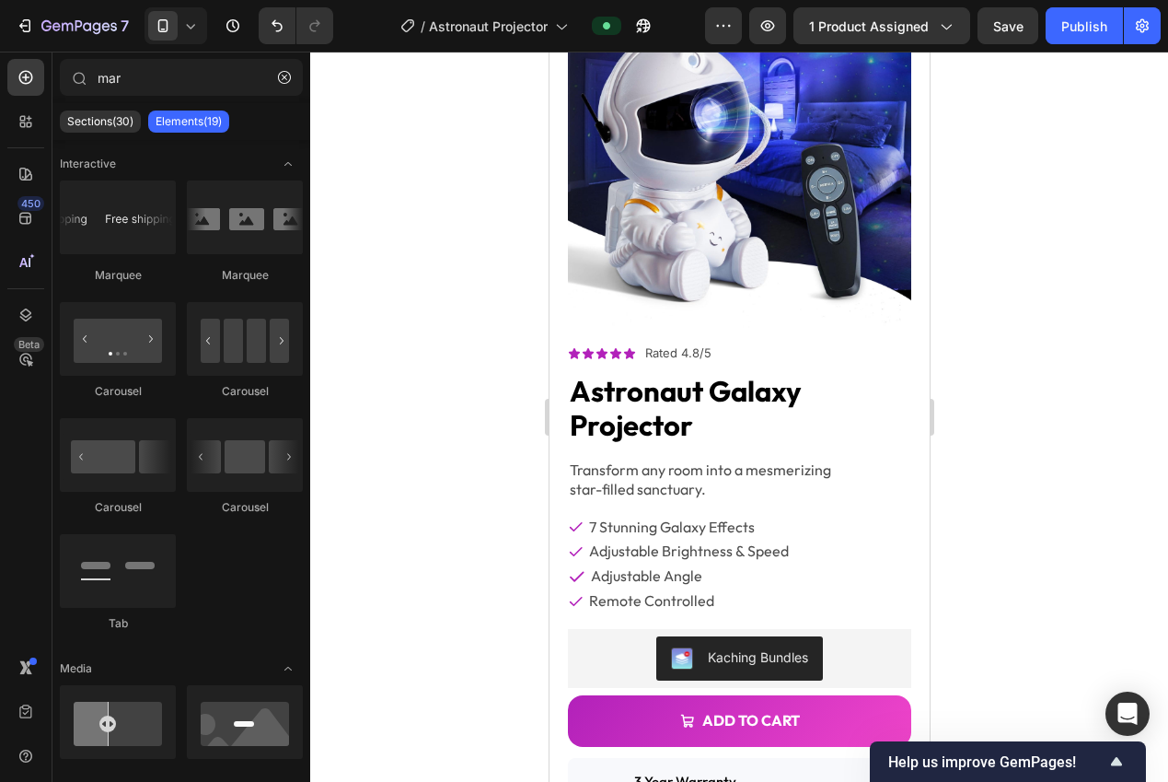
scroll to position [0, 0]
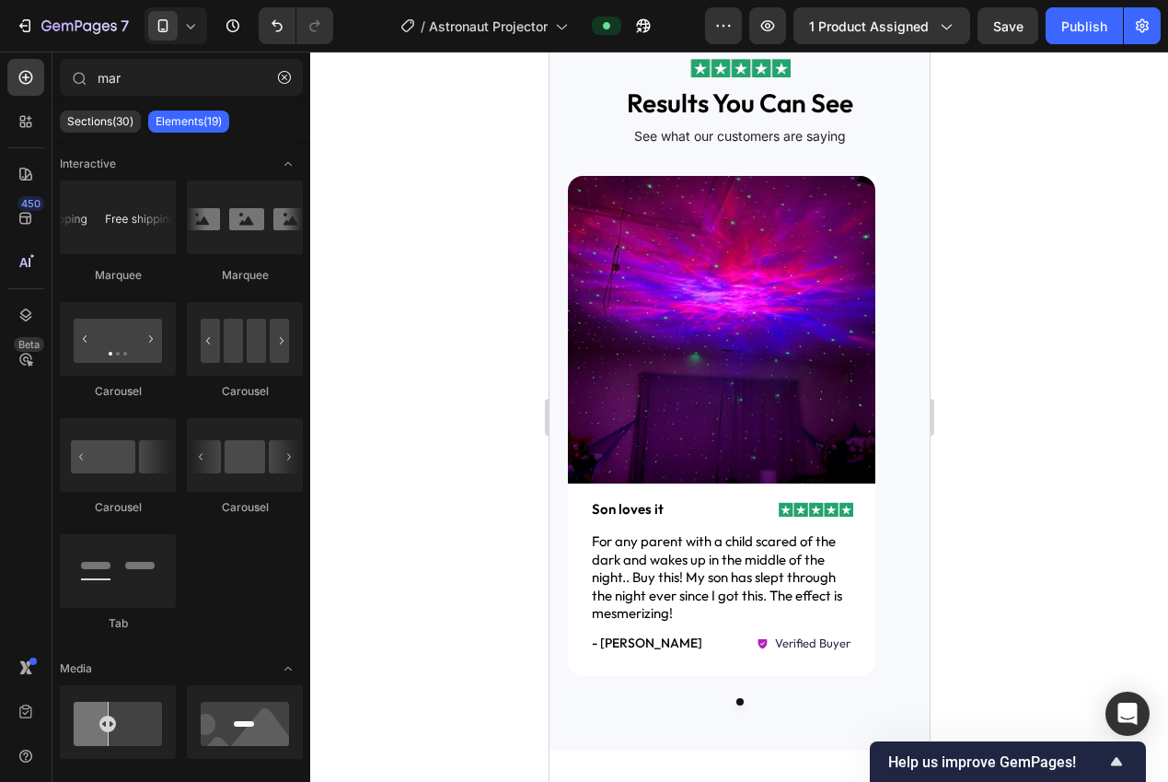
drag, startPoint x: 923, startPoint y: 145, endPoint x: 1506, endPoint y: 307, distance: 604.6
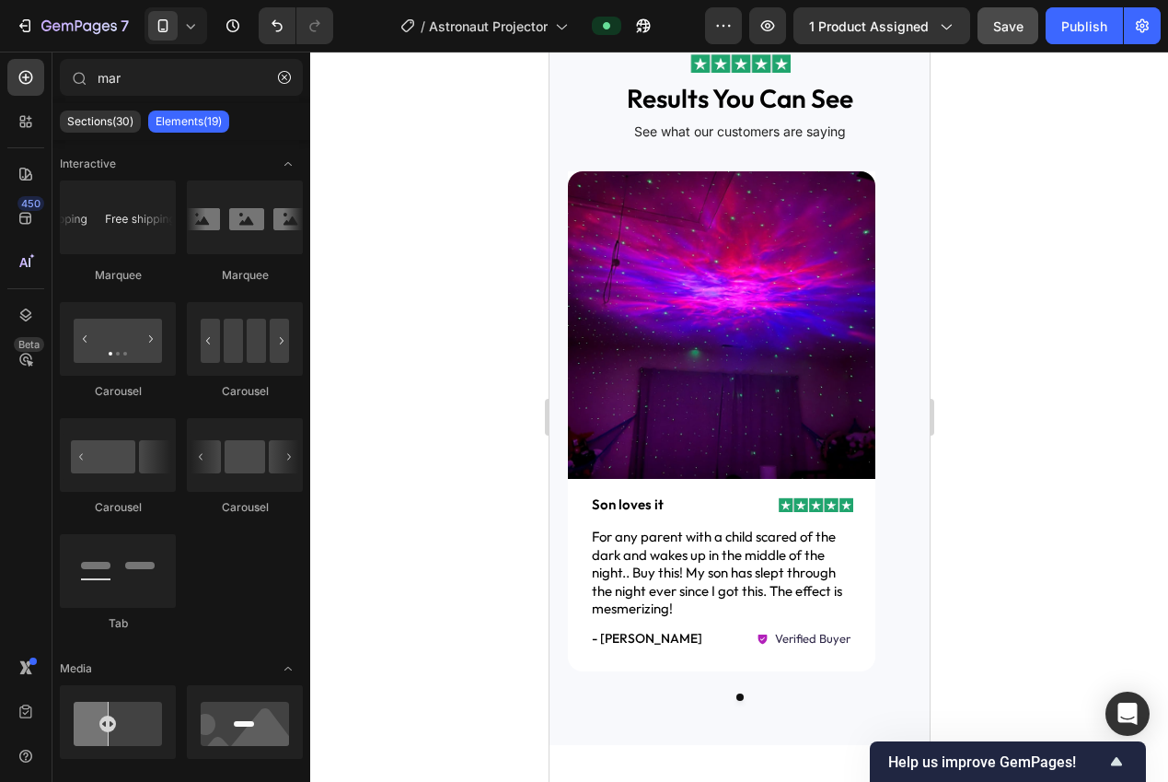
click at [1010, 30] on span "Save" at bounding box center [1008, 26] width 30 height 16
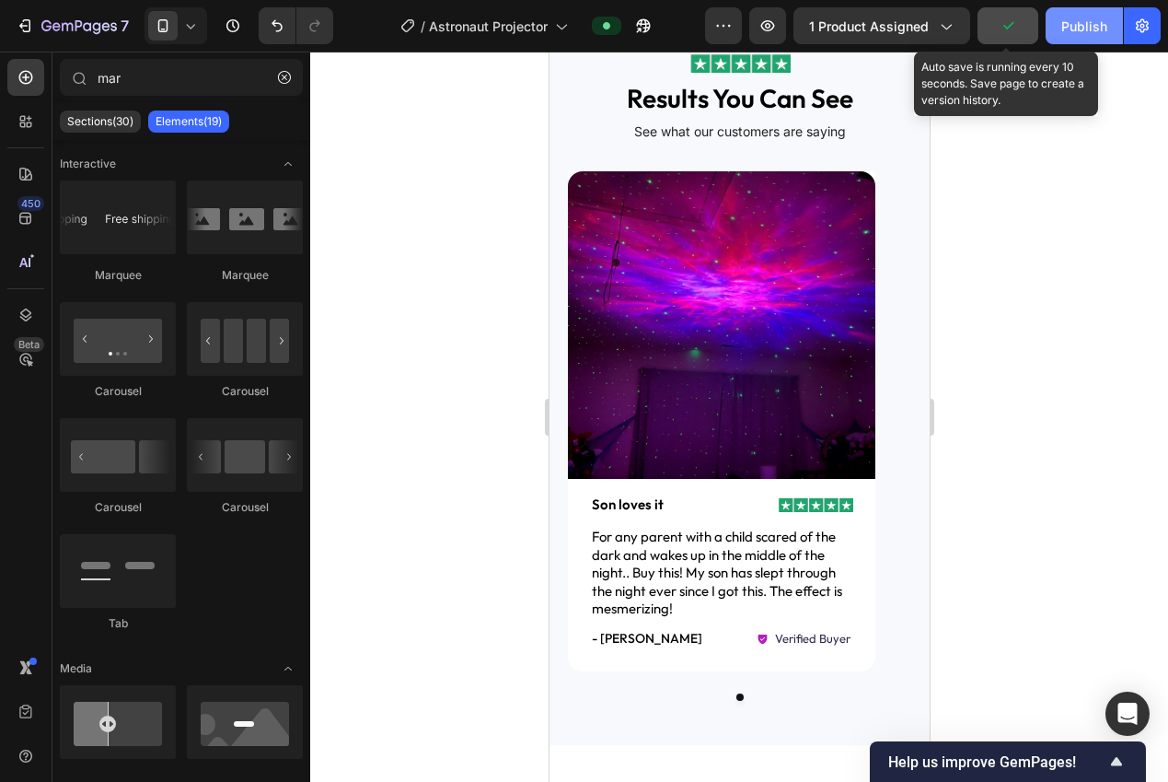
click at [1079, 27] on div "Publish" at bounding box center [1084, 26] width 46 height 19
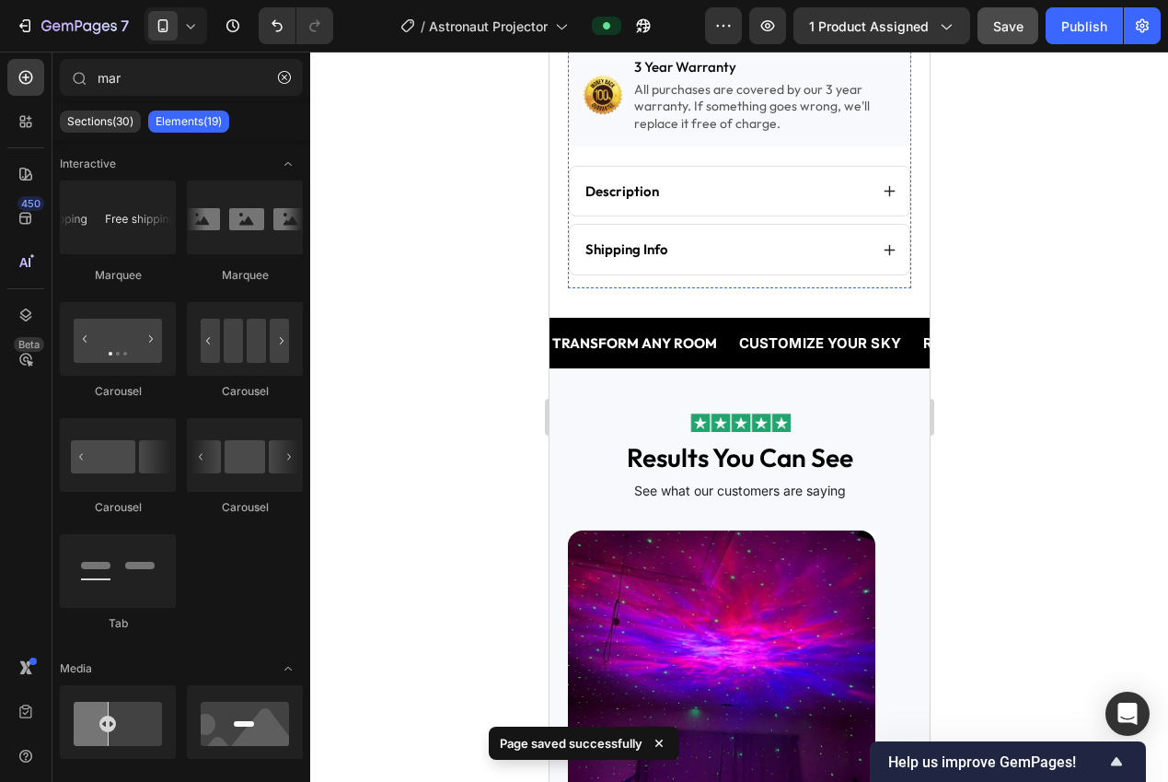
scroll to position [837, 0]
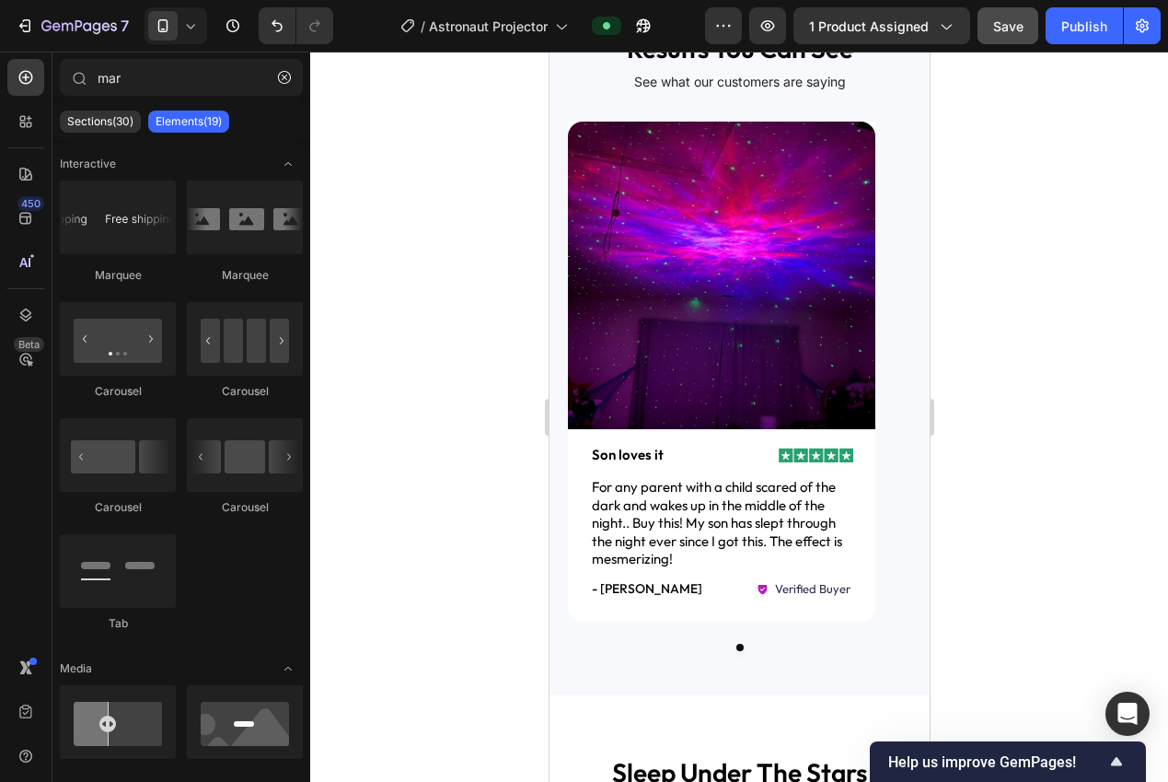
drag, startPoint x: 921, startPoint y: 261, endPoint x: 1487, endPoint y: 446, distance: 594.4
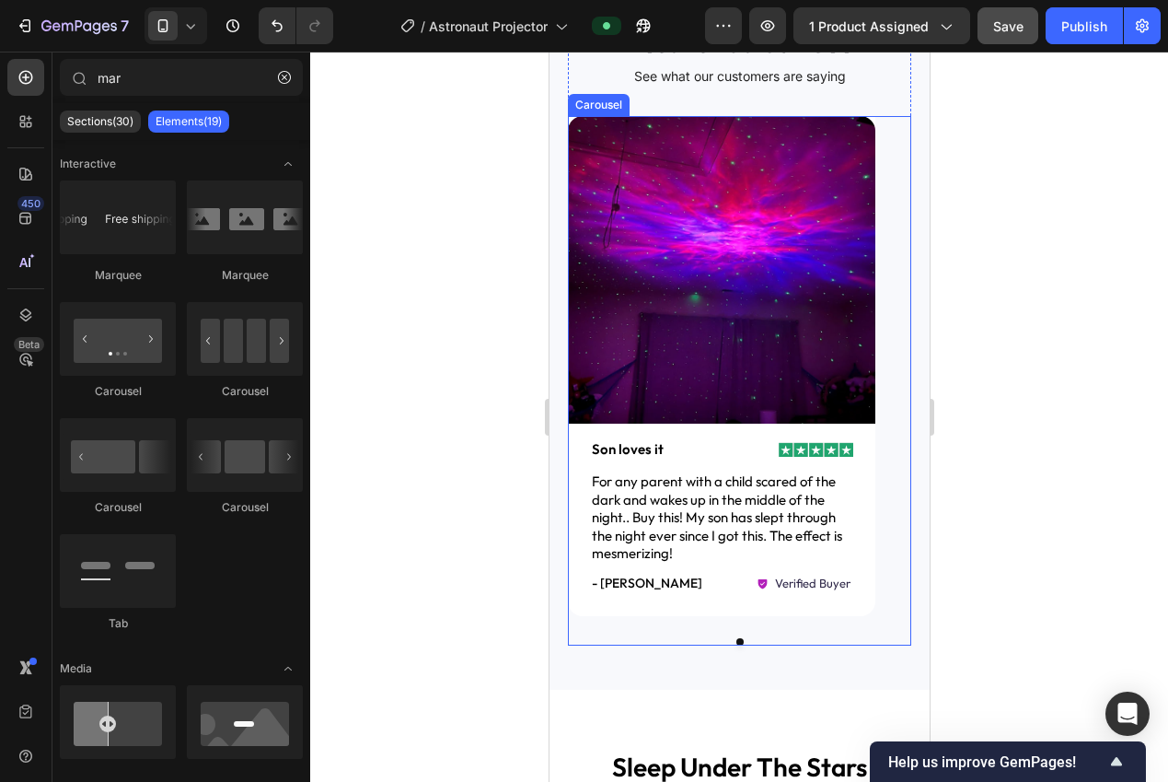
click at [844, 622] on div "Image Image Son loves it Text Block Row For any parent with a child scared of t…" at bounding box center [738, 381] width 343 height 530
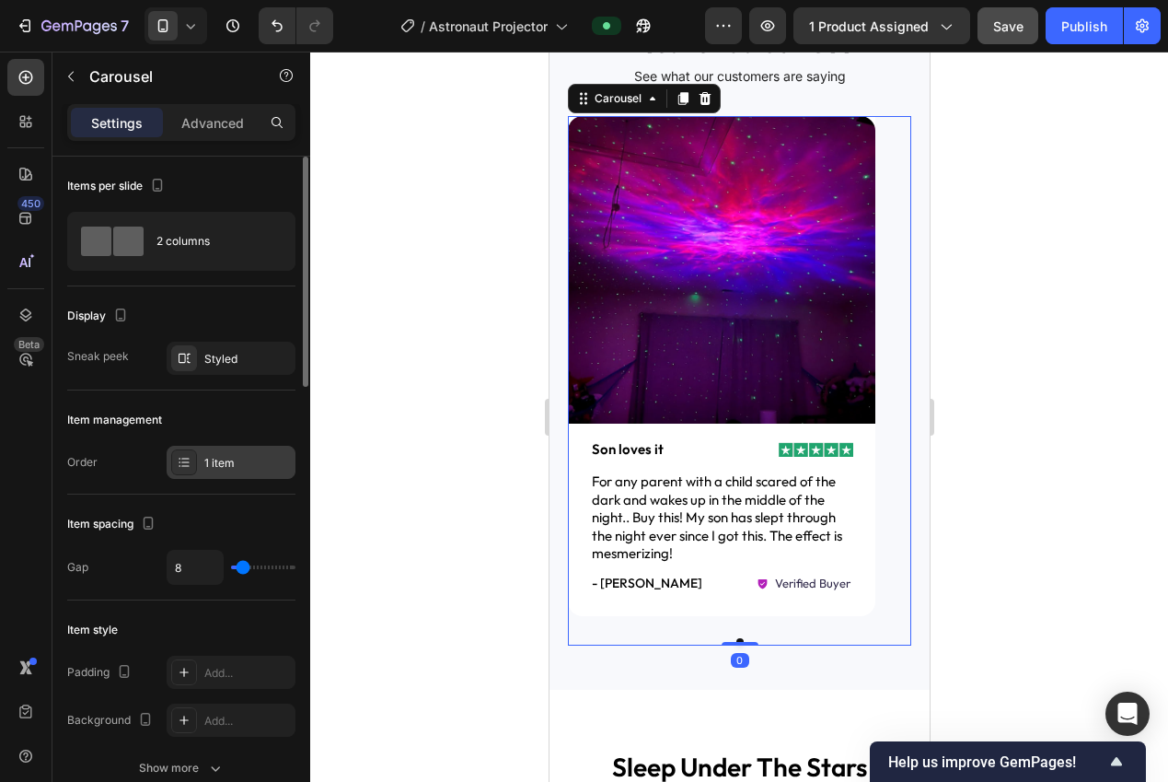
click at [214, 473] on div "1 item" at bounding box center [231, 462] width 129 height 33
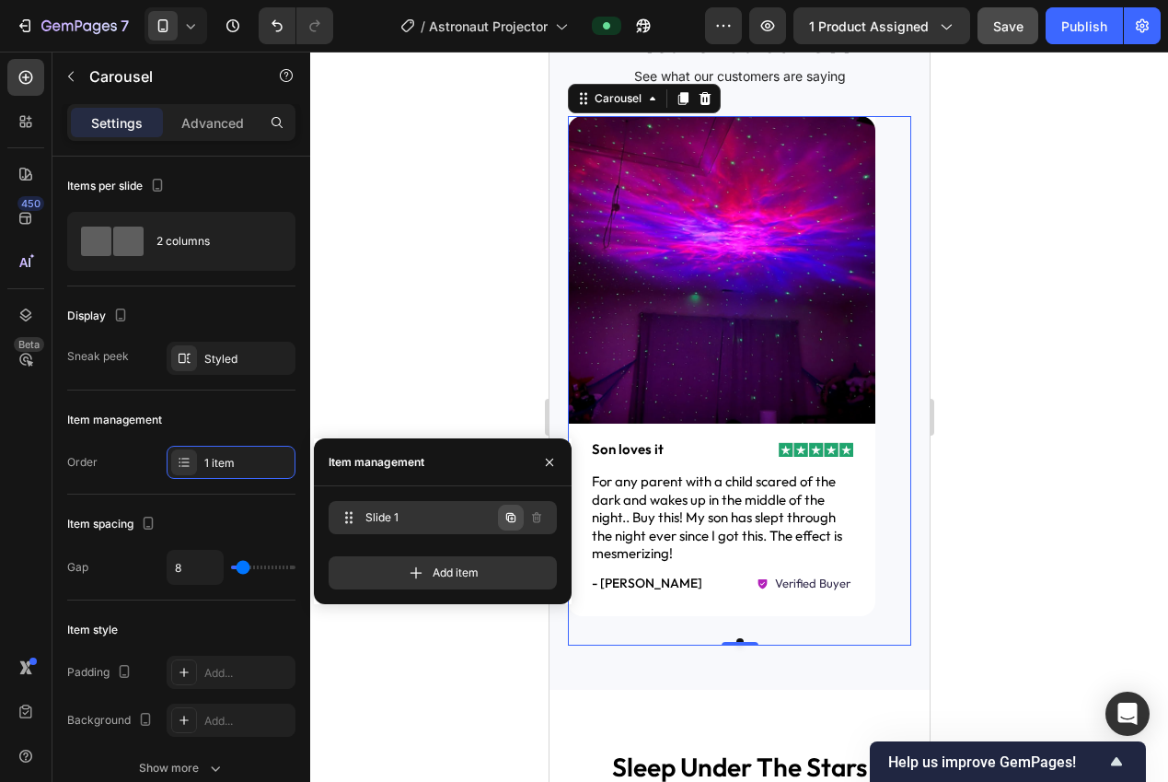
click at [510, 520] on icon "button" at bounding box center [511, 517] width 15 height 15
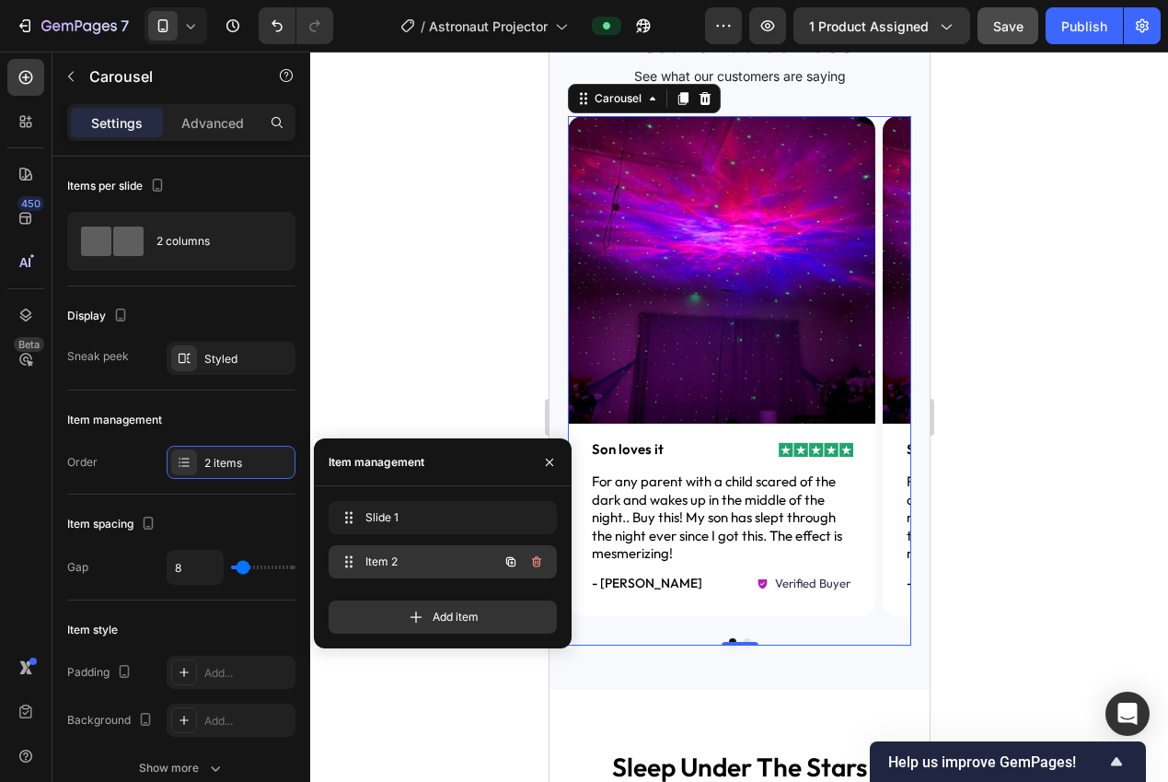
click at [384, 562] on span "Item 2" at bounding box center [417, 561] width 104 height 17
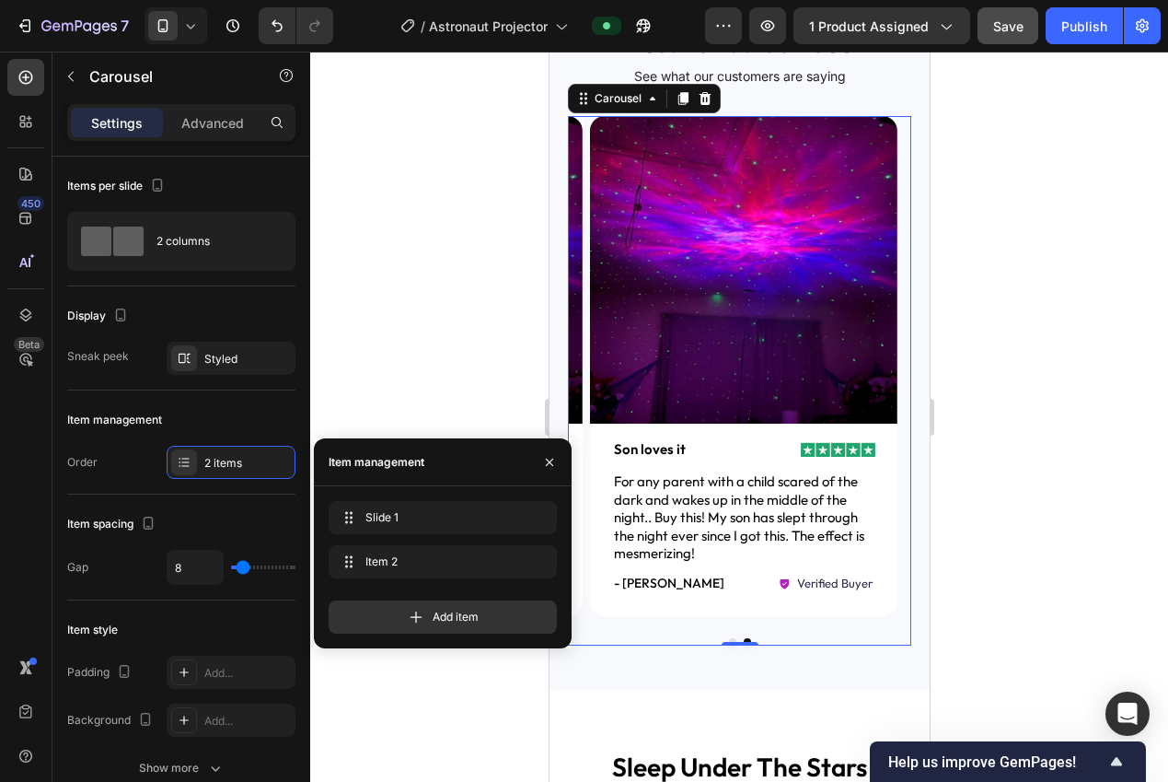
click at [1048, 388] on div at bounding box center [739, 417] width 858 height 730
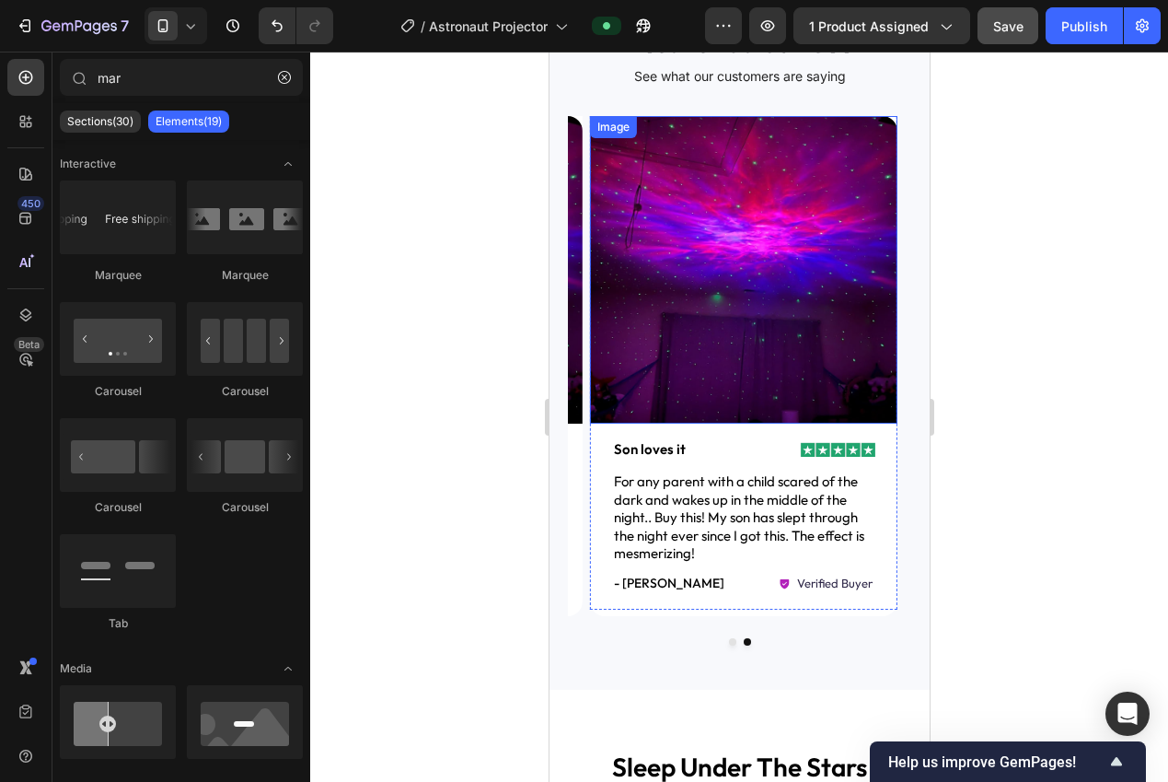
click at [828, 353] on img at bounding box center [742, 269] width 307 height 307
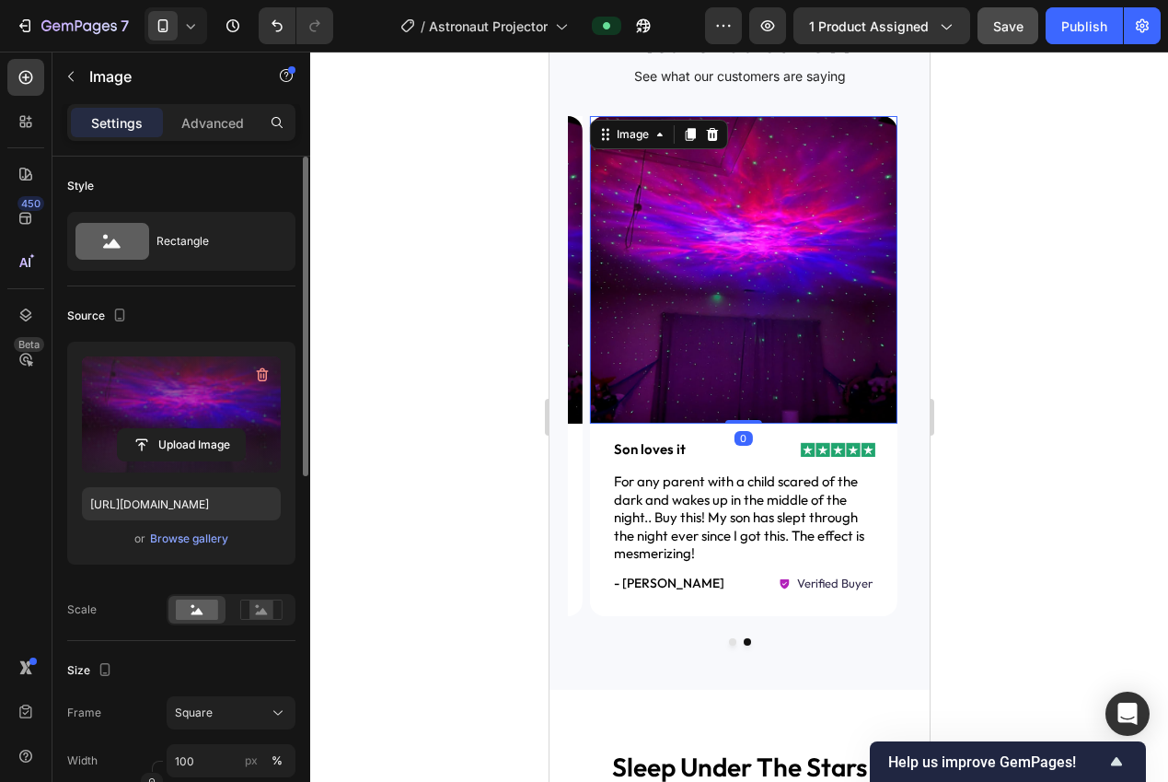
click at [187, 461] on label at bounding box center [181, 414] width 199 height 116
click at [187, 460] on input "file" at bounding box center [181, 444] width 127 height 31
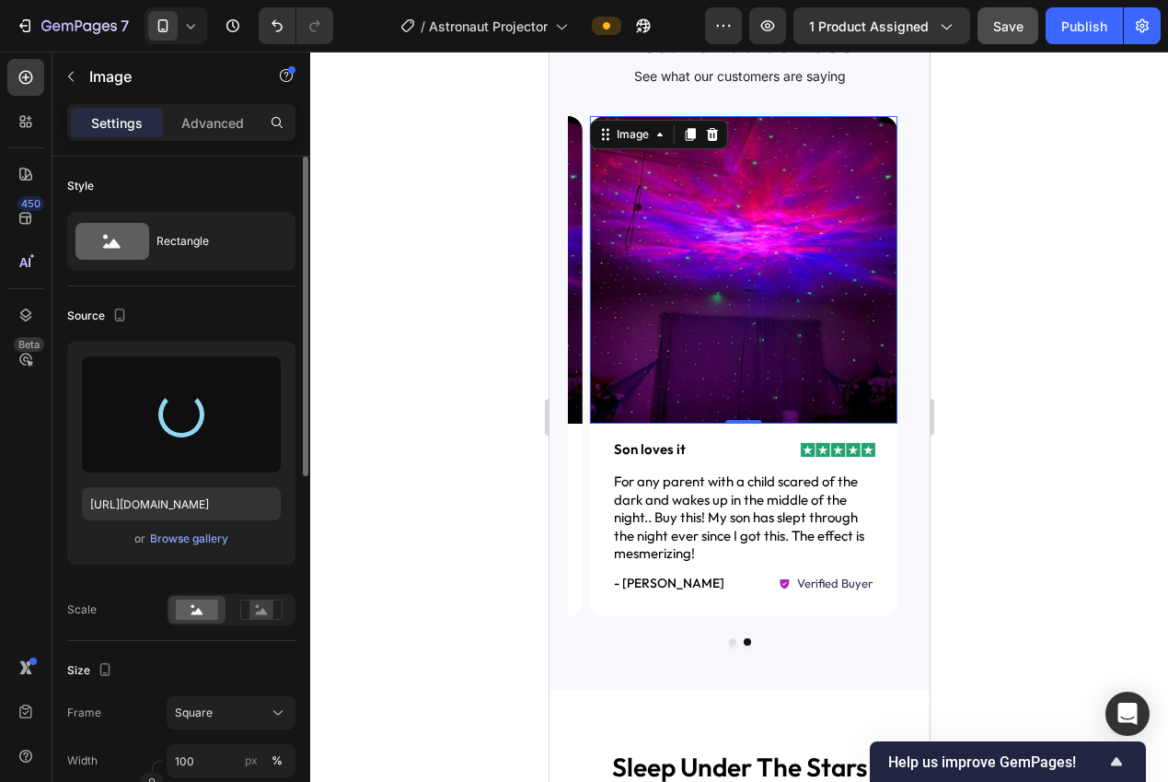
type input "https://cdn.shopify.com/s/files/1/0940/0539/5768/files/gempages_563747377920344…"
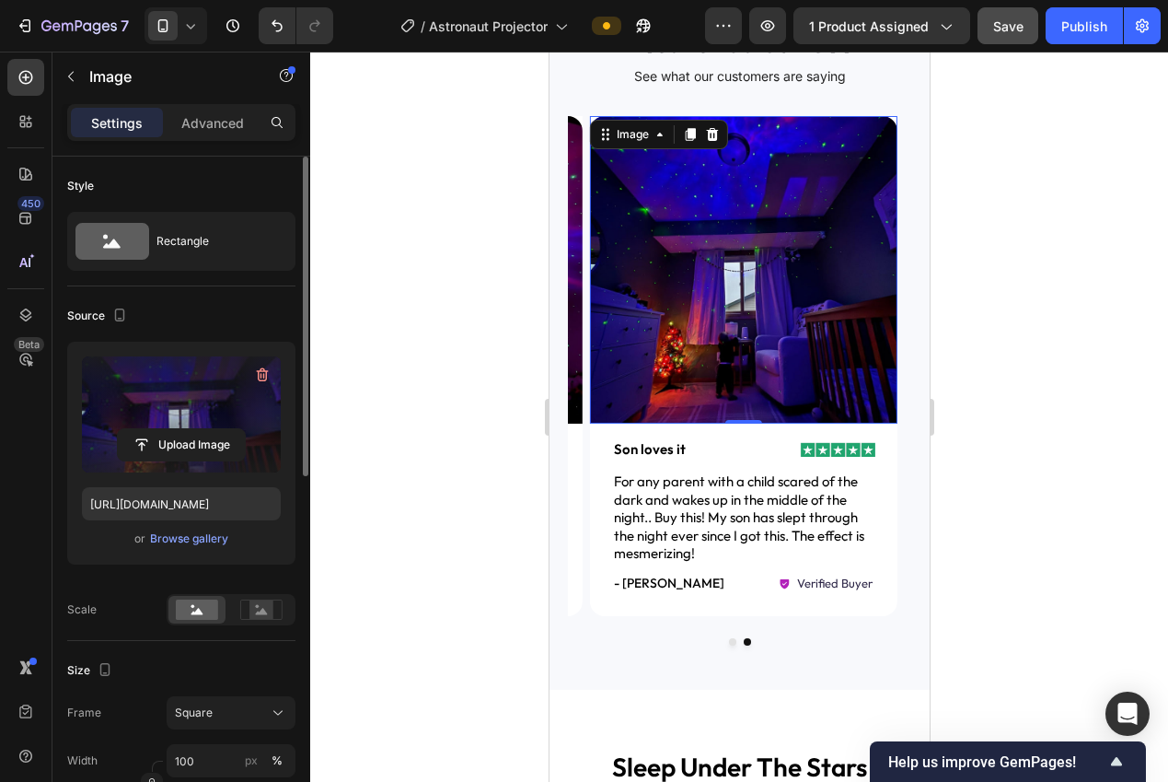
click at [433, 454] on div at bounding box center [739, 417] width 858 height 730
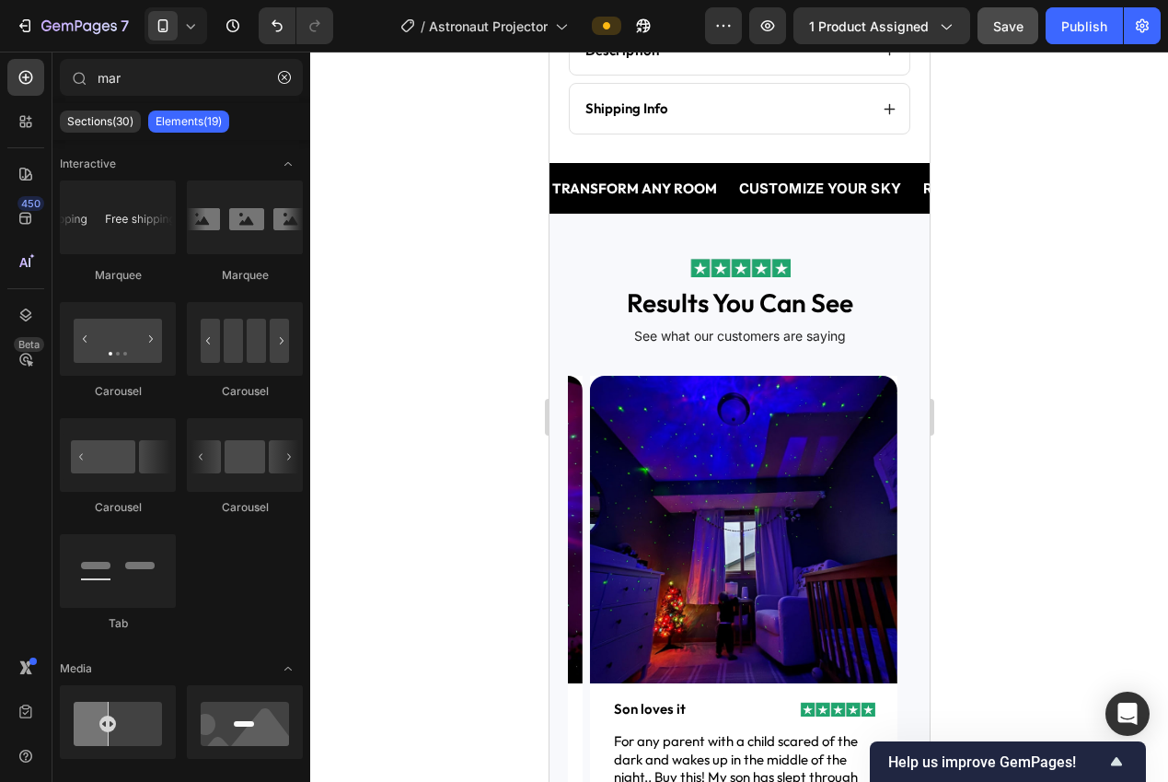
scroll to position [1224, 0]
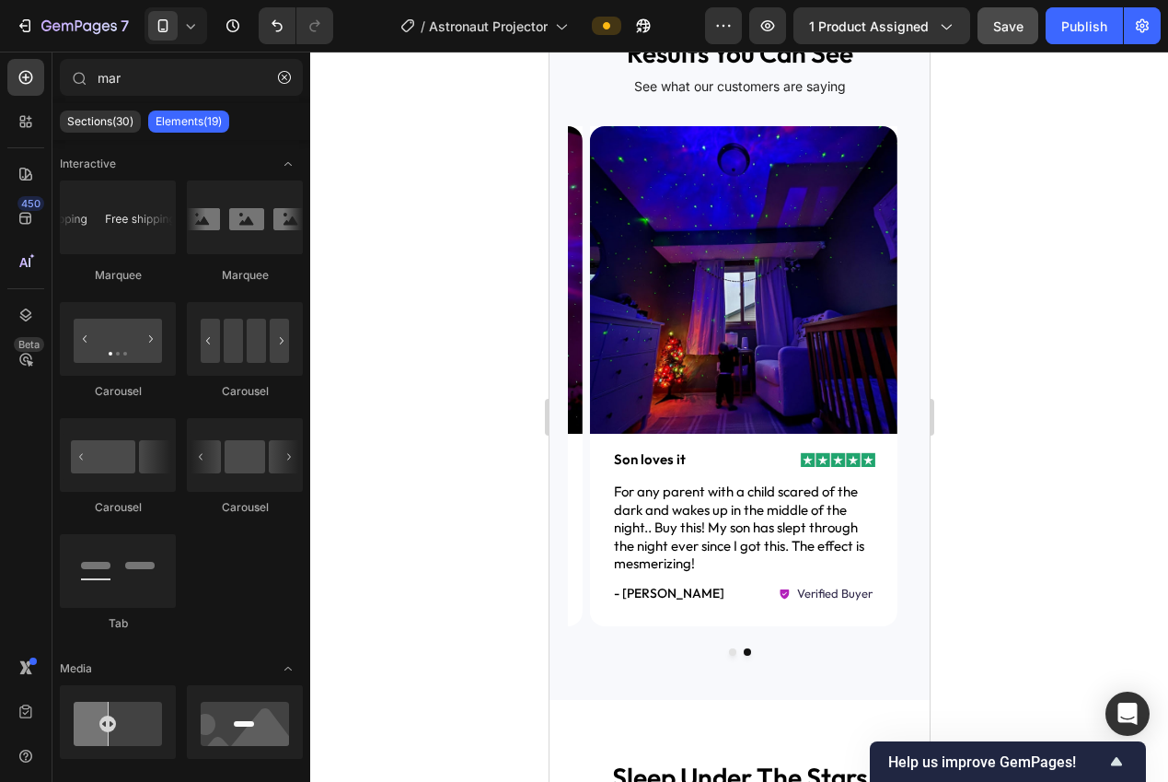
drag, startPoint x: 919, startPoint y: 313, endPoint x: 1485, endPoint y: 364, distance: 568.4
click at [808, 295] on img at bounding box center [742, 279] width 307 height 307
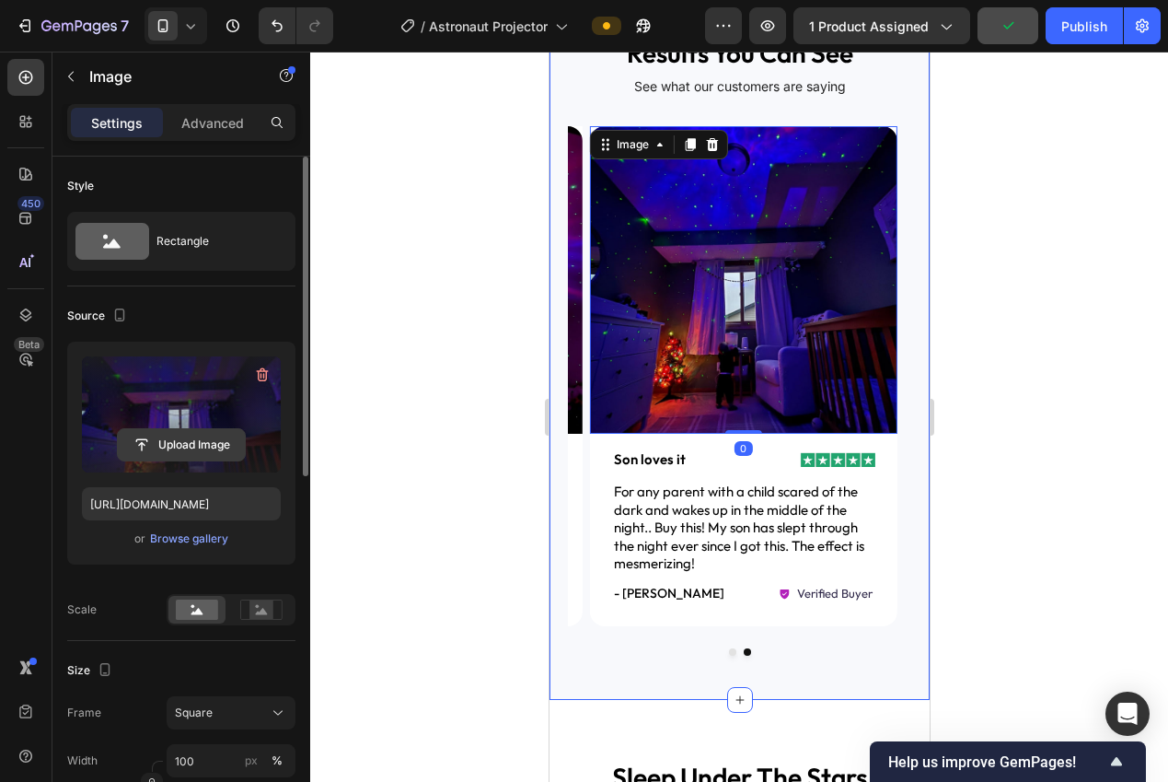
click at [201, 458] on input "file" at bounding box center [181, 444] width 127 height 31
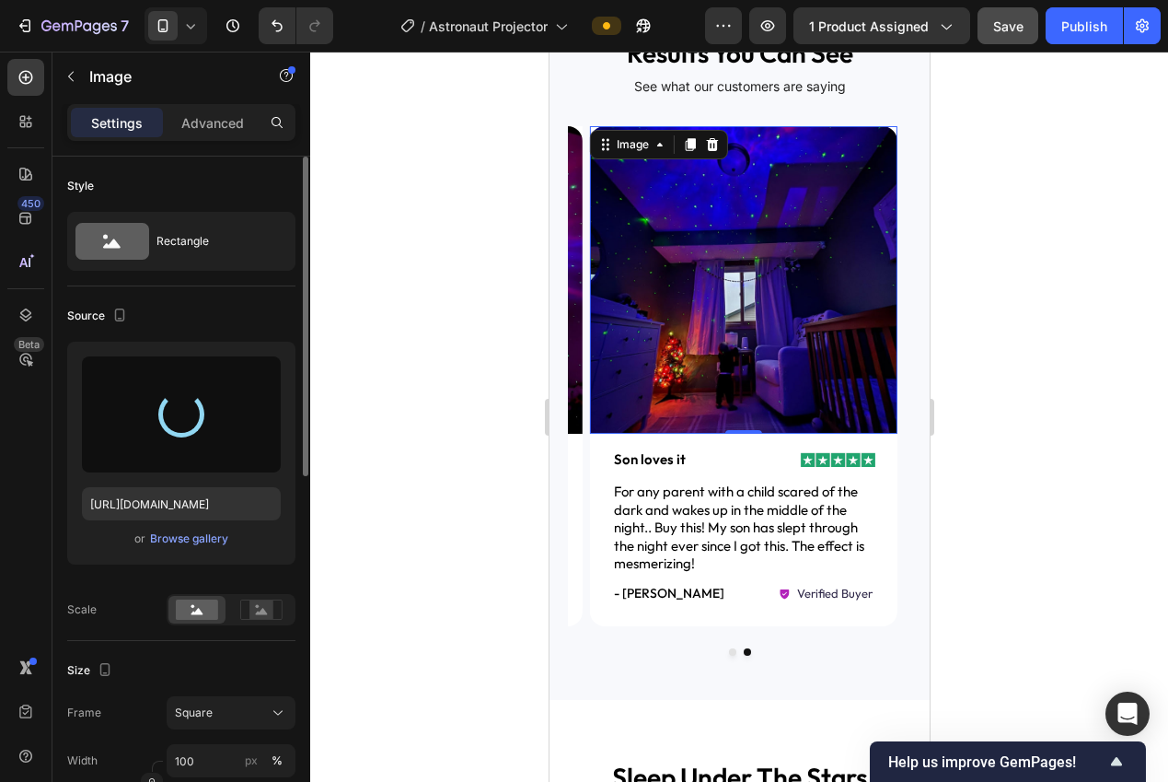
type input "https://cdn.shopify.com/s/files/1/0940/0539/5768/files/gempages_563747377920344…"
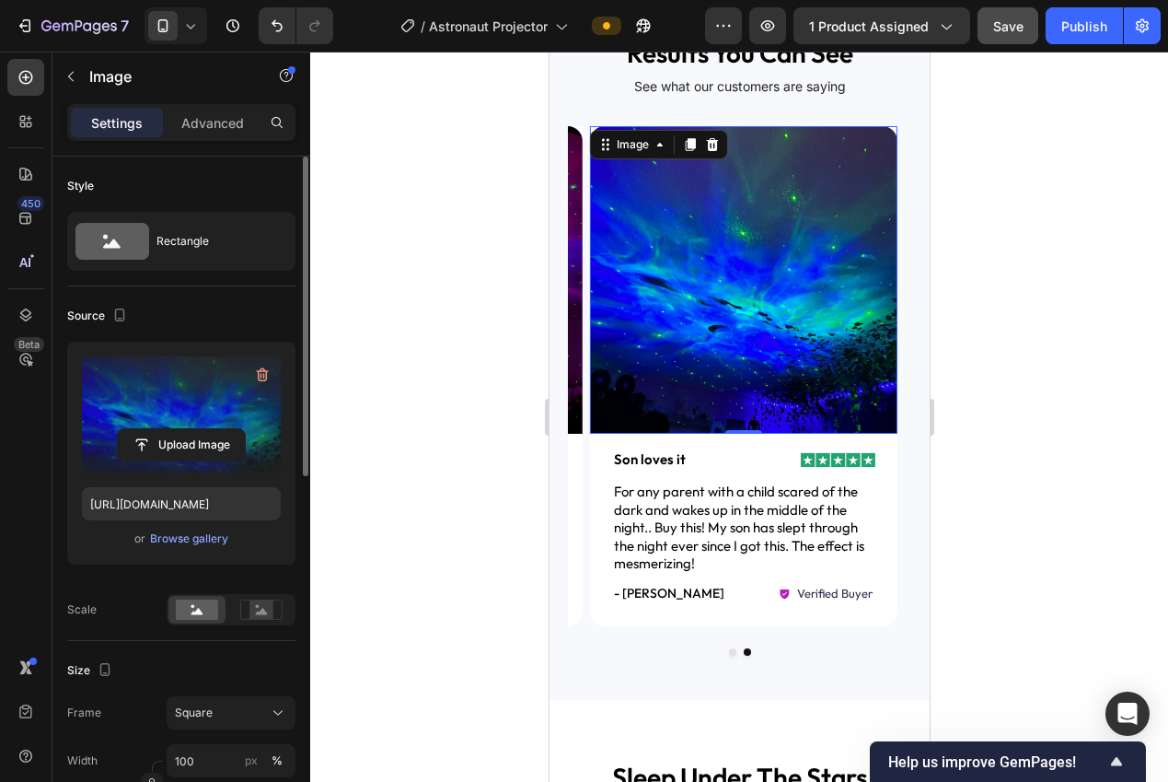
click at [1023, 330] on div at bounding box center [739, 417] width 858 height 730
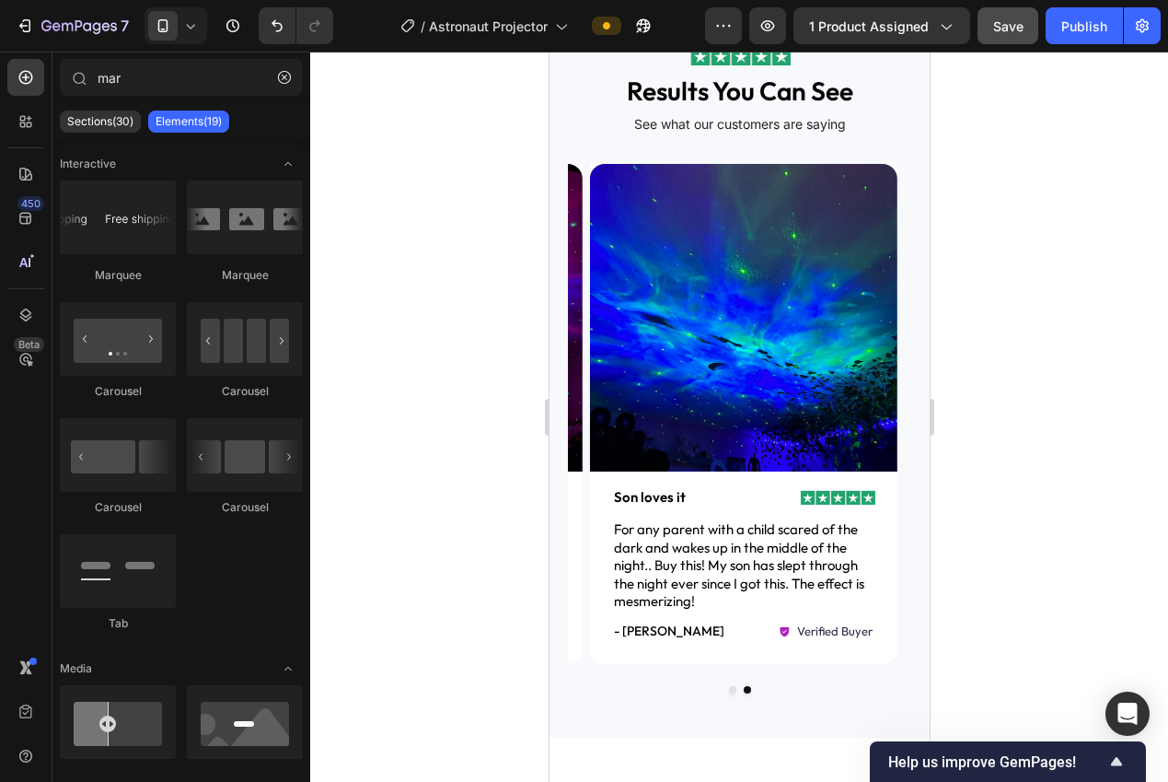
scroll to position [1201, 0]
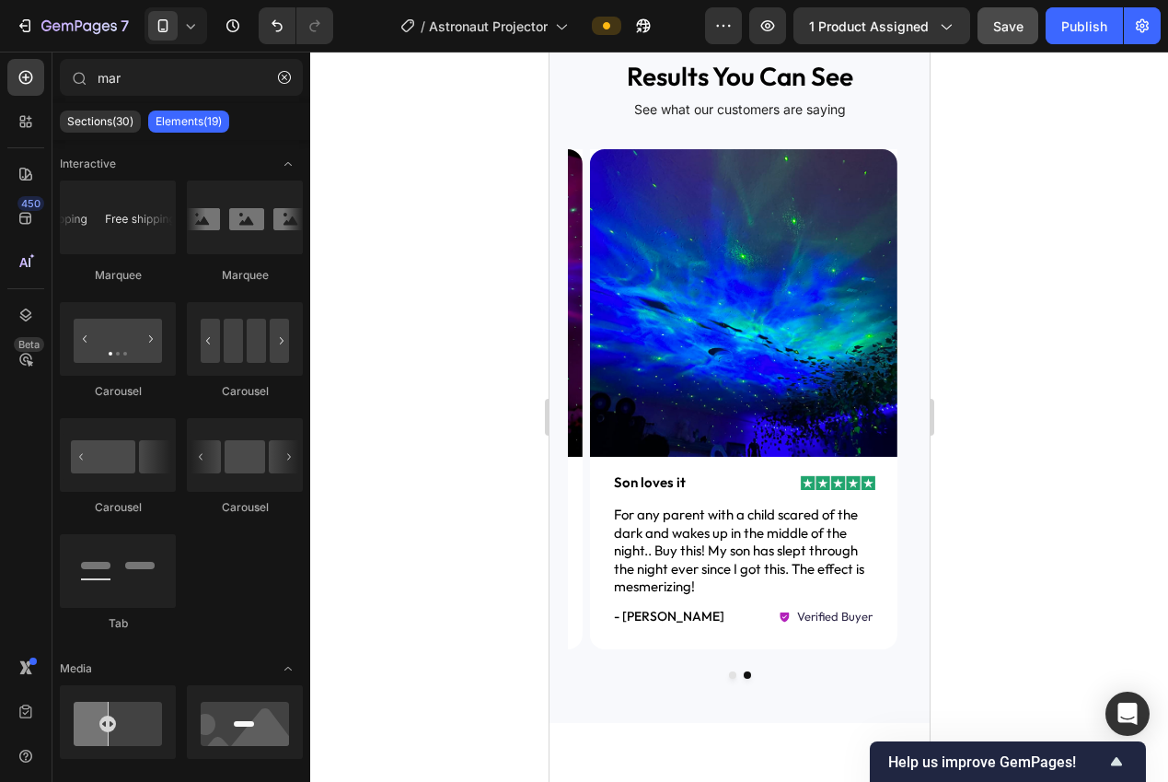
click at [771, 563] on span "For any parent with a child scared of the dark and wakes up in the middle of th…" at bounding box center [738, 549] width 250 height 89
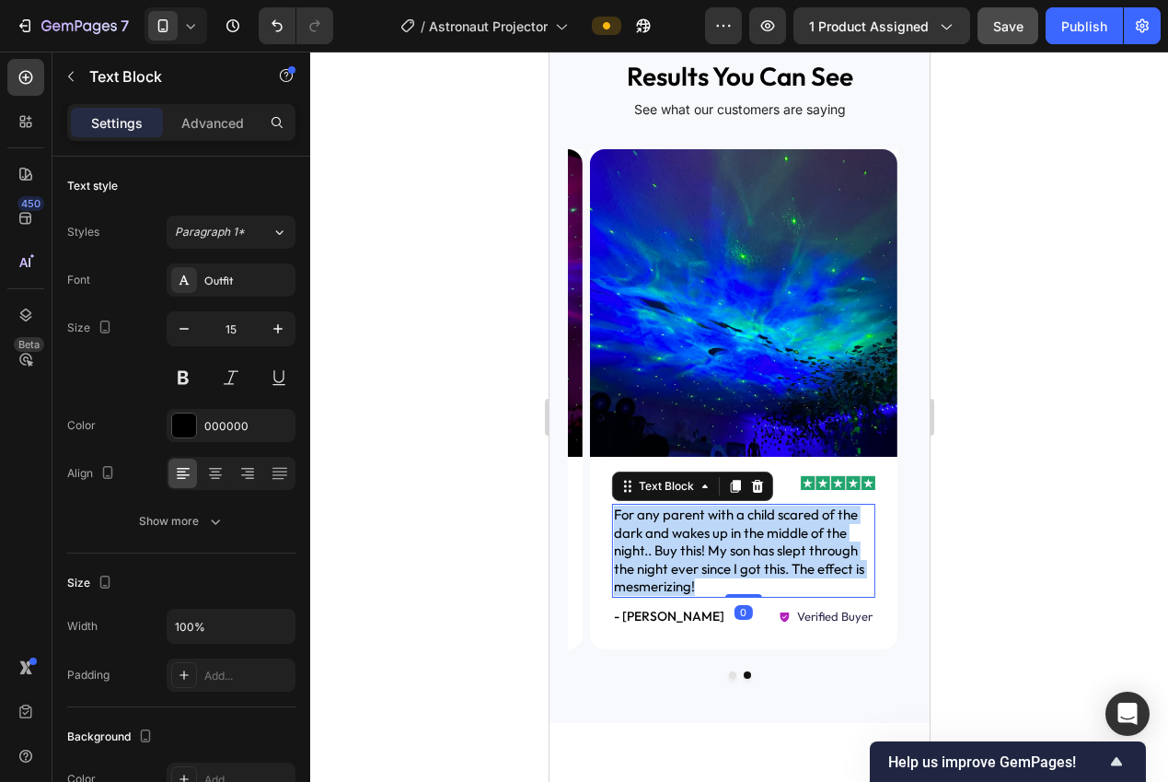
click at [771, 563] on span "For any parent with a child scared of the dark and wakes up in the middle of th…" at bounding box center [738, 549] width 250 height 89
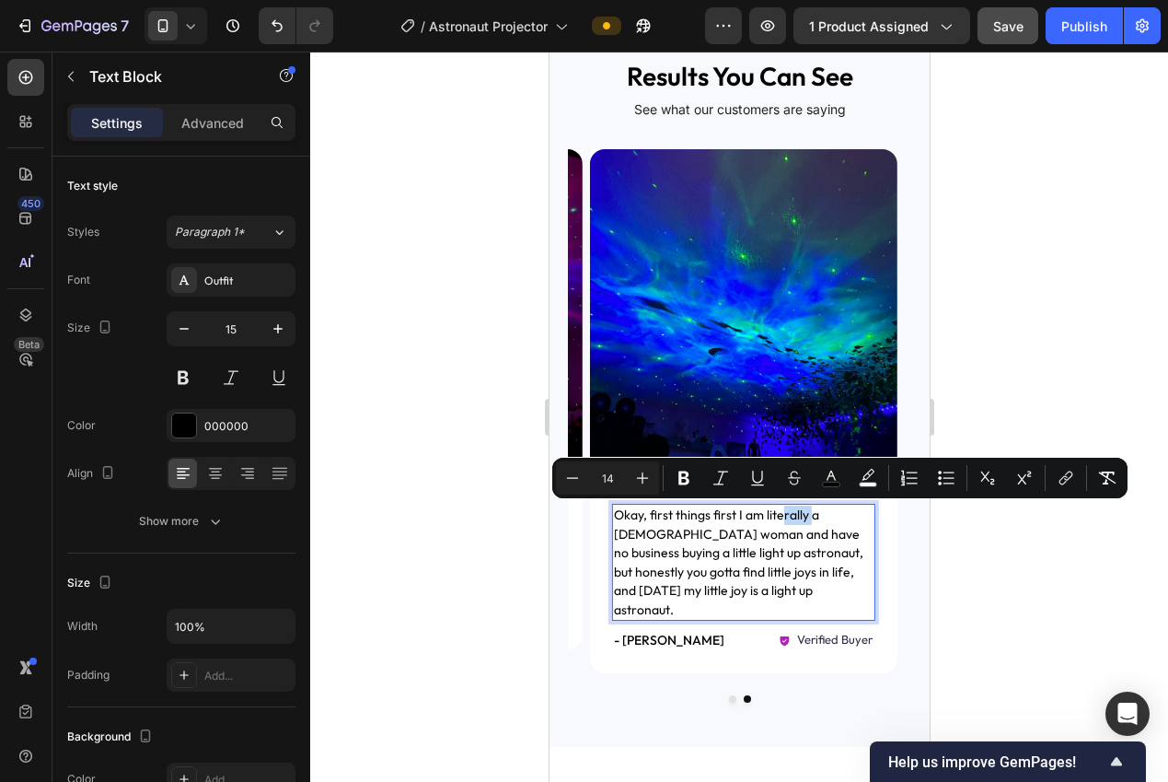
drag, startPoint x: 810, startPoint y: 516, endPoint x: 779, endPoint y: 517, distance: 31.4
click at [779, 517] on span "Okay, first things first I am literally a 25 year old woman and have no busines…" at bounding box center [737, 561] width 249 height 111
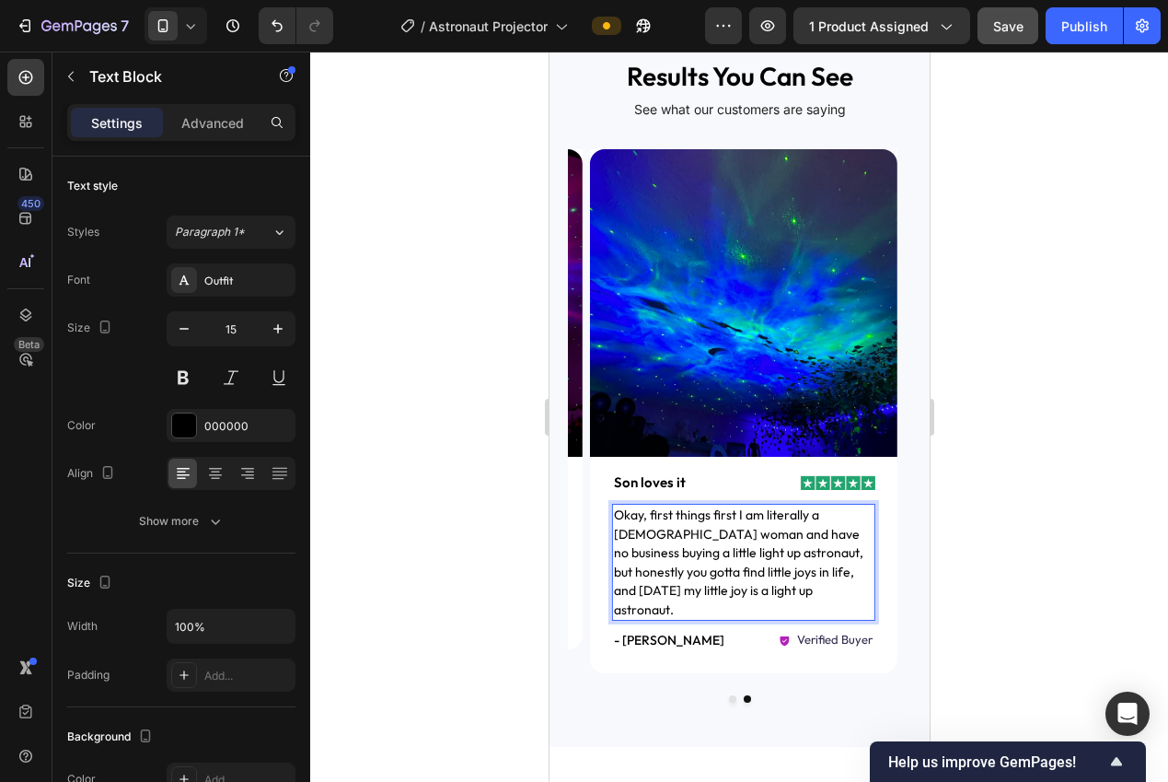
click at [775, 537] on span "Okay, first things first I am literally a 25 year old woman and have no busines…" at bounding box center [737, 561] width 249 height 111
click at [861, 555] on span "Okay, first things first I am literally a 25 year old woman and have no busines…" at bounding box center [737, 561] width 249 height 111
click at [770, 588] on p "Okay, first things first I am literally a 25 year old woman and have no busines…" at bounding box center [743, 561] width 260 height 113
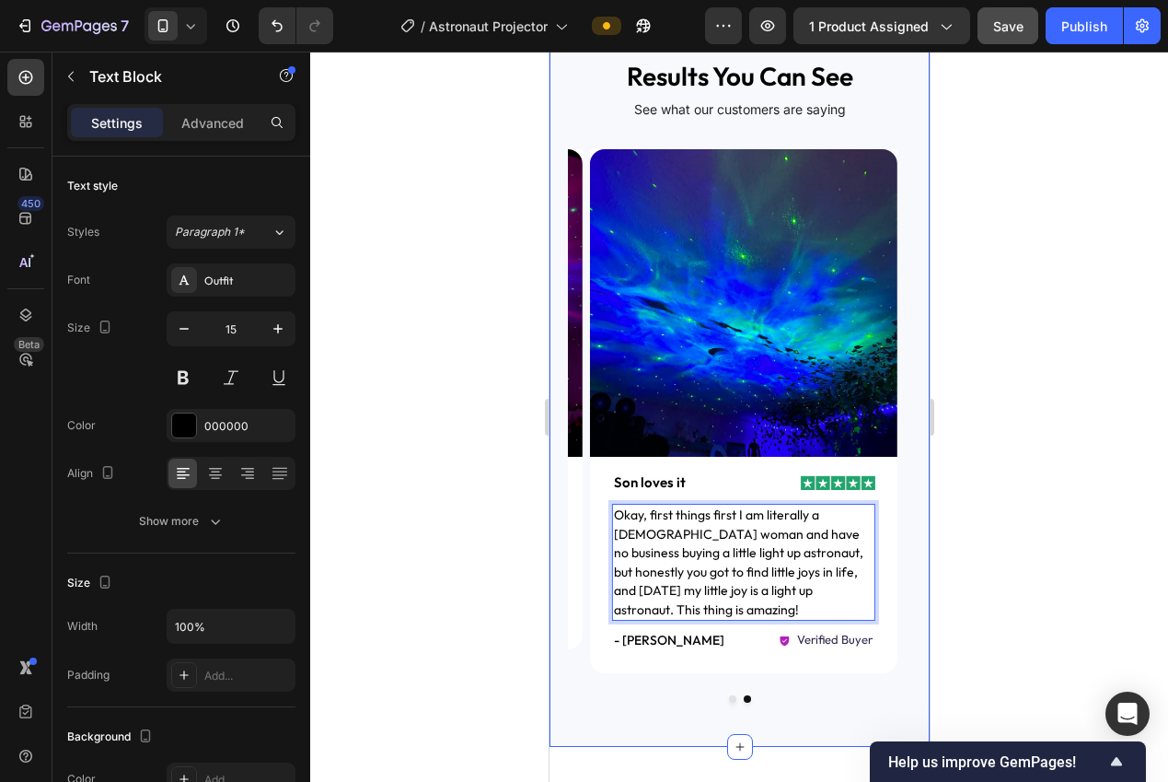
click at [1004, 545] on div at bounding box center [739, 417] width 858 height 730
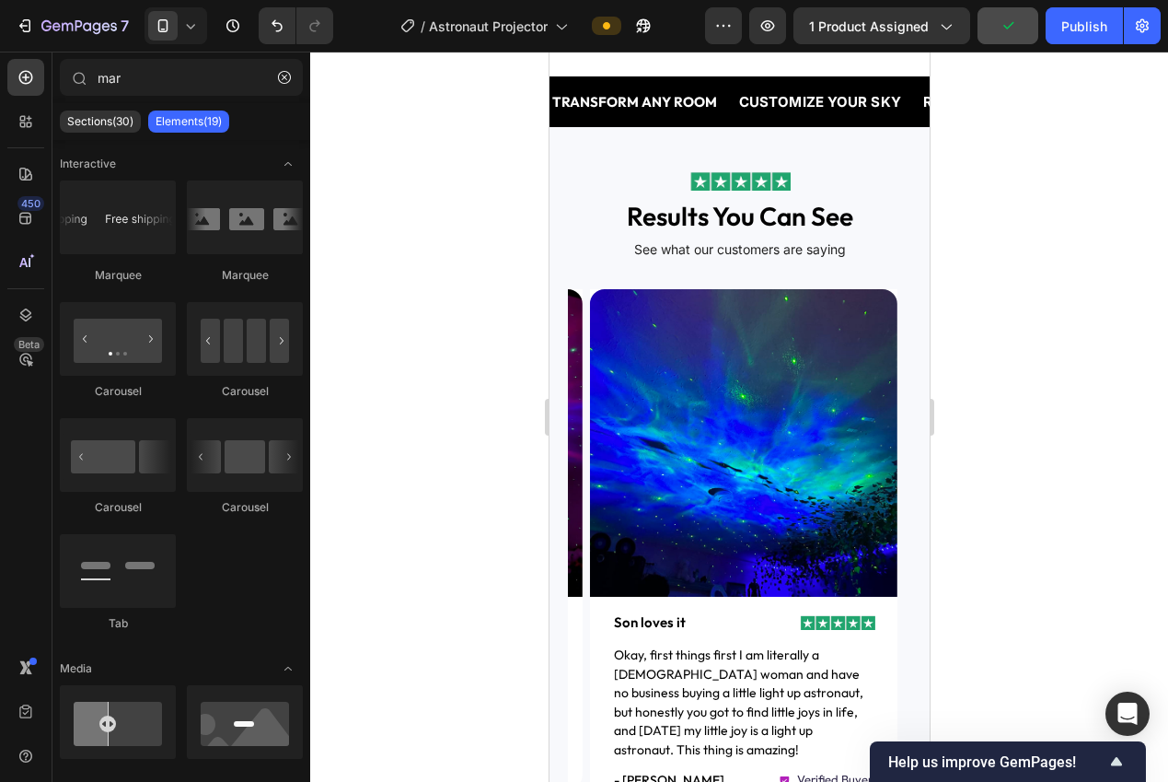
scroll to position [1251, 0]
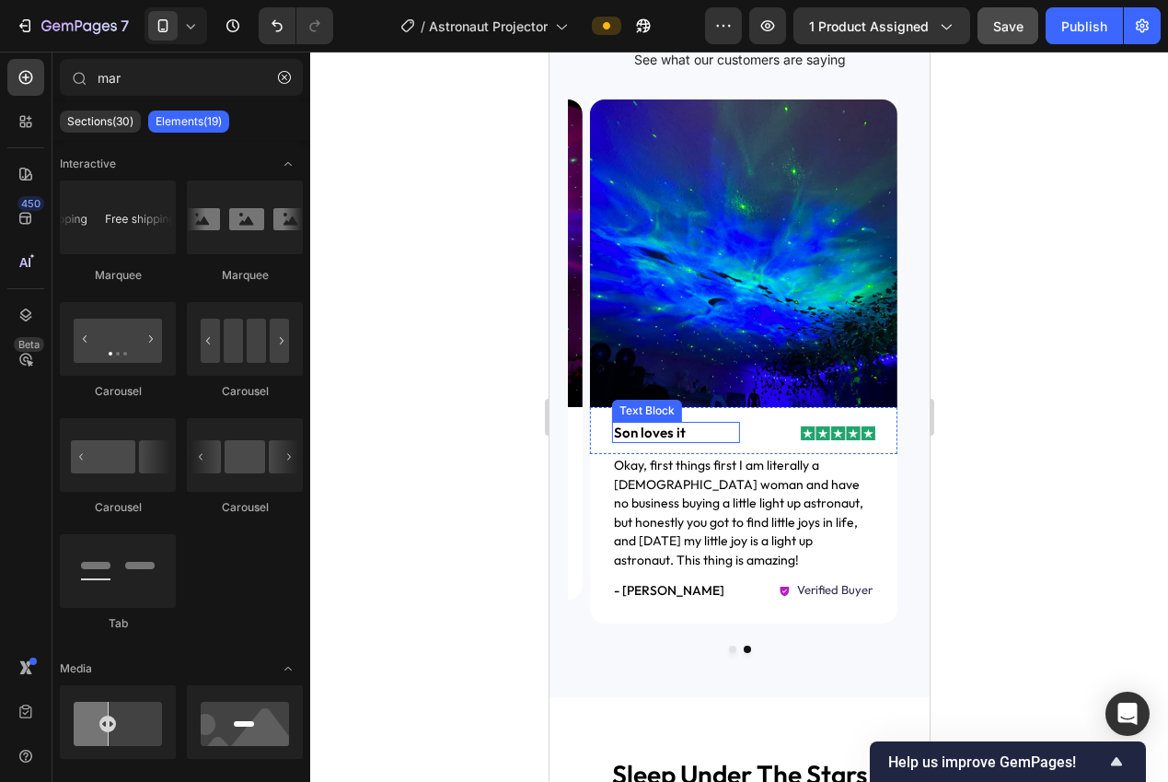
click at [662, 430] on p "Son loves it" at bounding box center [675, 432] width 124 height 18
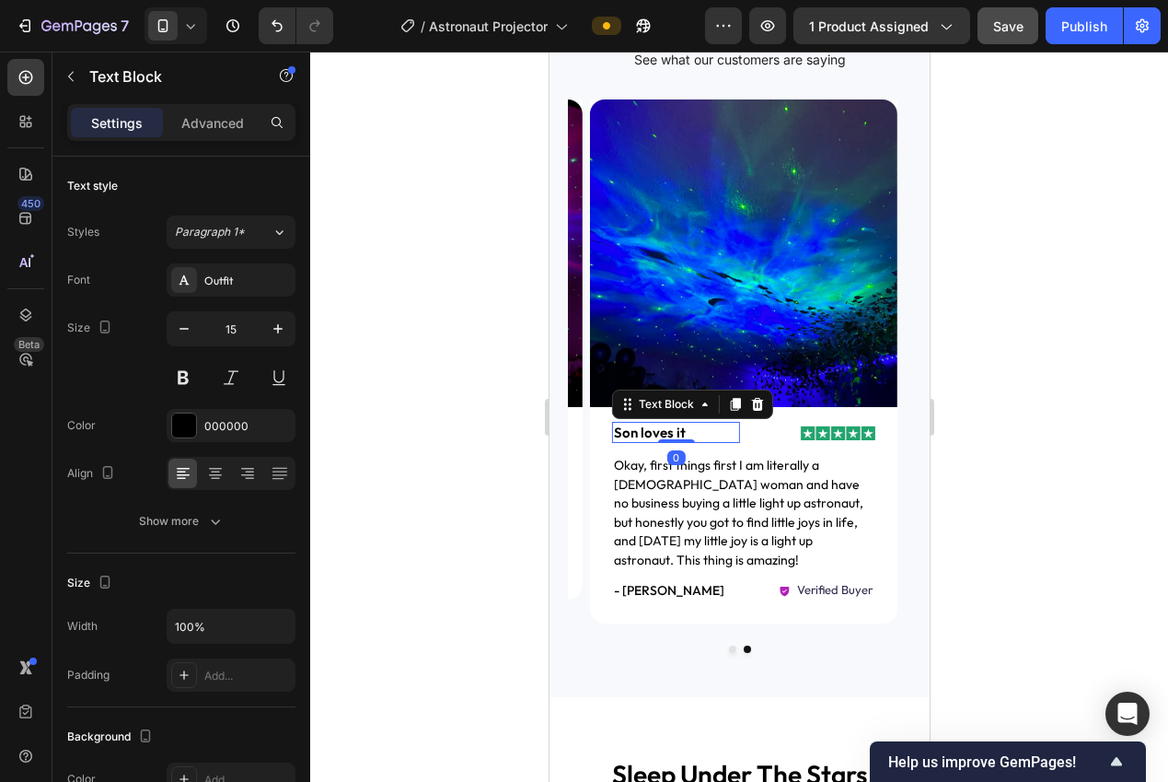
click at [662, 430] on p "Son loves it" at bounding box center [675, 432] width 124 height 18
click at [670, 431] on p "Amazing lil guy" at bounding box center [675, 432] width 124 height 18
click at [986, 467] on div at bounding box center [739, 417] width 858 height 730
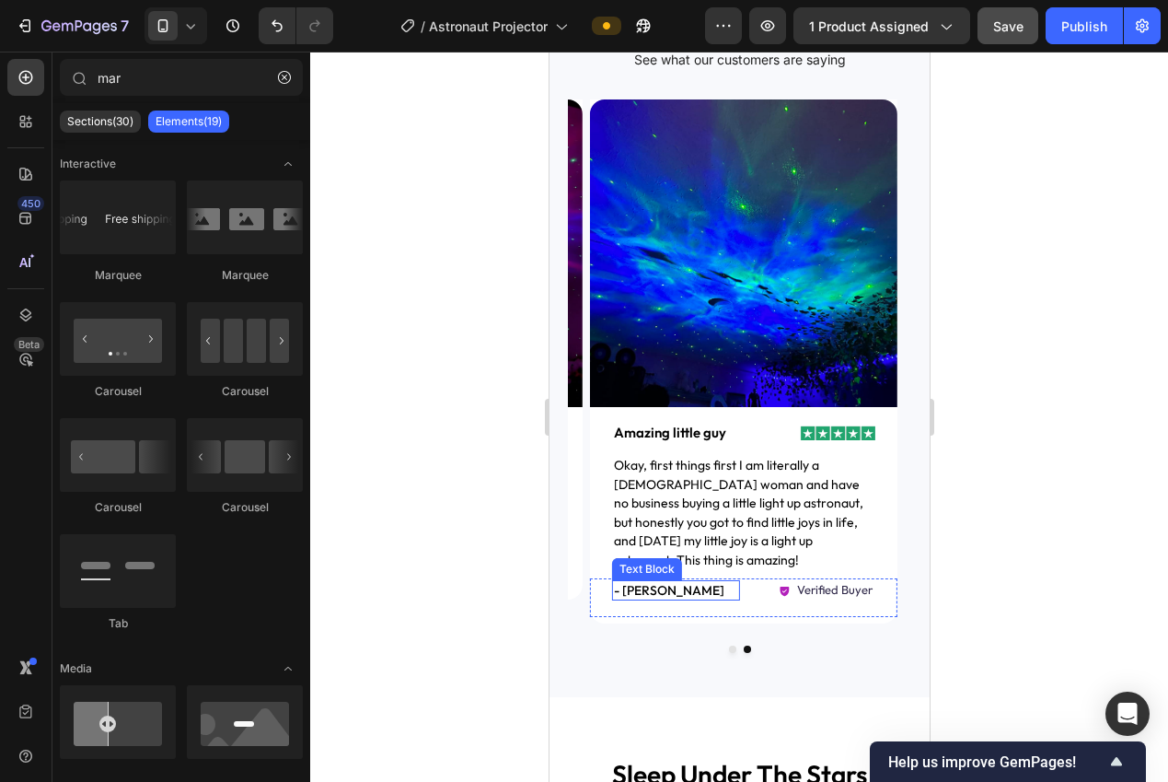
click at [653, 582] on p "- [PERSON_NAME]" at bounding box center [675, 590] width 124 height 17
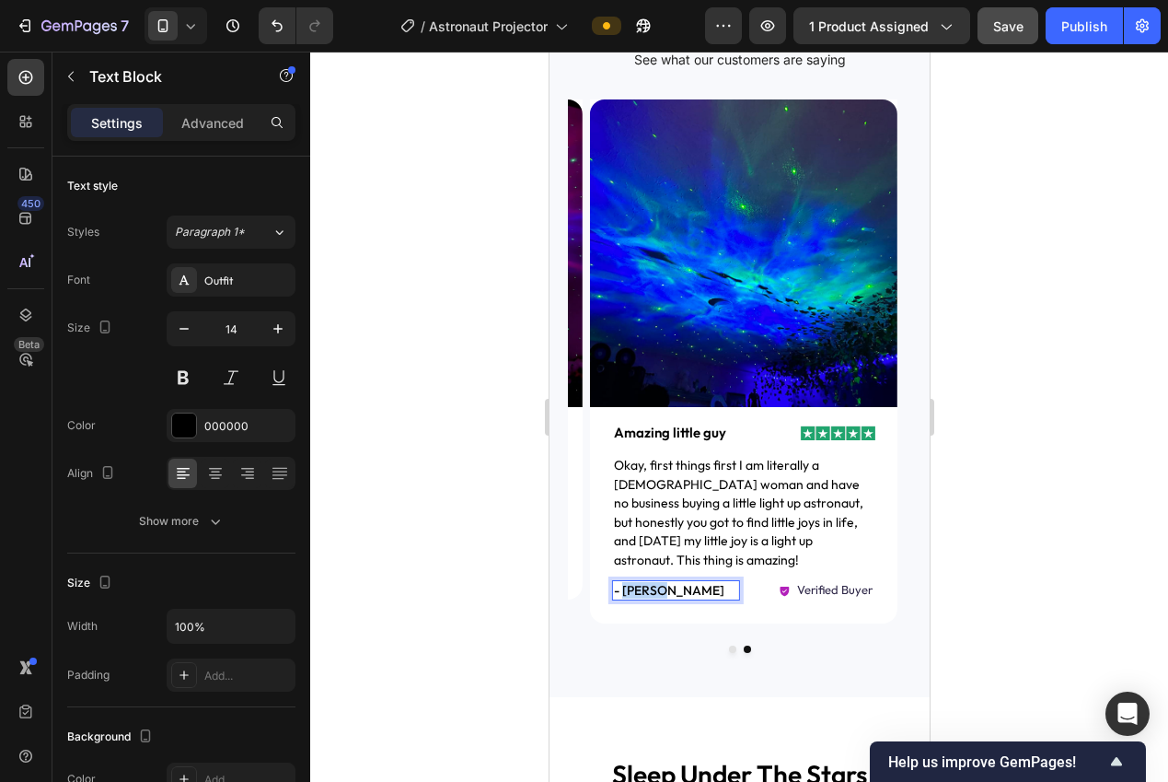
click at [653, 582] on p "- [PERSON_NAME]" at bounding box center [675, 590] width 124 height 17
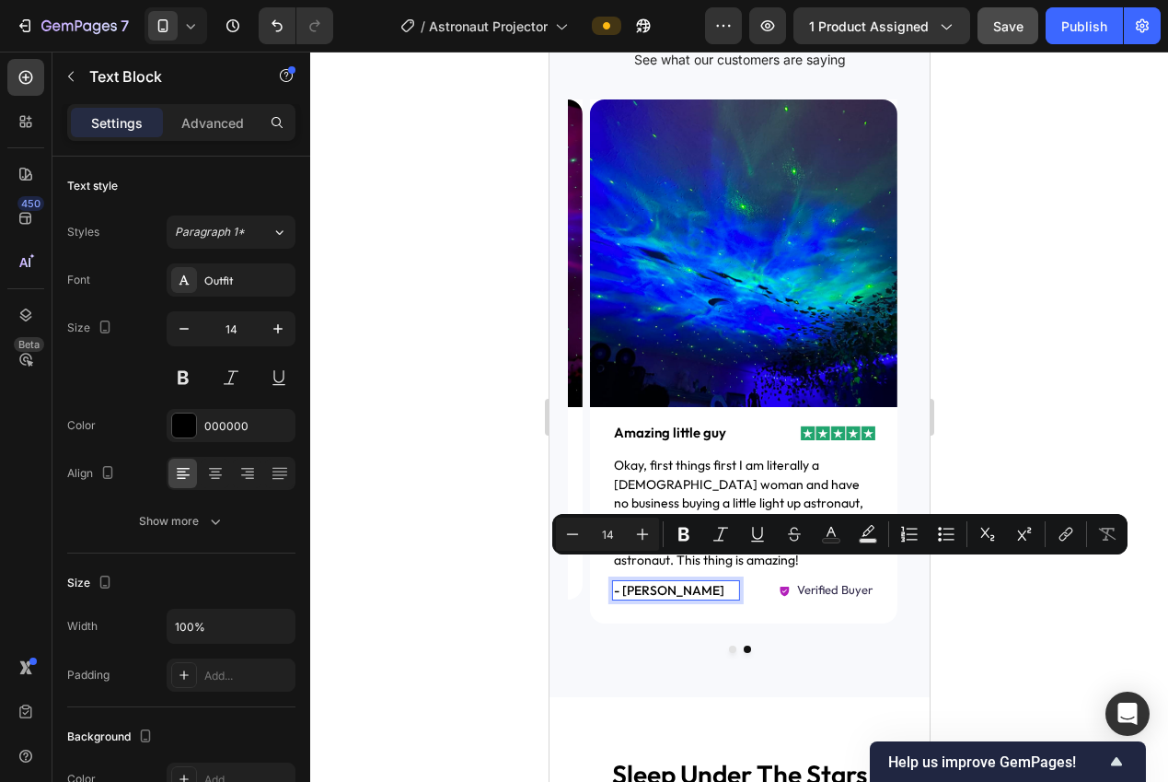
click at [692, 582] on p "- [PERSON_NAME]" at bounding box center [675, 590] width 124 height 17
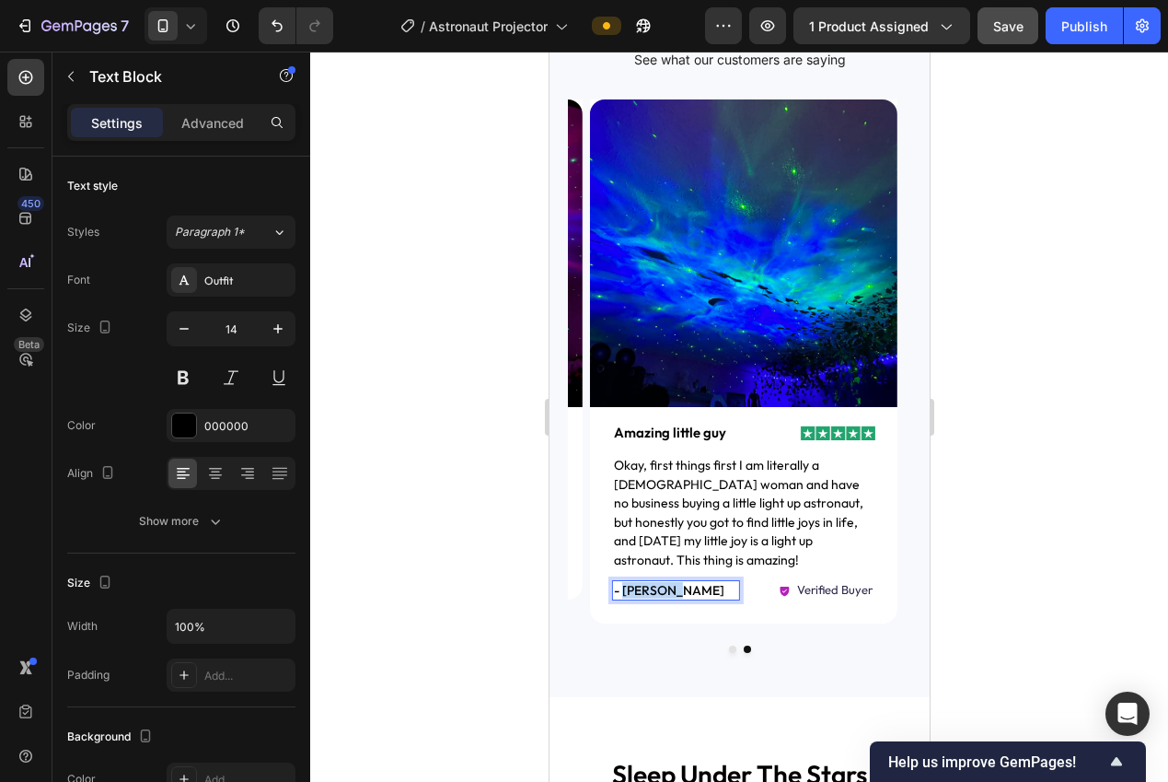
drag, startPoint x: 651, startPoint y: 571, endPoint x: 624, endPoint y: 572, distance: 26.7
click at [624, 582] on p "- [PERSON_NAME]" at bounding box center [675, 590] width 124 height 17
click at [945, 545] on div at bounding box center [739, 417] width 858 height 730
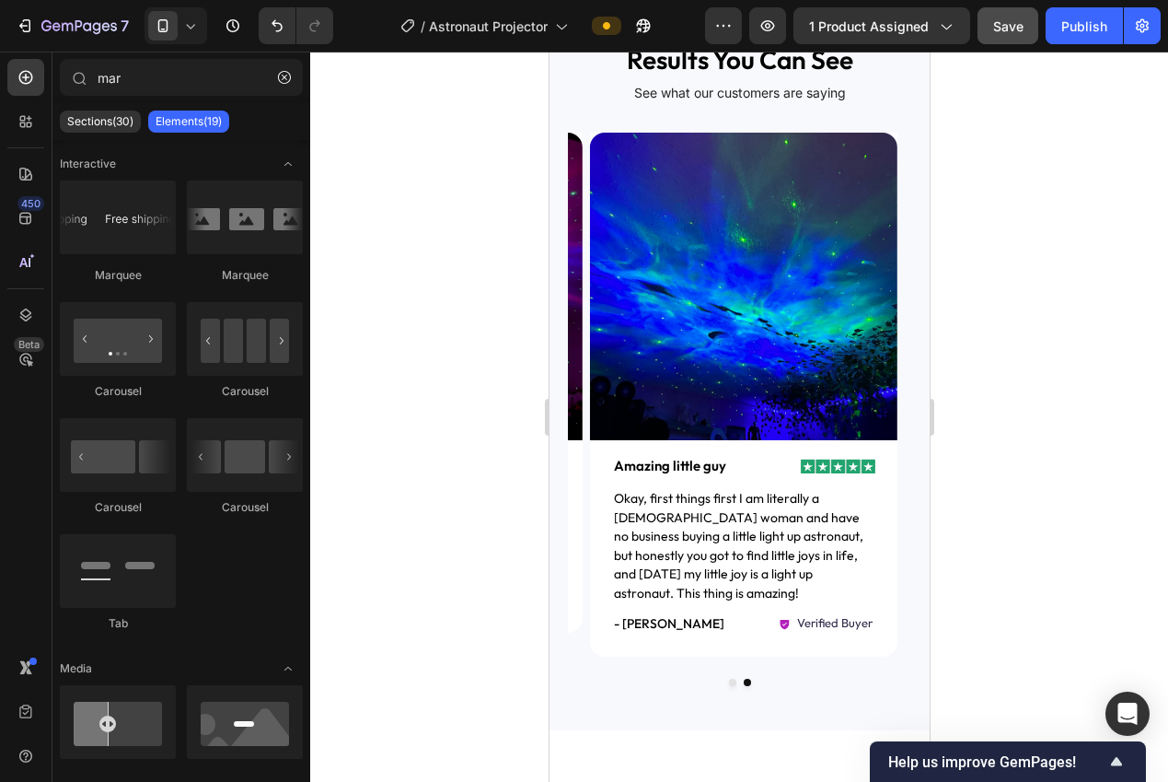
drag, startPoint x: 923, startPoint y: 321, endPoint x: 1487, endPoint y: 359, distance: 564.6
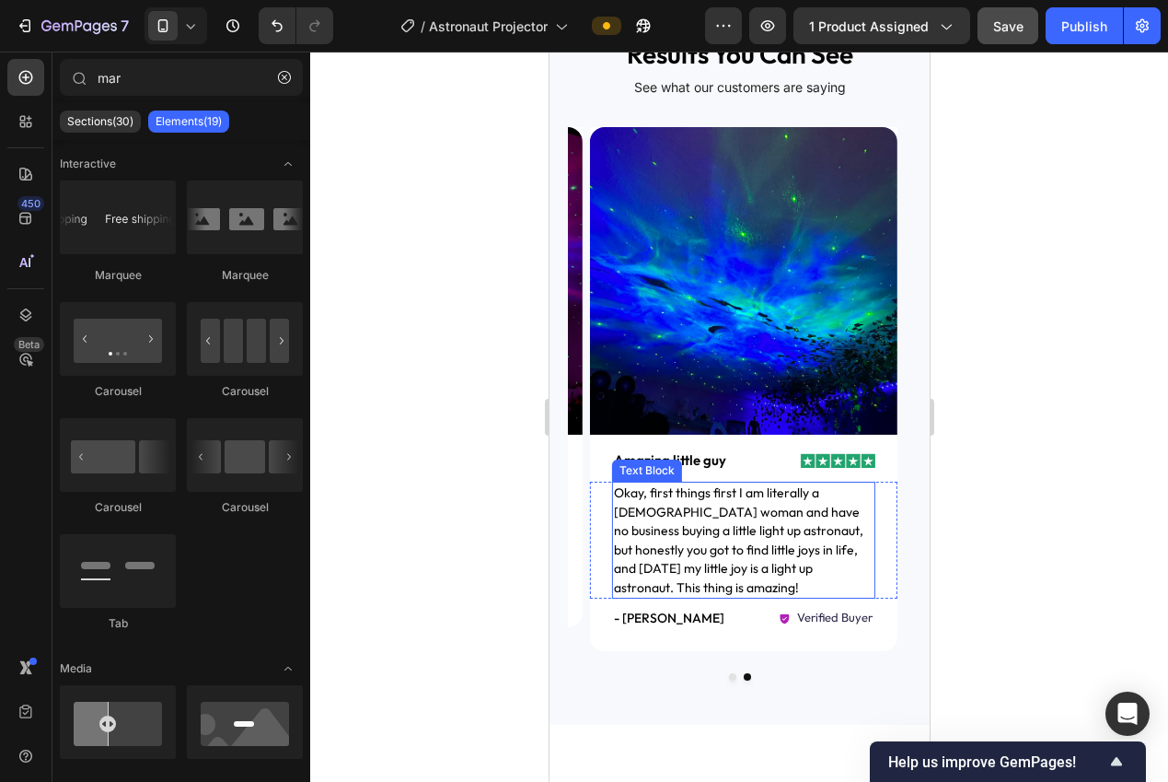
click at [770, 545] on span "Okay, first things first I am literally a 25 year old woman and have no busines…" at bounding box center [737, 539] width 249 height 111
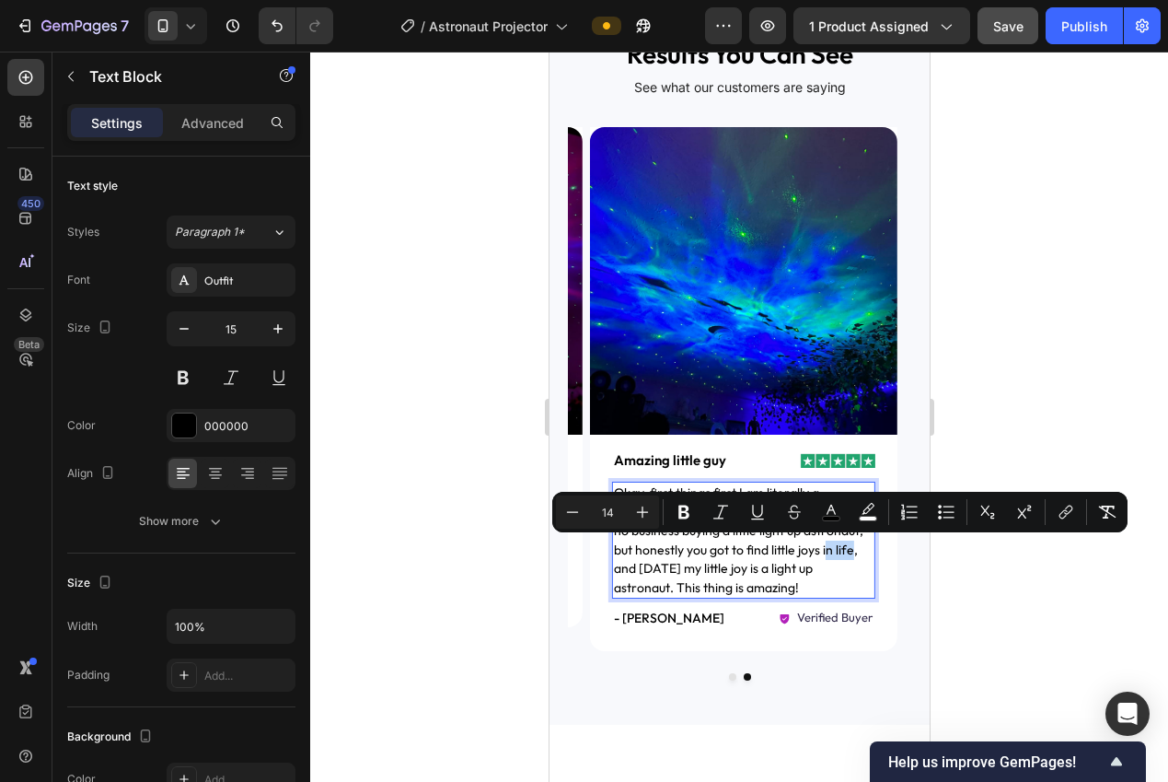
drag, startPoint x: 770, startPoint y: 549, endPoint x: 736, endPoint y: 554, distance: 35.4
click at [736, 552] on span "Okay, first things first I am literally a 25 year old woman and have no busines…" at bounding box center [737, 539] width 249 height 111
click at [747, 551] on span "Okay, first things first I am literally a 25 year old woman and have no busines…" at bounding box center [737, 539] width 249 height 111
click at [752, 564] on span "Okay, first things first I am literally a 25 year old woman and have no busines…" at bounding box center [737, 539] width 249 height 111
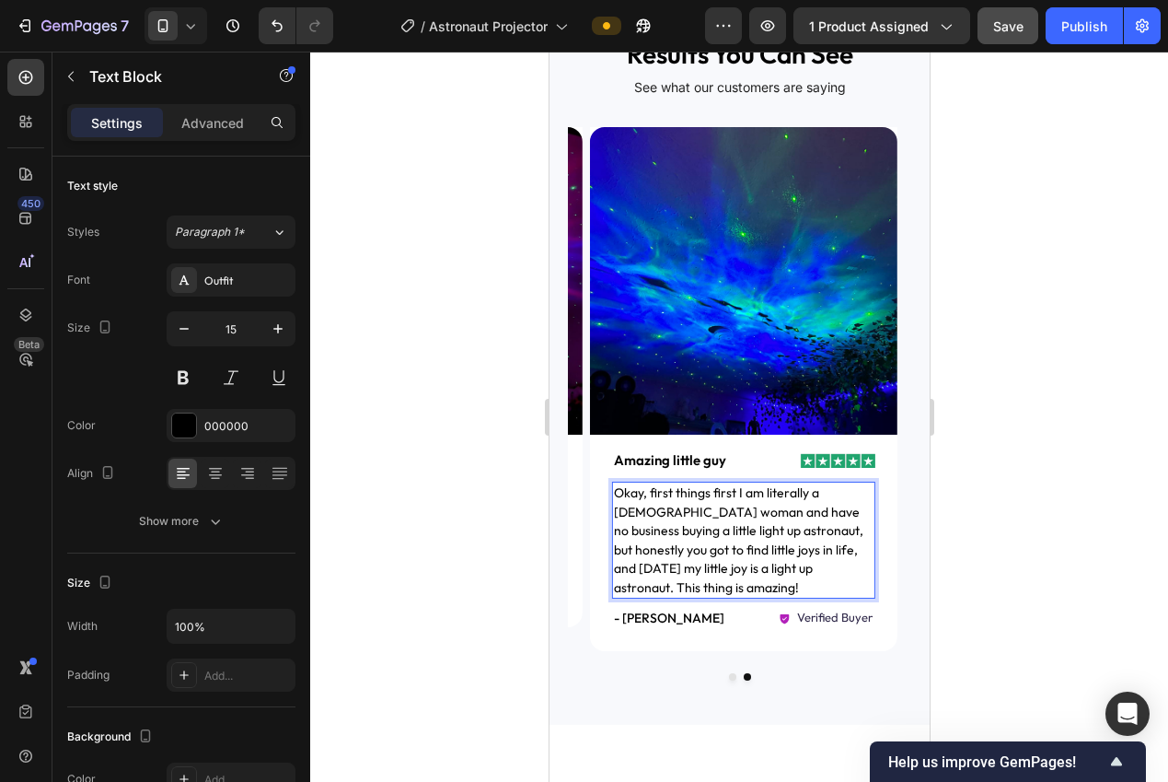
click at [1002, 509] on div at bounding box center [739, 417] width 858 height 730
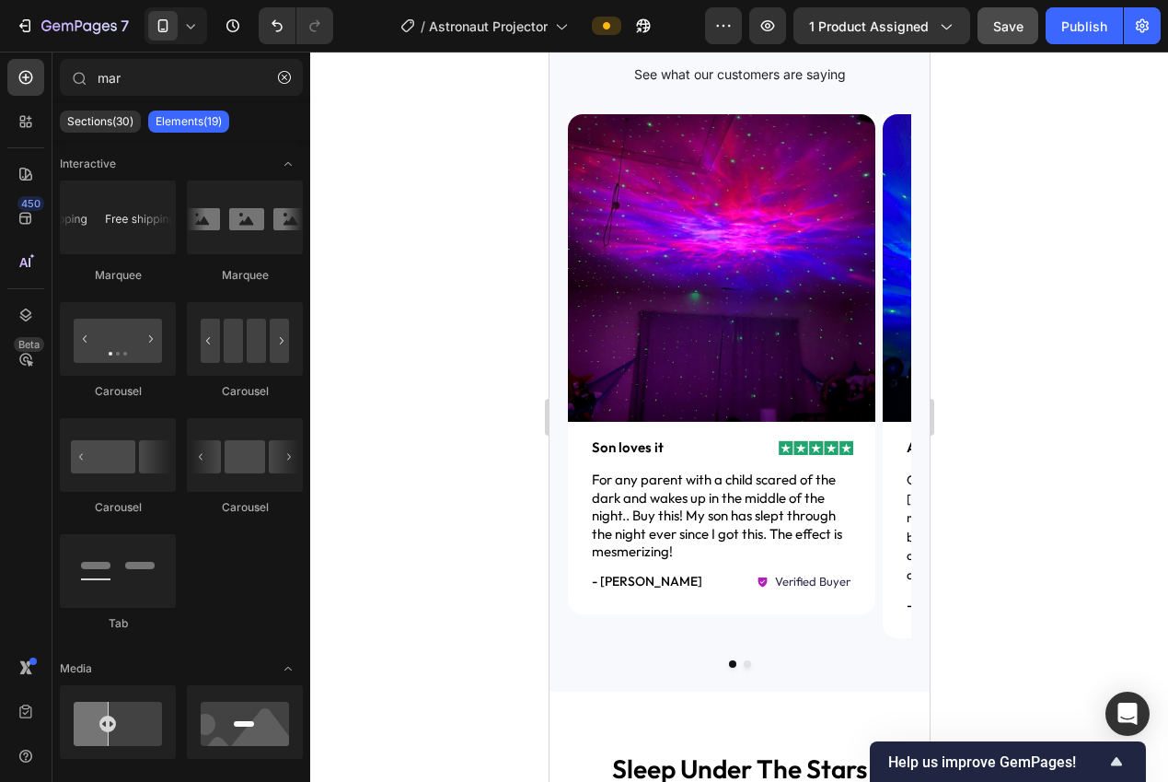
scroll to position [1291, 0]
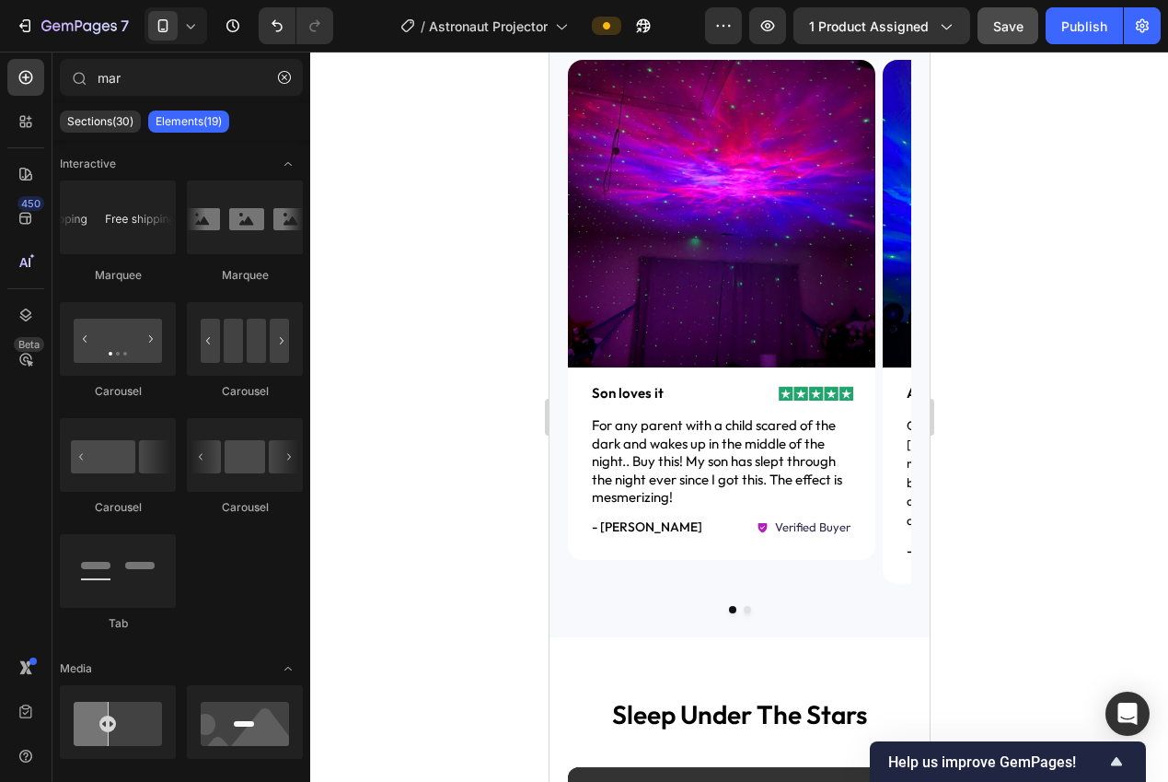
drag, startPoint x: 920, startPoint y: 353, endPoint x: 1501, endPoint y: 287, distance: 585.5
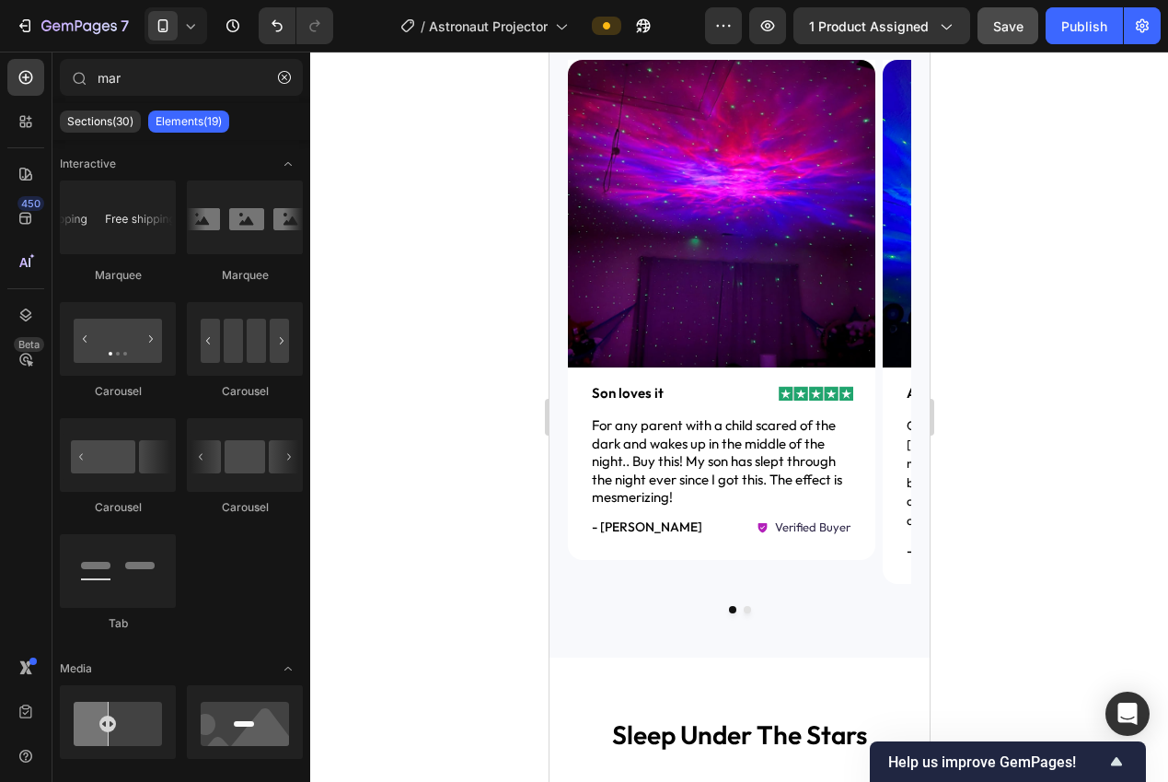
click at [997, 27] on span "Save" at bounding box center [1008, 26] width 30 height 16
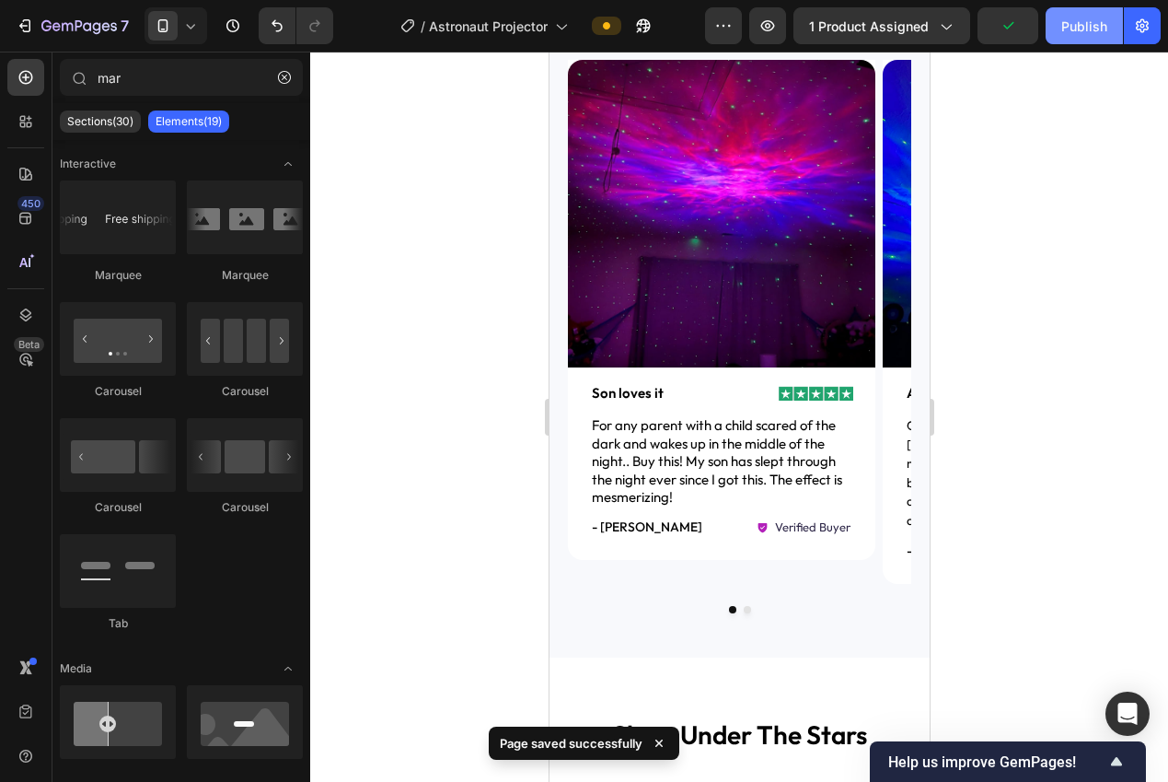
click at [1056, 25] on button "Publish" at bounding box center [1084, 25] width 77 height 37
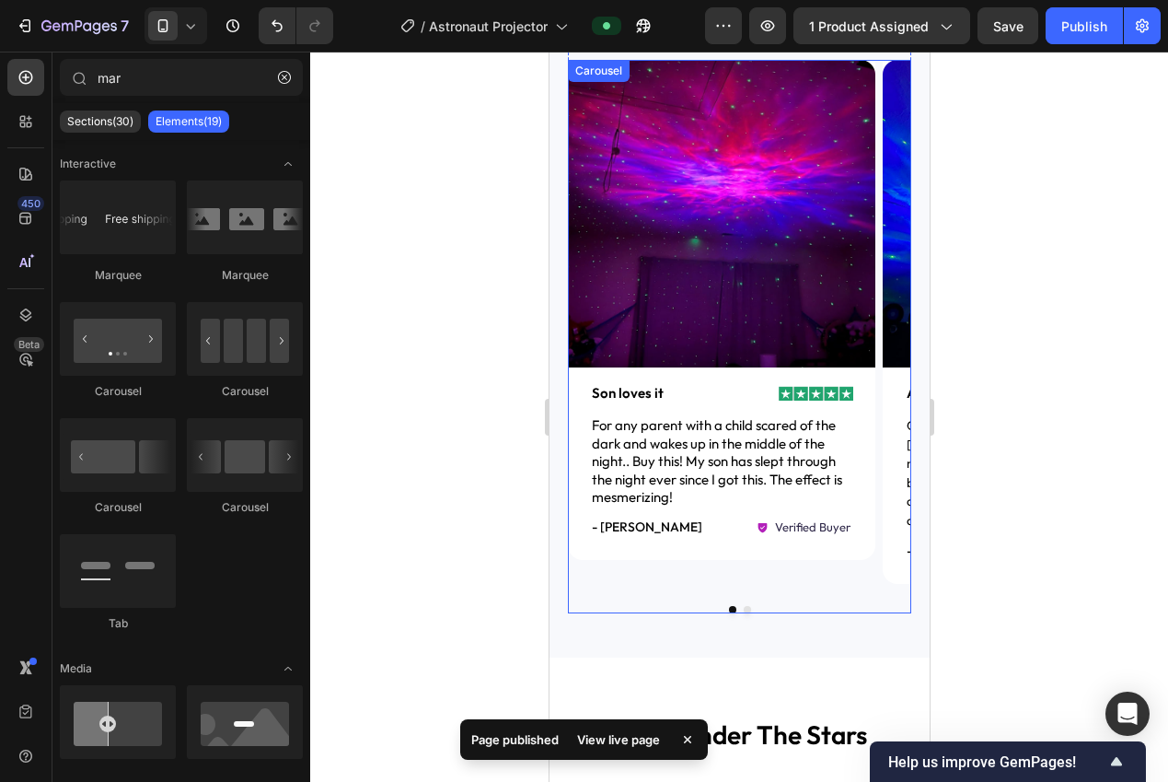
click at [830, 574] on div "Image Image Son loves it Text Block Row For any parent with a child scared of t…" at bounding box center [738, 336] width 343 height 553
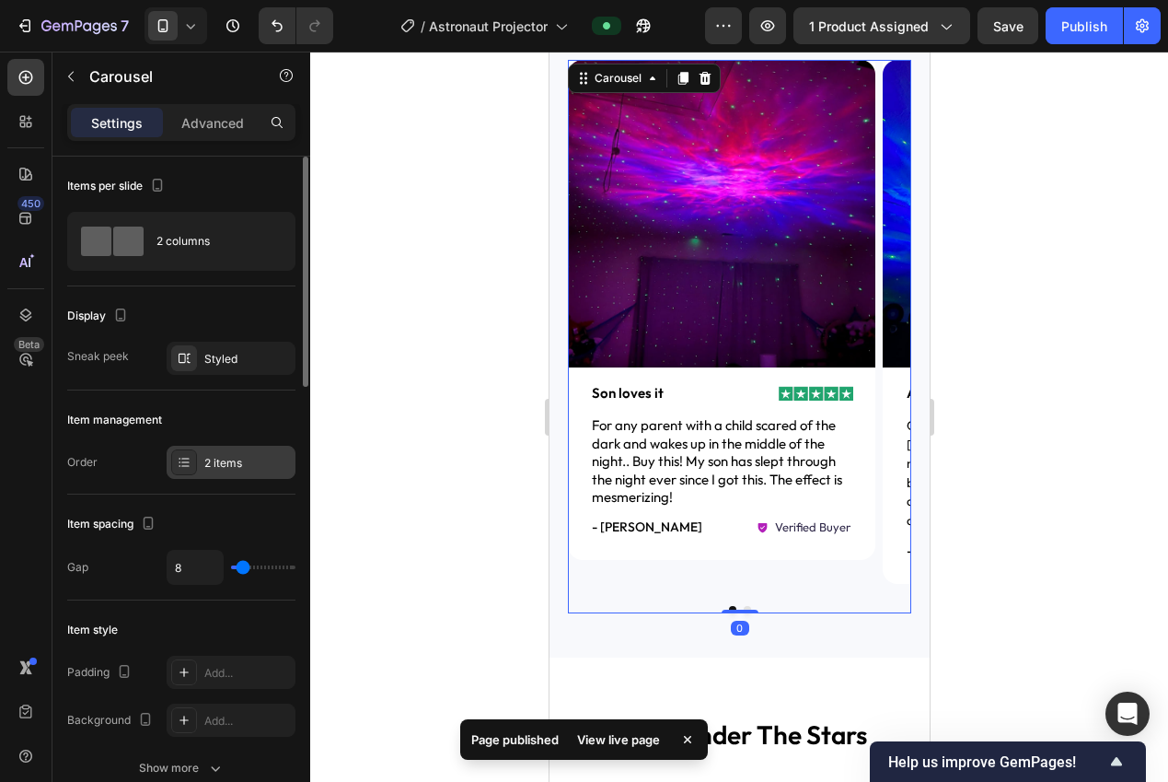
click at [219, 458] on div "2 items" at bounding box center [247, 463] width 87 height 17
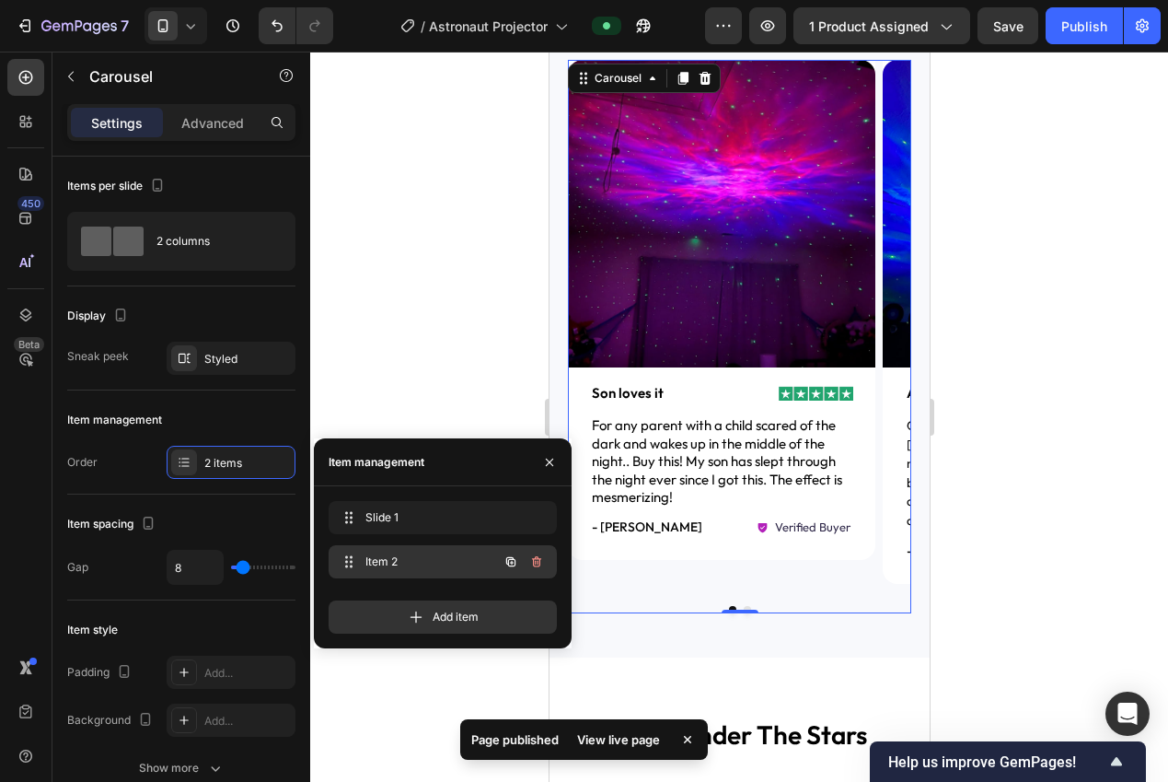
click at [393, 559] on span "Item 2" at bounding box center [417, 561] width 104 height 17
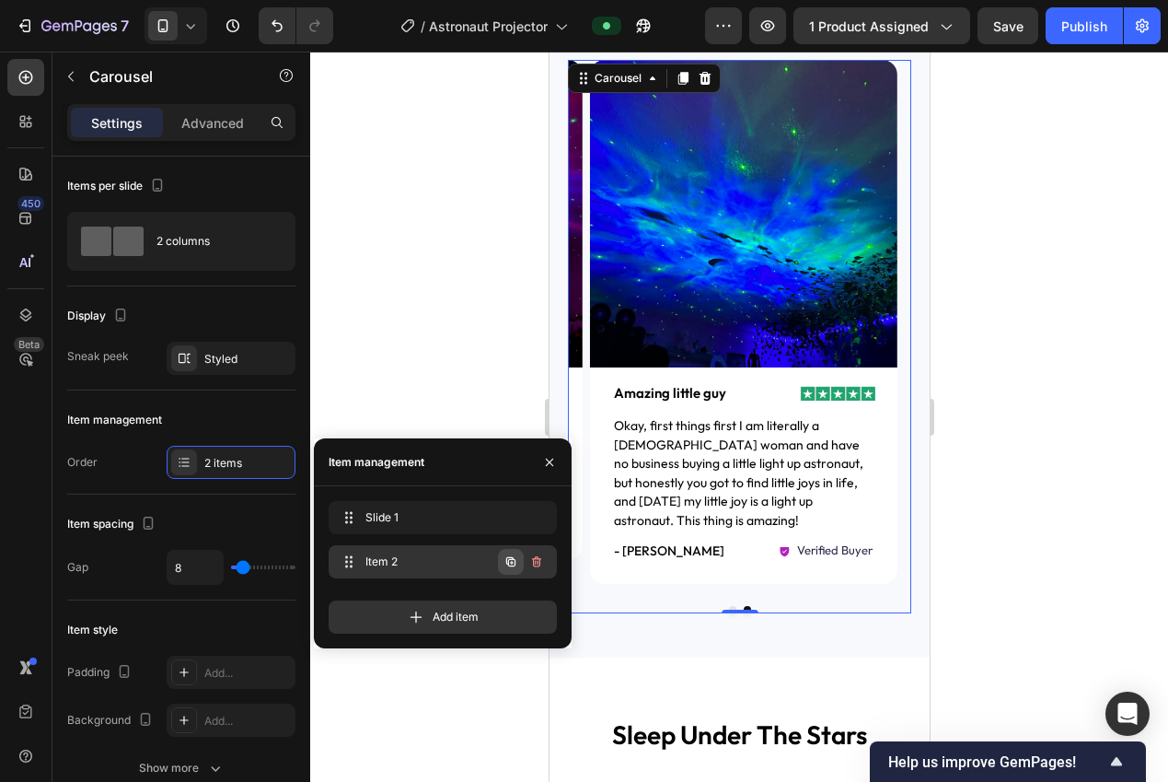
click at [512, 567] on icon "button" at bounding box center [511, 561] width 15 height 15
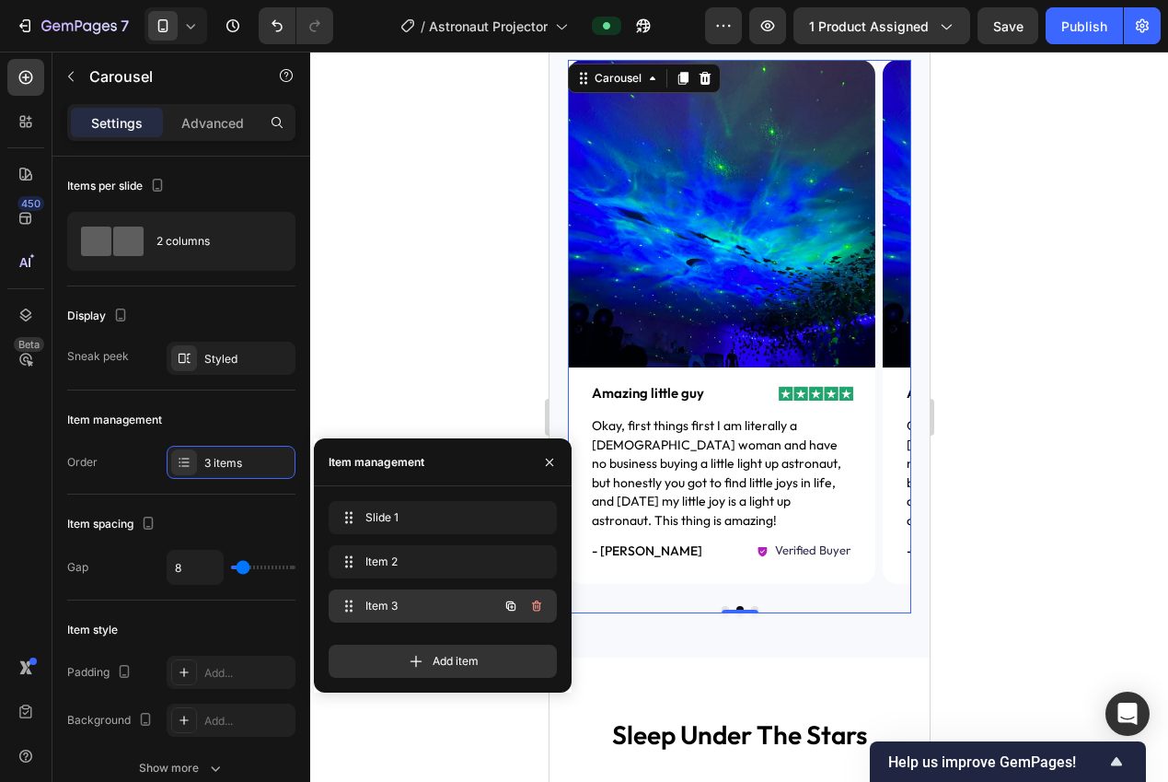
click at [410, 597] on span "Item 3" at bounding box center [417, 605] width 104 height 17
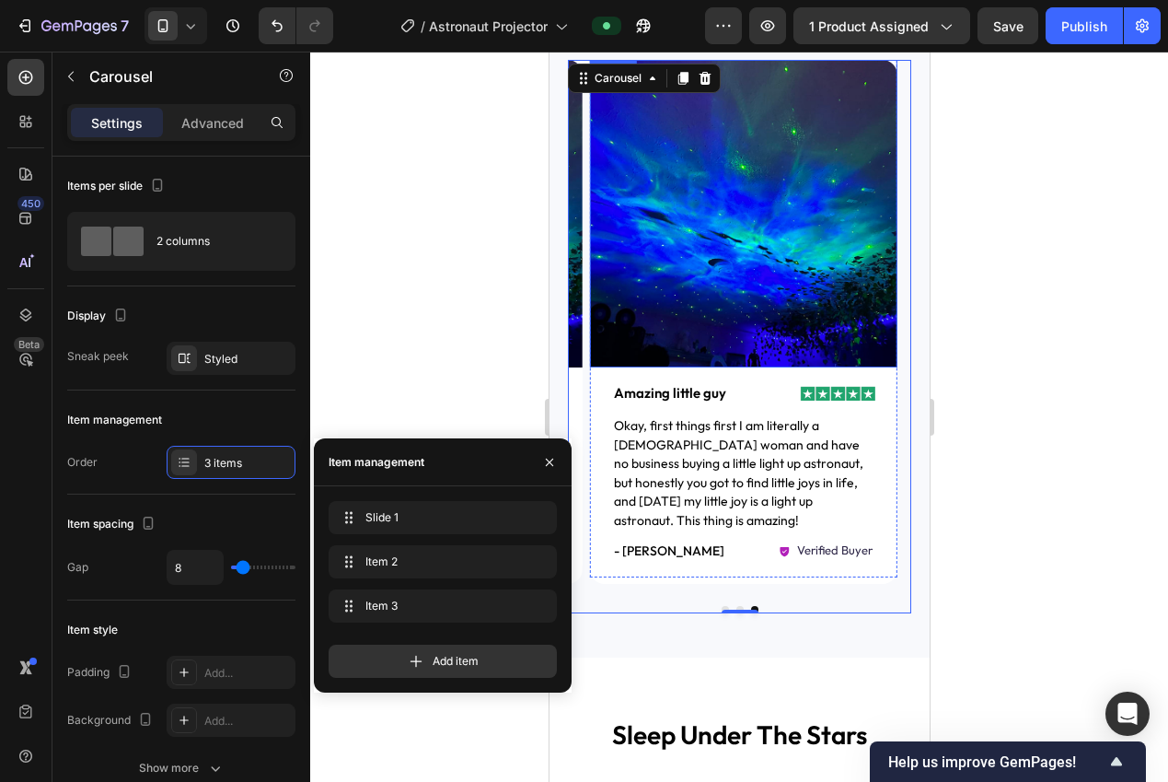
click at [670, 291] on img at bounding box center [742, 213] width 307 height 307
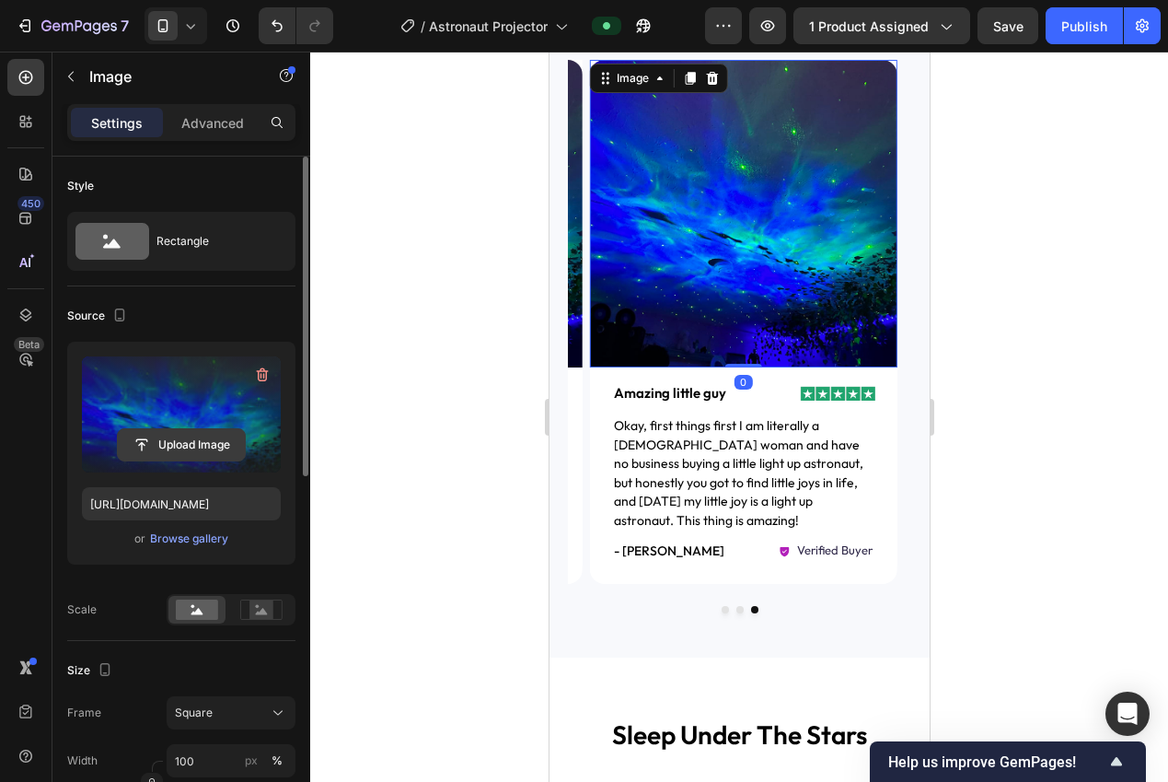
click at [192, 453] on input "file" at bounding box center [181, 444] width 127 height 31
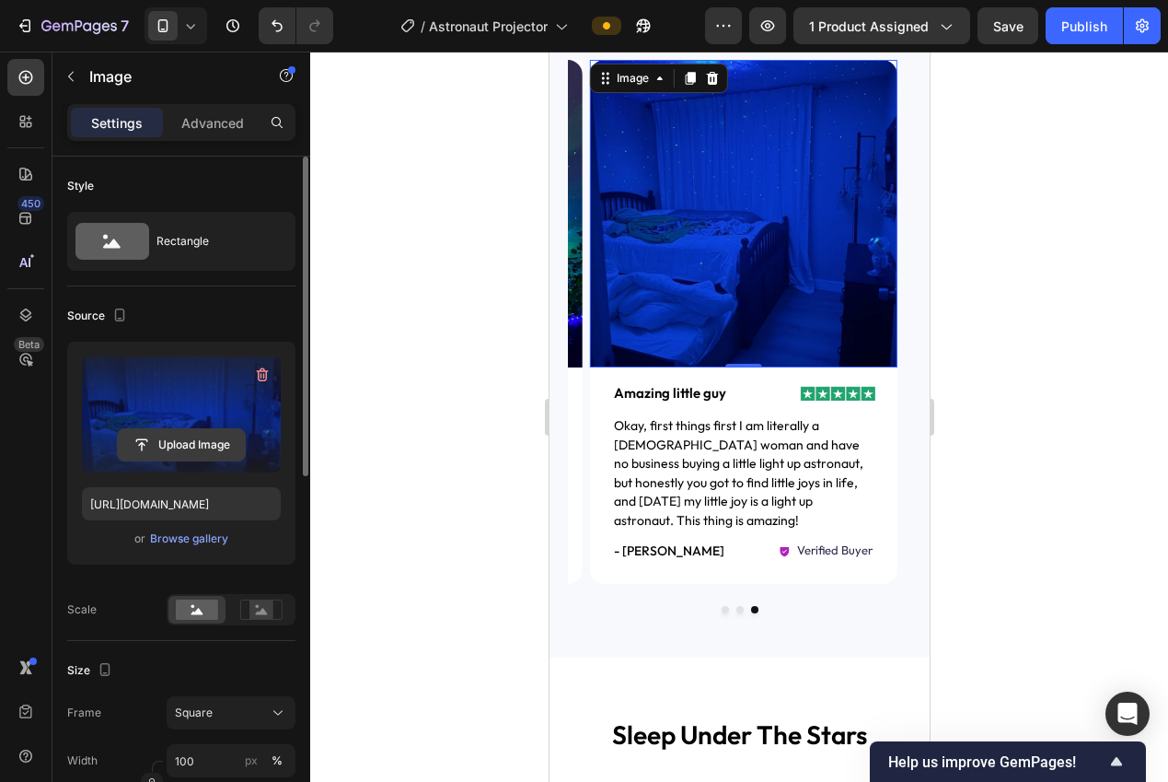
click at [191, 445] on input "file" at bounding box center [181, 444] width 127 height 31
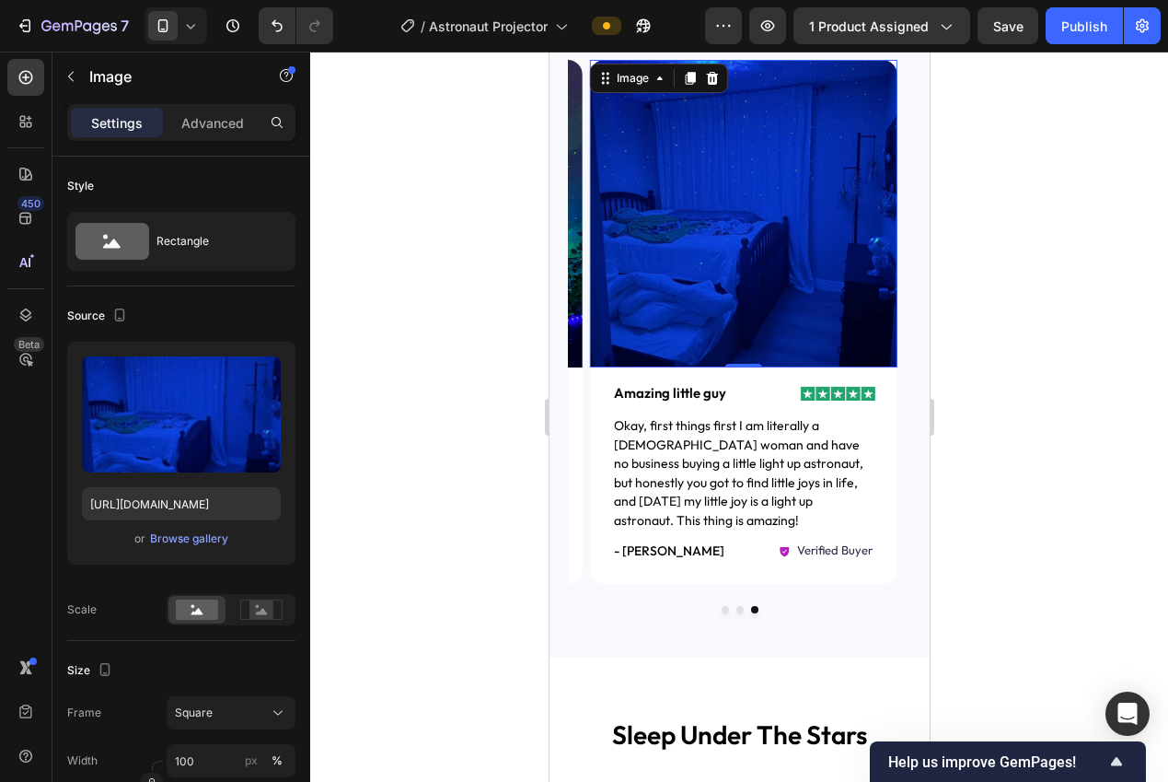
type input "https://cdn.shopify.com/s/files/1/0940/0539/5768/files/gempages_563747377920344…"
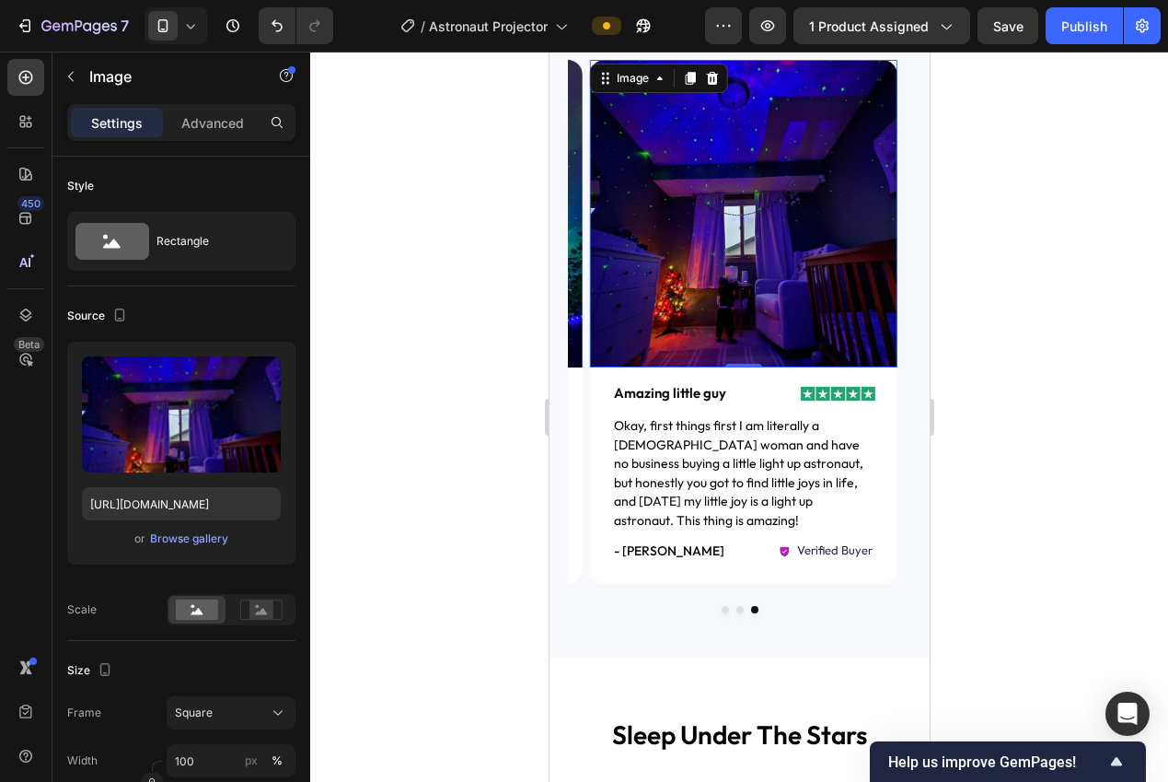
click at [1029, 373] on div at bounding box center [739, 417] width 858 height 730
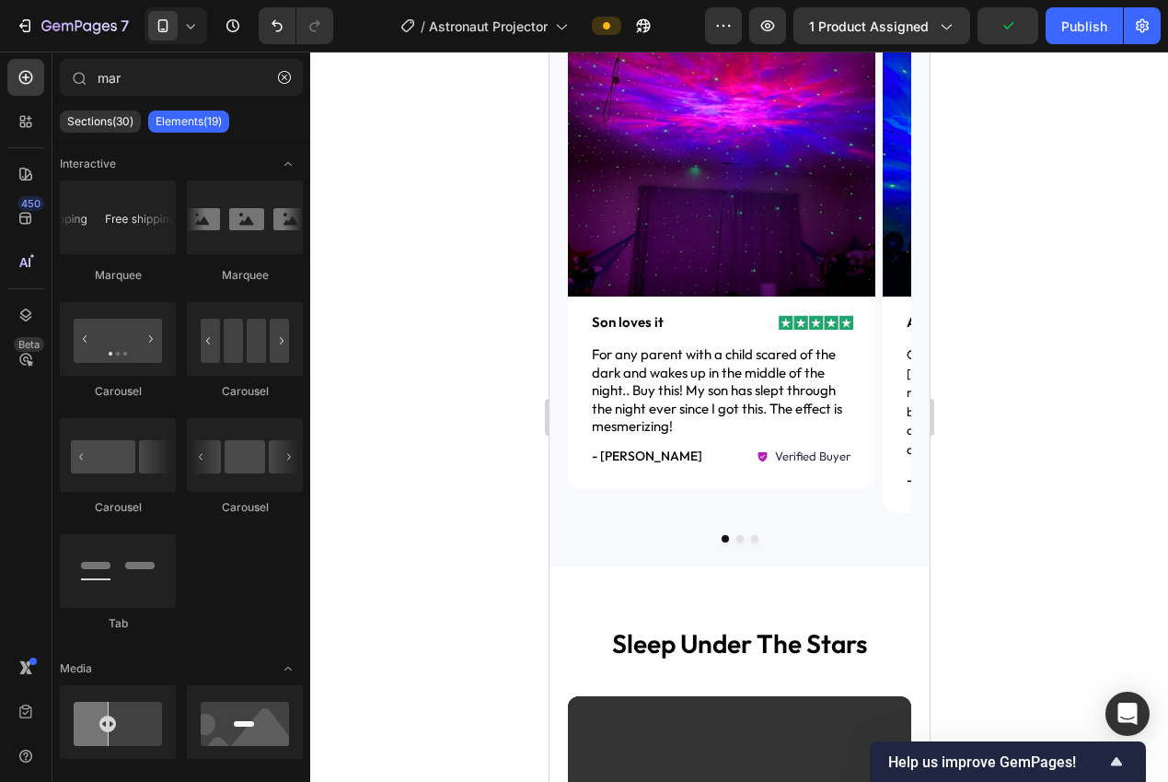
scroll to position [1389, 0]
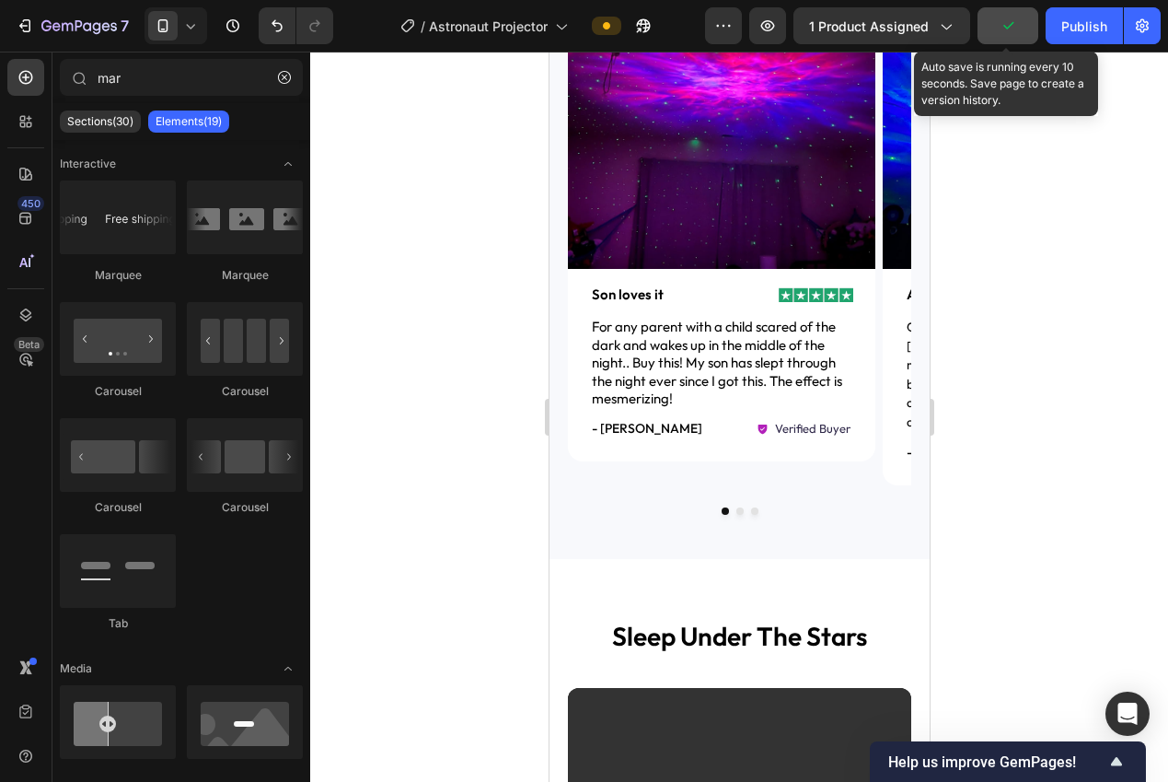
drag, startPoint x: 1006, startPoint y: 17, endPoint x: 1008, endPoint y: 39, distance: 21.3
click at [1006, 17] on icon "button" at bounding box center [1008, 26] width 18 height 18
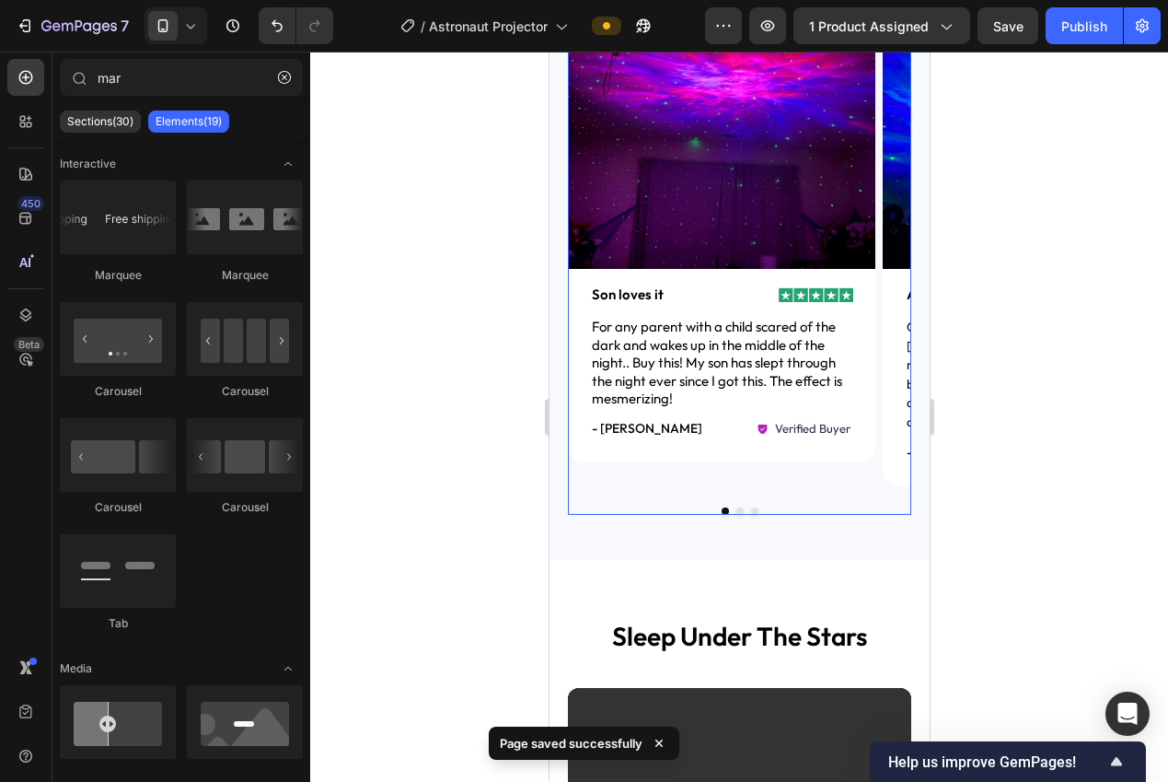
click at [833, 468] on div "Image Image Son loves it Text Block Row For any parent with a child scared of t…" at bounding box center [738, 237] width 343 height 553
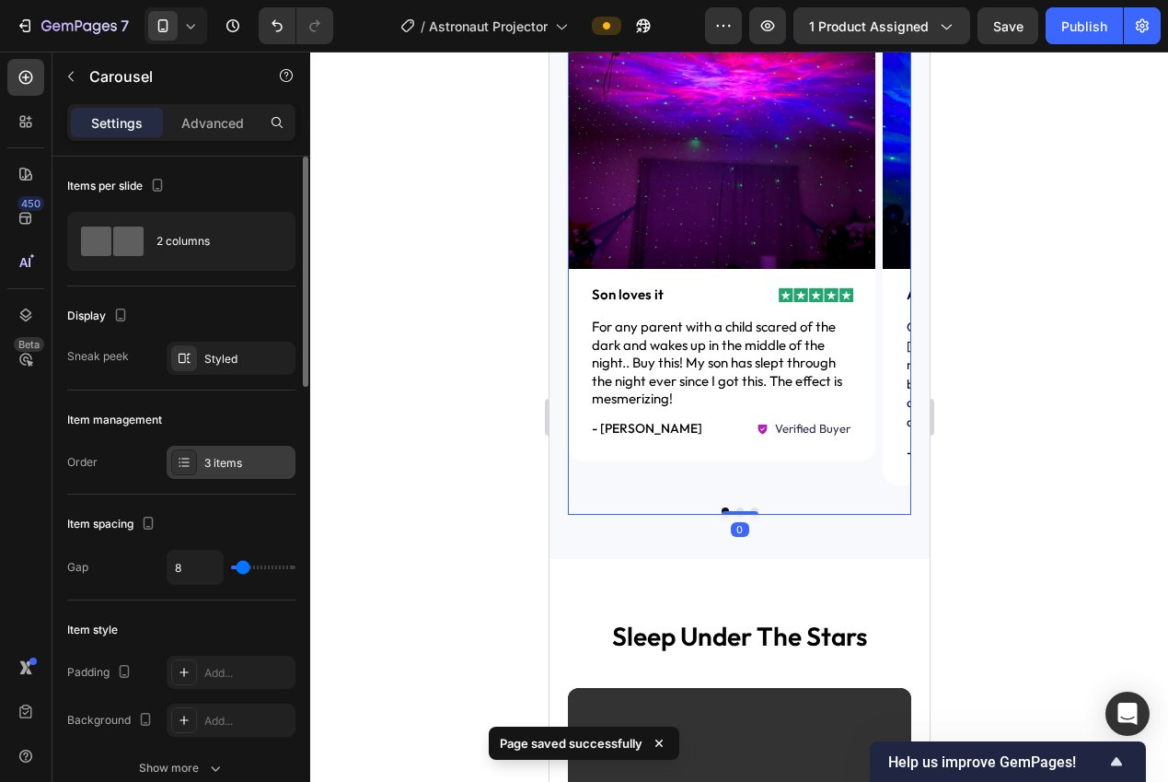
click at [208, 474] on div "3 items" at bounding box center [231, 462] width 129 height 33
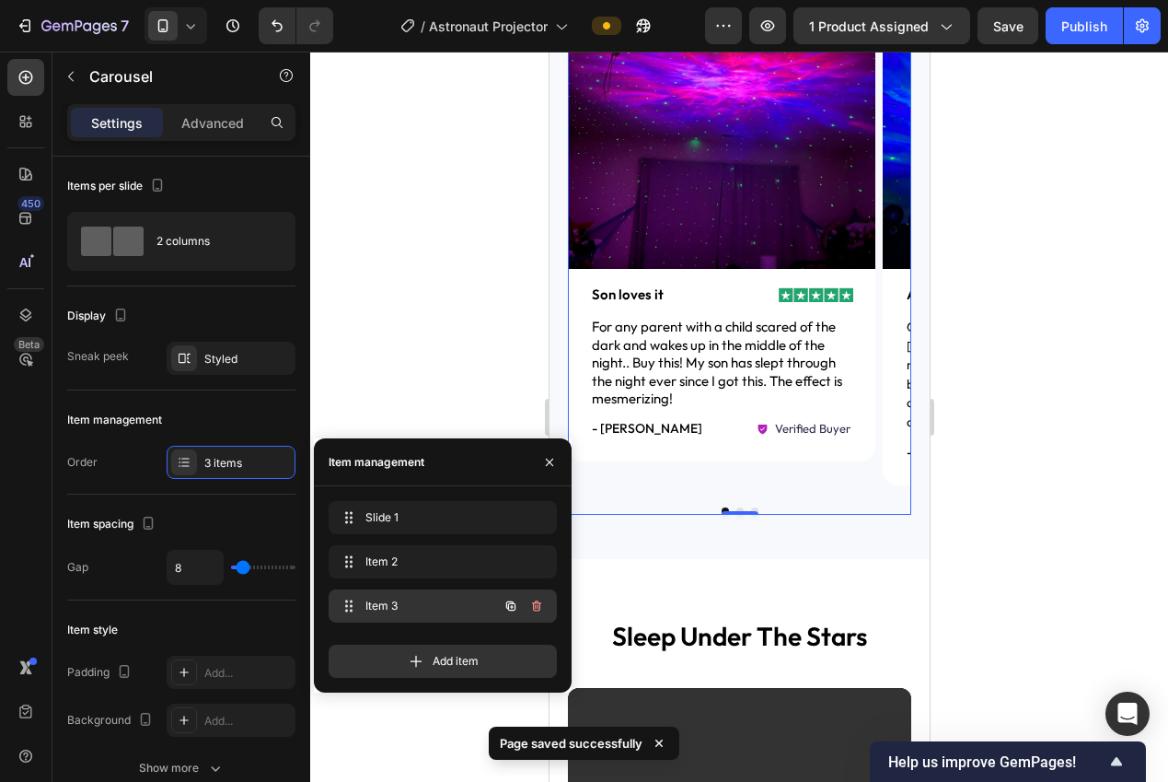
click at [384, 604] on span "Item 3" at bounding box center [417, 605] width 104 height 17
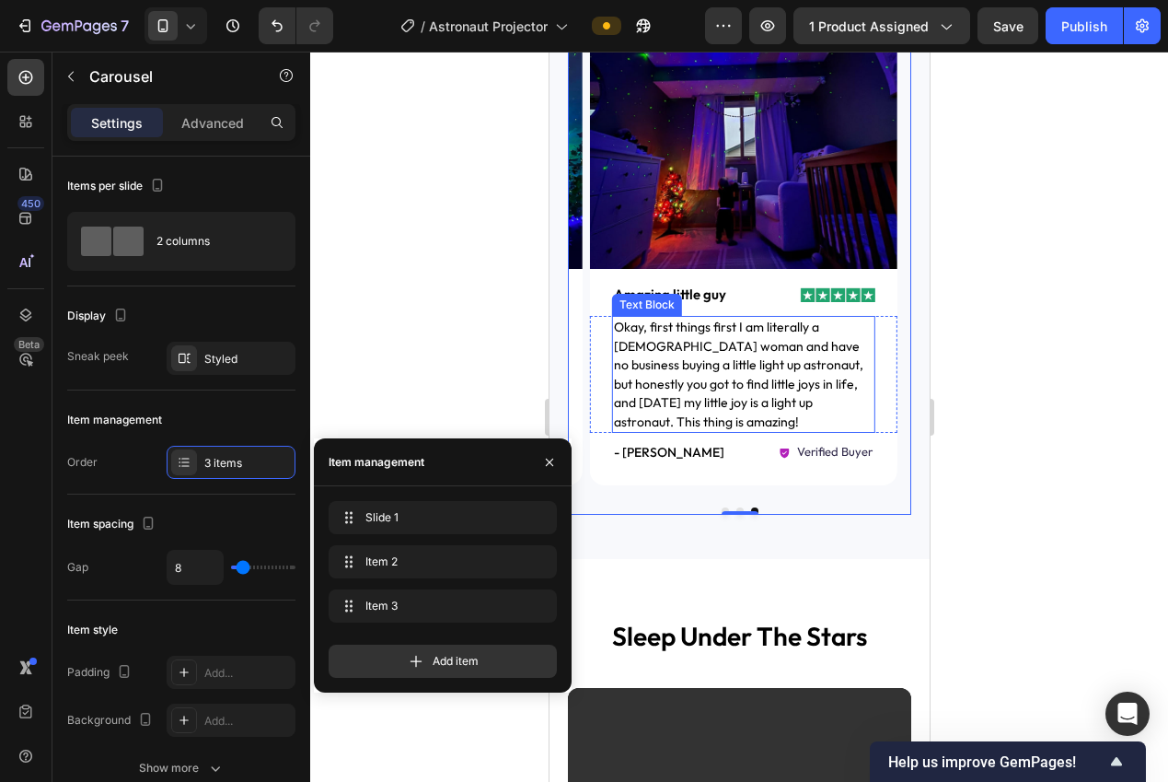
click at [746, 387] on span "Okay, first things first I am literally a 25 year old woman and have no busines…" at bounding box center [737, 374] width 249 height 111
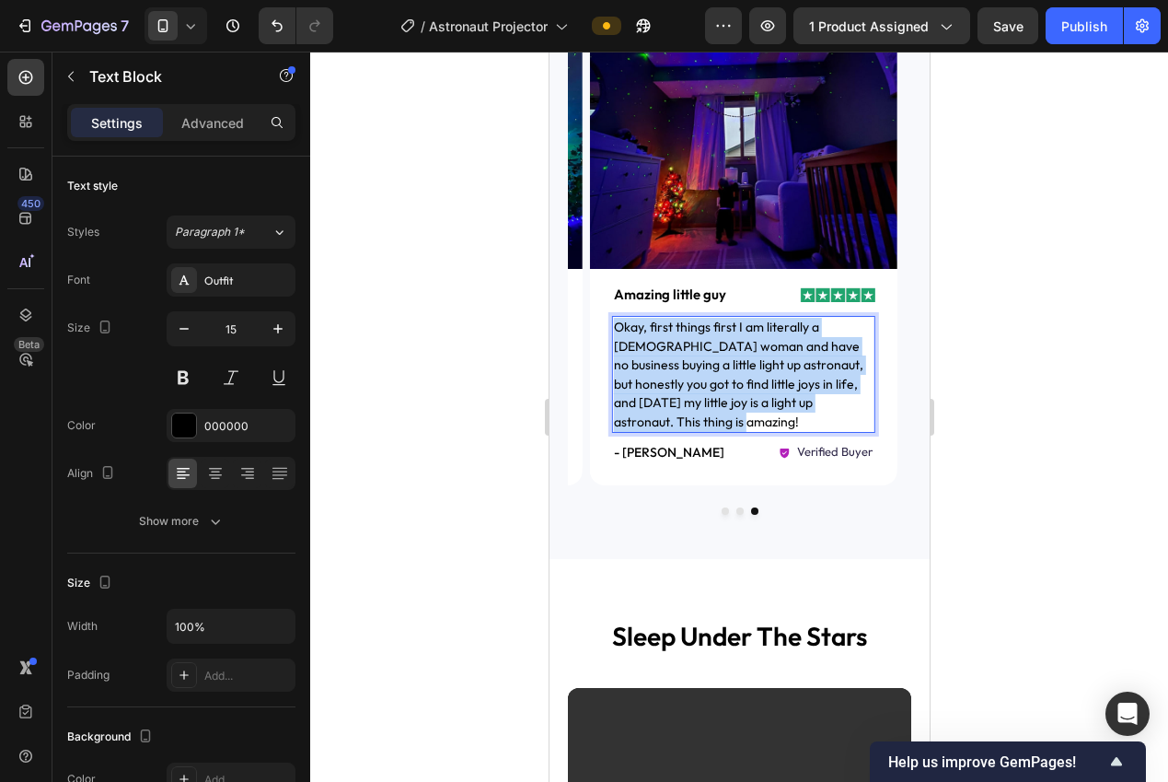
click at [746, 387] on span "Okay, first things first I am literally a 25 year old woman and have no busines…" at bounding box center [737, 374] width 249 height 111
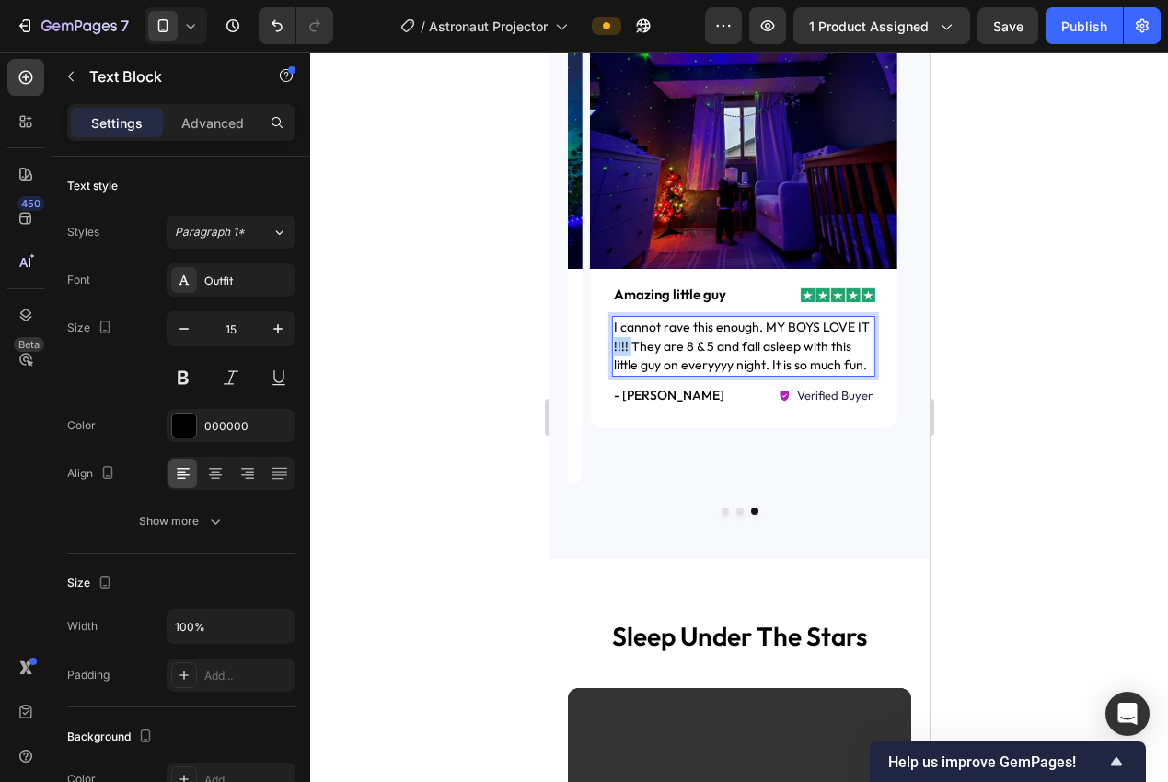
drag, startPoint x: 632, startPoint y: 344, endPoint x: 606, endPoint y: 343, distance: 26.7
click at [606, 343] on div "I cannot rave this enough. MY BOYS LOVE IT !!!! They are 8 & 5 and fall asleep …" at bounding box center [742, 346] width 307 height 61
click at [704, 364] on span "I cannot rave this enough. MY BOYS LOVE IT! They are 8 & 5 and fall asleep with…" at bounding box center [743, 346] width 260 height 54
click at [845, 363] on p "I cannot rave this enough. MY BOYS LOVE IT! They are 8 & 5 and fall asleep with…" at bounding box center [743, 346] width 260 height 57
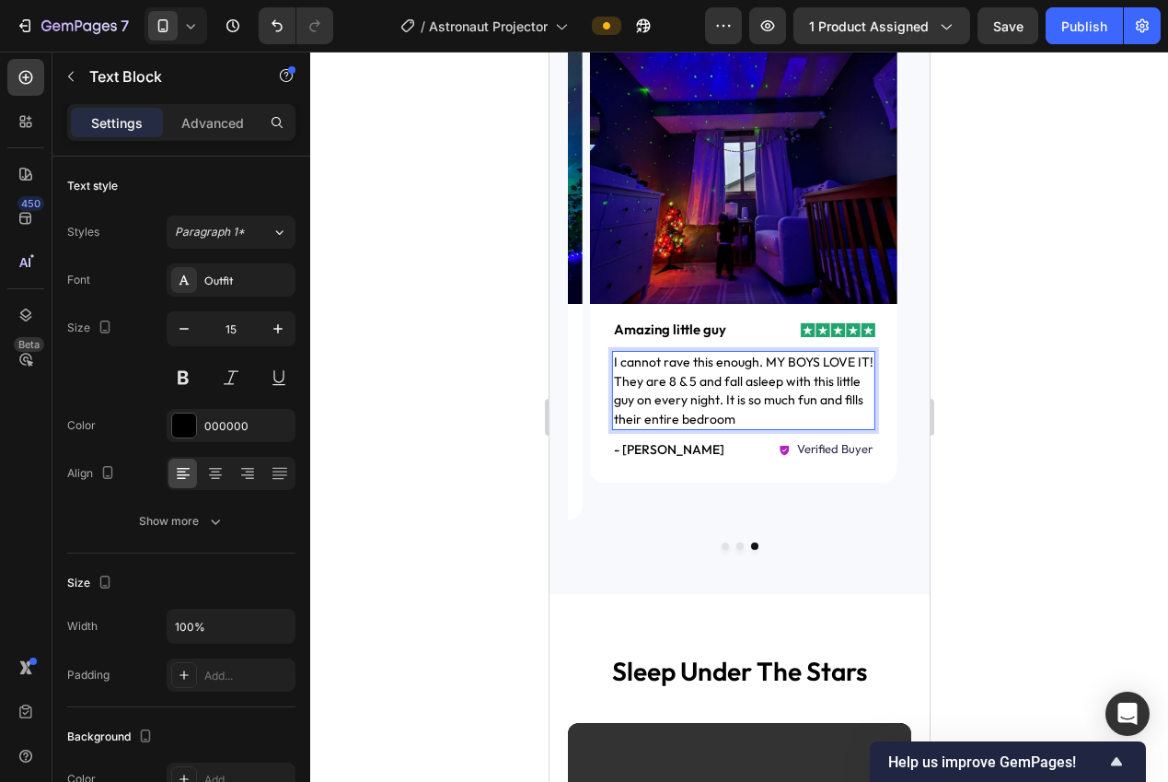
scroll to position [1350, 0]
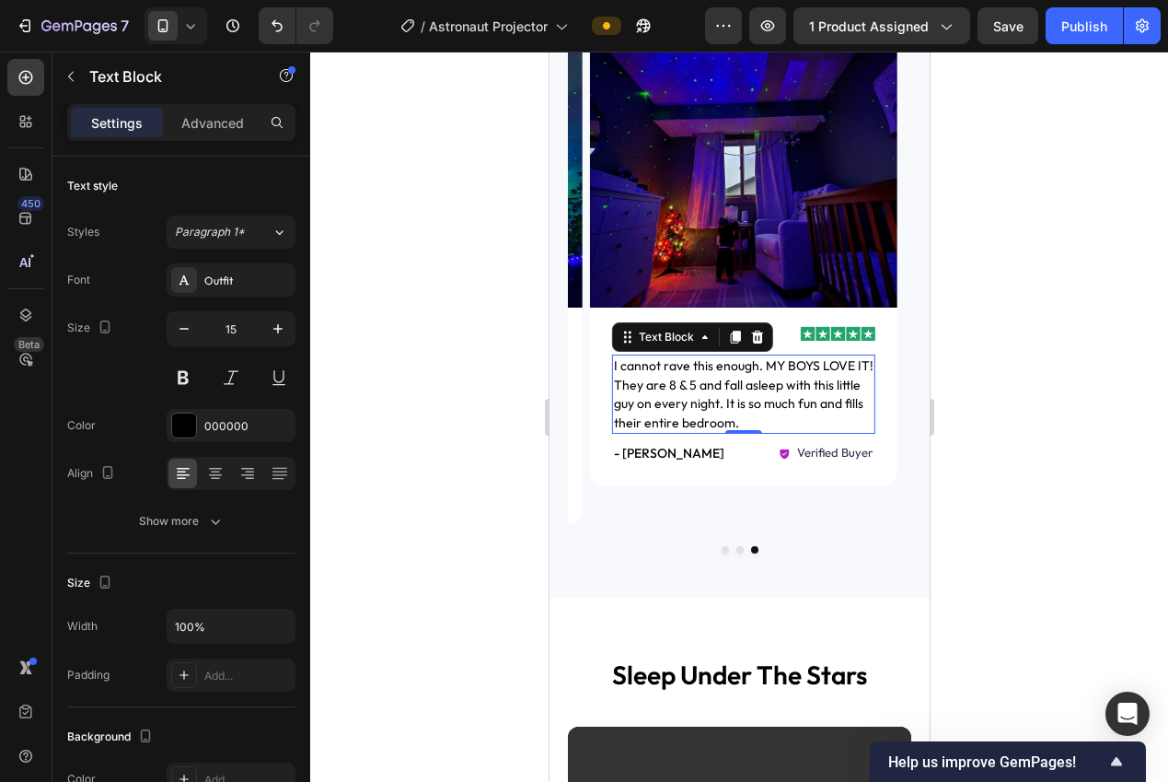
click at [1101, 453] on div at bounding box center [739, 417] width 858 height 730
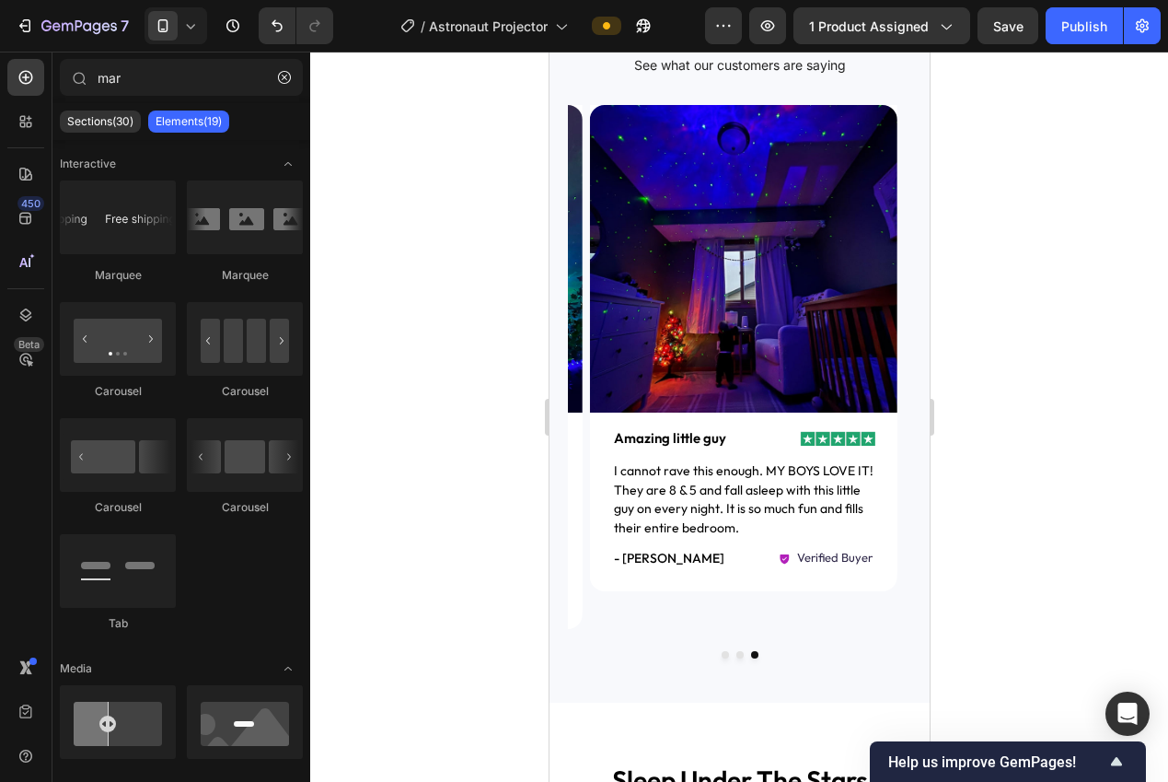
scroll to position [1332, 0]
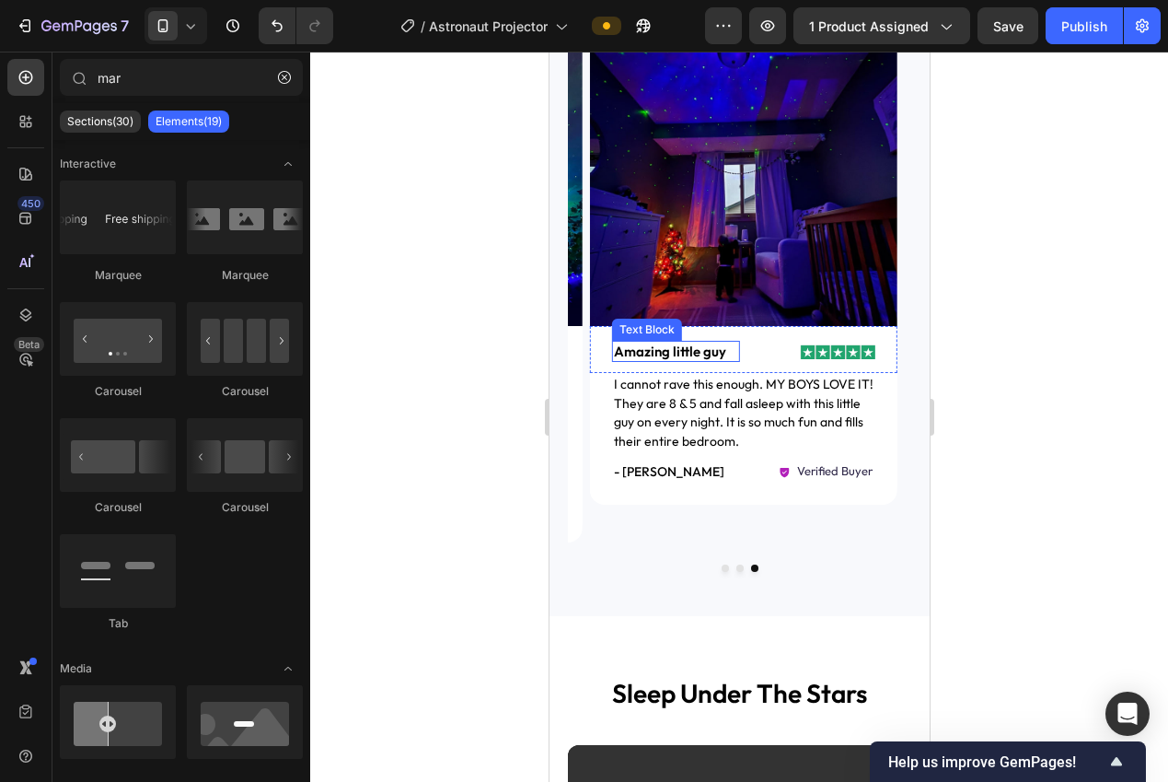
click at [679, 346] on p "Amazing little guy" at bounding box center [675, 351] width 124 height 18
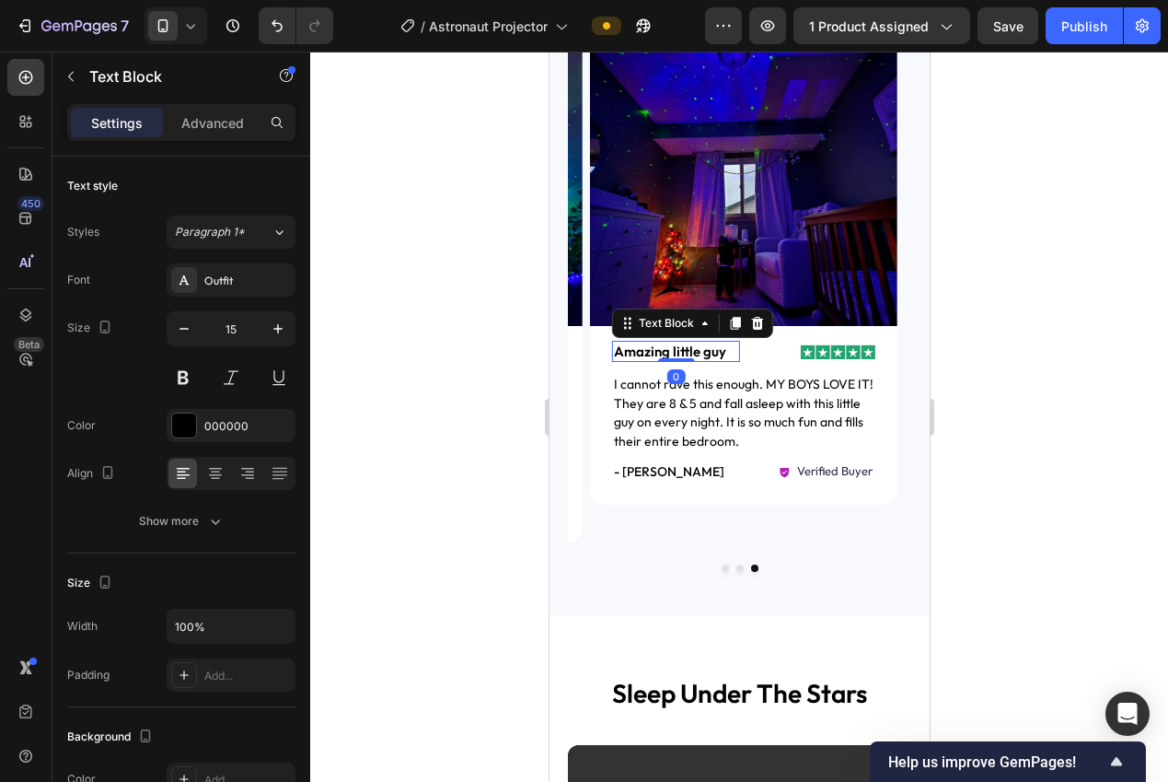
click at [679, 346] on p "Amazing little guy" at bounding box center [675, 351] width 124 height 18
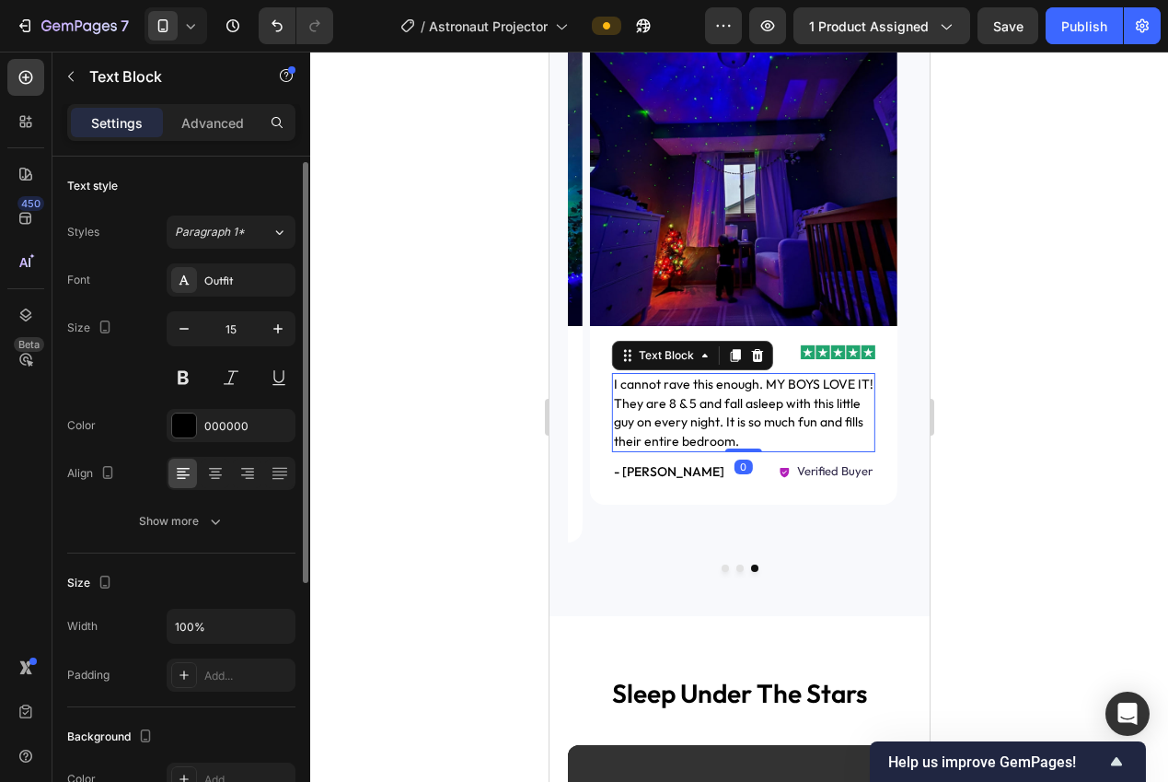
click at [765, 437] on p "I cannot rave this enough. MY BOYS LOVE IT! They are 8 & 5 and fall asleep with…" at bounding box center [743, 412] width 260 height 75
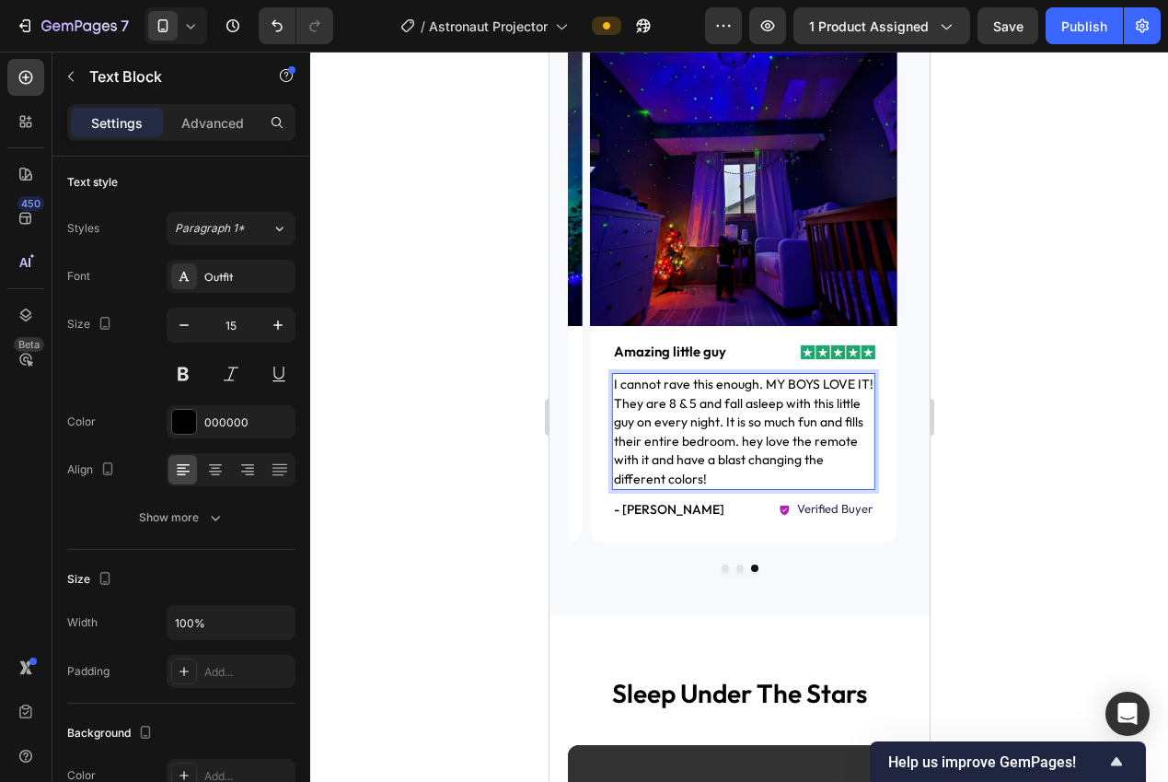
click at [736, 441] on span "I cannot rave this enough. MY BOYS LOVE IT! They are 8 & 5 and fall asleep with…" at bounding box center [743, 431] width 260 height 111
click at [739, 439] on span "I cannot rave this enough. MY BOYS LOVE IT! They are 8 & 5 and fall asleep with…" at bounding box center [743, 431] width 260 height 111
click at [667, 480] on span "I cannot rave this enough. MY BOYS LOVE IT! They are 8 & 5 and fall asleep with…" at bounding box center [743, 431] width 260 height 111
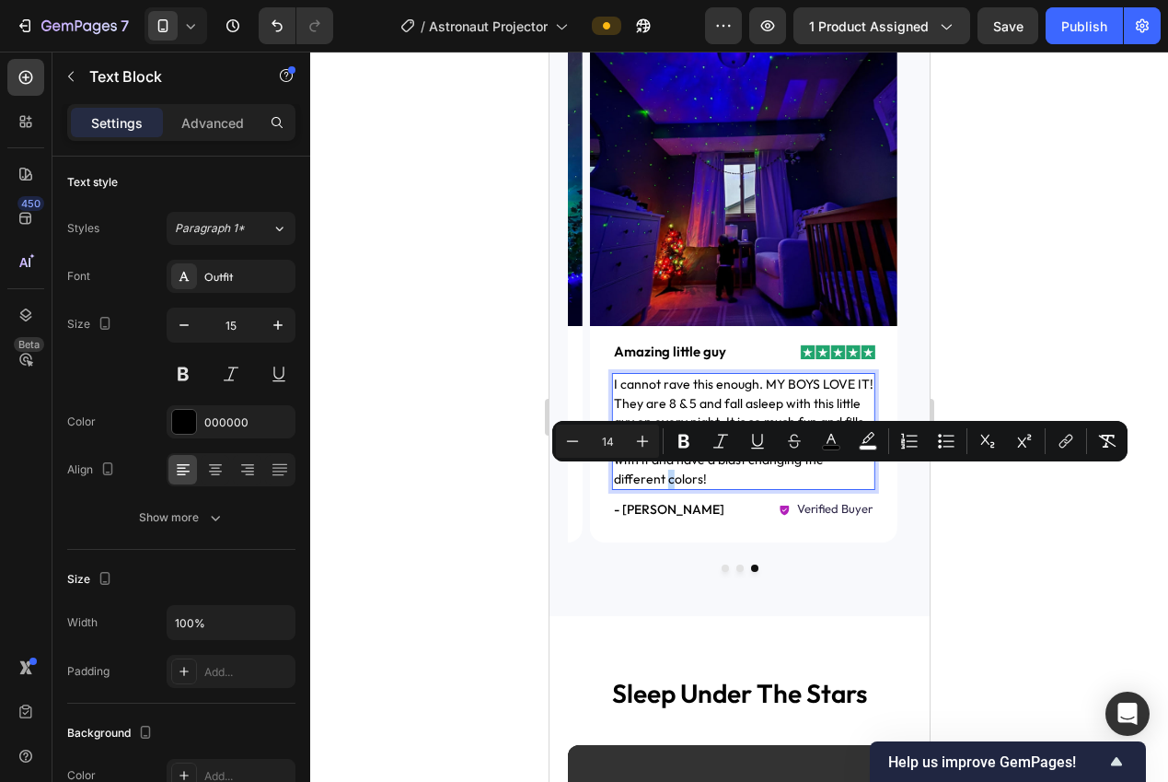
click at [666, 479] on span "I cannot rave this enough. MY BOYS LOVE IT! They are 8 & 5 and fall asleep with…" at bounding box center [743, 431] width 260 height 111
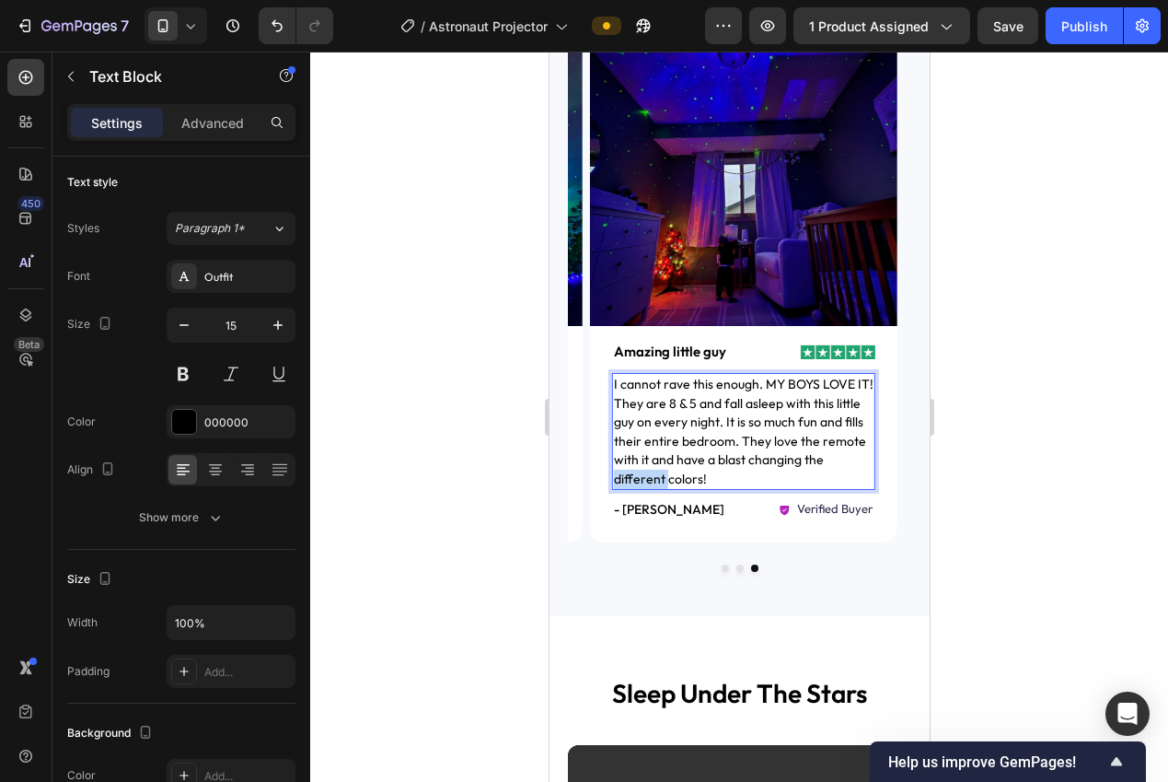
drag, startPoint x: 653, startPoint y: 477, endPoint x: 608, endPoint y: 471, distance: 44.5
click at [608, 471] on div "I cannot rave this enough. MY BOYS LOVE IT! They are 8 & 5 and fall asleep with…" at bounding box center [742, 431] width 307 height 117
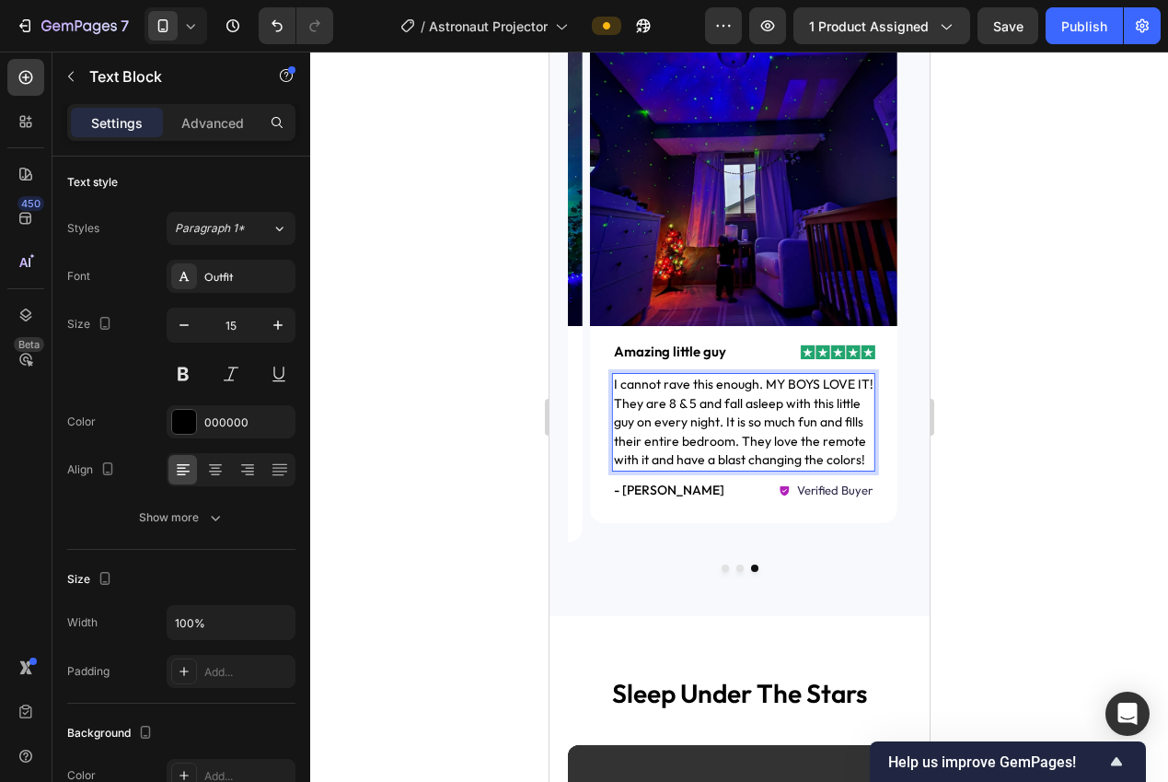
click at [990, 471] on div at bounding box center [739, 417] width 858 height 730
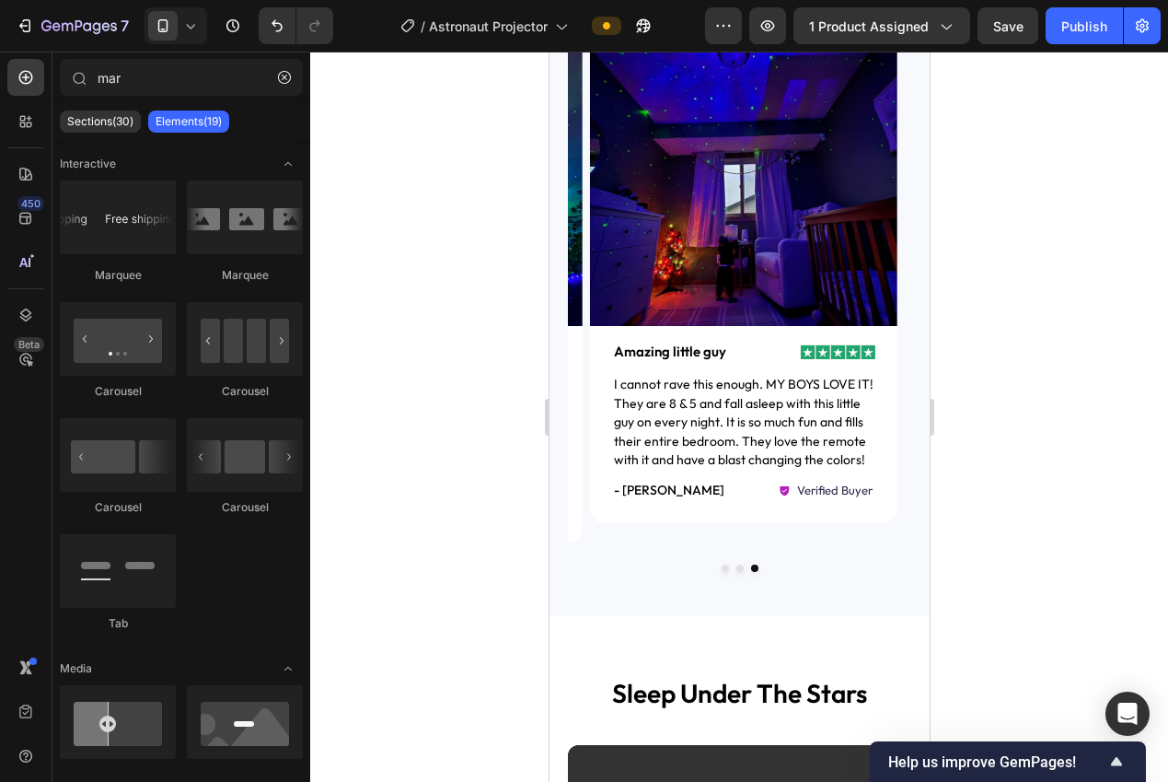
click at [636, 487] on p "- Elouise F." at bounding box center [675, 489] width 124 height 17
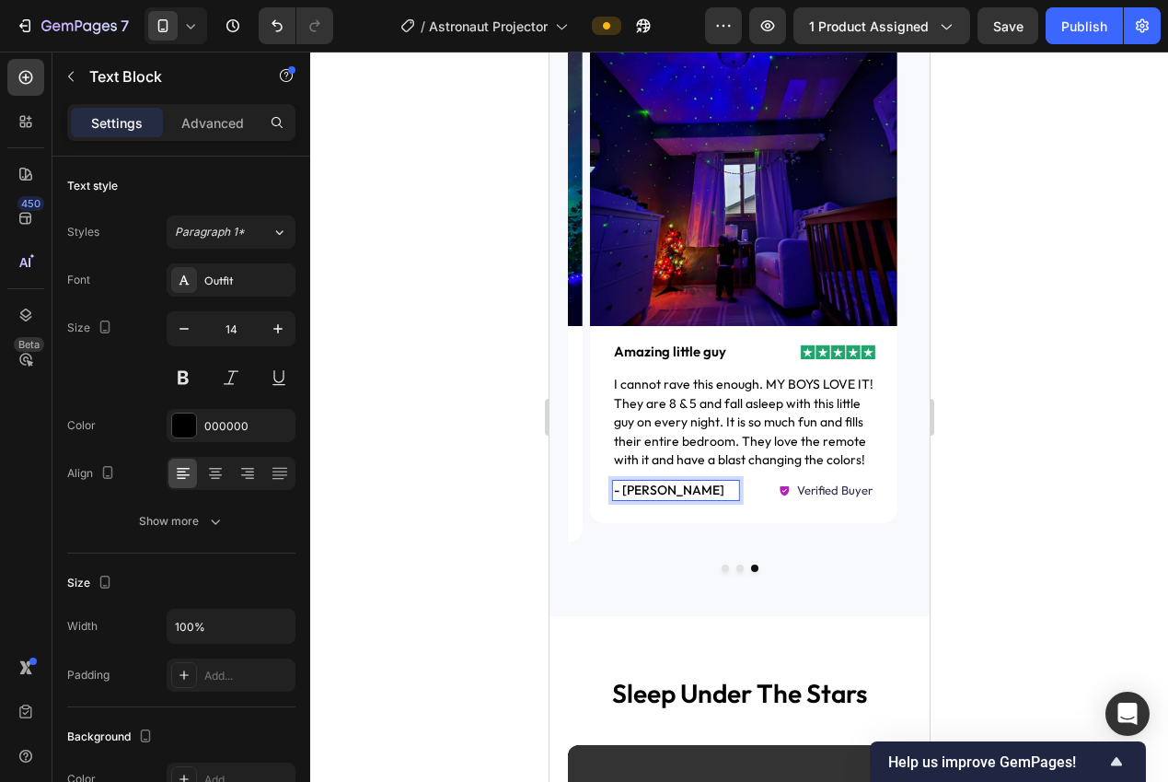
click at [663, 488] on p "- Elouise F." at bounding box center [675, 489] width 124 height 17
drag, startPoint x: 690, startPoint y: 488, endPoint x: 623, endPoint y: 493, distance: 67.4
click at [623, 493] on p "- Elouise F." at bounding box center [675, 489] width 124 height 17
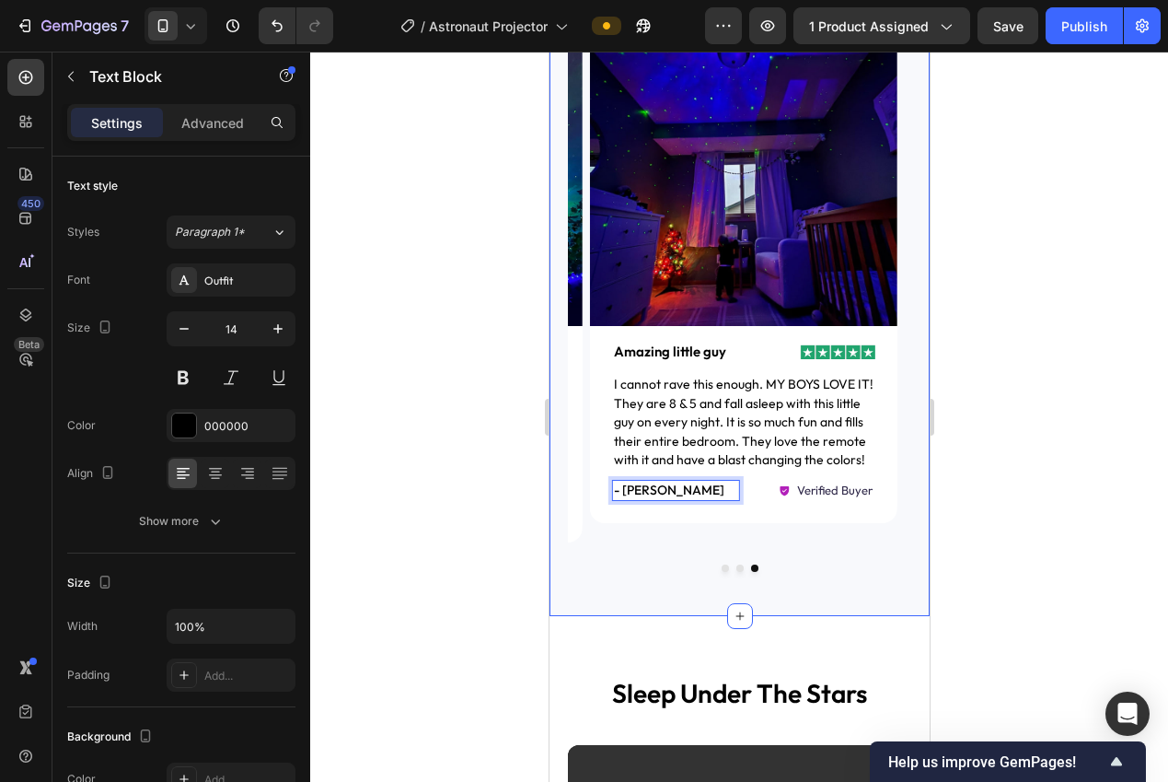
click at [1025, 462] on div at bounding box center [739, 417] width 858 height 730
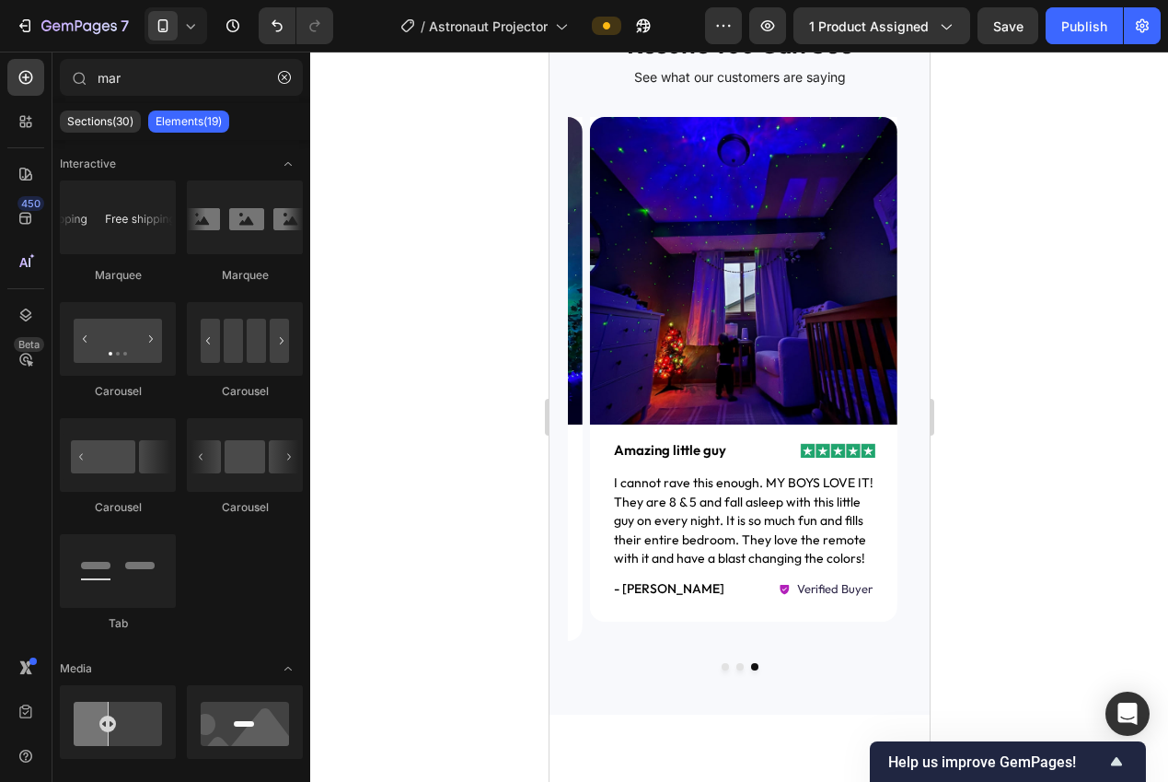
scroll to position [1260, 0]
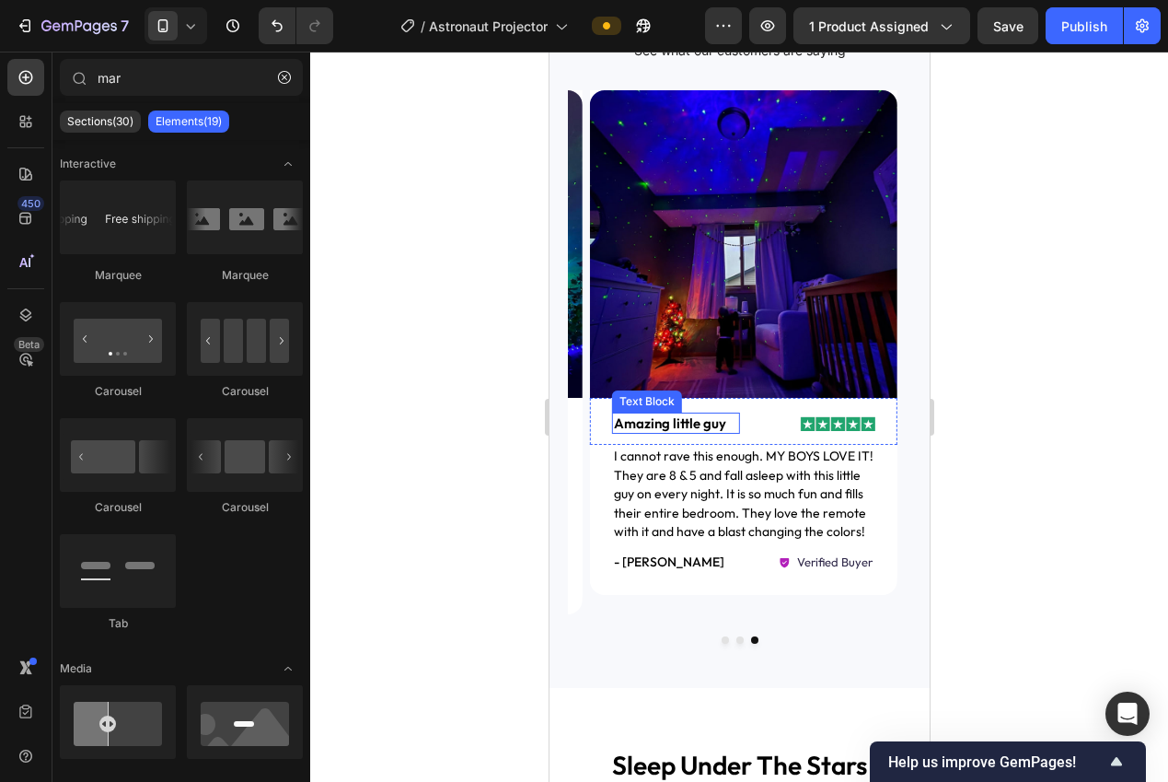
click at [693, 423] on p "Amazing little guy" at bounding box center [675, 423] width 124 height 18
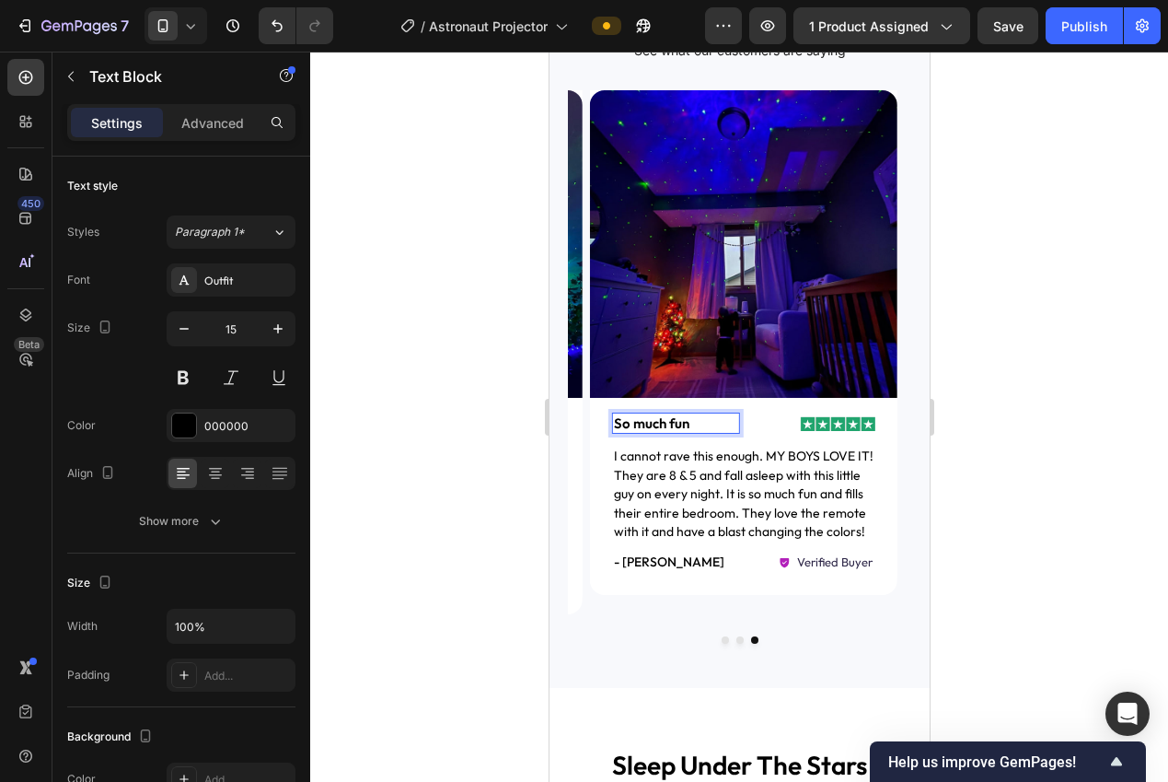
click at [1063, 437] on div at bounding box center [739, 417] width 858 height 730
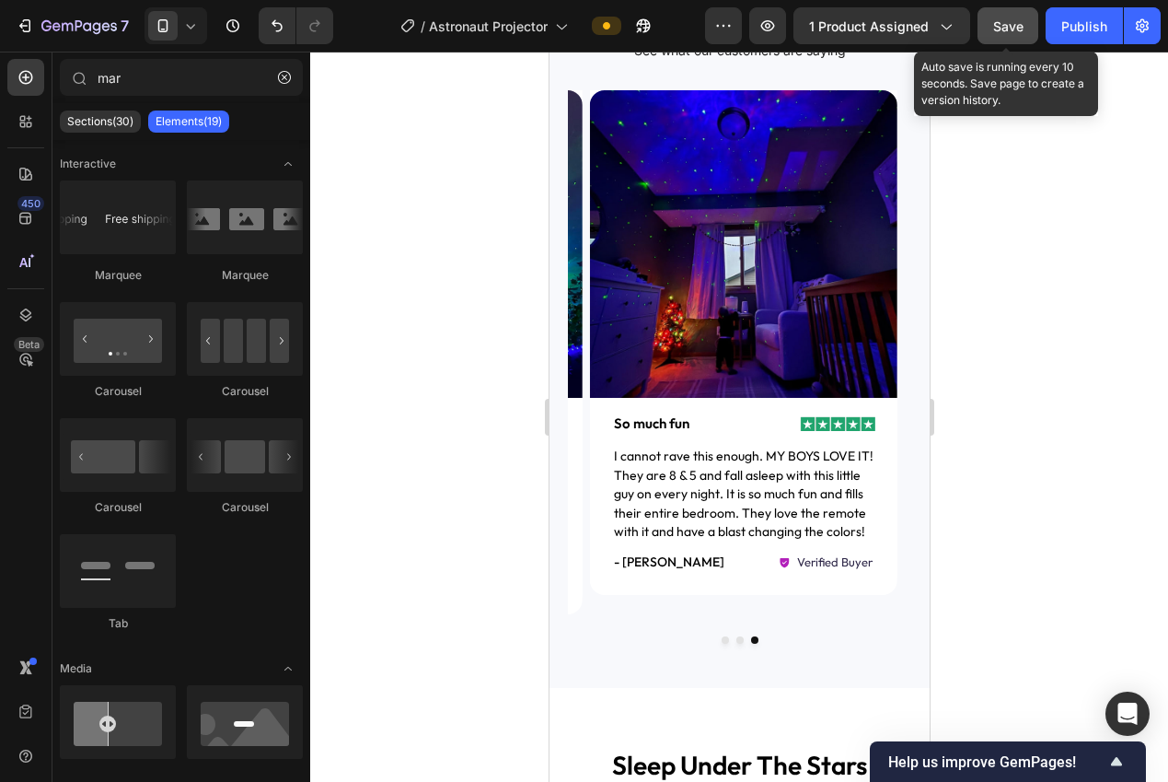
click at [1004, 27] on span "Save" at bounding box center [1008, 26] width 30 height 16
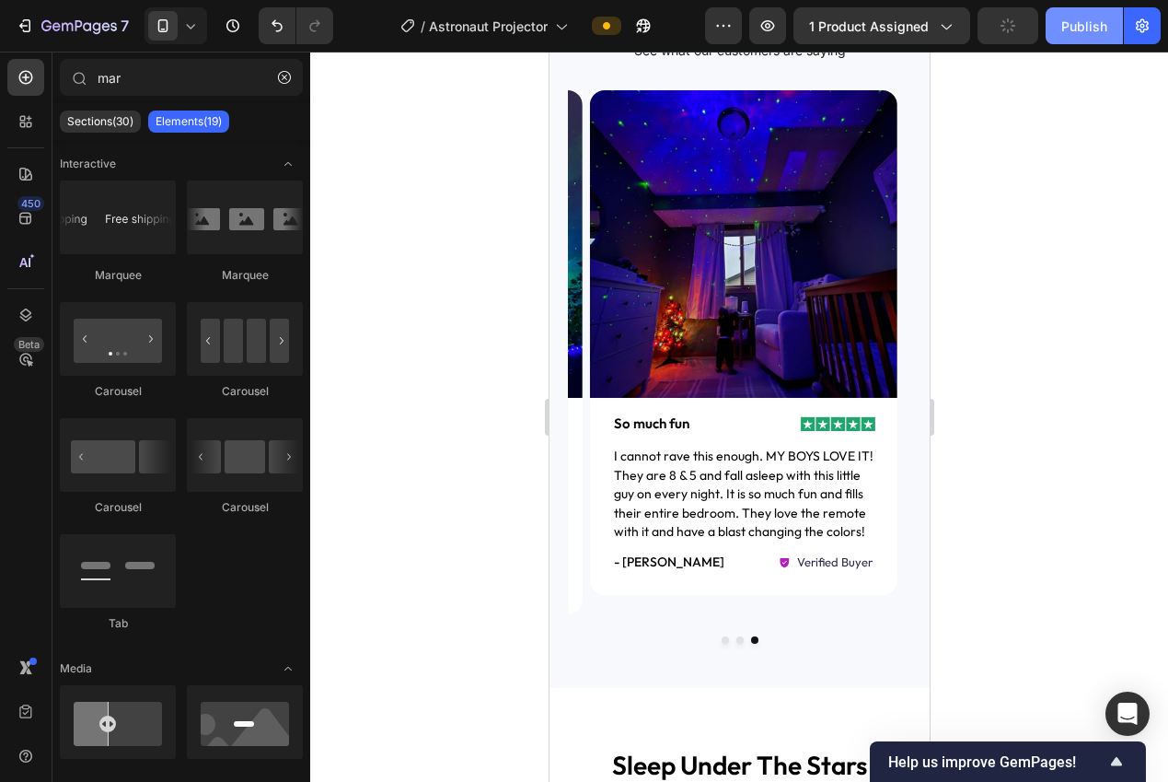
click at [1061, 30] on div "Publish" at bounding box center [1084, 26] width 46 height 19
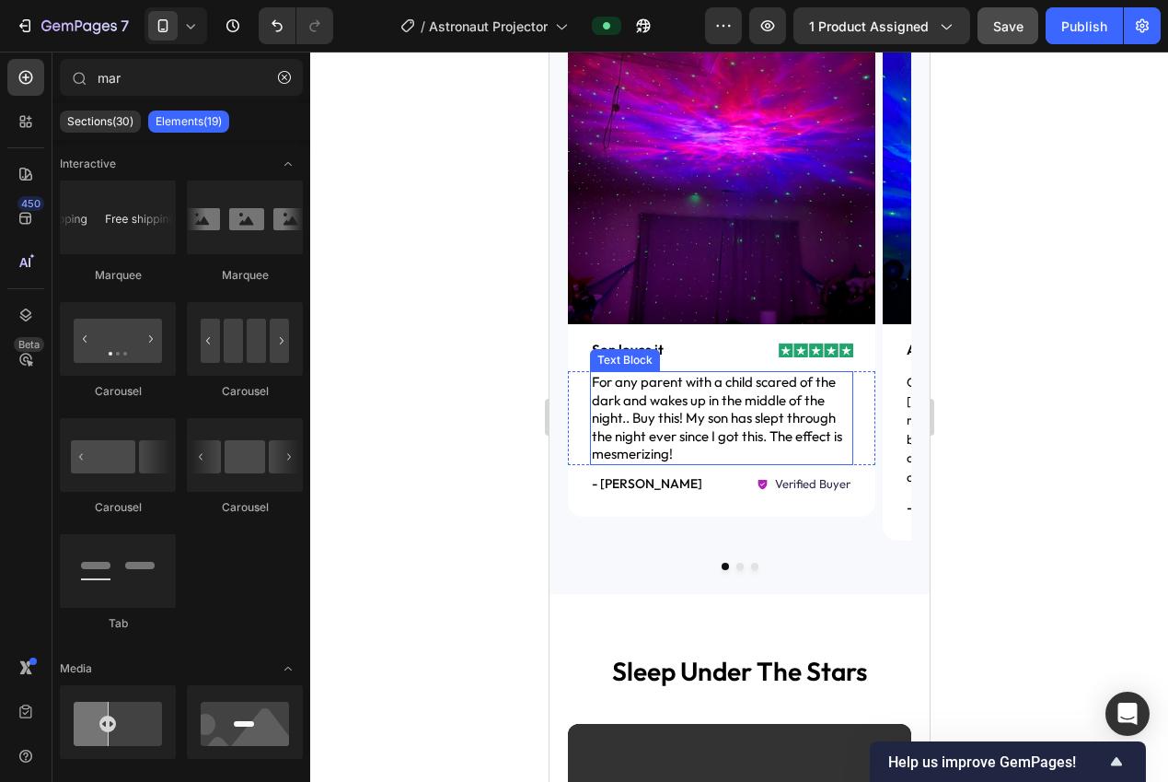
scroll to position [1242, 0]
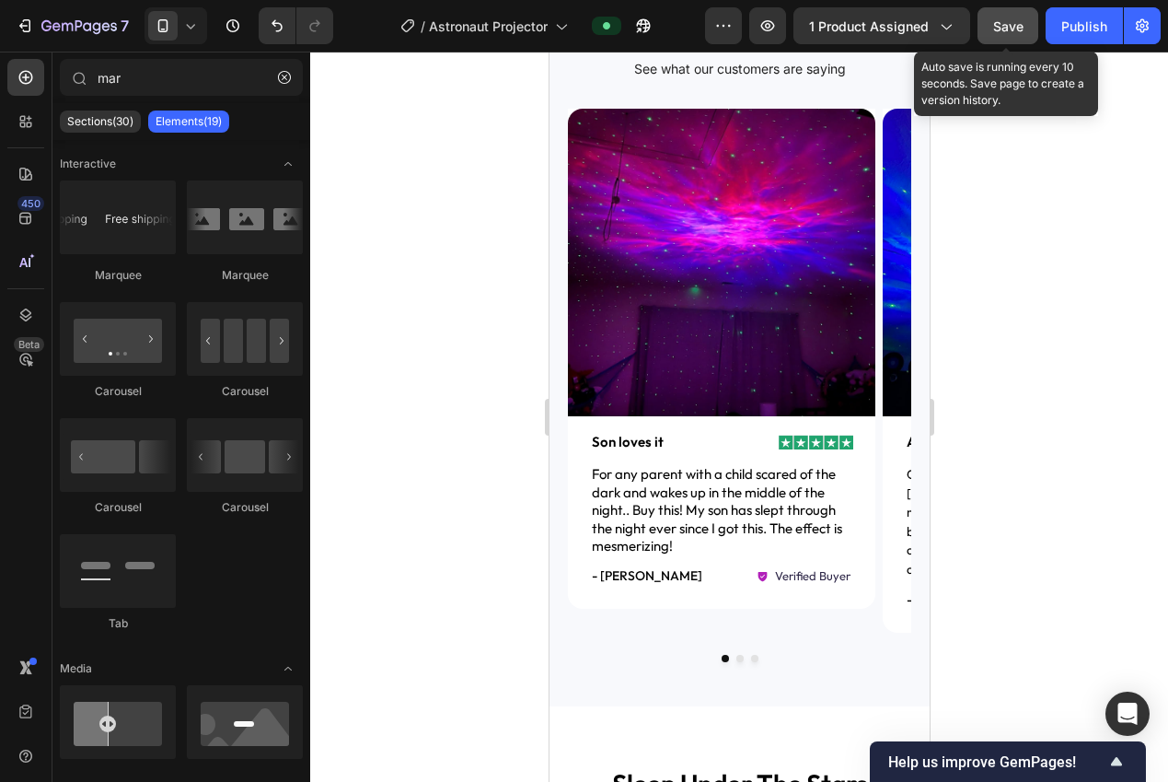
click at [1010, 33] on span "Save" at bounding box center [1008, 26] width 30 height 16
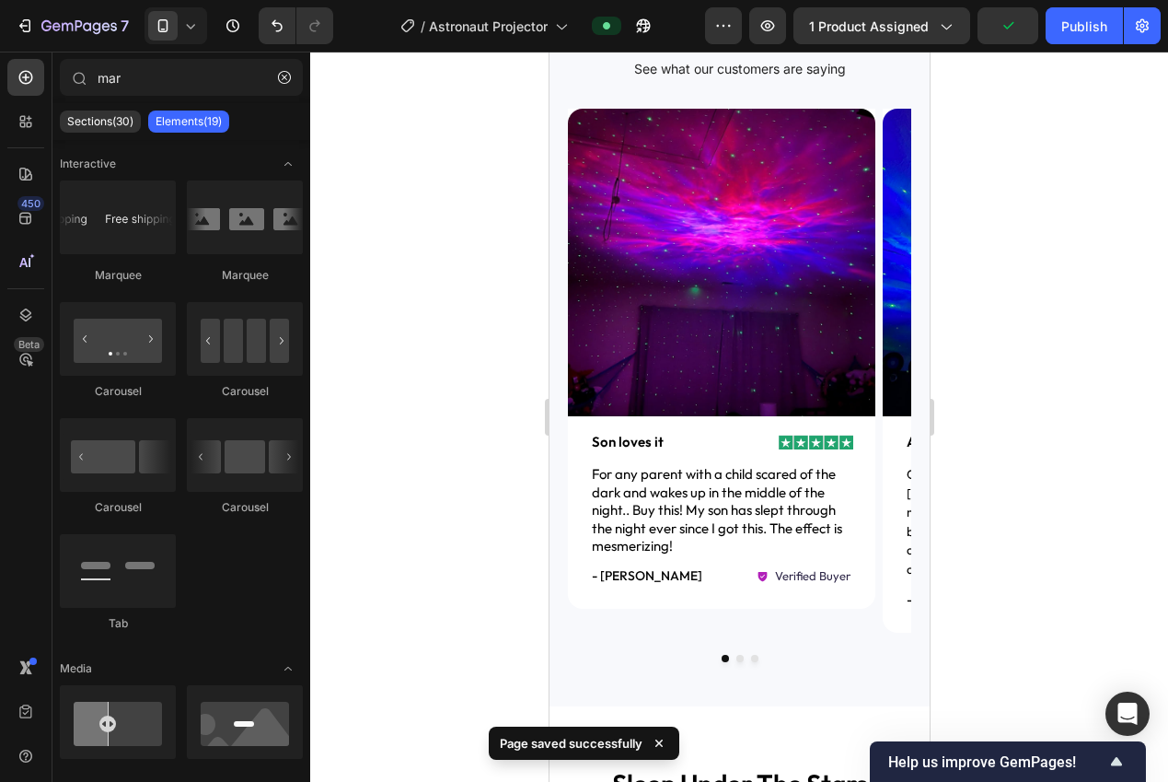
drag, startPoint x: 1078, startPoint y: 29, endPoint x: 1089, endPoint y: 156, distance: 127.5
click at [1078, 29] on div "Publish" at bounding box center [1084, 26] width 46 height 19
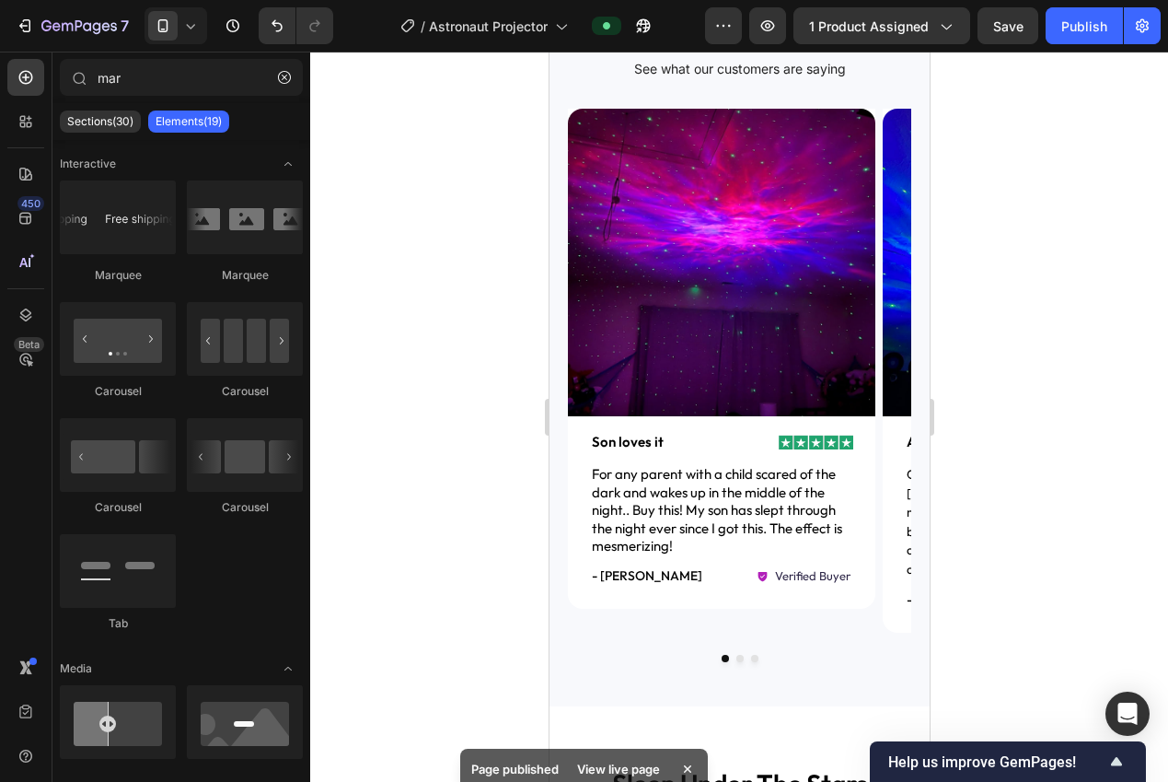
drag, startPoint x: 1023, startPoint y: 355, endPoint x: 984, endPoint y: 344, distance: 40.2
click at [1023, 355] on div at bounding box center [739, 417] width 858 height 730
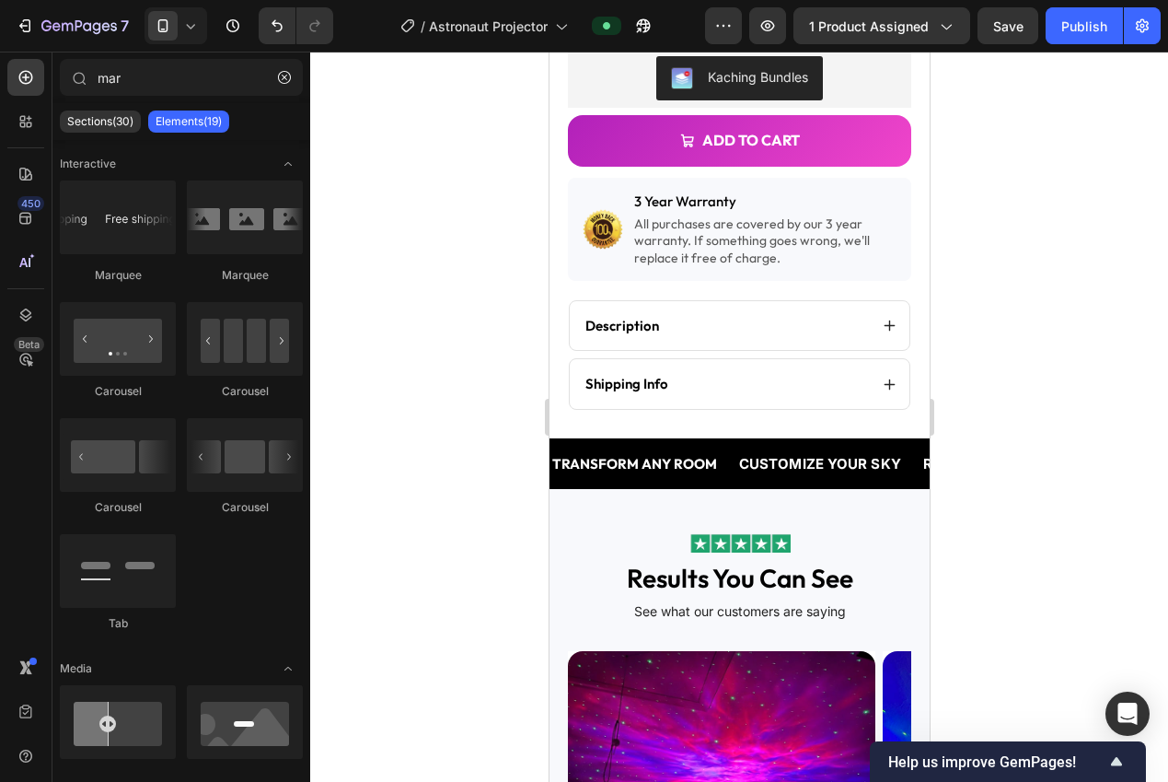
scroll to position [781, 0]
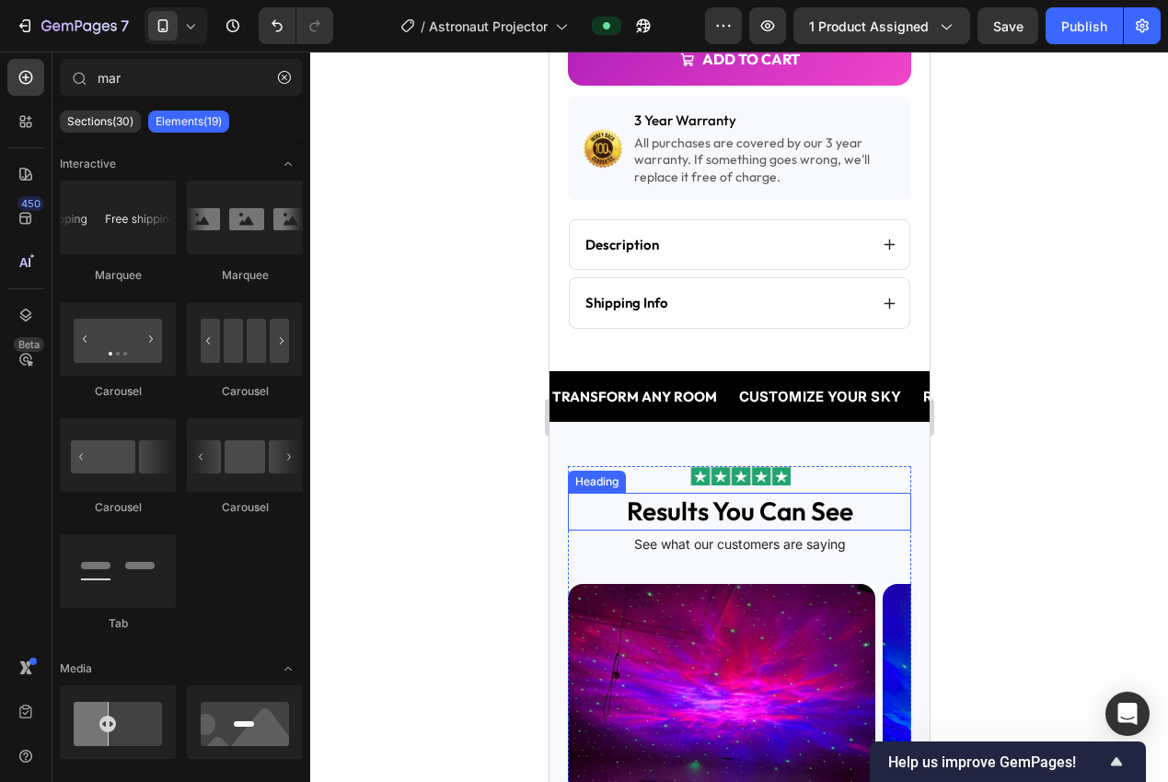
click at [766, 498] on h2 "results you can see" at bounding box center [738, 510] width 343 height 37
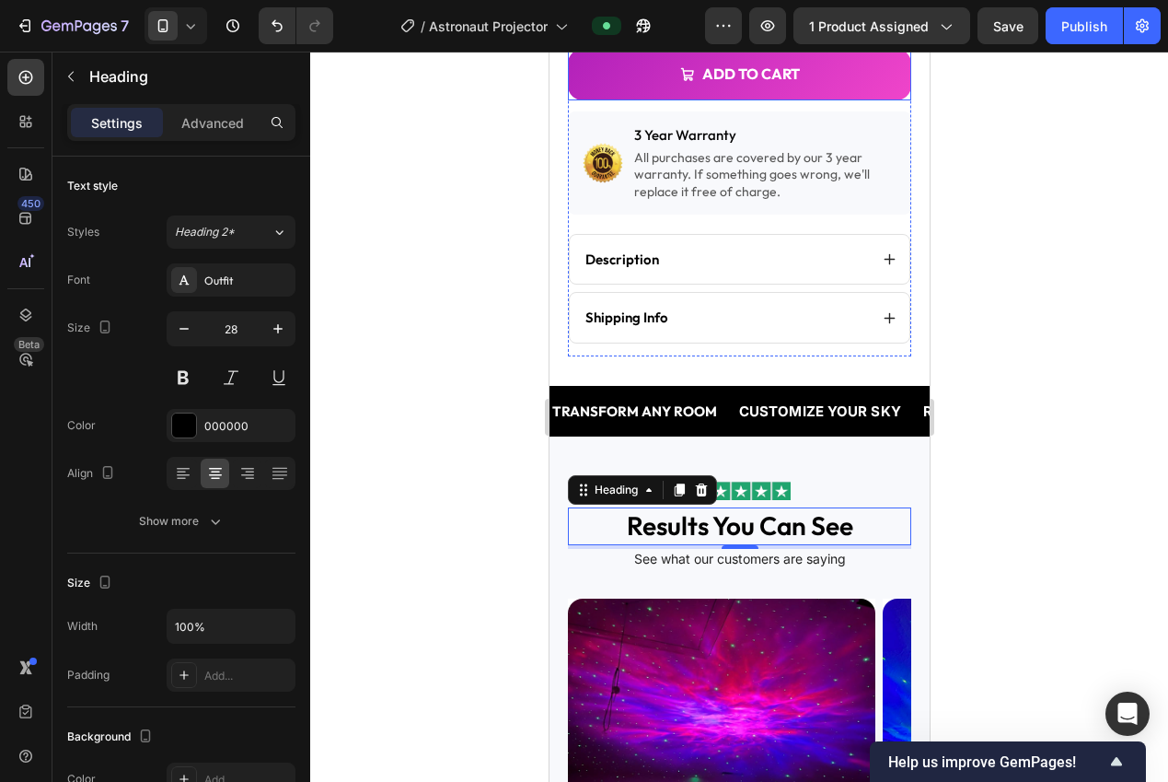
scroll to position [767, 0]
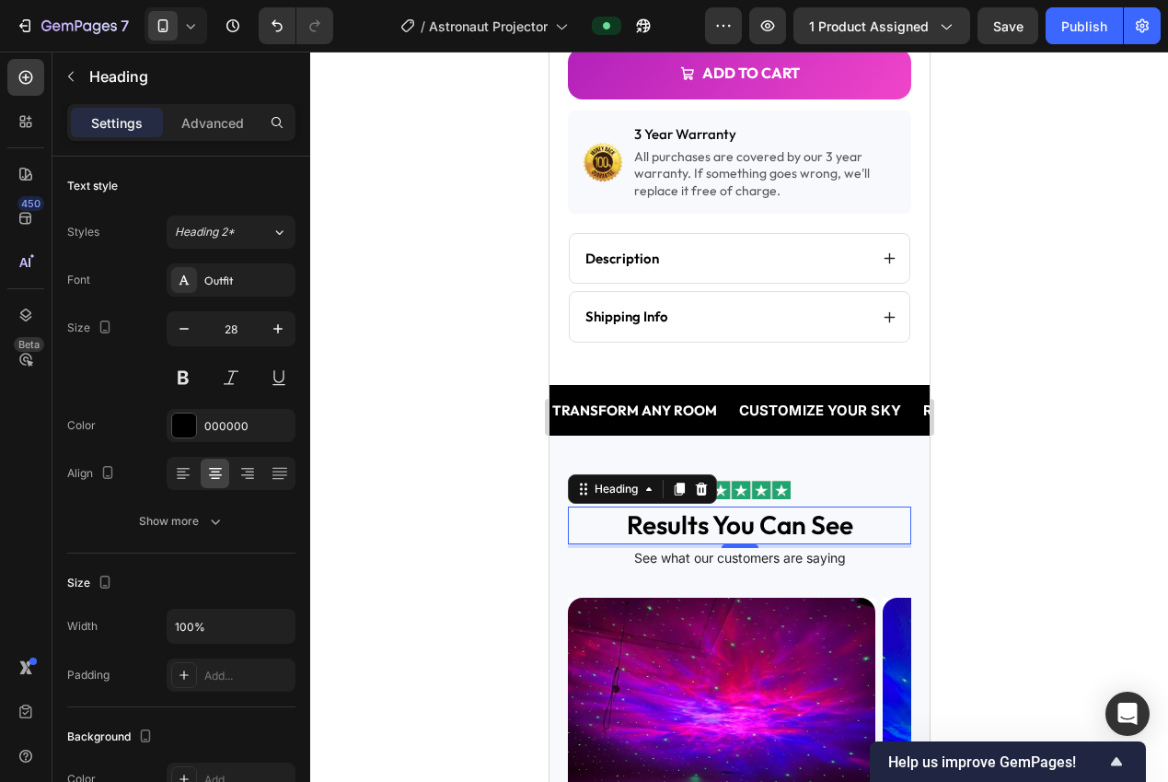
click at [806, 506] on h2 "results you can see" at bounding box center [738, 524] width 343 height 37
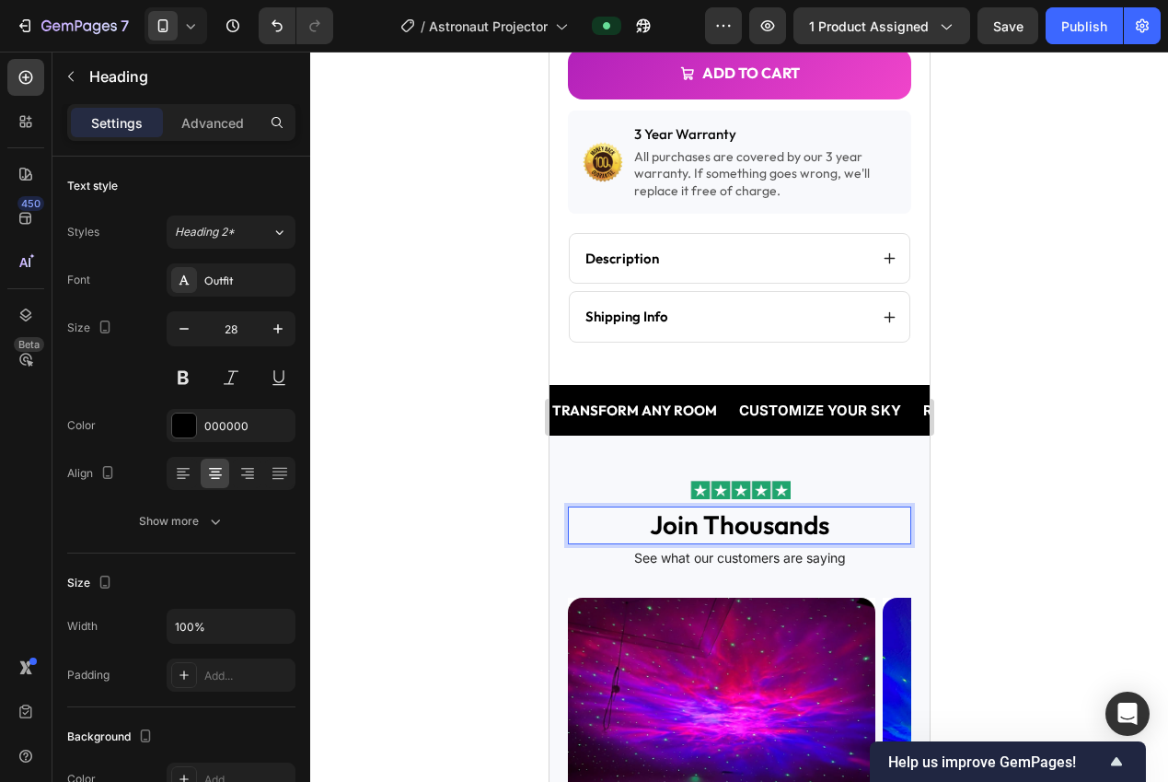
click at [1013, 420] on div at bounding box center [739, 417] width 858 height 730
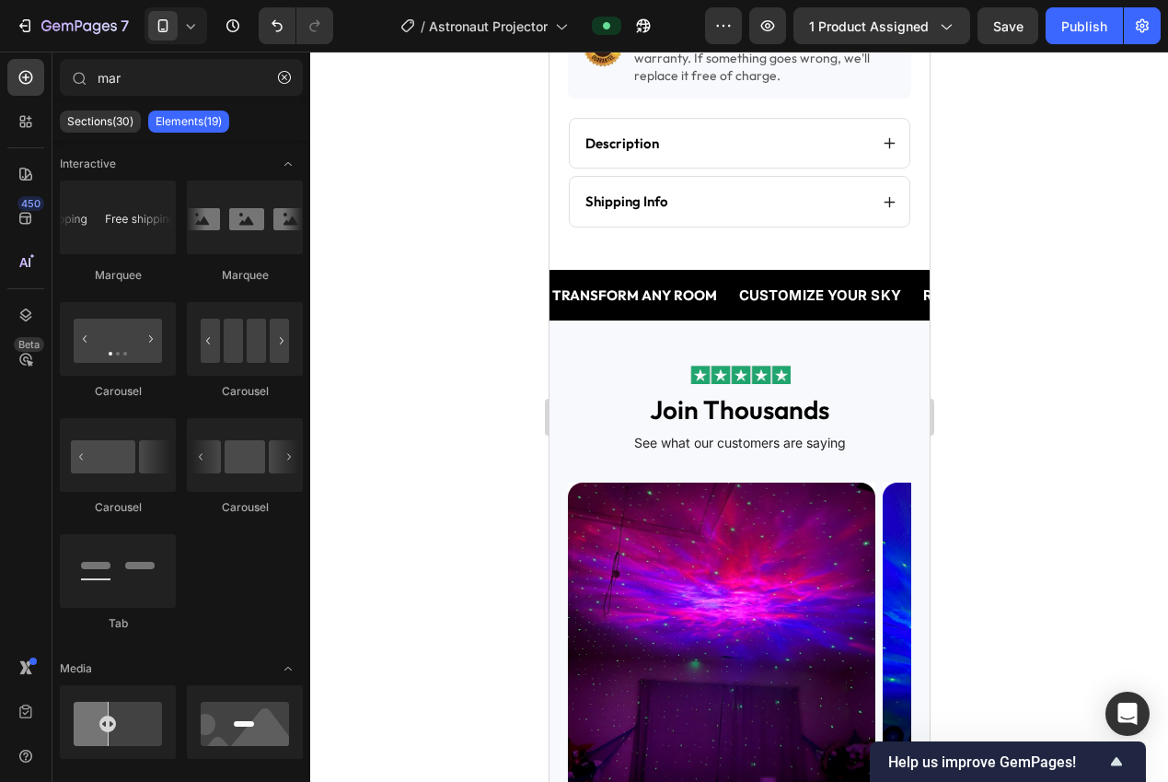
scroll to position [910, 0]
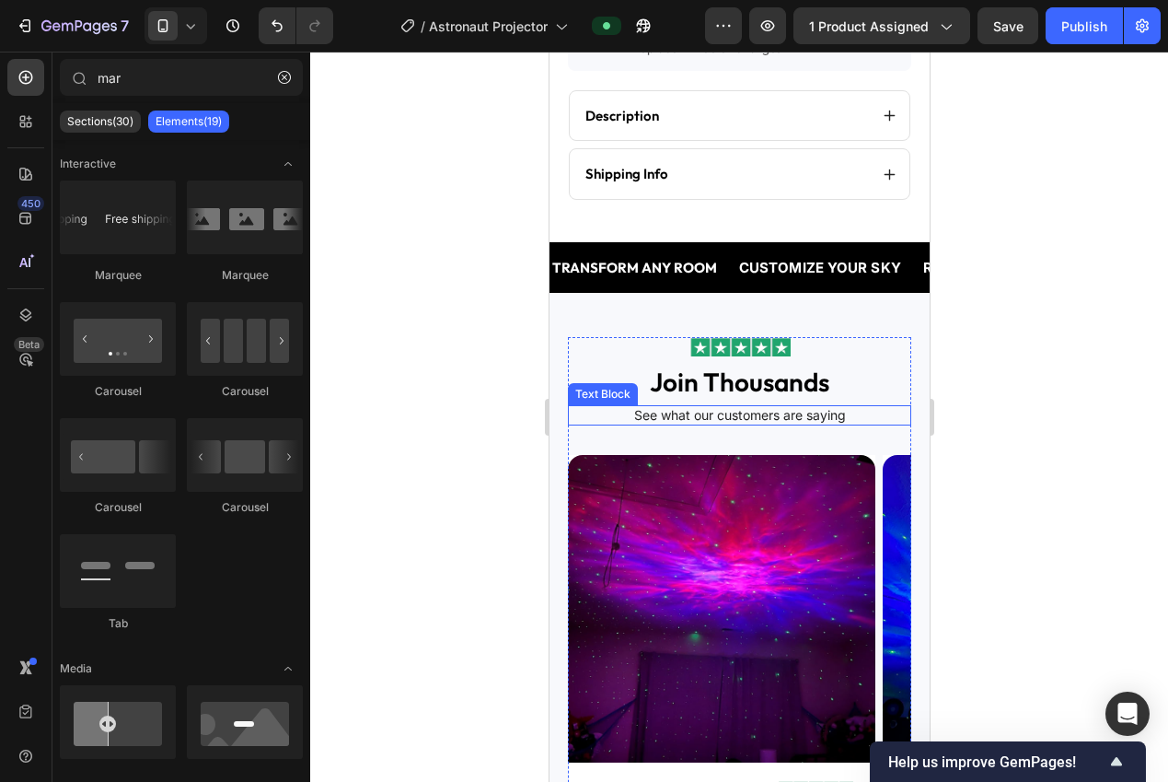
click at [791, 407] on p "See what our customers are saying" at bounding box center [739, 415] width 340 height 17
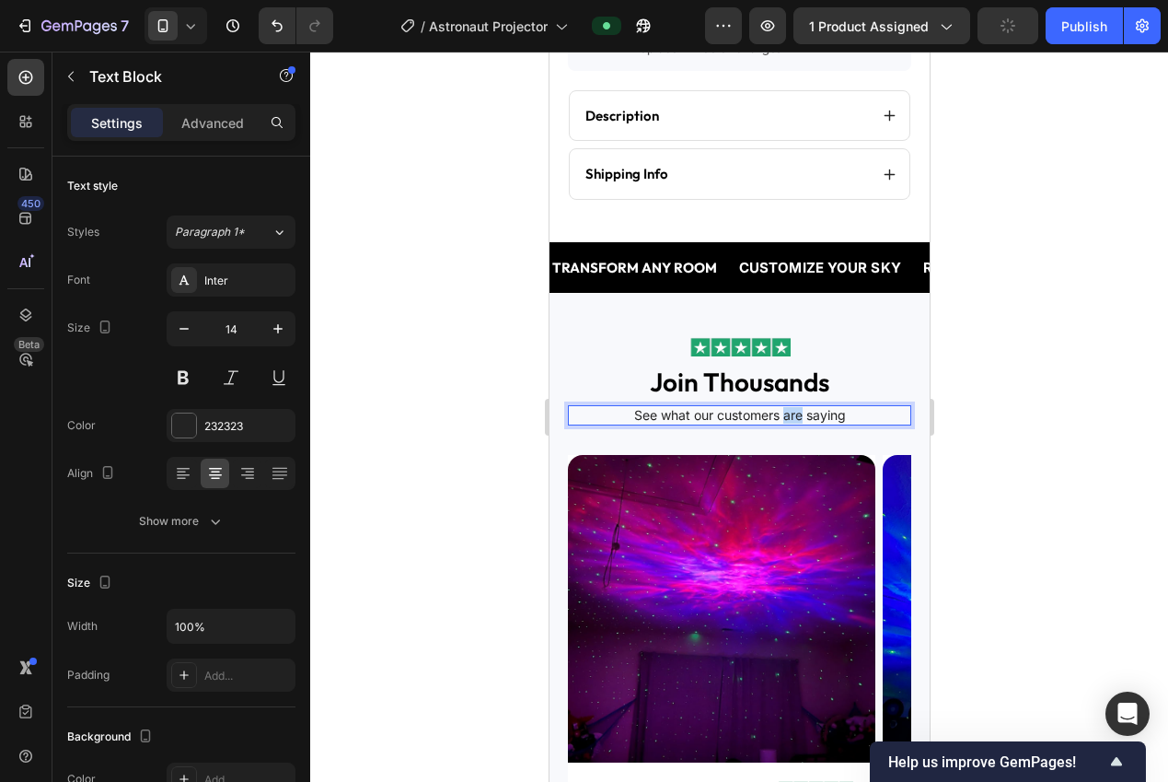
click at [792, 407] on p "See what our customers are saying" at bounding box center [739, 415] width 340 height 17
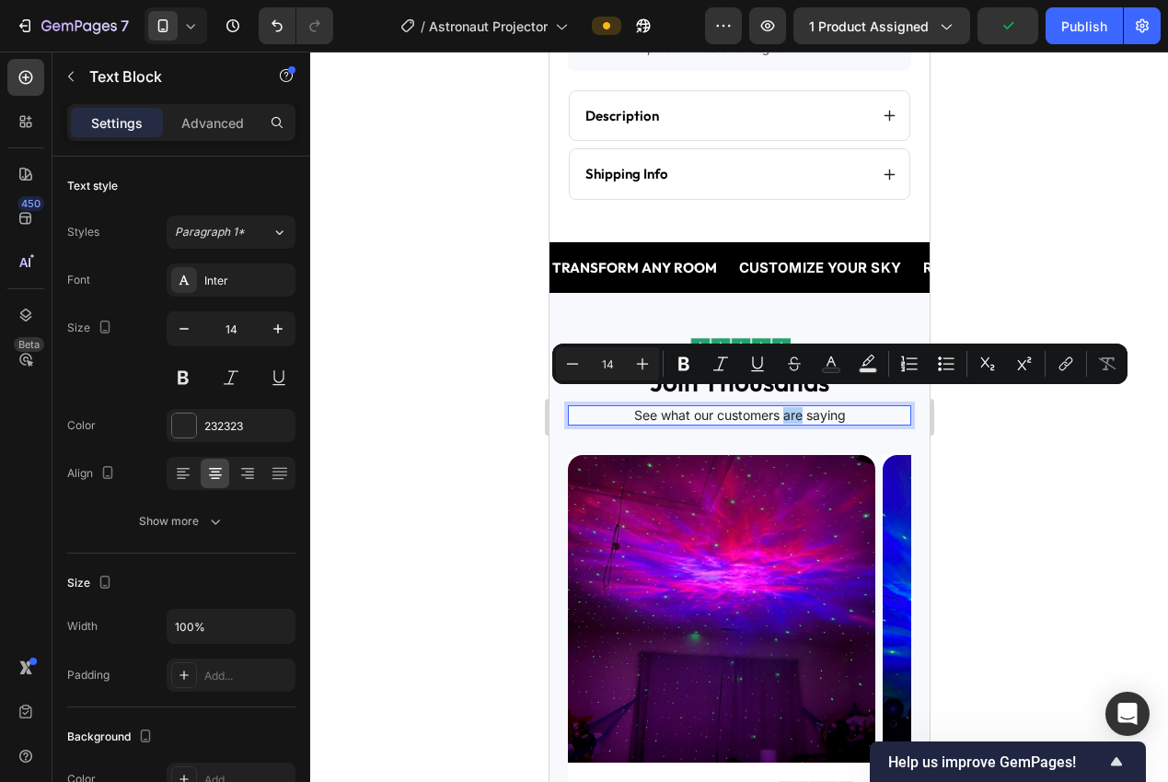
click at [1045, 431] on div at bounding box center [739, 417] width 858 height 730
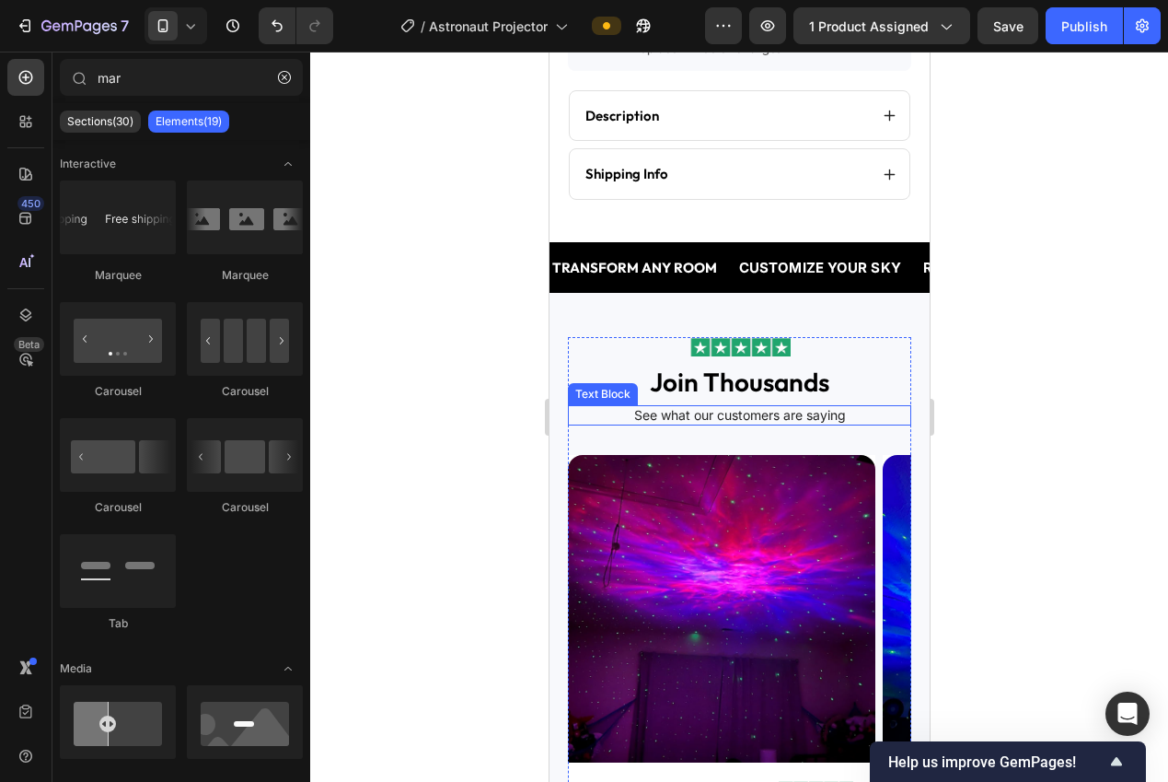
click at [766, 407] on p "See what our customers are saying" at bounding box center [739, 415] width 340 height 17
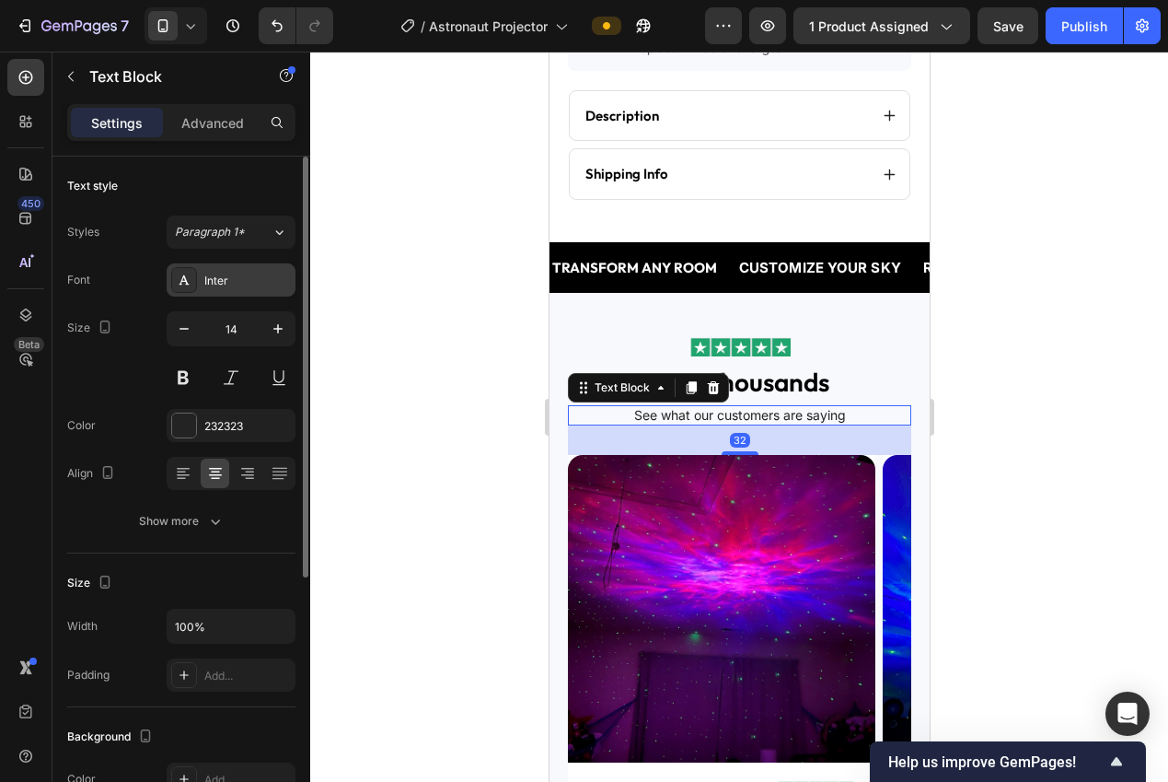
click at [230, 273] on div "Inter" at bounding box center [247, 280] width 87 height 17
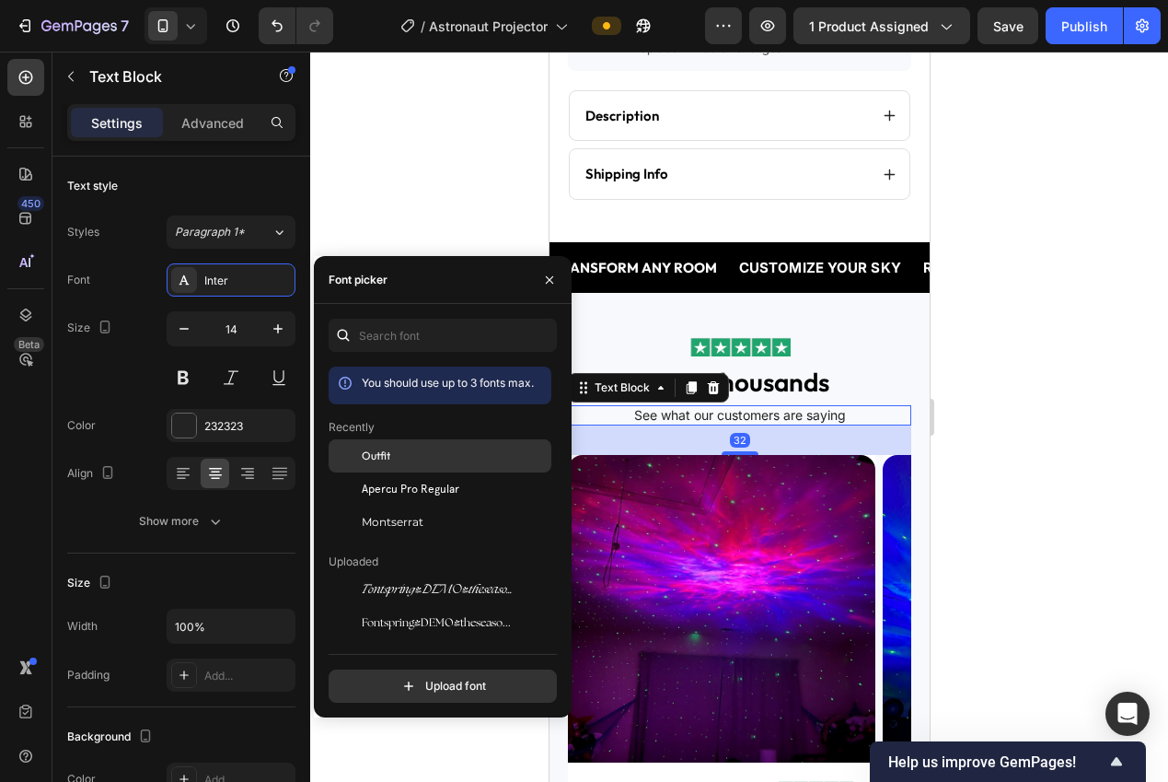
click at [381, 454] on span "Outfit" at bounding box center [376, 455] width 29 height 17
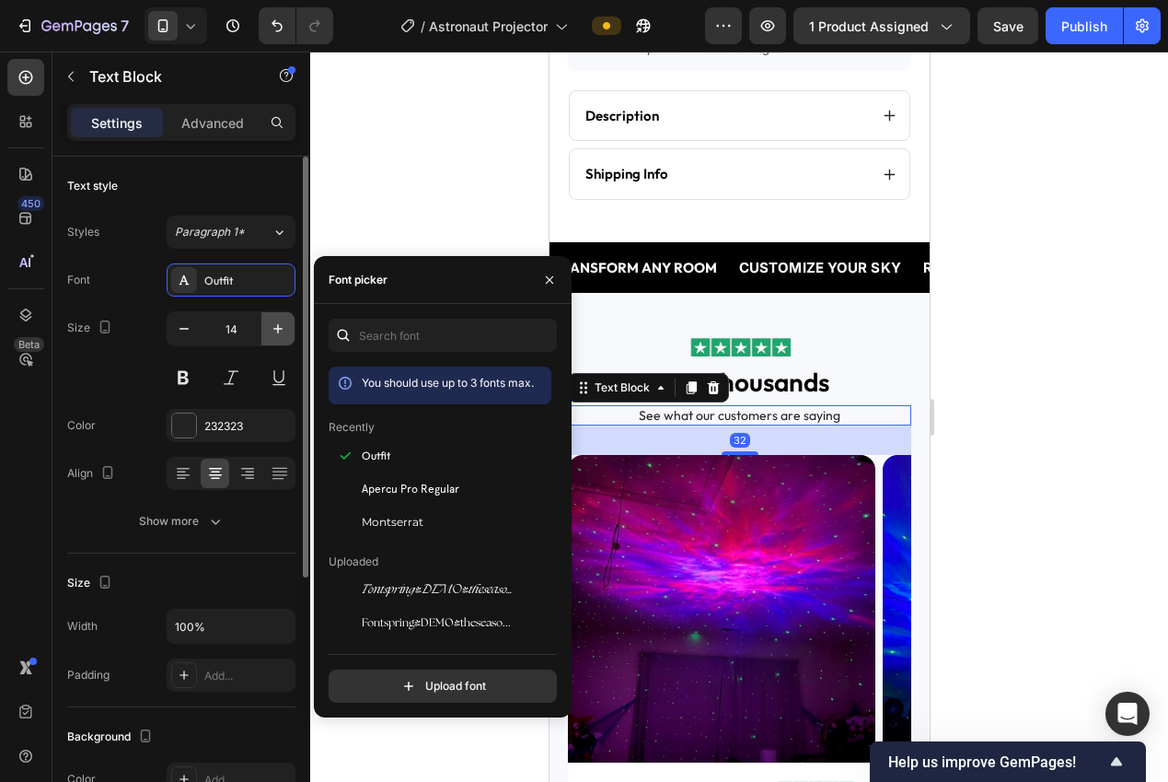
click at [278, 330] on icon "button" at bounding box center [277, 328] width 9 height 9
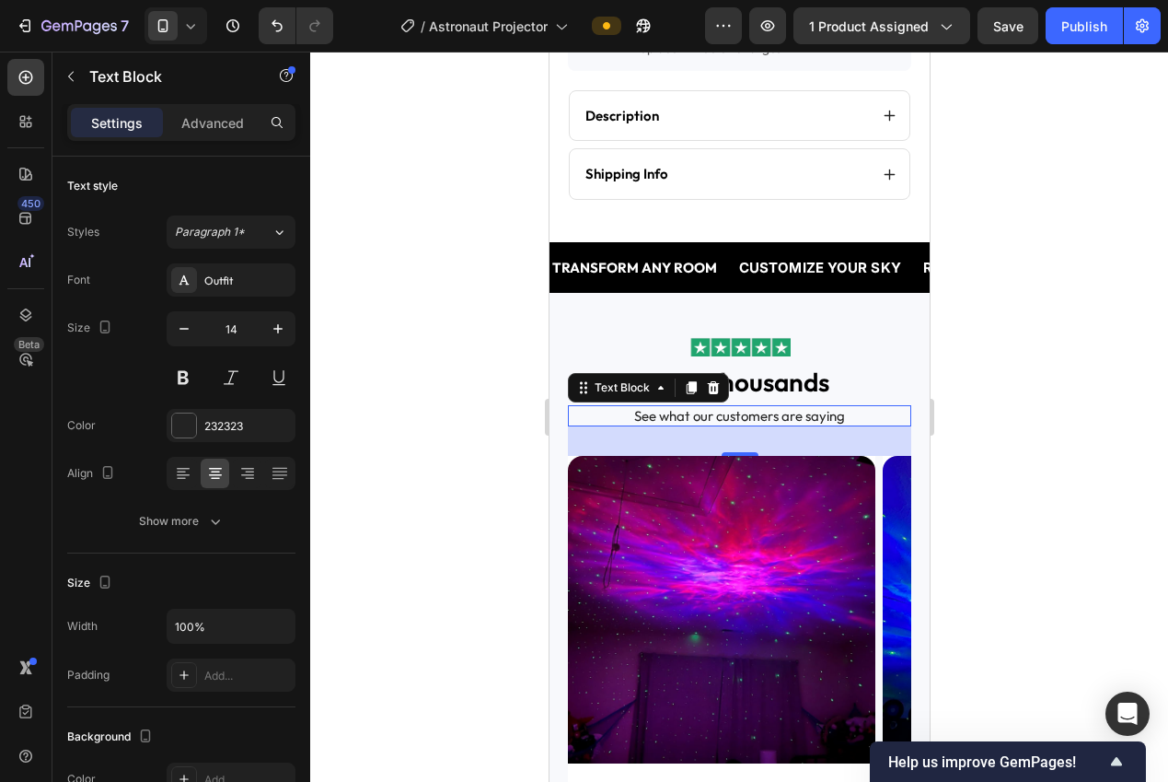
click at [1005, 407] on div at bounding box center [739, 417] width 858 height 730
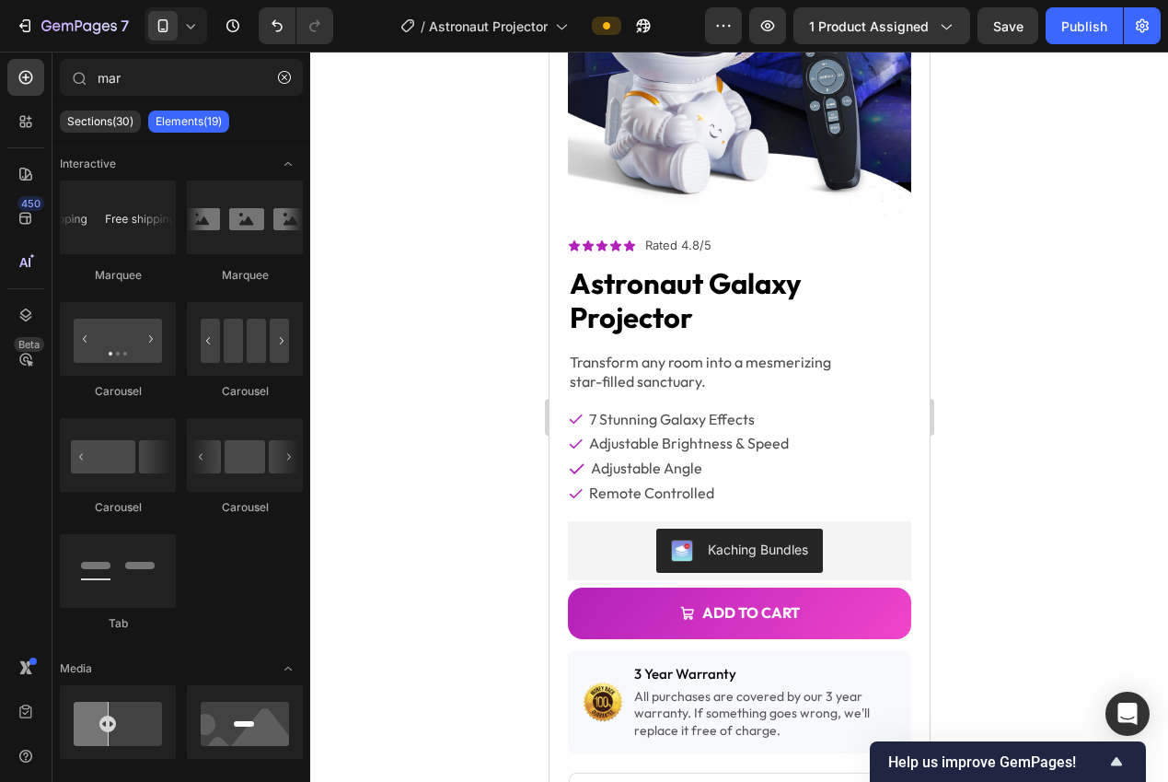
scroll to position [0, 0]
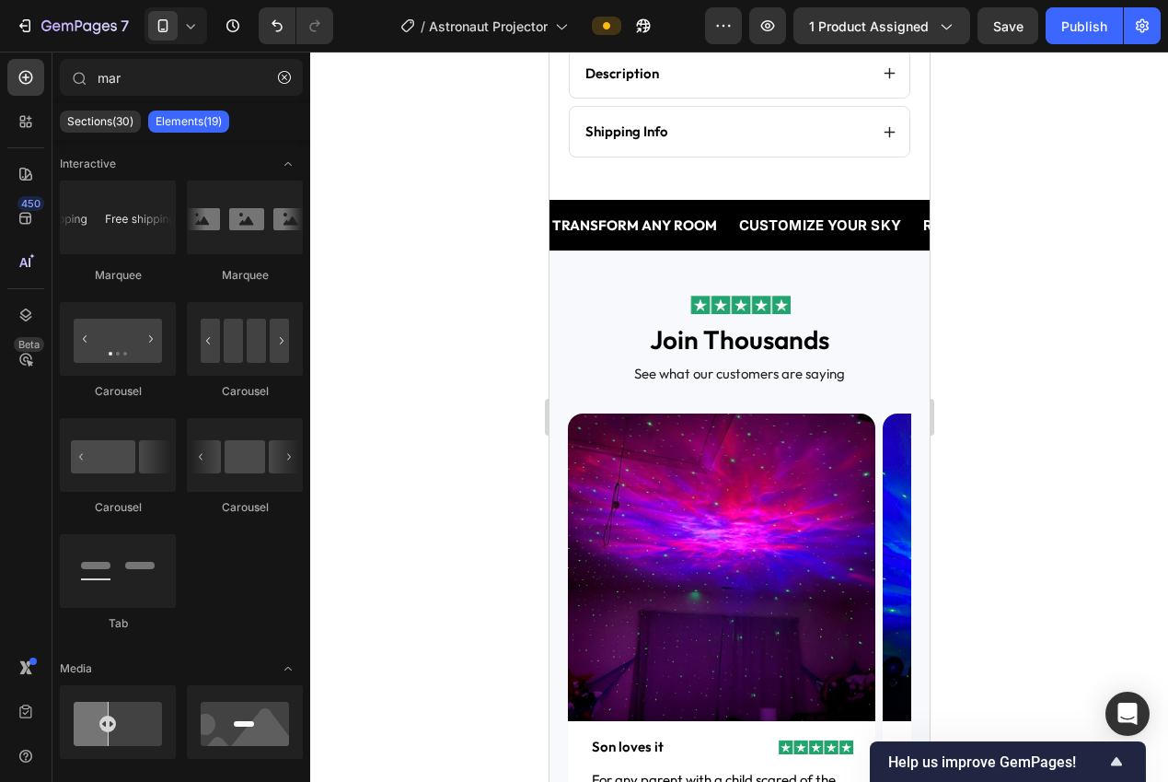
drag, startPoint x: 921, startPoint y: 138, endPoint x: 1506, endPoint y: 353, distance: 623.5
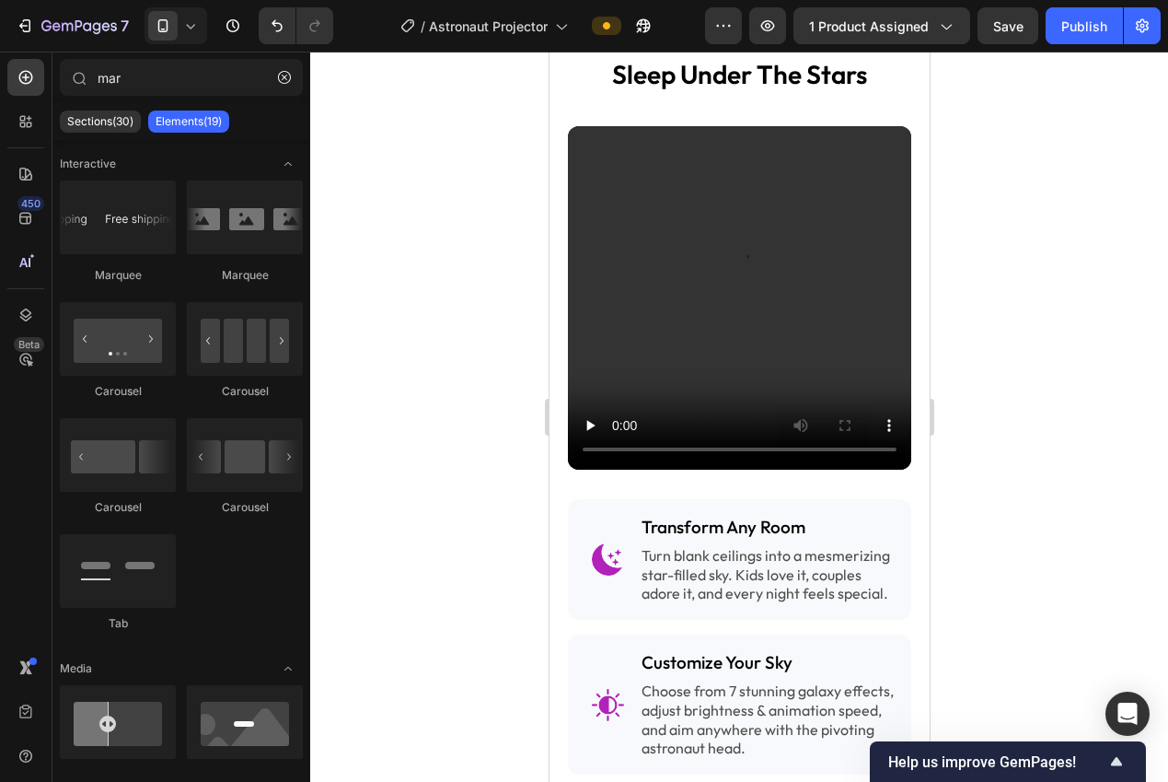
scroll to position [1928, 0]
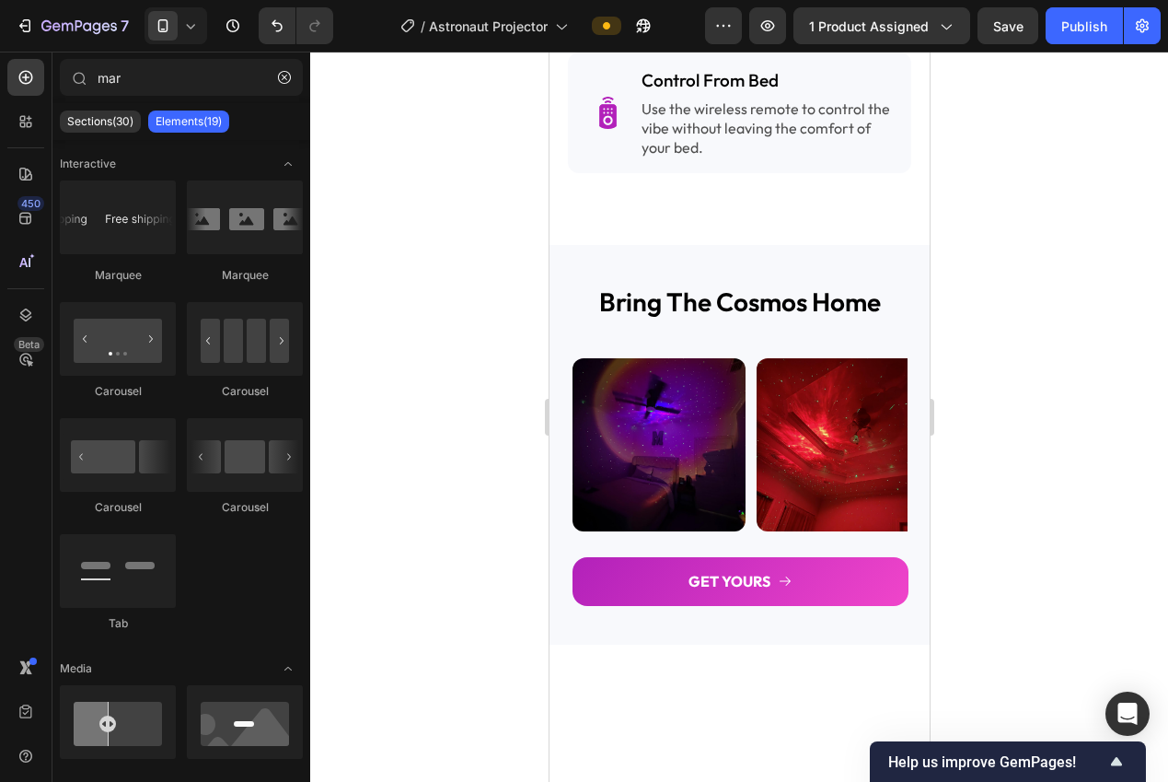
drag, startPoint x: 925, startPoint y: 430, endPoint x: 1490, endPoint y: 633, distance: 600.7
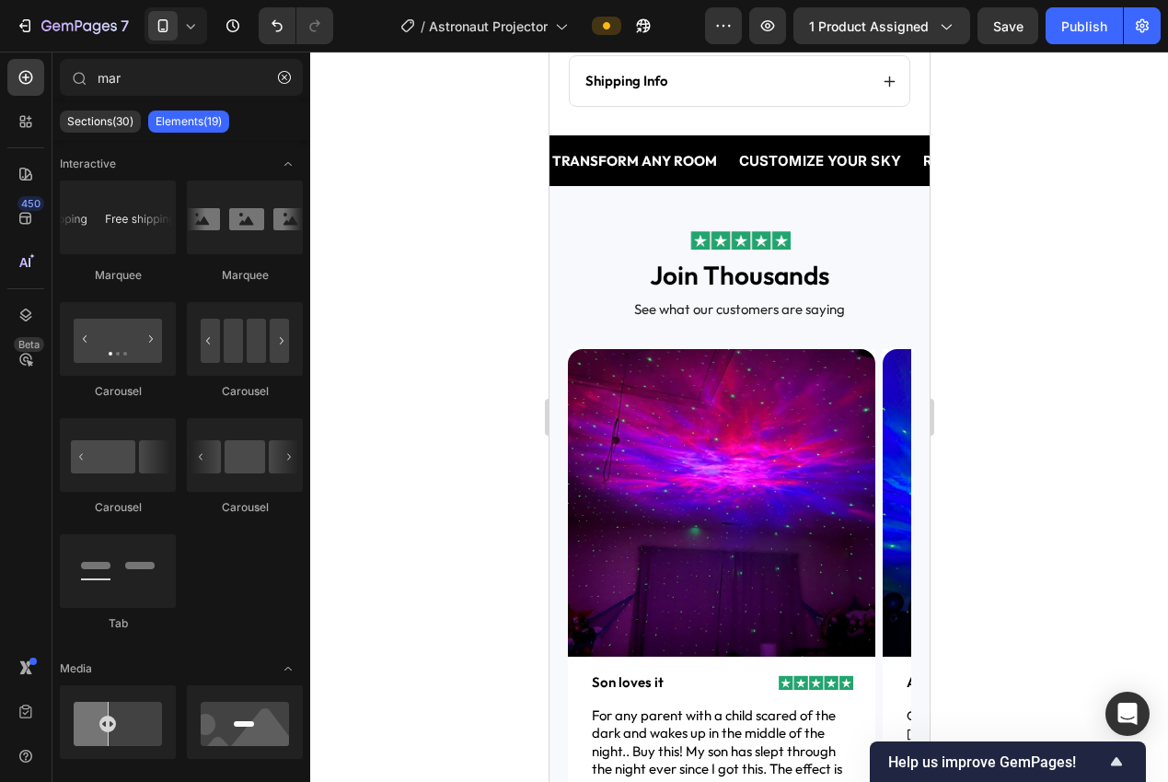
scroll to position [959, 0]
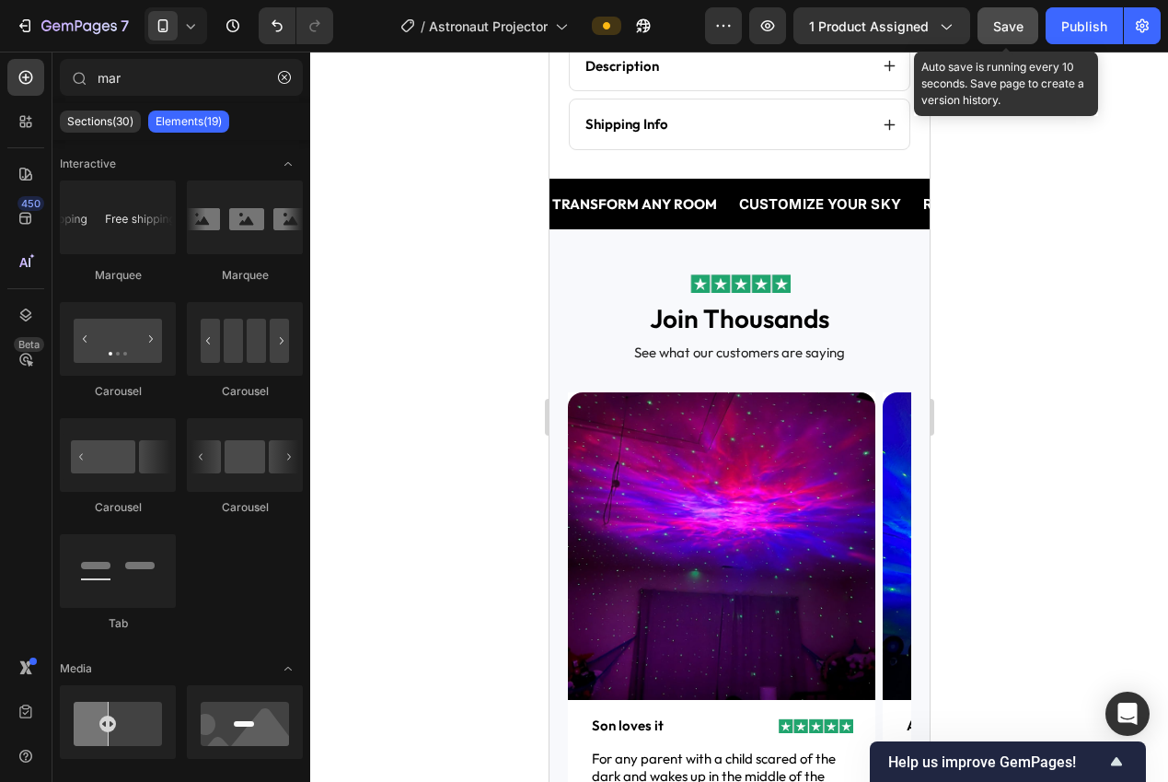
click at [1018, 25] on button "Save" at bounding box center [1008, 25] width 61 height 37
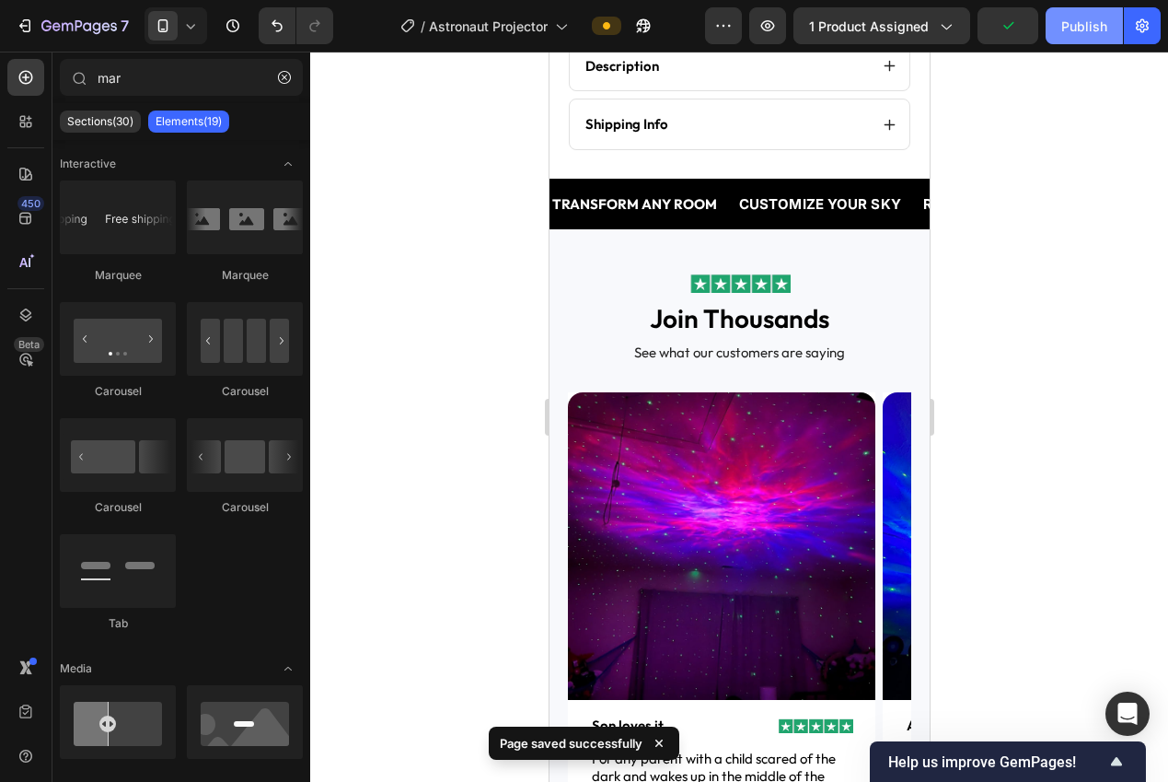
click at [1064, 27] on div "Publish" at bounding box center [1084, 26] width 46 height 19
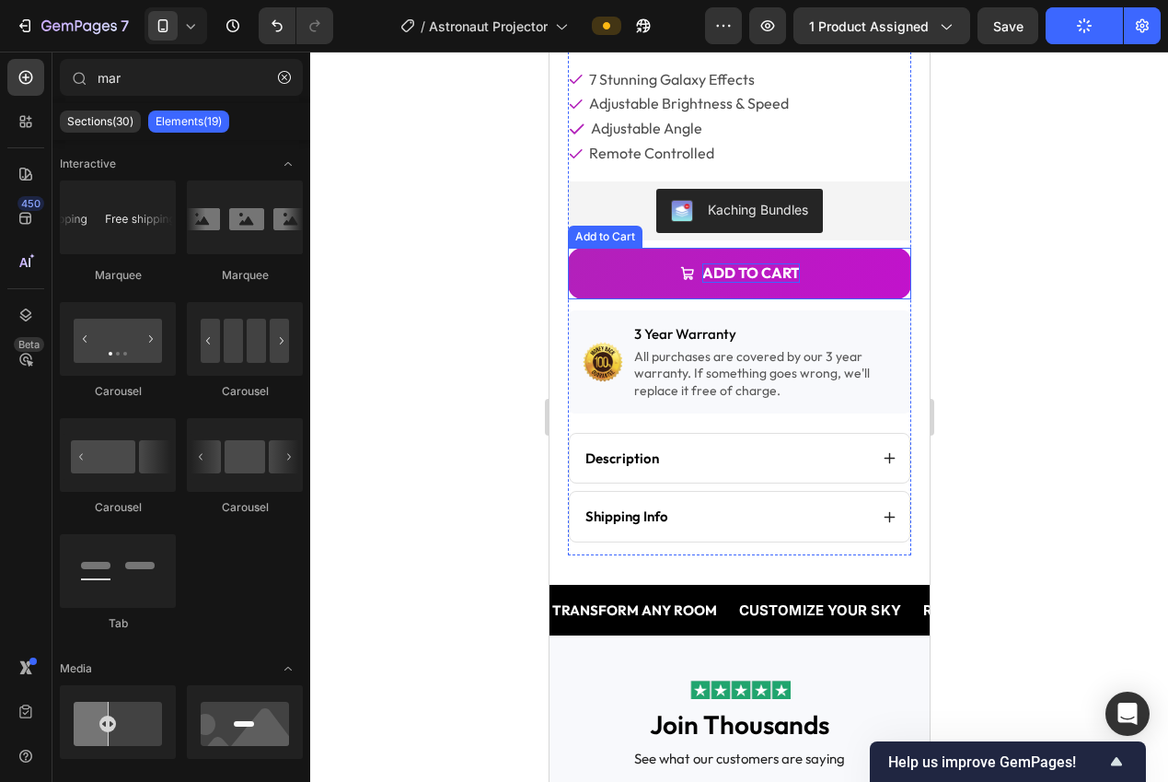
scroll to position [548, 0]
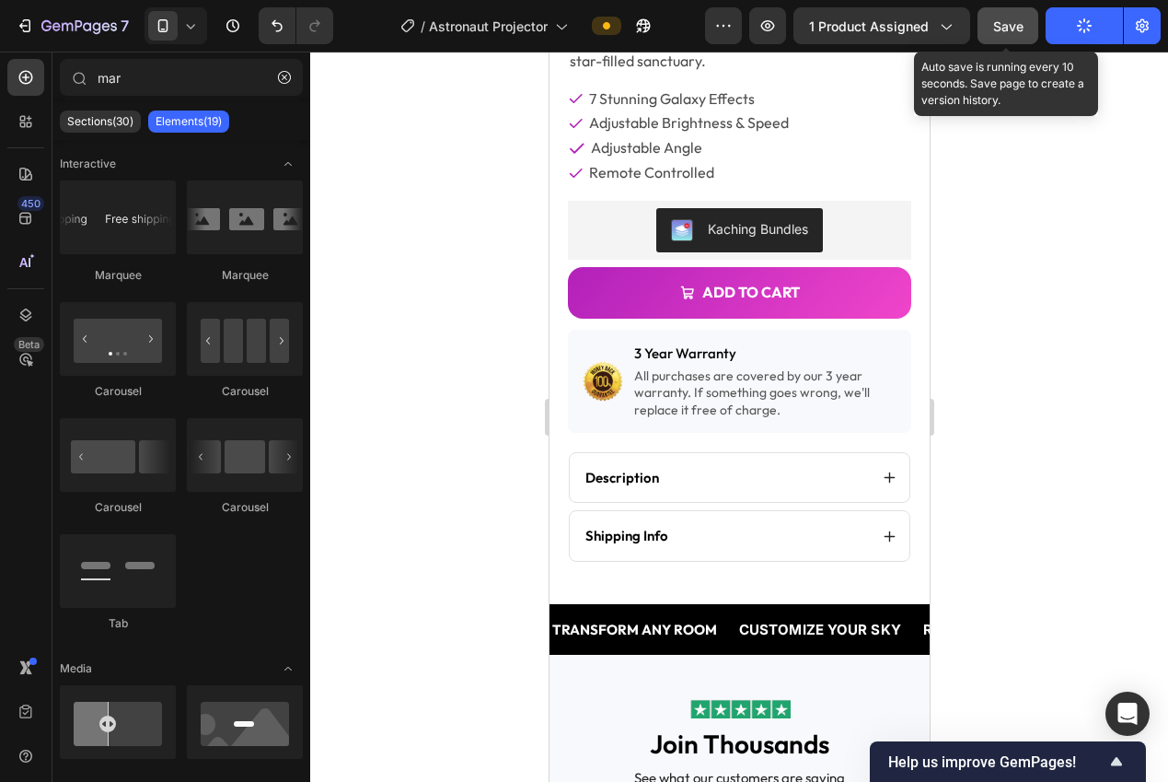
click at [1007, 38] on button "Save" at bounding box center [1008, 25] width 61 height 37
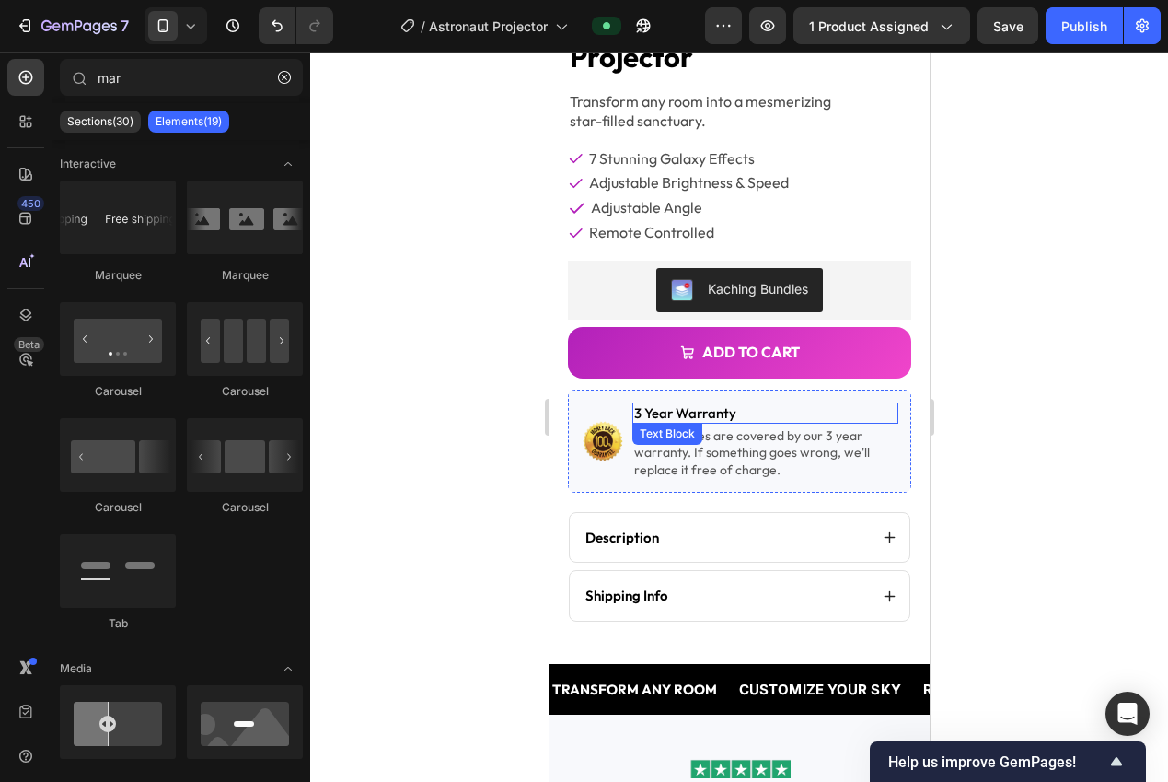
scroll to position [154, 0]
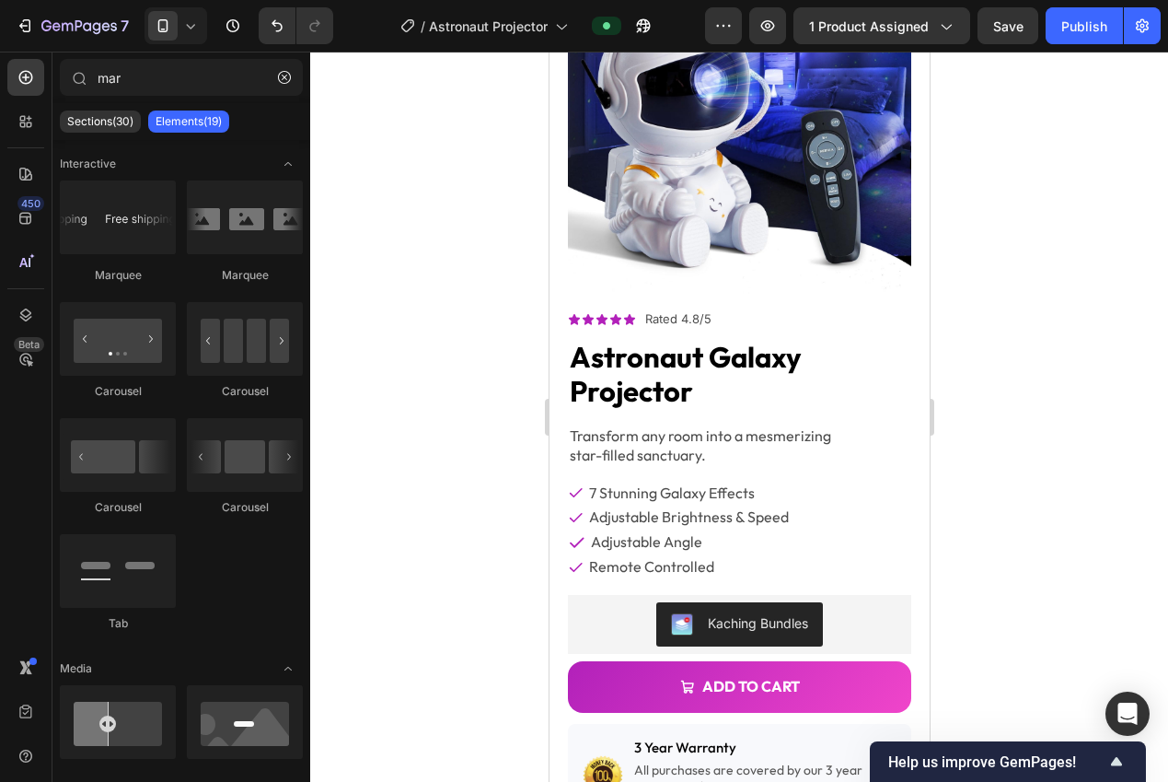
click at [979, 168] on div at bounding box center [739, 417] width 858 height 730
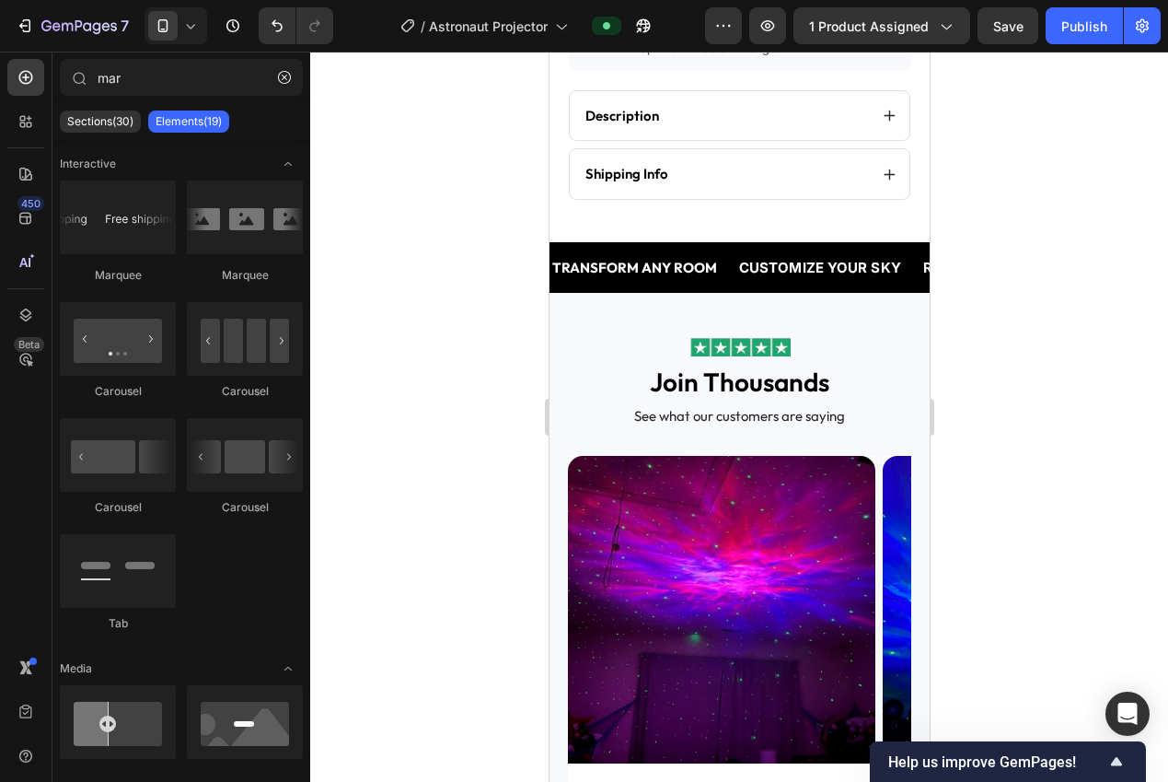
scroll to position [947, 0]
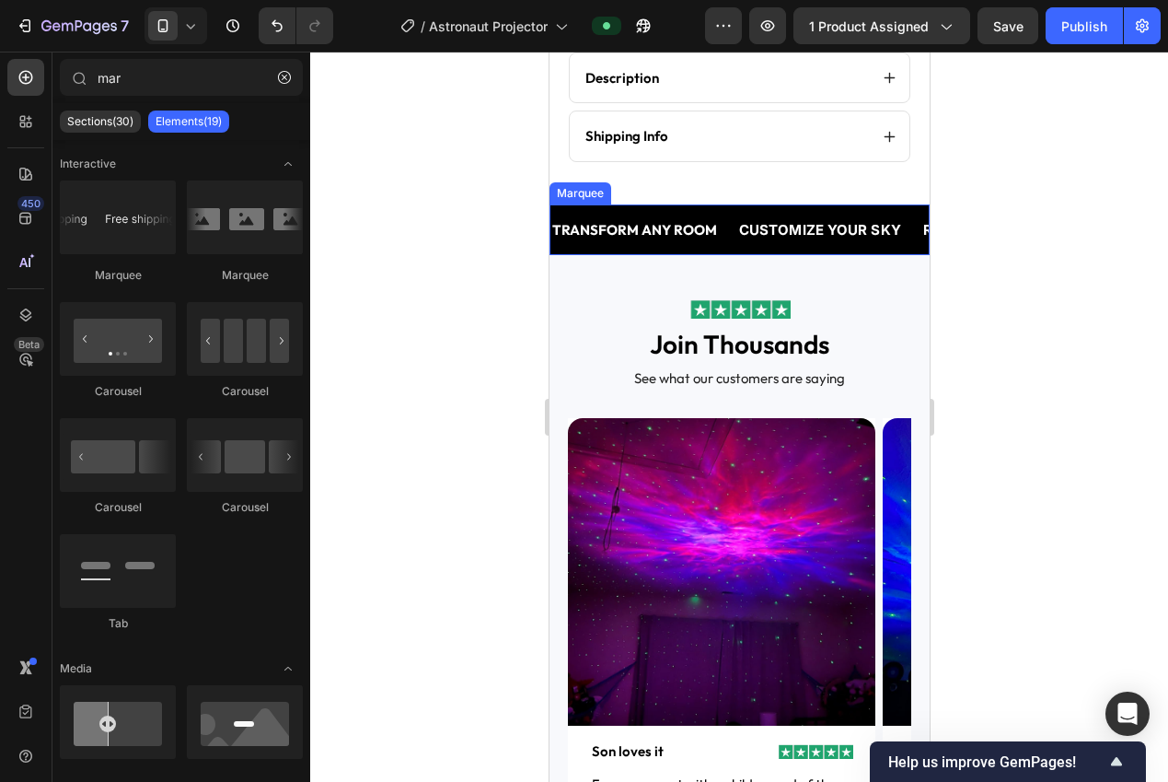
click at [716, 204] on div "TRANSFORM ANY ROOM Text Block CUSTOMIZE YOUR SKY Text Block REMOTE CONTROLLED T…" at bounding box center [739, 229] width 380 height 51
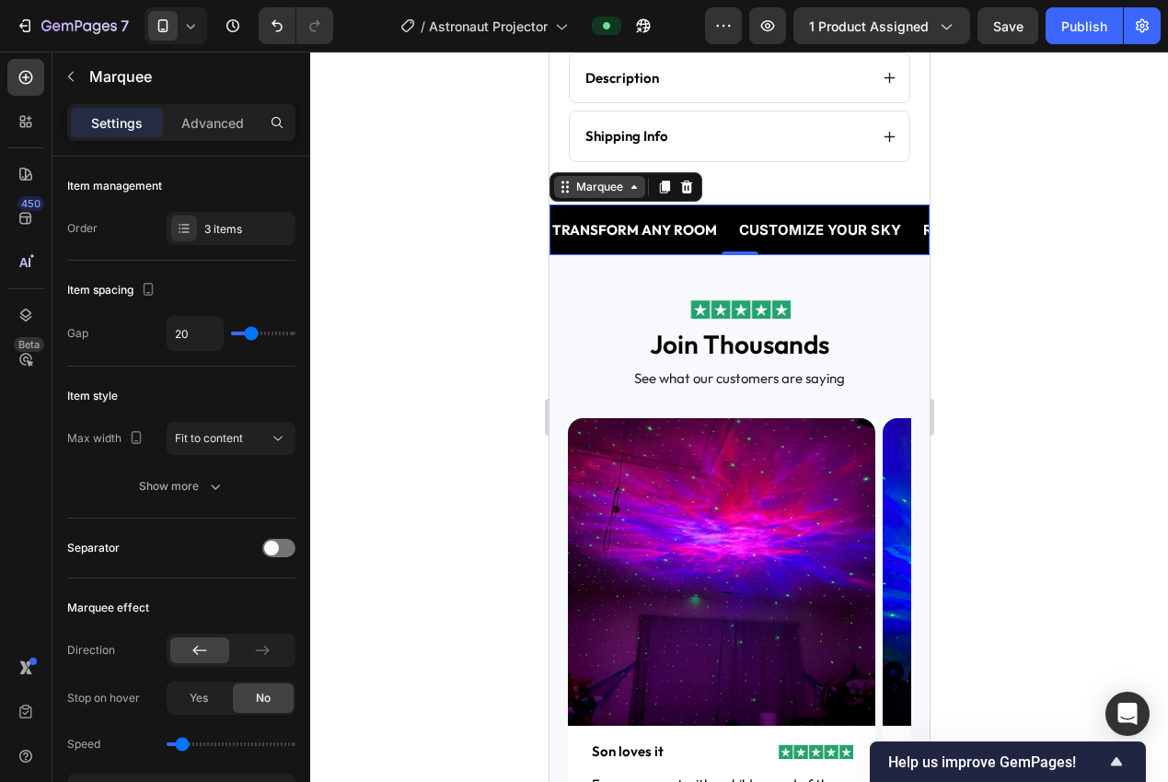
click at [631, 185] on icon at bounding box center [634, 187] width 6 height 4
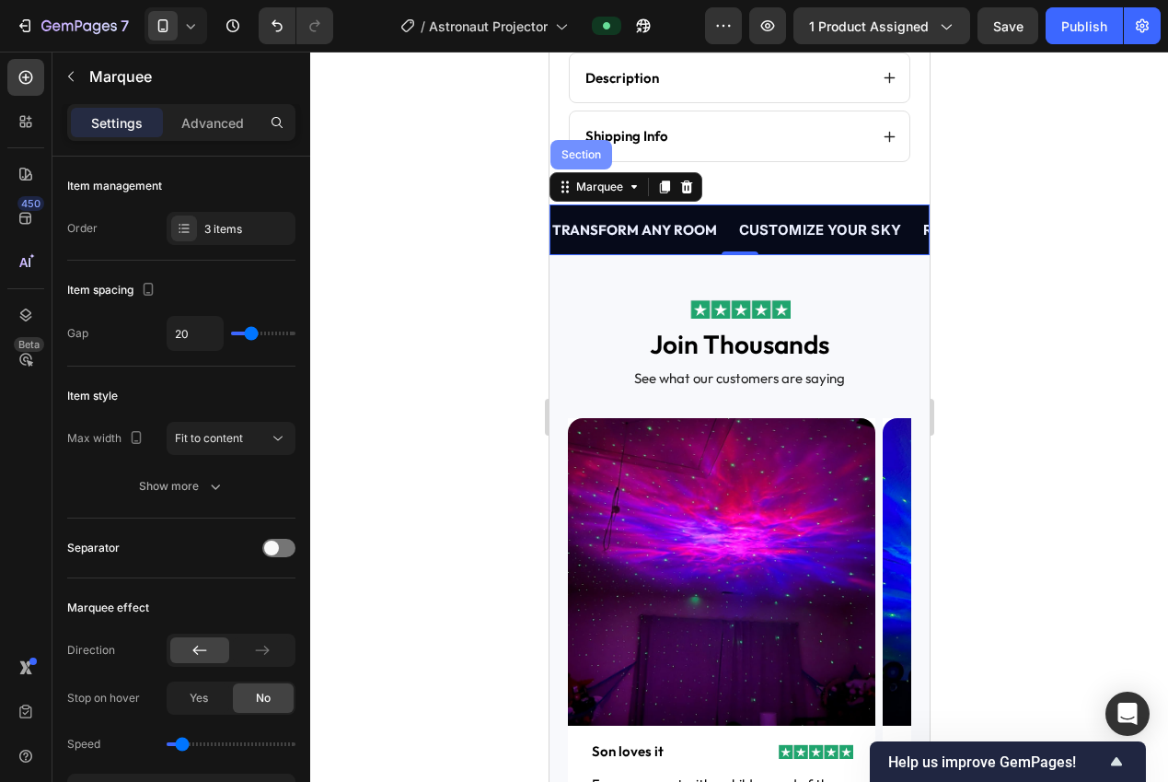
click at [589, 150] on div "Section" at bounding box center [581, 154] width 62 height 29
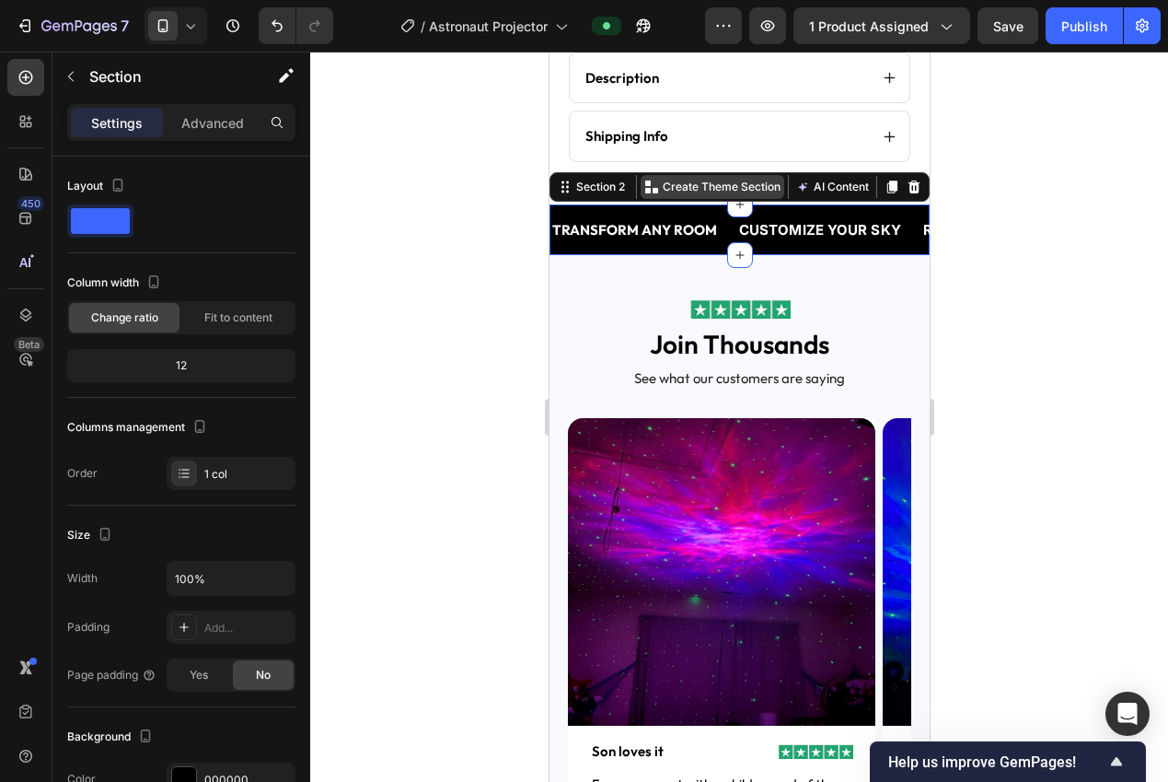
click at [748, 179] on p "Create Theme Section" at bounding box center [721, 187] width 118 height 17
click at [1002, 334] on div at bounding box center [739, 417] width 858 height 730
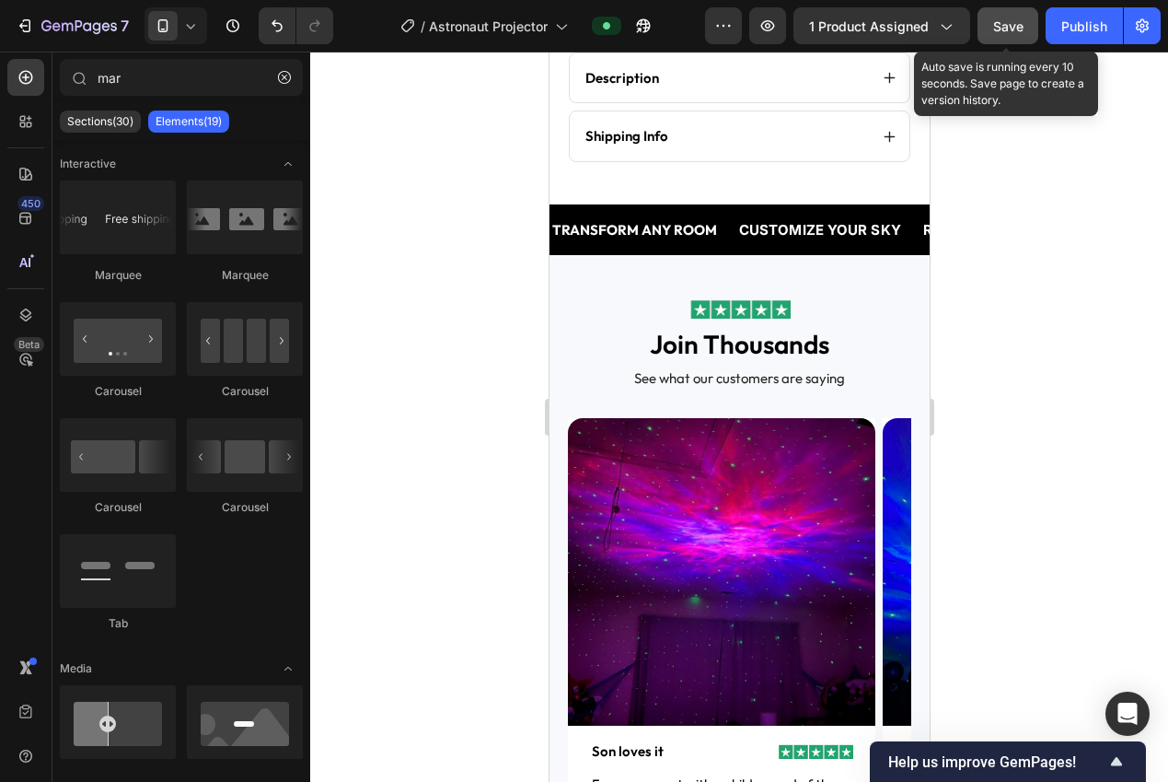
click at [994, 29] on span "Save" at bounding box center [1008, 26] width 30 height 16
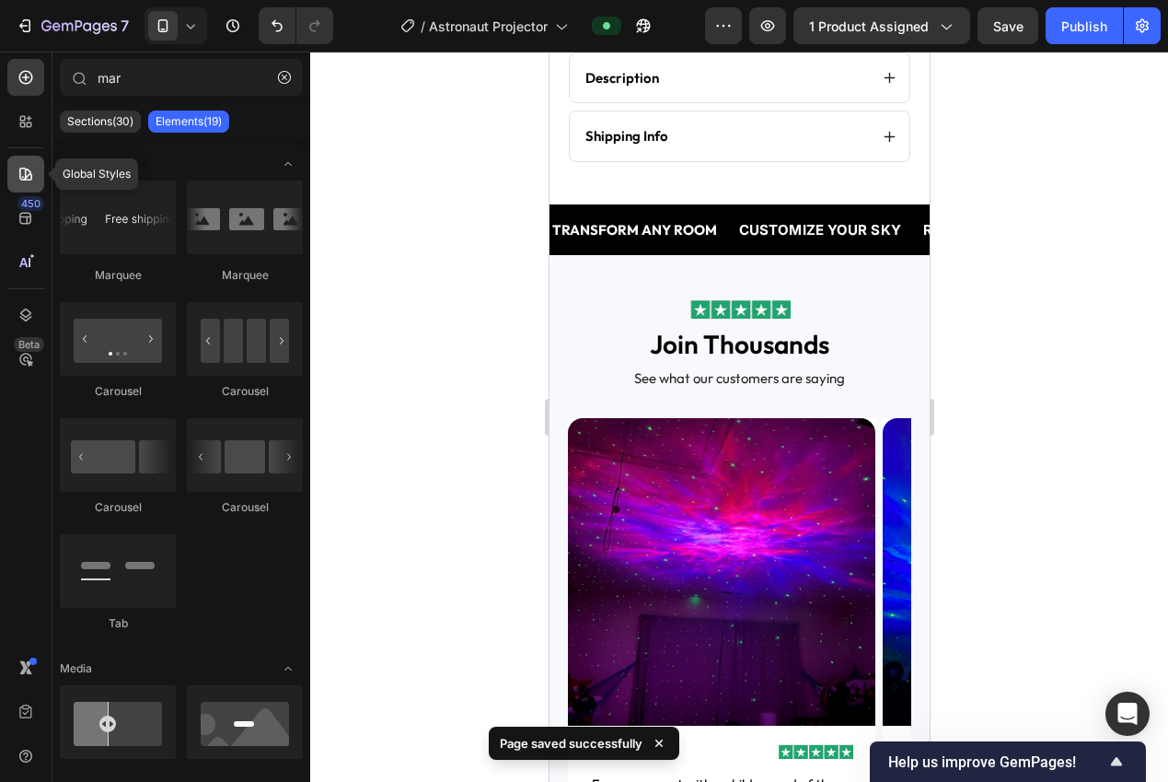
click at [29, 174] on icon at bounding box center [25, 174] width 13 height 13
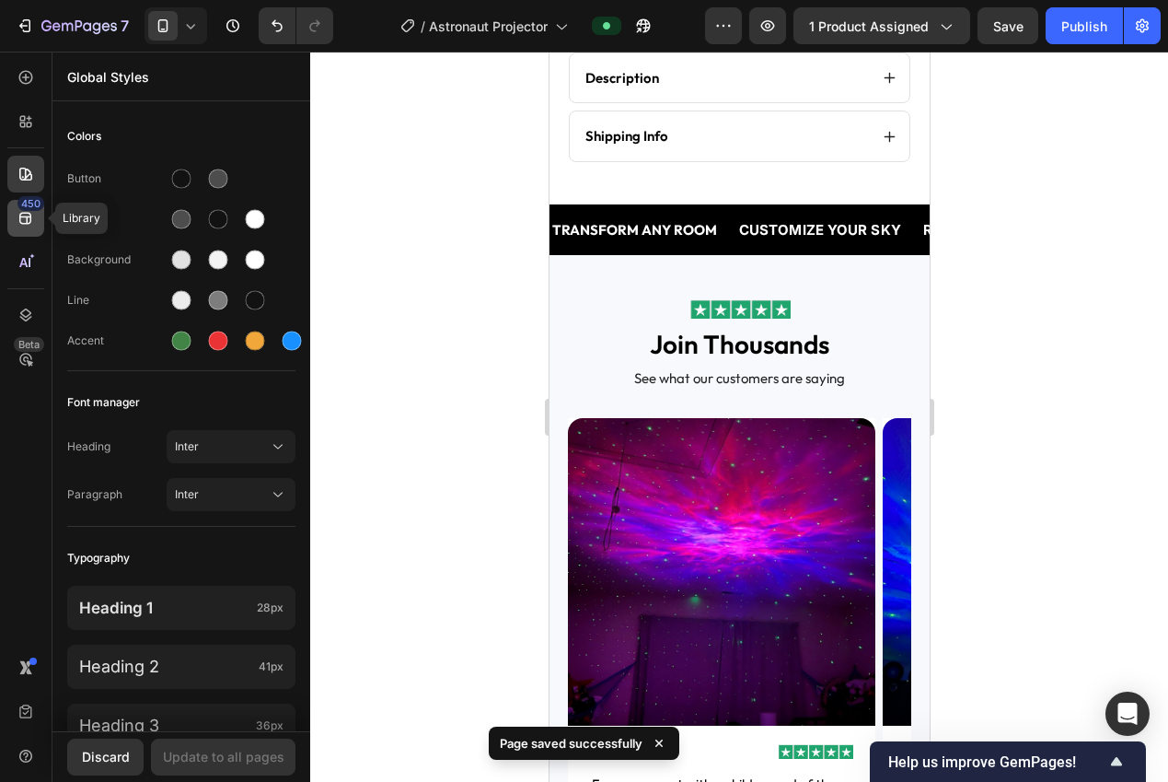
click at [20, 222] on icon at bounding box center [25, 219] width 12 height 12
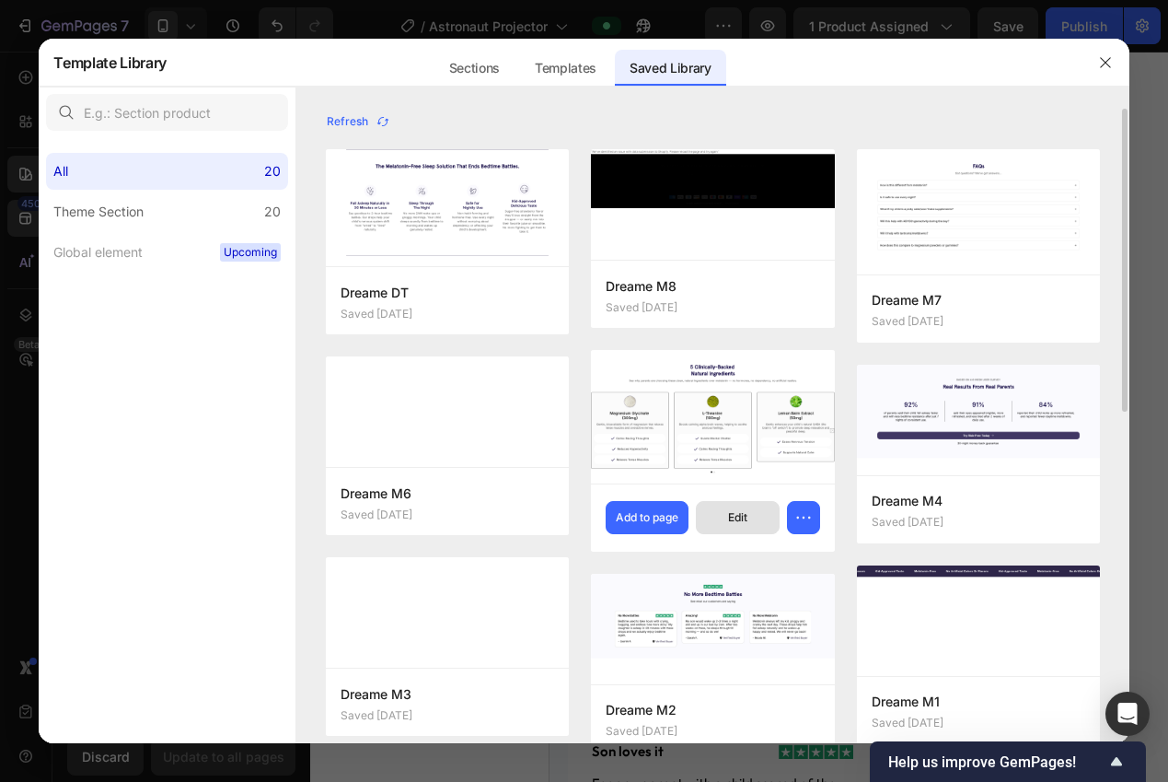
scroll to position [19, 0]
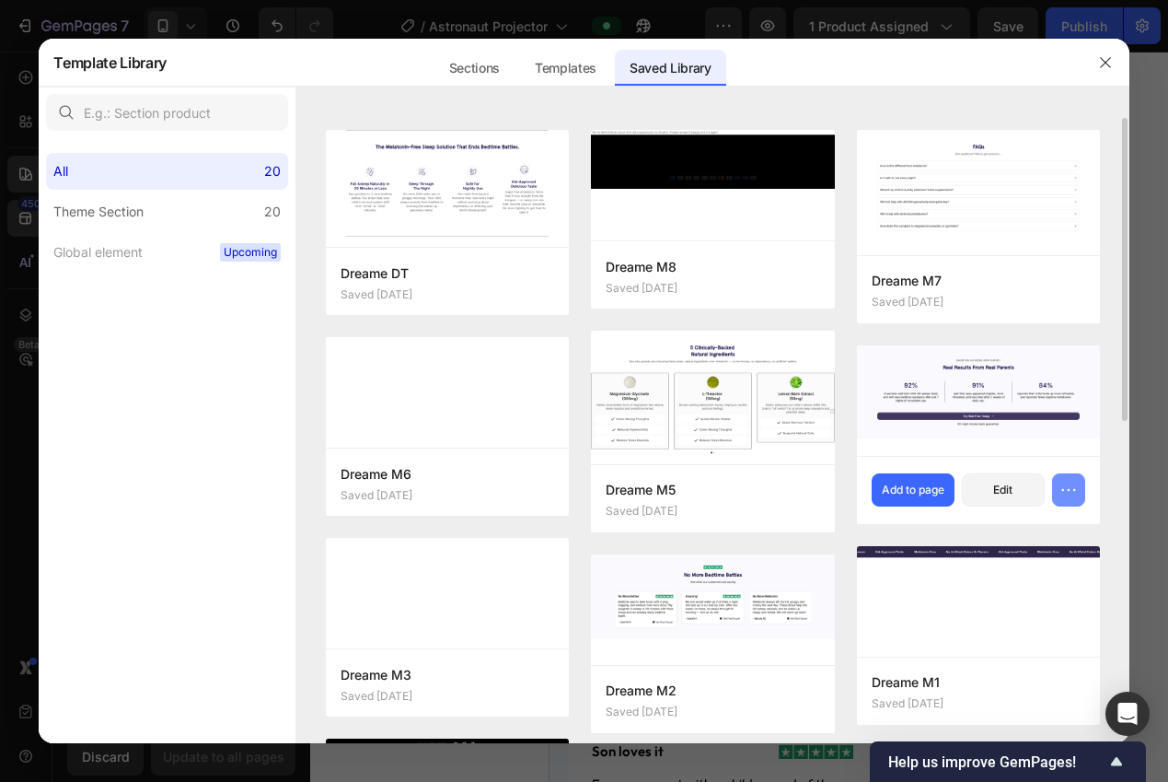
click at [1065, 493] on icon "button" at bounding box center [1069, 490] width 18 height 18
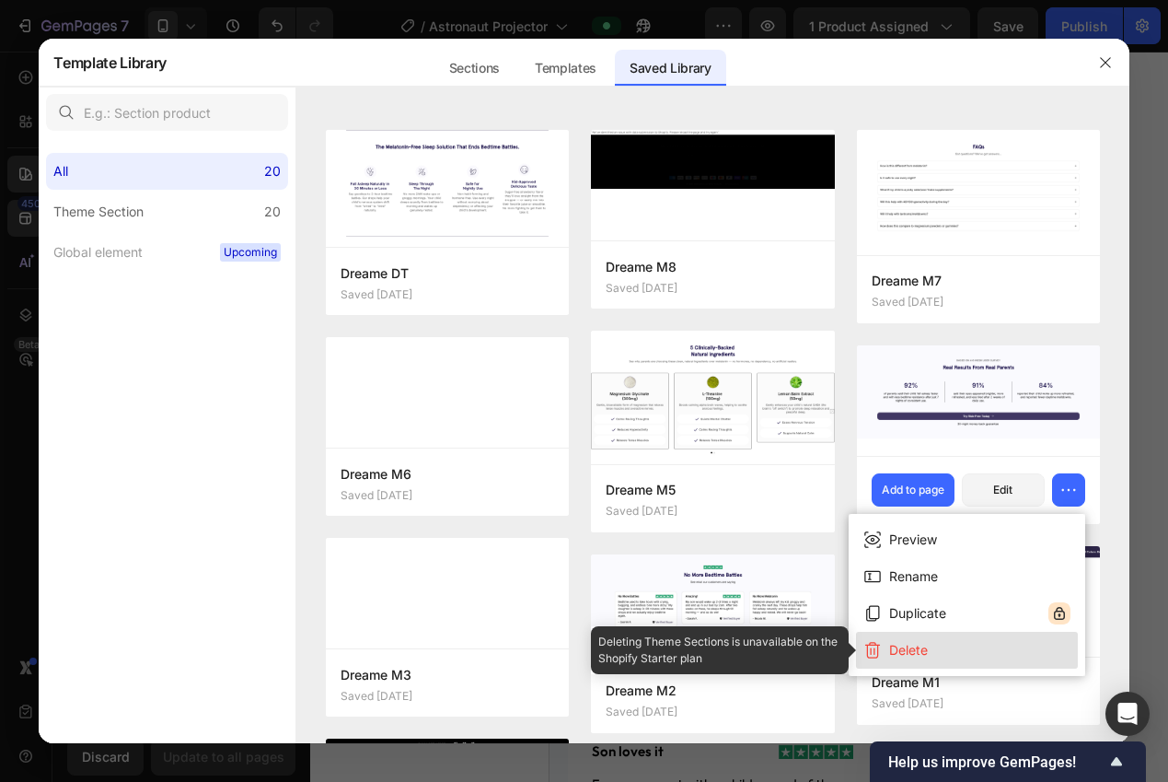
click at [911, 651] on div "Delete" at bounding box center [908, 650] width 39 height 22
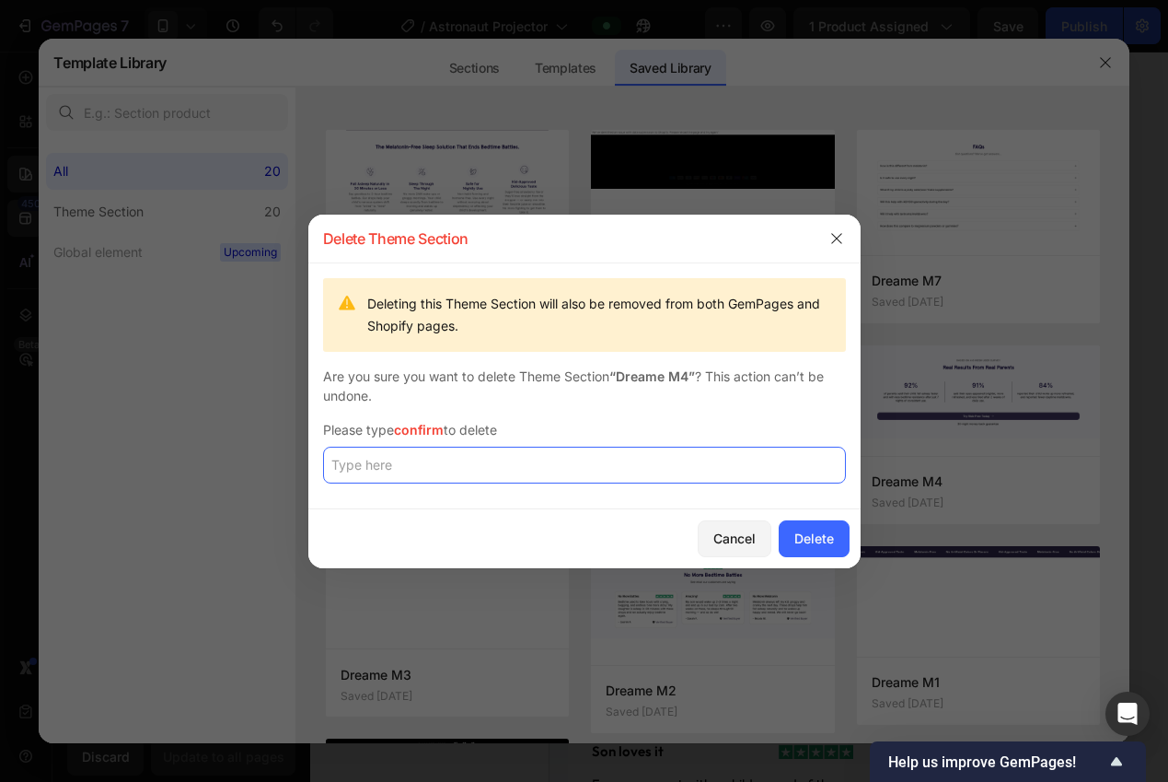
click at [664, 465] on input "text" at bounding box center [584, 464] width 523 height 37
type input "confirm"
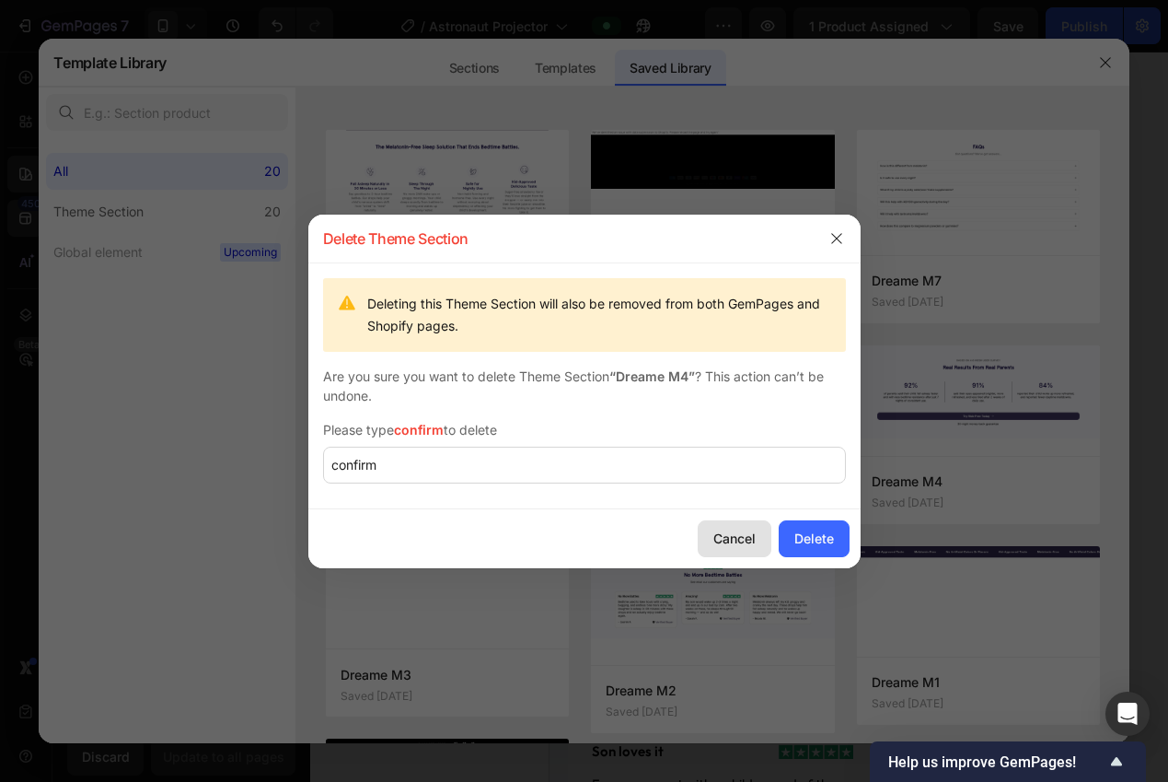
click at [727, 556] on div "Cancel Delete" at bounding box center [584, 538] width 552 height 59
click at [722, 548] on button "Cancel" at bounding box center [735, 538] width 74 height 37
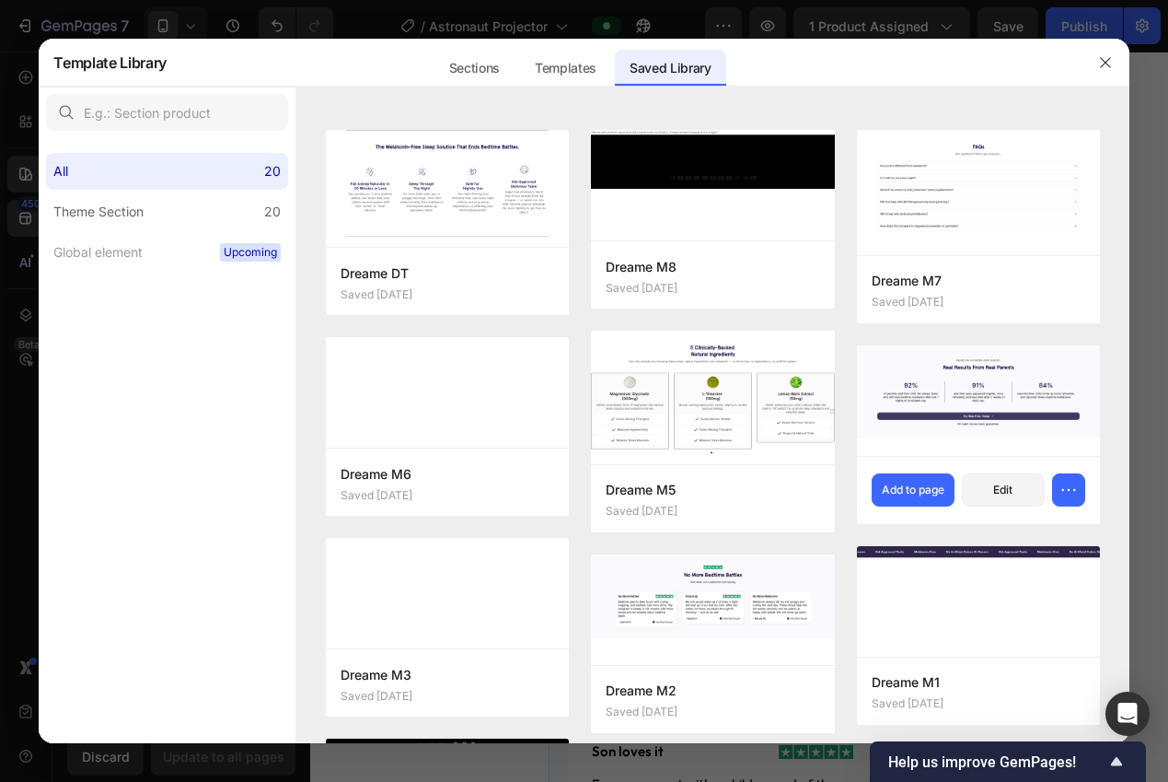
click at [1096, 63] on button "button" at bounding box center [1105, 62] width 29 height 29
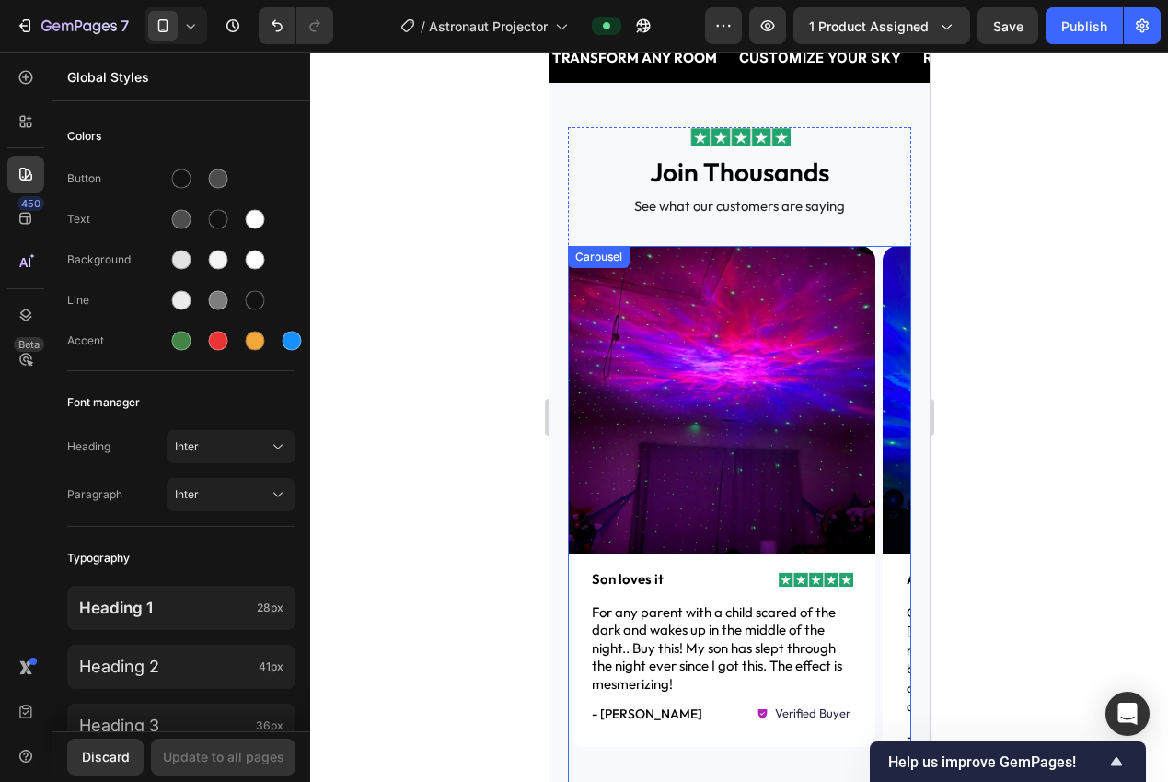
scroll to position [701, 0]
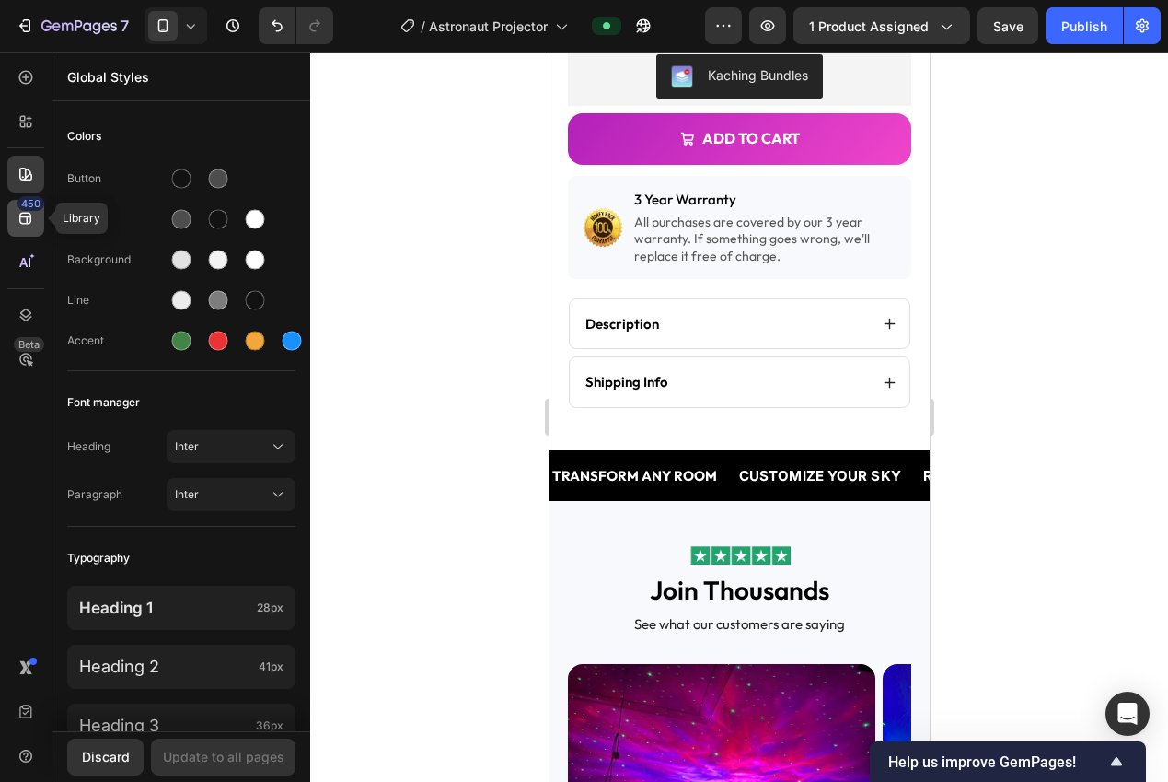
click at [17, 215] on icon at bounding box center [26, 218] width 18 height 18
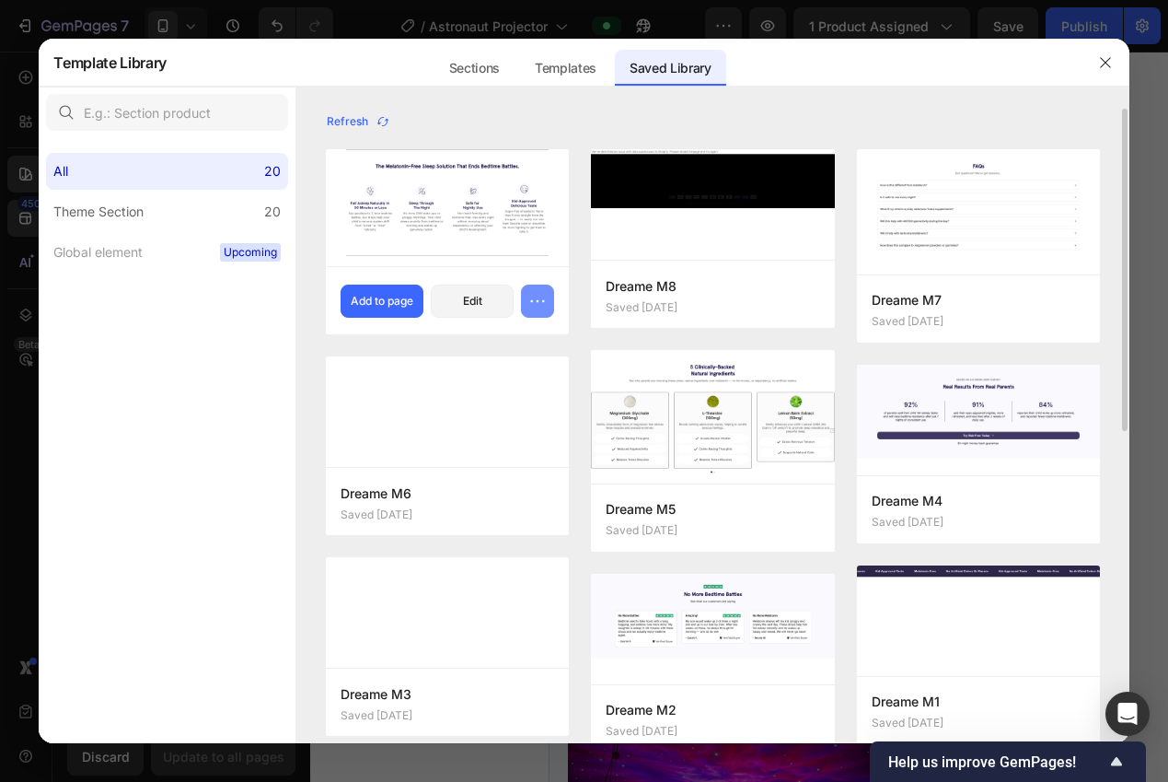
click at [536, 298] on icon "button" at bounding box center [537, 301] width 18 height 18
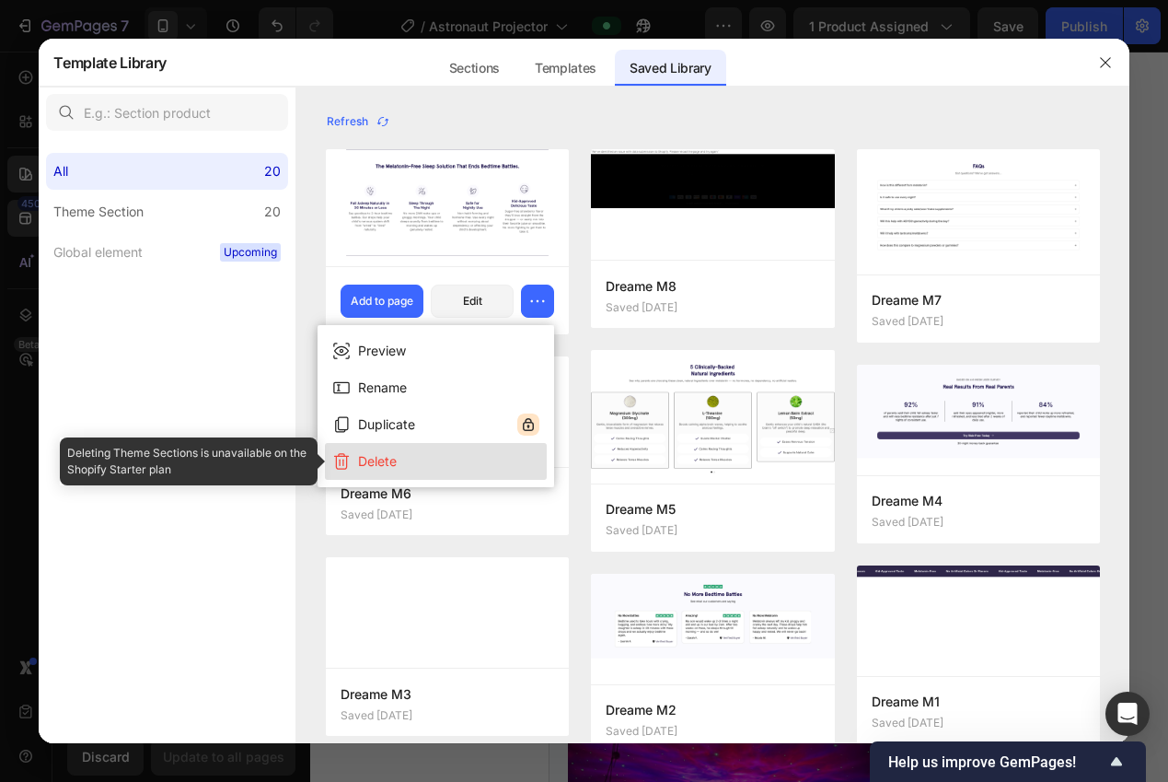
click at [425, 454] on button "Delete" at bounding box center [436, 461] width 222 height 37
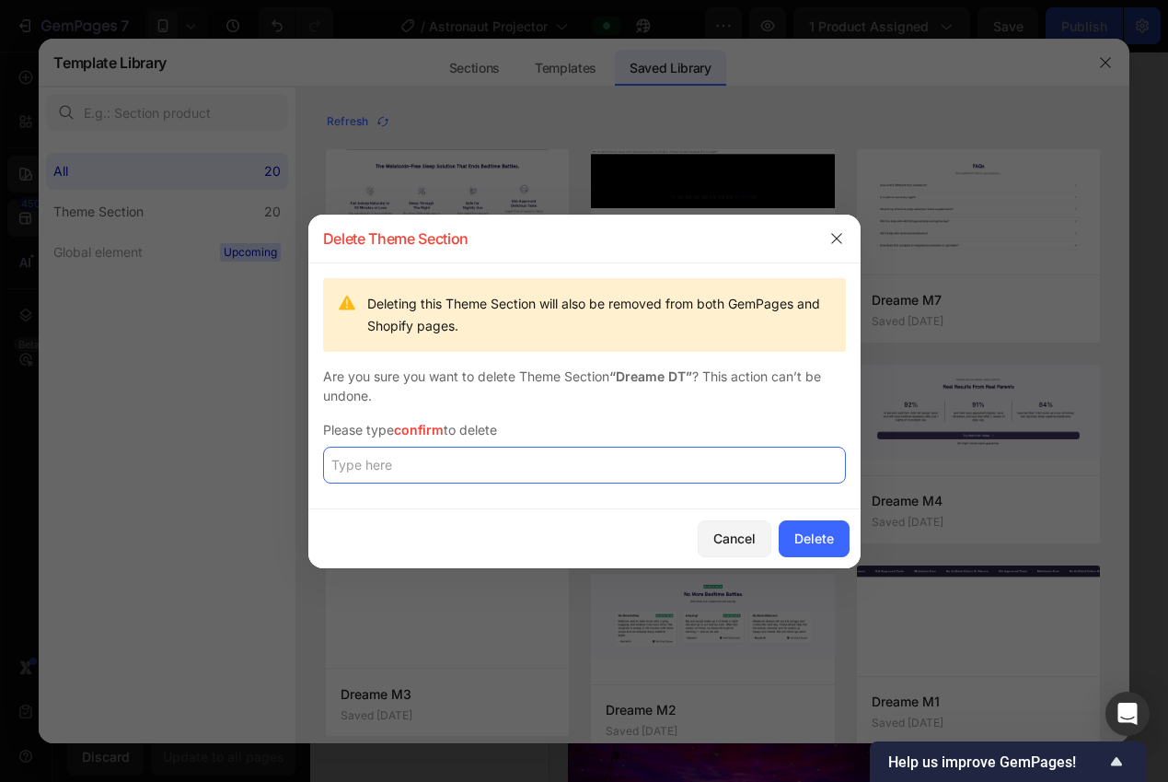
click at [521, 463] on input "text" at bounding box center [584, 464] width 523 height 37
type input "confirm"
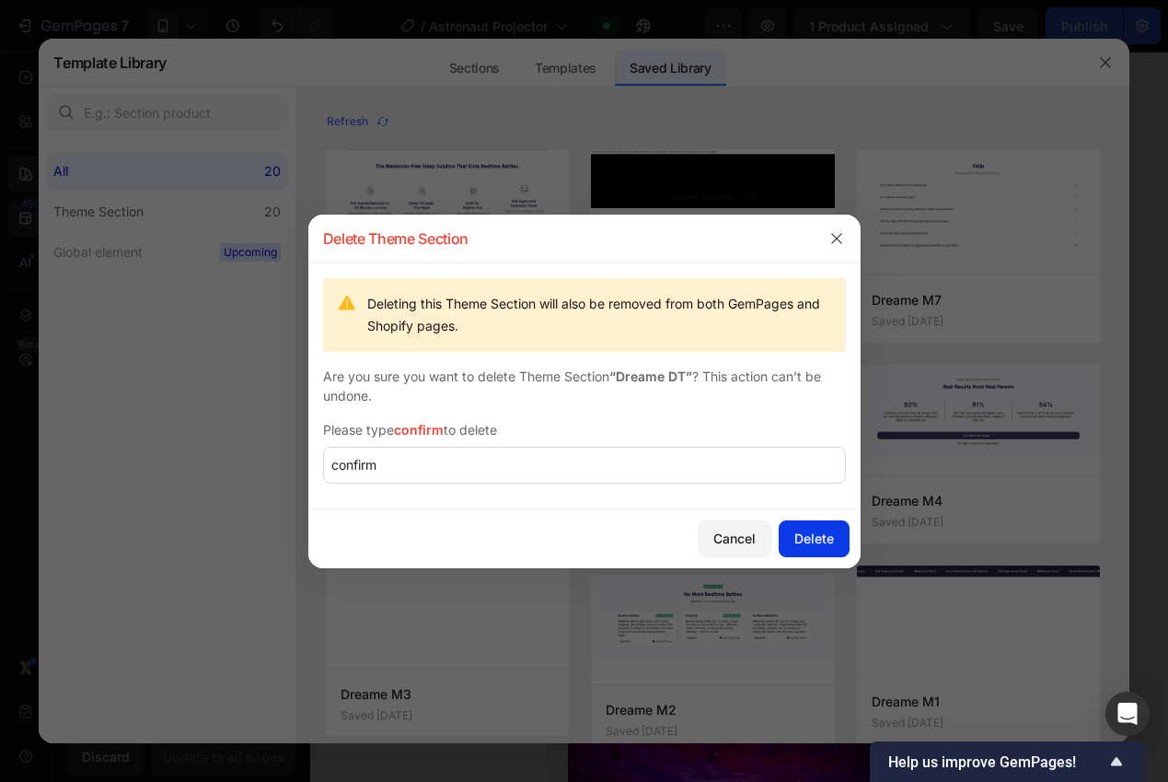
click at [810, 547] on div "Delete" at bounding box center [814, 537] width 40 height 19
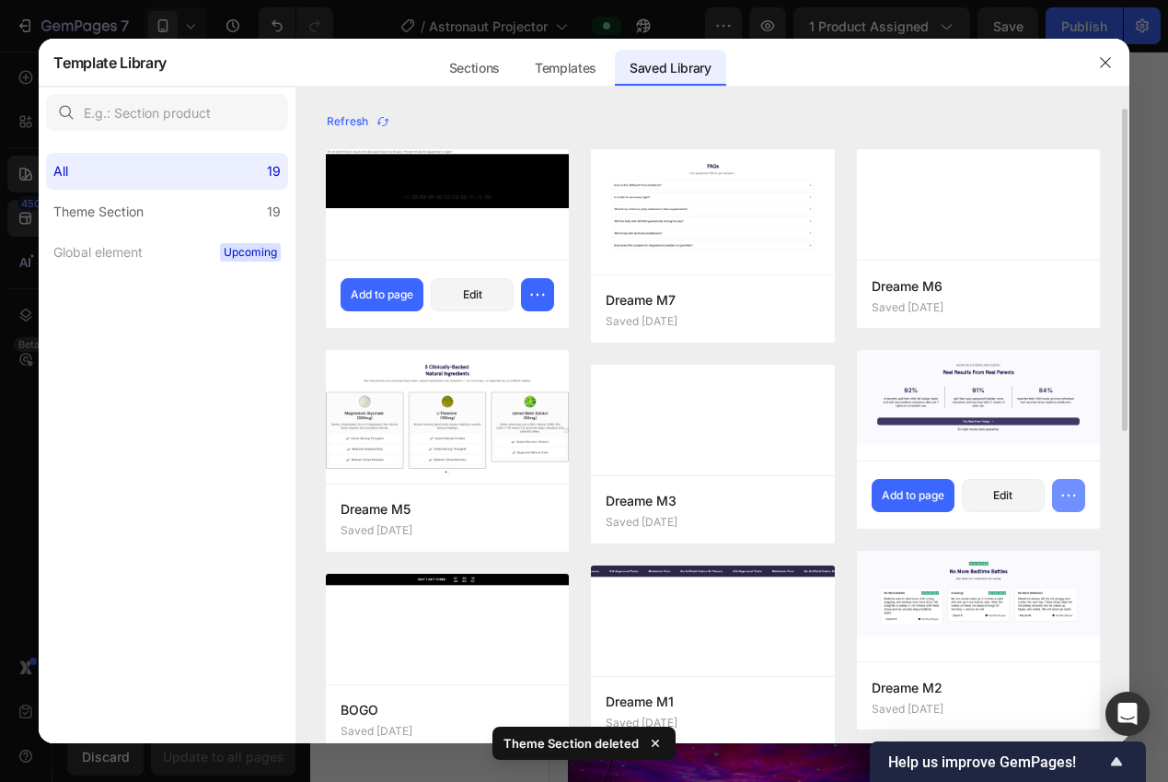
click at [1070, 499] on icon "button" at bounding box center [1069, 495] width 18 height 18
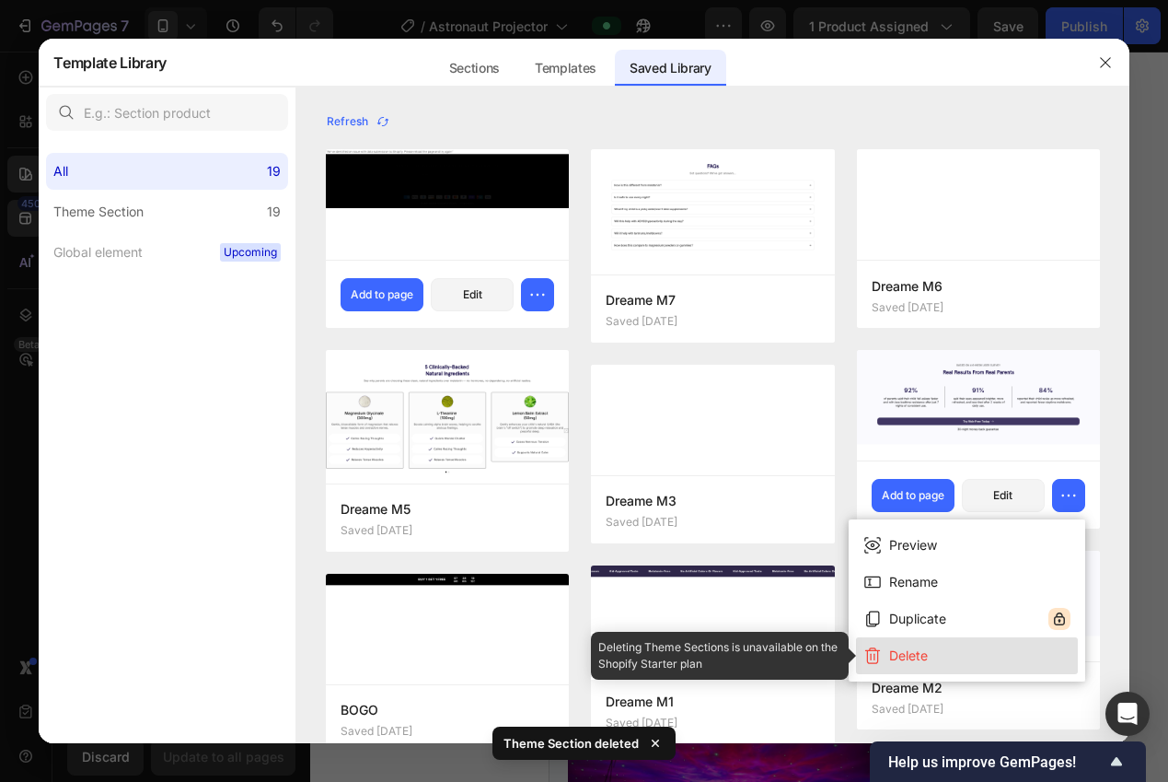
click at [932, 649] on button "Delete" at bounding box center [967, 655] width 222 height 37
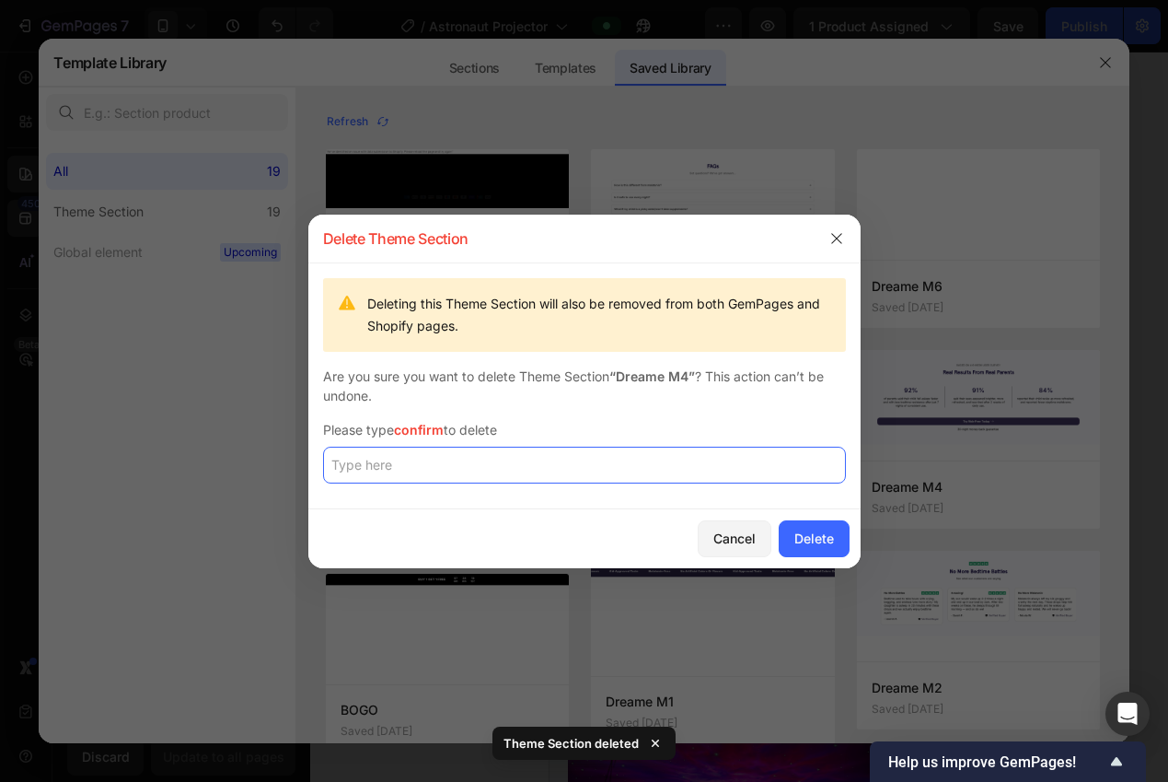
click at [726, 473] on input "text" at bounding box center [584, 464] width 523 height 37
paste input "confirm"
type input "confirm"
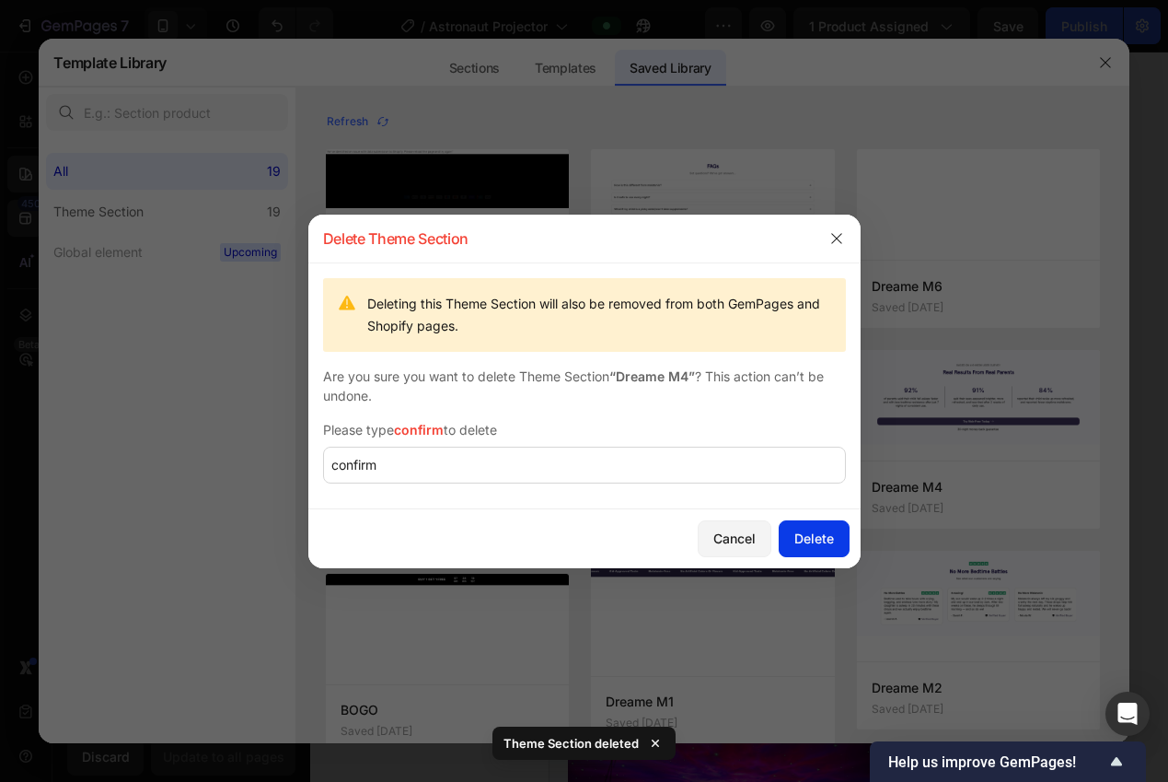
click at [804, 540] on div "Delete" at bounding box center [814, 537] width 40 height 19
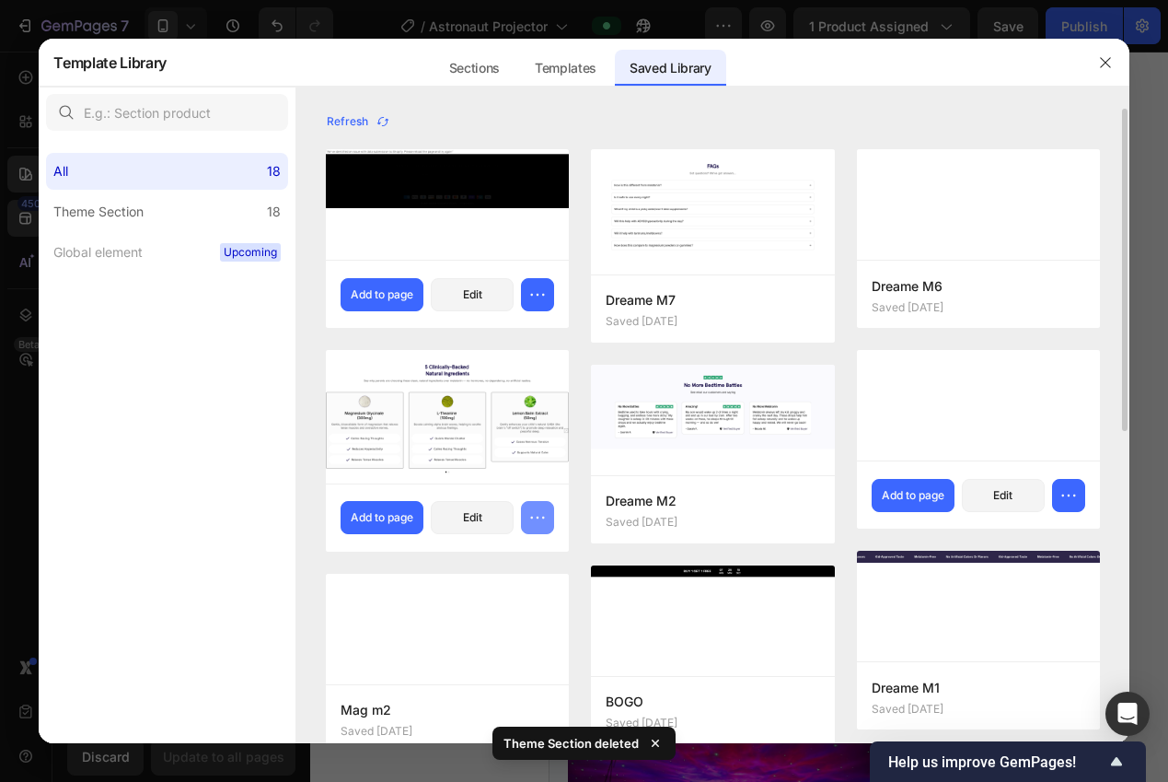
click at [530, 516] on icon "button" at bounding box center [537, 517] width 18 height 18
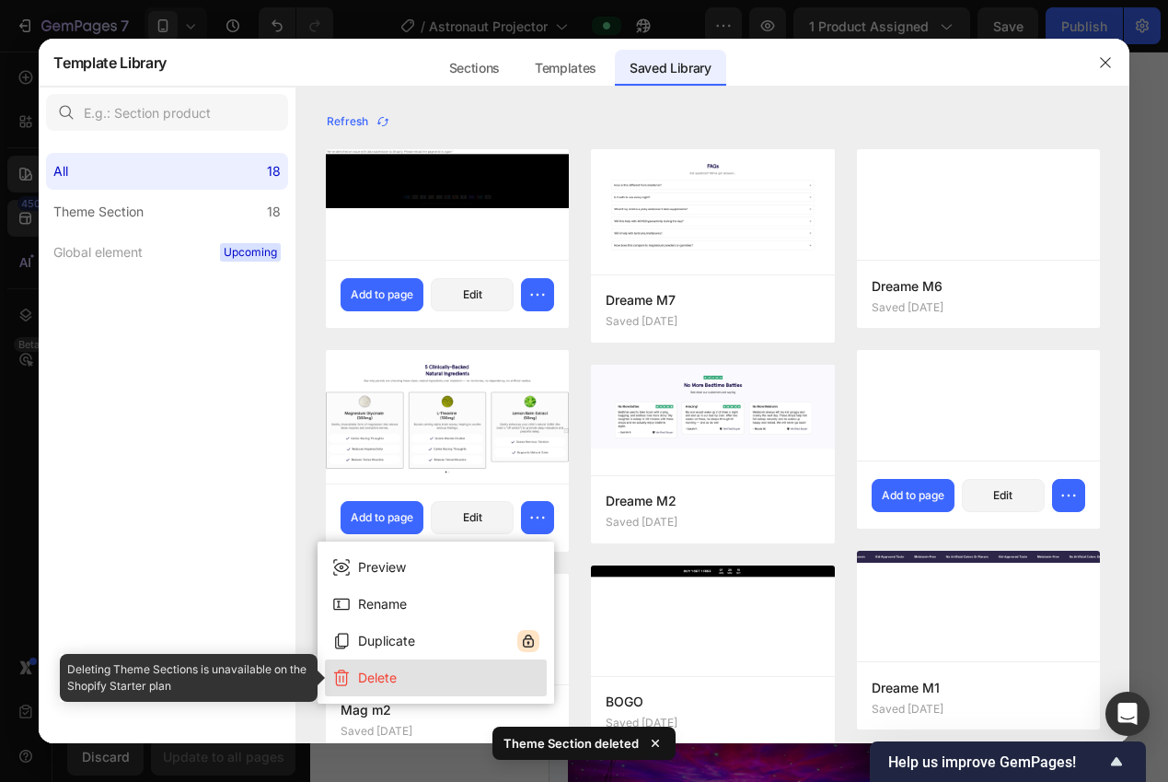
click at [481, 667] on button "Delete" at bounding box center [436, 677] width 222 height 37
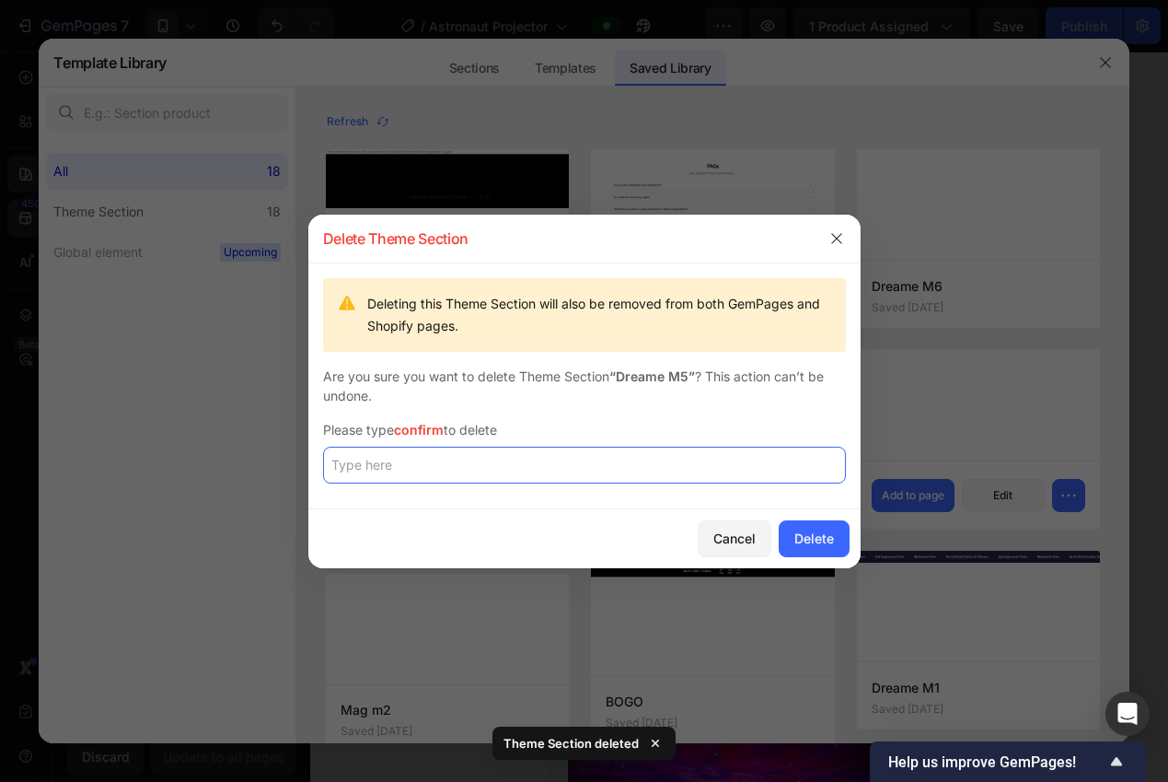
click at [638, 481] on input "text" at bounding box center [584, 464] width 523 height 37
paste input "confirm"
type input "confirm"
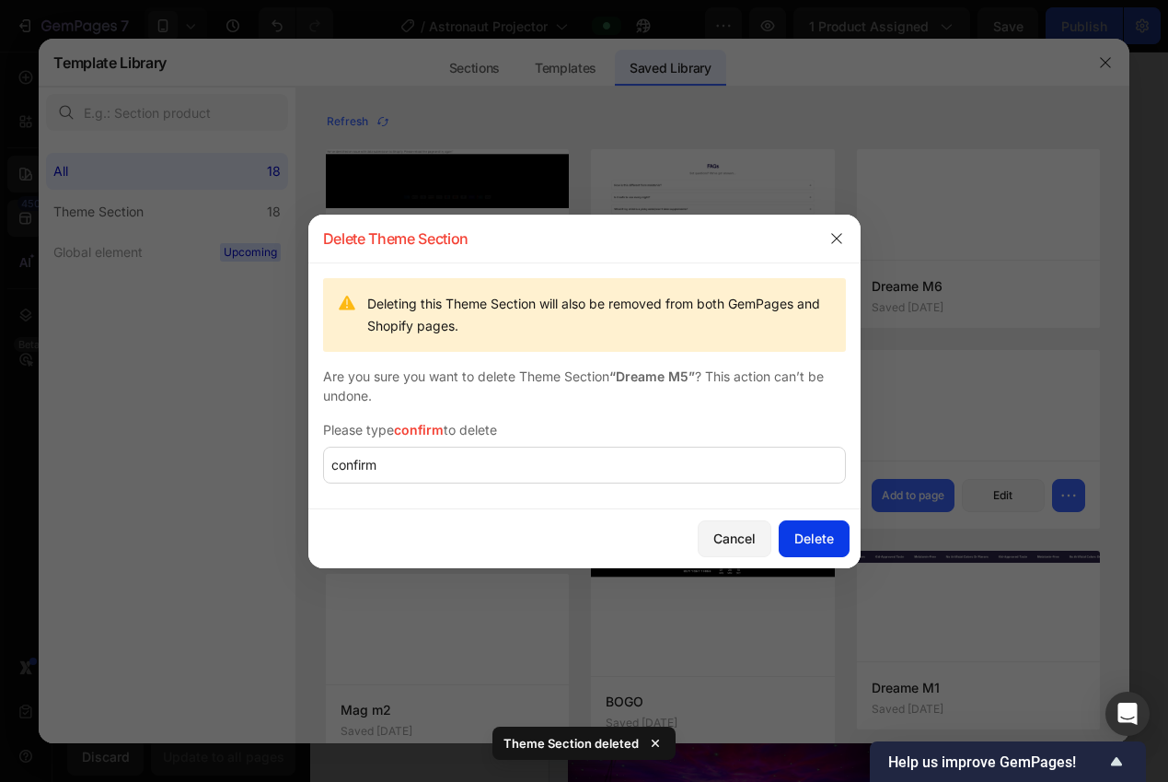
click at [779, 539] on button "Delete" at bounding box center [814, 538] width 71 height 37
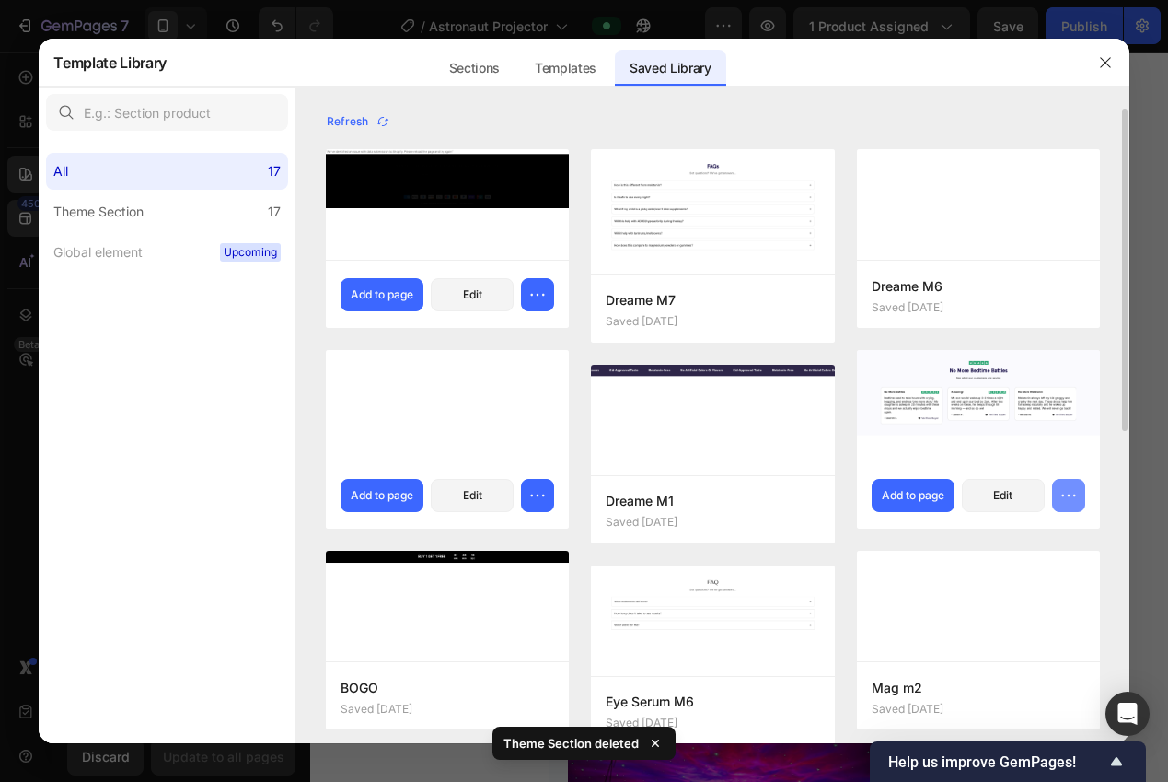
click at [1061, 499] on icon "button" at bounding box center [1069, 495] width 18 height 18
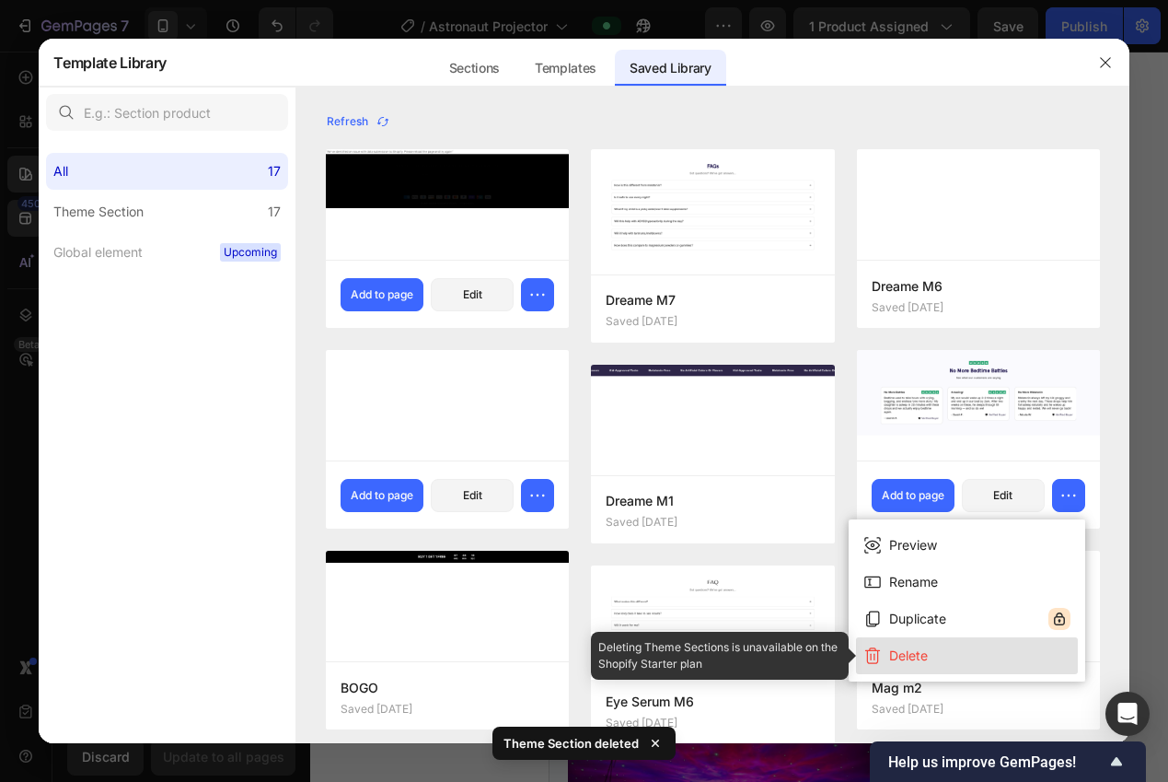
click at [954, 651] on button "Delete" at bounding box center [967, 655] width 222 height 37
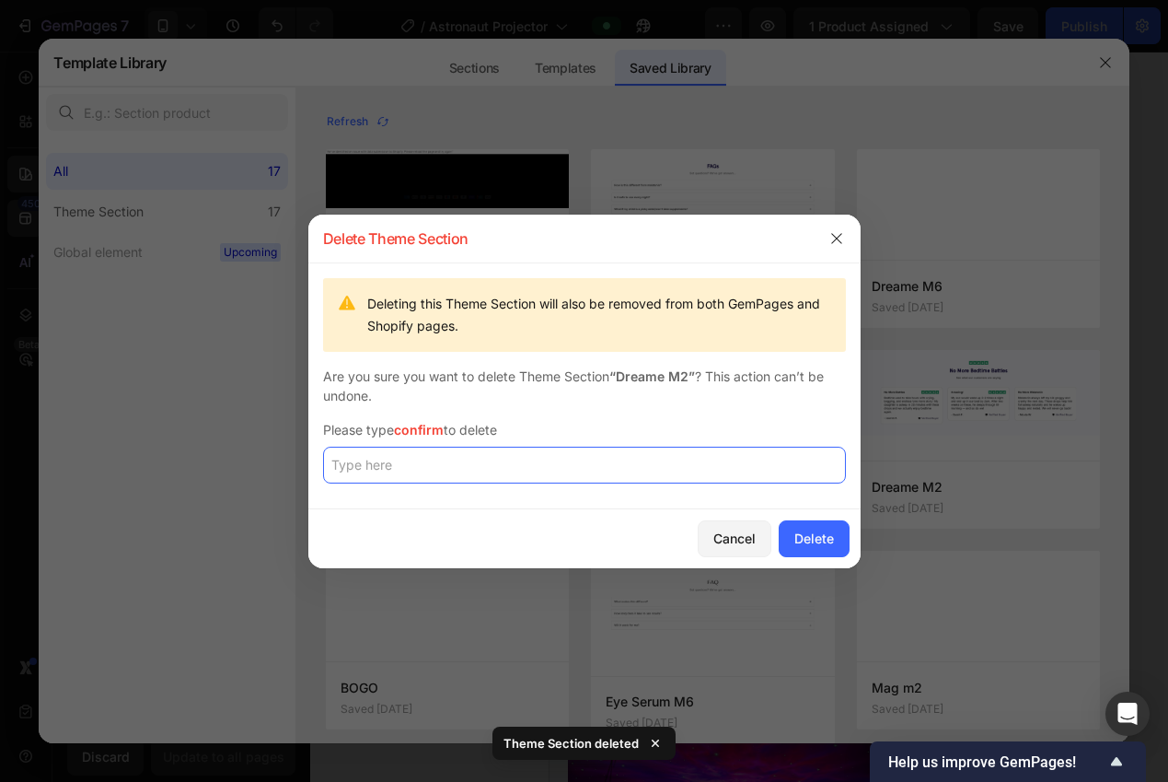
click at [703, 457] on input "text" at bounding box center [584, 464] width 523 height 37
paste input "confirm"
type input "confirm"
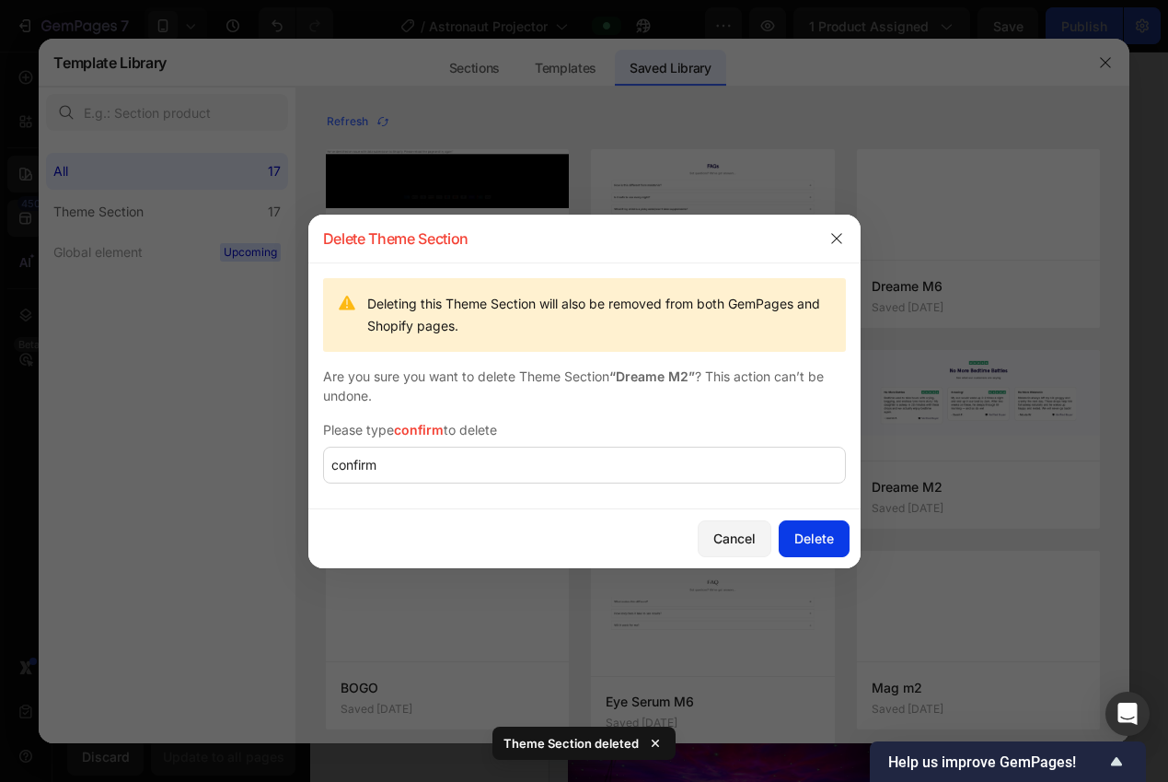
click at [810, 536] on div "Delete" at bounding box center [814, 537] width 40 height 19
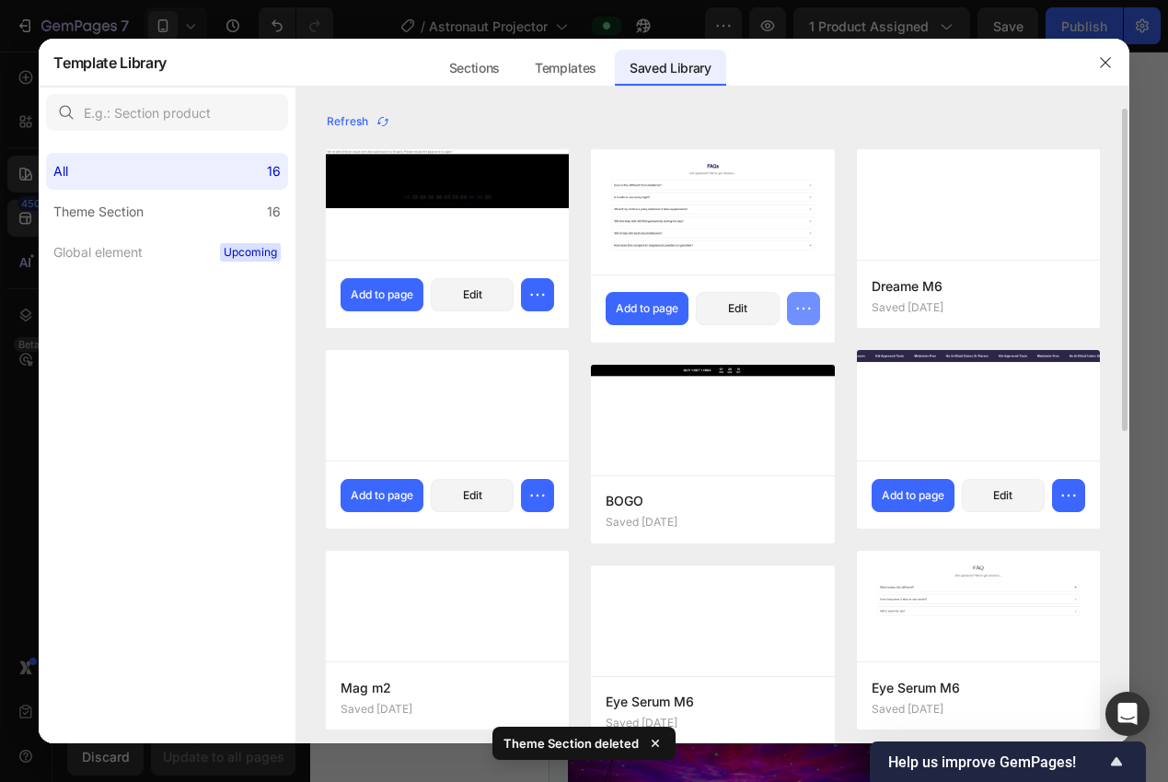
click at [803, 317] on button "button" at bounding box center [803, 308] width 33 height 33
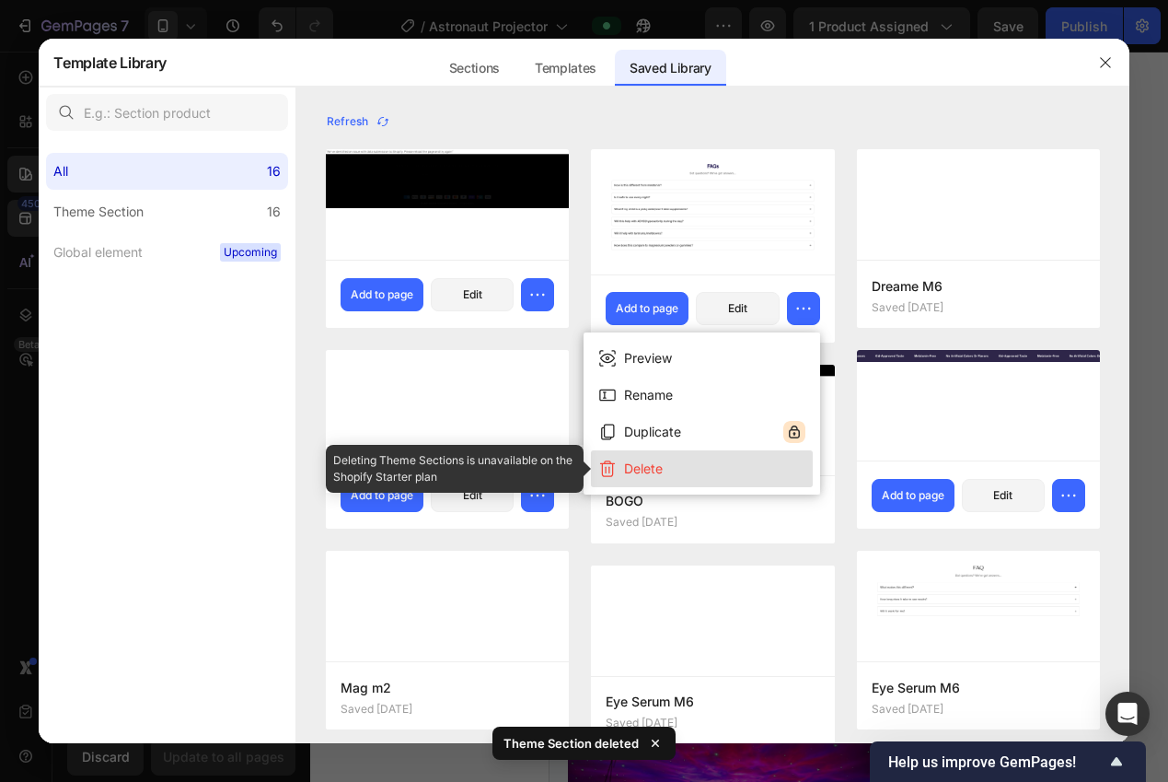
click at [727, 477] on button "Delete" at bounding box center [702, 468] width 222 height 37
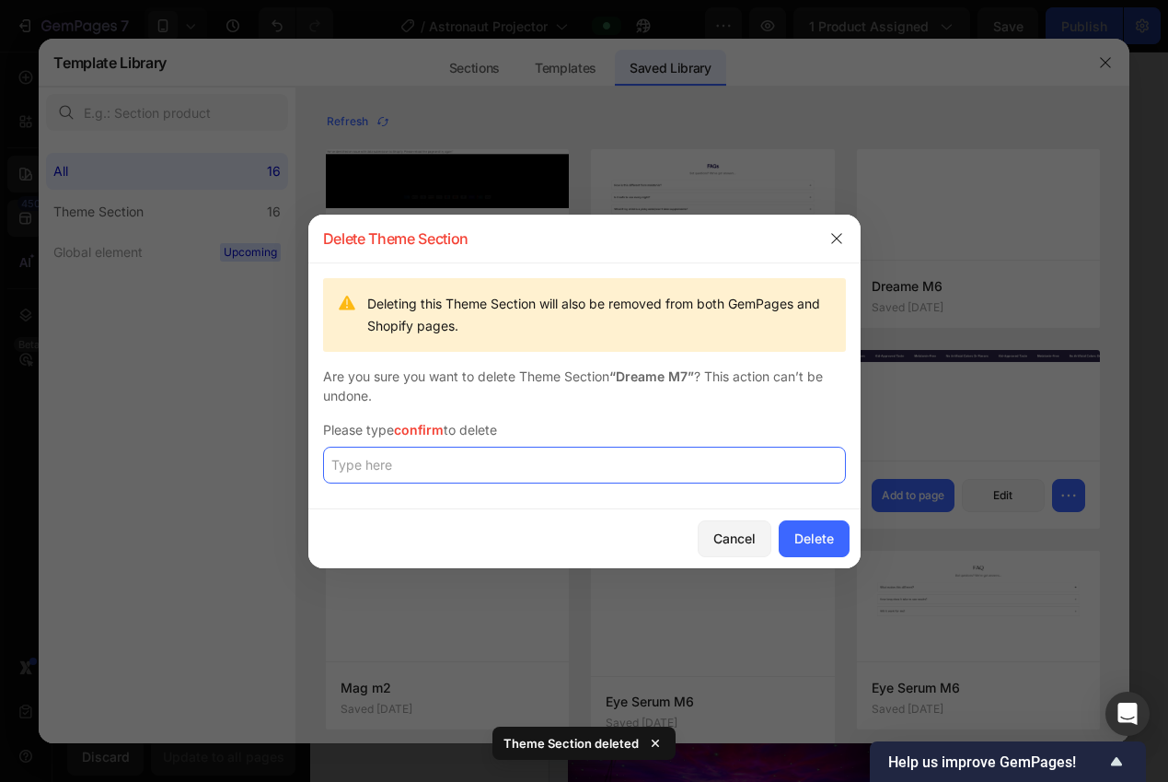
drag, startPoint x: 643, startPoint y: 470, endPoint x: 690, endPoint y: 492, distance: 52.7
click at [644, 470] on input "text" at bounding box center [584, 464] width 523 height 37
paste input "confirm"
type input "confirm"
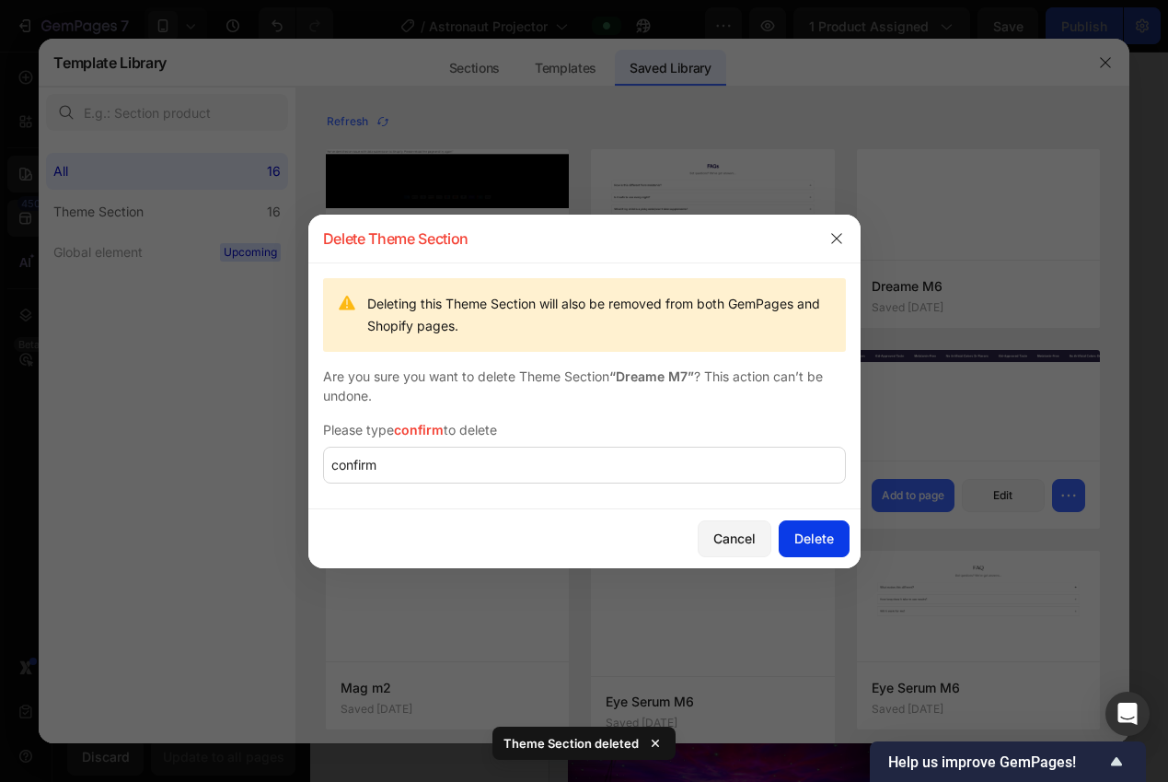
click at [804, 532] on div "Delete" at bounding box center [814, 537] width 40 height 19
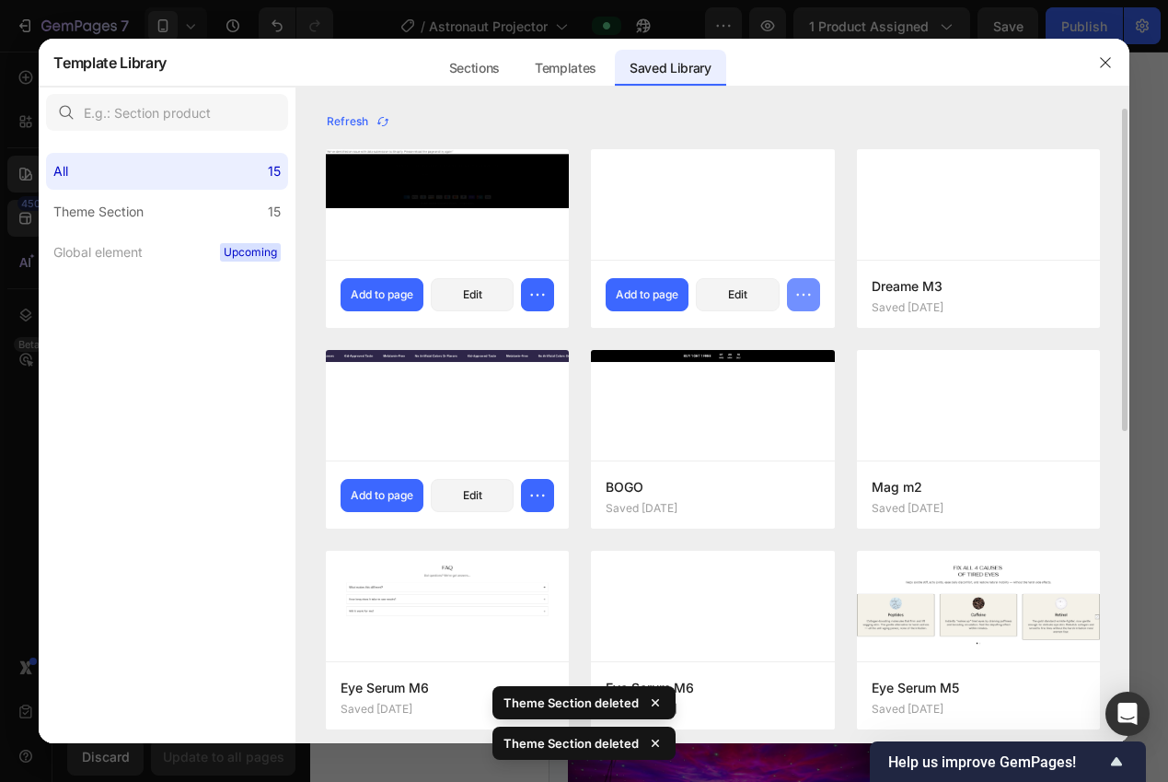
click at [795, 294] on icon "button" at bounding box center [803, 294] width 18 height 18
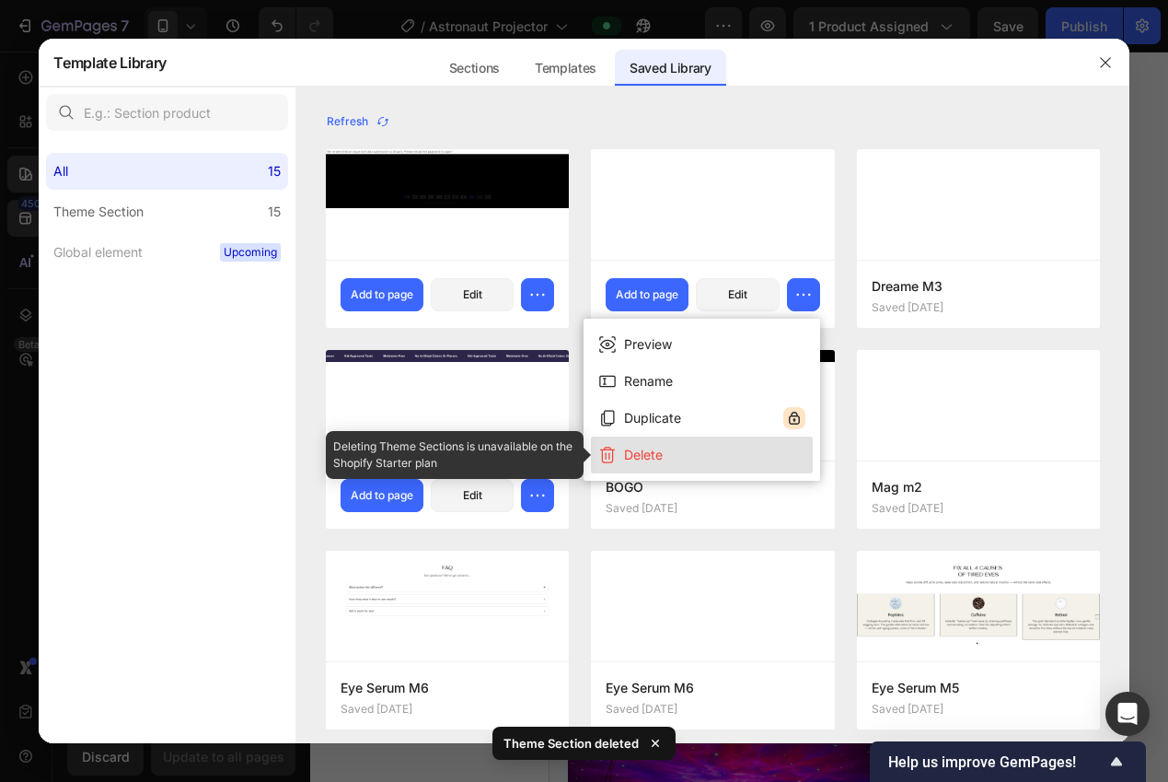
click at [702, 460] on button "Delete" at bounding box center [702, 454] width 222 height 37
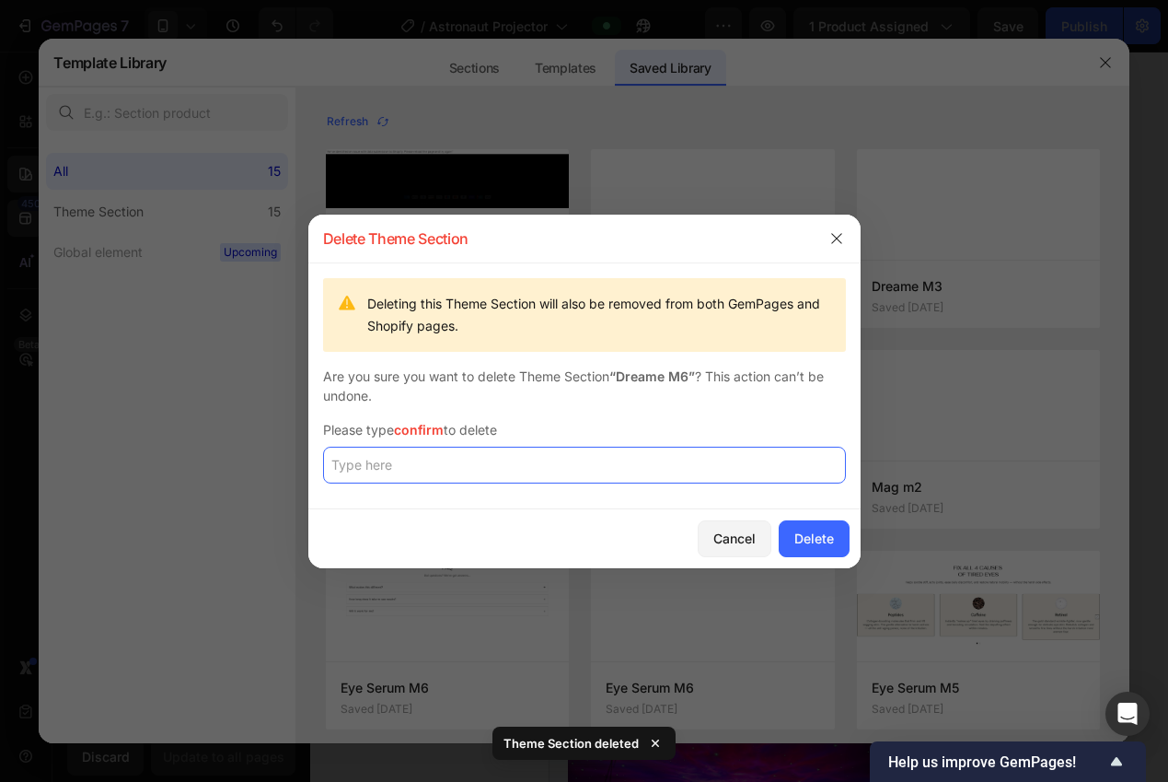
click at [692, 478] on input "text" at bounding box center [584, 464] width 523 height 37
paste input "confirm"
type input "confirm"
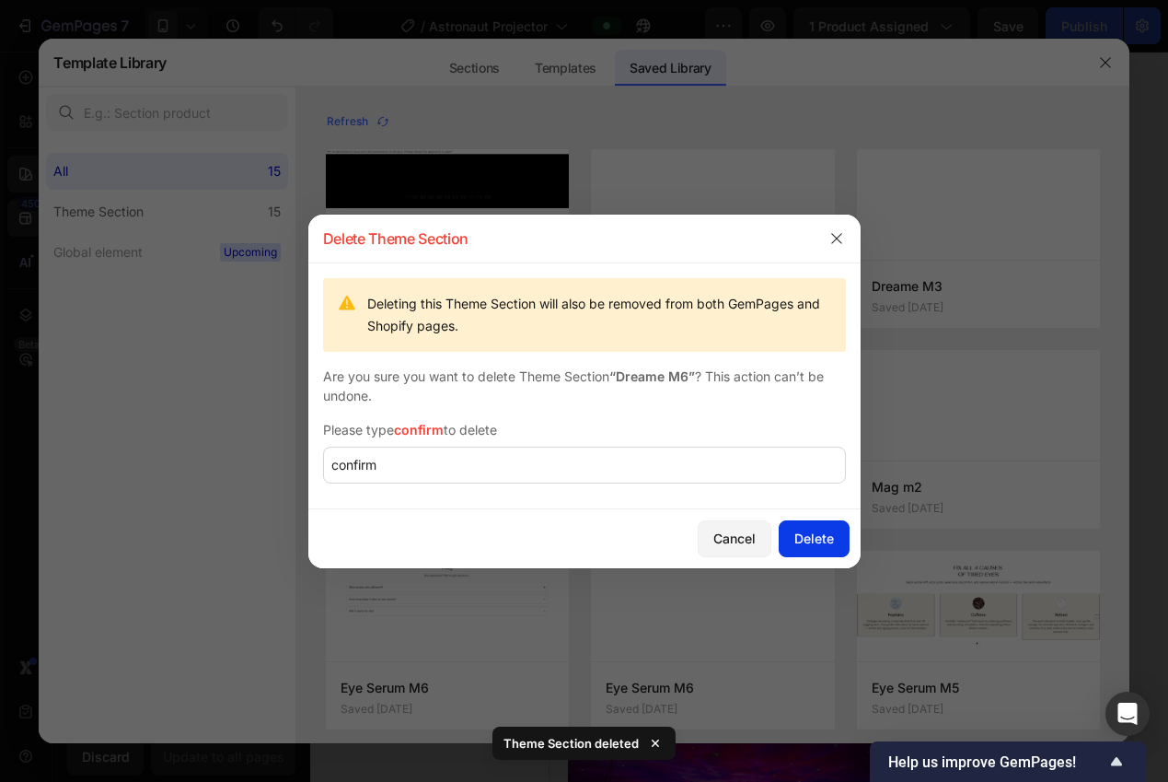
click at [816, 527] on button "Delete" at bounding box center [814, 538] width 71 height 37
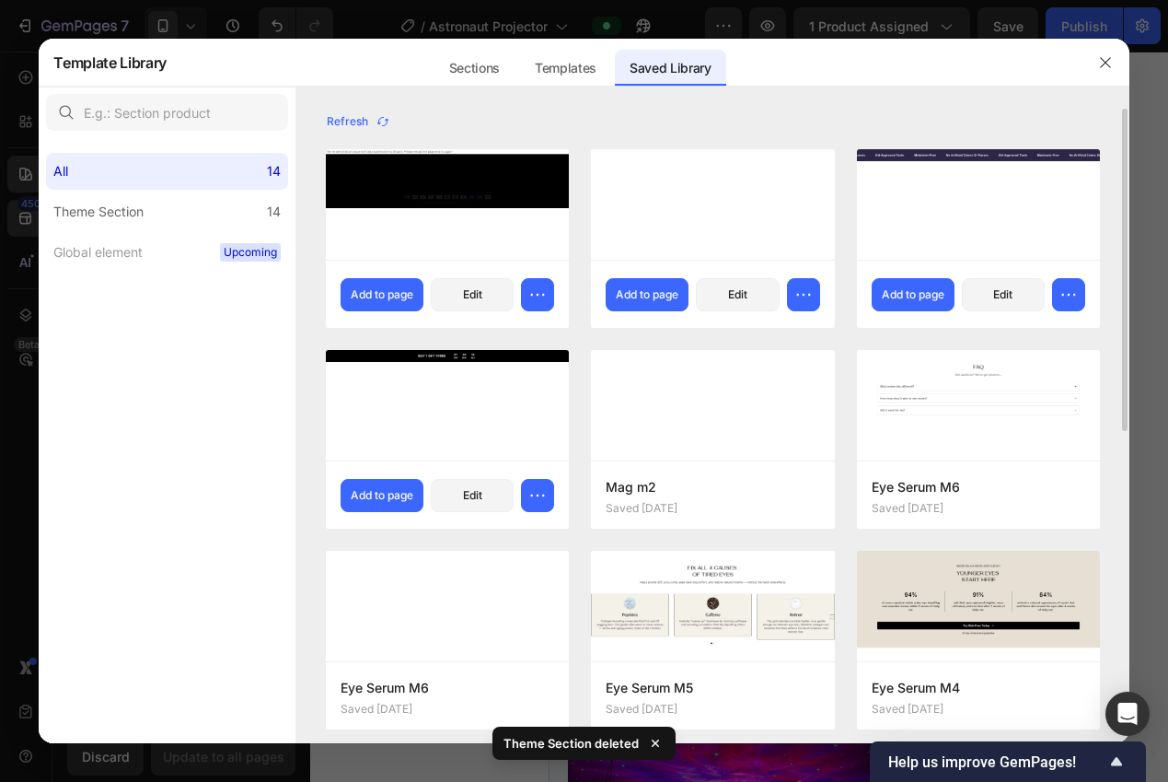
drag, startPoint x: 1072, startPoint y: 295, endPoint x: 1047, endPoint y: 310, distance: 30.2
click at [1068, 294] on icon "button" at bounding box center [1069, 294] width 18 height 18
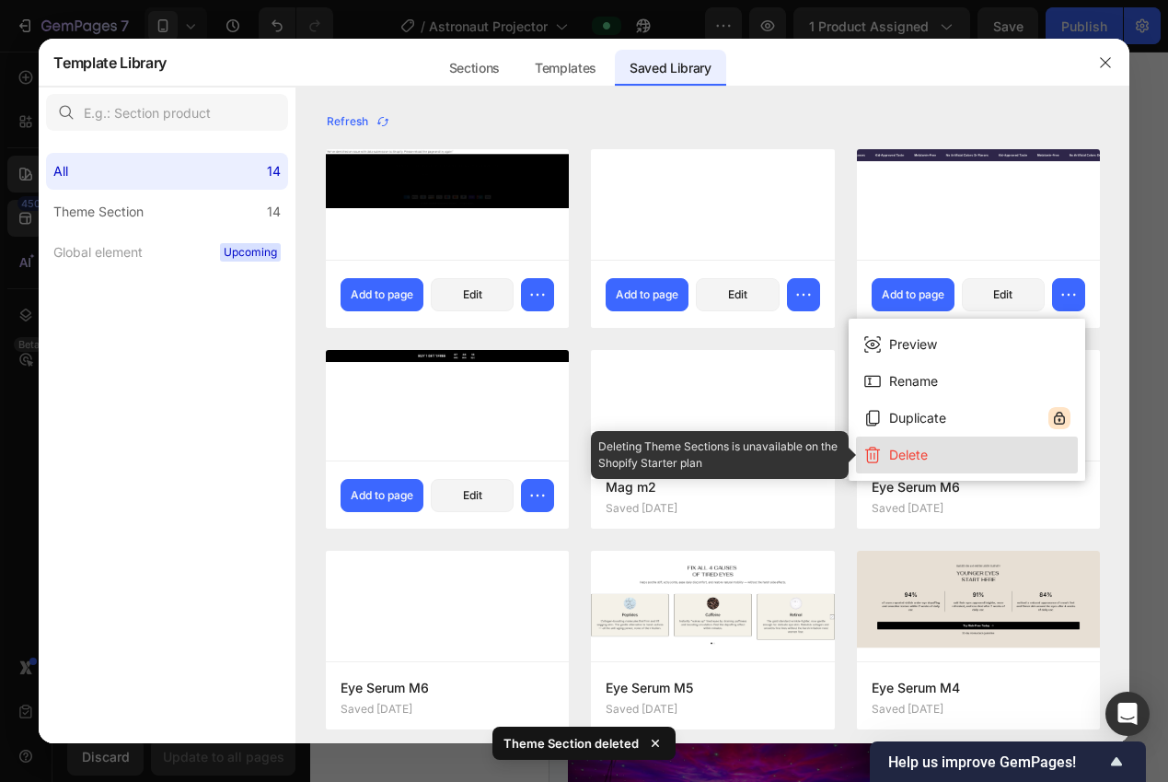
click at [890, 461] on div "Delete" at bounding box center [908, 455] width 39 height 22
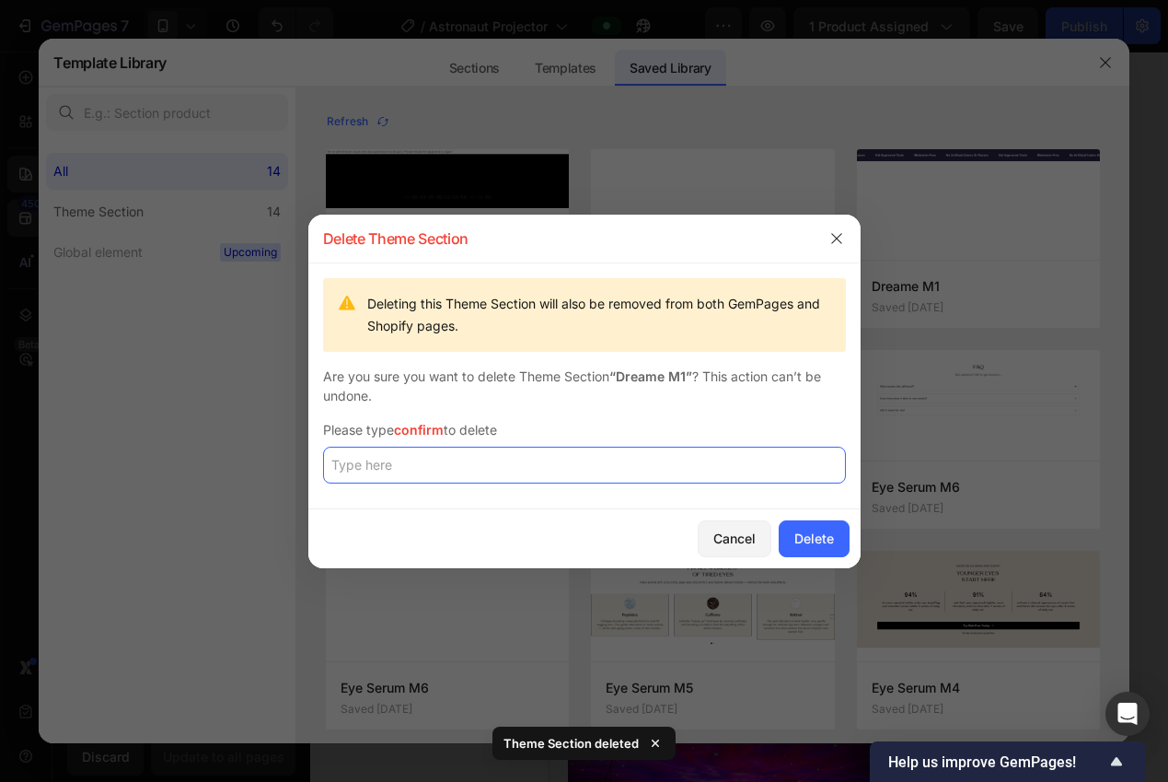
click at [703, 474] on input "text" at bounding box center [584, 464] width 523 height 37
paste input "confirm"
type input "confirm"
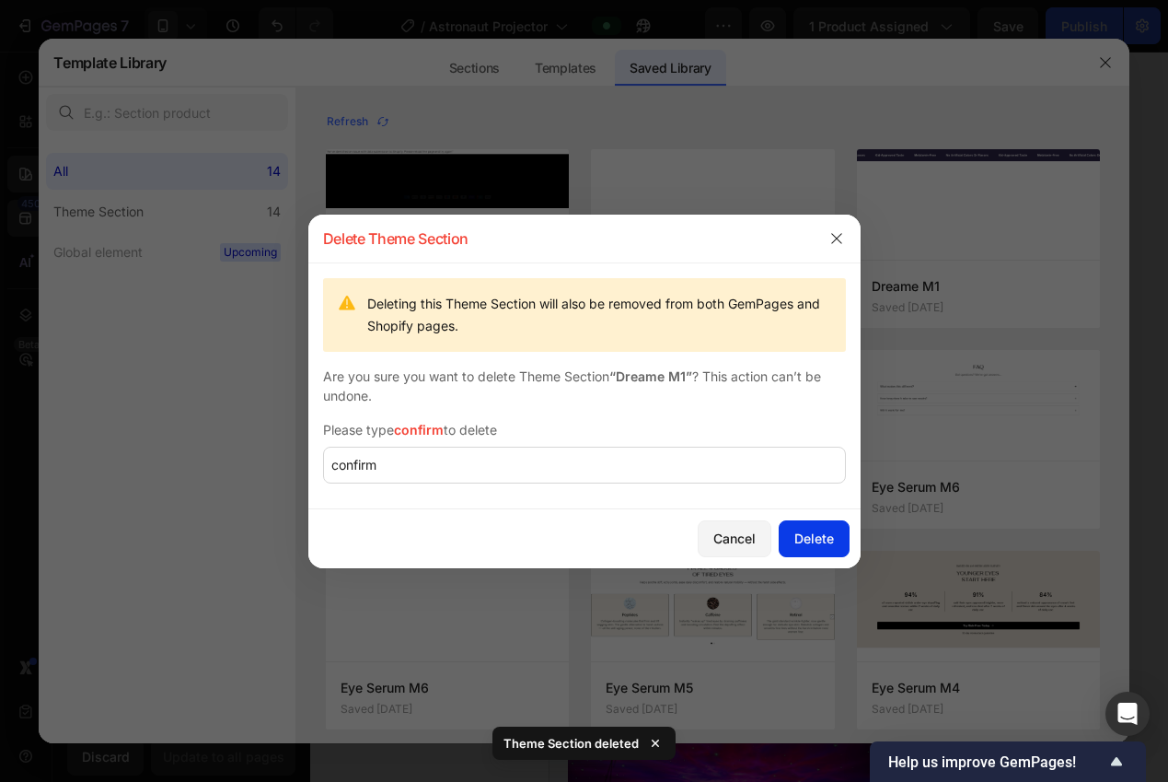
click at [802, 526] on button "Delete" at bounding box center [814, 538] width 71 height 37
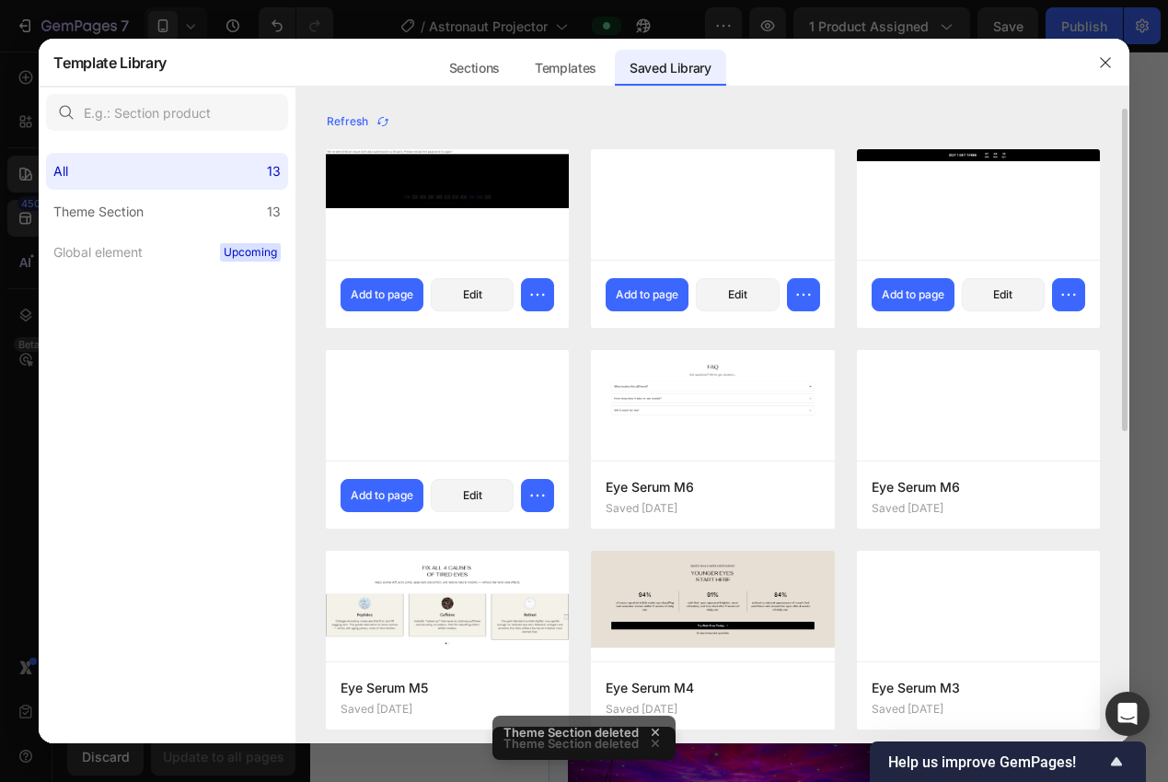
click at [756, 123] on div "Refresh" at bounding box center [712, 122] width 773 height 26
click at [754, 255] on div at bounding box center [712, 204] width 243 height 110
click at [790, 289] on button "button" at bounding box center [803, 294] width 33 height 33
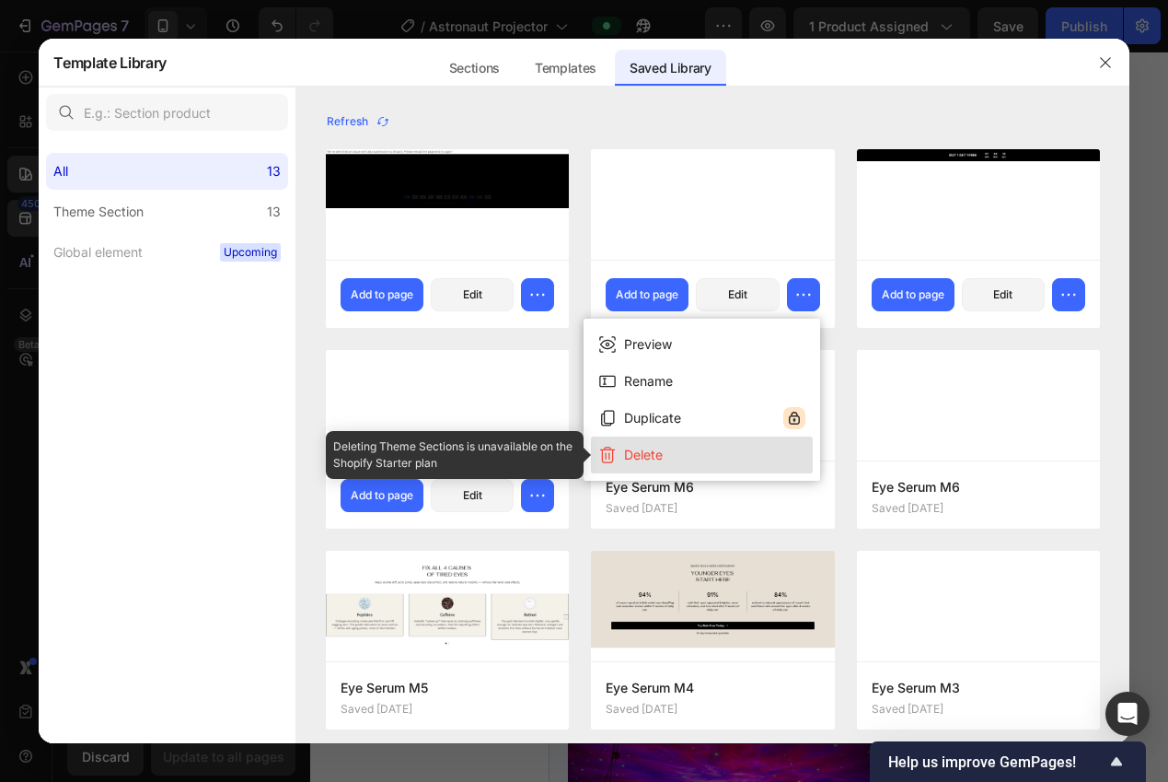
click at [696, 467] on button "Delete" at bounding box center [702, 454] width 222 height 37
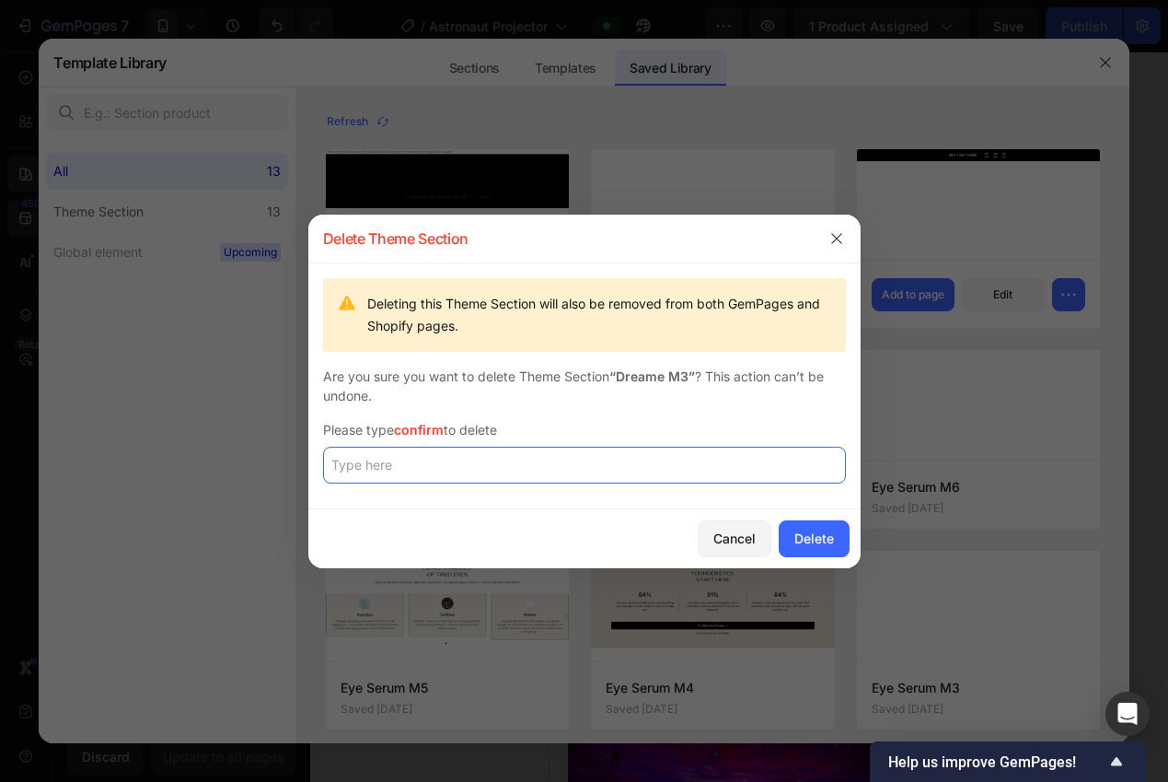
click at [668, 466] on input "text" at bounding box center [584, 464] width 523 height 37
paste input "confirm"
type input "confirm"
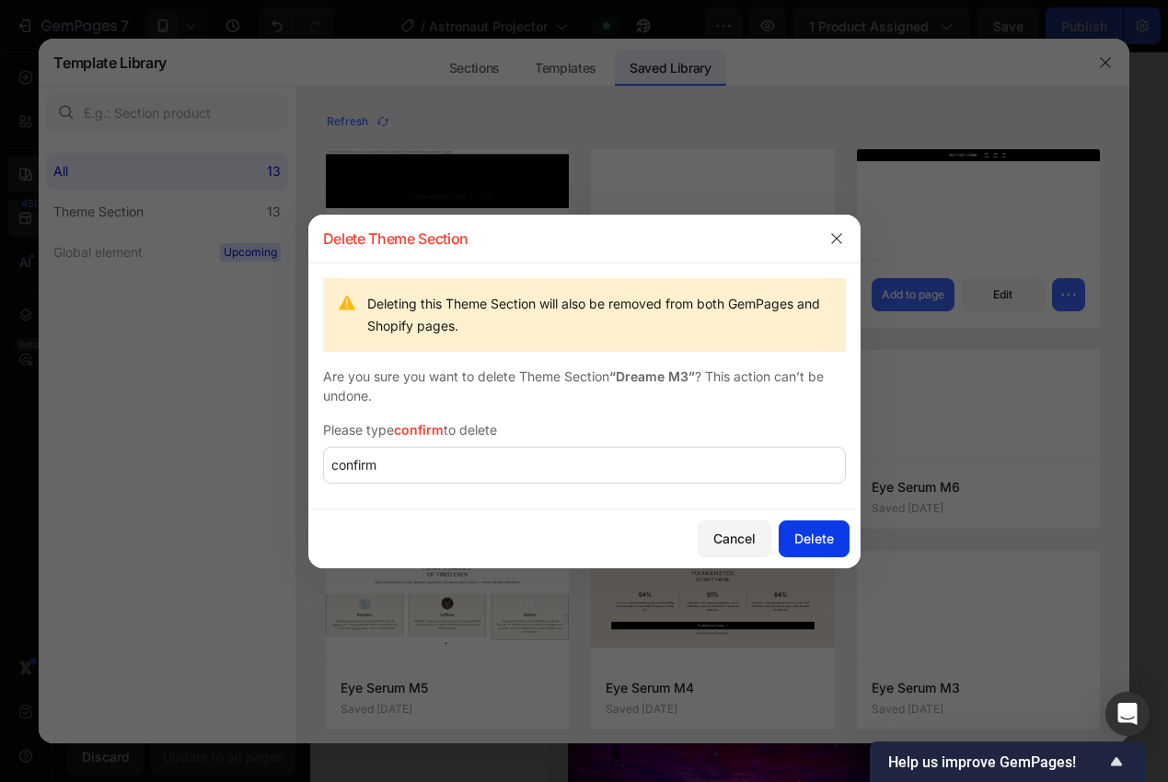
click at [823, 535] on div "Delete" at bounding box center [814, 537] width 40 height 19
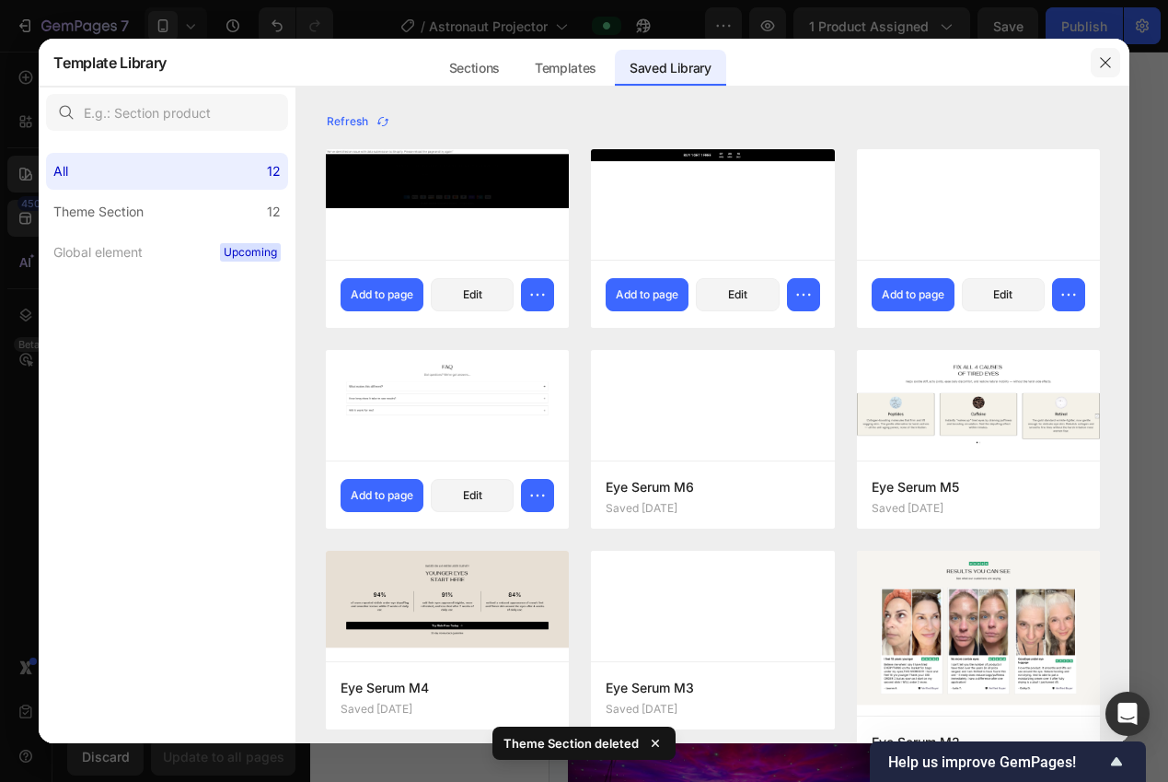
click at [1106, 58] on icon "button" at bounding box center [1105, 62] width 15 height 15
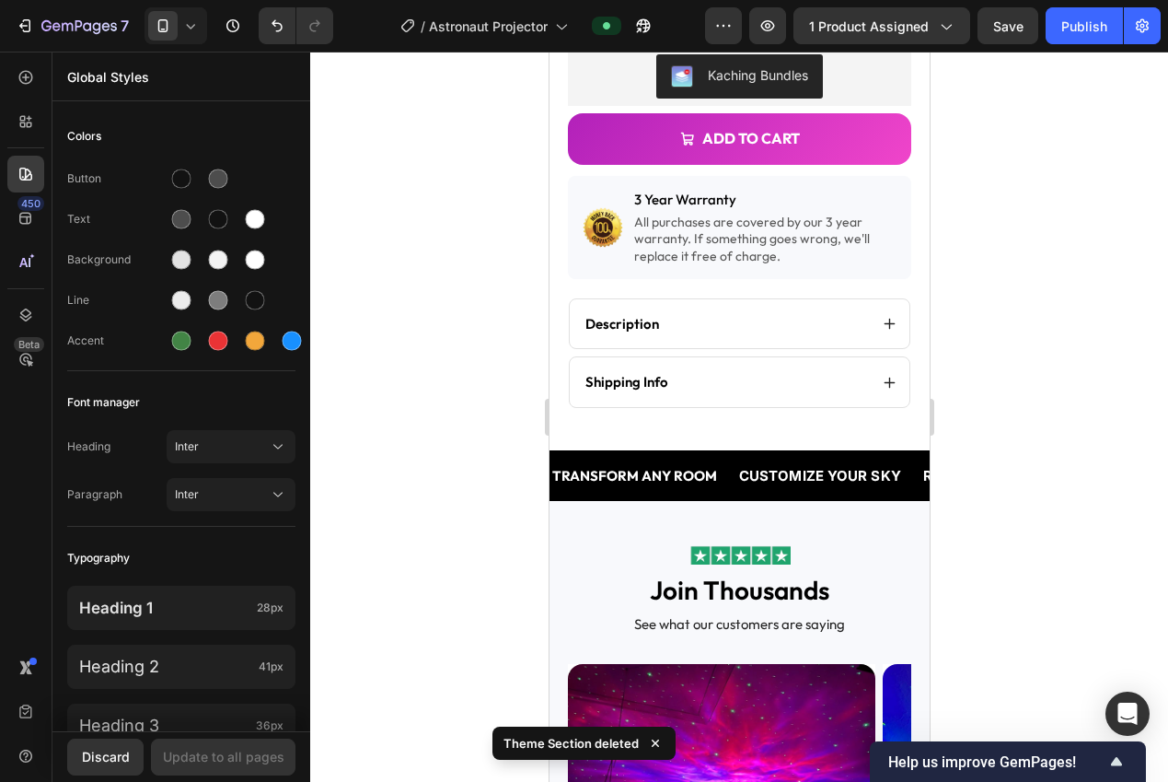
click at [1009, 271] on div at bounding box center [739, 417] width 858 height 730
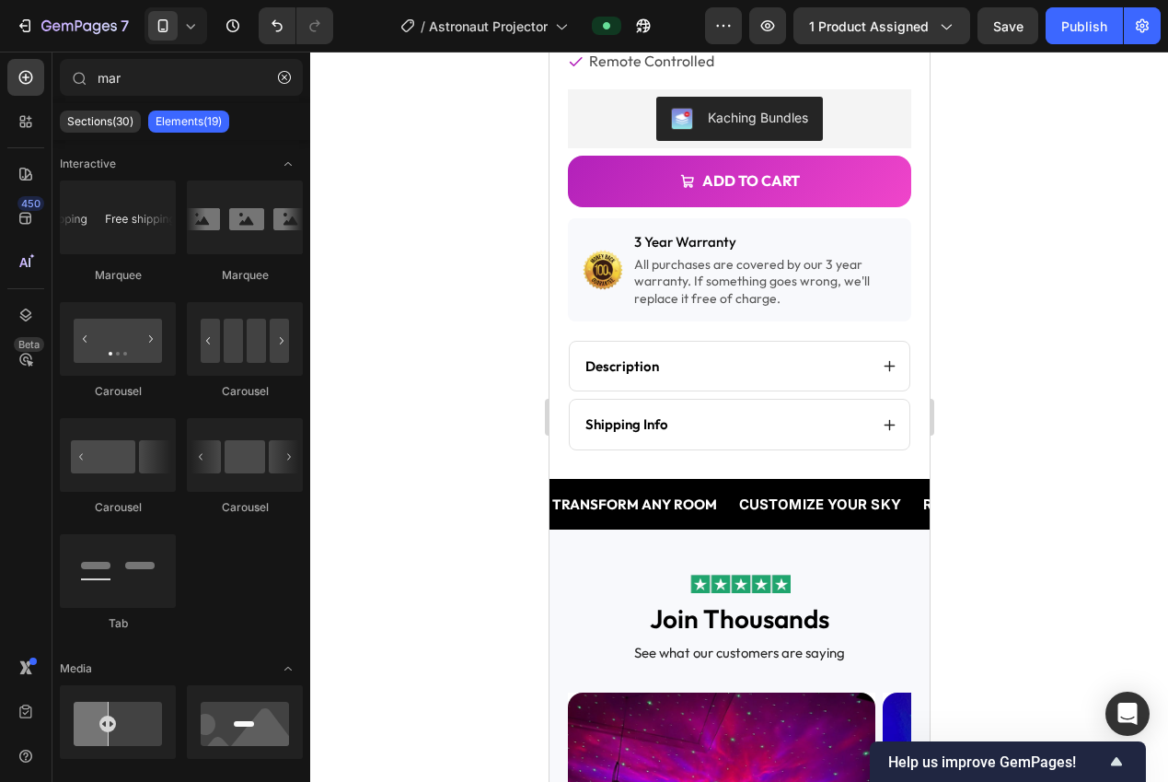
scroll to position [409, 0]
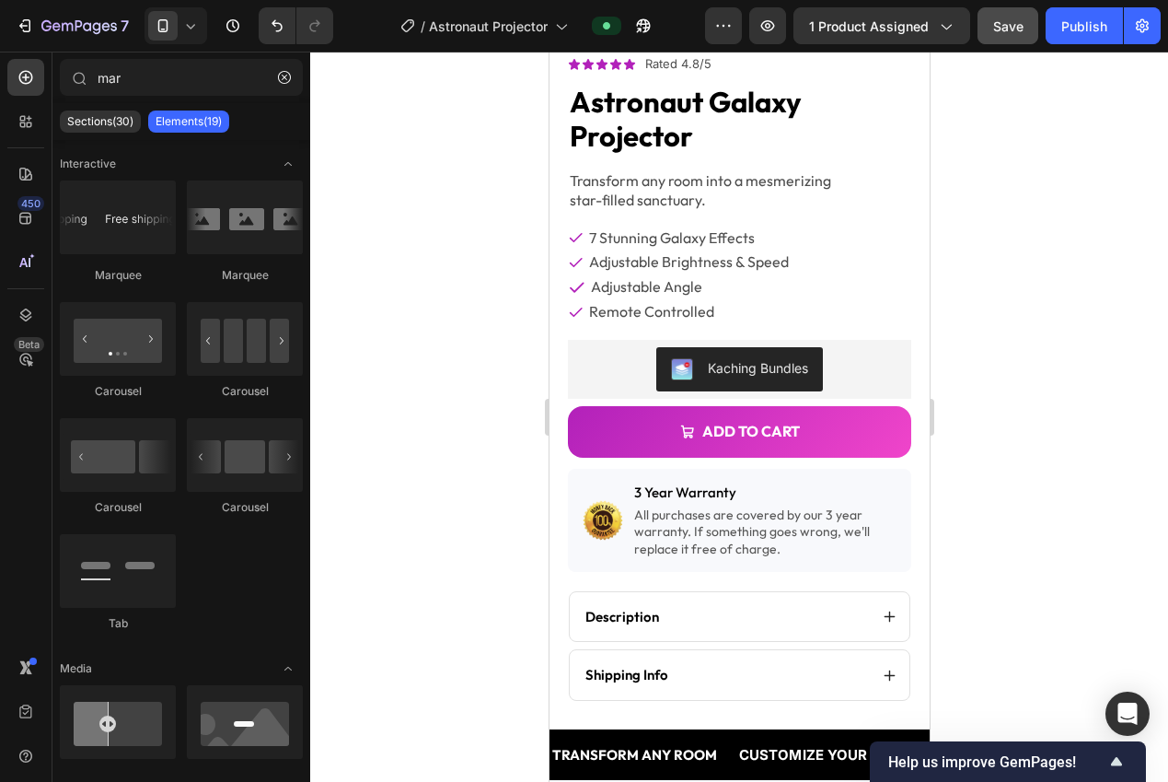
click at [1014, 27] on span "Save" at bounding box center [1008, 26] width 30 height 16
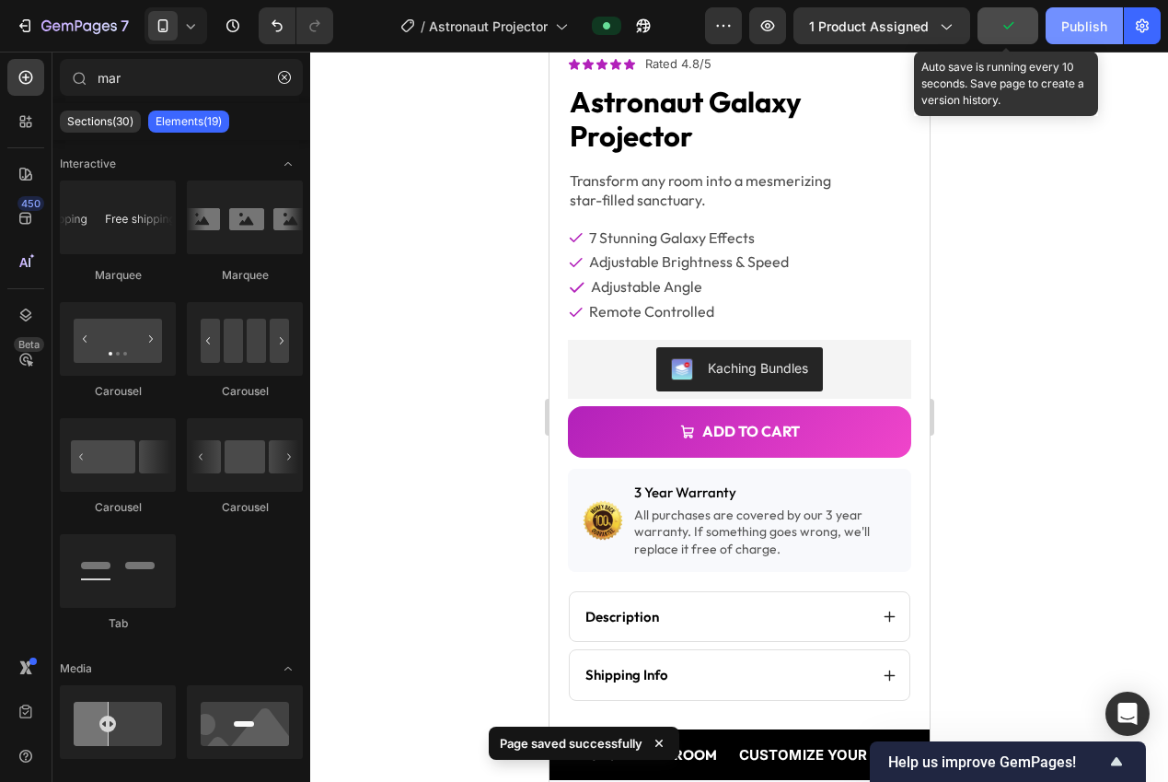
click at [1060, 28] on button "Publish" at bounding box center [1084, 25] width 77 height 37
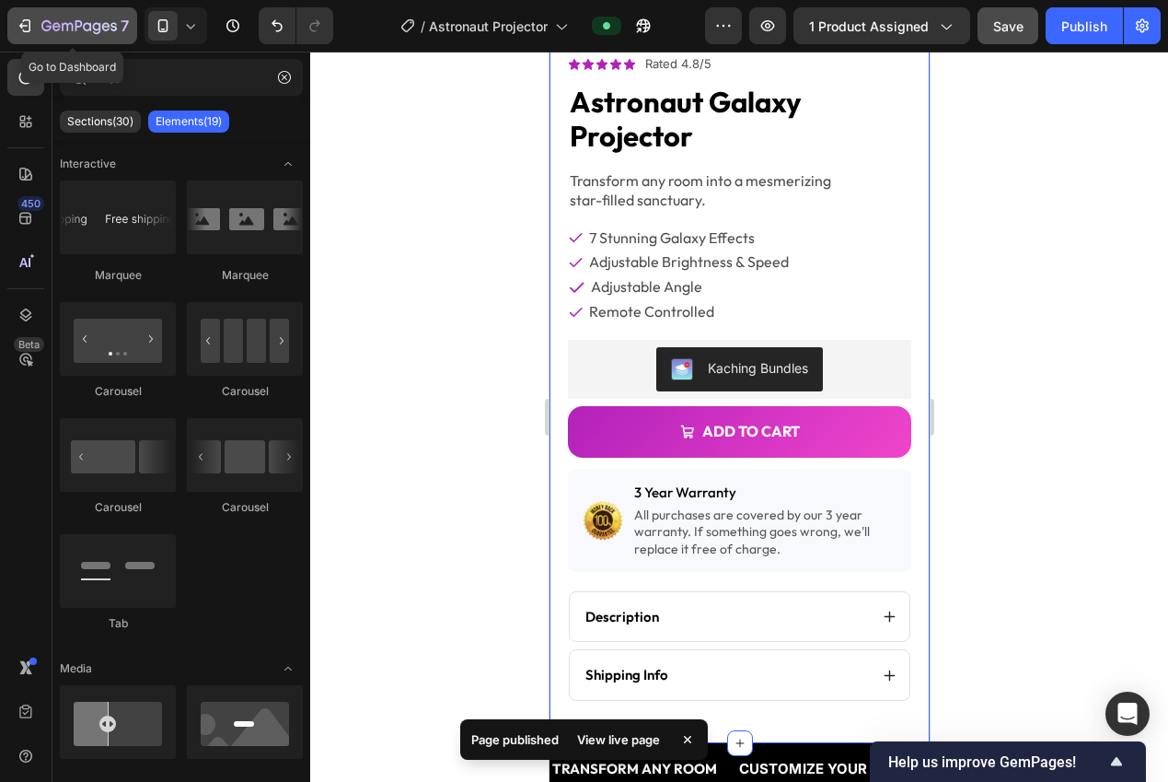
click at [74, 27] on icon "button" at bounding box center [78, 27] width 75 height 16
